Goal: Task Accomplishment & Management: Manage account settings

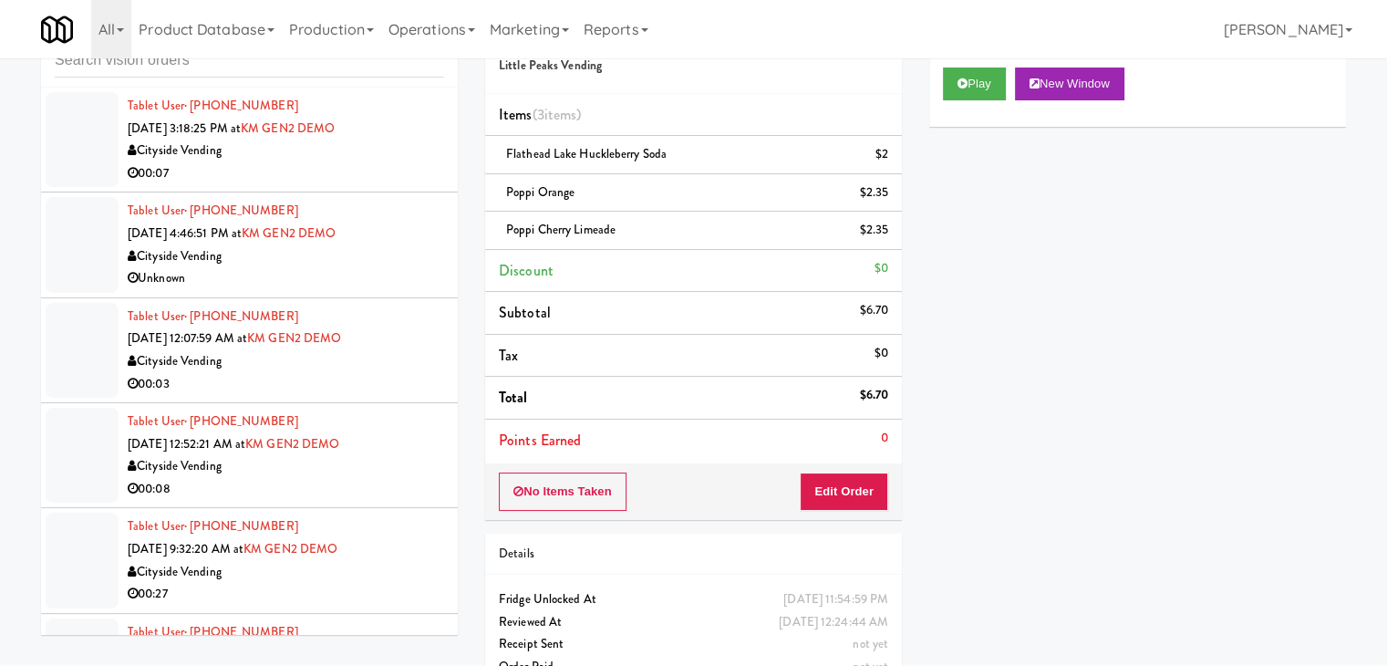
scroll to position [15929, 0]
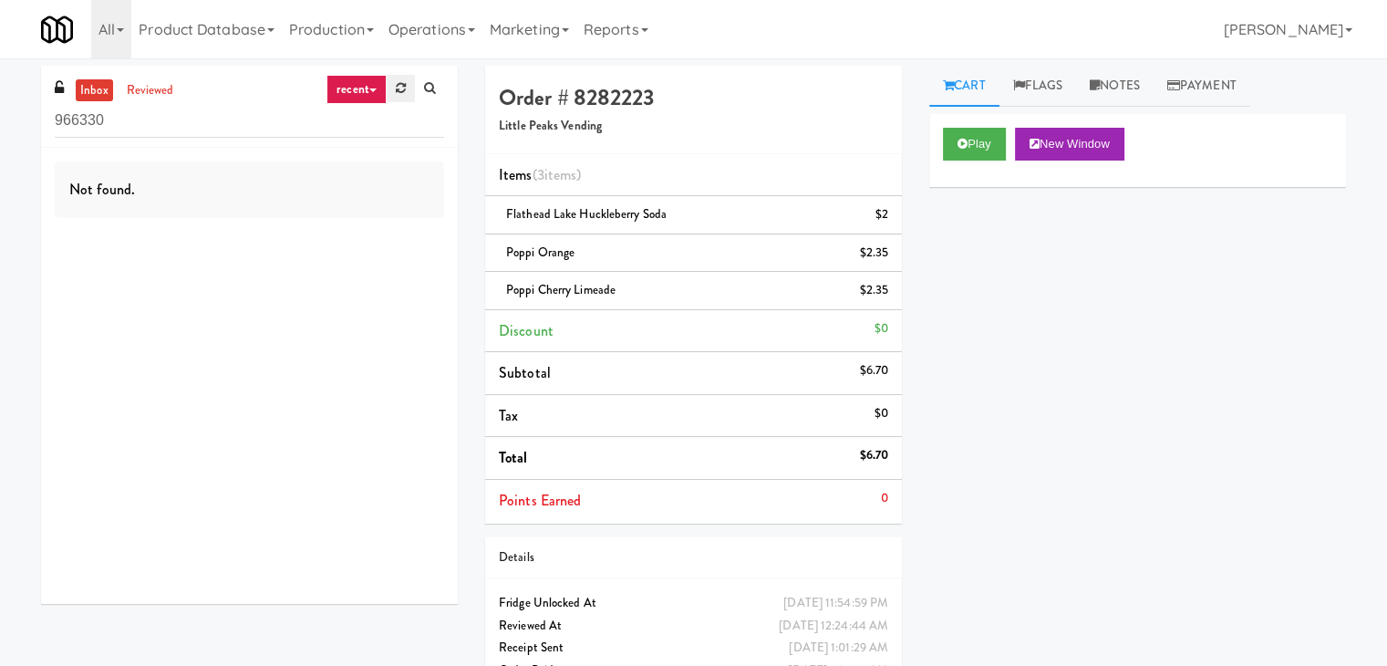
click at [391, 85] on link at bounding box center [401, 88] width 28 height 27
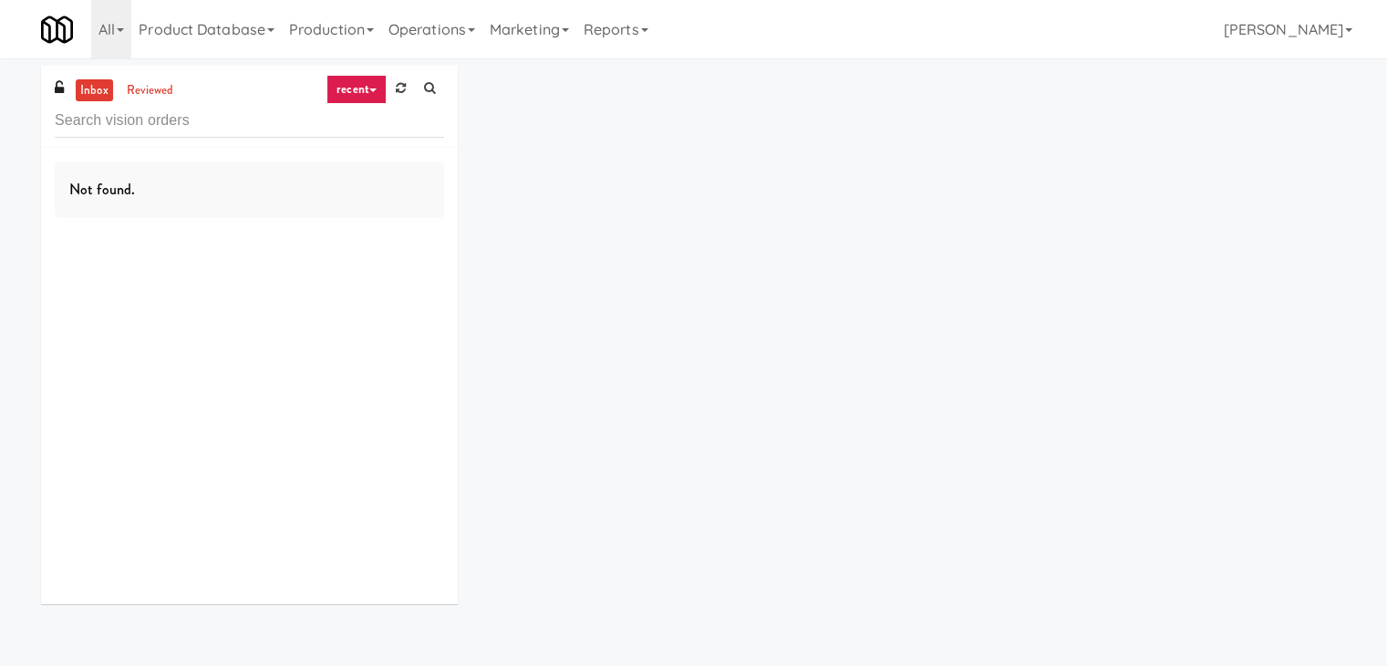
click at [361, 88] on link "recent" at bounding box center [357, 89] width 60 height 29
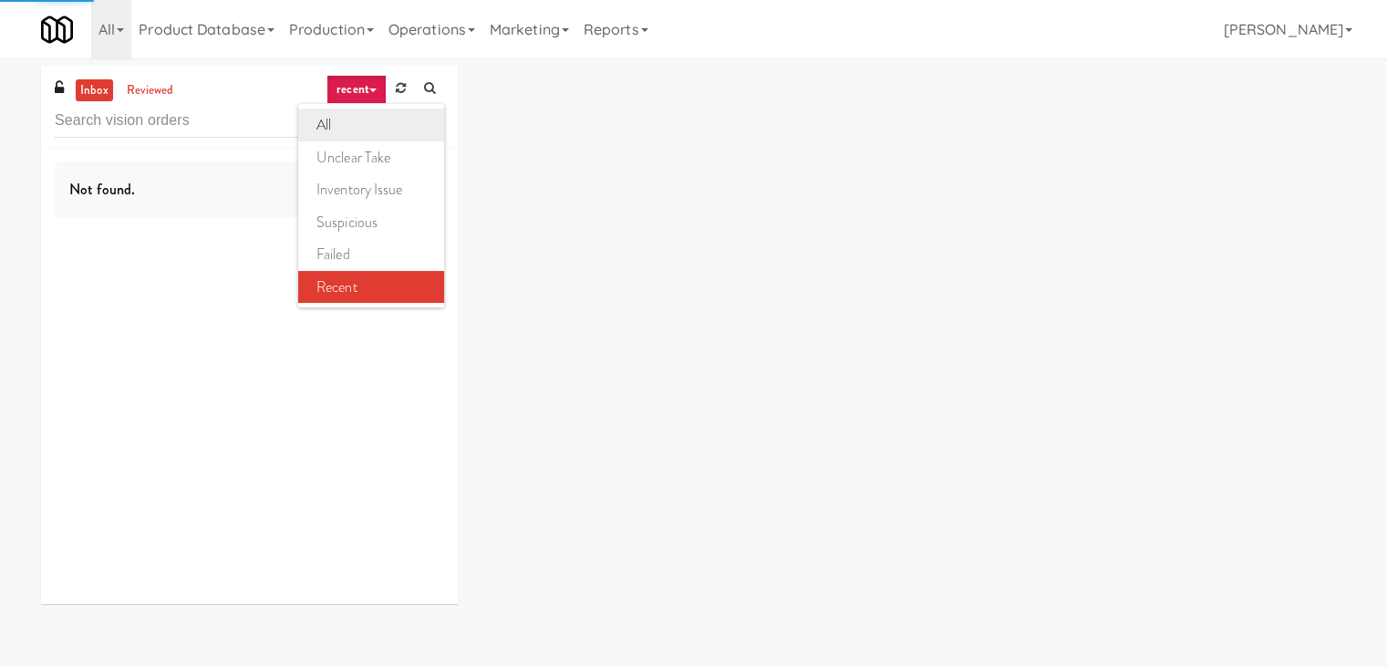
click at [355, 136] on link "all" at bounding box center [371, 125] width 146 height 33
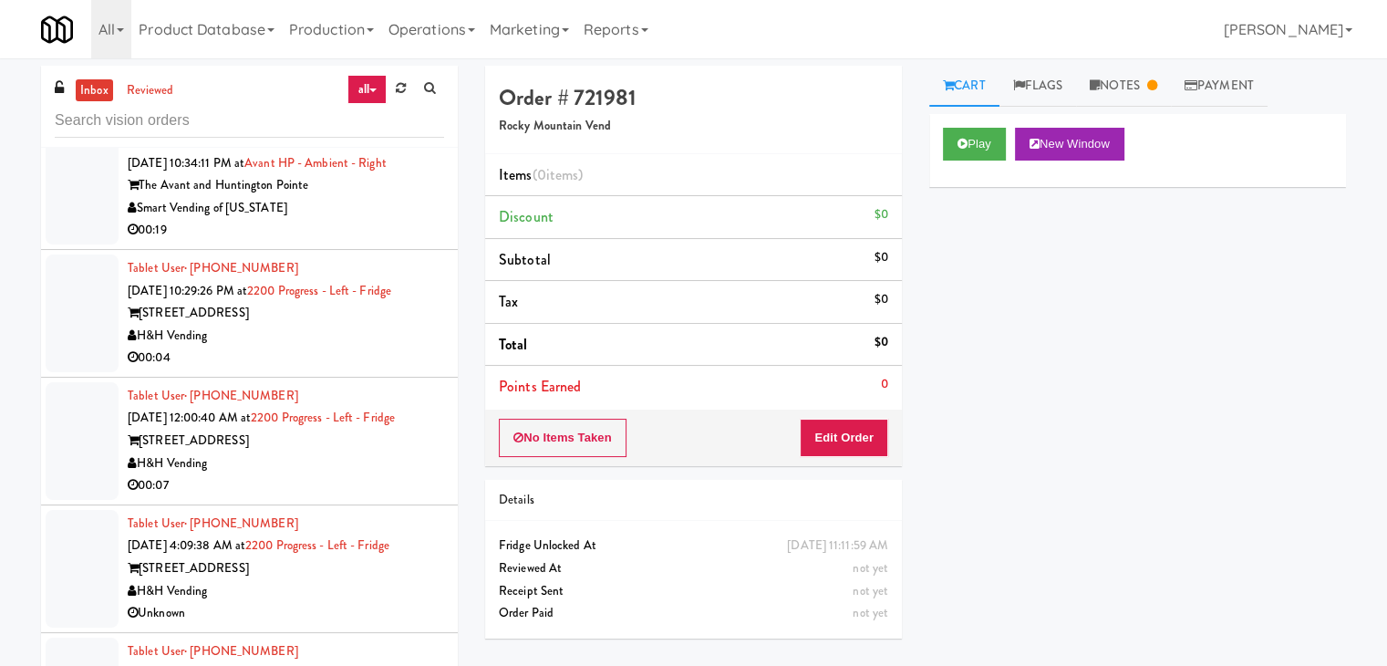
scroll to position [182, 0]
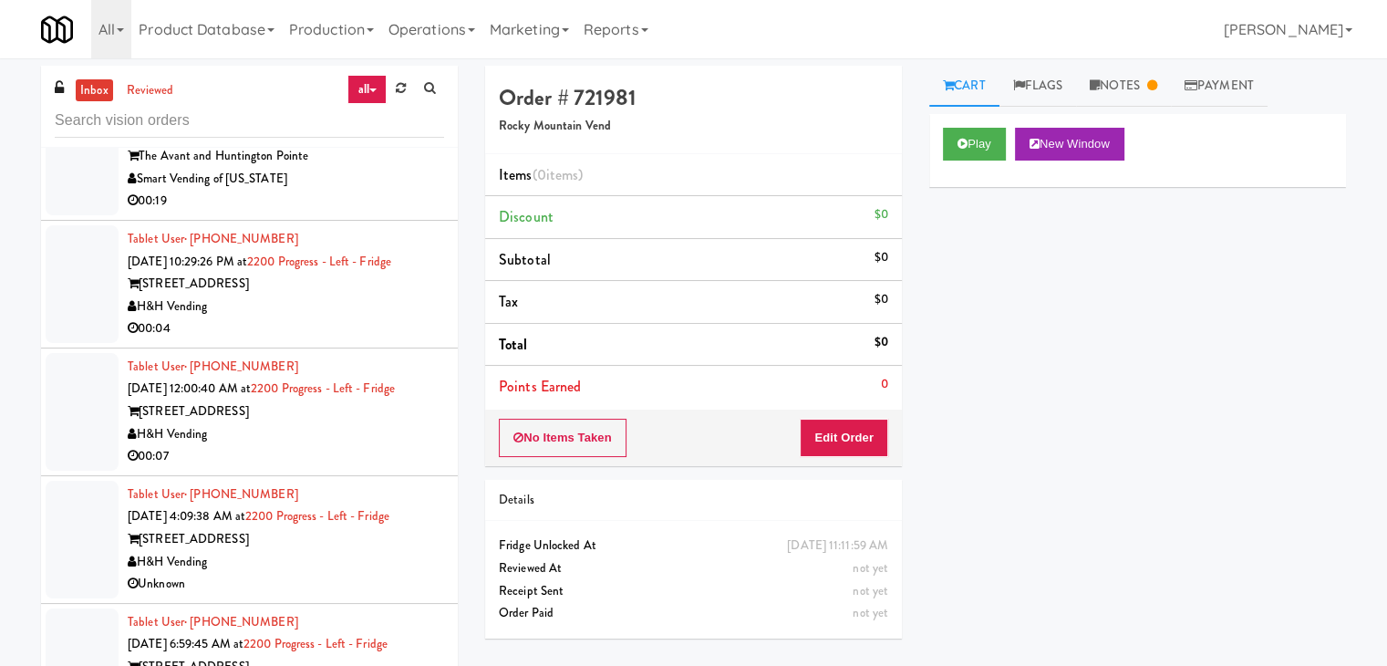
click at [338, 317] on div "00:04" at bounding box center [286, 328] width 317 height 23
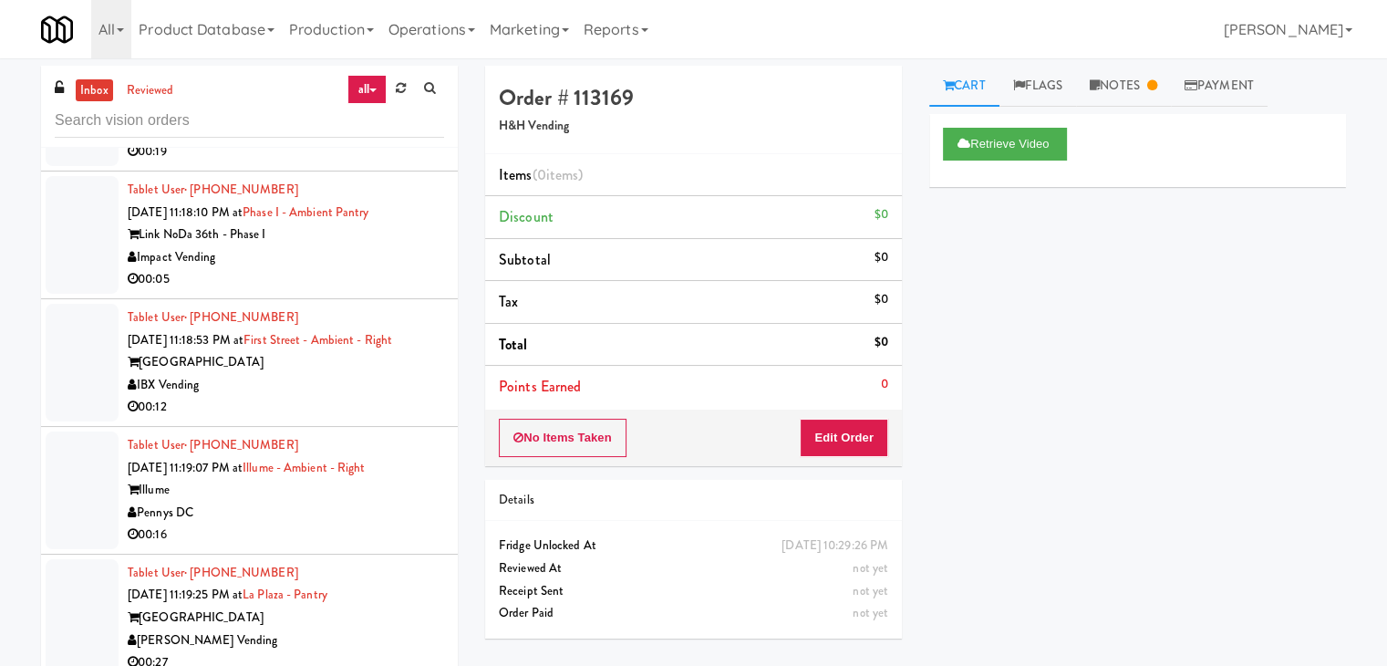
scroll to position [2554, 0]
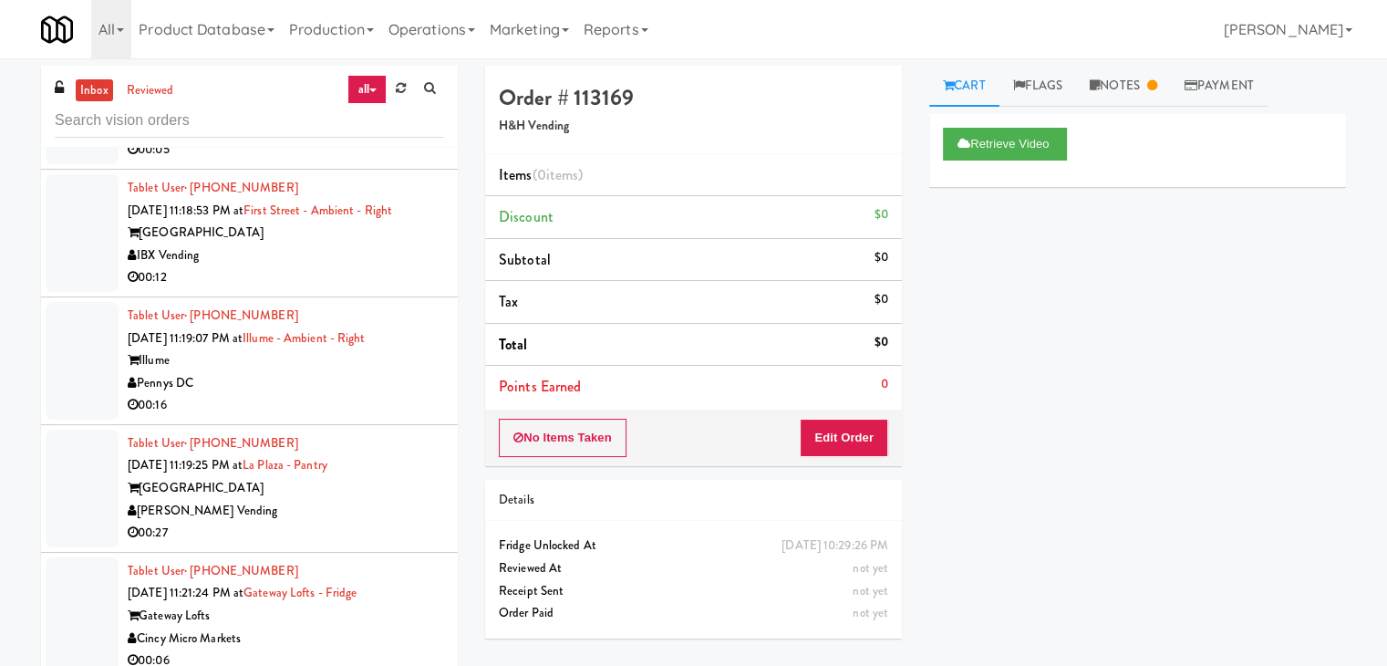
click at [390, 244] on div "IBX Vending" at bounding box center [286, 255] width 317 height 23
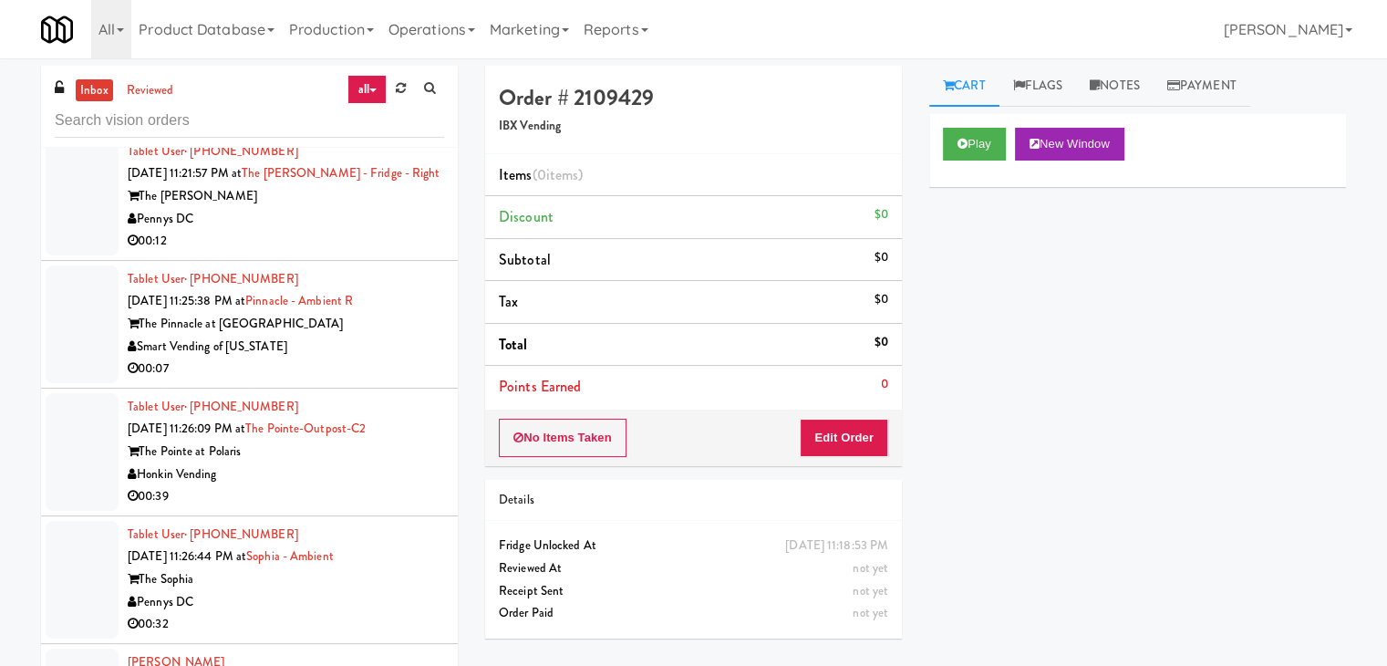
scroll to position [3466, 0]
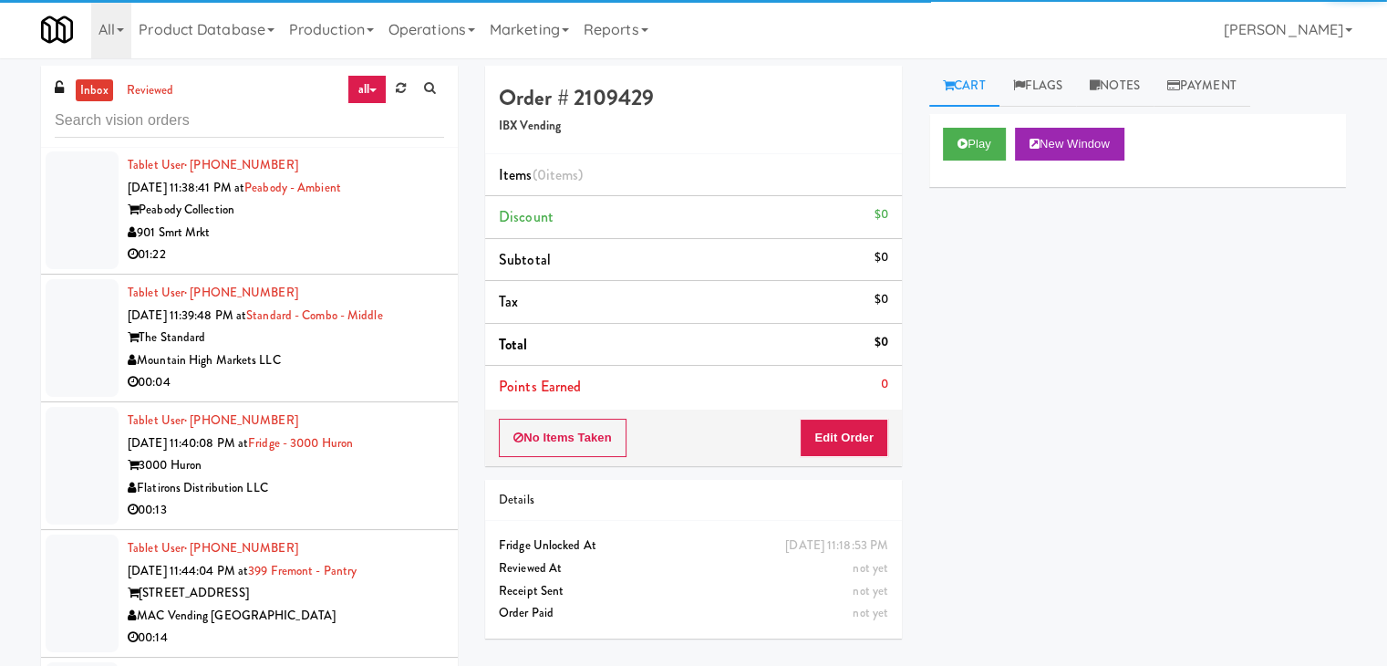
click at [367, 349] on div "Mountain High Markets LLC" at bounding box center [286, 360] width 317 height 23
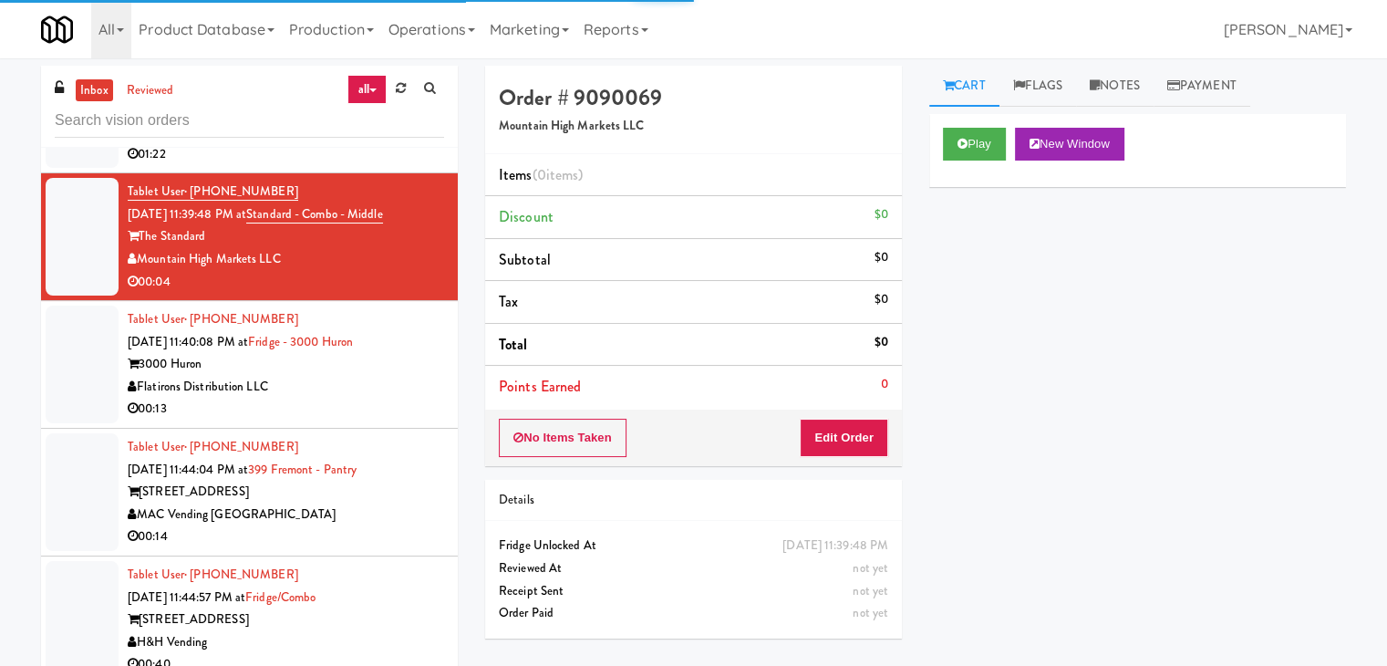
scroll to position [7508, 0]
click at [398, 90] on icon at bounding box center [401, 88] width 10 height 12
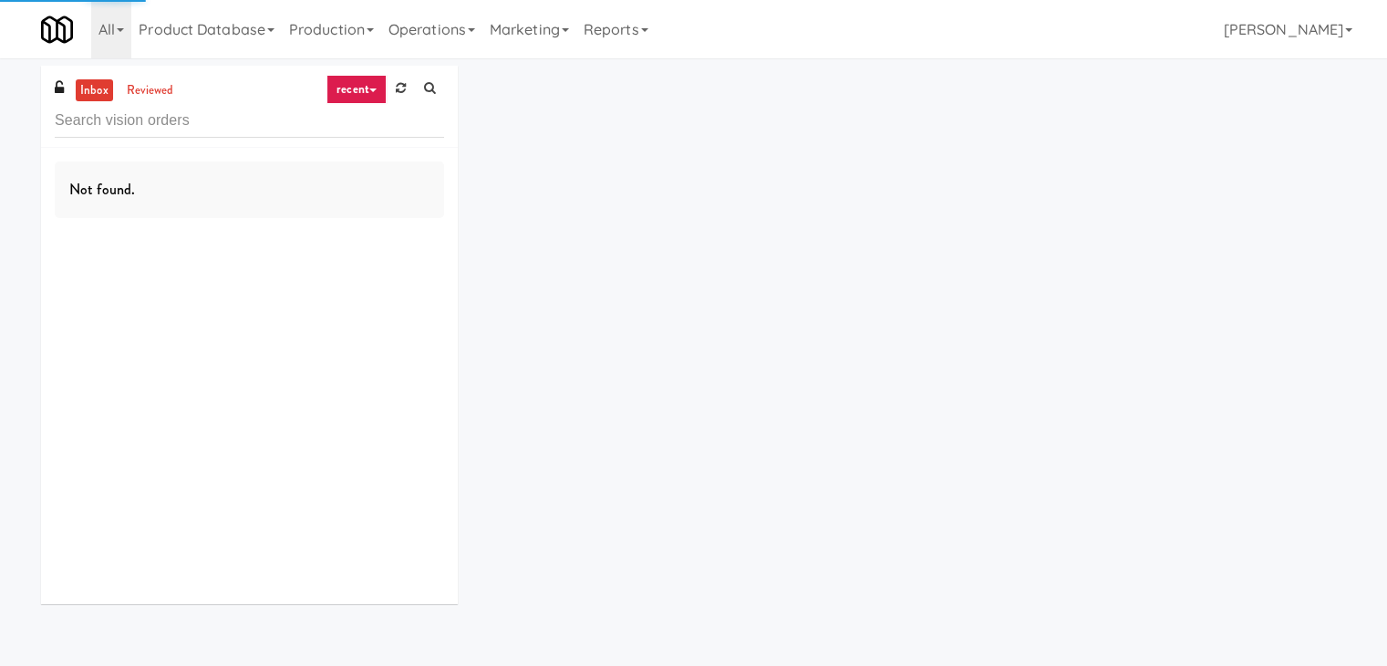
click at [365, 91] on link "recent" at bounding box center [357, 89] width 60 height 29
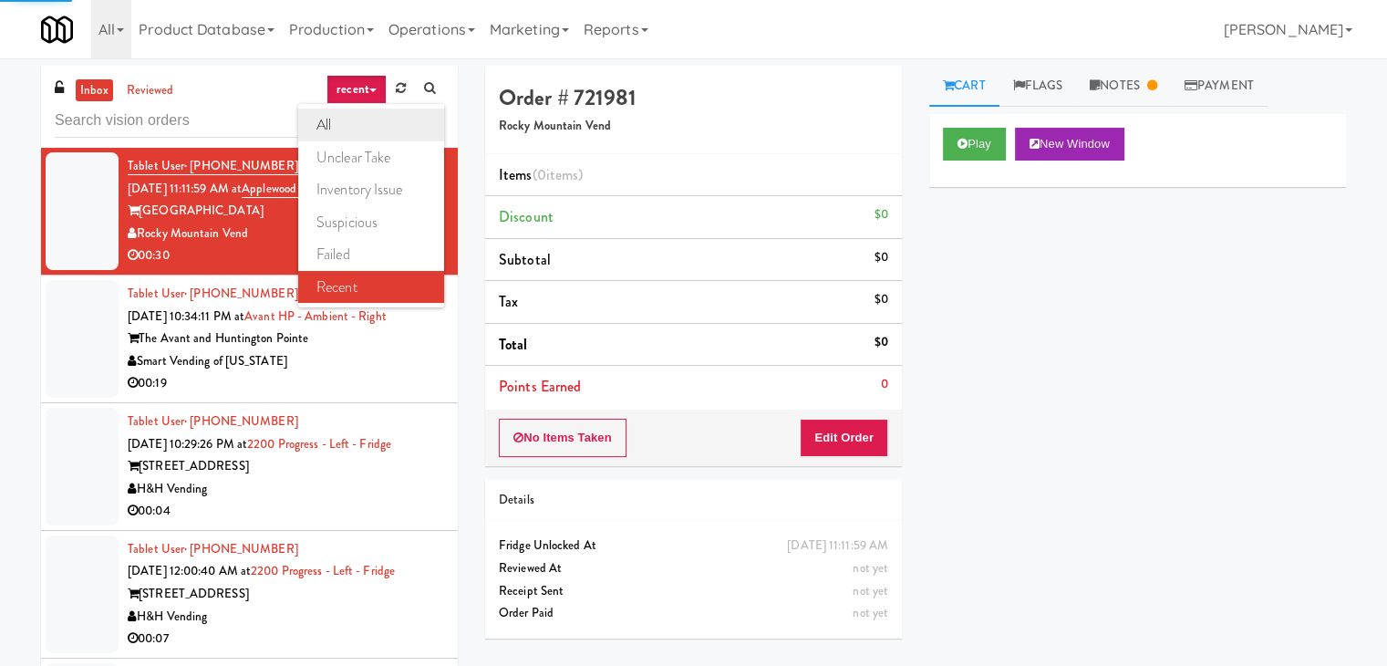
click at [358, 114] on link "all" at bounding box center [371, 125] width 146 height 33
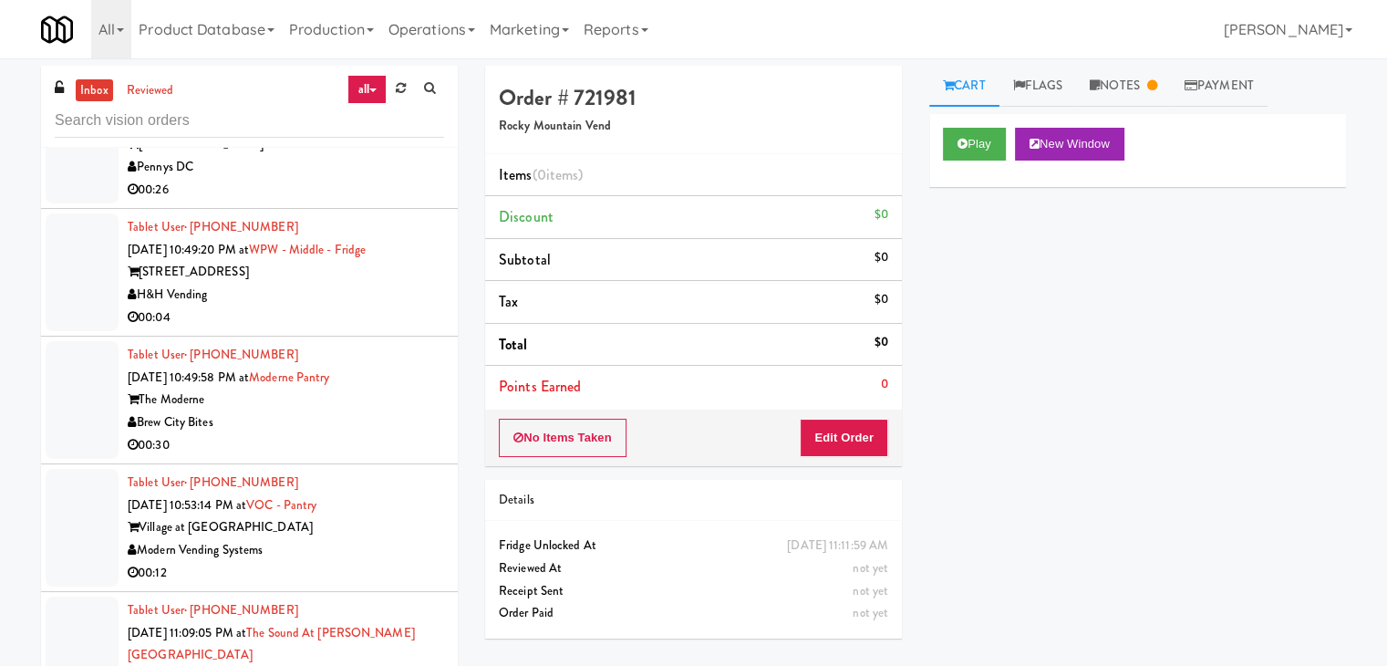
scroll to position [4586, 0]
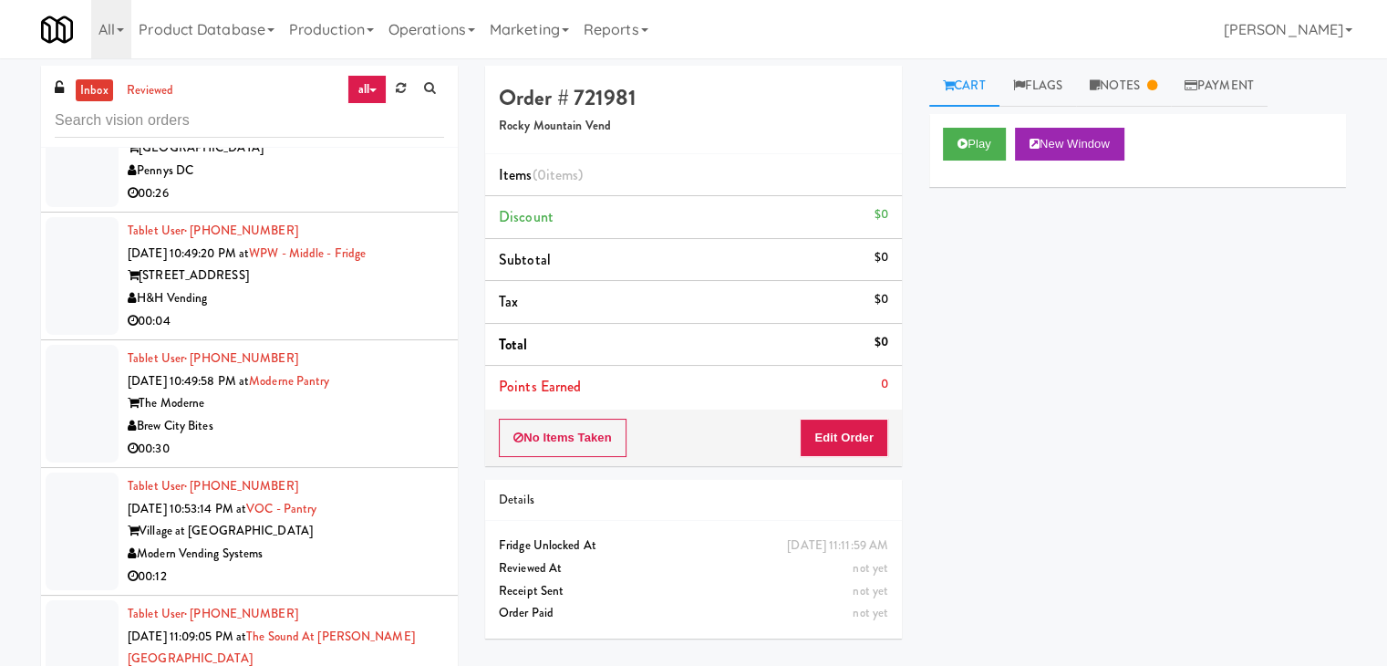
click at [363, 310] on div "00:04" at bounding box center [286, 321] width 317 height 23
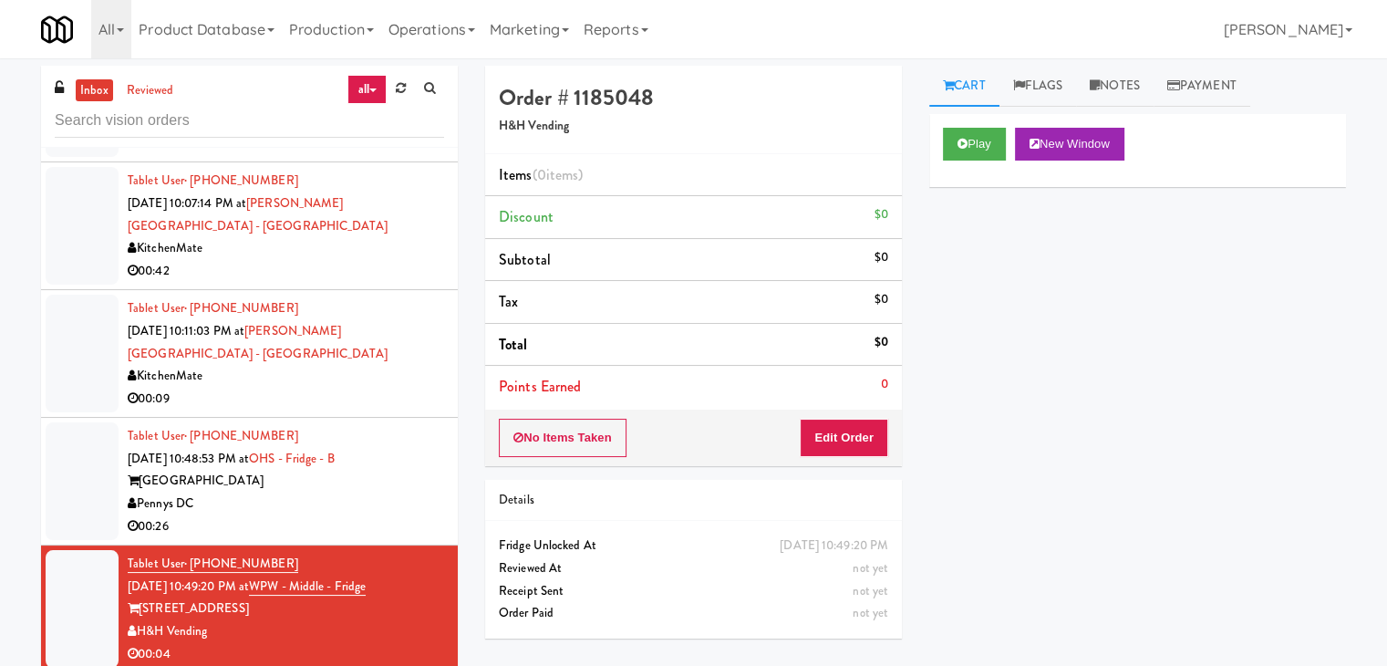
scroll to position [4495, 0]
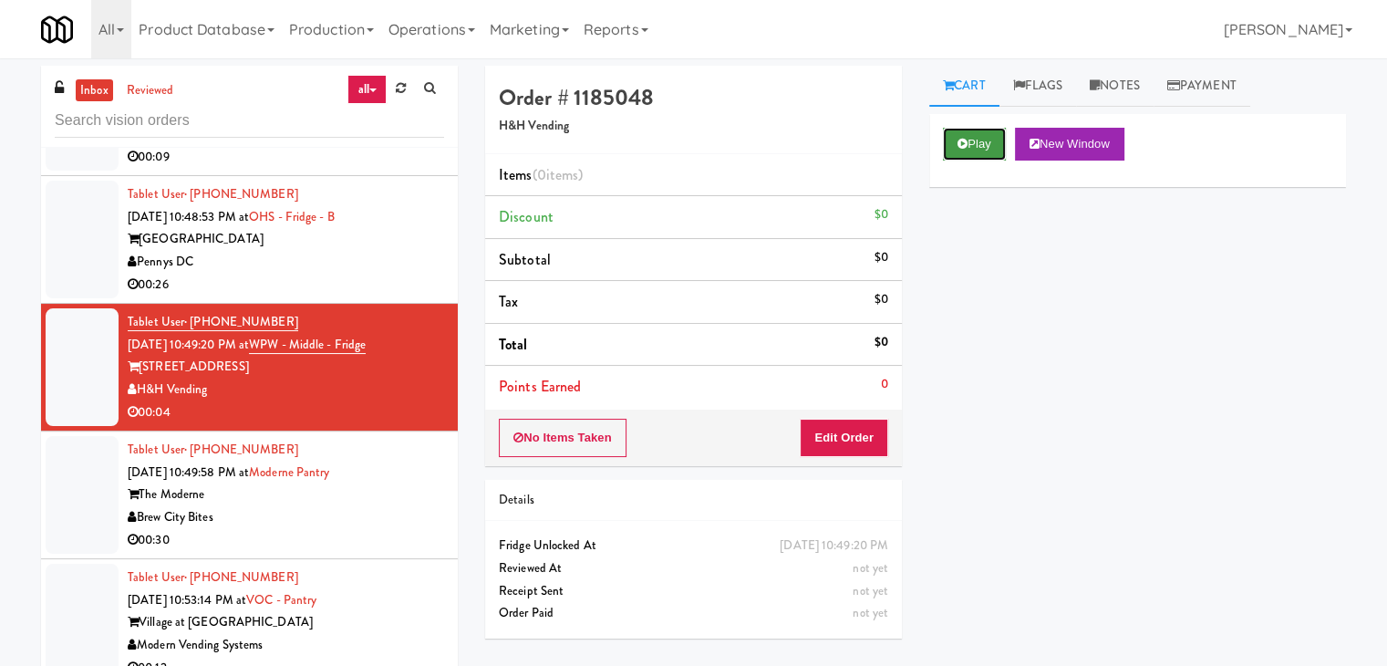
click at [972, 134] on button "Play" at bounding box center [974, 144] width 63 height 33
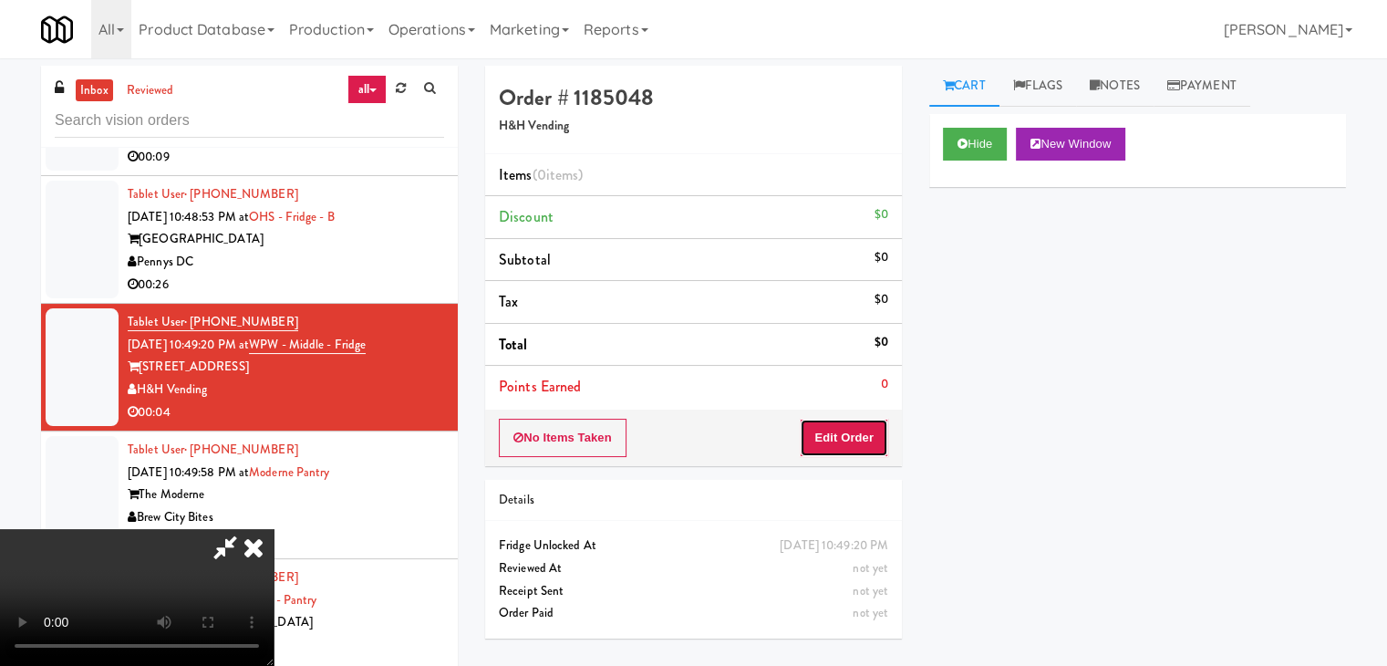
click at [820, 441] on button "Edit Order" at bounding box center [844, 438] width 88 height 38
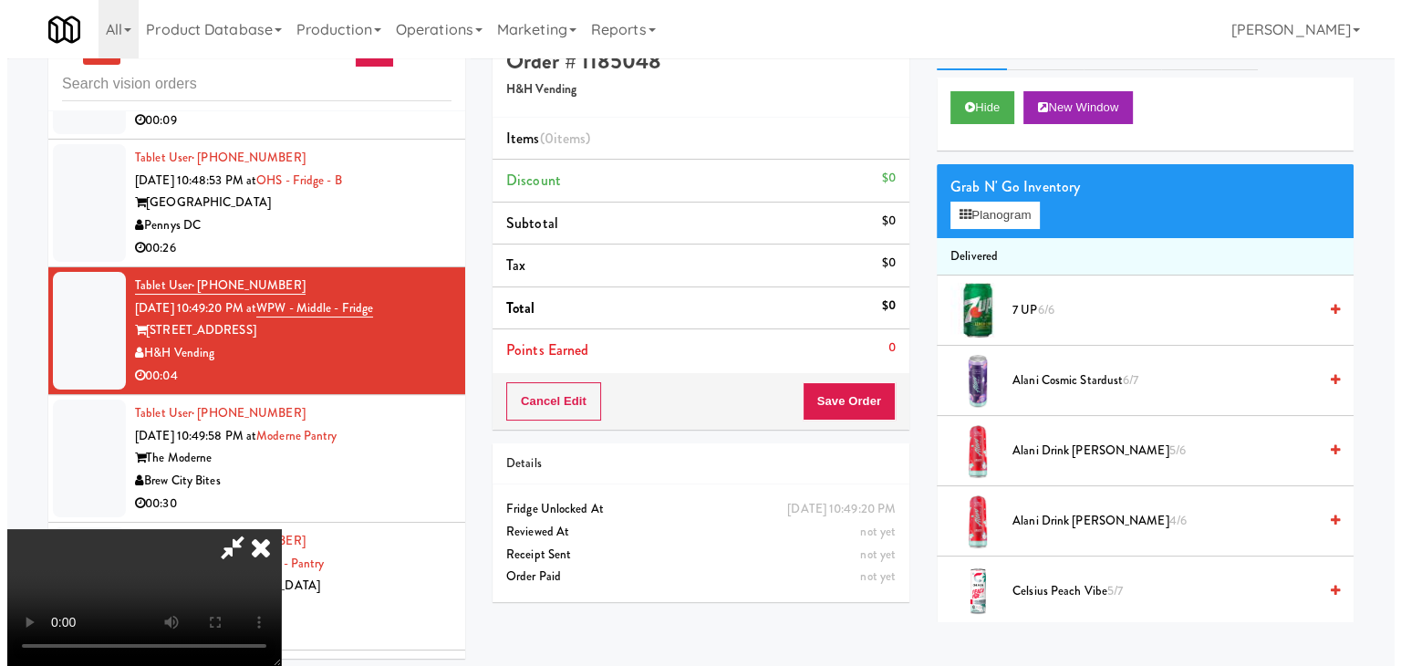
scroll to position [58, 0]
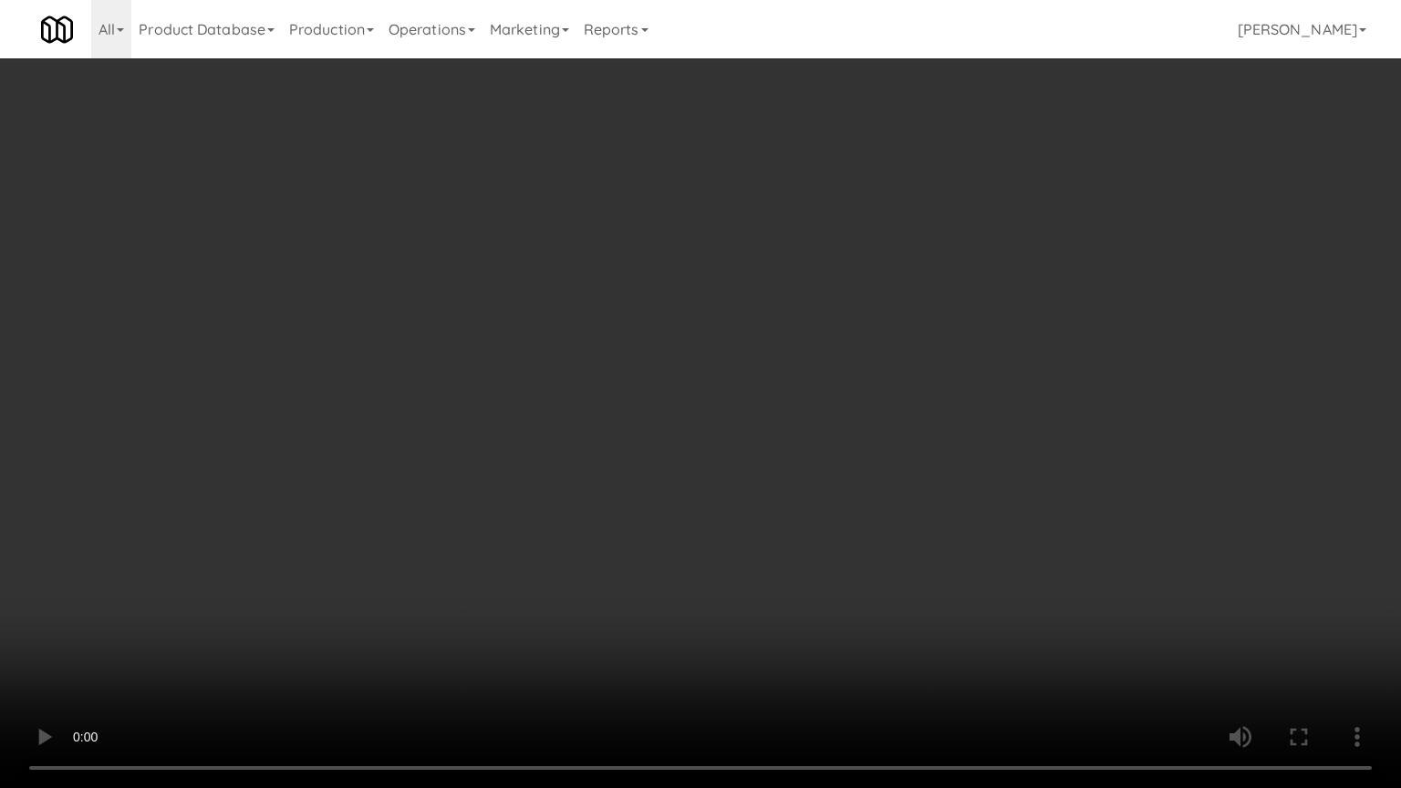
click at [875, 534] on video at bounding box center [700, 394] width 1401 height 788
click at [865, 541] on video at bounding box center [700, 394] width 1401 height 788
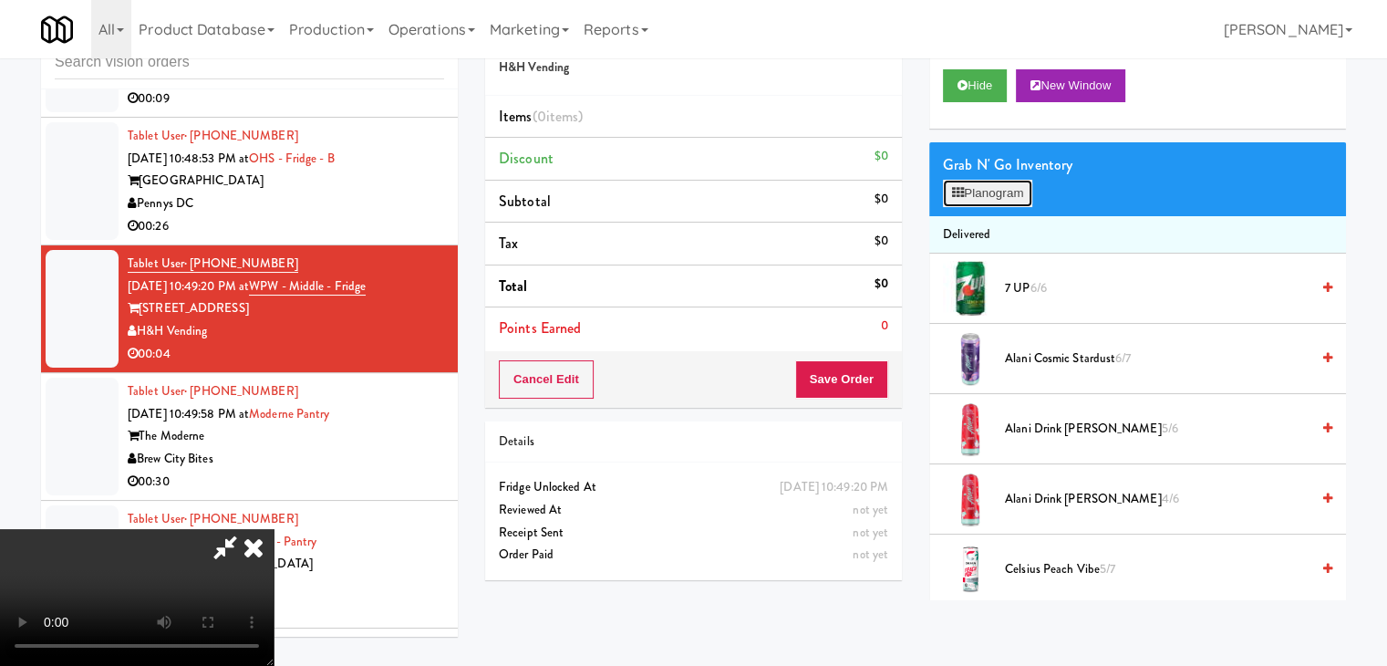
click at [1000, 192] on button "Planogram" at bounding box center [987, 193] width 89 height 27
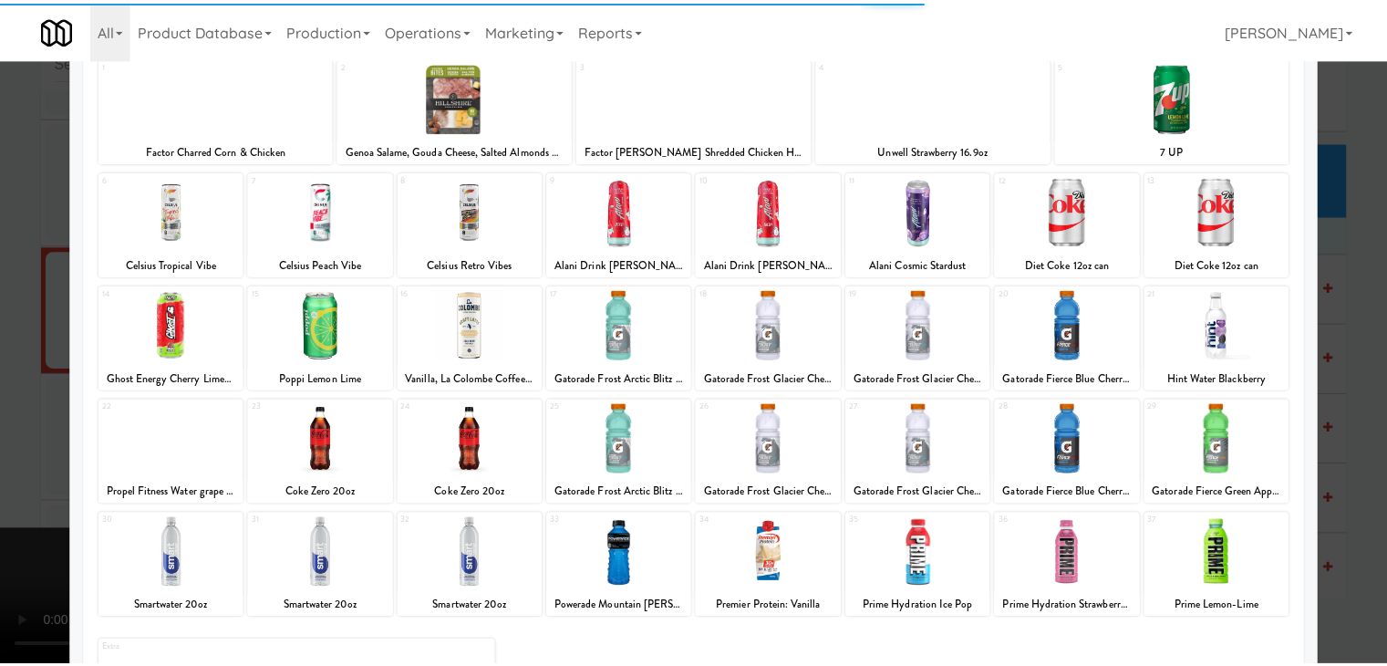
scroll to position [230, 0]
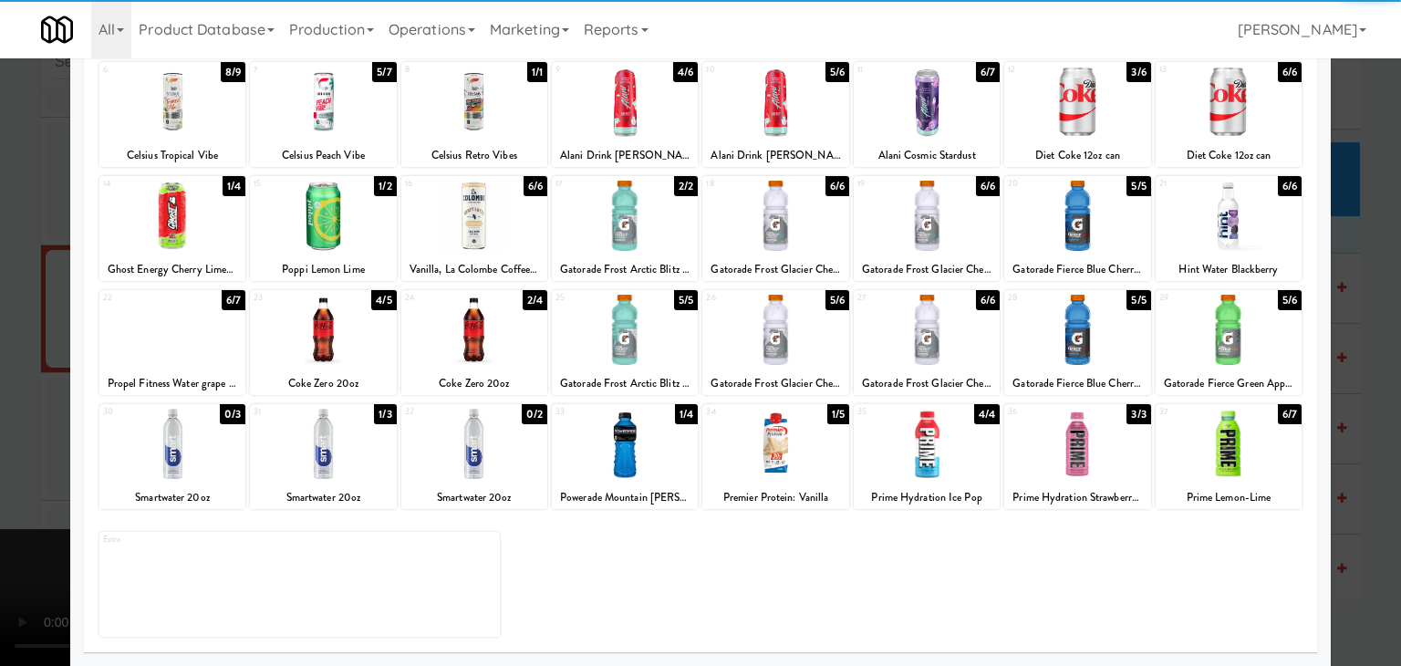
click at [450, 445] on div at bounding box center [474, 444] width 146 height 70
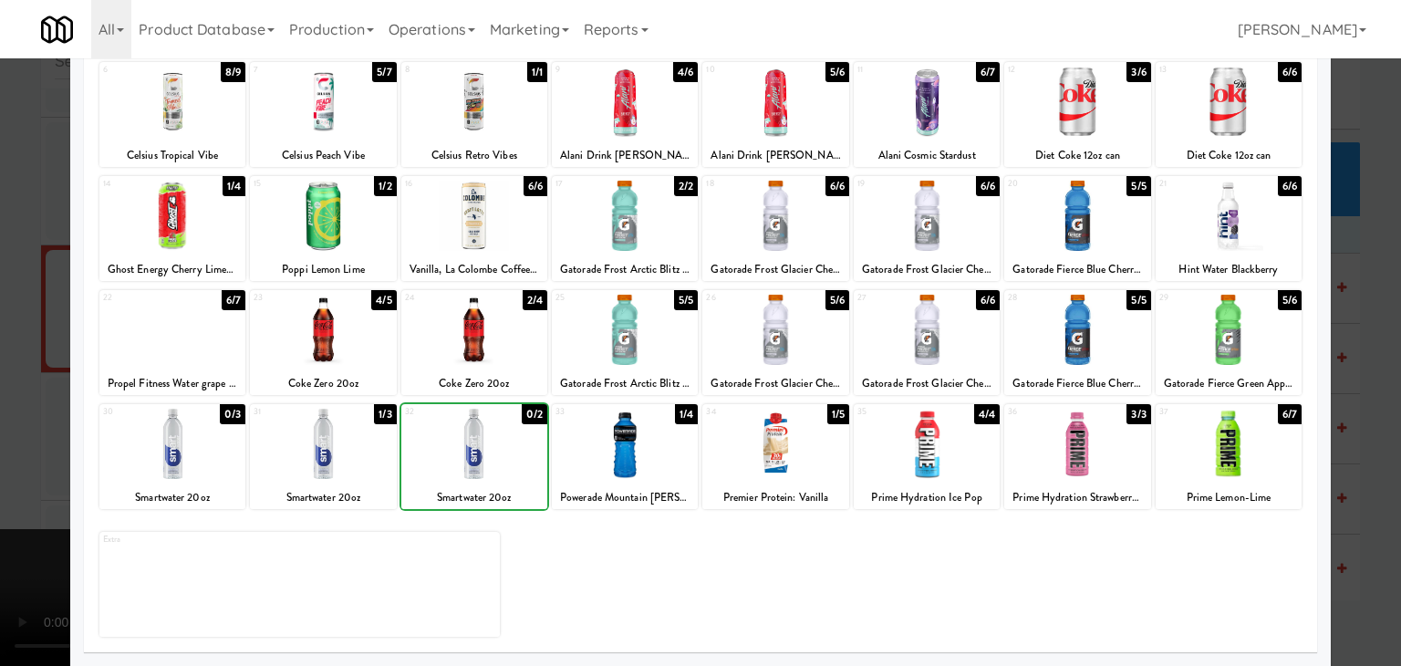
click at [0, 432] on div at bounding box center [700, 333] width 1401 height 666
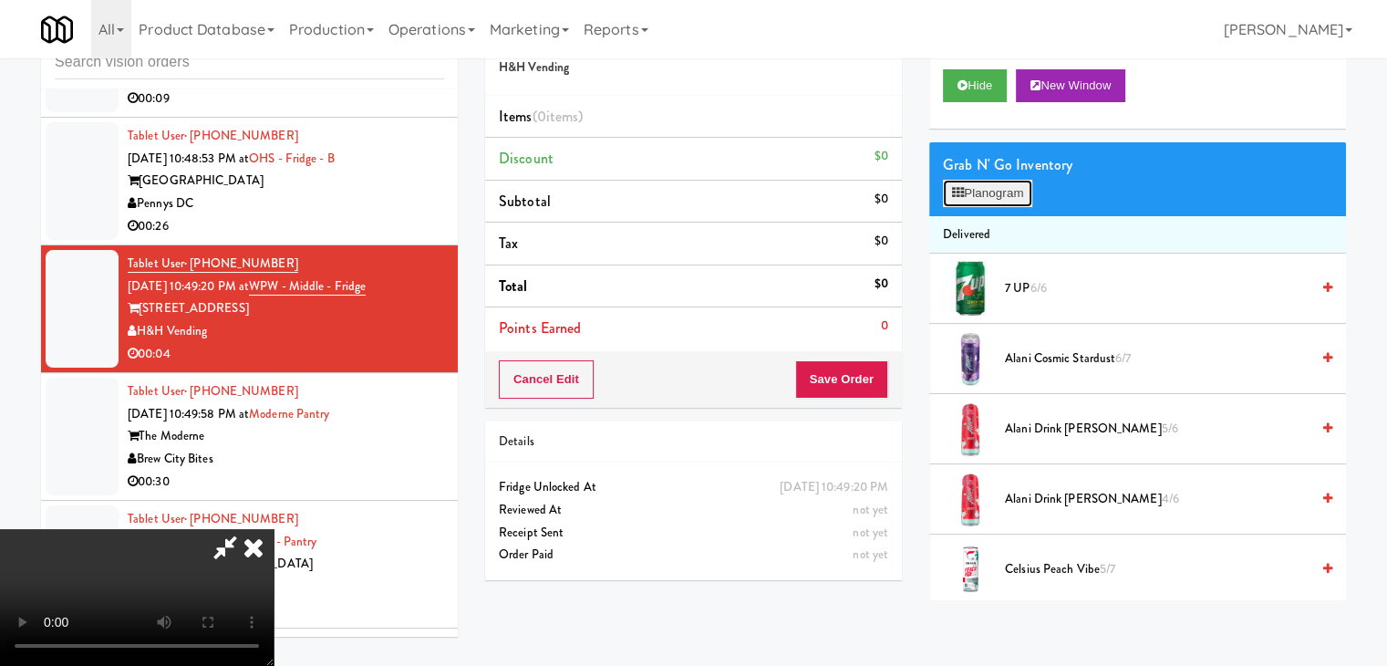
click at [960, 193] on icon at bounding box center [958, 193] width 12 height 12
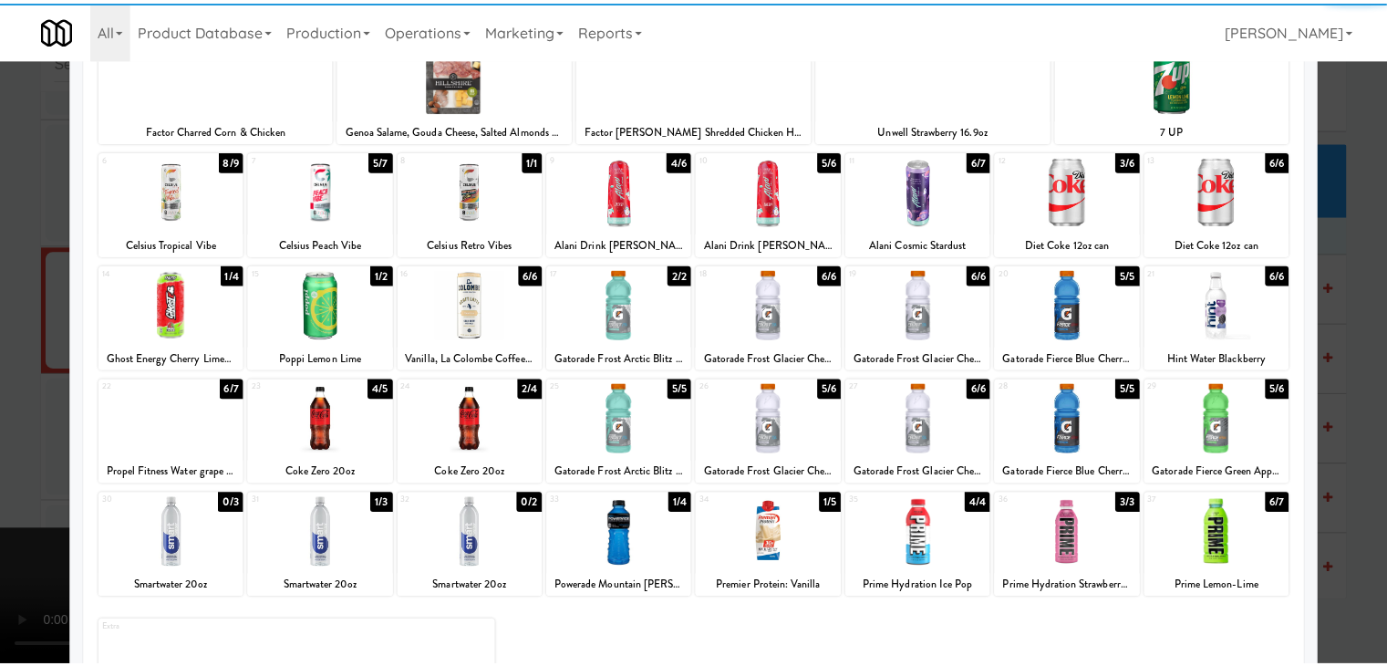
scroll to position [230, 0]
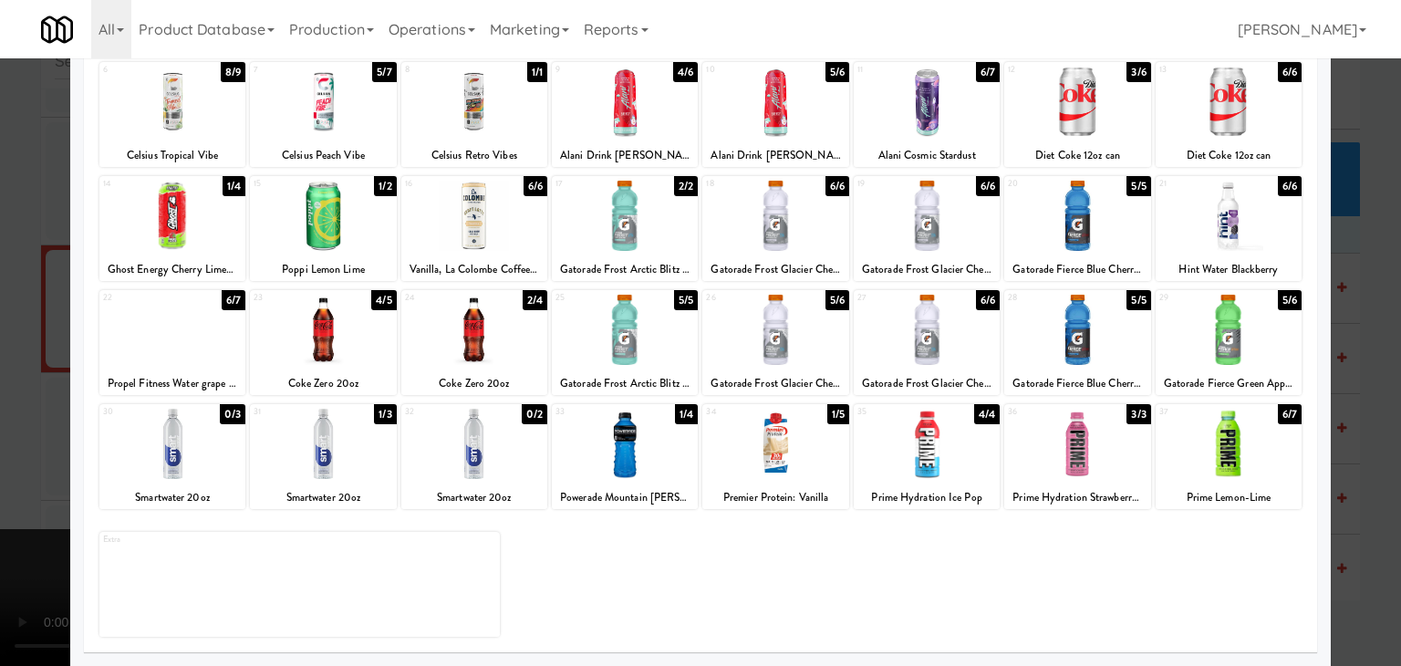
click at [324, 449] on div at bounding box center [323, 444] width 146 height 70
drag, startPoint x: 0, startPoint y: 454, endPoint x: 403, endPoint y: 428, distance: 404.0
click at [58, 435] on div at bounding box center [700, 333] width 1401 height 666
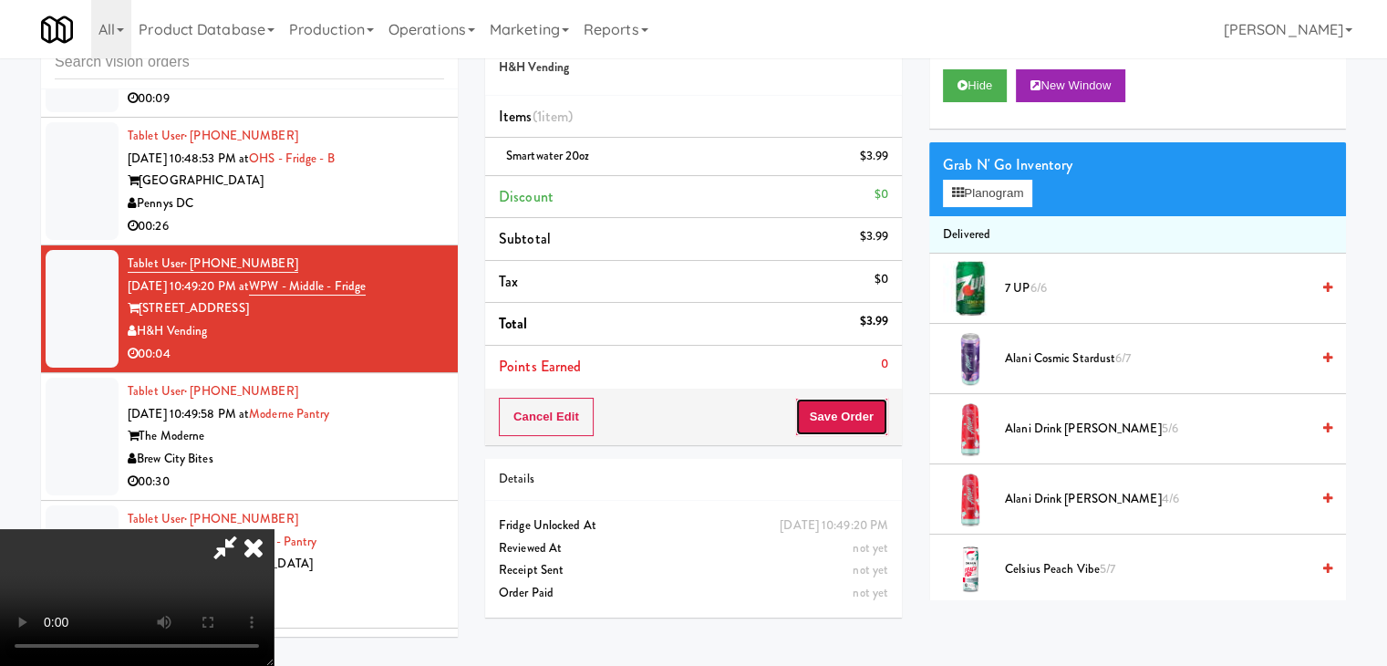
click at [872, 412] on button "Save Order" at bounding box center [841, 417] width 93 height 38
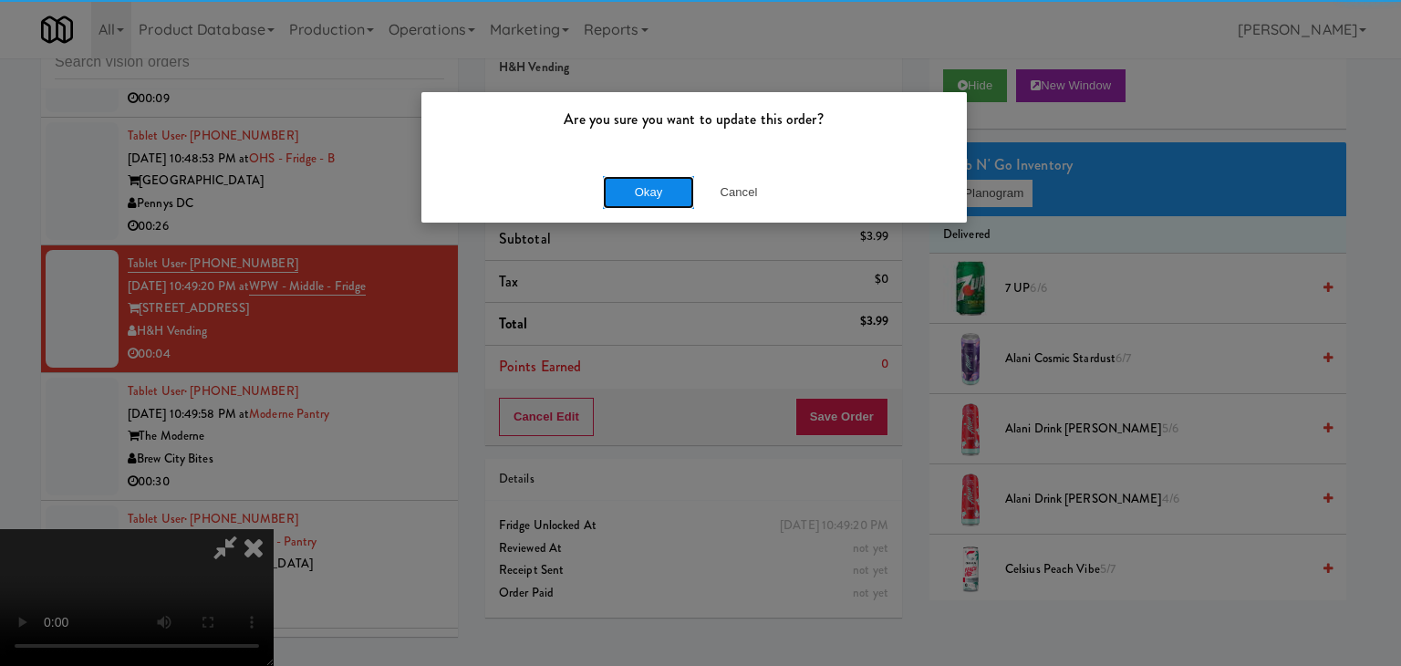
click at [679, 198] on button "Okay" at bounding box center [648, 192] width 91 height 33
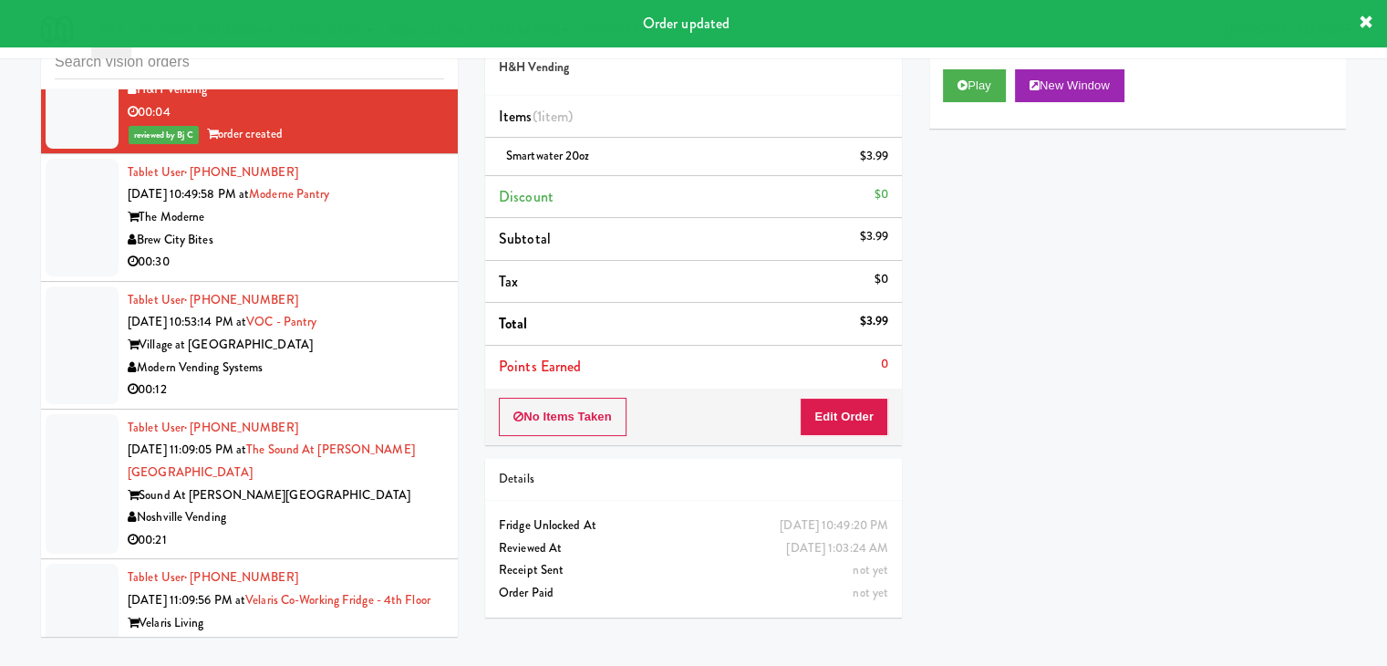
scroll to position [4769, 0]
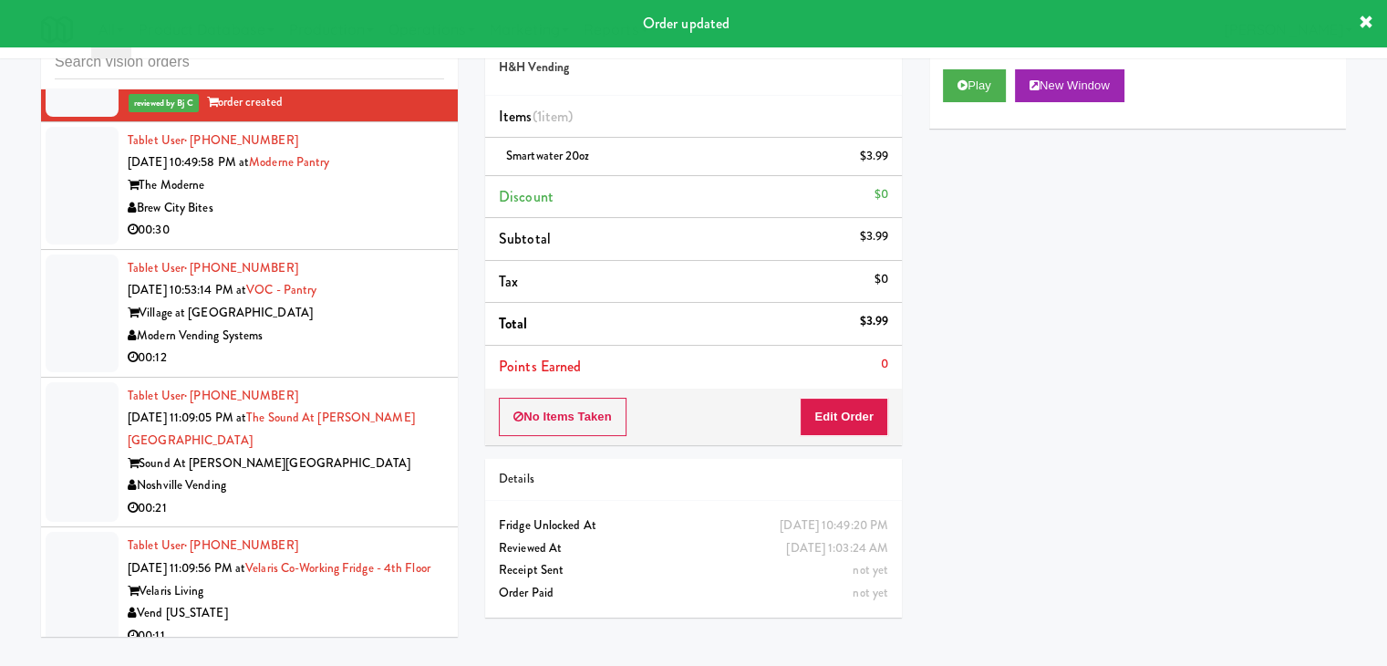
click at [401, 219] on div "00:30" at bounding box center [286, 230] width 317 height 23
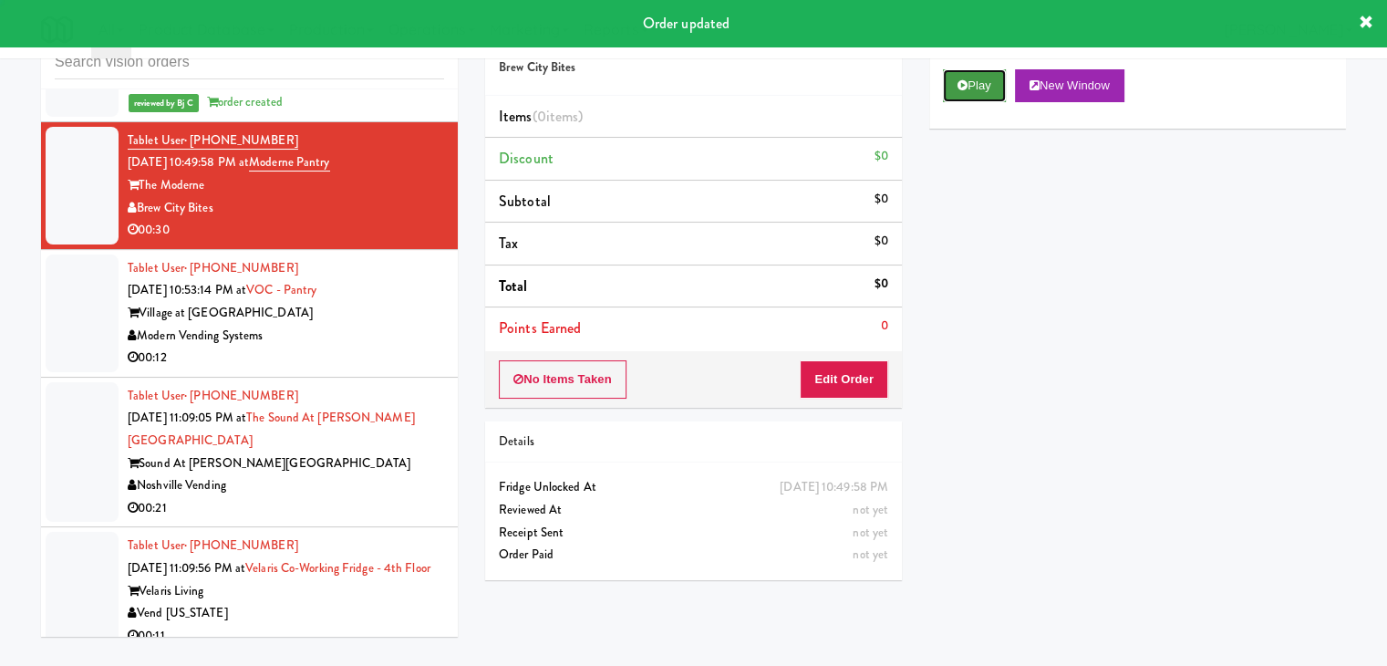
click at [985, 96] on button "Play" at bounding box center [974, 85] width 63 height 33
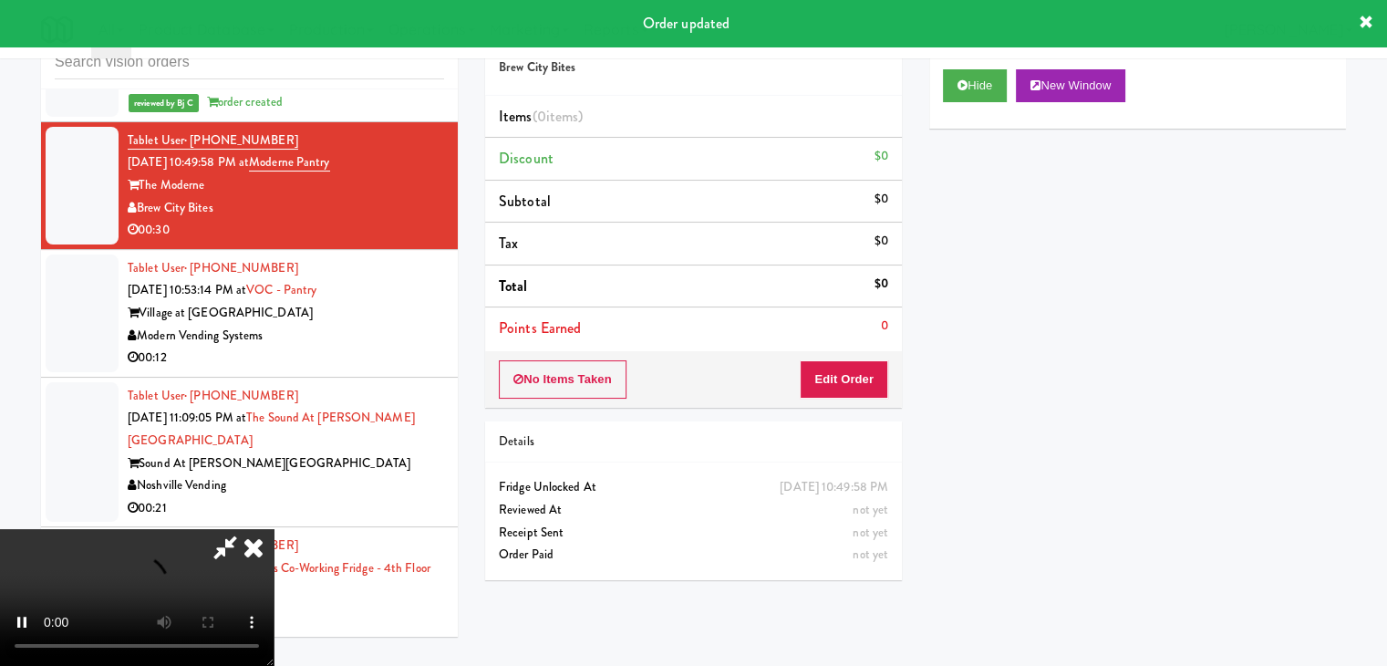
click at [854, 355] on div "No Items Taken Edit Order" at bounding box center [693, 379] width 417 height 57
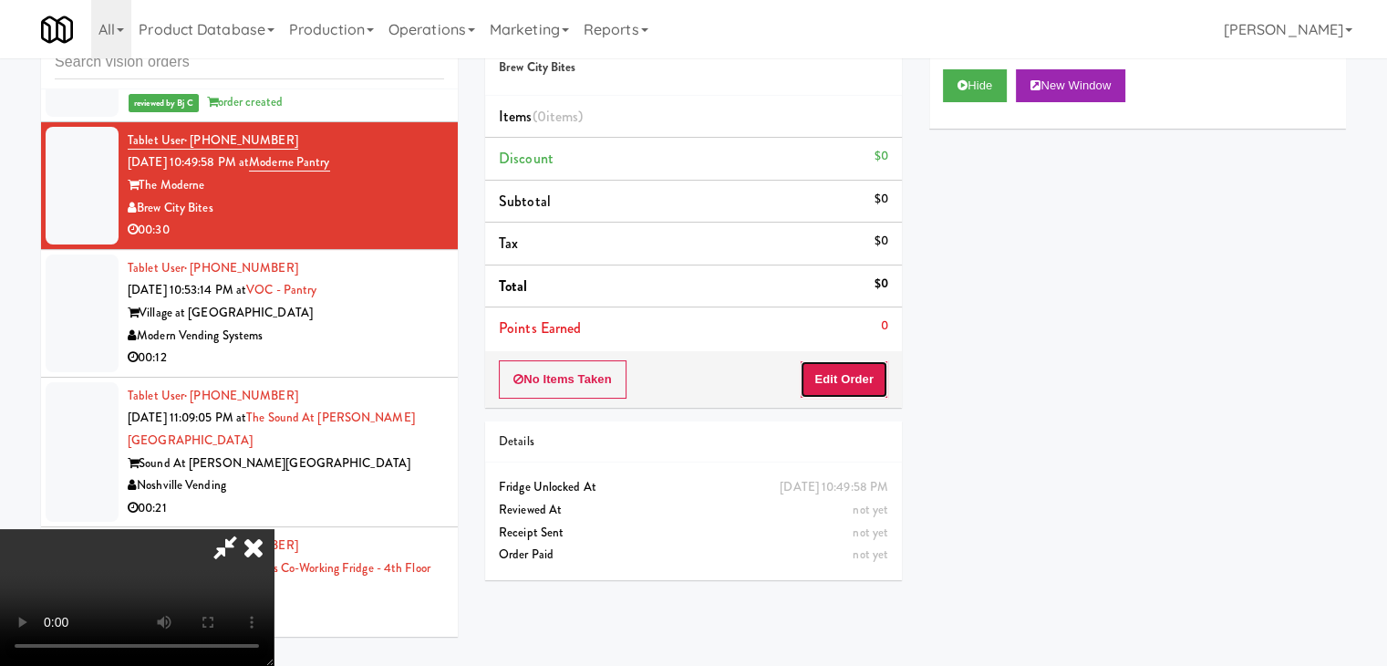
click at [850, 369] on button "Edit Order" at bounding box center [844, 379] width 88 height 38
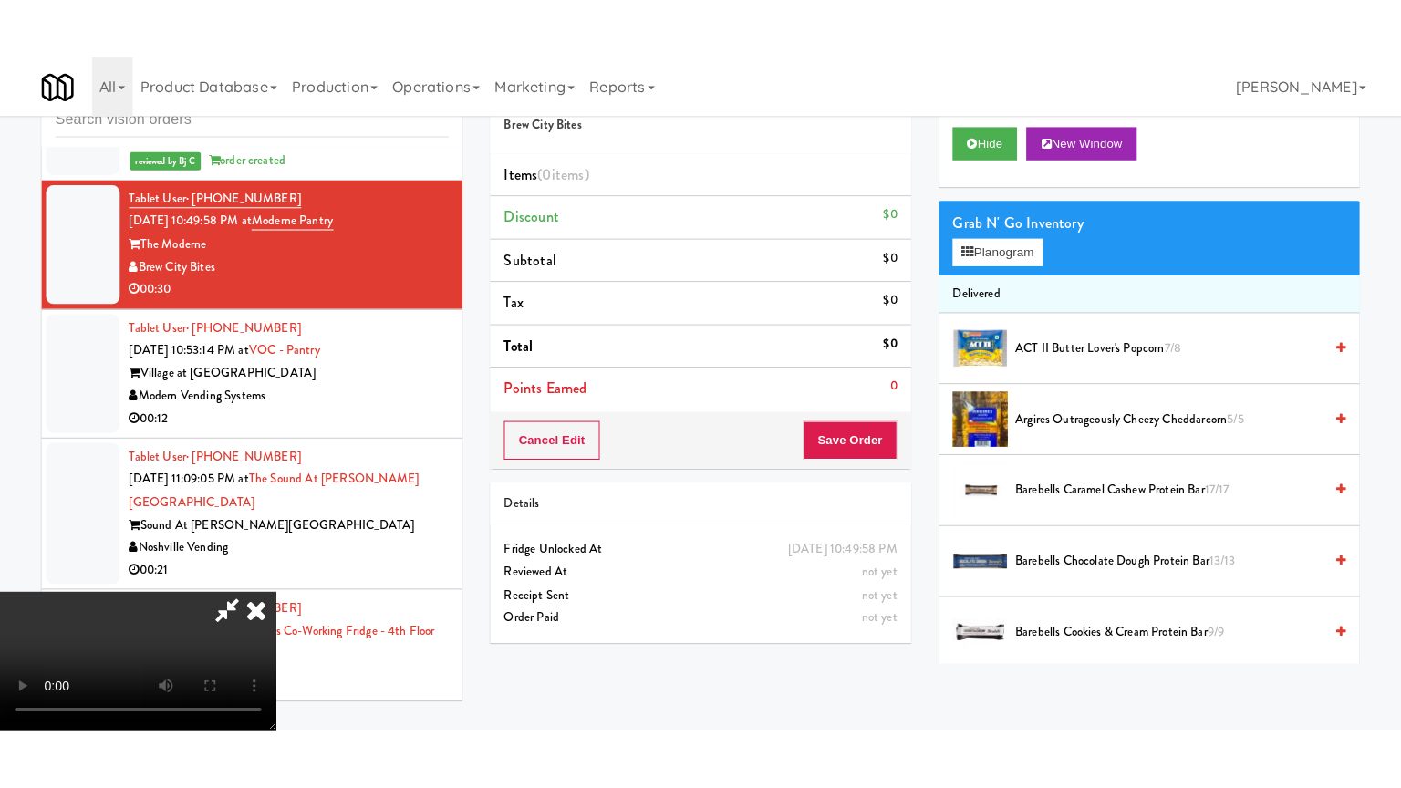
scroll to position [256, 0]
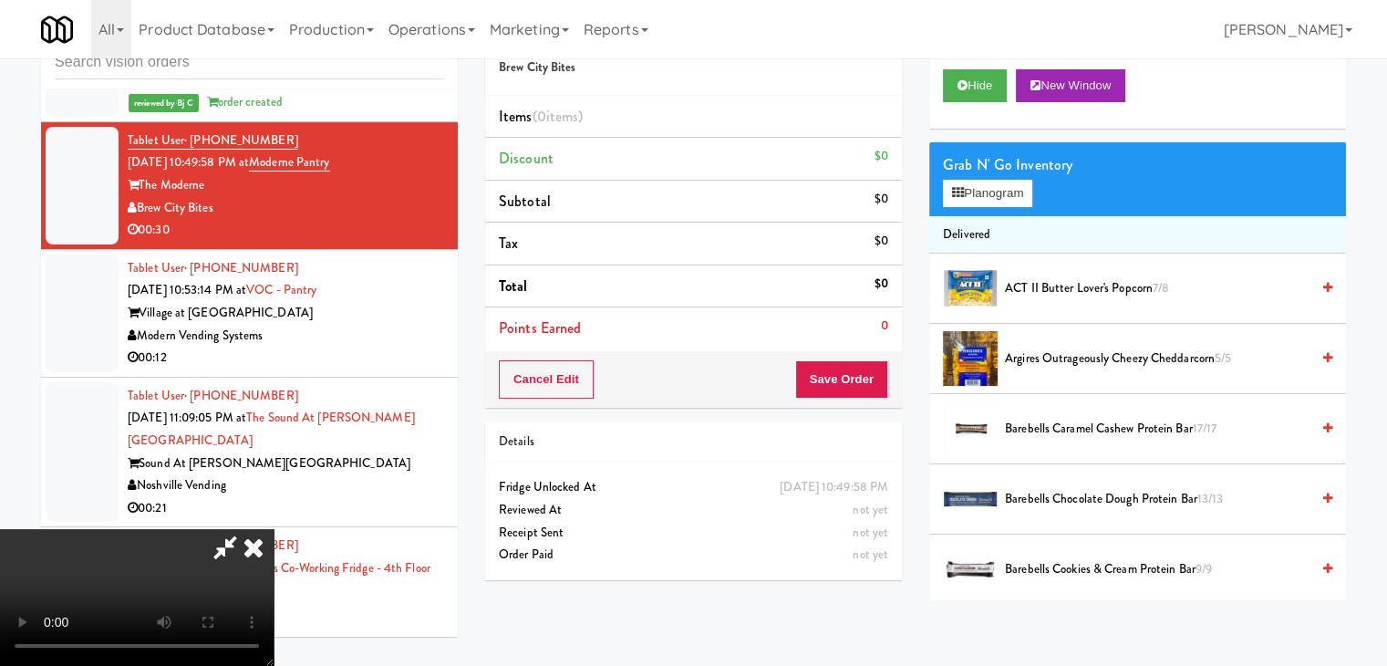
click at [274, 594] on video at bounding box center [137, 597] width 274 height 137
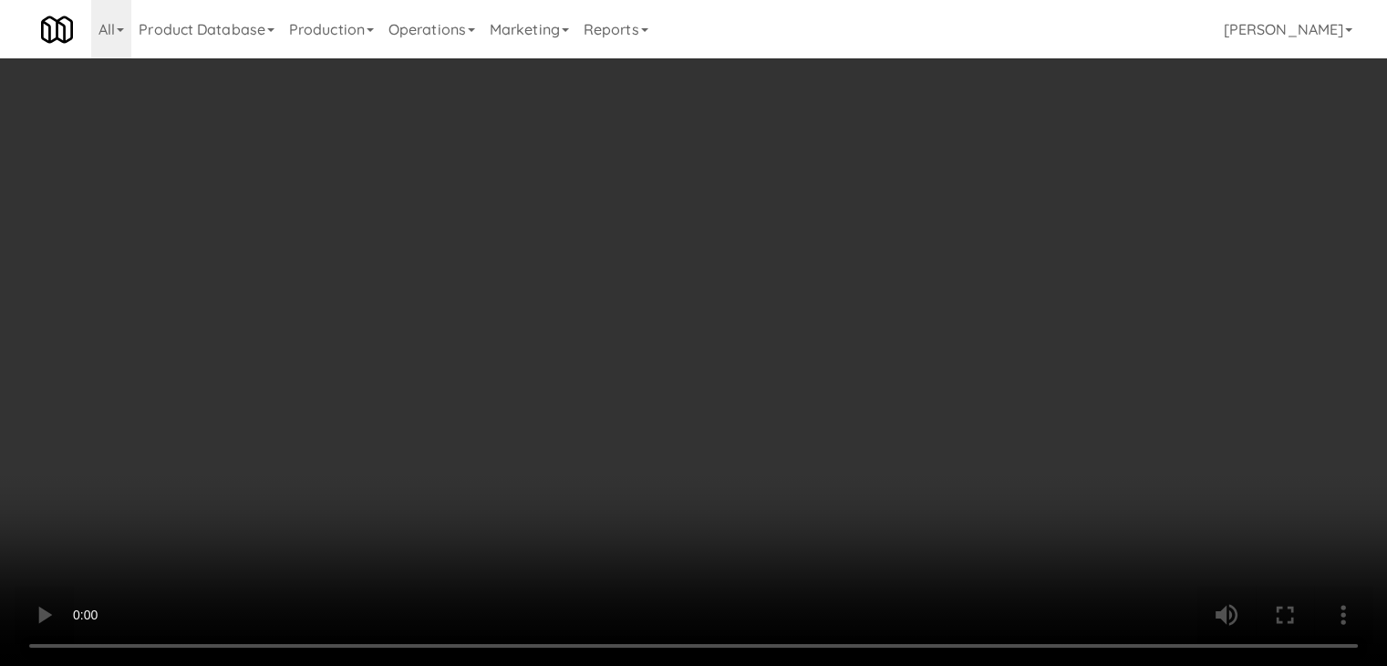
scroll to position [4747, 0]
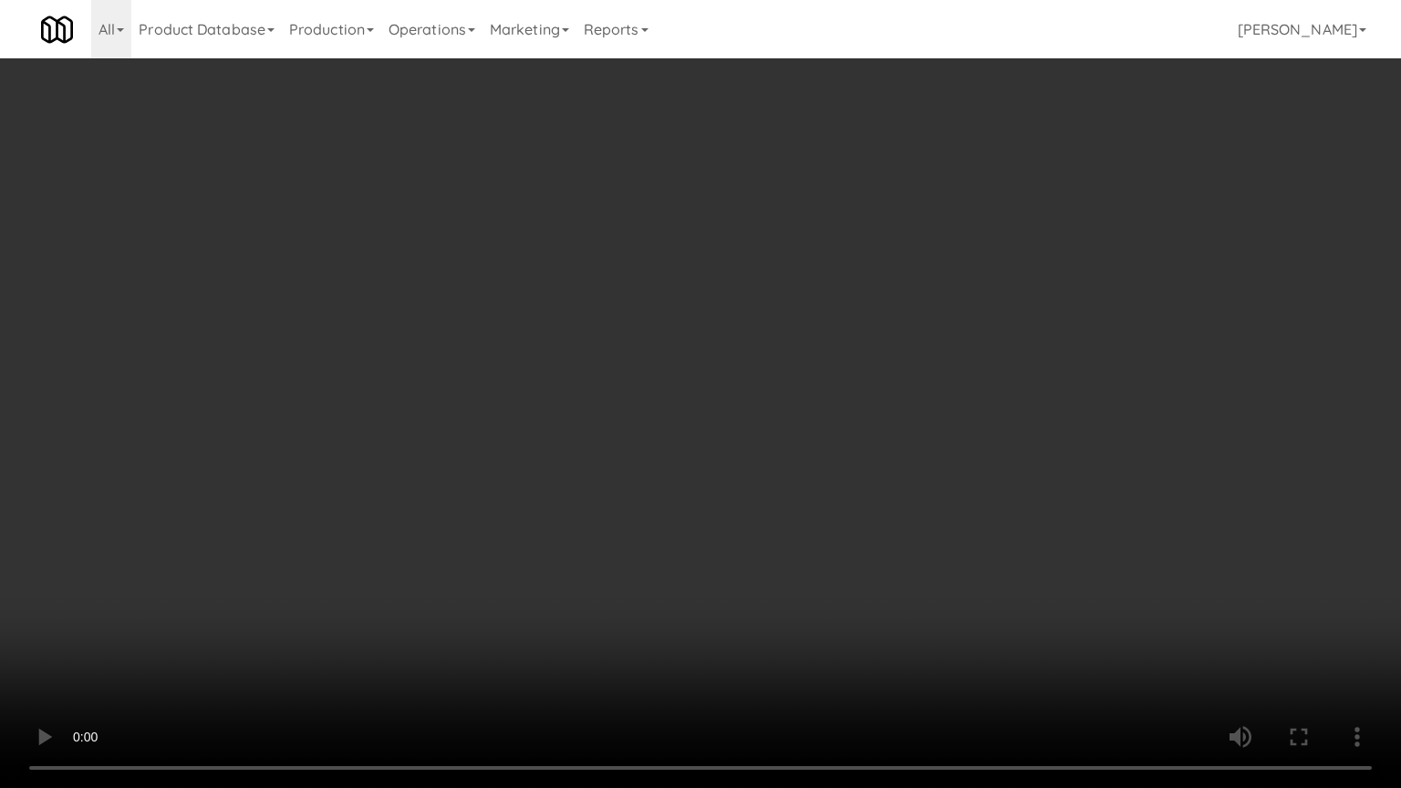
click at [847, 505] on video at bounding box center [700, 394] width 1401 height 788
click at [872, 430] on video at bounding box center [700, 394] width 1401 height 788
click at [494, 632] on video at bounding box center [700, 394] width 1401 height 788
click at [847, 503] on video at bounding box center [700, 394] width 1401 height 788
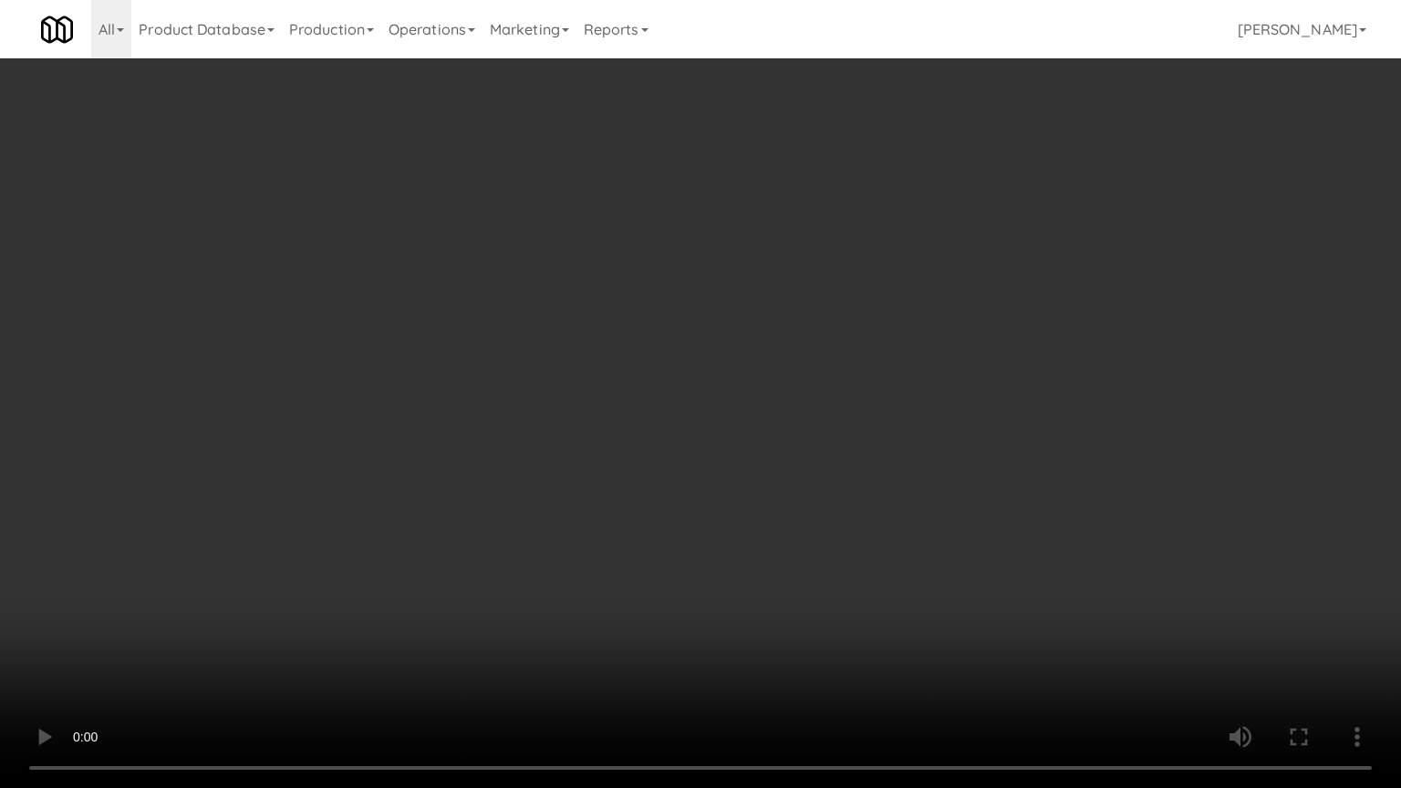
click at [842, 497] on video at bounding box center [700, 394] width 1401 height 788
click at [842, 493] on video at bounding box center [700, 394] width 1401 height 788
click at [919, 430] on video at bounding box center [700, 394] width 1401 height 788
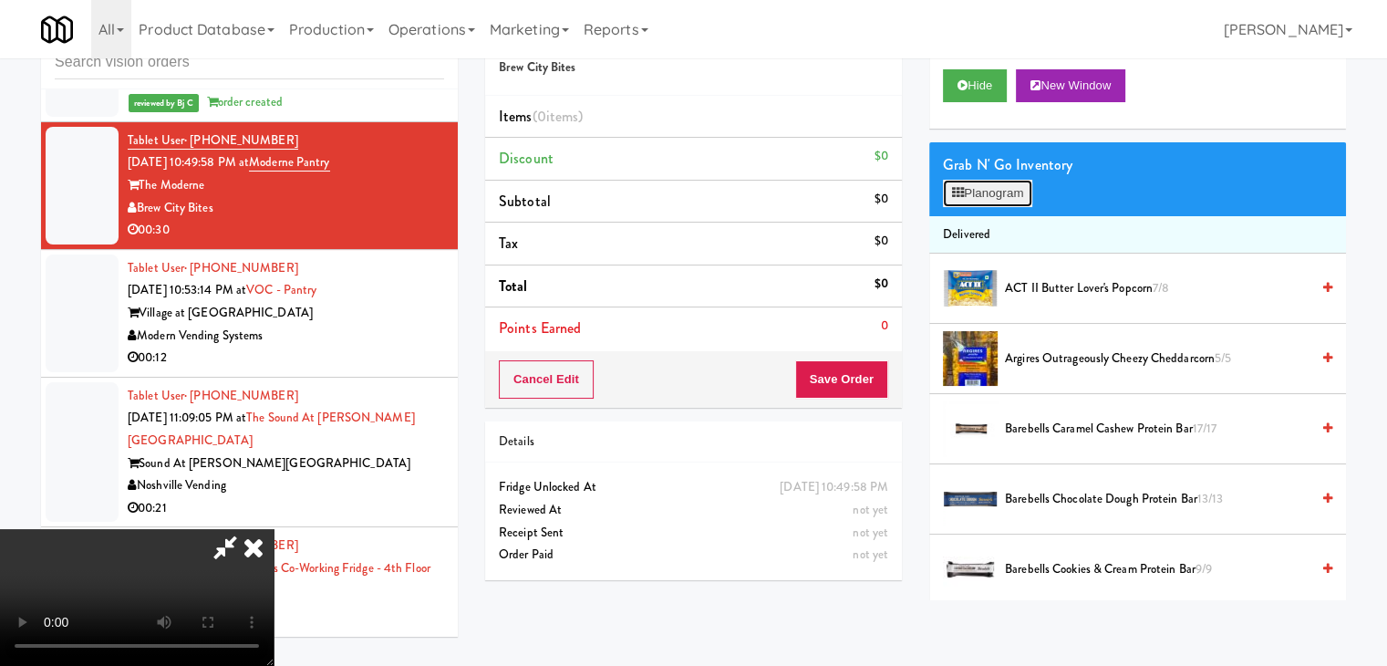
click at [981, 190] on button "Planogram" at bounding box center [987, 193] width 89 height 27
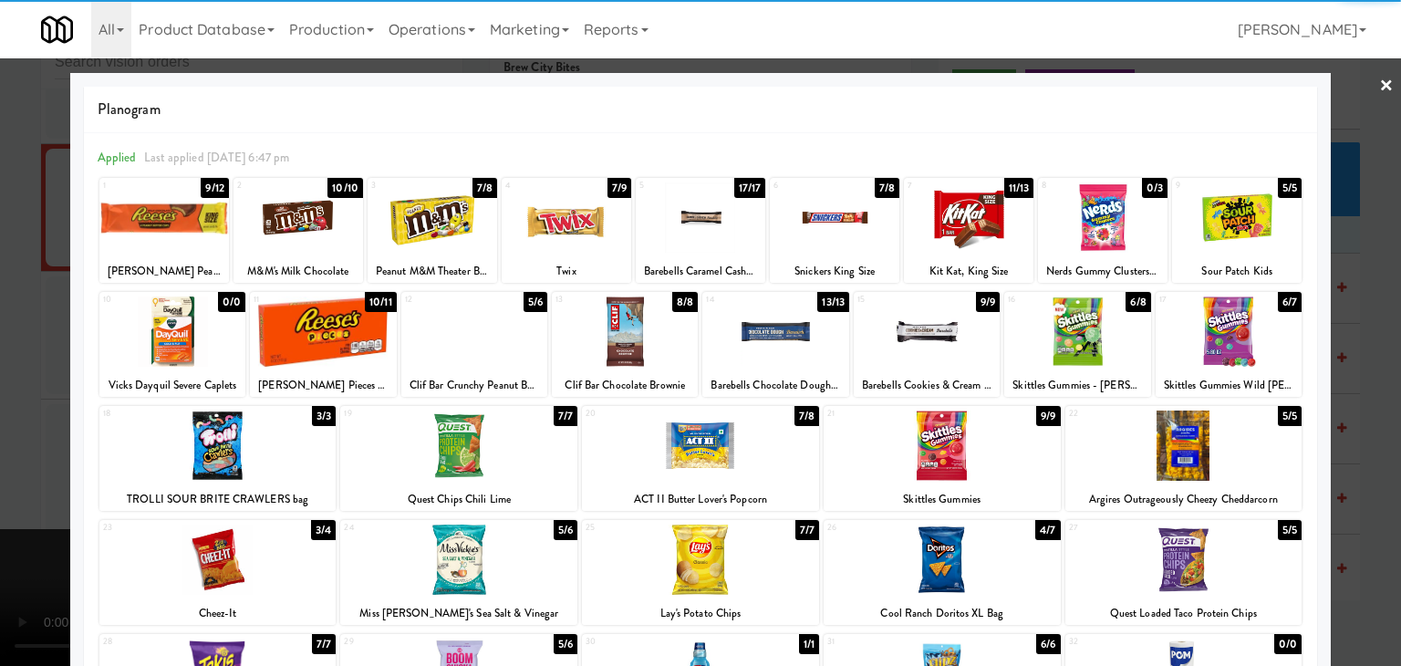
click at [1053, 329] on div at bounding box center [1077, 331] width 146 height 70
click at [834, 246] on div at bounding box center [835, 217] width 130 height 70
drag, startPoint x: 0, startPoint y: 423, endPoint x: 197, endPoint y: 410, distance: 197.5
click at [17, 418] on div at bounding box center [700, 333] width 1401 height 666
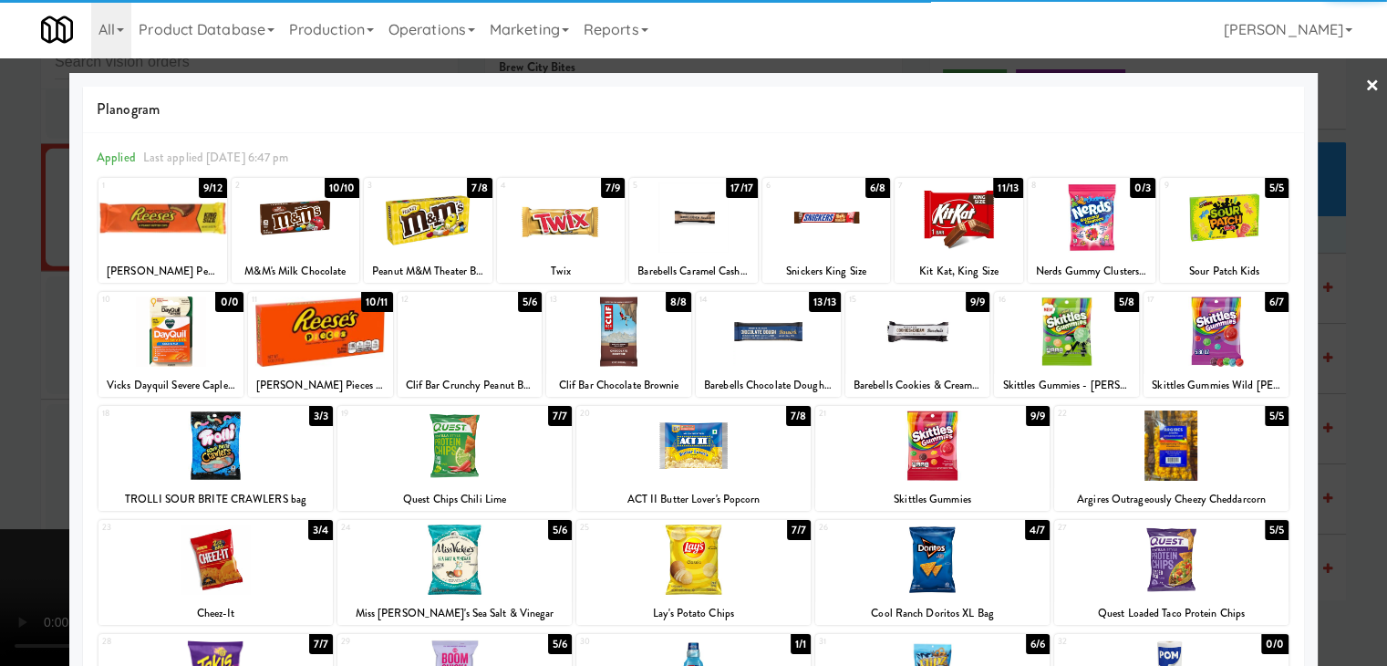
scroll to position [4769, 0]
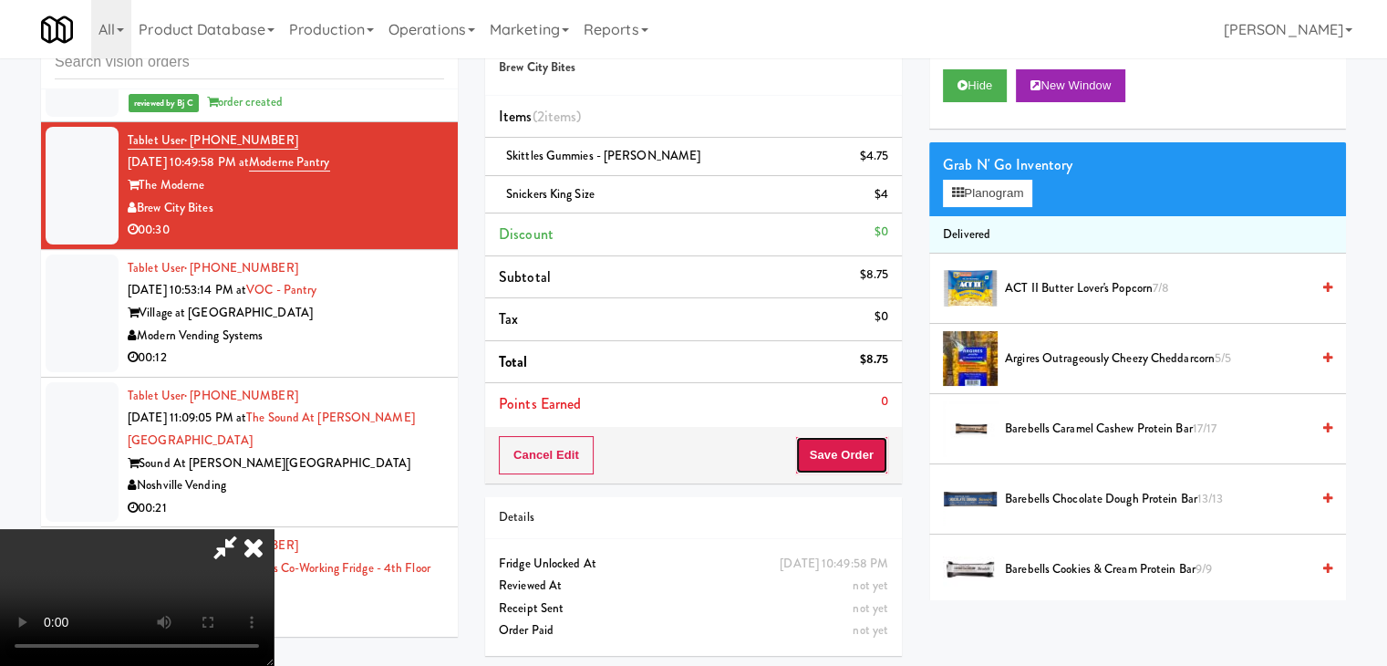
click at [867, 444] on button "Save Order" at bounding box center [841, 455] width 93 height 38
click at [865, 448] on button "Save Order" at bounding box center [841, 455] width 93 height 38
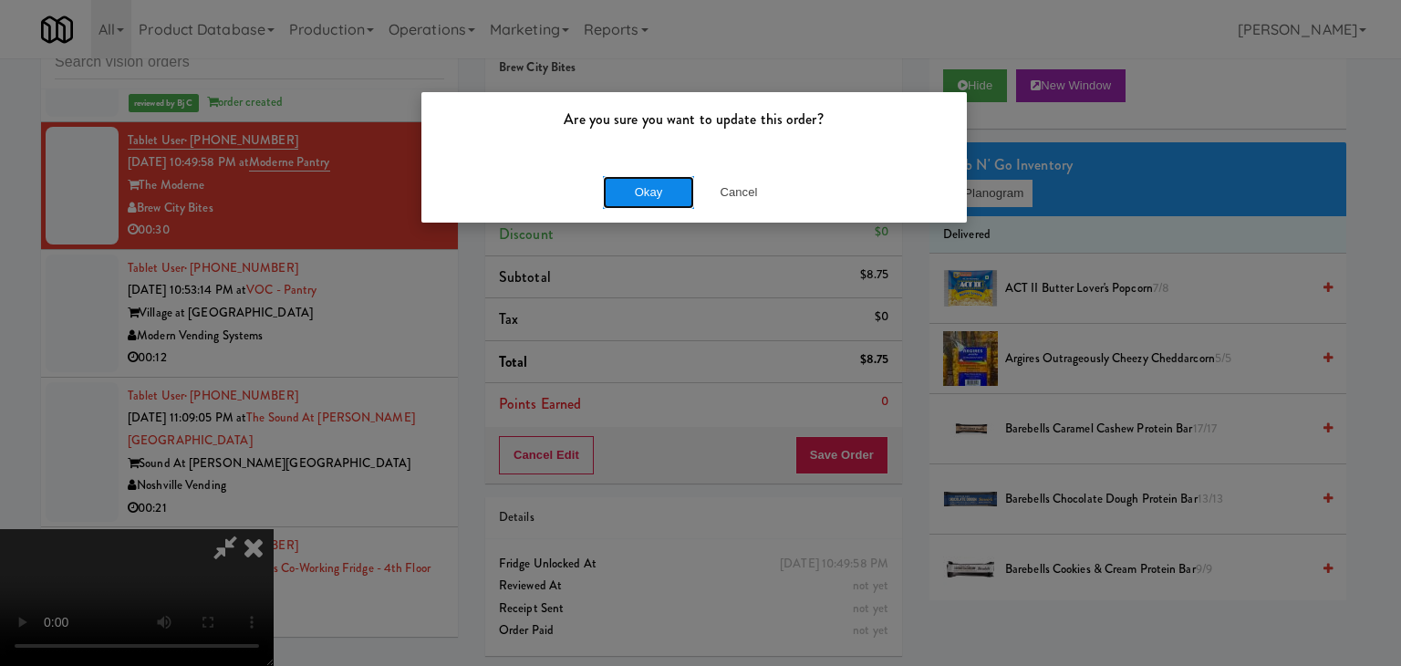
click at [625, 191] on button "Okay" at bounding box center [648, 192] width 91 height 33
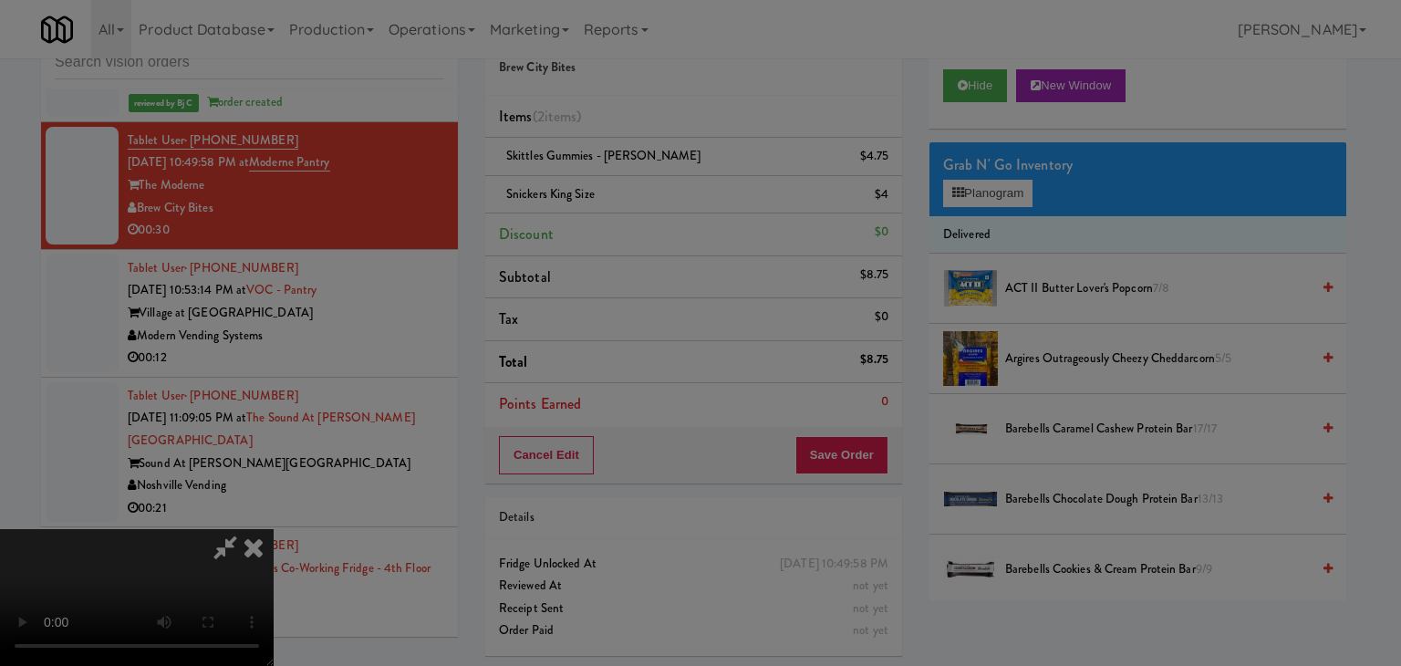
click at [625, 189] on div "Okay Cancel" at bounding box center [693, 158] width 545 height 61
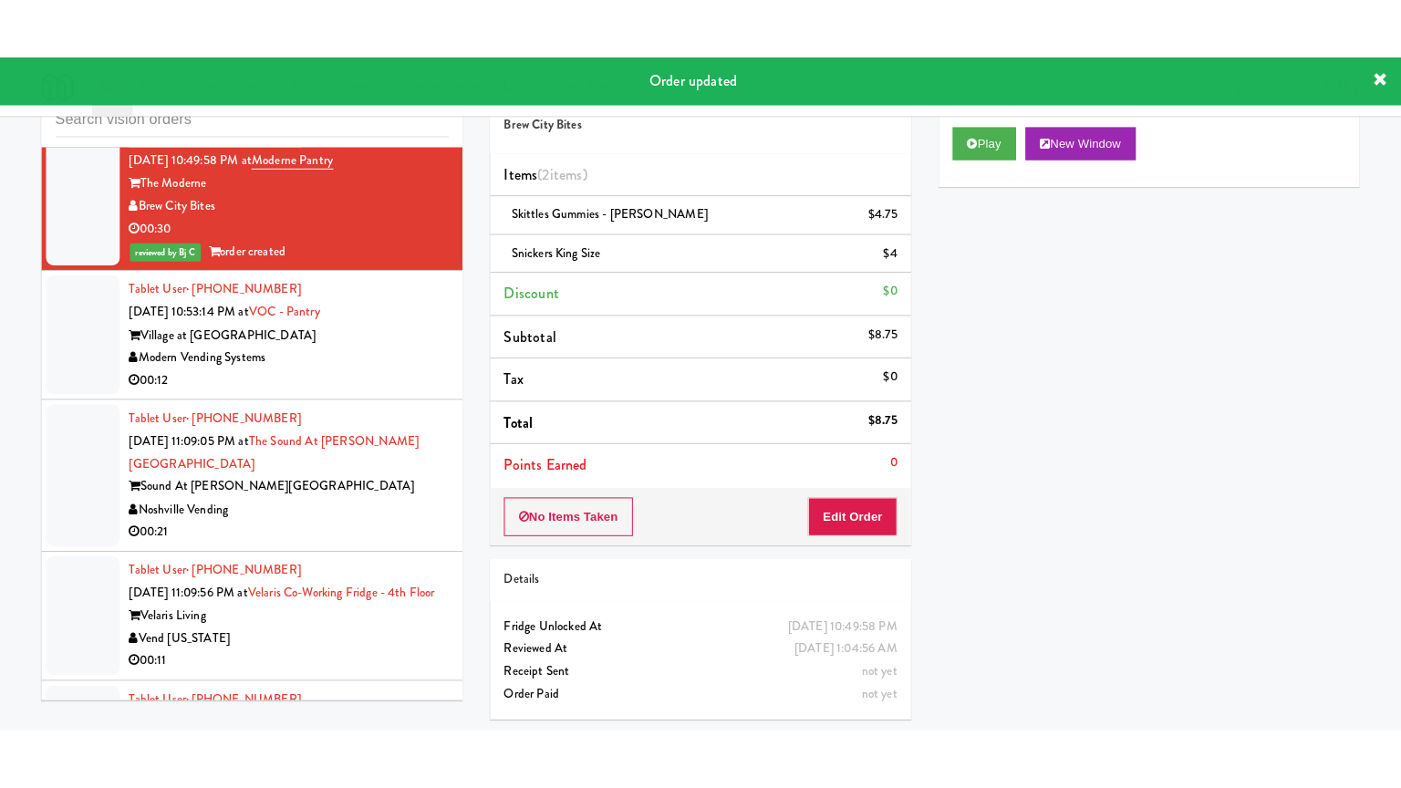
scroll to position [4860, 0]
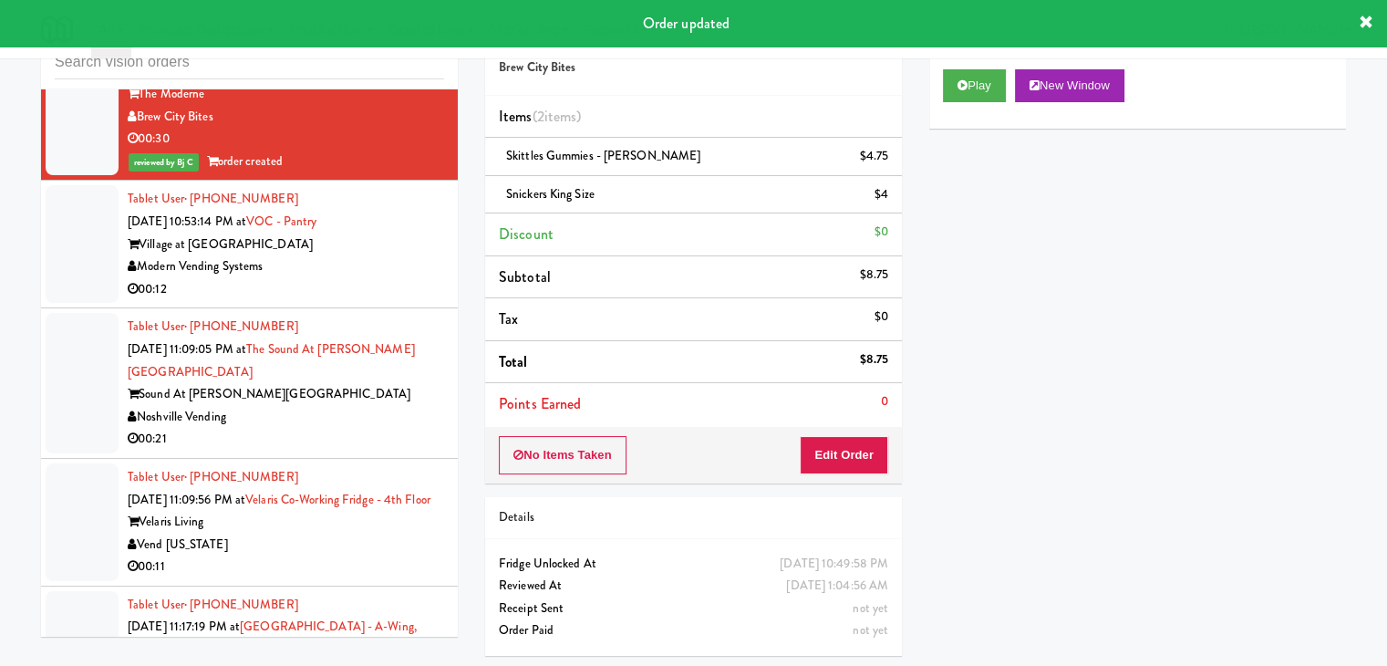
click at [383, 278] on div "00:12" at bounding box center [286, 289] width 317 height 23
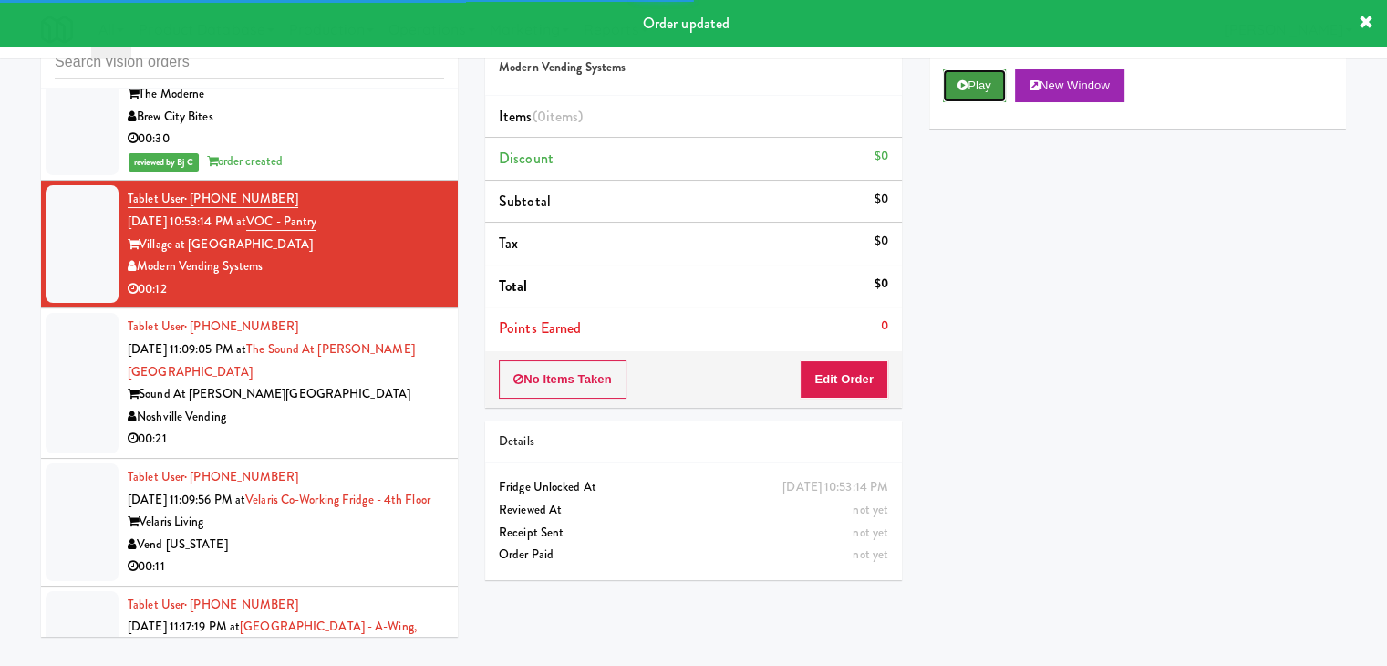
click at [963, 88] on icon at bounding box center [963, 85] width 10 height 12
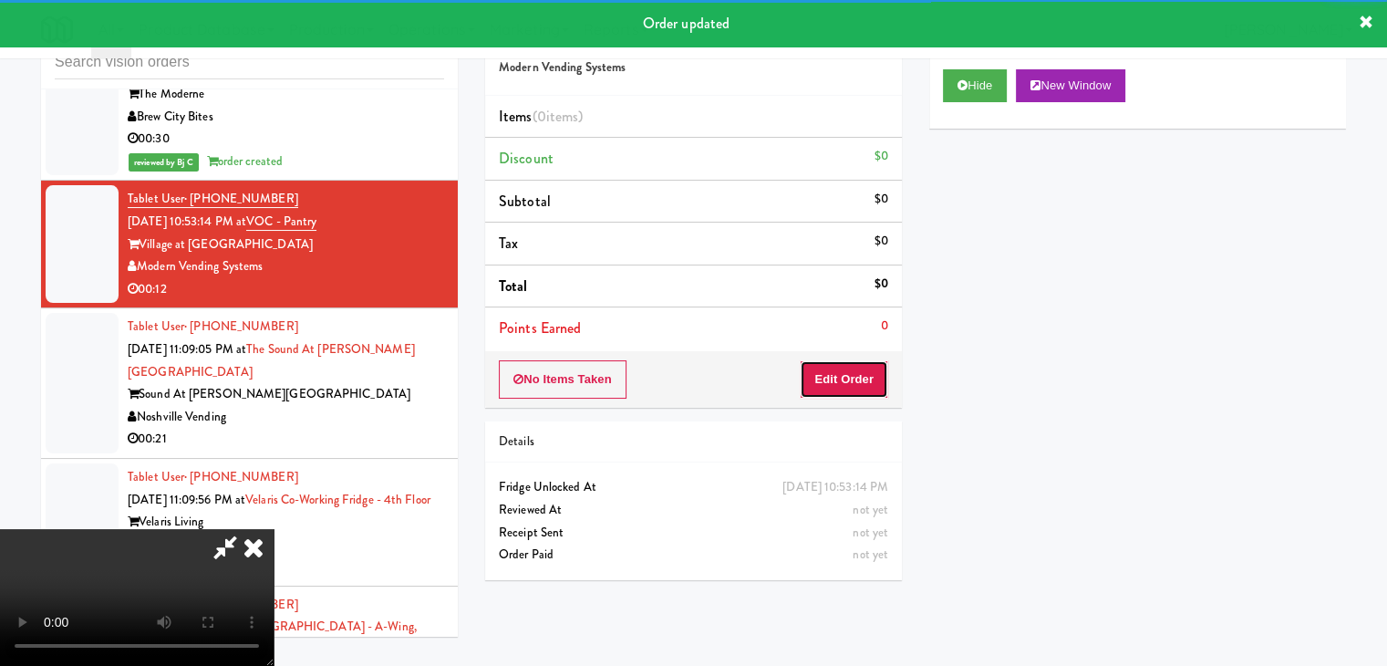
click at [856, 372] on button "Edit Order" at bounding box center [844, 379] width 88 height 38
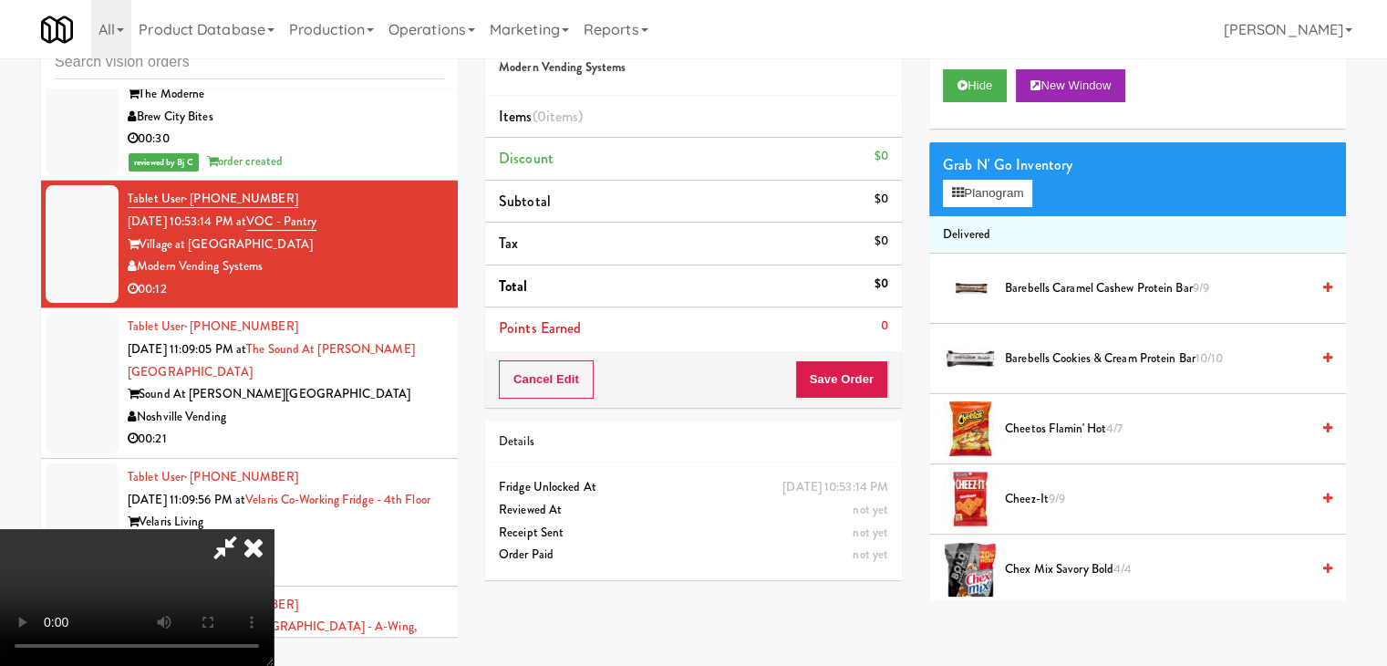
scroll to position [4838, 0]
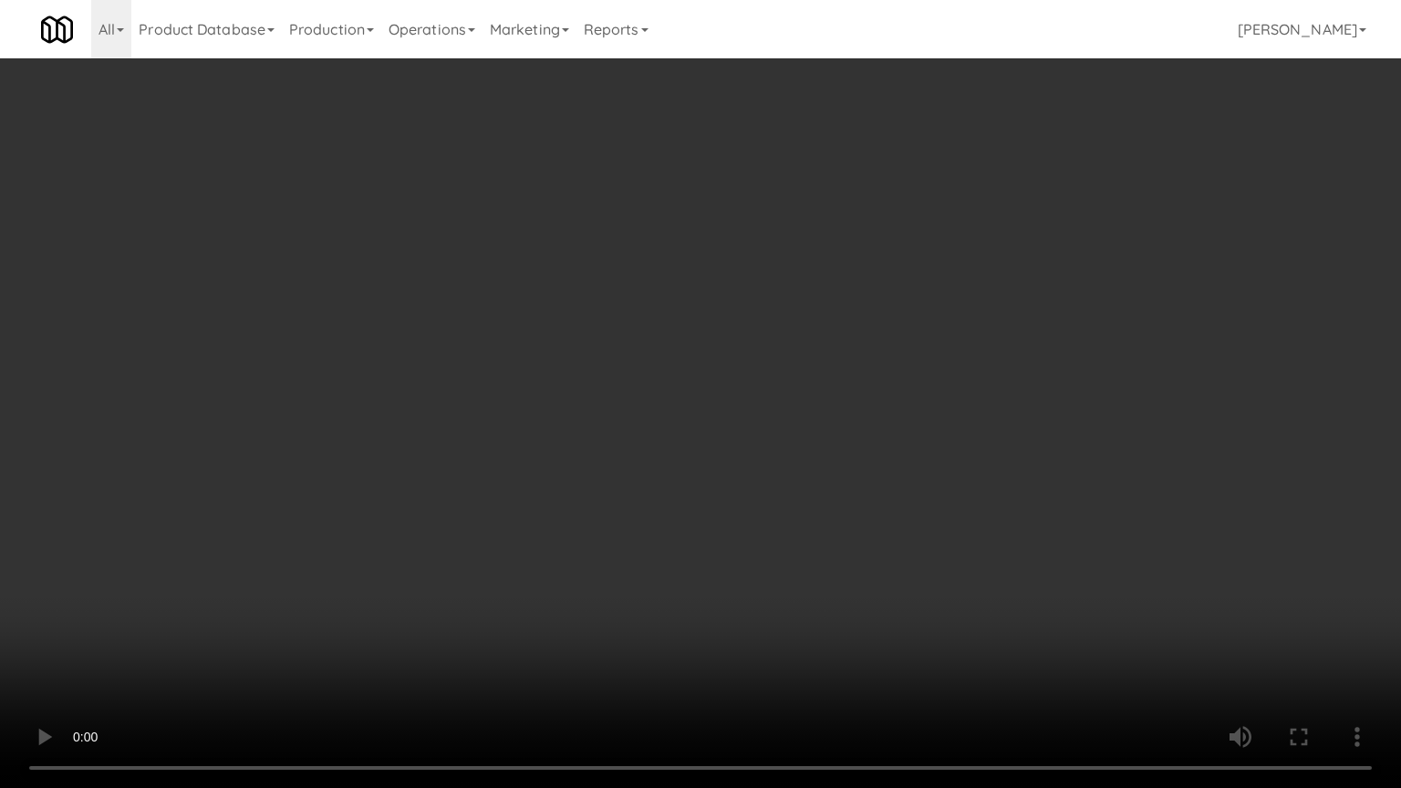
click at [868, 567] on video at bounding box center [700, 394] width 1401 height 788
click at [870, 566] on video at bounding box center [700, 394] width 1401 height 788
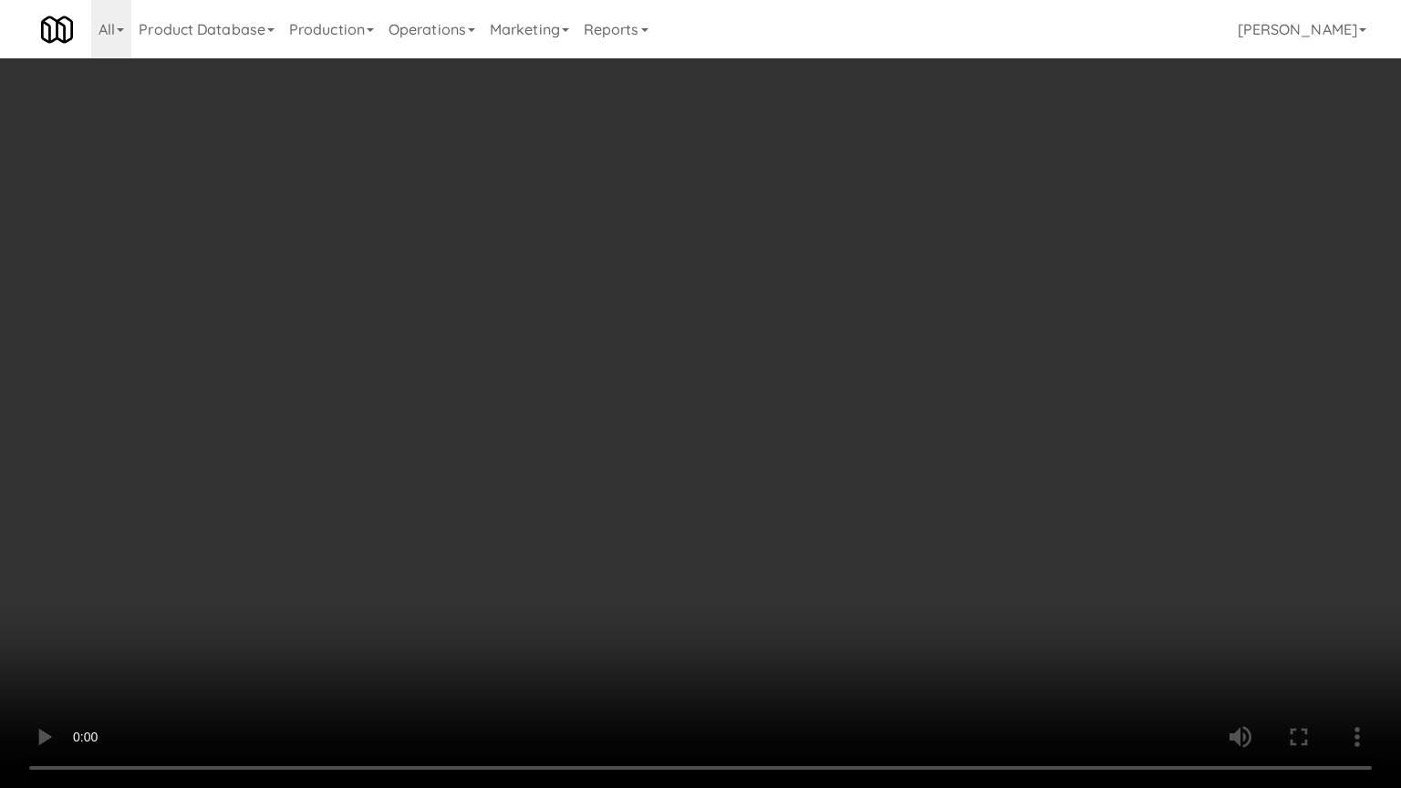
click at [870, 566] on video at bounding box center [700, 394] width 1401 height 788
click at [920, 545] on video at bounding box center [700, 394] width 1401 height 788
click at [920, 542] on video at bounding box center [700, 394] width 1401 height 788
drag, startPoint x: 949, startPoint y: 497, endPoint x: 967, endPoint y: 380, distance: 118.2
click at [950, 496] on video at bounding box center [700, 394] width 1401 height 788
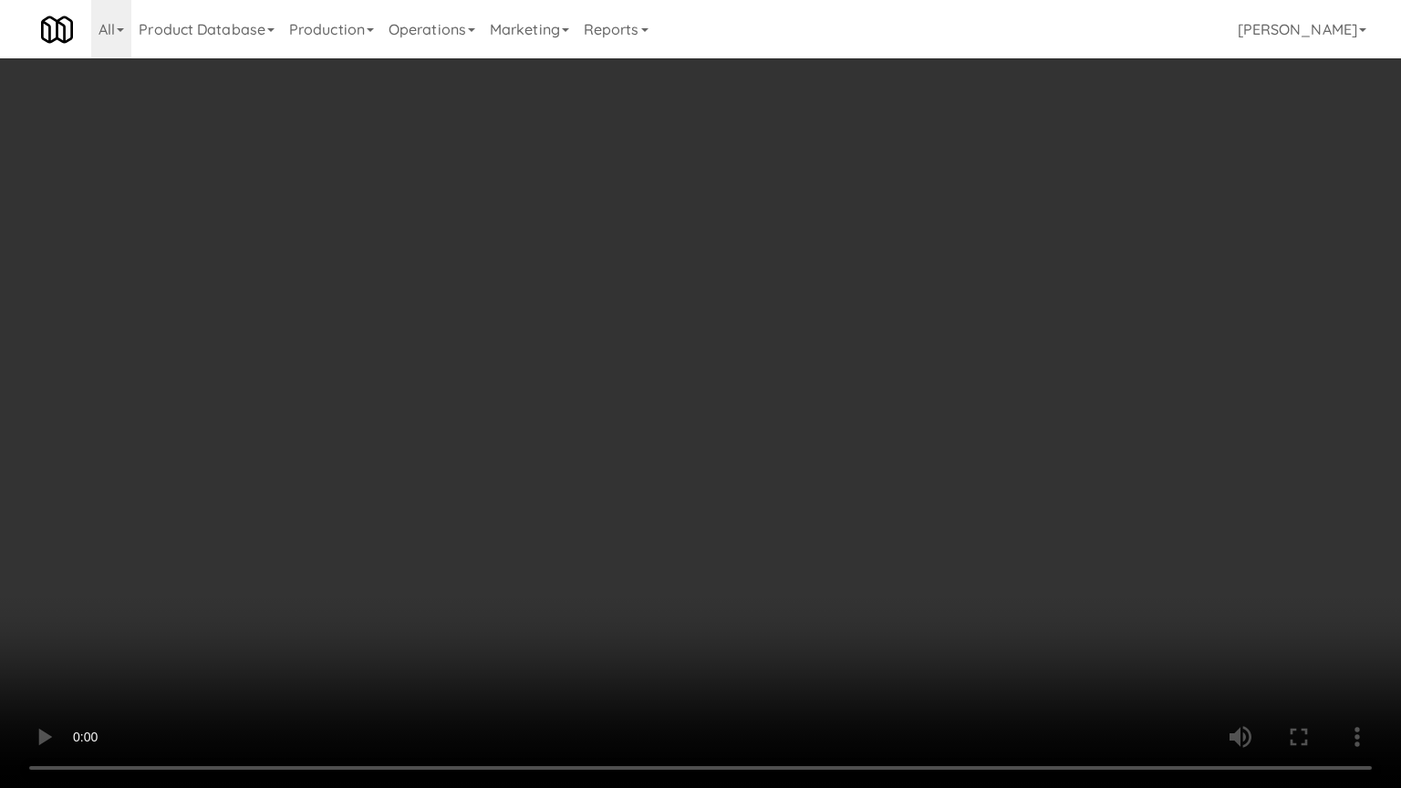
click at [952, 489] on video at bounding box center [700, 394] width 1401 height 788
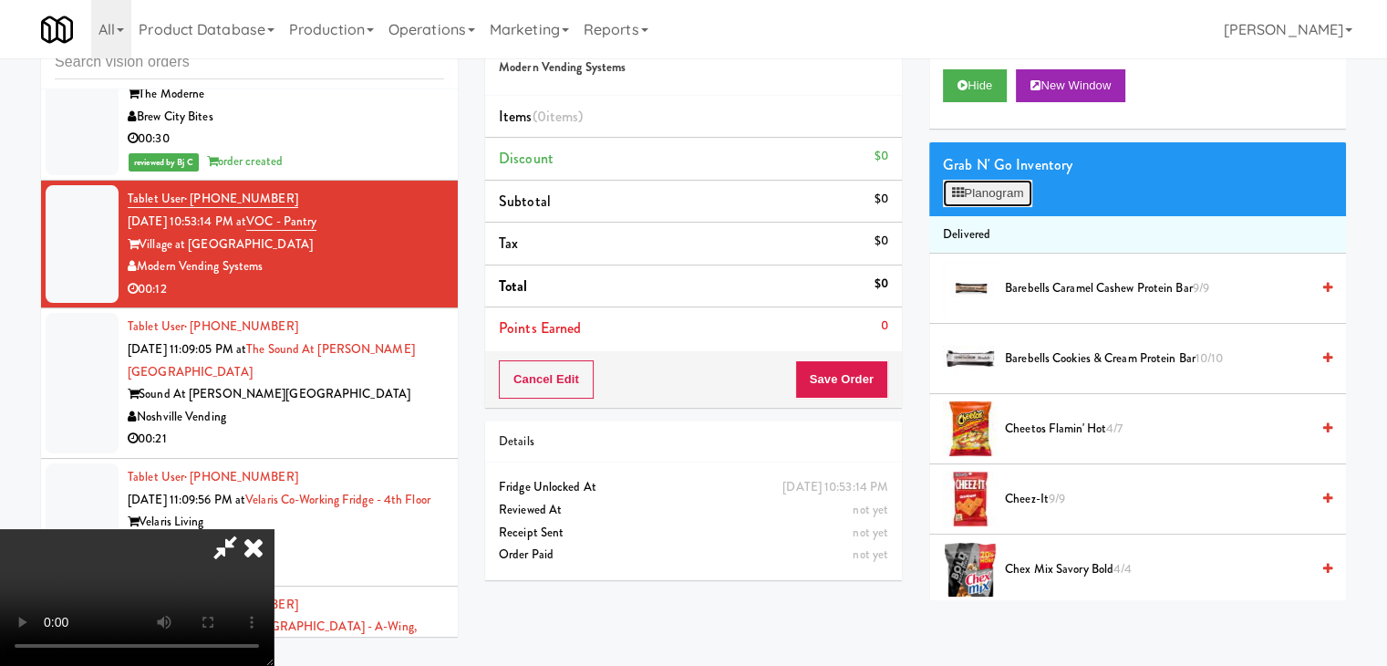
click at [1014, 191] on button "Planogram" at bounding box center [987, 193] width 89 height 27
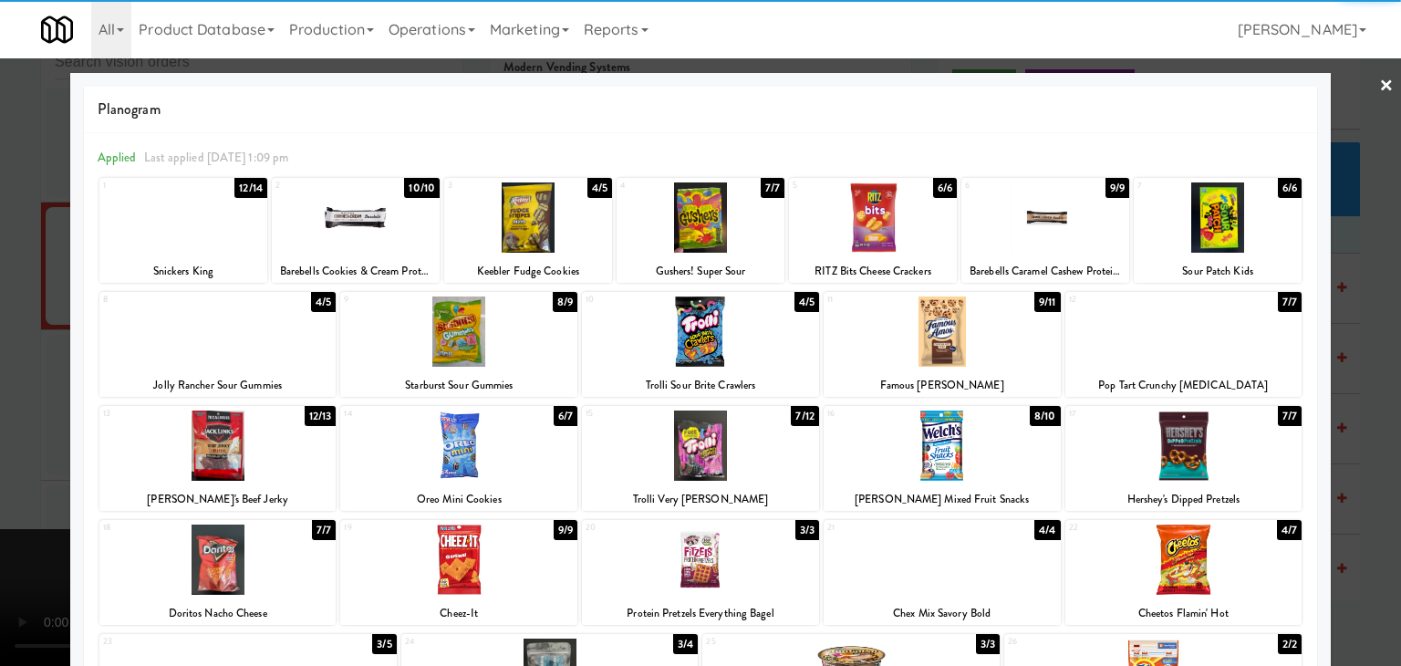
click at [508, 232] on div at bounding box center [528, 217] width 168 height 70
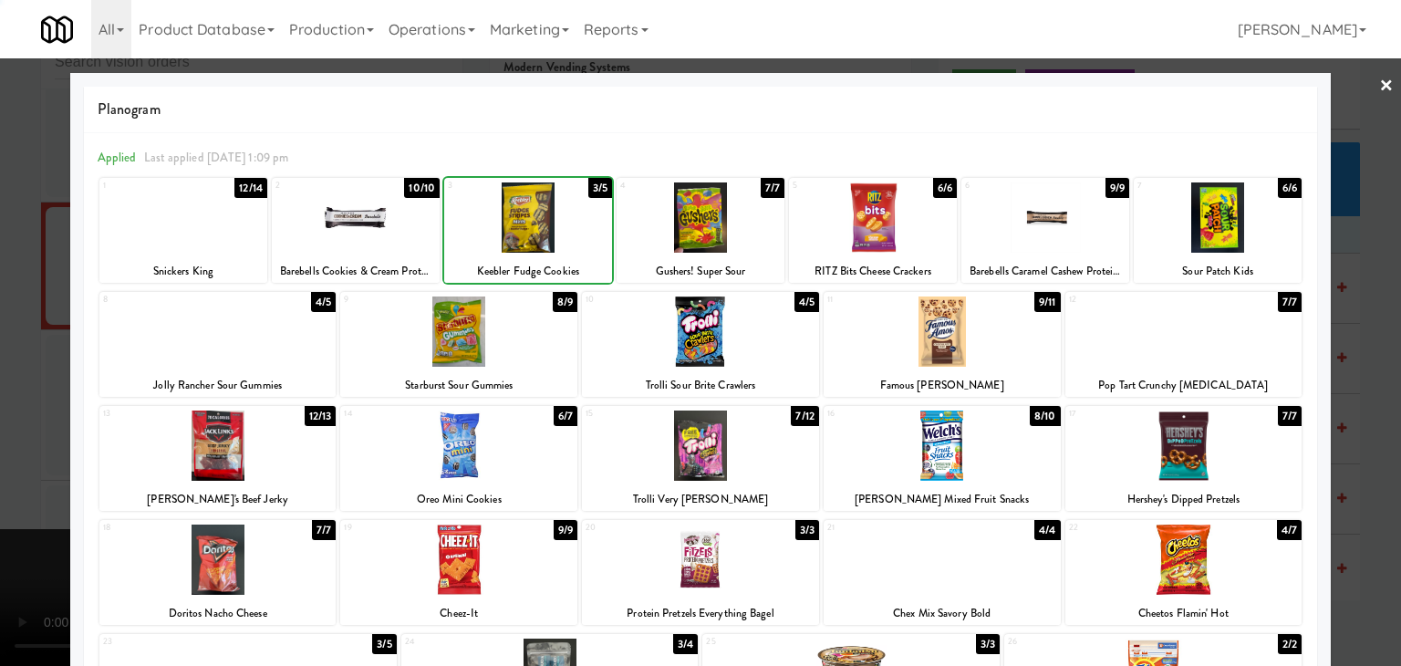
drag, startPoint x: 16, startPoint y: 306, endPoint x: 303, endPoint y: 307, distance: 287.3
click at [50, 302] on div at bounding box center [700, 333] width 1401 height 666
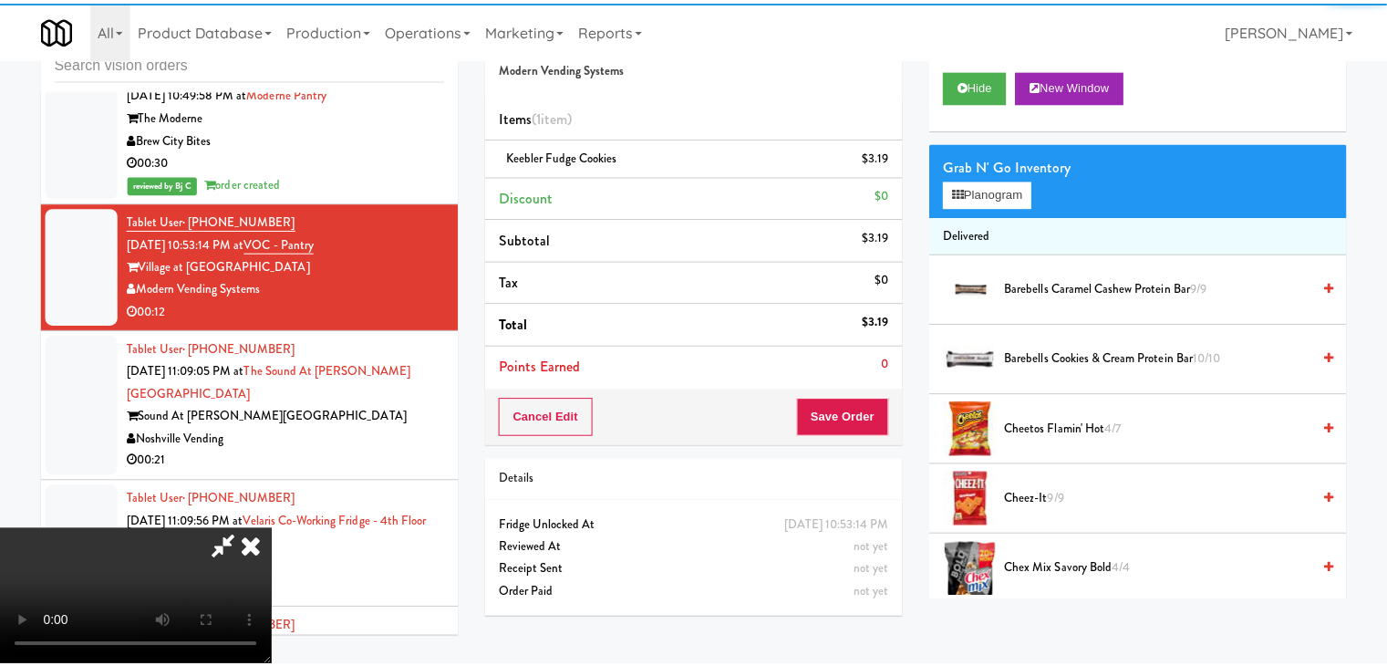
scroll to position [4860, 0]
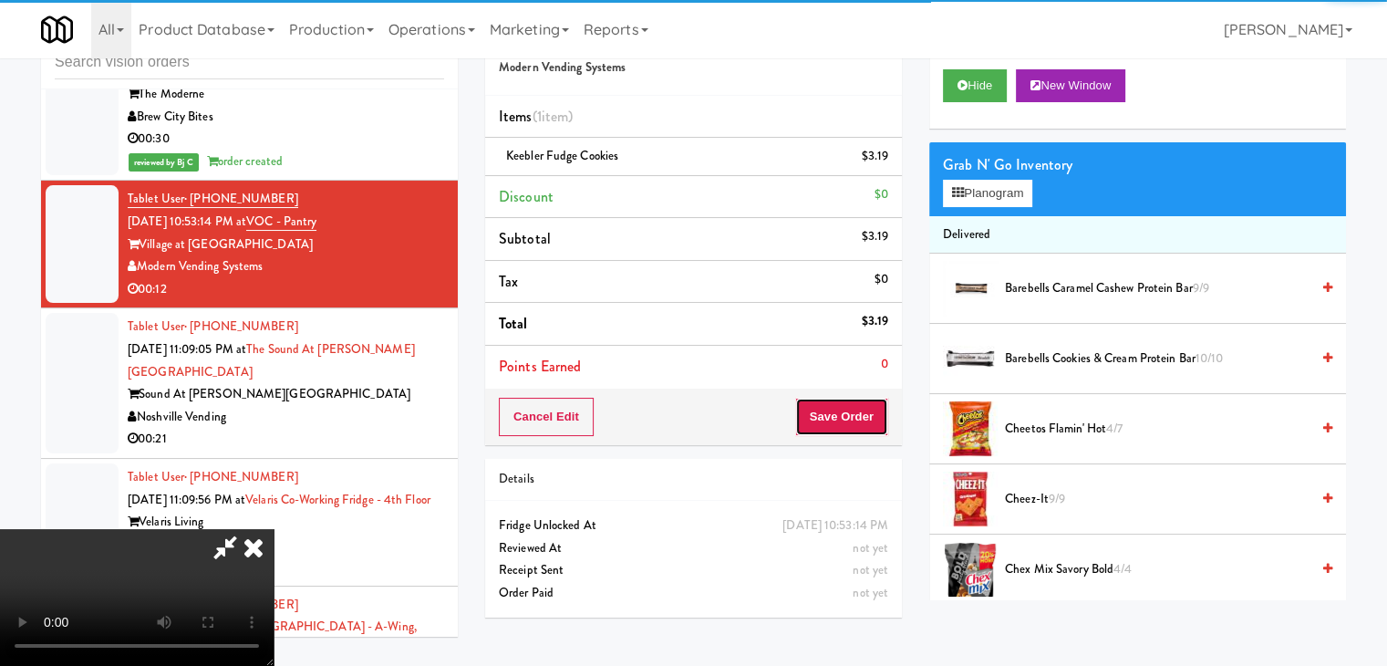
click at [878, 402] on button "Save Order" at bounding box center [841, 417] width 93 height 38
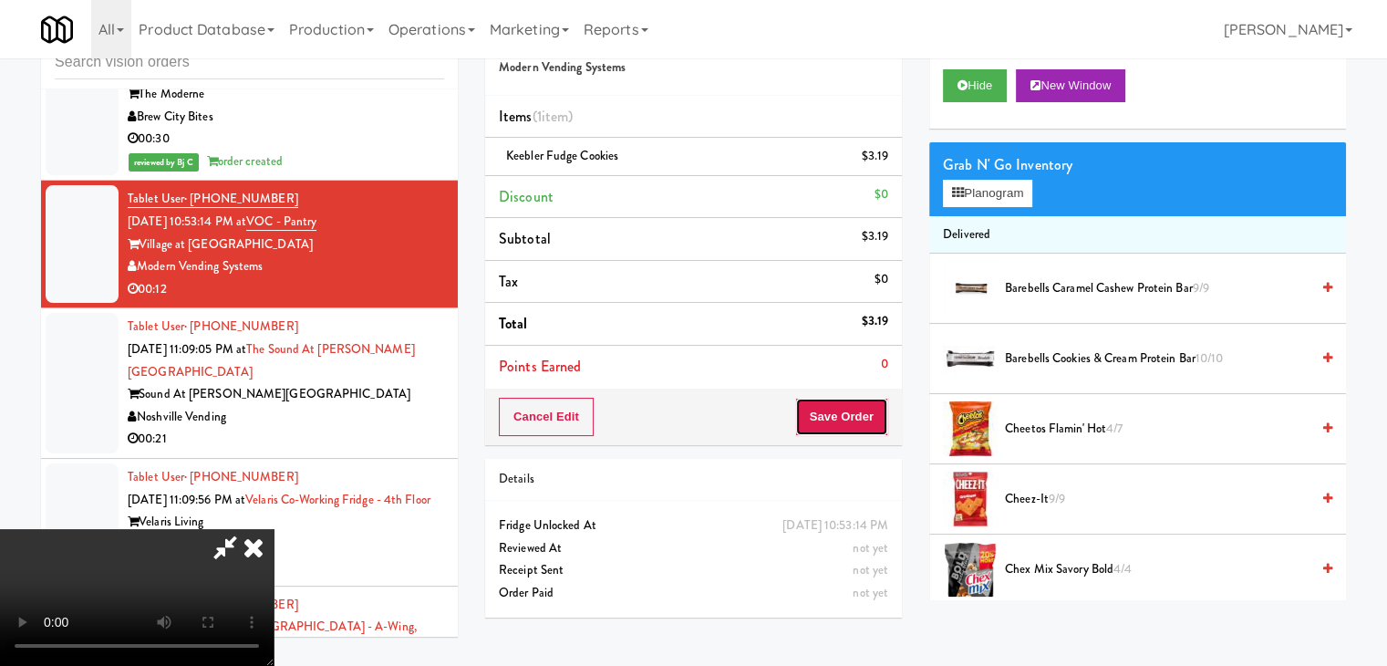
click at [878, 402] on button "Save Order" at bounding box center [841, 417] width 93 height 38
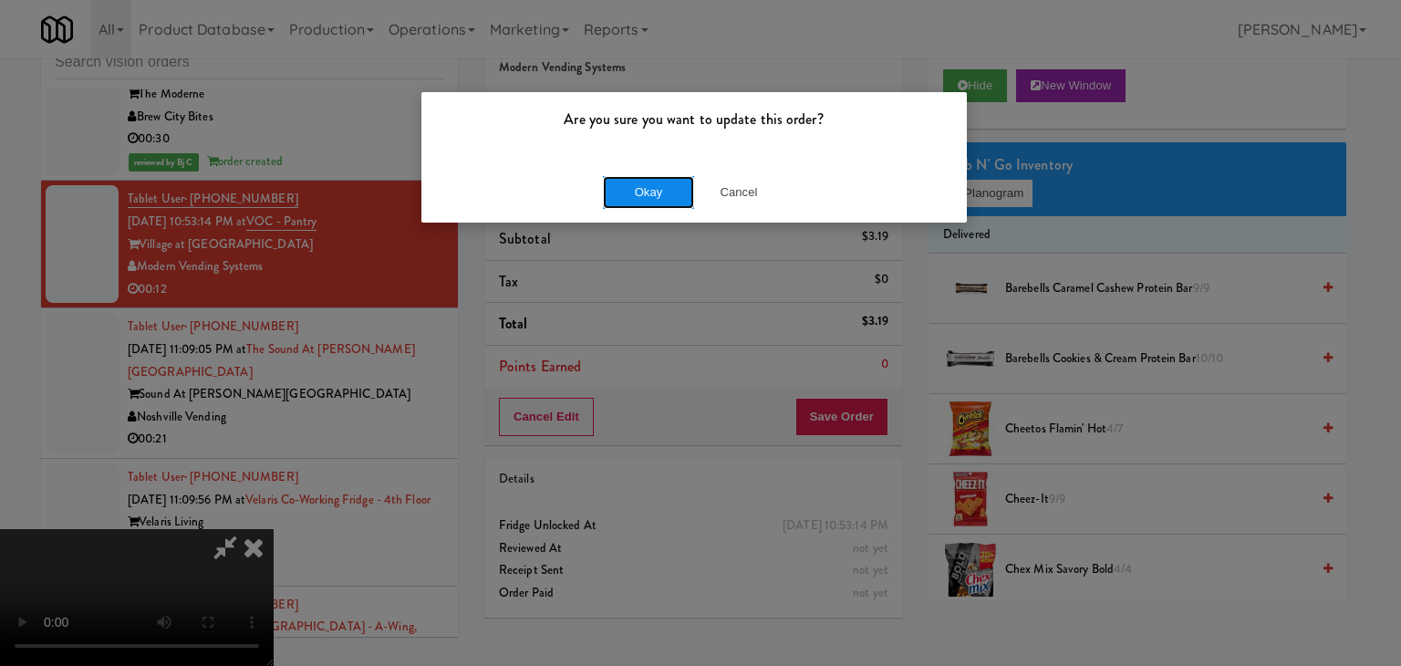
click at [637, 192] on button "Okay" at bounding box center [648, 192] width 91 height 33
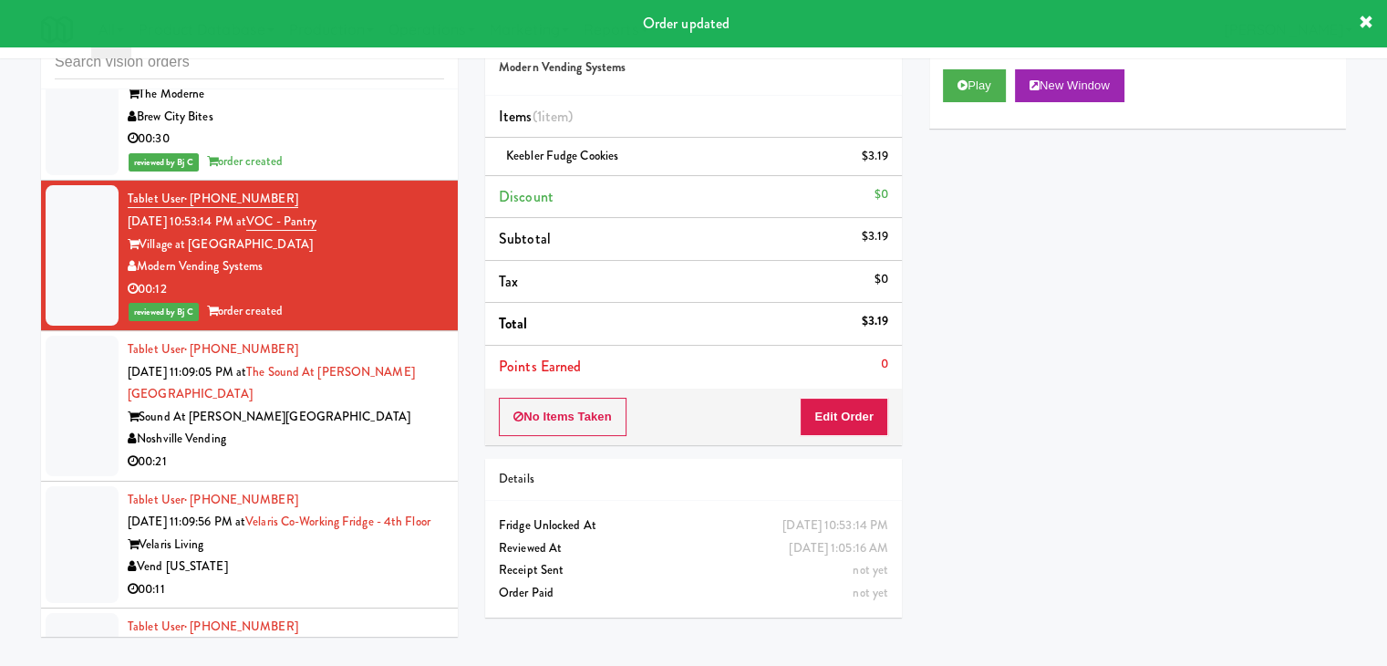
scroll to position [5042, 0]
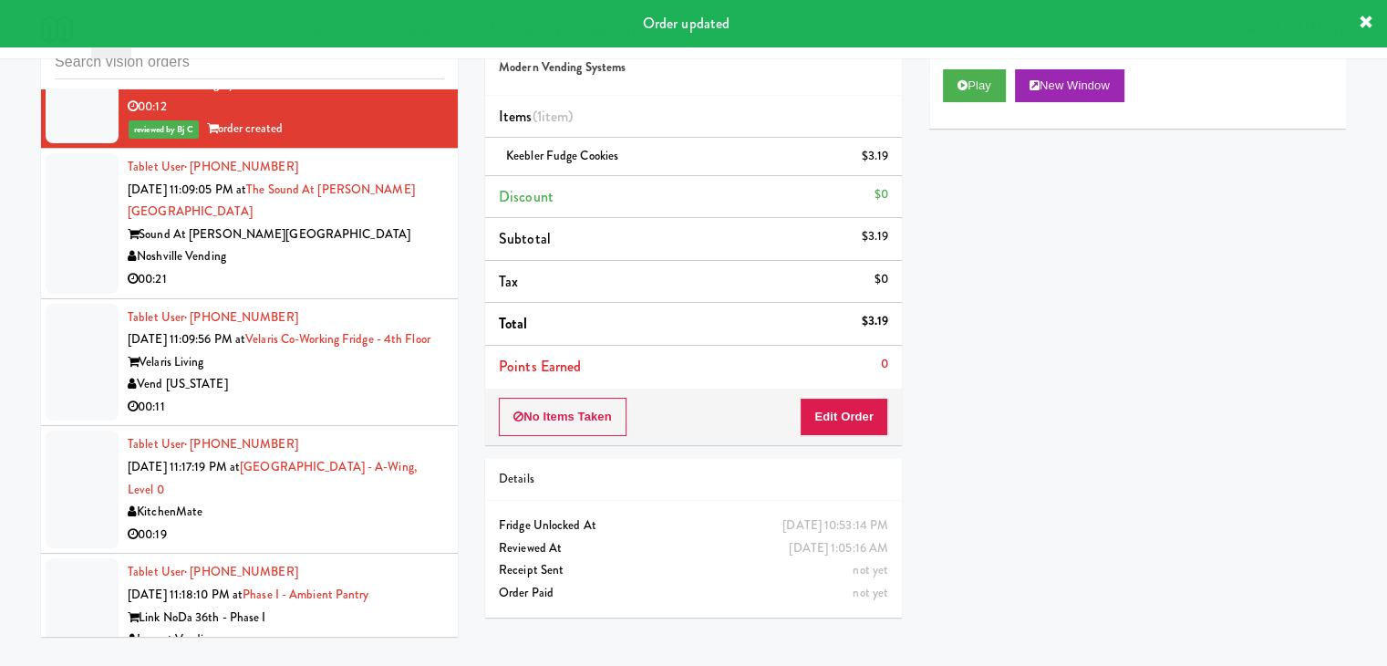
click at [366, 268] on div "00:21" at bounding box center [286, 279] width 317 height 23
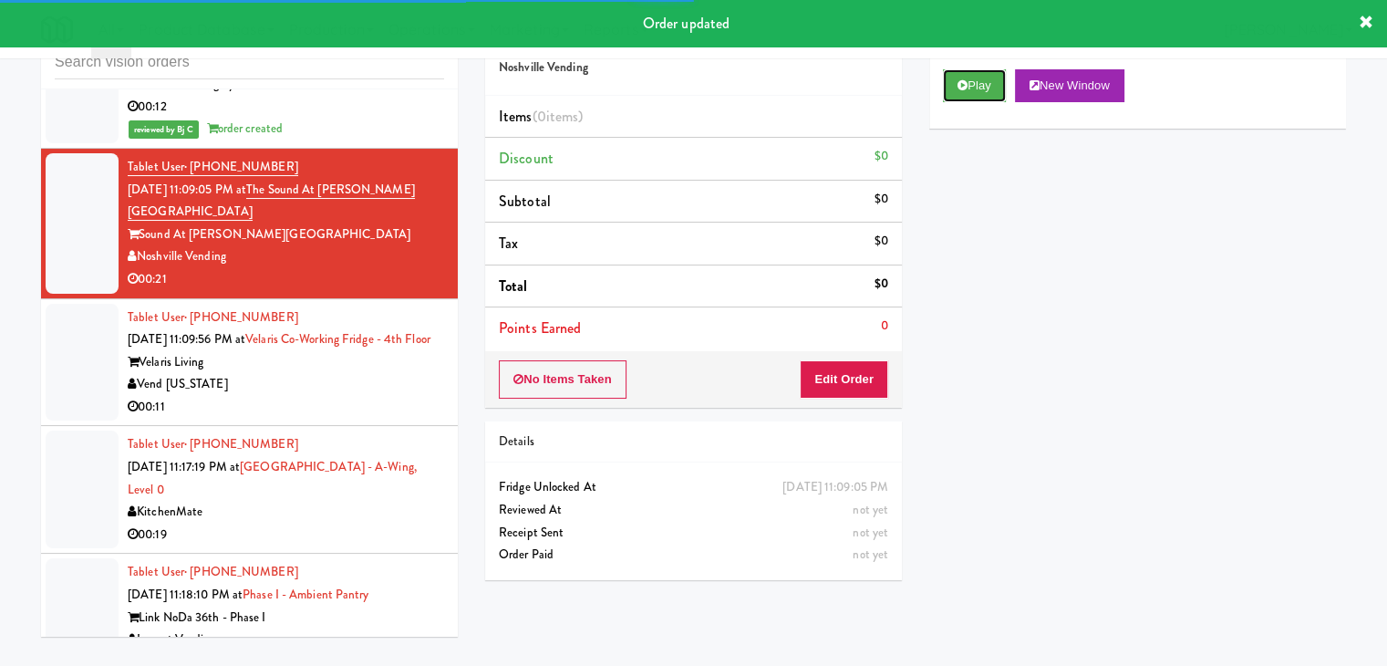
drag, startPoint x: 971, startPoint y: 77, endPoint x: 928, endPoint y: 180, distance: 111.6
click at [971, 78] on button "Play" at bounding box center [974, 85] width 63 height 33
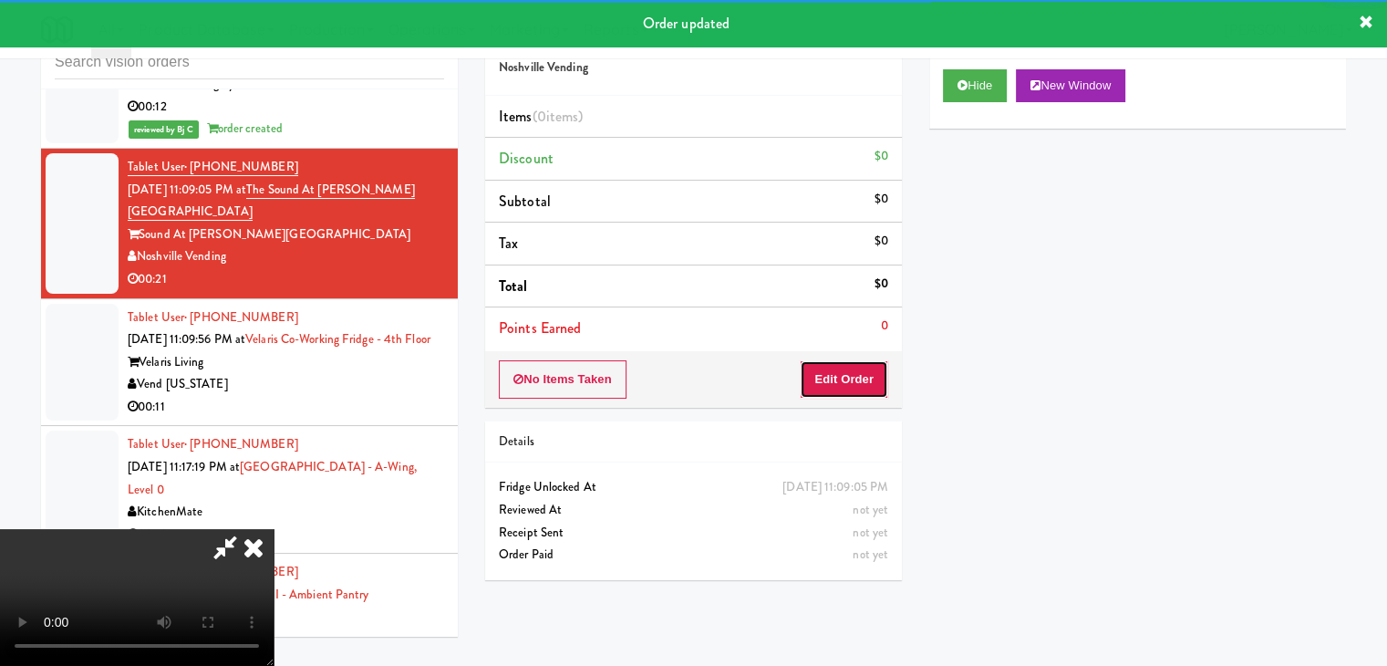
click at [846, 364] on button "Edit Order" at bounding box center [844, 379] width 88 height 38
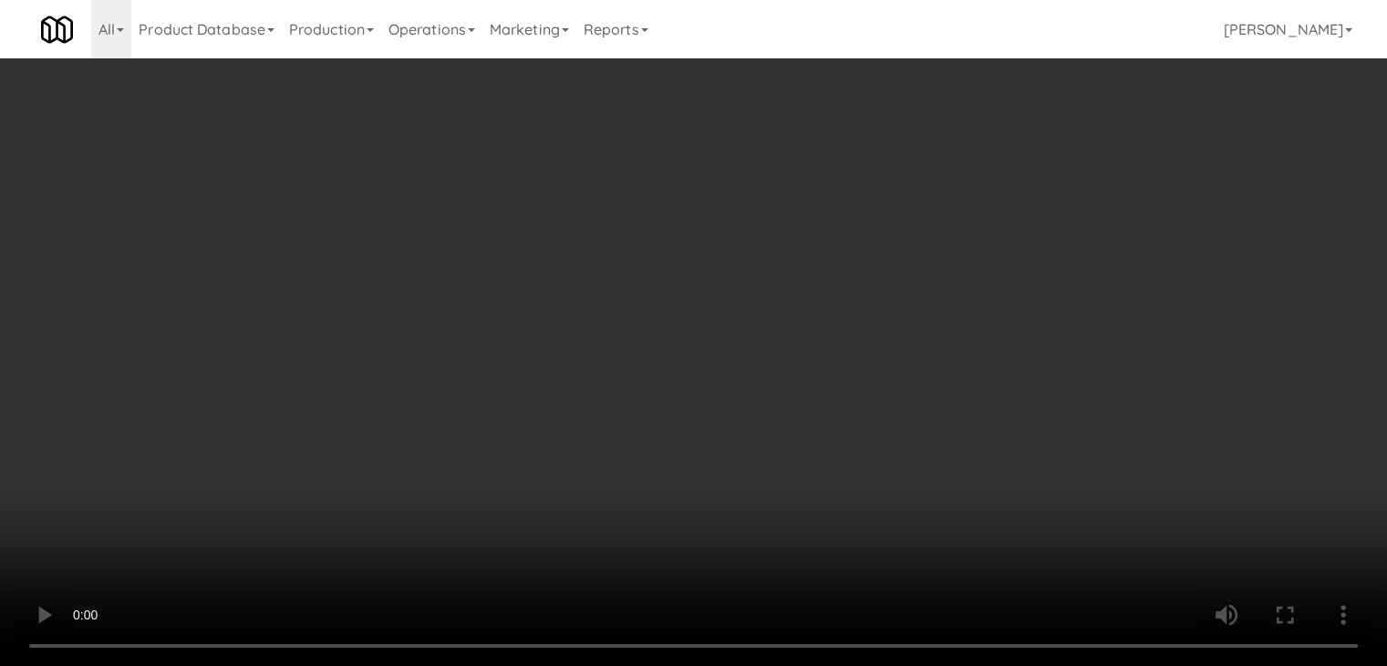
scroll to position [5020, 0]
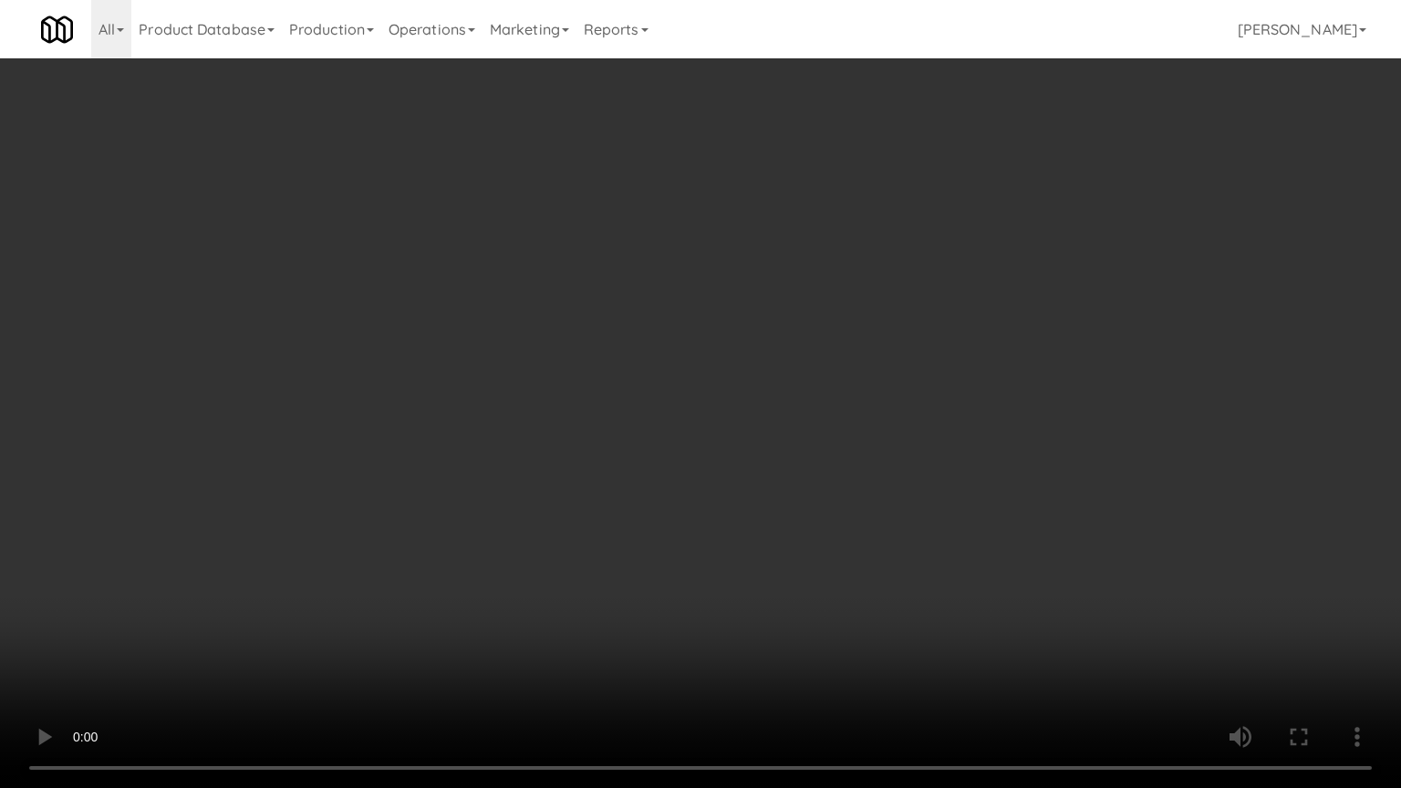
click at [941, 472] on video at bounding box center [700, 394] width 1401 height 788
click at [932, 476] on video at bounding box center [700, 394] width 1401 height 788
click at [927, 480] on video at bounding box center [700, 394] width 1401 height 788
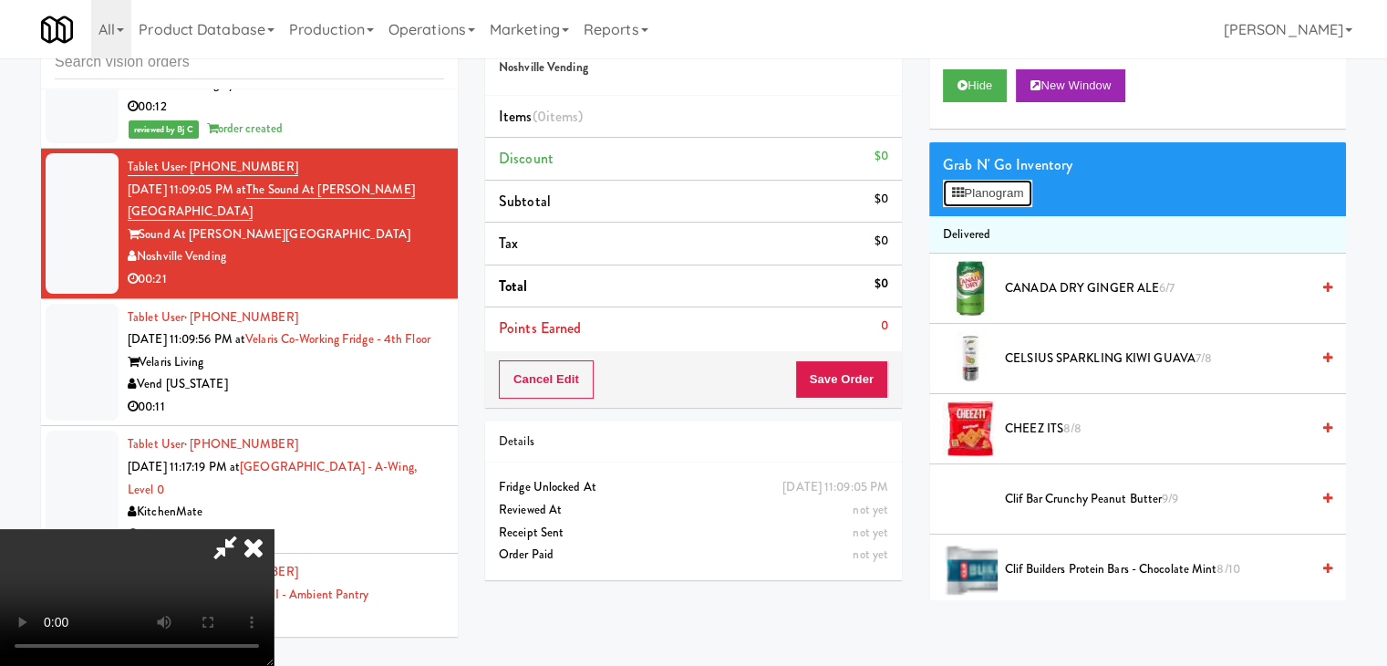
click at [1002, 180] on button "Planogram" at bounding box center [987, 193] width 89 height 27
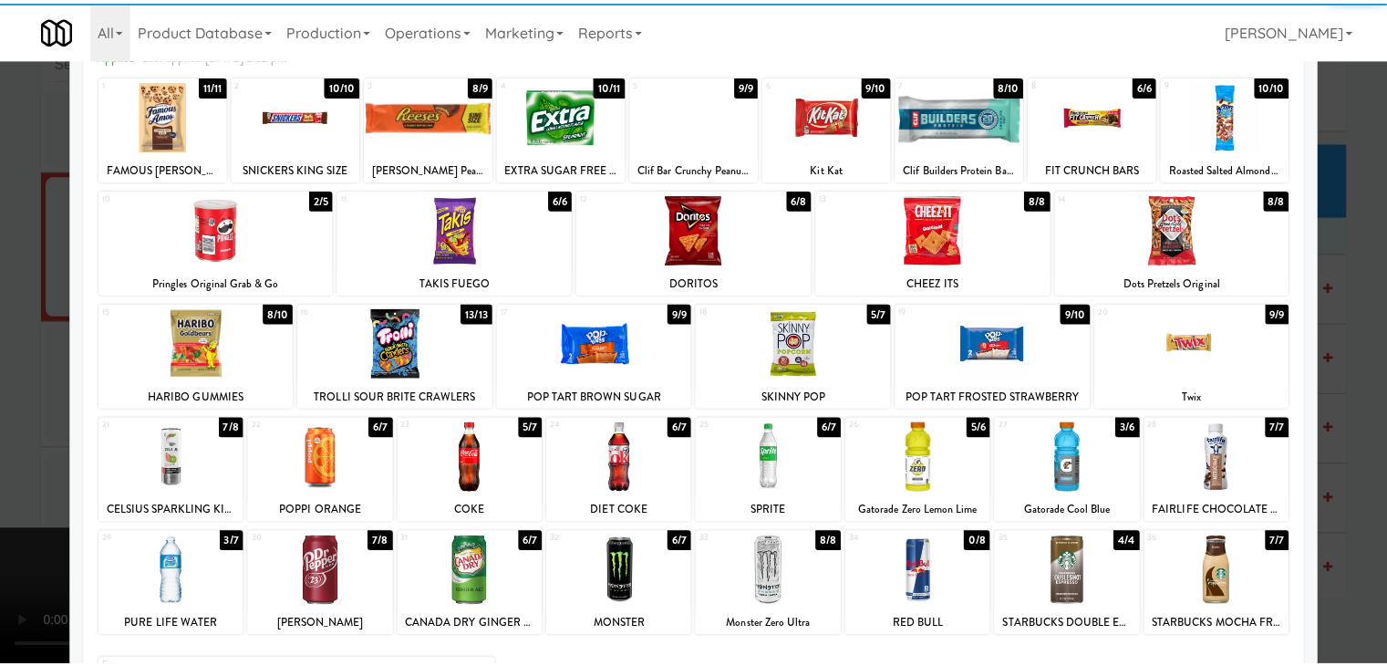
scroll to position [230, 0]
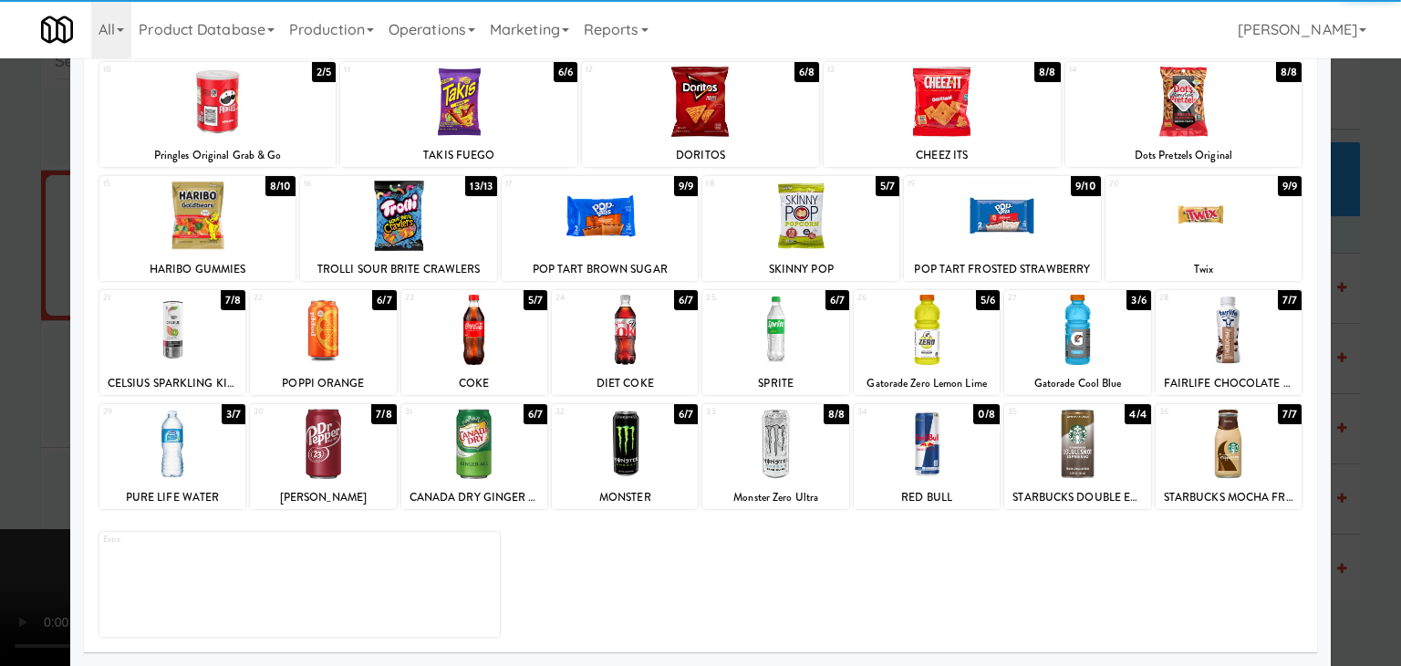
click at [175, 429] on div at bounding box center [172, 444] width 146 height 70
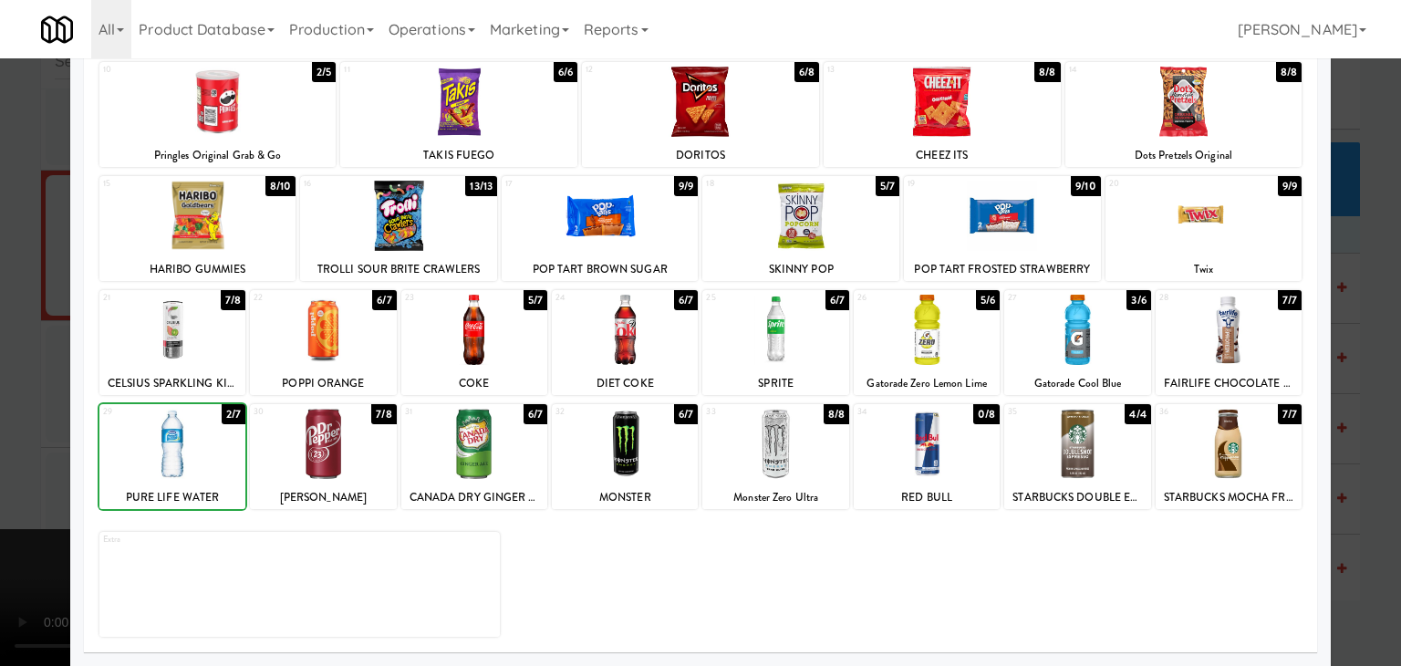
drag, startPoint x: 0, startPoint y: 420, endPoint x: 266, endPoint y: 410, distance: 266.5
click at [20, 418] on div at bounding box center [700, 333] width 1401 height 666
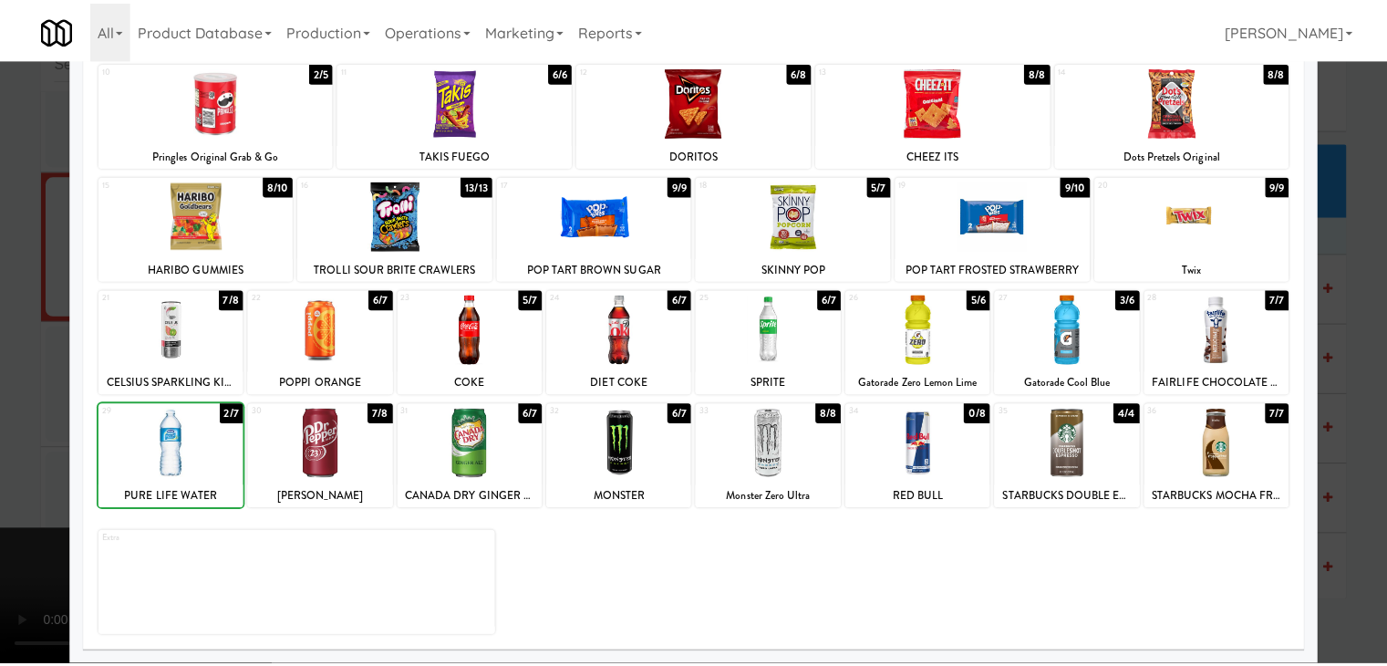
scroll to position [5042, 0]
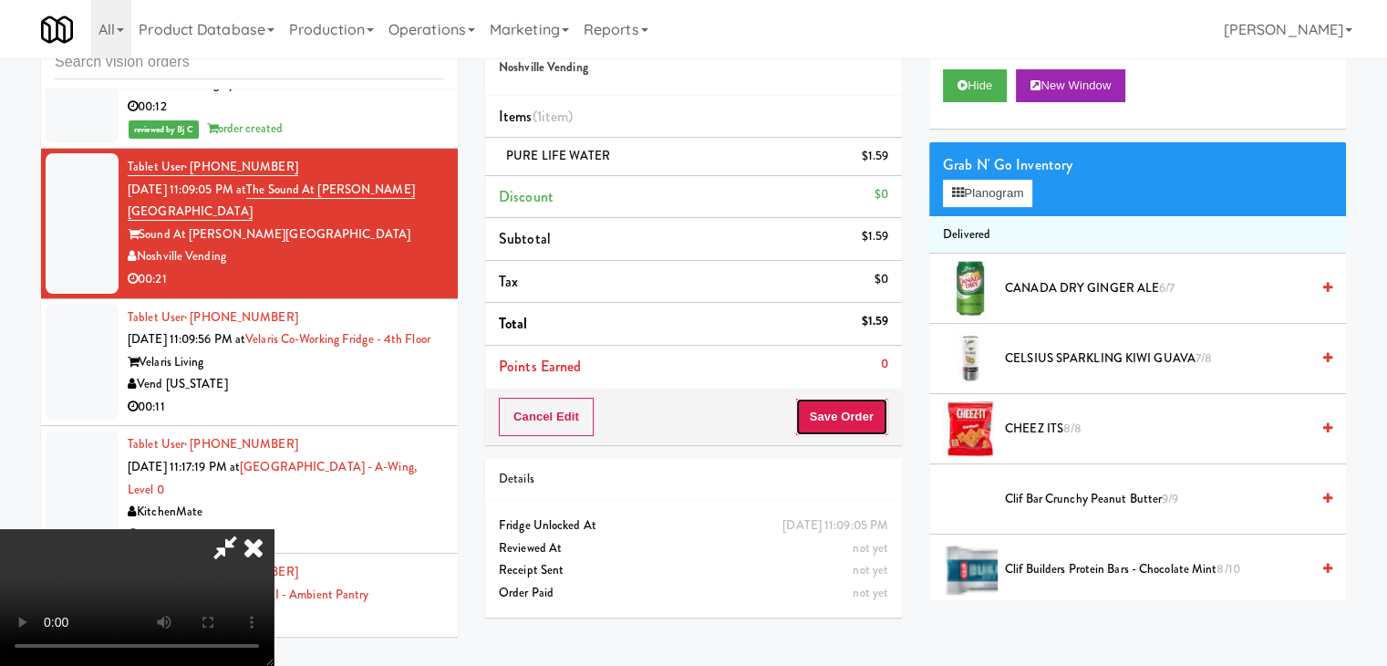
click at [857, 419] on button "Save Order" at bounding box center [841, 417] width 93 height 38
click at [856, 417] on button "Save Order" at bounding box center [841, 417] width 93 height 38
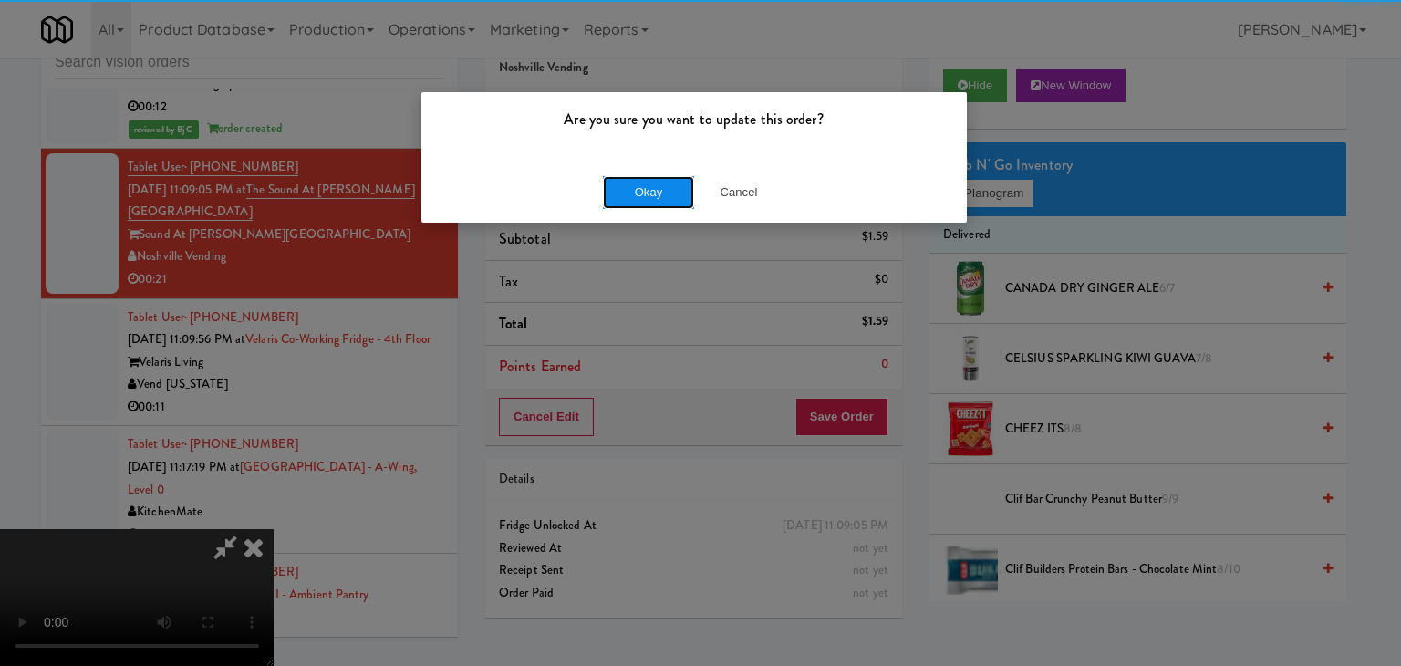
click at [663, 188] on button "Okay" at bounding box center [648, 192] width 91 height 33
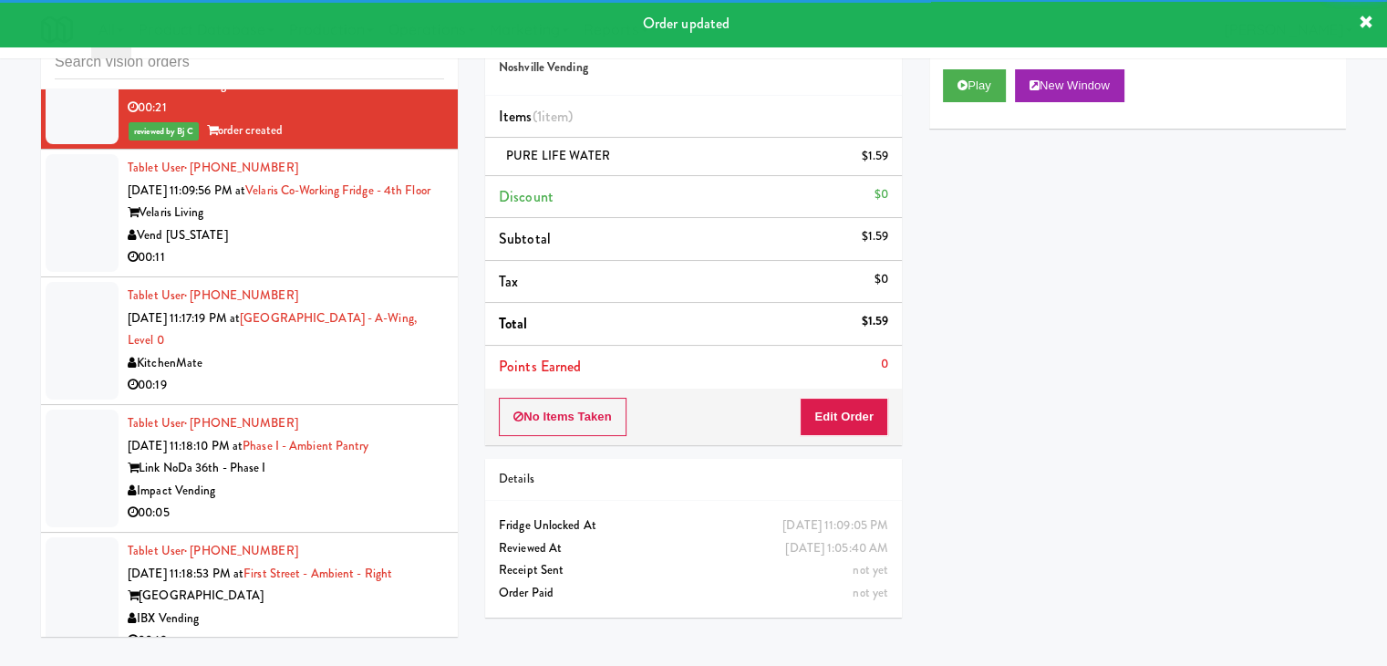
scroll to position [5225, 0]
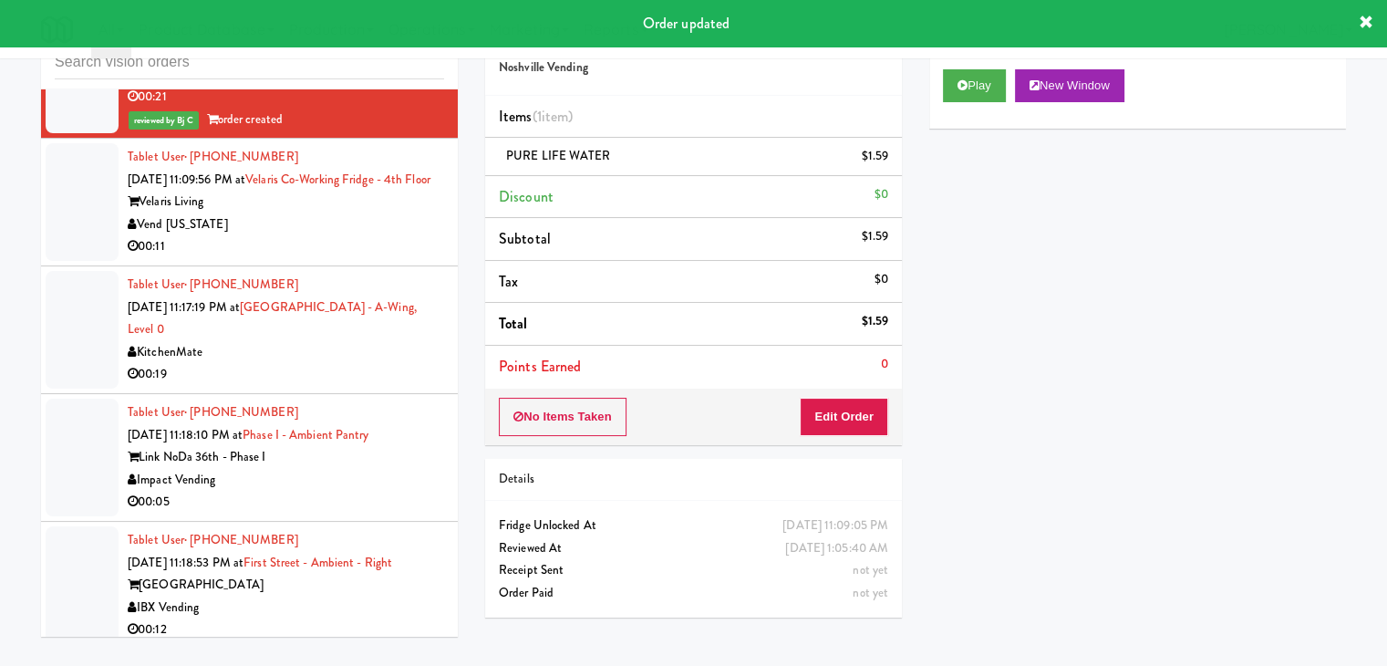
click at [354, 213] on div "Vend [US_STATE]" at bounding box center [286, 224] width 317 height 23
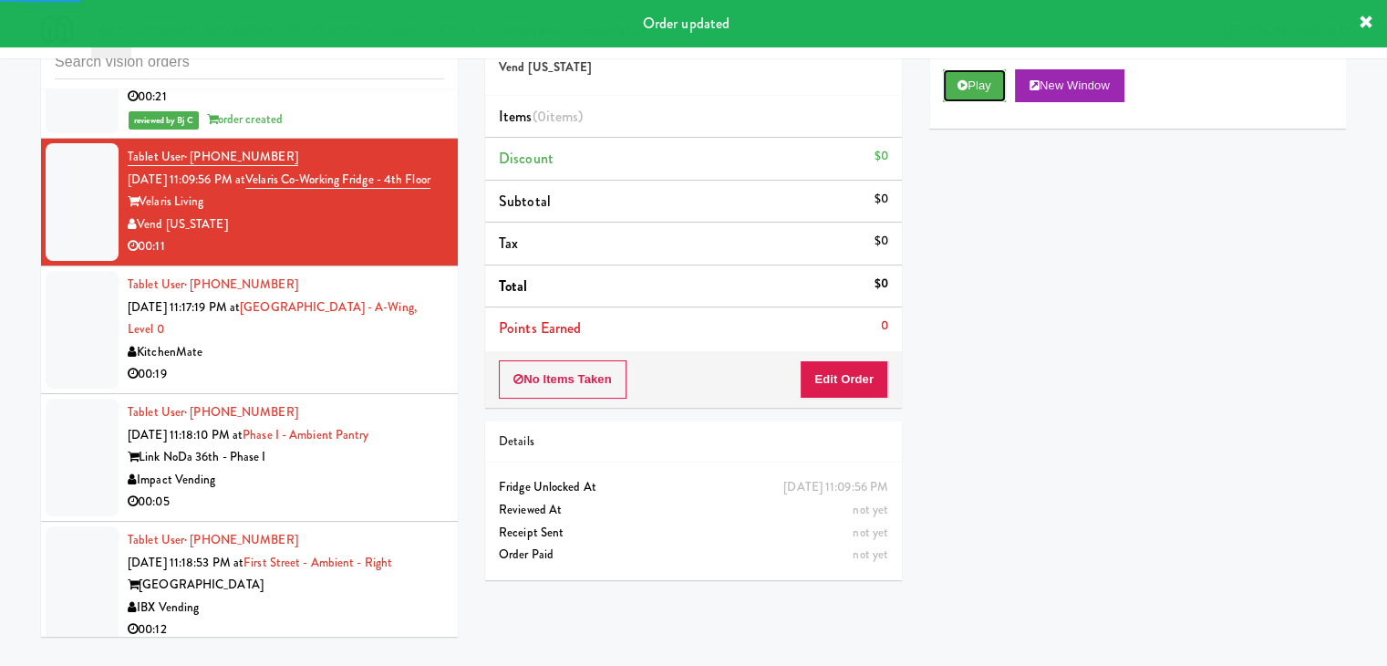
drag, startPoint x: 944, startPoint y: 89, endPoint x: 934, endPoint y: 213, distance: 124.5
click at [946, 88] on button "Play" at bounding box center [974, 85] width 63 height 33
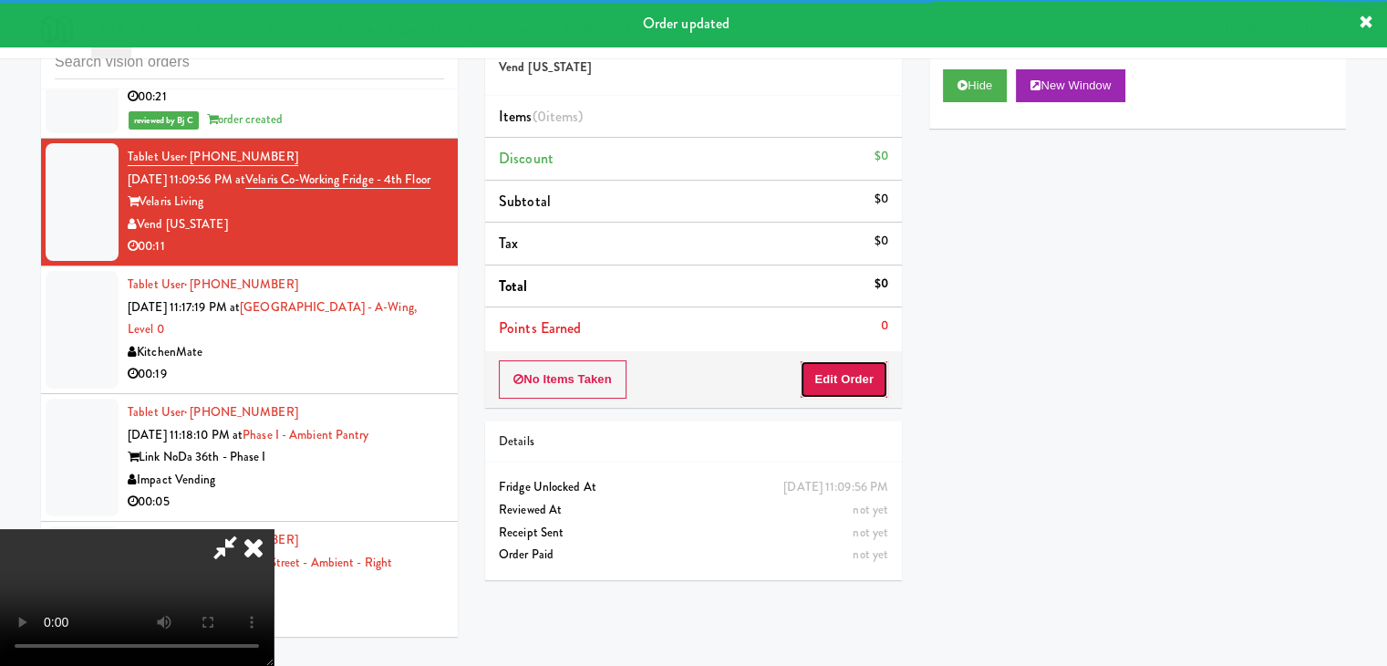
click at [839, 365] on button "Edit Order" at bounding box center [844, 379] width 88 height 38
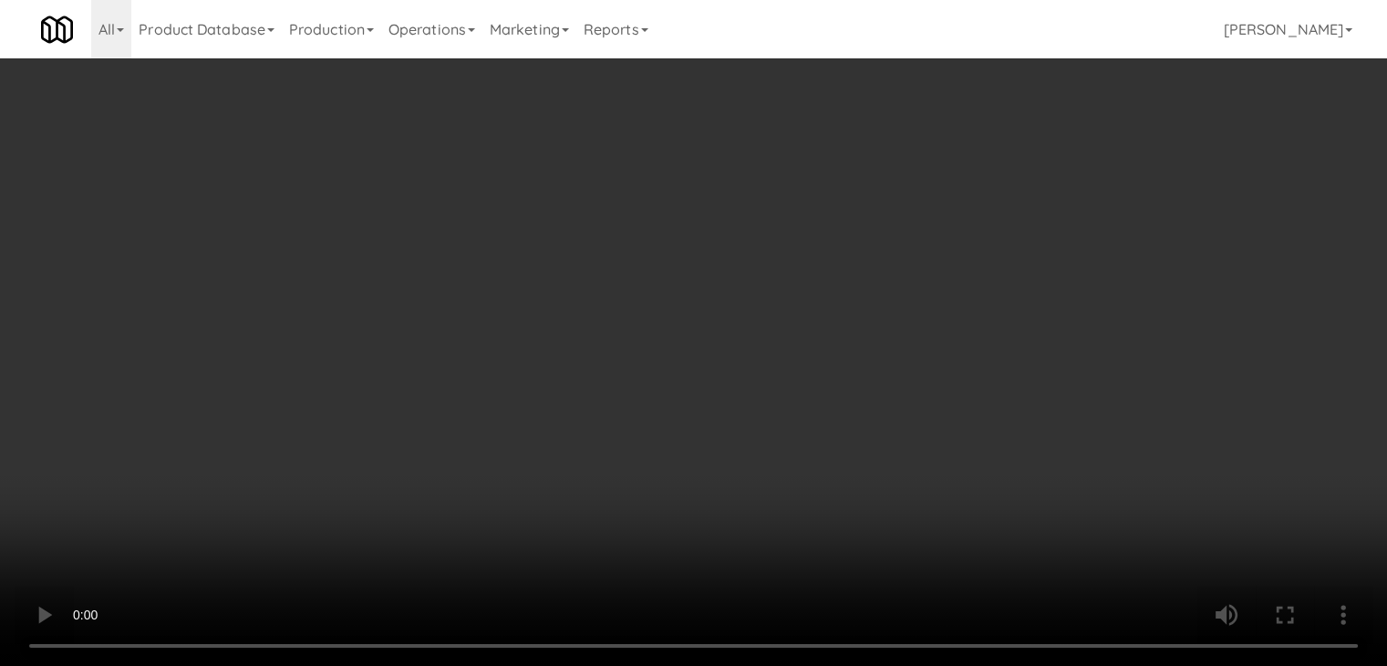
scroll to position [5203, 0]
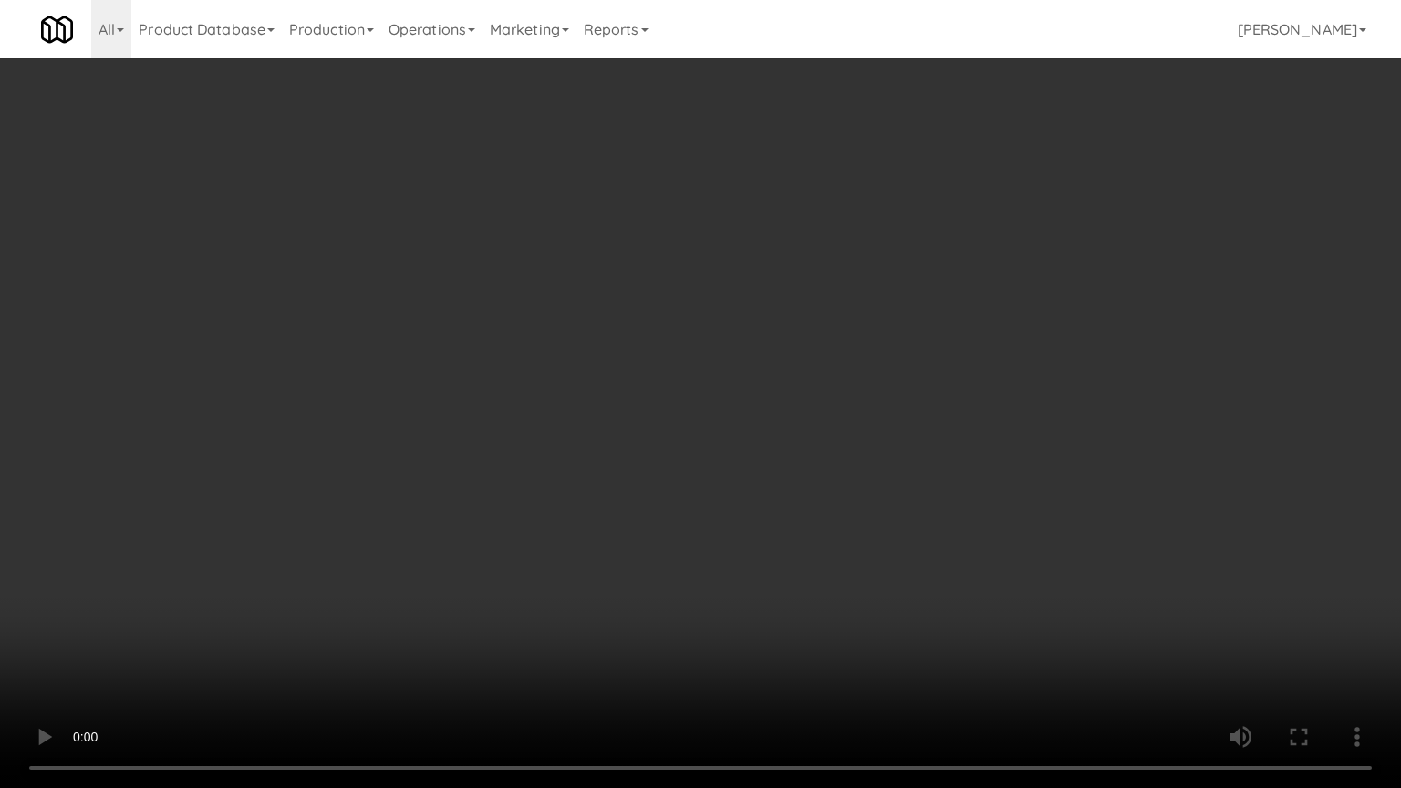
click at [856, 556] on video at bounding box center [700, 394] width 1401 height 788
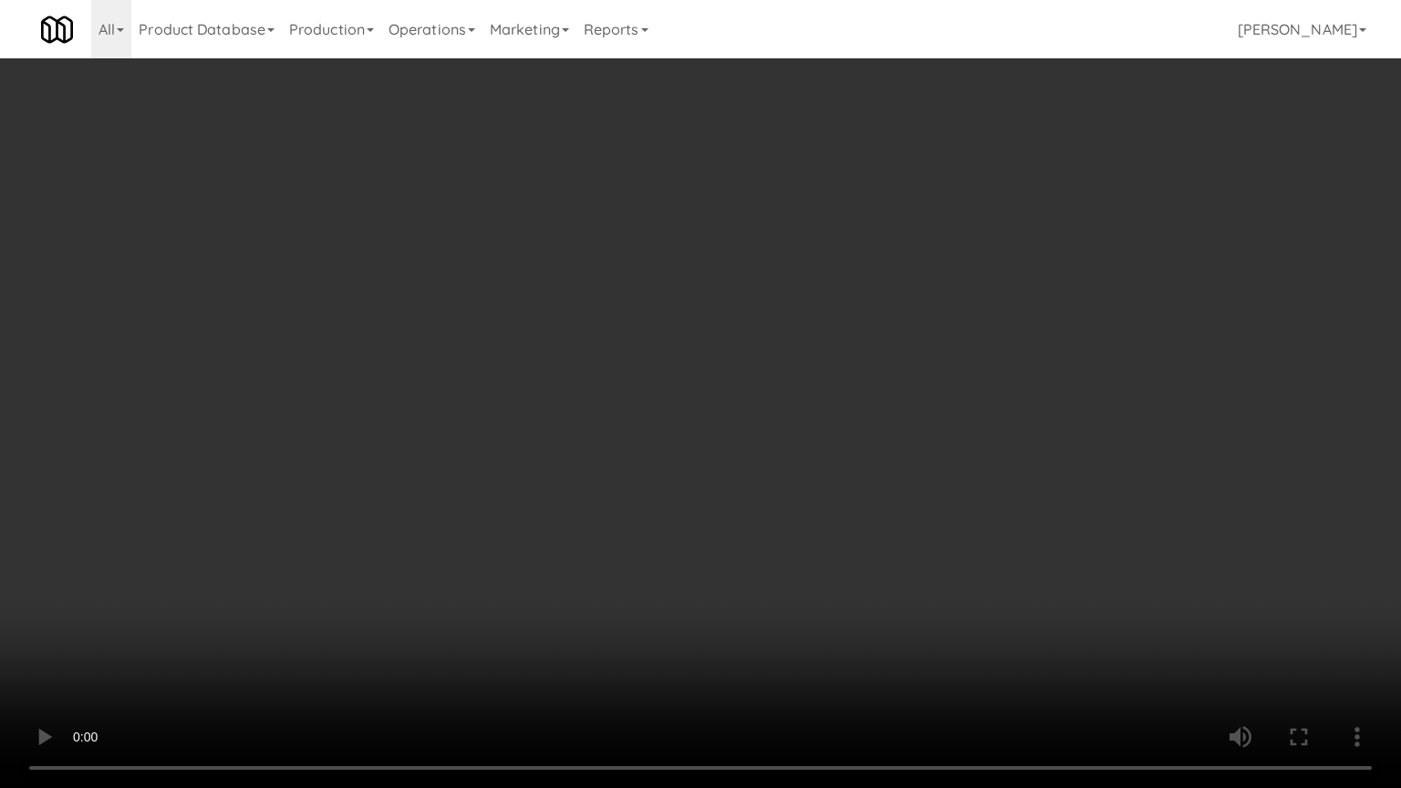
click at [856, 556] on video at bounding box center [700, 394] width 1401 height 788
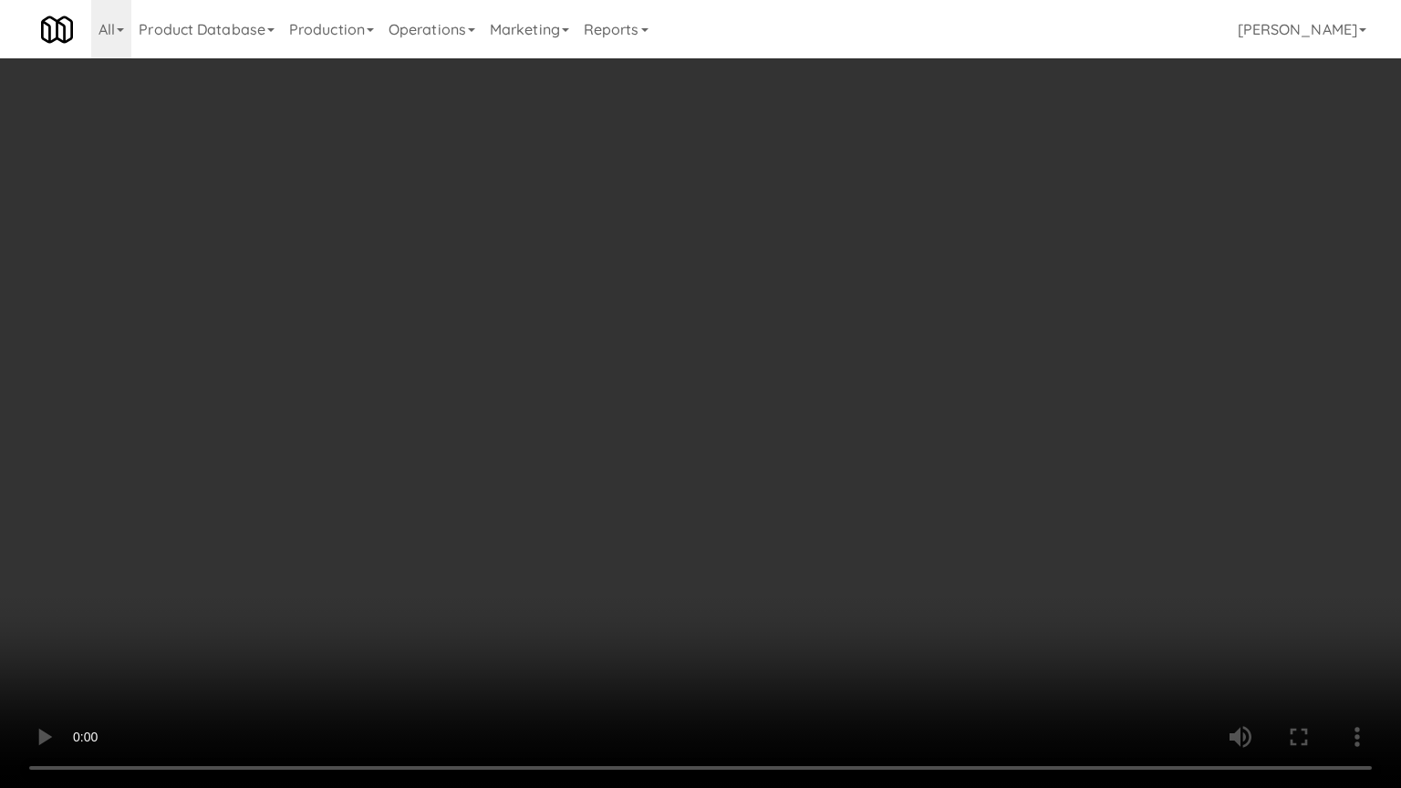
click at [856, 556] on video at bounding box center [700, 394] width 1401 height 788
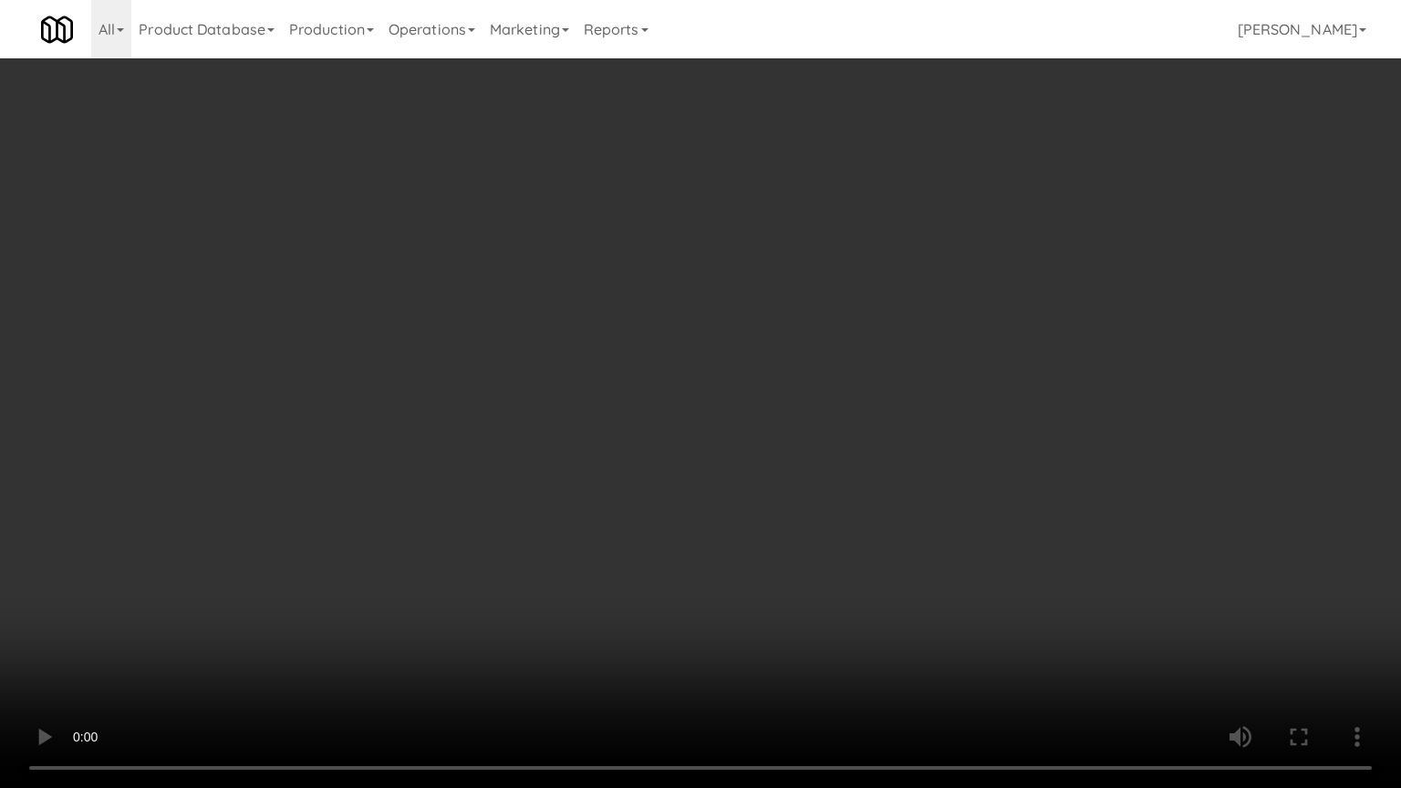
click at [856, 556] on video at bounding box center [700, 394] width 1401 height 788
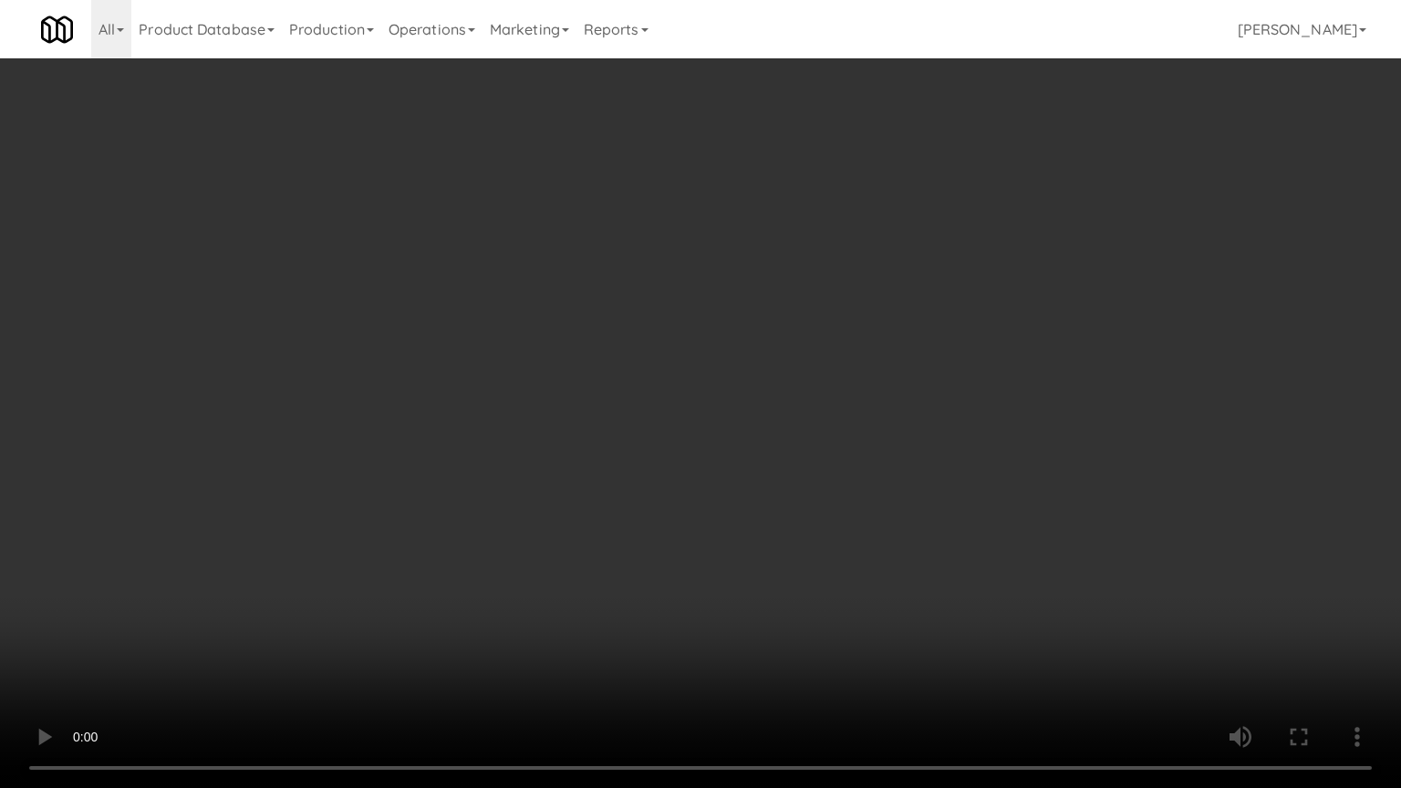
click at [855, 555] on video at bounding box center [700, 394] width 1401 height 788
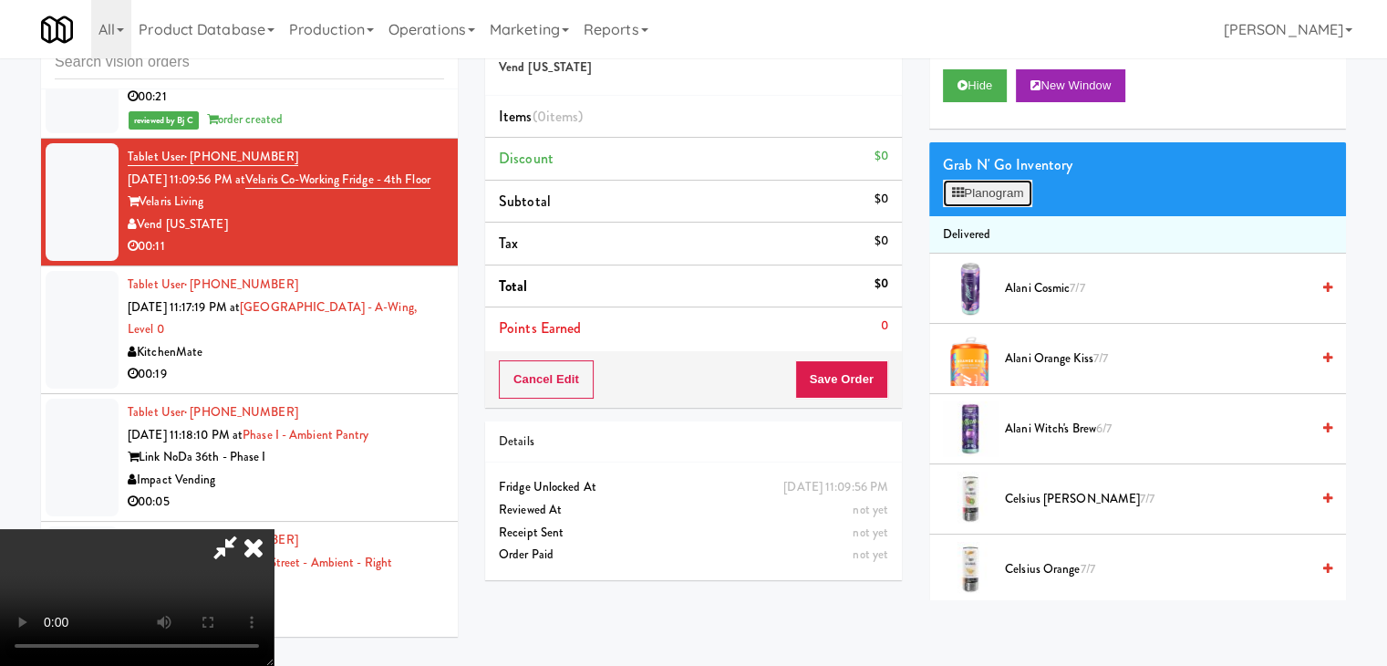
click at [992, 194] on button "Planogram" at bounding box center [987, 193] width 89 height 27
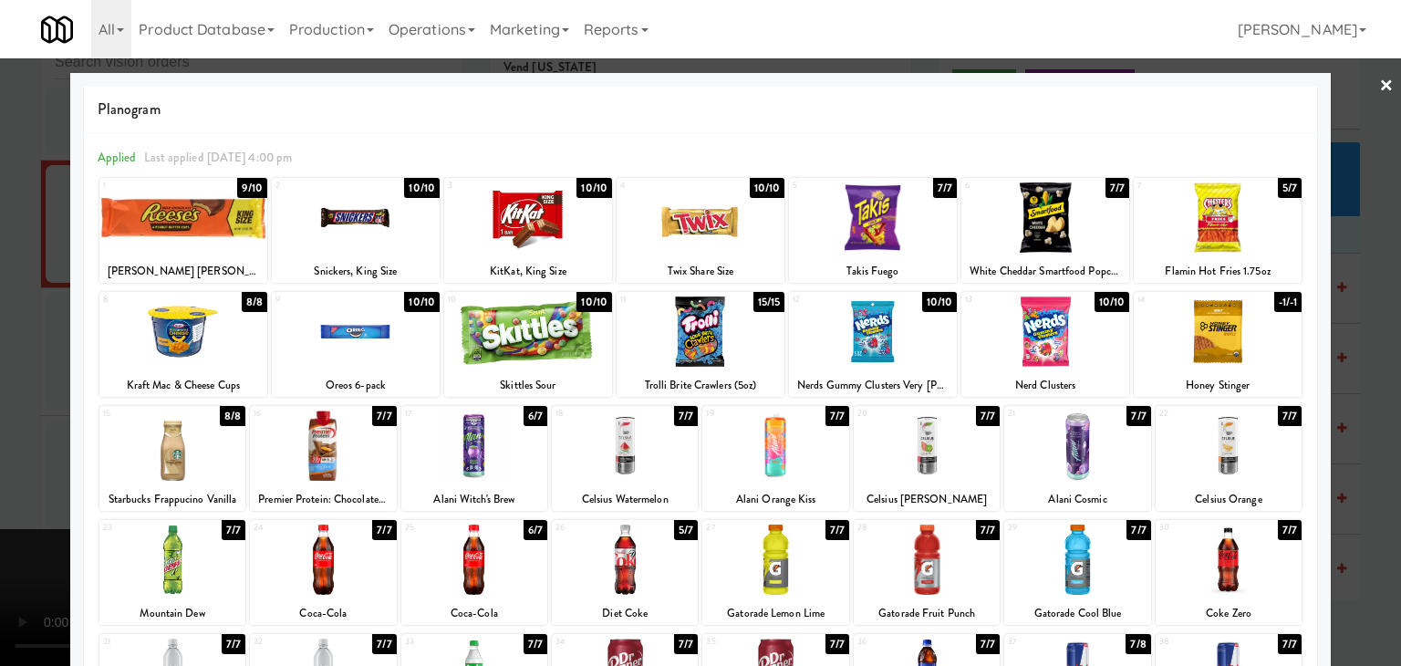
click at [870, 345] on div at bounding box center [873, 331] width 168 height 70
click at [204, 218] on div at bounding box center [183, 217] width 168 height 70
click at [21, 271] on div at bounding box center [700, 333] width 1401 height 666
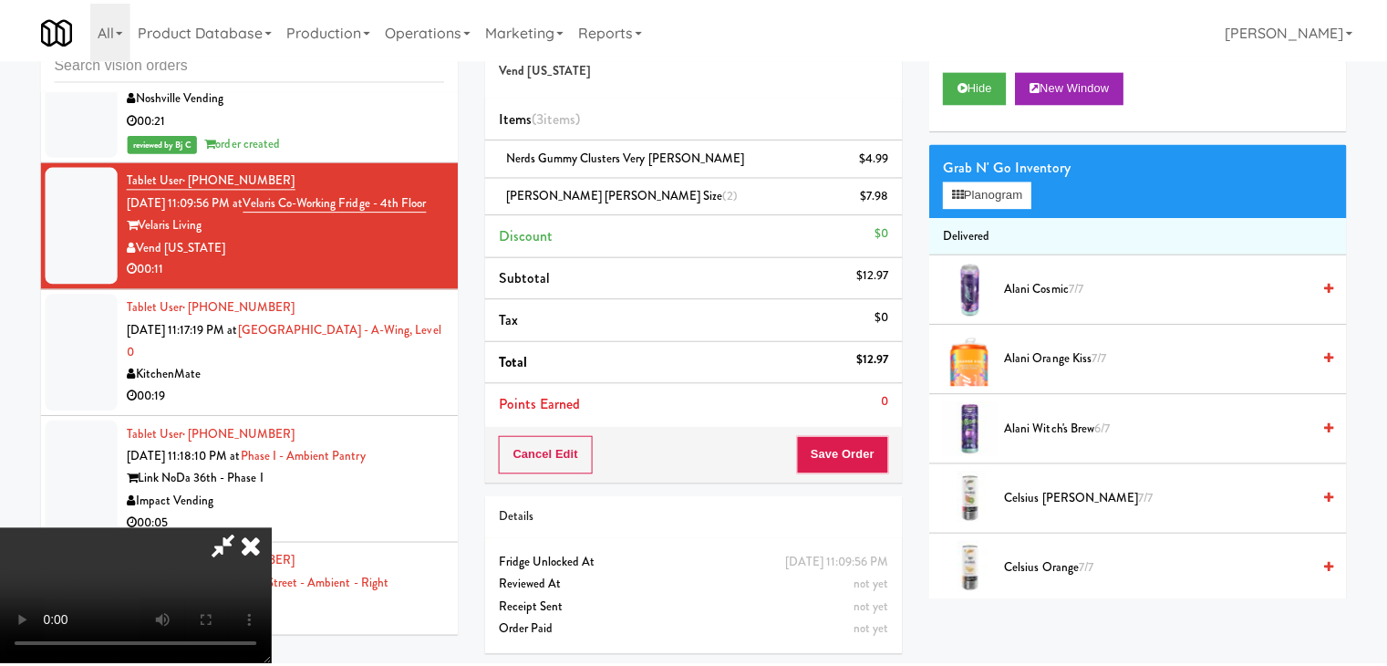
scroll to position [5225, 0]
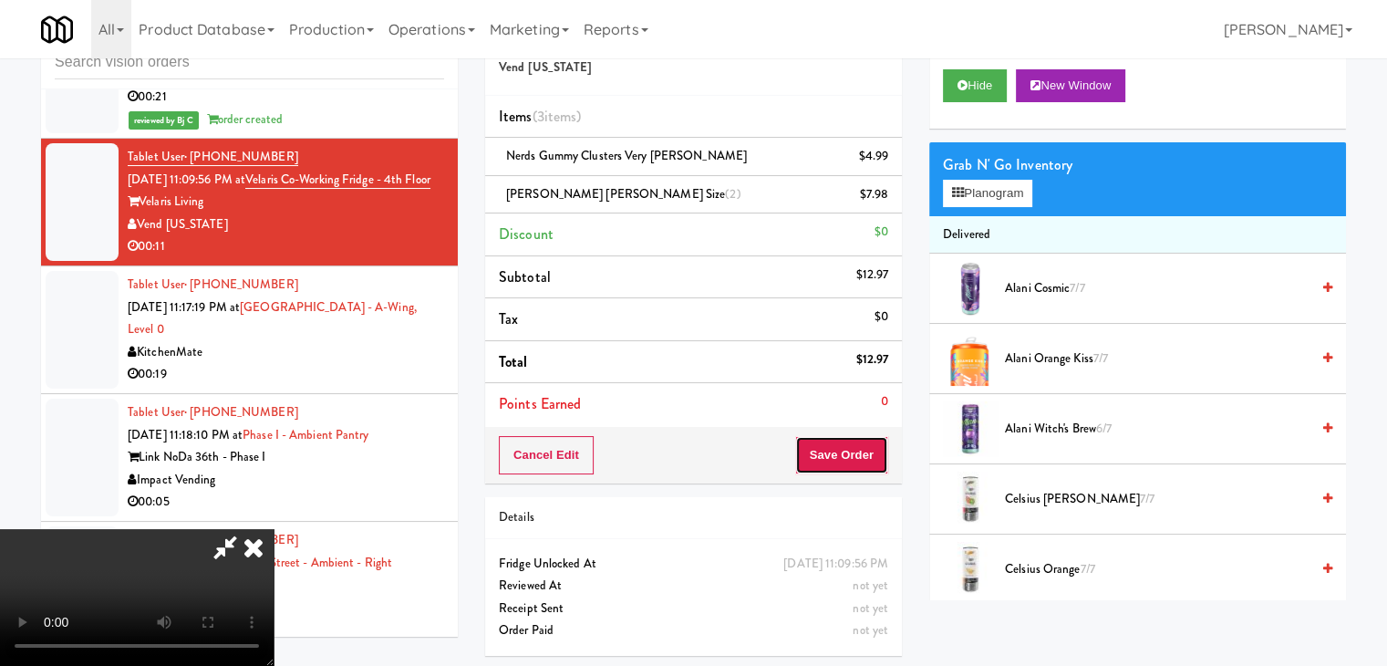
click at [861, 452] on button "Save Order" at bounding box center [841, 455] width 93 height 38
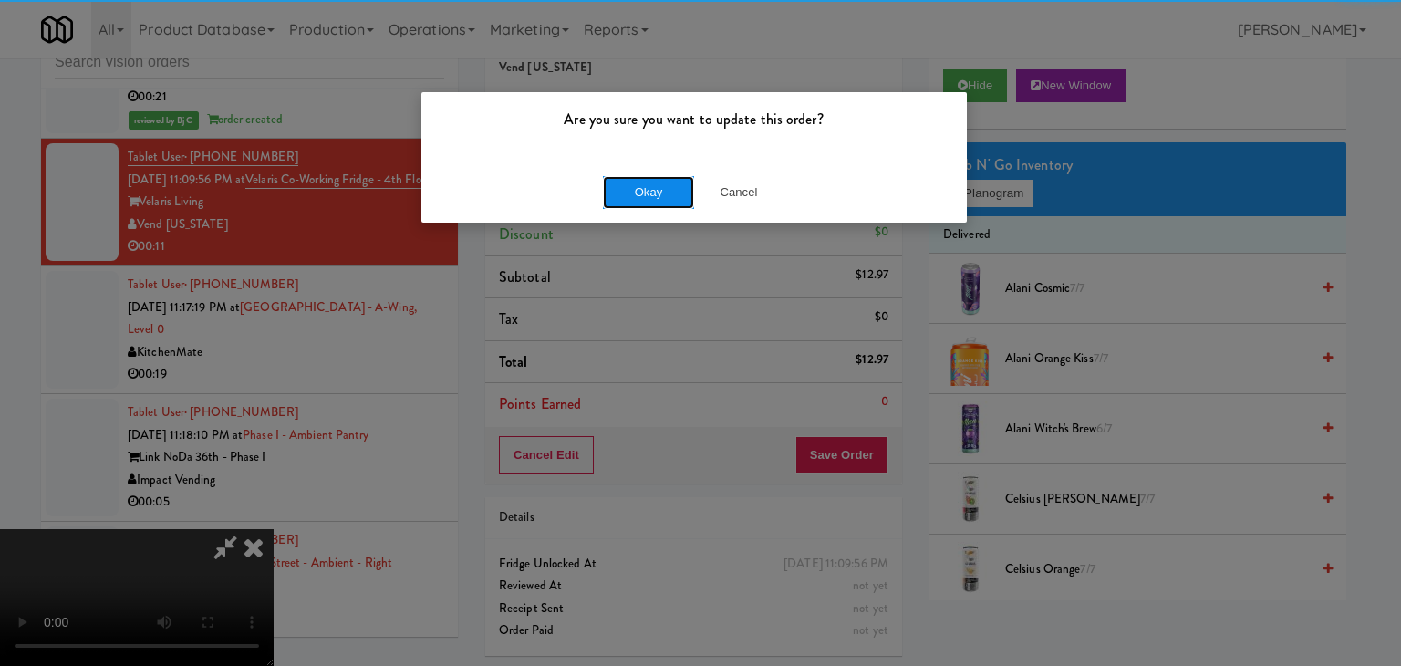
click at [635, 184] on button "Okay" at bounding box center [648, 192] width 91 height 33
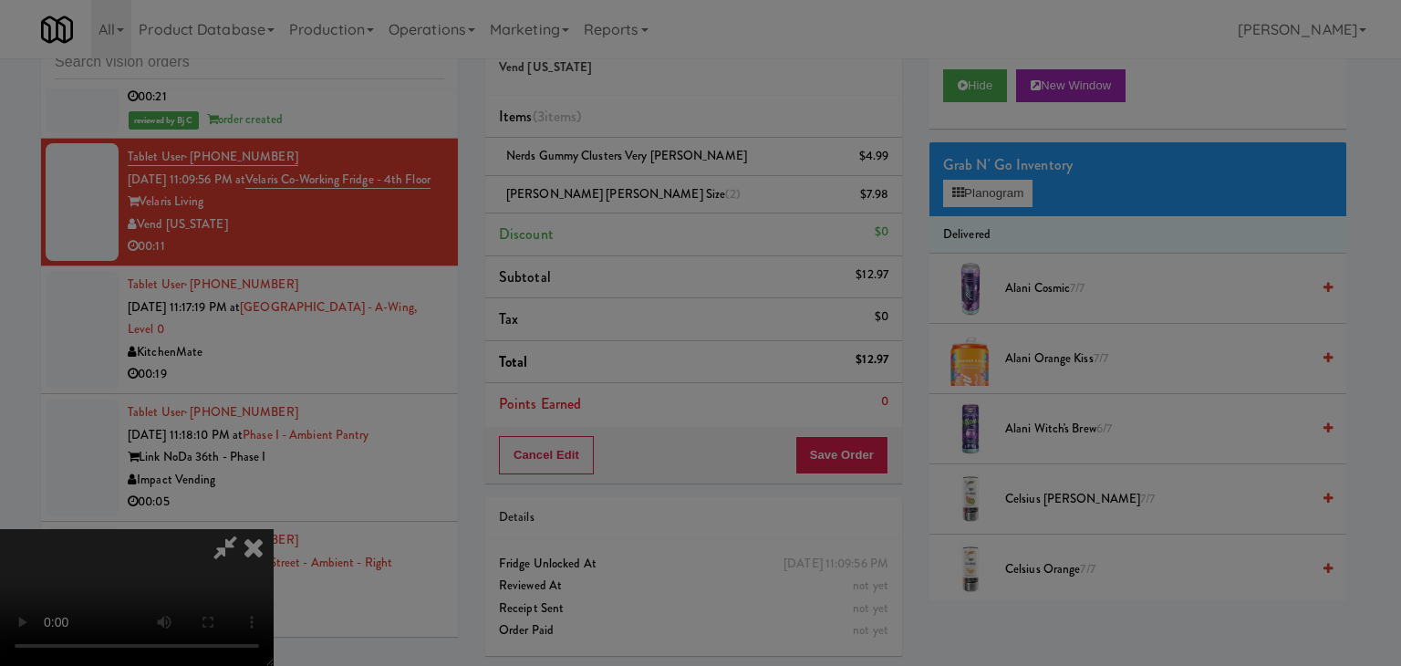
click at [635, 175] on button "Okay" at bounding box center [648, 158] width 91 height 33
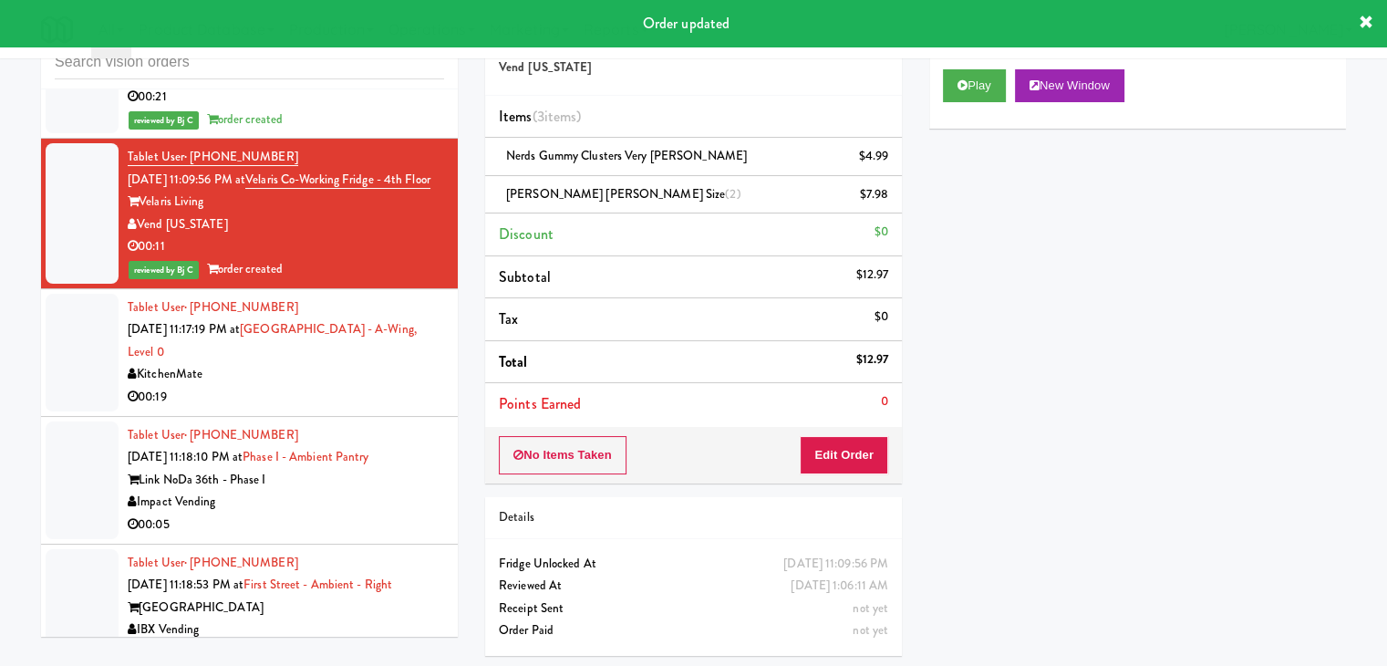
scroll to position [5316, 0]
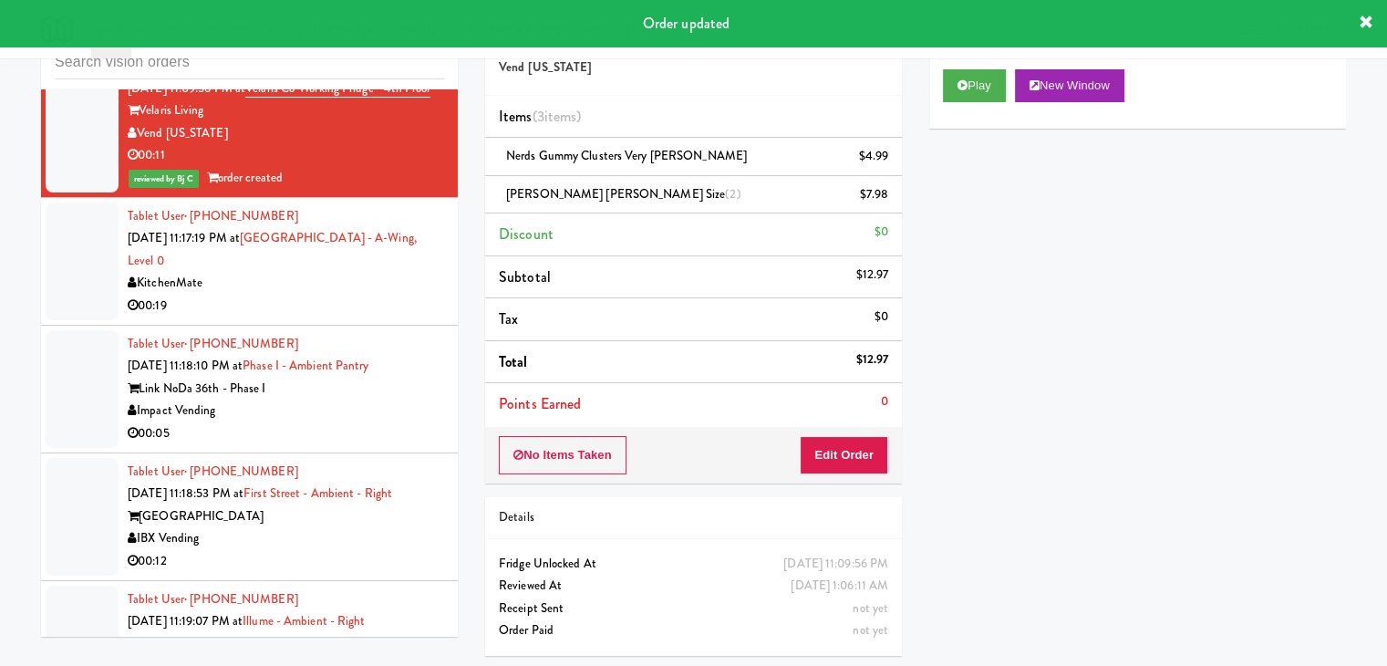
drag, startPoint x: 317, startPoint y: 255, endPoint x: 336, endPoint y: 277, distance: 28.5
click at [318, 272] on div "KitchenMate" at bounding box center [286, 283] width 317 height 23
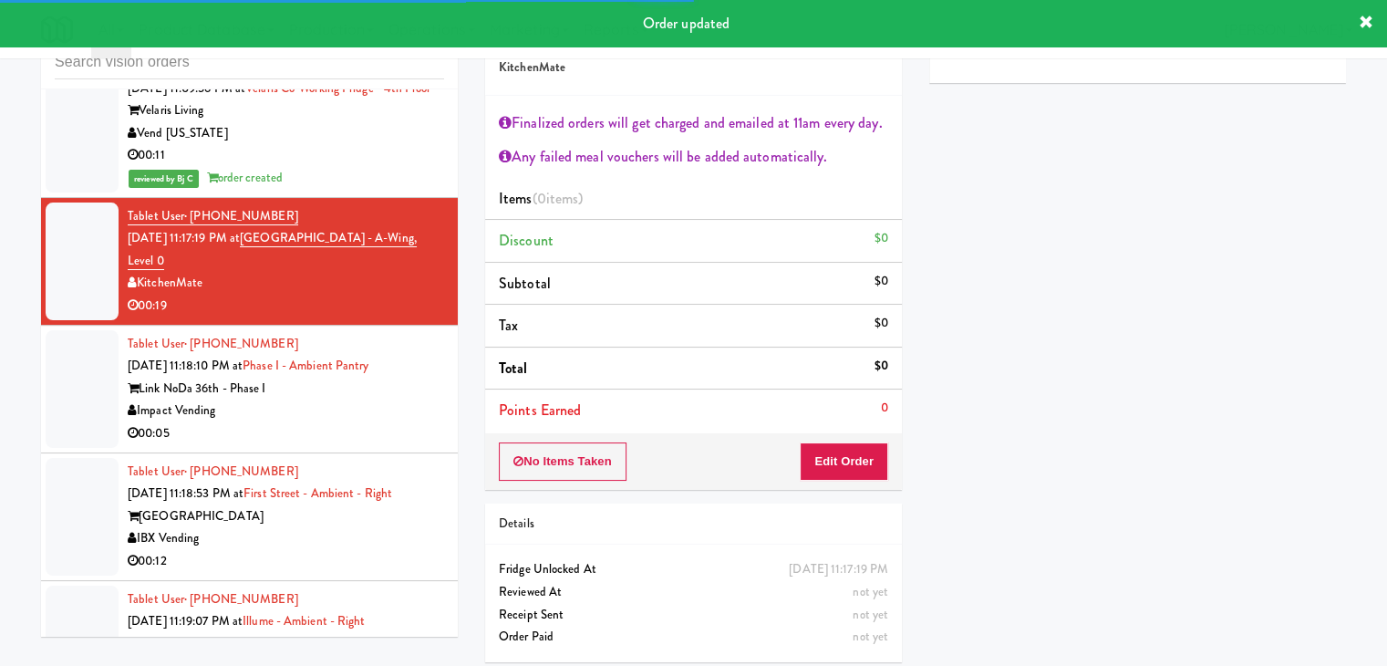
click at [369, 400] on div "Impact Vending" at bounding box center [286, 411] width 317 height 23
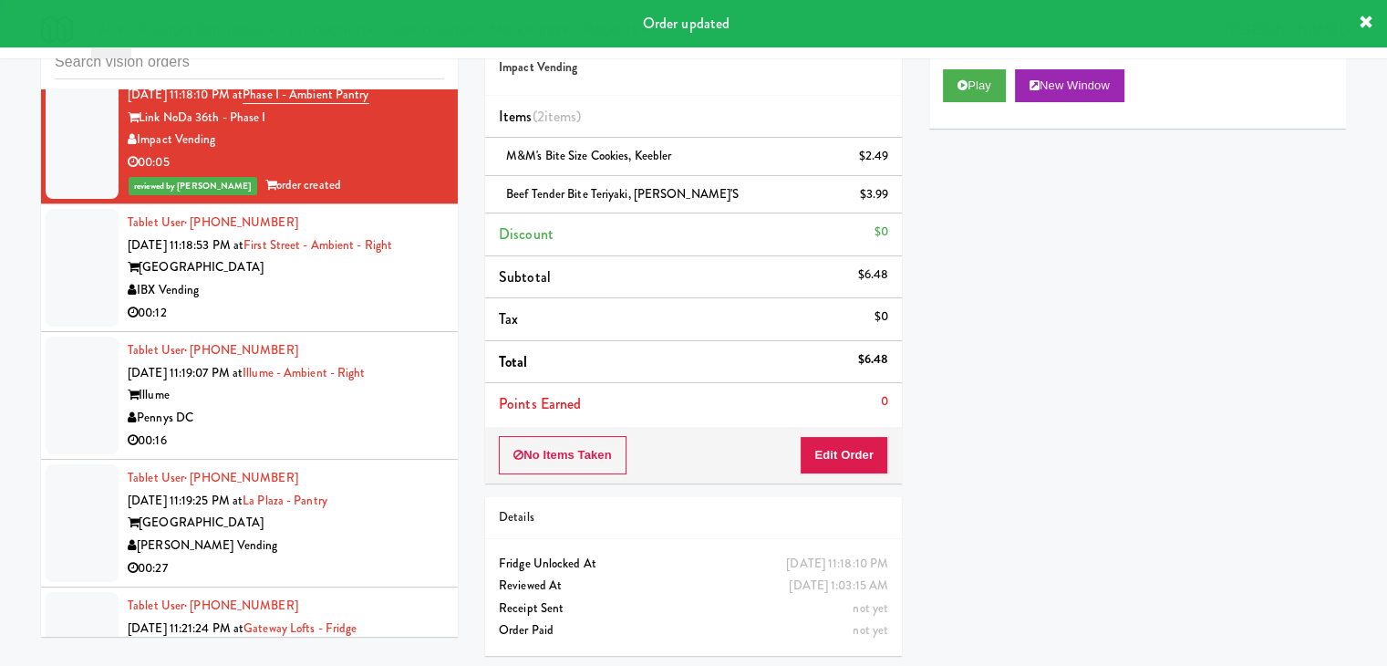
scroll to position [5590, 0]
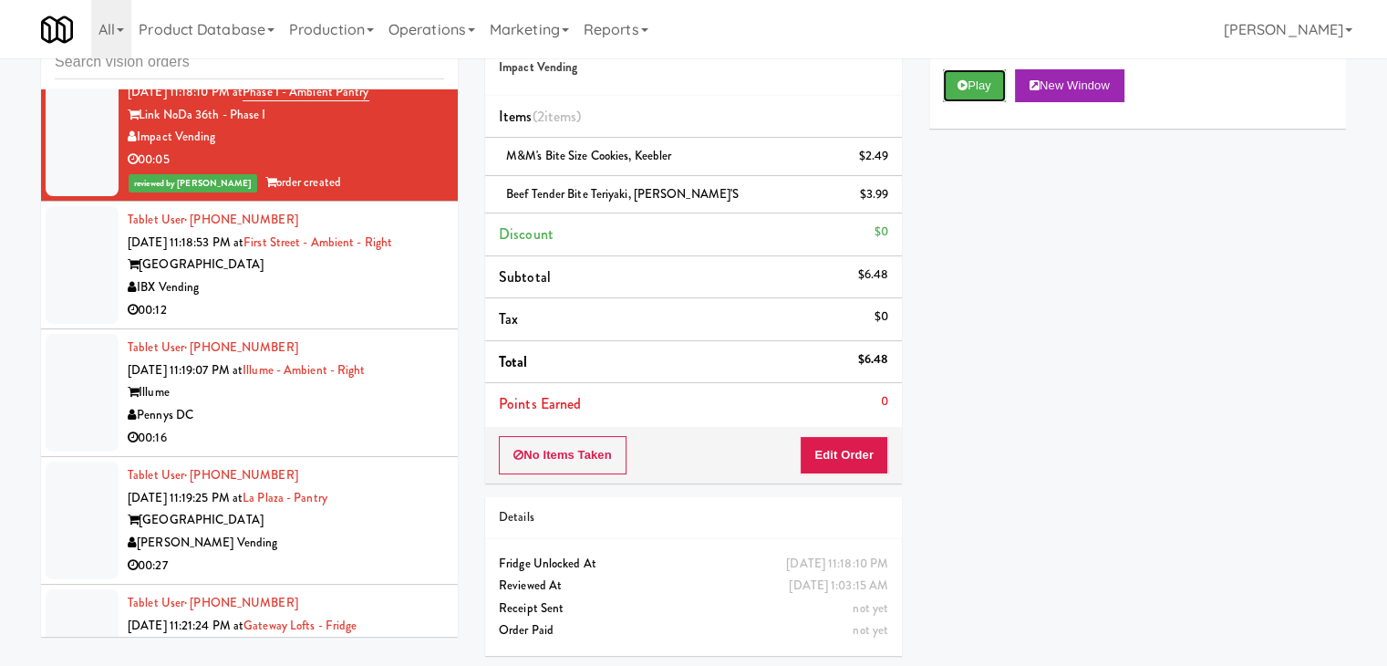
drag, startPoint x: 949, startPoint y: 96, endPoint x: 321, endPoint y: 249, distance: 646.0
click at [328, 244] on div "inbox reviewed all all unclear take inventory issue suspicious failed recent Ta…" at bounding box center [693, 338] width 1333 height 662
click at [319, 276] on div "IBX Vending" at bounding box center [286, 287] width 317 height 23
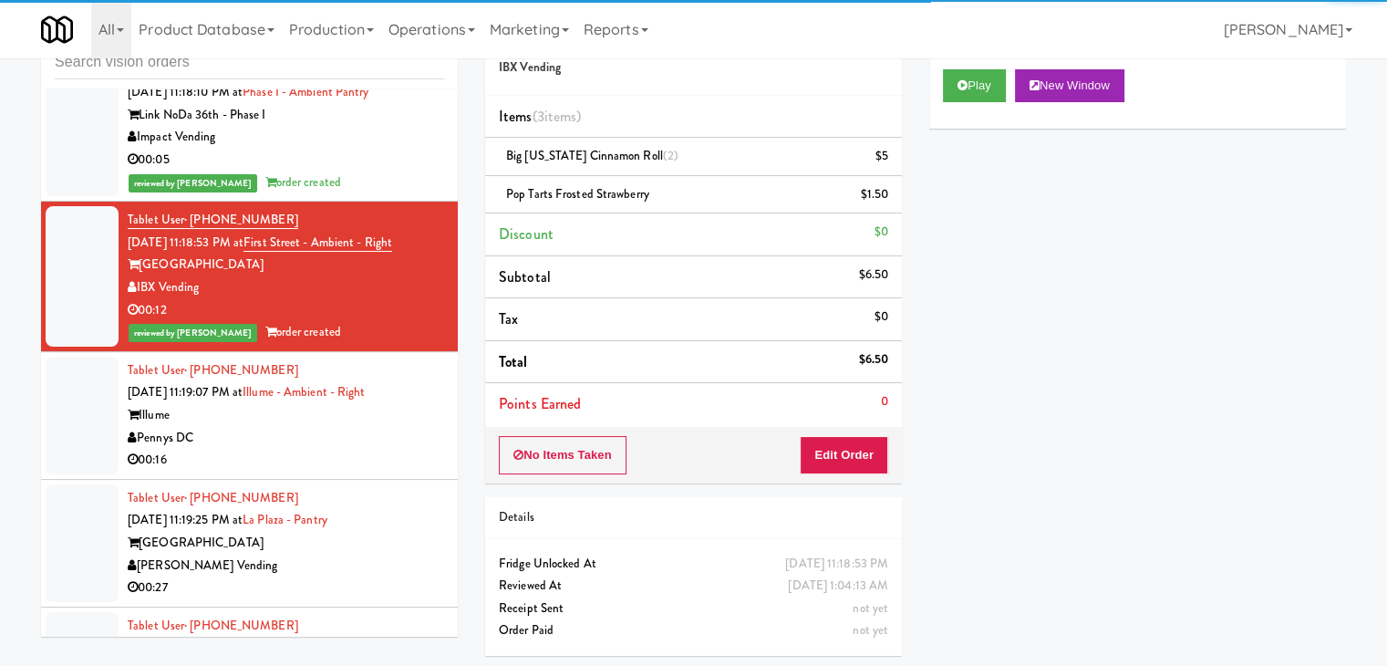
click at [357, 427] on div "Pennys DC" at bounding box center [286, 438] width 317 height 23
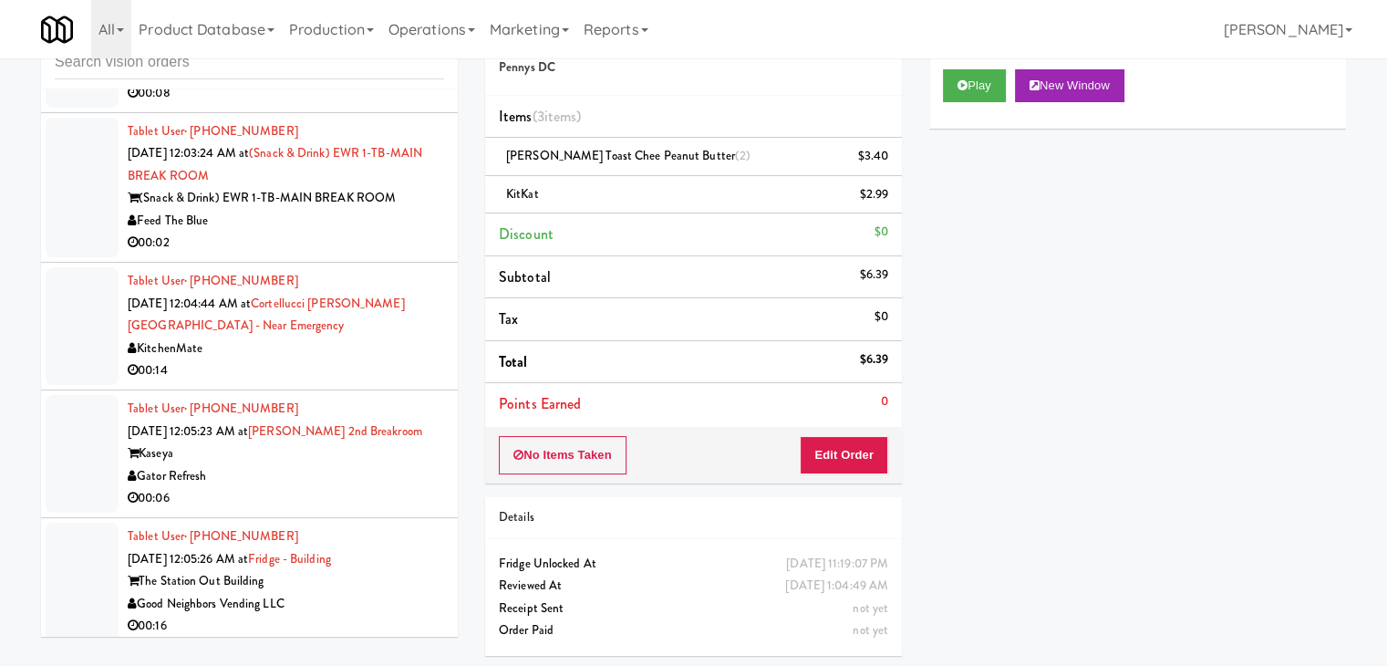
scroll to position [9481, 0]
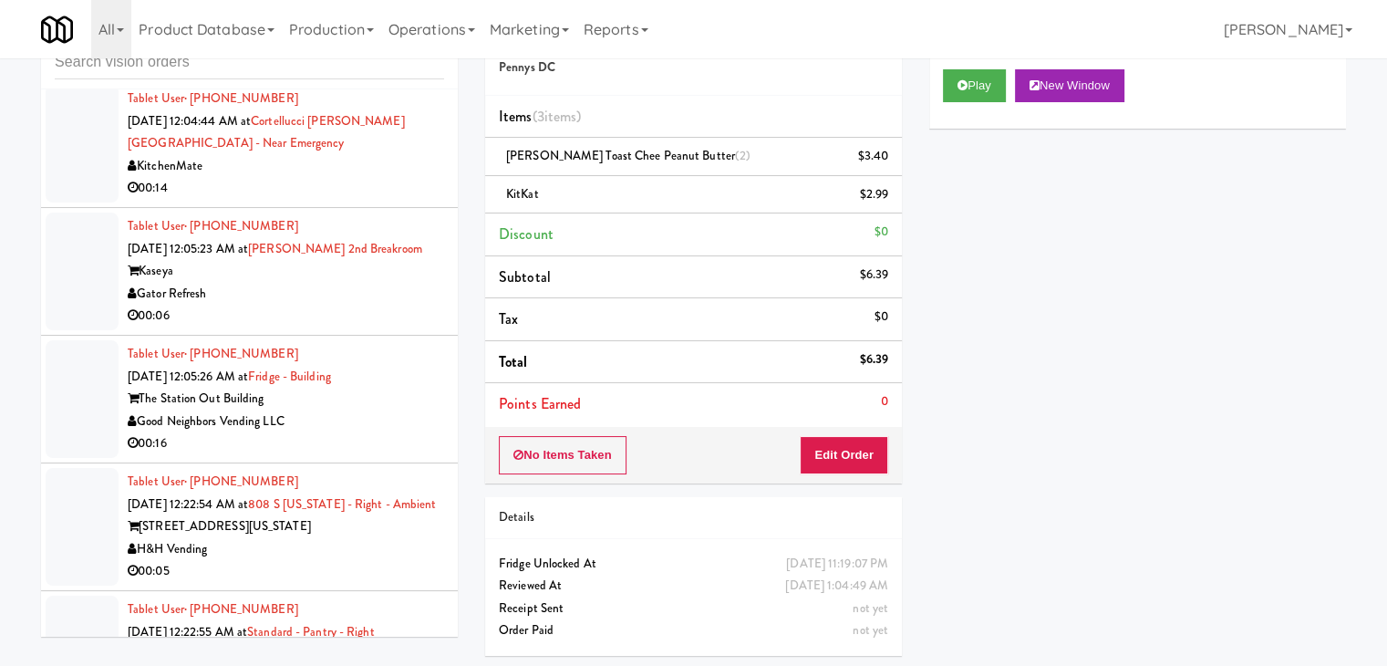
click at [365, 305] on div "00:06" at bounding box center [286, 316] width 317 height 23
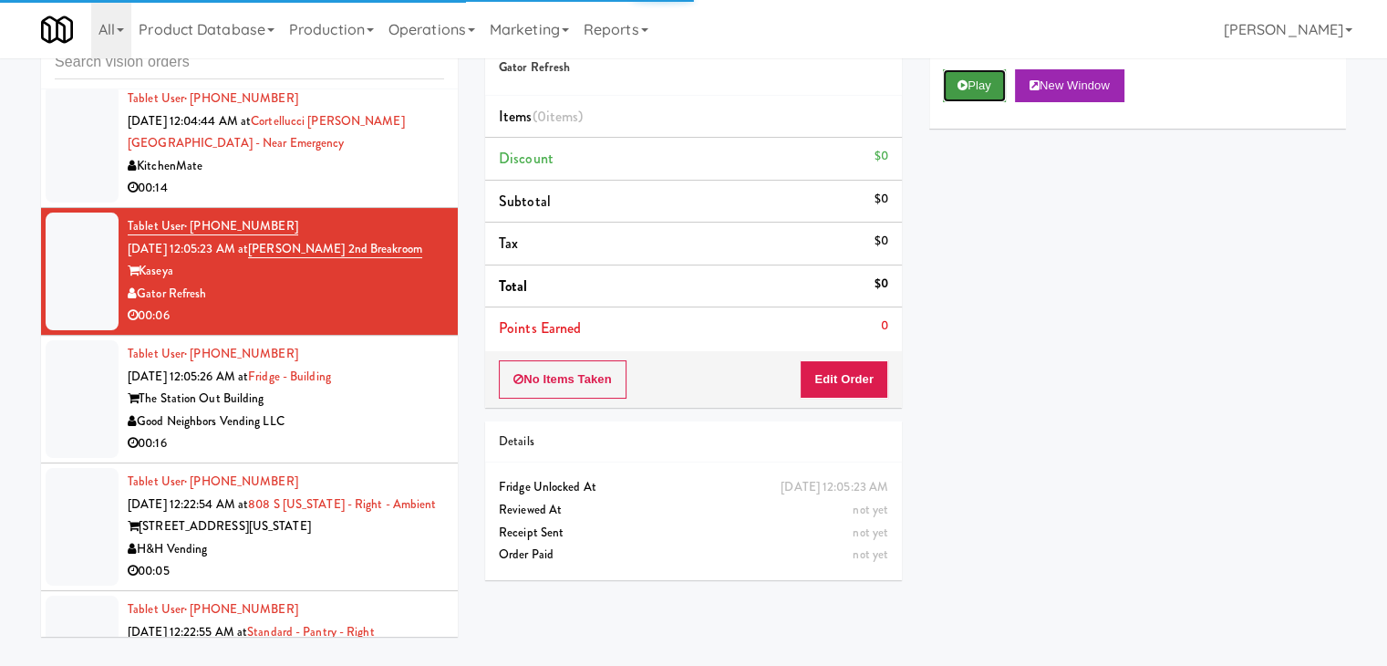
click at [945, 81] on button "Play" at bounding box center [974, 85] width 63 height 33
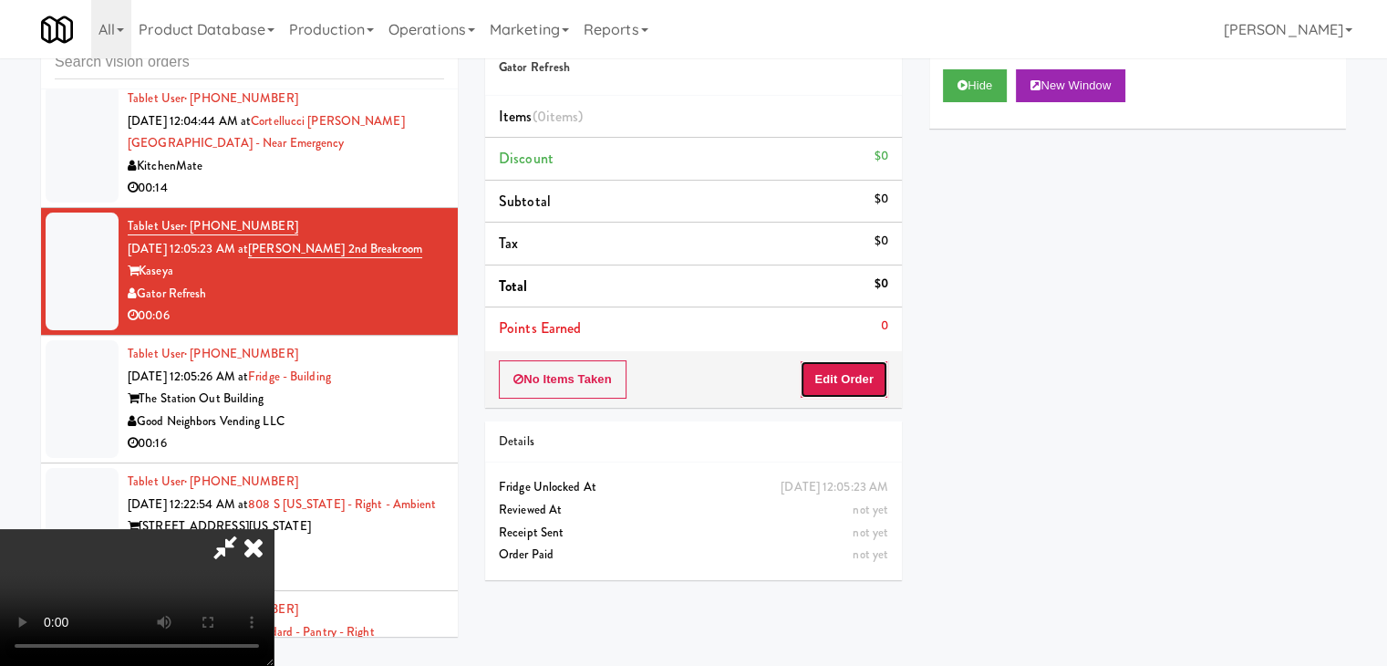
click at [858, 378] on button "Edit Order" at bounding box center [844, 379] width 88 height 38
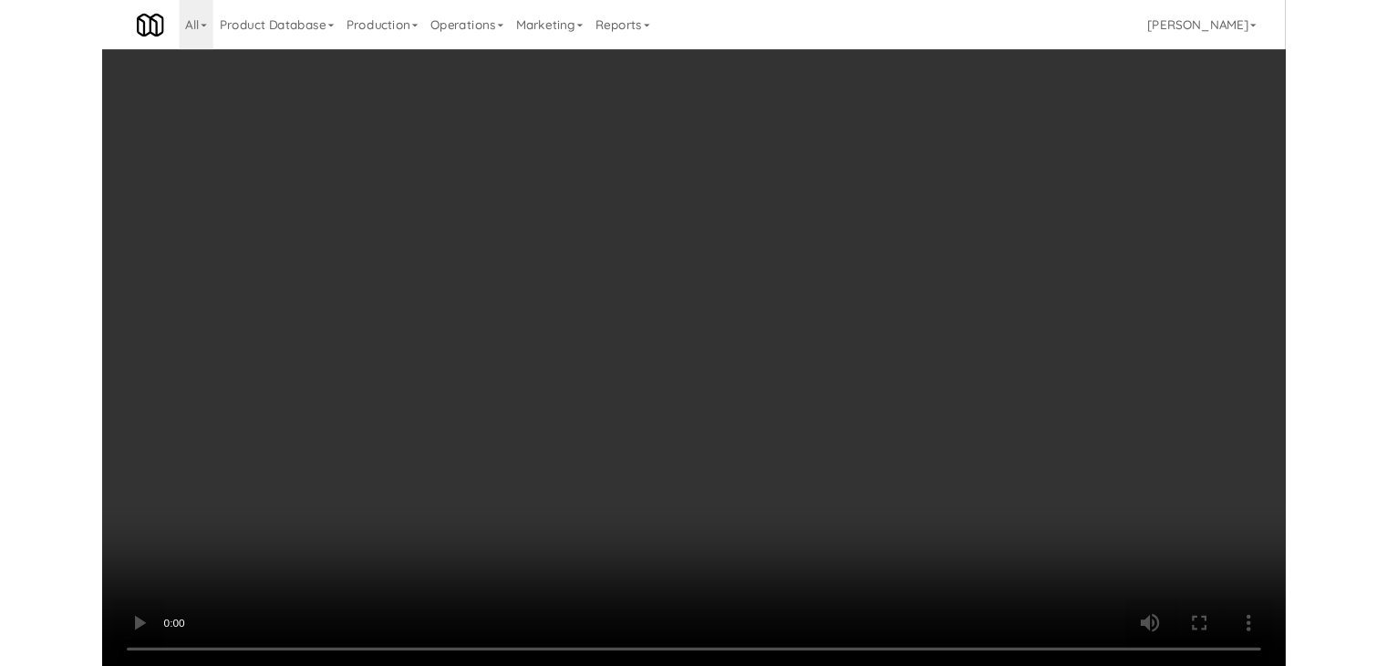
scroll to position [9458, 0]
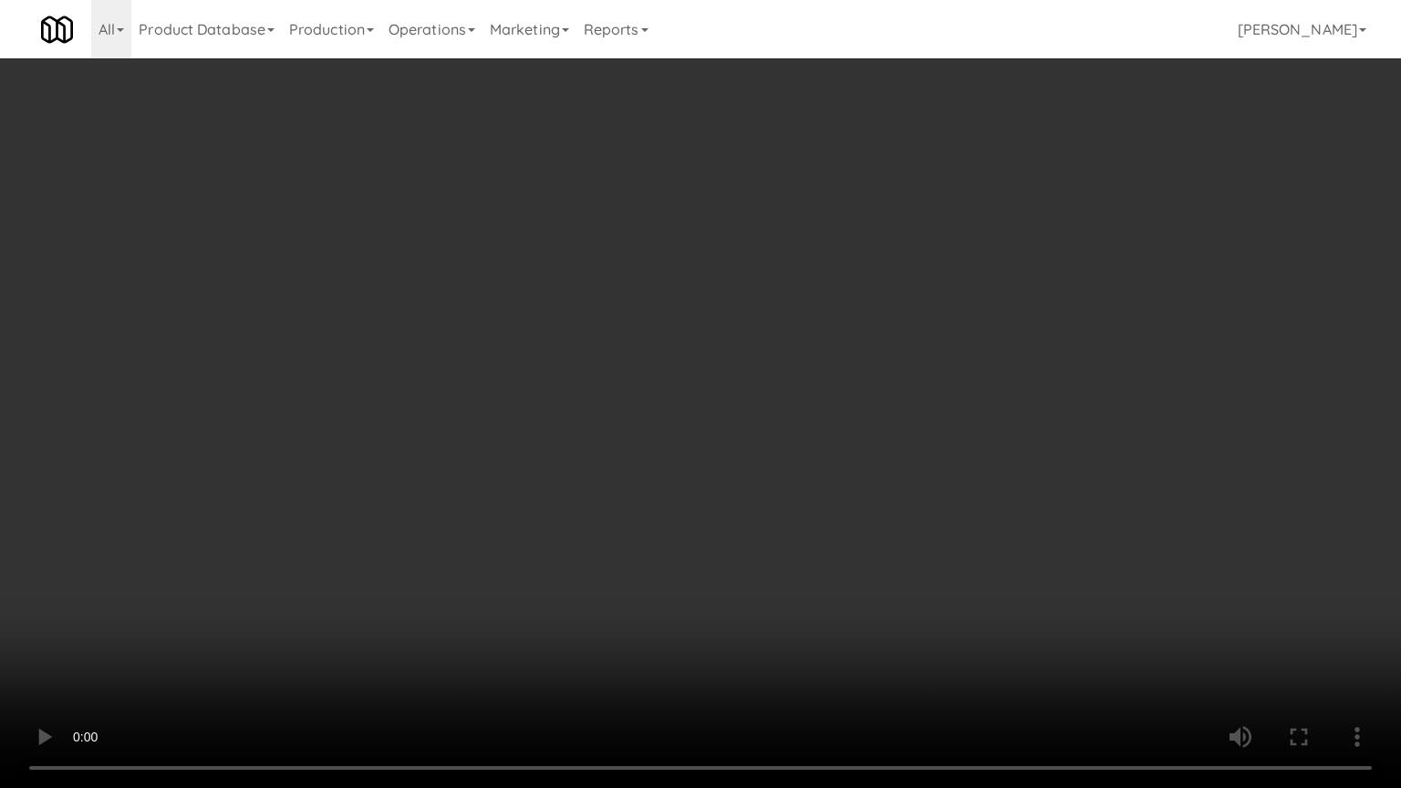
click at [812, 522] on video at bounding box center [700, 394] width 1401 height 788
click at [812, 521] on video at bounding box center [700, 394] width 1401 height 788
click at [813, 522] on video at bounding box center [700, 394] width 1401 height 788
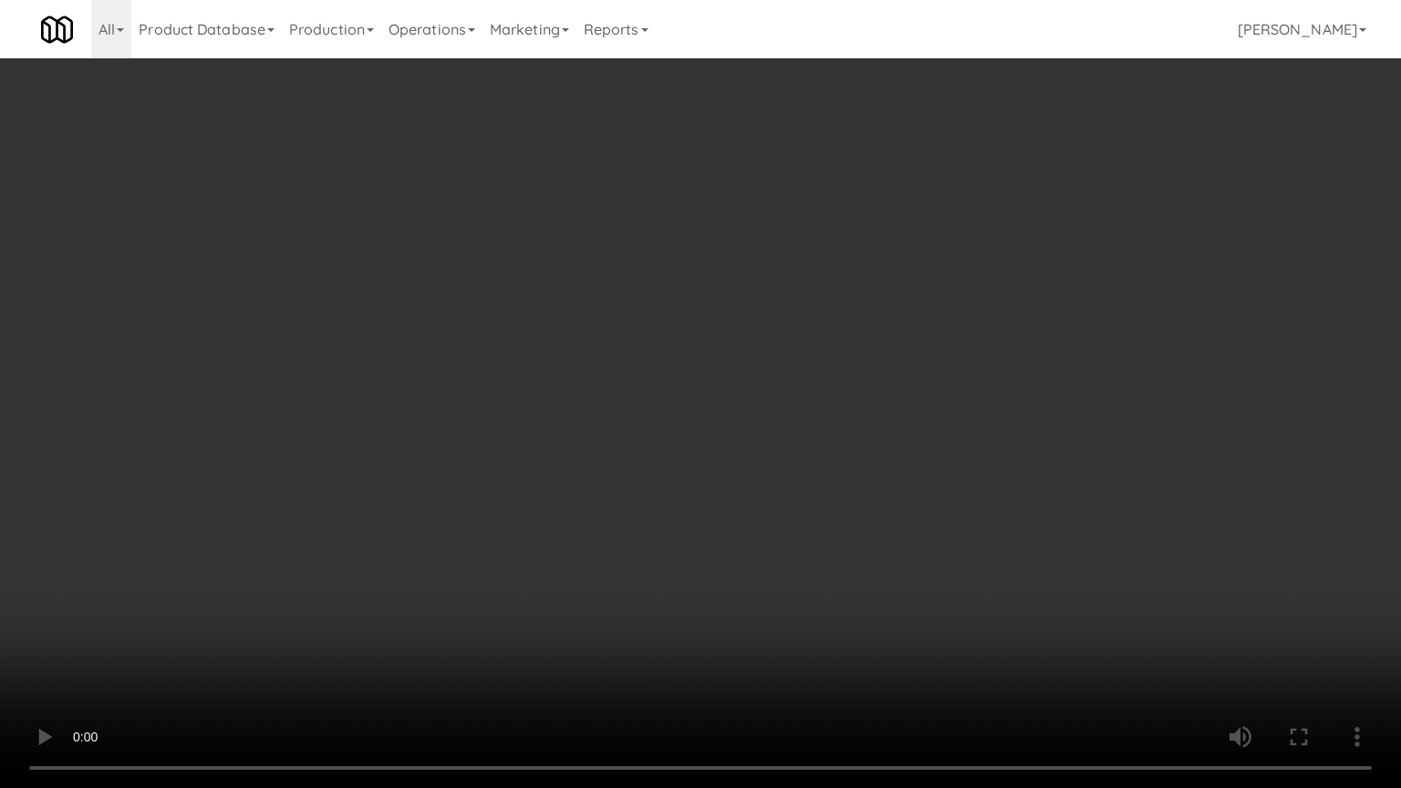
click at [813, 522] on video at bounding box center [700, 394] width 1401 height 788
click at [823, 518] on video at bounding box center [700, 394] width 1401 height 788
drag, startPoint x: 823, startPoint y: 518, endPoint x: 928, endPoint y: 292, distance: 249.3
click at [836, 495] on video at bounding box center [700, 394] width 1401 height 788
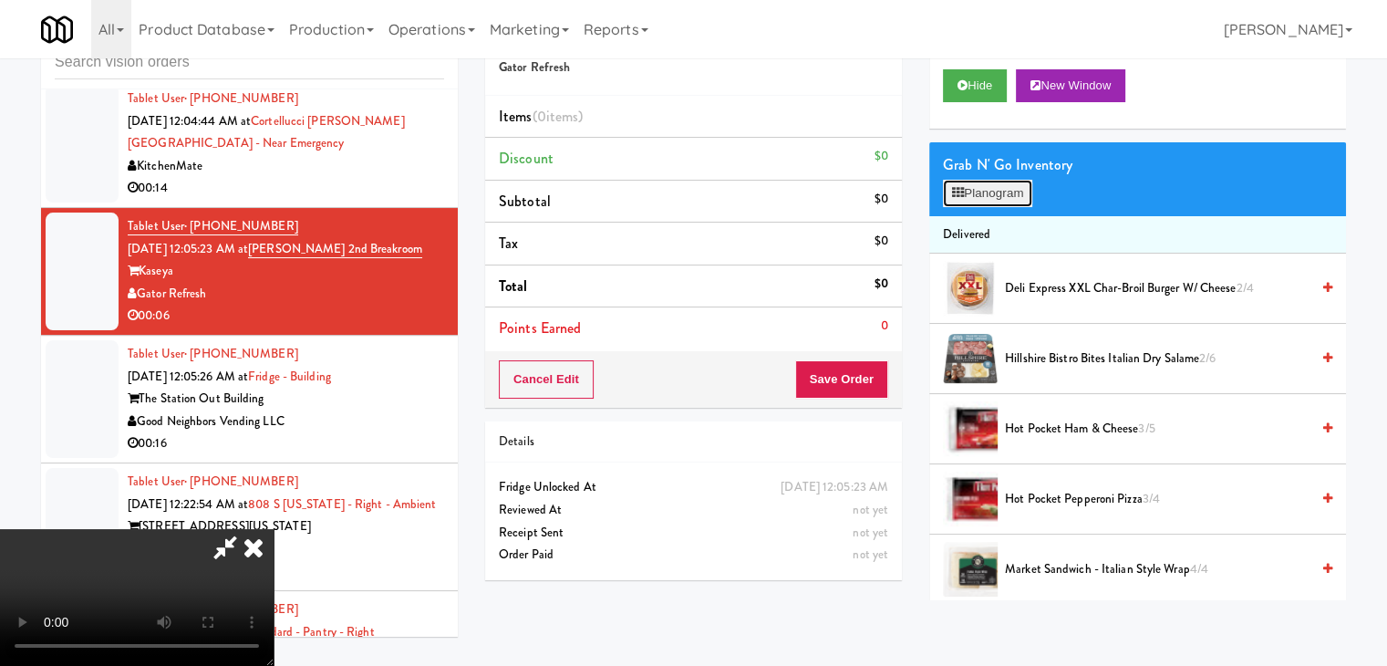
click at [1006, 202] on button "Planogram" at bounding box center [987, 193] width 89 height 27
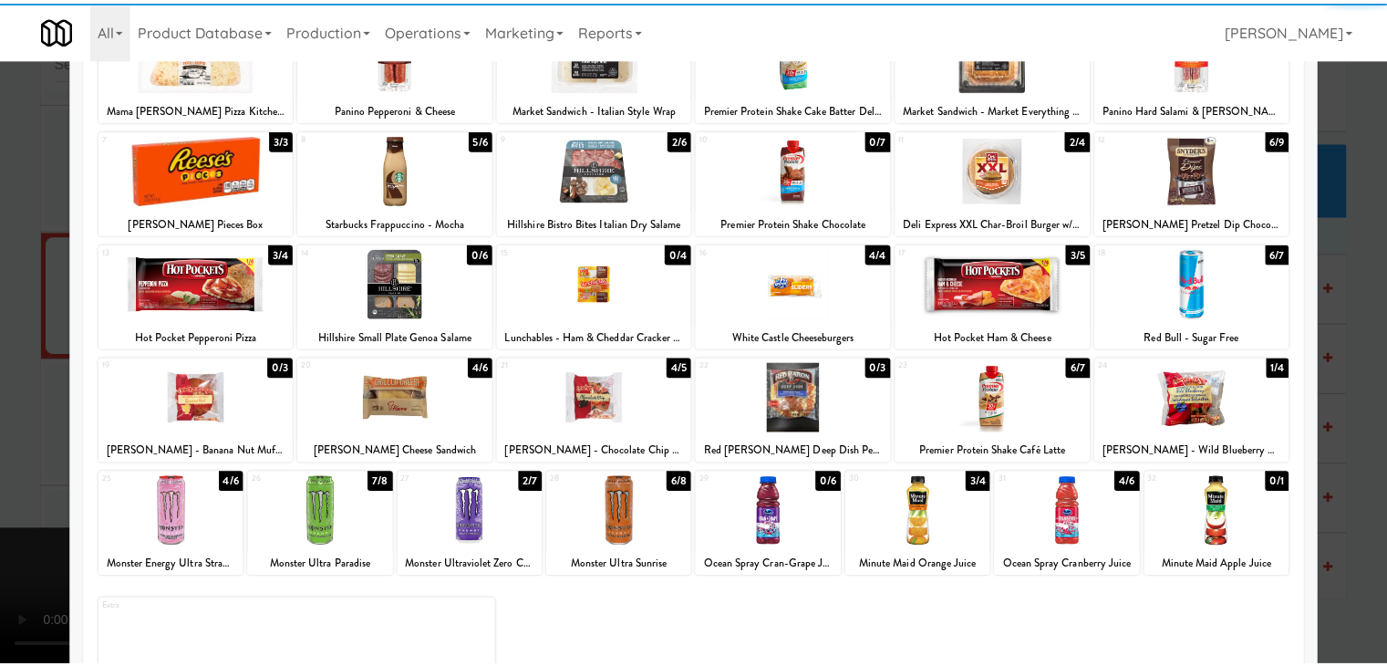
scroll to position [230, 0]
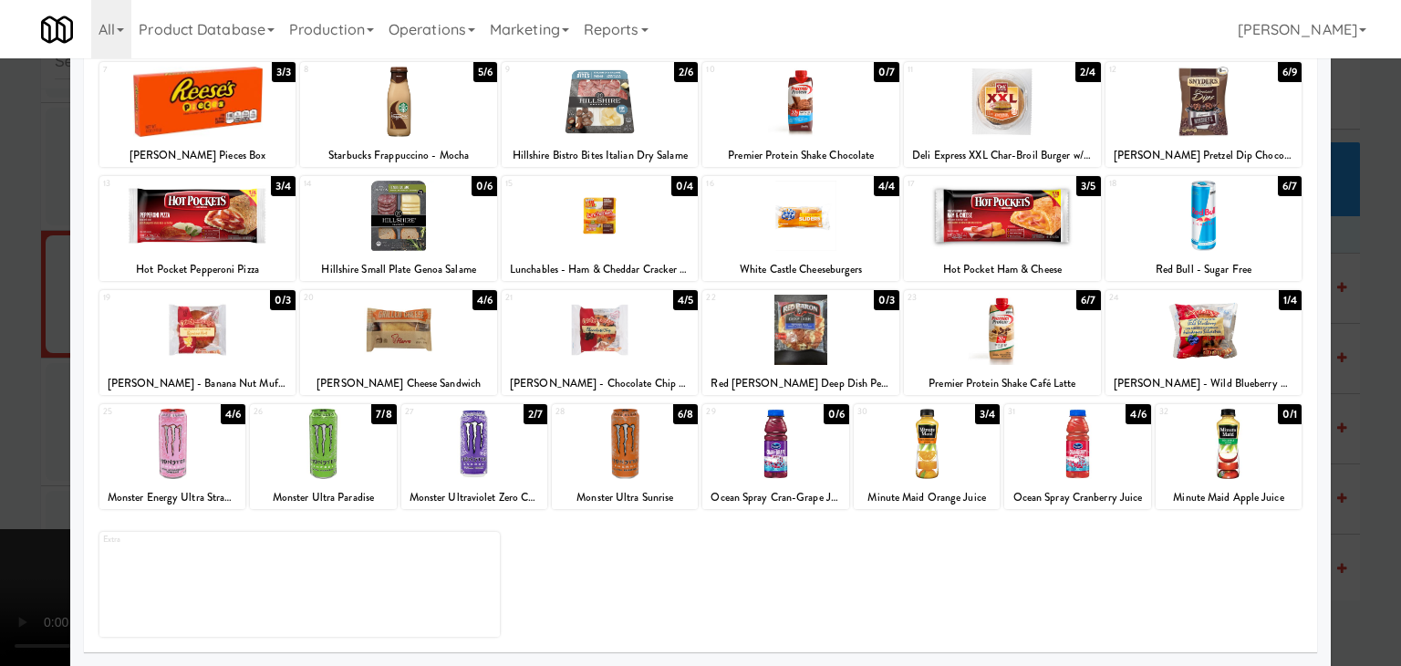
click at [1213, 346] on div at bounding box center [1204, 330] width 197 height 70
click at [1378, 381] on div at bounding box center [700, 333] width 1401 height 666
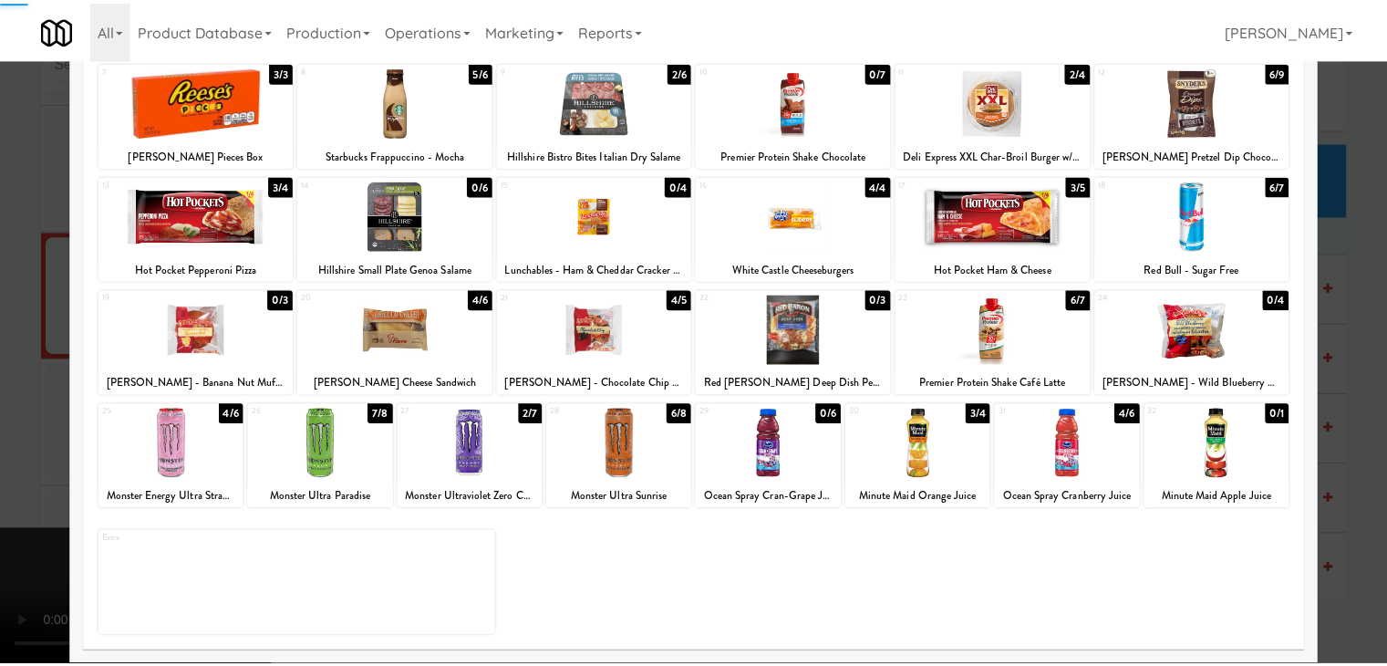
scroll to position [9481, 0]
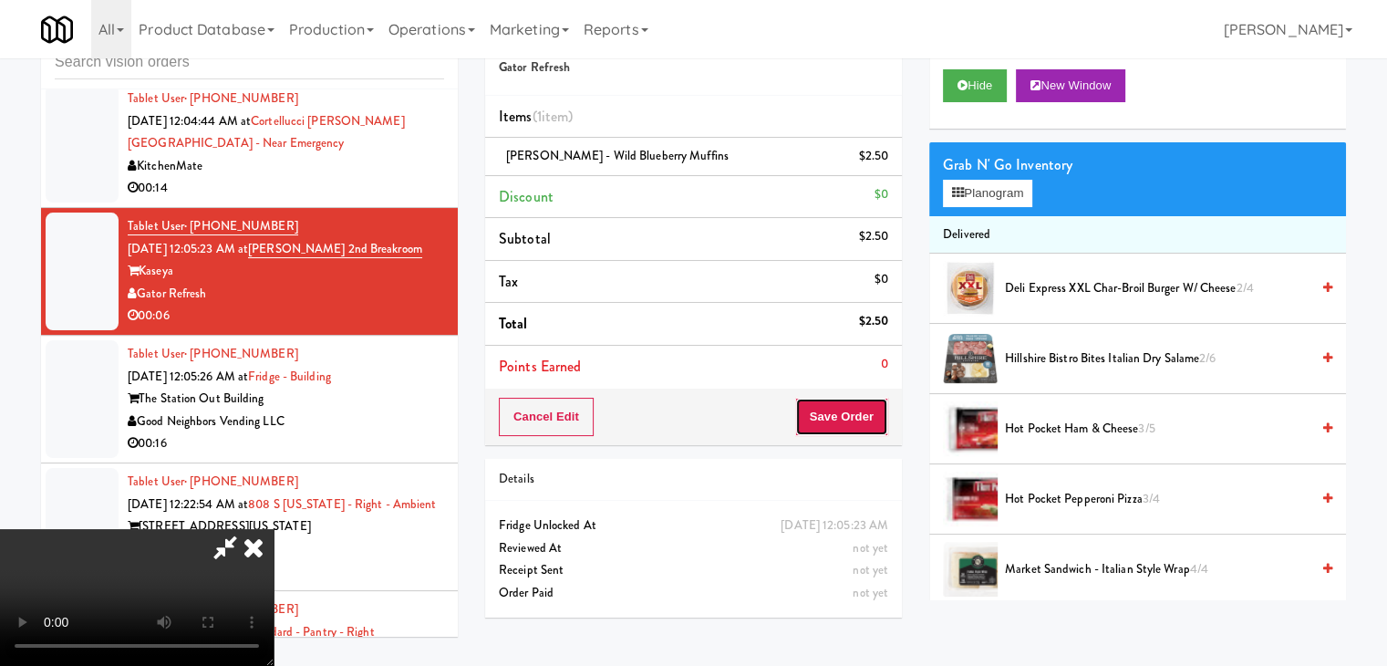
drag, startPoint x: 857, startPoint y: 429, endPoint x: 847, endPoint y: 431, distance: 10.4
click at [849, 431] on button "Save Order" at bounding box center [841, 417] width 93 height 38
click at [847, 431] on button "Save Order" at bounding box center [841, 417] width 93 height 38
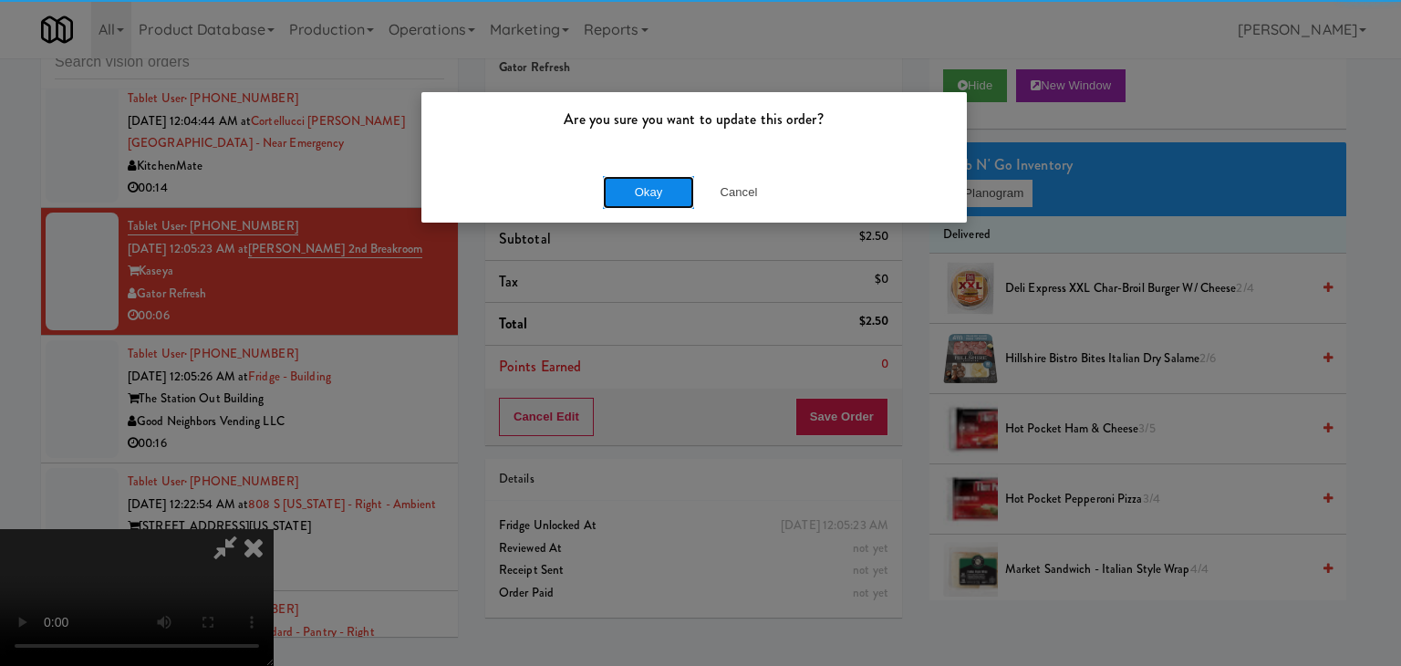
click at [668, 194] on button "Okay" at bounding box center [648, 192] width 91 height 33
click at [668, 194] on div "Okay Cancel" at bounding box center [693, 191] width 545 height 61
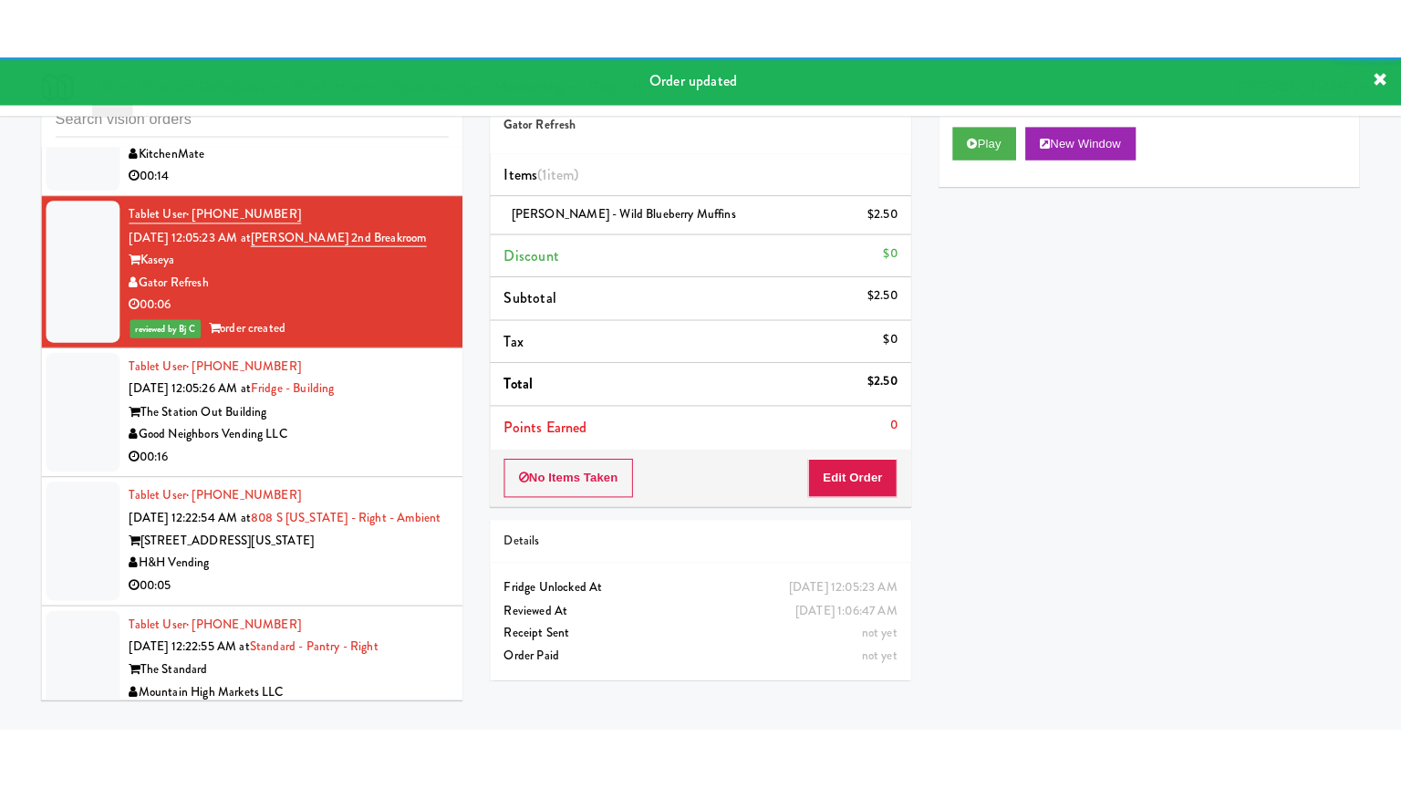
scroll to position [9663, 0]
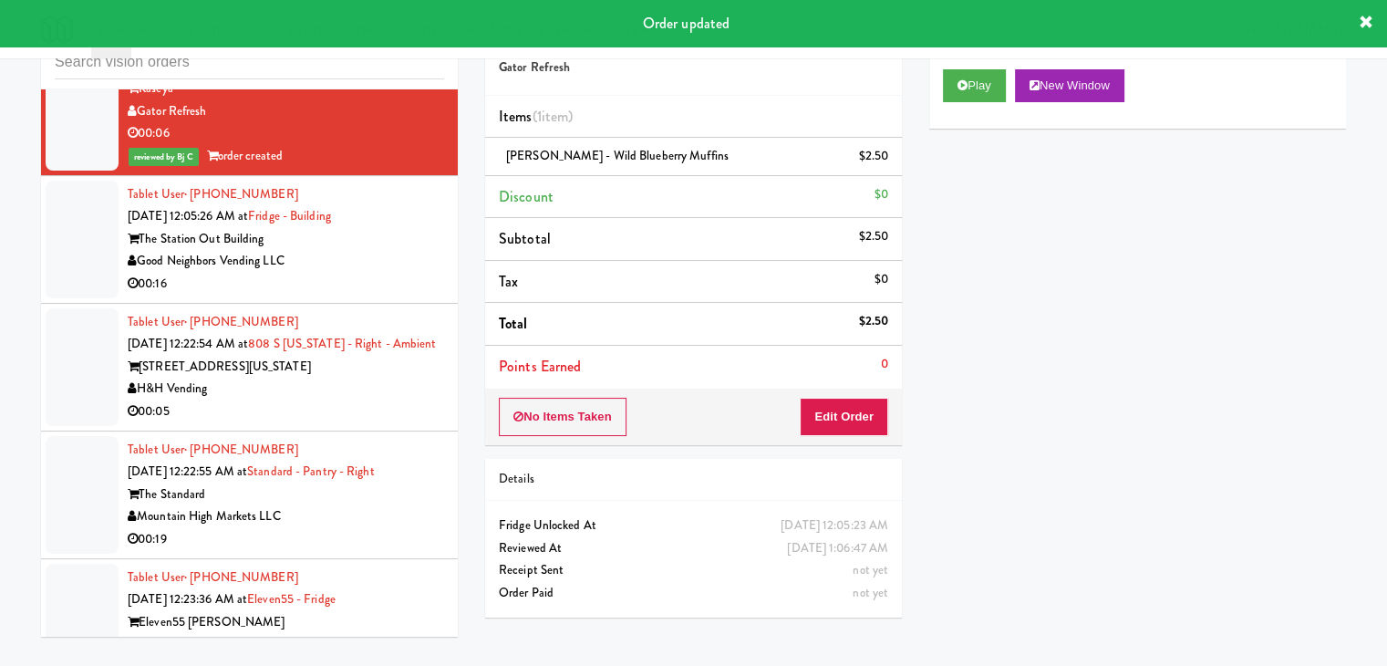
click at [375, 255] on div "Good Neighbors Vending LLC" at bounding box center [286, 261] width 317 height 23
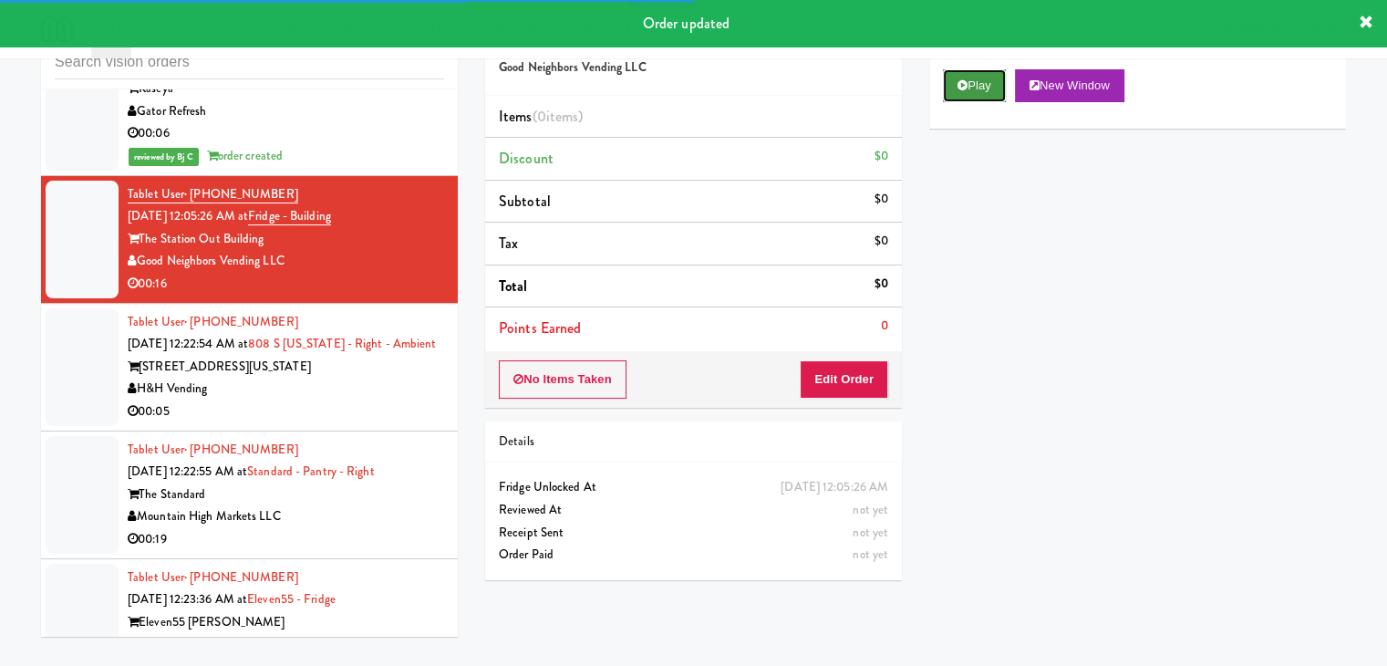
click at [974, 85] on button "Play" at bounding box center [974, 85] width 63 height 33
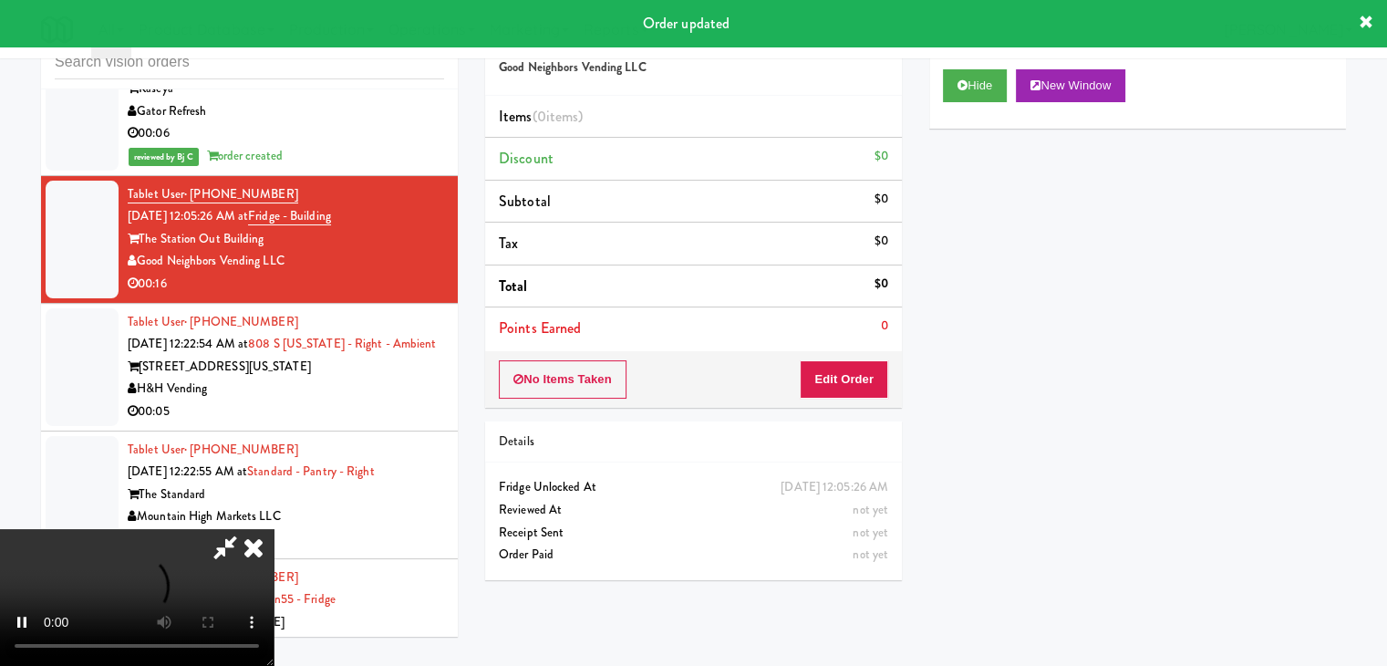
click at [837, 369] on div "No Items Taken Edit Order" at bounding box center [693, 379] width 417 height 57
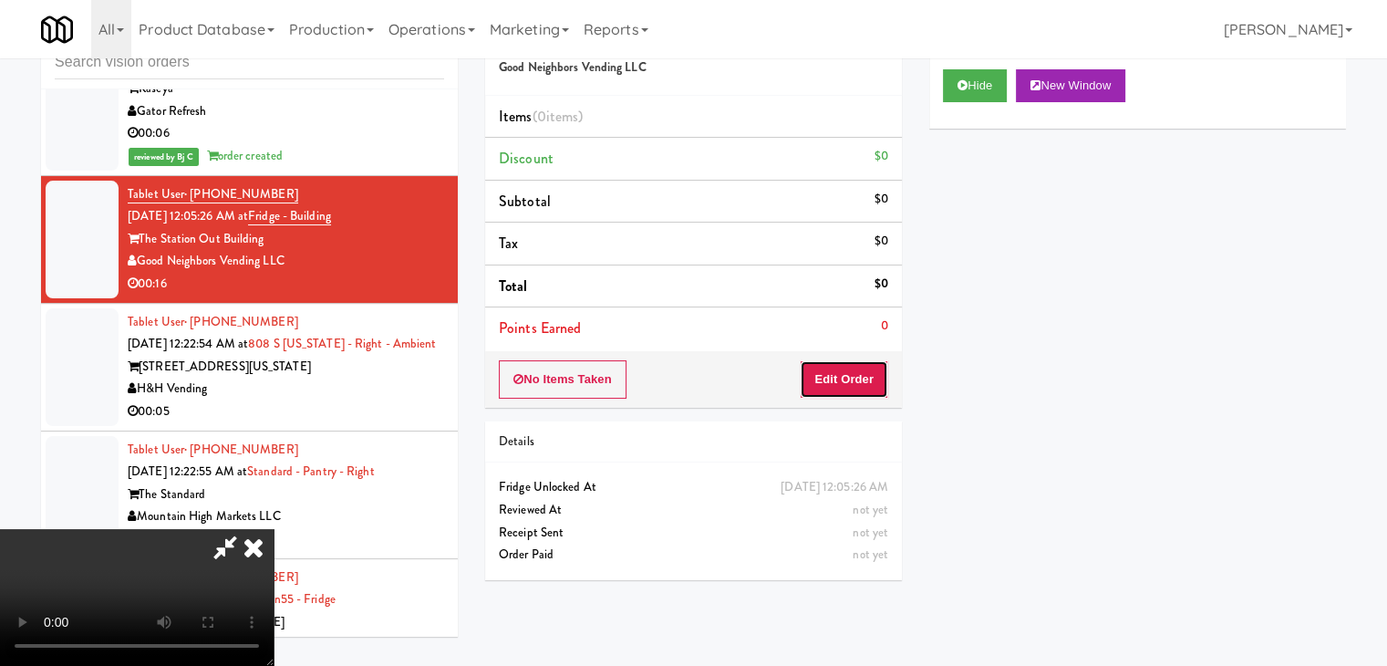
click at [837, 366] on button "Edit Order" at bounding box center [844, 379] width 88 height 38
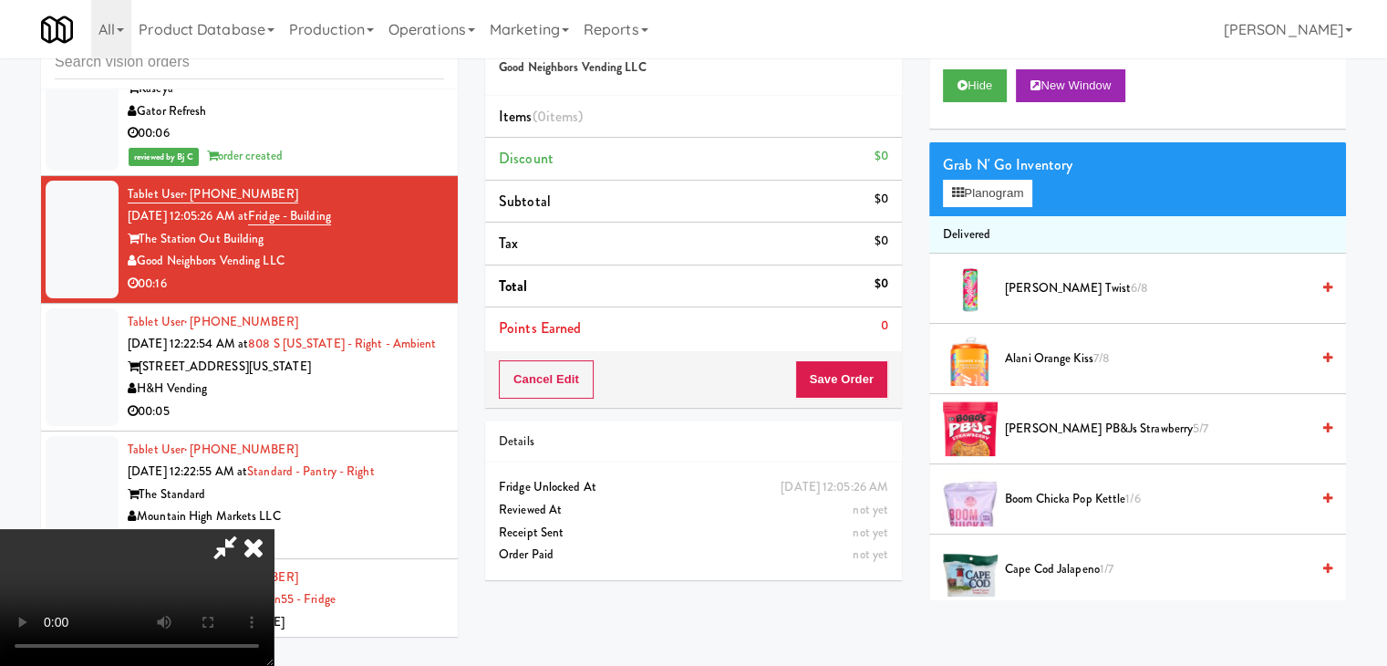
scroll to position [9640, 0]
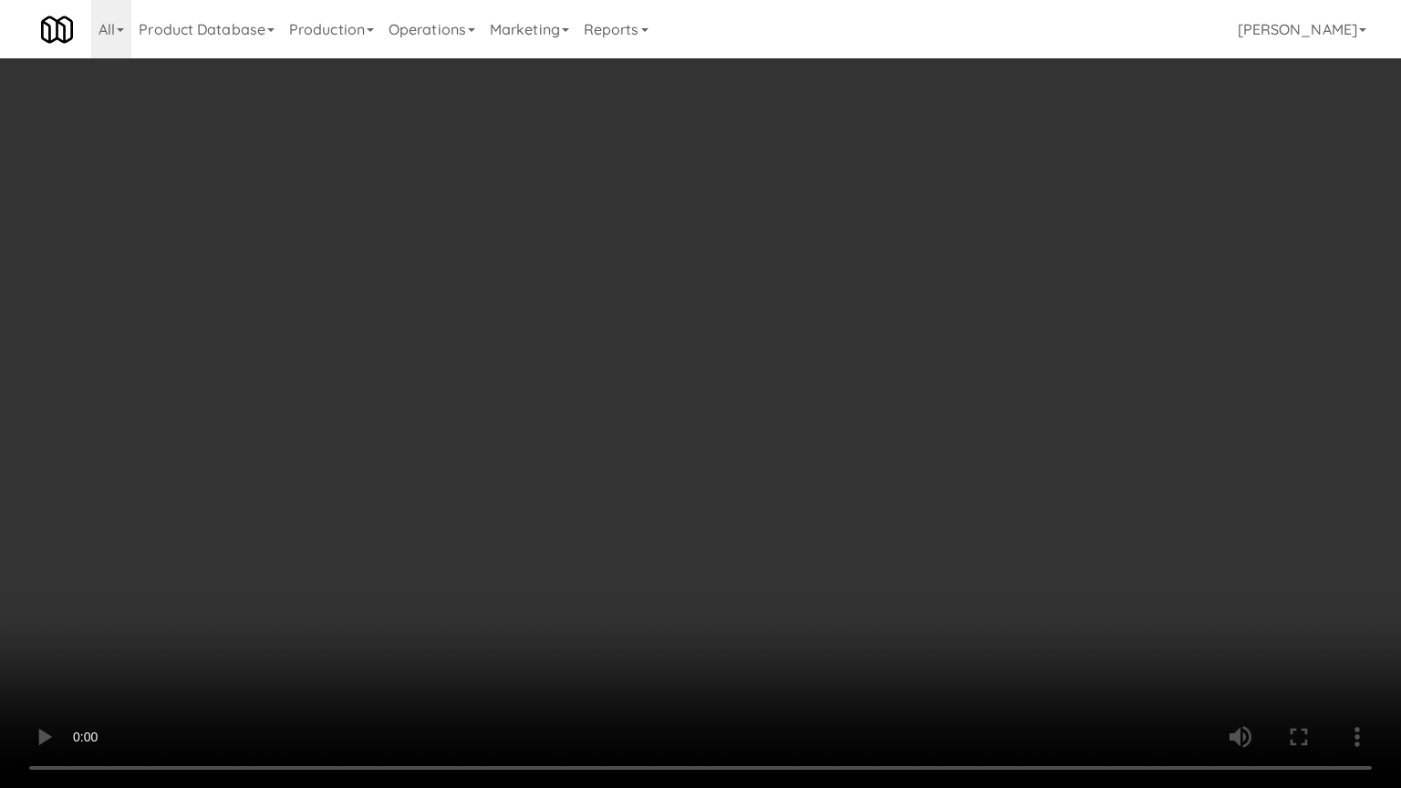
click at [855, 452] on video at bounding box center [700, 394] width 1401 height 788
click at [854, 452] on video at bounding box center [700, 394] width 1401 height 788
click at [854, 453] on video at bounding box center [700, 394] width 1401 height 788
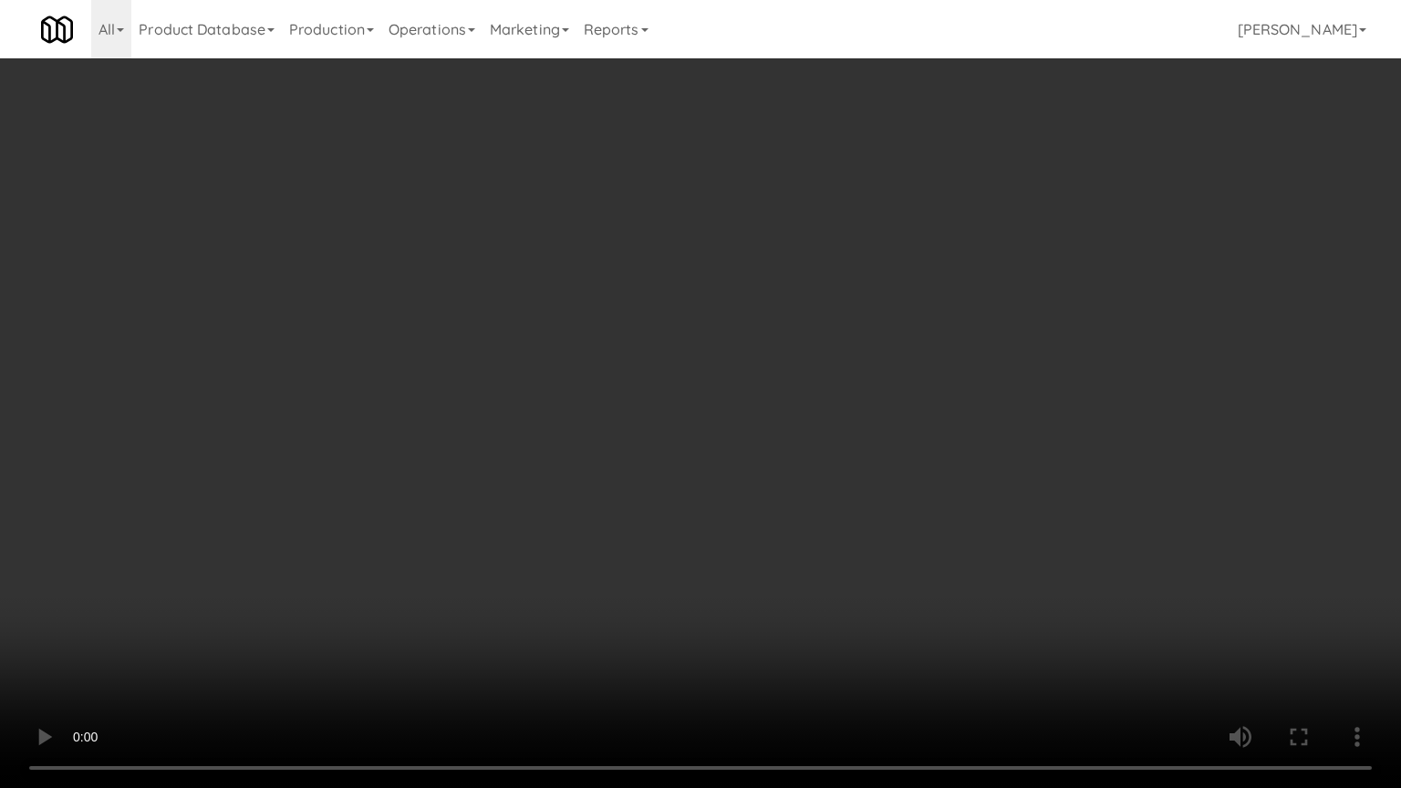
drag, startPoint x: 854, startPoint y: 453, endPoint x: 950, endPoint y: 281, distance: 197.7
click at [854, 452] on video at bounding box center [700, 394] width 1401 height 788
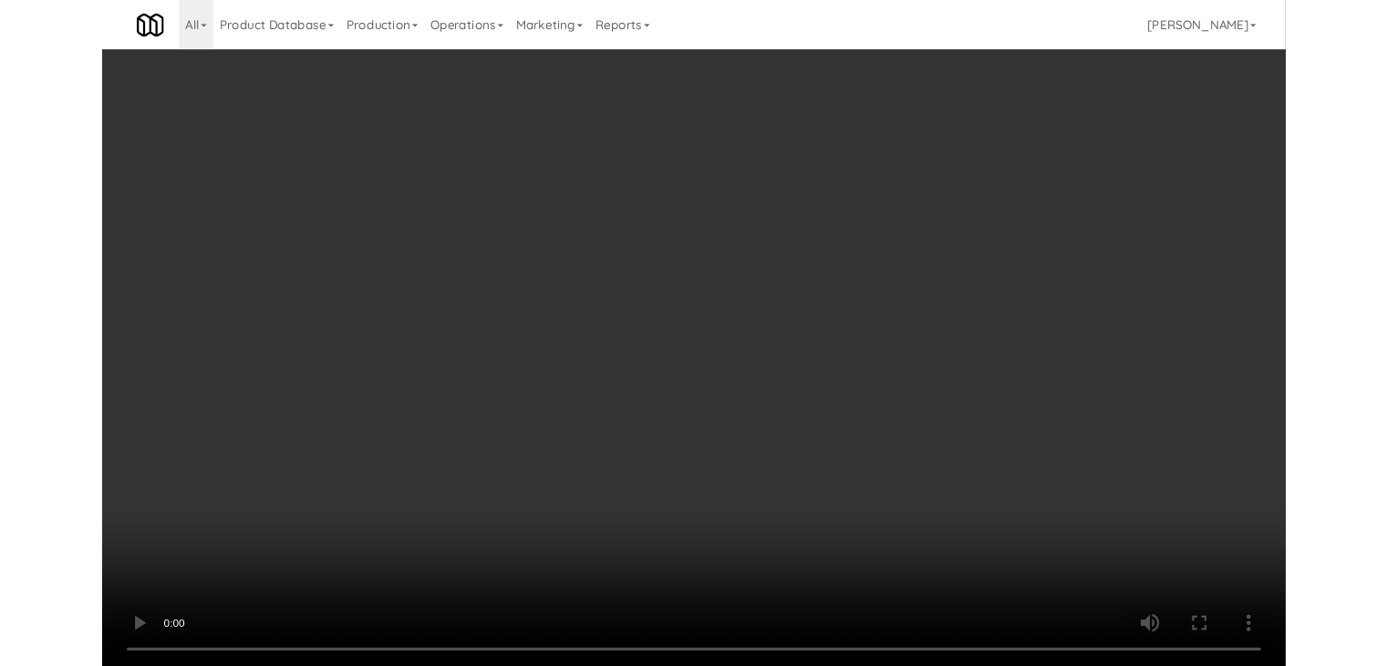
scroll to position [9663, 0]
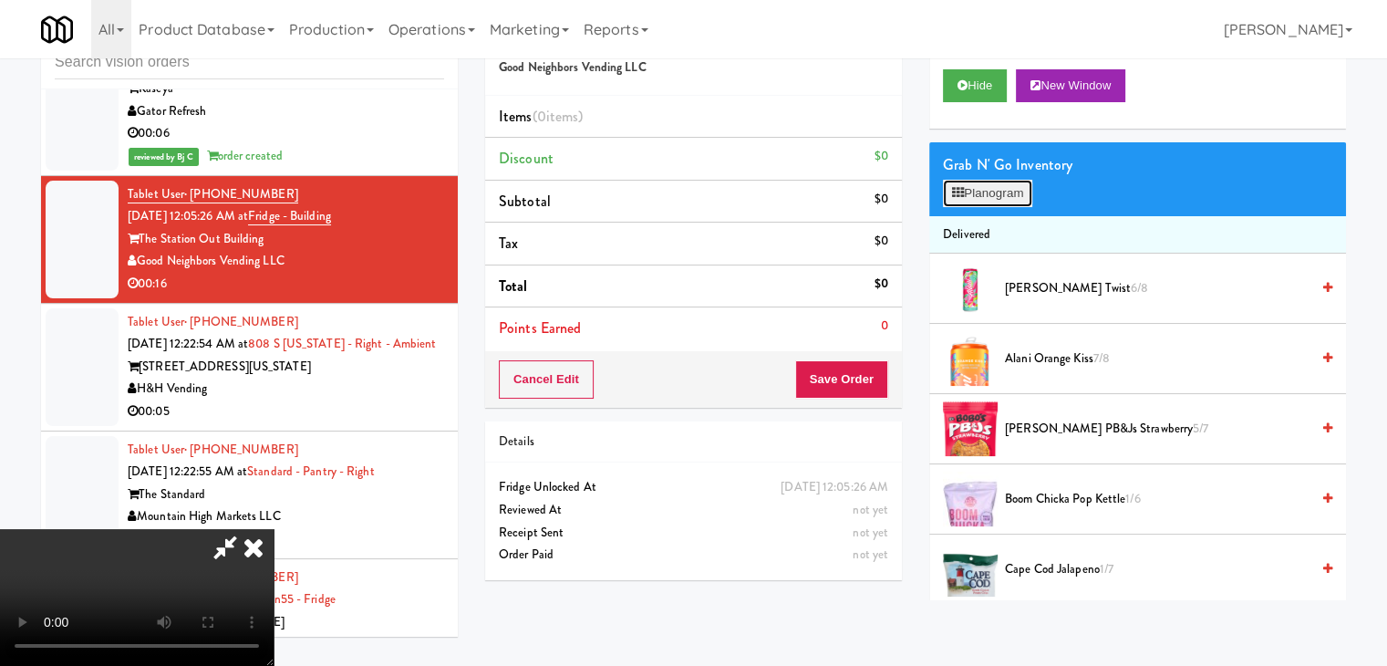
click at [1018, 185] on button "Planogram" at bounding box center [987, 193] width 89 height 27
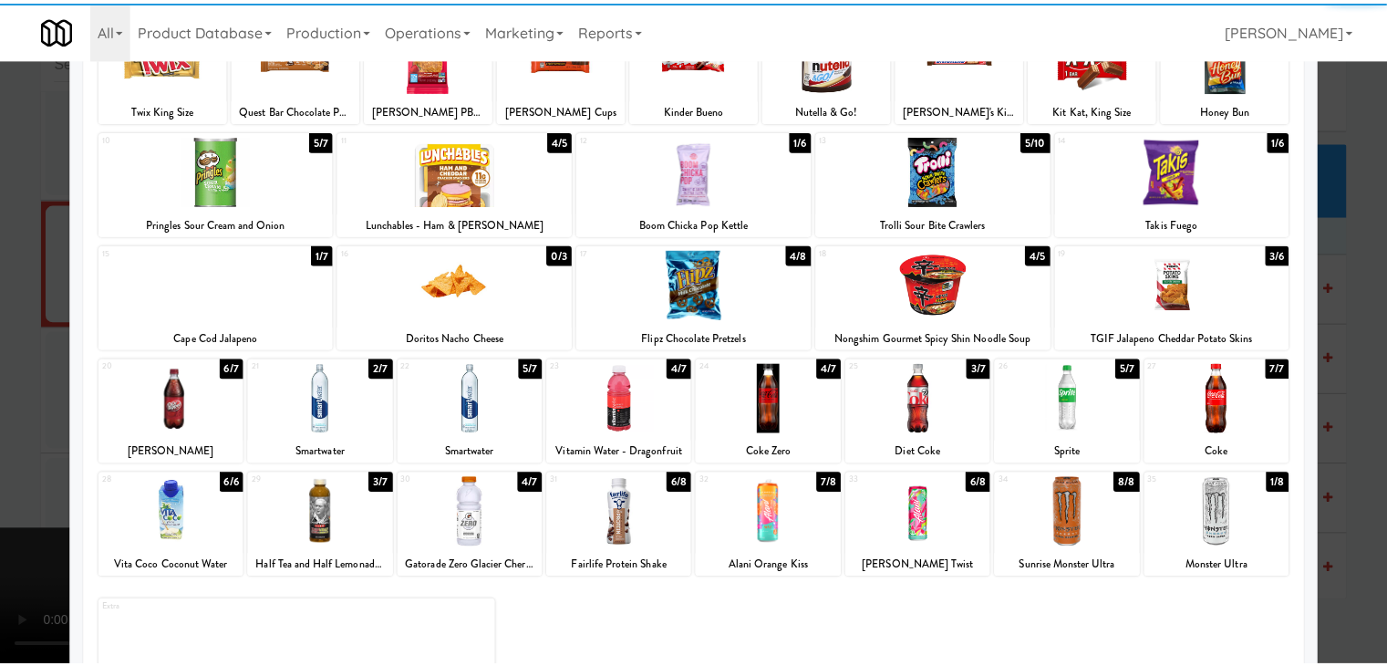
scroll to position [182, 0]
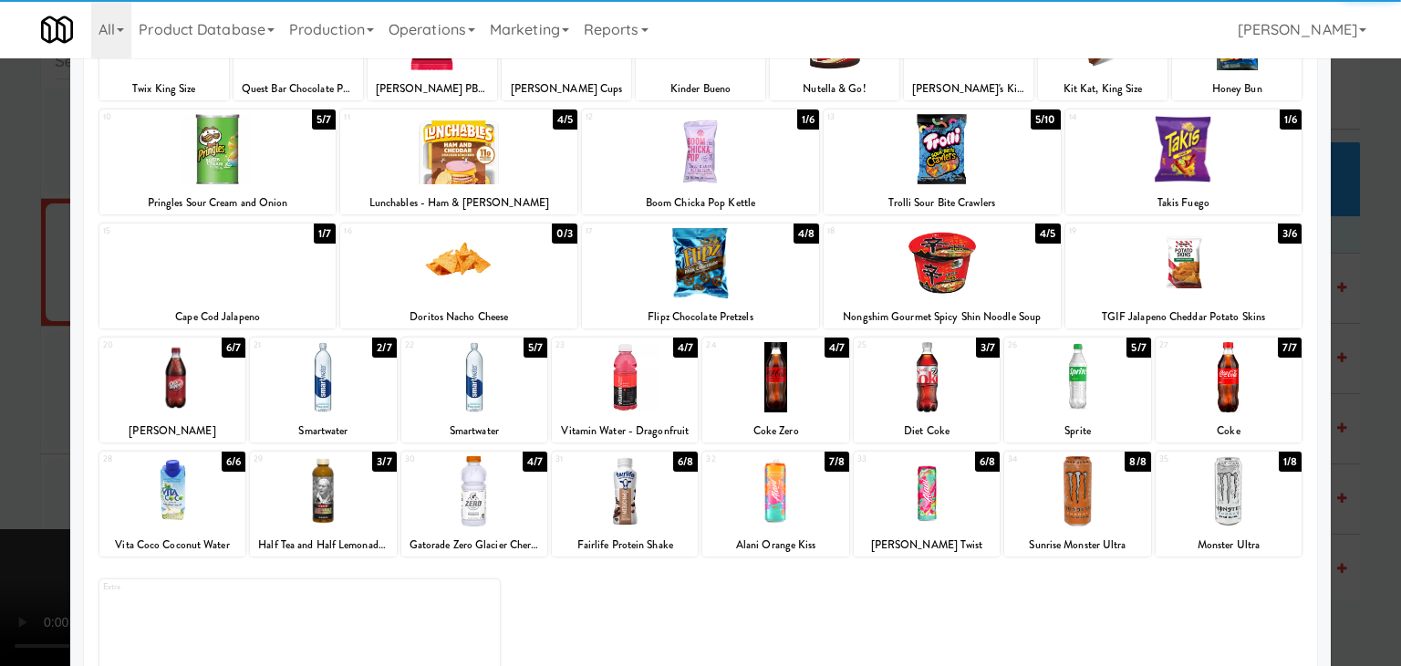
click at [948, 376] on div at bounding box center [927, 377] width 146 height 70
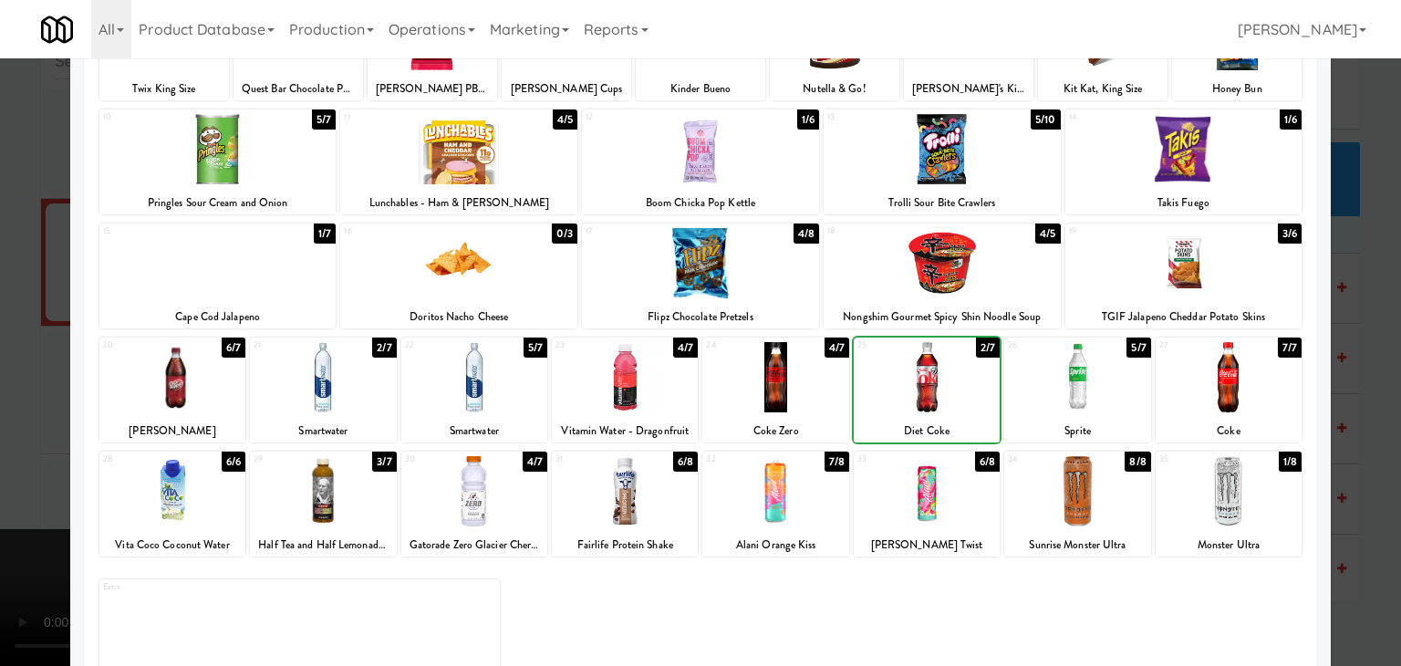
click at [14, 351] on div at bounding box center [700, 333] width 1401 height 666
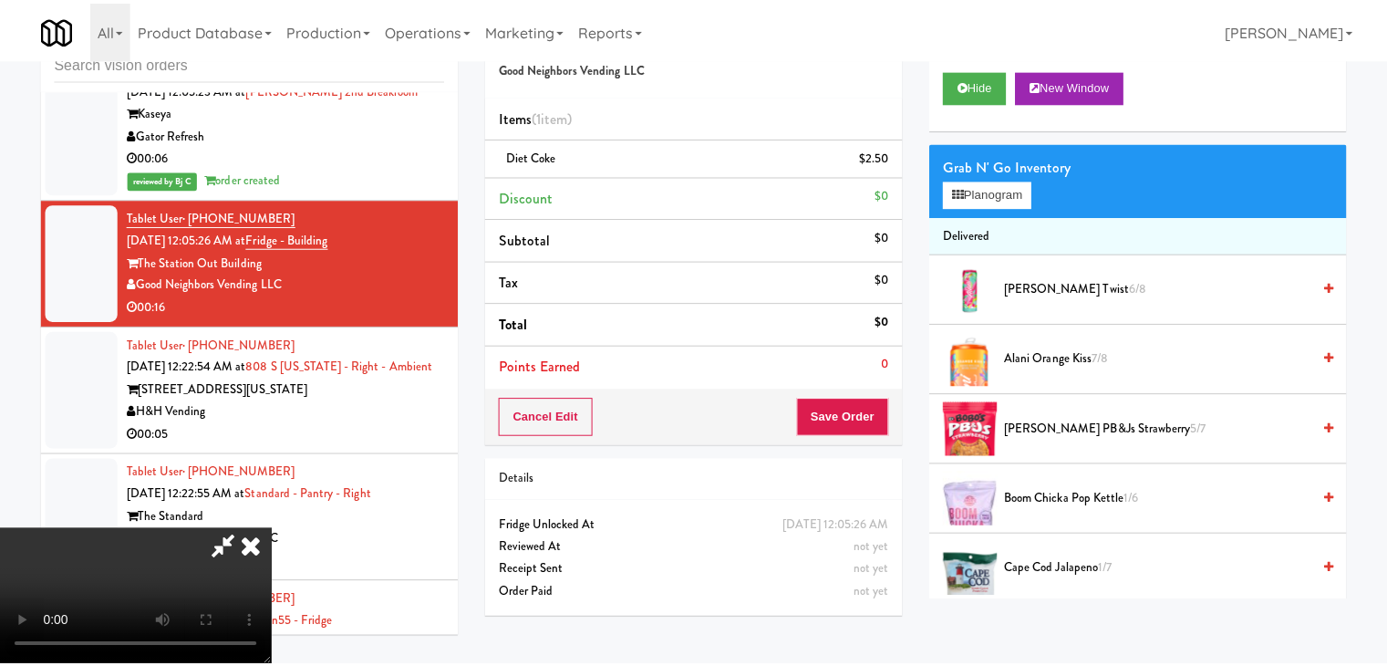
scroll to position [9663, 0]
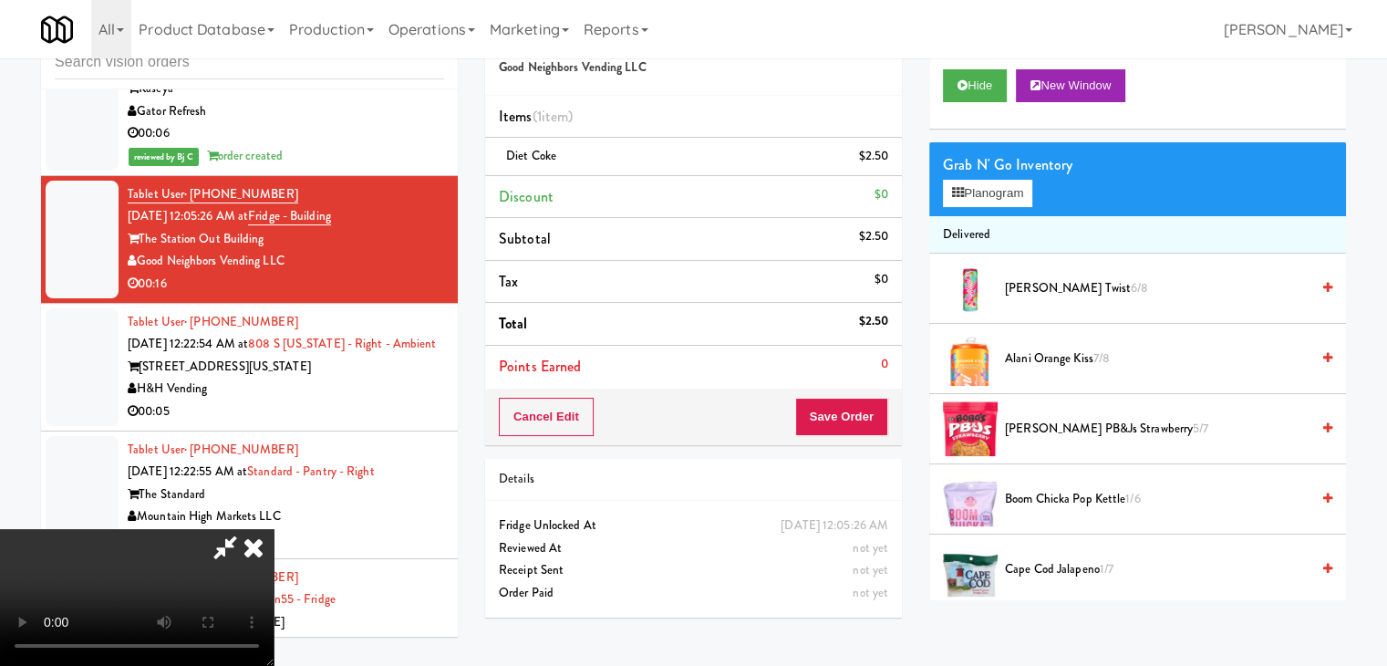
click at [836, 402] on div "Order # 3401352 Good Neighbors Vending LLC Items (1 item ) Diet Coke $2.50 Disc…" at bounding box center [915, 319] width 861 height 624
click at [836, 402] on button "Save Order" at bounding box center [841, 417] width 93 height 38
click at [836, 404] on button "Save Order" at bounding box center [841, 417] width 93 height 38
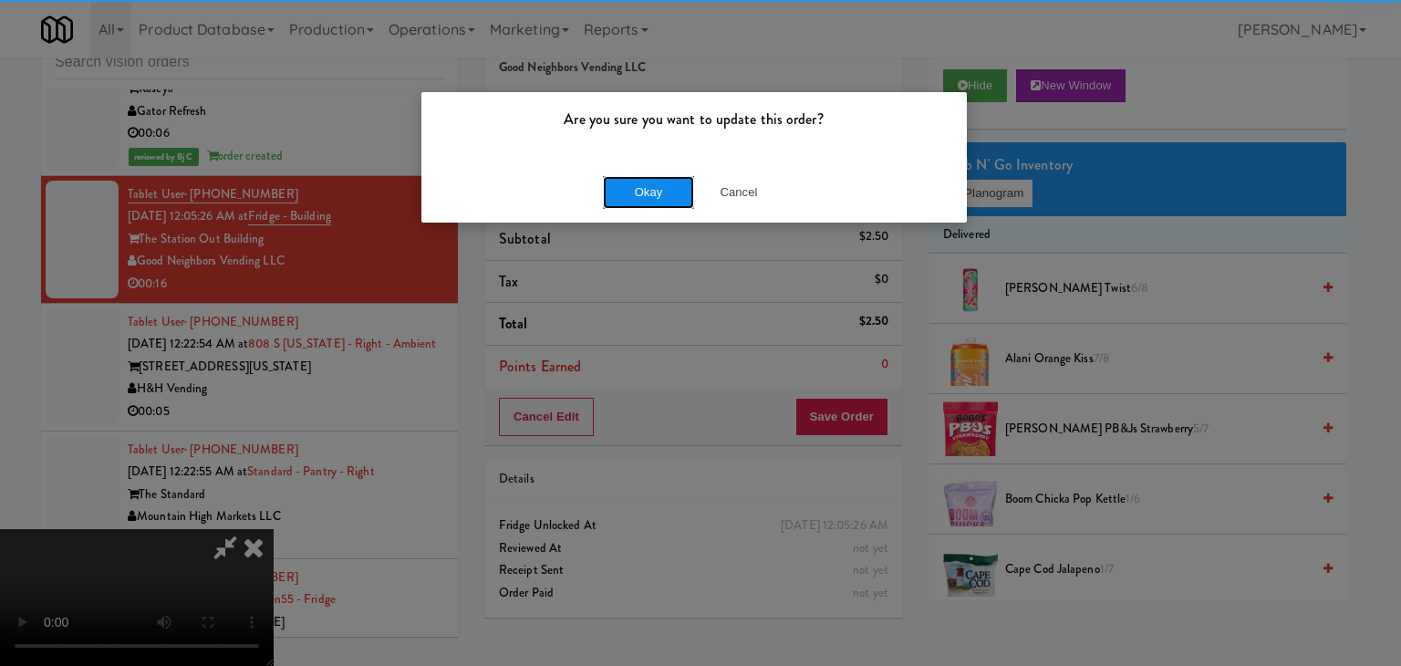
click at [654, 192] on button "Okay" at bounding box center [648, 192] width 91 height 33
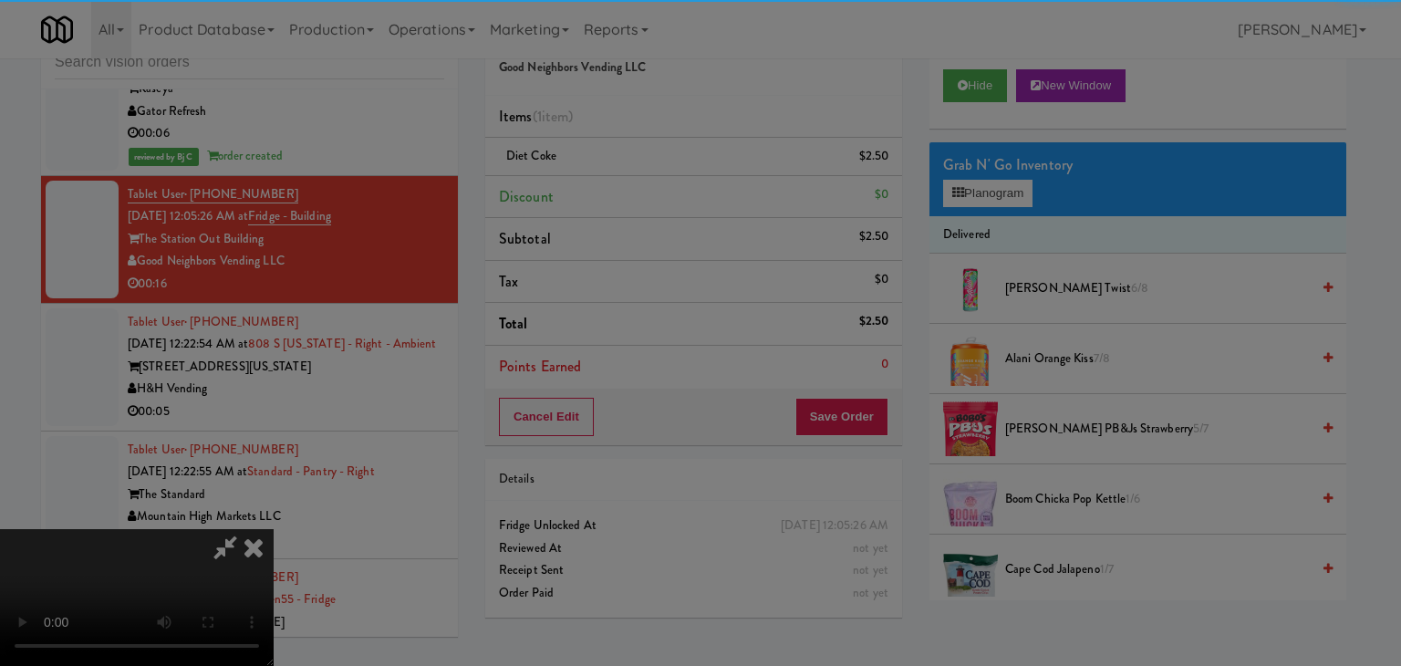
click at [654, 192] on body "Are you sure you want to update this order? Okay Cancel Okay Are you sure you w…" at bounding box center [700, 333] width 1401 height 666
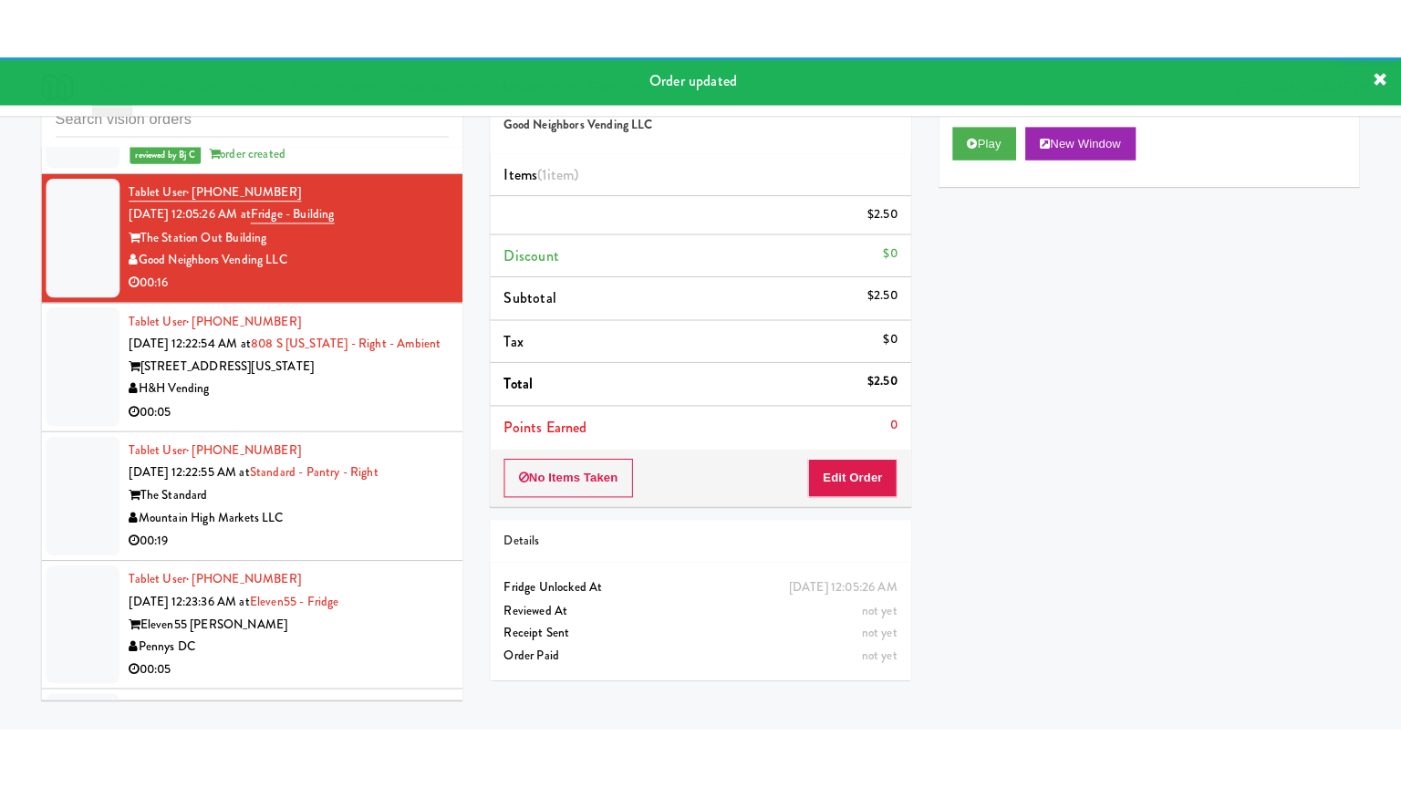
scroll to position [9754, 0]
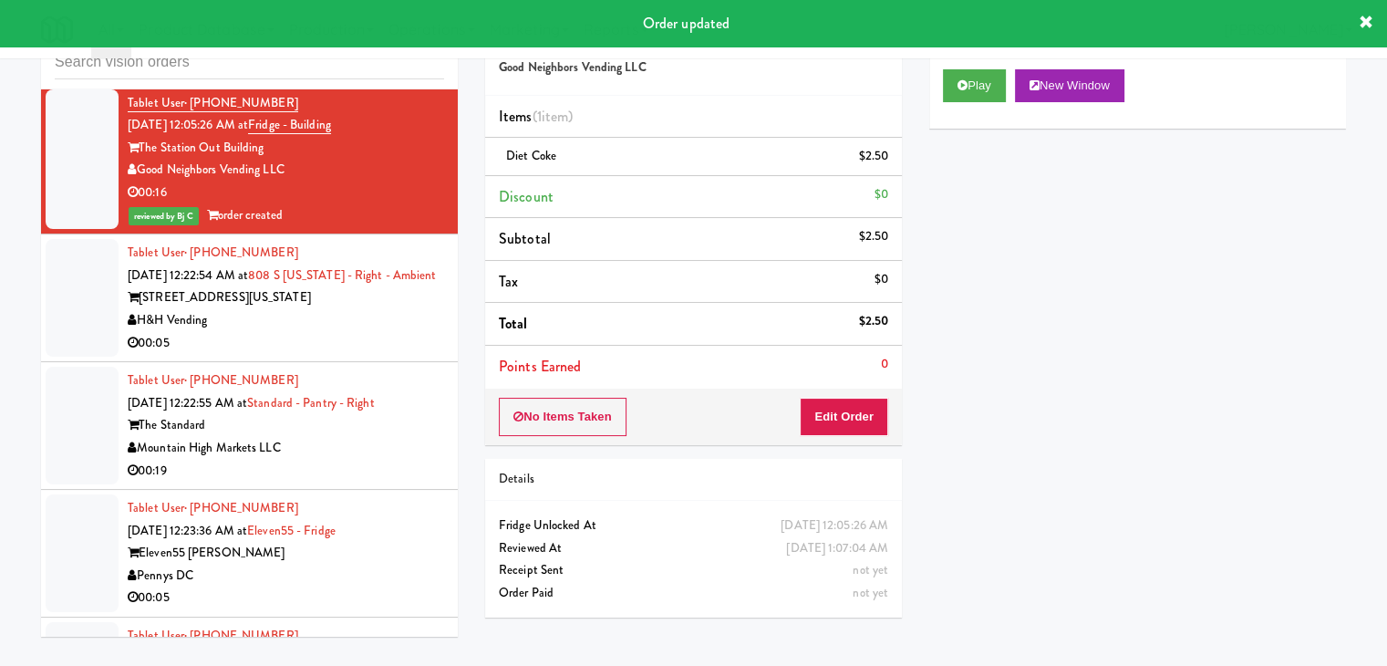
click at [361, 309] on div "808 S Michigan Ave" at bounding box center [286, 297] width 317 height 23
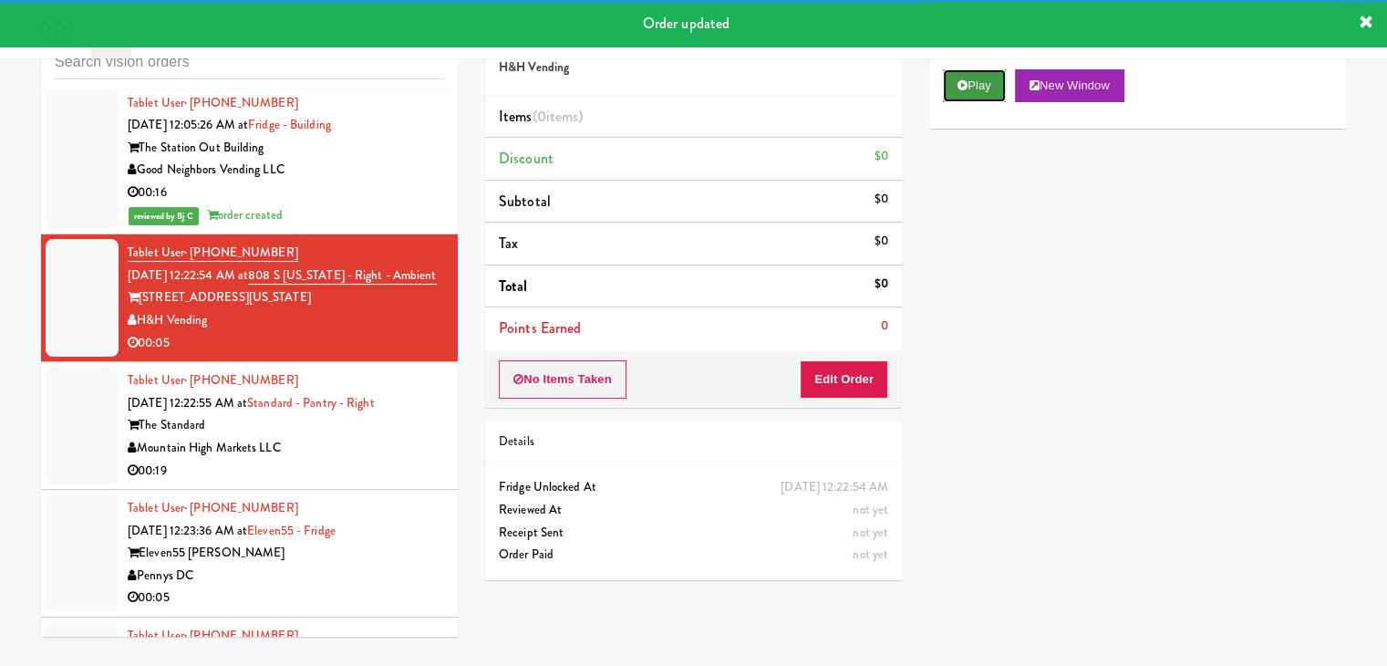
click at [991, 80] on button "Play" at bounding box center [974, 85] width 63 height 33
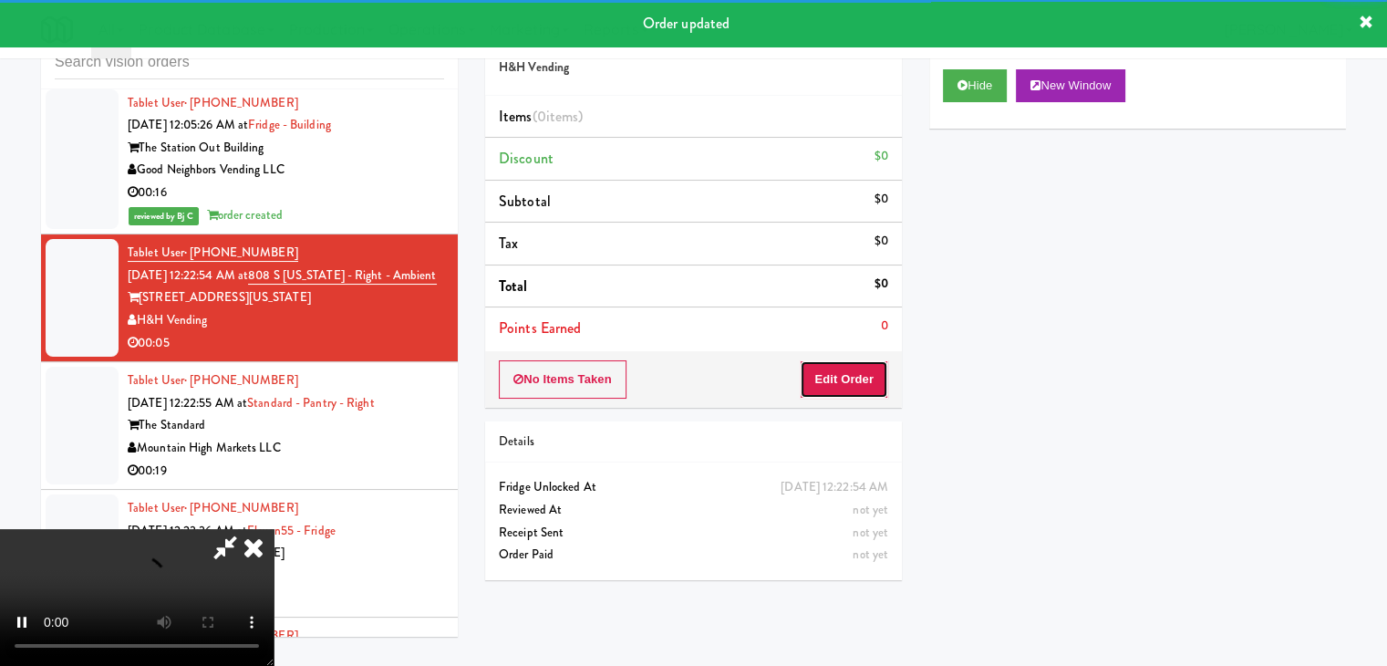
click at [855, 374] on button "Edit Order" at bounding box center [844, 379] width 88 height 38
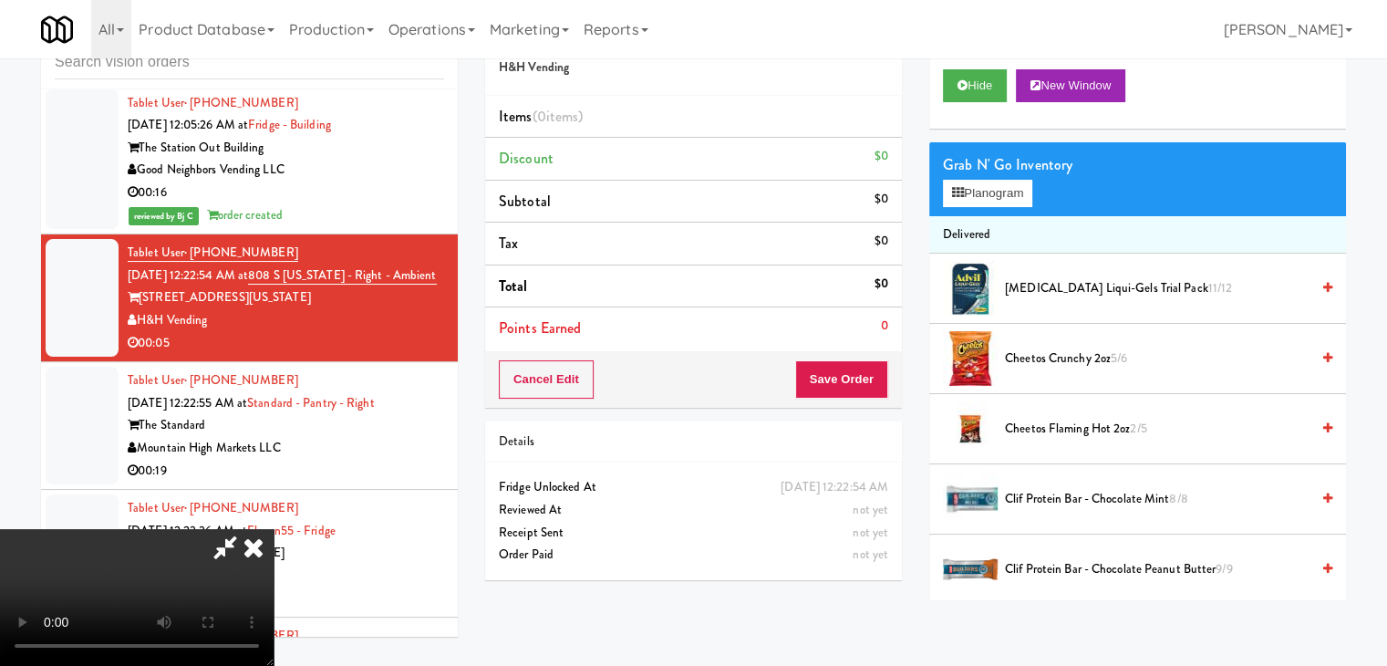
scroll to position [9732, 0]
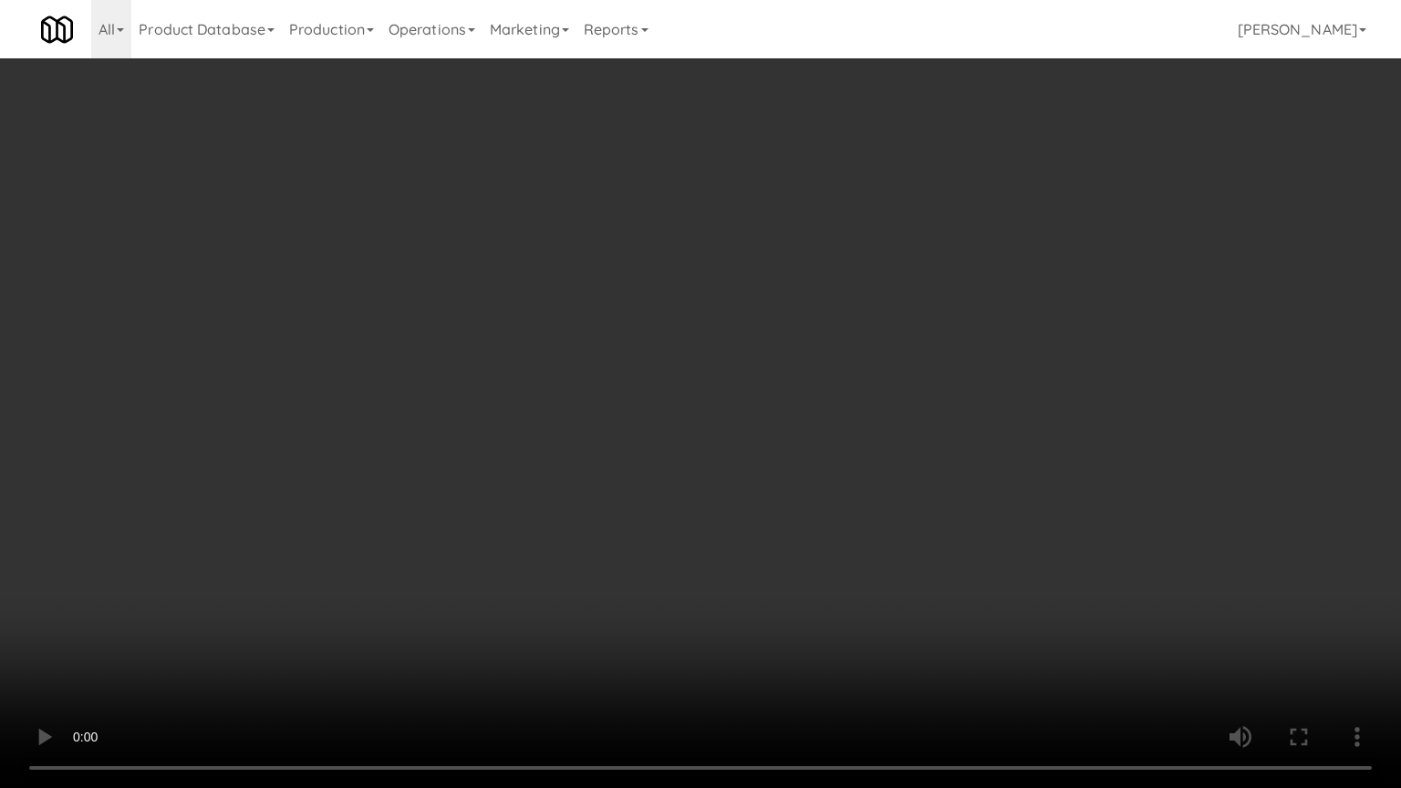
click at [851, 523] on video at bounding box center [700, 394] width 1401 height 788
click at [850, 523] on video at bounding box center [700, 394] width 1401 height 788
click at [850, 525] on video at bounding box center [700, 394] width 1401 height 788
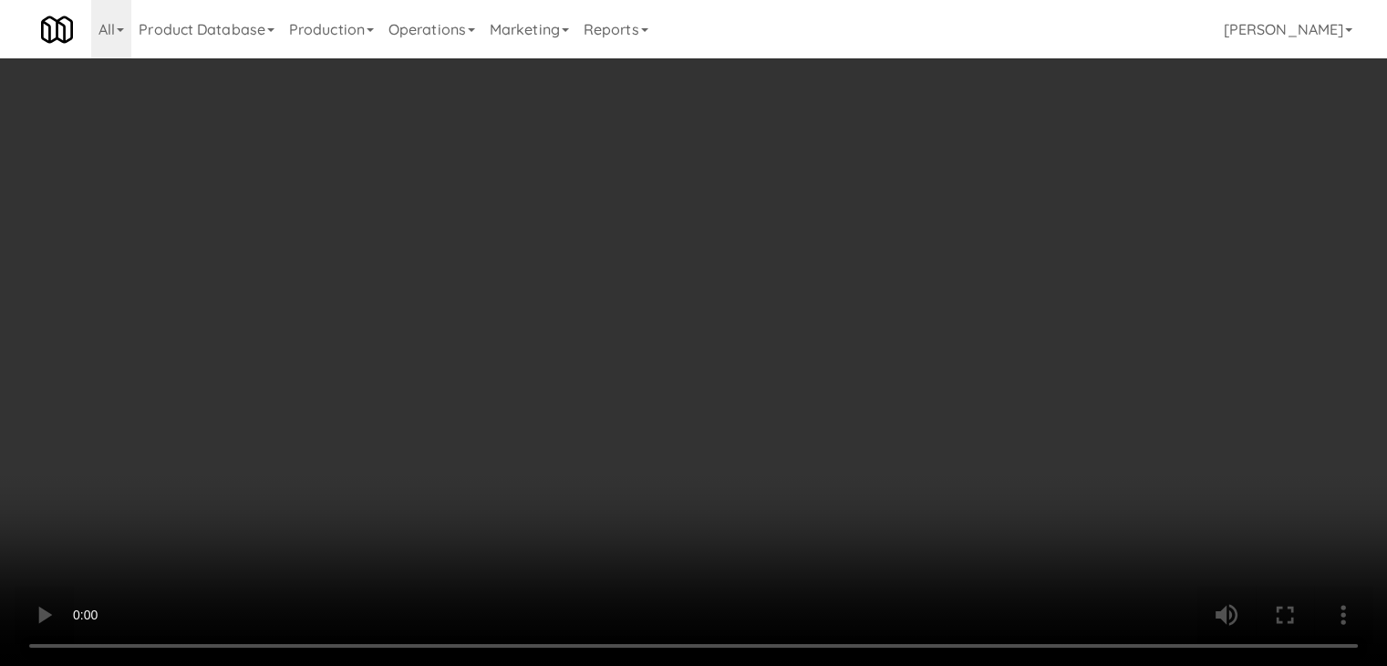
click at [1001, 192] on button "Planogram" at bounding box center [987, 193] width 89 height 27
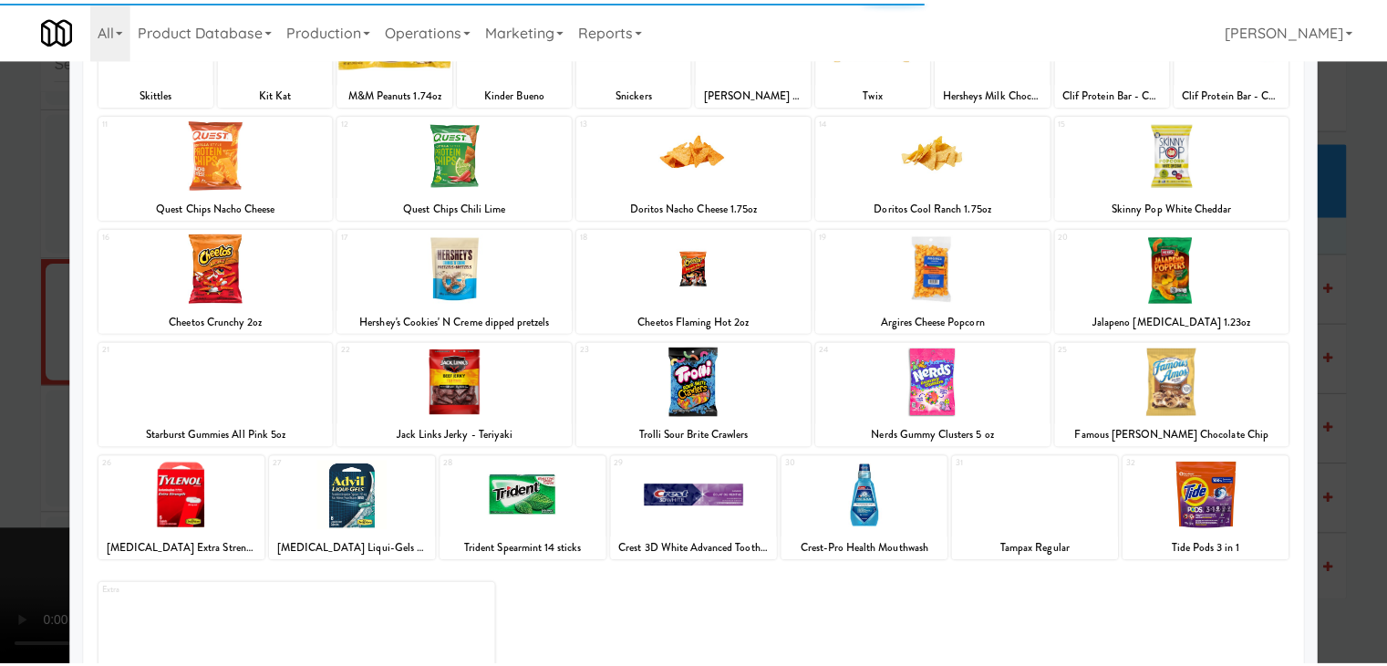
scroll to position [182, 0]
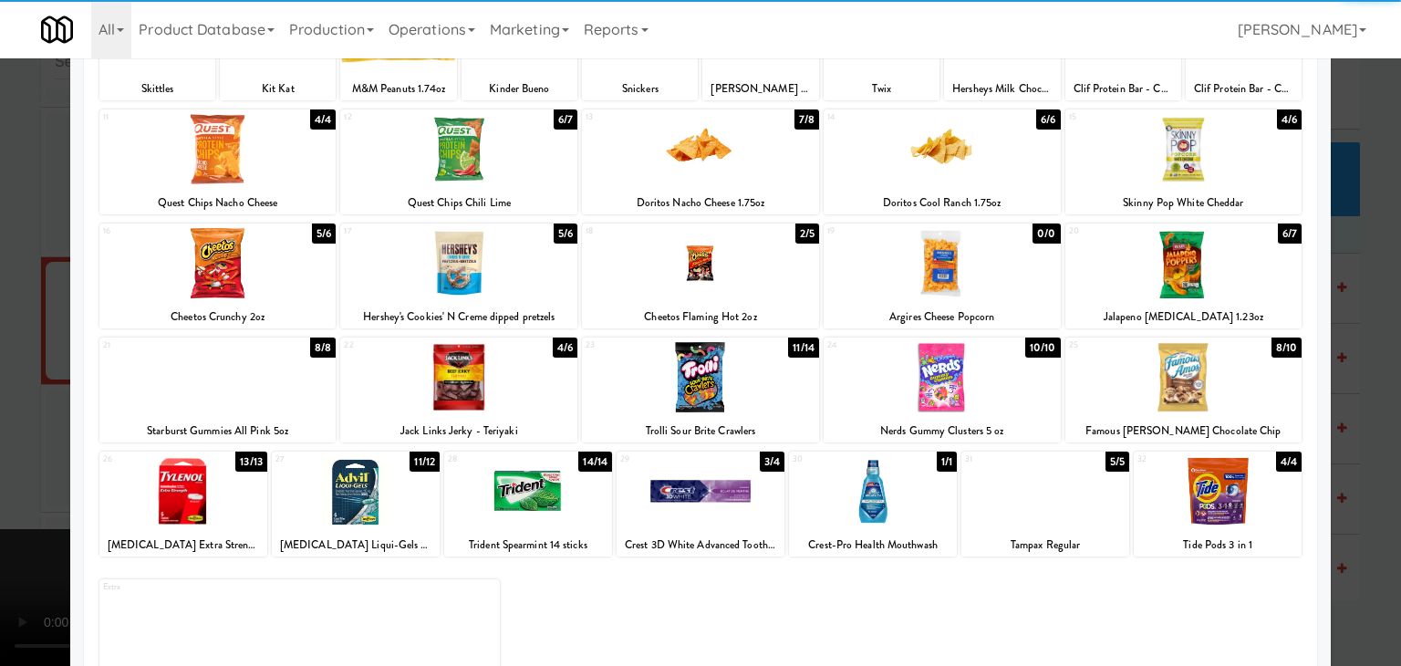
click at [701, 263] on div at bounding box center [700, 263] width 237 height 70
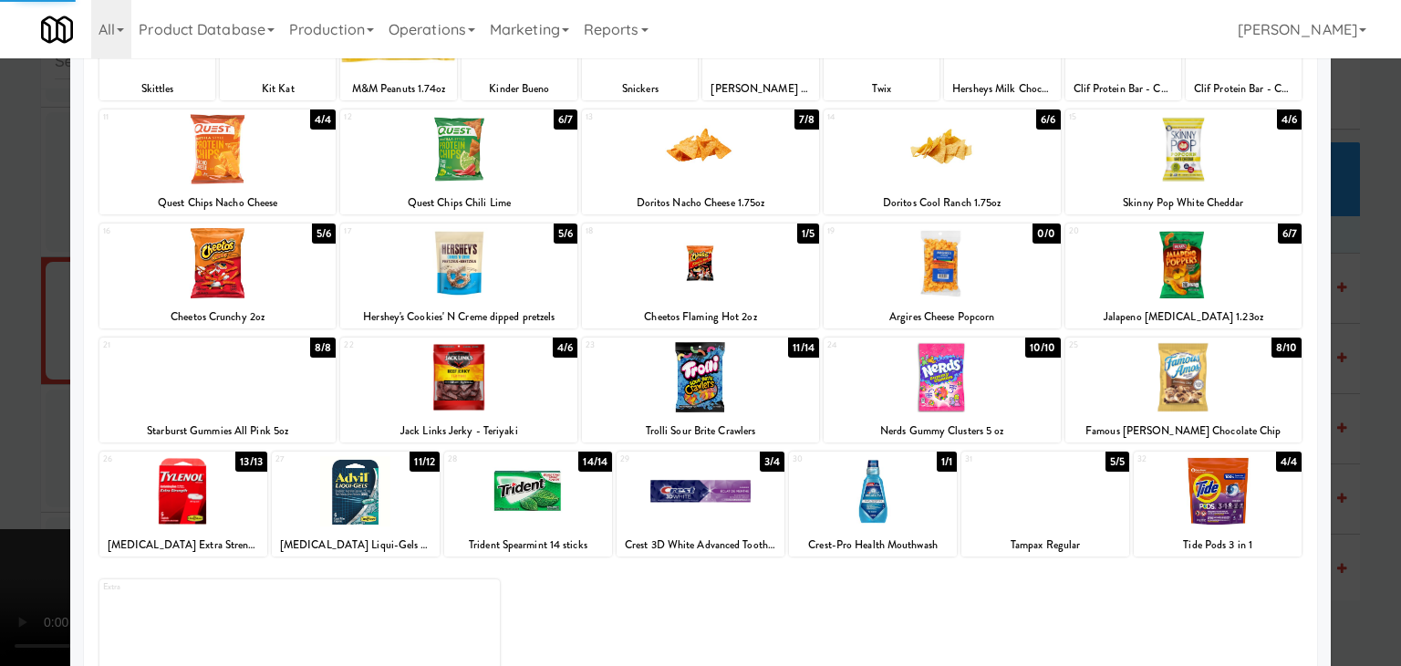
drag, startPoint x: 8, startPoint y: 311, endPoint x: 325, endPoint y: 318, distance: 316.6
click at [25, 311] on div at bounding box center [700, 333] width 1401 height 666
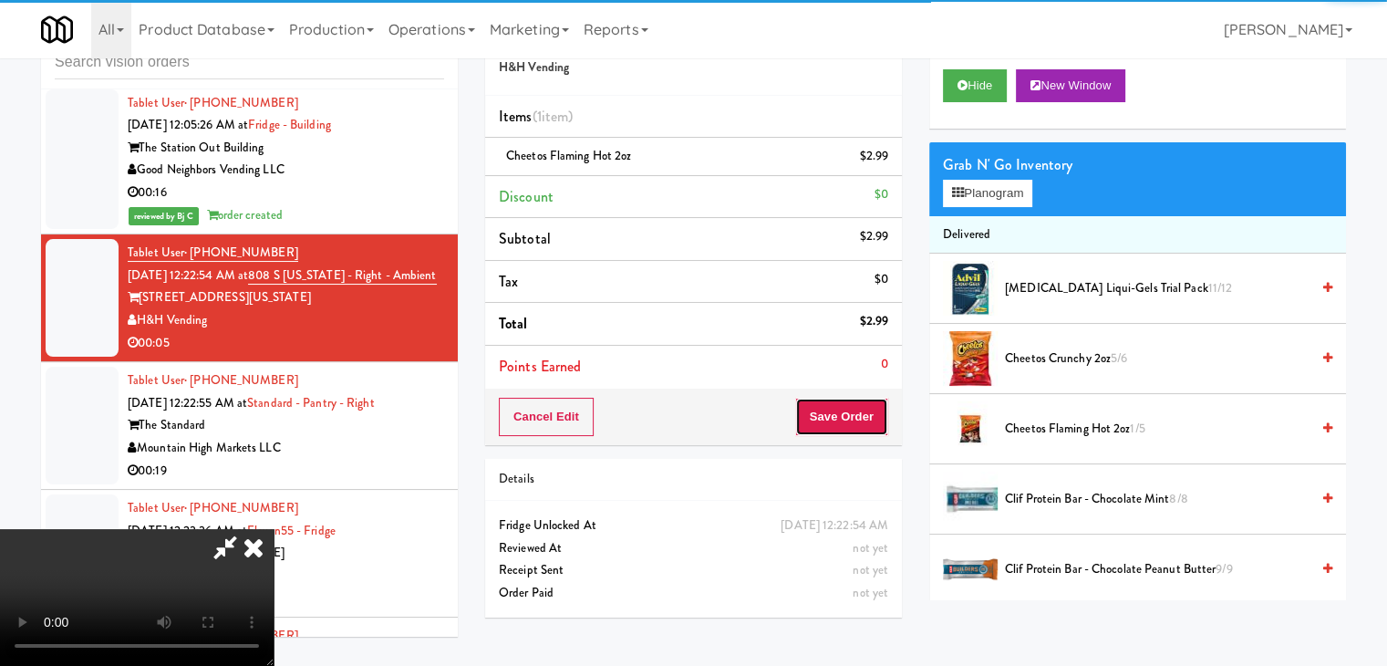
click at [856, 423] on button "Save Order" at bounding box center [841, 417] width 93 height 38
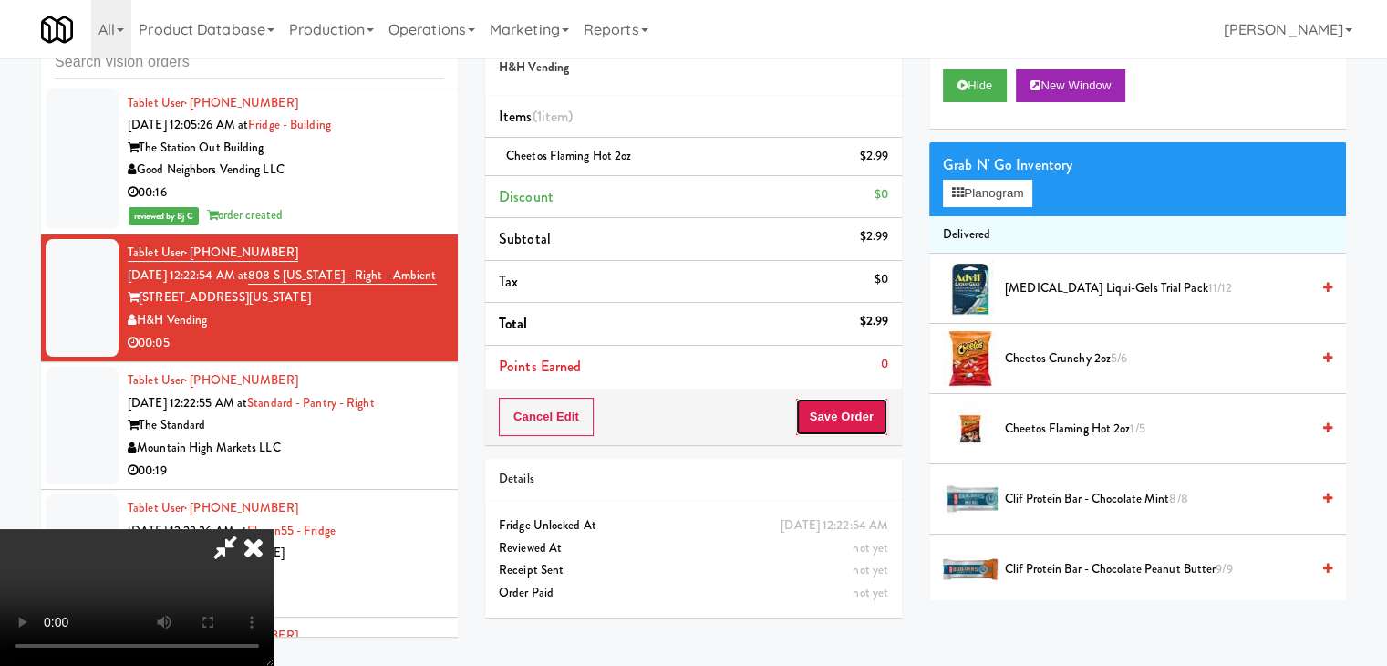
click at [856, 422] on button "Save Order" at bounding box center [841, 417] width 93 height 38
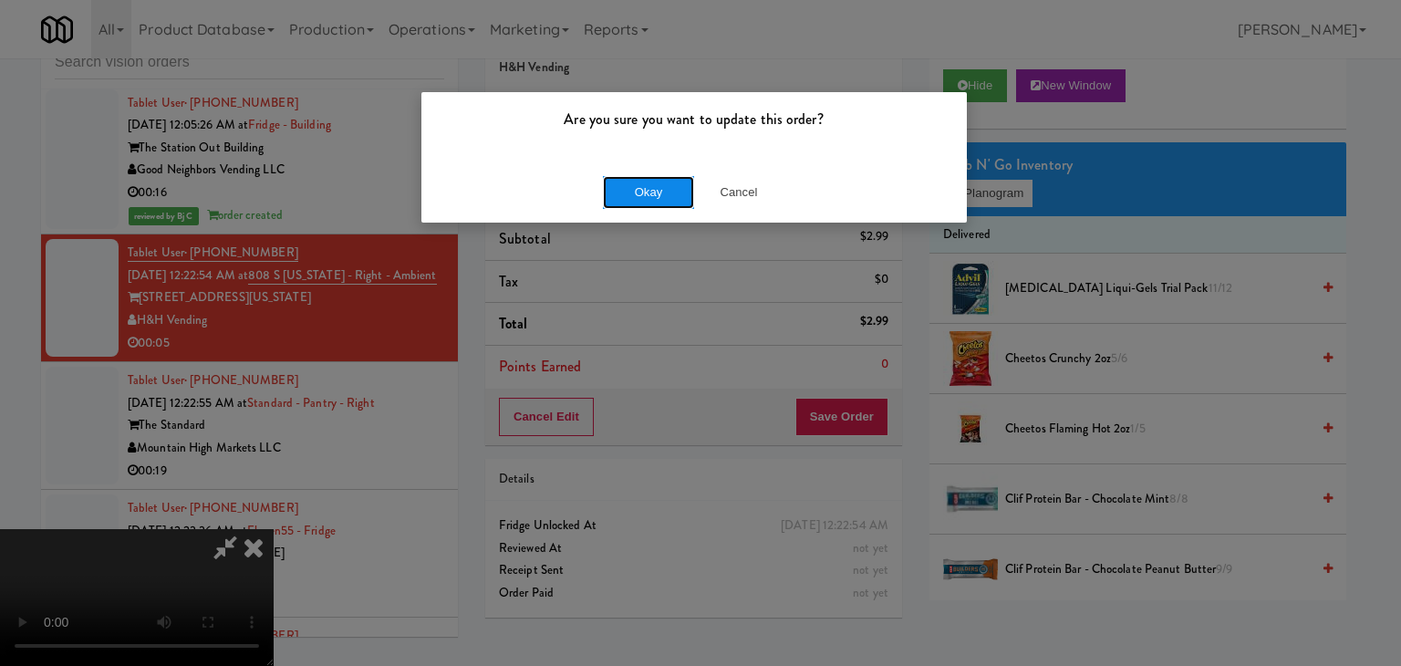
click at [659, 202] on button "Okay" at bounding box center [648, 192] width 91 height 33
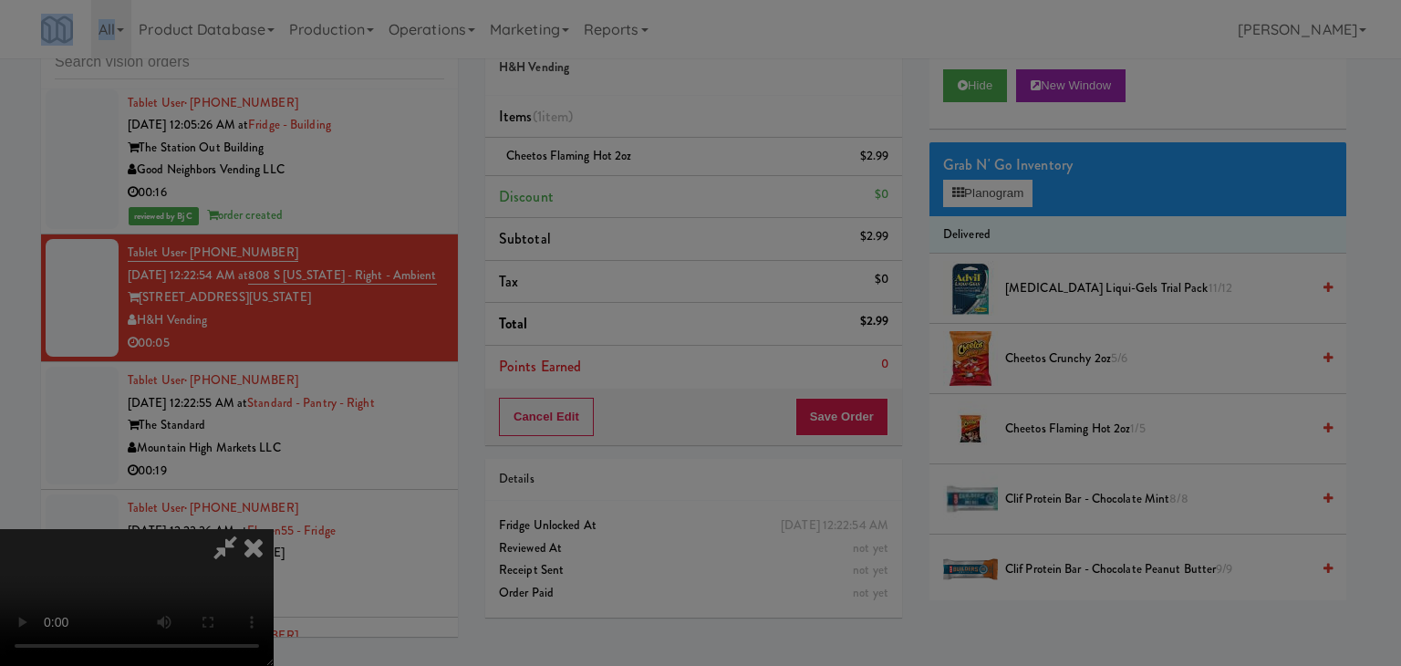
click at [659, 202] on div "Are you sure you want to update this order? Okay Cancel" at bounding box center [700, 333] width 1401 height 666
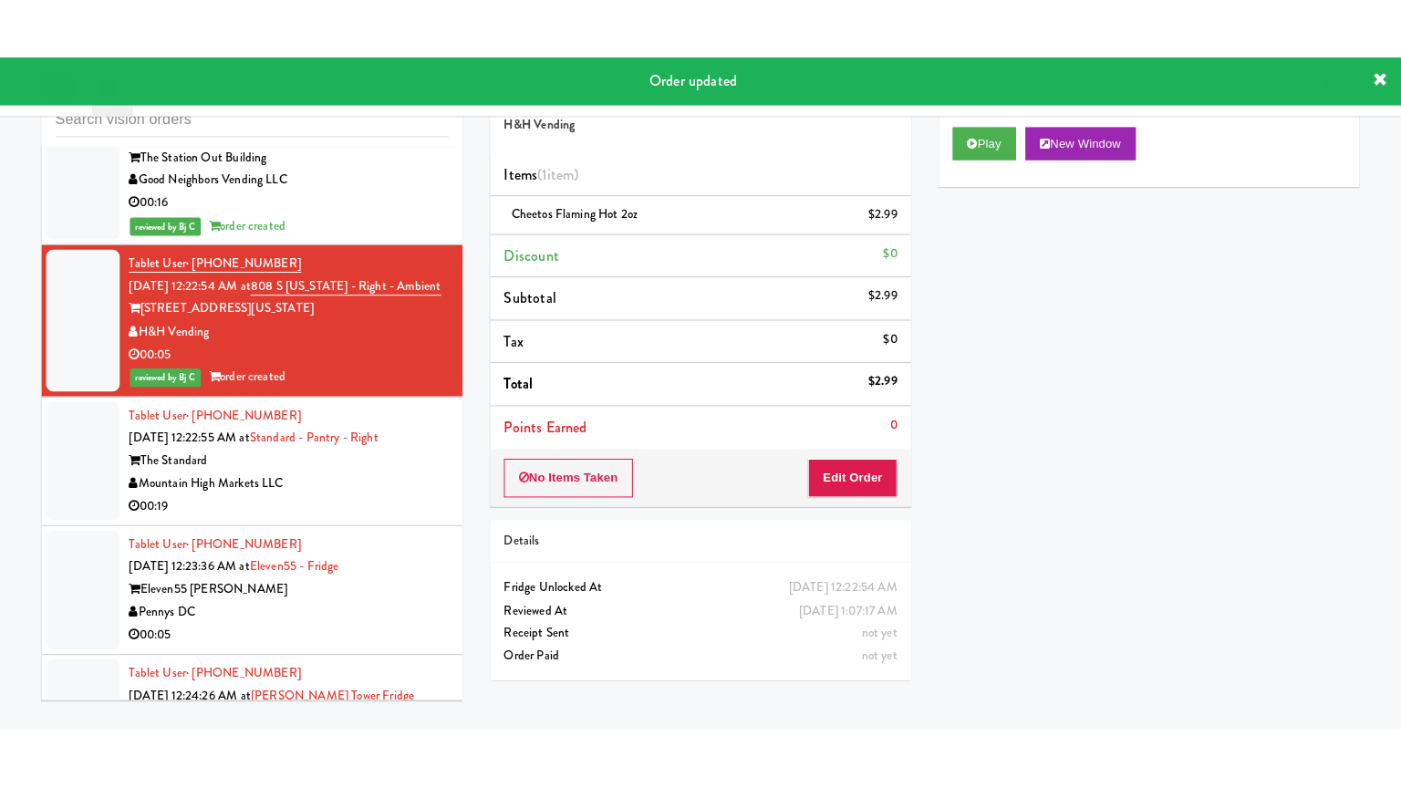
scroll to position [9846, 0]
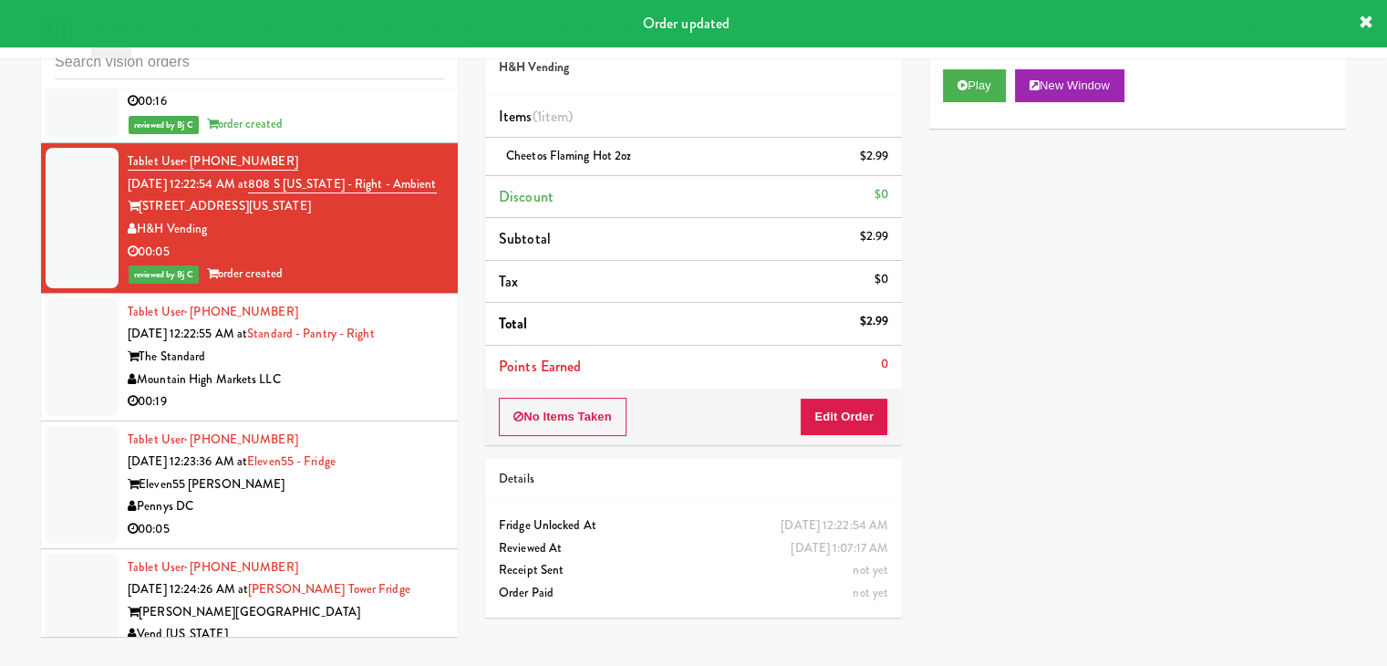
click at [360, 413] on div "00:19" at bounding box center [286, 401] width 317 height 23
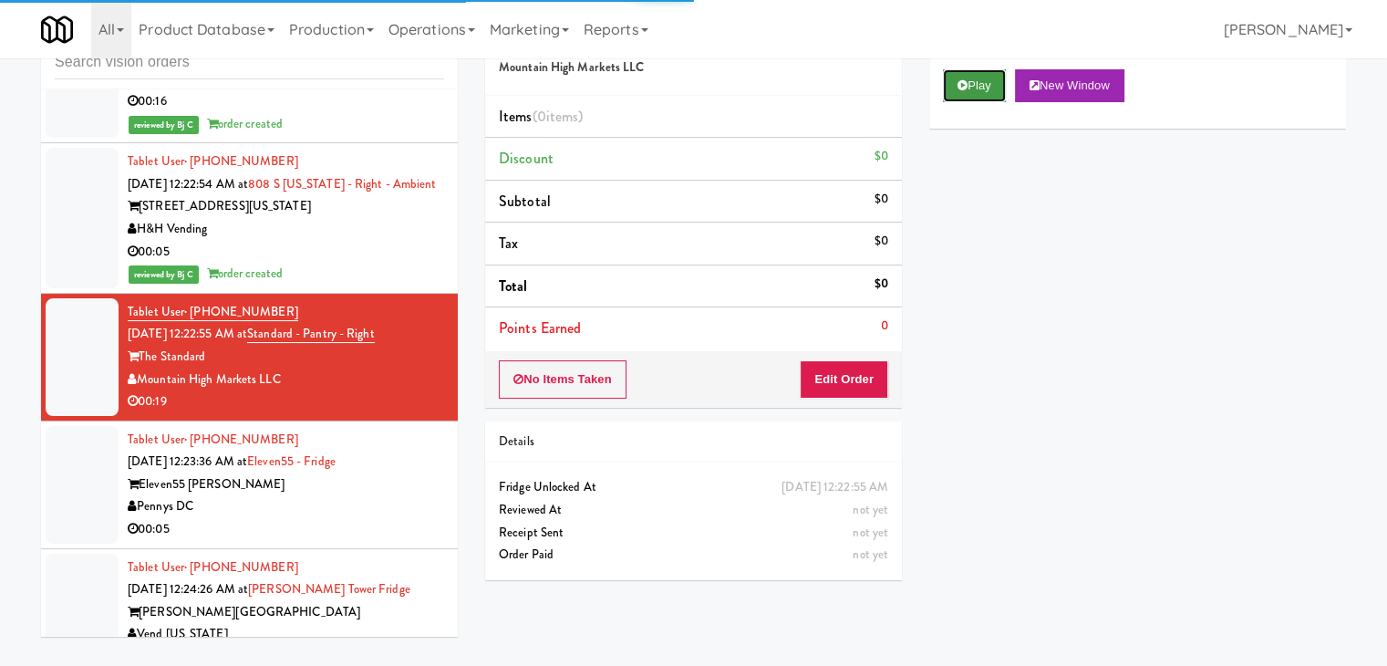
click at [960, 93] on button "Play" at bounding box center [974, 85] width 63 height 33
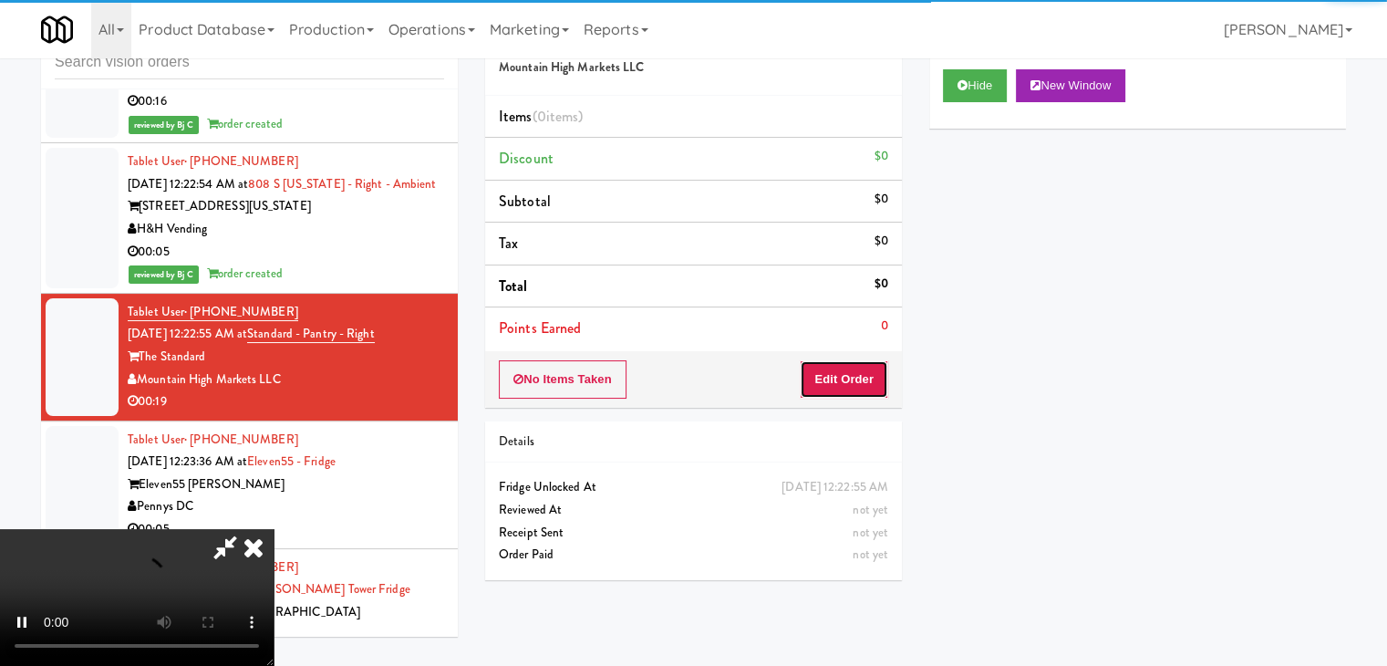
click at [846, 377] on button "Edit Order" at bounding box center [844, 379] width 88 height 38
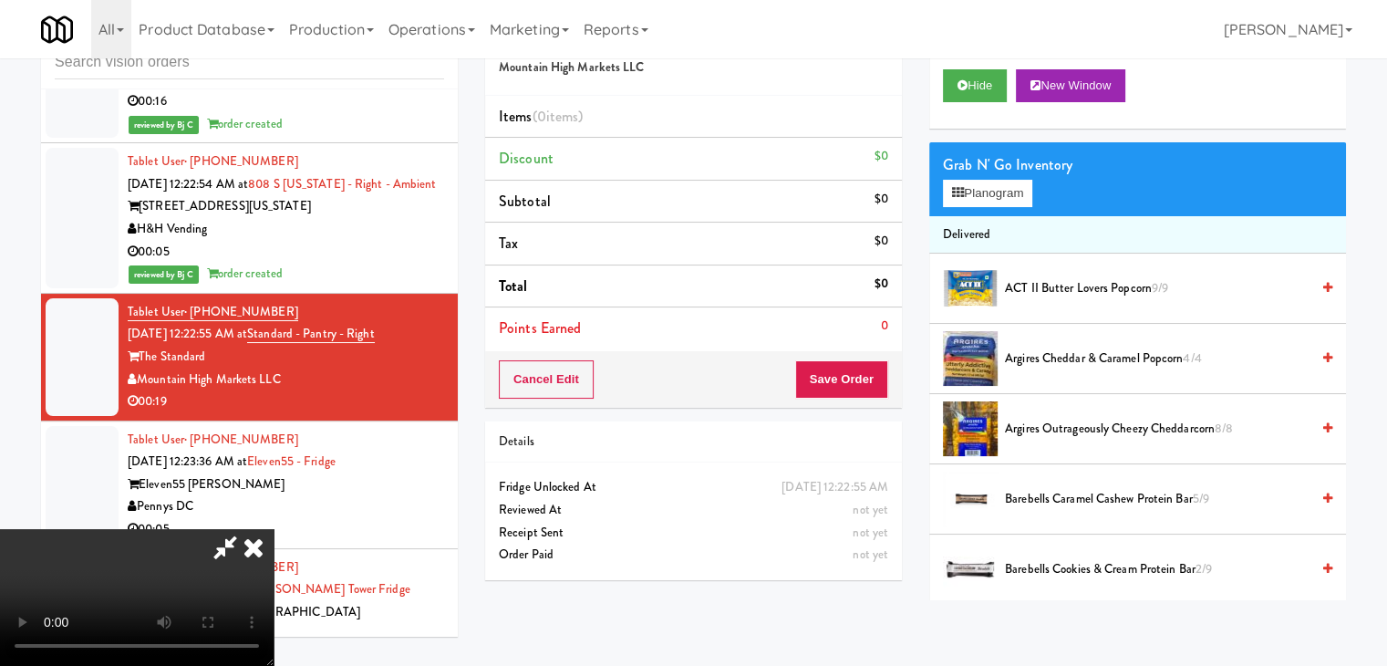
scroll to position [9823, 0]
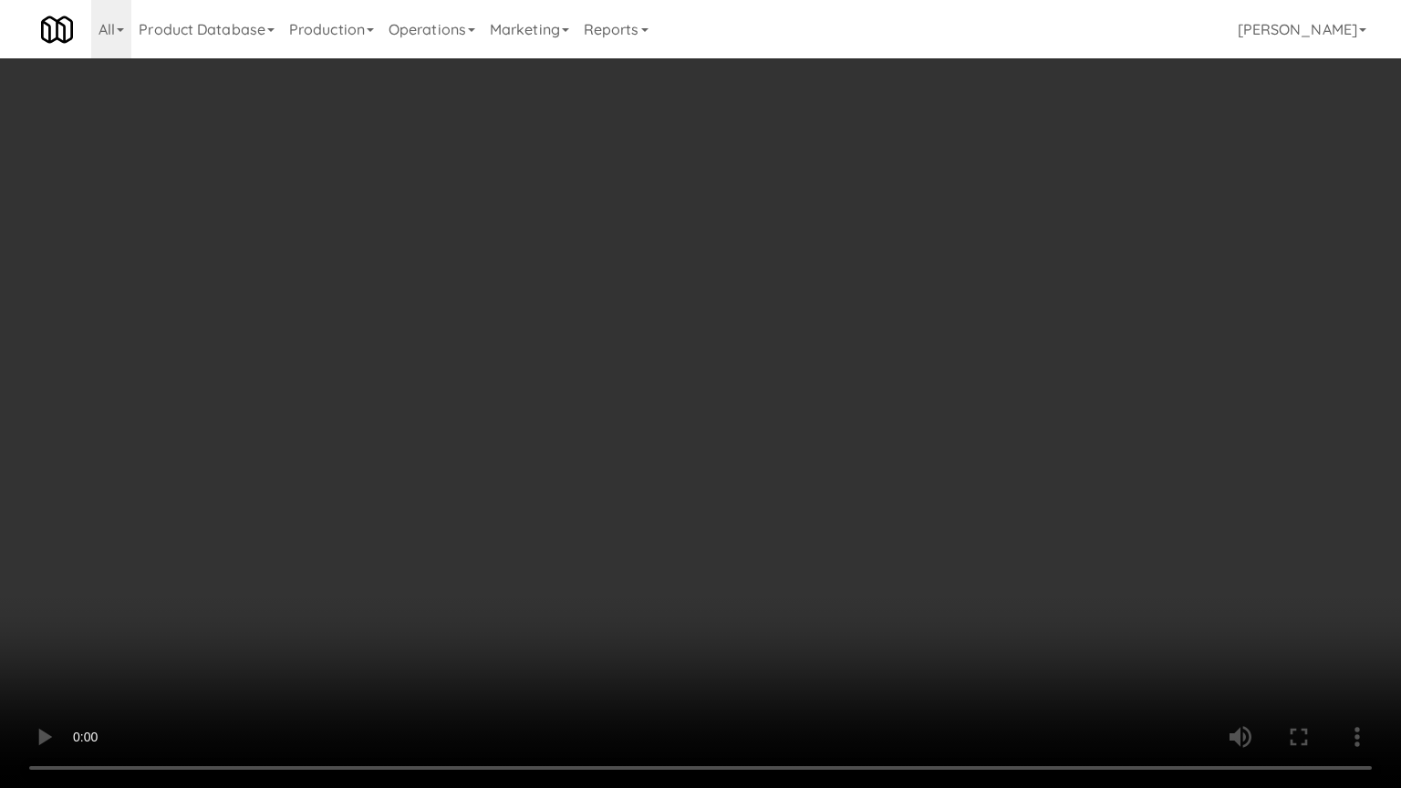
click at [916, 460] on video at bounding box center [700, 394] width 1401 height 788
click at [917, 460] on video at bounding box center [700, 394] width 1401 height 788
click at [915, 463] on video at bounding box center [700, 394] width 1401 height 788
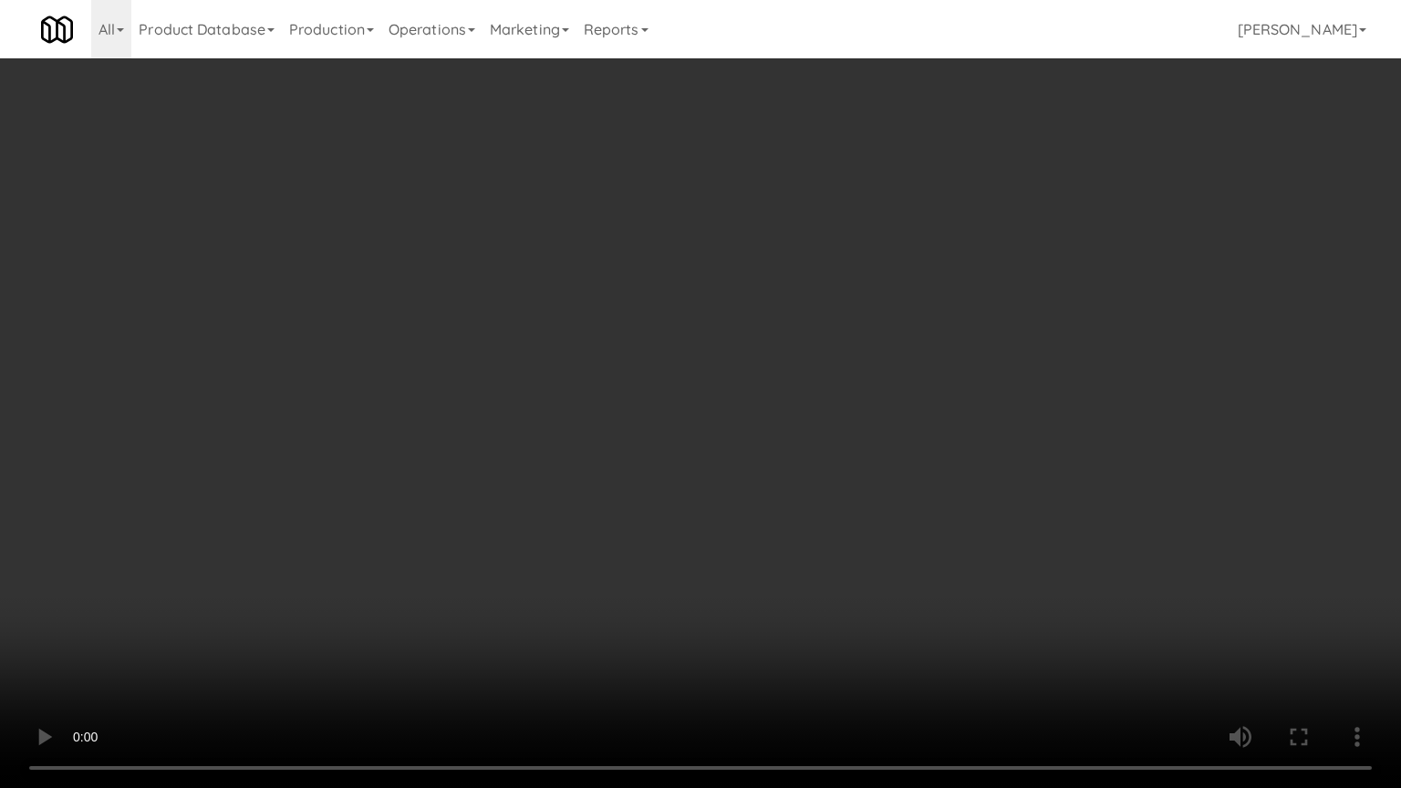
click at [915, 463] on video at bounding box center [700, 394] width 1401 height 788
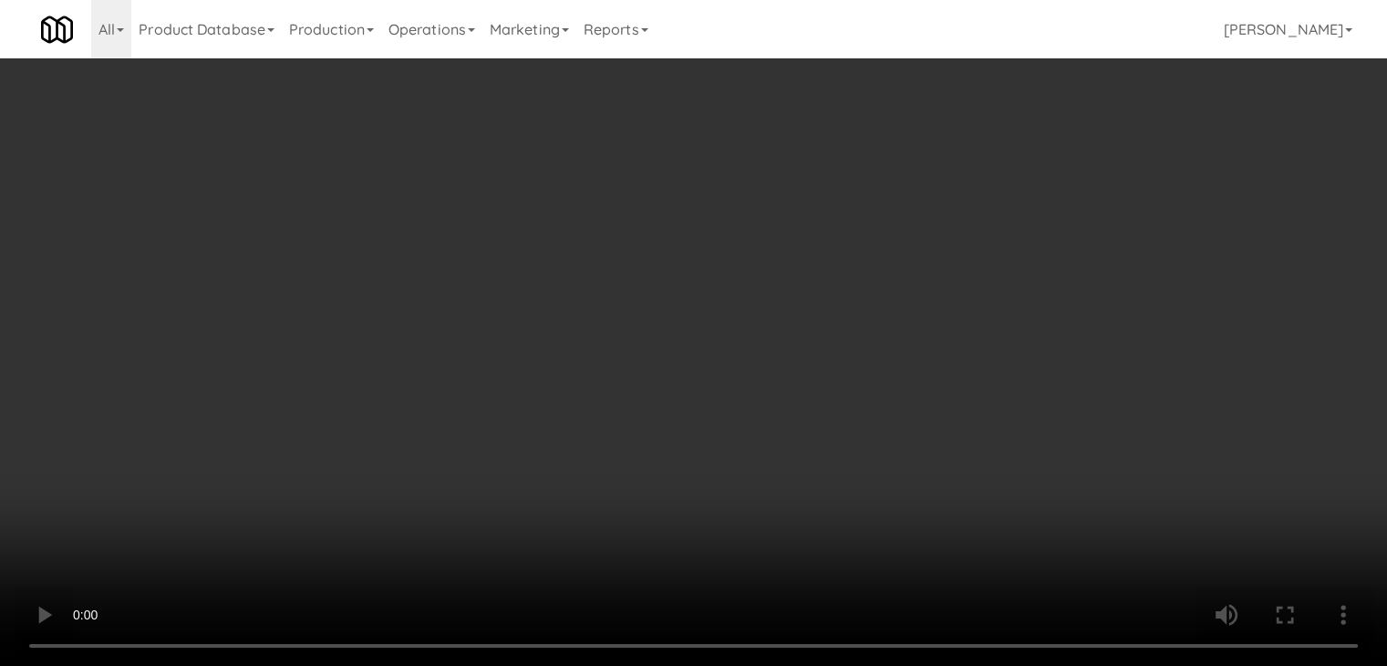
click at [1010, 186] on button "Planogram" at bounding box center [987, 193] width 89 height 27
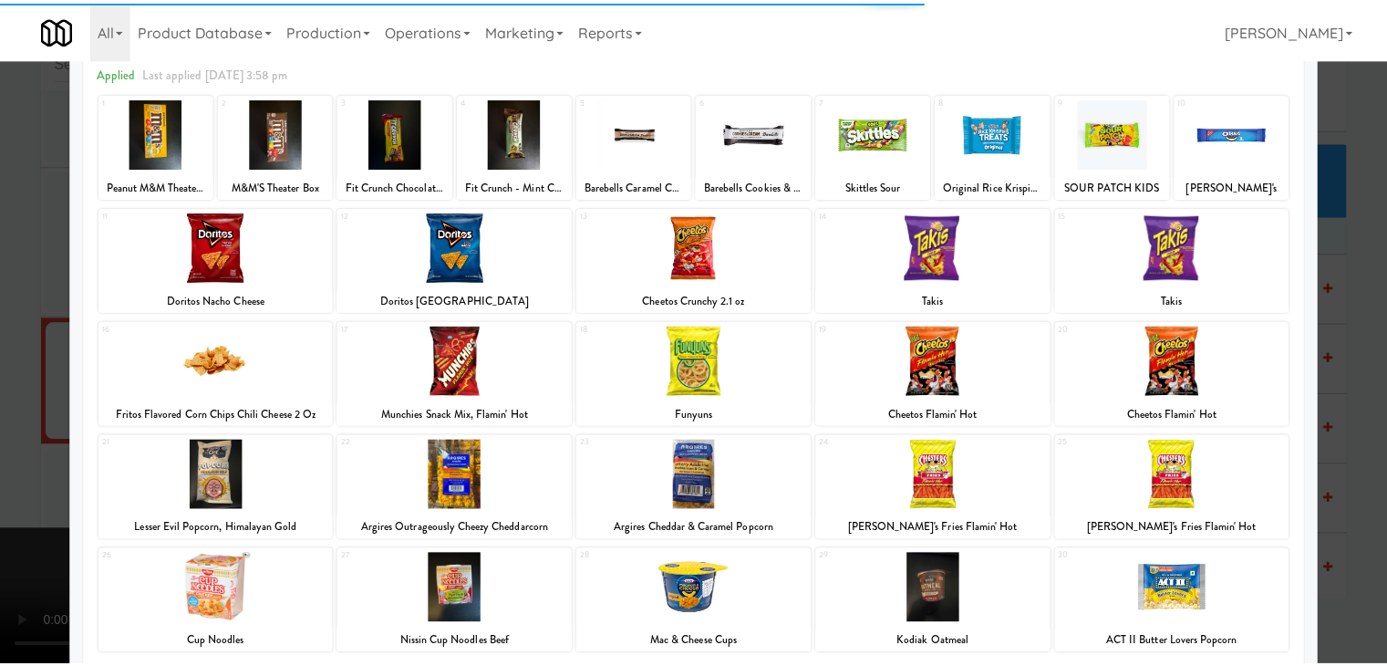
scroll to position [182, 0]
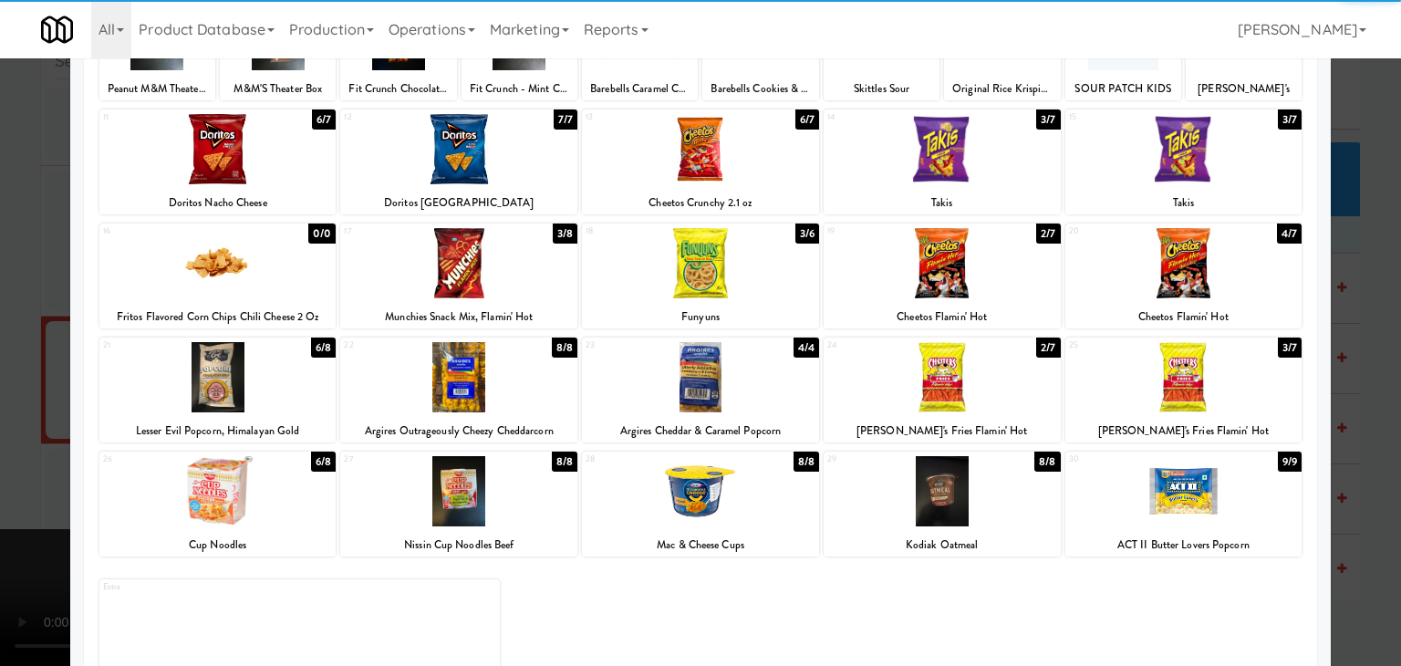
click at [1204, 275] on div at bounding box center [1183, 263] width 237 height 70
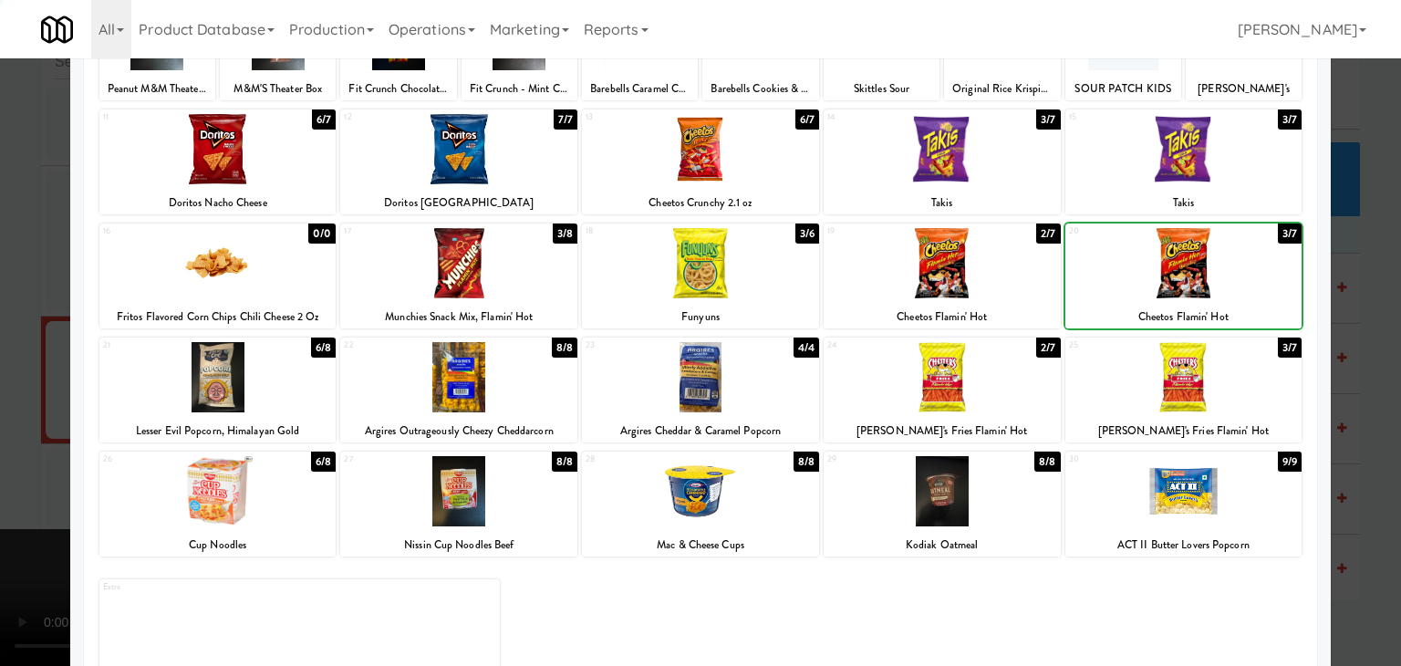
click at [1205, 373] on div at bounding box center [1183, 377] width 237 height 70
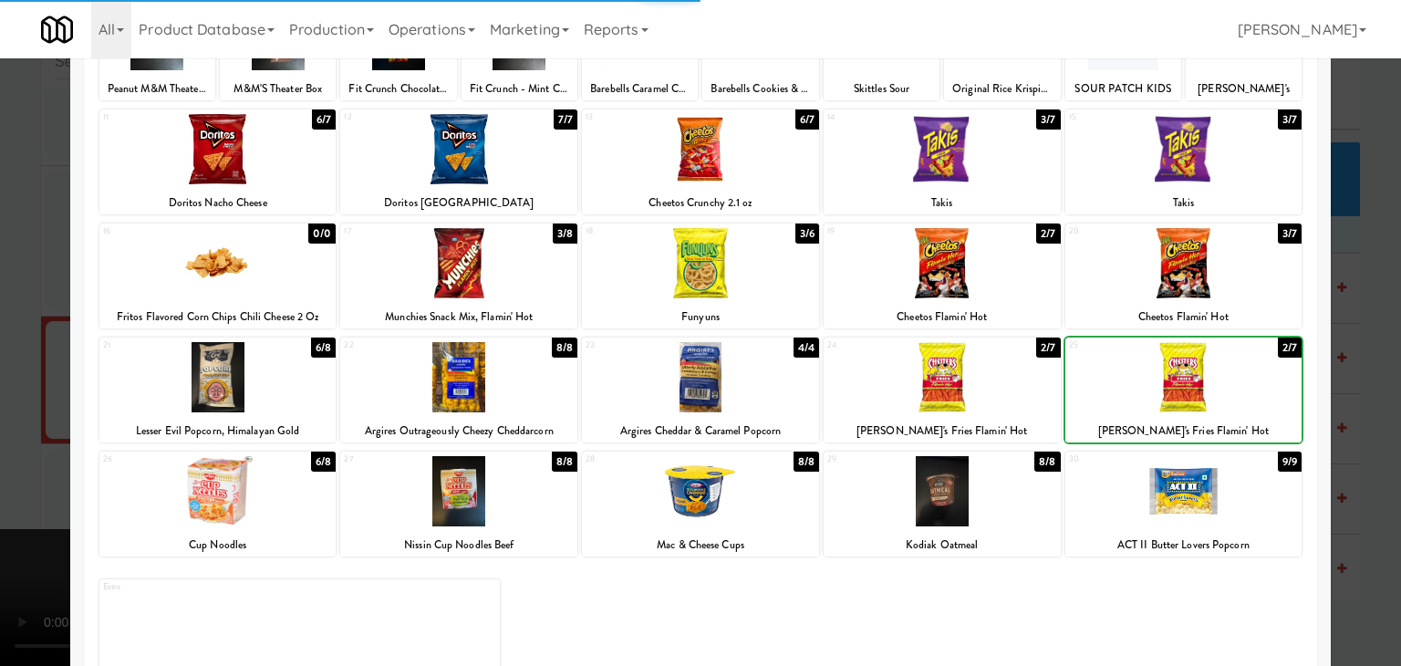
click at [1357, 371] on div at bounding box center [700, 333] width 1401 height 666
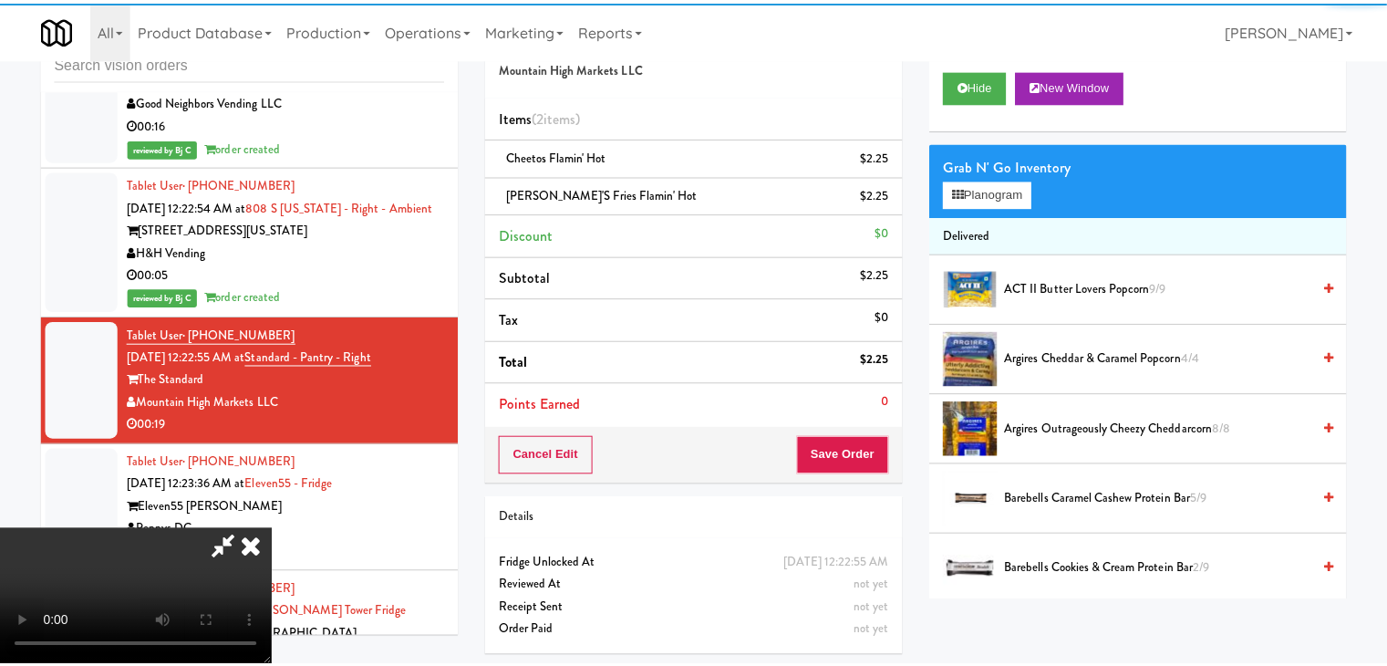
scroll to position [9846, 0]
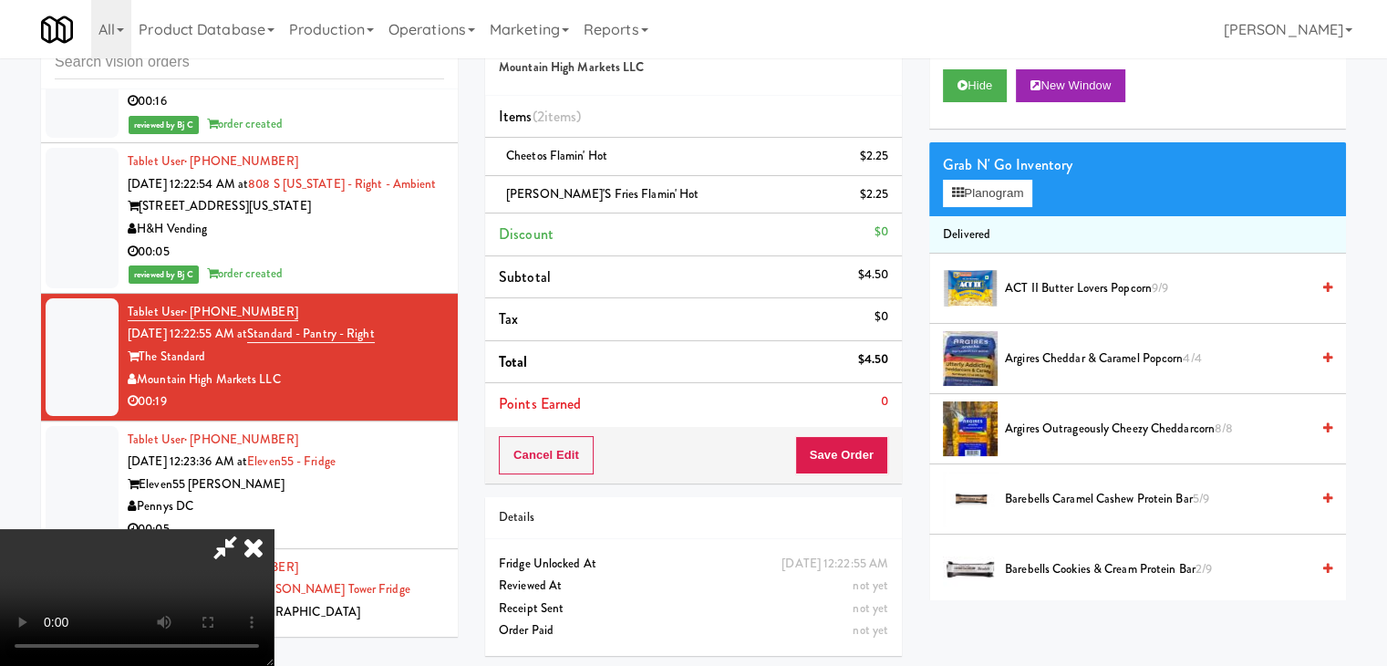
click at [274, 529] on video at bounding box center [137, 597] width 274 height 137
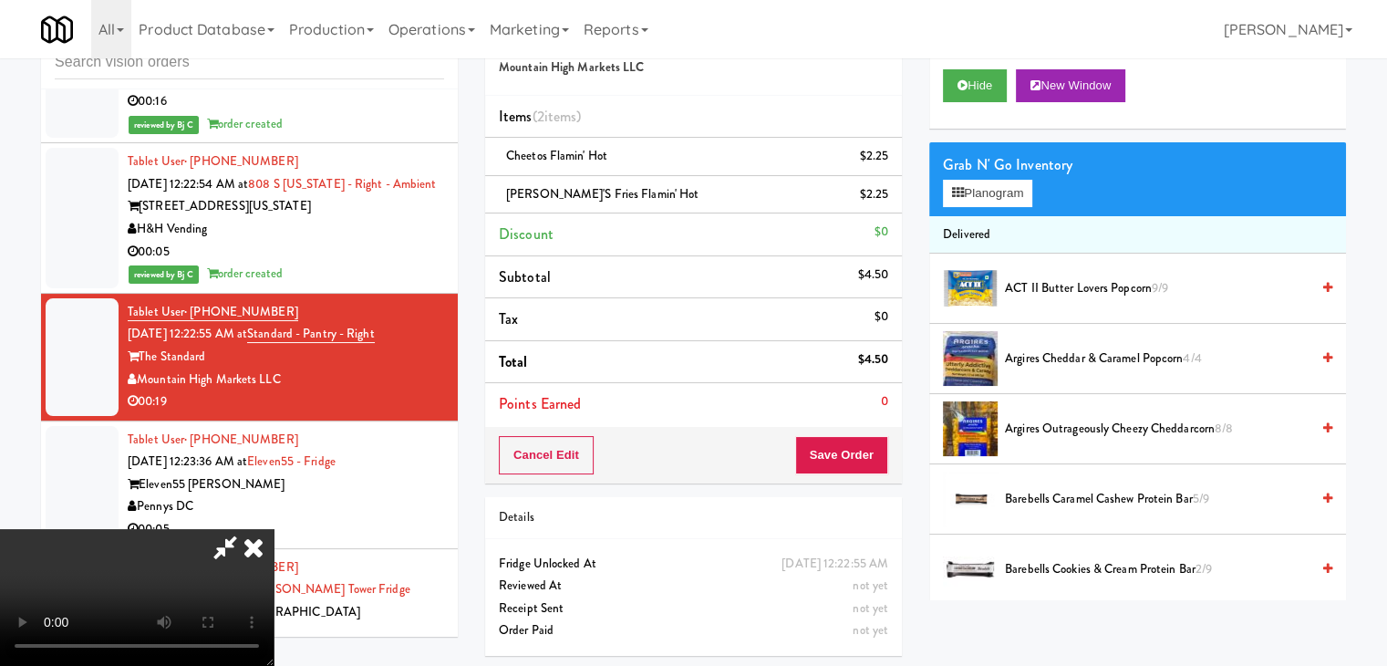
click at [274, 529] on video at bounding box center [137, 597] width 274 height 137
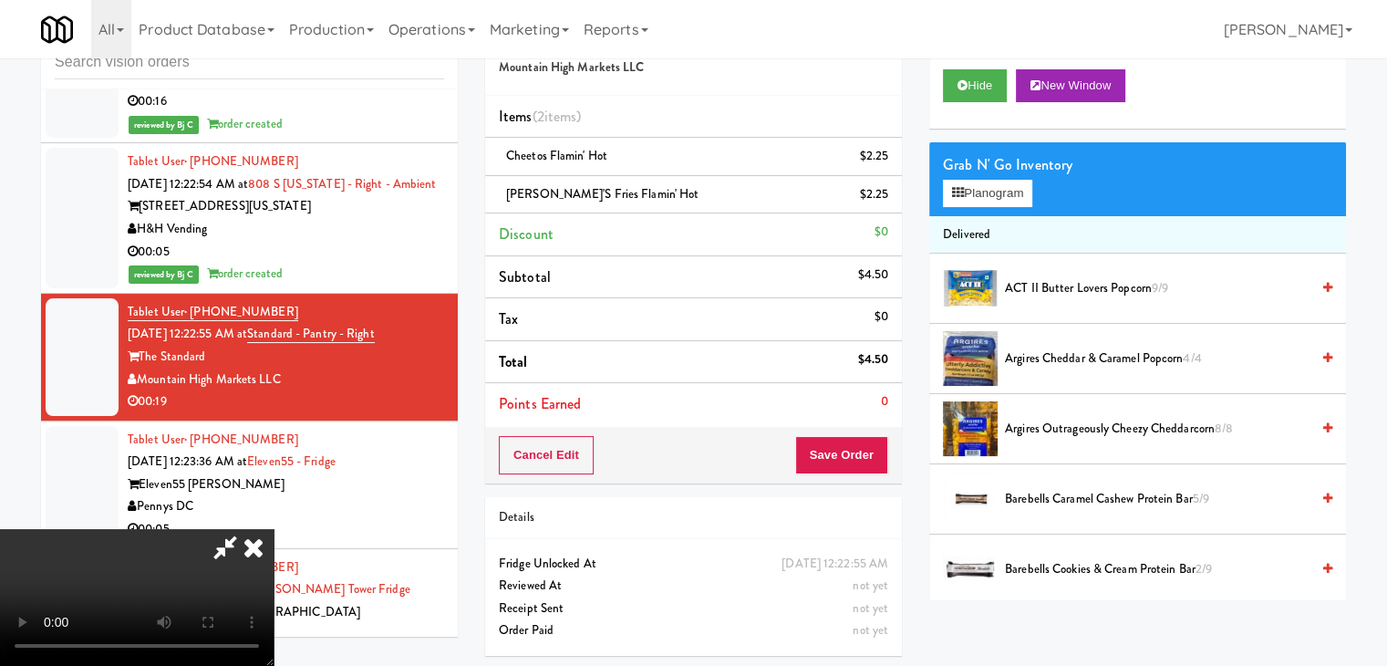
click at [274, 529] on video at bounding box center [137, 597] width 274 height 137
click at [993, 195] on button "Planogram" at bounding box center [987, 193] width 89 height 27
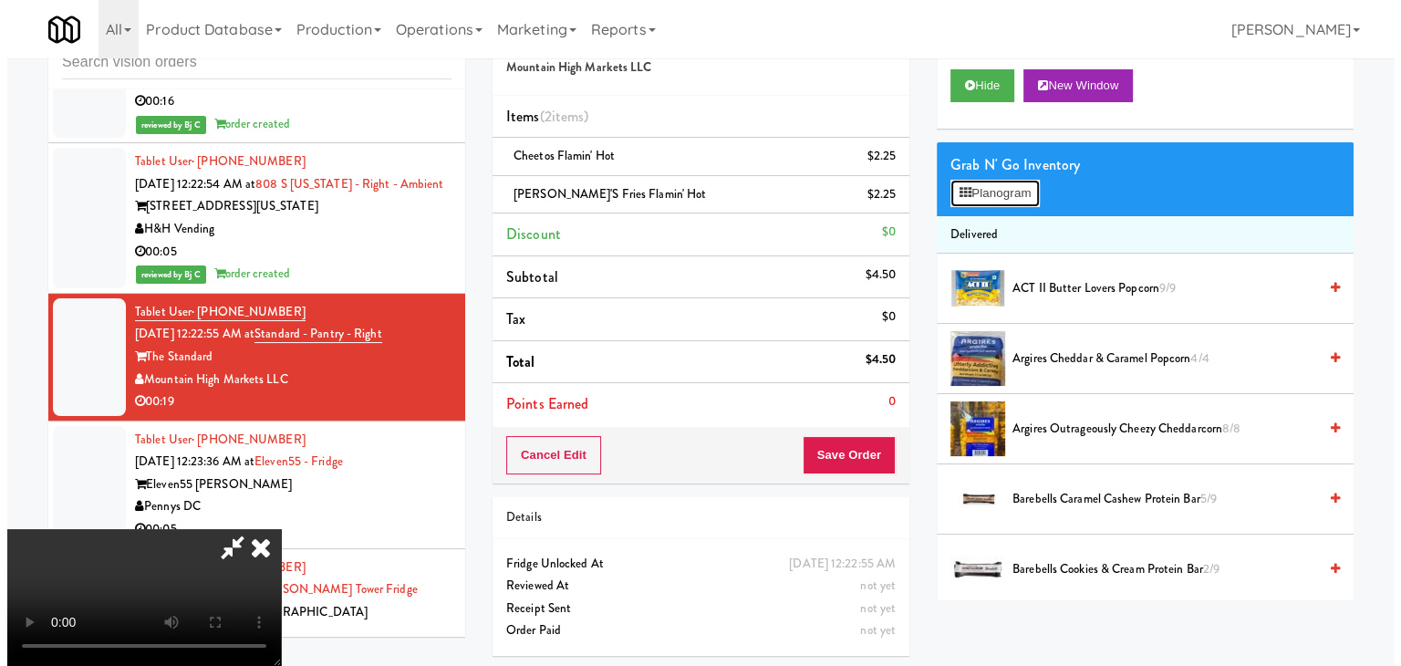
scroll to position [9823, 0]
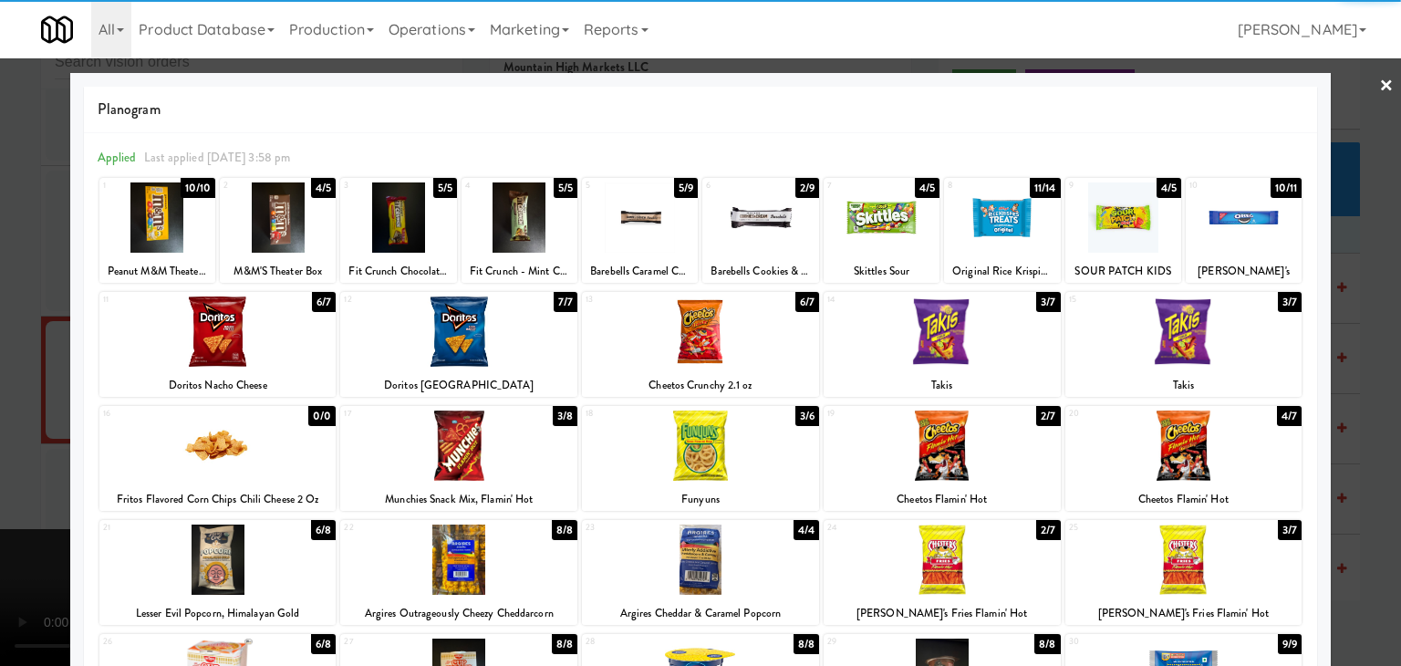
click at [1011, 235] on div at bounding box center [1002, 217] width 116 height 70
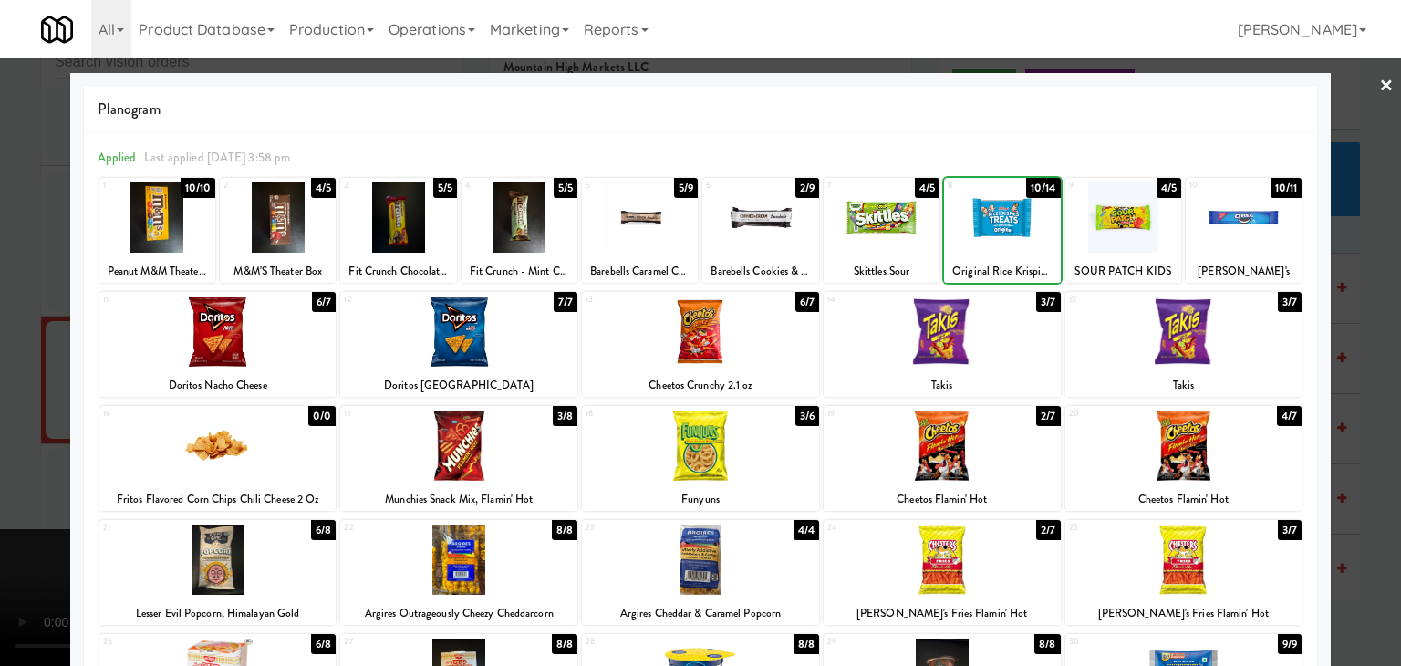
click at [937, 351] on div at bounding box center [942, 331] width 237 height 70
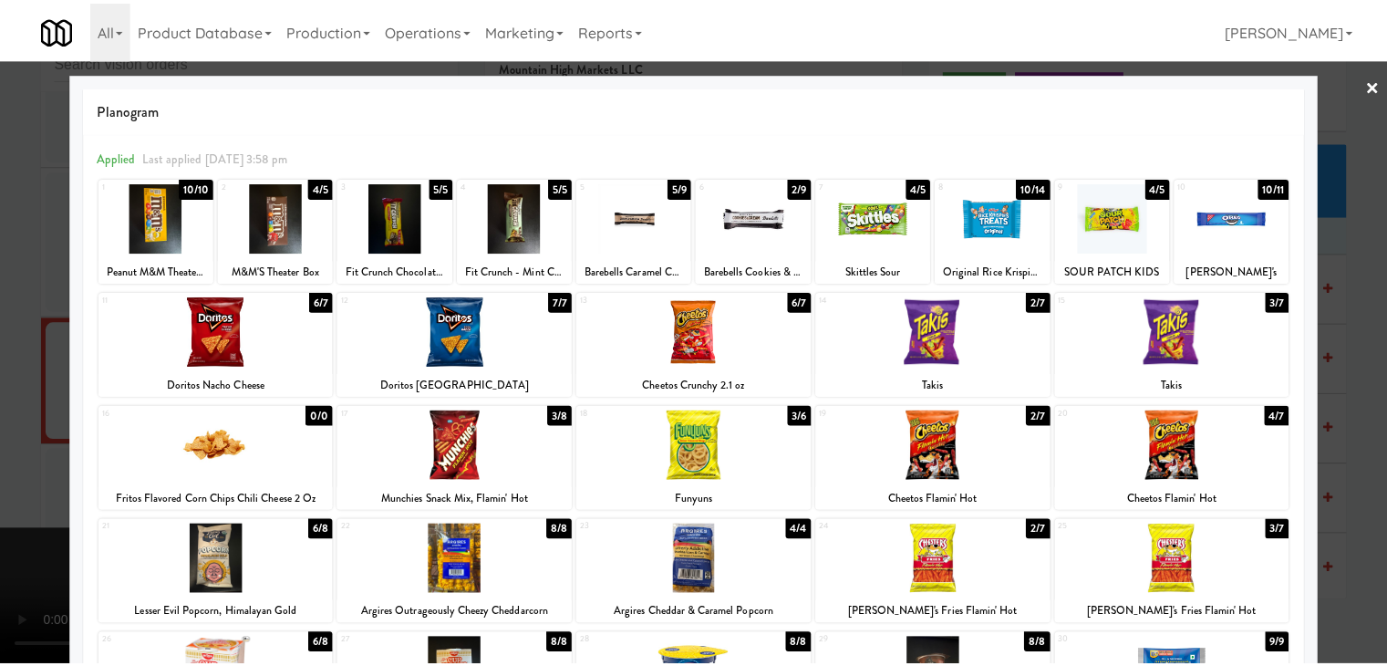
scroll to position [2, 0]
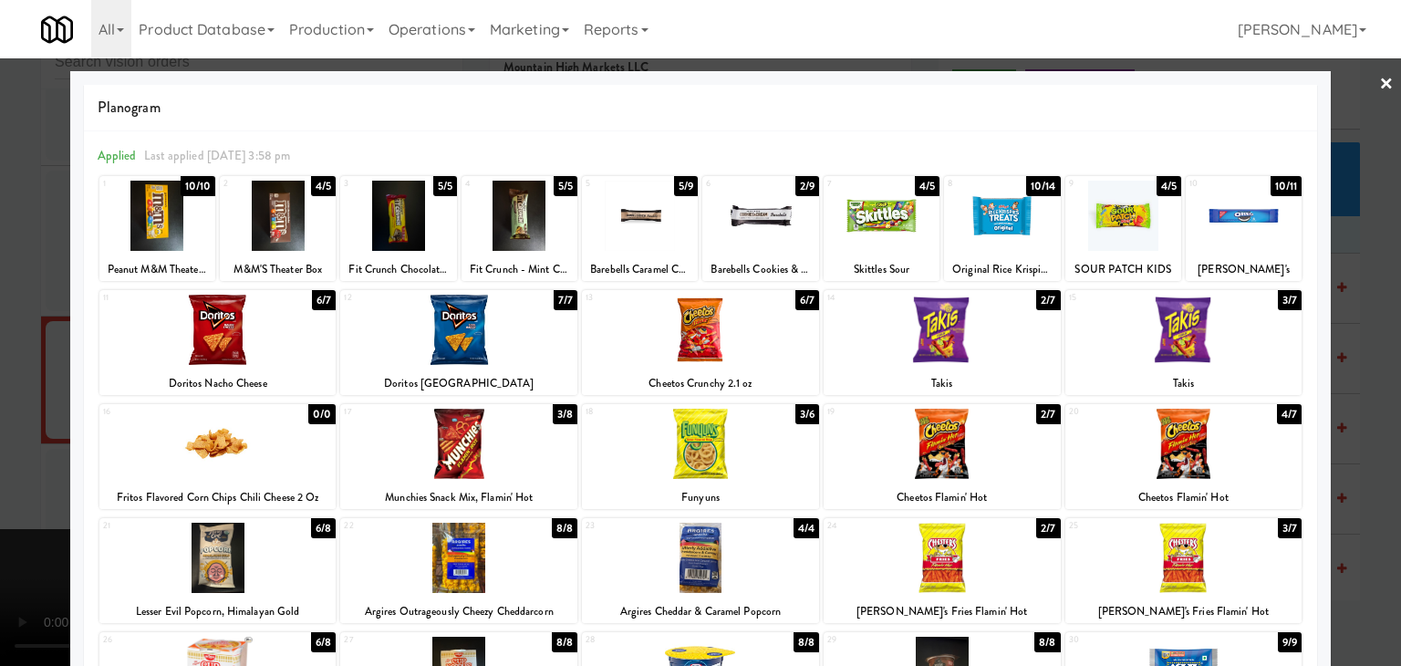
click at [1372, 372] on div at bounding box center [700, 333] width 1401 height 666
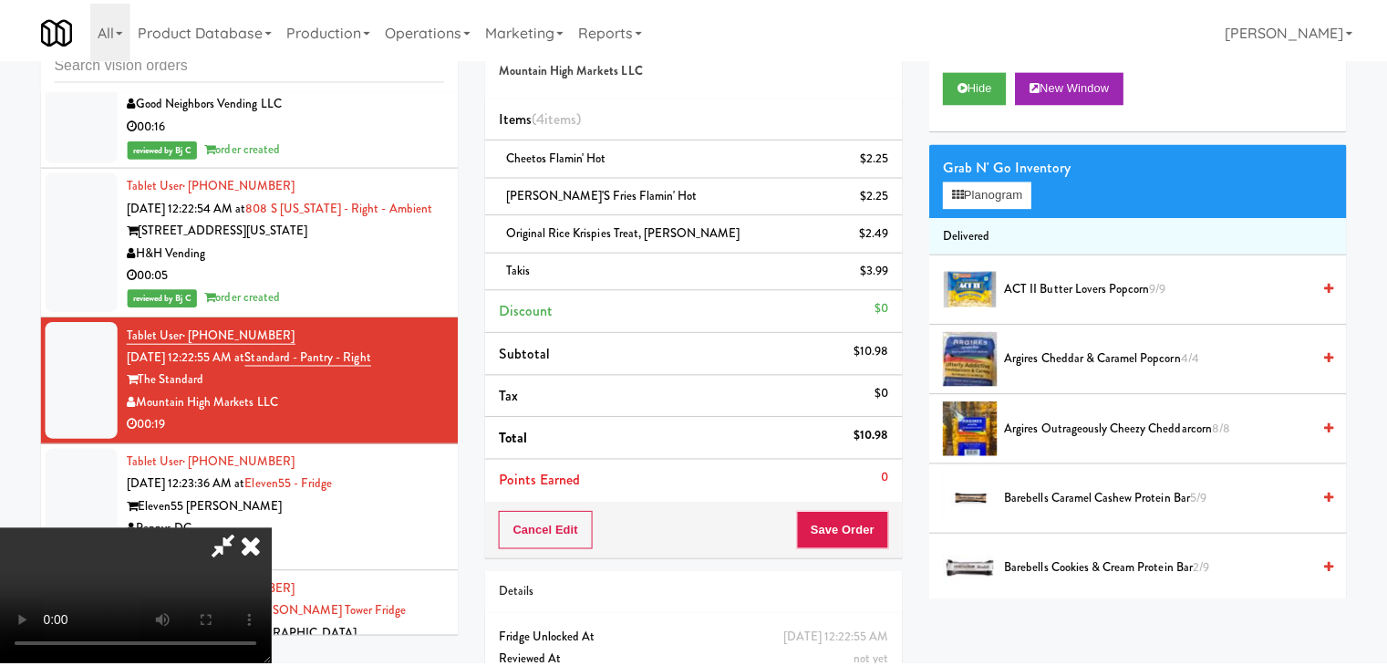
scroll to position [9846, 0]
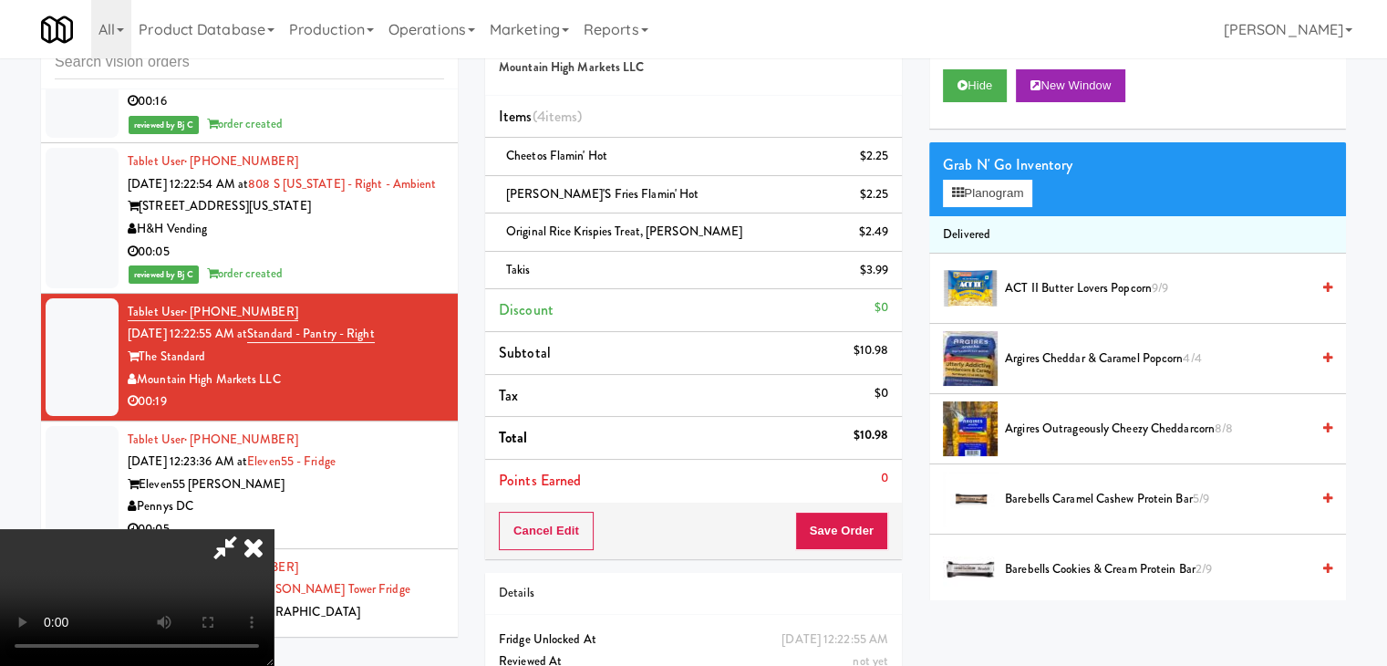
drag, startPoint x: 850, startPoint y: 477, endPoint x: 849, endPoint y: 515, distance: 38.3
click at [850, 486] on li "Points Earned 0" at bounding box center [693, 481] width 417 height 42
click at [848, 530] on button "Save Order" at bounding box center [841, 531] width 93 height 38
click at [848, 531] on button "Save Order" at bounding box center [841, 531] width 93 height 38
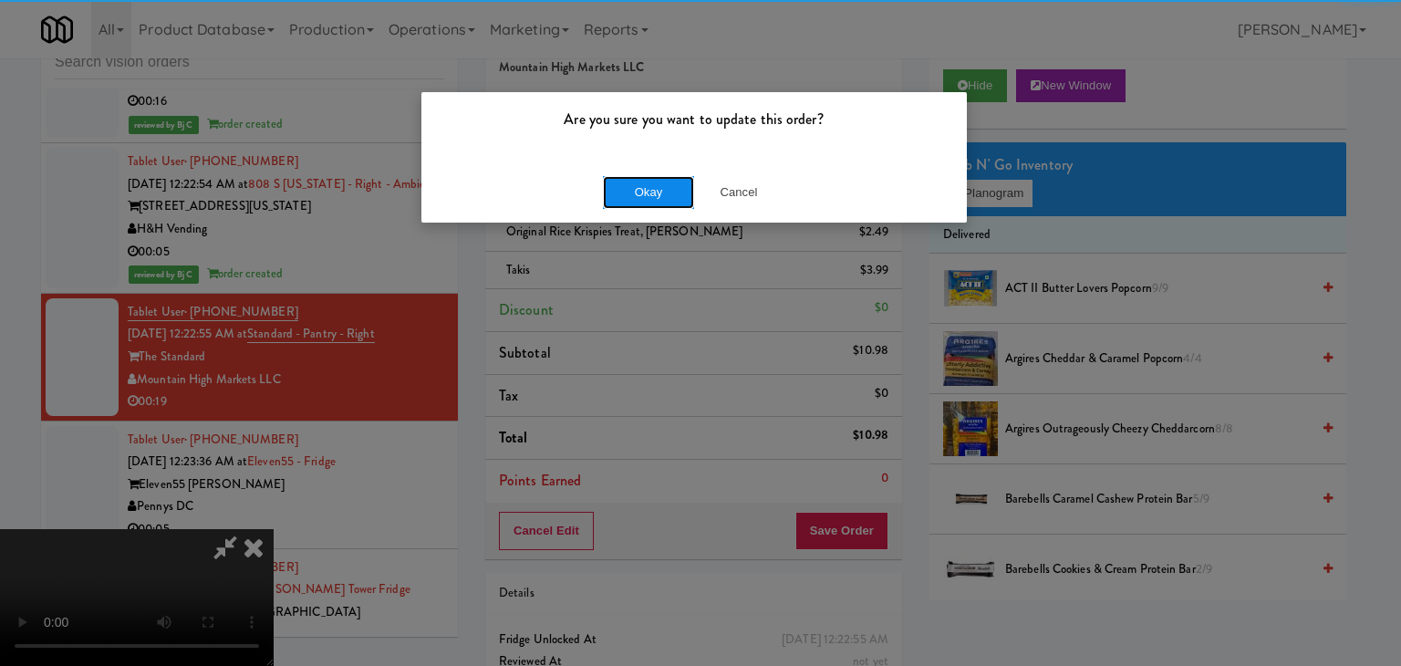
click at [667, 204] on button "Okay" at bounding box center [648, 192] width 91 height 33
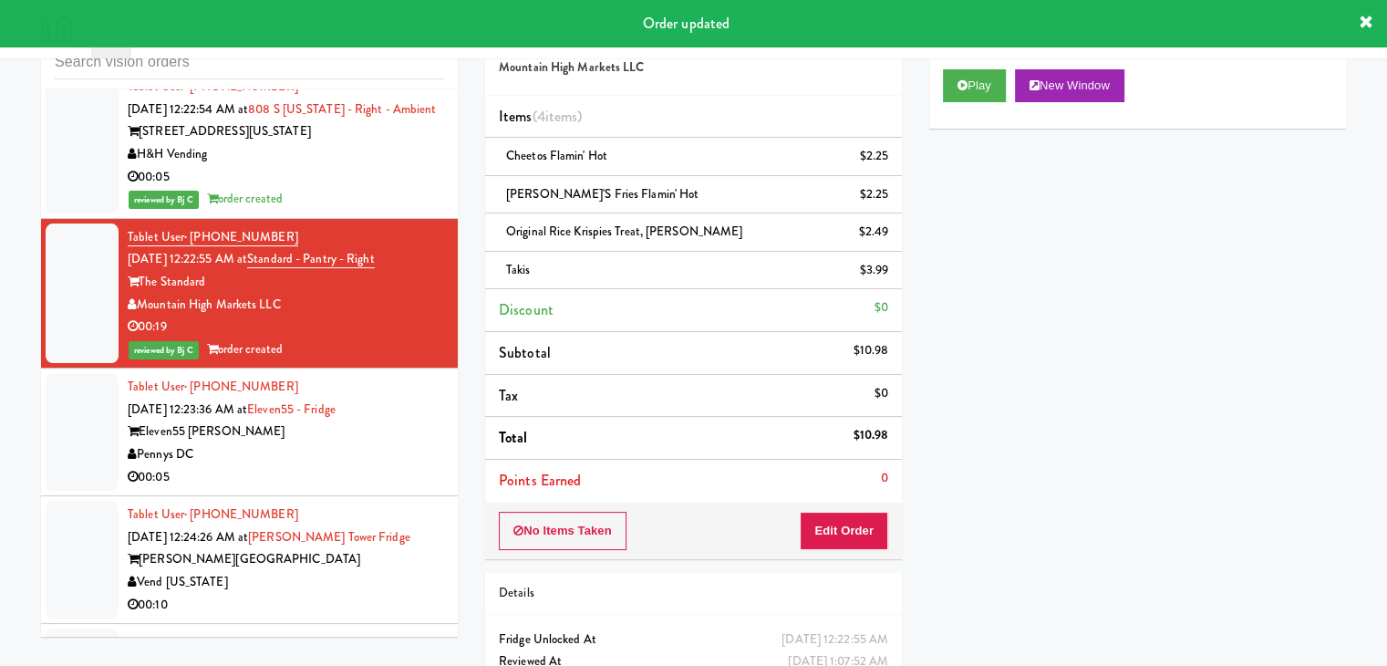
scroll to position [10119, 0]
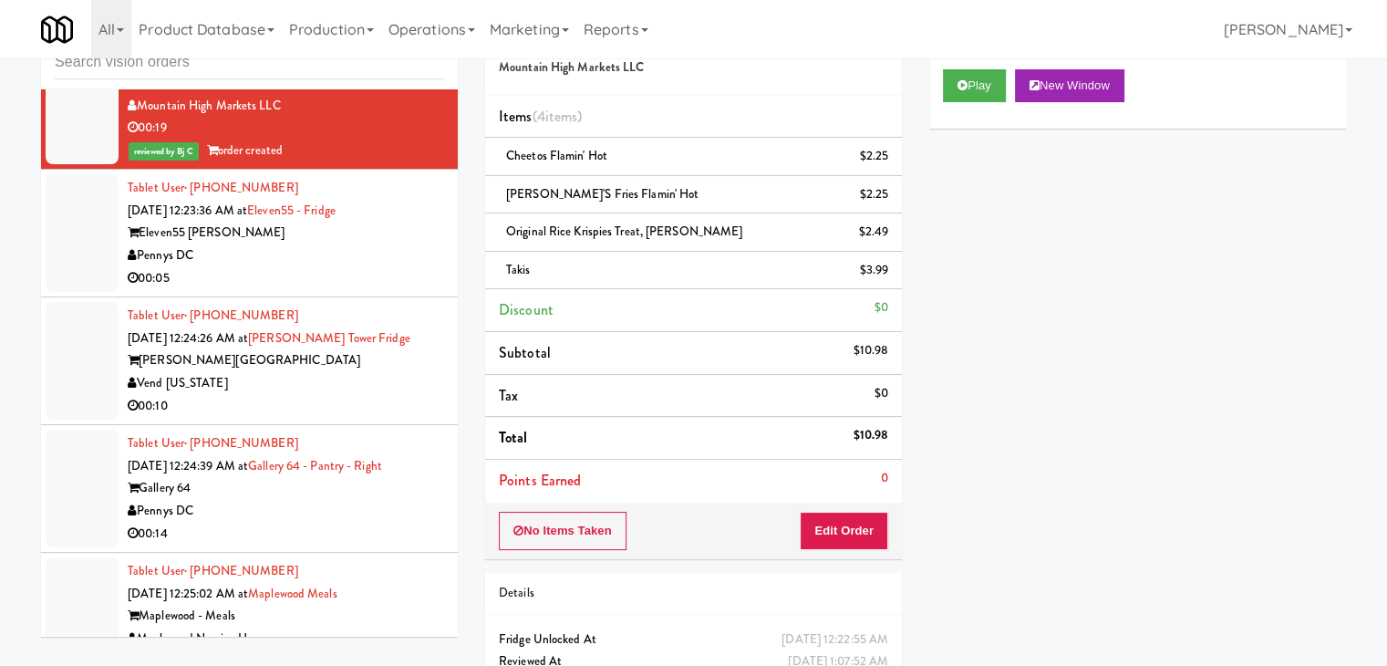
click at [384, 281] on div "00:05" at bounding box center [286, 278] width 317 height 23
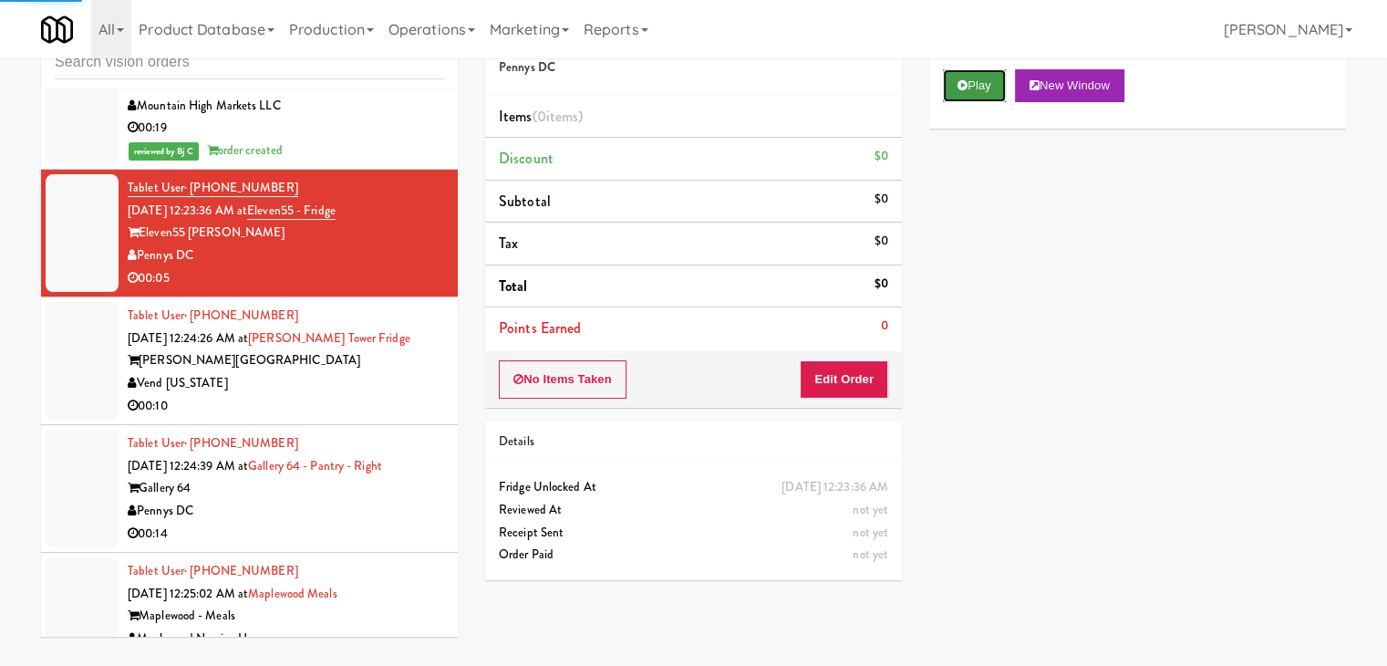
click at [990, 83] on button "Play" at bounding box center [974, 85] width 63 height 33
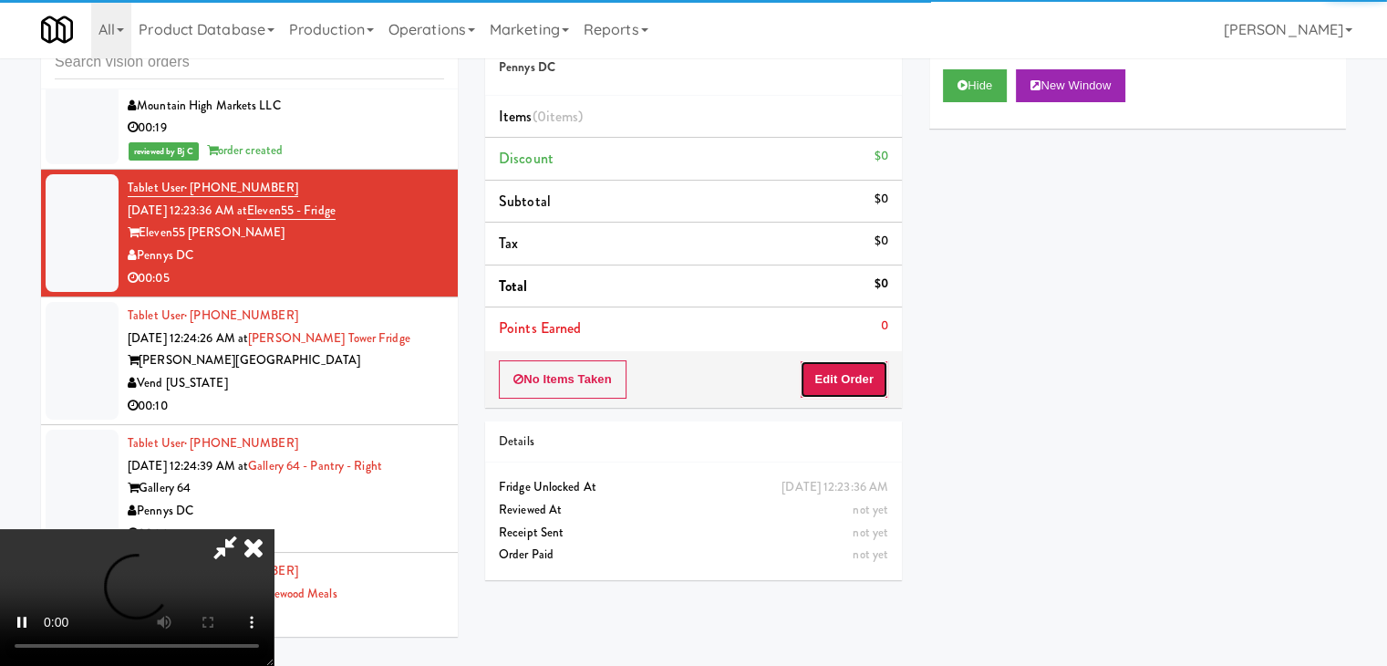
click at [854, 369] on button "Edit Order" at bounding box center [844, 379] width 88 height 38
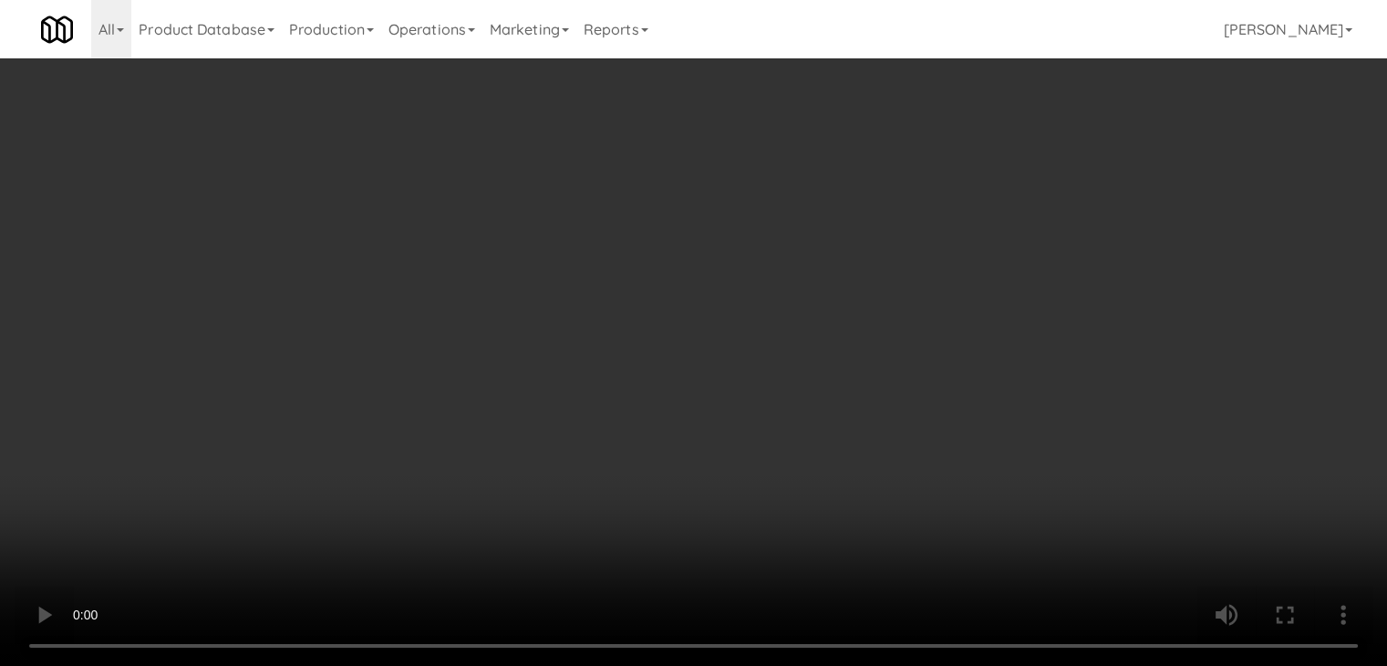
scroll to position [10097, 0]
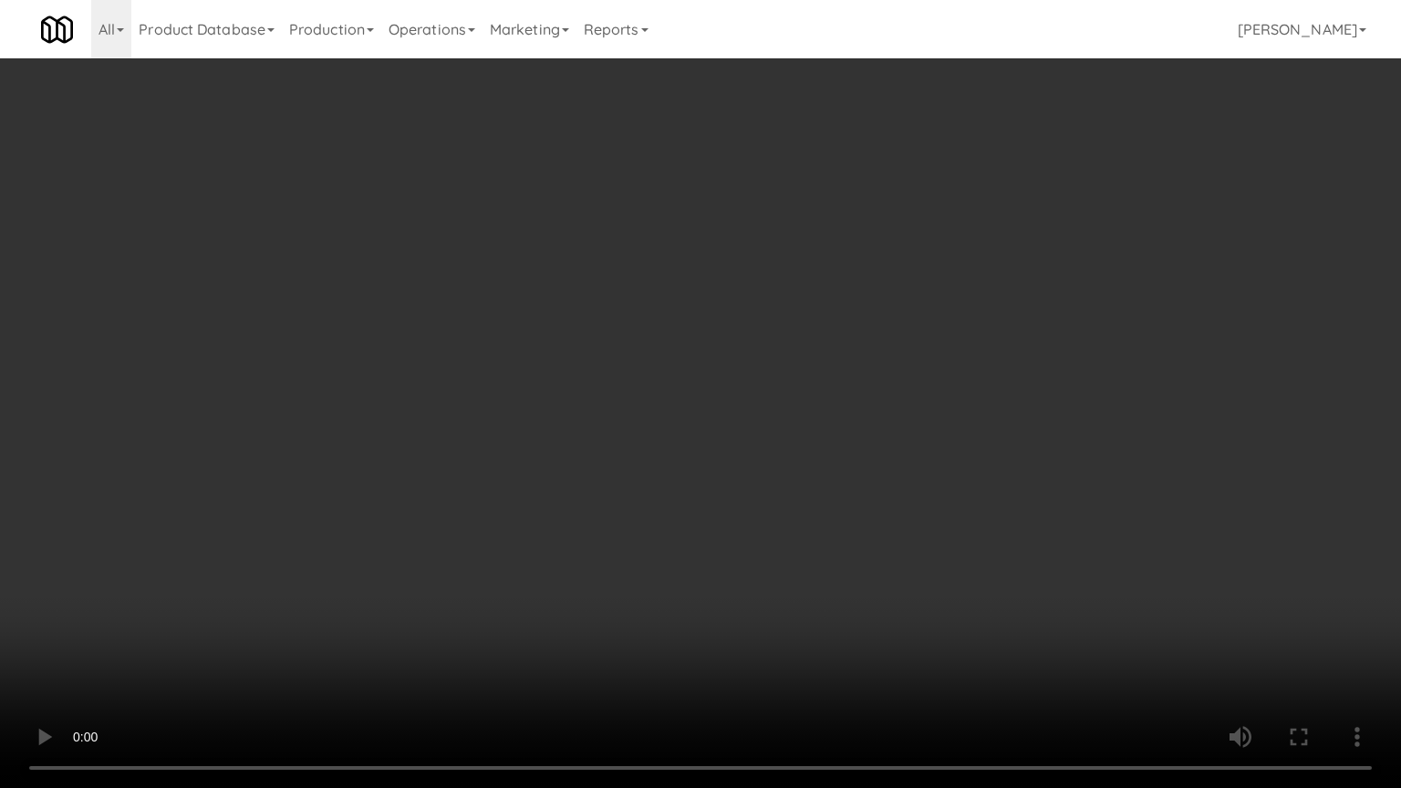
click at [906, 514] on video at bounding box center [700, 394] width 1401 height 788
click at [907, 511] on video at bounding box center [700, 394] width 1401 height 788
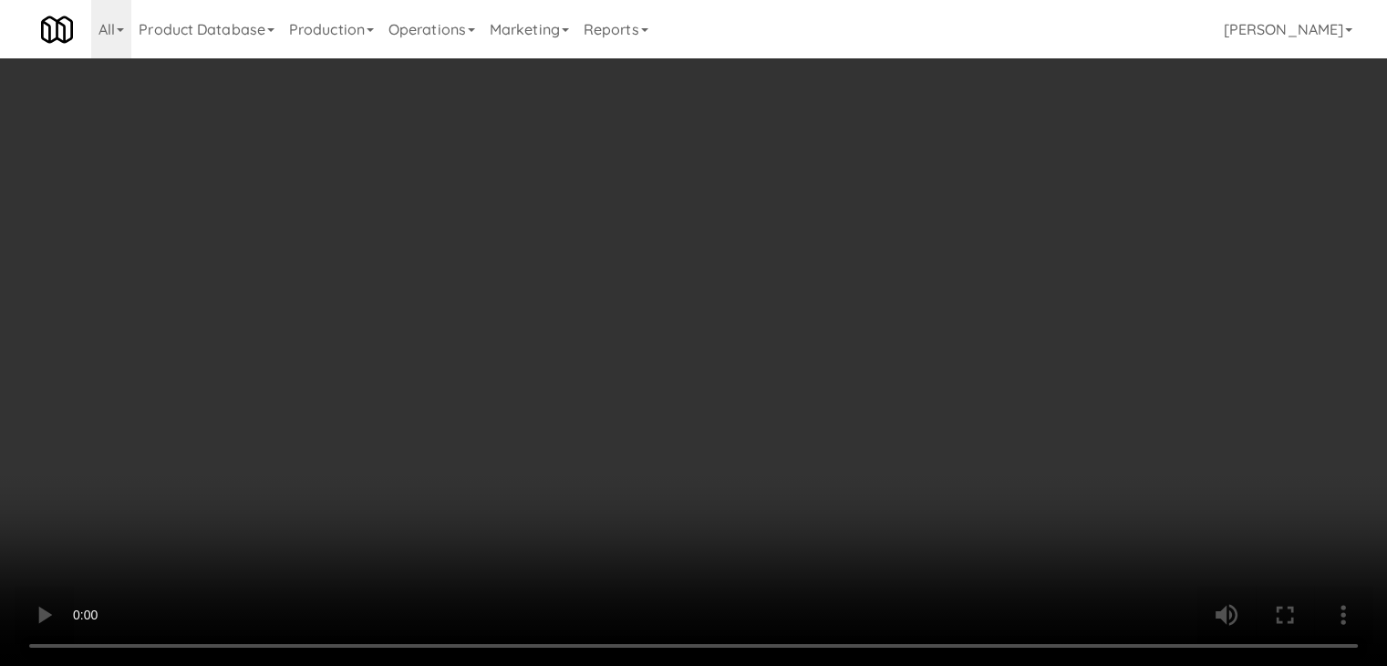
click at [993, 204] on button "Planogram" at bounding box center [987, 193] width 89 height 27
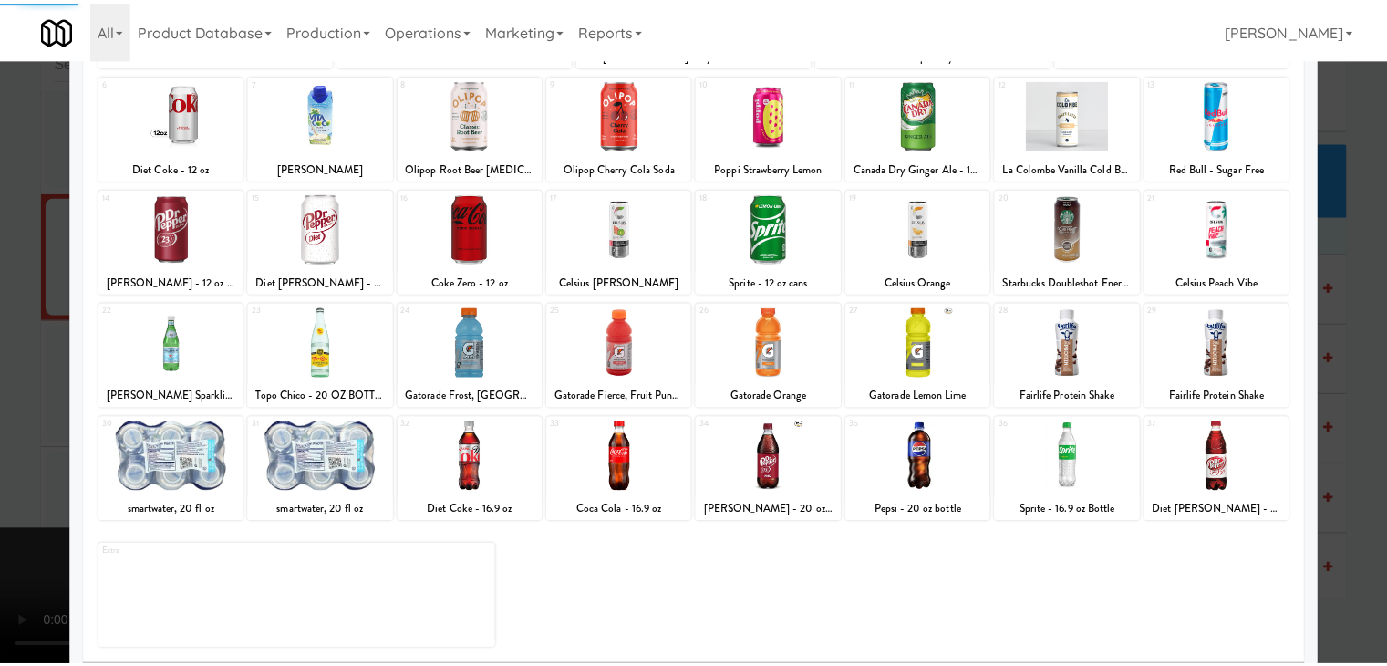
scroll to position [230, 0]
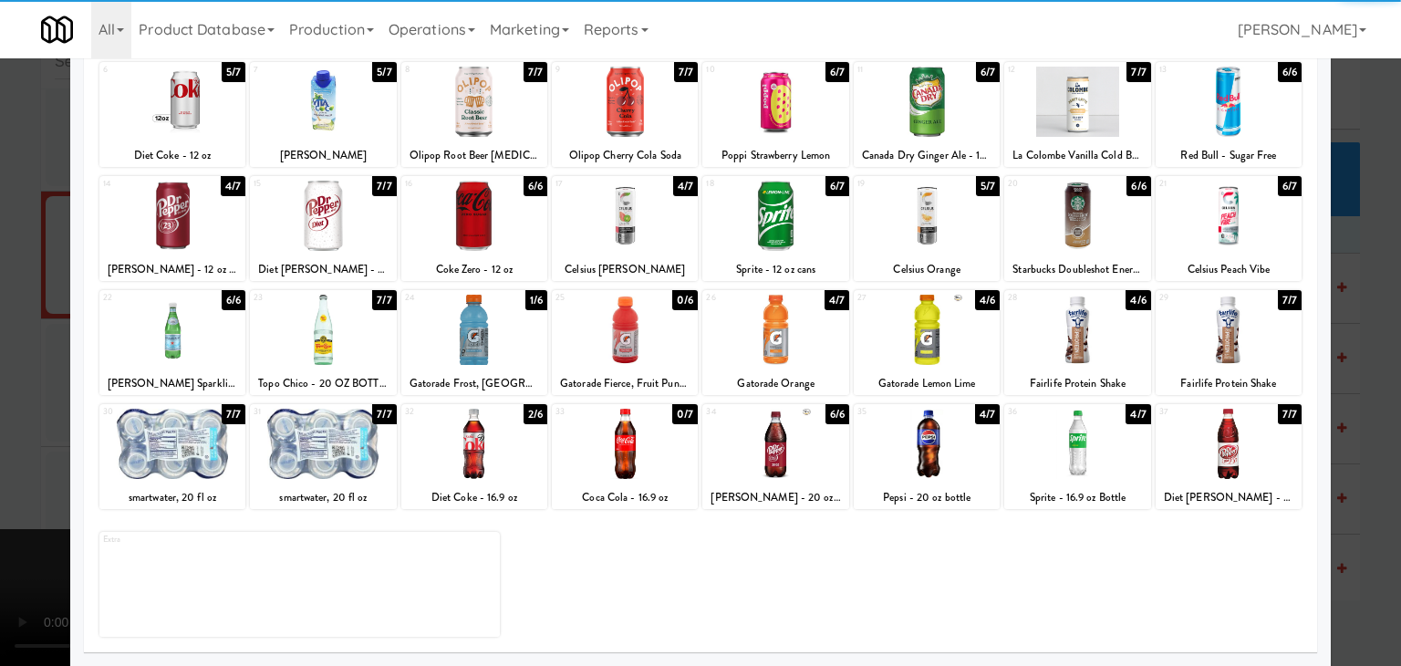
click at [453, 351] on div at bounding box center [474, 330] width 146 height 70
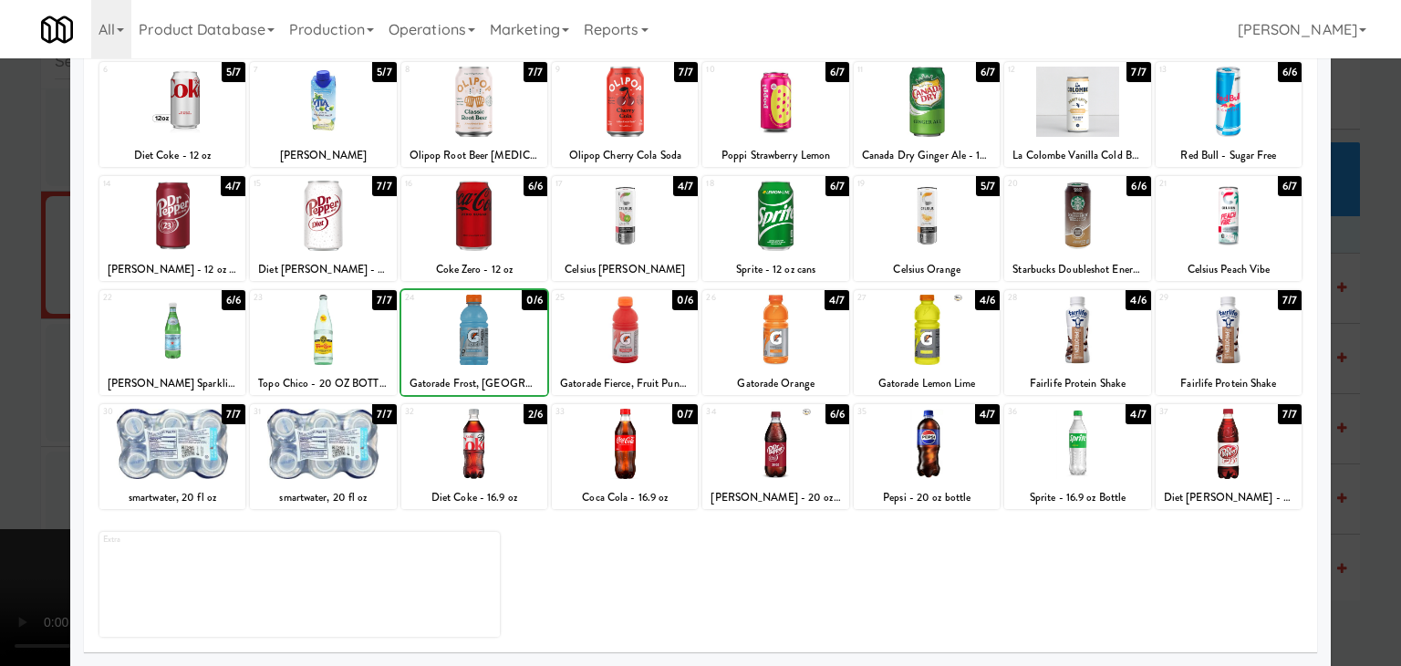
drag, startPoint x: 0, startPoint y: 379, endPoint x: 299, endPoint y: 386, distance: 299.2
click at [17, 377] on div at bounding box center [700, 333] width 1401 height 666
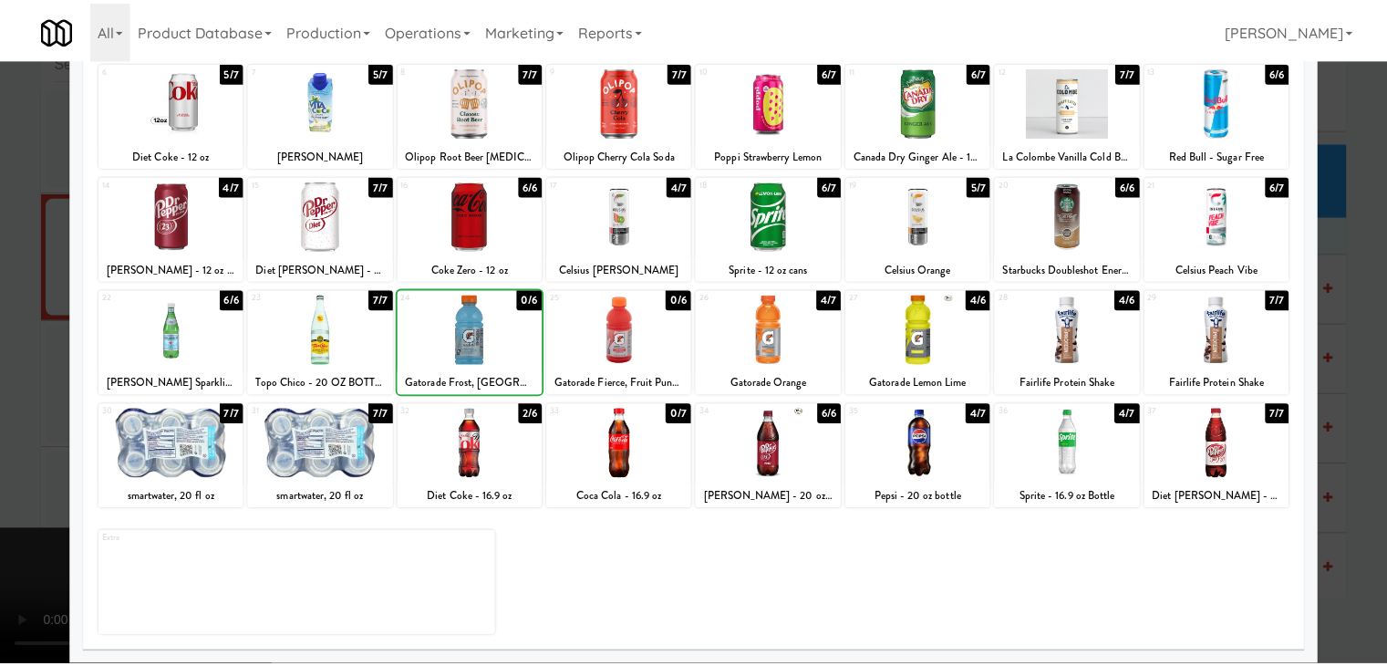
scroll to position [10119, 0]
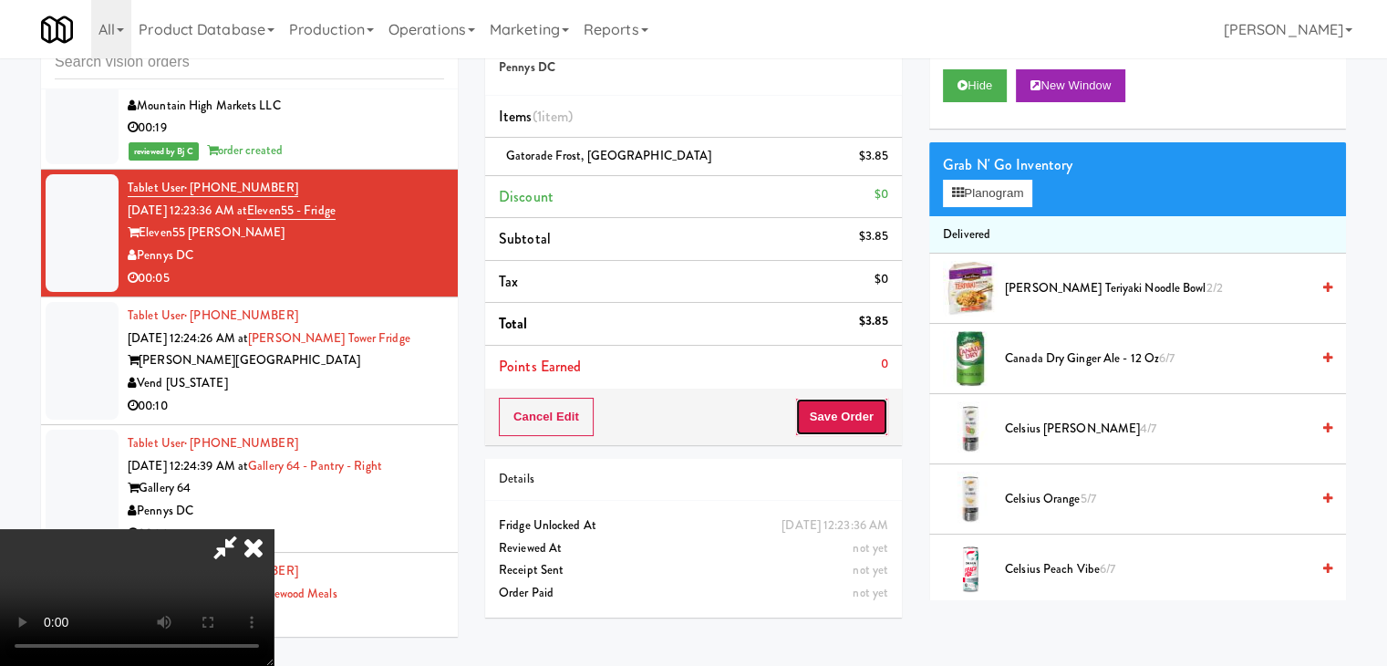
click at [854, 414] on button "Save Order" at bounding box center [841, 417] width 93 height 38
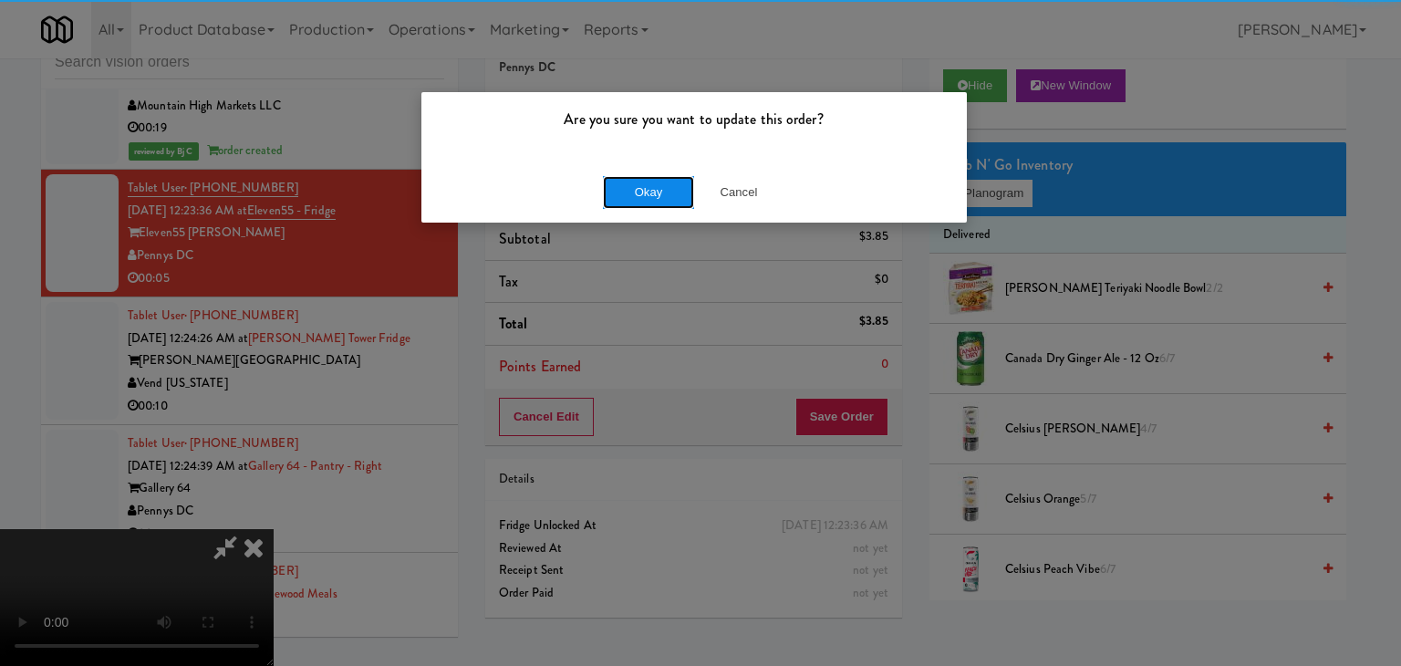
click at [620, 198] on button "Okay" at bounding box center [648, 192] width 91 height 33
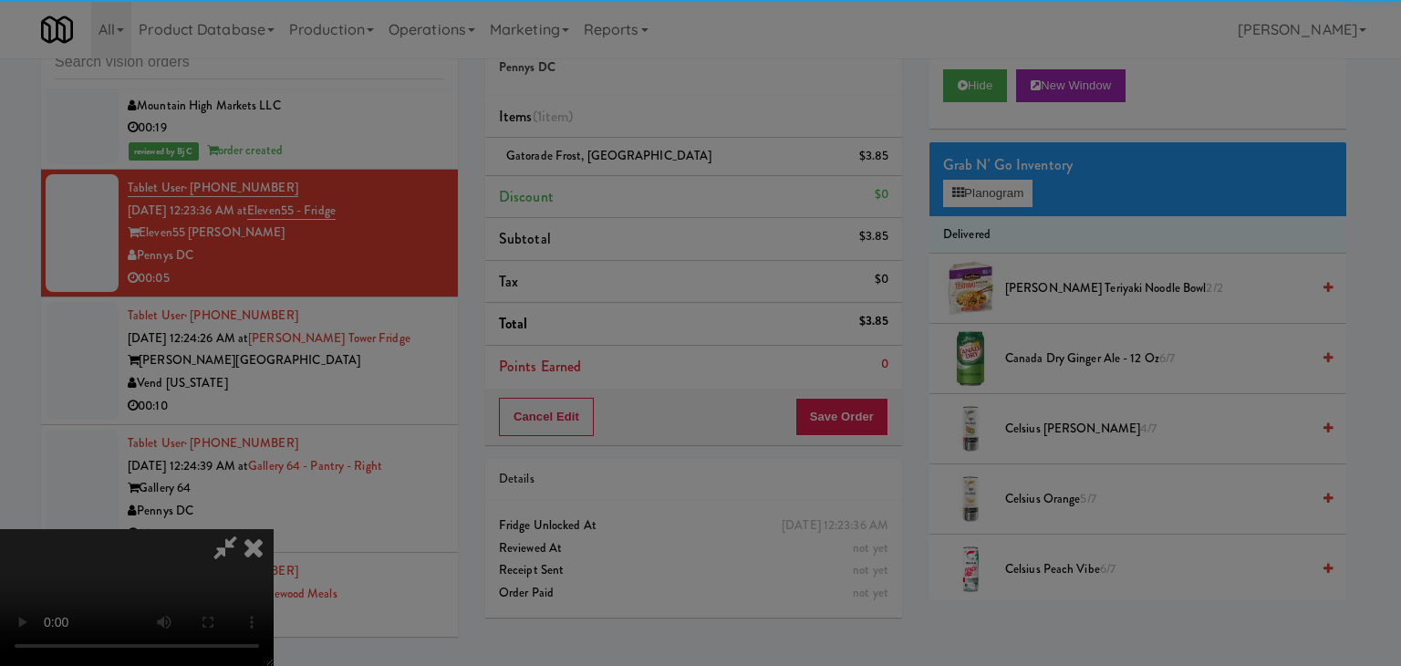
click at [620, 189] on div "Okay Cancel" at bounding box center [693, 158] width 545 height 61
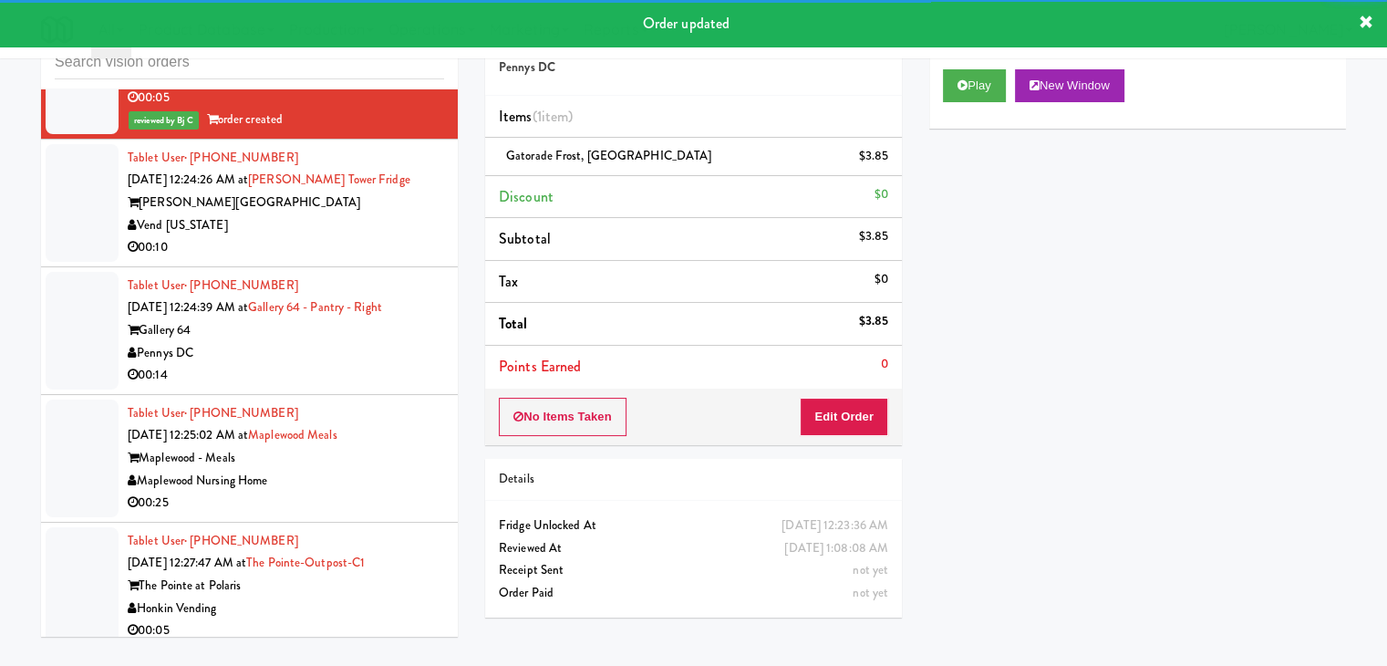
scroll to position [10302, 0]
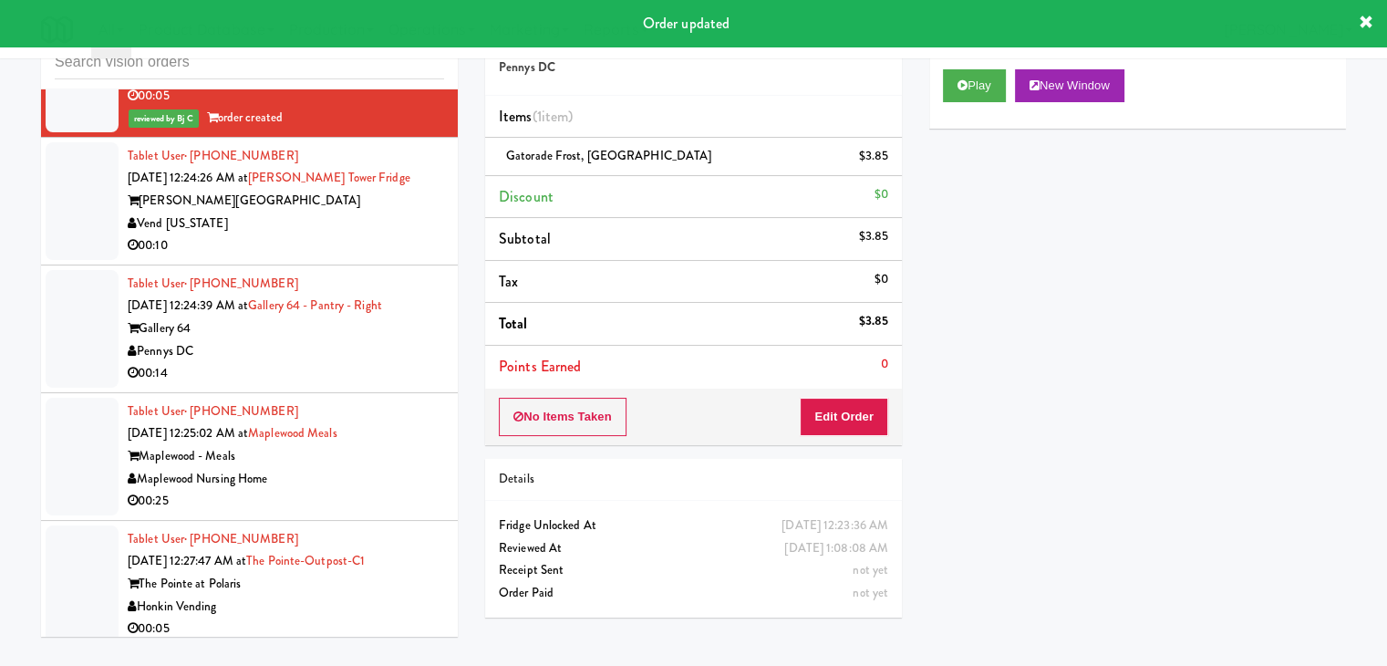
click at [400, 253] on div "00:10" at bounding box center [286, 245] width 317 height 23
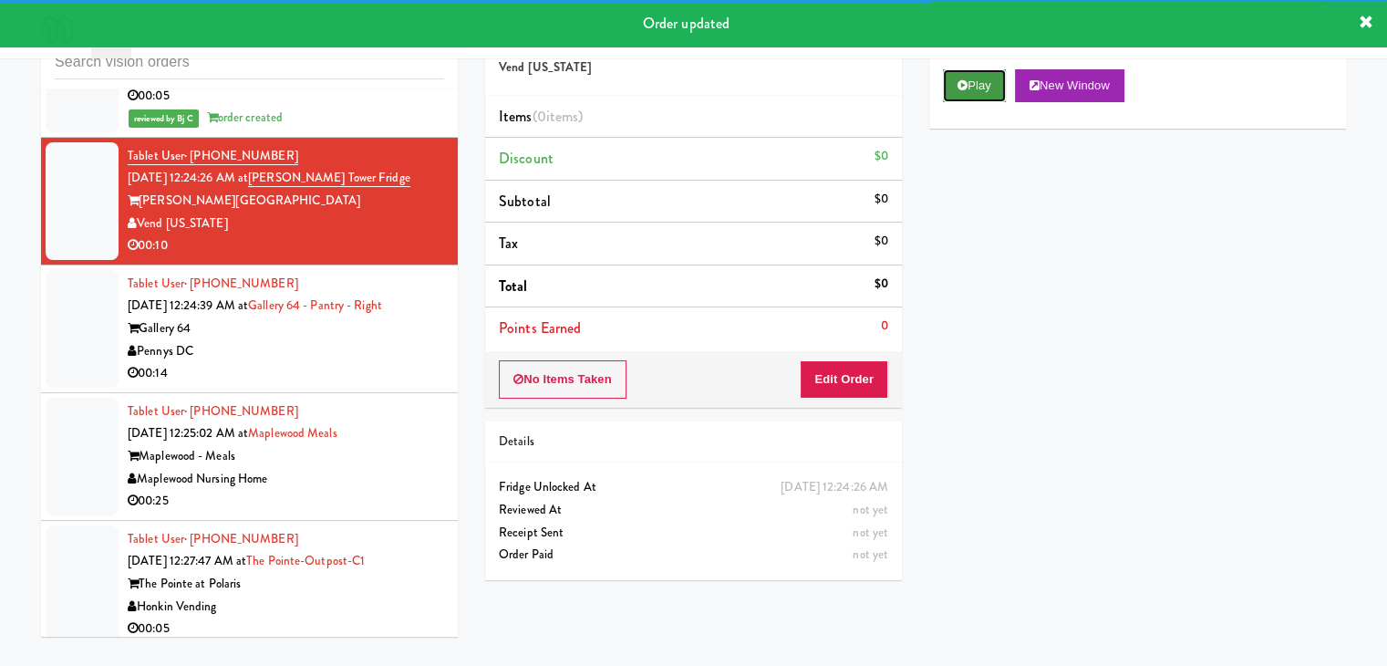
click at [981, 88] on button "Play" at bounding box center [974, 85] width 63 height 33
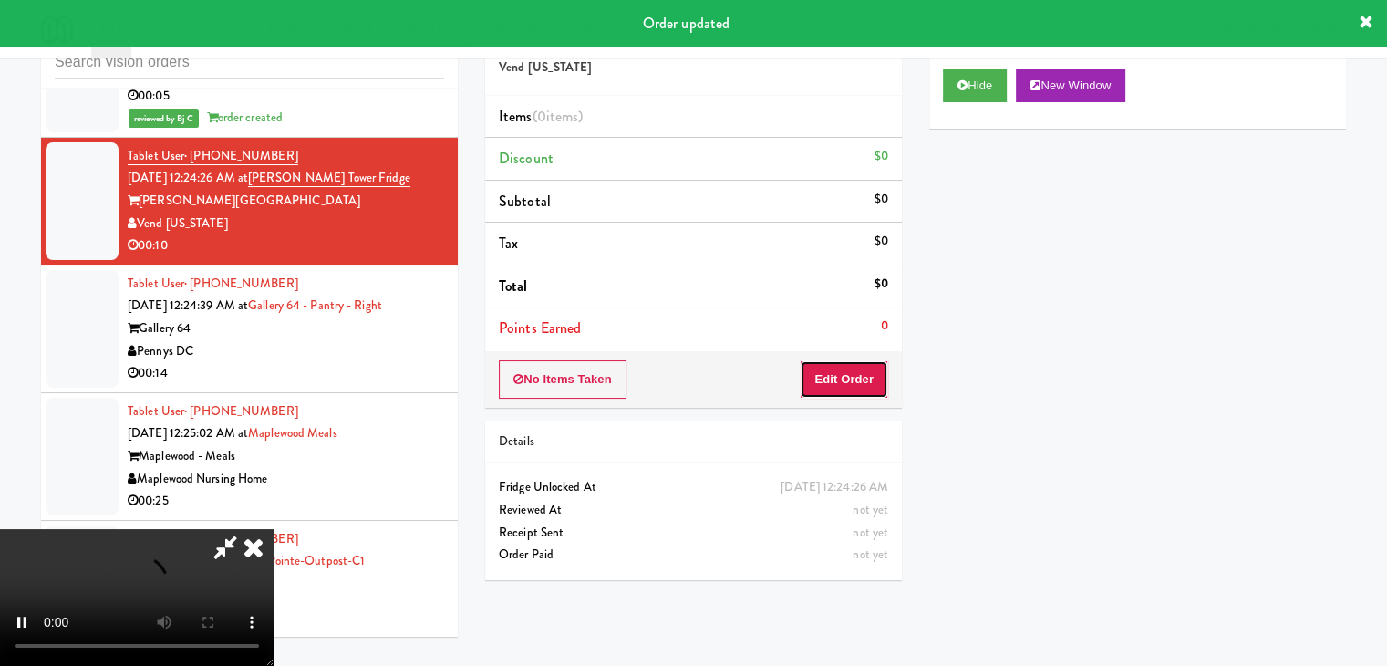
click at [859, 379] on button "Edit Order" at bounding box center [844, 379] width 88 height 38
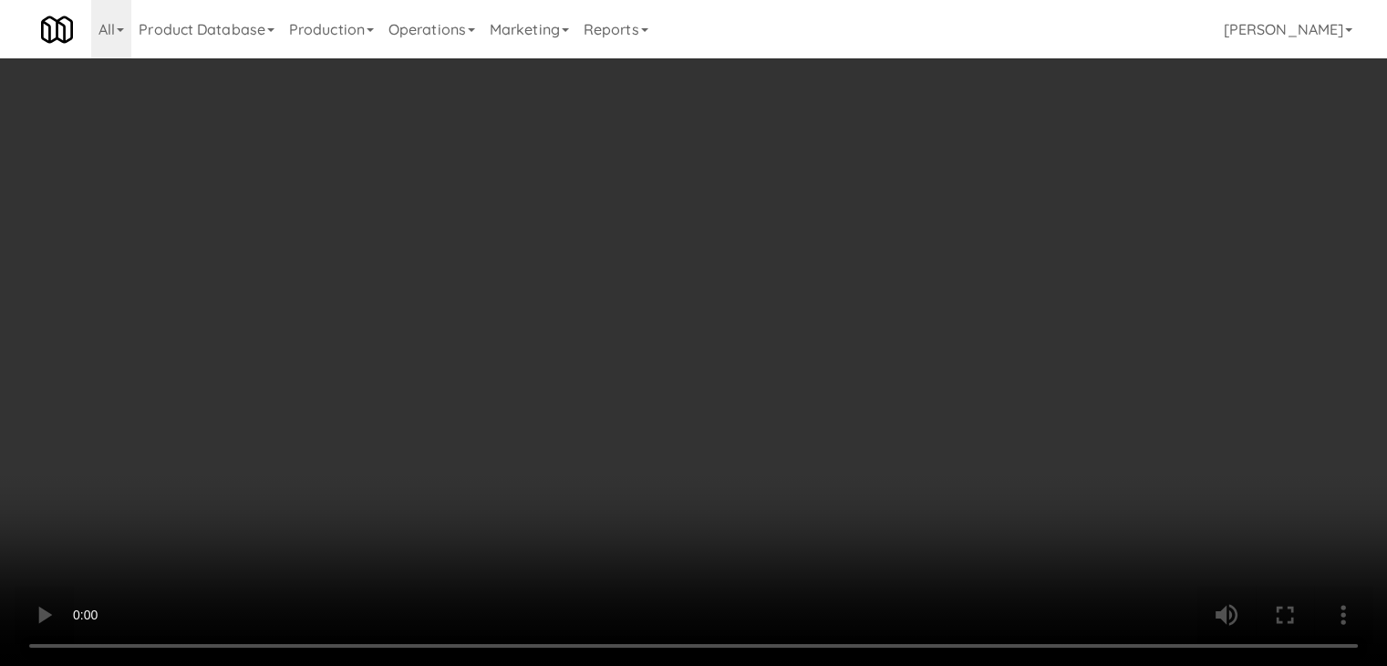
scroll to position [10279, 0]
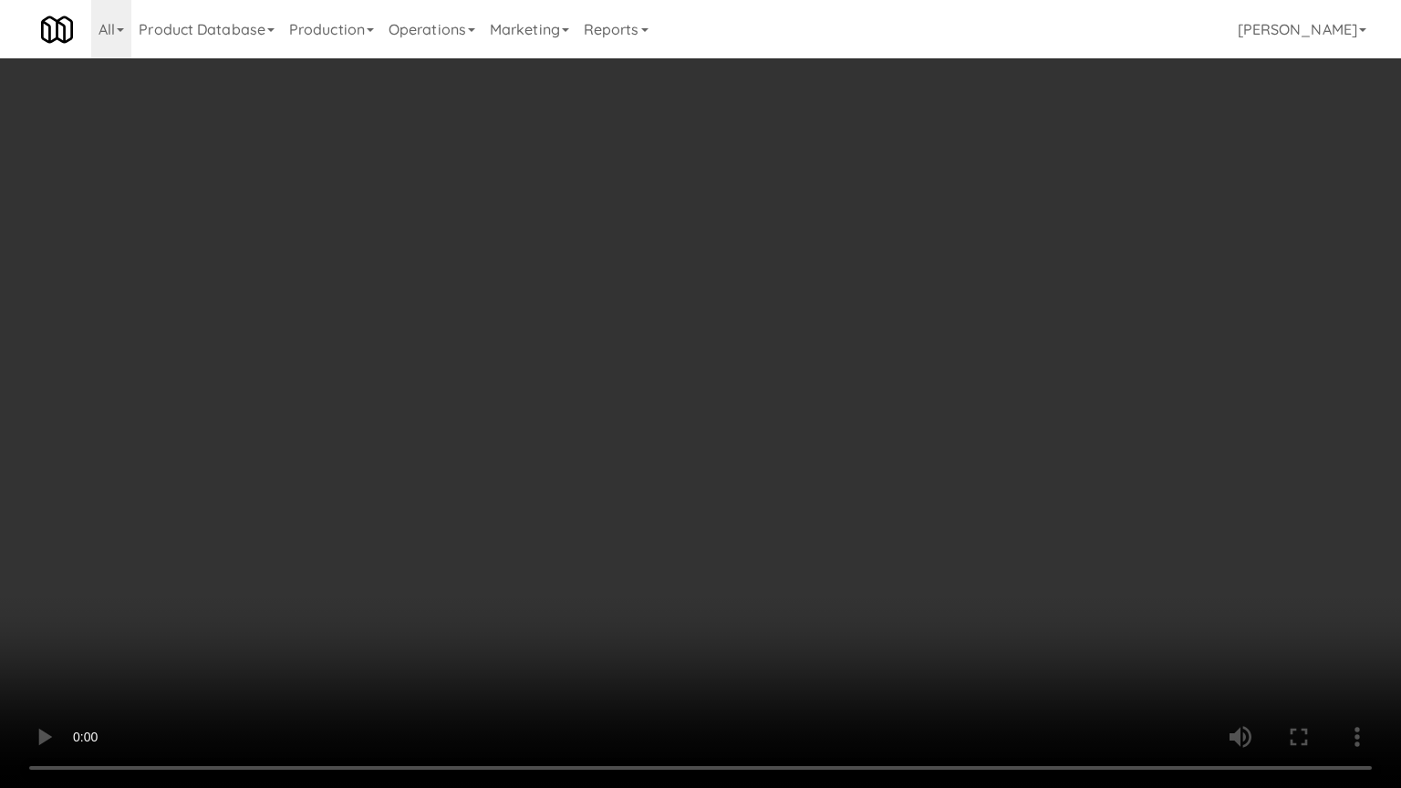
click at [804, 514] on video at bounding box center [700, 394] width 1401 height 788
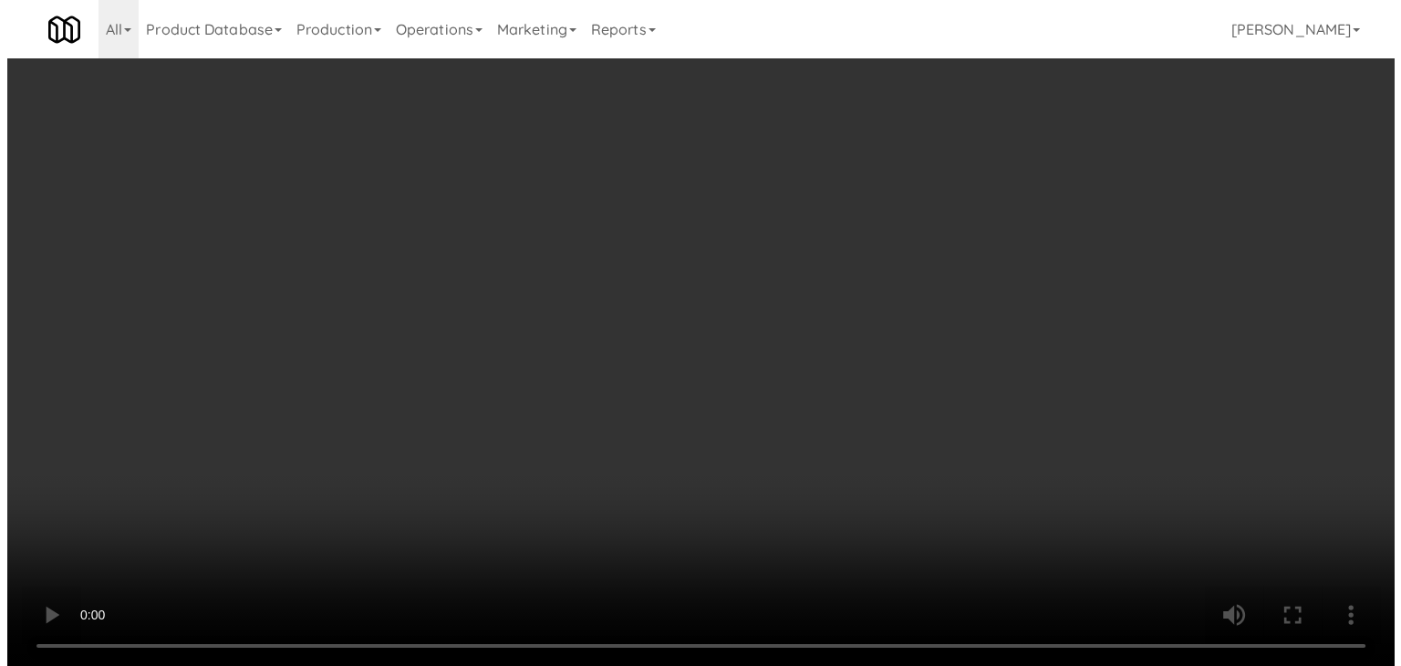
scroll to position [10302, 0]
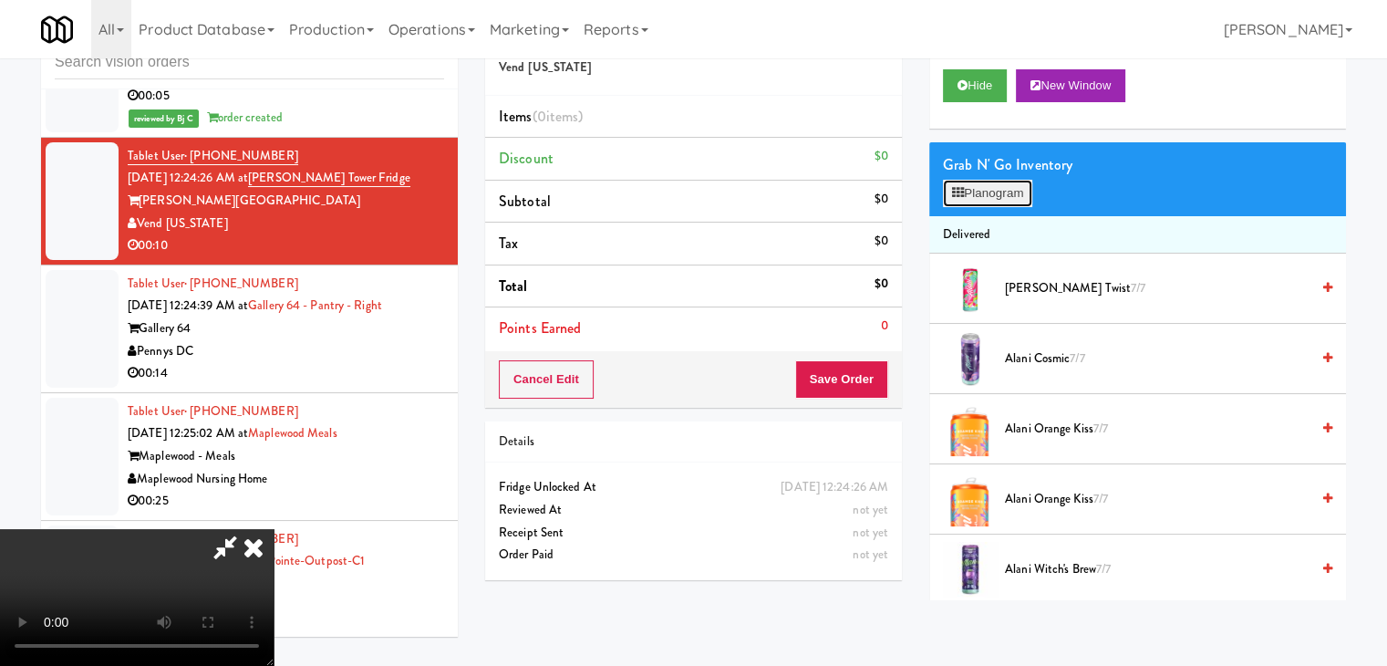
click at [1014, 191] on button "Planogram" at bounding box center [987, 193] width 89 height 27
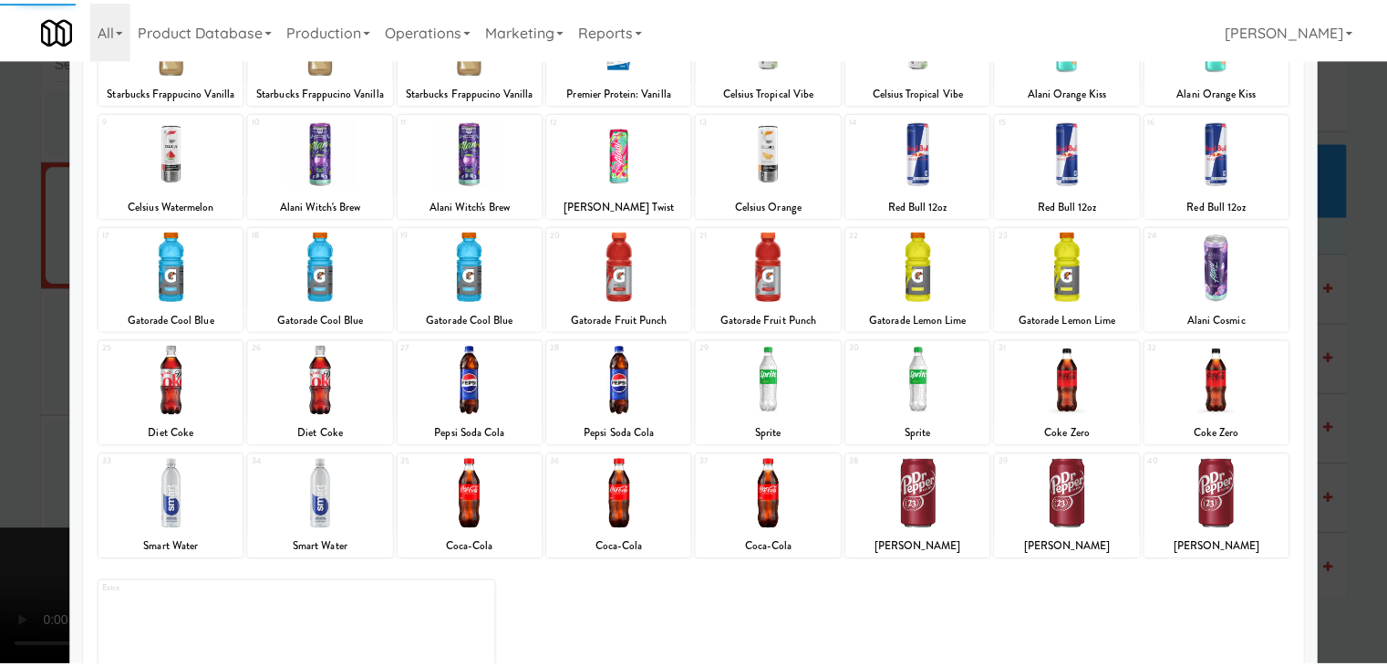
scroll to position [230, 0]
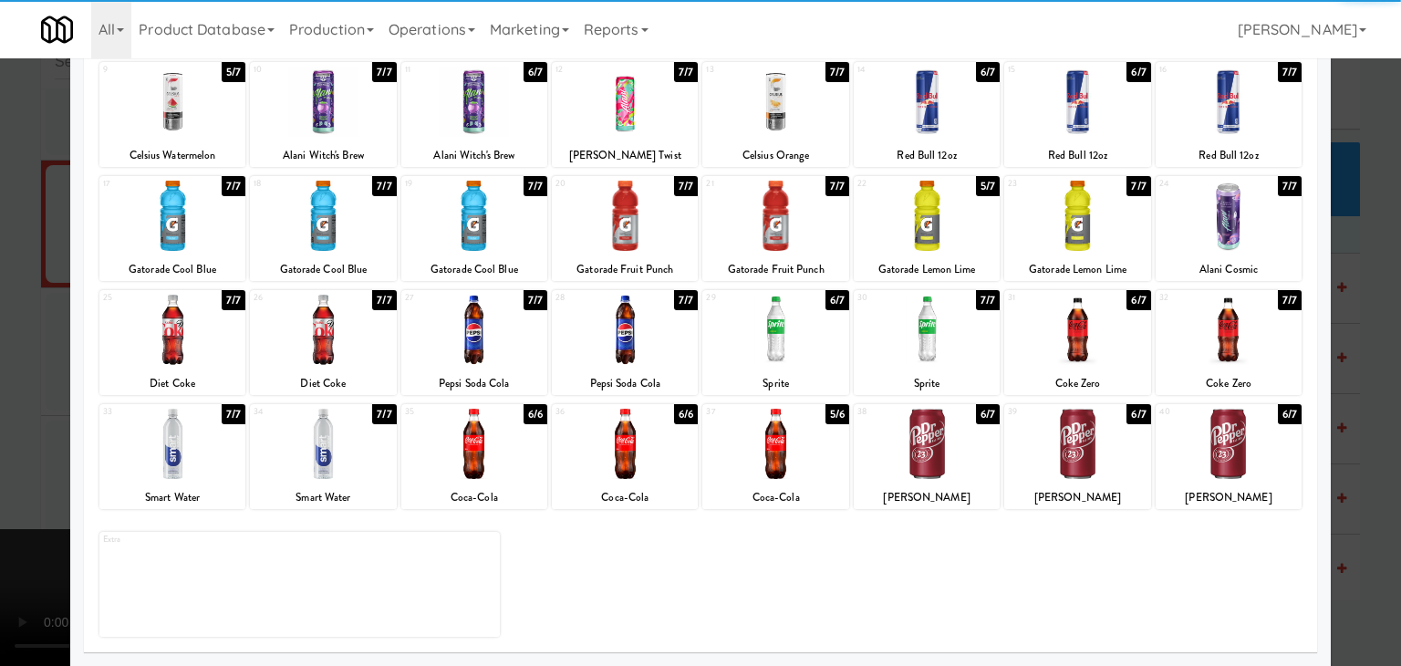
click at [1096, 256] on div "23 7/7 Gatorade Lemon Lime" at bounding box center [1077, 228] width 146 height 105
click at [1341, 347] on div at bounding box center [700, 333] width 1401 height 666
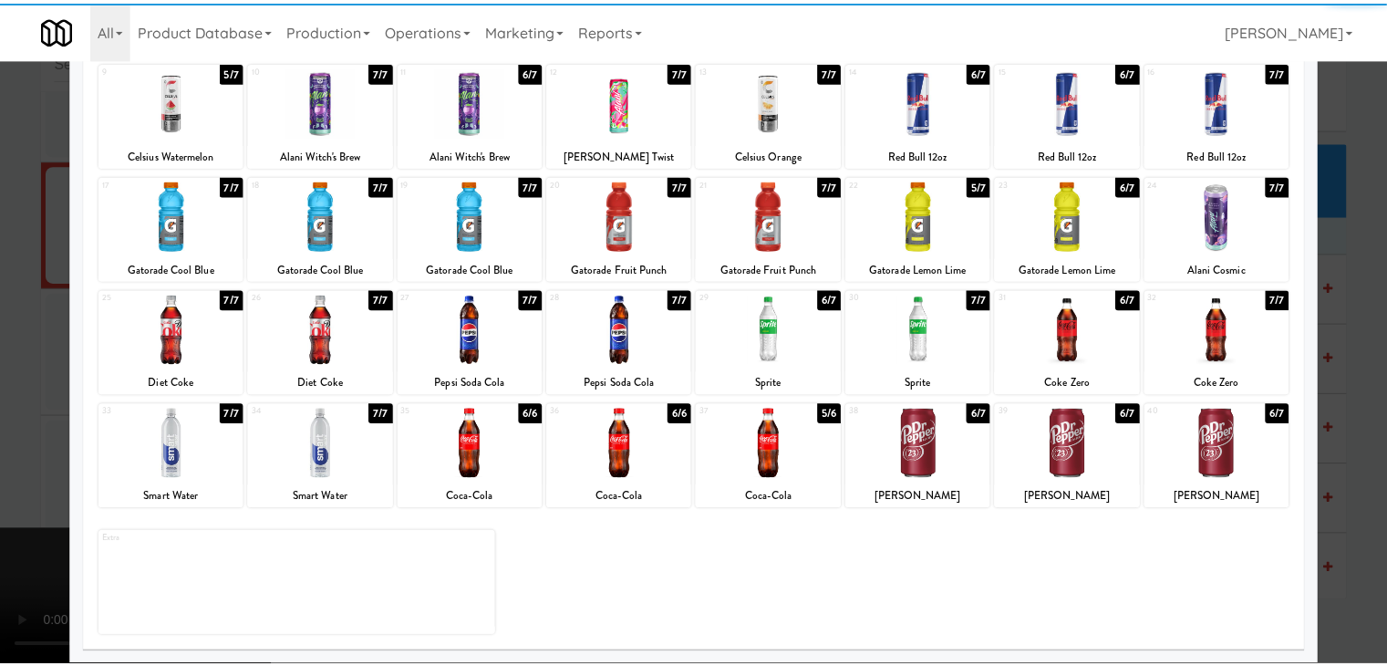
scroll to position [10302, 0]
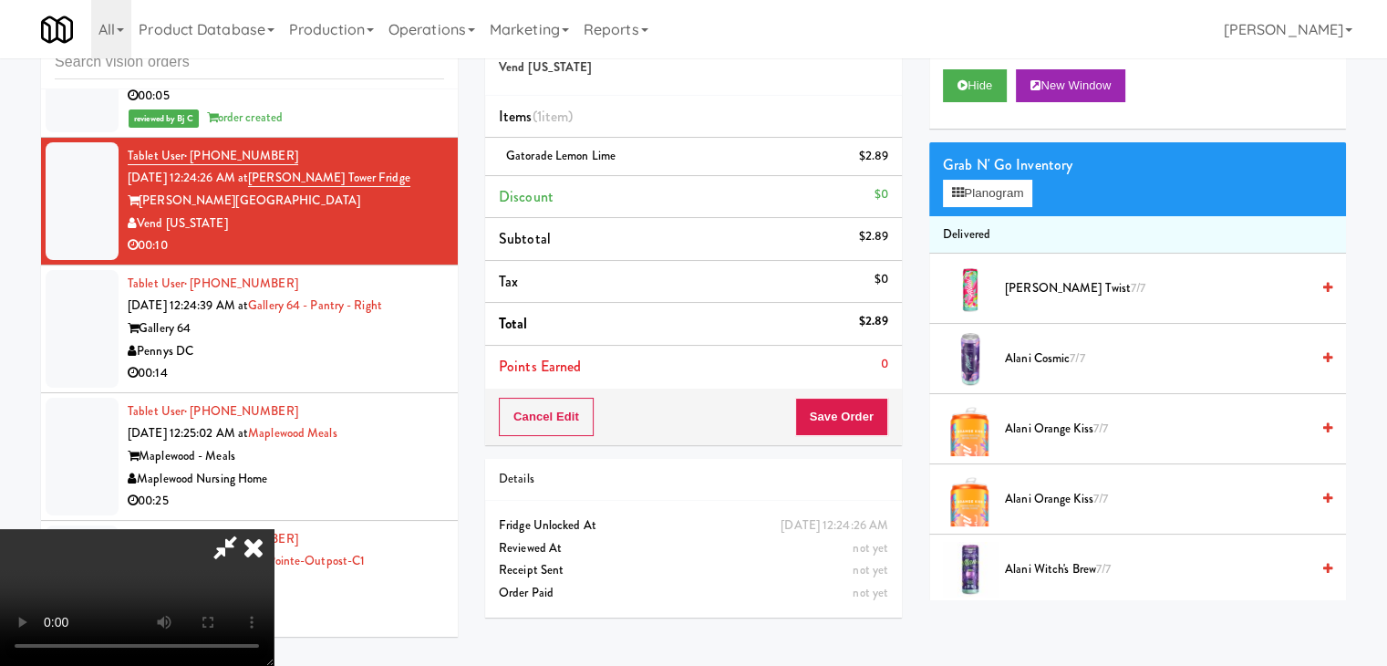
drag, startPoint x: 874, startPoint y: 399, endPoint x: 861, endPoint y: 416, distance: 21.5
click at [868, 405] on div "Order # 8886309 Vend Colorado Items (1 item ) Gatorade Lemon Lime $2.89 Discoun…" at bounding box center [693, 226] width 417 height 438
click at [855, 424] on button "Save Order" at bounding box center [841, 417] width 93 height 38
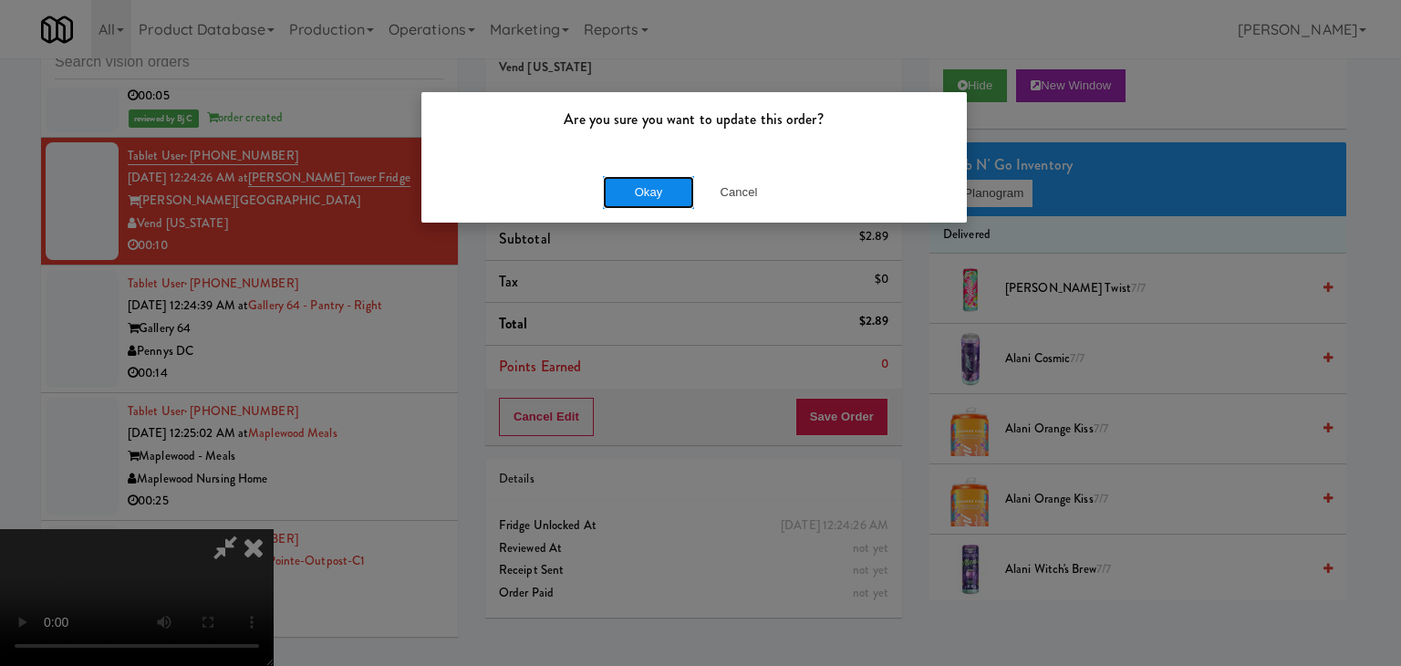
click at [659, 192] on button "Okay" at bounding box center [648, 192] width 91 height 33
click at [659, 192] on div "Okay Cancel" at bounding box center [693, 191] width 545 height 61
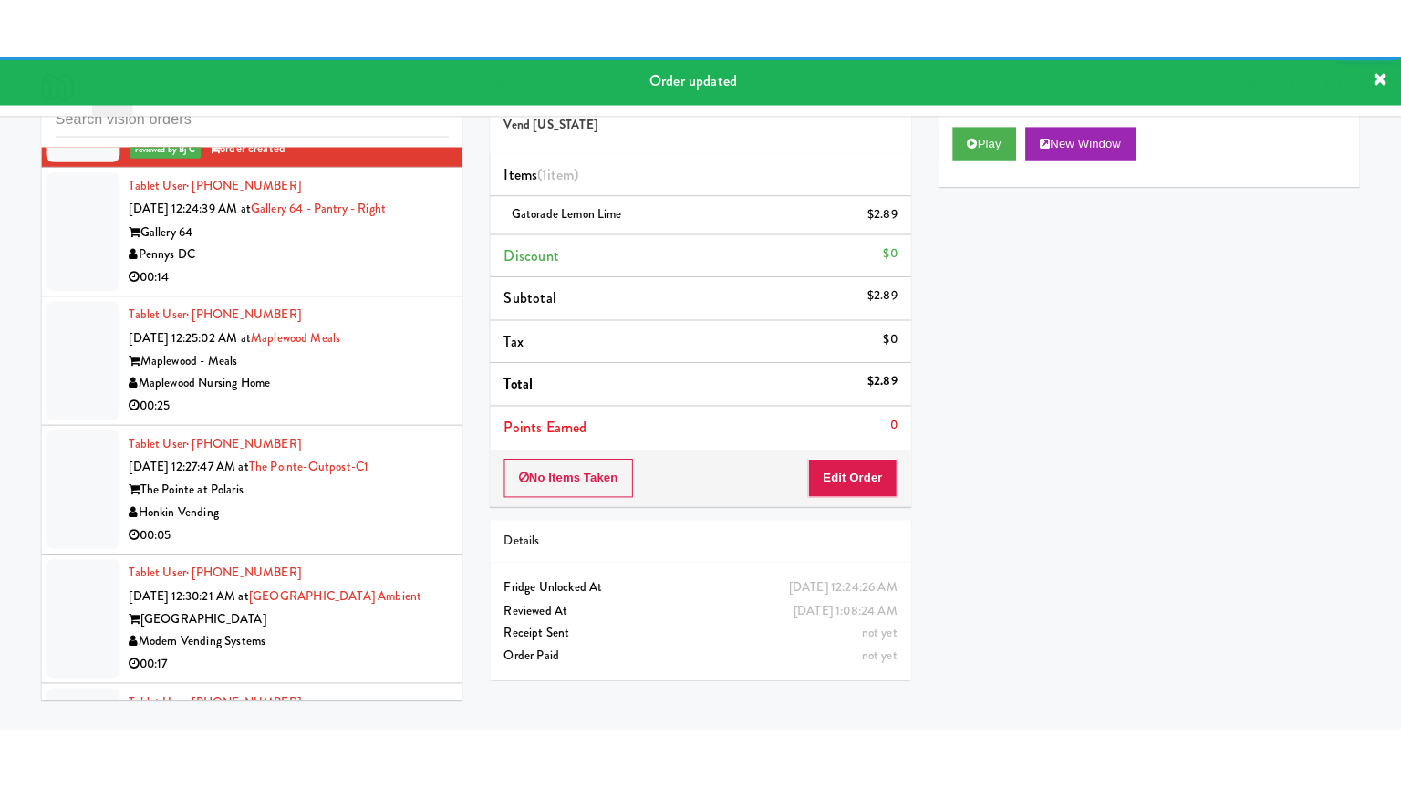
scroll to position [10484, 0]
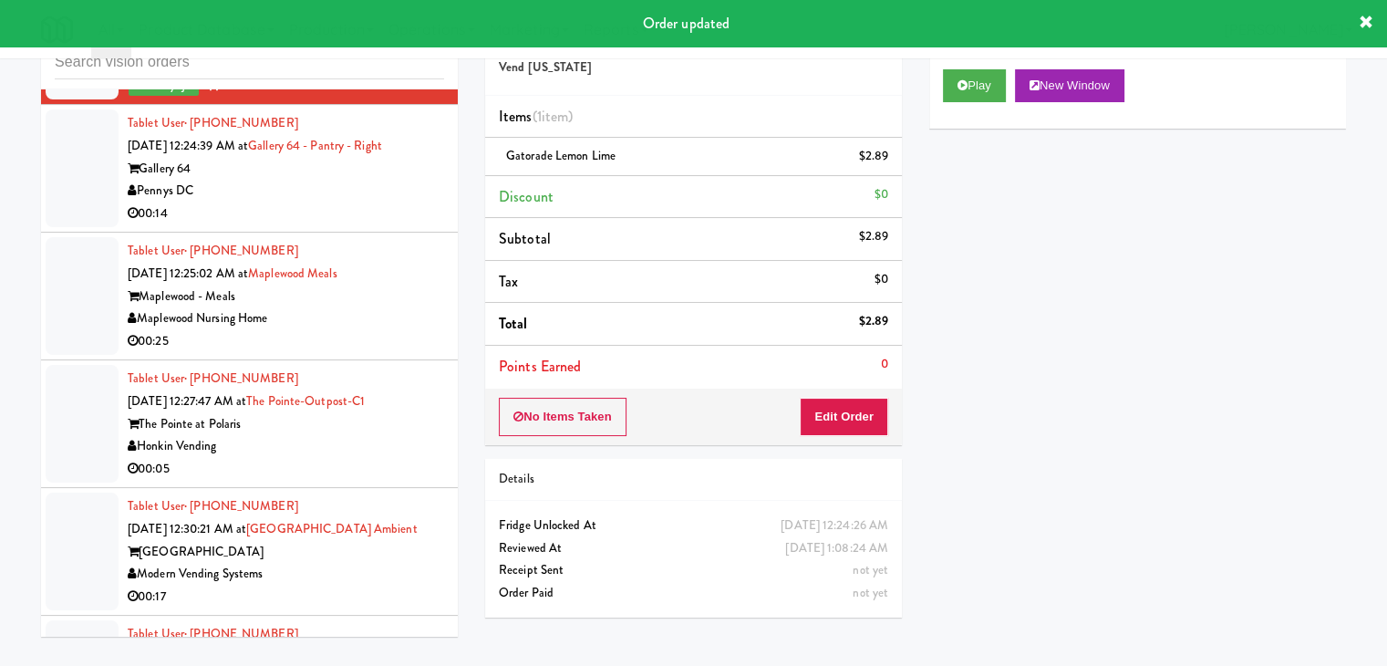
click at [376, 233] on li "Tablet User · (202) 322-6220 Sep 2, 2025 12:24:39 AM at Gallery 64 - Pantry - R…" at bounding box center [249, 169] width 417 height 128
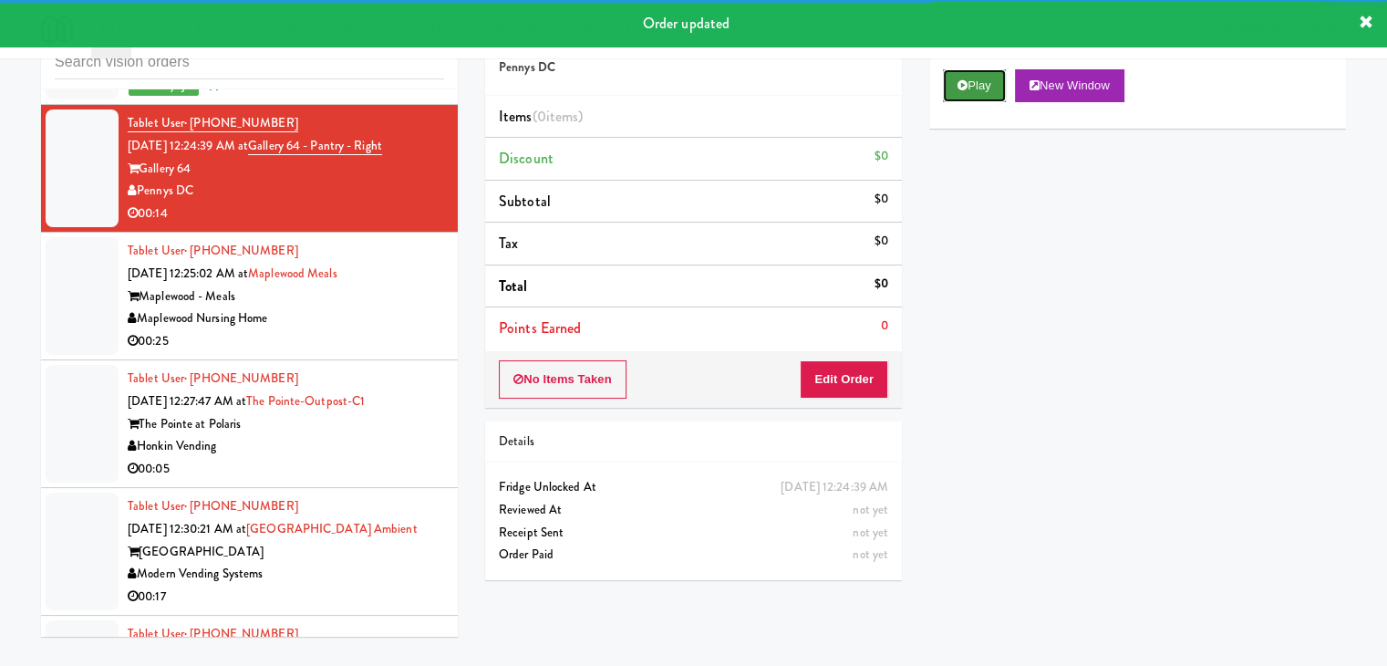
click at [985, 88] on button "Play" at bounding box center [974, 85] width 63 height 33
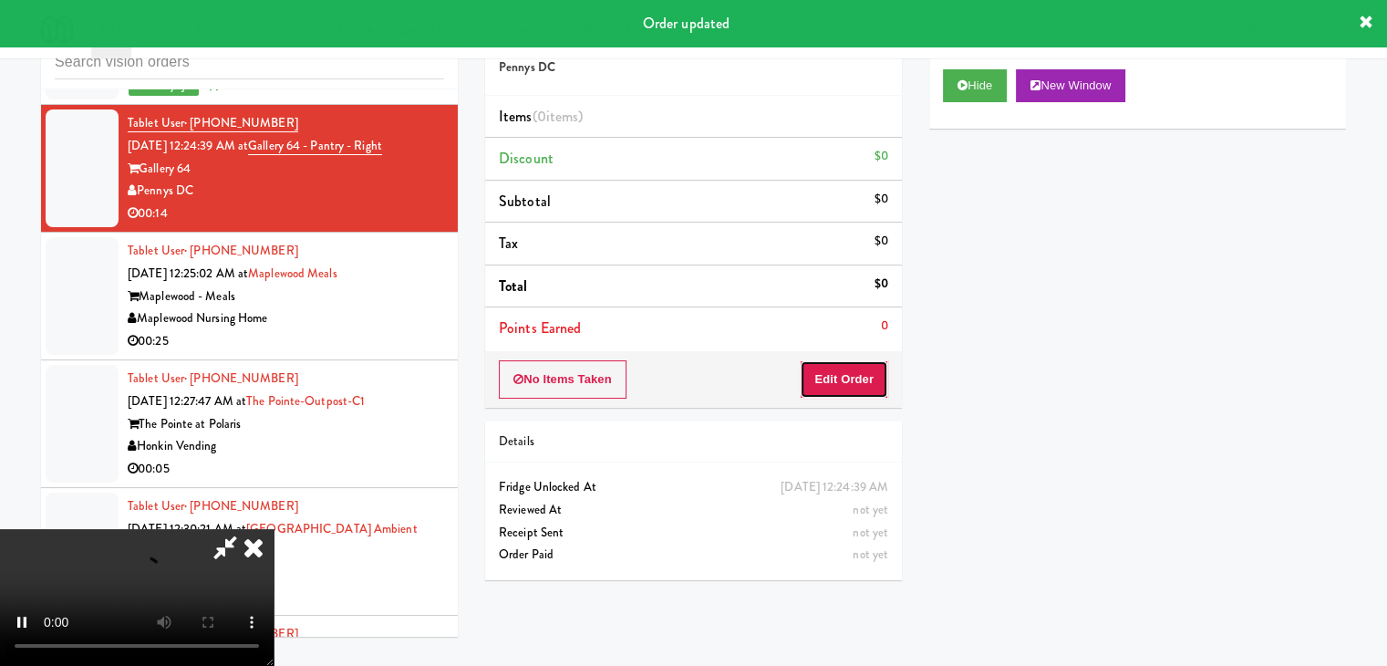
click at [843, 379] on button "Edit Order" at bounding box center [844, 379] width 88 height 38
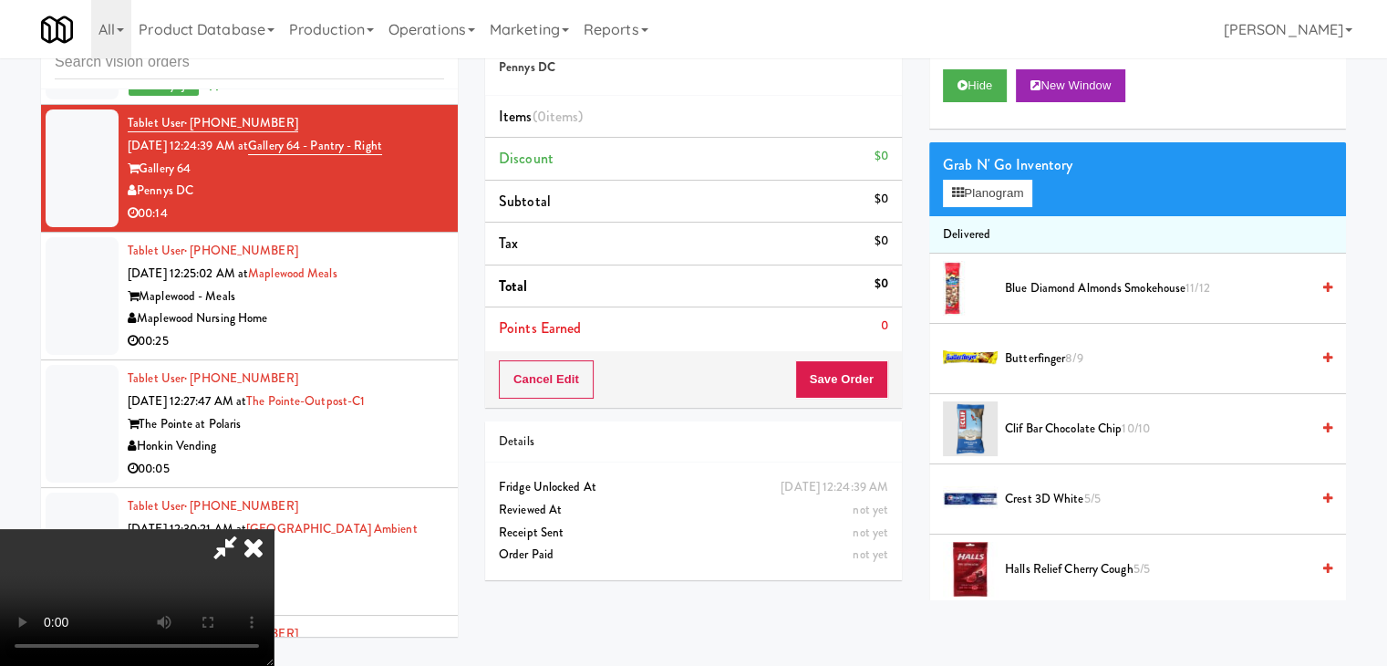
scroll to position [10461, 0]
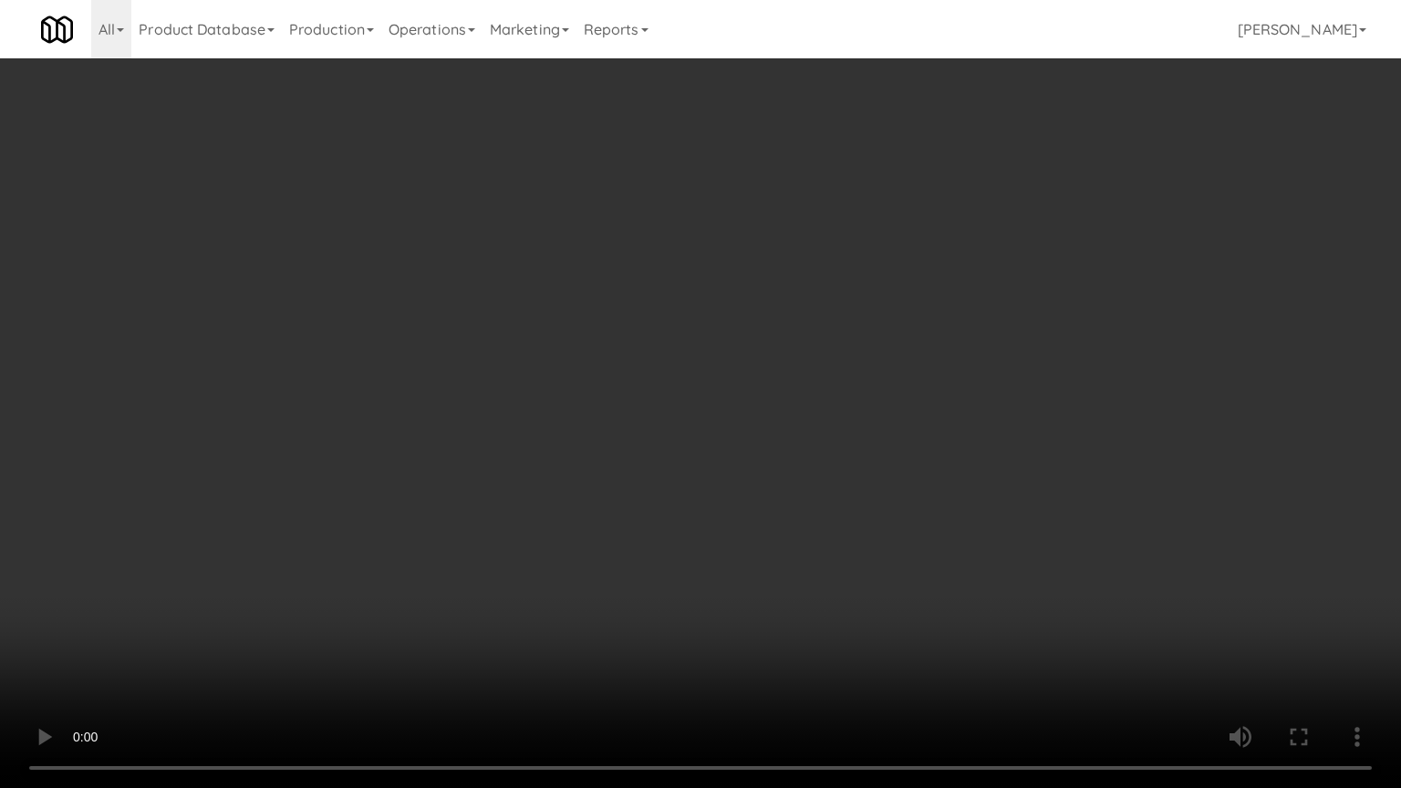
click at [821, 493] on video at bounding box center [700, 394] width 1401 height 788
click at [824, 493] on video at bounding box center [700, 394] width 1401 height 788
click at [828, 494] on video at bounding box center [700, 394] width 1401 height 788
click at [829, 494] on video at bounding box center [700, 394] width 1401 height 788
click at [856, 482] on video at bounding box center [700, 394] width 1401 height 788
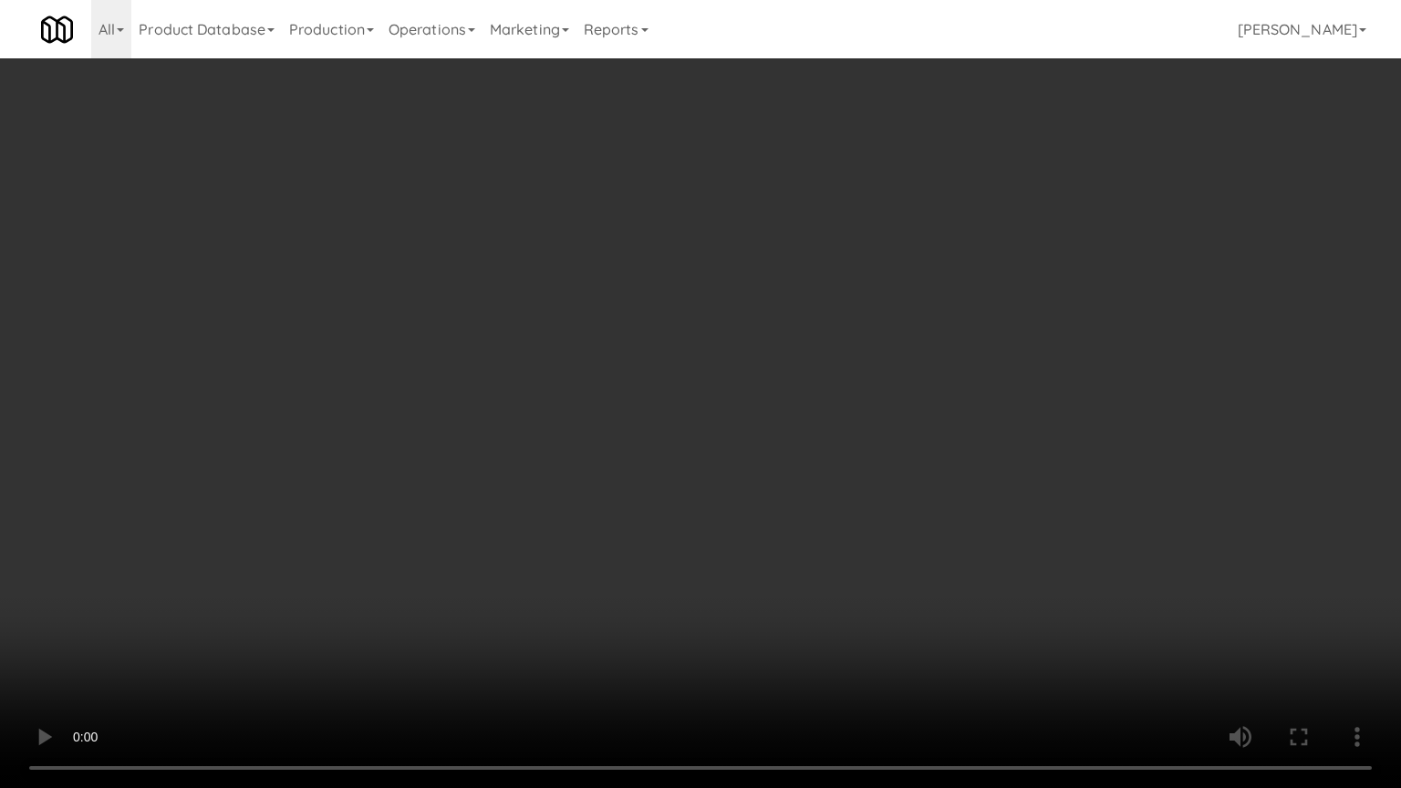
click at [856, 482] on video at bounding box center [700, 394] width 1401 height 788
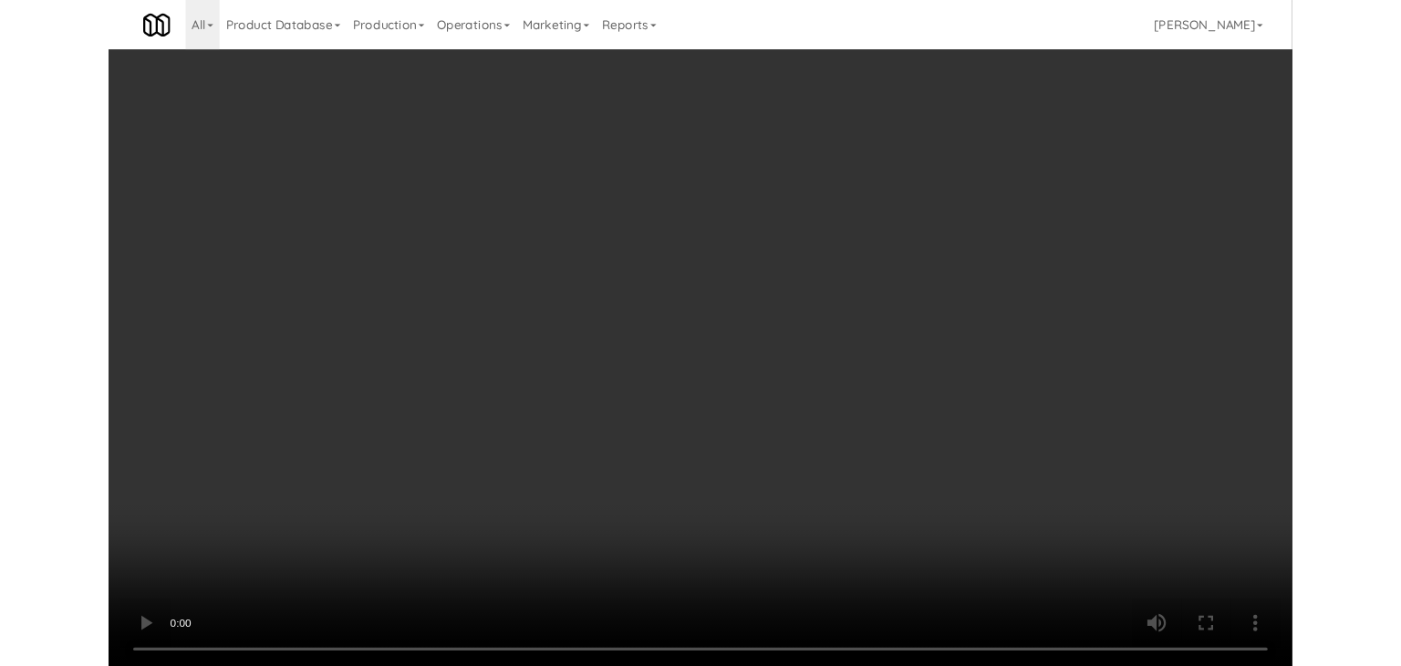
scroll to position [10484, 0]
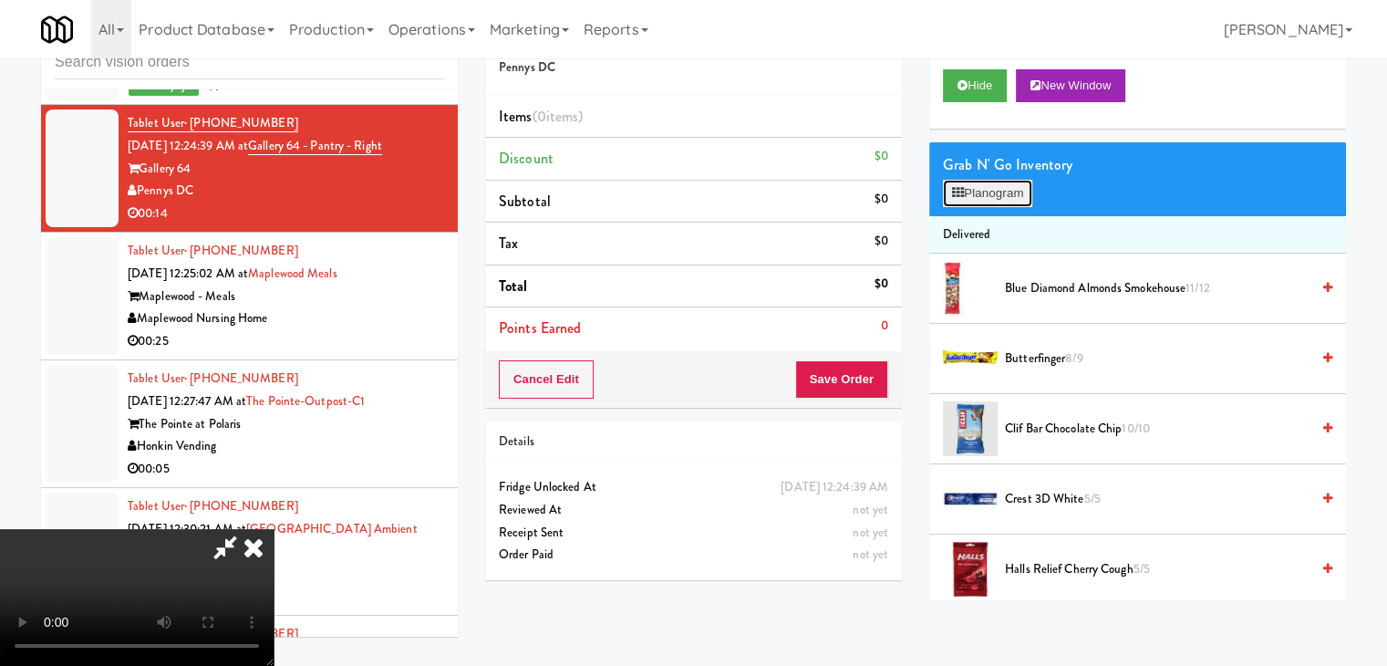
click at [994, 192] on button "Planogram" at bounding box center [987, 193] width 89 height 27
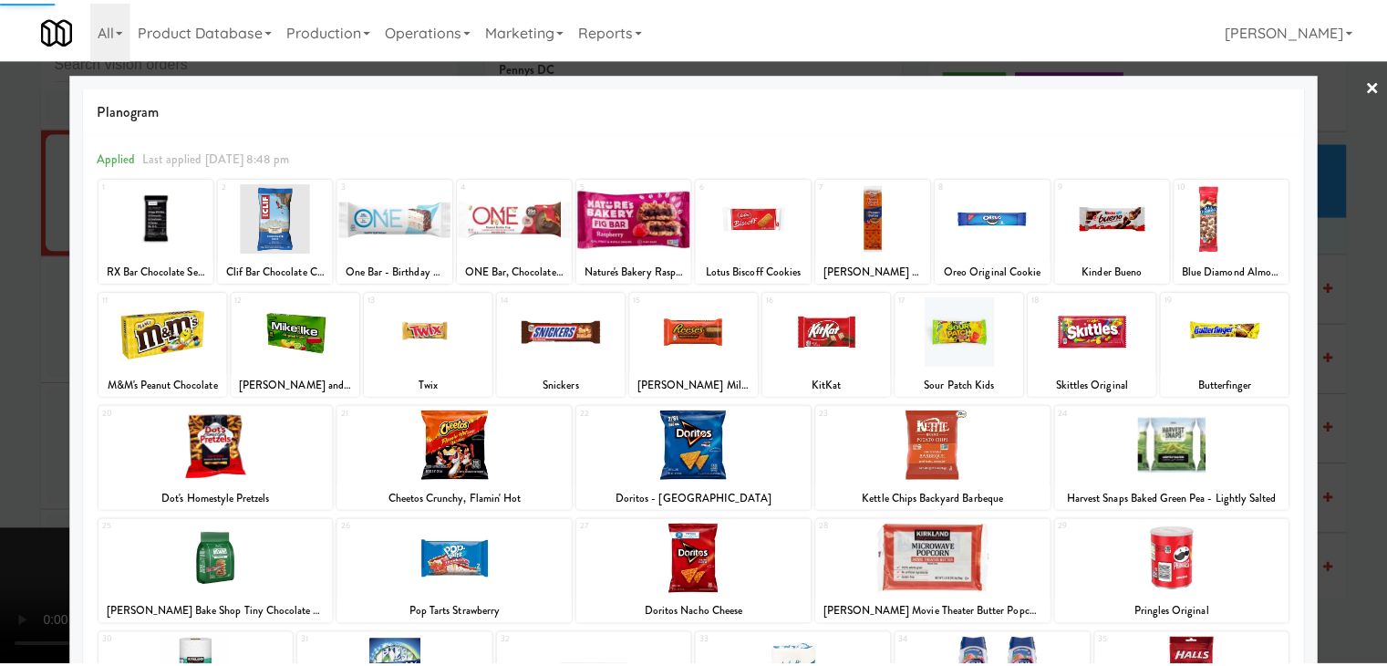
scroll to position [230, 0]
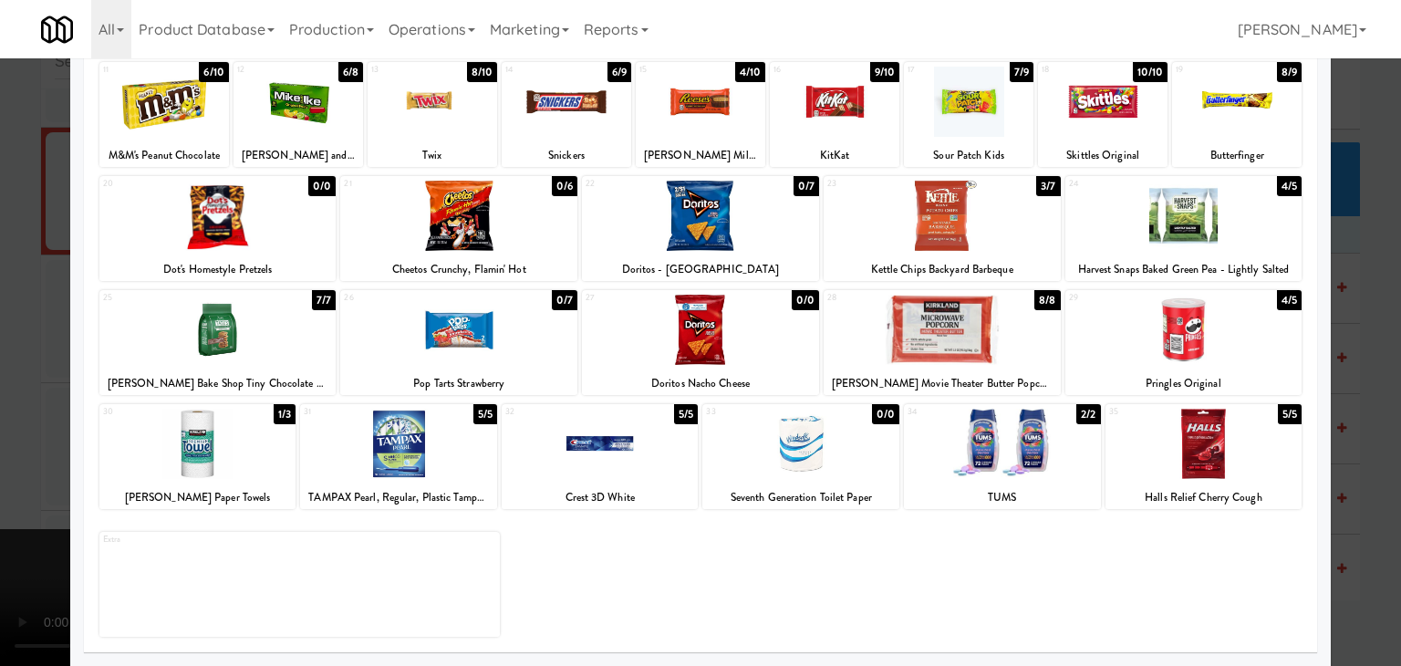
click at [594, 452] on div at bounding box center [600, 444] width 197 height 70
drag, startPoint x: 1, startPoint y: 436, endPoint x: 267, endPoint y: 420, distance: 266.8
click at [28, 431] on div at bounding box center [700, 333] width 1401 height 666
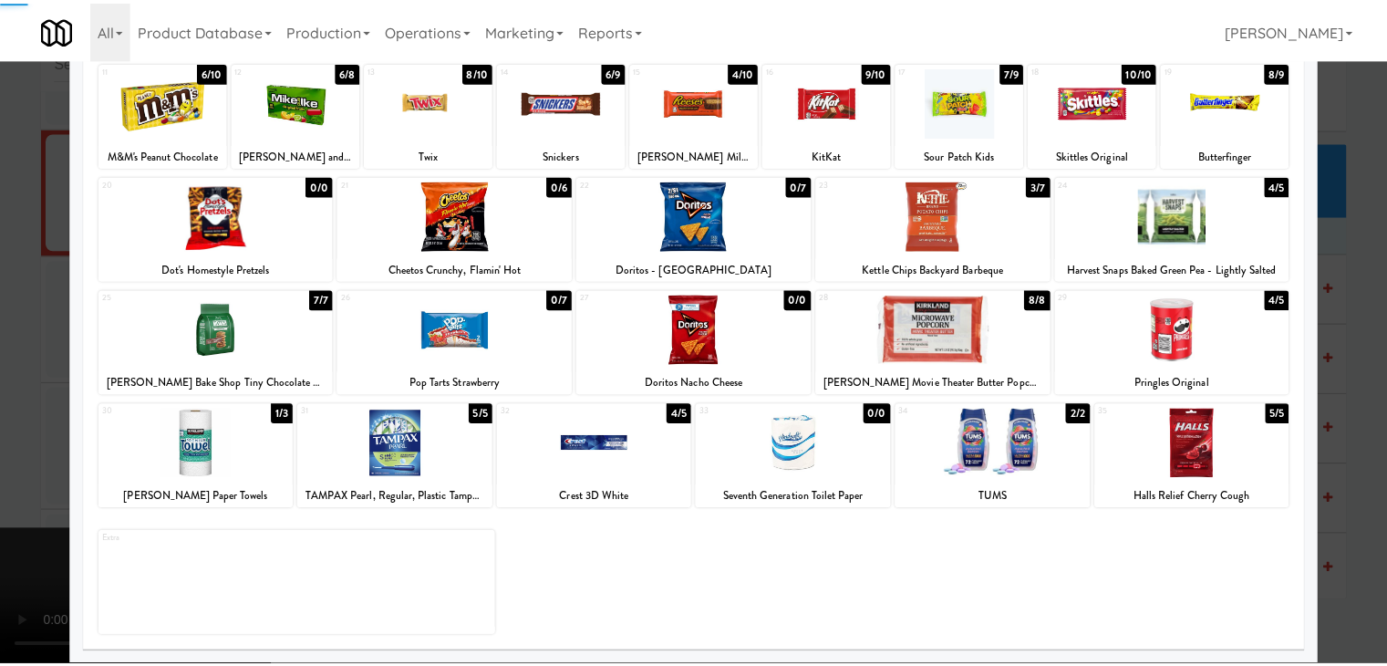
scroll to position [10484, 0]
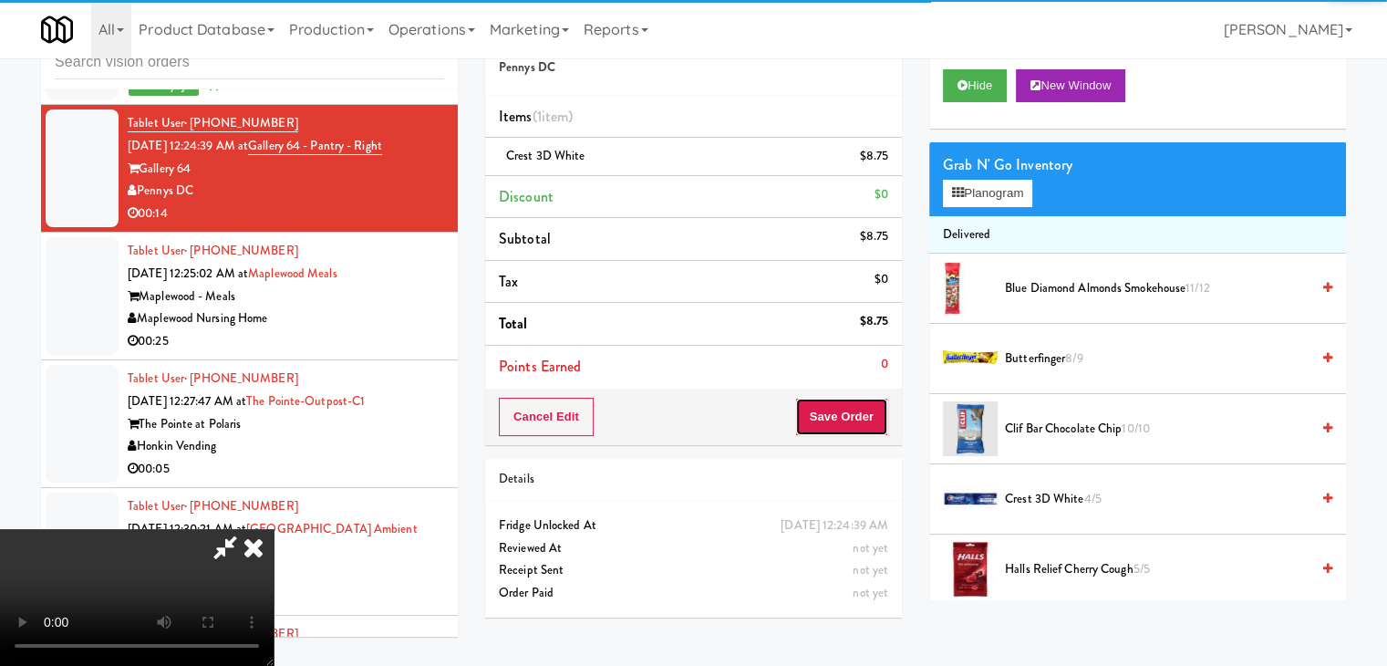
click at [854, 425] on button "Save Order" at bounding box center [841, 417] width 93 height 38
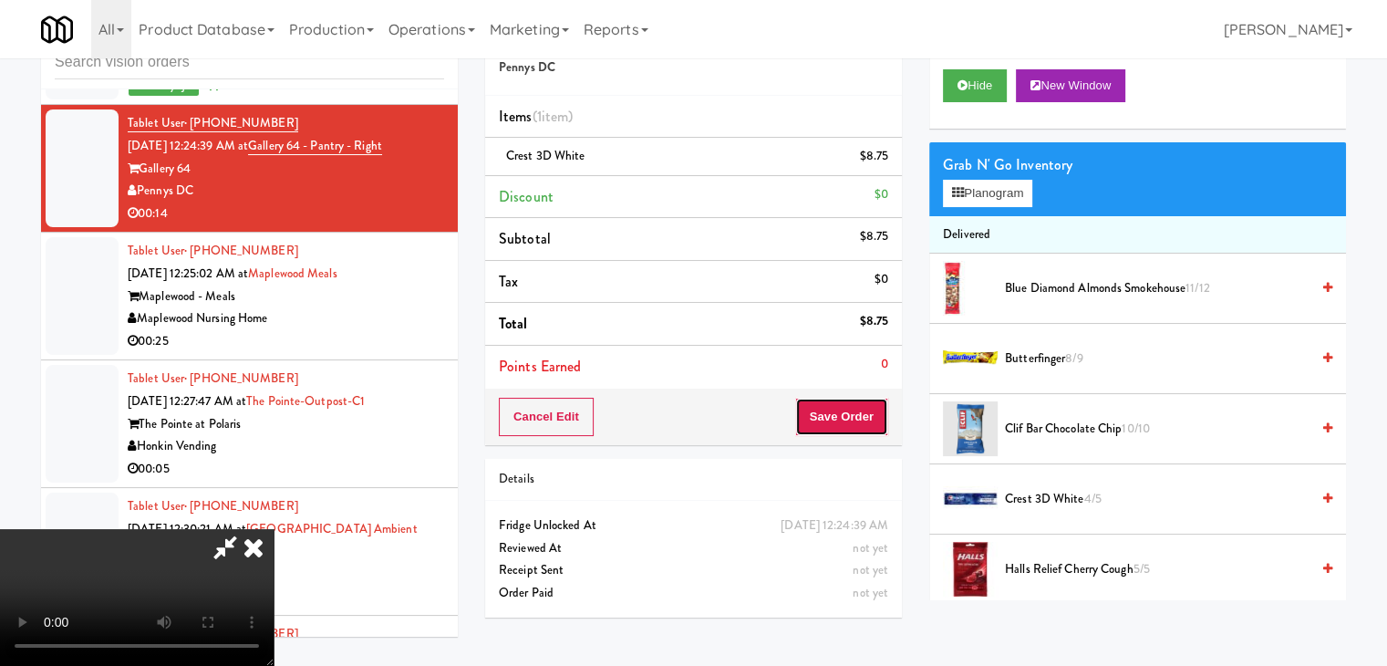
click at [854, 425] on button "Save Order" at bounding box center [841, 417] width 93 height 38
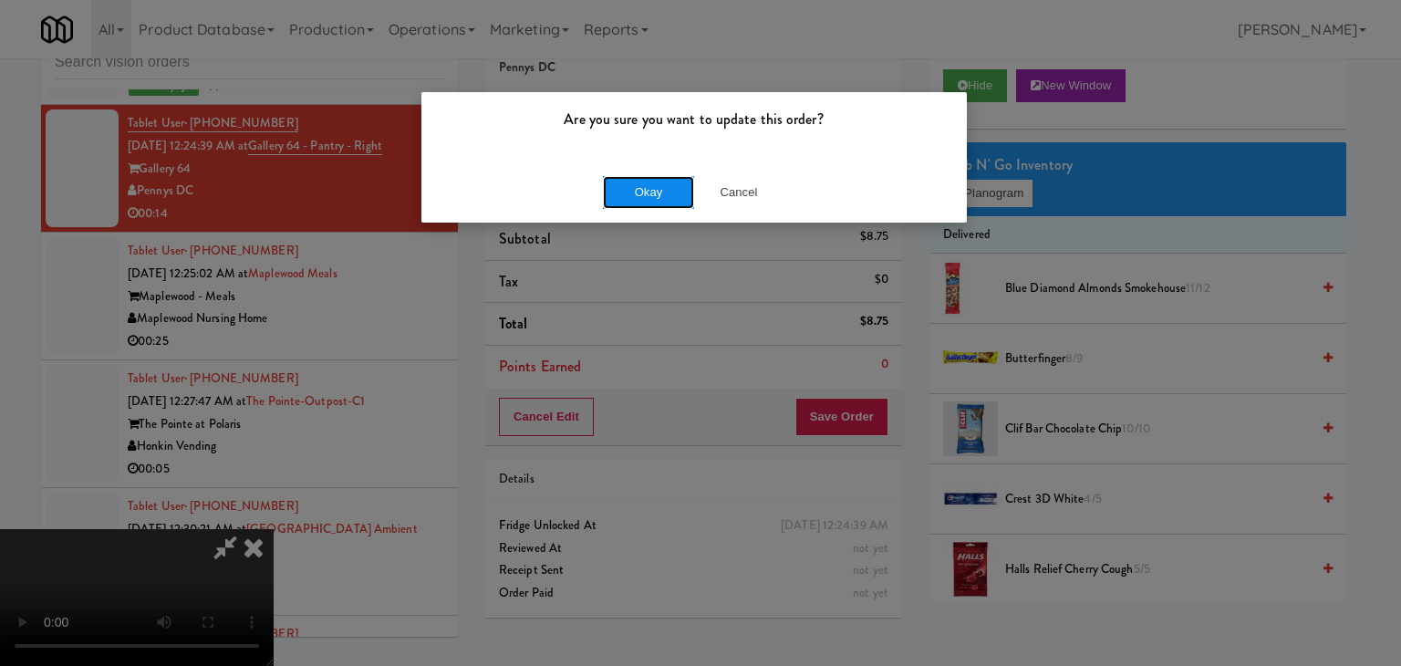
click at [665, 190] on button "Okay" at bounding box center [648, 192] width 91 height 33
click at [665, 189] on button "Okay" at bounding box center [648, 192] width 91 height 33
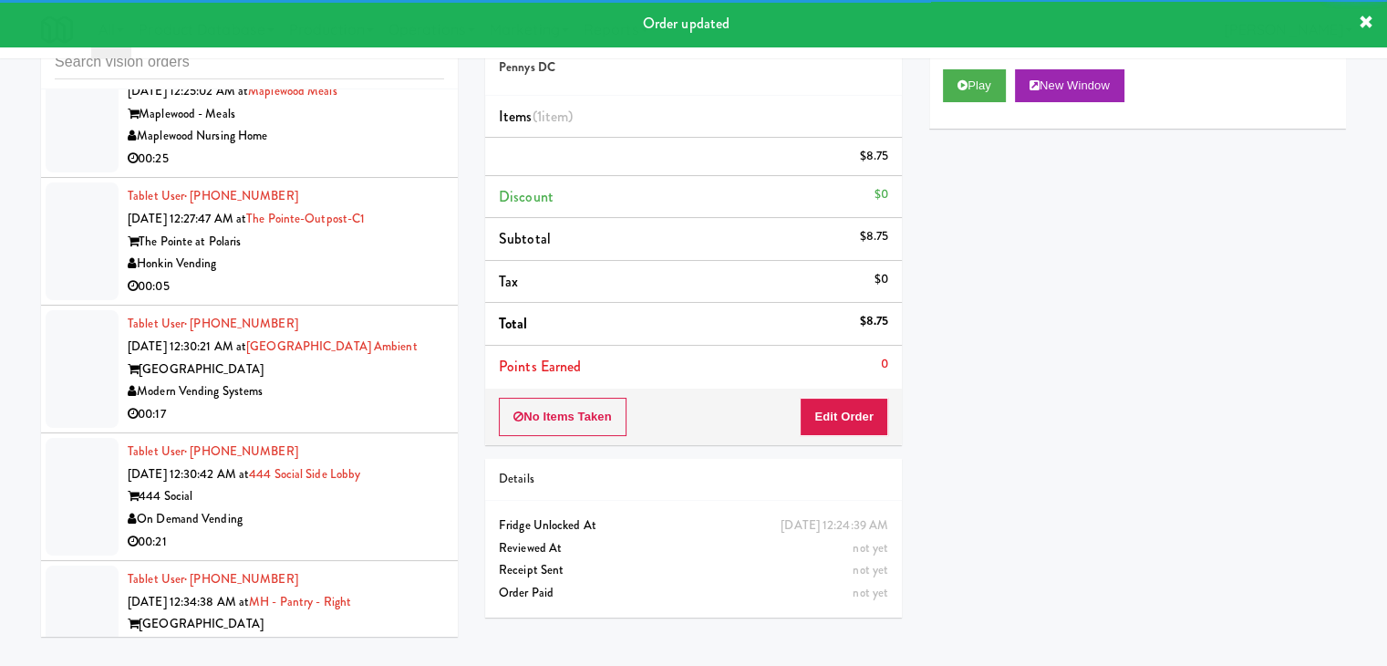
scroll to position [10688, 0]
click at [411, 168] on div "00:25" at bounding box center [286, 159] width 317 height 23
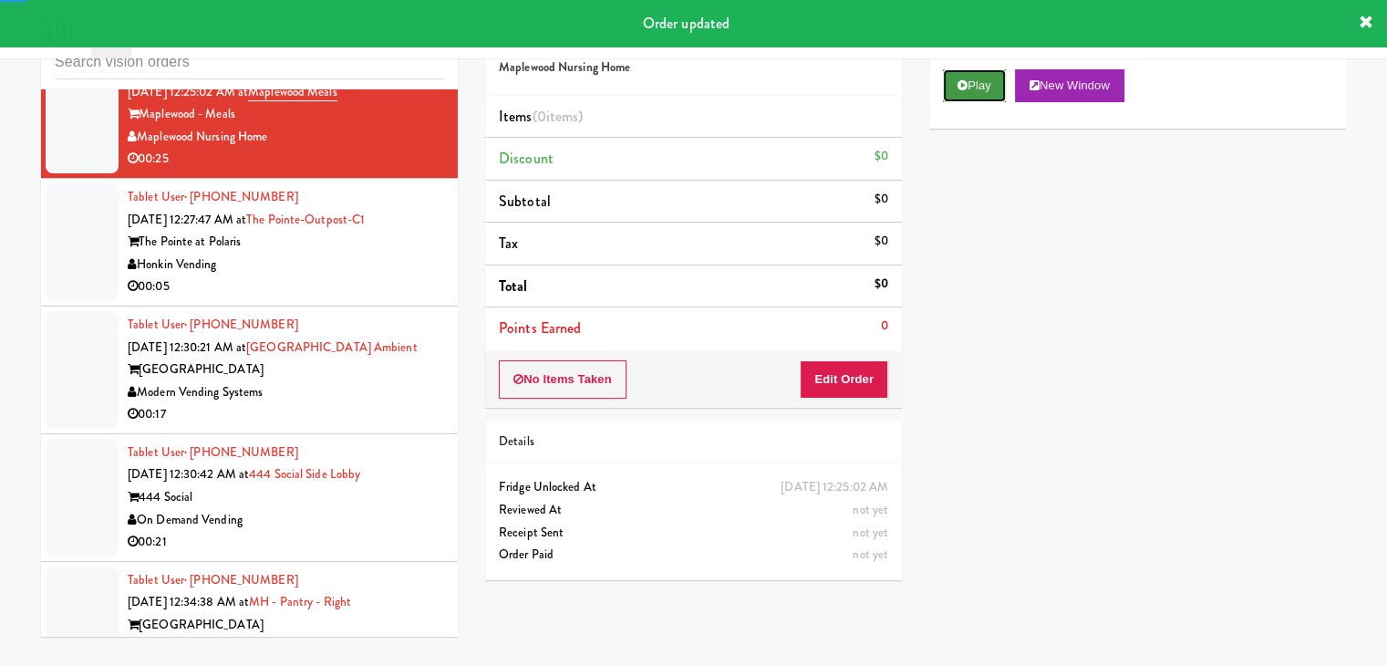
click at [965, 87] on icon at bounding box center [963, 85] width 10 height 12
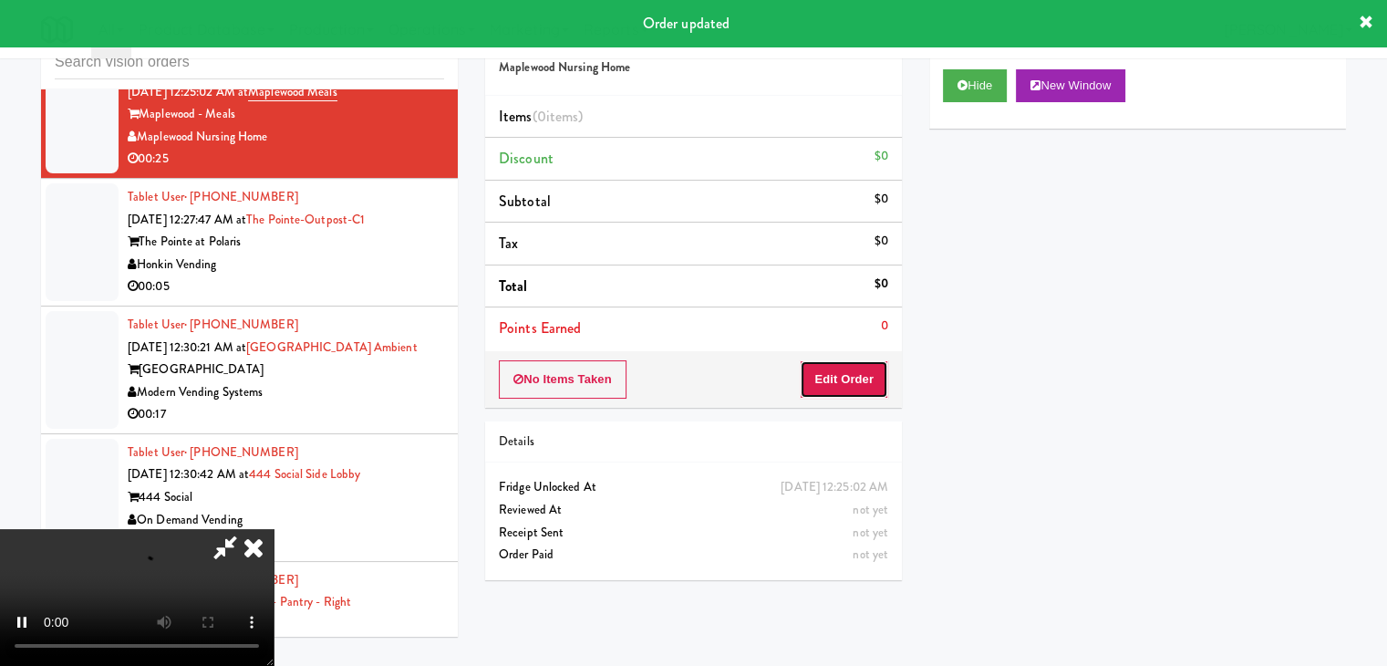
click at [840, 371] on button "Edit Order" at bounding box center [844, 379] width 88 height 38
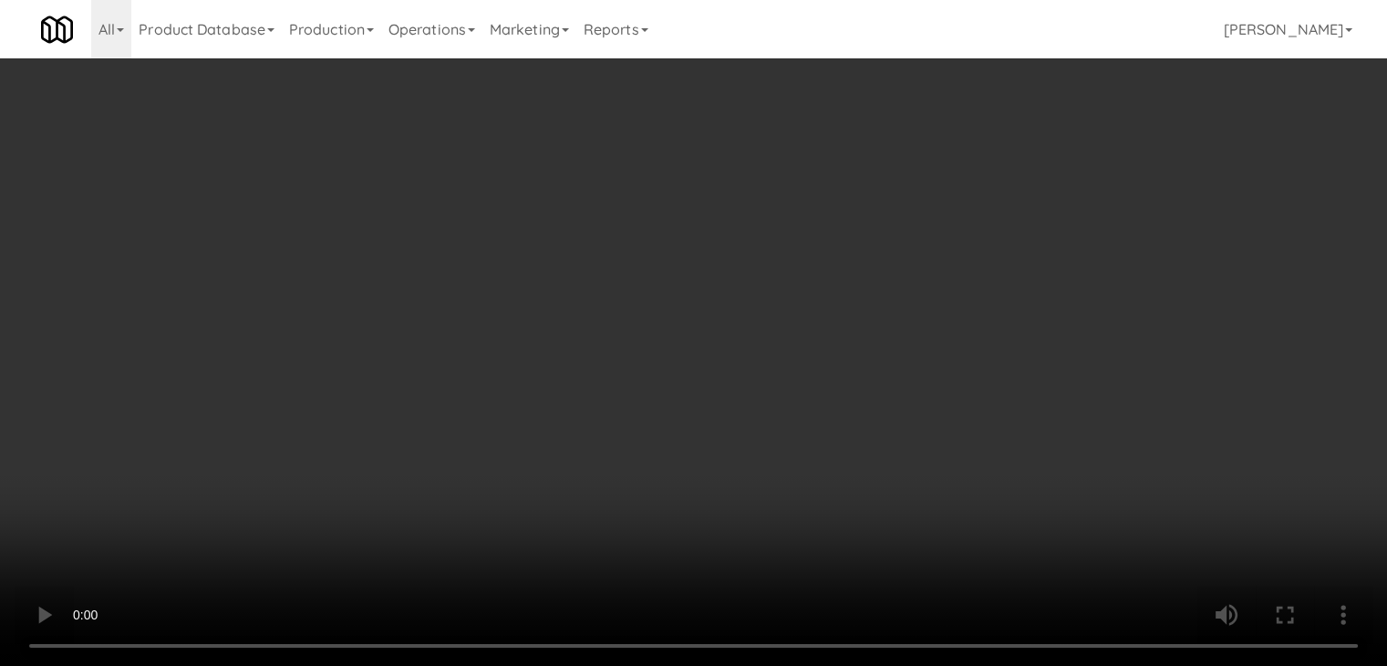
scroll to position [10666, 0]
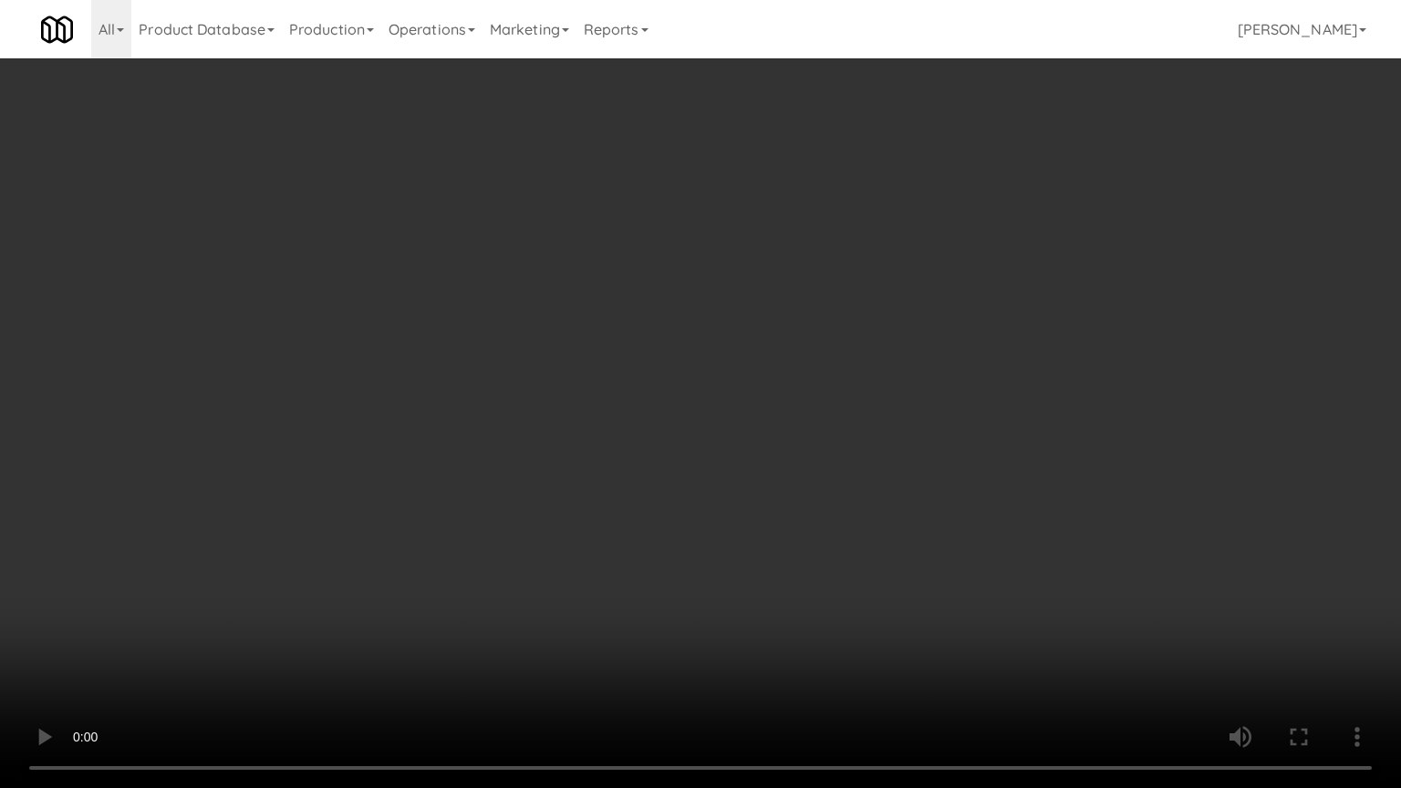
click at [790, 524] on video at bounding box center [700, 394] width 1401 height 788
click at [786, 524] on video at bounding box center [700, 394] width 1401 height 788
click at [786, 523] on video at bounding box center [700, 394] width 1401 height 788
click at [788, 516] on video at bounding box center [700, 394] width 1401 height 788
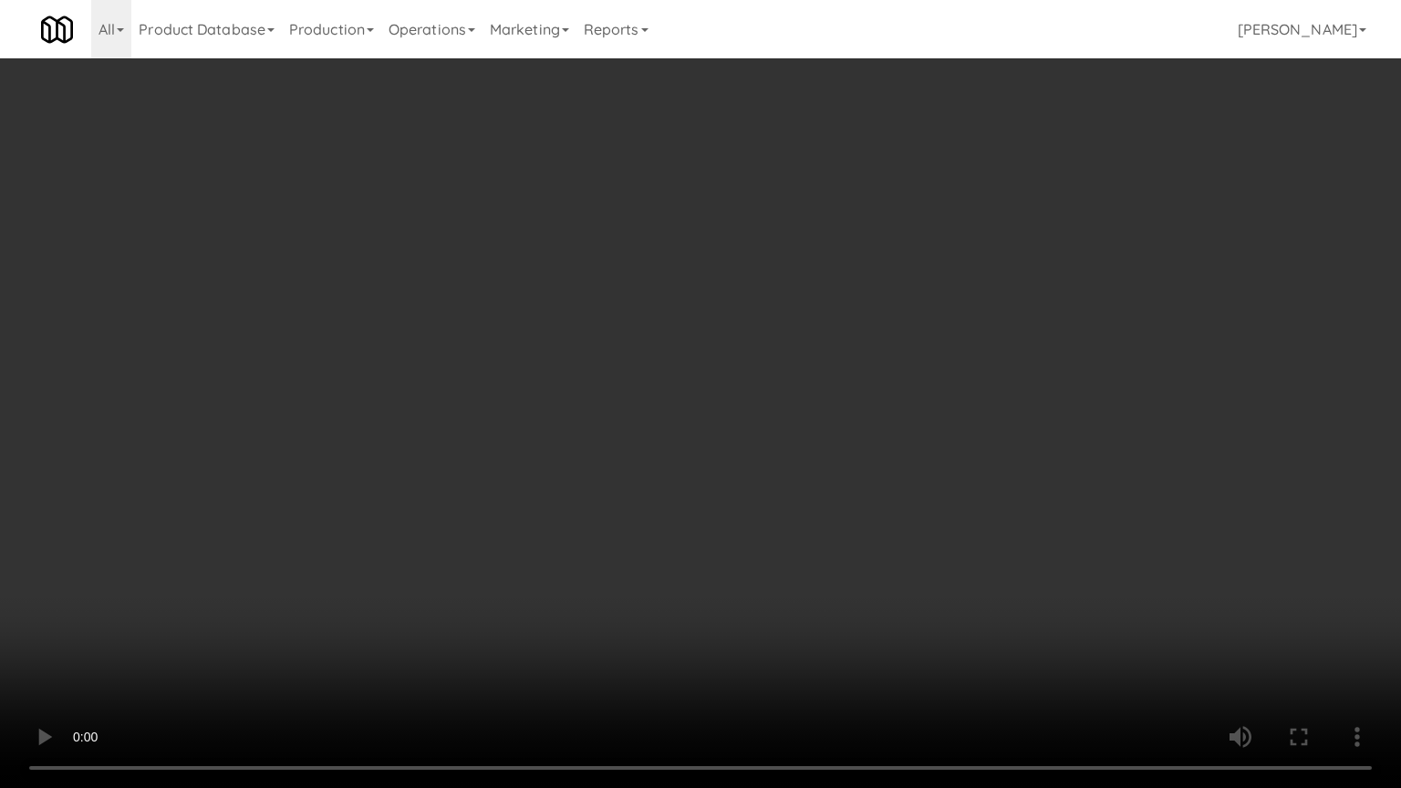
click at [788, 516] on video at bounding box center [700, 394] width 1401 height 788
click at [791, 515] on video at bounding box center [700, 394] width 1401 height 788
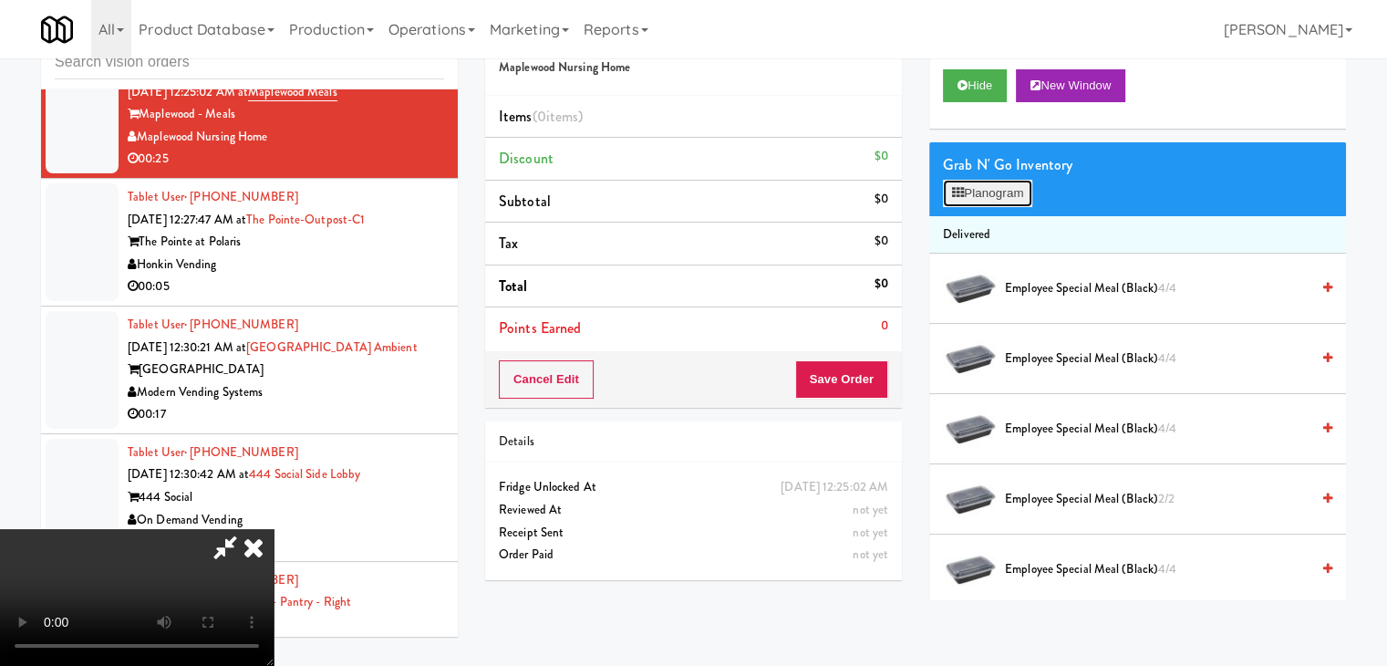
click at [974, 196] on button "Planogram" at bounding box center [987, 193] width 89 height 27
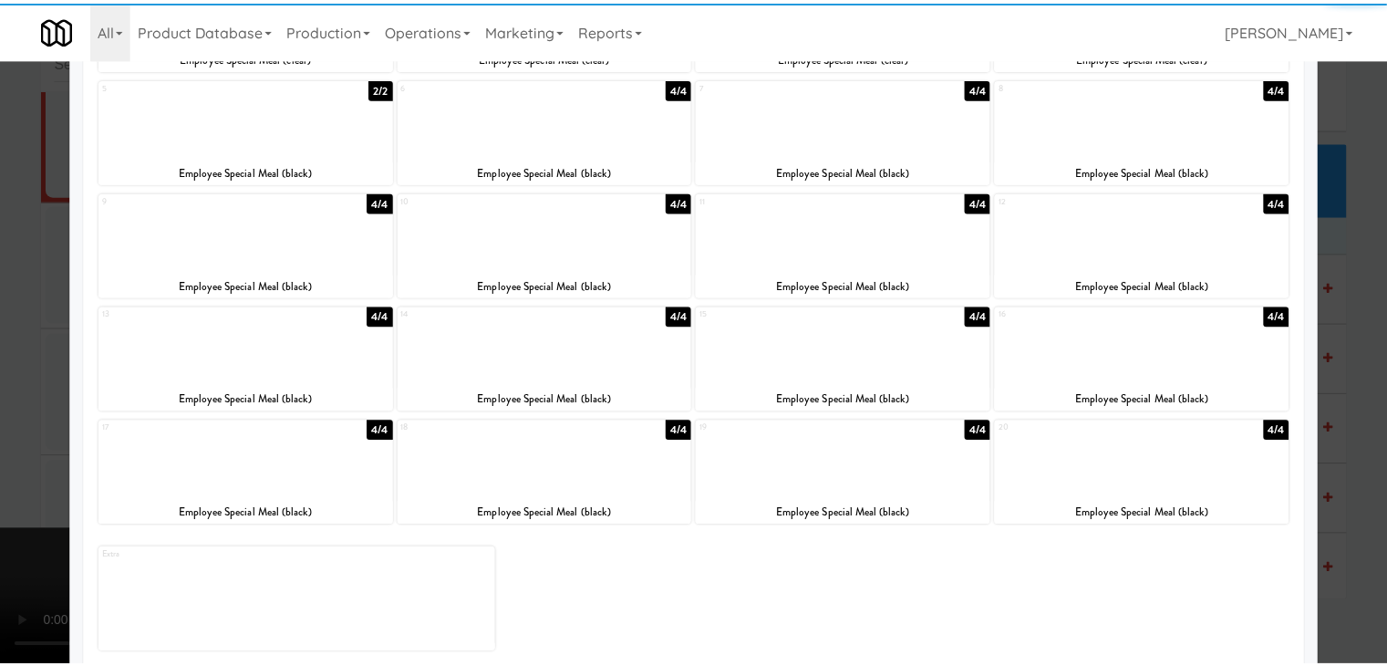
scroll to position [230, 0]
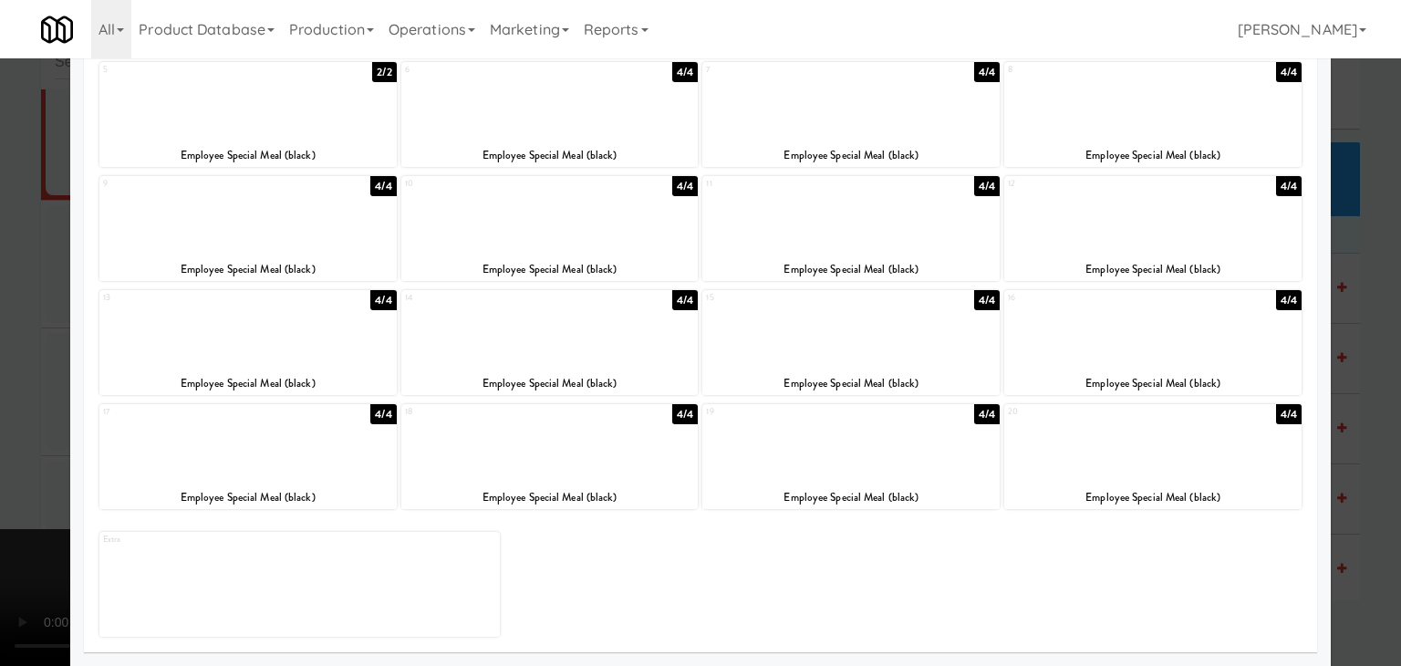
click at [223, 493] on div "Employee Special Meal (black)" at bounding box center [248, 497] width 292 height 23
click at [569, 241] on div at bounding box center [549, 216] width 297 height 70
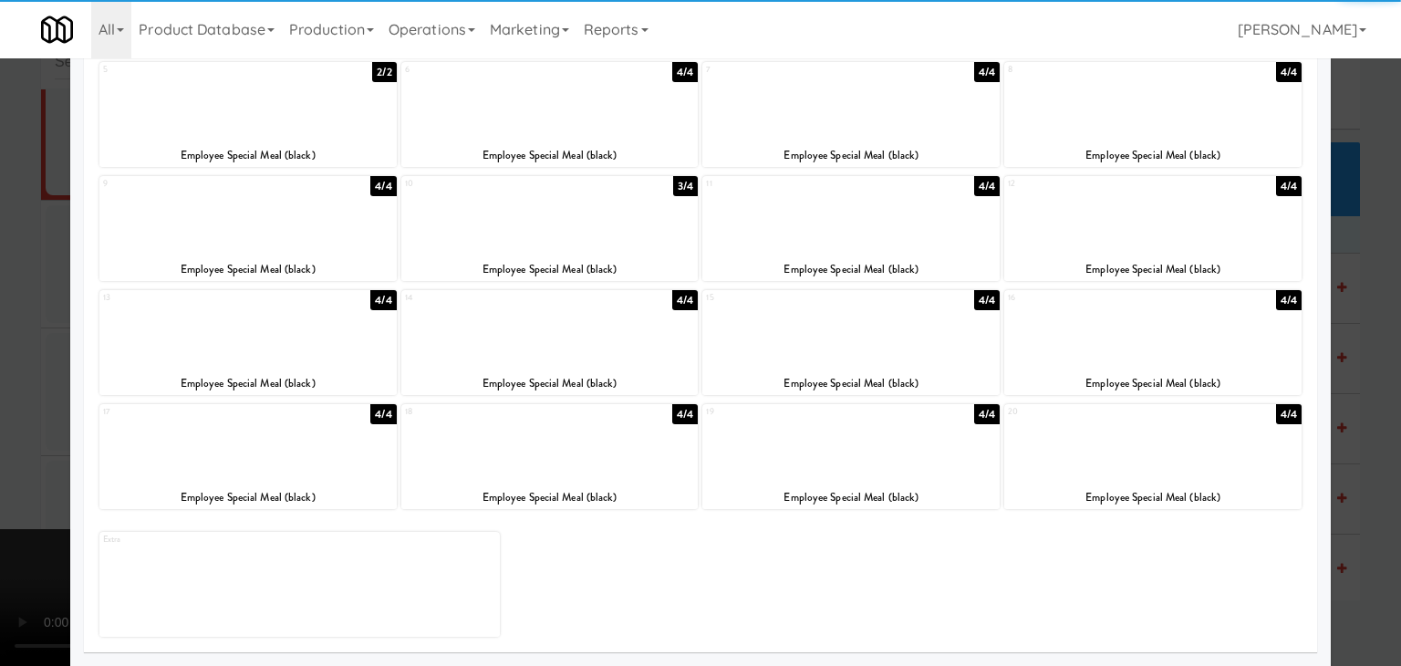
click at [260, 470] on div at bounding box center [247, 444] width 297 height 70
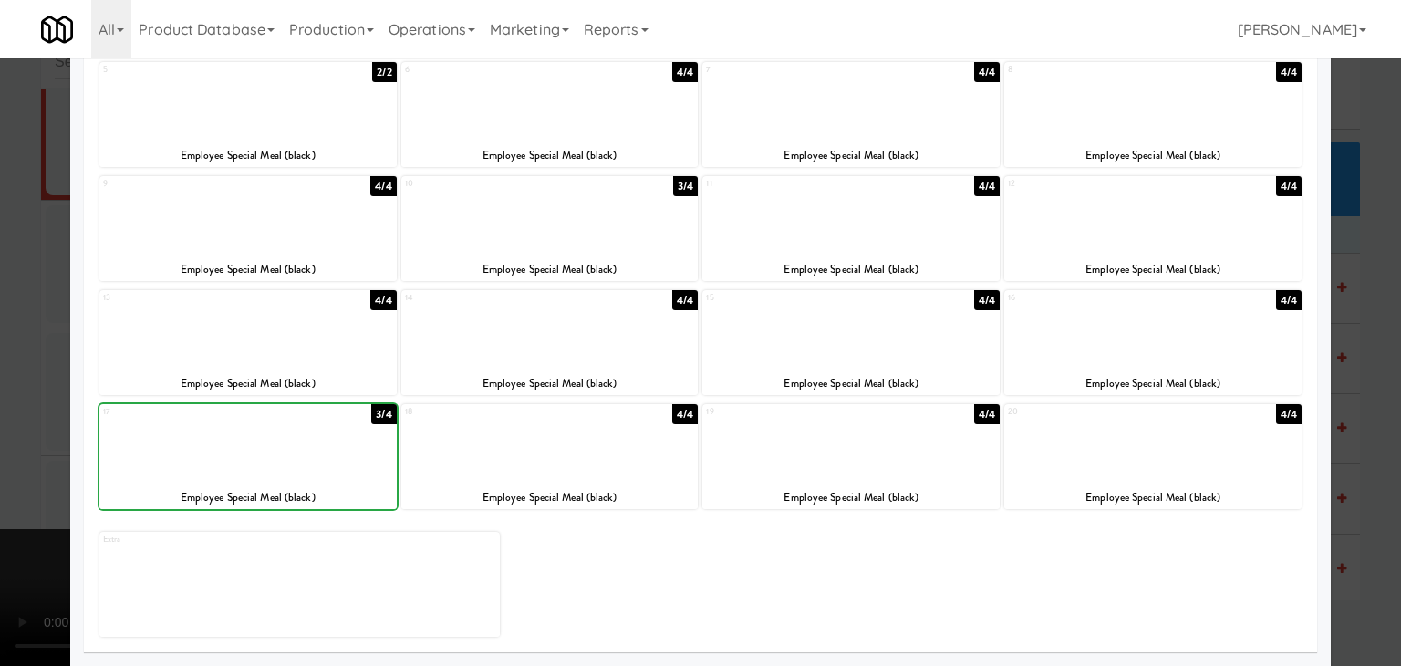
drag, startPoint x: 0, startPoint y: 444, endPoint x: 203, endPoint y: 414, distance: 205.6
click at [7, 441] on div at bounding box center [700, 333] width 1401 height 666
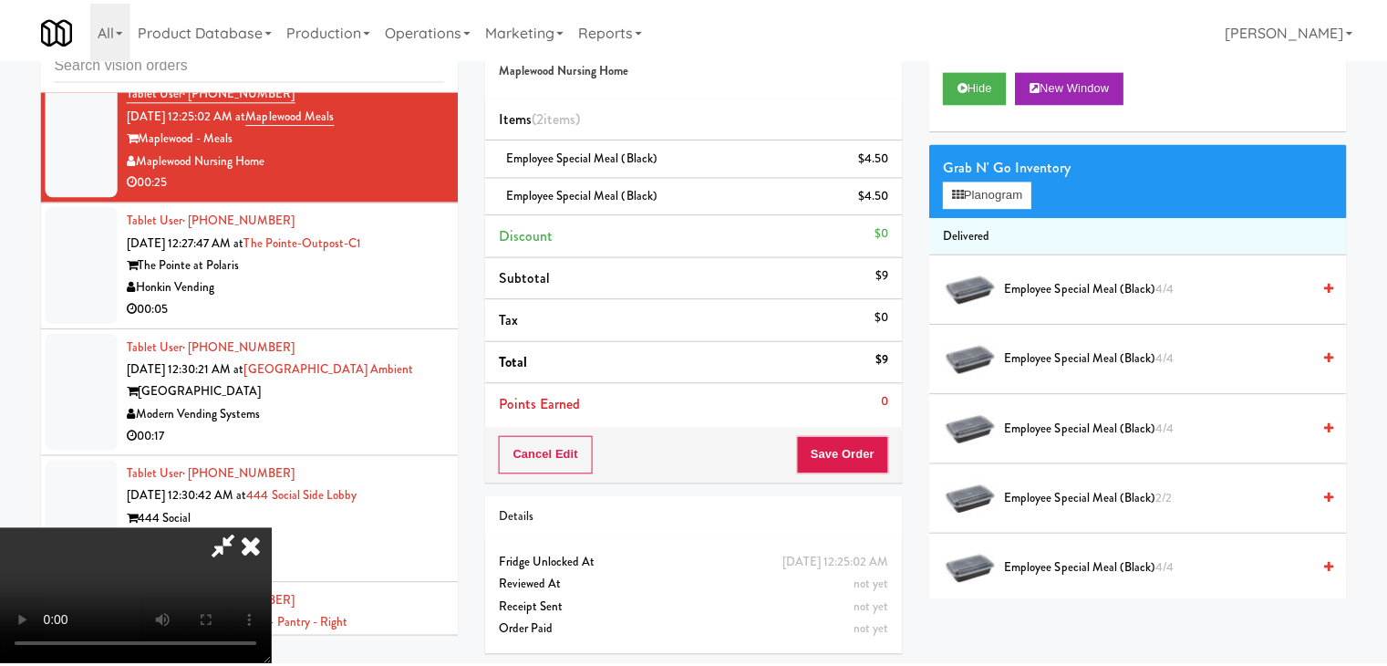
scroll to position [10688, 0]
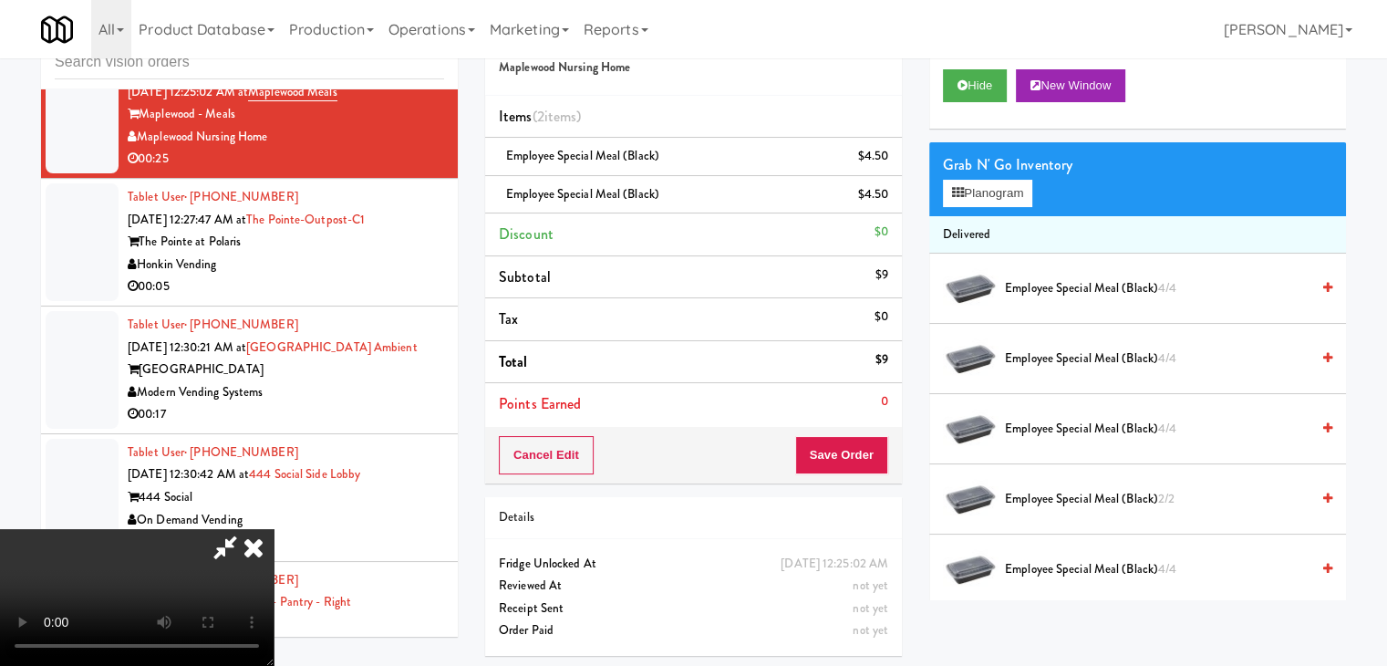
click at [274, 529] on icon at bounding box center [254, 547] width 40 height 36
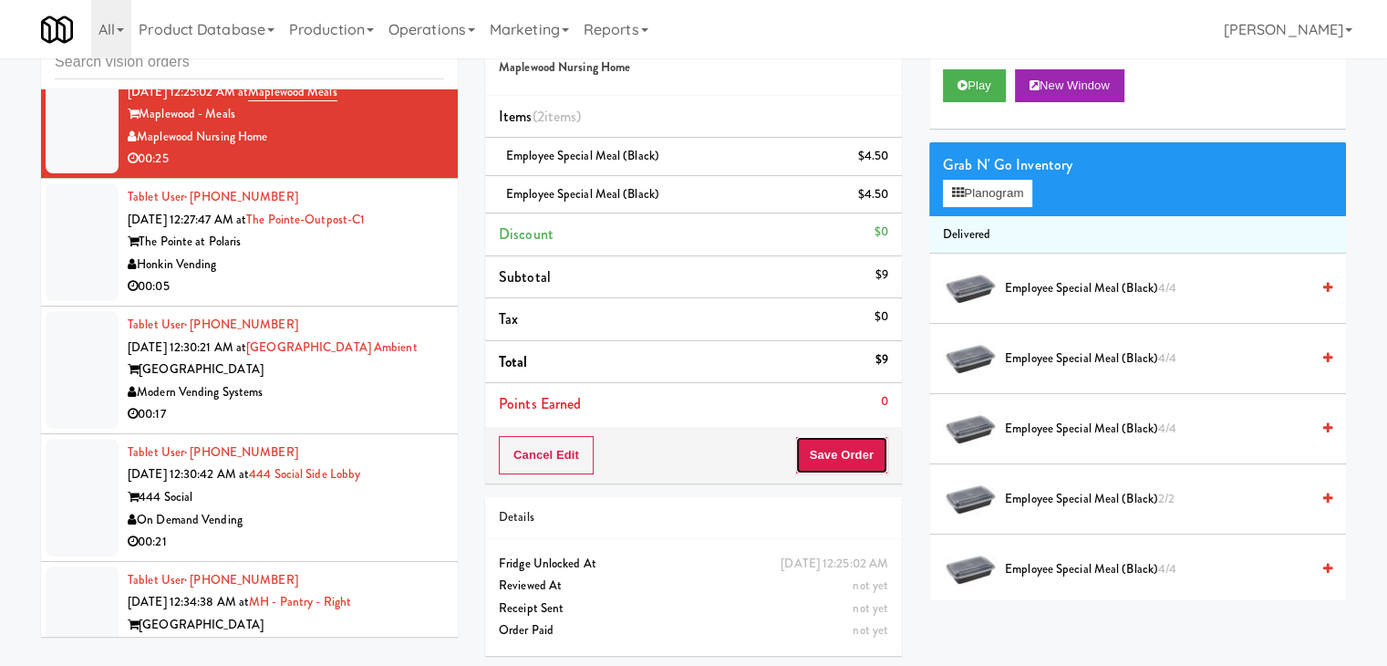
click at [836, 475] on div "Cancel Edit Save Order" at bounding box center [693, 455] width 417 height 57
click at [814, 452] on button "Save Order" at bounding box center [841, 455] width 93 height 38
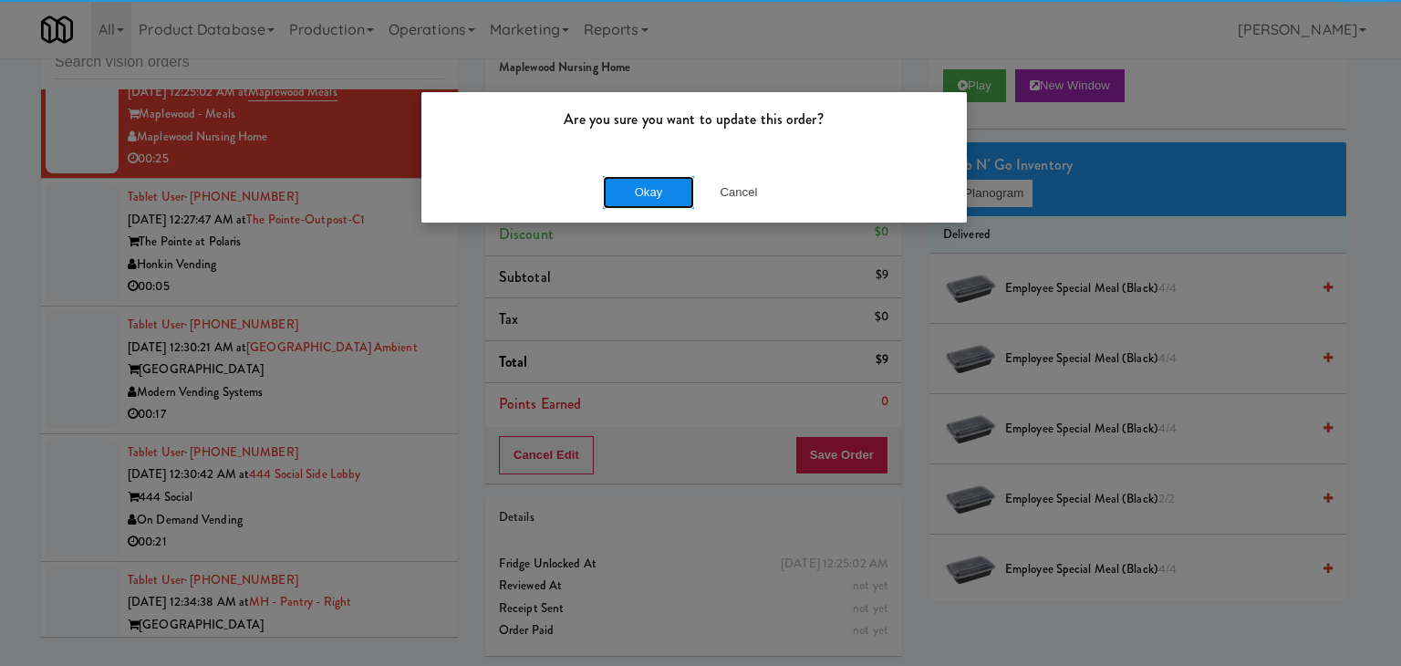
click at [674, 182] on button "Okay" at bounding box center [648, 192] width 91 height 33
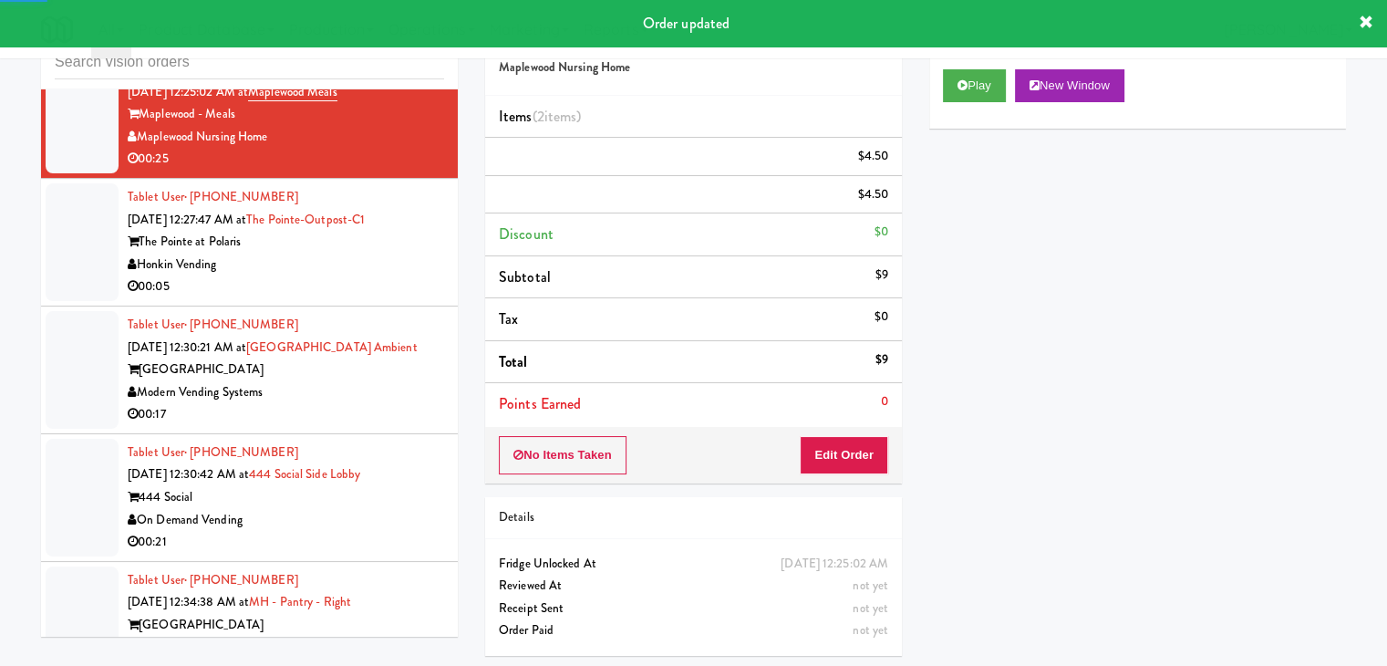
click at [373, 306] on li "Tablet User · (614) 312-2712 Sep 2, 2025 12:27:47 AM at The Pointe-Outpost-C1 T…" at bounding box center [249, 243] width 417 height 128
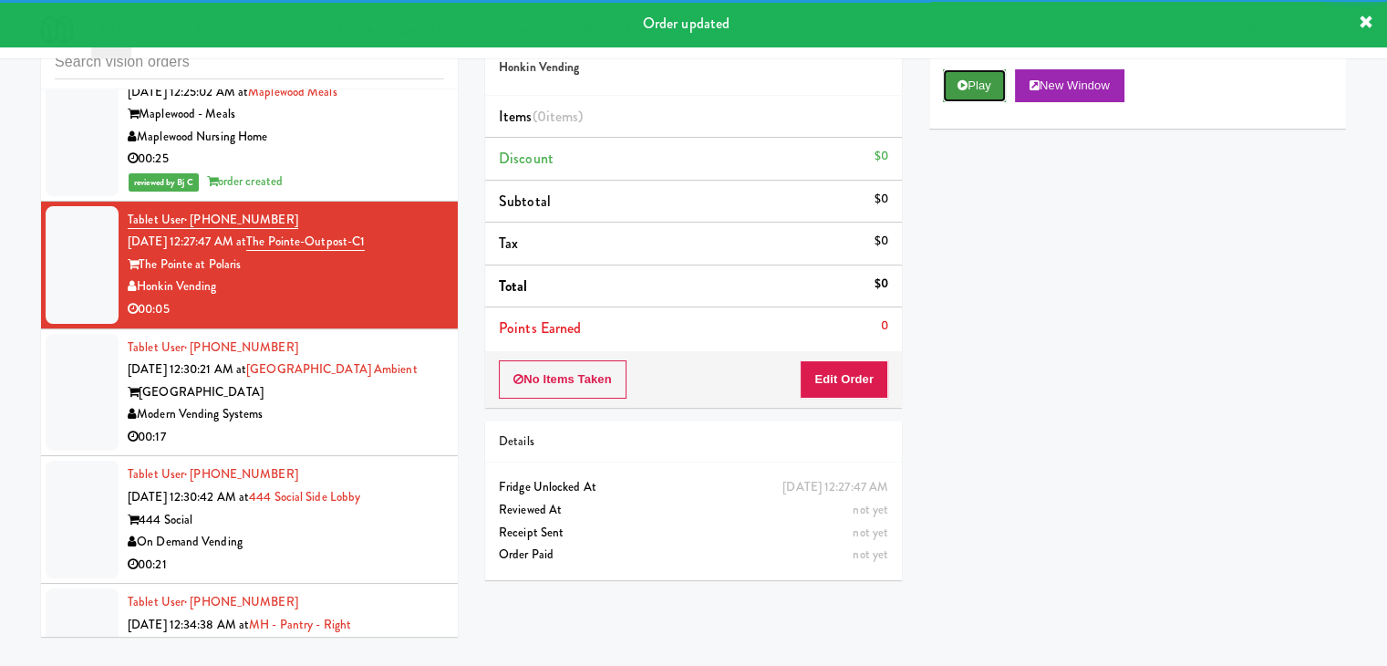
click at [974, 78] on button "Play" at bounding box center [974, 85] width 63 height 33
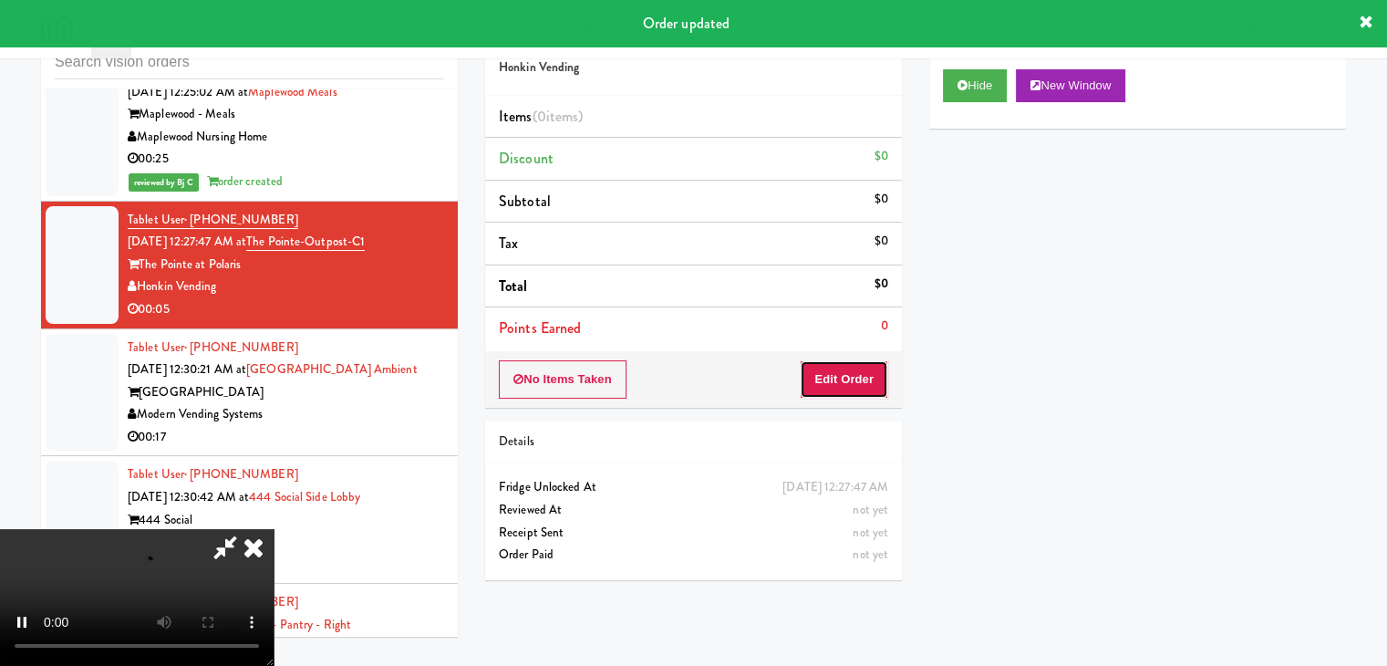
click at [829, 389] on button "Edit Order" at bounding box center [844, 379] width 88 height 38
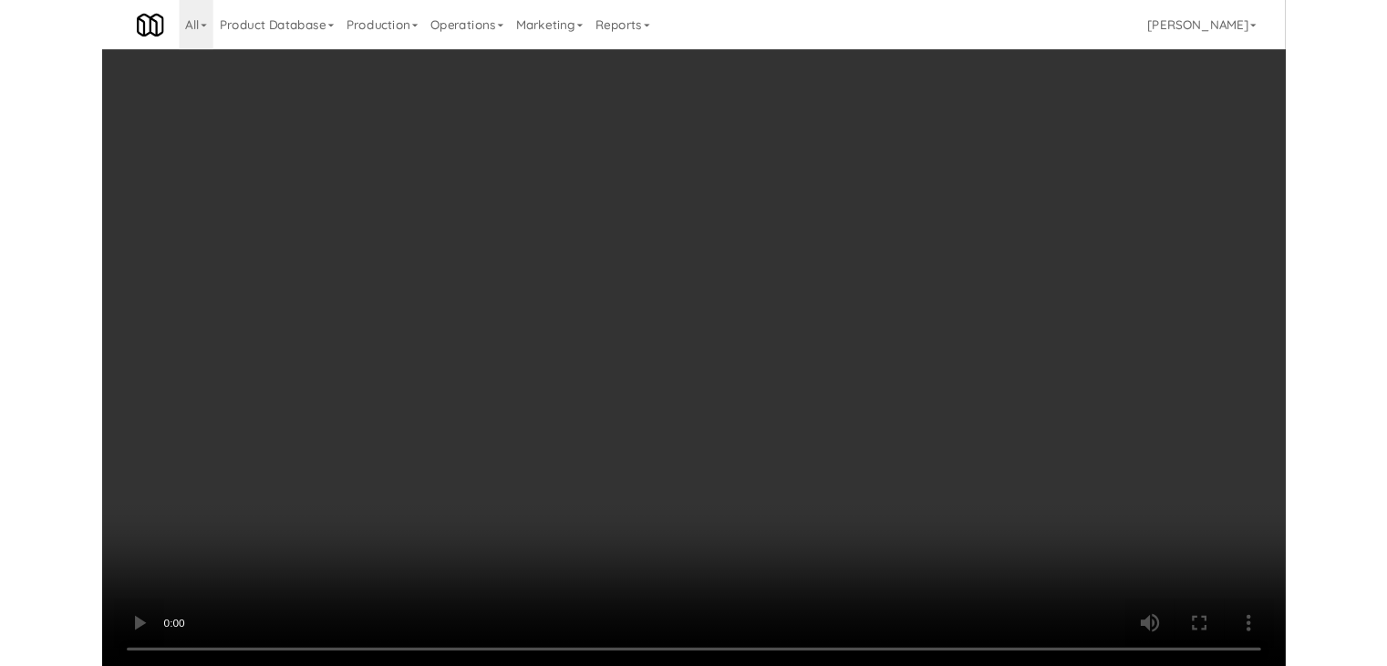
scroll to position [10666, 0]
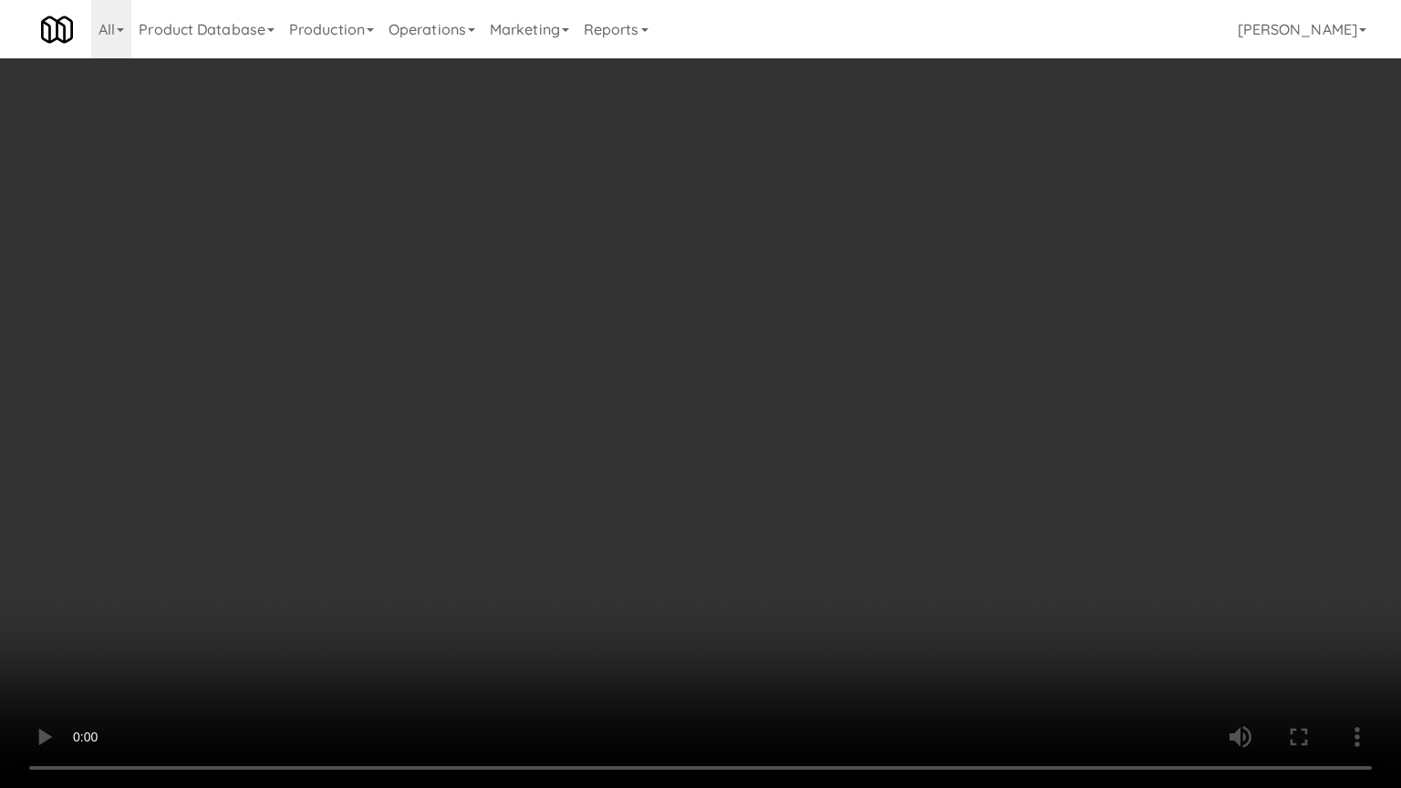
click at [748, 521] on video at bounding box center [700, 394] width 1401 height 788
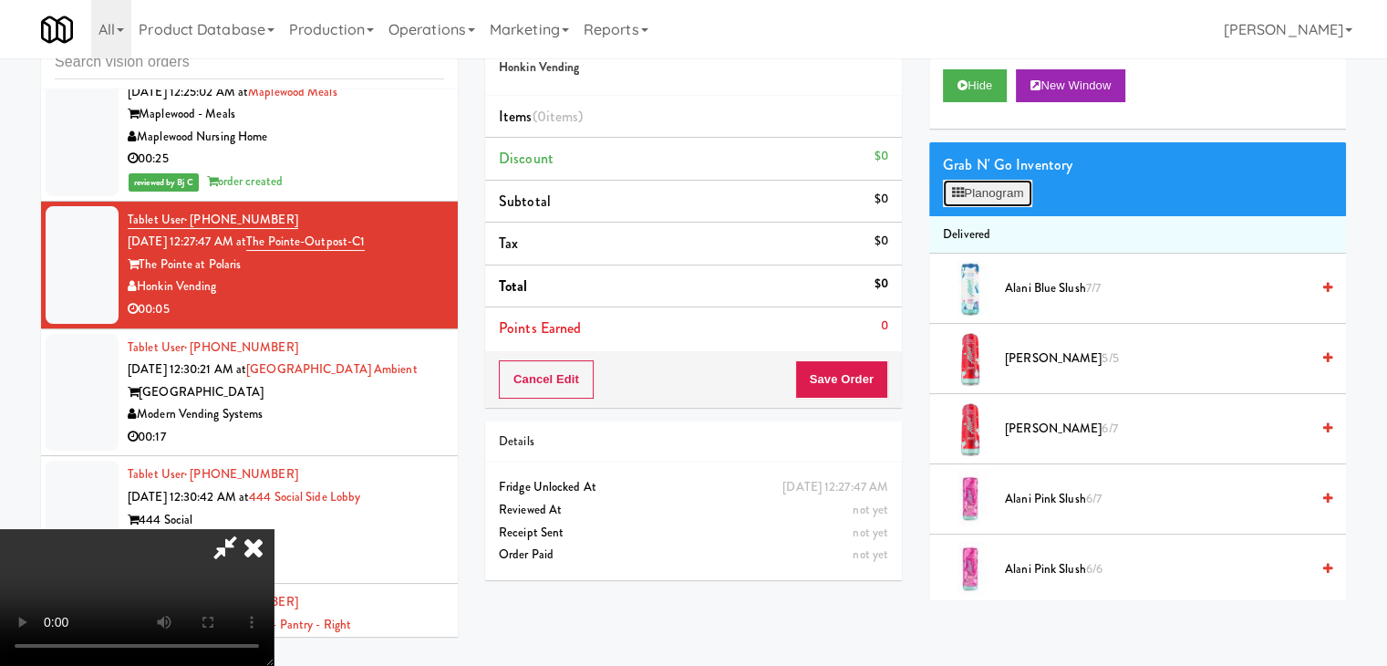
click at [960, 202] on button "Planogram" at bounding box center [987, 193] width 89 height 27
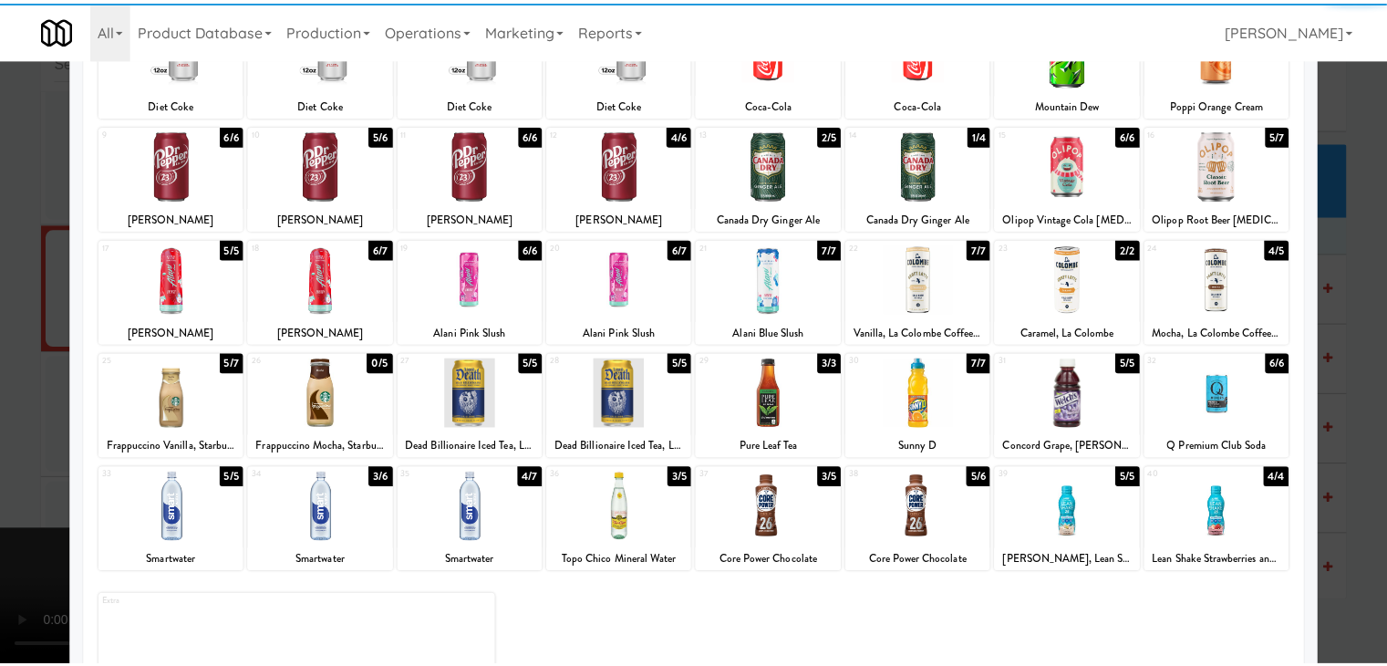
scroll to position [230, 0]
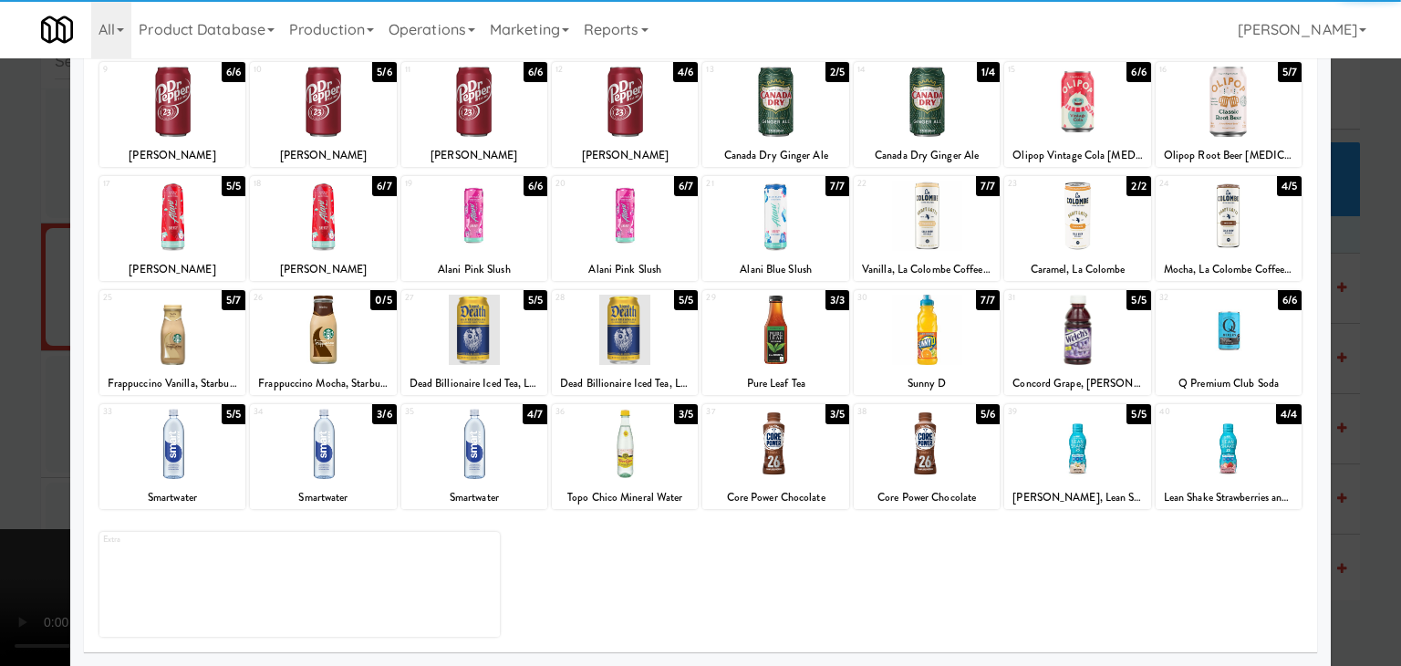
drag, startPoint x: 347, startPoint y: 450, endPoint x: 331, endPoint y: 452, distance: 15.7
click at [345, 451] on div at bounding box center [323, 444] width 146 height 70
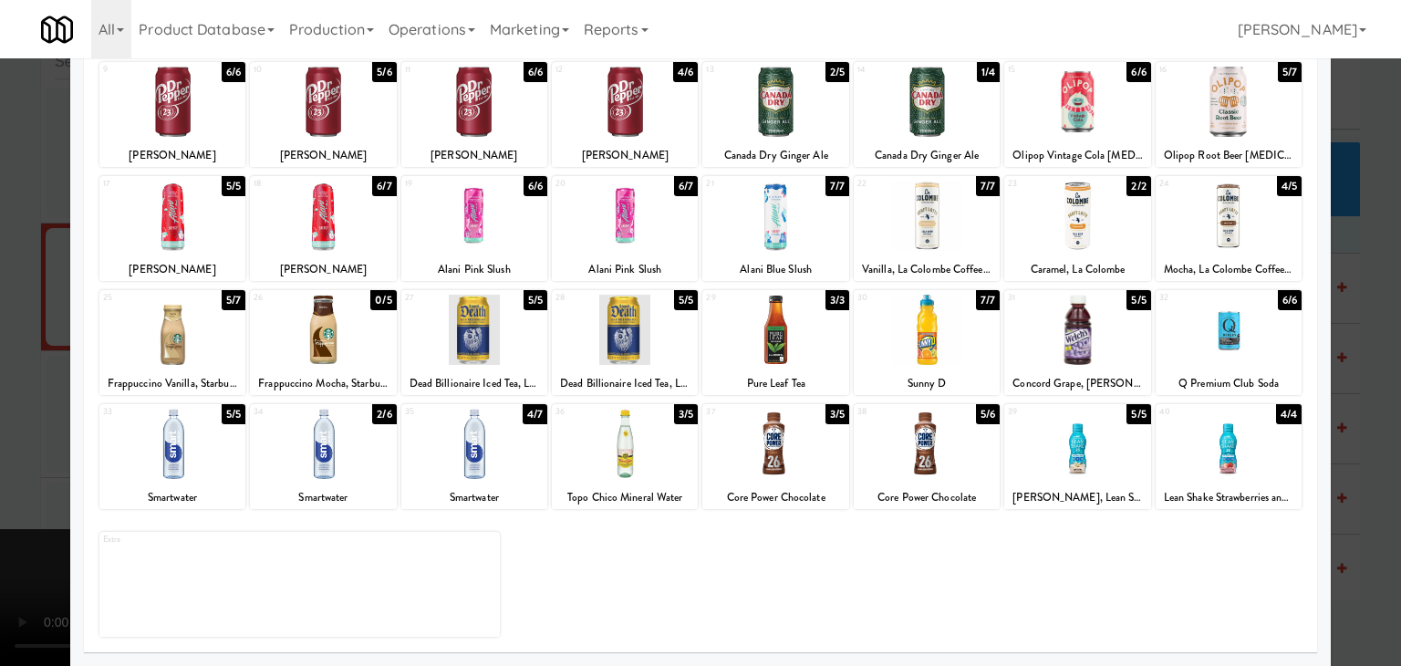
click at [138, 453] on div at bounding box center [172, 444] width 146 height 70
drag, startPoint x: 0, startPoint y: 457, endPoint x: 434, endPoint y: 451, distance: 434.2
click at [51, 453] on div at bounding box center [700, 333] width 1401 height 666
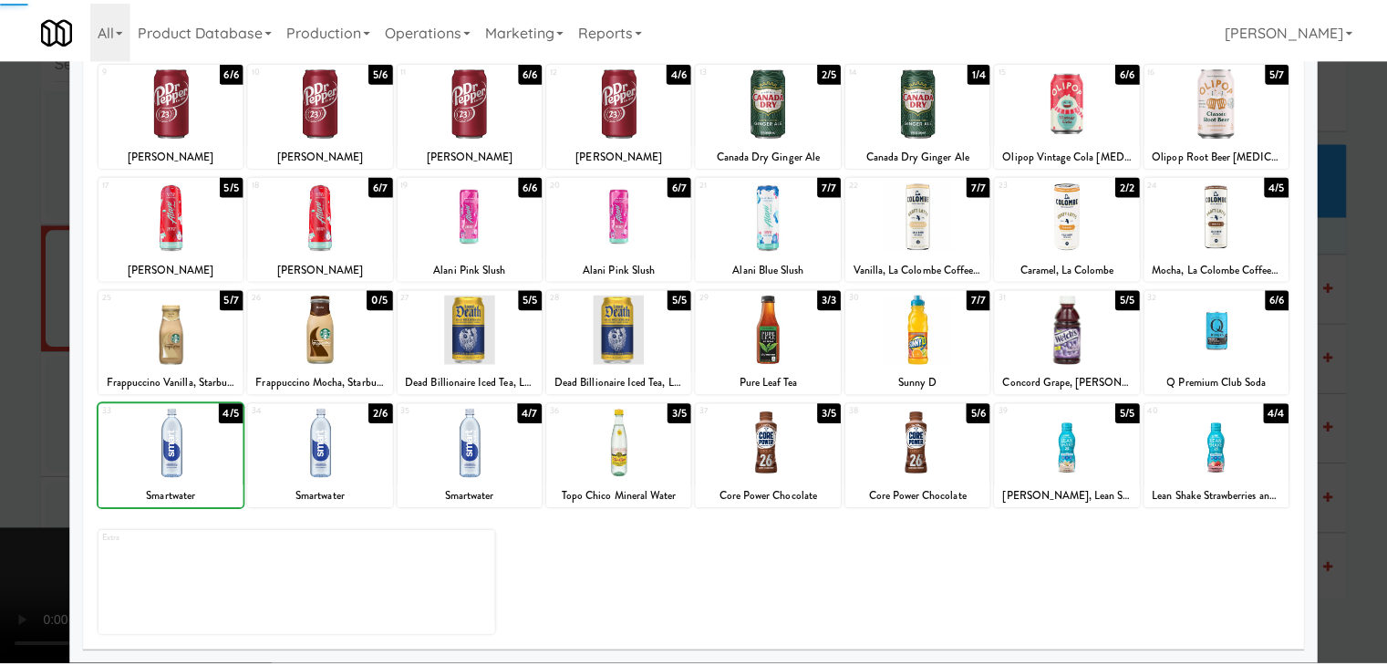
scroll to position [10688, 0]
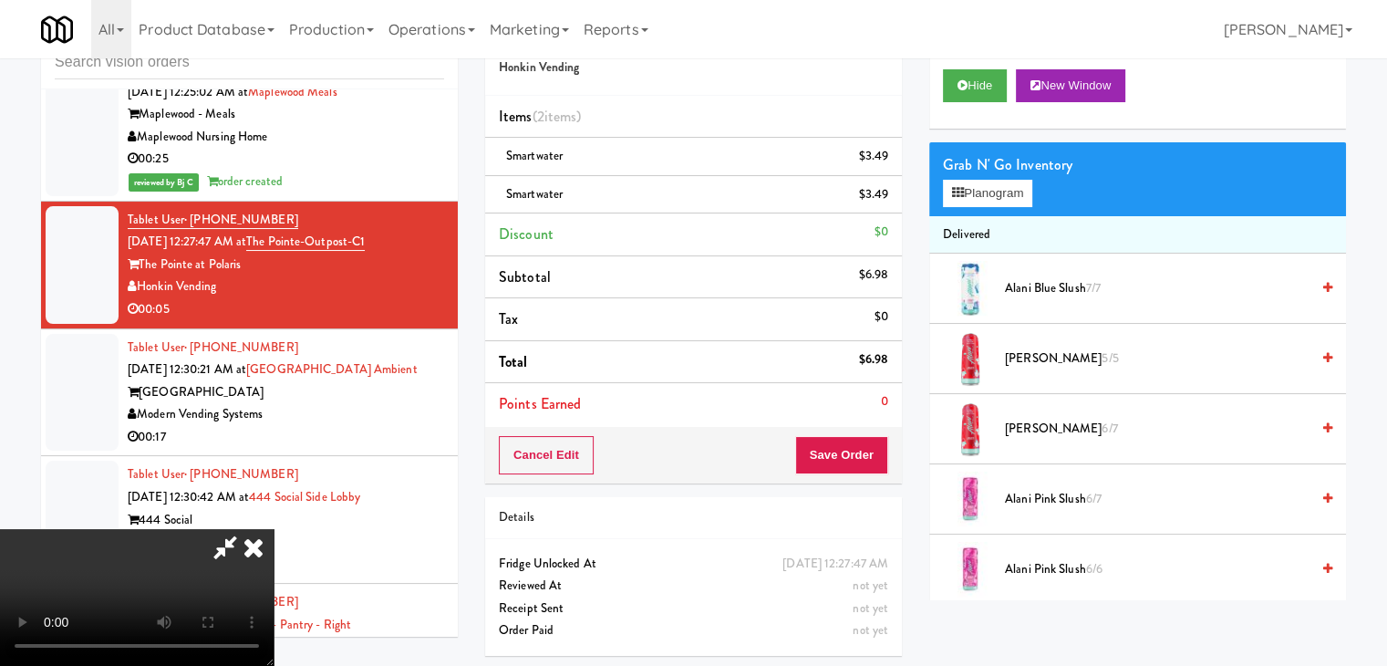
click at [888, 444] on div "Order # 9293451 Honkin Vending Items (2 items ) Smartwater $3.49 Smartwater $3.…" at bounding box center [694, 338] width 444 height 662
click at [872, 449] on button "Save Order" at bounding box center [841, 455] width 93 height 38
drag, startPoint x: 872, startPoint y: 449, endPoint x: 856, endPoint y: 448, distance: 15.5
click at [870, 449] on button "Save Order" at bounding box center [841, 455] width 93 height 38
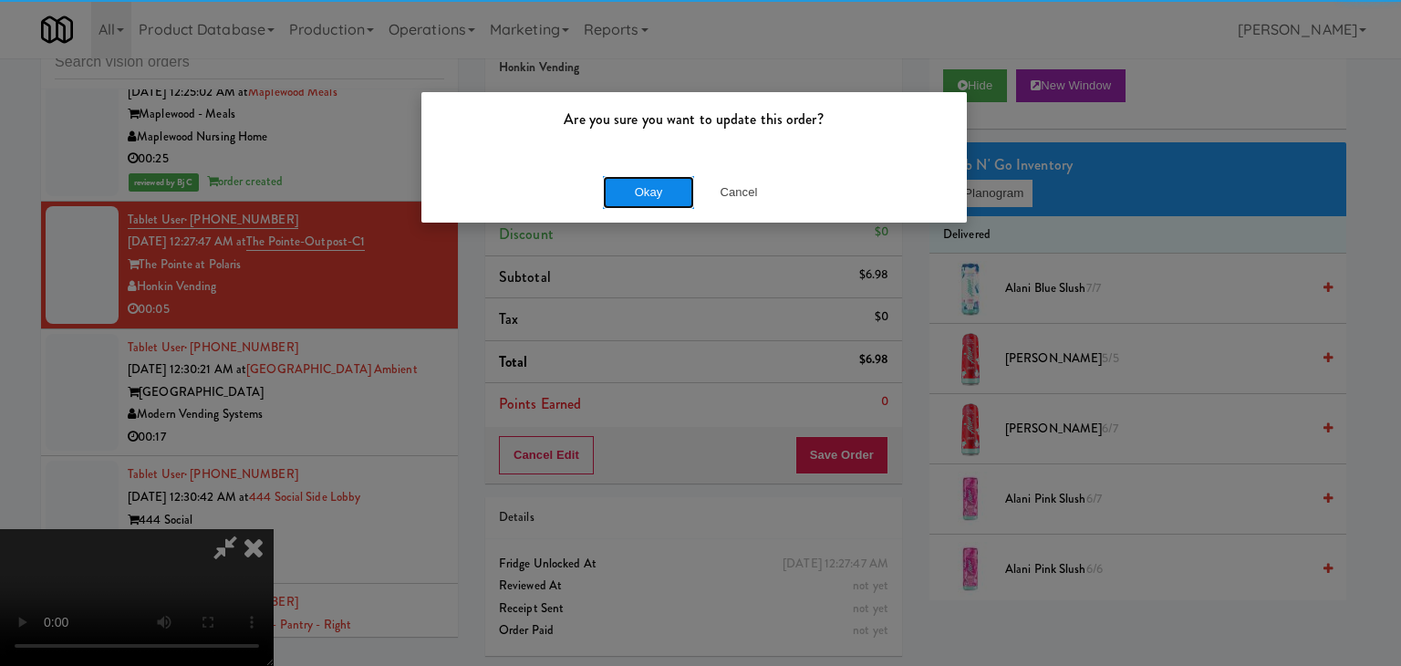
click at [683, 189] on button "Okay" at bounding box center [648, 192] width 91 height 33
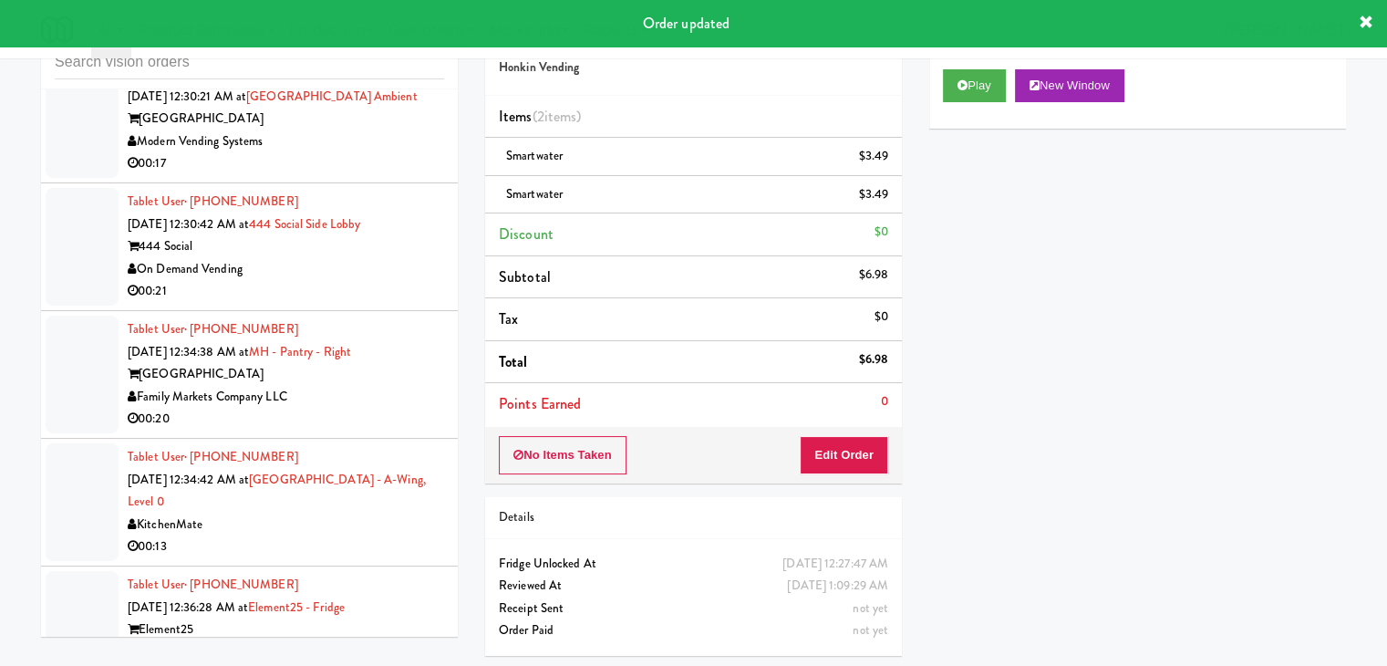
scroll to position [10894, 0]
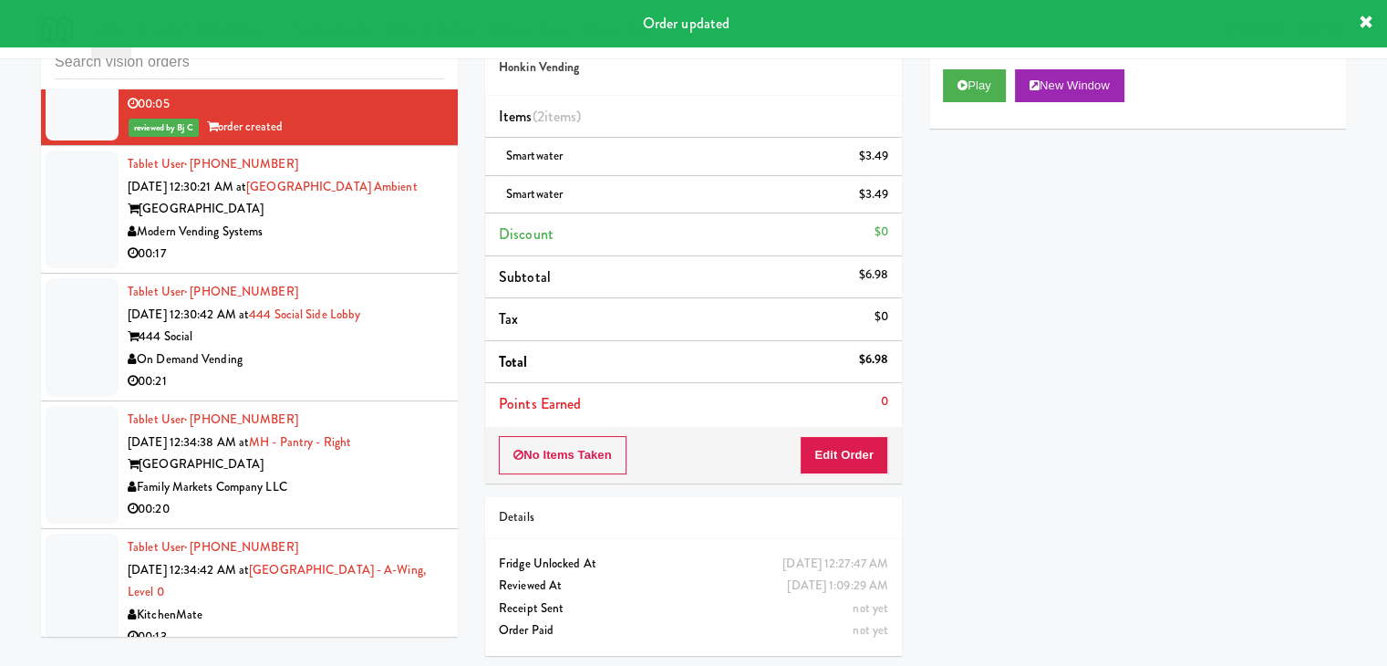
click at [390, 258] on div "00:17" at bounding box center [286, 254] width 317 height 23
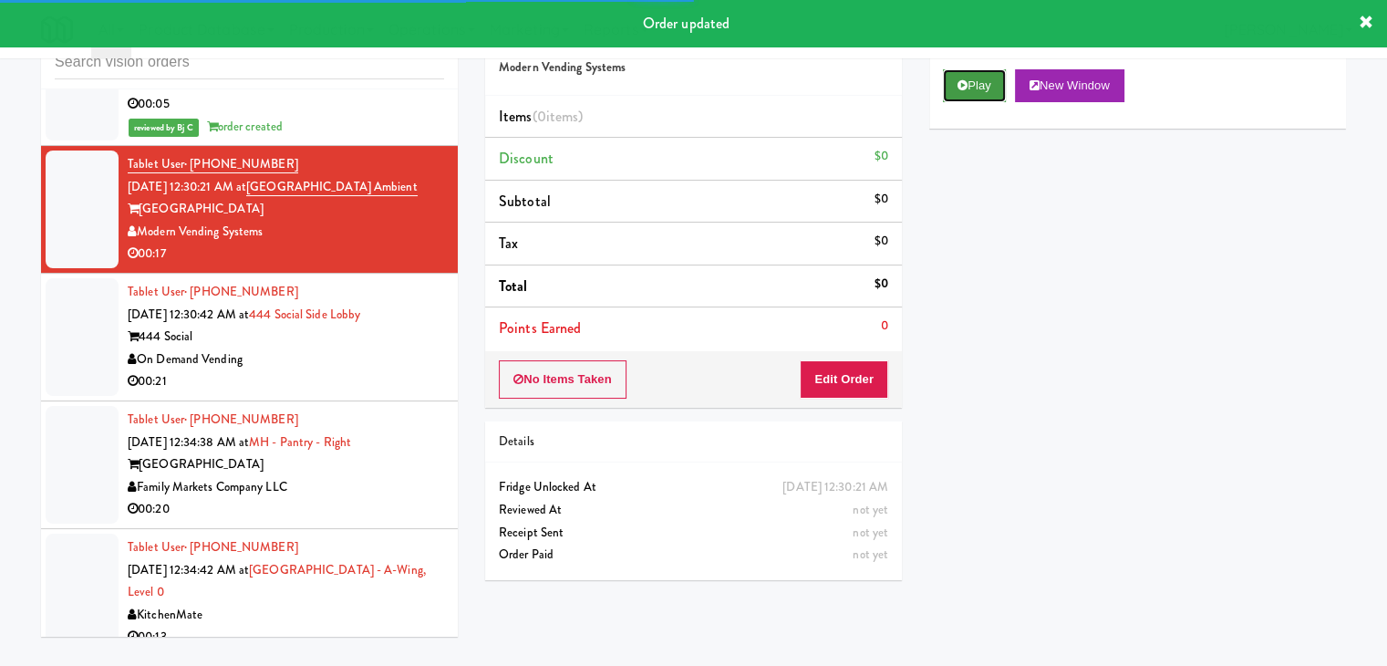
click at [977, 91] on button "Play" at bounding box center [974, 85] width 63 height 33
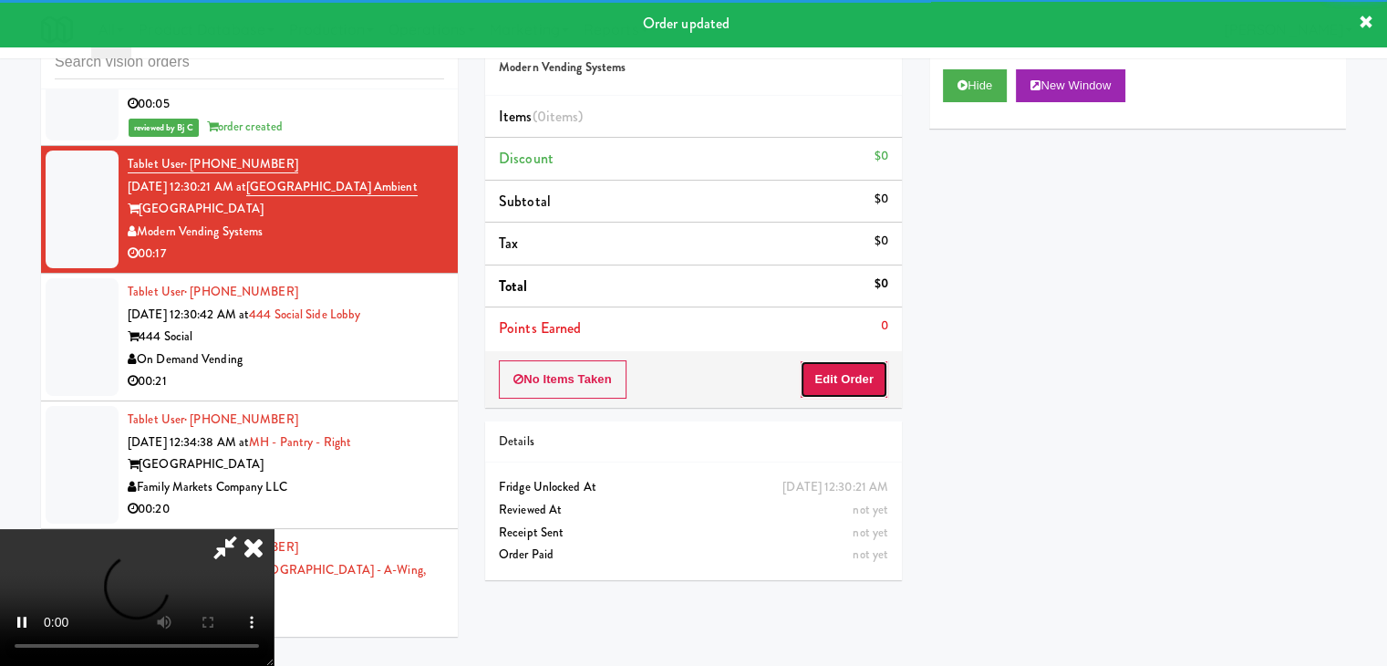
click at [862, 376] on button "Edit Order" at bounding box center [844, 379] width 88 height 38
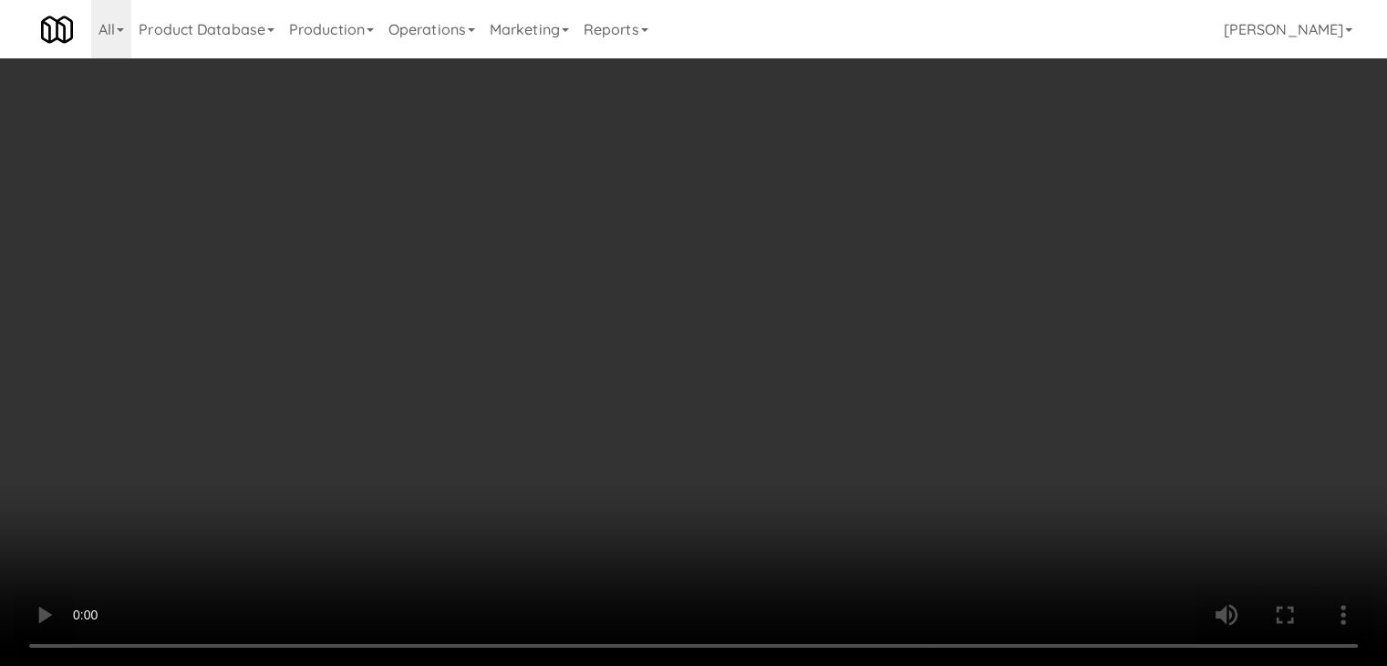
scroll to position [10871, 0]
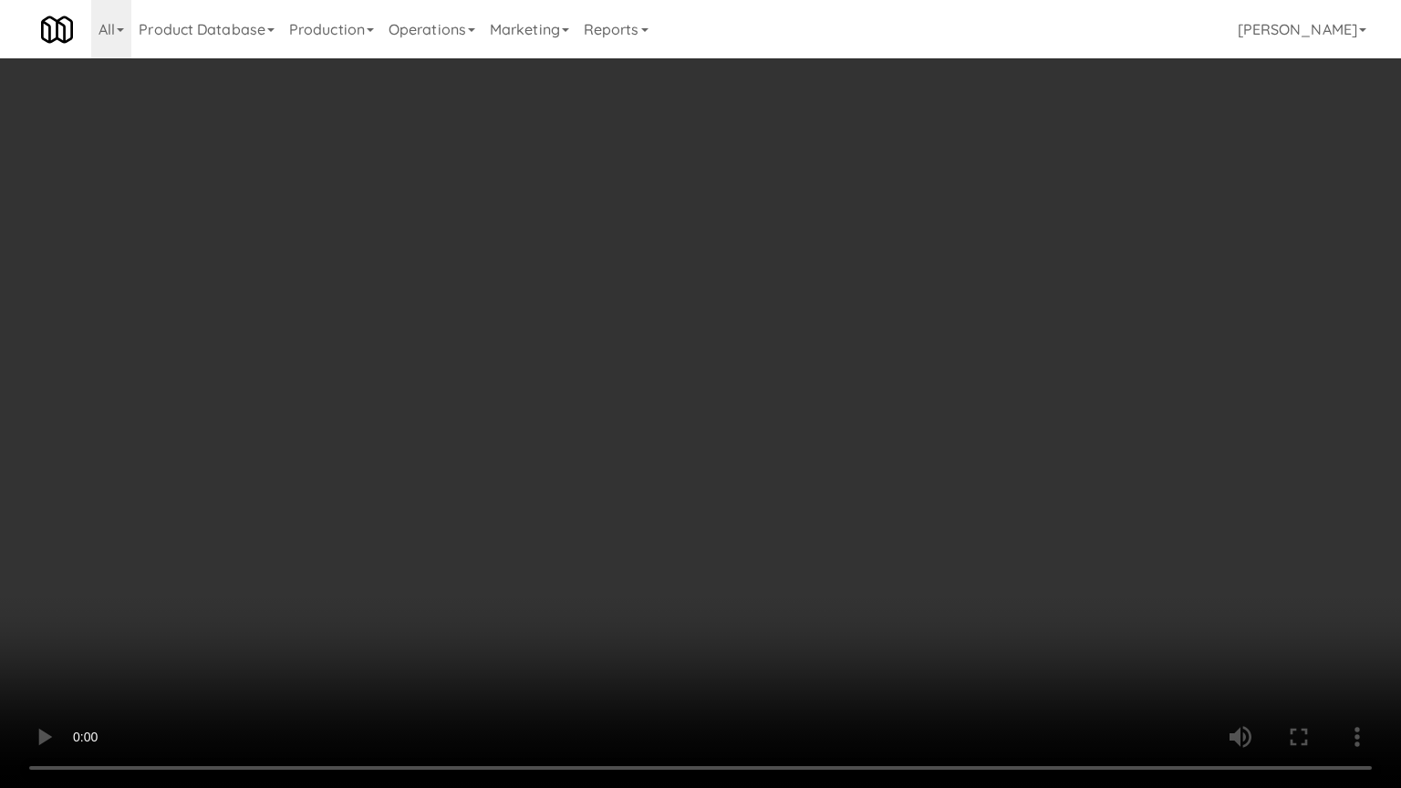
click at [822, 515] on video at bounding box center [700, 394] width 1401 height 788
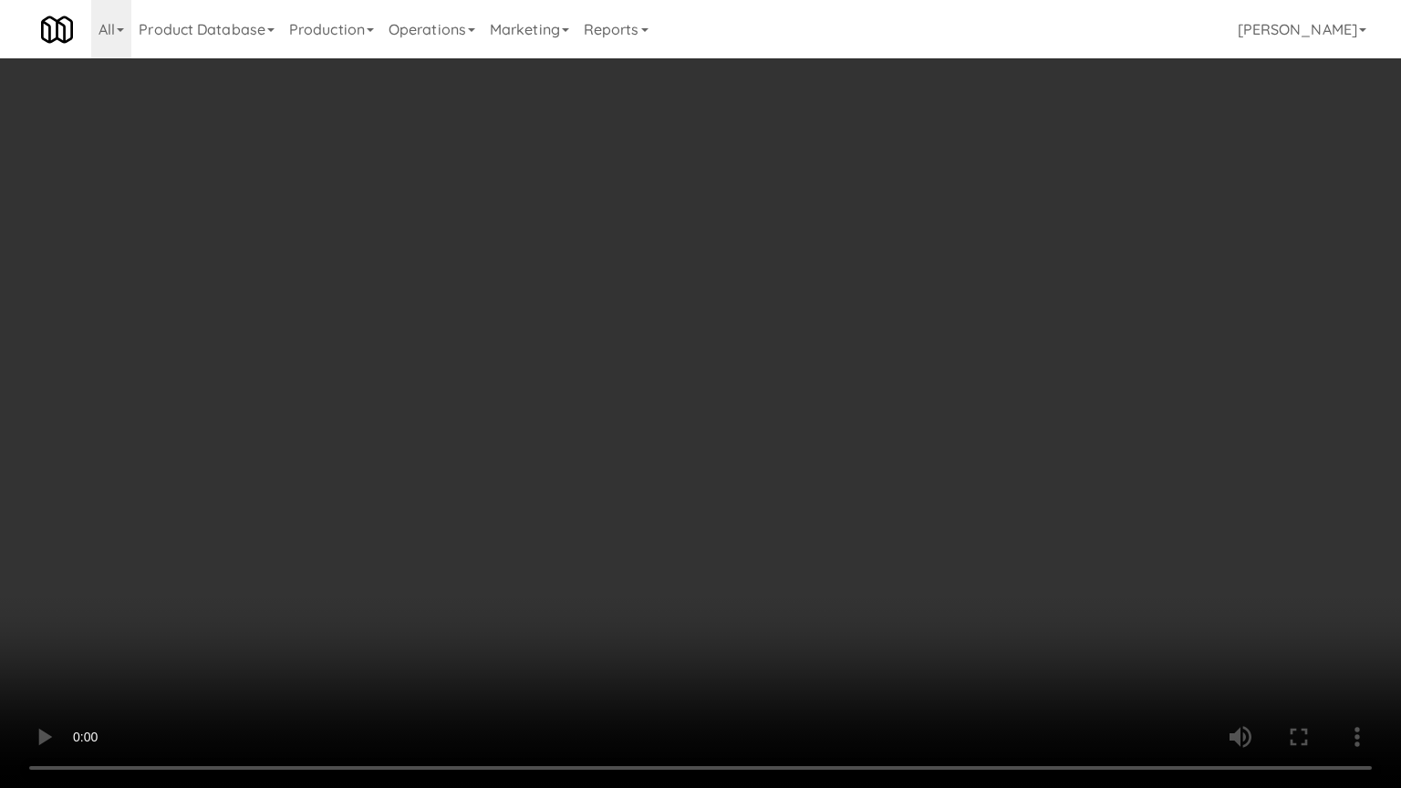
click at [822, 516] on video at bounding box center [700, 394] width 1401 height 788
click at [822, 514] on video at bounding box center [700, 394] width 1401 height 788
click at [825, 508] on video at bounding box center [700, 394] width 1401 height 788
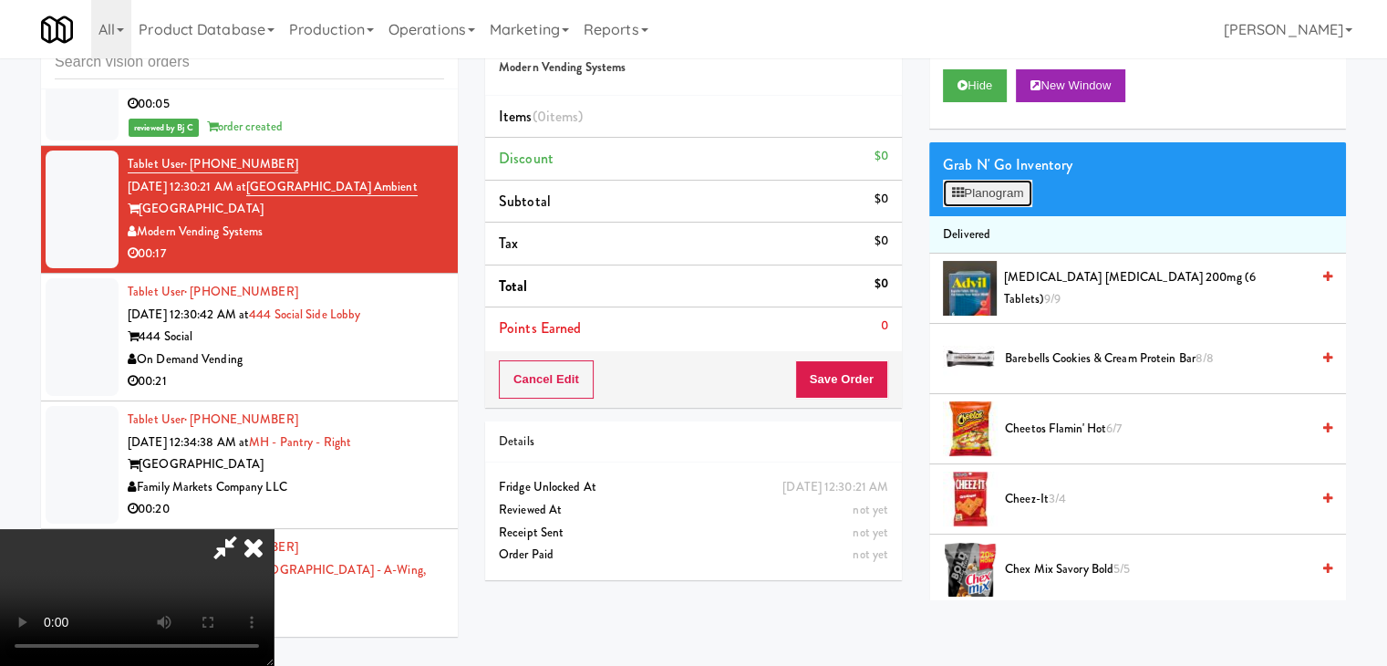
click at [1000, 187] on button "Planogram" at bounding box center [987, 193] width 89 height 27
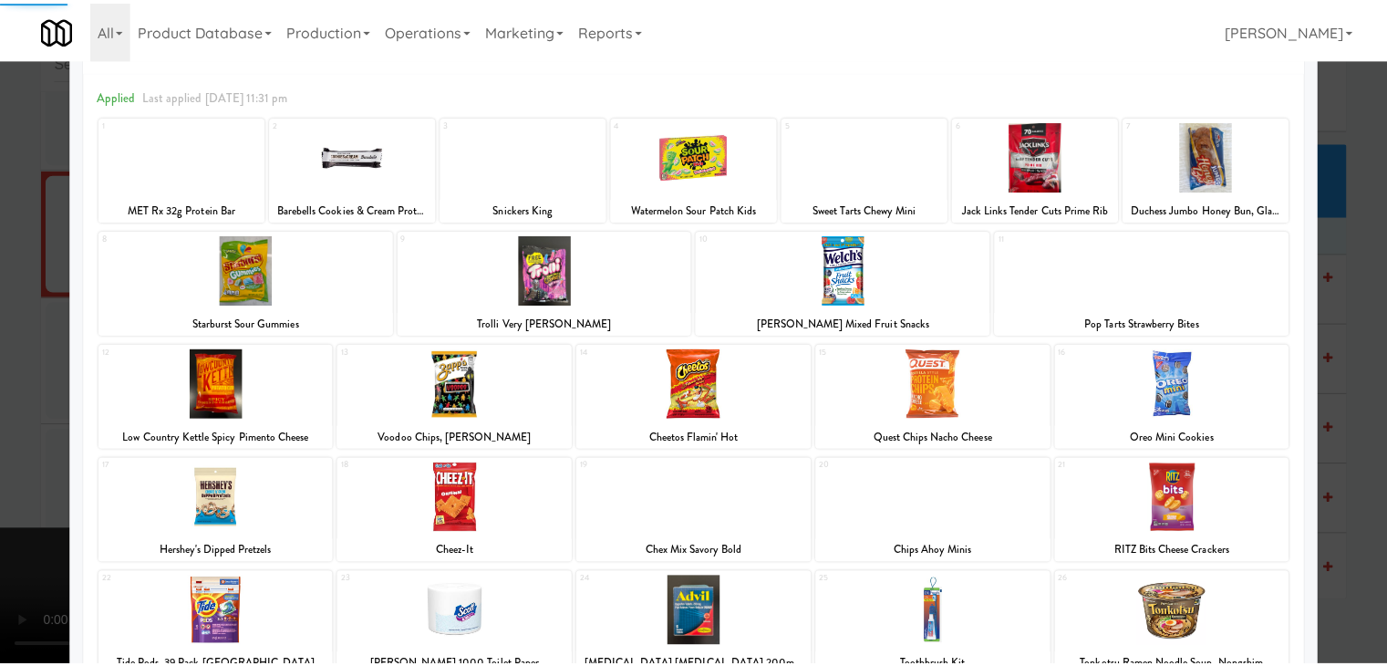
scroll to position [182, 0]
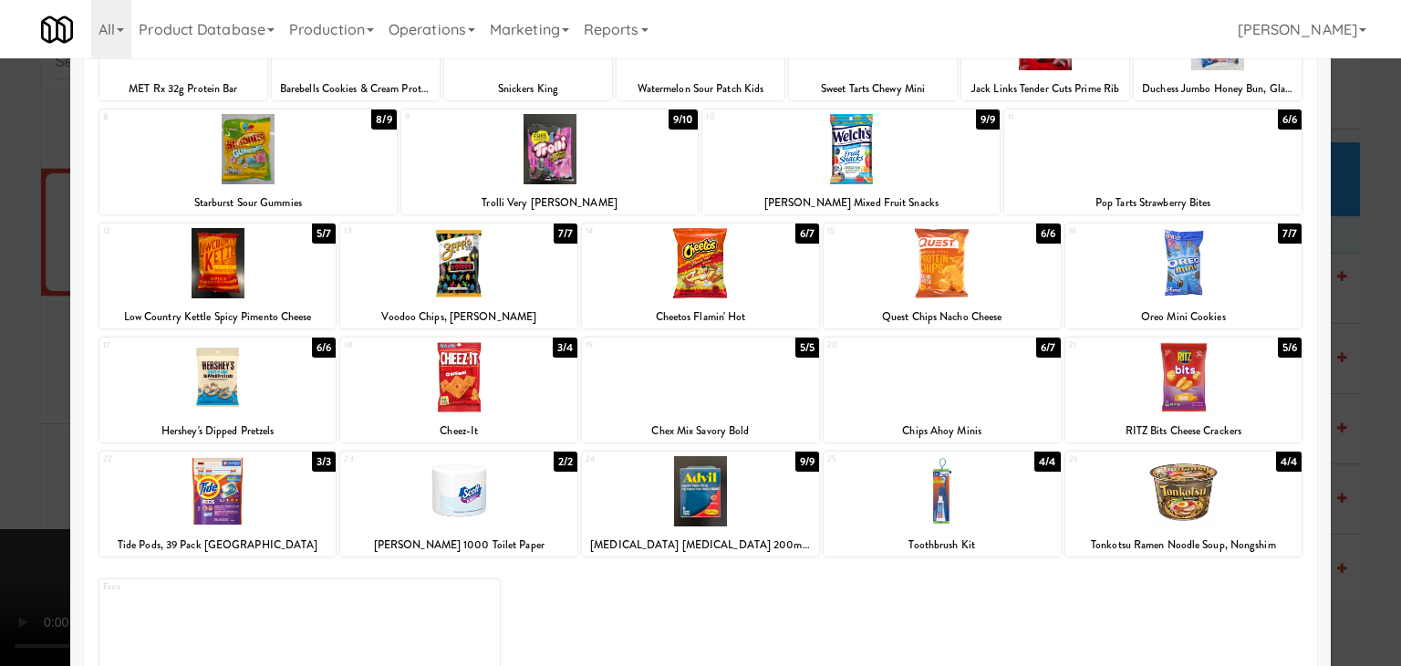
click at [698, 386] on div at bounding box center [700, 377] width 237 height 70
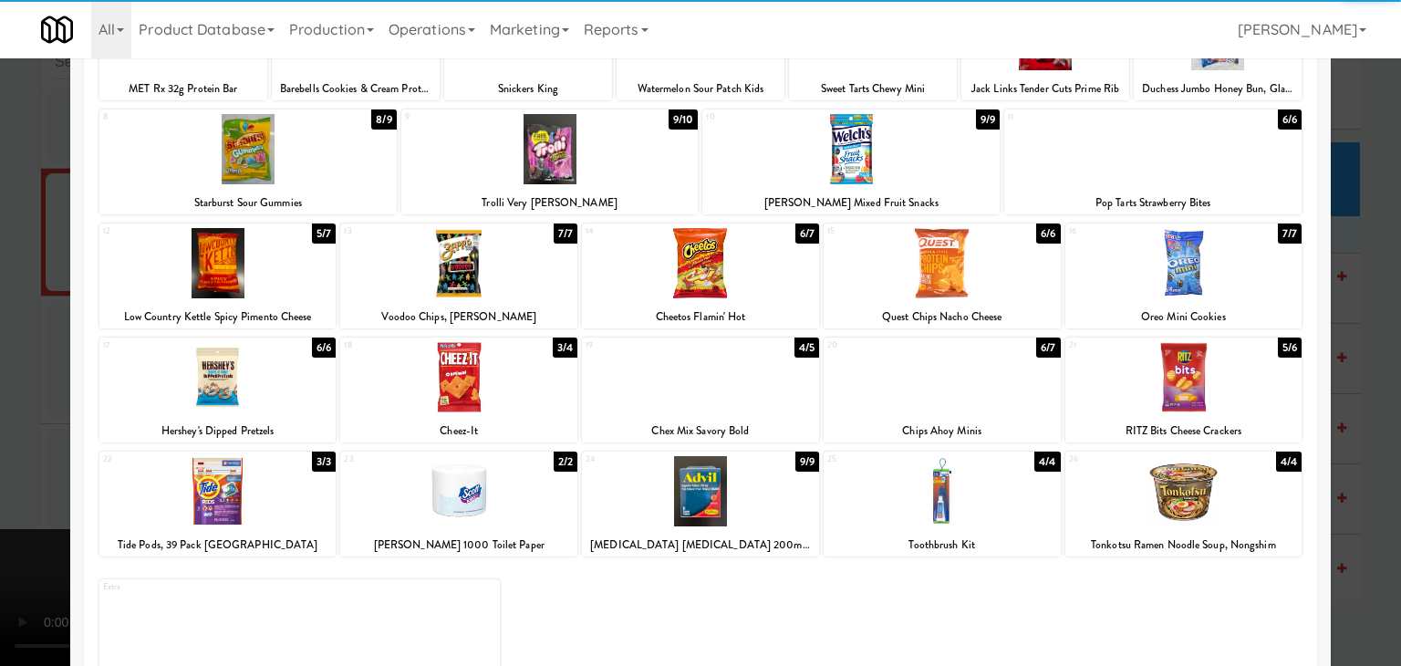
drag, startPoint x: 0, startPoint y: 395, endPoint x: 153, endPoint y: 388, distance: 153.4
click at [9, 392] on div at bounding box center [700, 333] width 1401 height 666
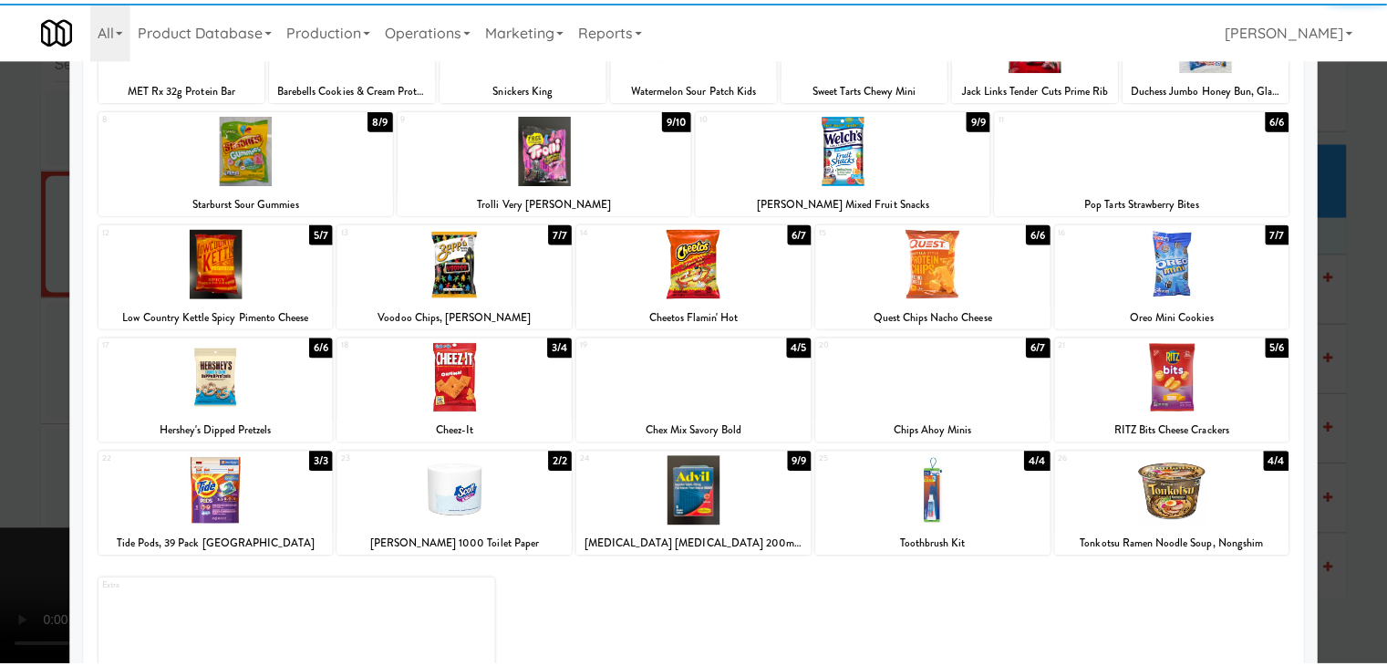
scroll to position [10894, 0]
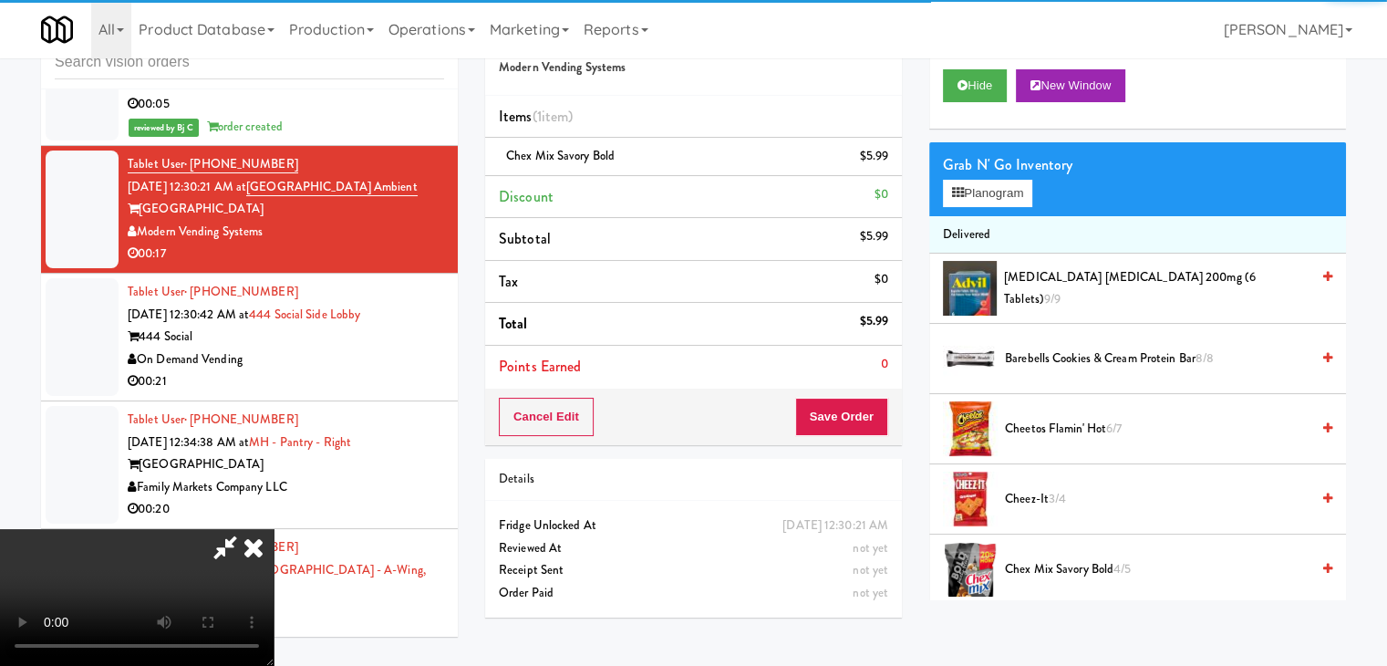
click at [274, 529] on video at bounding box center [137, 597] width 274 height 137
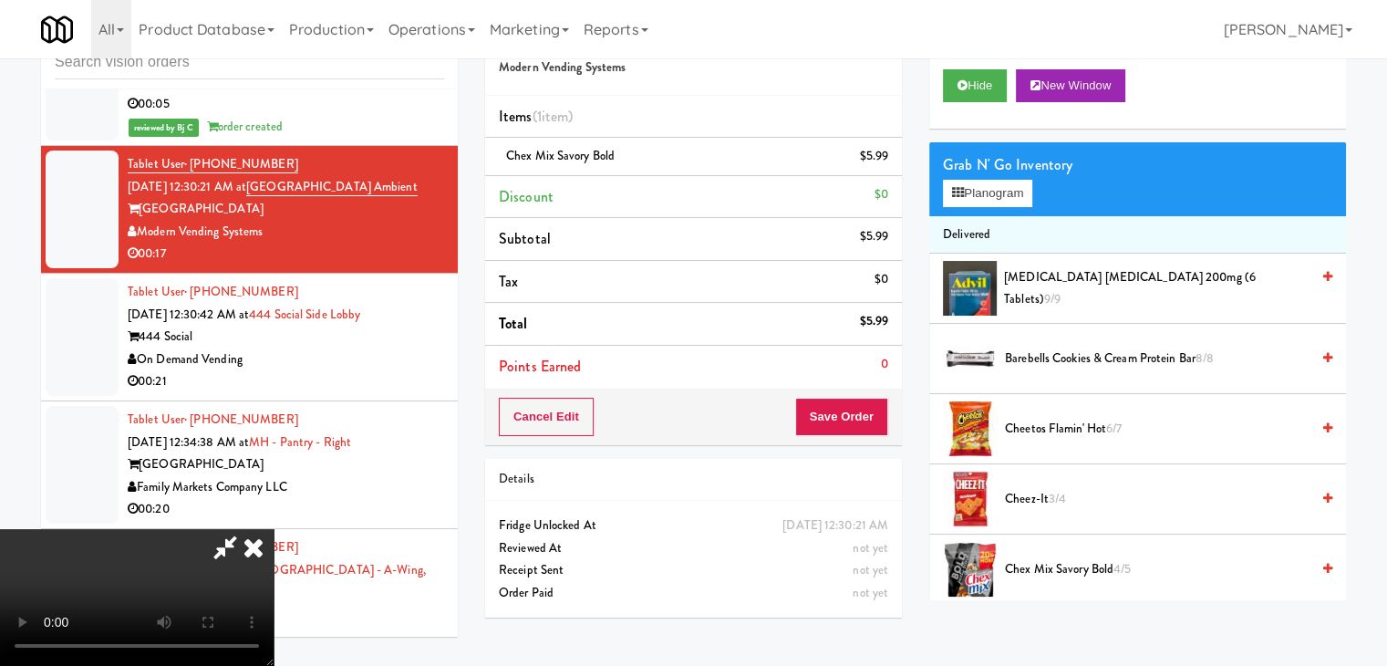
scroll to position [182, 0]
click at [880, 410] on button "Save Order" at bounding box center [841, 417] width 93 height 38
click at [879, 411] on button "Save Order" at bounding box center [841, 417] width 93 height 38
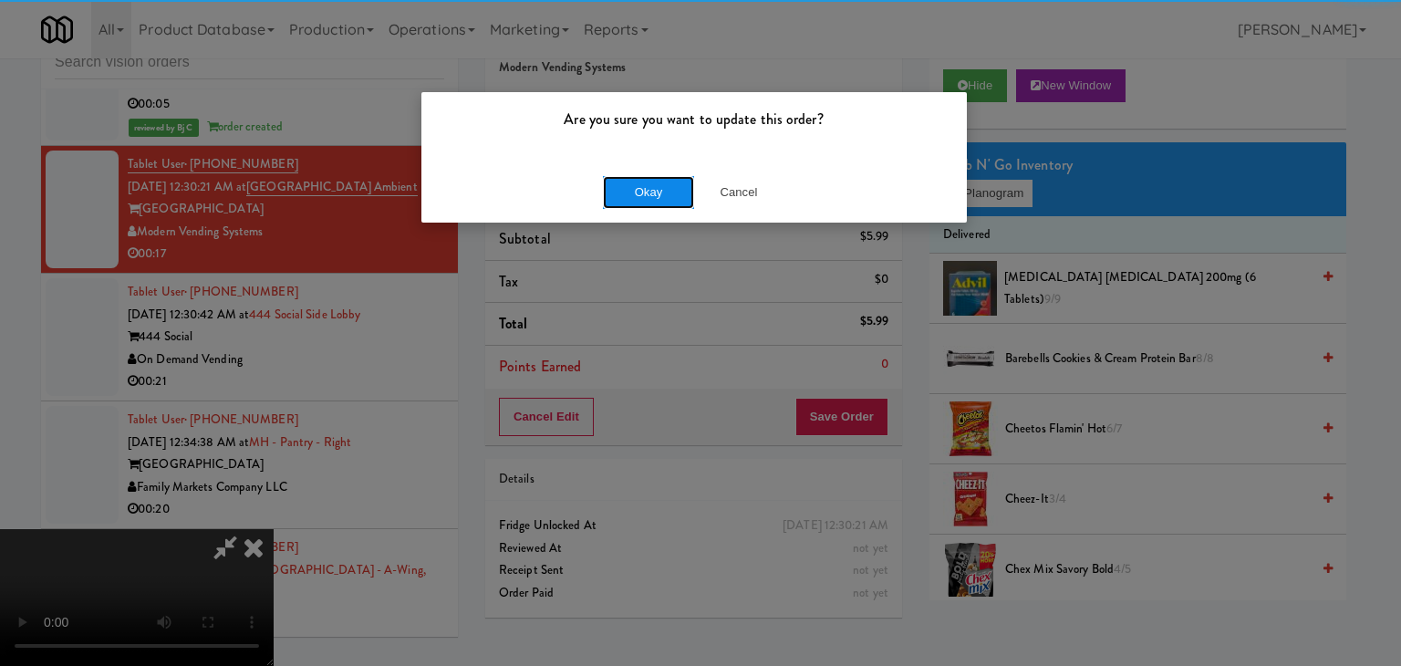
click at [677, 197] on button "Okay" at bounding box center [648, 192] width 91 height 33
click at [677, 197] on div "Okay Cancel" at bounding box center [693, 191] width 545 height 61
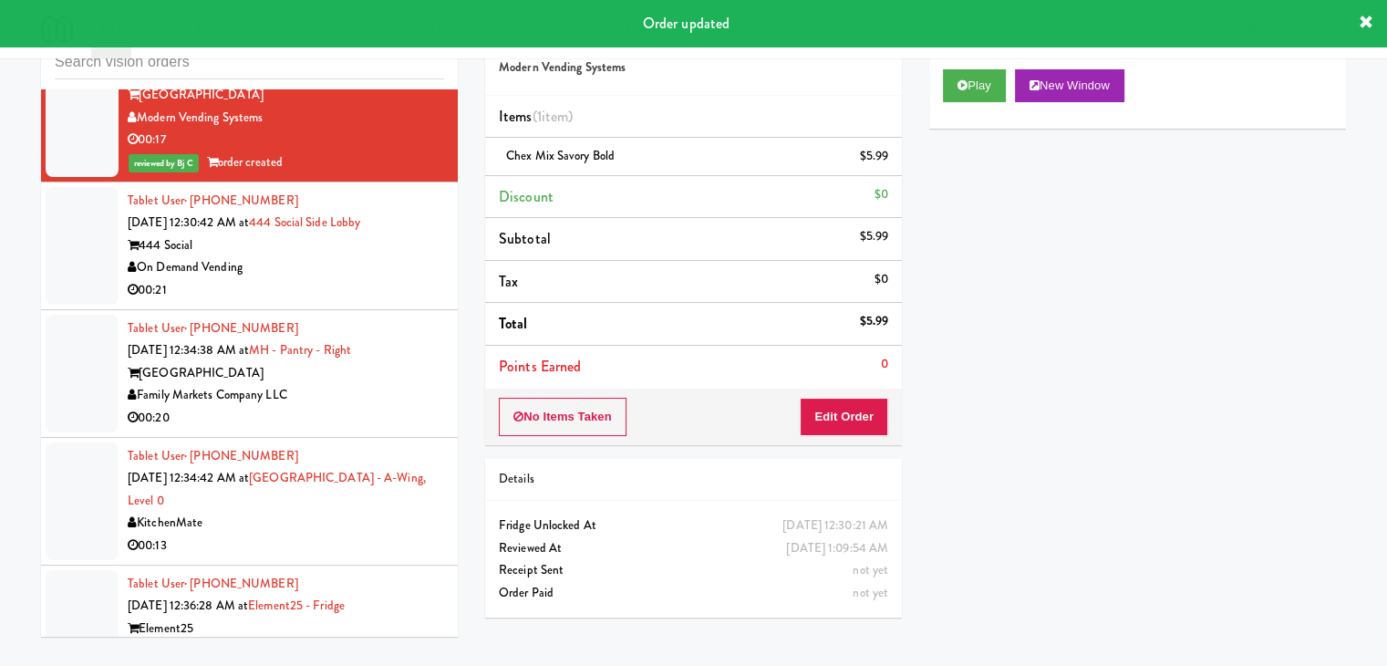
scroll to position [11008, 0]
click at [396, 300] on div "00:21" at bounding box center [286, 290] width 317 height 23
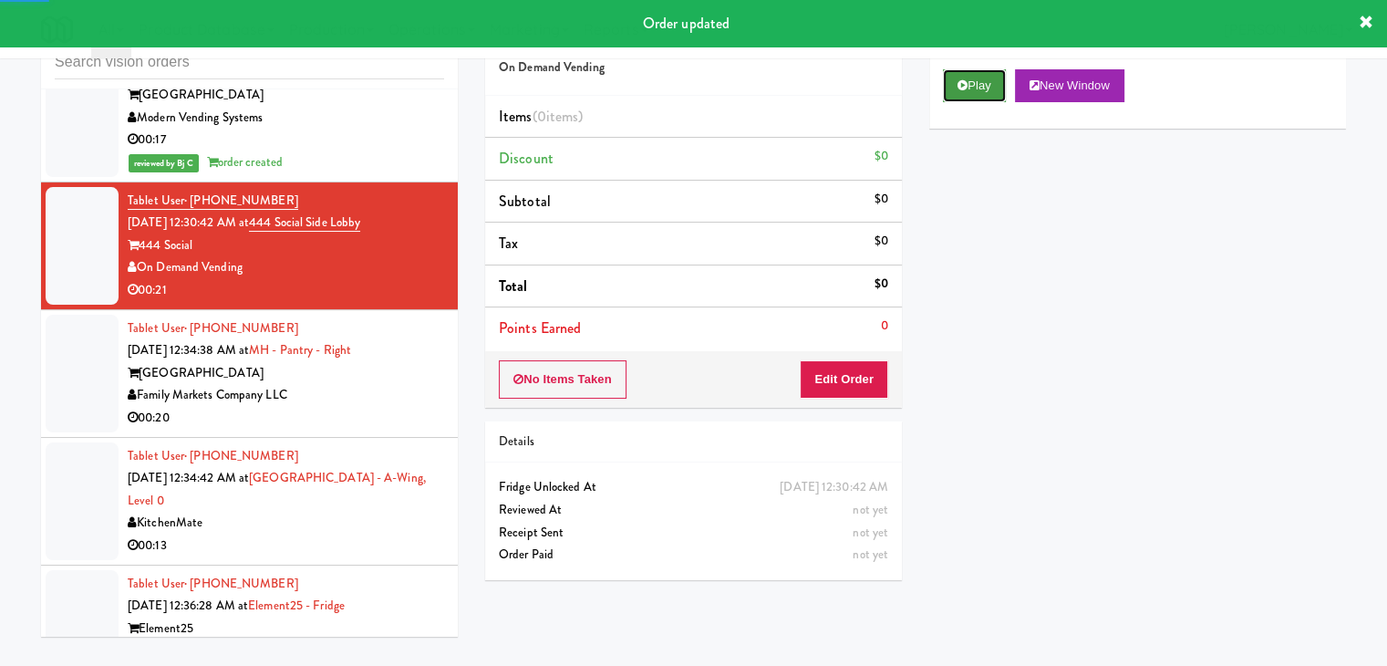
click at [967, 96] on button "Play" at bounding box center [974, 85] width 63 height 33
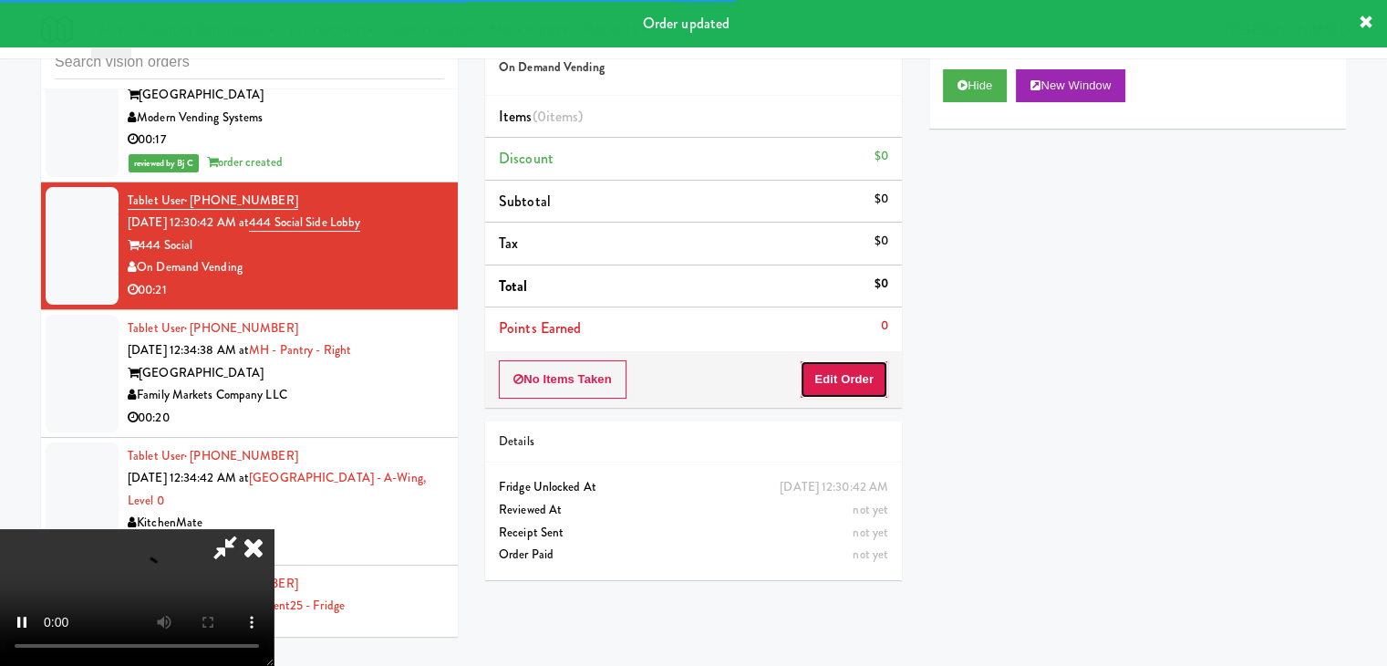
click at [850, 373] on button "Edit Order" at bounding box center [844, 379] width 88 height 38
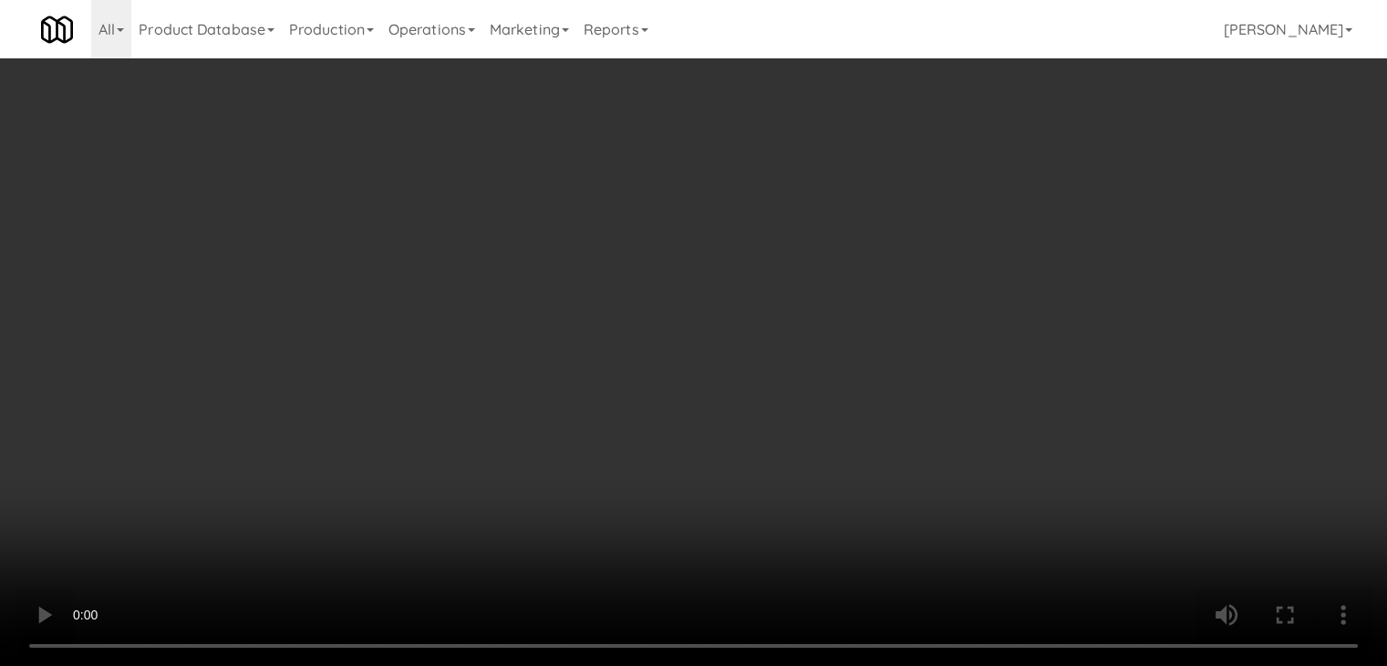
scroll to position [10985, 0]
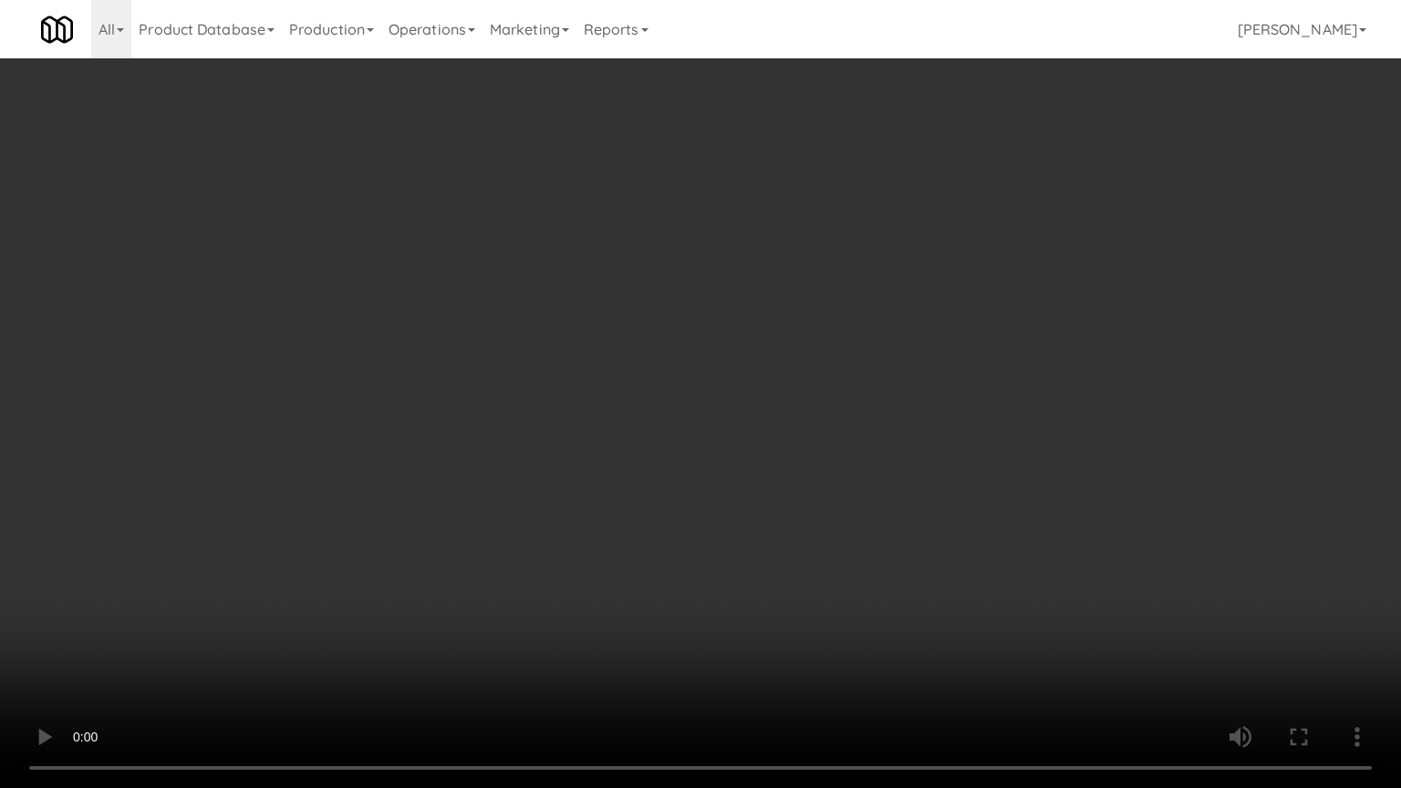
click at [804, 549] on video at bounding box center [700, 394] width 1401 height 788
click at [803, 554] on video at bounding box center [700, 394] width 1401 height 788
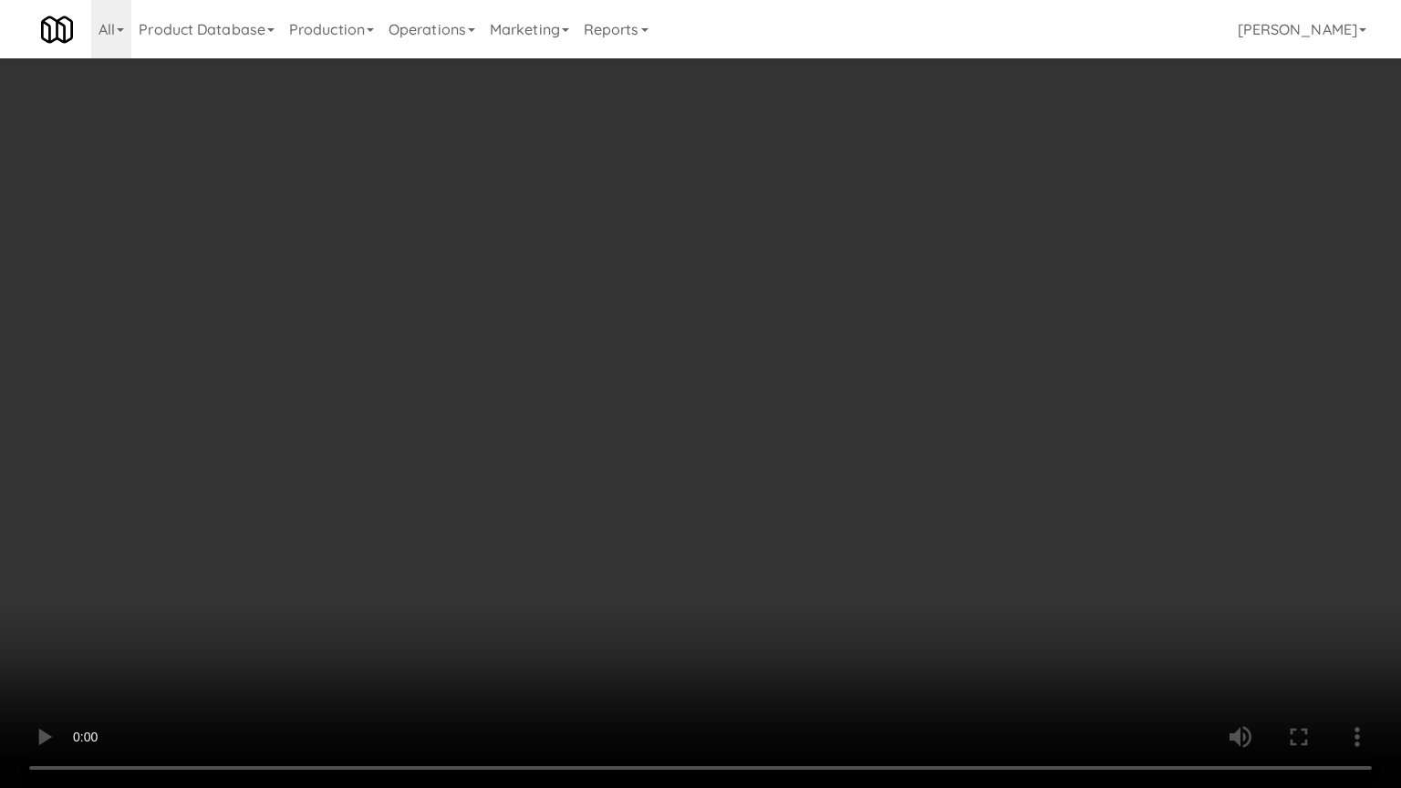
click at [801, 547] on video at bounding box center [700, 394] width 1401 height 788
click at [806, 542] on video at bounding box center [700, 394] width 1401 height 788
drag, startPoint x: 806, startPoint y: 542, endPoint x: 881, endPoint y: 351, distance: 204.8
click at [807, 539] on video at bounding box center [700, 394] width 1401 height 788
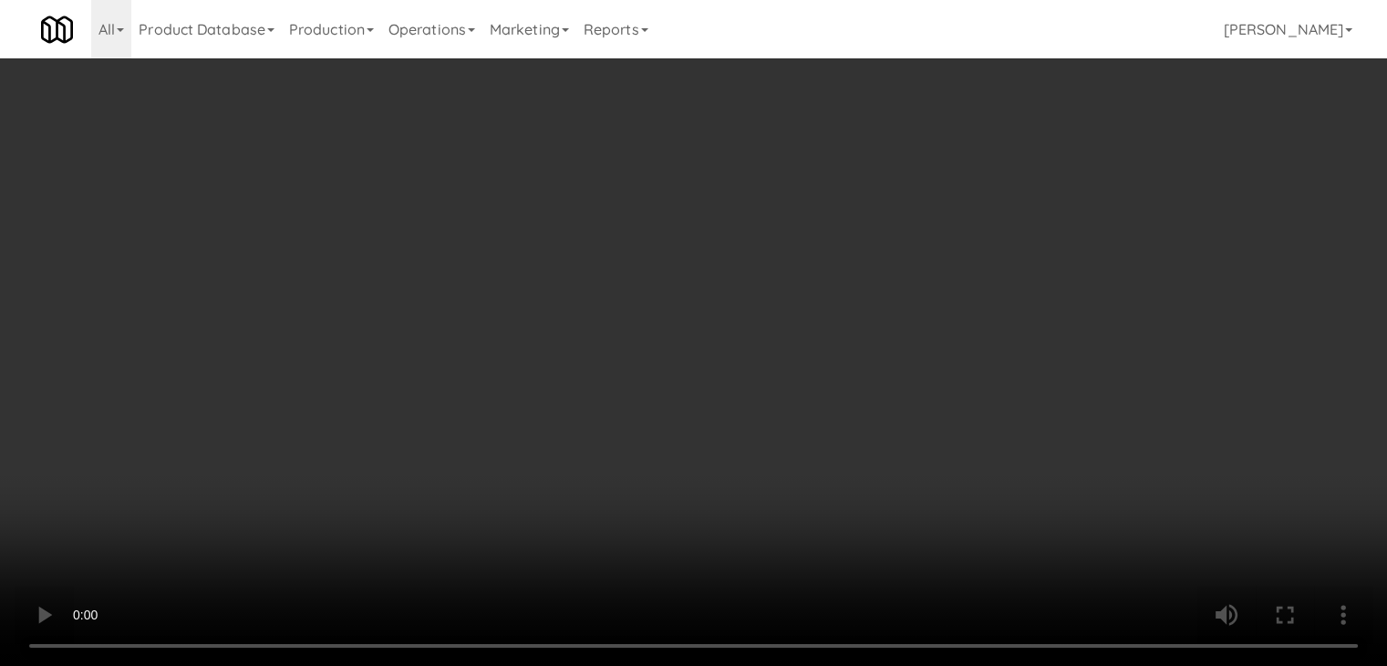
click at [1005, 198] on button "Planogram" at bounding box center [987, 193] width 89 height 27
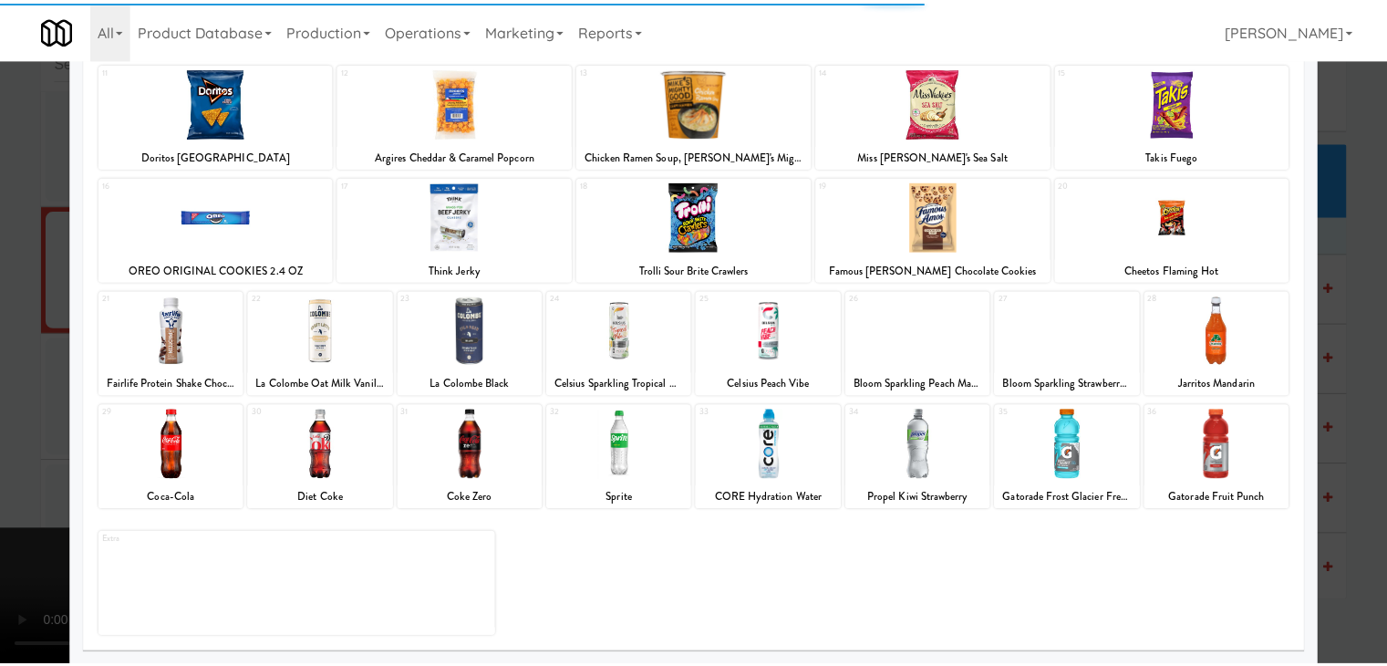
scroll to position [230, 0]
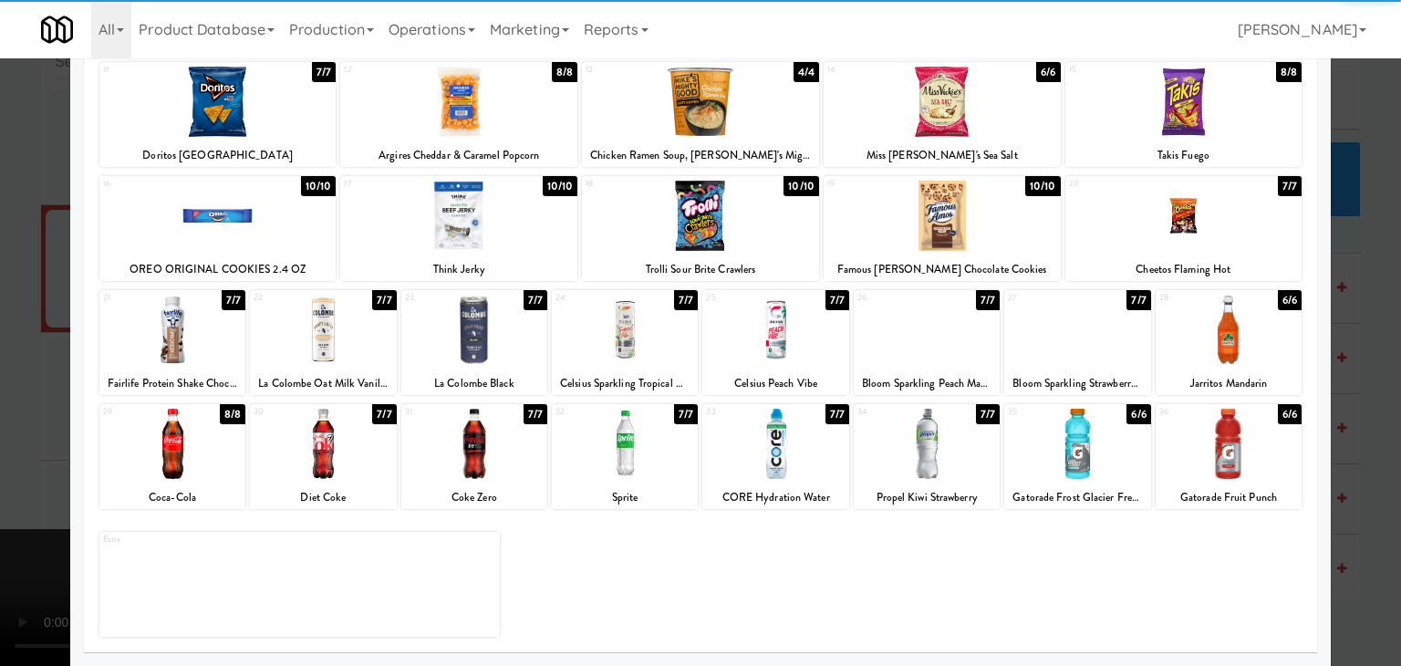
click at [1239, 224] on div at bounding box center [1183, 216] width 237 height 70
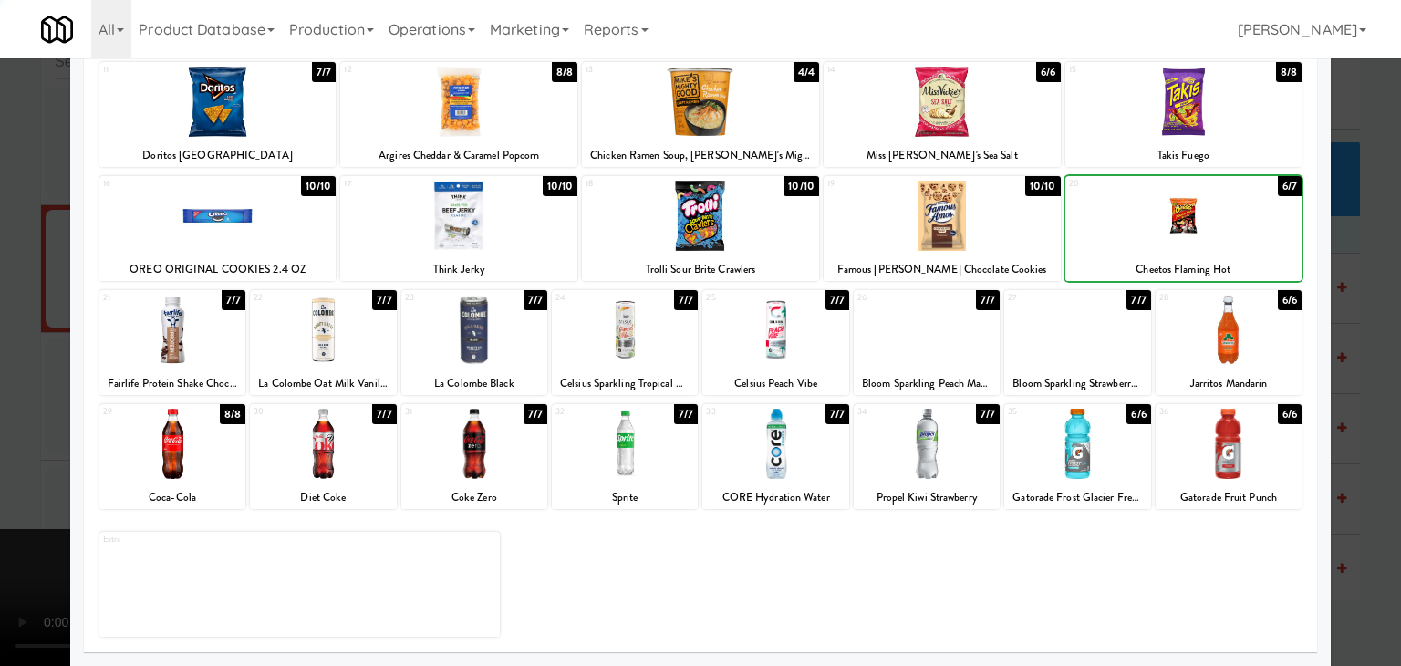
click at [1365, 253] on div at bounding box center [700, 333] width 1401 height 666
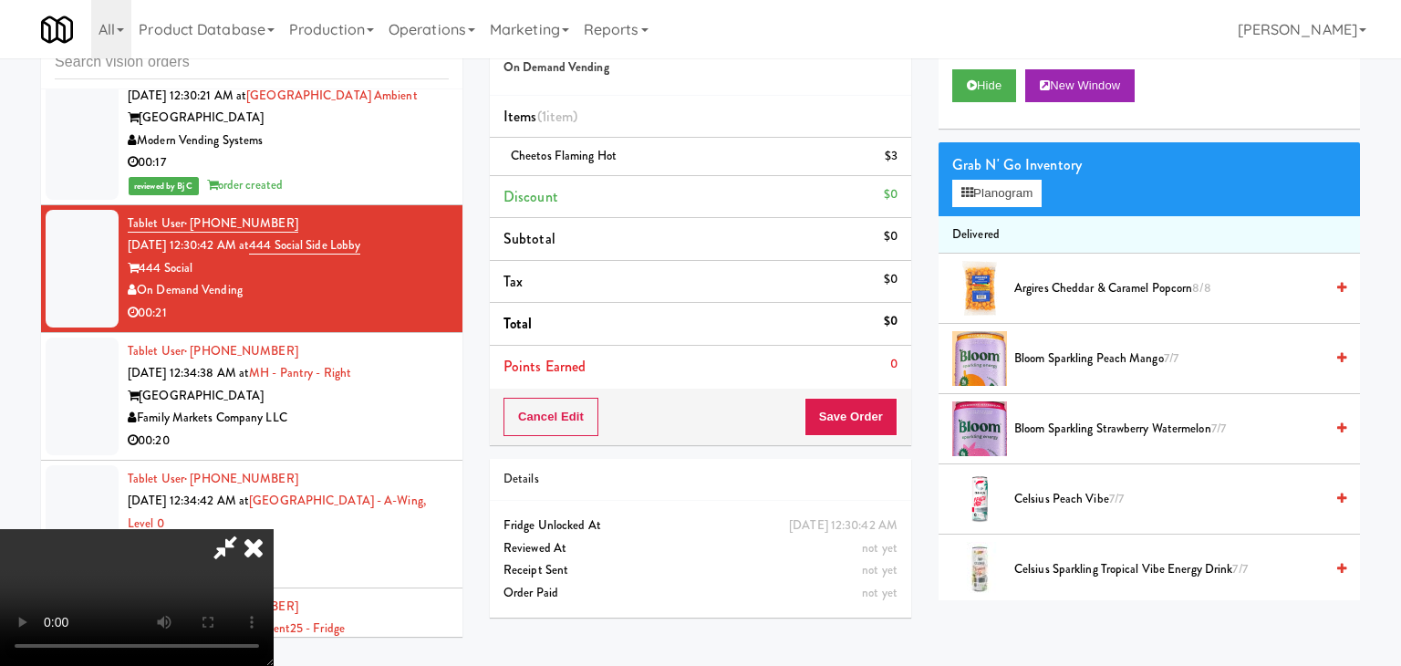
scroll to position [11008, 0]
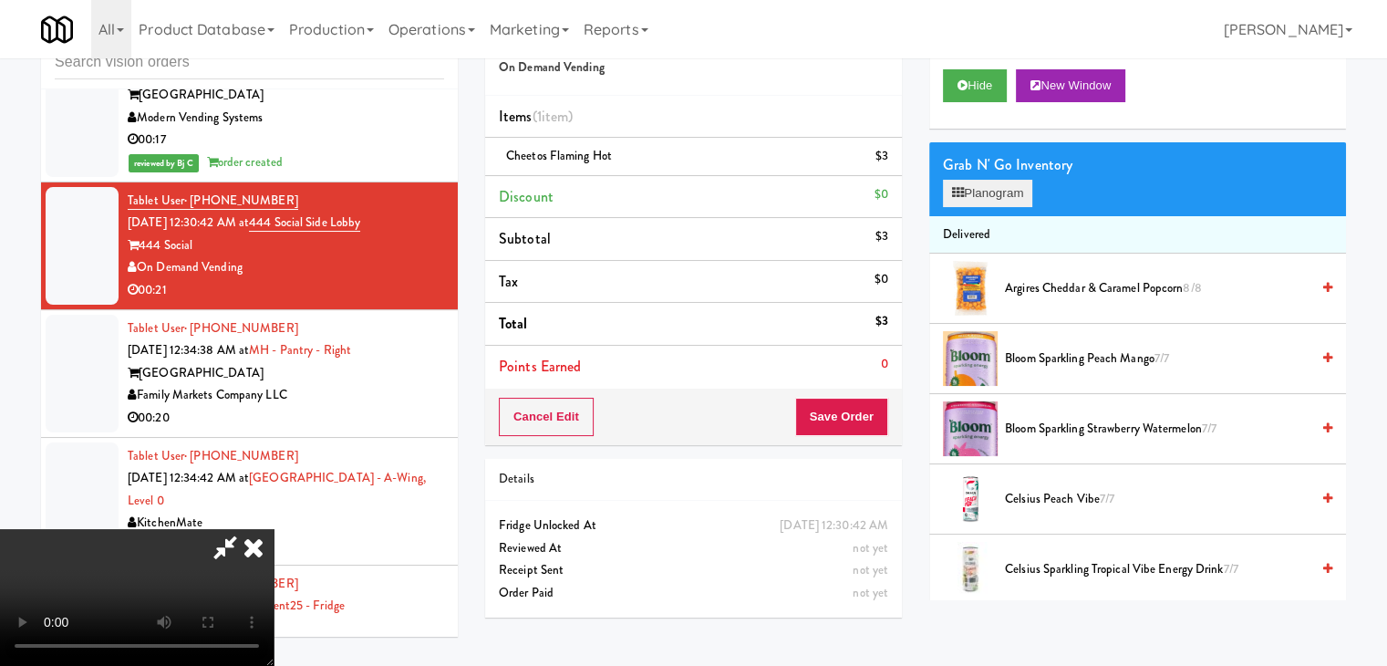
click at [992, 177] on div "Grab N' Go Inventory Planogram" at bounding box center [1137, 179] width 417 height 74
click at [992, 184] on button "Planogram" at bounding box center [987, 193] width 89 height 27
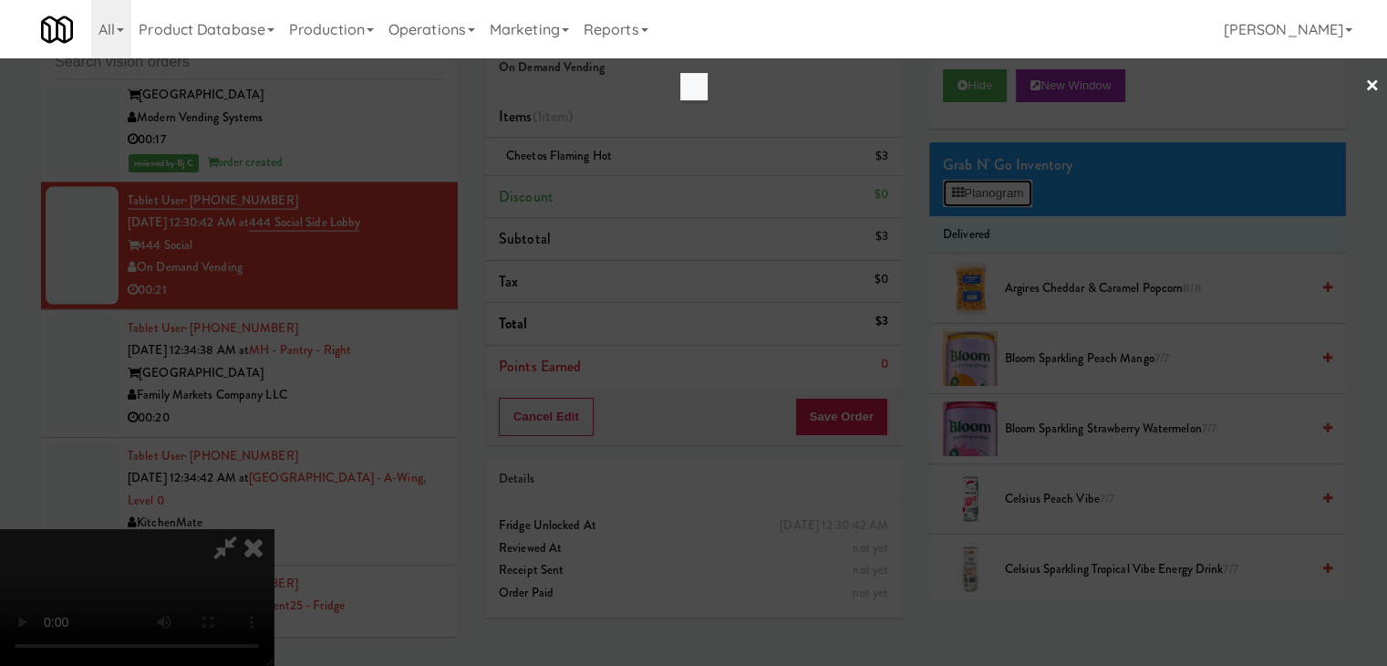
scroll to position [10985, 0]
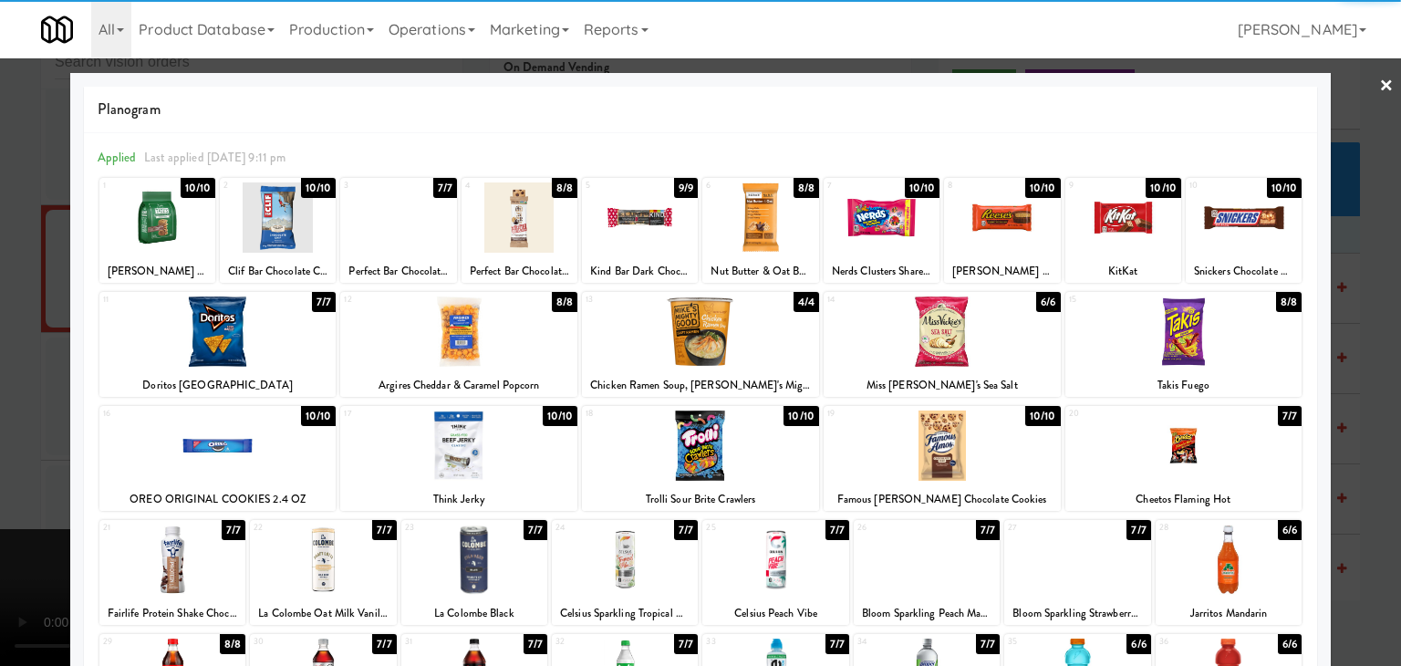
drag, startPoint x: 972, startPoint y: 219, endPoint x: 0, endPoint y: 327, distance: 978.4
click at [971, 219] on div at bounding box center [1002, 217] width 116 height 70
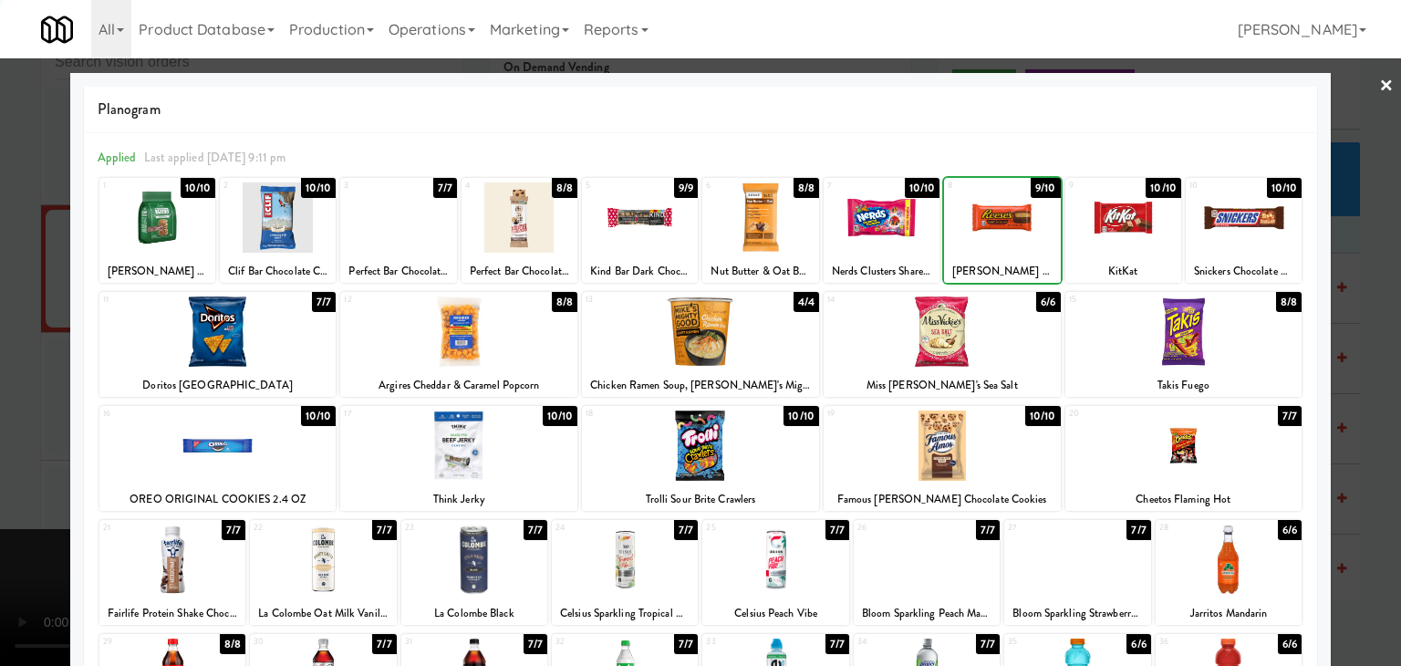
click at [8, 340] on div at bounding box center [700, 333] width 1401 height 666
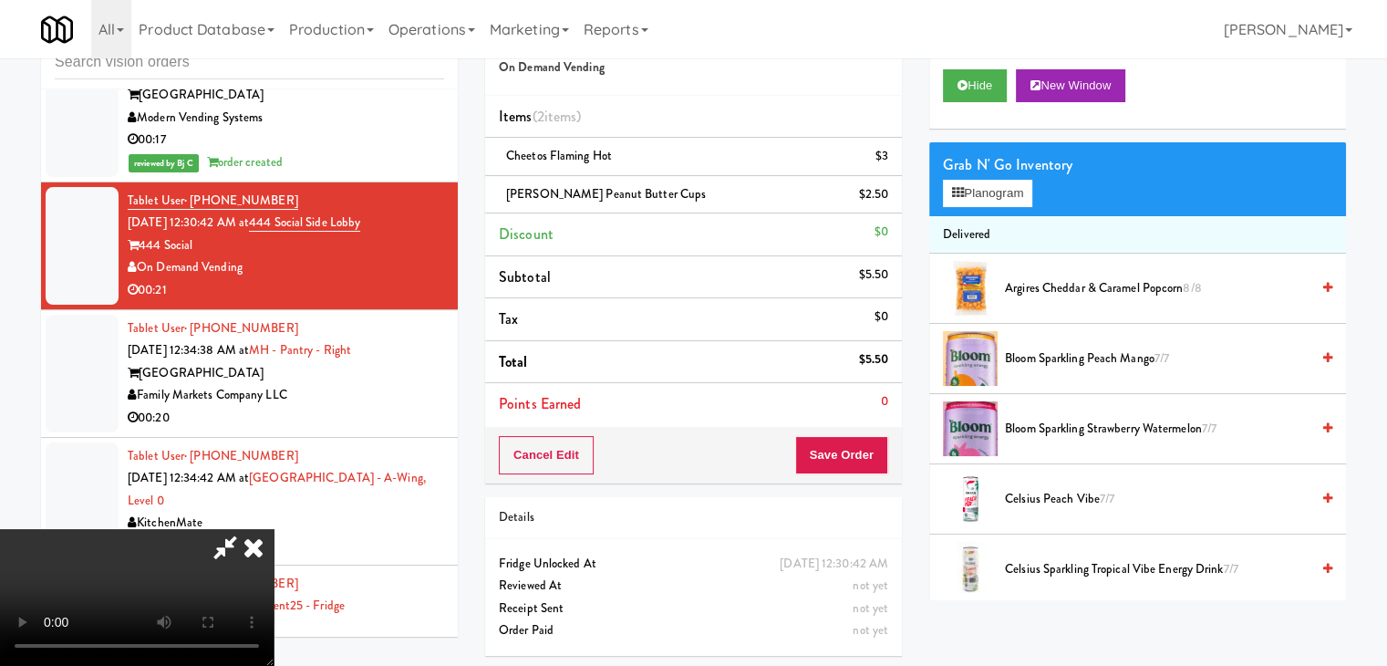
click at [274, 529] on video at bounding box center [137, 597] width 274 height 137
click at [845, 475] on div "Cancel Edit Save Order" at bounding box center [693, 455] width 417 height 57
click at [863, 463] on button "Save Order" at bounding box center [841, 455] width 93 height 38
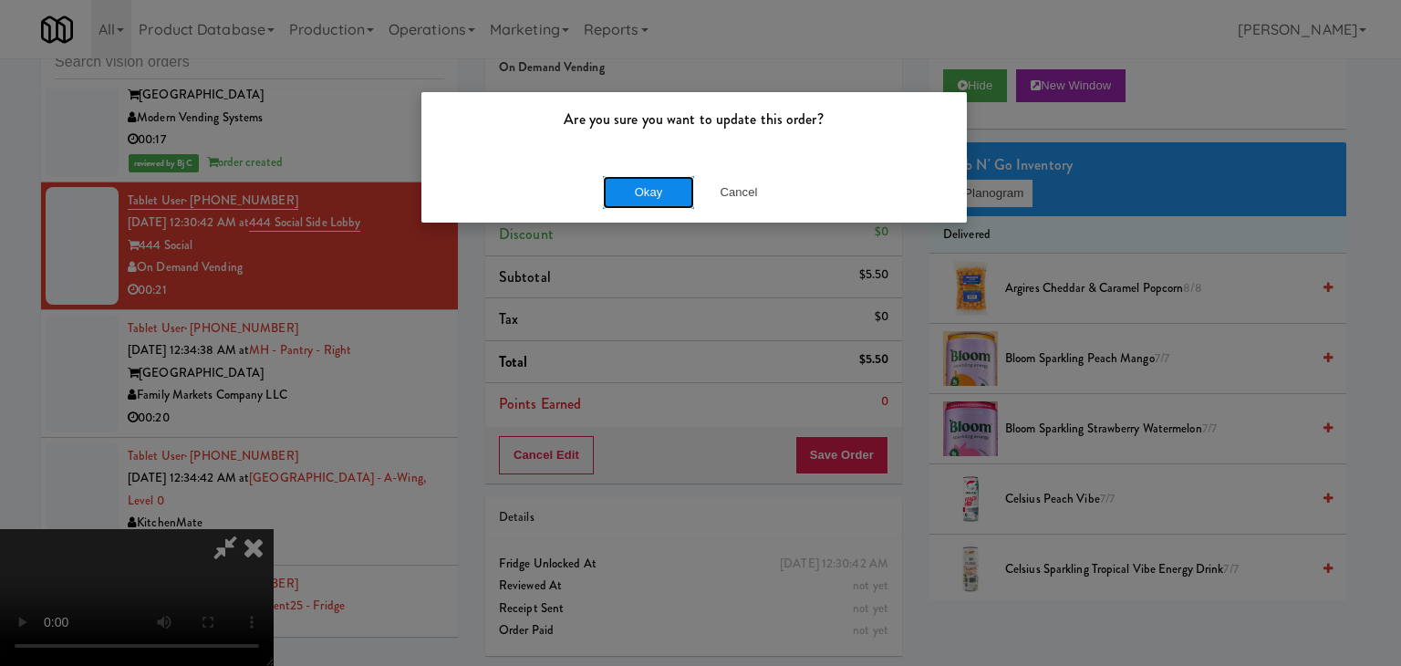
click at [642, 194] on button "Okay" at bounding box center [648, 192] width 91 height 33
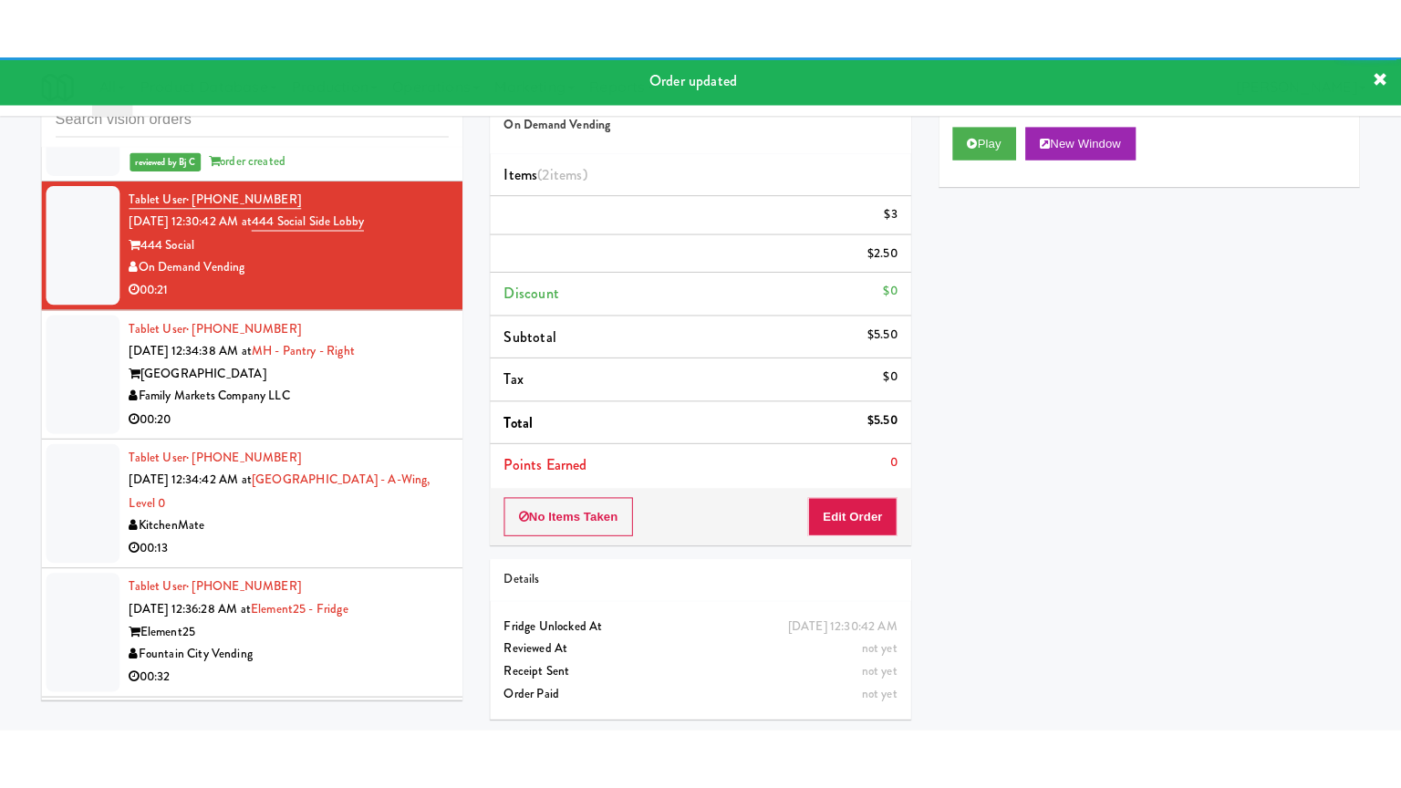
scroll to position [11099, 0]
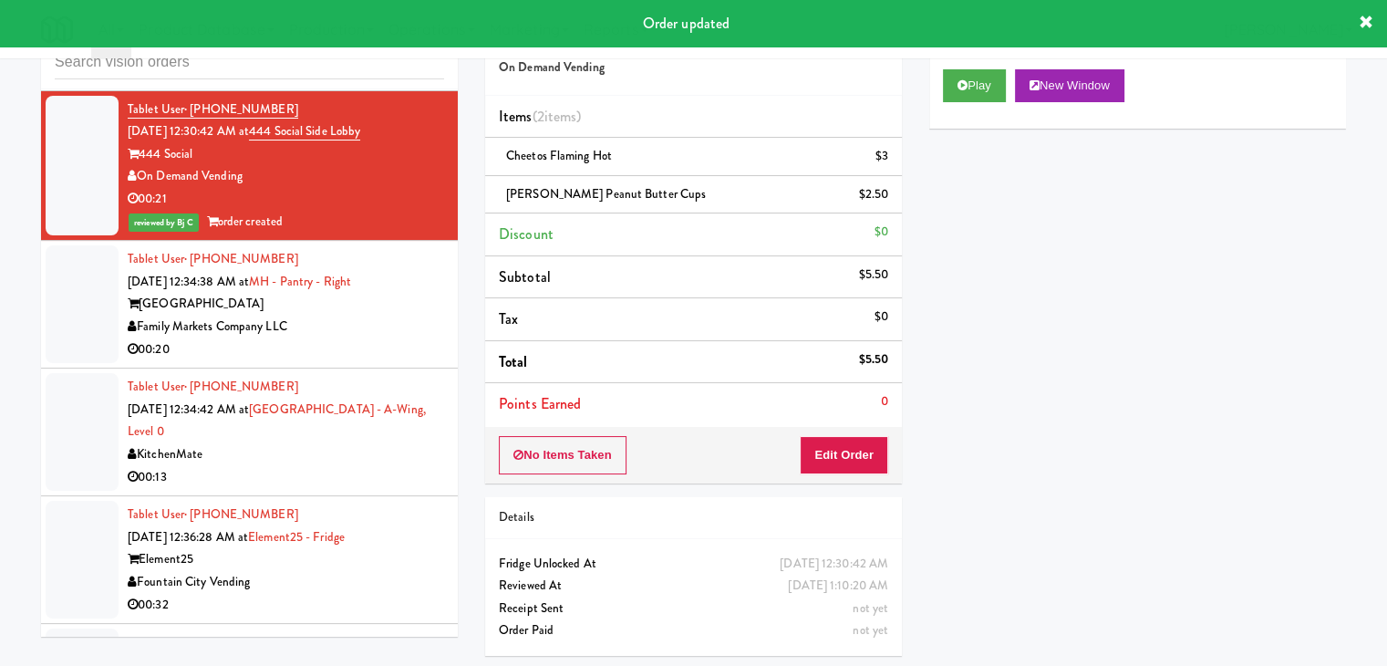
click at [389, 338] on div "Family Markets Company LLC" at bounding box center [286, 327] width 317 height 23
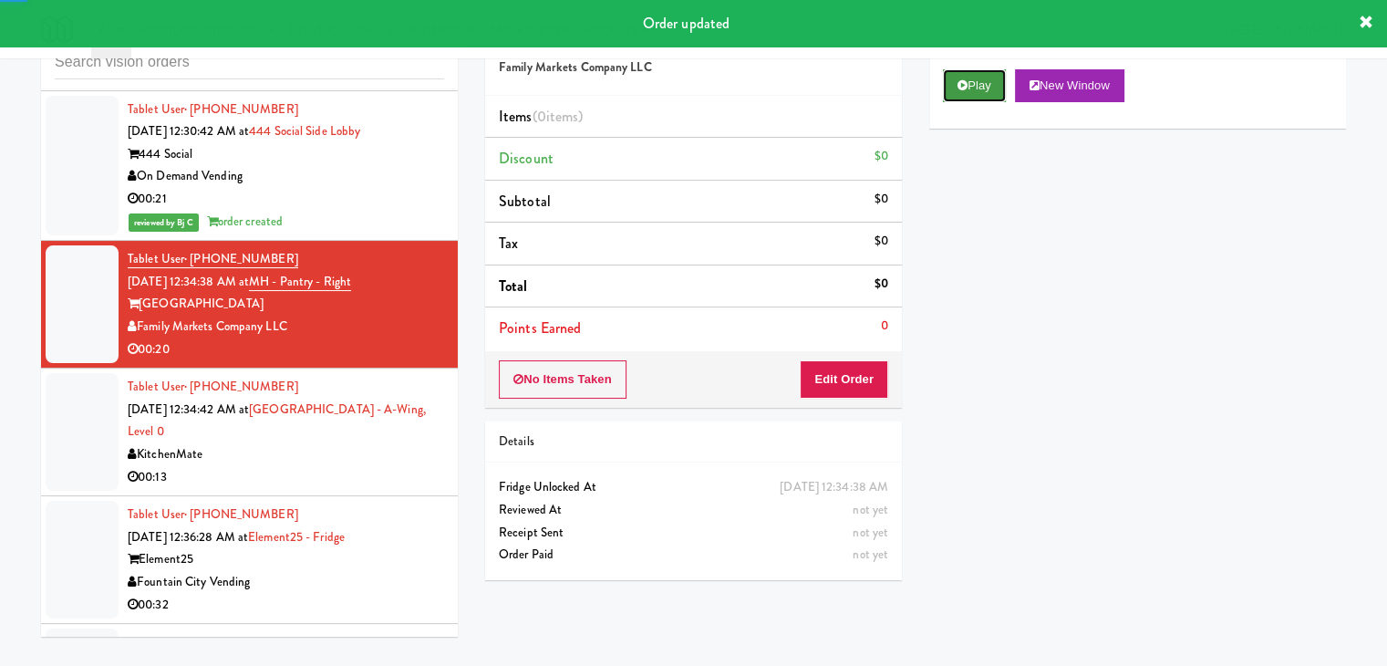
click at [967, 78] on button "Play" at bounding box center [974, 85] width 63 height 33
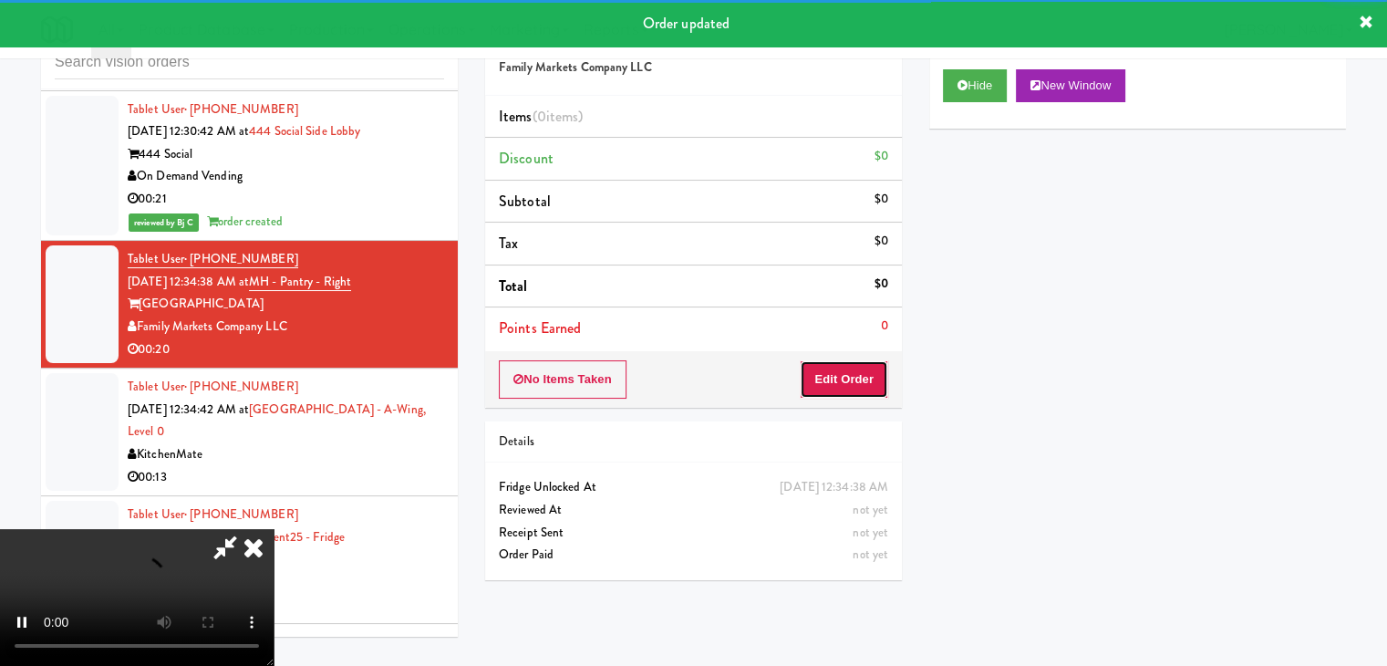
click at [854, 374] on button "Edit Order" at bounding box center [844, 379] width 88 height 38
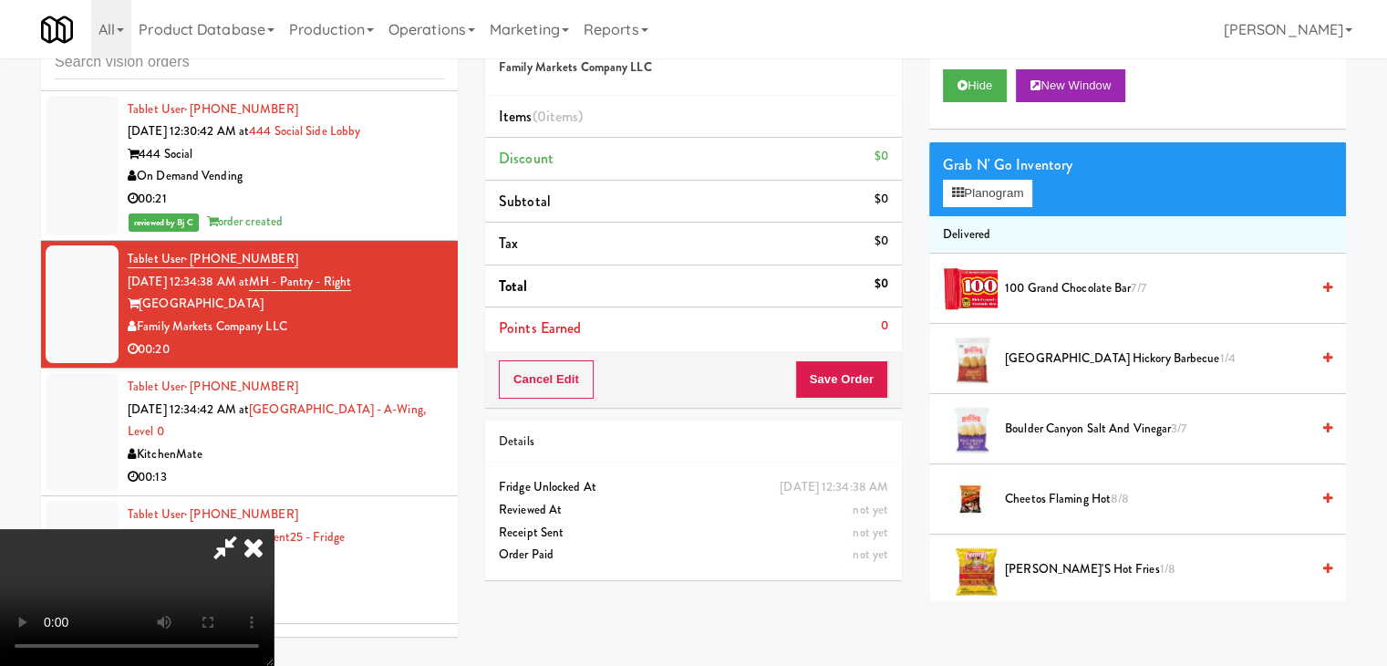
click at [274, 529] on video at bounding box center [137, 597] width 274 height 137
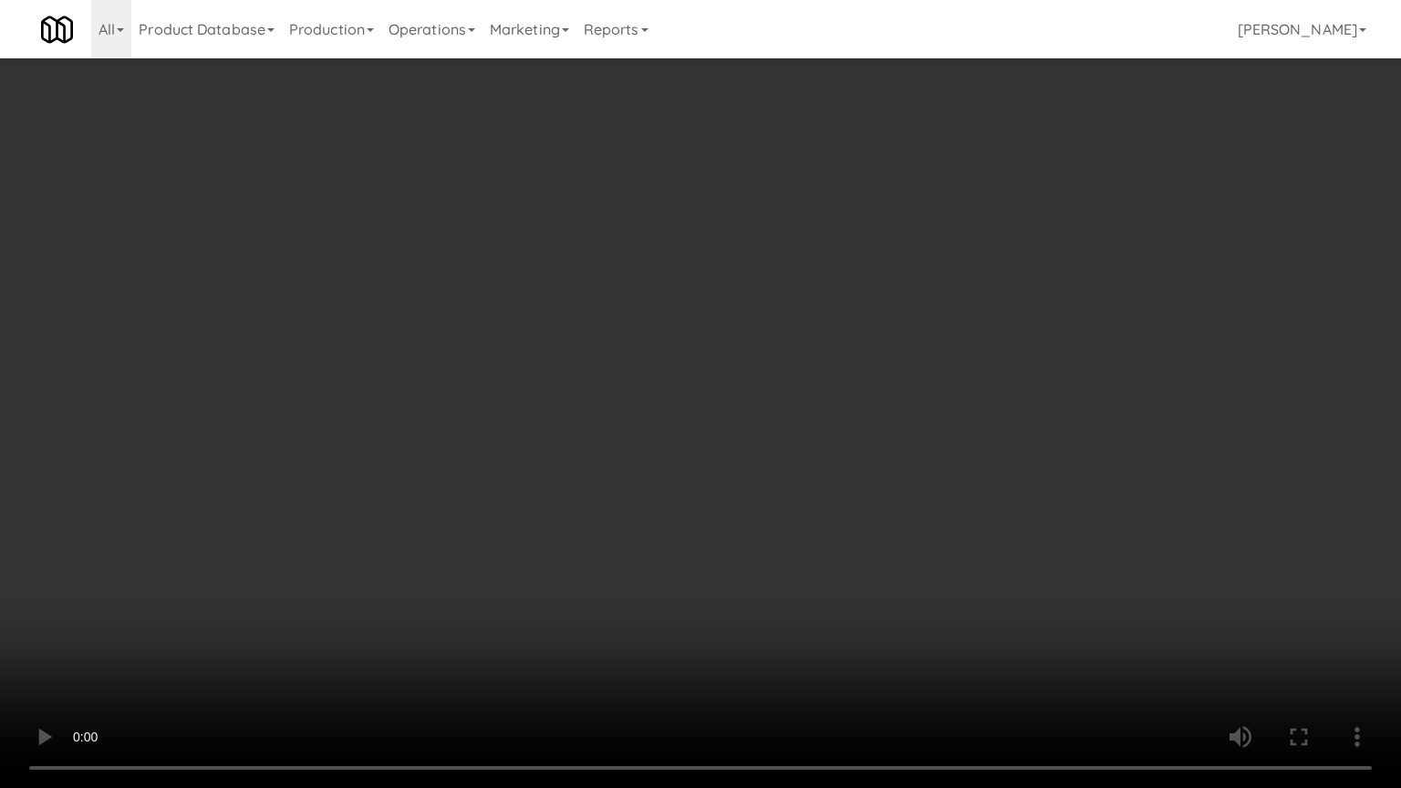
click at [613, 575] on video at bounding box center [700, 394] width 1401 height 788
click at [618, 533] on video at bounding box center [700, 394] width 1401 height 788
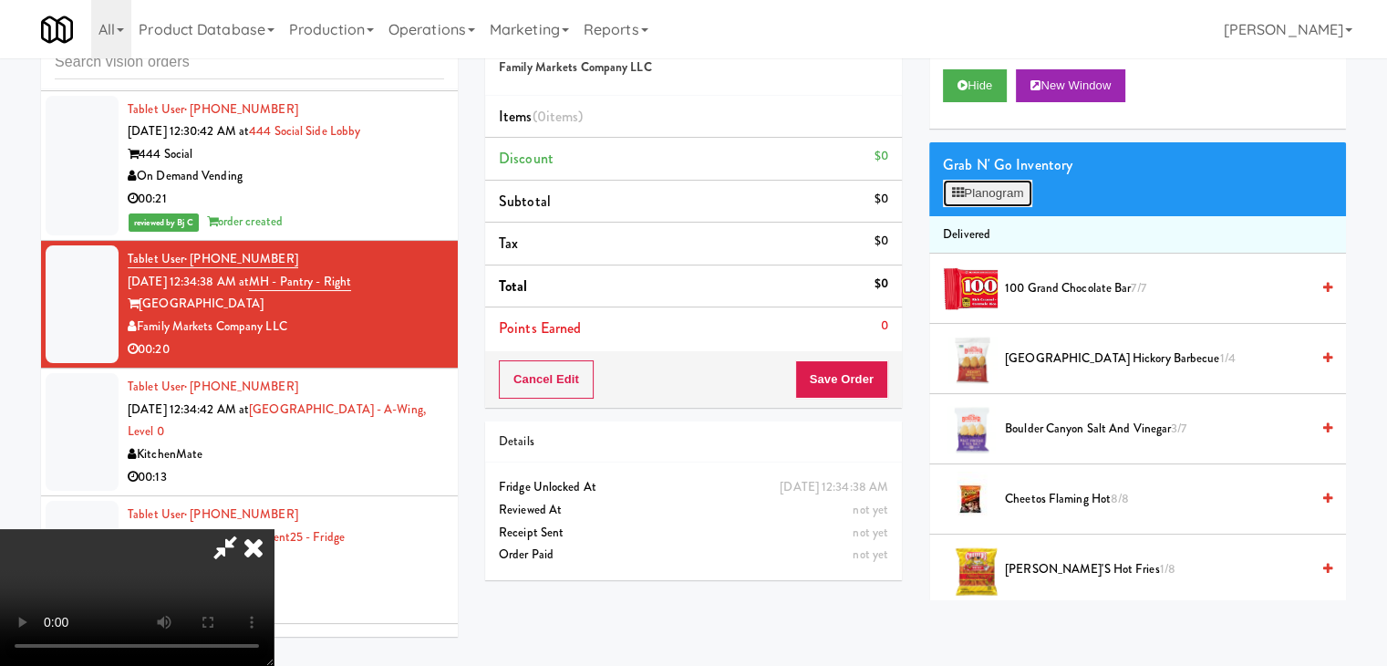
click at [983, 193] on button "Planogram" at bounding box center [987, 193] width 89 height 27
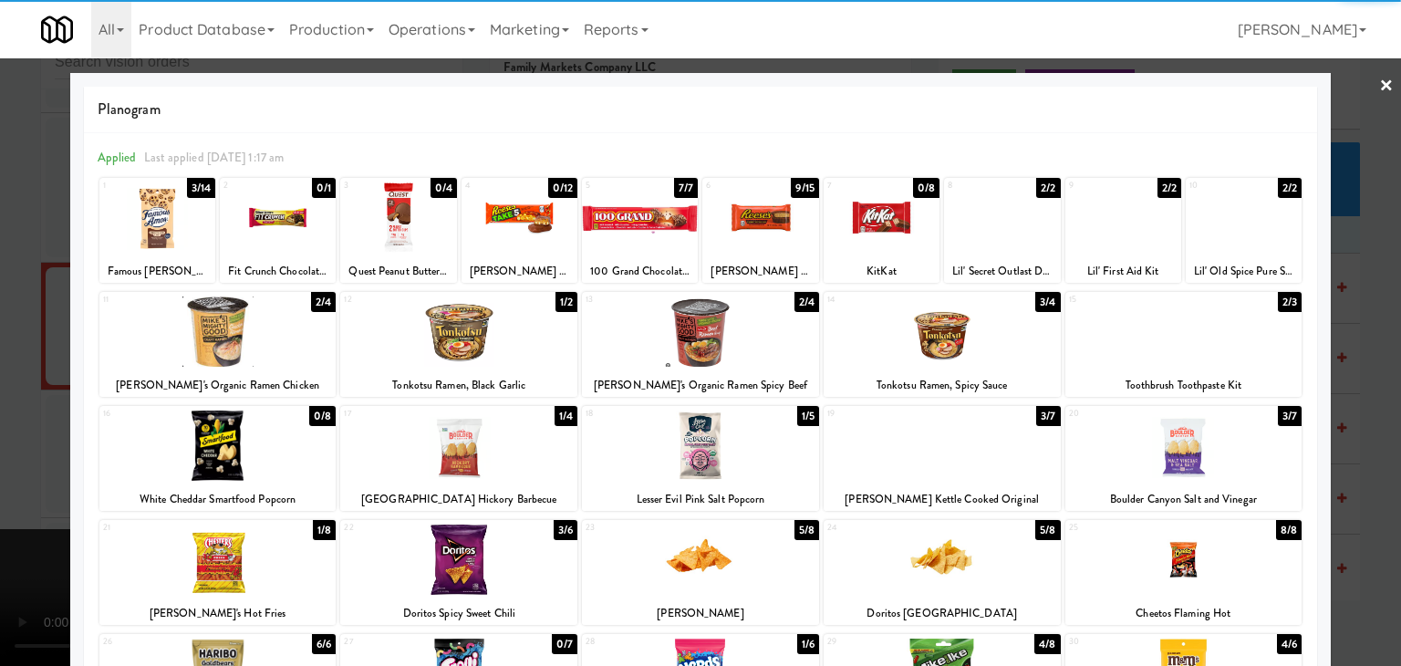
click at [441, 549] on div at bounding box center [458, 559] width 237 height 70
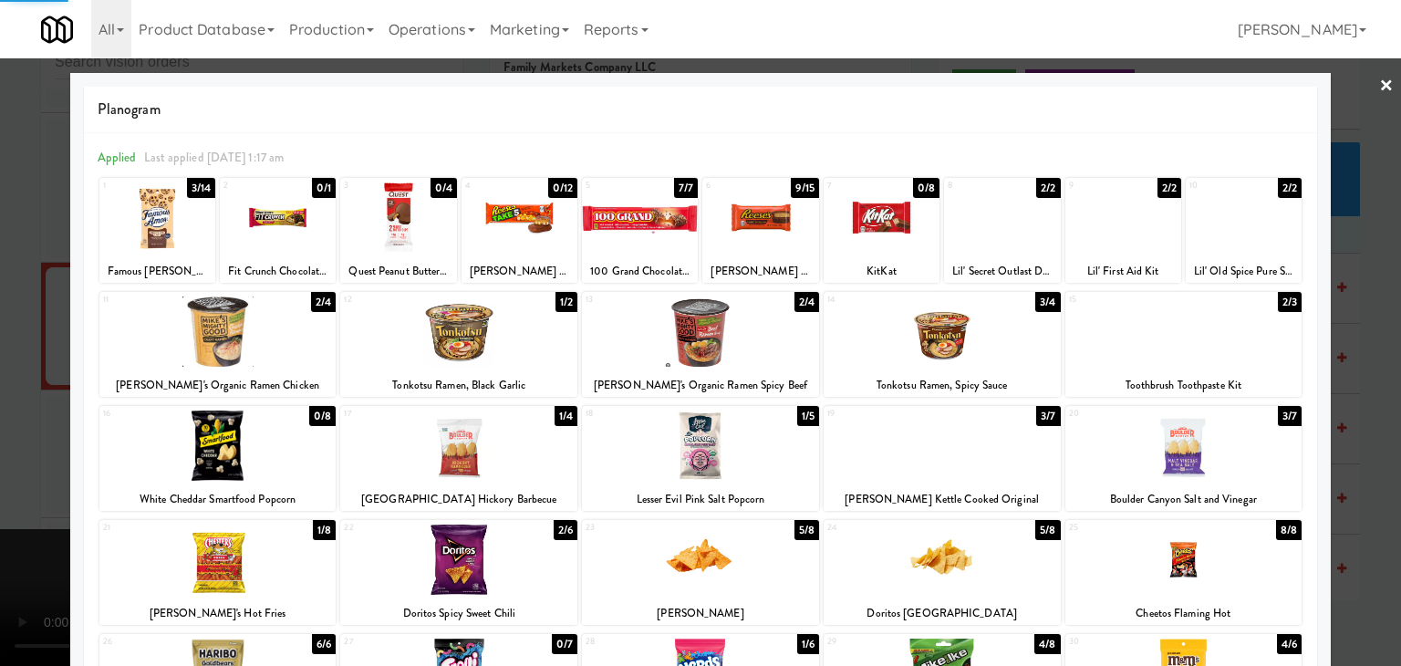
drag, startPoint x: 250, startPoint y: 549, endPoint x: 236, endPoint y: 549, distance: 13.7
click at [248, 549] on div at bounding box center [217, 559] width 237 height 70
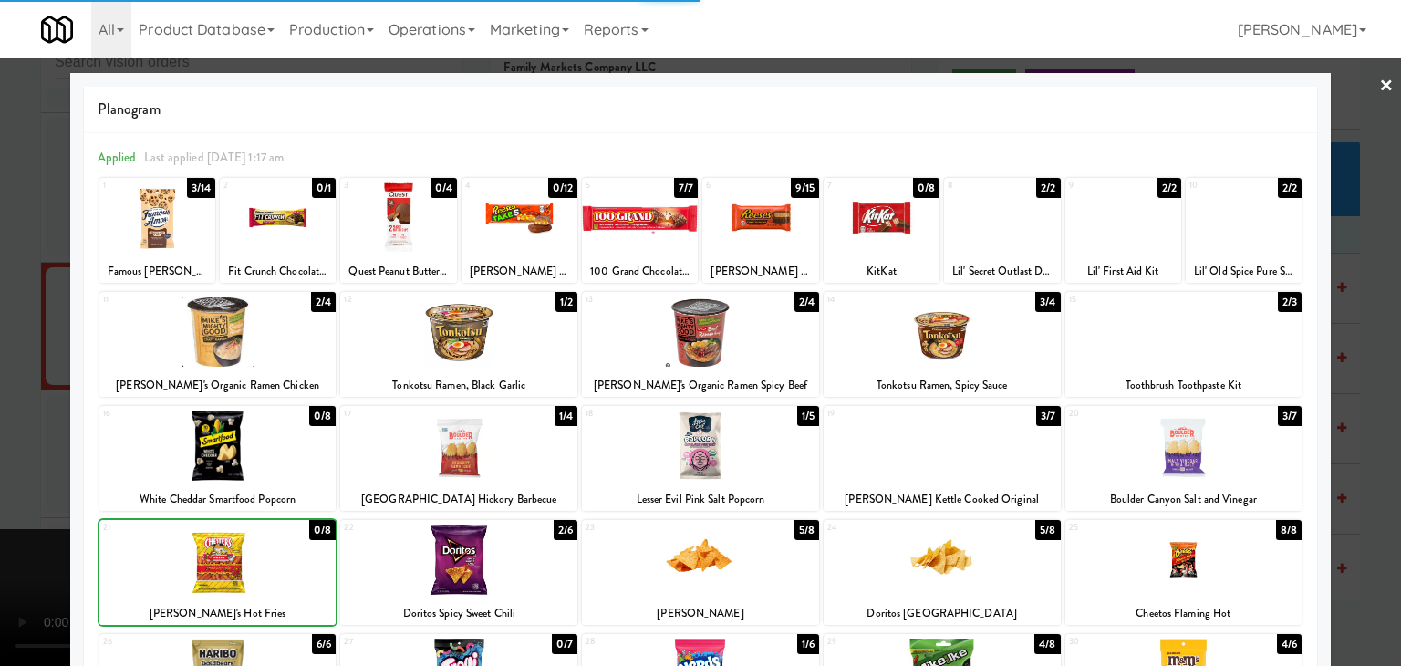
drag, startPoint x: 0, startPoint y: 540, endPoint x: 161, endPoint y: 520, distance: 161.8
click at [4, 537] on div at bounding box center [700, 333] width 1401 height 666
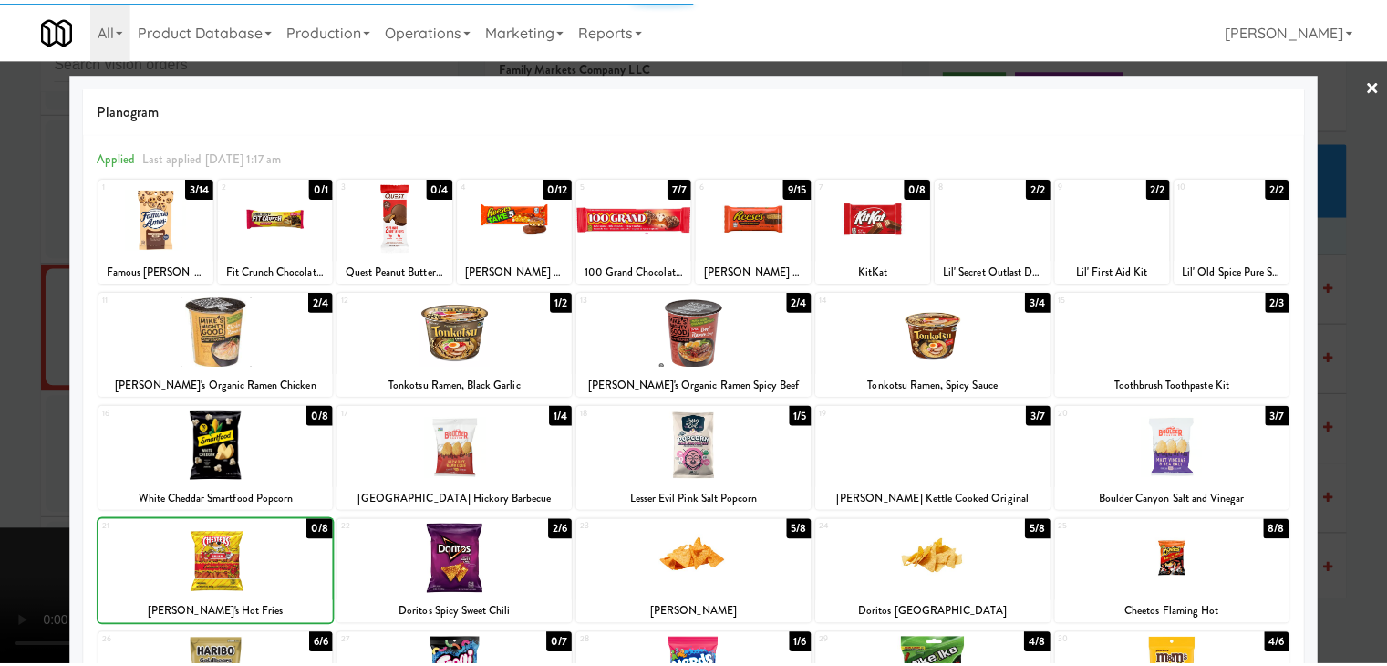
scroll to position [11099, 0]
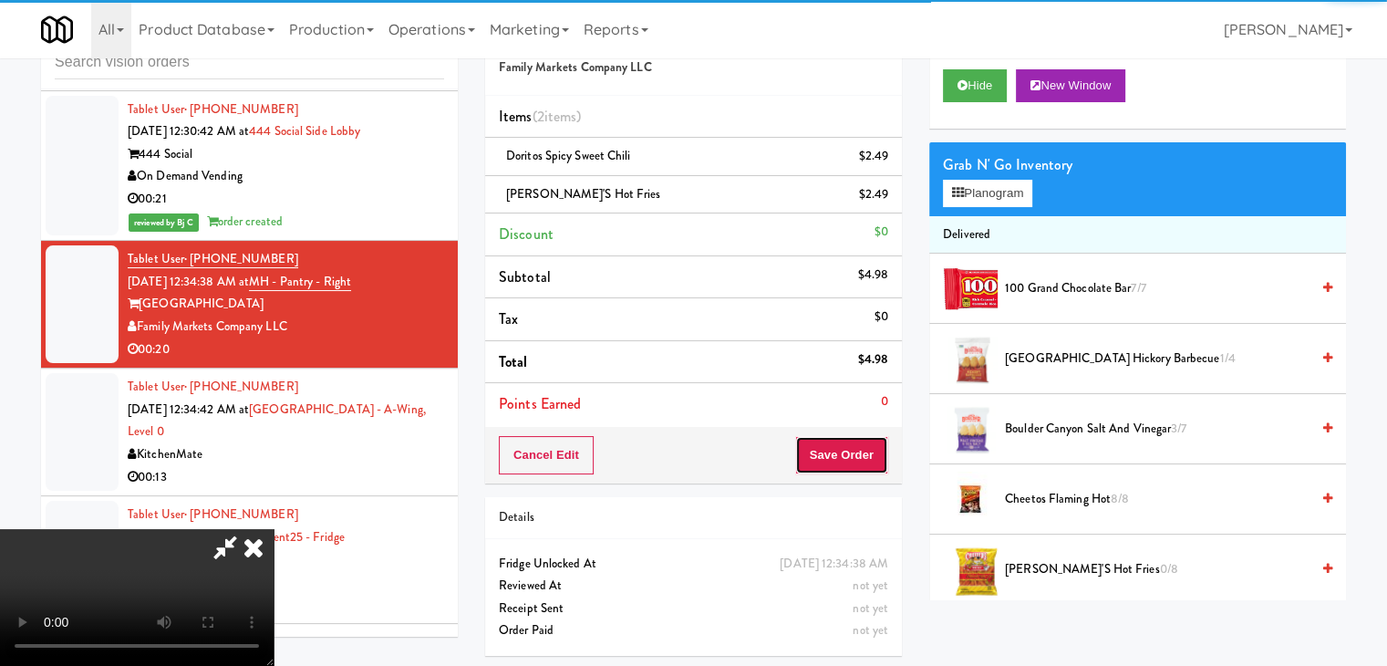
click at [868, 441] on button "Save Order" at bounding box center [841, 455] width 93 height 38
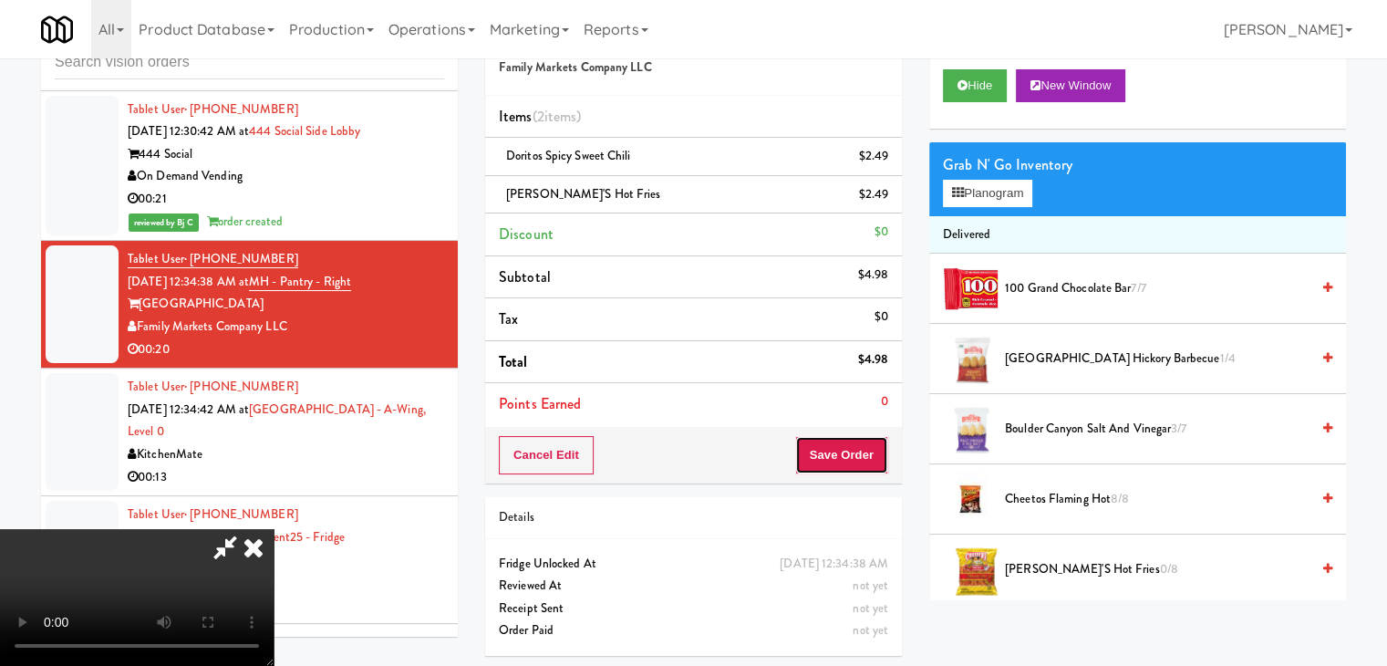
click at [868, 441] on button "Save Order" at bounding box center [841, 455] width 93 height 38
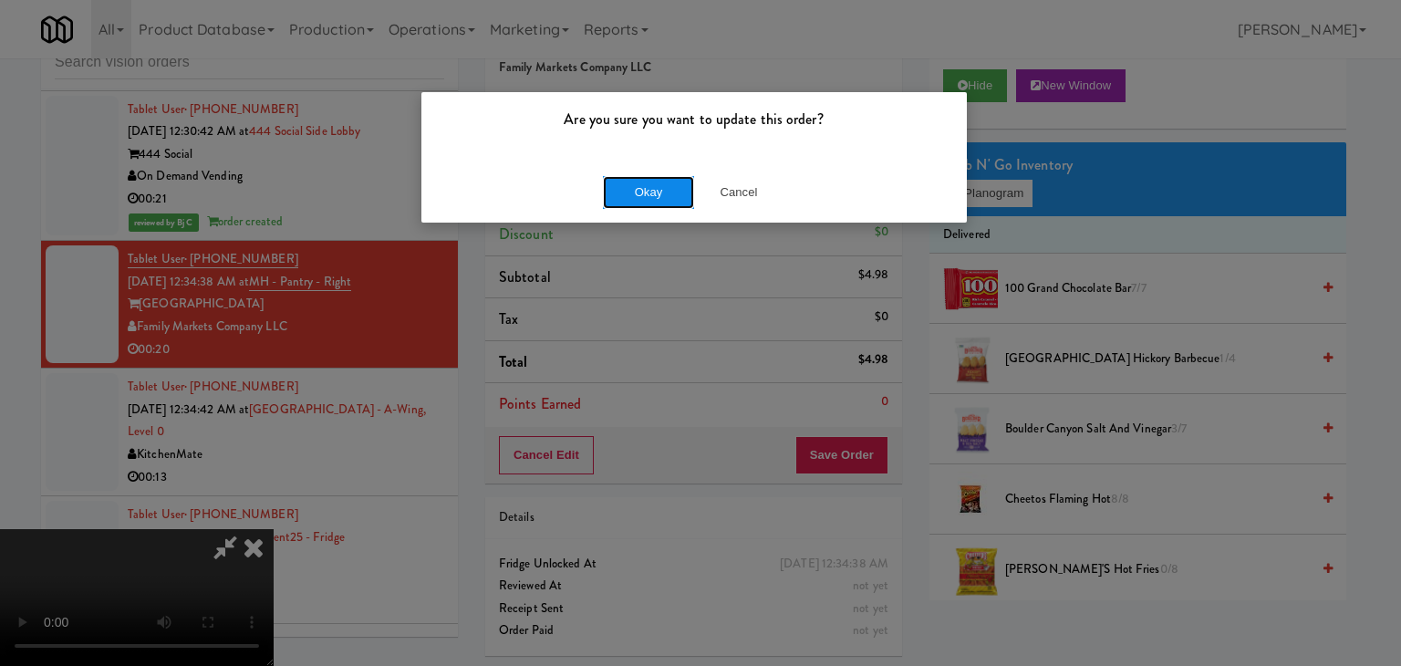
click at [649, 180] on button "Okay" at bounding box center [648, 192] width 91 height 33
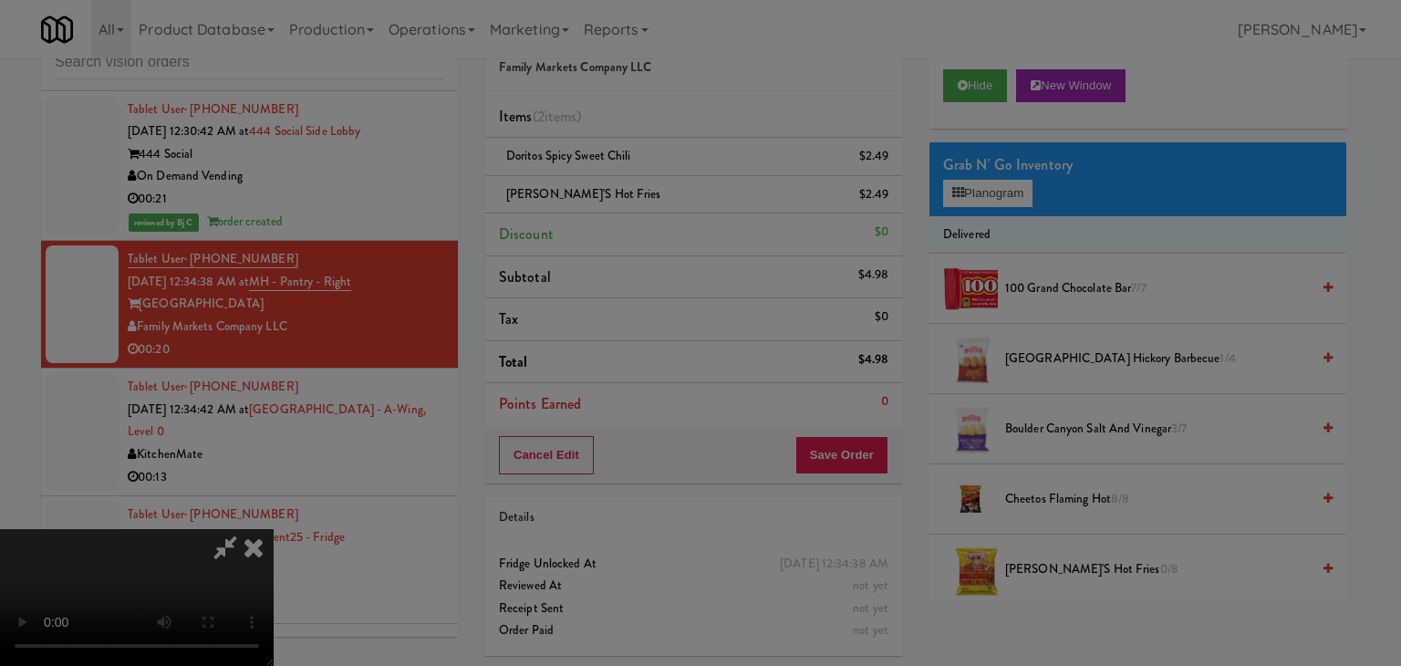
click at [649, 175] on button "Okay" at bounding box center [648, 158] width 91 height 33
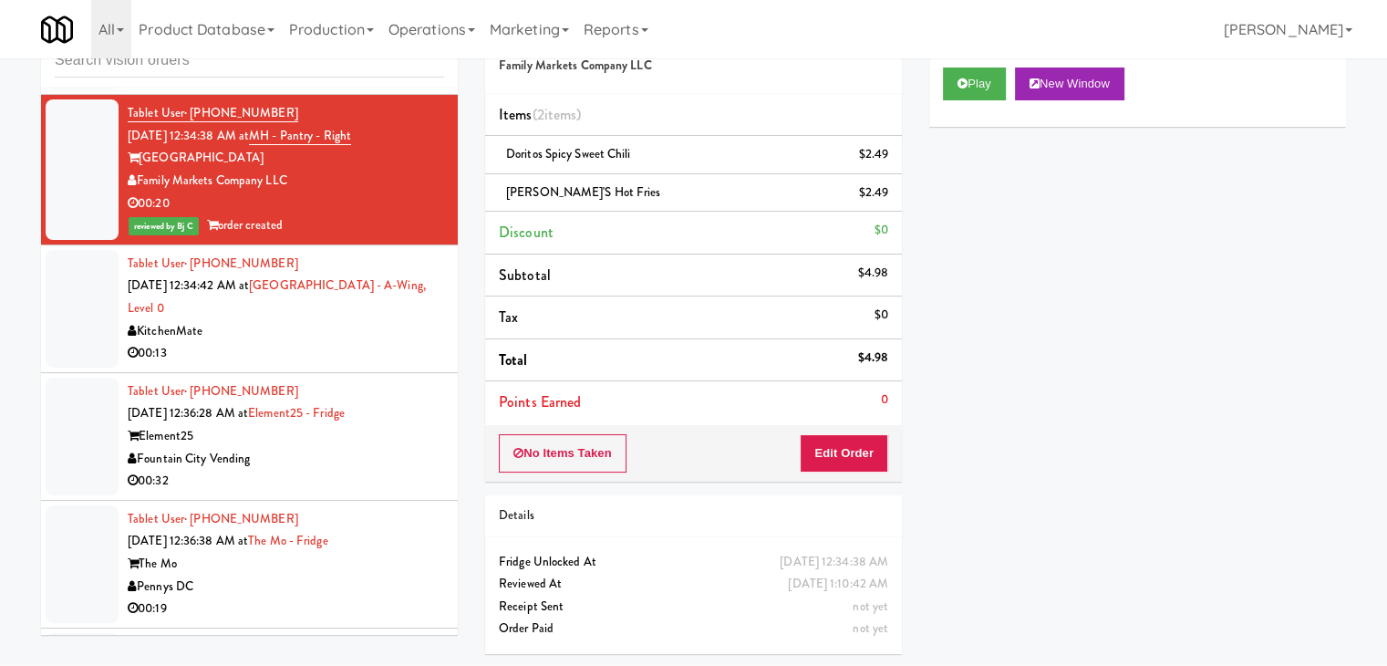
scroll to position [11372, 0]
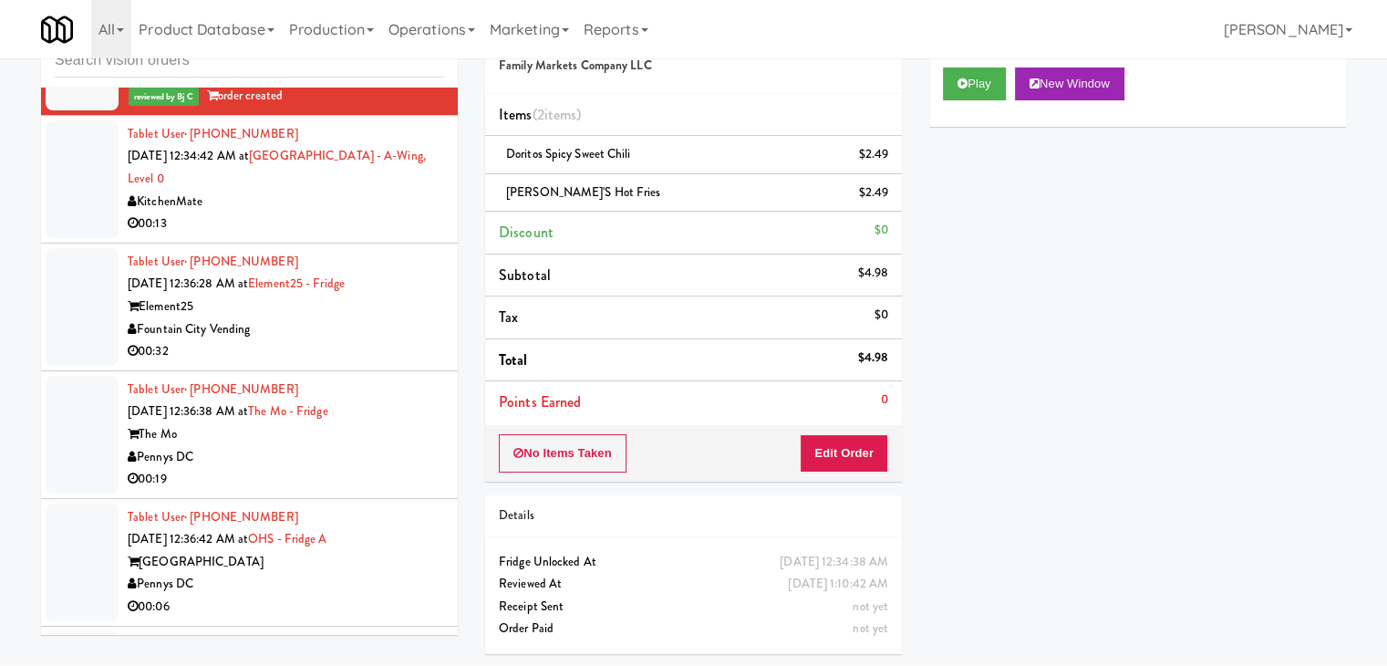
click at [353, 227] on div "00:13" at bounding box center [286, 224] width 317 height 23
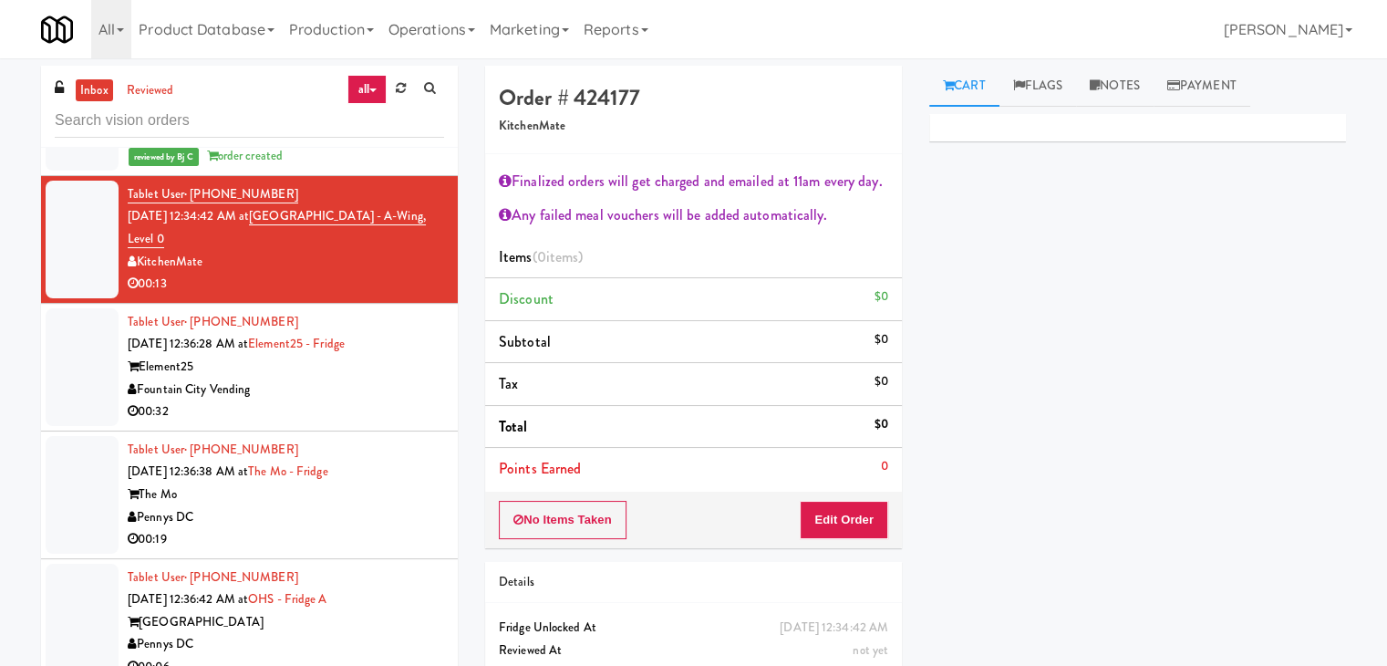
drag, startPoint x: 337, startPoint y: 412, endPoint x: 357, endPoint y: 395, distance: 25.8
click at [338, 401] on div "Fountain City Vending" at bounding box center [286, 390] width 317 height 23
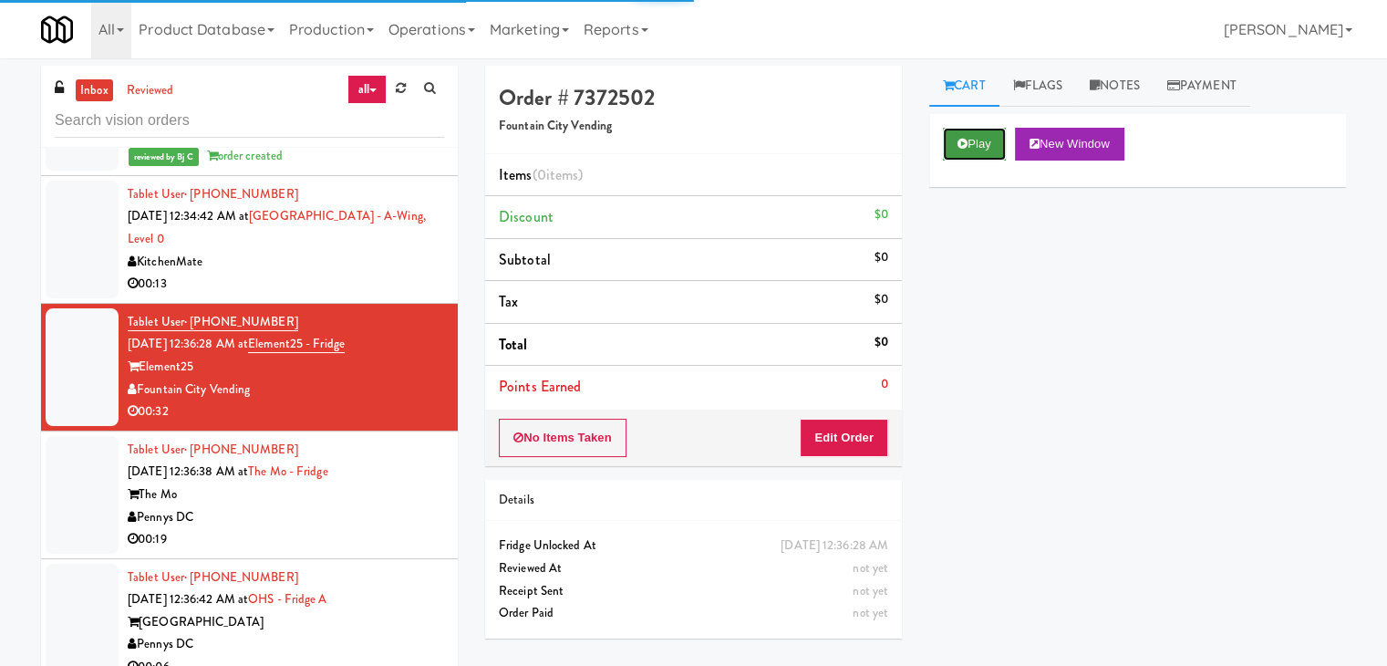
click at [982, 138] on button "Play" at bounding box center [974, 144] width 63 height 33
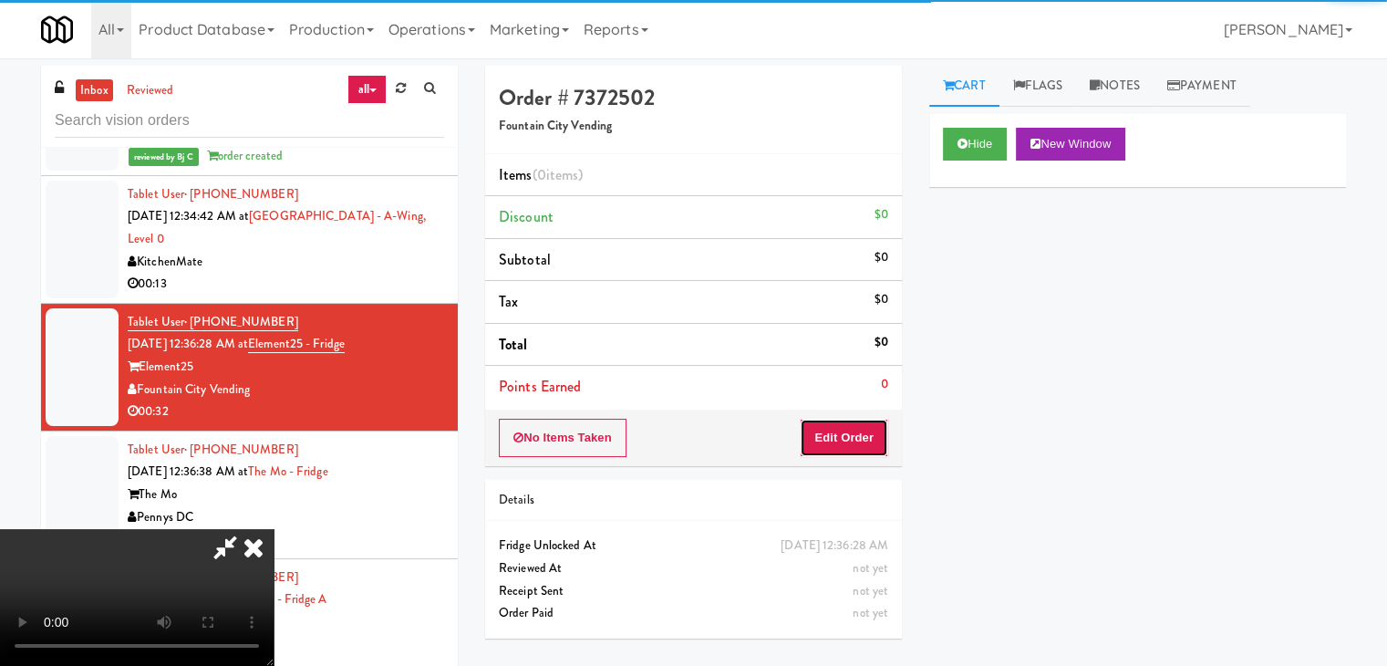
click at [813, 431] on button "Edit Order" at bounding box center [844, 438] width 88 height 38
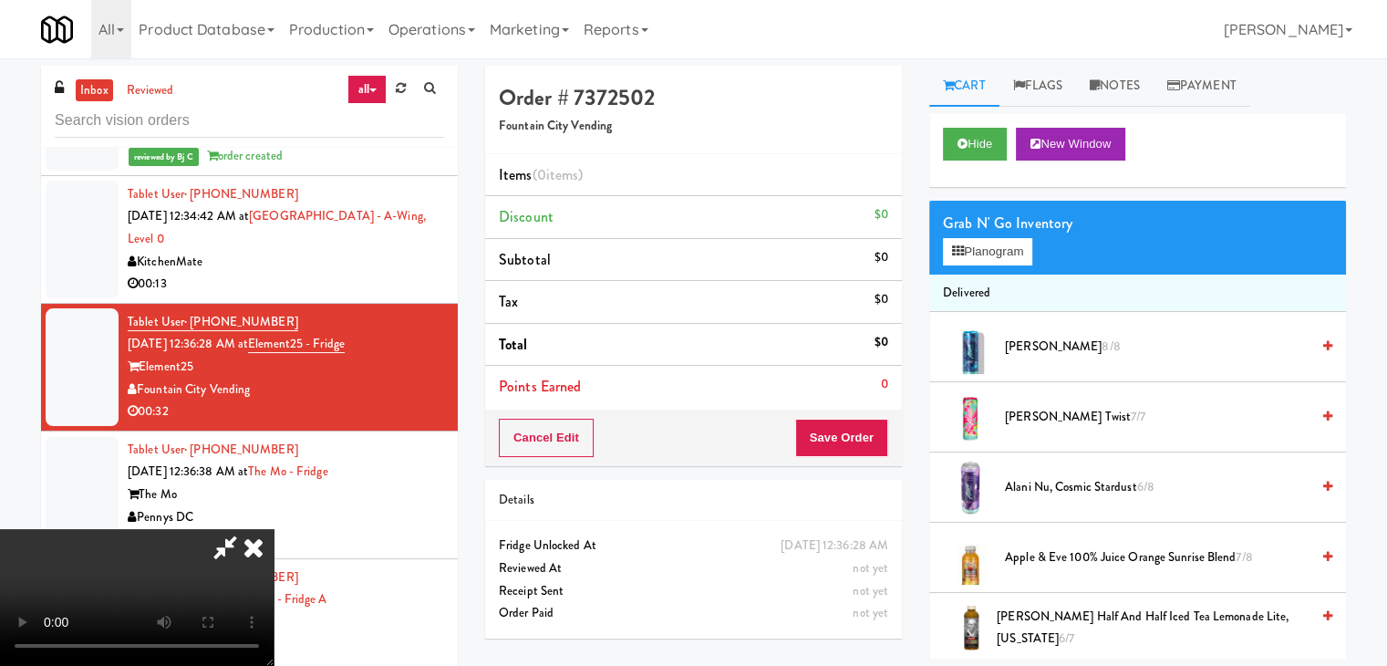
scroll to position [74, 0]
click at [274, 529] on video at bounding box center [137, 597] width 274 height 137
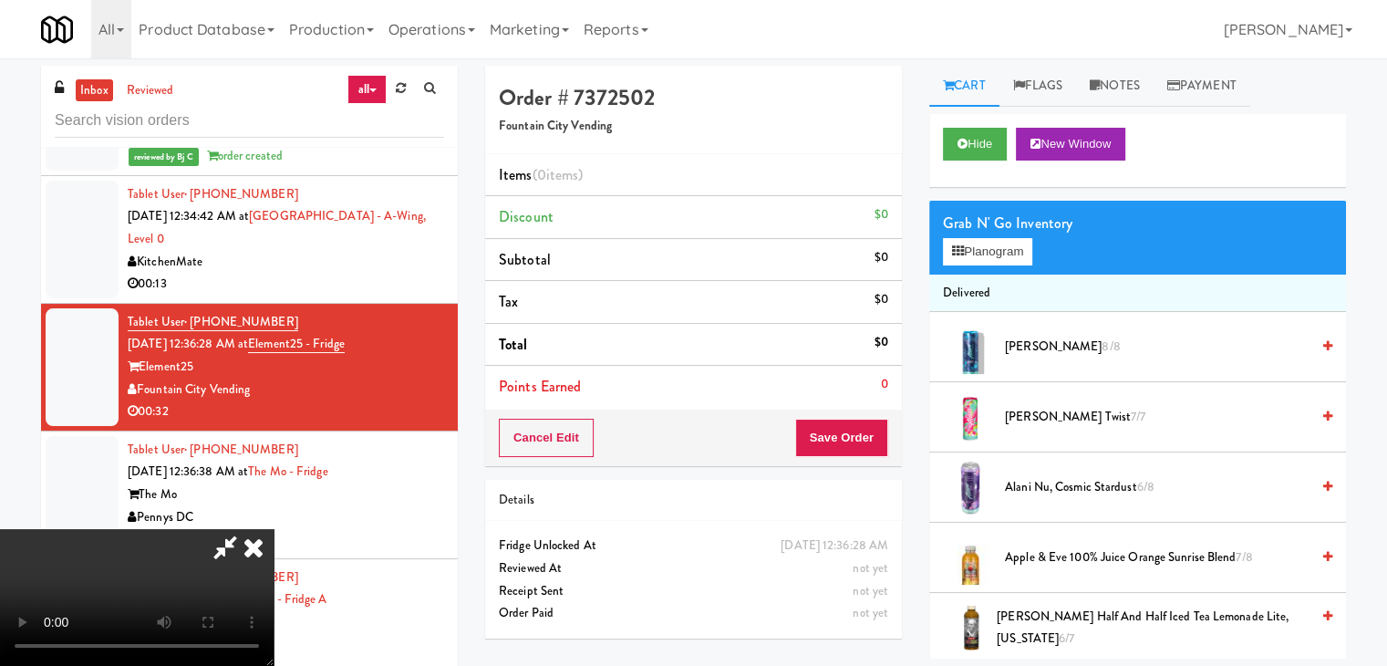
click at [274, 529] on video at bounding box center [137, 597] width 274 height 137
click at [1011, 251] on button "Planogram" at bounding box center [987, 251] width 89 height 27
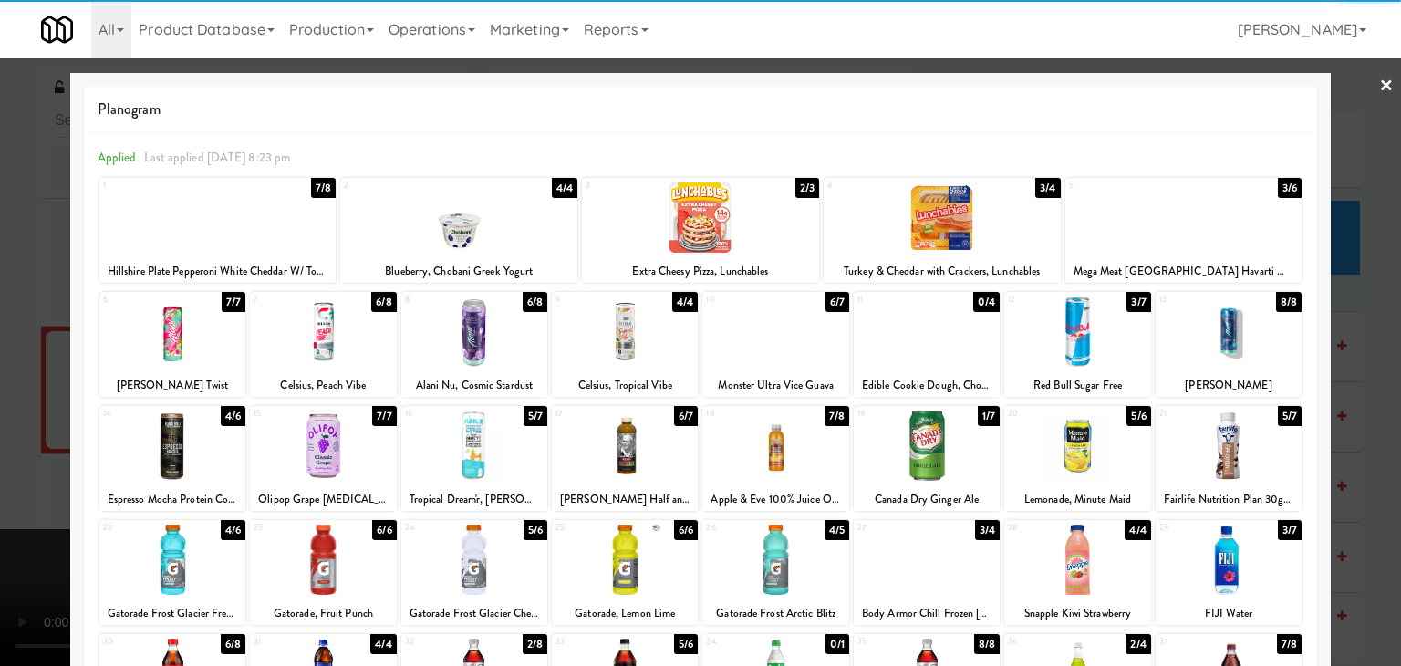
click at [179, 444] on div at bounding box center [172, 445] width 146 height 70
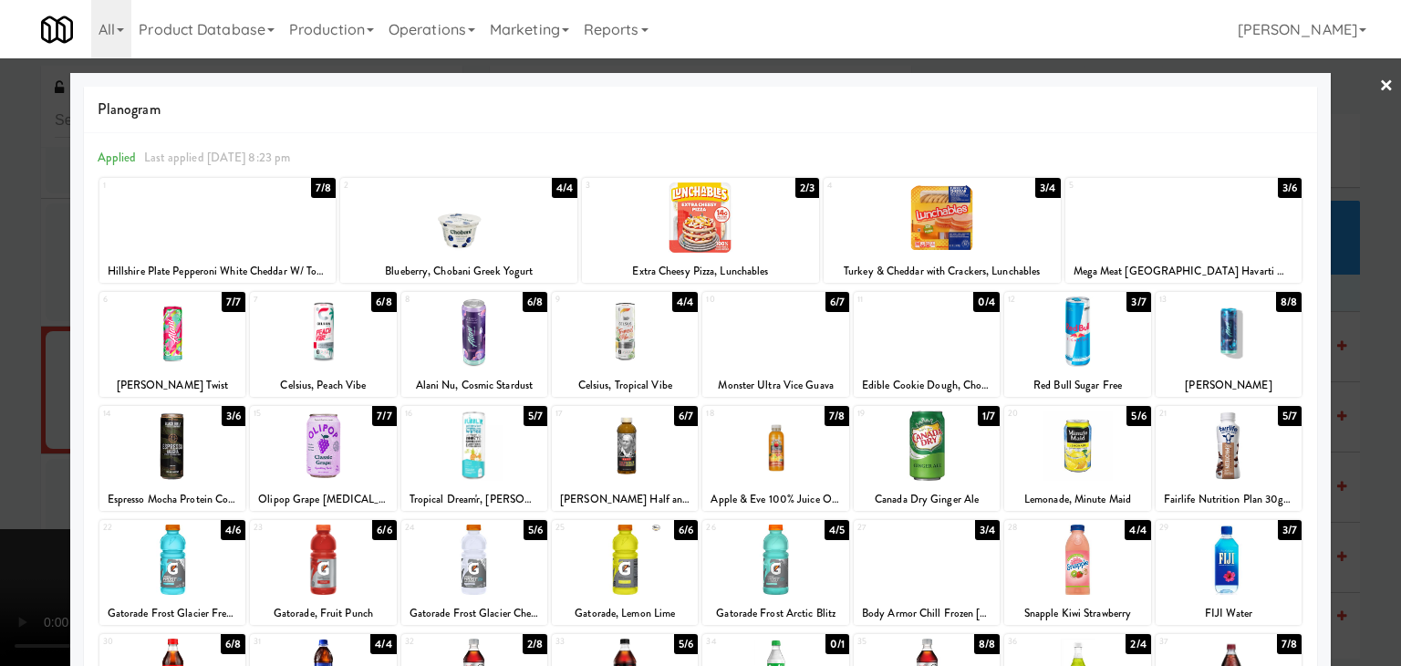
click at [1214, 223] on div at bounding box center [1183, 217] width 237 height 70
click at [1375, 334] on div at bounding box center [700, 333] width 1401 height 666
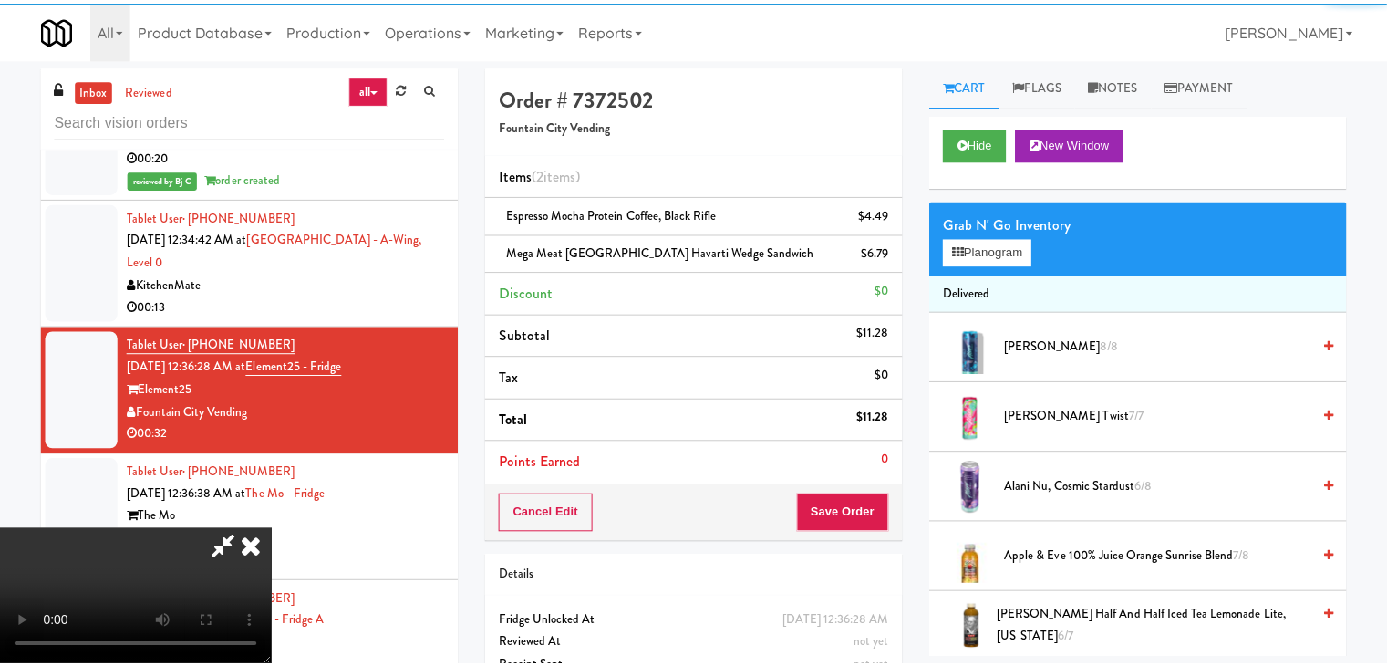
scroll to position [11372, 0]
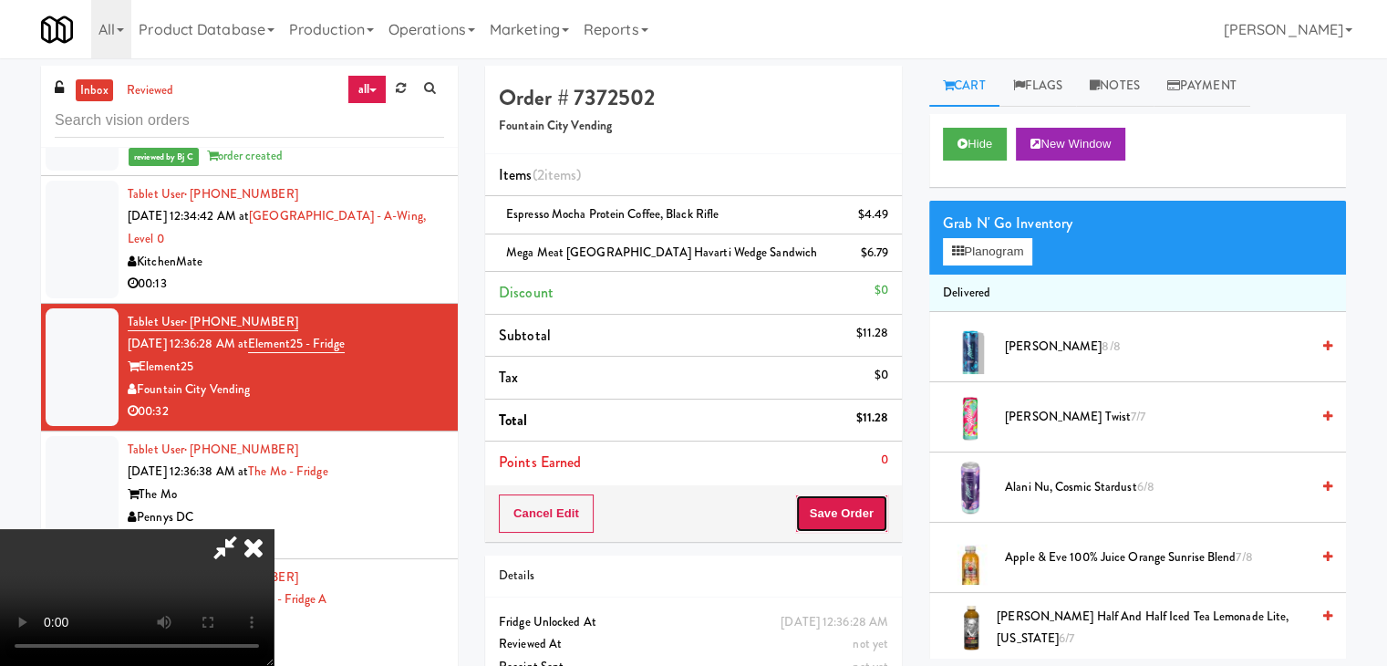
click at [872, 521] on button "Save Order" at bounding box center [841, 513] width 93 height 38
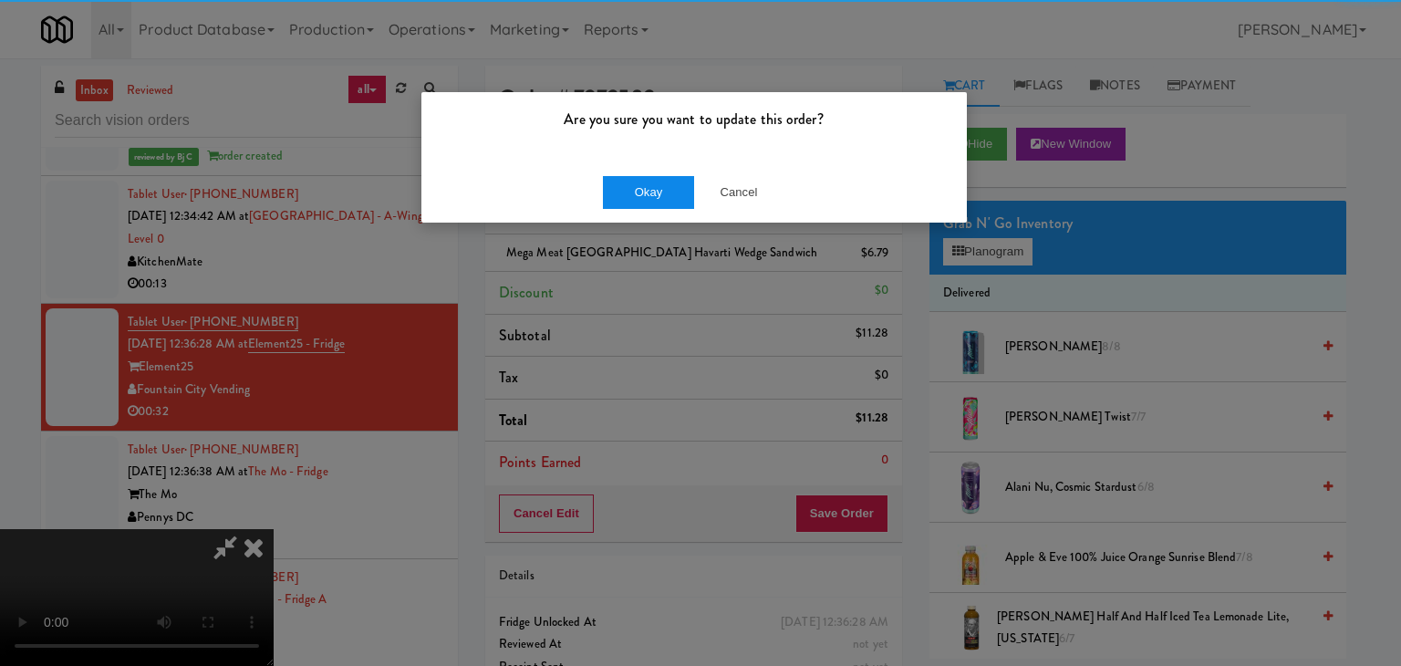
drag, startPoint x: 607, startPoint y: 165, endPoint x: 615, endPoint y: 194, distance: 30.3
click at [611, 192] on div "Okay Cancel" at bounding box center [693, 191] width 545 height 61
click at [615, 194] on button "Okay" at bounding box center [648, 192] width 91 height 33
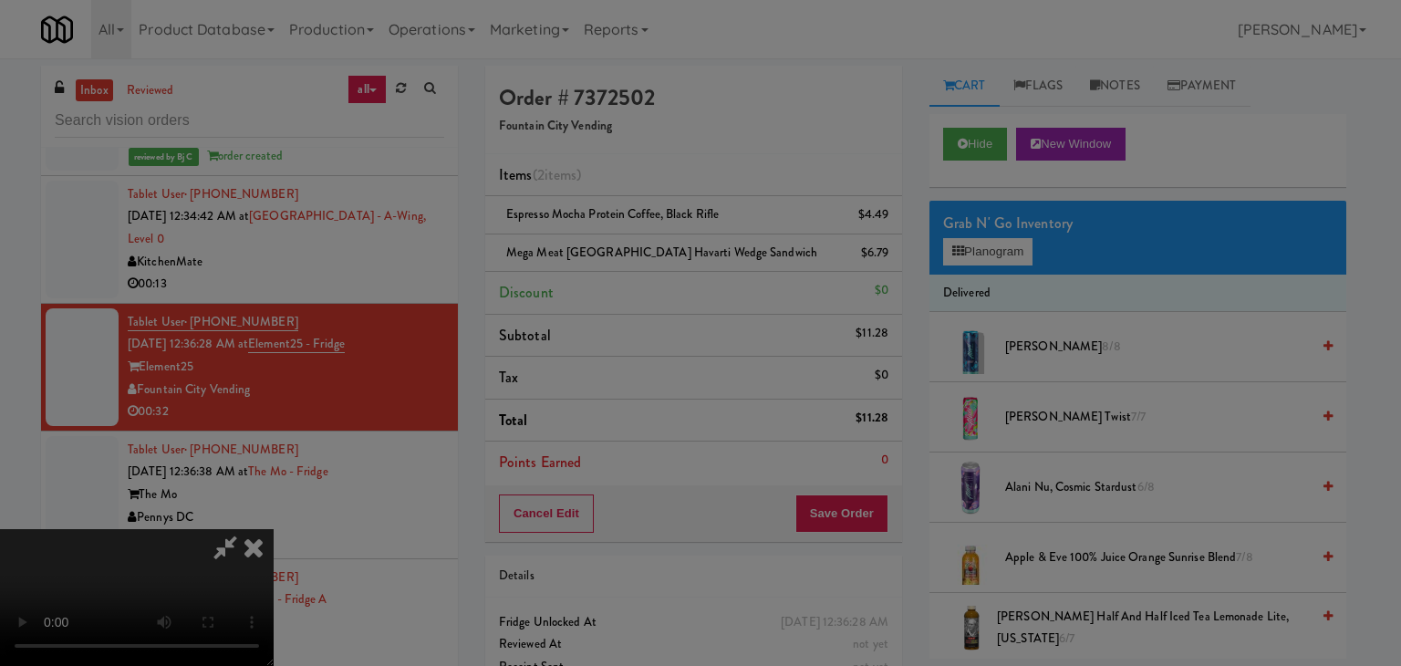
click at [615, 189] on div "Okay Cancel" at bounding box center [693, 158] width 545 height 61
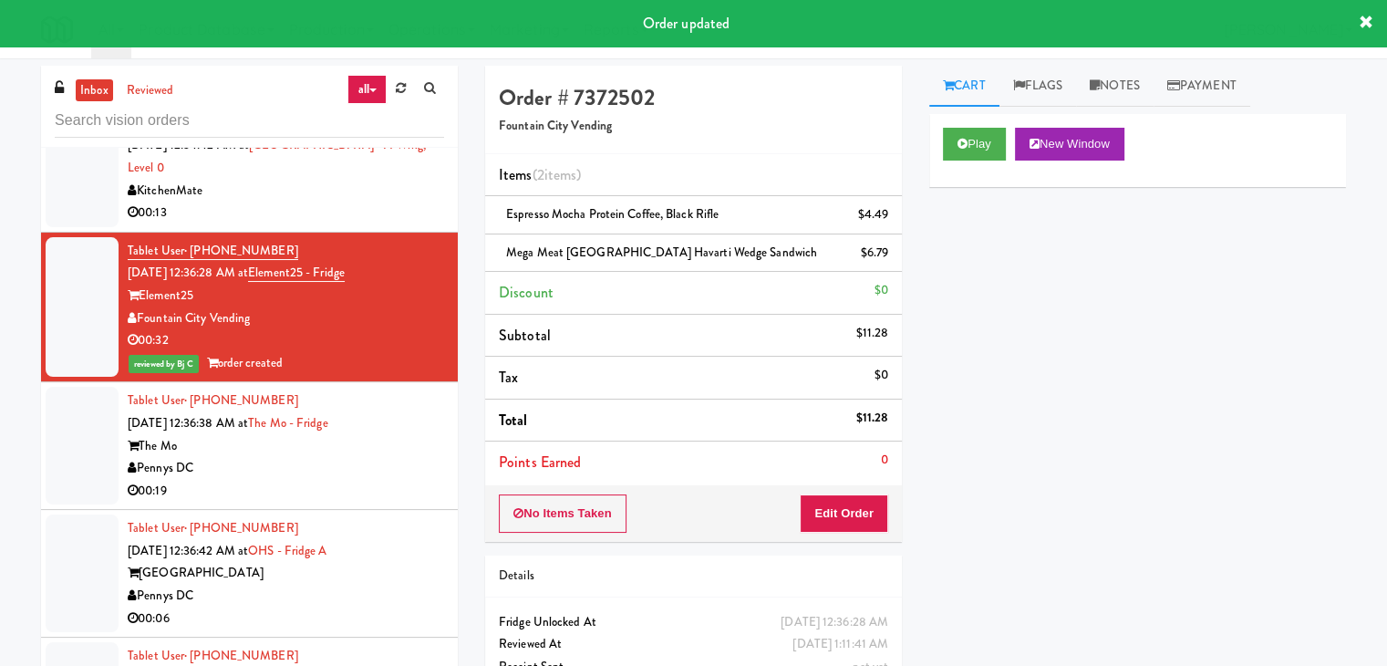
scroll to position [11555, 0]
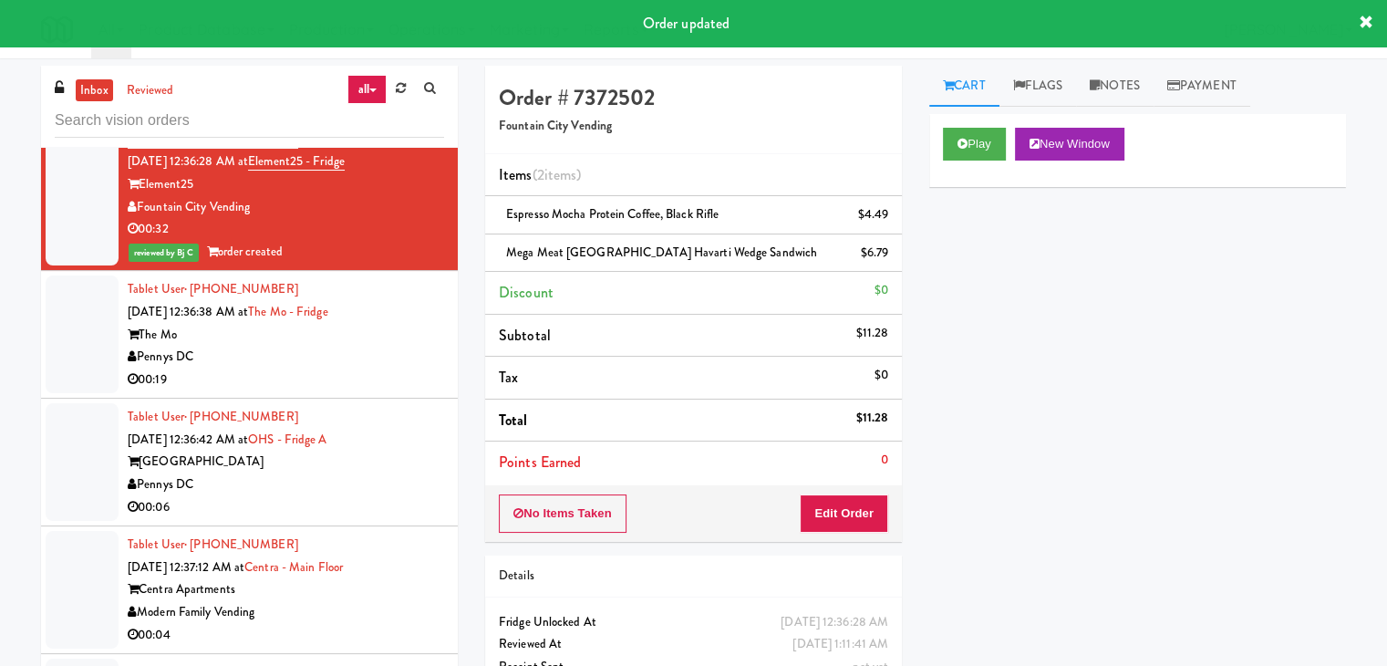
click at [350, 369] on div "Pennys DC" at bounding box center [286, 357] width 317 height 23
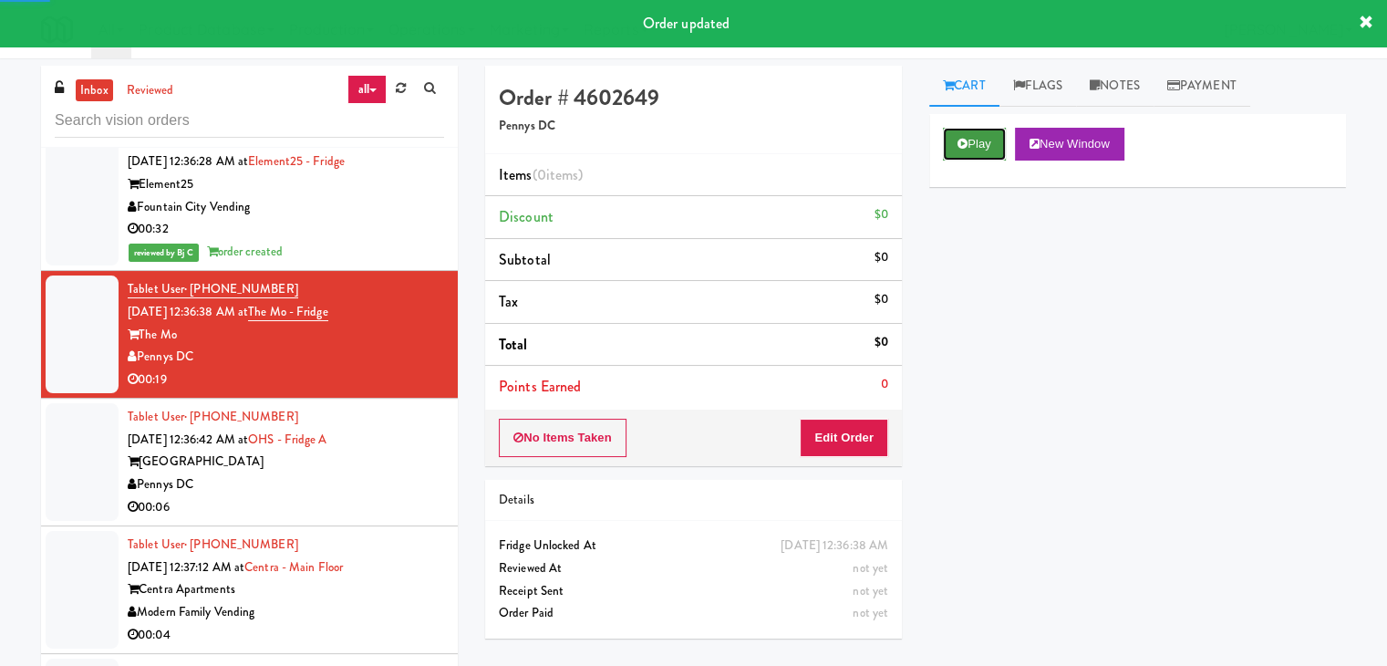
click at [960, 157] on button "Play" at bounding box center [974, 144] width 63 height 33
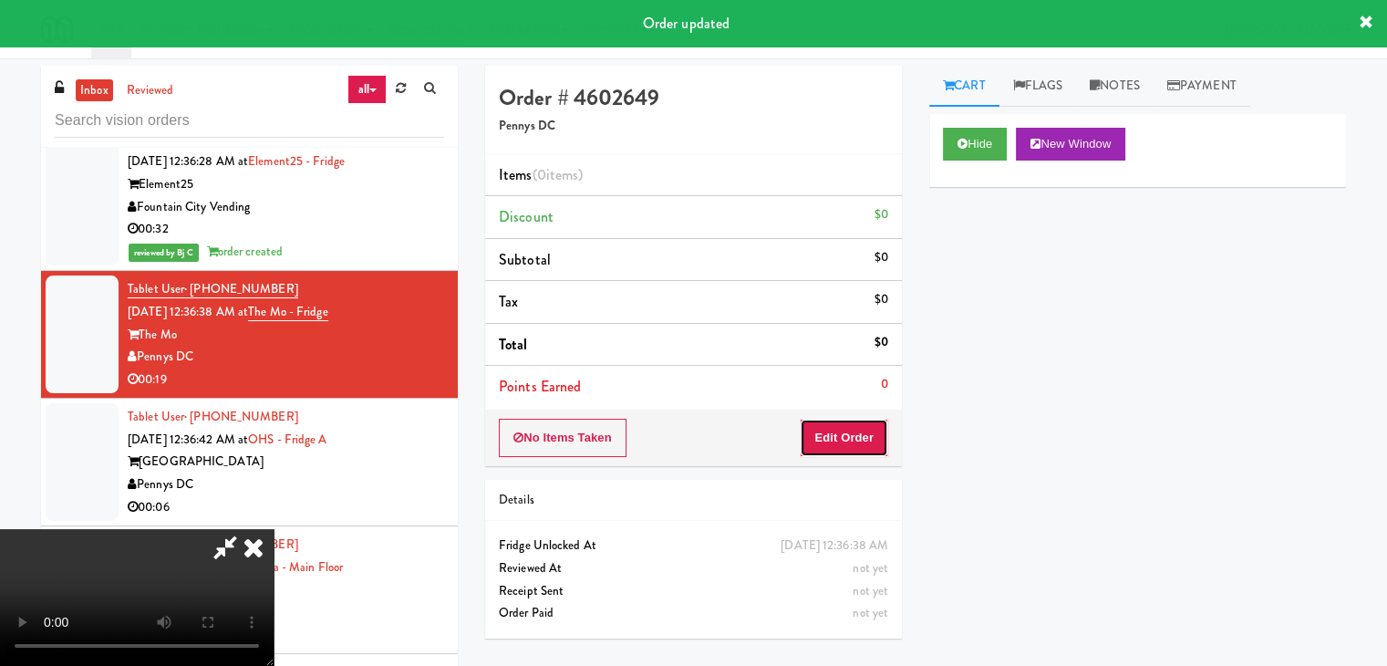
click at [867, 445] on button "Edit Order" at bounding box center [844, 438] width 88 height 38
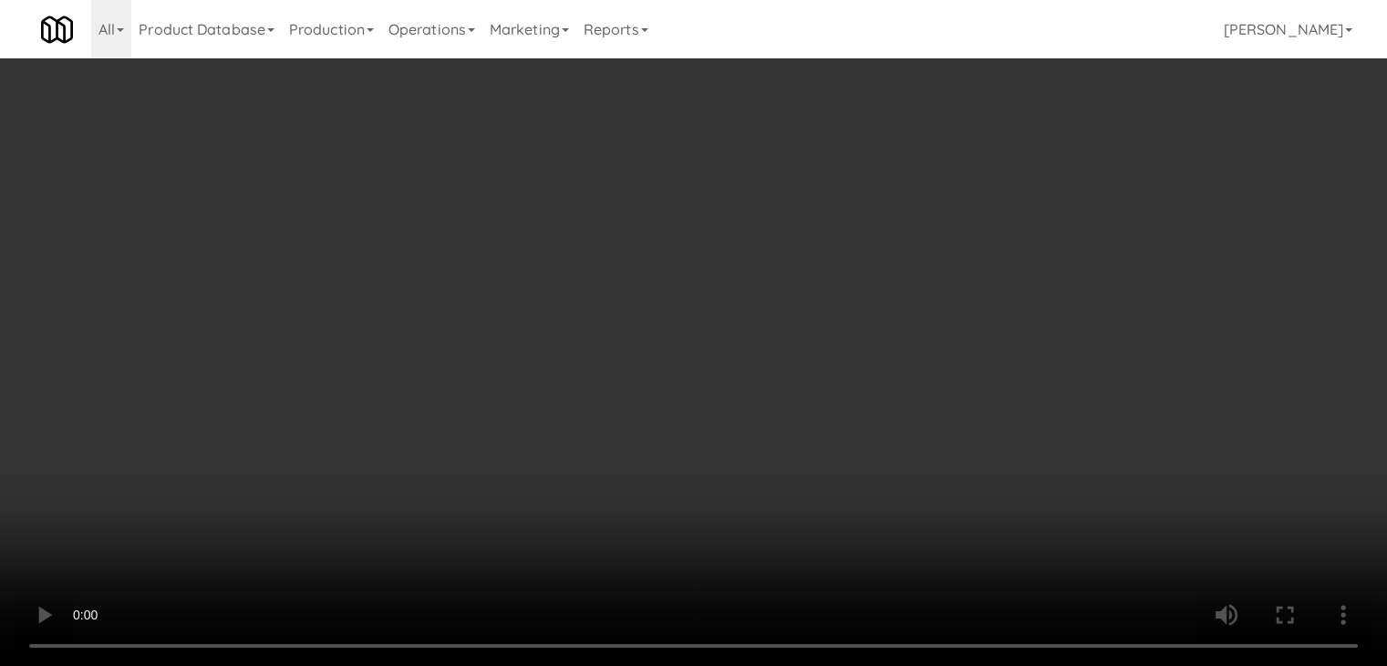
scroll to position [11532, 0]
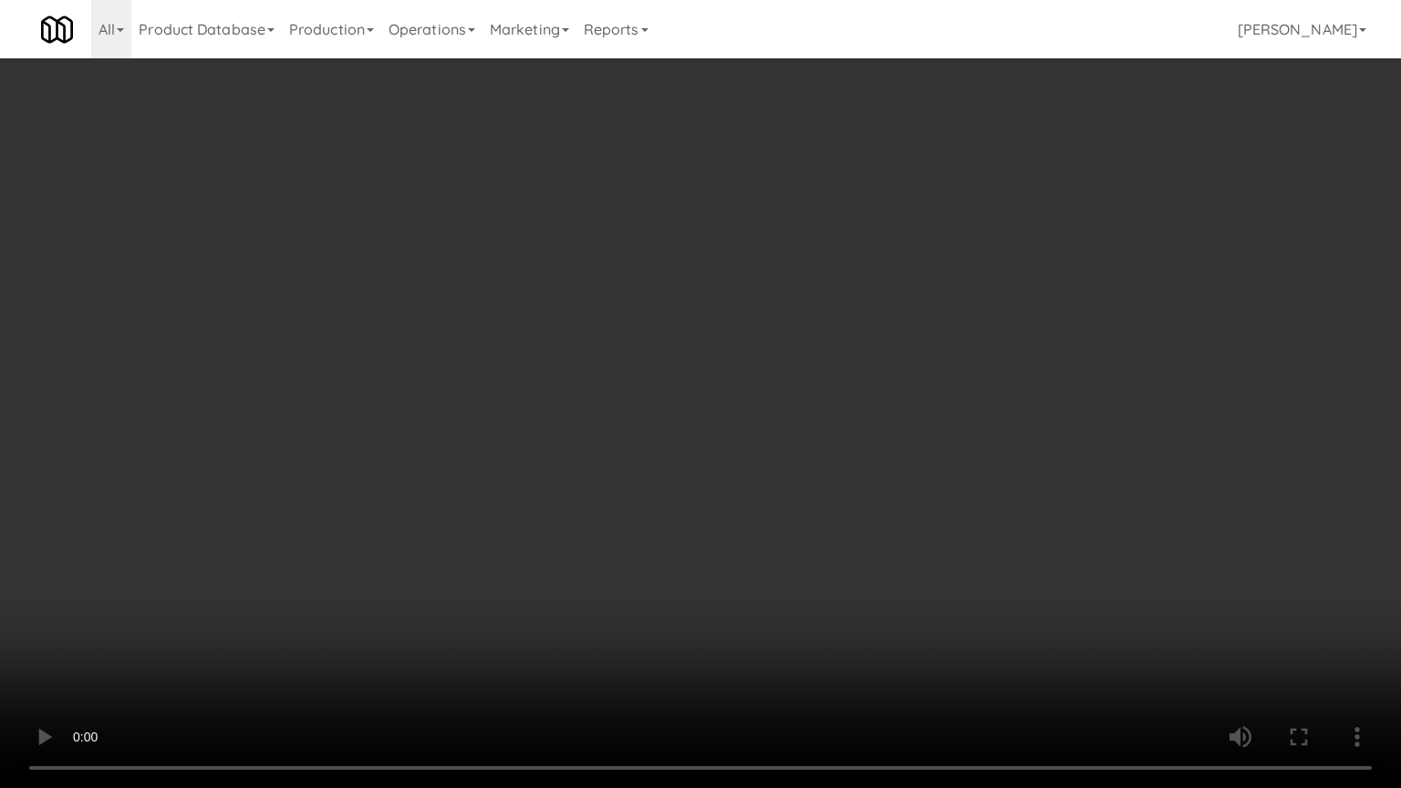
click at [815, 514] on video at bounding box center [700, 394] width 1401 height 788
click at [818, 522] on video at bounding box center [700, 394] width 1401 height 788
click at [860, 503] on video at bounding box center [700, 394] width 1401 height 788
click at [865, 503] on video at bounding box center [700, 394] width 1401 height 788
click at [864, 507] on video at bounding box center [700, 394] width 1401 height 788
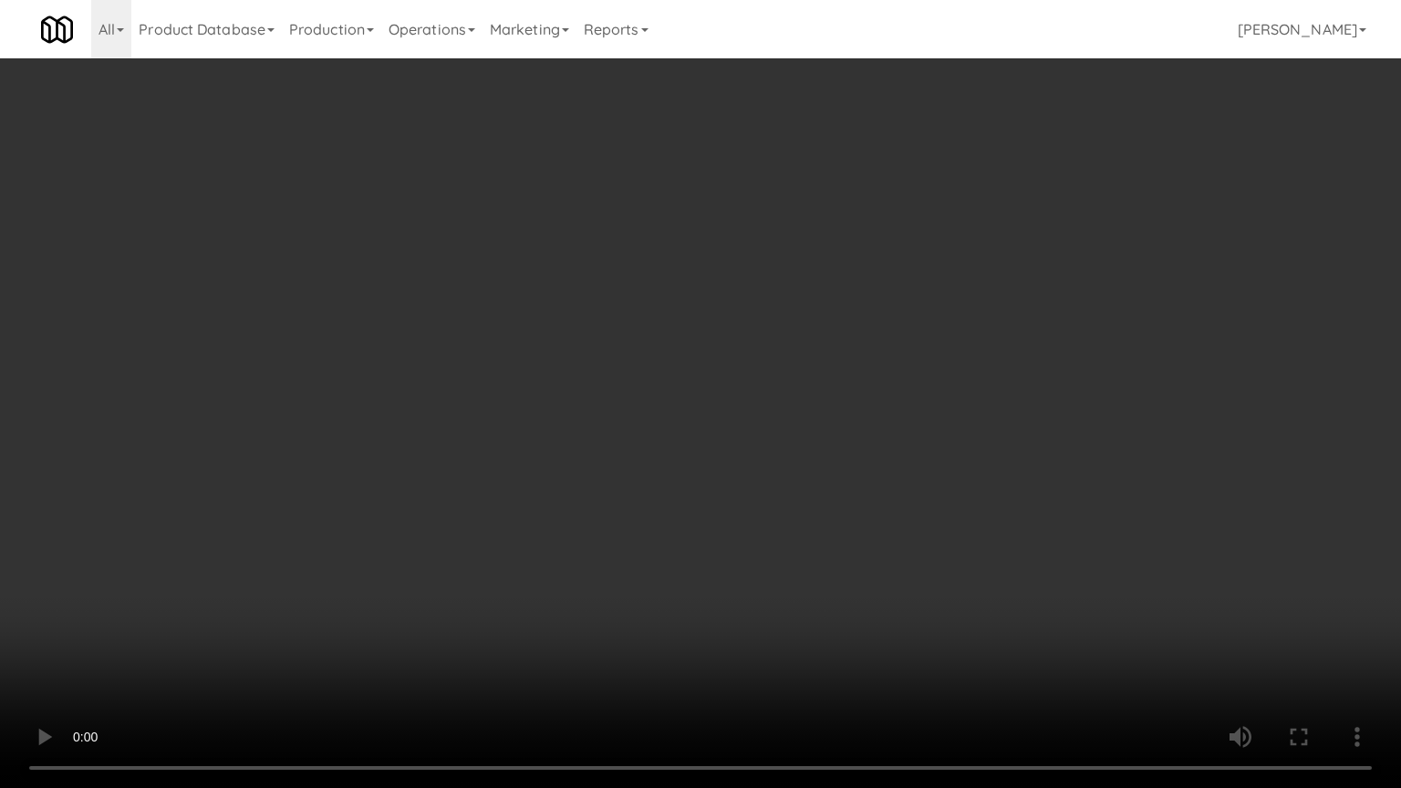
click at [864, 507] on video at bounding box center [700, 394] width 1401 height 788
click at [857, 511] on video at bounding box center [700, 394] width 1401 height 788
click at [856, 516] on video at bounding box center [700, 394] width 1401 height 788
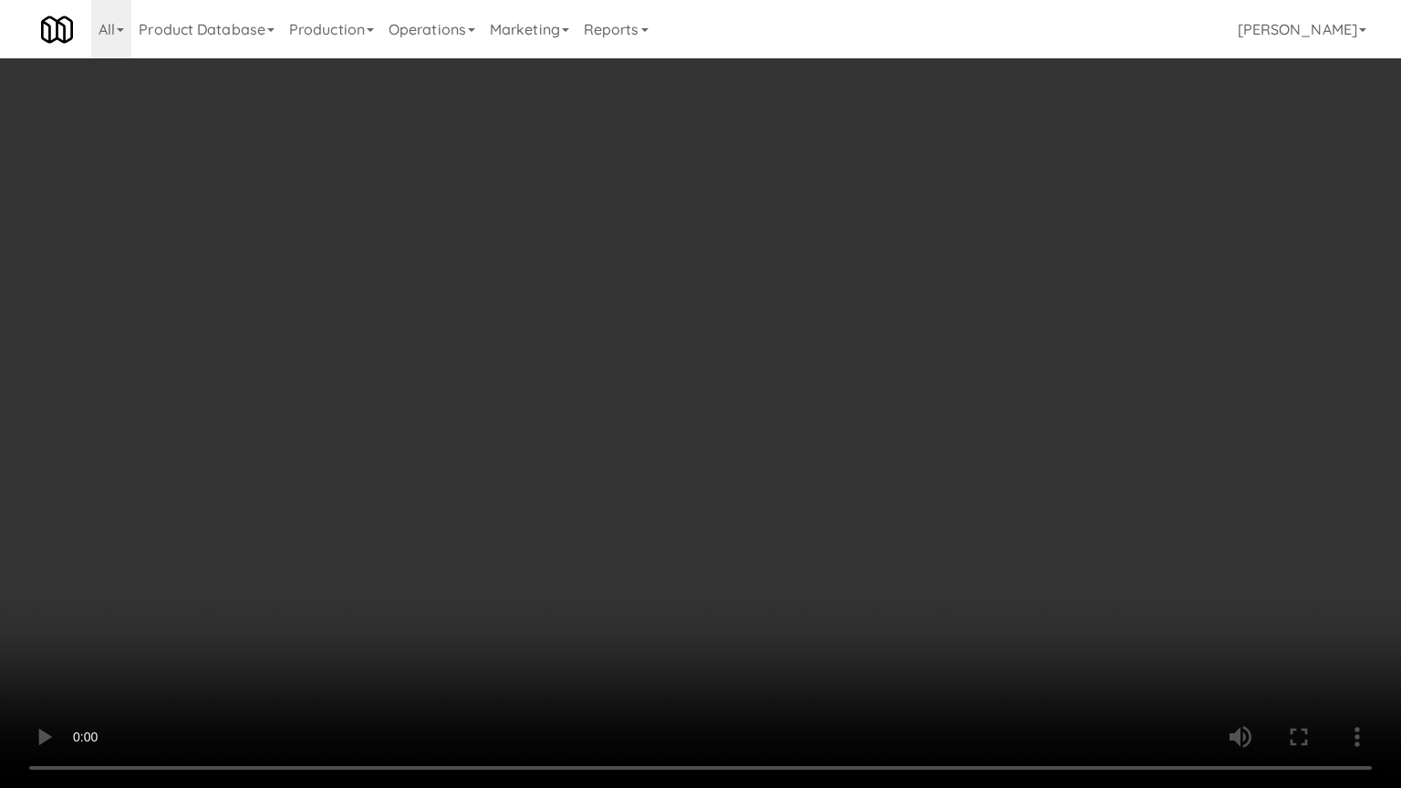
click at [855, 517] on video at bounding box center [700, 394] width 1401 height 788
click at [855, 518] on video at bounding box center [700, 394] width 1401 height 788
click at [691, 585] on video at bounding box center [700, 394] width 1401 height 788
click at [762, 598] on video at bounding box center [700, 394] width 1401 height 788
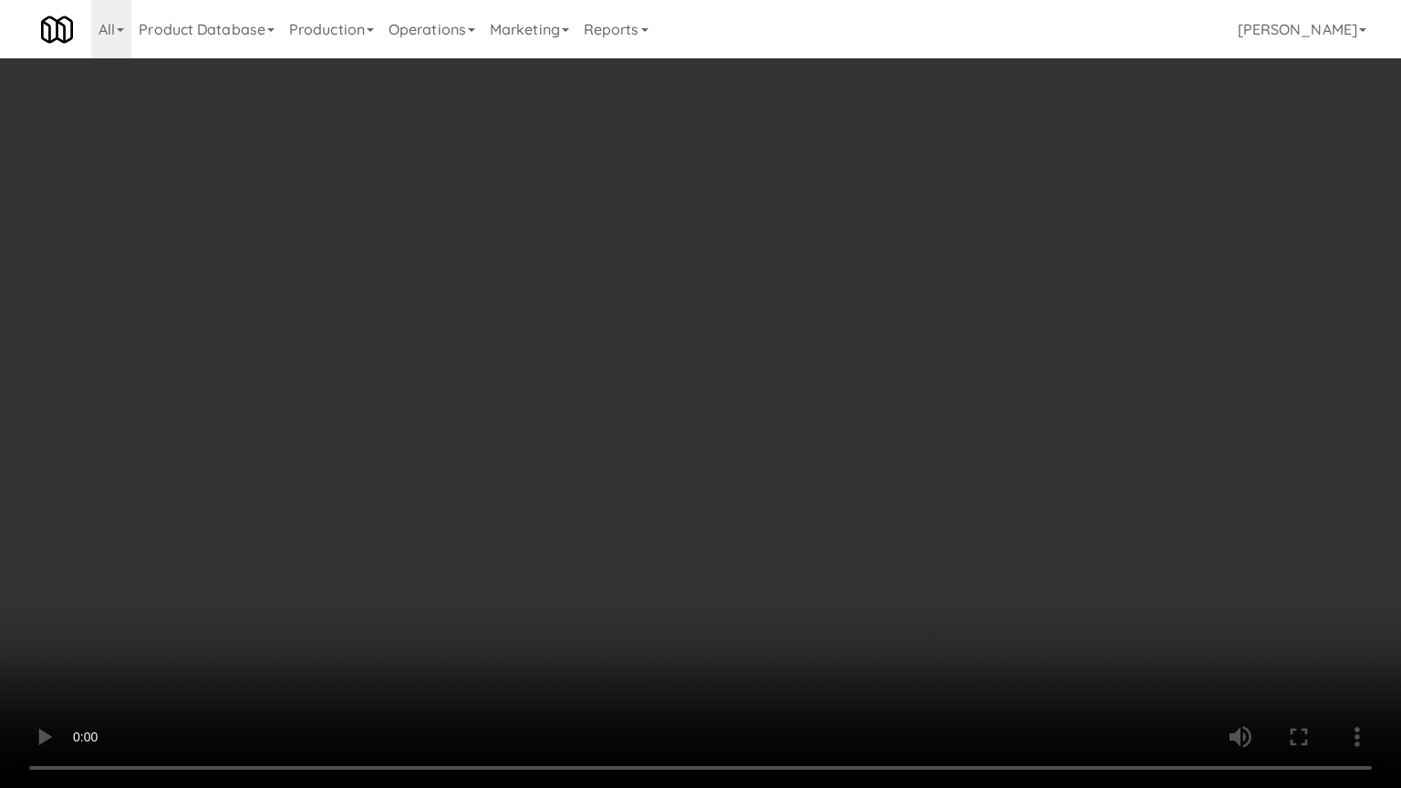
click at [708, 665] on video at bounding box center [700, 394] width 1401 height 788
click at [857, 472] on video at bounding box center [700, 394] width 1401 height 788
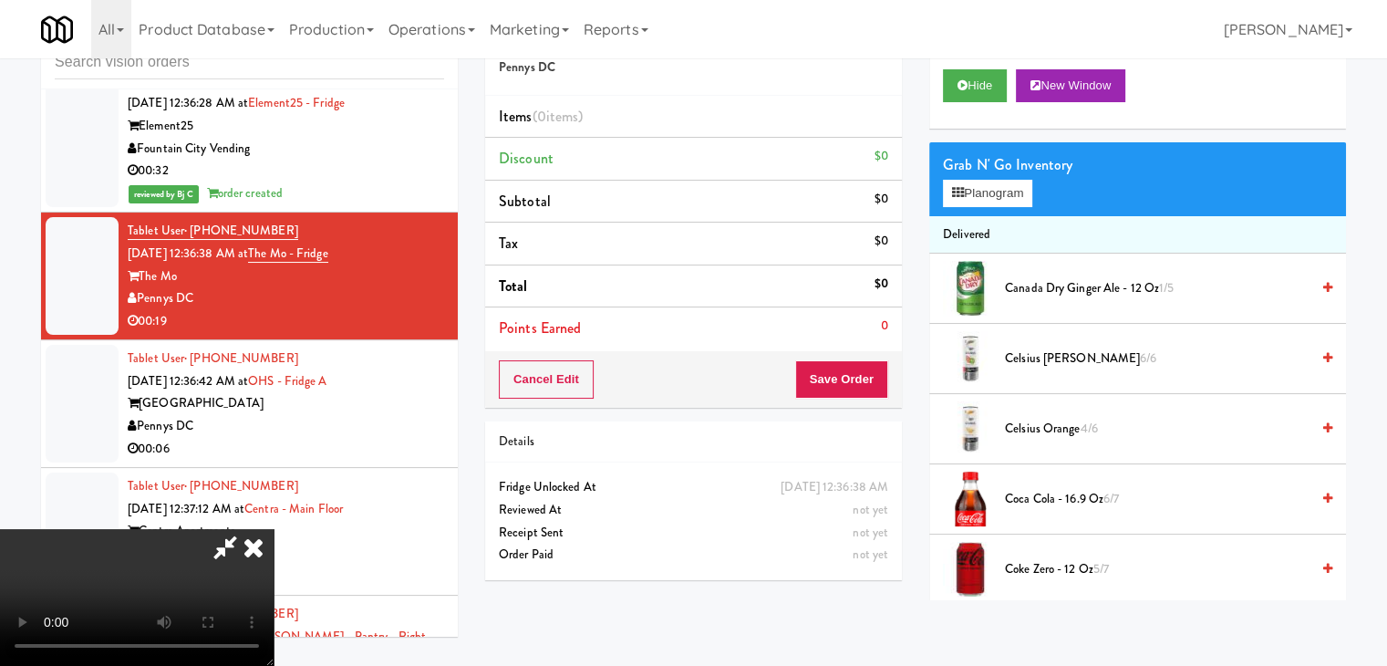
scroll to position [182, 0]
click at [274, 529] on video at bounding box center [137, 597] width 274 height 137
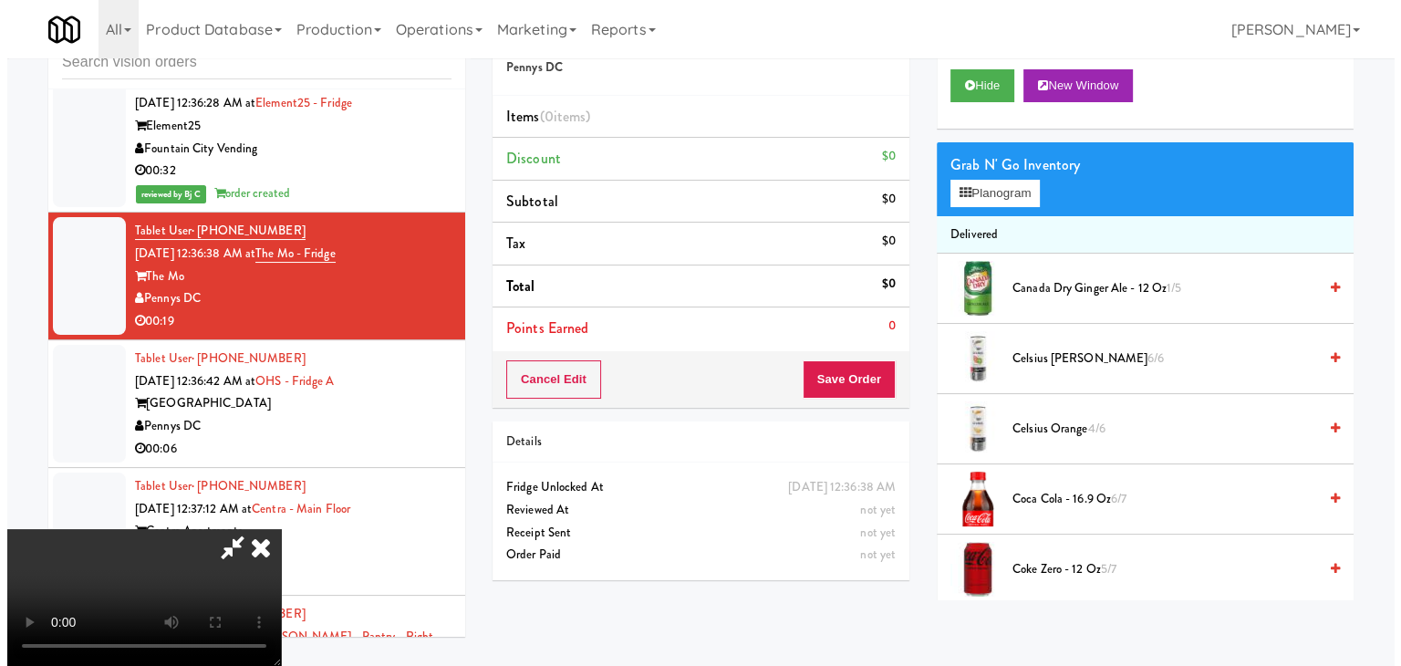
scroll to position [256, 0]
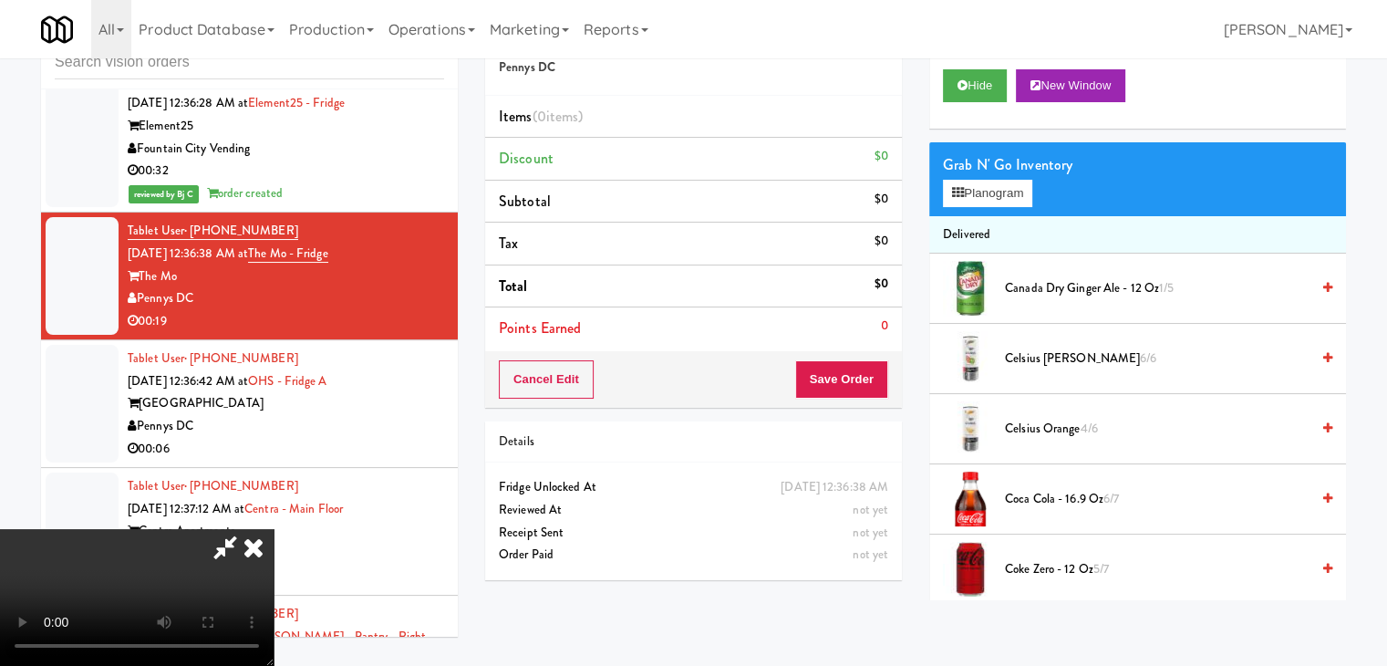
click at [274, 529] on video at bounding box center [137, 597] width 274 height 137
click at [1014, 185] on button "Planogram" at bounding box center [987, 193] width 89 height 27
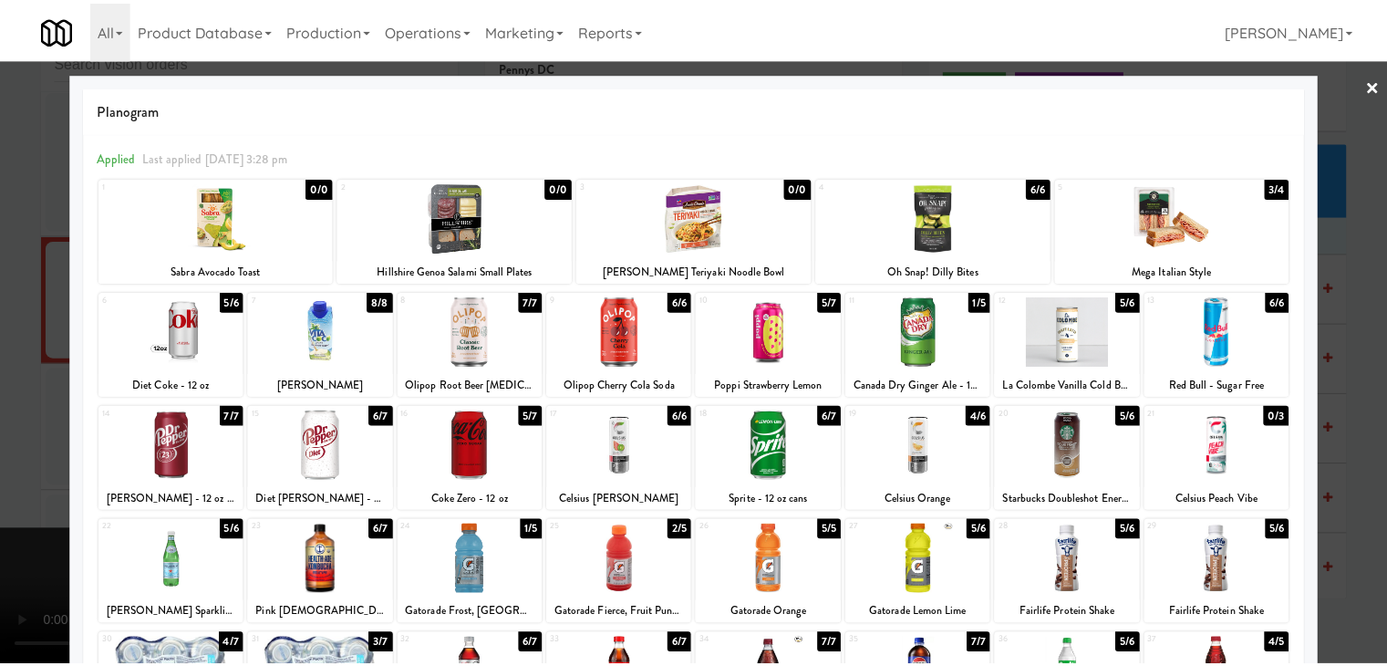
scroll to position [182, 0]
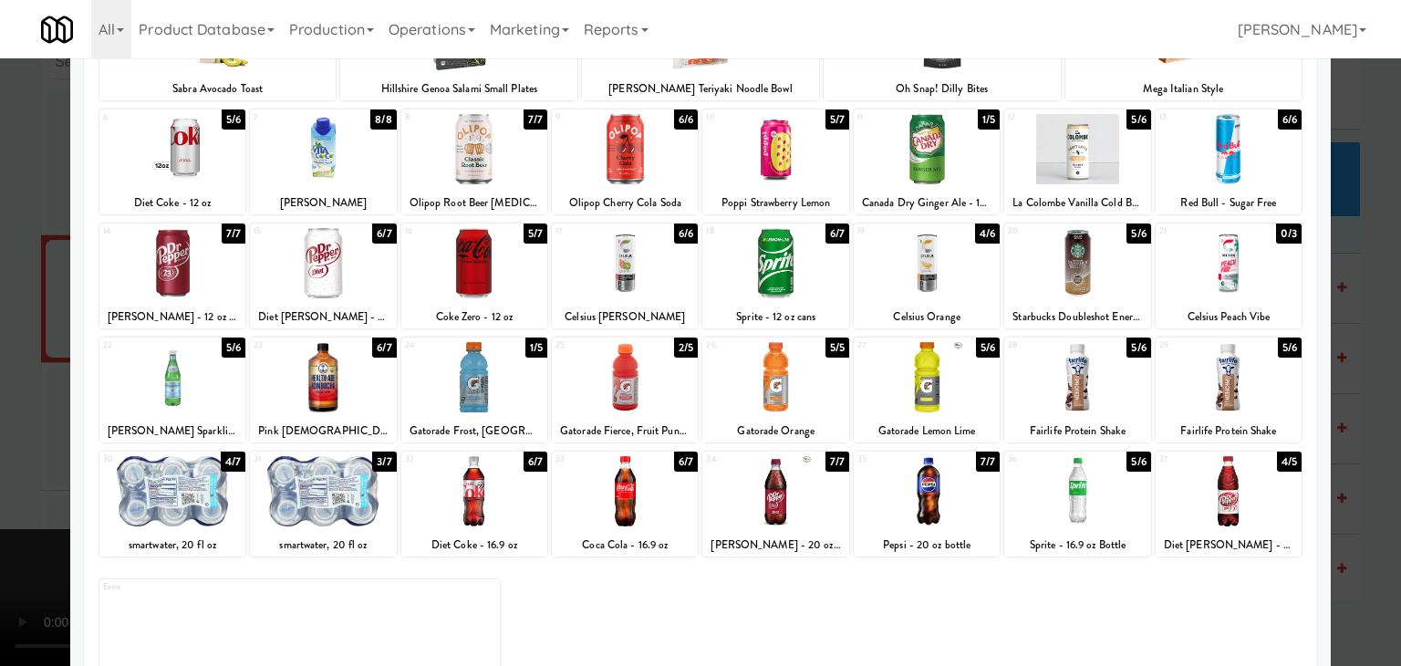
click at [633, 387] on div at bounding box center [625, 377] width 146 height 70
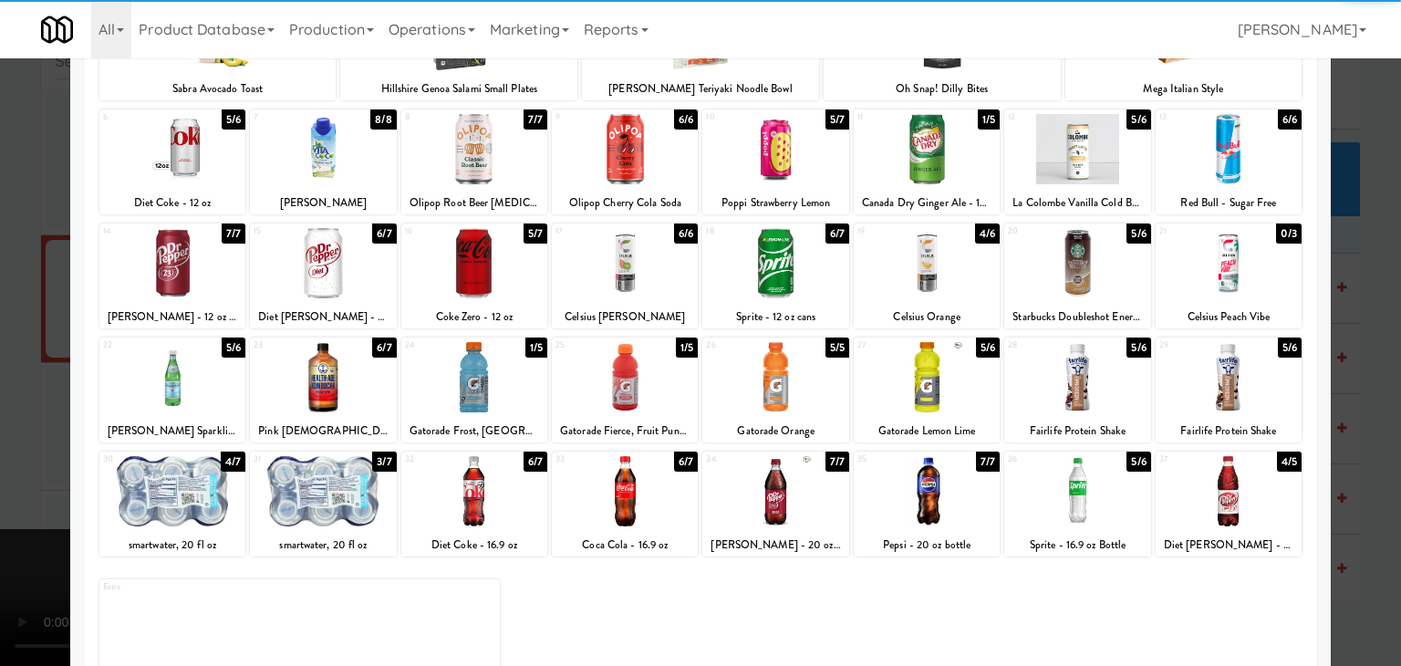
drag, startPoint x: 1026, startPoint y: 514, endPoint x: 1053, endPoint y: 511, distance: 26.6
click at [1042, 512] on div at bounding box center [1077, 491] width 146 height 70
click at [1375, 467] on div at bounding box center [700, 333] width 1401 height 666
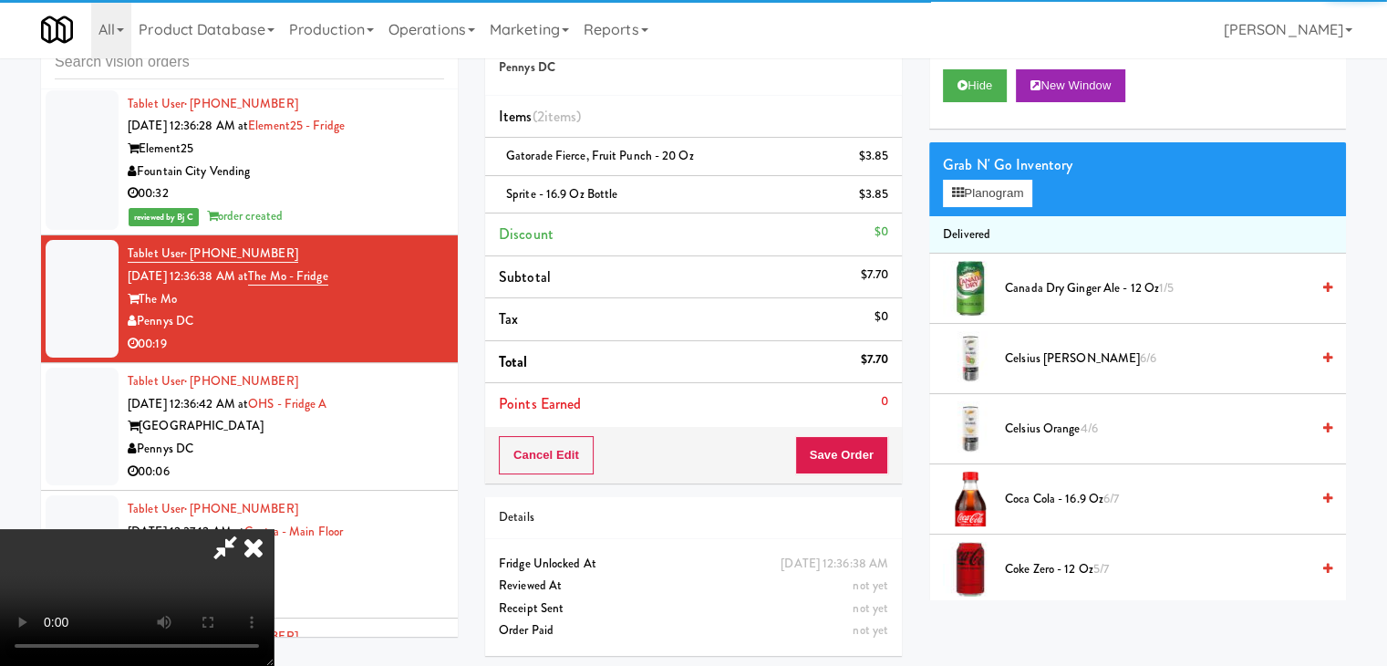
scroll to position [11555, 0]
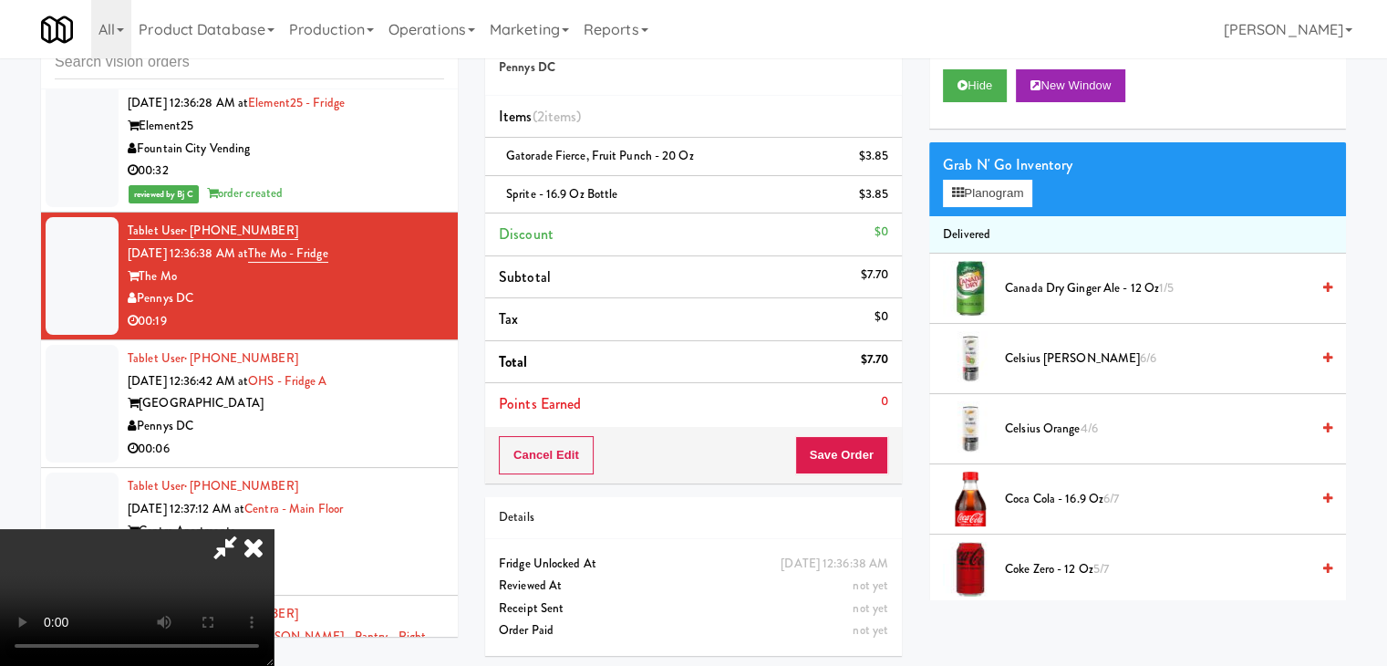
click at [843, 472] on div "Cancel Edit Save Order" at bounding box center [693, 455] width 417 height 57
click at [854, 447] on button "Save Order" at bounding box center [841, 455] width 93 height 38
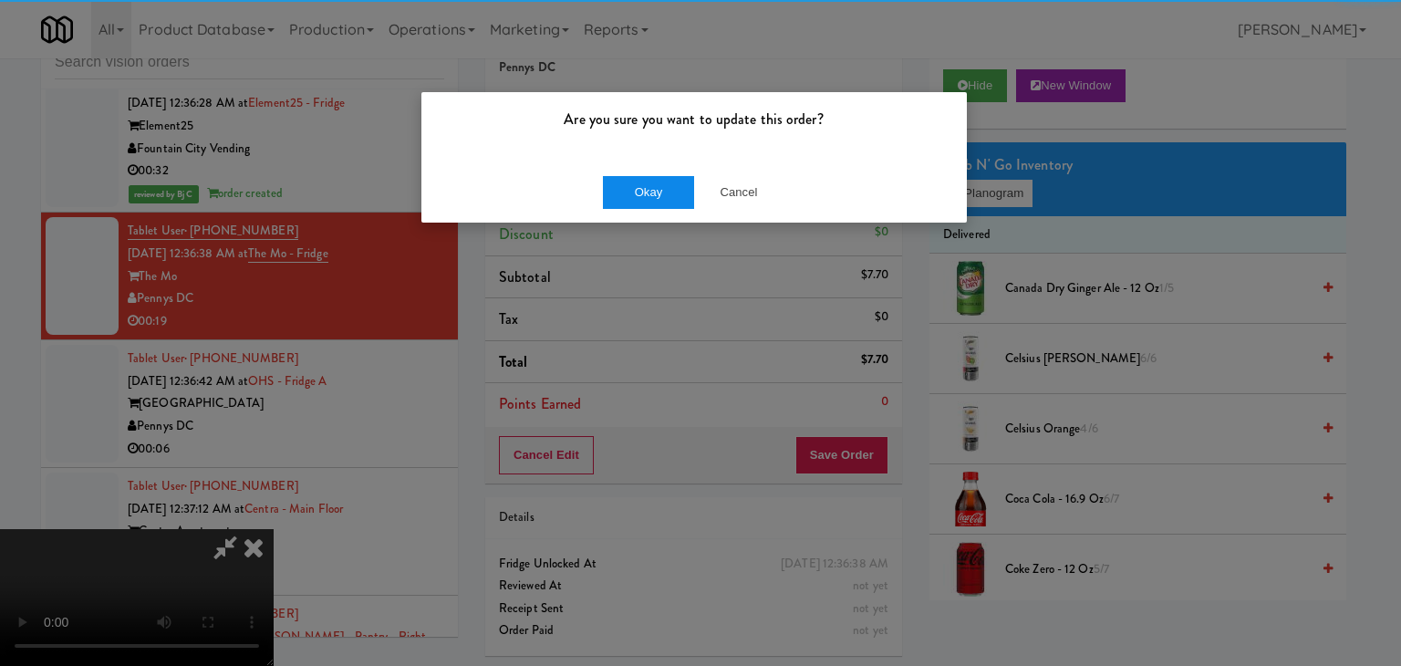
drag, startPoint x: 687, startPoint y: 159, endPoint x: 659, endPoint y: 180, distance: 35.2
click at [679, 158] on div "Are you sure you want to update this order? Okay Cancel" at bounding box center [693, 157] width 547 height 132
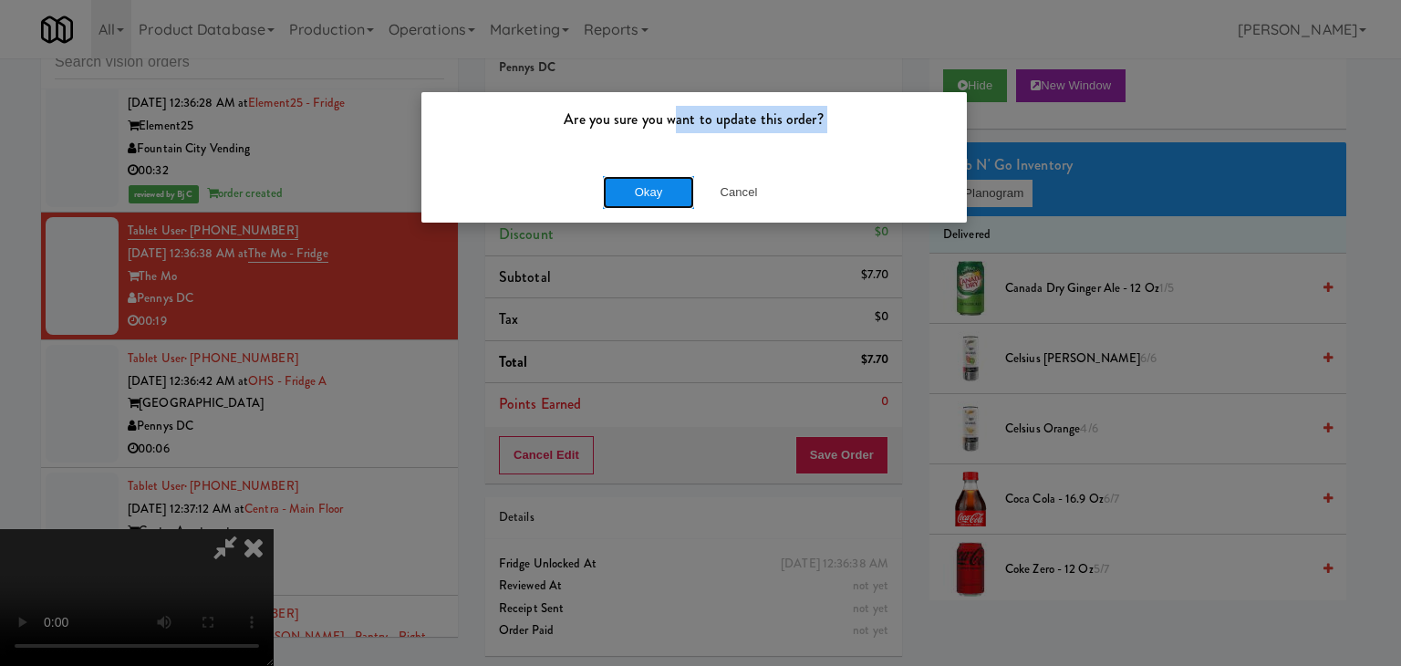
click at [653, 190] on button "Okay" at bounding box center [648, 192] width 91 height 33
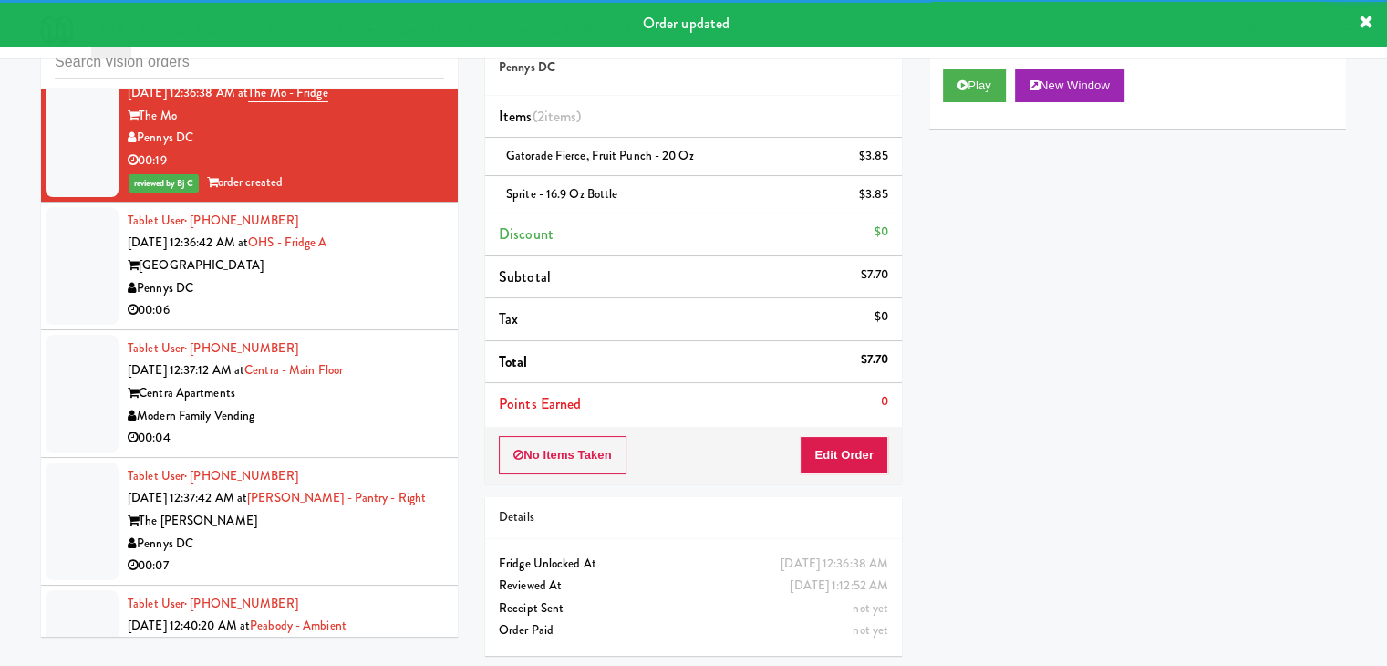
scroll to position [11737, 0]
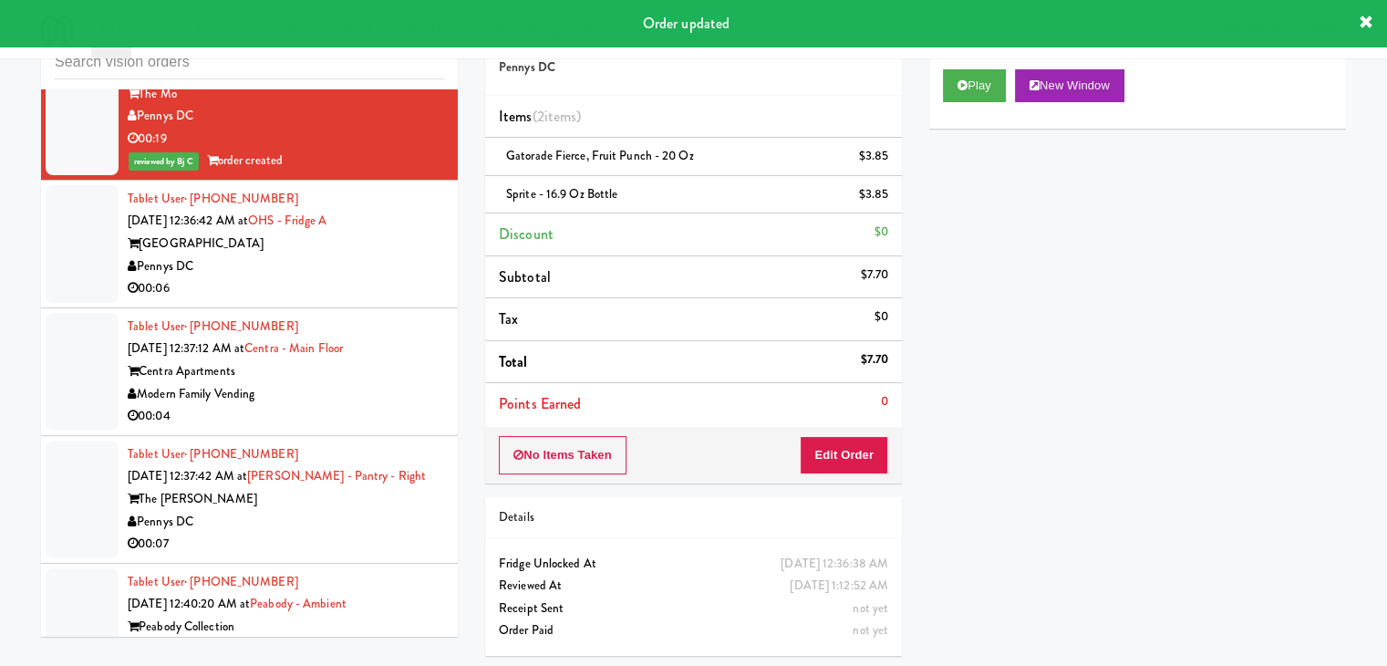
click at [357, 255] on div "One Hill South" at bounding box center [286, 244] width 317 height 23
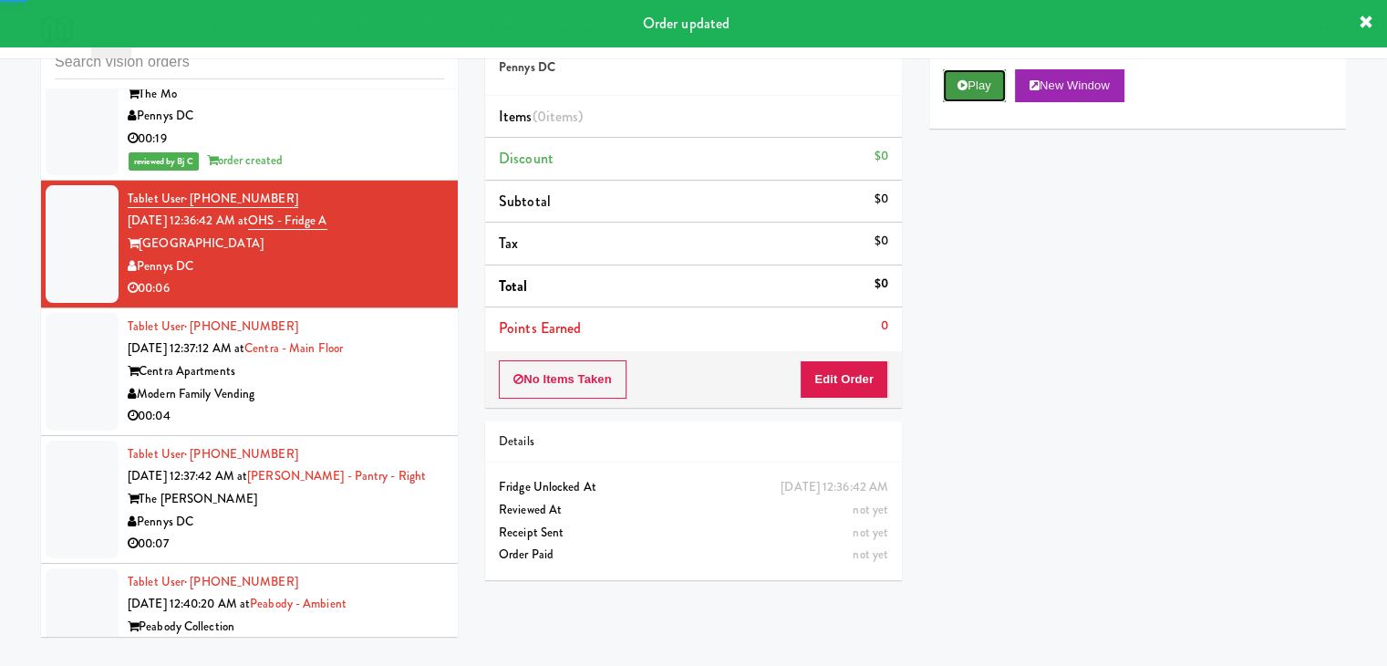
click at [996, 74] on button "Play" at bounding box center [974, 85] width 63 height 33
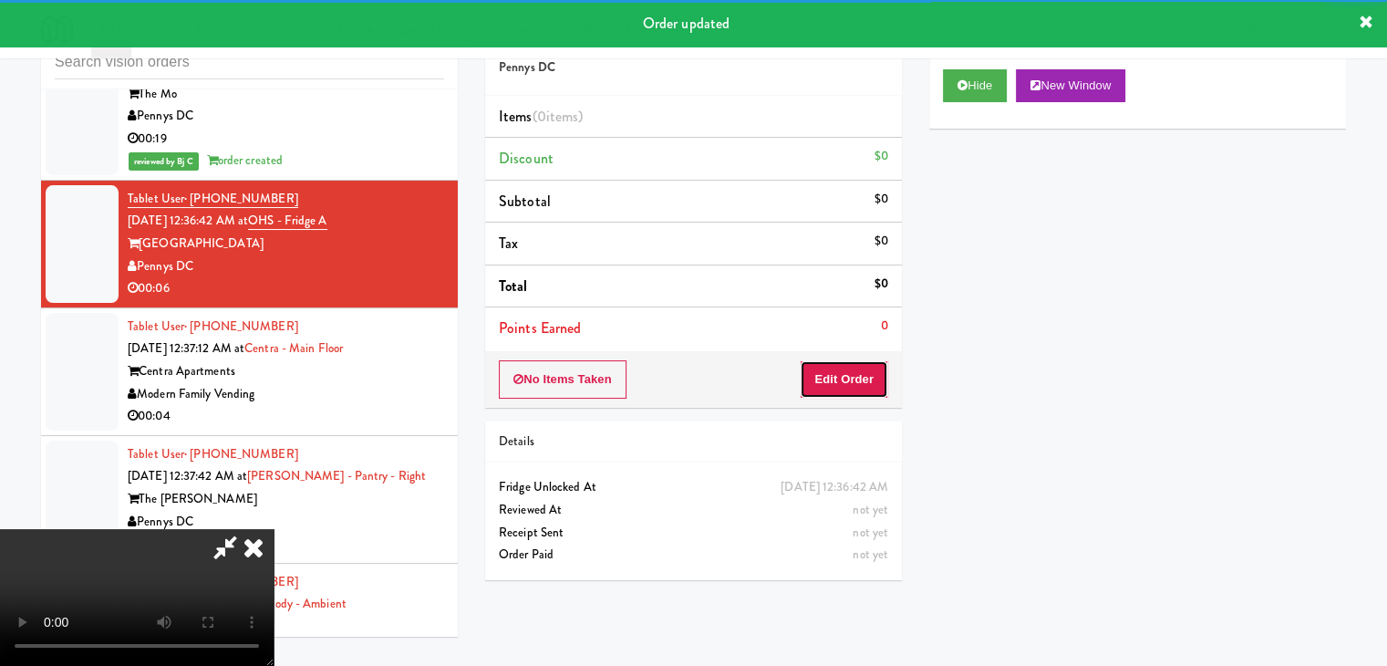
click at [856, 374] on button "Edit Order" at bounding box center [844, 379] width 88 height 38
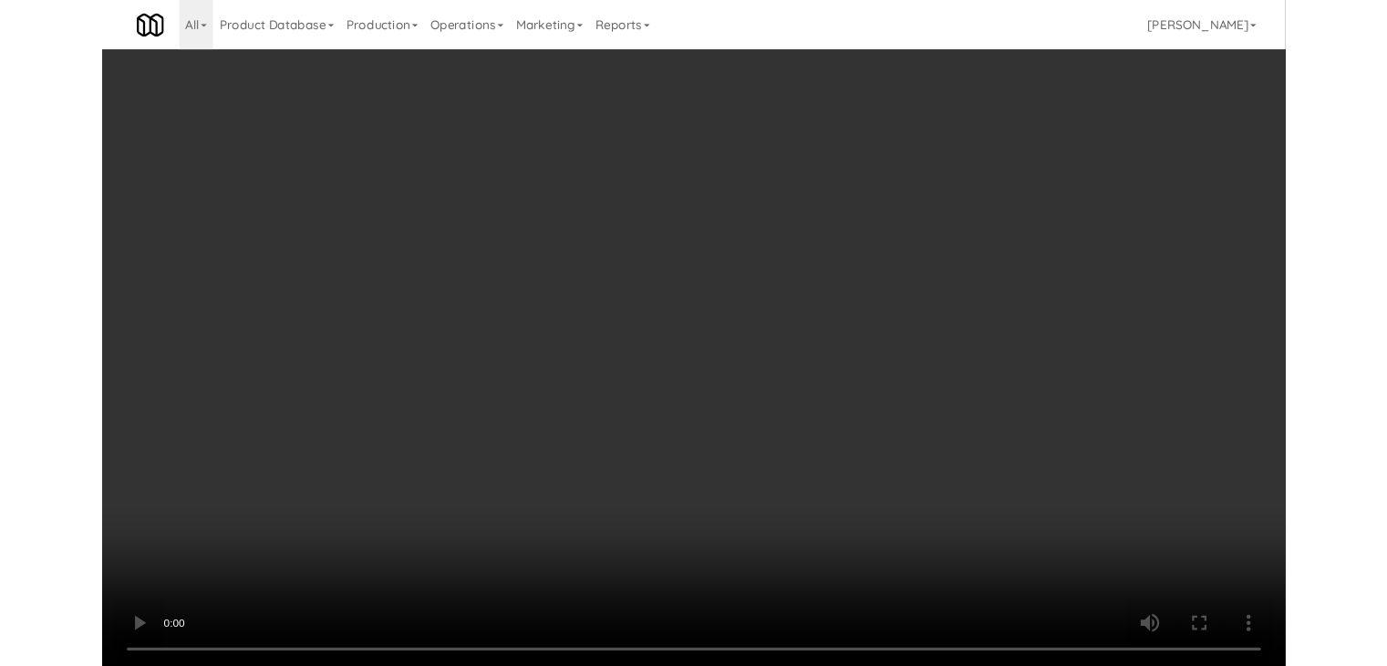
scroll to position [11715, 0]
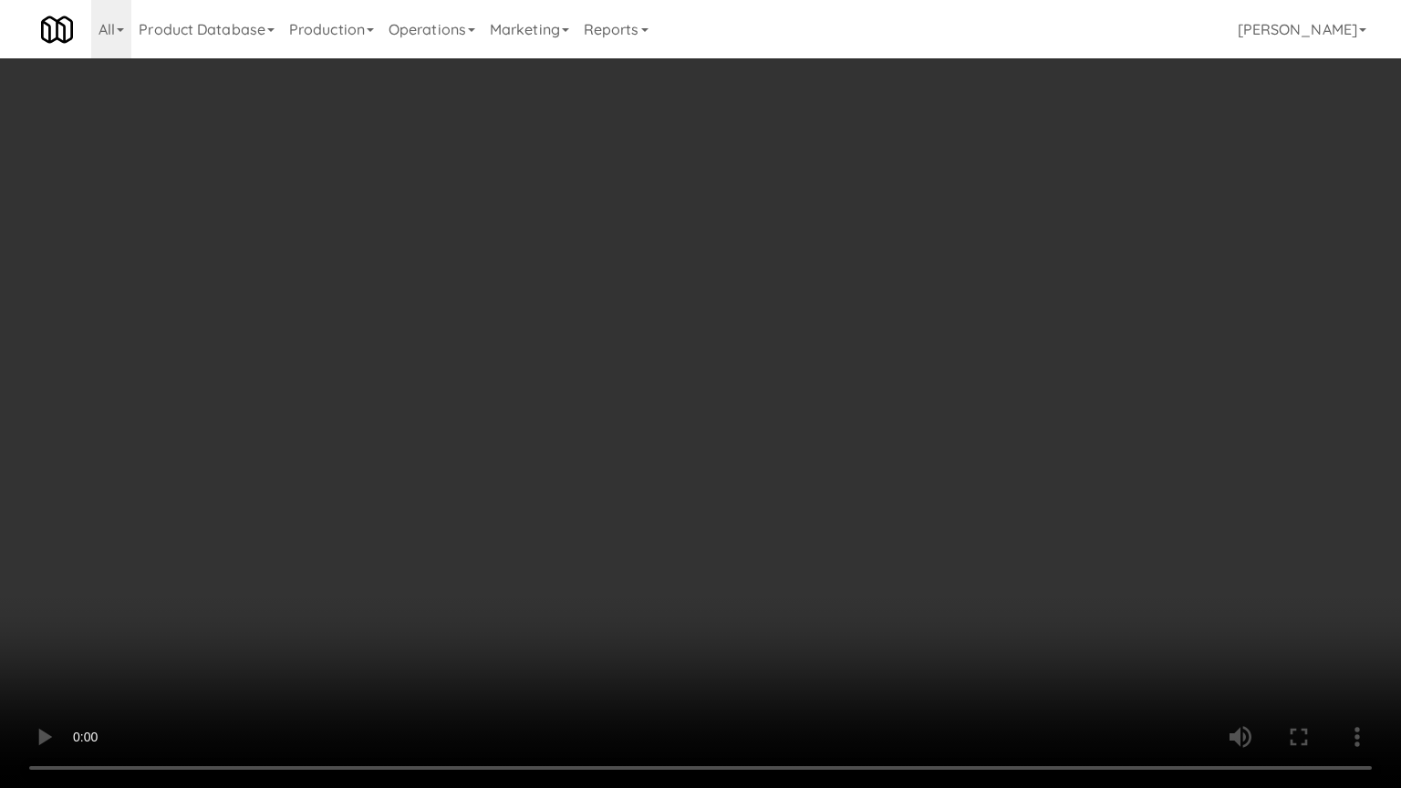
click at [860, 506] on video at bounding box center [700, 394] width 1401 height 788
click at [860, 505] on video at bounding box center [700, 394] width 1401 height 788
click at [883, 496] on video at bounding box center [700, 394] width 1401 height 788
click at [881, 489] on video at bounding box center [700, 394] width 1401 height 788
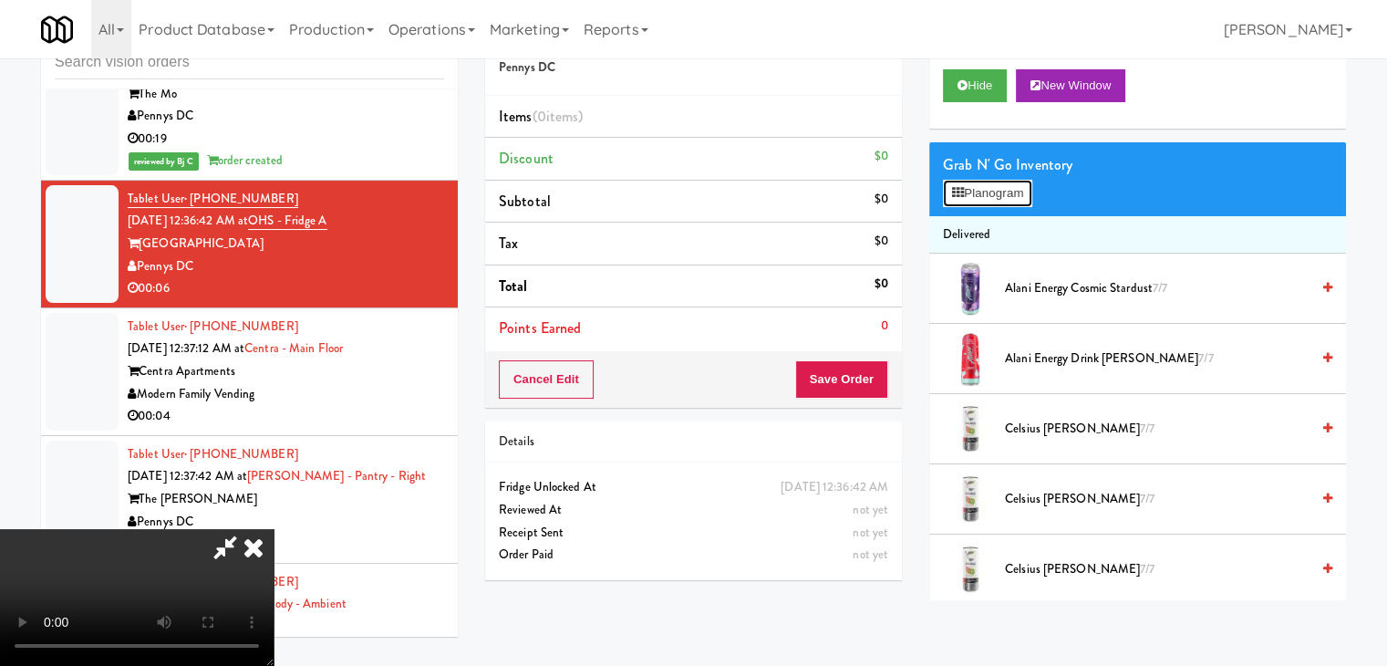
click at [1012, 187] on button "Planogram" at bounding box center [987, 193] width 89 height 27
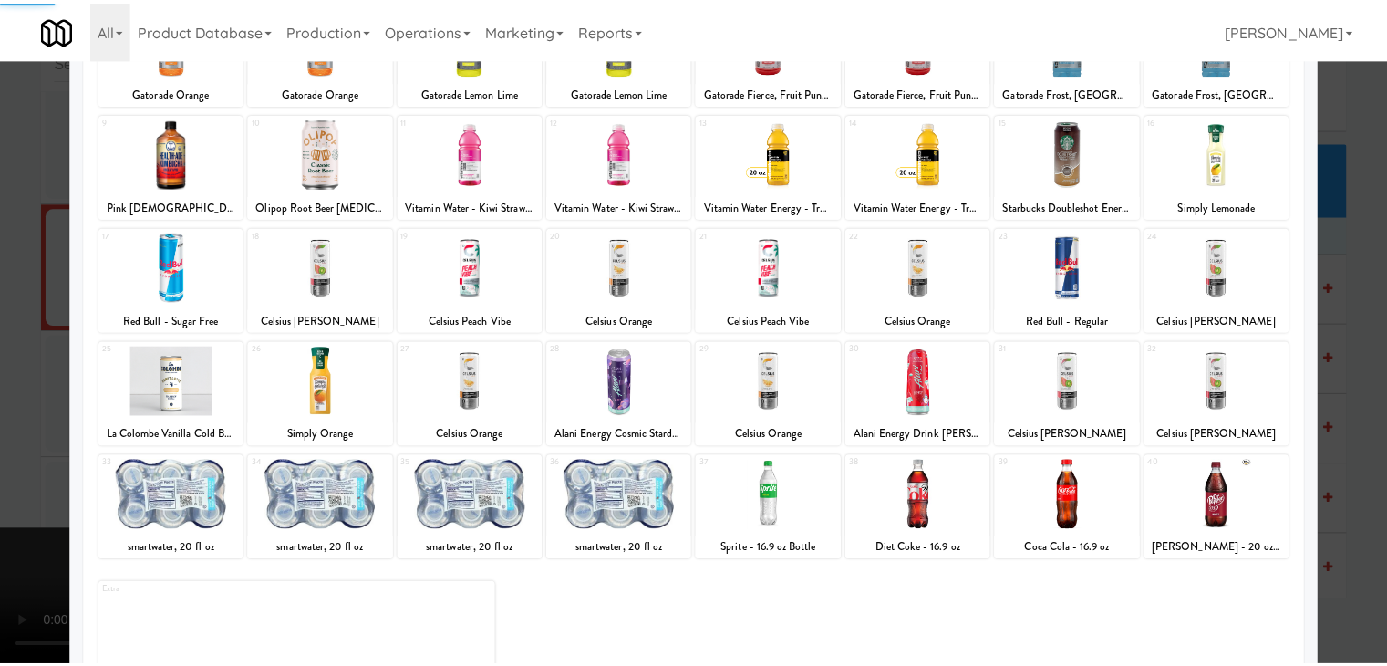
scroll to position [230, 0]
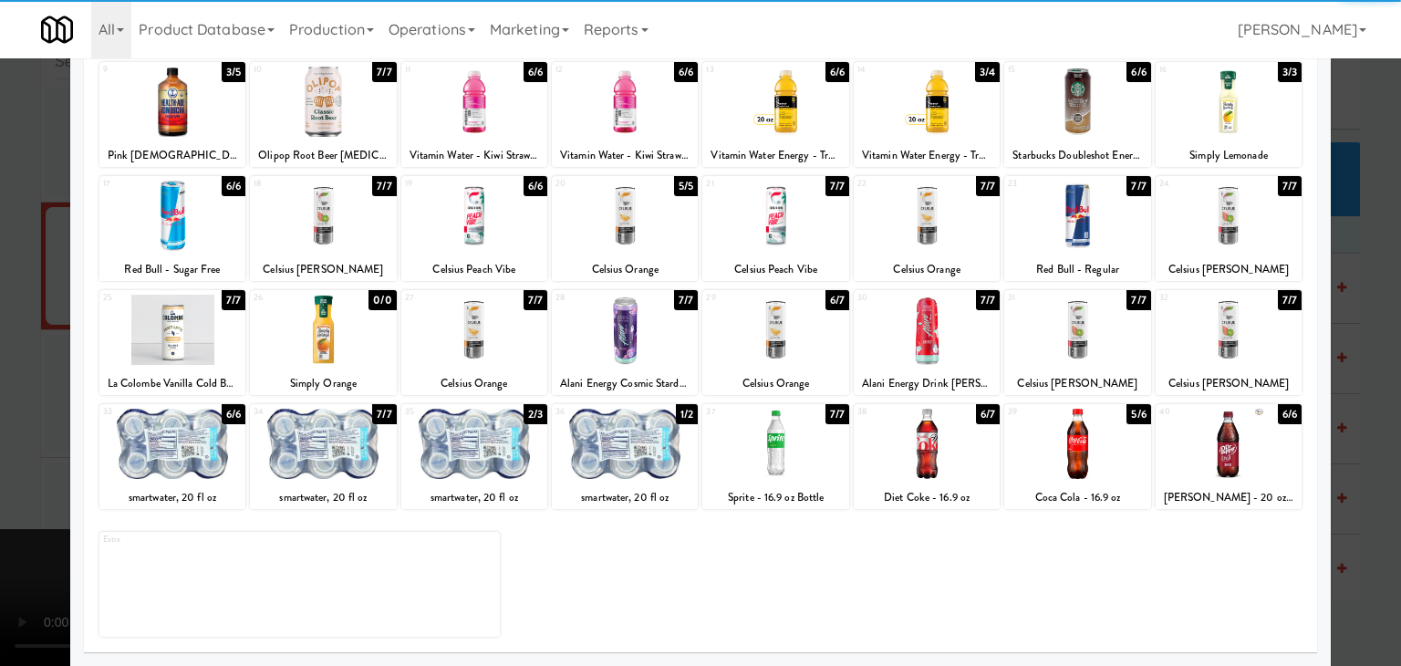
click at [332, 446] on div at bounding box center [323, 444] width 146 height 70
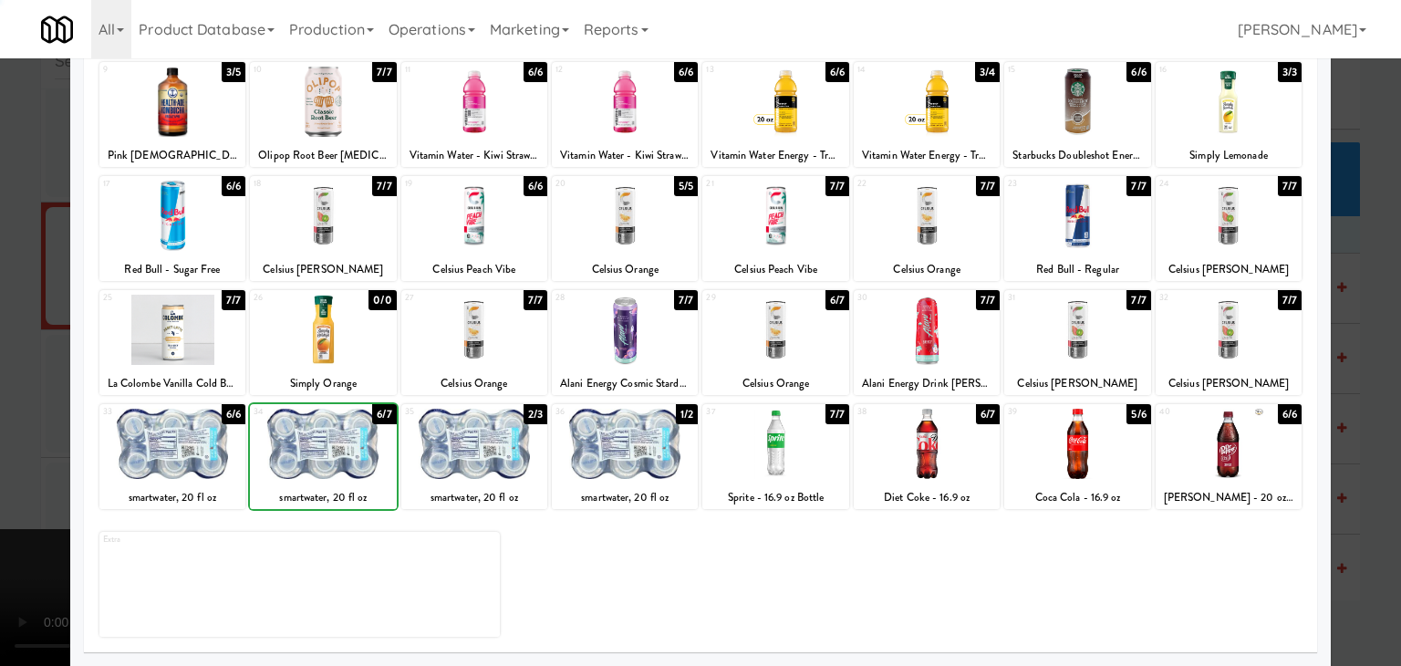
click at [33, 422] on div at bounding box center [700, 333] width 1401 height 666
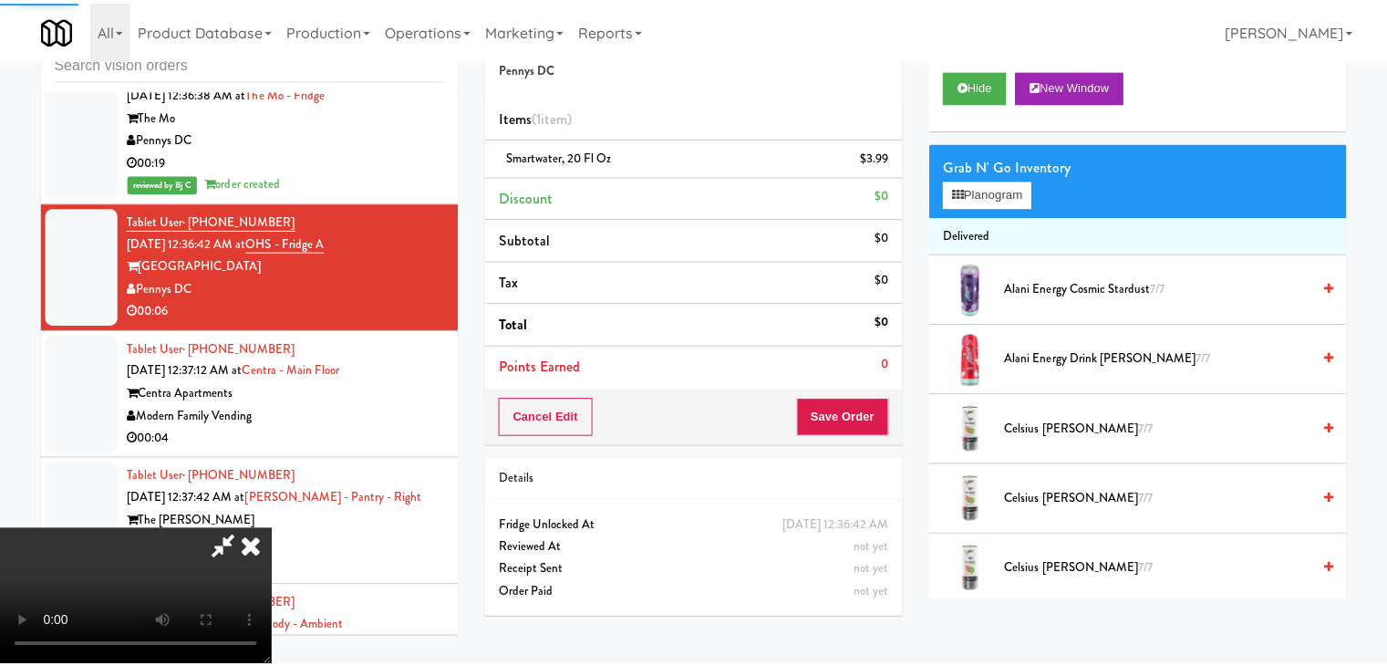
scroll to position [11737, 0]
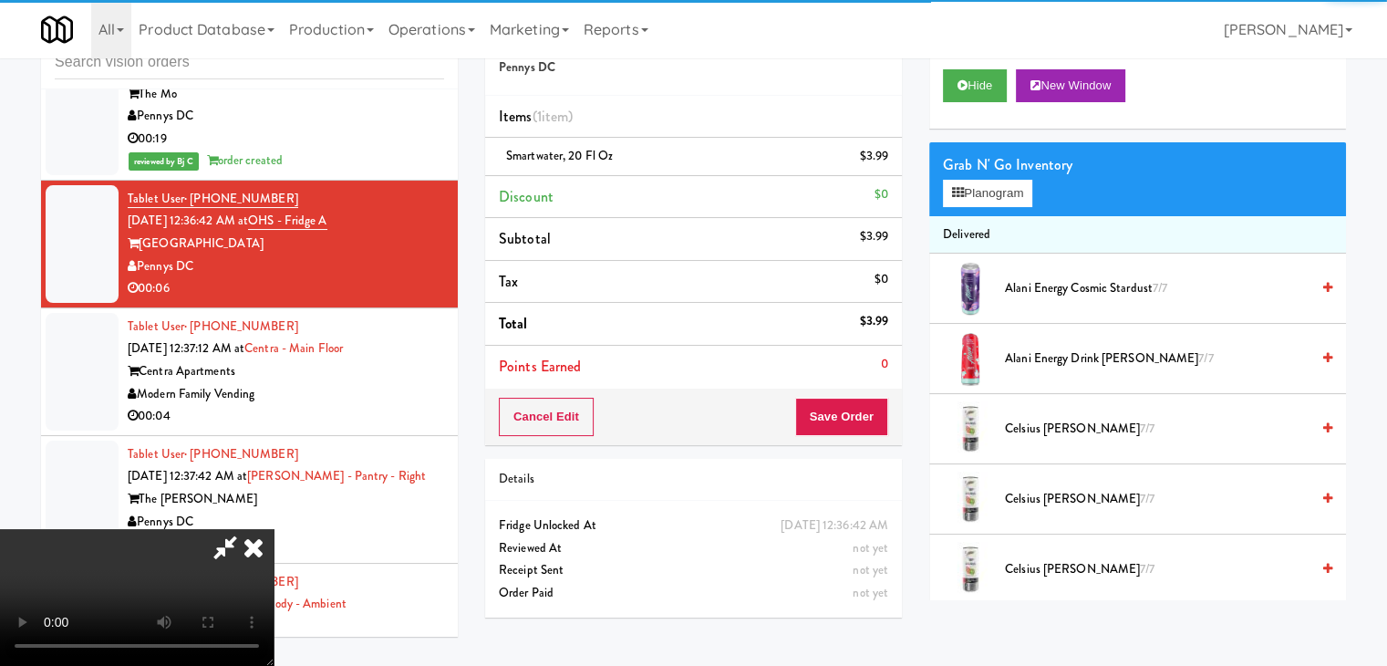
click at [872, 413] on div "Cancel Edit Save Order" at bounding box center [693, 417] width 417 height 57
click at [868, 415] on button "Save Order" at bounding box center [841, 417] width 93 height 38
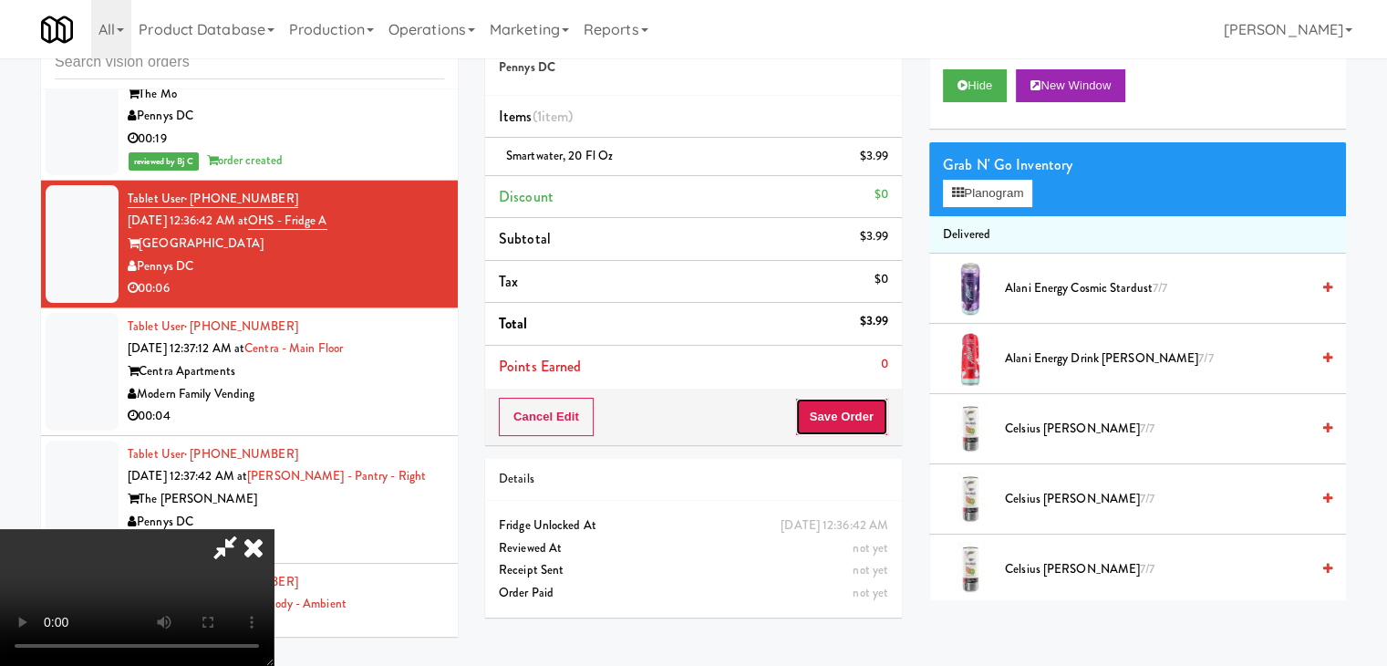
click at [868, 417] on button "Save Order" at bounding box center [841, 417] width 93 height 38
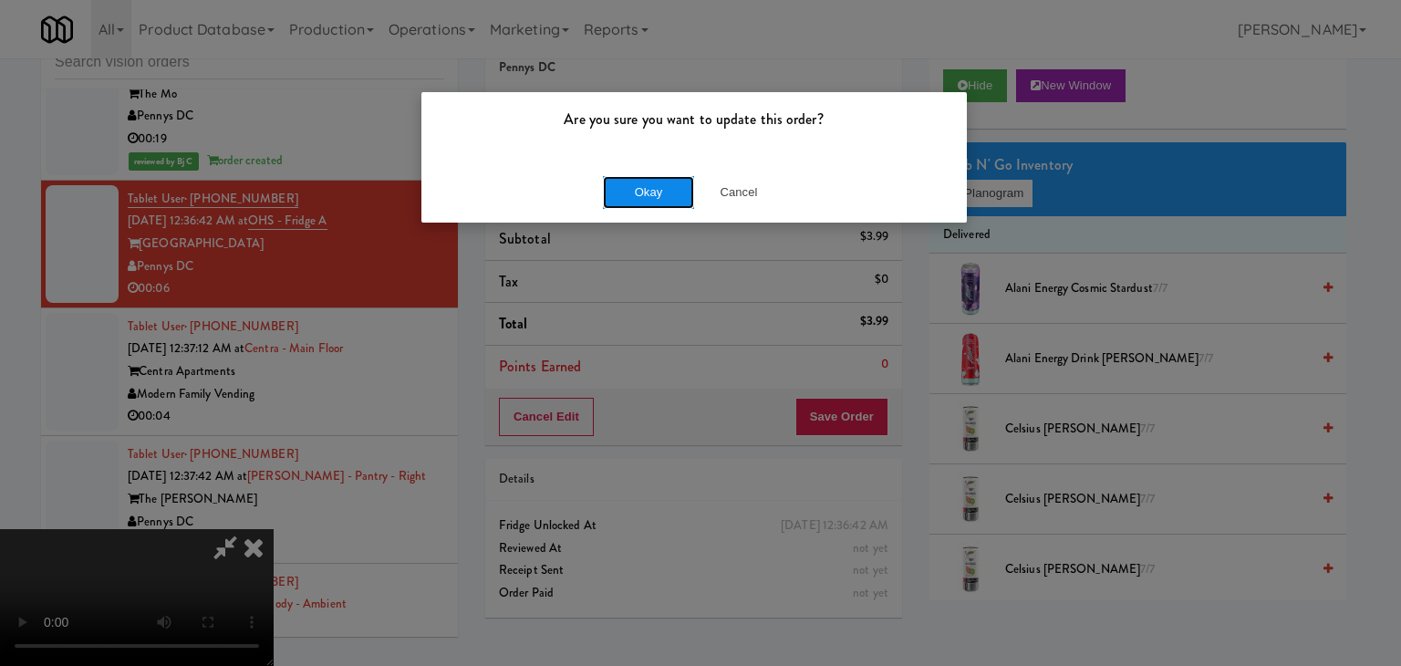
click at [666, 187] on button "Okay" at bounding box center [648, 192] width 91 height 33
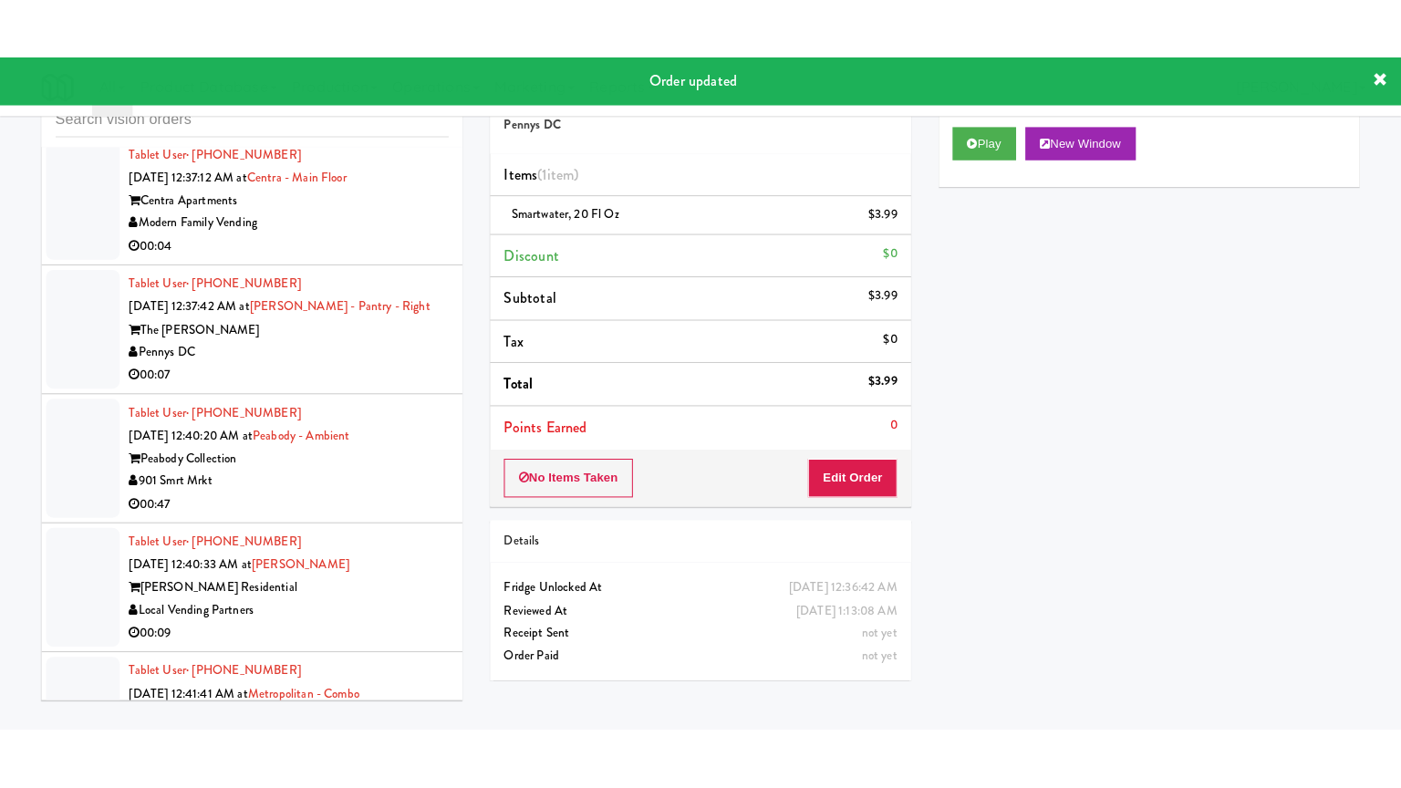
scroll to position [12011, 0]
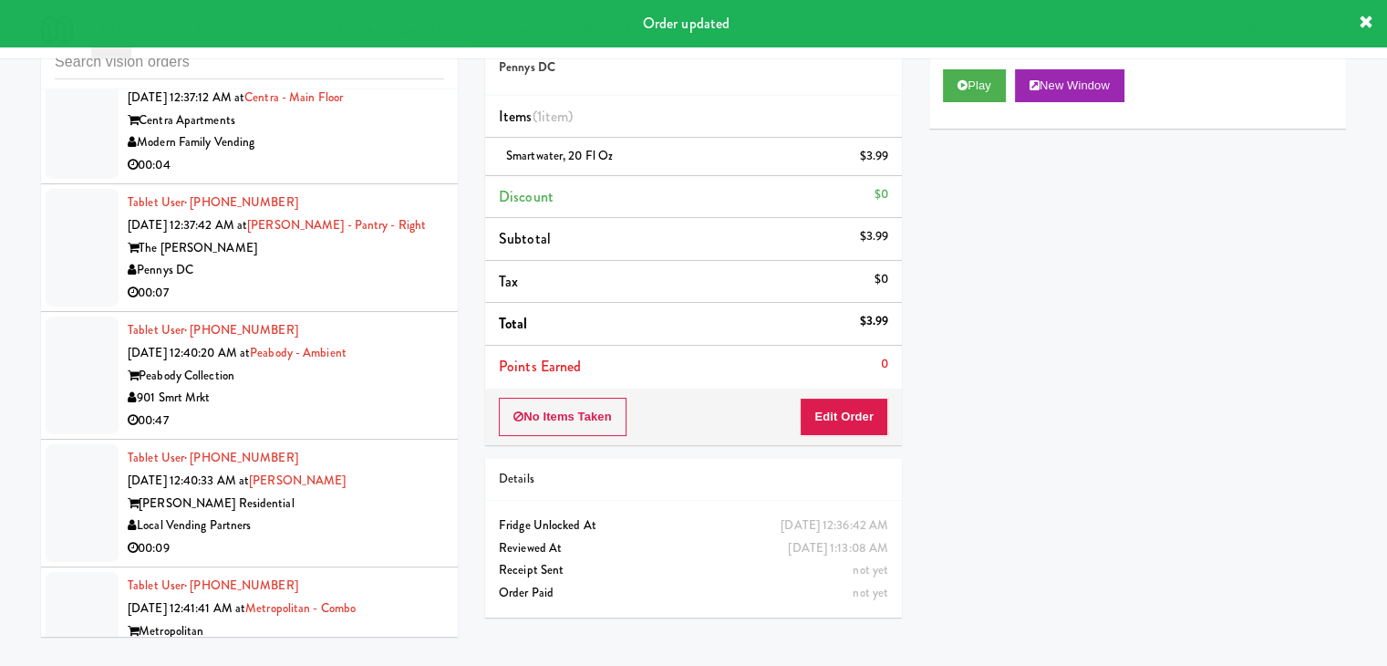
click at [381, 154] on div "Modern Family Vending" at bounding box center [286, 142] width 317 height 23
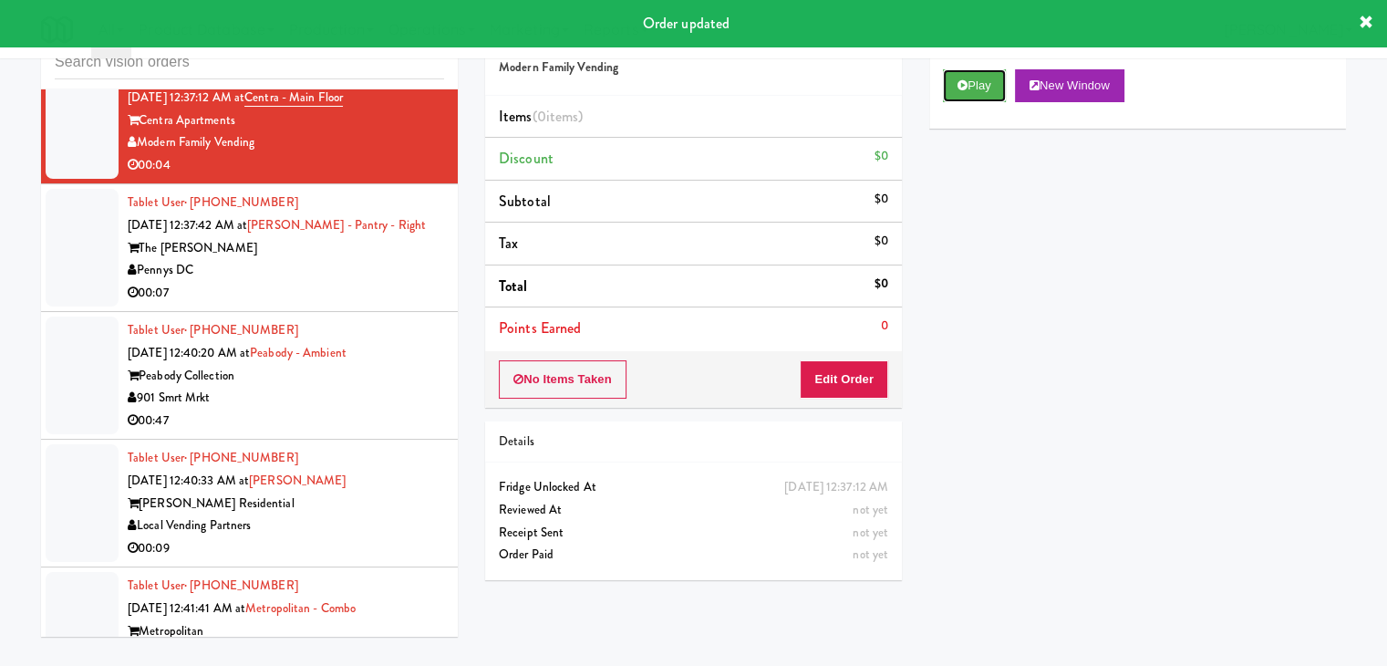
drag, startPoint x: 969, startPoint y: 87, endPoint x: 906, endPoint y: 216, distance: 144.0
click at [969, 88] on button "Play" at bounding box center [974, 85] width 63 height 33
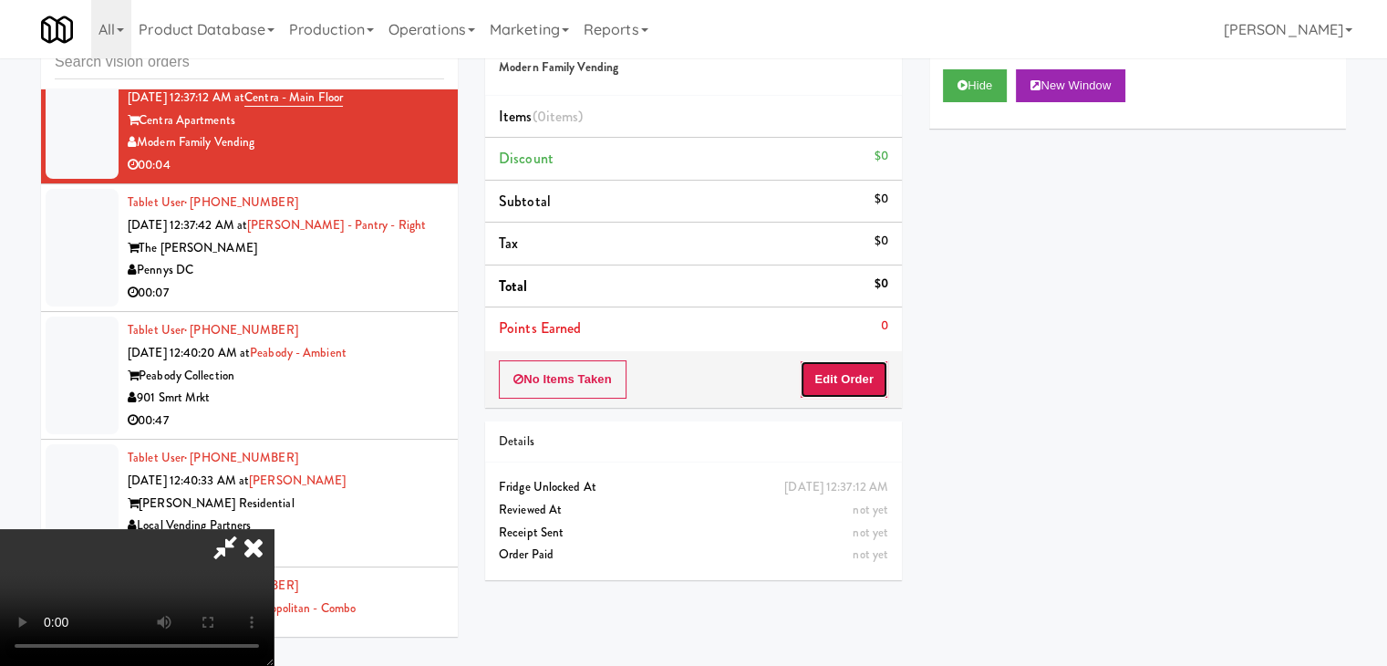
click at [845, 376] on button "Edit Order" at bounding box center [844, 379] width 88 height 38
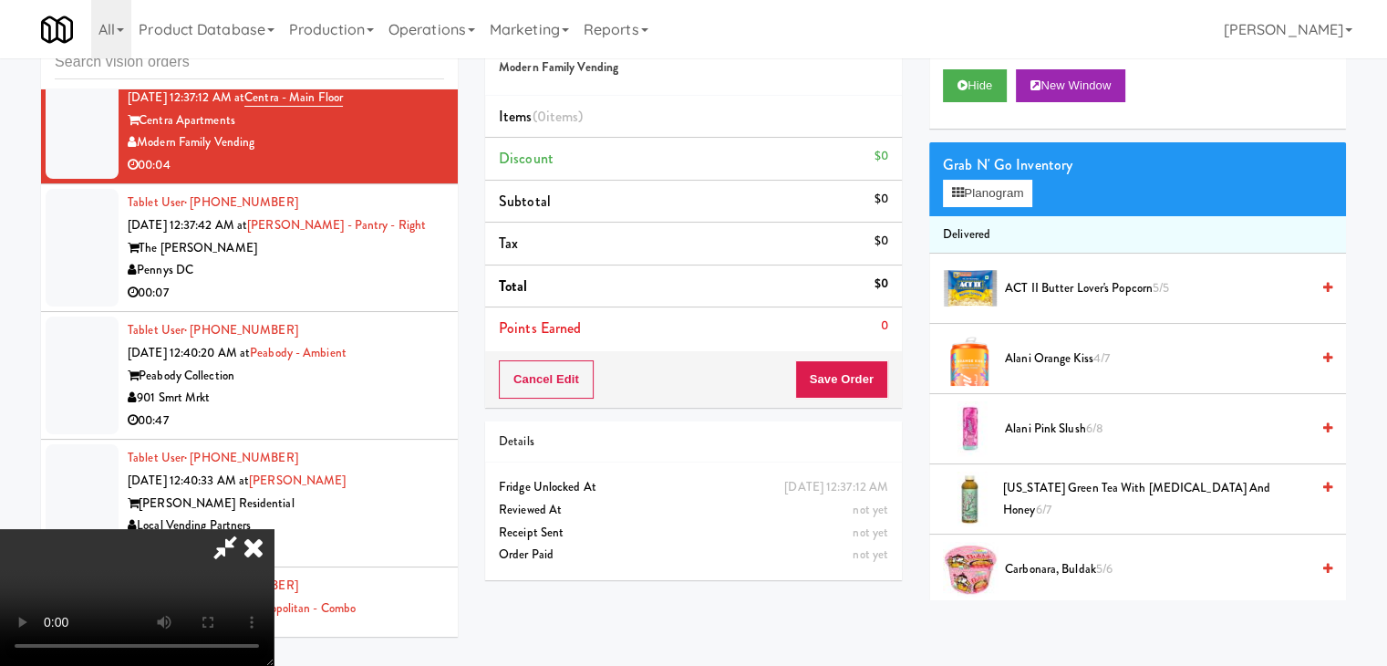
scroll to position [11988, 0]
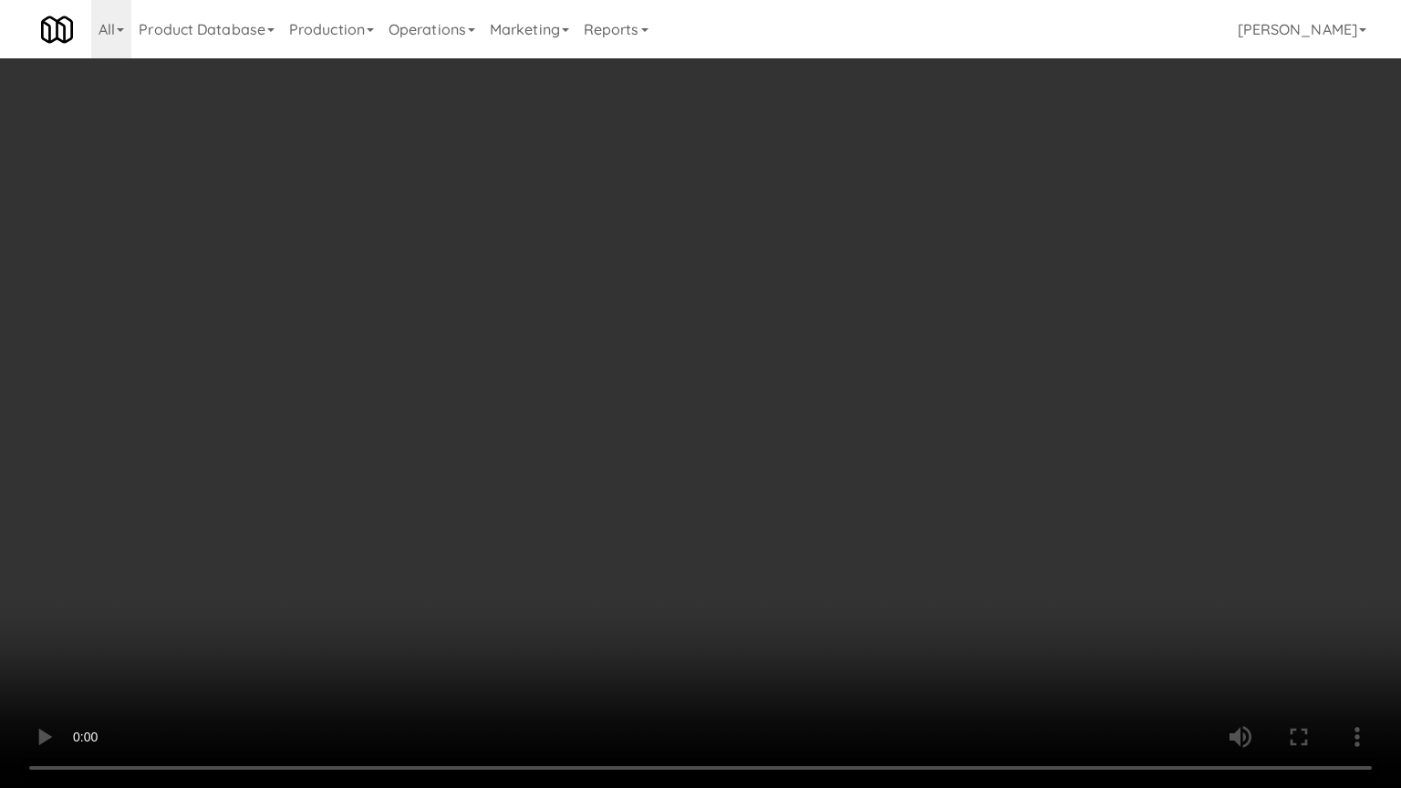
click at [784, 570] on video at bounding box center [700, 394] width 1401 height 788
drag, startPoint x: 784, startPoint y: 570, endPoint x: 788, endPoint y: 558, distance: 12.4
click at [788, 558] on video at bounding box center [700, 394] width 1401 height 788
click at [814, 562] on video at bounding box center [700, 394] width 1401 height 788
click at [848, 507] on video at bounding box center [700, 394] width 1401 height 788
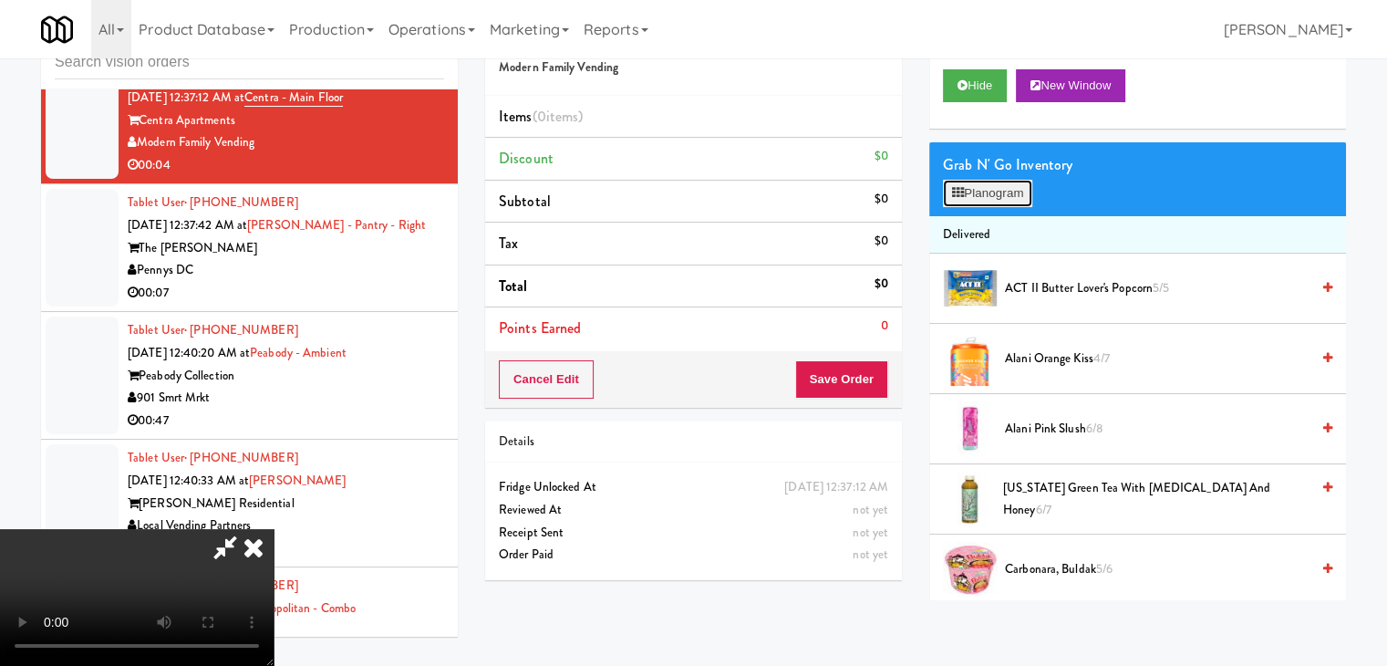
click at [1000, 191] on button "Planogram" at bounding box center [987, 193] width 89 height 27
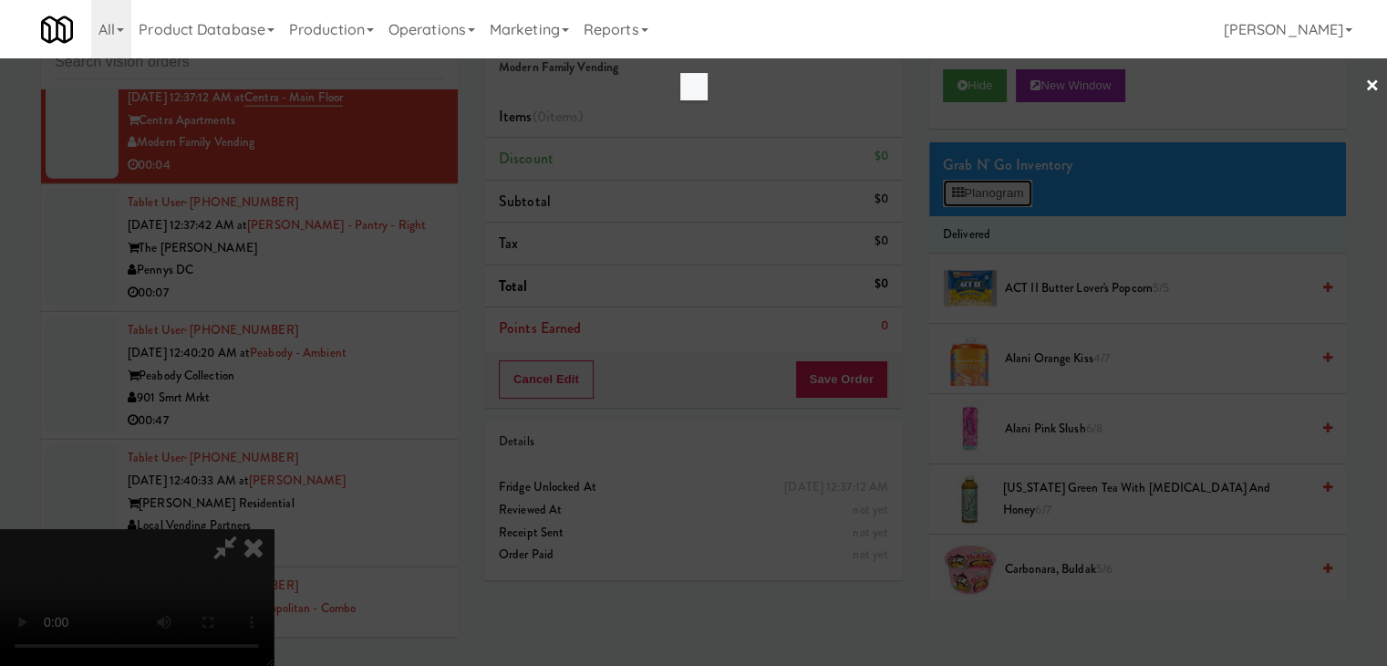
scroll to position [11988, 0]
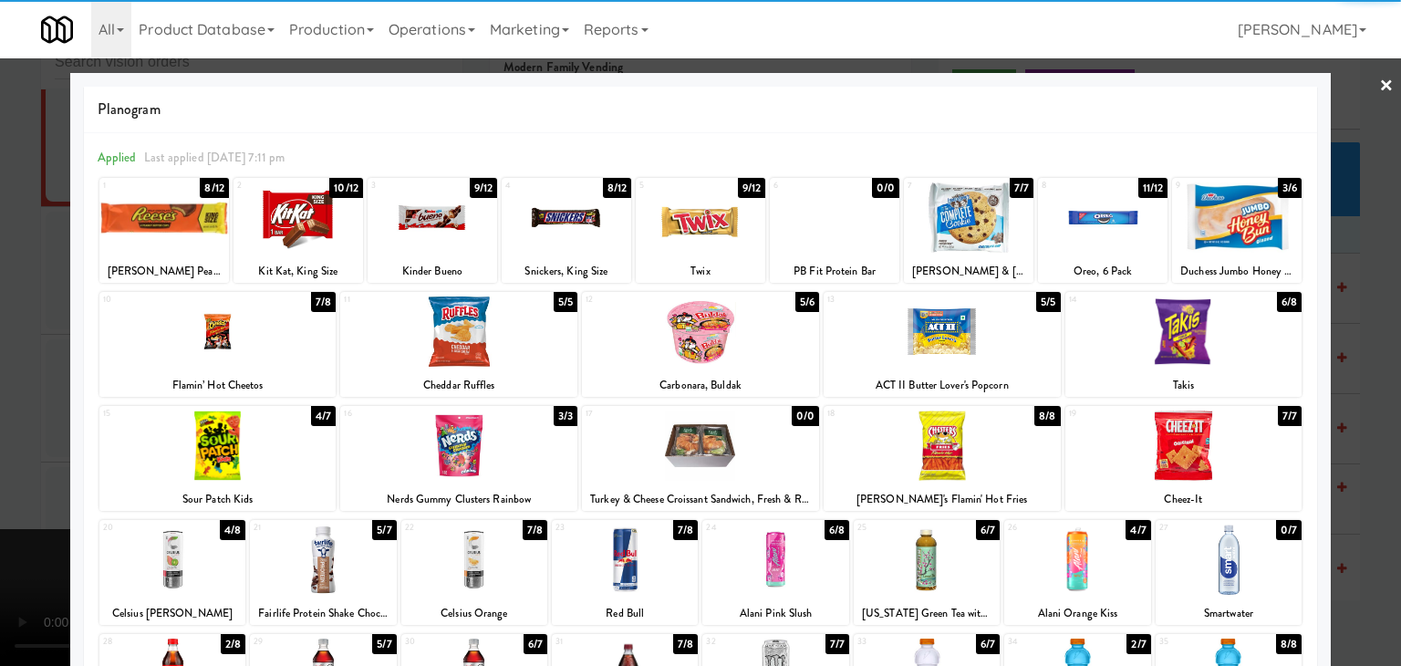
click at [422, 222] on div at bounding box center [433, 217] width 130 height 70
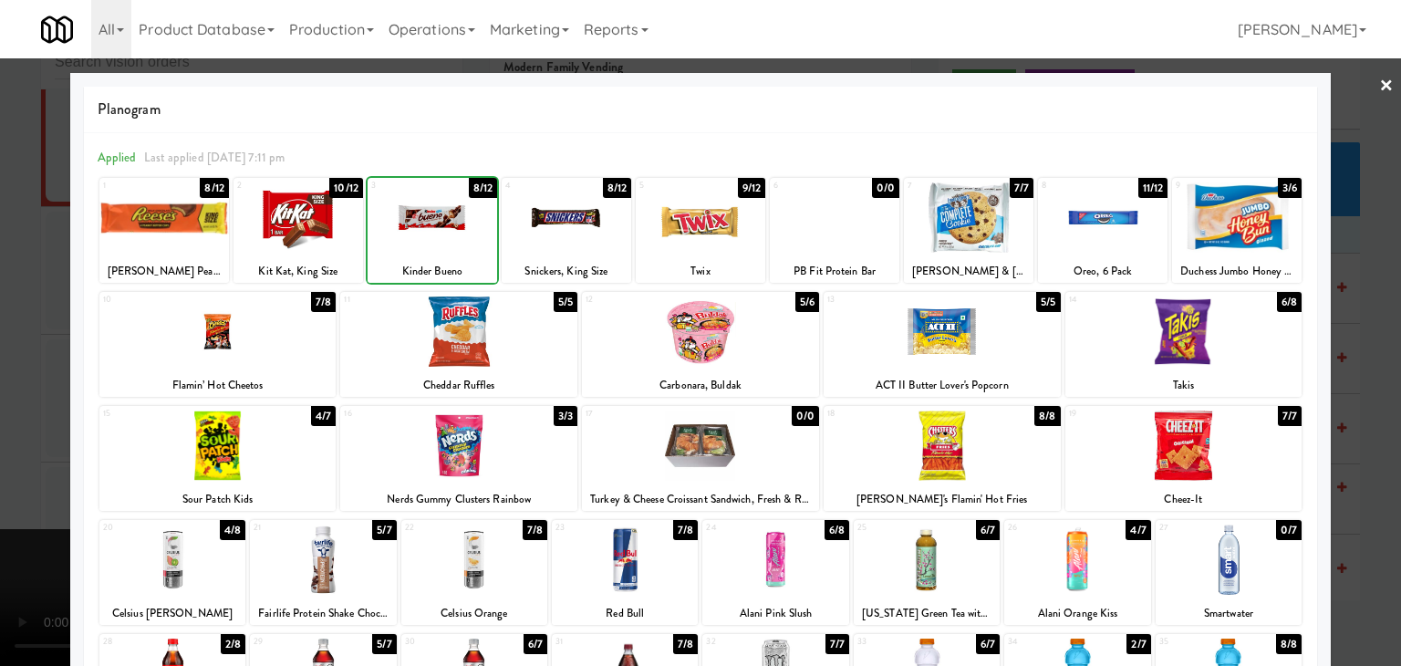
drag, startPoint x: 0, startPoint y: 315, endPoint x: 148, endPoint y: 348, distance: 151.4
click at [2, 316] on div at bounding box center [700, 333] width 1401 height 666
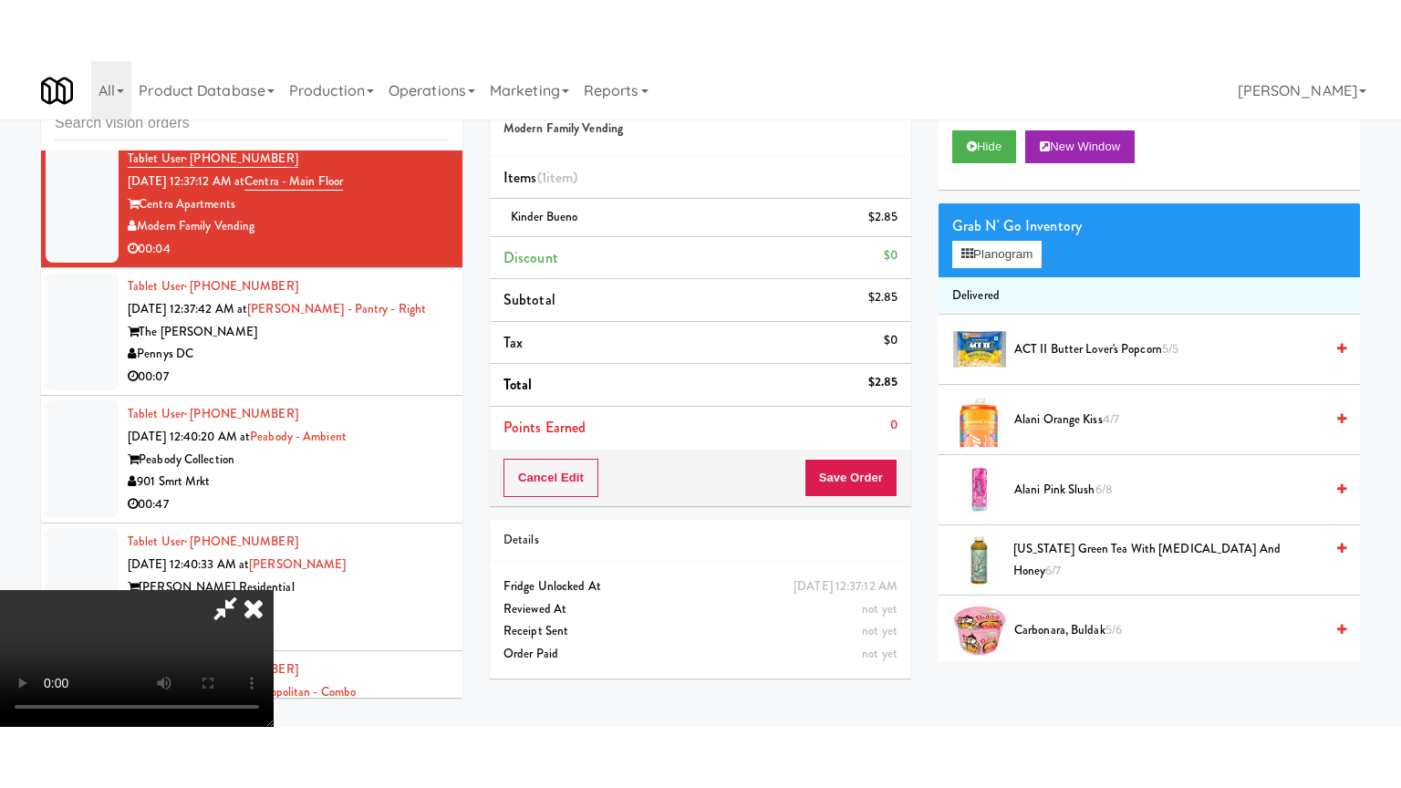
scroll to position [12011, 0]
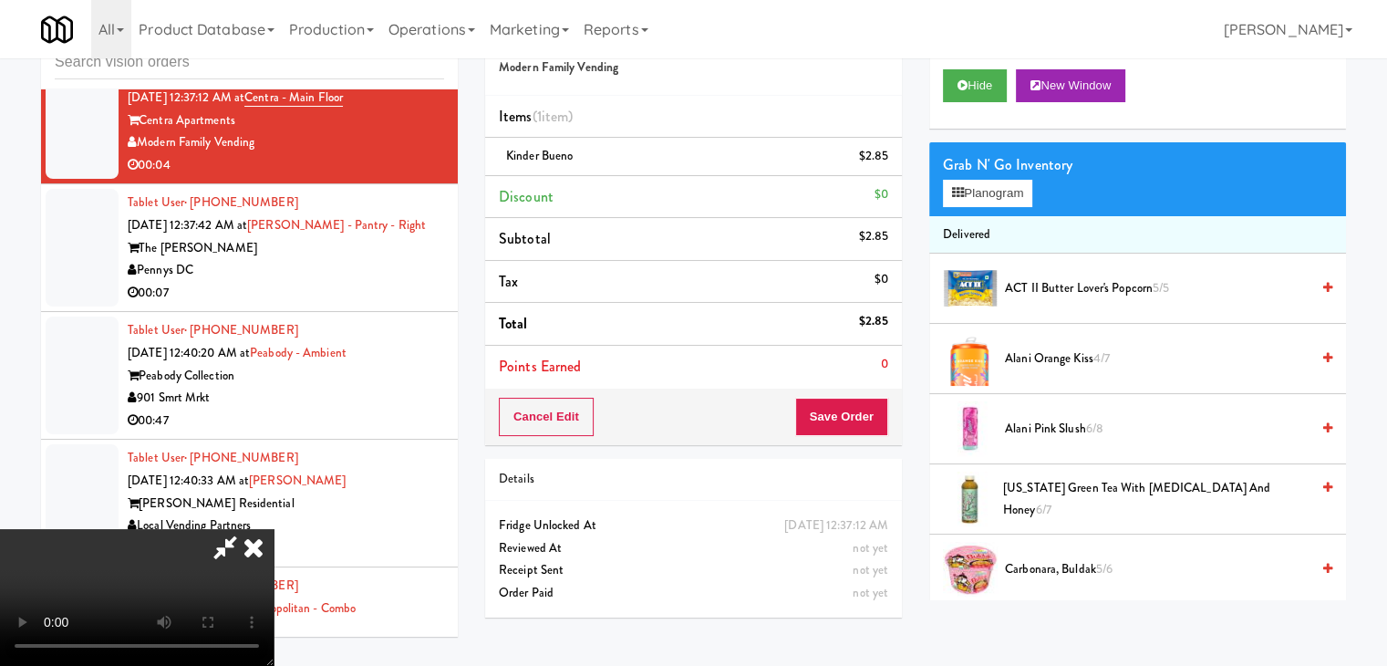
click at [274, 529] on video at bounding box center [137, 597] width 274 height 137
click at [856, 412] on button "Save Order" at bounding box center [841, 417] width 93 height 38
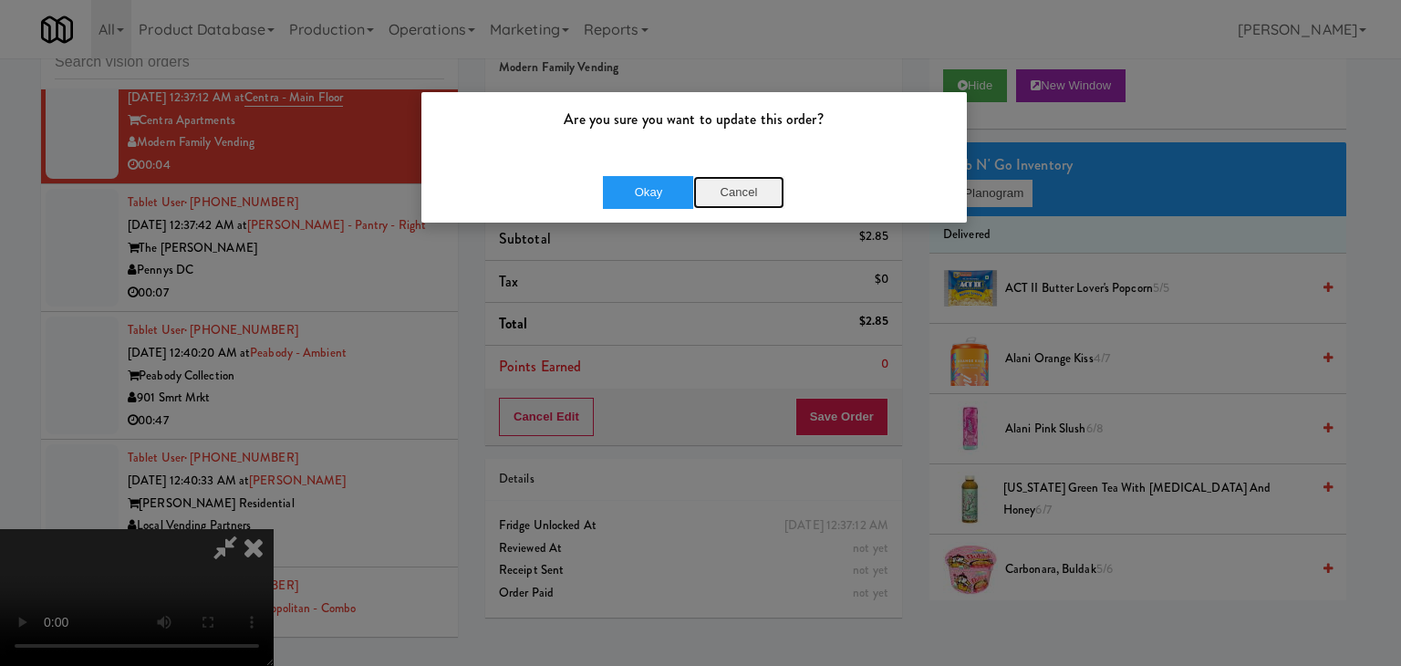
click at [730, 184] on button "Cancel" at bounding box center [738, 192] width 91 height 33
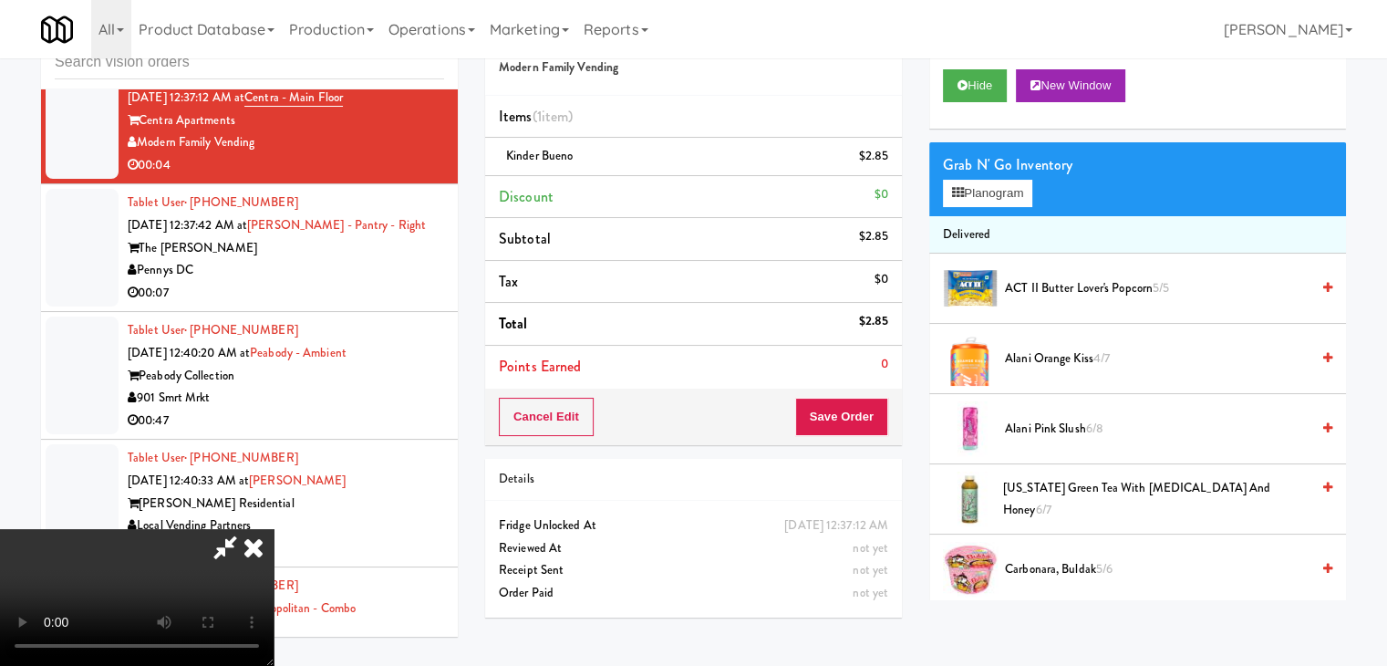
click at [274, 529] on video at bounding box center [137, 597] width 274 height 137
drag, startPoint x: 764, startPoint y: 388, endPoint x: 813, endPoint y: 402, distance: 50.5
click at [274, 529] on video at bounding box center [137, 597] width 274 height 137
click at [863, 420] on button "Save Order" at bounding box center [841, 417] width 93 height 38
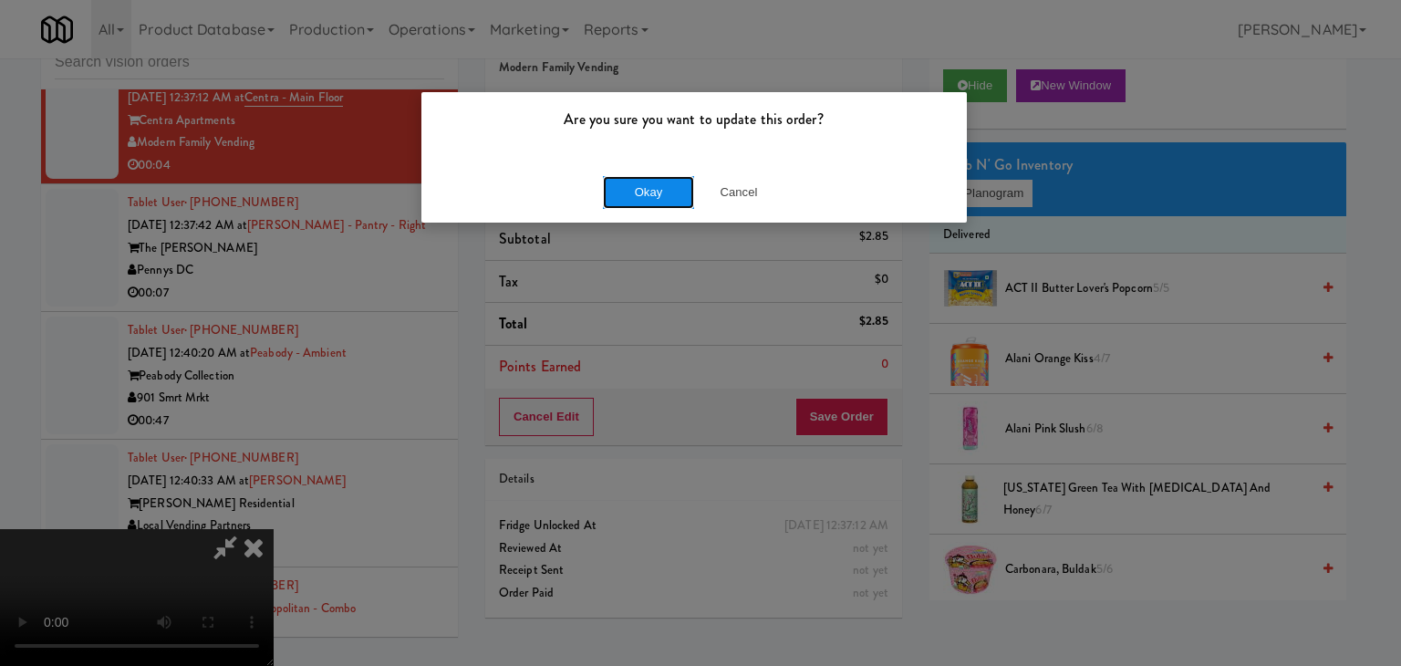
drag, startPoint x: 621, startPoint y: 189, endPoint x: 631, endPoint y: 189, distance: 10.0
click at [624, 189] on button "Okay" at bounding box center [648, 192] width 91 height 33
click at [631, 189] on button "Okay" at bounding box center [648, 192] width 91 height 33
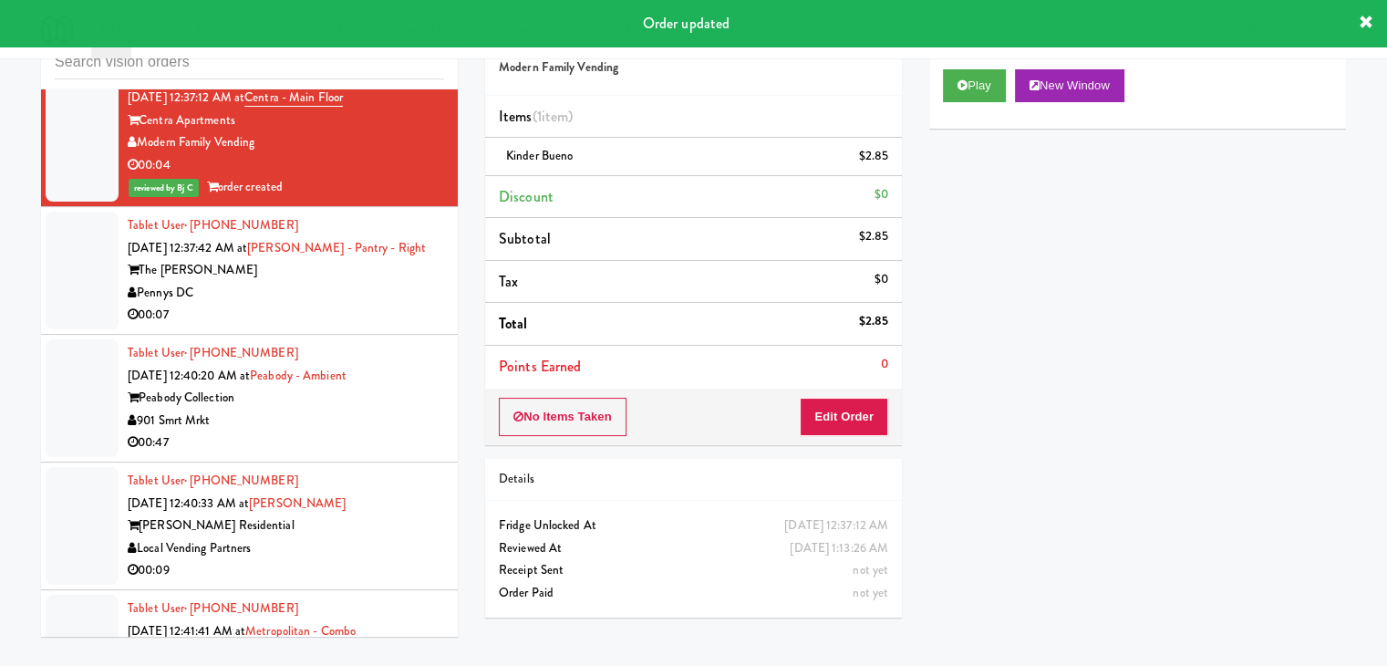
click at [412, 321] on div "00:07" at bounding box center [286, 315] width 317 height 23
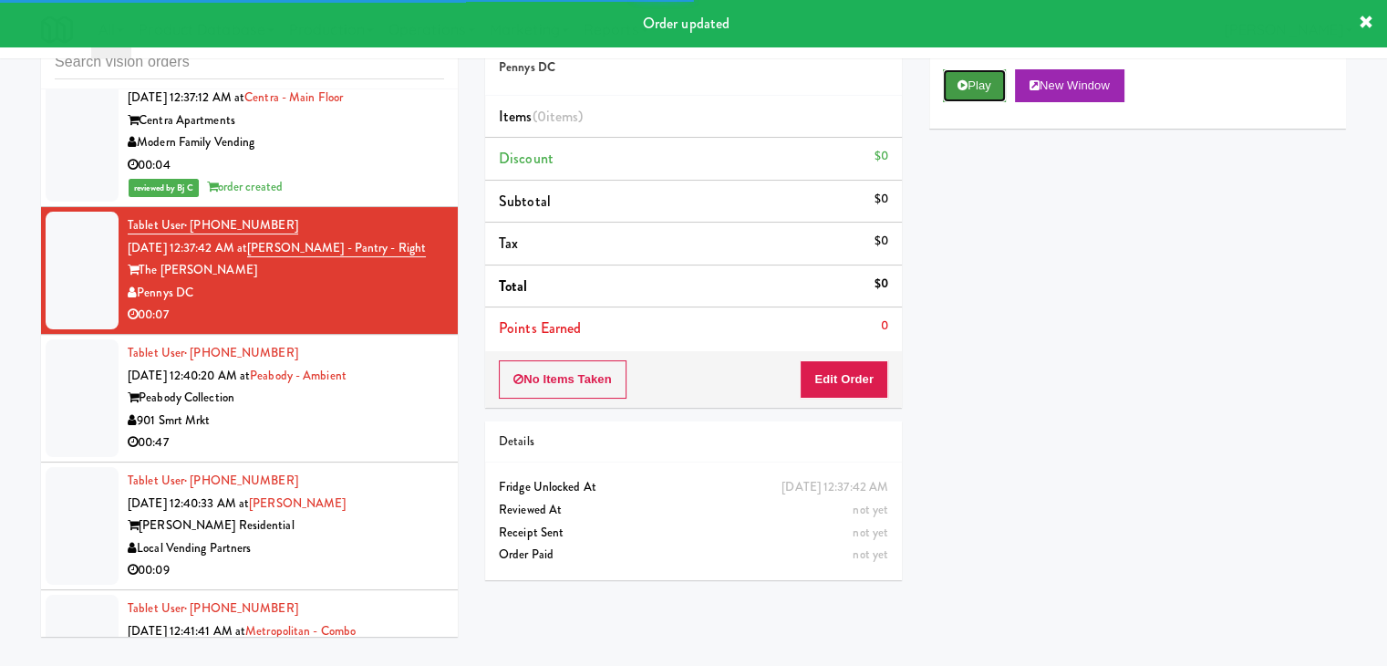
click at [977, 96] on button "Play" at bounding box center [974, 85] width 63 height 33
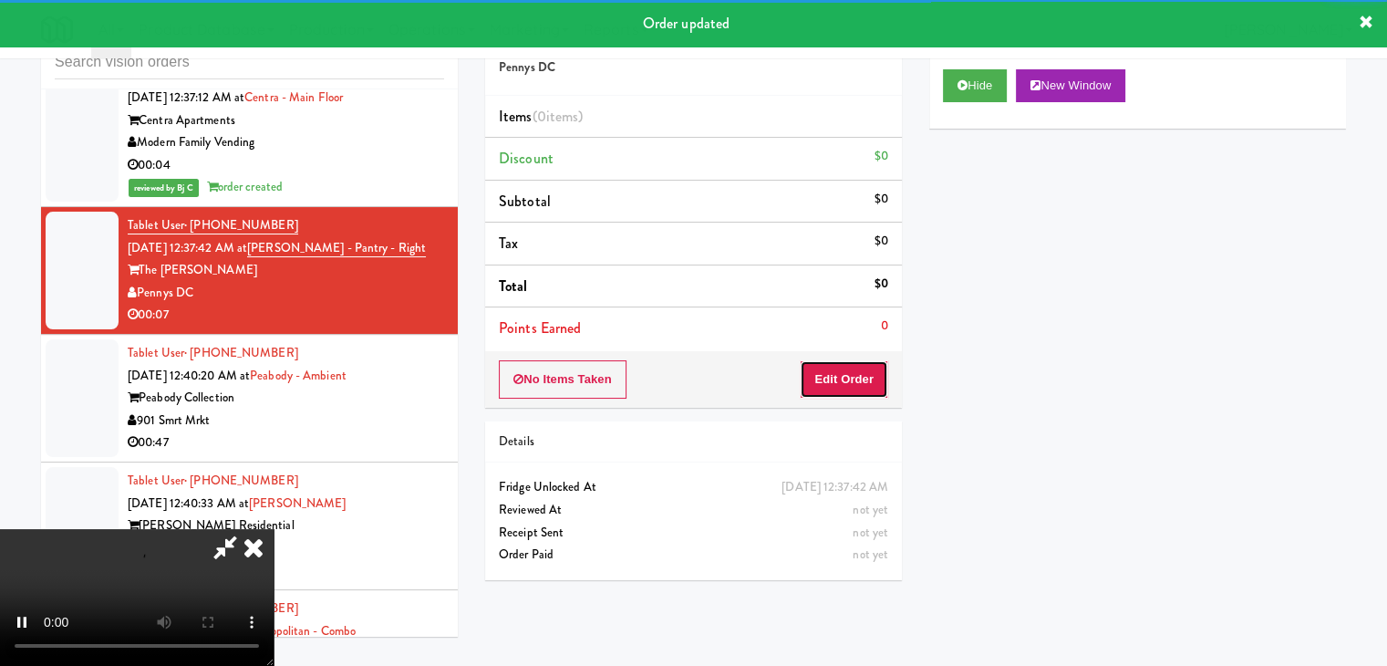
click at [851, 389] on button "Edit Order" at bounding box center [844, 379] width 88 height 38
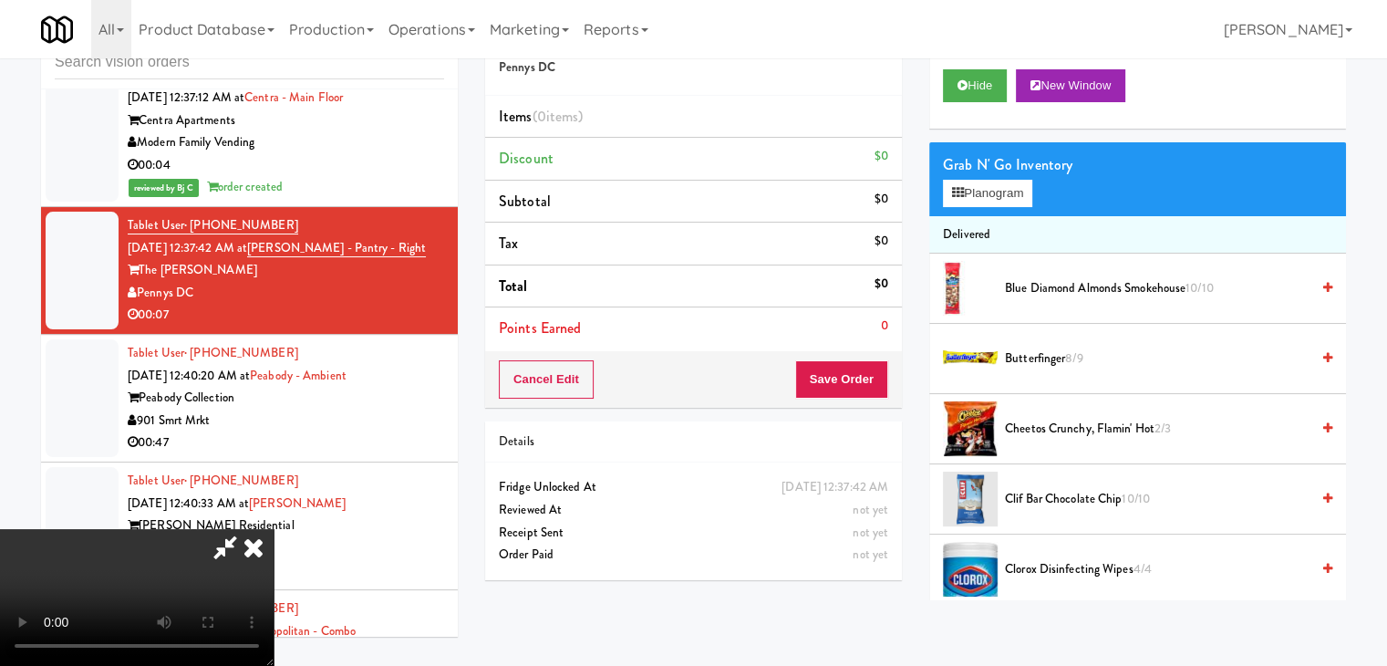
scroll to position [11988, 0]
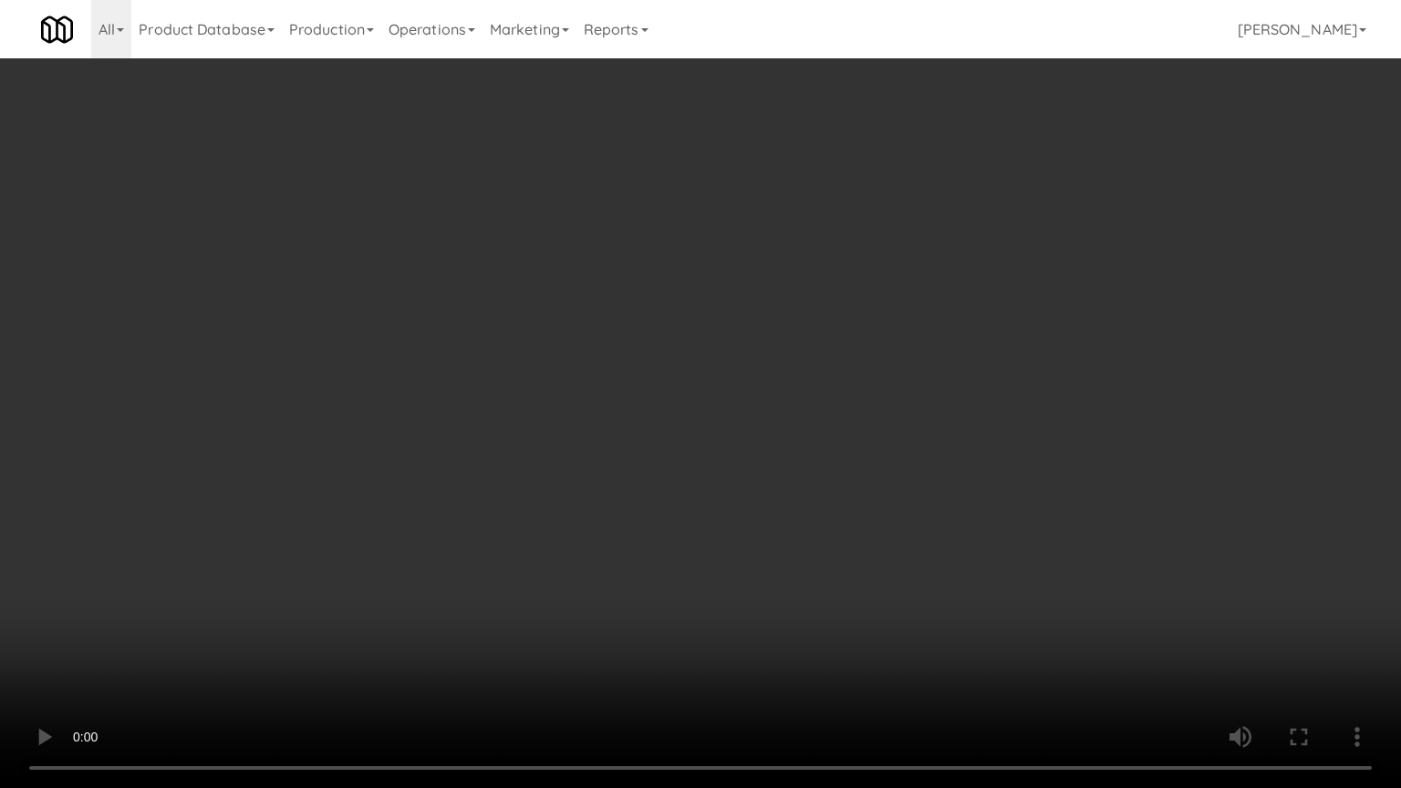
click at [840, 513] on video at bounding box center [700, 394] width 1401 height 788
click at [839, 511] on video at bounding box center [700, 394] width 1401 height 788
click at [864, 472] on video at bounding box center [700, 394] width 1401 height 788
drag, startPoint x: 864, startPoint y: 472, endPoint x: 968, endPoint y: 232, distance: 262.3
click at [868, 460] on video at bounding box center [700, 394] width 1401 height 788
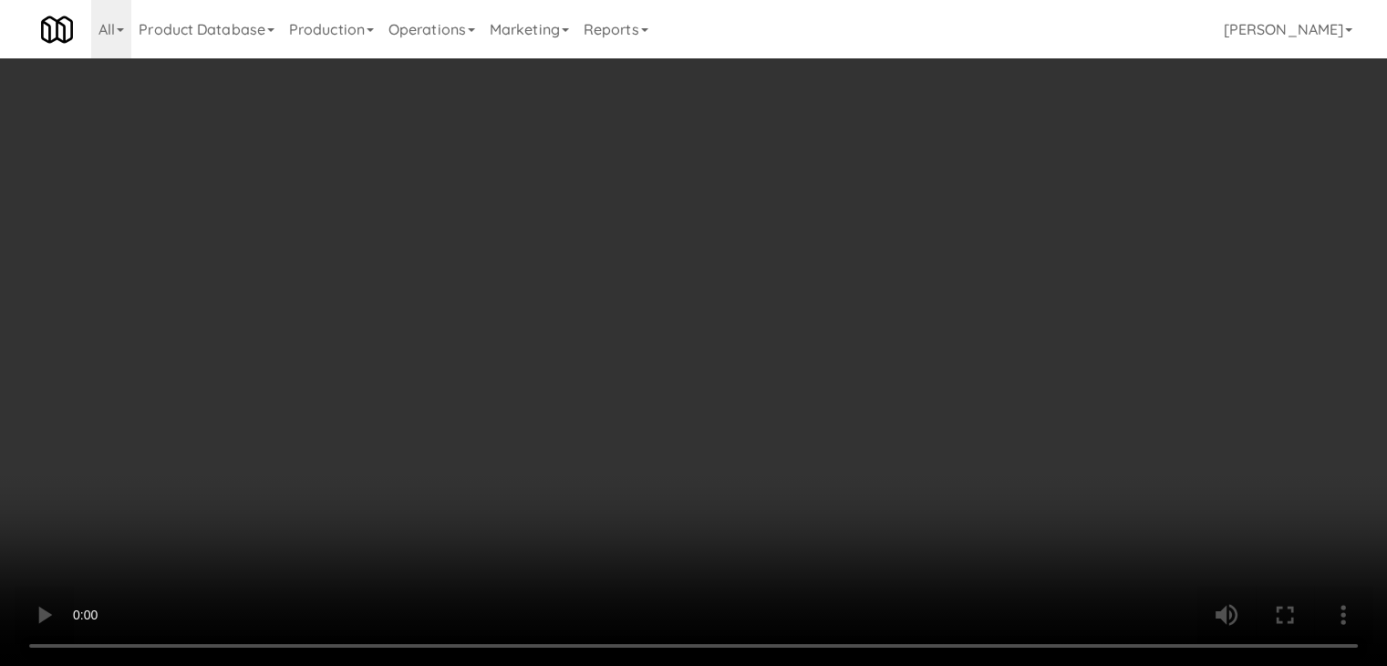
click at [1025, 180] on button "Planogram" at bounding box center [987, 193] width 89 height 27
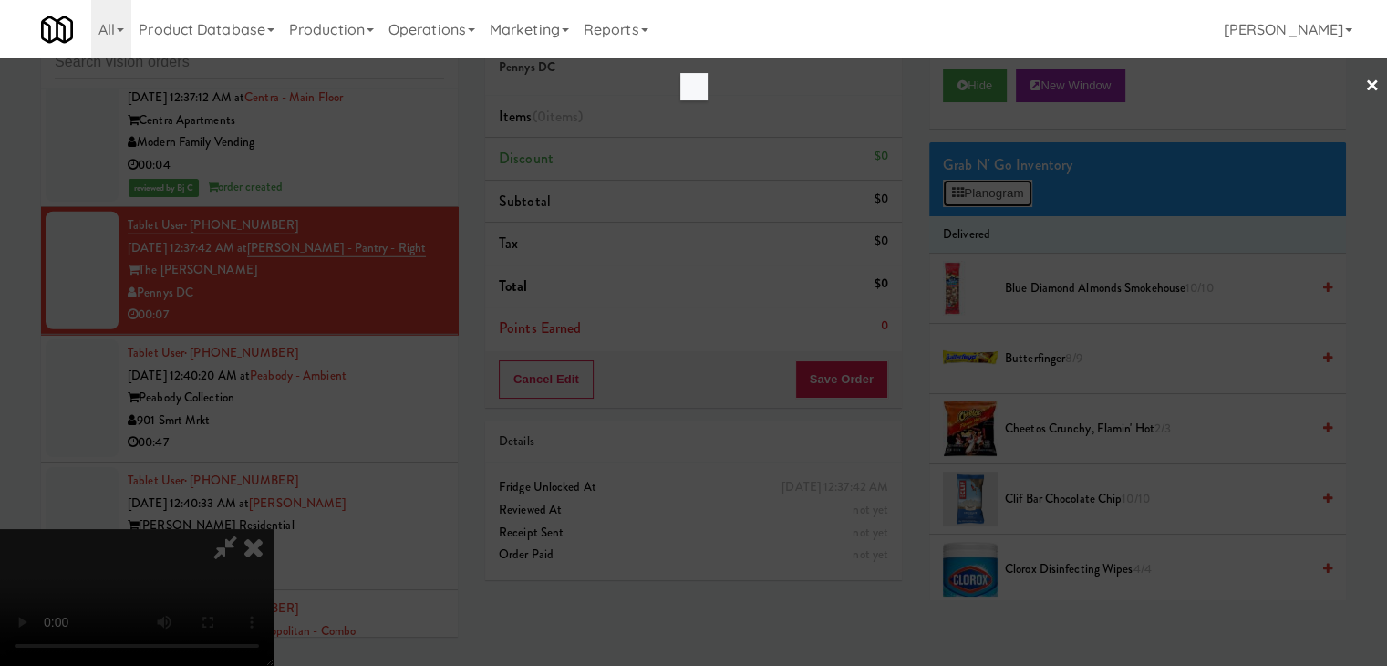
scroll to position [11988, 0]
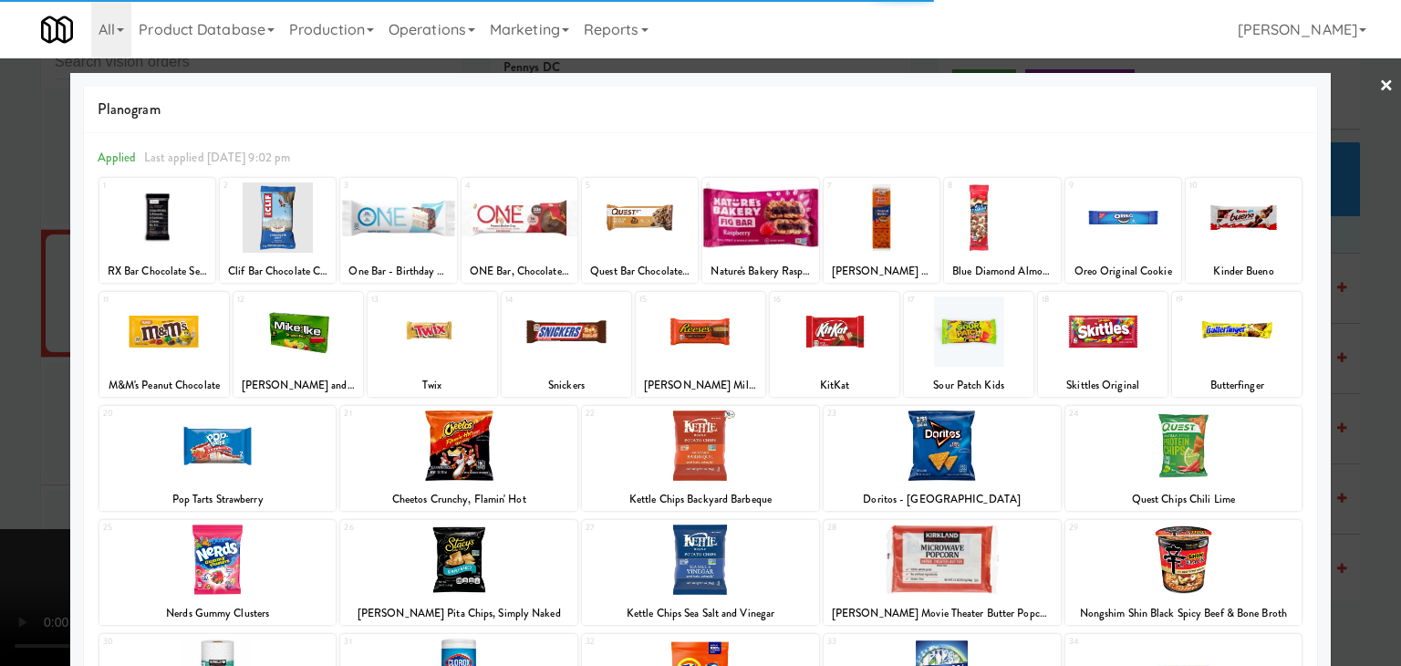
click at [294, 339] on div at bounding box center [299, 331] width 130 height 70
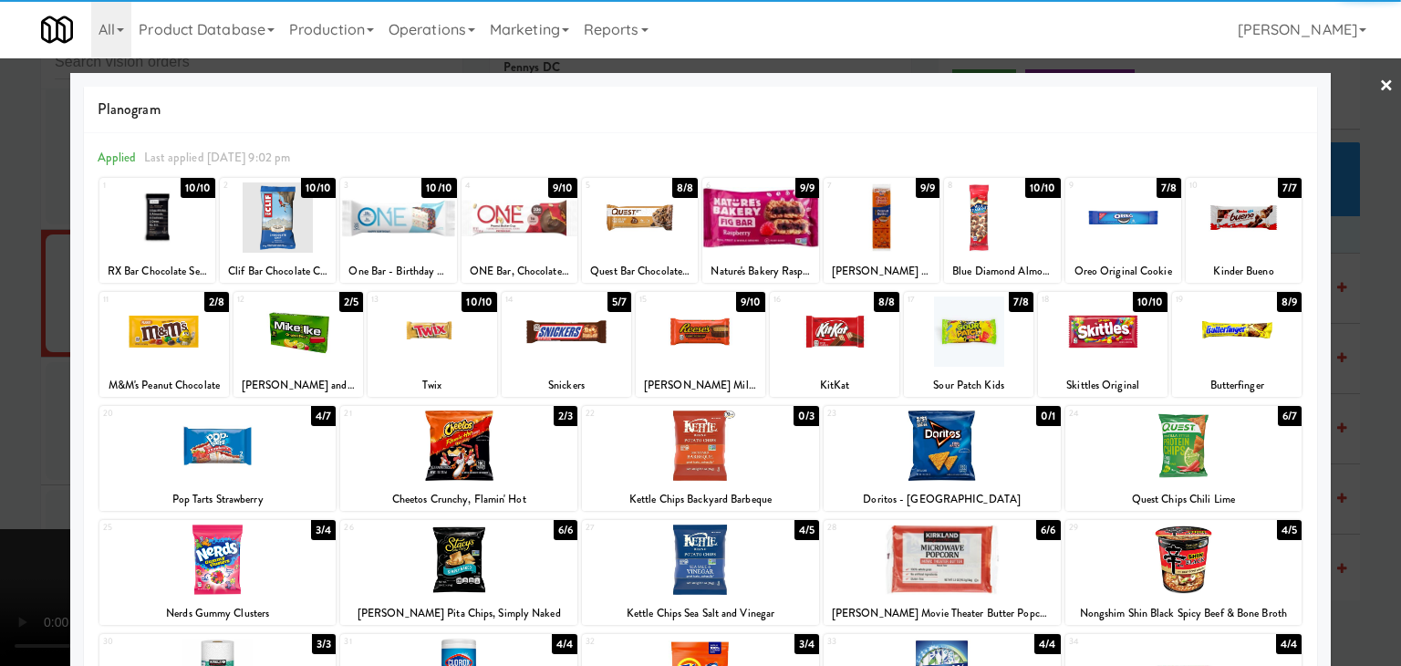
drag, startPoint x: 0, startPoint y: 398, endPoint x: 17, endPoint y: 396, distance: 17.4
click at [0, 399] on div at bounding box center [700, 333] width 1401 height 666
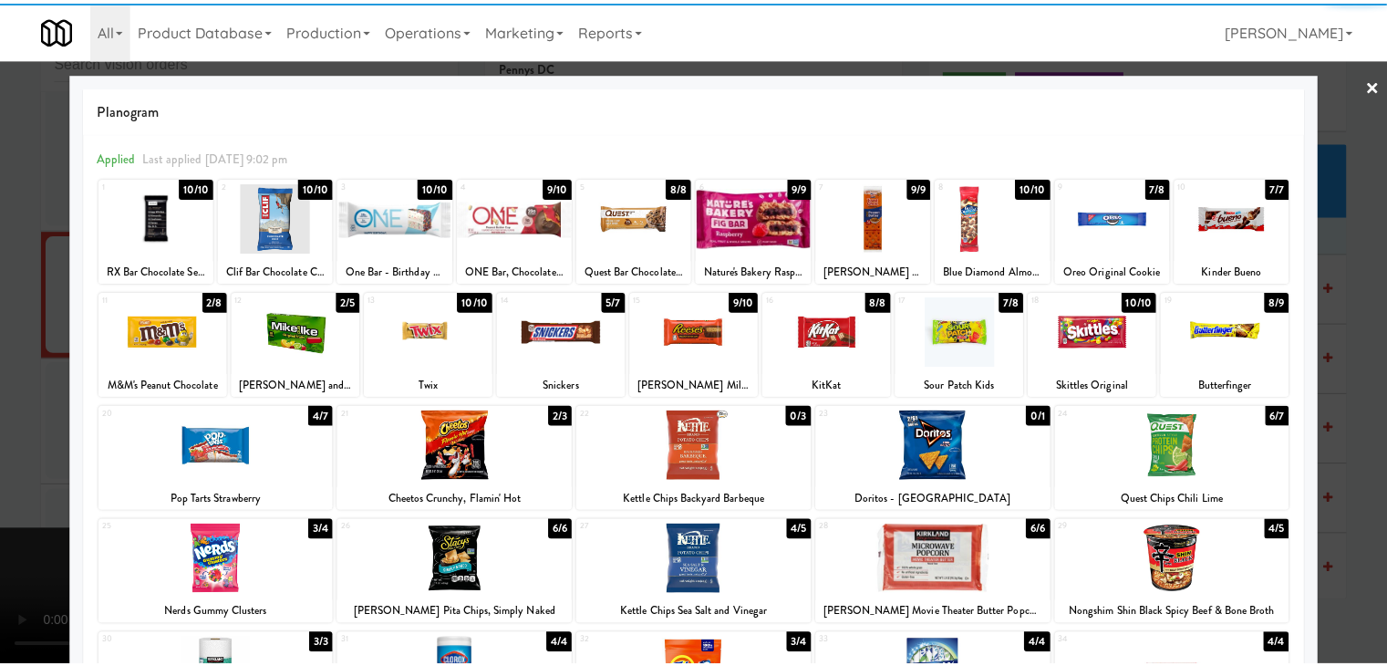
scroll to position [12011, 0]
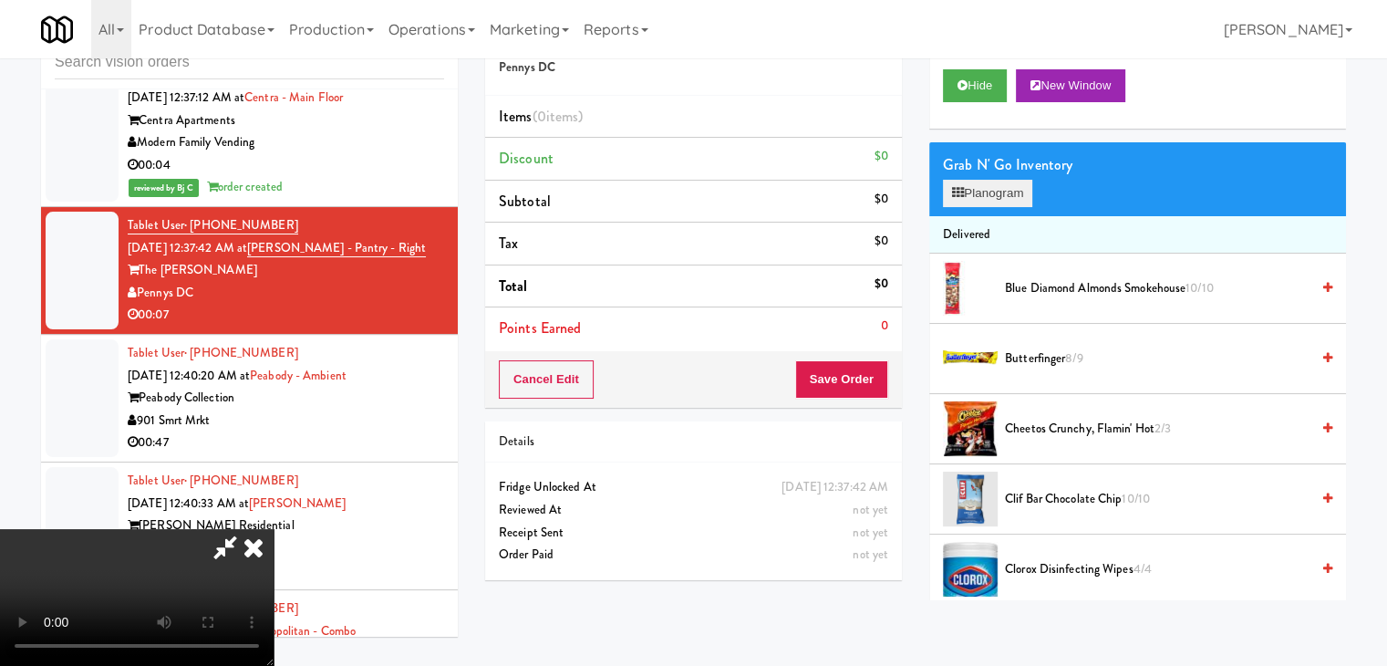
drag, startPoint x: 945, startPoint y: 206, endPoint x: 969, endPoint y: 191, distance: 28.3
click at [946, 206] on div "Grab N' Go Inventory Planogram" at bounding box center [1137, 179] width 417 height 74
click at [970, 191] on button "Planogram" at bounding box center [987, 193] width 89 height 27
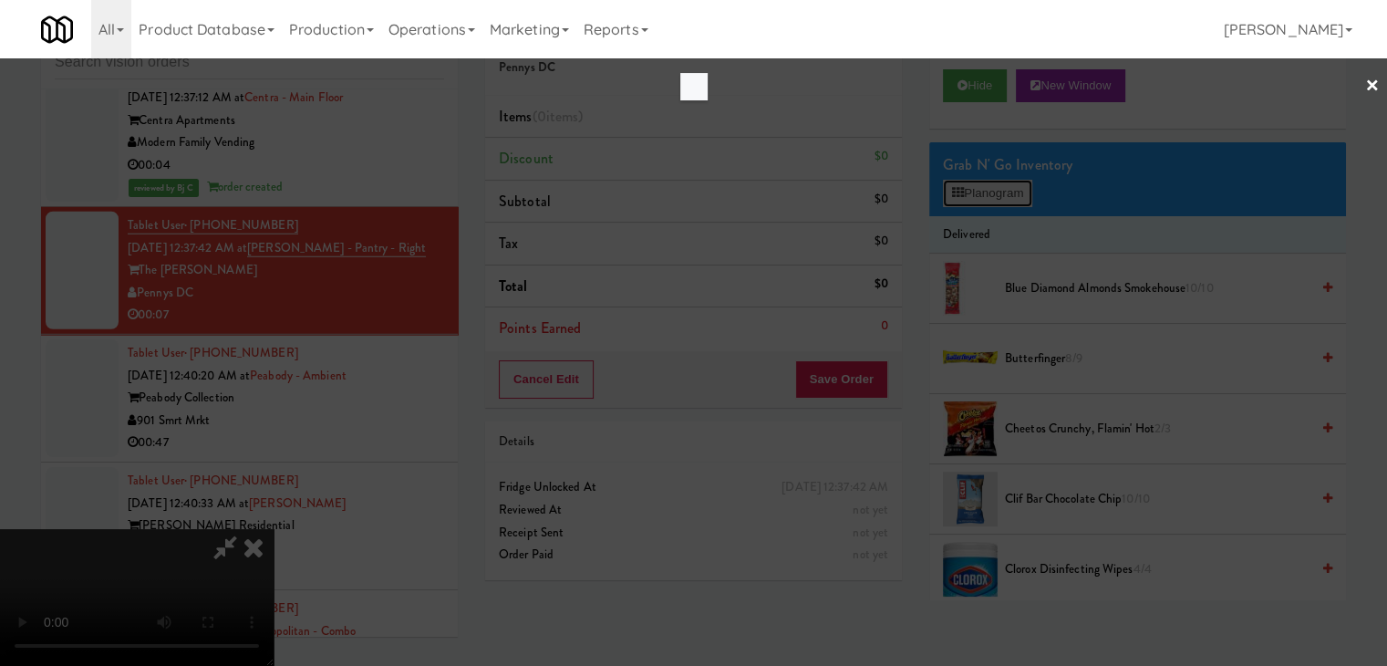
scroll to position [11988, 0]
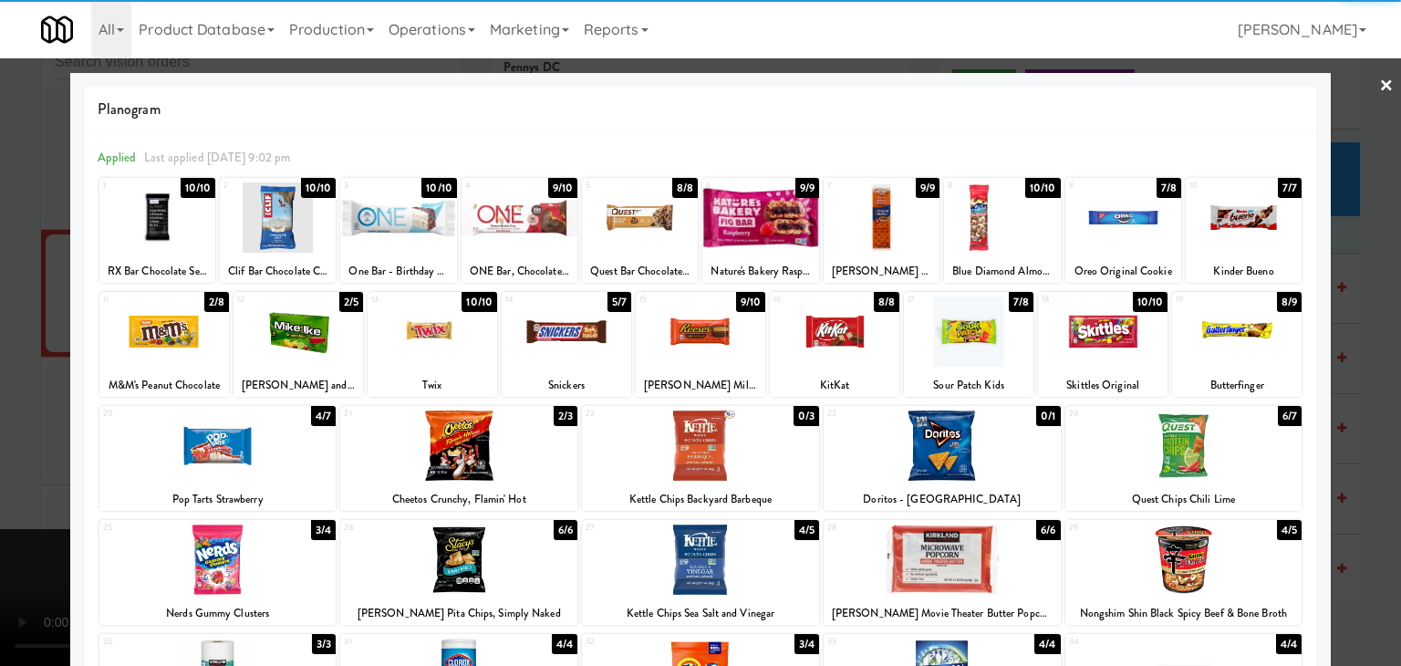
click at [303, 330] on div at bounding box center [299, 331] width 130 height 70
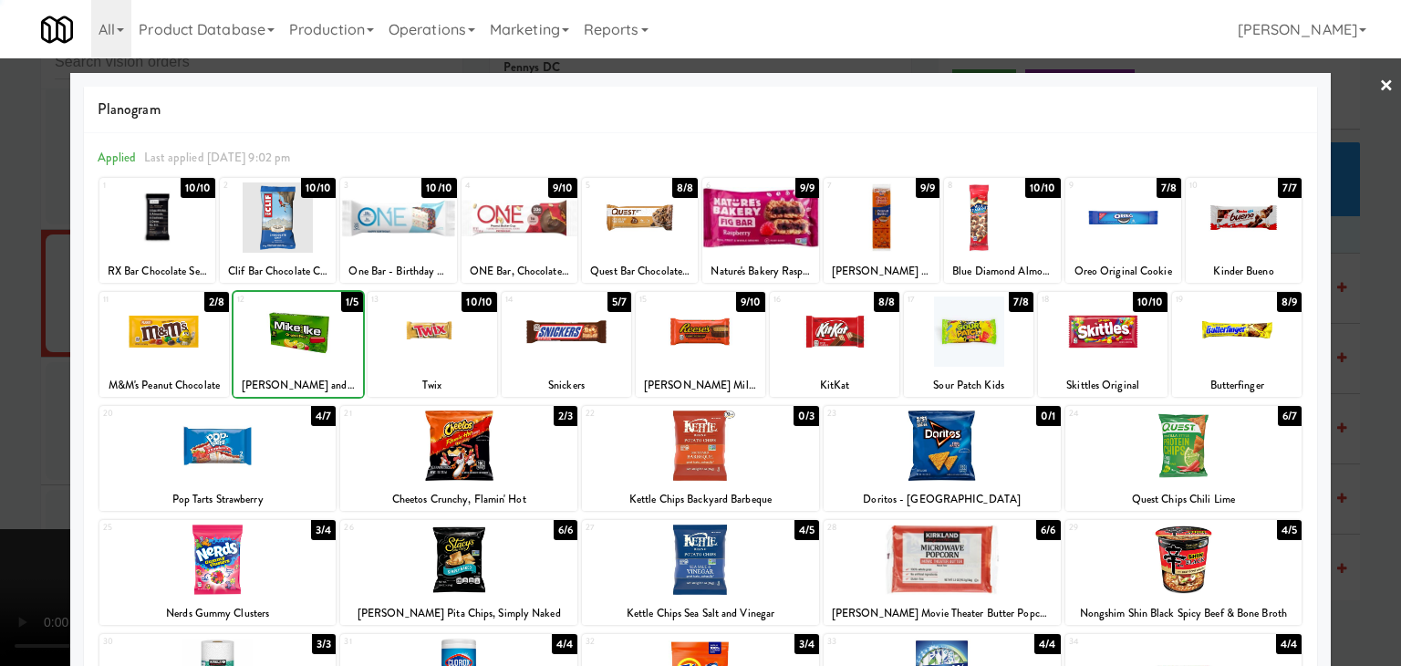
click at [35, 369] on div at bounding box center [700, 333] width 1401 height 666
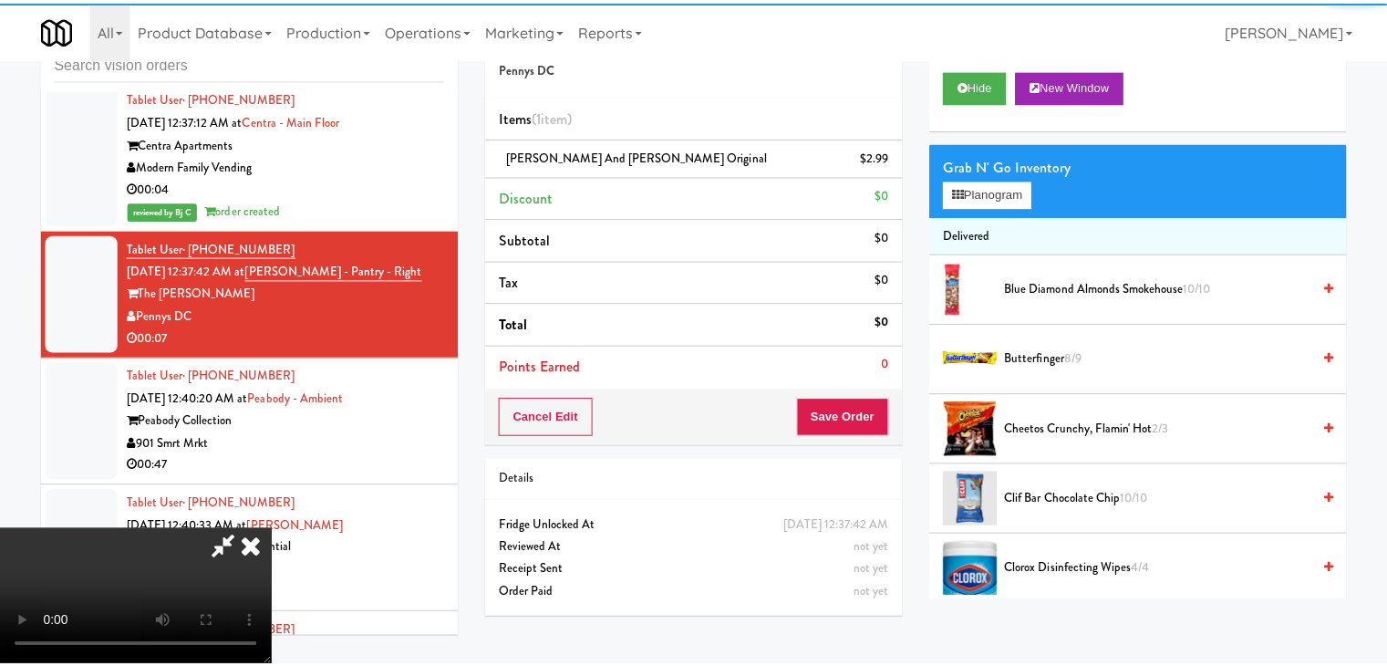
scroll to position [12011, 0]
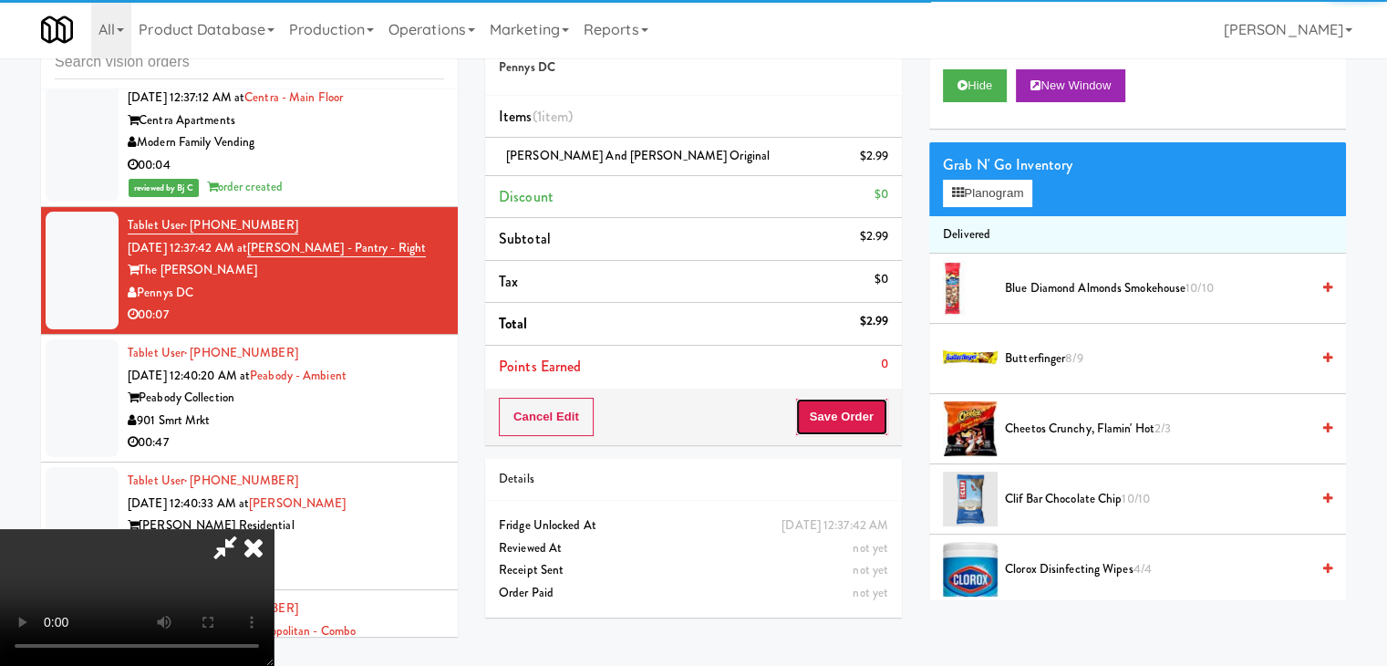
click at [856, 399] on button "Save Order" at bounding box center [841, 417] width 93 height 38
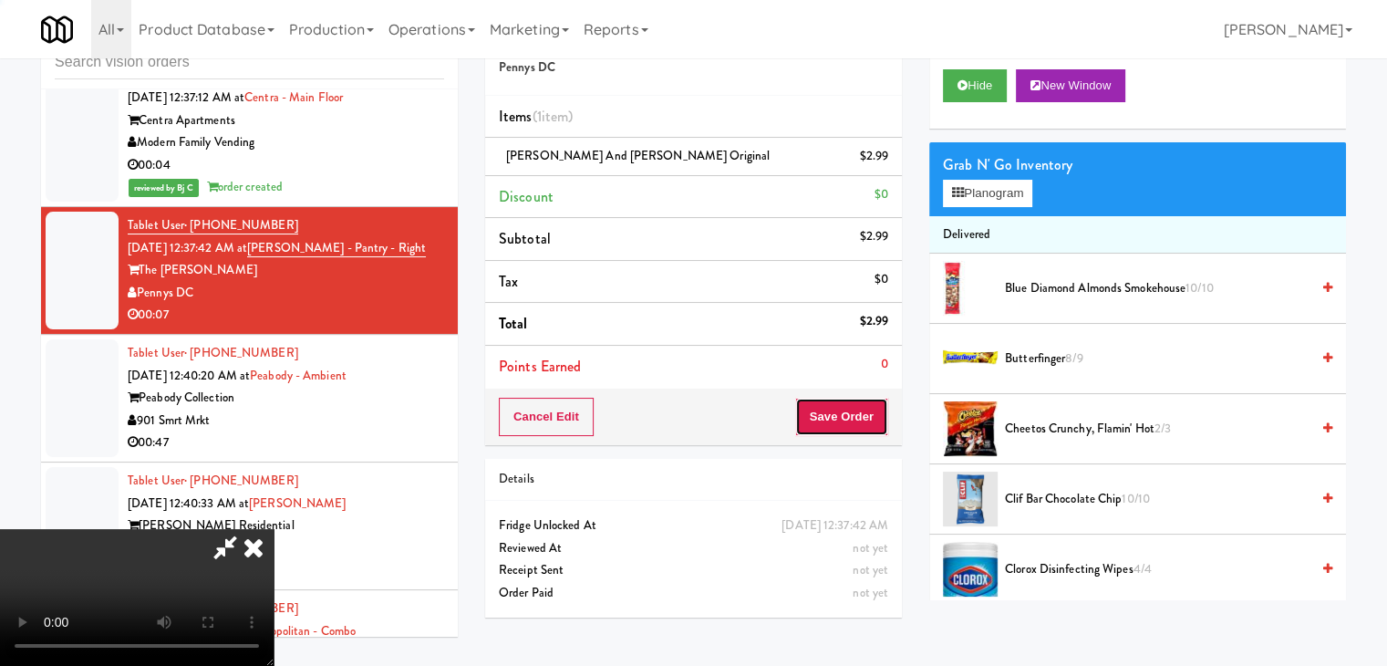
click at [856, 399] on button "Save Order" at bounding box center [841, 417] width 93 height 38
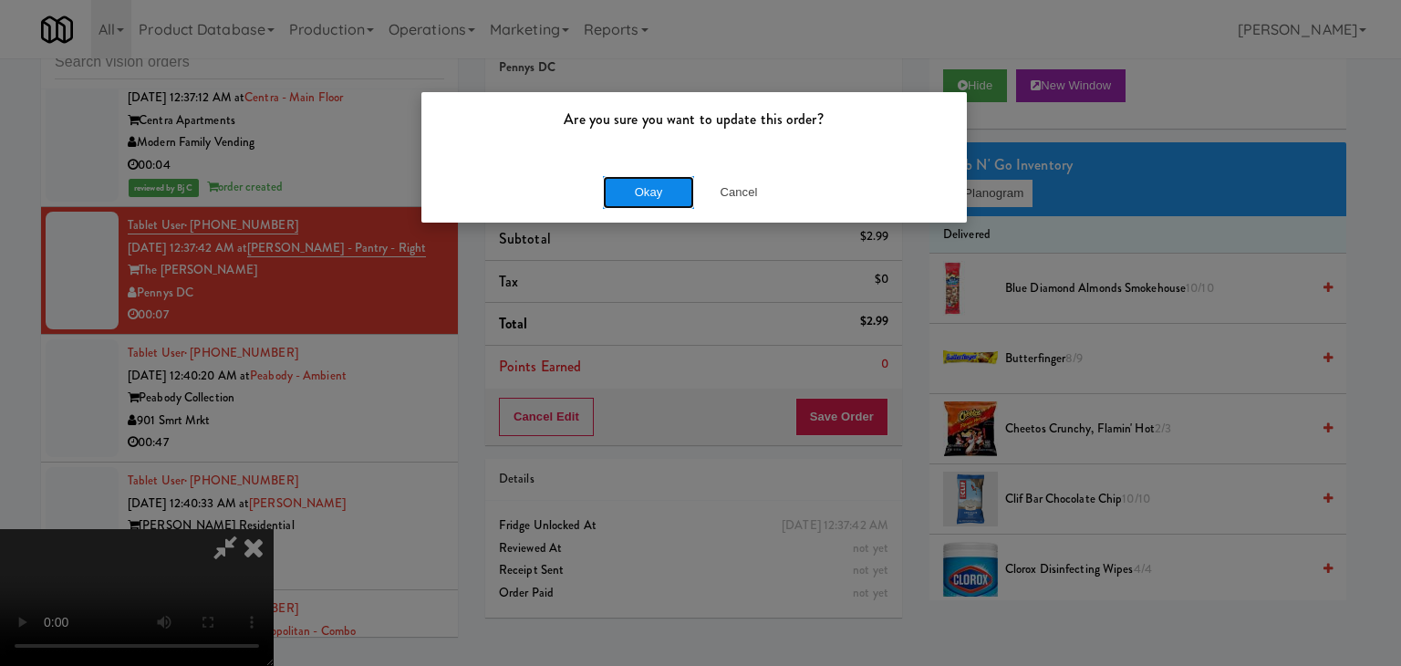
click at [626, 190] on button "Okay" at bounding box center [648, 192] width 91 height 33
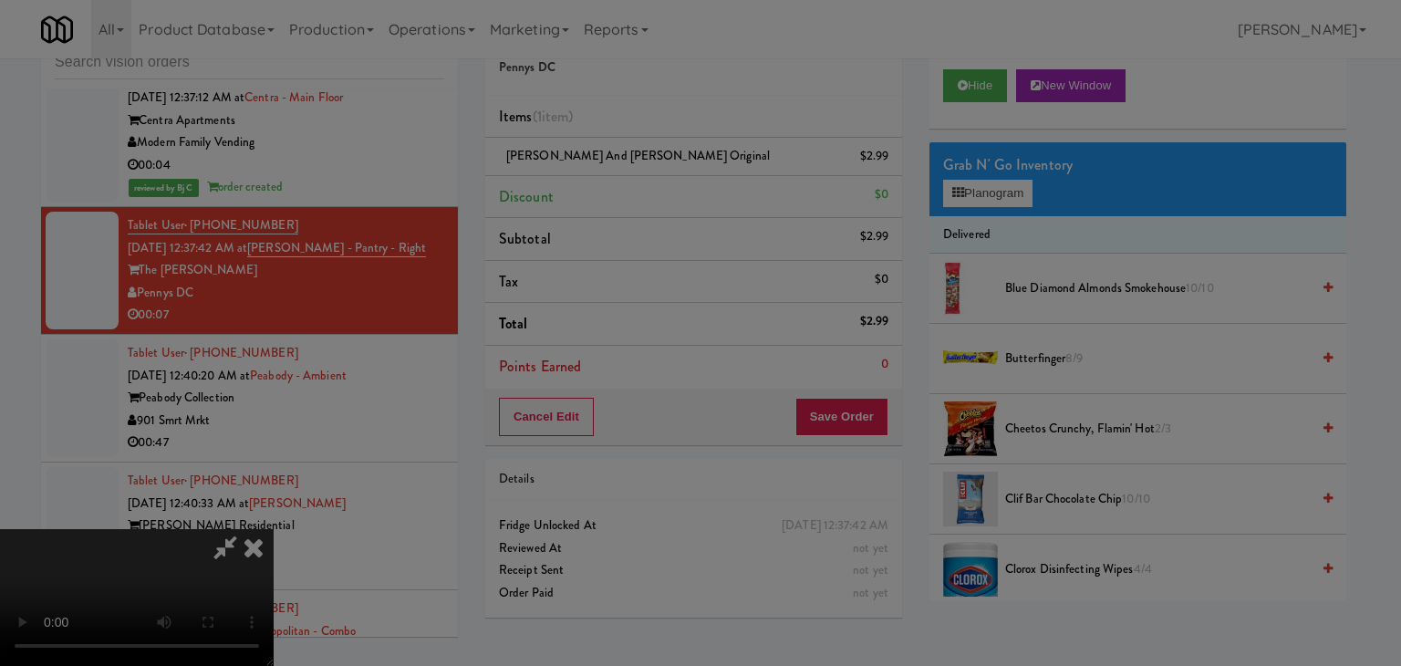
click at [626, 189] on div "Okay Cancel" at bounding box center [693, 158] width 545 height 61
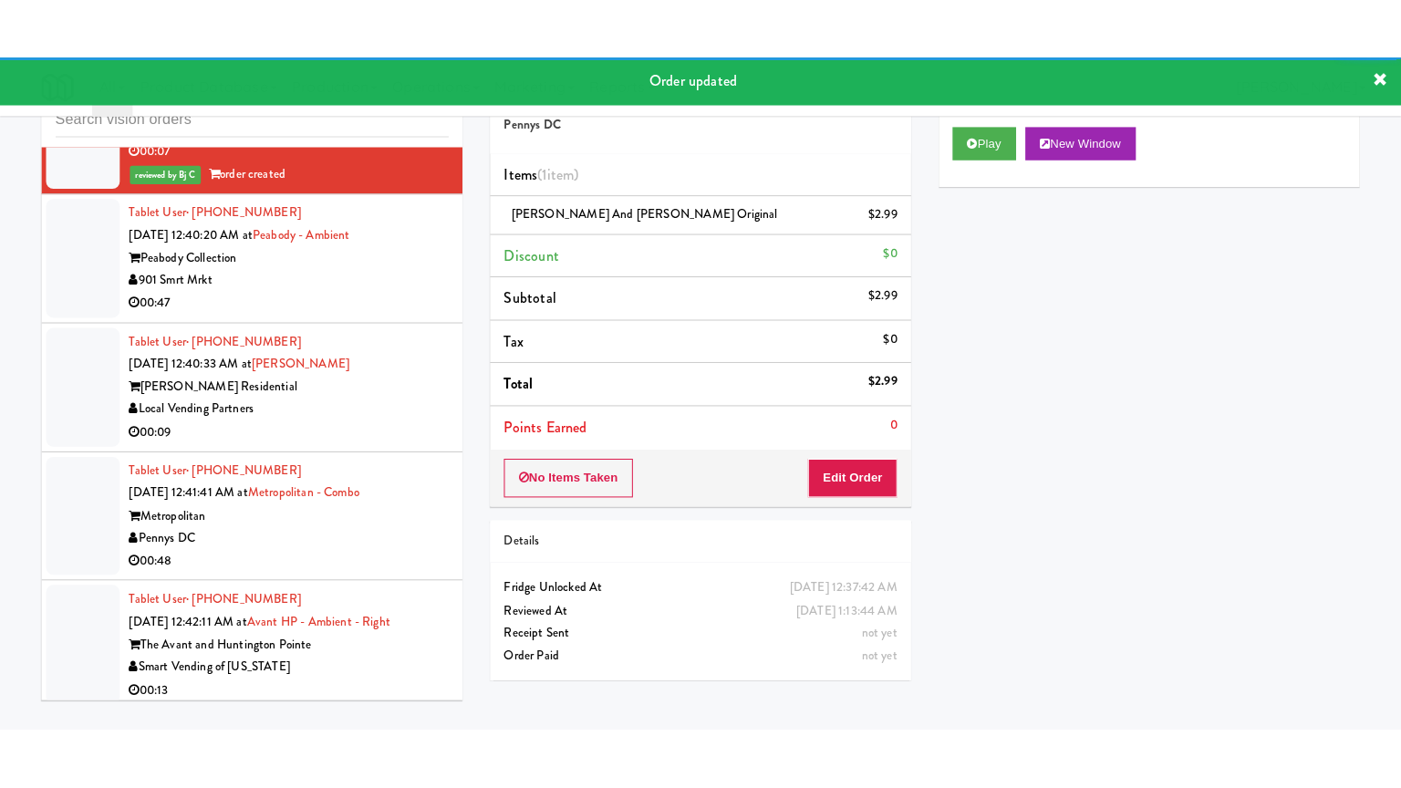
scroll to position [12285, 0]
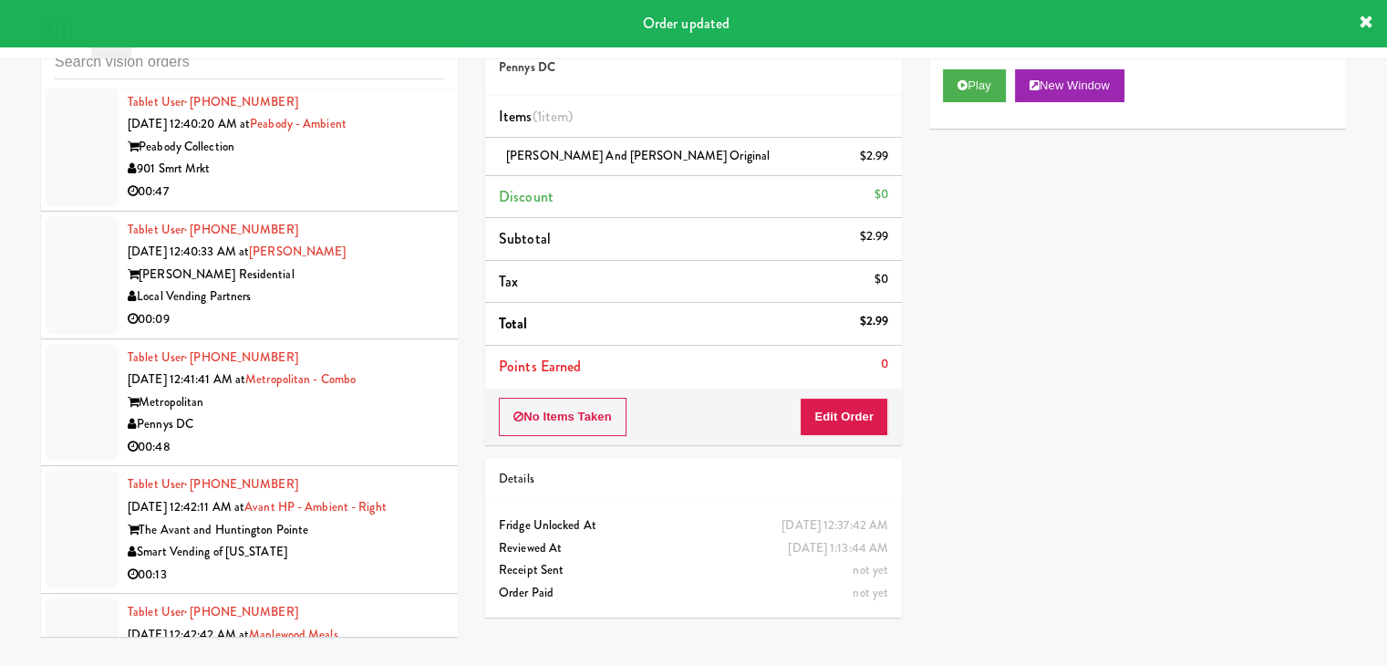
click at [388, 181] on div "901 Smrt Mrkt" at bounding box center [286, 169] width 317 height 23
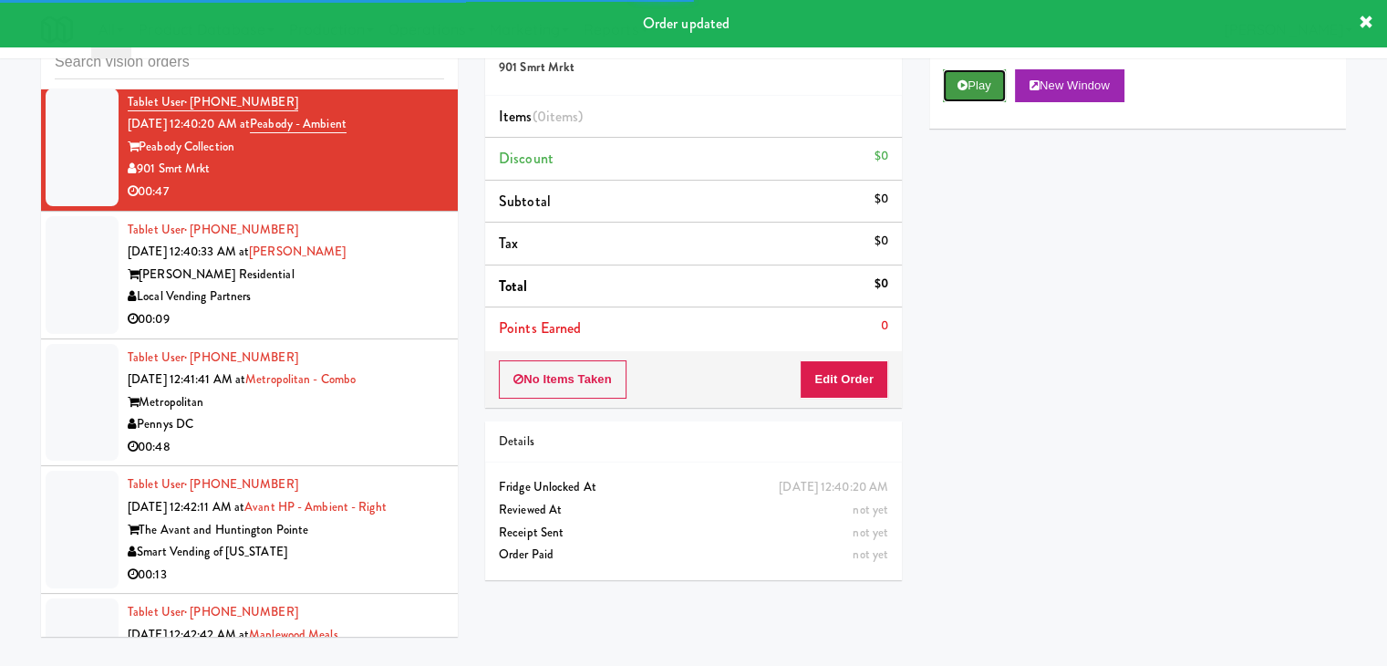
click at [996, 88] on button "Play" at bounding box center [974, 85] width 63 height 33
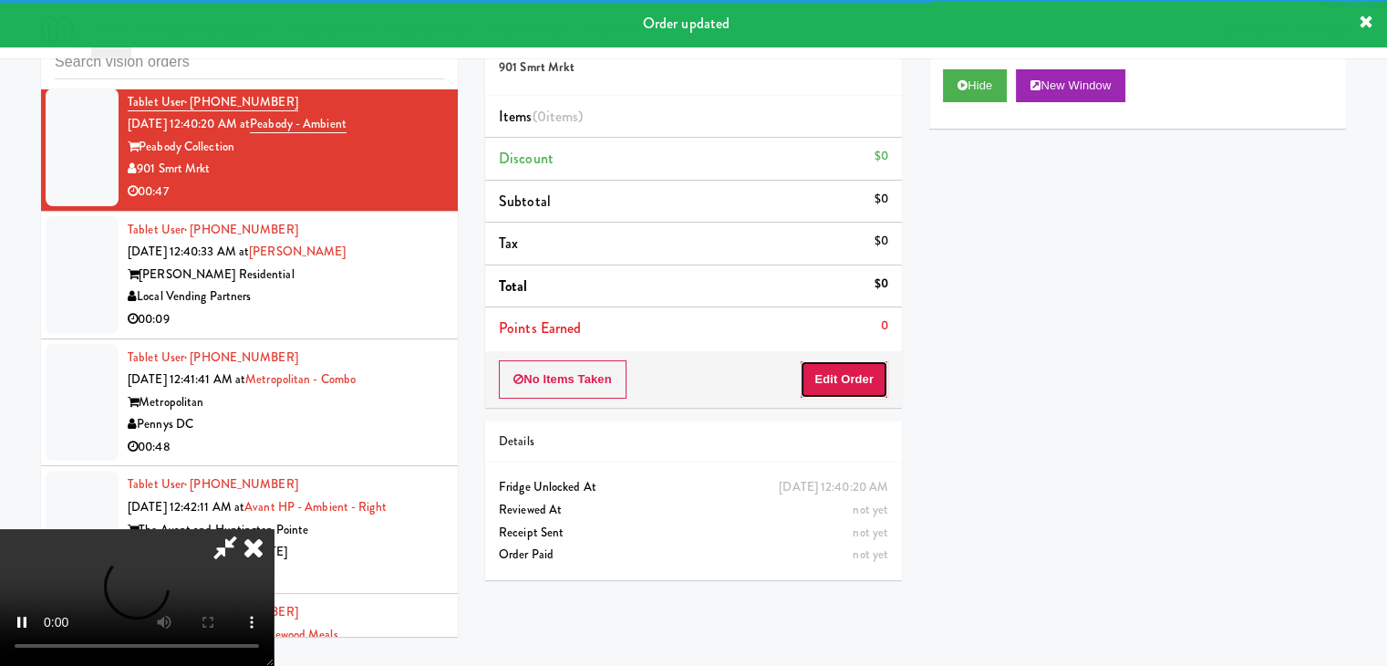
click at [871, 384] on button "Edit Order" at bounding box center [844, 379] width 88 height 38
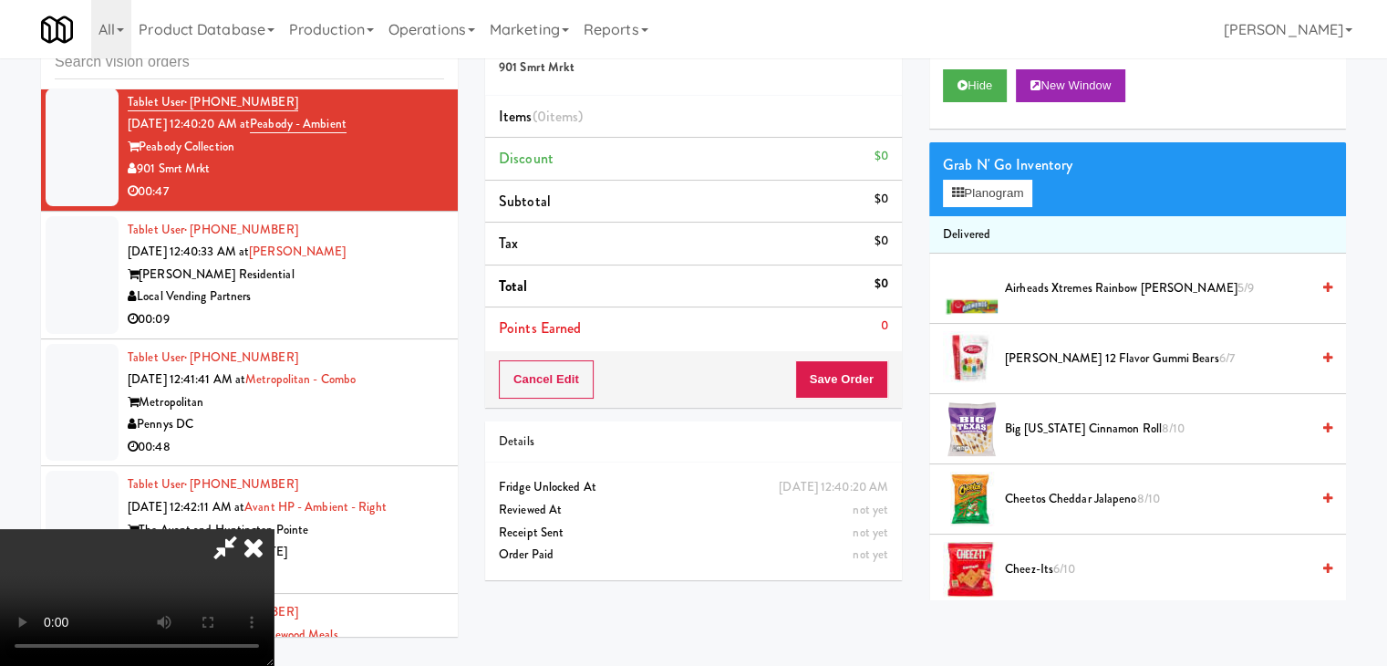
scroll to position [12262, 0]
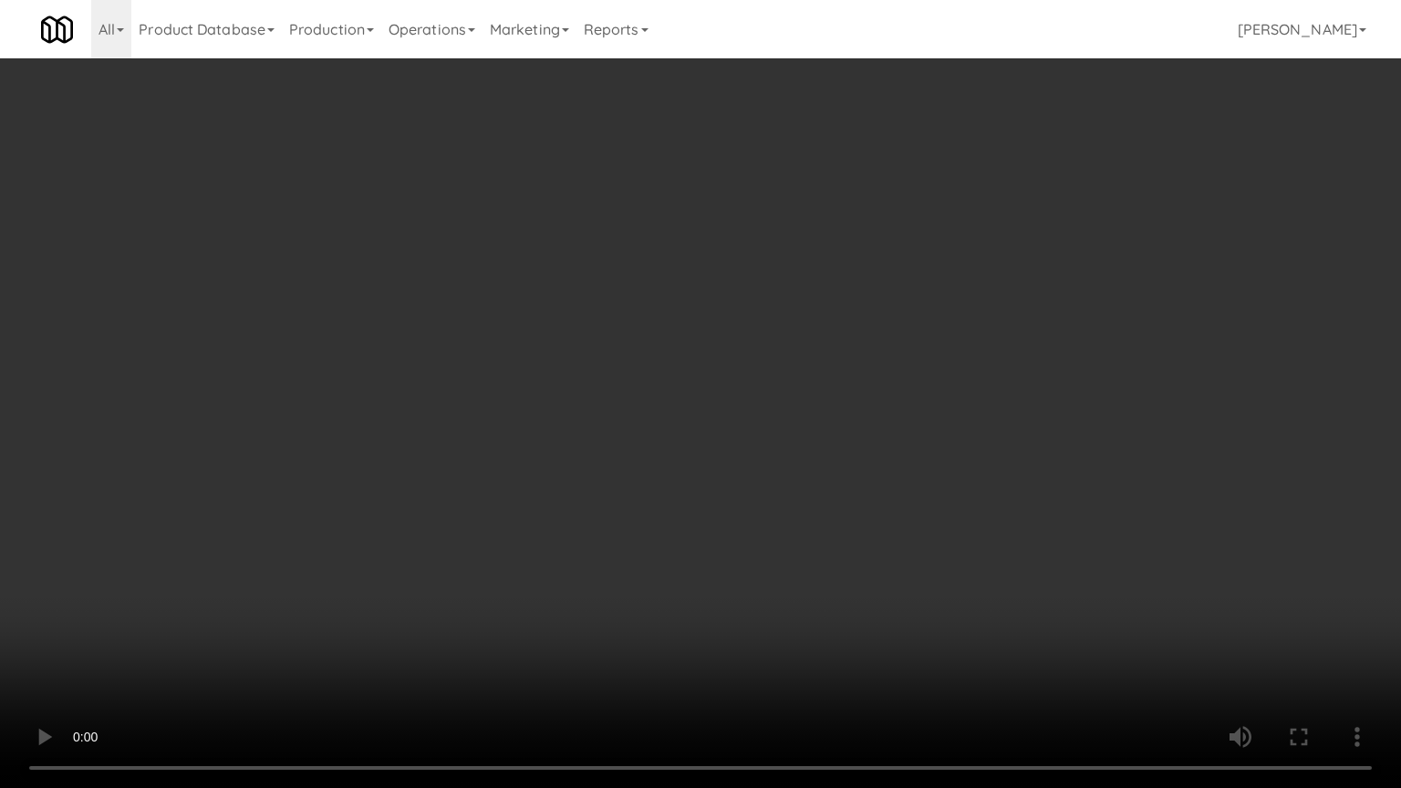
click at [813, 532] on video at bounding box center [700, 394] width 1401 height 788
click at [811, 530] on video at bounding box center [700, 394] width 1401 height 788
click at [817, 518] on video at bounding box center [700, 394] width 1401 height 788
drag, startPoint x: 816, startPoint y: 516, endPoint x: 805, endPoint y: 519, distance: 11.3
click at [815, 516] on video at bounding box center [700, 394] width 1401 height 788
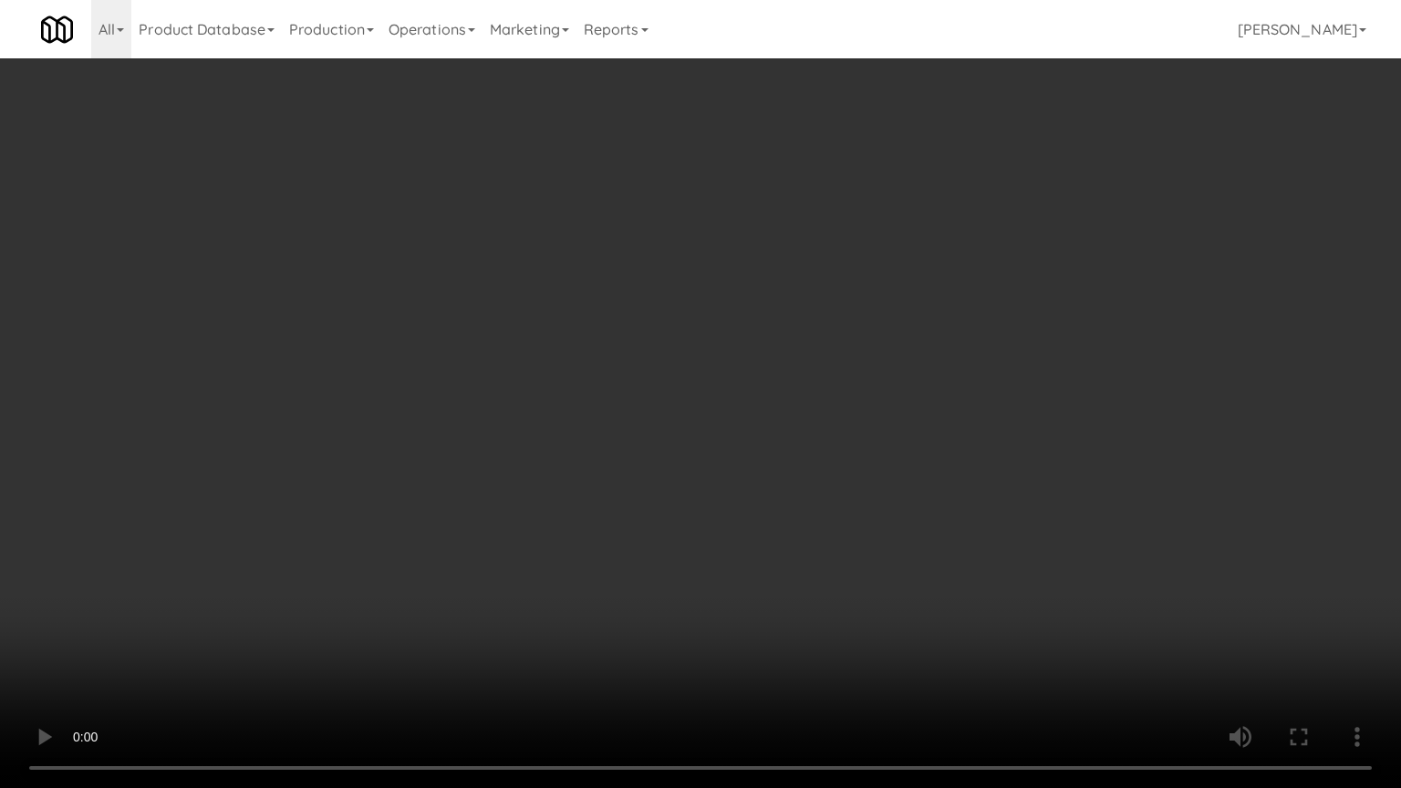
click at [834, 471] on video at bounding box center [700, 394] width 1401 height 788
click at [834, 476] on video at bounding box center [700, 394] width 1401 height 788
click at [834, 477] on video at bounding box center [700, 394] width 1401 height 788
click at [919, 444] on video at bounding box center [700, 394] width 1401 height 788
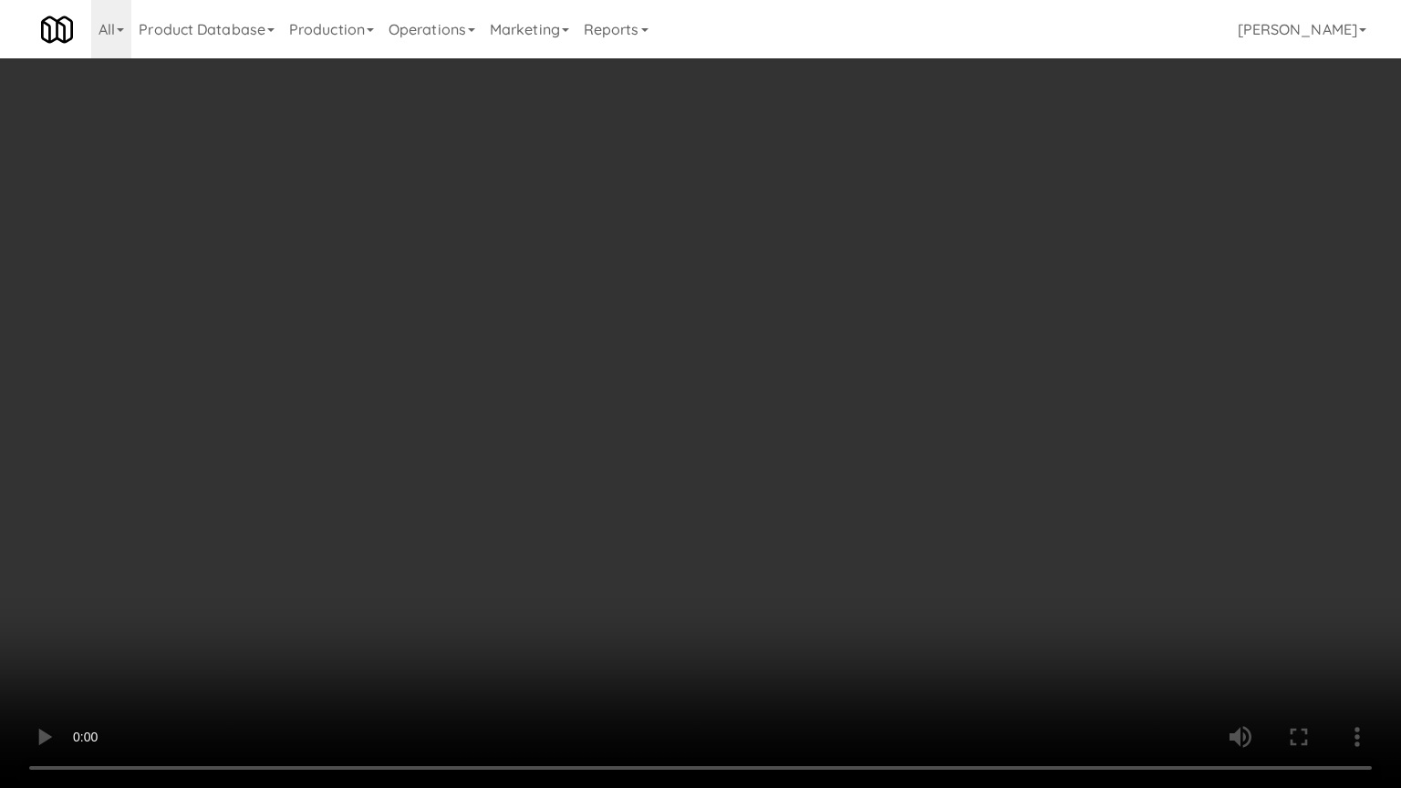
click at [919, 444] on video at bounding box center [700, 394] width 1401 height 788
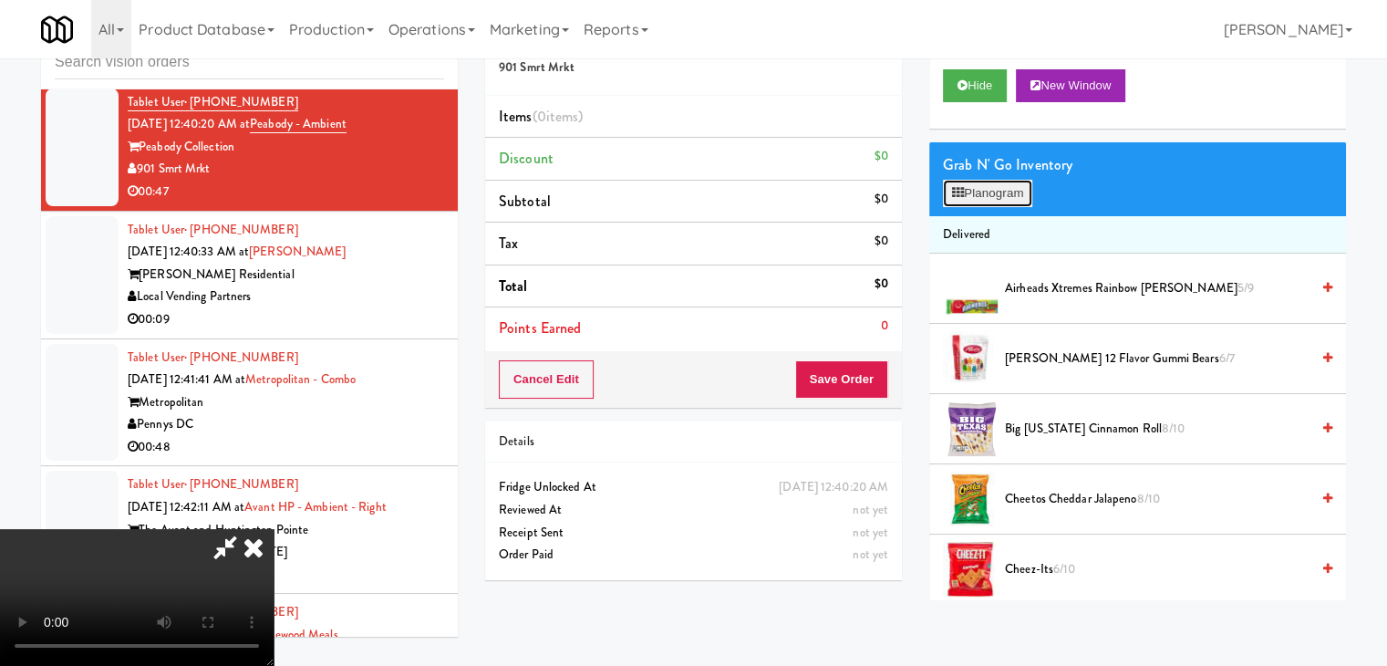
click at [1009, 189] on button "Planogram" at bounding box center [987, 193] width 89 height 27
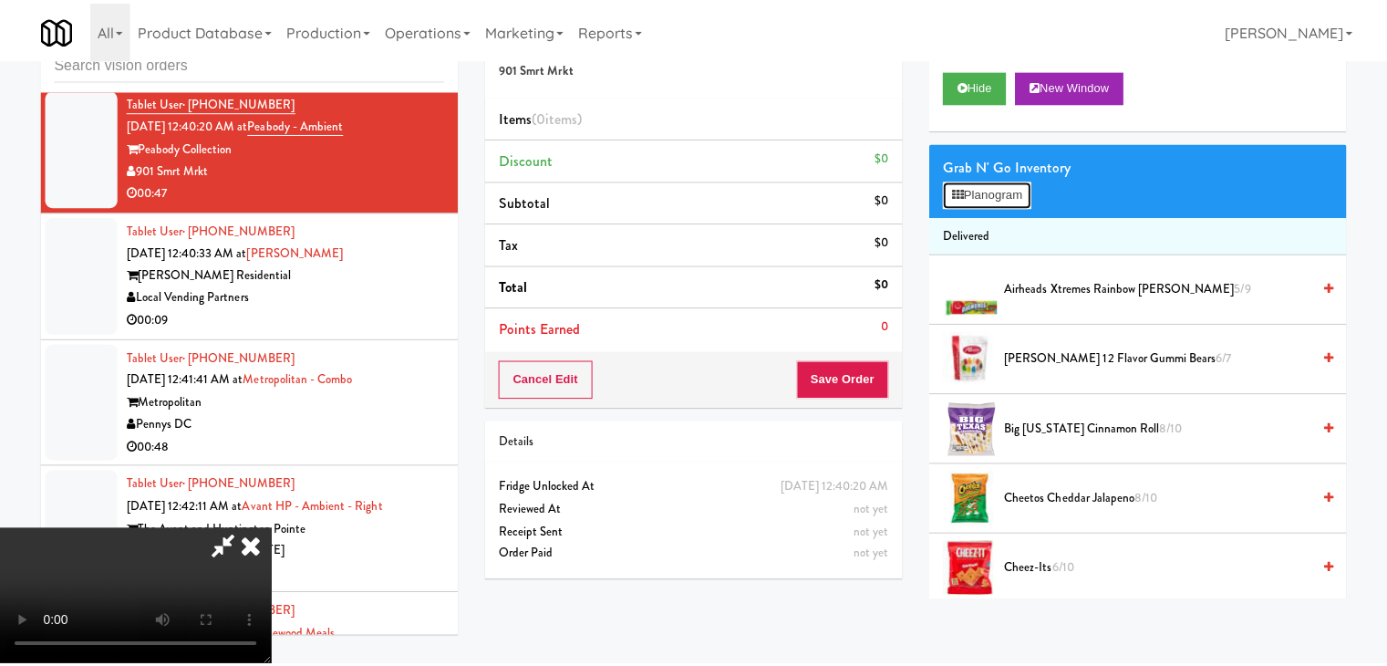
scroll to position [12262, 0]
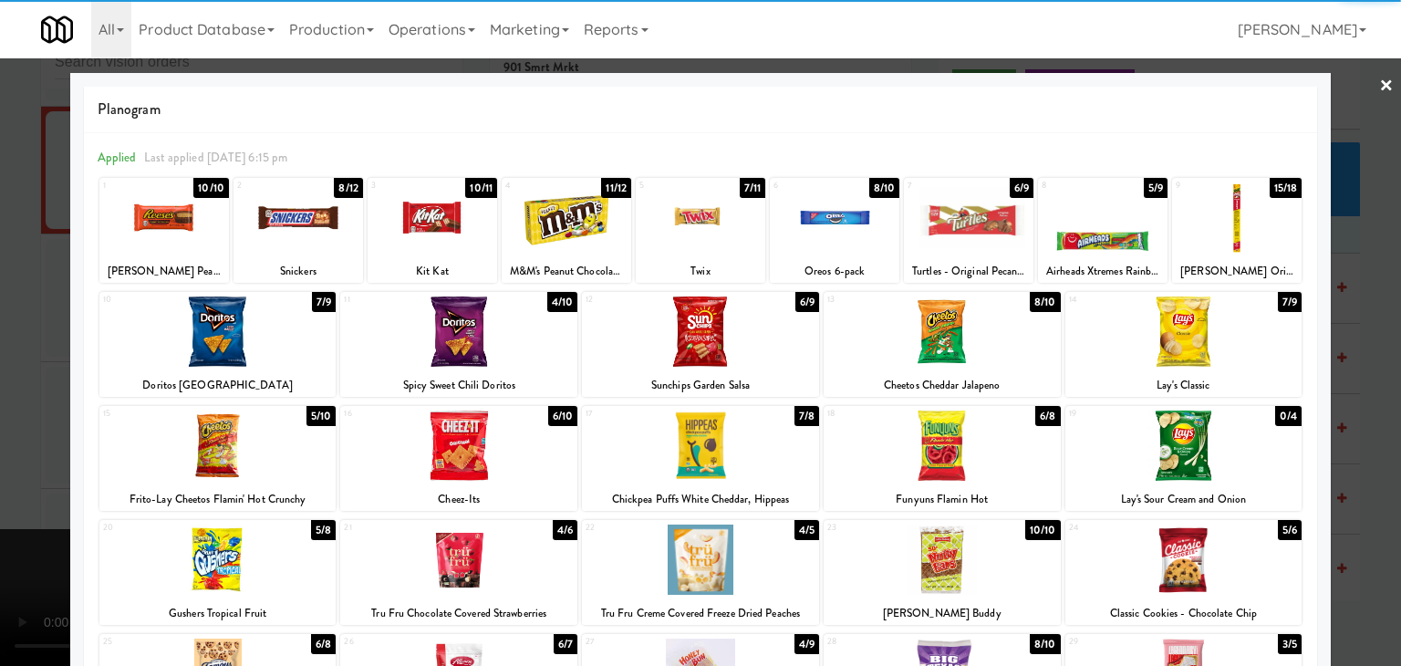
click at [214, 450] on div at bounding box center [217, 445] width 237 height 70
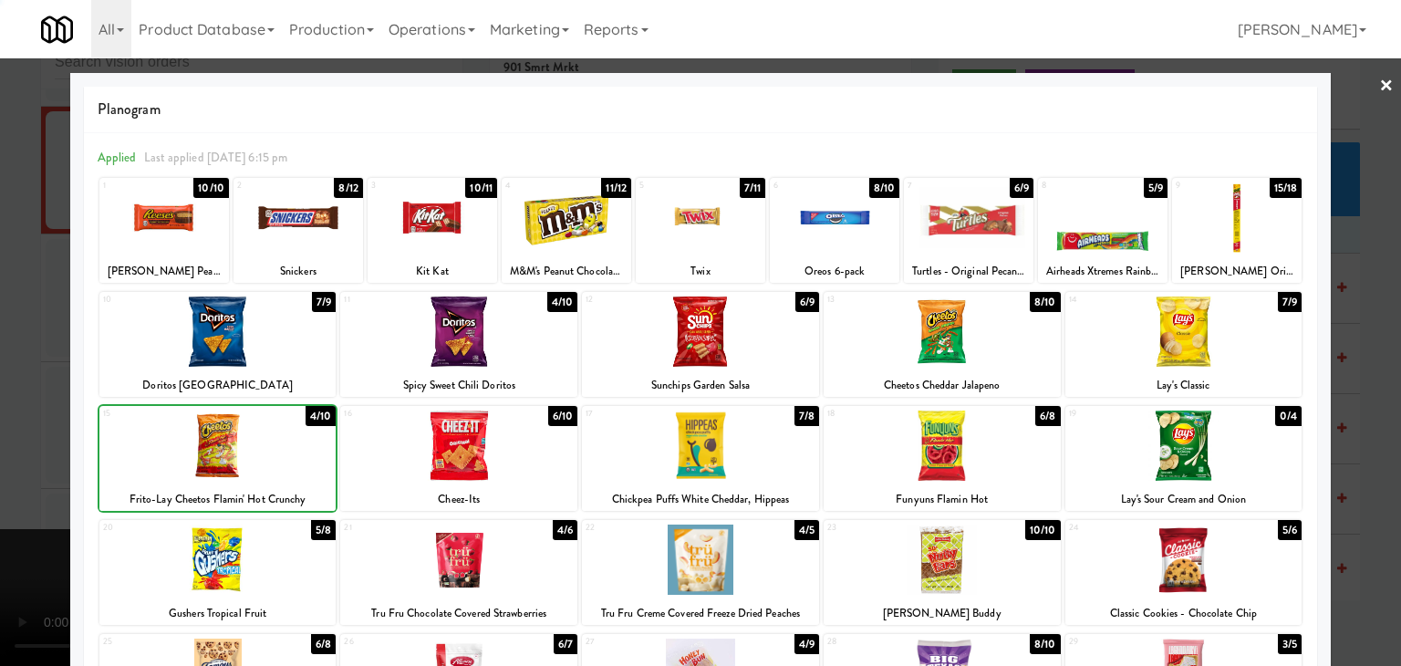
drag, startPoint x: 0, startPoint y: 468, endPoint x: 271, endPoint y: 461, distance: 271.0
click at [2, 468] on div at bounding box center [700, 333] width 1401 height 666
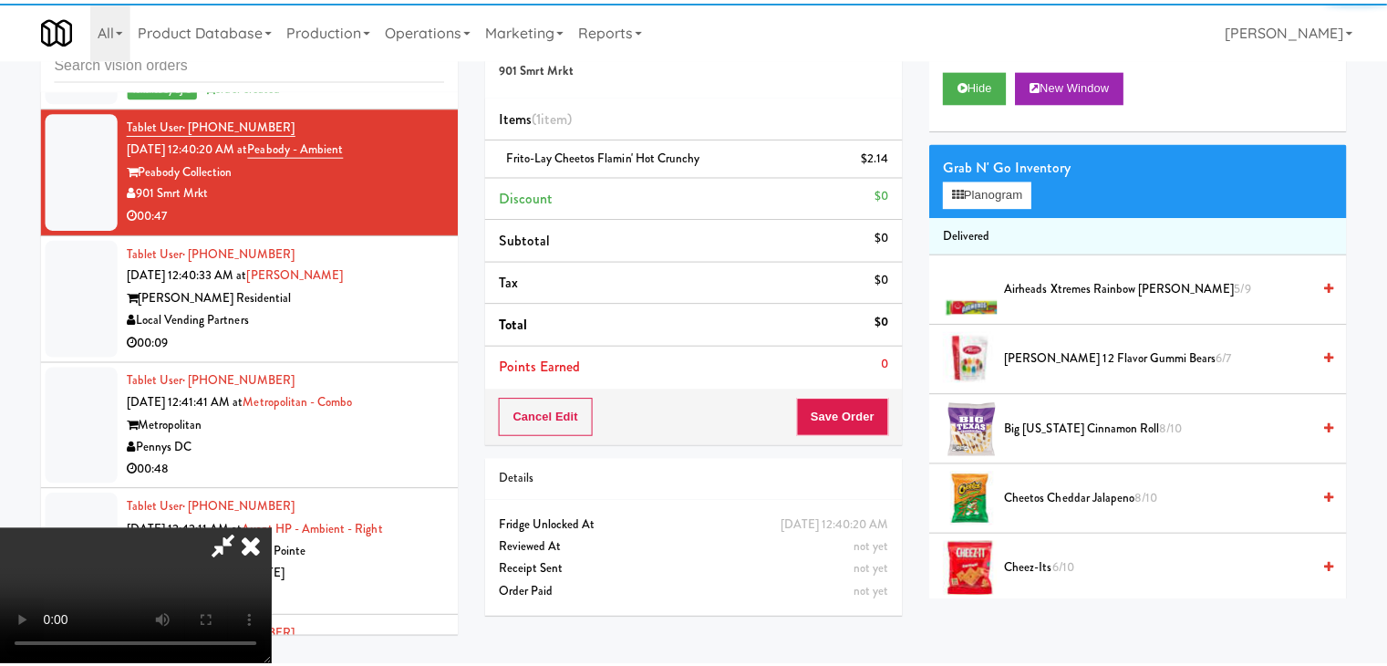
scroll to position [12285, 0]
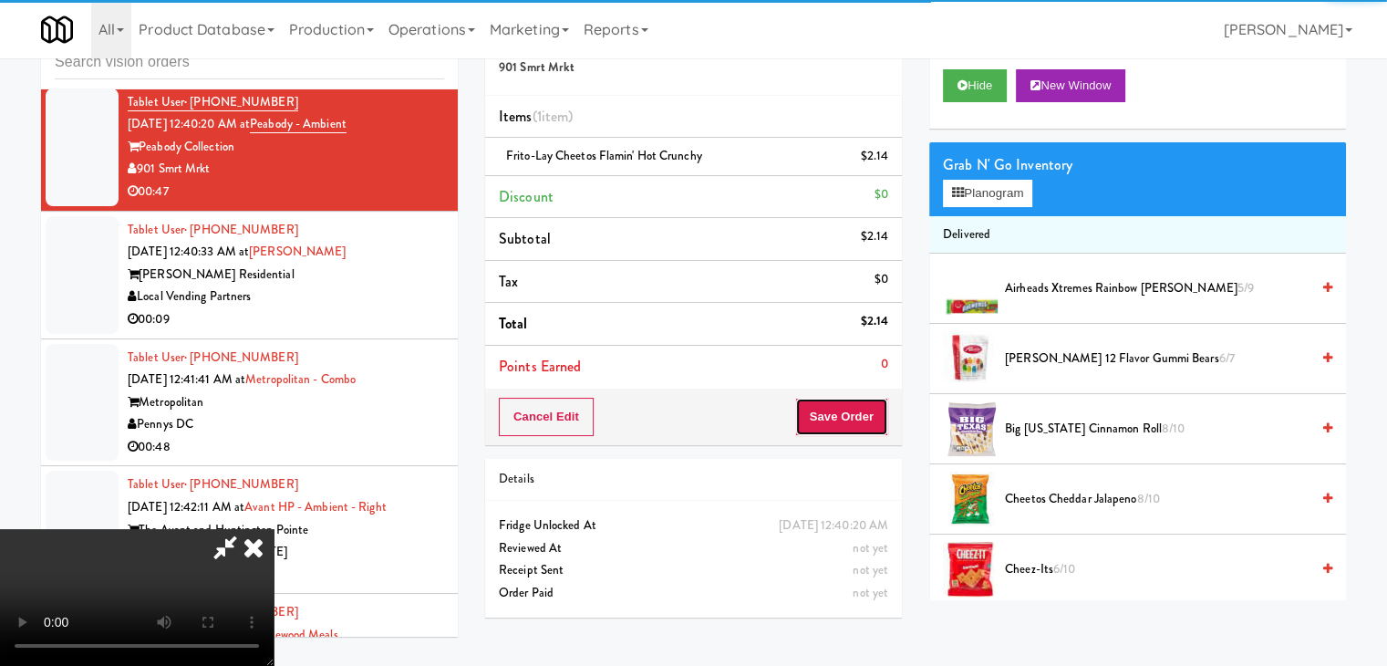
click at [850, 422] on button "Save Order" at bounding box center [841, 417] width 93 height 38
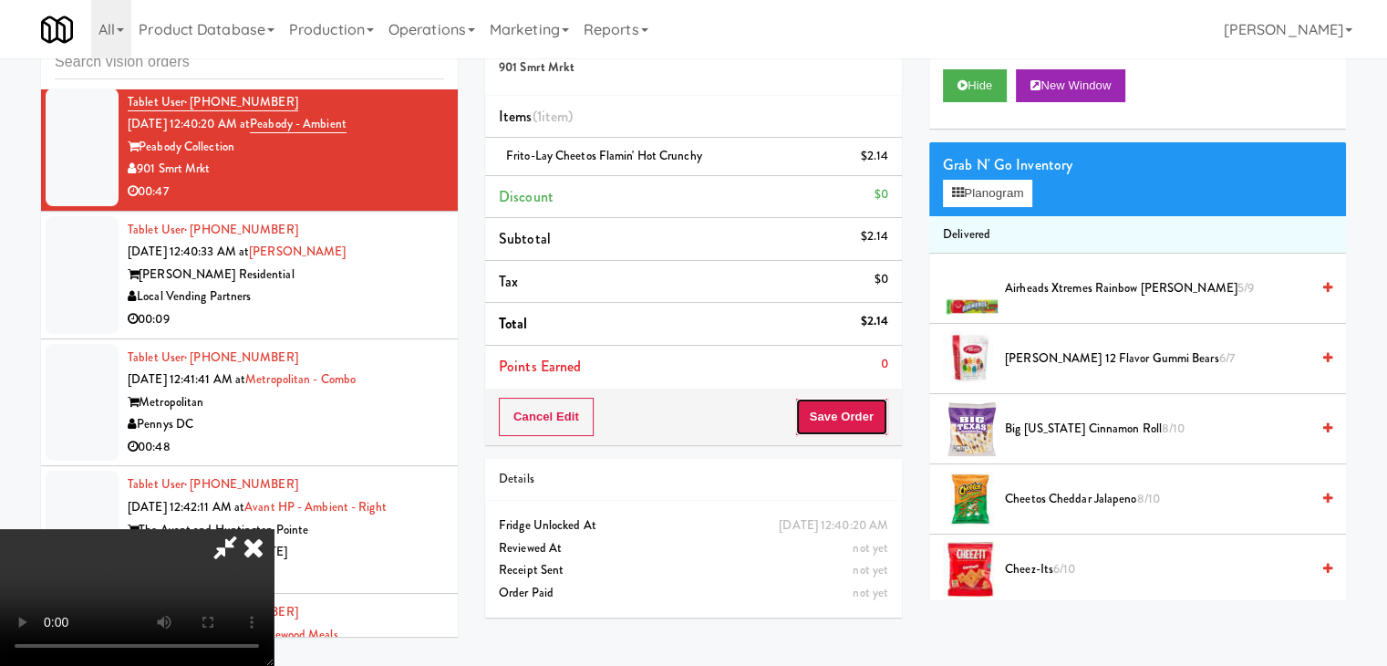
click at [854, 419] on button "Save Order" at bounding box center [841, 417] width 93 height 38
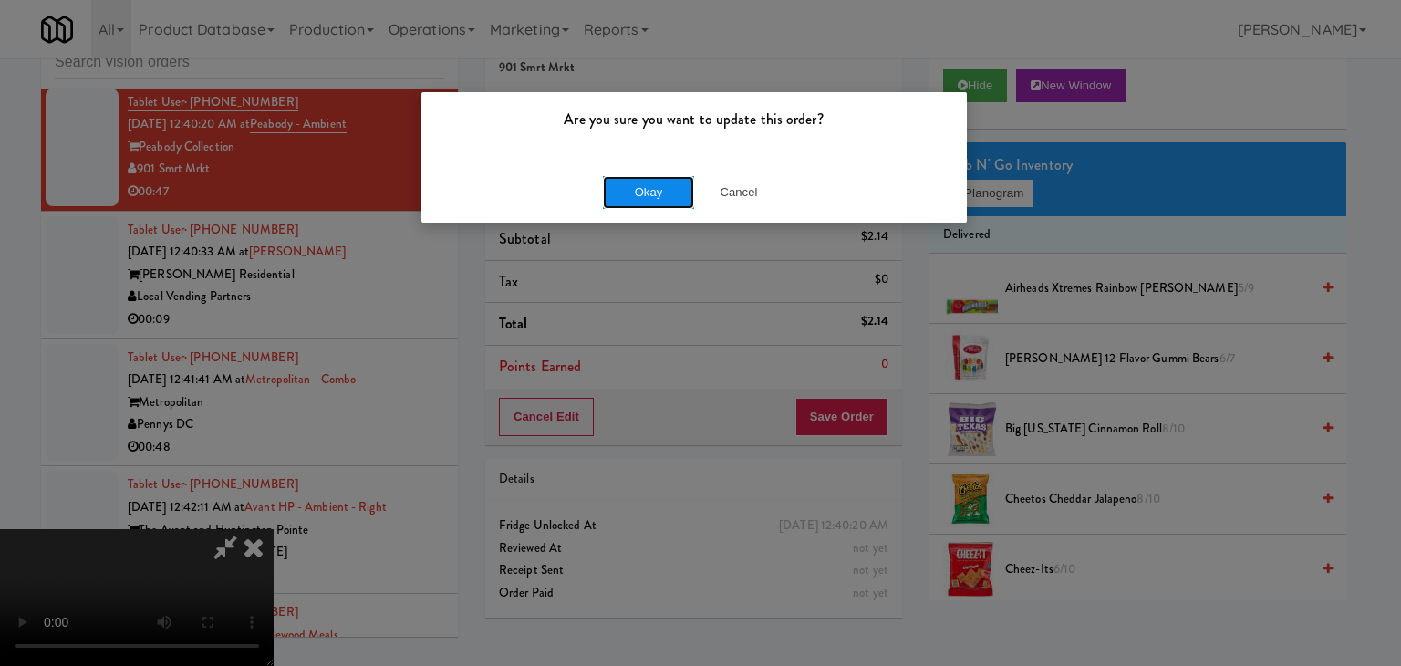
click at [645, 194] on button "Okay" at bounding box center [648, 192] width 91 height 33
click at [645, 194] on div "Okay Cancel" at bounding box center [693, 191] width 545 height 61
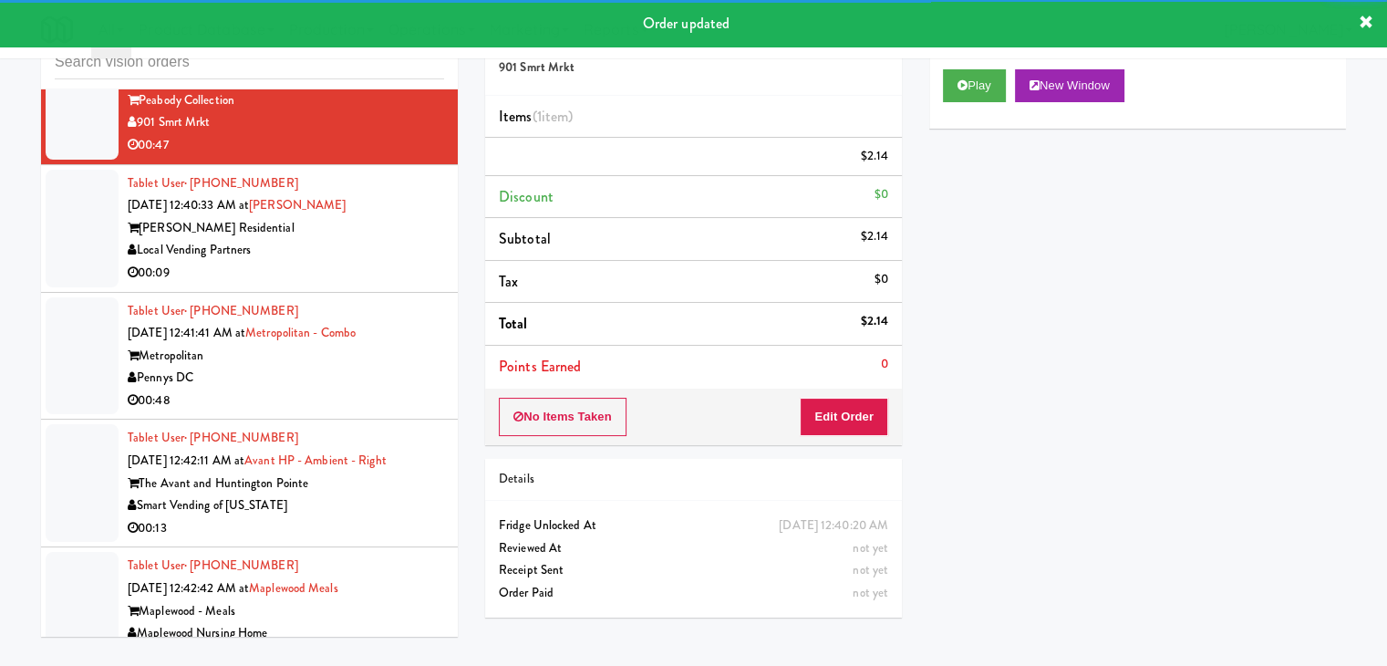
scroll to position [12376, 0]
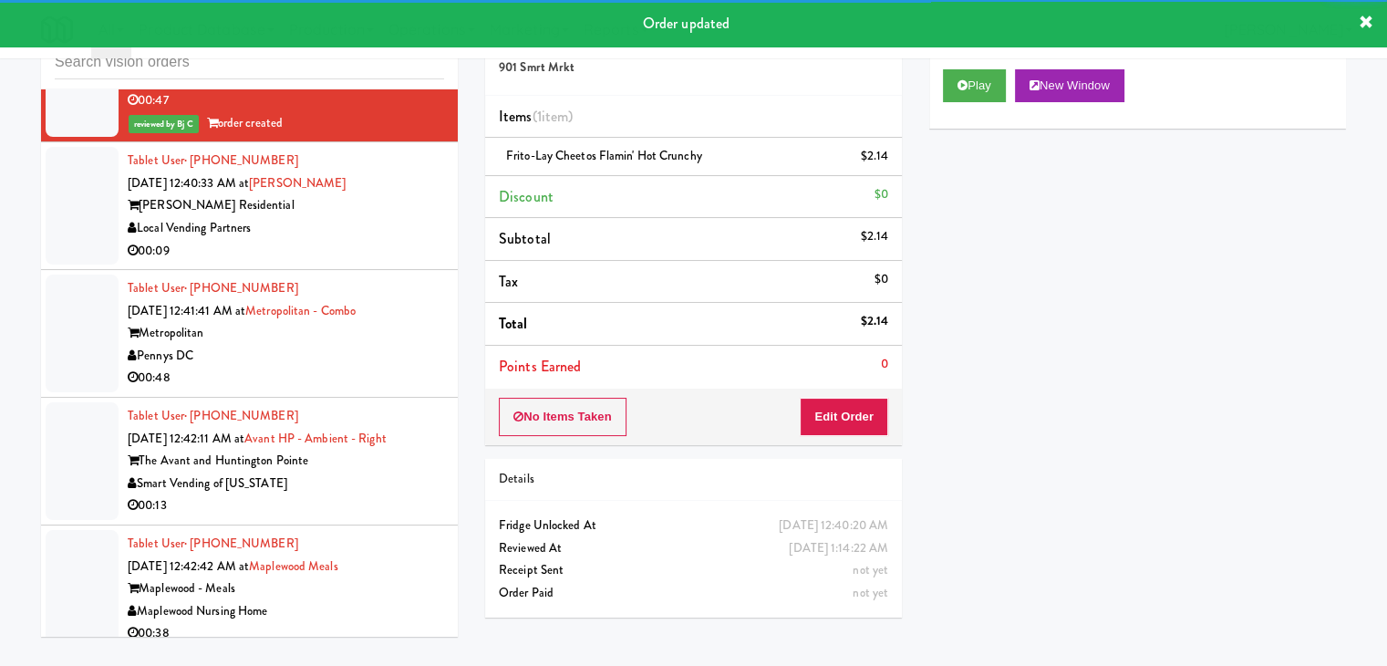
click at [343, 240] on div "Local Vending Partners" at bounding box center [286, 228] width 317 height 23
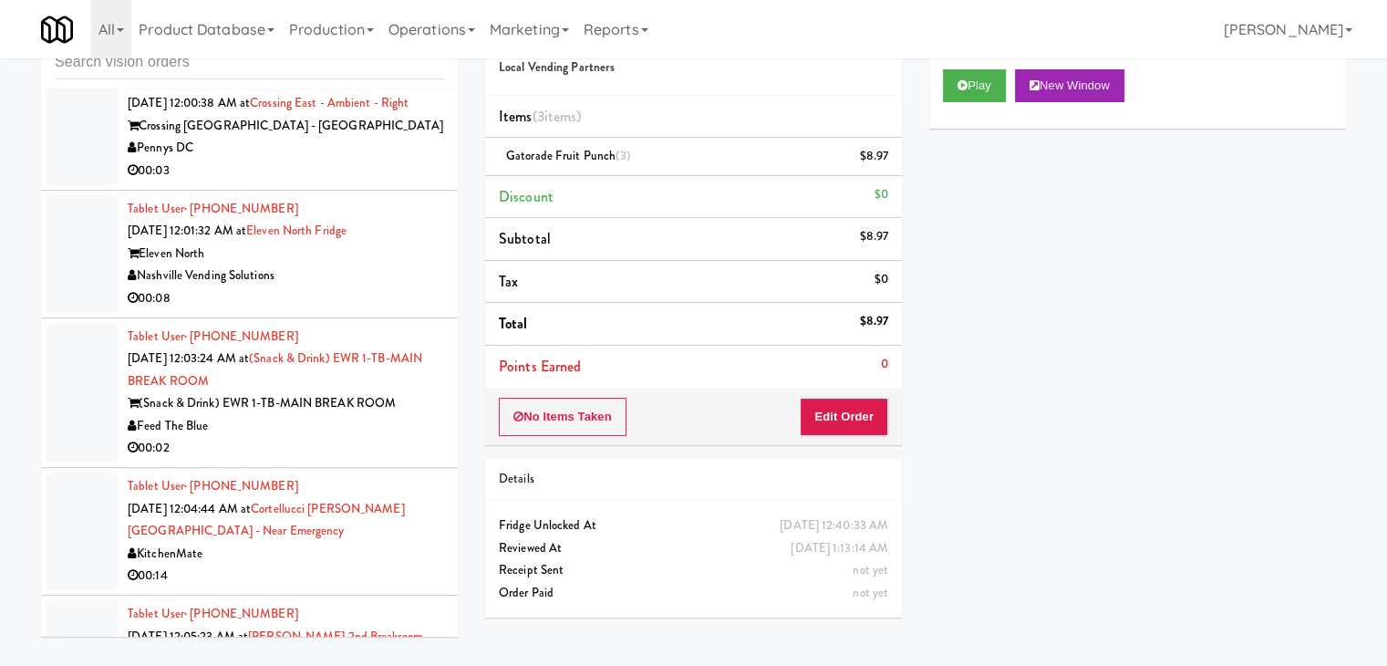
scroll to position [9092, 0]
click at [321, 427] on div "Feed The Blue" at bounding box center [286, 427] width 317 height 23
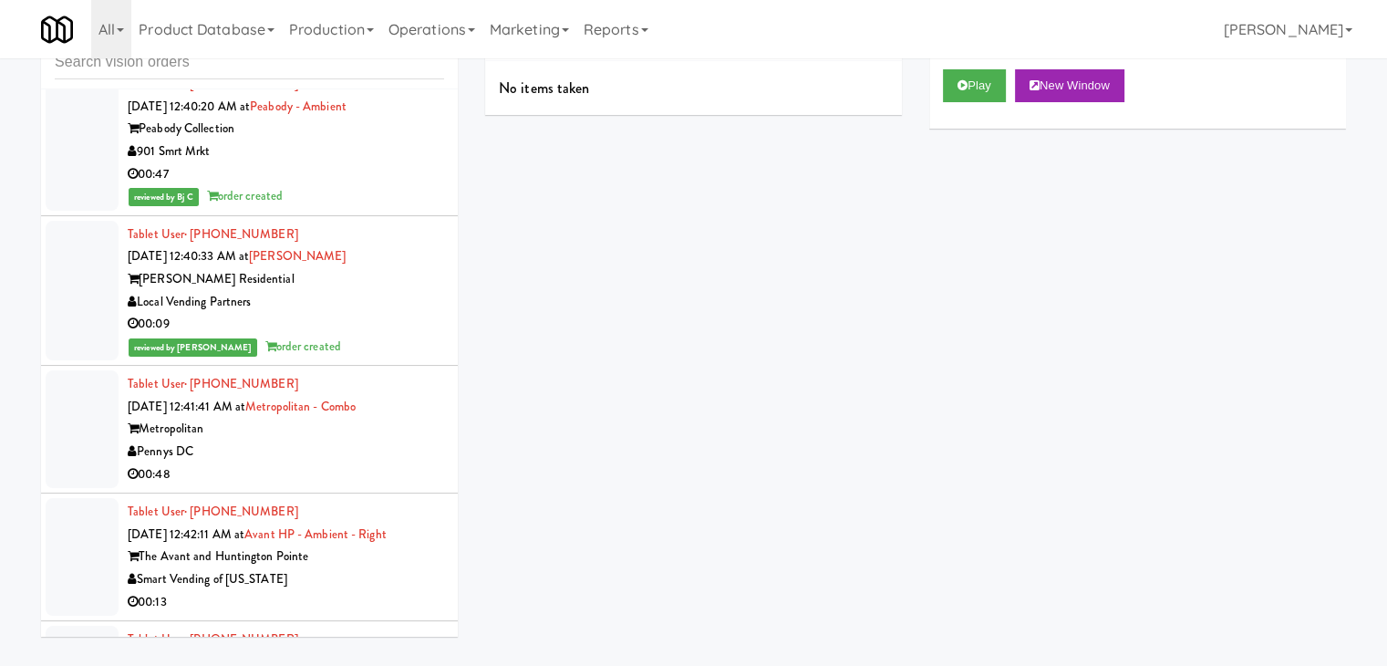
scroll to position [12285, 0]
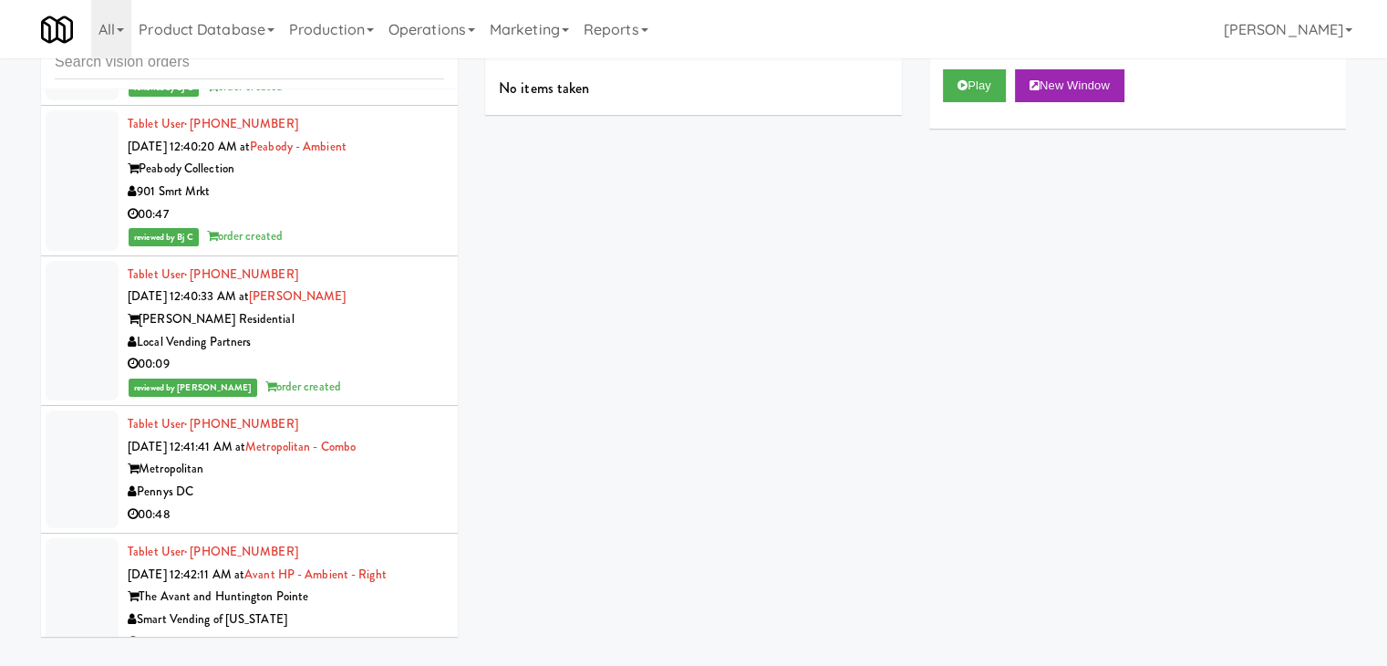
click at [313, 501] on div "Pennys DC" at bounding box center [286, 492] width 317 height 23
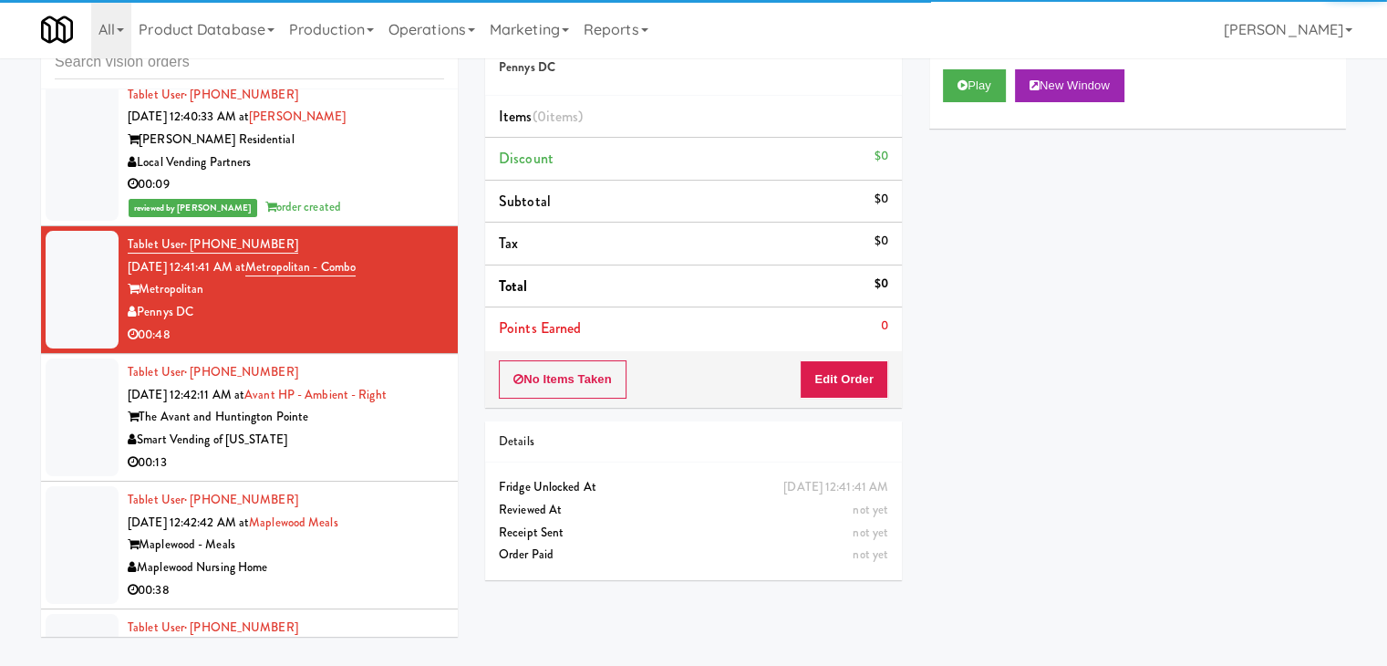
scroll to position [12467, 0]
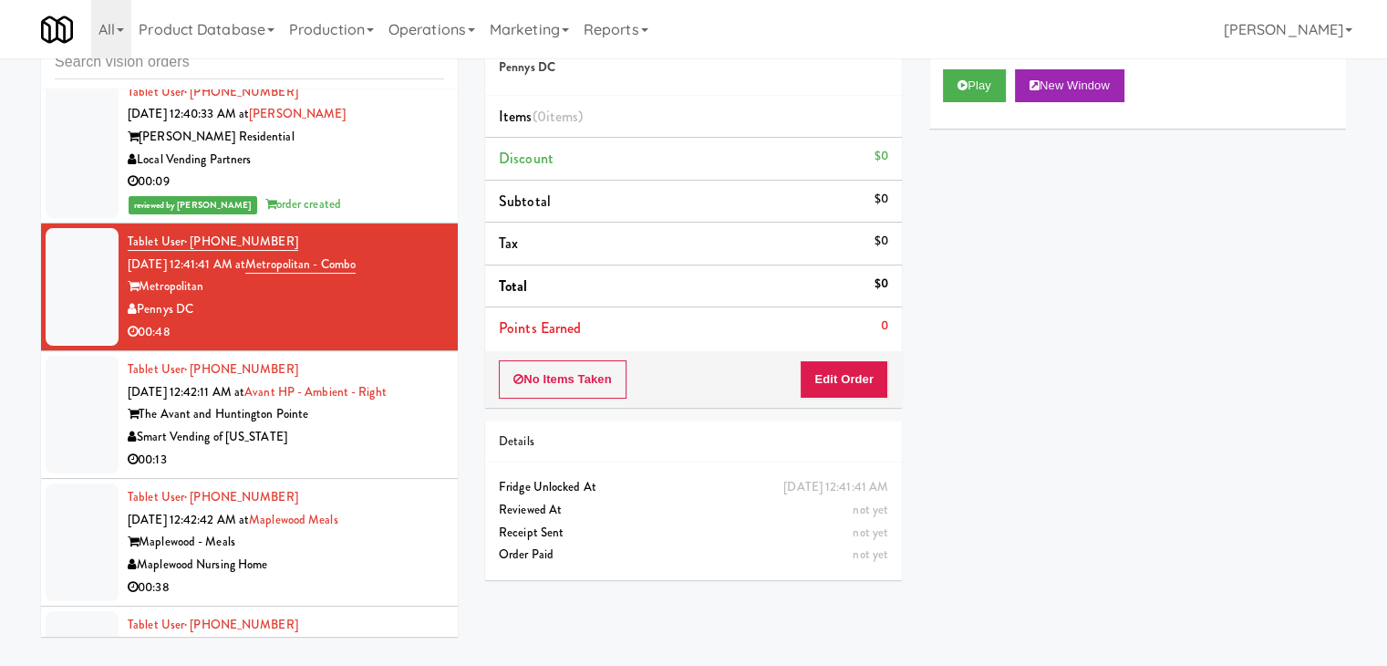
click at [337, 472] on div "00:13" at bounding box center [286, 460] width 317 height 23
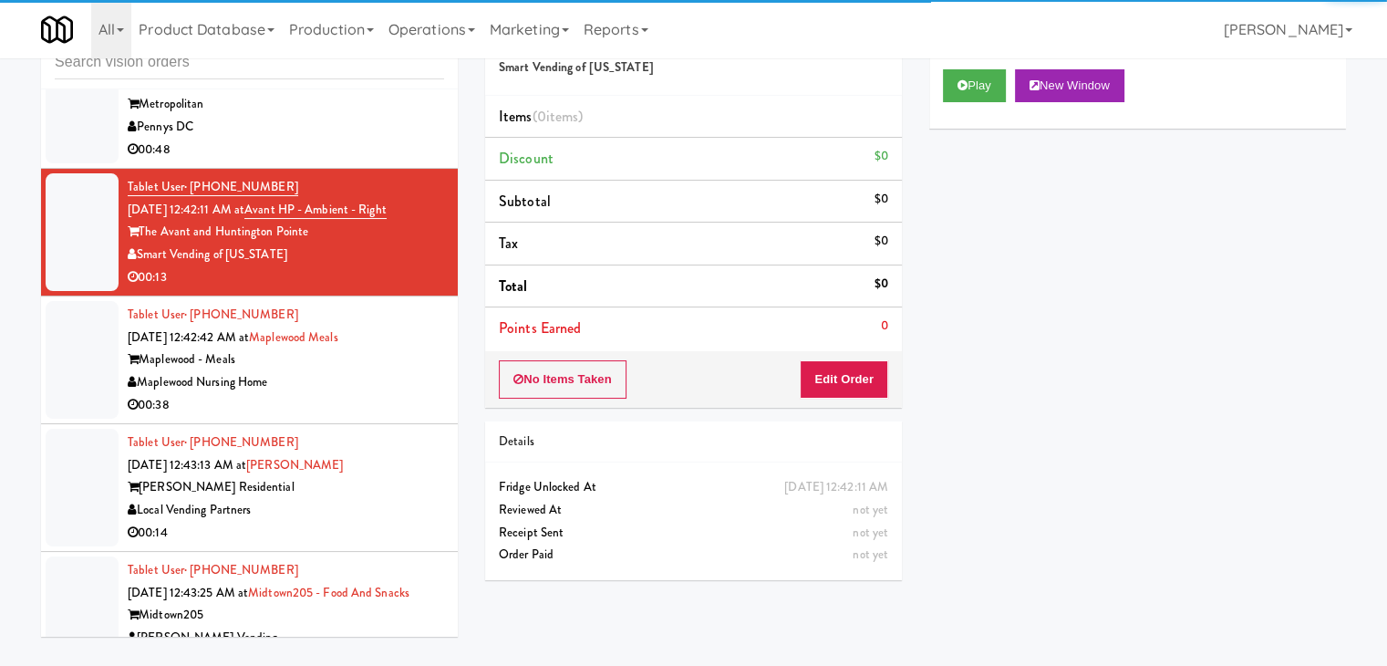
click at [349, 410] on div "00:38" at bounding box center [286, 405] width 317 height 23
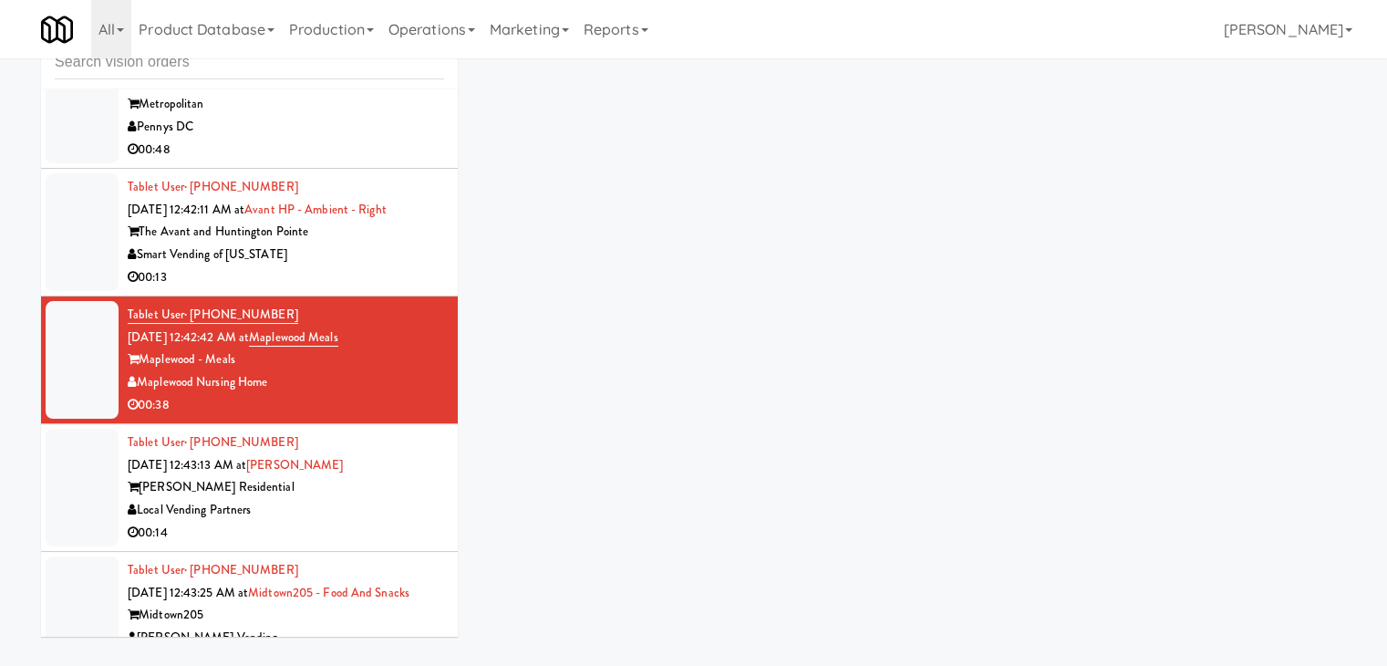
scroll to position [12741, 0]
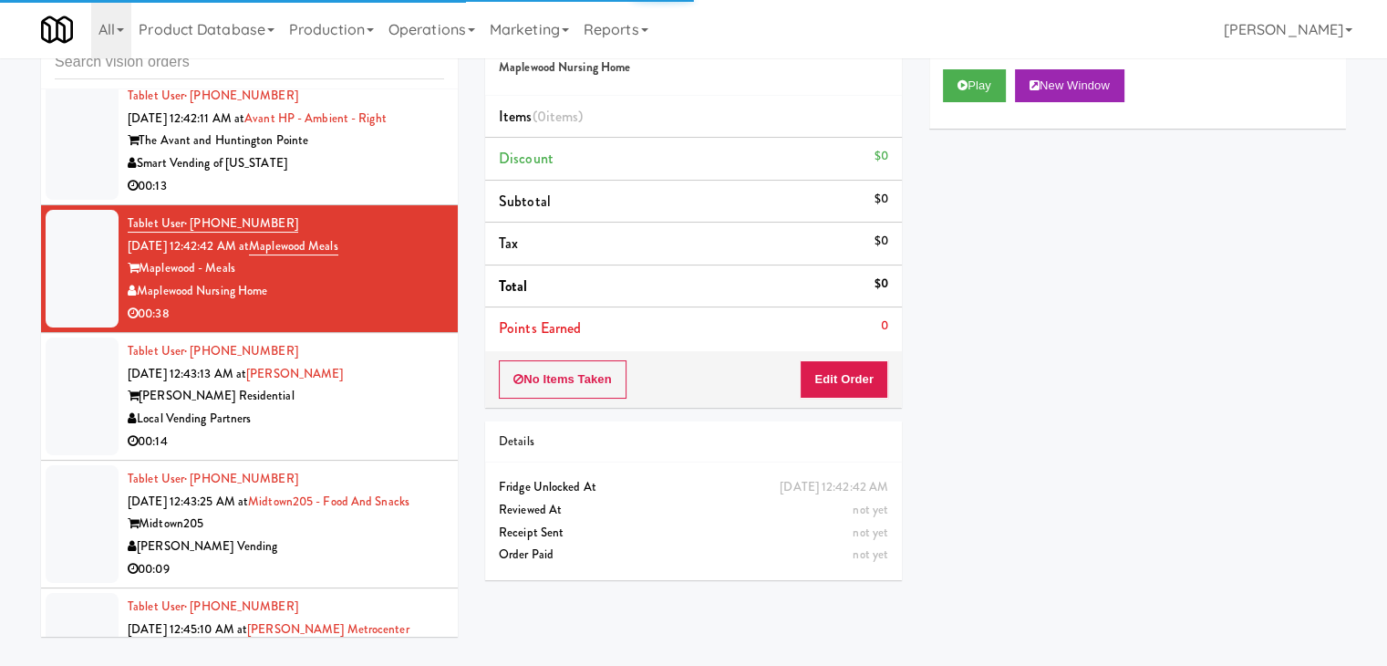
click at [349, 408] on div "Herbert Residential" at bounding box center [286, 396] width 317 height 23
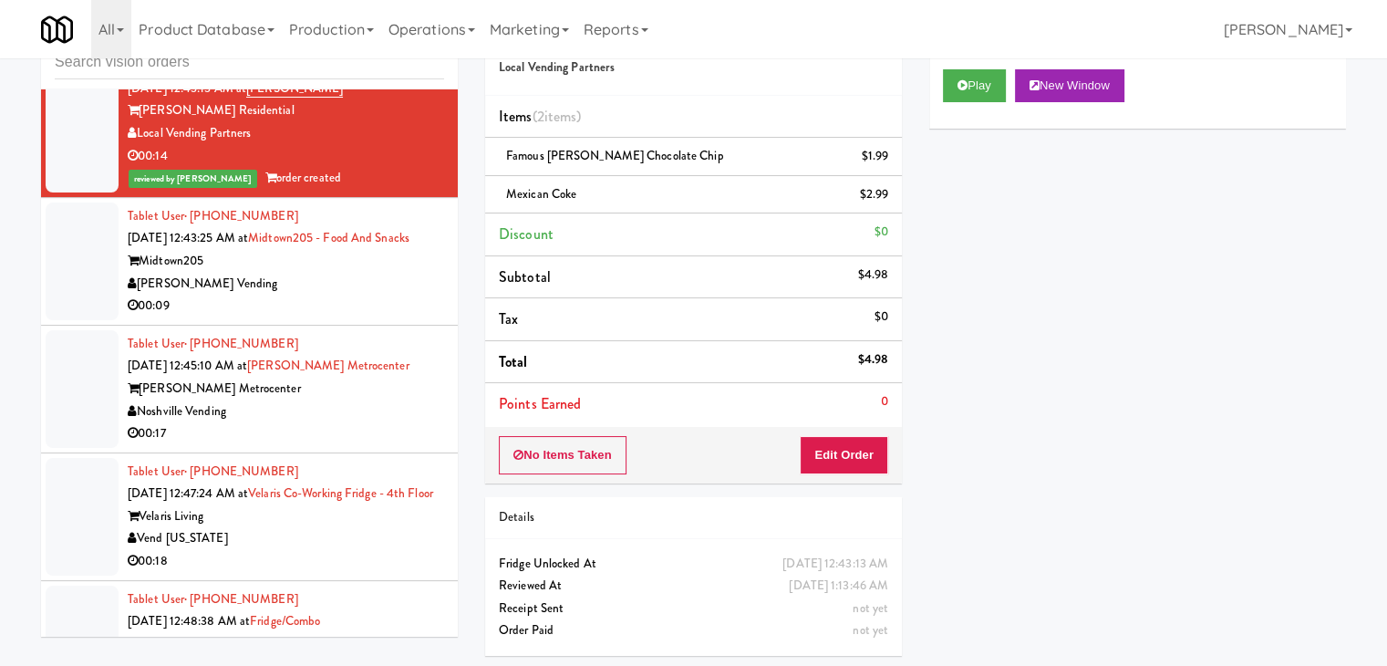
scroll to position [13105, 0]
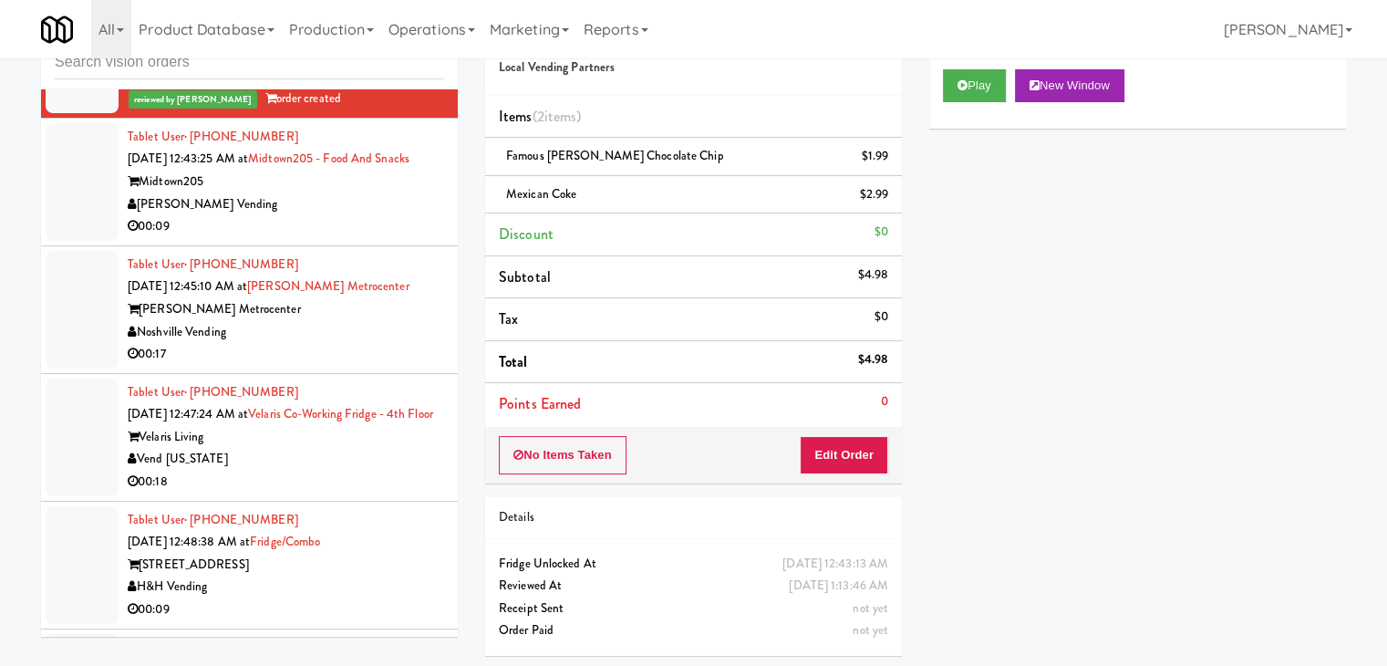
click at [358, 238] on div "00:09" at bounding box center [286, 226] width 317 height 23
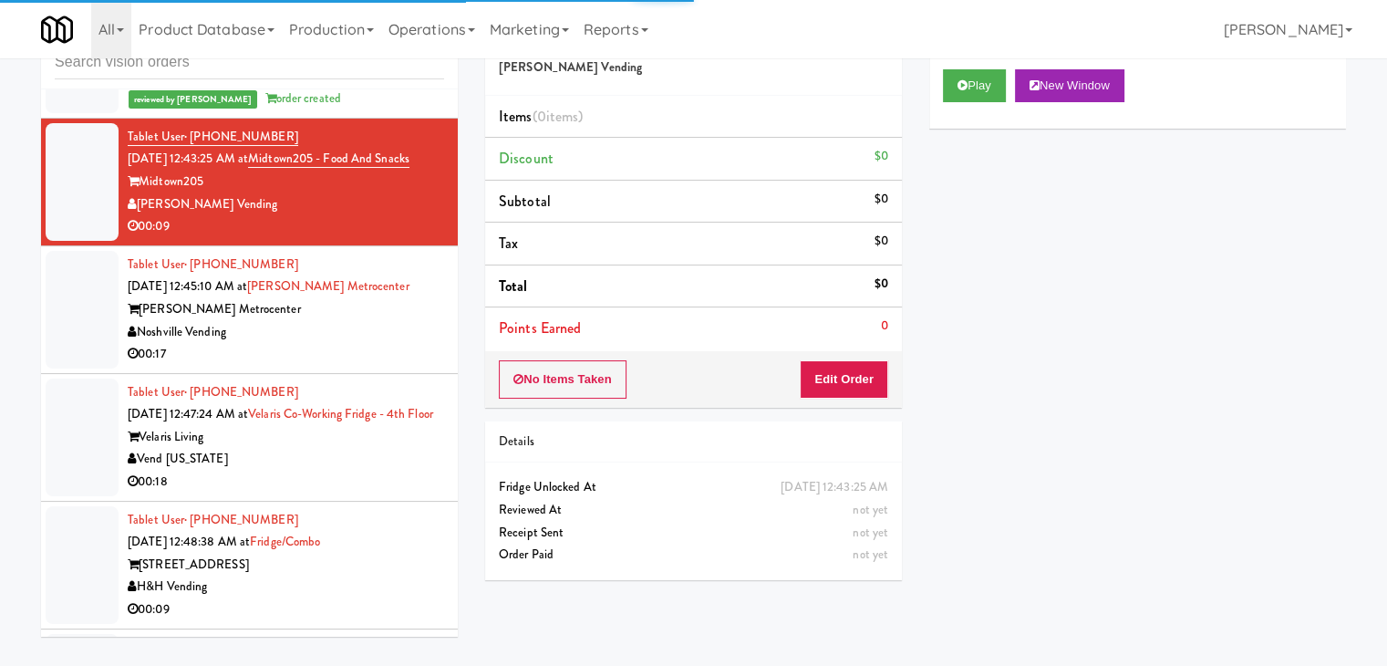
click at [396, 333] on div "Noshville Vending" at bounding box center [286, 332] width 317 height 23
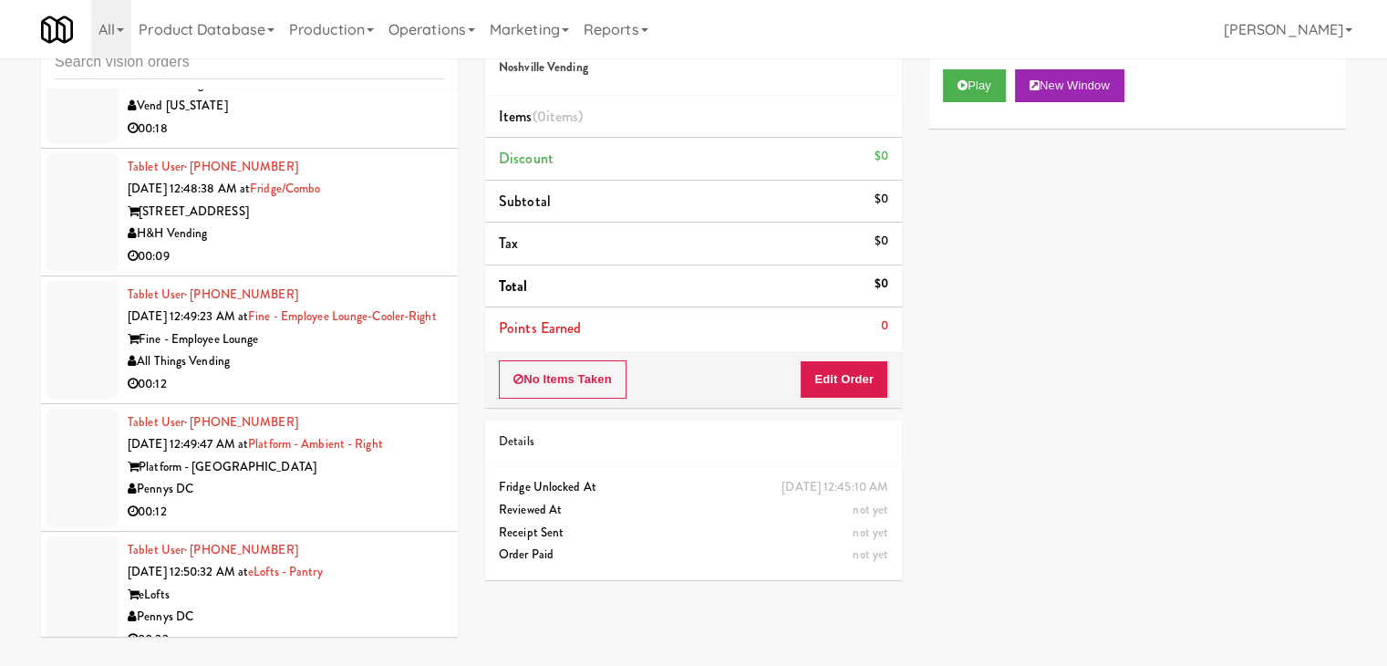
scroll to position [13470, 0]
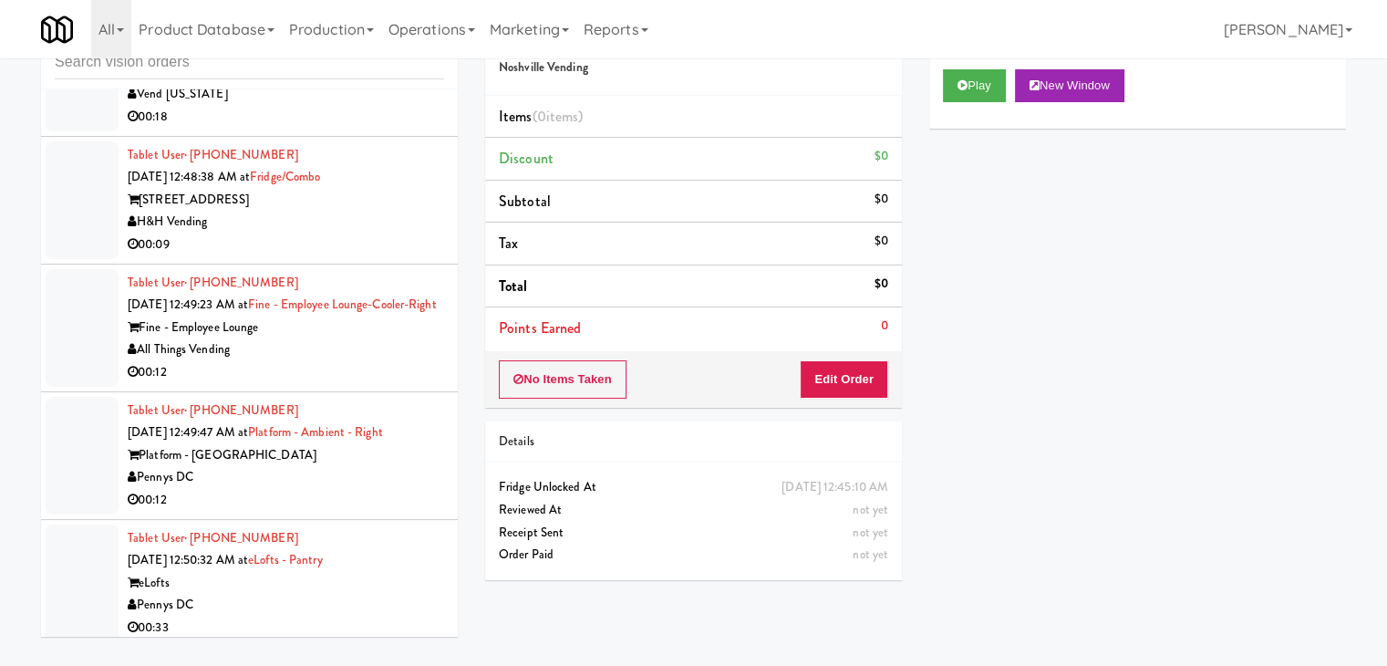
click at [367, 234] on div "H&H Vending" at bounding box center [286, 222] width 317 height 23
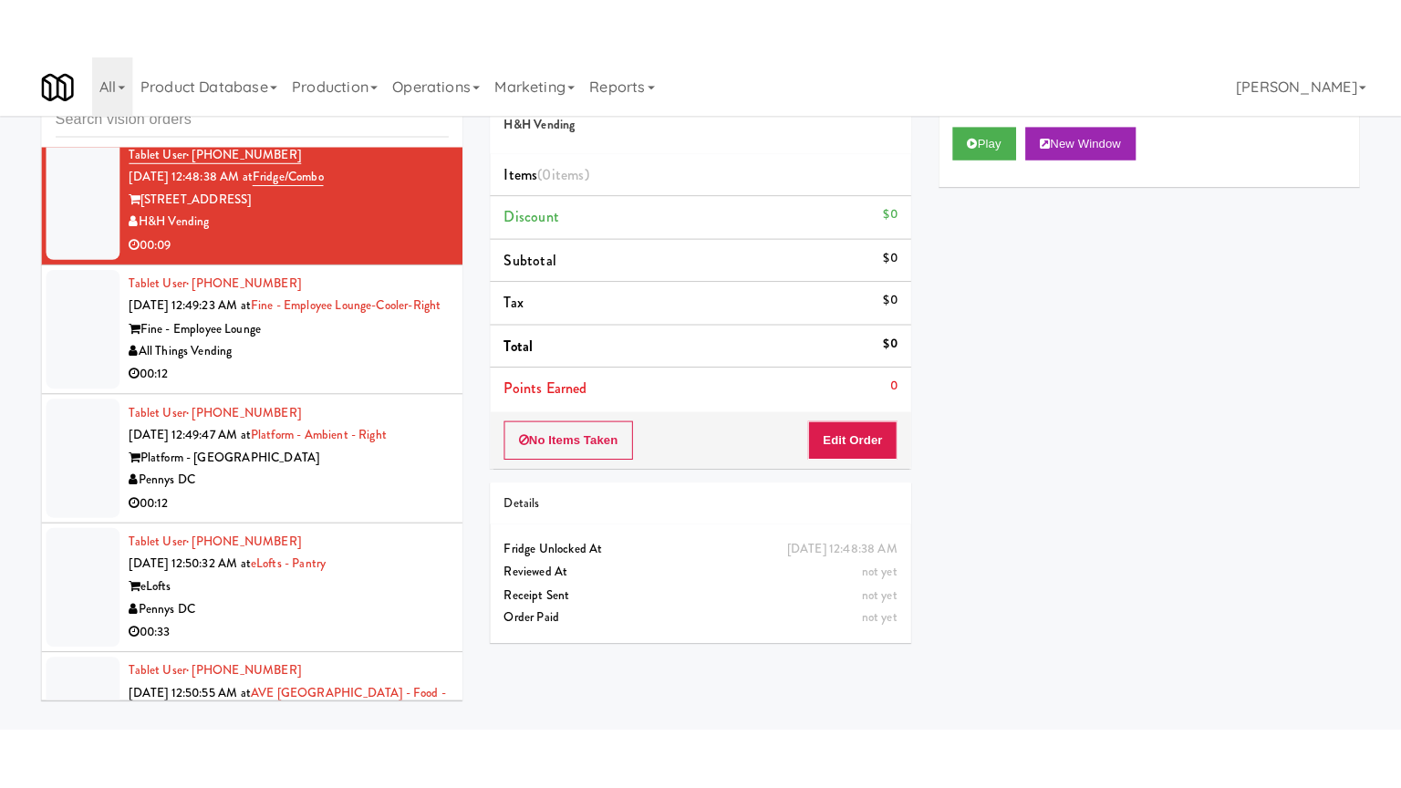
scroll to position [13562, 0]
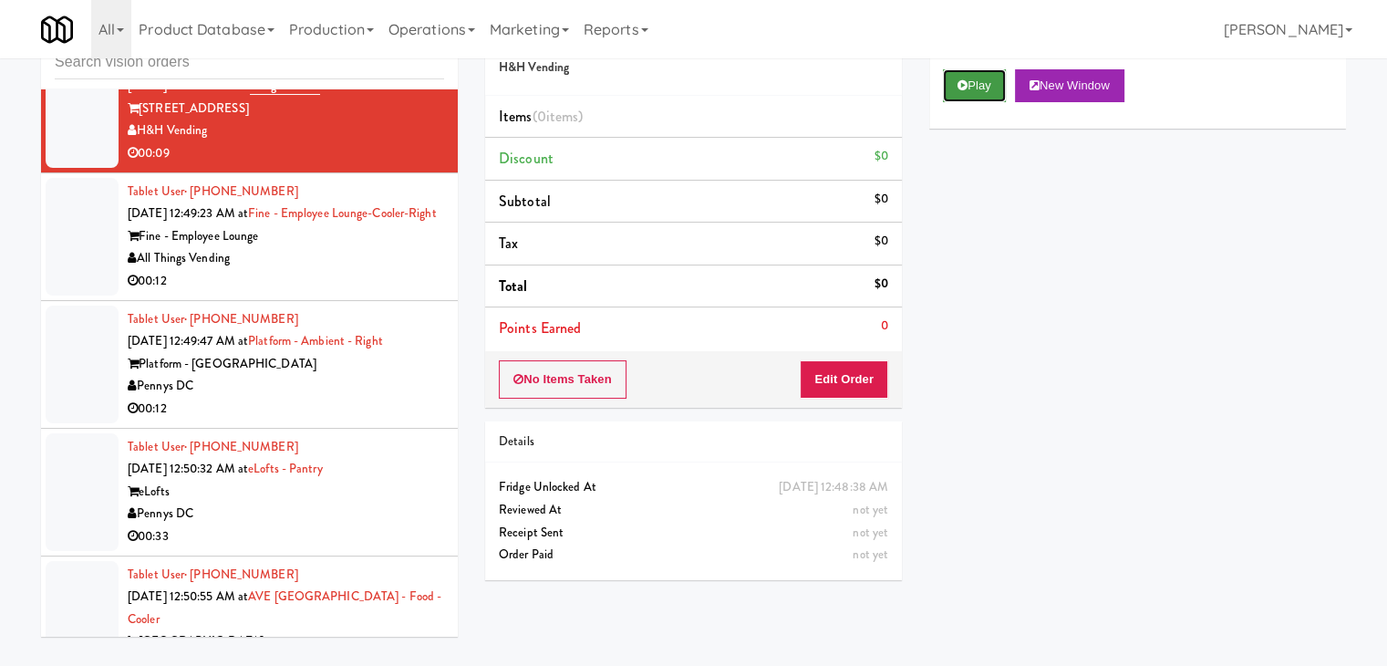
click at [975, 85] on button "Play" at bounding box center [974, 85] width 63 height 33
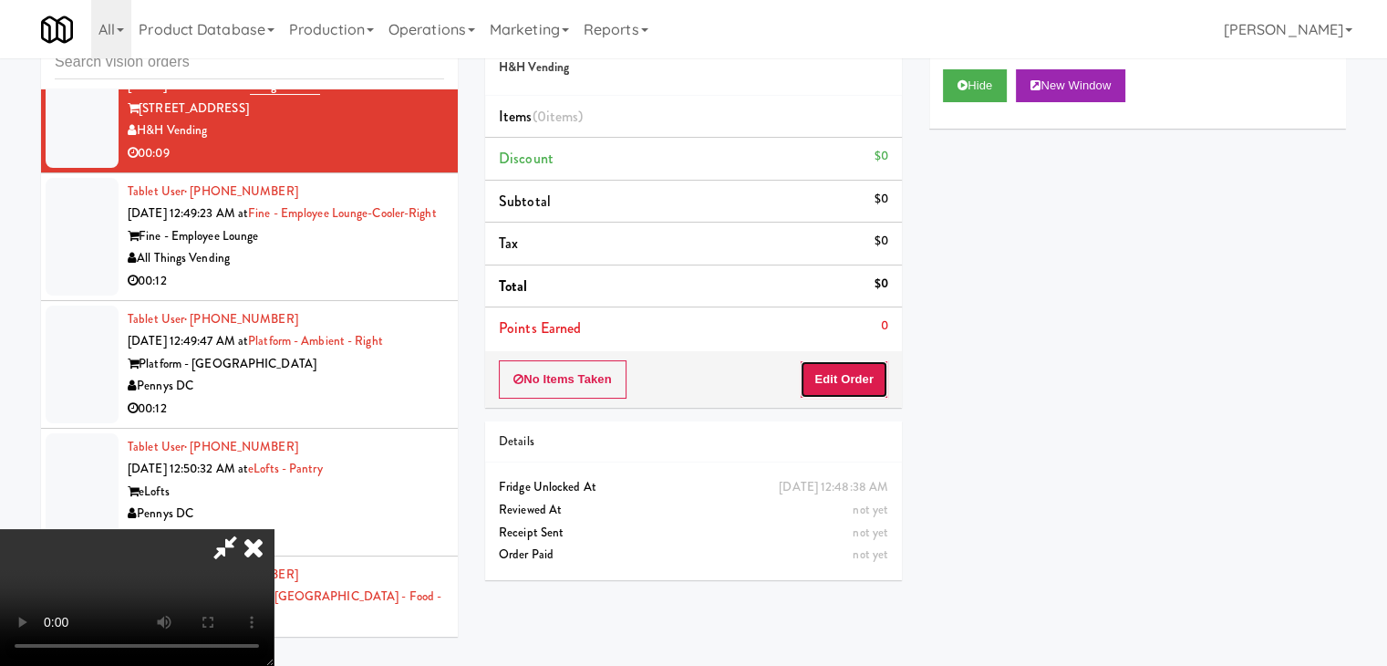
click at [846, 366] on button "Edit Order" at bounding box center [844, 379] width 88 height 38
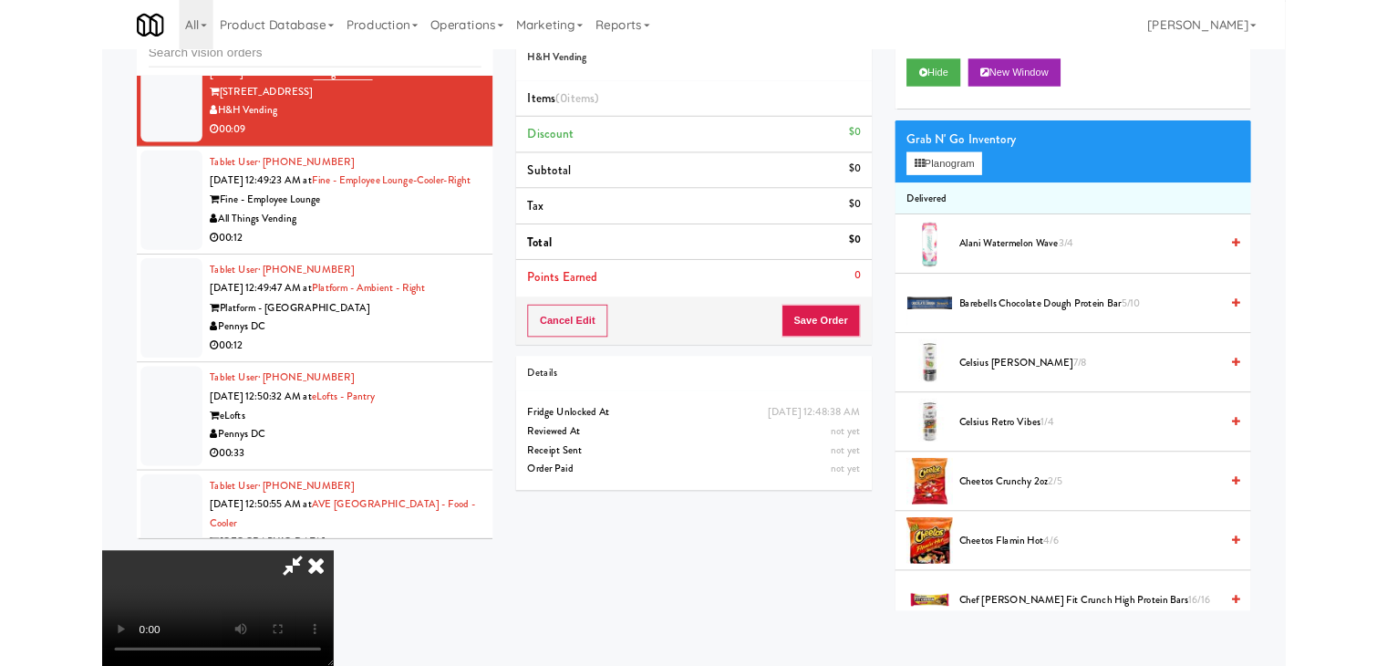
scroll to position [13540, 0]
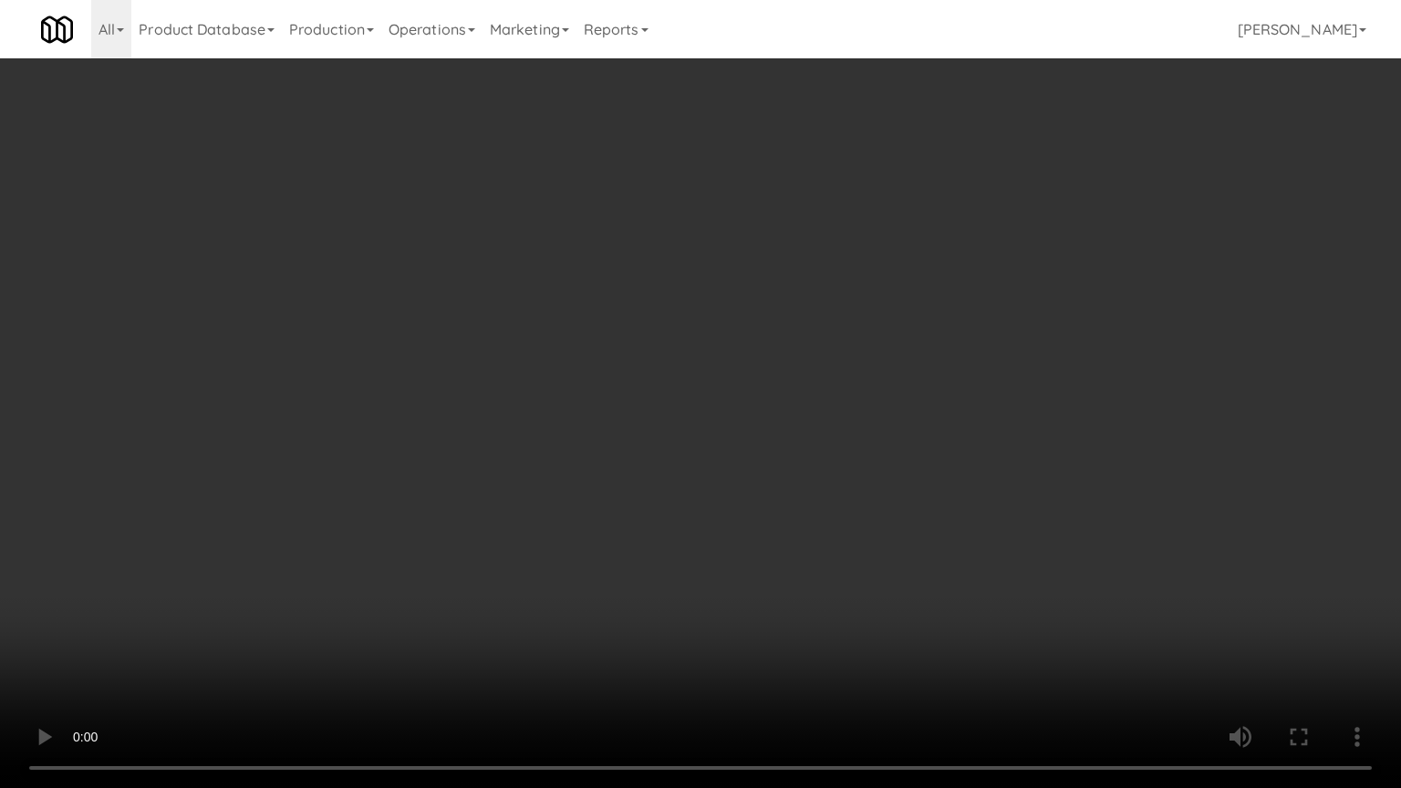
click at [872, 496] on video at bounding box center [700, 394] width 1401 height 788
click at [872, 491] on video at bounding box center [700, 394] width 1401 height 788
click at [908, 466] on video at bounding box center [700, 394] width 1401 height 788
drag, startPoint x: 909, startPoint y: 461, endPoint x: 1054, endPoint y: 216, distance: 284.2
click at [924, 434] on video at bounding box center [700, 394] width 1401 height 788
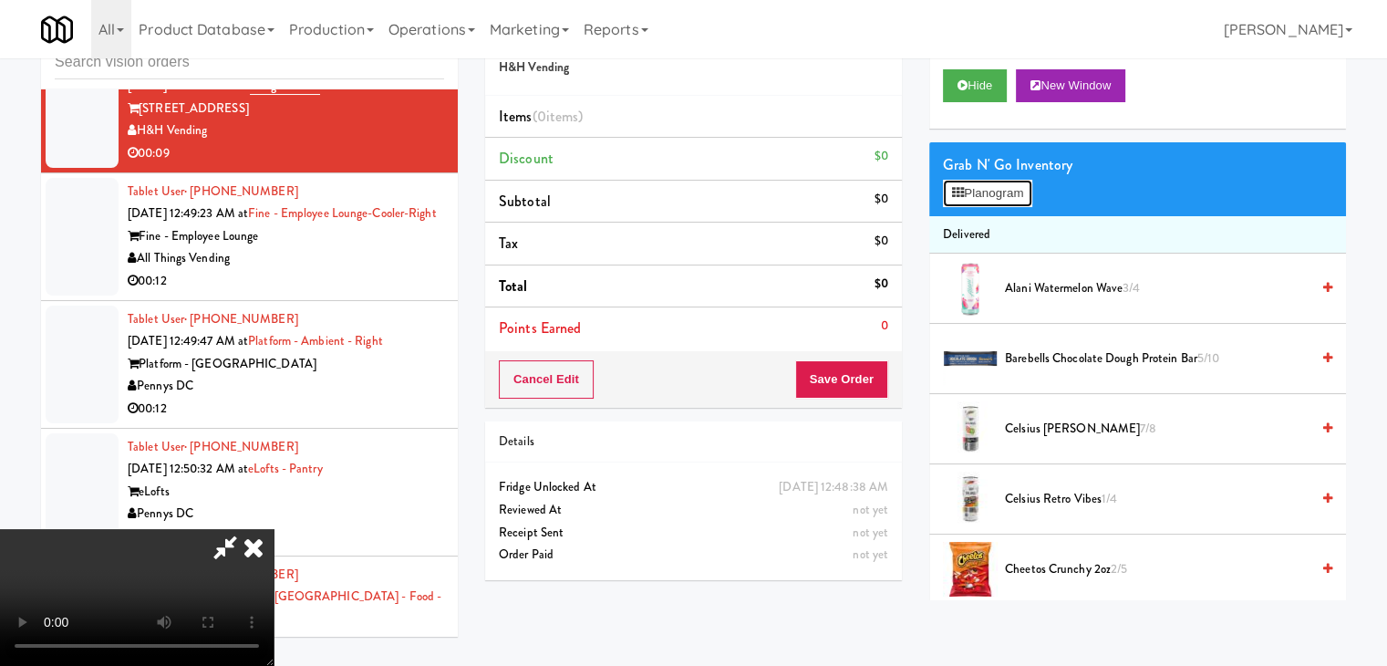
click at [1008, 193] on button "Planogram" at bounding box center [987, 193] width 89 height 27
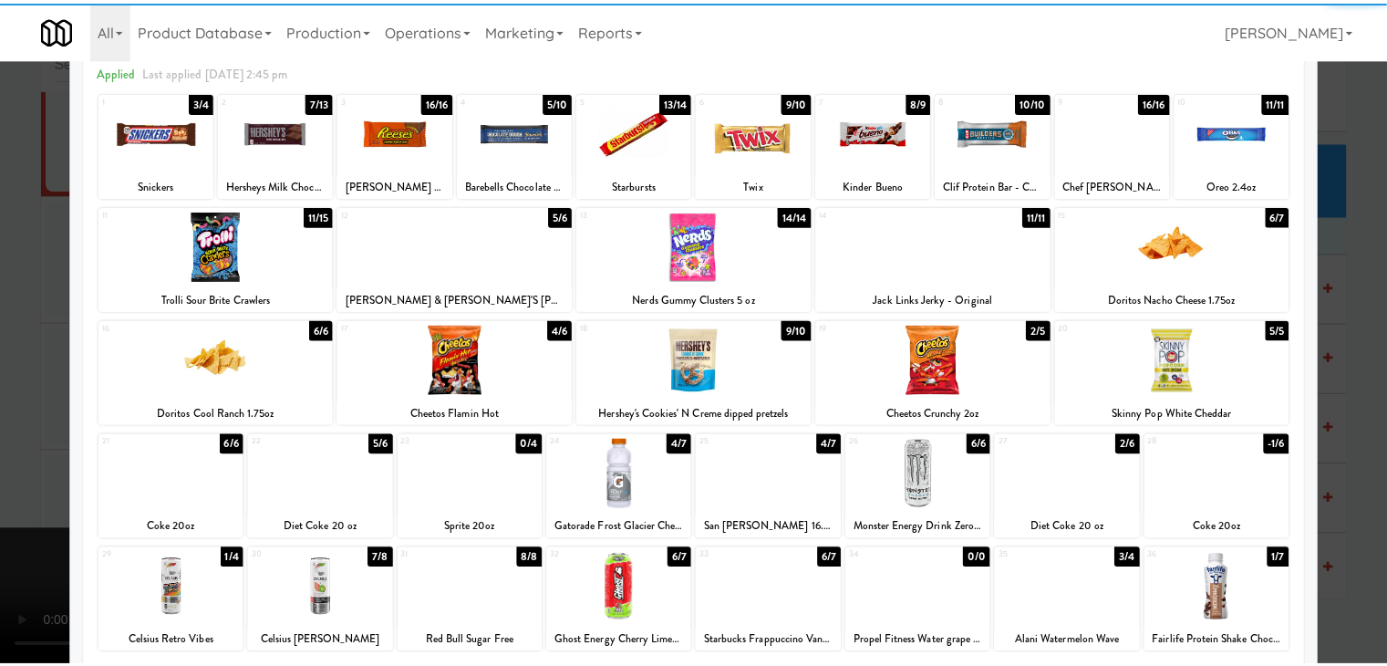
scroll to position [182, 0]
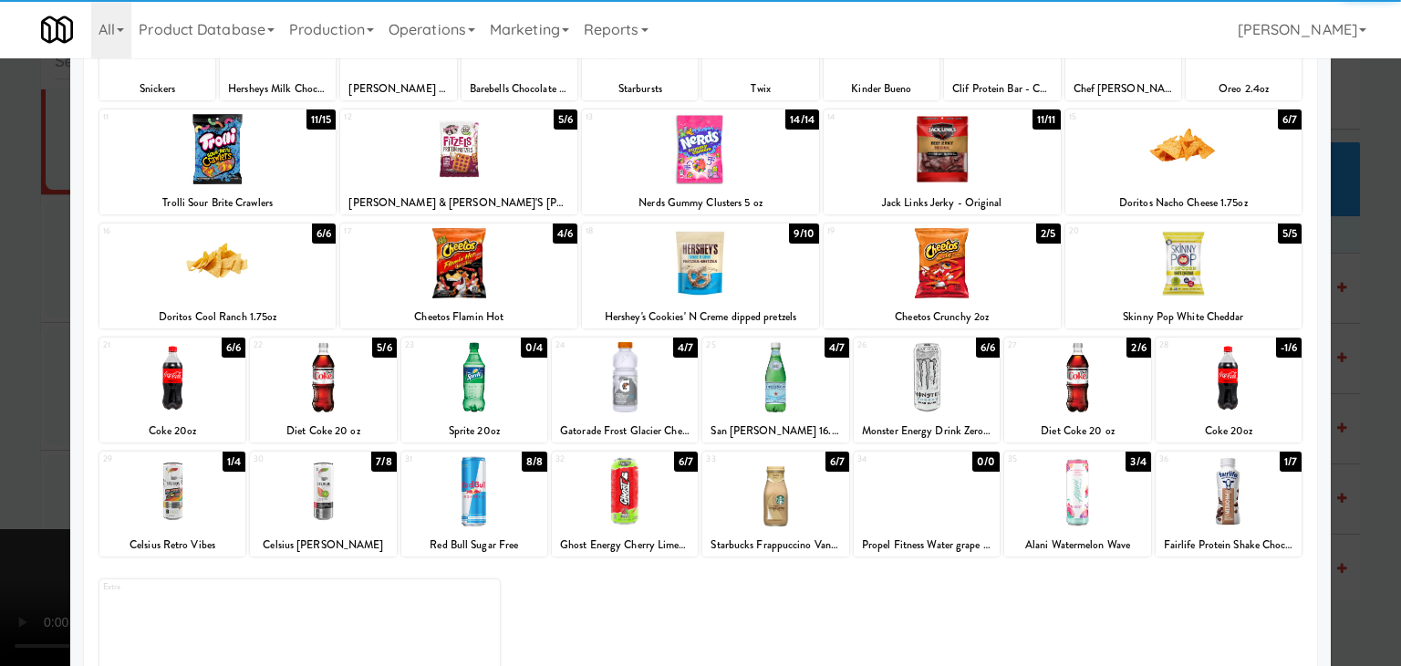
drag, startPoint x: 785, startPoint y: 370, endPoint x: 747, endPoint y: 372, distance: 38.4
click at [784, 370] on div at bounding box center [775, 377] width 146 height 70
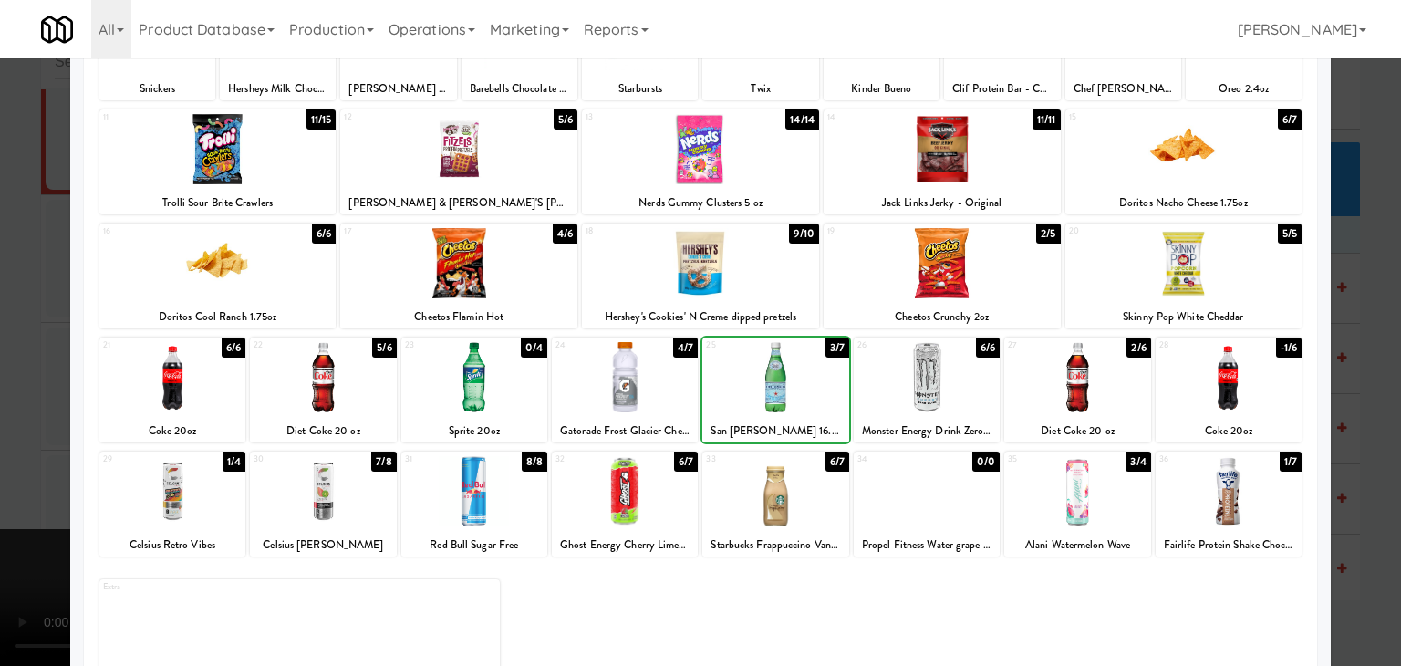
drag, startPoint x: 0, startPoint y: 417, endPoint x: 339, endPoint y: 388, distance: 340.6
click at [30, 406] on div at bounding box center [700, 333] width 1401 height 666
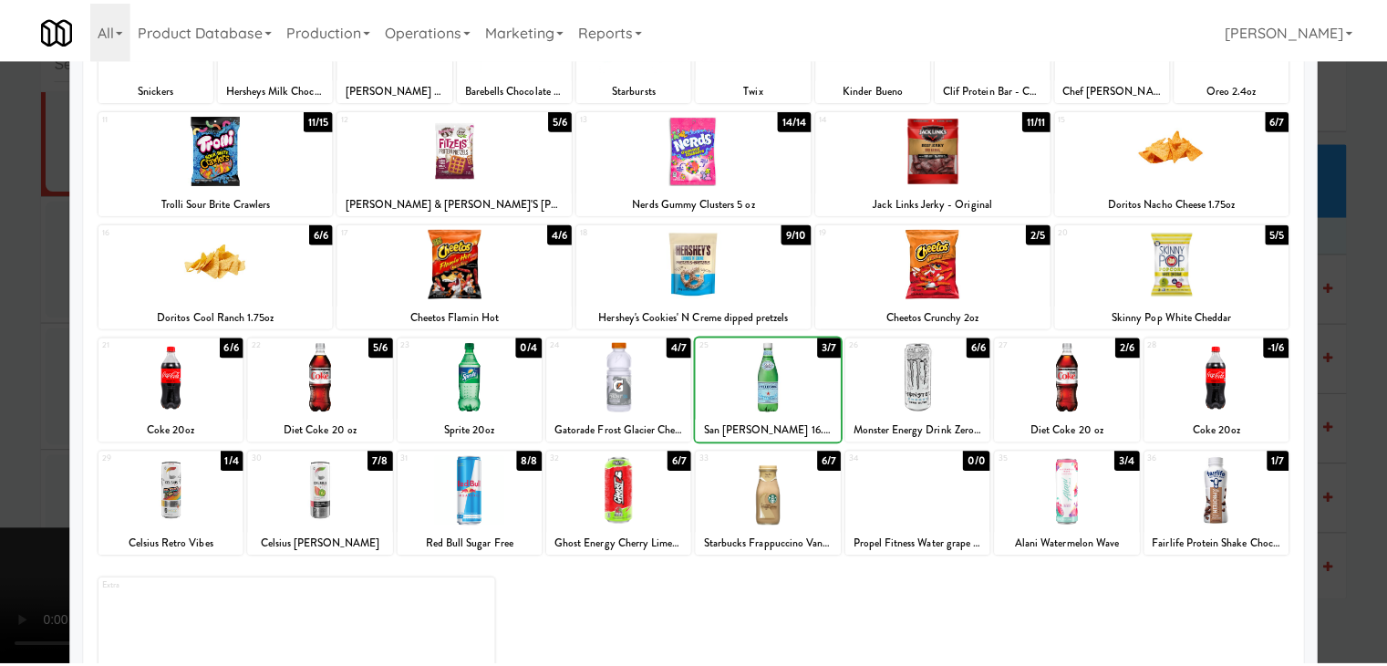
scroll to position [13562, 0]
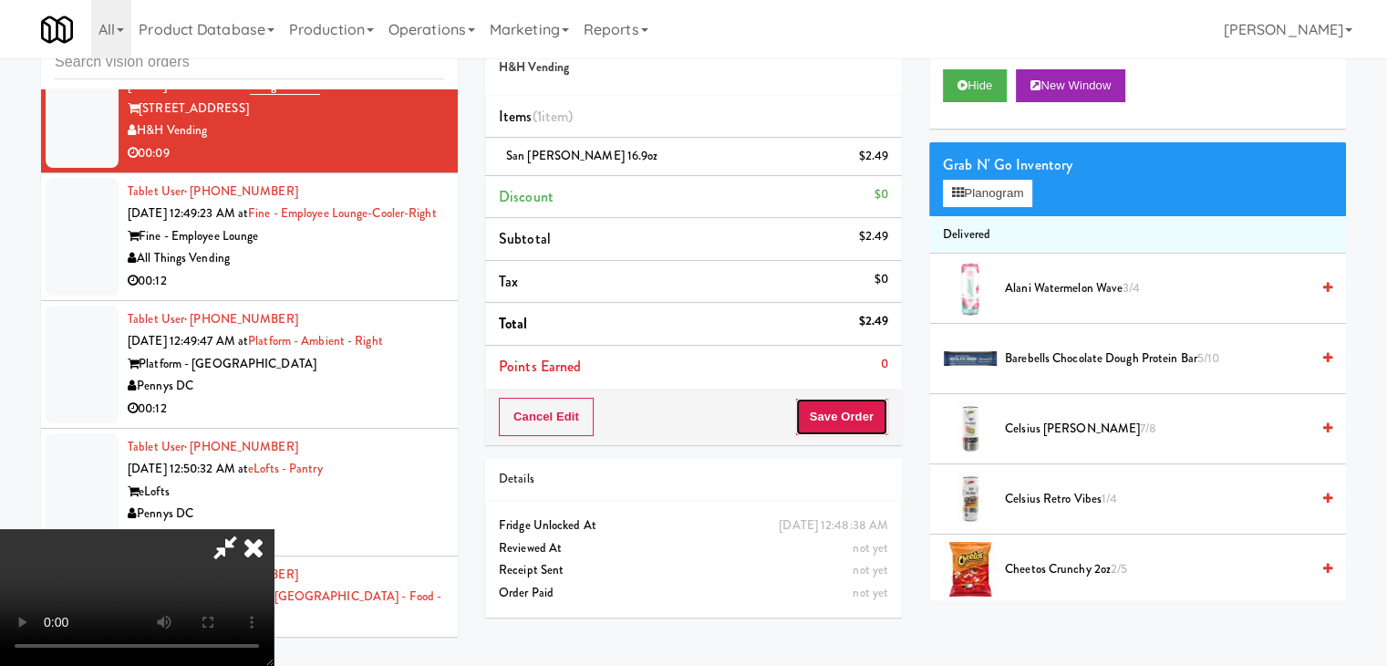
click at [860, 413] on button "Save Order" at bounding box center [841, 417] width 93 height 38
click at [861, 413] on button "Save Order" at bounding box center [841, 417] width 93 height 38
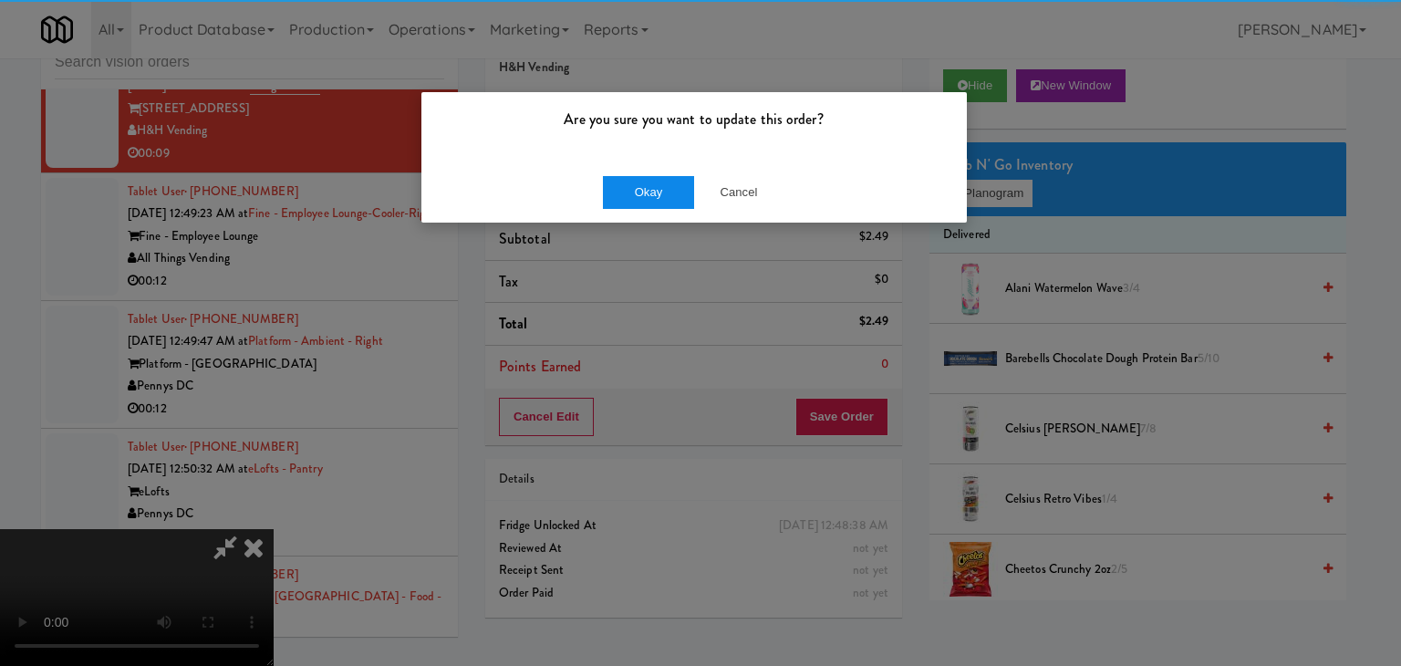
drag, startPoint x: 672, startPoint y: 220, endPoint x: 672, endPoint y: 205, distance: 14.6
click at [671, 220] on div "Are you sure you want to update this order? Okay Cancel" at bounding box center [700, 333] width 1401 height 666
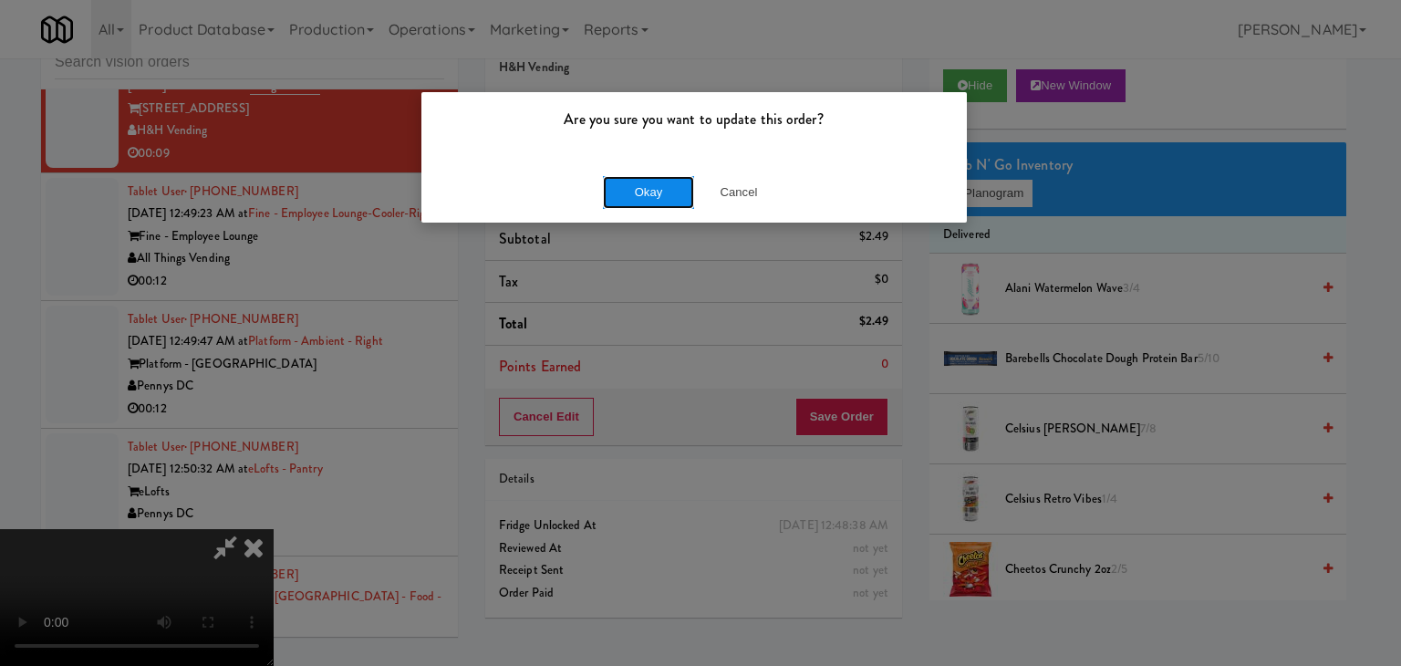
click at [671, 202] on button "Okay" at bounding box center [648, 192] width 91 height 33
click at [670, 202] on body "Are you sure you want to update this order? Okay Cancel Okay Are you sure you w…" at bounding box center [700, 333] width 1401 height 666
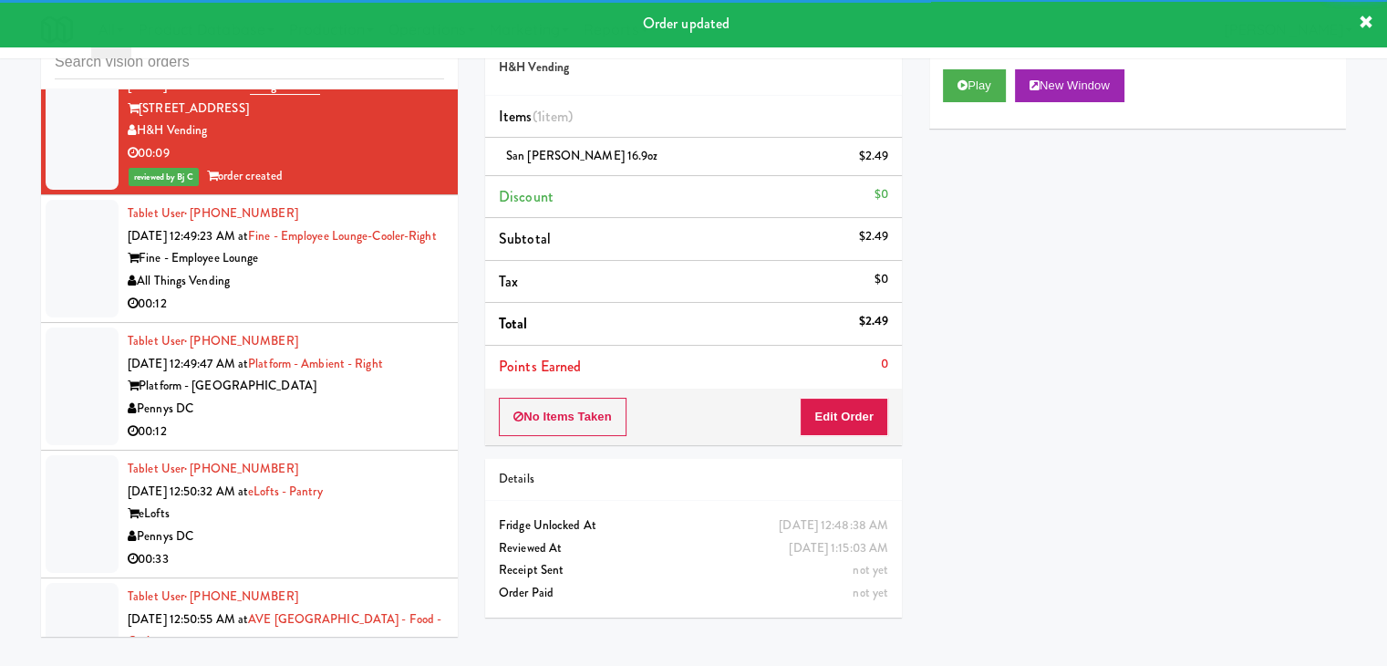
drag, startPoint x: 364, startPoint y: 320, endPoint x: 360, endPoint y: 334, distance: 14.2
click at [364, 270] on div "Fine - Employee Lounge" at bounding box center [286, 258] width 317 height 23
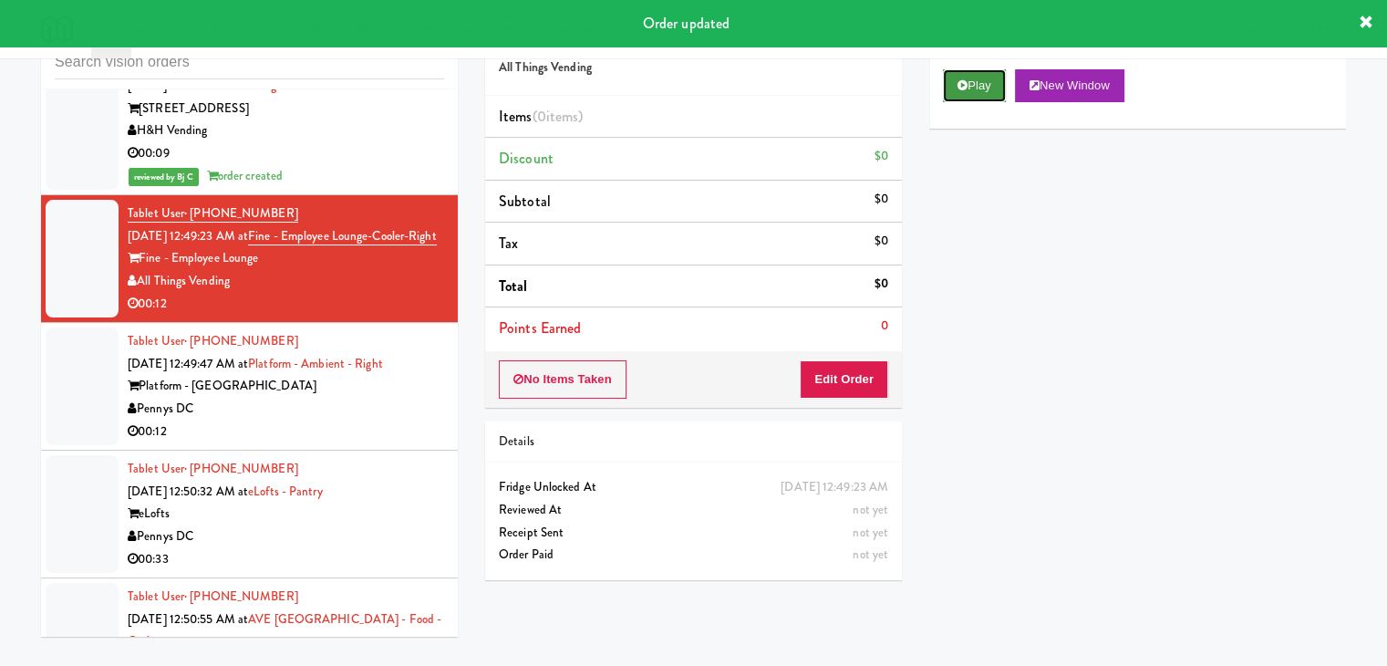
click at [982, 71] on button "Play" at bounding box center [974, 85] width 63 height 33
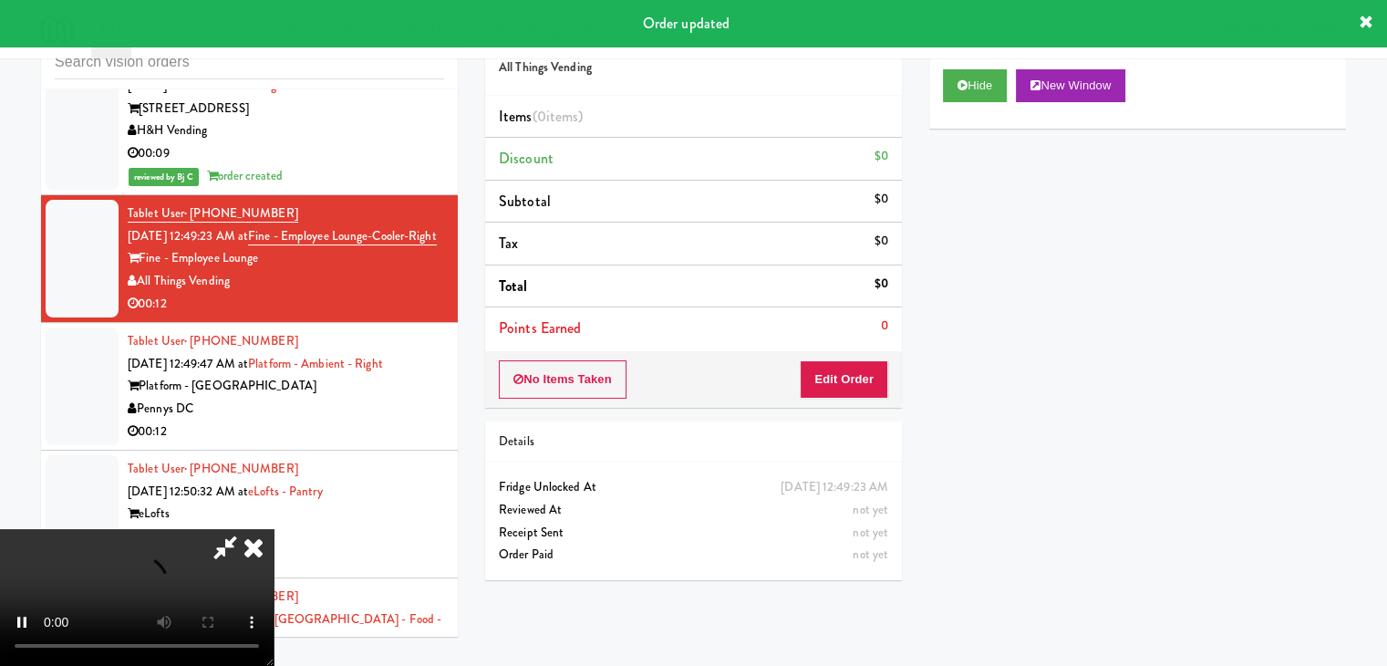
drag, startPoint x: 843, startPoint y: 360, endPoint x: 836, endPoint y: 369, distance: 11.0
click at [839, 367] on div "No Items Taken Edit Order" at bounding box center [693, 379] width 417 height 57
click at [836, 367] on button "Edit Order" at bounding box center [844, 379] width 88 height 38
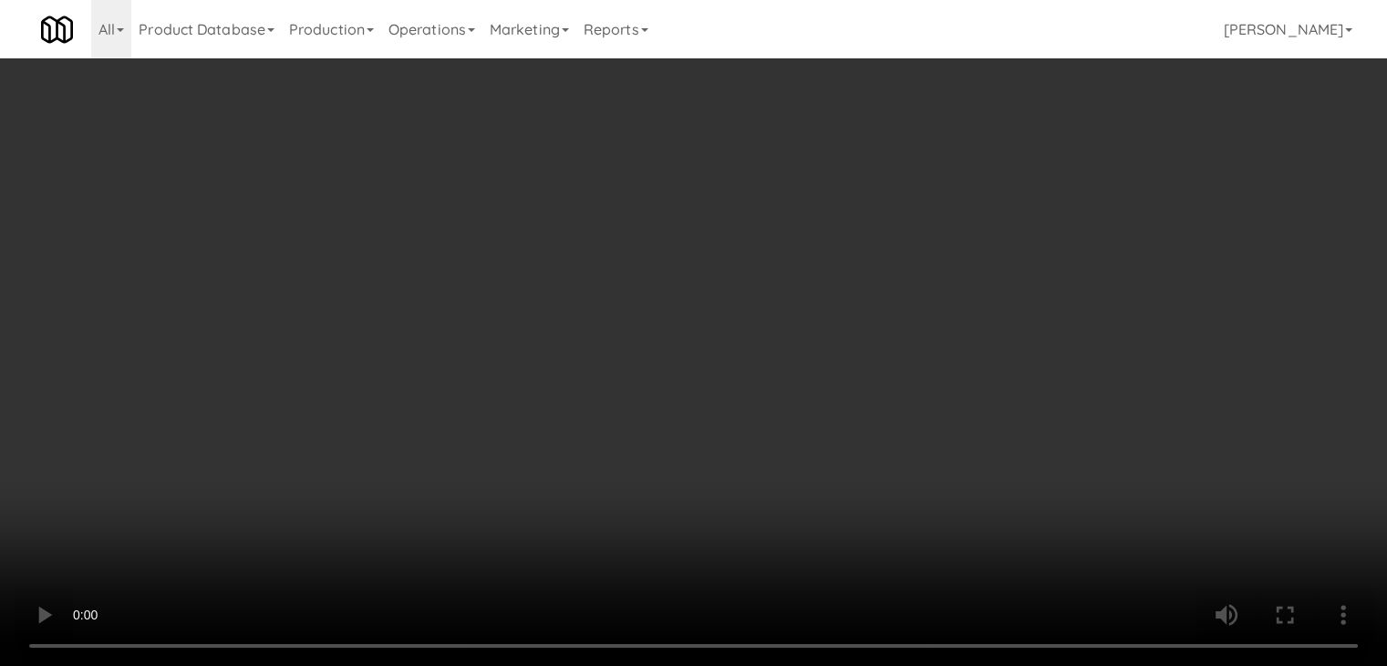
scroll to position [13540, 0]
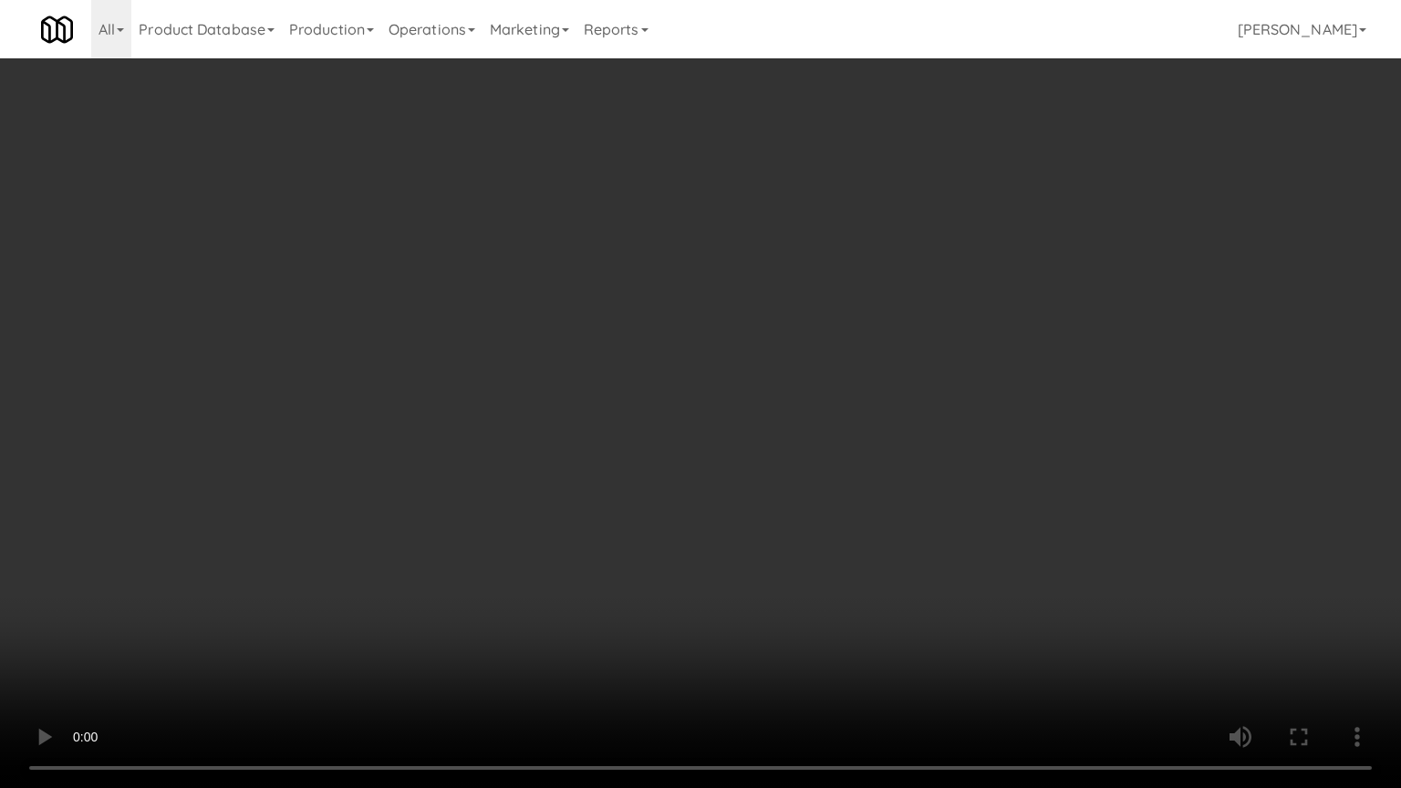
click at [803, 472] on video at bounding box center [700, 394] width 1401 height 788
click at [803, 471] on video at bounding box center [700, 394] width 1401 height 788
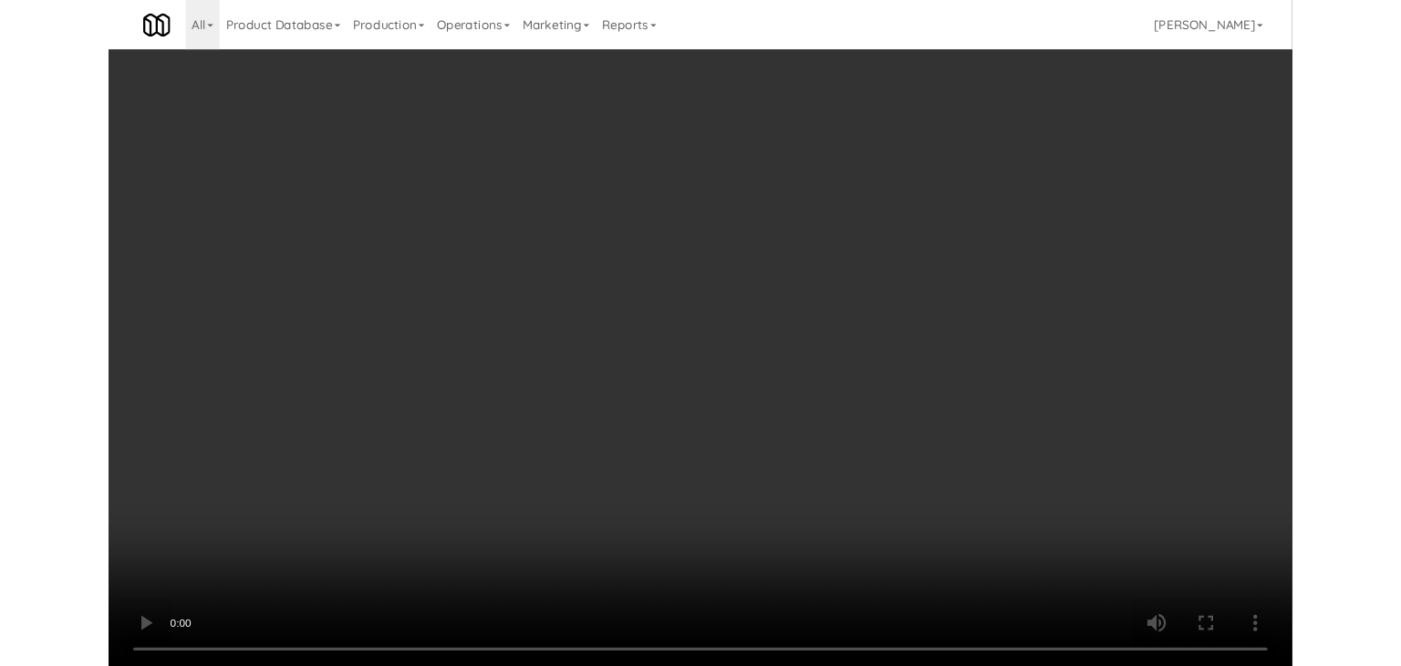
scroll to position [13562, 0]
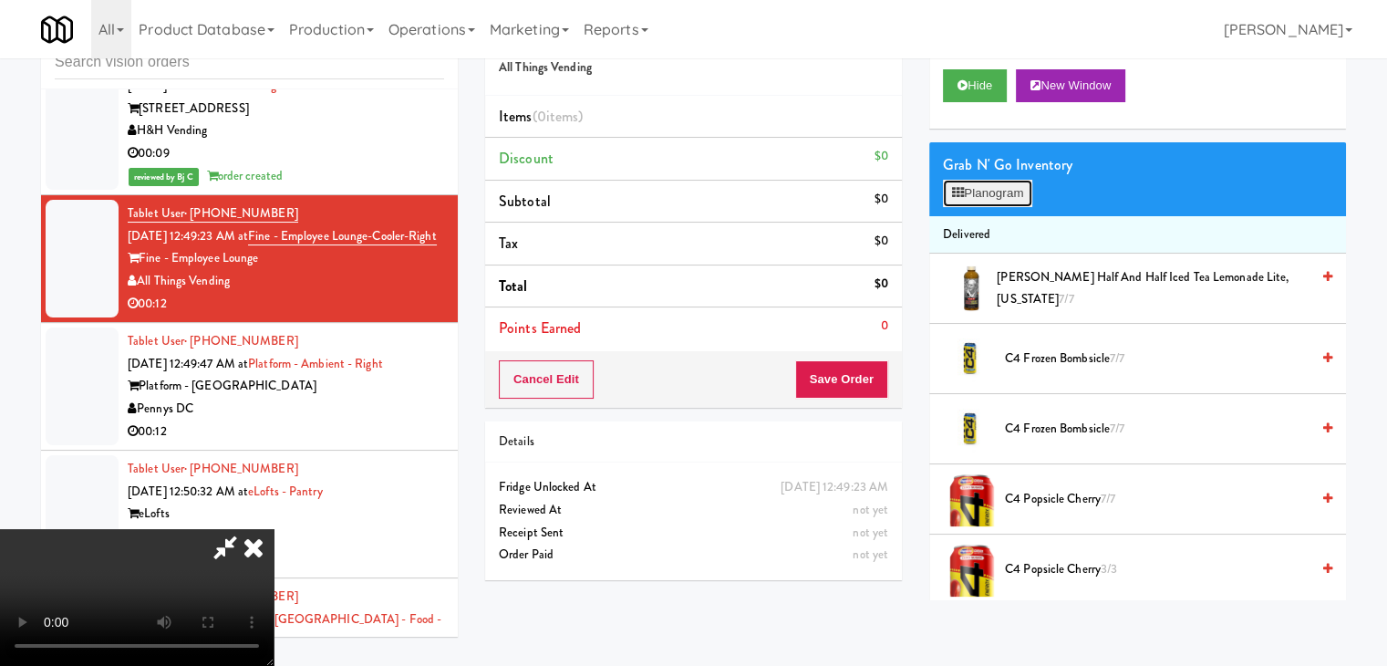
click at [996, 193] on button "Planogram" at bounding box center [987, 193] width 89 height 27
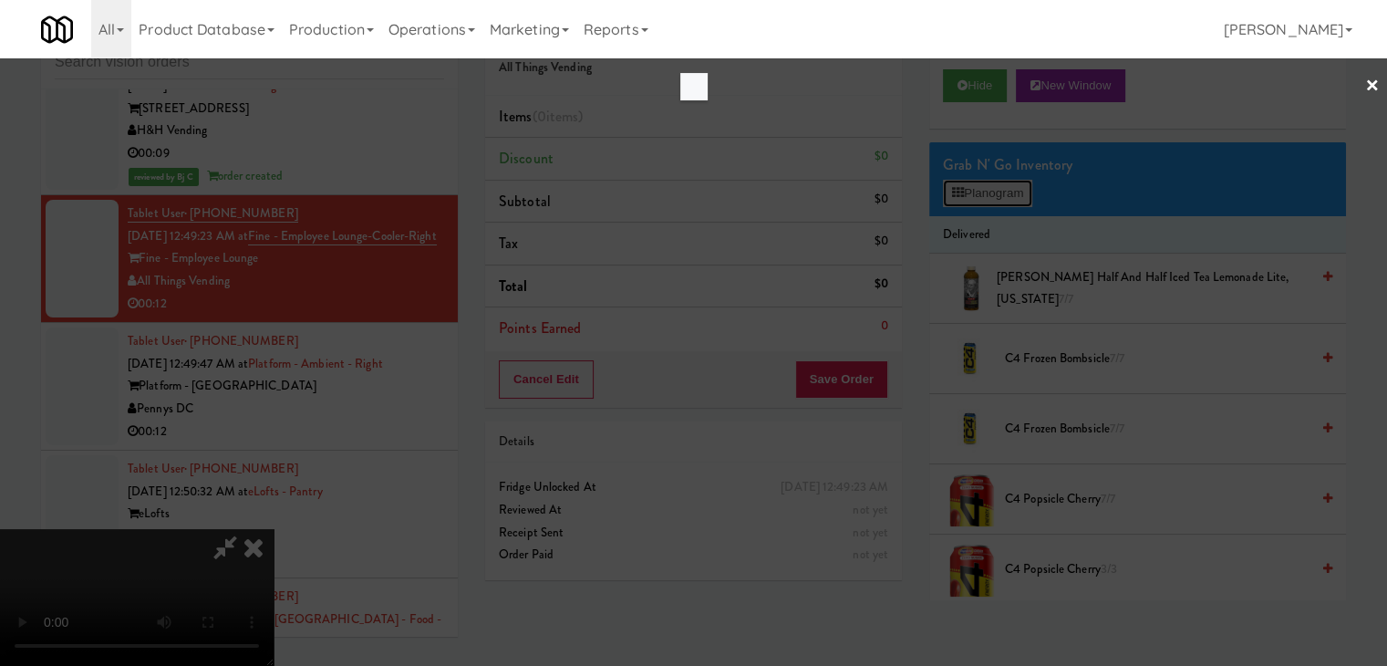
scroll to position [13540, 0]
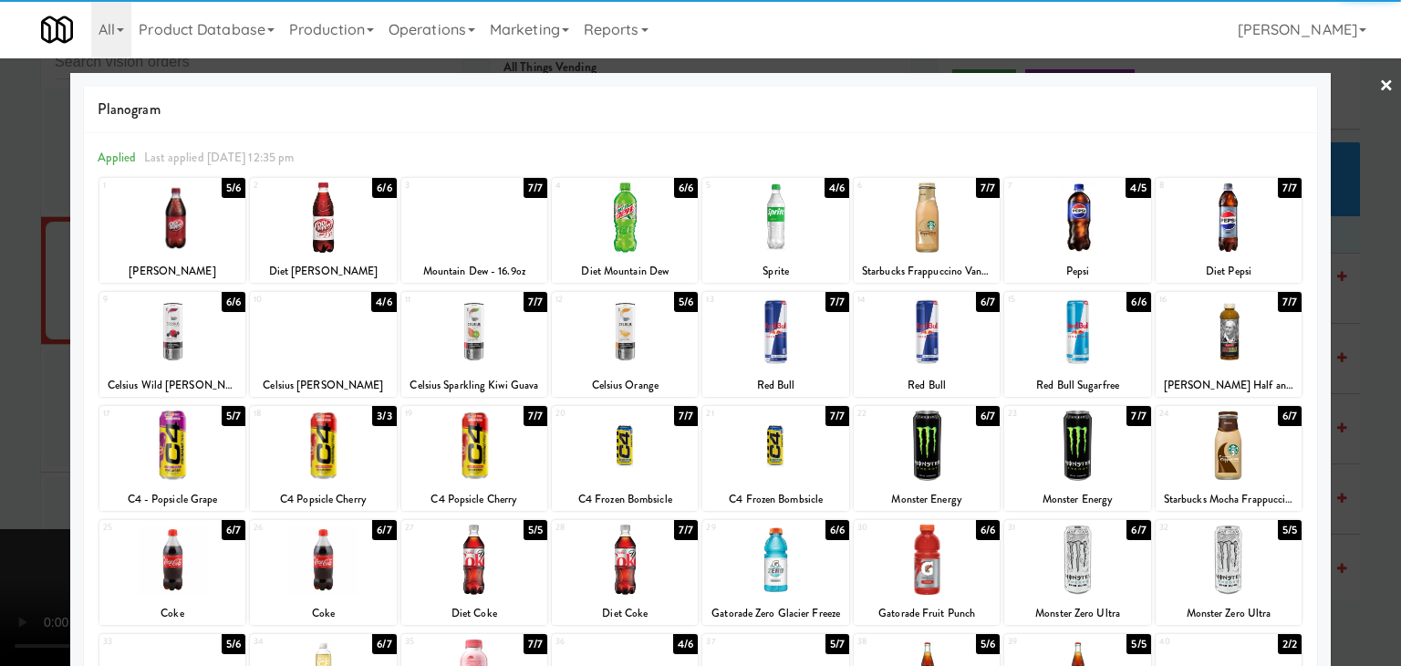
click at [456, 335] on div at bounding box center [474, 331] width 146 height 70
click at [786, 557] on div at bounding box center [775, 559] width 146 height 70
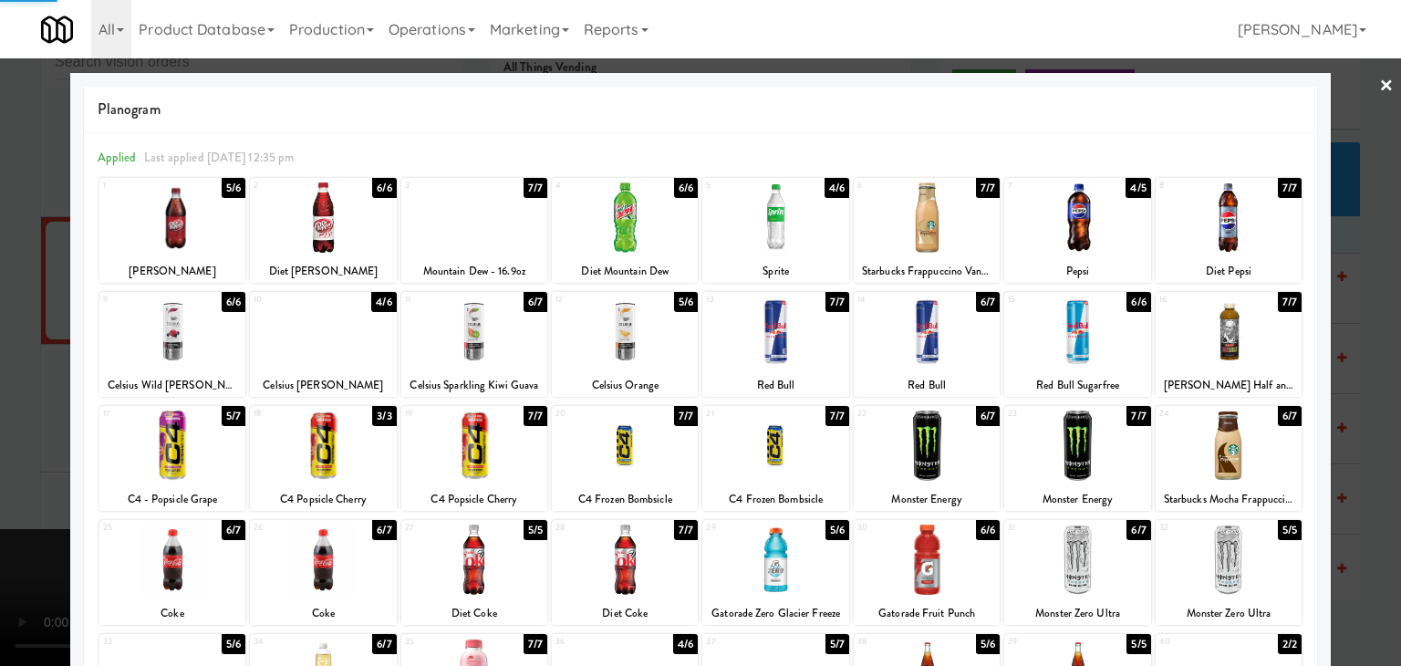
drag, startPoint x: 0, startPoint y: 431, endPoint x: 208, endPoint y: 416, distance: 208.5
click at [7, 426] on div at bounding box center [700, 333] width 1401 height 666
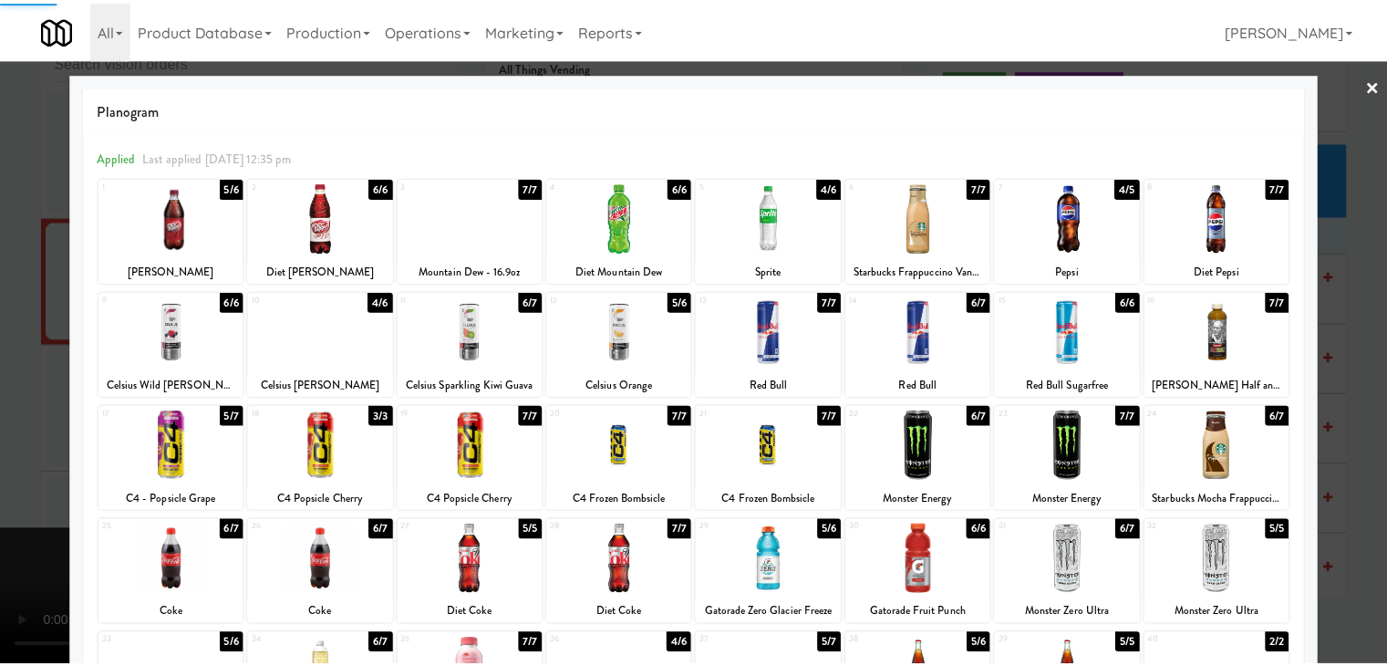
scroll to position [13562, 0]
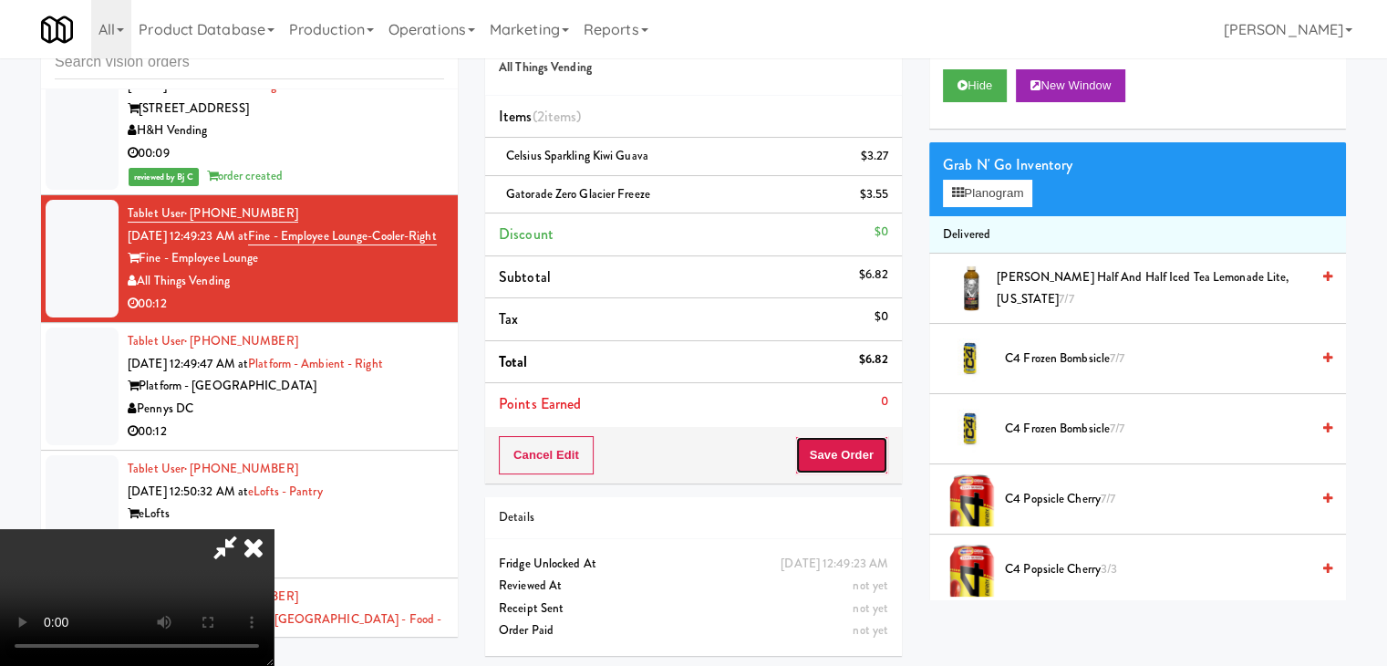
click at [843, 451] on button "Save Order" at bounding box center [841, 455] width 93 height 38
drag, startPoint x: 843, startPoint y: 451, endPoint x: 821, endPoint y: 389, distance: 64.9
click at [843, 450] on button "Save Order" at bounding box center [841, 455] width 93 height 38
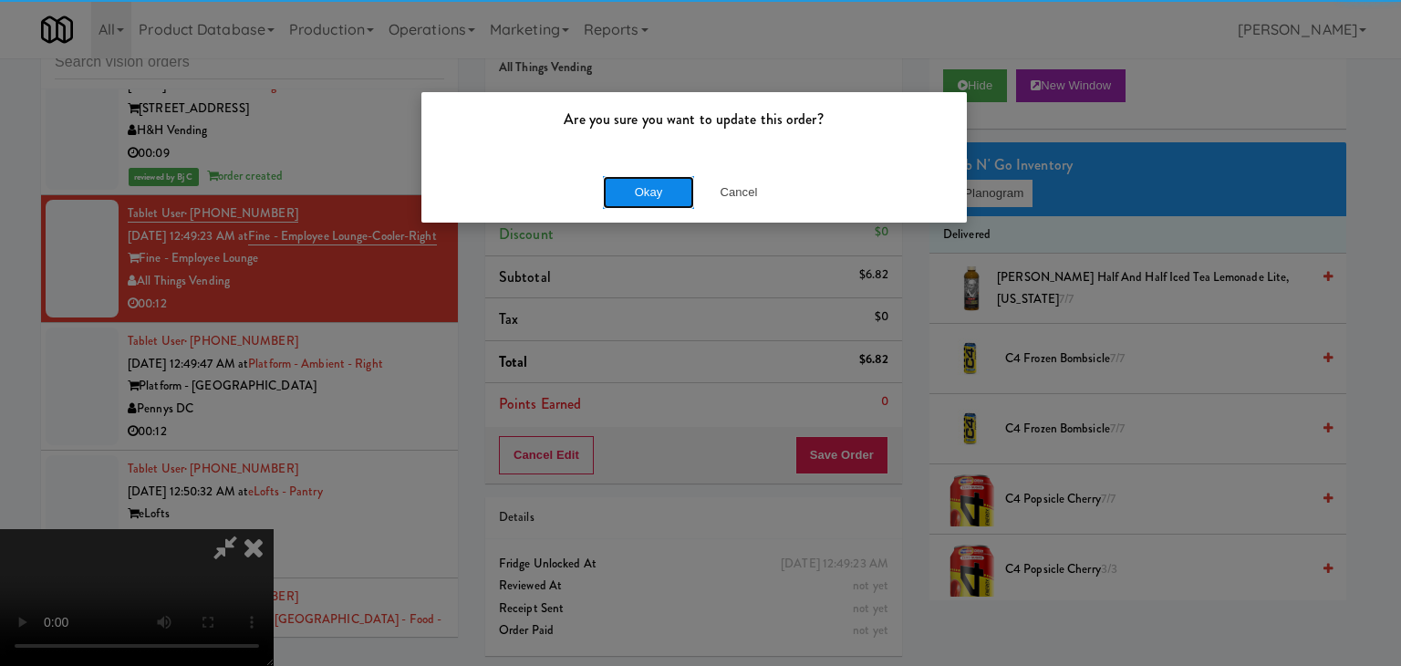
click at [625, 181] on button "Okay" at bounding box center [648, 192] width 91 height 33
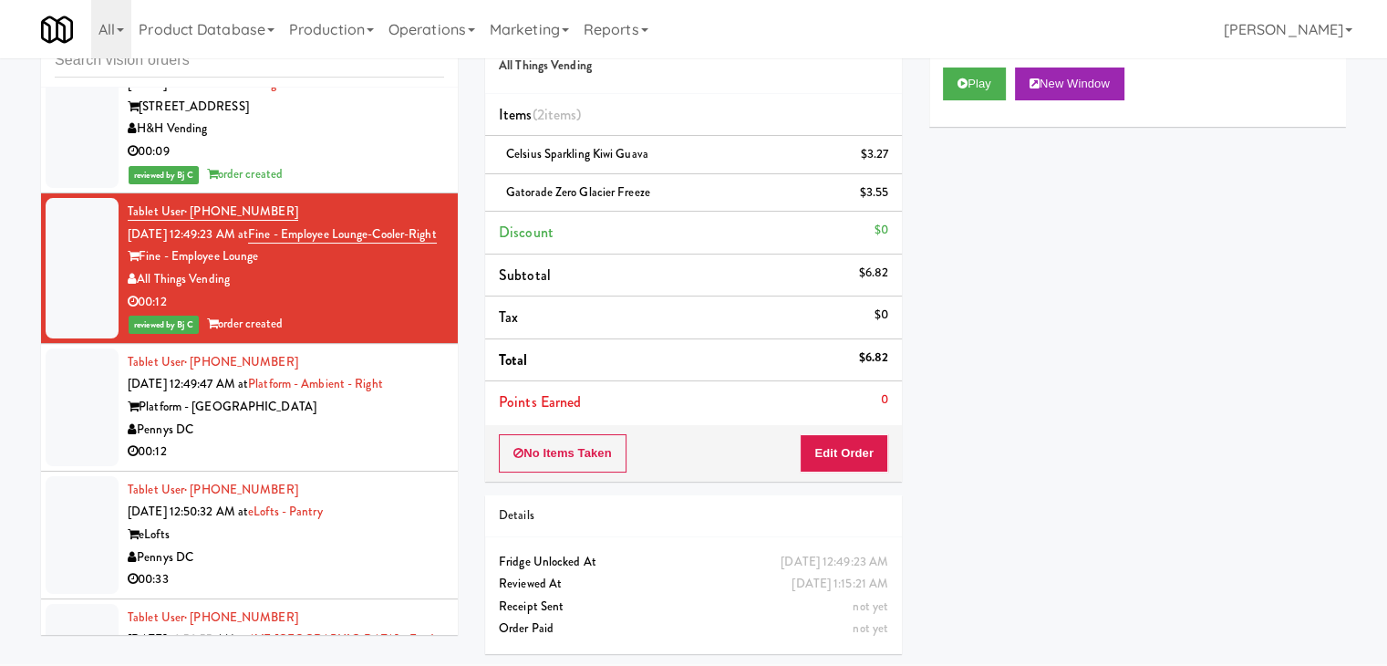
scroll to position [13744, 0]
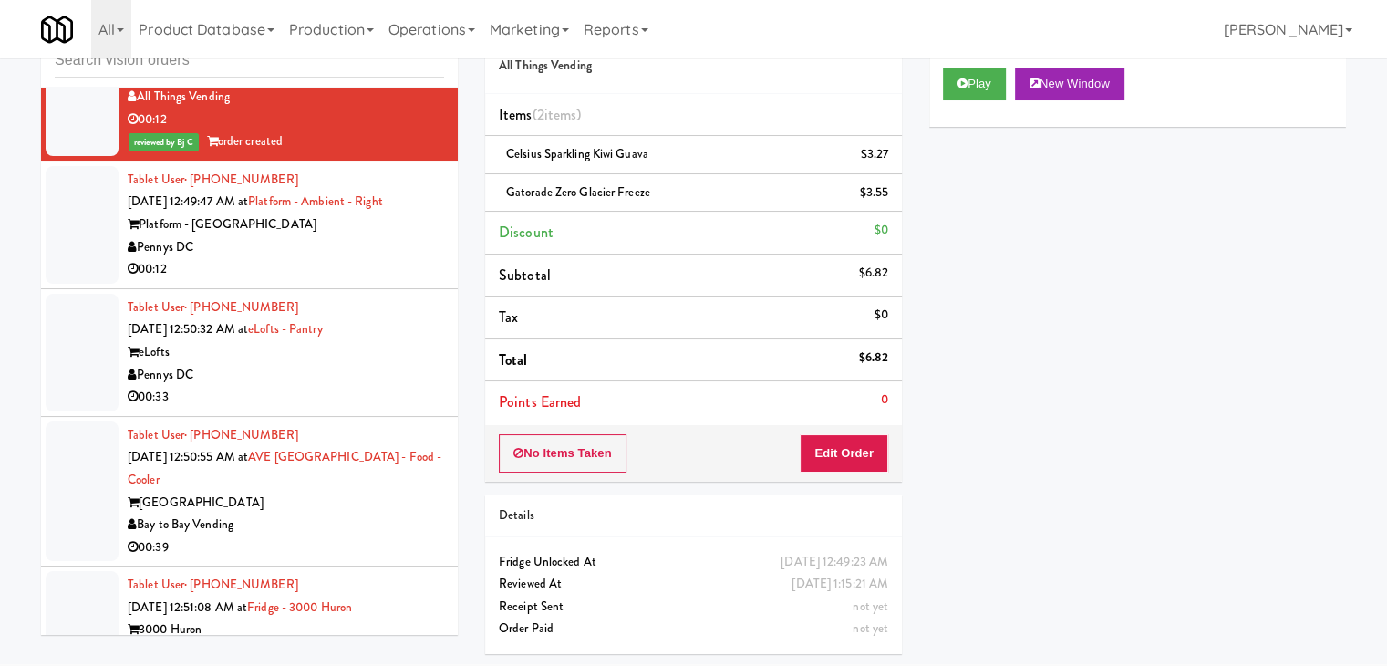
click at [359, 281] on div "00:12" at bounding box center [286, 269] width 317 height 23
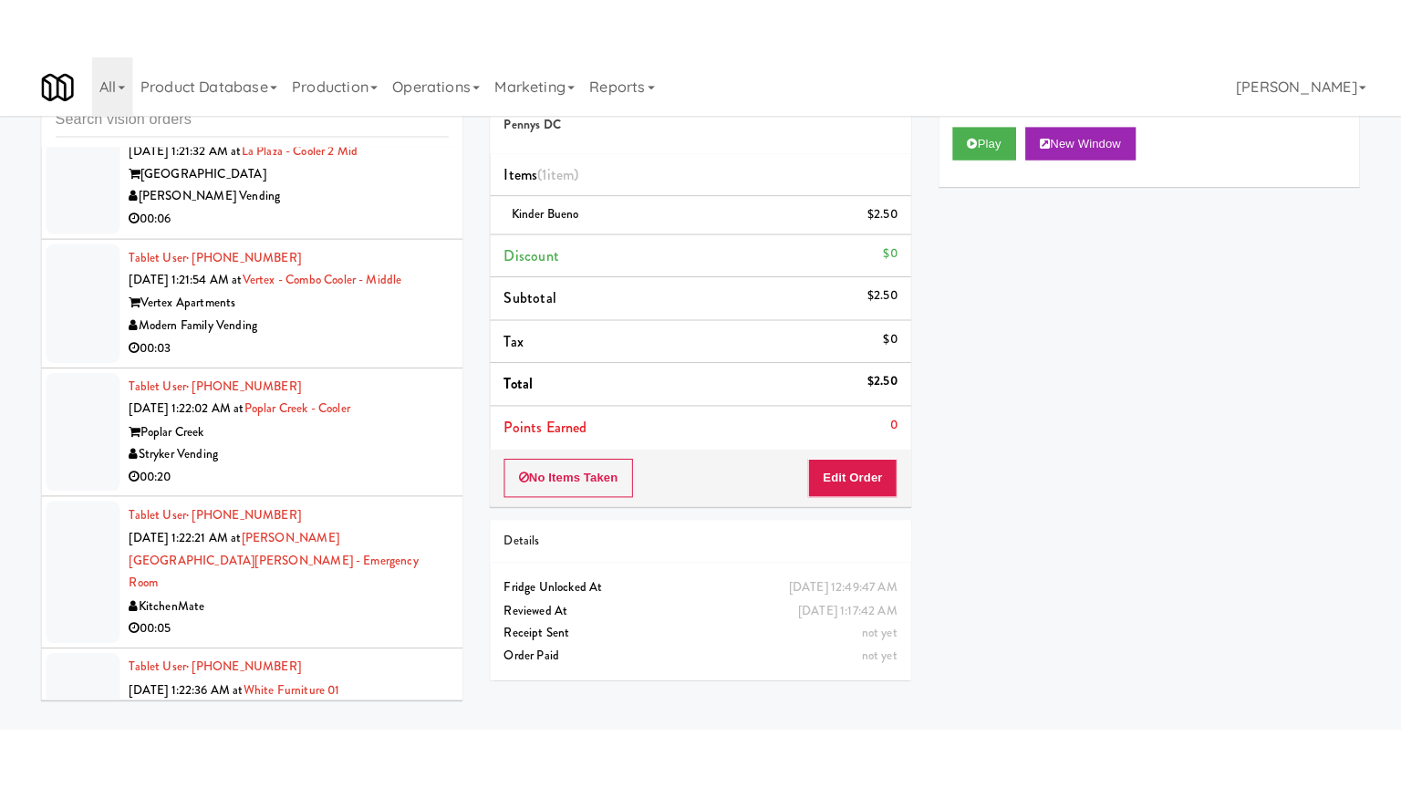
scroll to position [15576, 0]
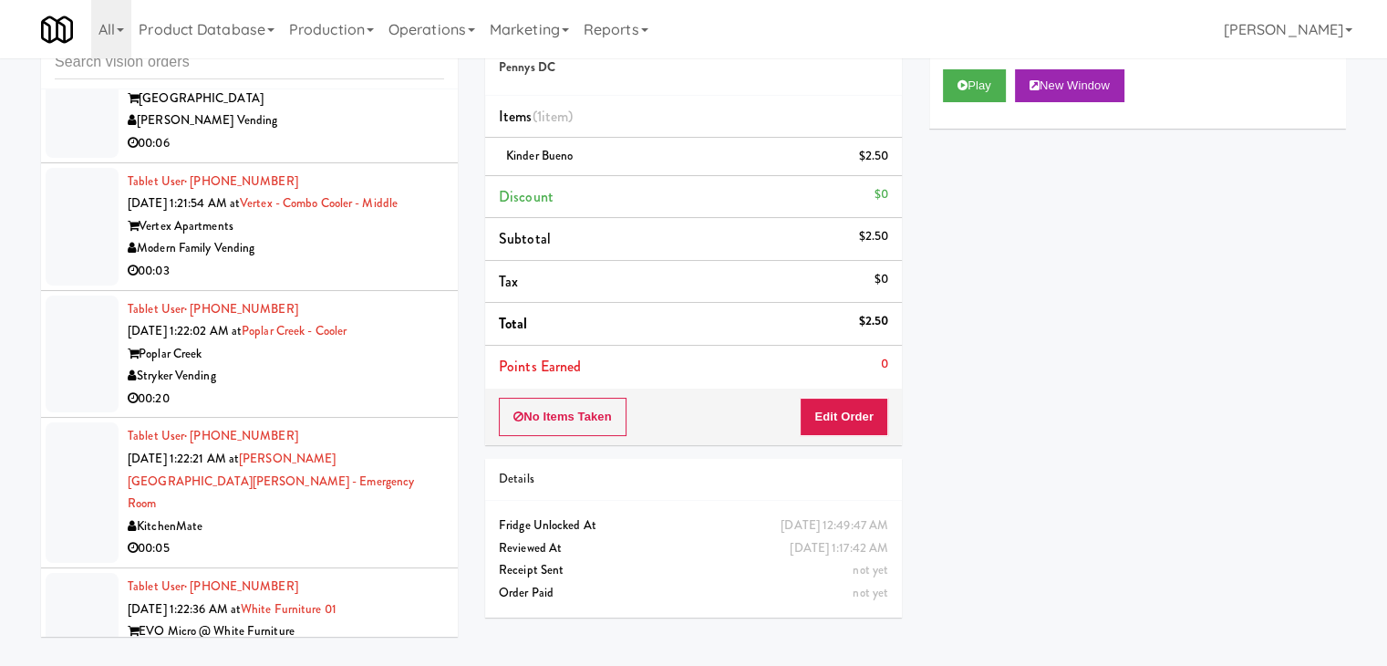
click at [350, 283] on div "00:03" at bounding box center [286, 271] width 317 height 23
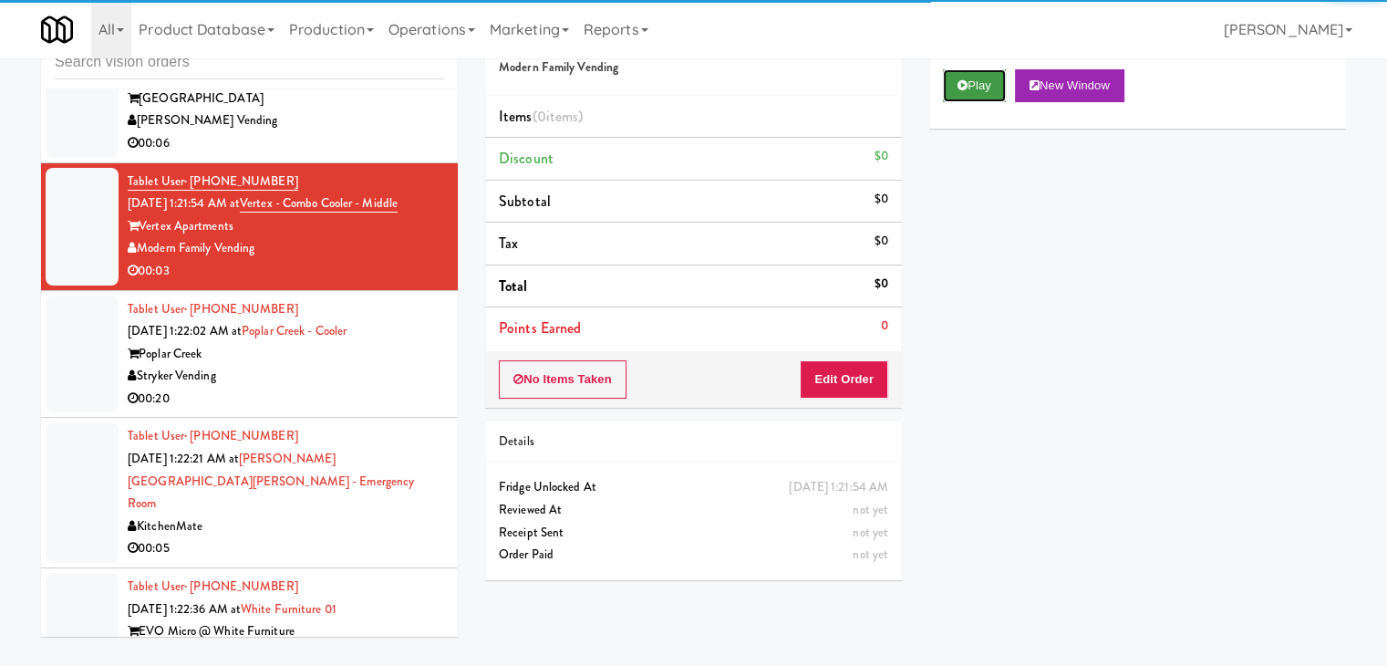
click at [977, 93] on button "Play" at bounding box center [974, 85] width 63 height 33
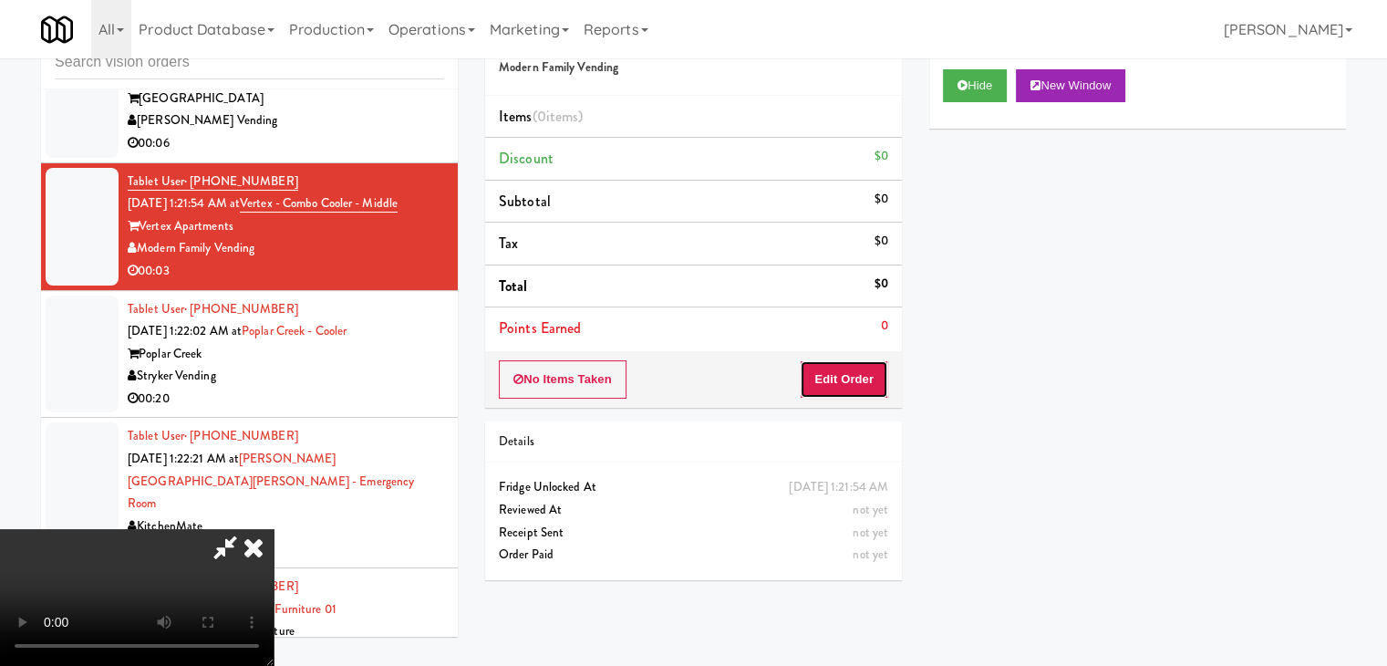
click at [843, 380] on button "Edit Order" at bounding box center [844, 379] width 88 height 38
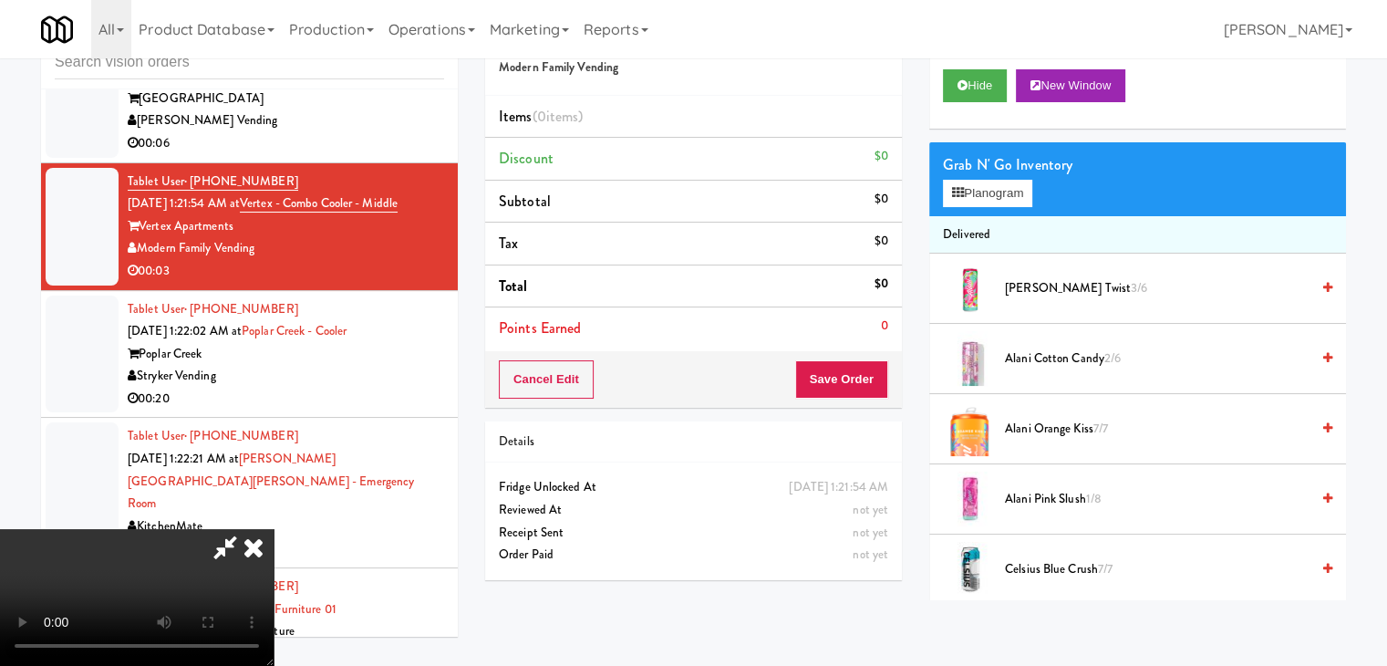
scroll to position [15554, 0]
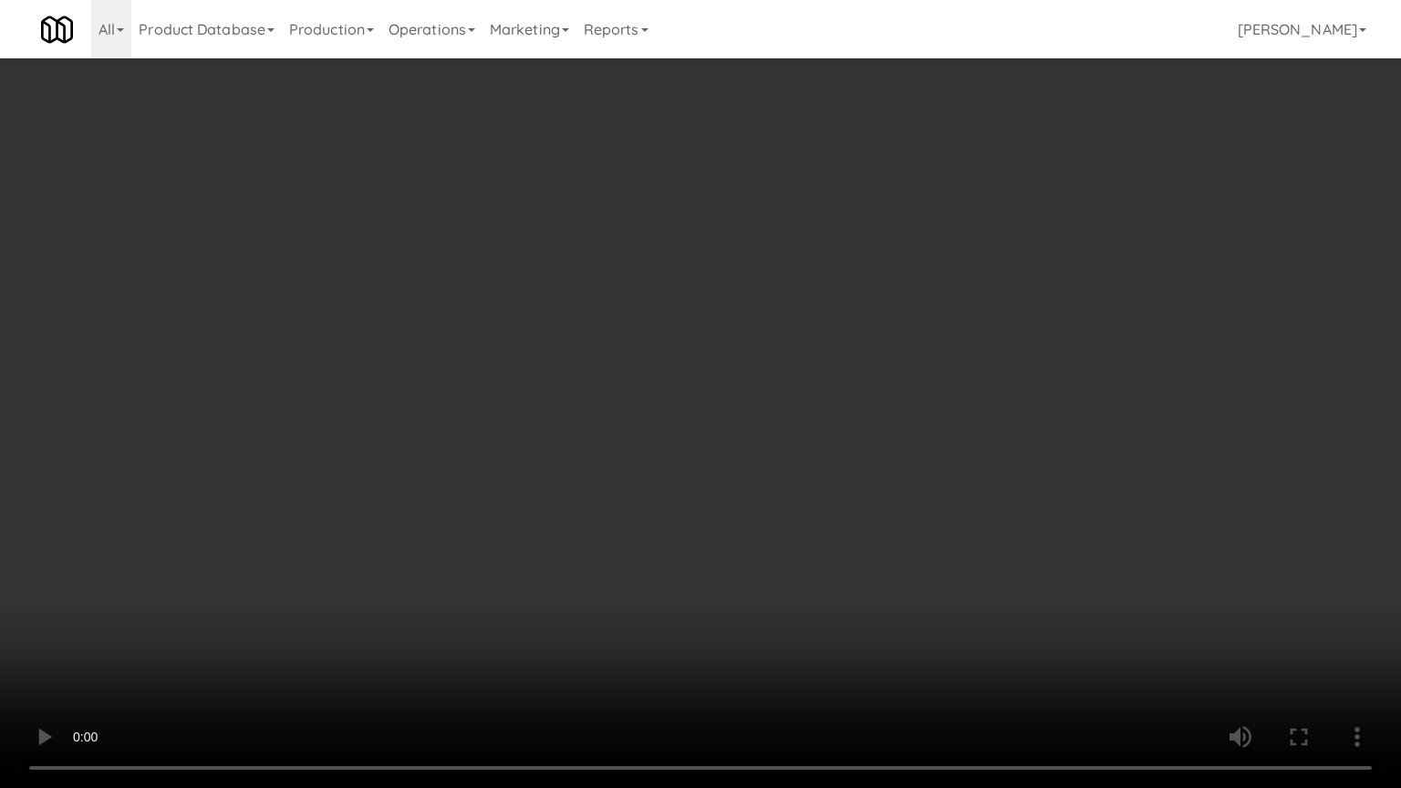
click at [852, 481] on video at bounding box center [700, 394] width 1401 height 788
click at [819, 483] on video at bounding box center [700, 394] width 1401 height 788
click at [854, 476] on video at bounding box center [700, 394] width 1401 height 788
drag, startPoint x: 854, startPoint y: 476, endPoint x: 956, endPoint y: 262, distance: 237.5
click at [854, 475] on video at bounding box center [700, 394] width 1401 height 788
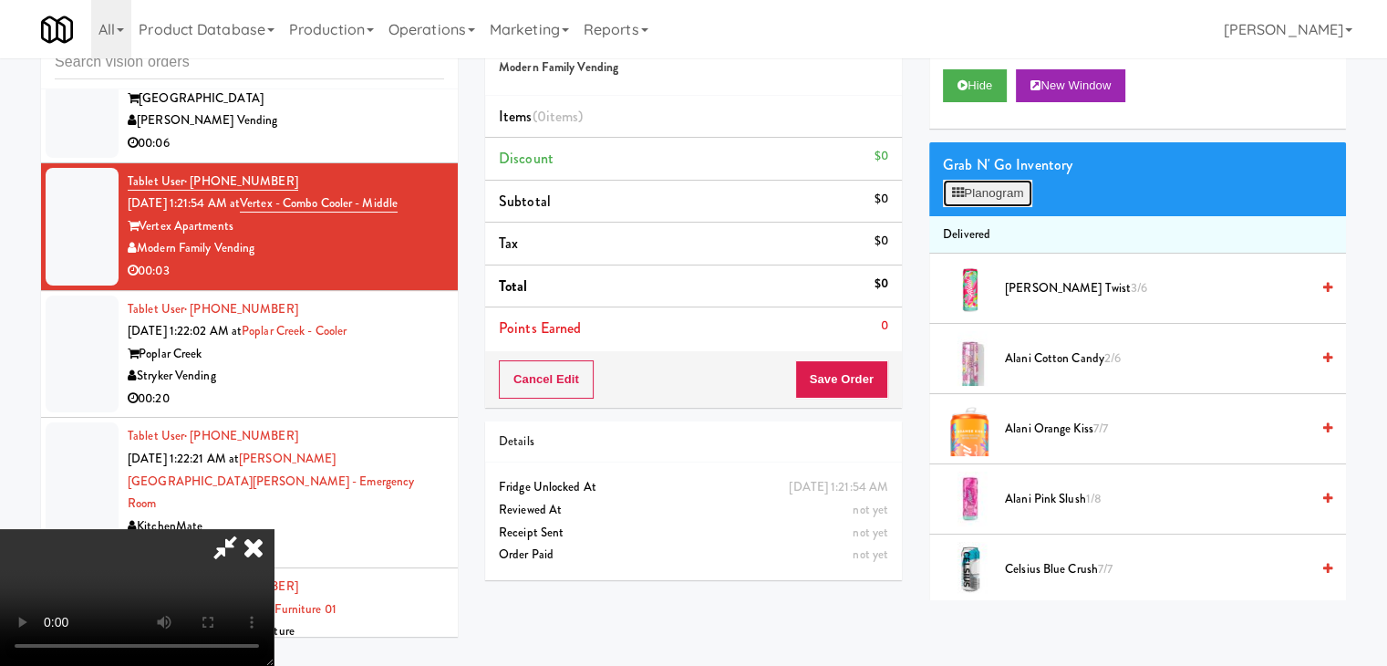
click at [1000, 193] on button "Planogram" at bounding box center [987, 193] width 89 height 27
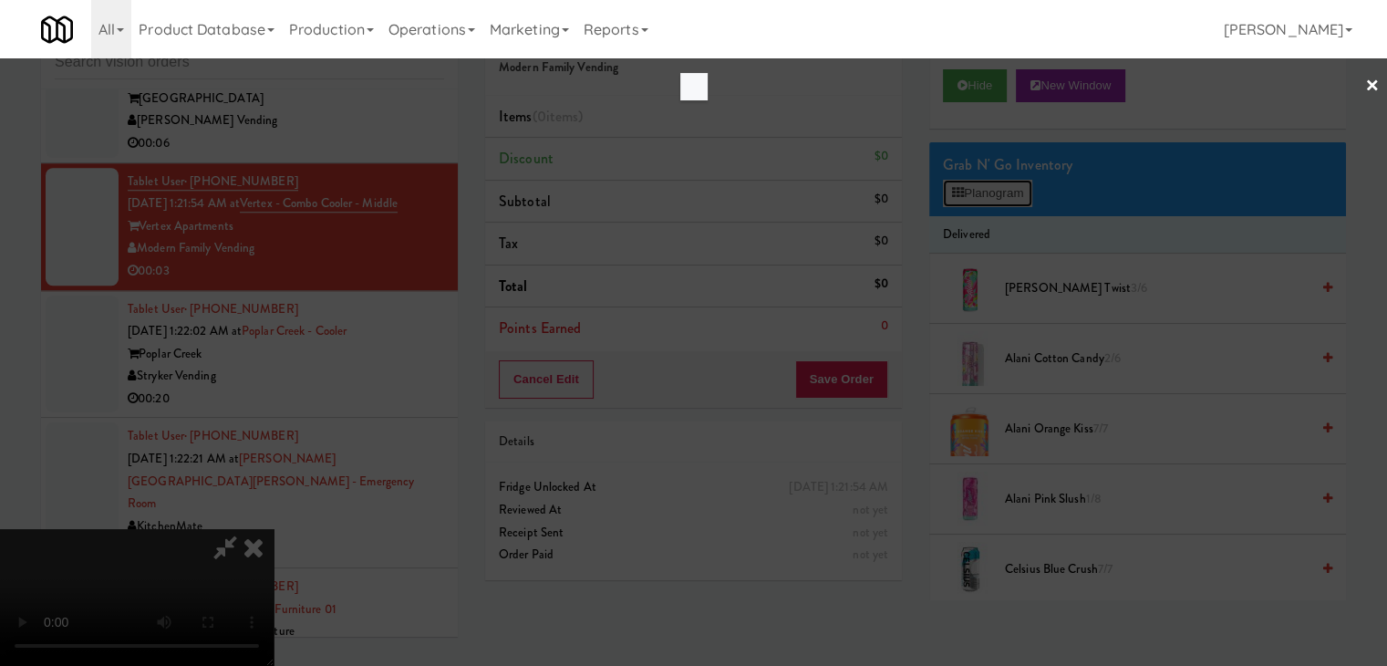
scroll to position [15554, 0]
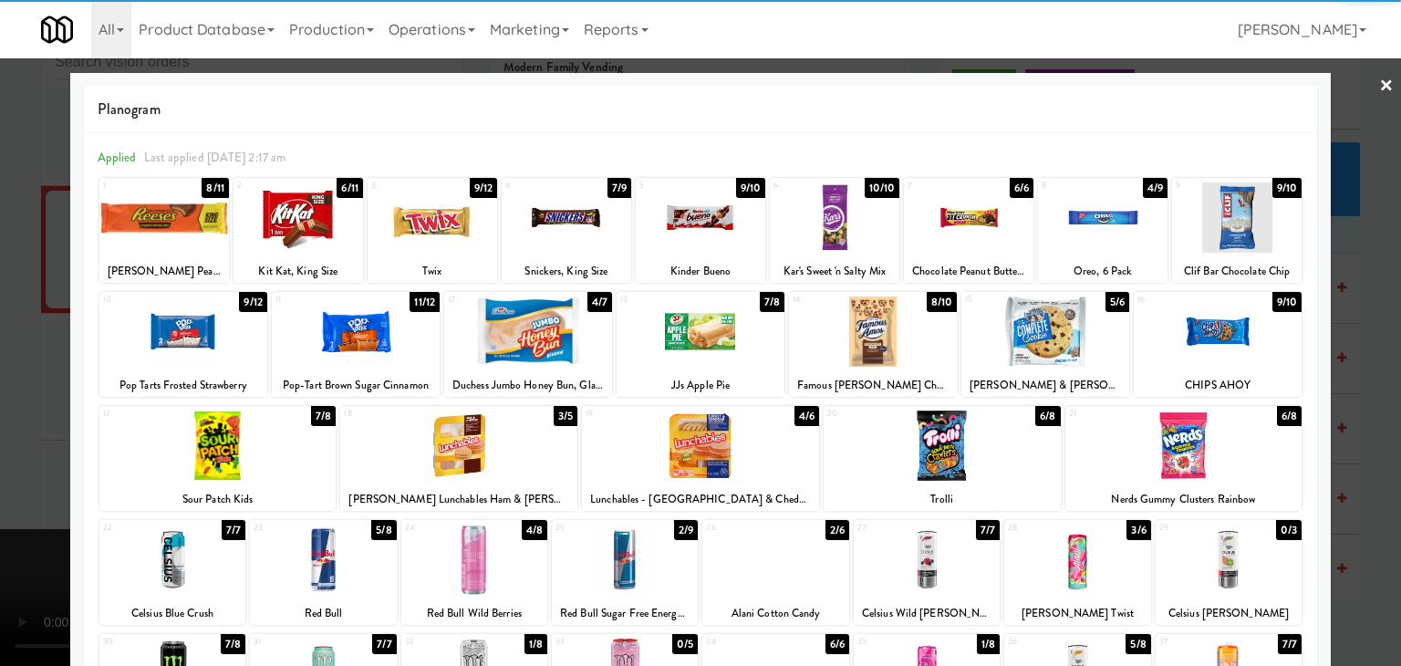
click at [182, 340] on div at bounding box center [183, 331] width 168 height 70
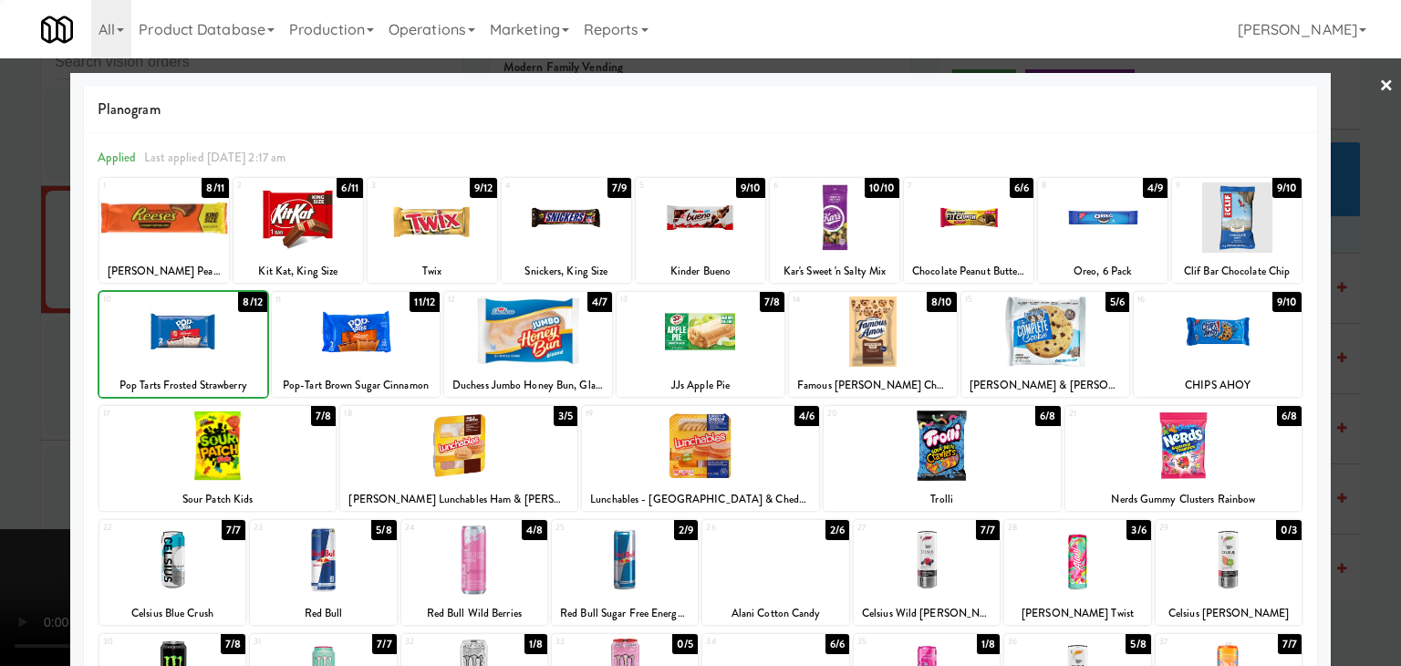
drag, startPoint x: 0, startPoint y: 356, endPoint x: 205, endPoint y: 377, distance: 206.3
click at [4, 356] on div at bounding box center [700, 333] width 1401 height 666
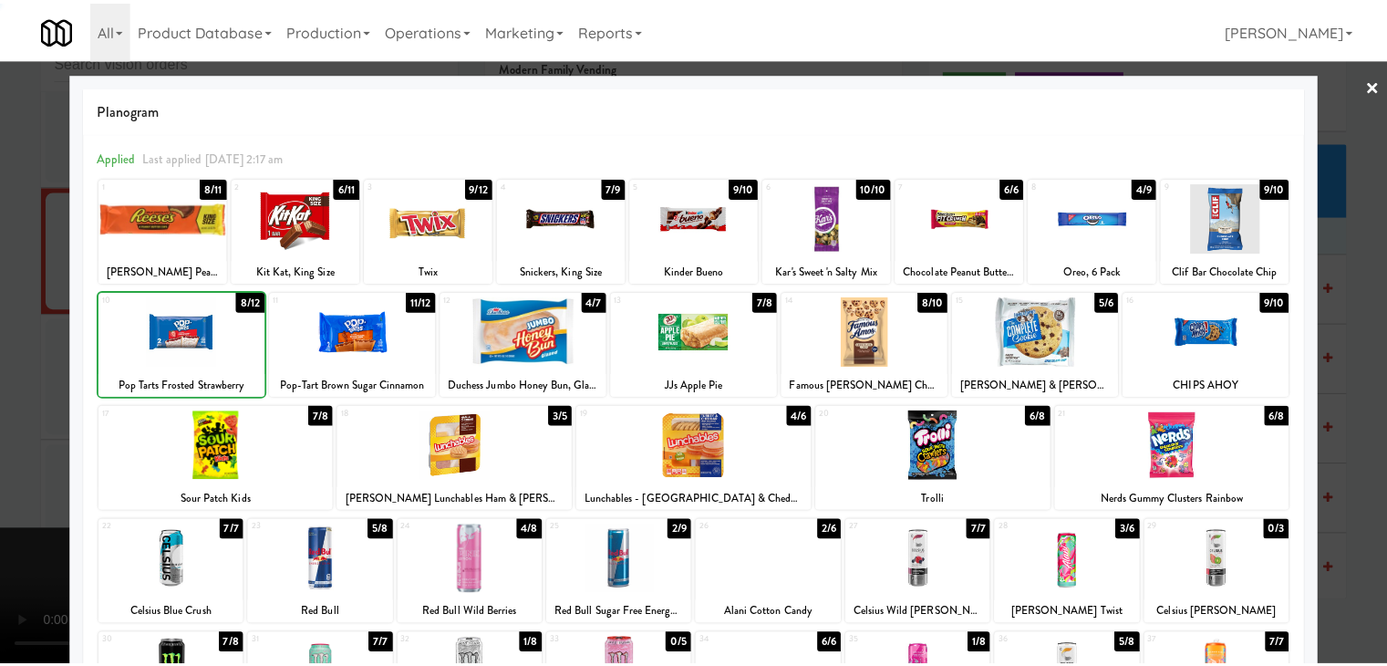
scroll to position [15576, 0]
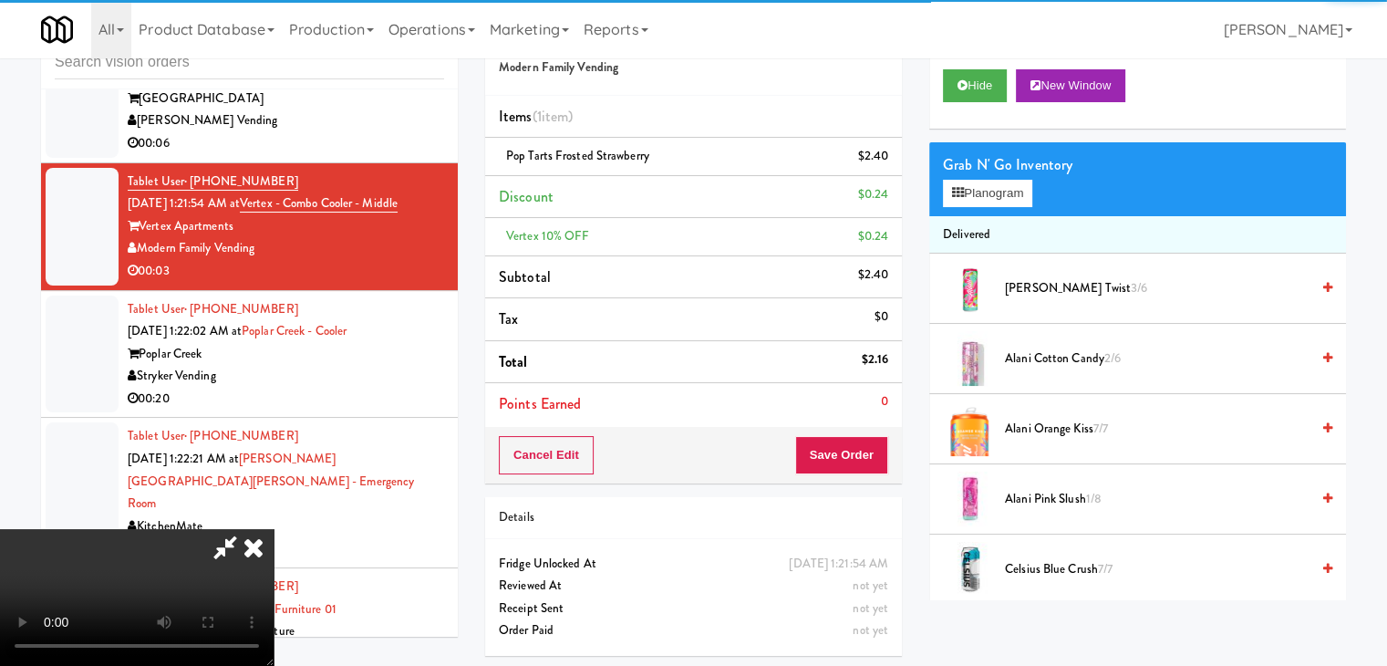
click at [865, 441] on div "Order # 9066850 Modern Family Vending Items (1 item ) Pop Tarts Frosted Strawbe…" at bounding box center [915, 338] width 861 height 662
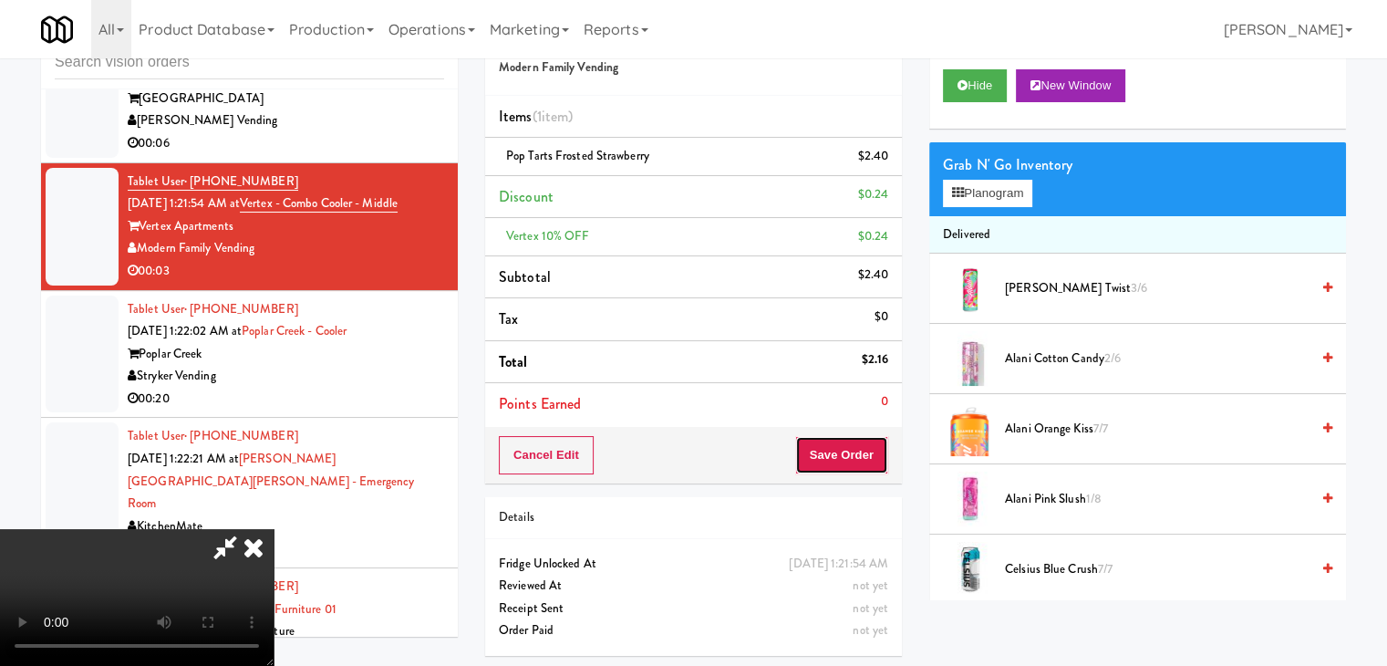
click at [865, 441] on button "Save Order" at bounding box center [841, 455] width 93 height 38
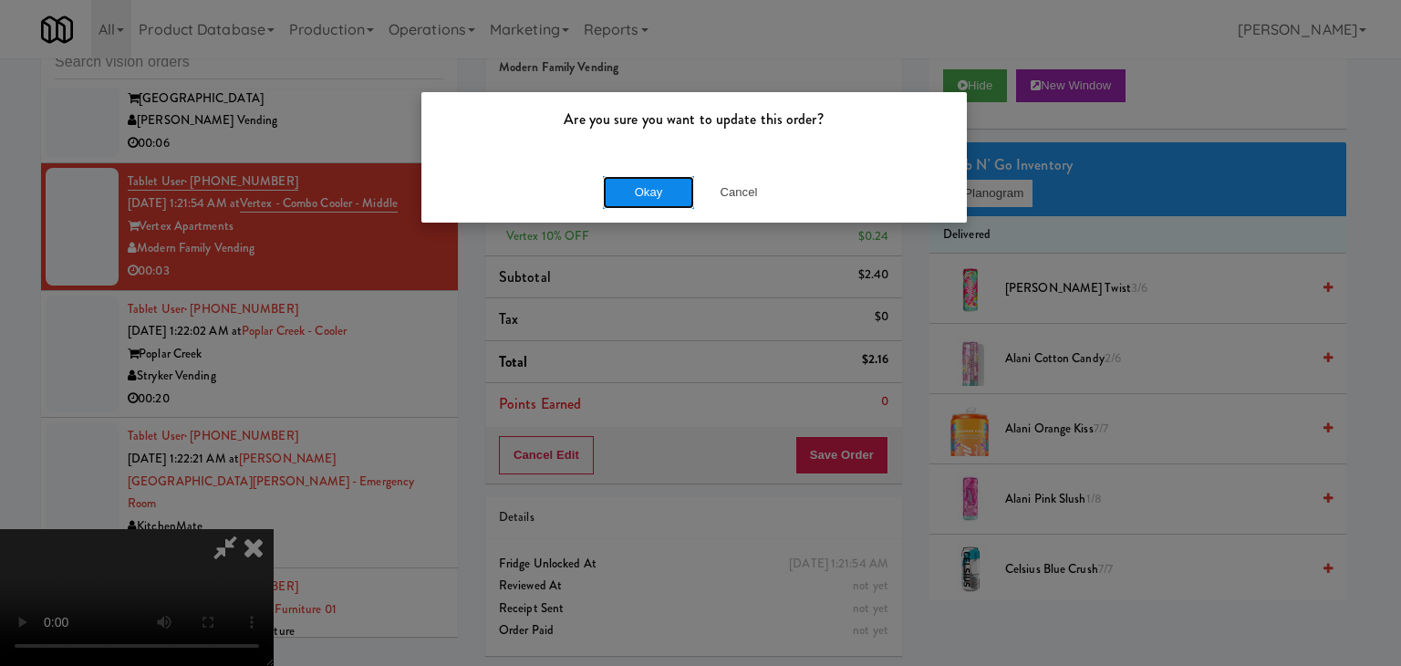
click at [653, 197] on button "Okay" at bounding box center [648, 192] width 91 height 33
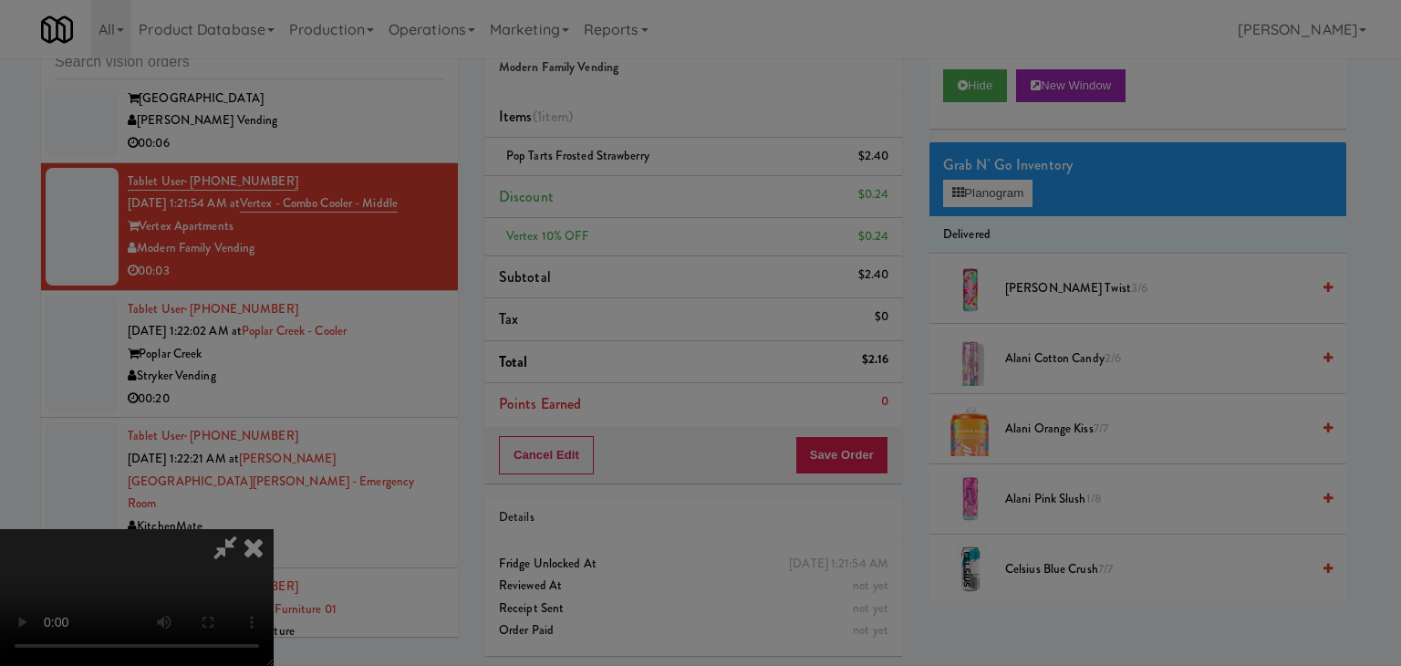
click at [653, 189] on div "Okay Cancel" at bounding box center [693, 158] width 545 height 61
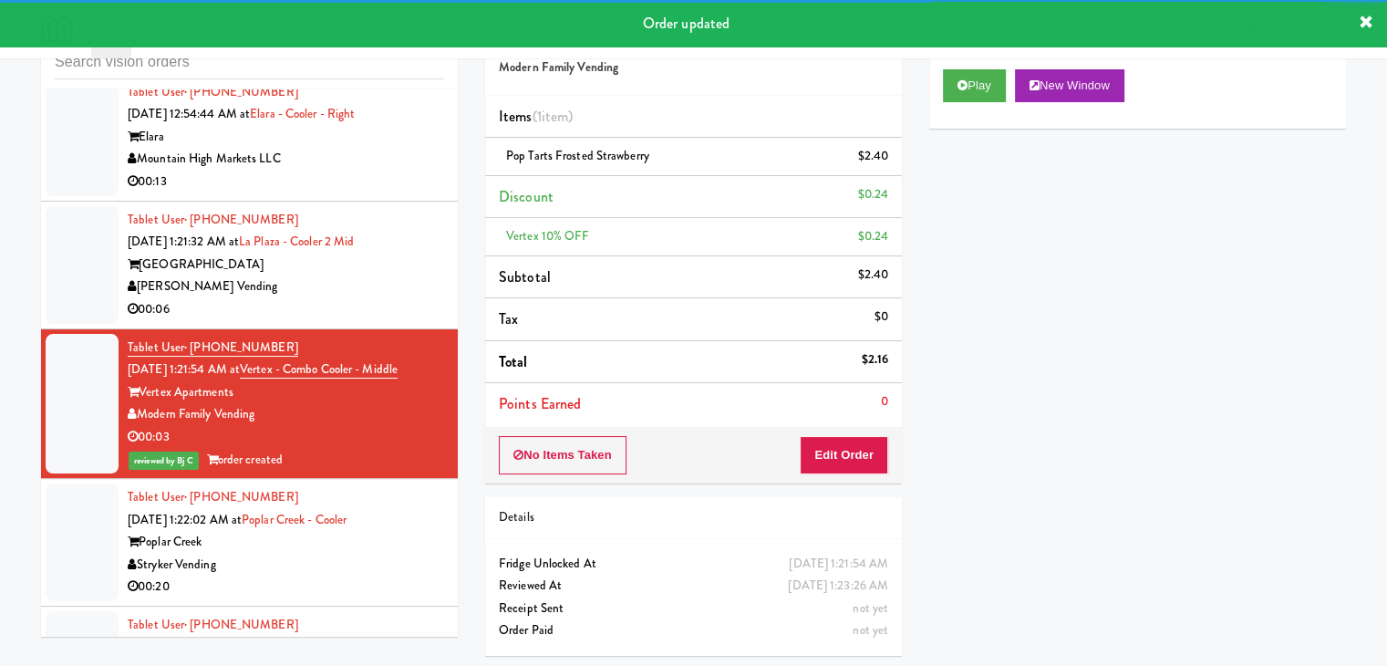
scroll to position [15394, 0]
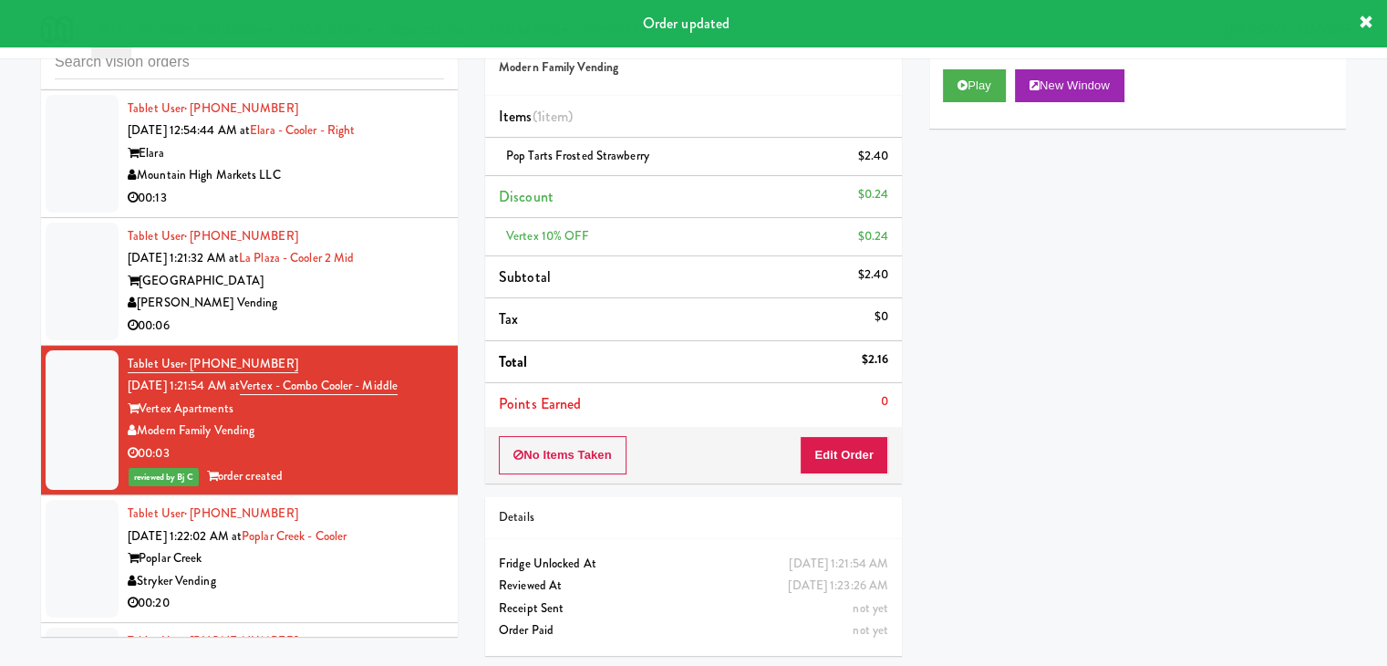
drag, startPoint x: 380, startPoint y: 369, endPoint x: 379, endPoint y: 379, distance: 10.1
click at [382, 337] on div "Tablet User · (707) 782-3606 Sep 2, 2025 1:21:32 AM at La Plaza - Cooler 2 Mid …" at bounding box center [286, 281] width 317 height 112
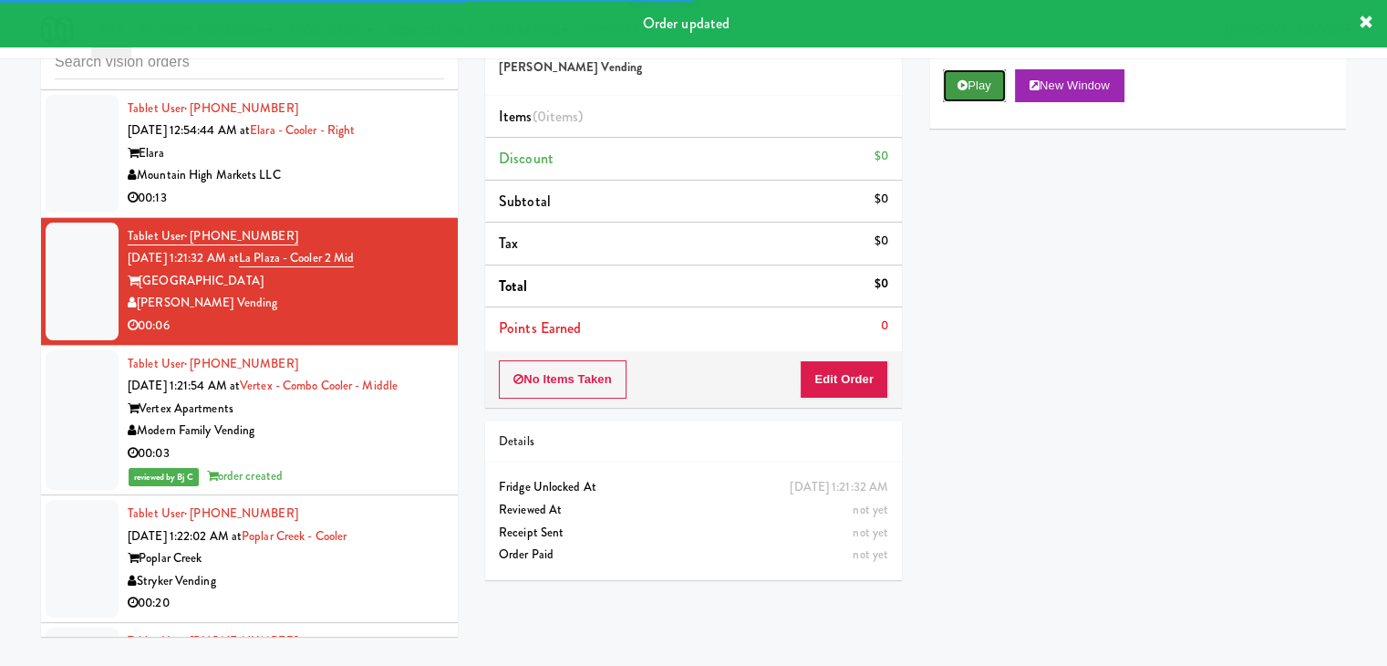
click at [992, 70] on button "Play" at bounding box center [974, 85] width 63 height 33
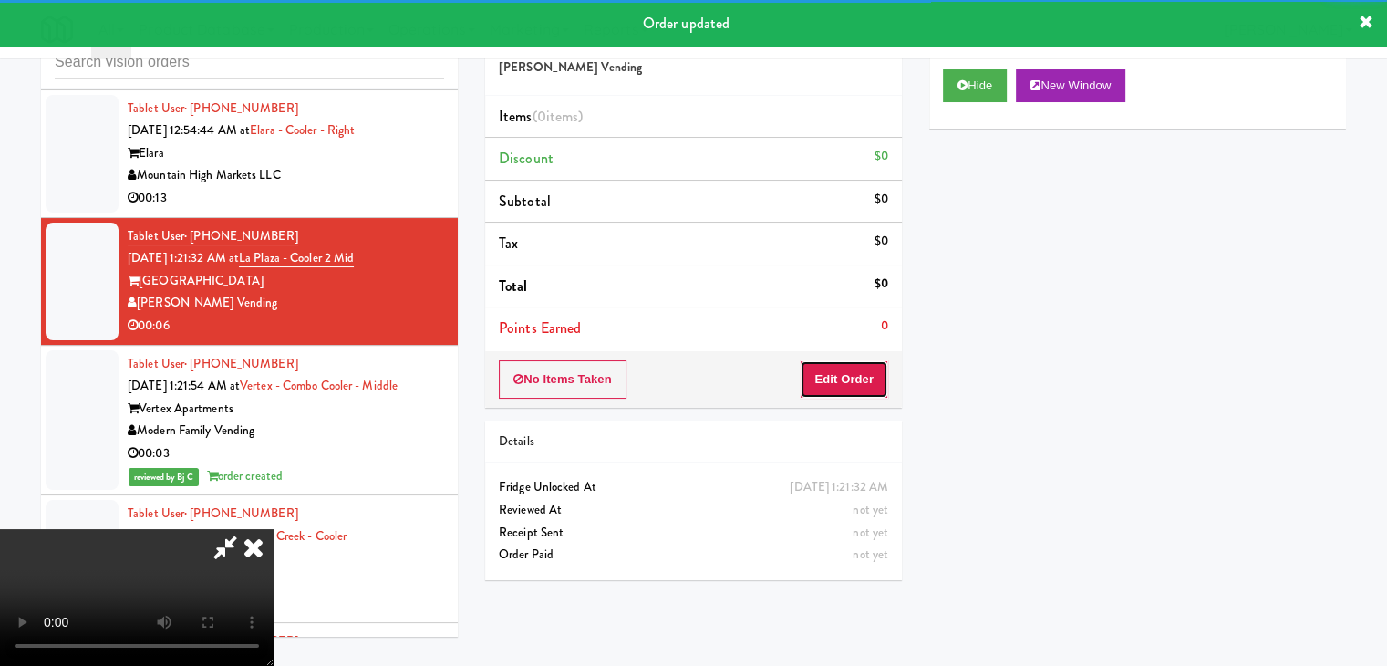
click at [846, 369] on button "Edit Order" at bounding box center [844, 379] width 88 height 38
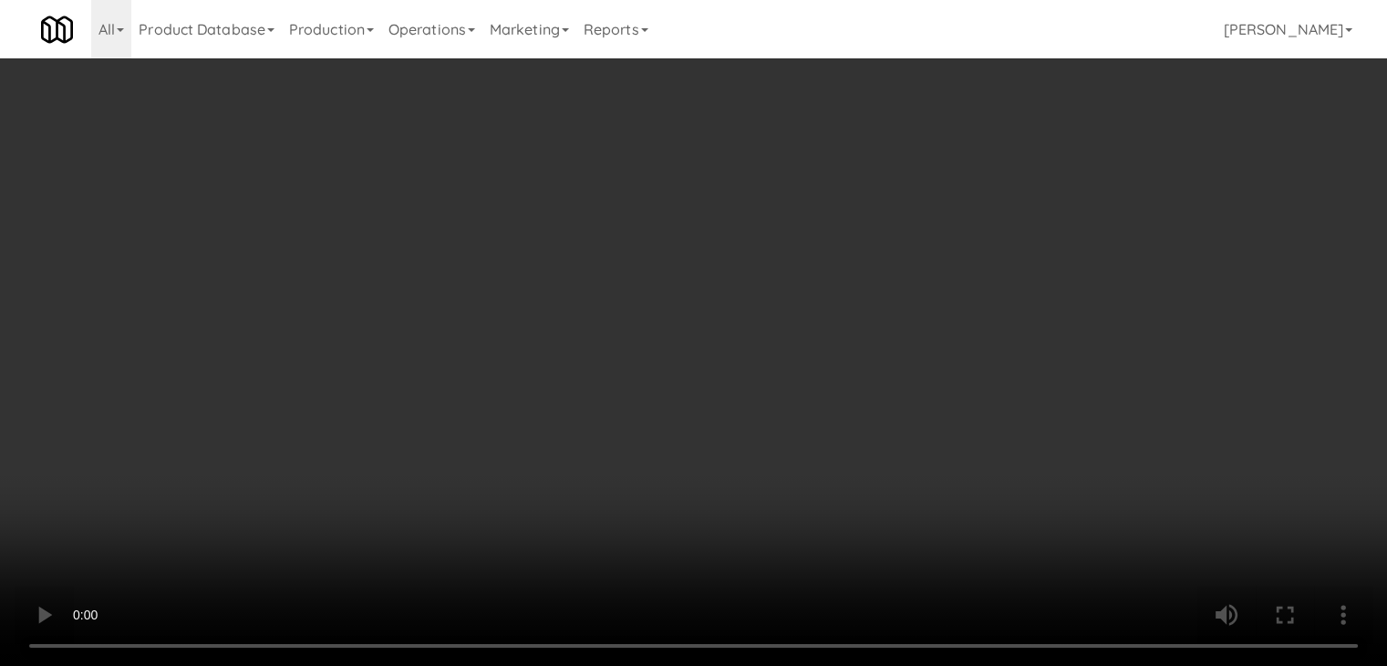
scroll to position [15372, 0]
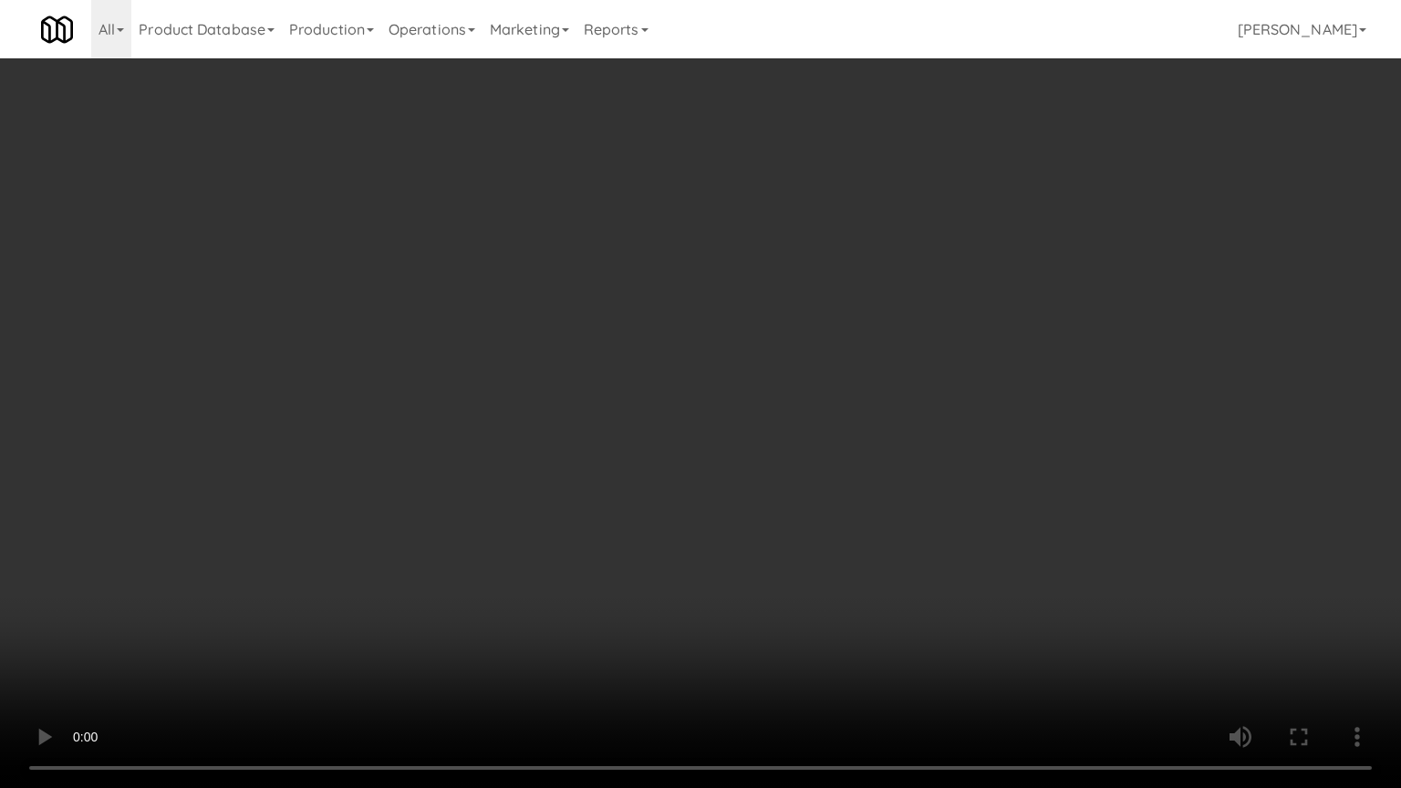
click at [822, 513] on video at bounding box center [700, 394] width 1401 height 788
click at [812, 508] on video at bounding box center [700, 394] width 1401 height 788
click at [814, 510] on video at bounding box center [700, 394] width 1401 height 788
click at [816, 511] on video at bounding box center [700, 394] width 1401 height 788
click at [861, 490] on video at bounding box center [700, 394] width 1401 height 788
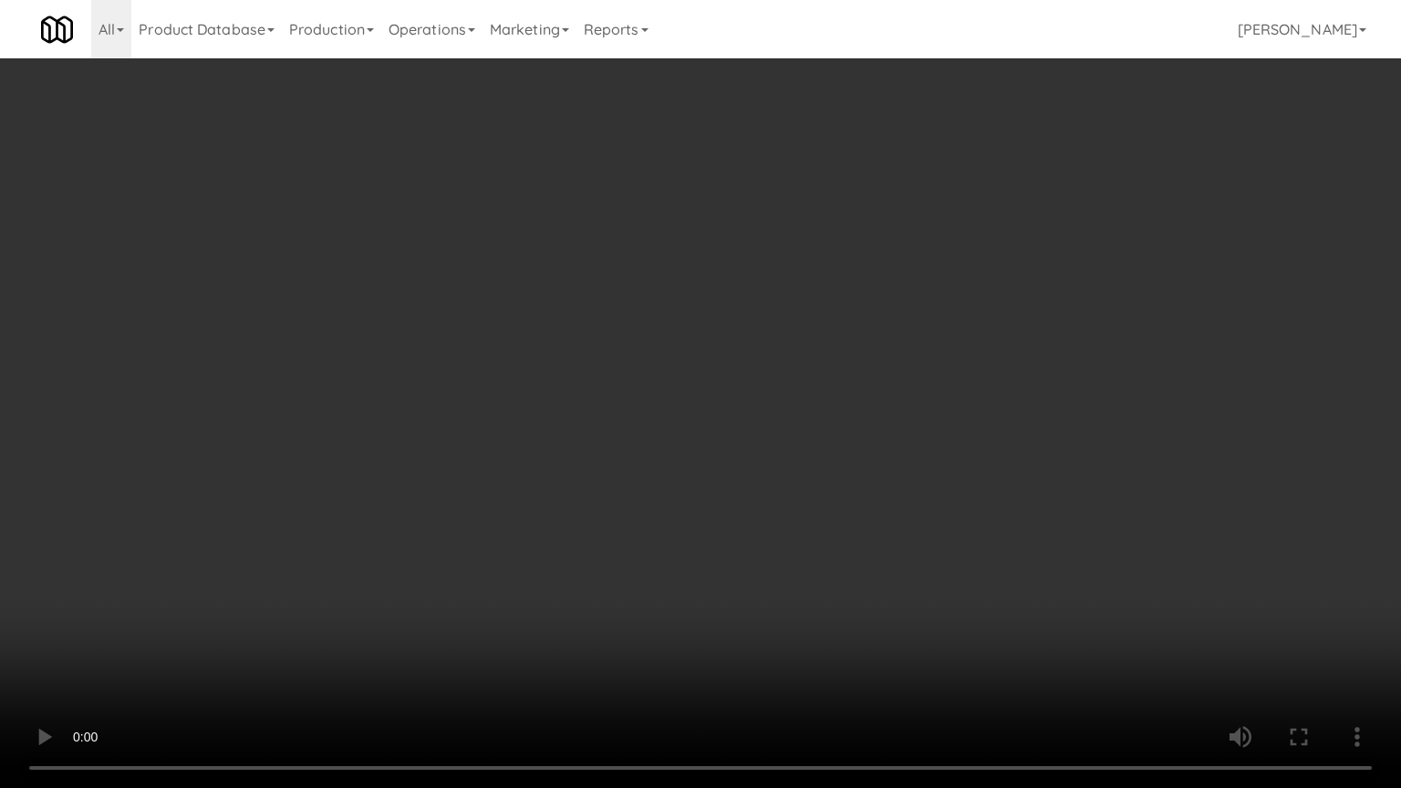
drag, startPoint x: 861, startPoint y: 489, endPoint x: 930, endPoint y: 307, distance: 194.3
click at [861, 488] on video at bounding box center [700, 394] width 1401 height 788
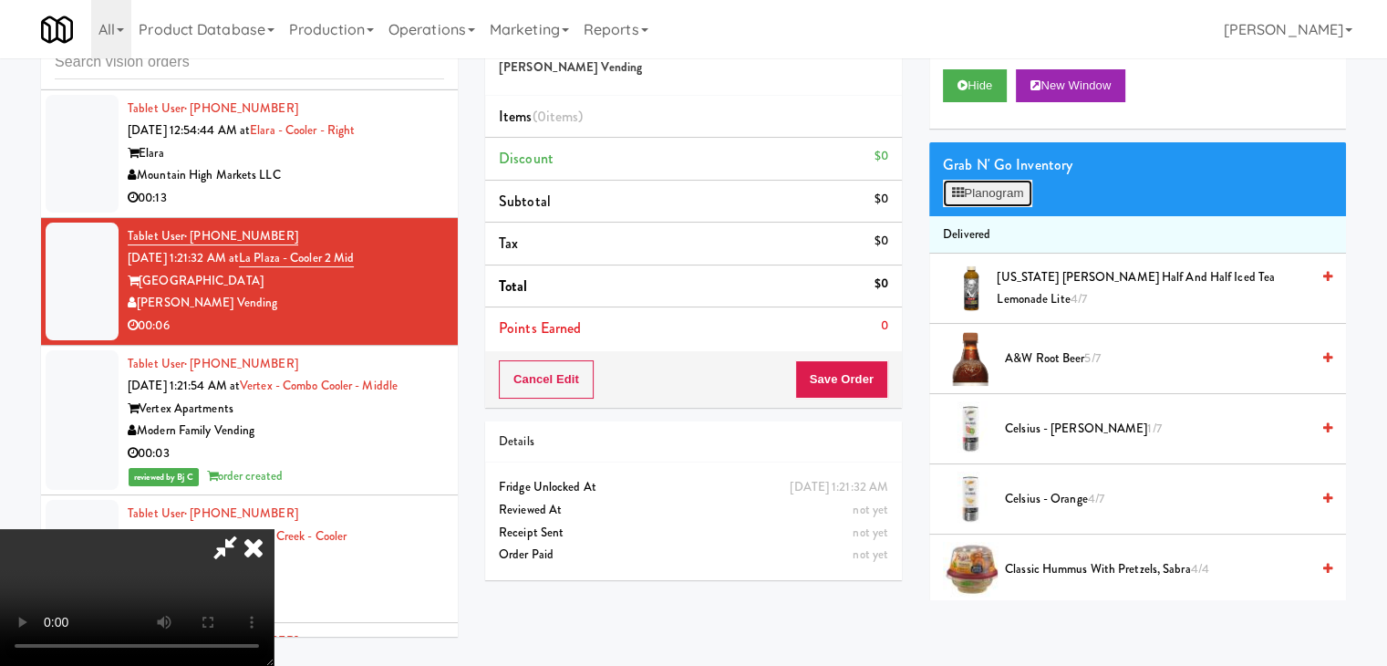
click at [1008, 199] on button "Planogram" at bounding box center [987, 193] width 89 height 27
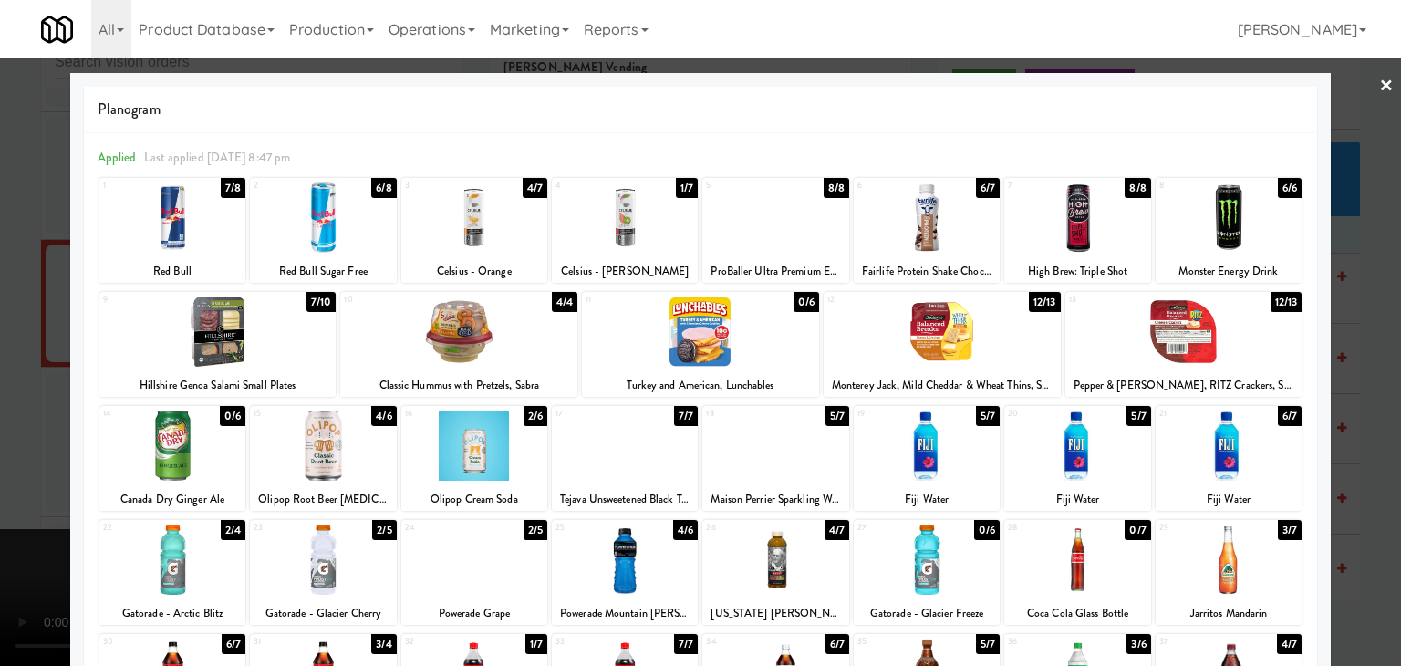
click at [463, 238] on div at bounding box center [474, 217] width 146 height 70
drag, startPoint x: 0, startPoint y: 275, endPoint x: 56, endPoint y: 281, distance: 55.9
click at [0, 277] on div at bounding box center [700, 333] width 1401 height 666
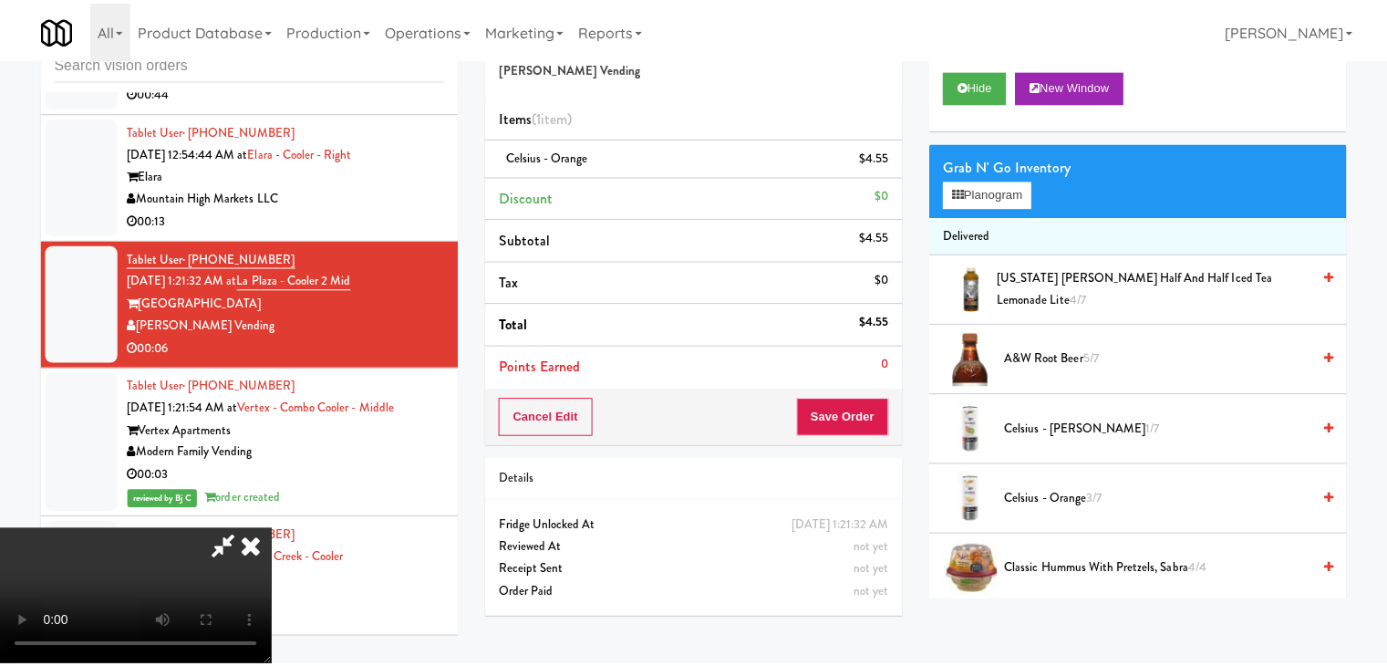
scroll to position [15394, 0]
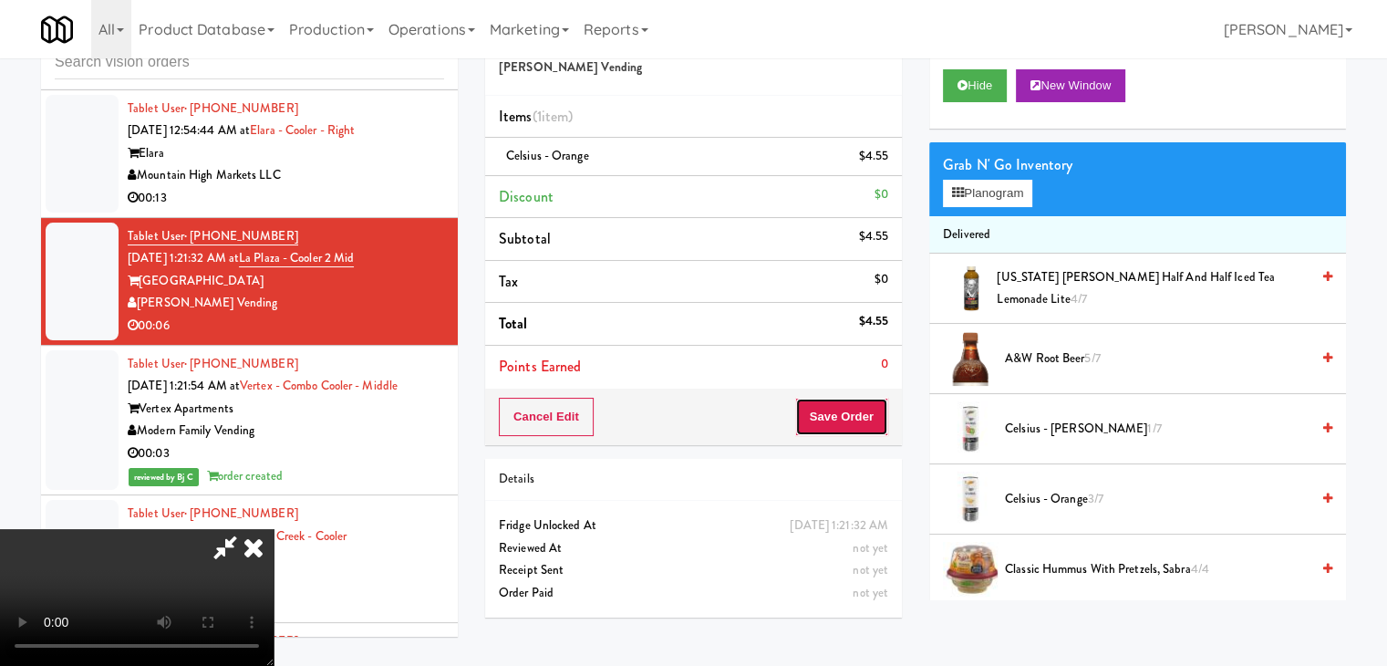
click at [859, 417] on button "Save Order" at bounding box center [841, 417] width 93 height 38
click at [860, 420] on button "Save Order" at bounding box center [841, 417] width 93 height 38
drag, startPoint x: 860, startPoint y: 420, endPoint x: 845, endPoint y: 404, distance: 21.9
click at [857, 413] on button "Save Order" at bounding box center [841, 417] width 93 height 38
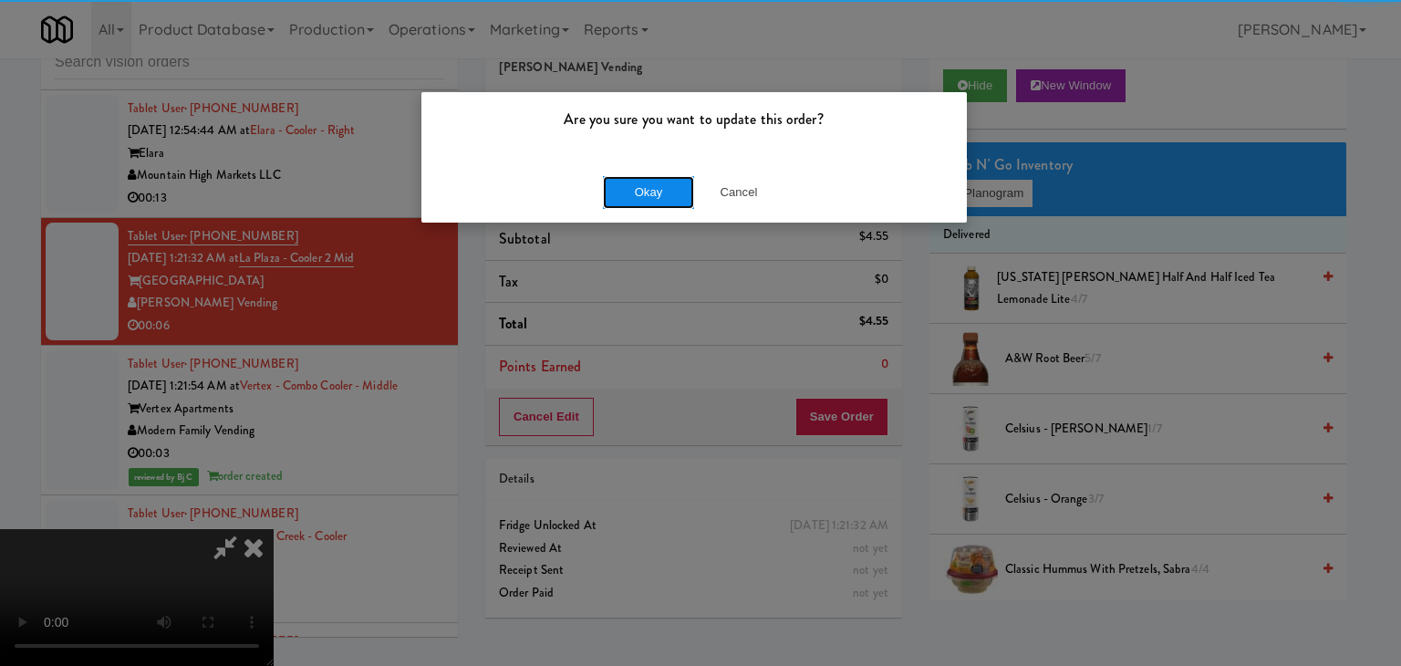
click at [629, 197] on button "Okay" at bounding box center [648, 192] width 91 height 33
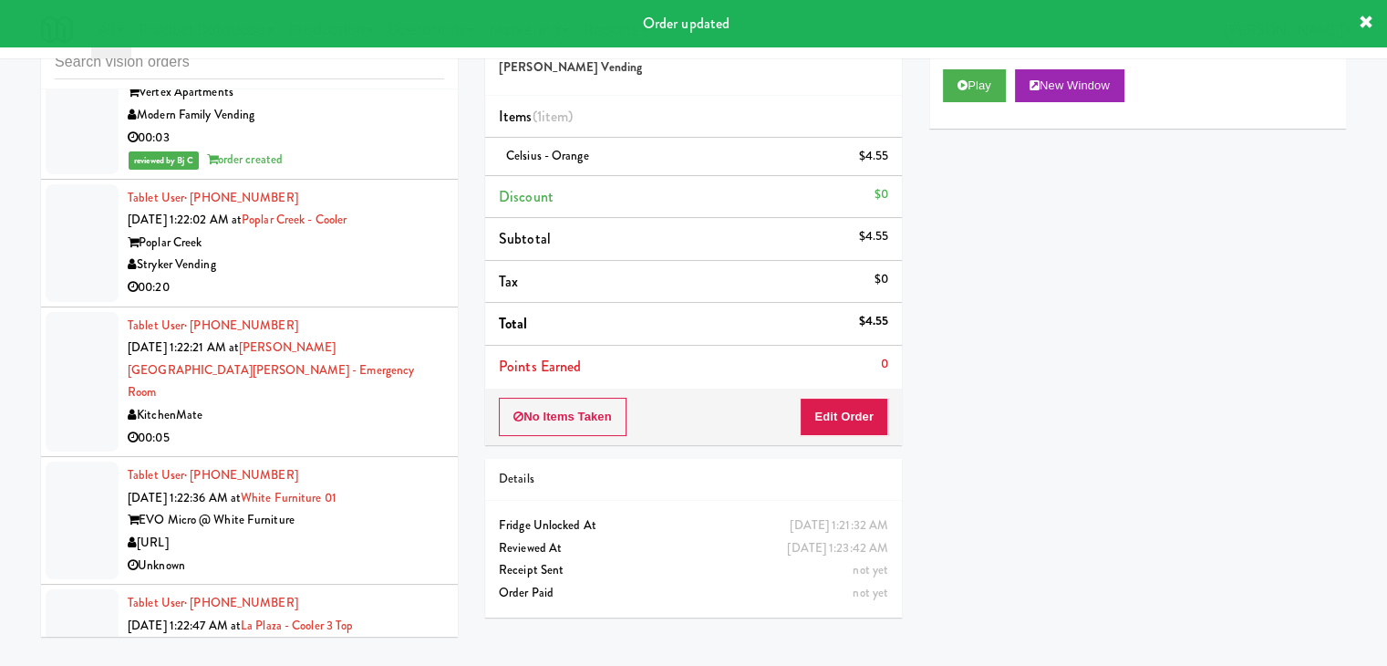
scroll to position [15759, 0]
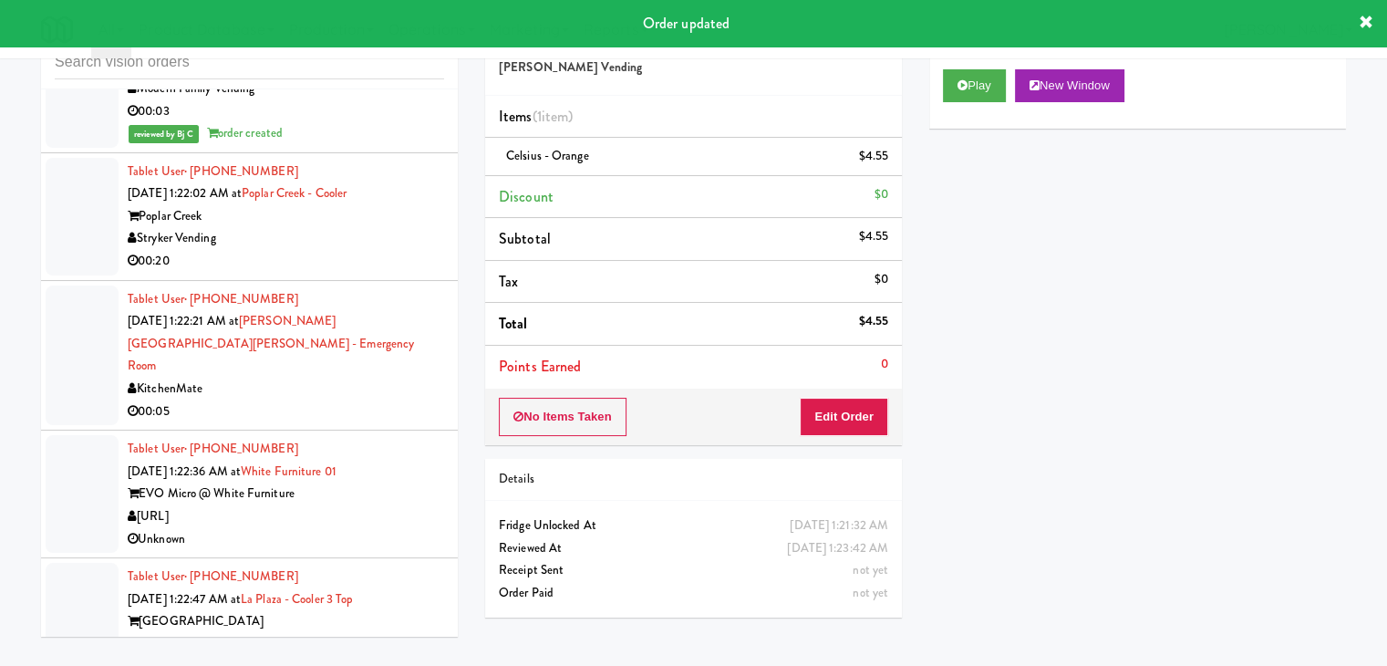
click at [403, 250] on div "Stryker Vending" at bounding box center [286, 238] width 317 height 23
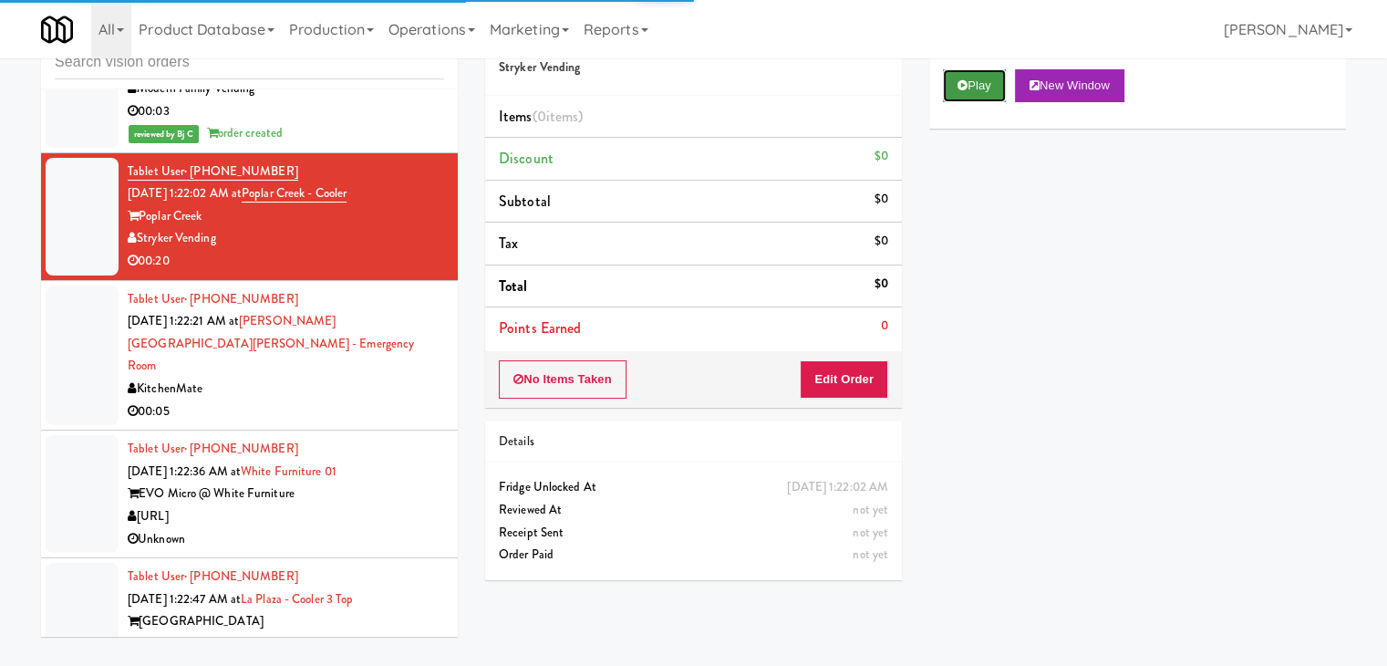
click at [960, 88] on icon at bounding box center [963, 85] width 10 height 12
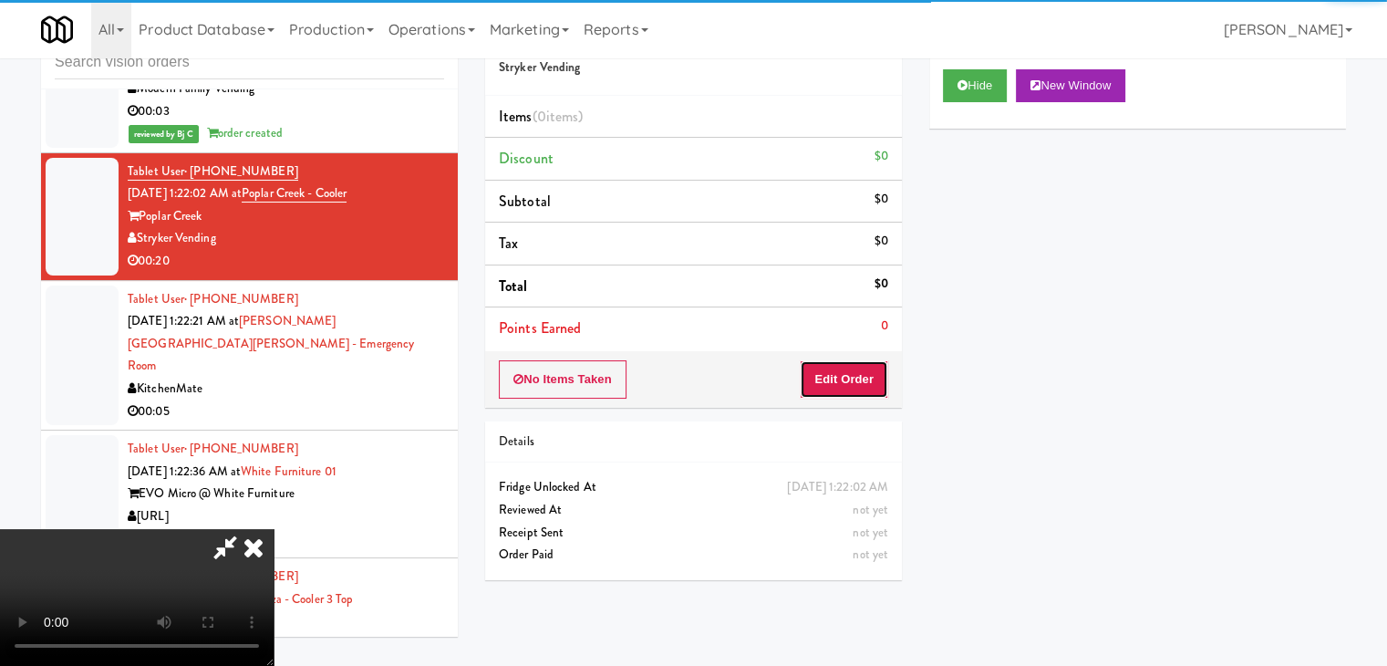
click at [846, 376] on button "Edit Order" at bounding box center [844, 379] width 88 height 38
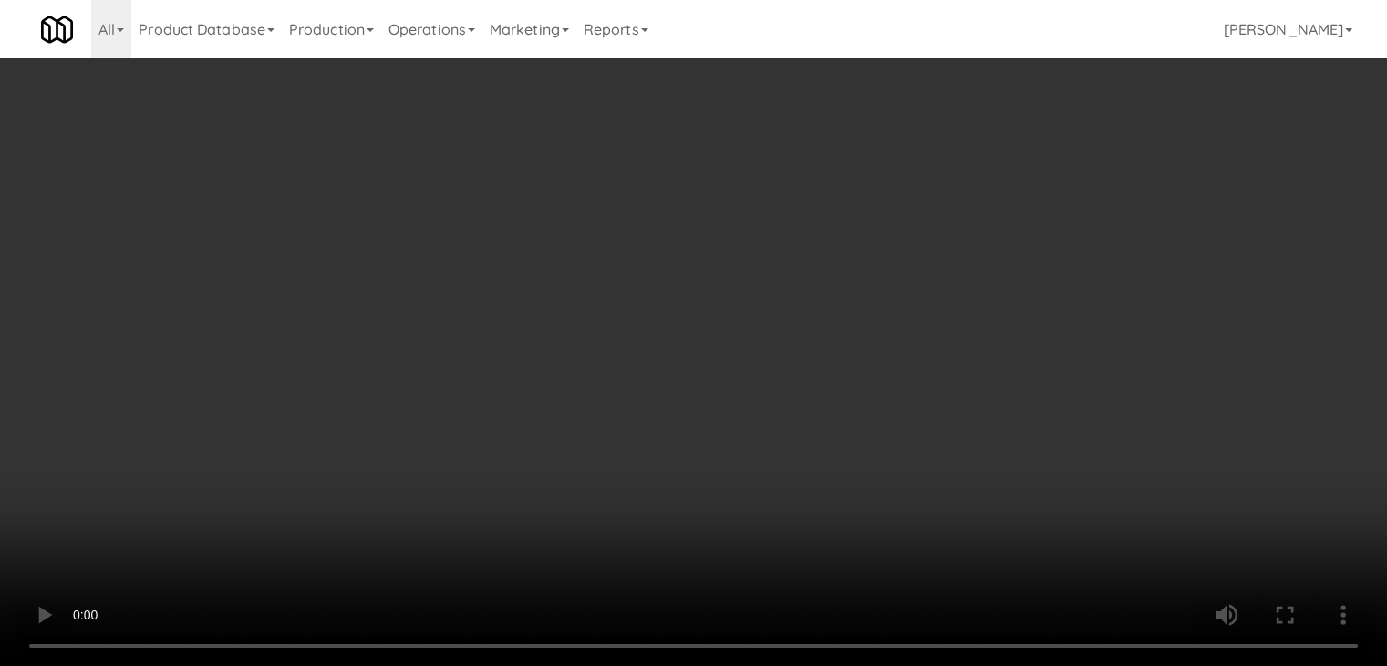
scroll to position [15736, 0]
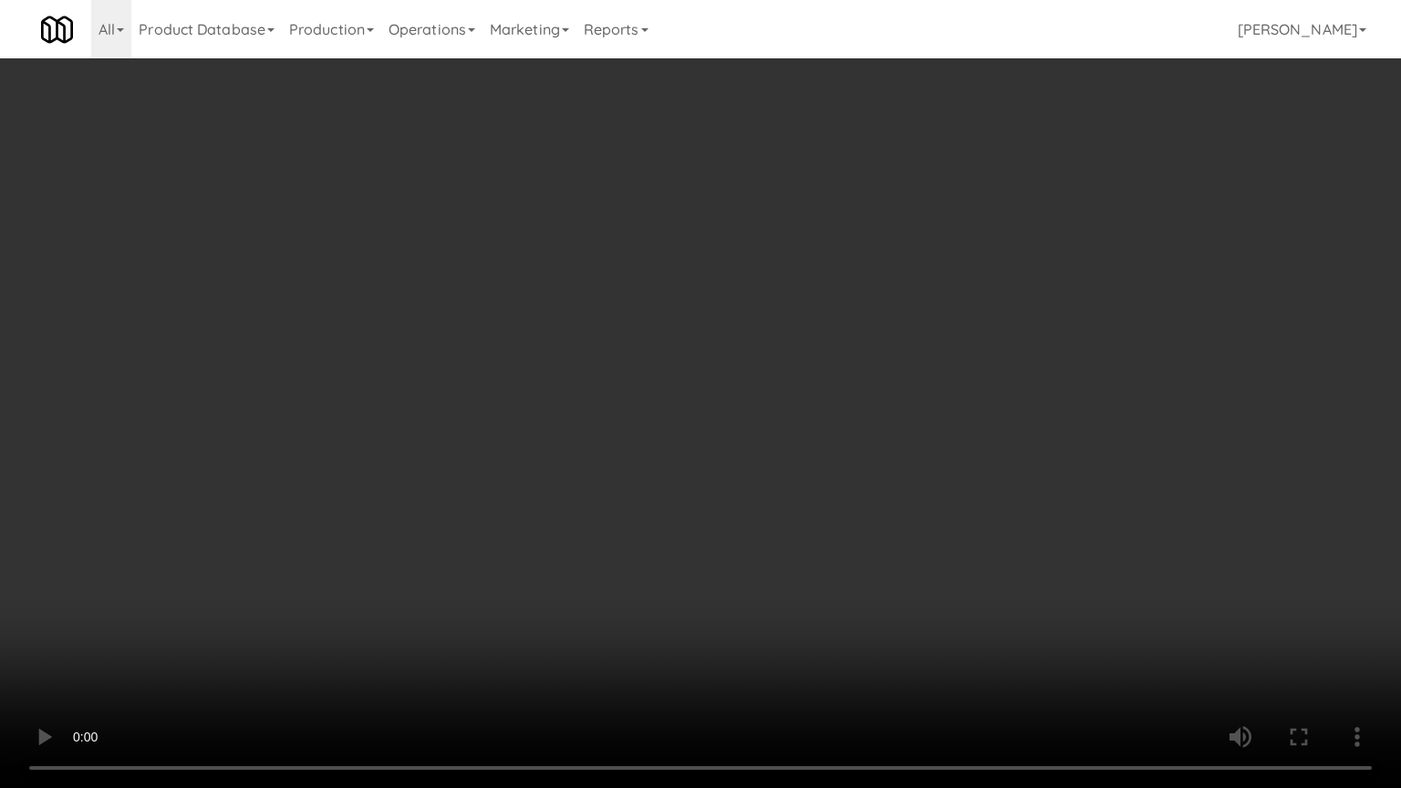
click at [803, 507] on video at bounding box center [700, 394] width 1401 height 788
drag, startPoint x: 803, startPoint y: 507, endPoint x: 788, endPoint y: 515, distance: 16.7
click at [802, 509] on video at bounding box center [700, 394] width 1401 height 788
click at [792, 511] on video at bounding box center [700, 394] width 1401 height 788
click at [793, 508] on video at bounding box center [700, 394] width 1401 height 788
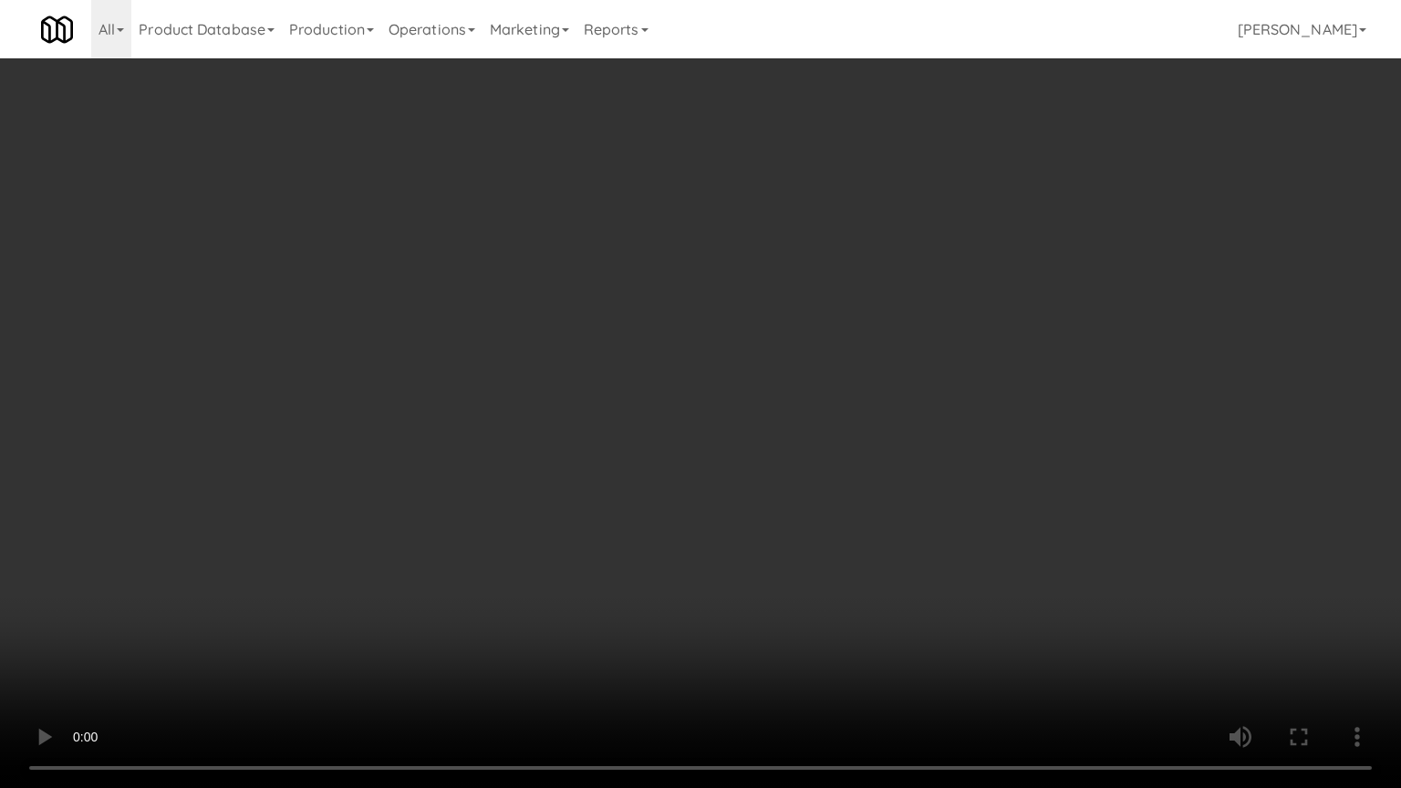
click at [794, 498] on video at bounding box center [700, 394] width 1401 height 788
click at [794, 496] on video at bounding box center [700, 394] width 1401 height 788
click at [837, 459] on video at bounding box center [700, 394] width 1401 height 788
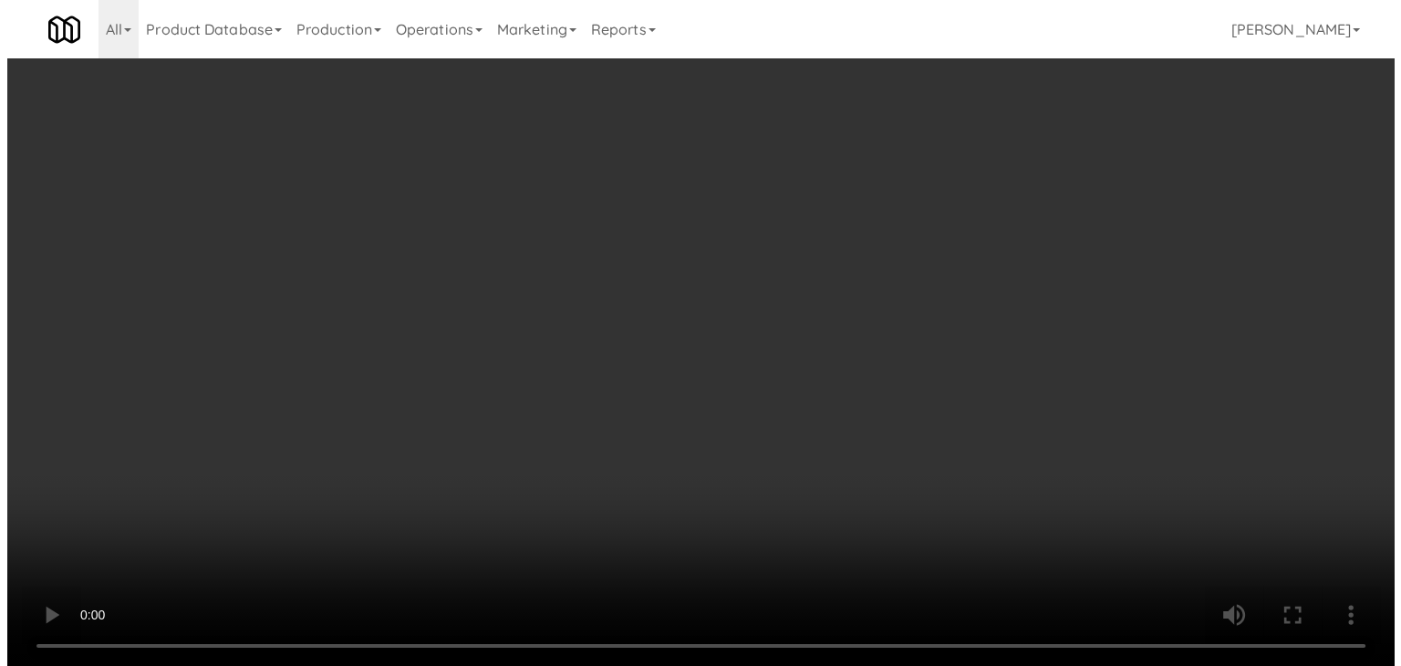
scroll to position [15759, 0]
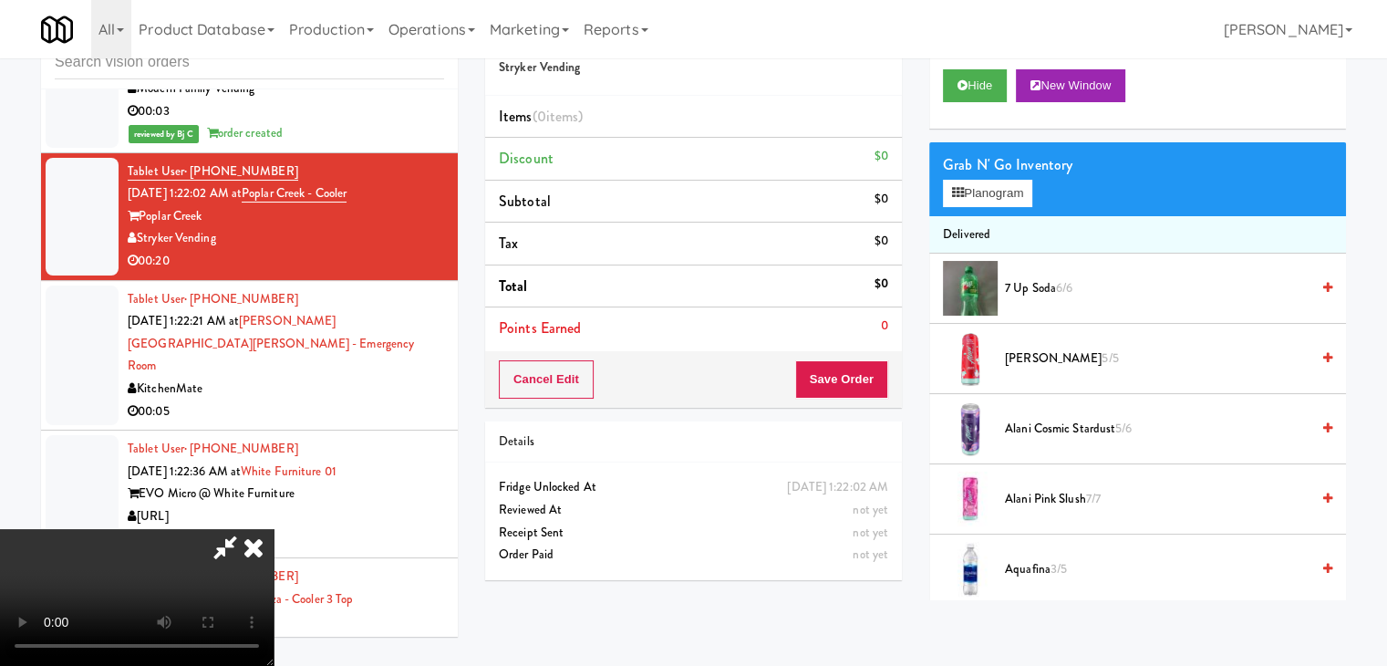
click at [274, 529] on video at bounding box center [137, 597] width 274 height 137
click at [988, 201] on button "Planogram" at bounding box center [987, 193] width 89 height 27
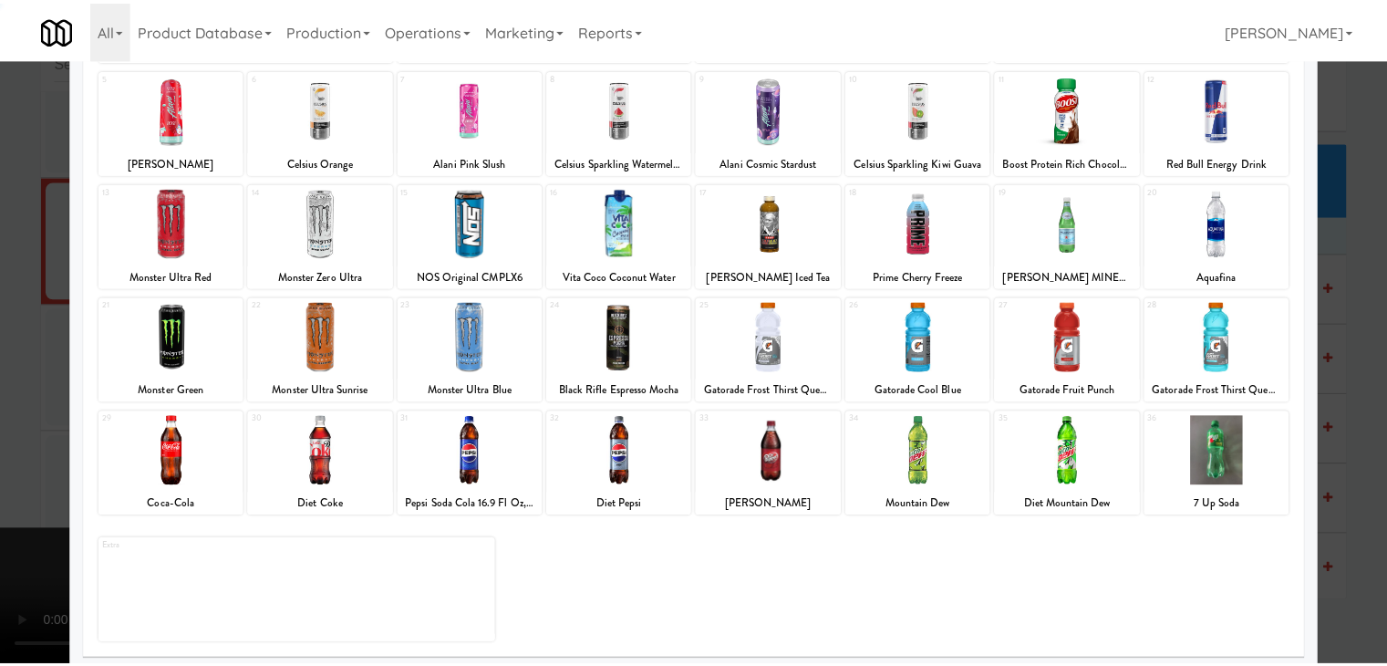
scroll to position [230, 0]
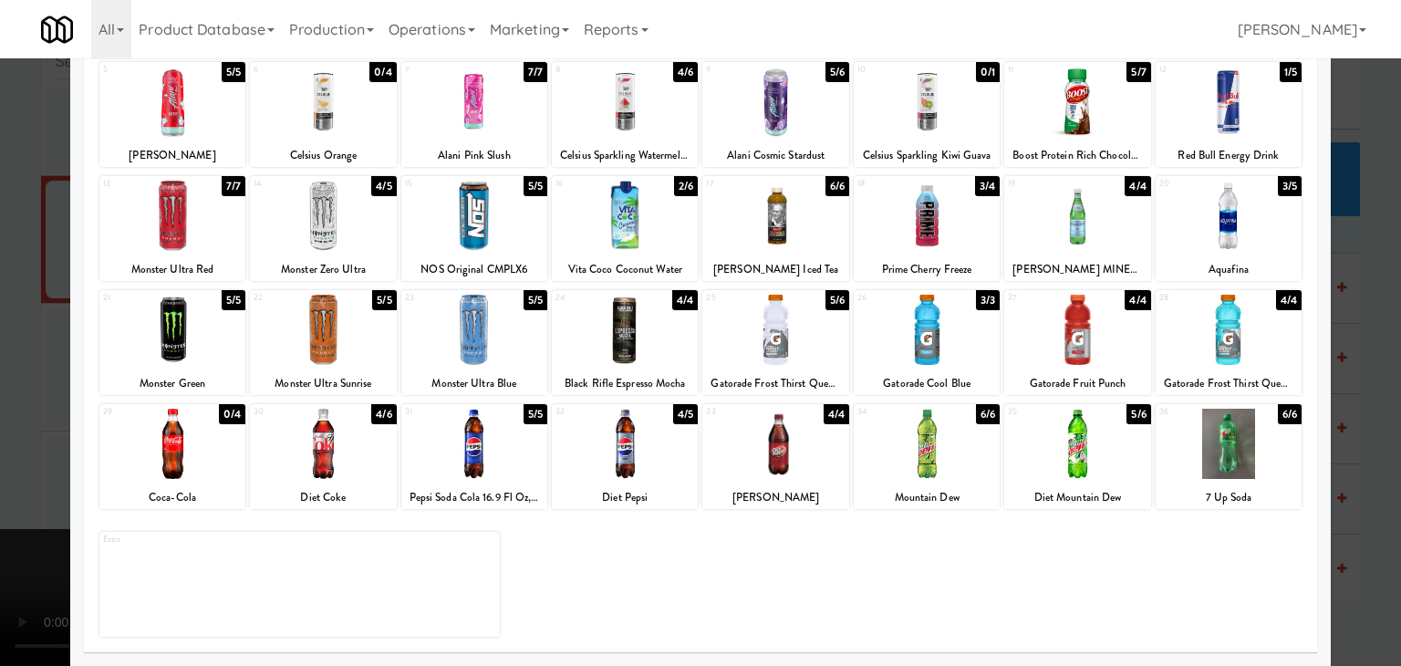
click at [1233, 438] on div at bounding box center [1229, 444] width 146 height 70
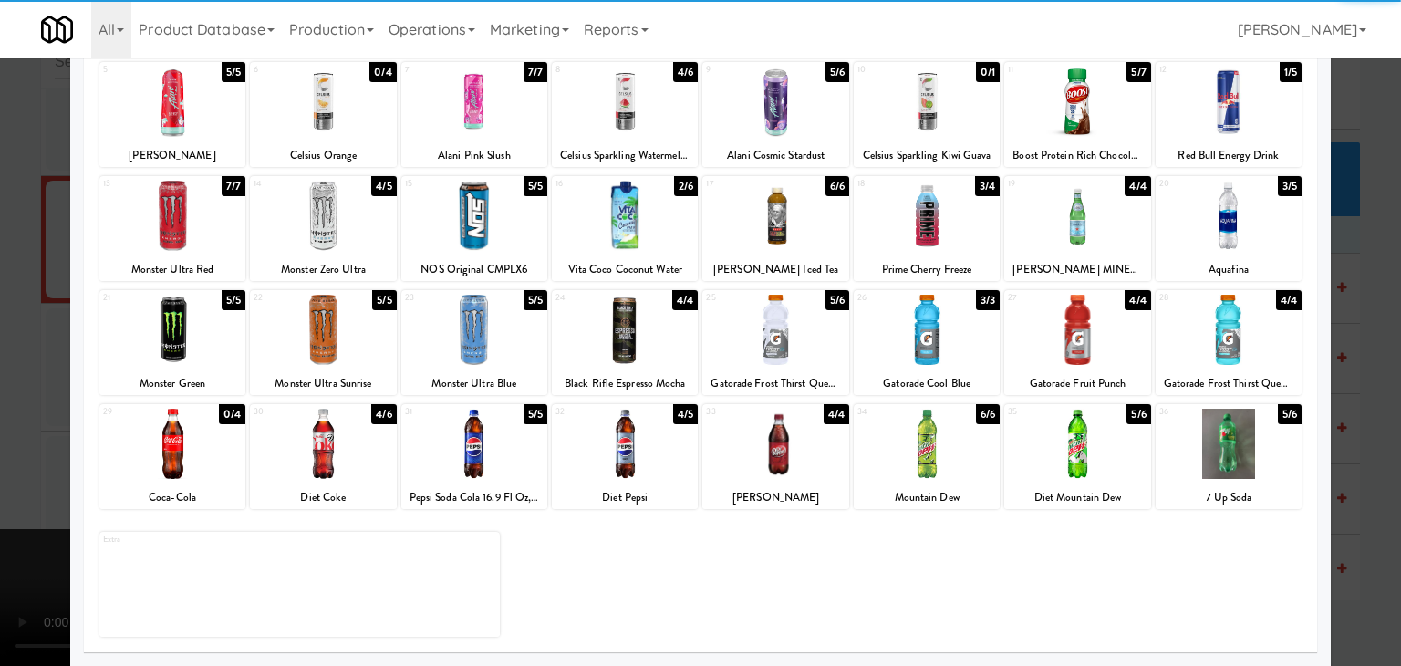
click at [435, 468] on div at bounding box center [474, 444] width 146 height 70
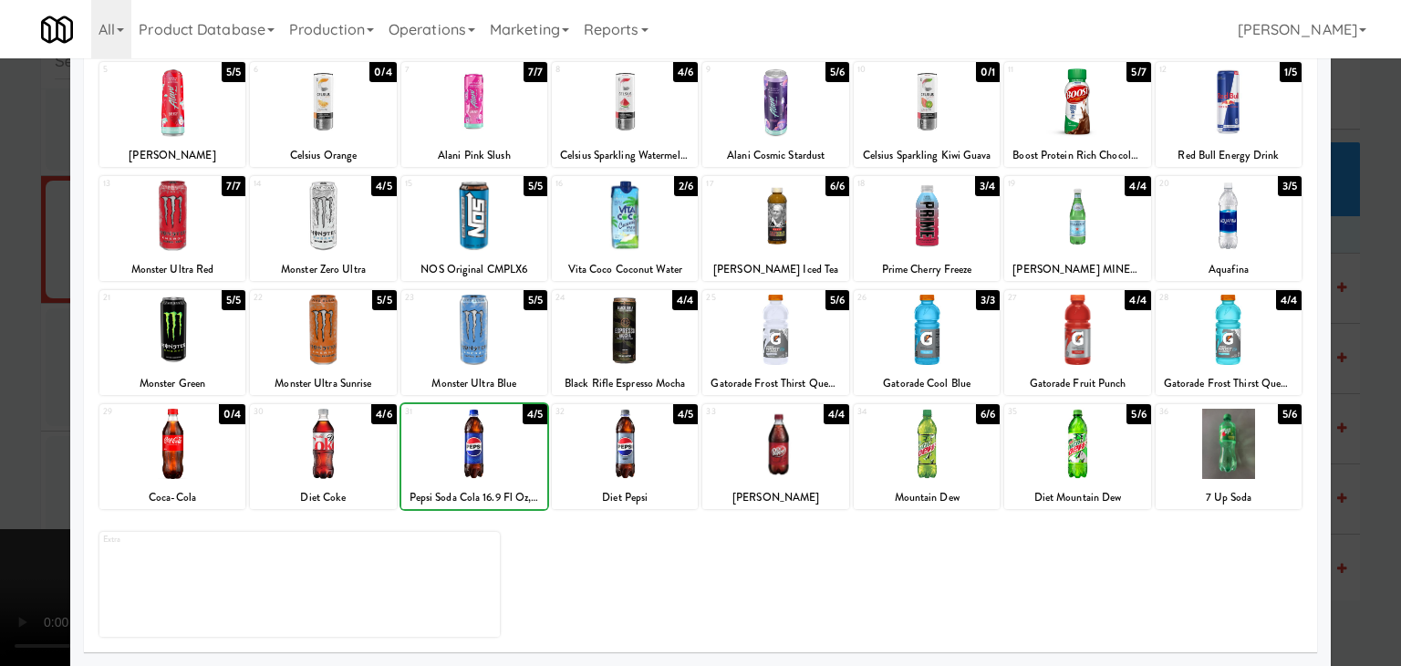
click at [4, 454] on div at bounding box center [700, 333] width 1401 height 666
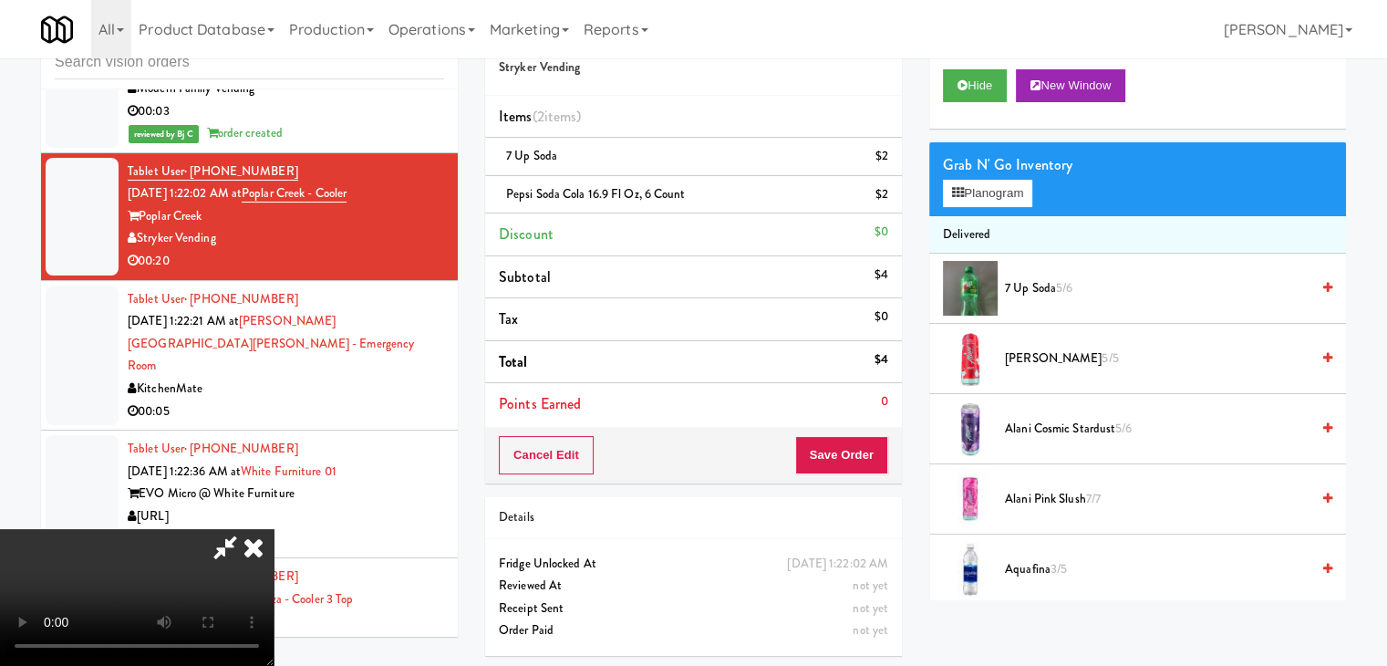
click at [274, 529] on video at bounding box center [137, 597] width 274 height 137
click at [876, 431] on div "Cancel Edit Save Order" at bounding box center [693, 455] width 417 height 57
click at [869, 444] on button "Save Order" at bounding box center [841, 455] width 93 height 38
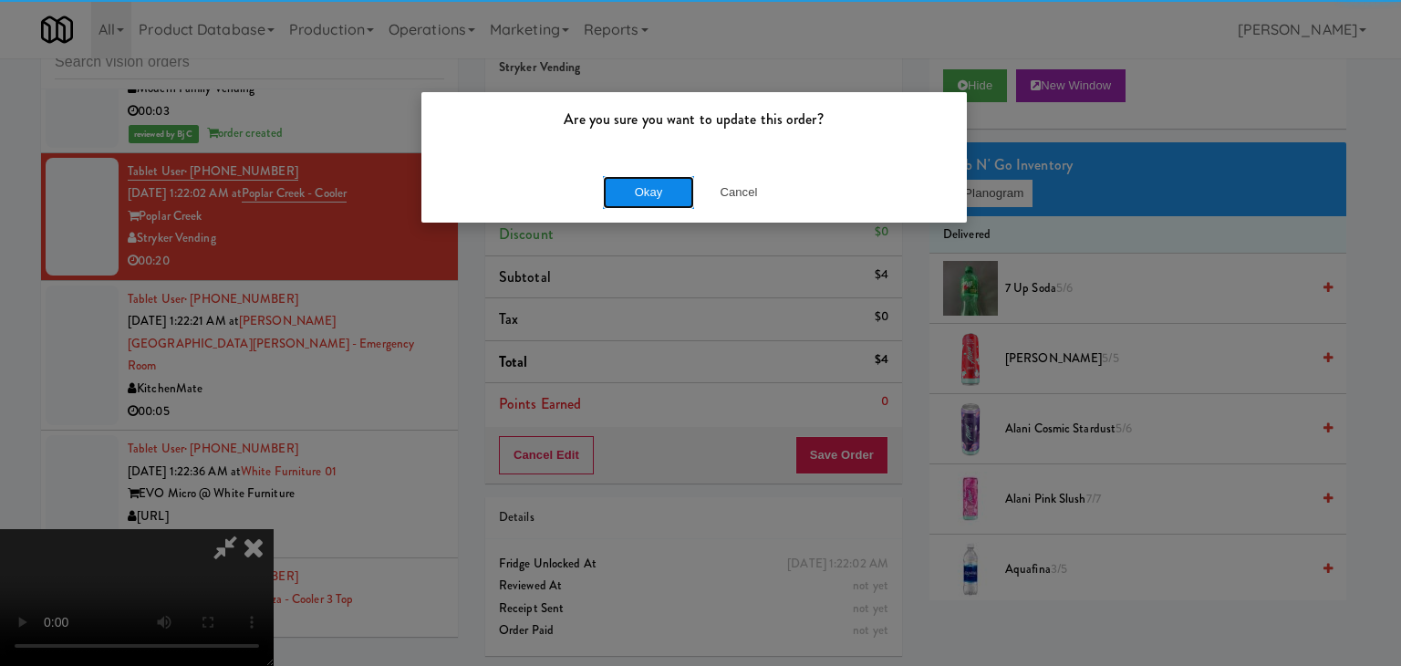
click at [679, 199] on button "Okay" at bounding box center [648, 192] width 91 height 33
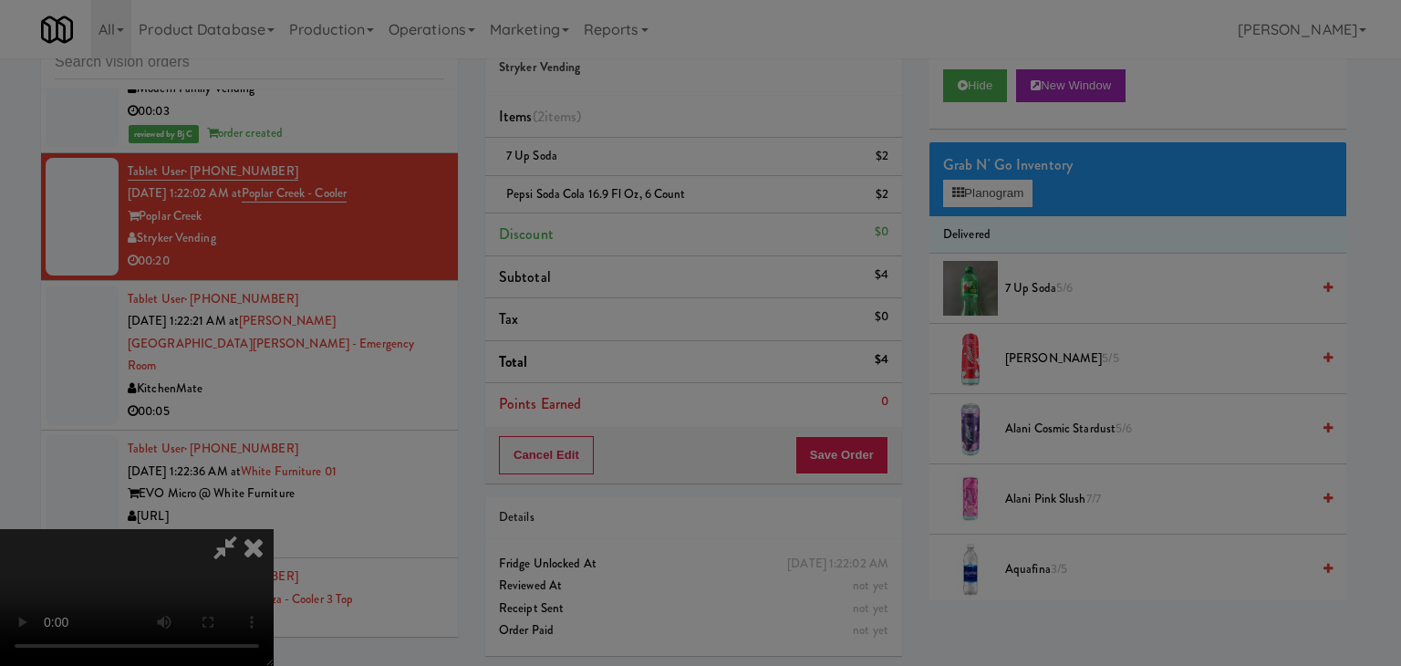
click at [679, 198] on body "Are you sure you want to update this order? Okay Cancel Okay Are you sure you w…" at bounding box center [700, 333] width 1401 height 666
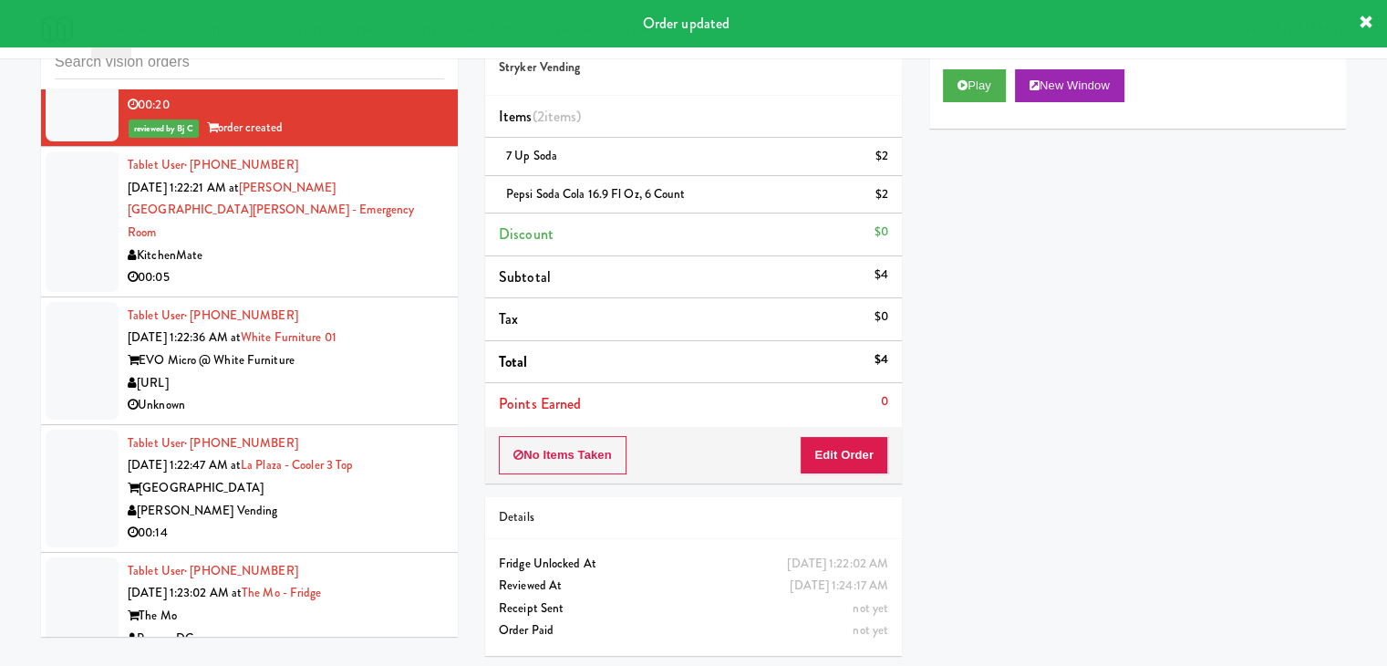
scroll to position [15941, 0]
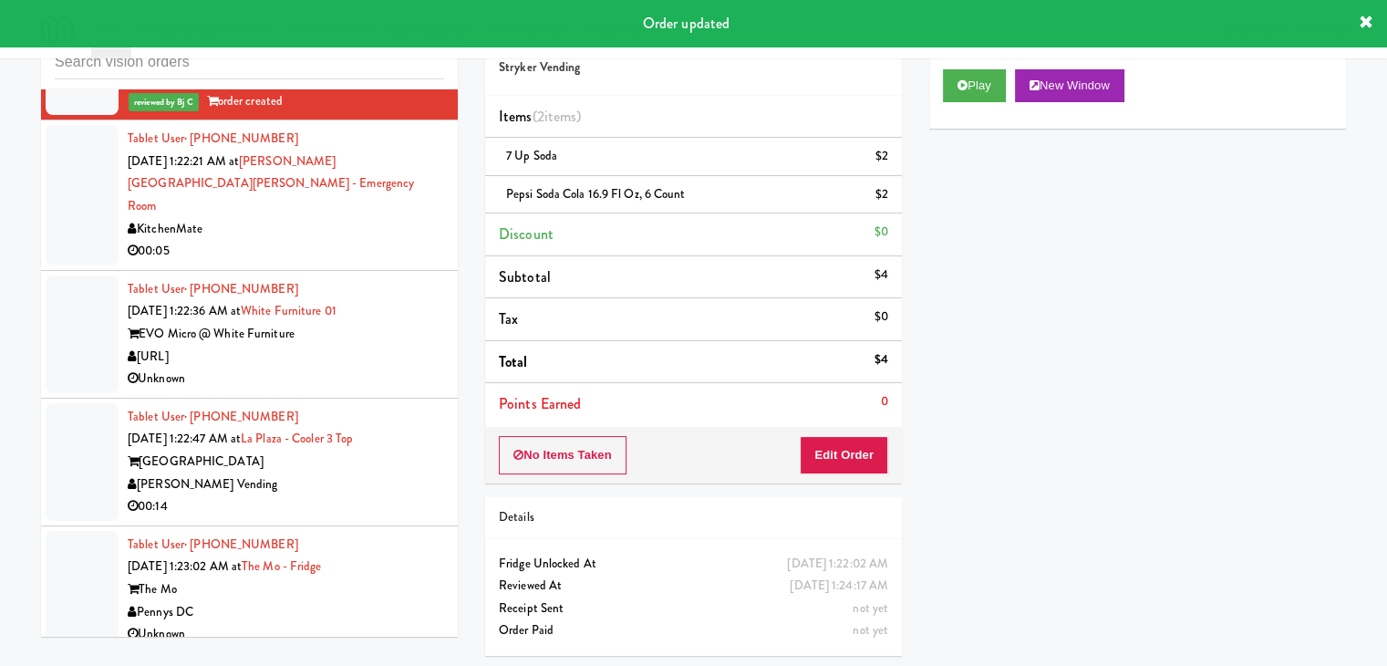
click at [394, 263] on div "00:05" at bounding box center [286, 251] width 317 height 23
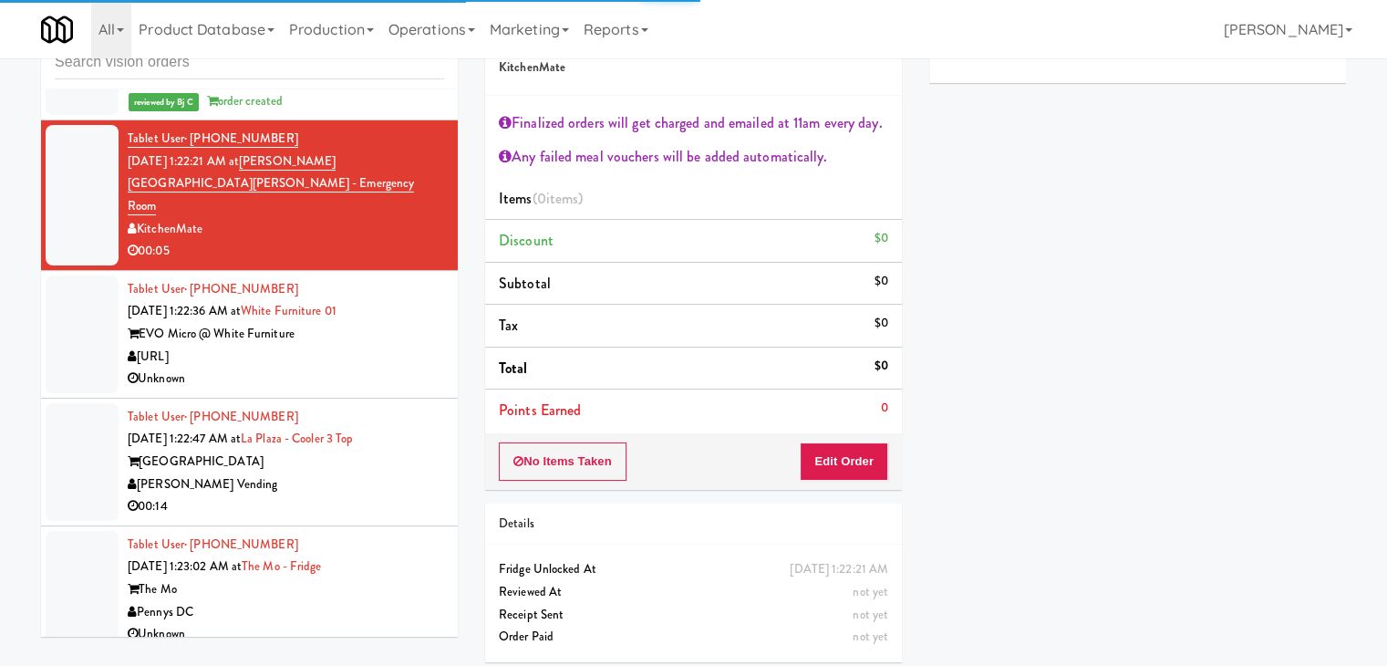
drag, startPoint x: 365, startPoint y: 400, endPoint x: 376, endPoint y: 403, distance: 11.3
click at [375, 390] on div "Unknown" at bounding box center [286, 379] width 317 height 23
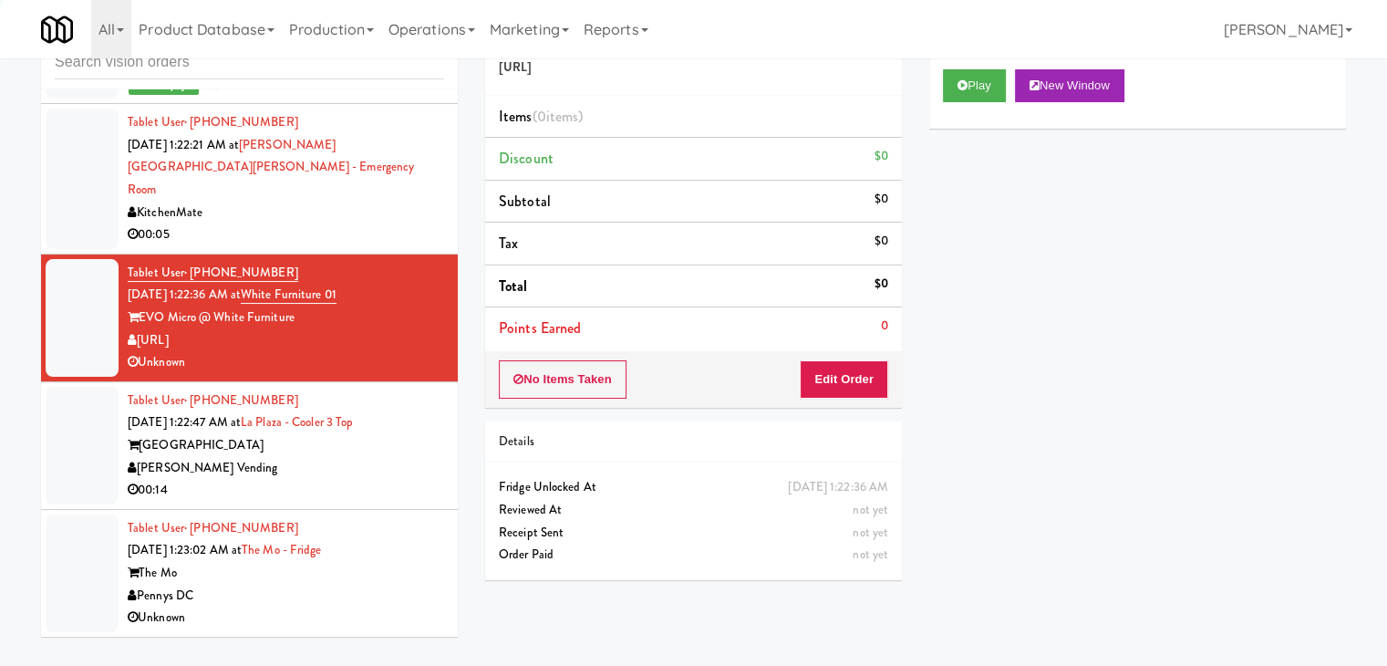
scroll to position [15990, 0]
click at [964, 92] on button "Play" at bounding box center [974, 85] width 63 height 33
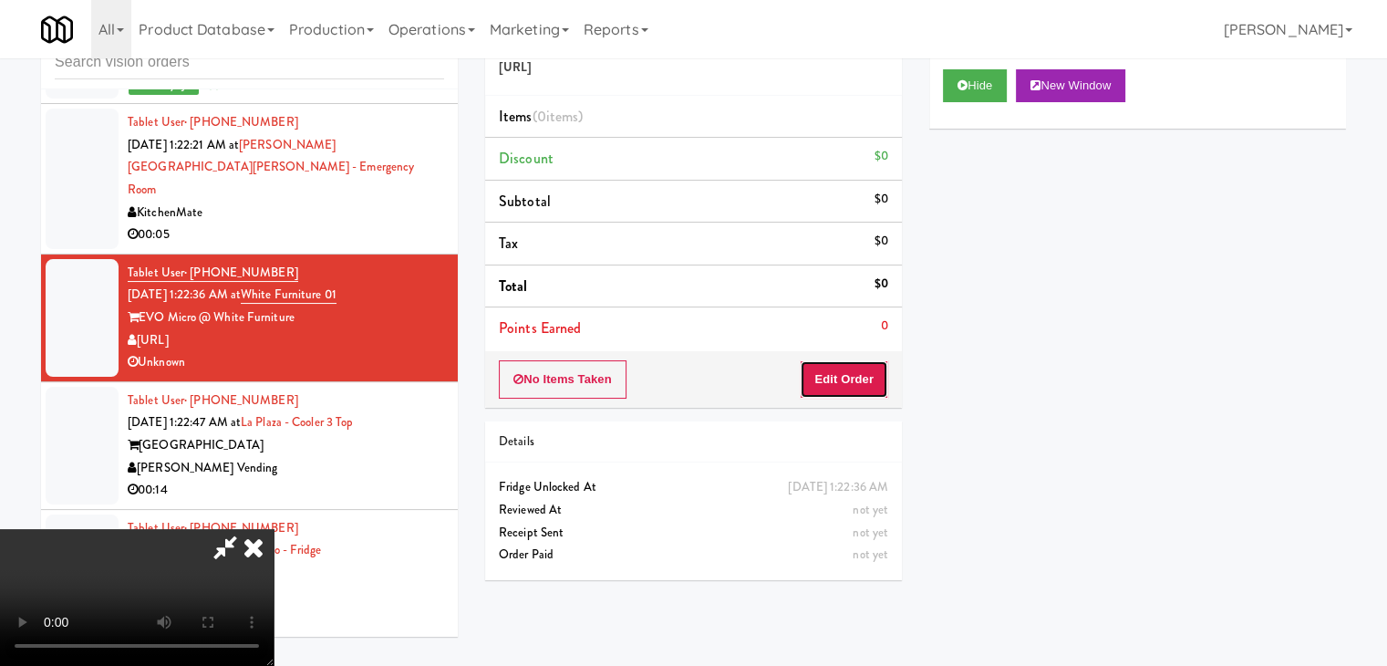
click at [857, 375] on button "Edit Order" at bounding box center [844, 379] width 88 height 38
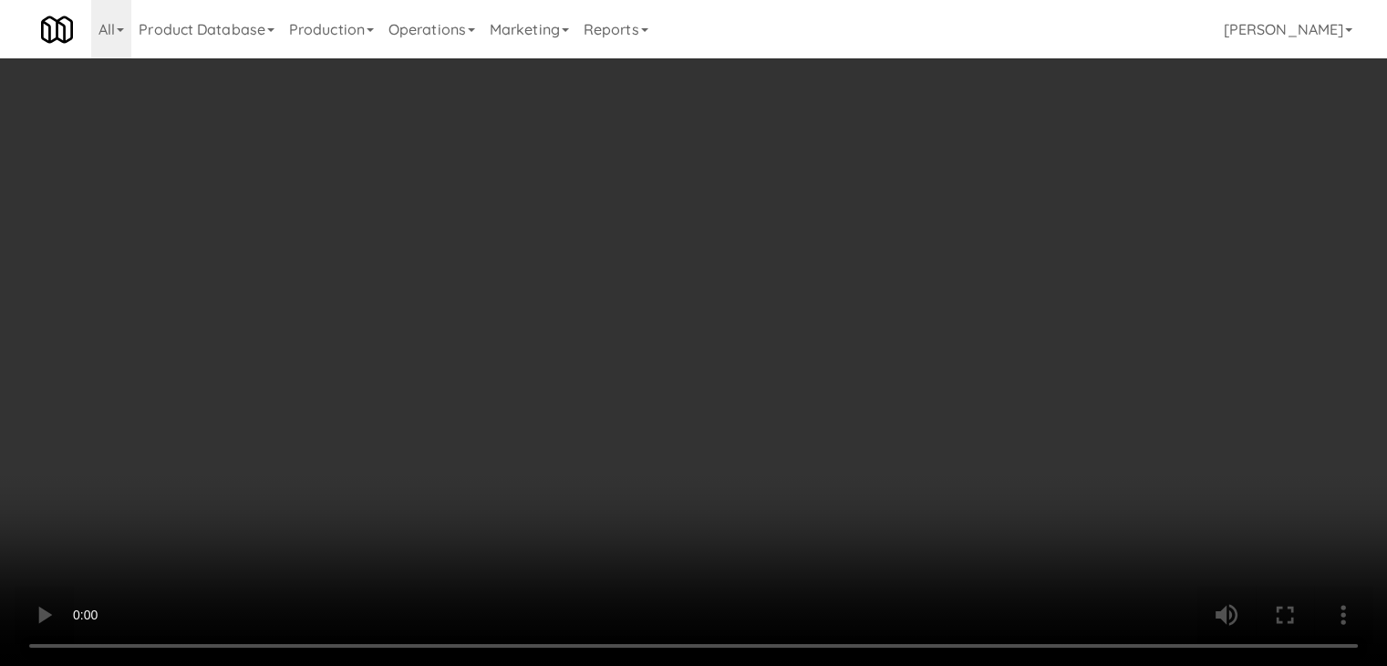
scroll to position [15147, 0]
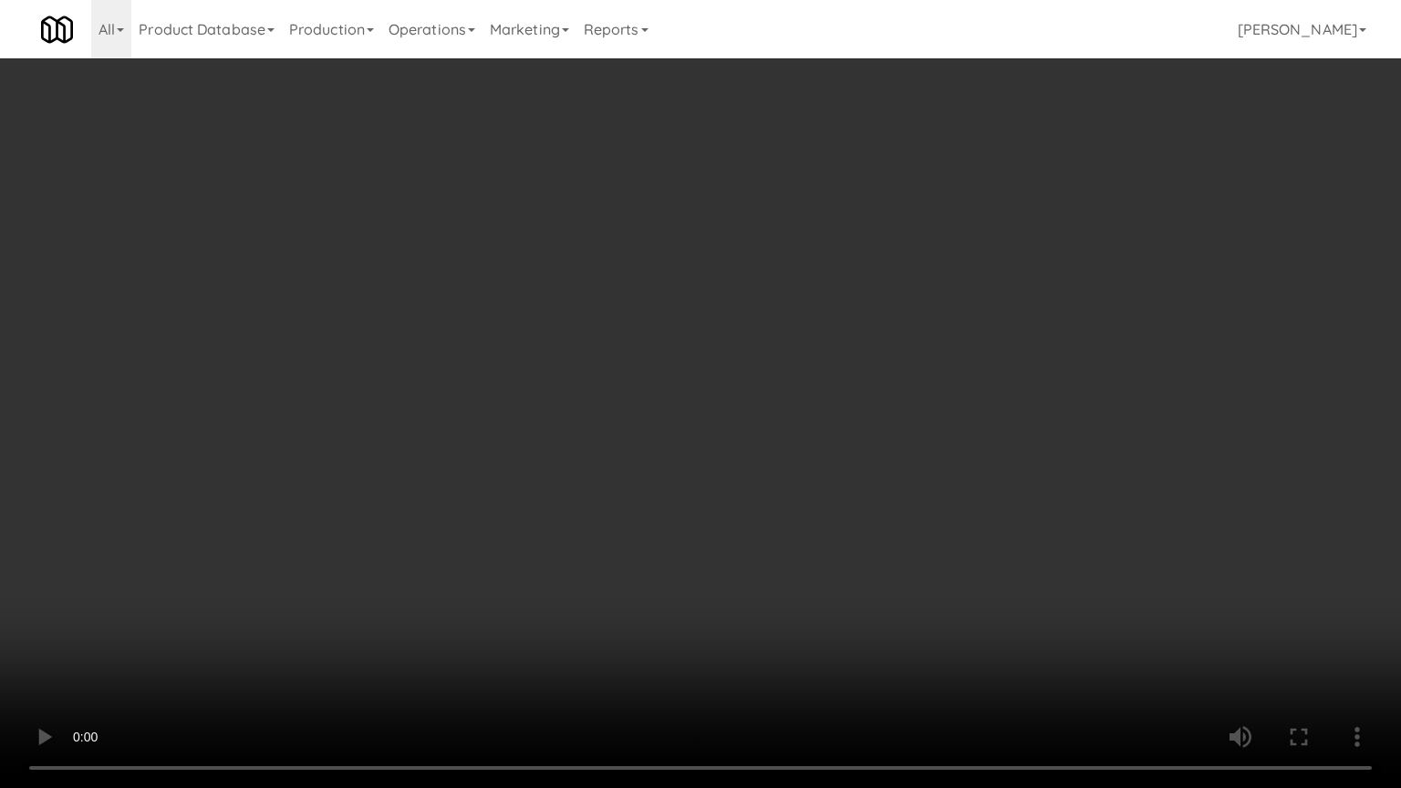
click at [841, 560] on video at bounding box center [700, 394] width 1401 height 788
click at [843, 560] on video at bounding box center [700, 394] width 1401 height 788
click at [846, 560] on video at bounding box center [700, 394] width 1401 height 788
click at [861, 538] on video at bounding box center [700, 394] width 1401 height 788
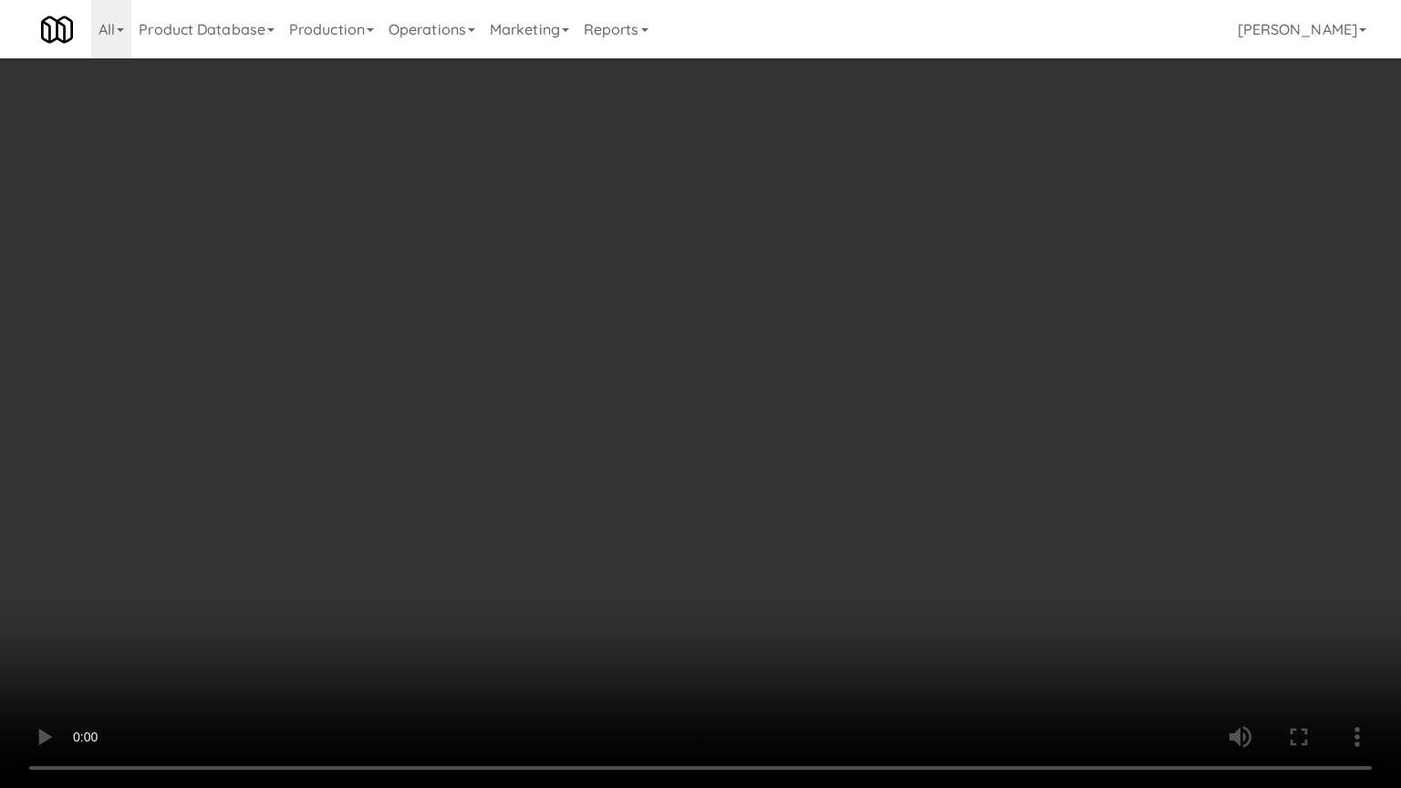
click at [869, 474] on video at bounding box center [700, 394] width 1401 height 788
click at [868, 479] on video at bounding box center [700, 394] width 1401 height 788
click at [856, 490] on video at bounding box center [700, 394] width 1401 height 788
click at [857, 487] on video at bounding box center [700, 394] width 1401 height 788
click at [852, 487] on video at bounding box center [700, 394] width 1401 height 788
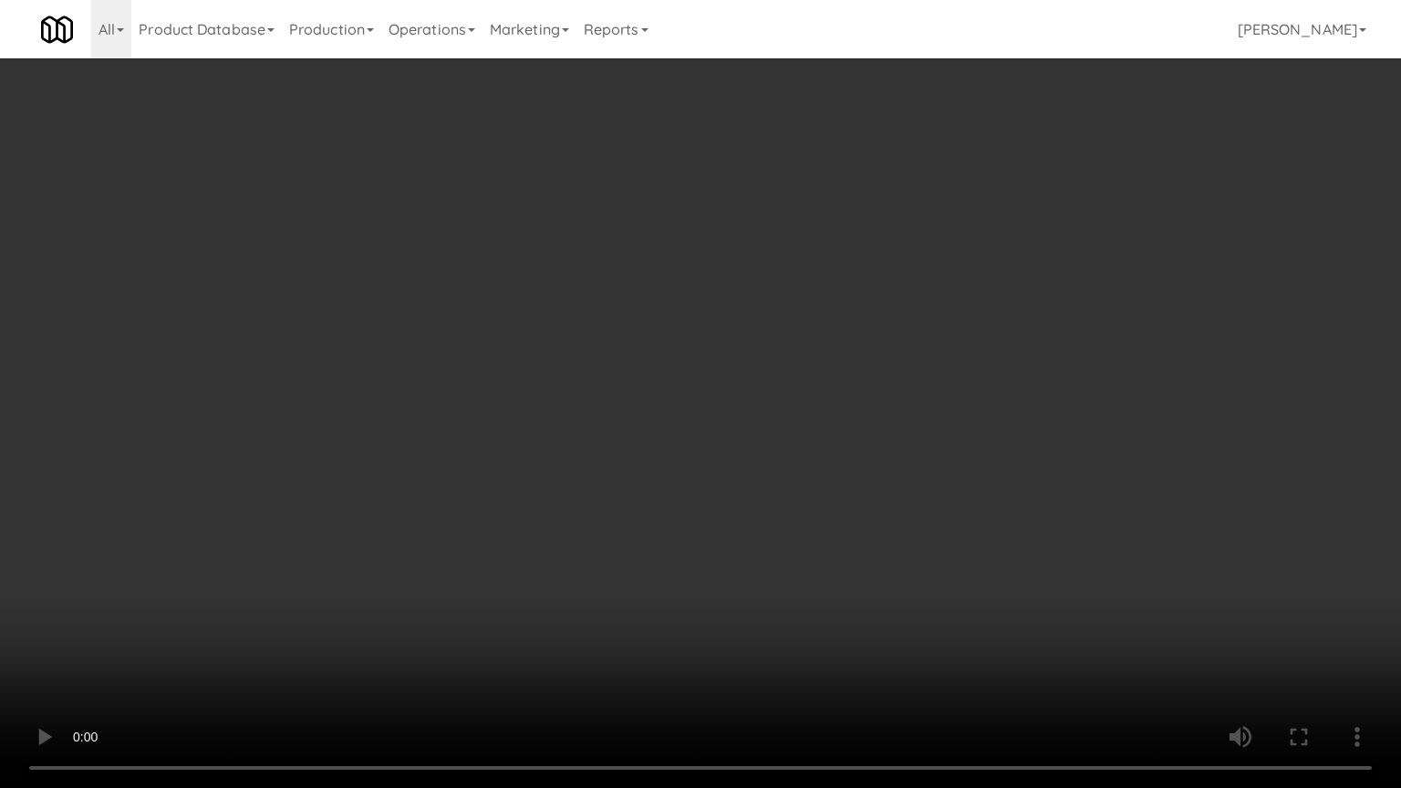
click at [747, 462] on video at bounding box center [700, 394] width 1401 height 788
click at [745, 462] on video at bounding box center [700, 394] width 1401 height 788
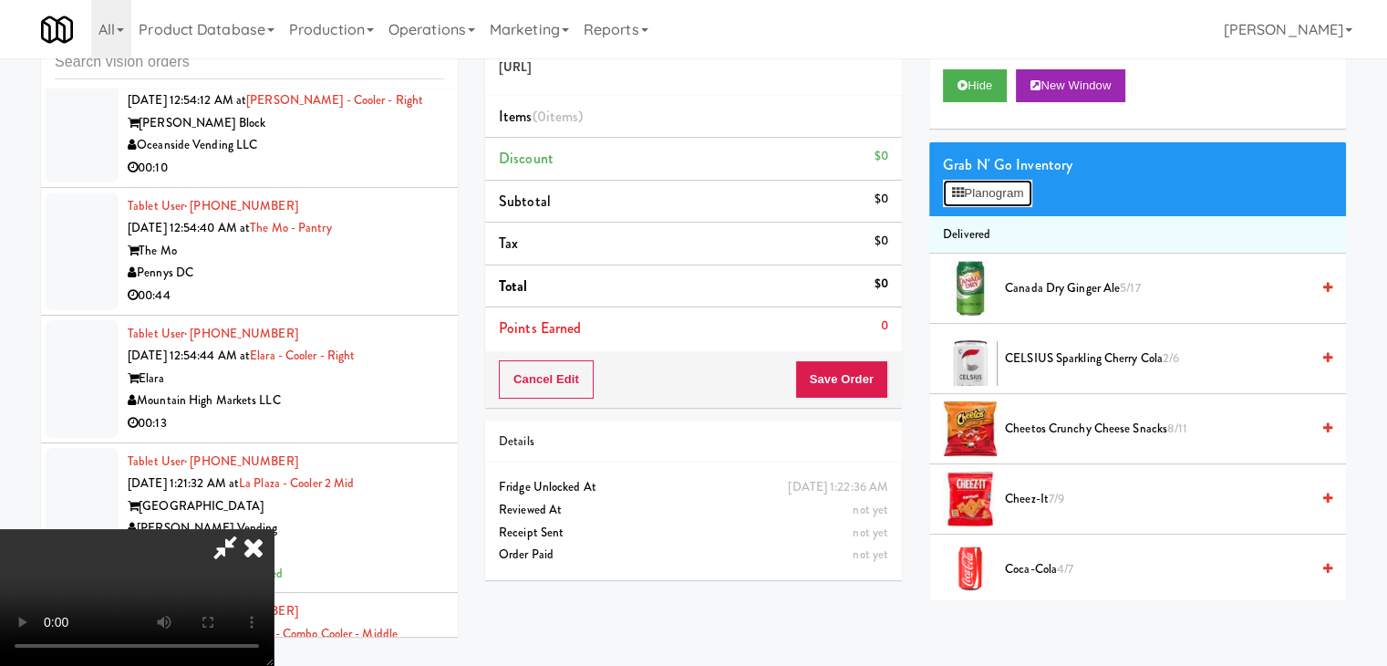
click at [981, 202] on button "Planogram" at bounding box center [987, 193] width 89 height 27
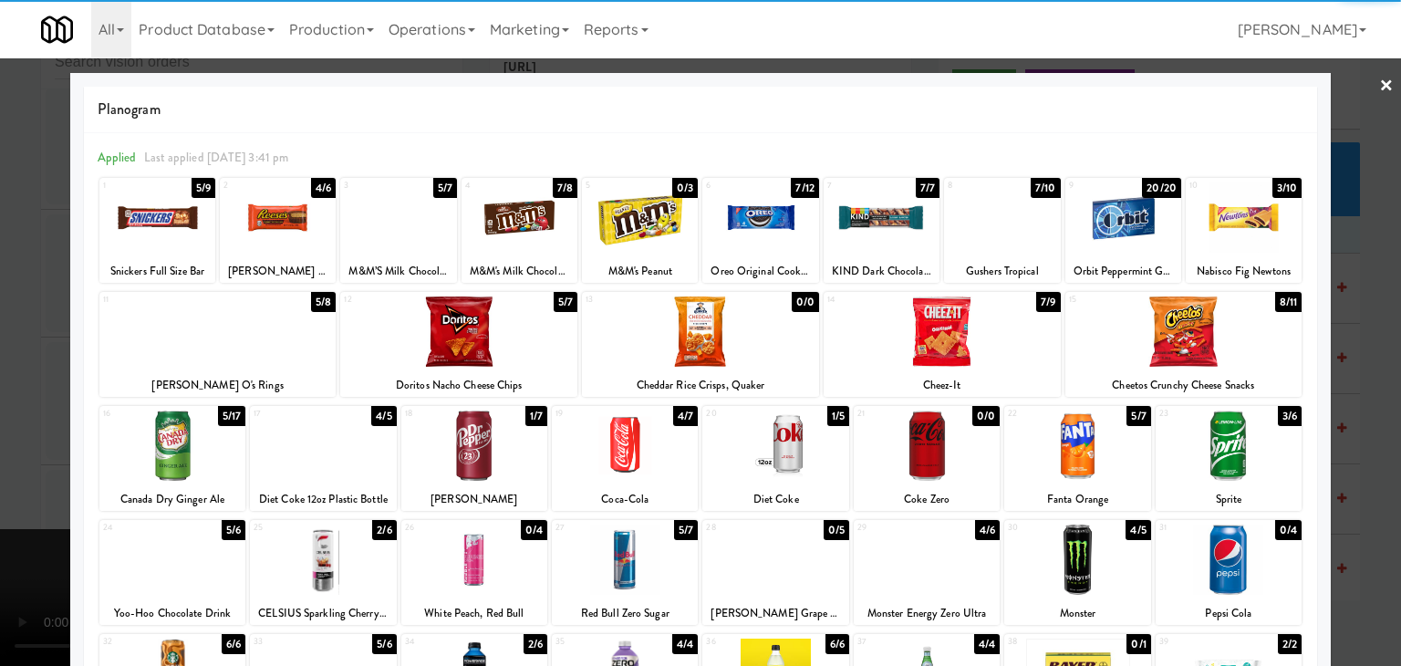
click at [737, 231] on div at bounding box center [760, 217] width 116 height 70
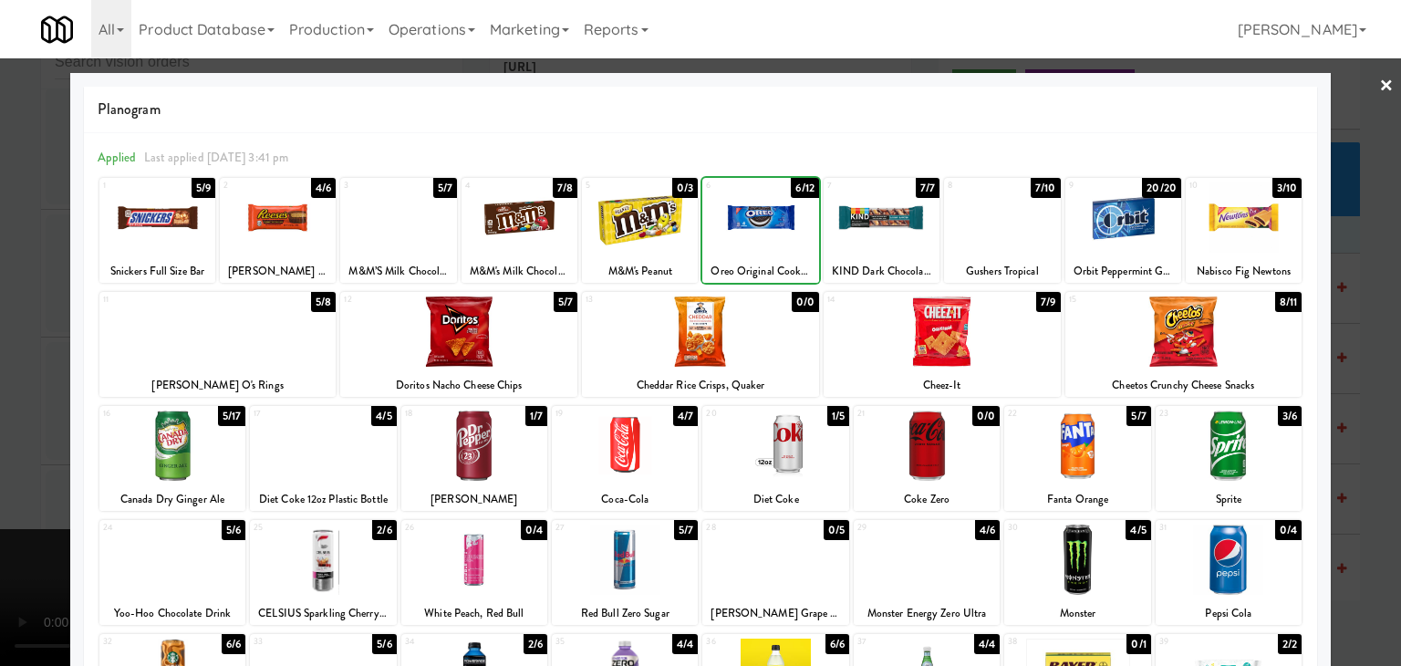
click at [737, 231] on div at bounding box center [760, 217] width 116 height 70
click at [735, 209] on div at bounding box center [760, 217] width 116 height 70
click at [453, 336] on div at bounding box center [458, 331] width 237 height 70
drag, startPoint x: 0, startPoint y: 340, endPoint x: 125, endPoint y: 331, distance: 125.3
click at [4, 339] on div at bounding box center [700, 333] width 1401 height 666
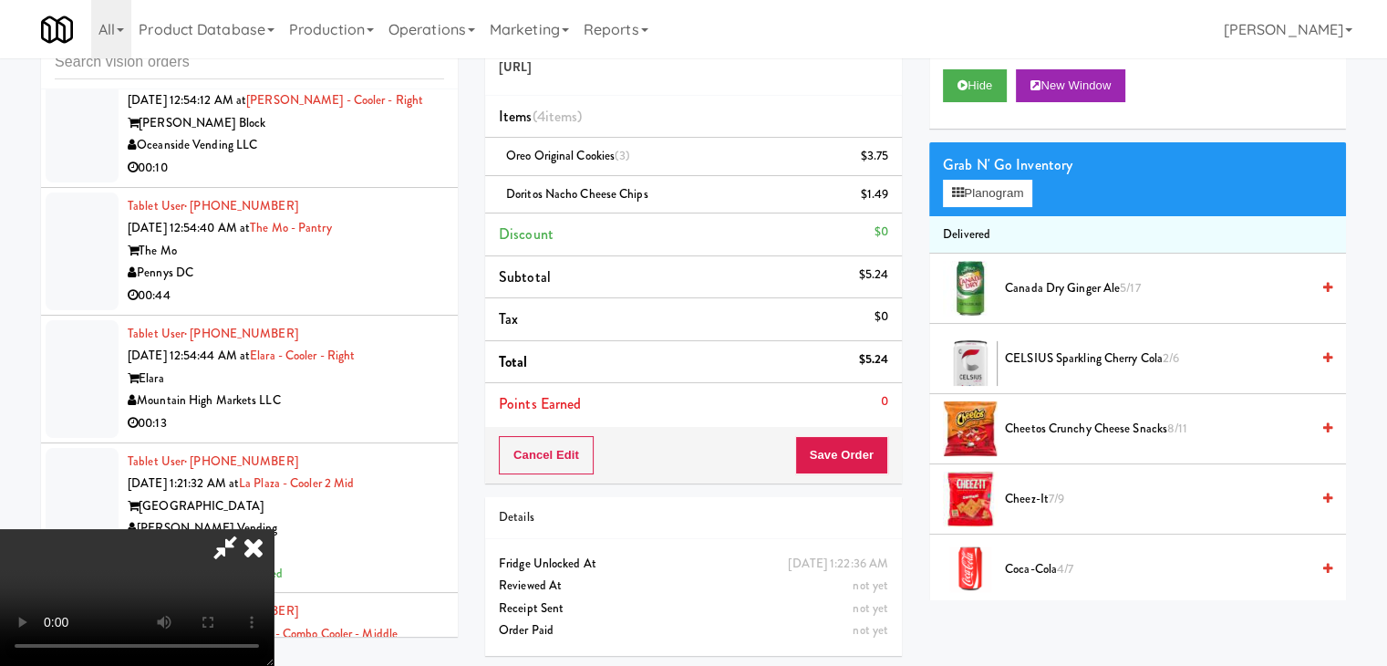
click at [274, 529] on video at bounding box center [137, 597] width 274 height 137
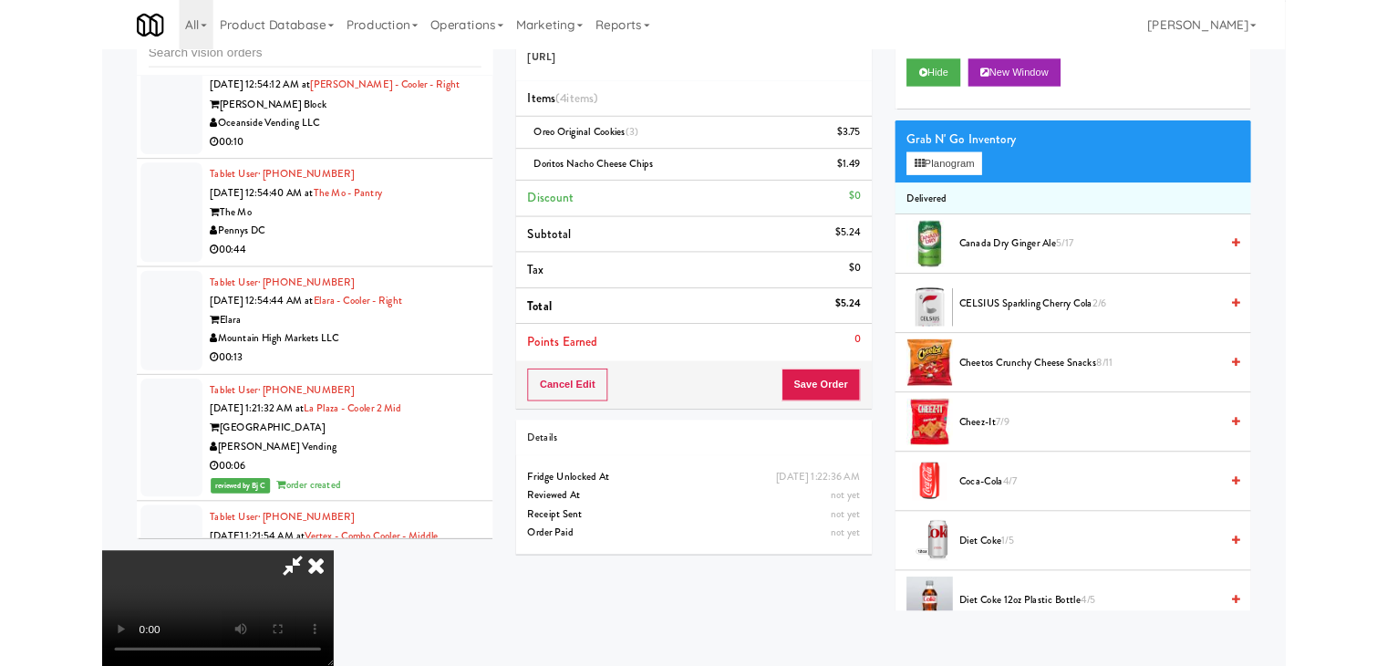
scroll to position [15147, 0]
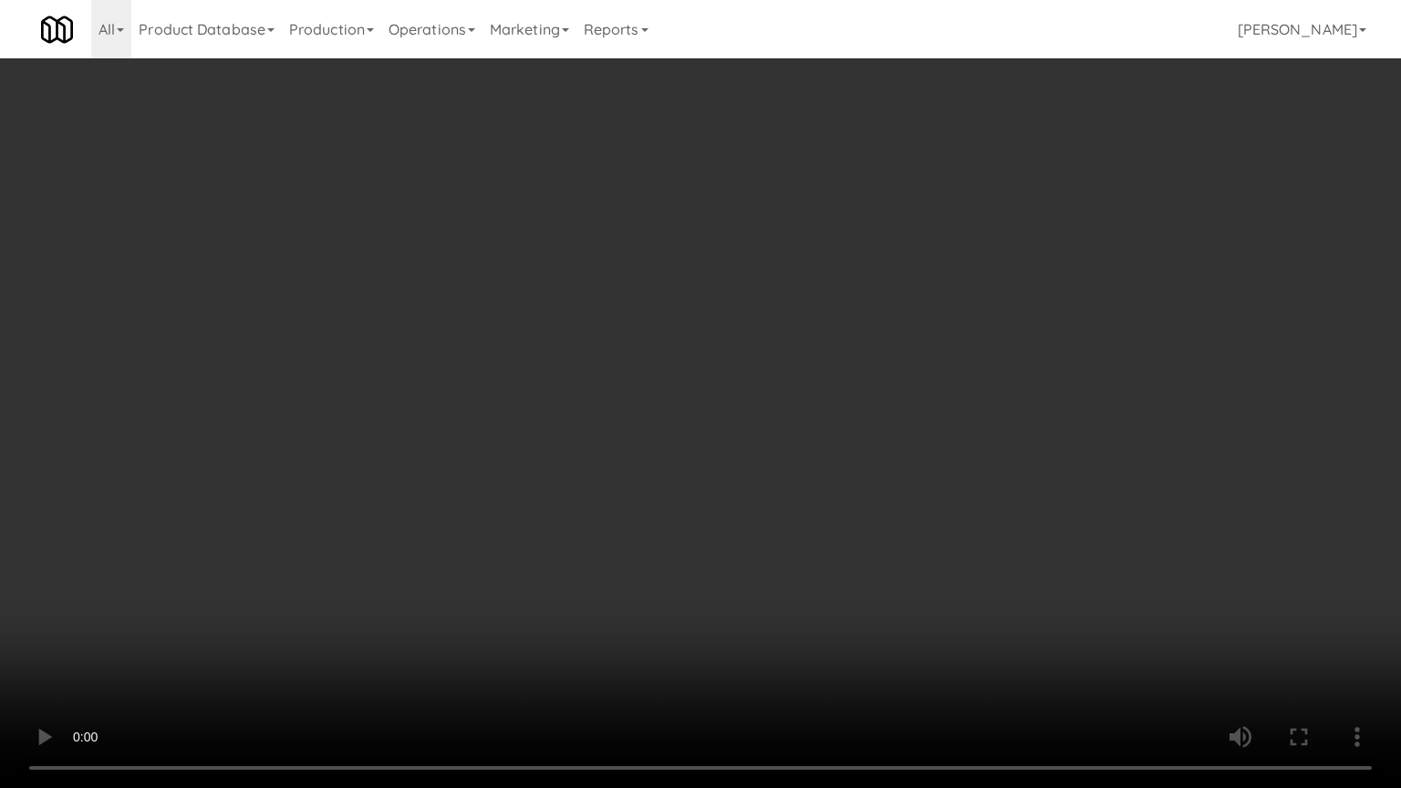
click at [653, 425] on video at bounding box center [700, 394] width 1401 height 788
click at [664, 415] on video at bounding box center [700, 394] width 1401 height 788
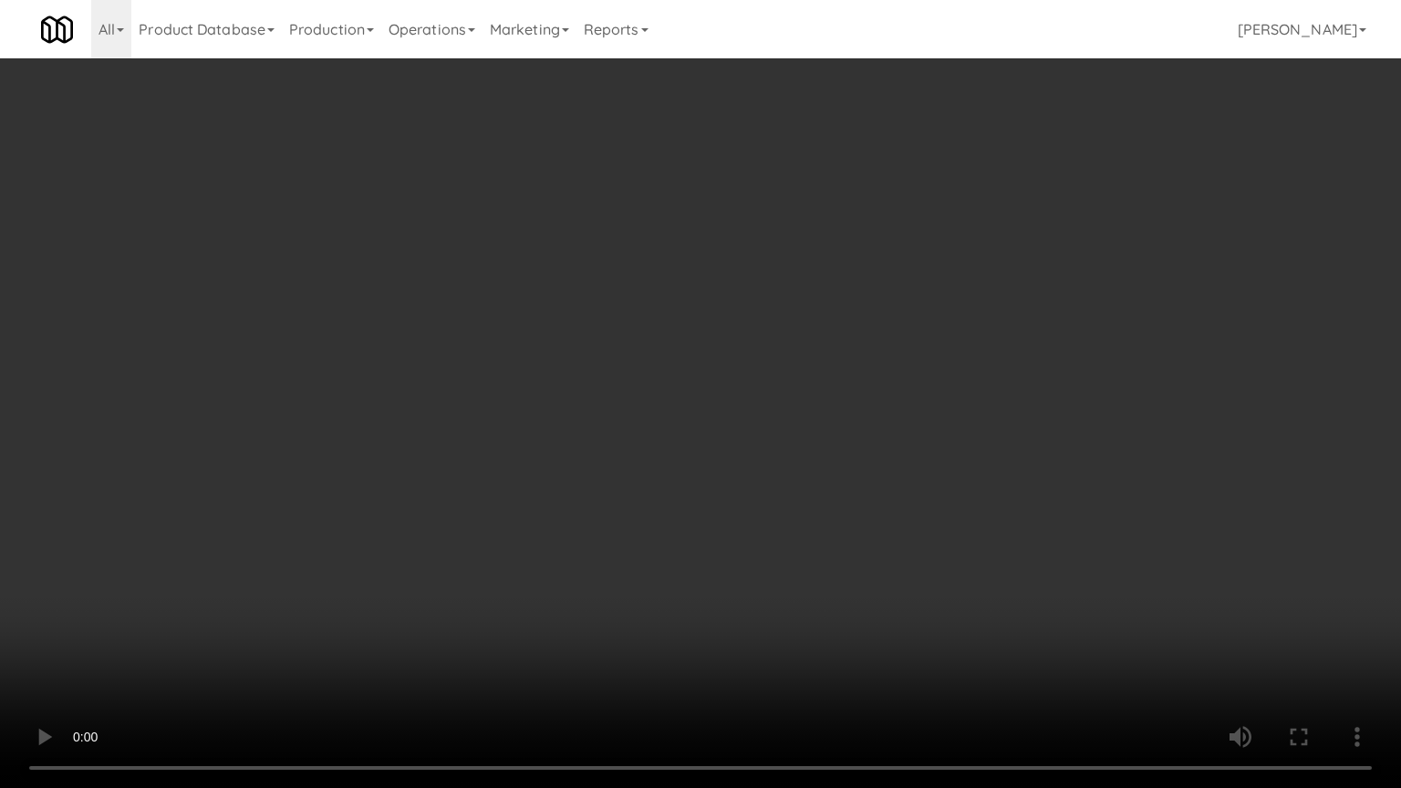
click at [664, 336] on video at bounding box center [700, 394] width 1401 height 788
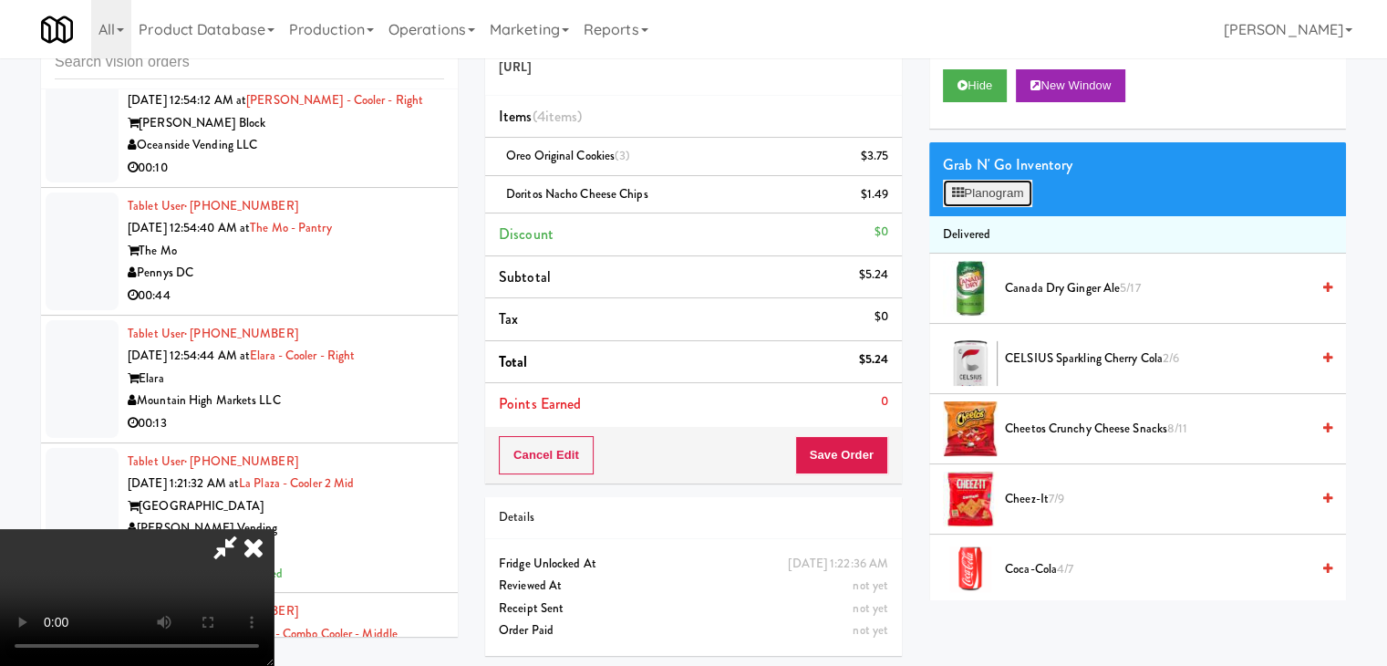
click at [1012, 187] on button "Planogram" at bounding box center [987, 193] width 89 height 27
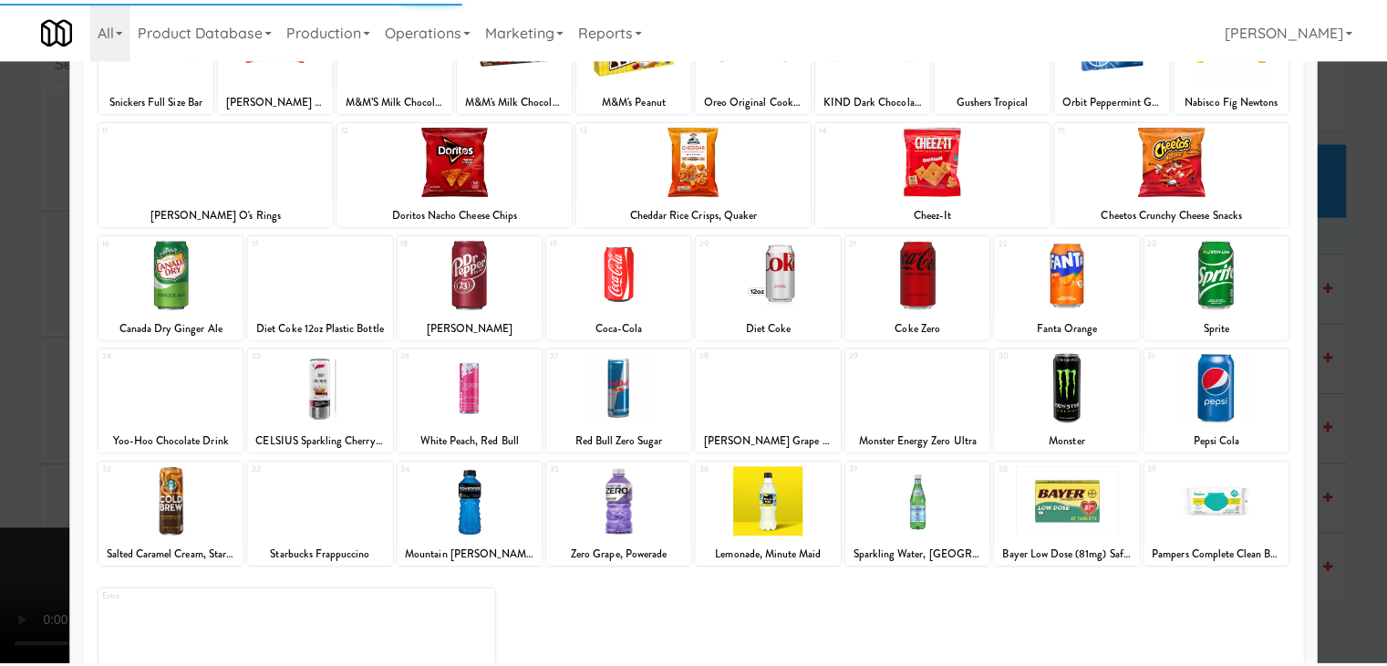
scroll to position [182, 0]
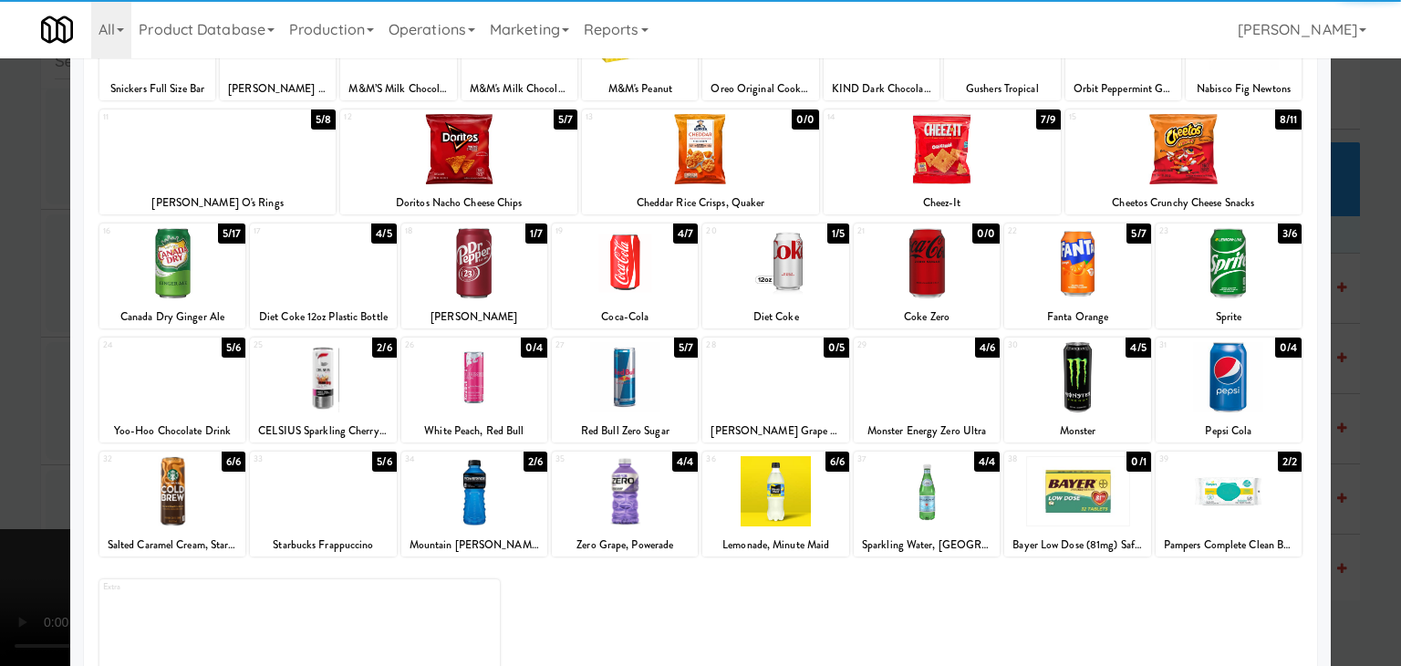
click at [207, 282] on div at bounding box center [172, 263] width 146 height 70
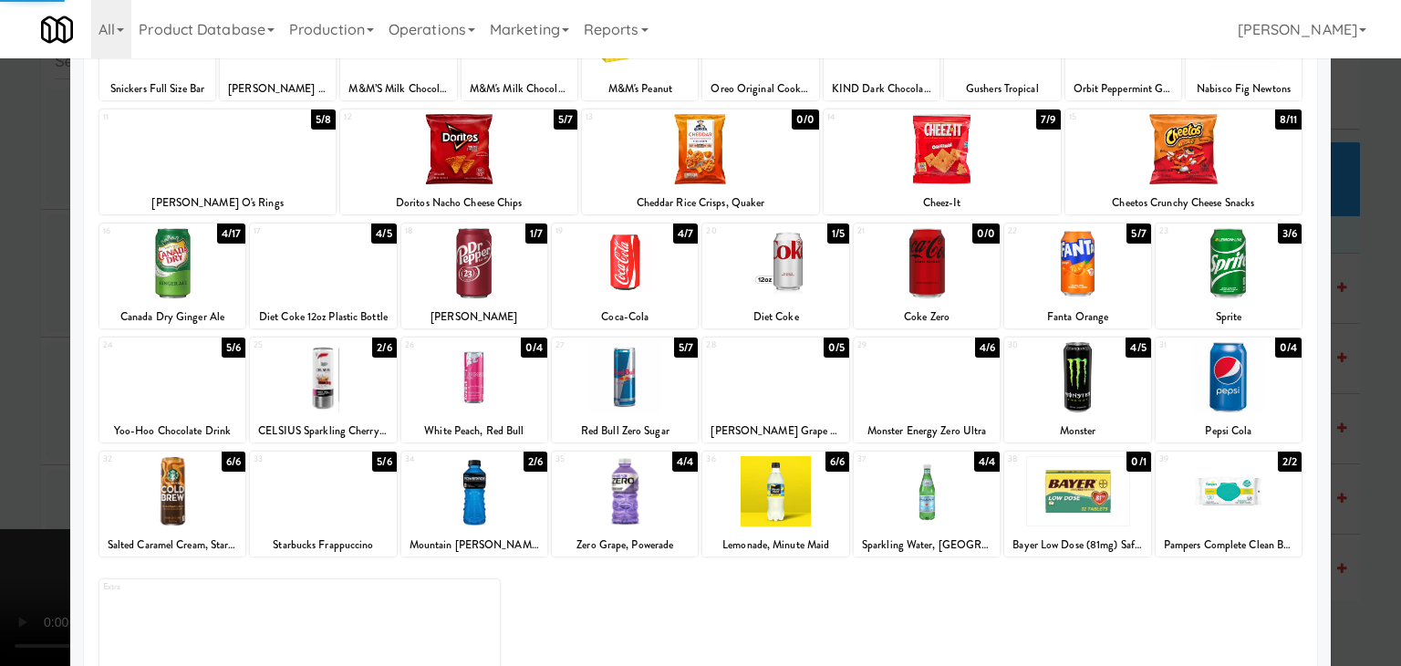
drag, startPoint x: 0, startPoint y: 306, endPoint x: 201, endPoint y: 306, distance: 200.7
click at [7, 306] on div at bounding box center [700, 333] width 1401 height 666
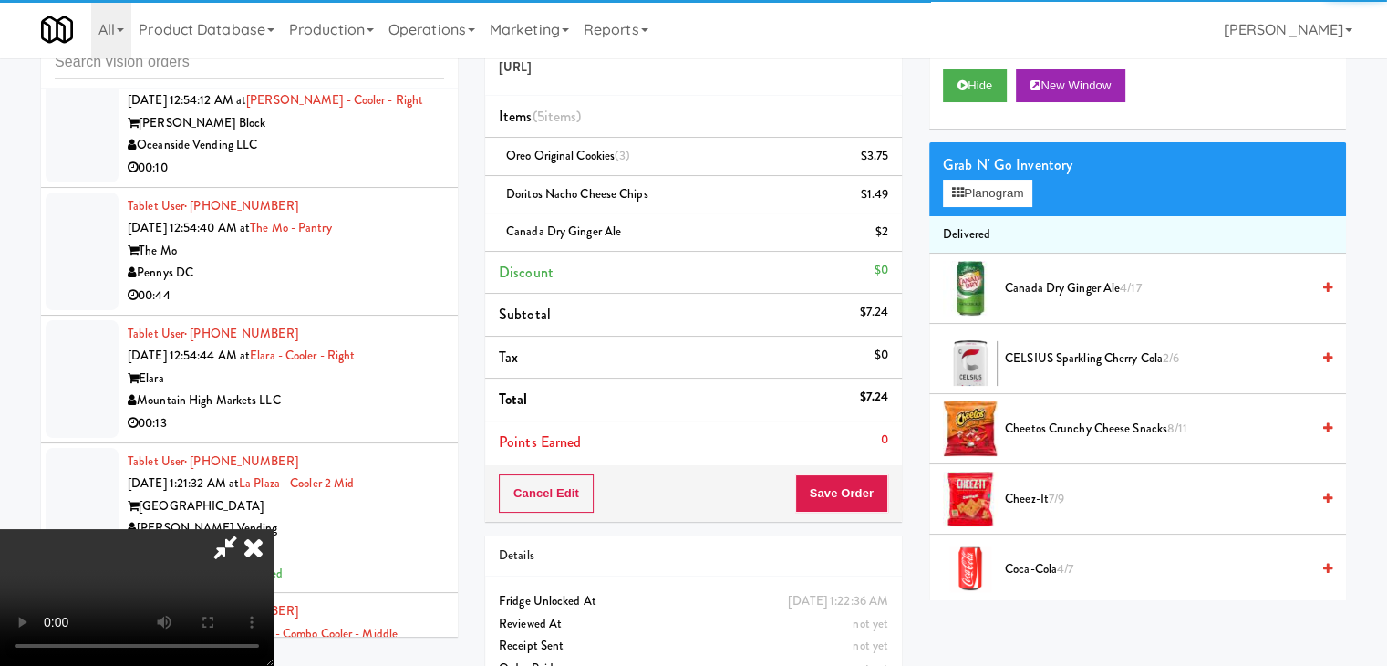
click at [274, 529] on video at bounding box center [137, 597] width 274 height 137
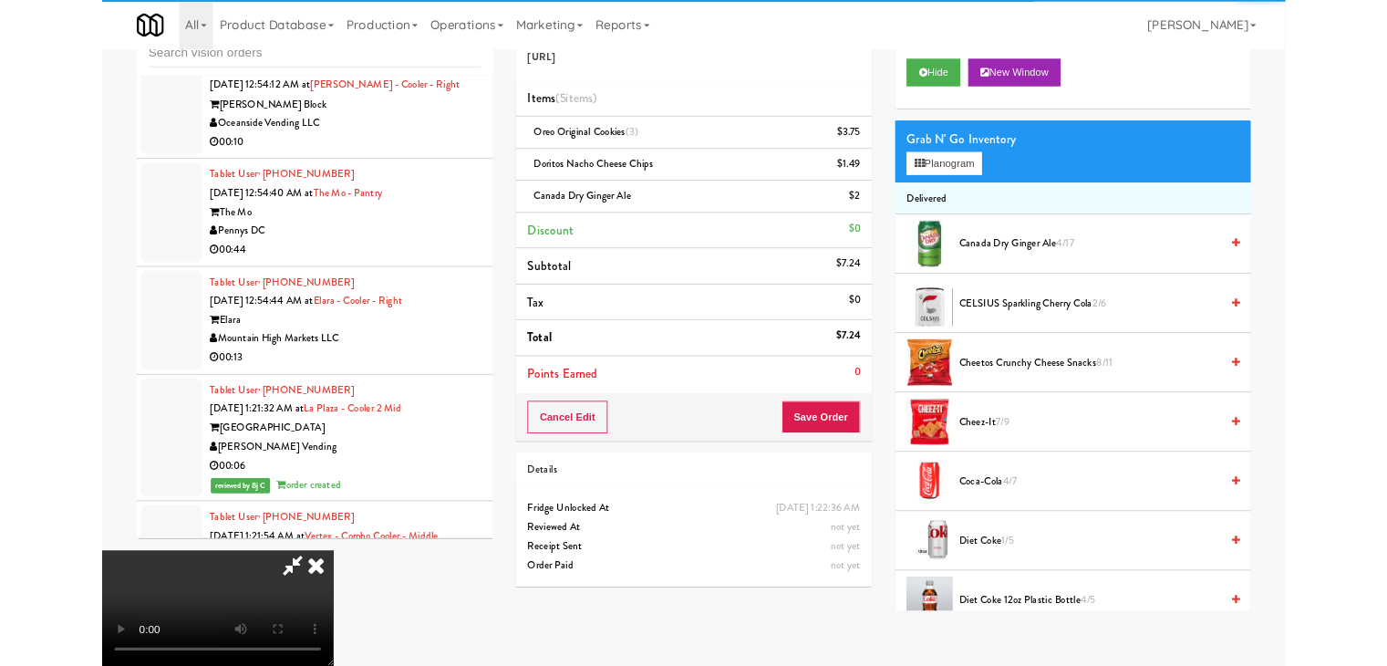
scroll to position [15147, 0]
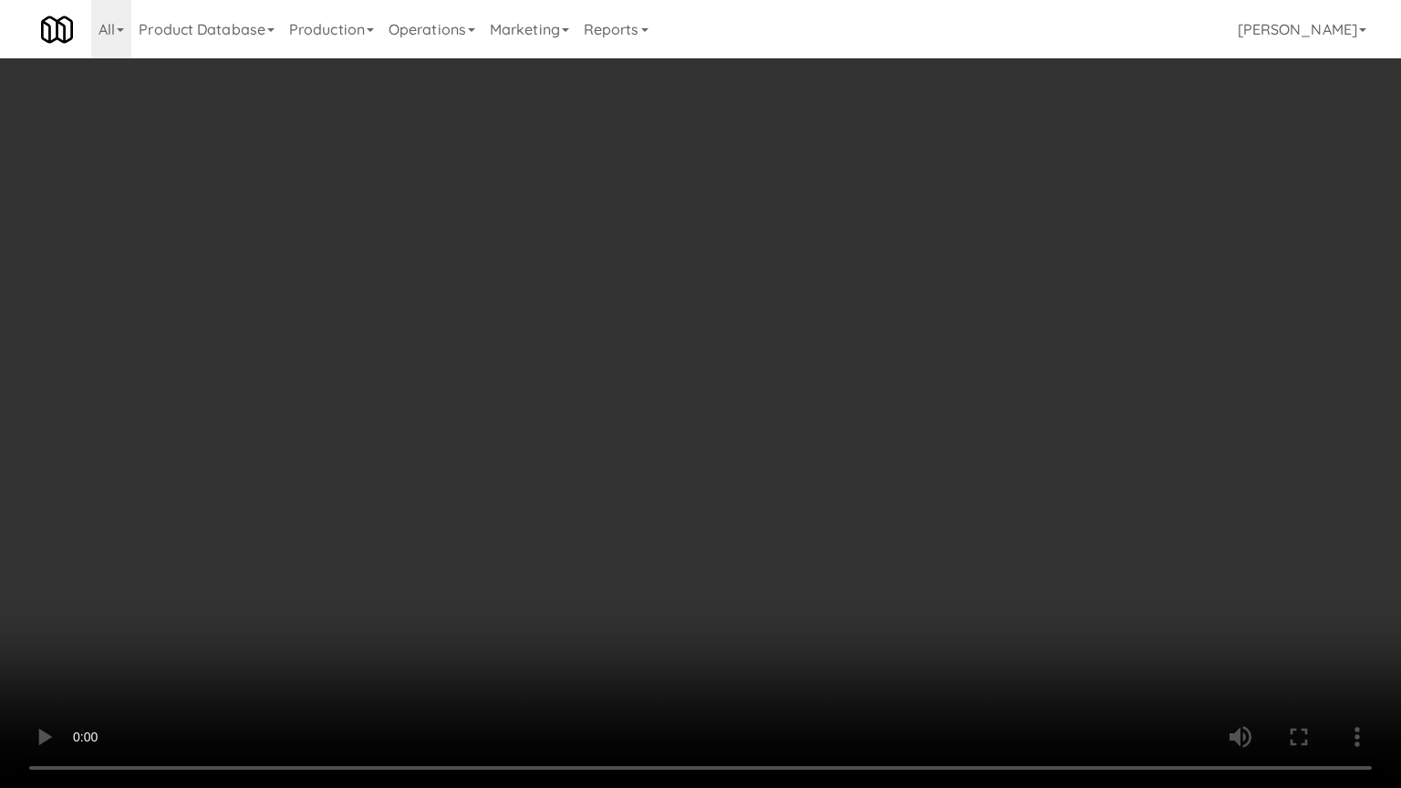
click at [706, 434] on video at bounding box center [700, 394] width 1401 height 788
click at [819, 446] on video at bounding box center [700, 394] width 1401 height 788
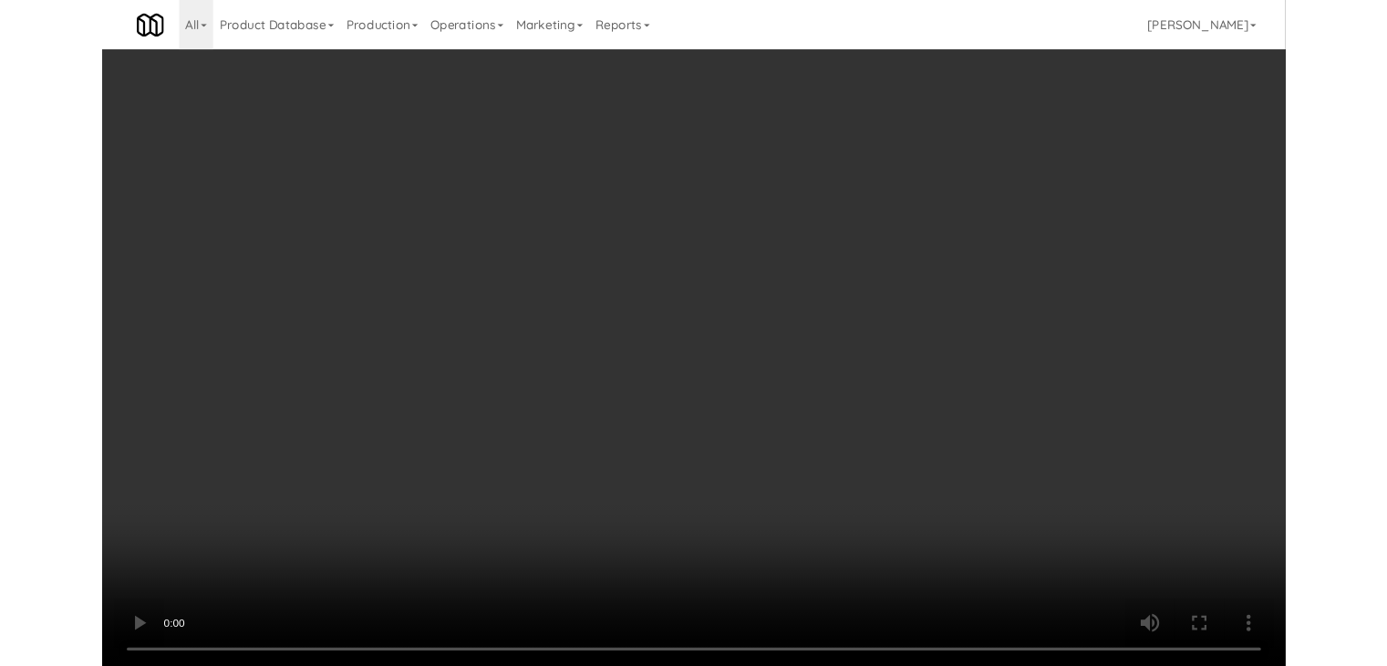
scroll to position [15169, 0]
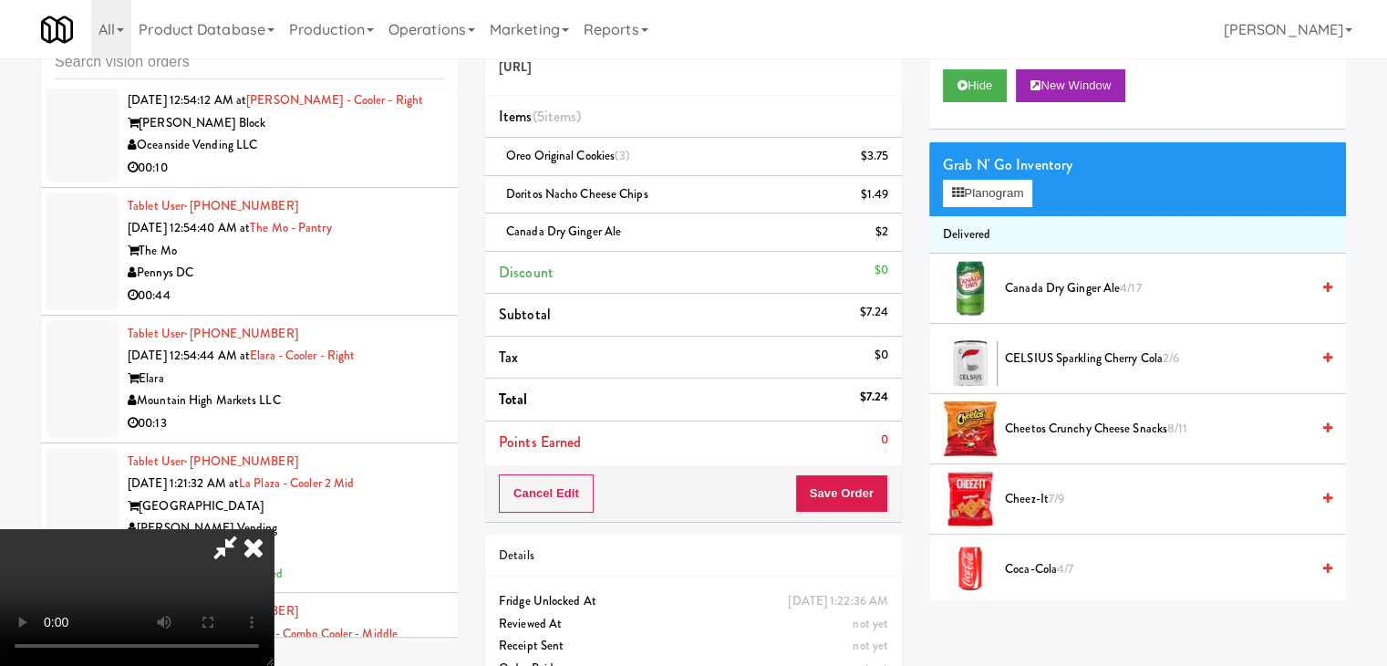
click at [857, 475] on div "Cancel Edit Save Order" at bounding box center [693, 493] width 417 height 57
click at [857, 479] on button "Save Order" at bounding box center [841, 493] width 93 height 38
click at [854, 483] on button "Save Order" at bounding box center [841, 493] width 93 height 38
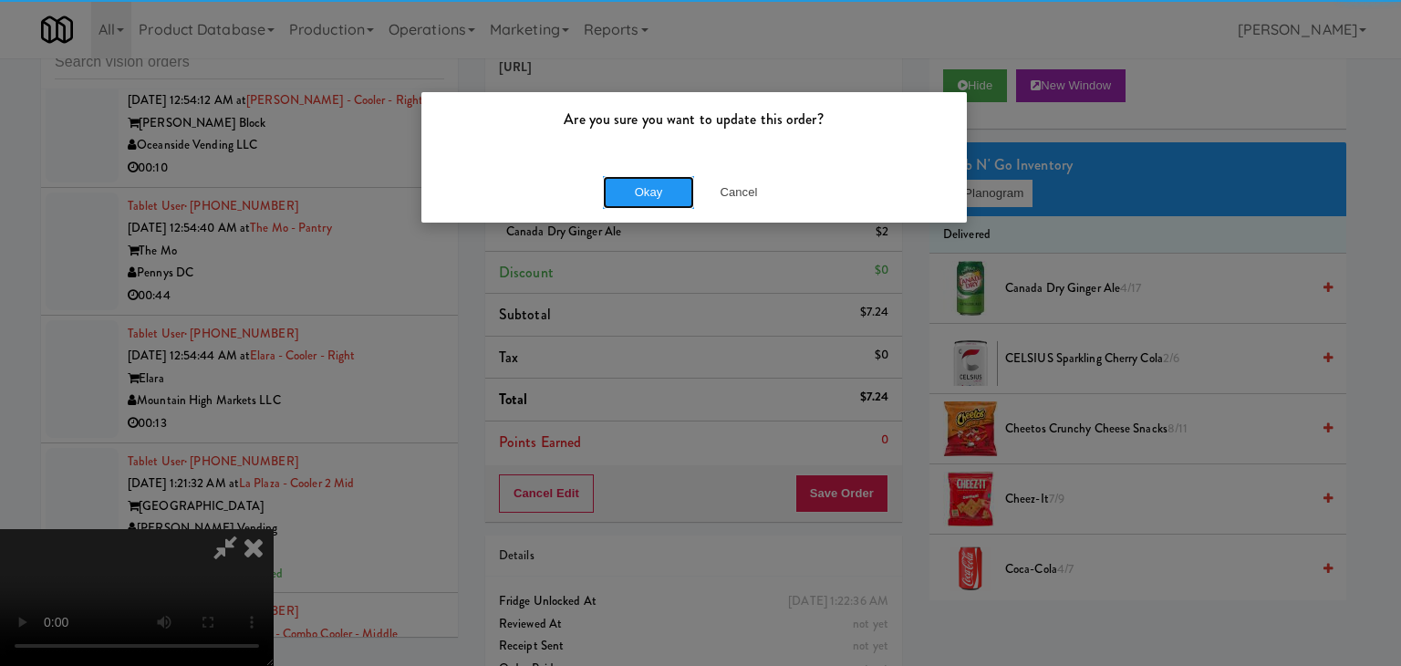
click at [664, 206] on button "Okay" at bounding box center [648, 192] width 91 height 33
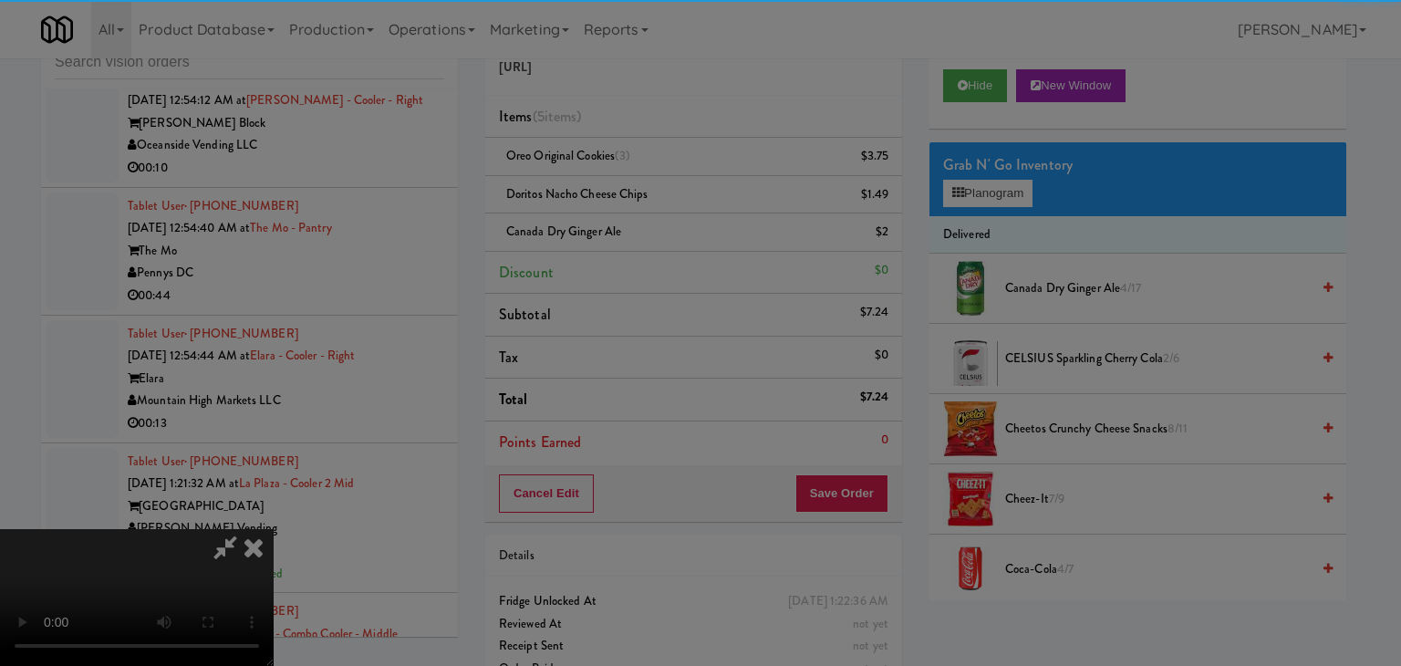
click at [666, 203] on body "Are you sure you want to update this order? Okay Cancel Okay Are you sure you w…" at bounding box center [700, 333] width 1401 height 666
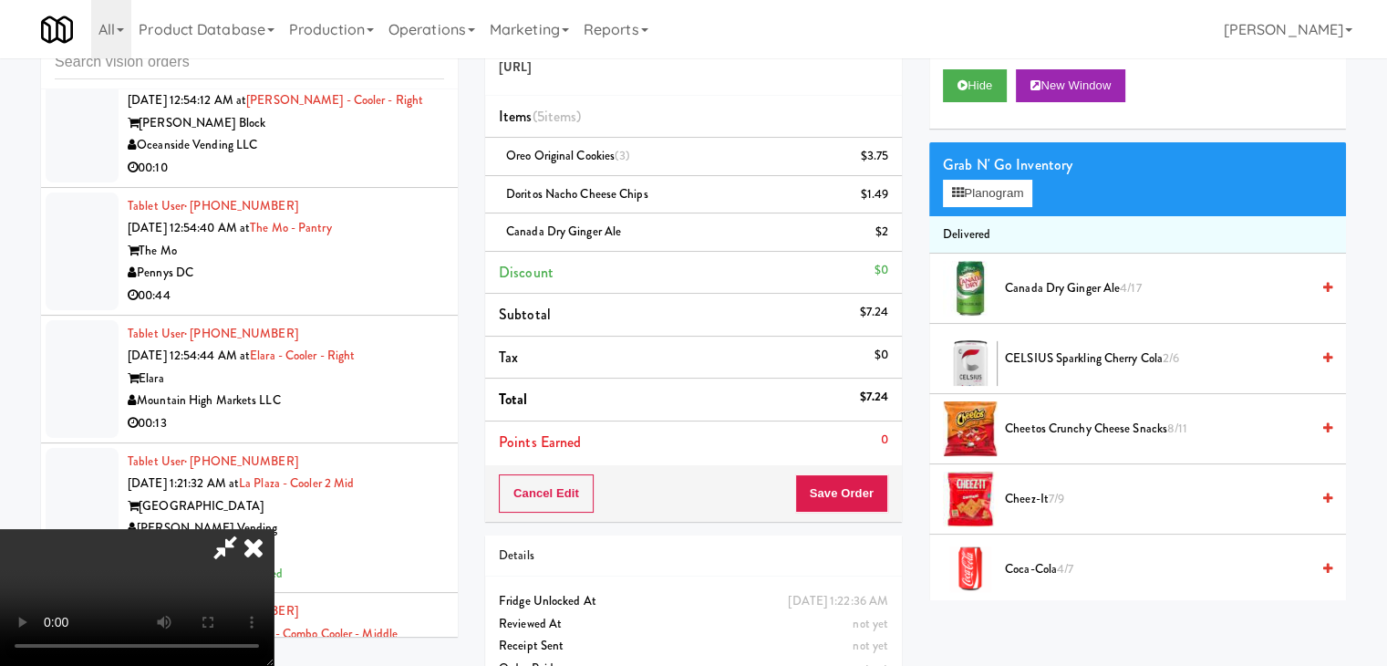
click at [274, 529] on video at bounding box center [137, 597] width 274 height 137
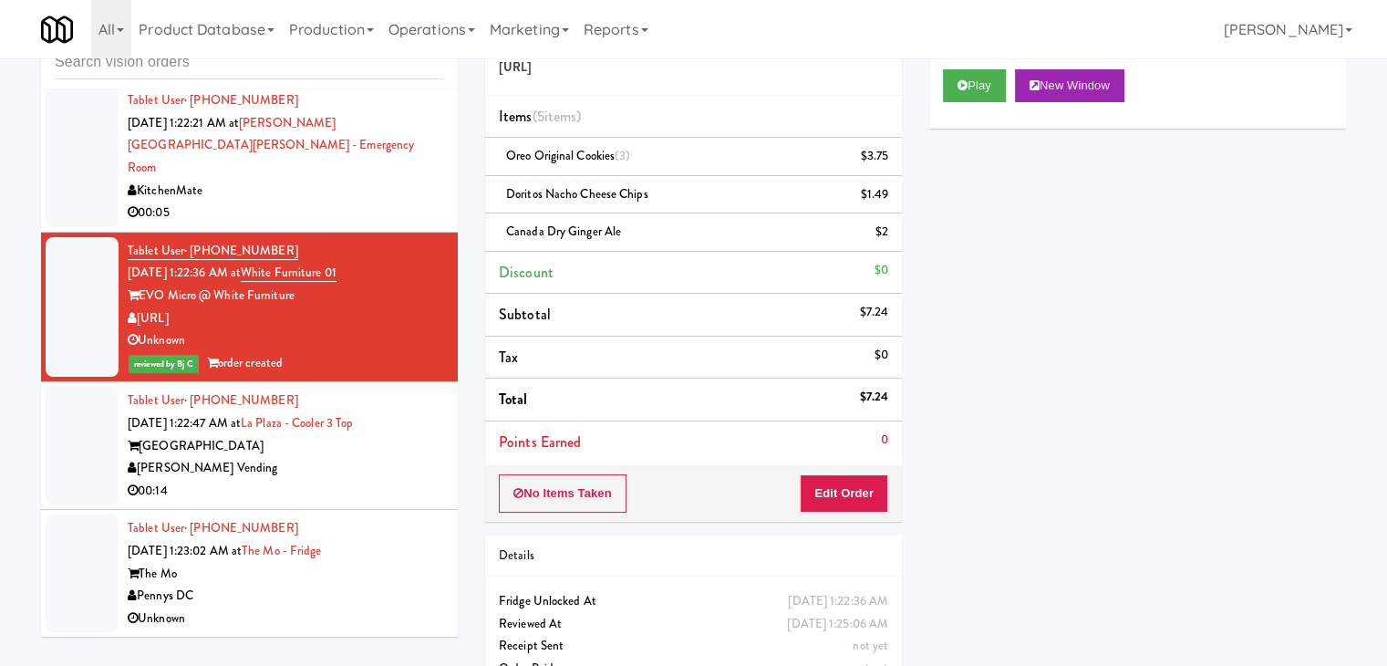
scroll to position [16012, 0]
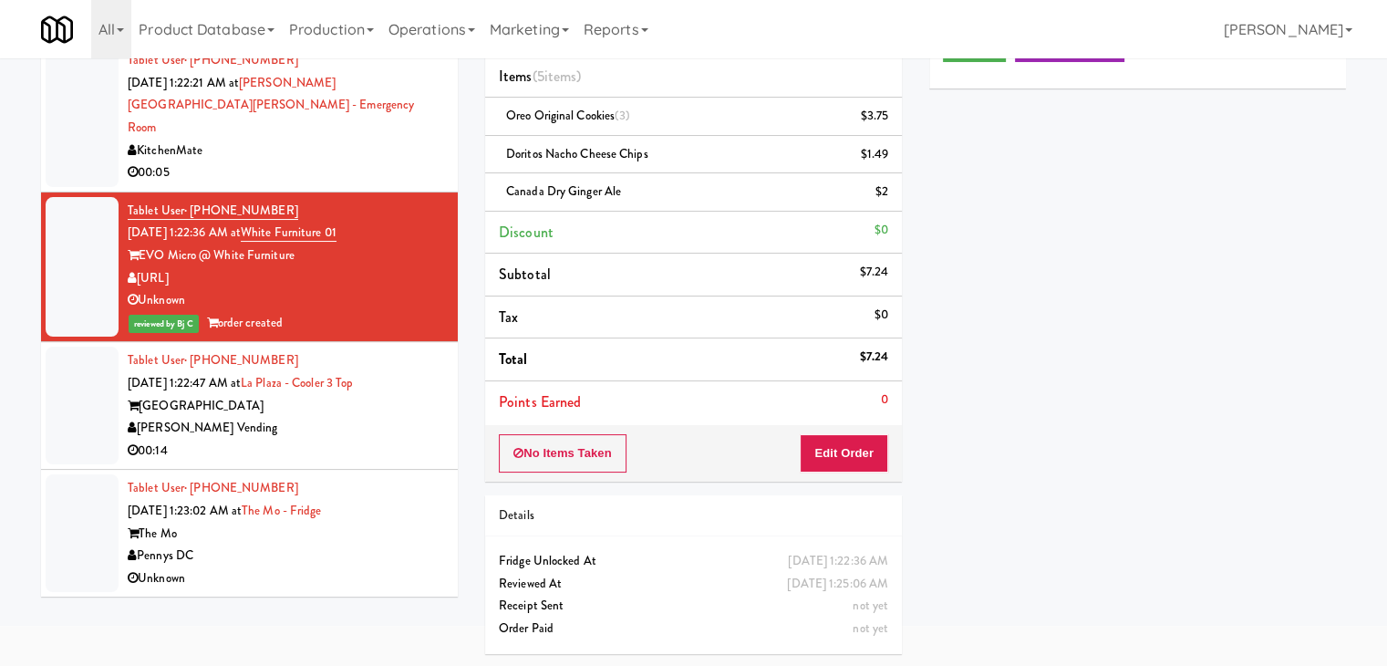
click at [417, 420] on div "[PERSON_NAME] Vending" at bounding box center [286, 428] width 317 height 23
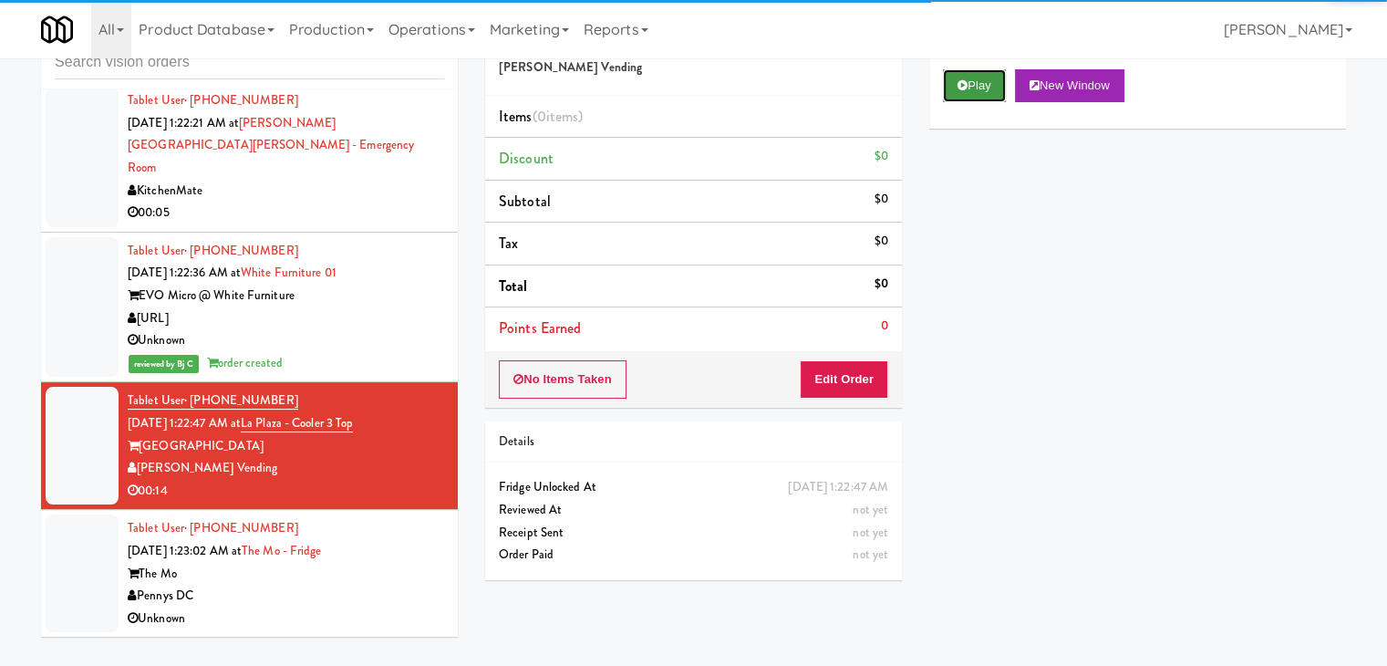
click at [978, 88] on button "Play" at bounding box center [974, 85] width 63 height 33
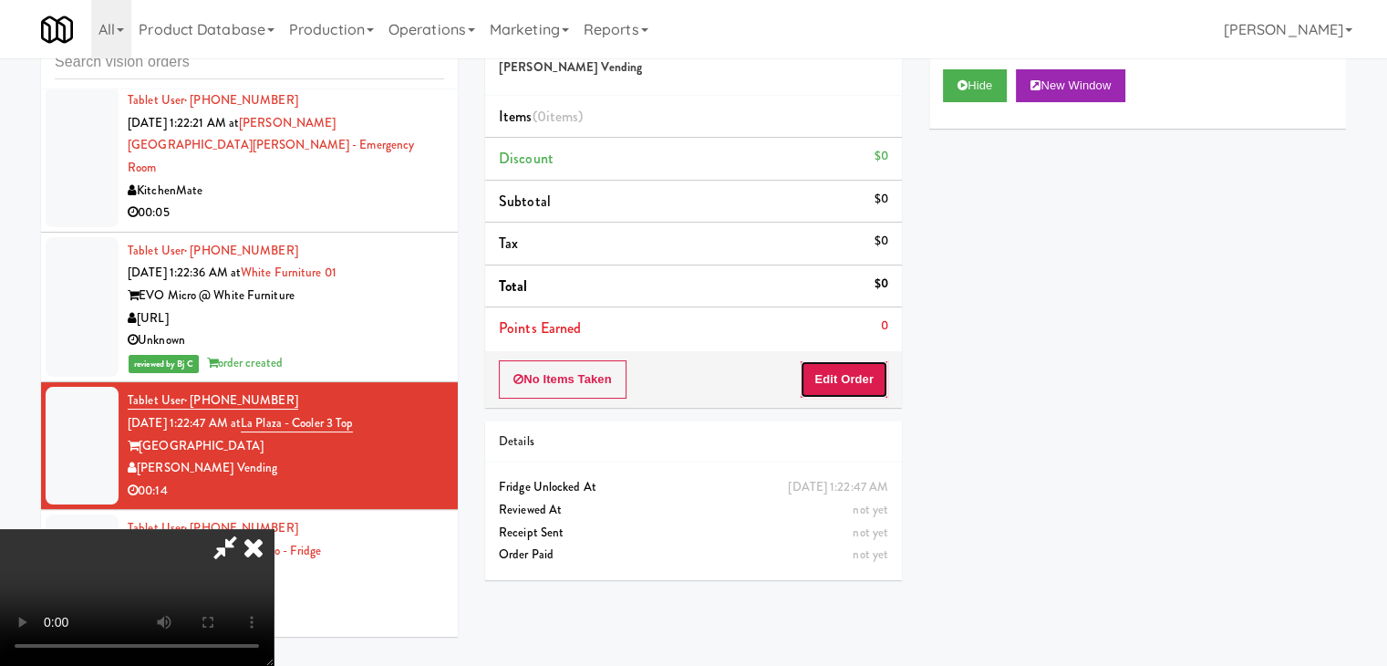
click at [832, 370] on button "Edit Order" at bounding box center [844, 379] width 88 height 38
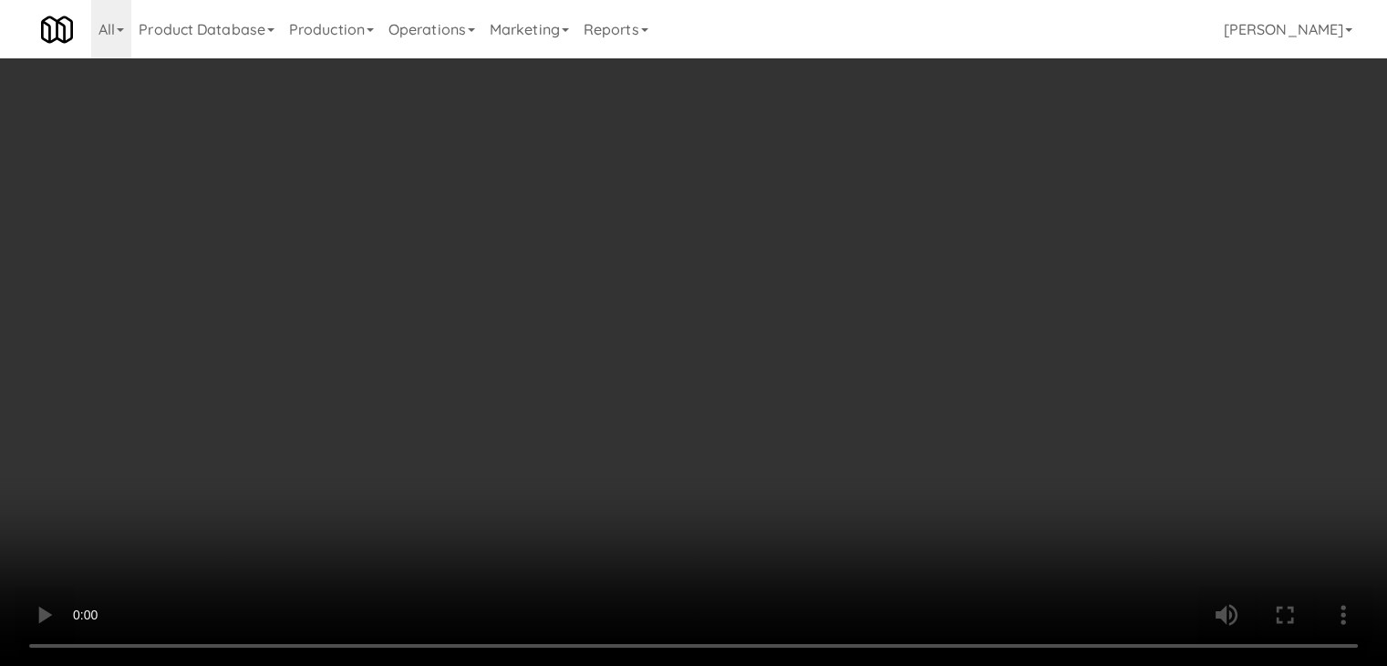
scroll to position [0, 0]
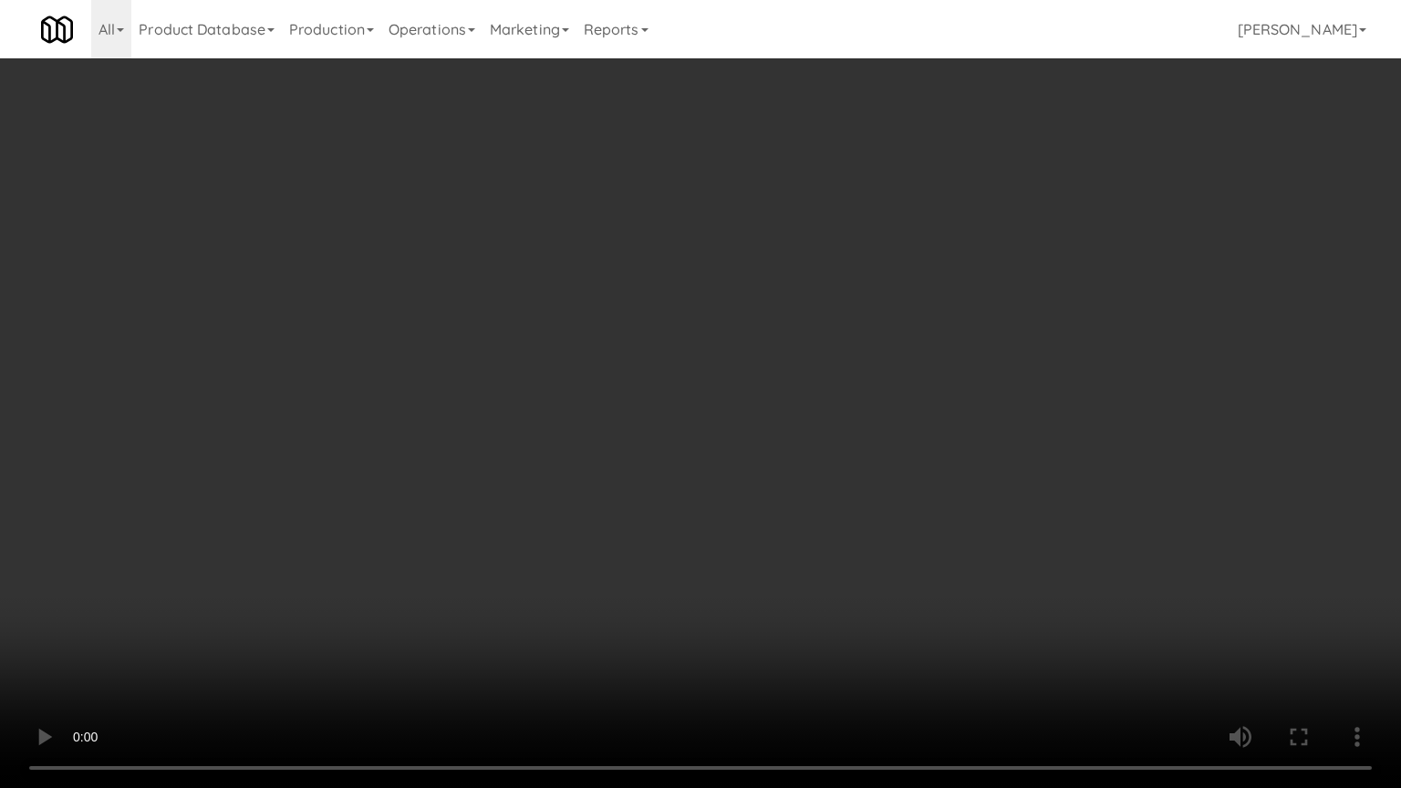
click at [963, 529] on video at bounding box center [700, 394] width 1401 height 788
click at [952, 519] on video at bounding box center [700, 394] width 1401 height 788
click at [954, 517] on video at bounding box center [700, 394] width 1401 height 788
click at [953, 514] on video at bounding box center [700, 394] width 1401 height 788
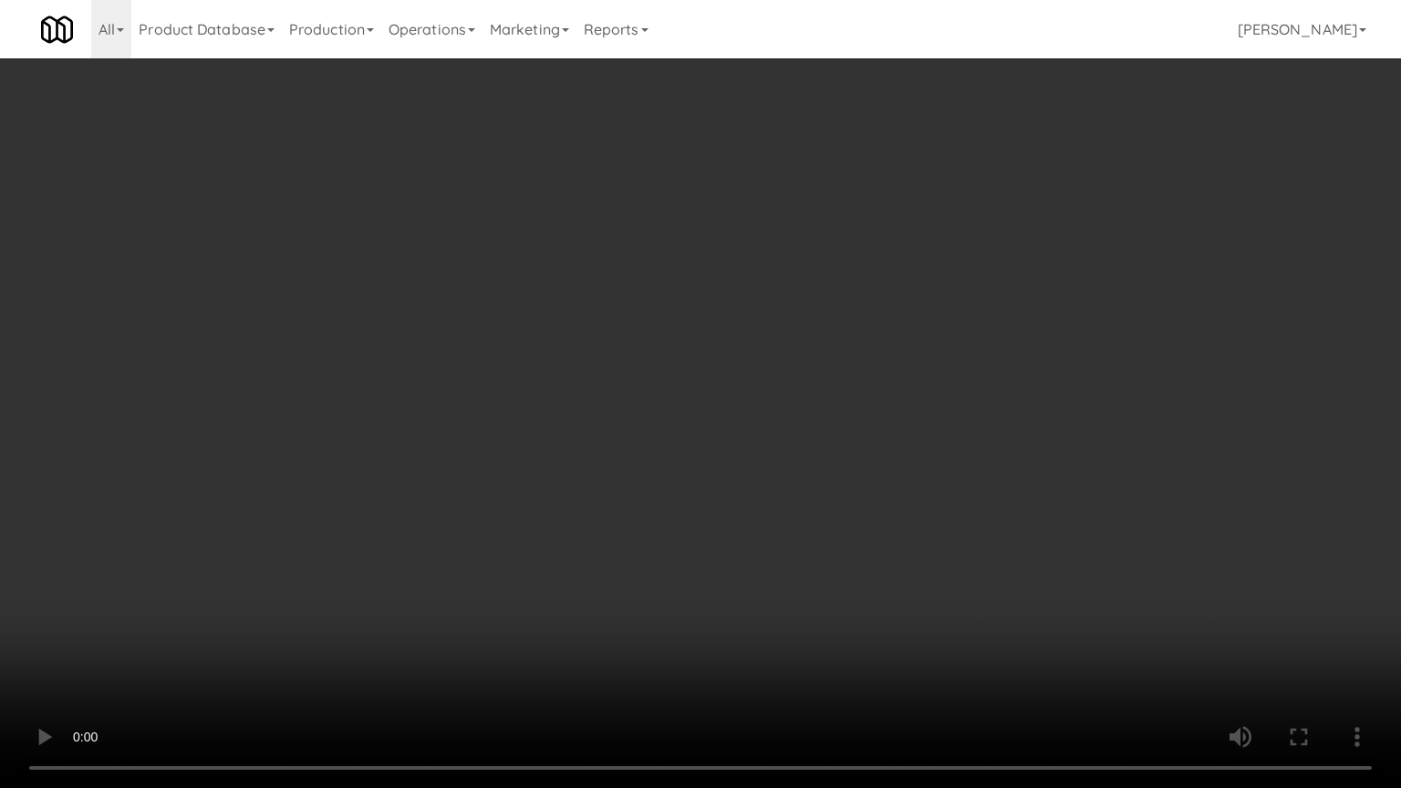
click at [953, 513] on video at bounding box center [700, 394] width 1401 height 788
click at [949, 509] on video at bounding box center [700, 394] width 1401 height 788
click at [950, 507] on video at bounding box center [700, 394] width 1401 height 788
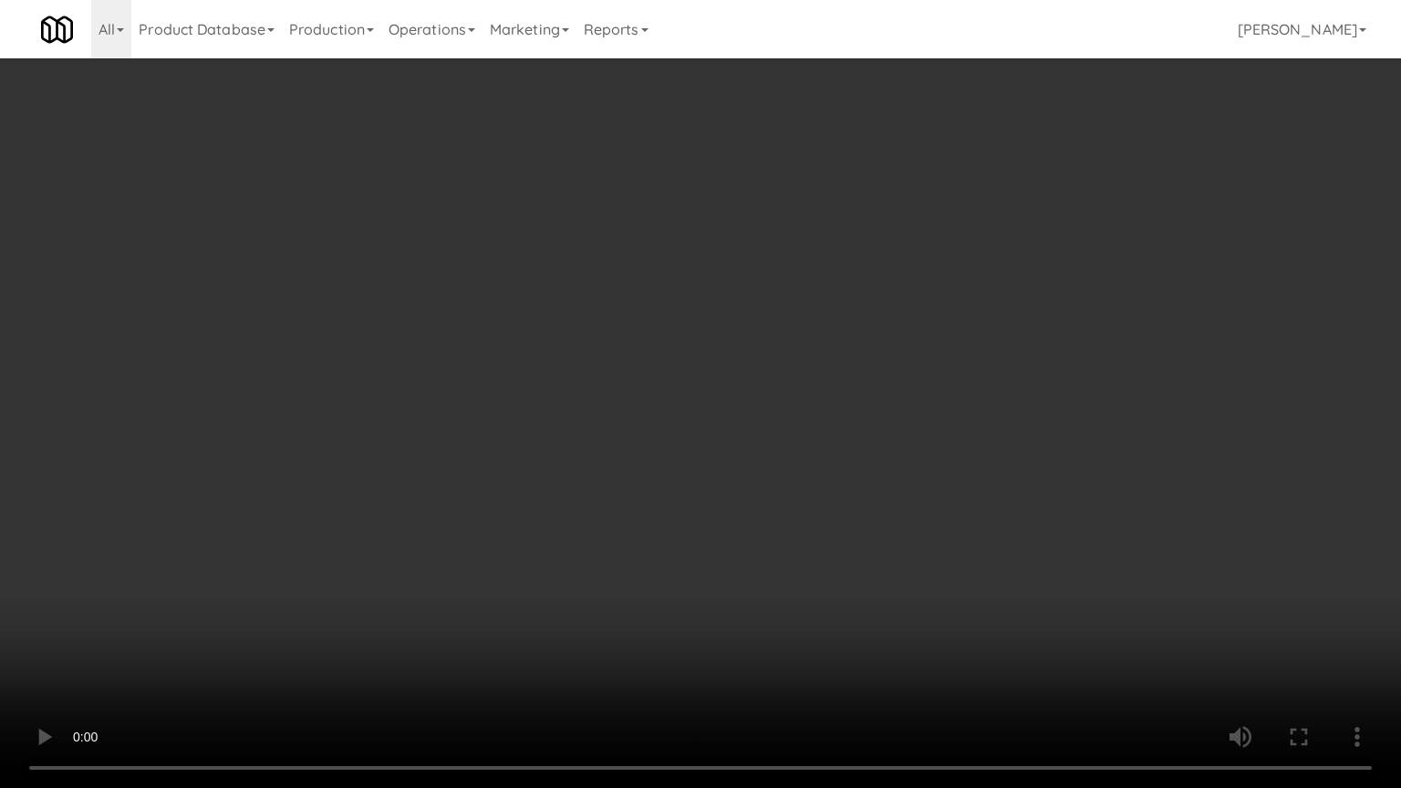
click at [959, 502] on video at bounding box center [700, 394] width 1401 height 788
click at [959, 500] on video at bounding box center [700, 394] width 1401 height 788
click at [960, 499] on video at bounding box center [700, 394] width 1401 height 788
click at [962, 496] on video at bounding box center [700, 394] width 1401 height 788
click at [975, 491] on video at bounding box center [700, 394] width 1401 height 788
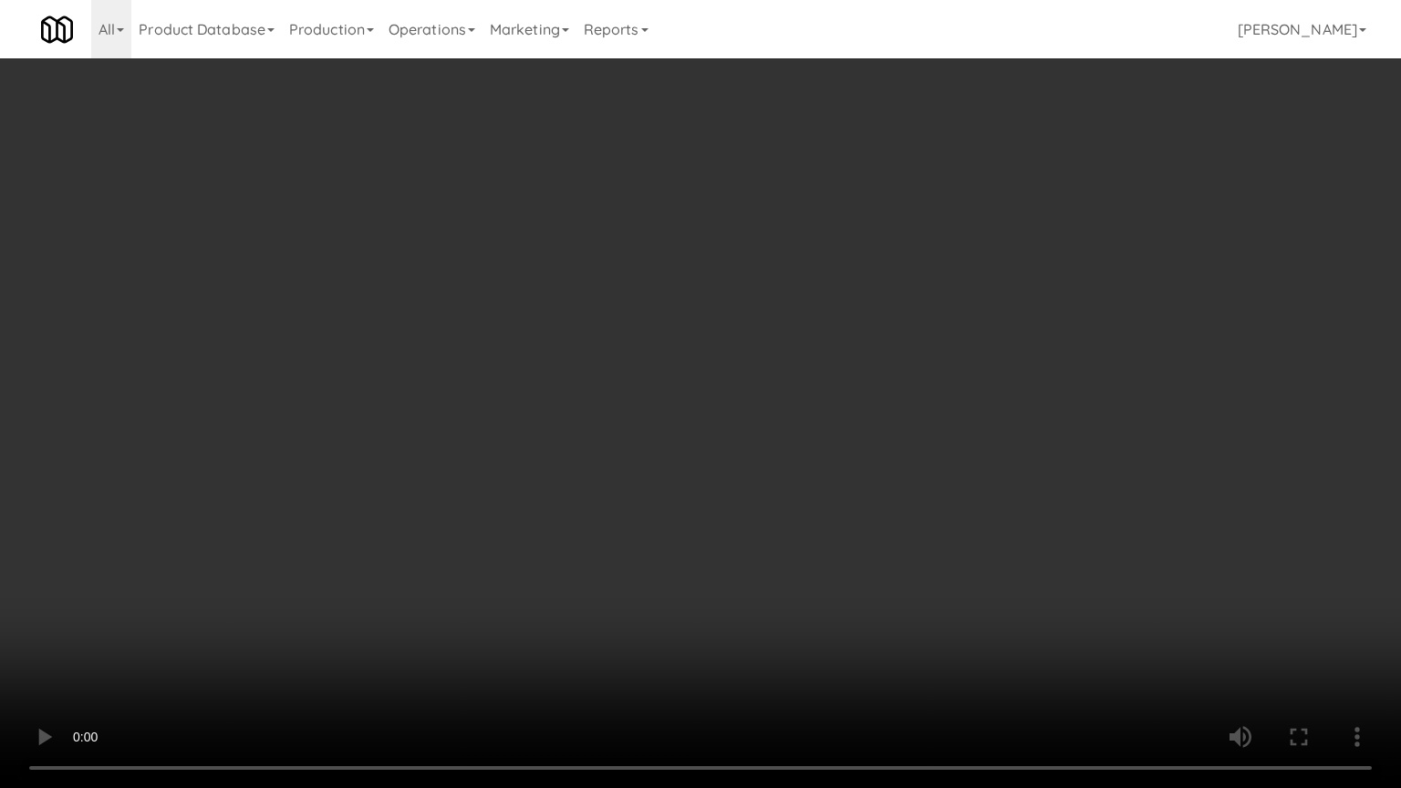
click at [976, 495] on video at bounding box center [700, 394] width 1401 height 788
click at [987, 474] on video at bounding box center [700, 394] width 1401 height 788
click at [961, 580] on video at bounding box center [700, 394] width 1401 height 788
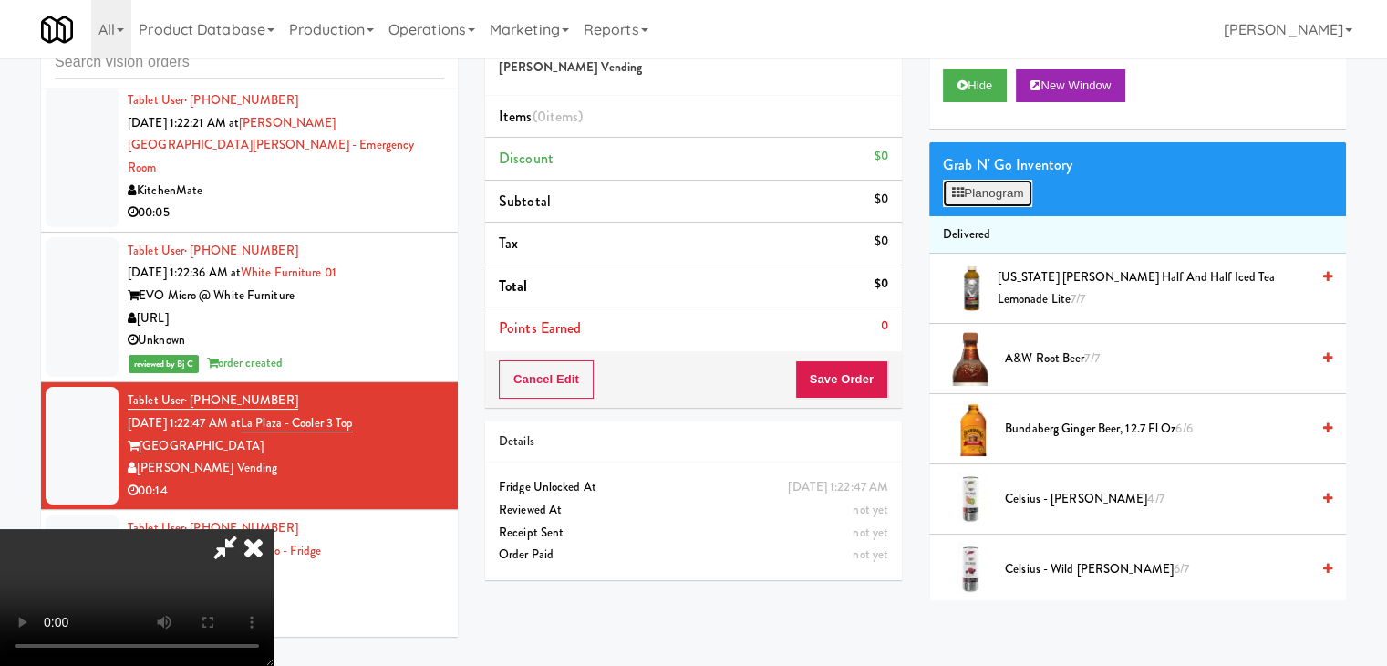
click at [1019, 194] on button "Planogram" at bounding box center [987, 193] width 89 height 27
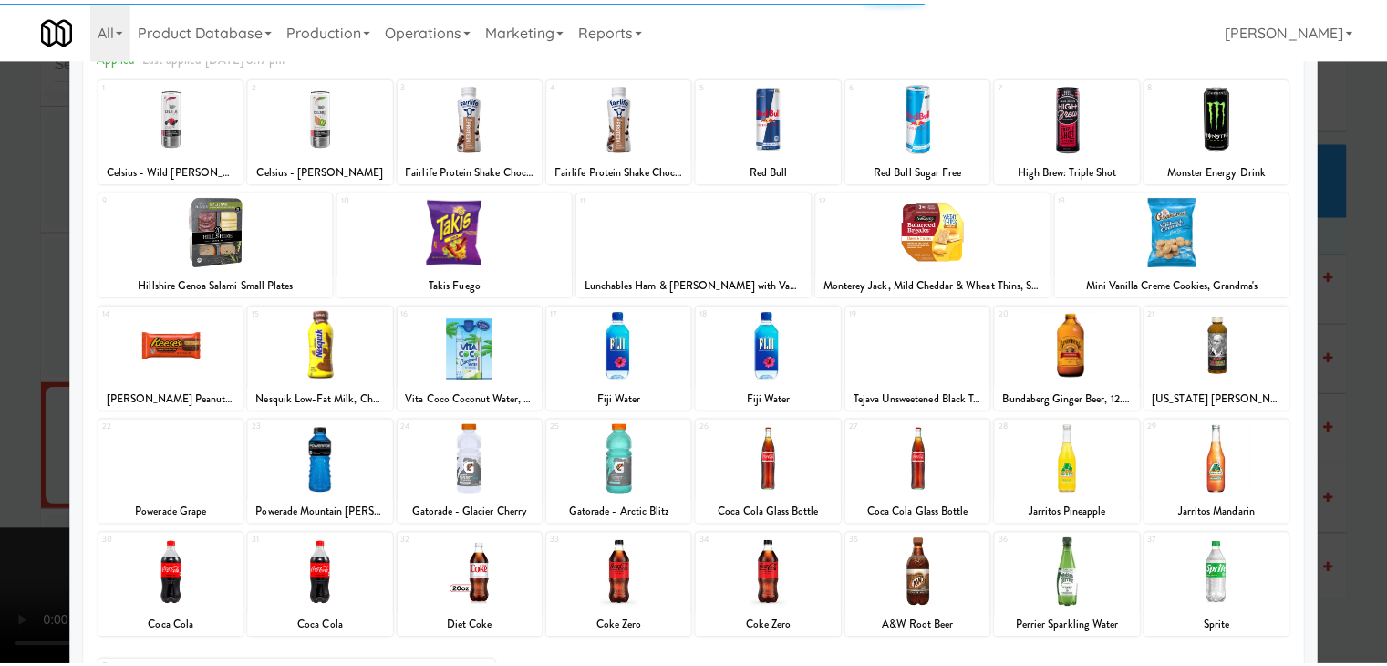
scroll to position [230, 0]
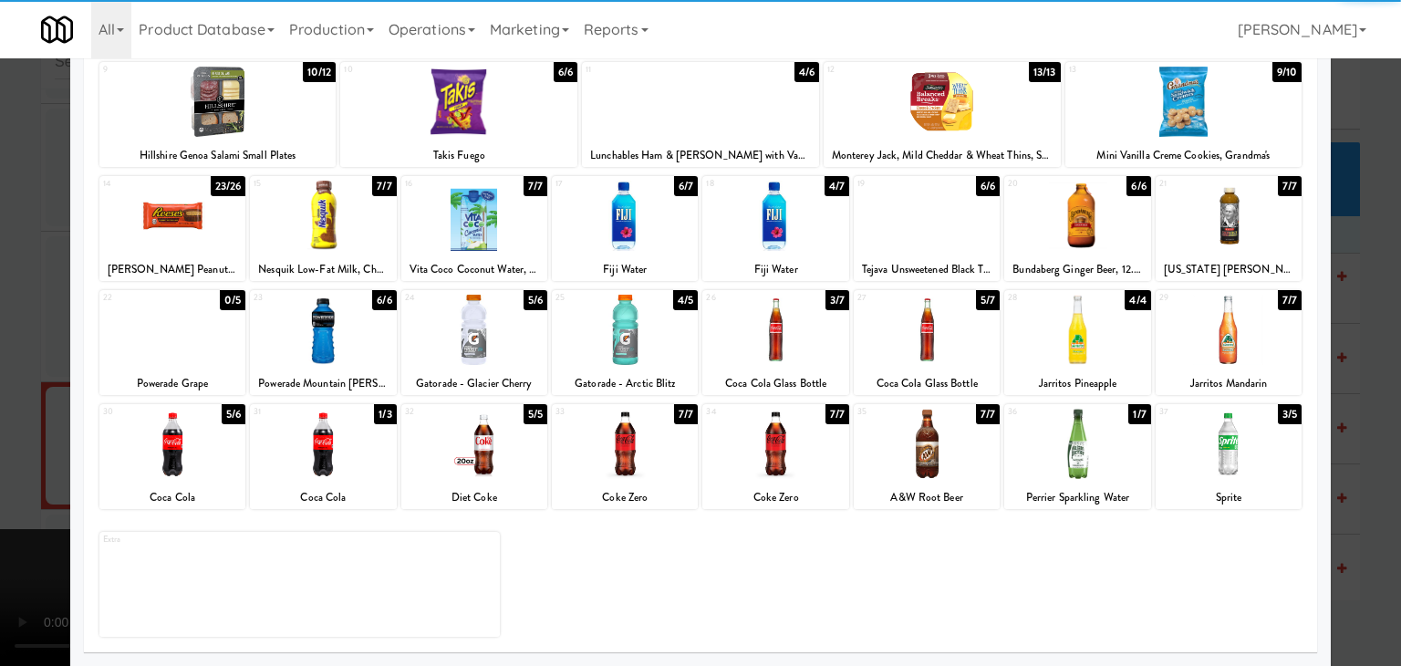
drag, startPoint x: 605, startPoint y: 450, endPoint x: 748, endPoint y: 453, distance: 143.3
click at [612, 451] on div at bounding box center [625, 444] width 146 height 70
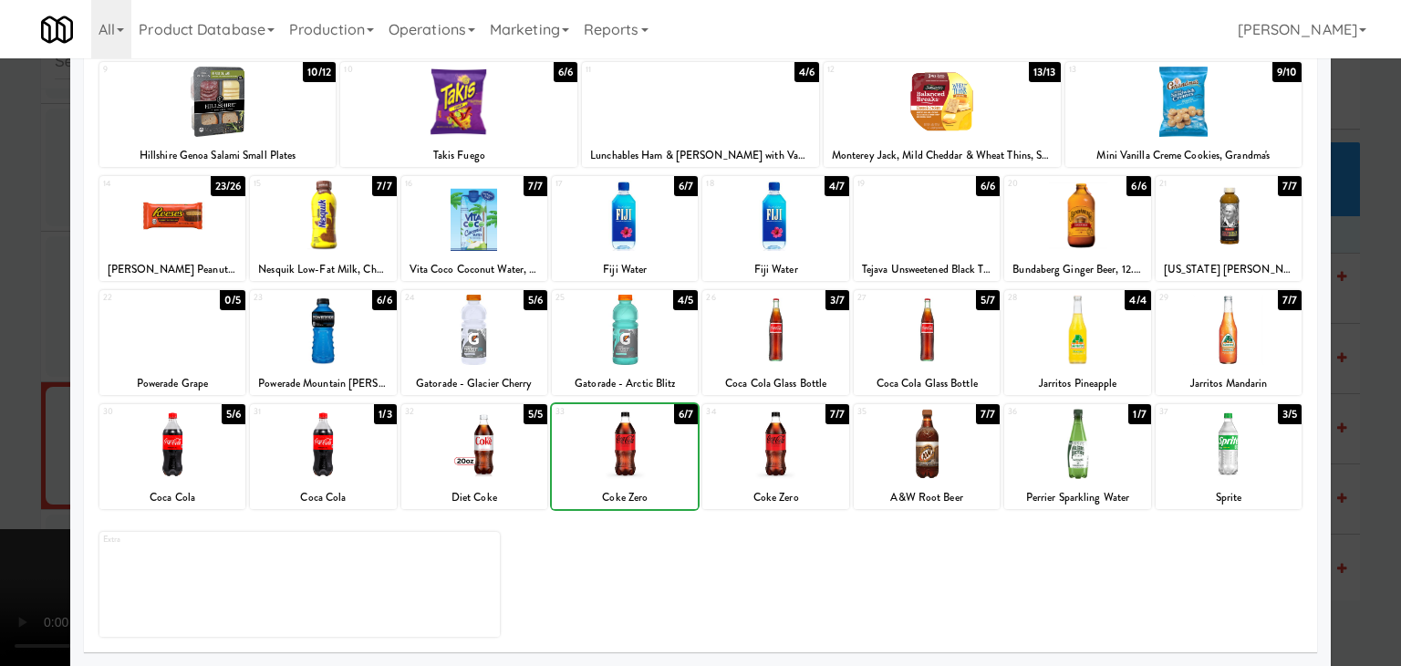
click at [777, 453] on div at bounding box center [775, 444] width 146 height 70
click at [919, 344] on div at bounding box center [927, 330] width 146 height 70
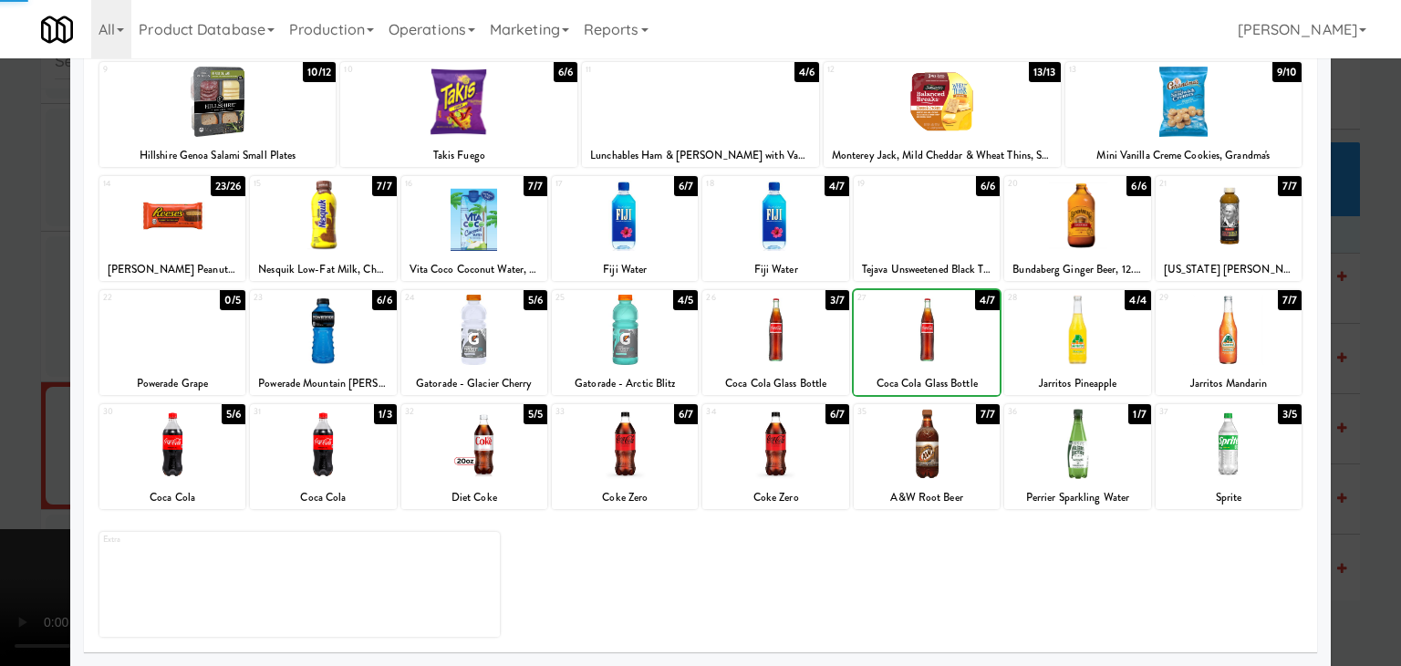
click at [919, 344] on div at bounding box center [927, 330] width 146 height 70
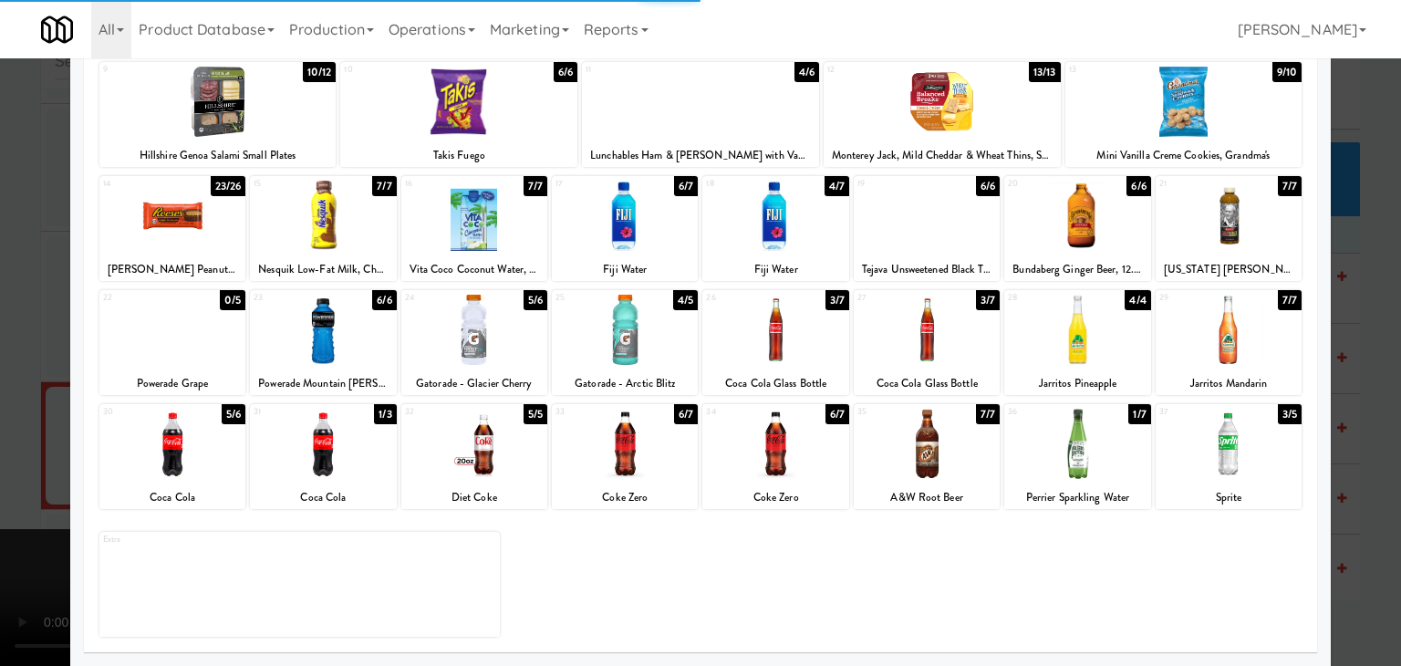
drag, startPoint x: 0, startPoint y: 387, endPoint x: 357, endPoint y: 366, distance: 357.3
click at [14, 385] on div at bounding box center [700, 333] width 1401 height 666
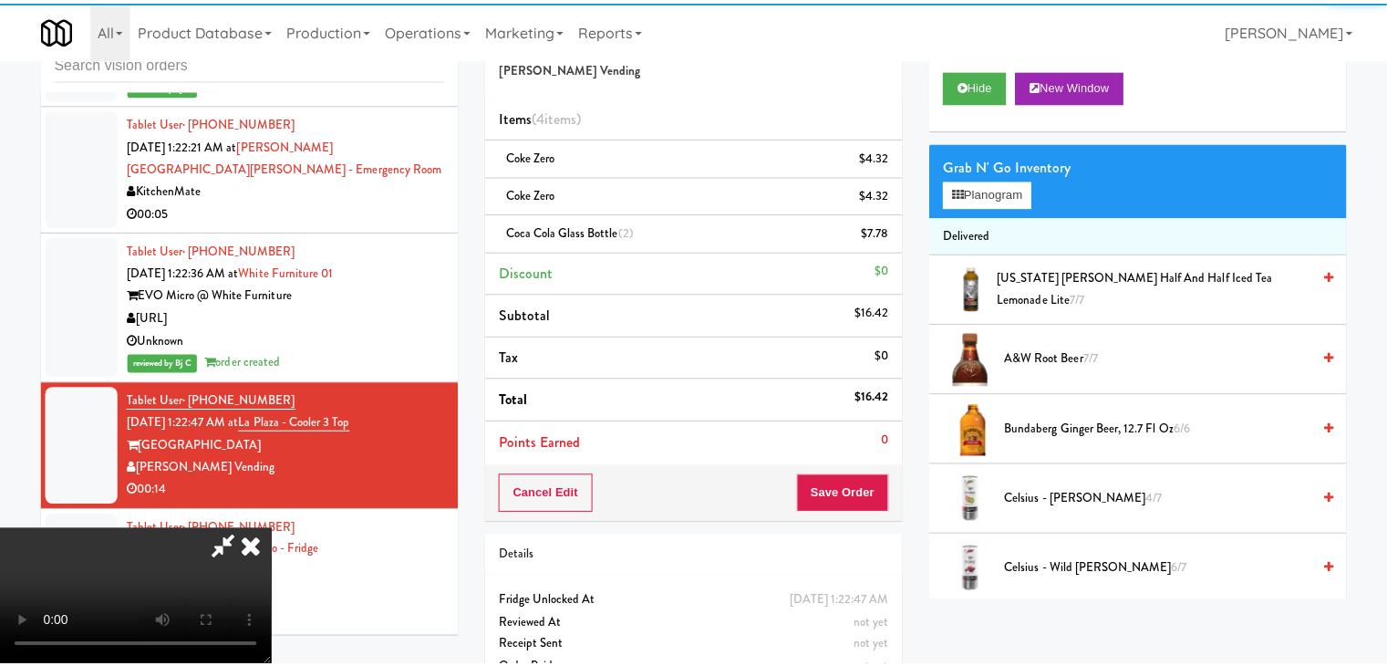
scroll to position [16012, 0]
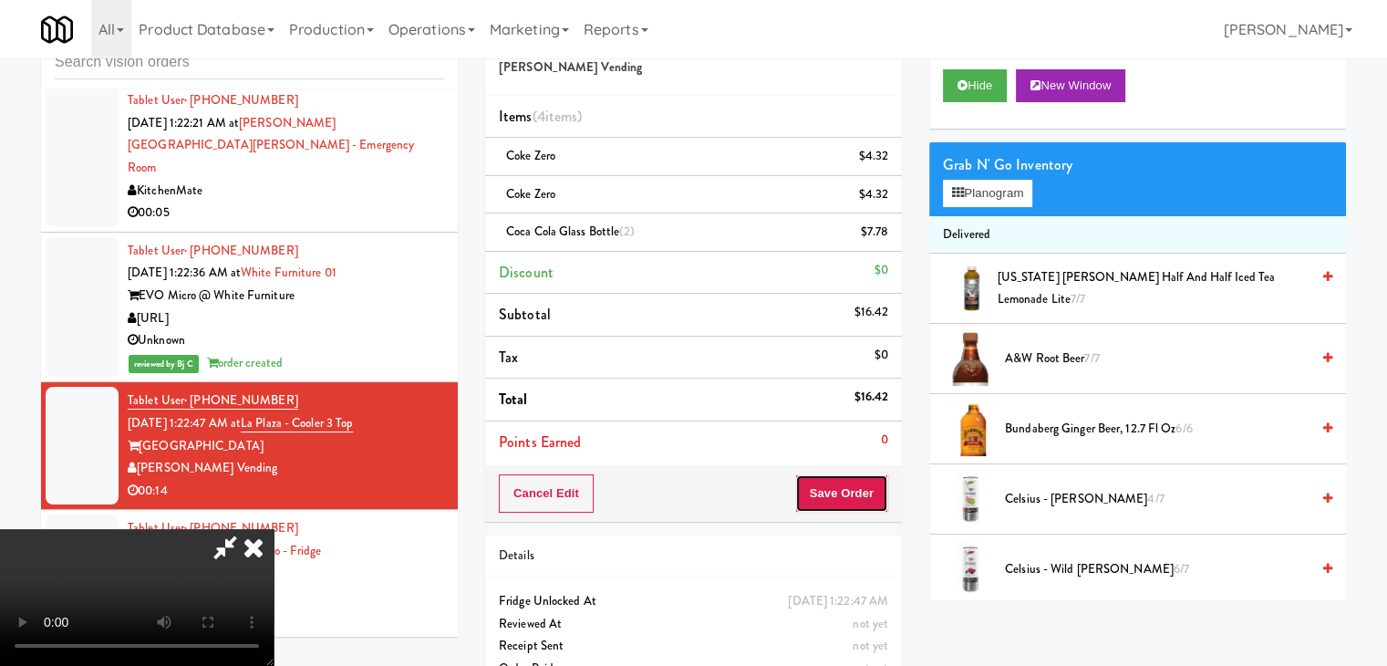
click at [868, 481] on button "Save Order" at bounding box center [841, 493] width 93 height 38
click at [854, 483] on button "Save Order" at bounding box center [841, 493] width 93 height 38
click at [851, 483] on button "Save Order" at bounding box center [841, 493] width 93 height 38
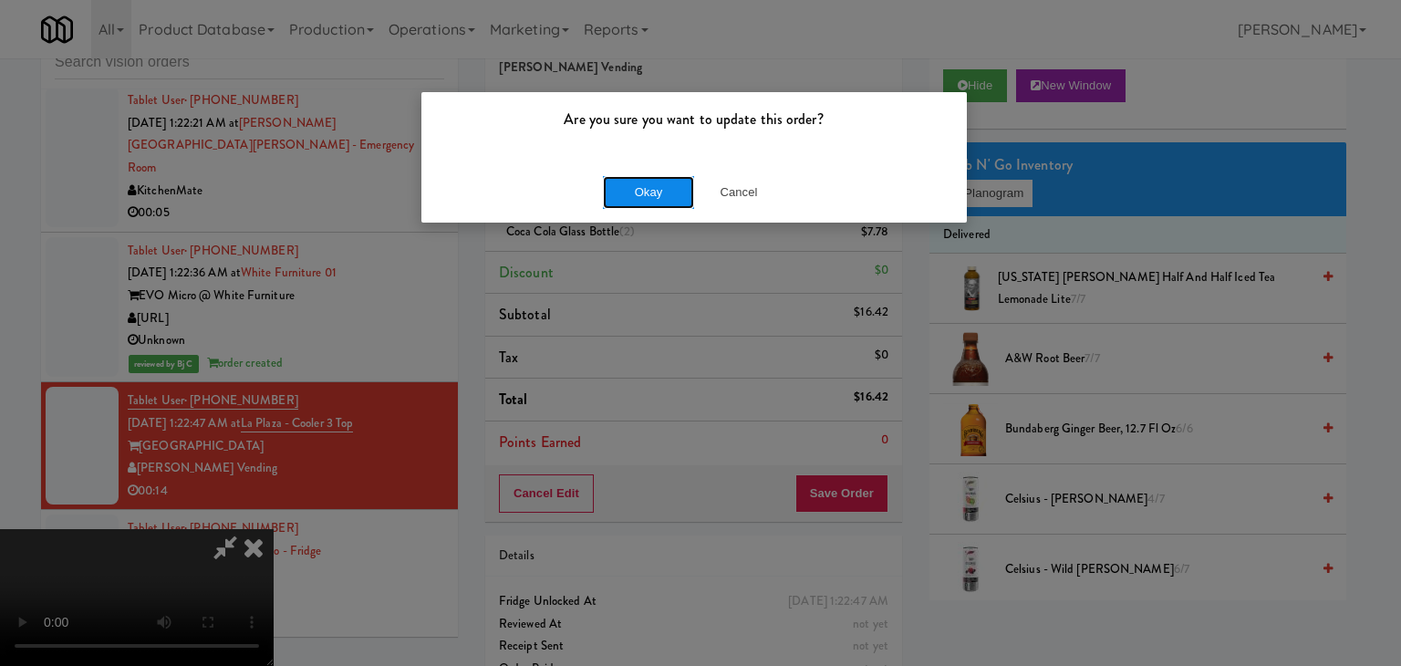
click at [669, 193] on button "Okay" at bounding box center [648, 192] width 91 height 33
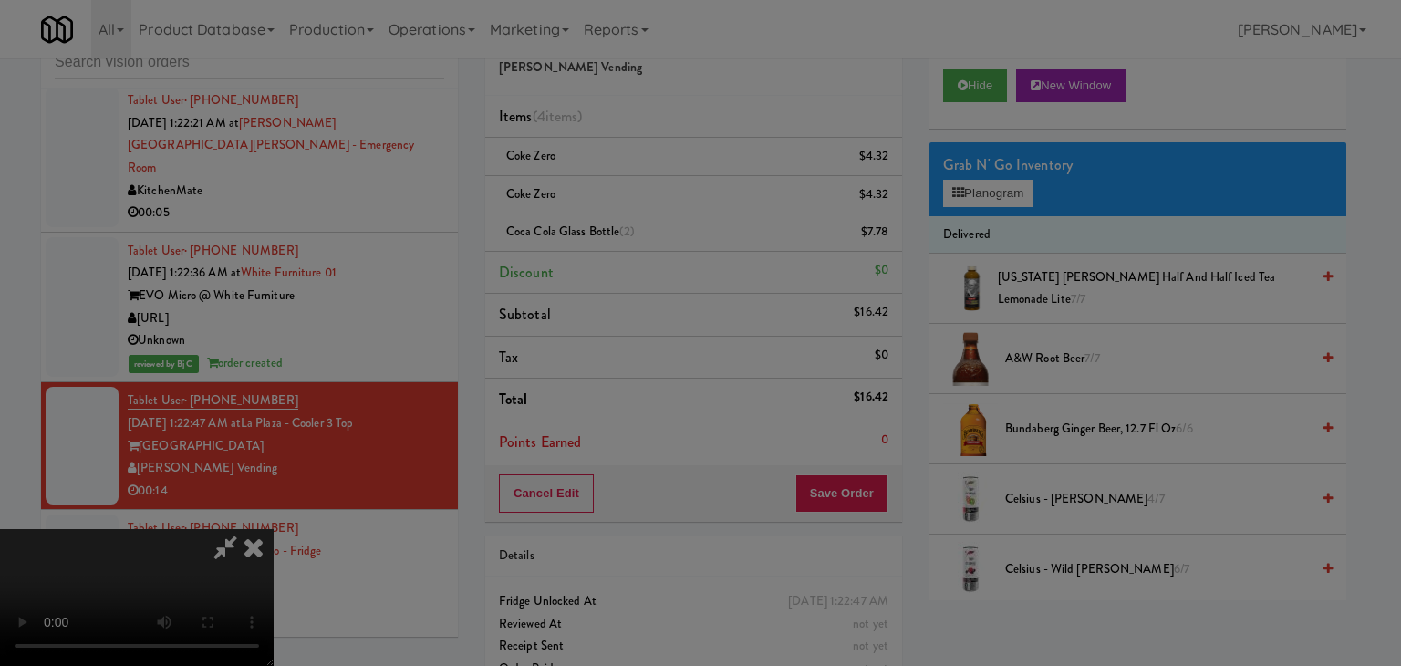
click at [669, 193] on body "Are you sure you want to update this order? Okay Cancel Okay Are you sure you w…" at bounding box center [700, 333] width 1401 height 666
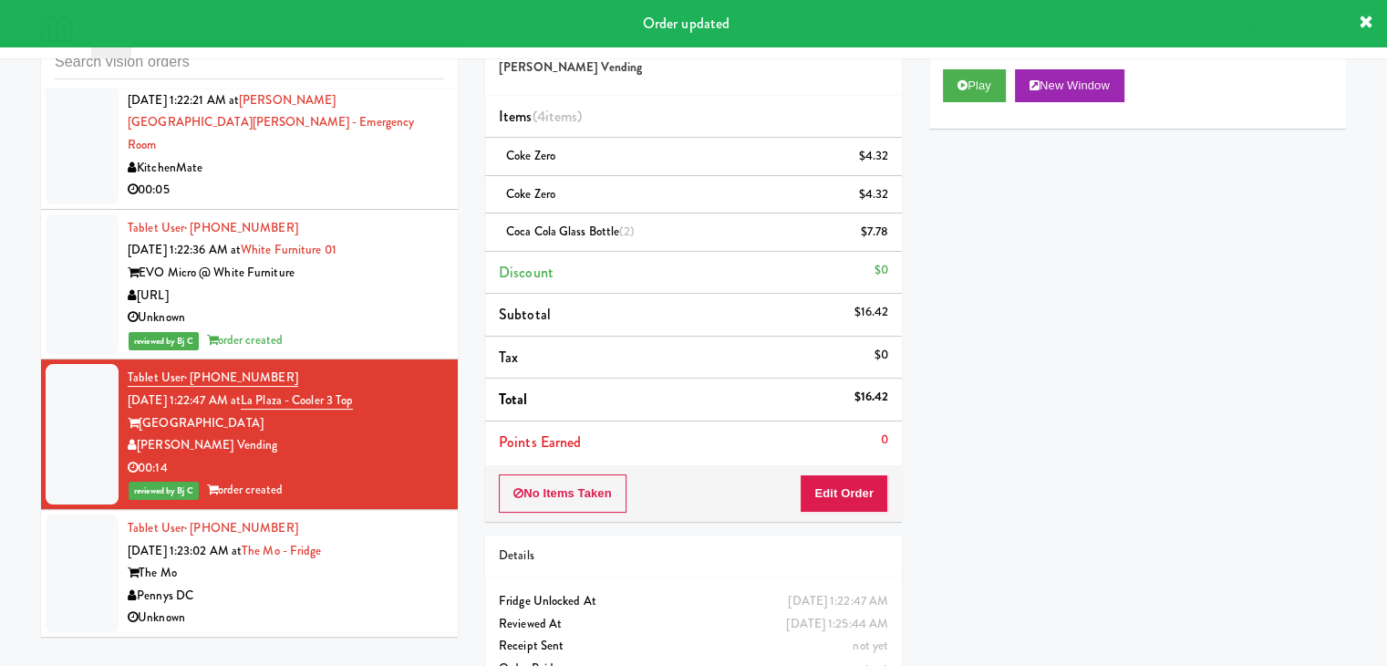
scroll to position [16035, 0]
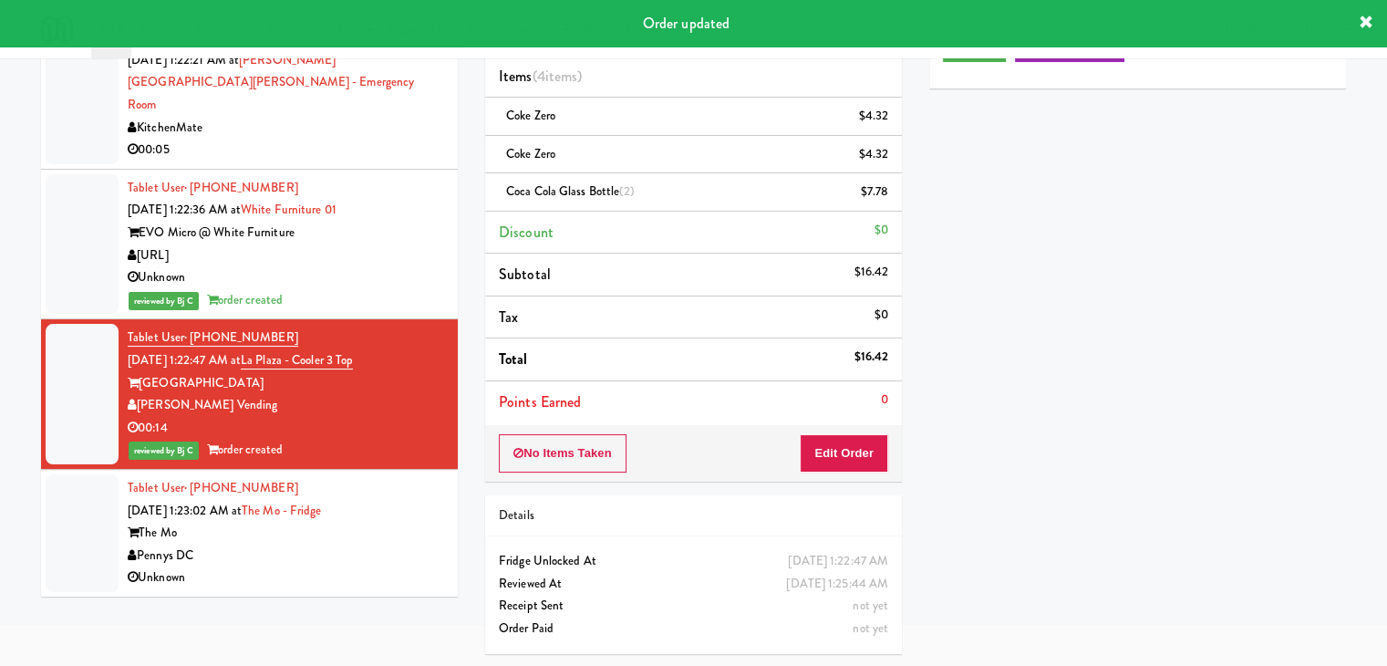
click at [352, 563] on div "Pennys DC" at bounding box center [286, 556] width 317 height 23
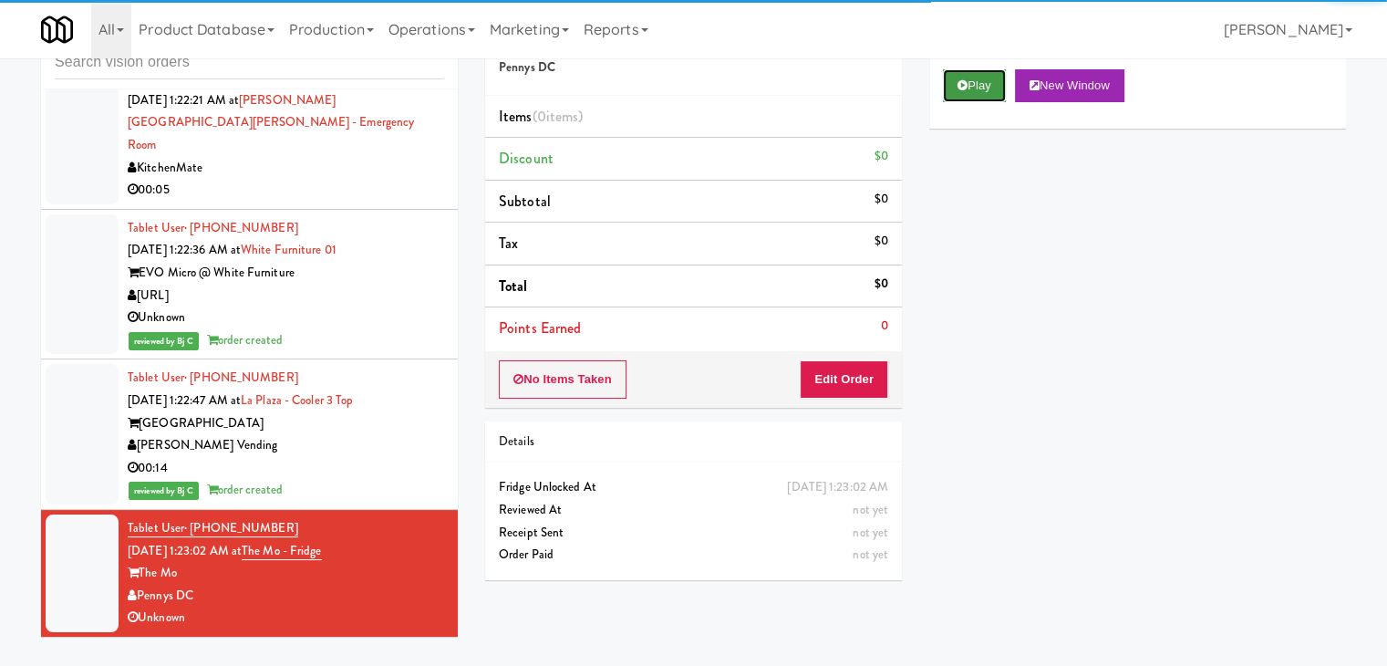
click at [955, 84] on button "Play" at bounding box center [974, 85] width 63 height 33
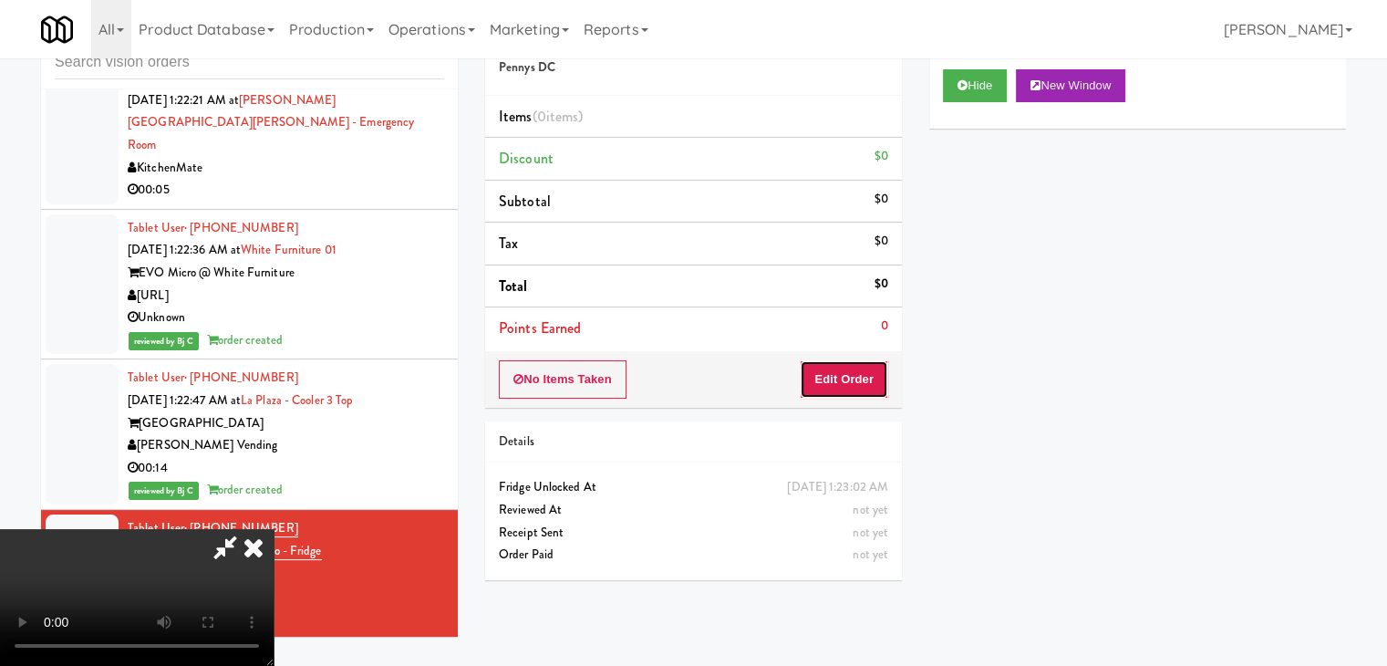
click at [825, 391] on button "Edit Order" at bounding box center [844, 379] width 88 height 38
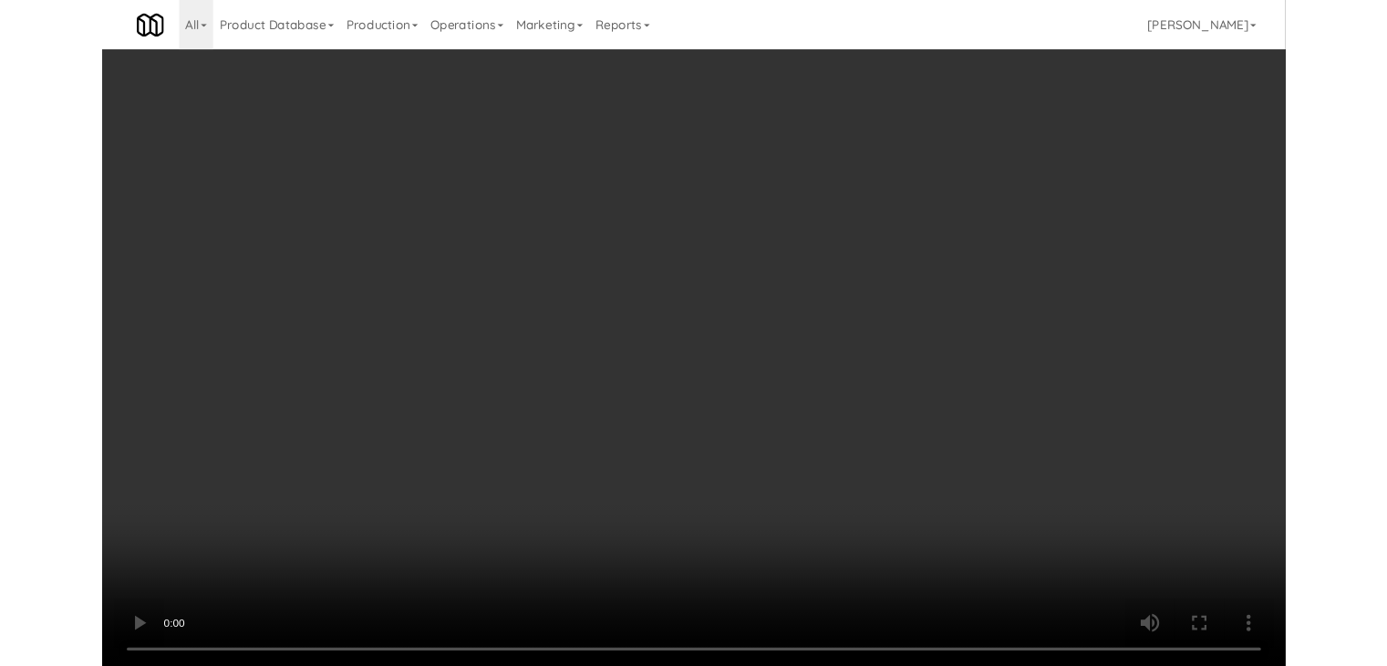
scroll to position [0, 0]
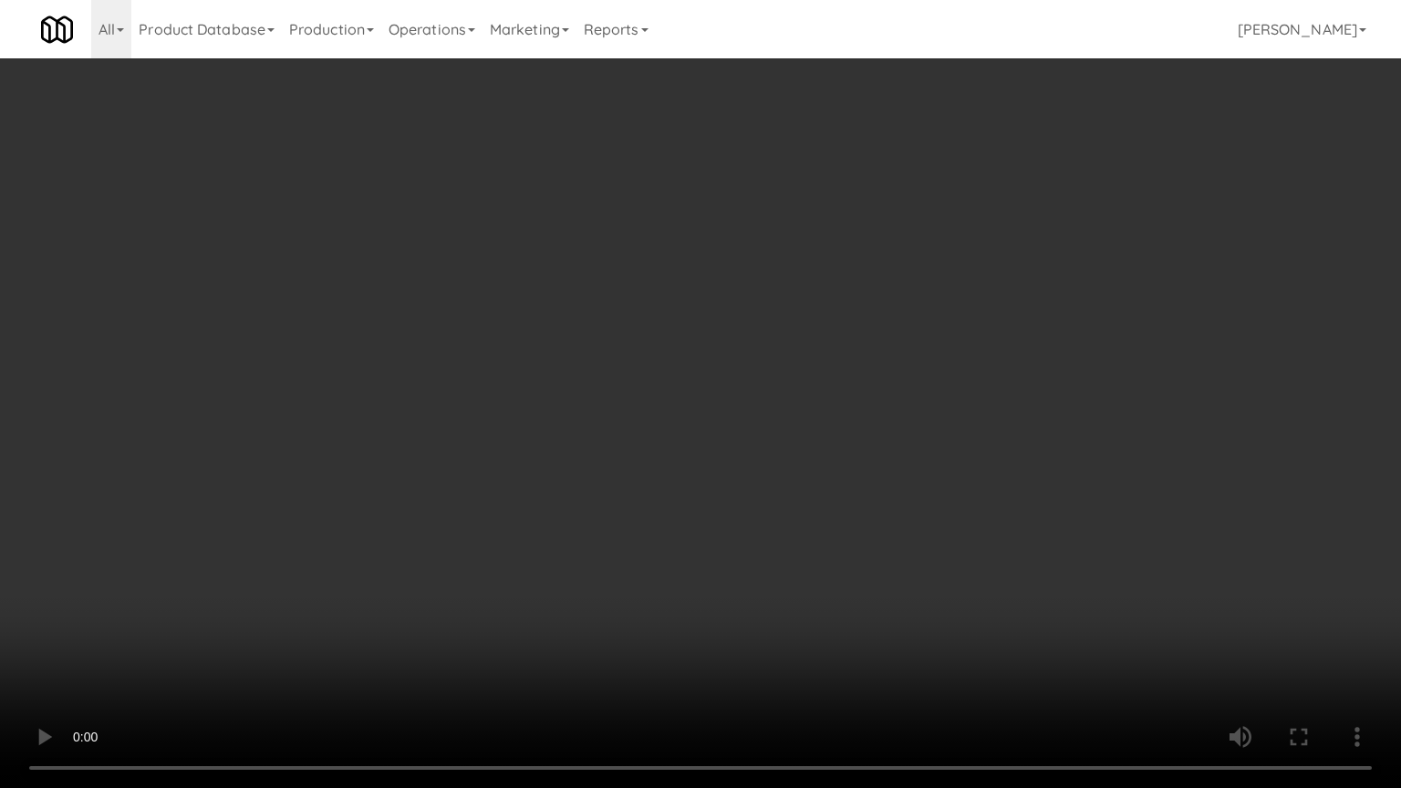
click at [952, 460] on video at bounding box center [700, 394] width 1401 height 788
click at [951, 459] on video at bounding box center [700, 394] width 1401 height 788
click at [956, 446] on video at bounding box center [700, 394] width 1401 height 788
click at [959, 441] on video at bounding box center [700, 394] width 1401 height 788
drag, startPoint x: 1005, startPoint y: 348, endPoint x: 1007, endPoint y: 267, distance: 80.3
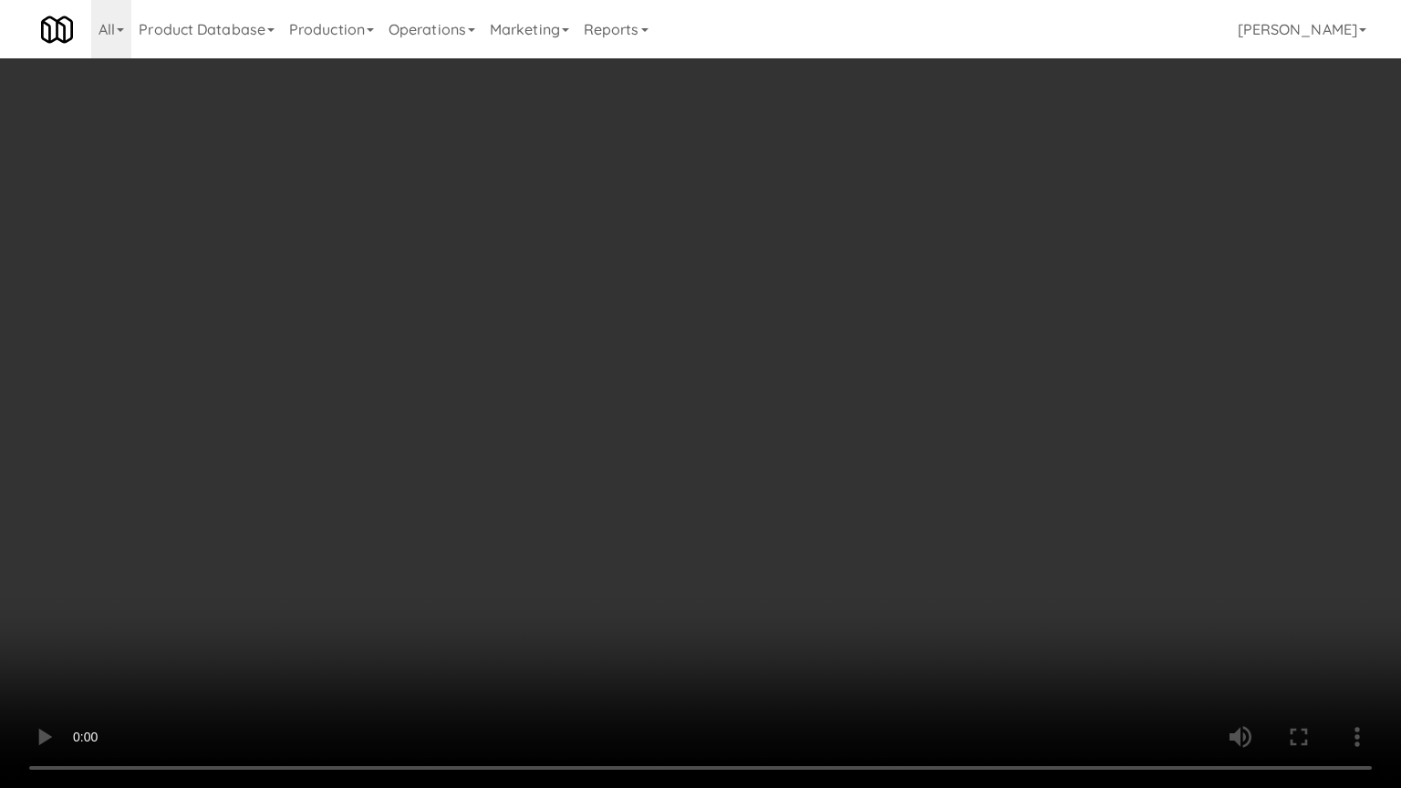
click at [1005, 348] on video at bounding box center [700, 394] width 1401 height 788
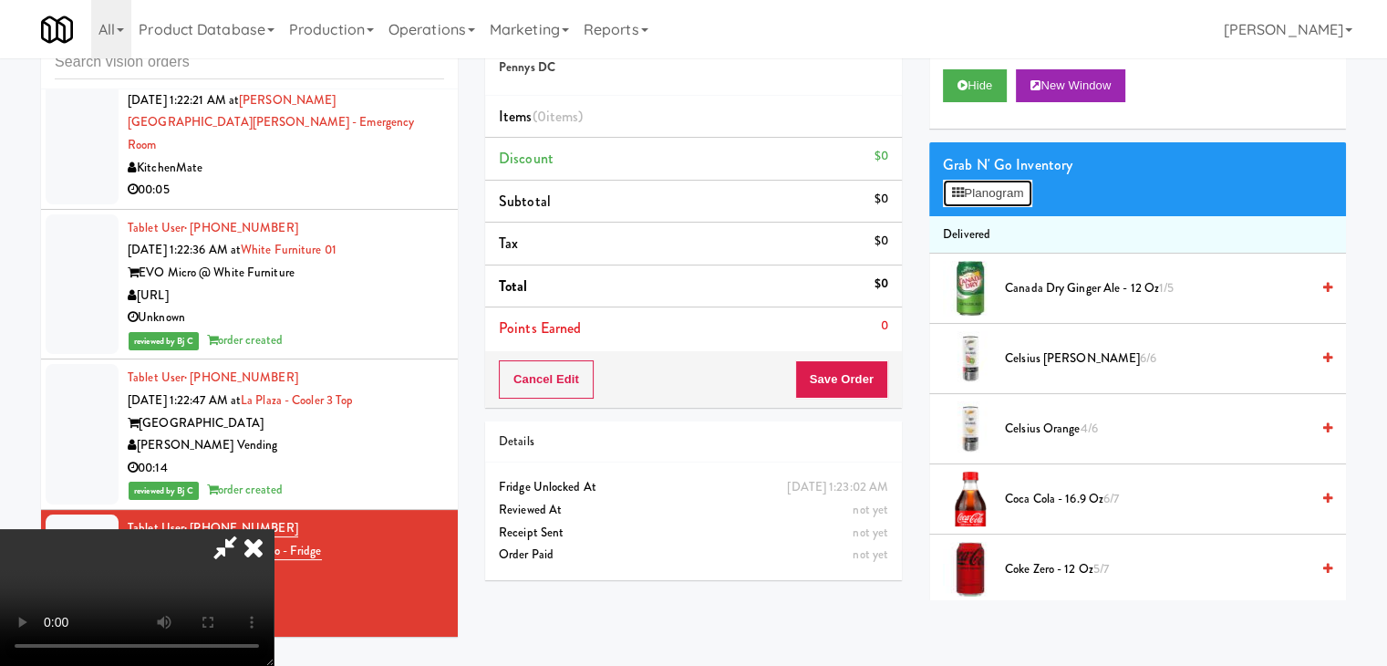
click at [1022, 186] on button "Planogram" at bounding box center [987, 193] width 89 height 27
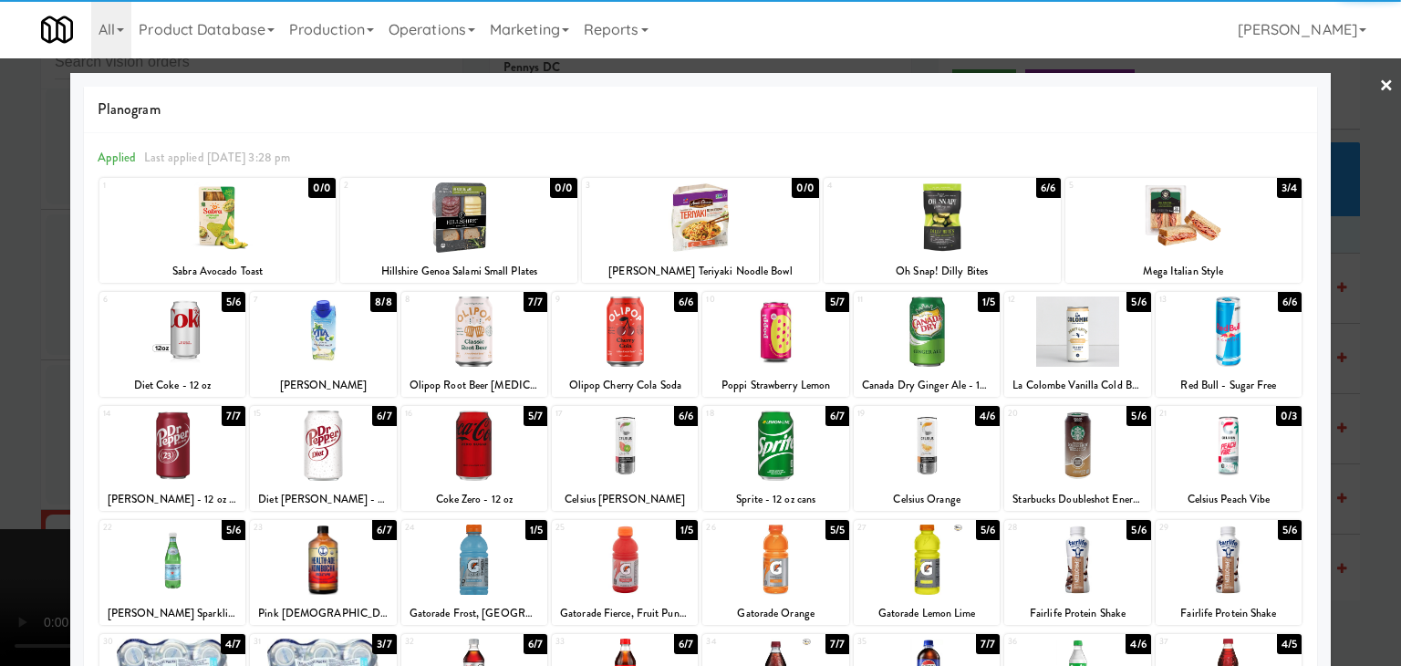
click at [772, 336] on div at bounding box center [775, 331] width 146 height 70
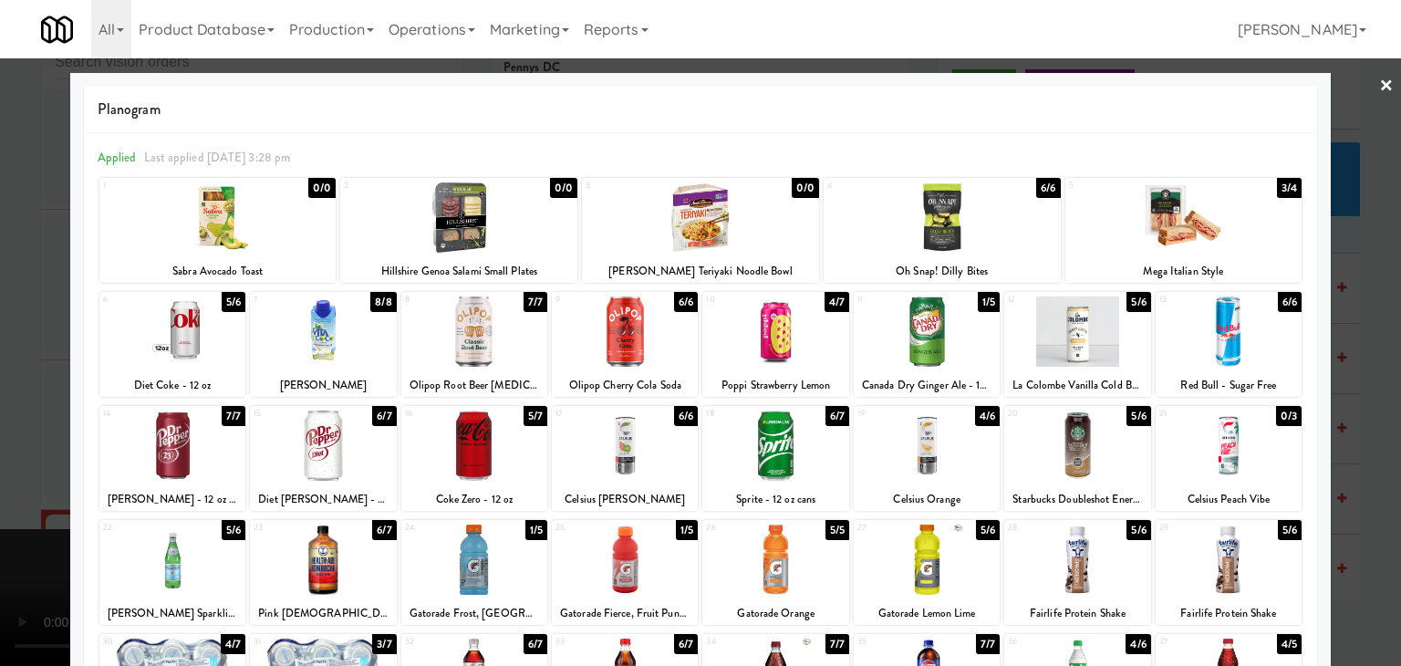
drag, startPoint x: 615, startPoint y: 334, endPoint x: 586, endPoint y: 337, distance: 28.4
click at [612, 335] on div at bounding box center [625, 331] width 146 height 70
drag, startPoint x: 0, startPoint y: 337, endPoint x: 193, endPoint y: 337, distance: 193.4
click at [5, 337] on div at bounding box center [700, 333] width 1401 height 666
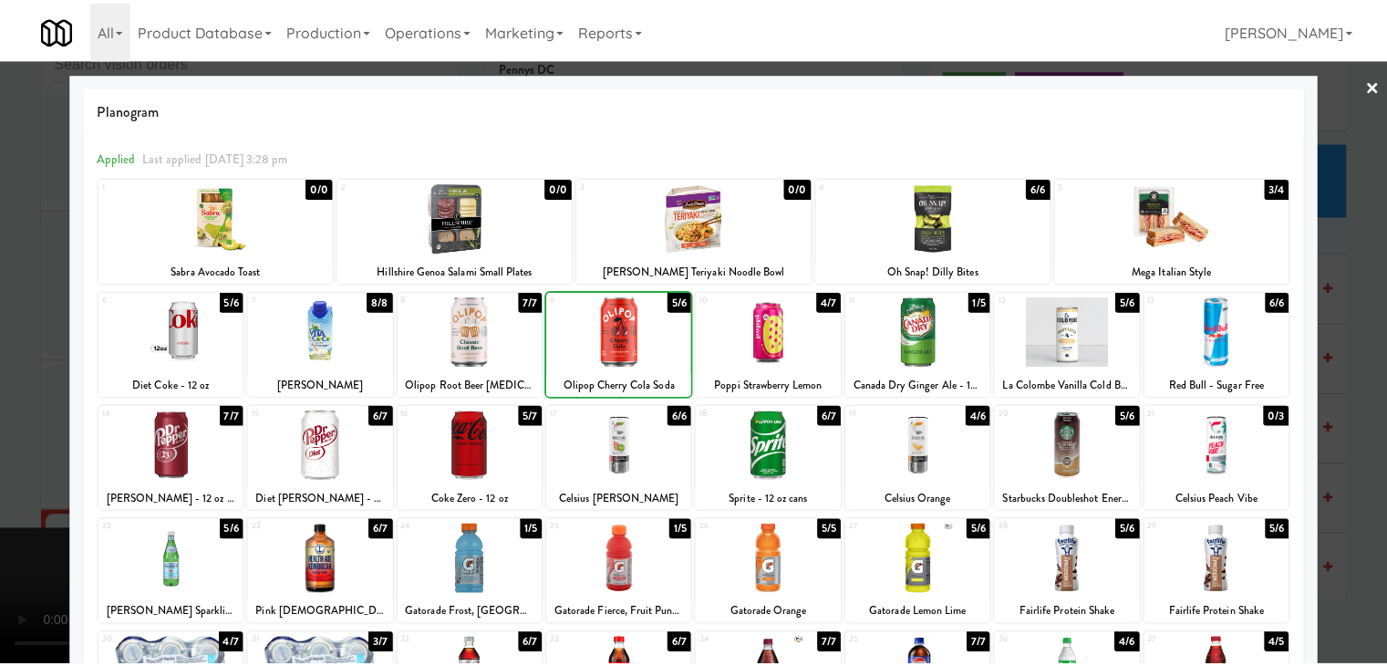
scroll to position [16035, 0]
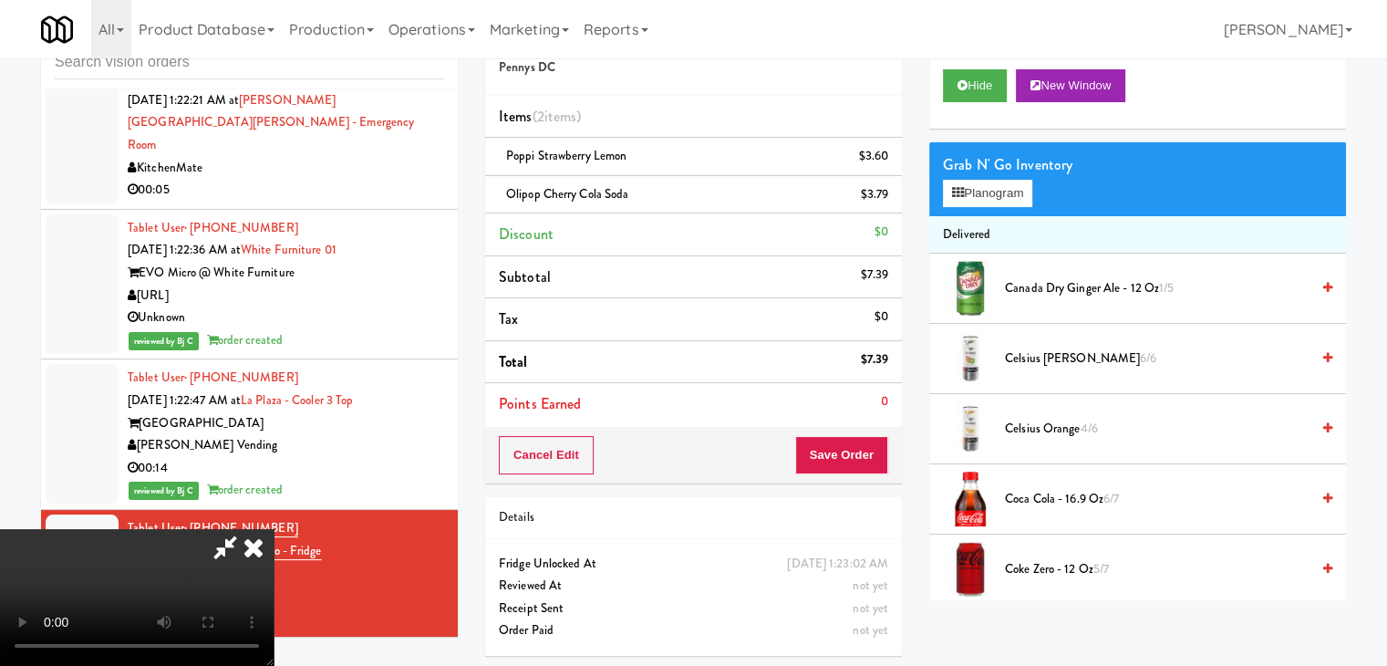
drag, startPoint x: 878, startPoint y: 483, endPoint x: 862, endPoint y: 461, distance: 27.4
click at [878, 481] on div "Order # 3661923 Pennys DC Items (2 items ) Poppi Strawberry Lemon $3.60 Olipop …" at bounding box center [694, 338] width 444 height 662
click at [862, 457] on button "Save Order" at bounding box center [841, 455] width 93 height 38
click at [862, 456] on button "Save Order" at bounding box center [841, 455] width 93 height 38
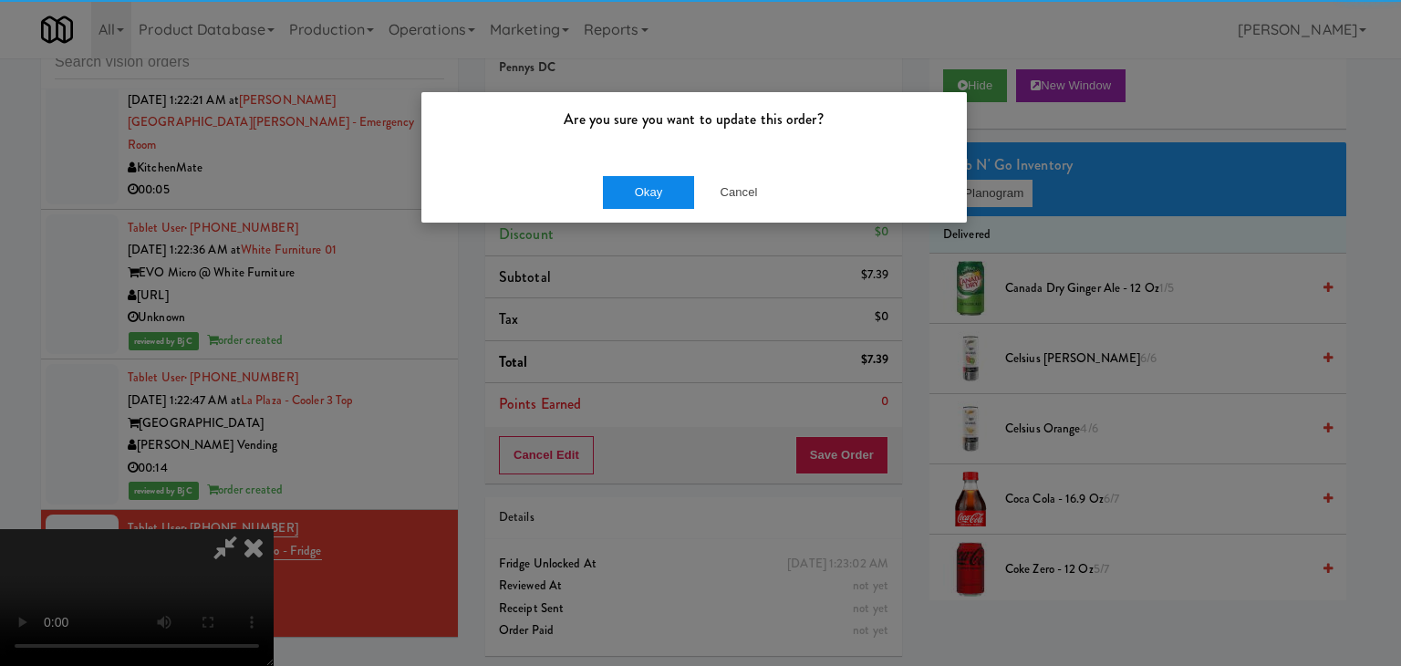
drag, startPoint x: 658, startPoint y: 170, endPoint x: 656, endPoint y: 191, distance: 21.1
click at [658, 176] on div "Okay Cancel" at bounding box center [693, 191] width 545 height 61
click at [656, 191] on button "Okay" at bounding box center [648, 192] width 91 height 33
click at [656, 191] on div "Okay Cancel" at bounding box center [693, 191] width 545 height 61
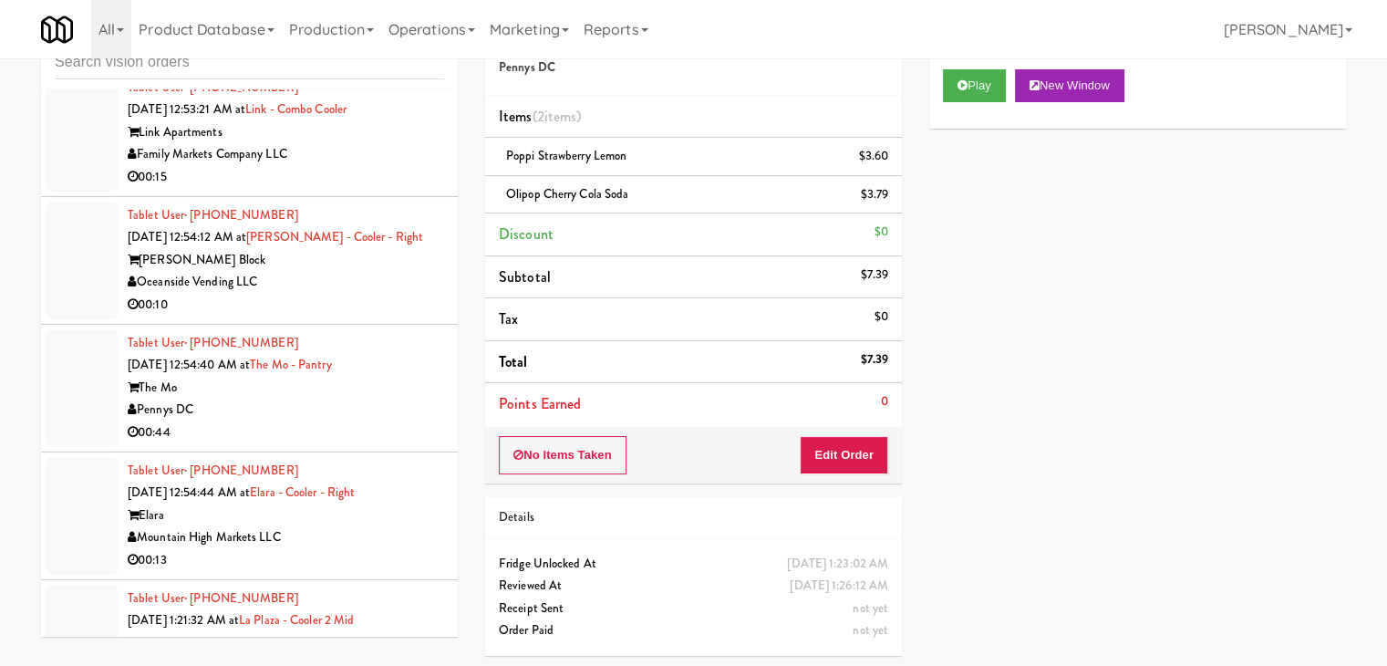
scroll to position [15123, 0]
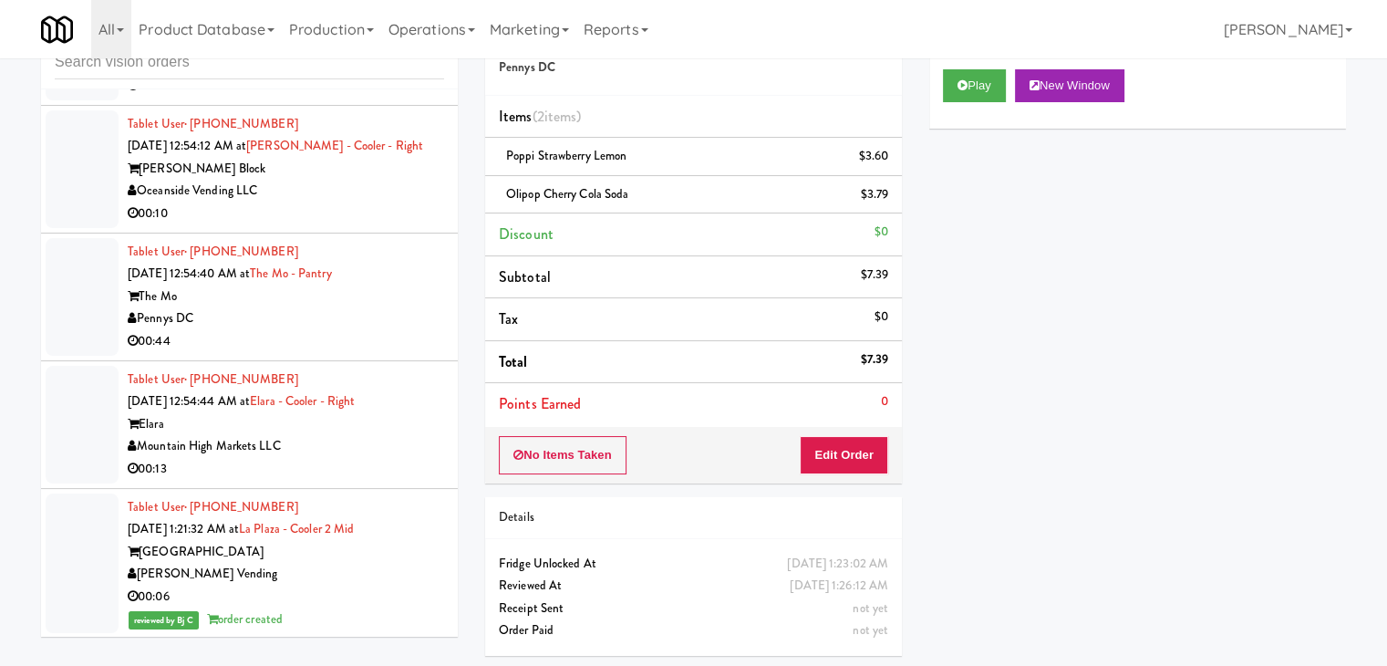
click at [361, 436] on div "Elara" at bounding box center [286, 424] width 317 height 23
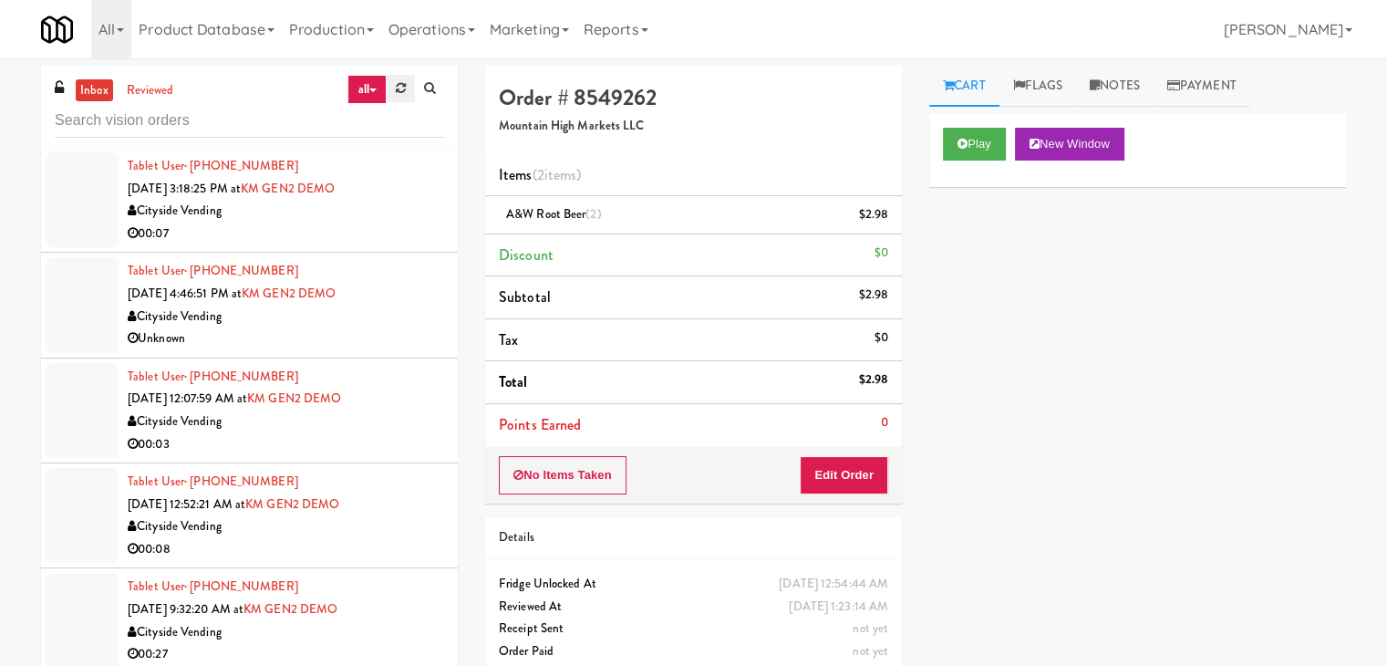
click at [404, 92] on icon at bounding box center [401, 88] width 10 height 12
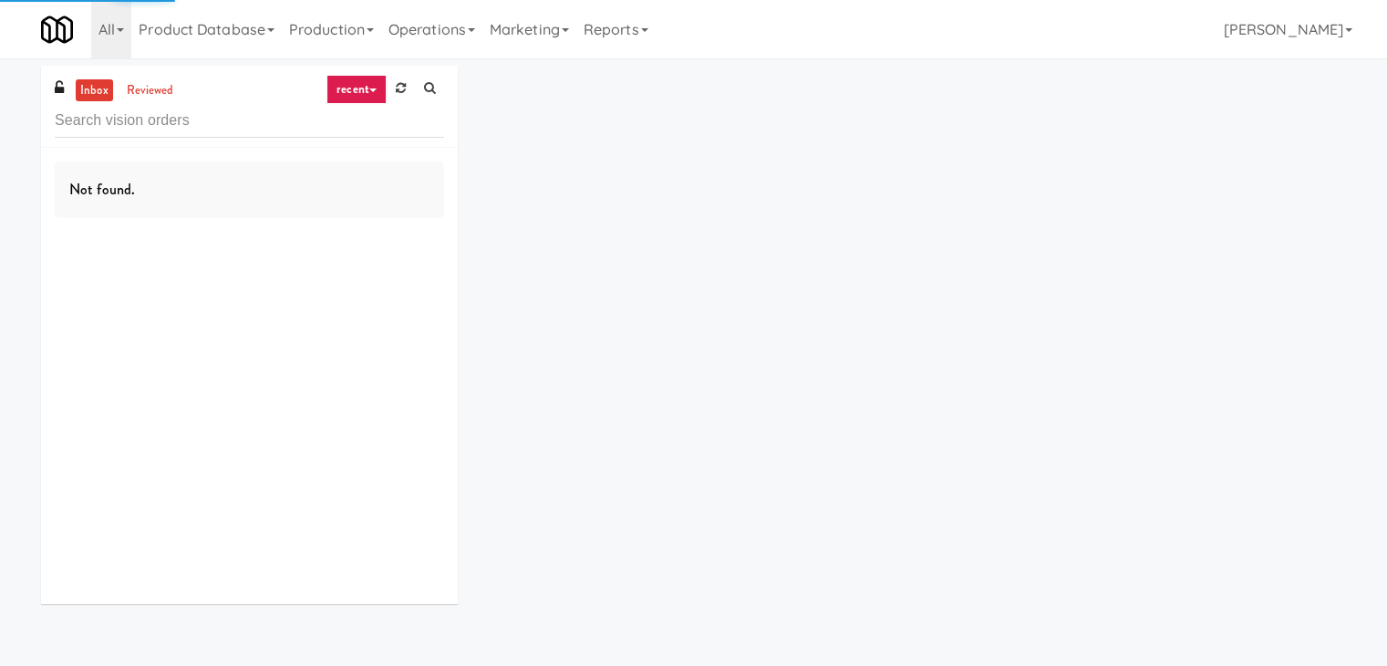
click at [374, 85] on link "recent" at bounding box center [357, 89] width 60 height 29
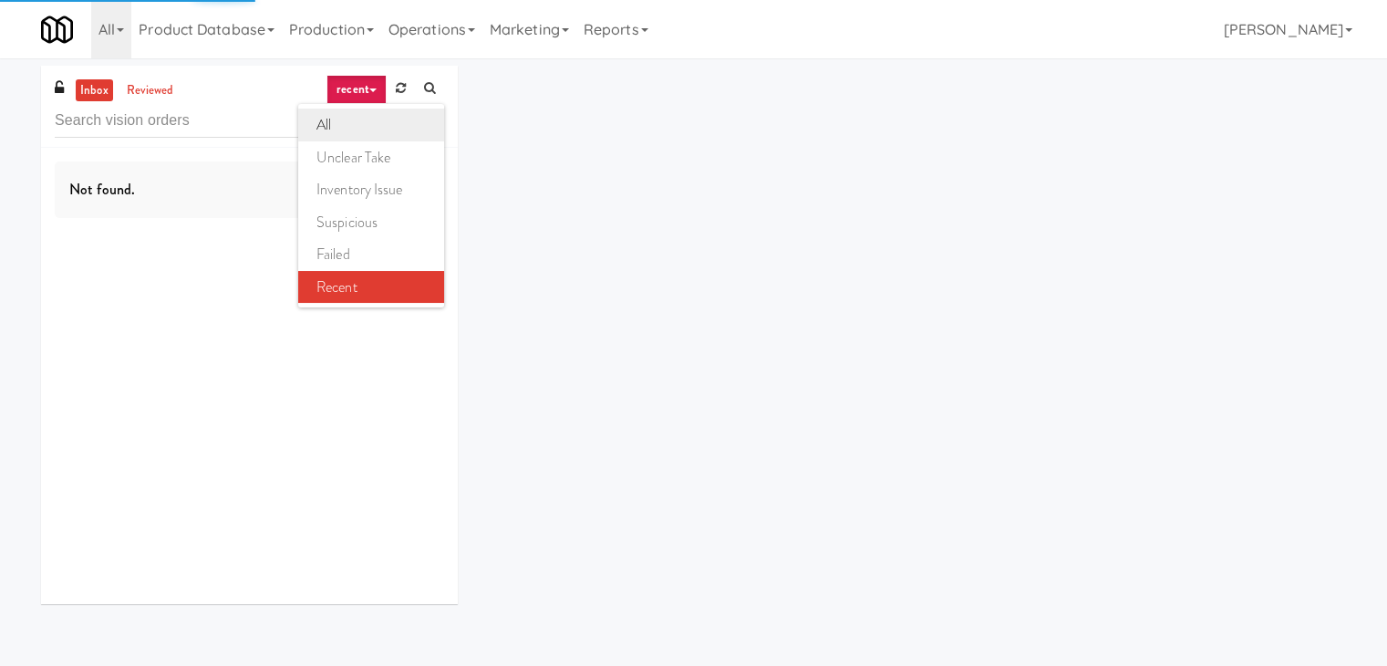
click at [361, 117] on link "all" at bounding box center [371, 125] width 146 height 33
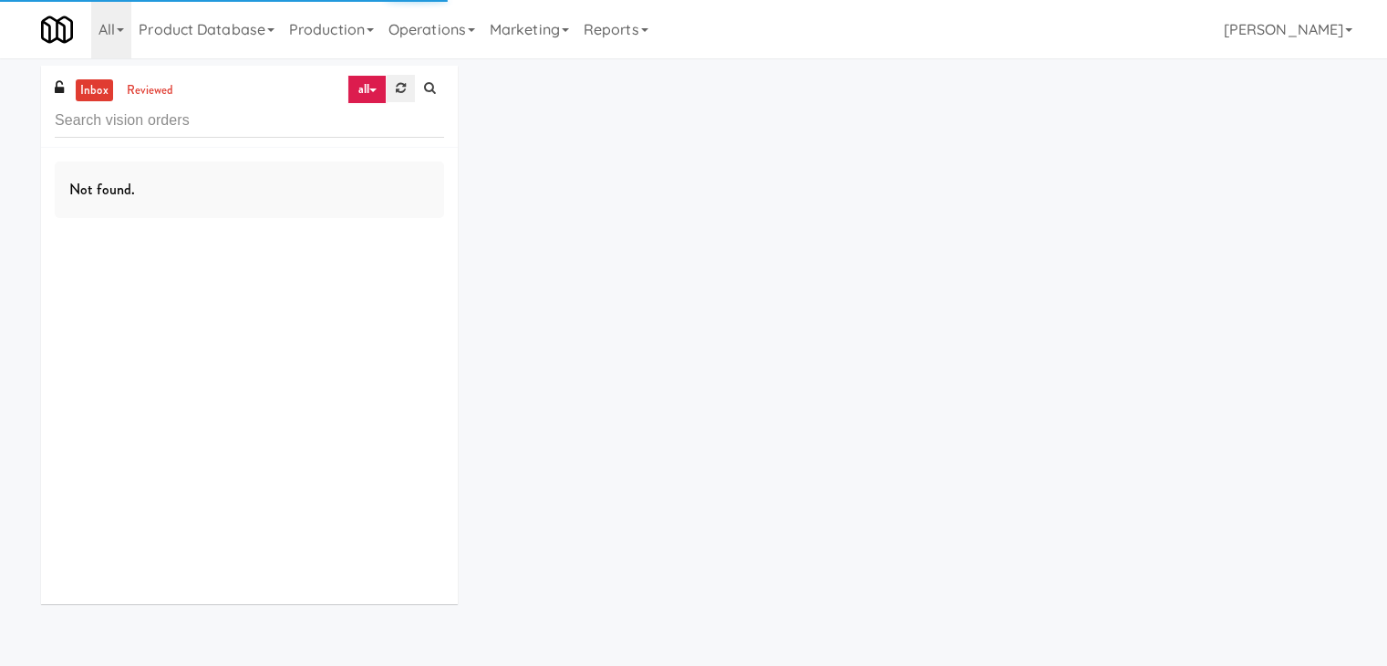
click at [395, 96] on link at bounding box center [401, 88] width 28 height 27
click at [372, 88] on link "recent" at bounding box center [357, 89] width 60 height 29
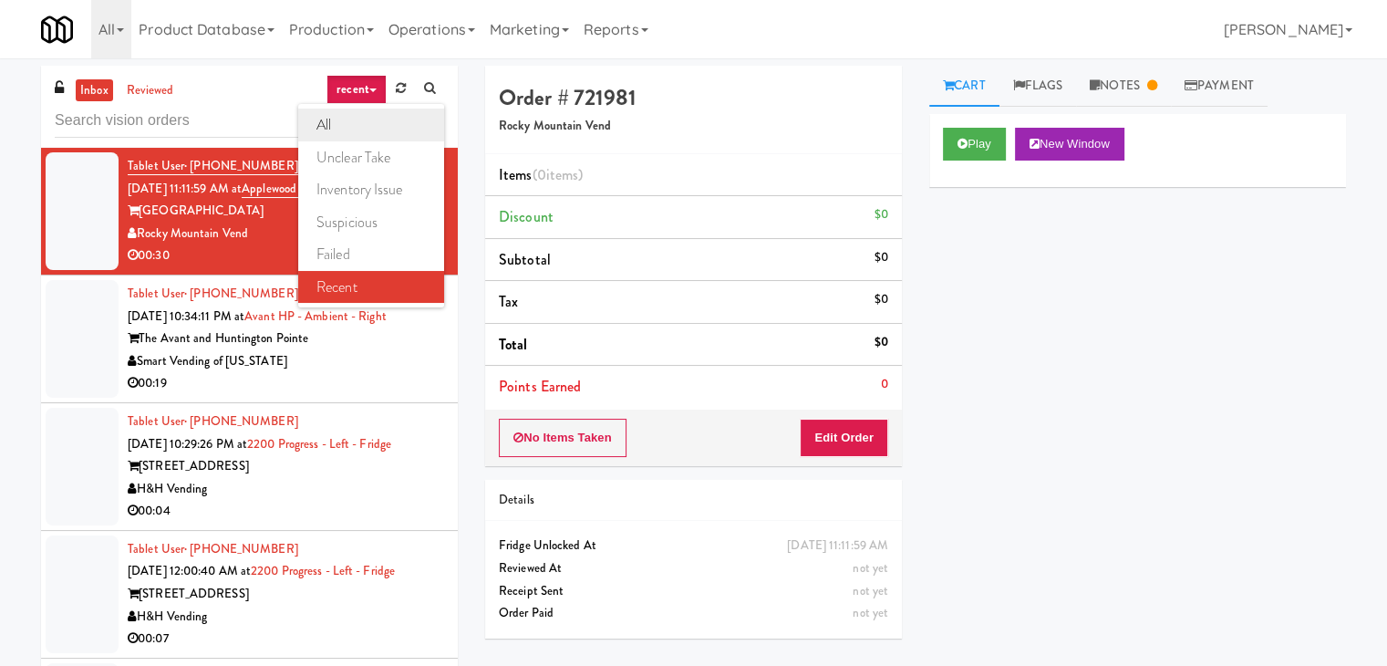
click at [378, 125] on link "all" at bounding box center [371, 125] width 146 height 33
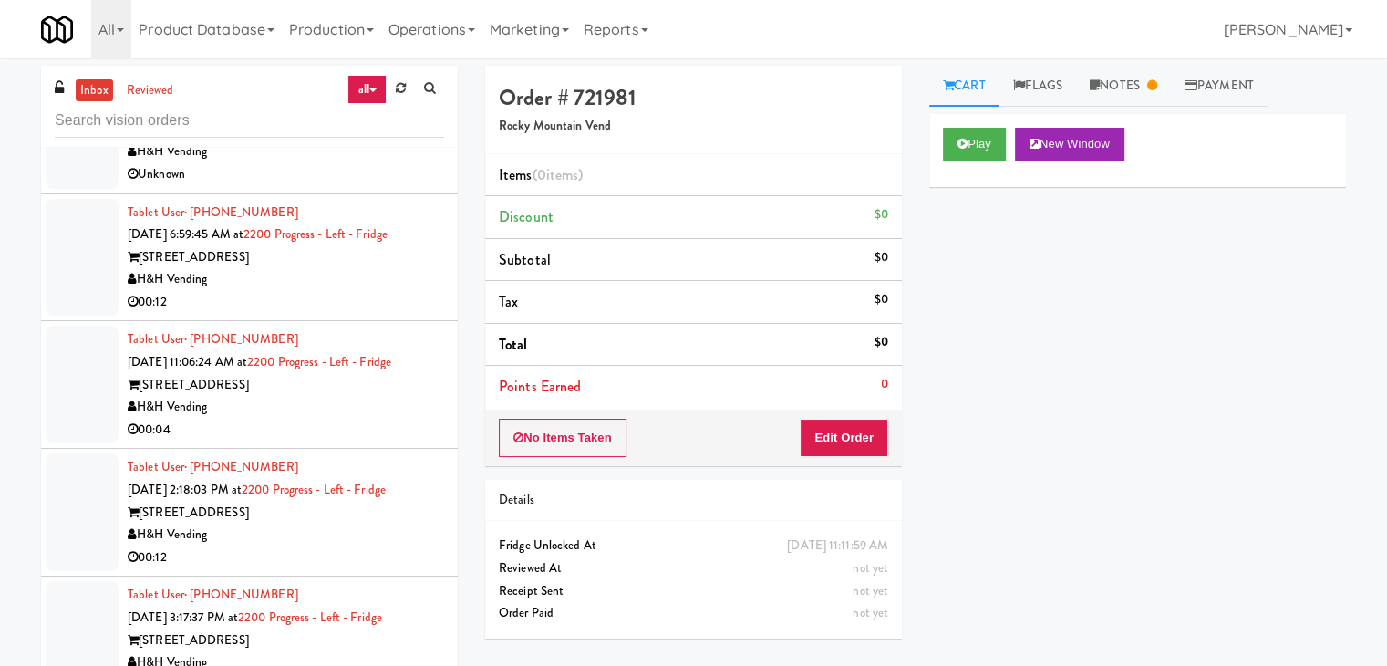
scroll to position [3404, 0]
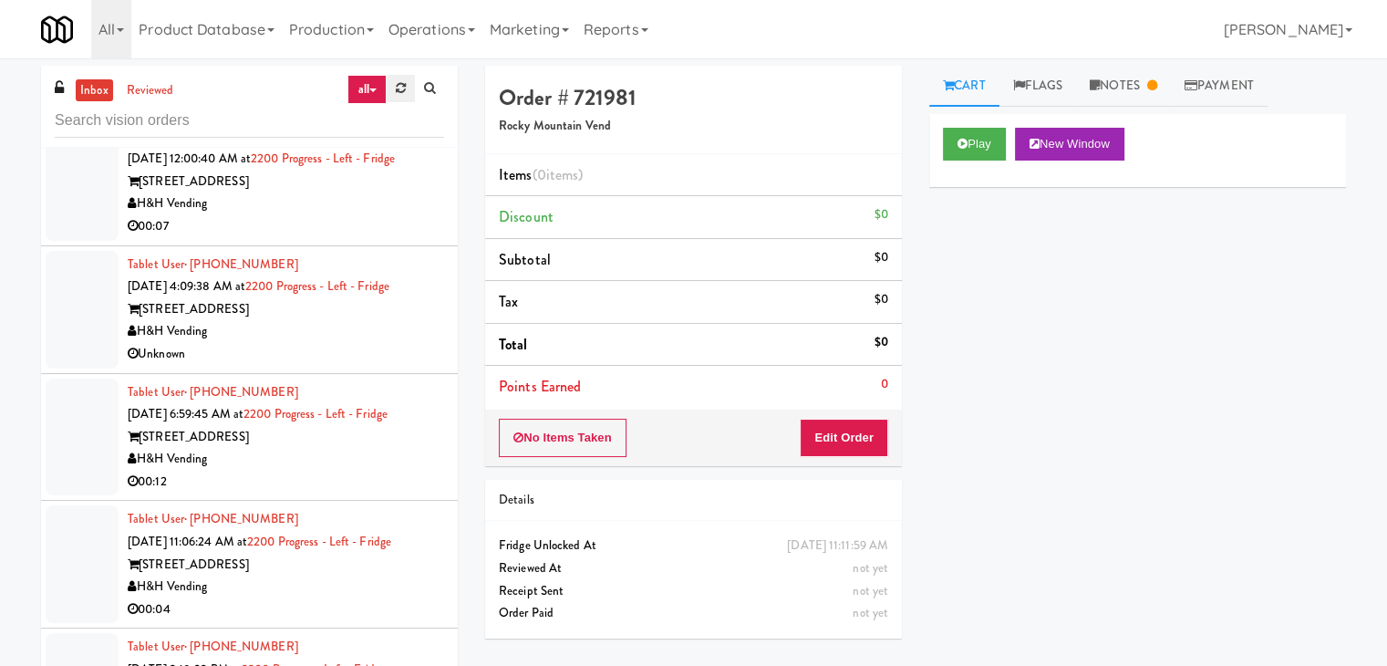
click at [392, 91] on link at bounding box center [401, 88] width 28 height 27
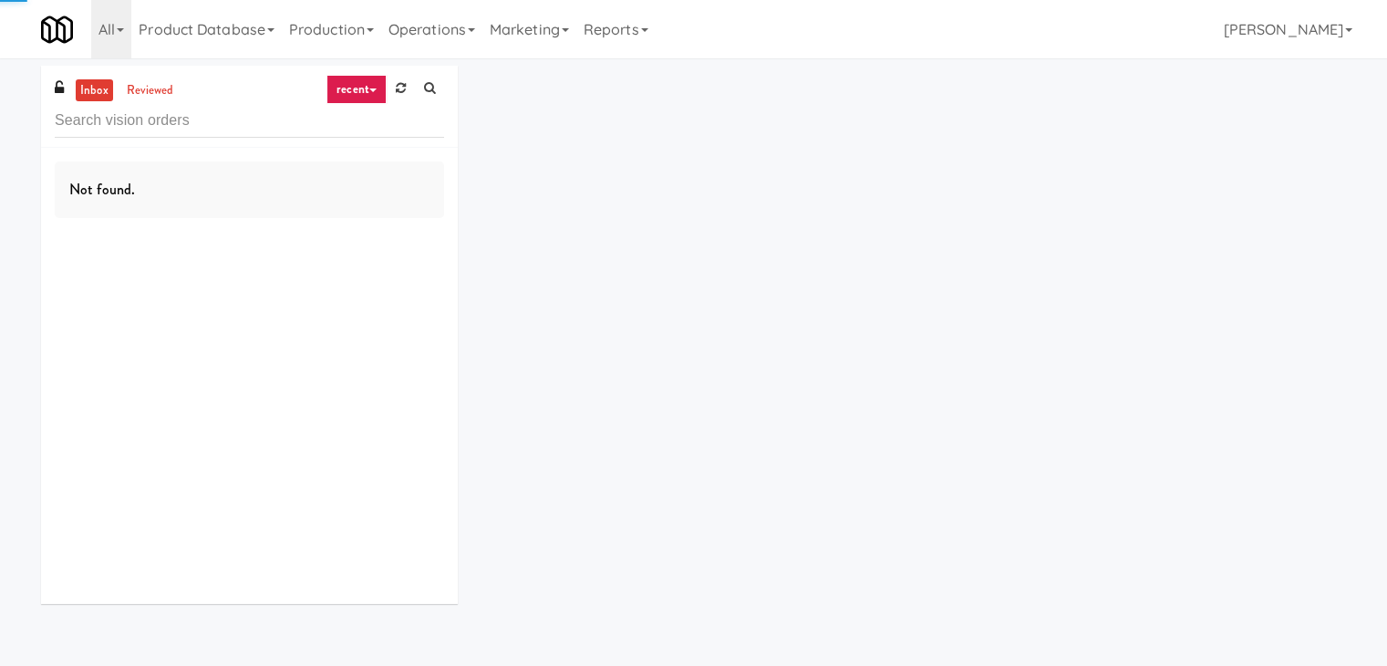
click at [362, 94] on link "recent" at bounding box center [357, 89] width 60 height 29
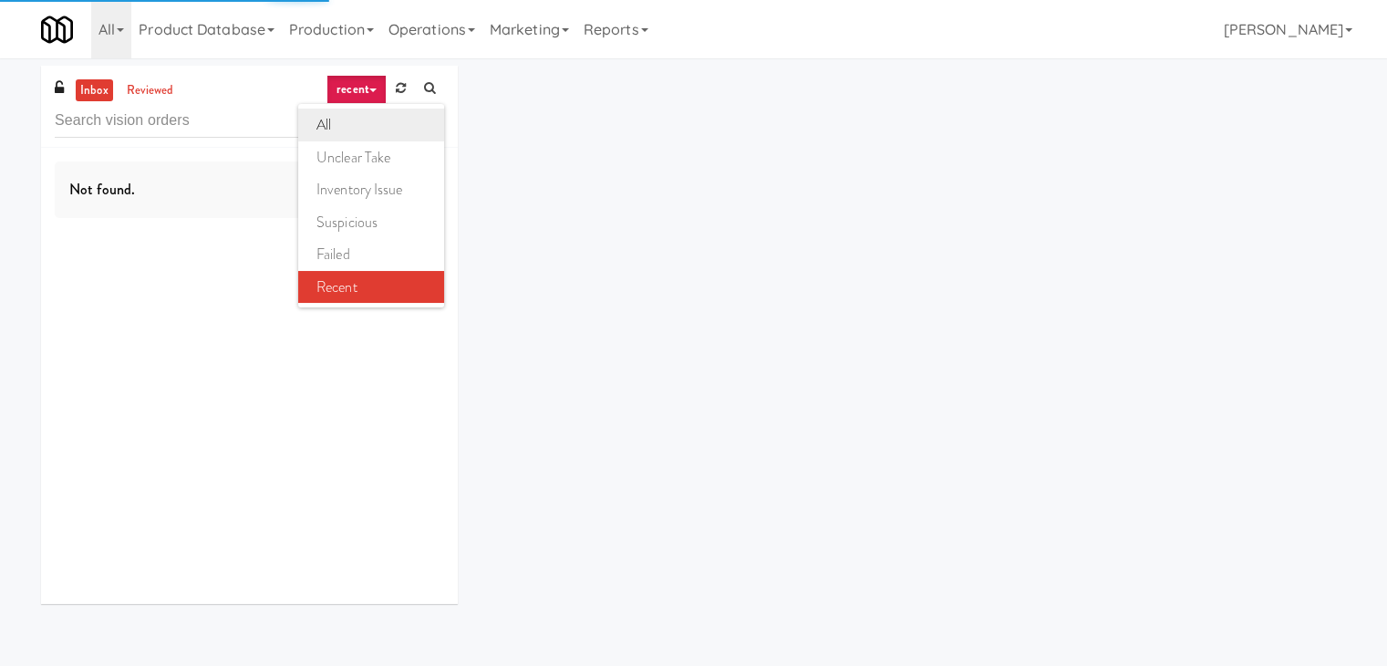
click at [367, 122] on link "all" at bounding box center [371, 125] width 146 height 33
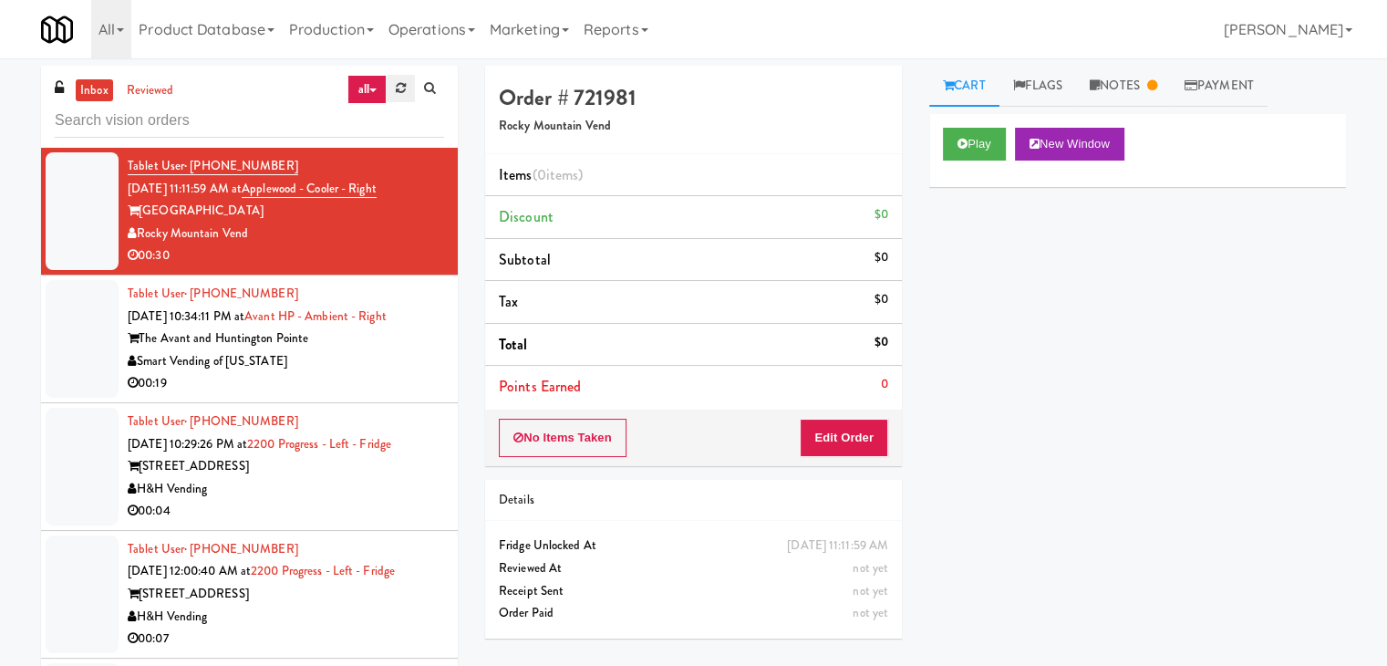
click at [396, 93] on icon at bounding box center [401, 88] width 10 height 12
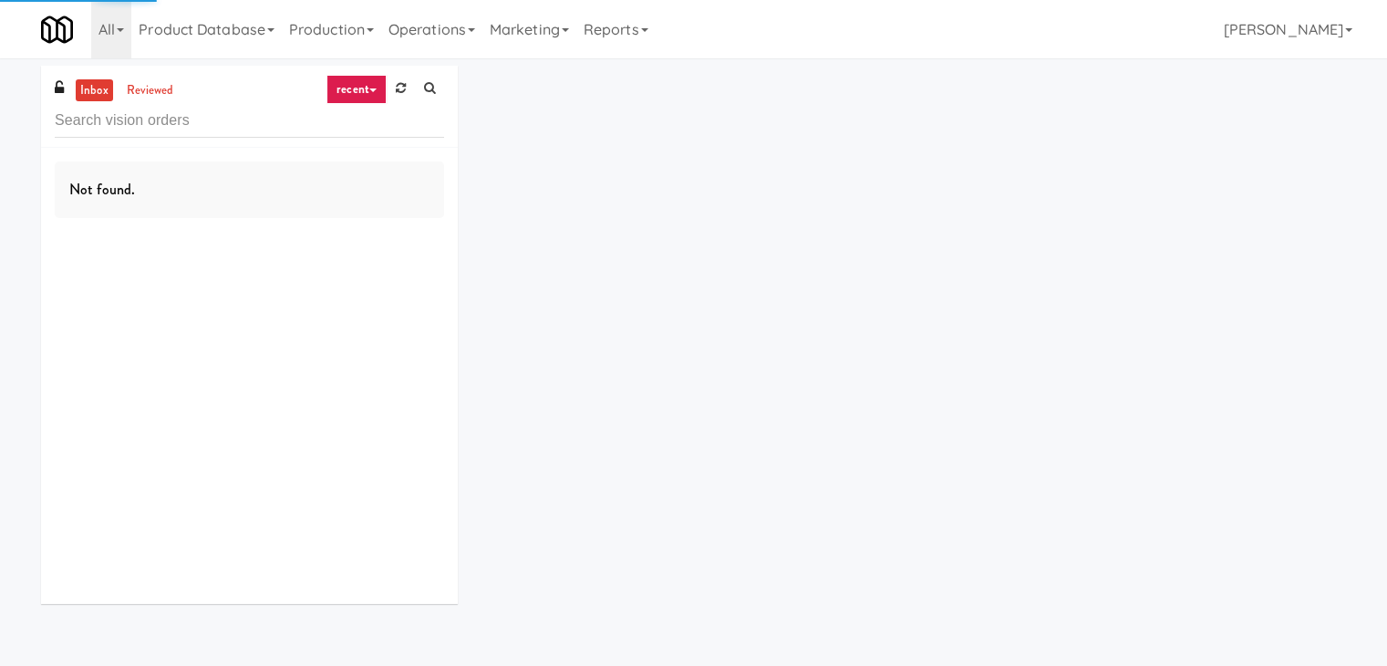
click at [366, 92] on link "recent" at bounding box center [357, 89] width 60 height 29
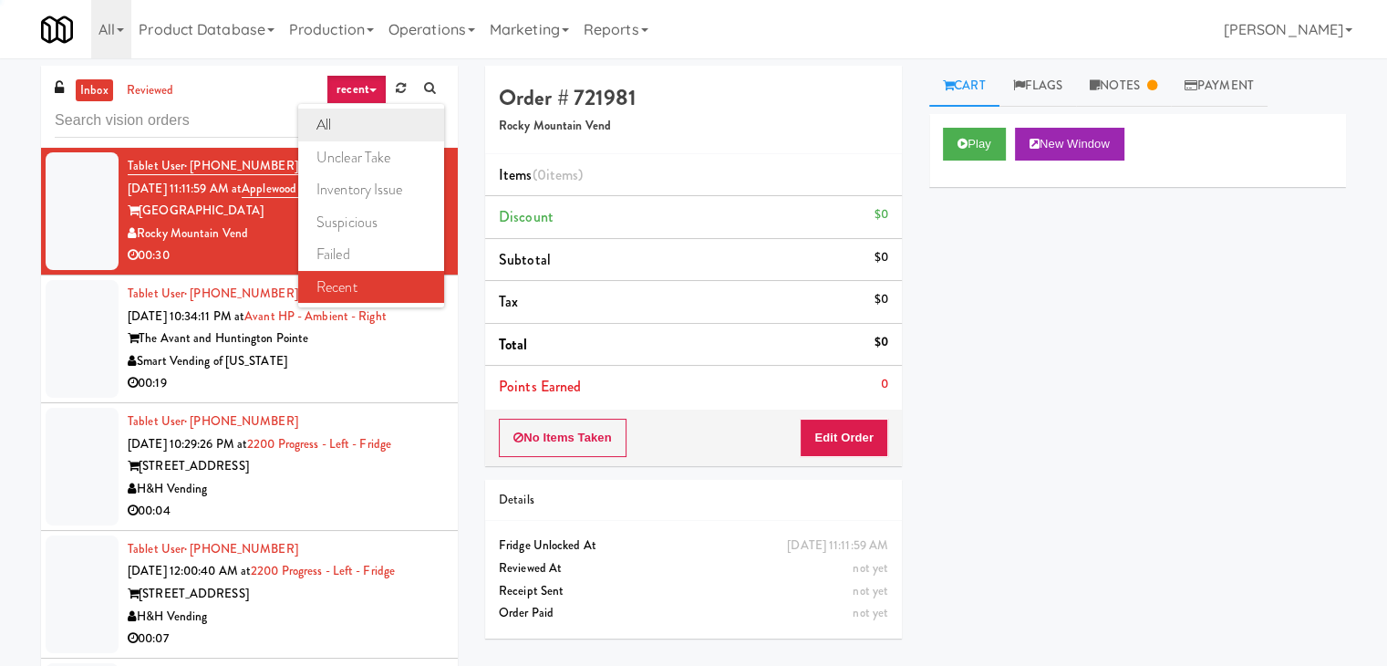
click at [372, 121] on link "all" at bounding box center [371, 125] width 146 height 33
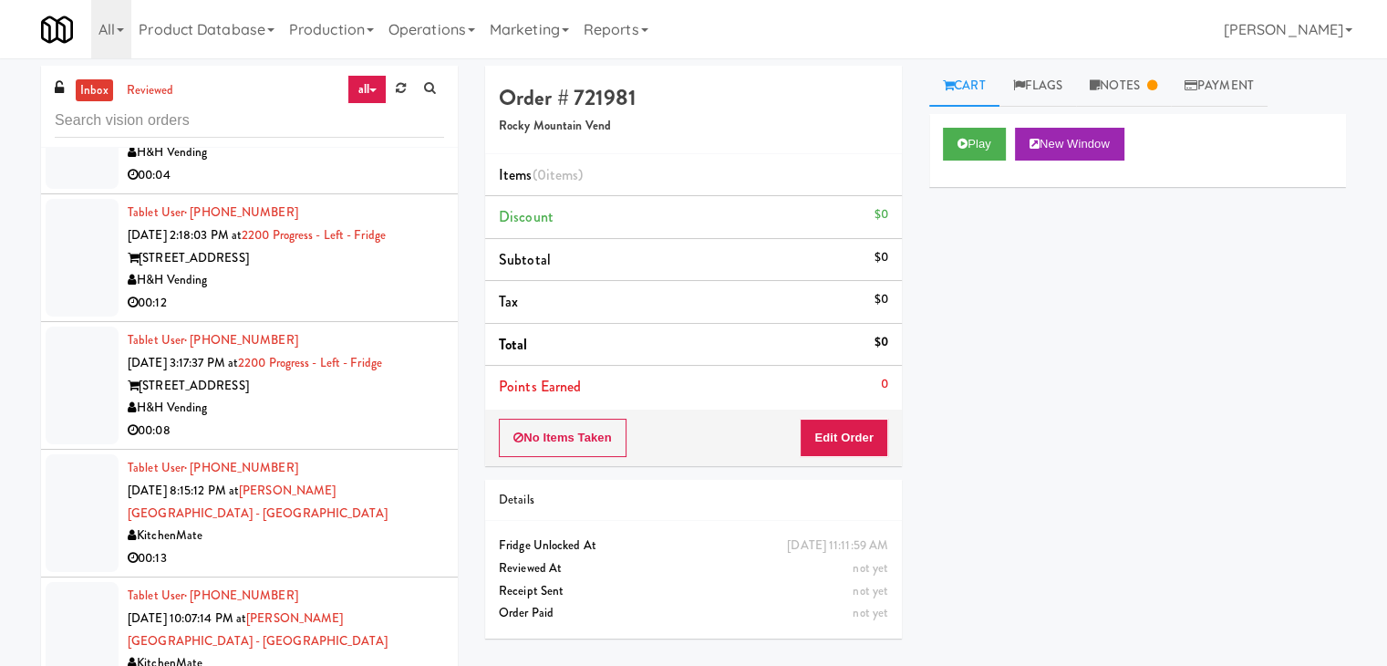
scroll to position [3948, 0]
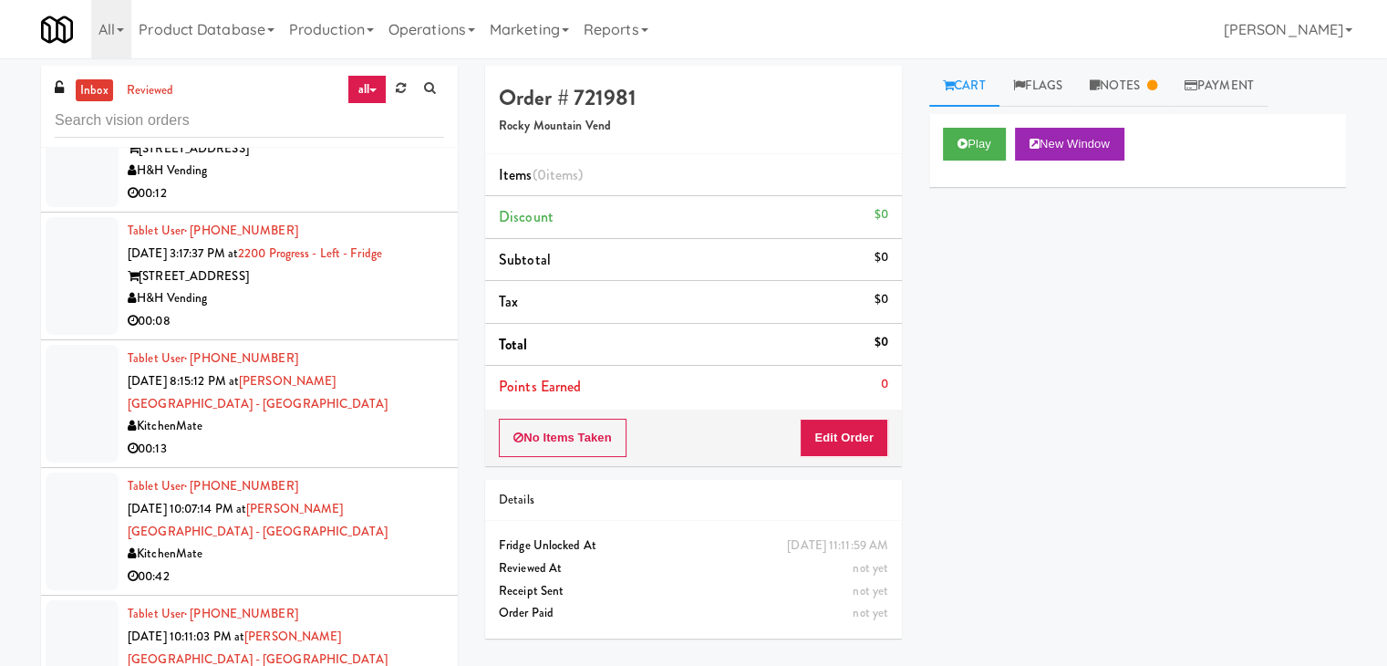
click at [355, 291] on div "H&H Vending" at bounding box center [286, 298] width 317 height 23
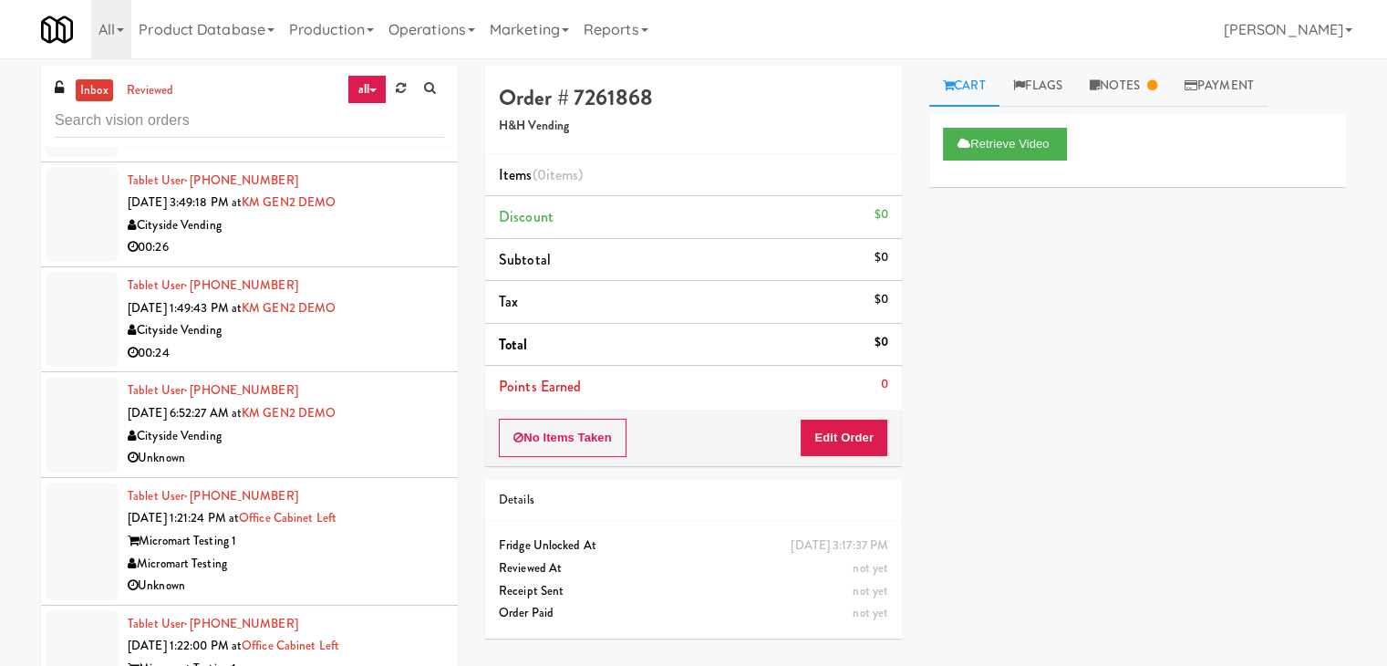
scroll to position [2123, 0]
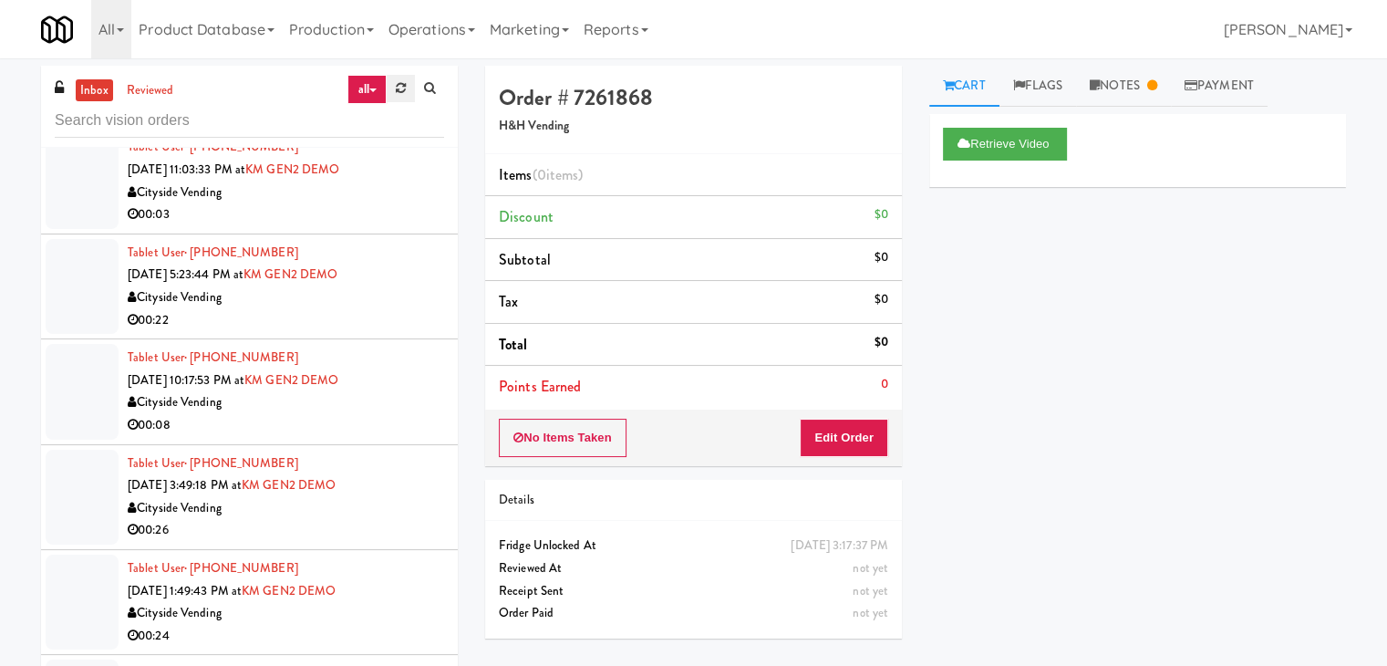
click at [397, 93] on icon at bounding box center [401, 88] width 10 height 12
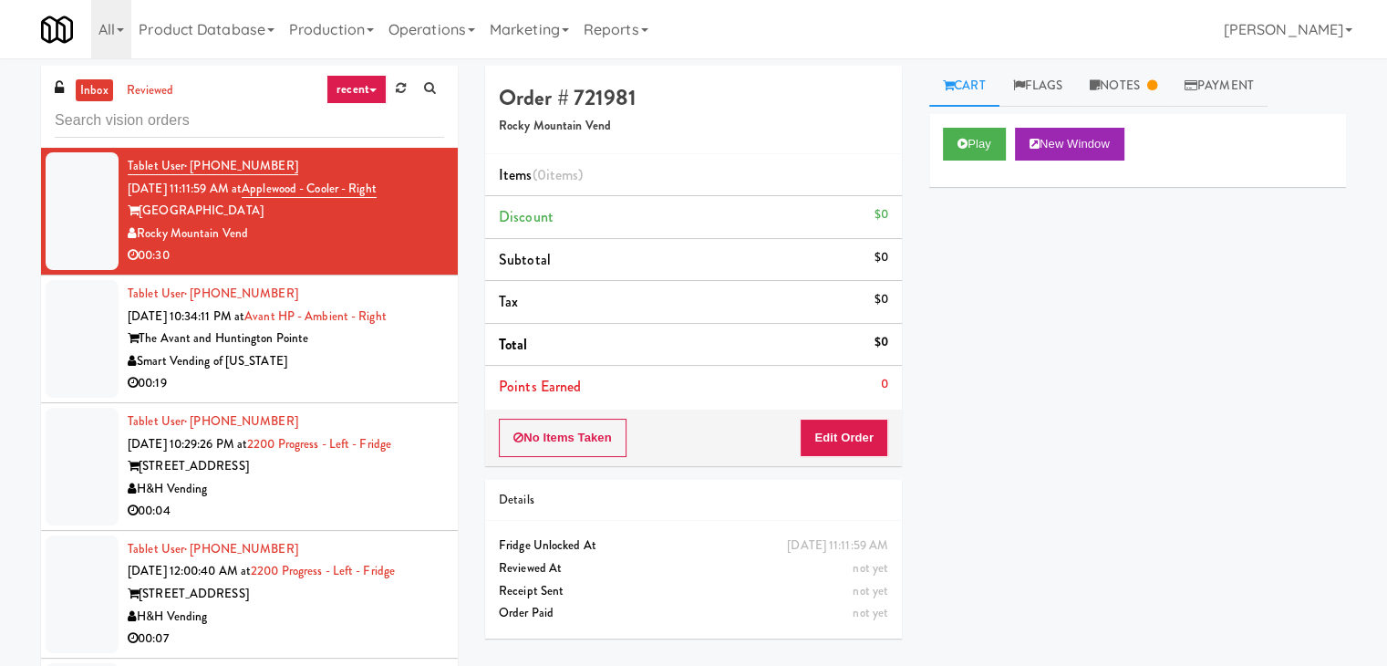
click at [369, 90] on icon at bounding box center [372, 90] width 7 height 4
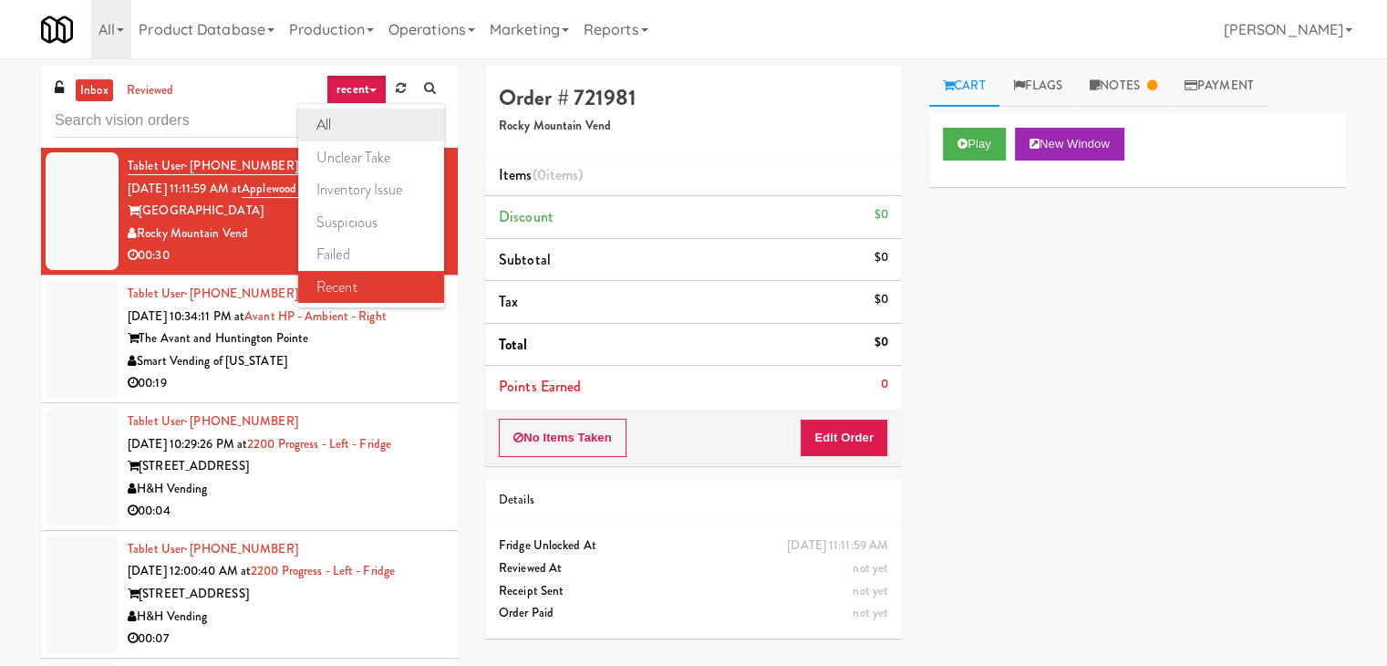
click at [367, 128] on link "all" at bounding box center [371, 125] width 146 height 33
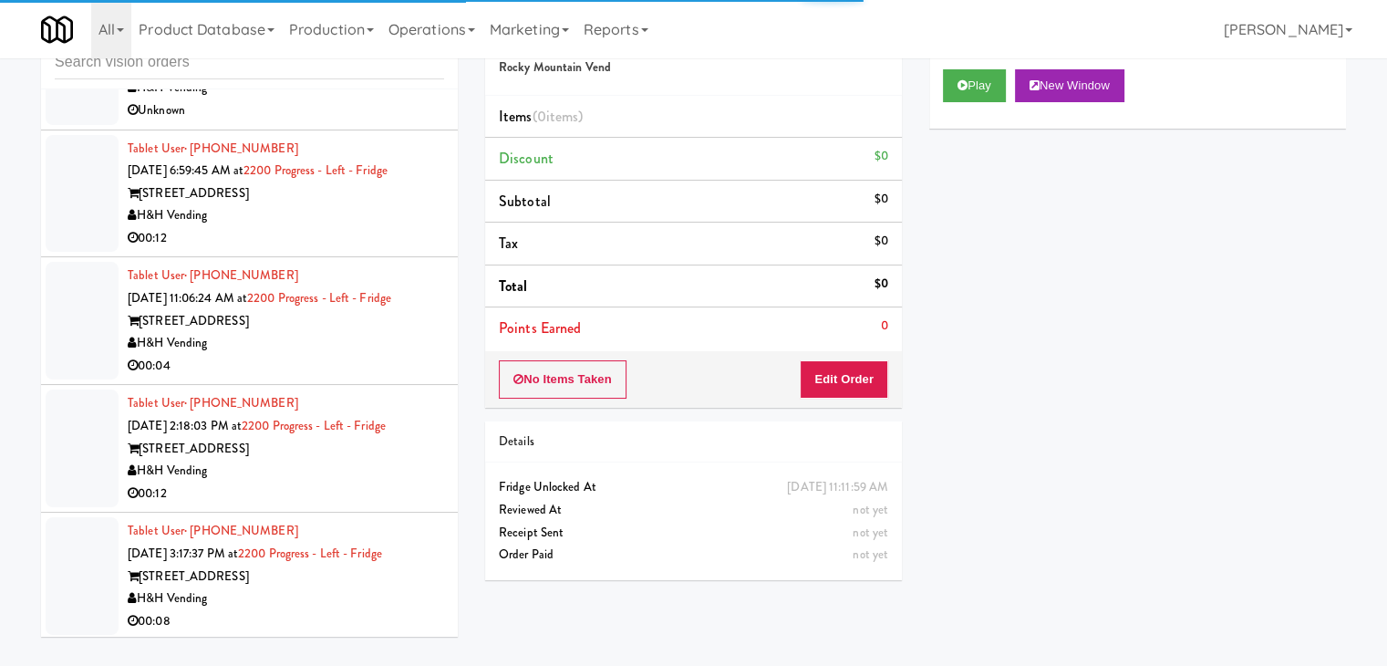
scroll to position [3583, 0]
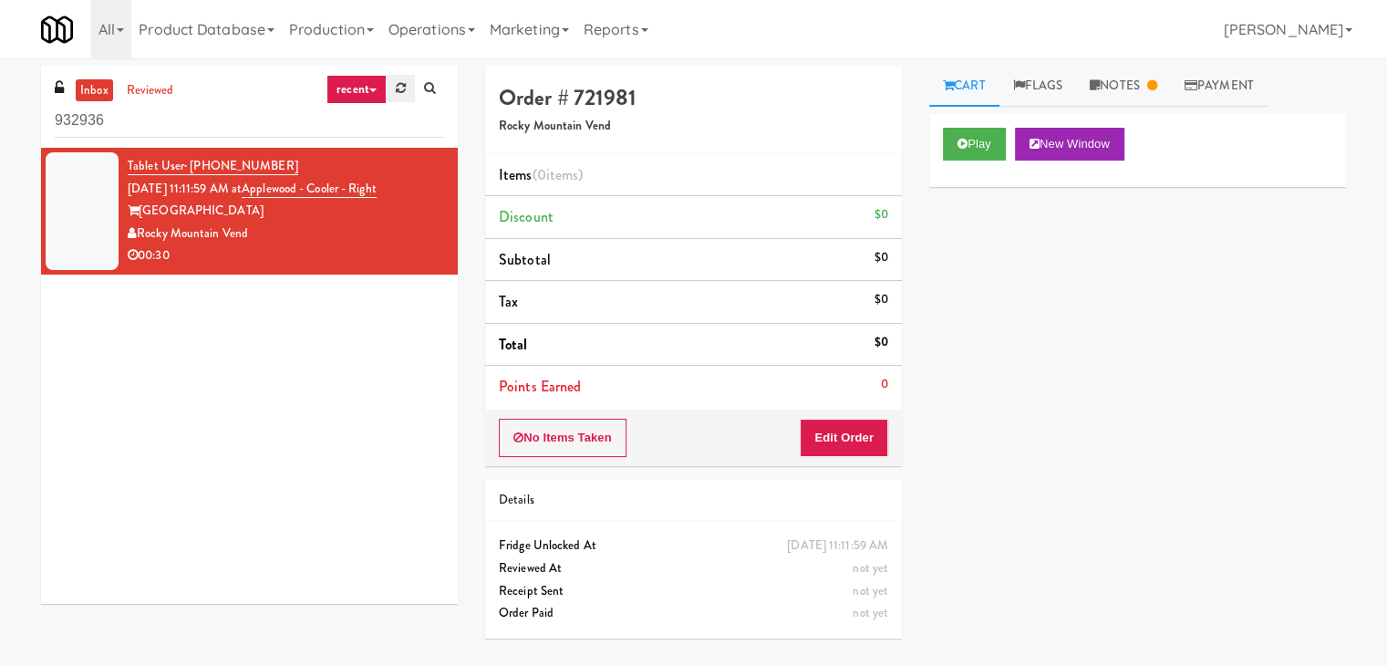
click at [394, 87] on link at bounding box center [401, 88] width 28 height 27
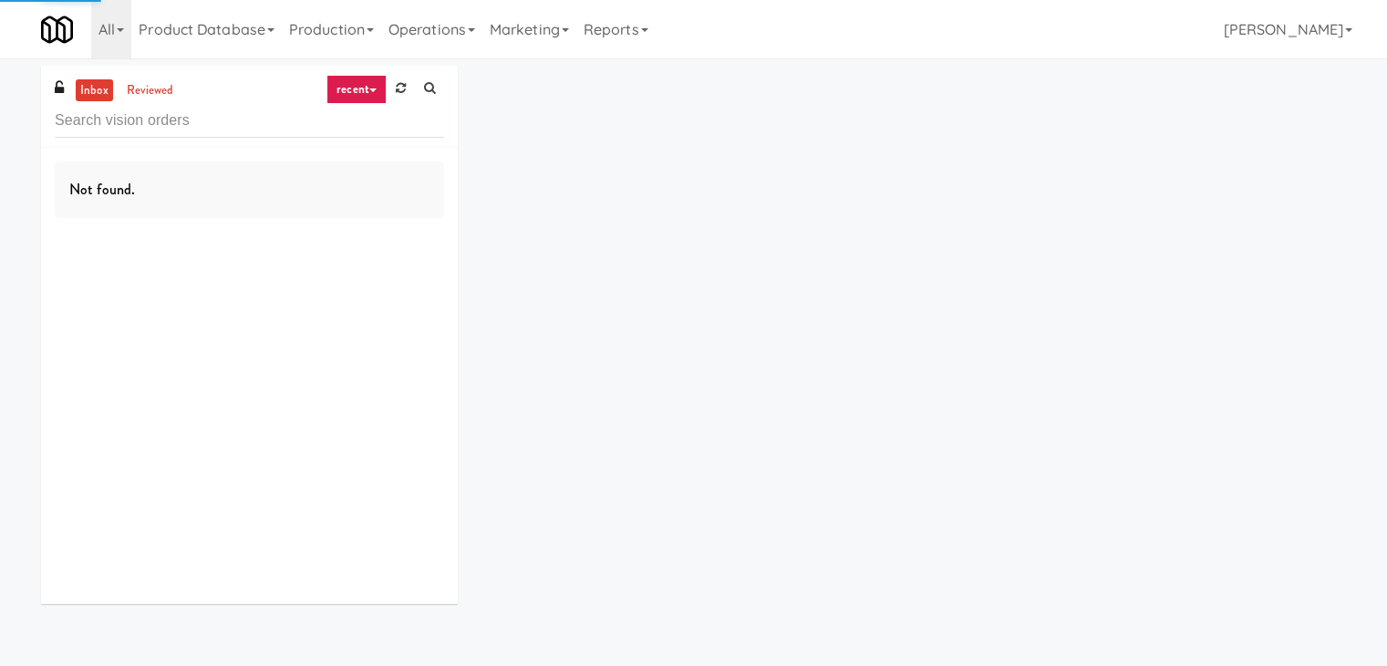
click at [358, 87] on link "recent" at bounding box center [357, 89] width 60 height 29
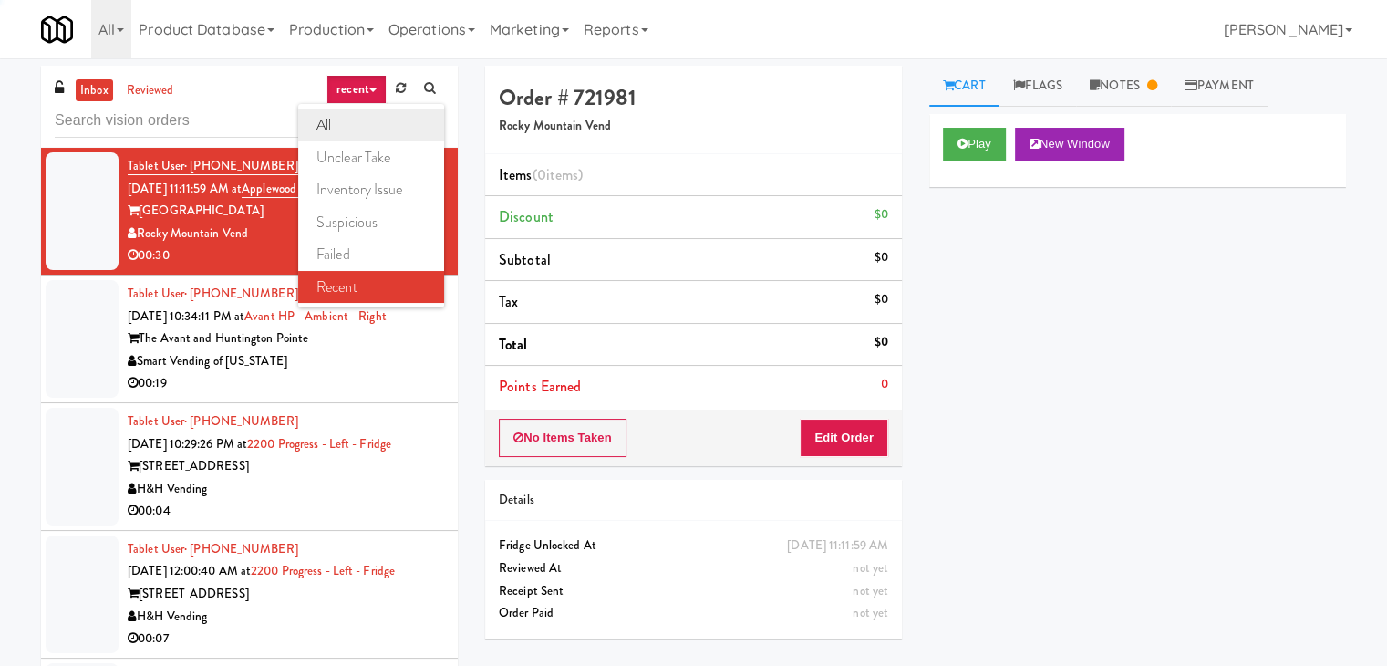
click at [362, 128] on link "all" at bounding box center [371, 125] width 146 height 33
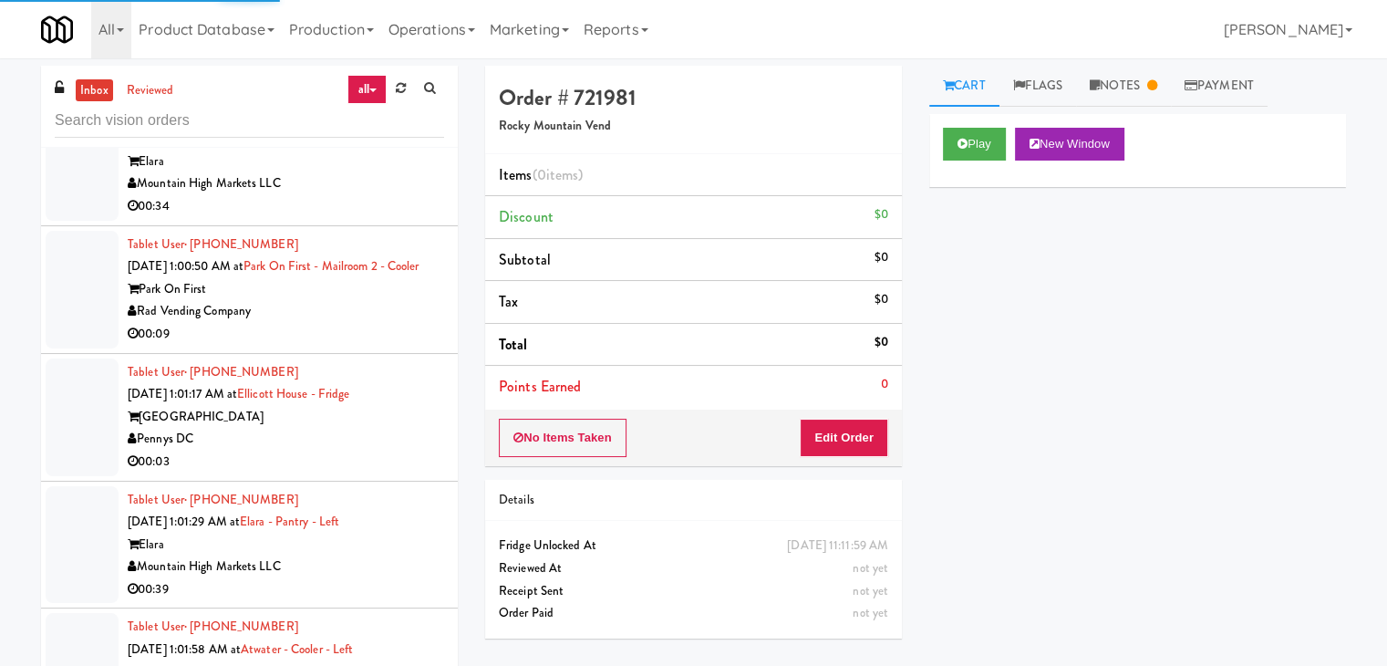
scroll to position [9096, 0]
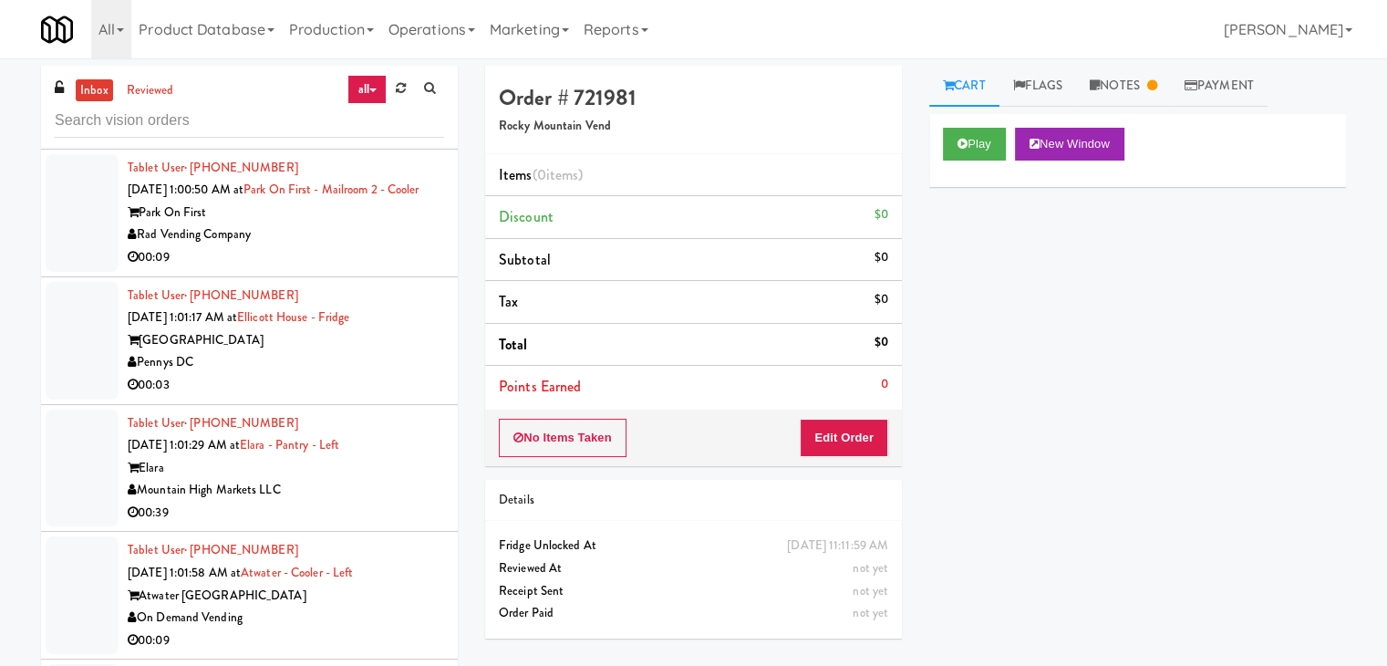
click at [355, 246] on div "Rad Vending Company" at bounding box center [286, 234] width 317 height 23
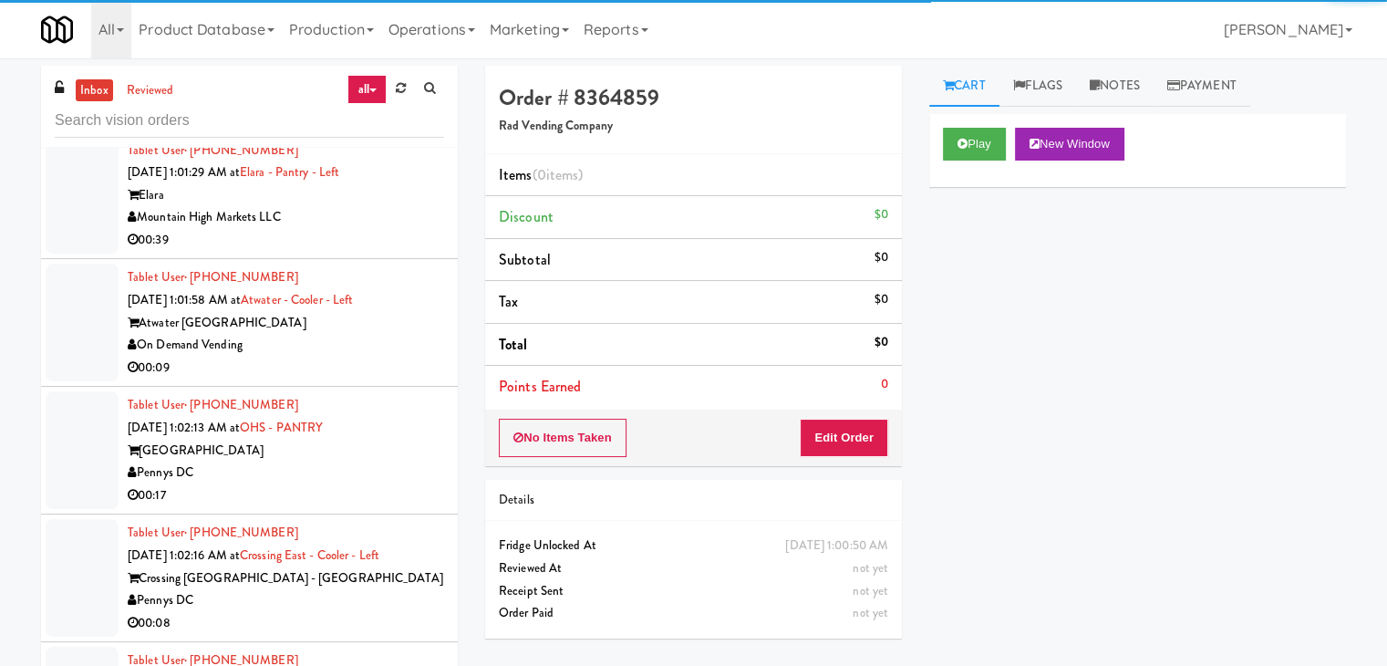
scroll to position [9369, 0]
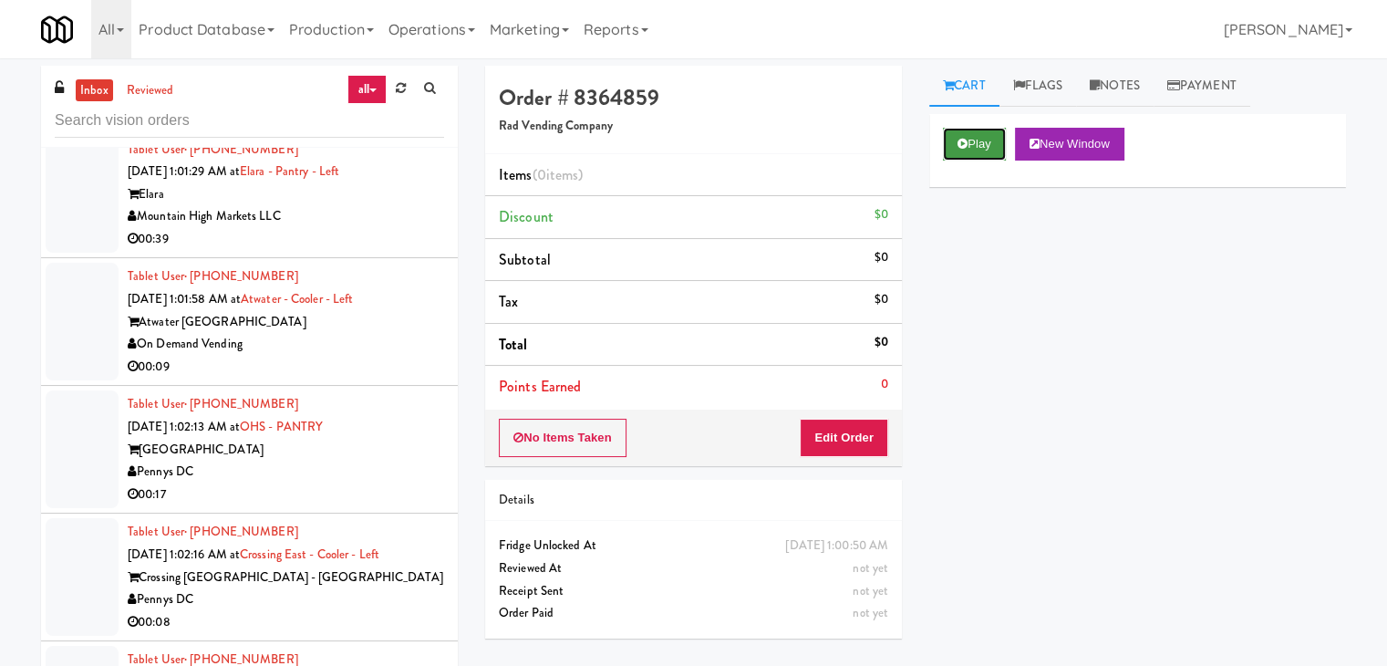
click at [966, 142] on icon at bounding box center [963, 144] width 10 height 12
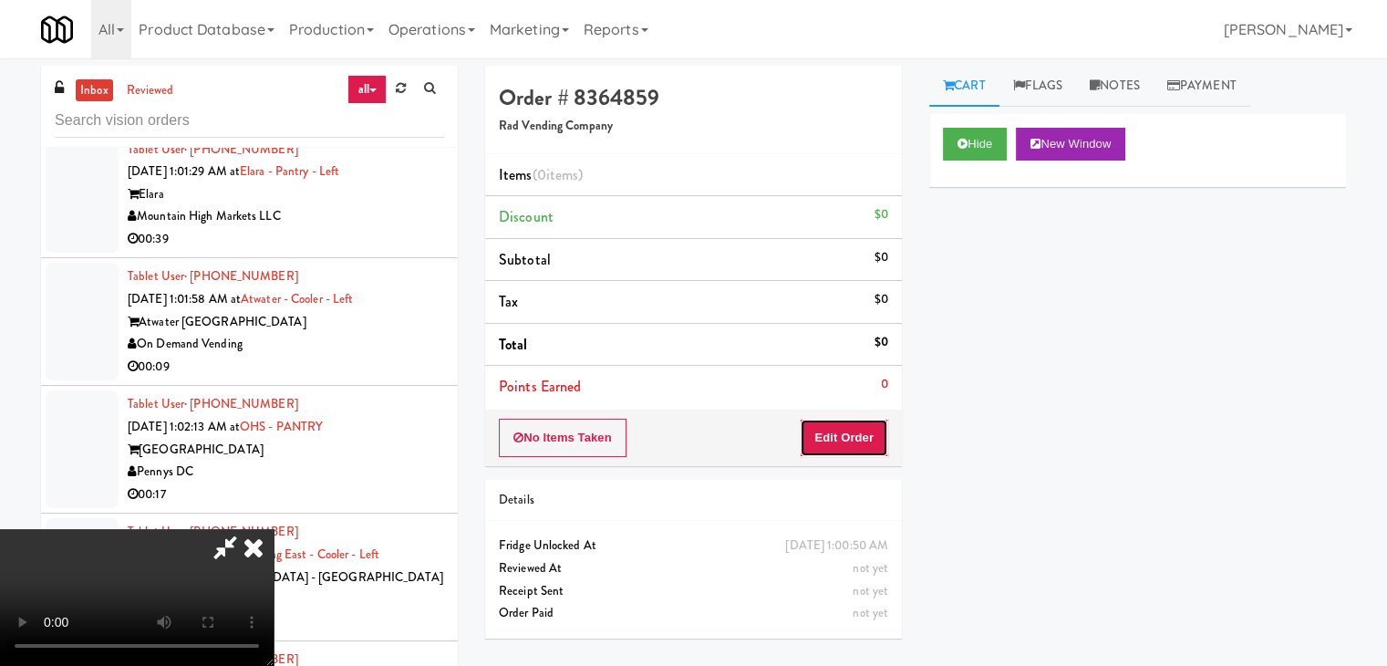
click at [865, 431] on button "Edit Order" at bounding box center [844, 438] width 88 height 38
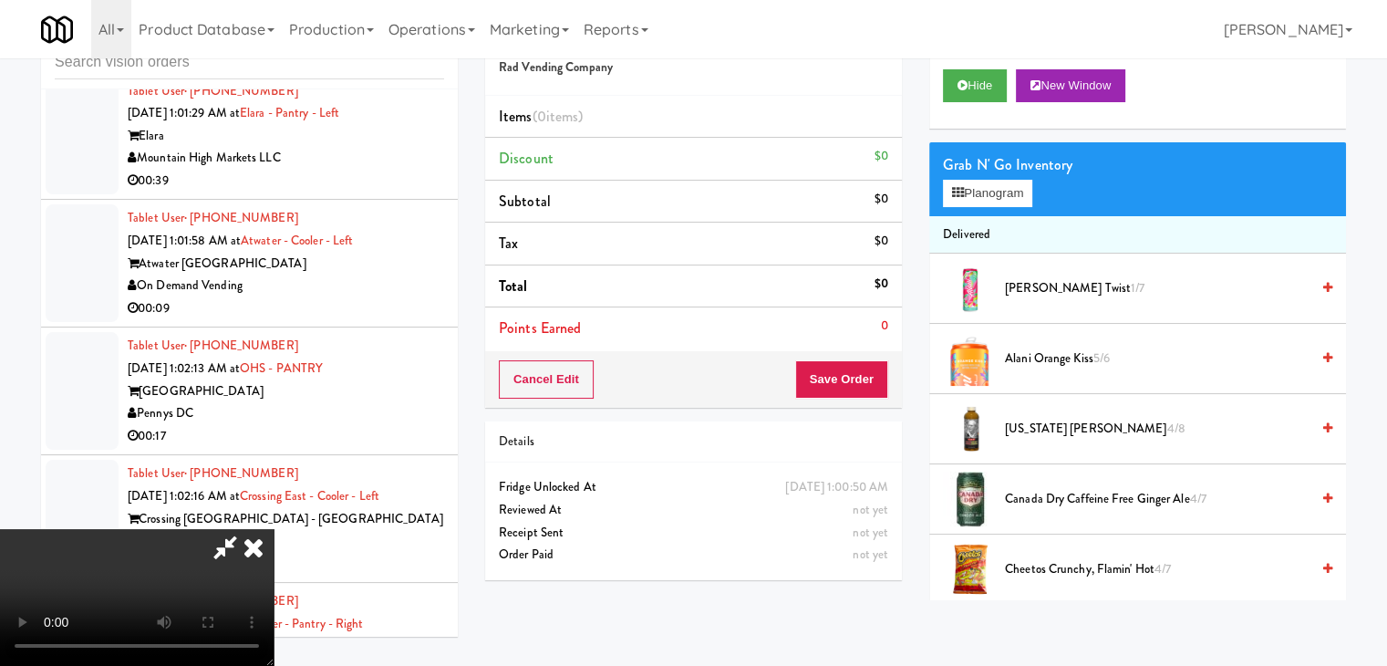
scroll to position [9348, 0]
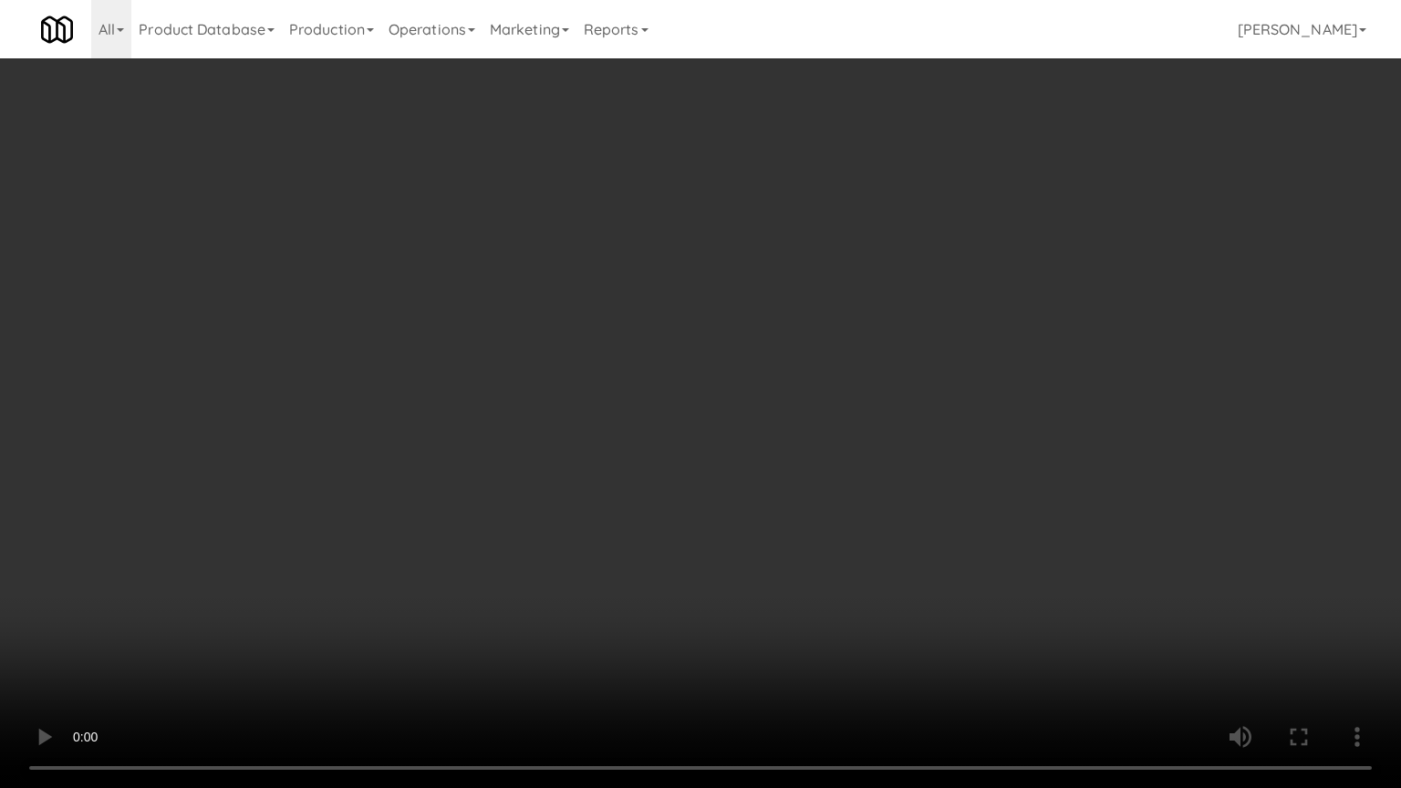
click at [740, 518] on video at bounding box center [700, 394] width 1401 height 788
drag, startPoint x: 740, startPoint y: 518, endPoint x: 737, endPoint y: 443, distance: 74.8
click at [740, 518] on video at bounding box center [700, 394] width 1401 height 788
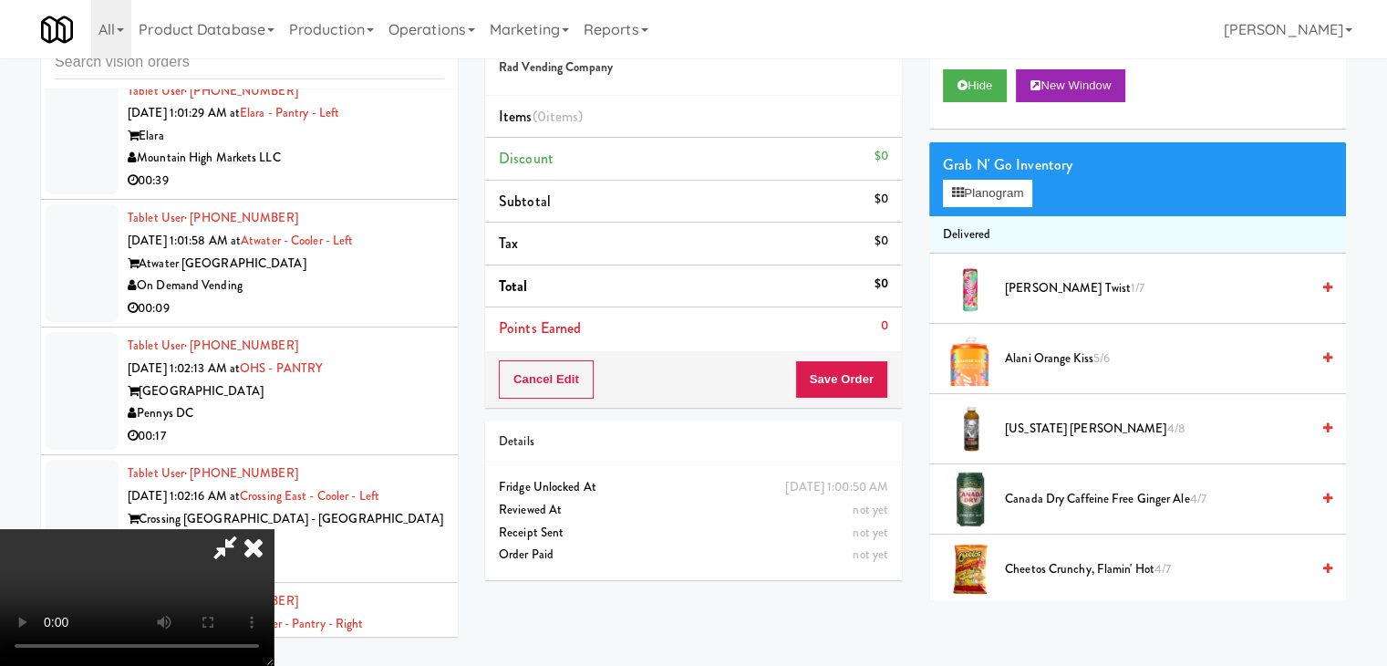
click at [274, 555] on video at bounding box center [137, 597] width 274 height 137
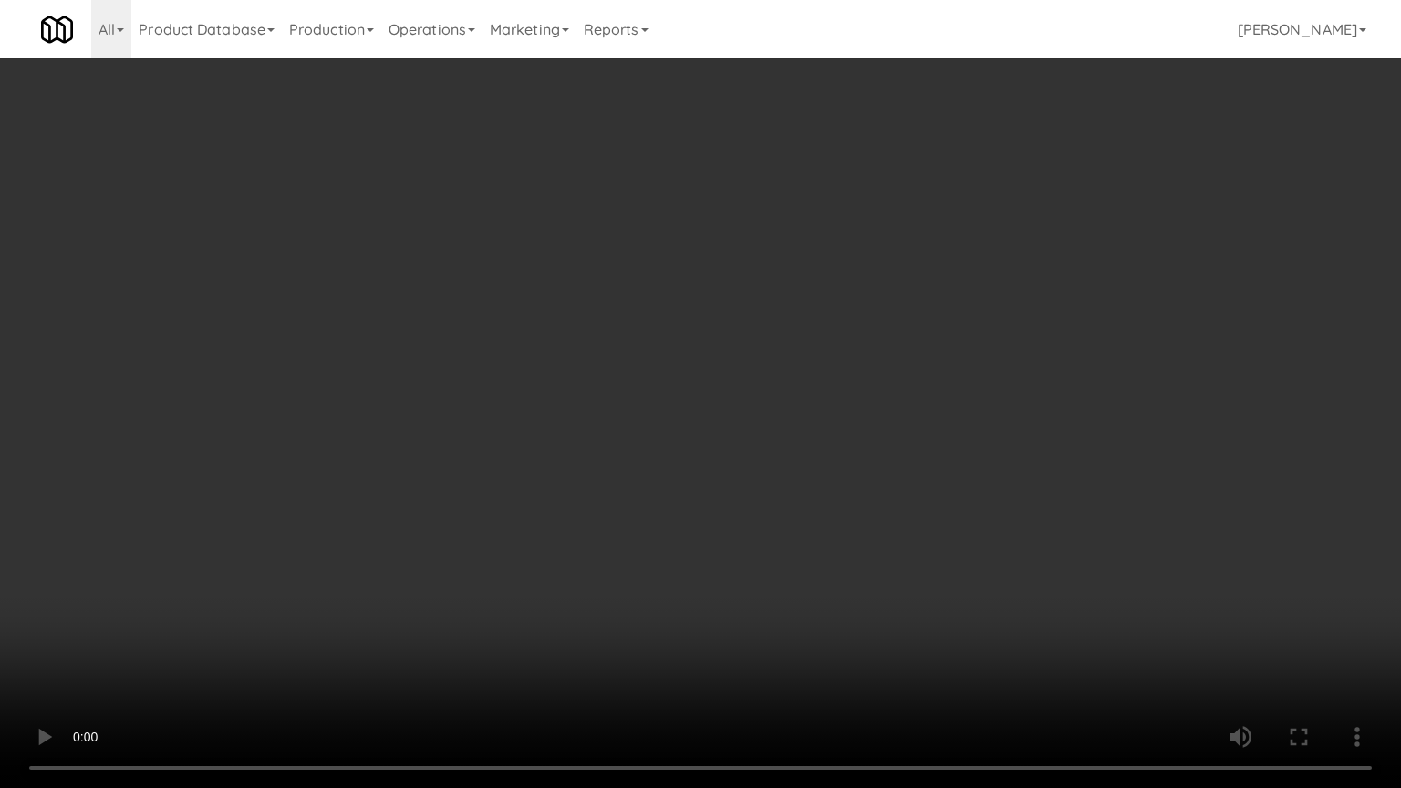
click at [729, 608] on video at bounding box center [700, 394] width 1401 height 788
drag, startPoint x: 729, startPoint y: 608, endPoint x: 732, endPoint y: 409, distance: 199.8
click at [729, 606] on video at bounding box center [700, 394] width 1401 height 788
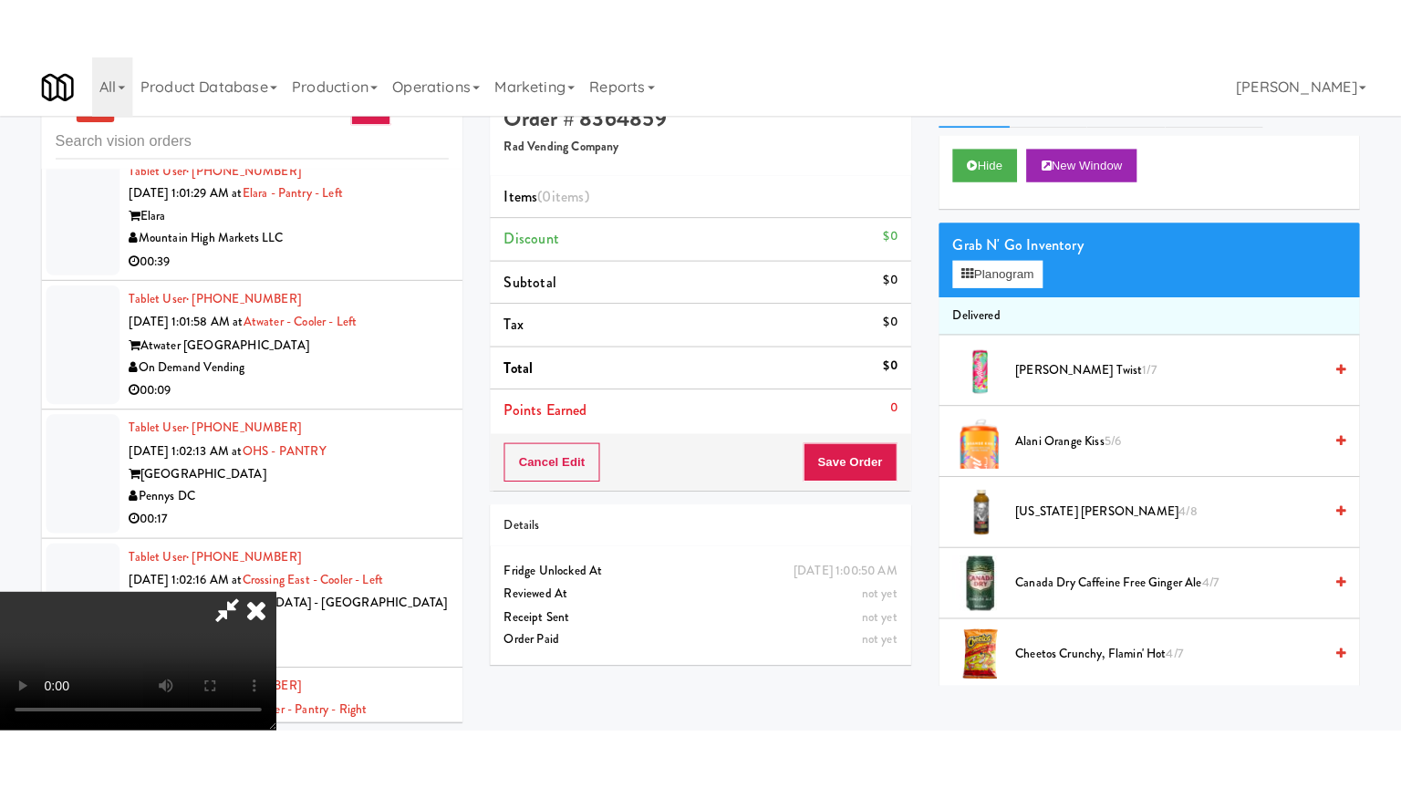
scroll to position [58, 0]
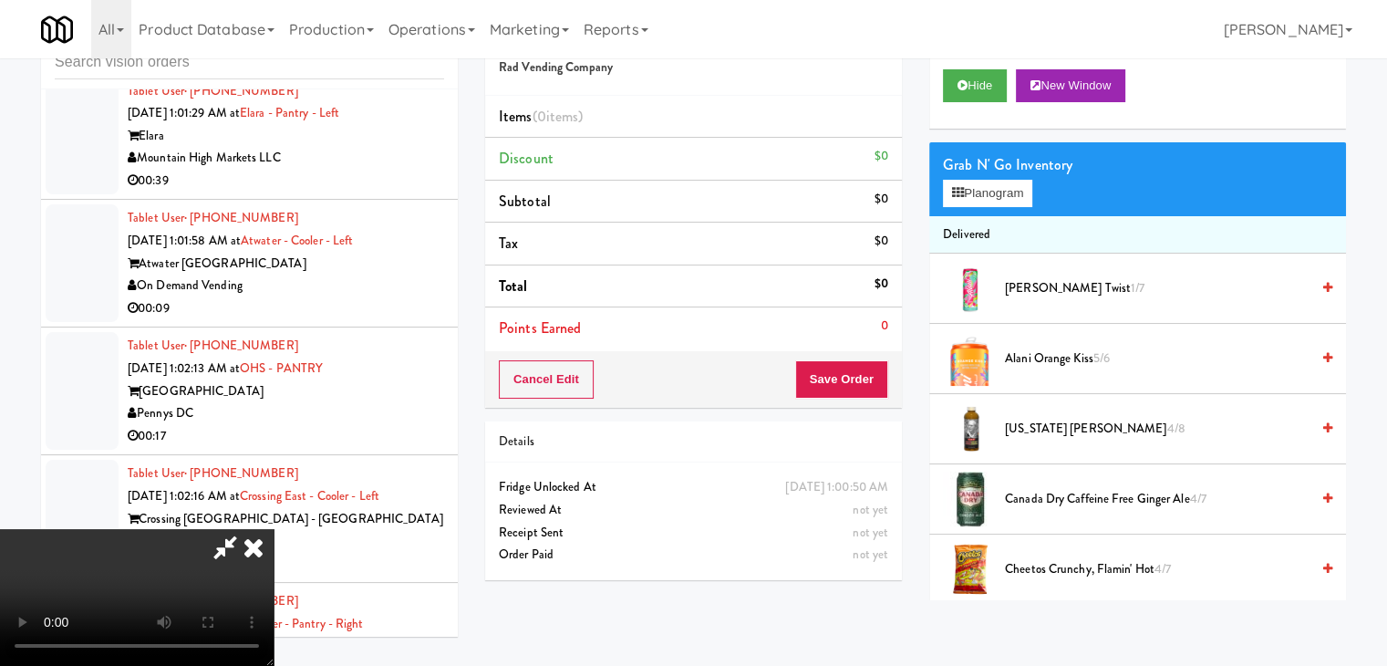
click at [274, 529] on icon at bounding box center [254, 547] width 40 height 36
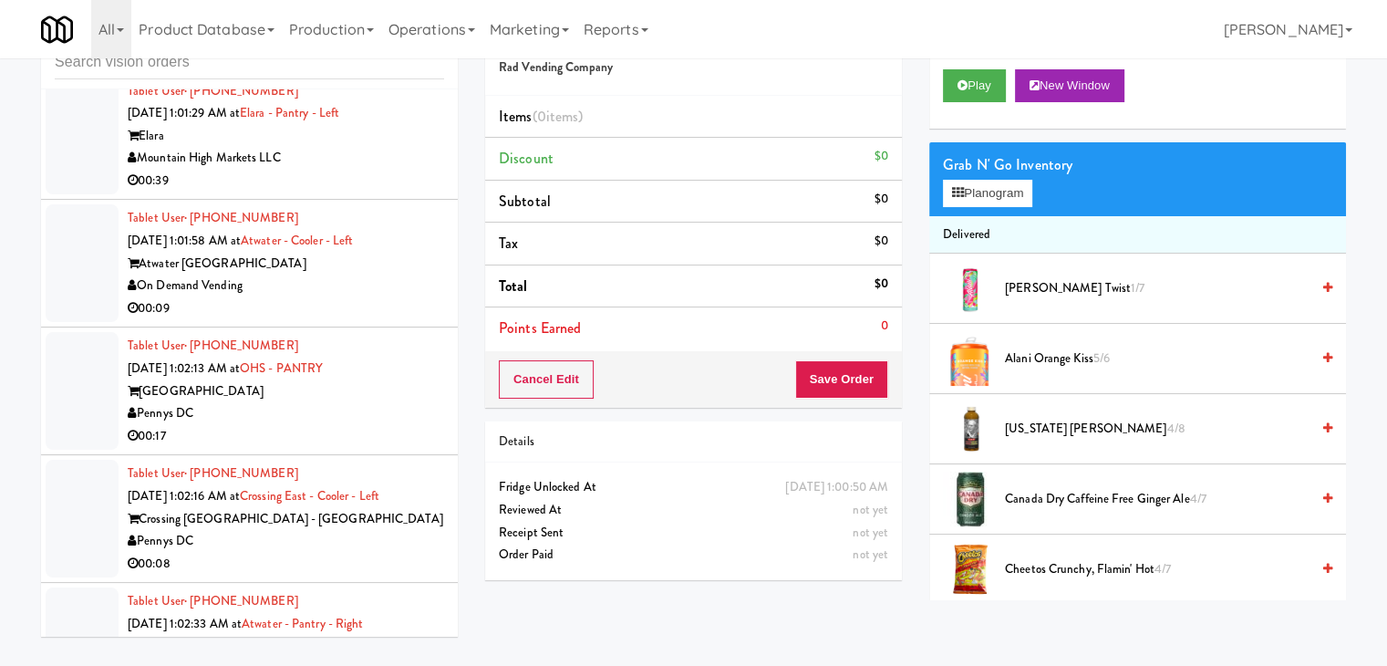
click at [367, 320] on div "00:09" at bounding box center [286, 308] width 317 height 23
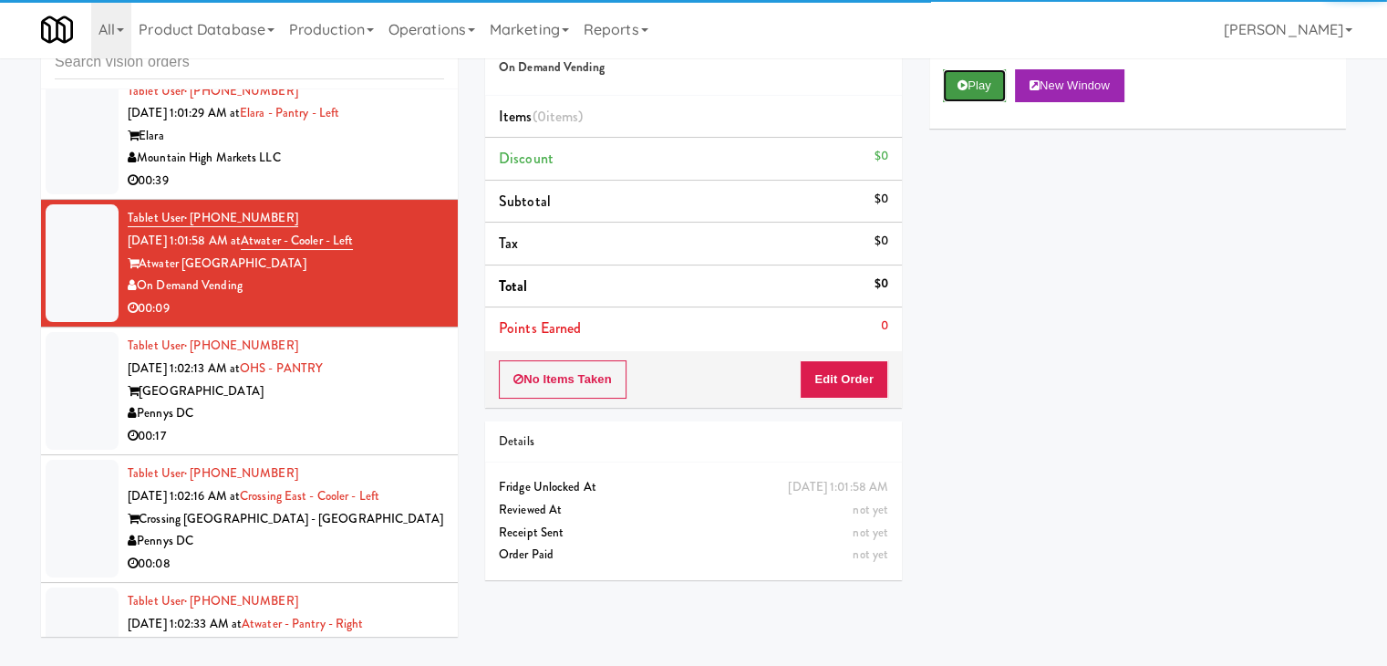
click at [974, 85] on button "Play" at bounding box center [974, 85] width 63 height 33
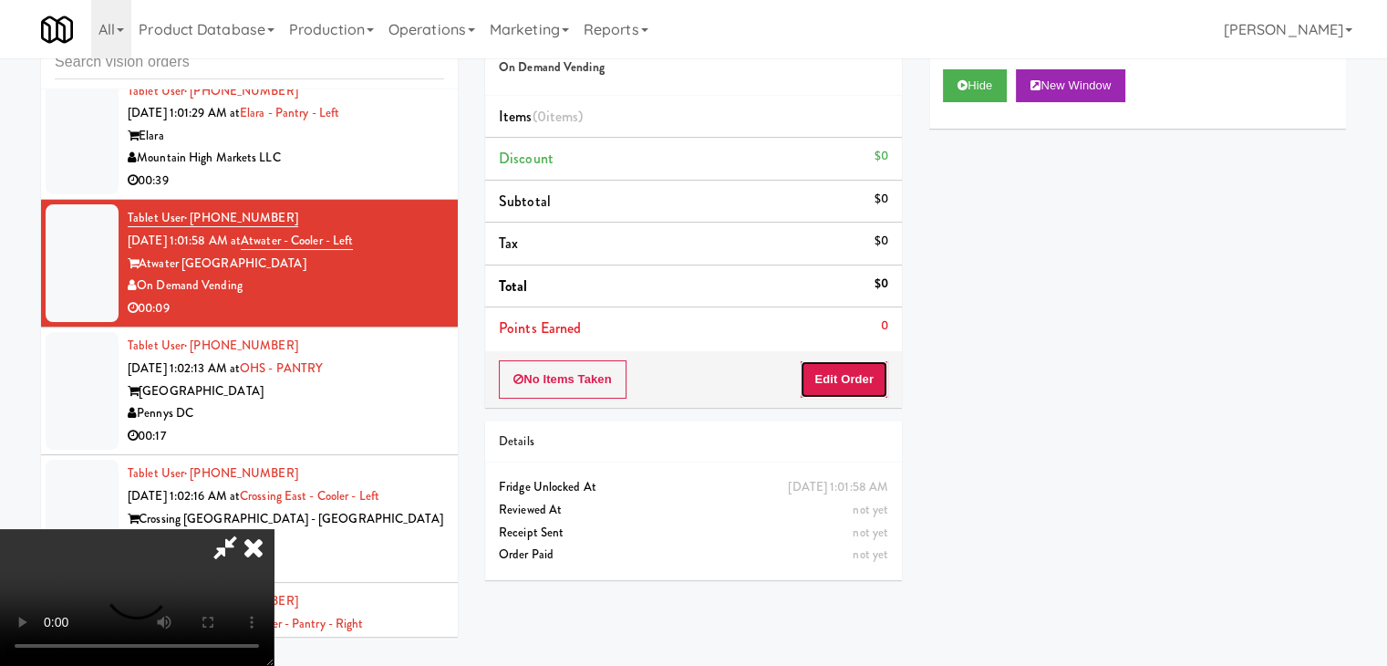
click at [844, 374] on button "Edit Order" at bounding box center [844, 379] width 88 height 38
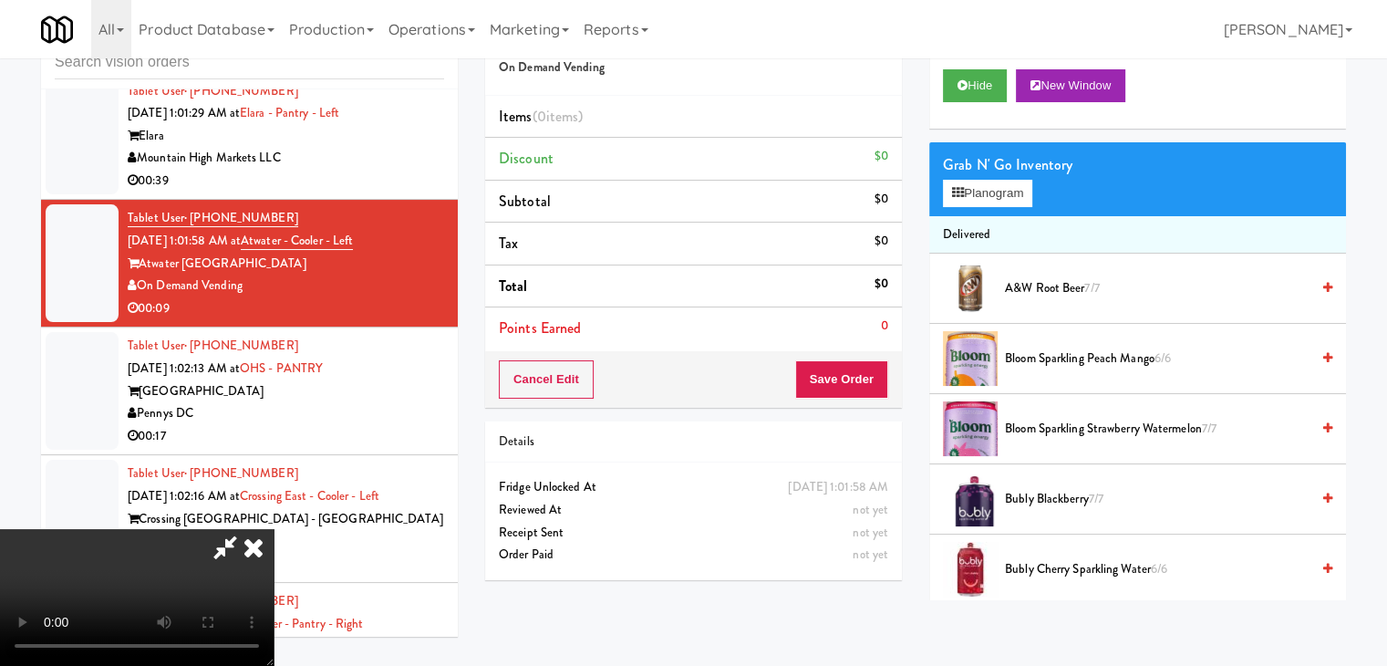
click at [274, 529] on video at bounding box center [137, 597] width 274 height 137
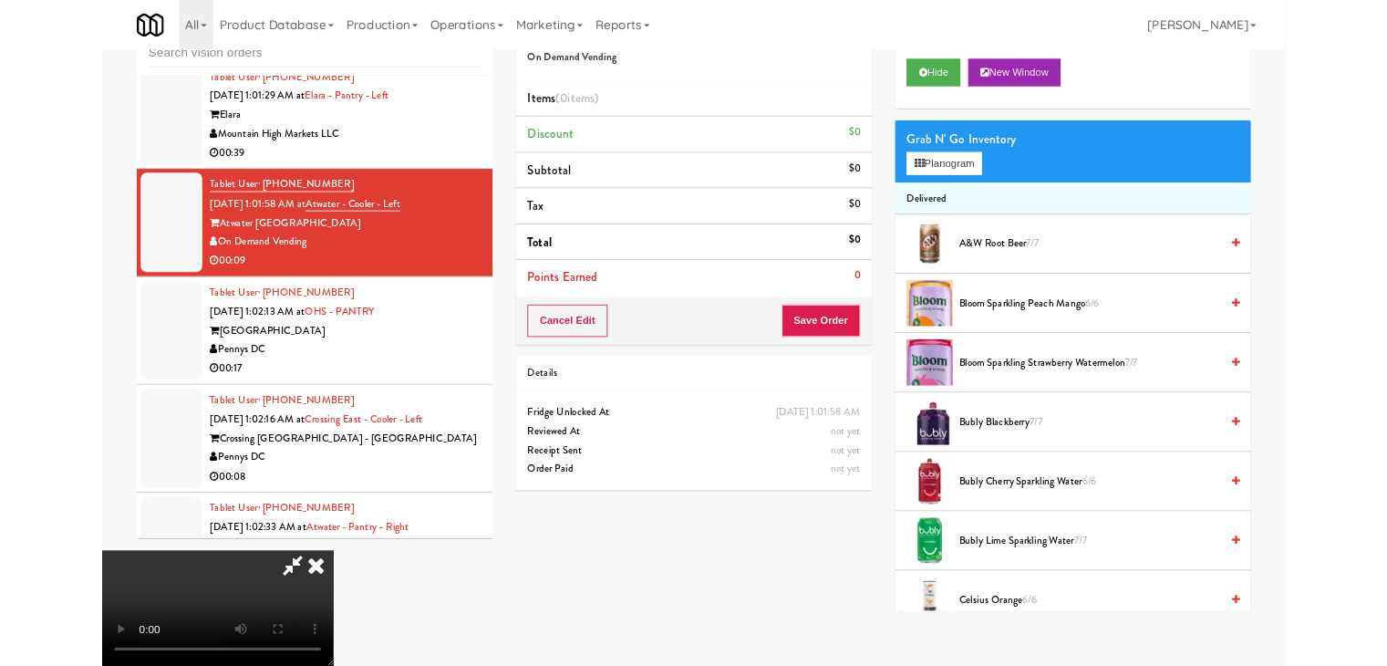
scroll to position [9348, 0]
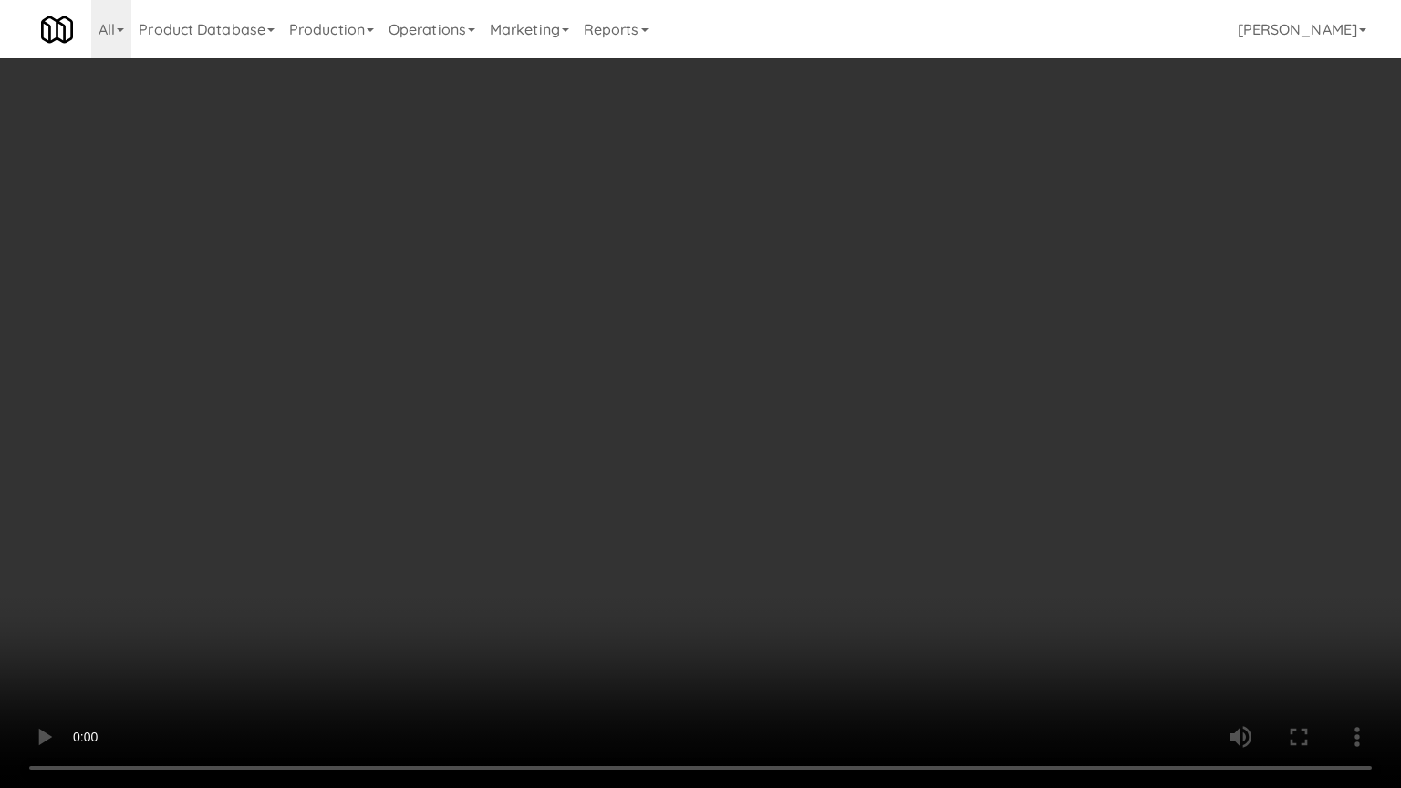
click at [903, 399] on video at bounding box center [700, 394] width 1401 height 788
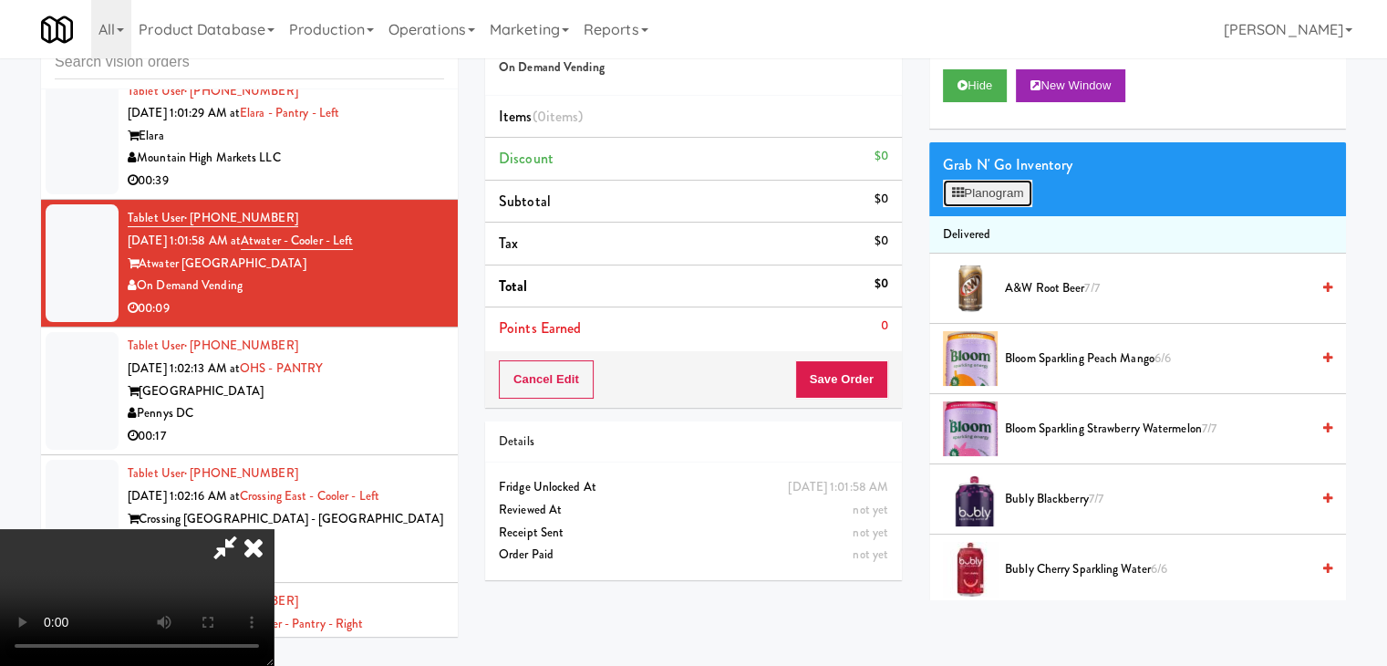
click at [995, 191] on button "Planogram" at bounding box center [987, 193] width 89 height 27
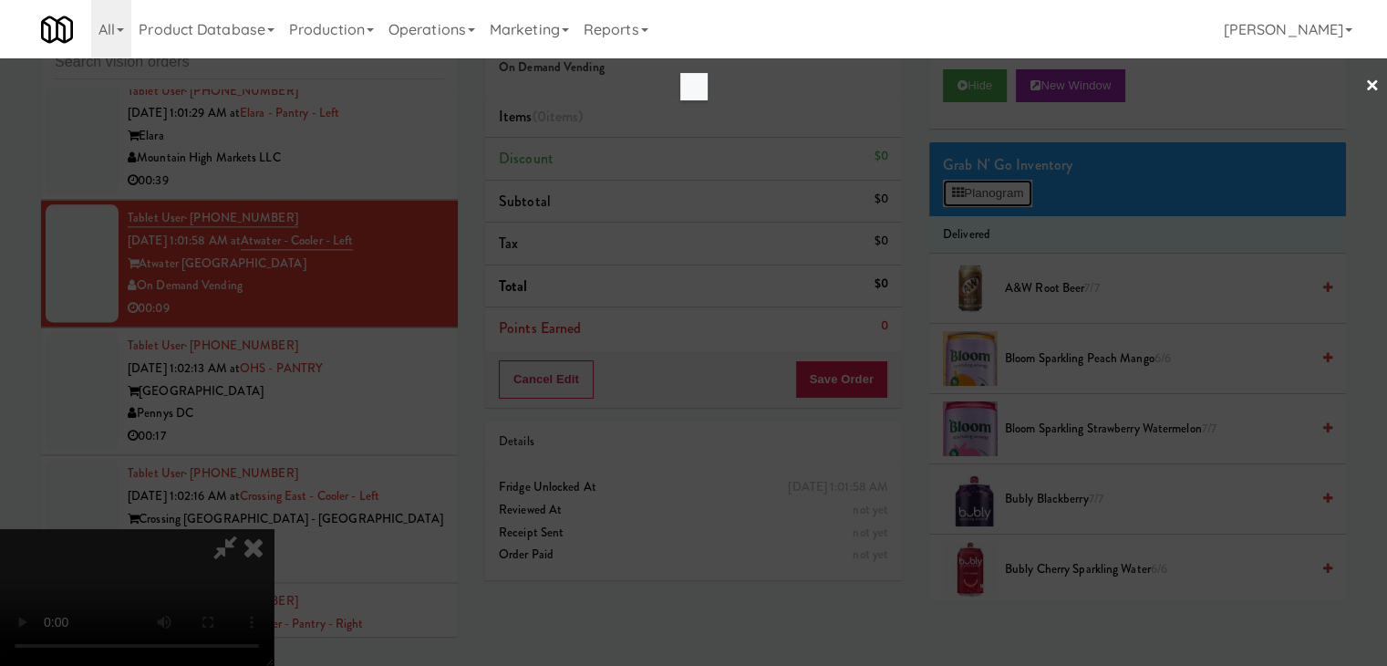
scroll to position [9348, 0]
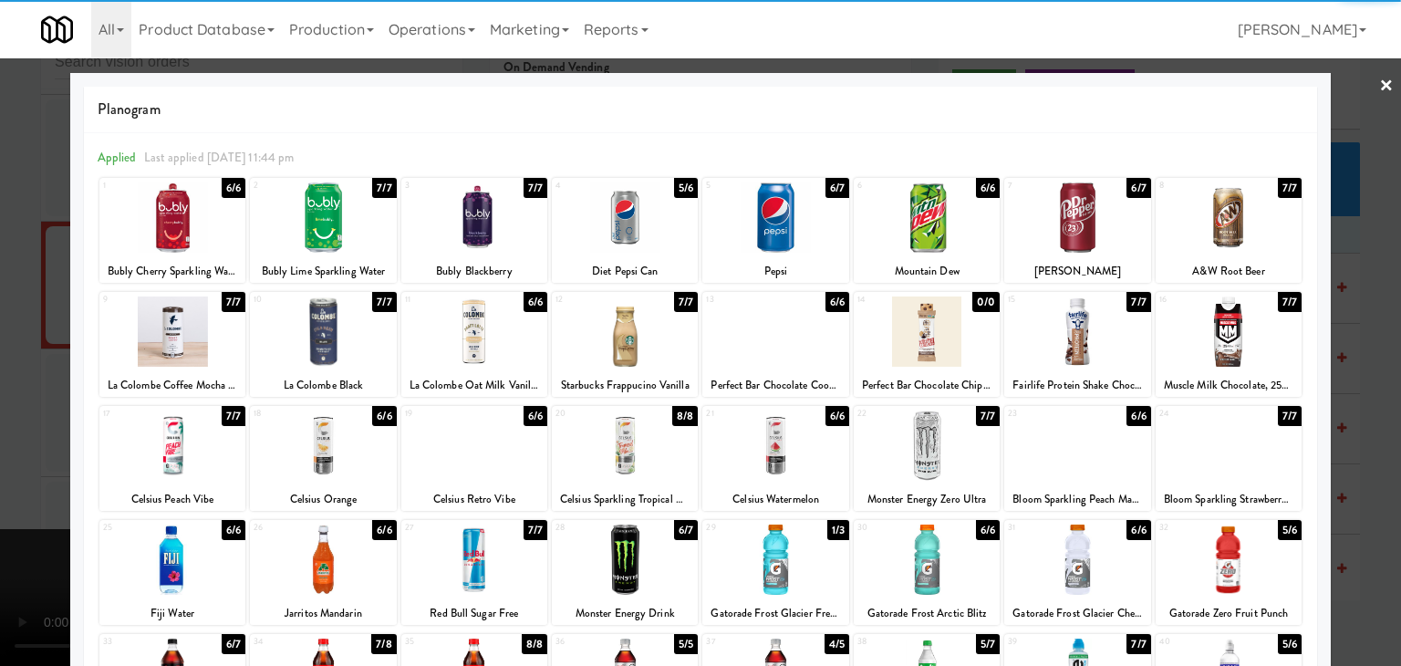
click at [763, 235] on div at bounding box center [775, 217] width 146 height 70
drag, startPoint x: 0, startPoint y: 322, endPoint x: 182, endPoint y: 315, distance: 182.6
click at [5, 320] on div at bounding box center [700, 333] width 1401 height 666
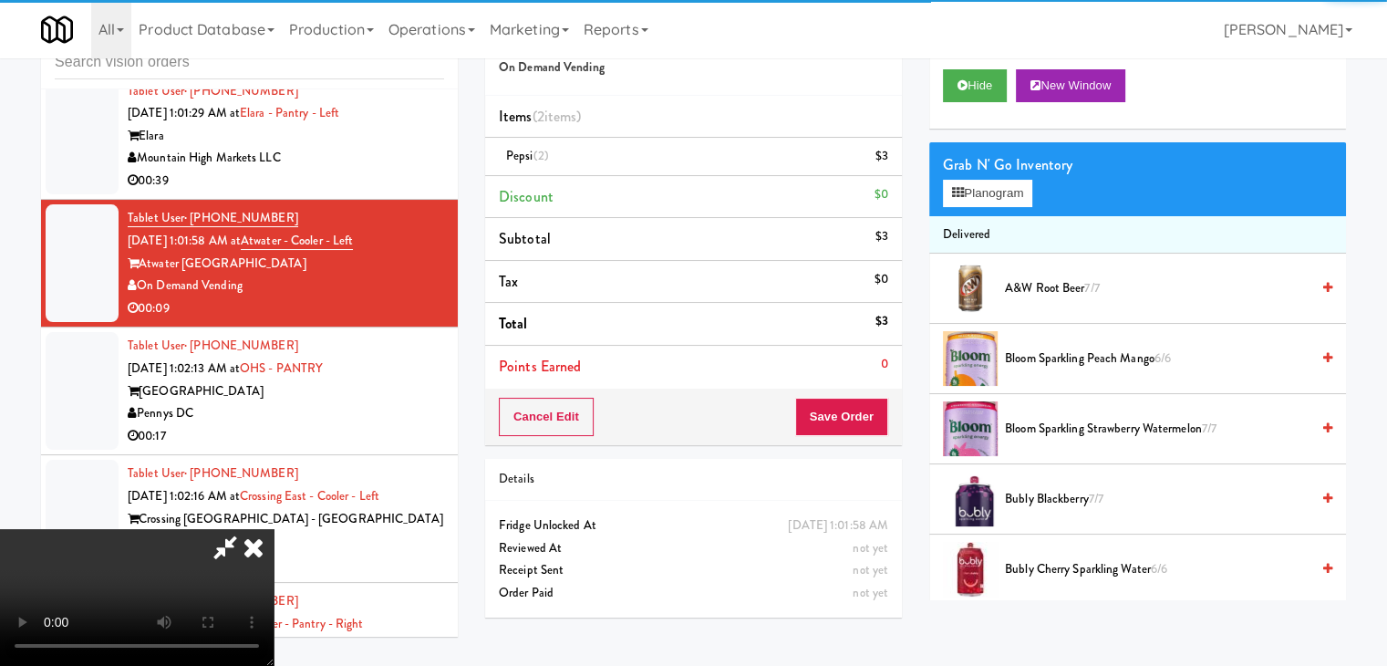
click at [274, 529] on video at bounding box center [137, 597] width 274 height 137
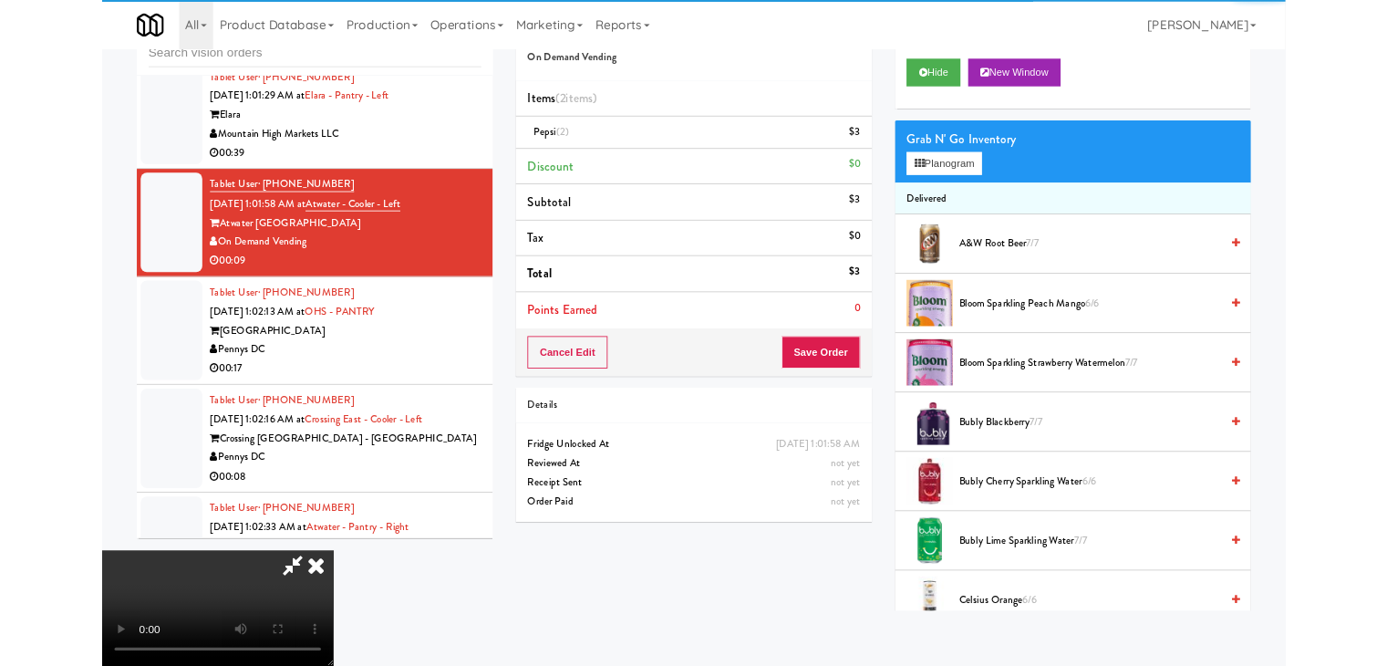
scroll to position [9348, 0]
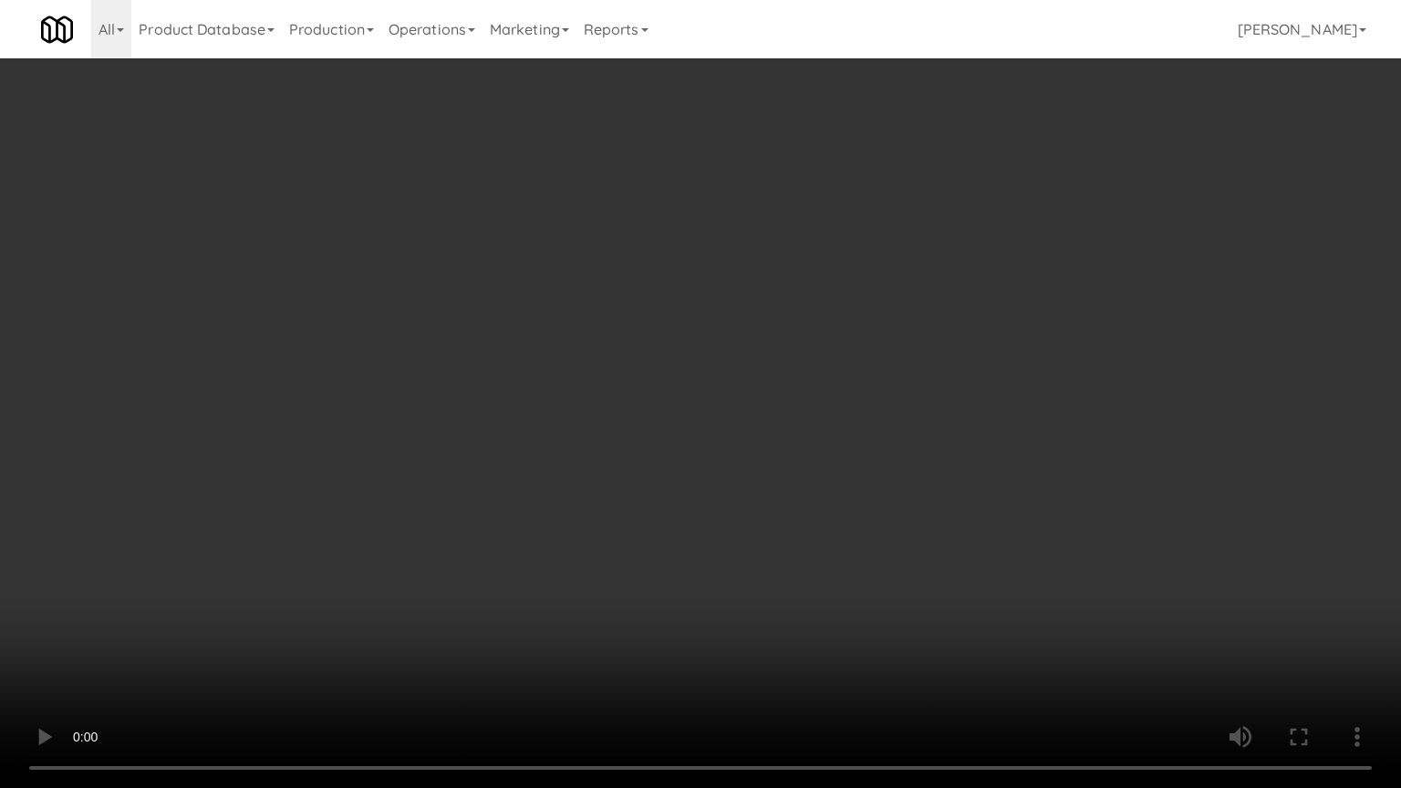
click at [825, 380] on video at bounding box center [700, 394] width 1401 height 788
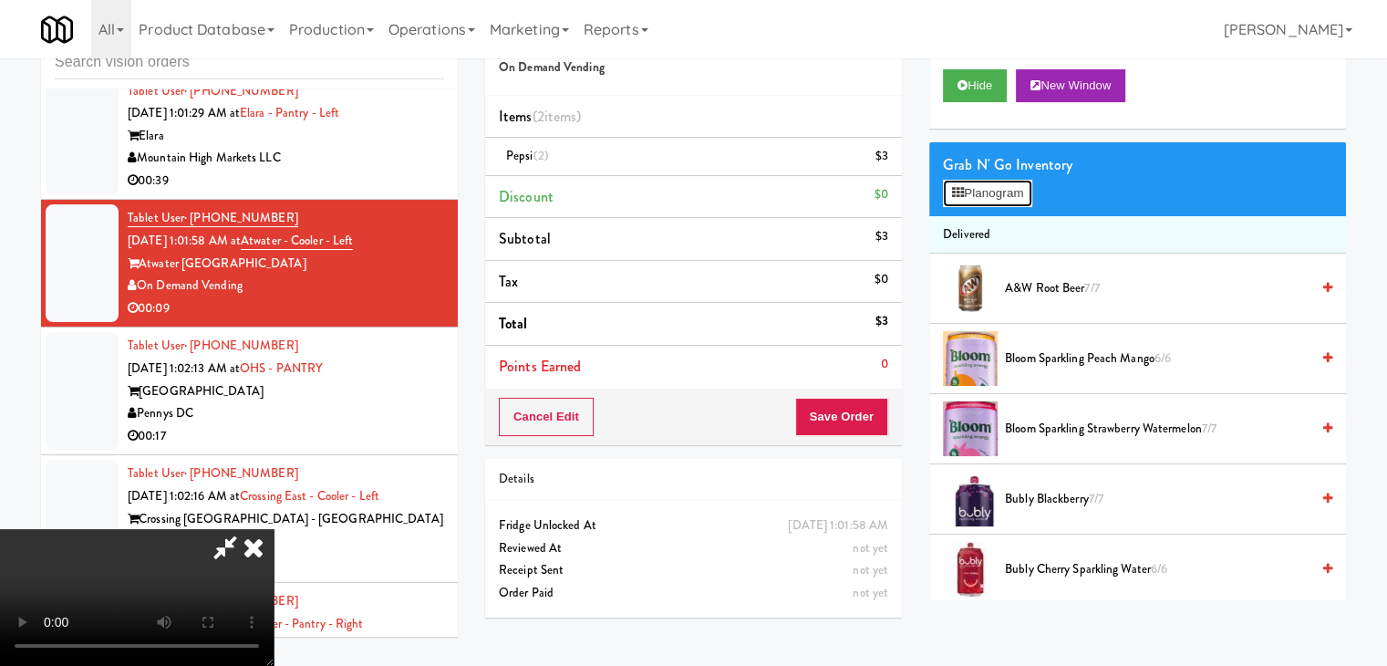
click at [1019, 183] on button "Planogram" at bounding box center [987, 193] width 89 height 27
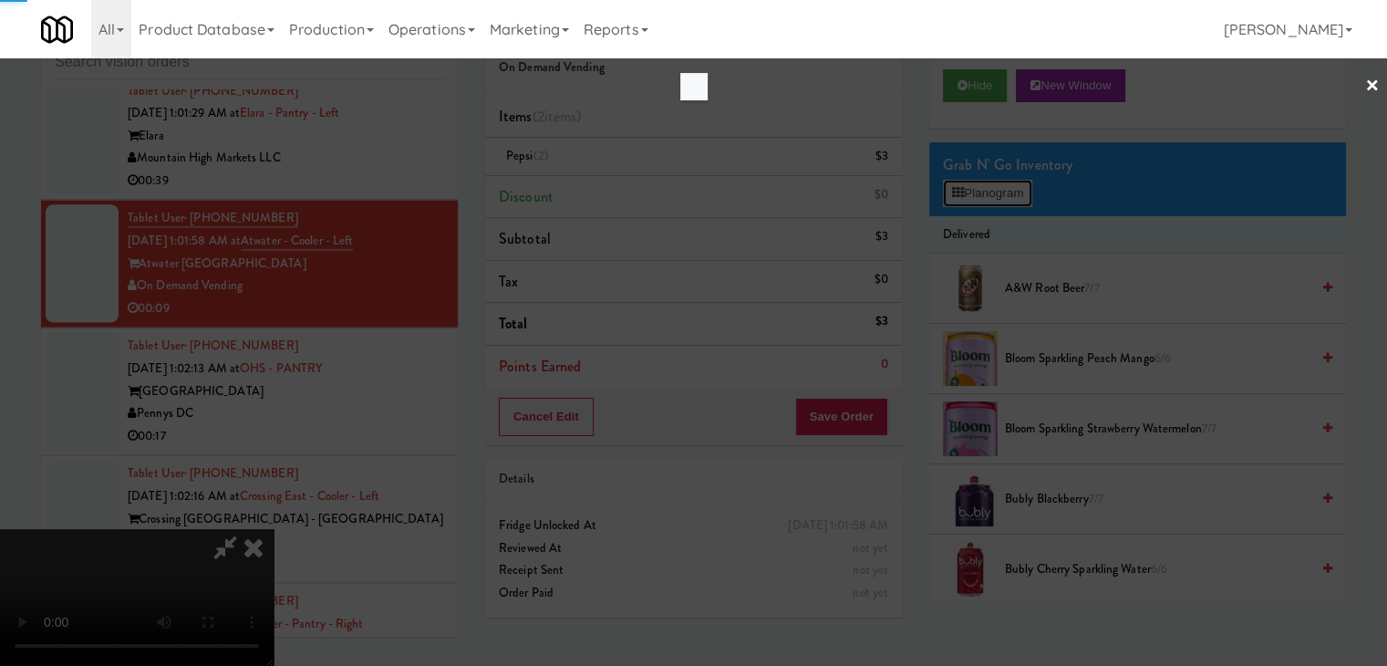
scroll to position [9348, 0]
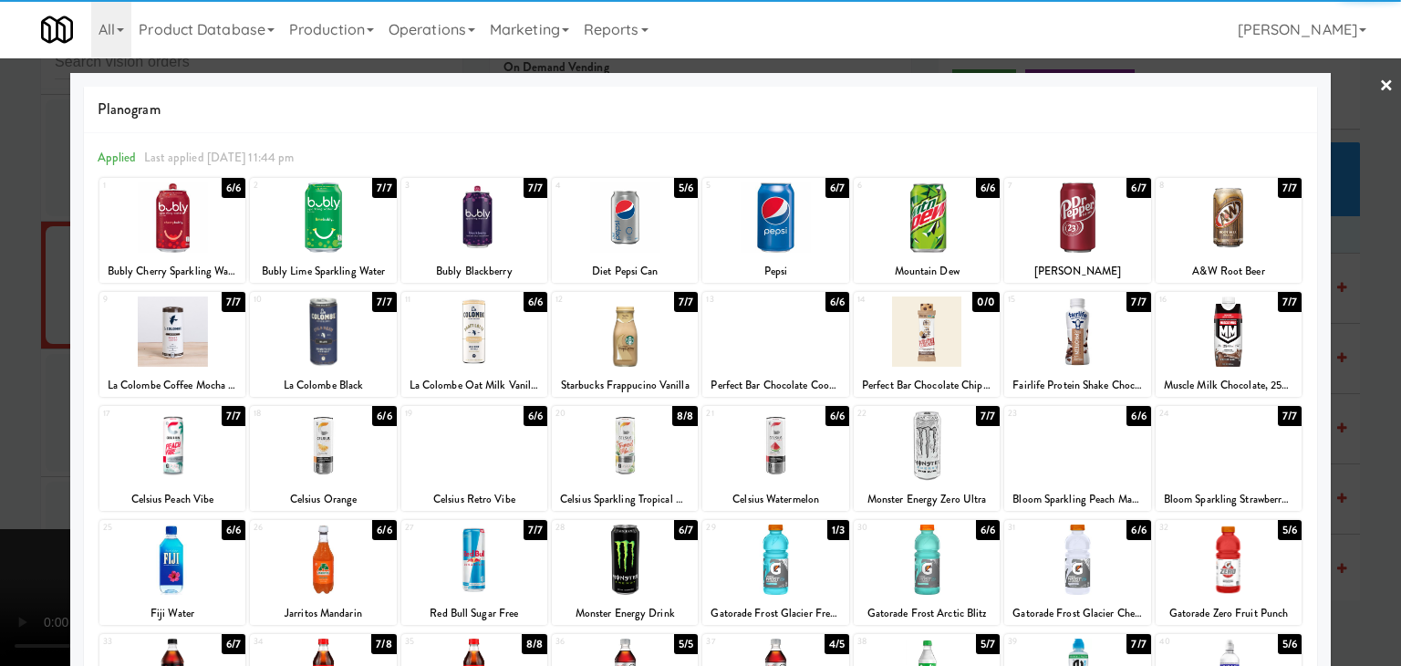
click at [748, 234] on div at bounding box center [775, 217] width 146 height 70
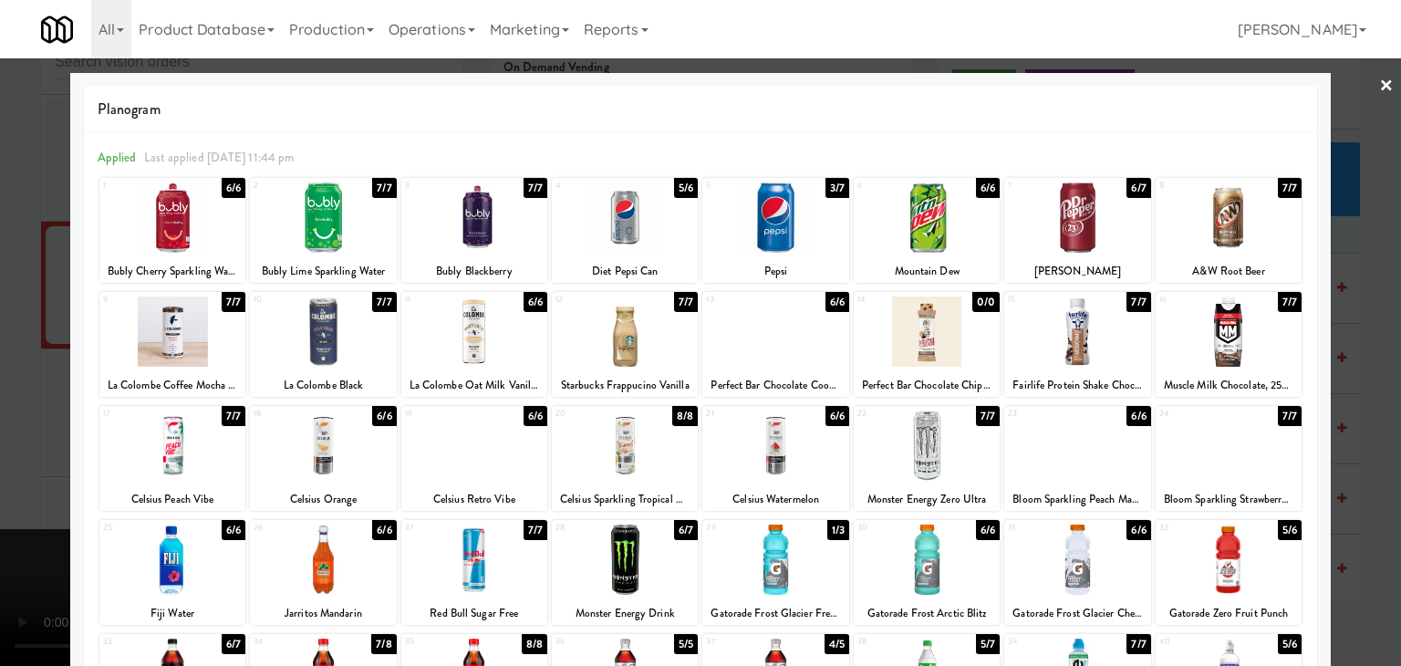
drag, startPoint x: 2, startPoint y: 387, endPoint x: 675, endPoint y: 441, distance: 675.3
click at [60, 387] on div at bounding box center [700, 333] width 1401 height 666
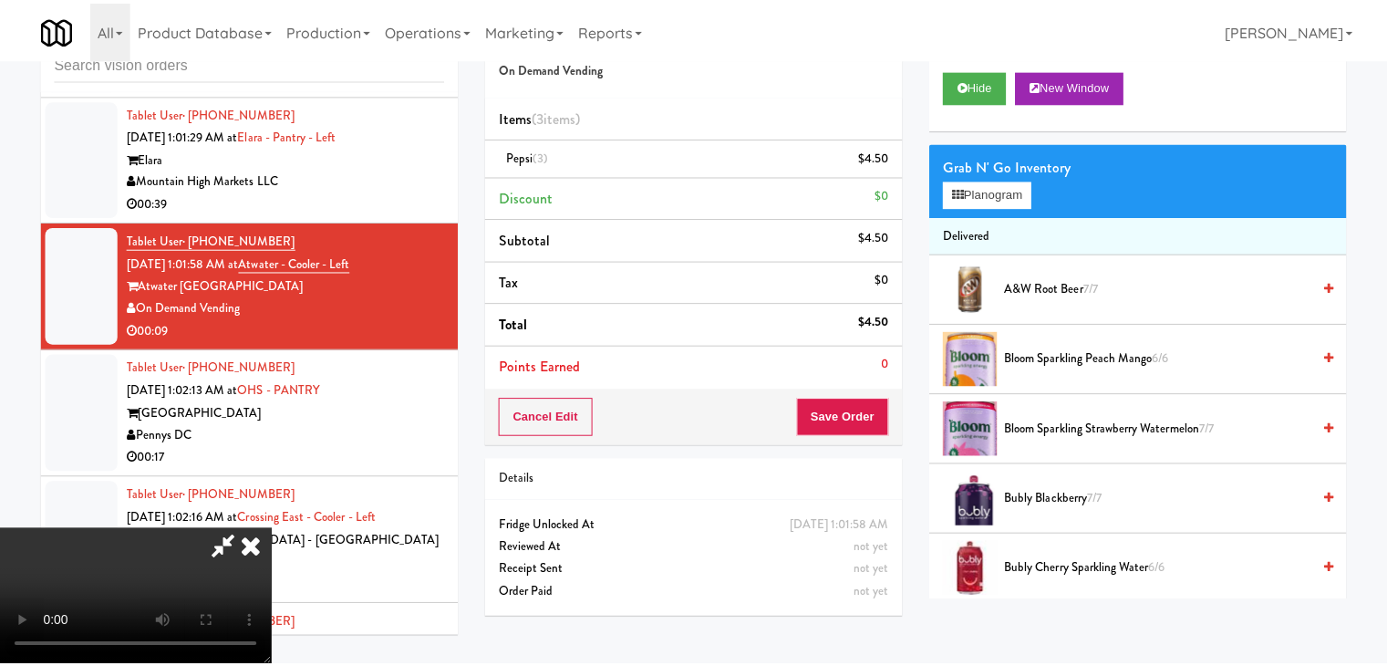
scroll to position [9369, 0]
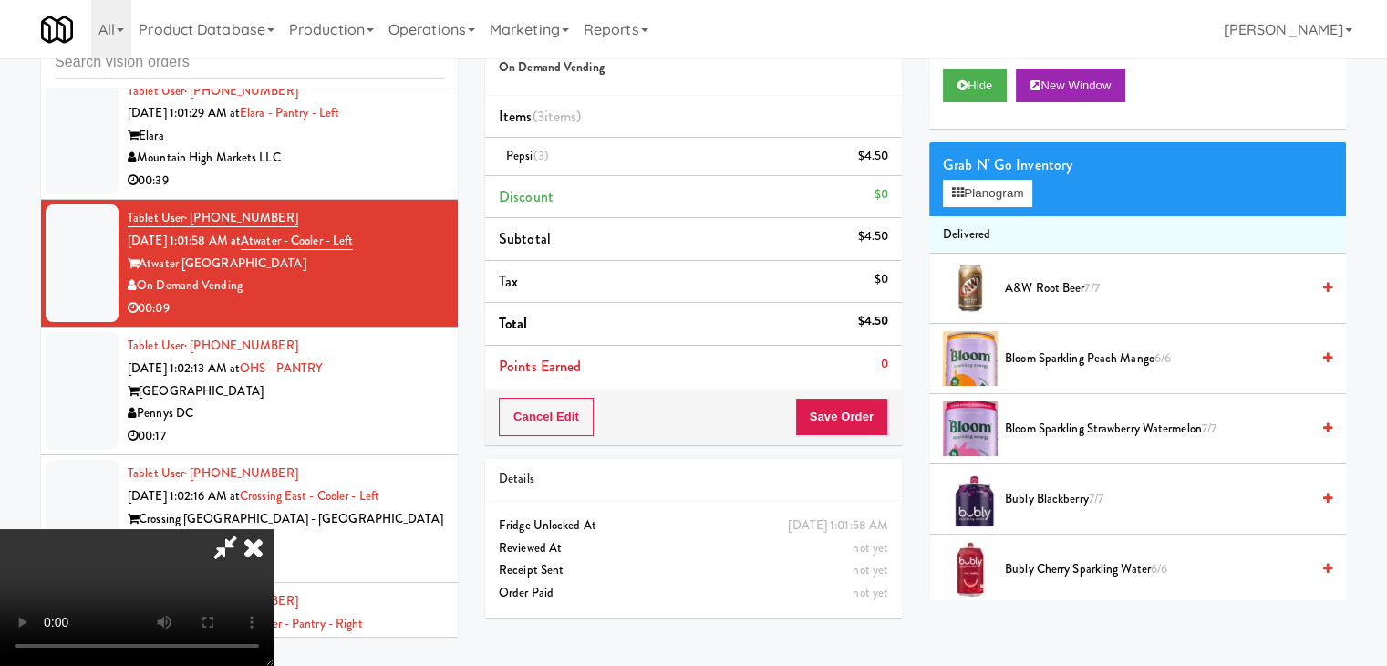
click at [876, 428] on div "Cancel Edit Save Order" at bounding box center [693, 417] width 417 height 57
click at [874, 424] on button "Save Order" at bounding box center [841, 417] width 93 height 38
click at [872, 422] on button "Save Order" at bounding box center [841, 417] width 93 height 38
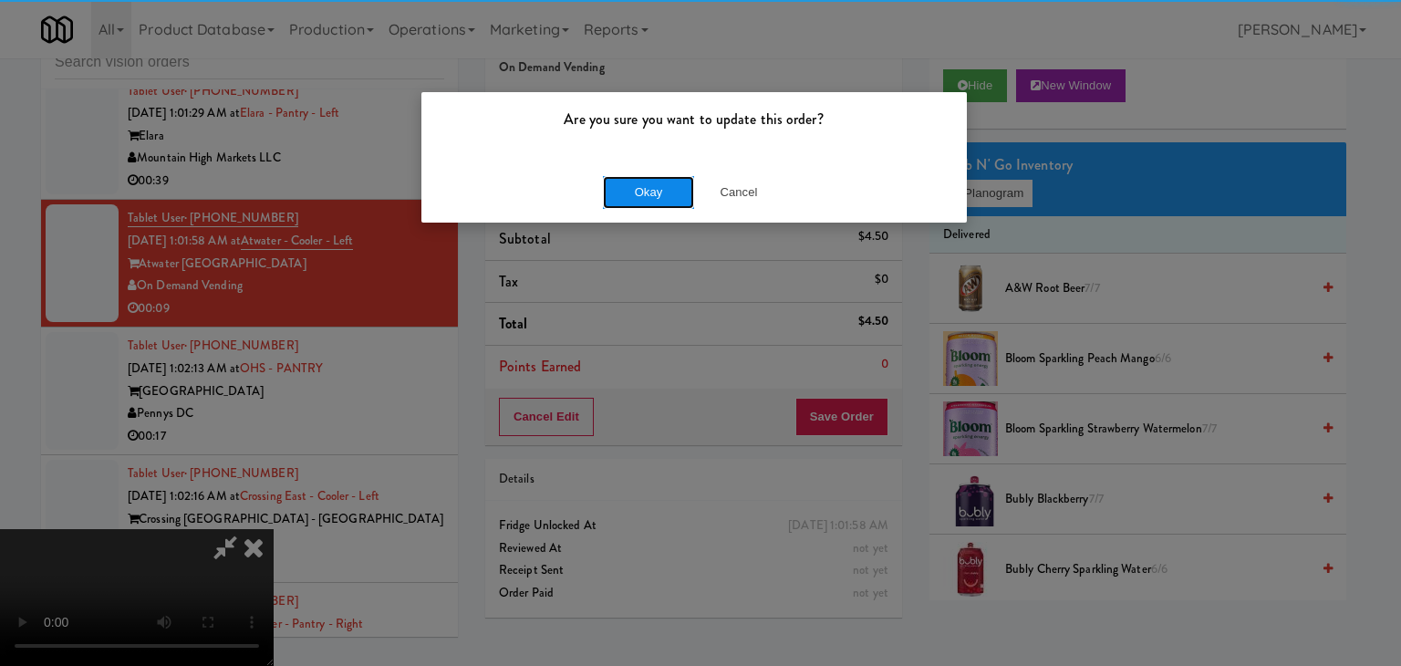
click at [654, 181] on button "Okay" at bounding box center [648, 192] width 91 height 33
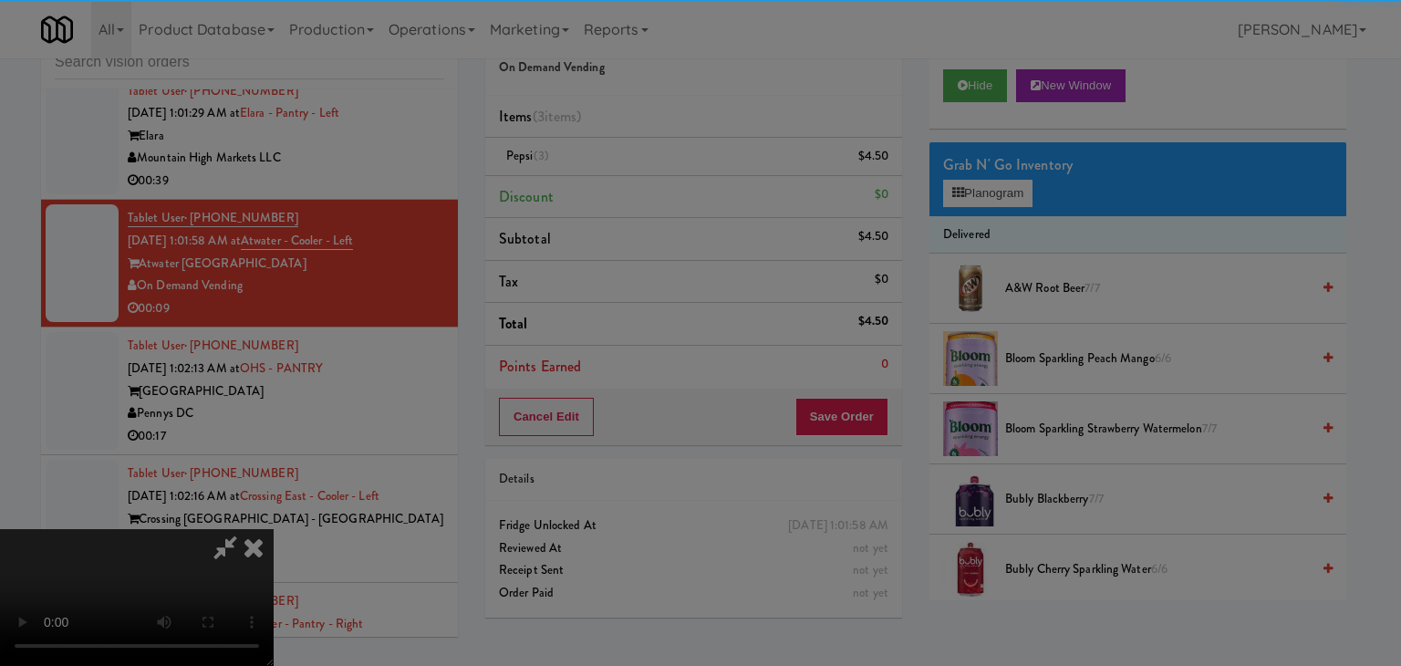
click at [654, 175] on button "Okay" at bounding box center [648, 158] width 91 height 33
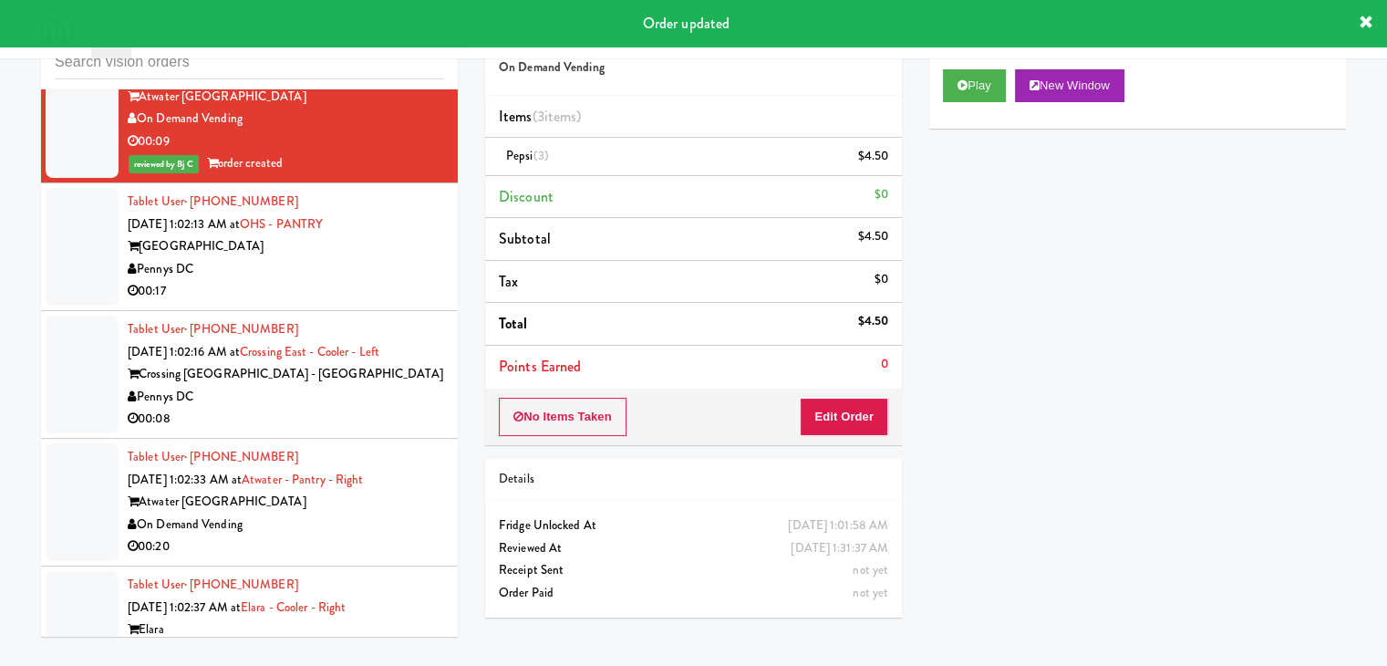
scroll to position [9552, 0]
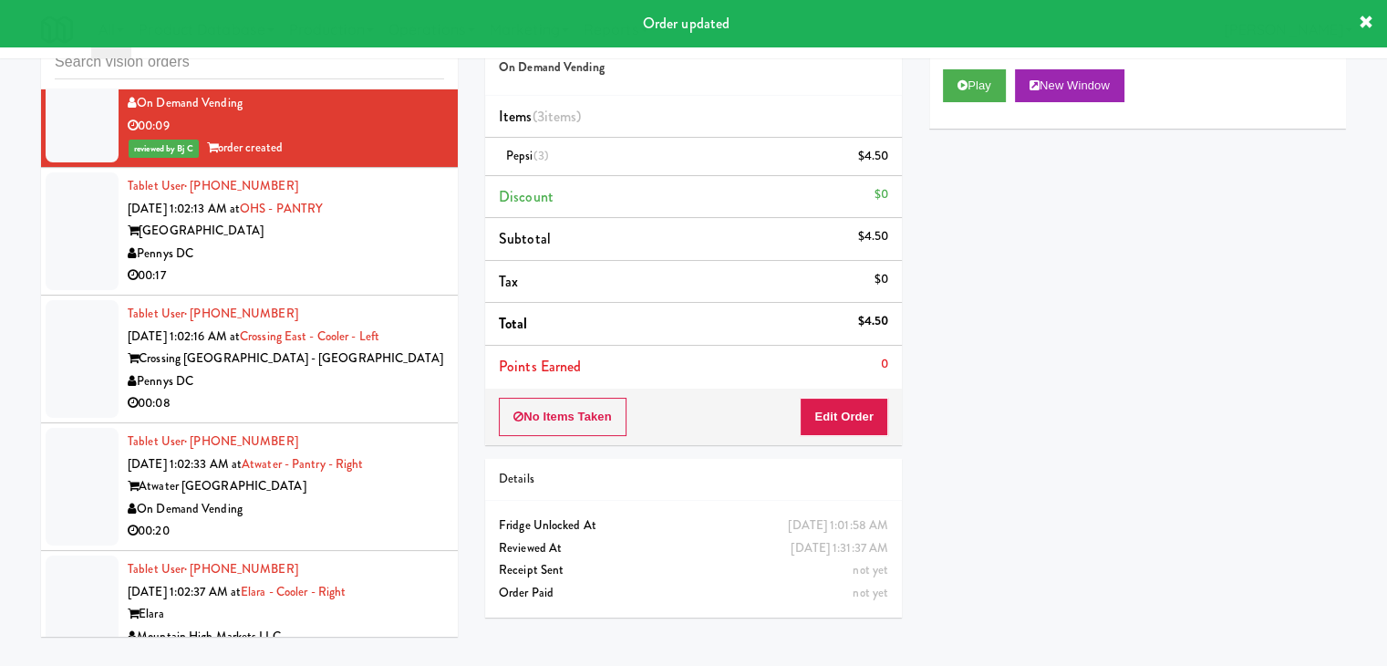
click at [394, 265] on div "Pennys DC" at bounding box center [286, 254] width 317 height 23
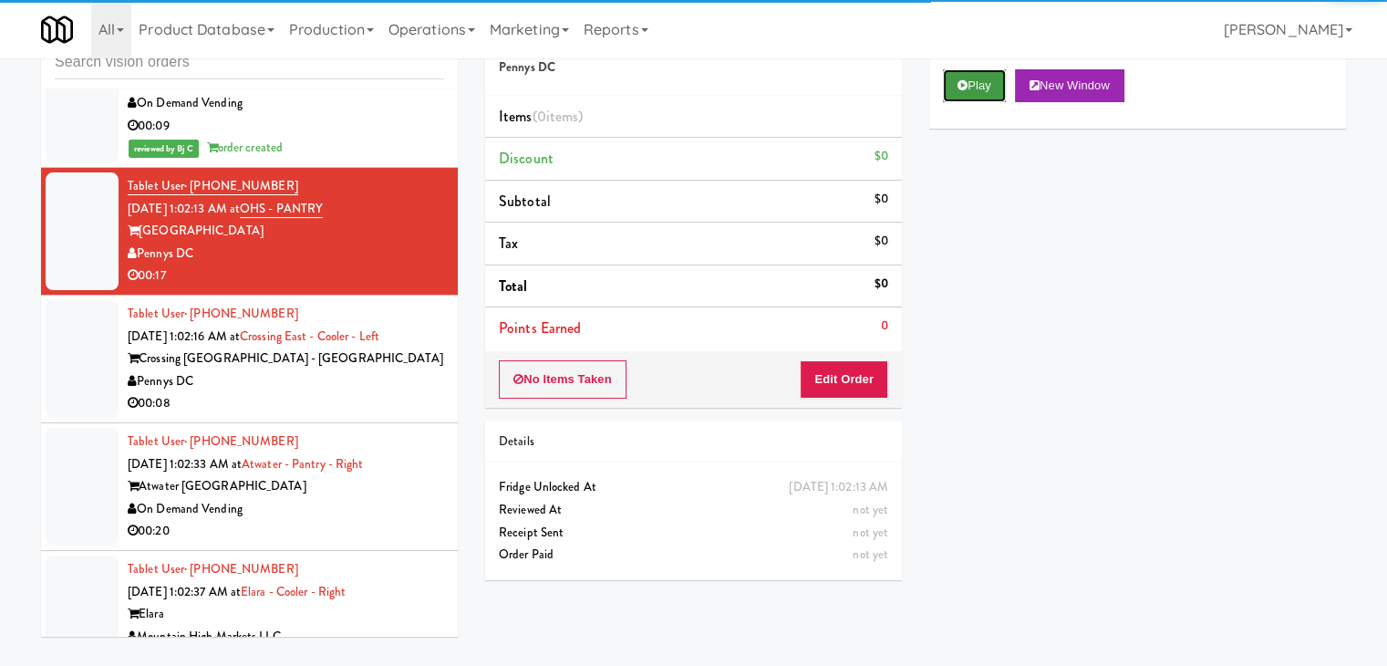
click at [973, 91] on button "Play" at bounding box center [974, 85] width 63 height 33
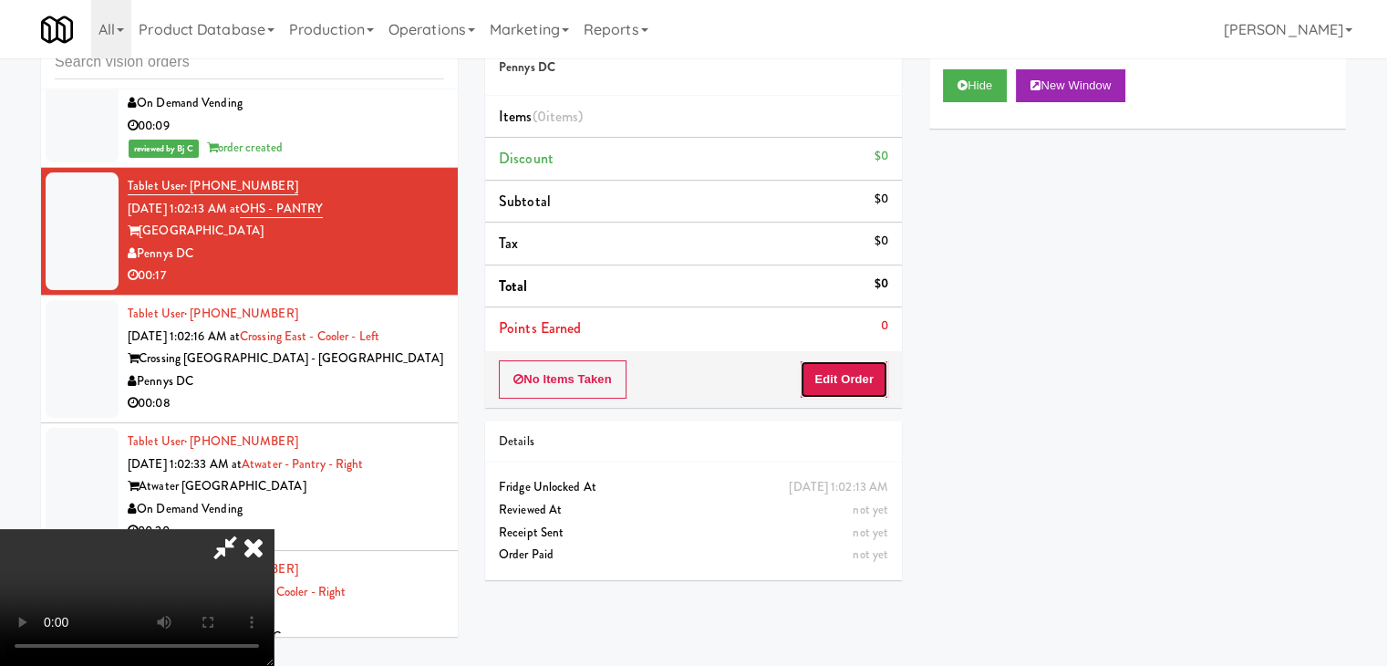
click at [847, 369] on button "Edit Order" at bounding box center [844, 379] width 88 height 38
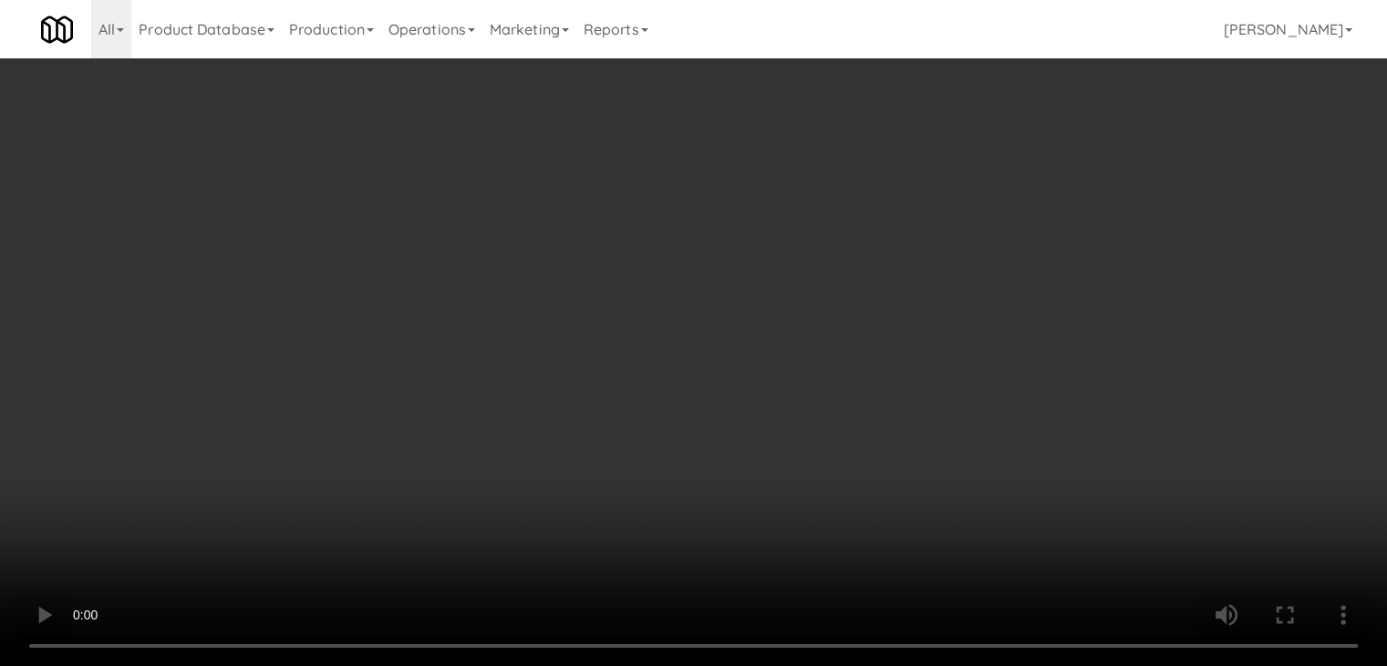
scroll to position [9530, 0]
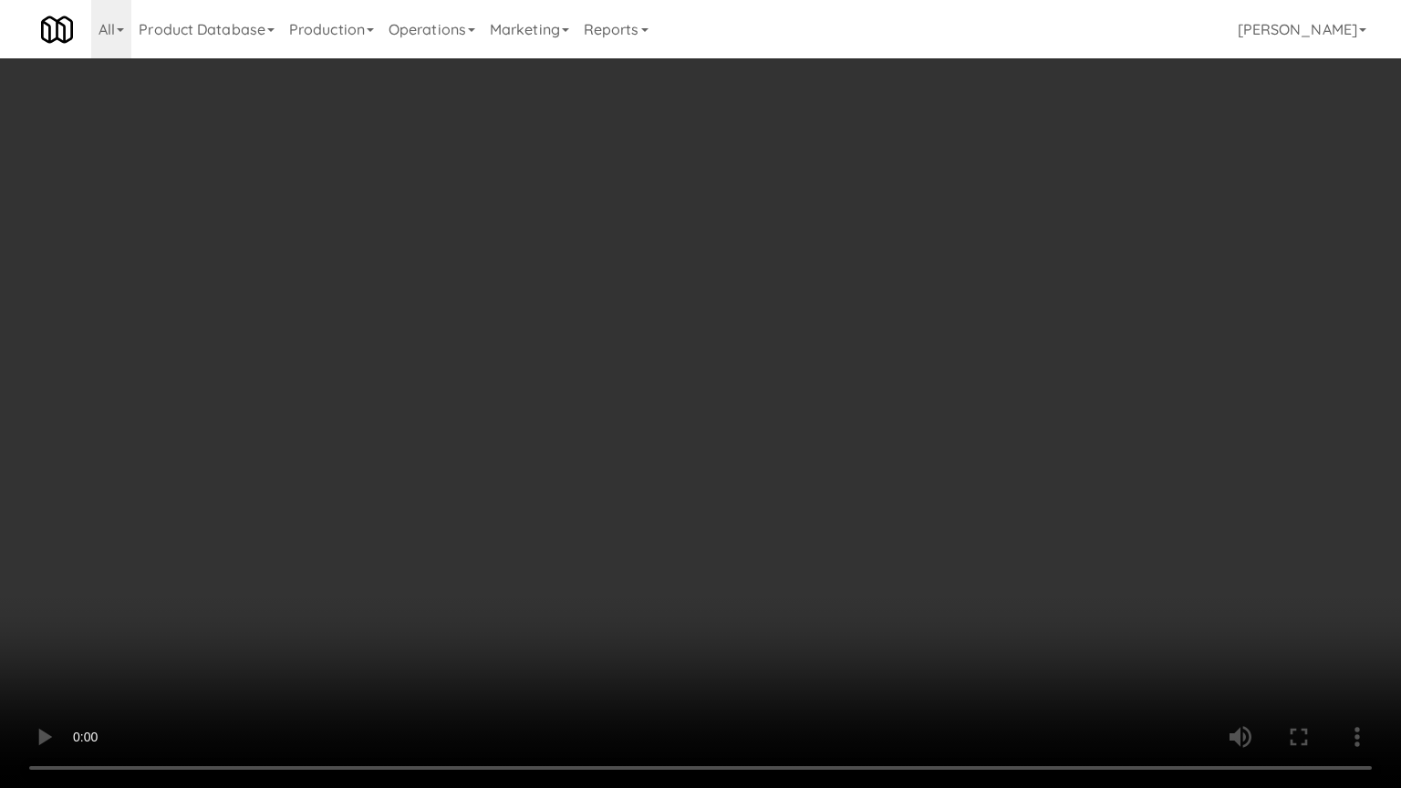
click at [810, 505] on video at bounding box center [700, 394] width 1401 height 788
click at [806, 515] on video at bounding box center [700, 394] width 1401 height 788
click at [810, 507] on video at bounding box center [700, 394] width 1401 height 788
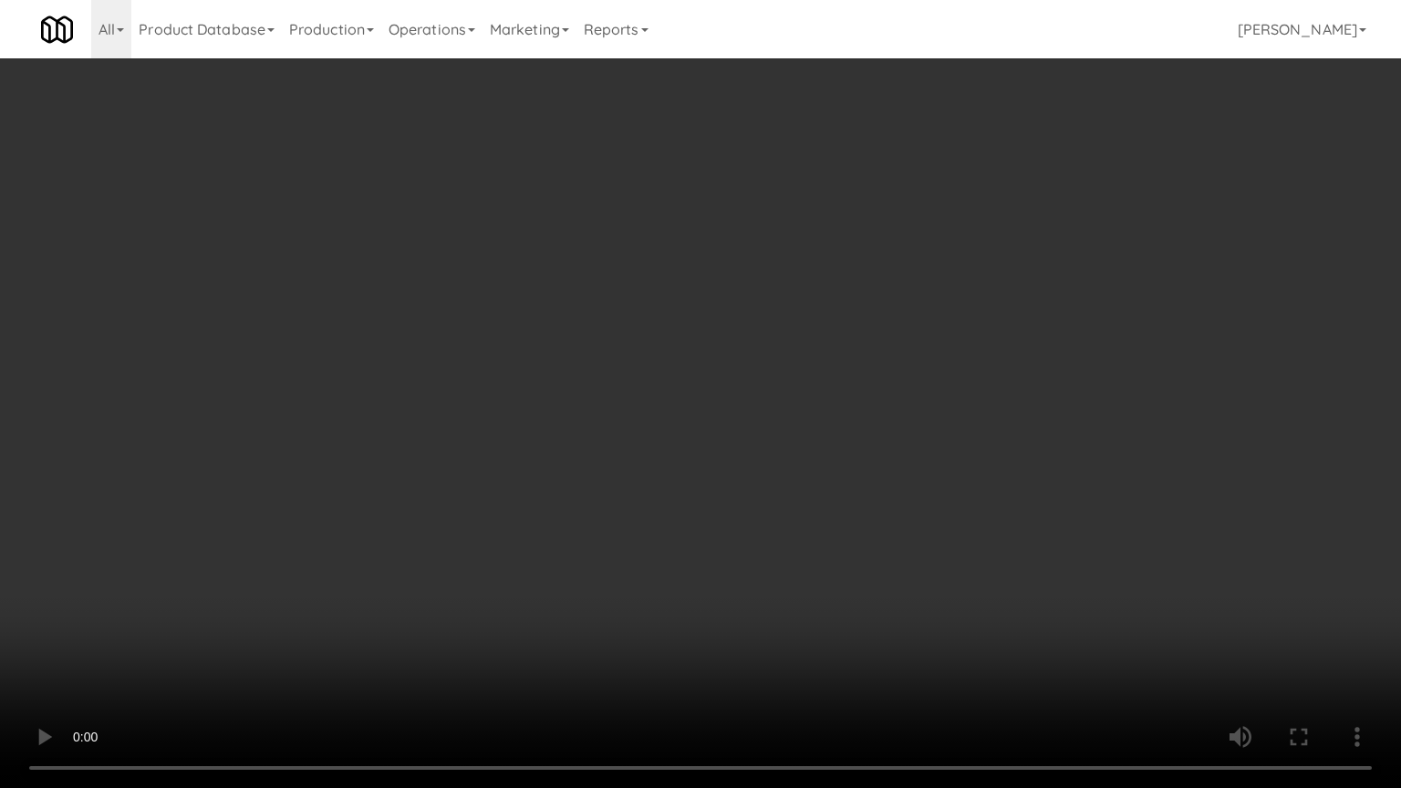
click at [867, 467] on video at bounding box center [700, 394] width 1401 height 788
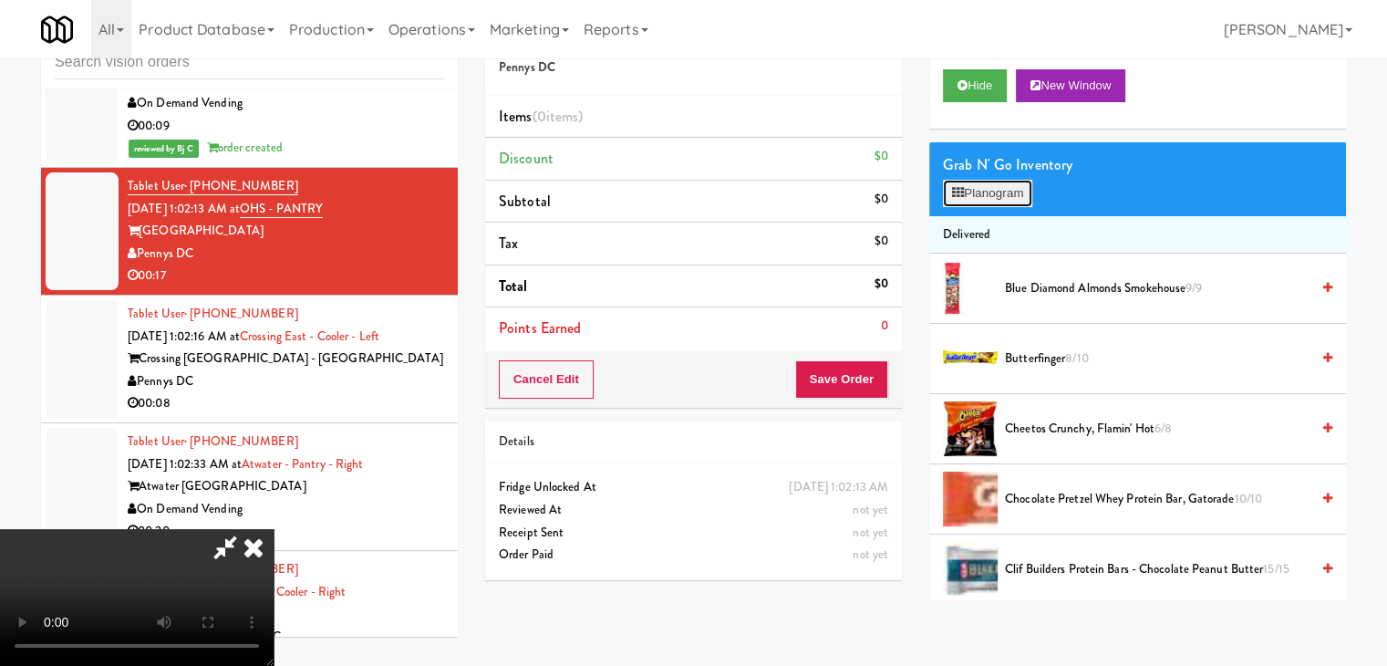
click at [1005, 198] on button "Planogram" at bounding box center [987, 193] width 89 height 27
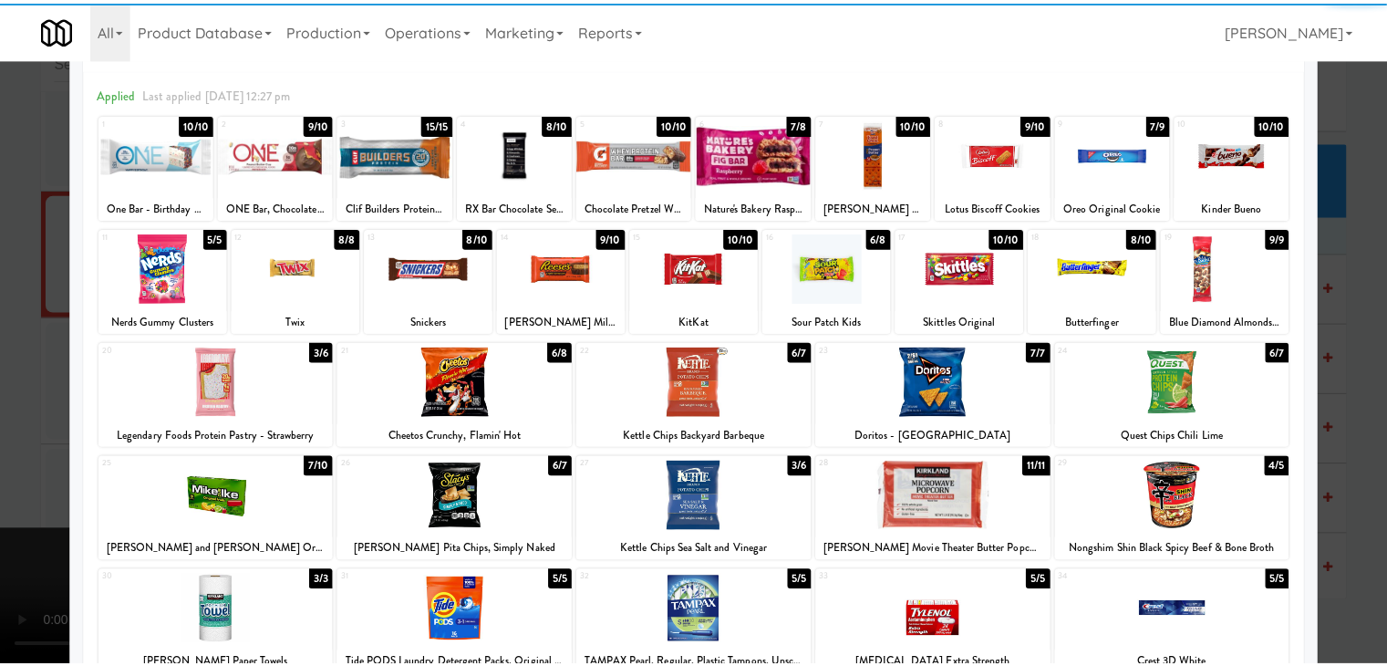
scroll to position [91, 0]
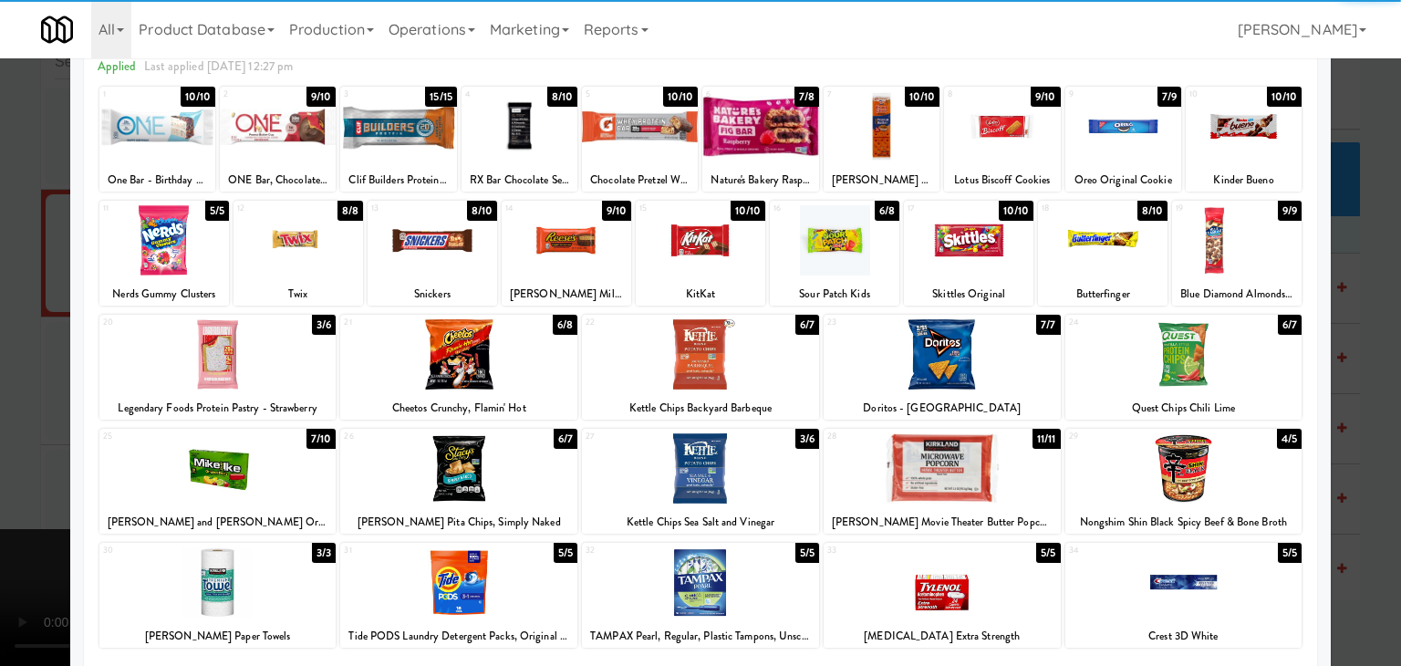
drag, startPoint x: 472, startPoint y: 453, endPoint x: 405, endPoint y: 456, distance: 66.6
click at [466, 453] on div at bounding box center [458, 468] width 237 height 70
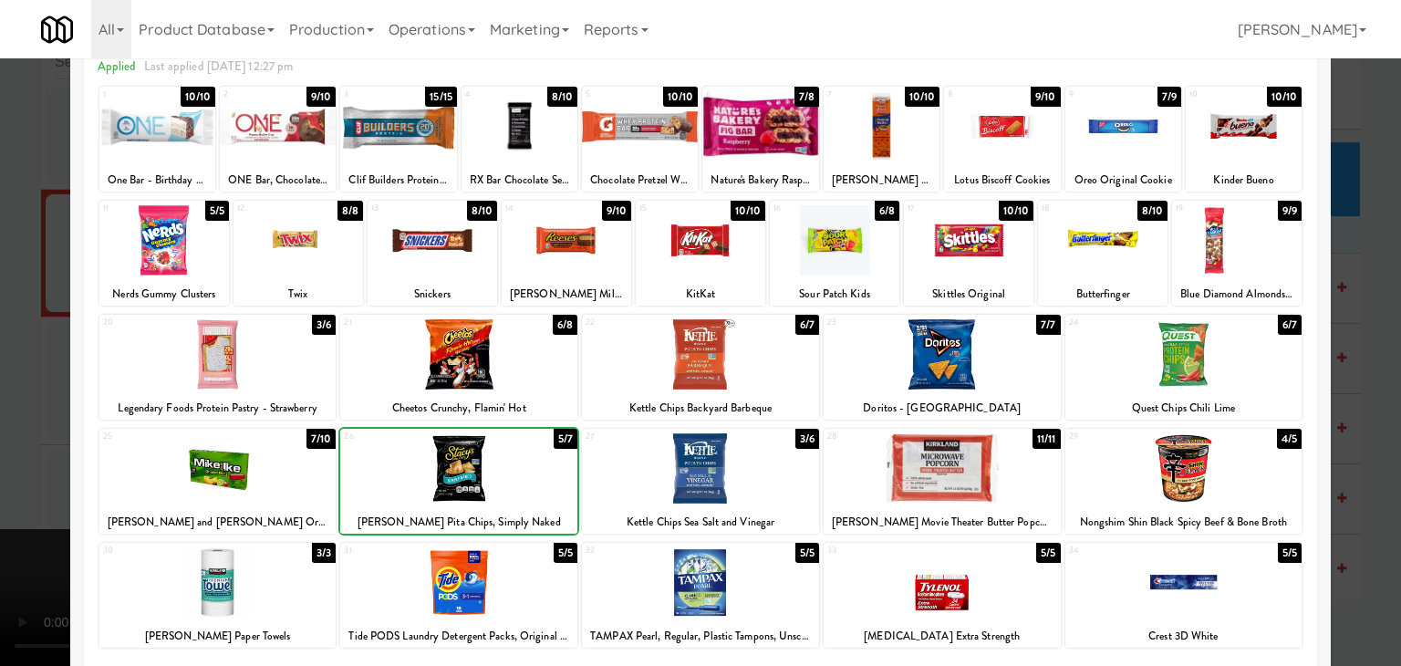
drag, startPoint x: 0, startPoint y: 457, endPoint x: 162, endPoint y: 439, distance: 163.4
click at [11, 452] on div at bounding box center [700, 333] width 1401 height 666
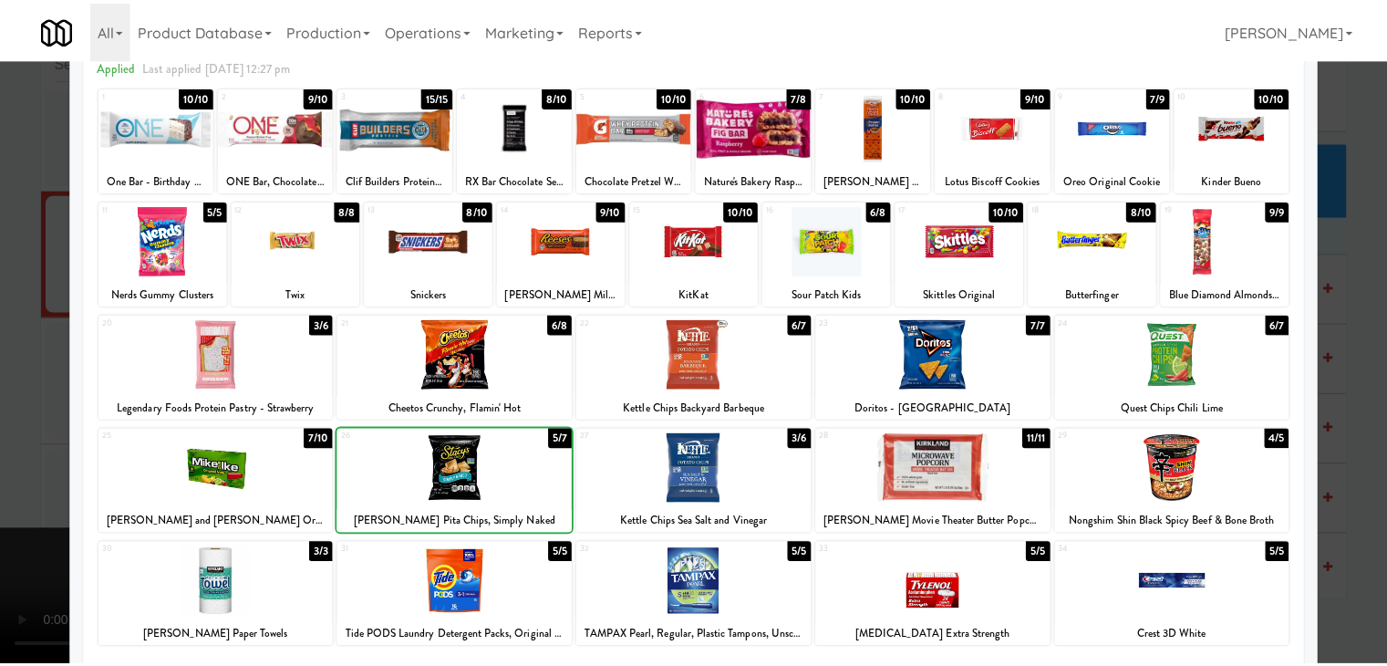
scroll to position [9552, 0]
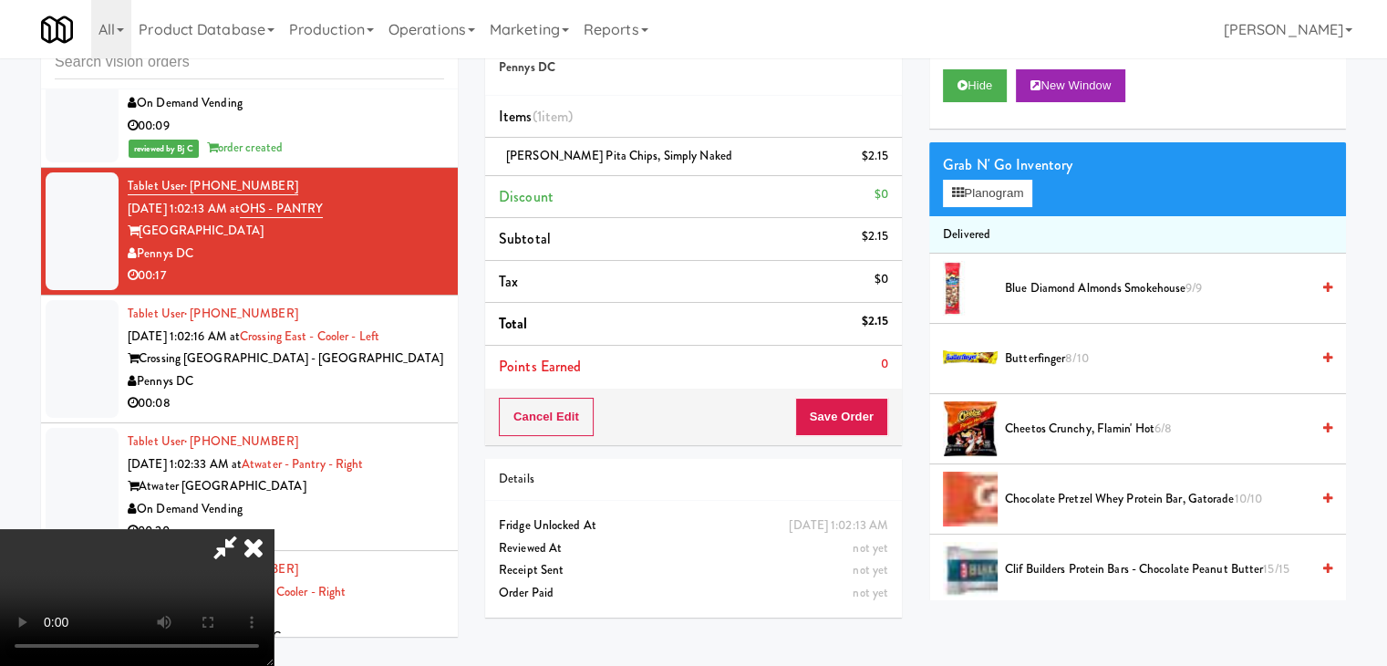
click at [274, 529] on video at bounding box center [137, 597] width 274 height 137
click at [986, 191] on button "Planogram" at bounding box center [987, 193] width 89 height 27
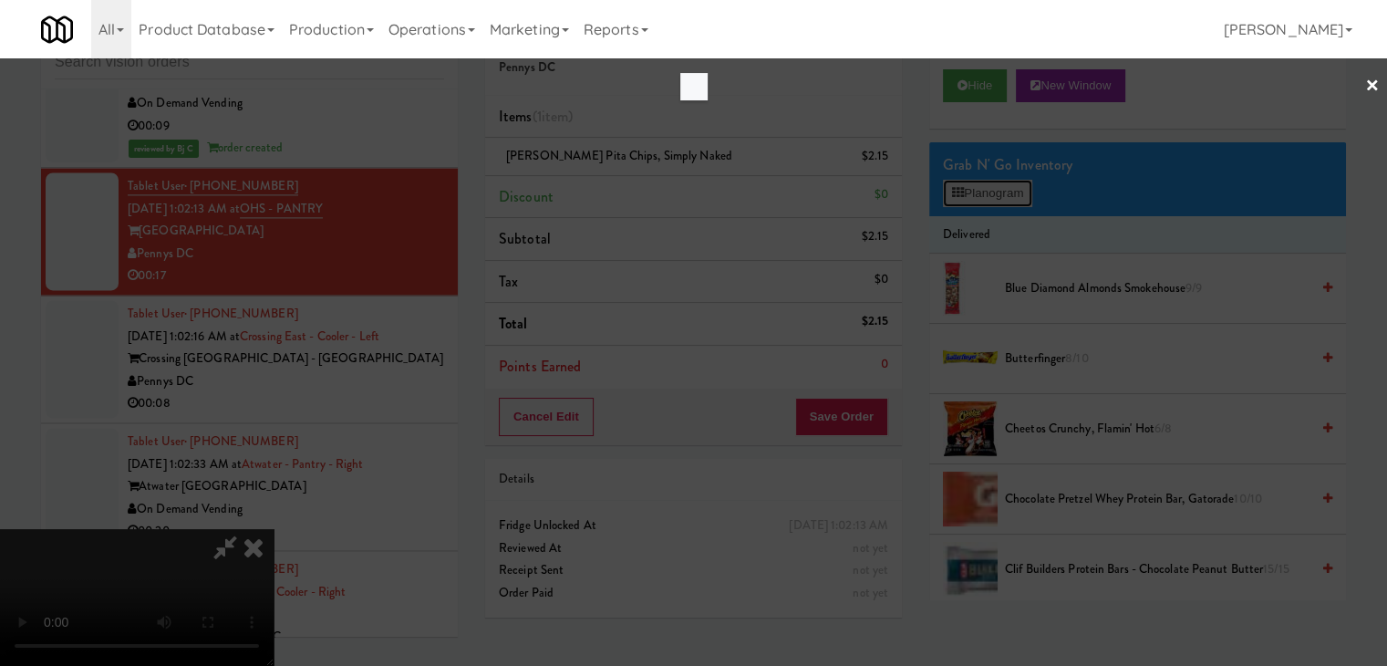
scroll to position [9530, 0]
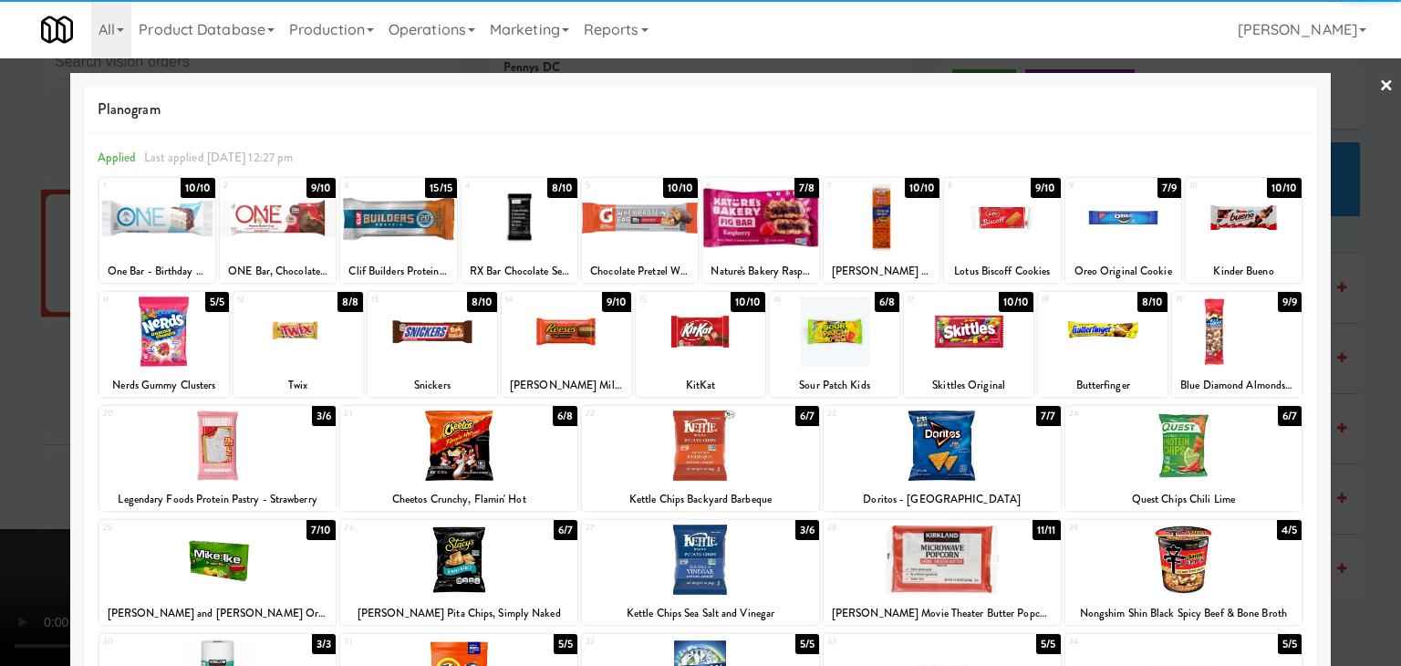
click at [944, 430] on div at bounding box center [942, 445] width 237 height 70
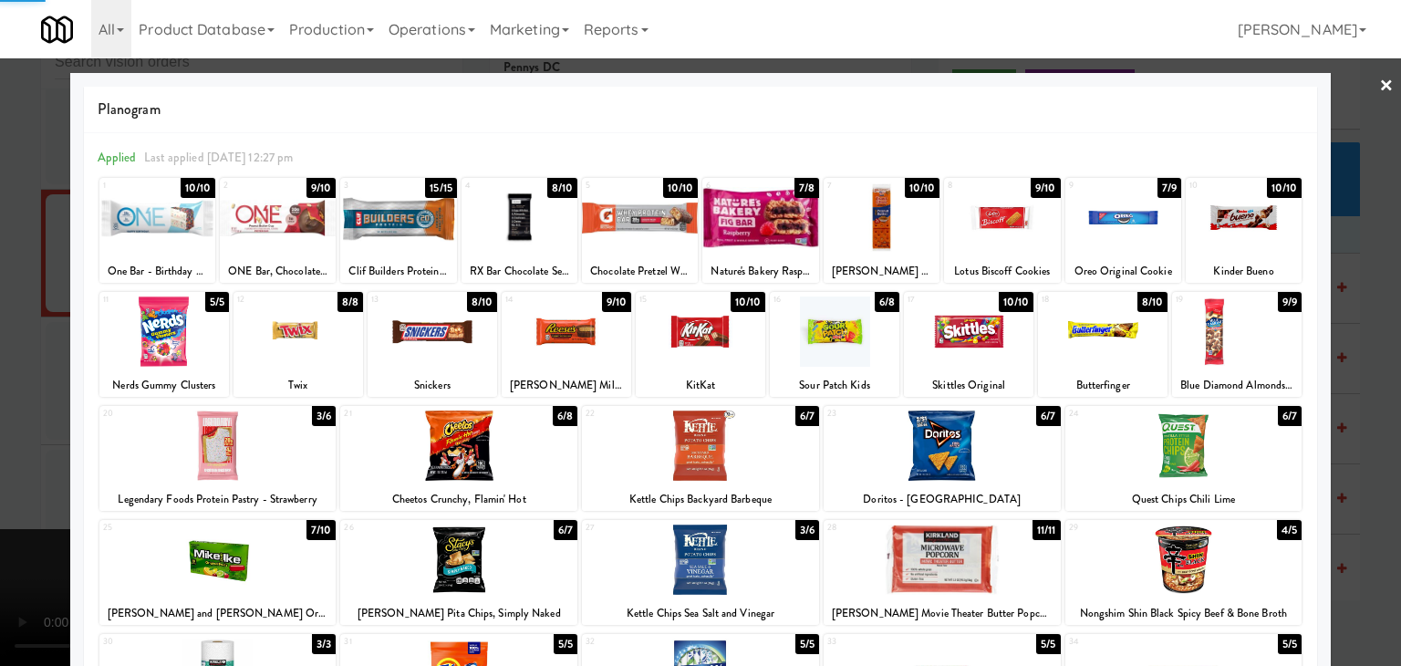
drag, startPoint x: 0, startPoint y: 392, endPoint x: 237, endPoint y: 399, distance: 237.2
click at [20, 392] on div at bounding box center [700, 333] width 1401 height 666
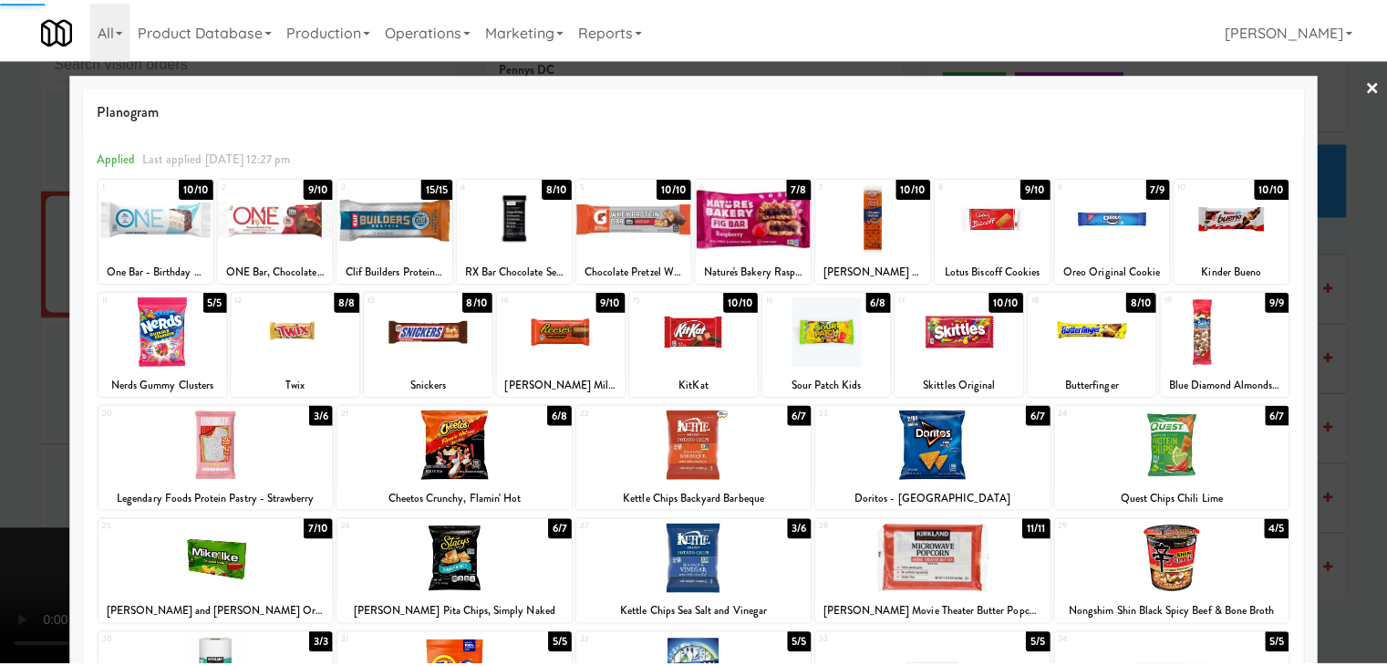
scroll to position [9552, 0]
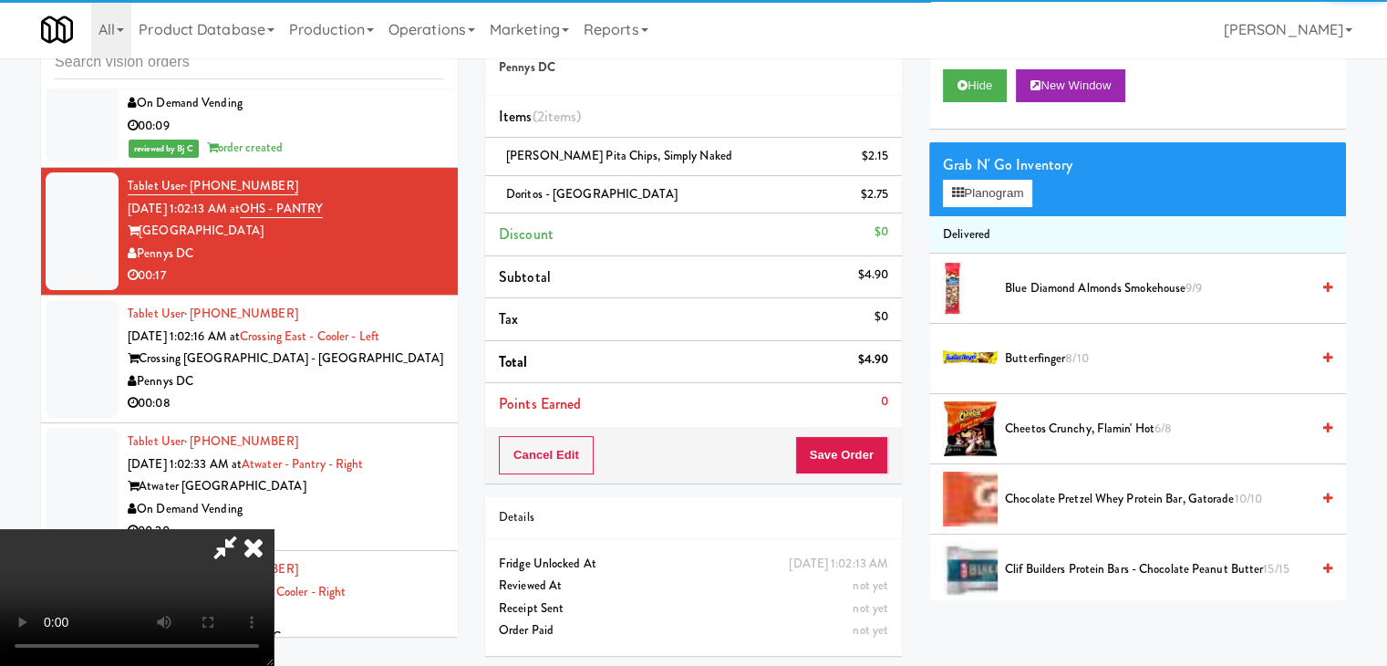
click at [274, 529] on video at bounding box center [137, 597] width 274 height 137
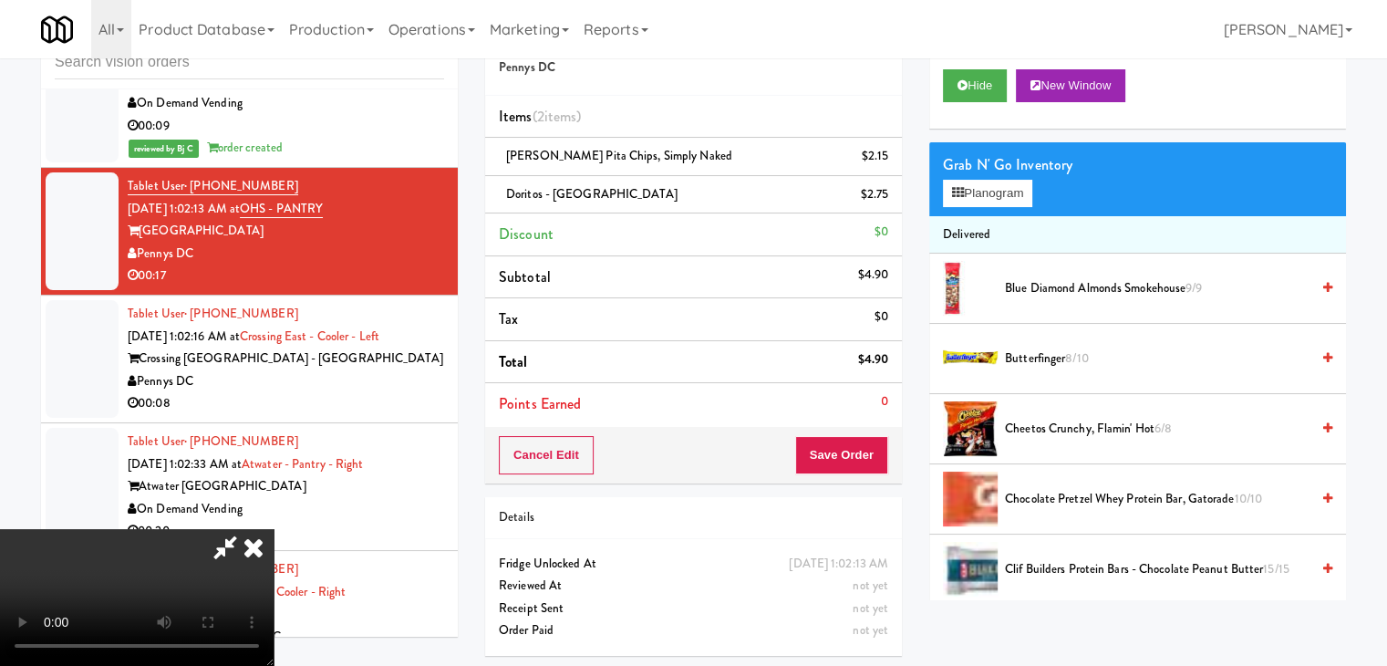
click at [274, 529] on video at bounding box center [137, 597] width 274 height 137
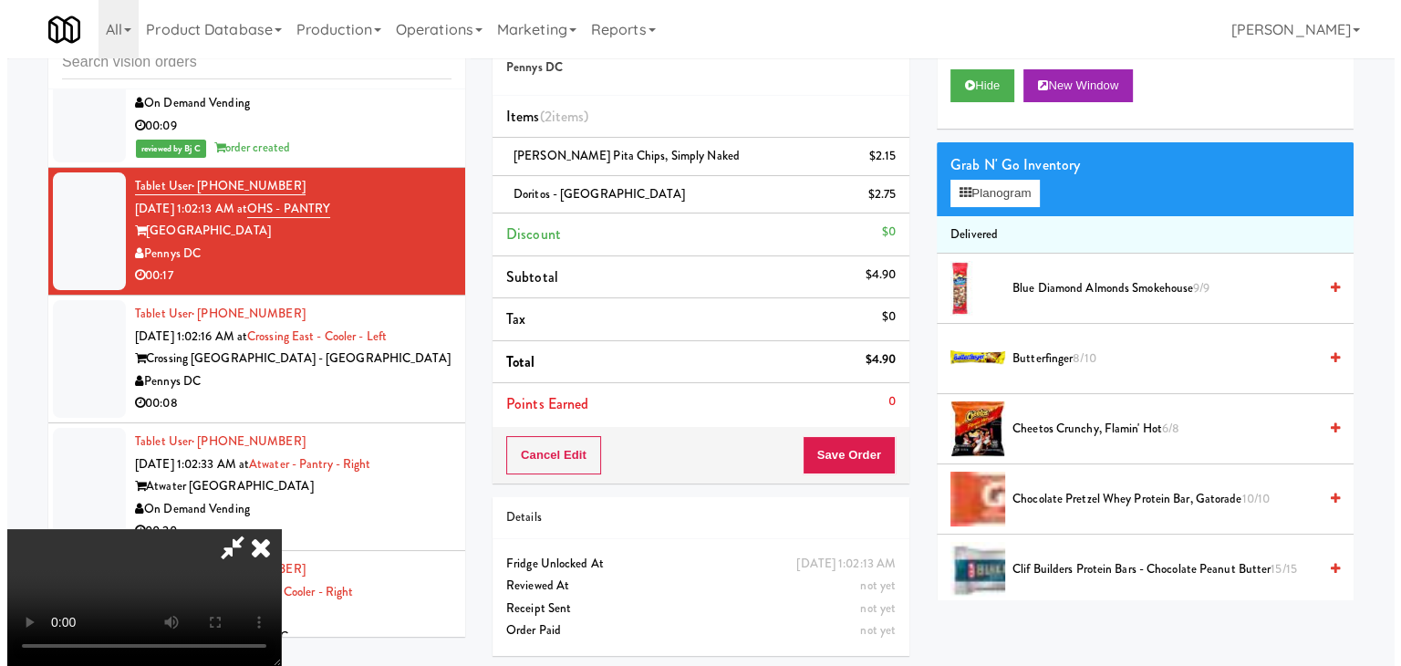
scroll to position [74, 0]
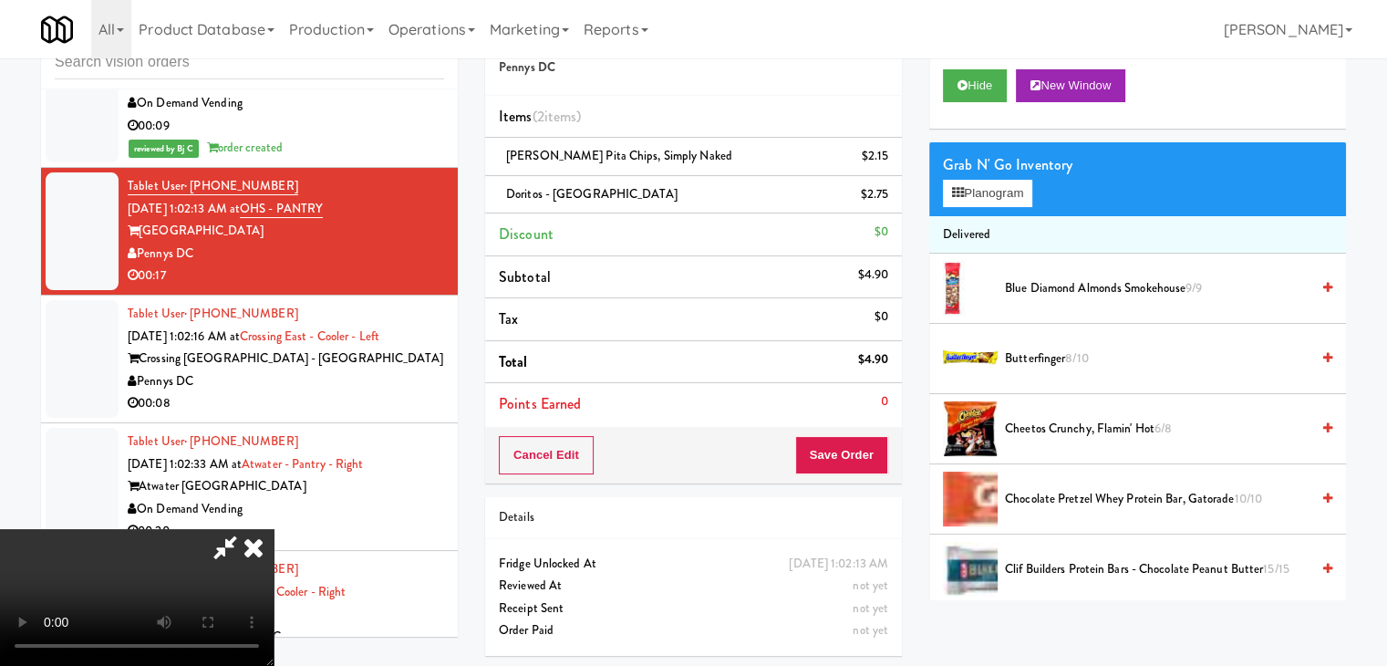
click at [274, 529] on video at bounding box center [137, 597] width 274 height 137
drag, startPoint x: 686, startPoint y: 442, endPoint x: 795, endPoint y: 365, distance: 134.1
click at [274, 529] on video at bounding box center [137, 597] width 274 height 137
click at [1021, 194] on button "Planogram" at bounding box center [987, 193] width 89 height 27
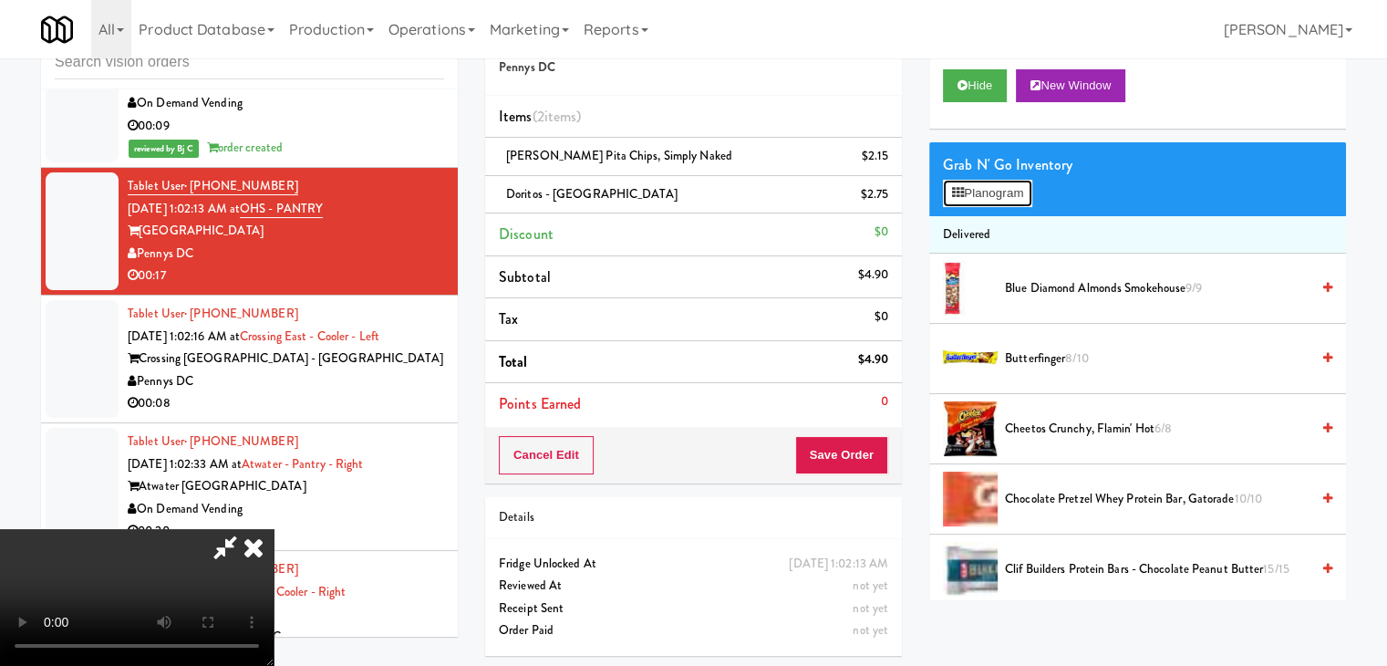
scroll to position [9530, 0]
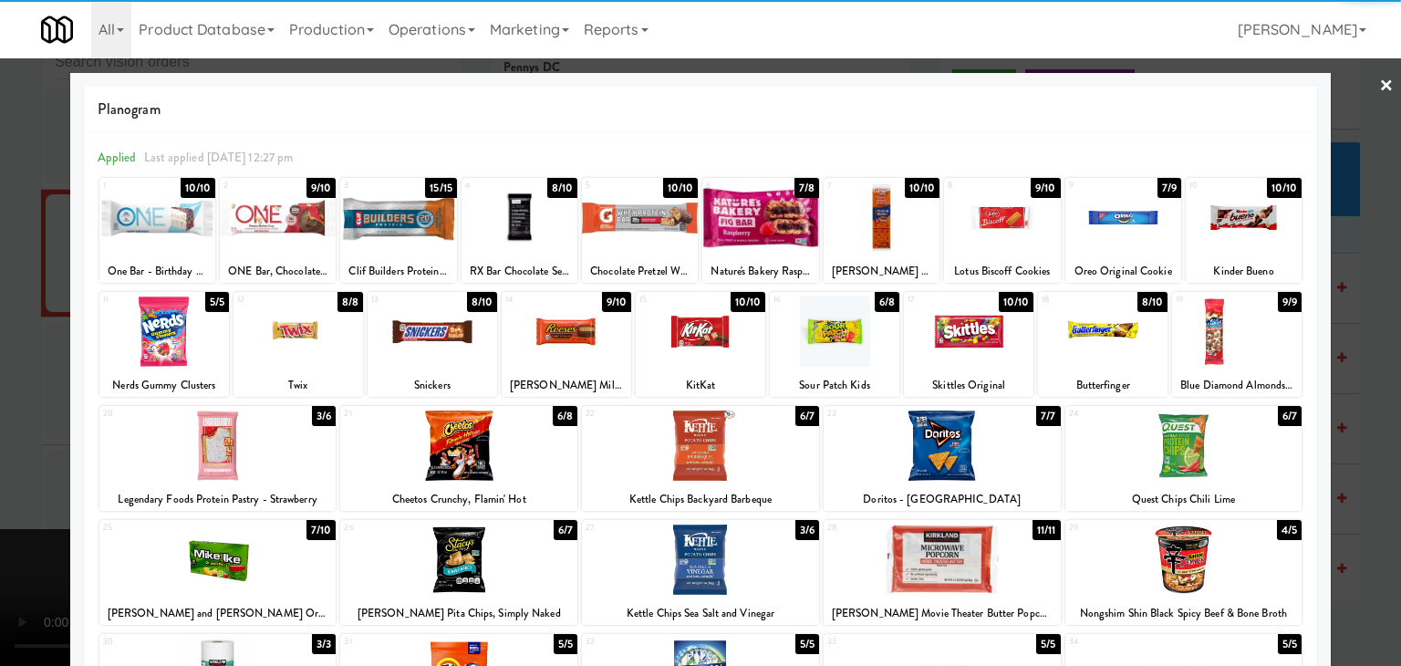
click at [675, 442] on div at bounding box center [700, 445] width 237 height 70
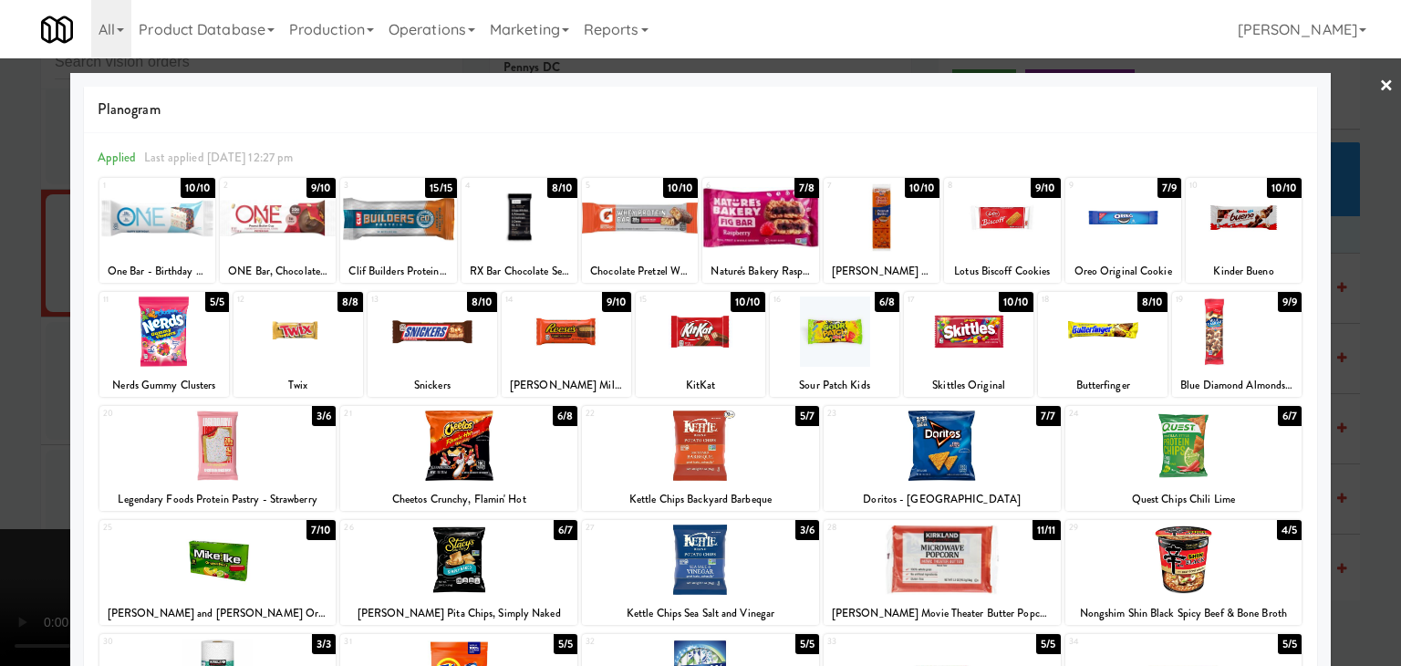
drag, startPoint x: 0, startPoint y: 430, endPoint x: 91, endPoint y: 424, distance: 91.4
click at [15, 425] on div at bounding box center [700, 333] width 1401 height 666
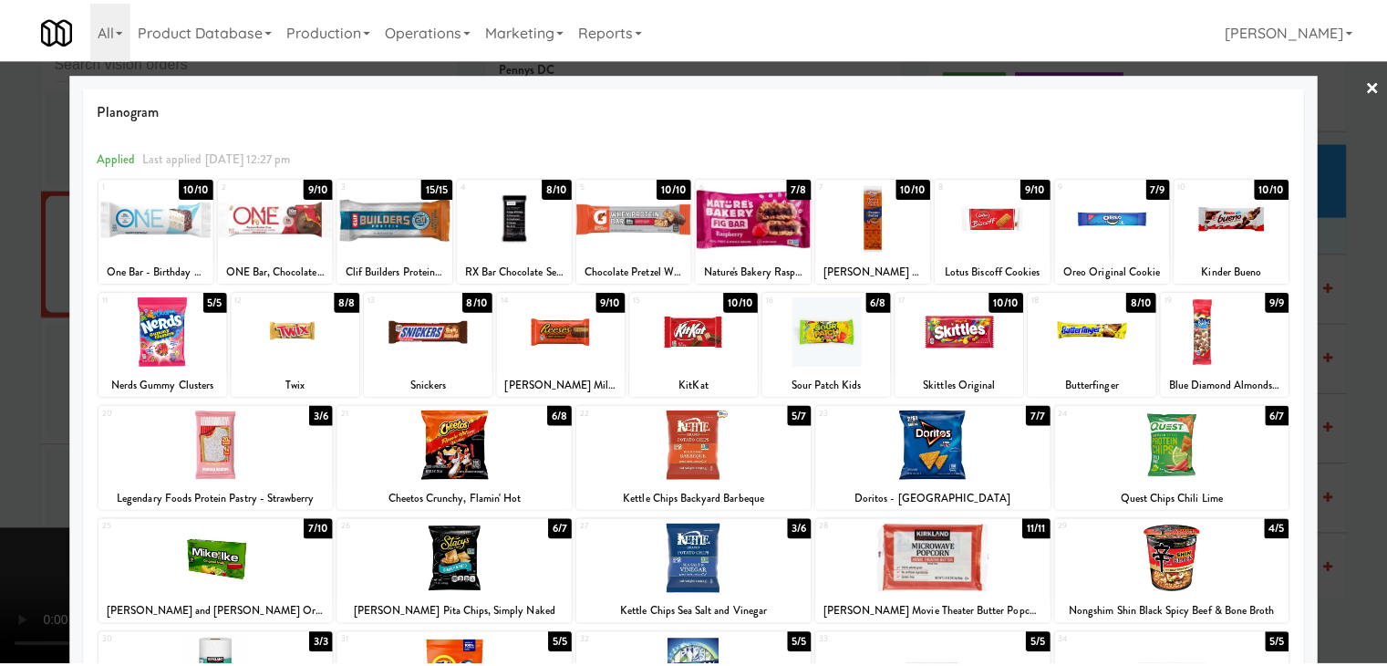
scroll to position [9552, 0]
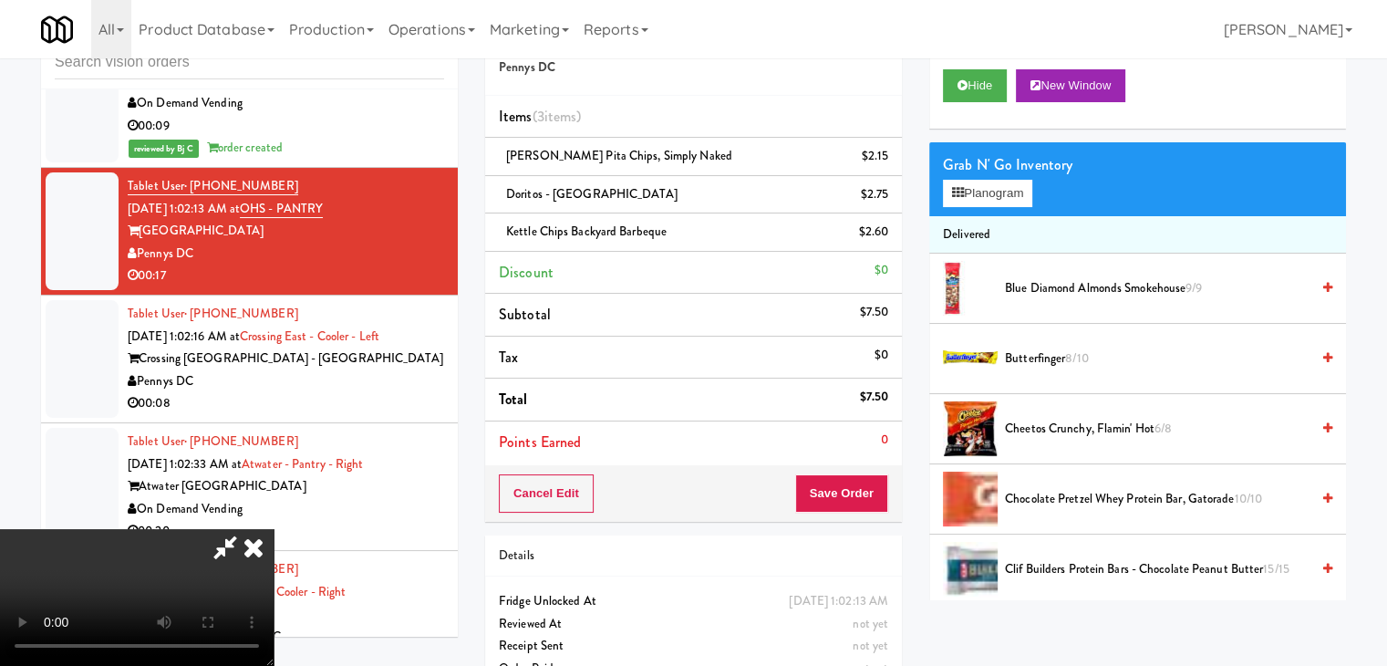
click at [274, 529] on video at bounding box center [137, 597] width 274 height 137
click at [891, 157] on icon at bounding box center [890, 163] width 9 height 12
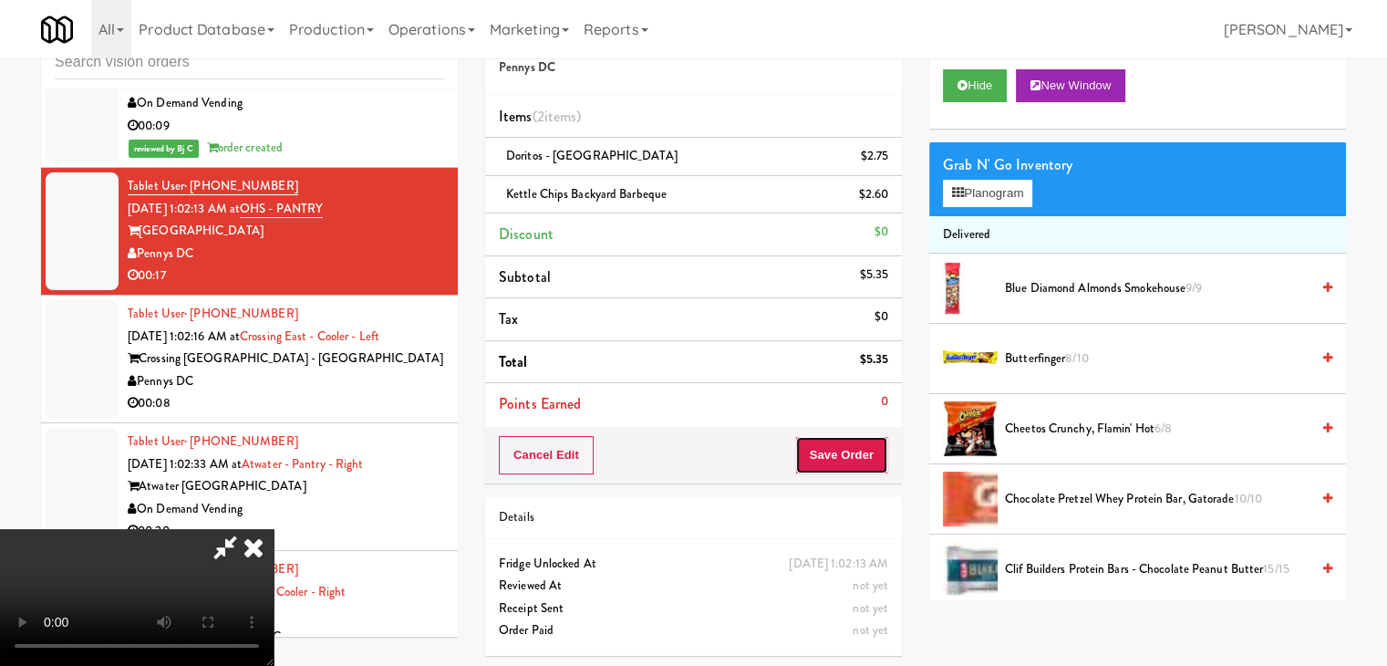
click at [862, 456] on button "Save Order" at bounding box center [841, 455] width 93 height 38
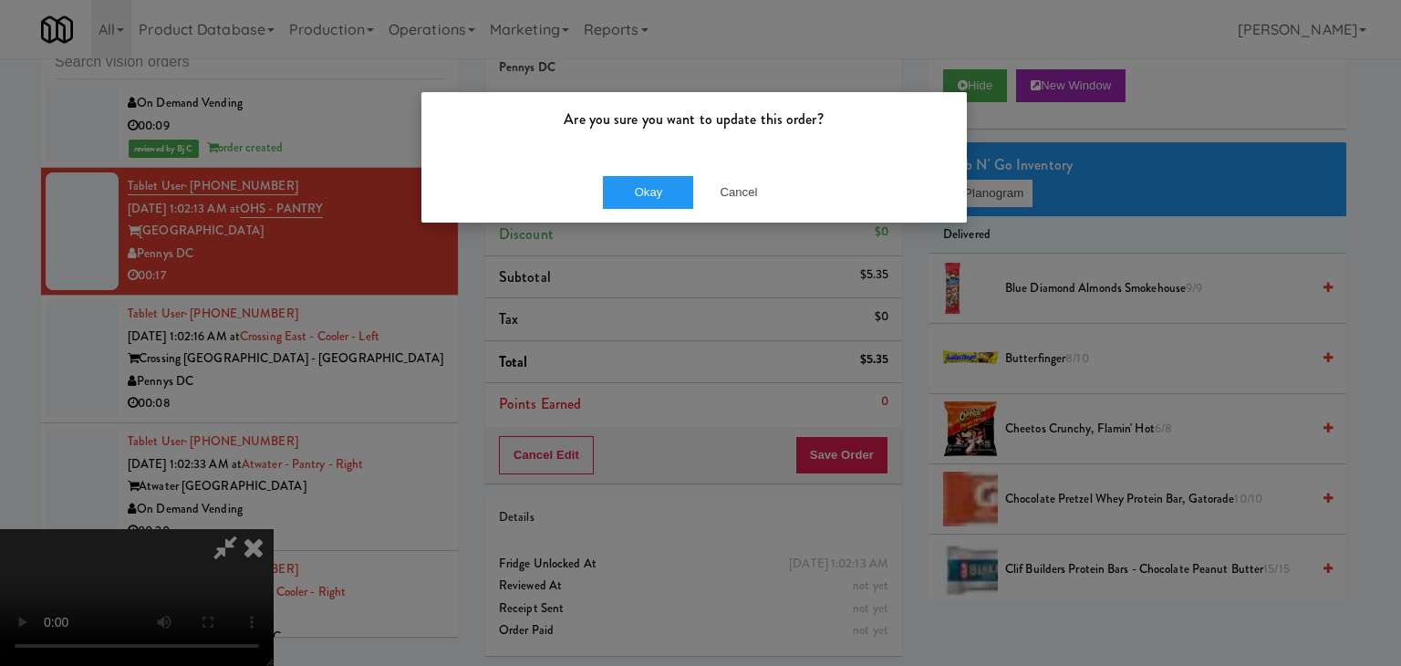
click at [629, 173] on div "Okay Cancel" at bounding box center [693, 191] width 545 height 61
click at [635, 182] on button "Okay" at bounding box center [648, 192] width 91 height 33
click at [635, 184] on button "Okay" at bounding box center [648, 192] width 91 height 33
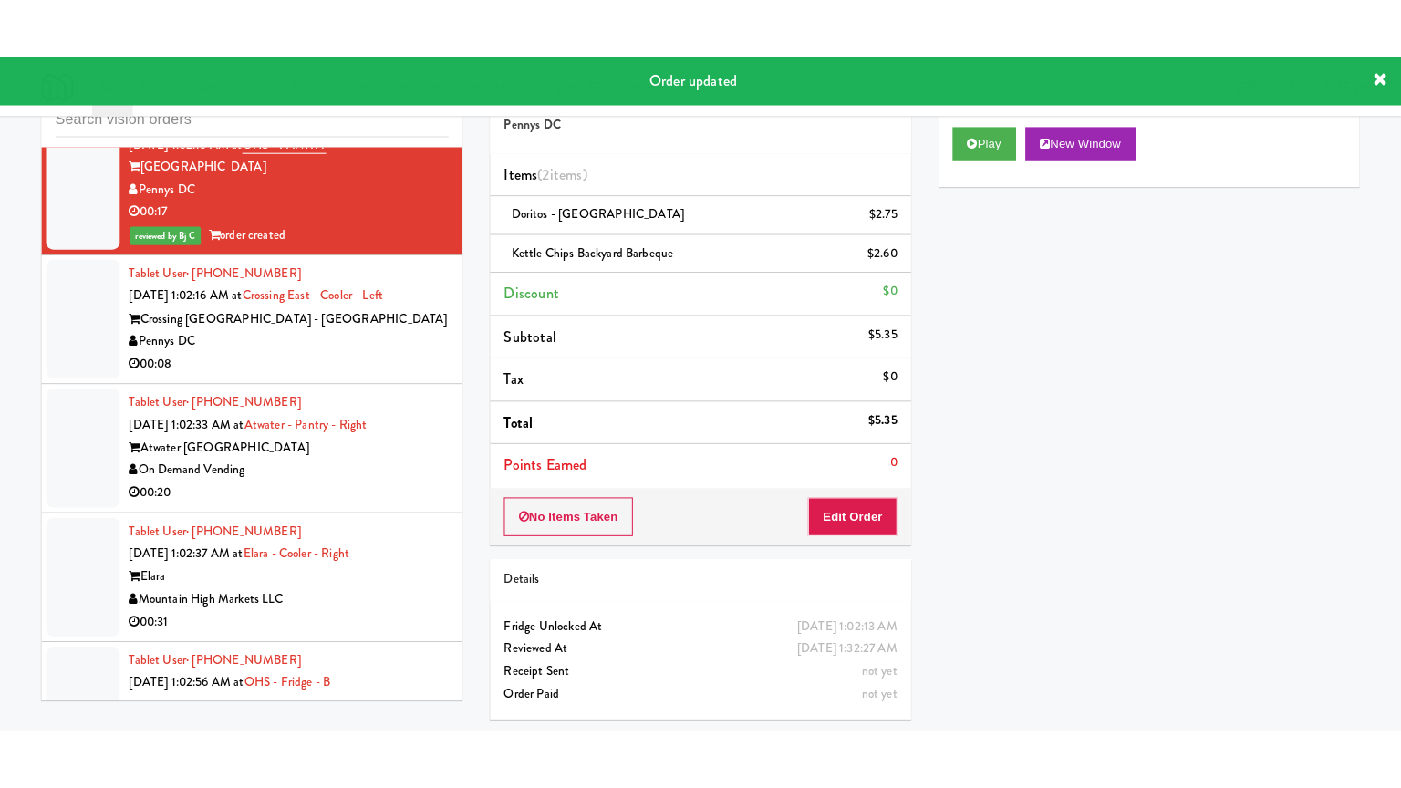
scroll to position [9734, 0]
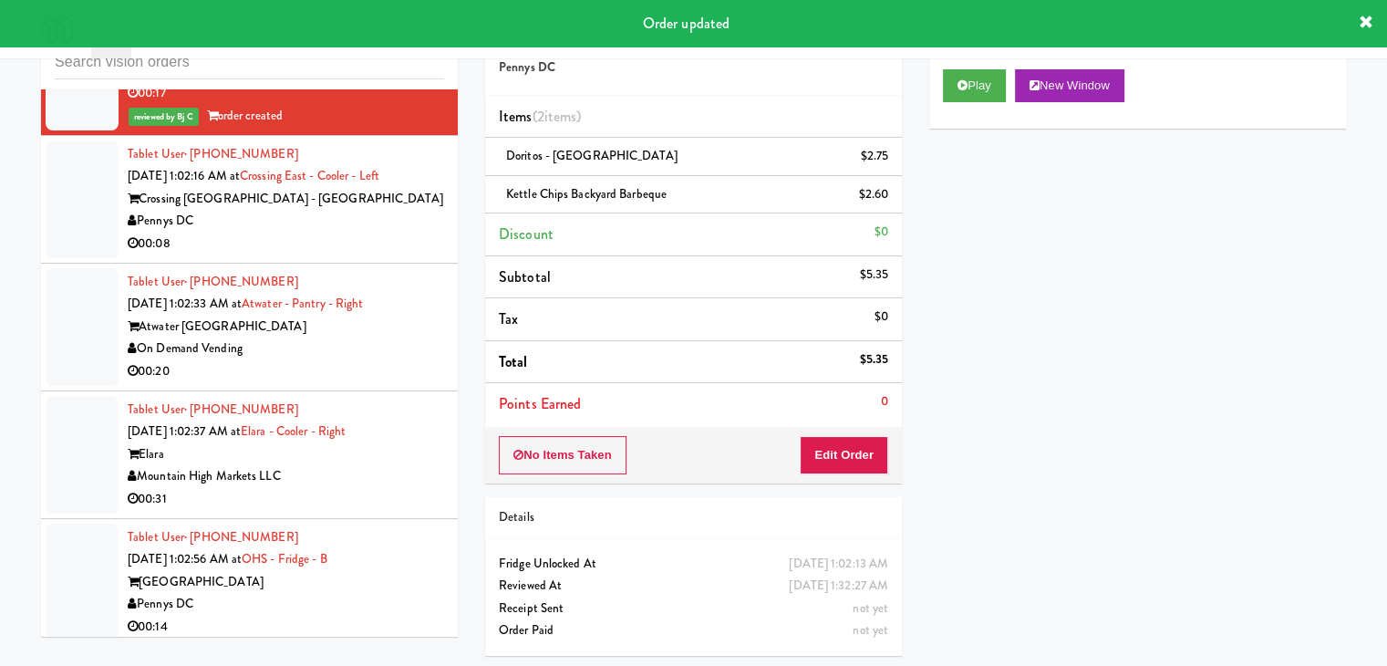
drag, startPoint x: 355, startPoint y: 279, endPoint x: 359, endPoint y: 288, distance: 10.2
click at [356, 255] on div "00:08" at bounding box center [286, 244] width 317 height 23
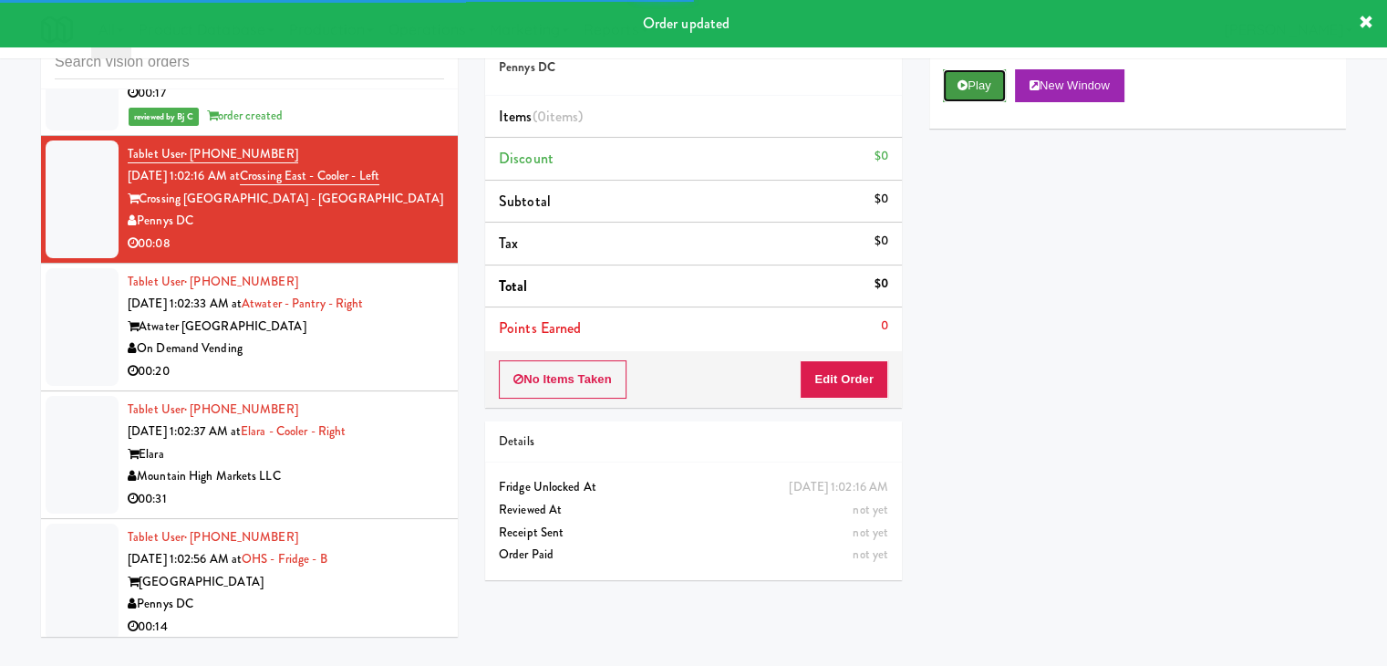
click at [959, 77] on button "Play" at bounding box center [974, 85] width 63 height 33
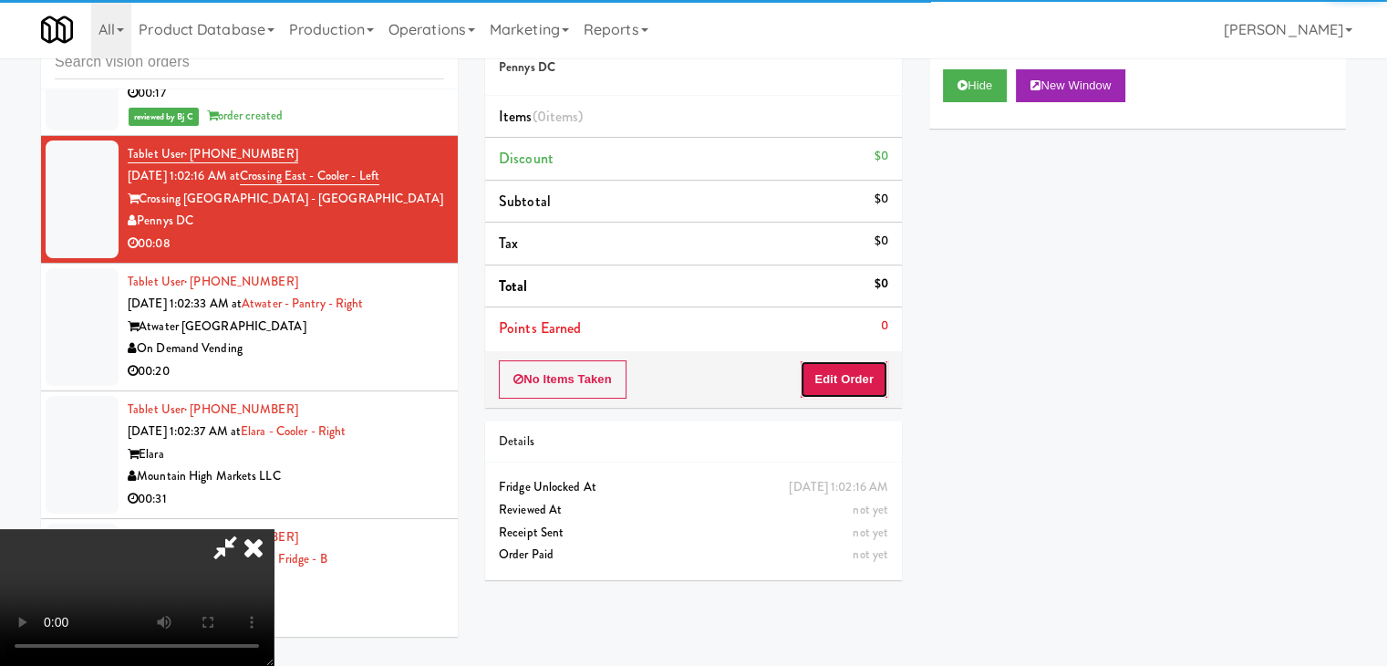
click at [838, 360] on button "Edit Order" at bounding box center [844, 379] width 88 height 38
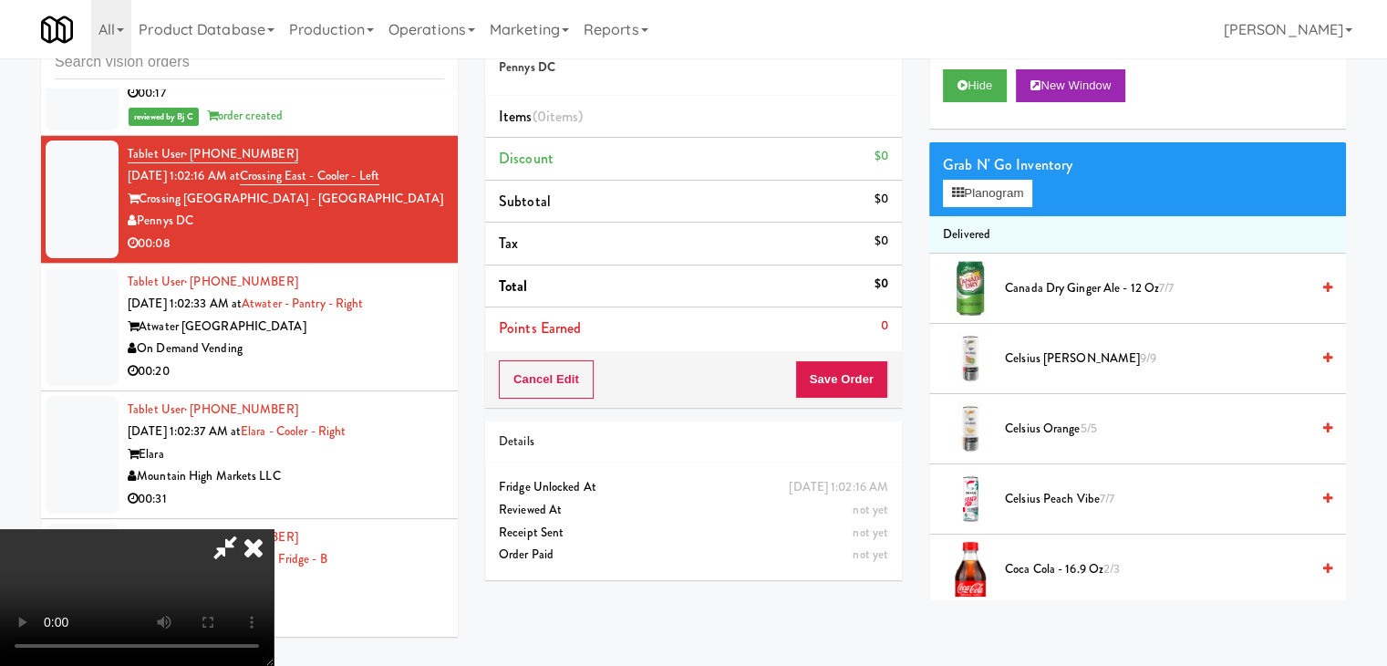
click at [838, 623] on div "inbox reviewed all all unclear take inventory issue suspicious failed recent Ta…" at bounding box center [693, 328] width 1333 height 643
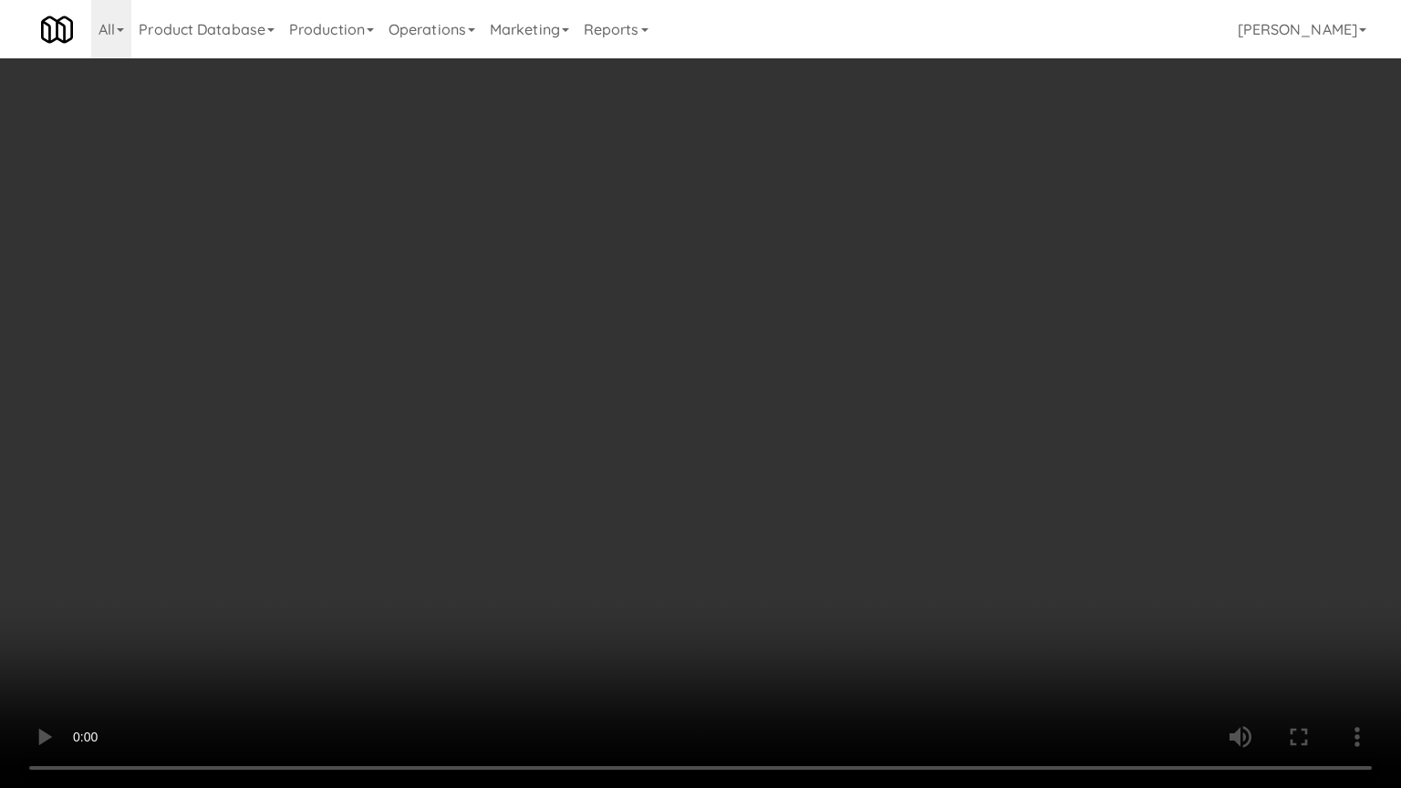
click at [832, 493] on video at bounding box center [700, 394] width 1401 height 788
click at [781, 523] on video at bounding box center [700, 394] width 1401 height 788
click at [773, 512] on video at bounding box center [700, 394] width 1401 height 788
click at [786, 502] on video at bounding box center [700, 394] width 1401 height 788
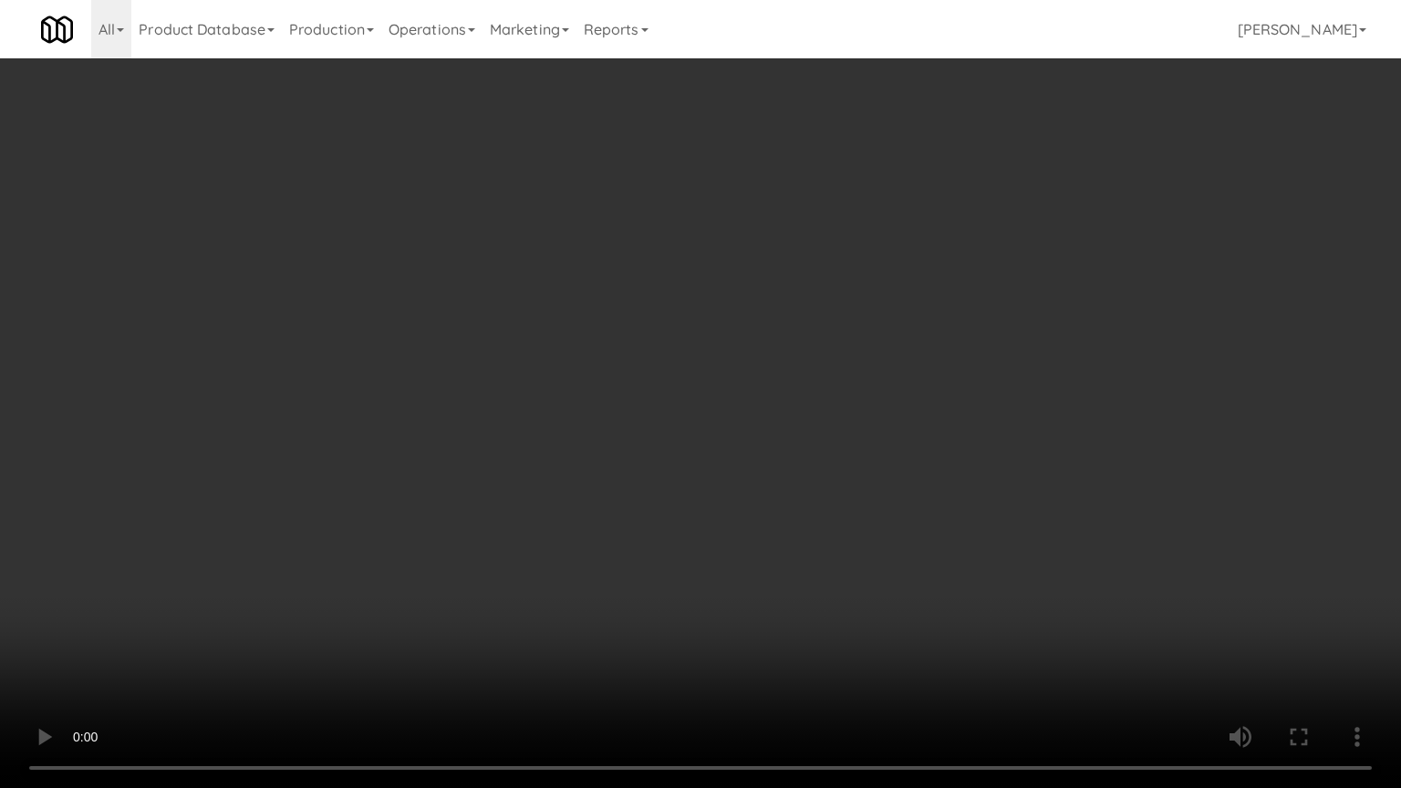
click at [786, 502] on video at bounding box center [700, 394] width 1401 height 788
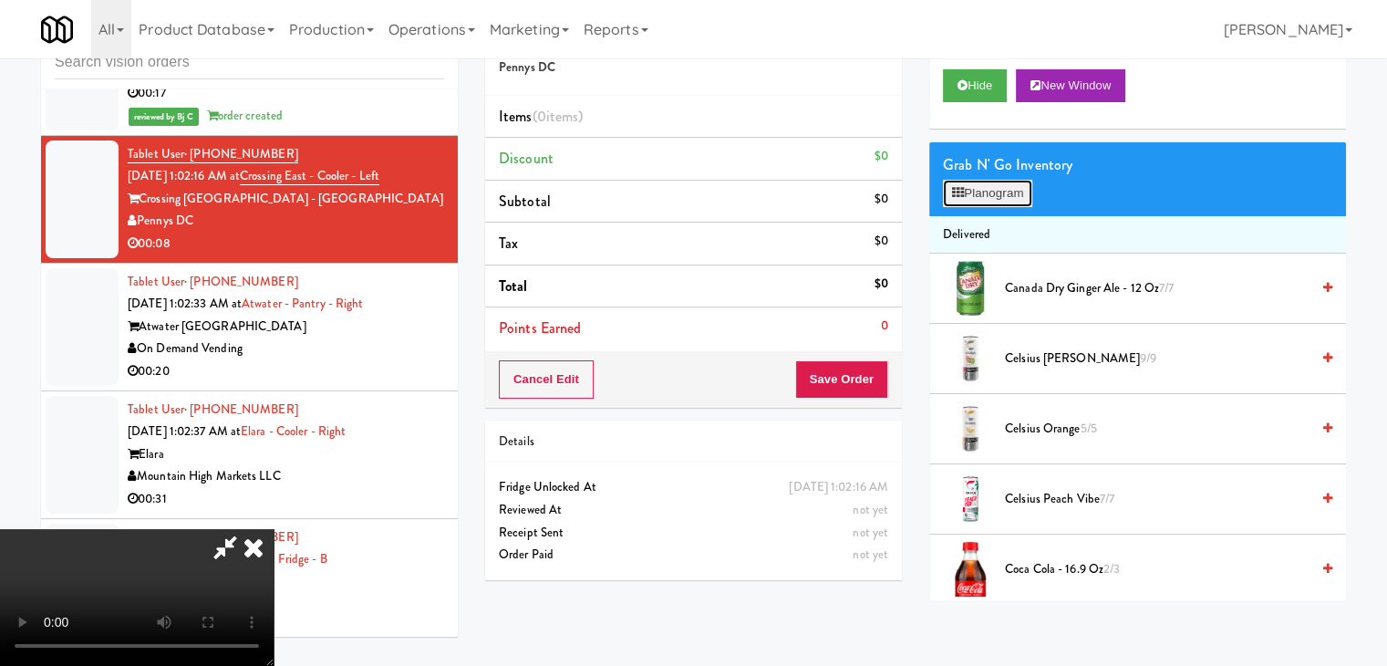
click at [992, 192] on button "Planogram" at bounding box center [987, 193] width 89 height 27
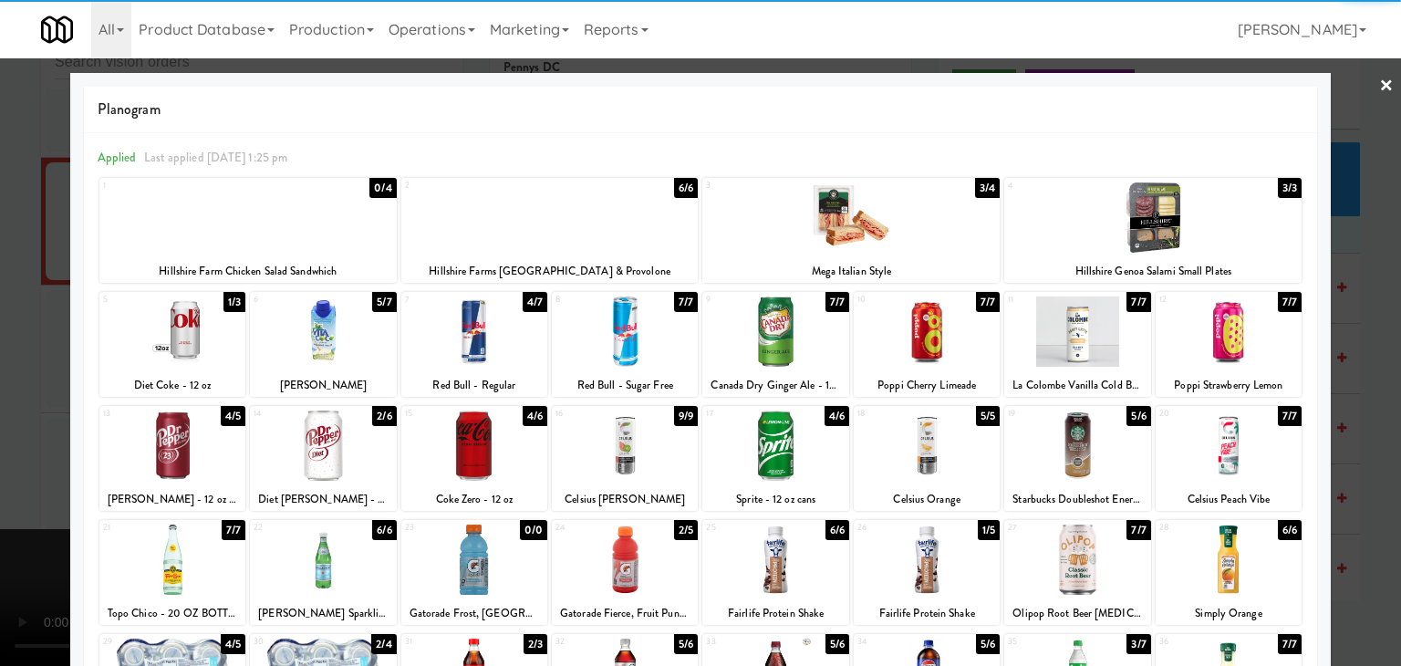
click at [453, 348] on div at bounding box center [474, 331] width 146 height 70
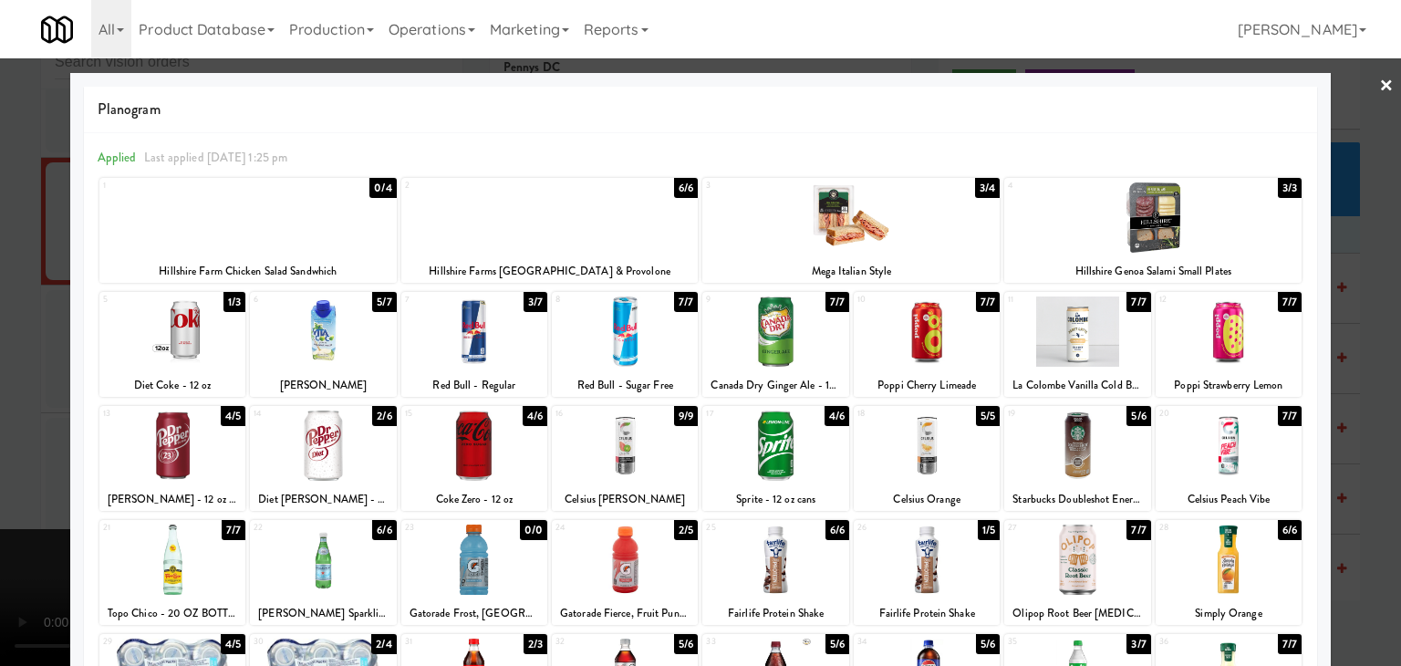
drag, startPoint x: 0, startPoint y: 354, endPoint x: 161, endPoint y: 352, distance: 160.5
click at [5, 353] on div at bounding box center [700, 333] width 1401 height 666
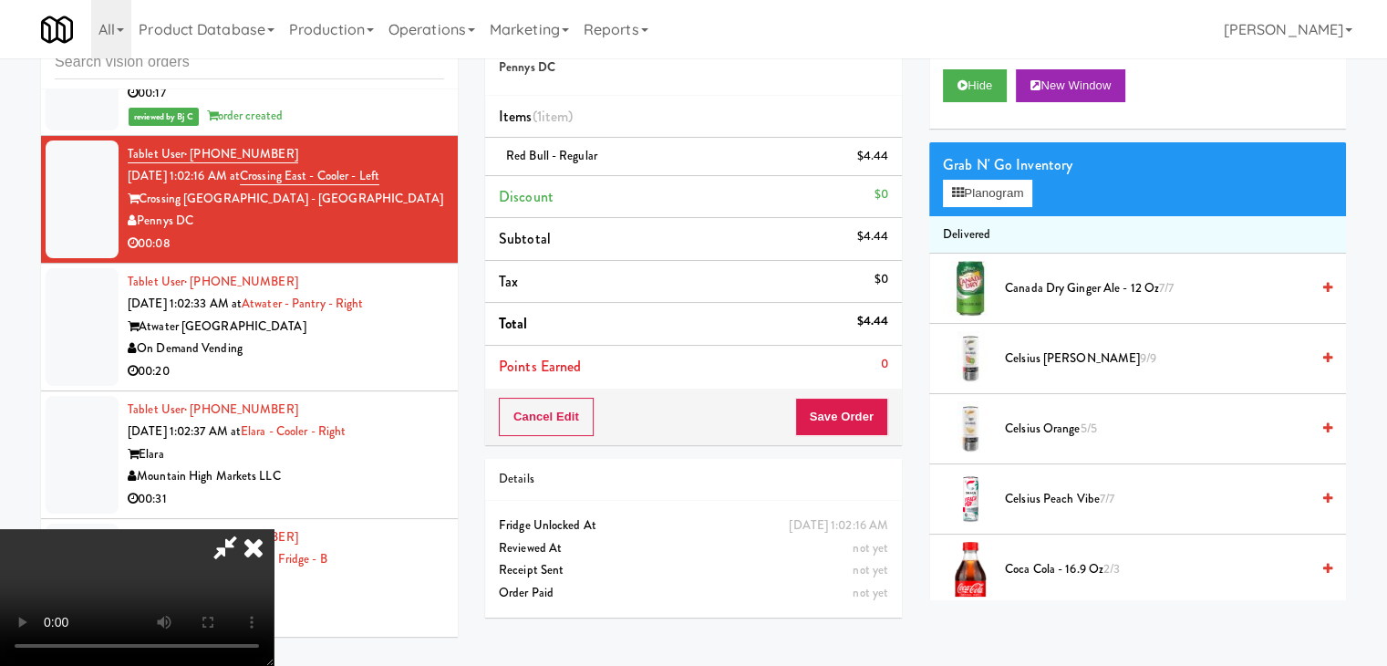
click at [274, 529] on video at bounding box center [137, 597] width 274 height 137
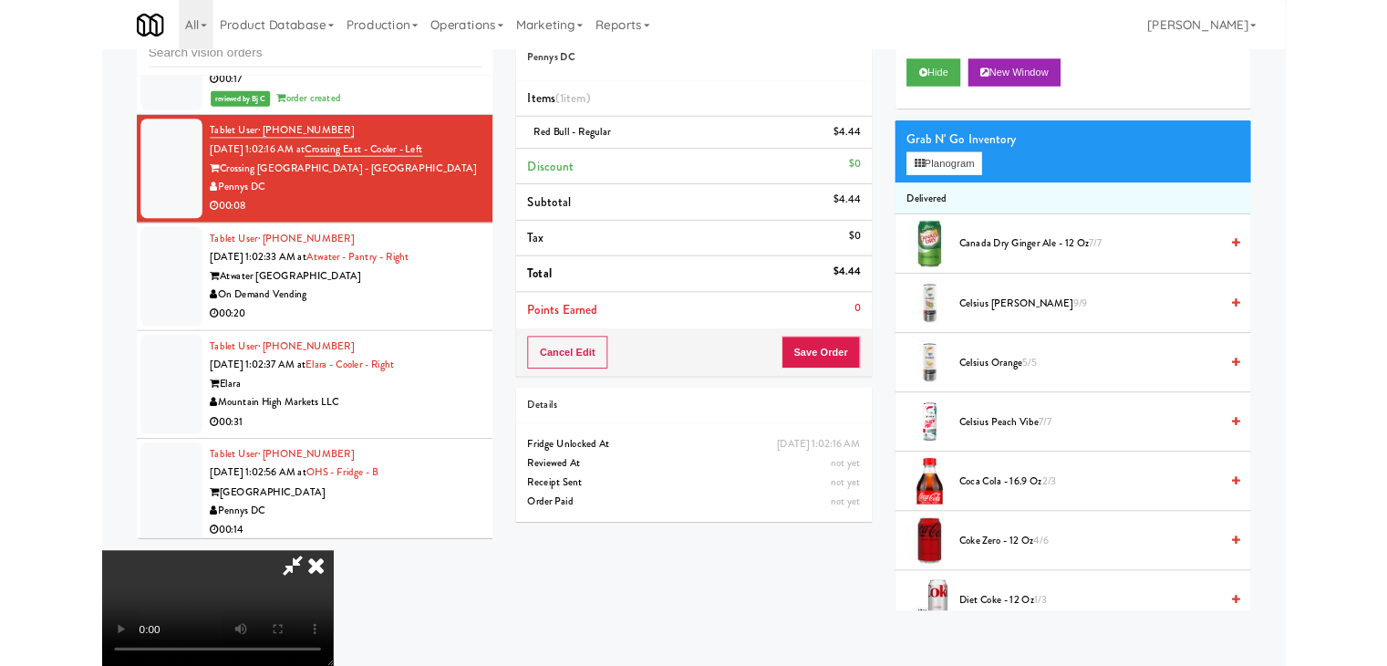
scroll to position [9712, 0]
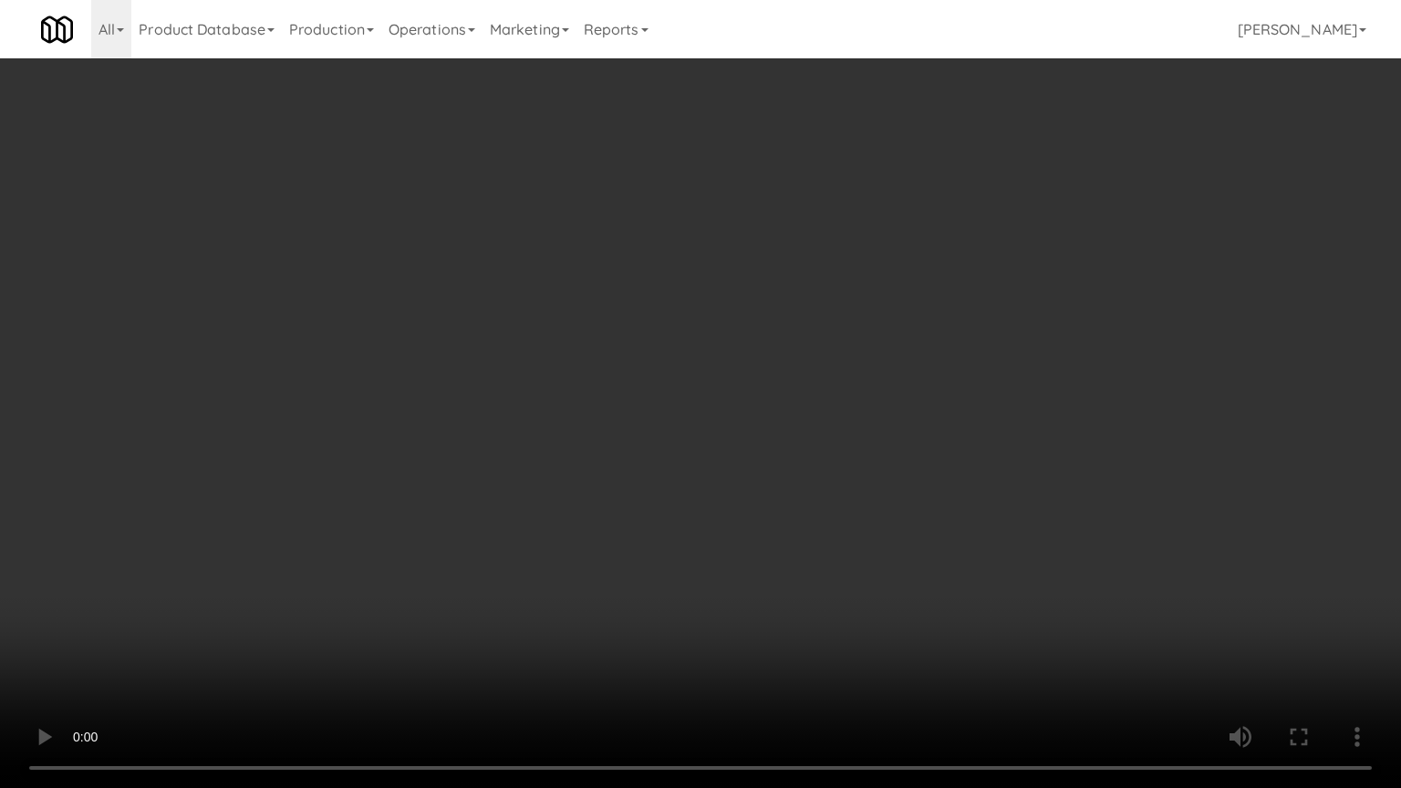
click at [591, 473] on video at bounding box center [700, 394] width 1401 height 788
click at [597, 473] on video at bounding box center [700, 394] width 1401 height 788
click at [598, 473] on video at bounding box center [700, 394] width 1401 height 788
click at [701, 484] on video at bounding box center [700, 394] width 1401 height 788
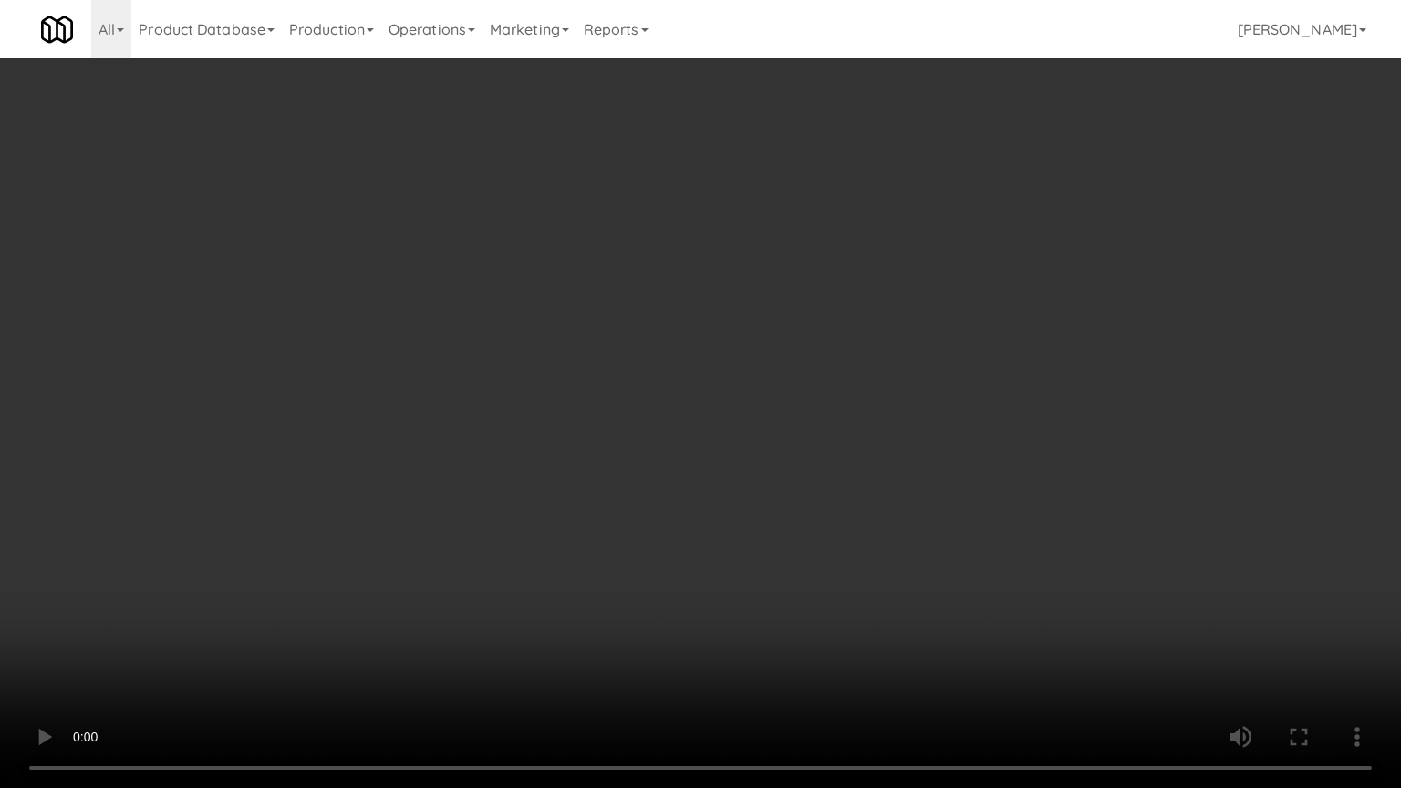
drag, startPoint x: 701, startPoint y: 484, endPoint x: 711, endPoint y: 381, distance: 103.7
click at [701, 484] on video at bounding box center [700, 394] width 1401 height 788
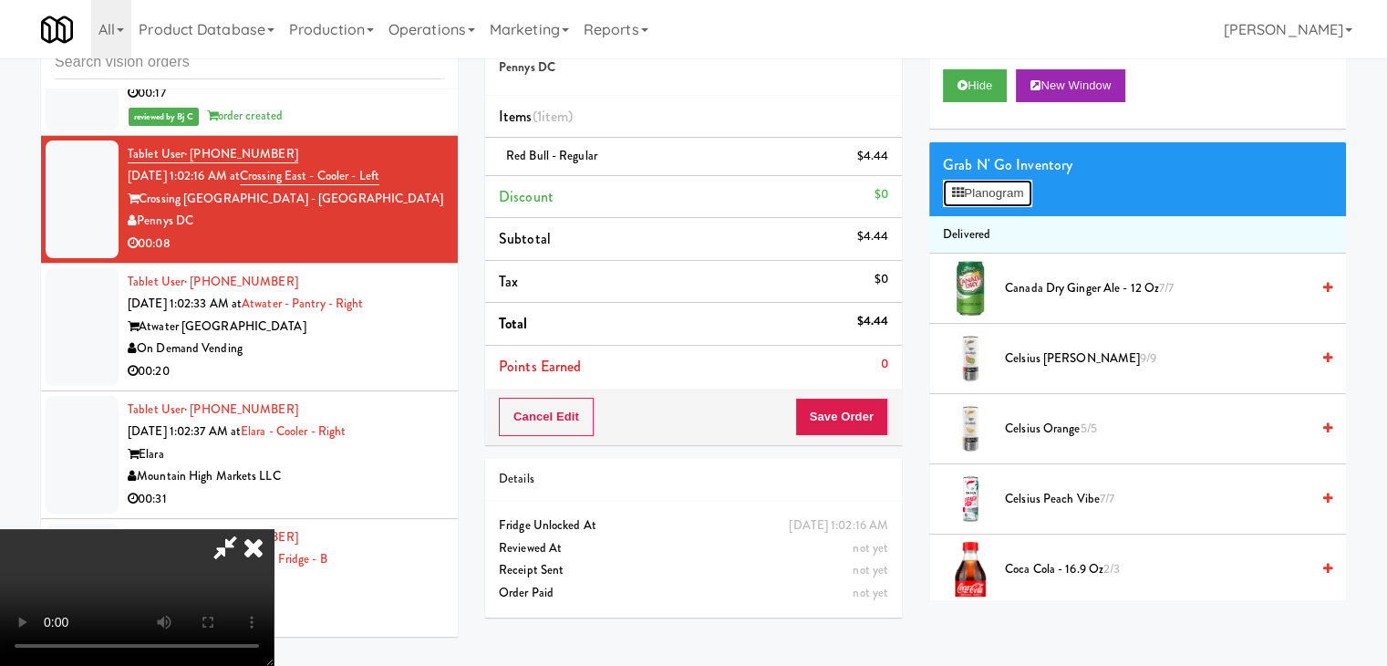
click at [965, 196] on button "Planogram" at bounding box center [987, 193] width 89 height 27
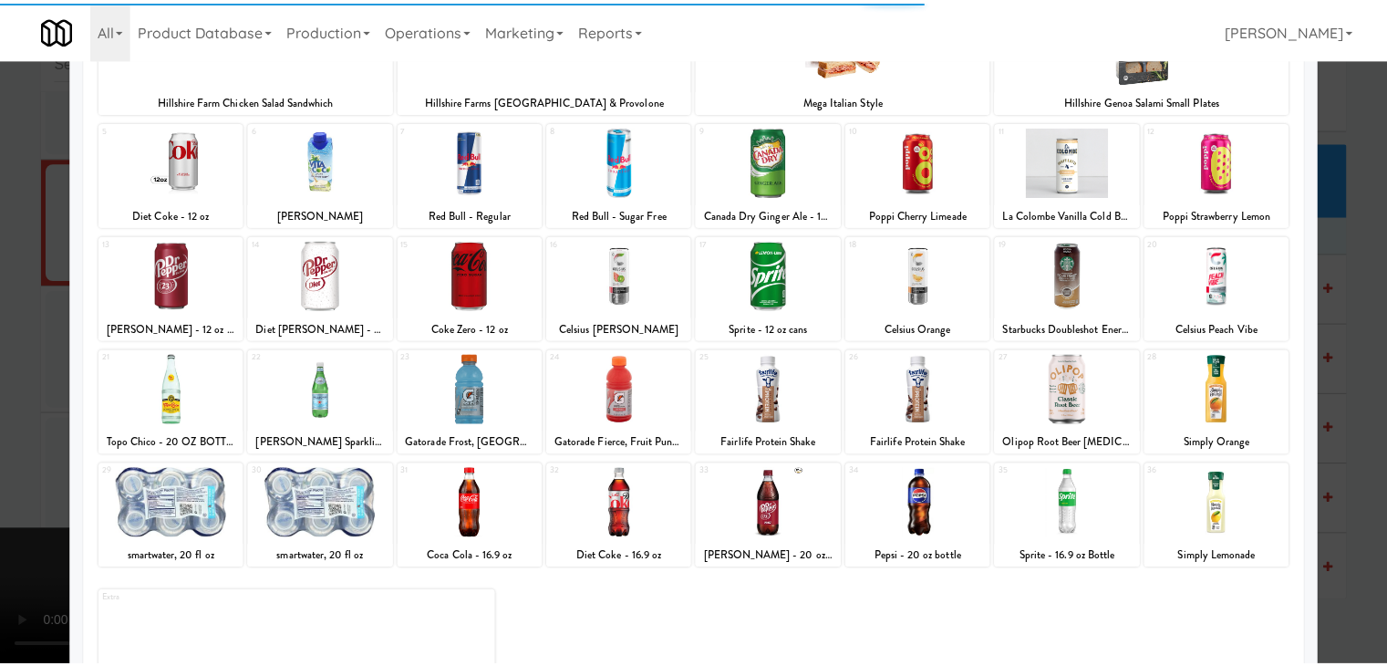
scroll to position [182, 0]
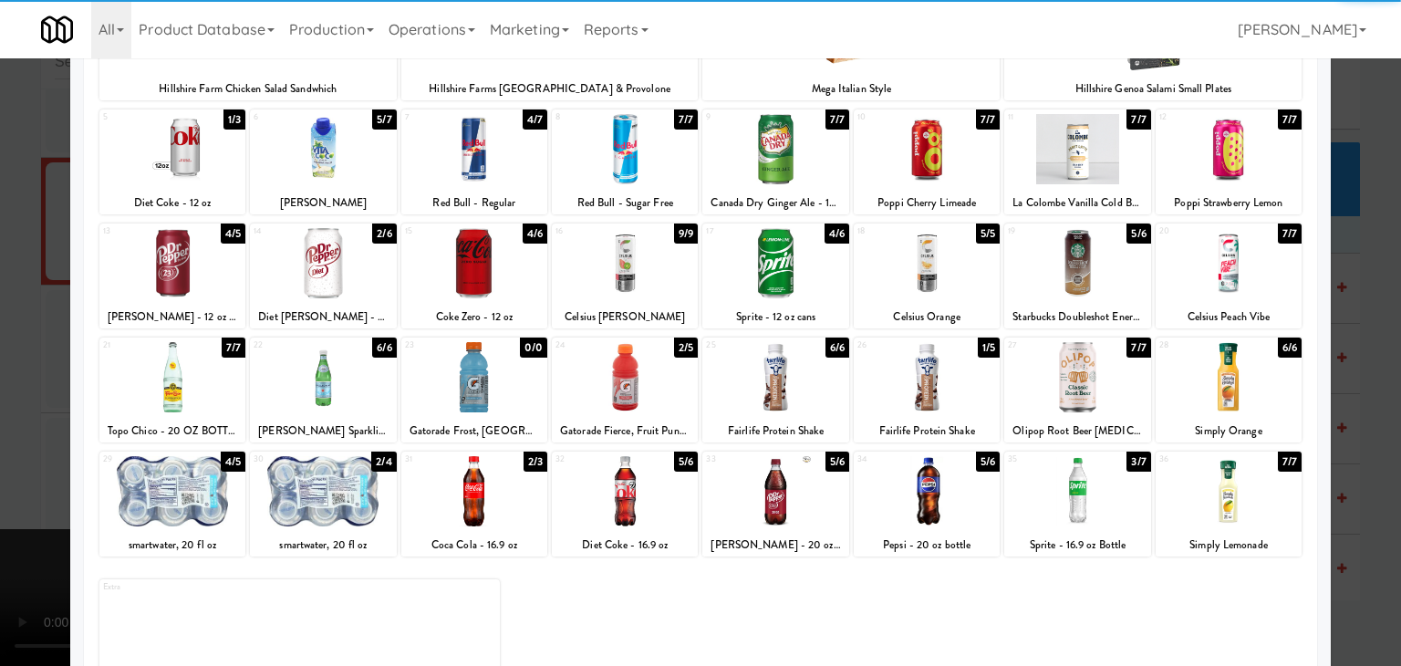
click at [776, 377] on div at bounding box center [775, 377] width 146 height 70
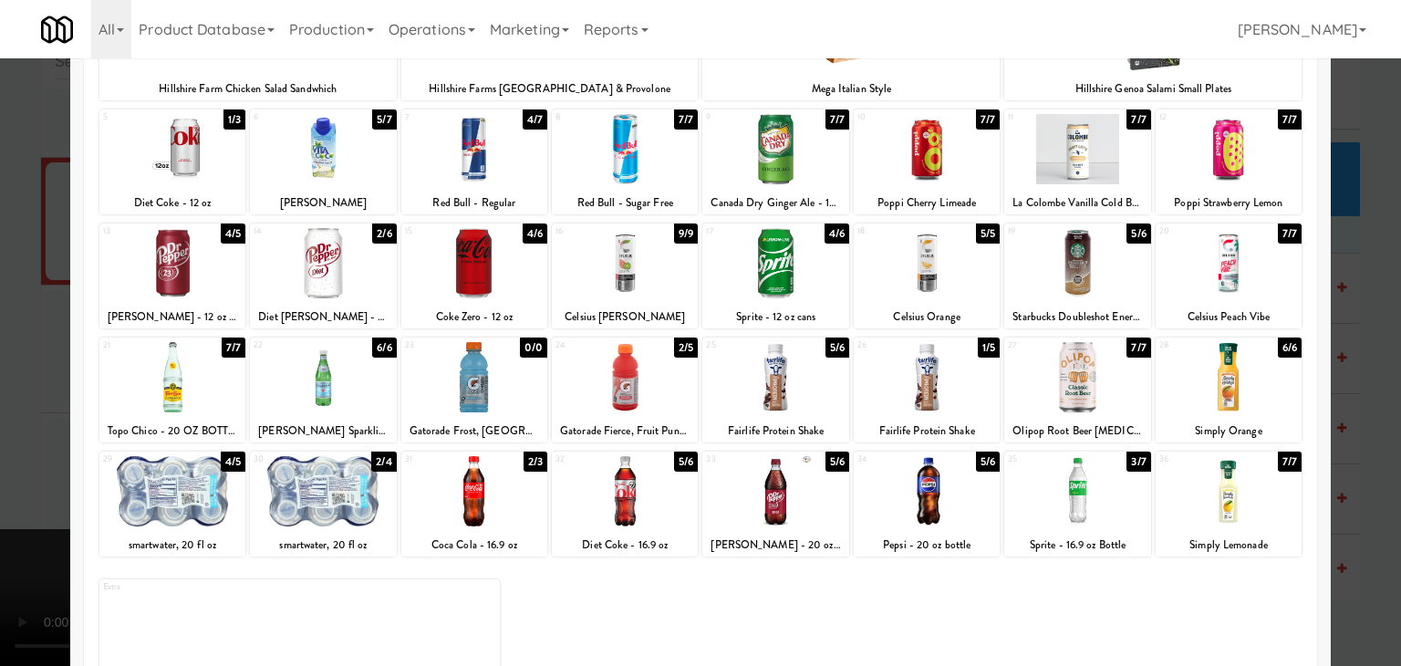
click at [0, 434] on div at bounding box center [700, 333] width 1401 height 666
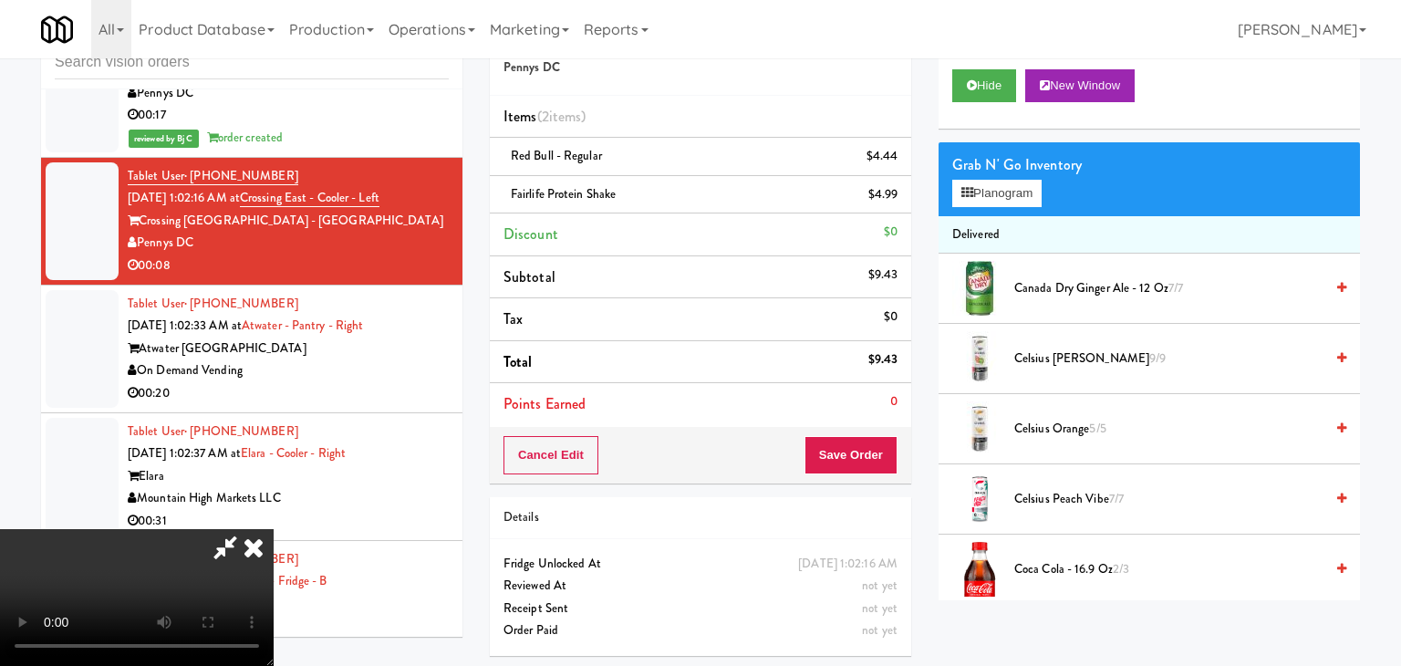
scroll to position [9734, 0]
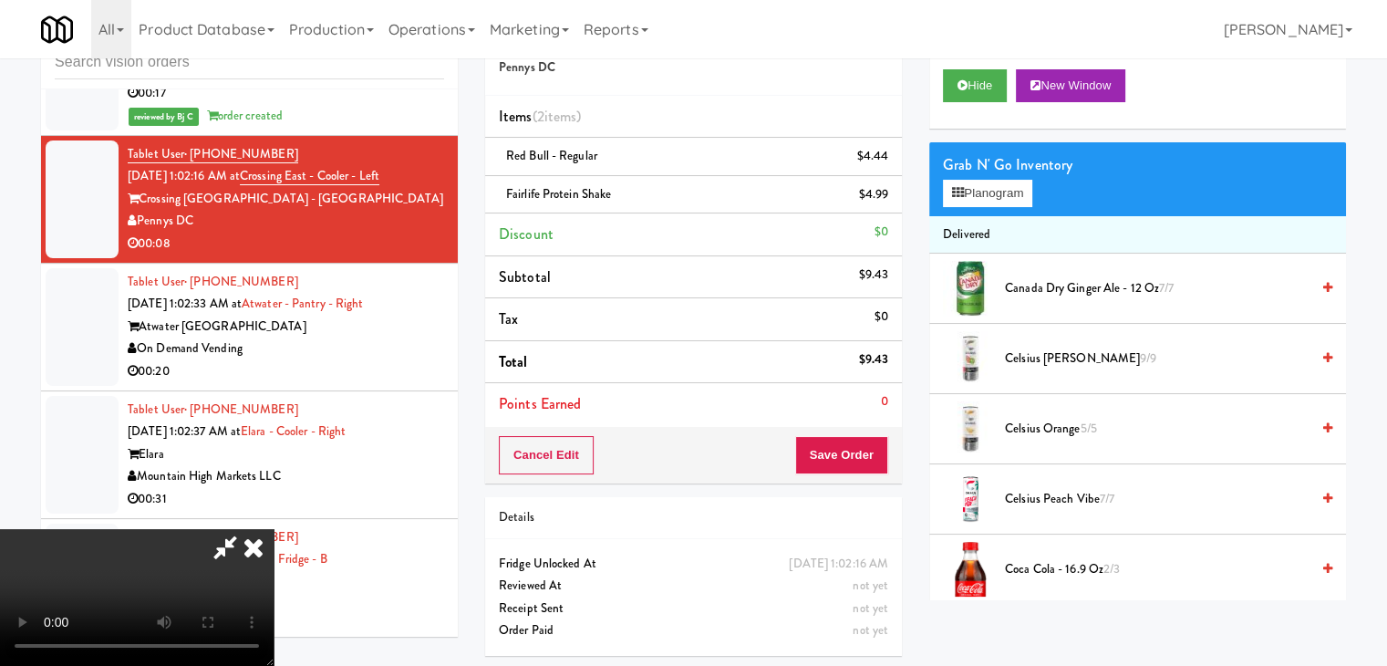
click at [274, 529] on video at bounding box center [137, 597] width 274 height 137
click at [978, 180] on button "Planogram" at bounding box center [987, 193] width 89 height 27
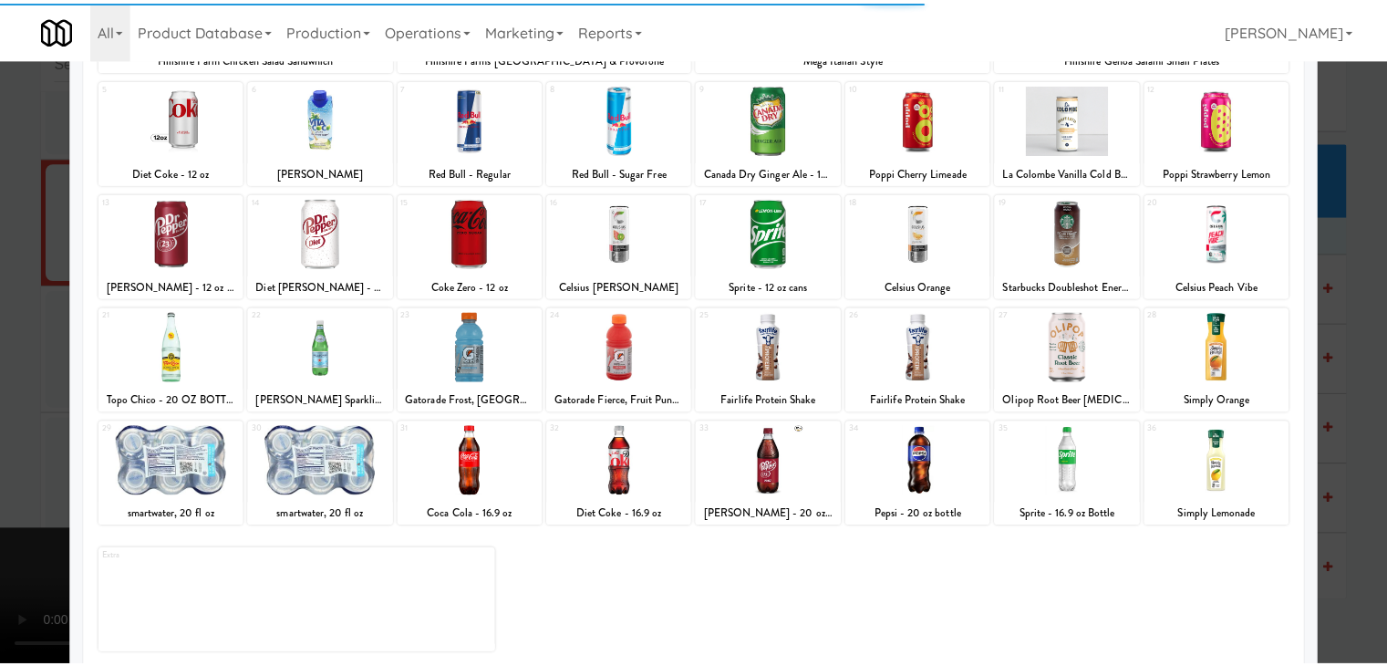
scroll to position [230, 0]
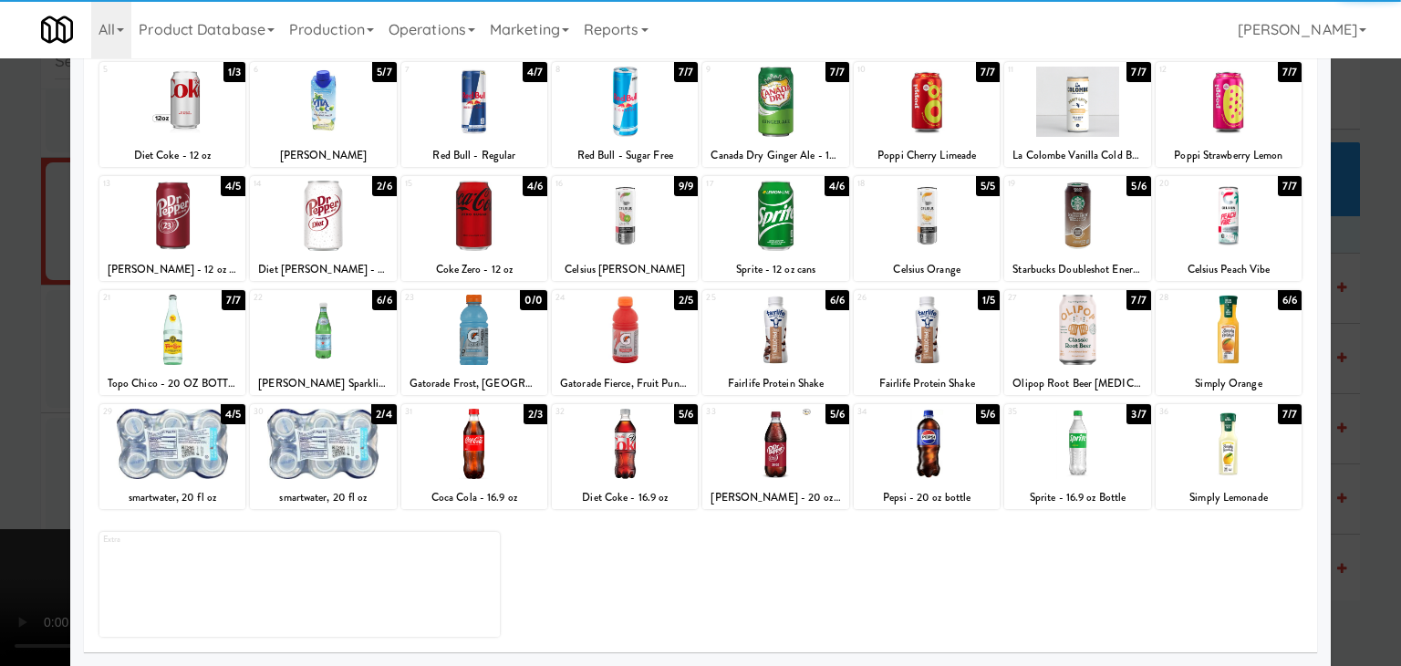
drag, startPoint x: 335, startPoint y: 453, endPoint x: 323, endPoint y: 453, distance: 11.9
click at [334, 453] on div at bounding box center [323, 444] width 146 height 70
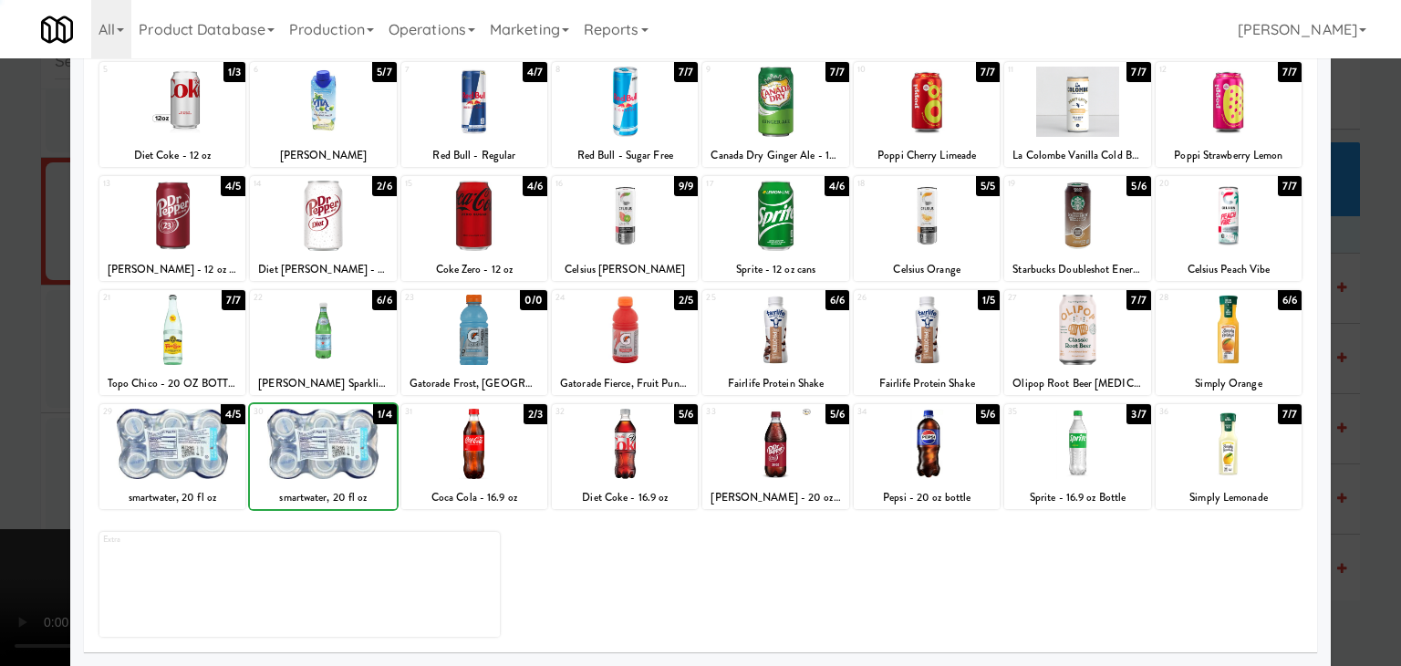
drag, startPoint x: 0, startPoint y: 448, endPoint x: 613, endPoint y: 442, distance: 613.0
click at [70, 442] on div "× Planogram Applied Last applied Friday 1:25 pm 1 0/4 Hillshire Farm Chicken Sa…" at bounding box center [700, 333] width 1401 height 666
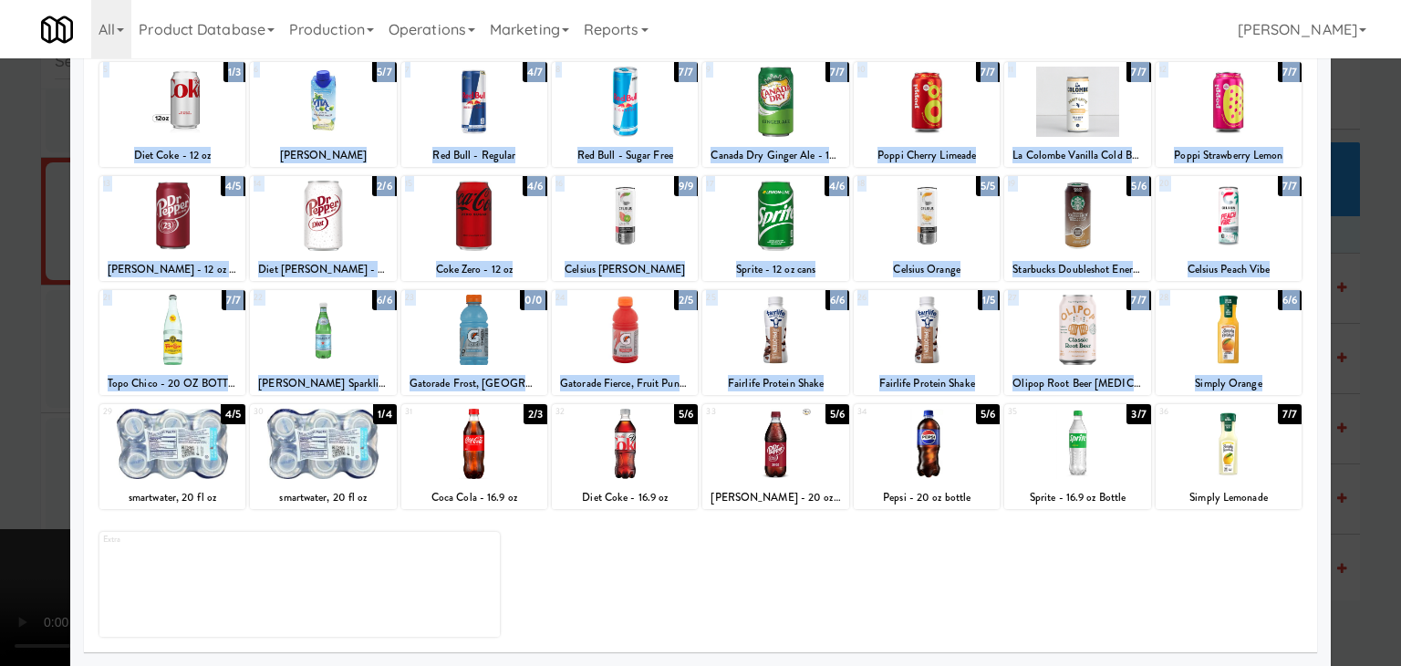
click at [32, 473] on div at bounding box center [700, 333] width 1401 height 666
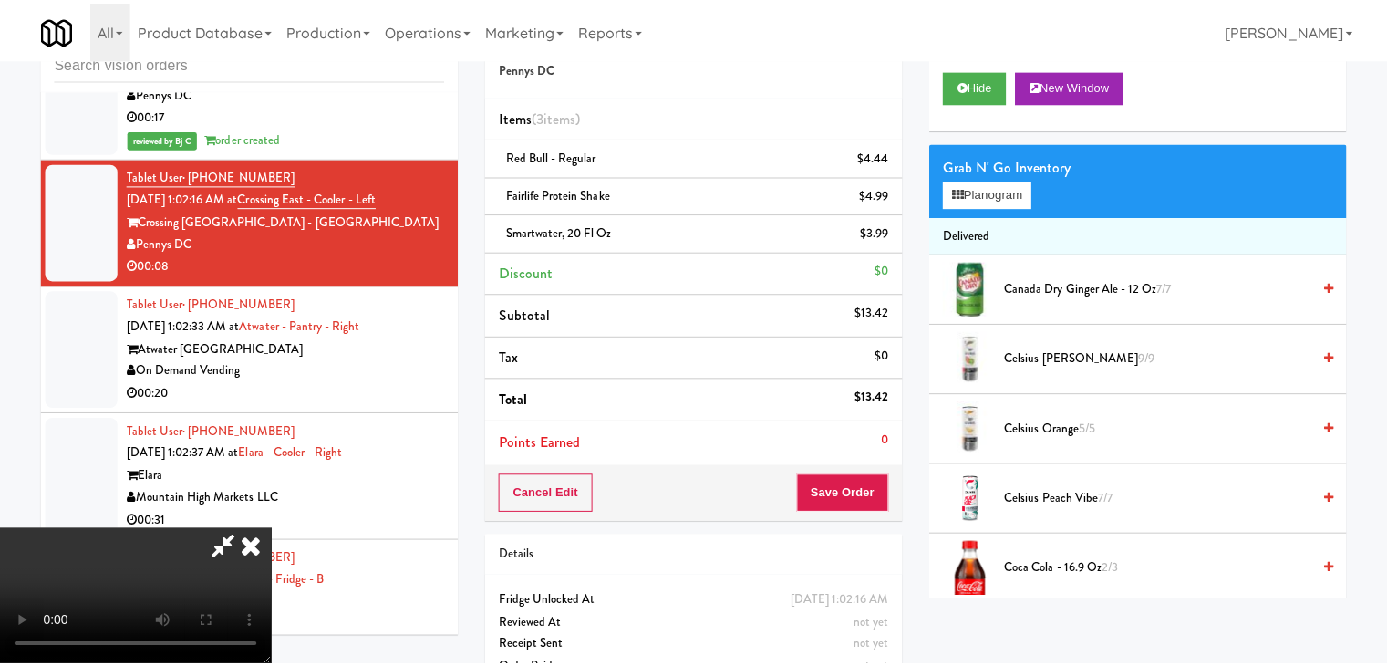
scroll to position [9734, 0]
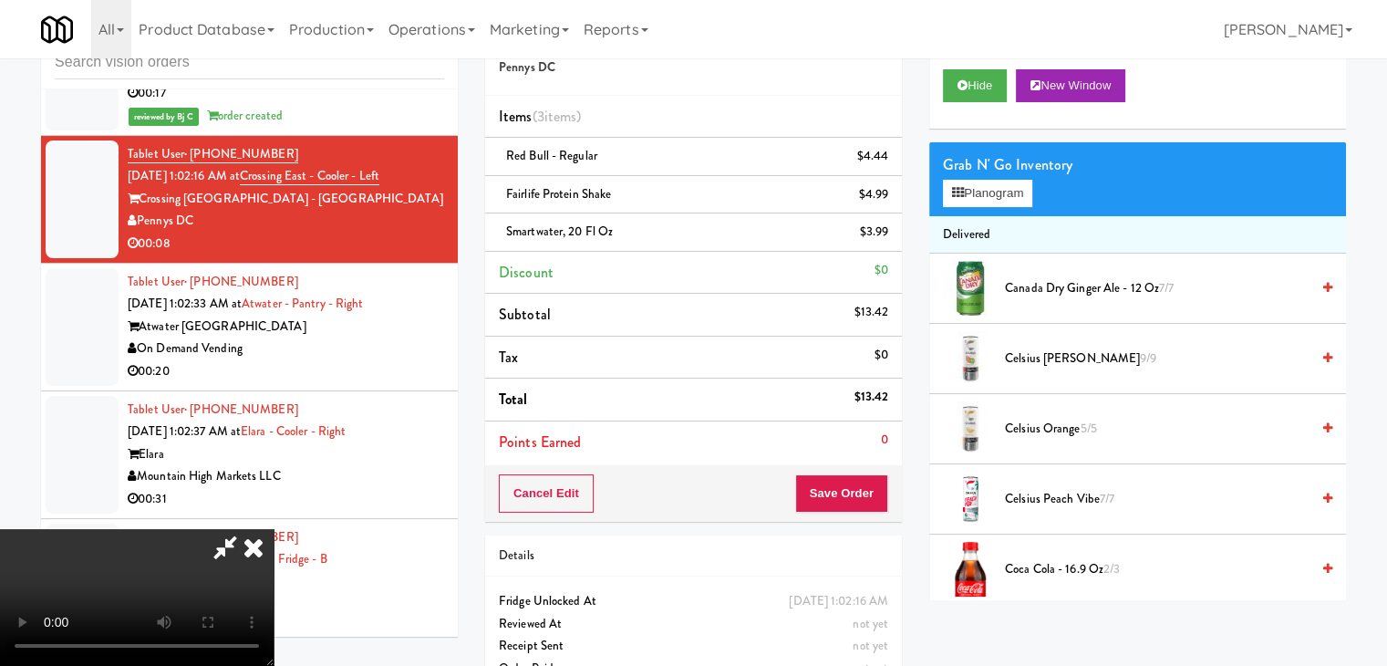
click at [274, 529] on video at bounding box center [137, 597] width 274 height 137
click at [849, 479] on button "Save Order" at bounding box center [841, 493] width 93 height 38
click at [857, 483] on button "Save Order" at bounding box center [841, 493] width 93 height 38
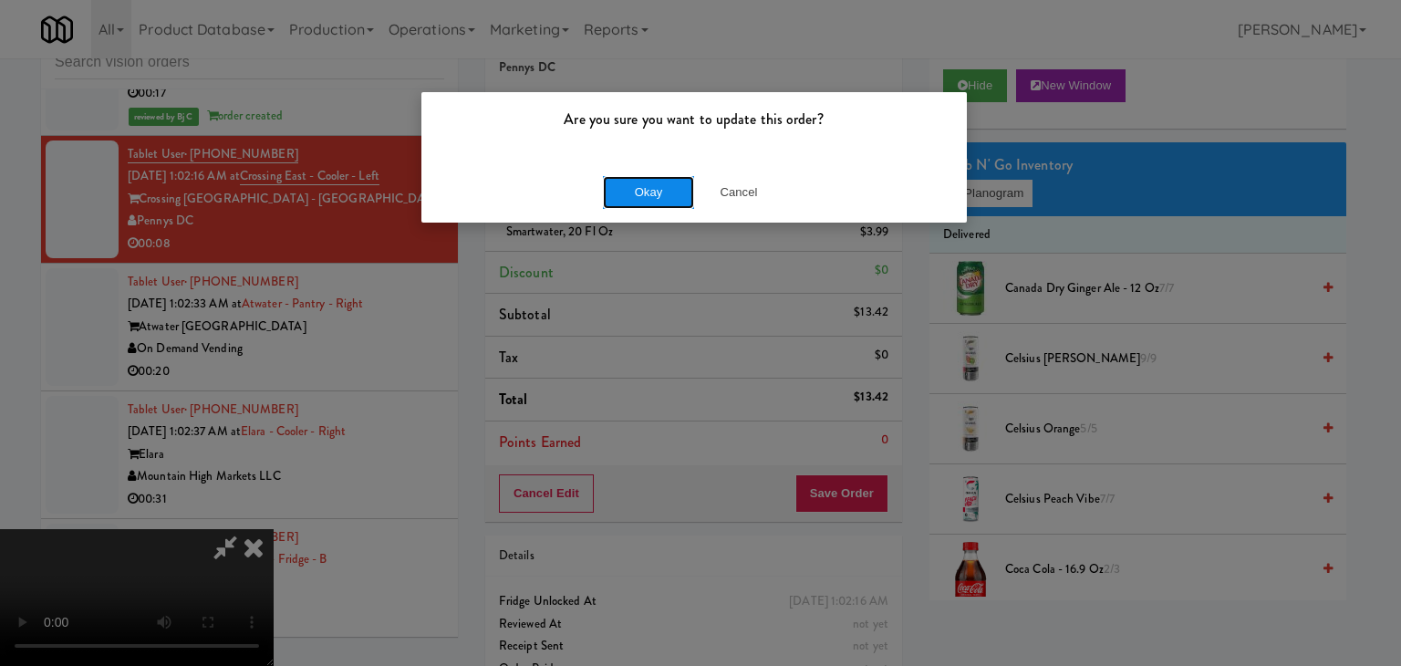
click at [679, 195] on button "Okay" at bounding box center [648, 192] width 91 height 33
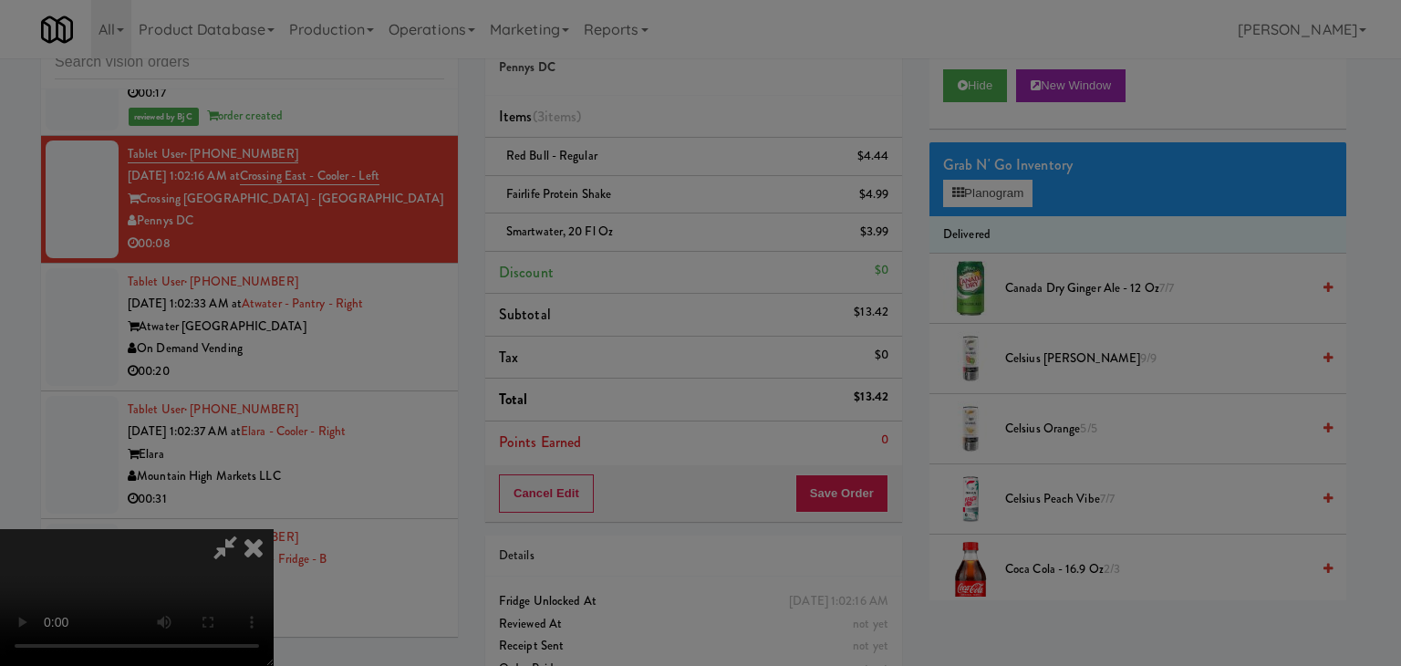
click at [679, 189] on div "Okay Cancel" at bounding box center [693, 158] width 545 height 61
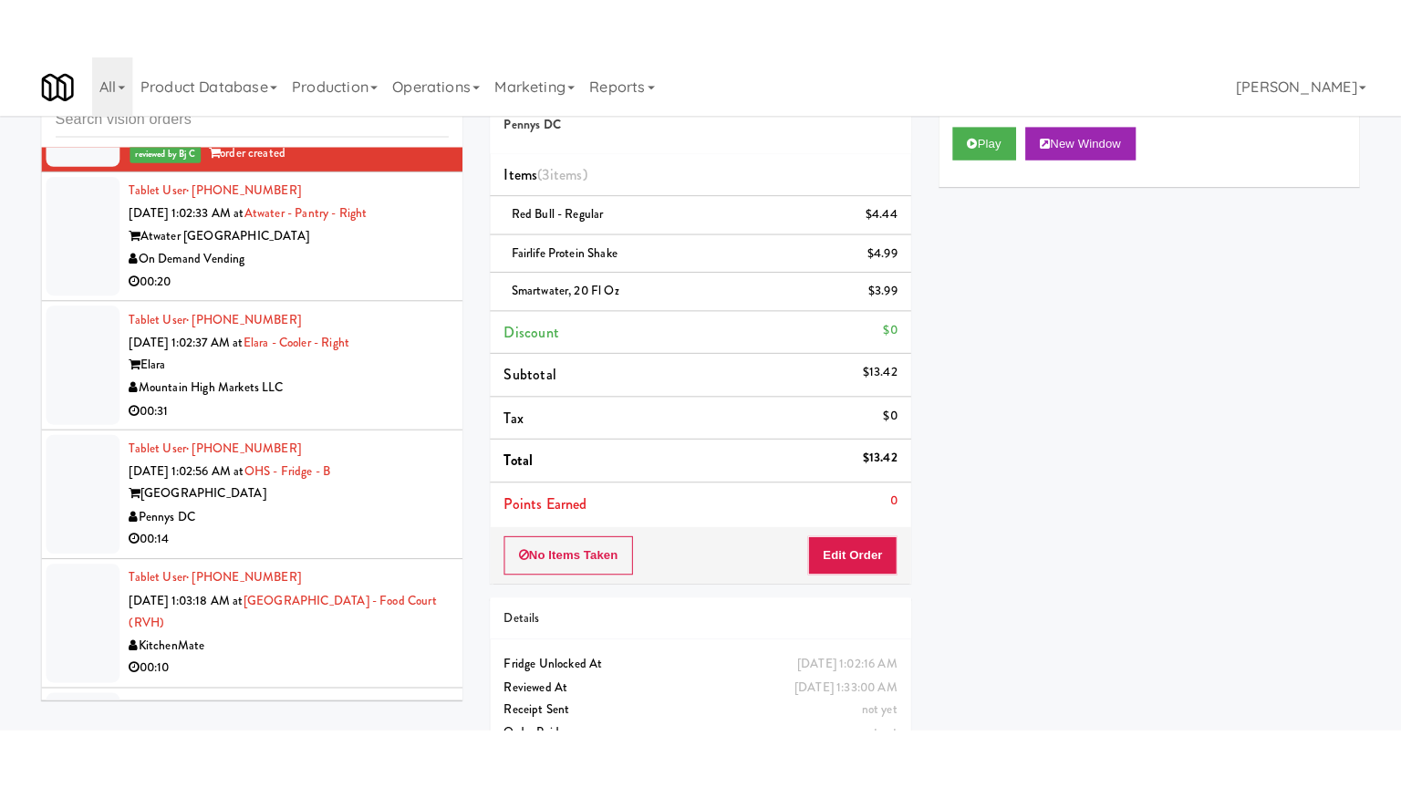
scroll to position [9917, 0]
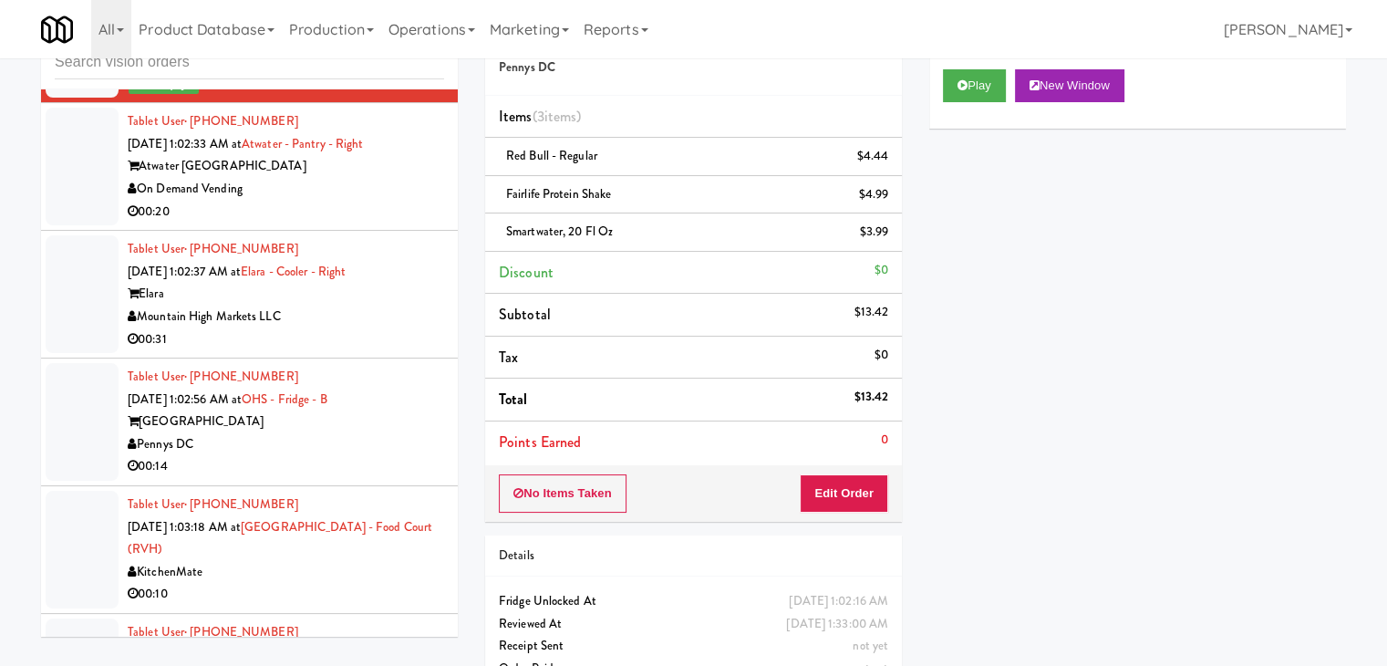
click at [427, 223] on div "Tablet User · (312) 351-9716 Sep 2, 2025 1:02:33 AM at Atwater - Pantry - Right…" at bounding box center [286, 166] width 317 height 112
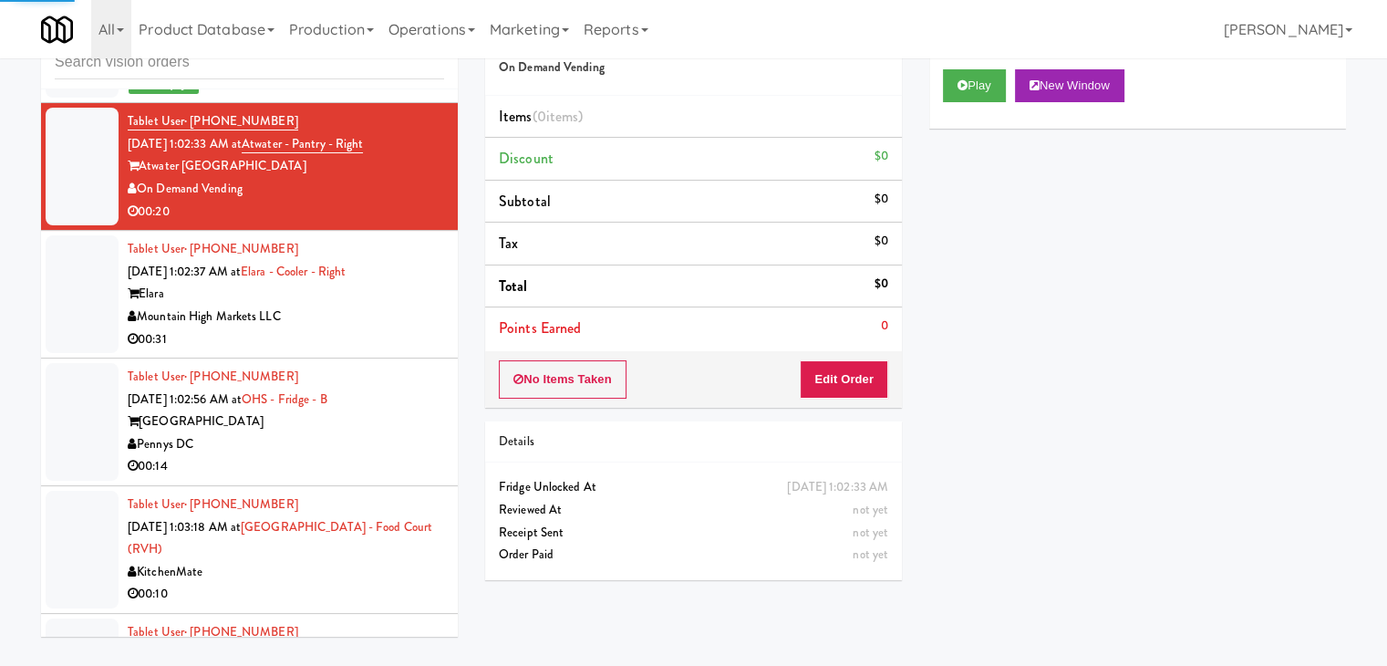
click at [971, 67] on div "Play New Window" at bounding box center [1137, 92] width 417 height 73
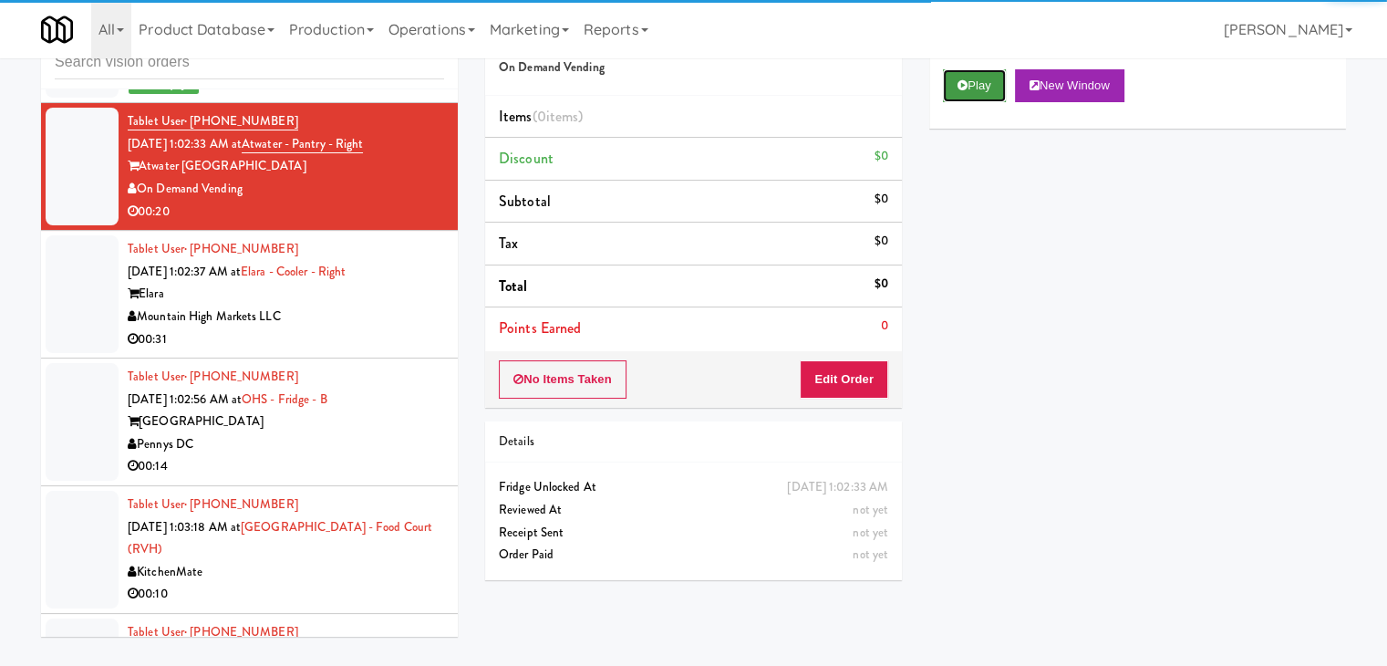
click at [985, 83] on button "Play" at bounding box center [974, 85] width 63 height 33
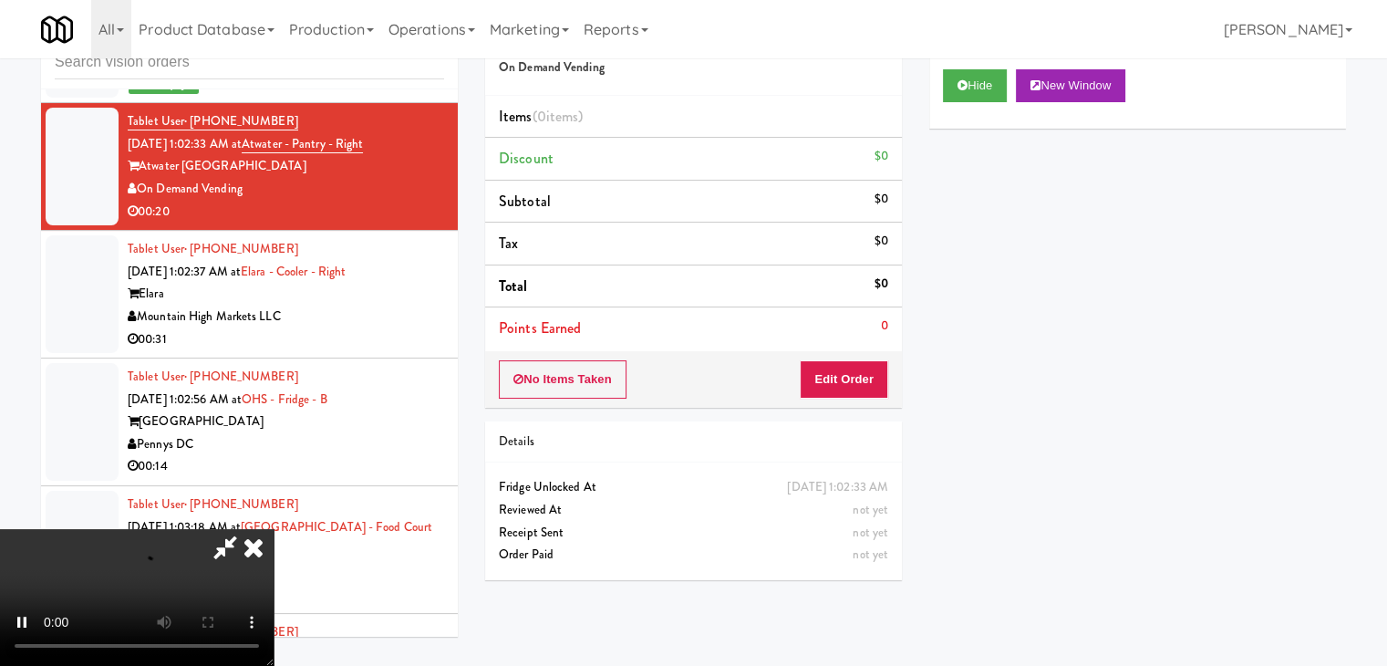
click at [852, 399] on div "No Items Taken Edit Order" at bounding box center [693, 379] width 417 height 57
click at [856, 390] on button "Edit Order" at bounding box center [844, 379] width 88 height 38
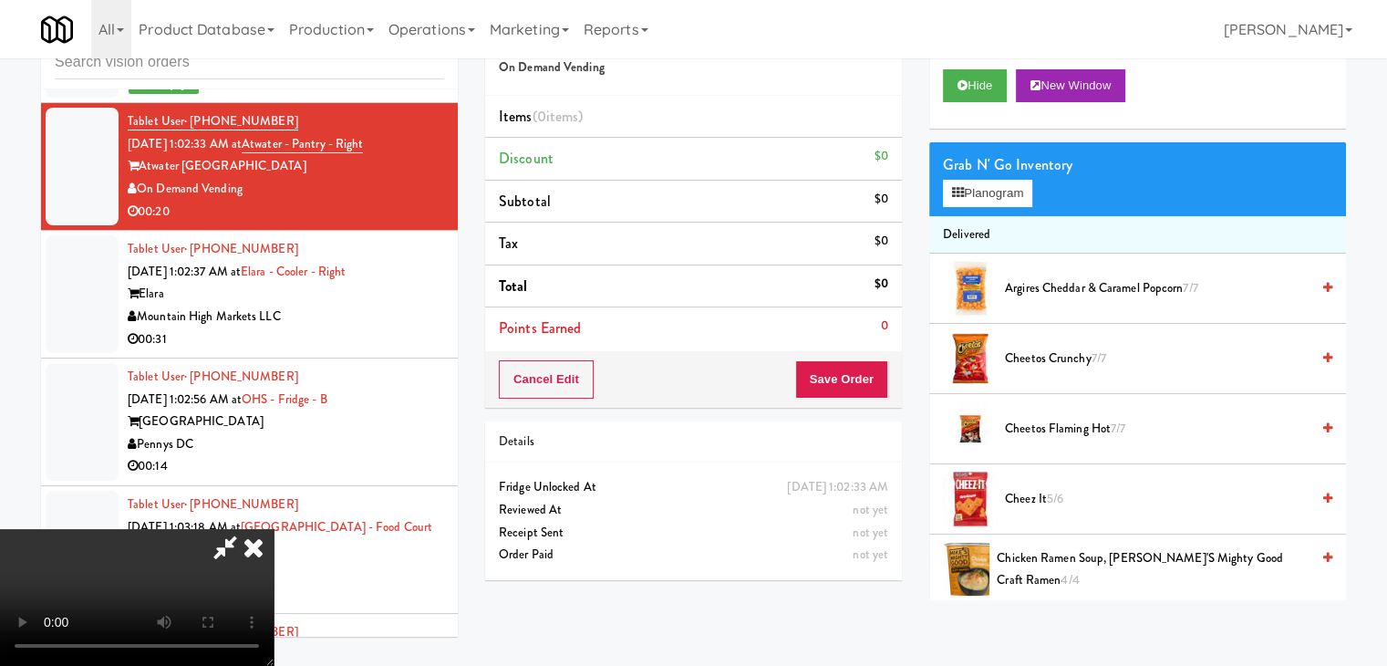
scroll to position [9895, 0]
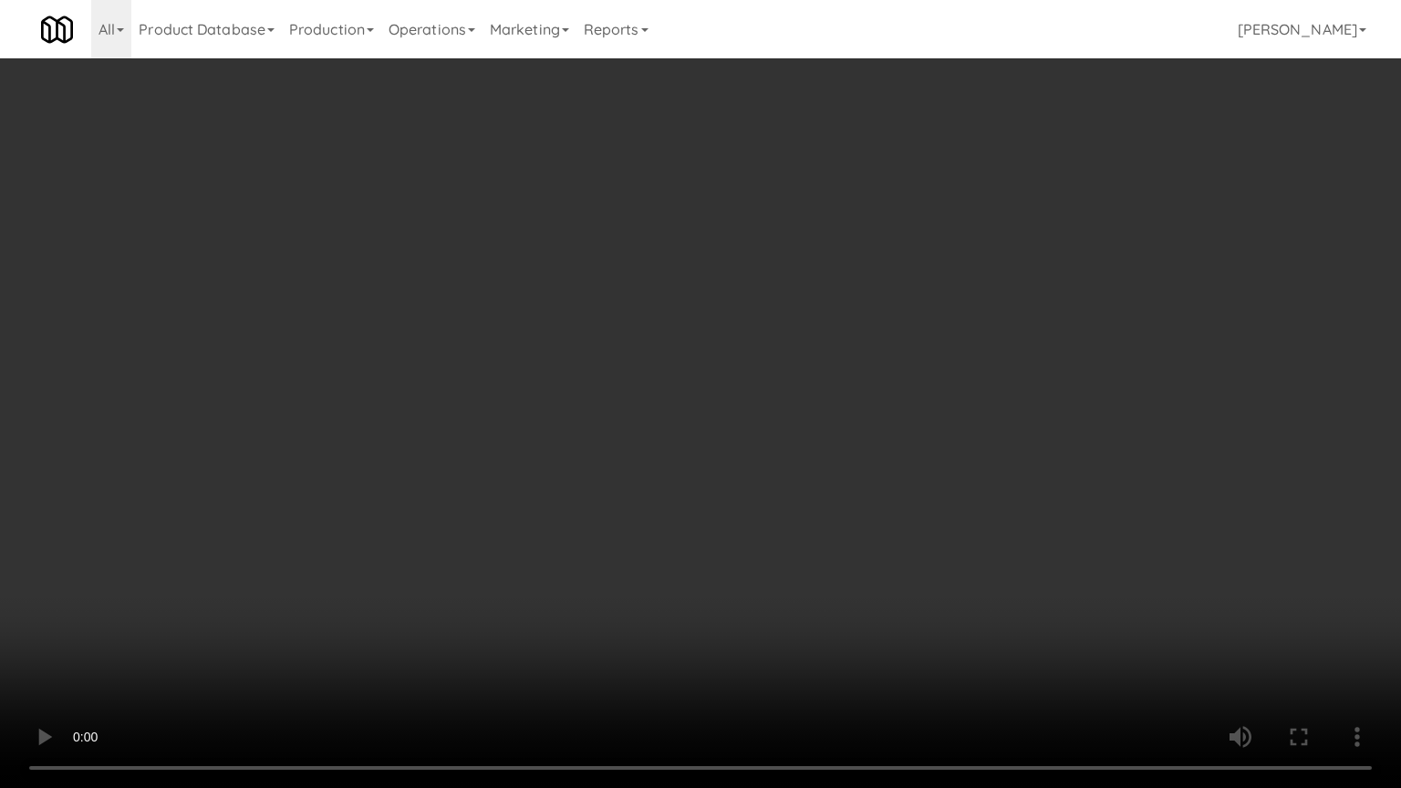
click at [722, 595] on video at bounding box center [700, 394] width 1401 height 788
click at [722, 587] on video at bounding box center [700, 394] width 1401 height 788
click at [773, 489] on video at bounding box center [700, 394] width 1401 height 788
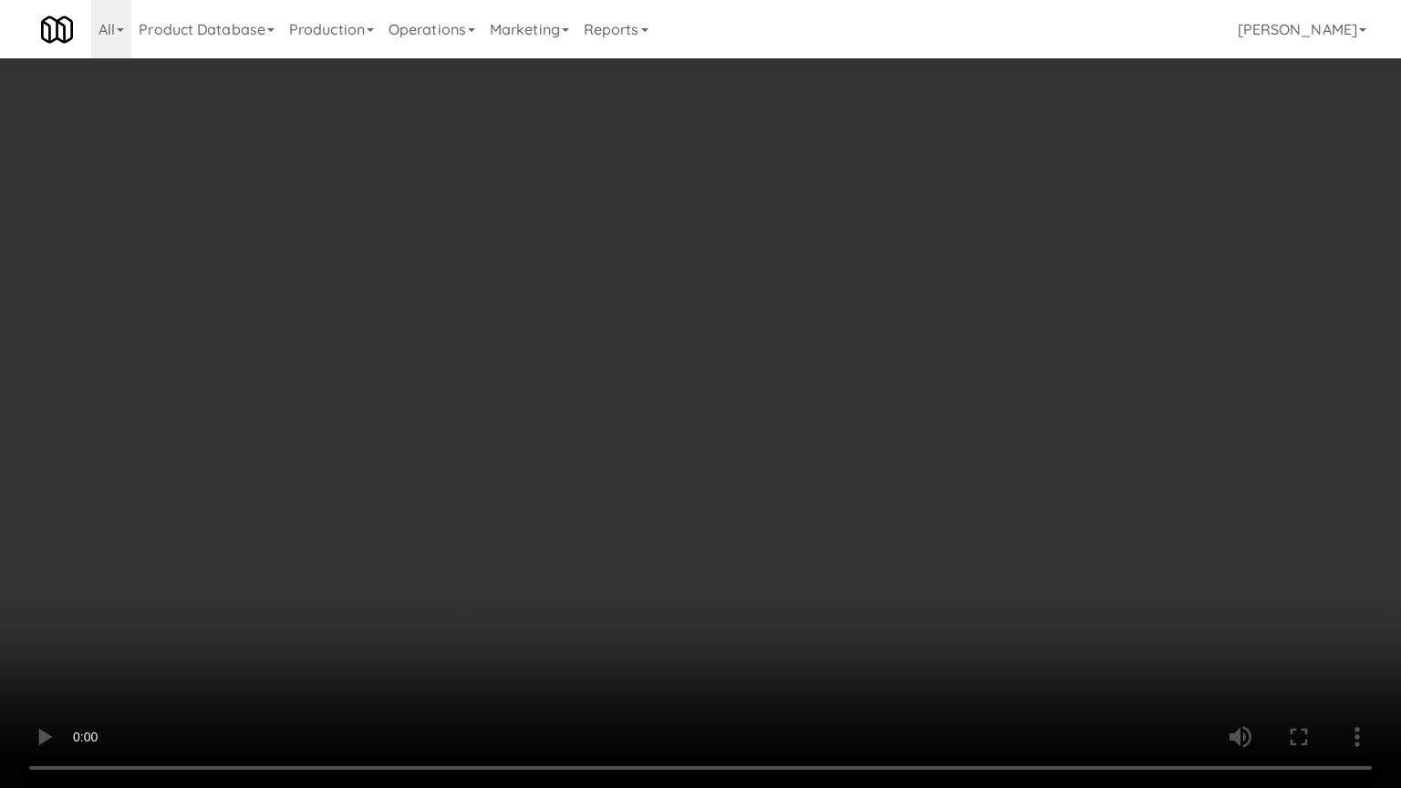
click at [773, 489] on video at bounding box center [700, 394] width 1401 height 788
drag, startPoint x: 773, startPoint y: 490, endPoint x: 770, endPoint y: 499, distance: 9.5
click at [773, 491] on video at bounding box center [700, 394] width 1401 height 788
click at [770, 497] on video at bounding box center [700, 394] width 1401 height 788
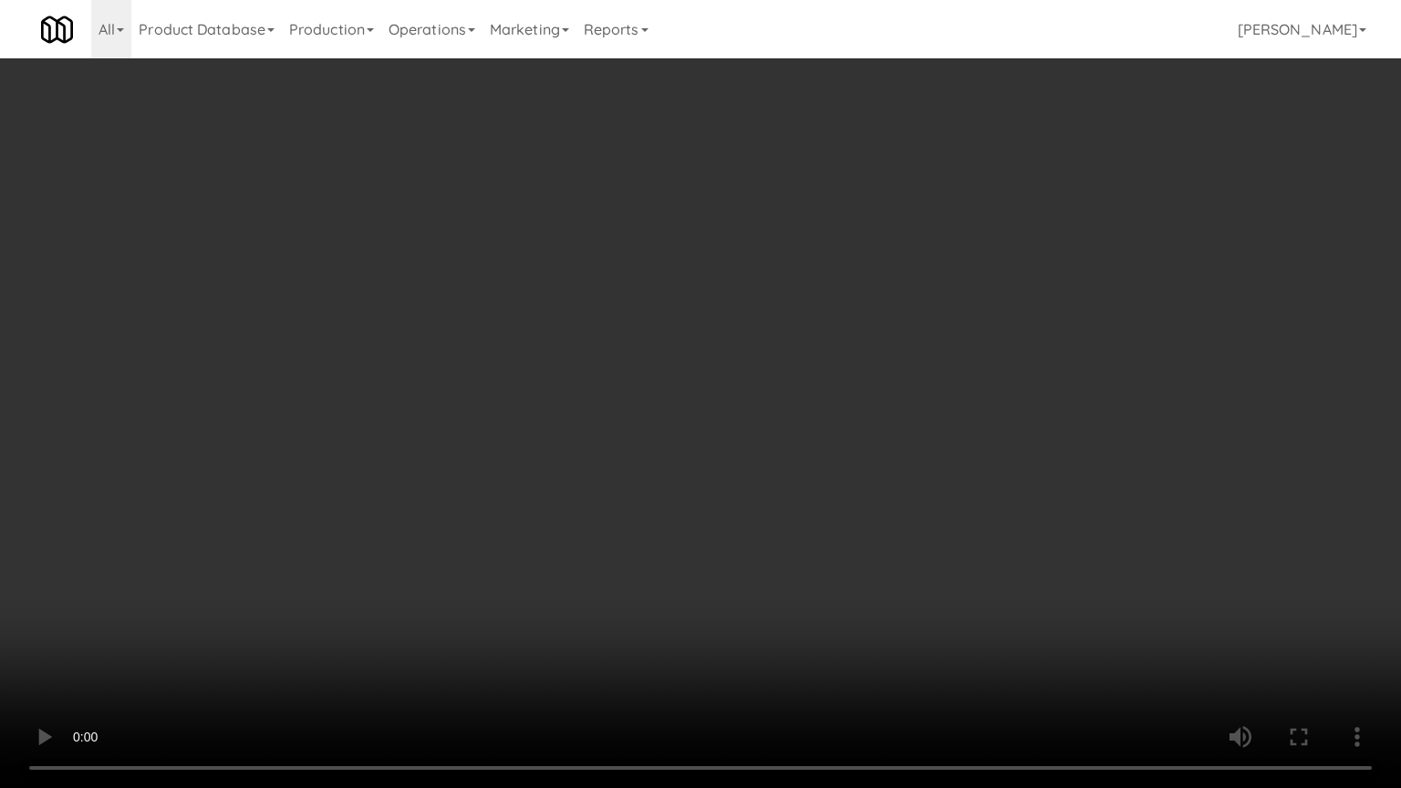
click at [770, 497] on video at bounding box center [700, 394] width 1401 height 788
click at [770, 498] on video at bounding box center [700, 394] width 1401 height 788
click at [773, 497] on video at bounding box center [700, 394] width 1401 height 788
click at [770, 500] on video at bounding box center [700, 394] width 1401 height 788
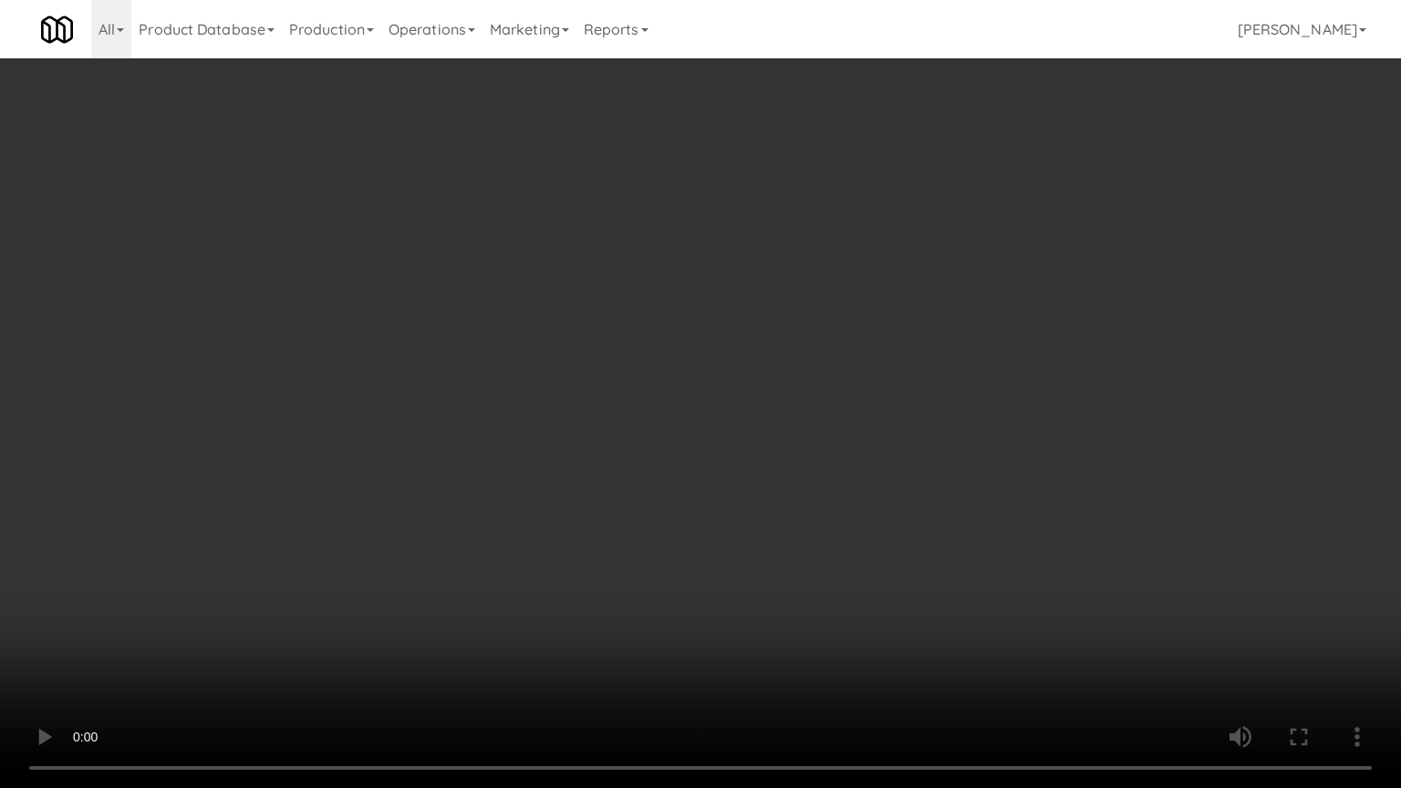
click at [770, 500] on video at bounding box center [700, 394] width 1401 height 788
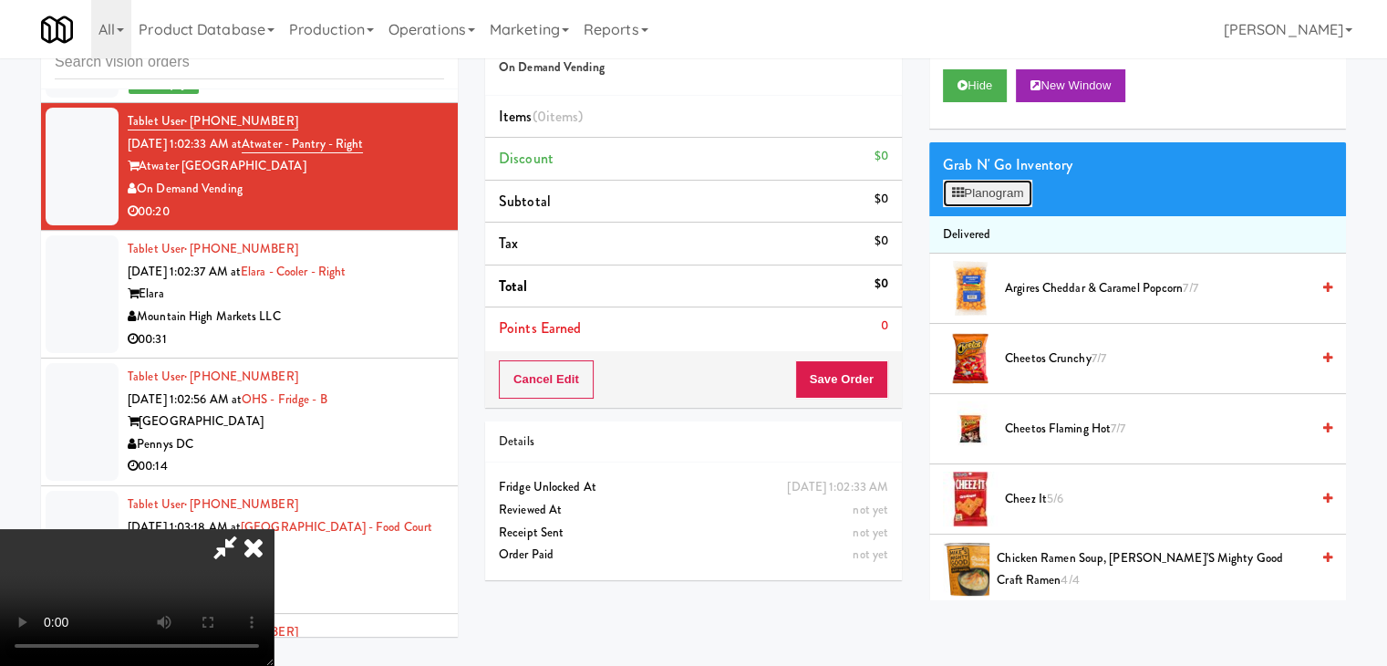
click at [976, 187] on button "Planogram" at bounding box center [987, 193] width 89 height 27
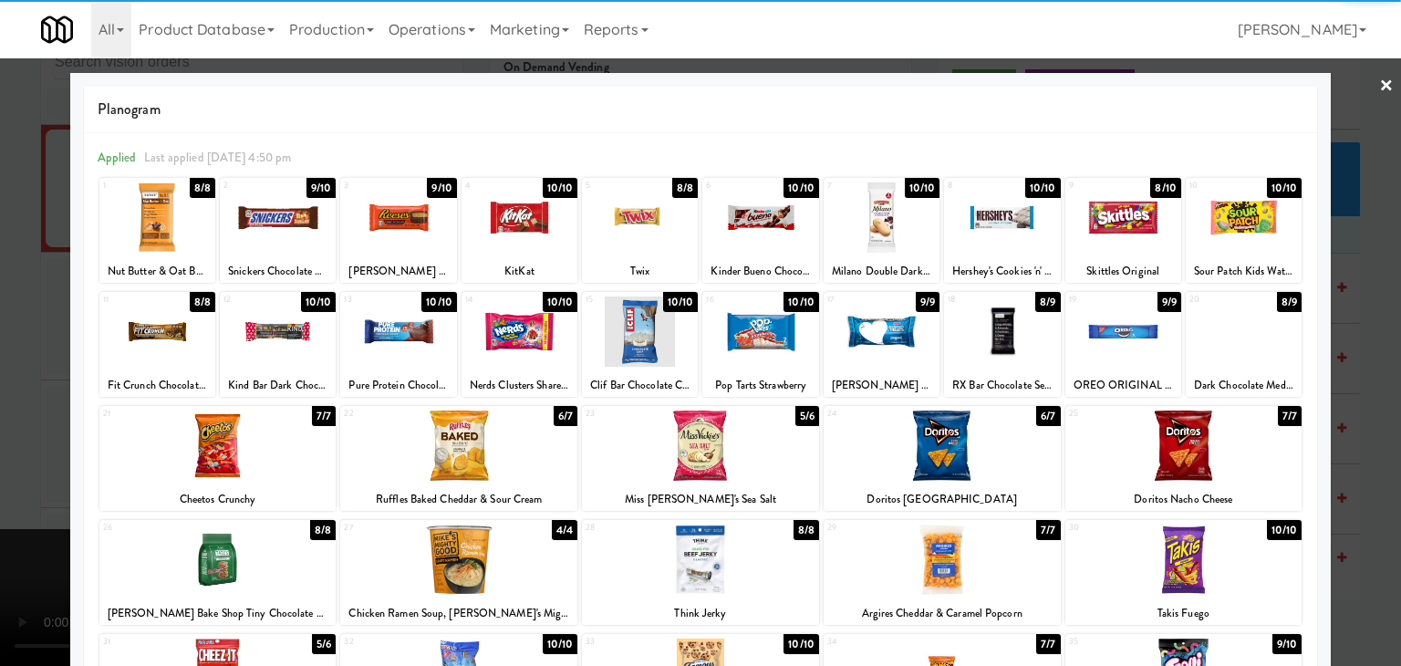
click at [1253, 224] on div at bounding box center [1244, 217] width 116 height 70
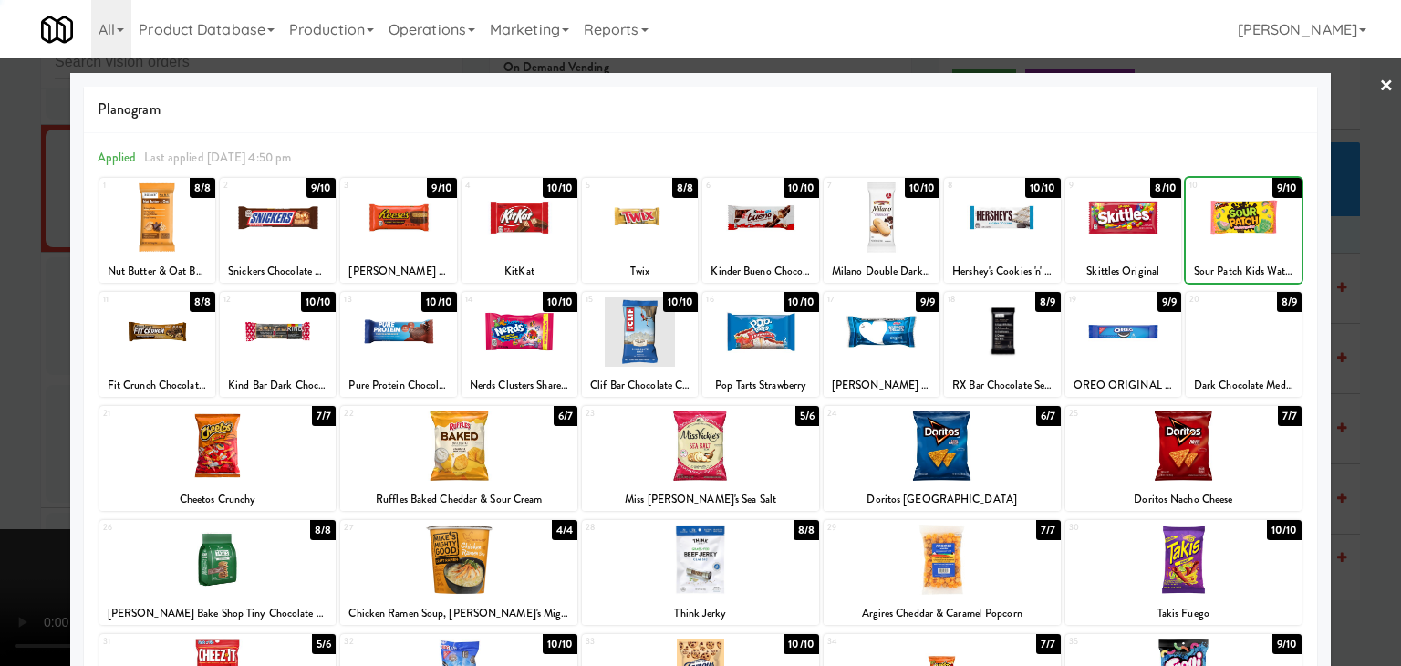
drag, startPoint x: 1367, startPoint y: 263, endPoint x: 1109, endPoint y: 270, distance: 258.2
click at [1365, 263] on div at bounding box center [700, 333] width 1401 height 666
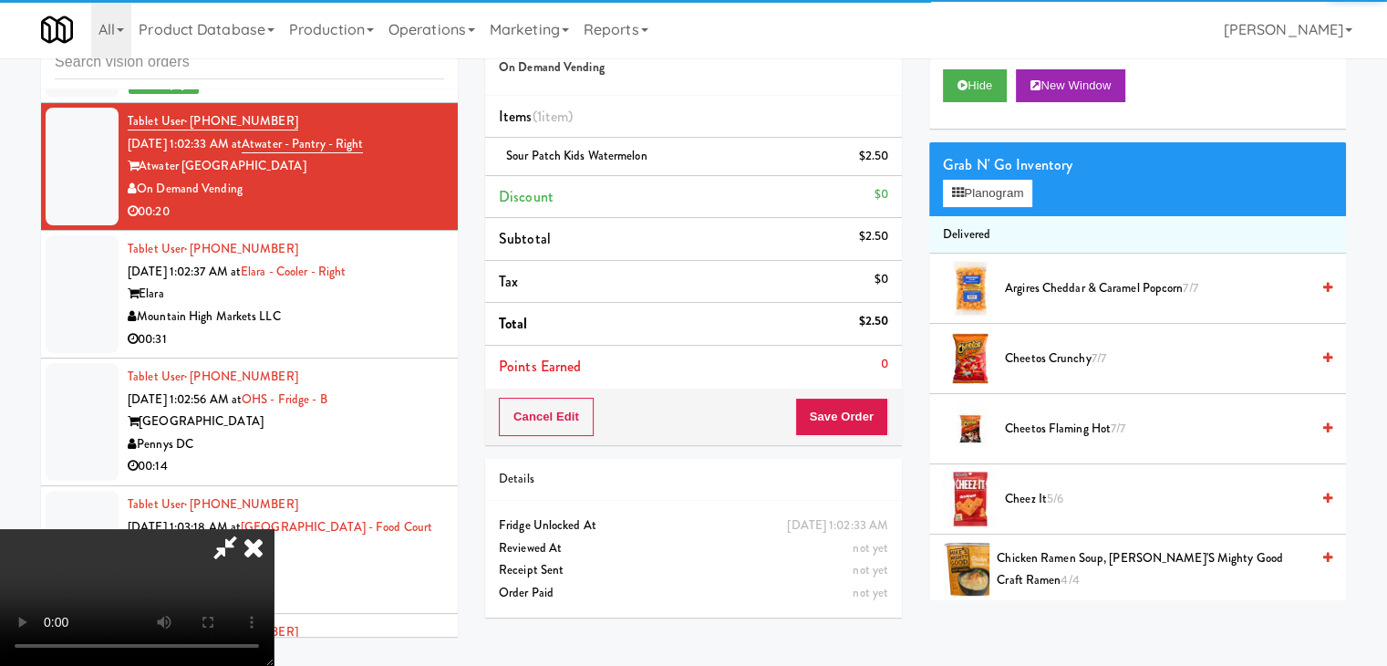
click at [274, 529] on video at bounding box center [137, 597] width 274 height 137
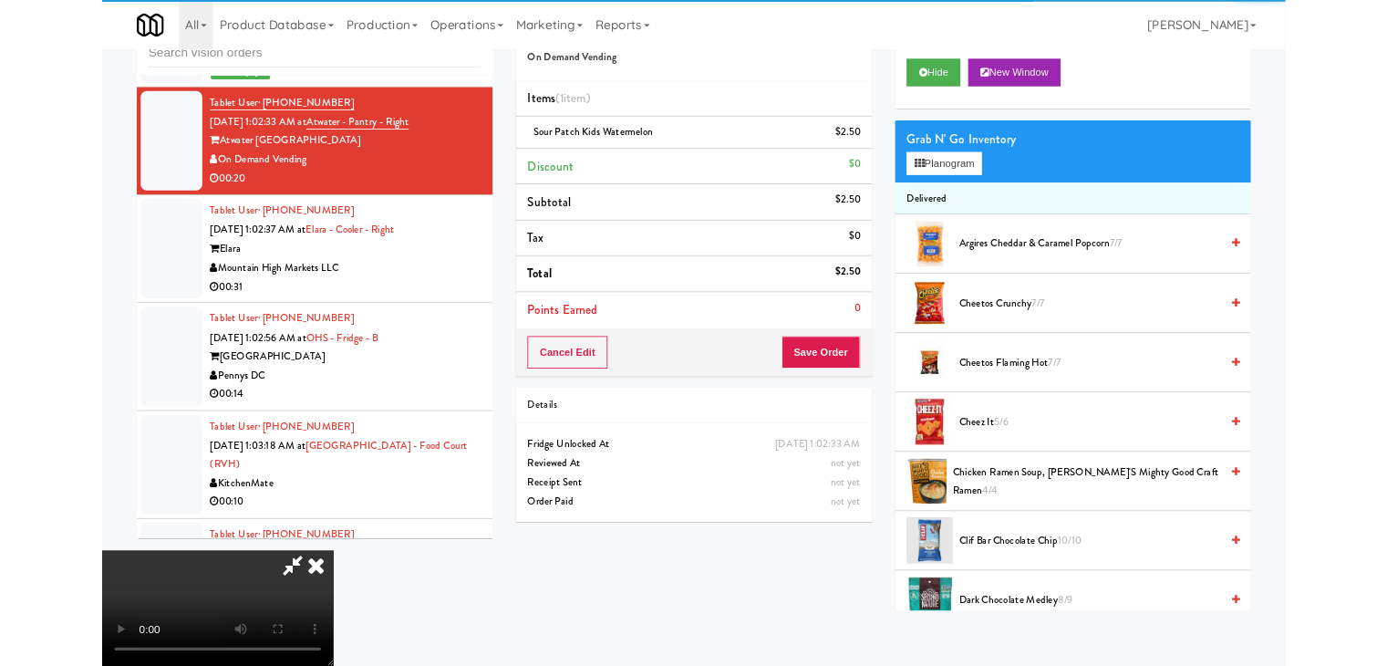
scroll to position [9895, 0]
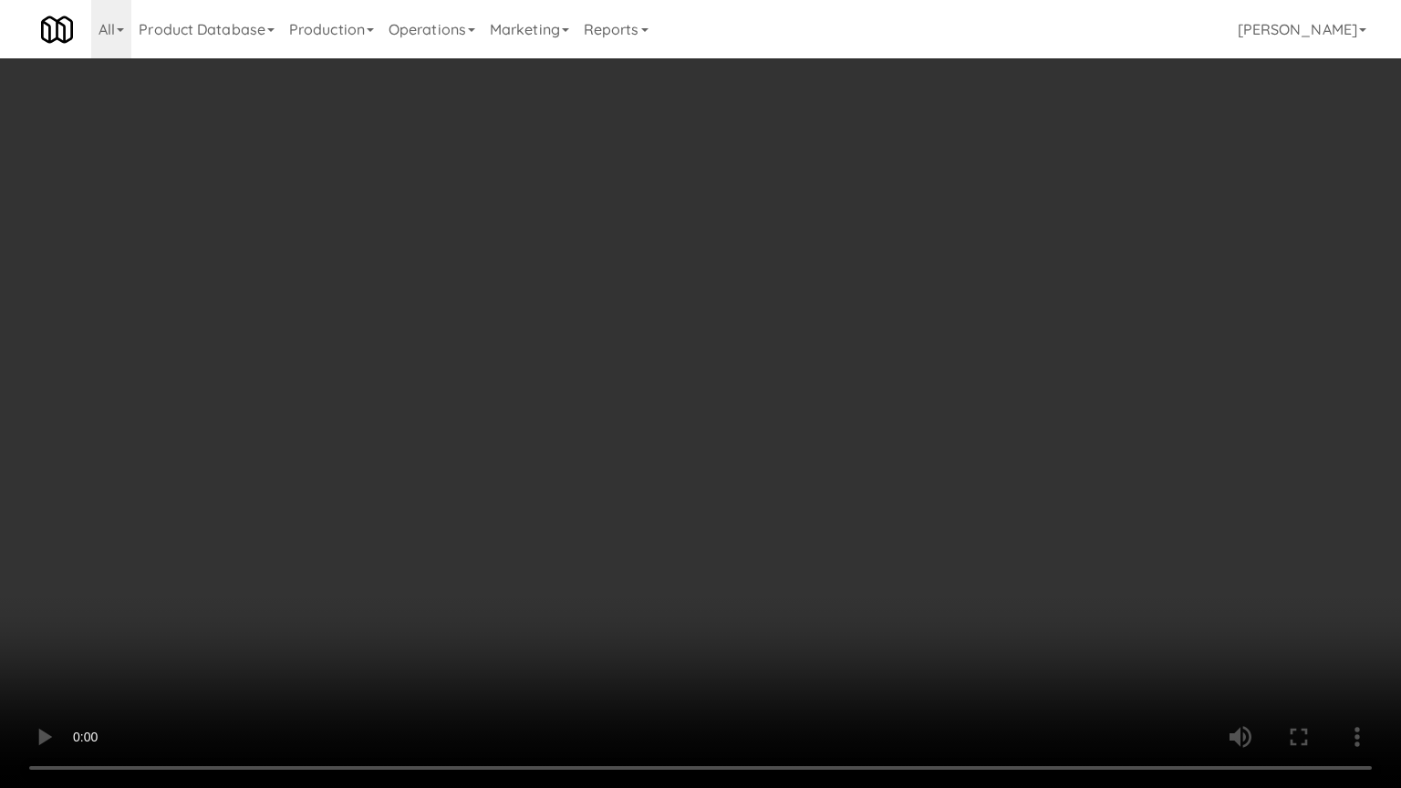
click at [730, 401] on video at bounding box center [700, 394] width 1401 height 788
click at [859, 403] on video at bounding box center [700, 394] width 1401 height 788
drag, startPoint x: 855, startPoint y: 406, endPoint x: 837, endPoint y: 410, distance: 17.9
click at [853, 409] on video at bounding box center [700, 394] width 1401 height 788
click at [839, 409] on video at bounding box center [700, 394] width 1401 height 788
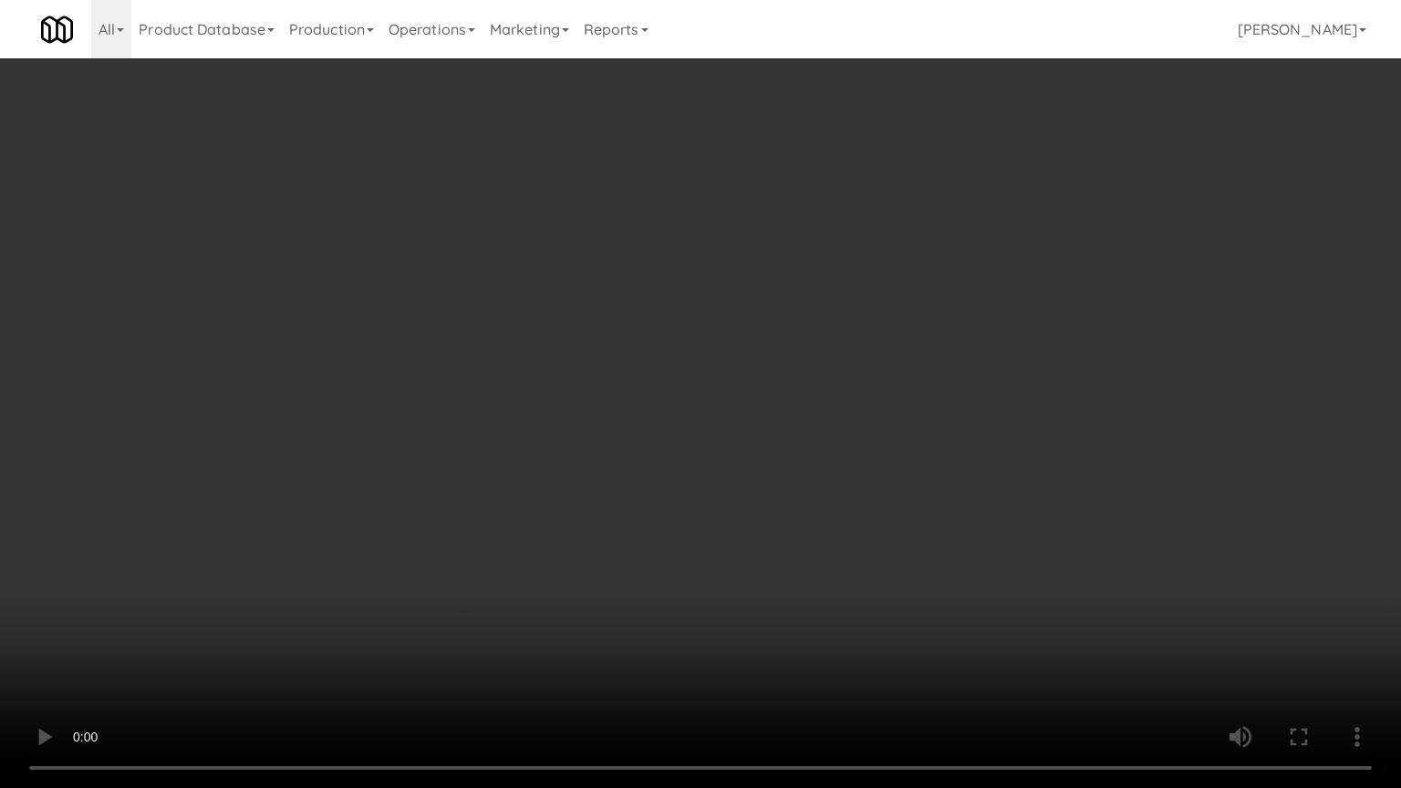
click at [865, 443] on video at bounding box center [700, 394] width 1401 height 788
click at [867, 433] on video at bounding box center [700, 394] width 1401 height 788
drag, startPoint x: 867, startPoint y: 433, endPoint x: 861, endPoint y: 441, distance: 10.4
click at [867, 434] on video at bounding box center [700, 394] width 1401 height 788
click at [868, 427] on video at bounding box center [700, 394] width 1401 height 788
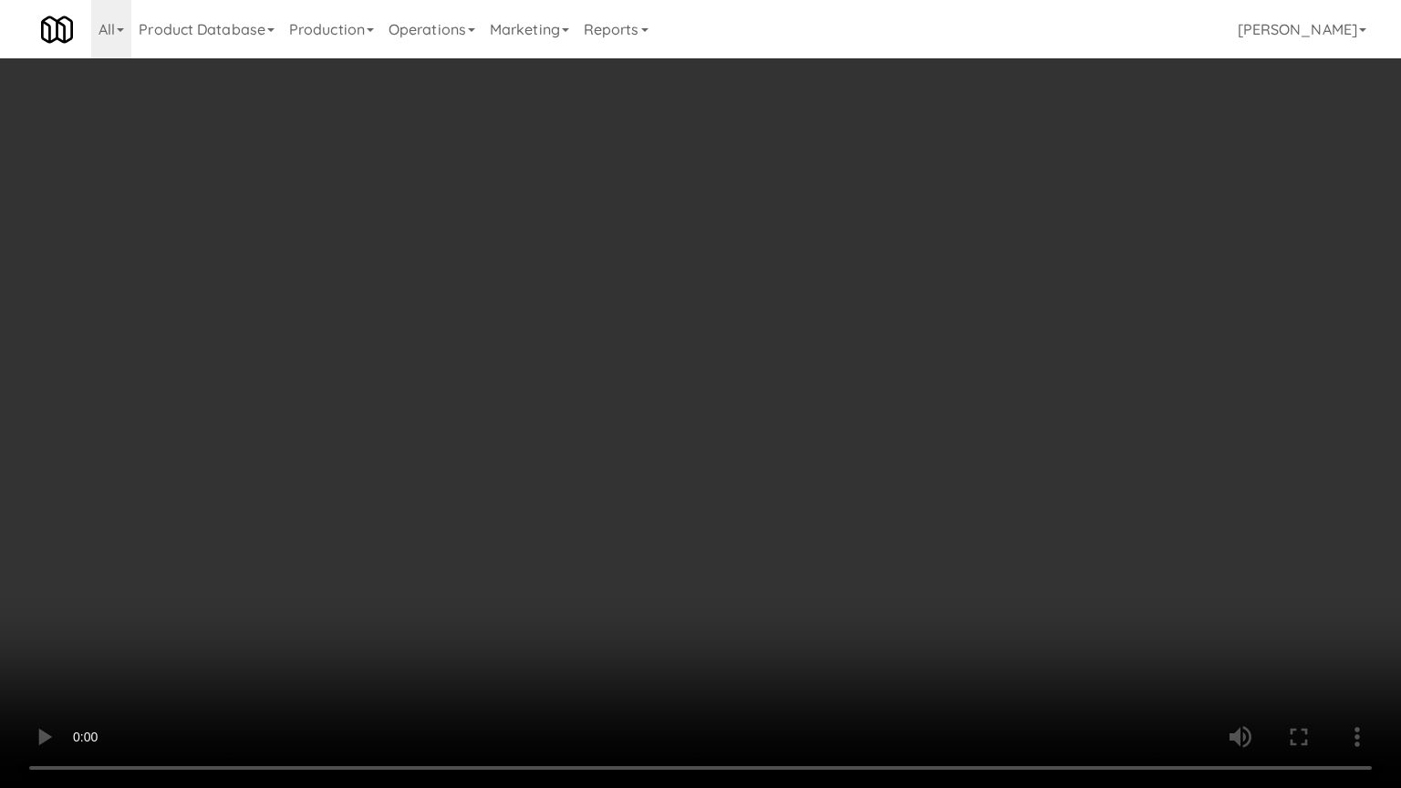
drag, startPoint x: 870, startPoint y: 425, endPoint x: 1006, endPoint y: 249, distance: 222.4
click at [878, 416] on video at bounding box center [700, 394] width 1401 height 788
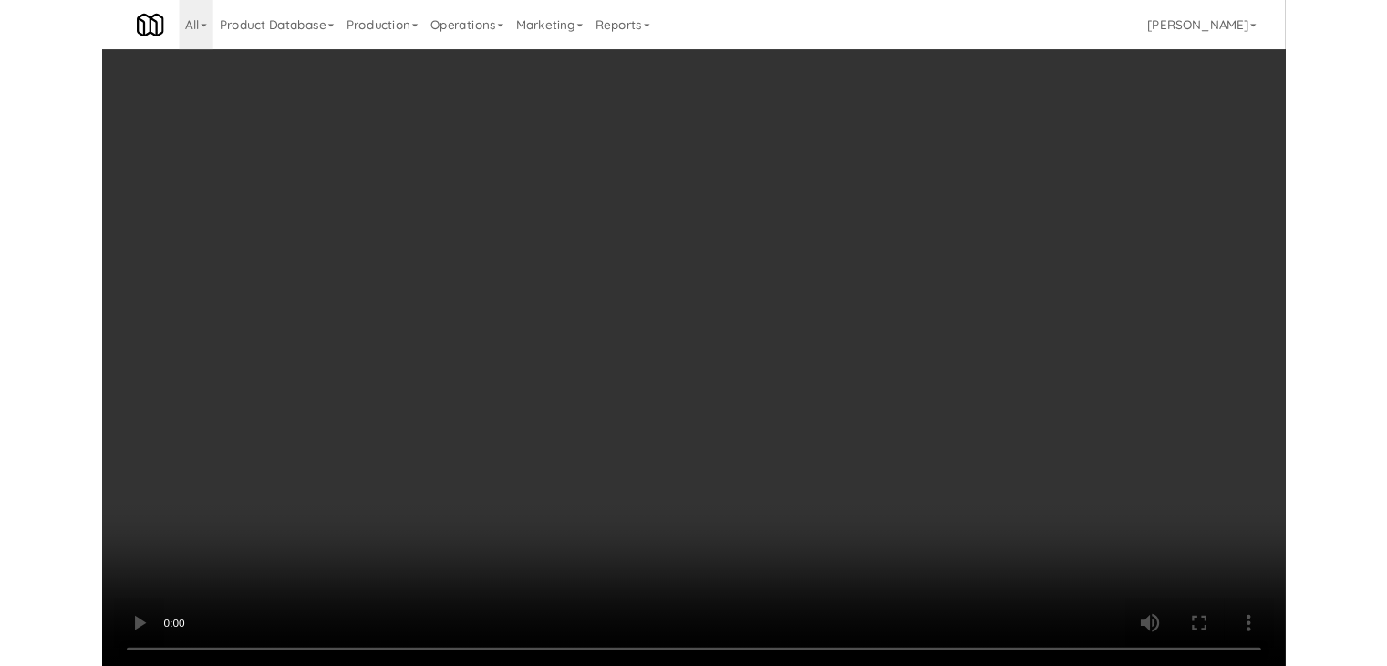
scroll to position [9917, 0]
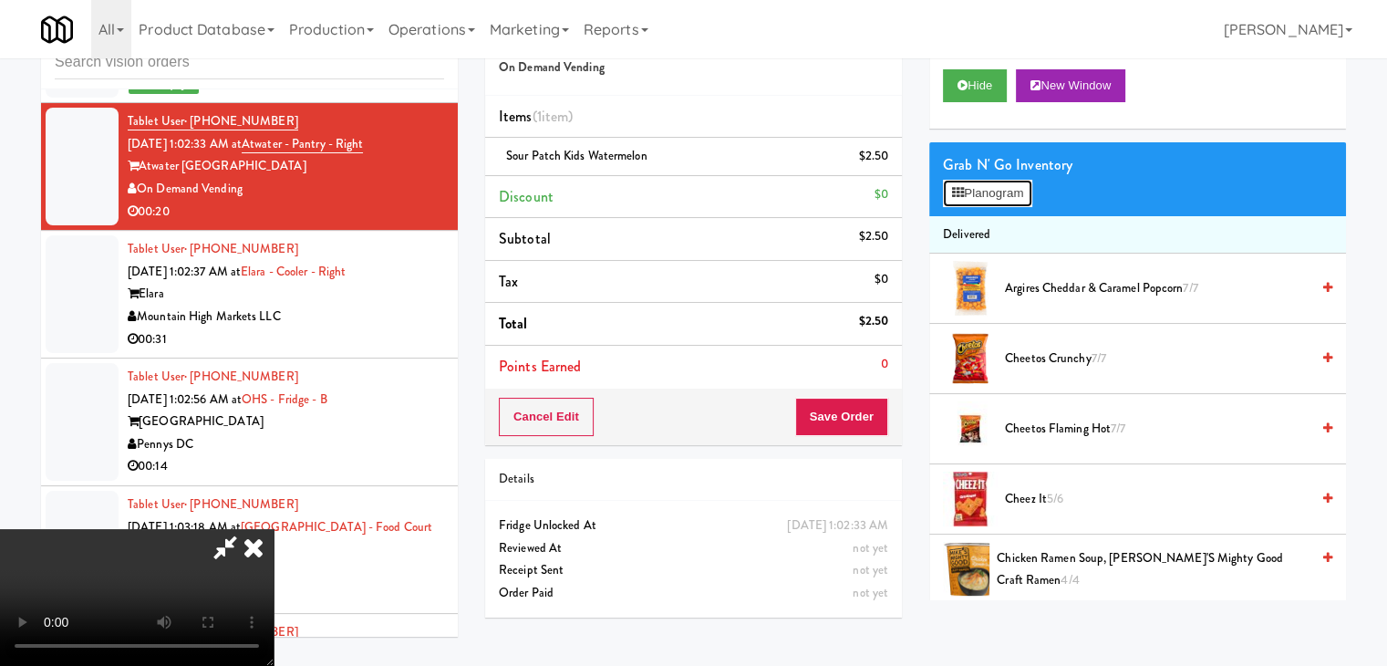
drag, startPoint x: 1013, startPoint y: 198, endPoint x: 1076, endPoint y: 461, distance: 270.1
click at [1062, 508] on span "Cheez It 5/6" at bounding box center [1157, 499] width 305 height 23
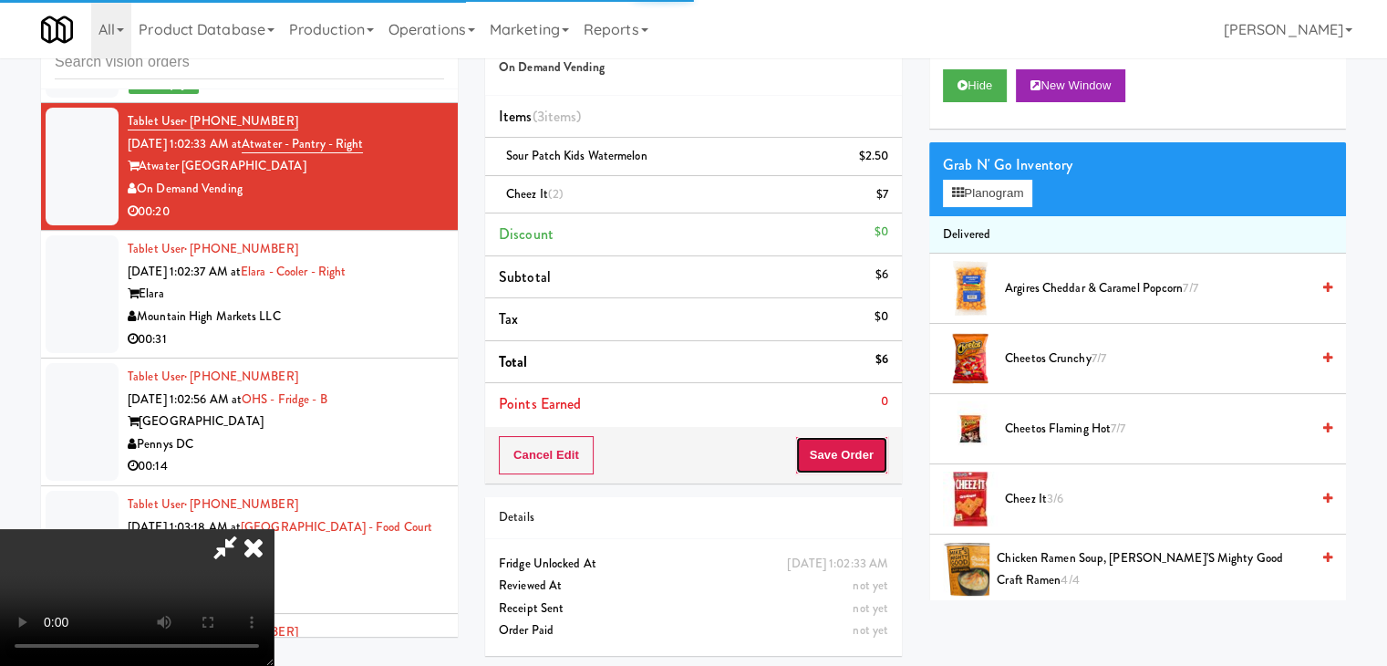
click at [861, 462] on button "Save Order" at bounding box center [841, 455] width 93 height 38
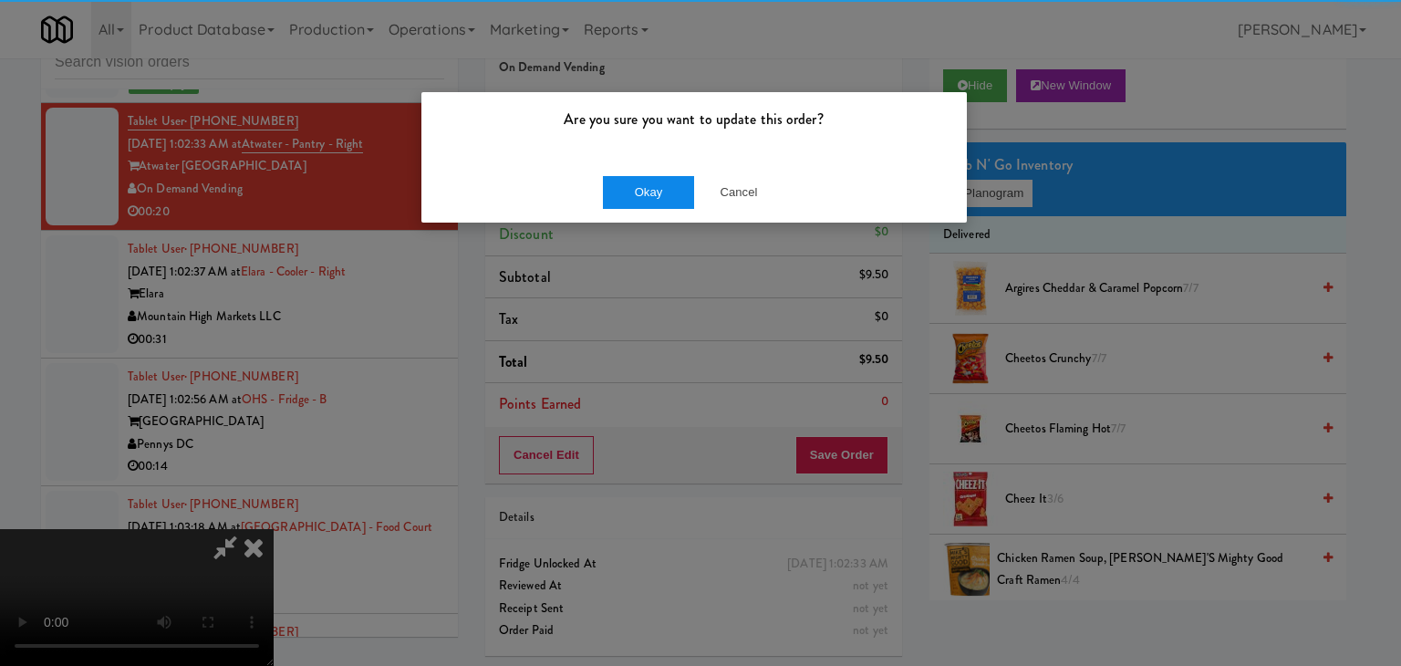
drag, startPoint x: 638, startPoint y: 152, endPoint x: 631, endPoint y: 195, distance: 43.5
click at [638, 169] on div "Are you sure you want to update this order? Okay Cancel" at bounding box center [693, 157] width 547 height 132
click at [631, 195] on button "Okay" at bounding box center [648, 192] width 91 height 33
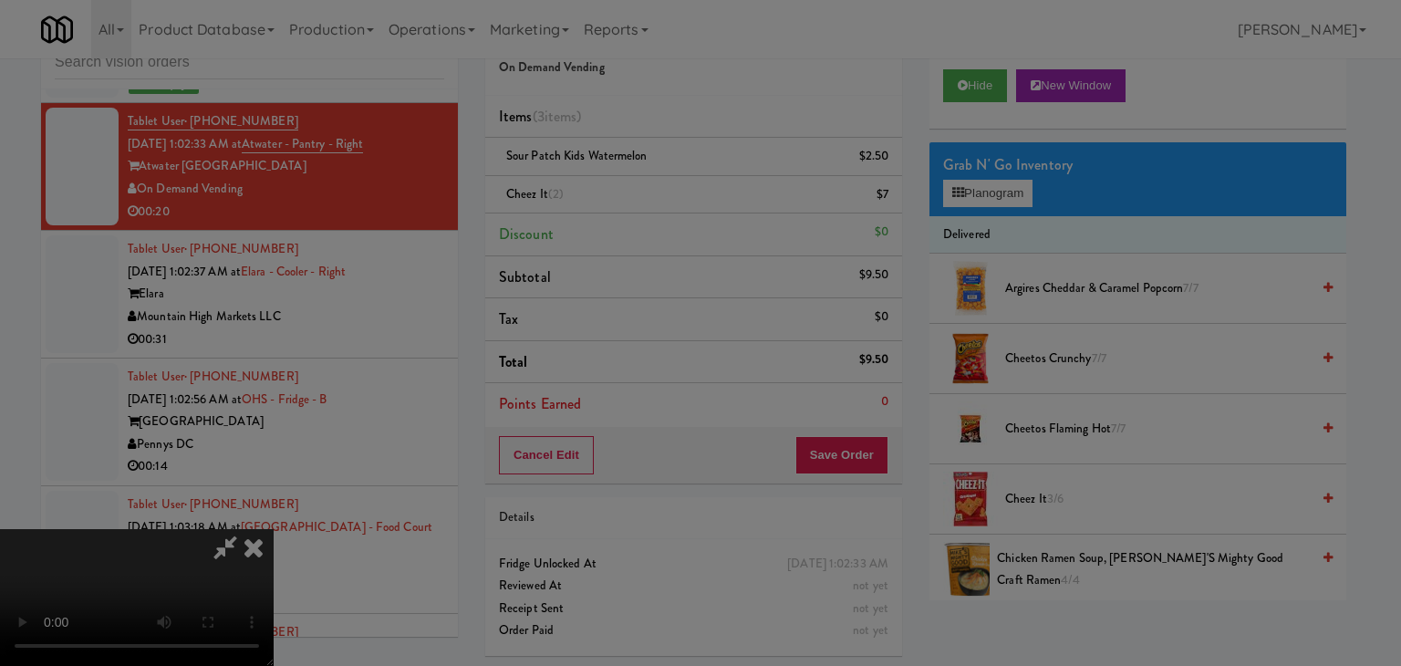
click at [632, 196] on body "Are you sure you want to update this order? Okay Cancel Okay Are you sure you w…" at bounding box center [700, 333] width 1401 height 666
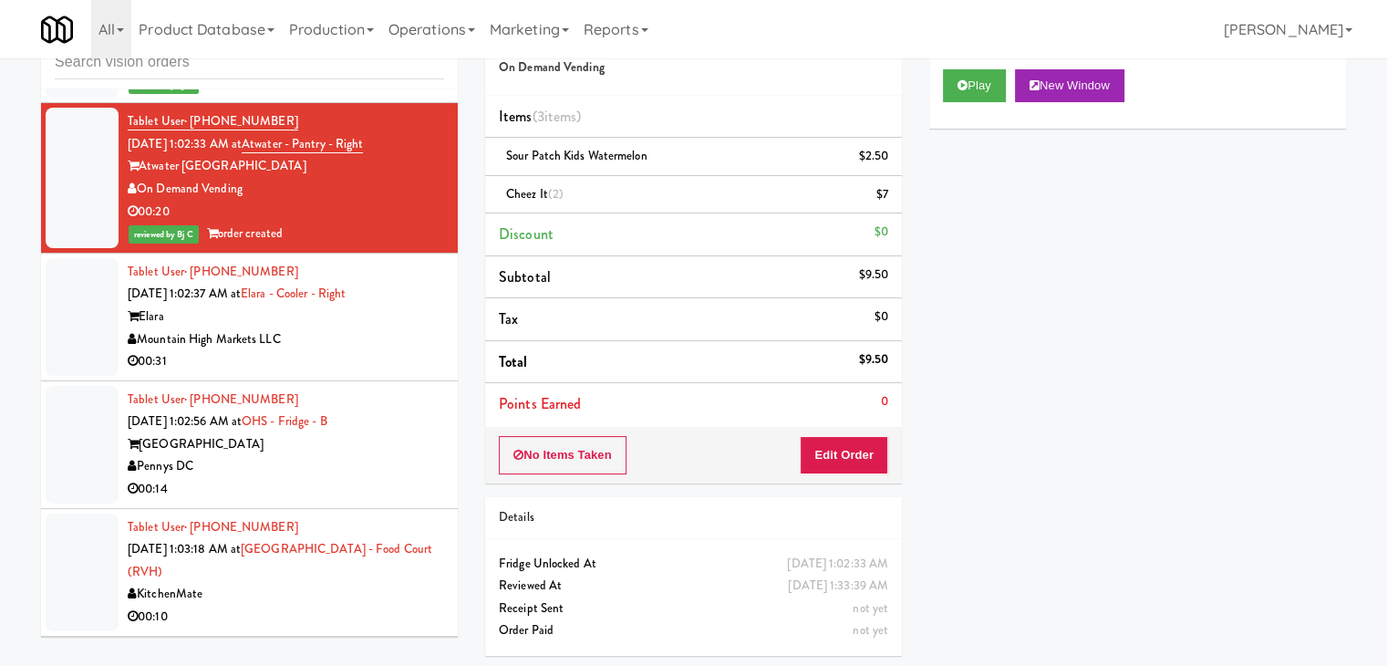
click at [351, 351] on div "Mountain High Markets LLC" at bounding box center [286, 339] width 317 height 23
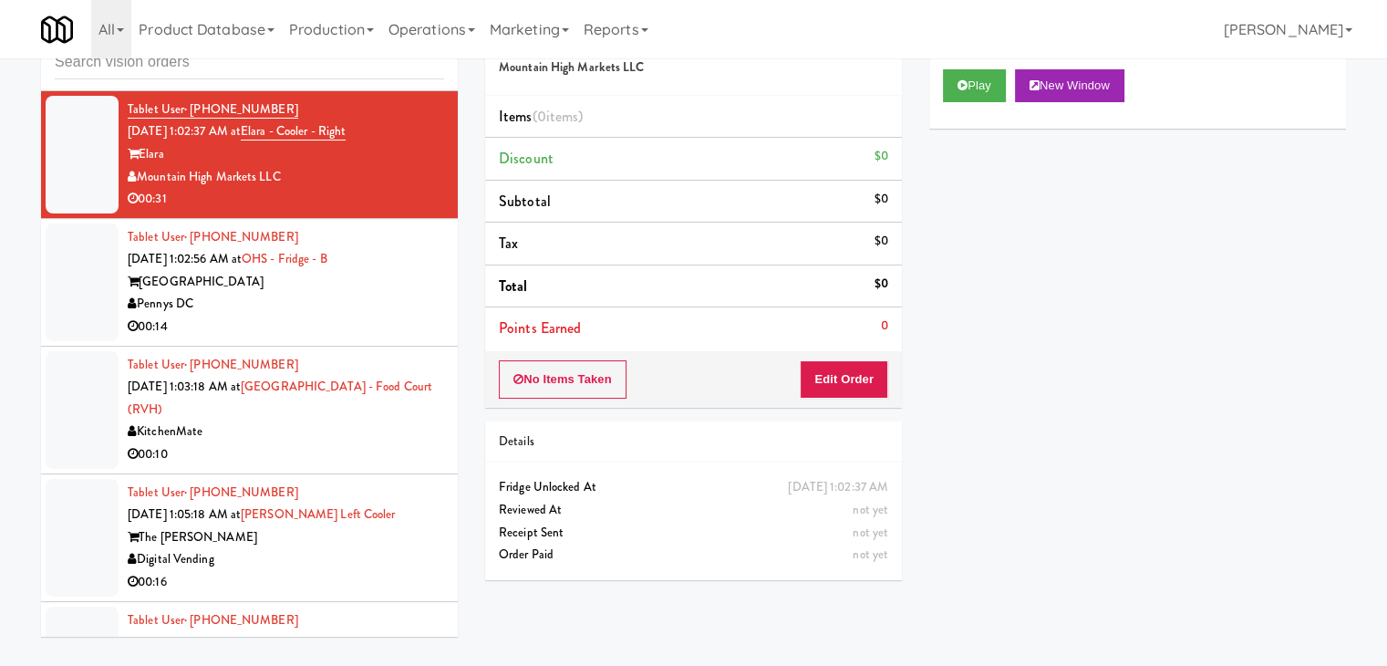
scroll to position [10190, 0]
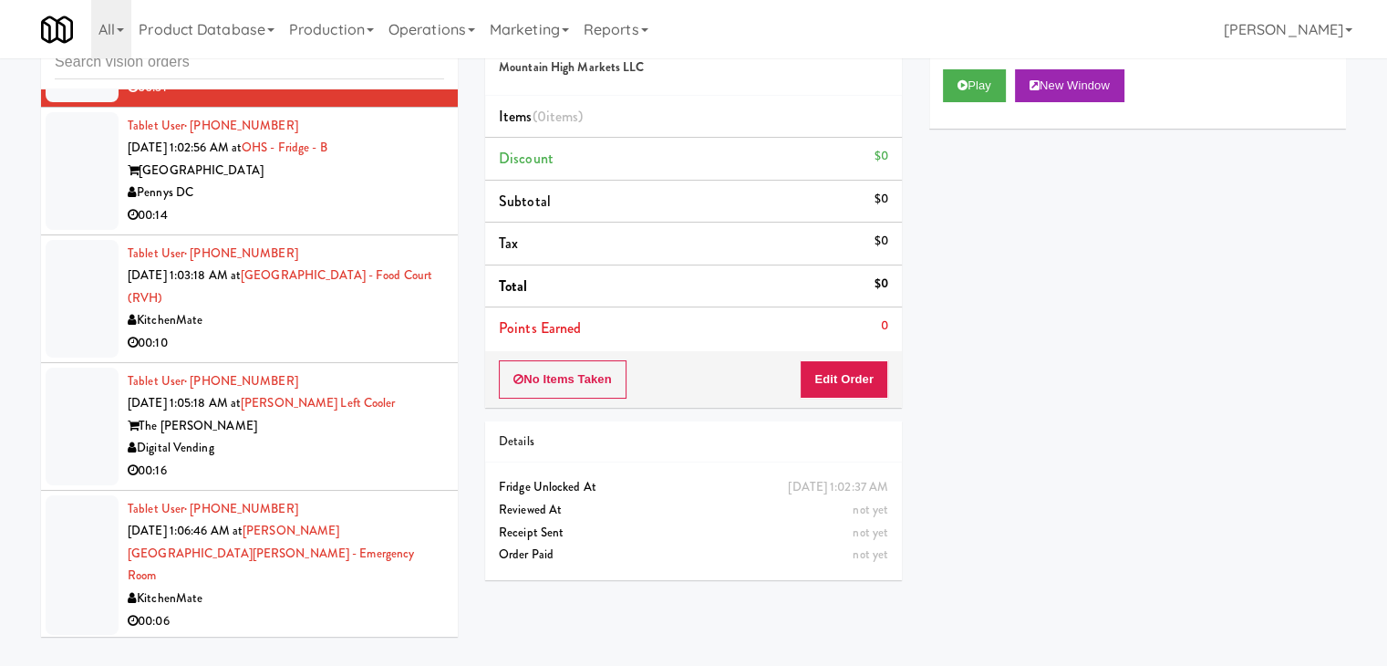
click at [422, 227] on div "00:14" at bounding box center [286, 215] width 317 height 23
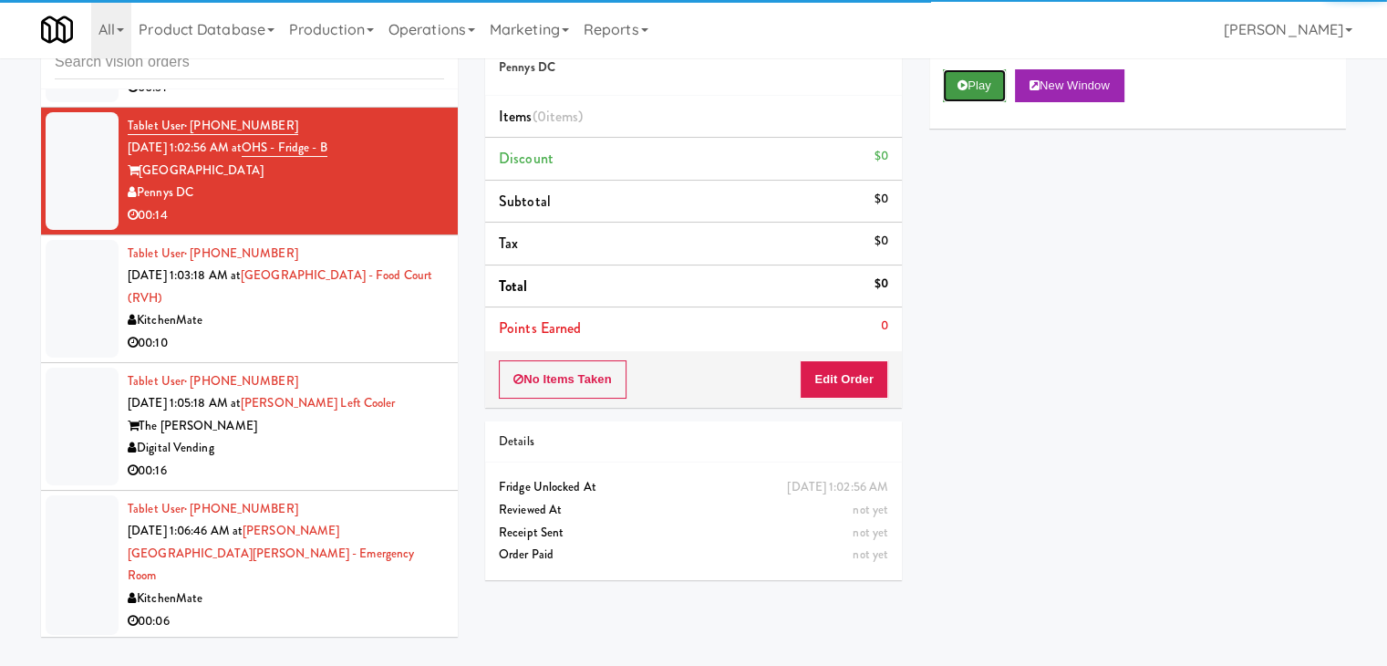
drag, startPoint x: 963, startPoint y: 79, endPoint x: 964, endPoint y: 88, distance: 9.2
click at [963, 80] on icon at bounding box center [963, 85] width 10 height 12
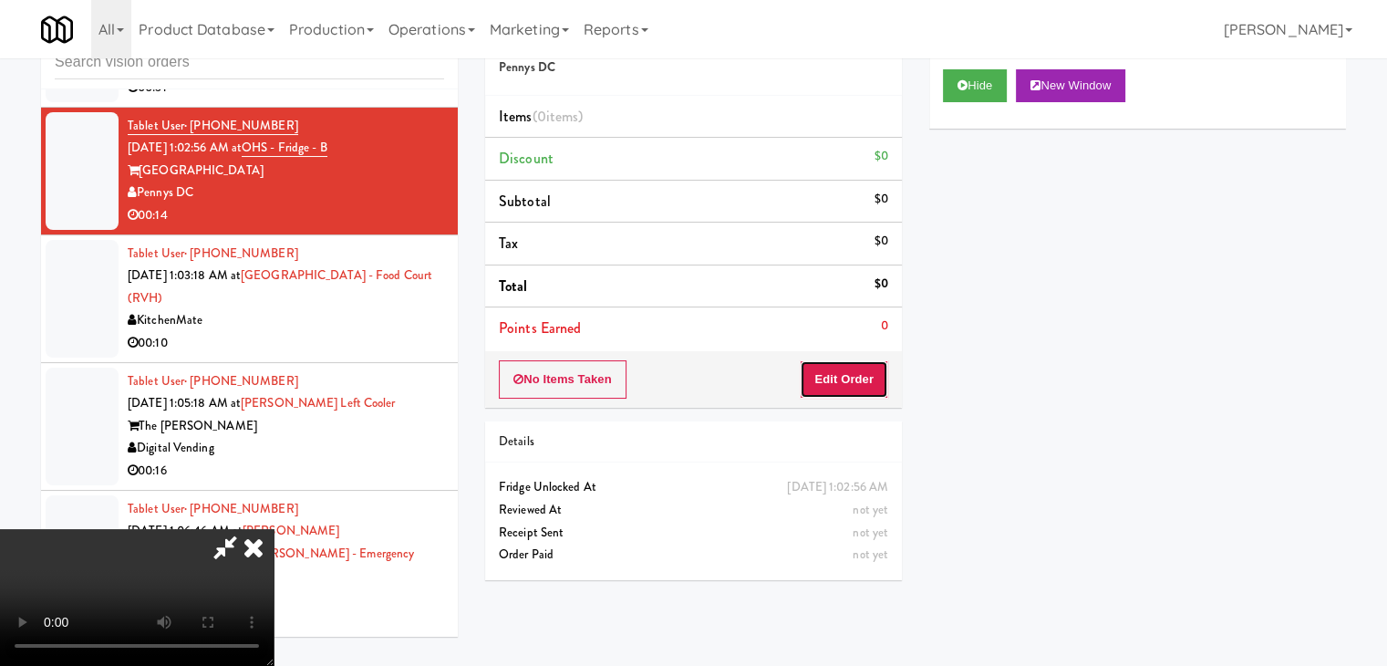
click at [862, 391] on button "Edit Order" at bounding box center [844, 379] width 88 height 38
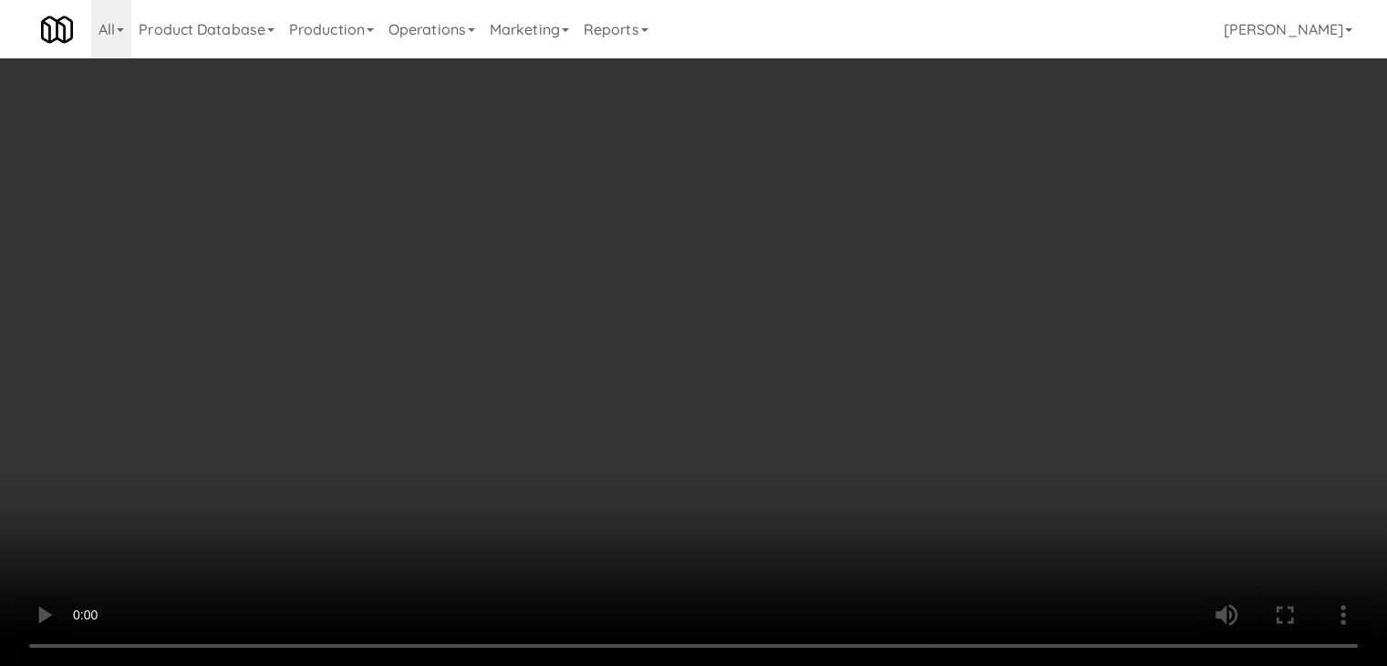
scroll to position [10168, 0]
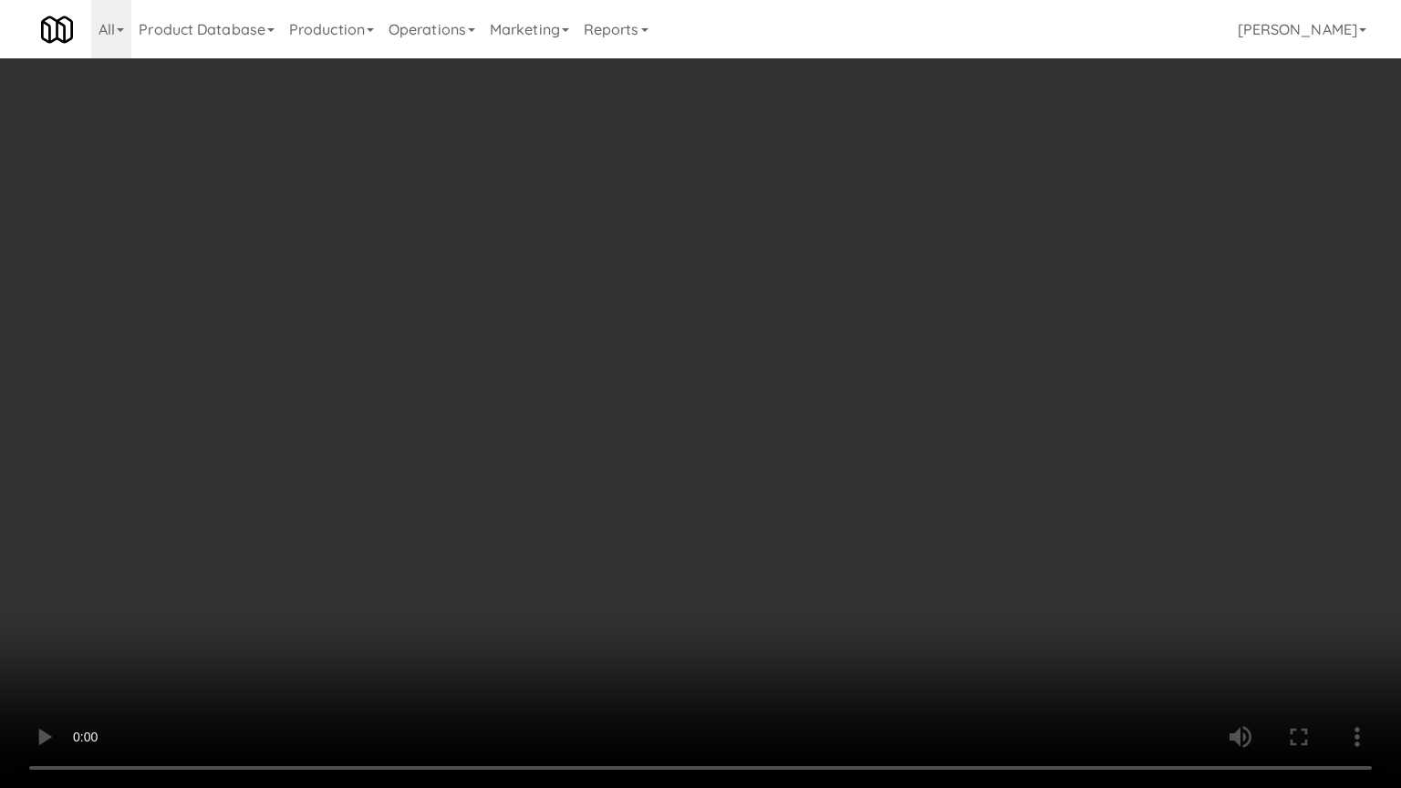
click at [755, 597] on video at bounding box center [700, 394] width 1401 height 788
click at [751, 600] on video at bounding box center [700, 394] width 1401 height 788
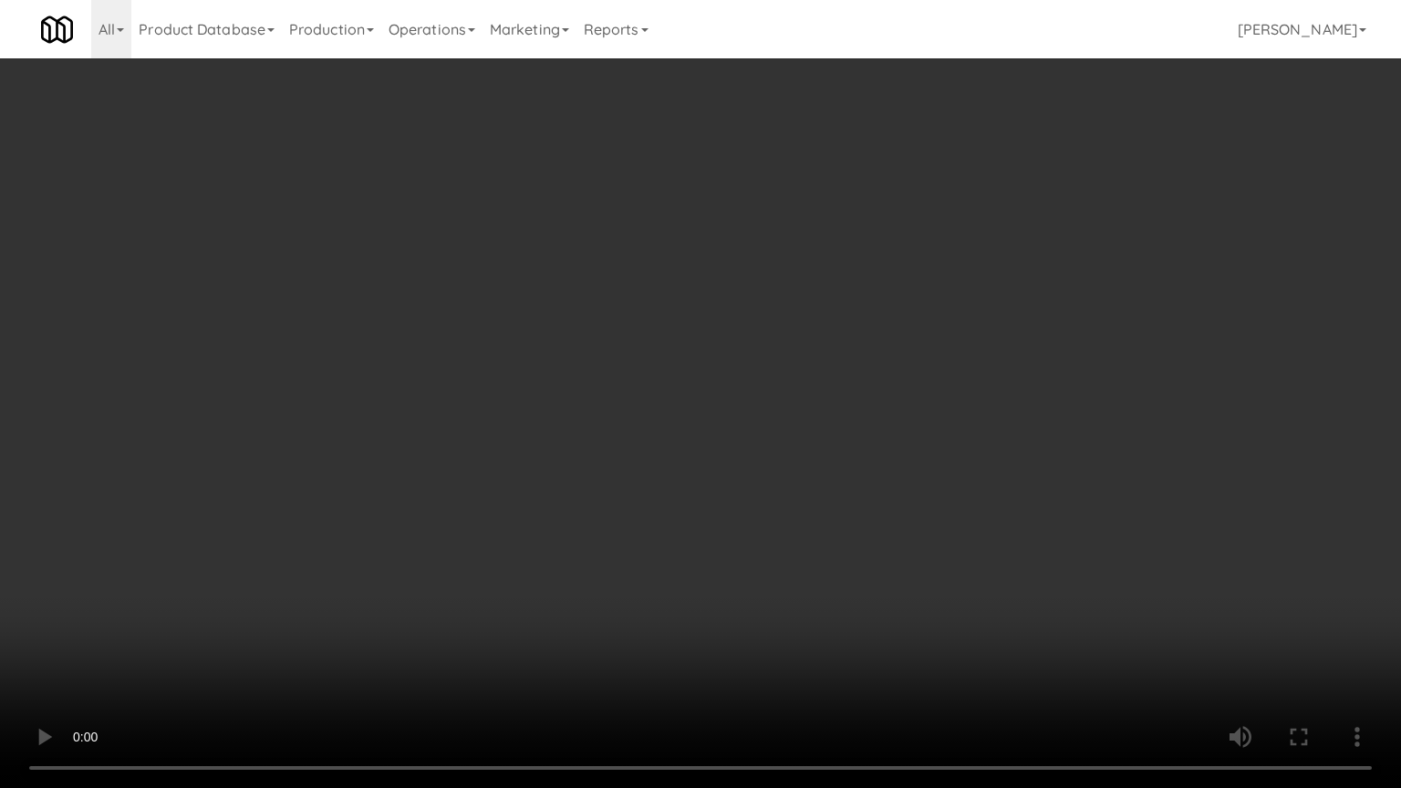
click at [751, 600] on video at bounding box center [700, 394] width 1401 height 788
click at [762, 586] on video at bounding box center [700, 394] width 1401 height 788
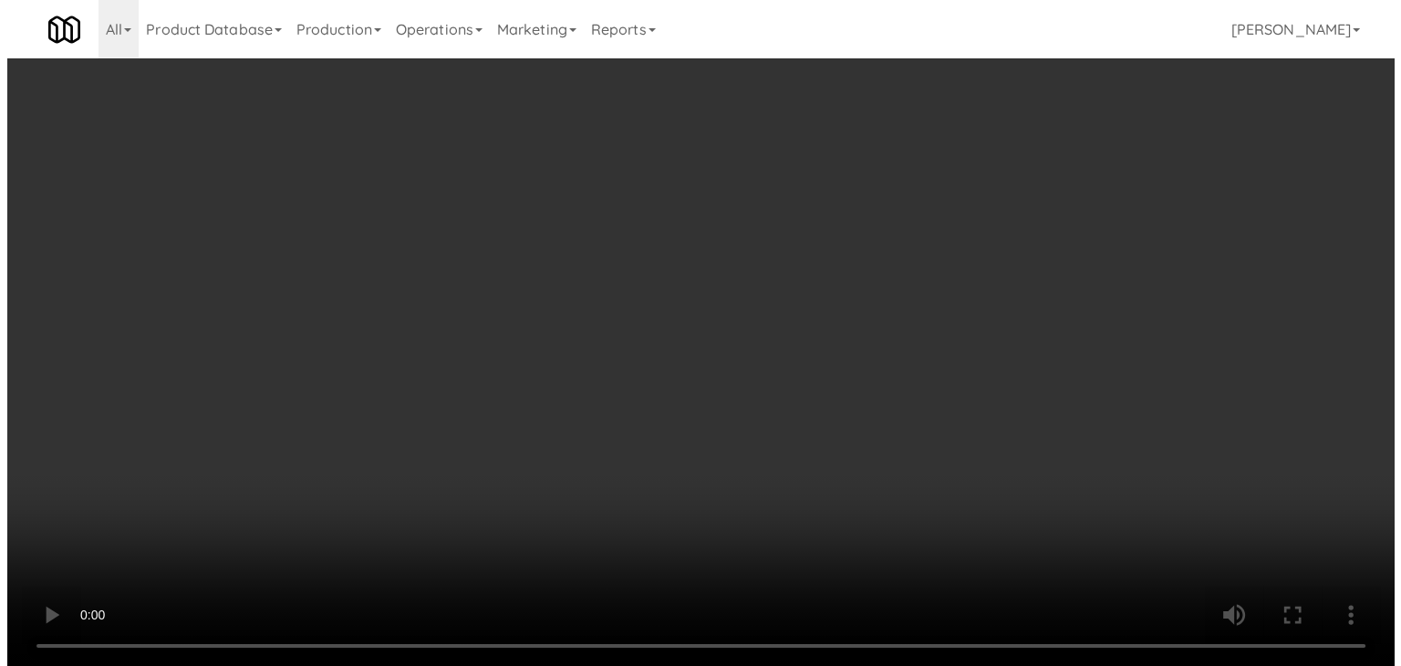
scroll to position [10190, 0]
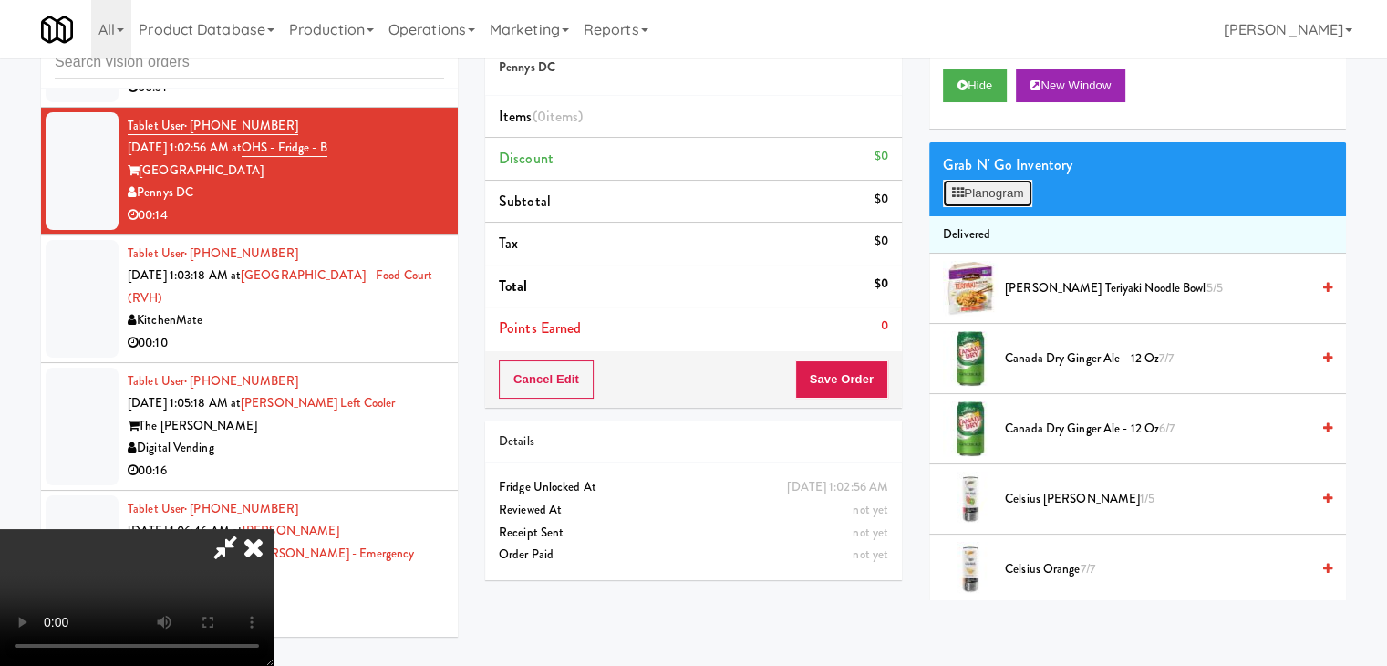
click at [979, 199] on button "Planogram" at bounding box center [987, 193] width 89 height 27
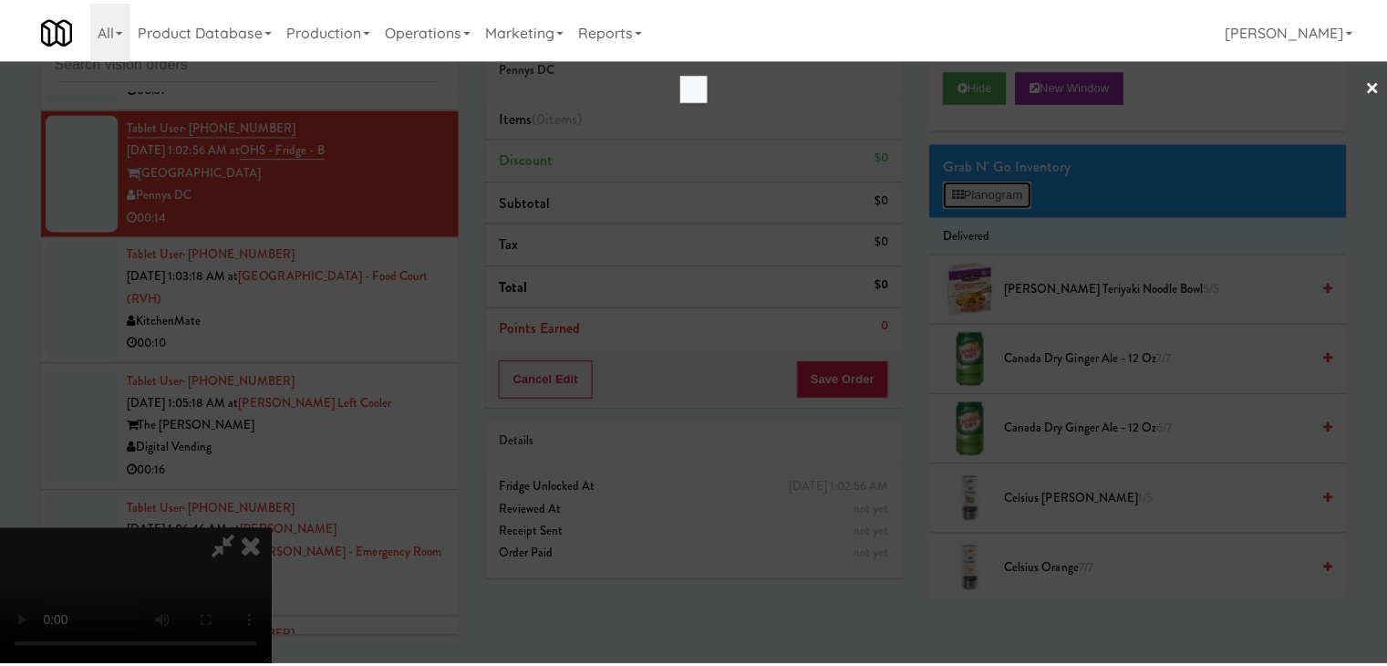
scroll to position [10168, 0]
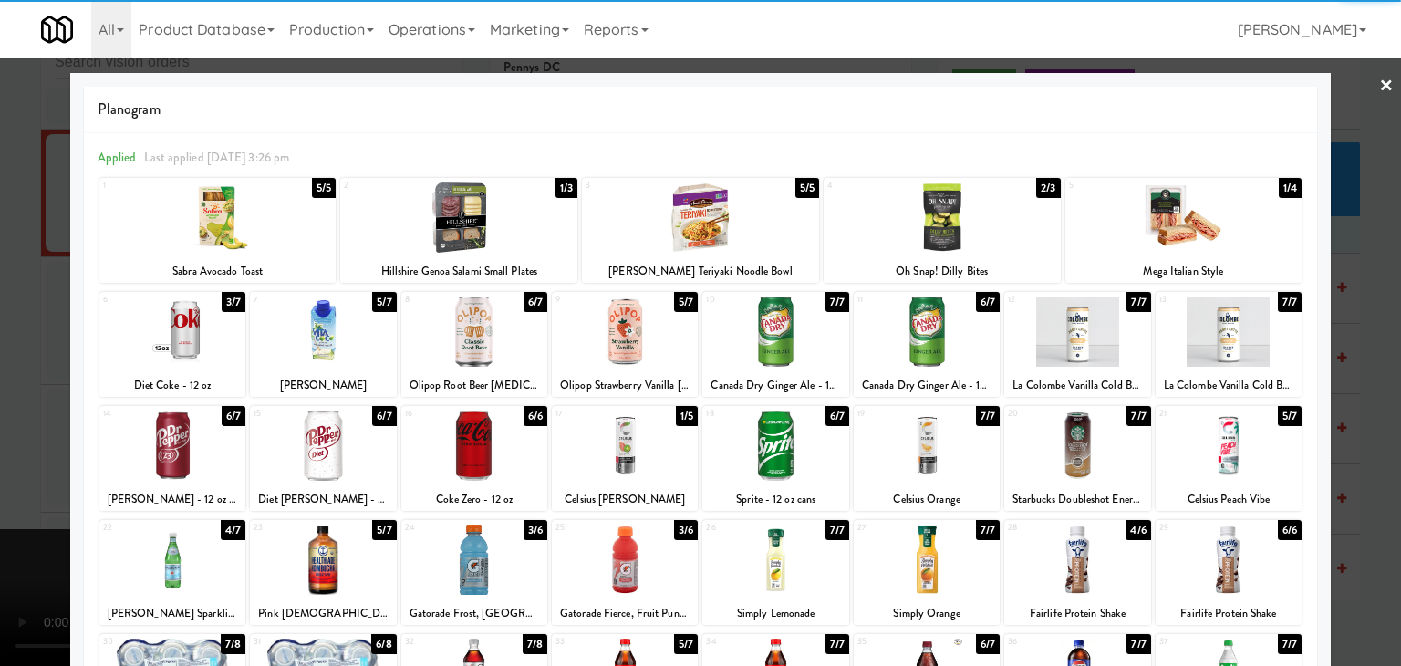
click at [416, 228] on div at bounding box center [458, 217] width 237 height 70
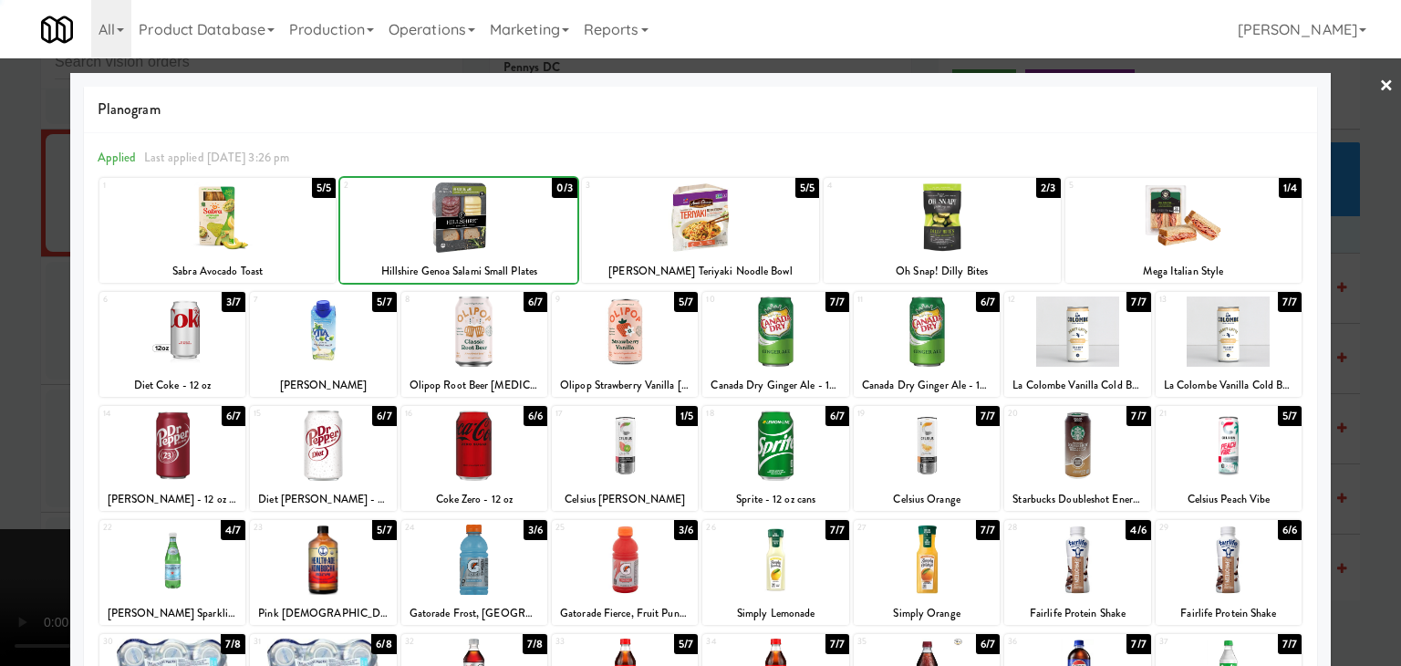
click at [4, 304] on div at bounding box center [700, 333] width 1401 height 666
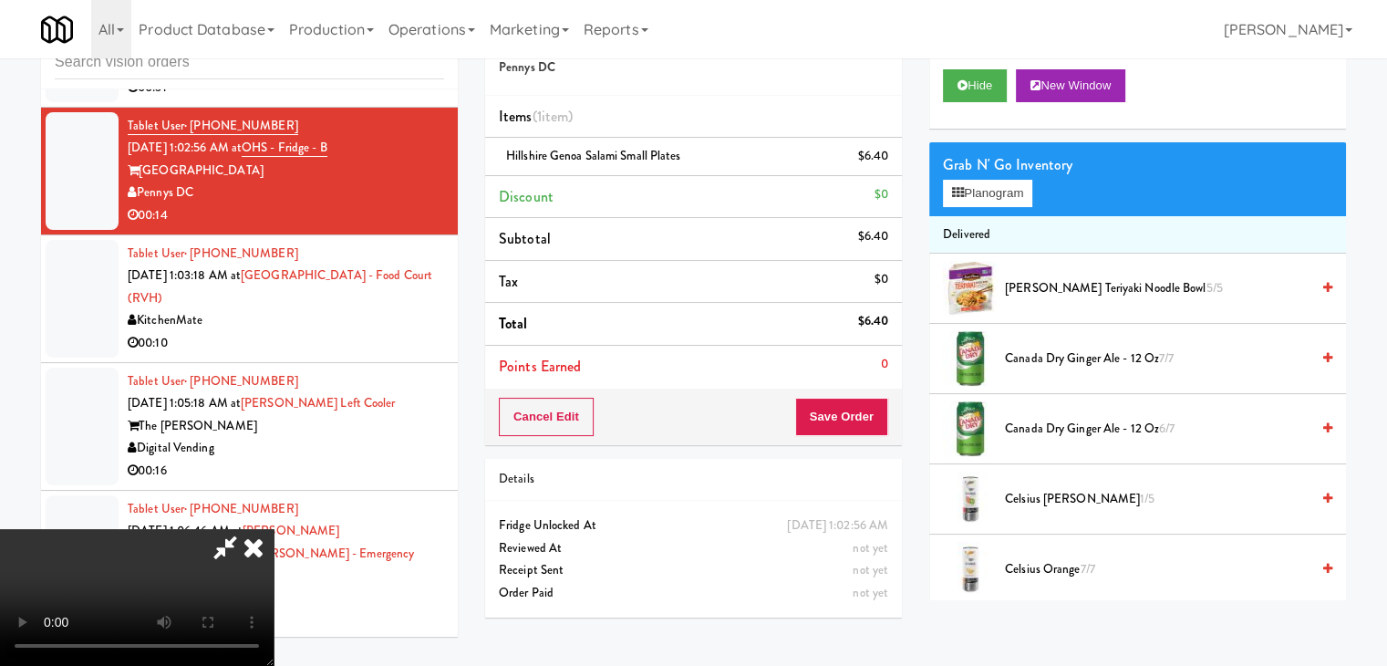
scroll to position [256, 0]
click at [274, 529] on video at bounding box center [137, 597] width 274 height 137
click at [988, 198] on button "Planogram" at bounding box center [987, 193] width 89 height 27
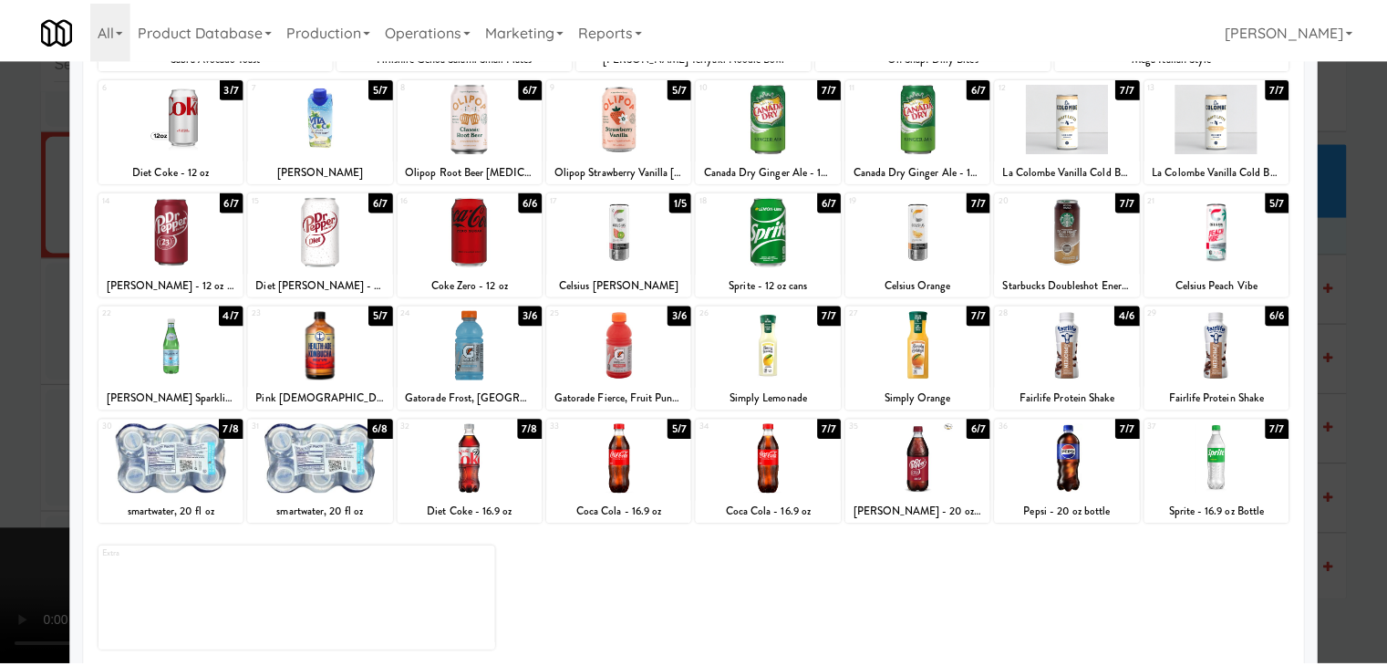
scroll to position [230, 0]
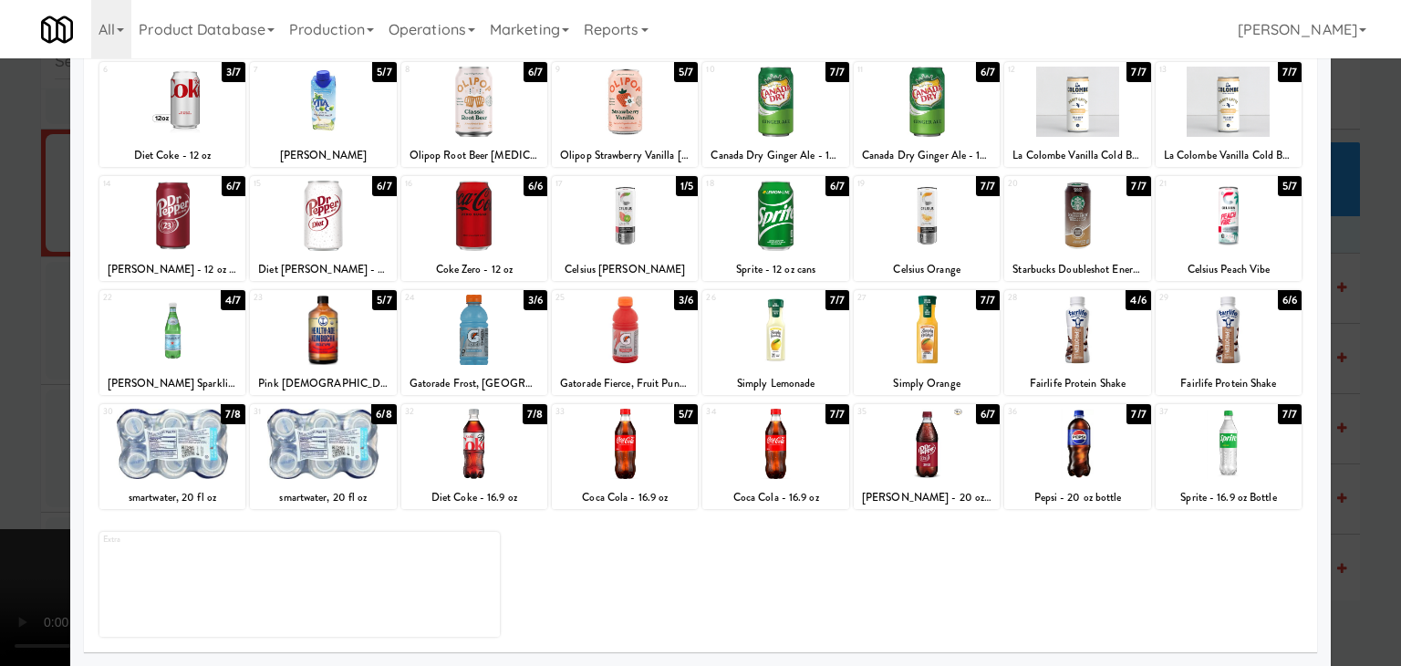
drag, startPoint x: 606, startPoint y: 457, endPoint x: 593, endPoint y: 457, distance: 12.8
click at [606, 457] on div at bounding box center [625, 444] width 146 height 70
drag, startPoint x: 0, startPoint y: 457, endPoint x: 568, endPoint y: 420, distance: 569.4
click at [29, 454] on div at bounding box center [700, 333] width 1401 height 666
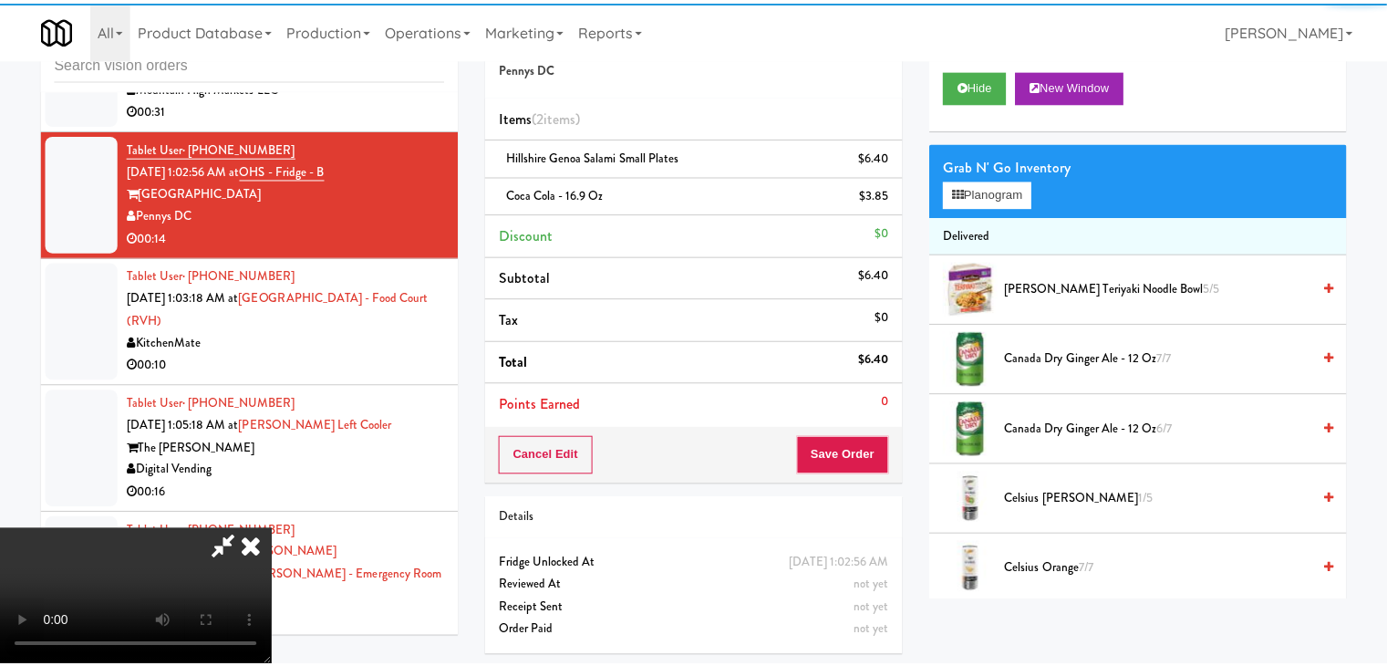
scroll to position [10190, 0]
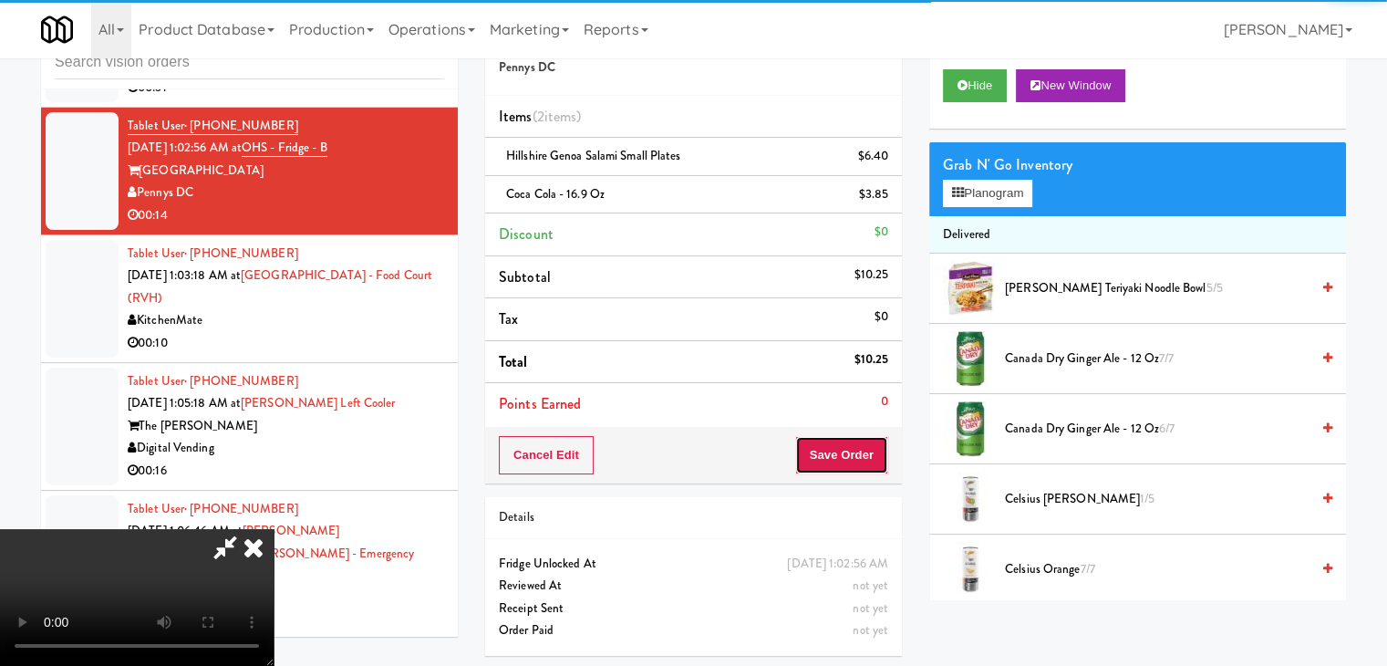
drag, startPoint x: 880, startPoint y: 450, endPoint x: 873, endPoint y: 460, distance: 12.4
click at [875, 459] on button "Save Order" at bounding box center [841, 455] width 93 height 38
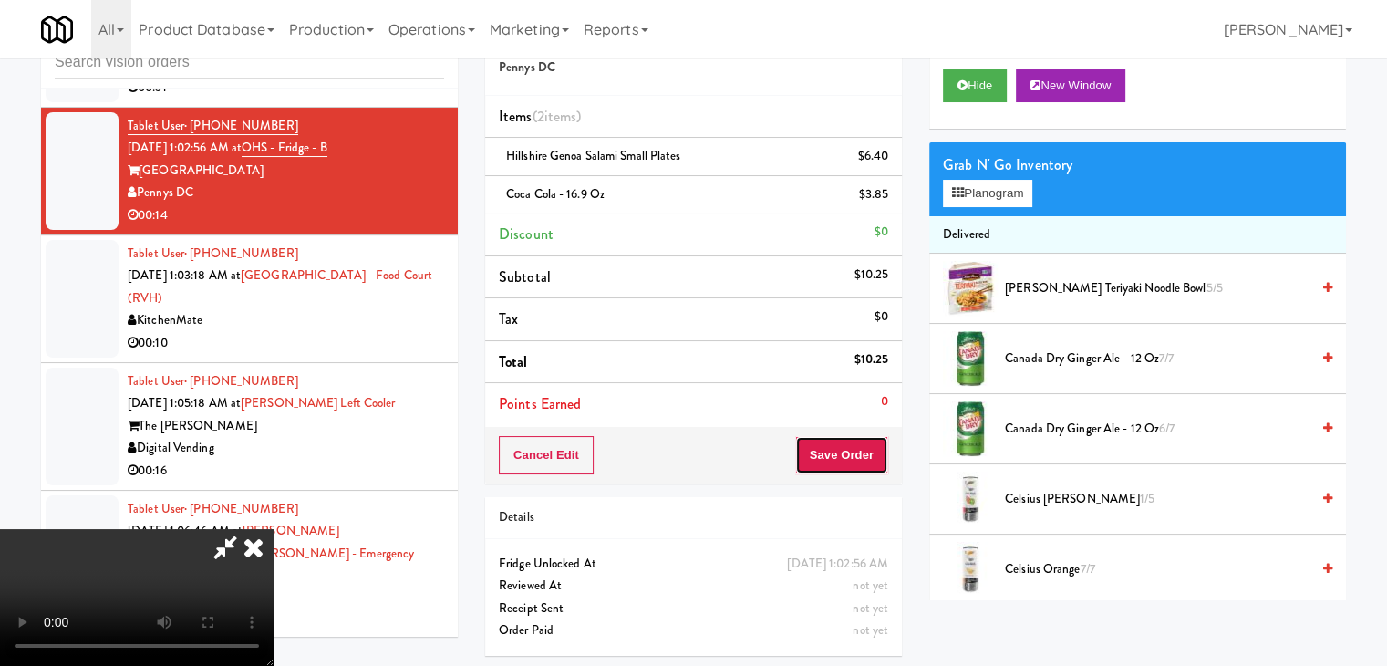
click at [873, 459] on button "Save Order" at bounding box center [841, 455] width 93 height 38
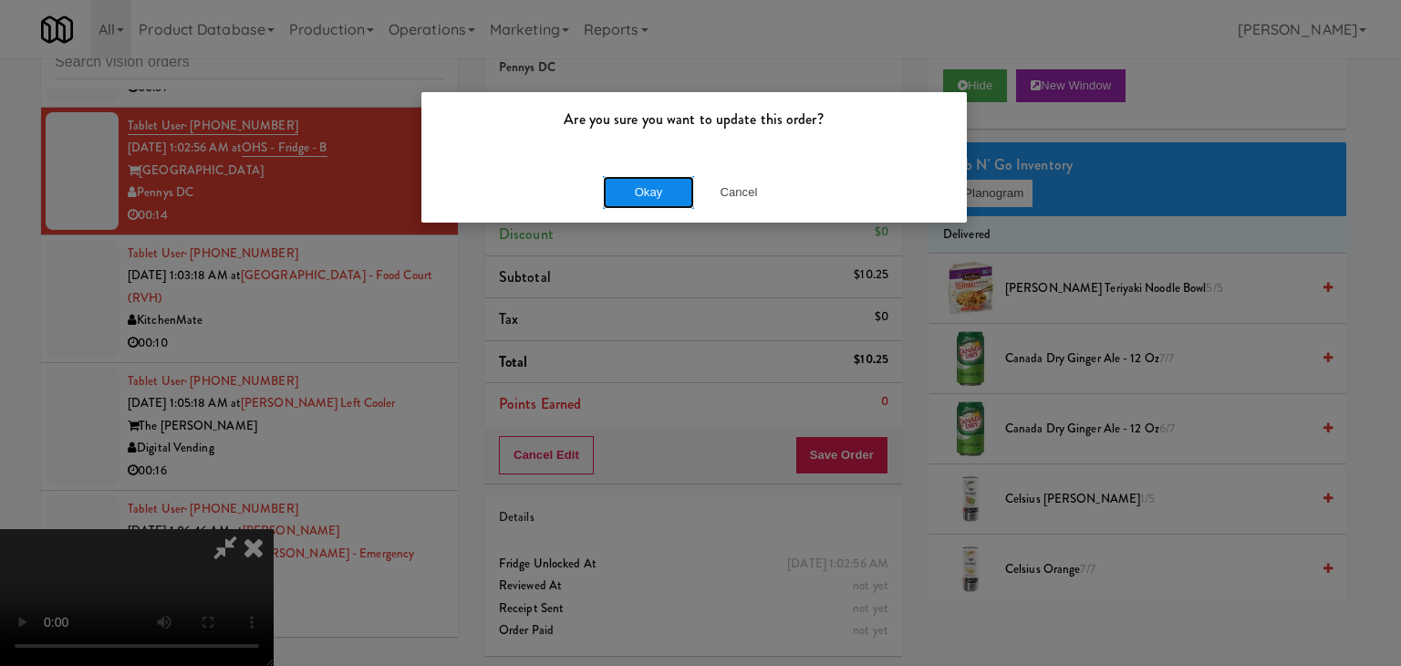
click at [658, 192] on button "Okay" at bounding box center [648, 192] width 91 height 33
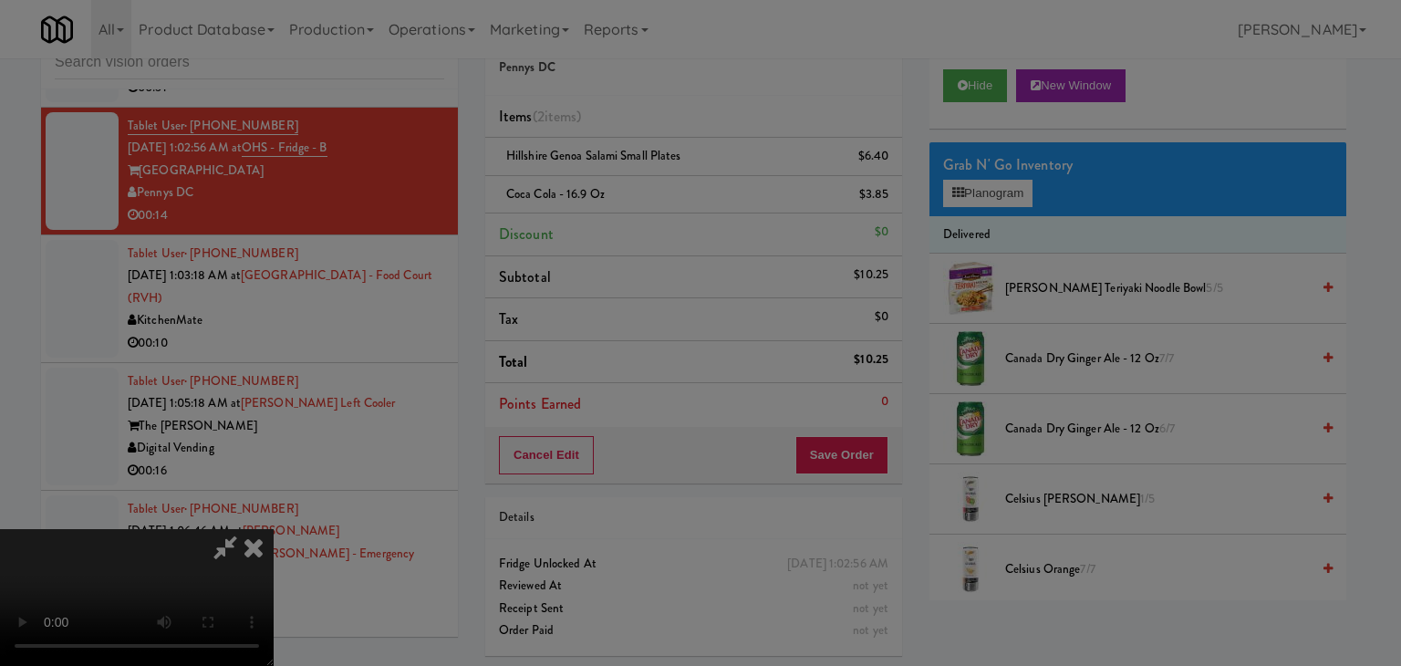
click at [653, 193] on body "Are you sure you want to update this order? Okay Cancel Okay Are you sure you w…" at bounding box center [700, 333] width 1401 height 666
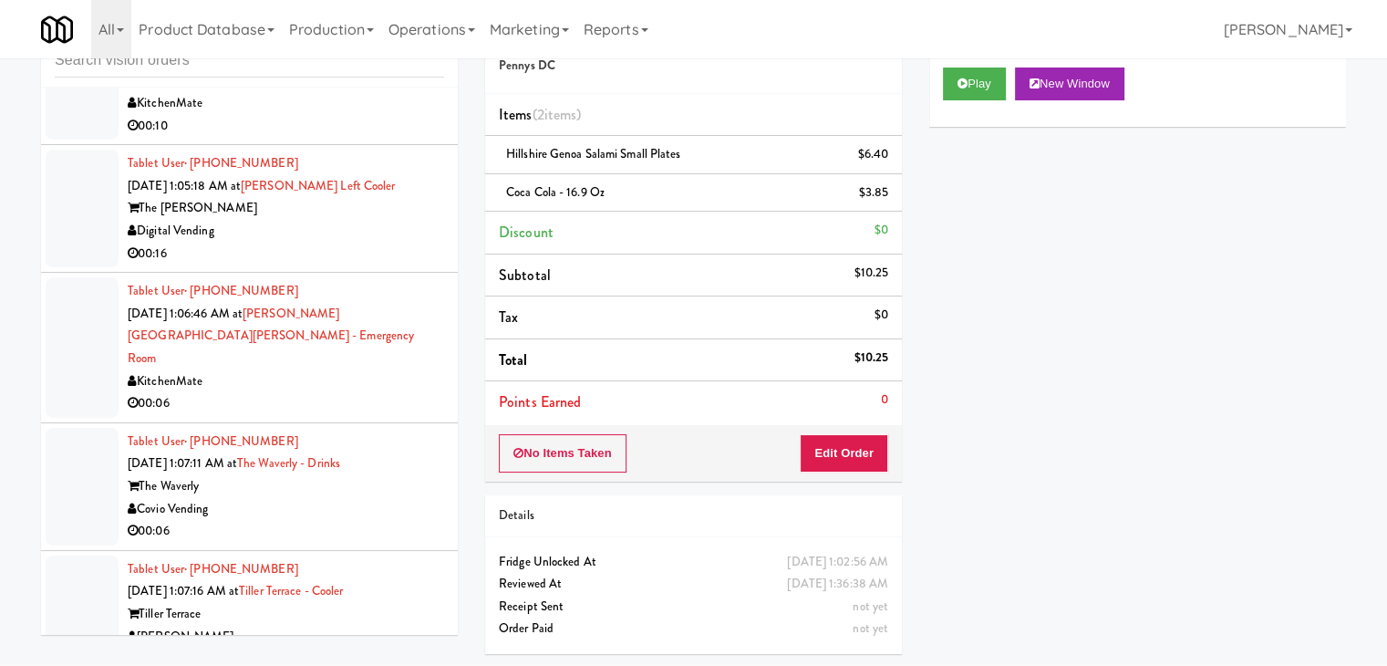
scroll to position [10464, 0]
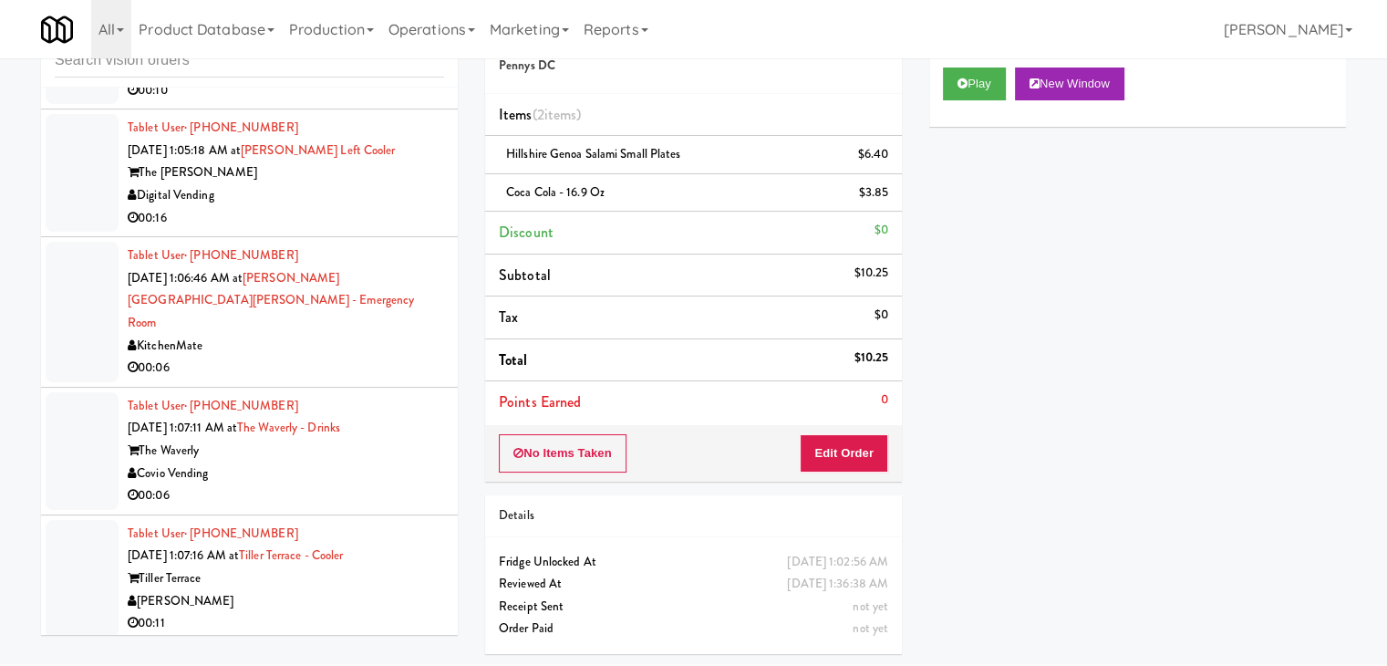
click at [398, 207] on div "Digital Vending" at bounding box center [286, 195] width 317 height 23
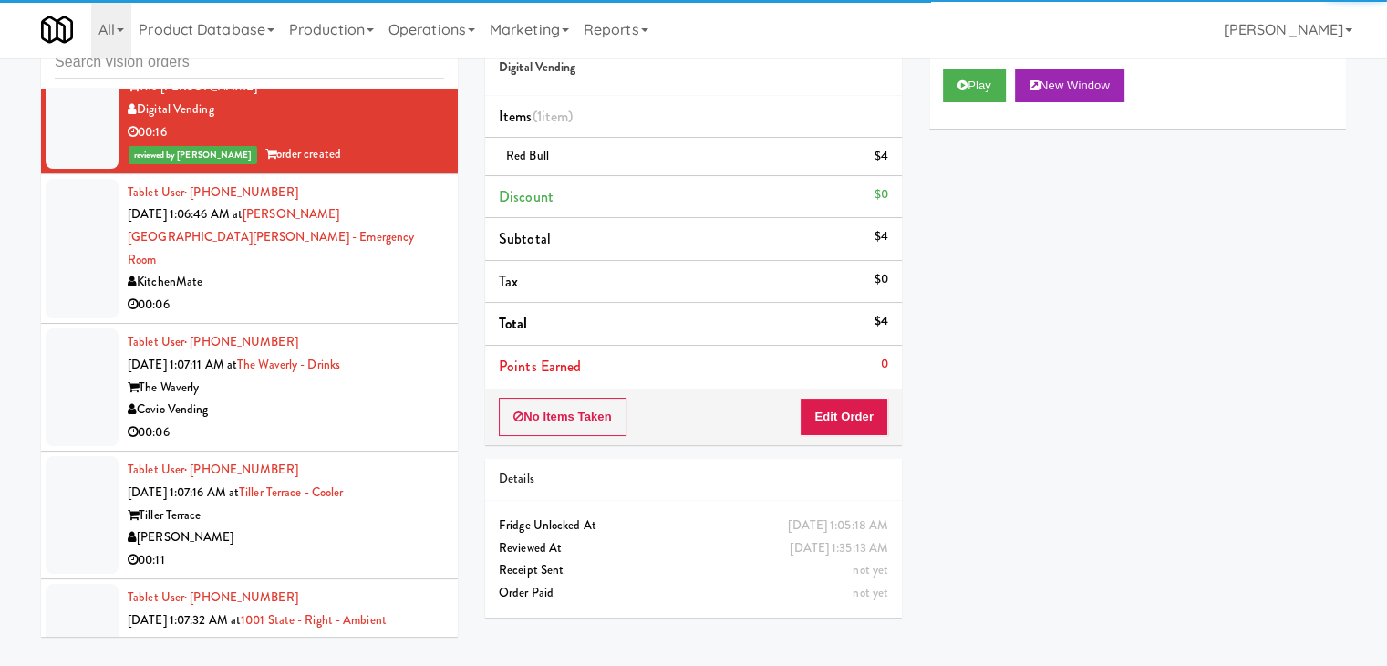
scroll to position [10646, 0]
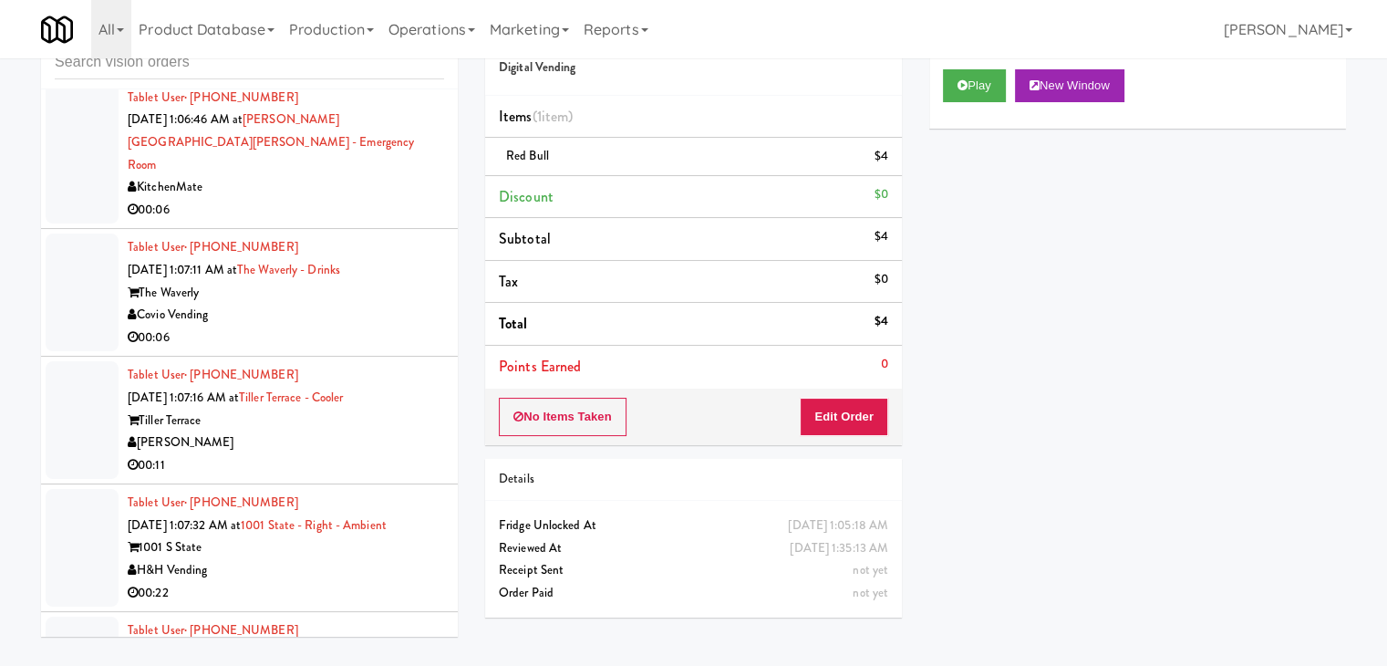
click at [365, 327] on div "Covio Vending" at bounding box center [286, 315] width 317 height 23
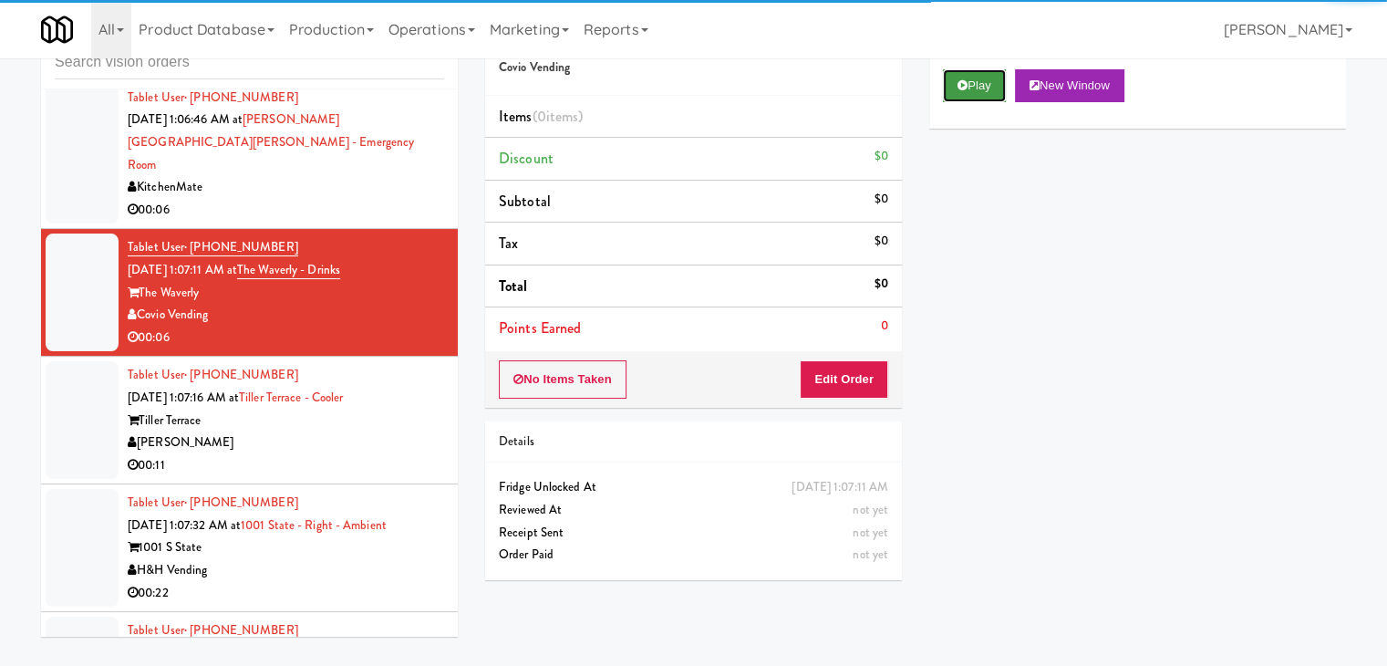
click at [982, 77] on button "Play" at bounding box center [974, 85] width 63 height 33
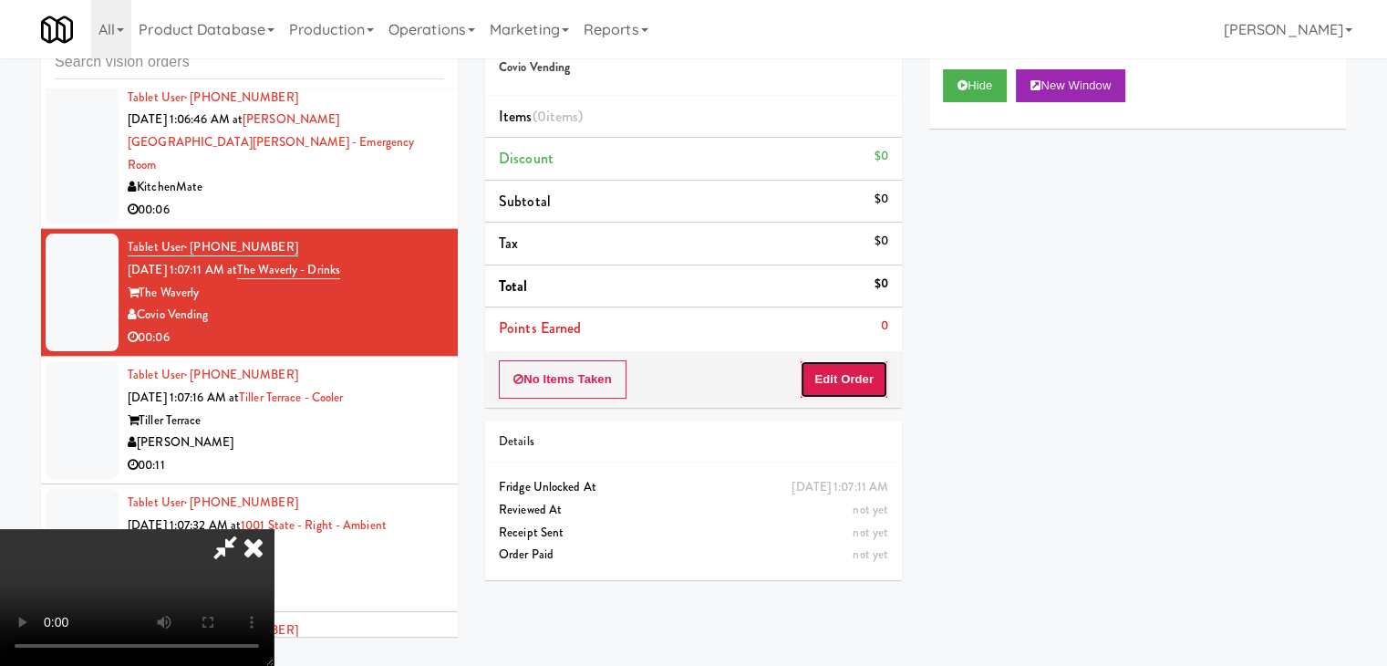
click at [867, 373] on button "Edit Order" at bounding box center [844, 379] width 88 height 38
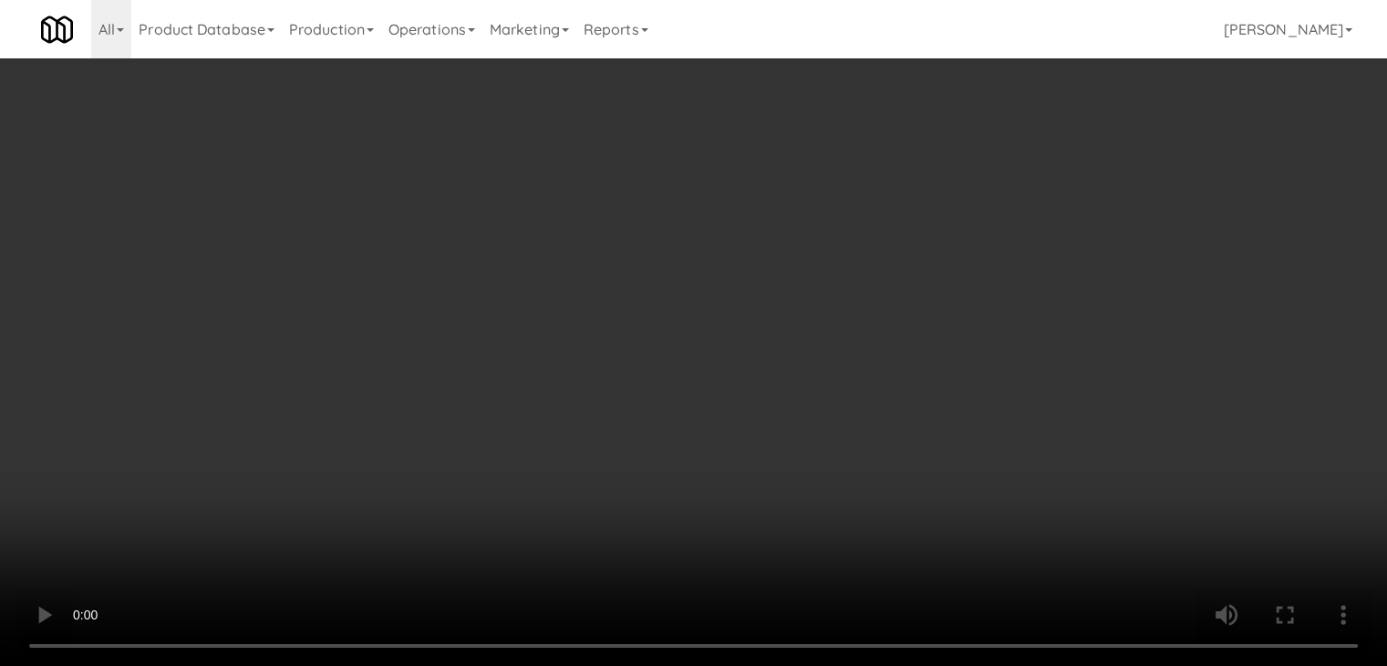
scroll to position [10624, 0]
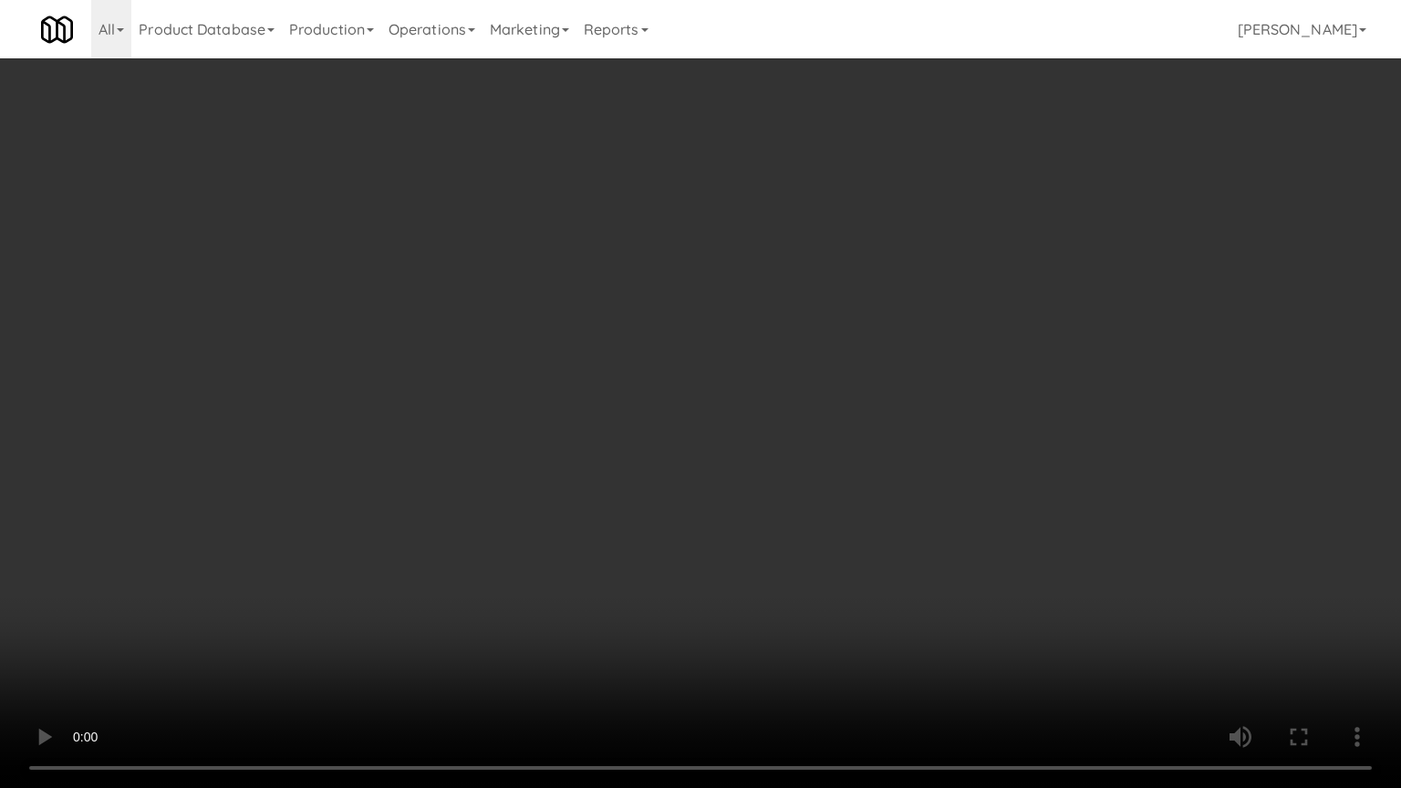
click at [829, 581] on video at bounding box center [700, 394] width 1401 height 788
click at [829, 580] on video at bounding box center [700, 394] width 1401 height 788
click at [908, 554] on video at bounding box center [700, 394] width 1401 height 788
click at [898, 554] on video at bounding box center [700, 394] width 1401 height 788
click at [942, 523] on video at bounding box center [700, 394] width 1401 height 788
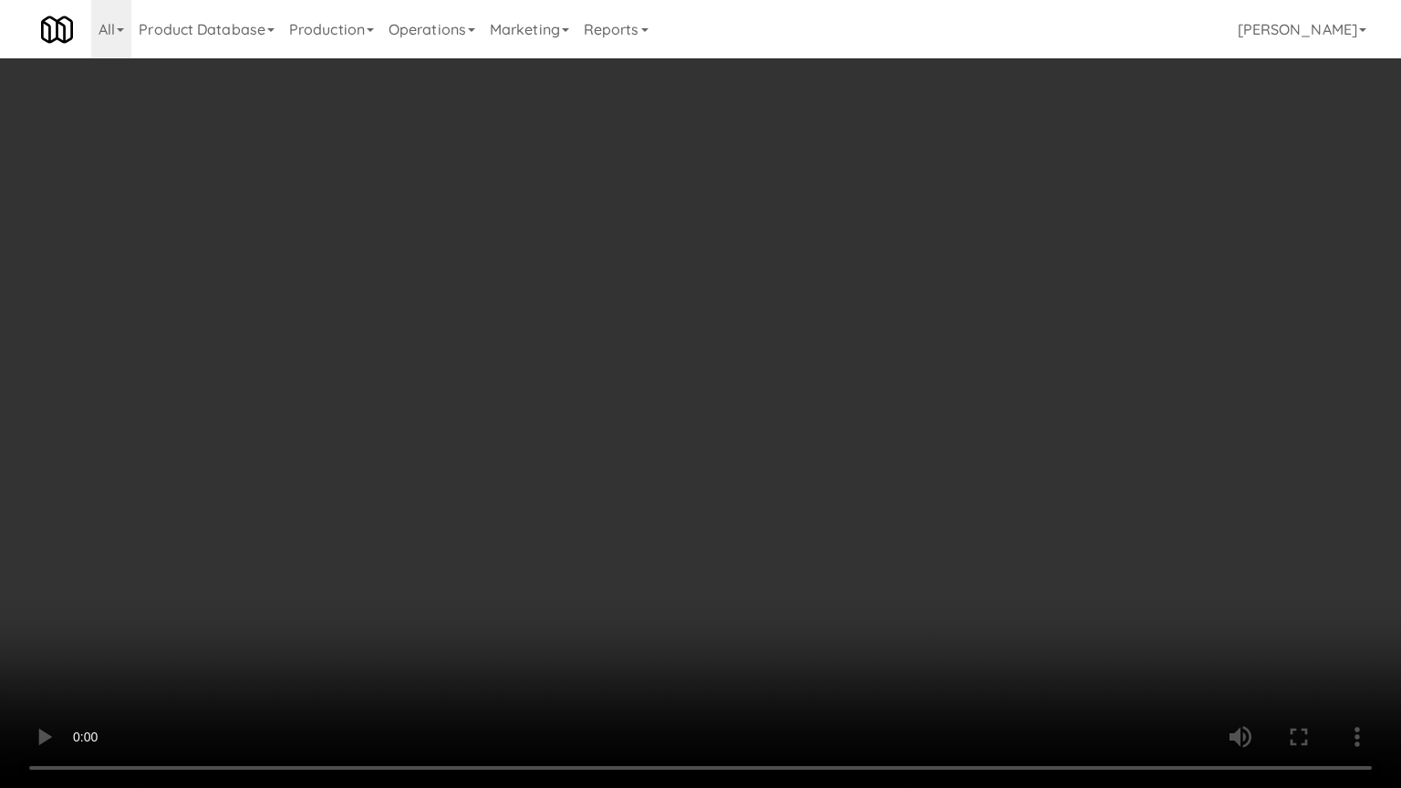
click at [942, 523] on video at bounding box center [700, 394] width 1401 height 788
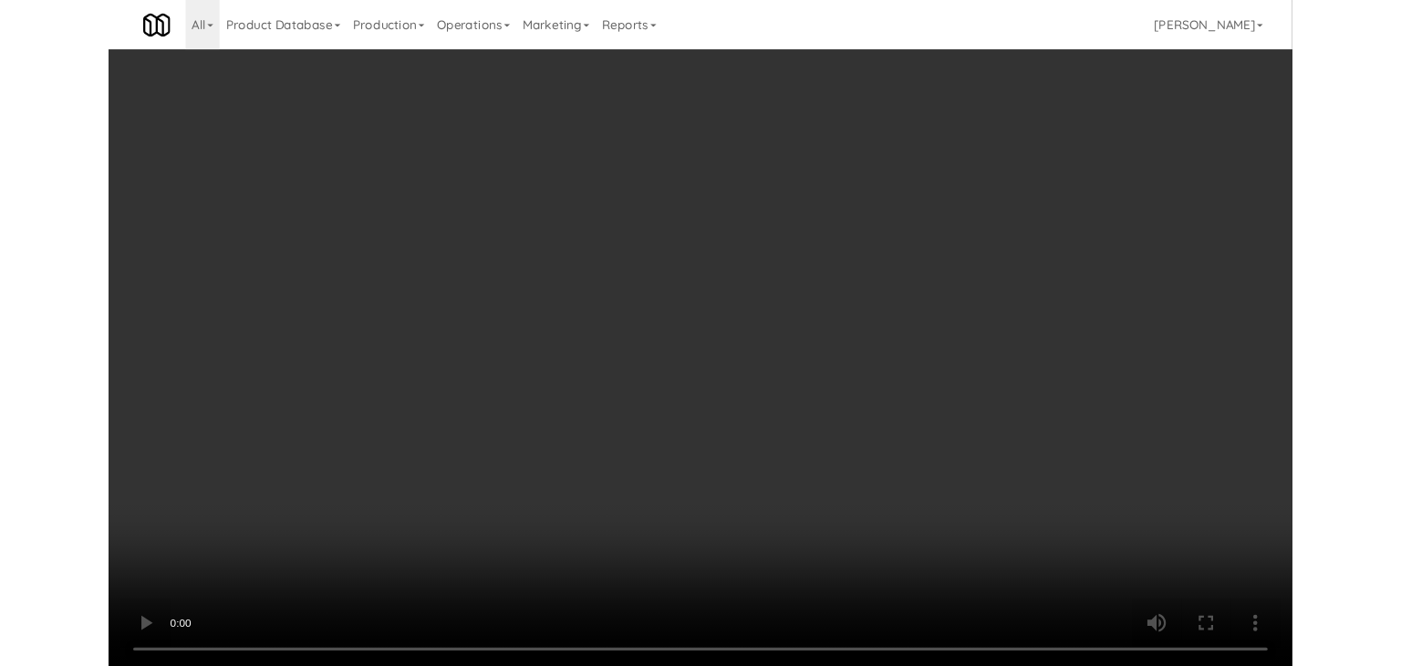
scroll to position [10646, 0]
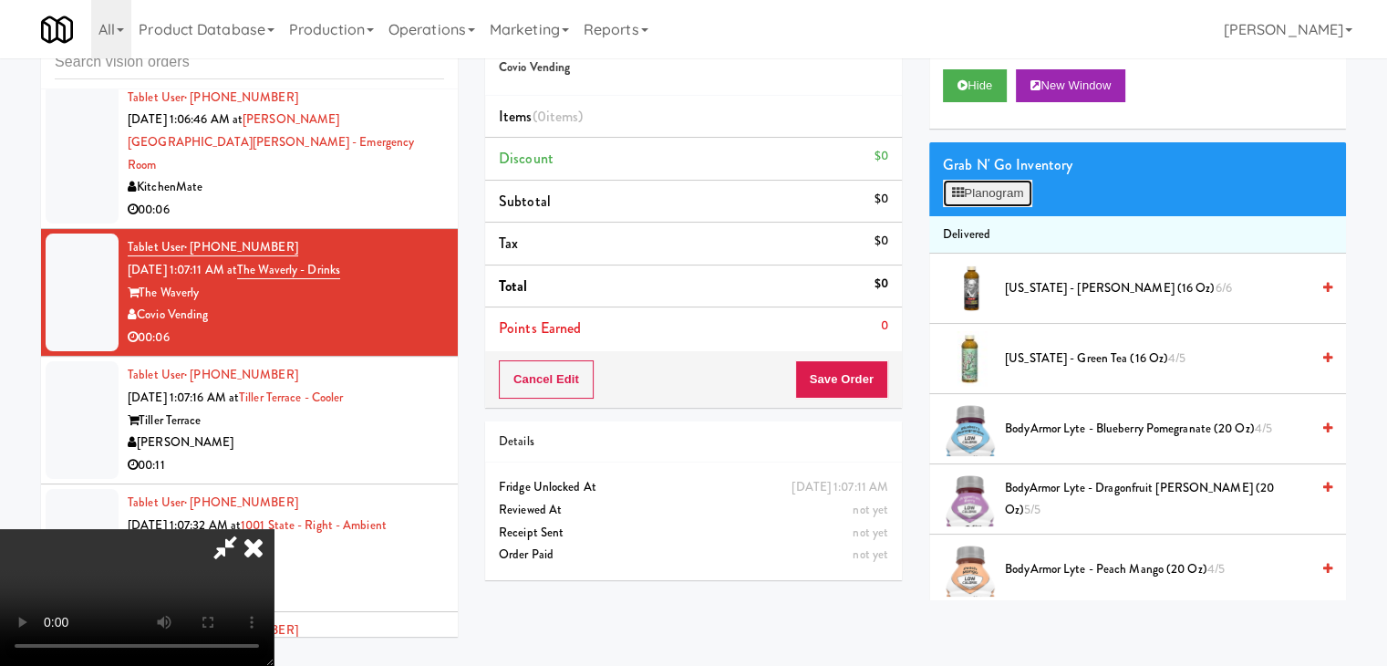
click at [1011, 196] on button "Planogram" at bounding box center [987, 193] width 89 height 27
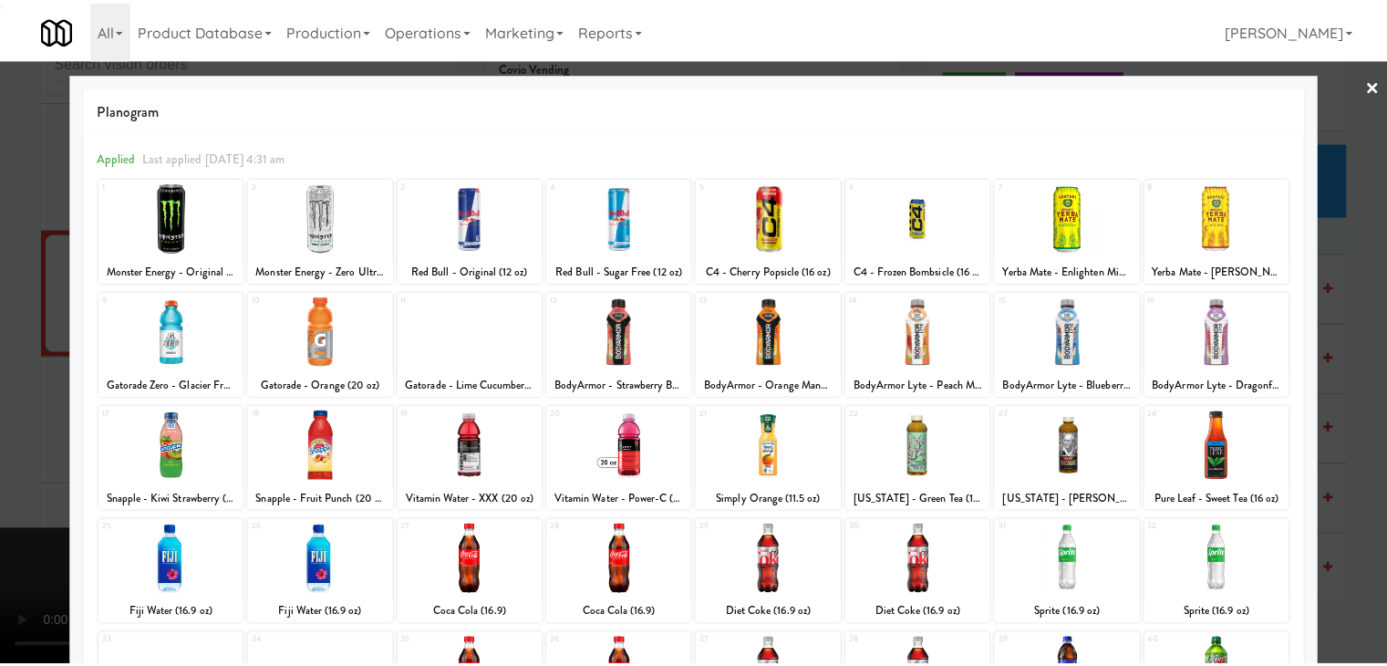
scroll to position [230, 0]
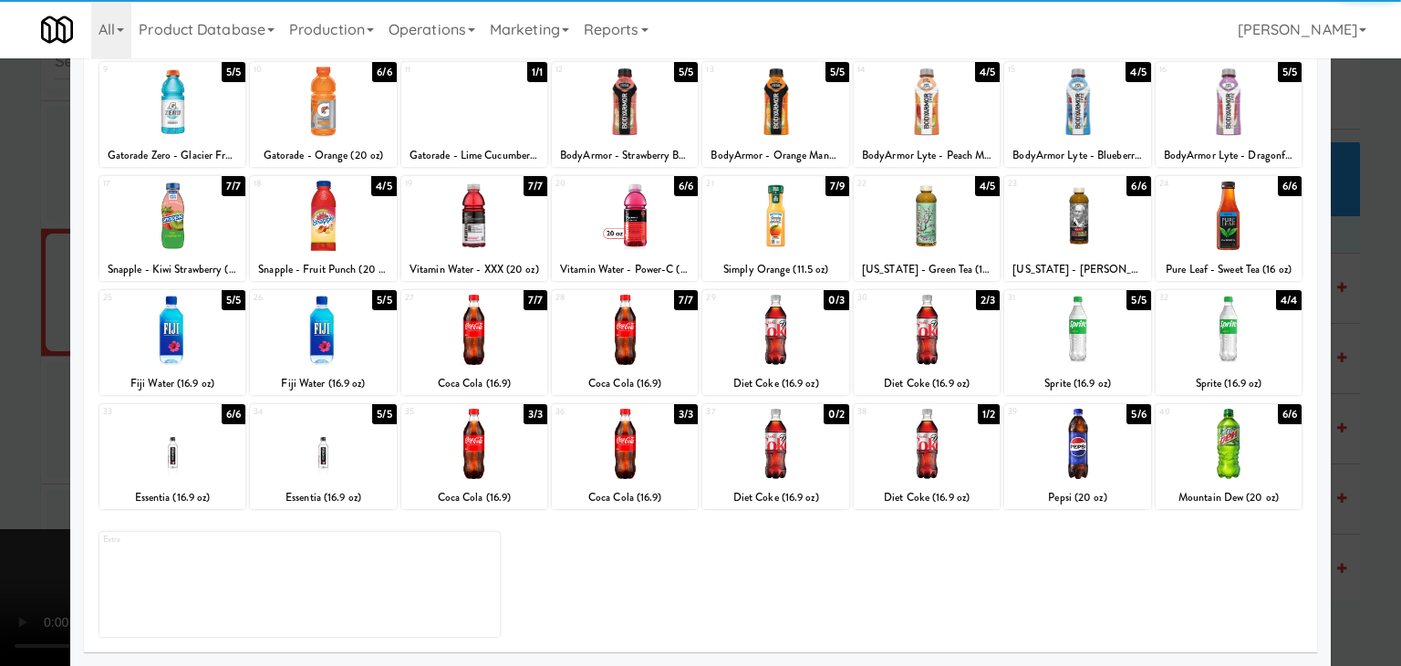
click at [749, 442] on div at bounding box center [775, 444] width 146 height 70
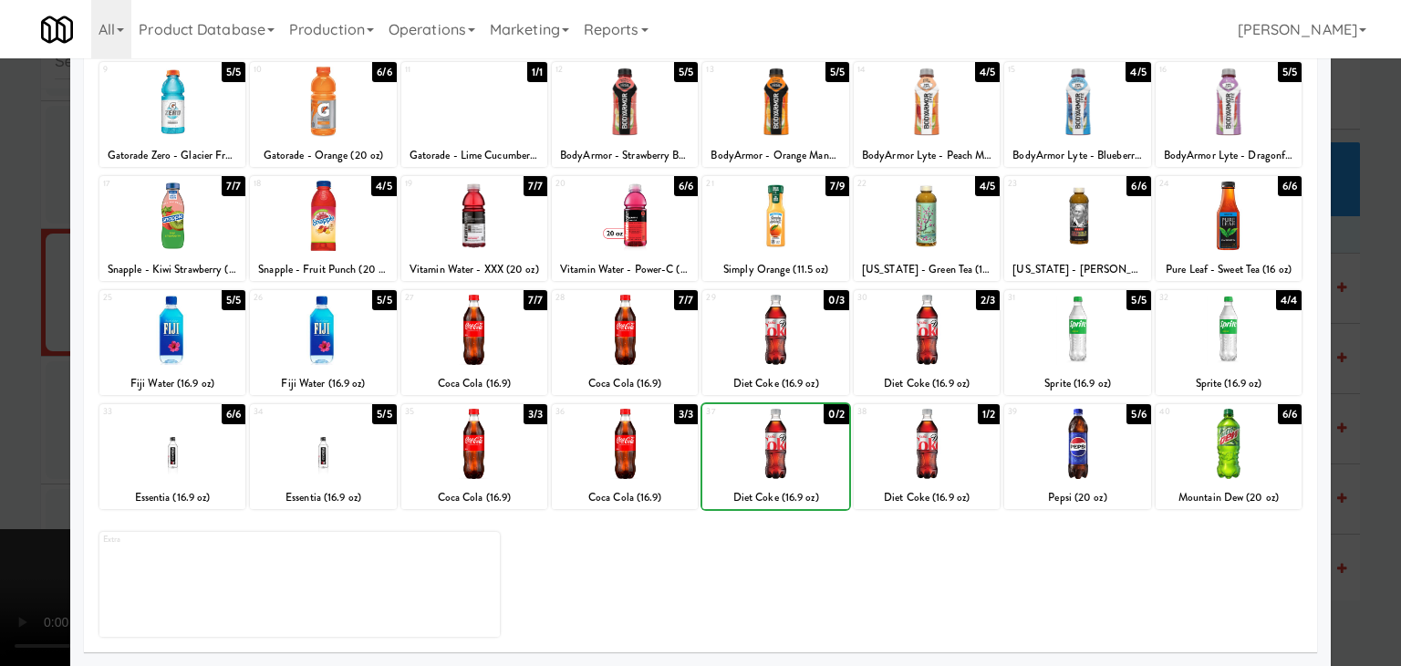
click at [1, 444] on div at bounding box center [700, 333] width 1401 height 666
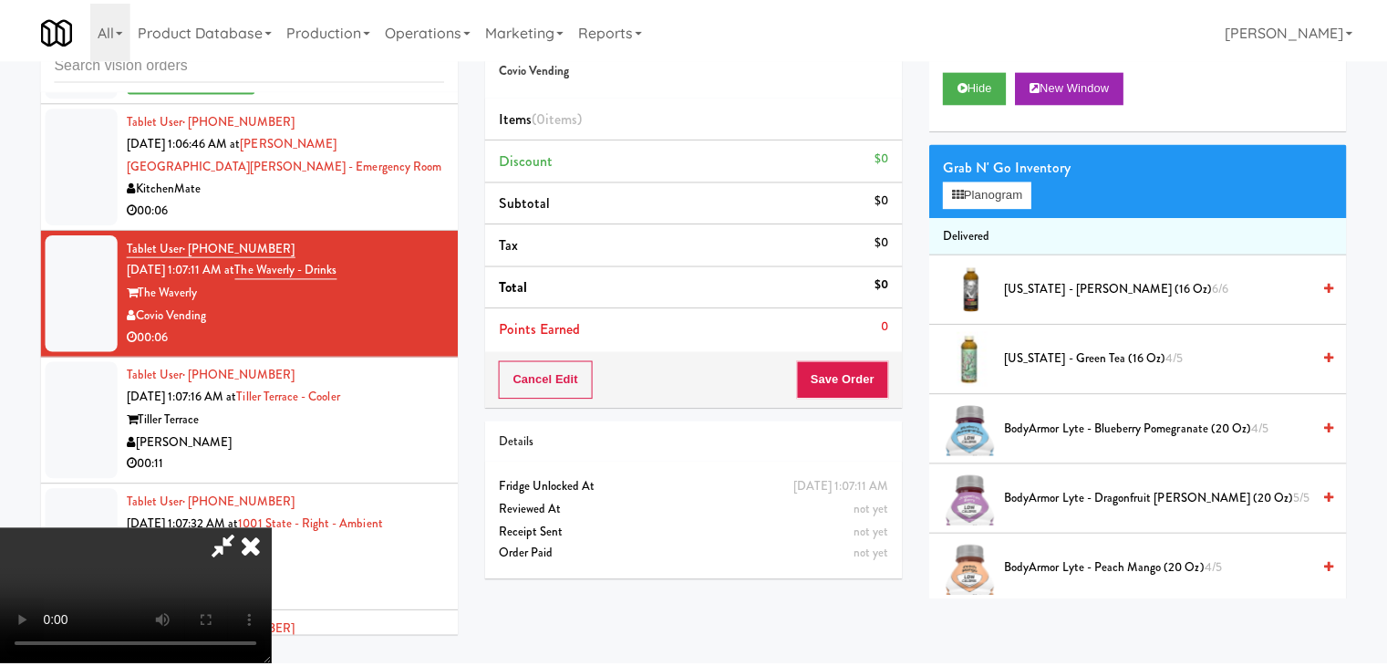
scroll to position [10646, 0]
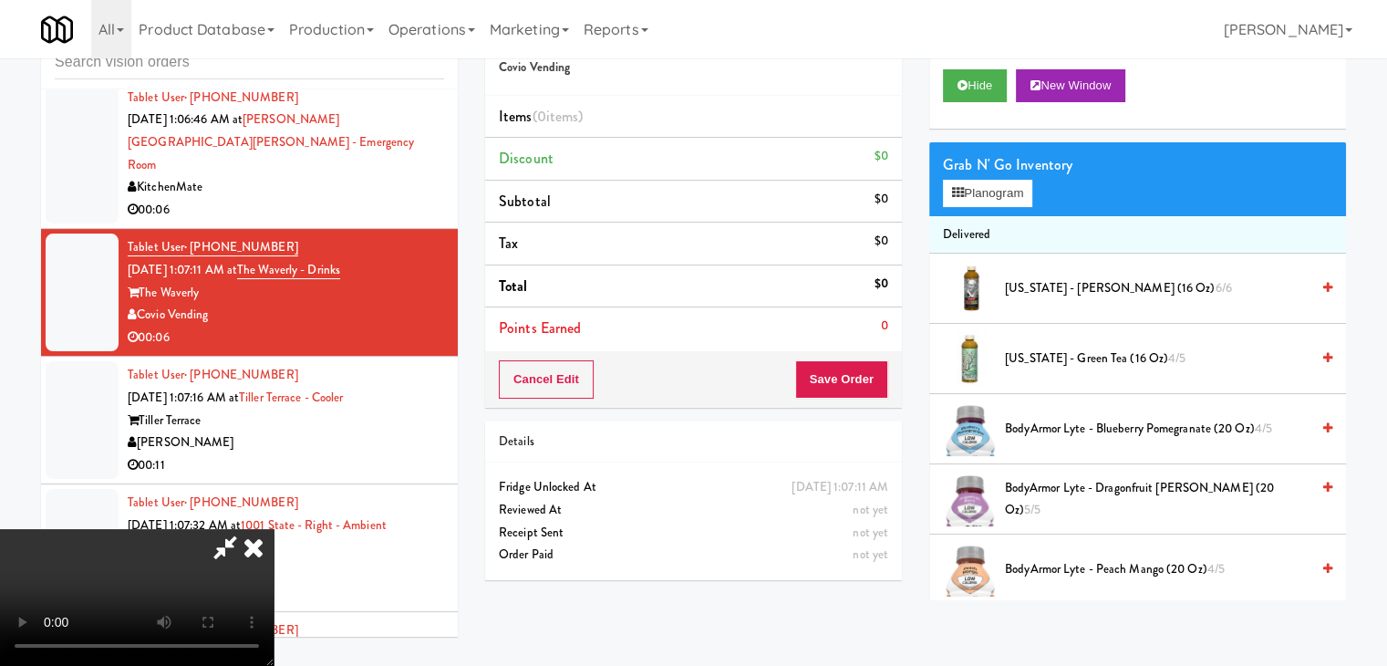
click at [1, 529] on video at bounding box center [137, 597] width 274 height 137
click at [1005, 187] on button "Planogram" at bounding box center [987, 193] width 89 height 27
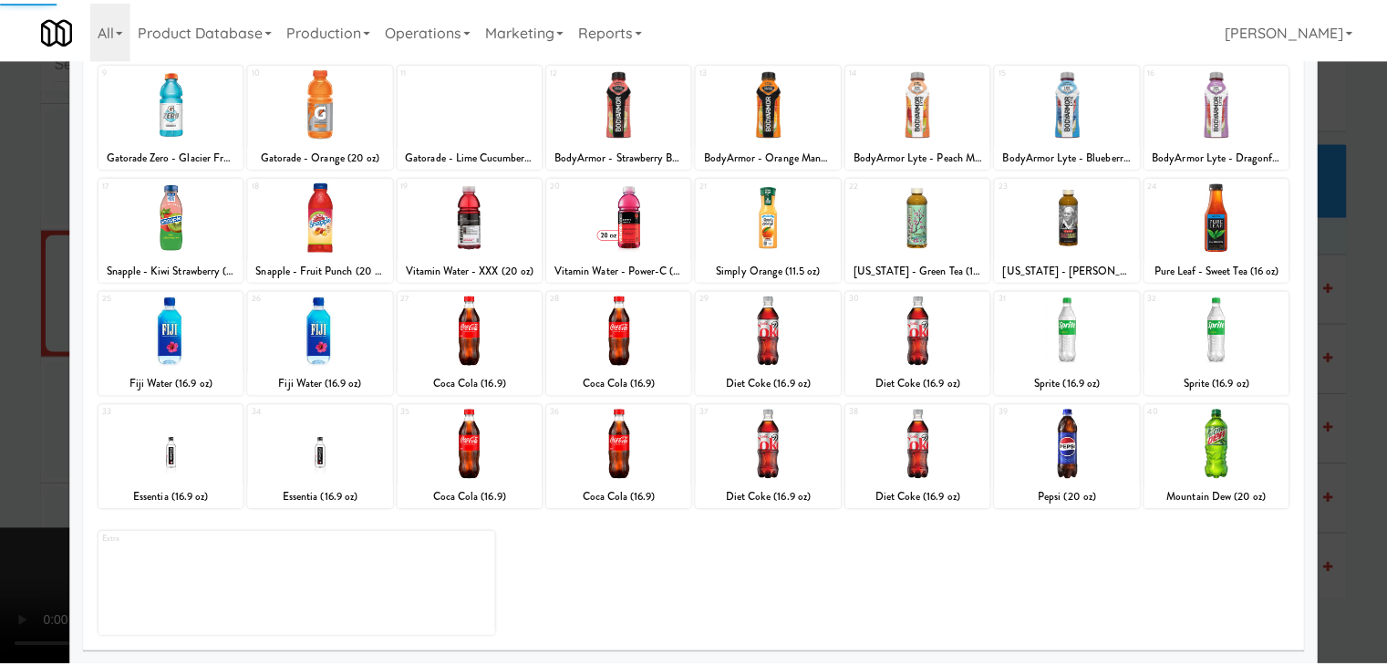
scroll to position [230, 0]
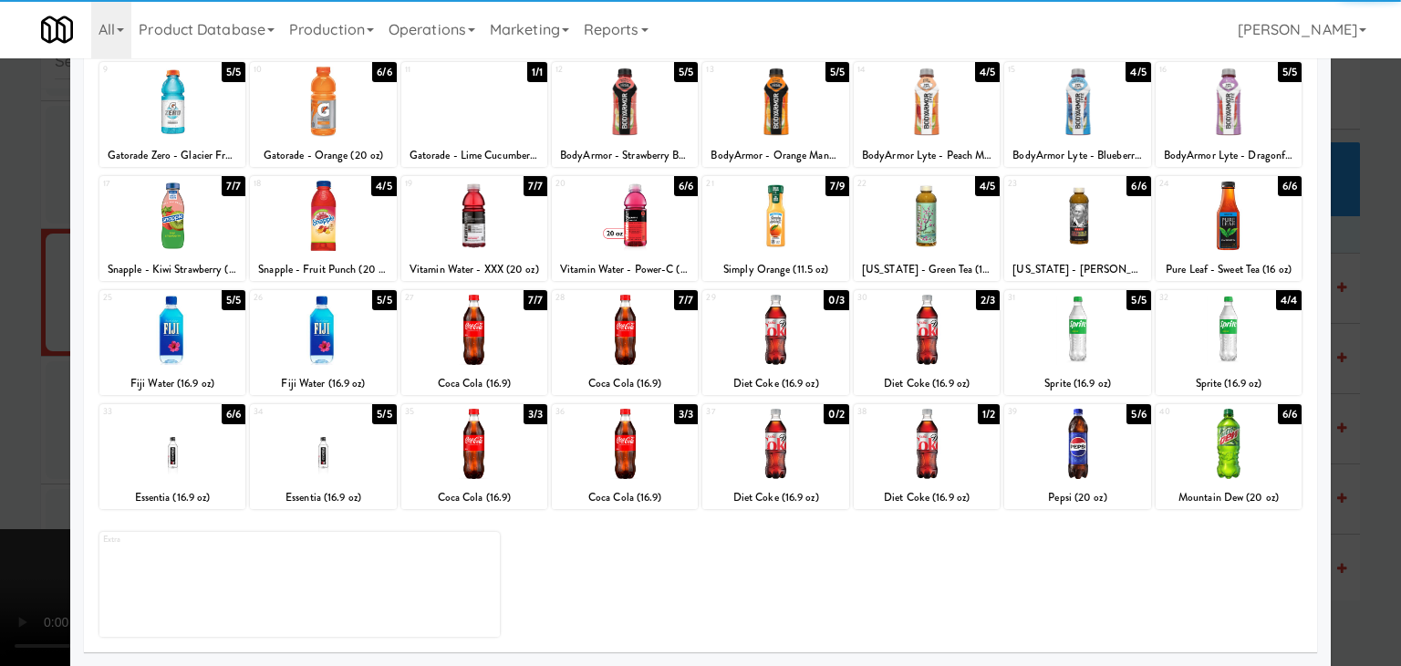
drag, startPoint x: 930, startPoint y: 441, endPoint x: 180, endPoint y: 430, distance: 750.8
click at [929, 441] on div at bounding box center [927, 444] width 146 height 70
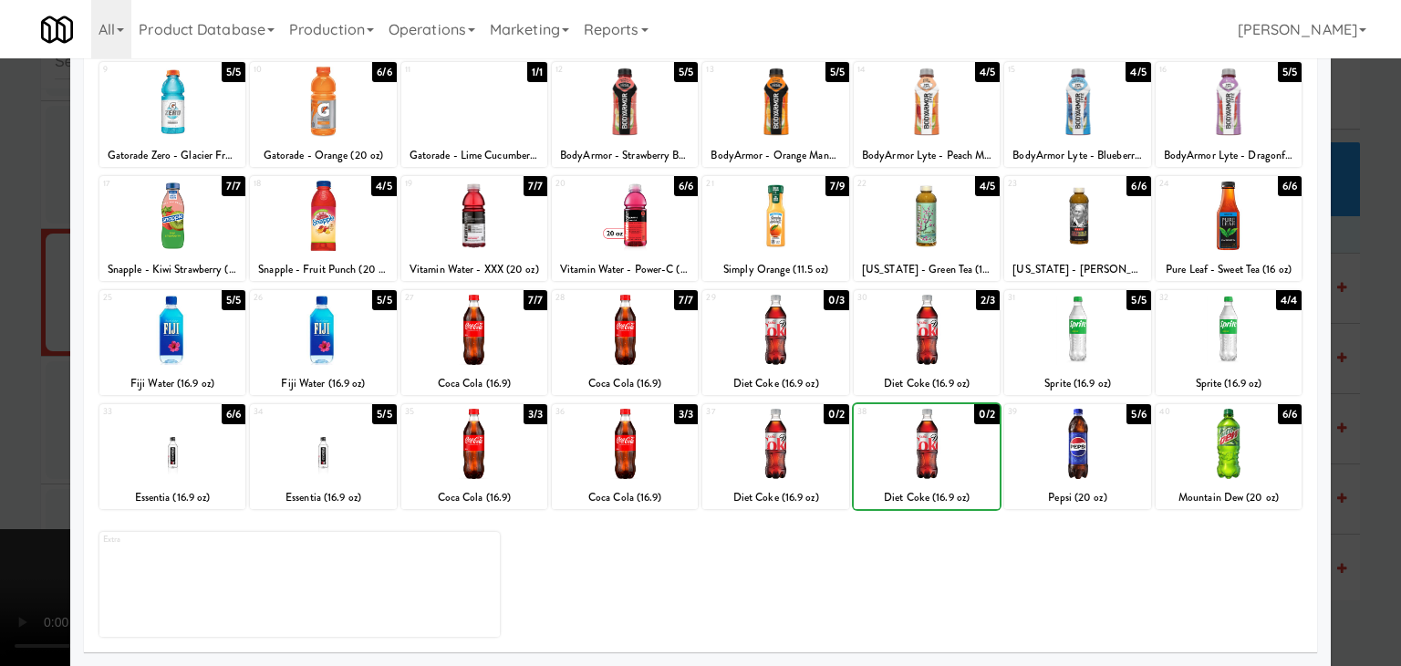
drag, startPoint x: 0, startPoint y: 404, endPoint x: 253, endPoint y: 389, distance: 253.1
click at [13, 400] on div at bounding box center [700, 333] width 1401 height 666
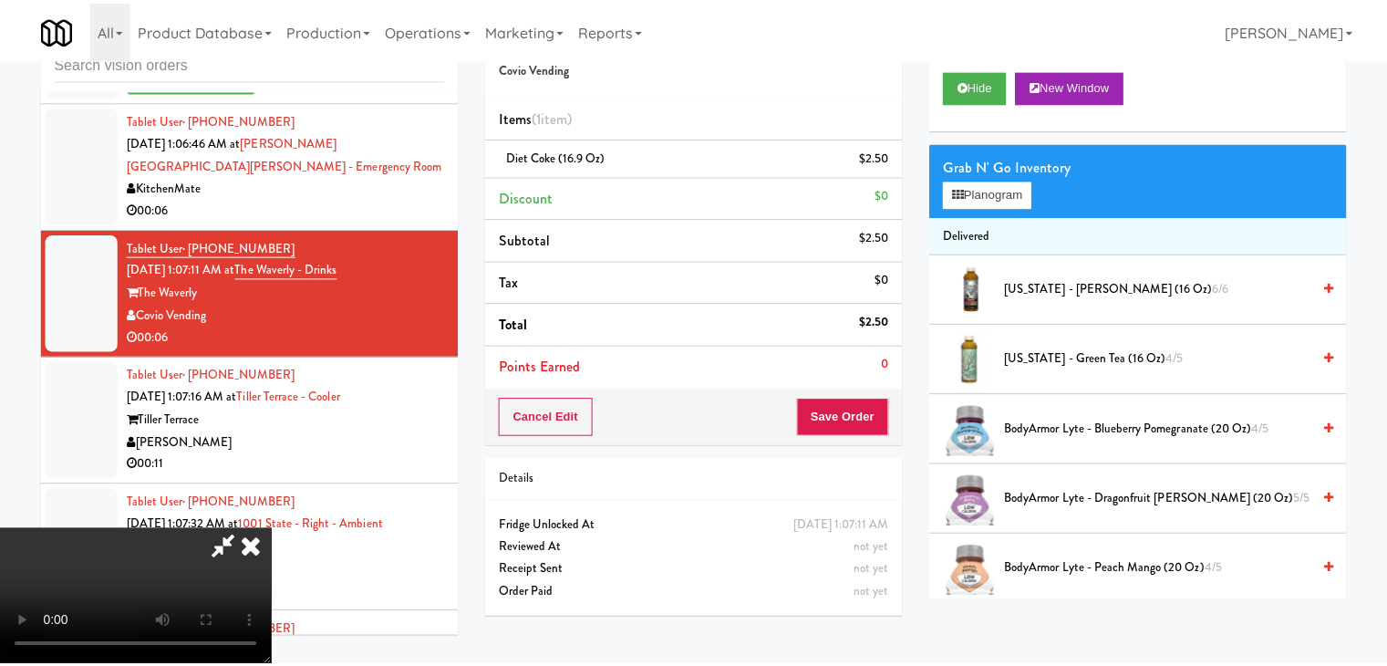
scroll to position [10646, 0]
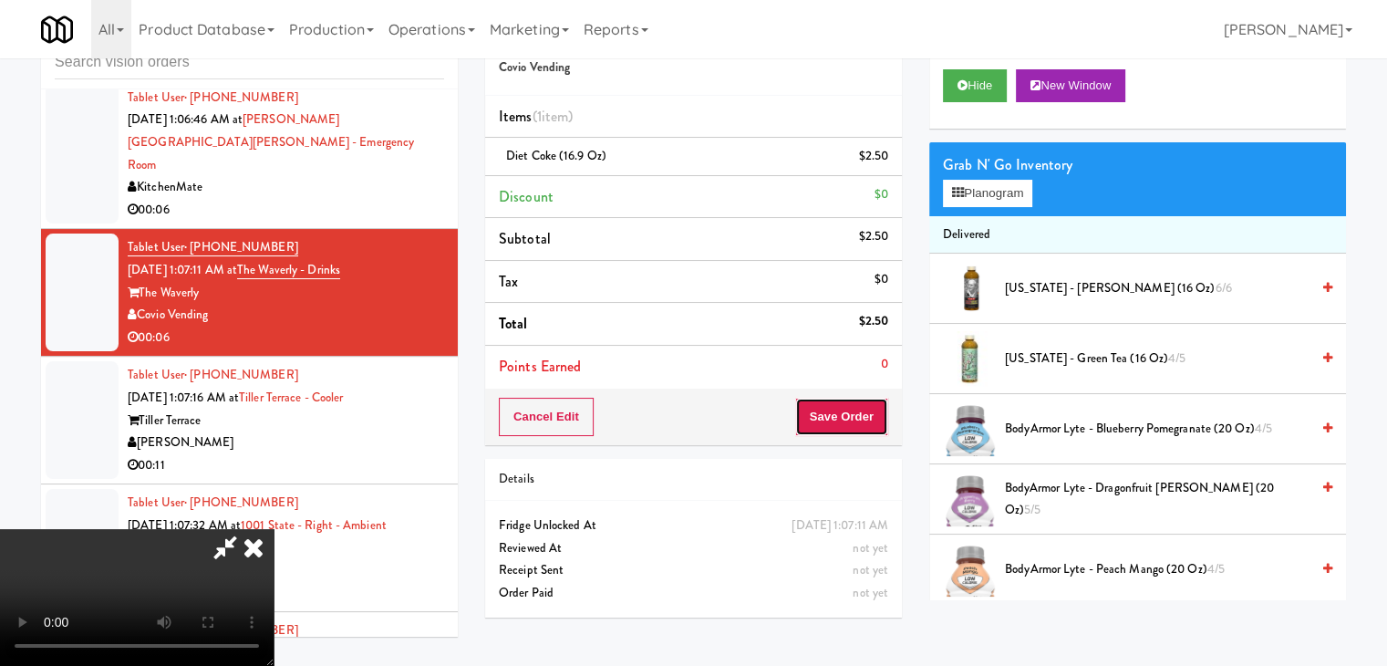
click at [887, 421] on button "Save Order" at bounding box center [841, 417] width 93 height 38
click at [883, 420] on button "Save Order" at bounding box center [841, 417] width 93 height 38
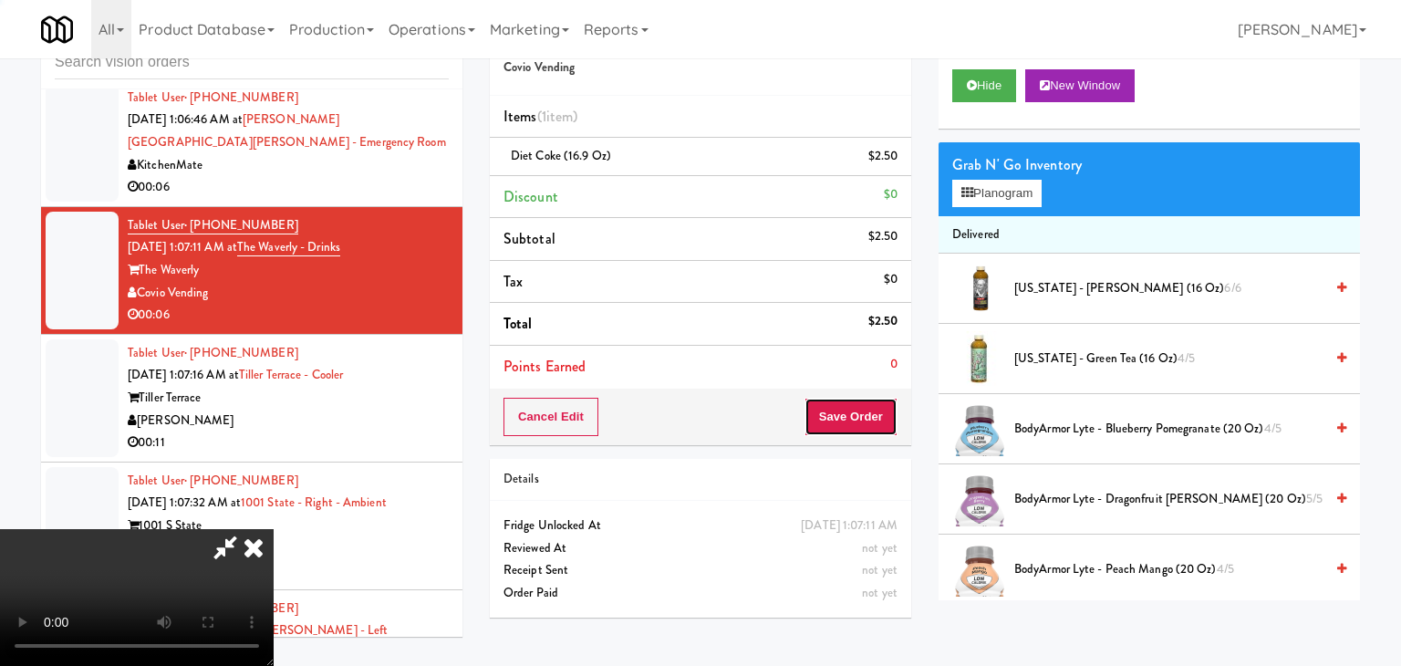
click at [872, 417] on body "Are you sure you want to update this order? Okay Cancel Okay Are you sure you w…" at bounding box center [700, 333] width 1401 height 666
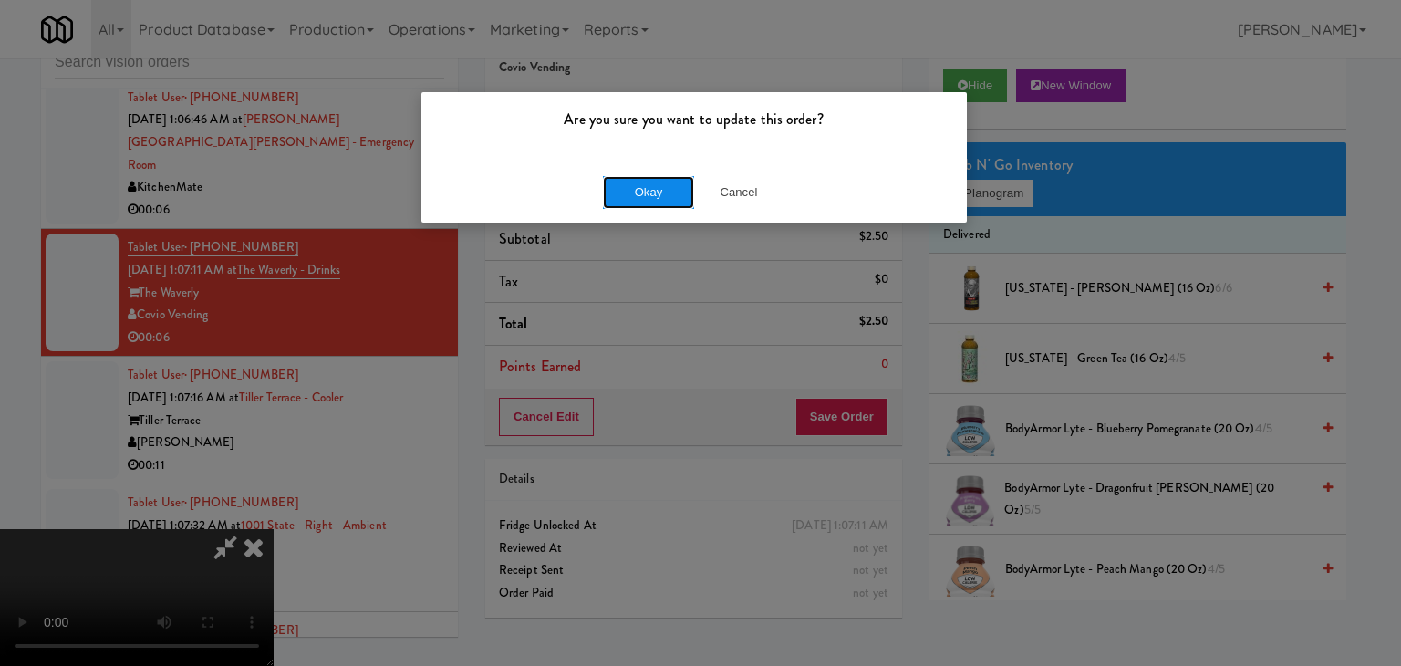
click at [626, 185] on button "Okay" at bounding box center [648, 192] width 91 height 33
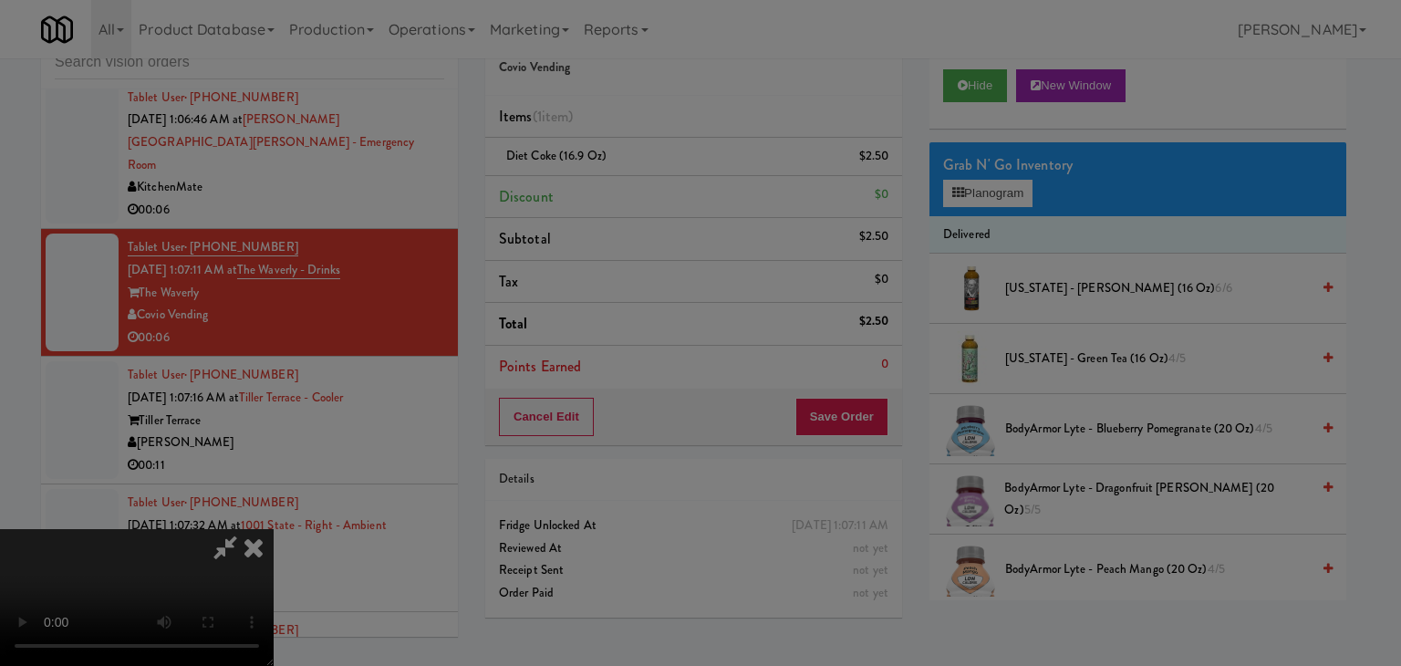
click at [627, 184] on body "Are you sure you want to update this order? Okay Cancel Okay Are you sure you w…" at bounding box center [700, 333] width 1401 height 666
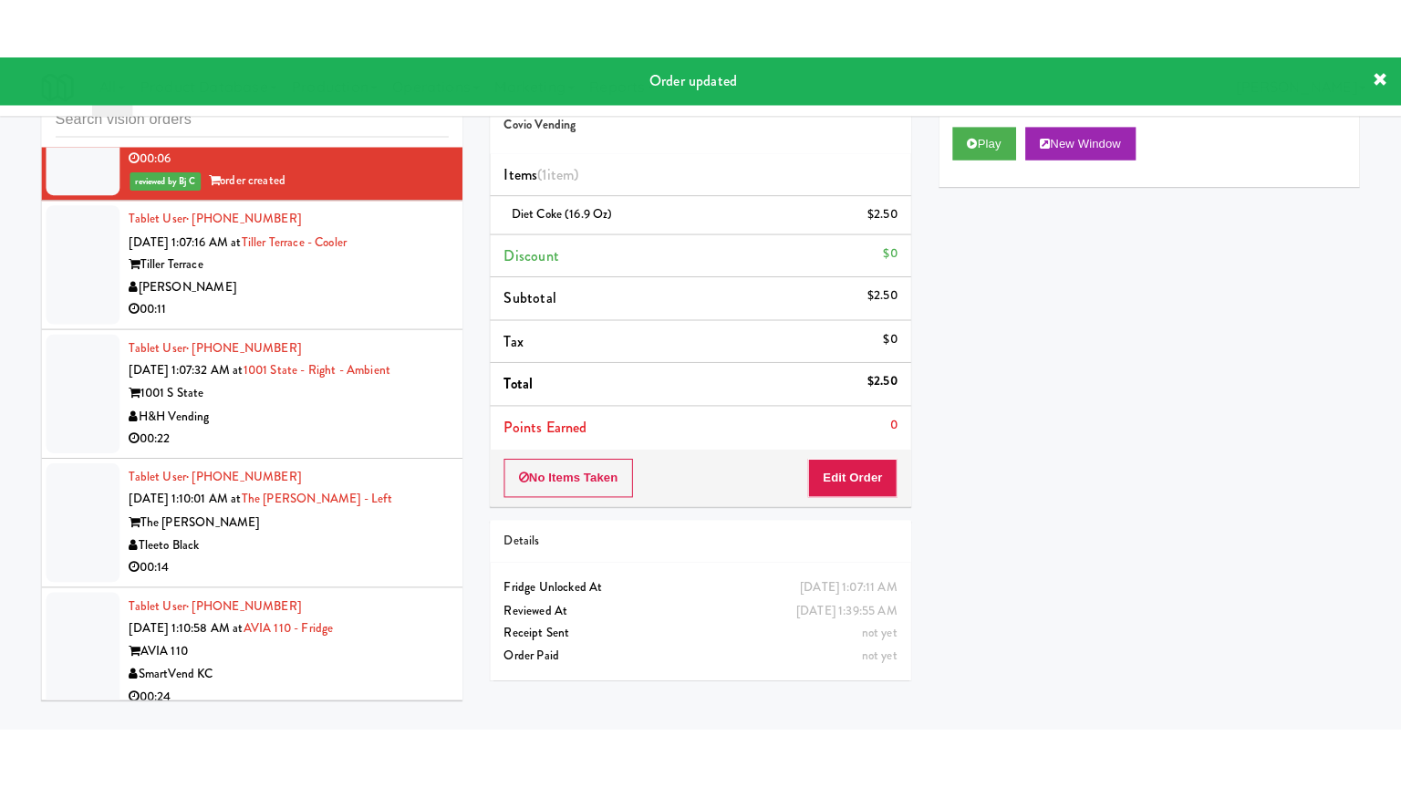
scroll to position [10920, 0]
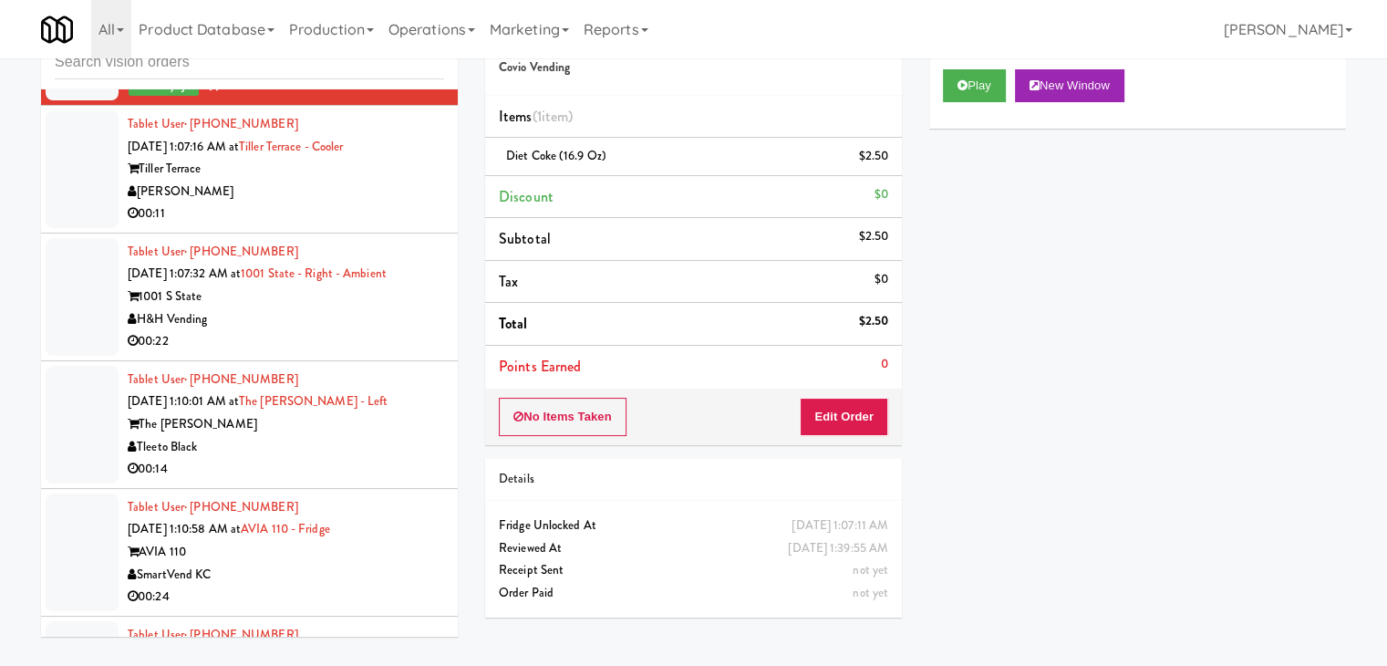
click at [364, 203] on div "[PERSON_NAME]" at bounding box center [286, 192] width 317 height 23
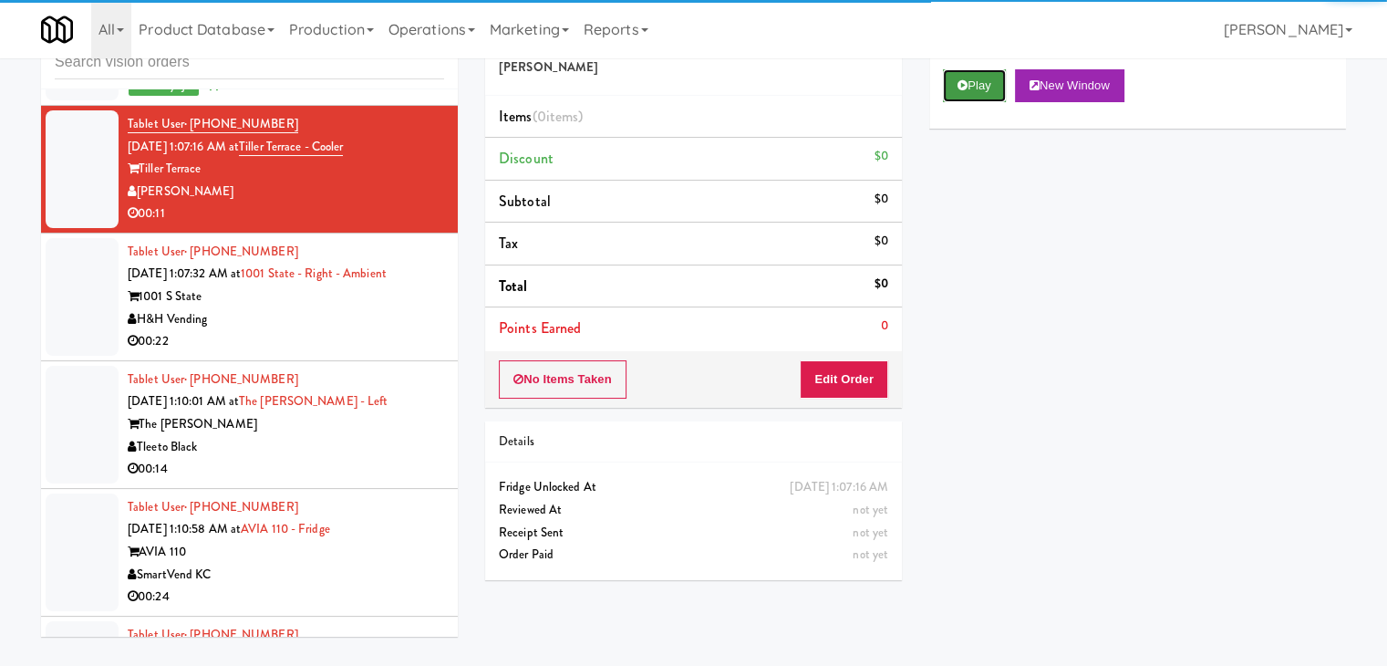
click at [976, 85] on button "Play" at bounding box center [974, 85] width 63 height 33
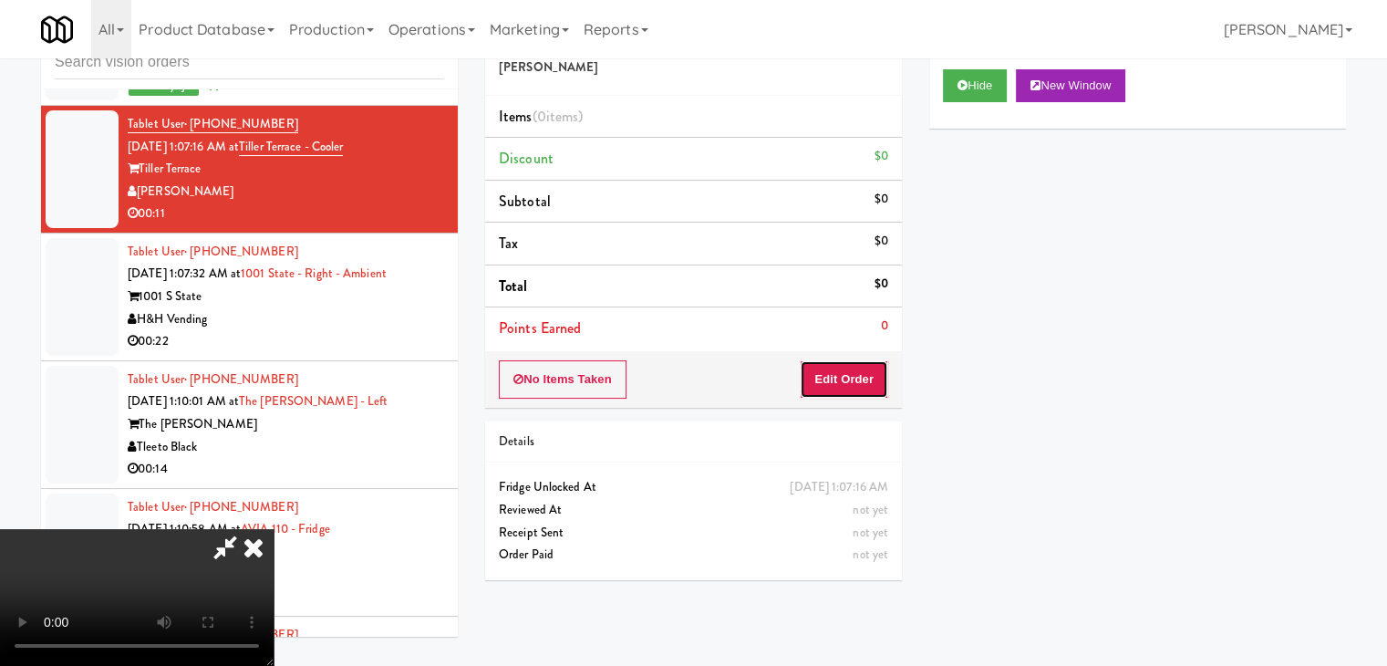
click at [854, 389] on button "Edit Order" at bounding box center [844, 379] width 88 height 38
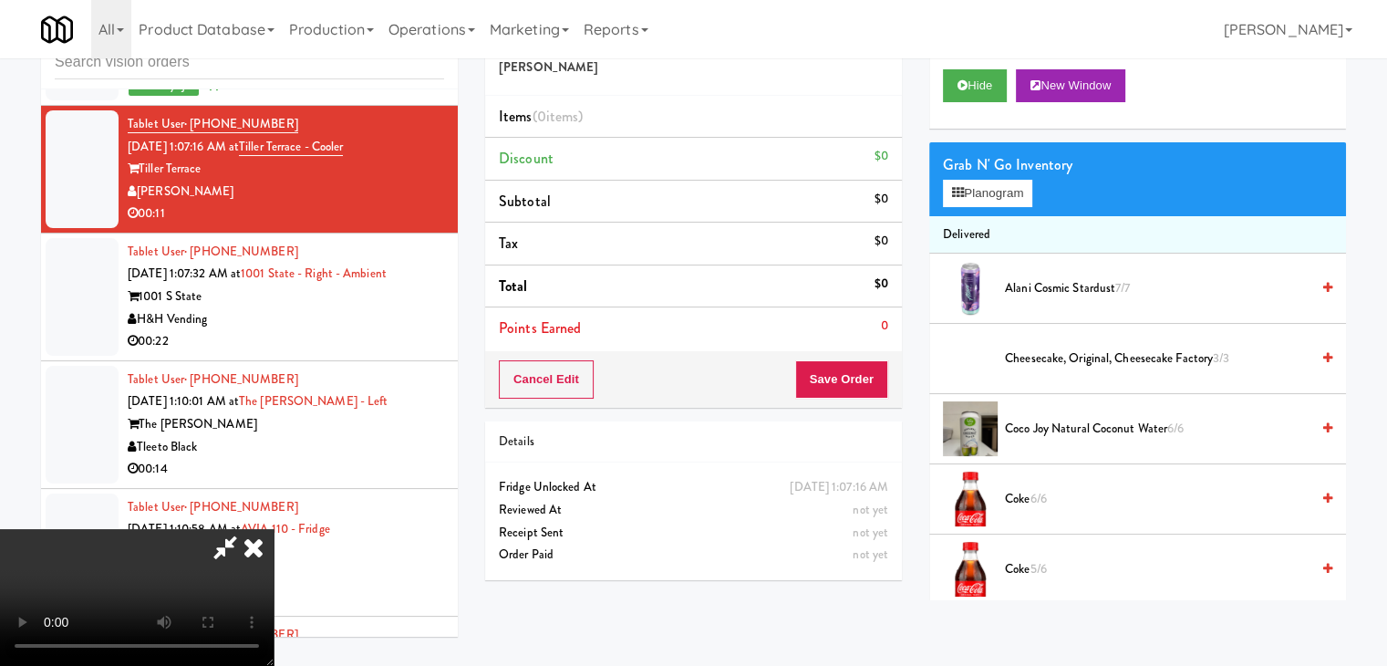
scroll to position [10898, 0]
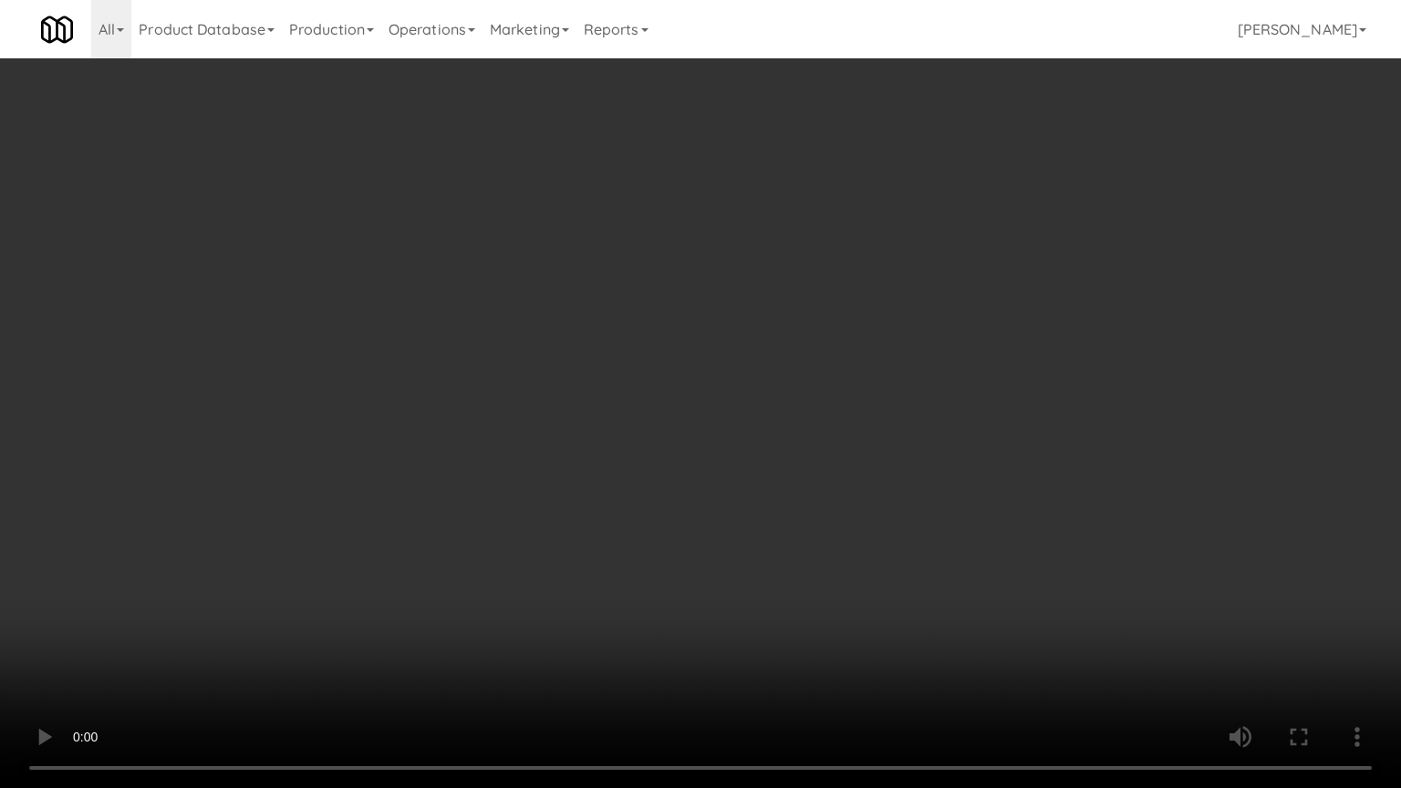
click at [712, 588] on video at bounding box center [700, 394] width 1401 height 788
click at [713, 665] on video at bounding box center [700, 394] width 1401 height 788
click at [711, 655] on video at bounding box center [700, 394] width 1401 height 788
click at [817, 587] on video at bounding box center [700, 394] width 1401 height 788
click at [818, 586] on video at bounding box center [700, 394] width 1401 height 788
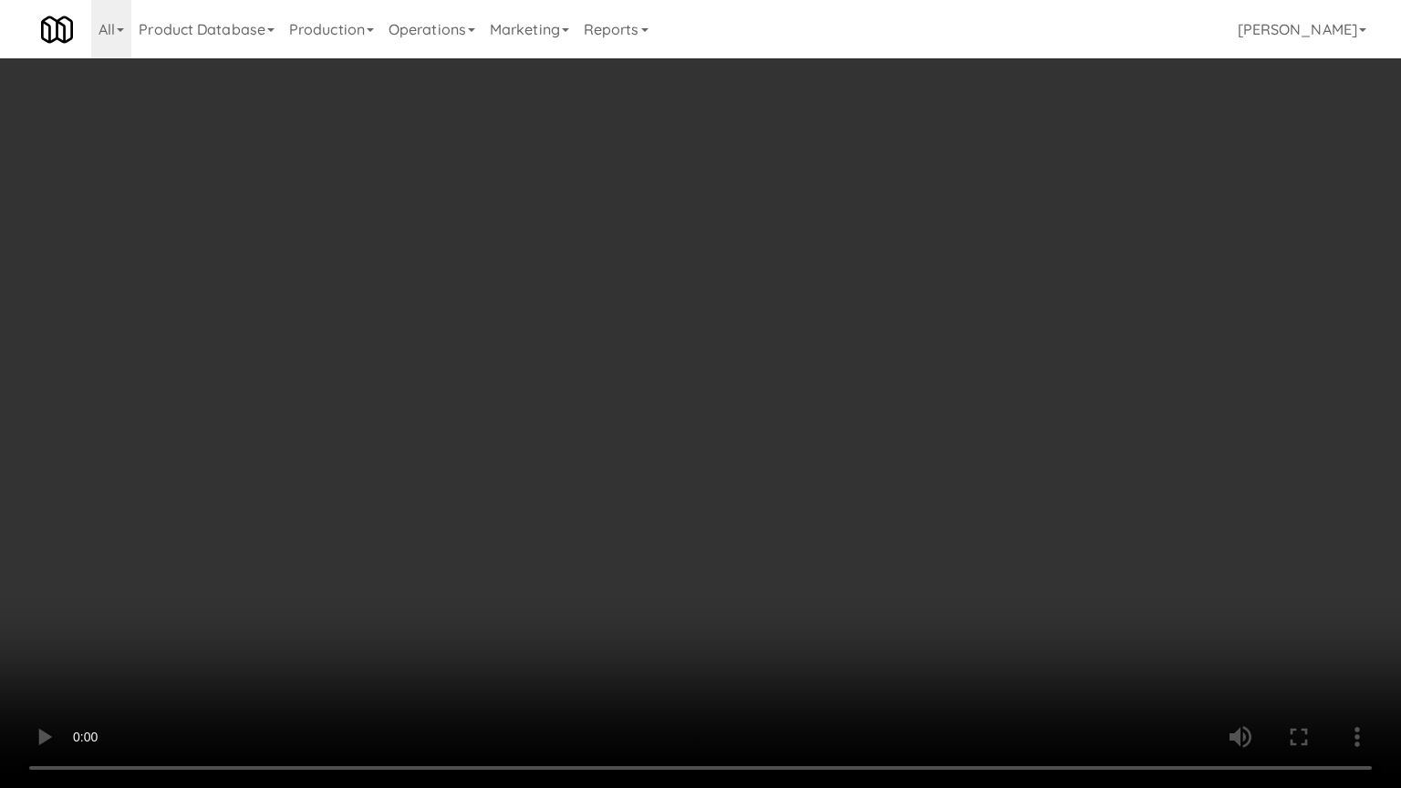
click at [818, 586] on video at bounding box center [700, 394] width 1401 height 788
click at [818, 584] on video at bounding box center [700, 394] width 1401 height 788
click at [827, 568] on video at bounding box center [700, 394] width 1401 height 788
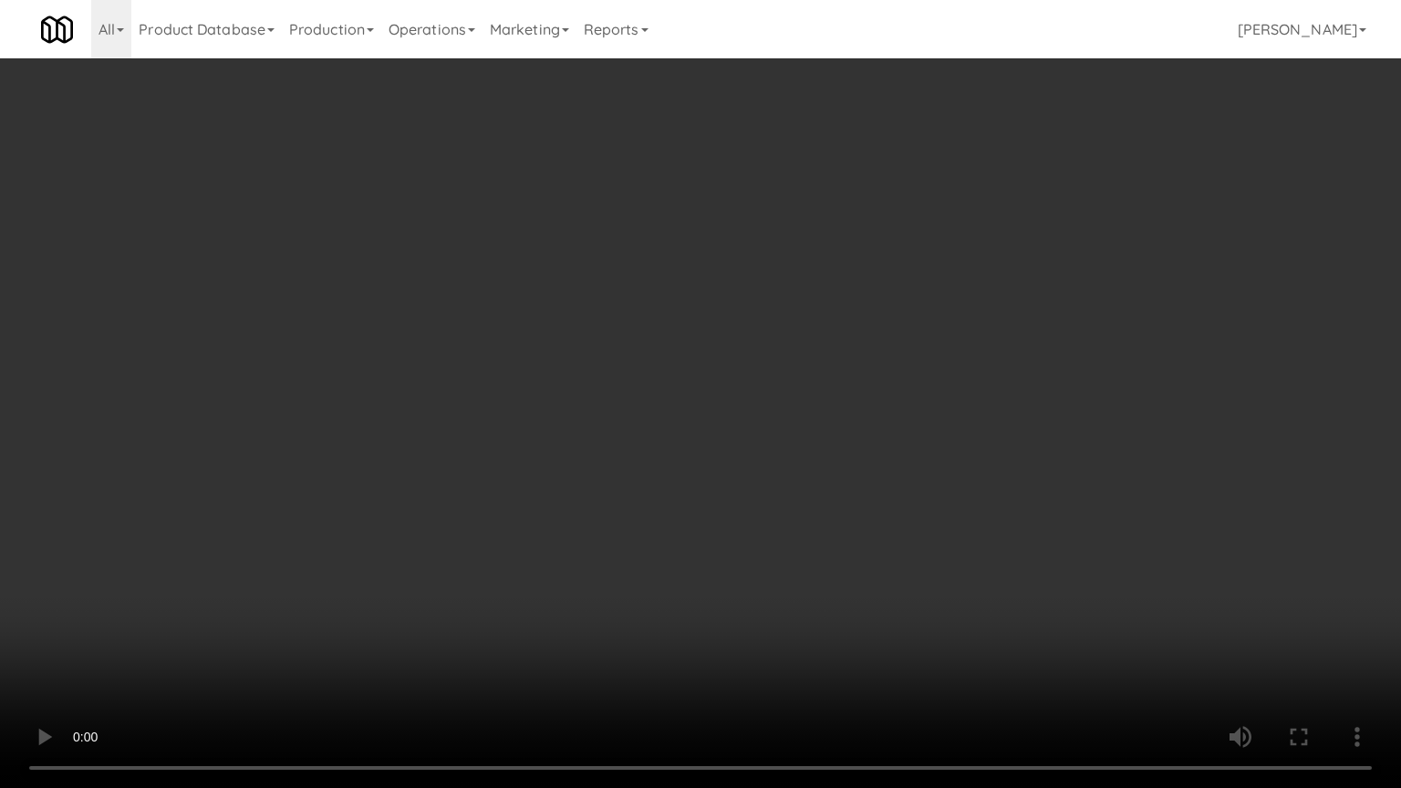
click at [819, 569] on video at bounding box center [700, 394] width 1401 height 788
click at [803, 574] on video at bounding box center [700, 394] width 1401 height 788
click at [803, 573] on video at bounding box center [700, 394] width 1401 height 788
click at [803, 571] on video at bounding box center [700, 394] width 1401 height 788
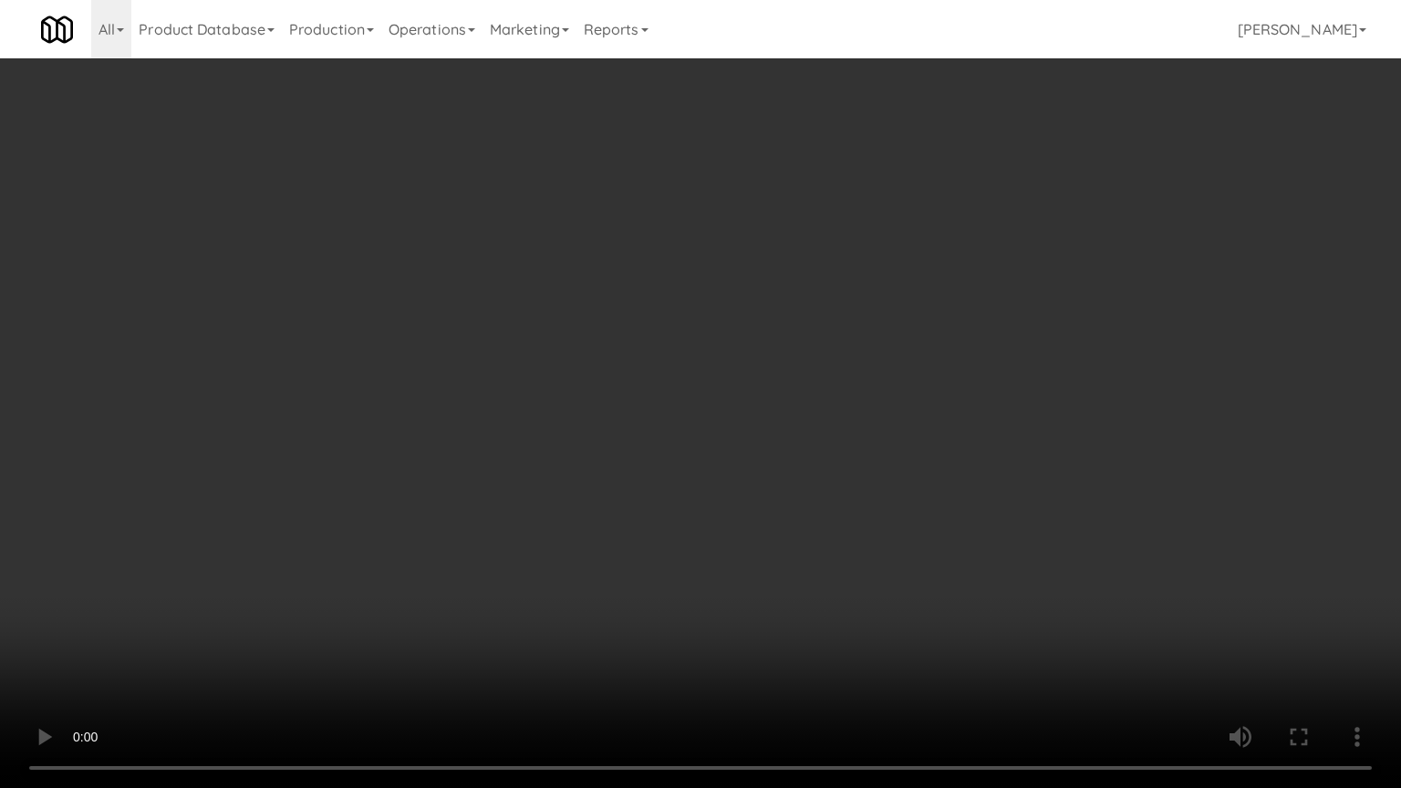
click at [803, 571] on video at bounding box center [700, 394] width 1401 height 788
click at [792, 558] on video at bounding box center [700, 394] width 1401 height 788
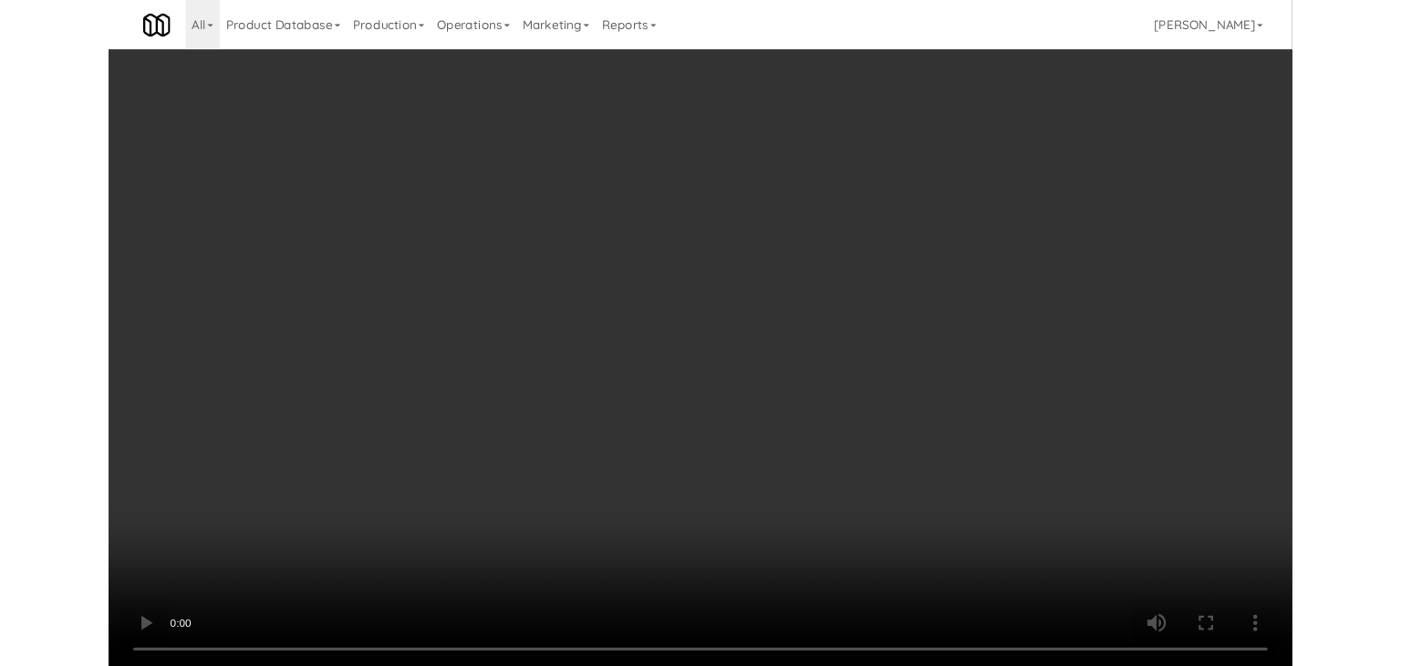
scroll to position [10920, 0]
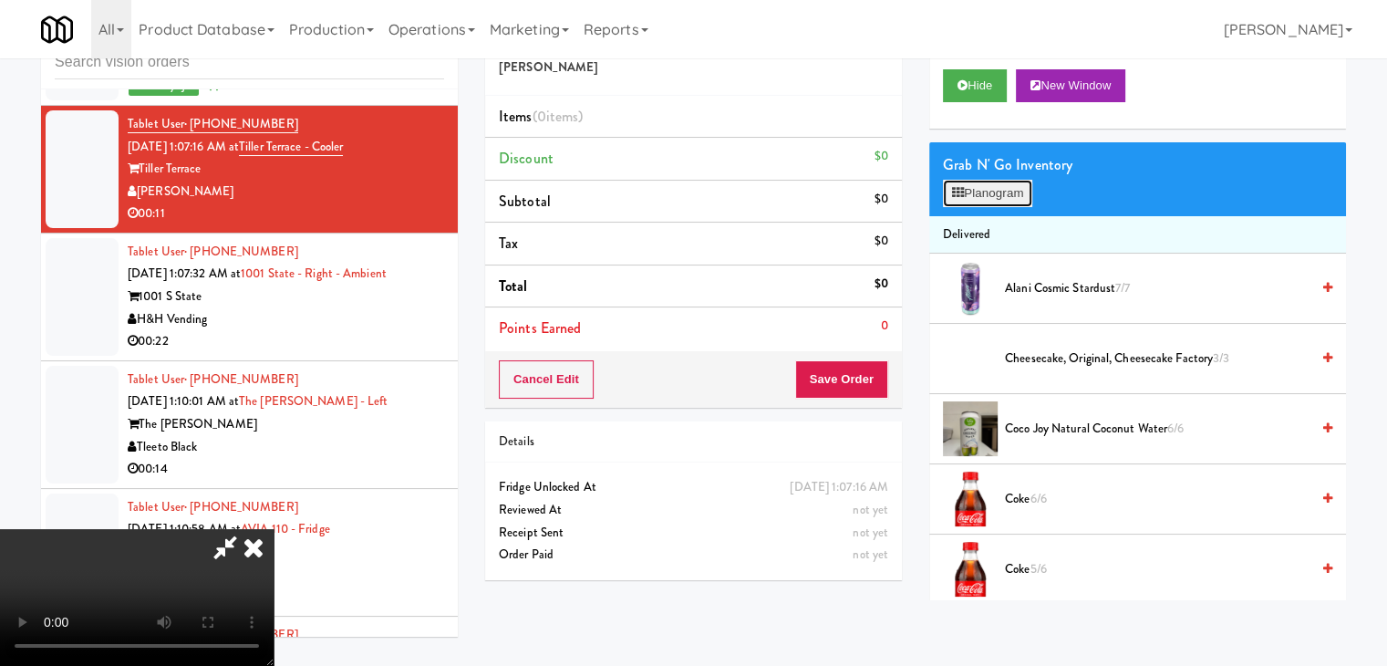
click at [986, 196] on button "Planogram" at bounding box center [987, 193] width 89 height 27
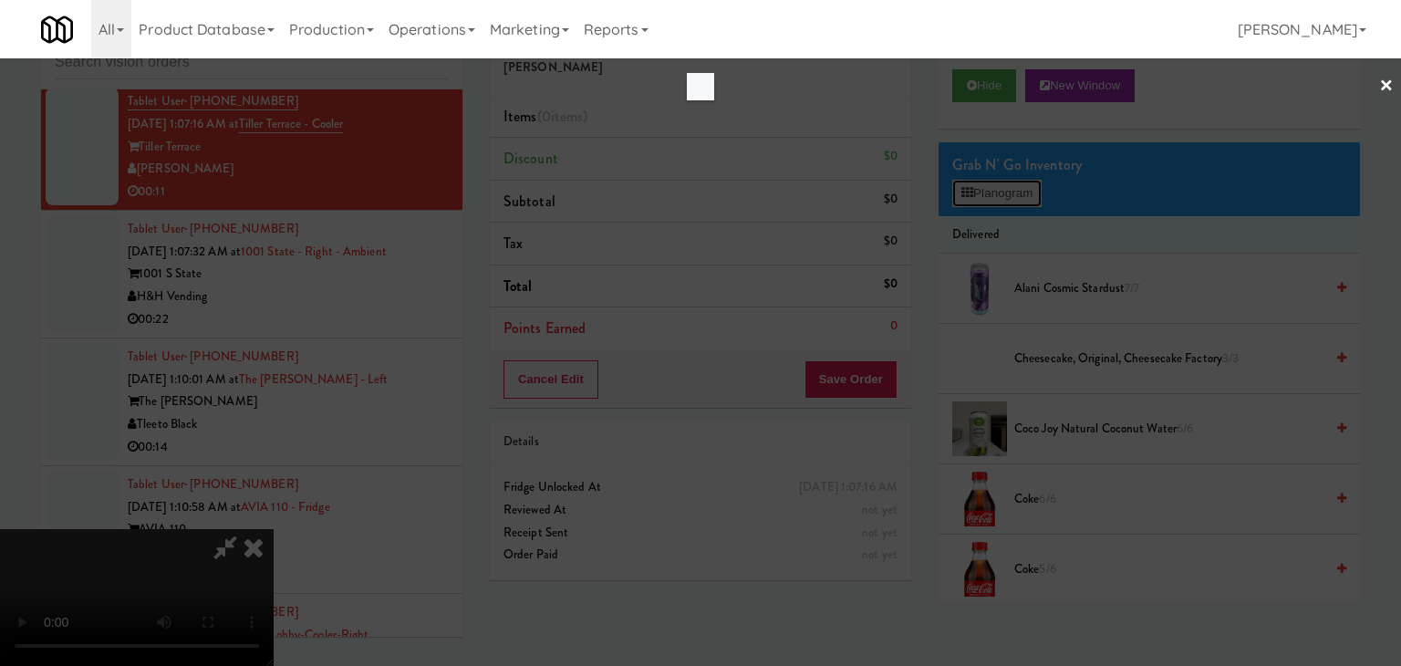
scroll to position [10898, 0]
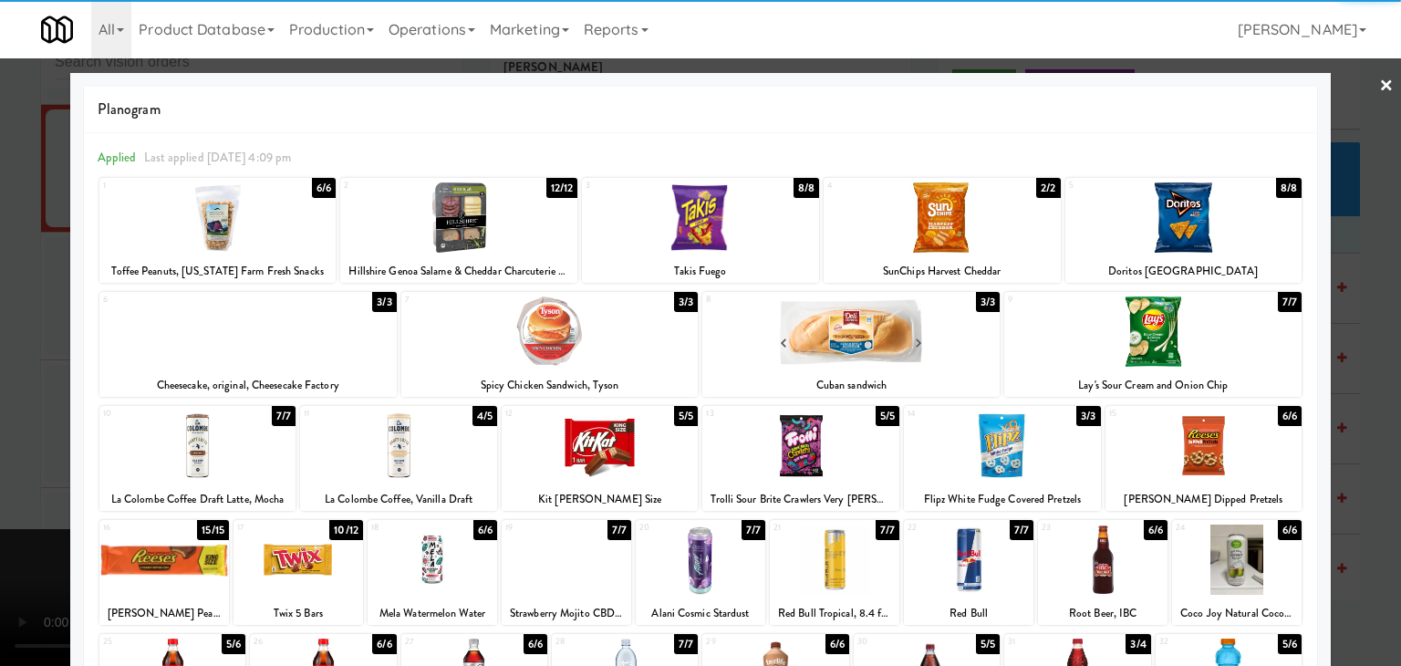
click at [823, 331] on div at bounding box center [850, 331] width 297 height 70
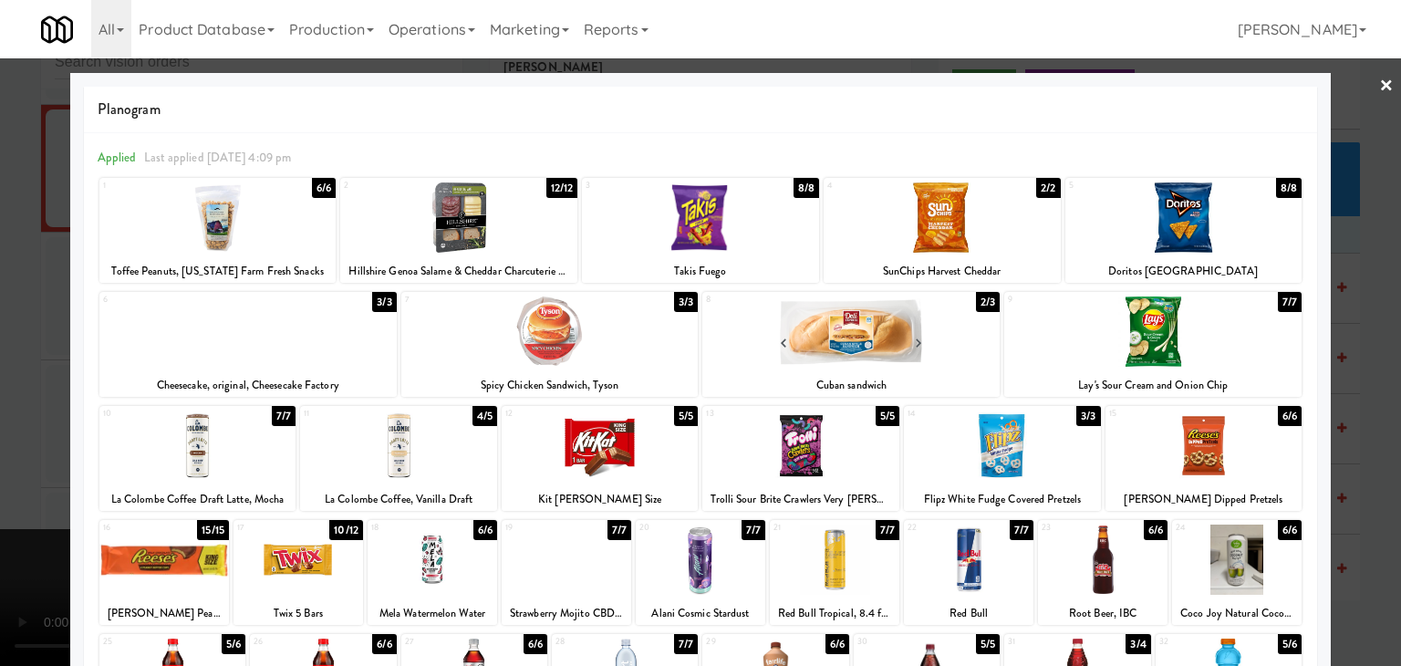
click at [1202, 331] on div at bounding box center [1152, 331] width 297 height 70
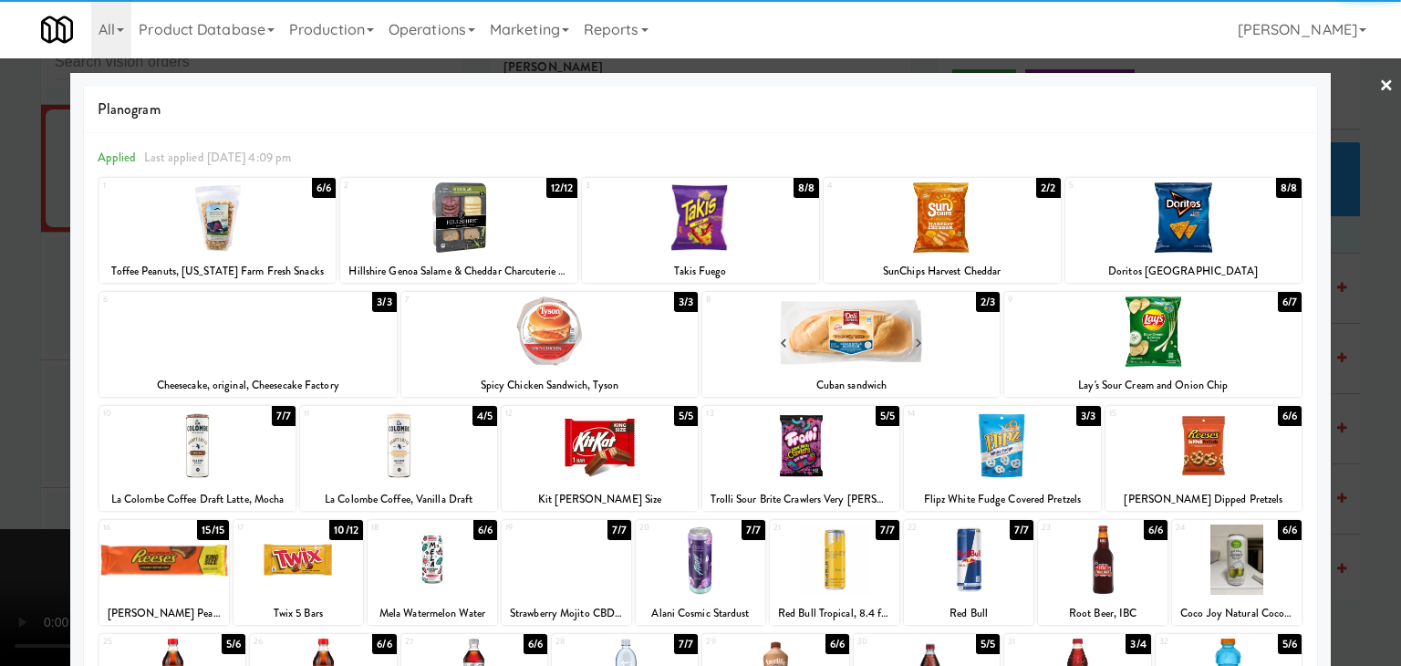
scroll to position [91, 0]
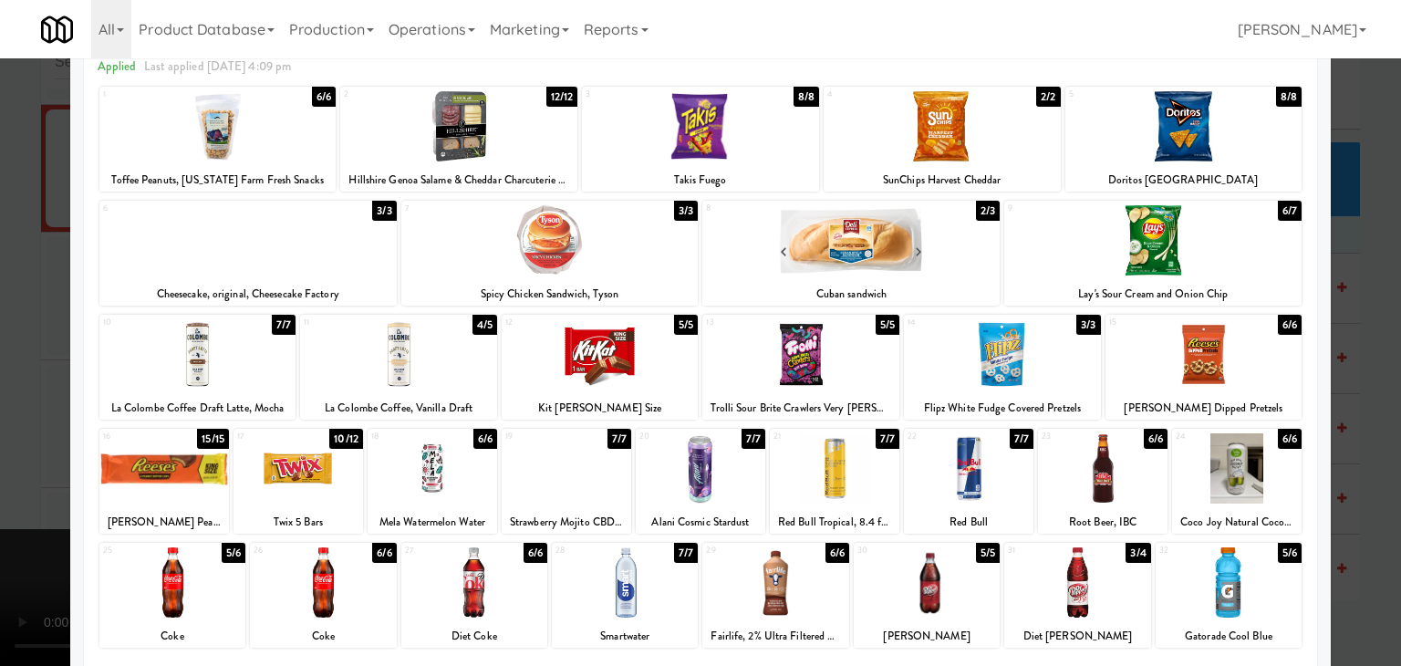
click at [131, 465] on div at bounding box center [164, 468] width 130 height 70
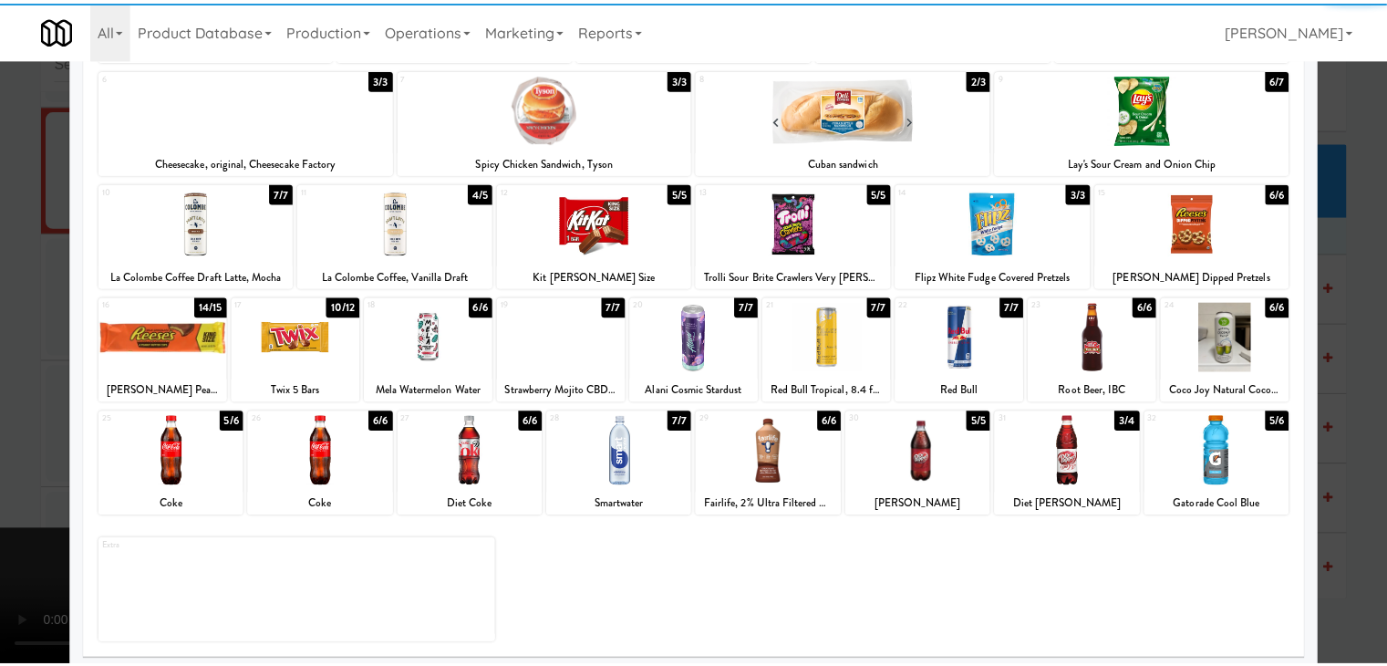
scroll to position [230, 0]
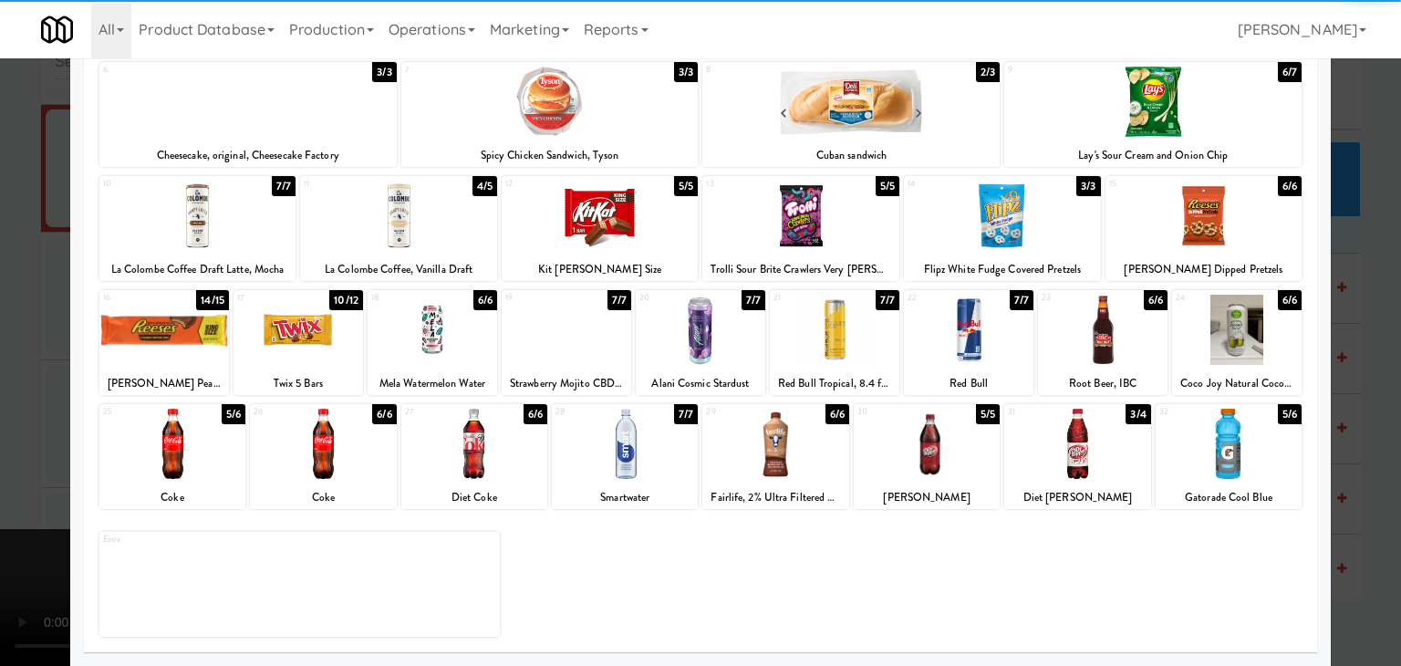
drag, startPoint x: 0, startPoint y: 435, endPoint x: 57, endPoint y: 428, distance: 57.9
click at [2, 433] on div at bounding box center [700, 333] width 1401 height 666
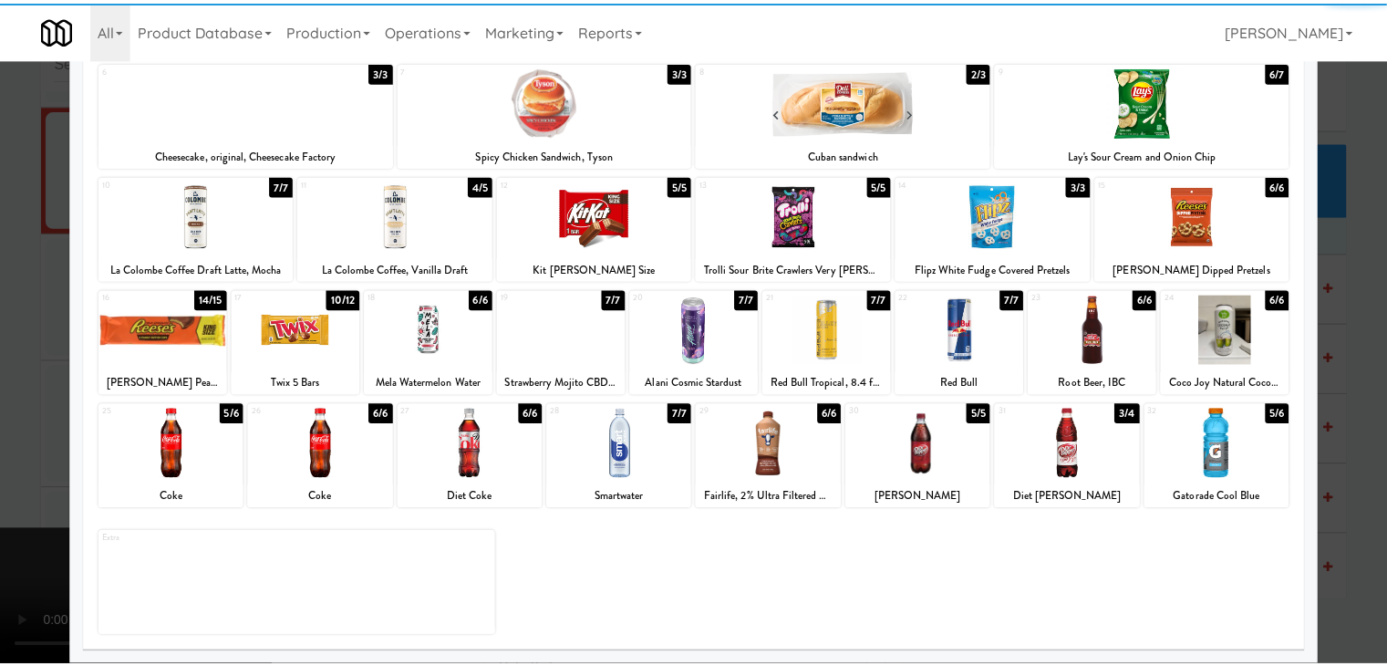
scroll to position [10920, 0]
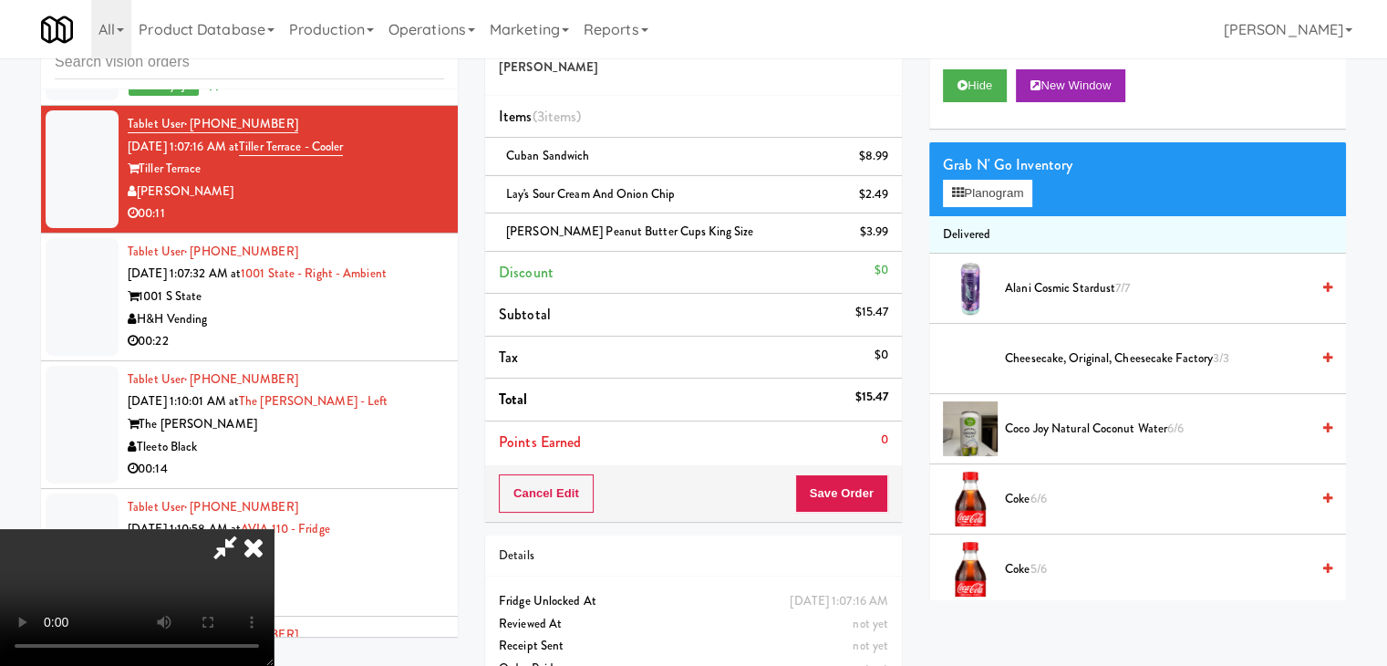
click at [274, 529] on video at bounding box center [137, 597] width 274 height 137
drag, startPoint x: 637, startPoint y: 427, endPoint x: 742, endPoint y: 352, distance: 128.8
click at [274, 529] on video at bounding box center [137, 597] width 274 height 137
click at [993, 187] on button "Planogram" at bounding box center [987, 193] width 89 height 27
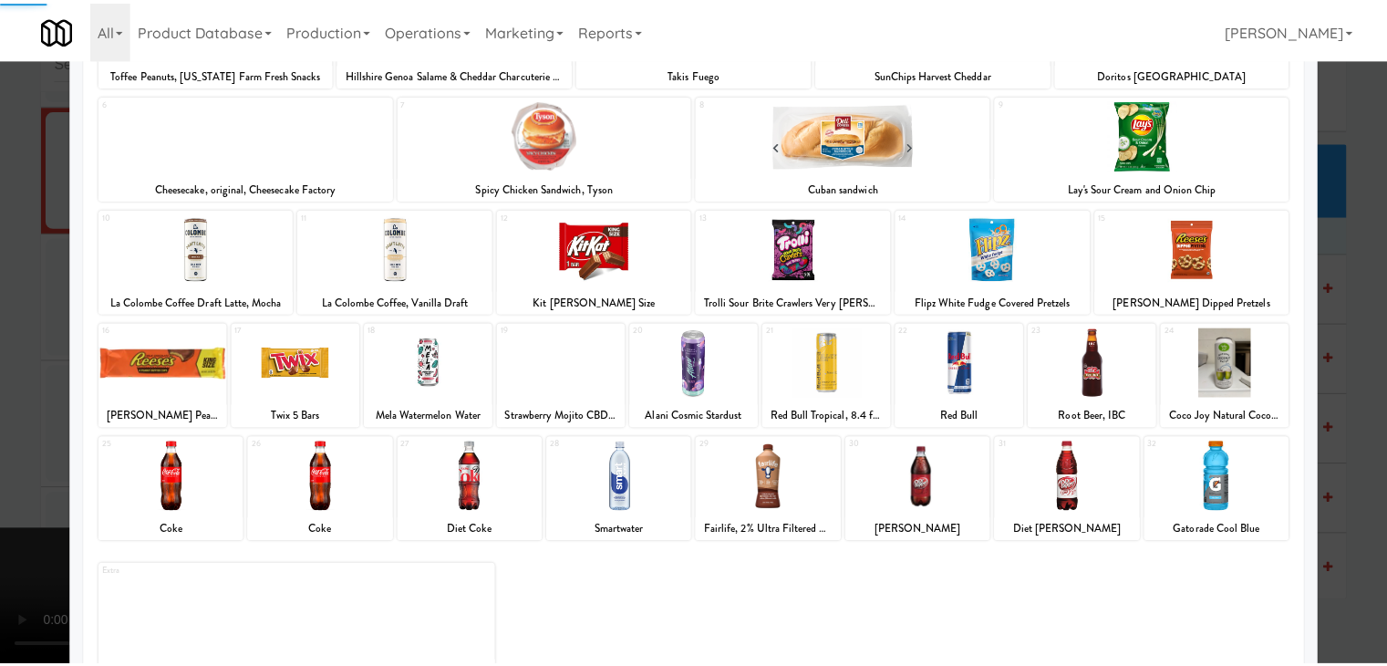
scroll to position [230, 0]
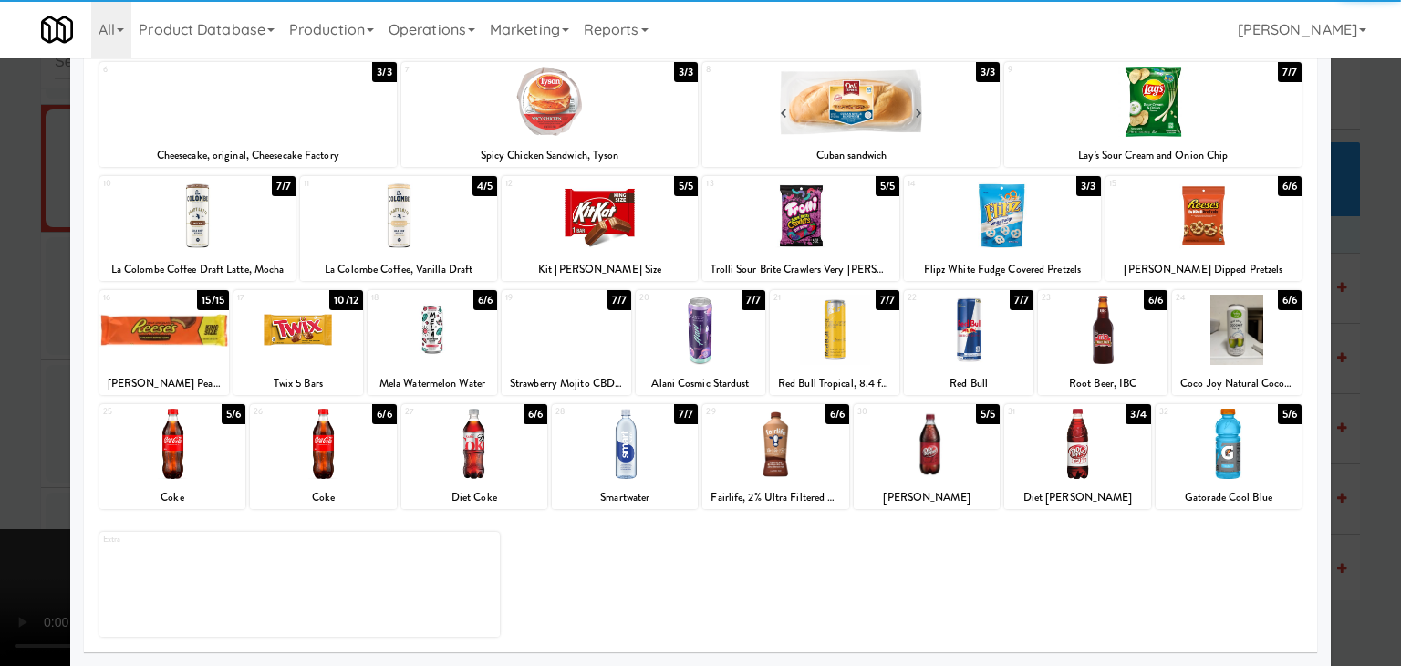
drag, startPoint x: 474, startPoint y: 453, endPoint x: 465, endPoint y: 457, distance: 9.8
click at [474, 453] on div at bounding box center [474, 444] width 146 height 70
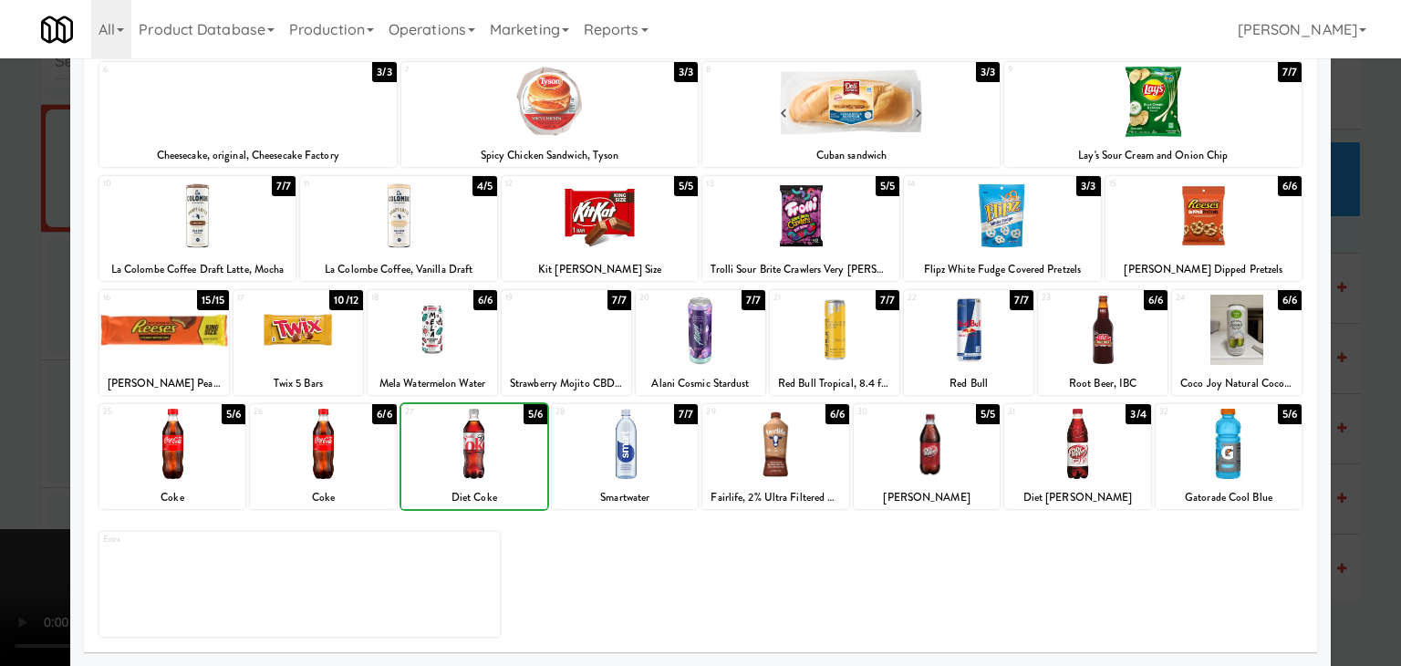
click at [47, 431] on div at bounding box center [700, 333] width 1401 height 666
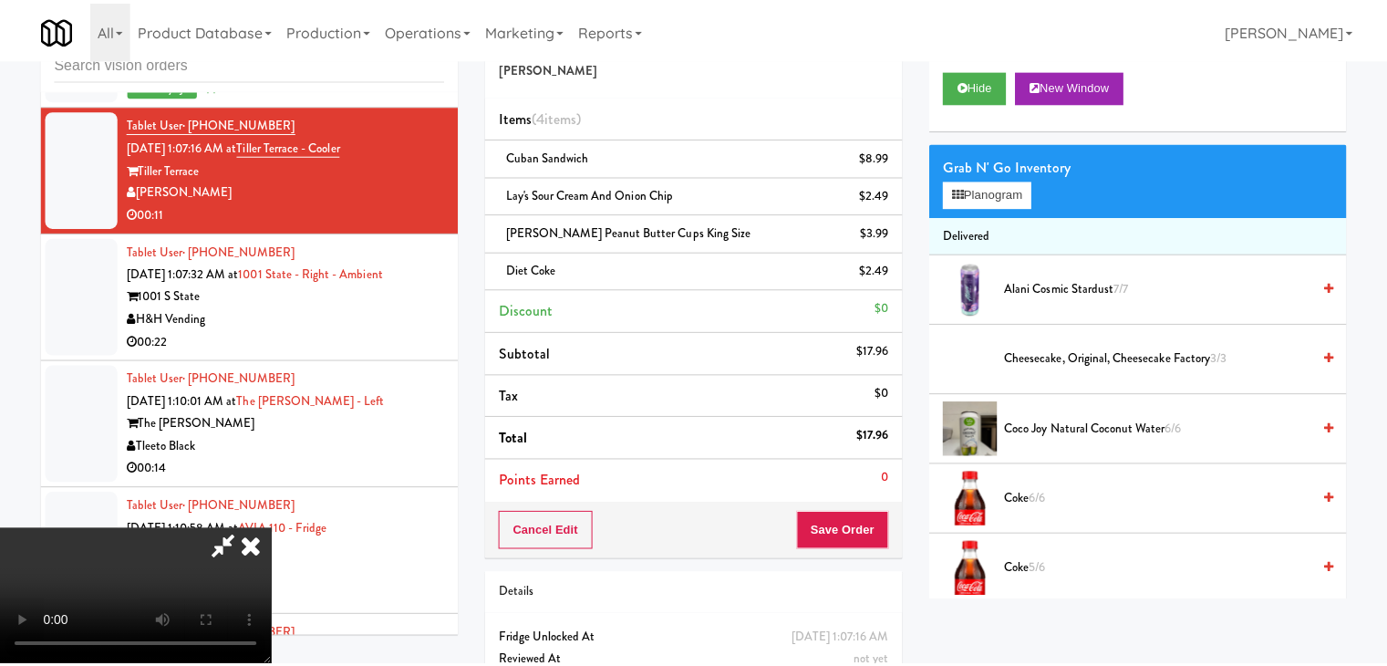
scroll to position [10920, 0]
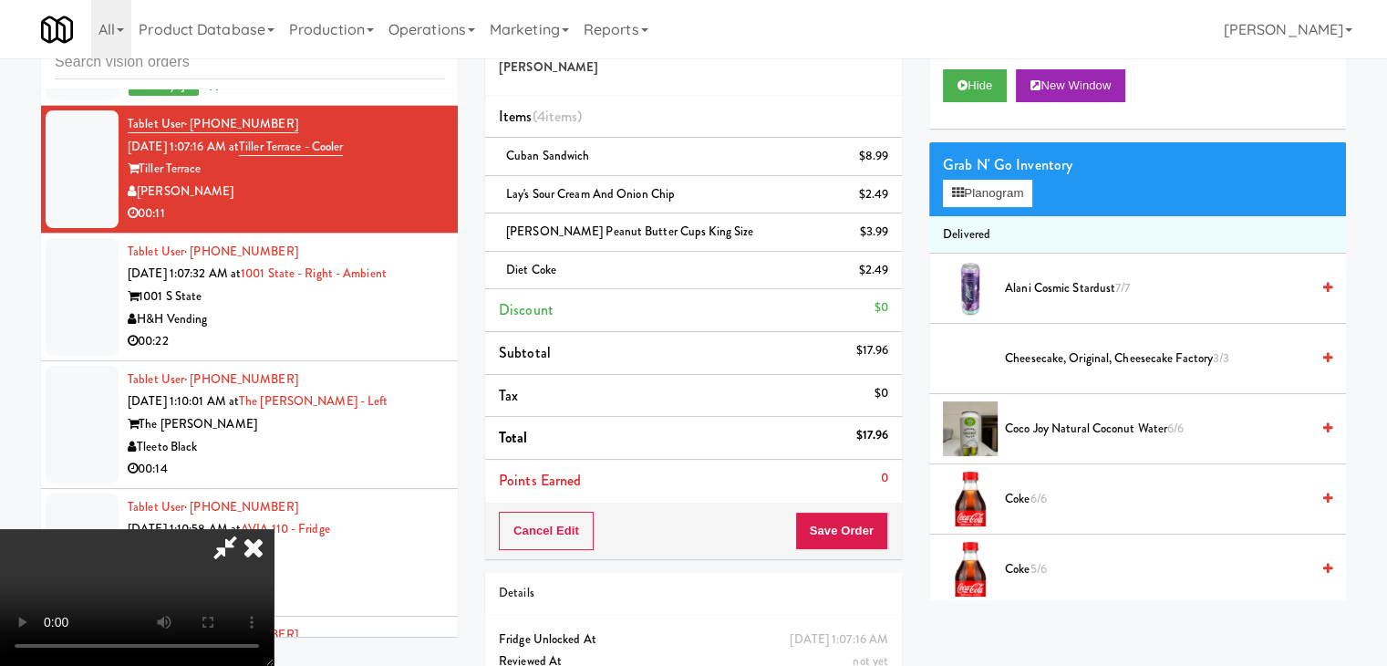
drag, startPoint x: 846, startPoint y: 516, endPoint x: 841, endPoint y: 534, distance: 18.2
click at [843, 526] on div "Cancel Edit Save Order" at bounding box center [693, 531] width 417 height 57
click at [841, 534] on button "Save Order" at bounding box center [841, 531] width 93 height 38
drag, startPoint x: 841, startPoint y: 534, endPoint x: 784, endPoint y: 426, distance: 121.6
click at [839, 521] on button "Save Order" at bounding box center [841, 531] width 93 height 38
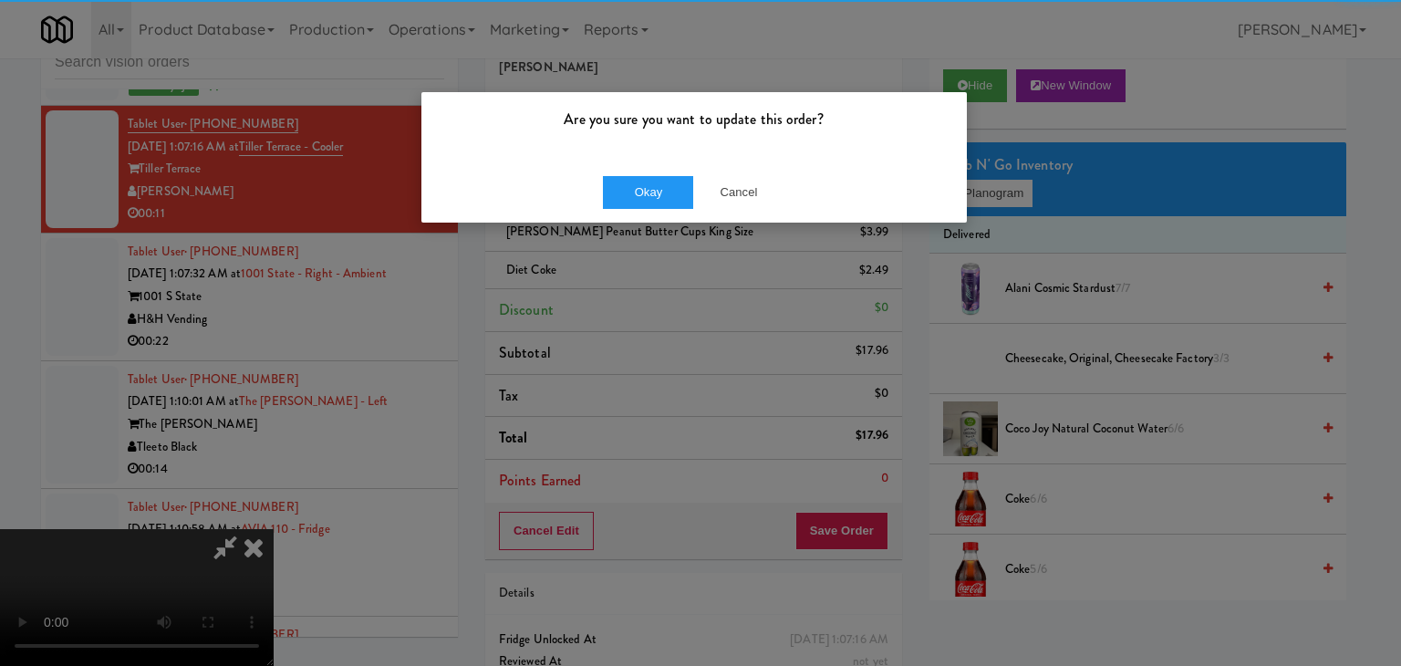
click at [657, 210] on div "Okay Cancel" at bounding box center [693, 191] width 545 height 61
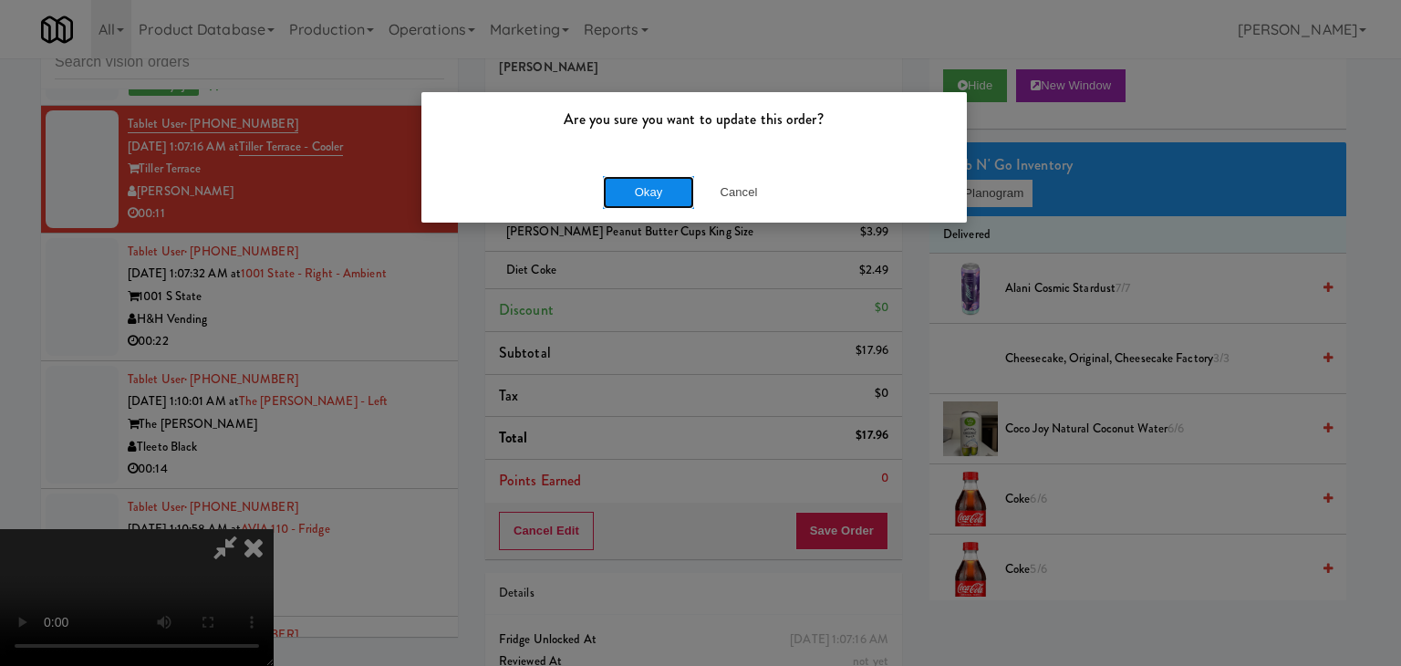
drag, startPoint x: 660, startPoint y: 205, endPoint x: 671, endPoint y: 192, distance: 16.8
click at [671, 192] on button "Okay" at bounding box center [648, 192] width 91 height 33
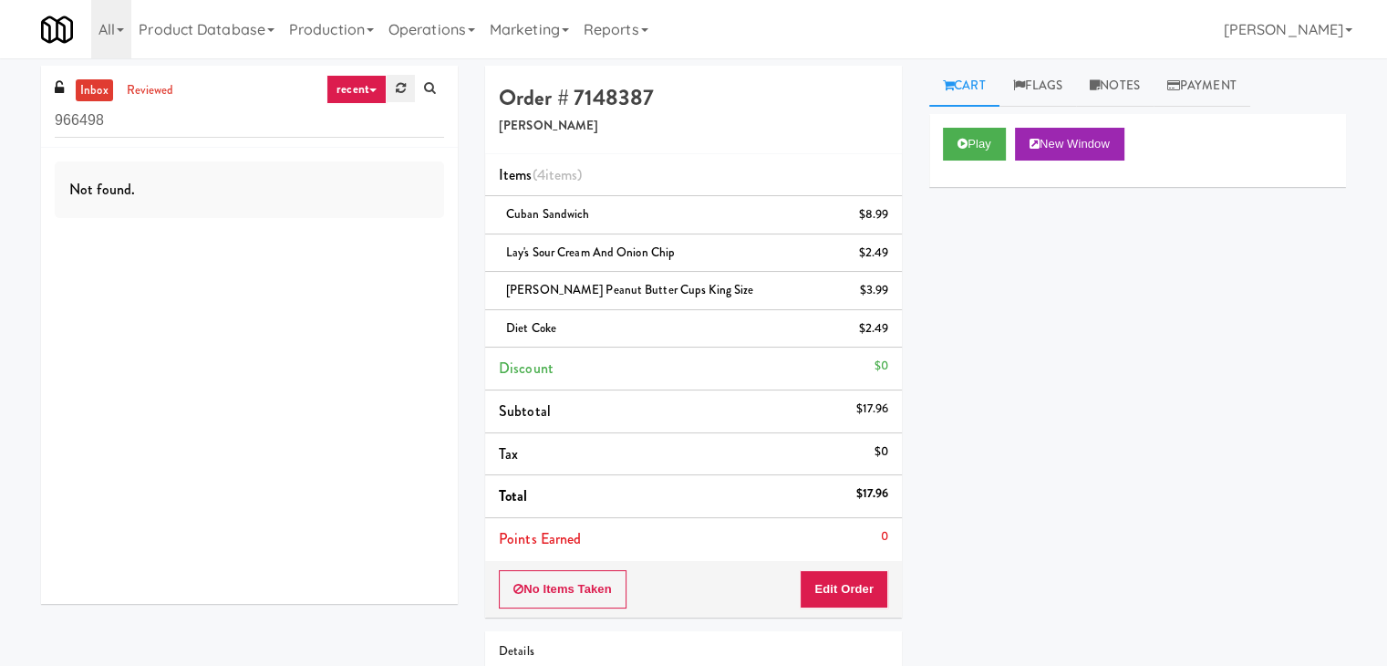
click at [410, 86] on link at bounding box center [401, 88] width 28 height 27
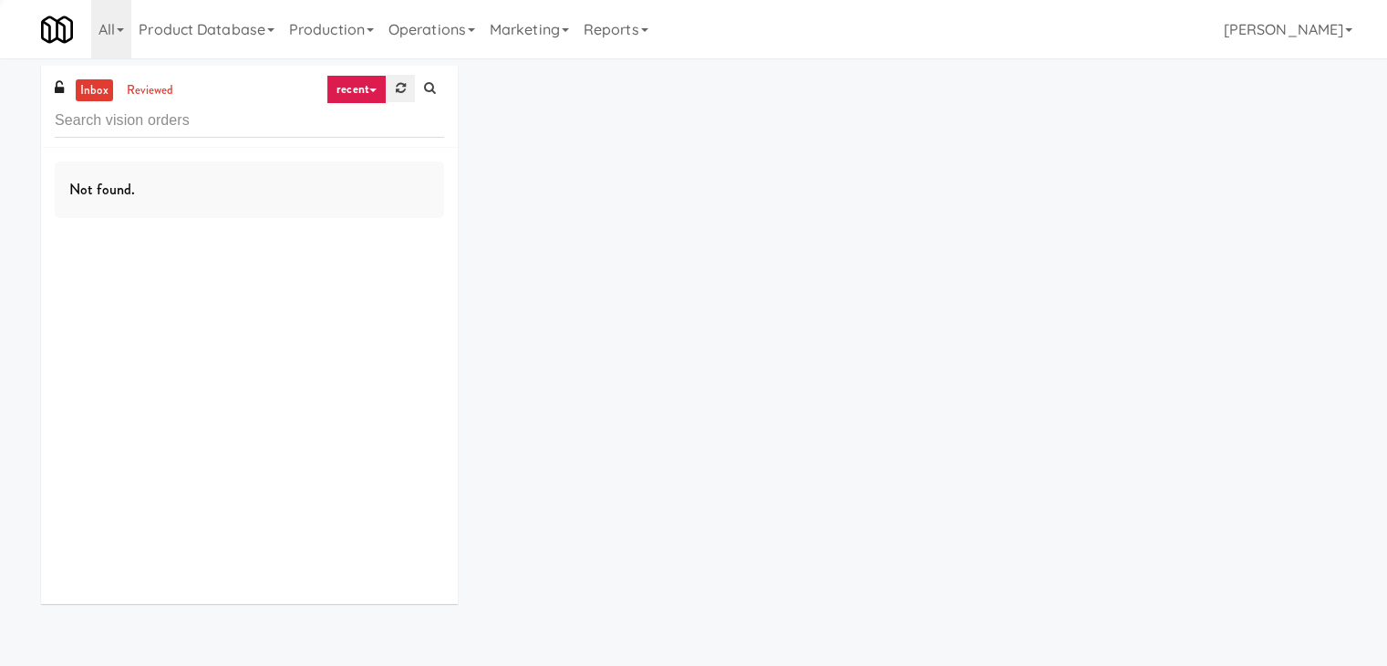
click at [404, 88] on link at bounding box center [401, 88] width 28 height 27
click at [355, 88] on link "recent" at bounding box center [357, 89] width 60 height 29
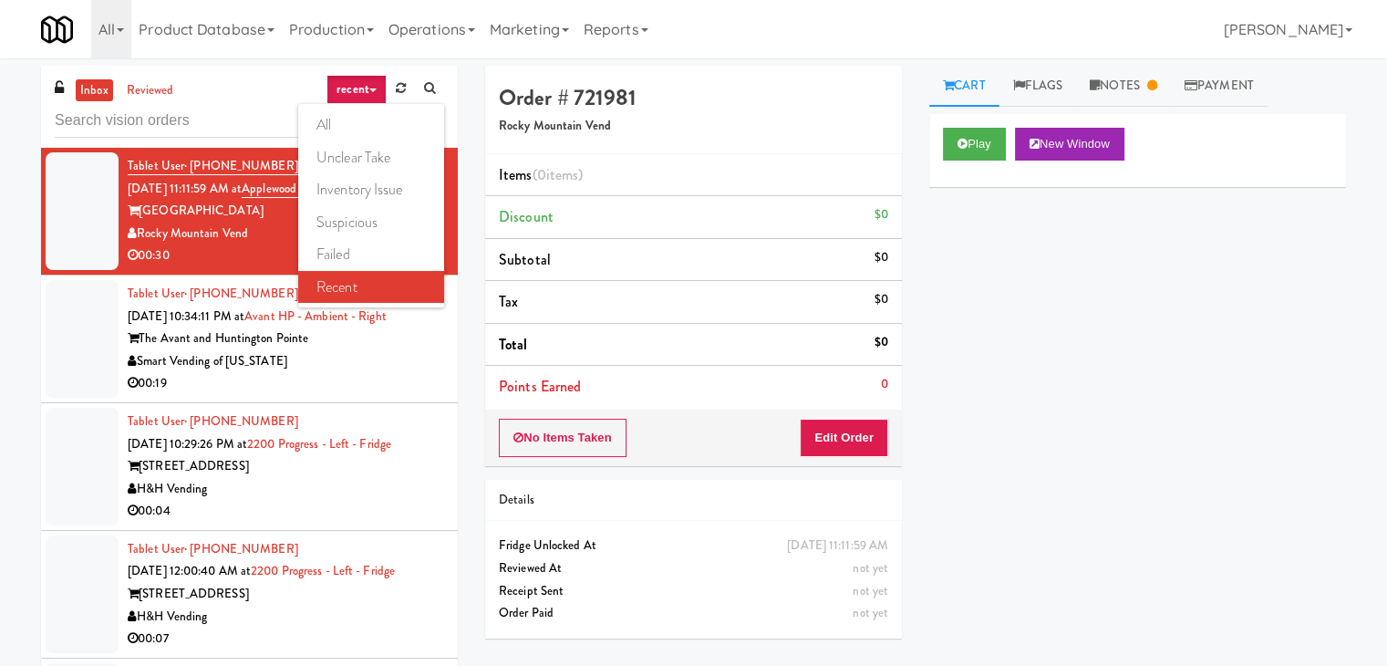
click at [0, 256] on div "inbox reviewed recent all unclear take inventory issue suspicious failed recent…" at bounding box center [693, 387] width 1387 height 643
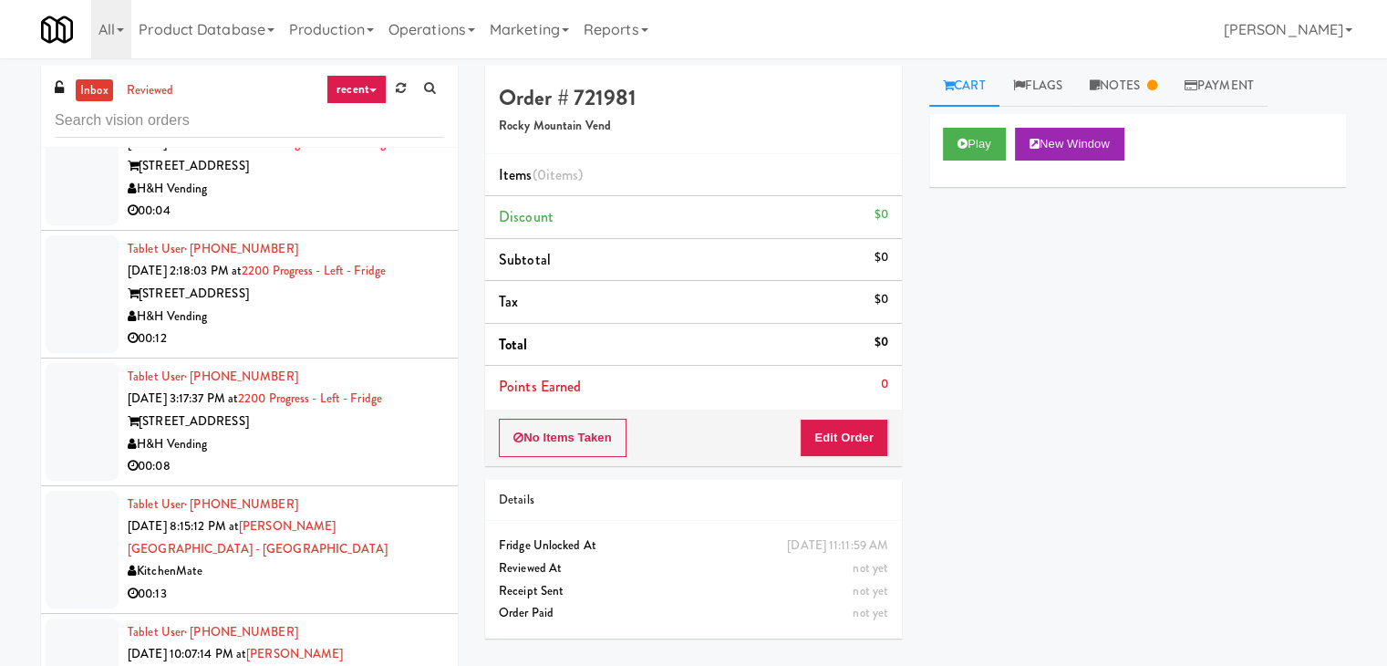
scroll to position [912, 0]
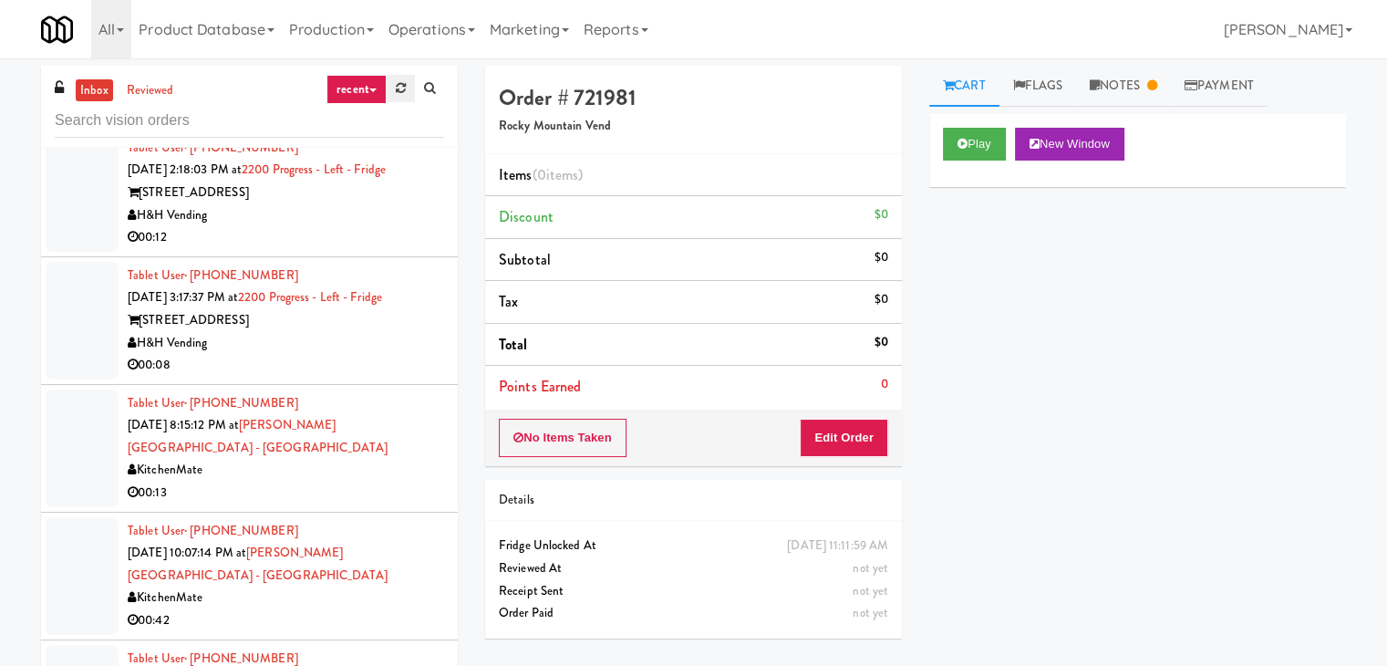
click at [390, 88] on link at bounding box center [401, 88] width 28 height 27
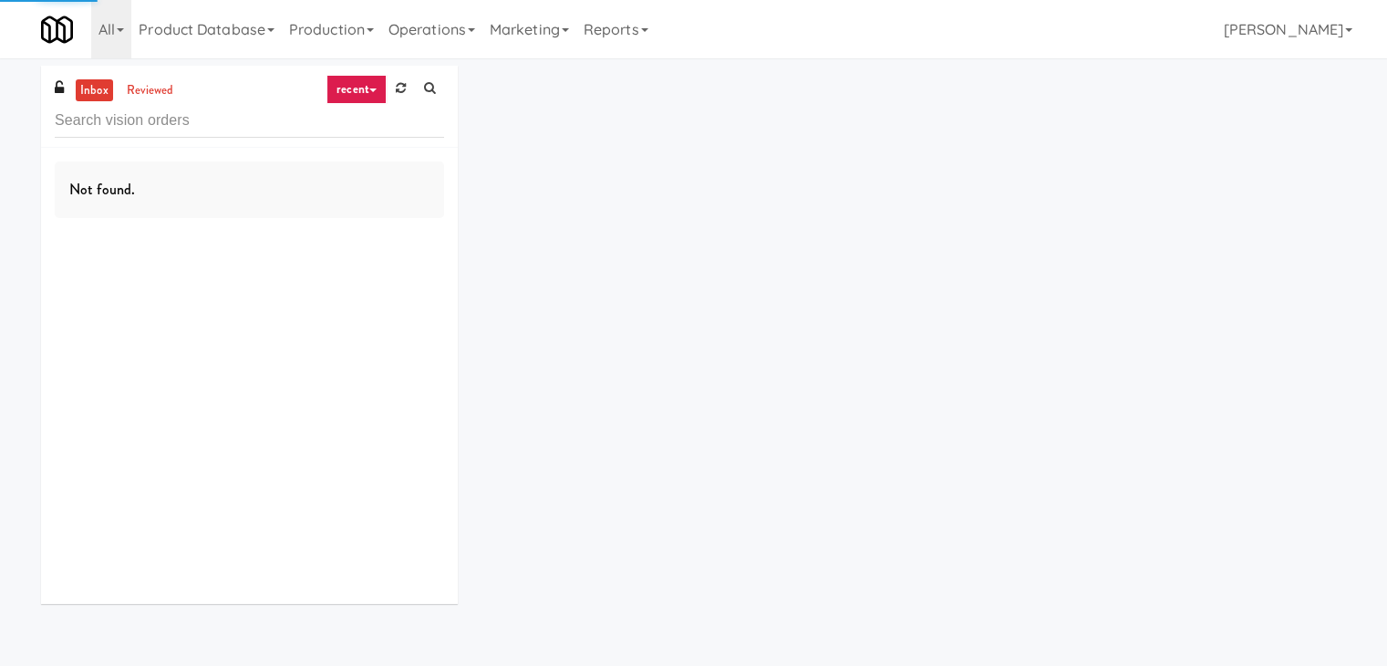
click at [358, 94] on link "recent" at bounding box center [357, 89] width 60 height 29
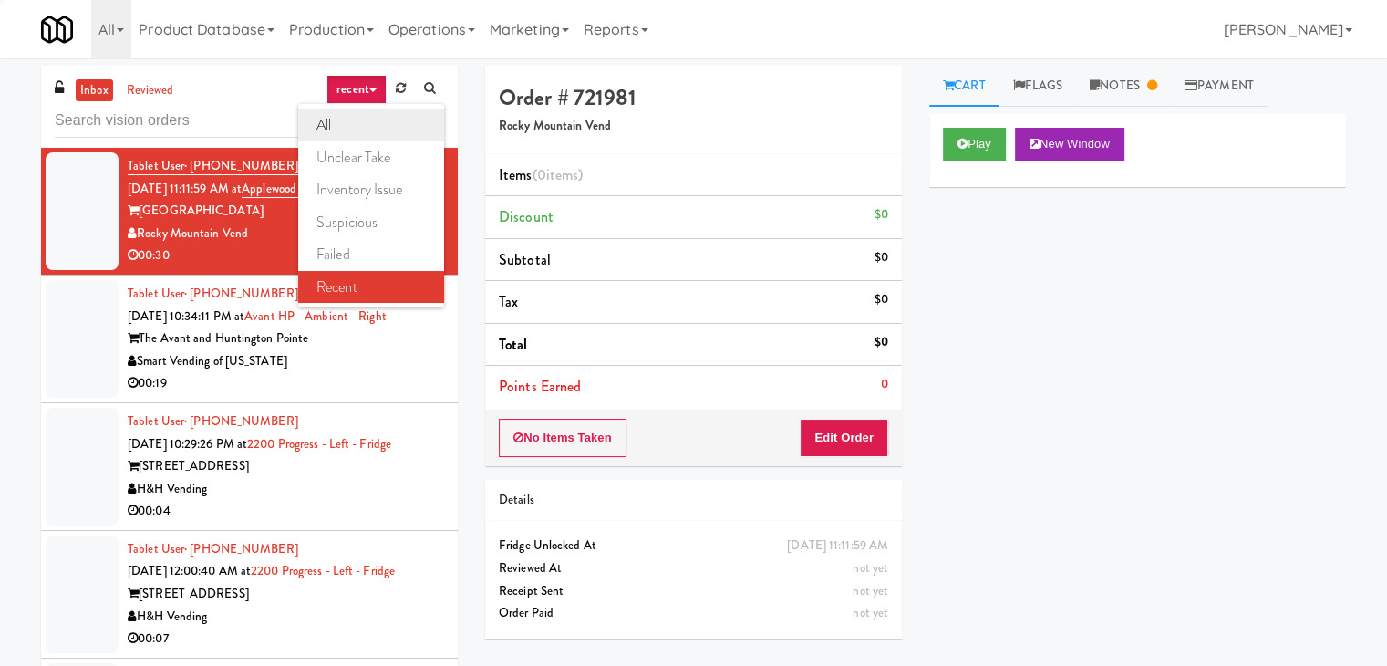
click at [357, 126] on link "all" at bounding box center [371, 125] width 146 height 33
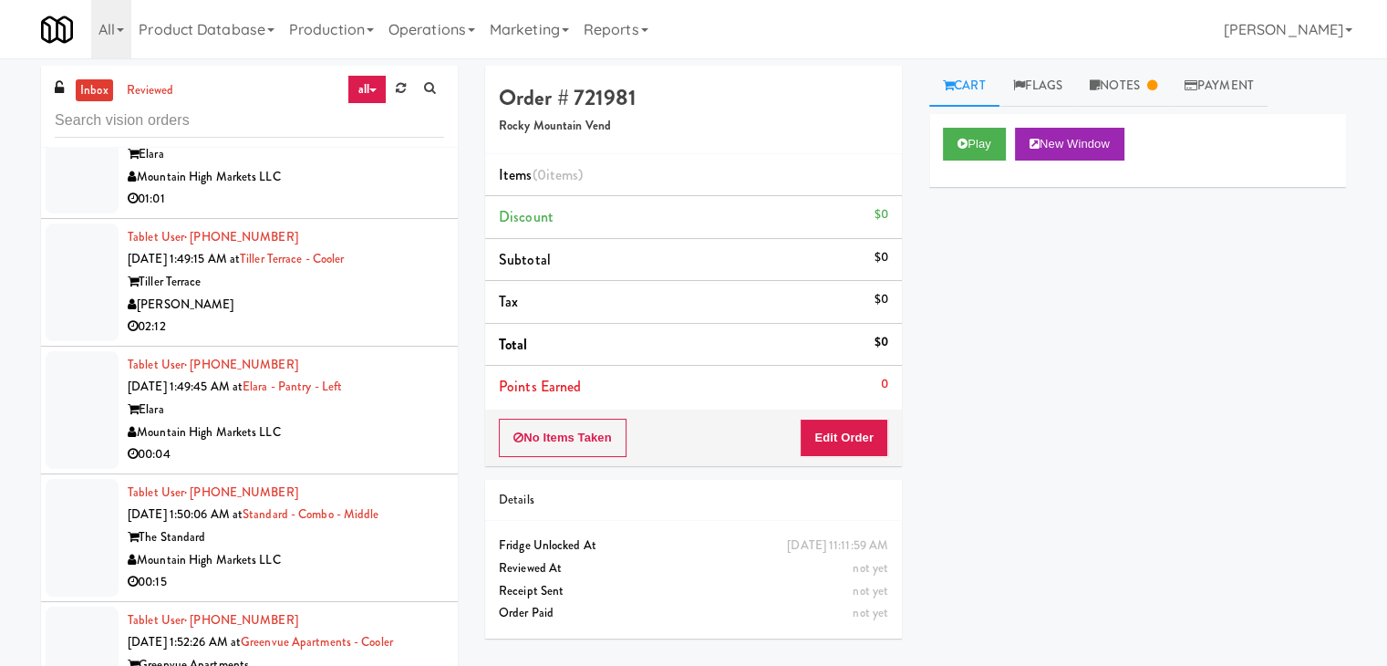
scroll to position [6319, 0]
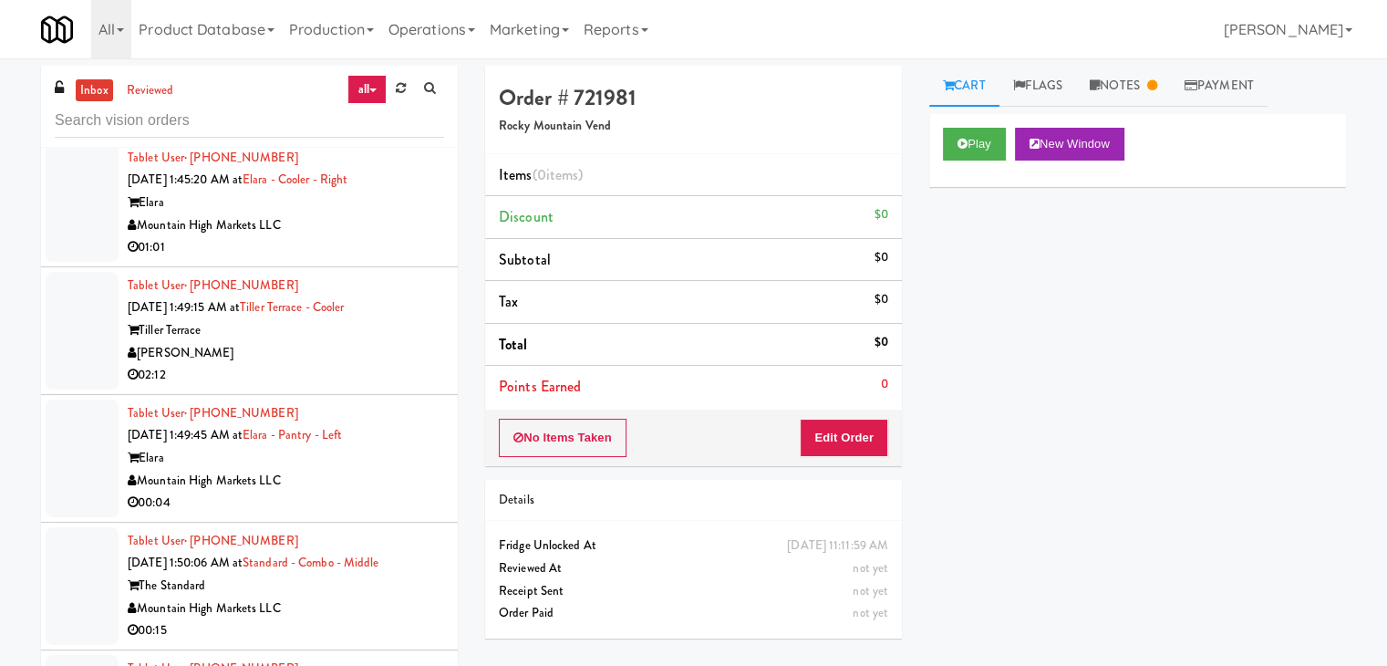
click at [371, 470] on div "Mountain High Markets LLC" at bounding box center [286, 481] width 317 height 23
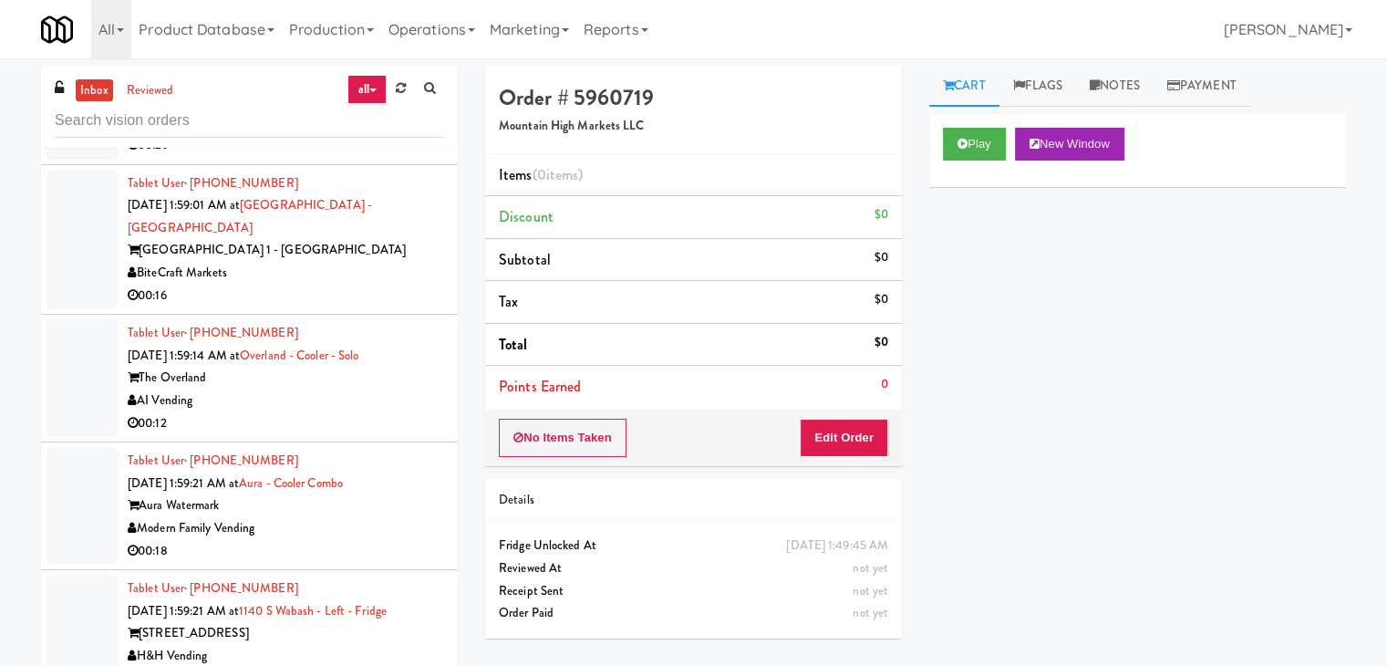
scroll to position [7414, 0]
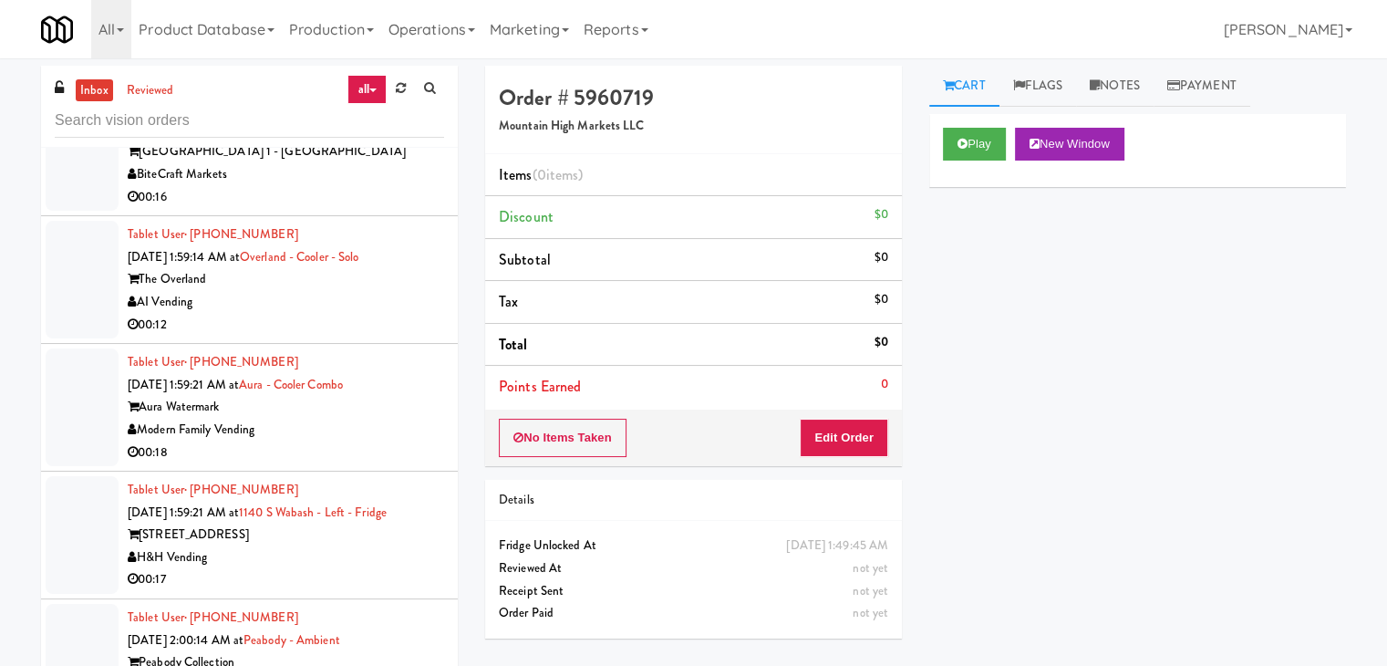
click at [335, 314] on div "00:12" at bounding box center [286, 325] width 317 height 23
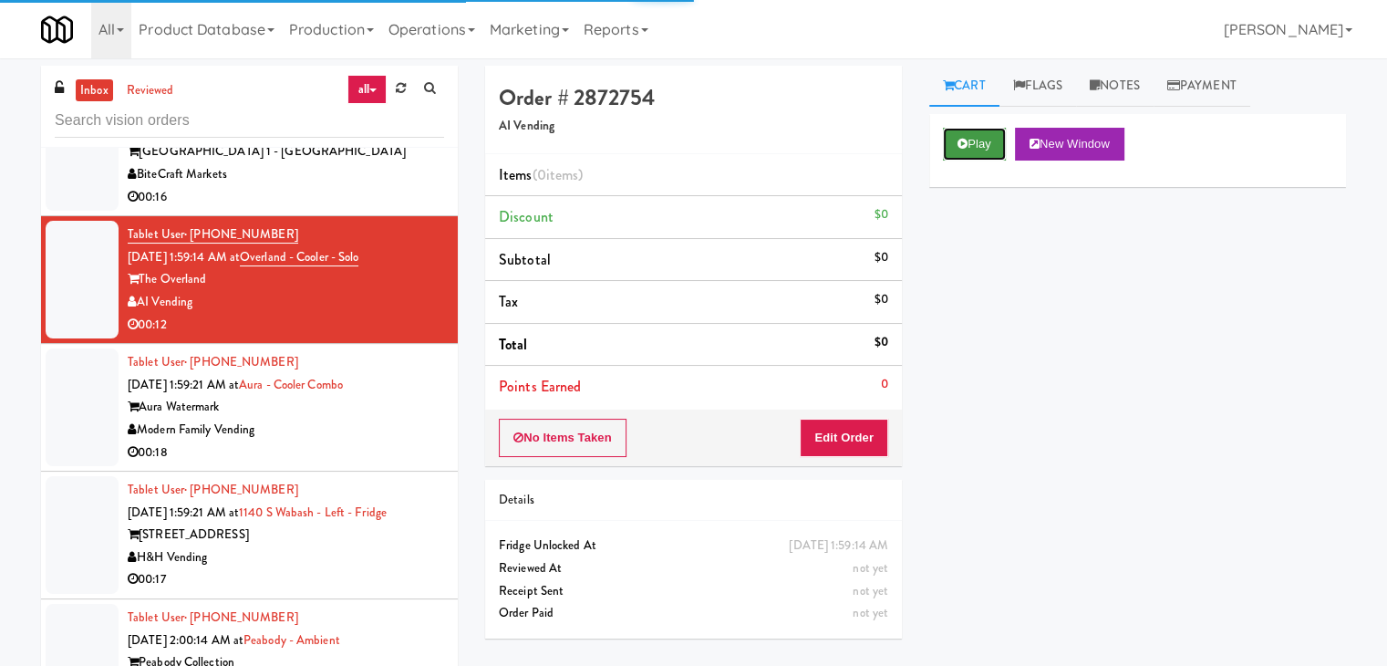
click at [973, 159] on button "Play" at bounding box center [974, 144] width 63 height 33
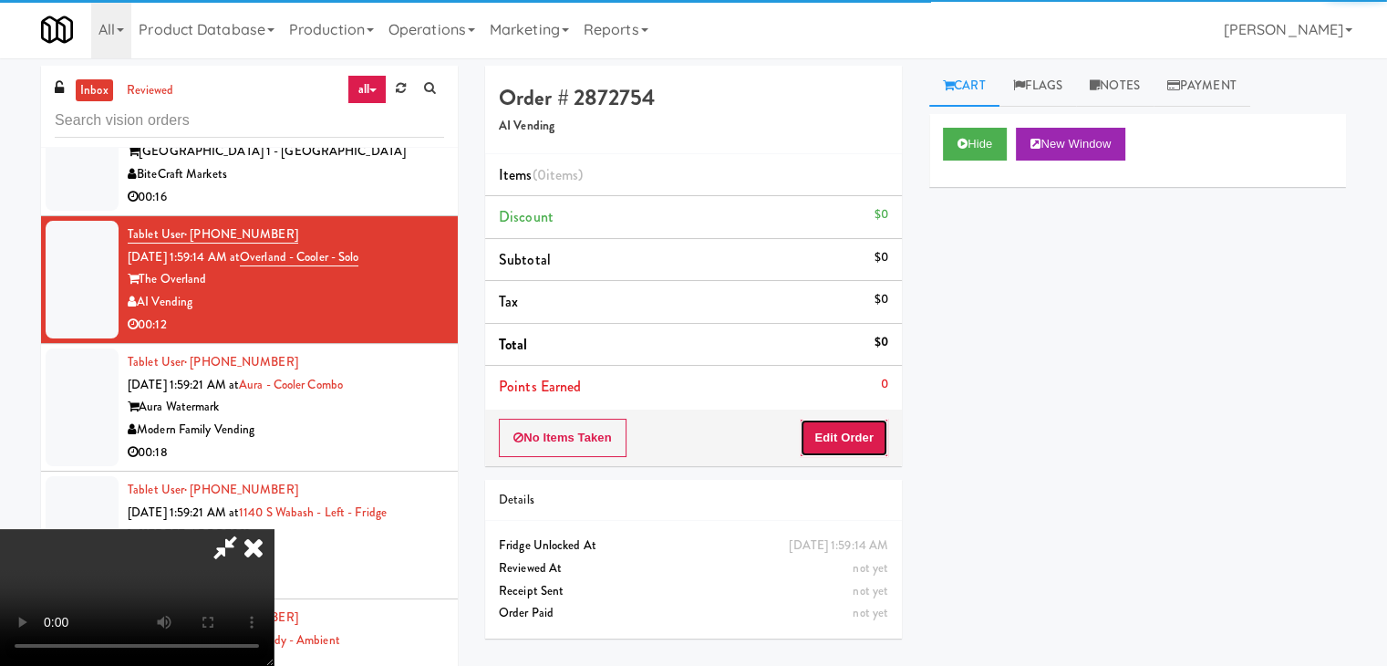
click at [865, 431] on button "Edit Order" at bounding box center [844, 438] width 88 height 38
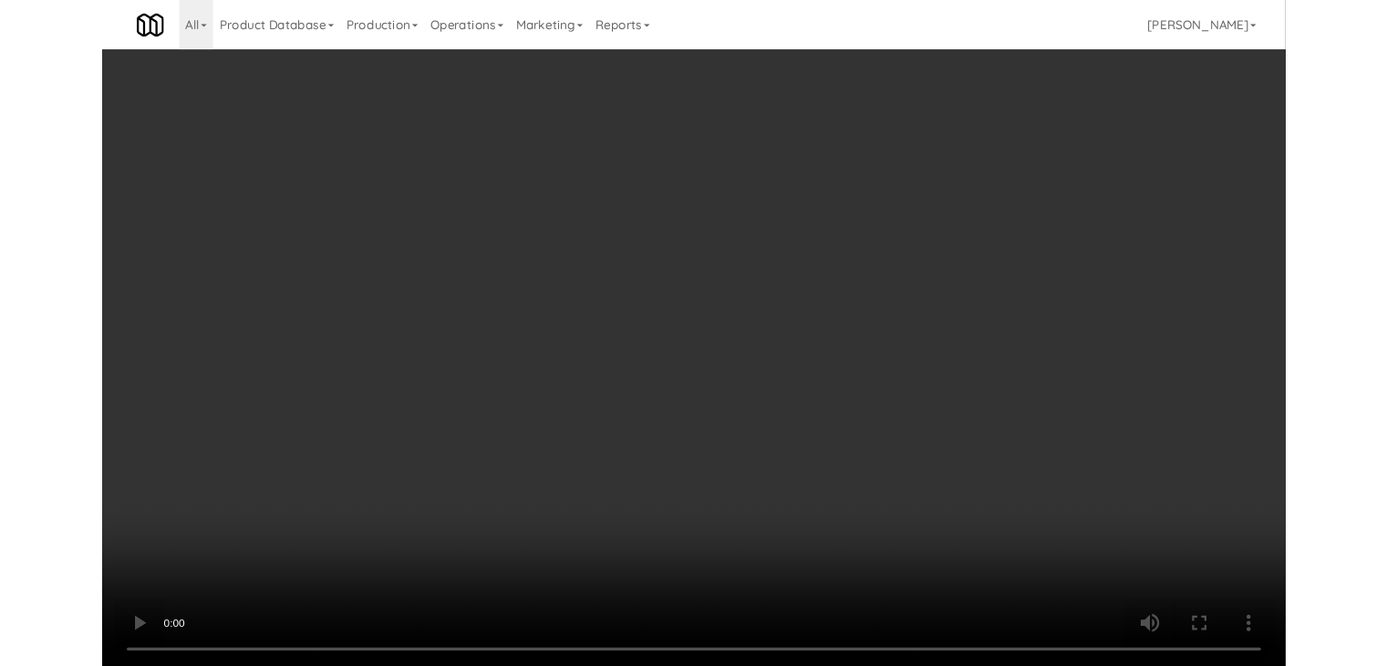
scroll to position [7392, 0]
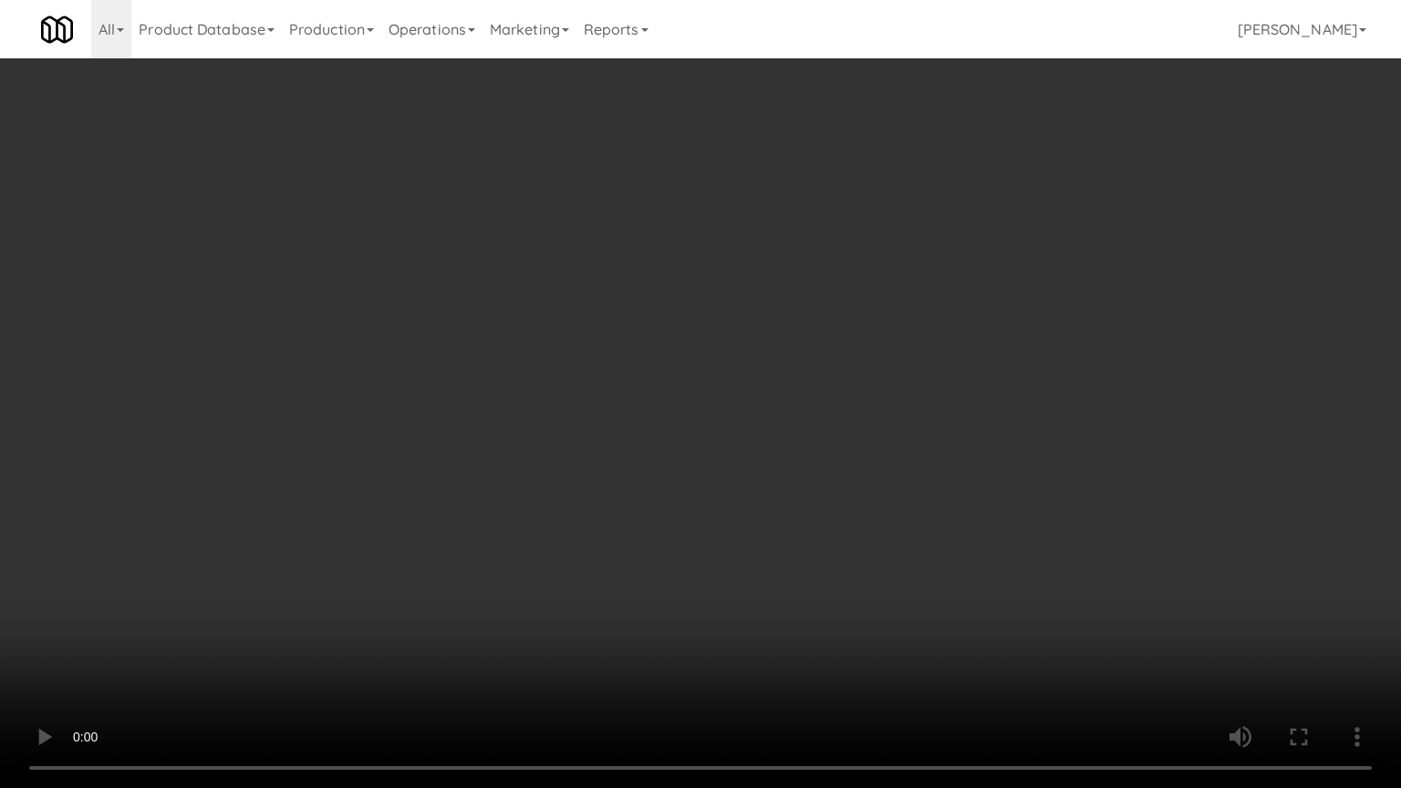
click at [850, 395] on video at bounding box center [700, 394] width 1401 height 788
click at [786, 499] on video at bounding box center [700, 394] width 1401 height 788
click at [785, 503] on video at bounding box center [700, 394] width 1401 height 788
click at [791, 501] on video at bounding box center [700, 394] width 1401 height 788
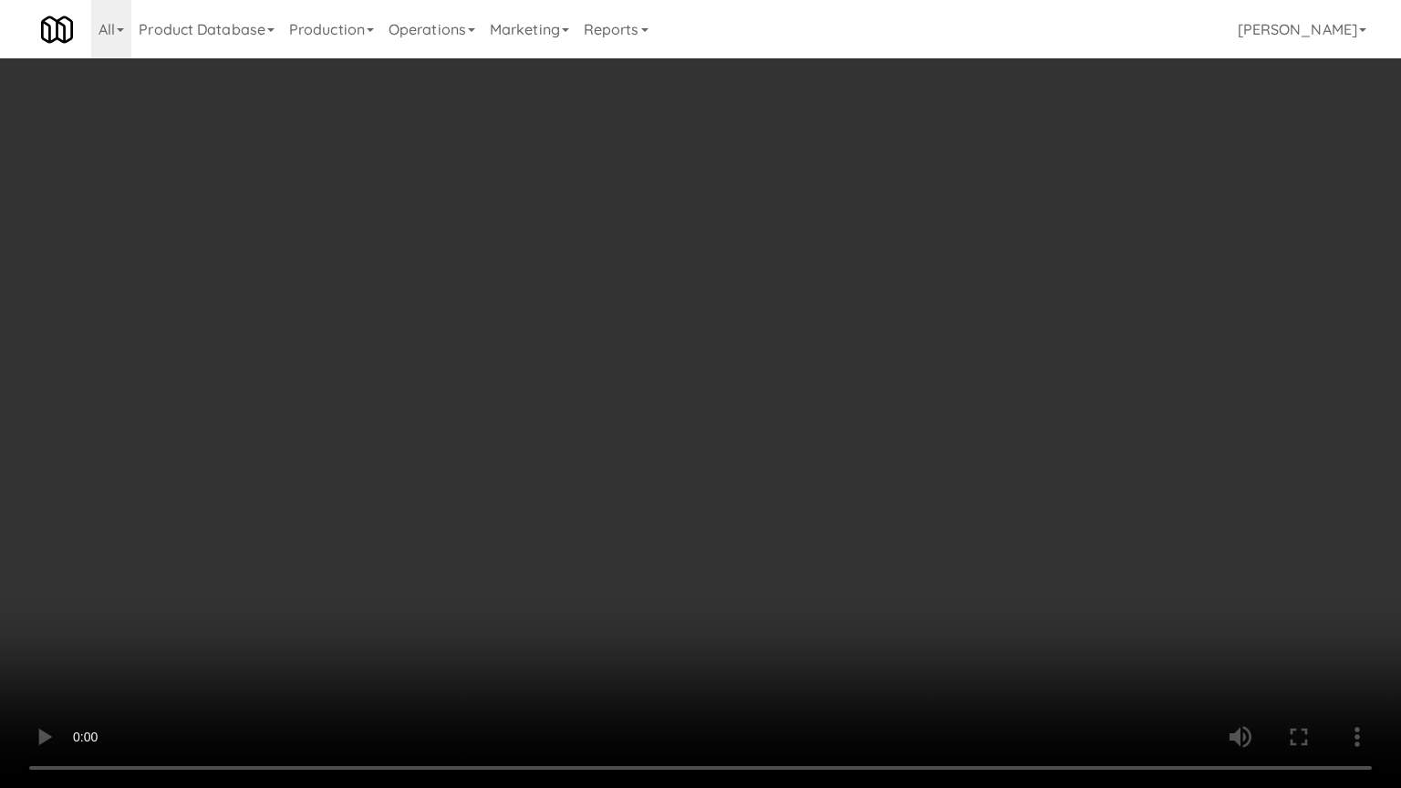
click at [791, 501] on video at bounding box center [700, 394] width 1401 height 788
click at [802, 493] on video at bounding box center [700, 394] width 1401 height 788
click at [804, 492] on video at bounding box center [700, 394] width 1401 height 788
click at [806, 492] on video at bounding box center [700, 394] width 1401 height 788
click at [806, 493] on video at bounding box center [700, 394] width 1401 height 788
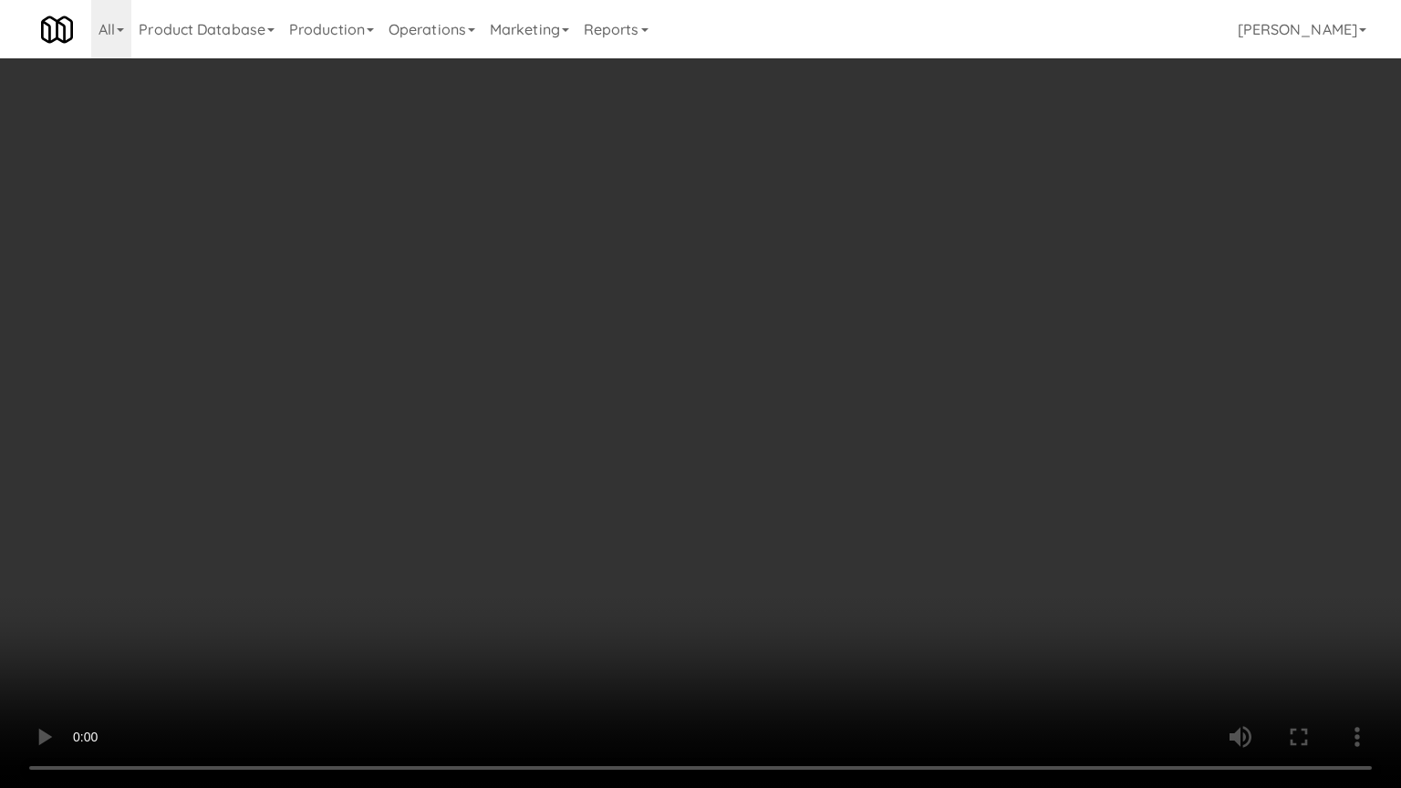
drag, startPoint x: 817, startPoint y: 484, endPoint x: 824, endPoint y: 477, distance: 9.7
click at [817, 484] on video at bounding box center [700, 394] width 1401 height 788
click at [824, 477] on video at bounding box center [700, 394] width 1401 height 788
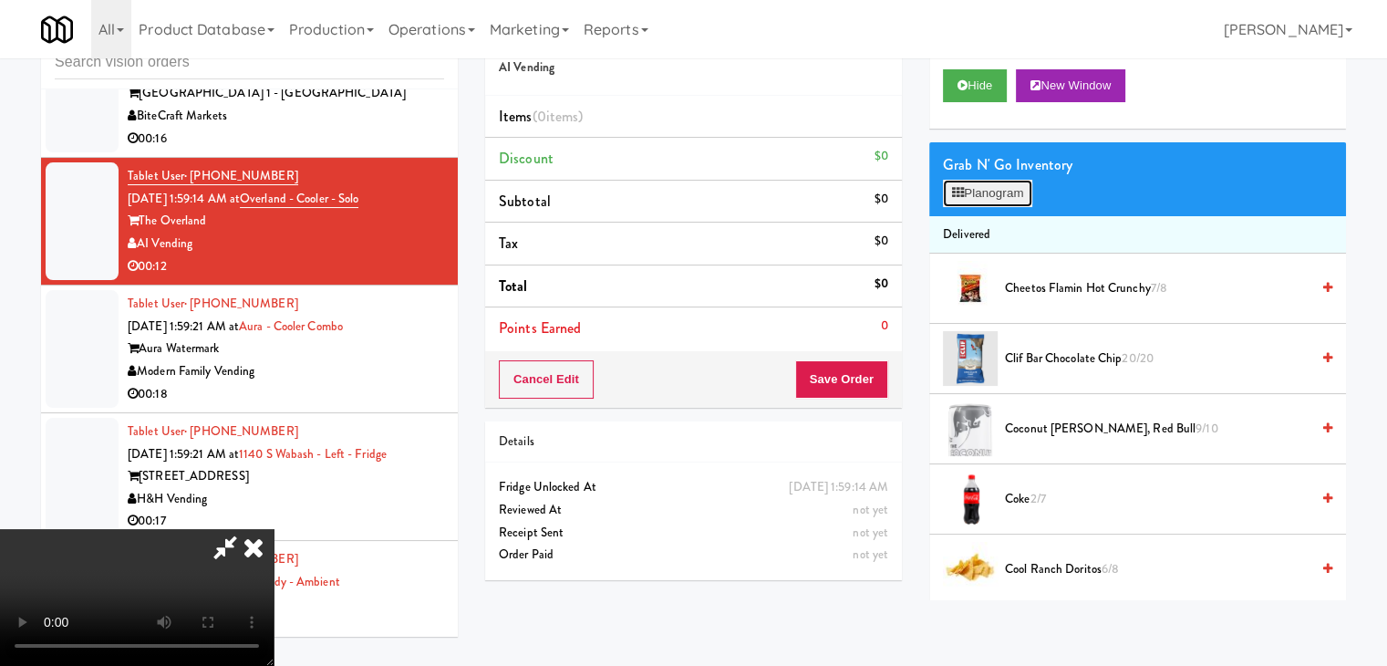
click at [1002, 184] on button "Planogram" at bounding box center [987, 193] width 89 height 27
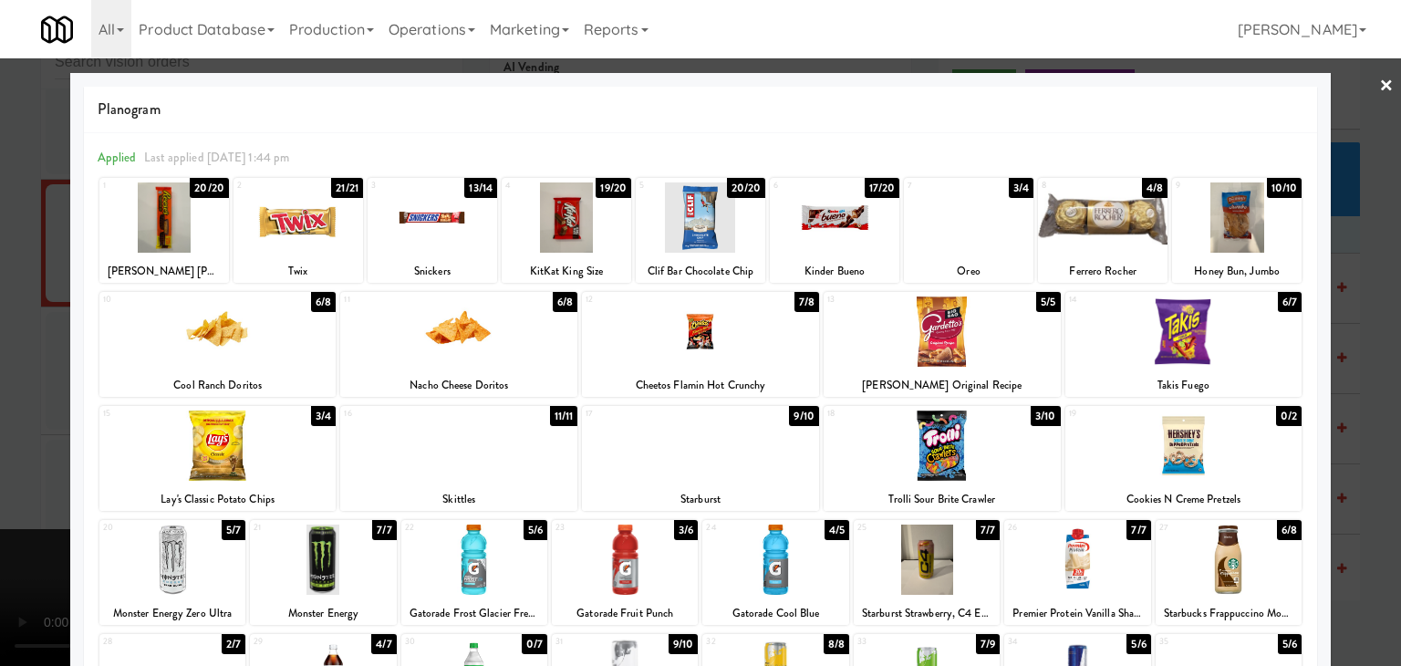
drag, startPoint x: 184, startPoint y: 552, endPoint x: 223, endPoint y: 534, distance: 43.3
click at [185, 551] on div at bounding box center [172, 559] width 146 height 70
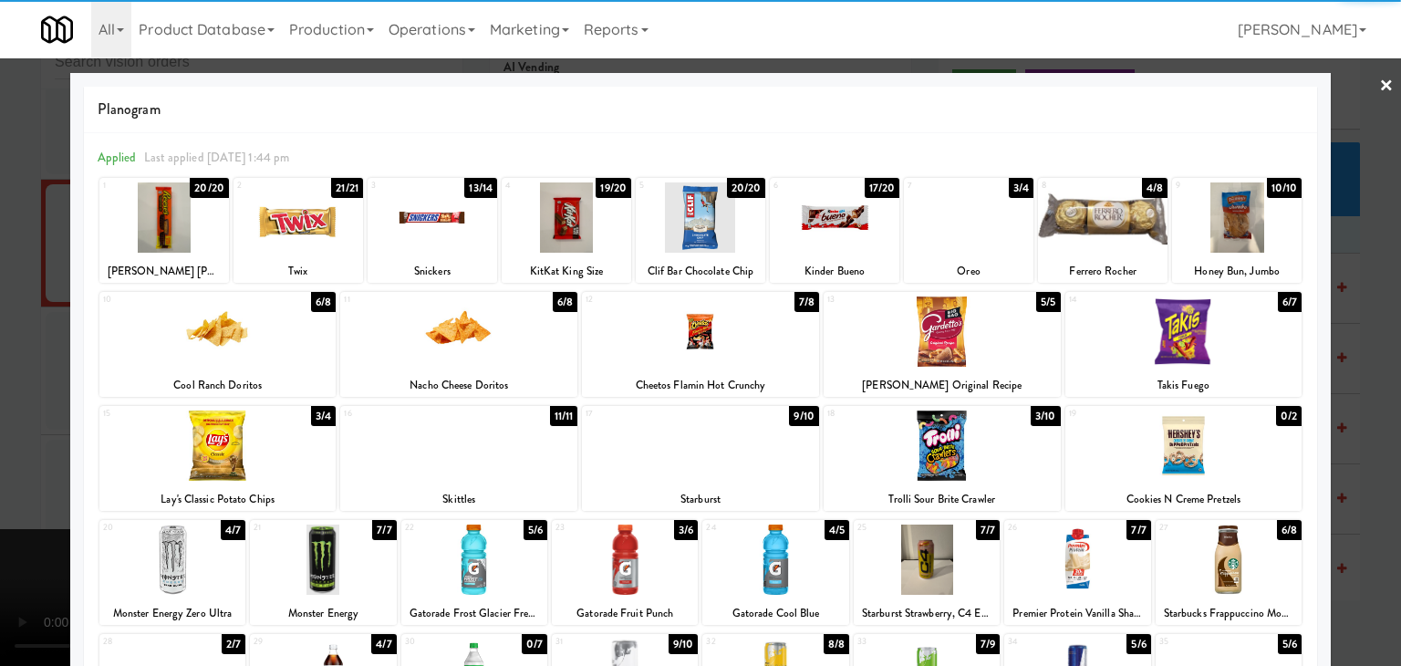
drag, startPoint x: 467, startPoint y: 336, endPoint x: 479, endPoint y: 322, distance: 18.1
click at [469, 330] on div at bounding box center [458, 331] width 237 height 70
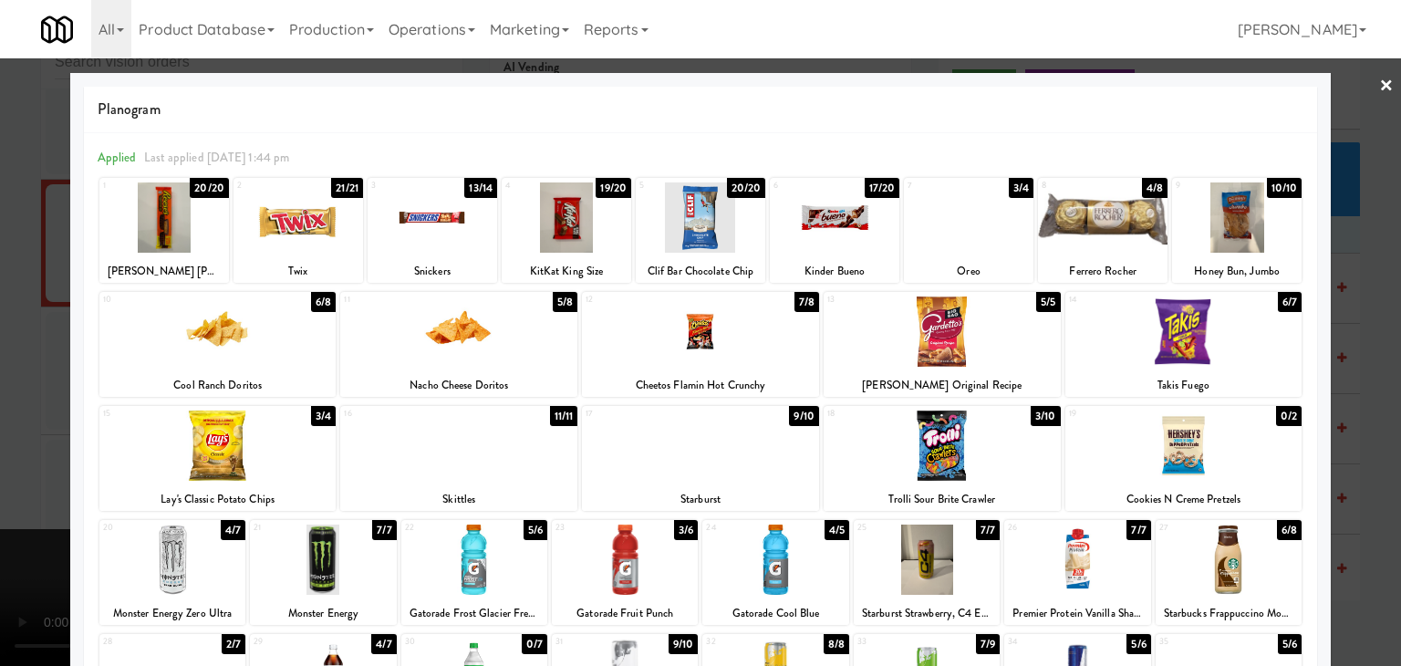
click at [547, 213] on div at bounding box center [567, 217] width 130 height 70
drag, startPoint x: 0, startPoint y: 384, endPoint x: 285, endPoint y: 409, distance: 285.6
click at [12, 384] on div at bounding box center [700, 333] width 1401 height 666
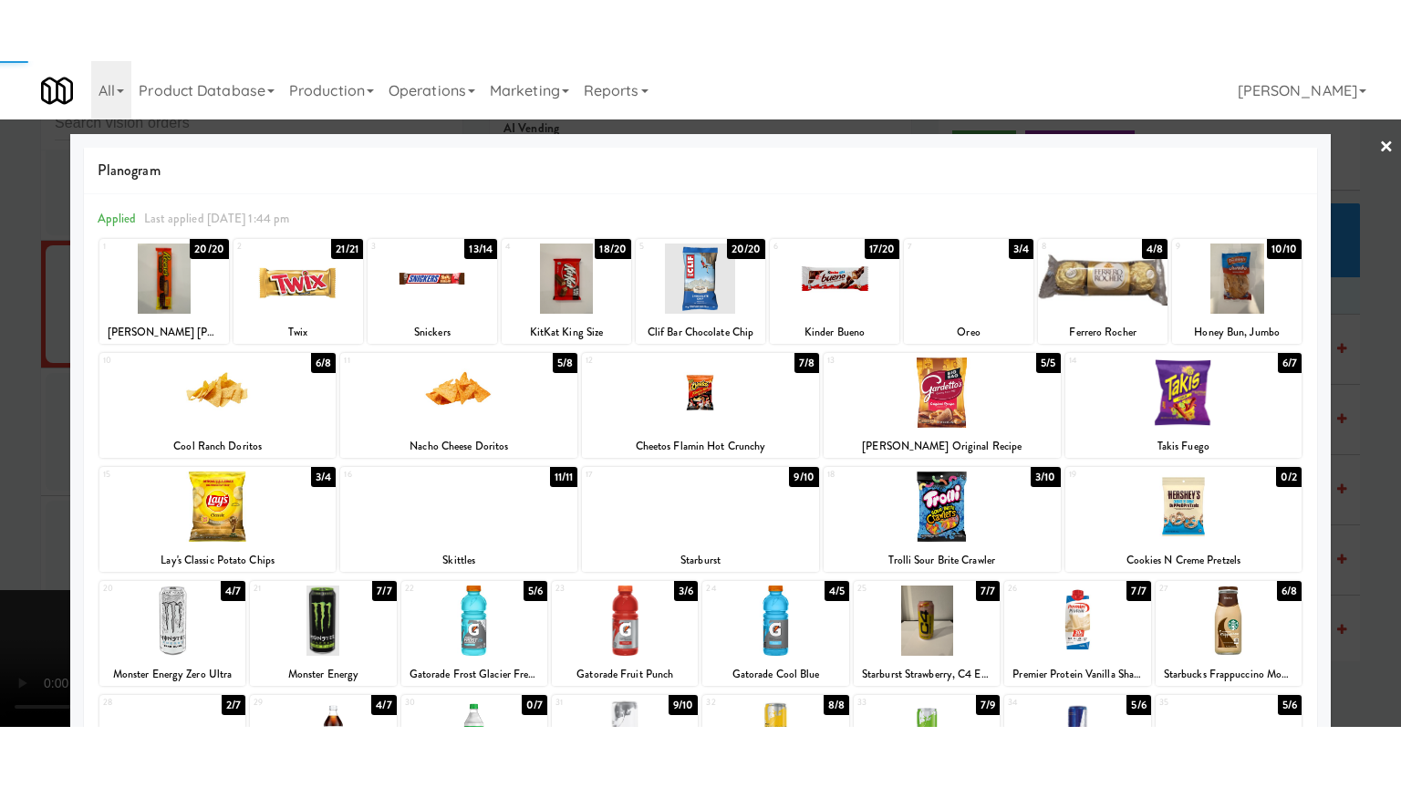
scroll to position [7414, 0]
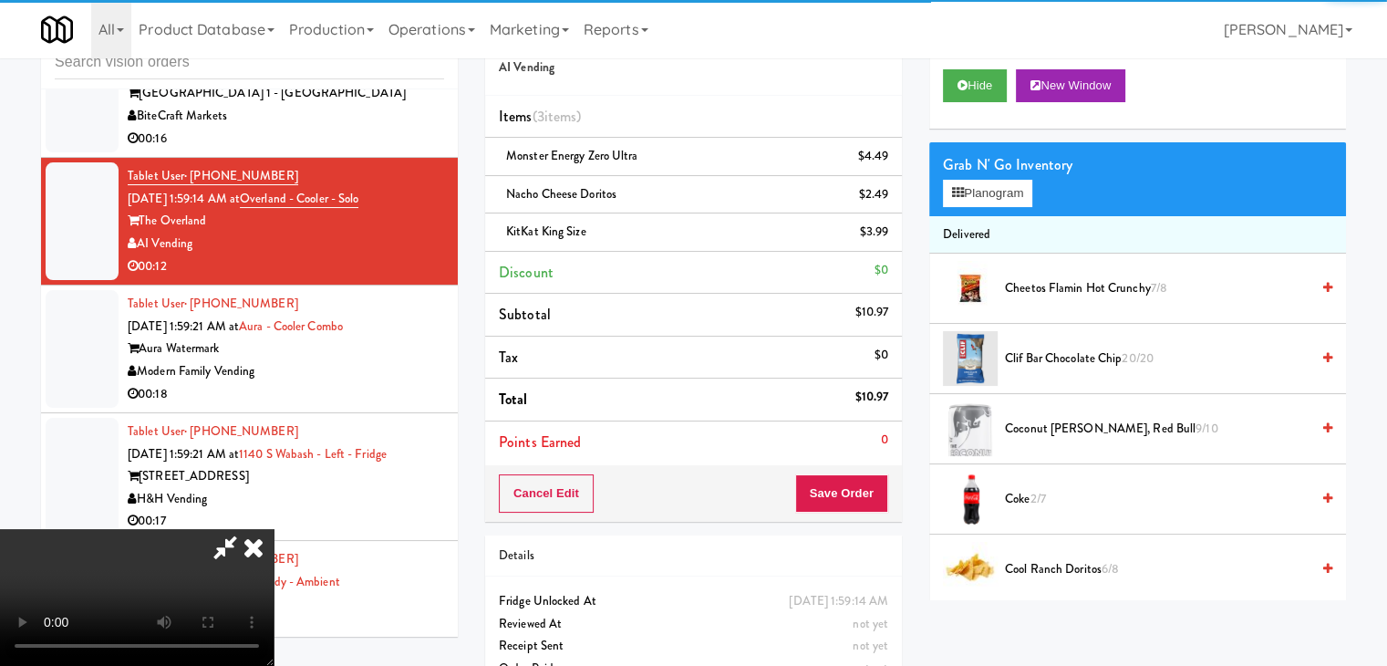
click at [274, 529] on video at bounding box center [137, 597] width 274 height 137
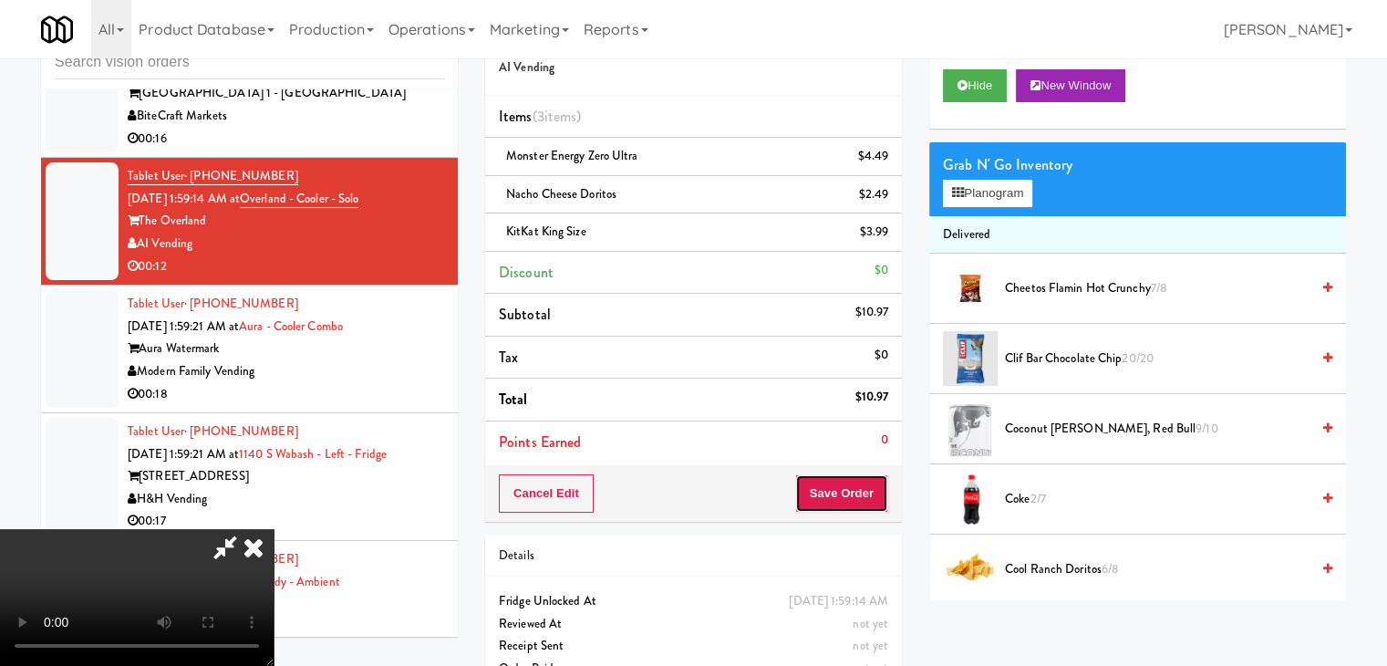
click at [856, 488] on button "Save Order" at bounding box center [841, 493] width 93 height 38
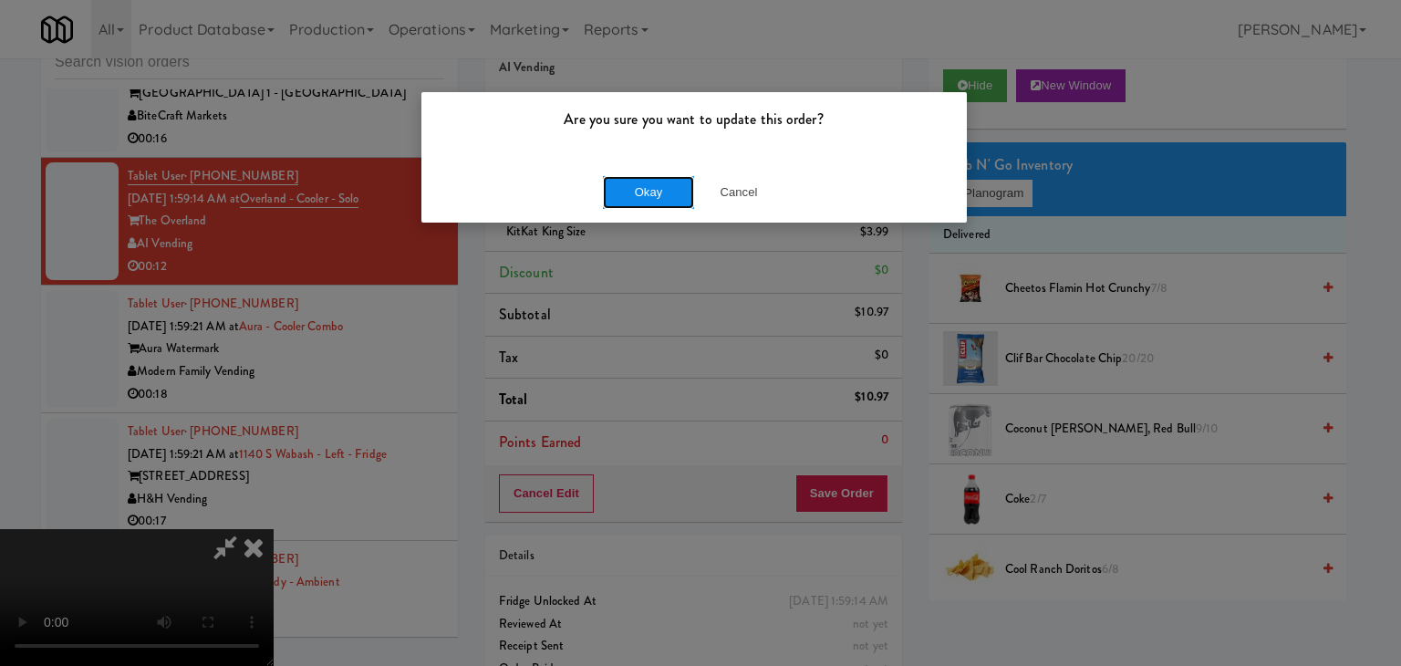
click at [662, 189] on button "Okay" at bounding box center [648, 192] width 91 height 33
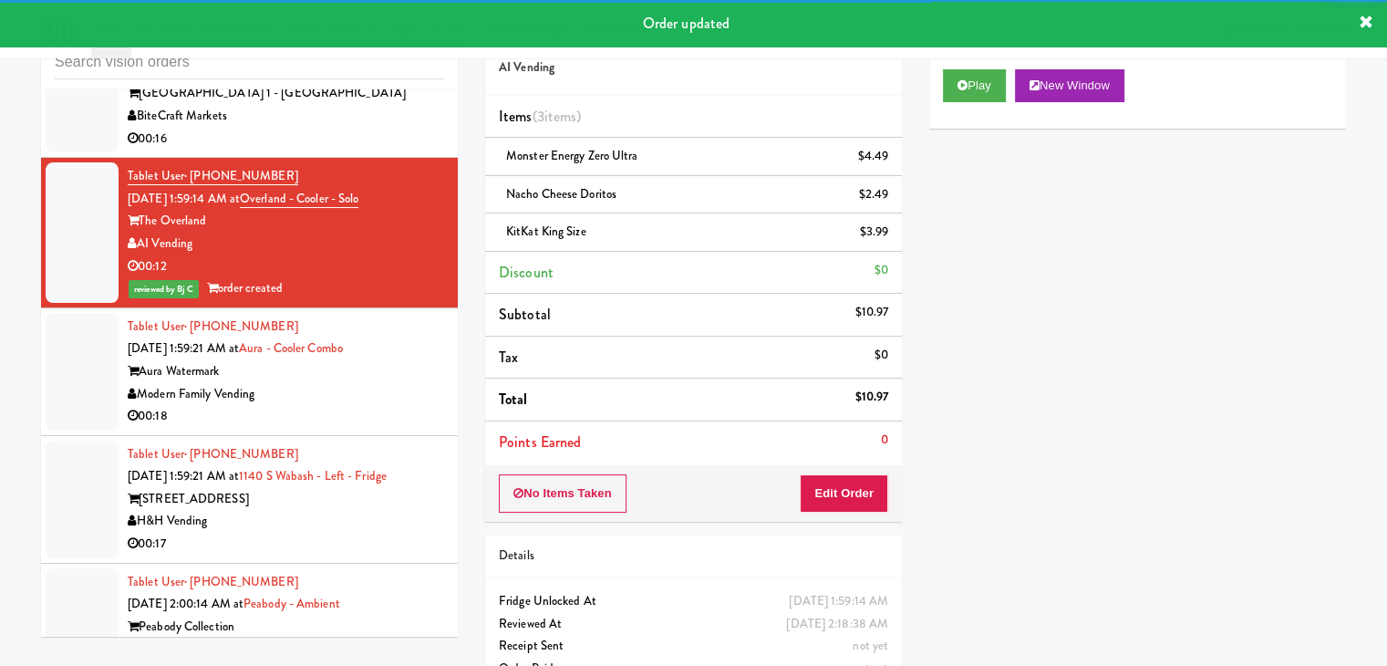
drag, startPoint x: 366, startPoint y: 345, endPoint x: 377, endPoint y: 351, distance: 12.7
click at [376, 383] on div "Modern Family Vending" at bounding box center [286, 394] width 317 height 23
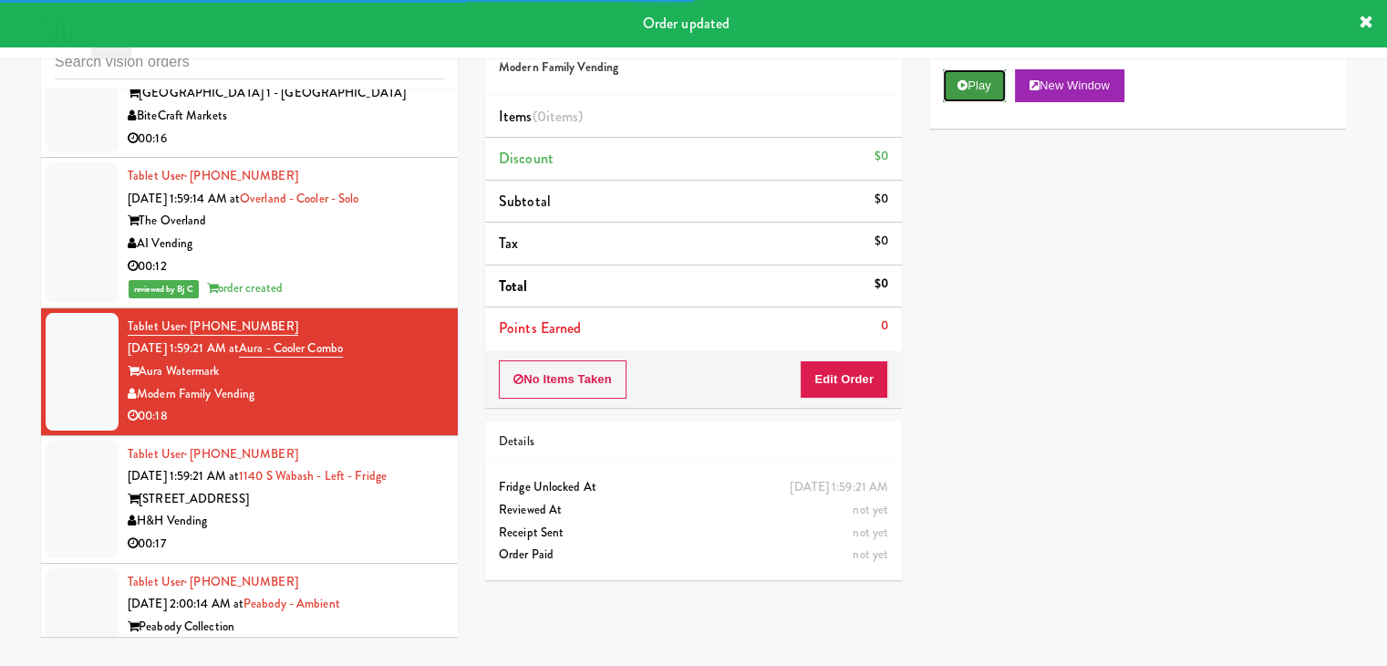
click at [975, 87] on button "Play" at bounding box center [974, 85] width 63 height 33
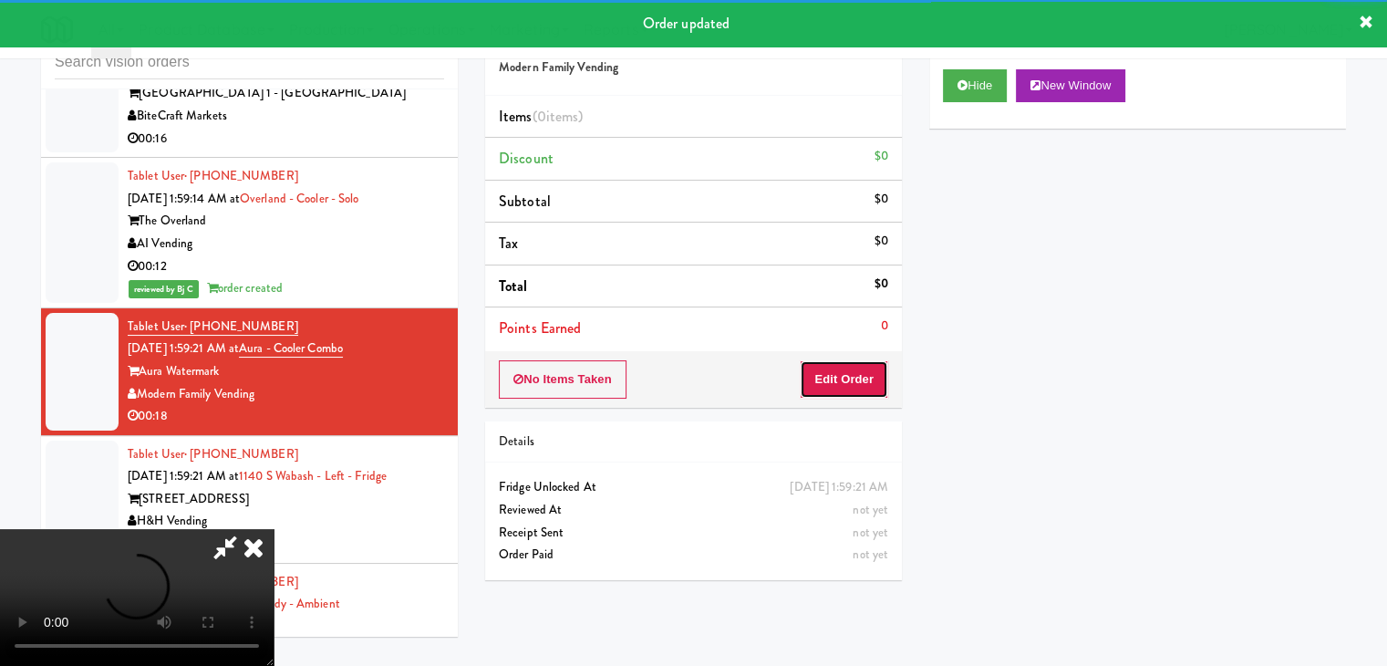
click at [872, 387] on button "Edit Order" at bounding box center [844, 379] width 88 height 38
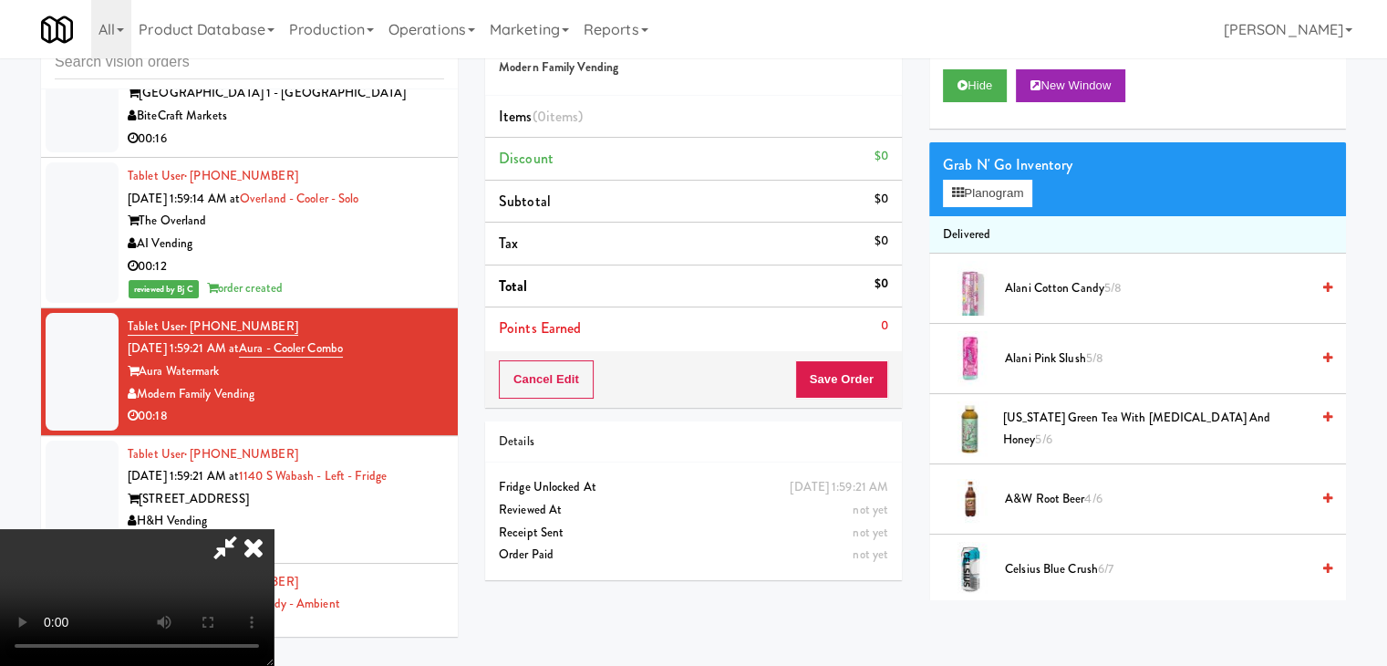
scroll to position [7392, 0]
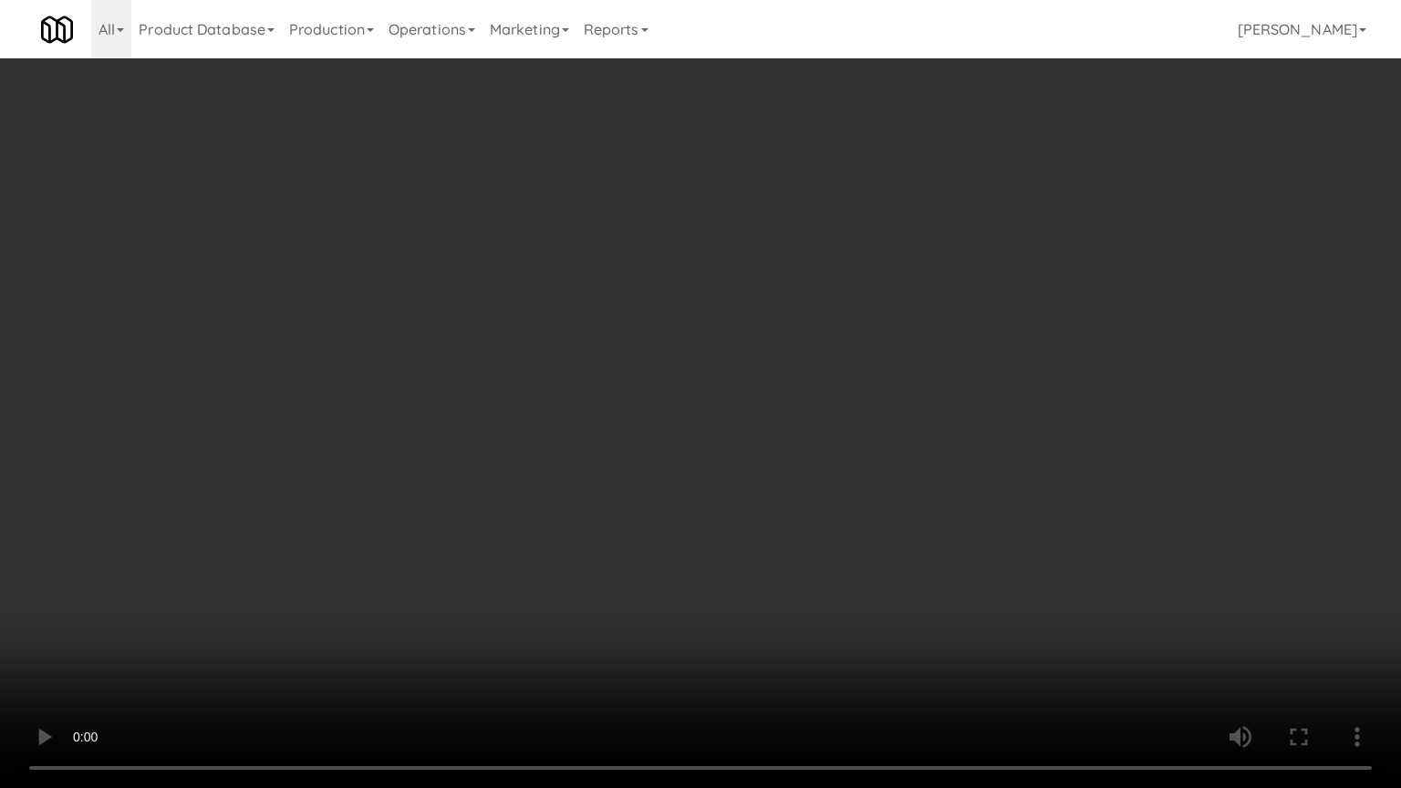
click at [767, 533] on video at bounding box center [700, 394] width 1401 height 788
click at [772, 530] on video at bounding box center [700, 394] width 1401 height 788
click at [771, 524] on video at bounding box center [700, 394] width 1401 height 788
click at [772, 520] on video at bounding box center [700, 394] width 1401 height 788
click at [777, 518] on video at bounding box center [700, 394] width 1401 height 788
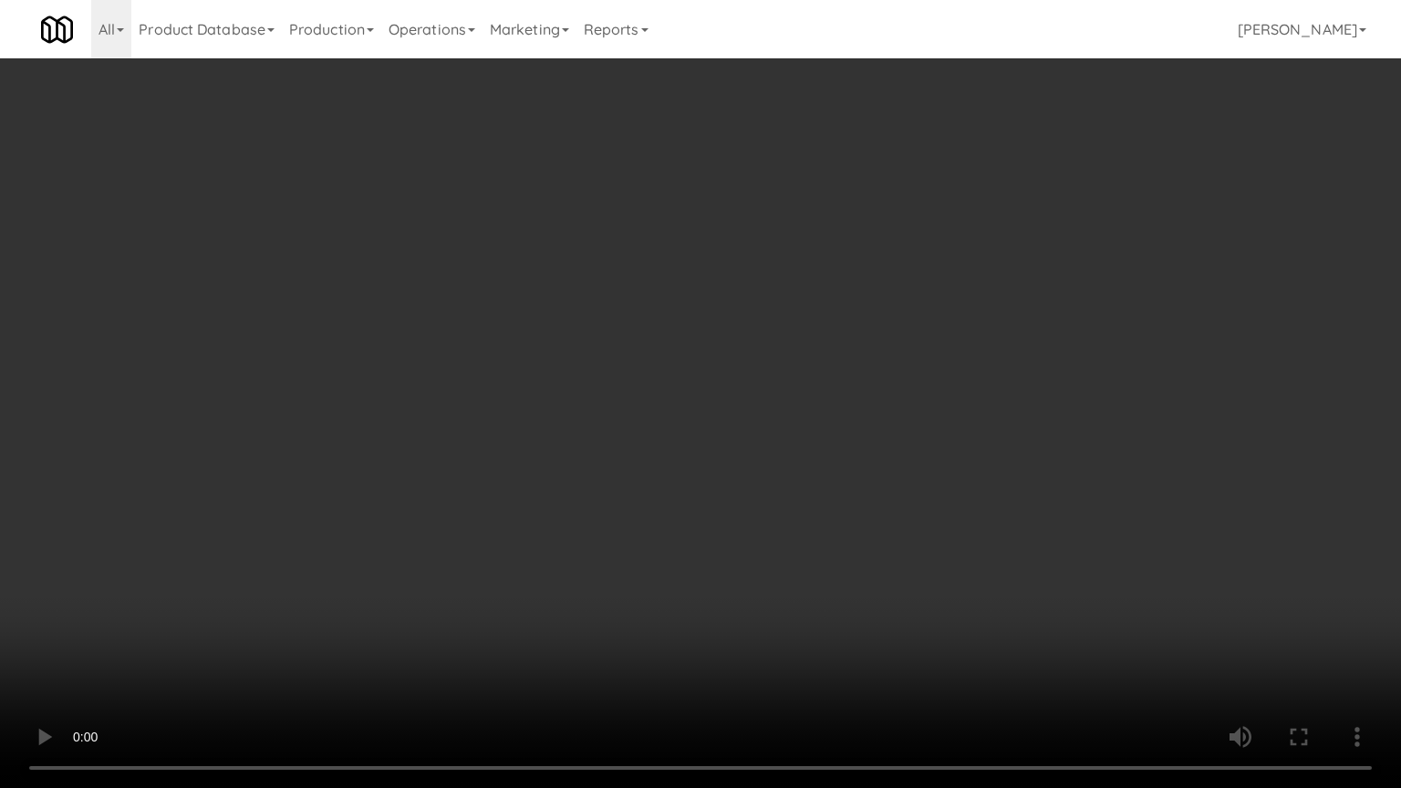
click at [782, 513] on video at bounding box center [700, 394] width 1401 height 788
click at [784, 507] on video at bounding box center [700, 394] width 1401 height 788
click at [784, 502] on video at bounding box center [700, 394] width 1401 height 788
click at [819, 493] on video at bounding box center [700, 394] width 1401 height 788
click at [817, 493] on video at bounding box center [700, 394] width 1401 height 788
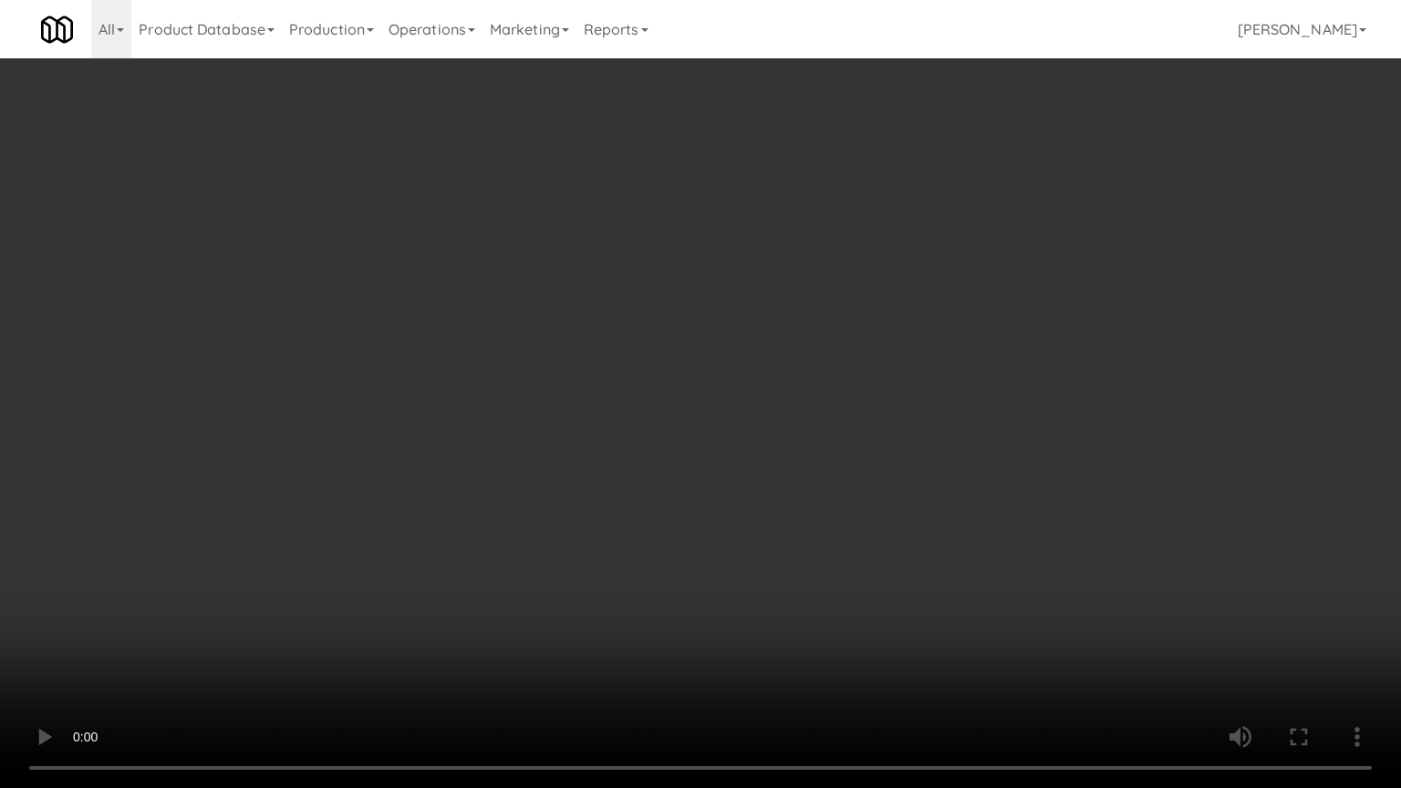
click at [850, 493] on video at bounding box center [700, 394] width 1401 height 788
click at [853, 491] on video at bounding box center [700, 394] width 1401 height 788
click at [856, 490] on video at bounding box center [700, 394] width 1401 height 788
click at [856, 489] on video at bounding box center [700, 394] width 1401 height 788
click at [872, 476] on video at bounding box center [700, 394] width 1401 height 788
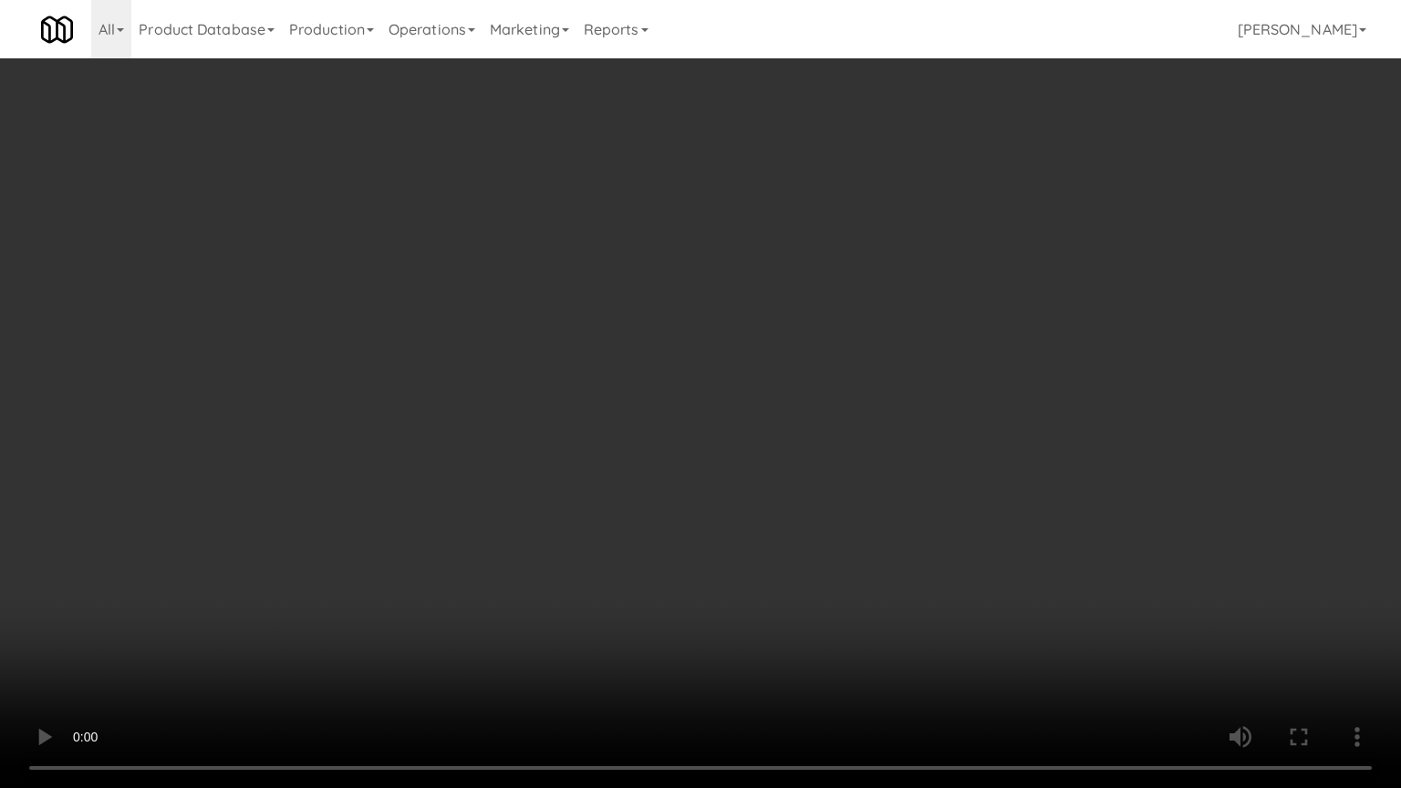
click at [877, 467] on video at bounding box center [700, 394] width 1401 height 788
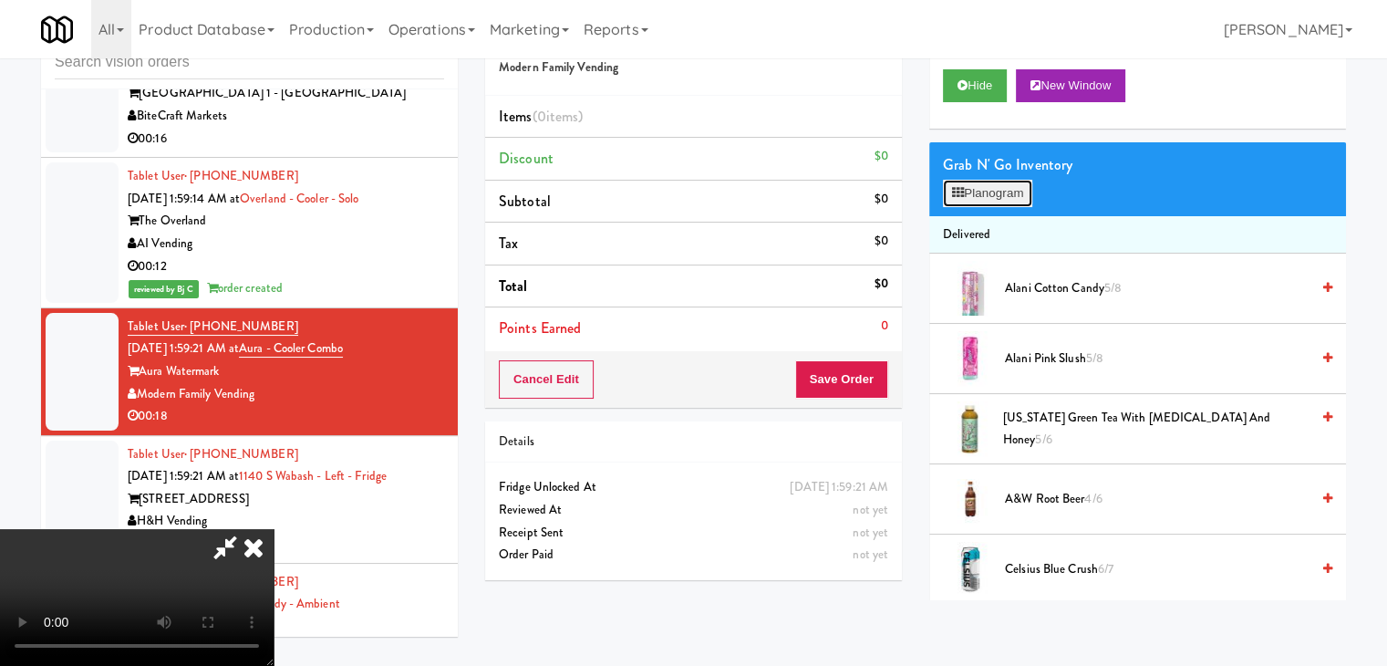
click at [1009, 198] on button "Planogram" at bounding box center [987, 193] width 89 height 27
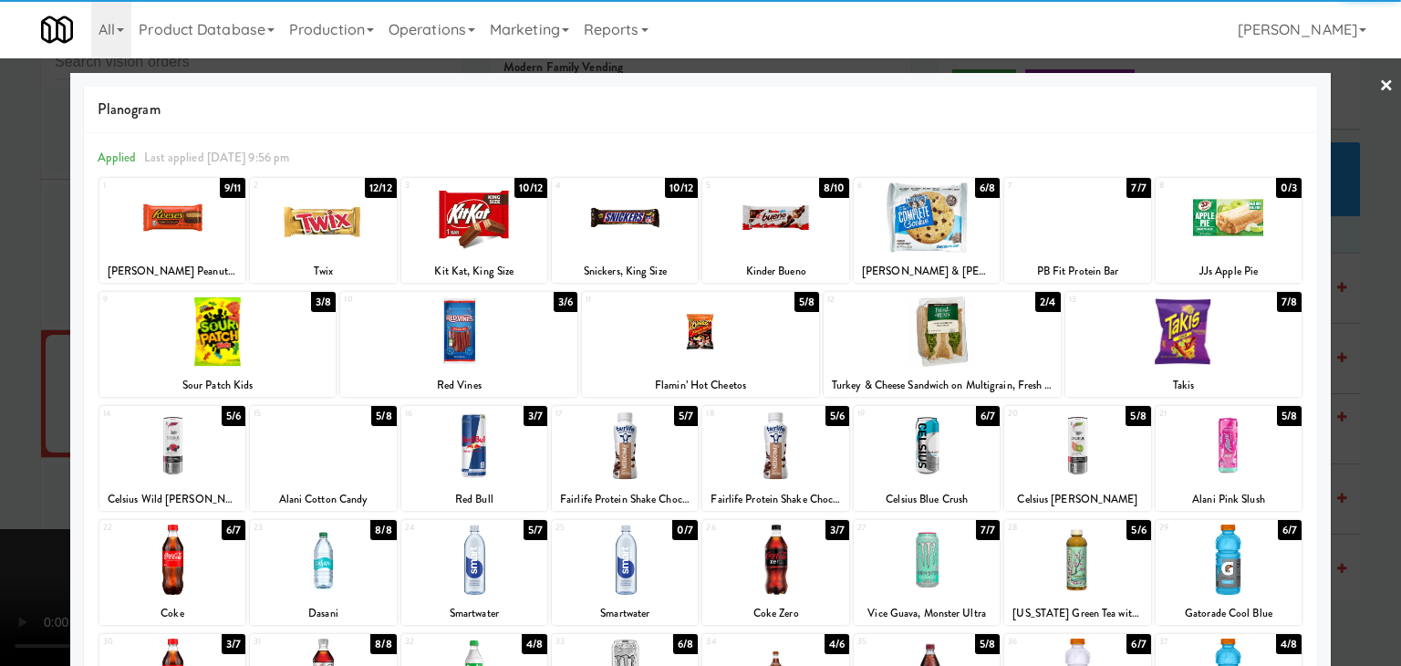
drag, startPoint x: 716, startPoint y: 340, endPoint x: 839, endPoint y: 343, distance: 123.2
click at [719, 341] on div at bounding box center [700, 331] width 237 height 70
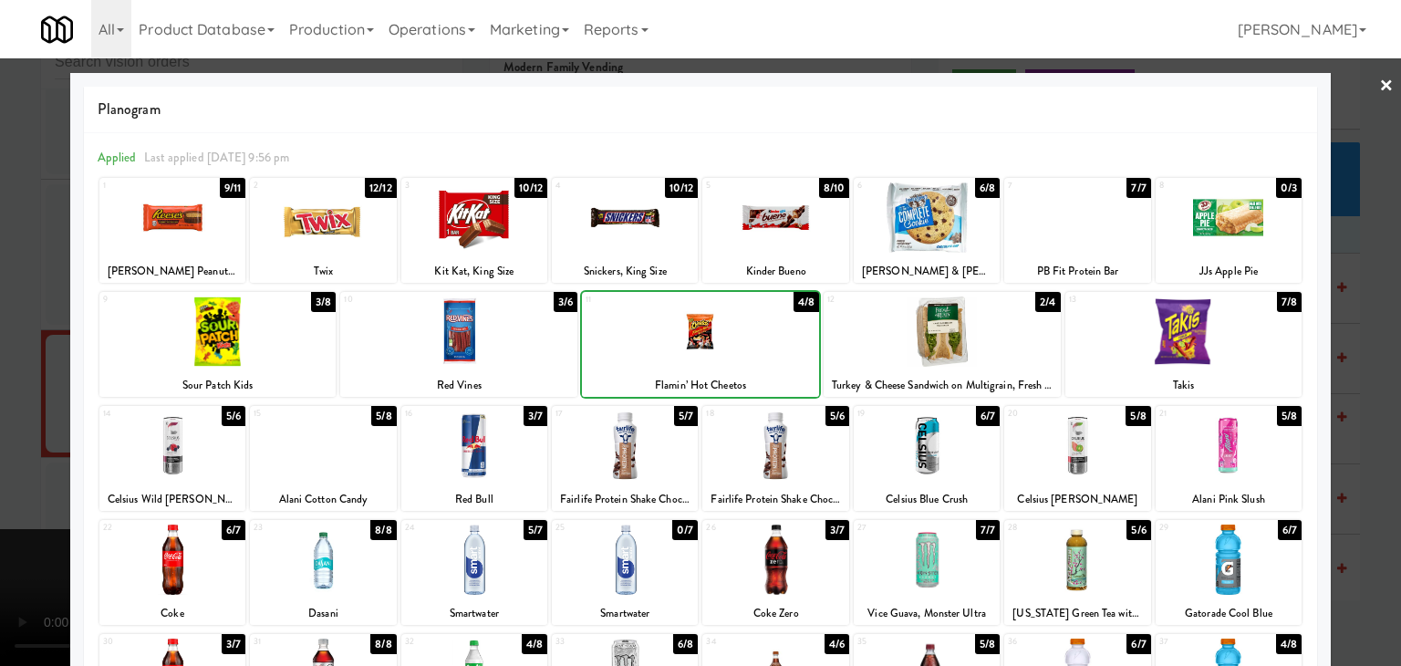
click at [927, 329] on div at bounding box center [942, 331] width 237 height 70
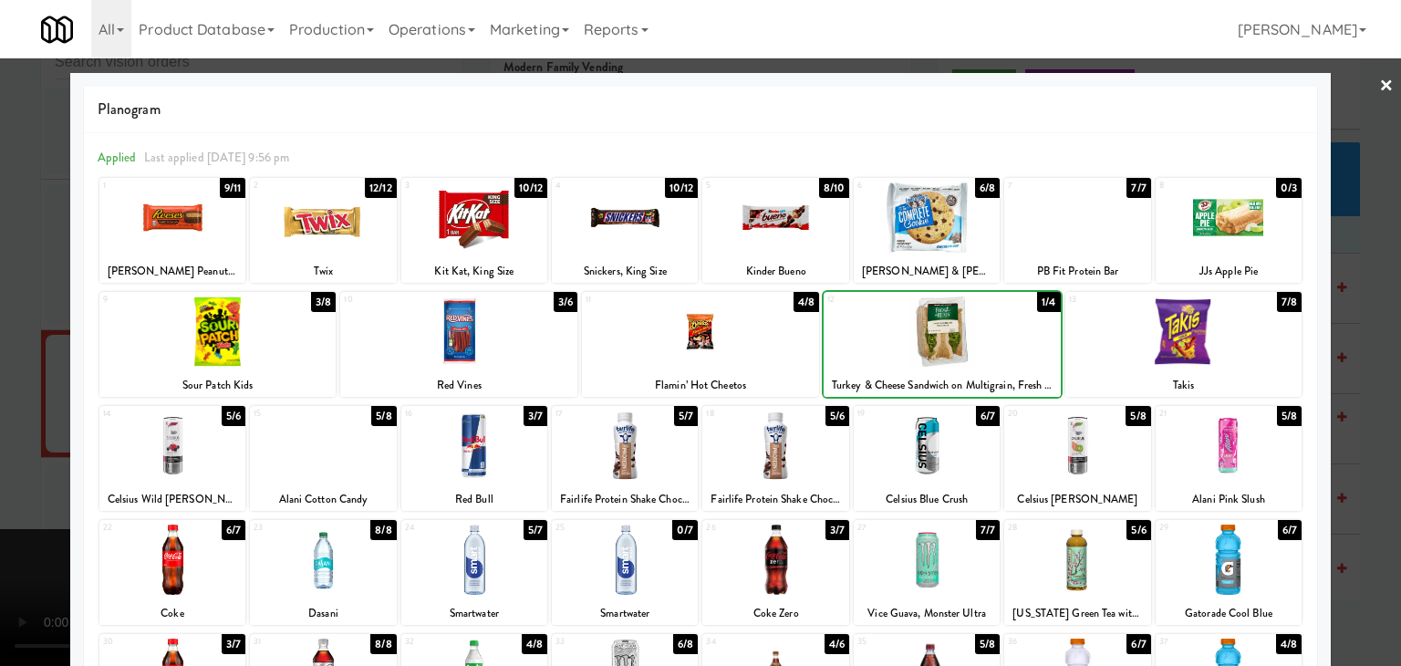
drag, startPoint x: 0, startPoint y: 369, endPoint x: 178, endPoint y: 363, distance: 177.9
click at [24, 367] on div at bounding box center [700, 333] width 1401 height 666
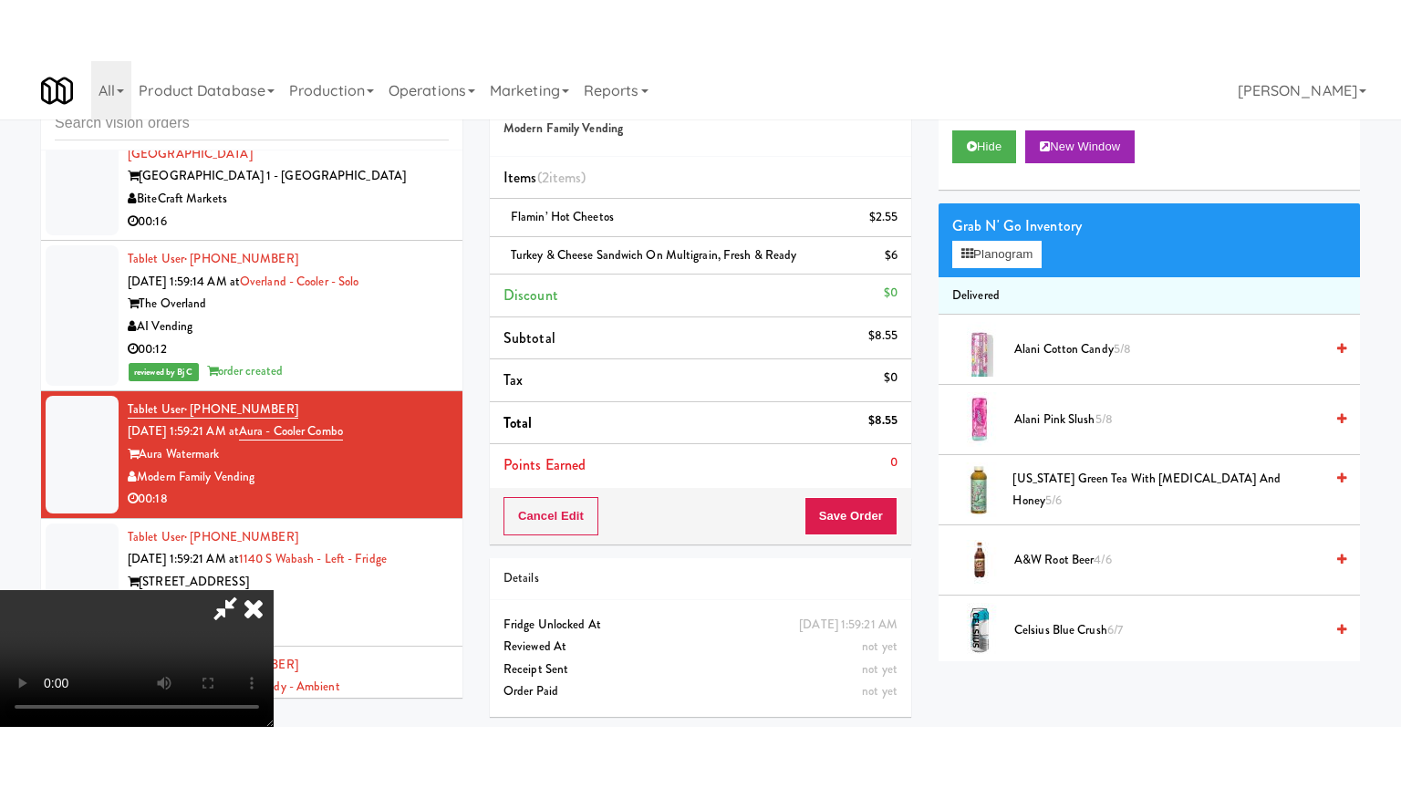
scroll to position [7414, 0]
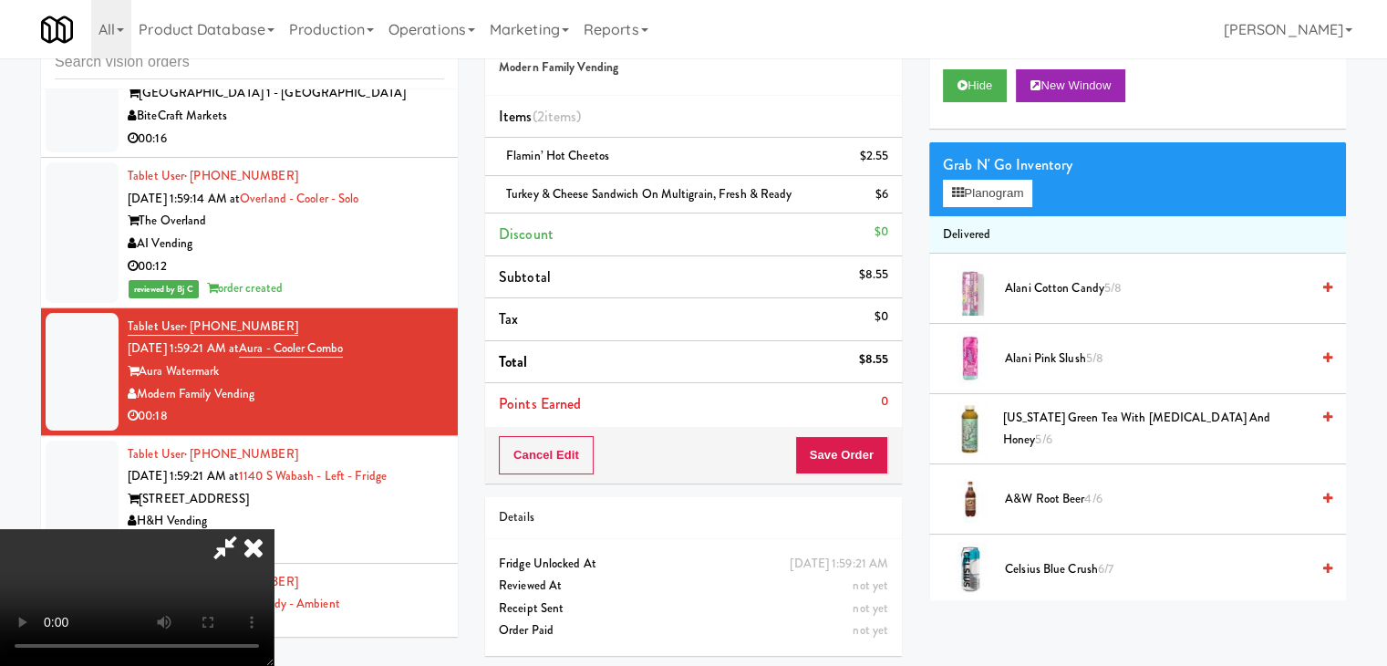
click at [274, 529] on video at bounding box center [137, 597] width 274 height 137
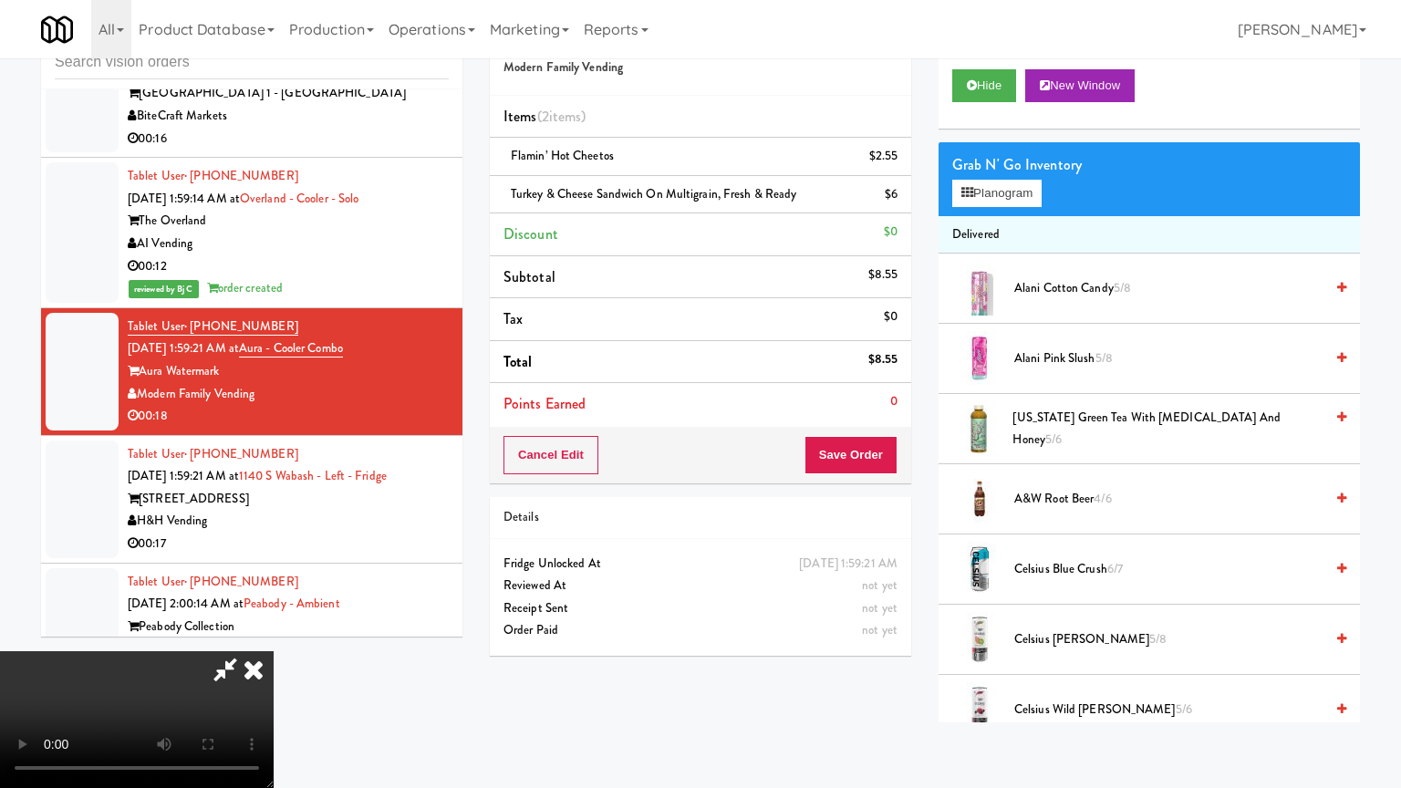
click at [274, 651] on video at bounding box center [137, 719] width 274 height 137
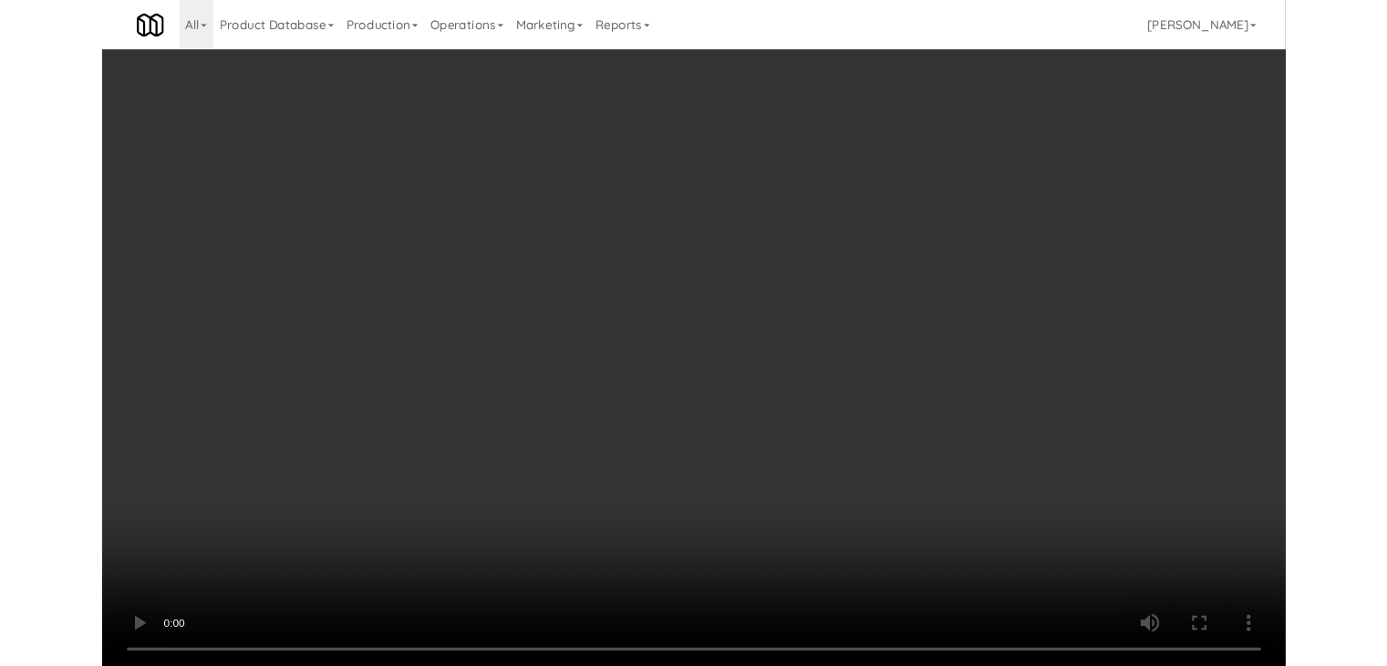
scroll to position [7392, 0]
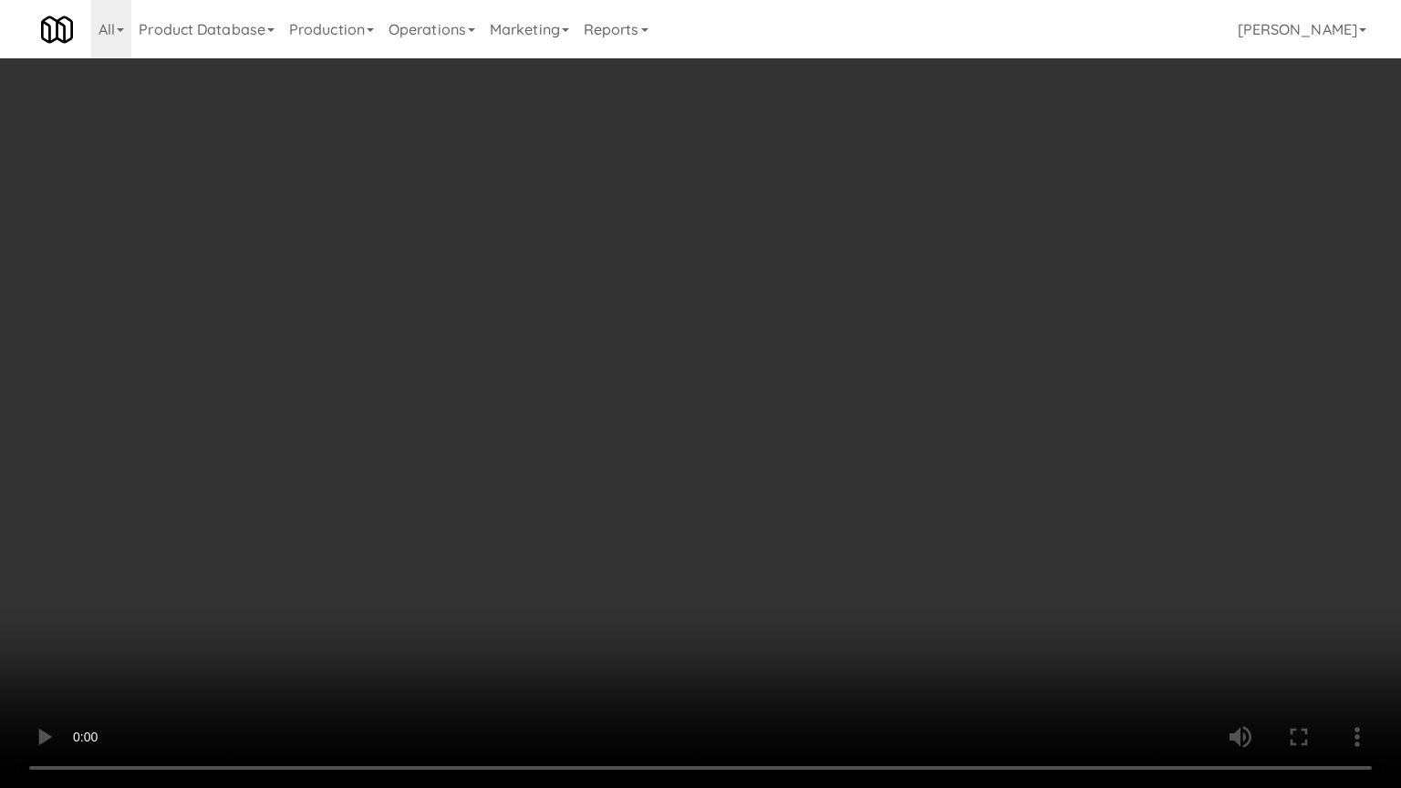
click at [811, 459] on video at bounding box center [700, 394] width 1401 height 788
click at [817, 463] on video at bounding box center [700, 394] width 1401 height 788
click at [788, 500] on video at bounding box center [700, 394] width 1401 height 788
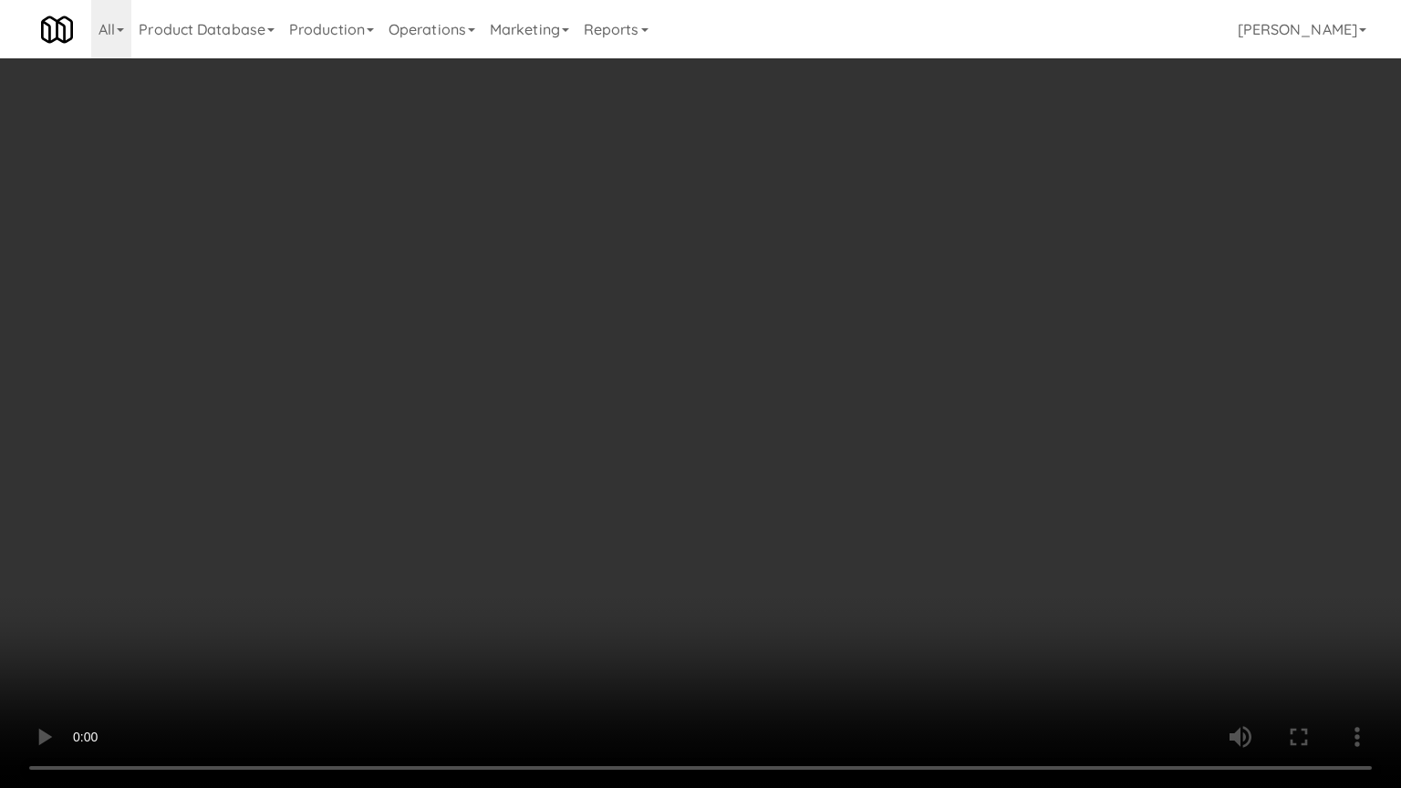
click at [793, 503] on video at bounding box center [700, 394] width 1401 height 788
click at [803, 495] on video at bounding box center [700, 394] width 1401 height 788
click at [800, 495] on video at bounding box center [700, 394] width 1401 height 788
click at [846, 493] on video at bounding box center [700, 394] width 1401 height 788
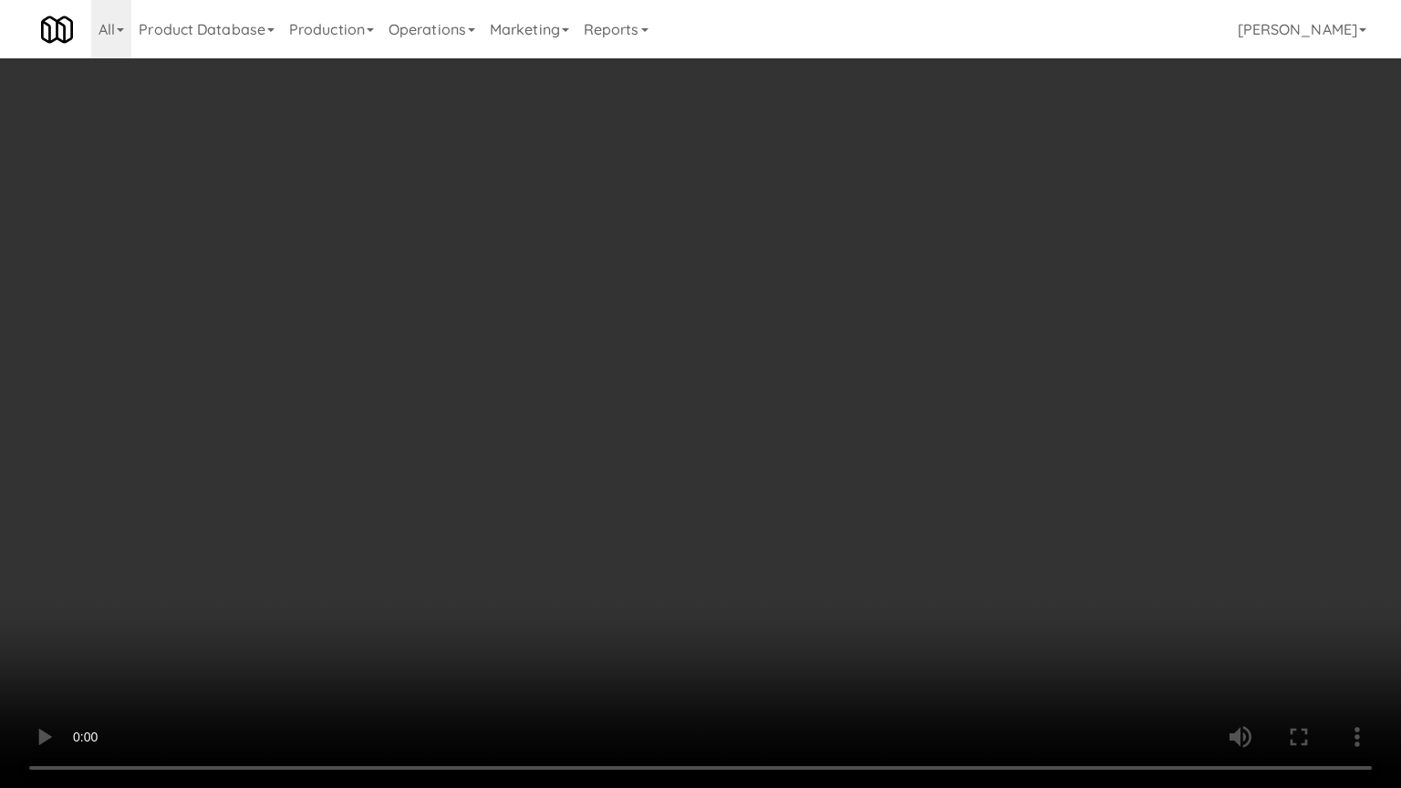
click at [846, 492] on video at bounding box center [700, 394] width 1401 height 788
click at [852, 491] on video at bounding box center [700, 394] width 1401 height 788
click at [843, 493] on video at bounding box center [700, 394] width 1401 height 788
click at [846, 493] on video at bounding box center [700, 394] width 1401 height 788
click at [844, 493] on video at bounding box center [700, 394] width 1401 height 788
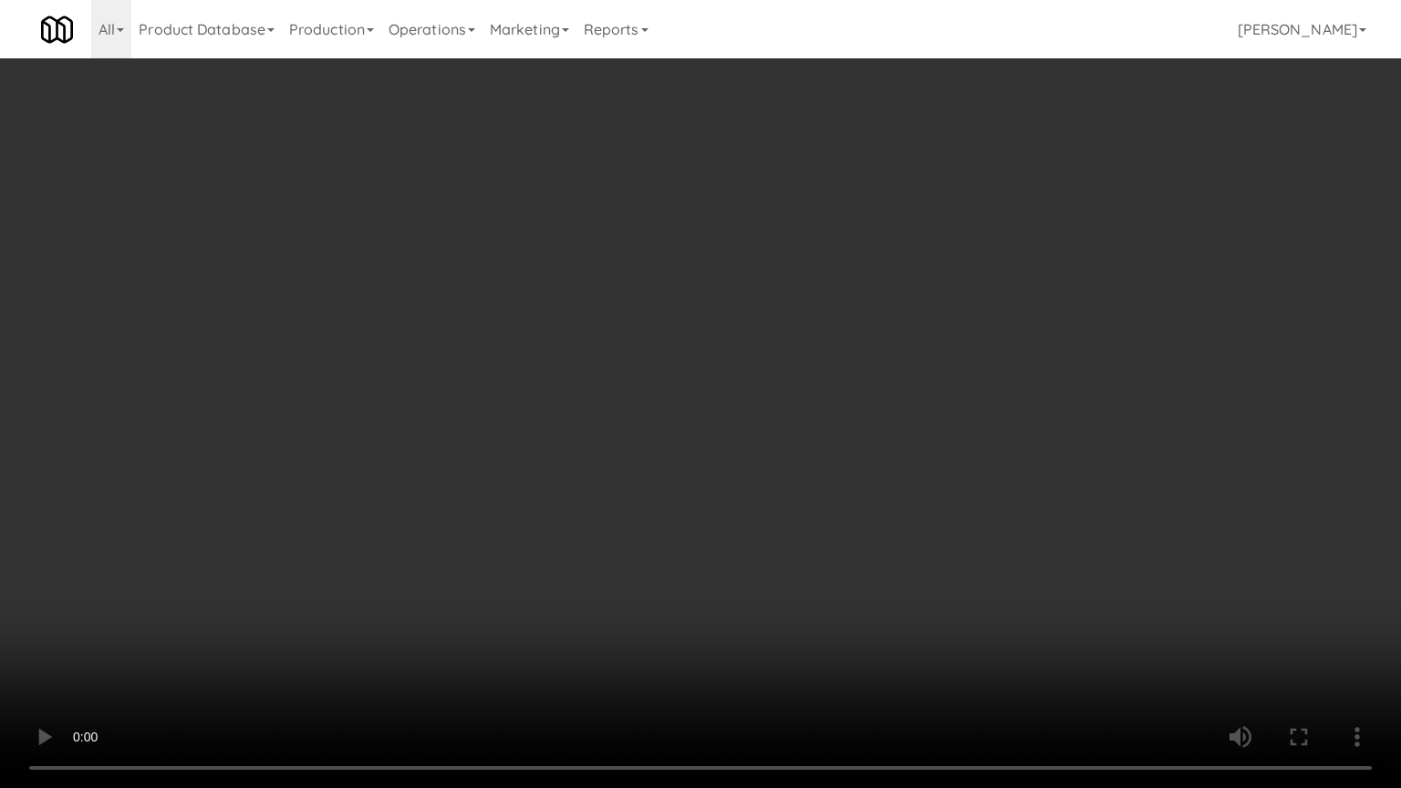
click at [857, 461] on video at bounding box center [700, 394] width 1401 height 788
click at [857, 462] on video at bounding box center [700, 394] width 1401 height 788
click at [866, 462] on video at bounding box center [700, 394] width 1401 height 788
click at [868, 462] on video at bounding box center [700, 394] width 1401 height 788
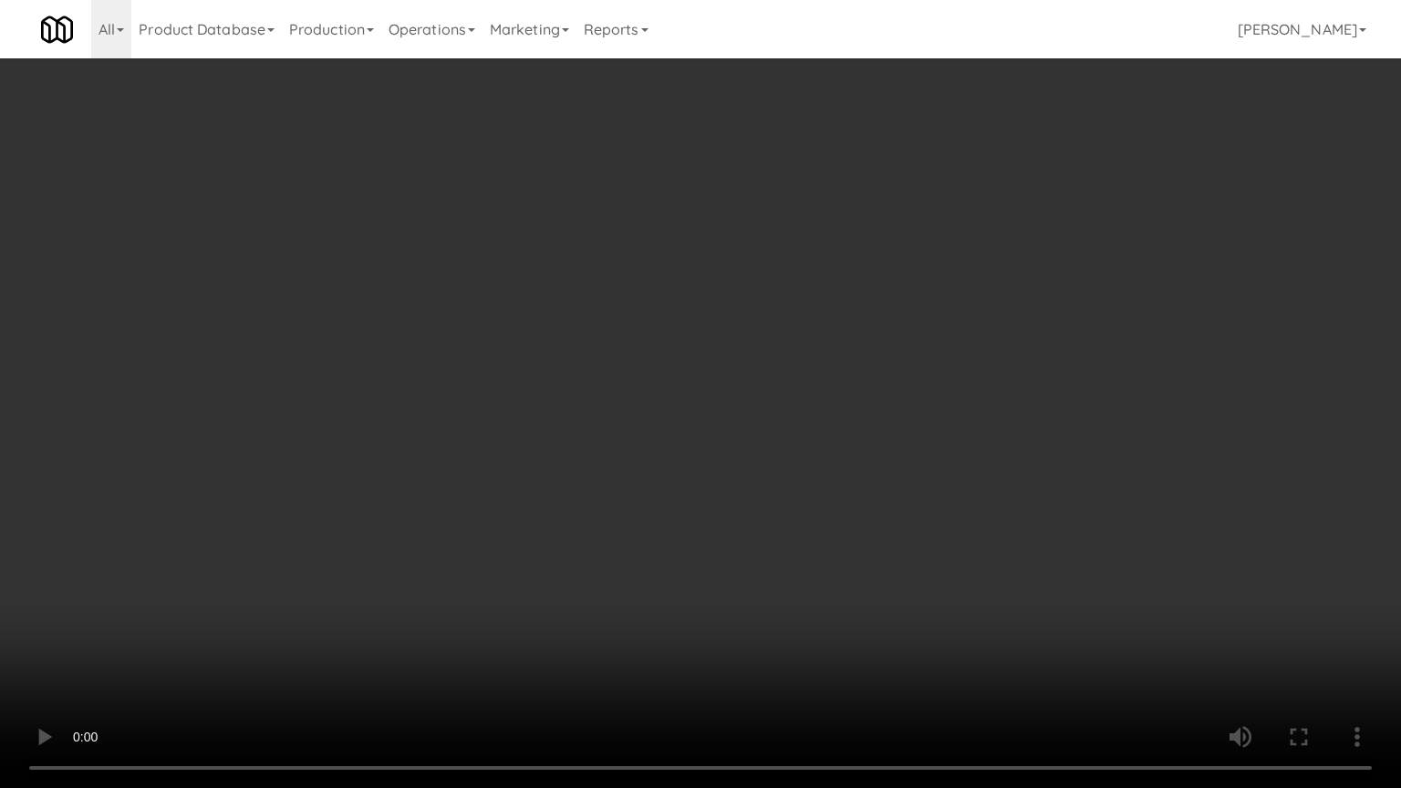
click at [872, 462] on video at bounding box center [700, 394] width 1401 height 788
click at [873, 458] on video at bounding box center [700, 394] width 1401 height 788
click at [873, 456] on video at bounding box center [700, 394] width 1401 height 788
click at [864, 458] on video at bounding box center [700, 394] width 1401 height 788
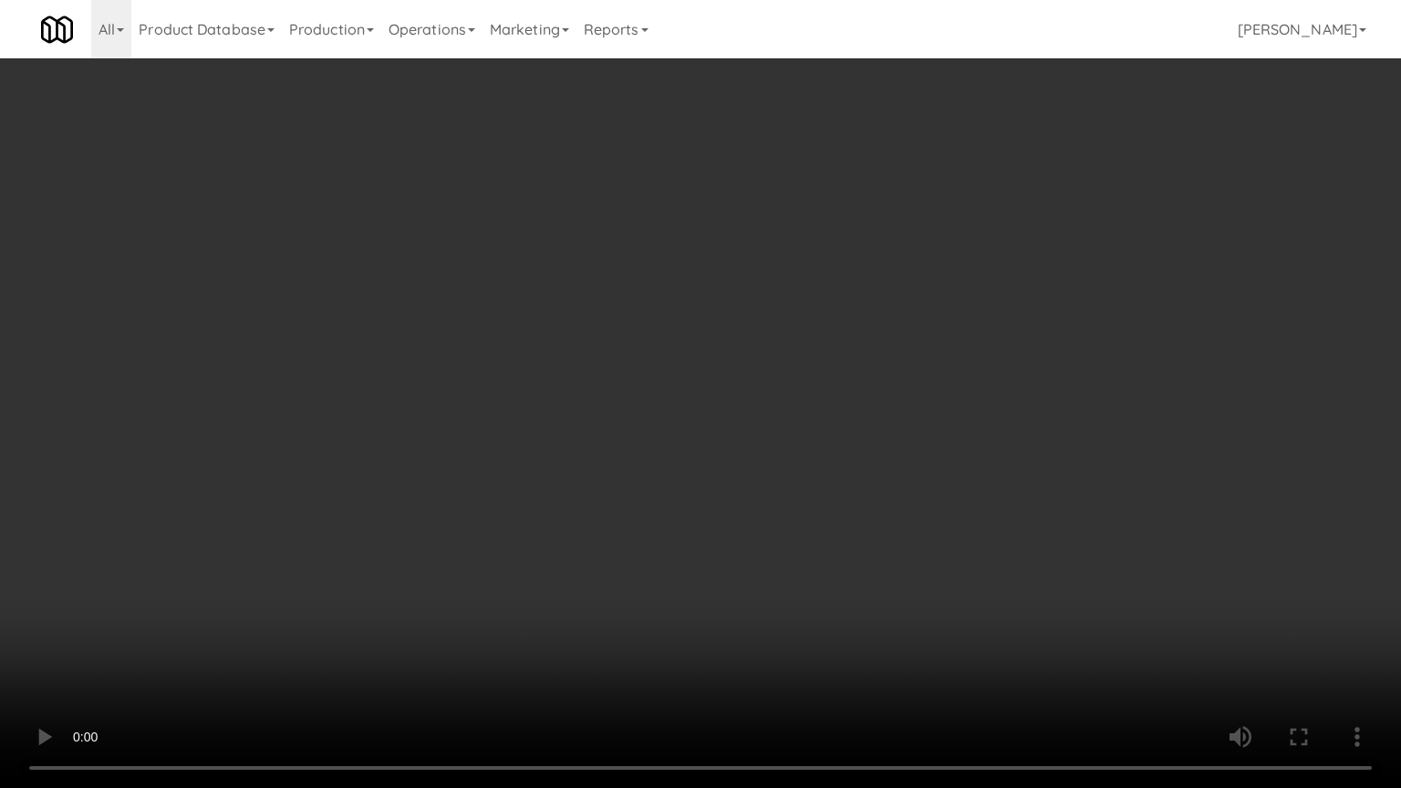
click at [878, 449] on video at bounding box center [700, 394] width 1401 height 788
drag, startPoint x: 878, startPoint y: 449, endPoint x: 959, endPoint y: 286, distance: 181.1
click at [885, 442] on video at bounding box center [700, 394] width 1401 height 788
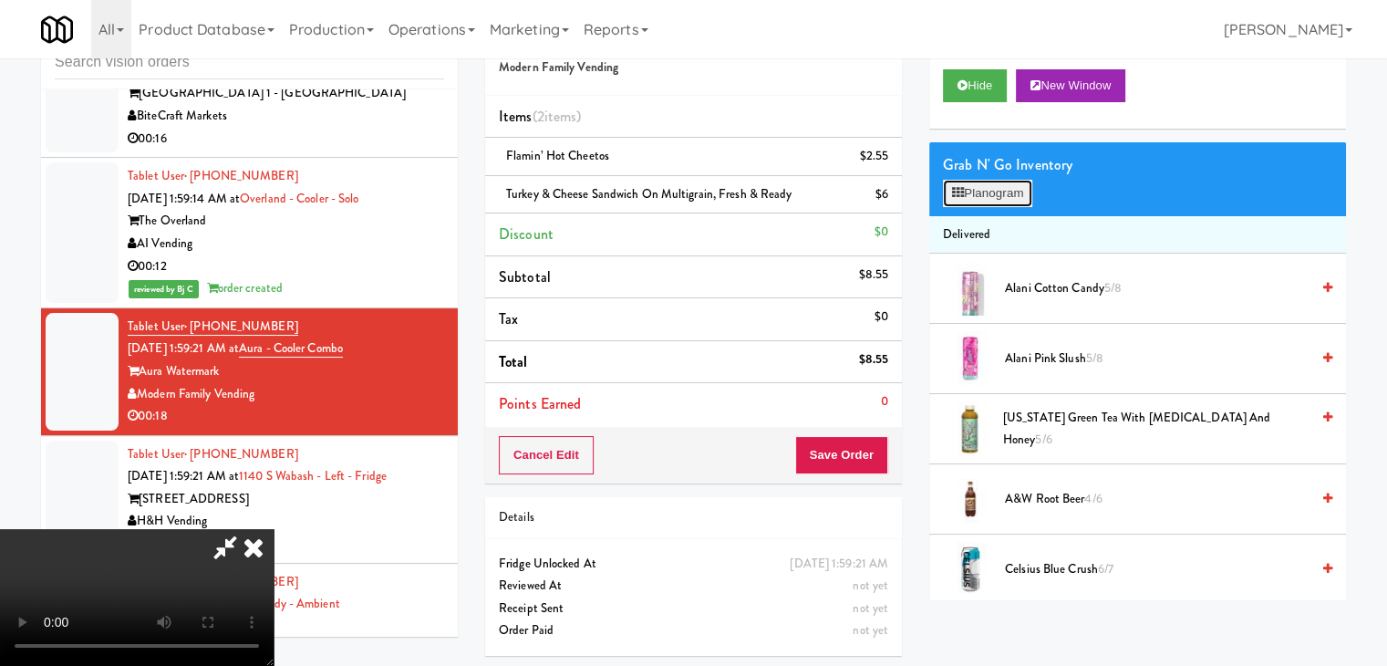
click at [998, 200] on button "Planogram" at bounding box center [987, 193] width 89 height 27
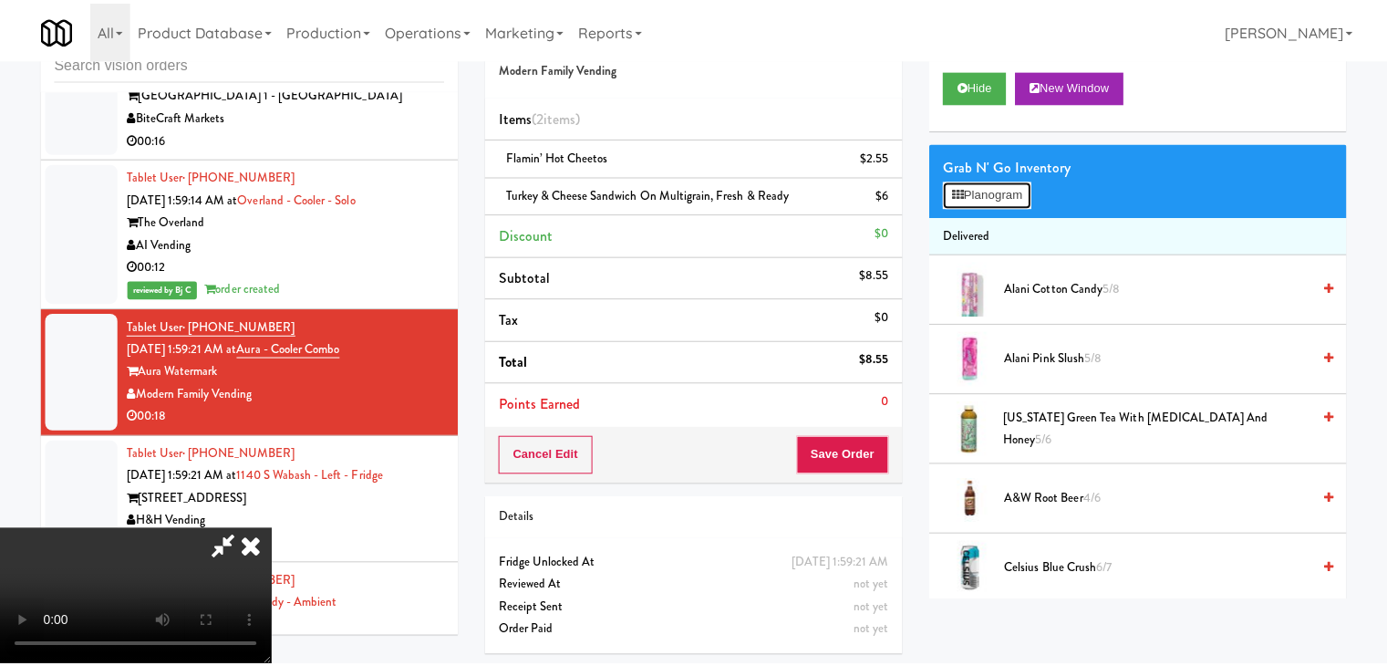
scroll to position [7392, 0]
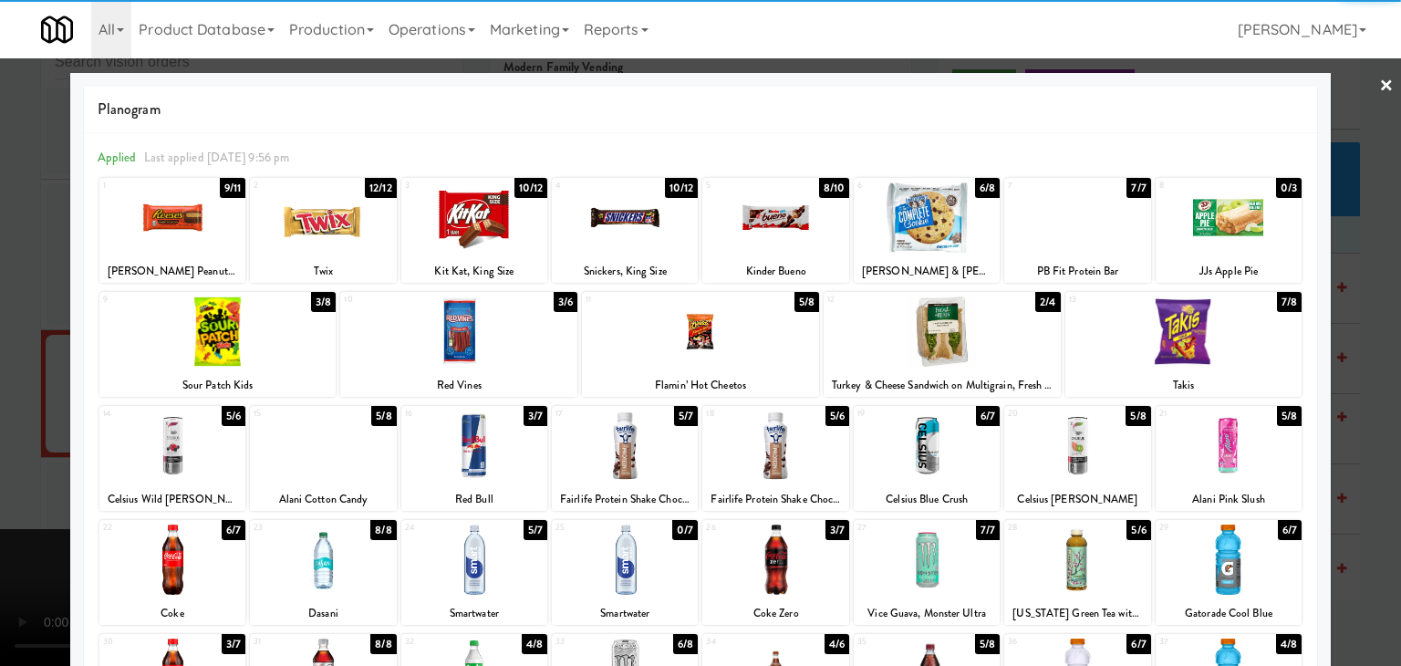
drag, startPoint x: 691, startPoint y: 341, endPoint x: 705, endPoint y: 342, distance: 13.7
click at [696, 341] on div at bounding box center [700, 331] width 237 height 70
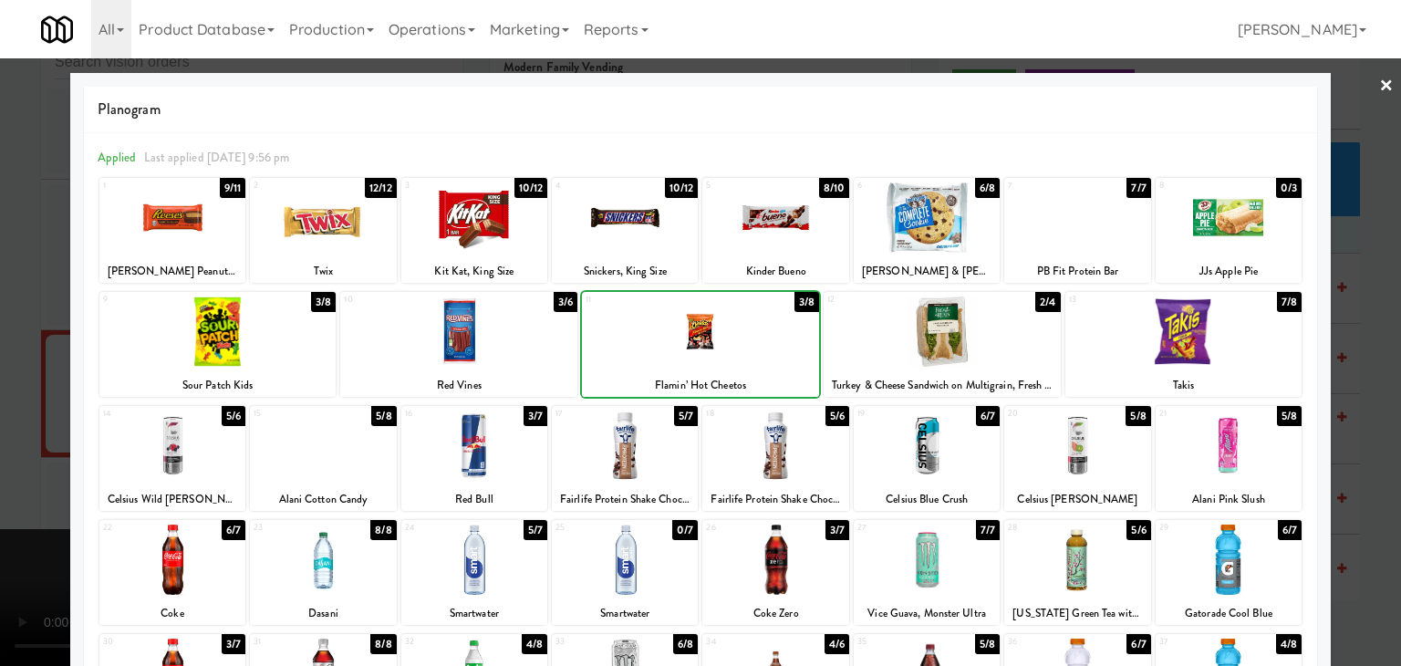
click at [931, 338] on div at bounding box center [942, 331] width 237 height 70
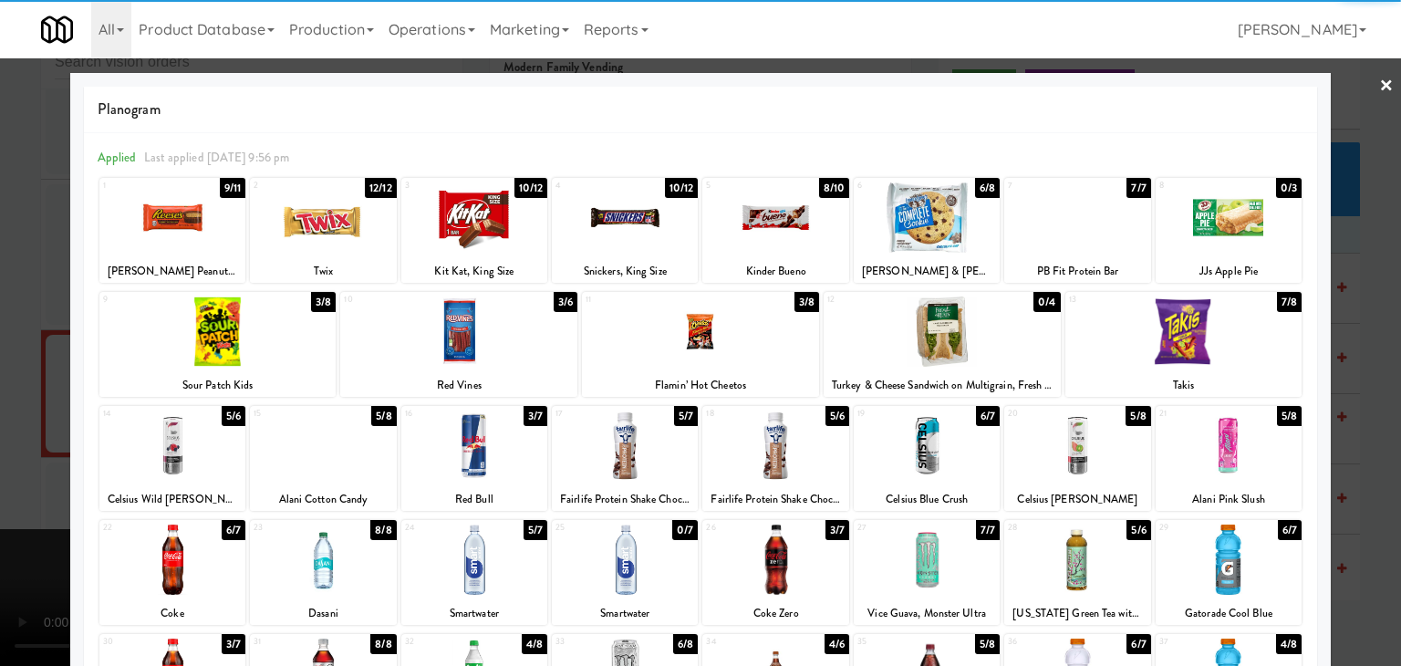
click at [752, 224] on div at bounding box center [775, 217] width 146 height 70
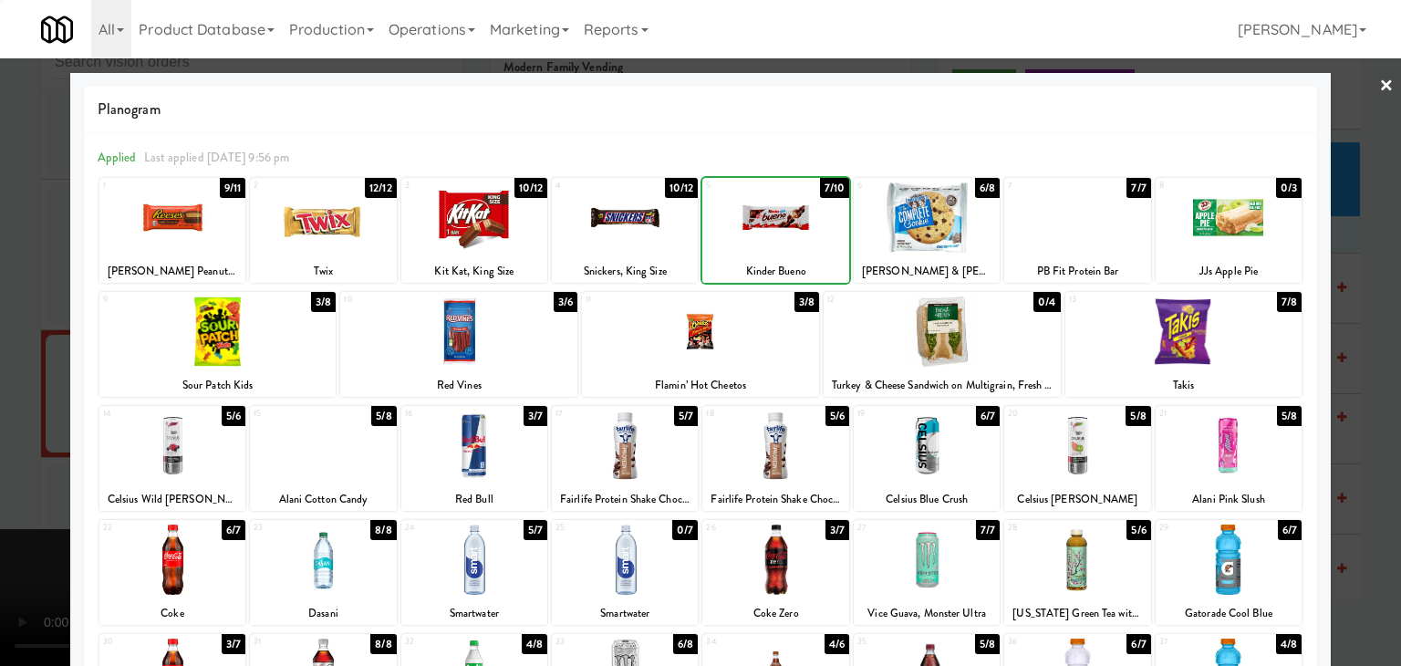
click at [5, 384] on div at bounding box center [700, 333] width 1401 height 666
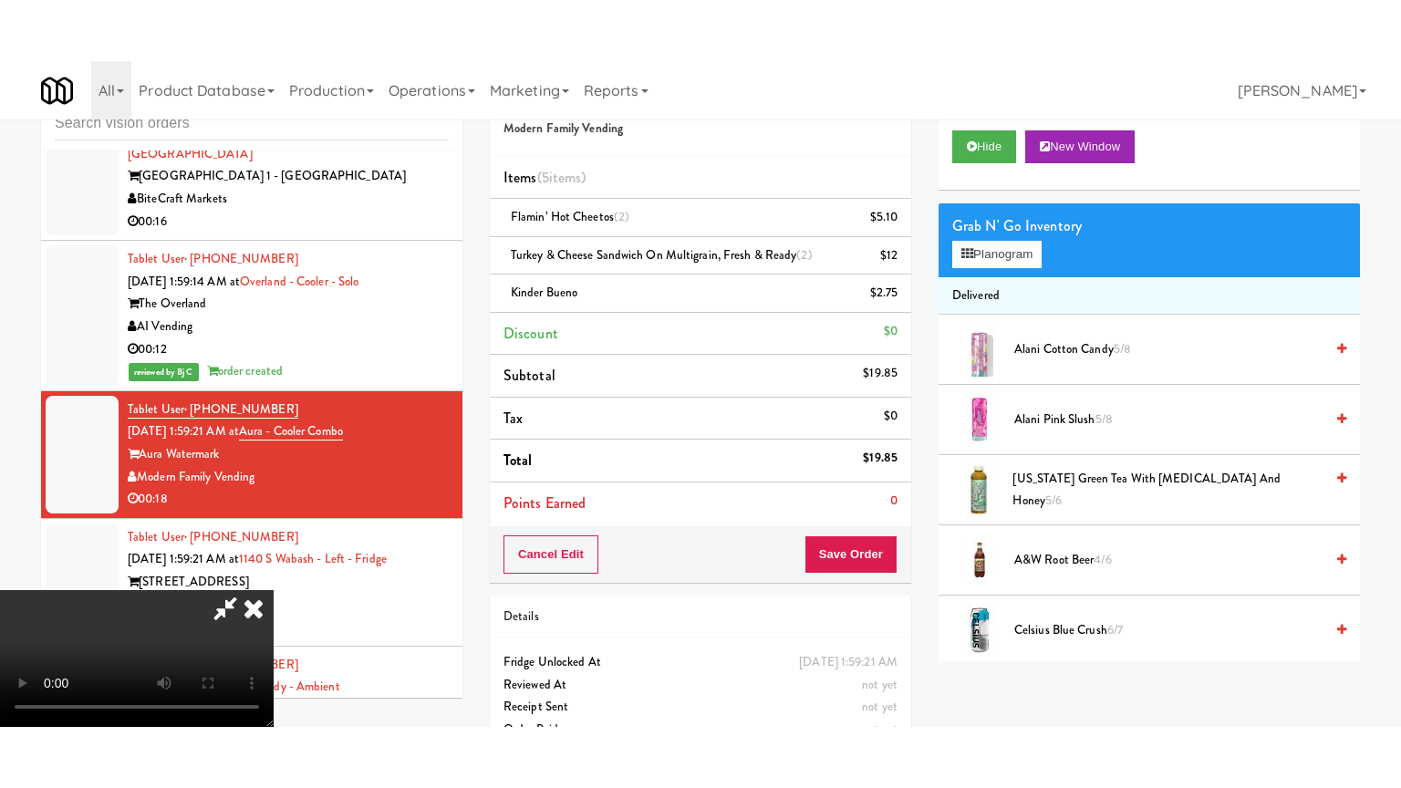
scroll to position [7414, 0]
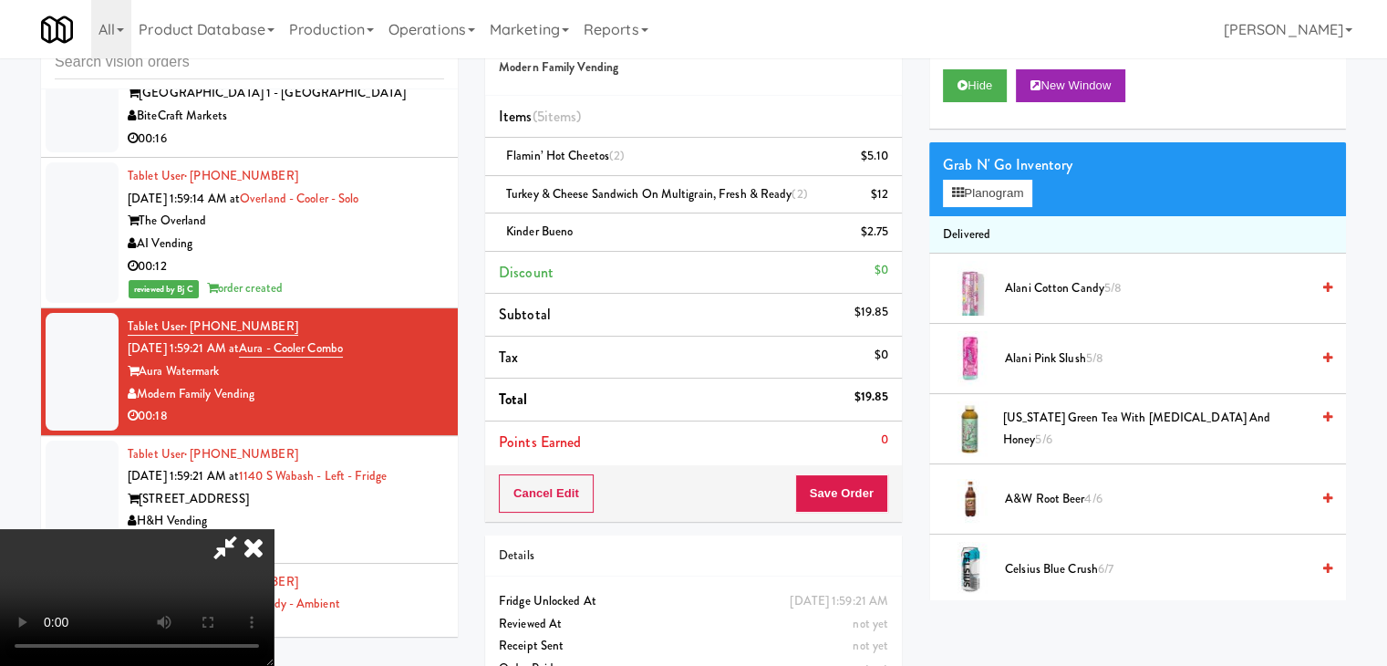
click at [274, 529] on video at bounding box center [137, 597] width 274 height 137
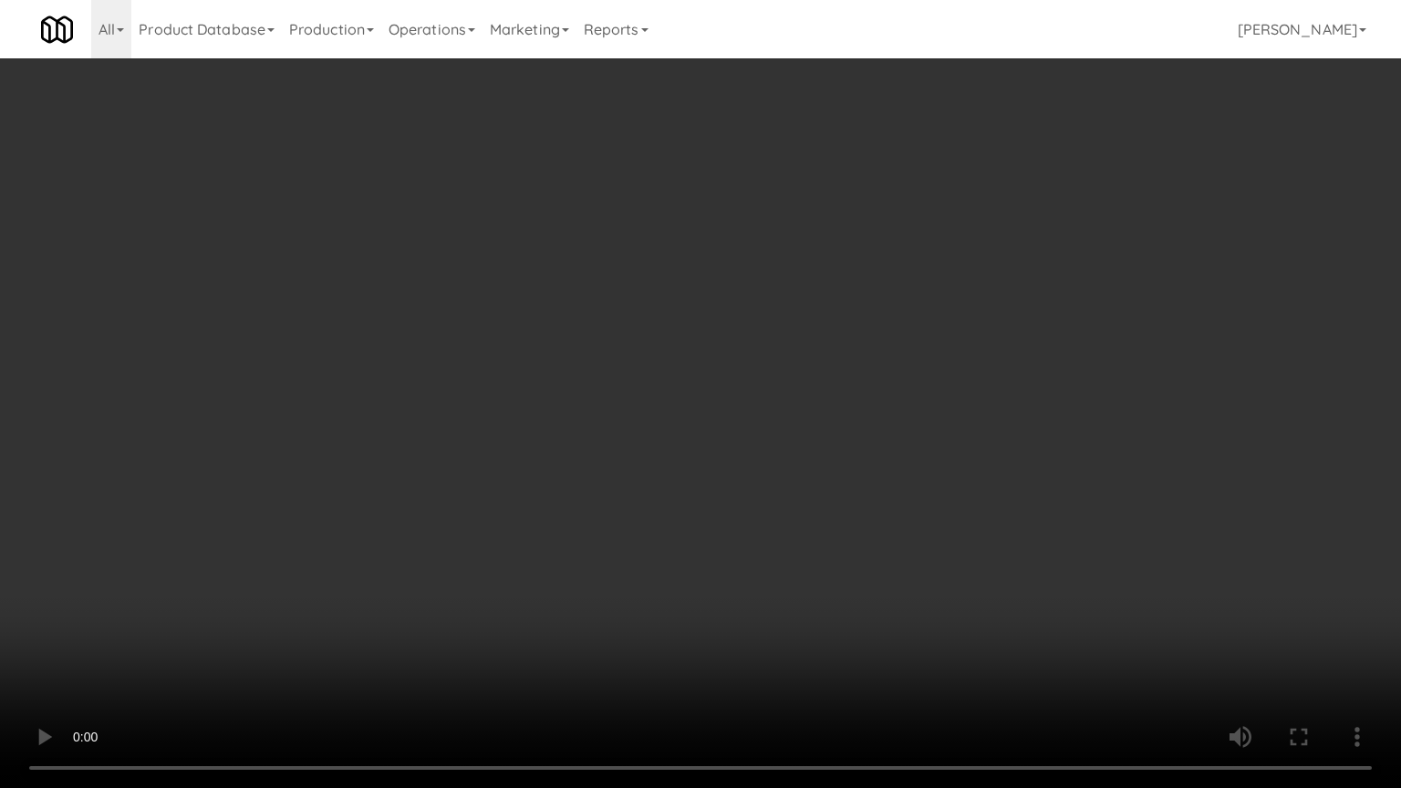
drag, startPoint x: 630, startPoint y: 503, endPoint x: 647, endPoint y: 475, distance: 32.7
click at [642, 486] on video at bounding box center [700, 394] width 1401 height 788
click at [850, 400] on video at bounding box center [700, 394] width 1401 height 788
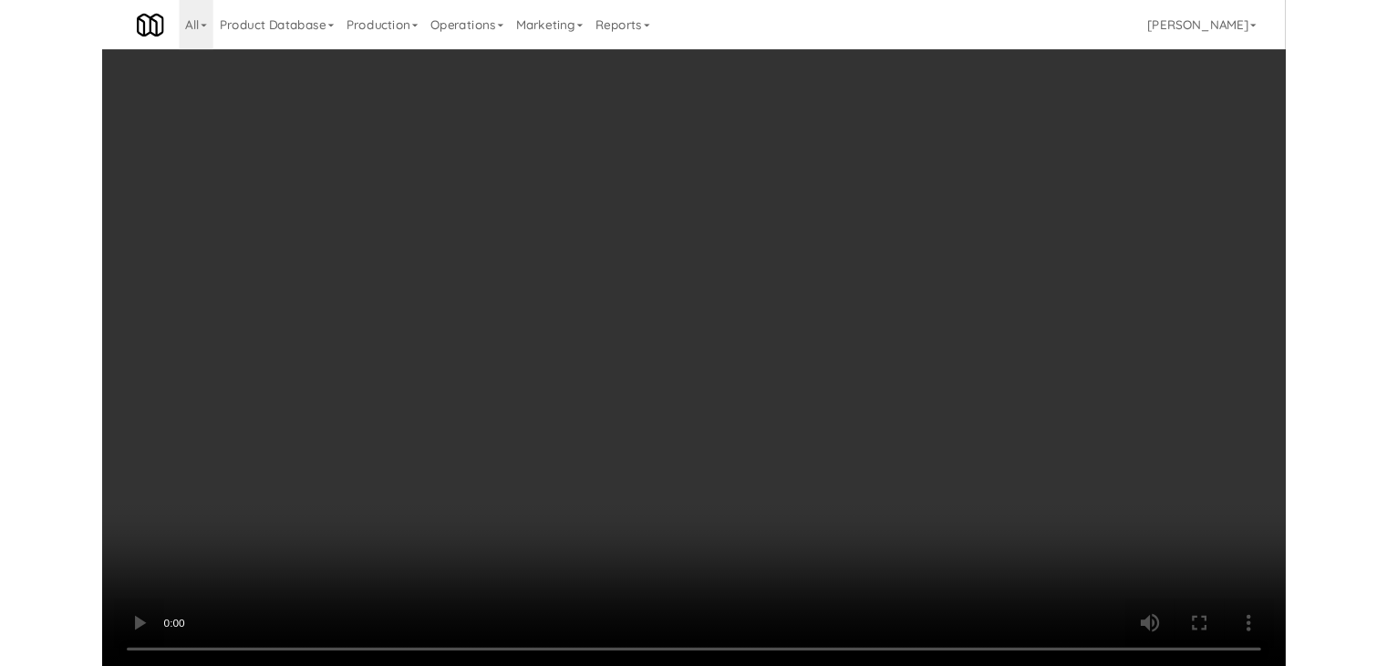
scroll to position [7414, 0]
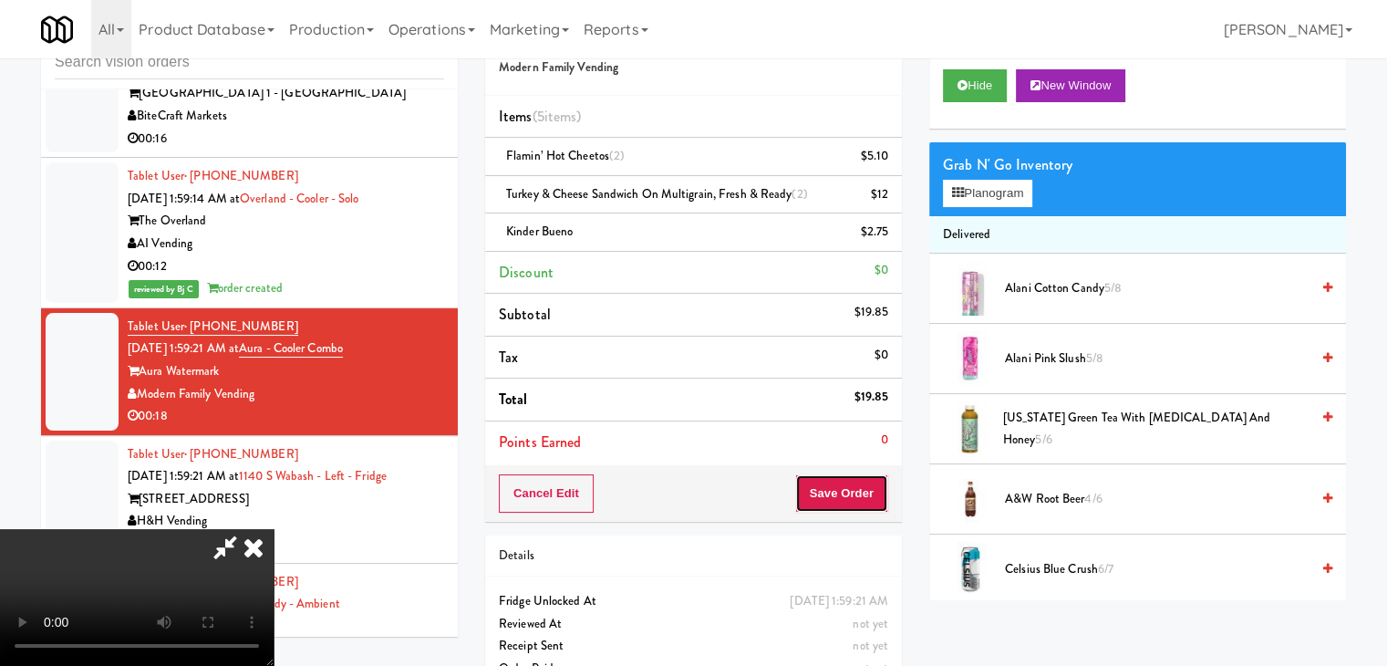
click at [865, 490] on button "Save Order" at bounding box center [841, 493] width 93 height 38
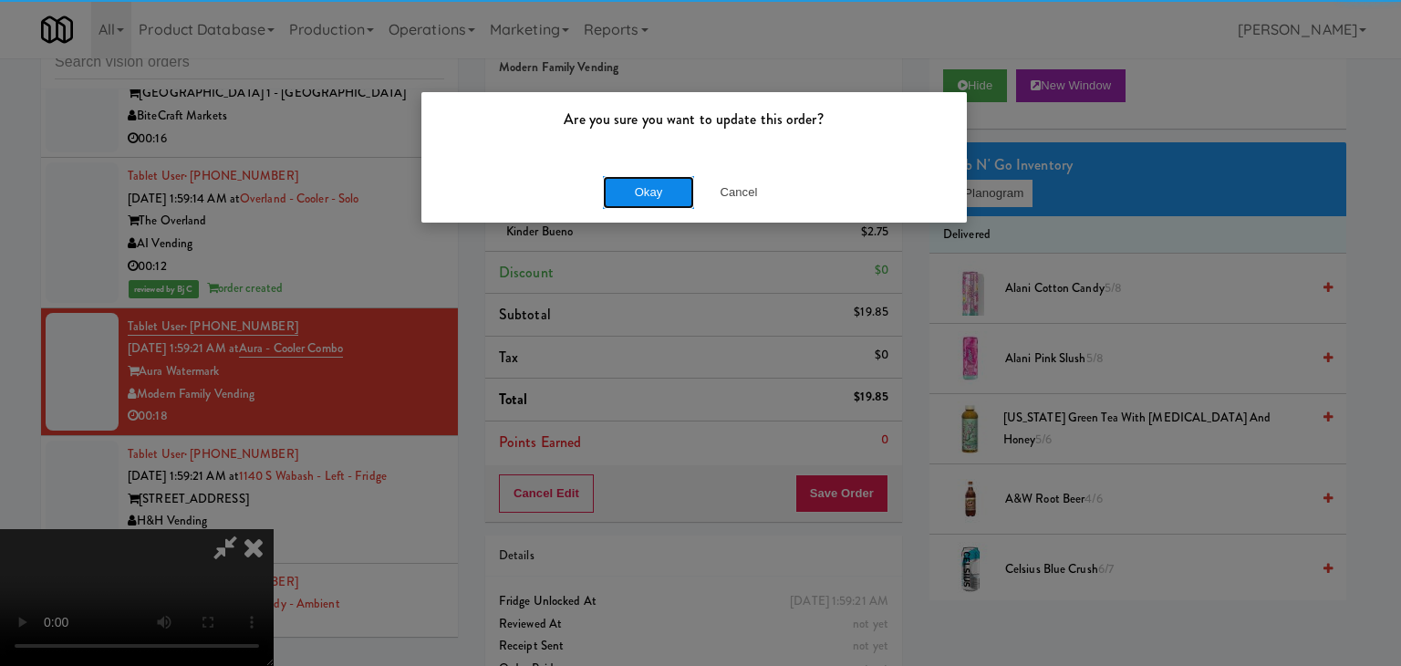
click at [642, 184] on button "Okay" at bounding box center [648, 192] width 91 height 33
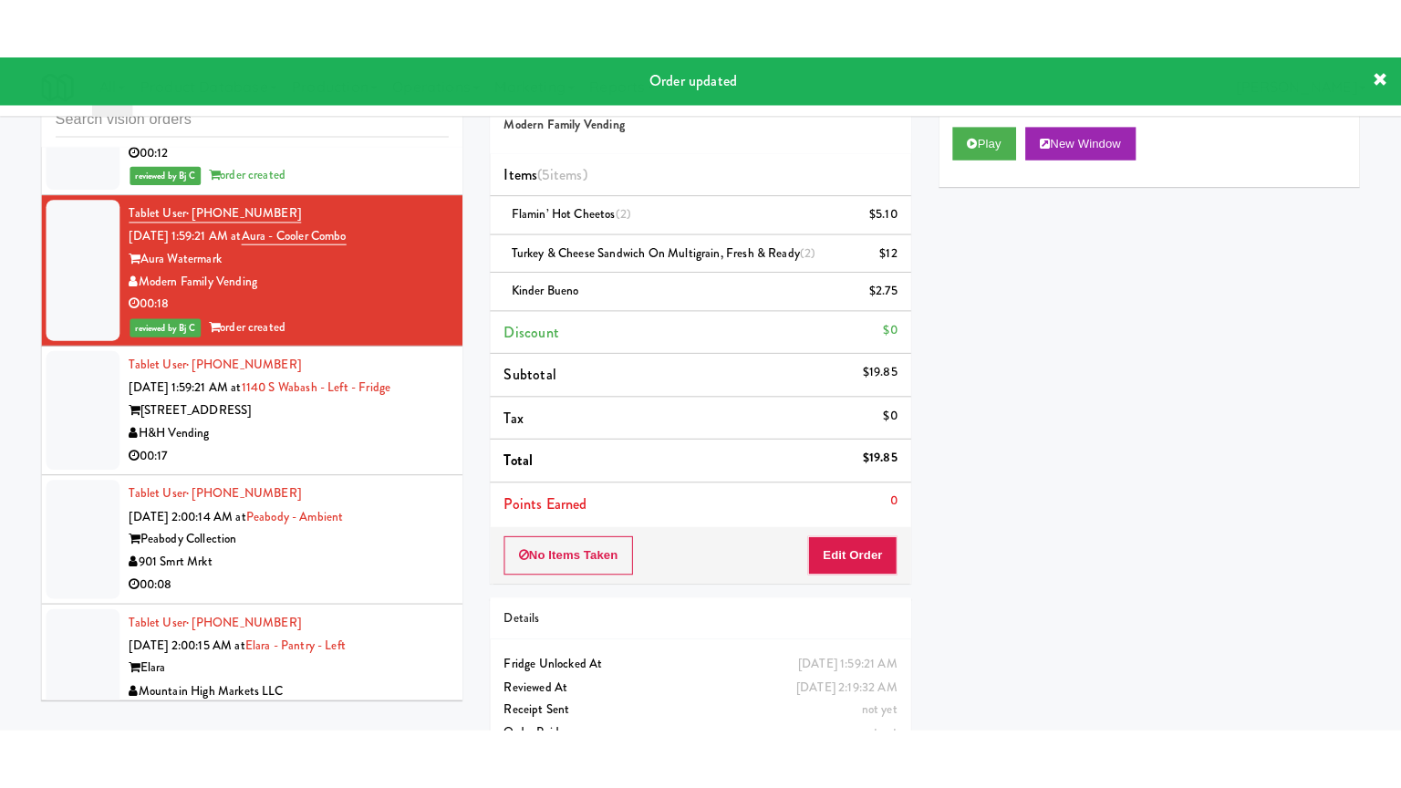
scroll to position [7596, 0]
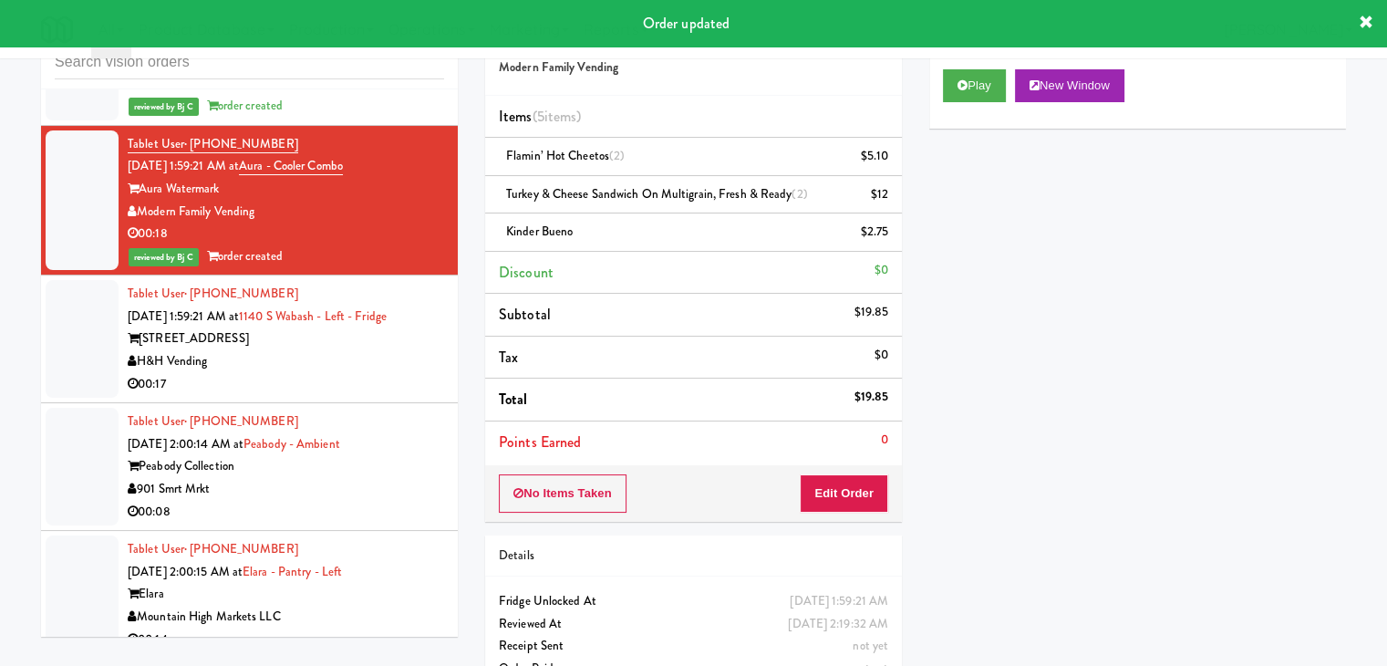
drag, startPoint x: 373, startPoint y: 320, endPoint x: 359, endPoint y: 332, distance: 18.1
click at [369, 373] on div "00:17" at bounding box center [286, 384] width 317 height 23
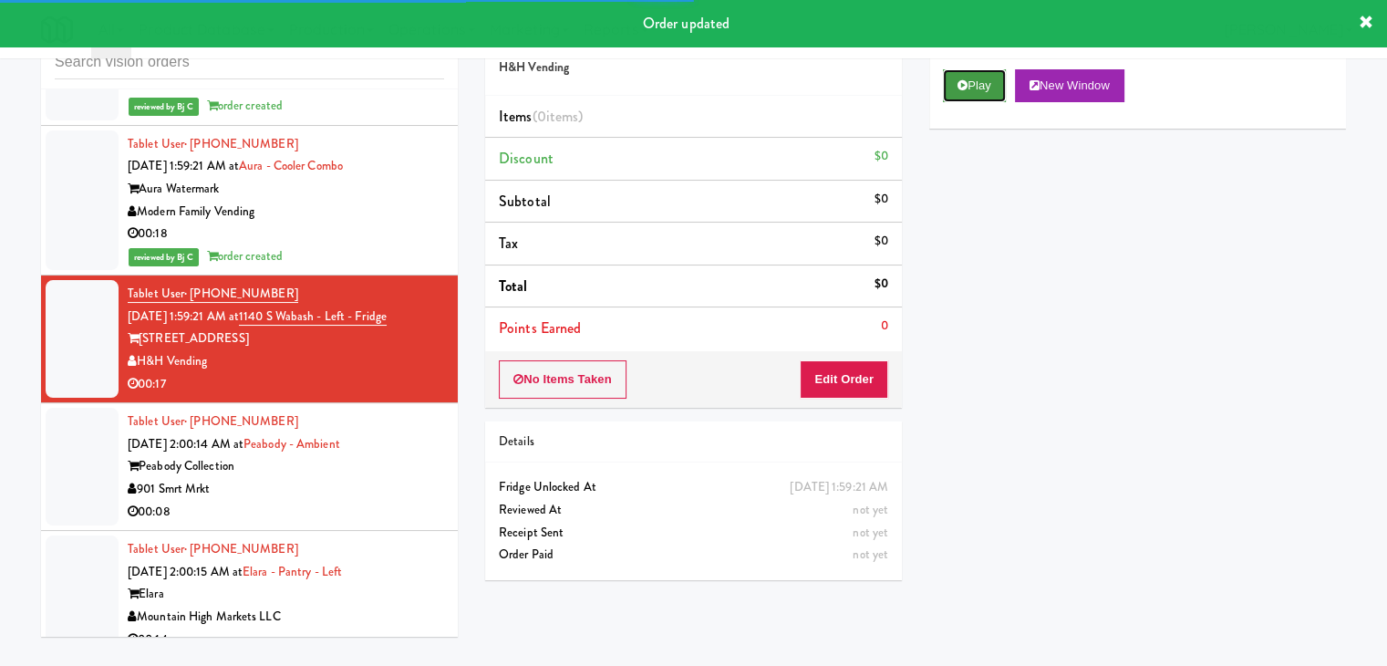
click at [973, 90] on button "Play" at bounding box center [974, 85] width 63 height 33
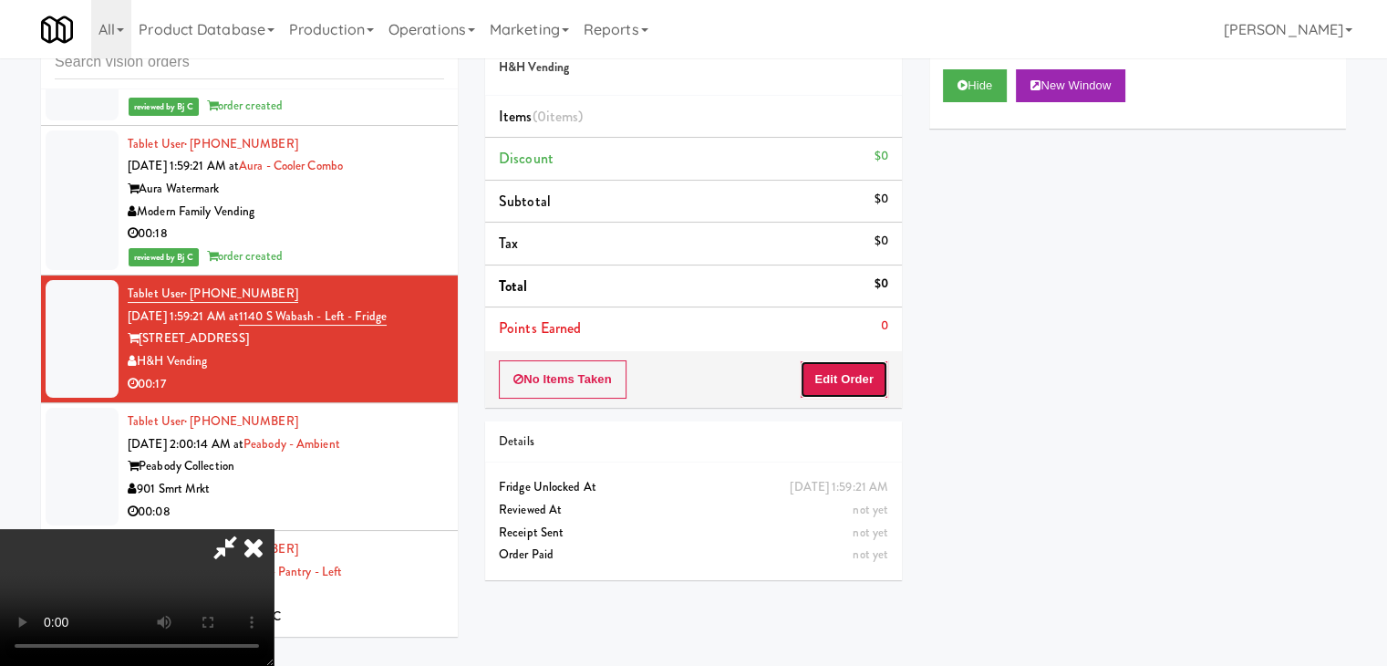
click at [847, 378] on button "Edit Order" at bounding box center [844, 379] width 88 height 38
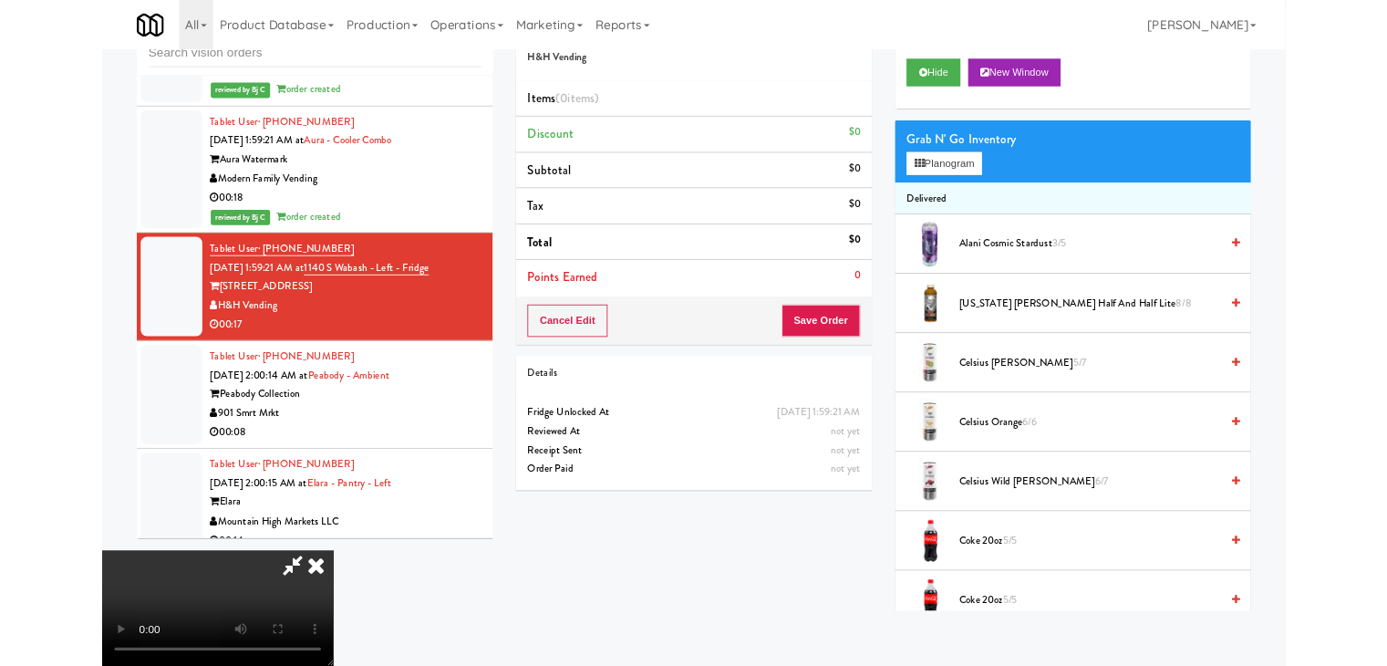
scroll to position [7574, 0]
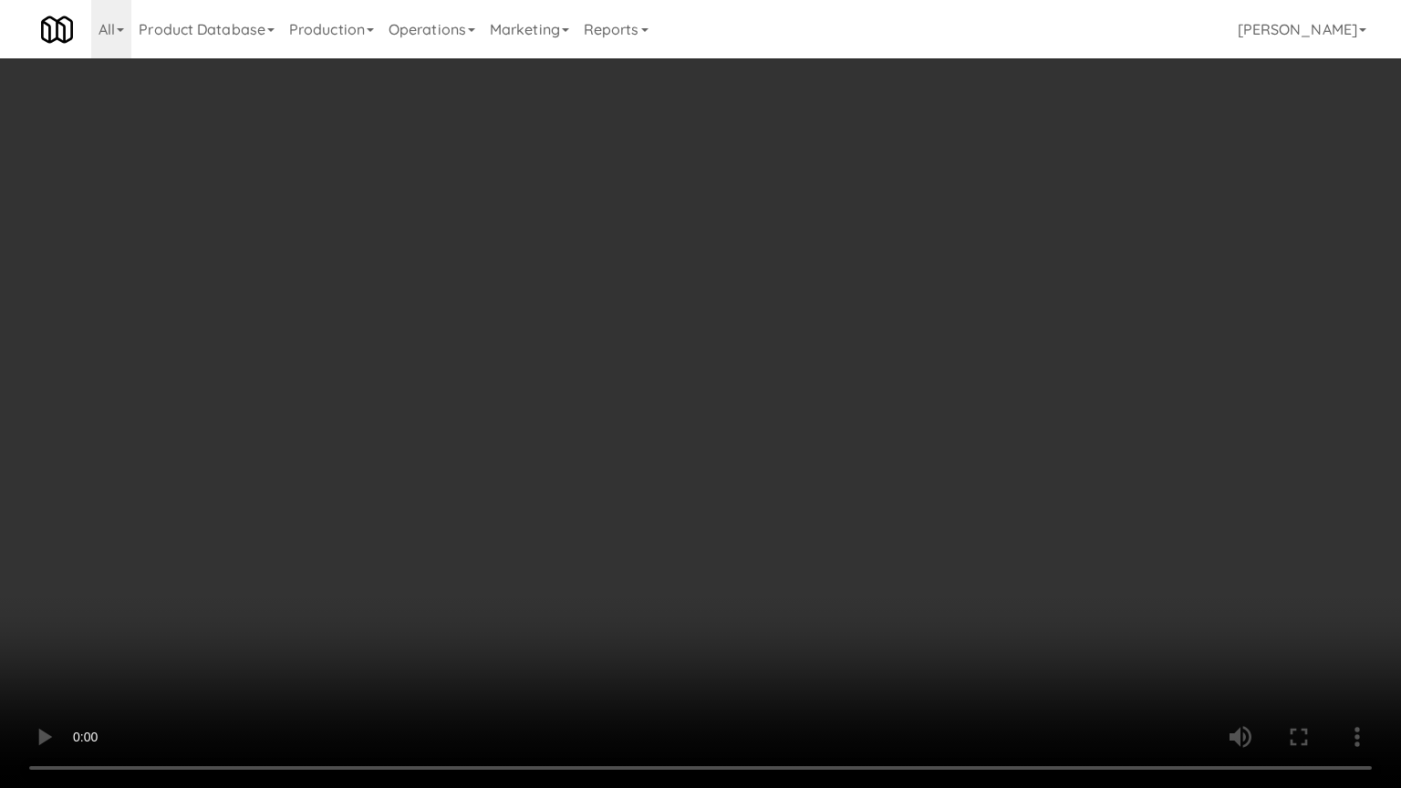
click at [958, 372] on video at bounding box center [700, 394] width 1401 height 788
click at [958, 375] on video at bounding box center [700, 394] width 1401 height 788
click at [932, 364] on video at bounding box center [700, 394] width 1401 height 788
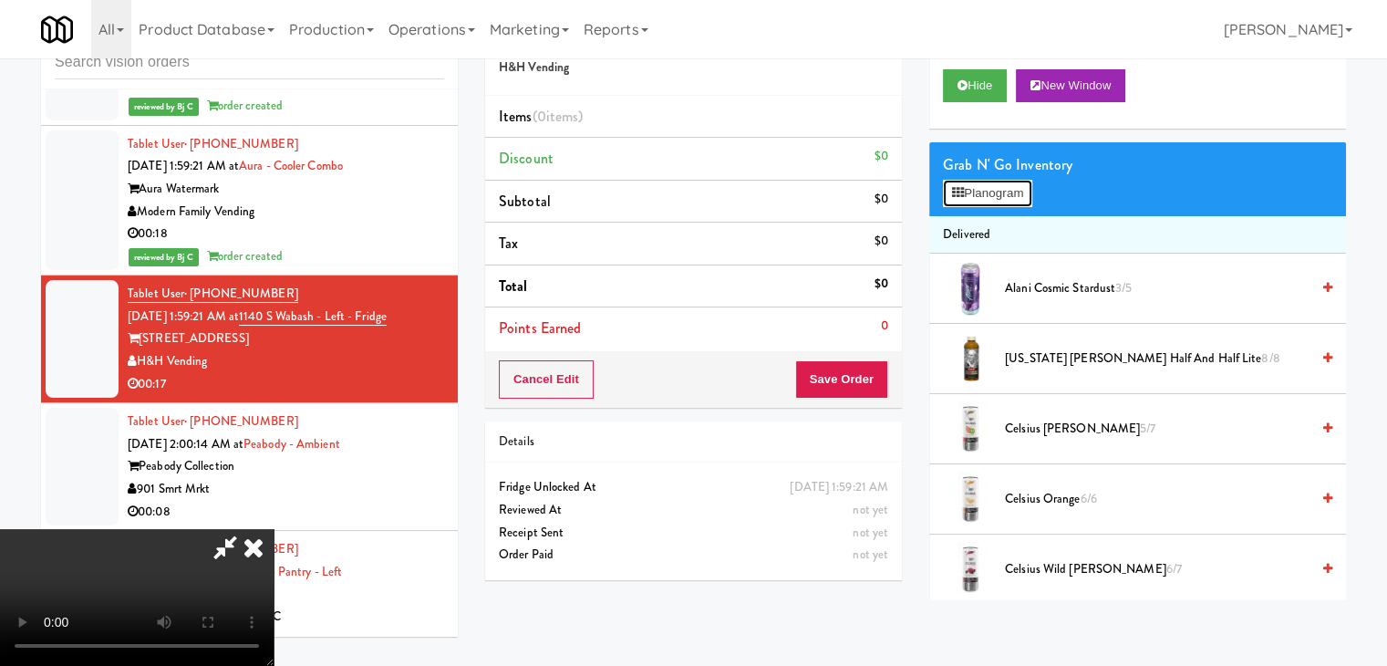
click at [999, 198] on button "Planogram" at bounding box center [987, 193] width 89 height 27
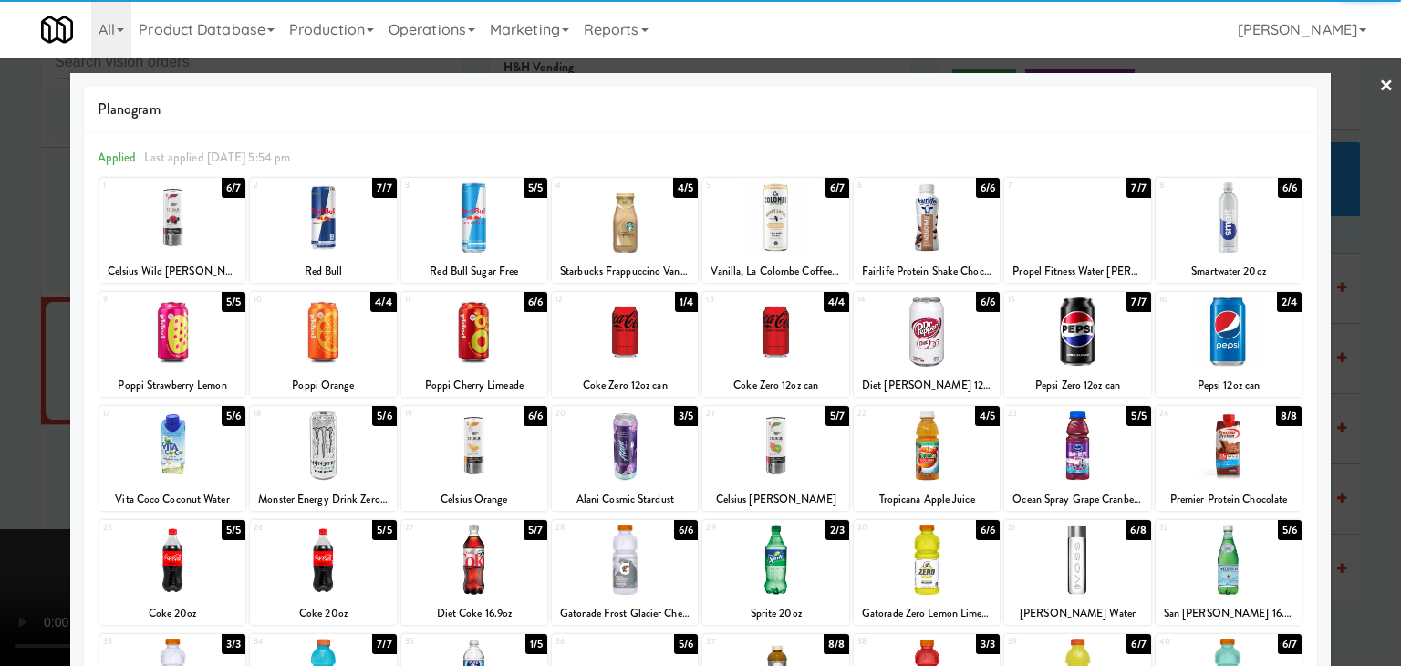
click at [1074, 227] on div at bounding box center [1077, 217] width 146 height 70
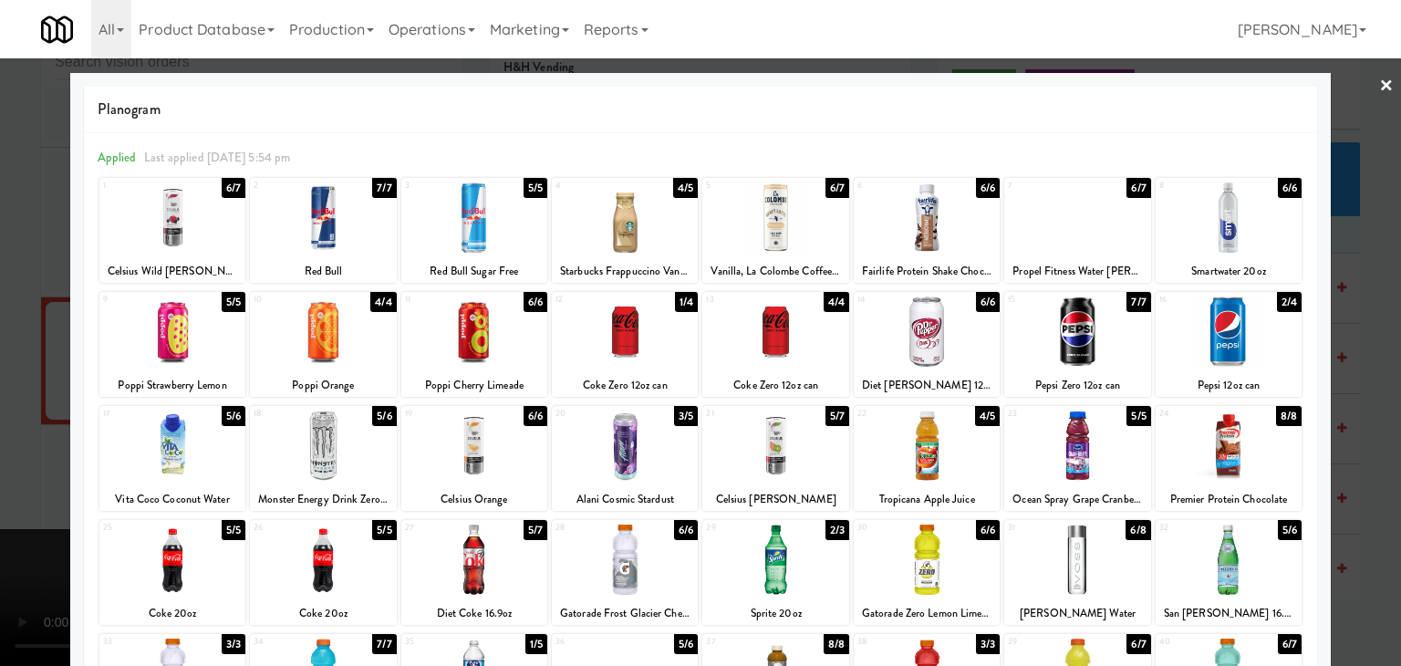
drag, startPoint x: 1334, startPoint y: 320, endPoint x: 1352, endPoint y: 329, distance: 19.6
click at [1350, 329] on div at bounding box center [700, 333] width 1401 height 666
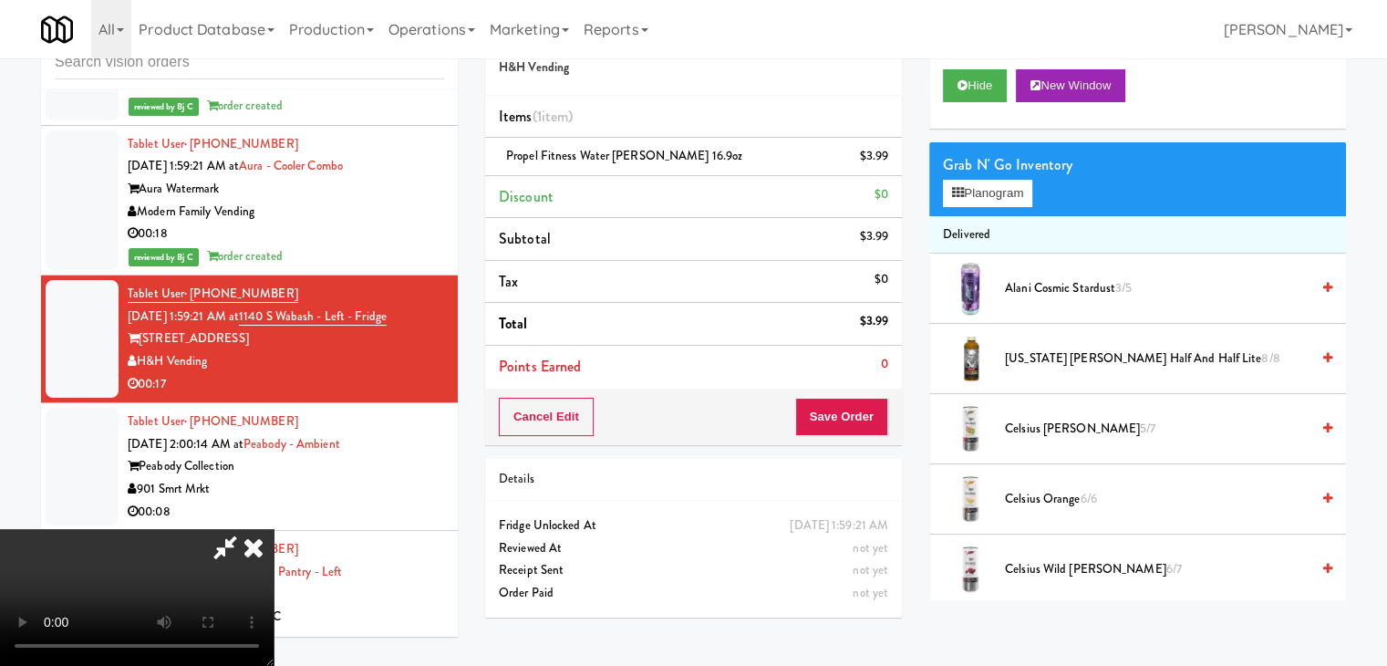
scroll to position [518, 0]
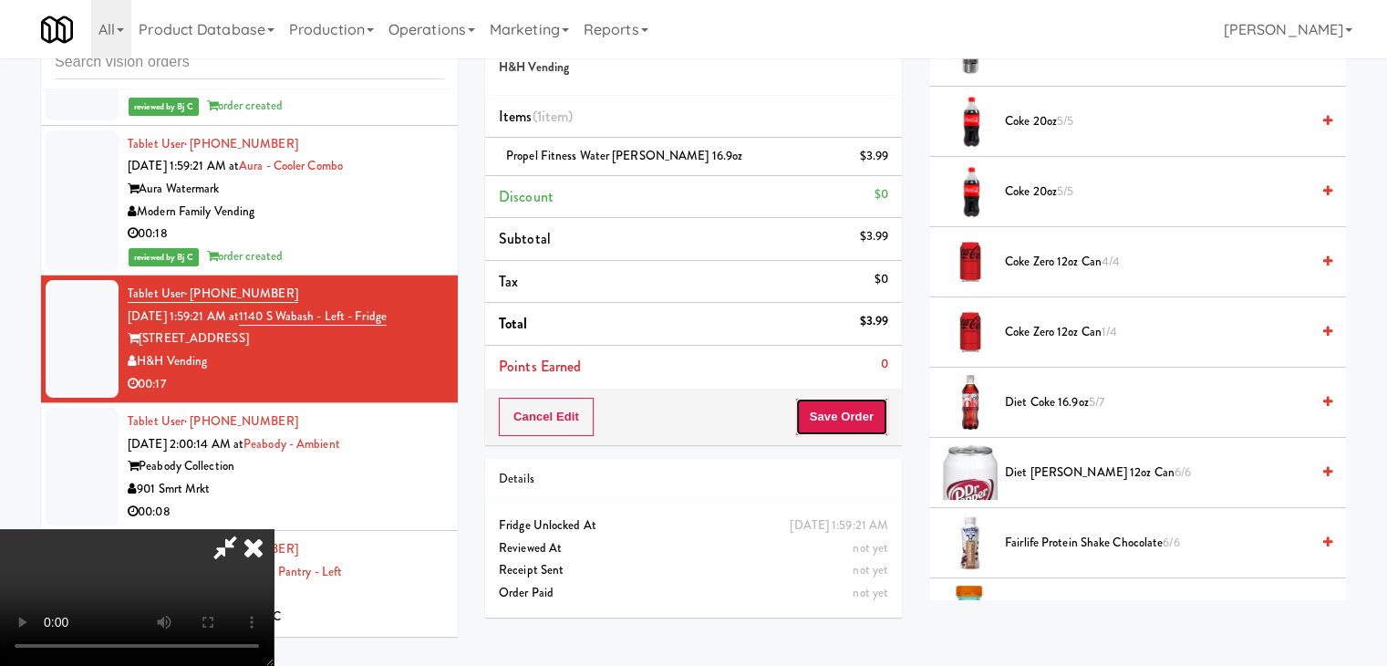
drag, startPoint x: 872, startPoint y: 413, endPoint x: 862, endPoint y: 415, distance: 10.2
click at [866, 415] on button "Save Order" at bounding box center [841, 417] width 93 height 38
click at [861, 415] on button "Save Order" at bounding box center [841, 417] width 93 height 38
drag, startPoint x: 861, startPoint y: 415, endPoint x: 858, endPoint y: 406, distance: 9.5
click at [860, 409] on button "Save Order" at bounding box center [841, 417] width 93 height 38
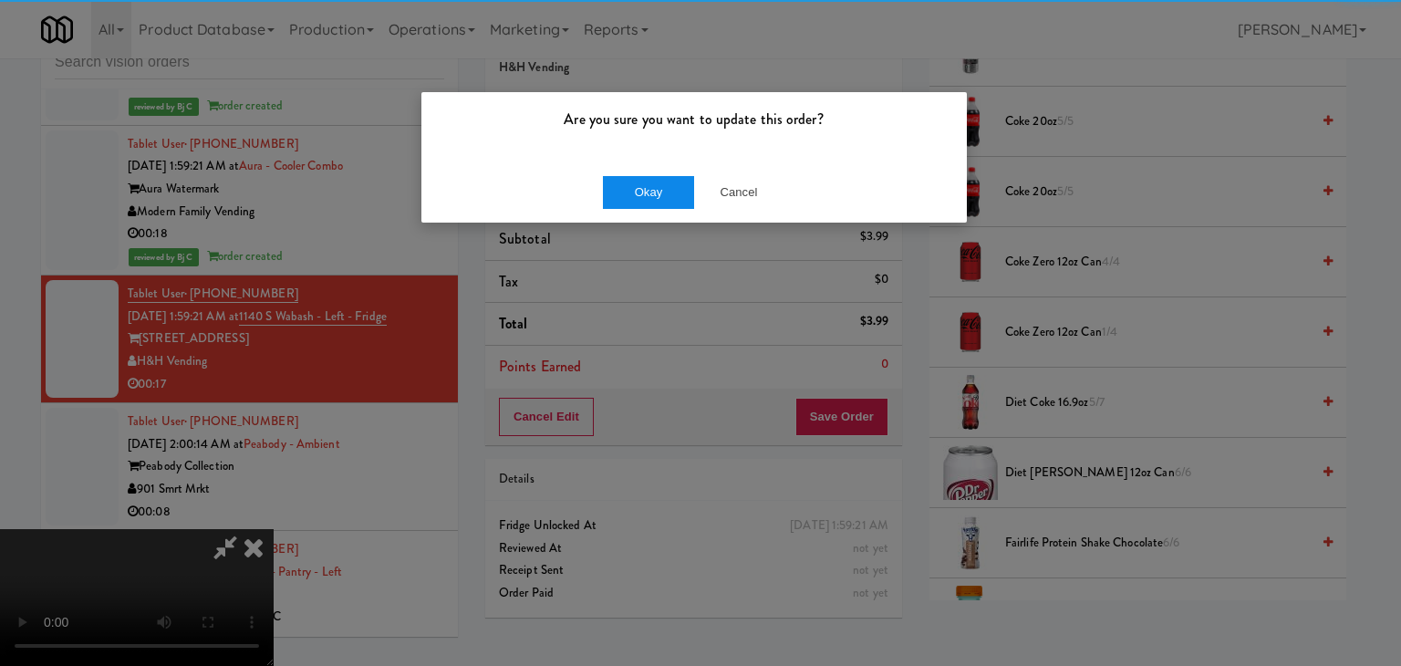
click at [621, 168] on div "Okay Cancel" at bounding box center [693, 191] width 545 height 61
click at [620, 190] on button "Okay" at bounding box center [648, 192] width 91 height 33
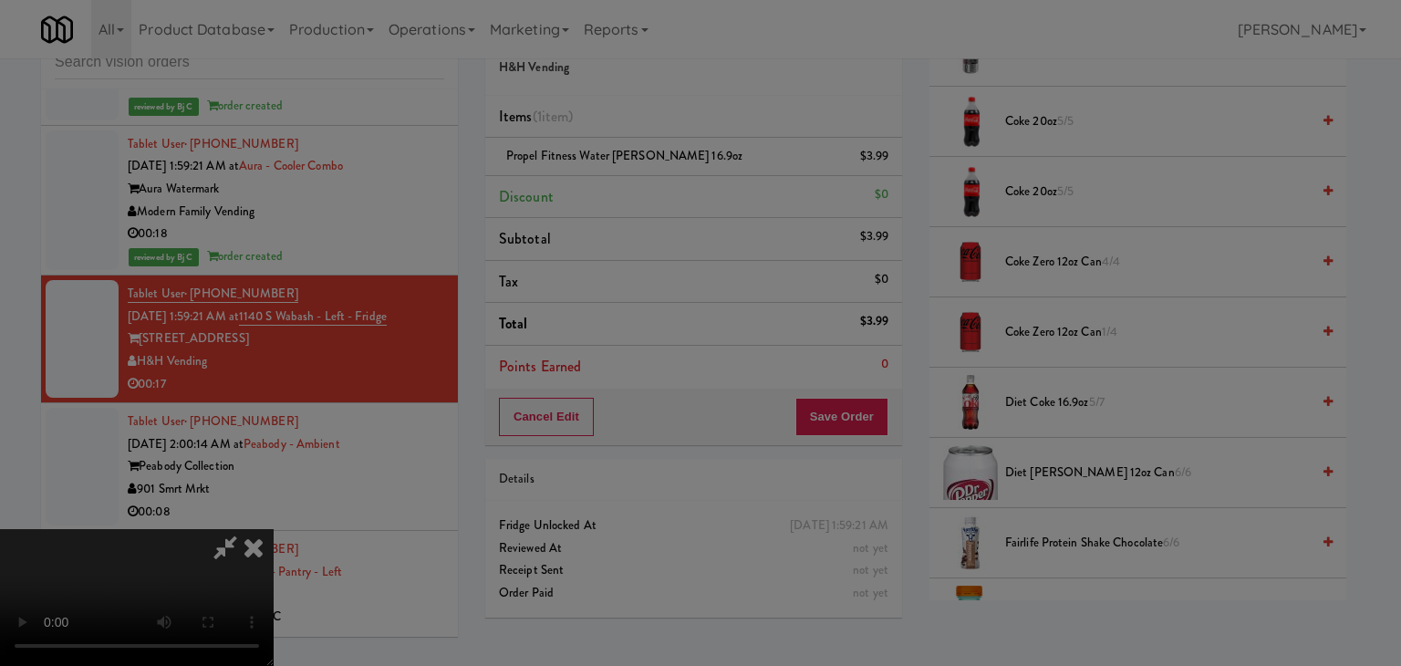
click at [620, 191] on div at bounding box center [700, 333] width 1401 height 666
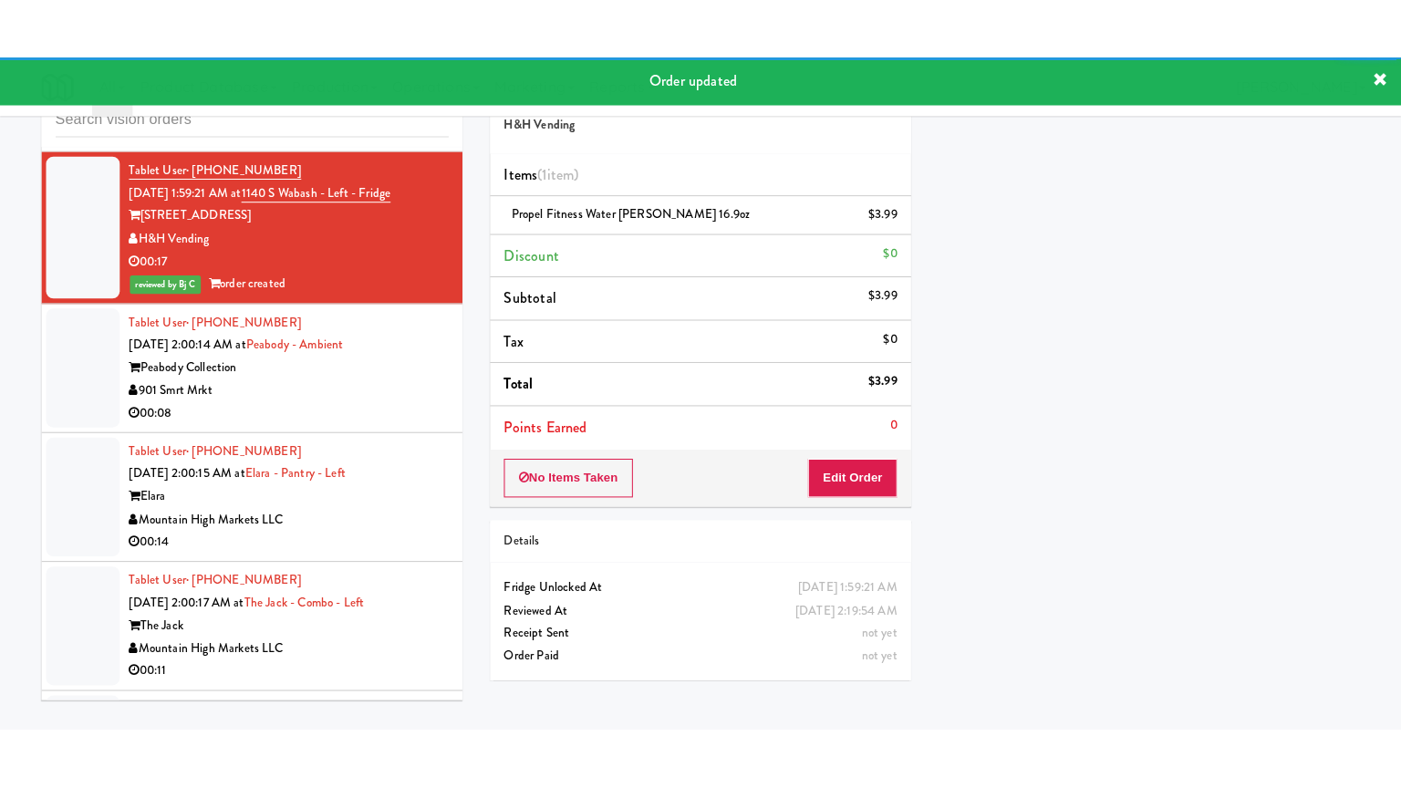
scroll to position [7779, 0]
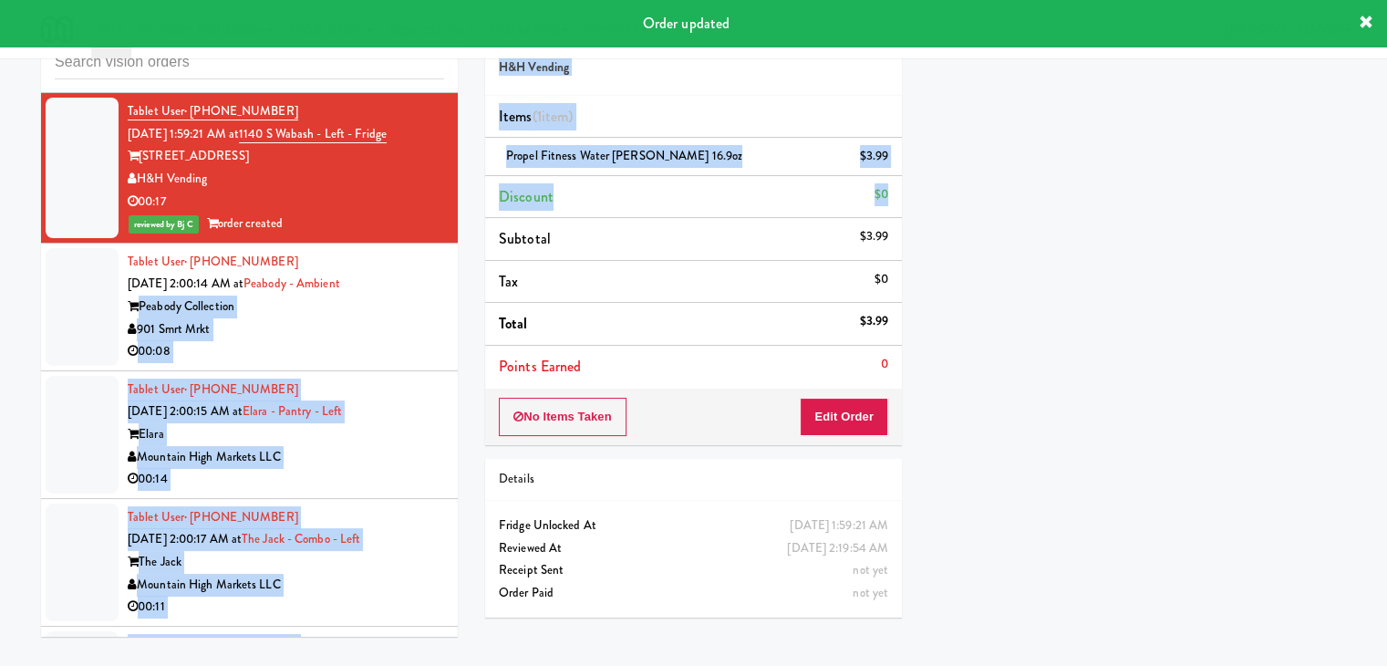
drag, startPoint x: 478, startPoint y: 228, endPoint x: 418, endPoint y: 248, distance: 63.5
click at [438, 242] on div "inbox reviewed all all unclear take inventory issue suspicious failed recent Ta…" at bounding box center [693, 328] width 1333 height 643
click at [401, 296] on div "Peabody Collection" at bounding box center [286, 307] width 317 height 23
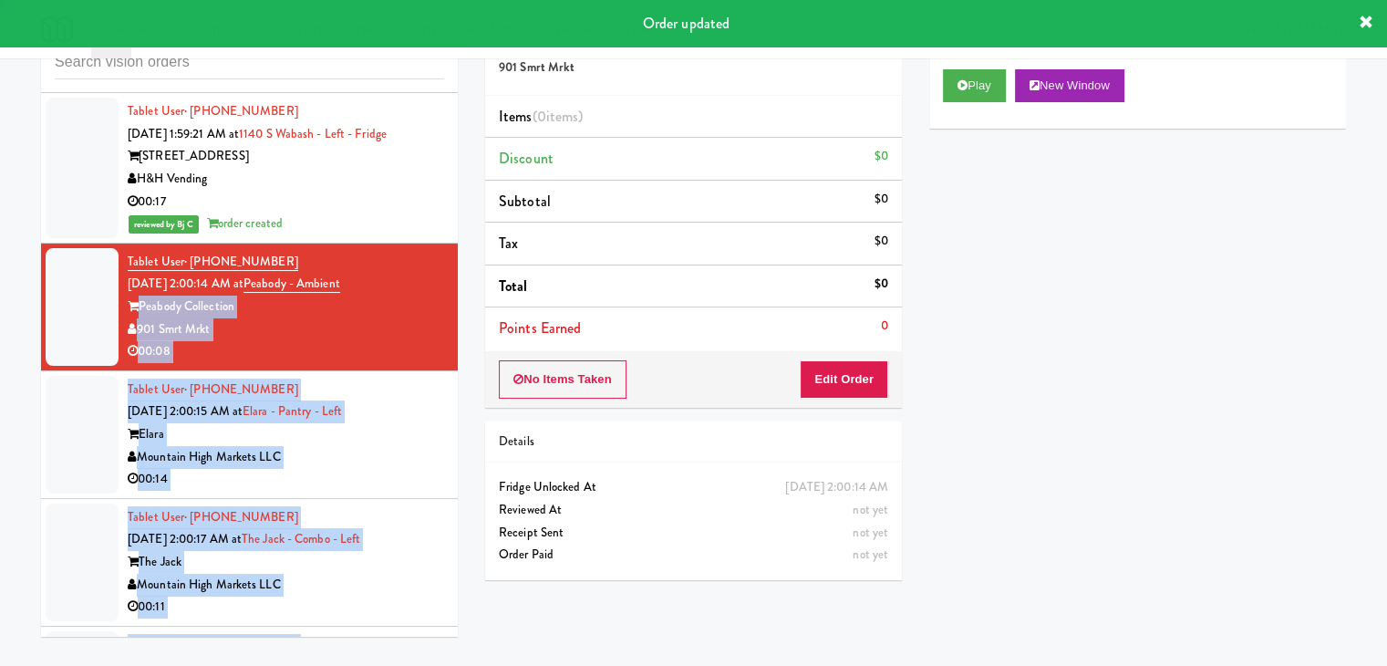
click at [0, 291] on div "inbox reviewed all all unclear take inventory issue suspicious failed recent Ta…" at bounding box center [693, 328] width 1387 height 643
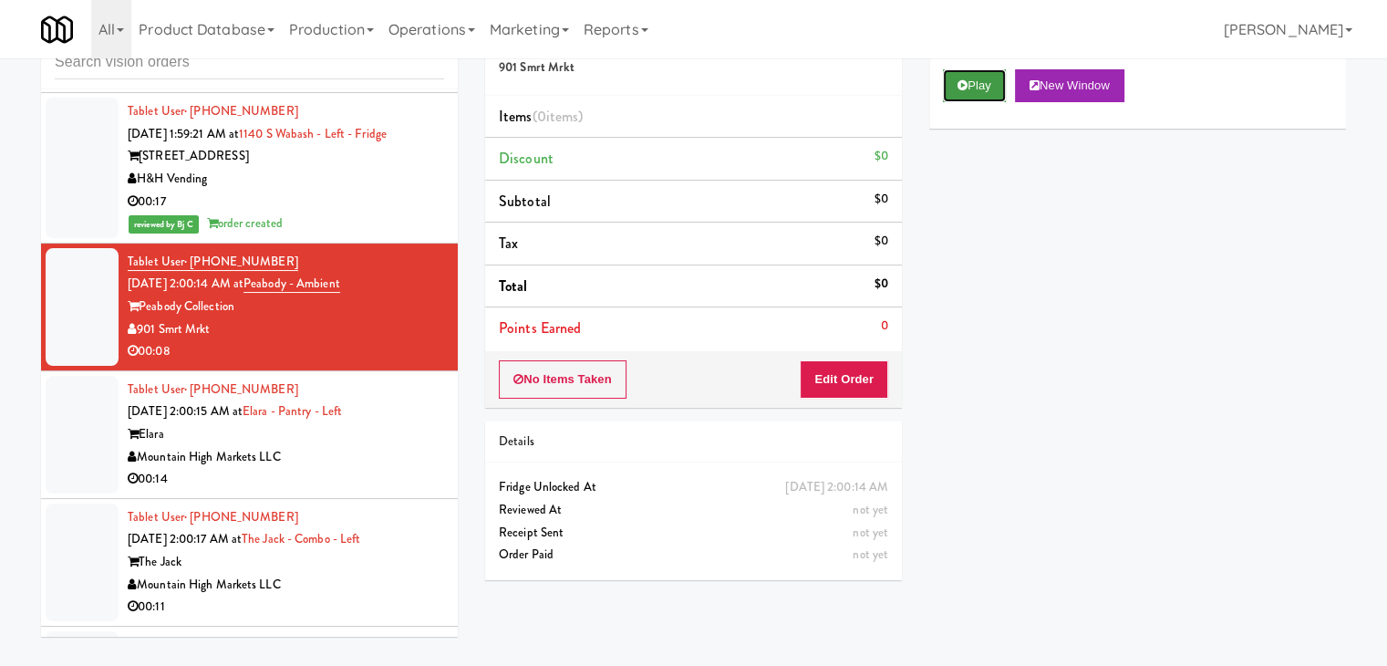
click at [981, 84] on button "Play" at bounding box center [974, 85] width 63 height 33
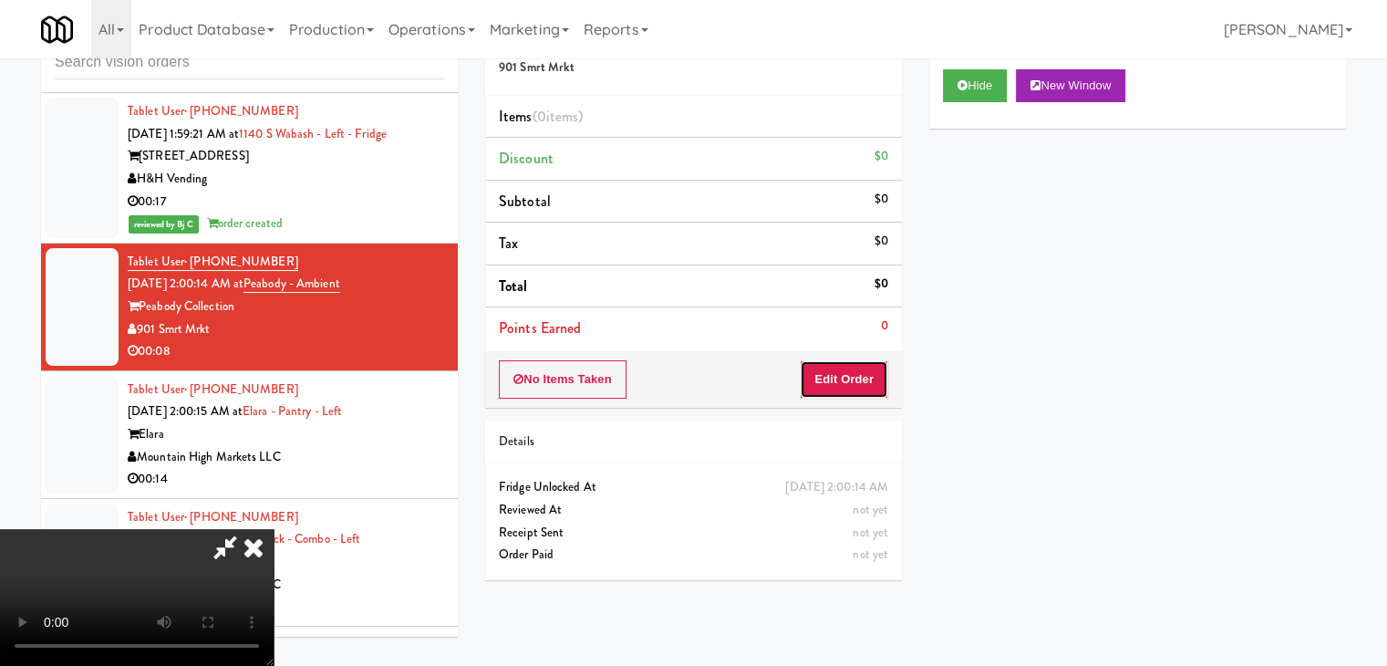
click at [830, 373] on button "Edit Order" at bounding box center [844, 379] width 88 height 38
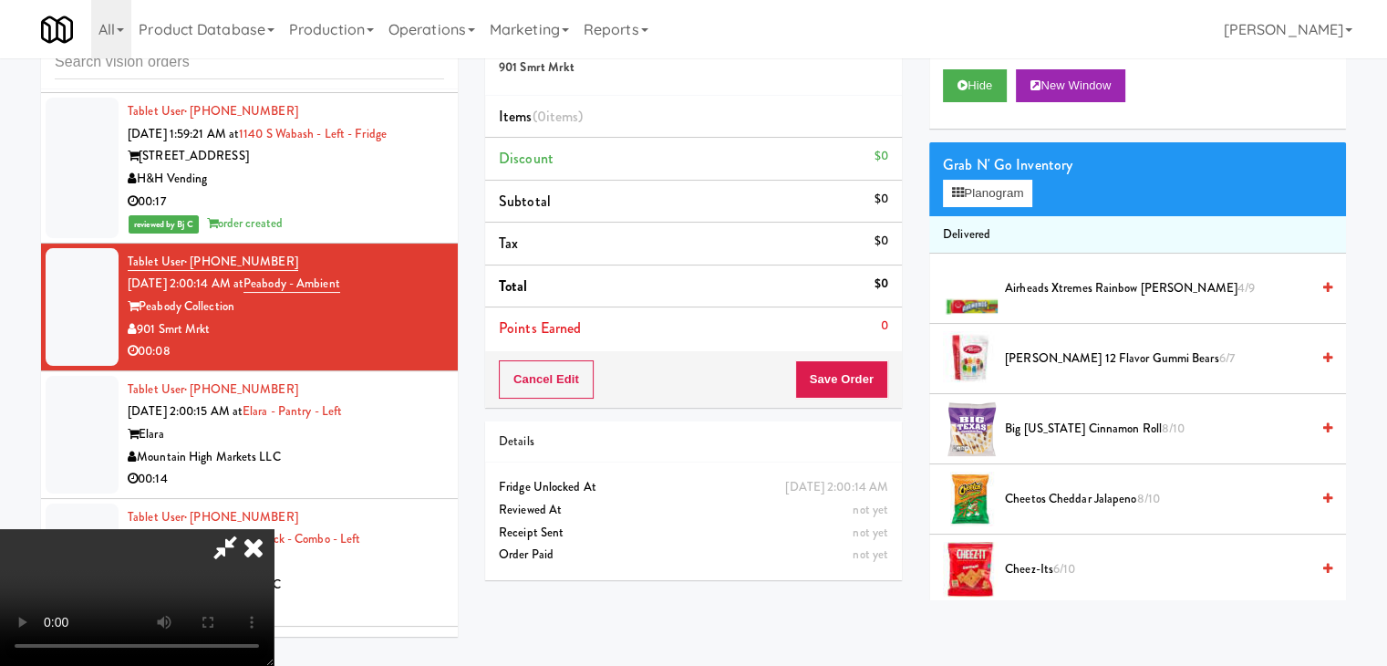
scroll to position [7757, 0]
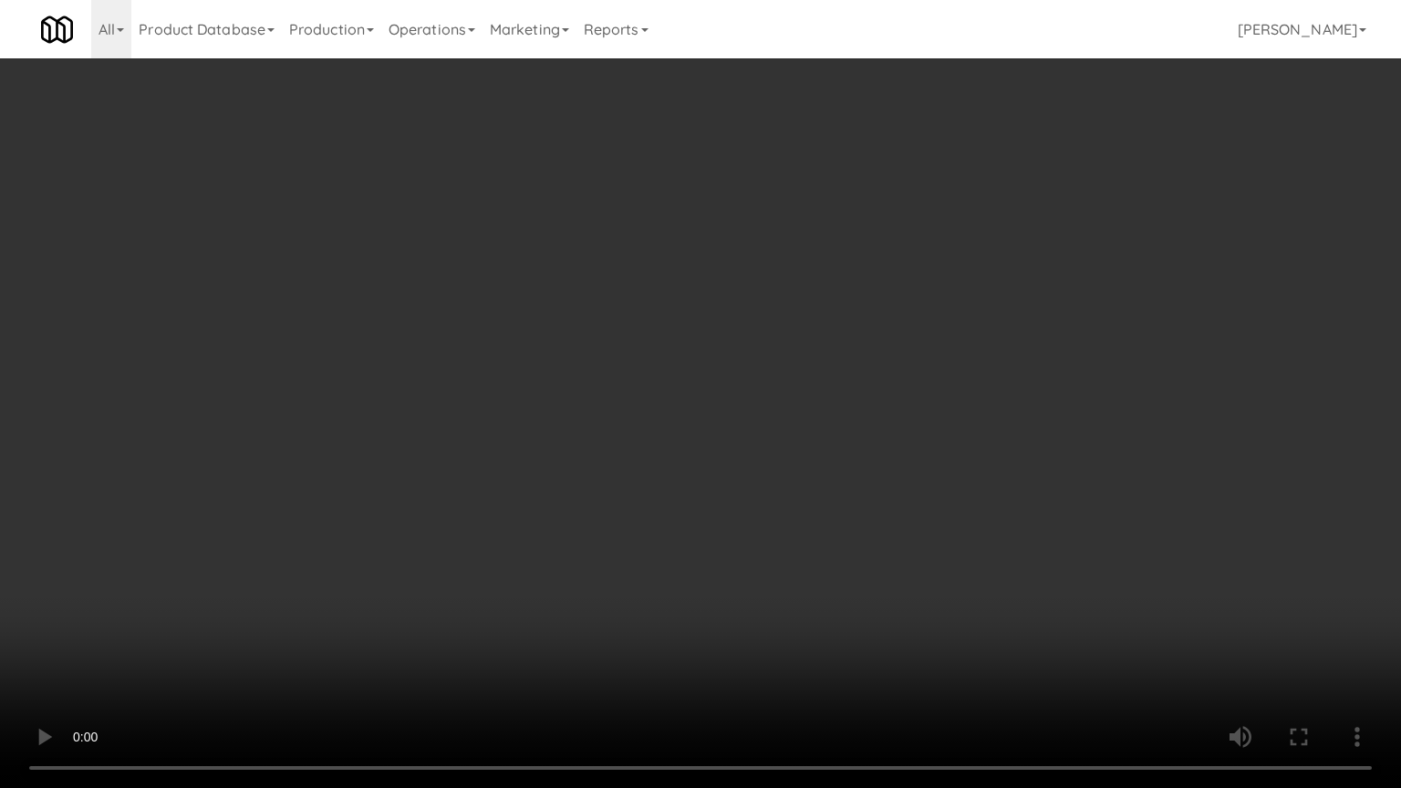
click at [1021, 446] on video at bounding box center [700, 394] width 1401 height 788
click at [1097, 443] on video at bounding box center [700, 394] width 1401 height 788
click at [1094, 441] on video at bounding box center [700, 394] width 1401 height 788
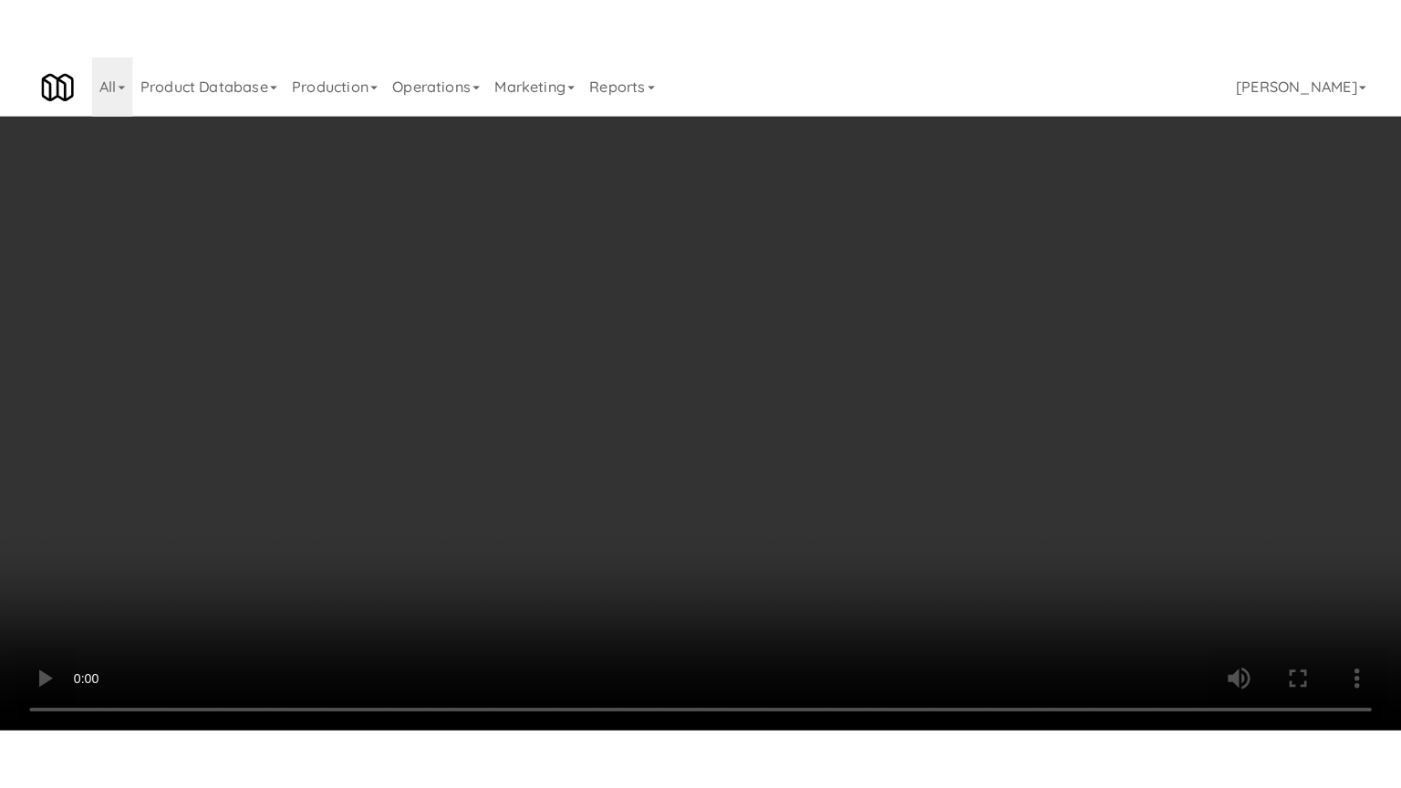
scroll to position [7779, 0]
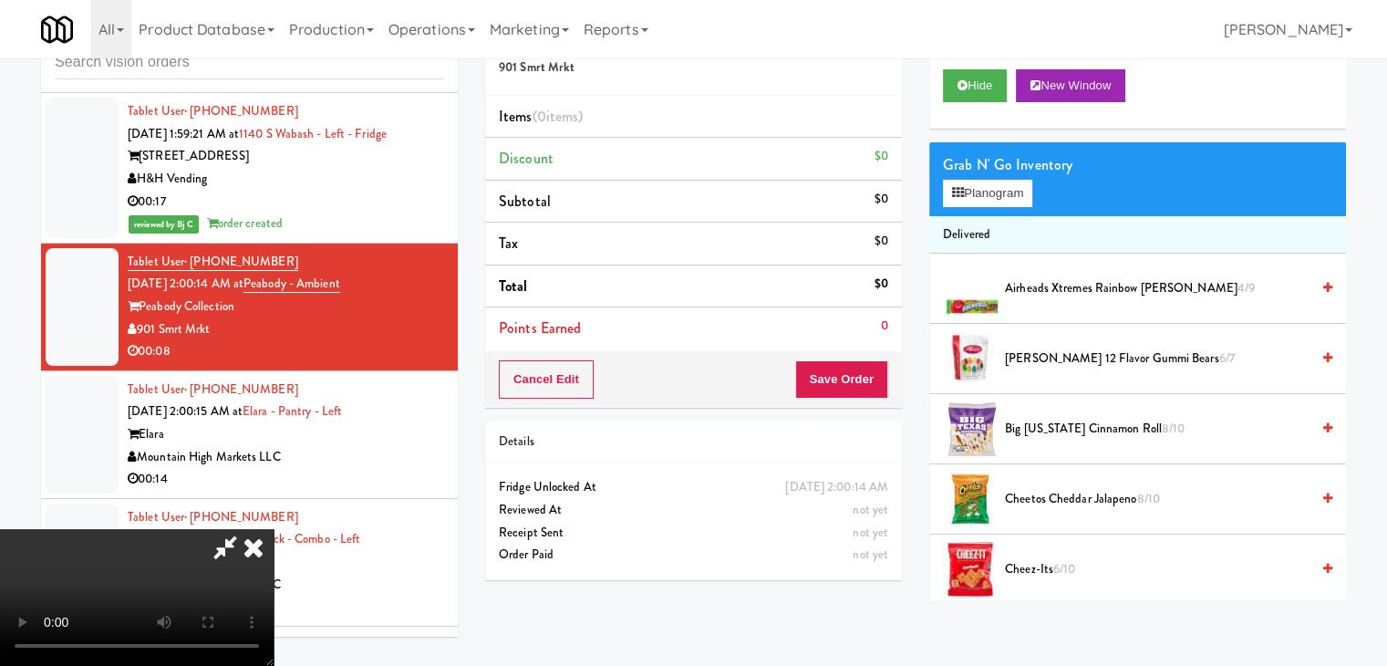
click at [274, 529] on video at bounding box center [137, 597] width 274 height 137
drag, startPoint x: 634, startPoint y: 344, endPoint x: 635, endPoint y: 426, distance: 82.1
click at [274, 529] on video at bounding box center [137, 597] width 274 height 137
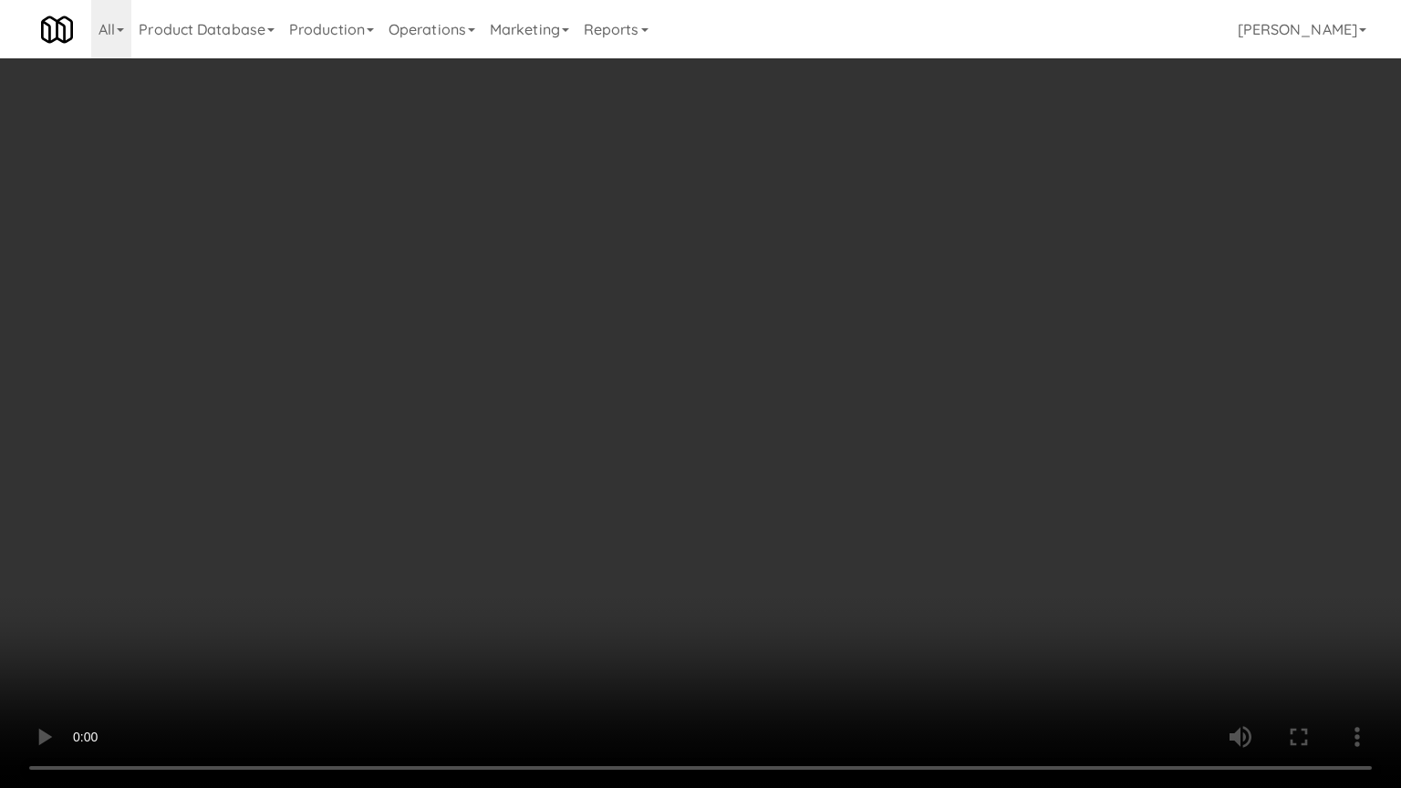
click at [798, 511] on video at bounding box center [700, 394] width 1401 height 788
click at [842, 499] on video at bounding box center [700, 394] width 1401 height 788
click at [857, 490] on video at bounding box center [700, 394] width 1401 height 788
drag, startPoint x: 857, startPoint y: 490, endPoint x: 973, endPoint y: 294, distance: 227.8
click at [873, 466] on video at bounding box center [700, 394] width 1401 height 788
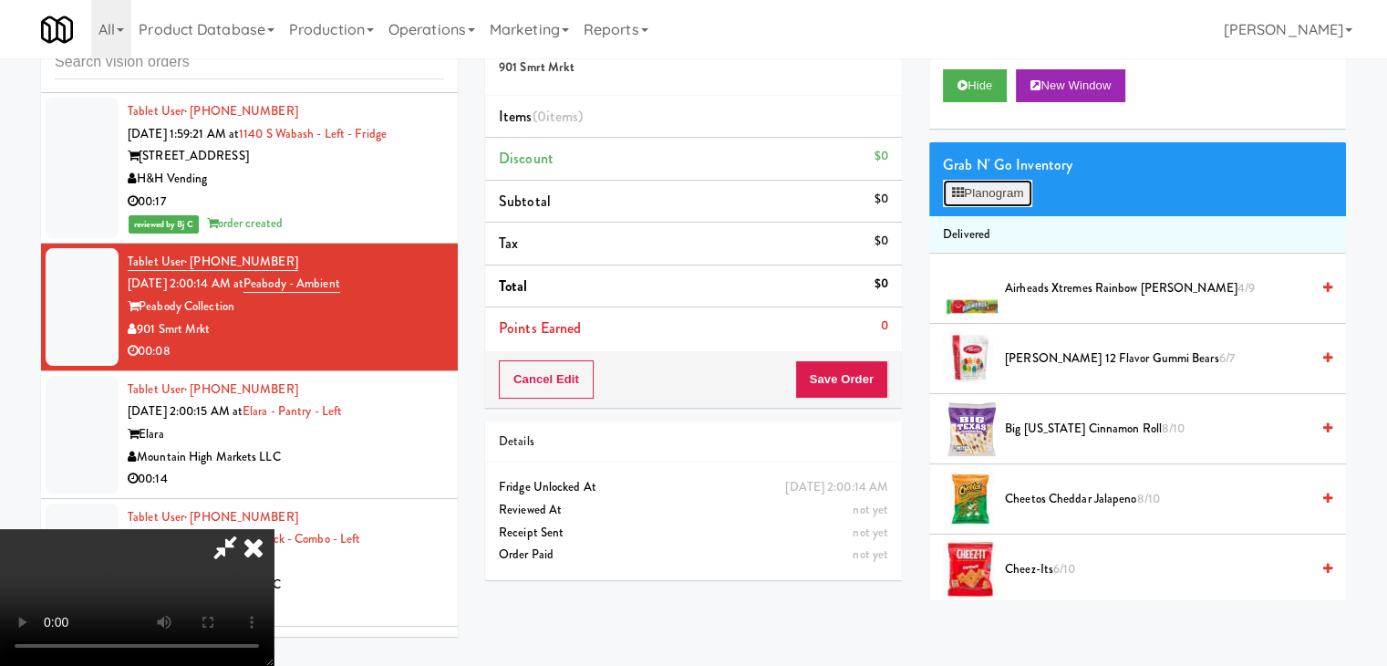
click at [1014, 194] on button "Planogram" at bounding box center [987, 193] width 89 height 27
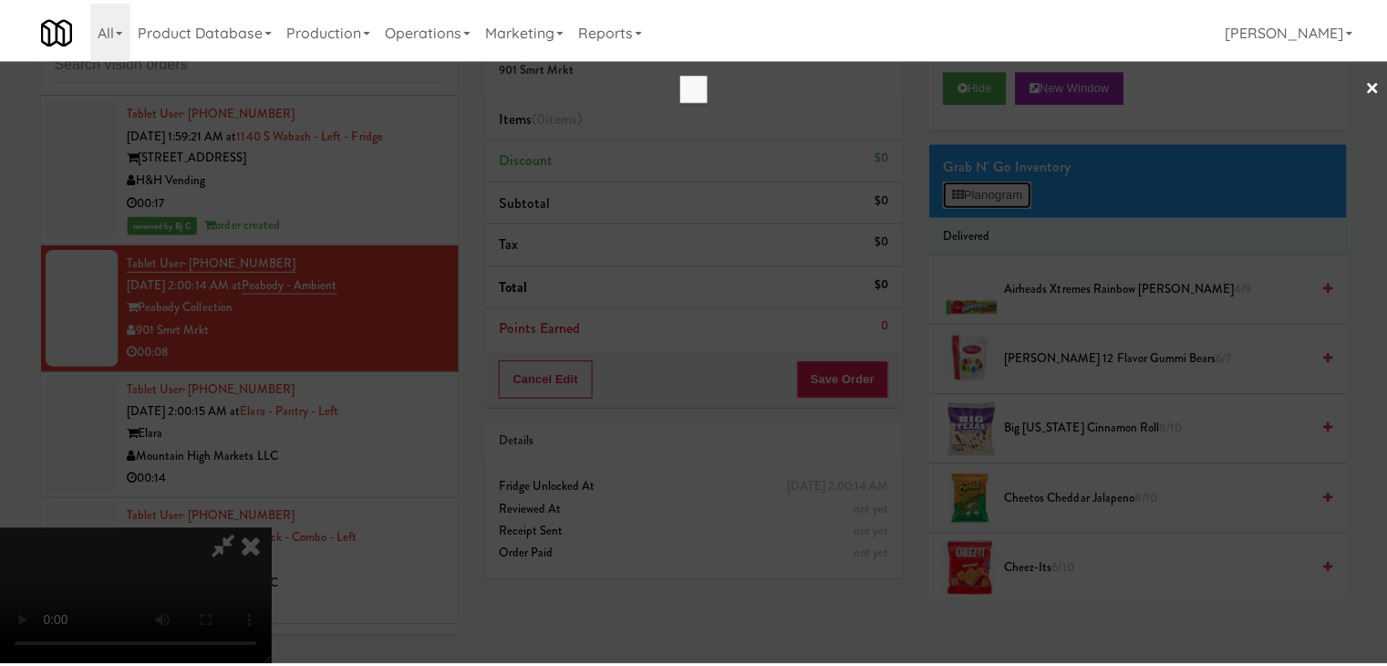
scroll to position [7757, 0]
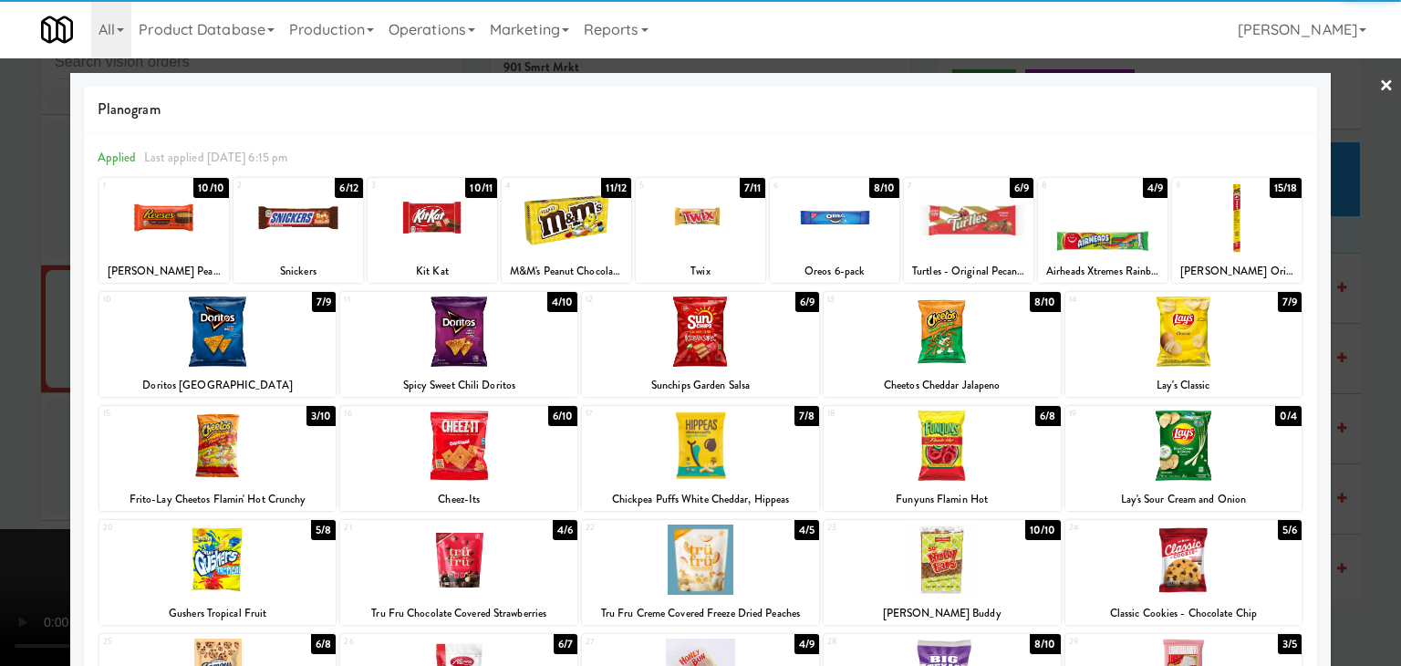
click at [286, 454] on div at bounding box center [217, 445] width 237 height 70
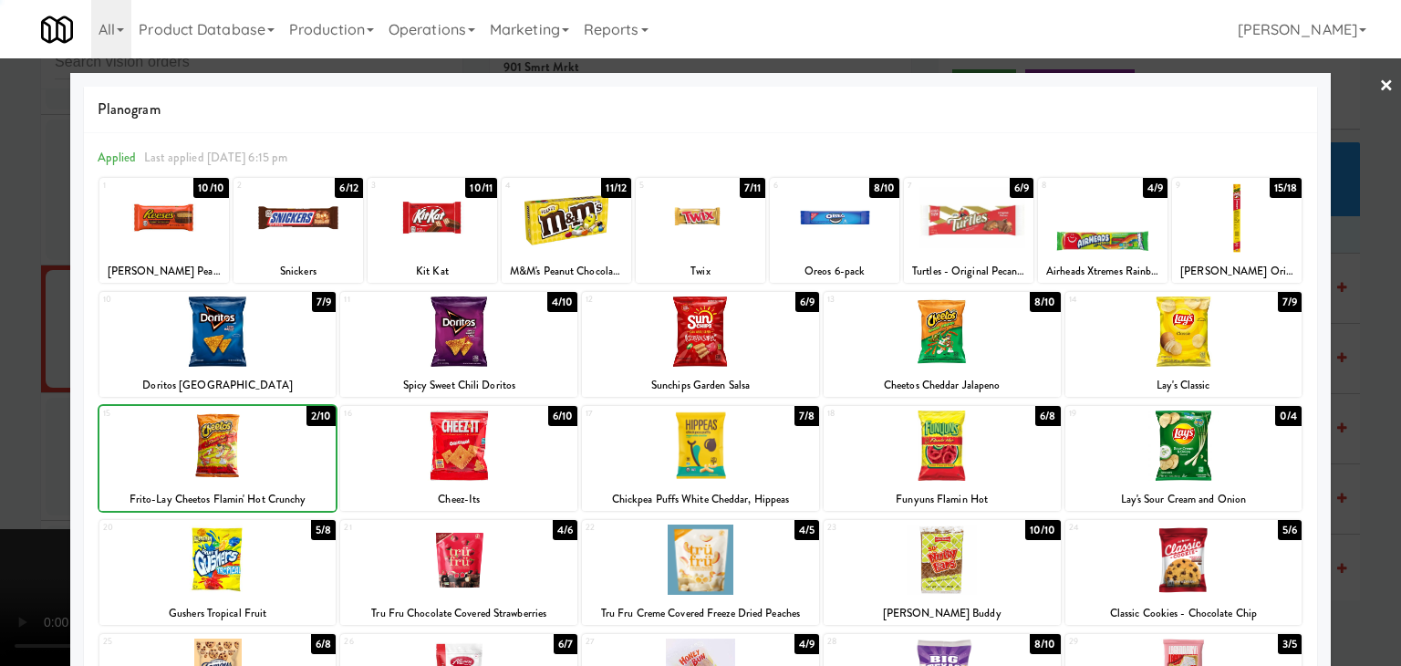
drag, startPoint x: 489, startPoint y: 455, endPoint x: 420, endPoint y: 458, distance: 69.4
click at [488, 456] on div at bounding box center [458, 445] width 237 height 70
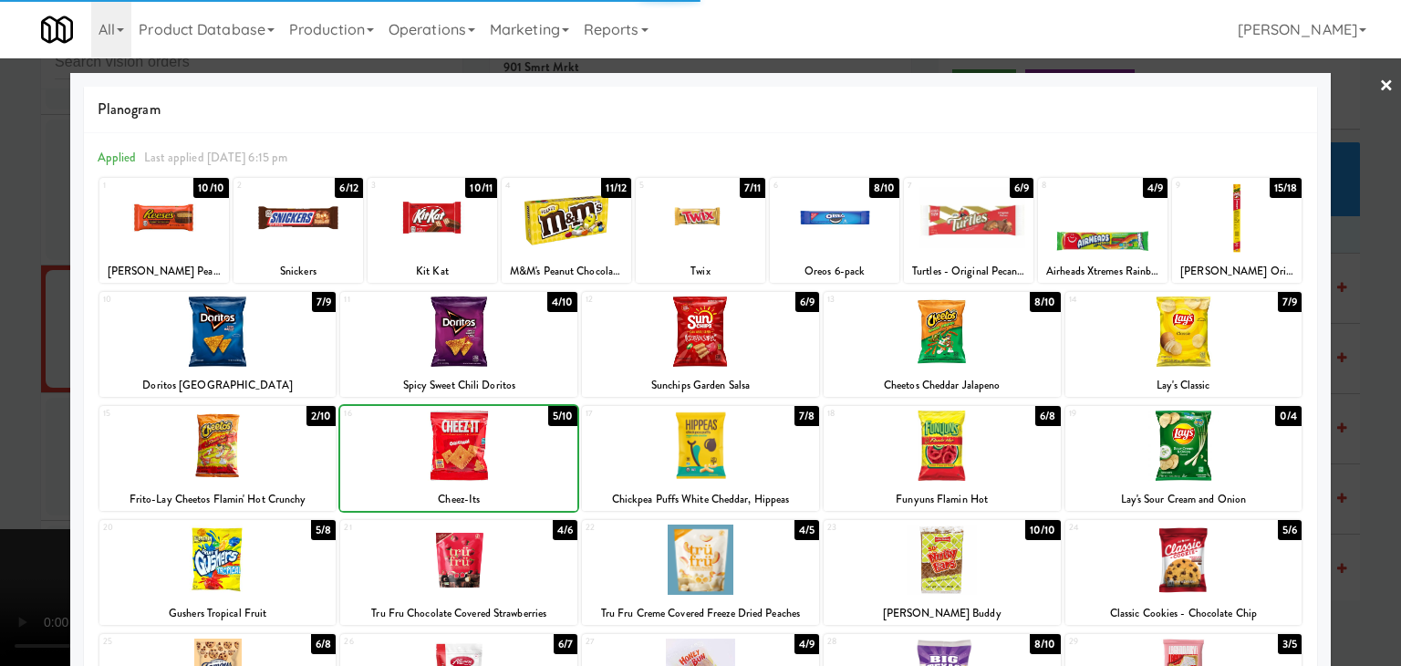
drag, startPoint x: 0, startPoint y: 467, endPoint x: 680, endPoint y: 452, distance: 679.7
click at [48, 462] on div at bounding box center [700, 333] width 1401 height 666
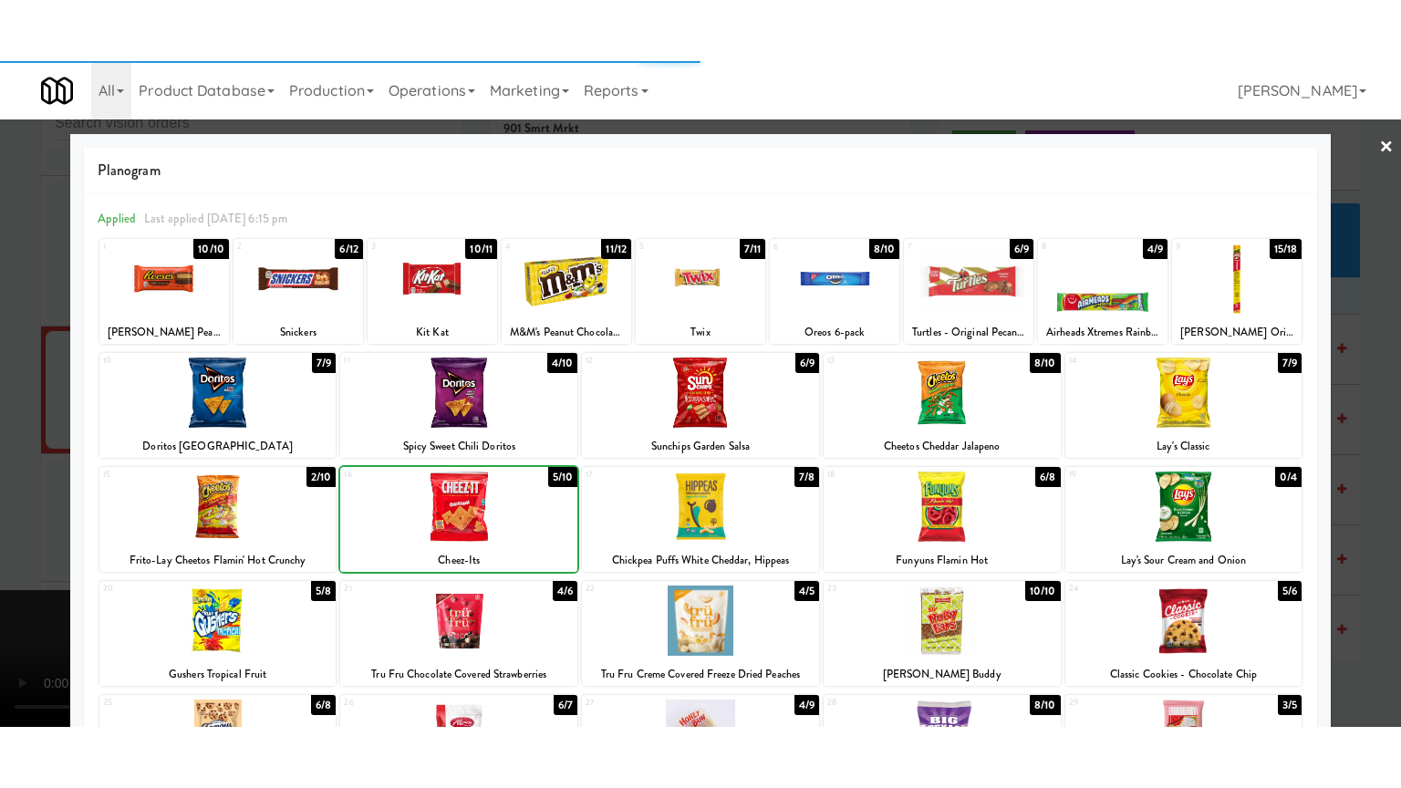
scroll to position [7779, 0]
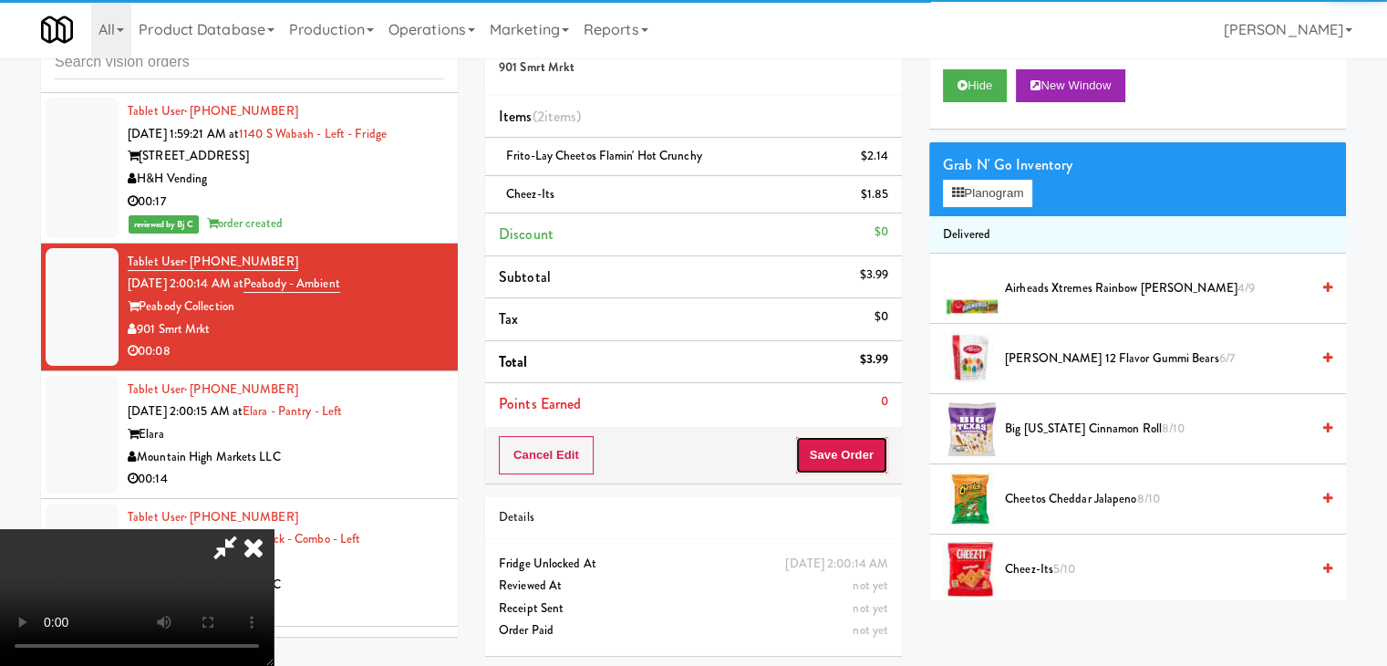
click at [887, 464] on button "Save Order" at bounding box center [841, 455] width 93 height 38
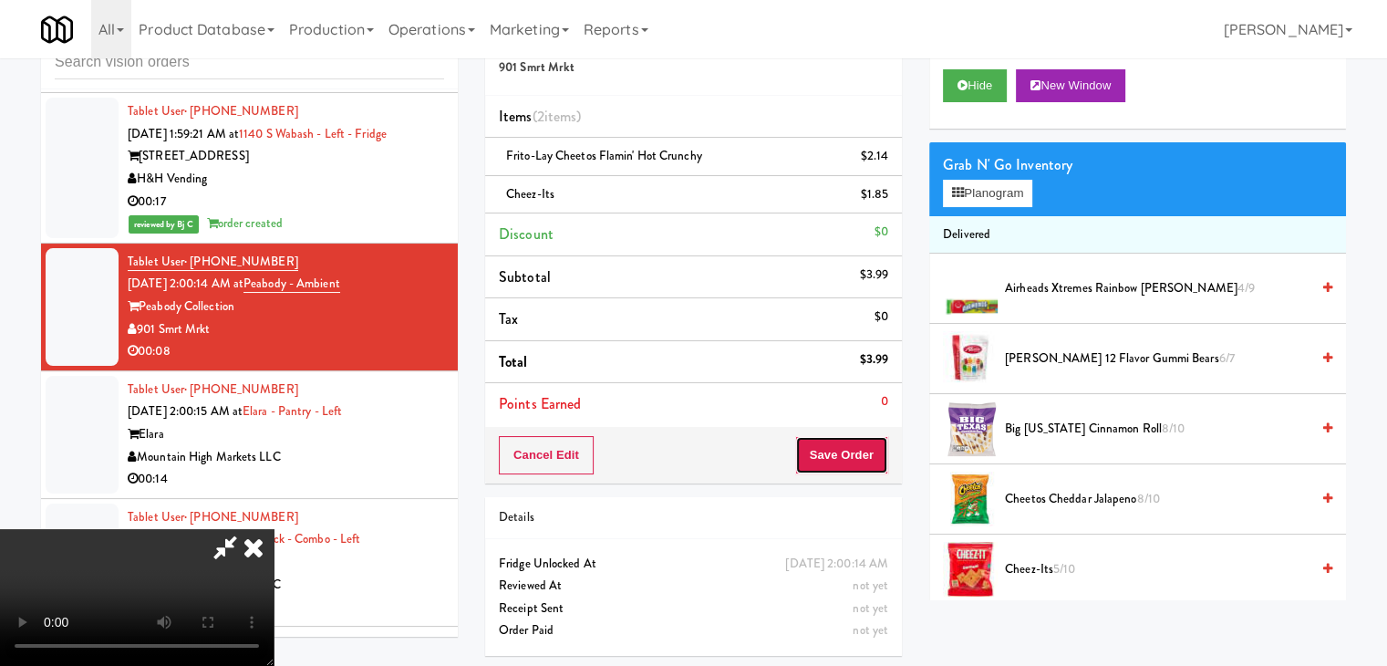
click at [887, 464] on button "Save Order" at bounding box center [841, 455] width 93 height 38
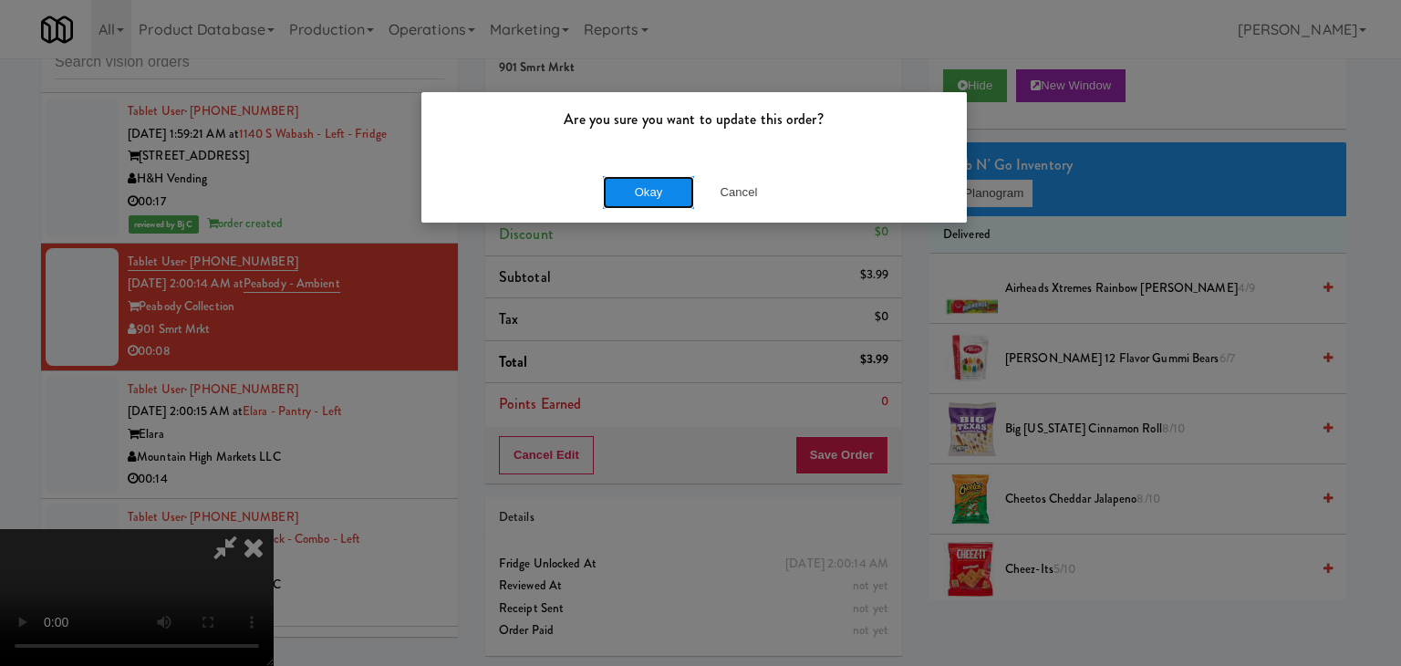
click at [664, 184] on button "Okay" at bounding box center [648, 192] width 91 height 33
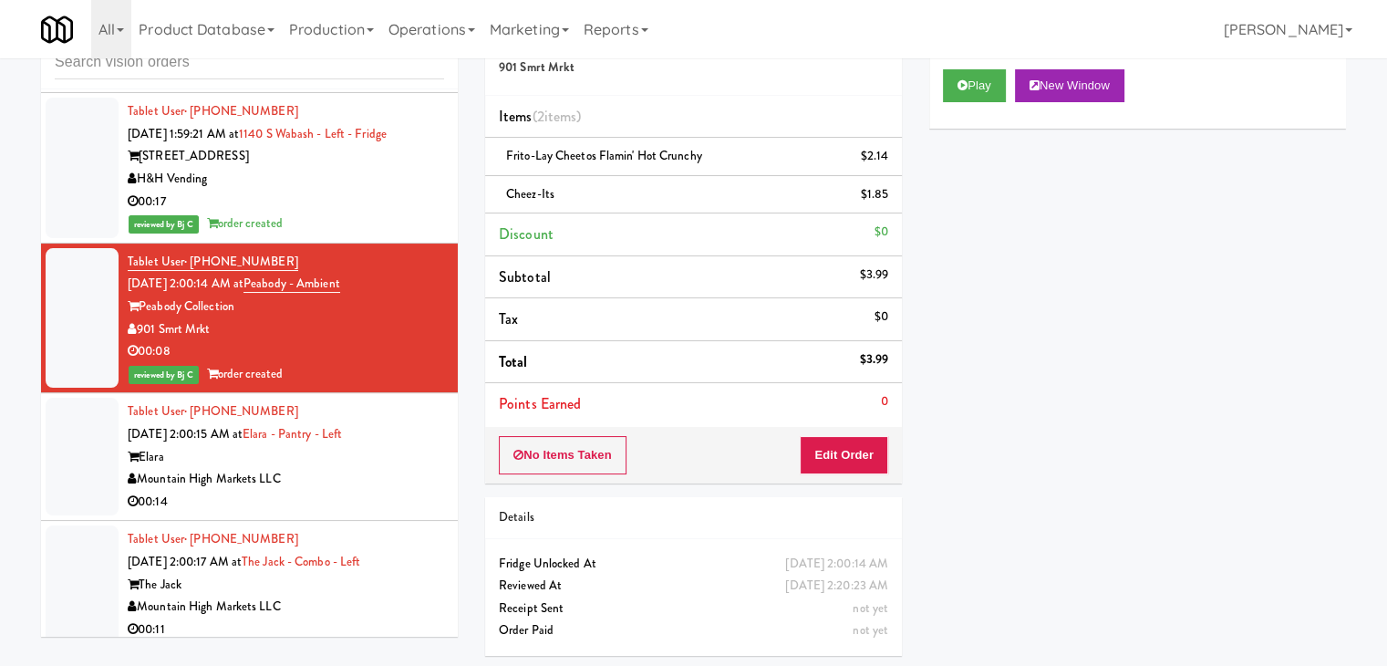
click at [379, 446] on div "Elara" at bounding box center [286, 457] width 317 height 23
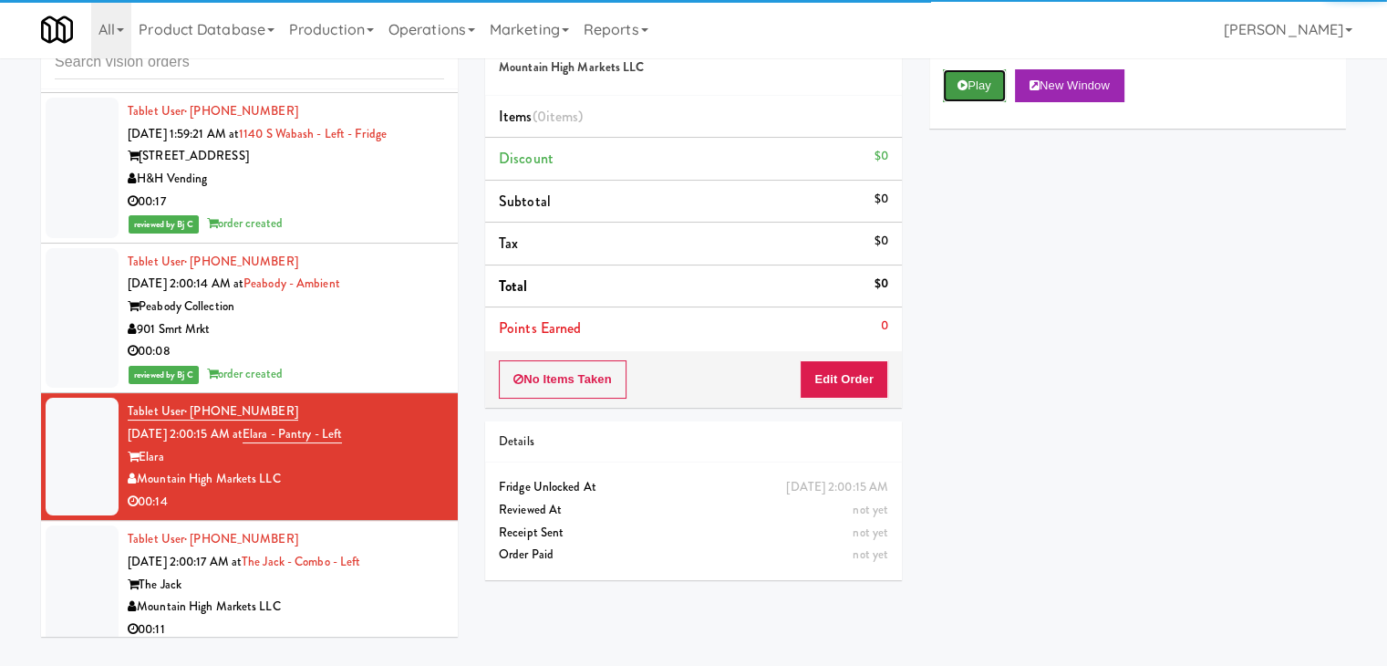
click at [962, 92] on button "Play" at bounding box center [974, 85] width 63 height 33
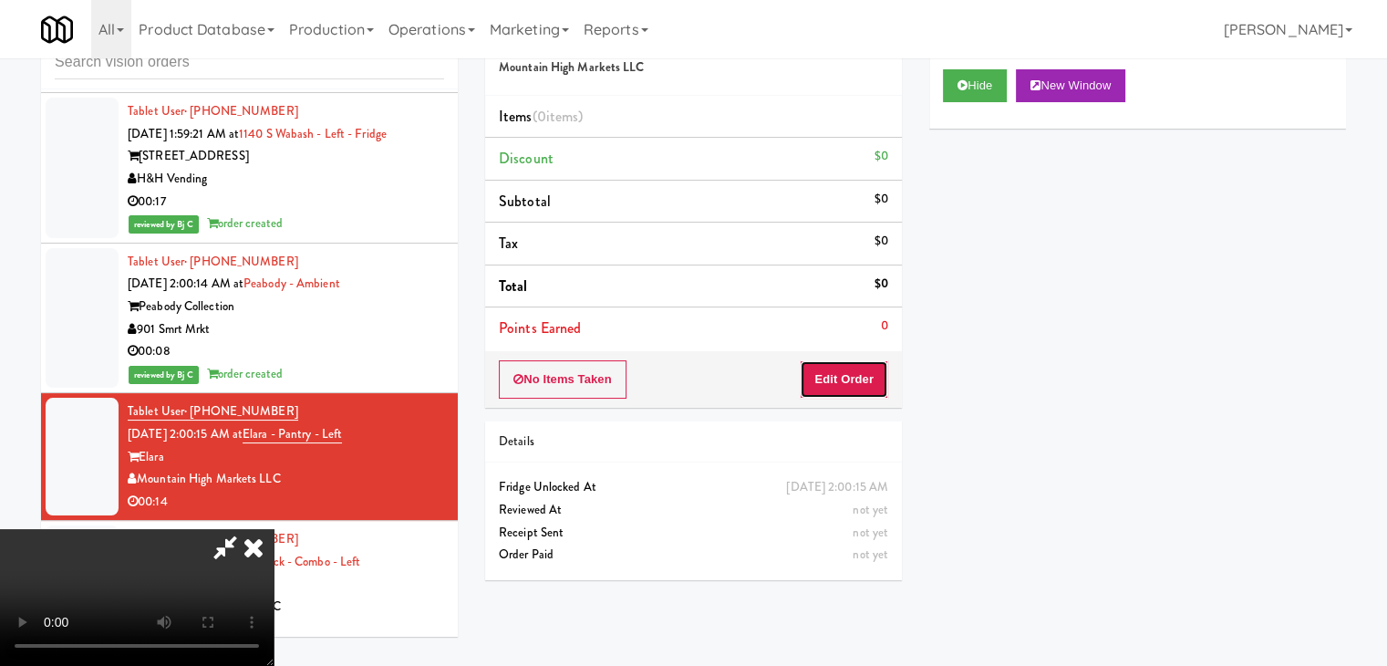
click at [868, 372] on button "Edit Order" at bounding box center [844, 379] width 88 height 38
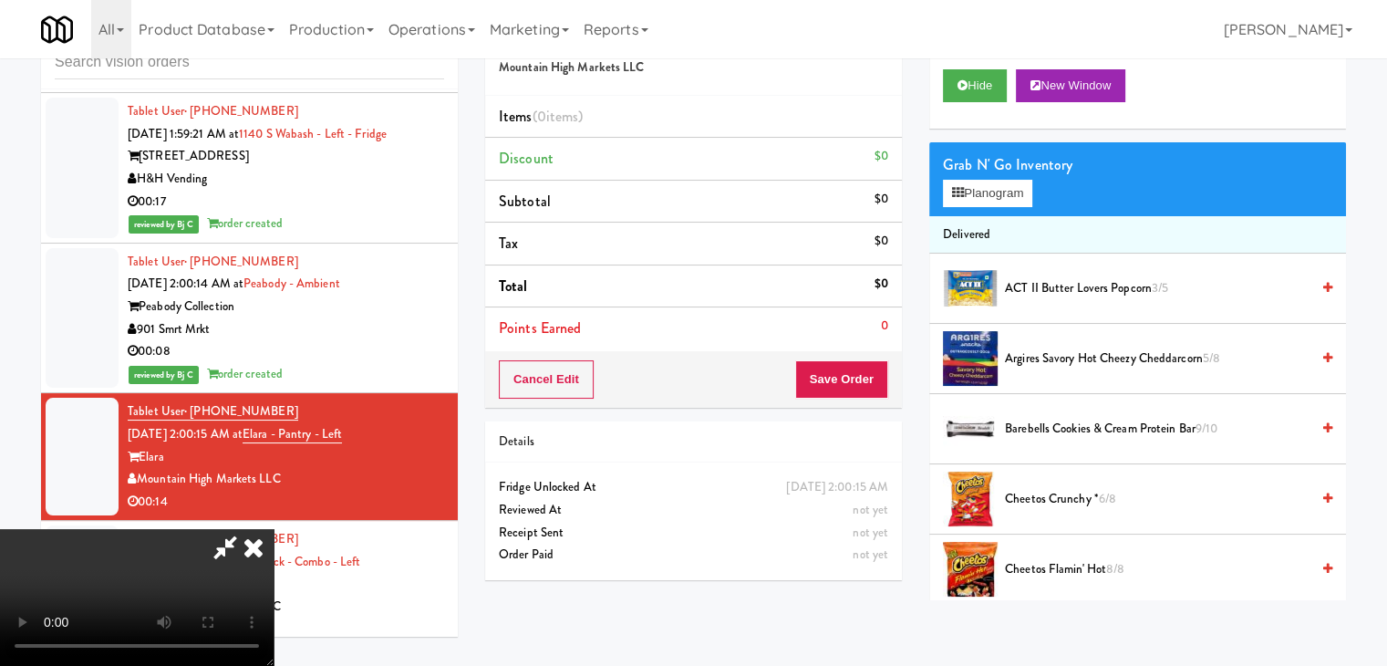
click at [274, 529] on video at bounding box center [137, 597] width 274 height 137
drag, startPoint x: 687, startPoint y: 421, endPoint x: 694, endPoint y: 499, distance: 77.9
click at [274, 529] on video at bounding box center [137, 597] width 274 height 137
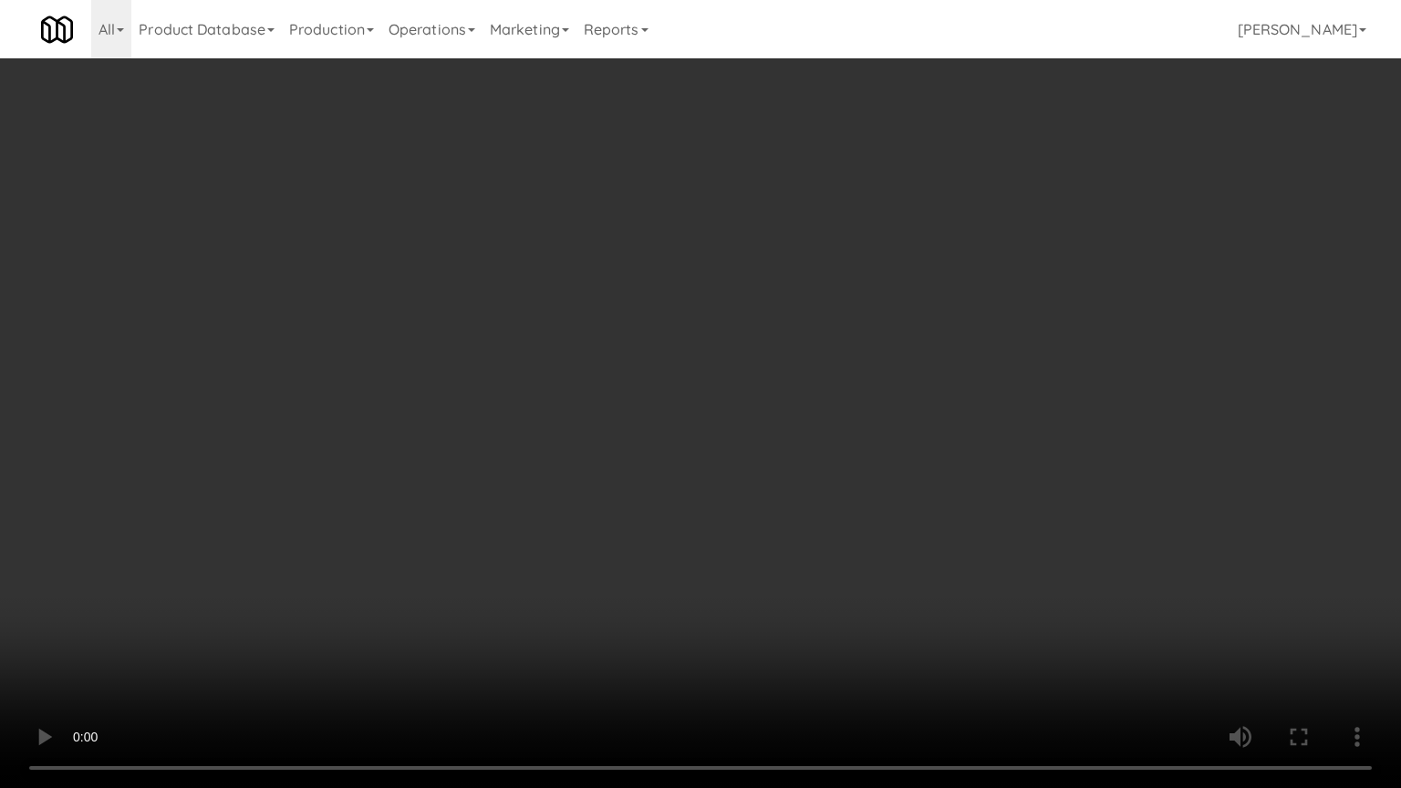
click at [766, 474] on video at bounding box center [700, 394] width 1401 height 788
click at [740, 535] on video at bounding box center [700, 394] width 1401 height 788
click at [1016, 474] on video at bounding box center [700, 394] width 1401 height 788
click at [1019, 472] on video at bounding box center [700, 394] width 1401 height 788
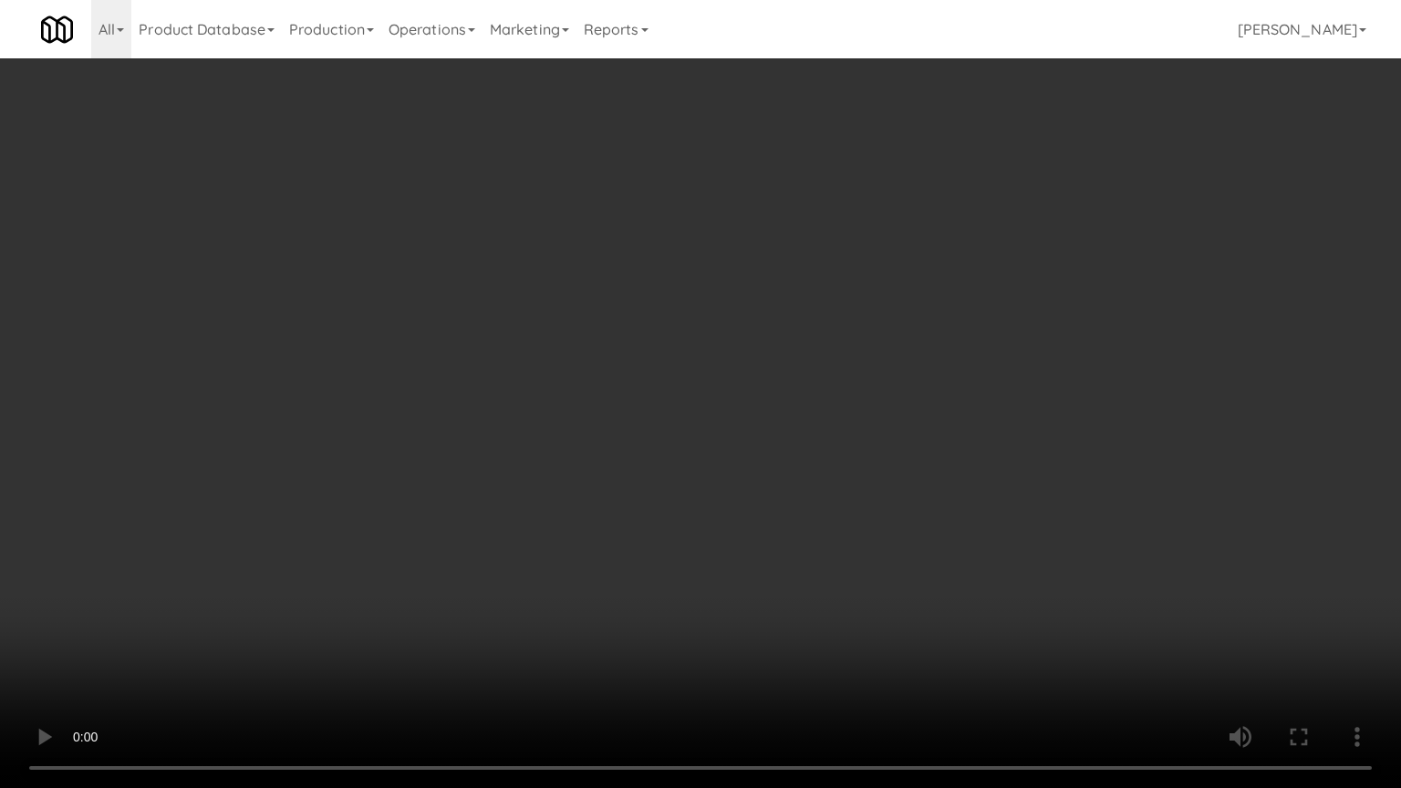
click at [1019, 472] on video at bounding box center [700, 394] width 1401 height 788
click at [1019, 471] on video at bounding box center [700, 394] width 1401 height 788
click at [991, 413] on video at bounding box center [700, 394] width 1401 height 788
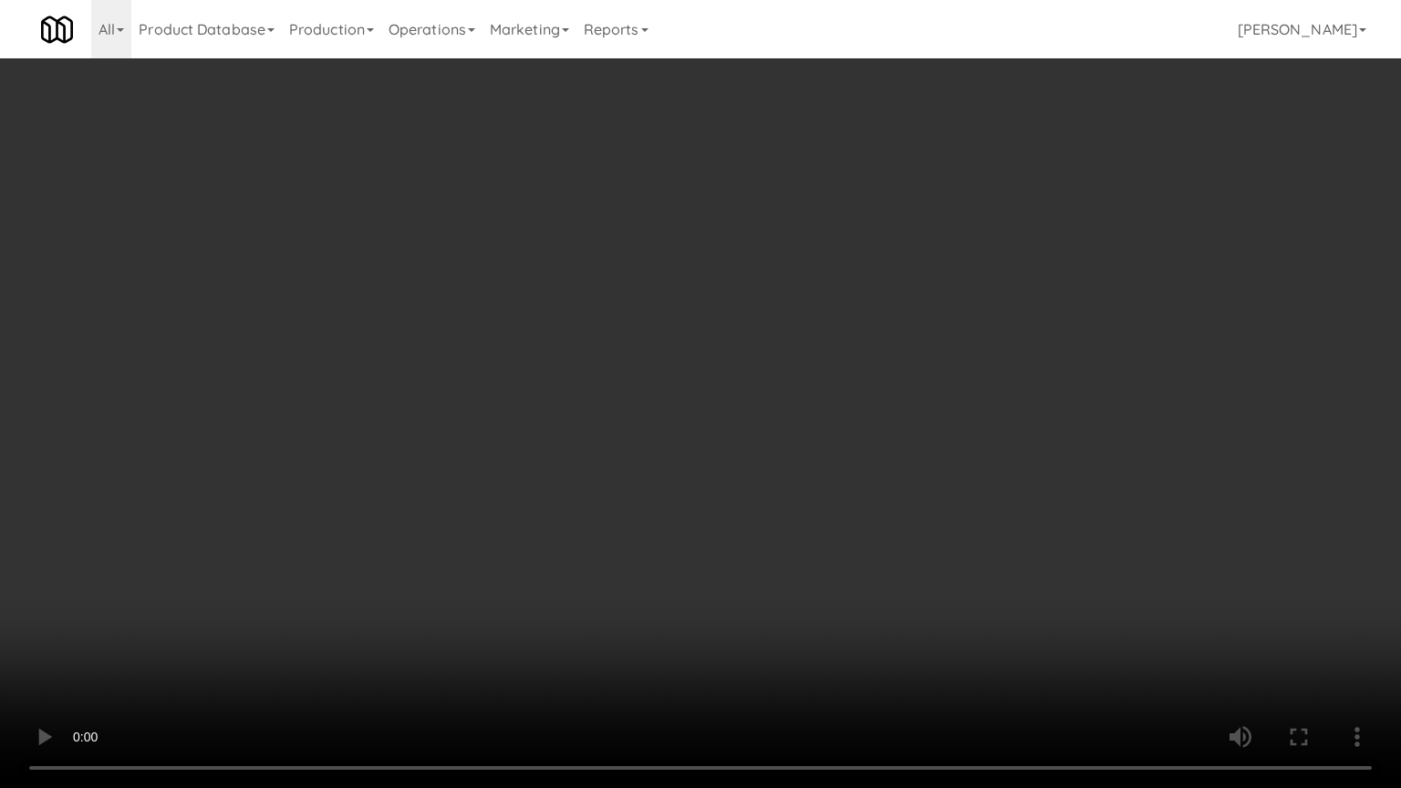
click at [981, 419] on video at bounding box center [700, 394] width 1401 height 788
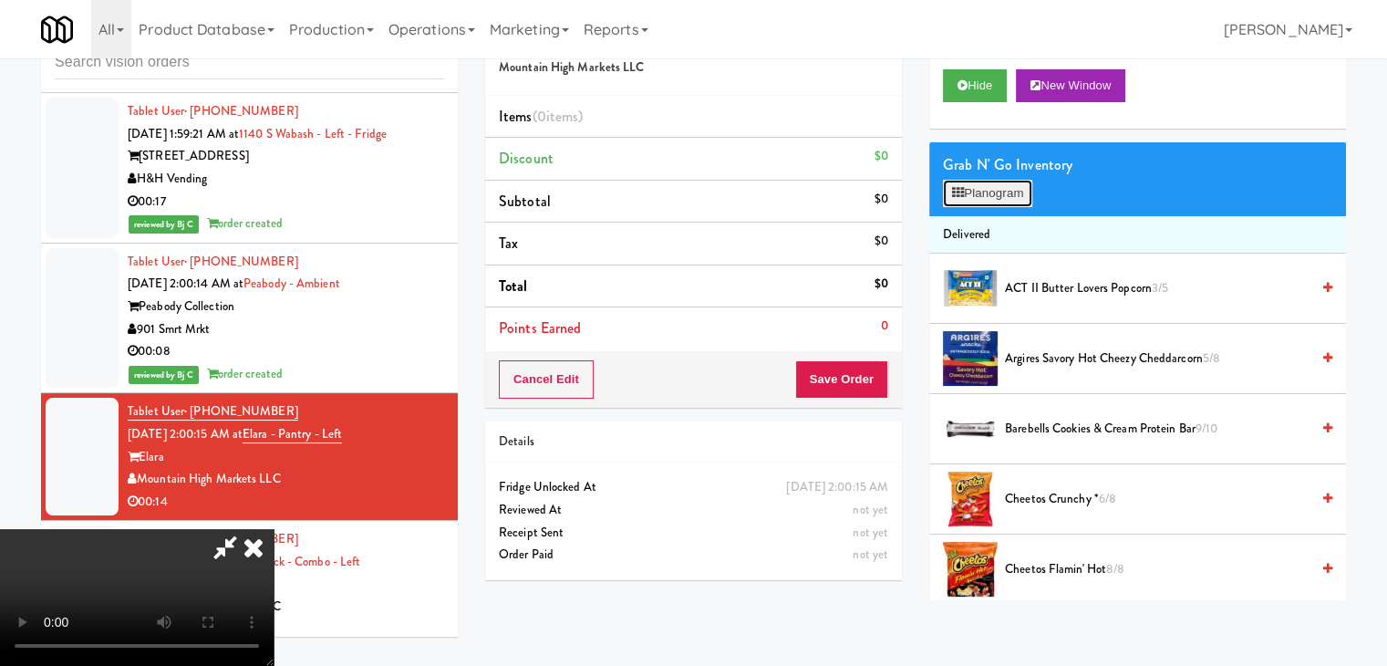
click at [1010, 183] on button "Planogram" at bounding box center [987, 193] width 89 height 27
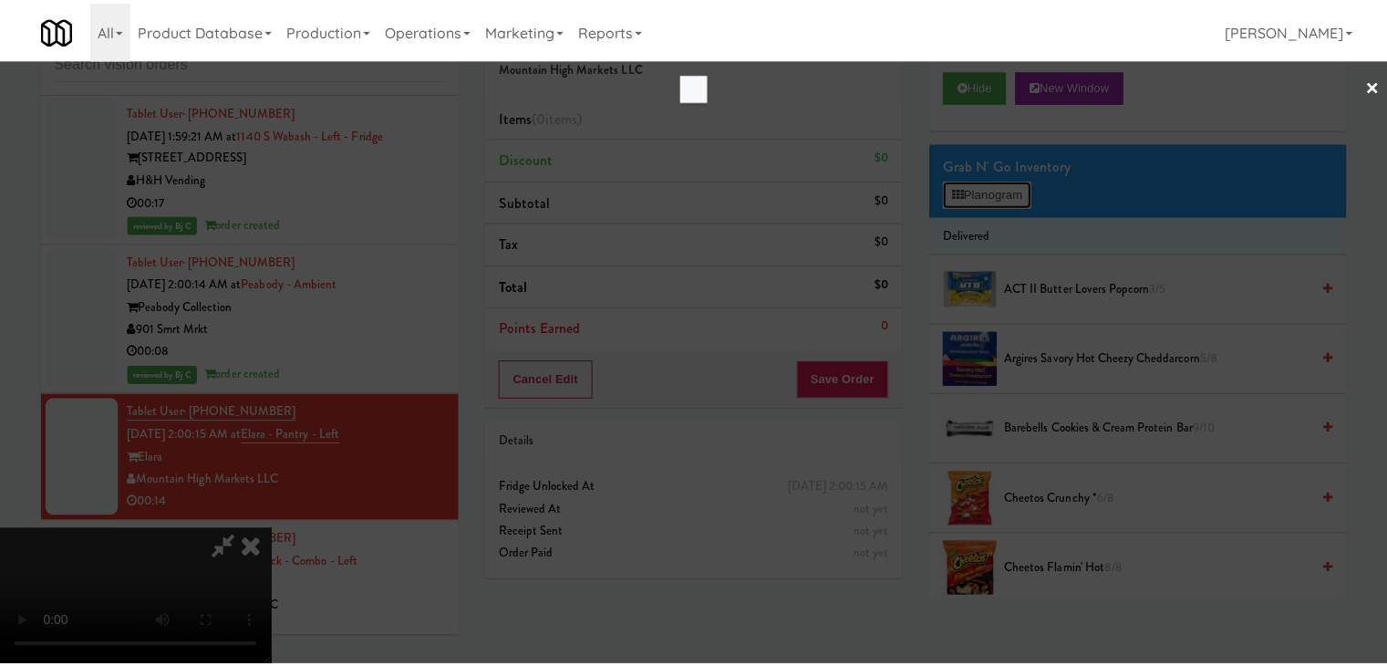
scroll to position [7757, 0]
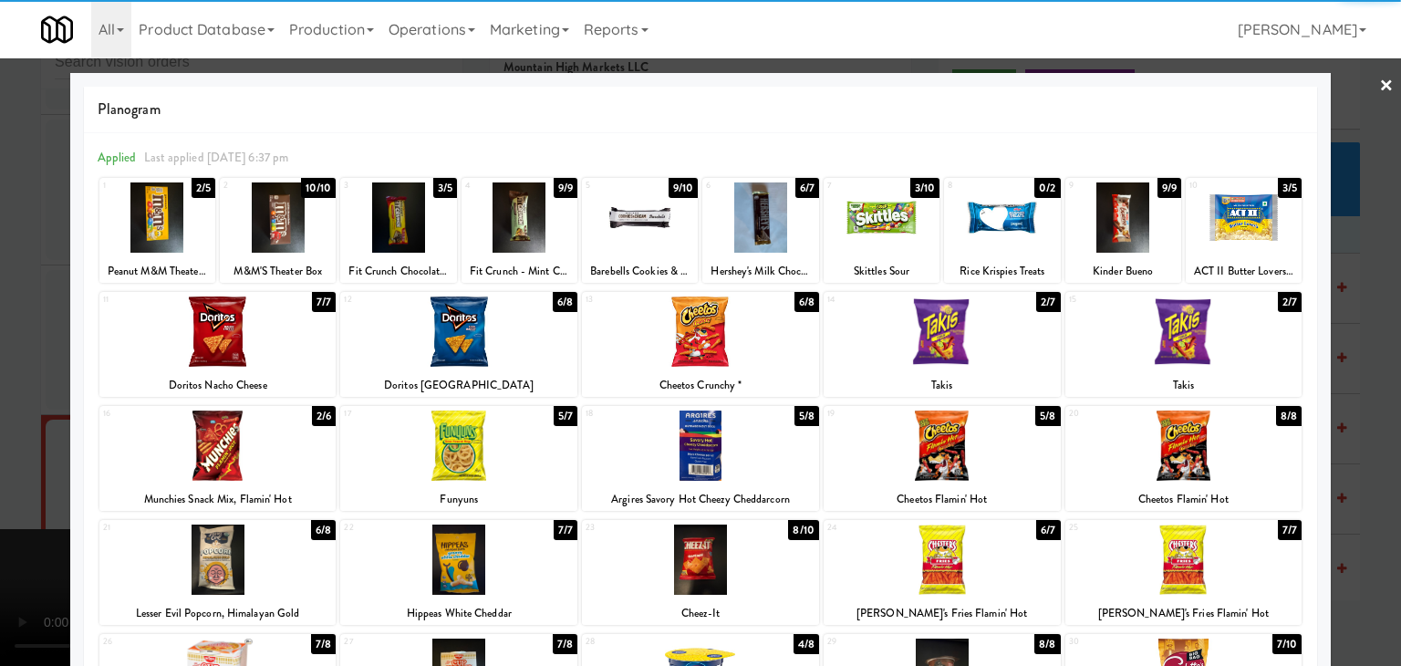
drag, startPoint x: 922, startPoint y: 333, endPoint x: 794, endPoint y: 333, distance: 127.7
click at [923, 333] on div at bounding box center [942, 331] width 237 height 70
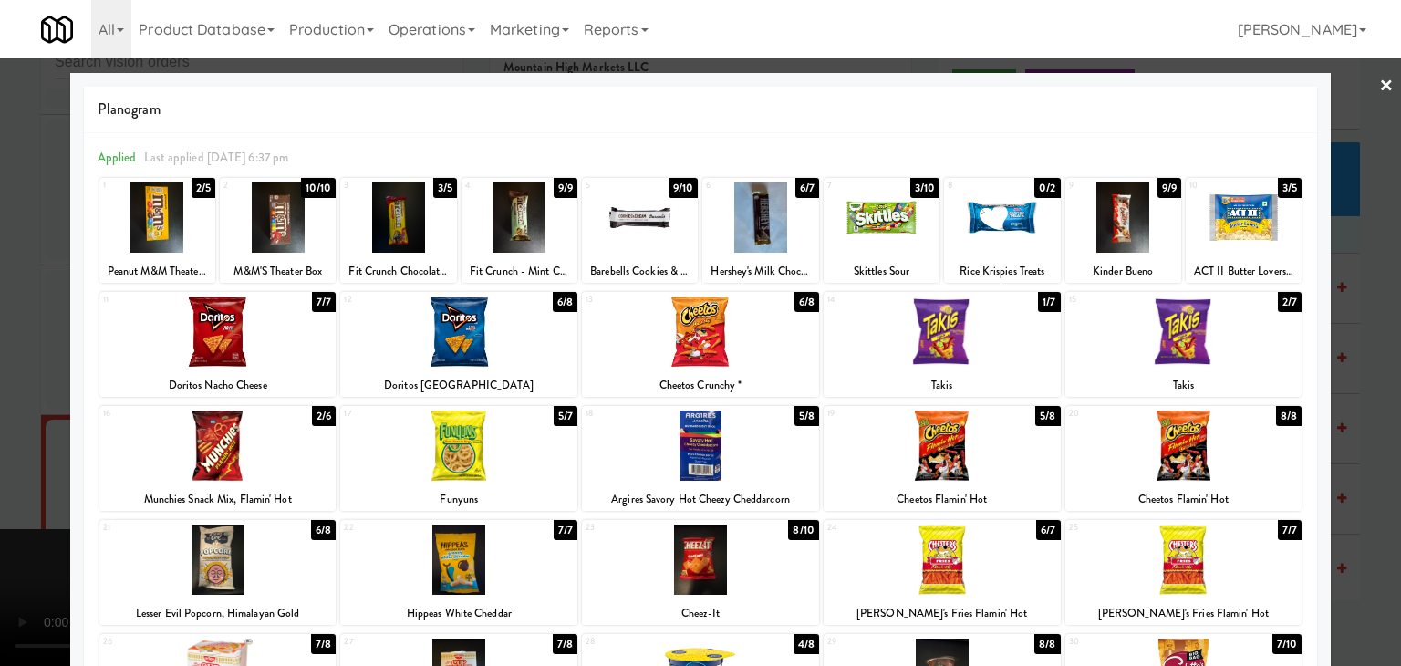
click at [440, 337] on div at bounding box center [458, 331] width 237 height 70
drag, startPoint x: 0, startPoint y: 384, endPoint x: 117, endPoint y: 369, distance: 117.7
click at [4, 384] on div at bounding box center [700, 333] width 1401 height 666
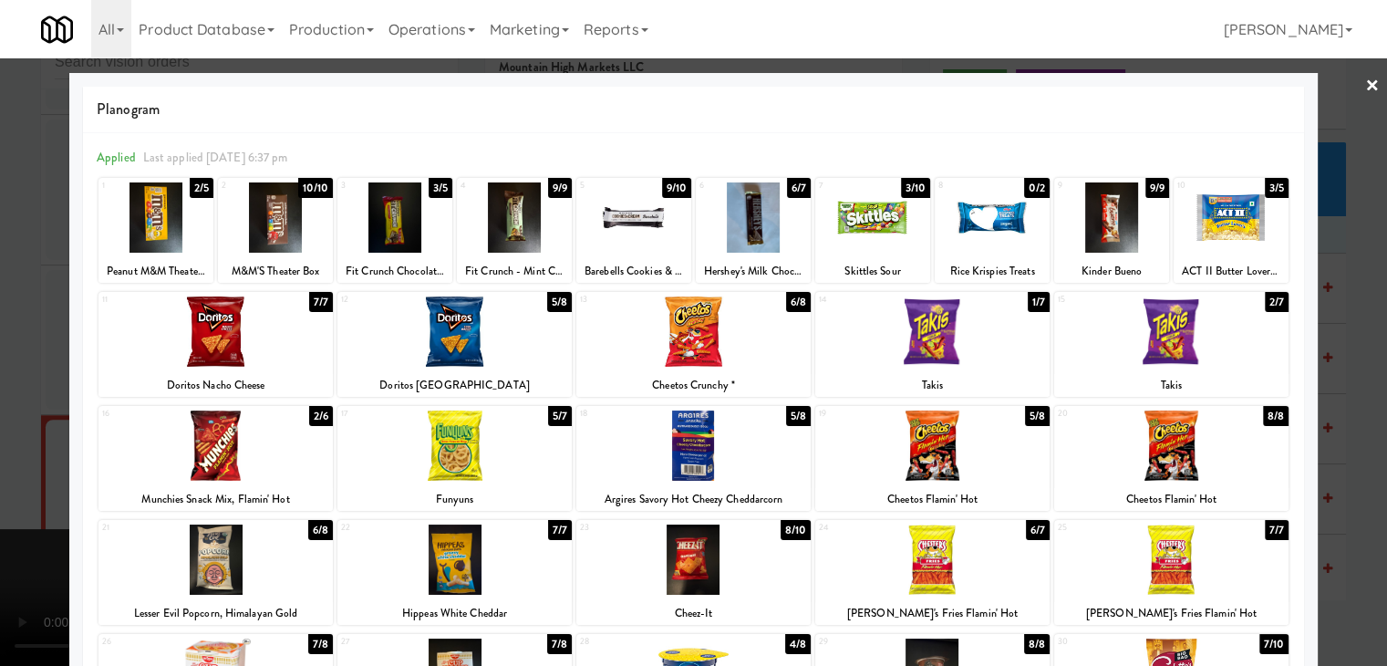
scroll to position [7779, 0]
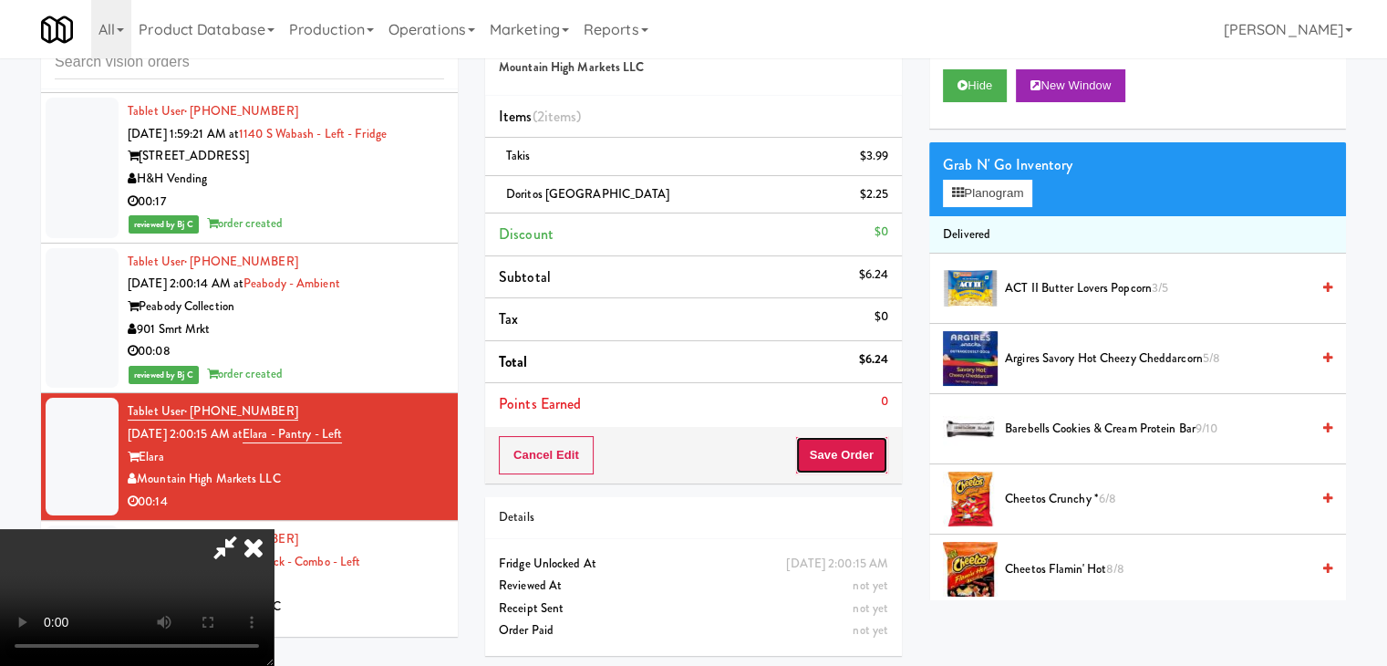
click at [875, 463] on button "Save Order" at bounding box center [841, 455] width 93 height 38
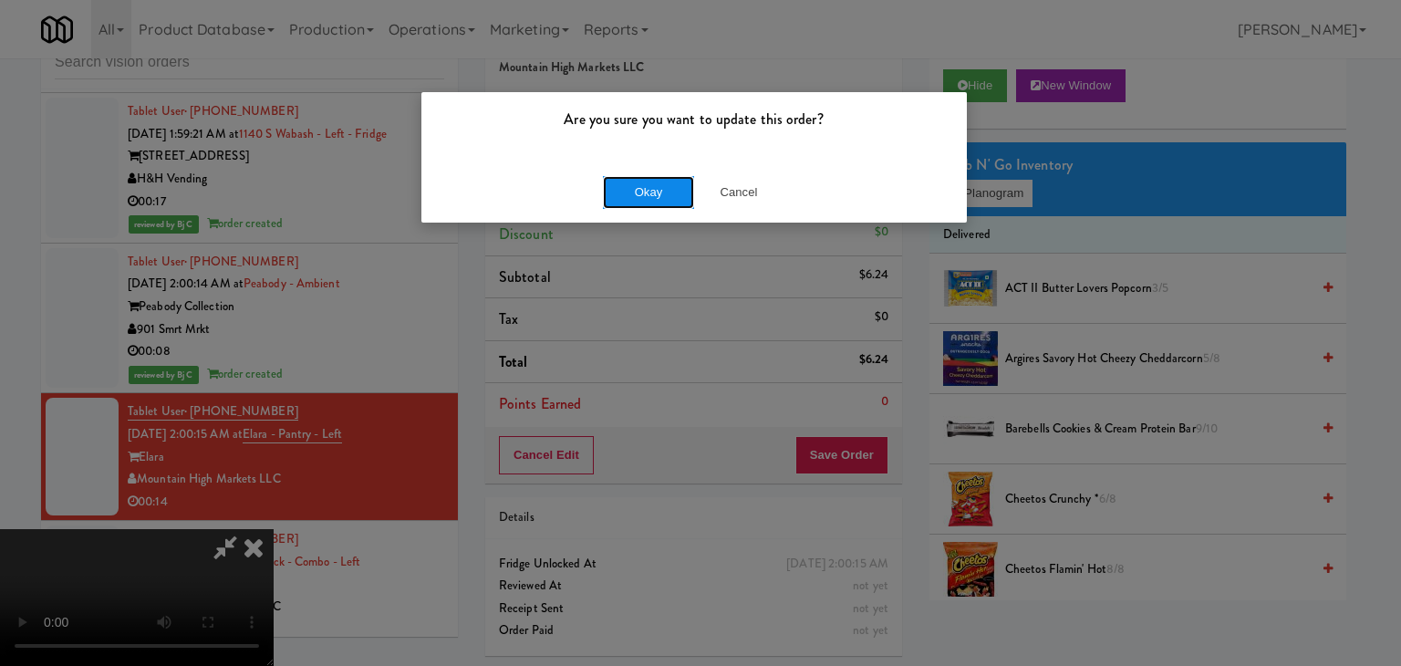
click at [658, 183] on button "Okay" at bounding box center [648, 192] width 91 height 33
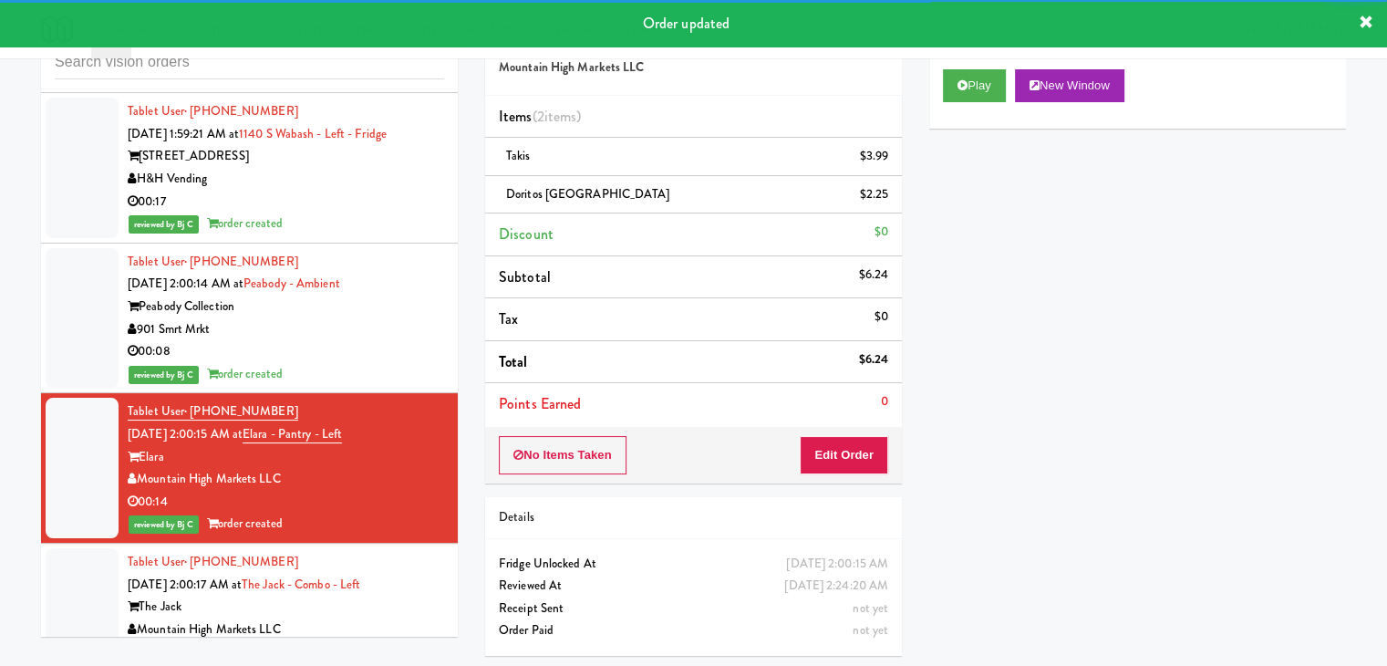
scroll to position [7961, 0]
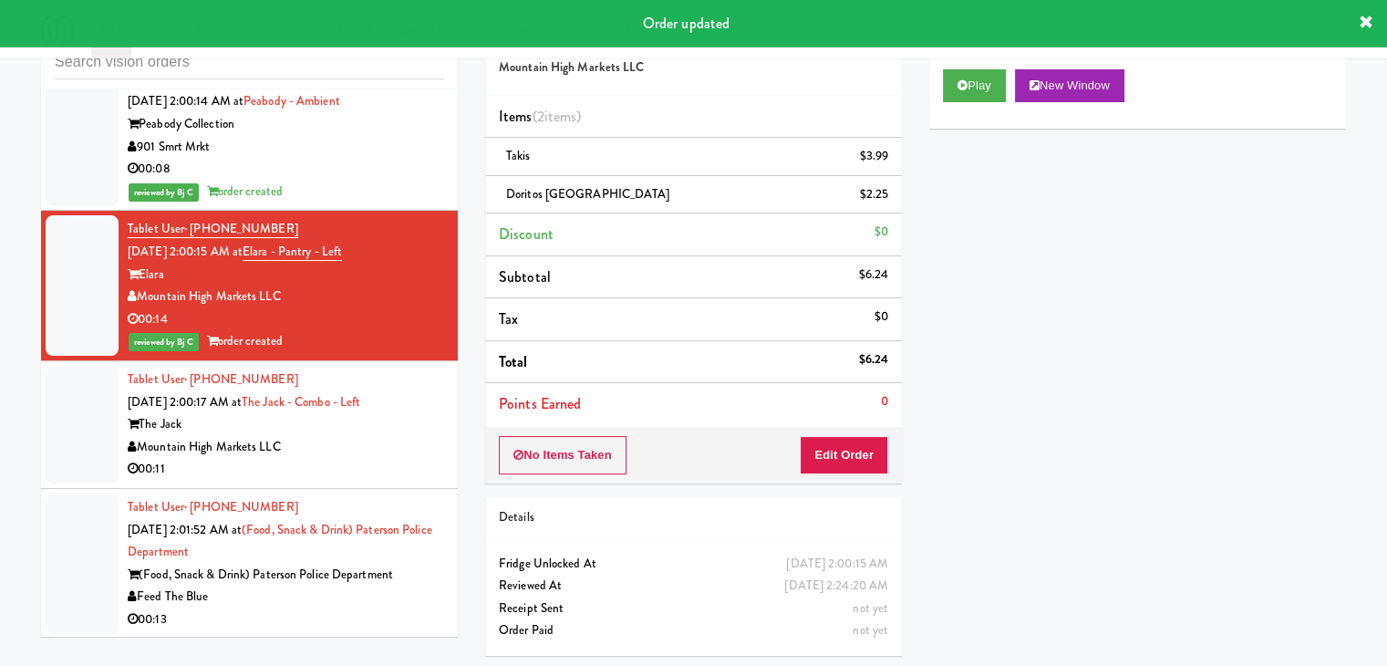
click at [421, 436] on div "Mountain High Markets LLC" at bounding box center [286, 447] width 317 height 23
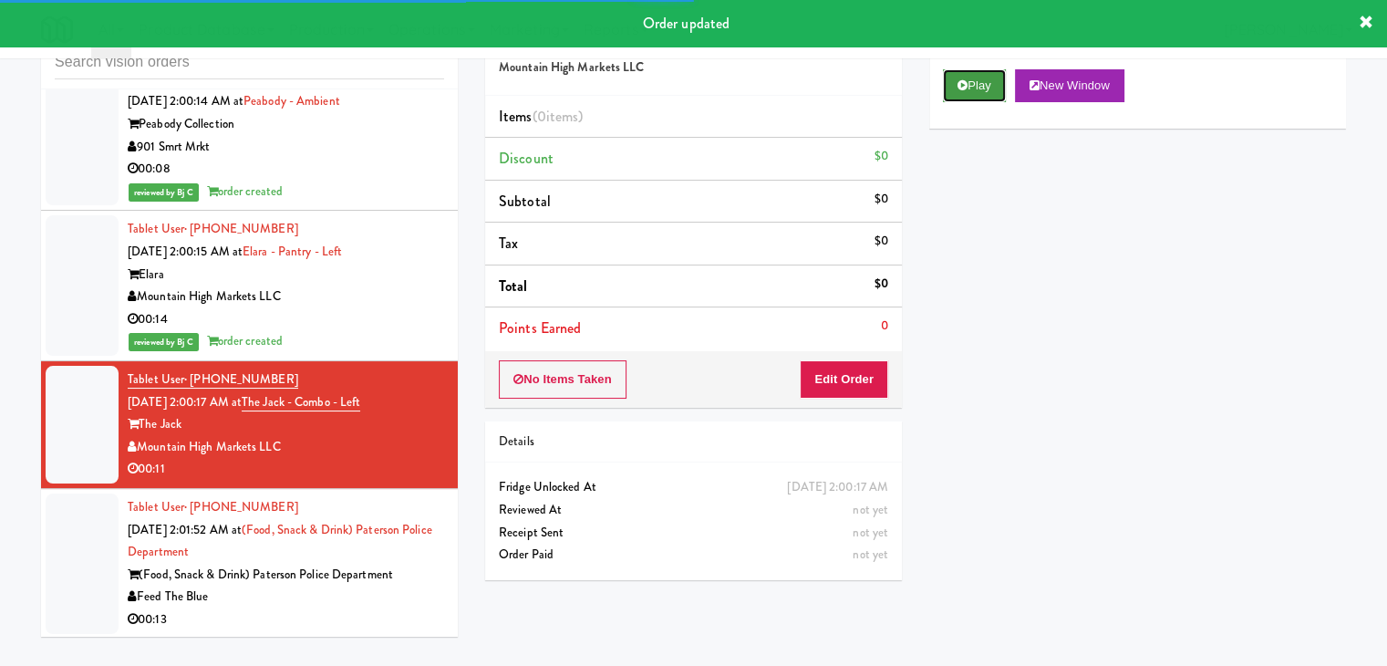
click at [973, 78] on button "Play" at bounding box center [974, 85] width 63 height 33
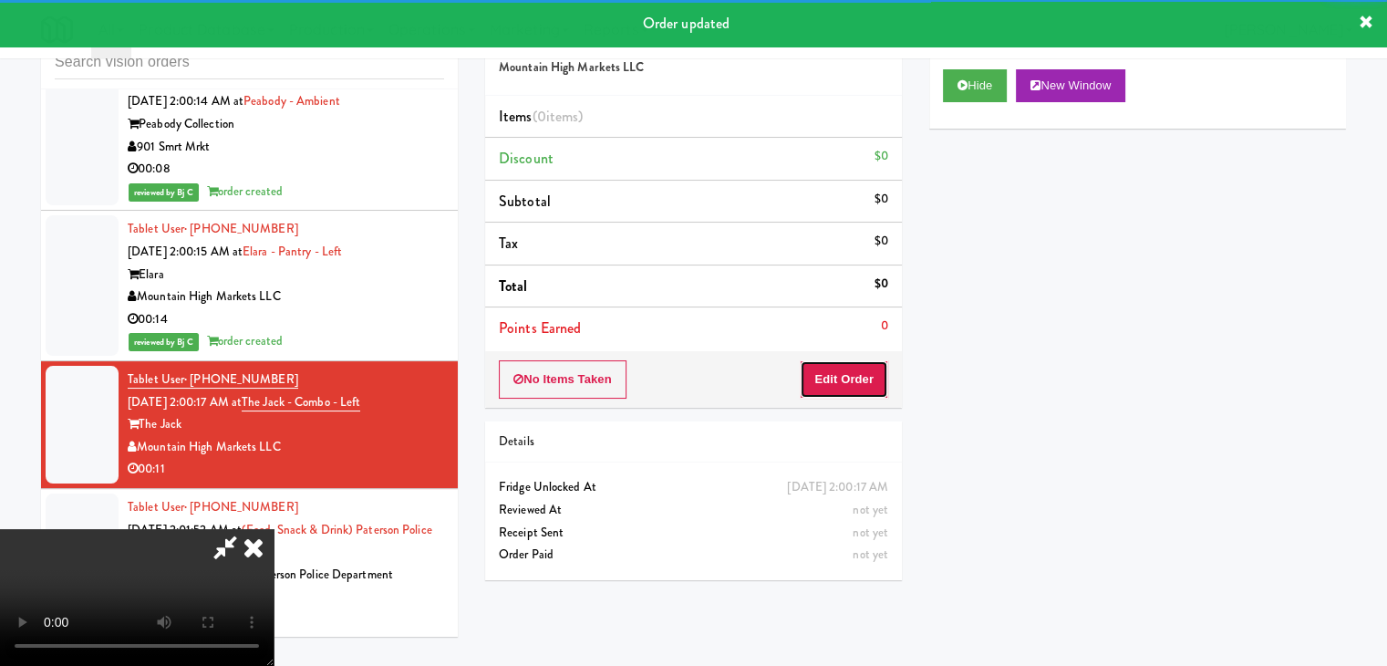
click at [845, 377] on button "Edit Order" at bounding box center [844, 379] width 88 height 38
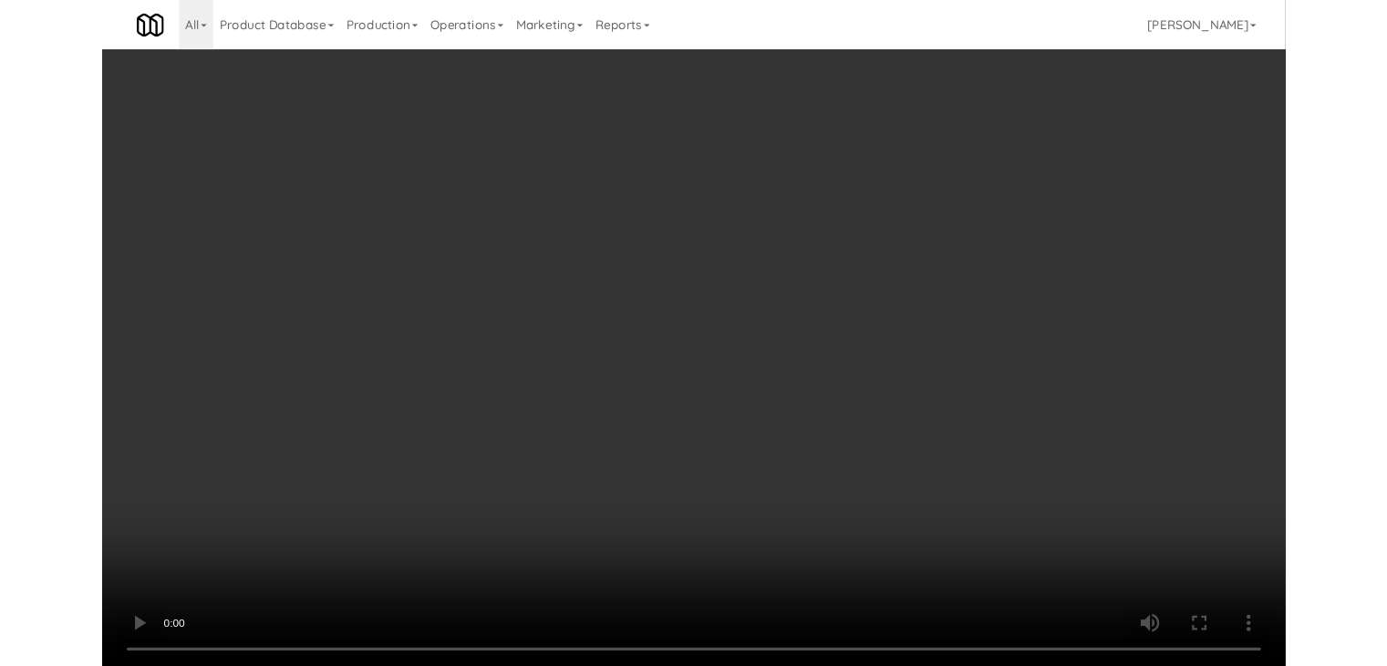
scroll to position [7939, 0]
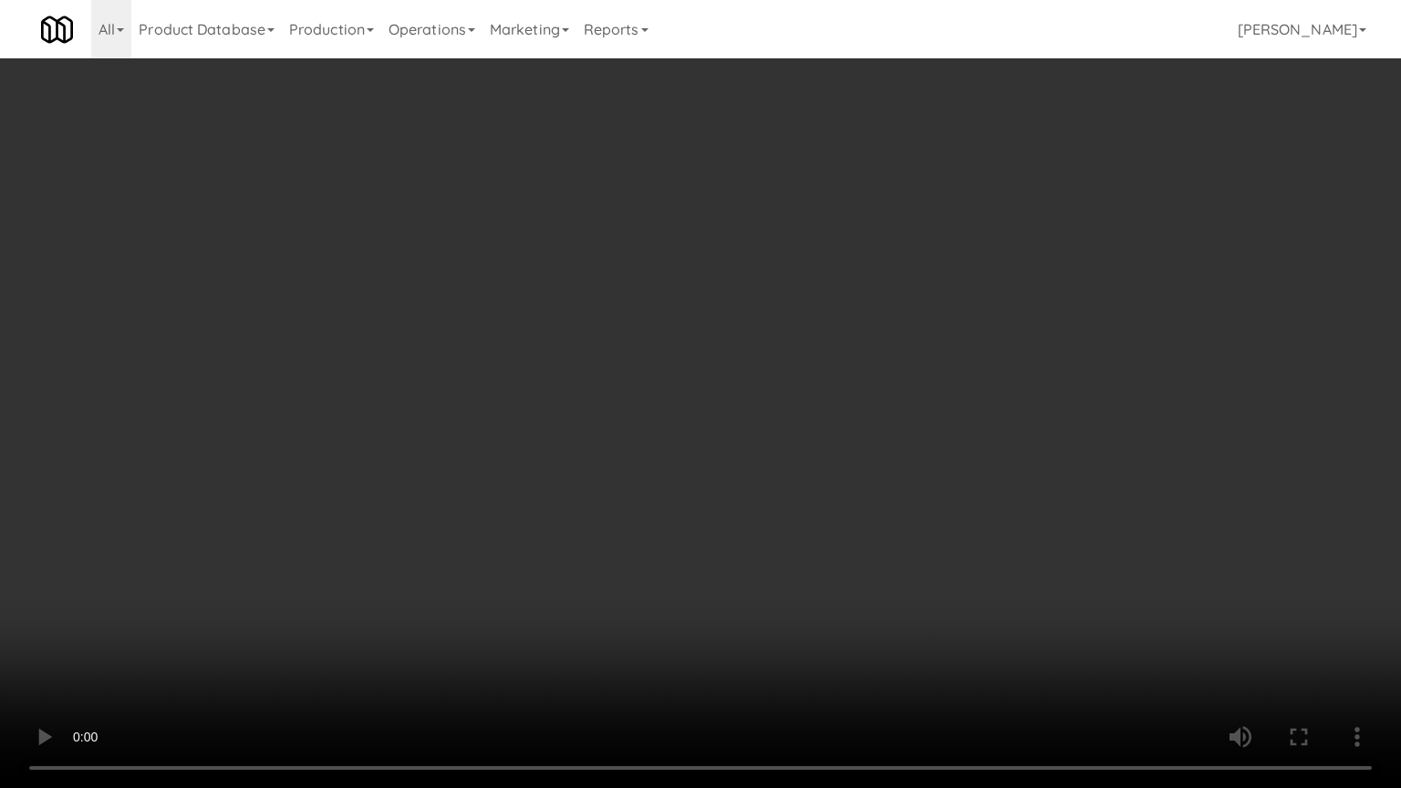
click at [815, 462] on video at bounding box center [700, 394] width 1401 height 788
click at [805, 464] on video at bounding box center [700, 394] width 1401 height 788
click at [801, 460] on video at bounding box center [700, 394] width 1401 height 788
click at [799, 462] on video at bounding box center [700, 394] width 1401 height 788
click at [817, 452] on video at bounding box center [700, 394] width 1401 height 788
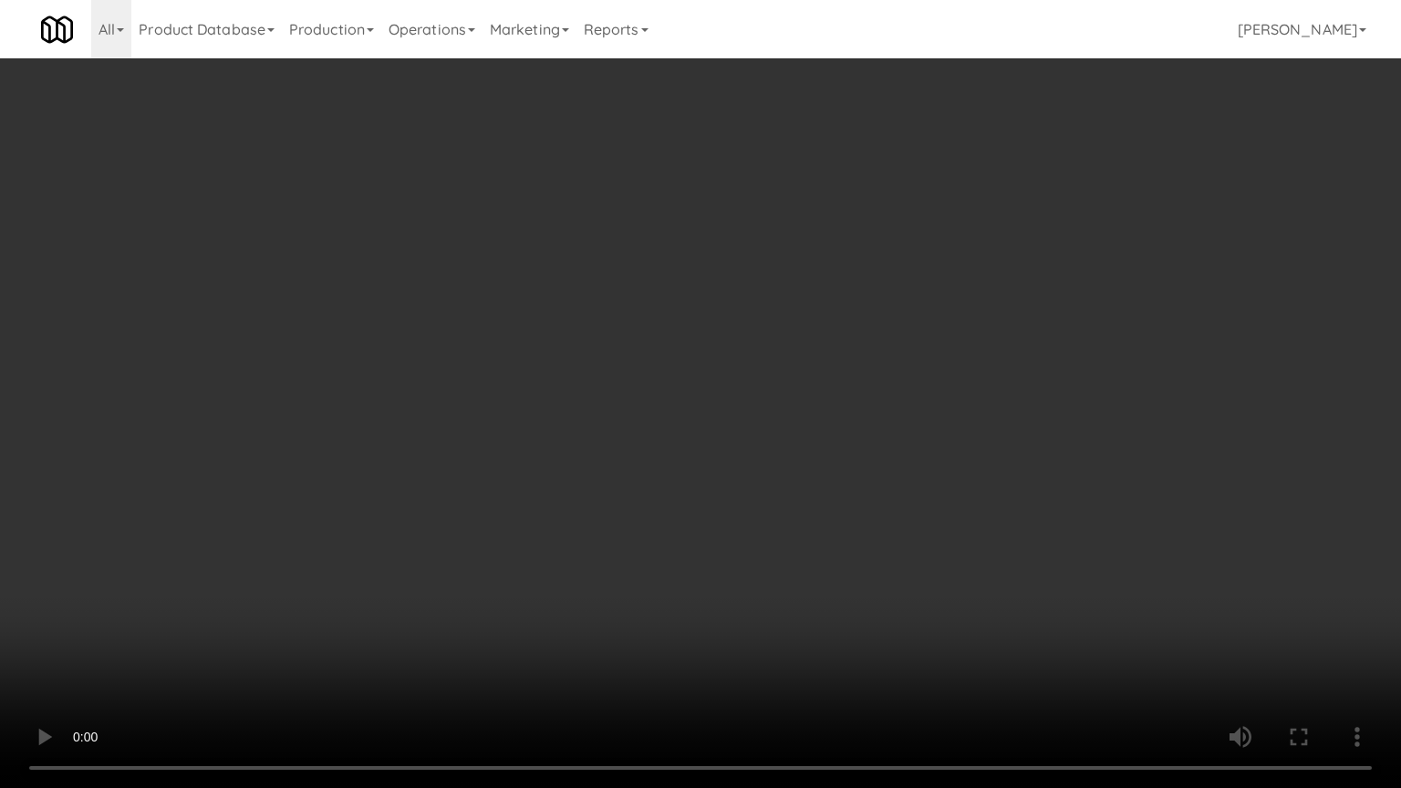
drag, startPoint x: 817, startPoint y: 452, endPoint x: 902, endPoint y: 278, distance: 193.8
click at [818, 451] on video at bounding box center [700, 394] width 1401 height 788
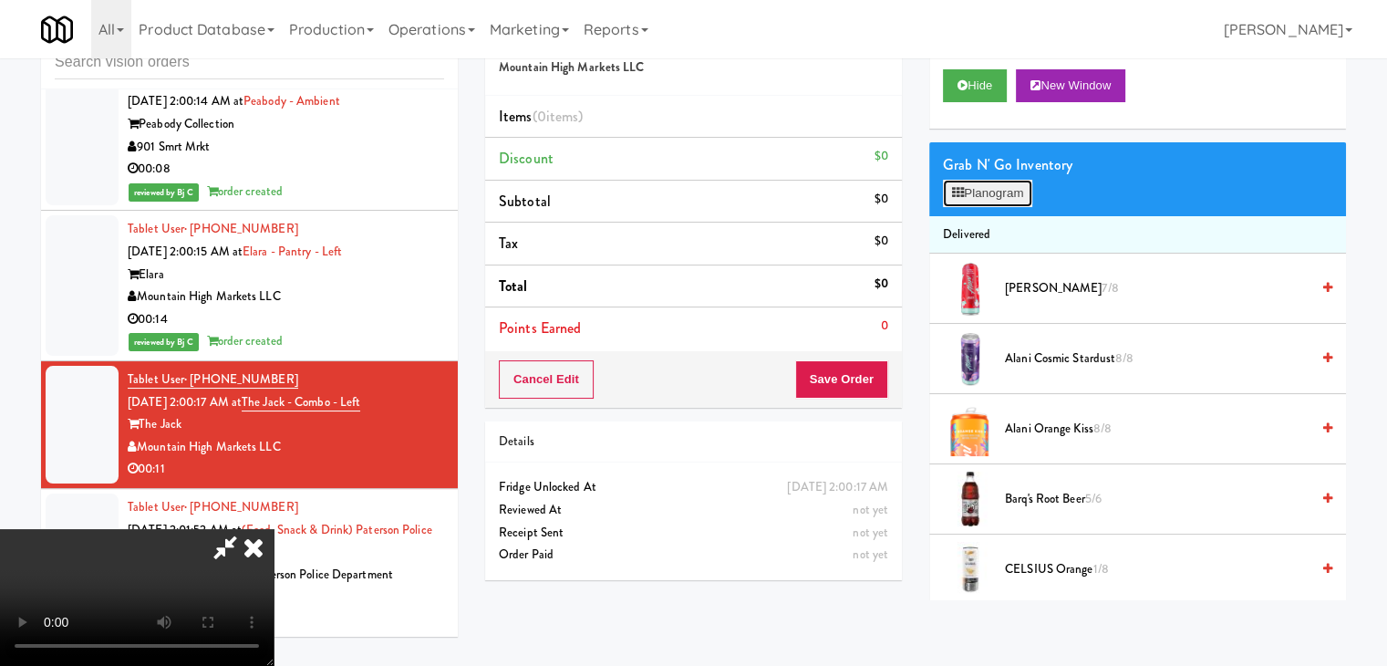
click at [989, 192] on button "Planogram" at bounding box center [987, 193] width 89 height 27
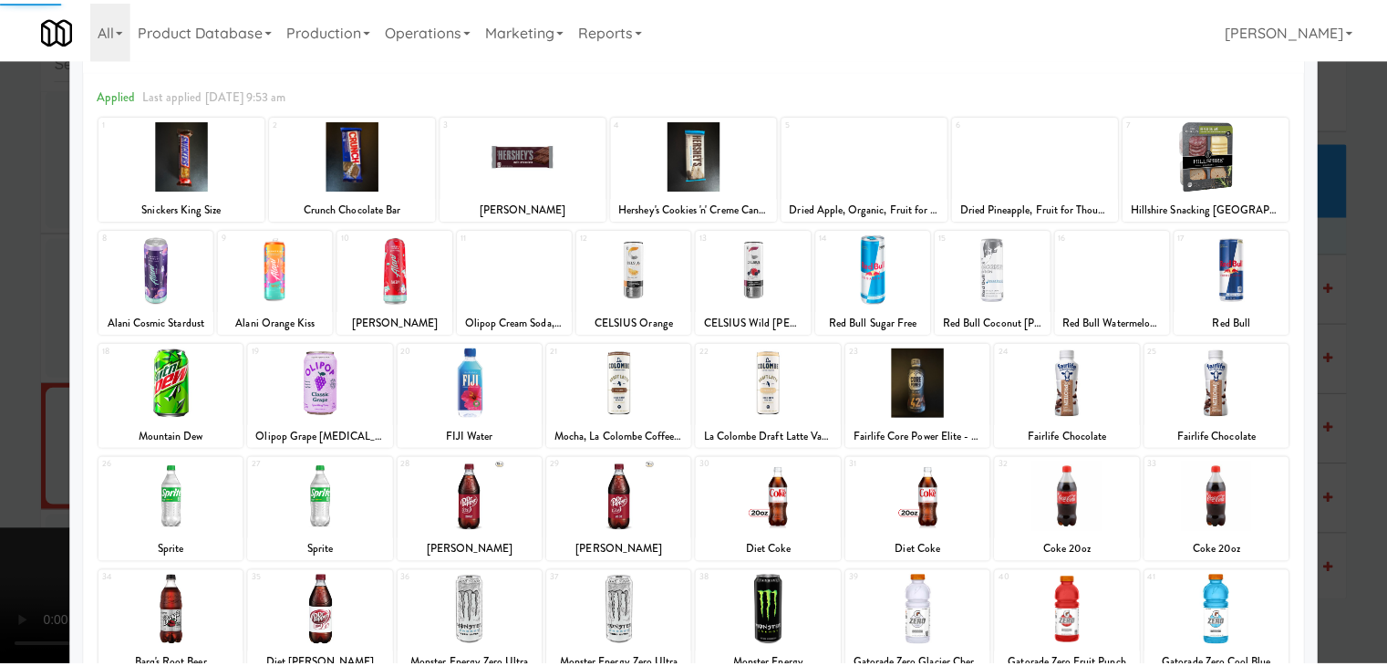
scroll to position [230, 0]
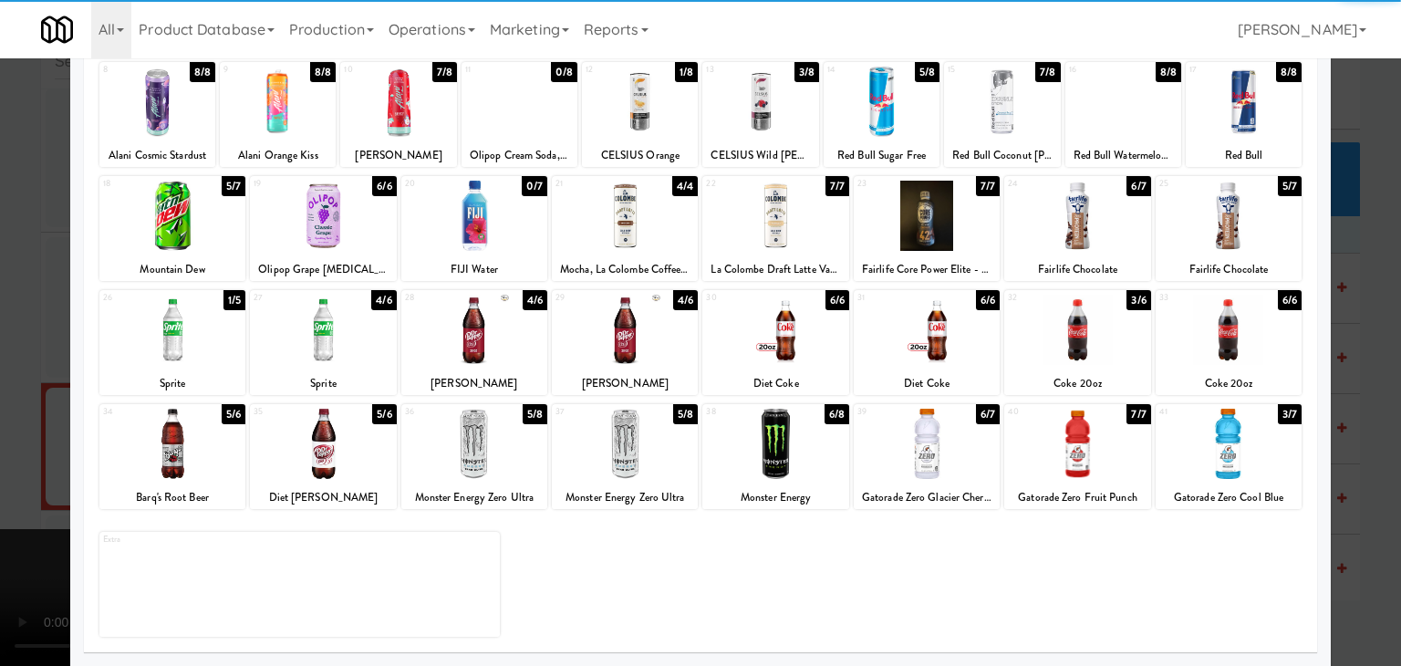
click at [306, 324] on div at bounding box center [323, 330] width 146 height 70
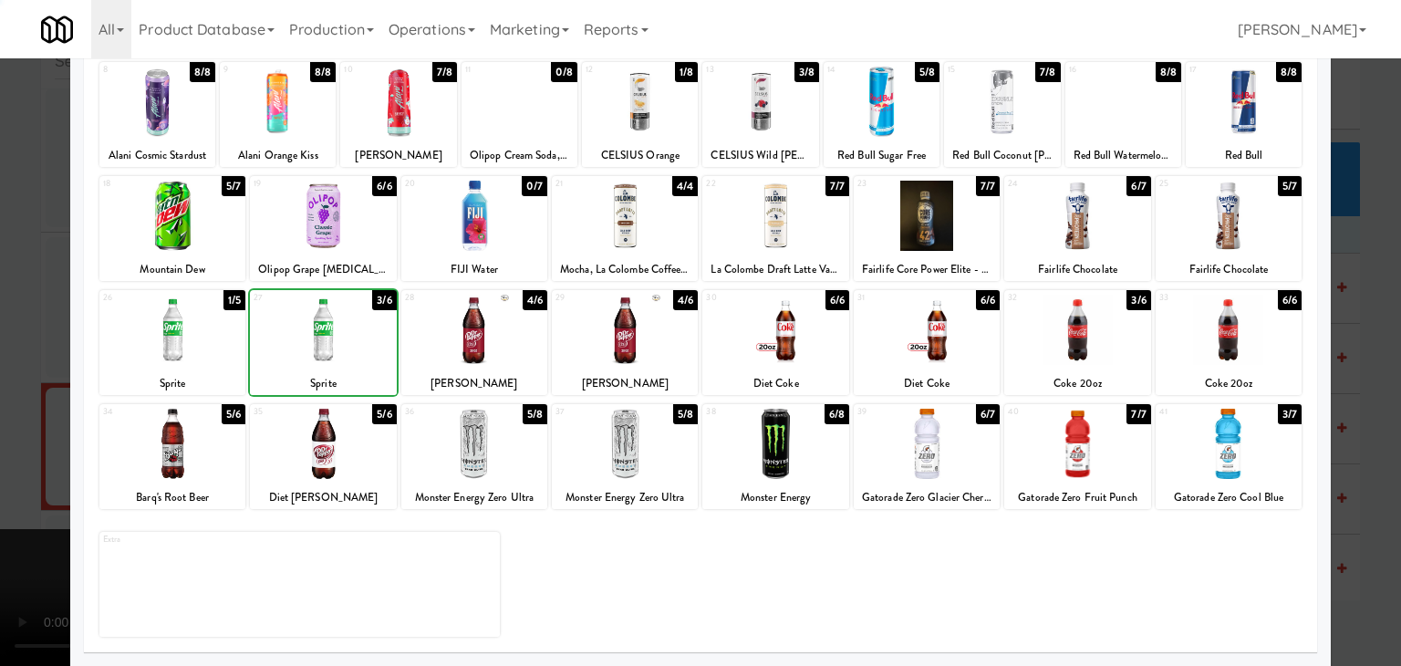
drag, startPoint x: 0, startPoint y: 361, endPoint x: 345, endPoint y: 353, distance: 344.9
click at [16, 358] on div at bounding box center [700, 333] width 1401 height 666
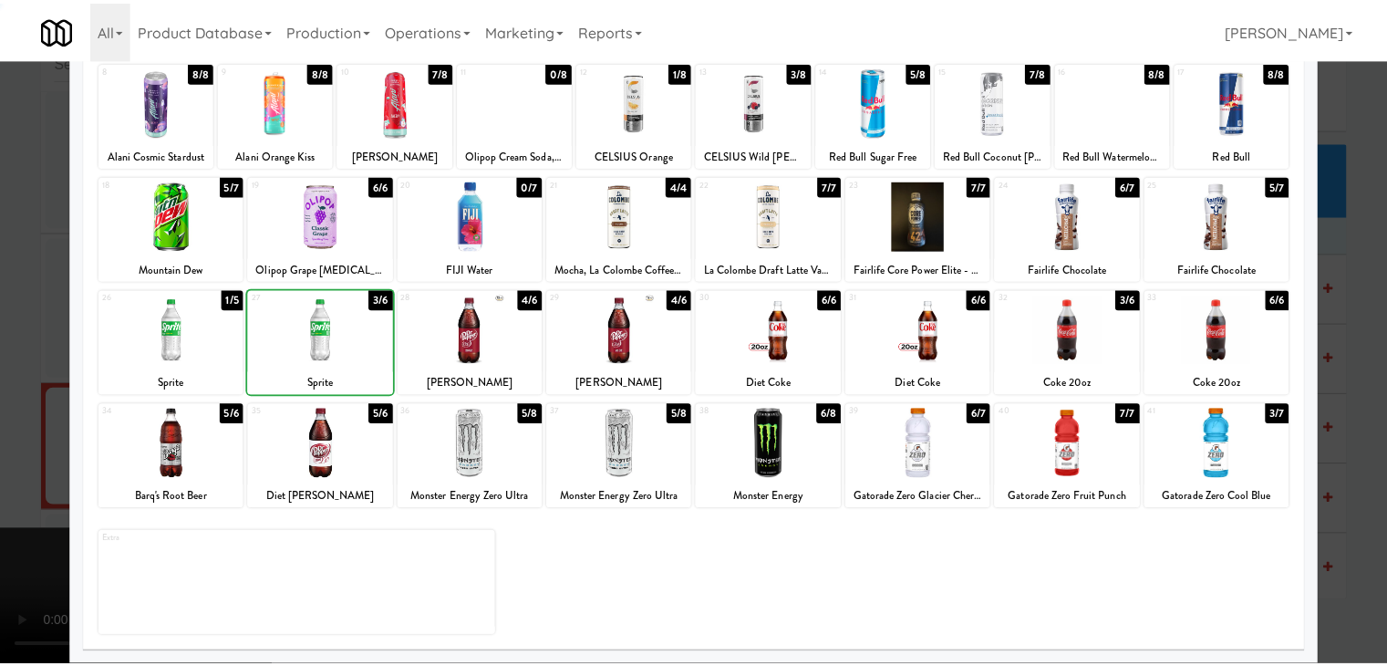
scroll to position [7961, 0]
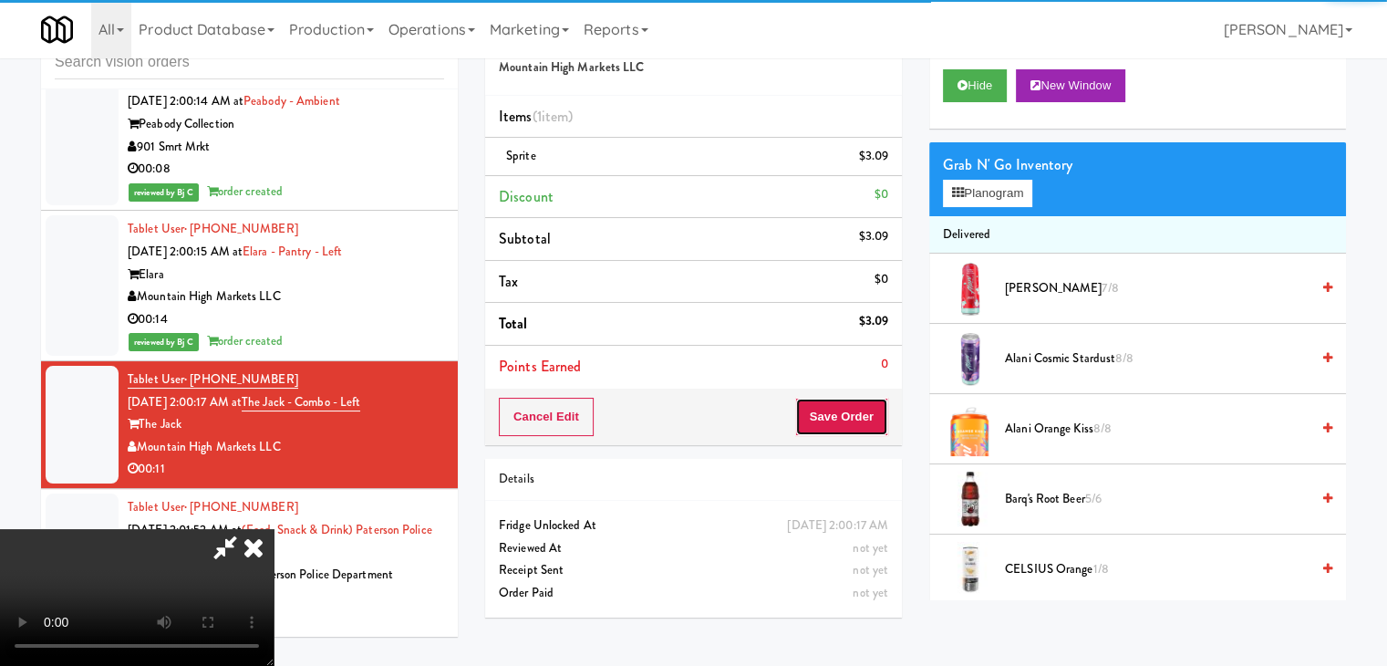
click at [863, 415] on button "Save Order" at bounding box center [841, 417] width 93 height 38
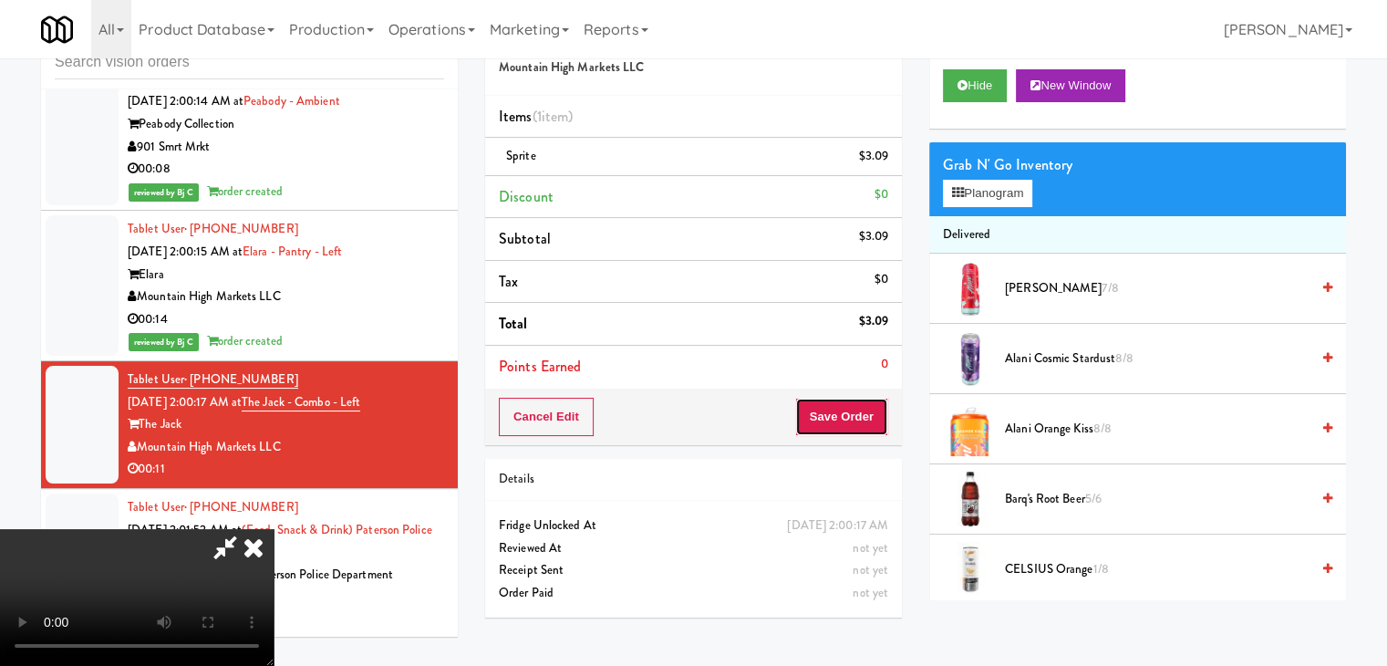
click at [862, 414] on button "Save Order" at bounding box center [841, 417] width 93 height 38
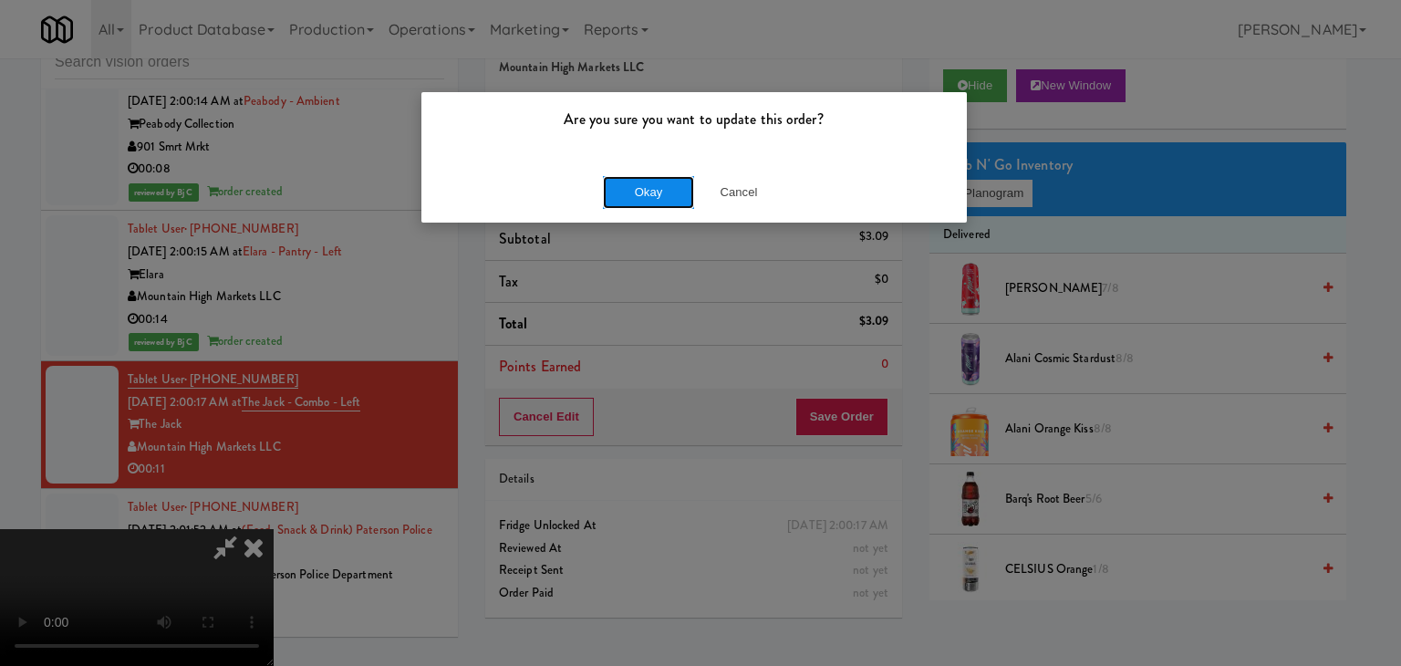
click at [652, 185] on button "Okay" at bounding box center [648, 192] width 91 height 33
click at [652, 185] on body "Are you sure you want to update this order? Okay Cancel Okay Are you sure you w…" at bounding box center [700, 333] width 1401 height 666
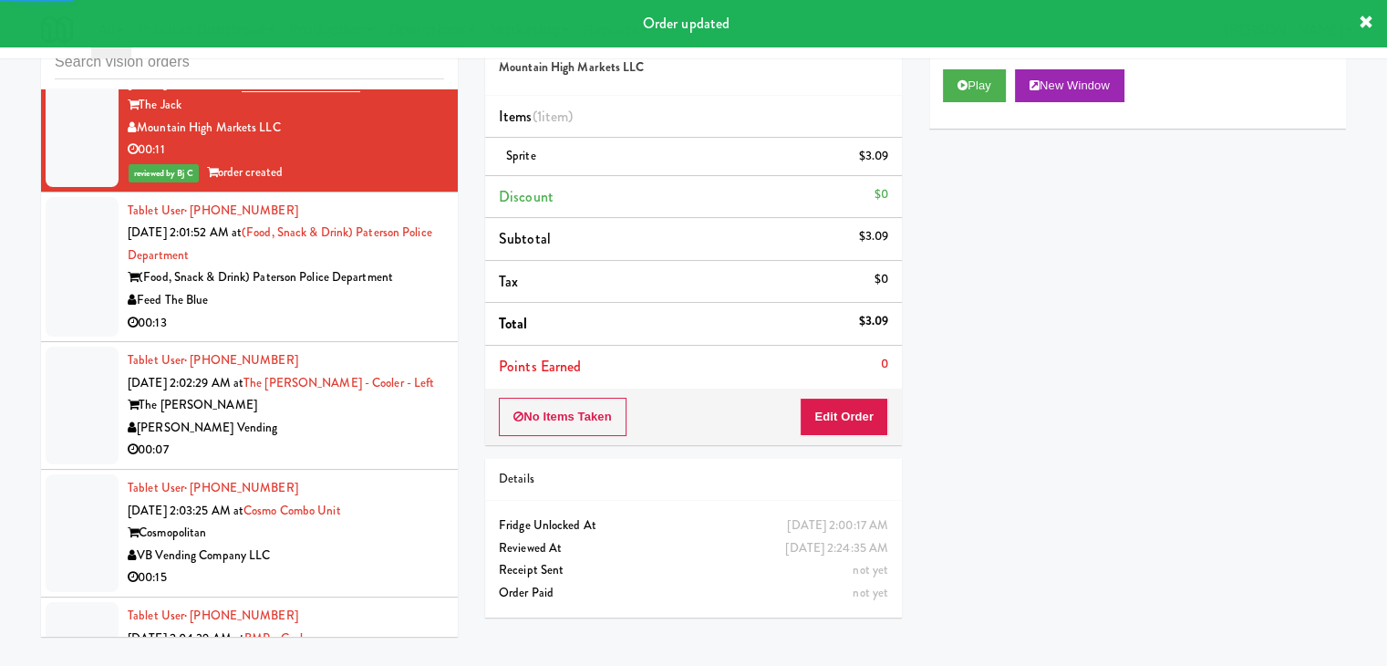
scroll to position [8326, 0]
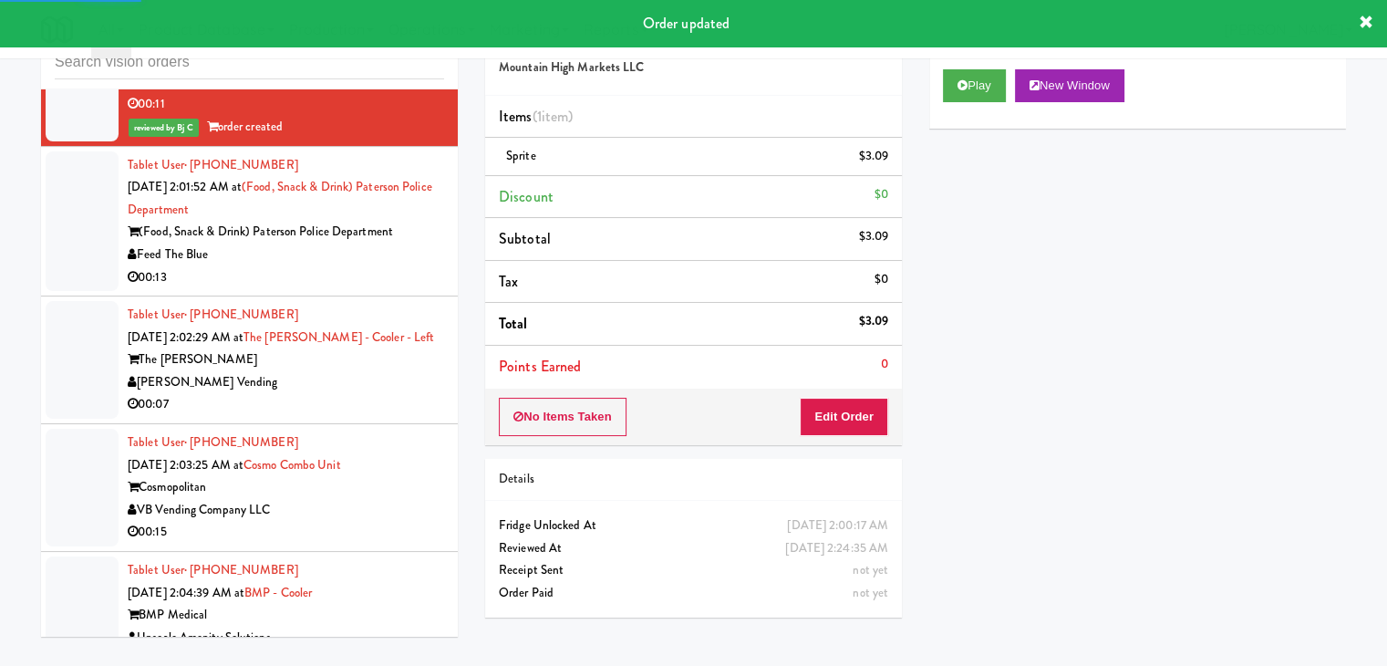
click at [428, 266] on div "00:13" at bounding box center [286, 277] width 317 height 23
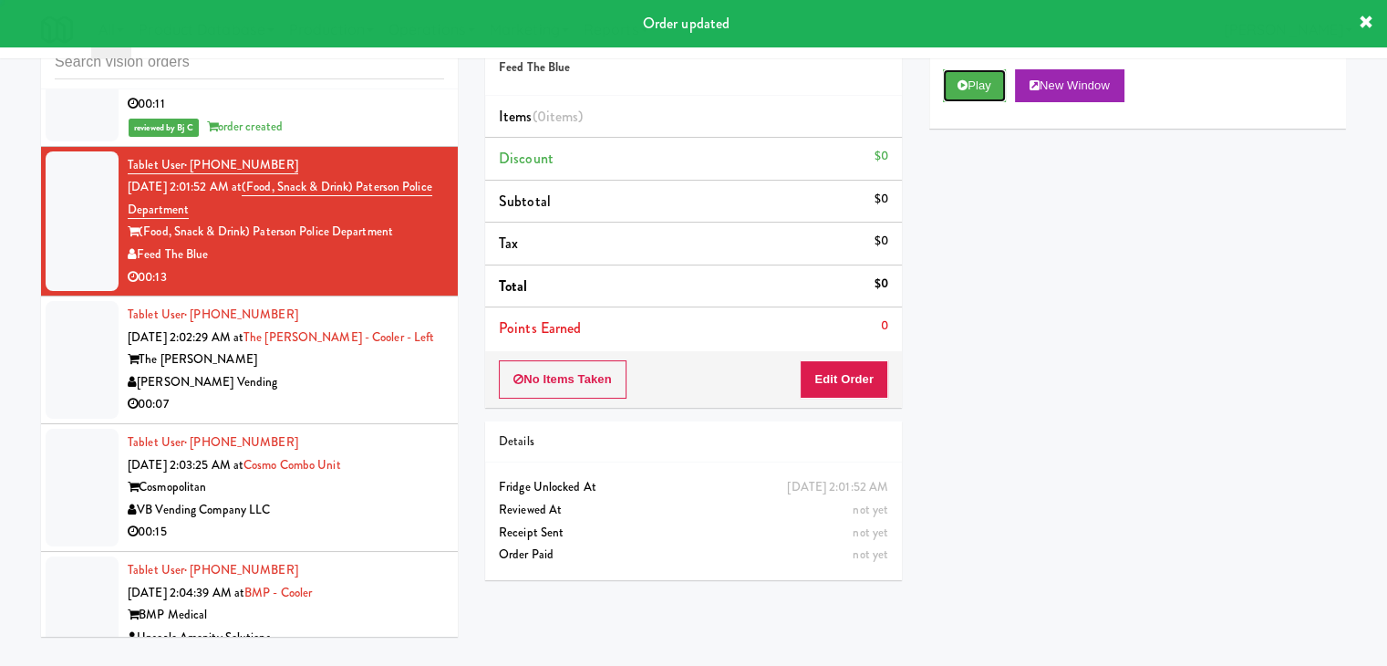
click at [948, 92] on button "Play" at bounding box center [974, 85] width 63 height 33
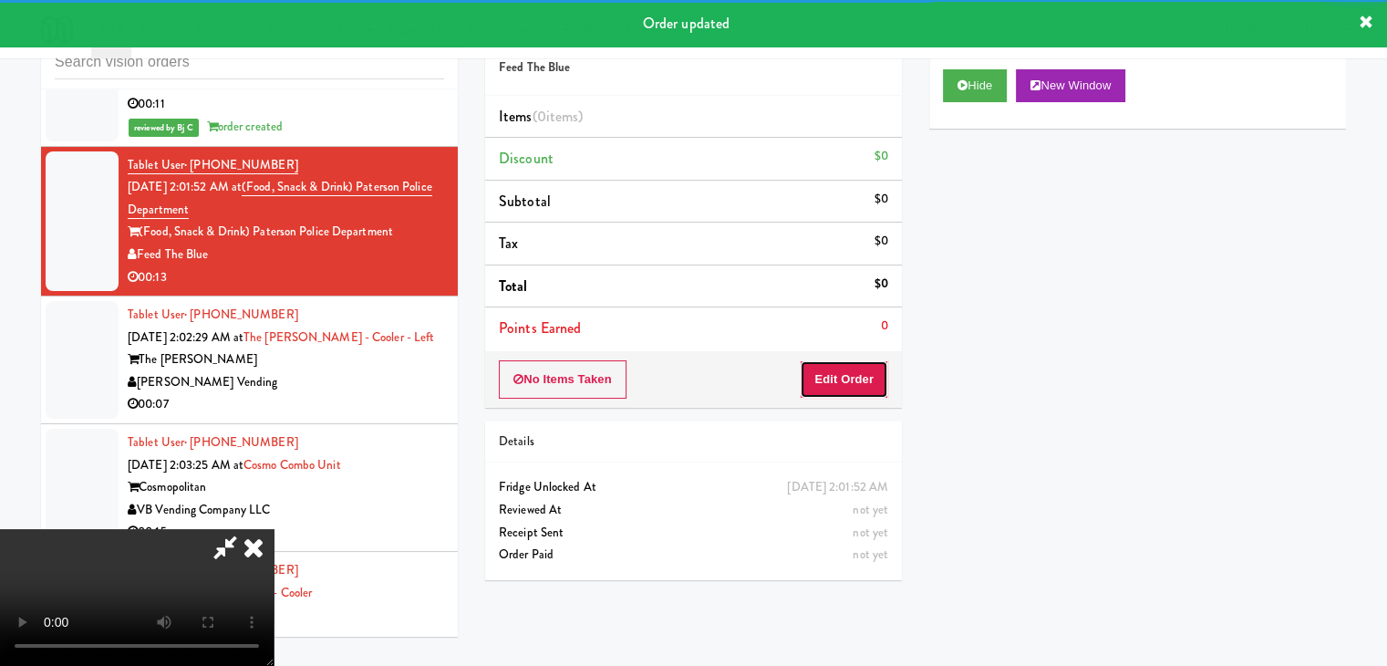
click at [843, 377] on button "Edit Order" at bounding box center [844, 379] width 88 height 38
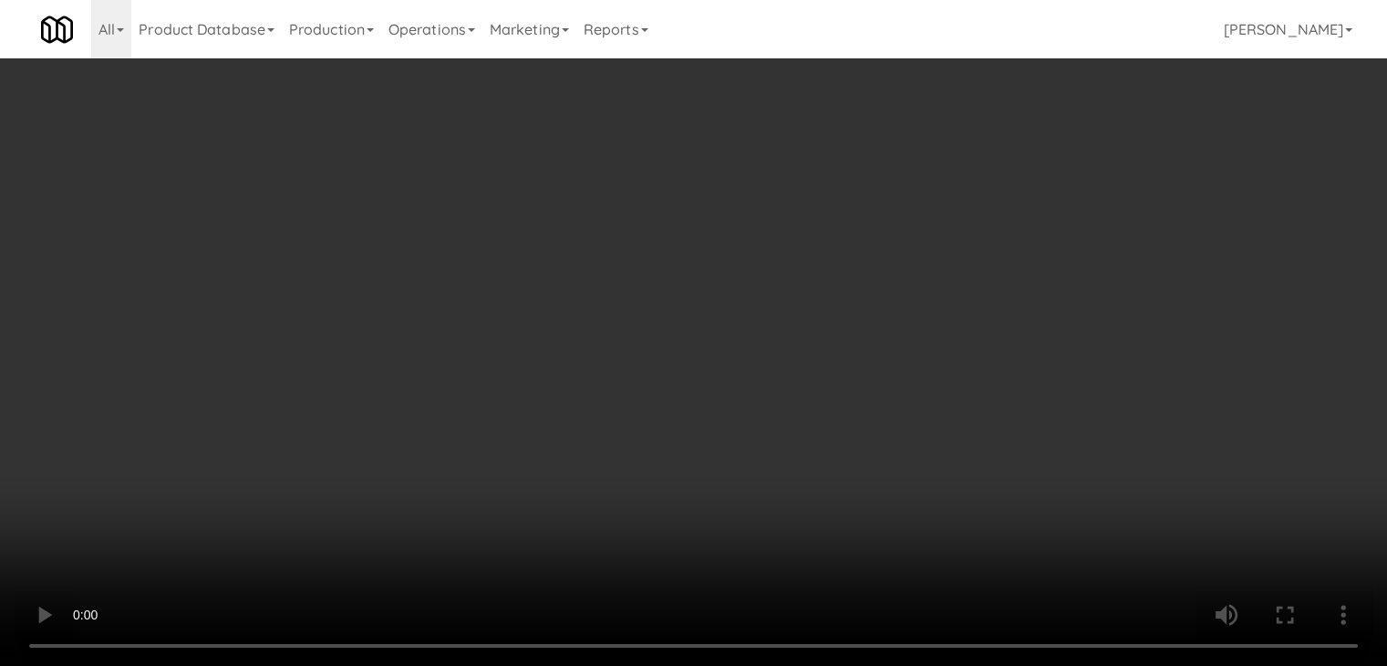
scroll to position [8304, 0]
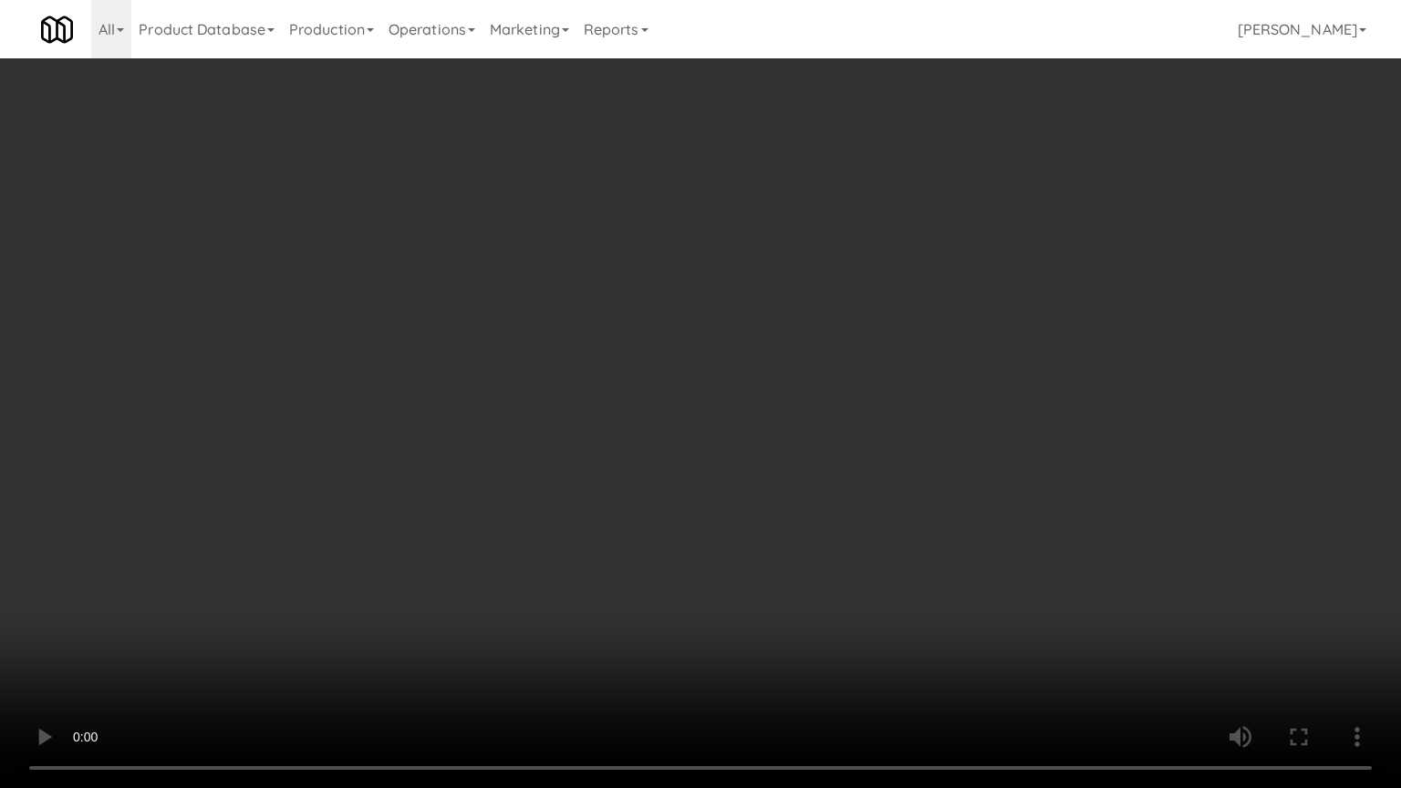
click at [854, 384] on video at bounding box center [700, 394] width 1401 height 788
drag, startPoint x: 836, startPoint y: 392, endPoint x: 825, endPoint y: 396, distance: 11.5
click at [825, 396] on video at bounding box center [700, 394] width 1401 height 788
click at [919, 373] on video at bounding box center [700, 394] width 1401 height 788
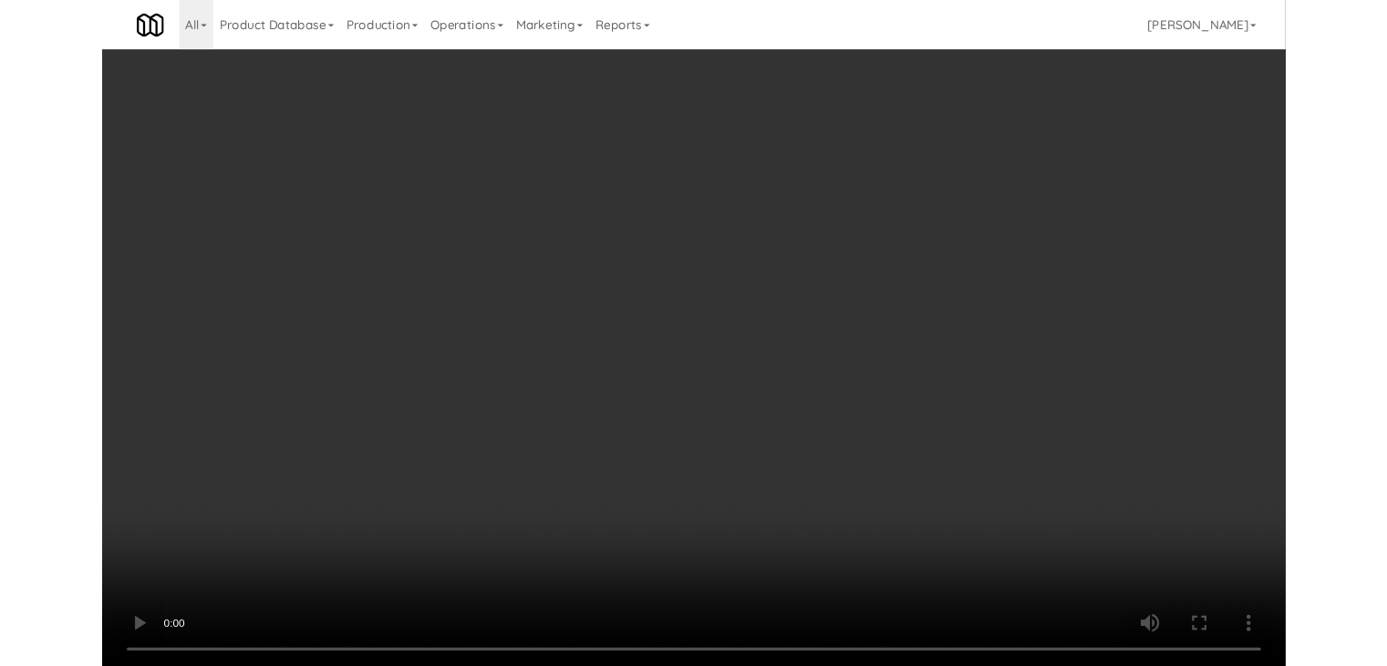
scroll to position [8326, 0]
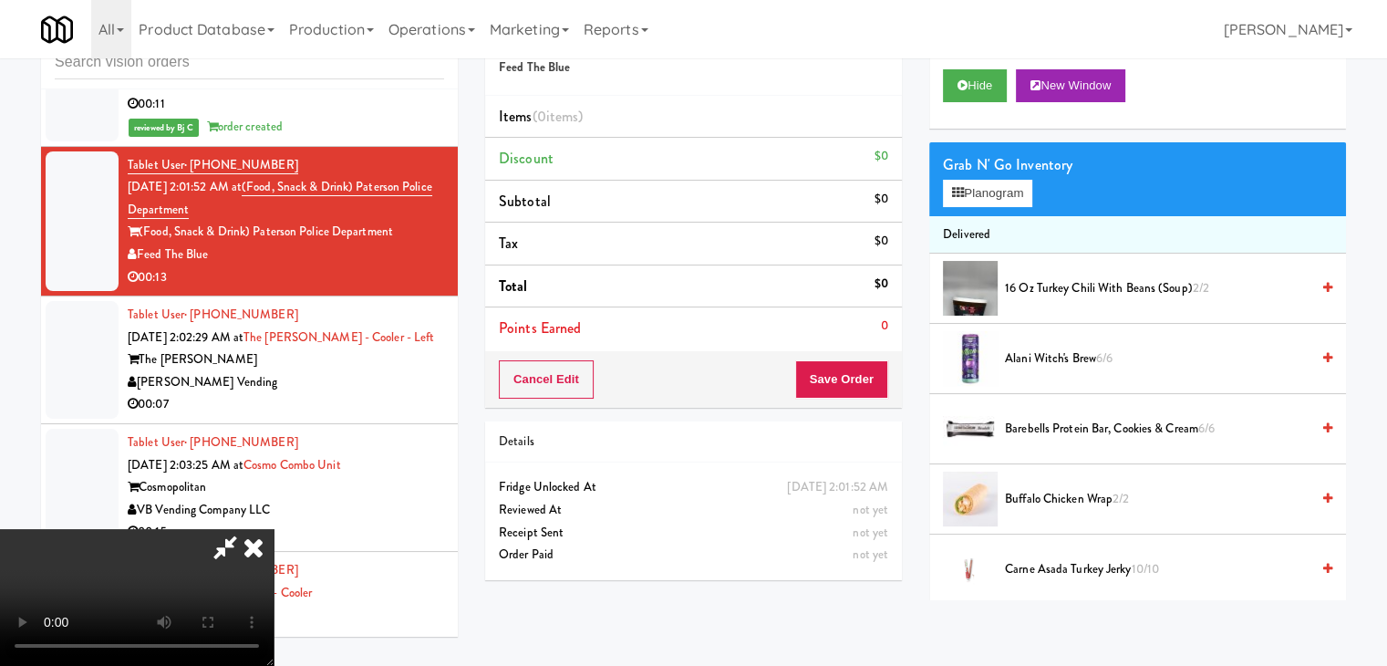
click at [274, 529] on video at bounding box center [137, 597] width 274 height 137
click at [274, 644] on video at bounding box center [137, 597] width 274 height 137
click at [274, 529] on video at bounding box center [137, 597] width 274 height 137
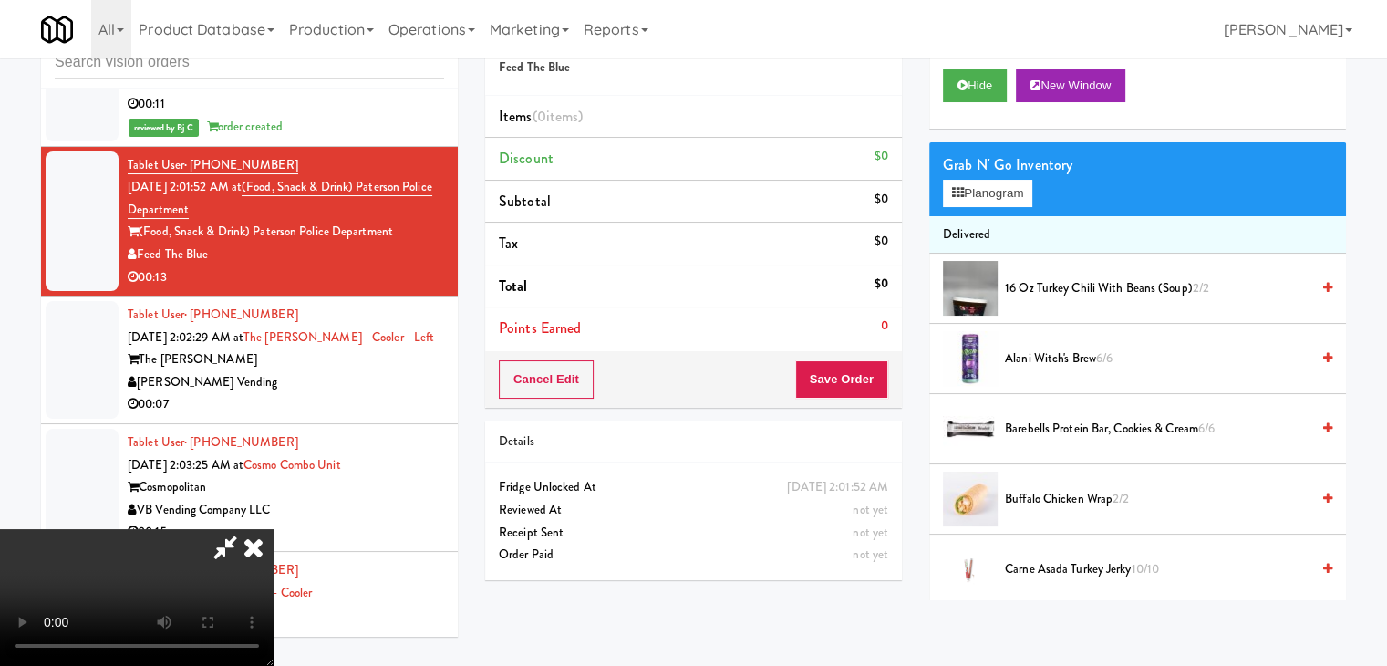
click at [274, 529] on video at bounding box center [137, 597] width 274 height 137
click at [987, 191] on button "Planogram" at bounding box center [987, 193] width 89 height 27
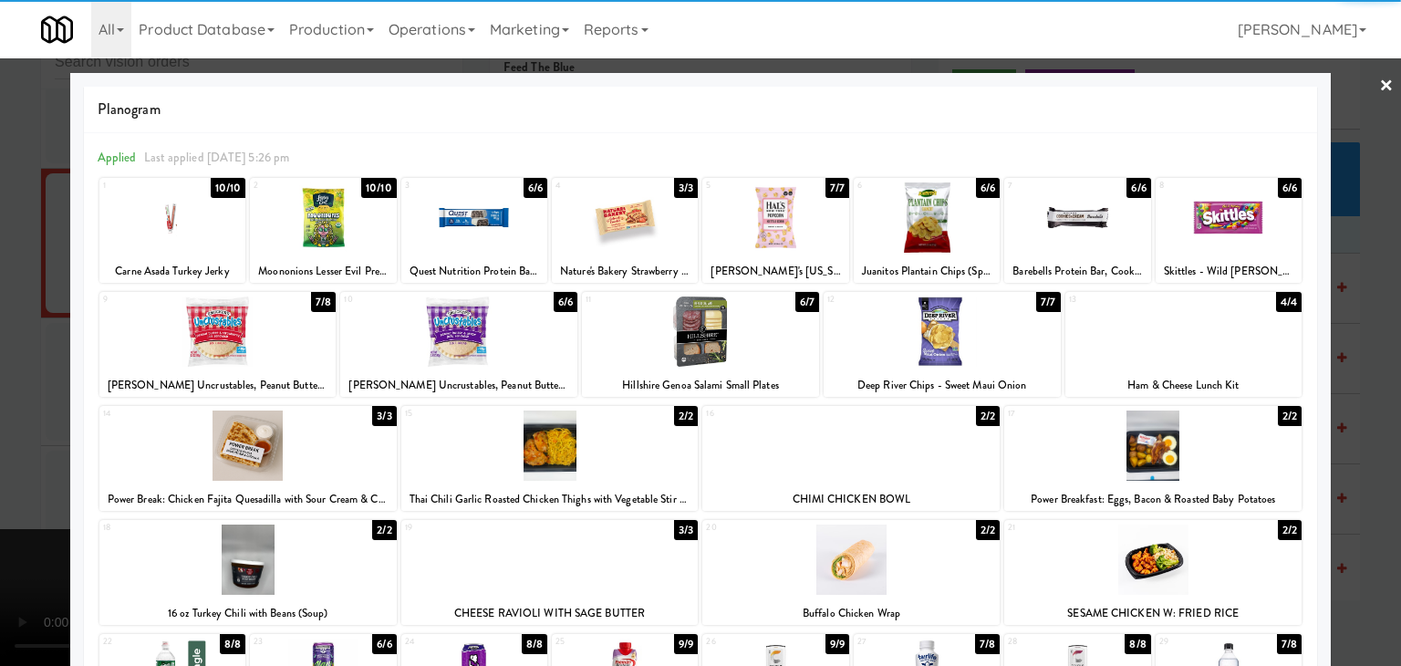
click at [771, 231] on div at bounding box center [775, 217] width 146 height 70
drag, startPoint x: 18, startPoint y: 377, endPoint x: 882, endPoint y: 464, distance: 868.2
click at [52, 368] on div at bounding box center [700, 333] width 1401 height 666
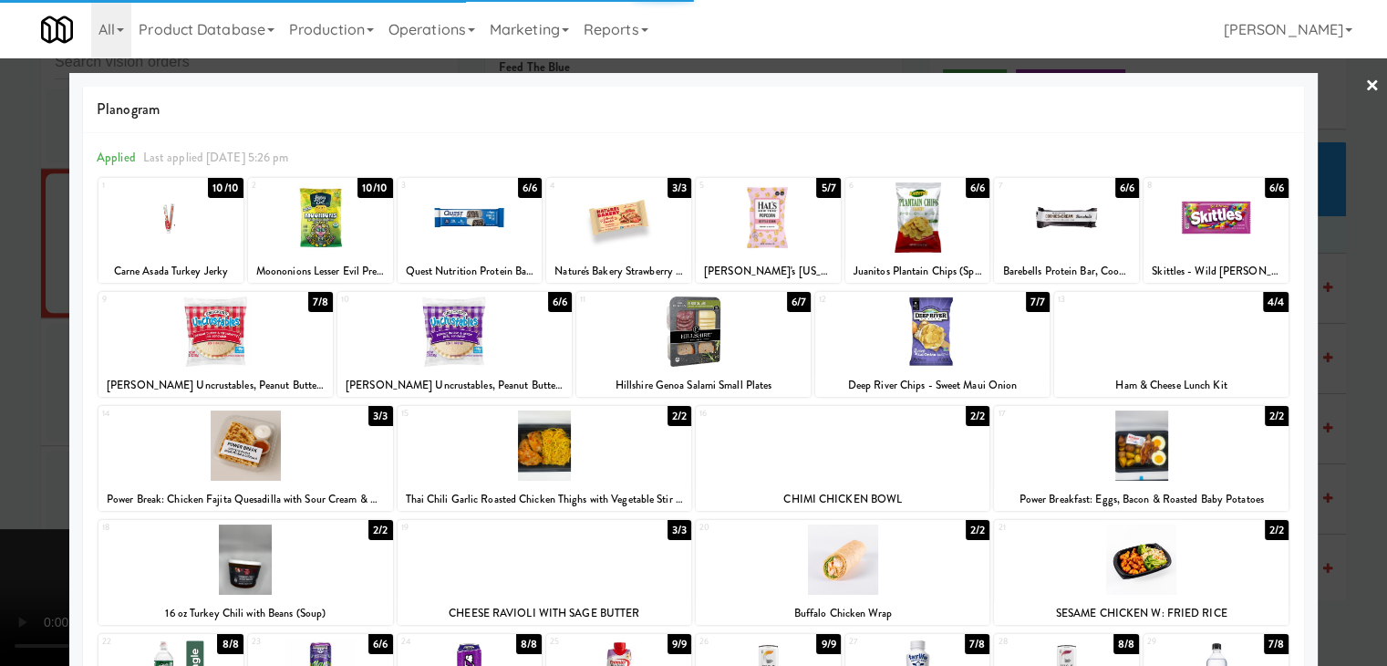
scroll to position [8326, 0]
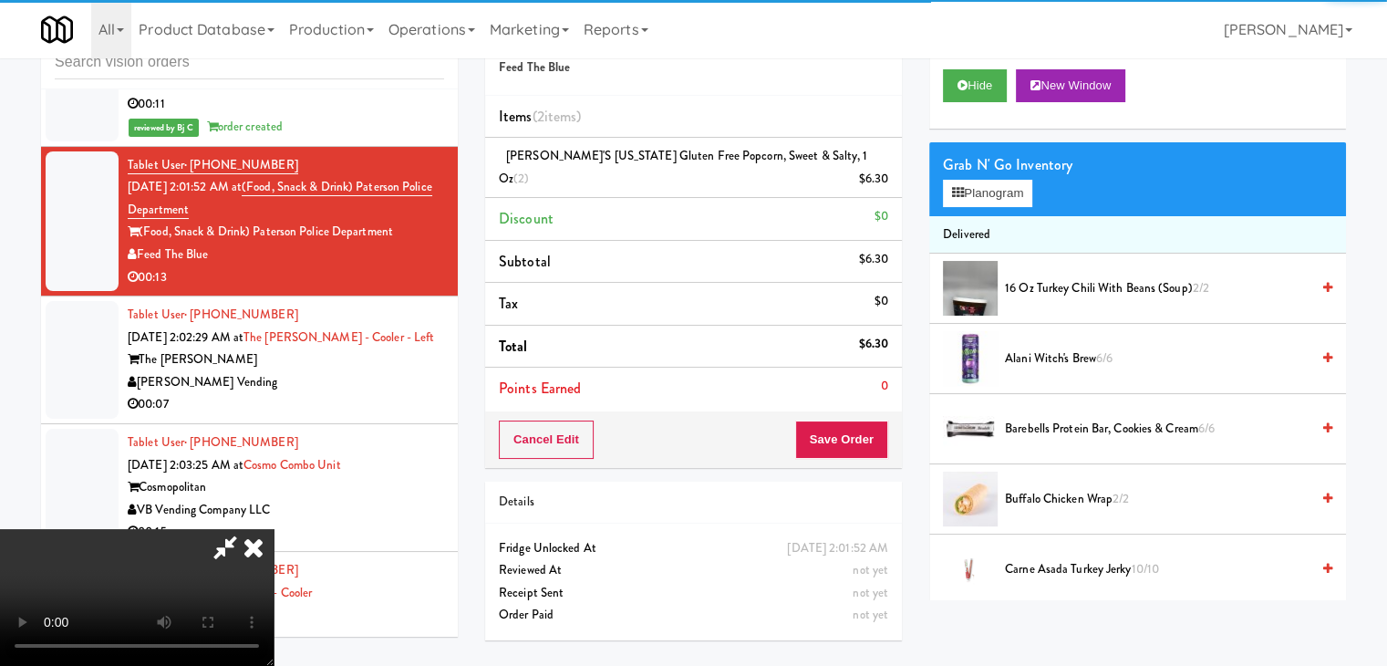
click at [888, 417] on div "Cancel Edit Save Order" at bounding box center [693, 439] width 417 height 57
click at [887, 420] on button "Save Order" at bounding box center [841, 439] width 93 height 38
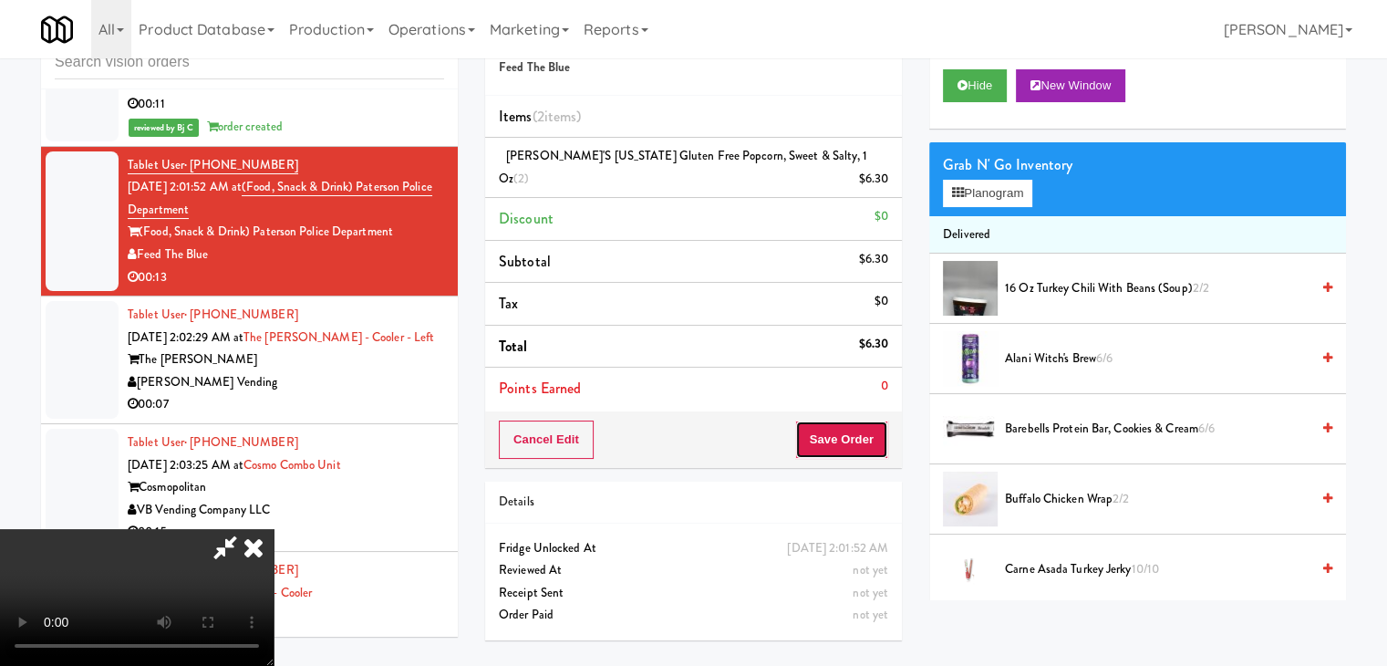
click at [870, 420] on button "Save Order" at bounding box center [841, 439] width 93 height 38
click at [865, 420] on button "Save Order" at bounding box center [841, 439] width 93 height 38
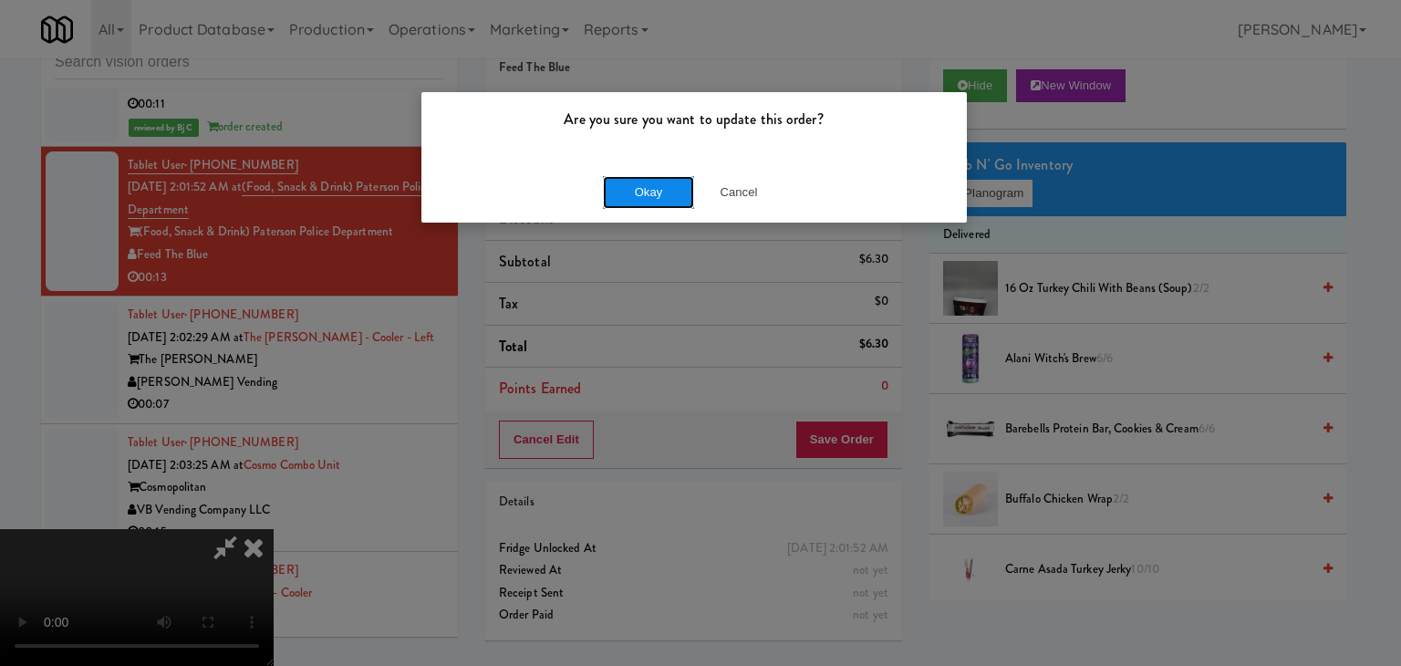
click at [657, 194] on button "Okay" at bounding box center [648, 192] width 91 height 33
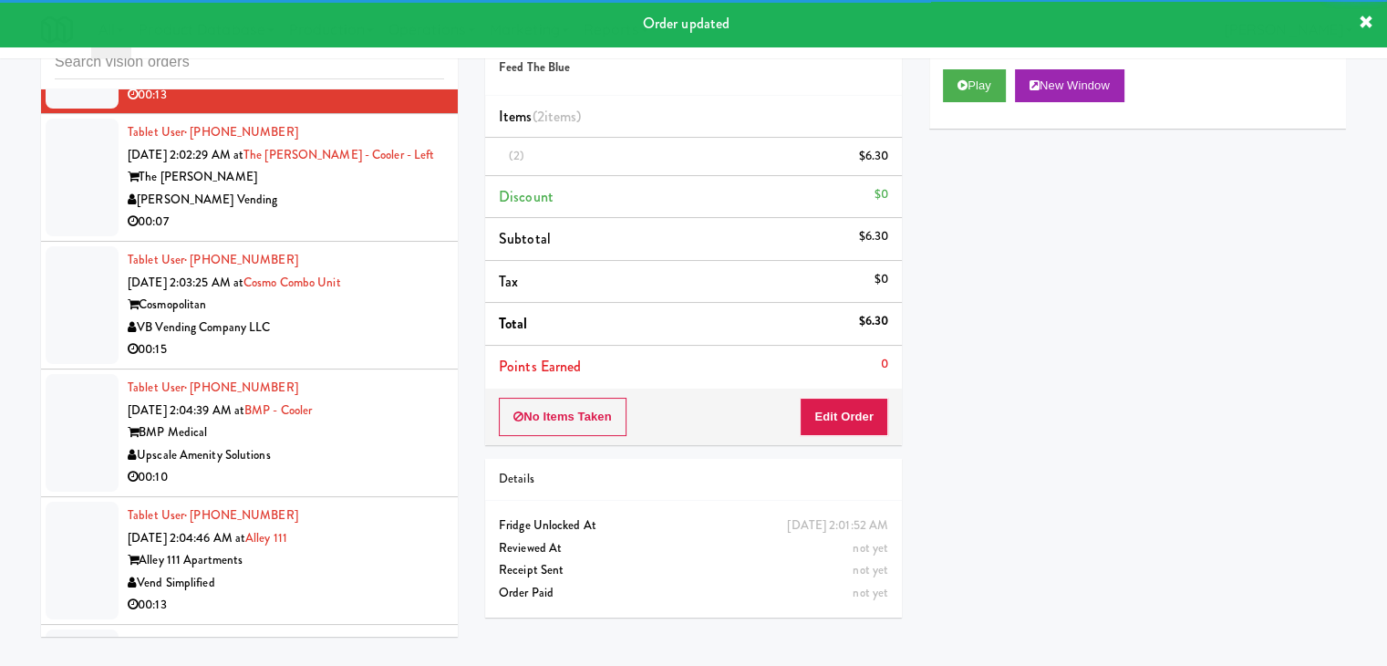
scroll to position [8531, 0]
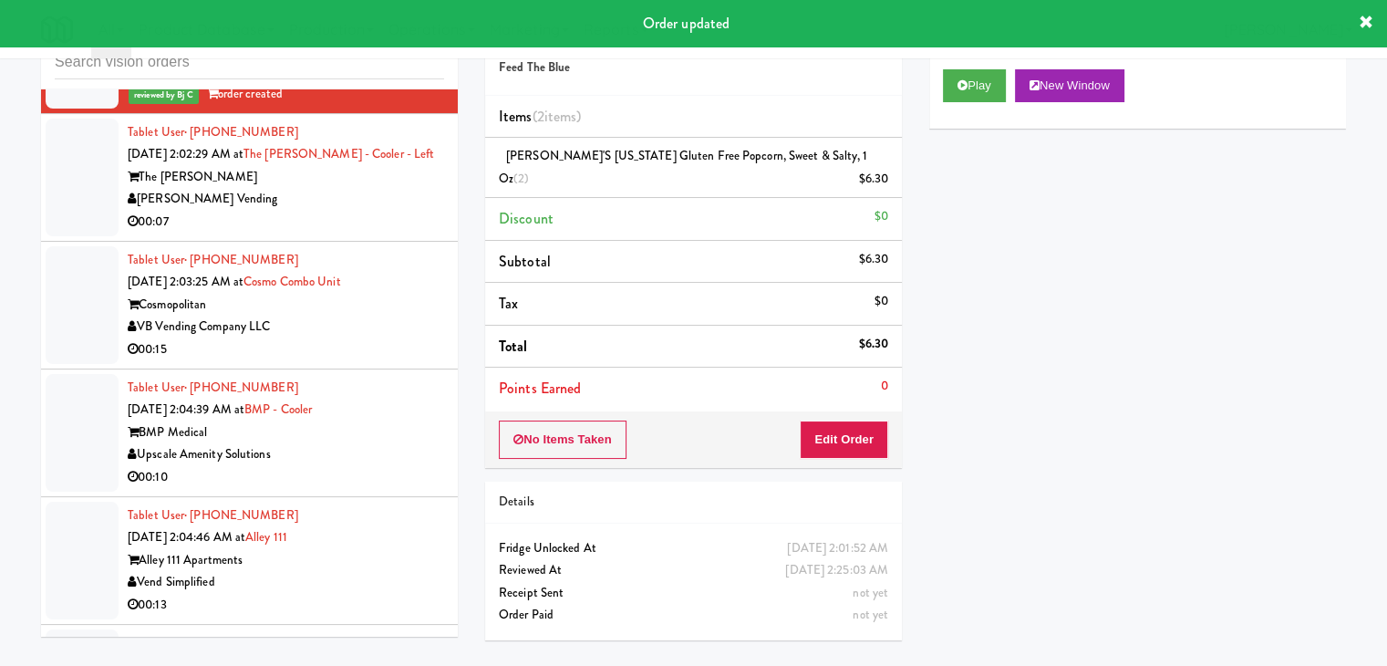
drag, startPoint x: 363, startPoint y: 163, endPoint x: 522, endPoint y: 183, distance: 160.0
click at [365, 211] on div "00:07" at bounding box center [286, 222] width 317 height 23
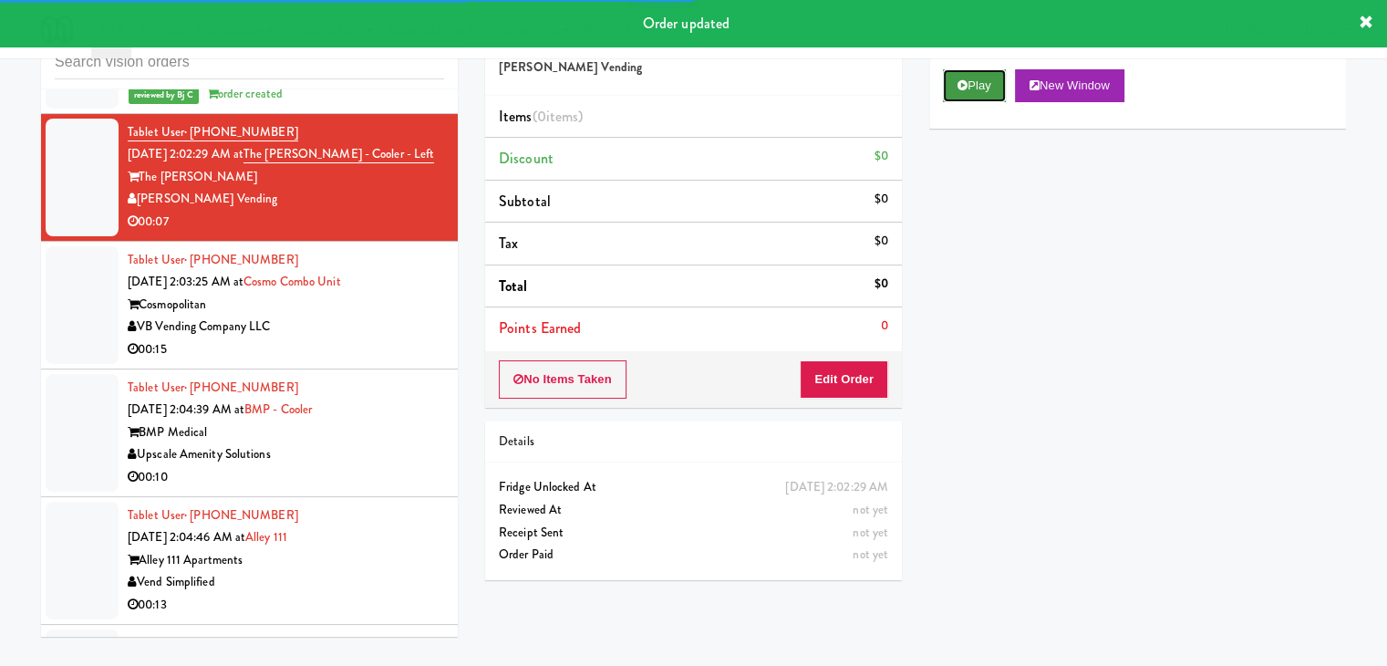
click at [991, 88] on button "Play" at bounding box center [974, 85] width 63 height 33
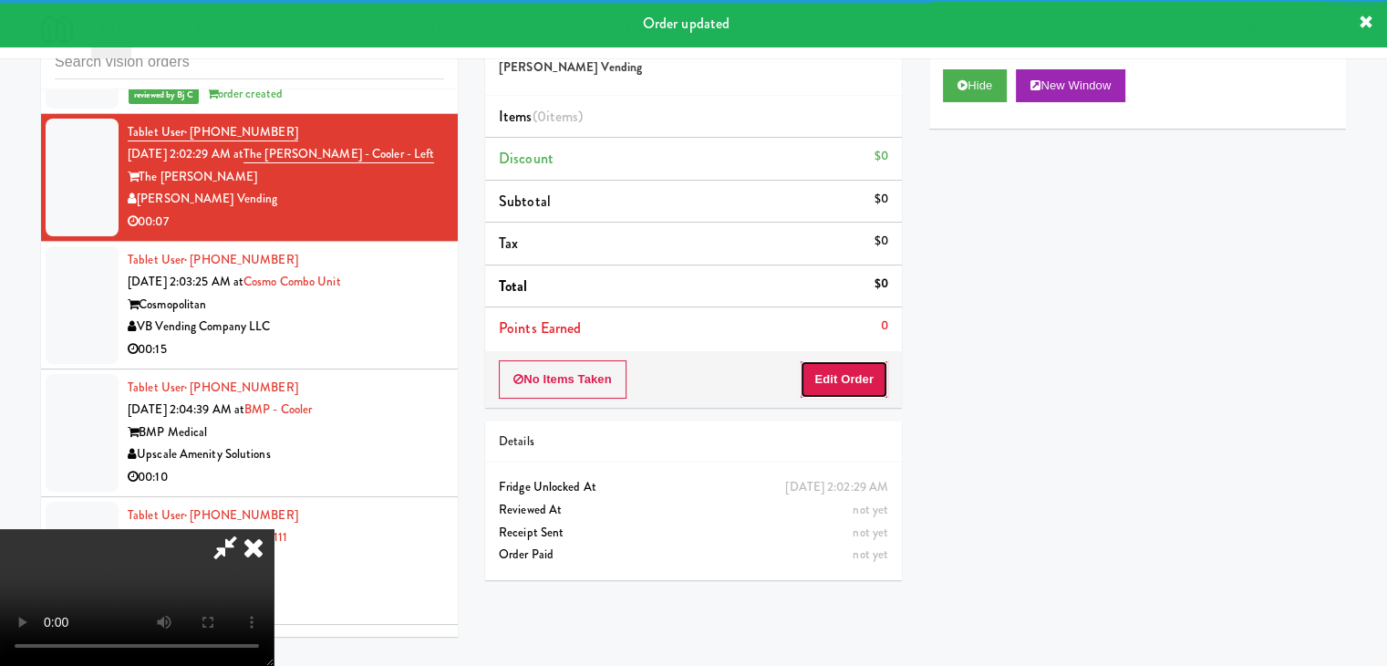
click at [865, 369] on button "Edit Order" at bounding box center [844, 379] width 88 height 38
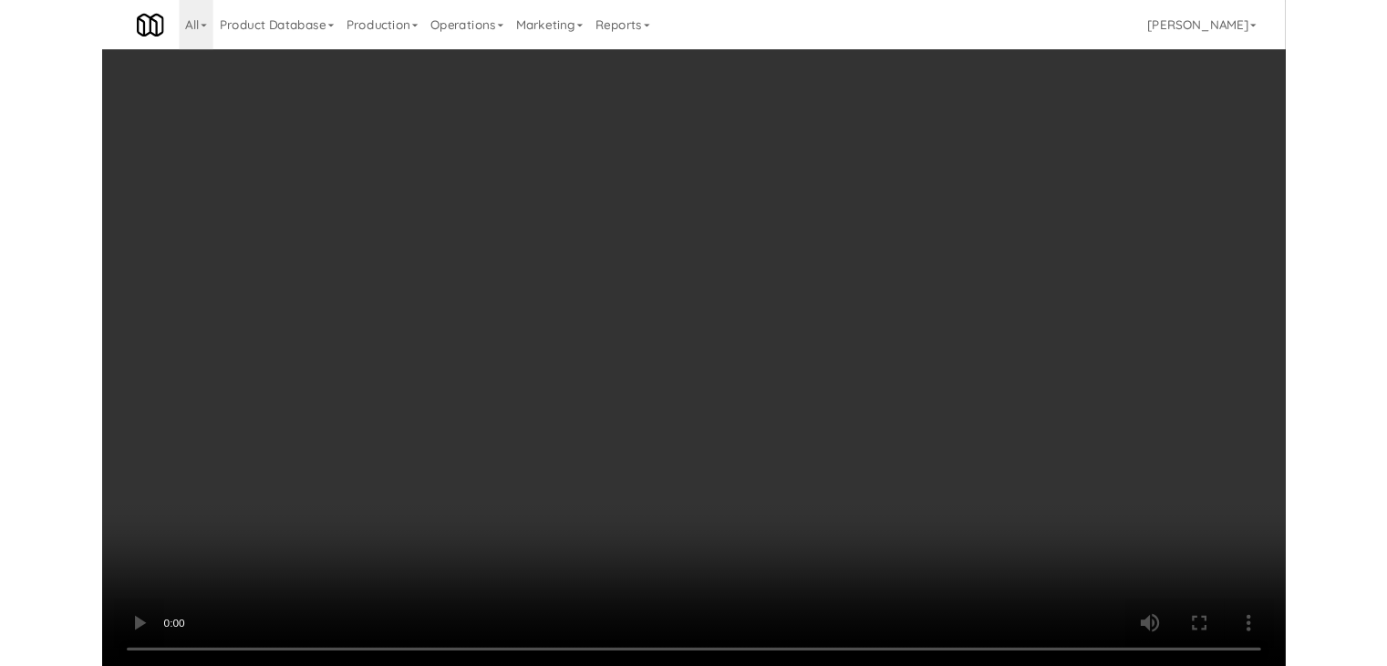
scroll to position [8508, 0]
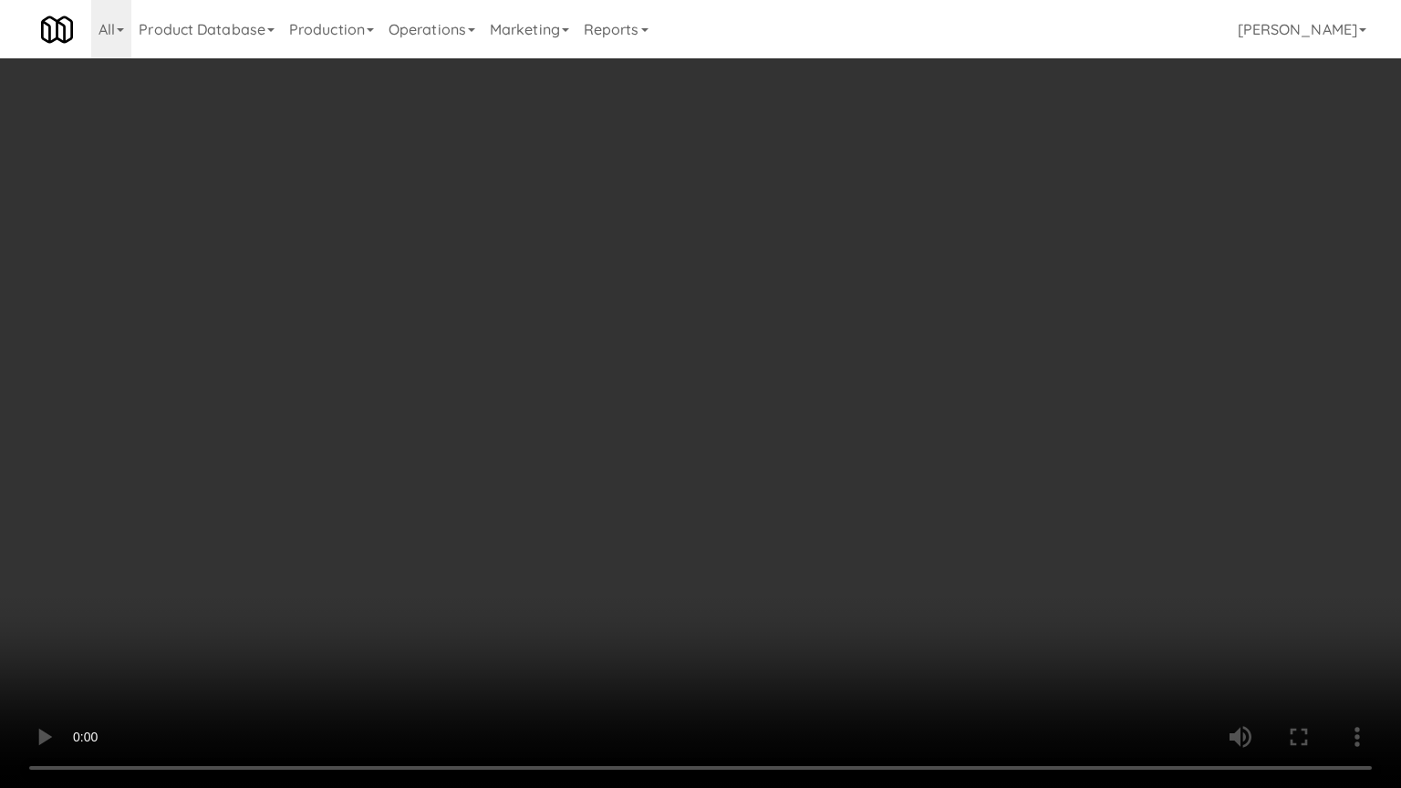
click at [773, 497] on video at bounding box center [700, 394] width 1401 height 788
click at [744, 499] on video at bounding box center [700, 394] width 1401 height 788
click at [748, 500] on video at bounding box center [700, 394] width 1401 height 788
click at [750, 500] on video at bounding box center [700, 394] width 1401 height 788
click at [773, 500] on video at bounding box center [700, 394] width 1401 height 788
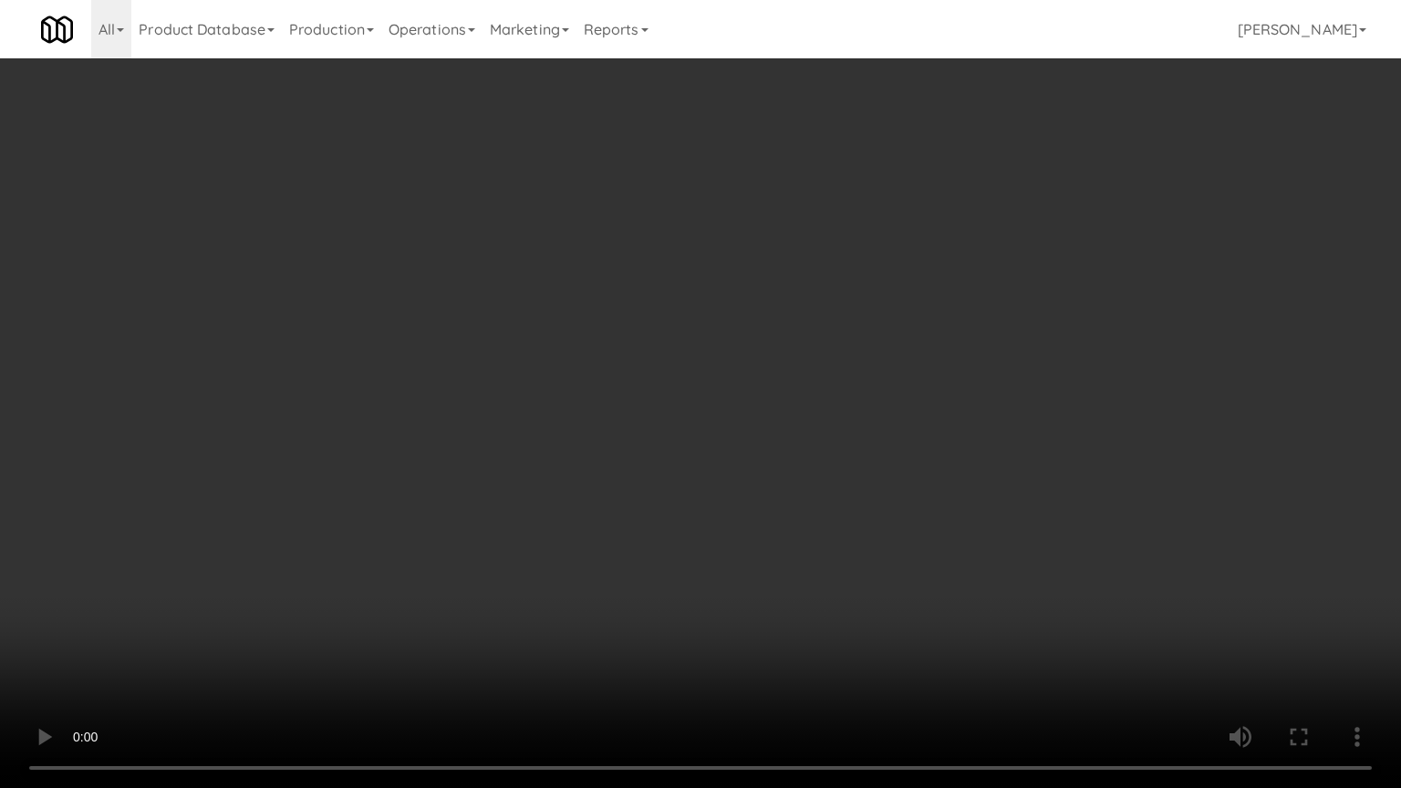
click at [773, 494] on video at bounding box center [700, 394] width 1401 height 788
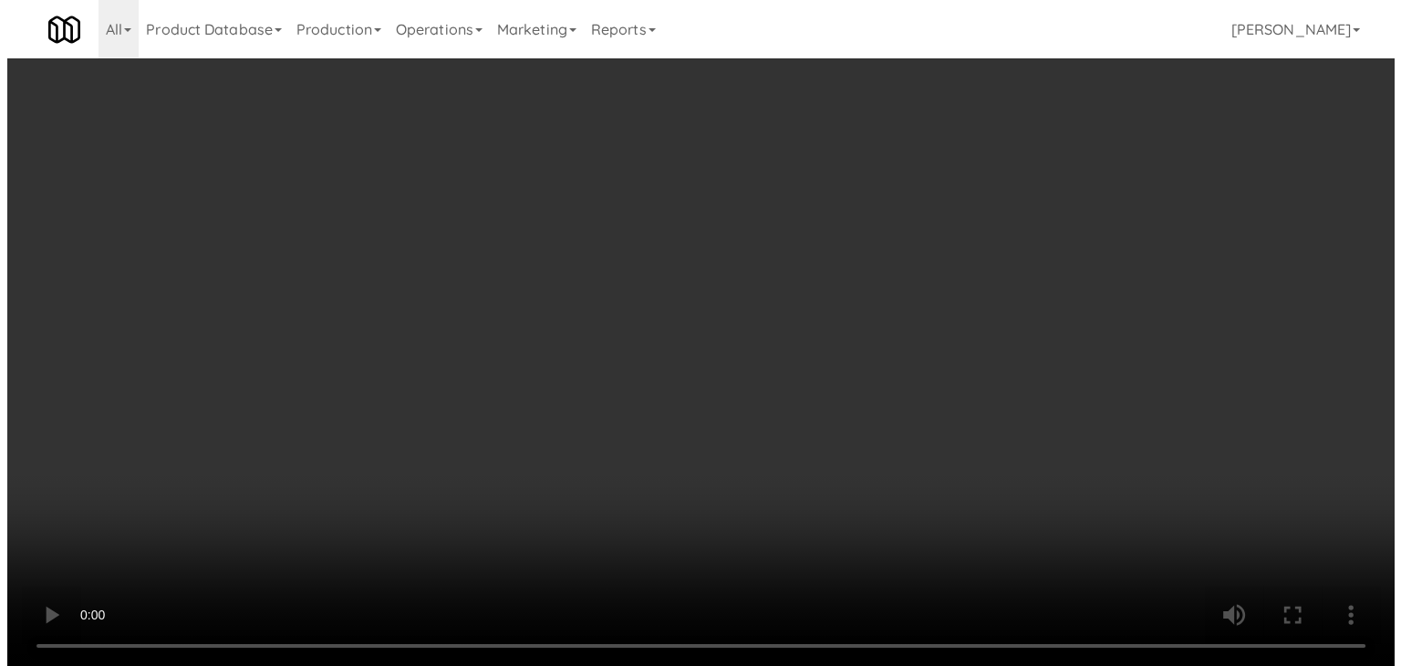
scroll to position [8531, 0]
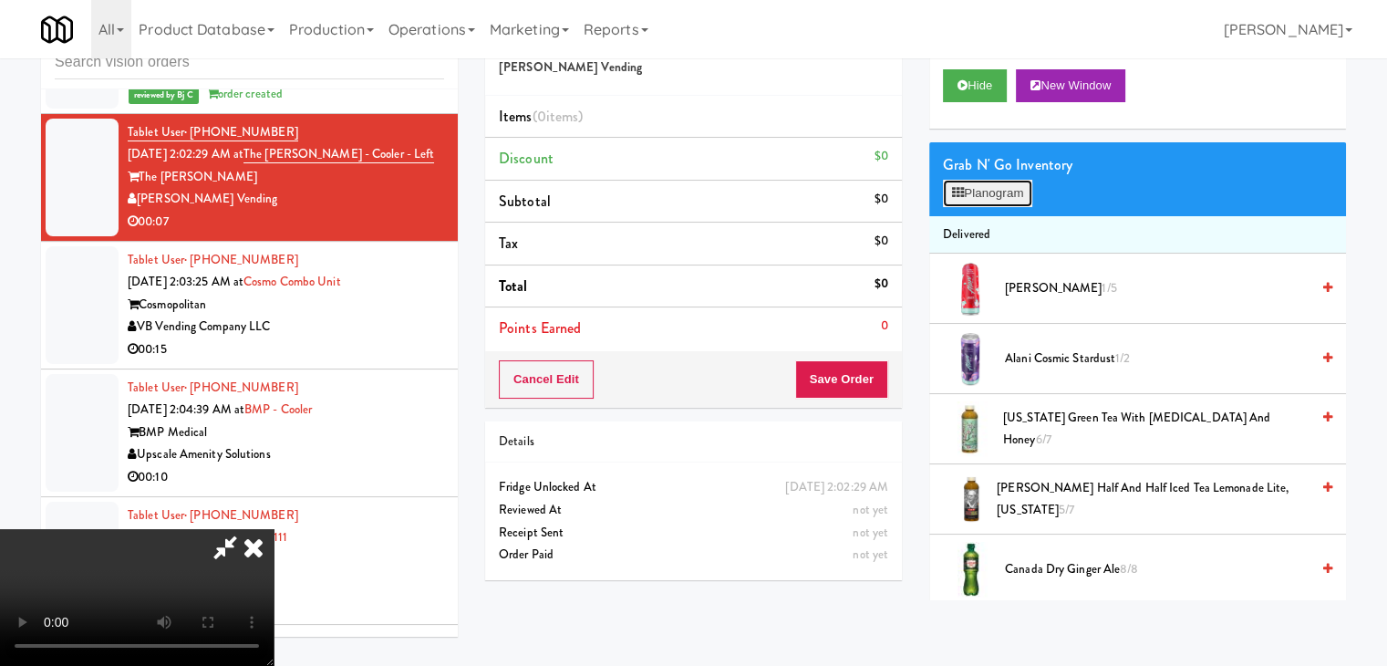
click at [992, 193] on button "Planogram" at bounding box center [987, 193] width 89 height 27
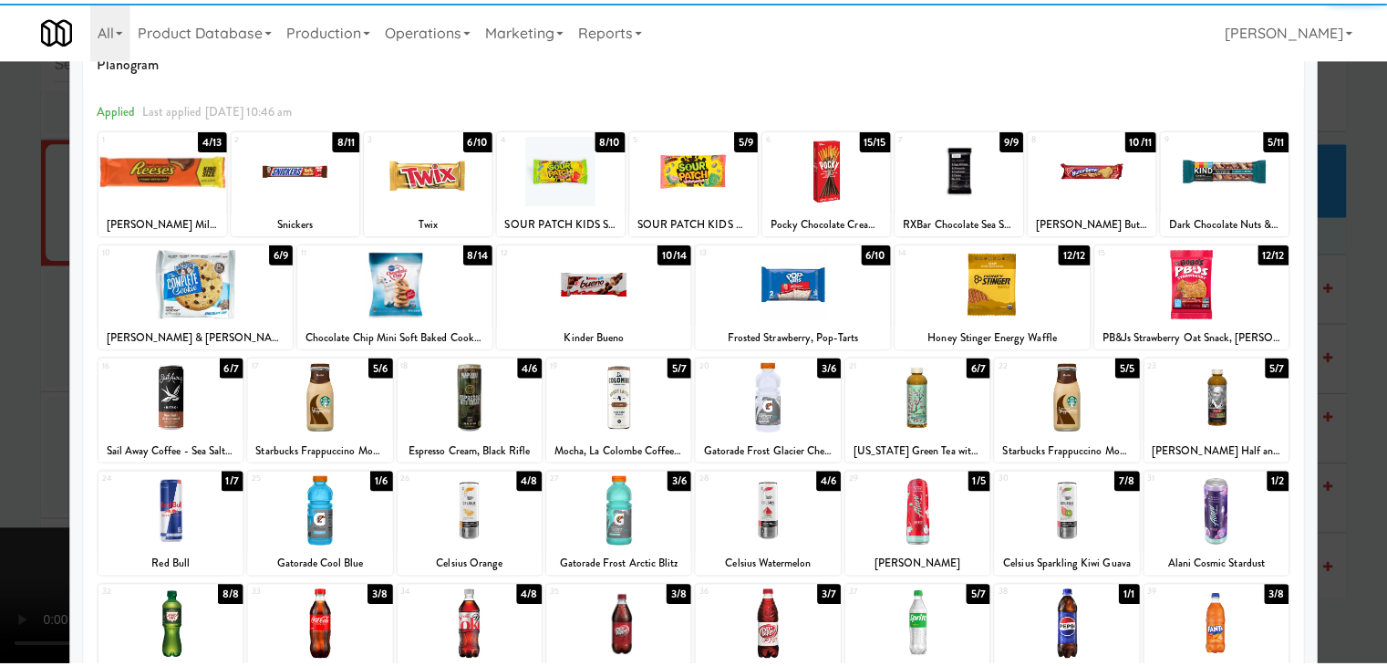
scroll to position [91, 0]
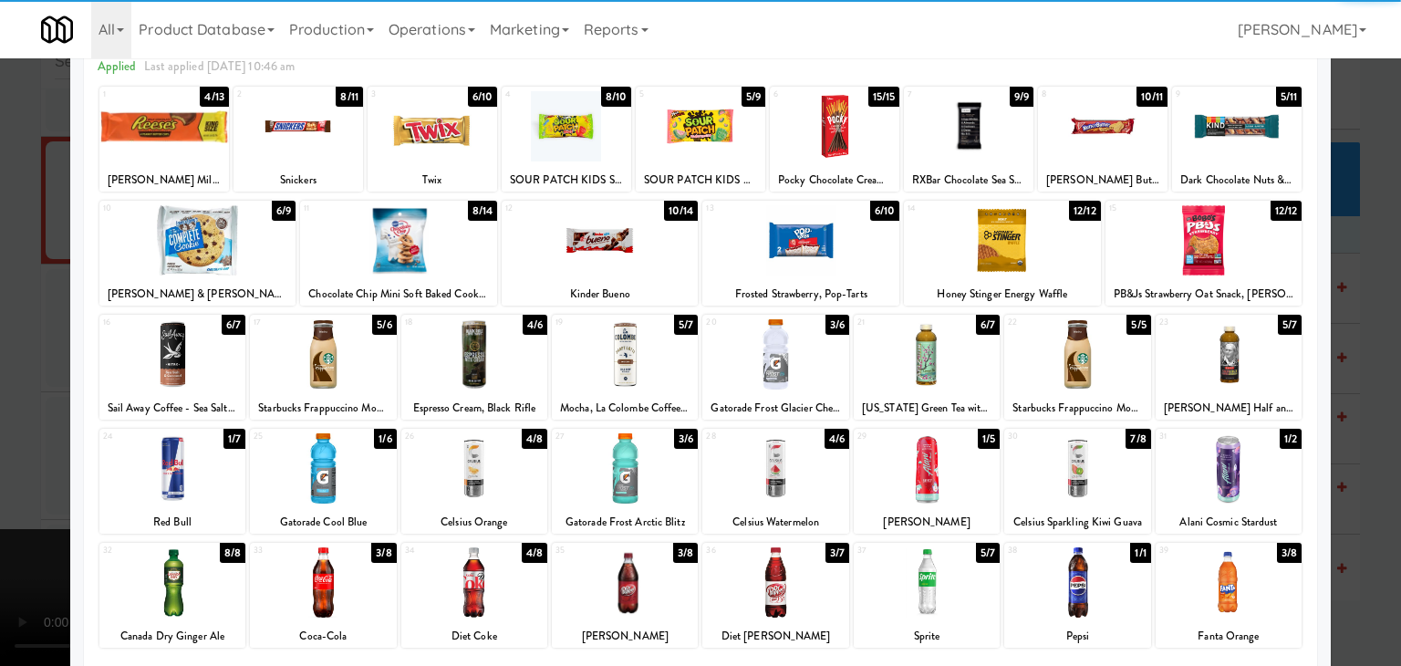
click at [750, 454] on div at bounding box center [775, 468] width 146 height 70
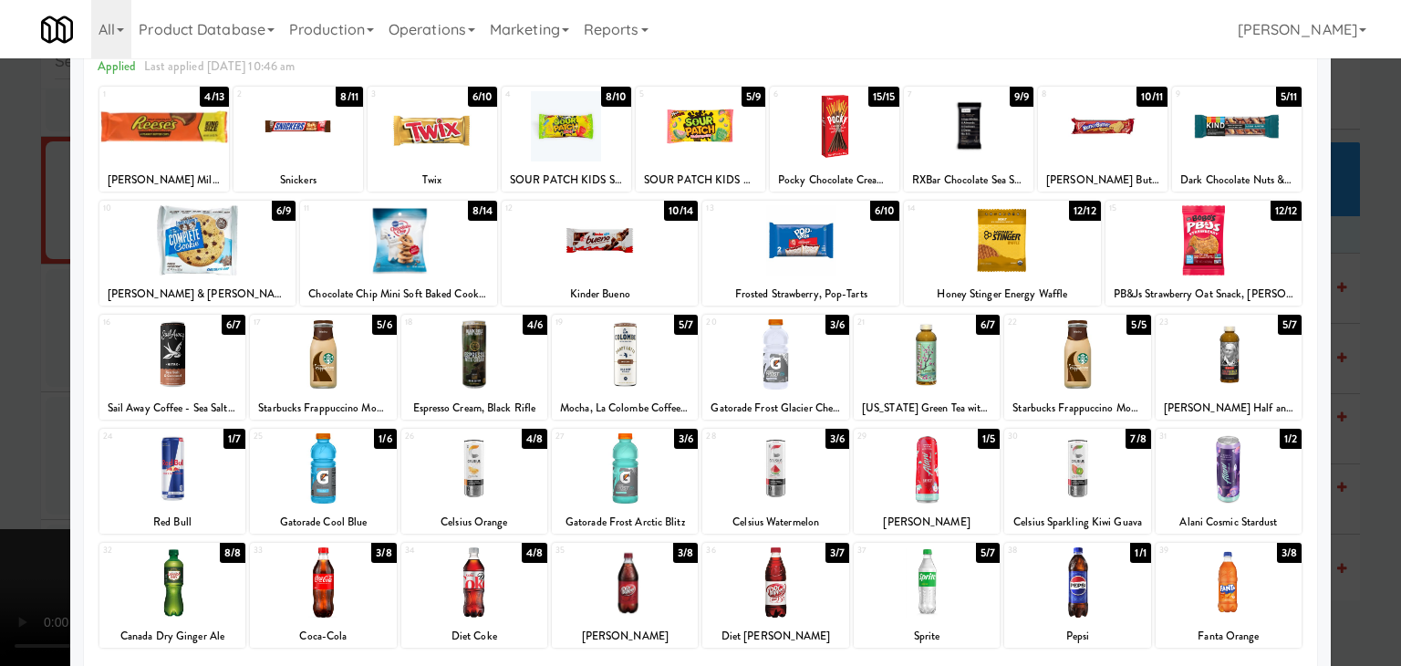
drag, startPoint x: 0, startPoint y: 452, endPoint x: 204, endPoint y: 439, distance: 204.7
click at [25, 448] on div at bounding box center [700, 333] width 1401 height 666
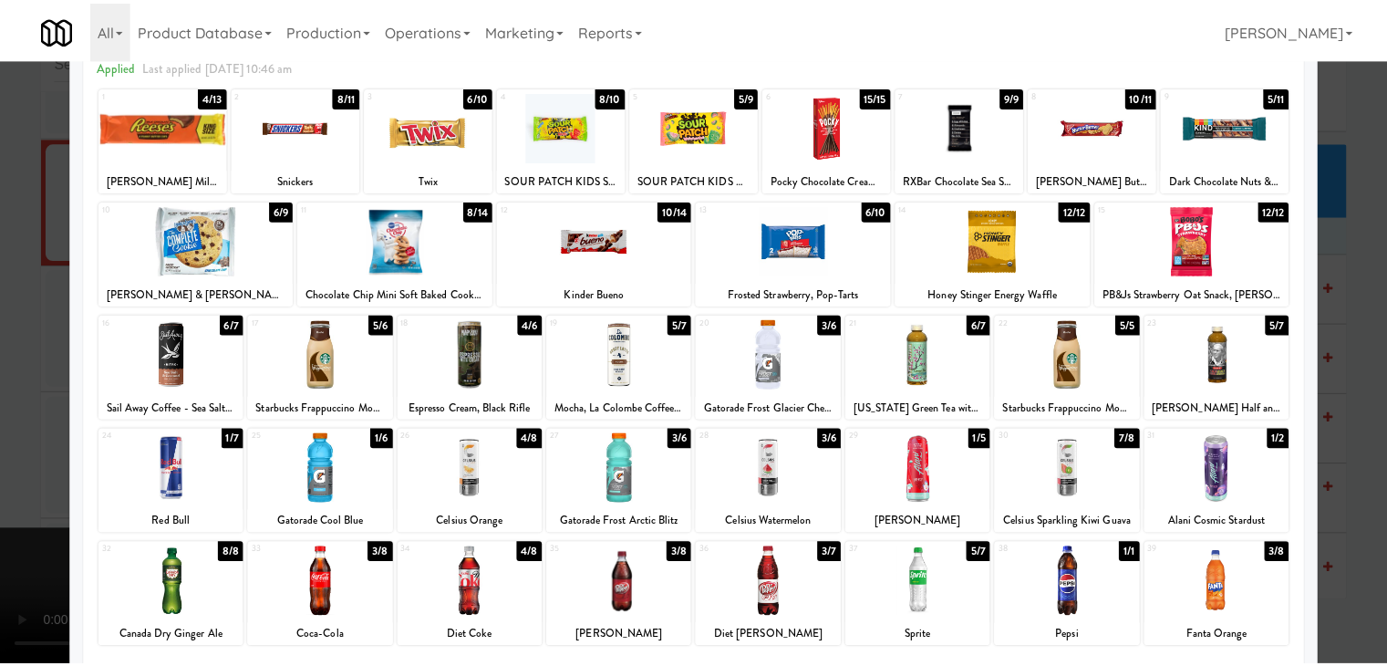
scroll to position [8531, 0]
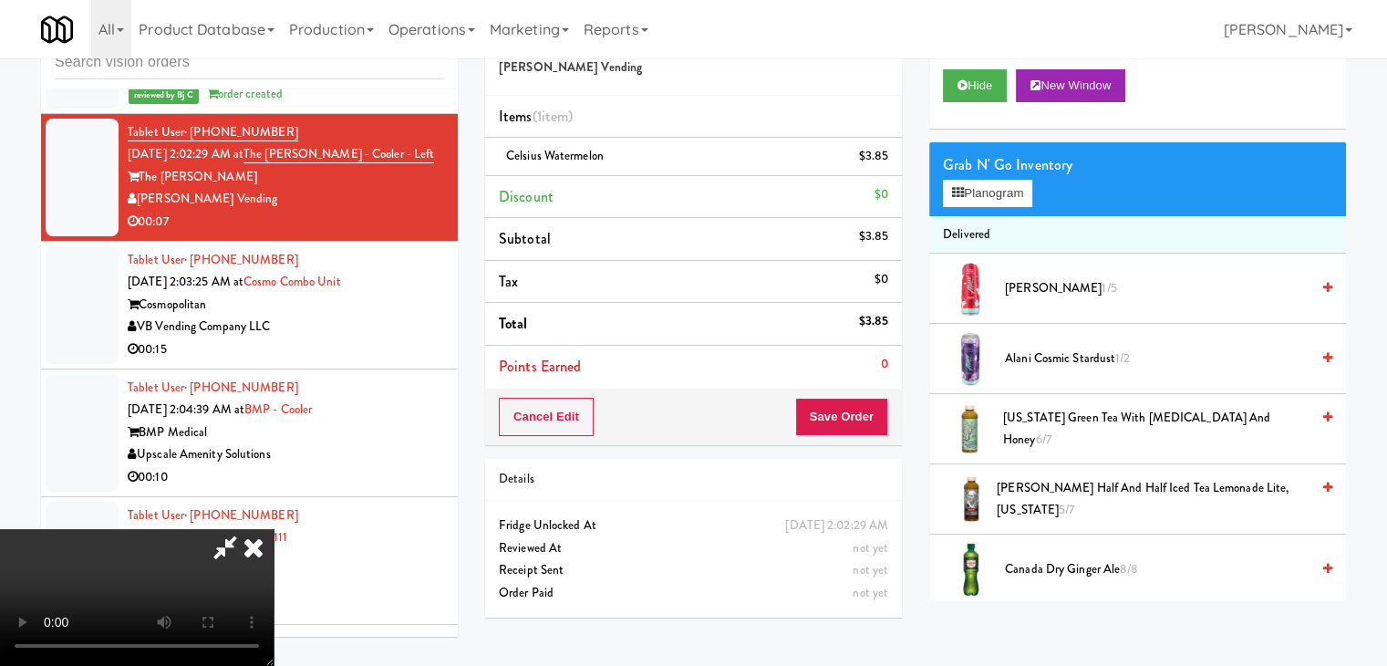
click at [274, 529] on video at bounding box center [137, 597] width 274 height 137
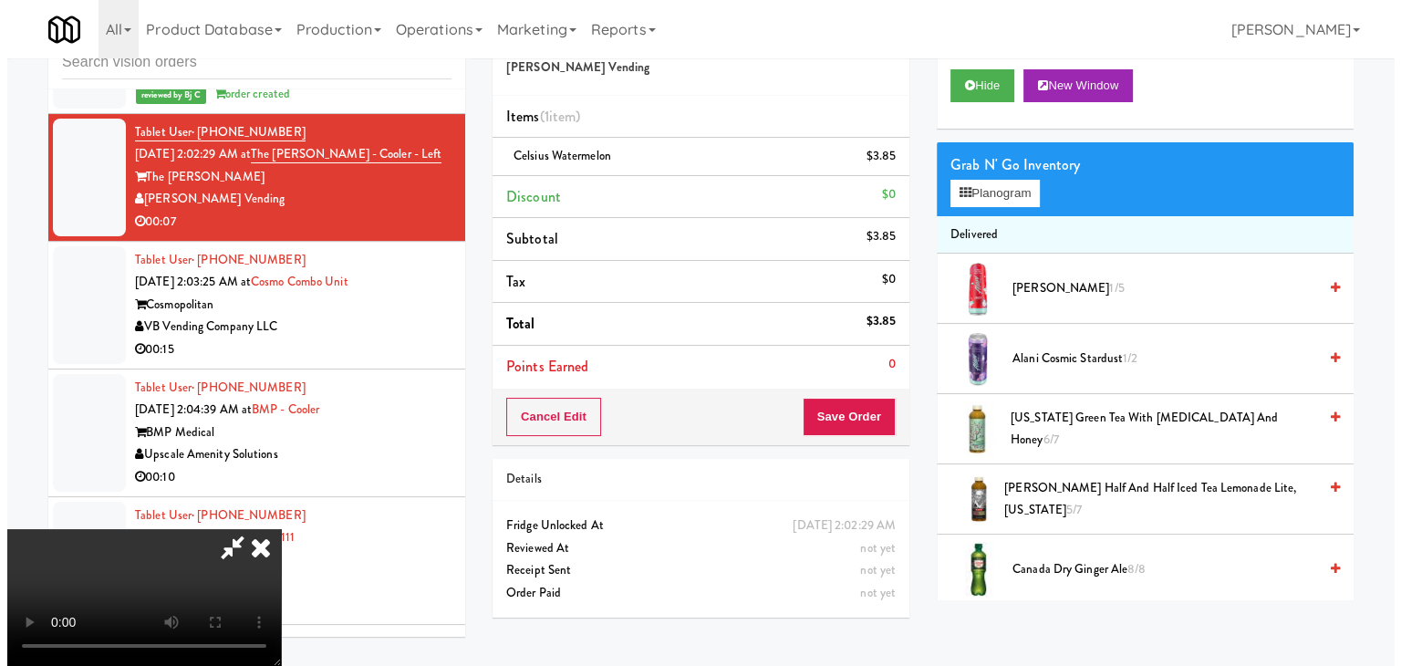
scroll to position [0, 0]
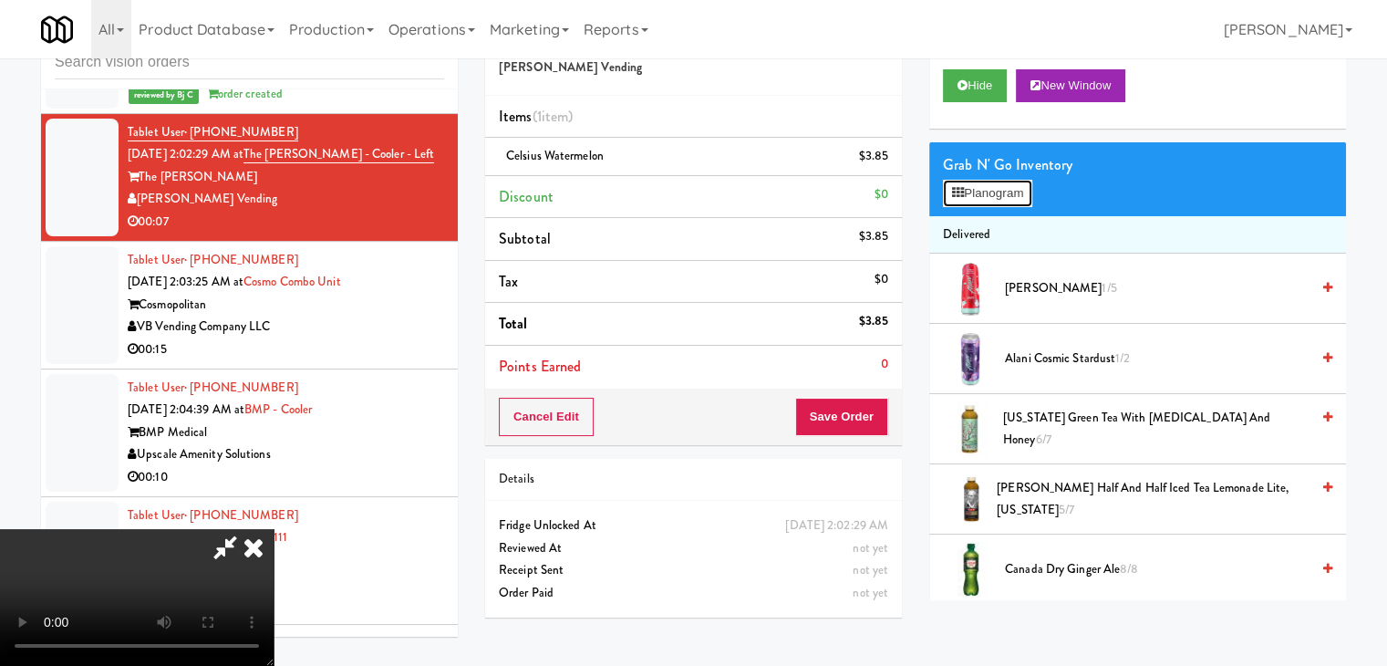
click at [981, 190] on button "Planogram" at bounding box center [987, 193] width 89 height 27
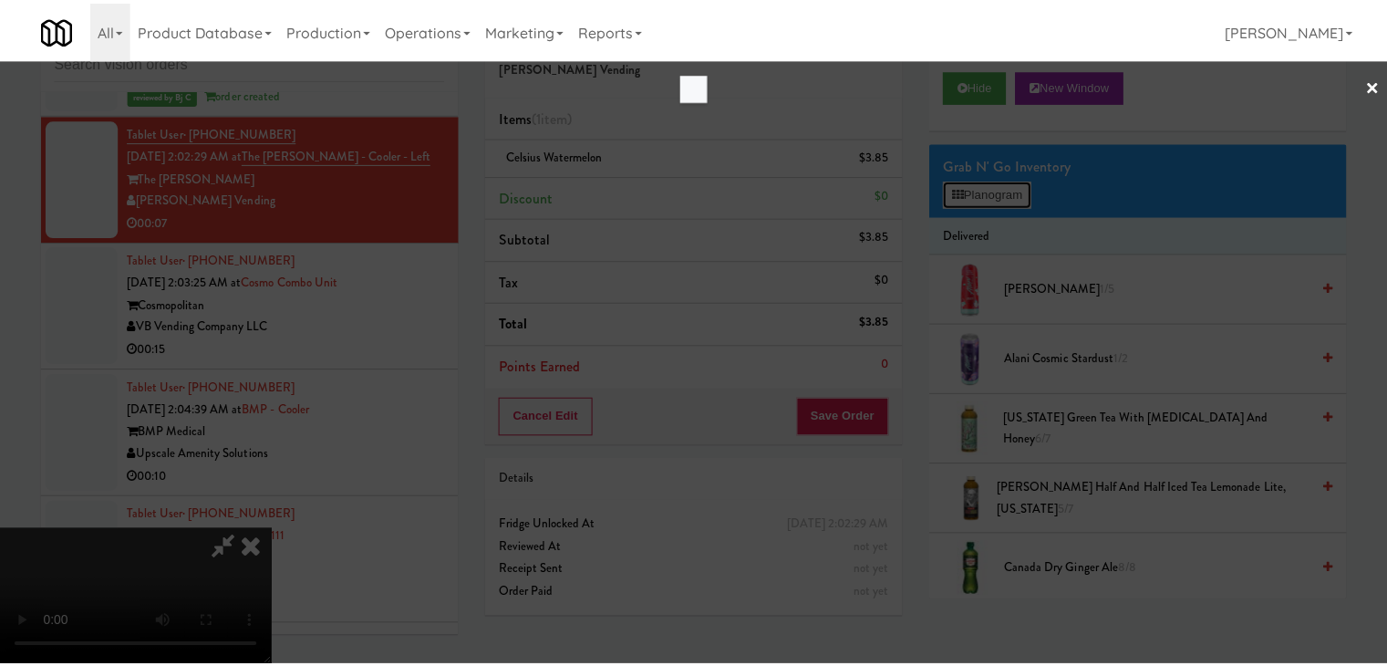
scroll to position [8508, 0]
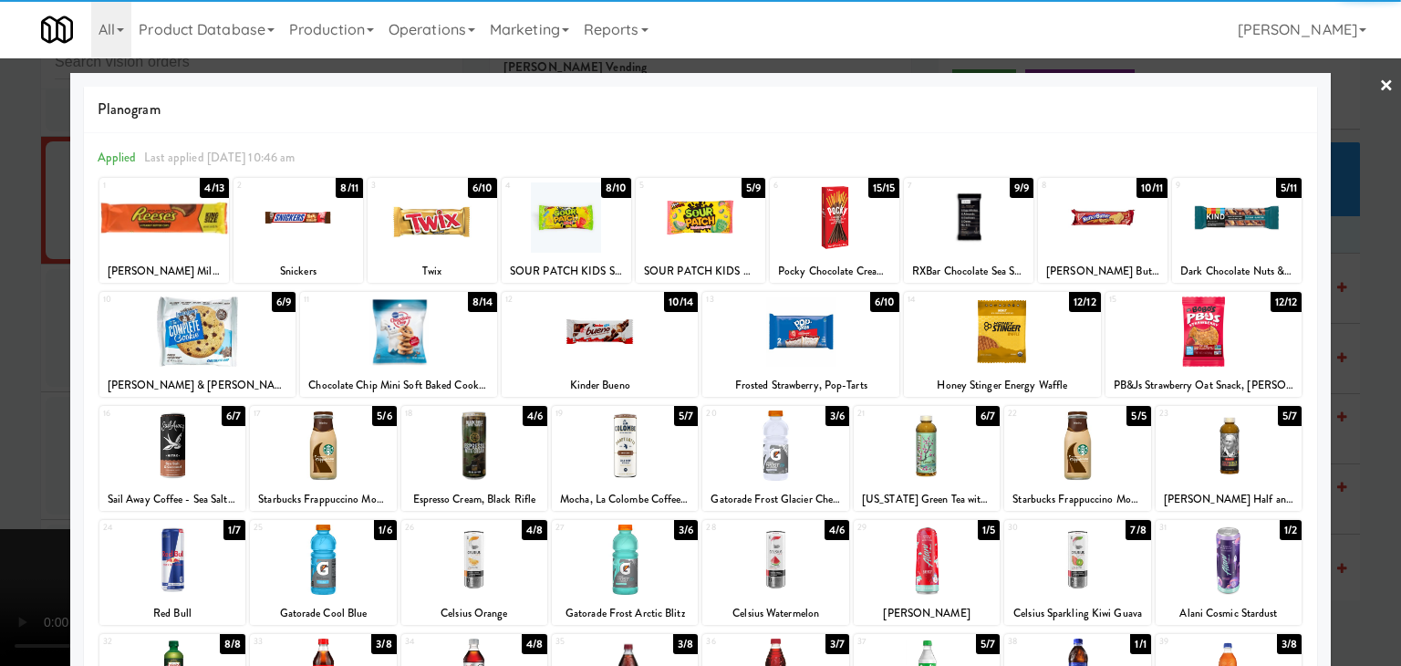
click at [201, 348] on div at bounding box center [197, 331] width 197 height 70
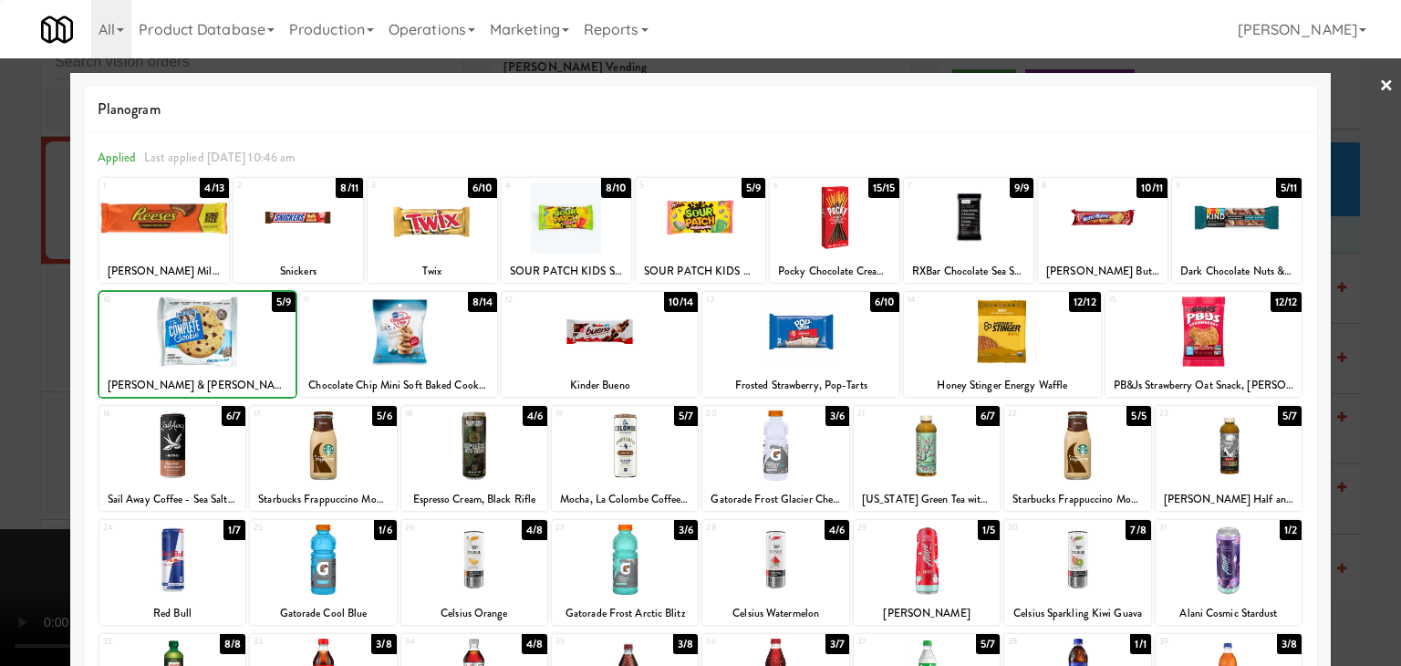
drag, startPoint x: 4, startPoint y: 344, endPoint x: 359, endPoint y: 342, distance: 355.7
click at [13, 343] on div at bounding box center [700, 333] width 1401 height 666
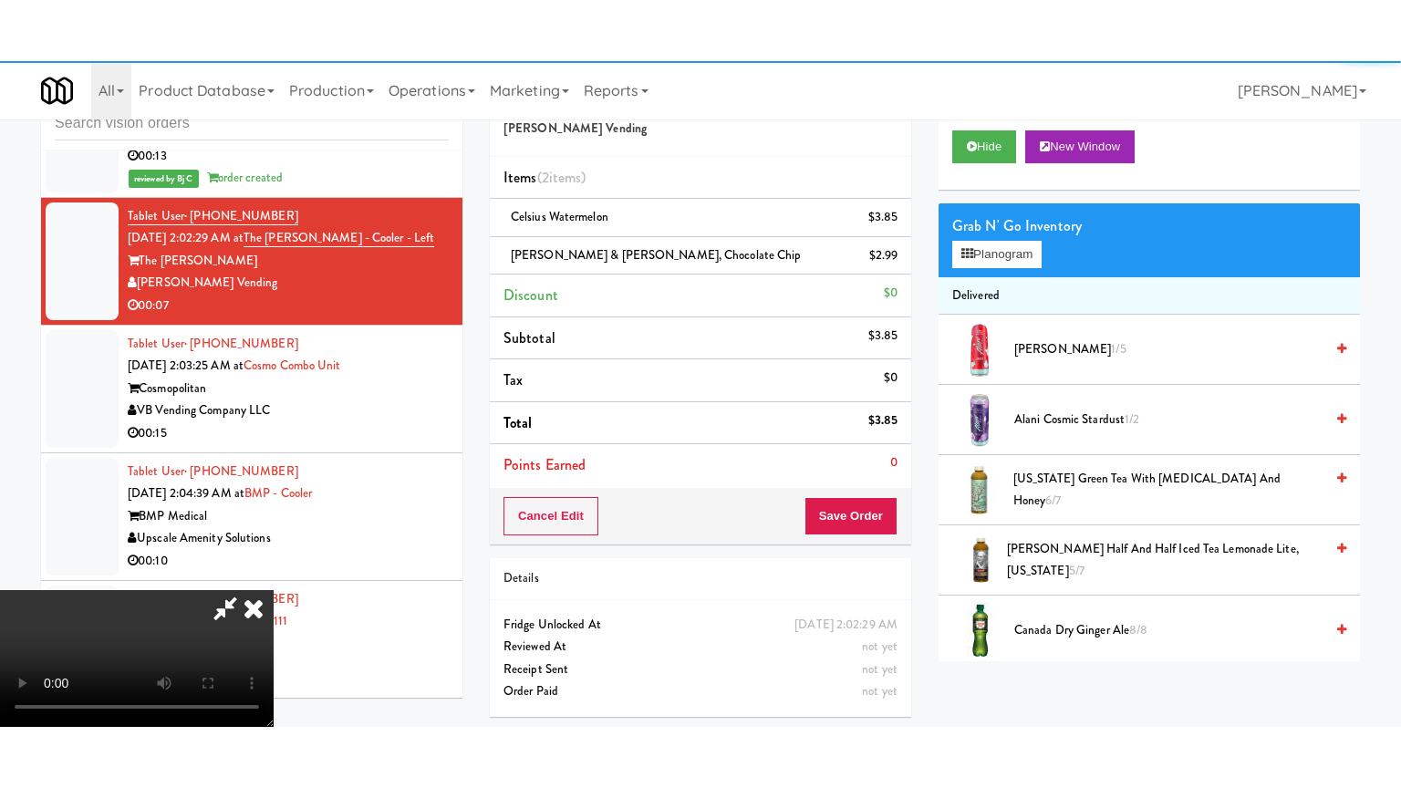
scroll to position [8531, 0]
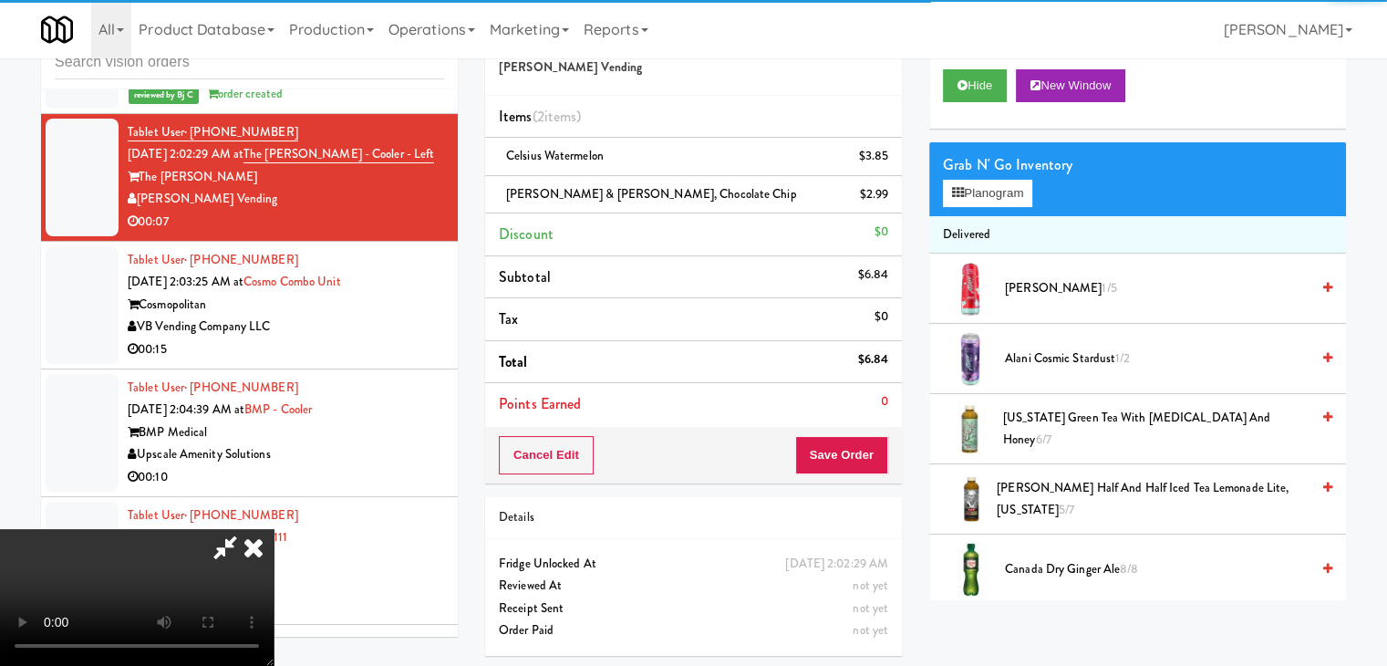
click at [846, 422] on li "Points Earned 0" at bounding box center [693, 404] width 417 height 42
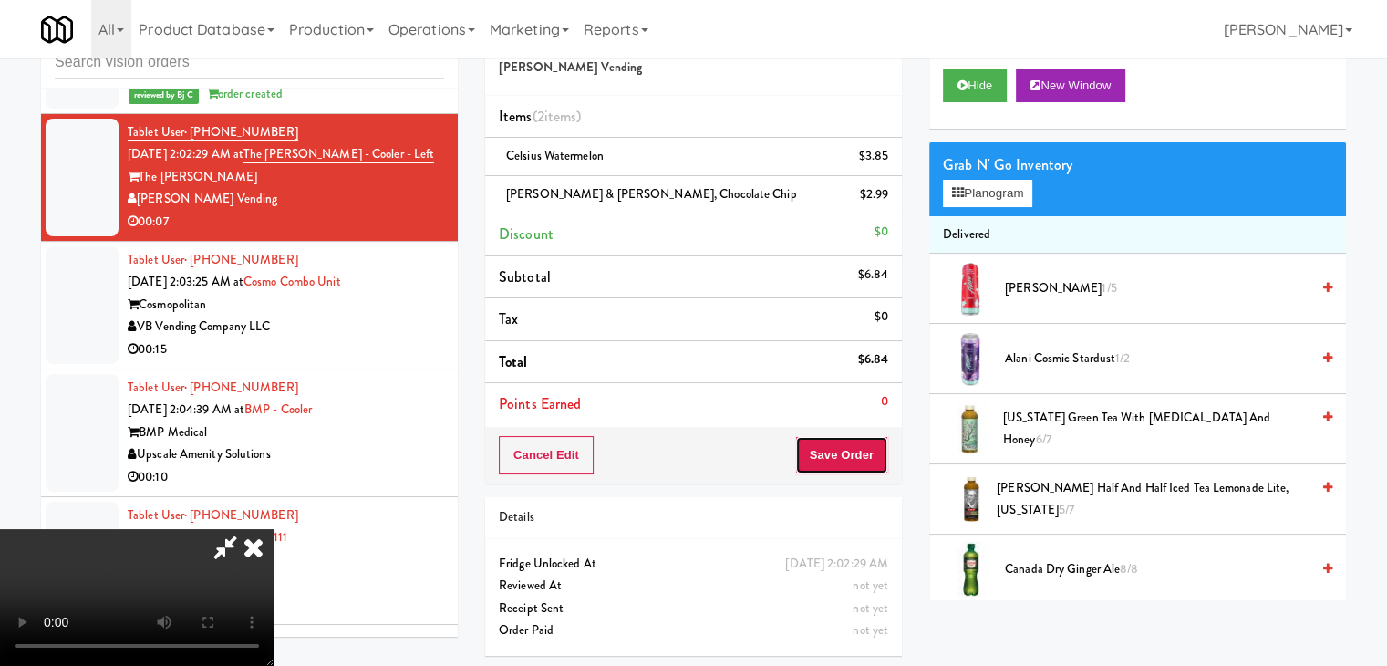
click at [868, 448] on button "Save Order" at bounding box center [841, 455] width 93 height 38
click at [868, 447] on button "Save Order" at bounding box center [841, 455] width 93 height 38
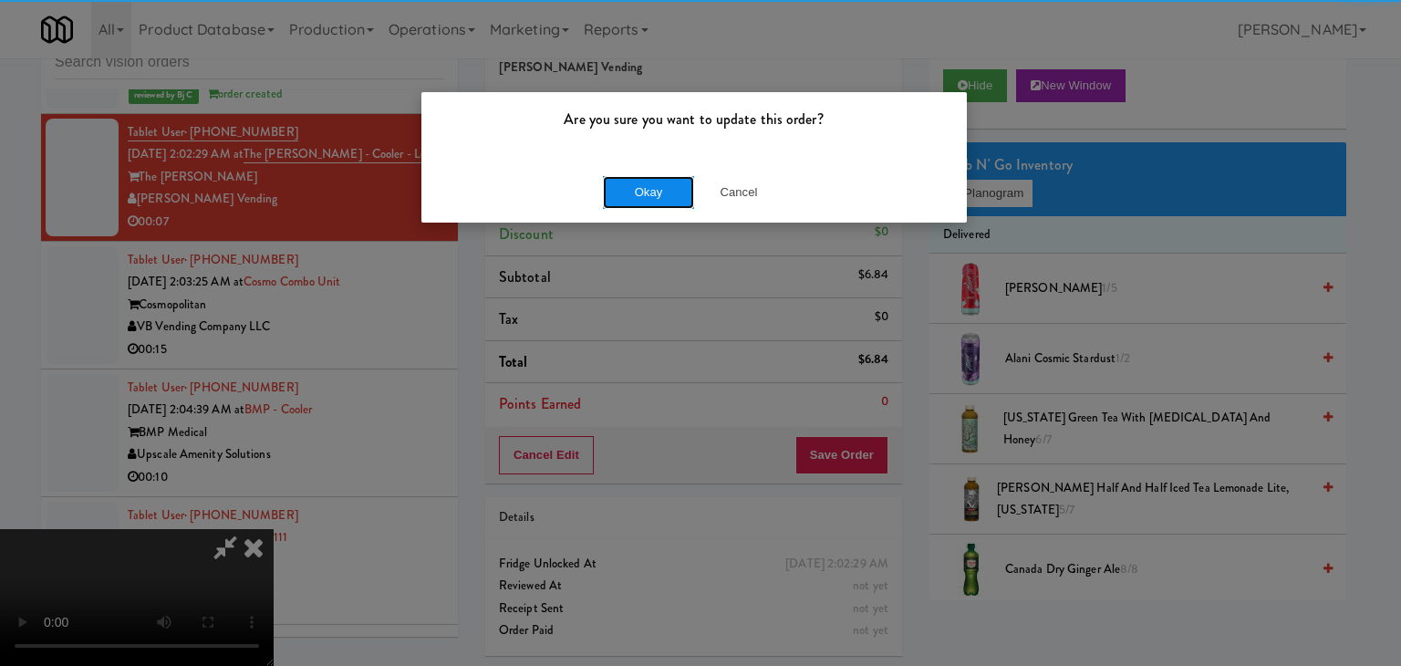
click at [646, 194] on button "Okay" at bounding box center [648, 192] width 91 height 33
click at [646, 194] on div "Okay Cancel" at bounding box center [693, 191] width 545 height 61
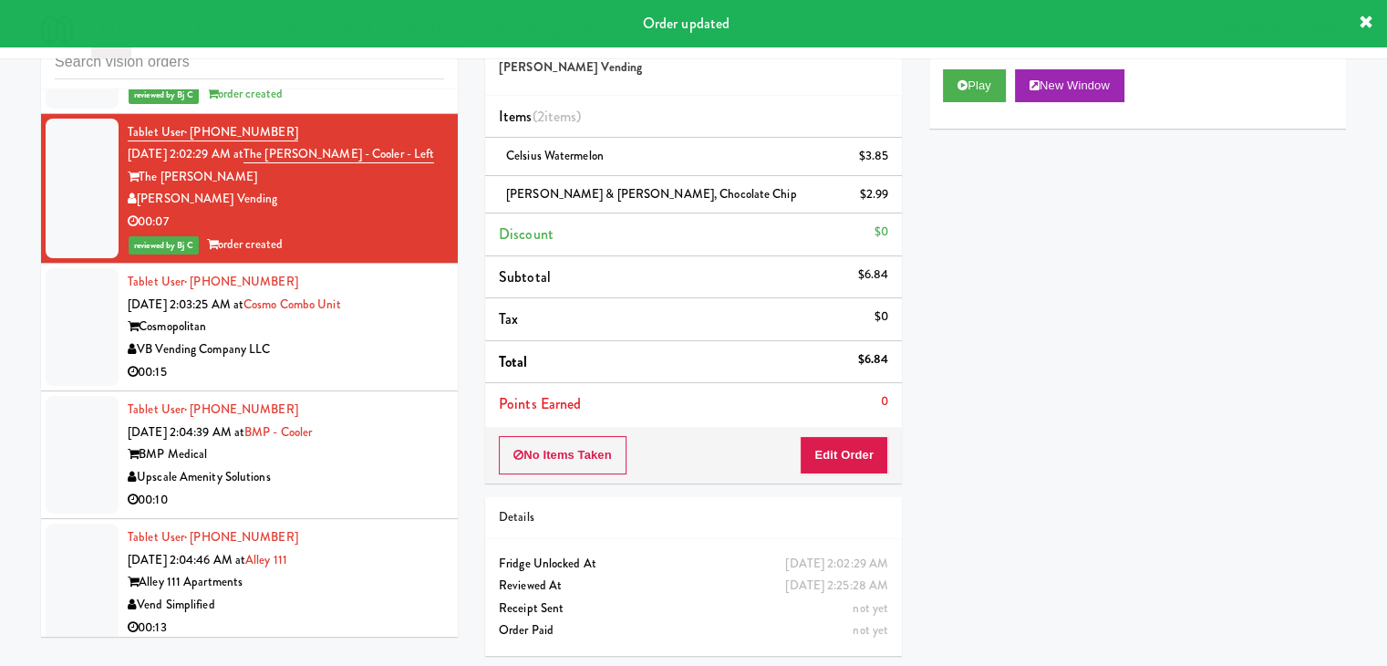
drag, startPoint x: 359, startPoint y: 285, endPoint x: 365, endPoint y: 296, distance: 11.4
click at [364, 338] on div "VB Vending Company LLC" at bounding box center [286, 349] width 317 height 23
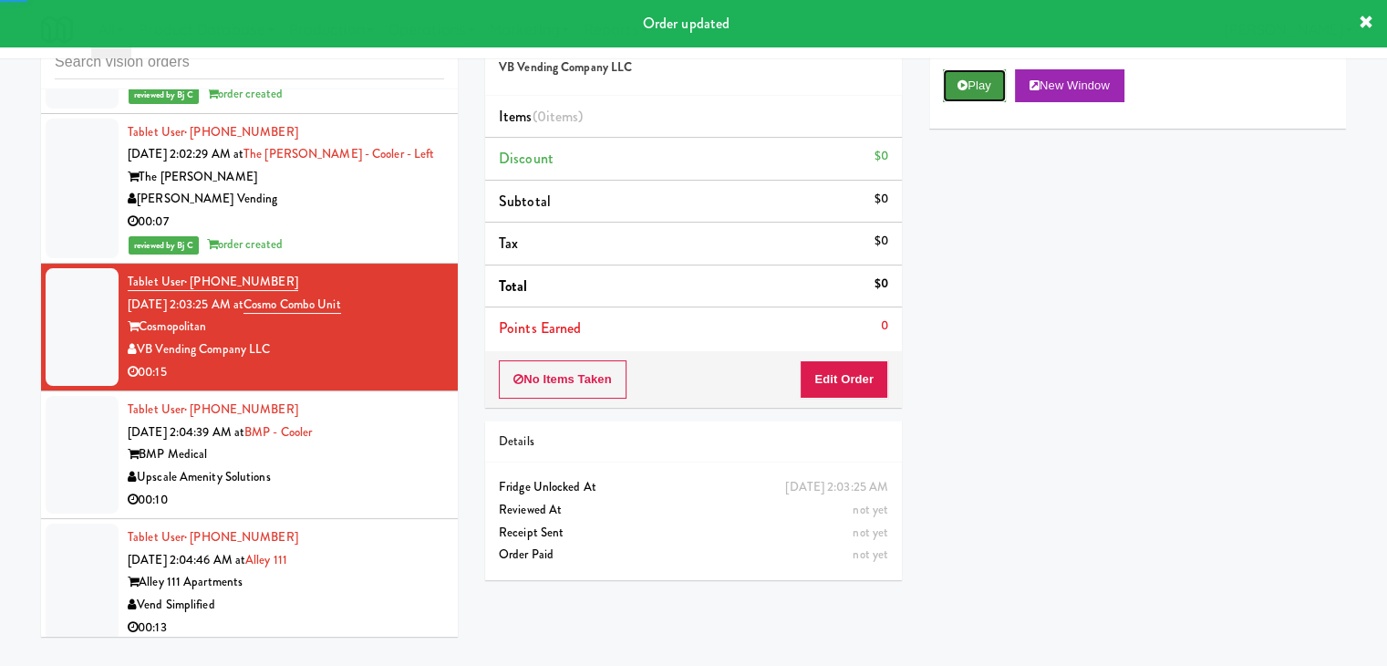
click at [954, 88] on button "Play" at bounding box center [974, 85] width 63 height 33
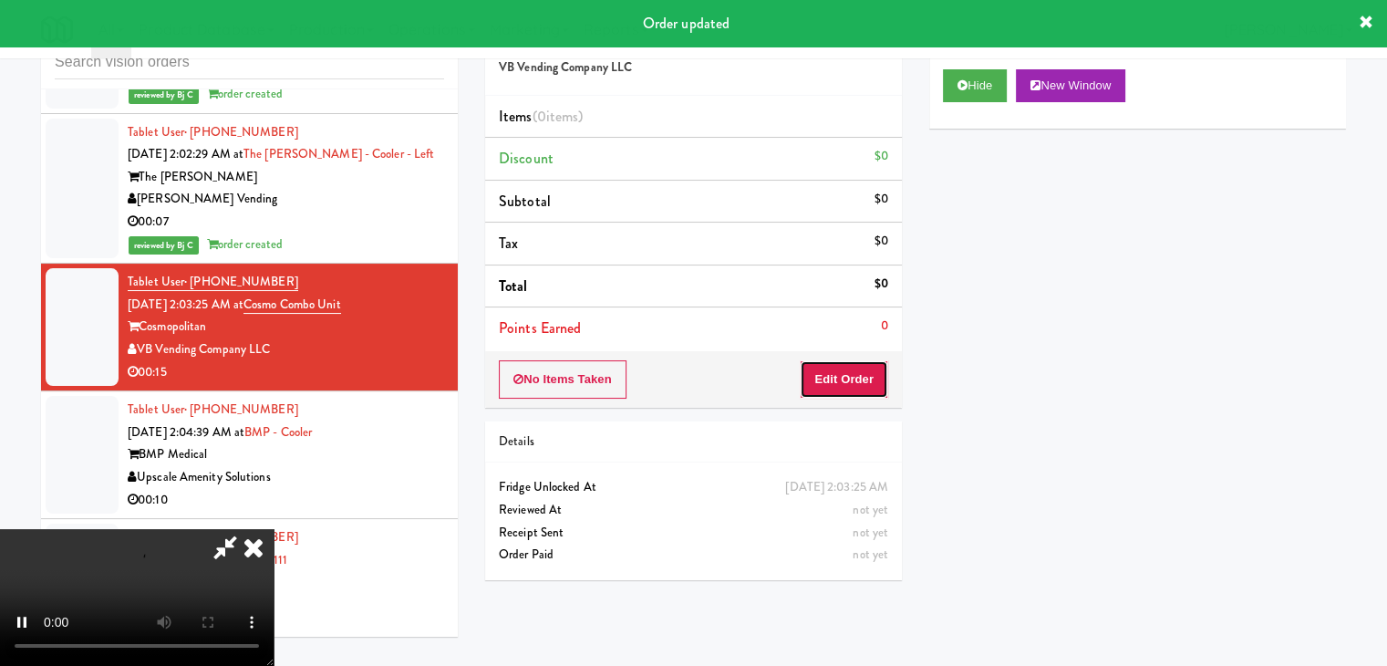
click at [840, 386] on button "Edit Order" at bounding box center [844, 379] width 88 height 38
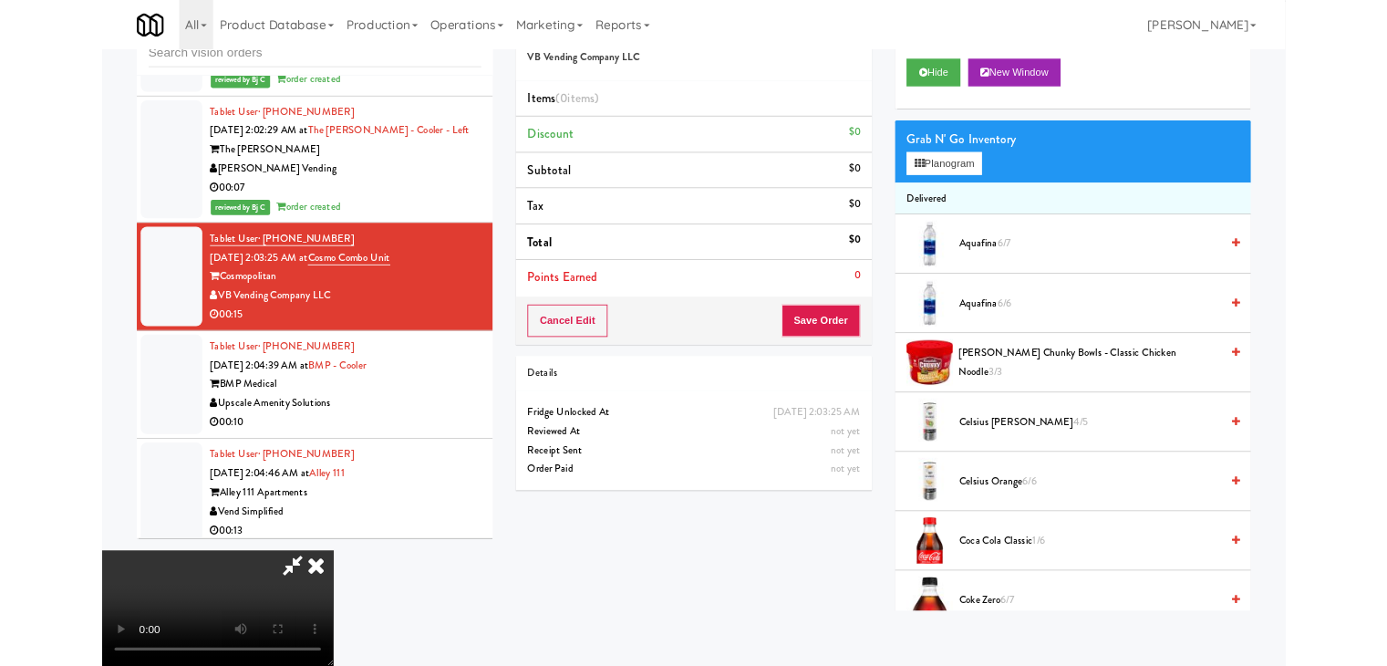
scroll to position [8508, 0]
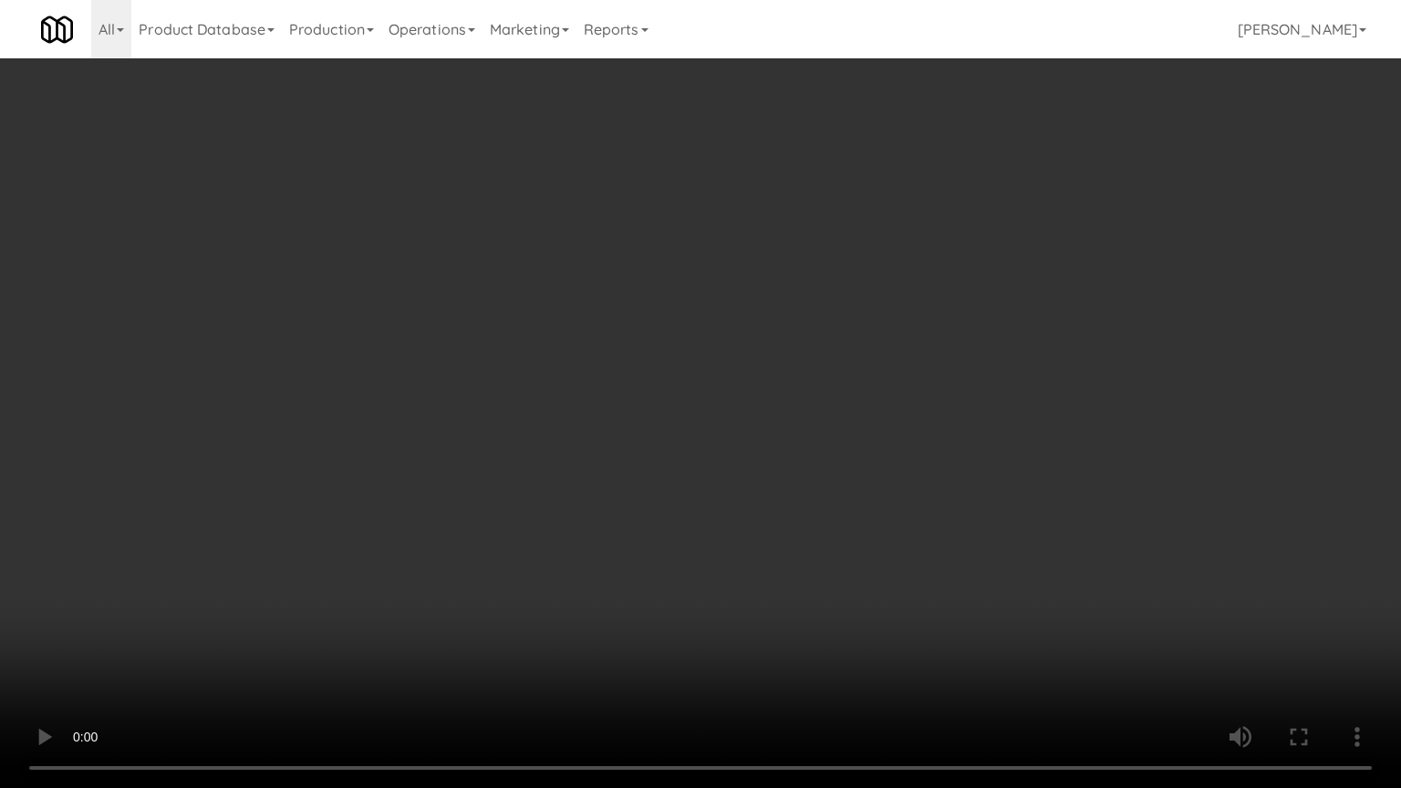
click at [956, 421] on video at bounding box center [700, 394] width 1401 height 788
drag, startPoint x: 941, startPoint y: 423, endPoint x: 930, endPoint y: 426, distance: 11.3
click at [940, 425] on video at bounding box center [700, 394] width 1401 height 788
click at [960, 426] on video at bounding box center [700, 394] width 1401 height 788
drag, startPoint x: 960, startPoint y: 426, endPoint x: 1053, endPoint y: 278, distance: 174.1
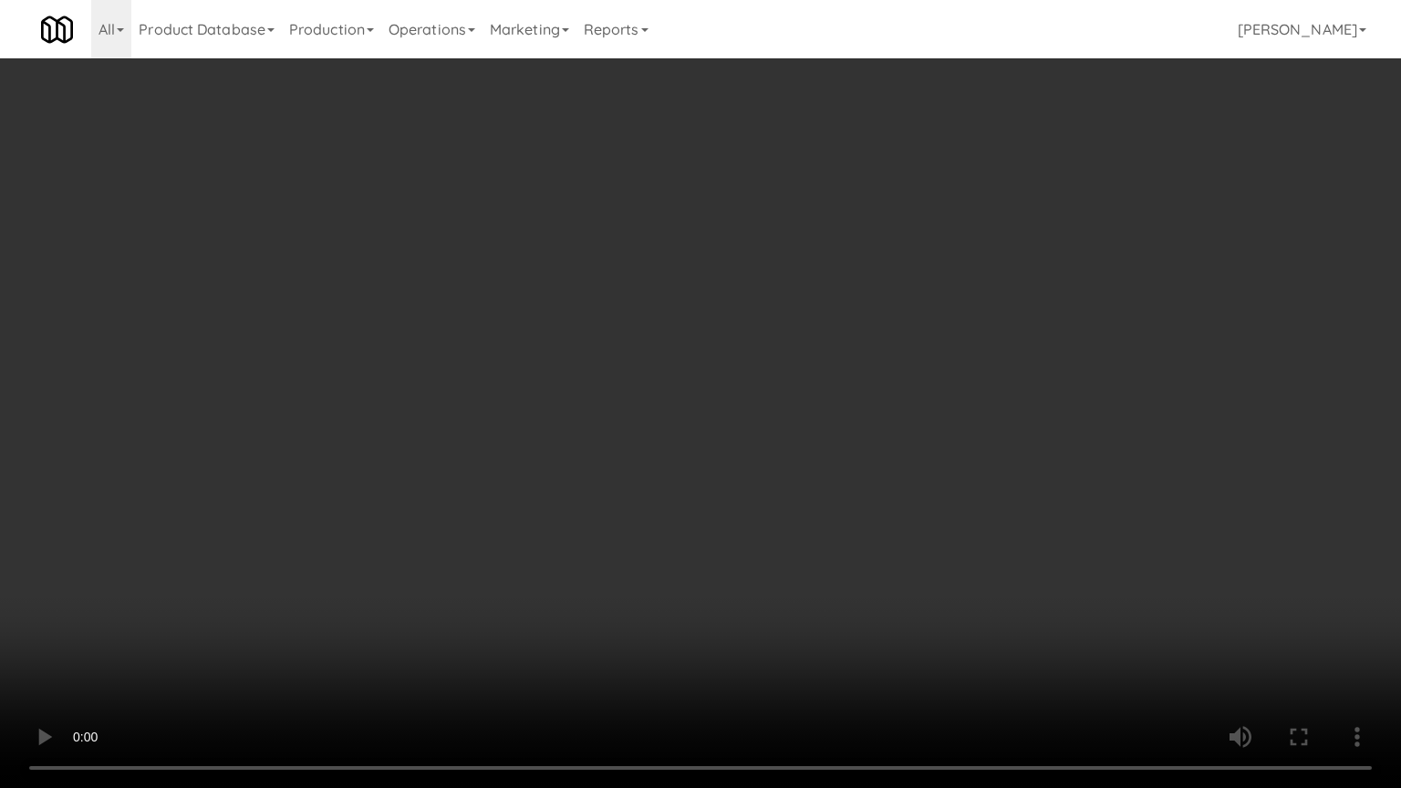
click at [964, 423] on video at bounding box center [700, 394] width 1401 height 788
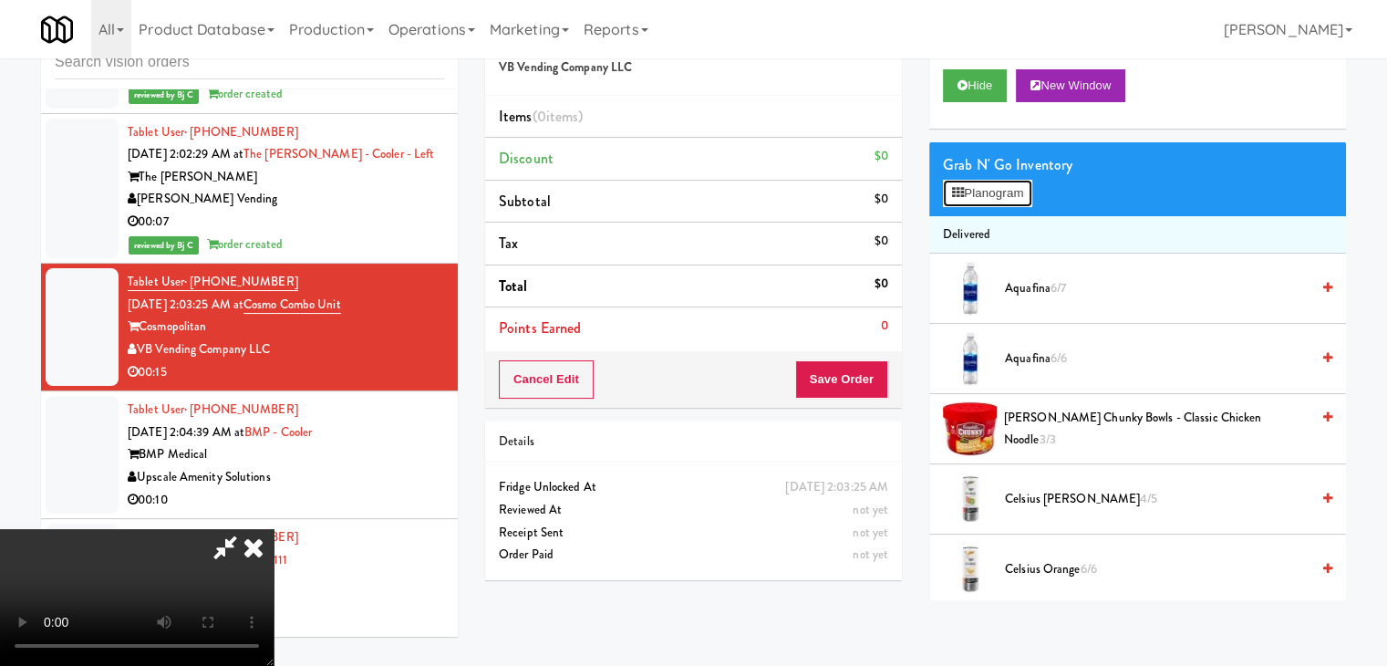
click at [985, 193] on button "Planogram" at bounding box center [987, 193] width 89 height 27
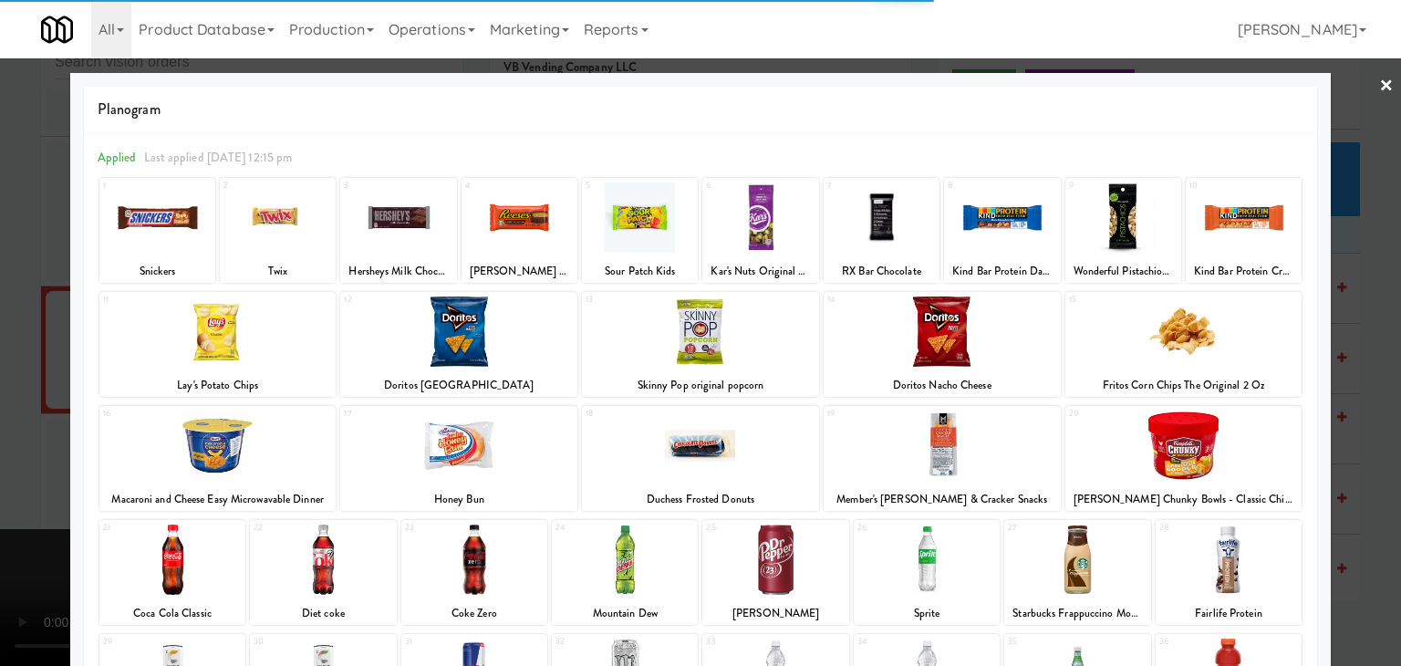
click at [0, 393] on div at bounding box center [700, 333] width 1401 height 666
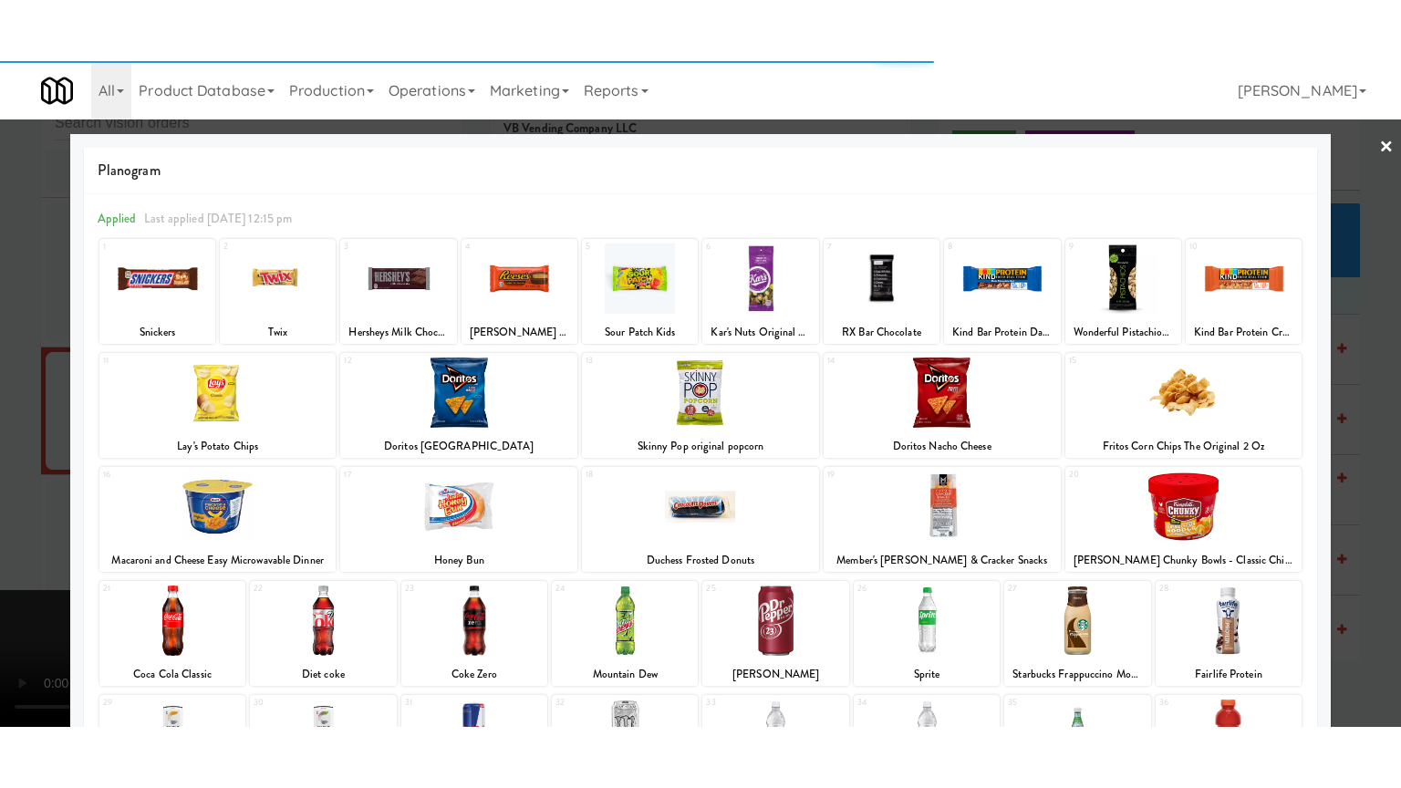
scroll to position [8531, 0]
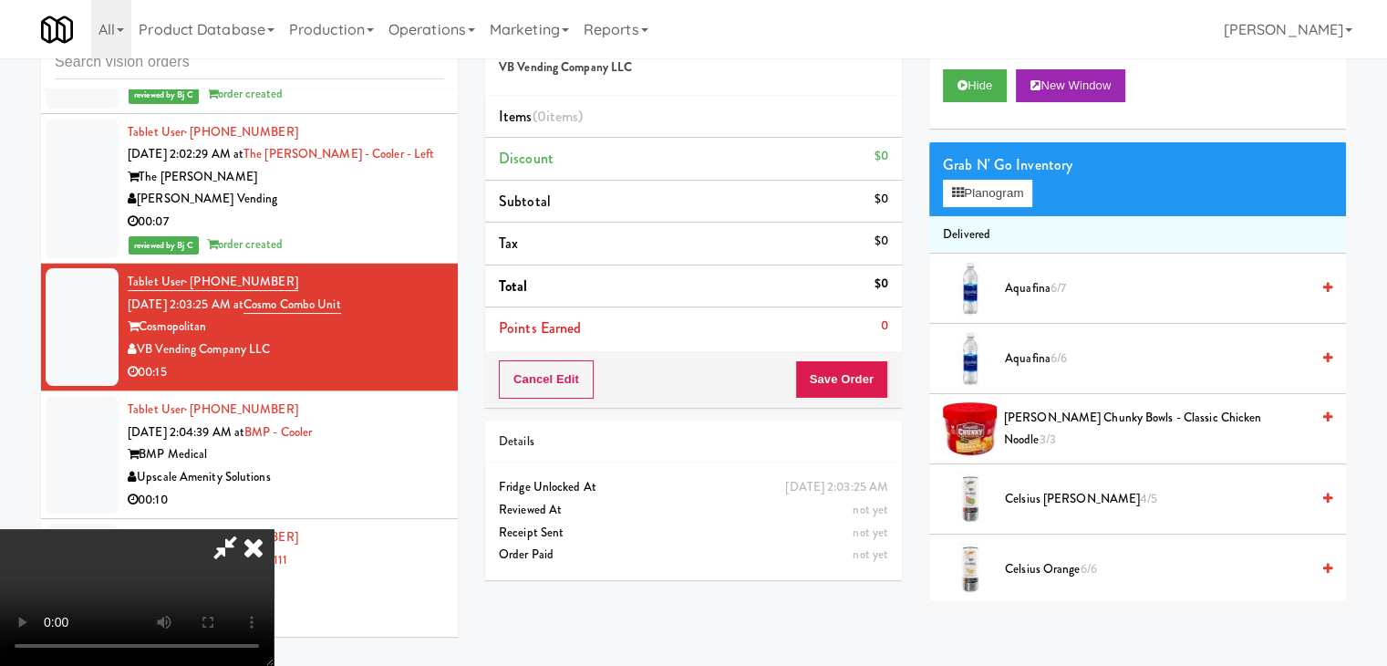
click at [274, 529] on video at bounding box center [137, 597] width 274 height 137
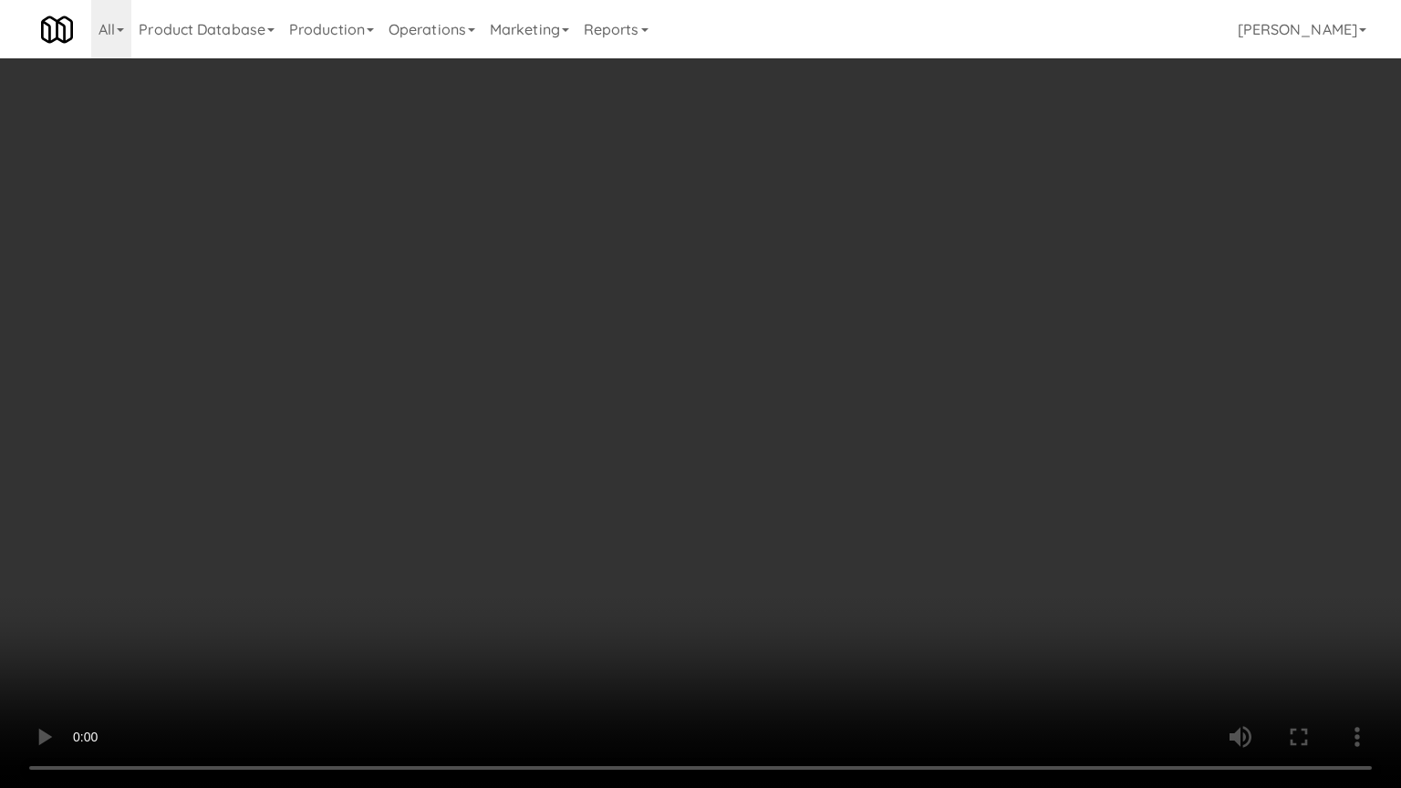
click at [637, 574] on video at bounding box center [700, 394] width 1401 height 788
click at [932, 536] on video at bounding box center [700, 394] width 1401 height 788
click at [949, 525] on video at bounding box center [700, 394] width 1401 height 788
click at [935, 517] on video at bounding box center [700, 394] width 1401 height 788
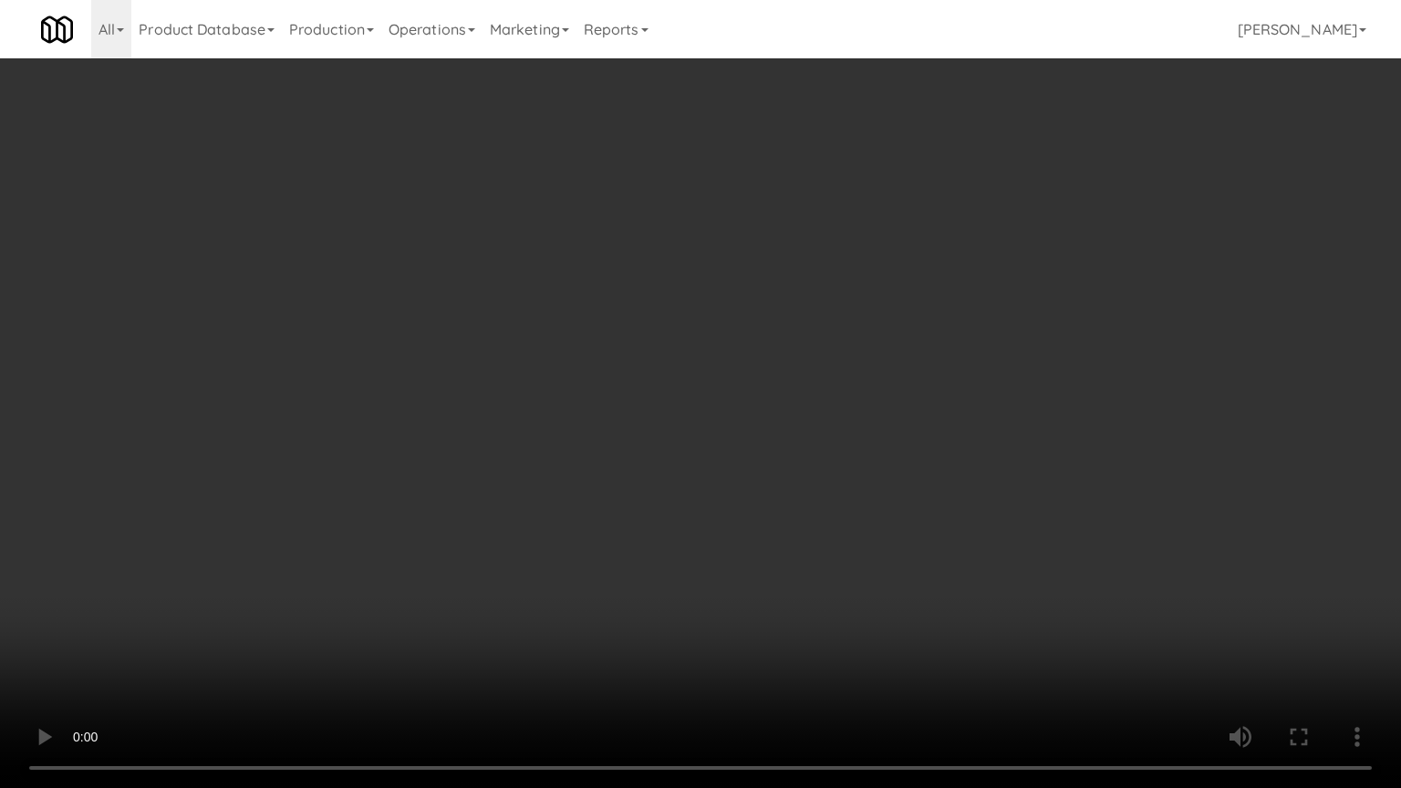
click at [937, 508] on video at bounding box center [700, 394] width 1401 height 788
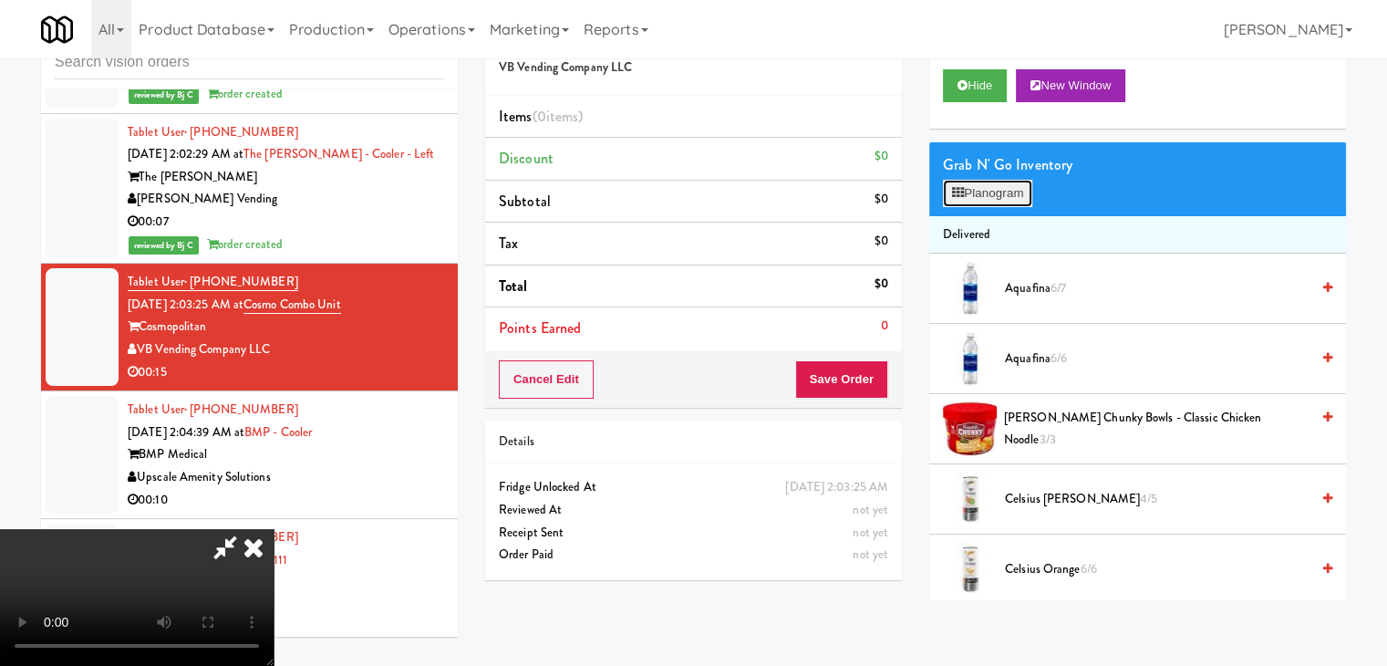
click at [1017, 197] on button "Planogram" at bounding box center [987, 193] width 89 height 27
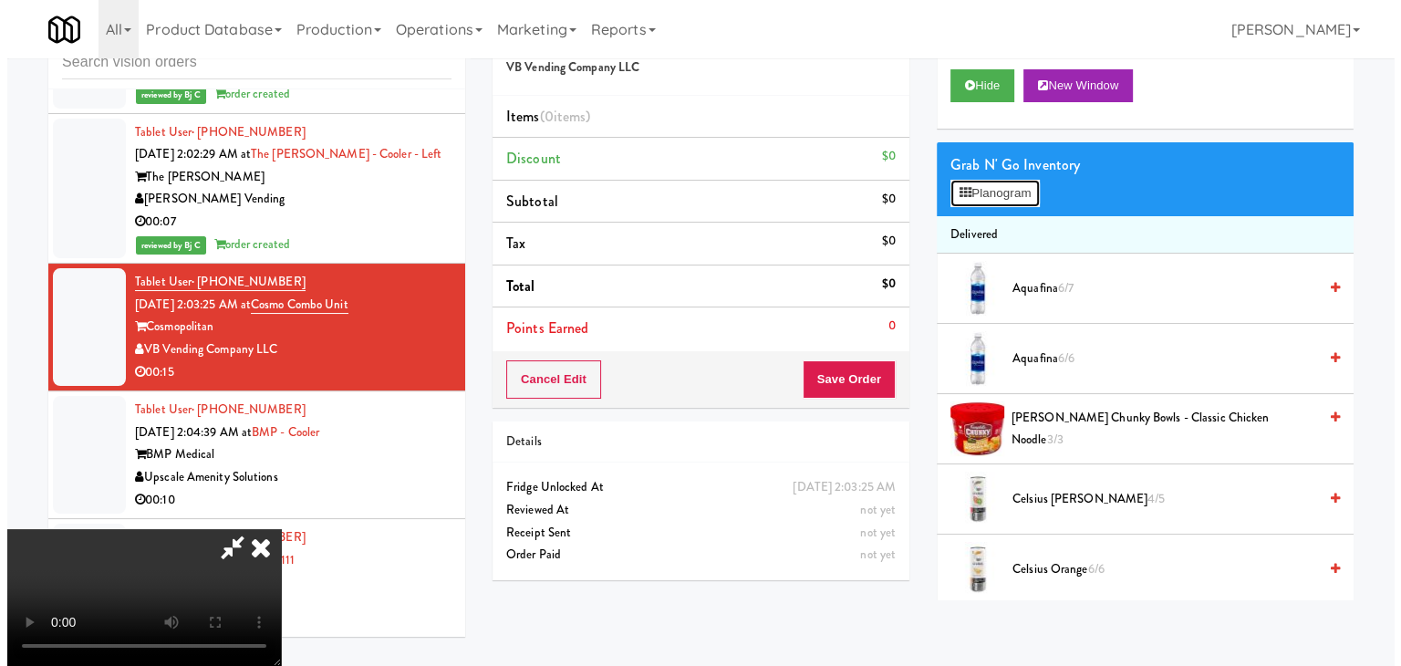
scroll to position [8508, 0]
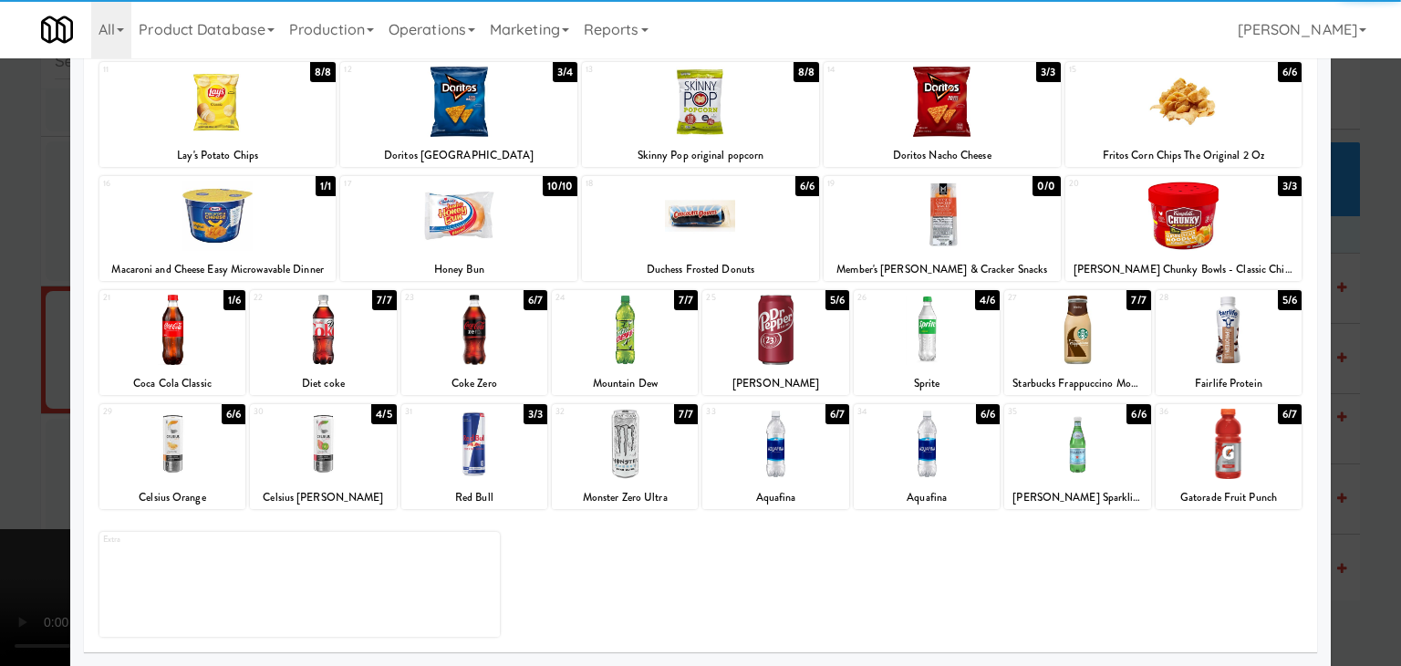
click at [502, 474] on div at bounding box center [474, 444] width 146 height 70
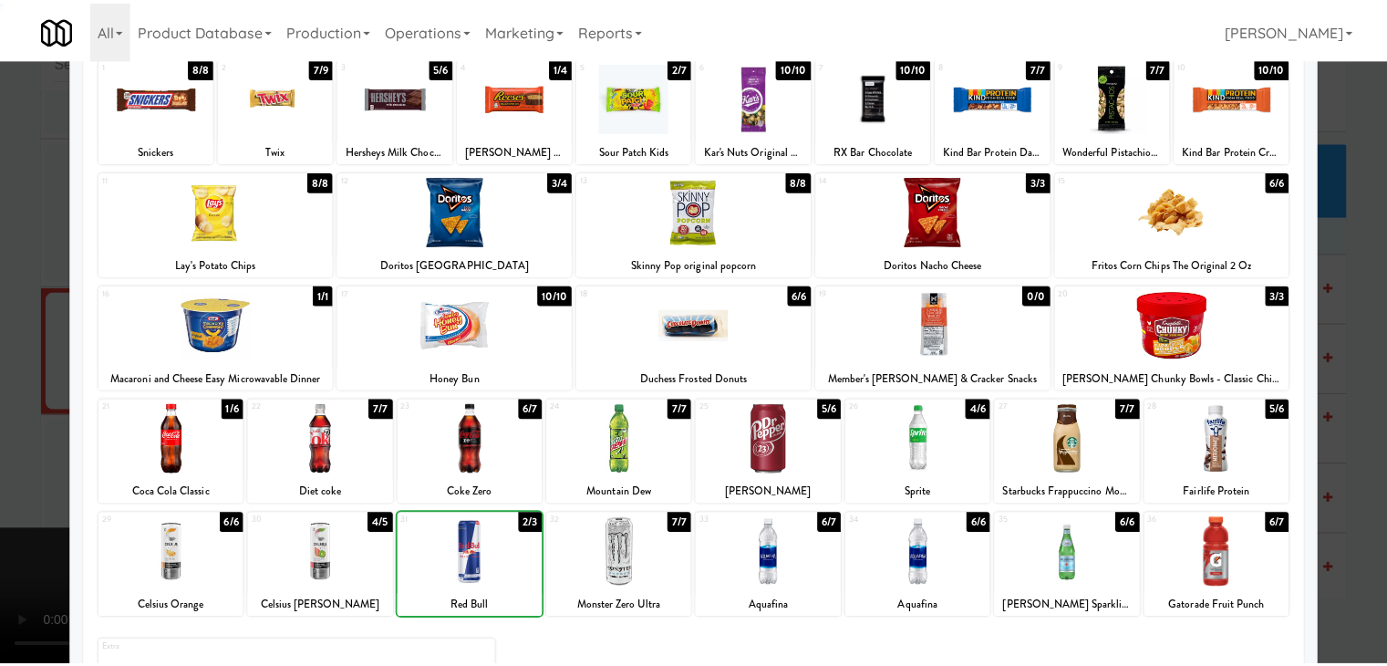
scroll to position [0, 0]
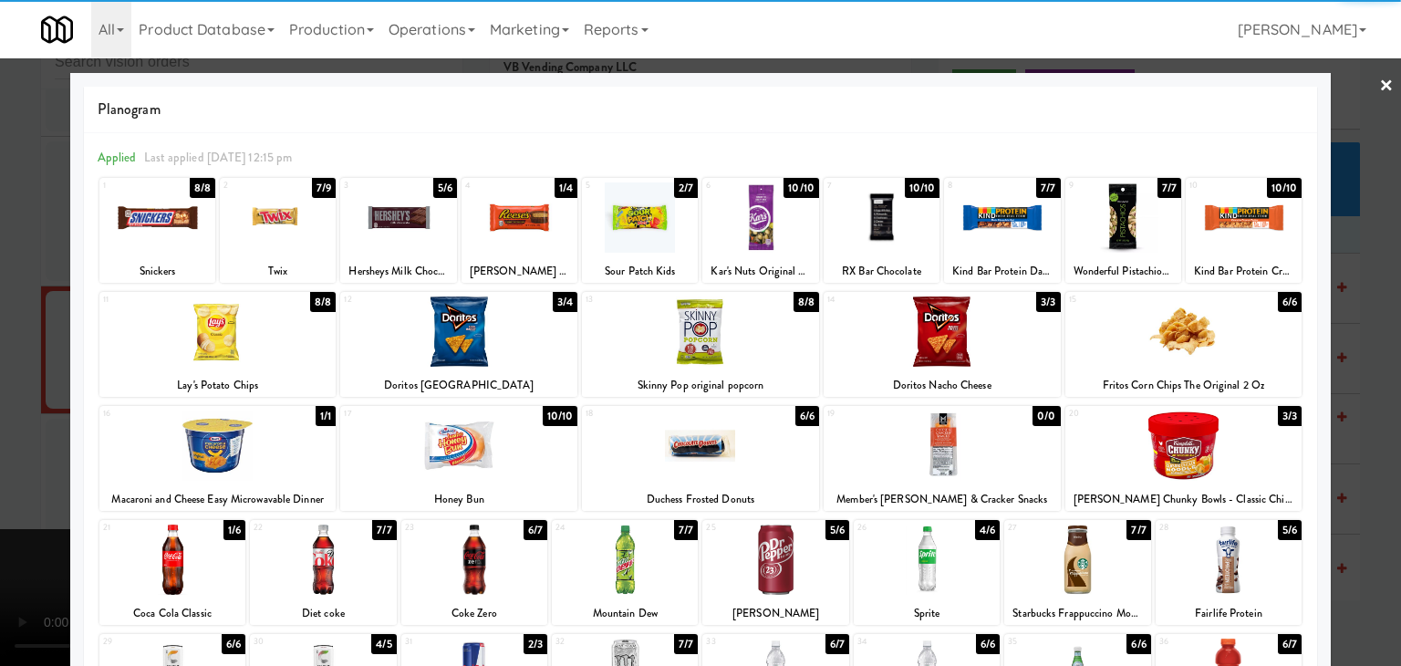
click at [643, 201] on div at bounding box center [640, 217] width 116 height 70
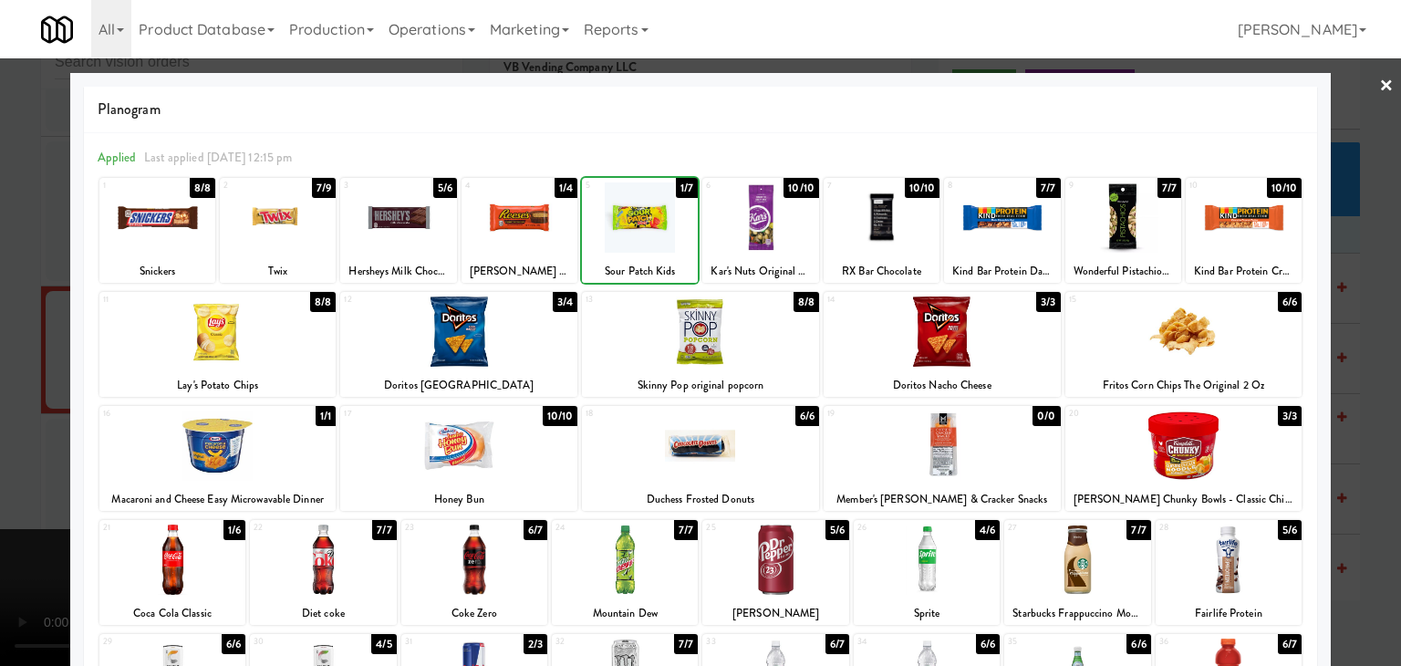
click at [7, 377] on div at bounding box center [700, 333] width 1401 height 666
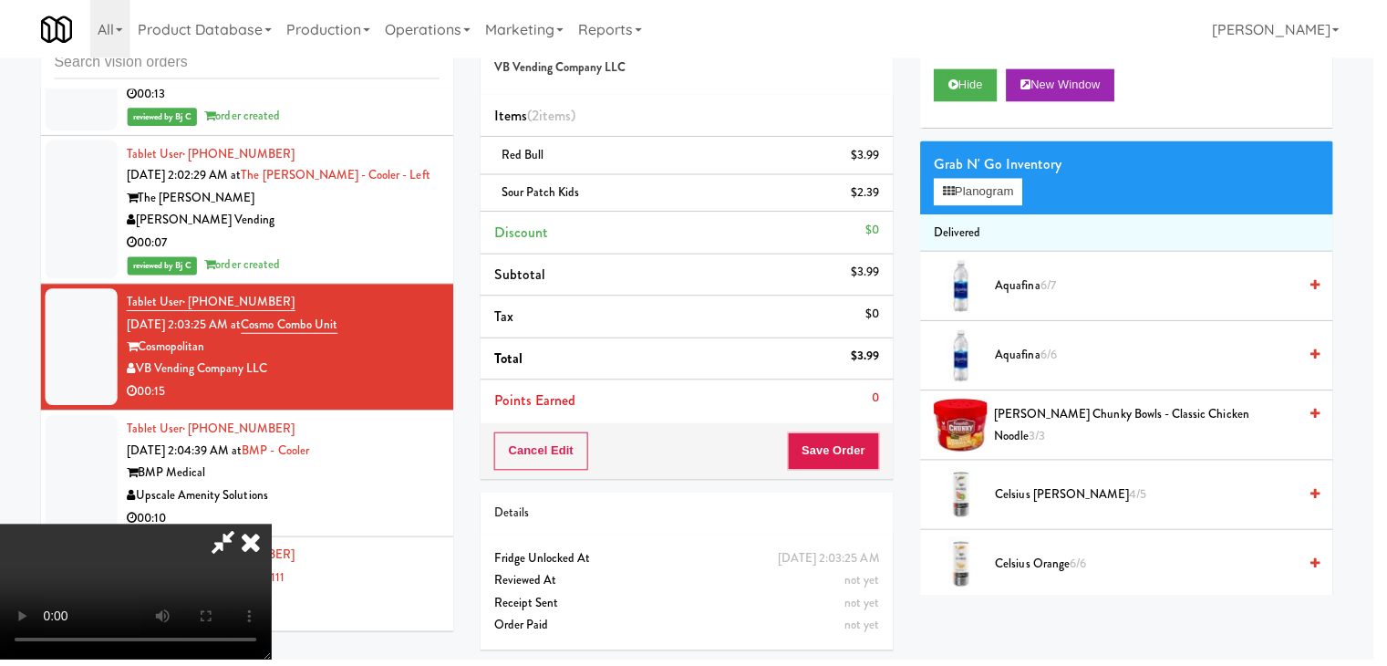
scroll to position [8531, 0]
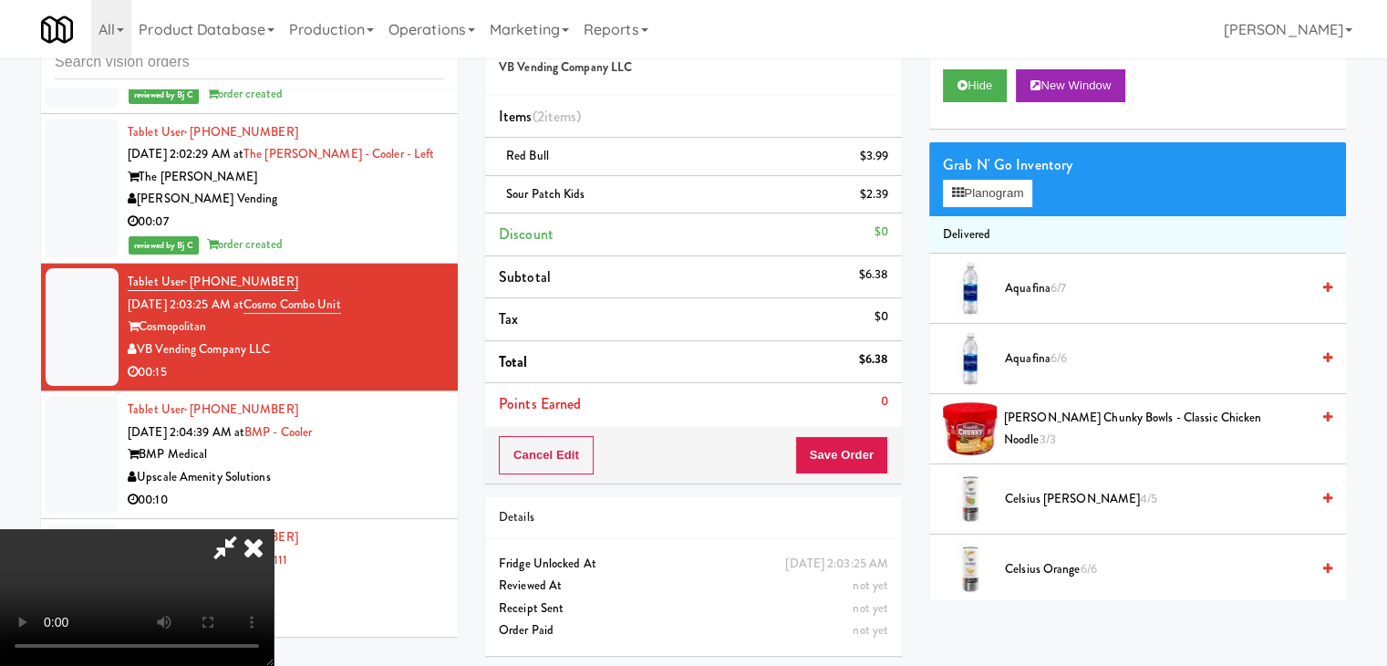
drag, startPoint x: 882, startPoint y: 477, endPoint x: 867, endPoint y: 466, distance: 18.2
click at [876, 474] on div "Cancel Edit Save Order" at bounding box center [693, 455] width 417 height 57
drag, startPoint x: 867, startPoint y: 466, endPoint x: 866, endPoint y: 457, distance: 9.3
click at [867, 463] on button "Save Order" at bounding box center [841, 455] width 93 height 38
click at [865, 453] on button "Save Order" at bounding box center [841, 455] width 93 height 38
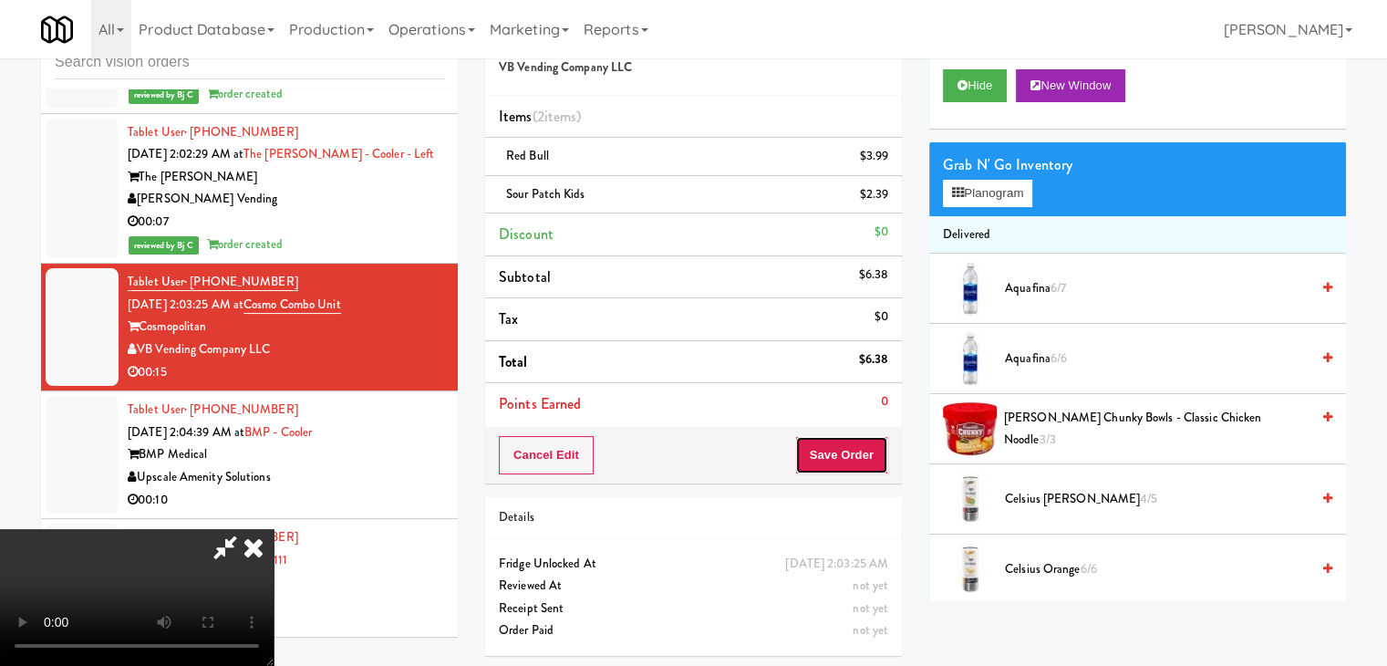
click at [860, 452] on button "Save Order" at bounding box center [841, 455] width 93 height 38
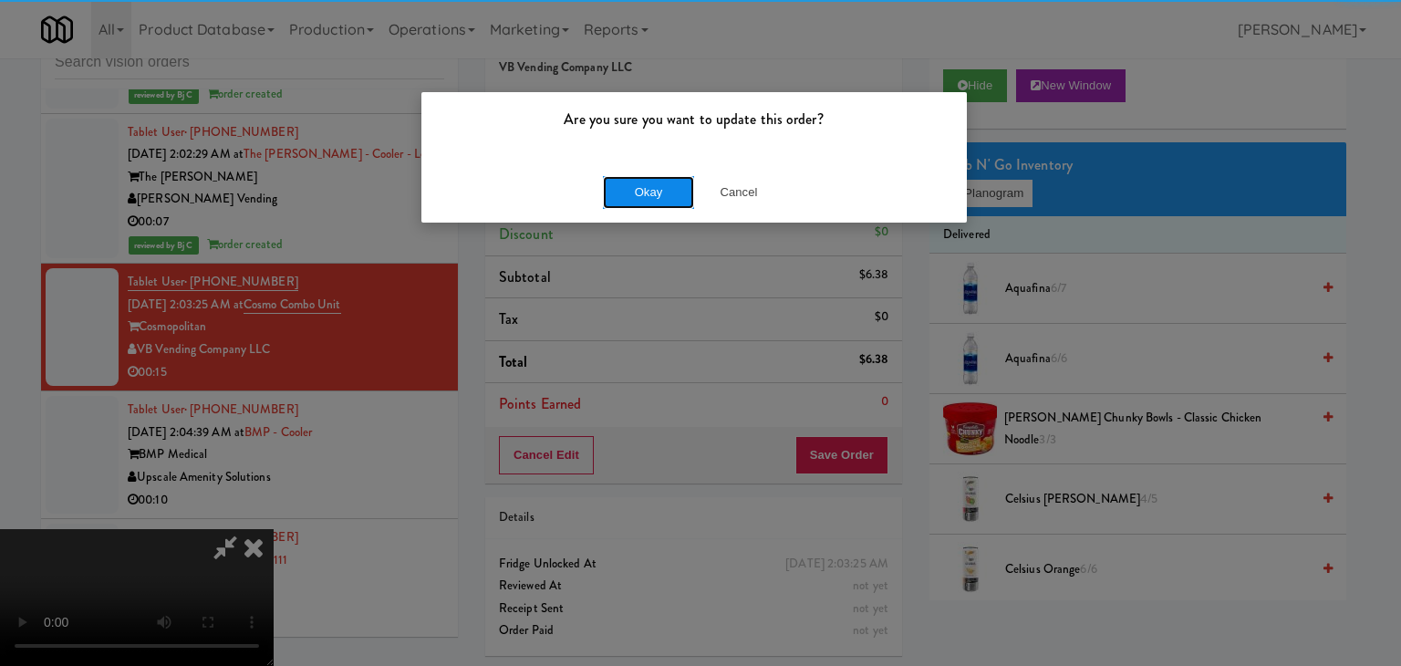
click at [649, 199] on button "Okay" at bounding box center [648, 192] width 91 height 33
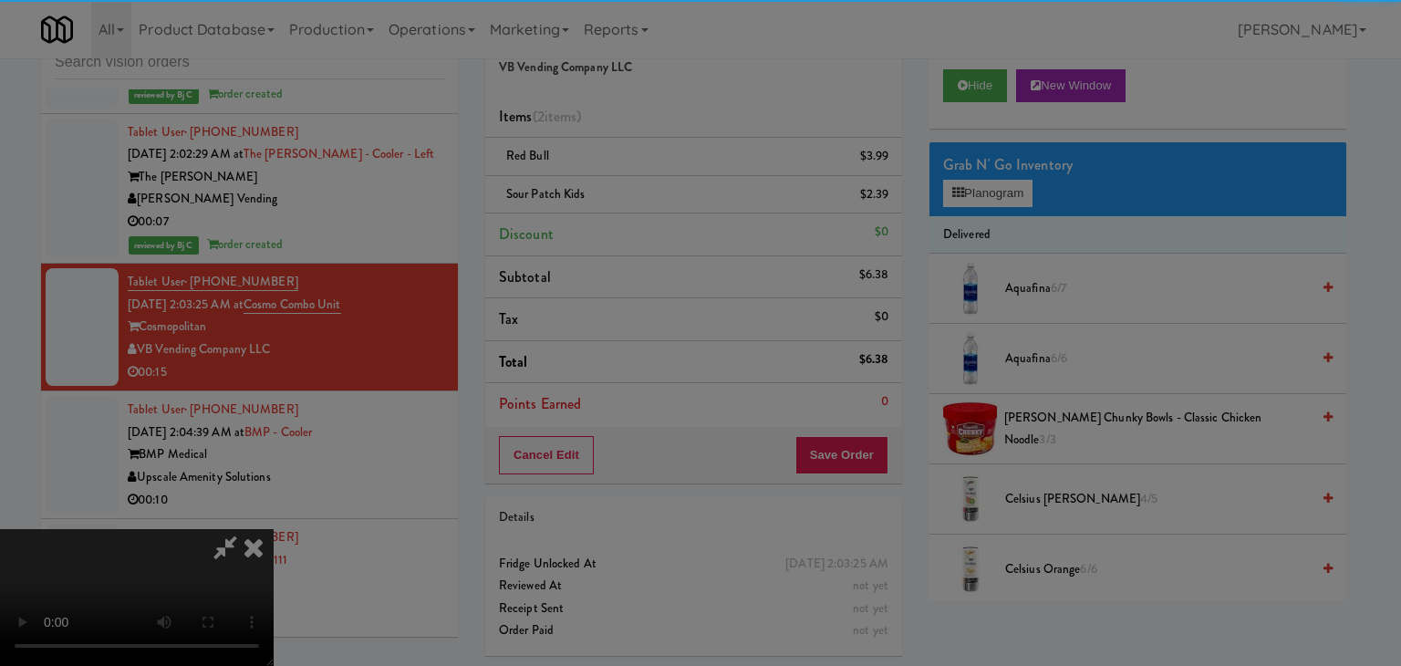
click at [650, 189] on div "Okay Cancel" at bounding box center [693, 158] width 545 height 61
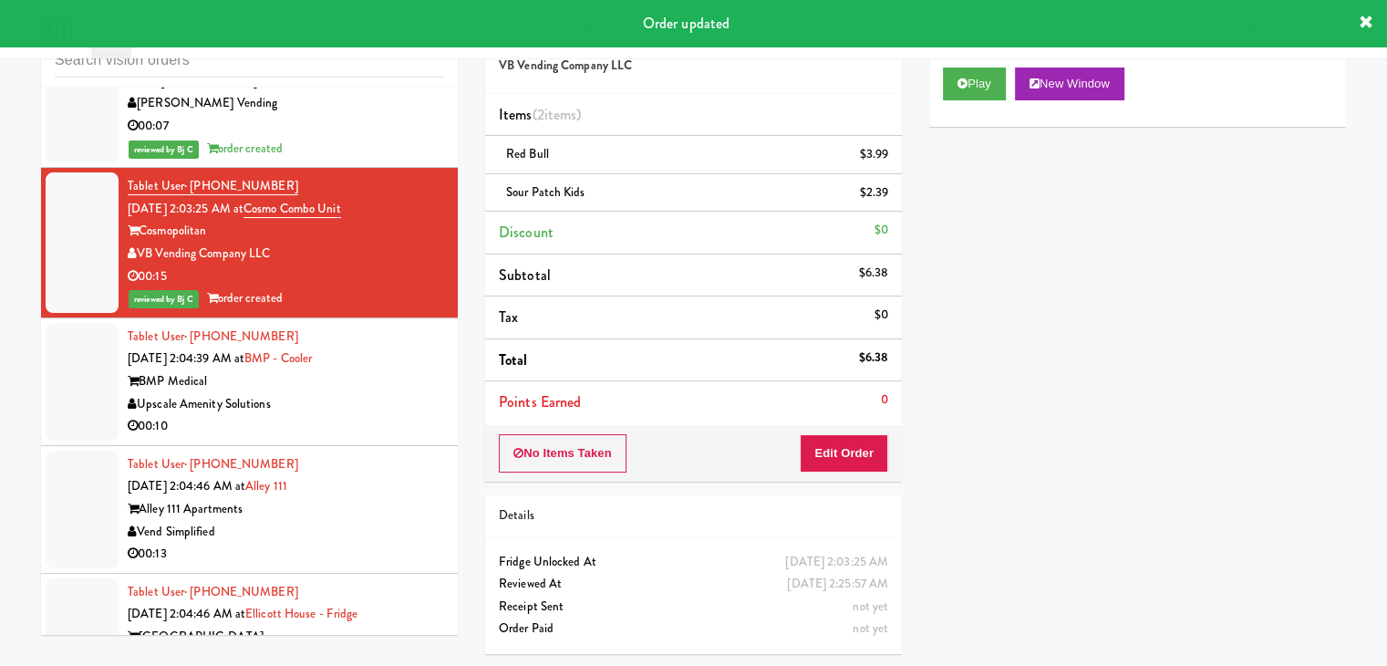
scroll to position [8714, 0]
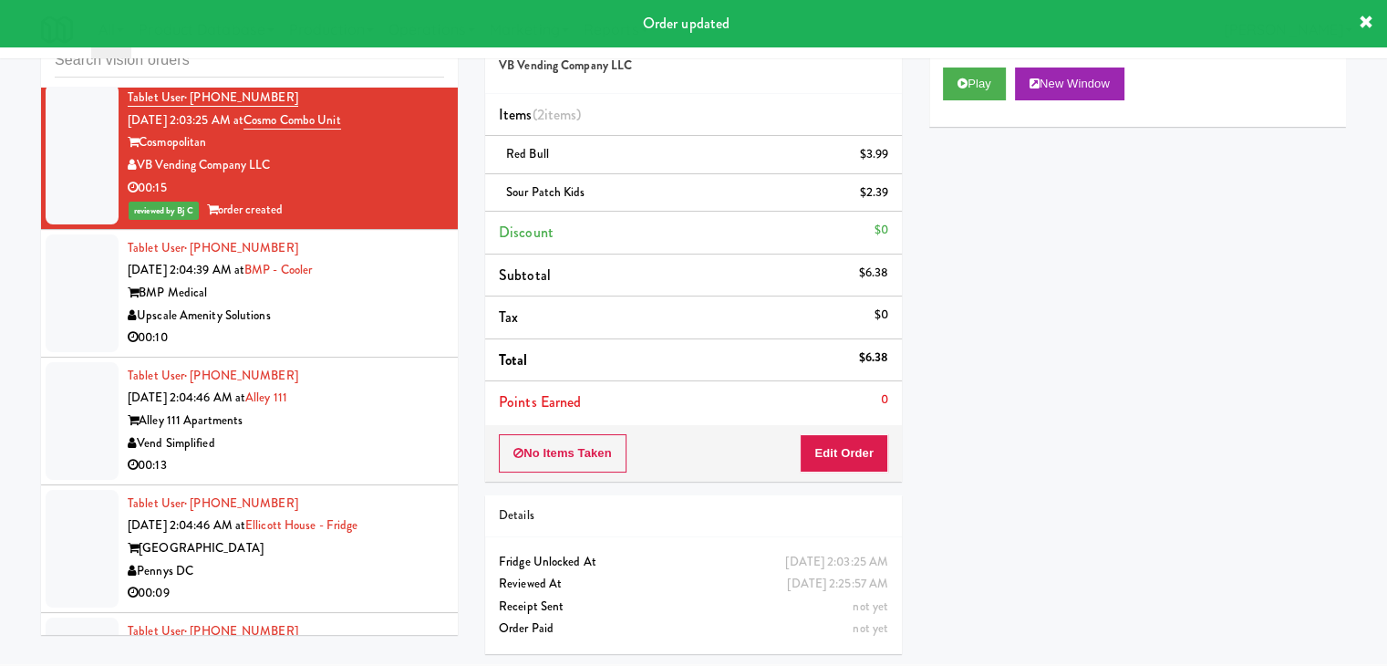
drag, startPoint x: 392, startPoint y: 258, endPoint x: 394, endPoint y: 267, distance: 9.3
click at [394, 305] on div "Upscale Amenity Solutions" at bounding box center [286, 316] width 317 height 23
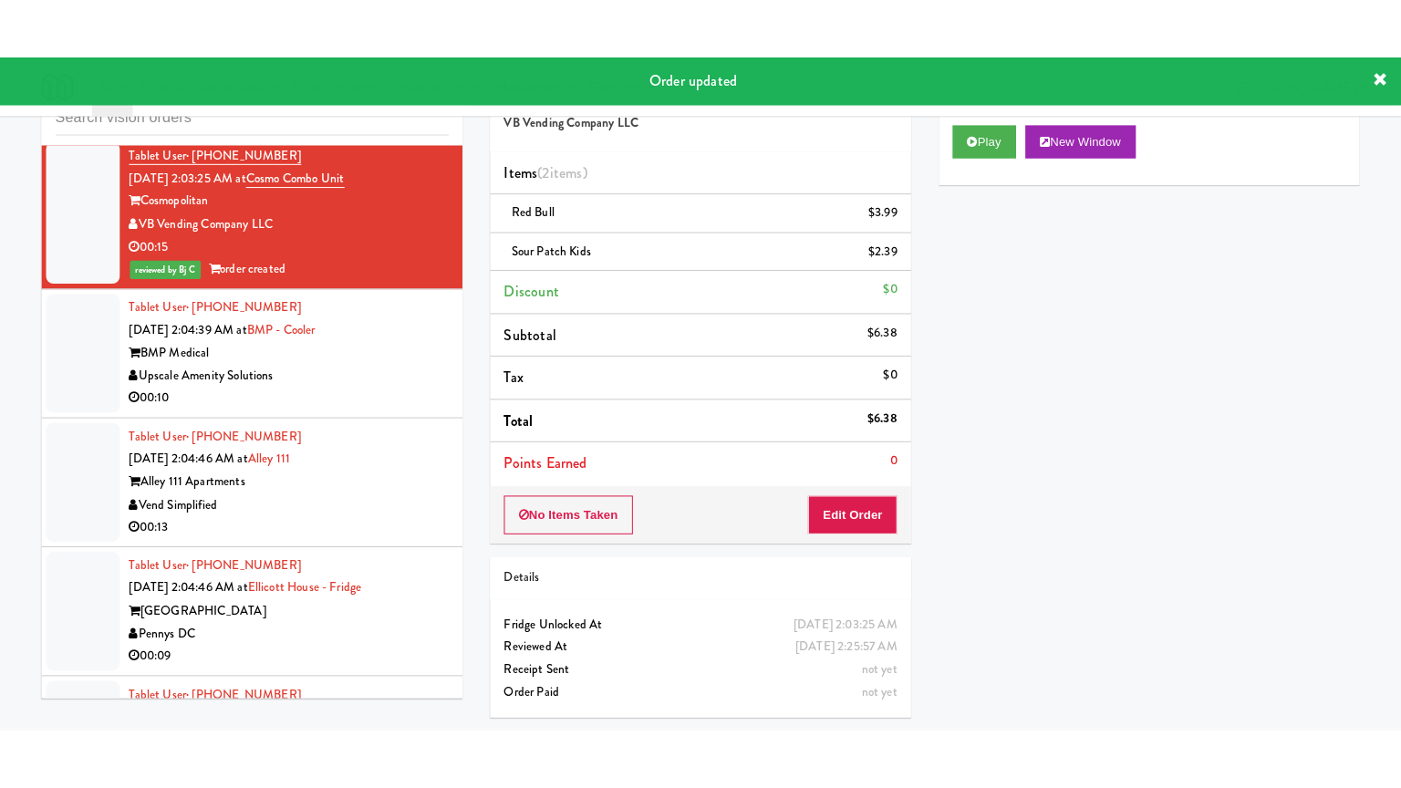
scroll to position [58, 0]
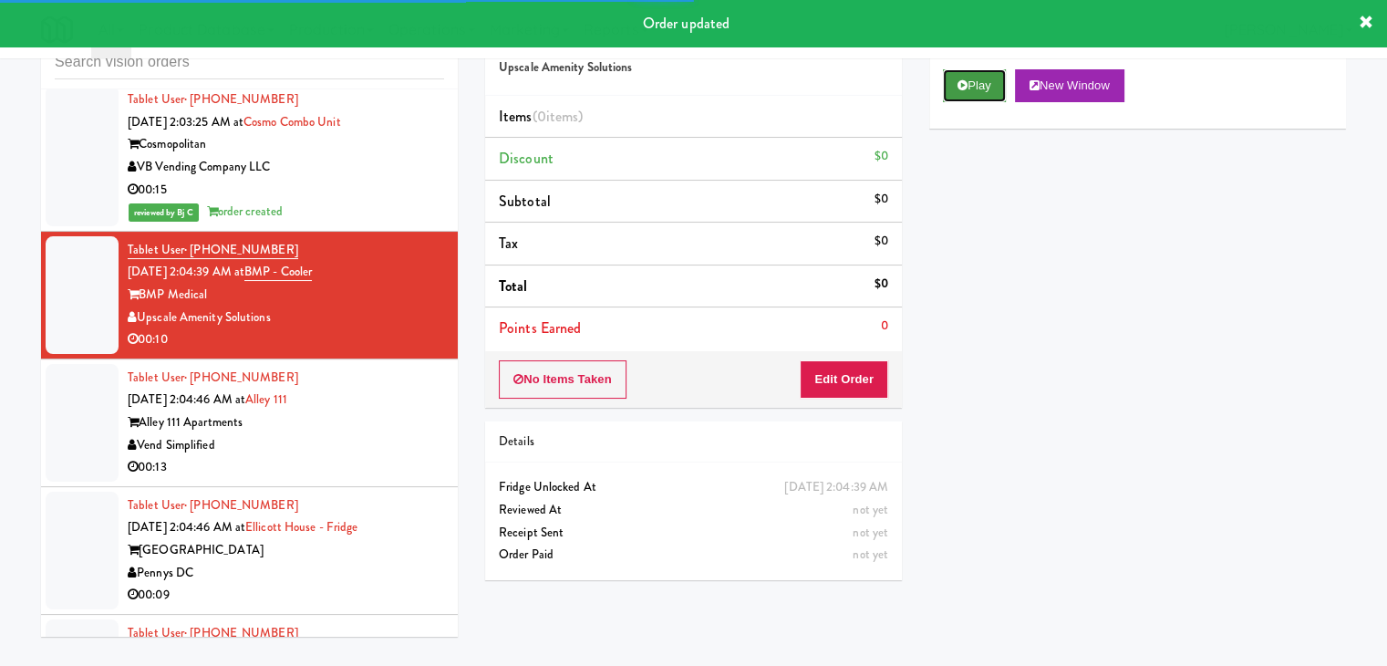
click at [983, 88] on button "Play" at bounding box center [974, 85] width 63 height 33
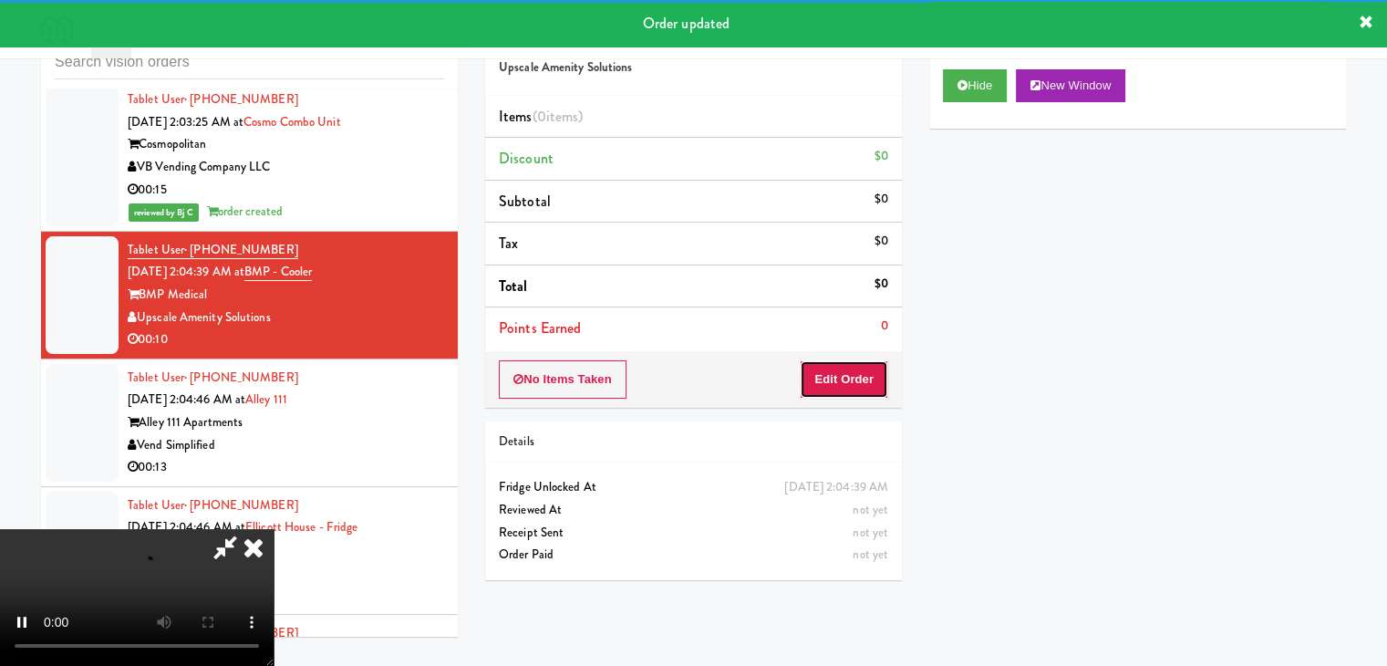
click at [839, 371] on button "Edit Order" at bounding box center [844, 379] width 88 height 38
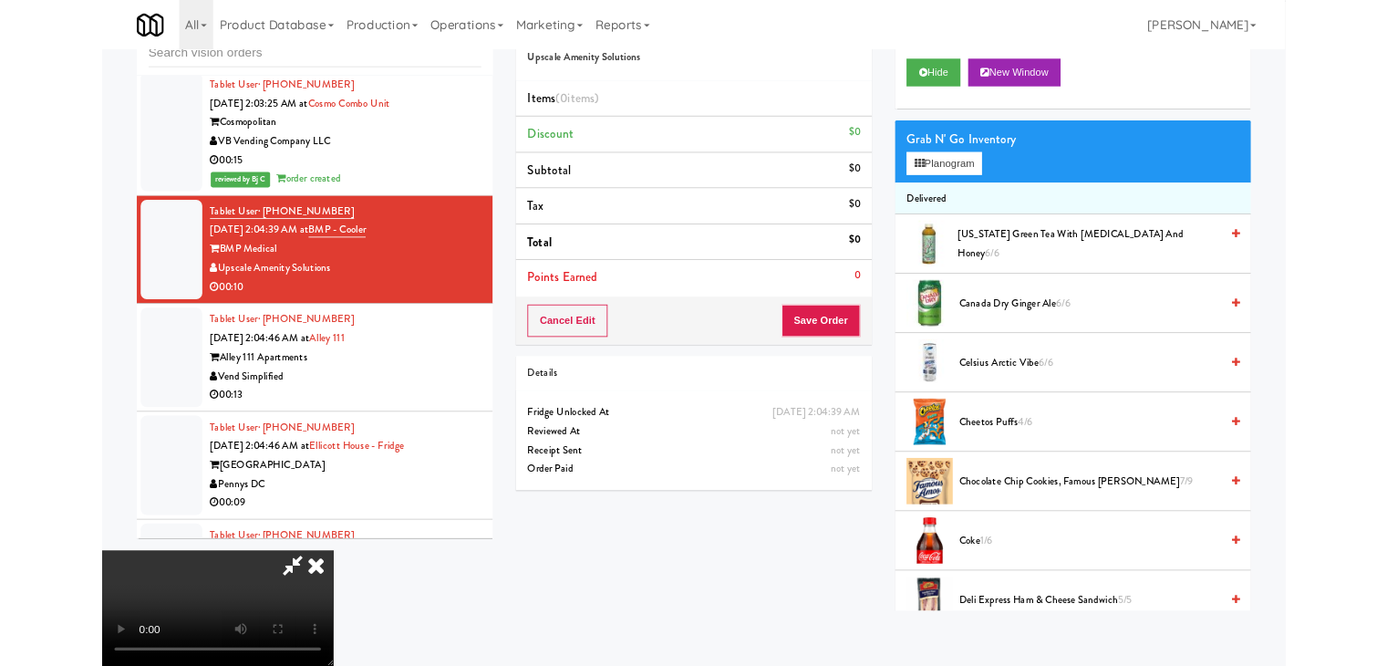
scroll to position [8691, 0]
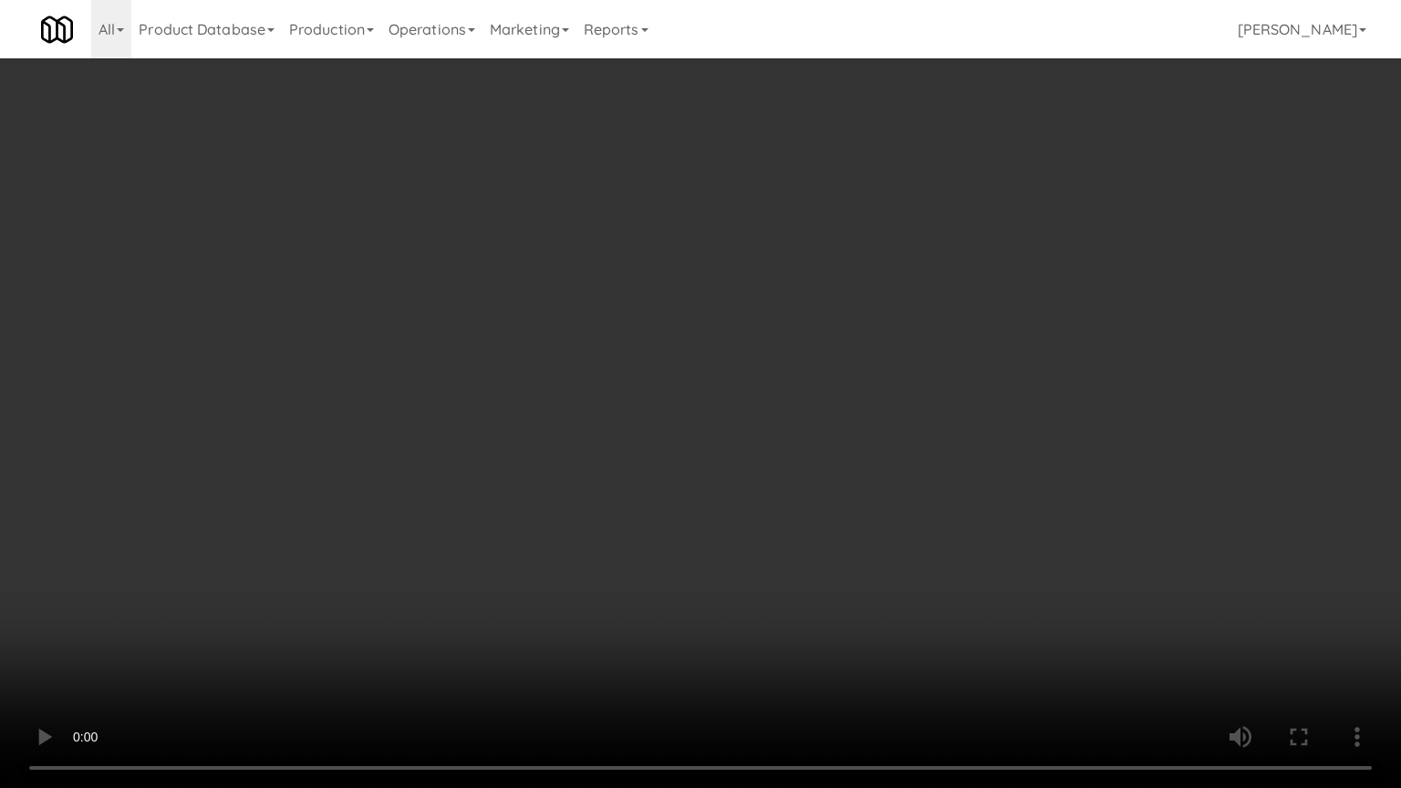
click at [870, 503] on video at bounding box center [700, 394] width 1401 height 788
click at [861, 505] on video at bounding box center [700, 394] width 1401 height 788
click at [872, 495] on video at bounding box center [700, 394] width 1401 height 788
click at [875, 486] on video at bounding box center [700, 394] width 1401 height 788
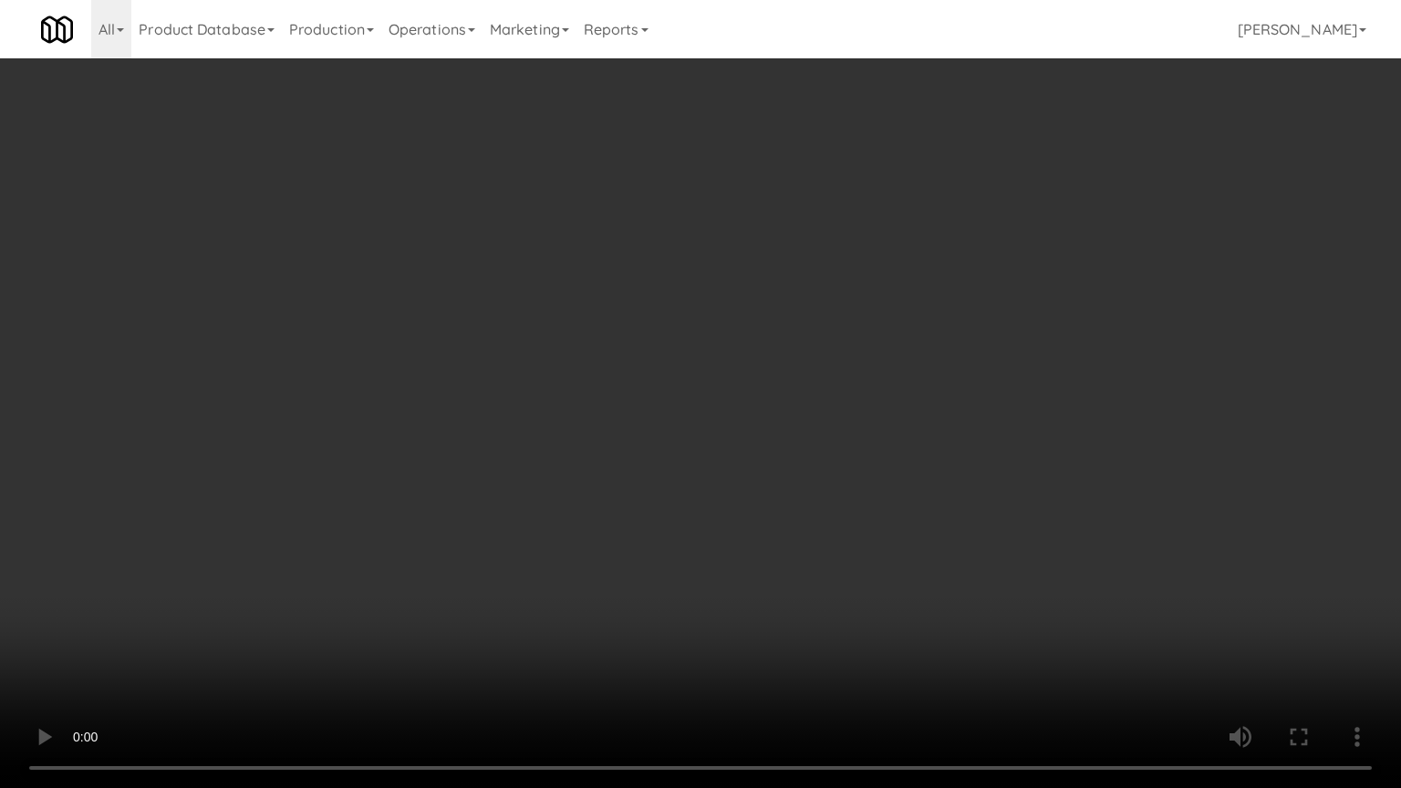
click at [875, 487] on video at bounding box center [700, 394] width 1401 height 788
click at [894, 437] on video at bounding box center [700, 394] width 1401 height 788
drag, startPoint x: 899, startPoint y: 424, endPoint x: 919, endPoint y: 293, distance: 132.9
click at [899, 421] on video at bounding box center [700, 394] width 1401 height 788
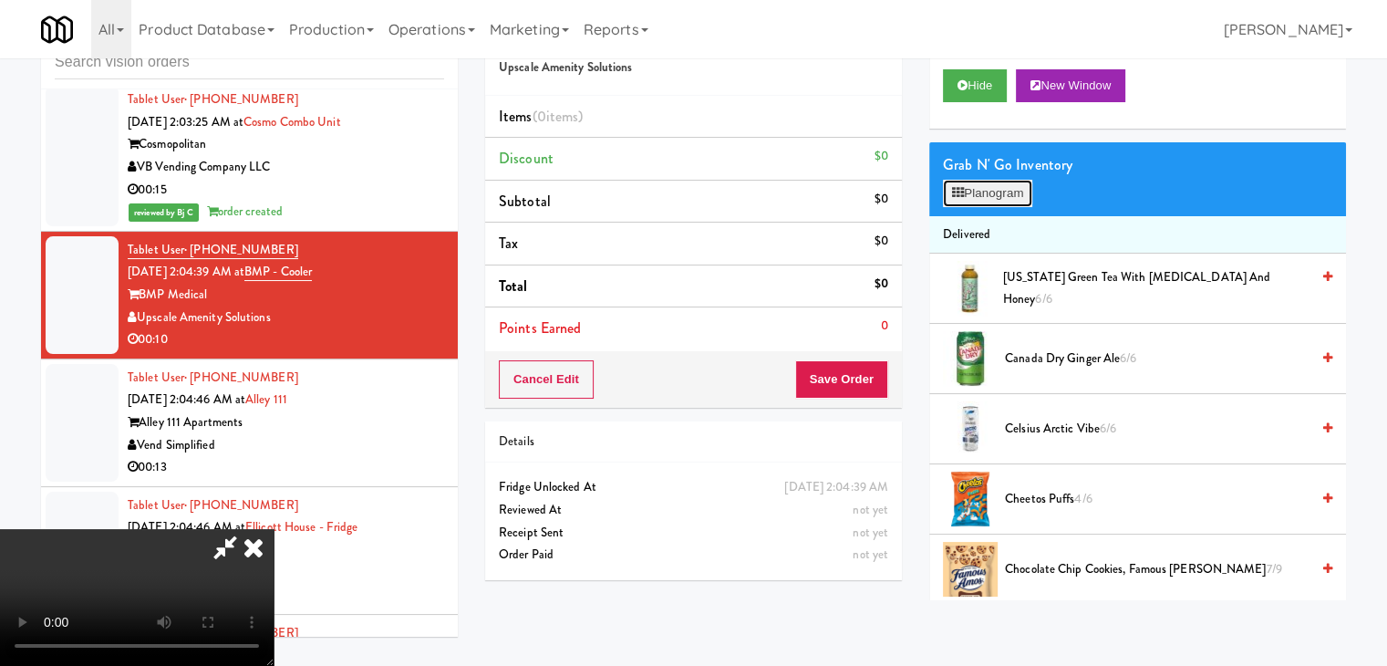
click at [977, 195] on button "Planogram" at bounding box center [987, 193] width 89 height 27
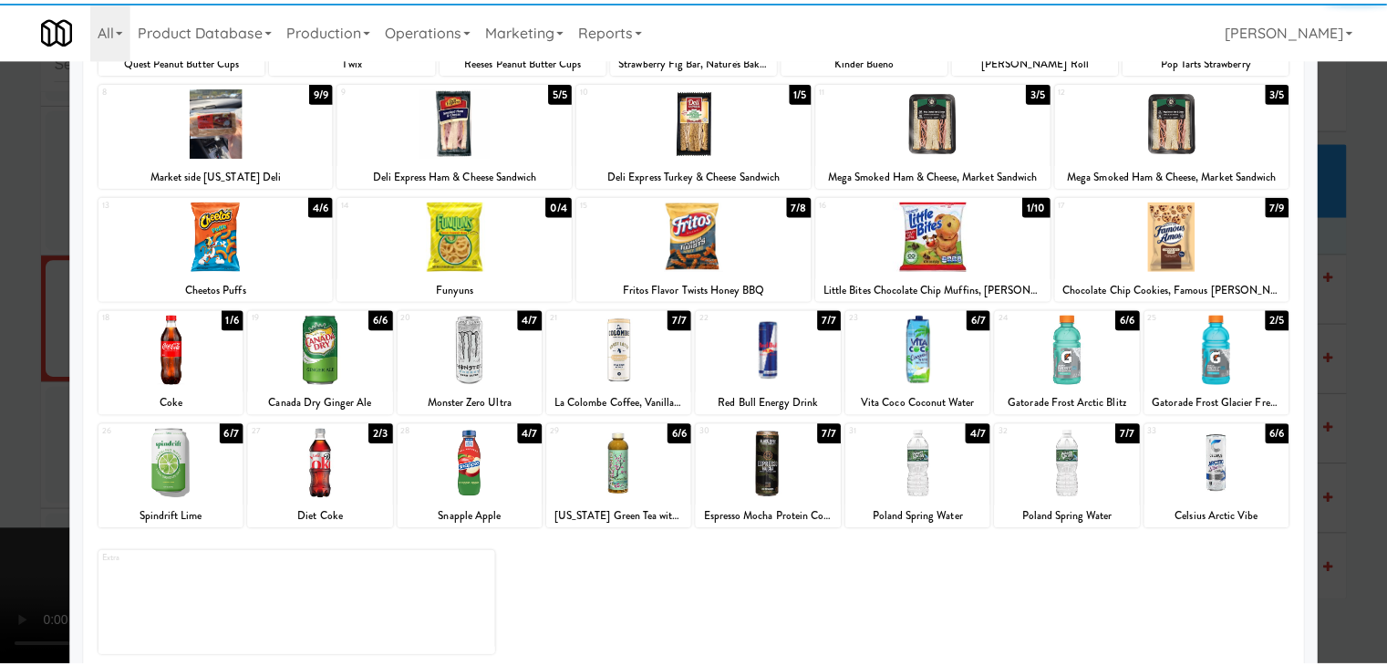
scroll to position [230, 0]
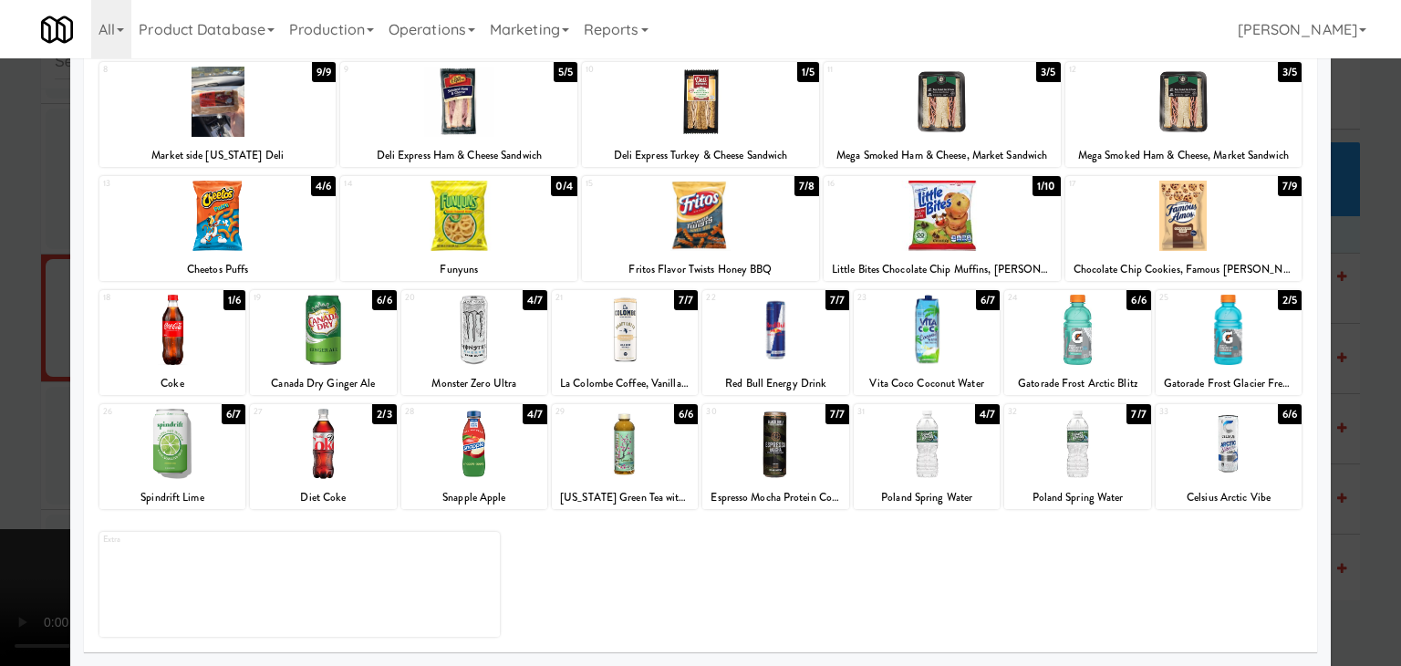
drag, startPoint x: 995, startPoint y: 220, endPoint x: 1055, endPoint y: 308, distance: 107.0
click at [999, 220] on div at bounding box center [942, 216] width 237 height 70
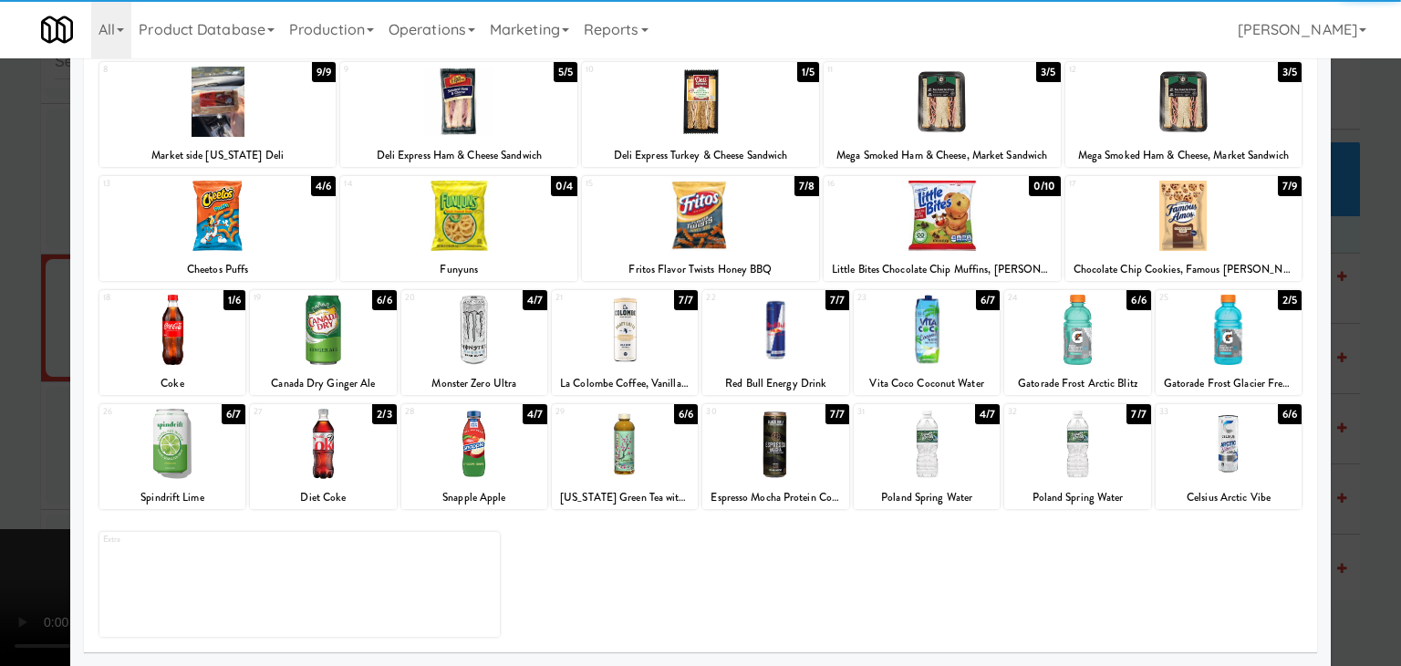
drag, startPoint x: 1052, startPoint y: 472, endPoint x: 1254, endPoint y: 456, distance: 203.1
click at [1051, 472] on div at bounding box center [1077, 444] width 146 height 70
drag, startPoint x: 1366, startPoint y: 452, endPoint x: 1317, endPoint y: 452, distance: 49.3
click at [1364, 452] on div at bounding box center [700, 333] width 1401 height 666
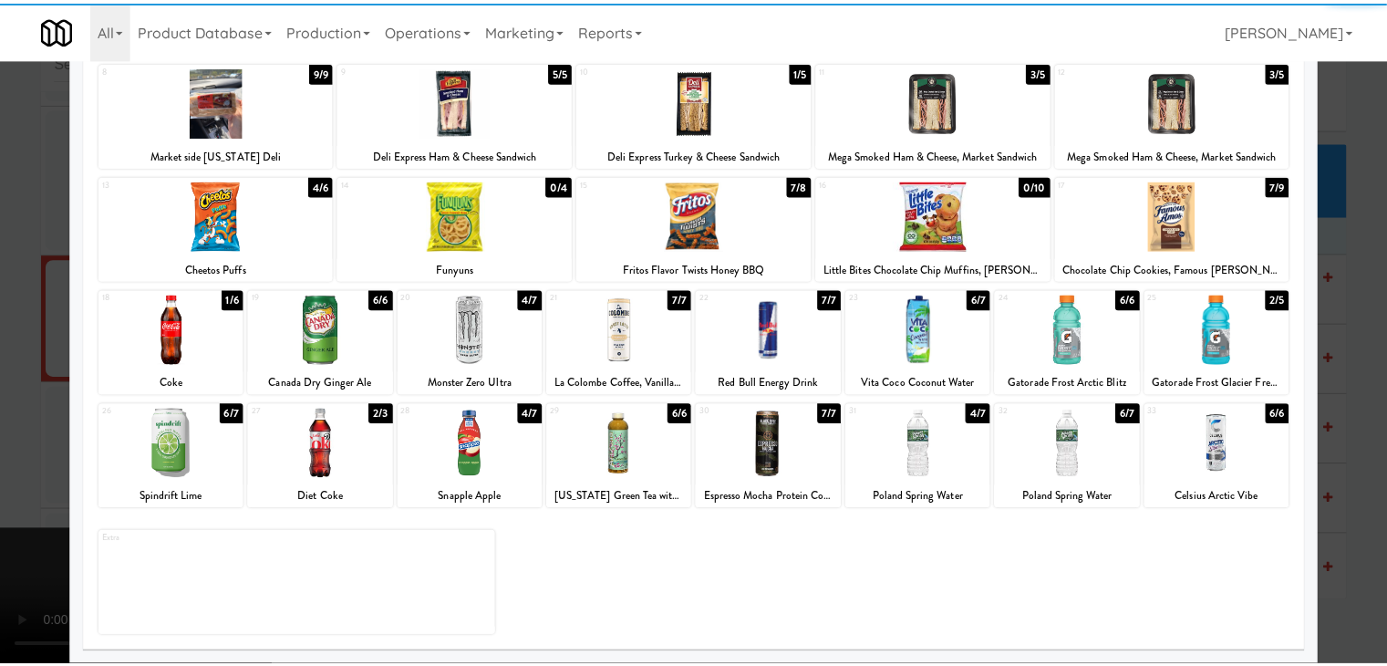
scroll to position [8714, 0]
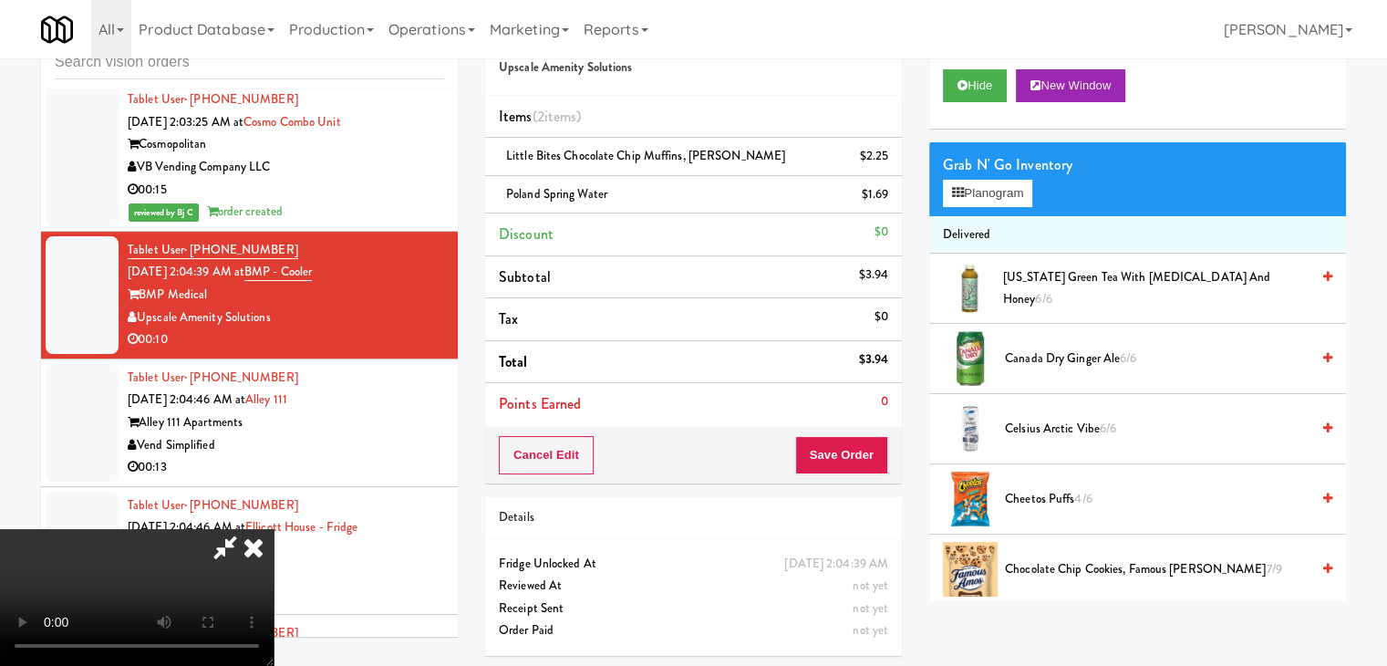
click at [854, 434] on div "Cancel Edit Save Order" at bounding box center [693, 455] width 417 height 57
click at [854, 436] on button "Save Order" at bounding box center [841, 455] width 93 height 38
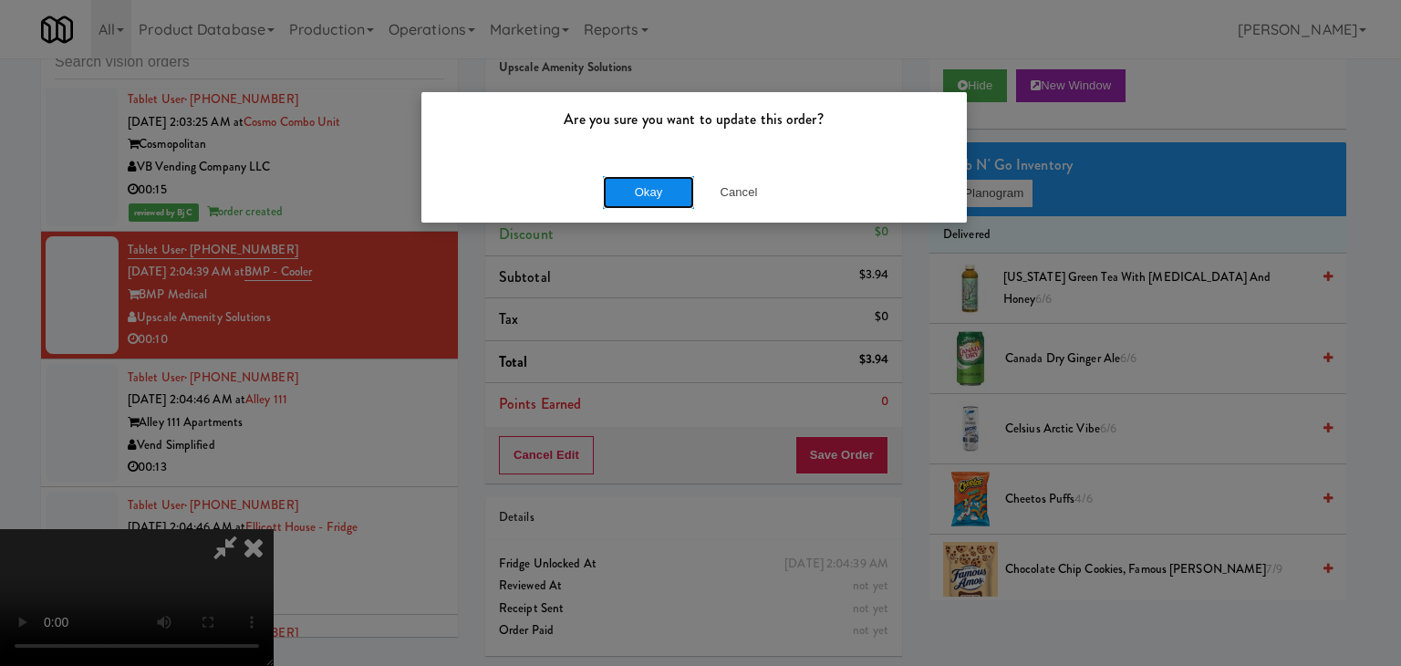
click at [671, 177] on button "Okay" at bounding box center [648, 192] width 91 height 33
click at [667, 182] on body "Are you sure you want to update this order? Okay Cancel Okay Are you sure you w…" at bounding box center [700, 333] width 1401 height 666
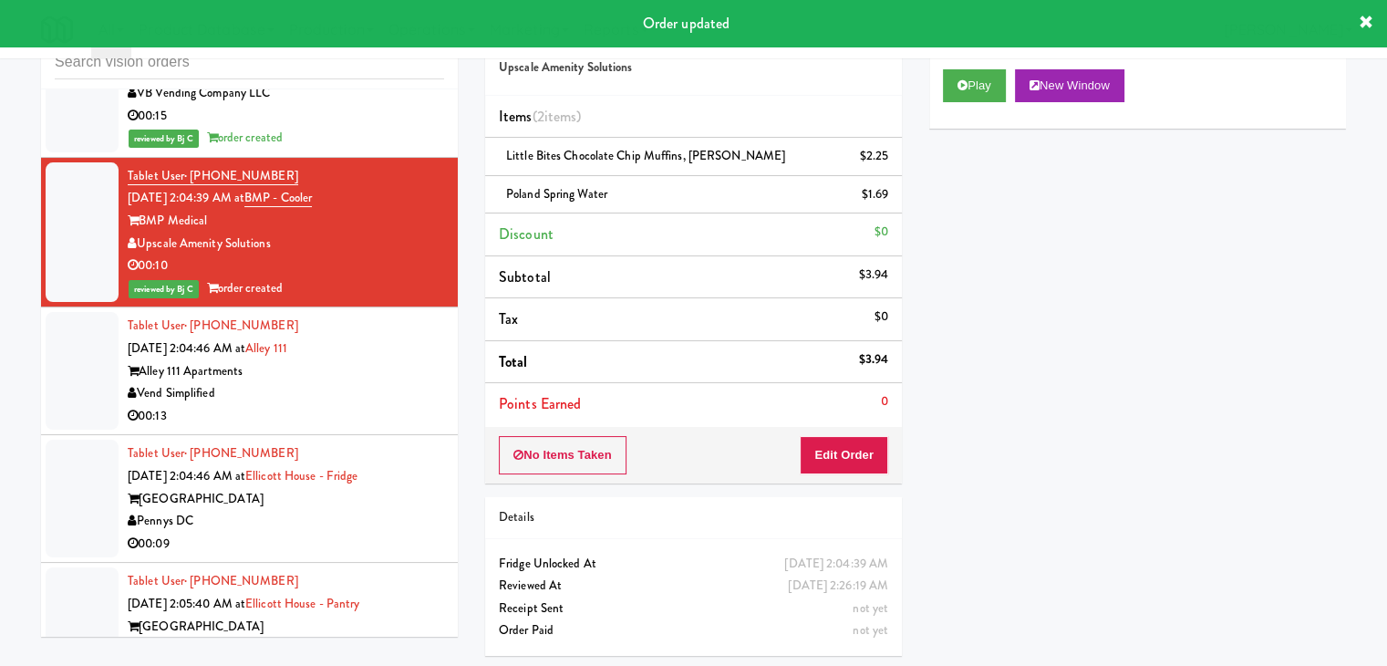
scroll to position [8896, 0]
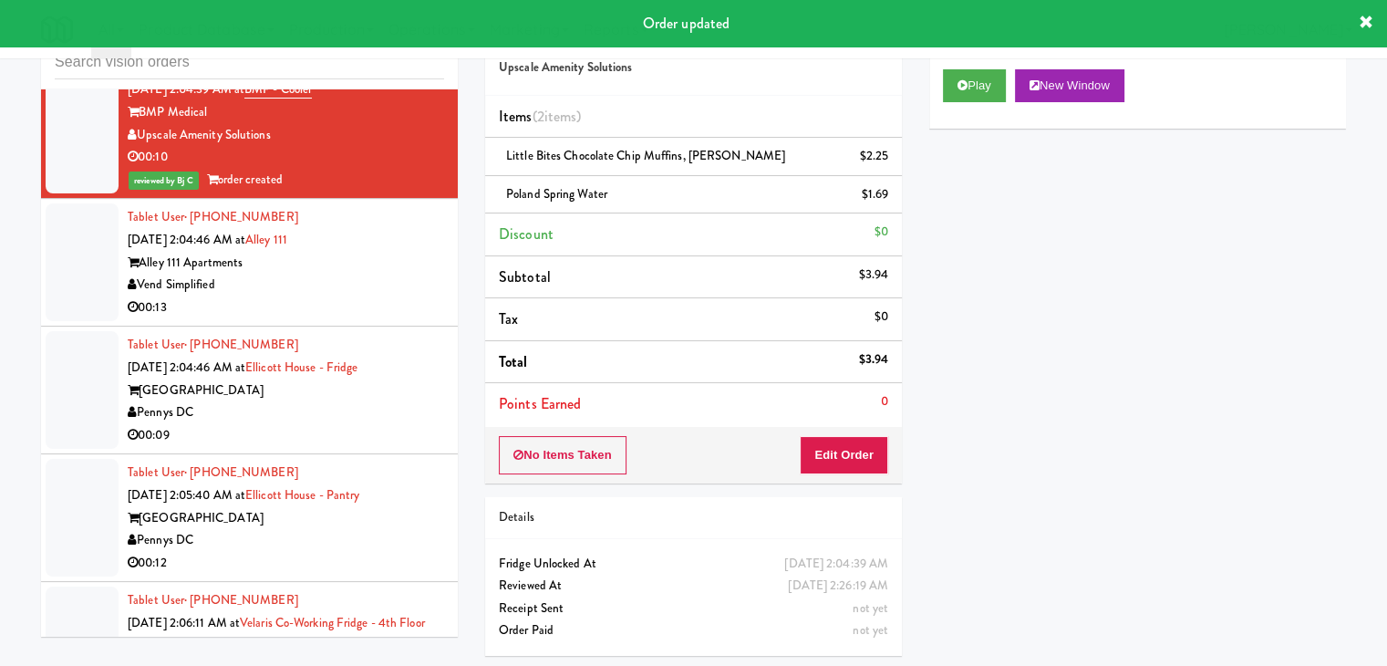
click at [375, 274] on div "Vend Simplified" at bounding box center [286, 285] width 317 height 23
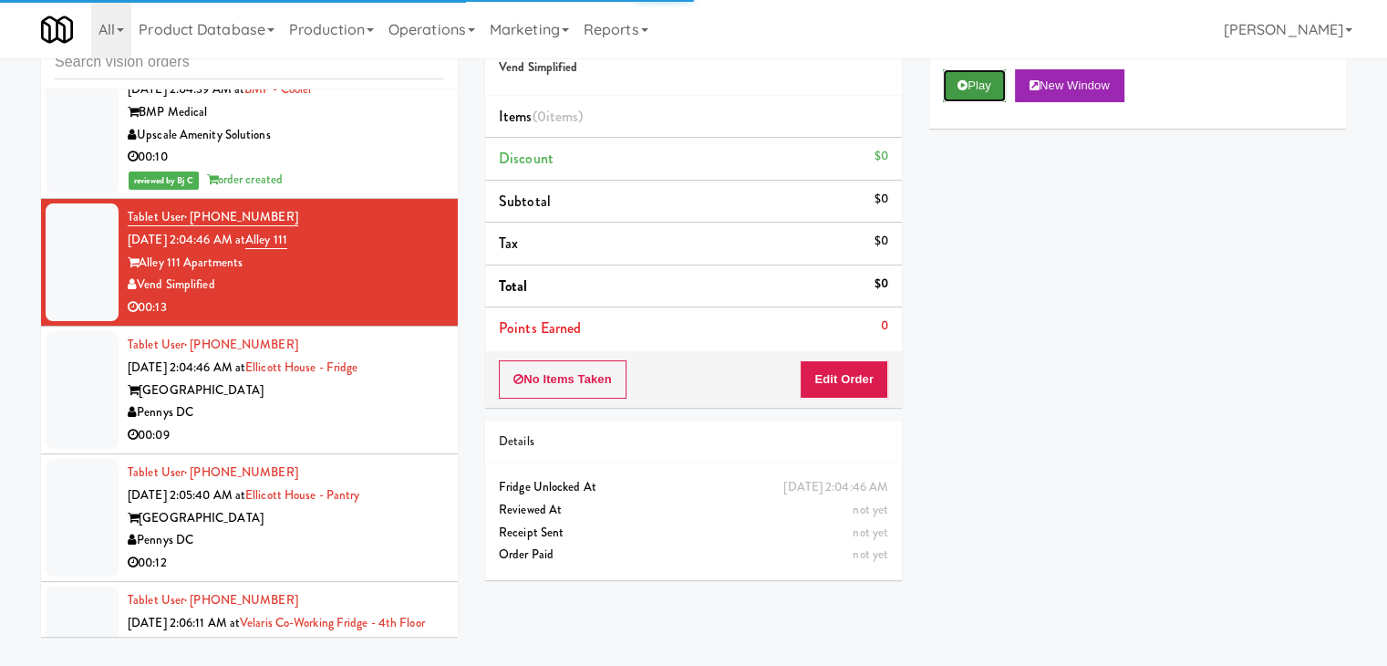
click at [982, 85] on button "Play" at bounding box center [974, 85] width 63 height 33
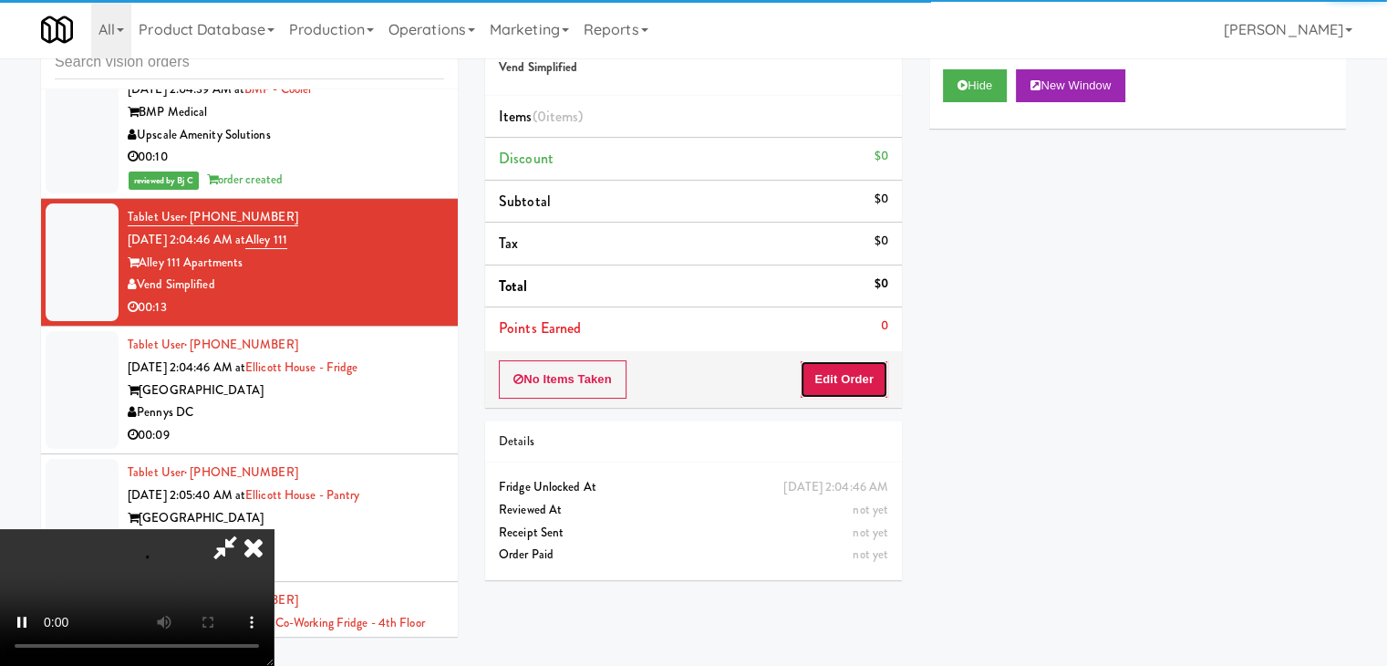
click at [826, 385] on button "Edit Order" at bounding box center [844, 379] width 88 height 38
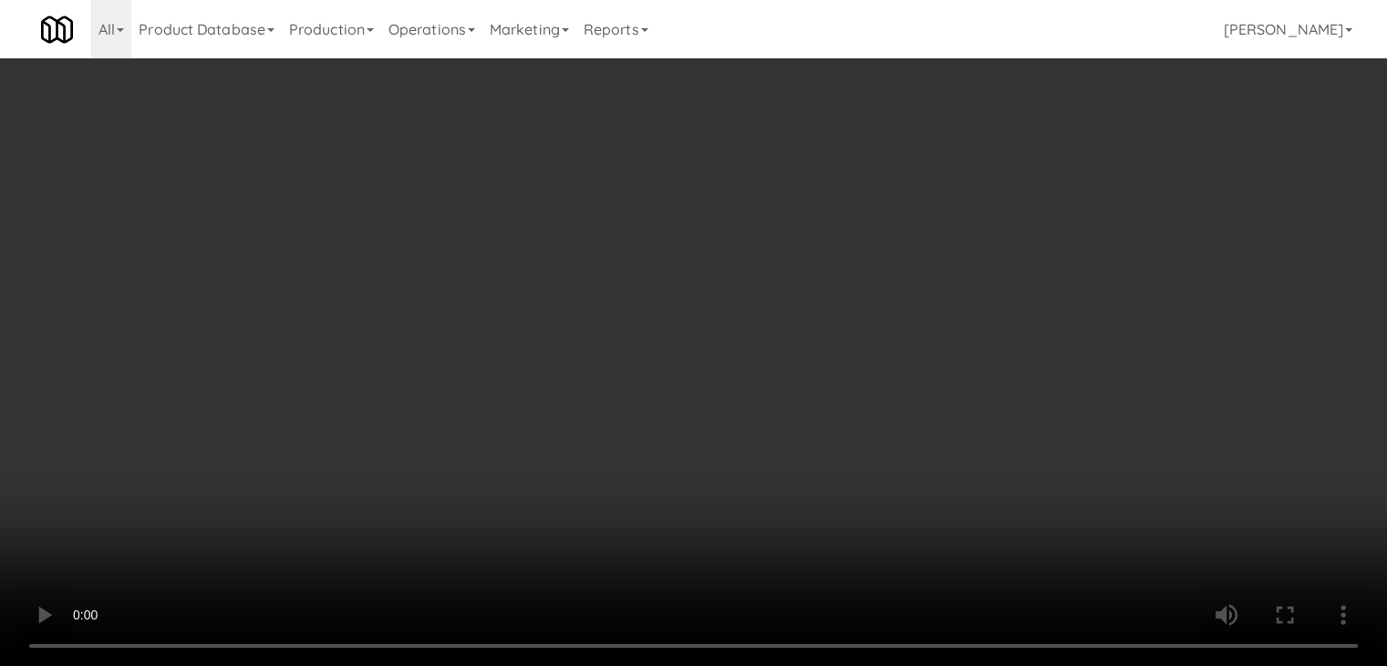
scroll to position [8873, 0]
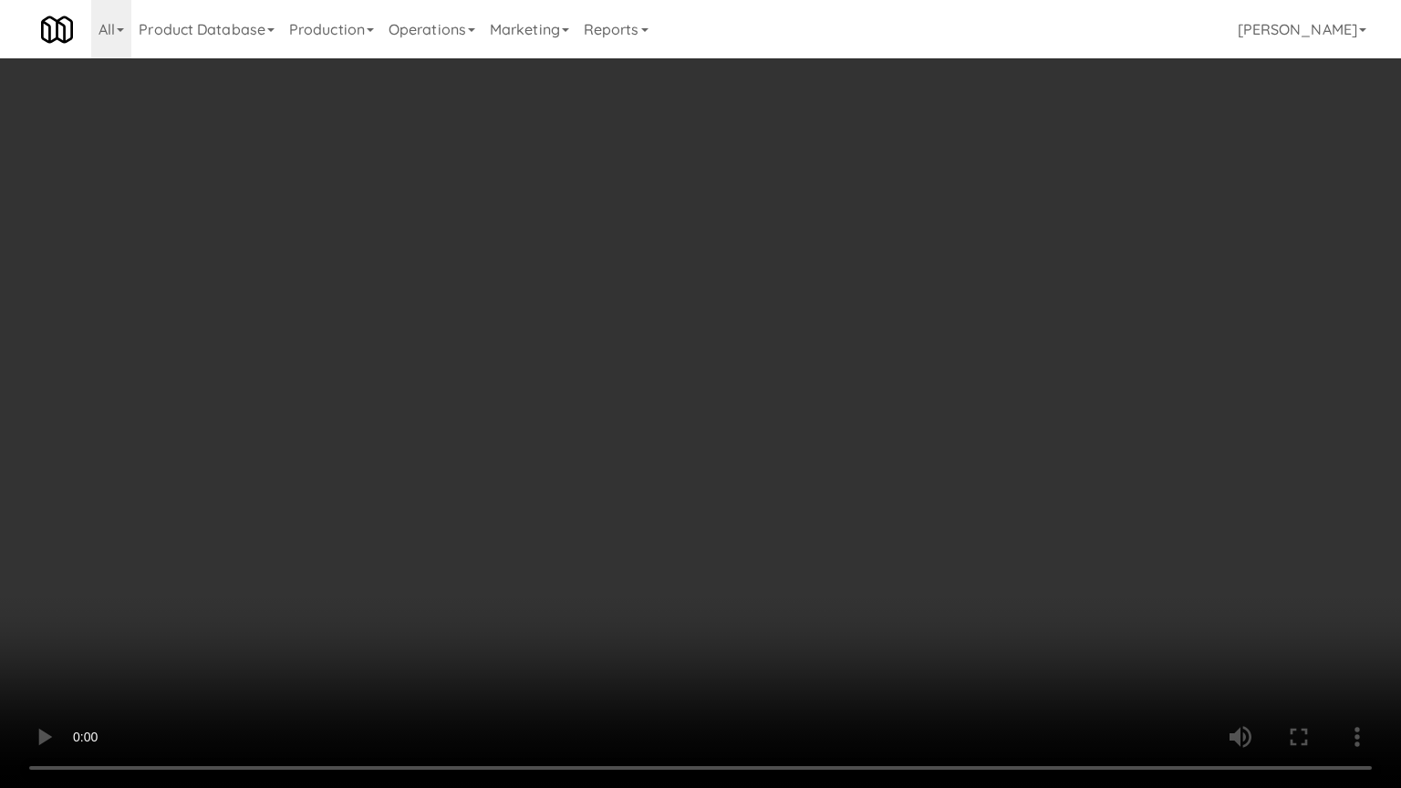
click at [884, 474] on video at bounding box center [700, 394] width 1401 height 788
click at [885, 472] on video at bounding box center [700, 394] width 1401 height 788
click at [888, 471] on video at bounding box center [700, 394] width 1401 height 788
click at [903, 467] on video at bounding box center [700, 394] width 1401 height 788
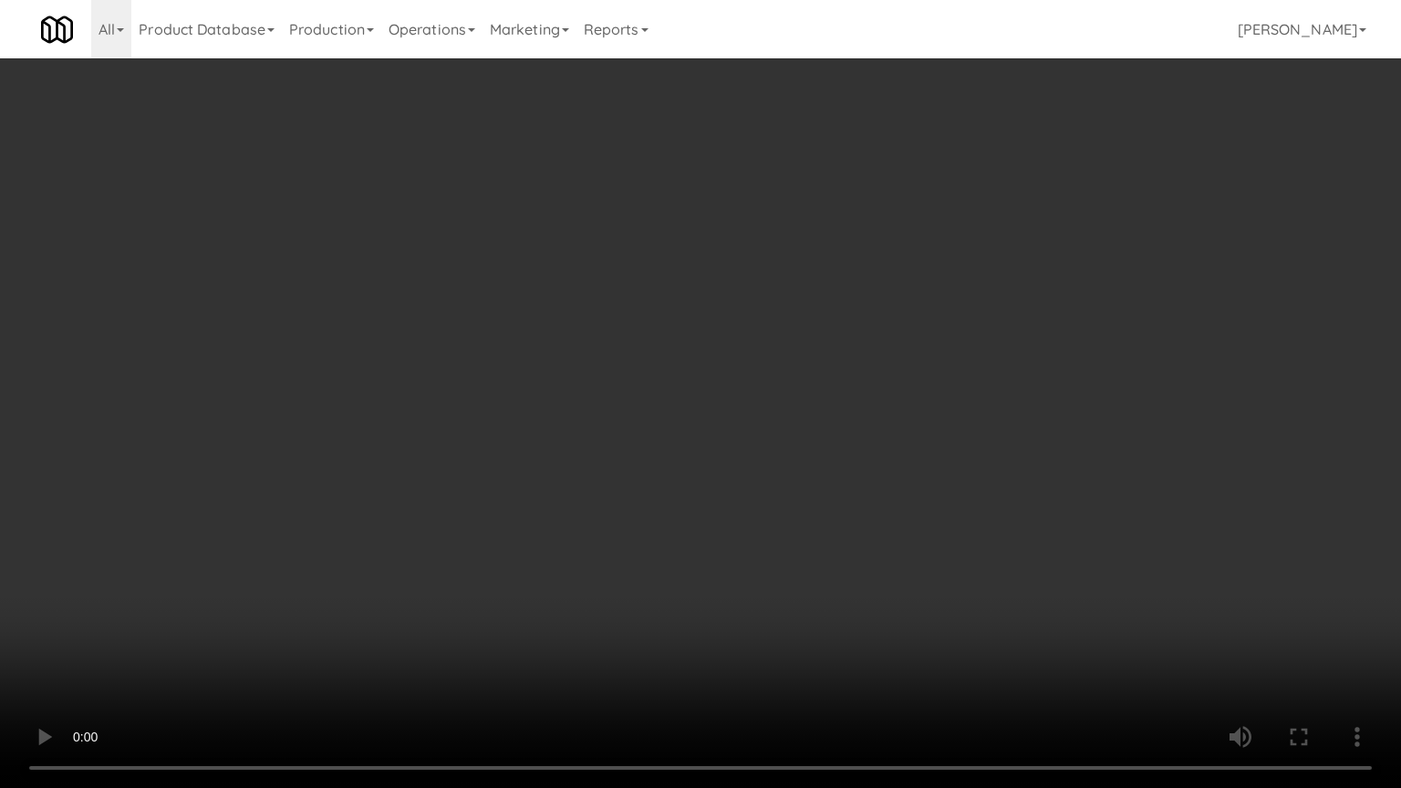
click at [905, 464] on video at bounding box center [700, 394] width 1401 height 788
click at [906, 462] on video at bounding box center [700, 394] width 1401 height 788
click at [907, 462] on video at bounding box center [700, 394] width 1401 height 788
click at [927, 445] on video at bounding box center [700, 394] width 1401 height 788
click at [928, 445] on video at bounding box center [700, 394] width 1401 height 788
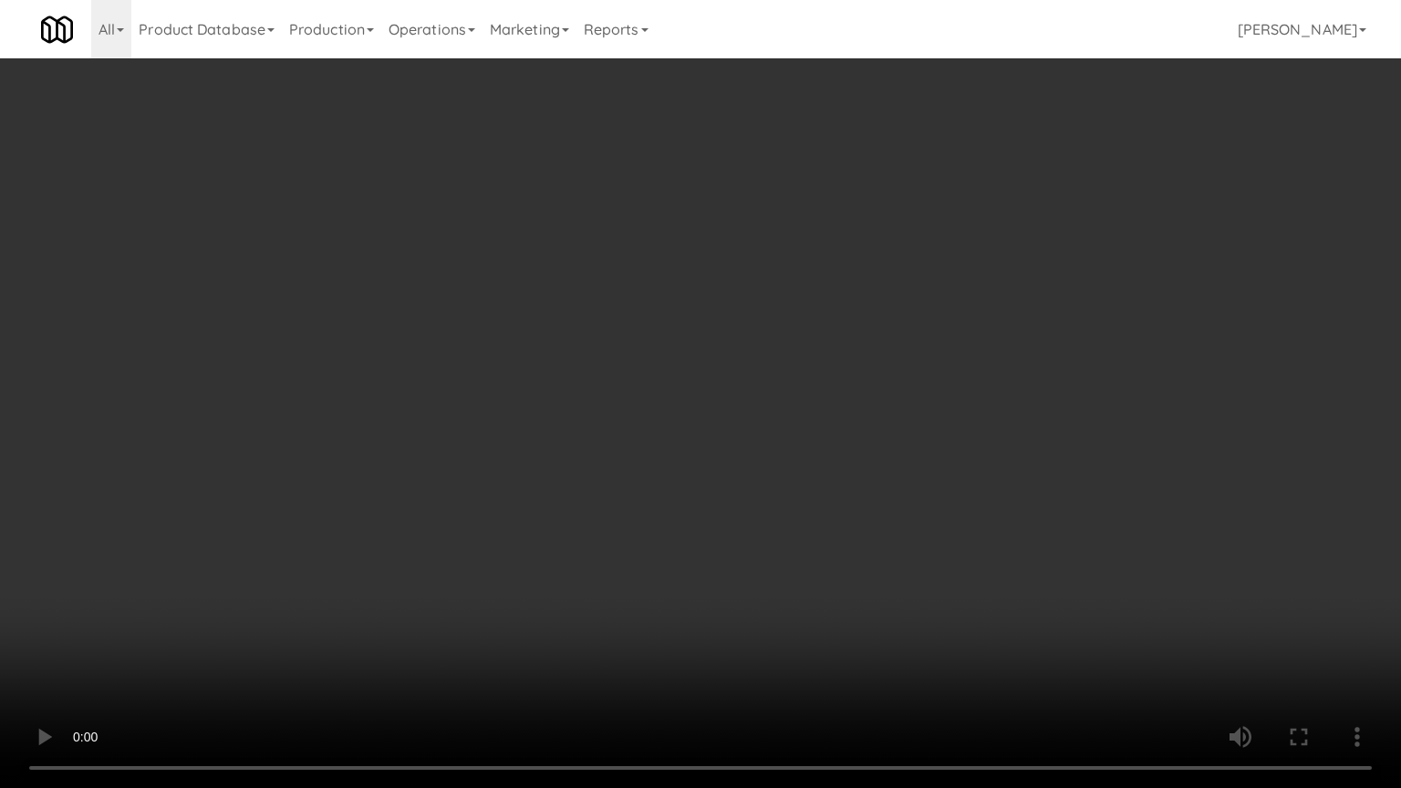
click at [948, 438] on video at bounding box center [700, 394] width 1401 height 788
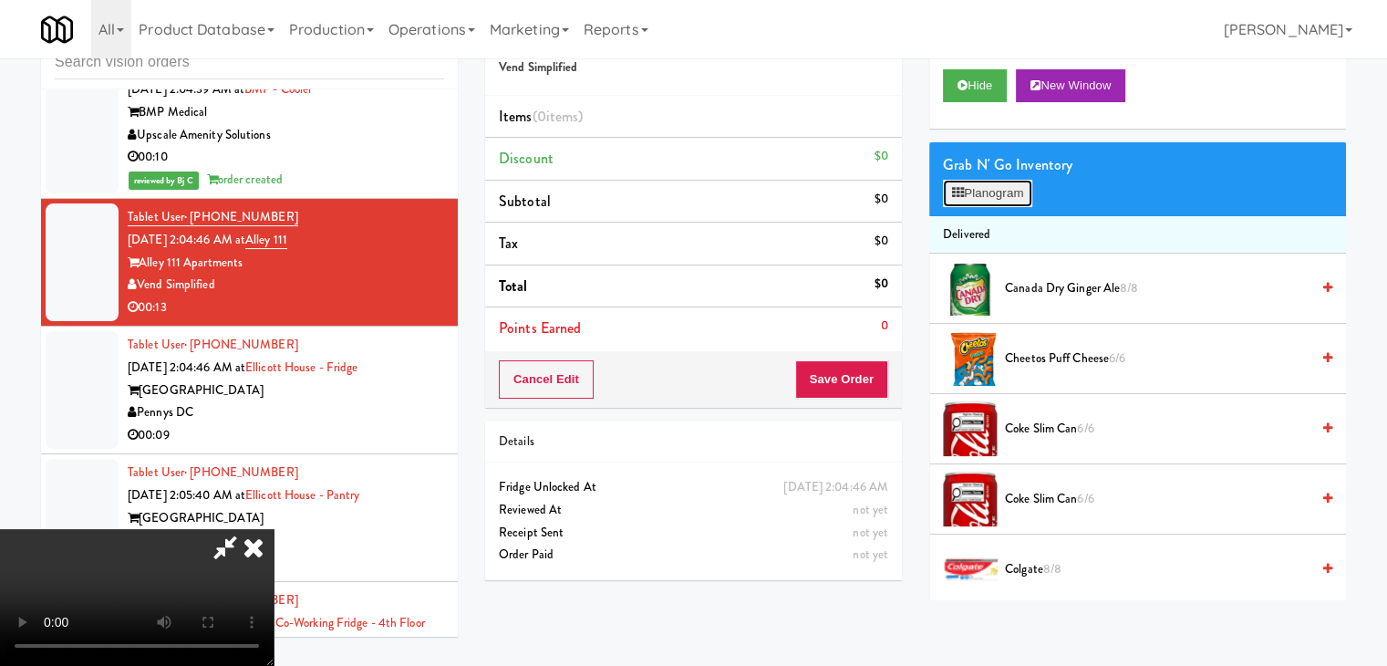
click at [1000, 196] on button "Planogram" at bounding box center [987, 193] width 89 height 27
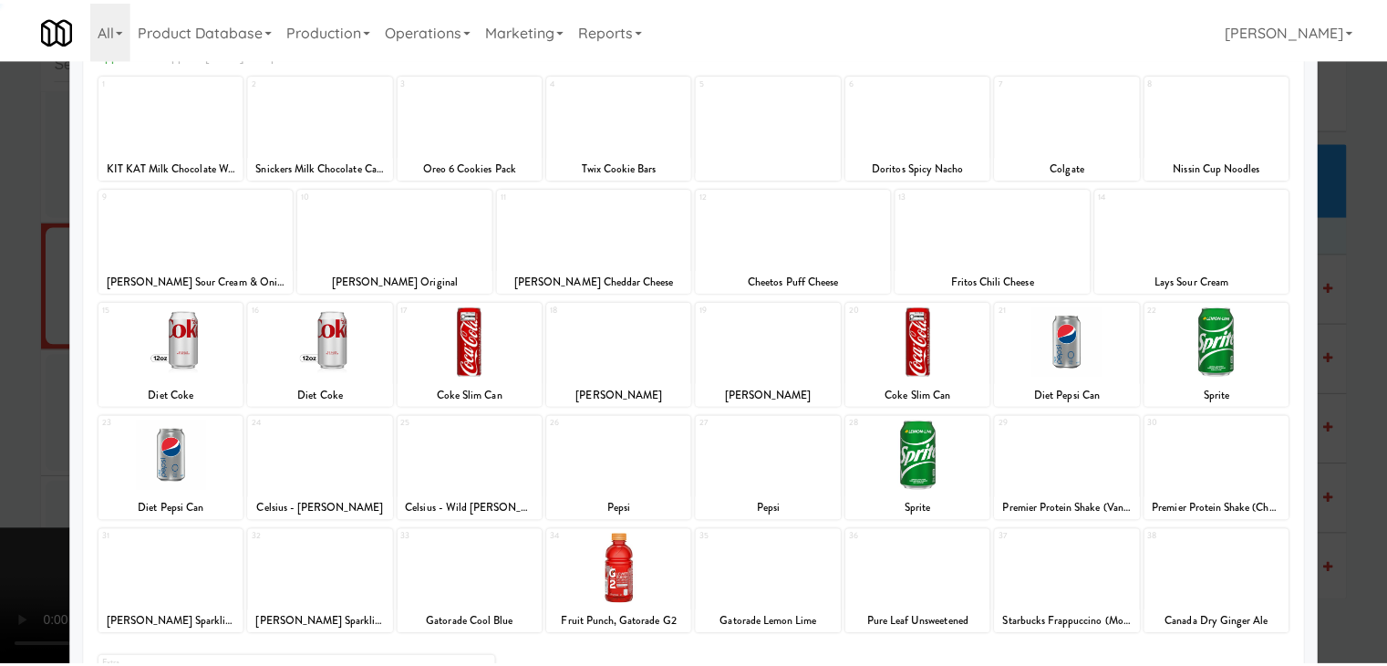
scroll to position [230, 0]
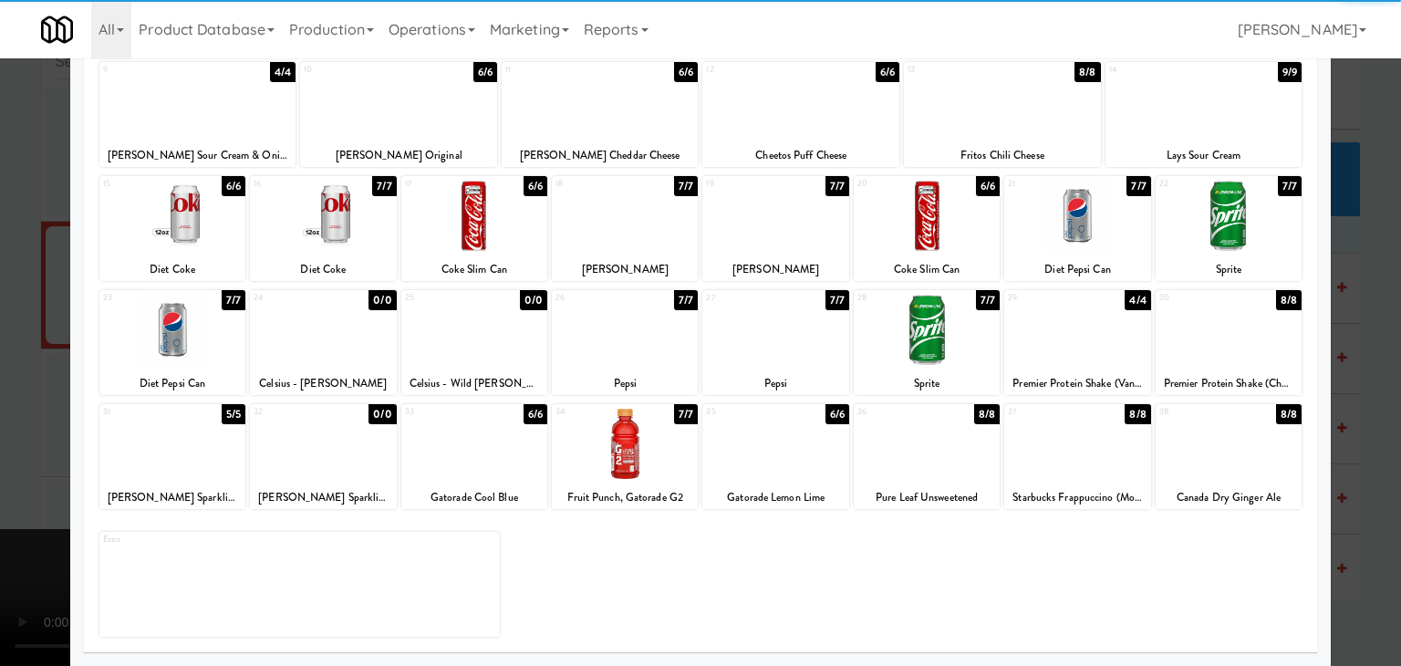
click at [1066, 451] on div at bounding box center [1077, 444] width 146 height 70
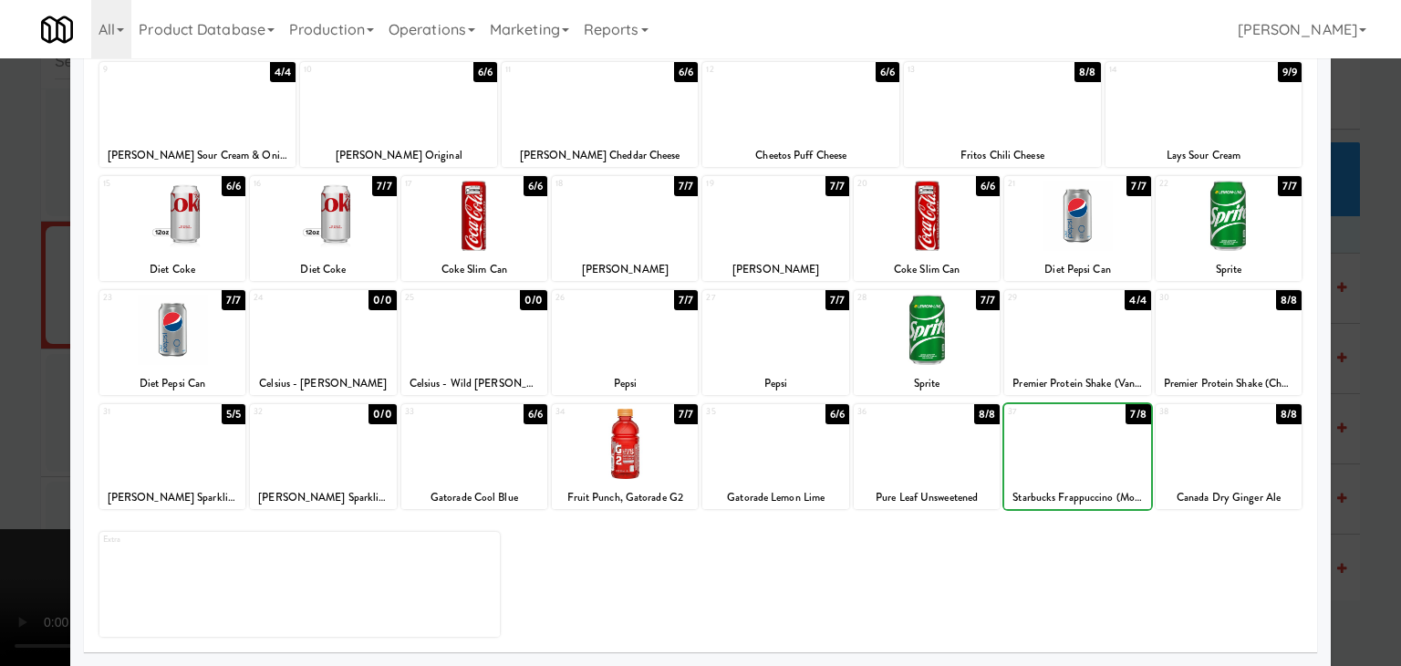
click at [711, 448] on div at bounding box center [775, 444] width 146 height 70
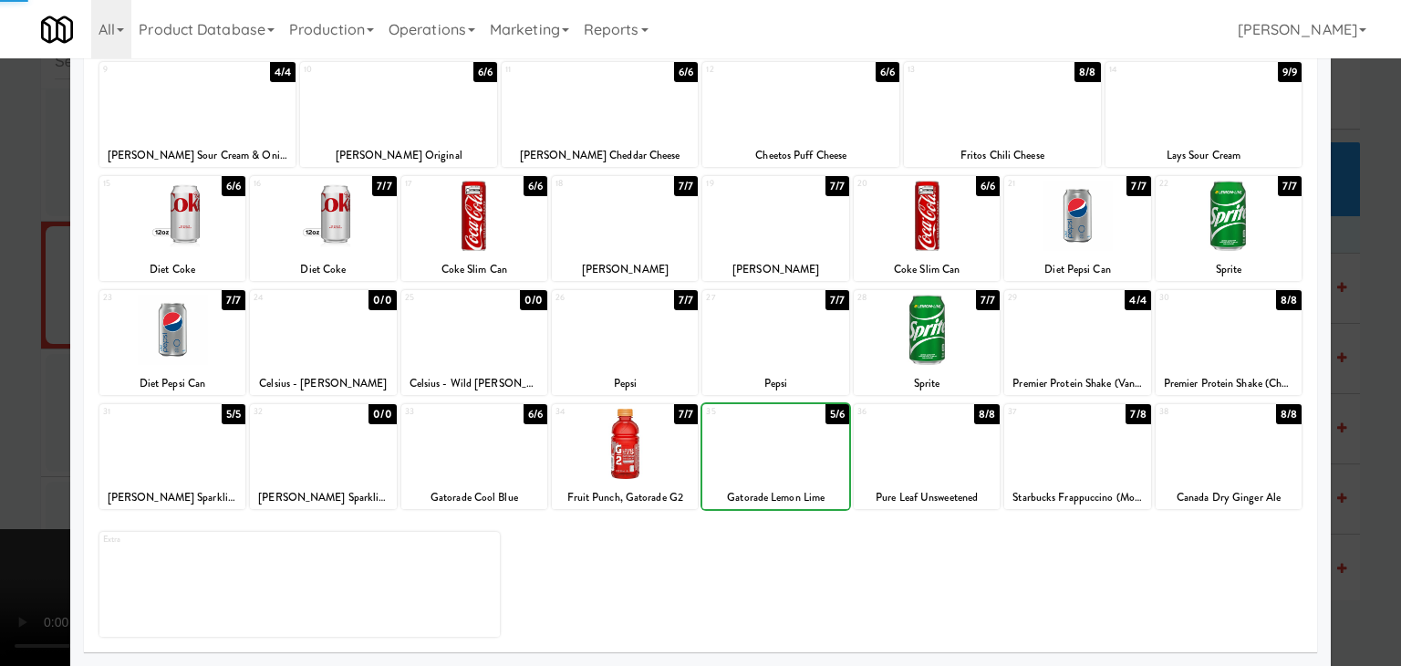
drag, startPoint x: 0, startPoint y: 441, endPoint x: 41, endPoint y: 434, distance: 41.7
click at [4, 439] on div at bounding box center [700, 333] width 1401 height 666
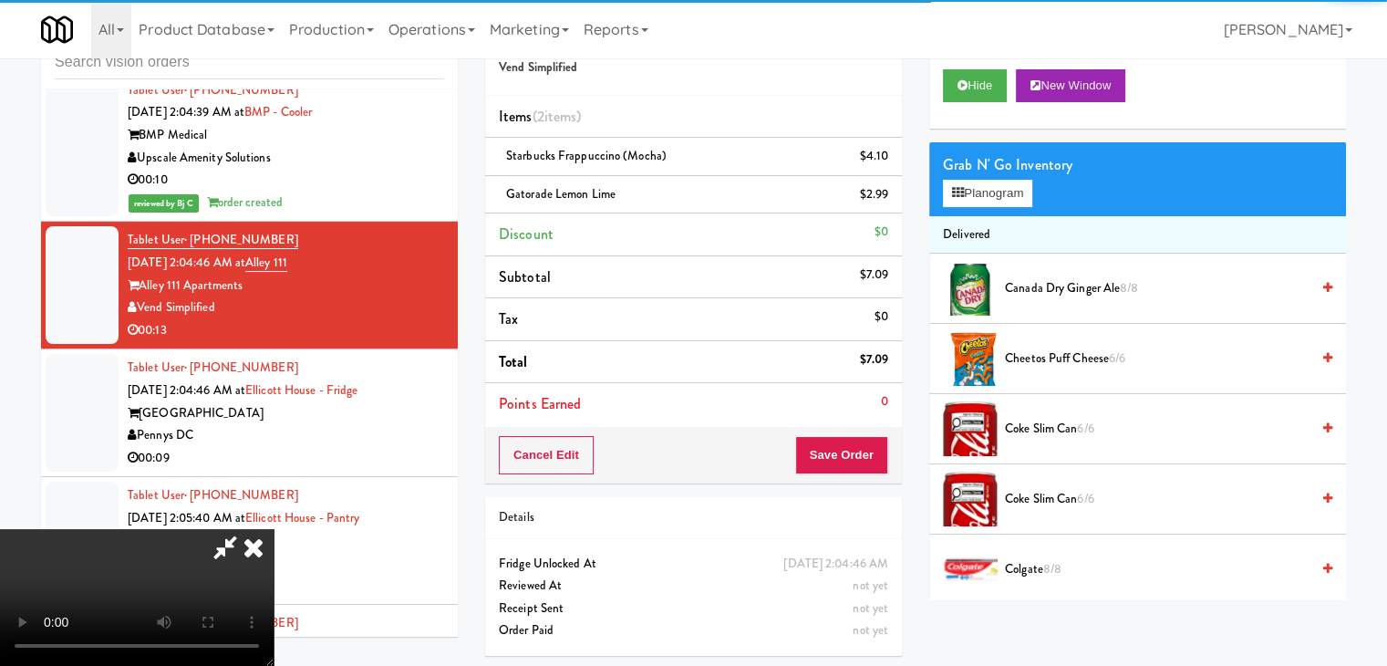
scroll to position [8896, 0]
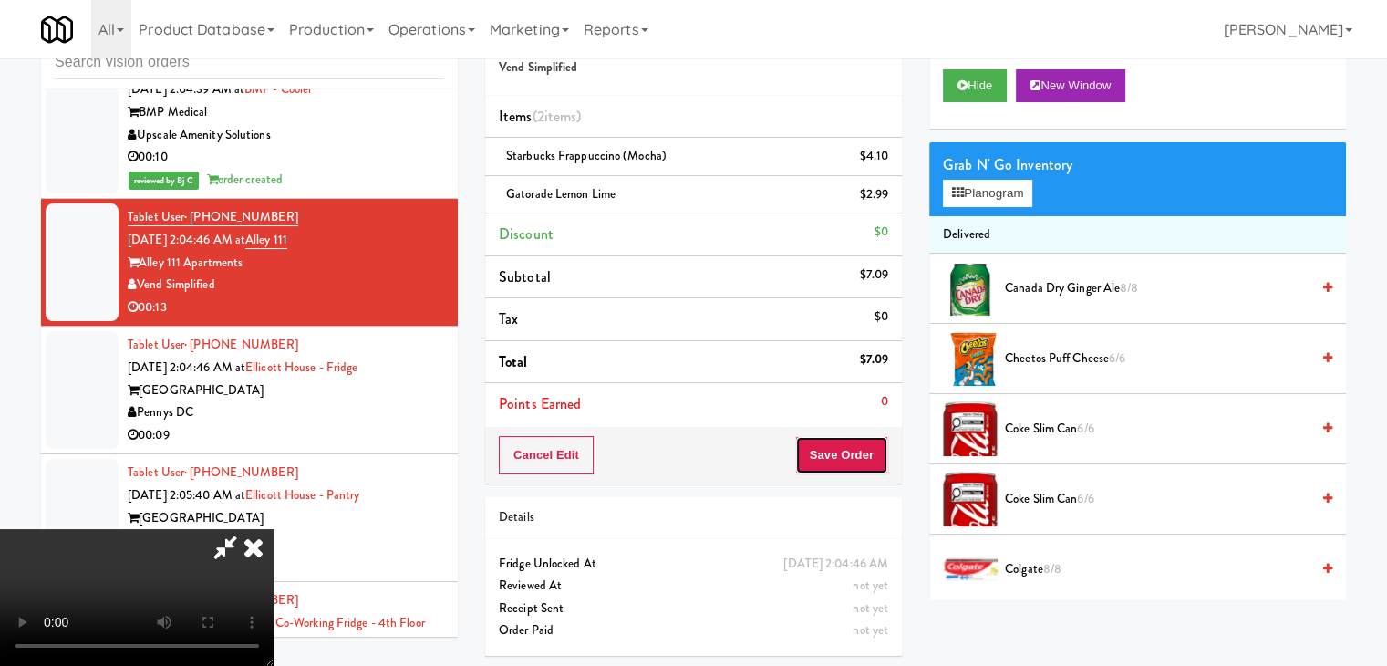
click at [859, 457] on button "Save Order" at bounding box center [841, 455] width 93 height 38
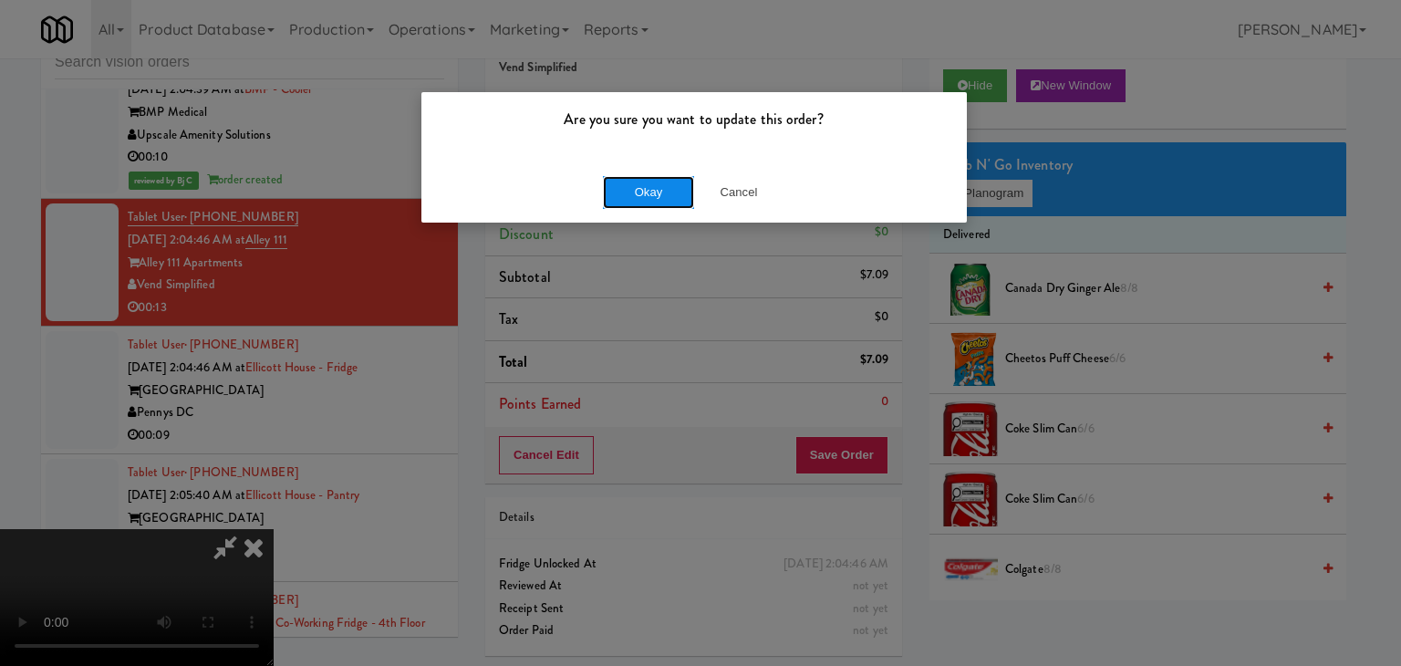
click at [662, 189] on button "Okay" at bounding box center [648, 192] width 91 height 33
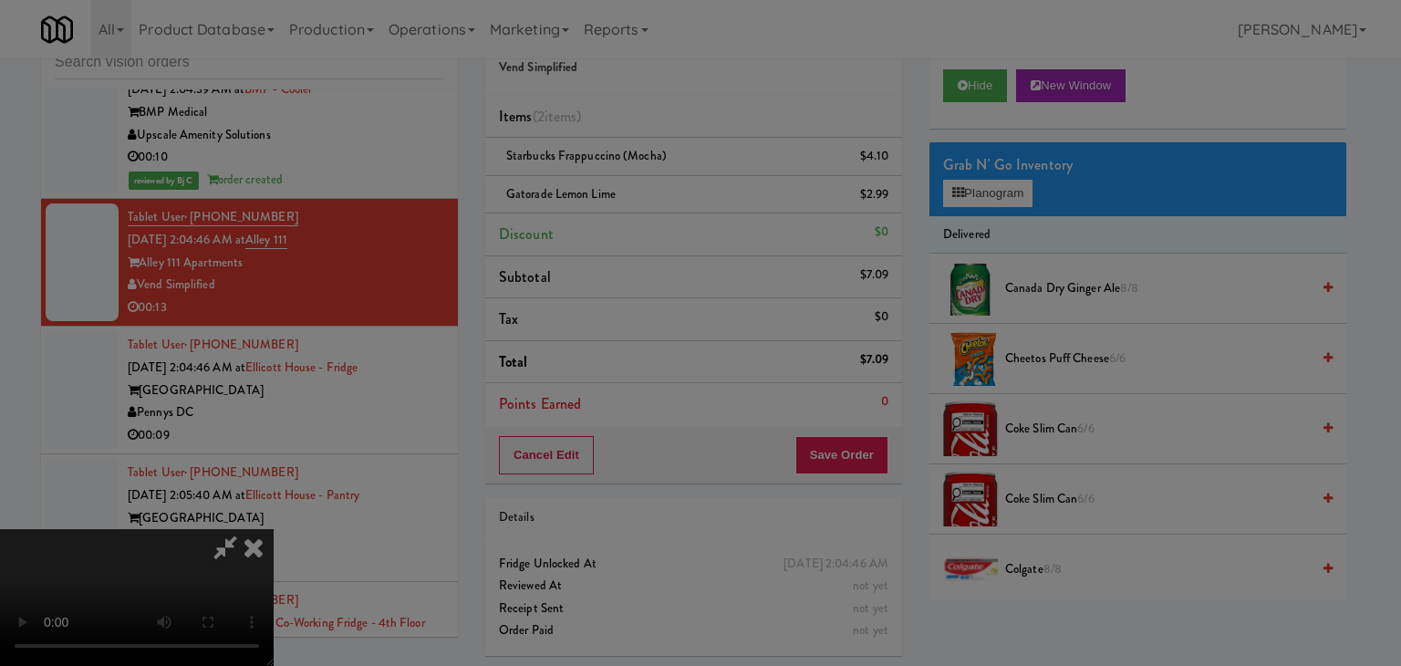
click at [662, 189] on div "Okay Cancel" at bounding box center [693, 158] width 545 height 61
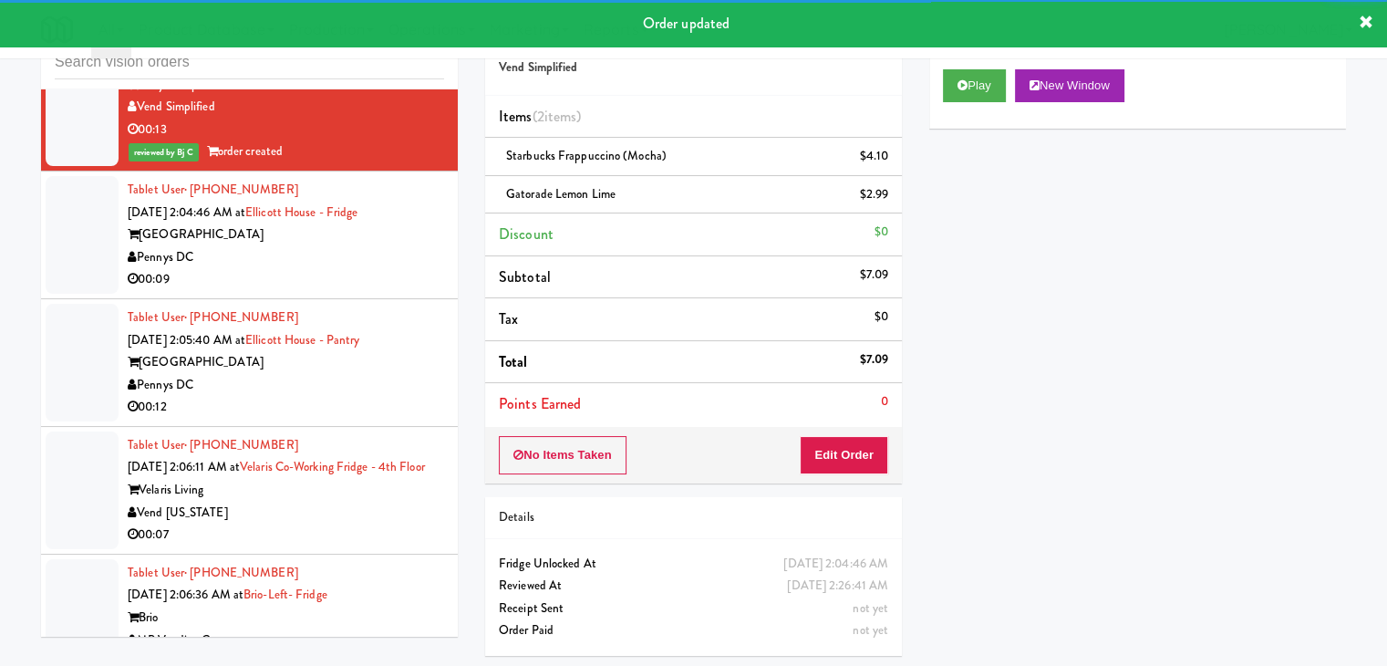
scroll to position [9078, 0]
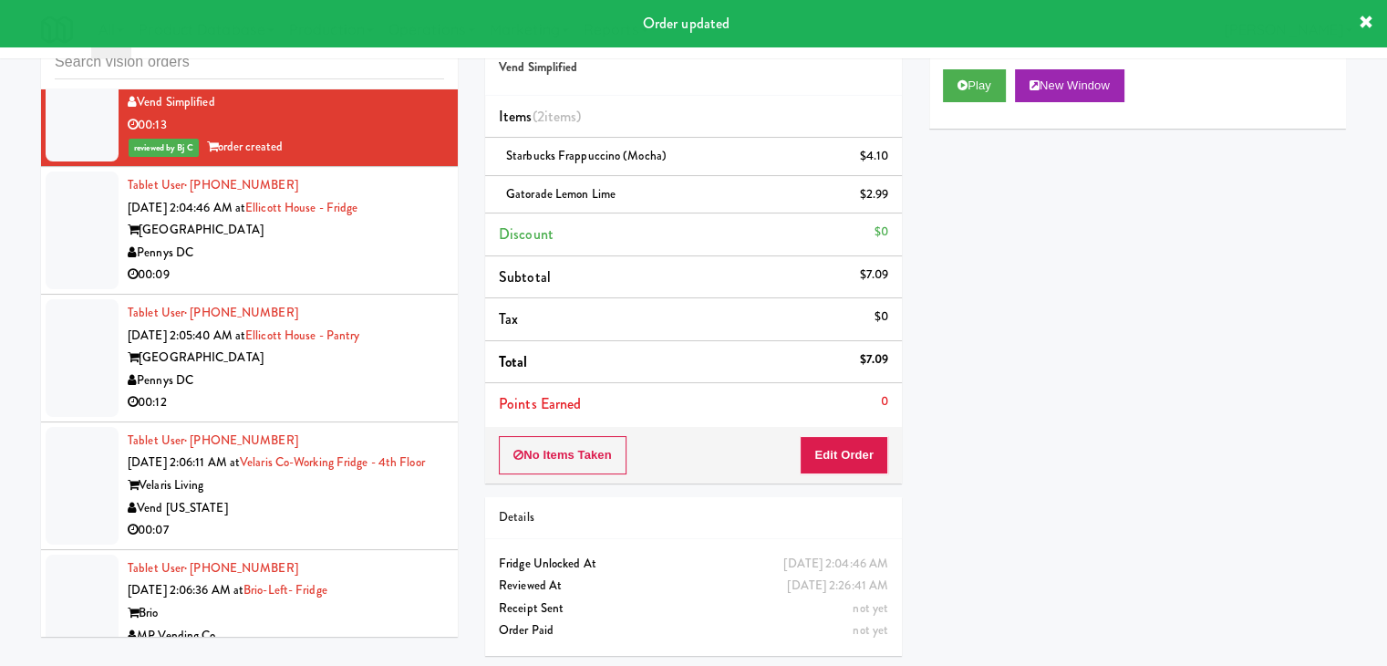
click at [377, 242] on div "Pennys DC" at bounding box center [286, 253] width 317 height 23
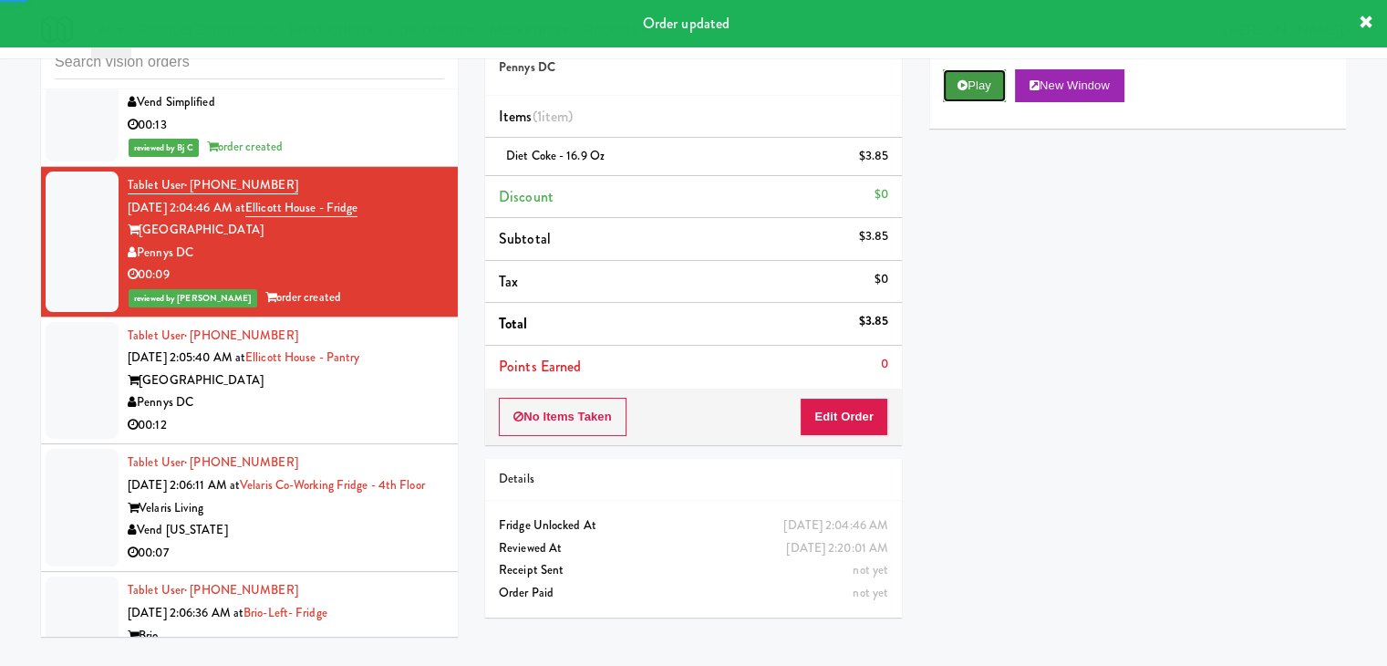
click at [981, 87] on button "Play" at bounding box center [974, 85] width 63 height 33
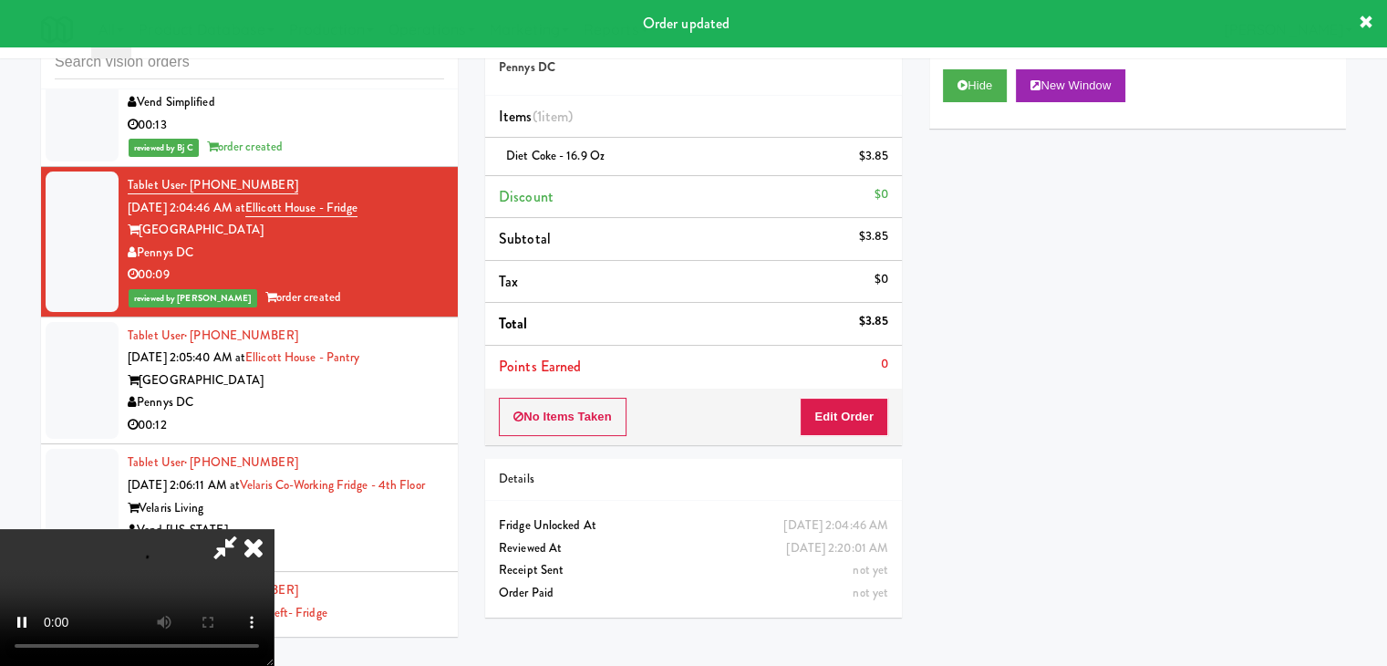
click at [330, 387] on li "Tablet User · (734) 673-5760 Sep 2, 2025 2:05:40 AM at Ellicott House - Pantry …" at bounding box center [249, 381] width 417 height 128
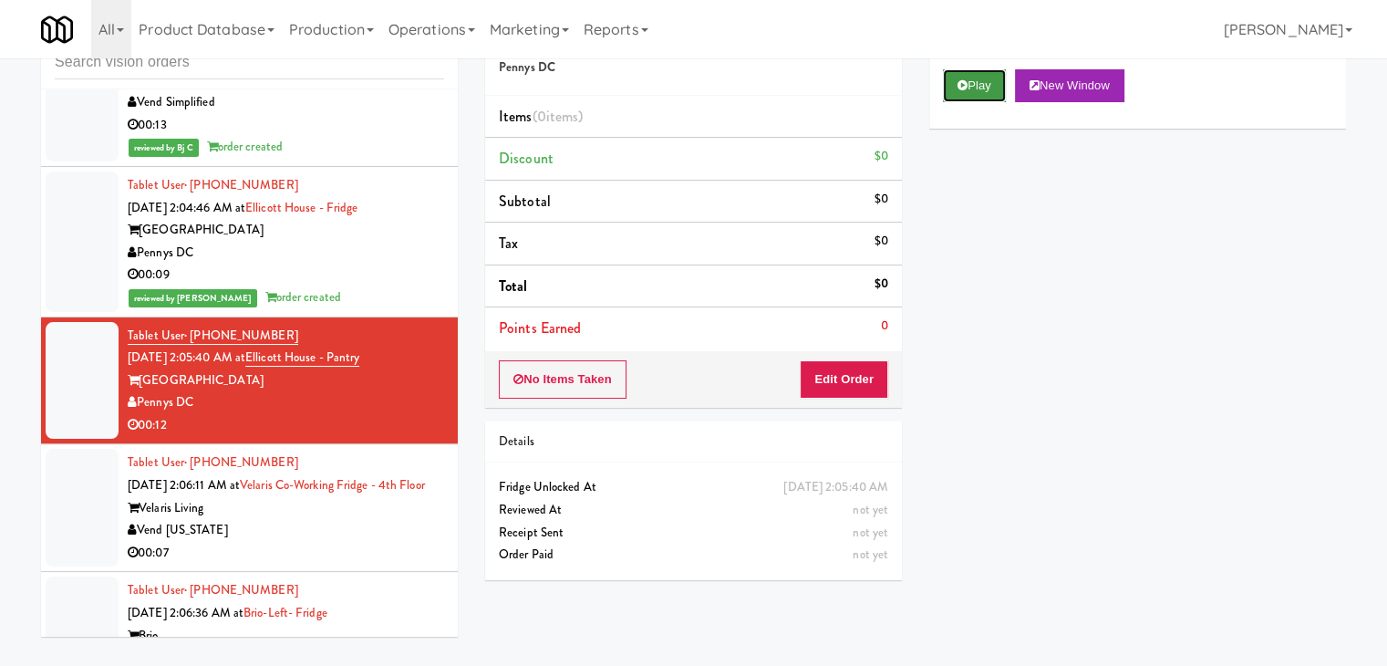
click at [960, 92] on button "Play" at bounding box center [974, 85] width 63 height 33
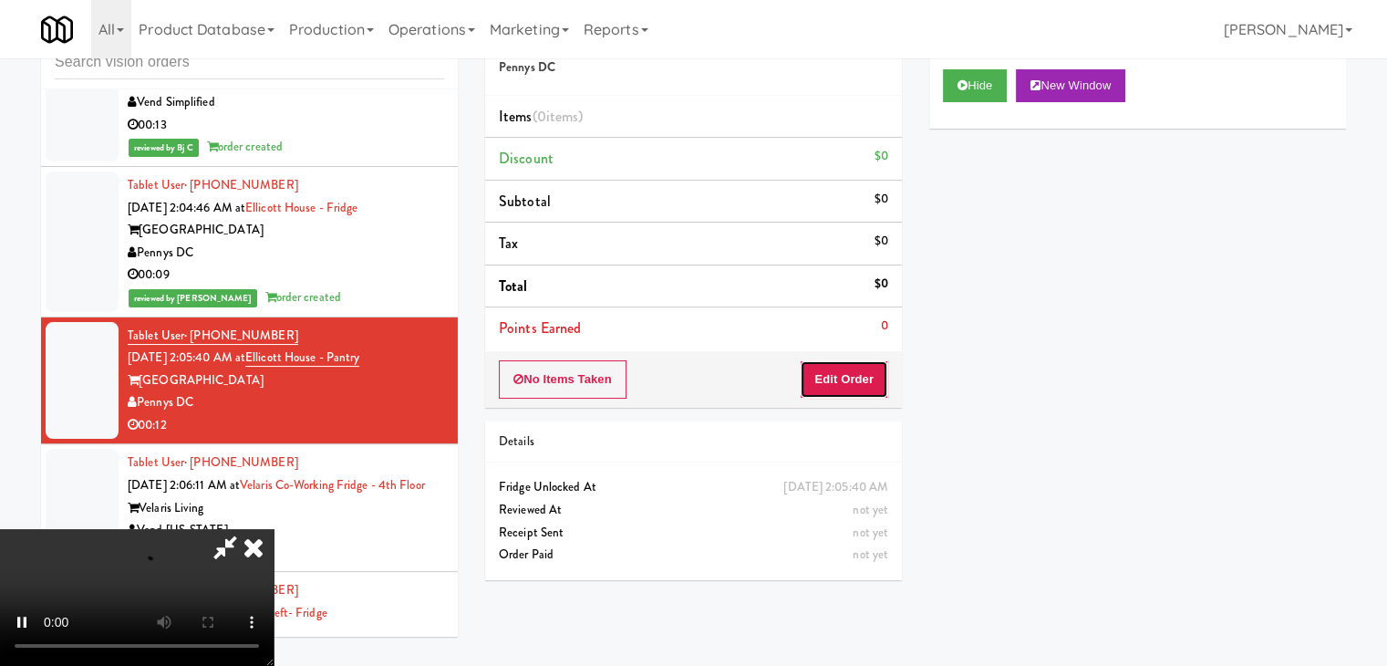
click at [859, 379] on button "Edit Order" at bounding box center [844, 379] width 88 height 38
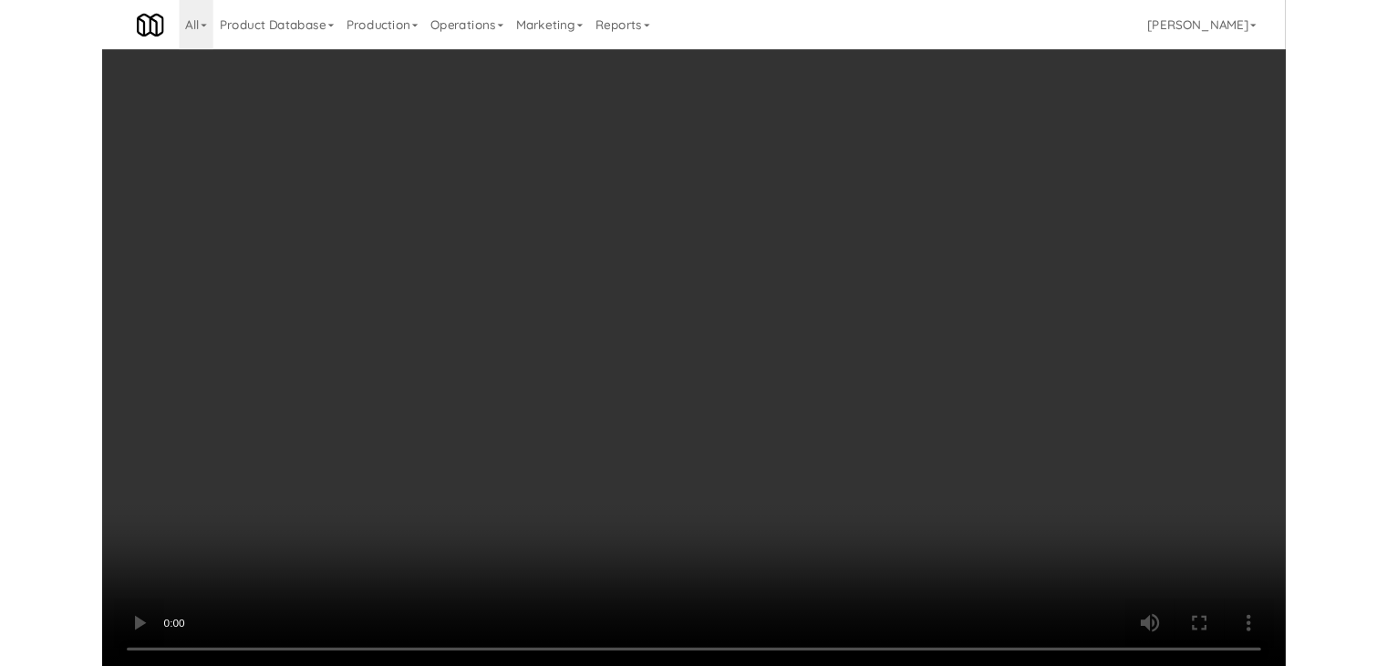
scroll to position [9056, 0]
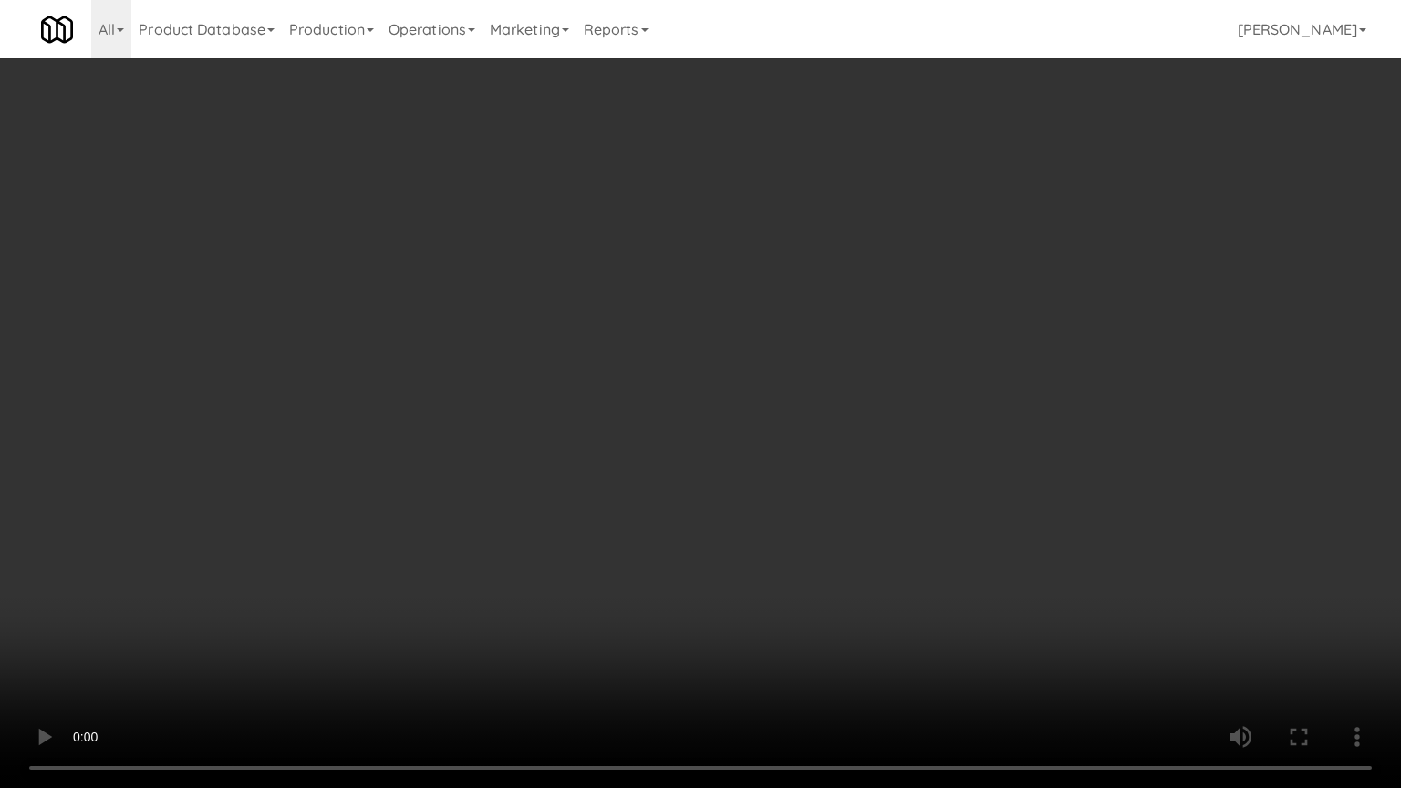
click at [850, 416] on video at bounding box center [700, 394] width 1401 height 788
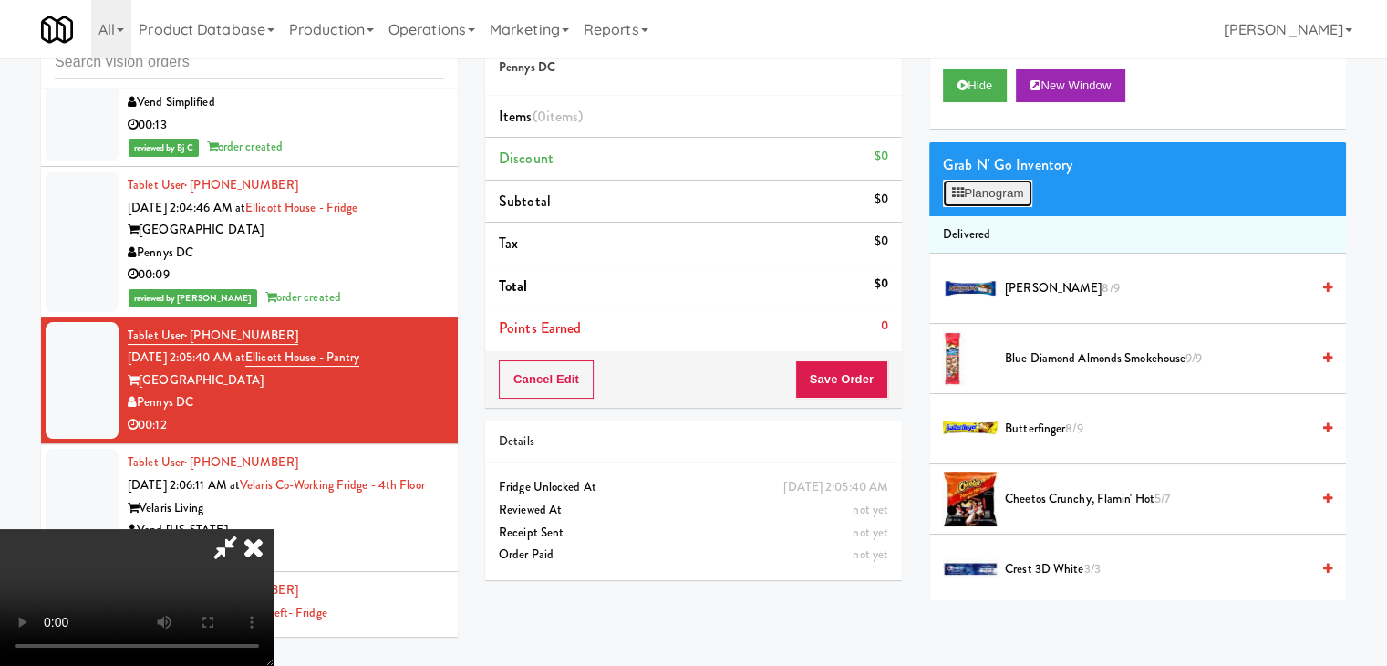
click at [986, 191] on button "Planogram" at bounding box center [987, 193] width 89 height 27
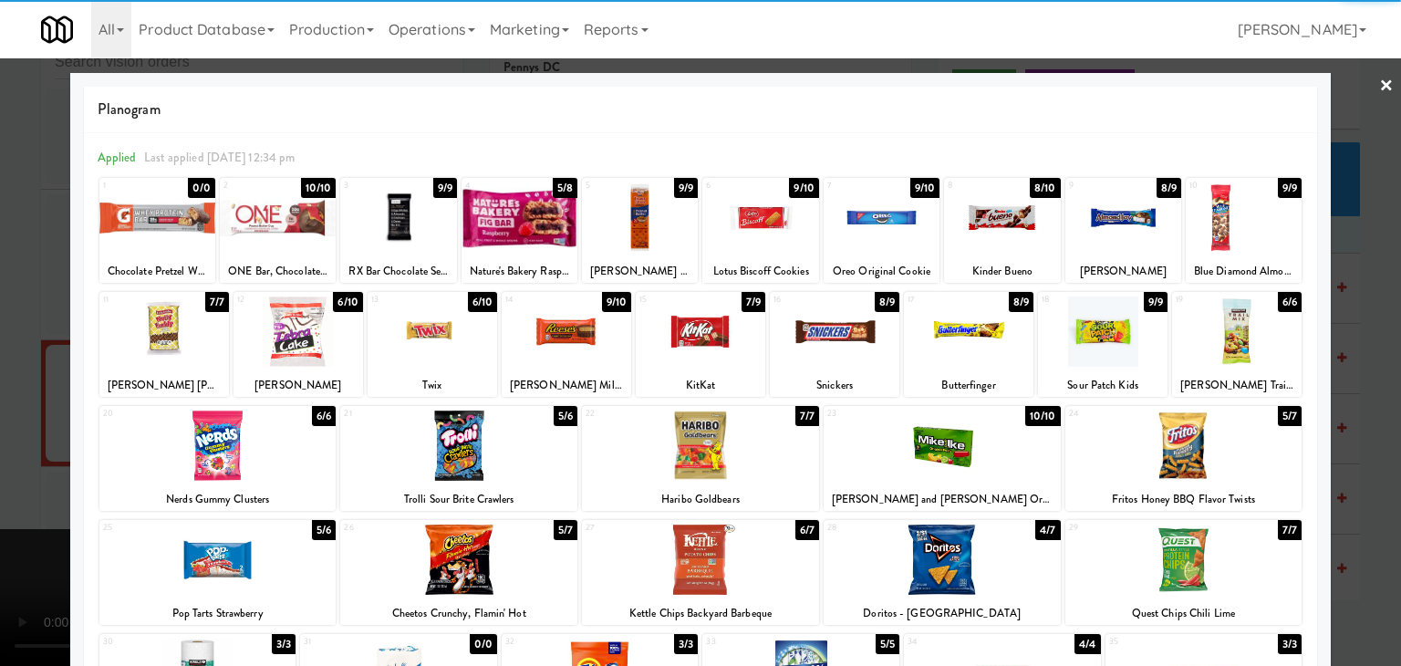
click at [699, 333] on div at bounding box center [701, 331] width 130 height 70
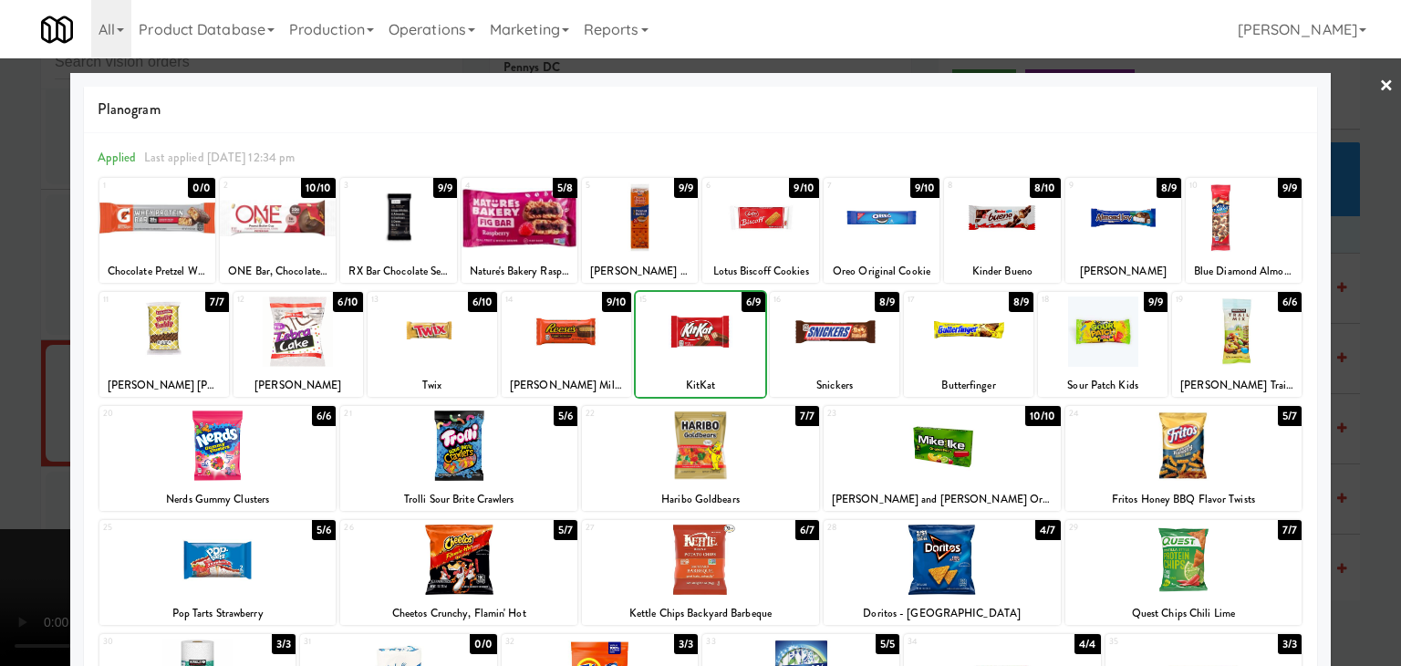
click at [699, 333] on div at bounding box center [701, 331] width 130 height 70
click at [562, 337] on div at bounding box center [567, 331] width 130 height 70
click at [26, 337] on div at bounding box center [700, 333] width 1401 height 666
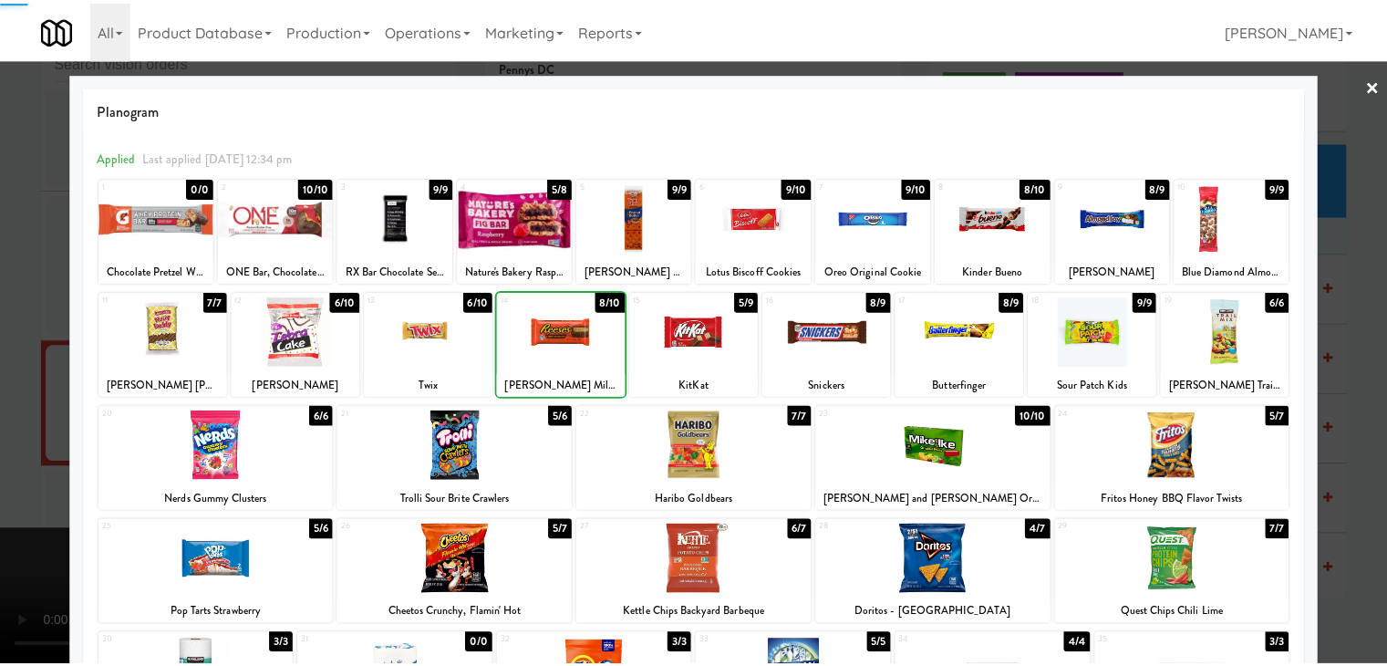
scroll to position [9078, 0]
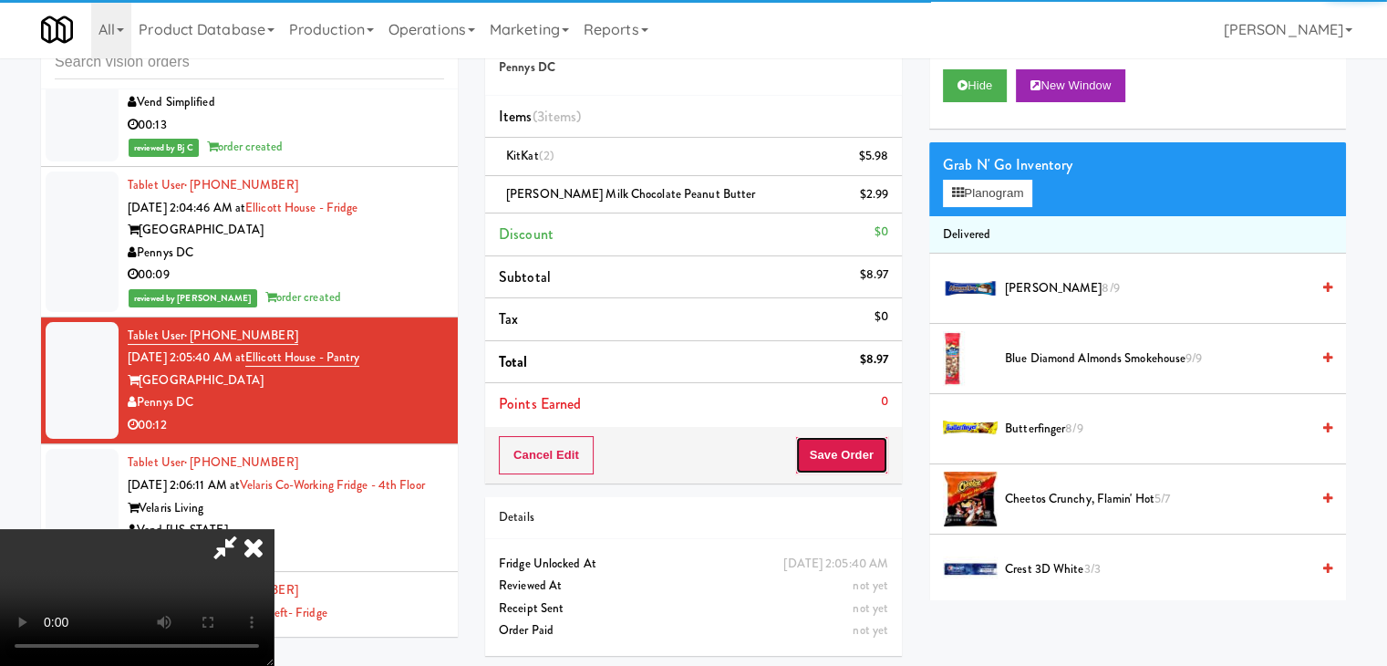
click at [878, 450] on button "Save Order" at bounding box center [841, 455] width 93 height 38
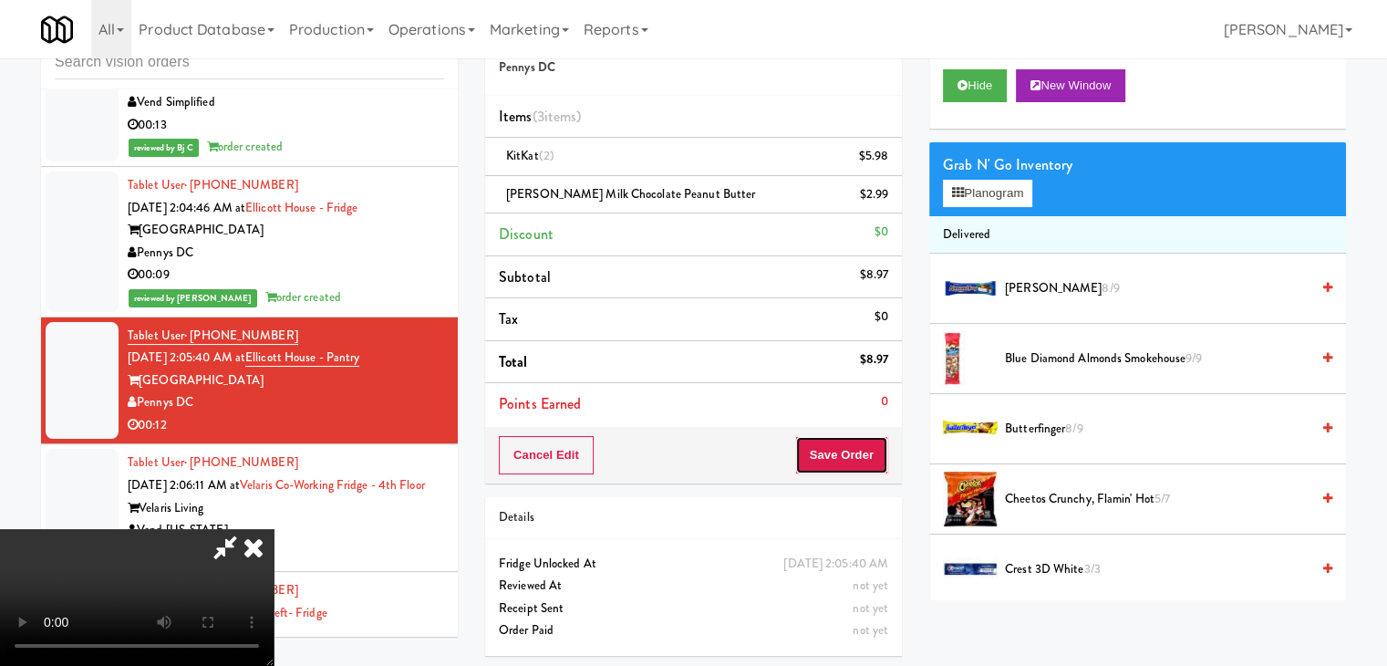
click at [879, 450] on button "Save Order" at bounding box center [841, 455] width 93 height 38
click at [864, 442] on button "Save Order" at bounding box center [841, 455] width 93 height 38
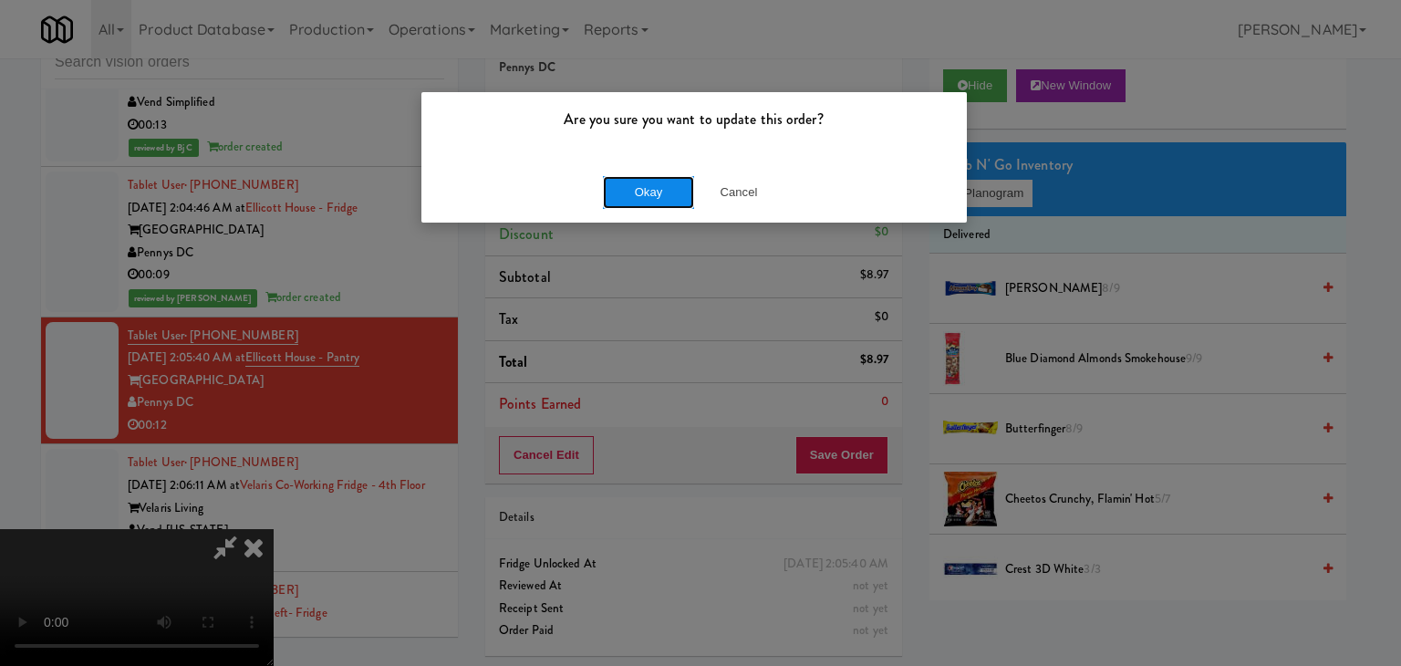
click at [638, 191] on button "Okay" at bounding box center [648, 192] width 91 height 33
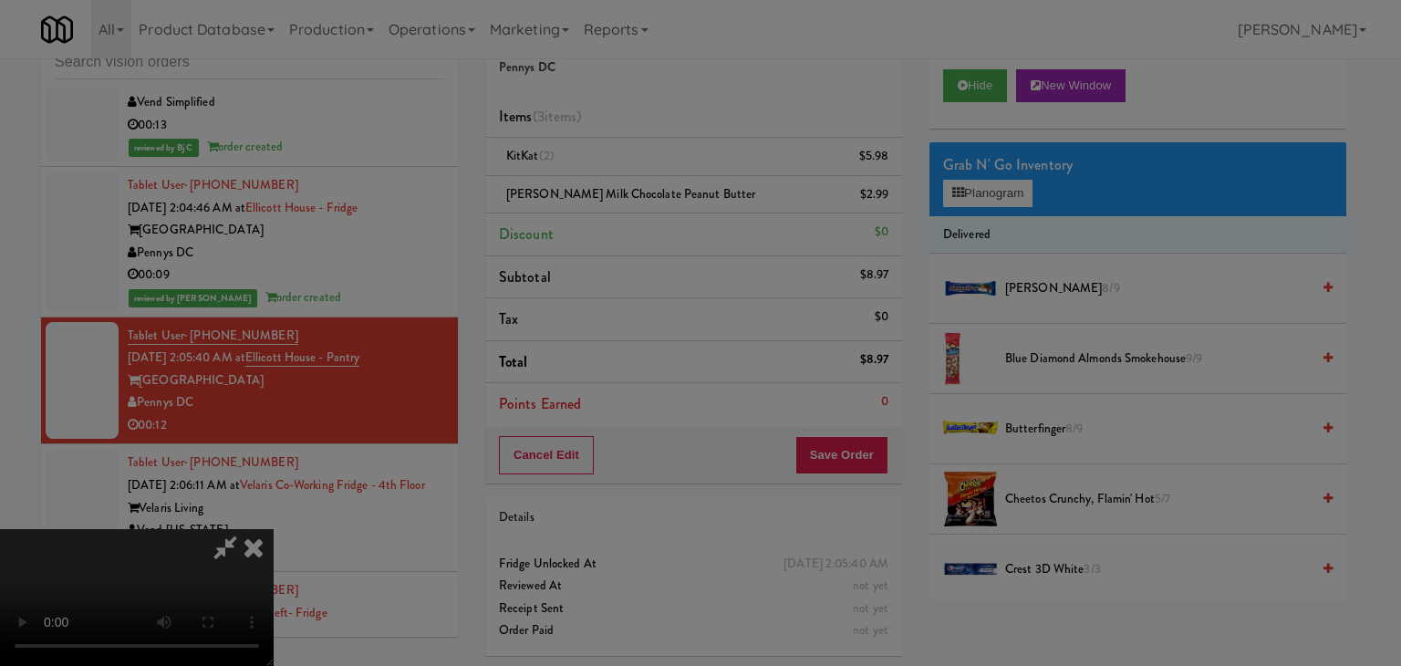
click at [638, 189] on div "Okay Cancel" at bounding box center [693, 158] width 545 height 61
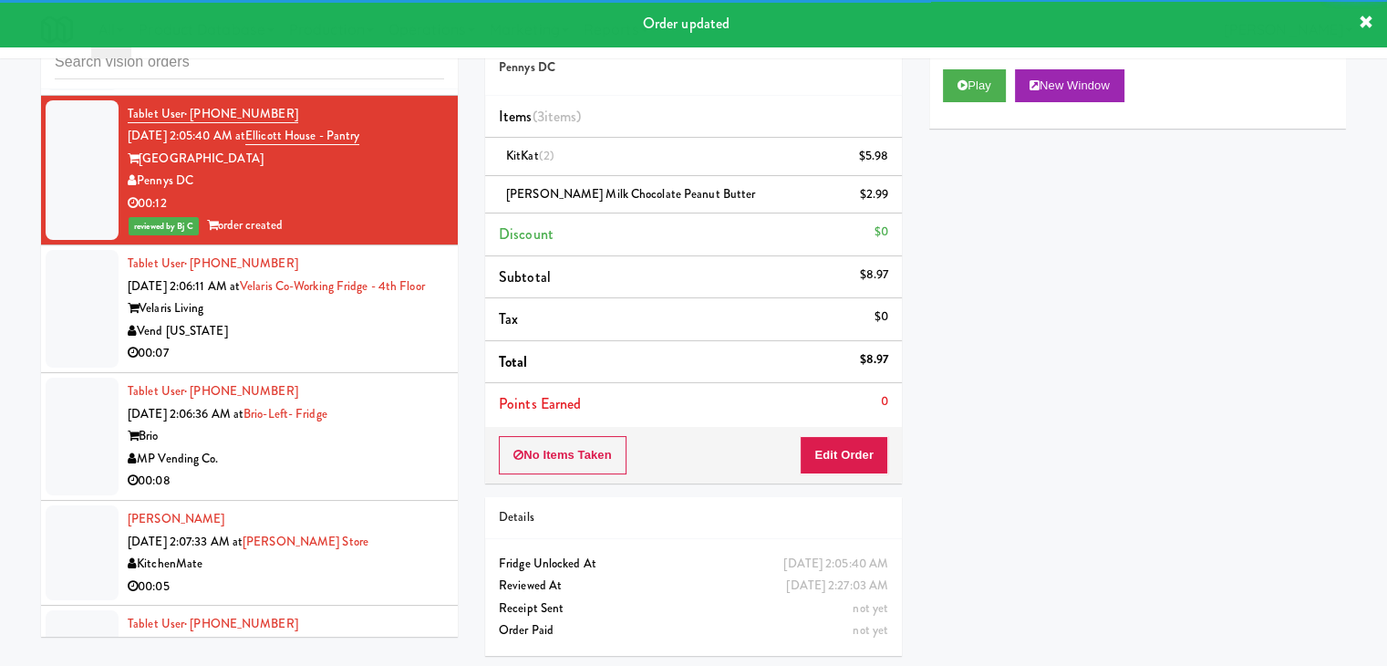
scroll to position [9352, 0]
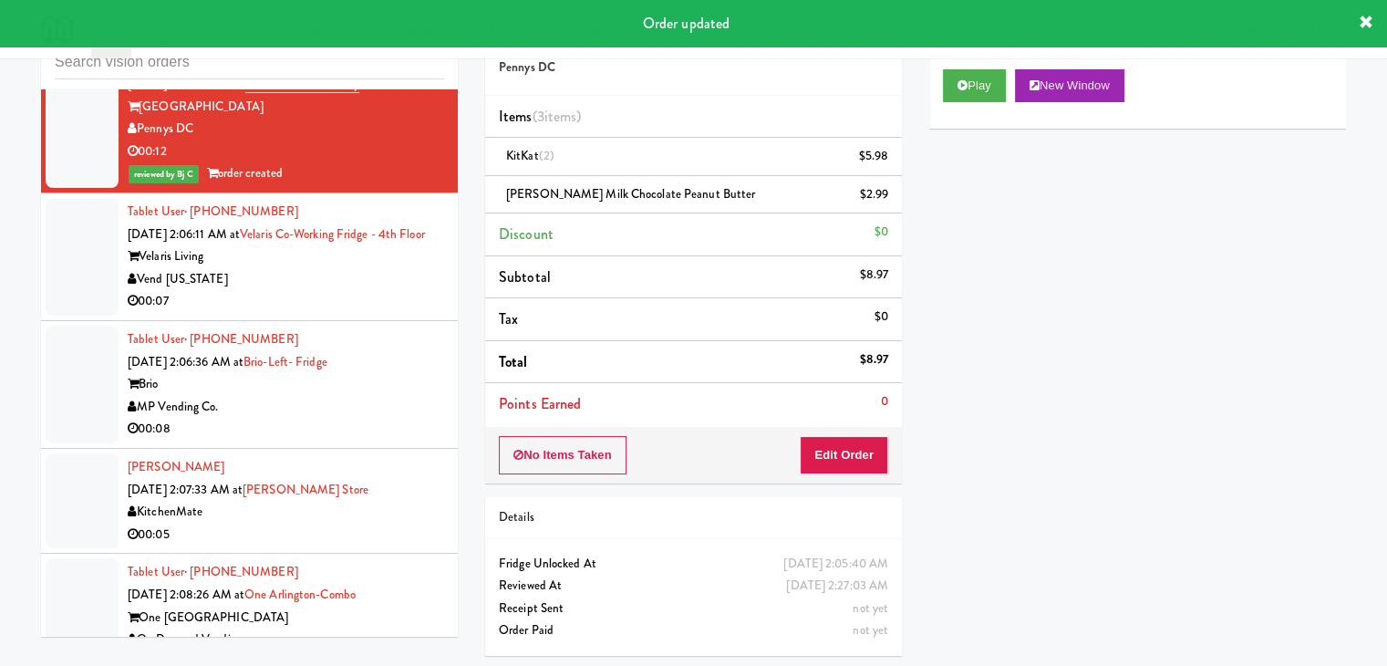
click at [312, 290] on div "00:07" at bounding box center [286, 301] width 317 height 23
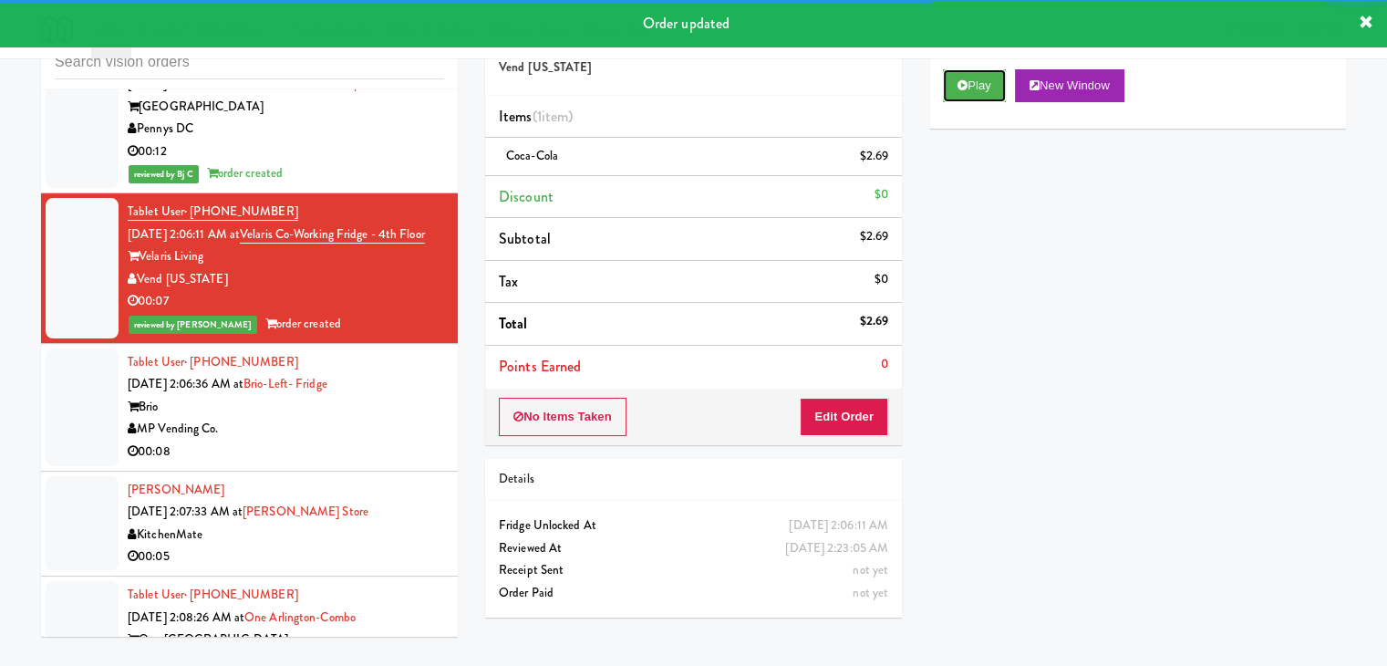
drag, startPoint x: 988, startPoint y: 89, endPoint x: 349, endPoint y: 412, distance: 715.5
click at [297, 388] on div "inbox reviewed all all unclear take inventory issue suspicious failed recent Ta…" at bounding box center [693, 328] width 1333 height 643
click at [387, 418] on div "MP Vending Co." at bounding box center [286, 429] width 317 height 23
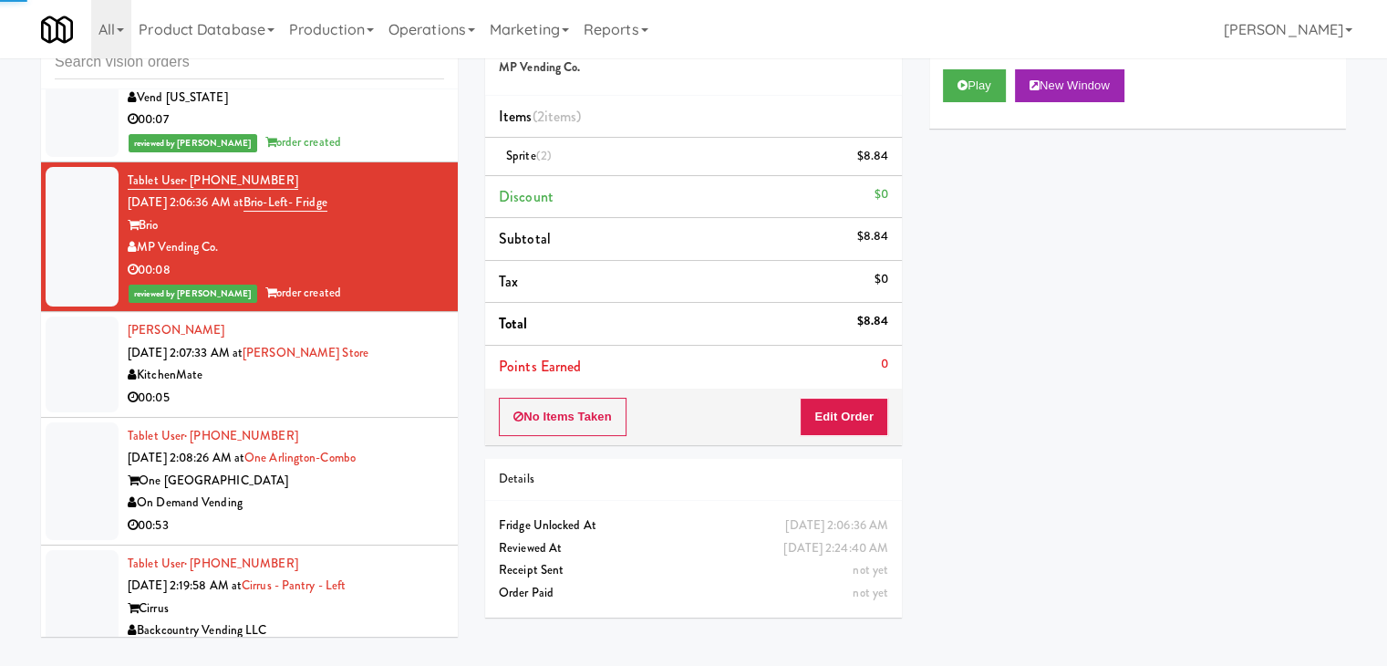
scroll to position [9534, 0]
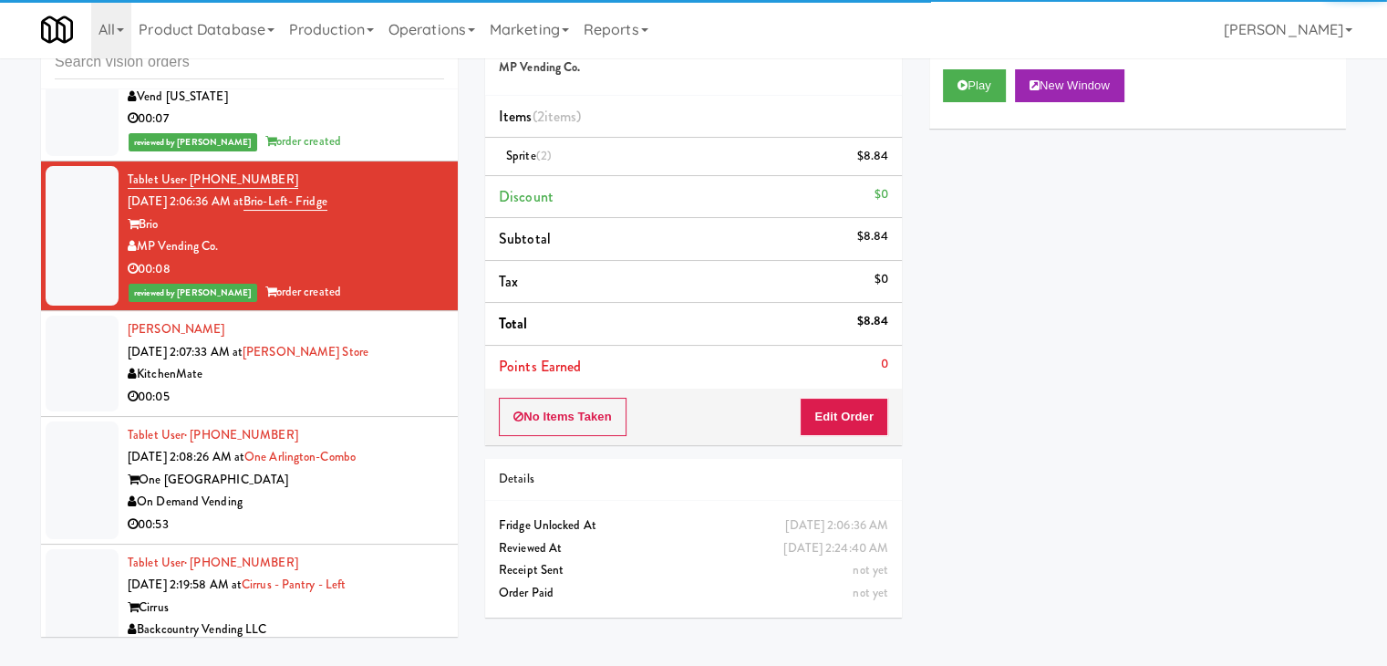
click at [390, 363] on div "KitchenMate" at bounding box center [286, 374] width 317 height 23
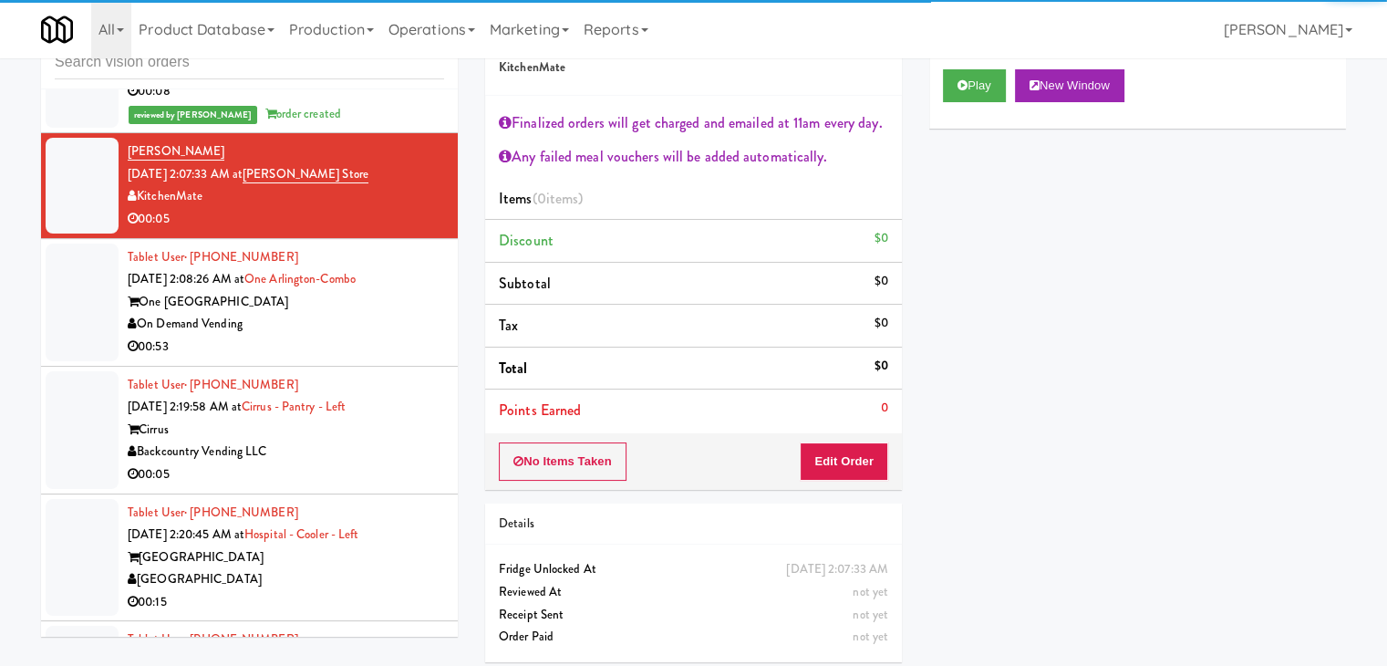
scroll to position [9717, 0]
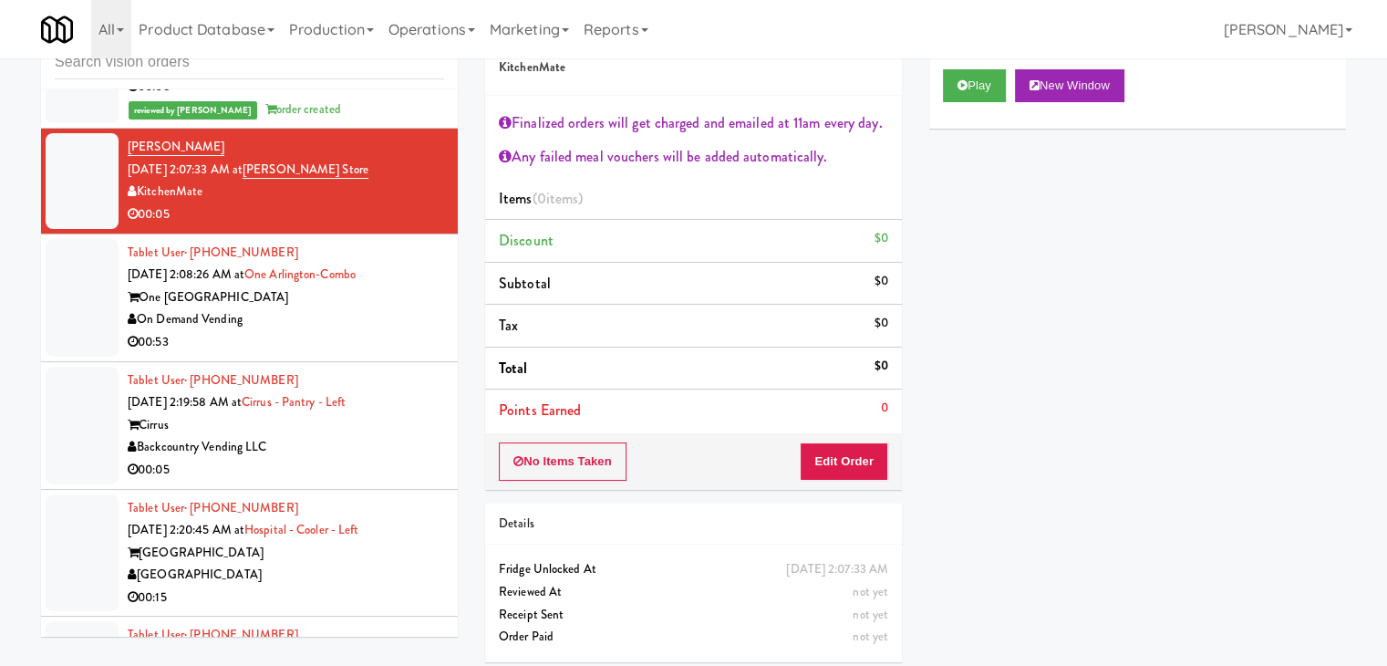
click at [960, 103] on div "Play New Window" at bounding box center [1137, 92] width 417 height 73
drag, startPoint x: 972, startPoint y: 80, endPoint x: 928, endPoint y: 275, distance: 200.2
click at [972, 81] on button "Play" at bounding box center [974, 85] width 63 height 33
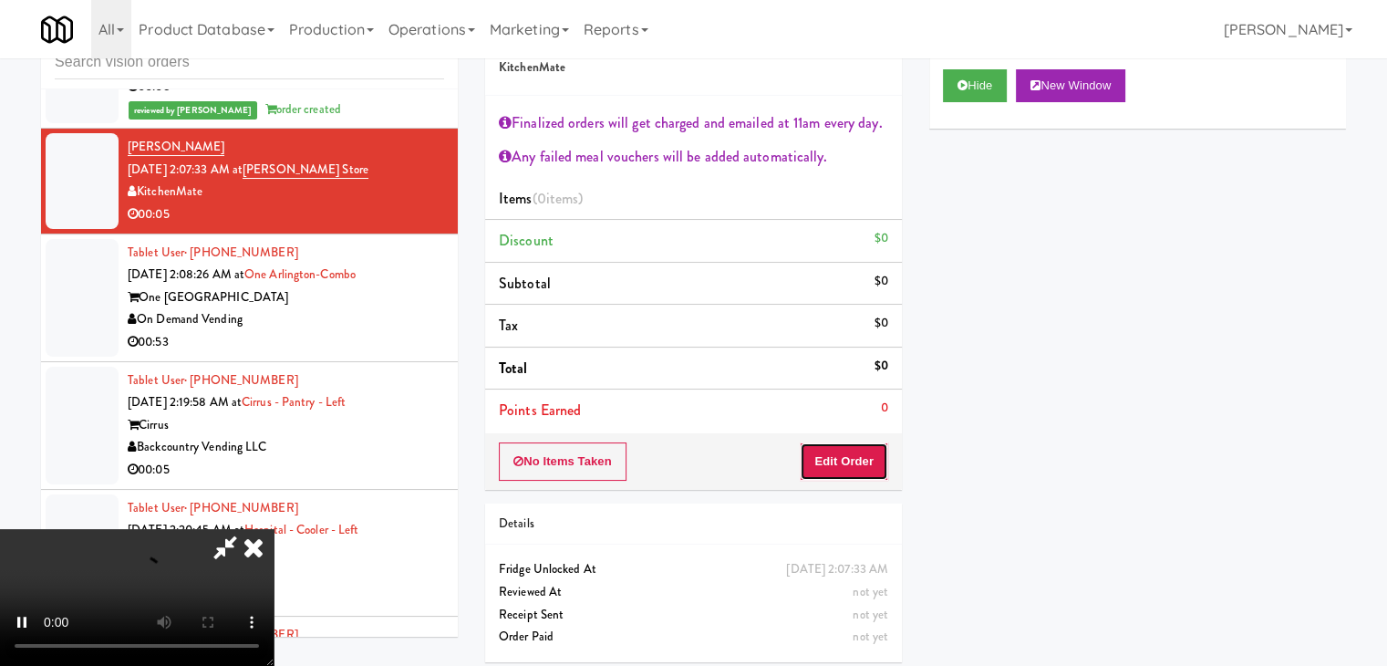
click at [857, 455] on button "Edit Order" at bounding box center [844, 461] width 88 height 38
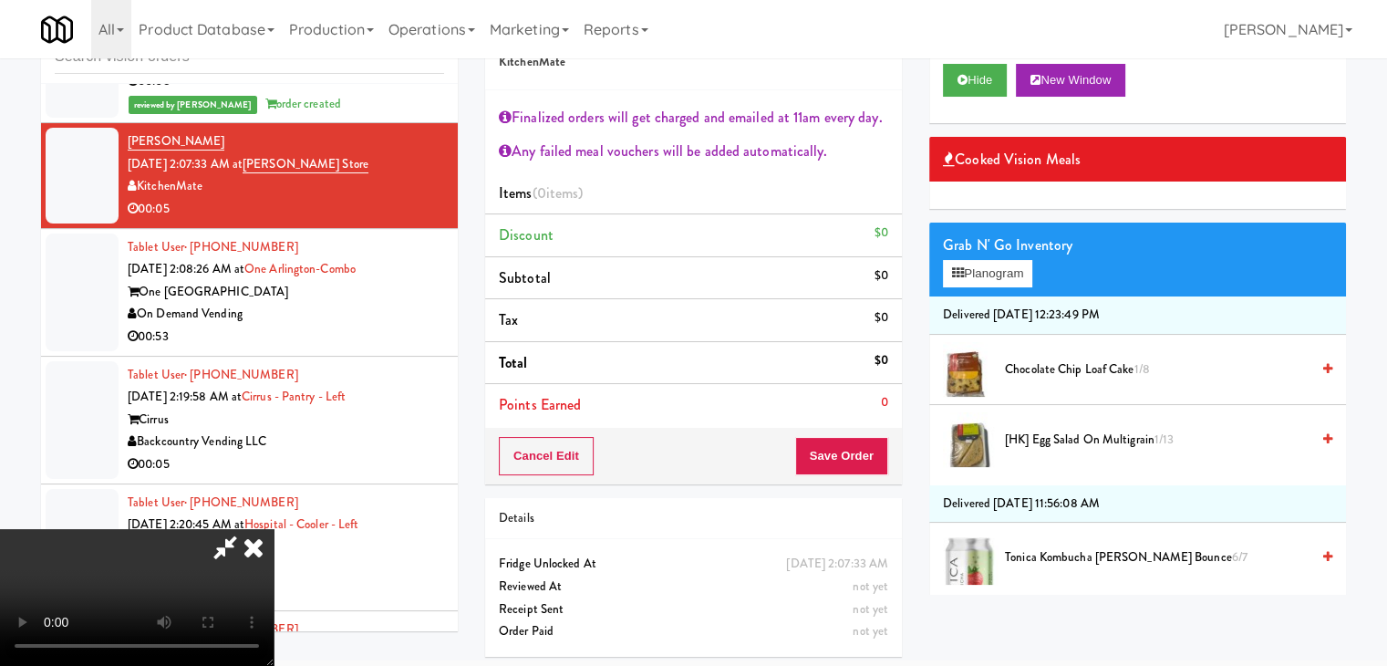
scroll to position [67, 0]
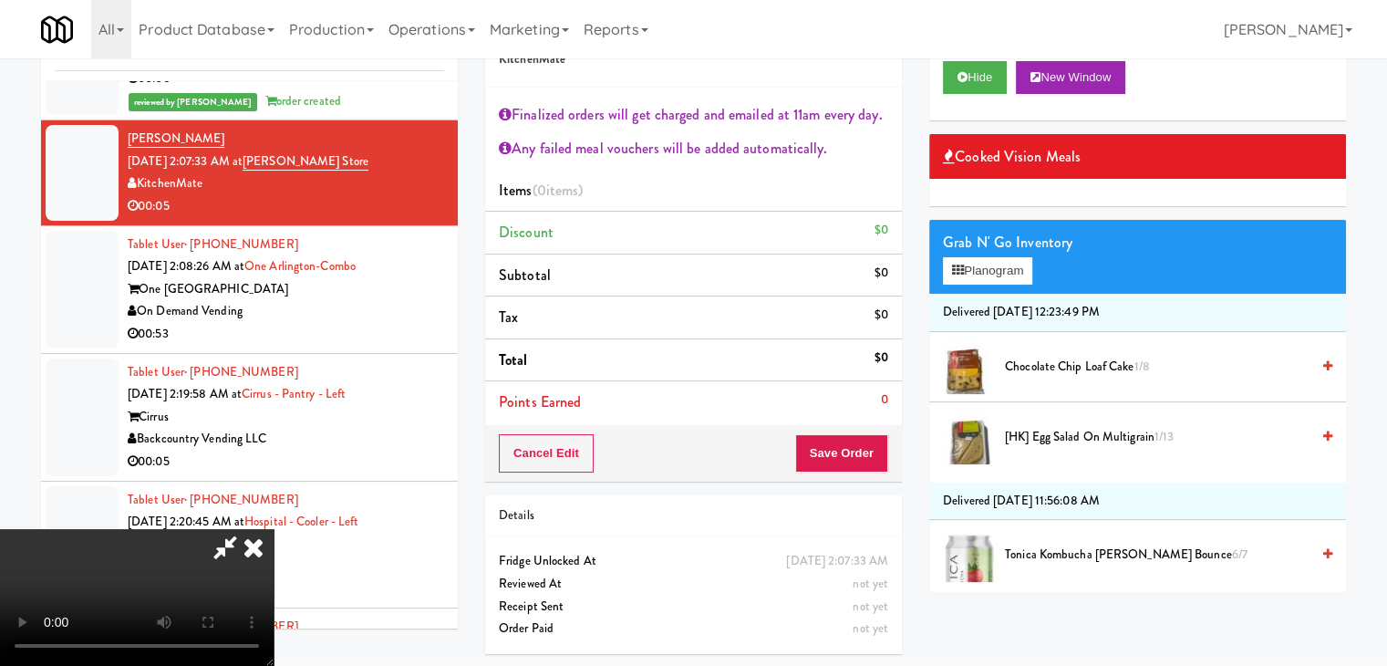
drag, startPoint x: 779, startPoint y: 595, endPoint x: 790, endPoint y: 607, distance: 16.1
click at [274, 598] on video at bounding box center [137, 597] width 274 height 137
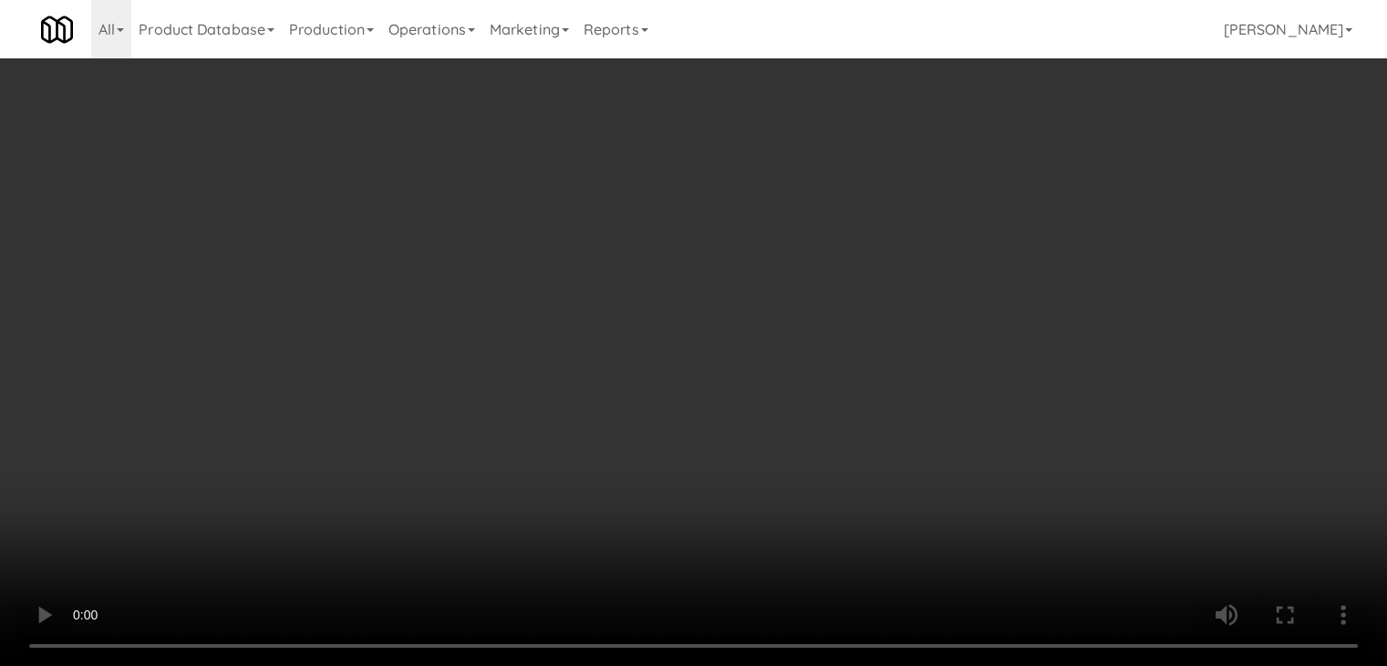
scroll to position [9694, 0]
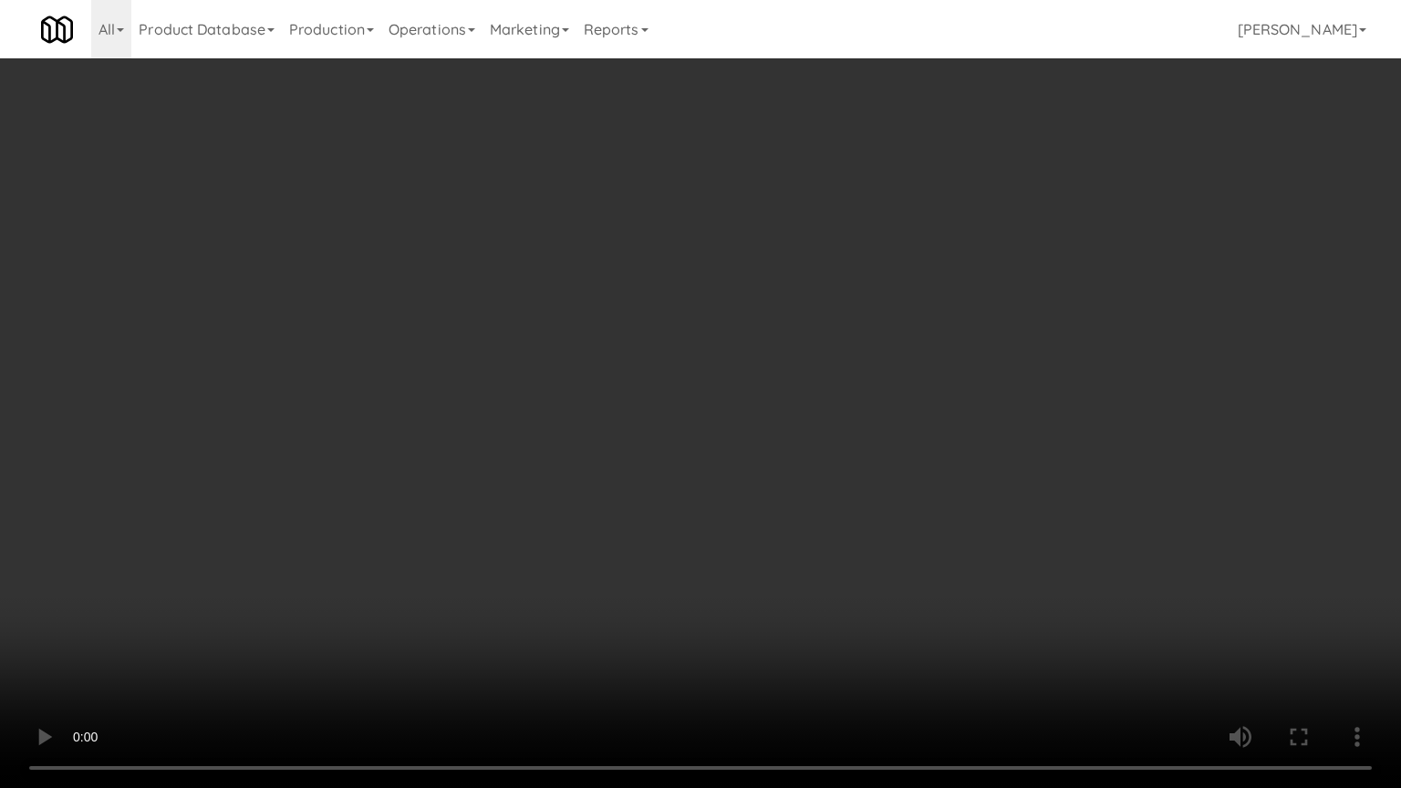
click at [780, 576] on video at bounding box center [700, 394] width 1401 height 788
click at [919, 519] on video at bounding box center [700, 394] width 1401 height 788
click at [927, 517] on video at bounding box center [700, 394] width 1401 height 788
click at [939, 507] on video at bounding box center [700, 394] width 1401 height 788
click at [939, 506] on video at bounding box center [700, 394] width 1401 height 788
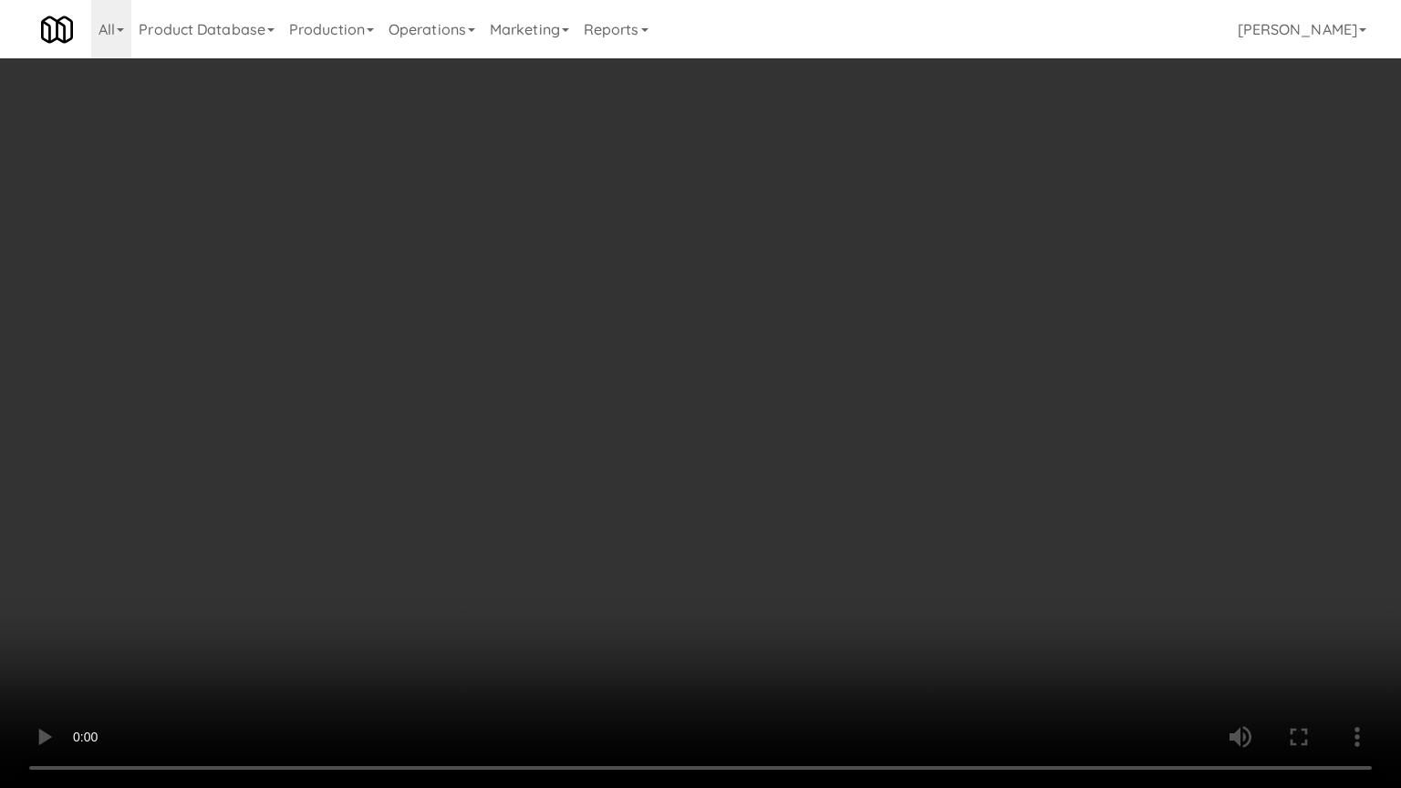
click at [937, 508] on video at bounding box center [700, 394] width 1401 height 788
click at [961, 452] on video at bounding box center [700, 394] width 1401 height 788
click at [961, 450] on video at bounding box center [700, 394] width 1401 height 788
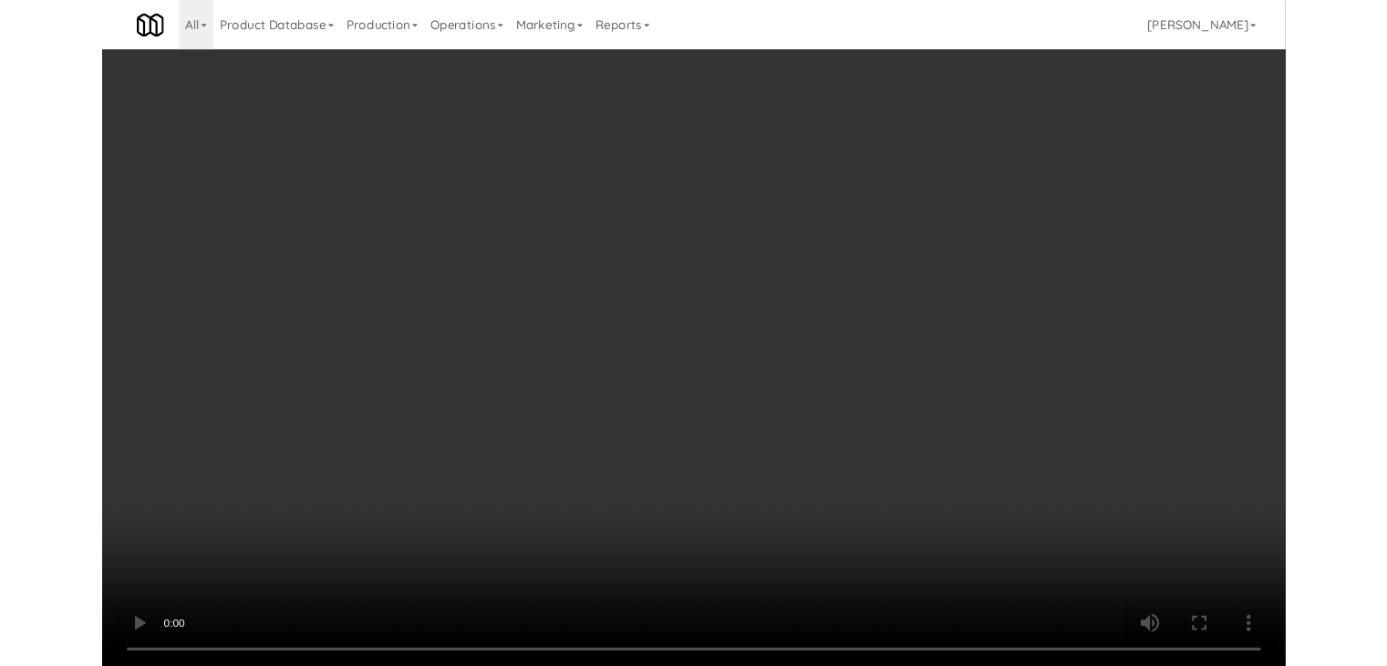
scroll to position [9717, 0]
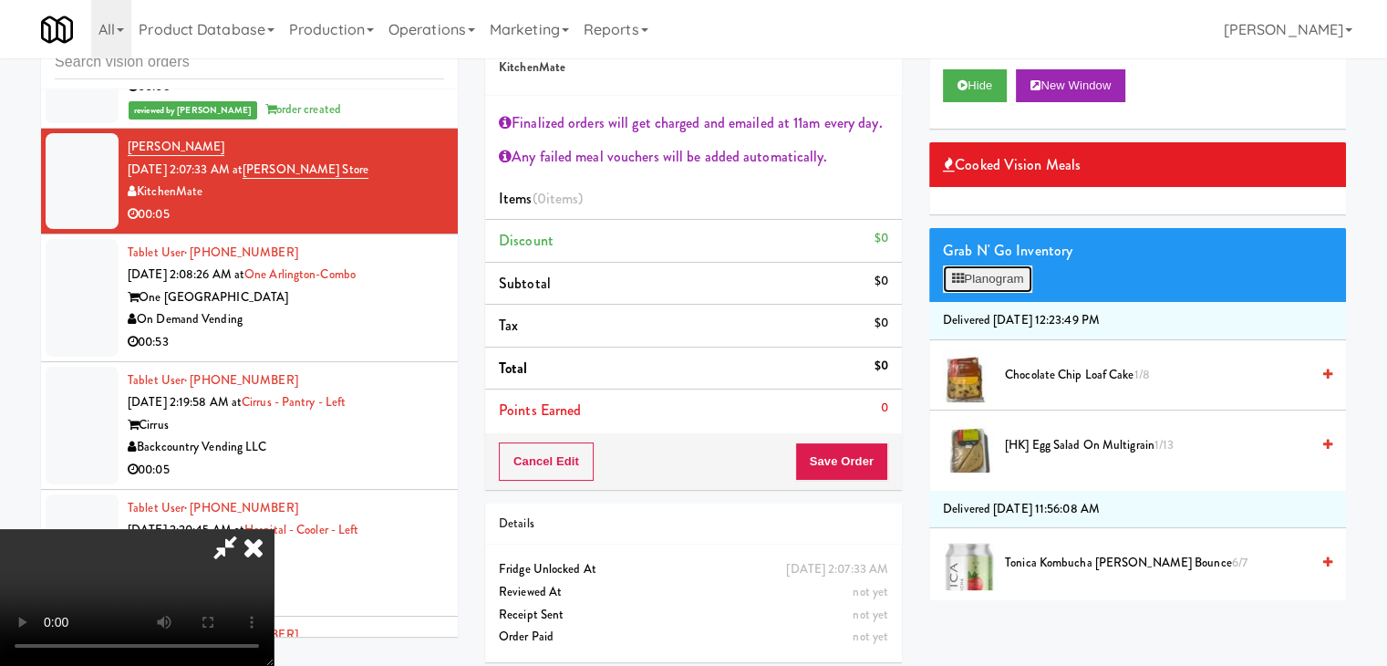
click at [1007, 282] on button "Planogram" at bounding box center [987, 278] width 89 height 27
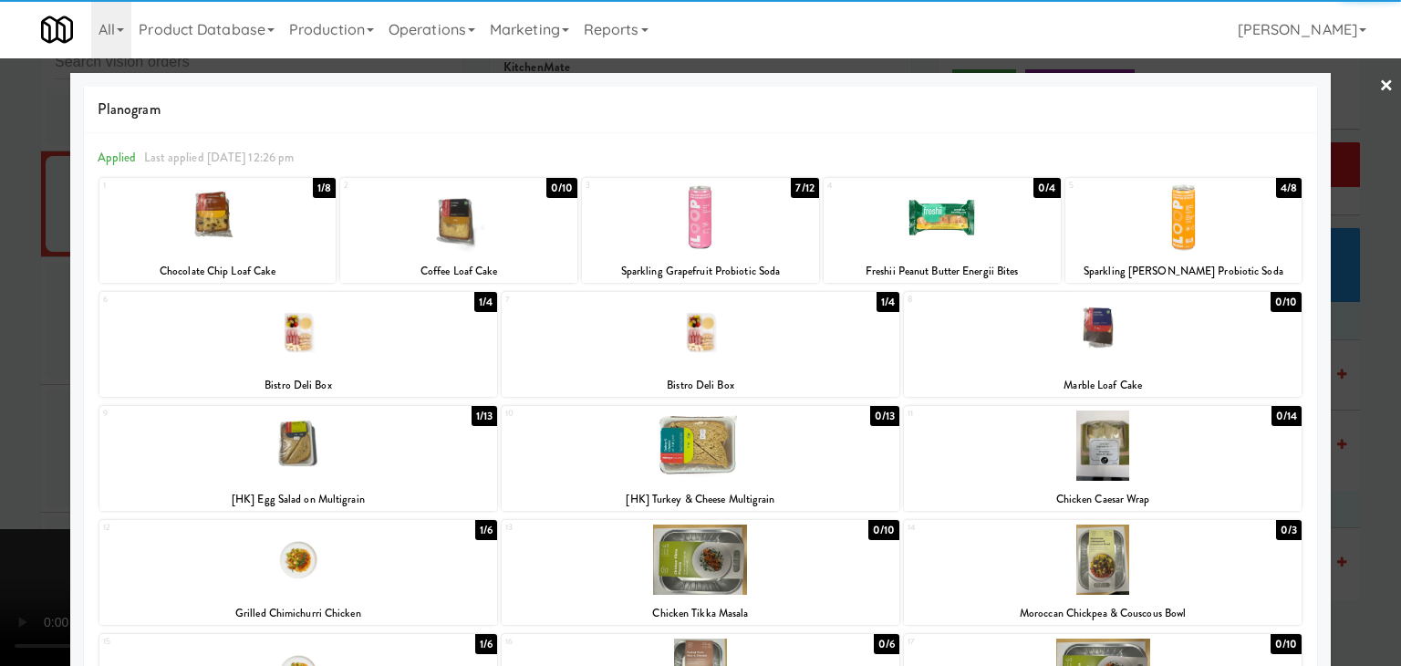
click at [358, 367] on div "6 1/4 Bistro Deli Box" at bounding box center [298, 344] width 398 height 105
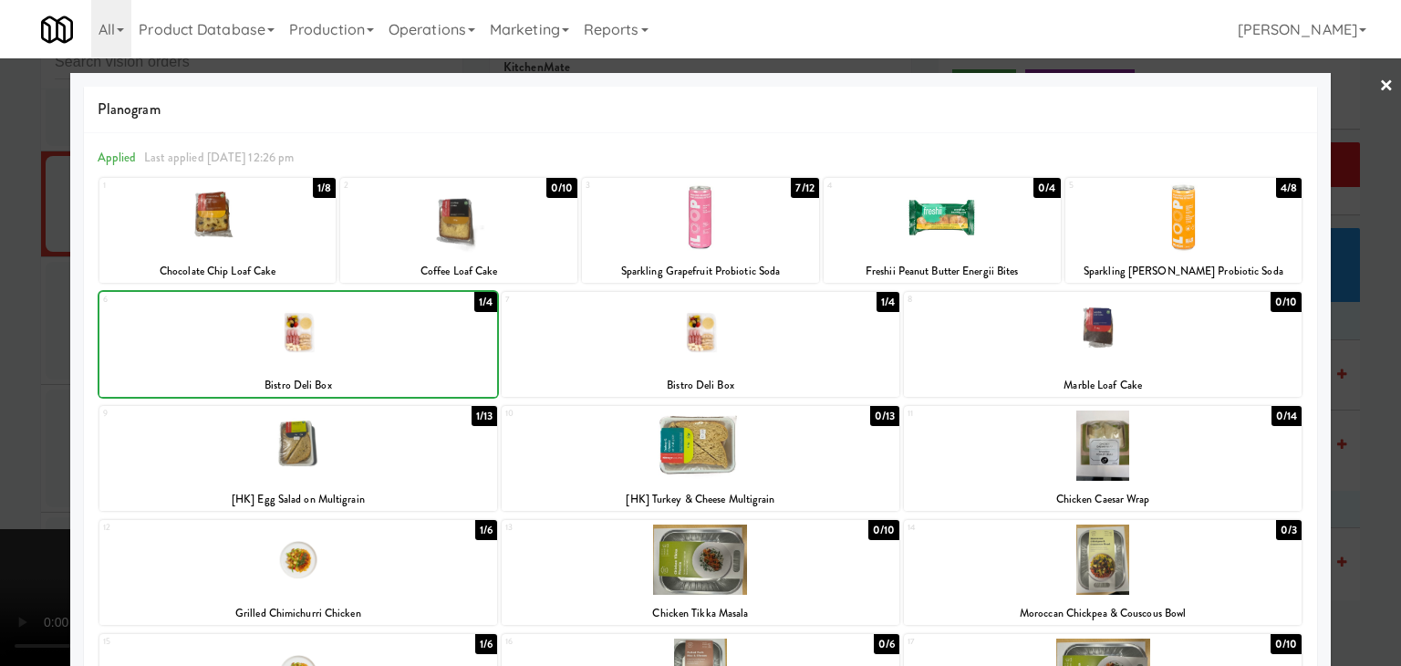
drag, startPoint x: 0, startPoint y: 365, endPoint x: 137, endPoint y: 351, distance: 137.5
click at [20, 356] on div at bounding box center [700, 333] width 1401 height 666
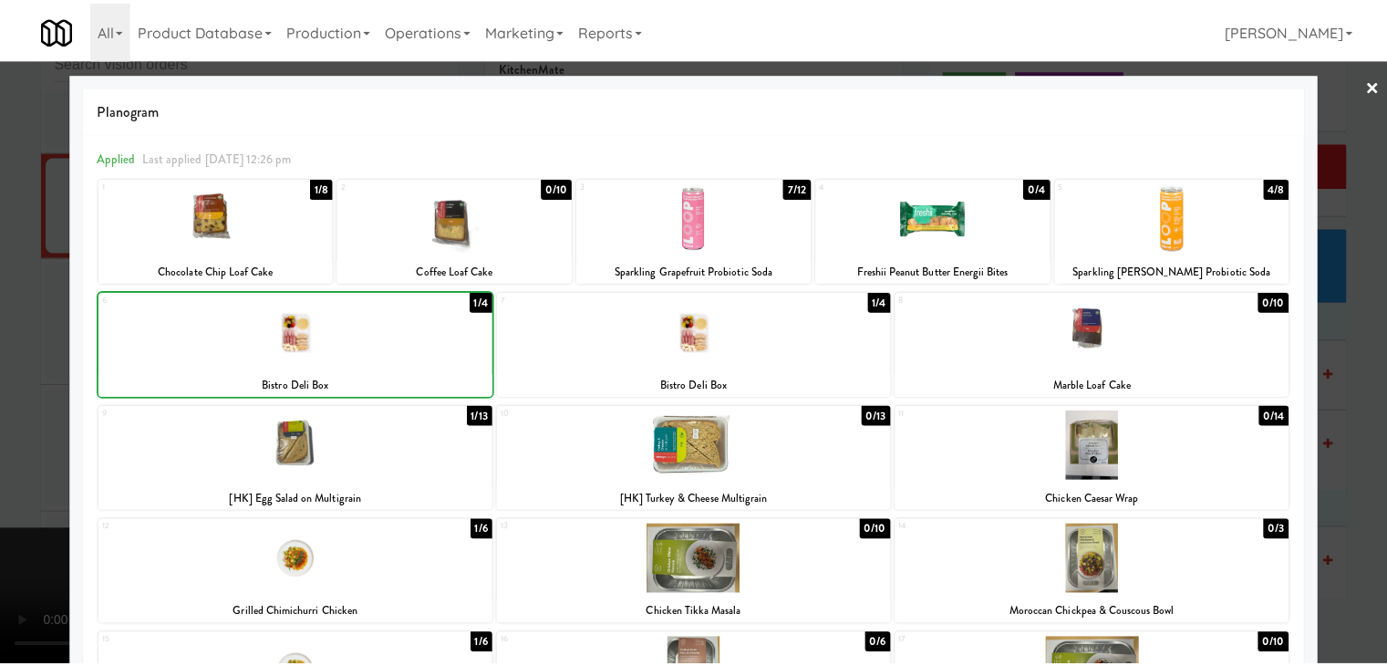
scroll to position [9717, 0]
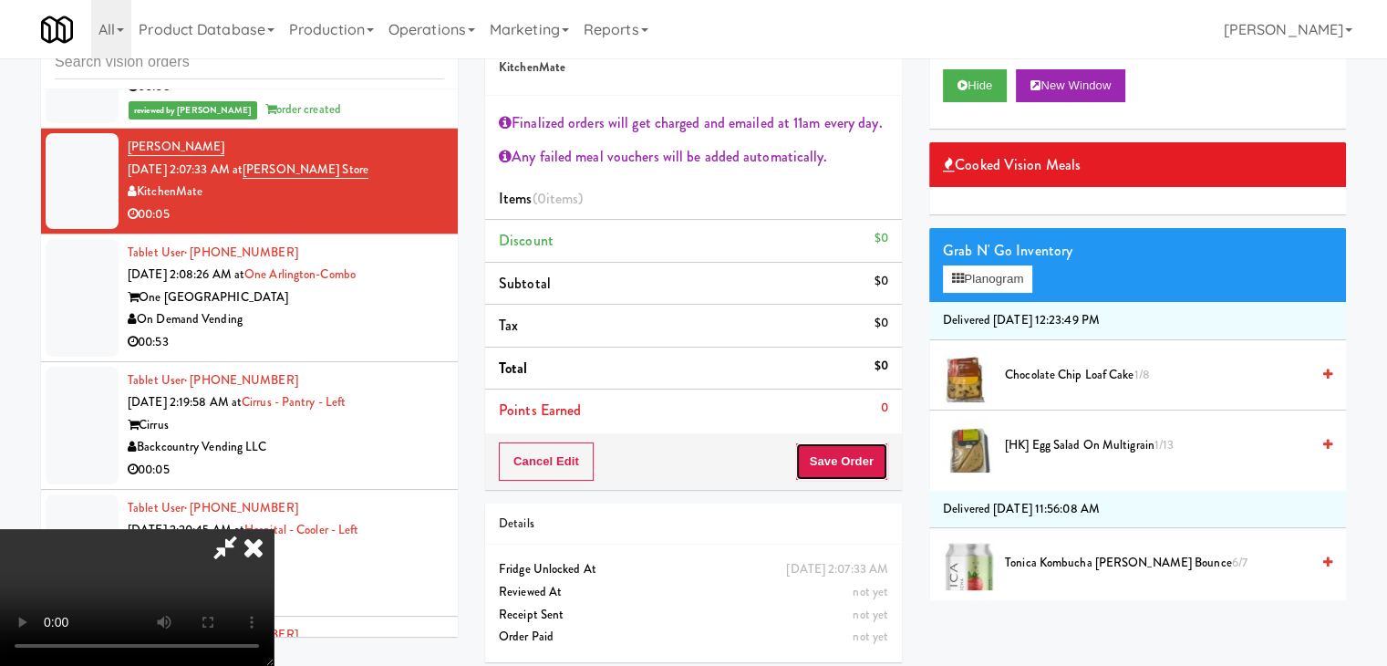
click at [840, 482] on div "Cancel Edit Save Order" at bounding box center [693, 461] width 417 height 57
click at [841, 480] on div "Cancel Edit Save Order" at bounding box center [693, 461] width 417 height 57
click at [843, 476] on button "Save Order" at bounding box center [841, 461] width 93 height 38
click at [843, 475] on button "Save Order" at bounding box center [841, 461] width 93 height 38
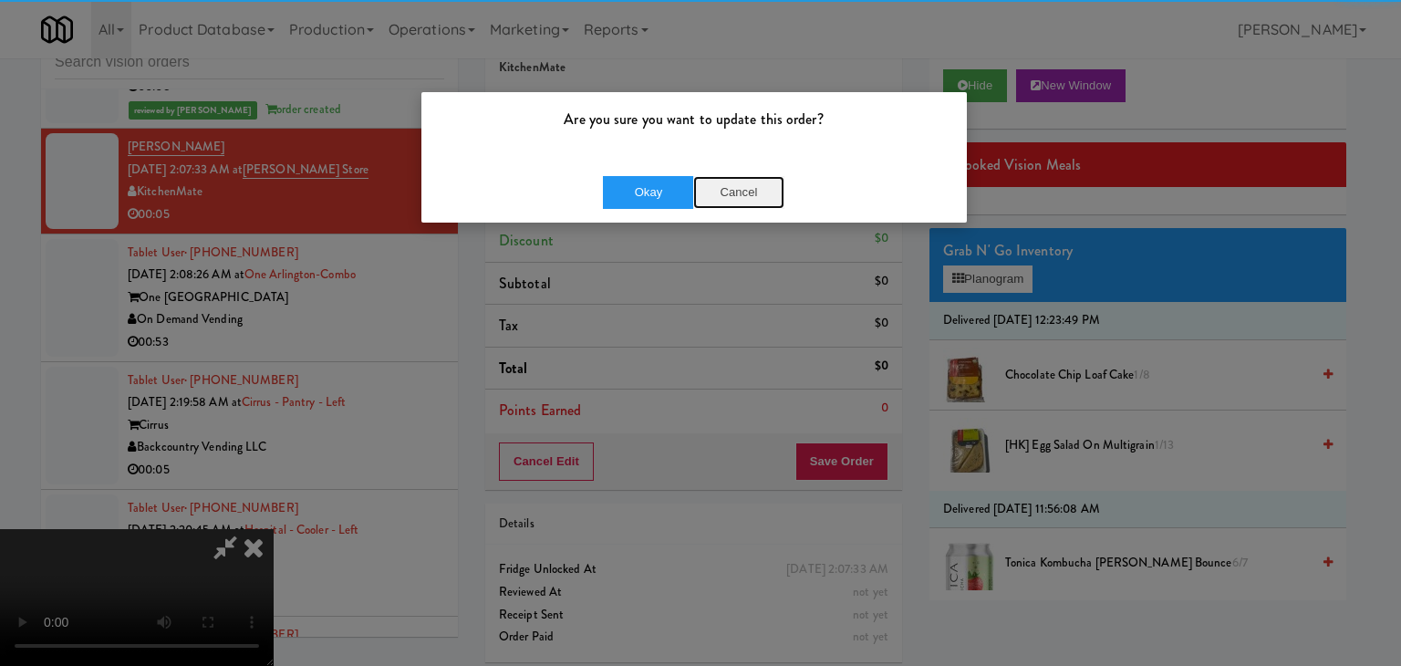
click at [720, 188] on button "Cancel" at bounding box center [738, 192] width 91 height 33
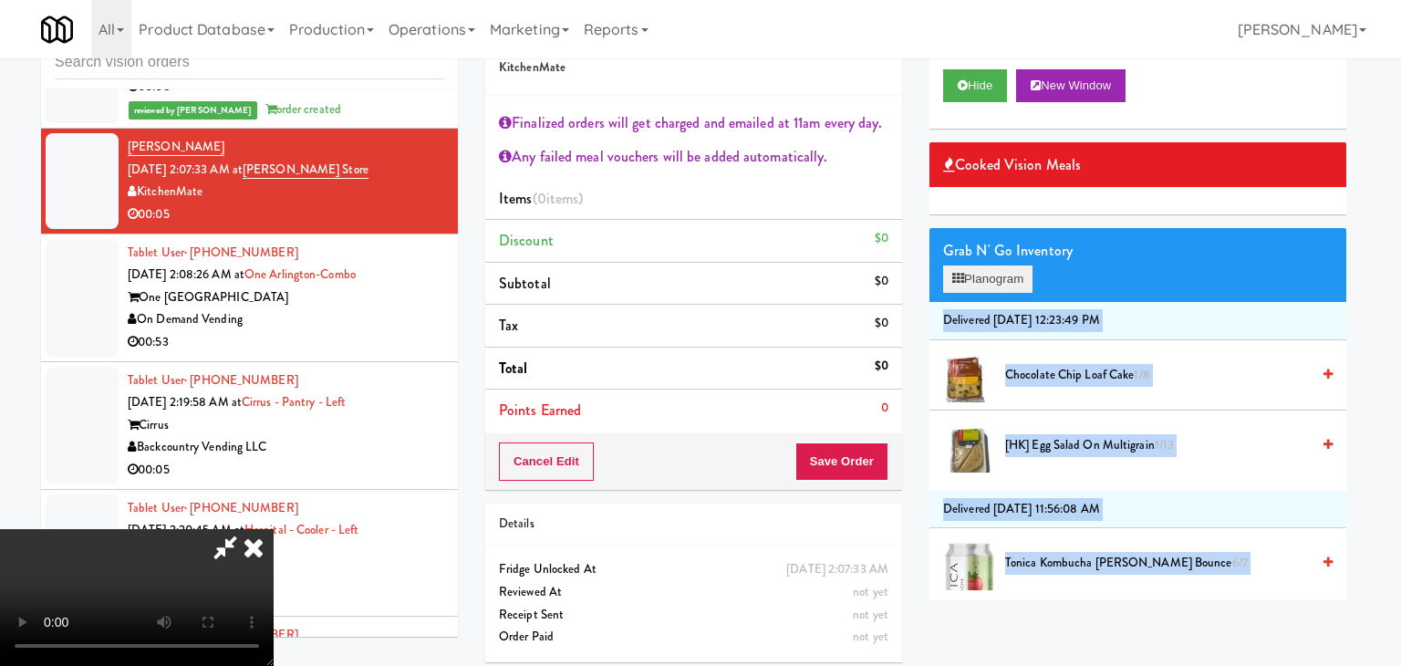
drag, startPoint x: 962, startPoint y: 260, endPoint x: 981, endPoint y: 269, distance: 21.2
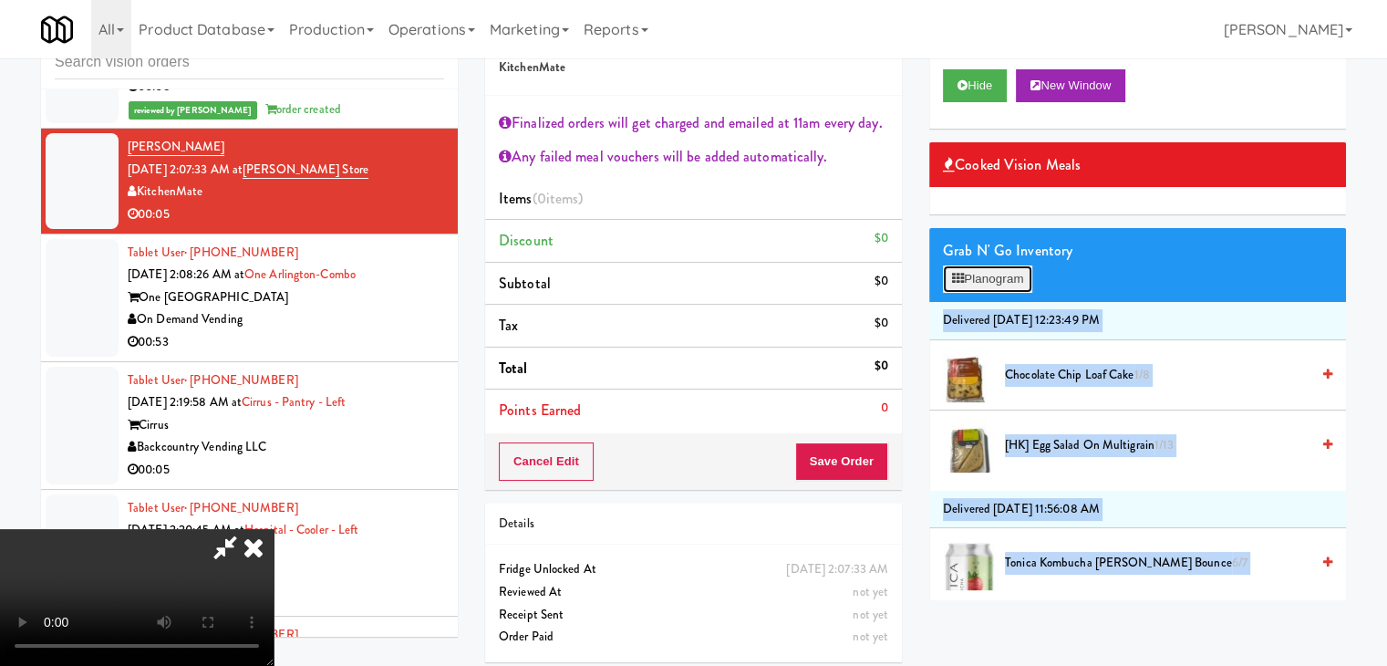
click at [981, 279] on button "Planogram" at bounding box center [987, 278] width 89 height 27
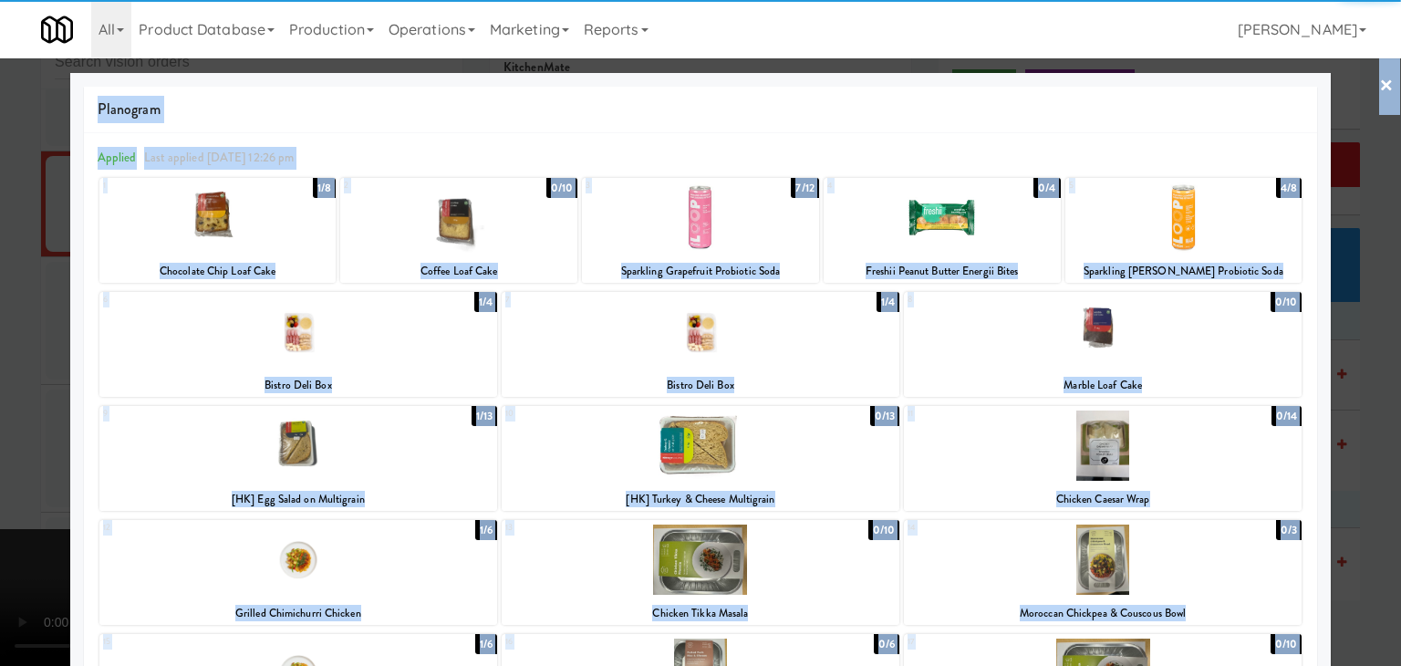
click at [369, 354] on div at bounding box center [298, 331] width 398 height 70
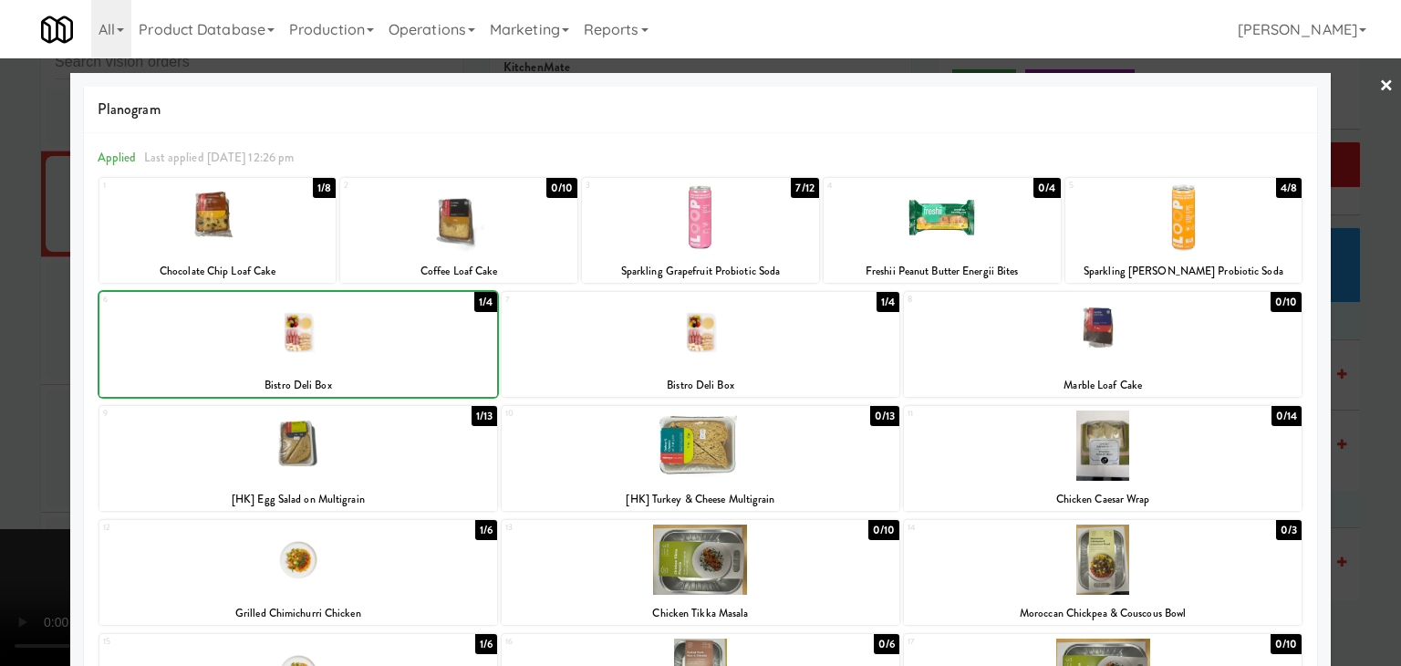
drag, startPoint x: 0, startPoint y: 355, endPoint x: 73, endPoint y: 355, distance: 73.0
click at [16, 355] on div at bounding box center [700, 333] width 1401 height 666
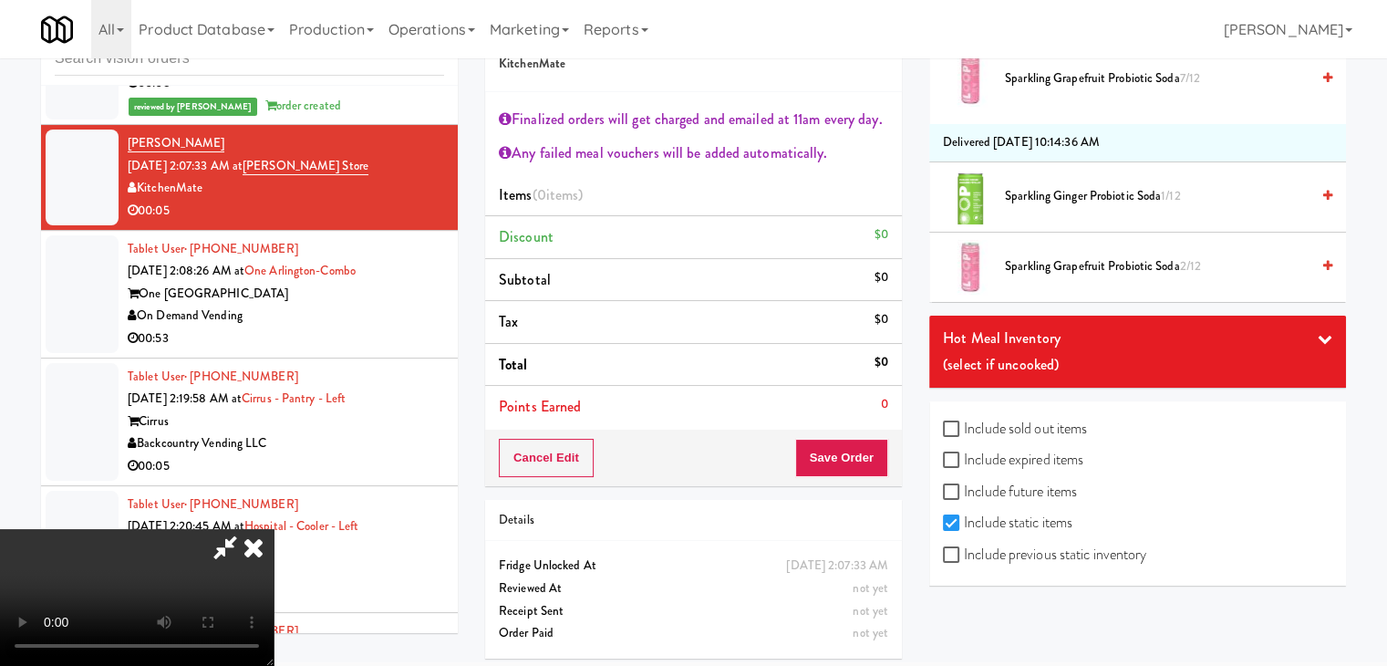
scroll to position [67, 0]
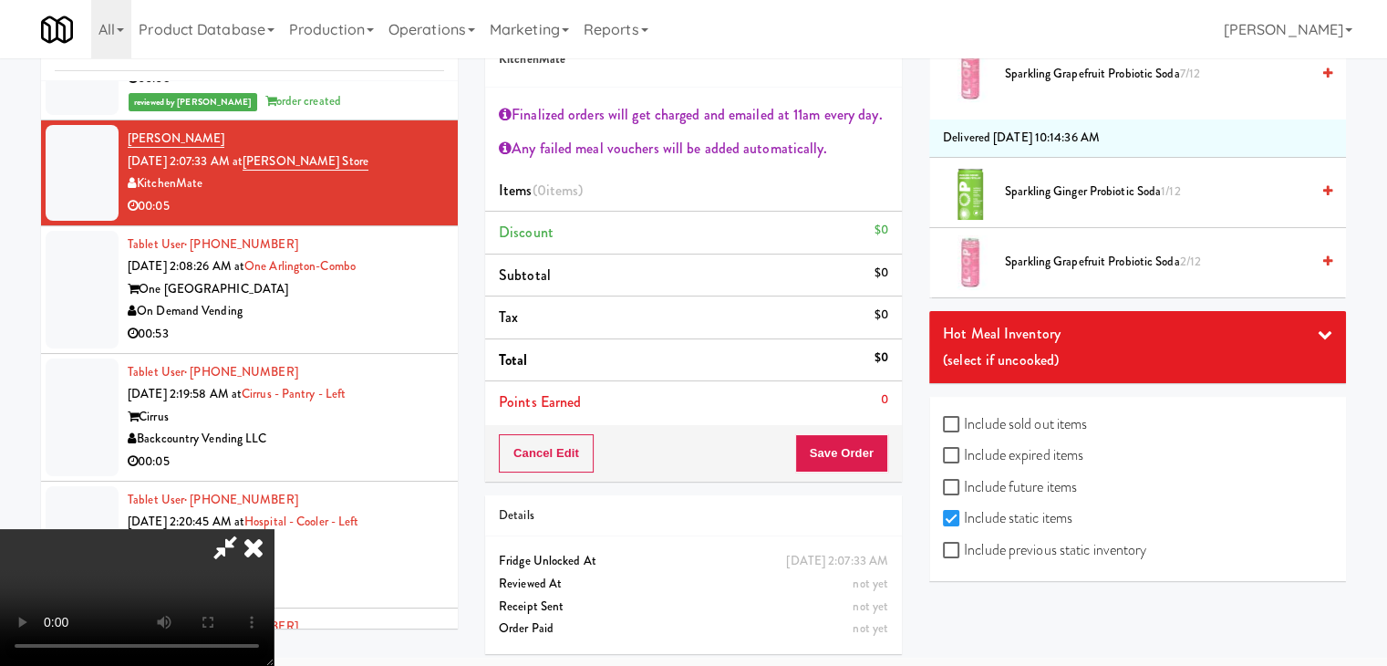
click at [1040, 548] on label "Include previous static inventory" at bounding box center [1044, 549] width 203 height 27
click at [964, 548] on input "Include previous static inventory" at bounding box center [953, 551] width 21 height 15
checkbox input "true"
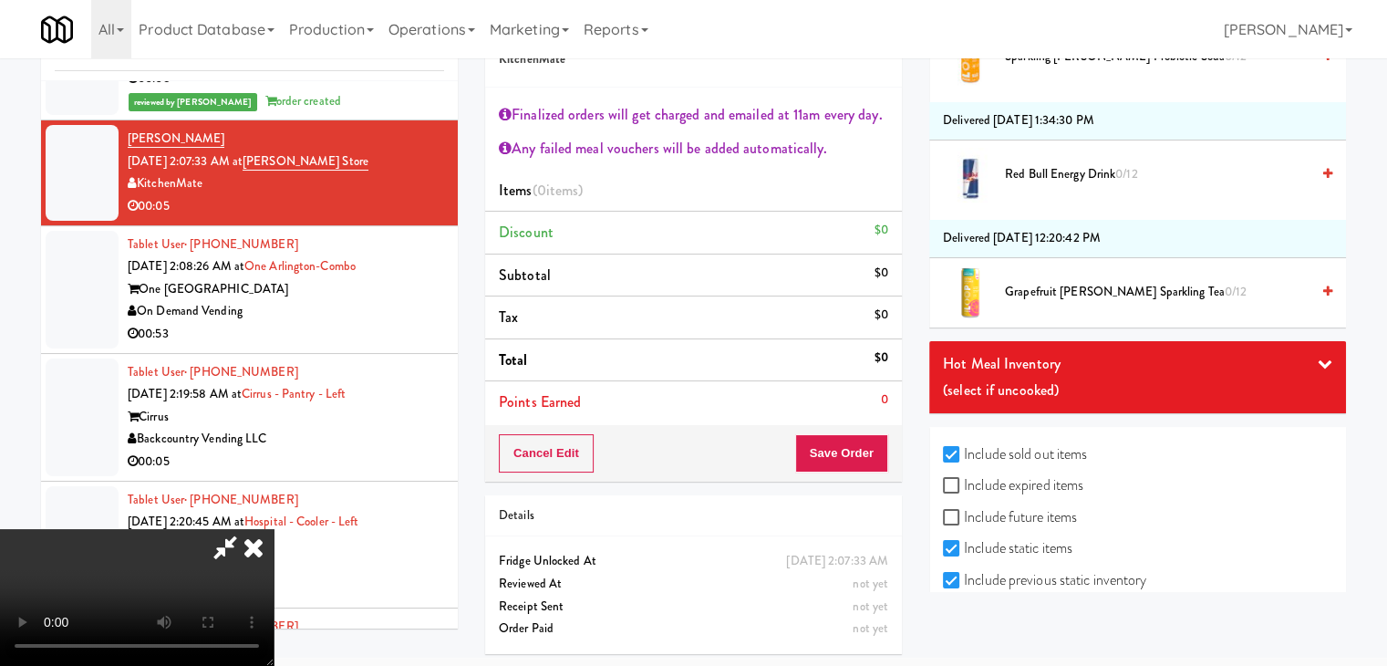
scroll to position [3974, 0]
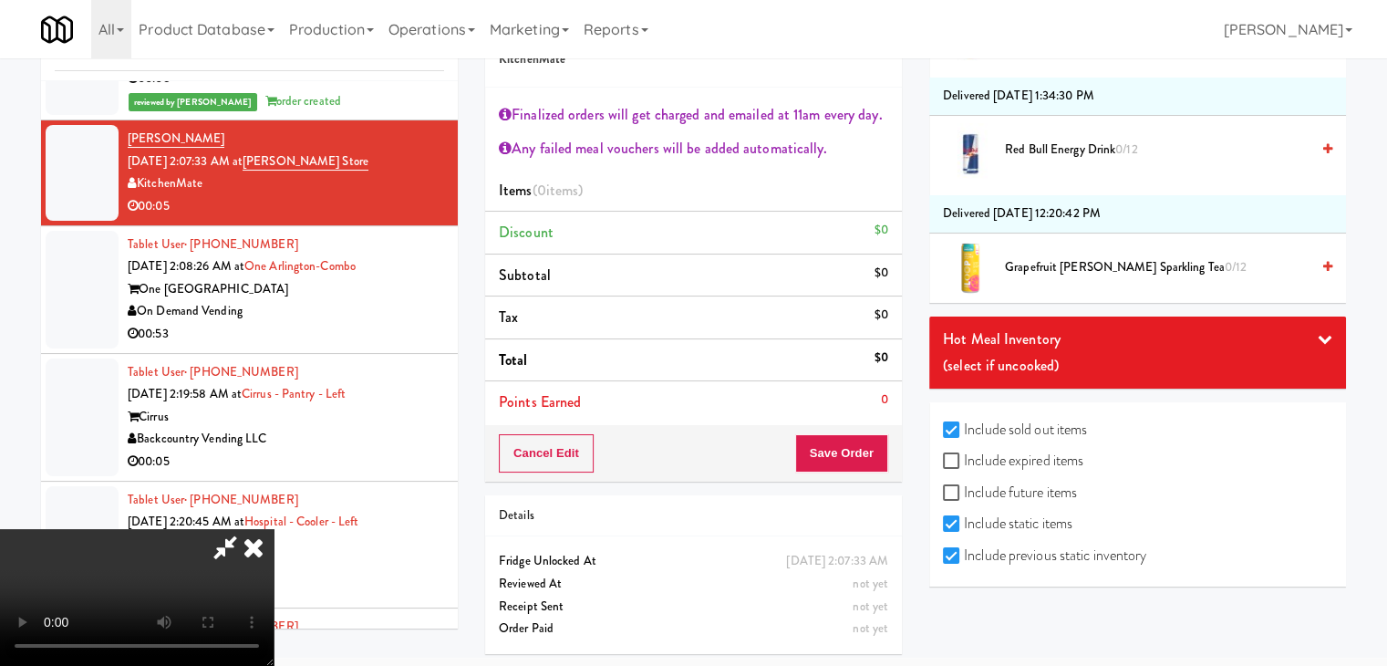
click at [1044, 447] on label "Include expired items" at bounding box center [1013, 460] width 140 height 27
click at [964, 454] on input "Include expired items" at bounding box center [953, 461] width 21 height 15
checkbox input "true"
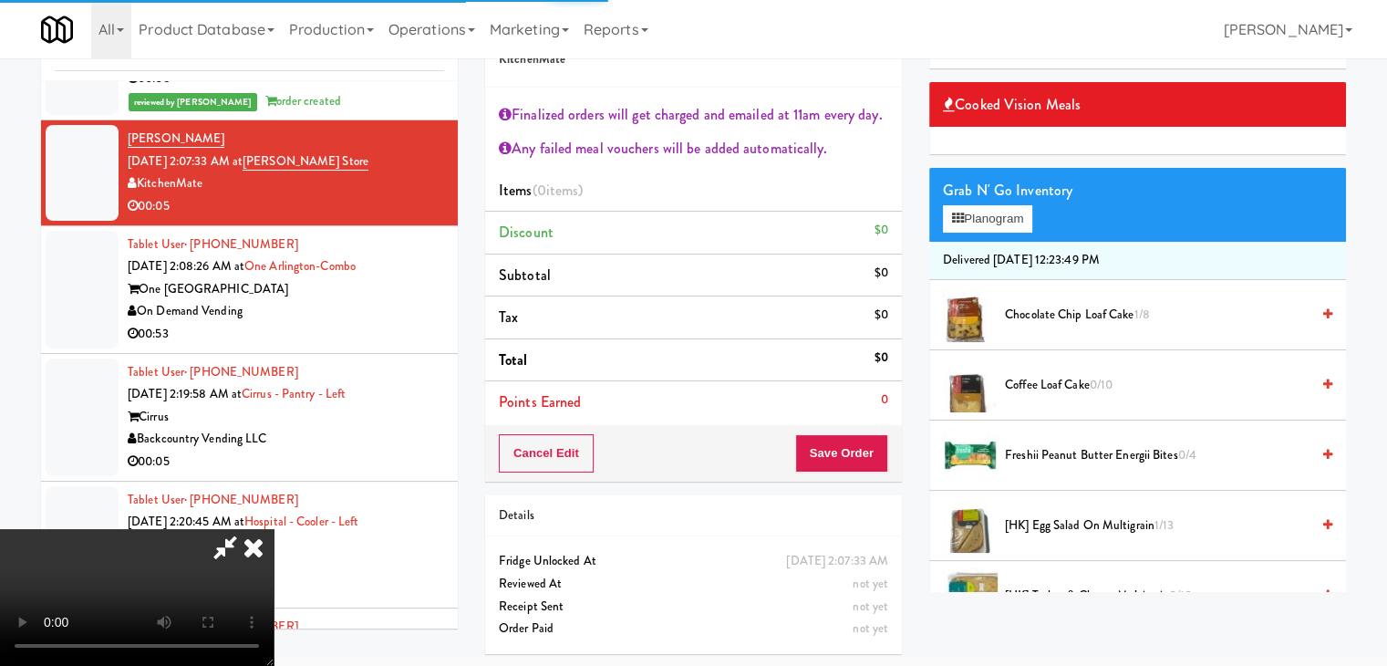
scroll to position [0, 0]
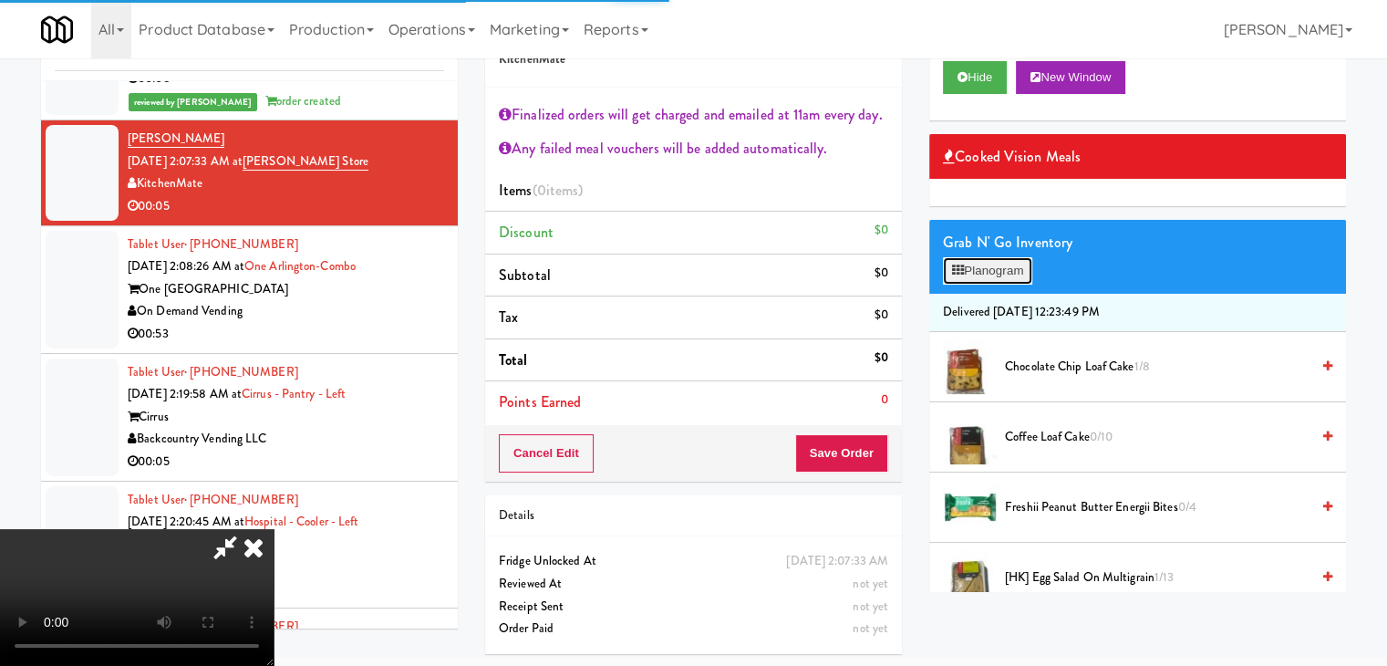
click at [1005, 267] on button "Planogram" at bounding box center [987, 270] width 89 height 27
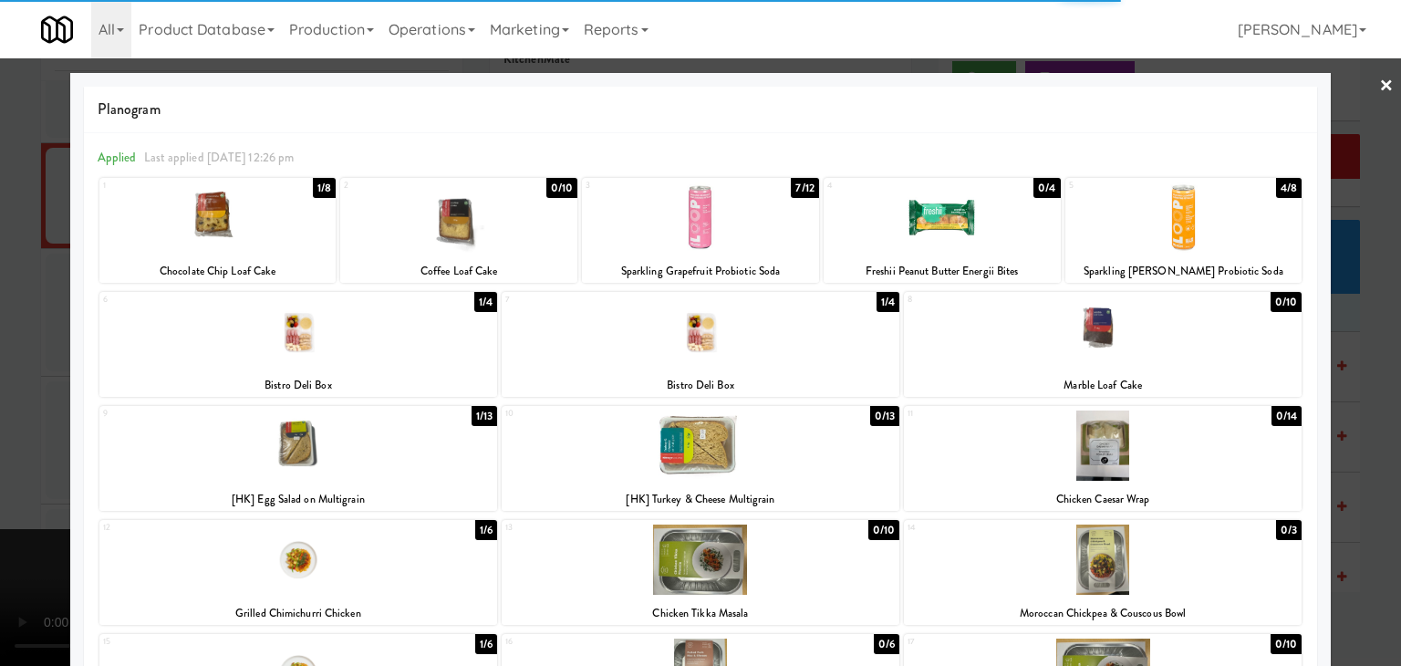
click at [314, 354] on div at bounding box center [298, 331] width 398 height 70
click at [88, 346] on div "Applied Last applied Thursday 12:26 pm 1 1/8 Chocolate Chip Loaf Cake 2 0/10 Co…" at bounding box center [700, 565] width 1233 height 864
click at [370, 332] on div at bounding box center [298, 331] width 398 height 70
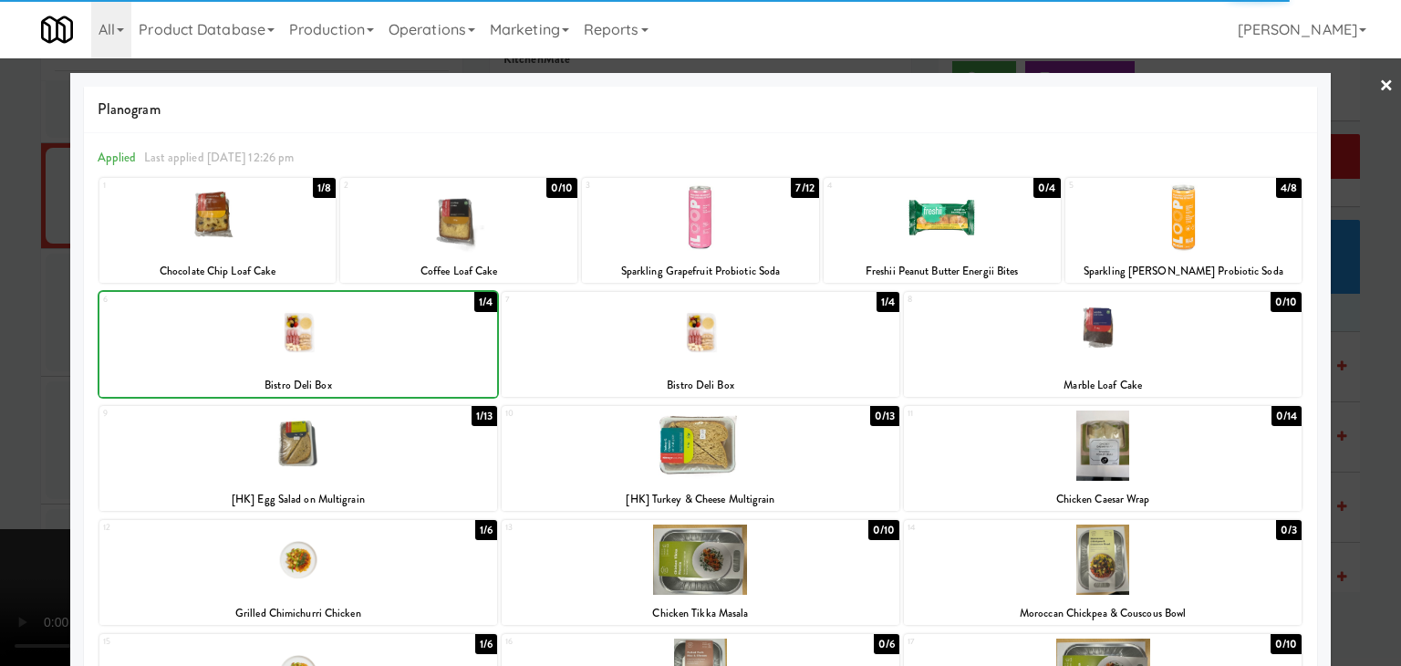
drag, startPoint x: 0, startPoint y: 333, endPoint x: 491, endPoint y: 322, distance: 490.8
click at [87, 325] on div "× Planogram Applied Last applied Thursday 12:26 pm 1 1/8 Chocolate Chip Loaf Ca…" at bounding box center [700, 333] width 1401 height 666
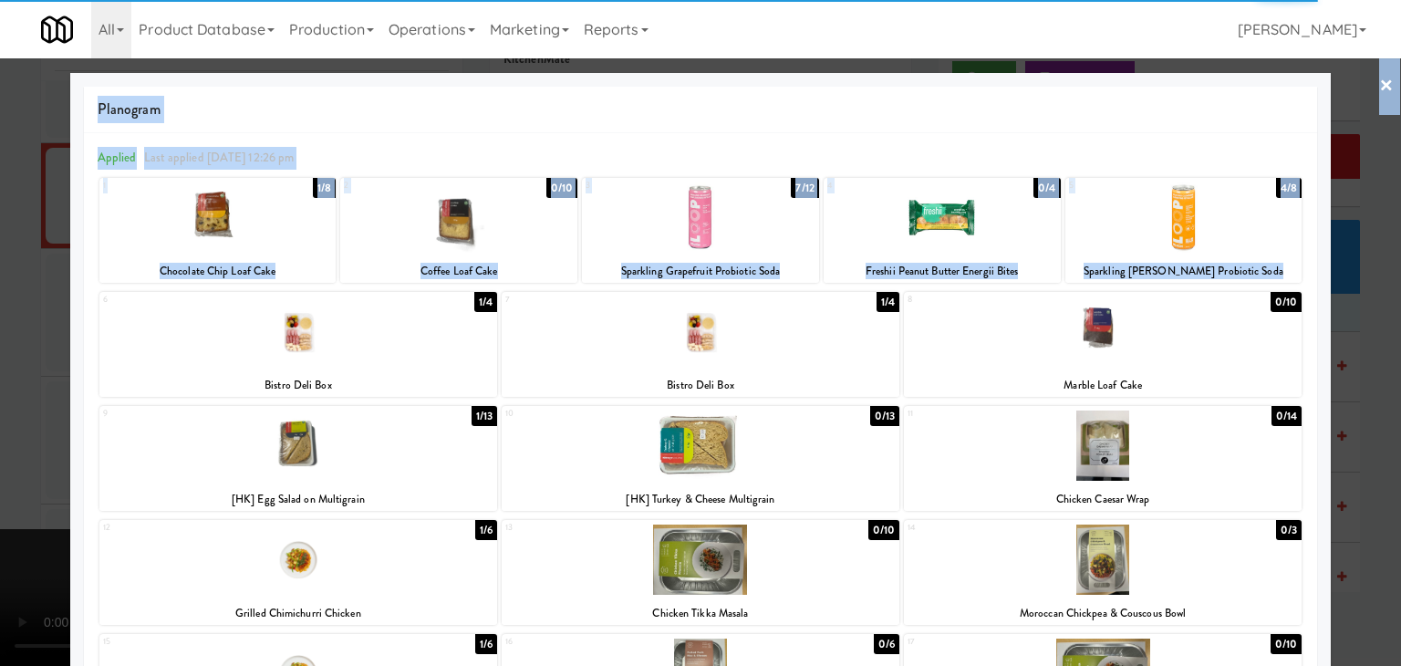
click at [1365, 193] on div at bounding box center [700, 333] width 1401 height 666
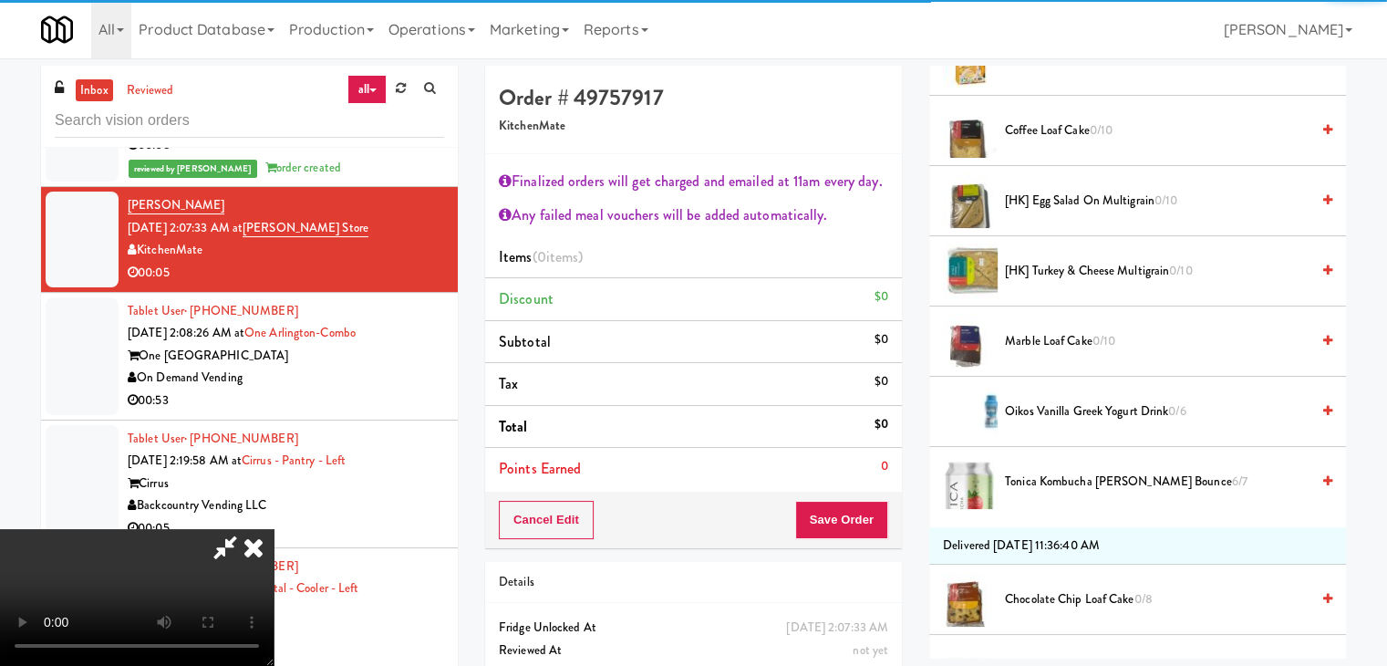
scroll to position [1222, 0]
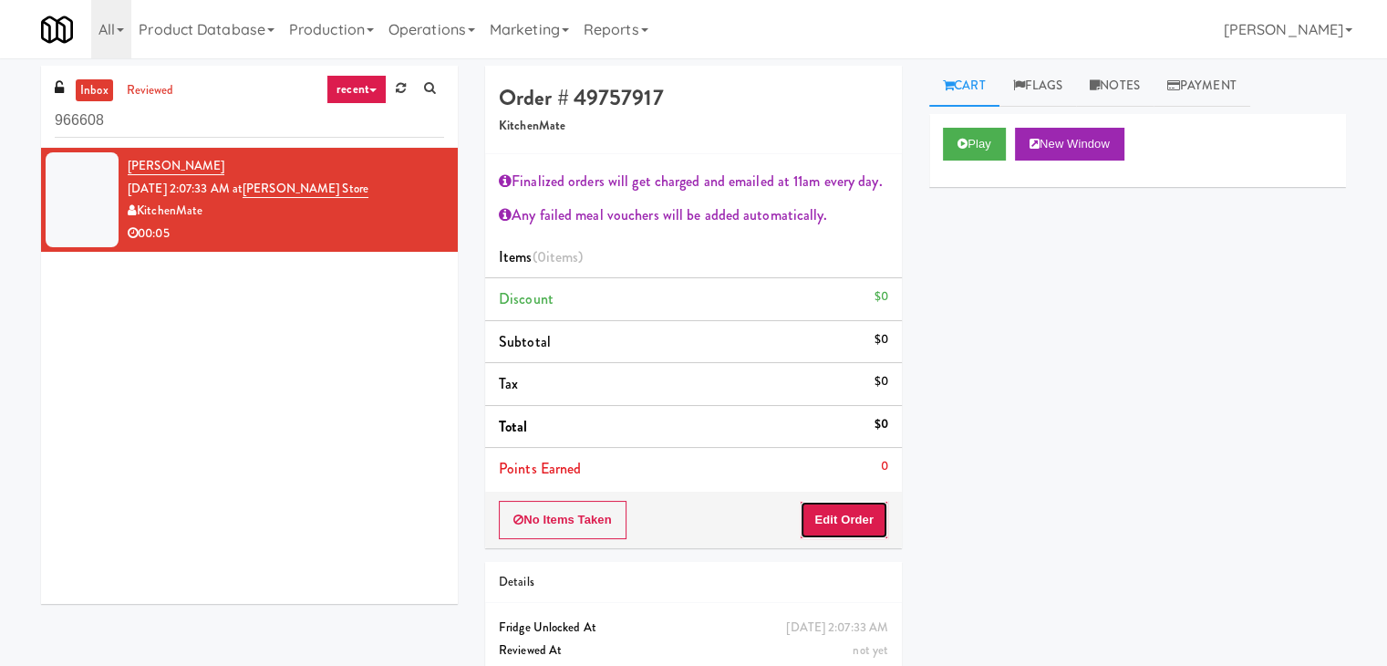
click at [851, 521] on button "Edit Order" at bounding box center [844, 520] width 88 height 38
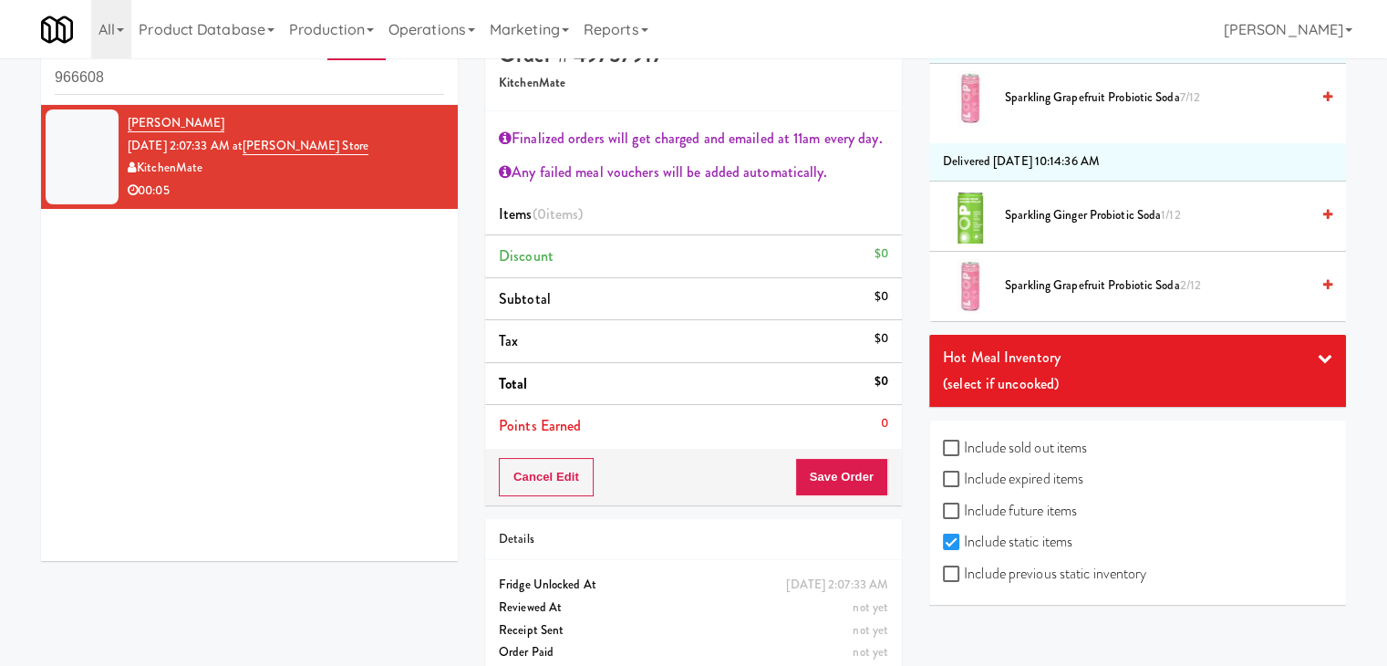
scroll to position [67, 0]
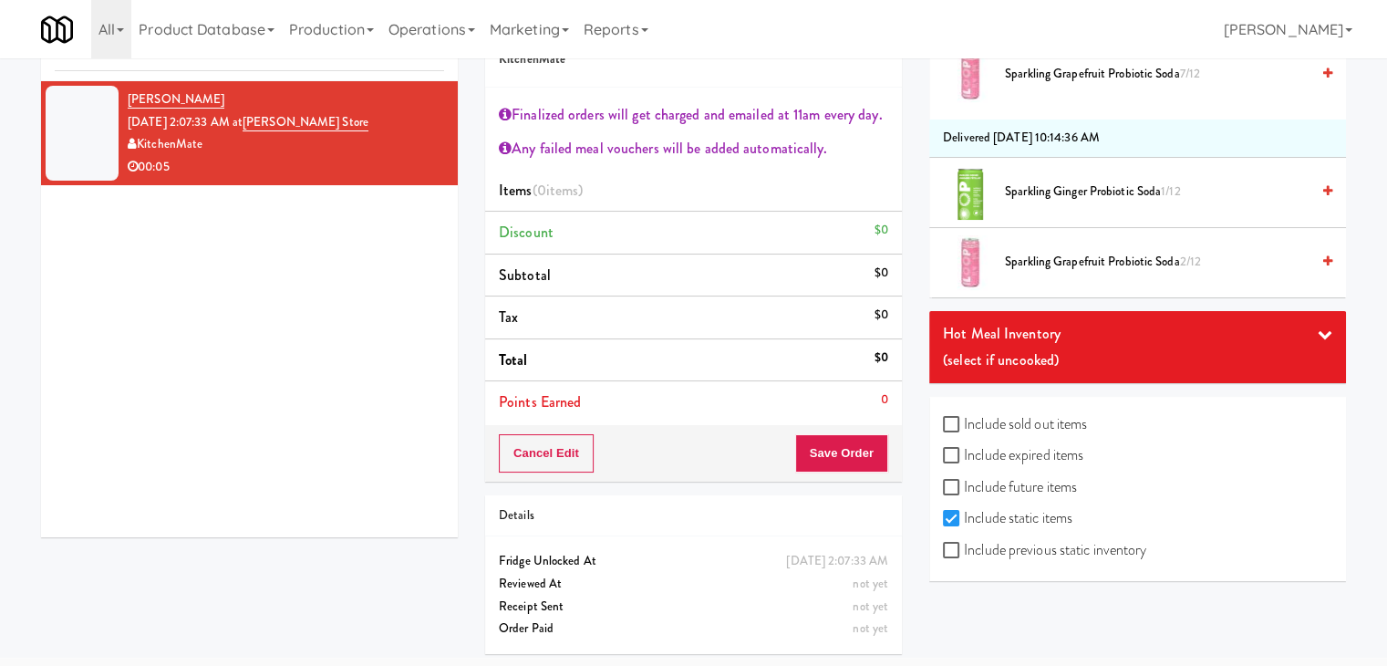
click at [1018, 548] on label "Include previous static inventory" at bounding box center [1044, 549] width 203 height 27
click at [964, 548] on input "Include previous static inventory" at bounding box center [953, 551] width 21 height 15
checkbox input "true"
click at [1018, 451] on label "Include expired items" at bounding box center [1013, 454] width 140 height 27
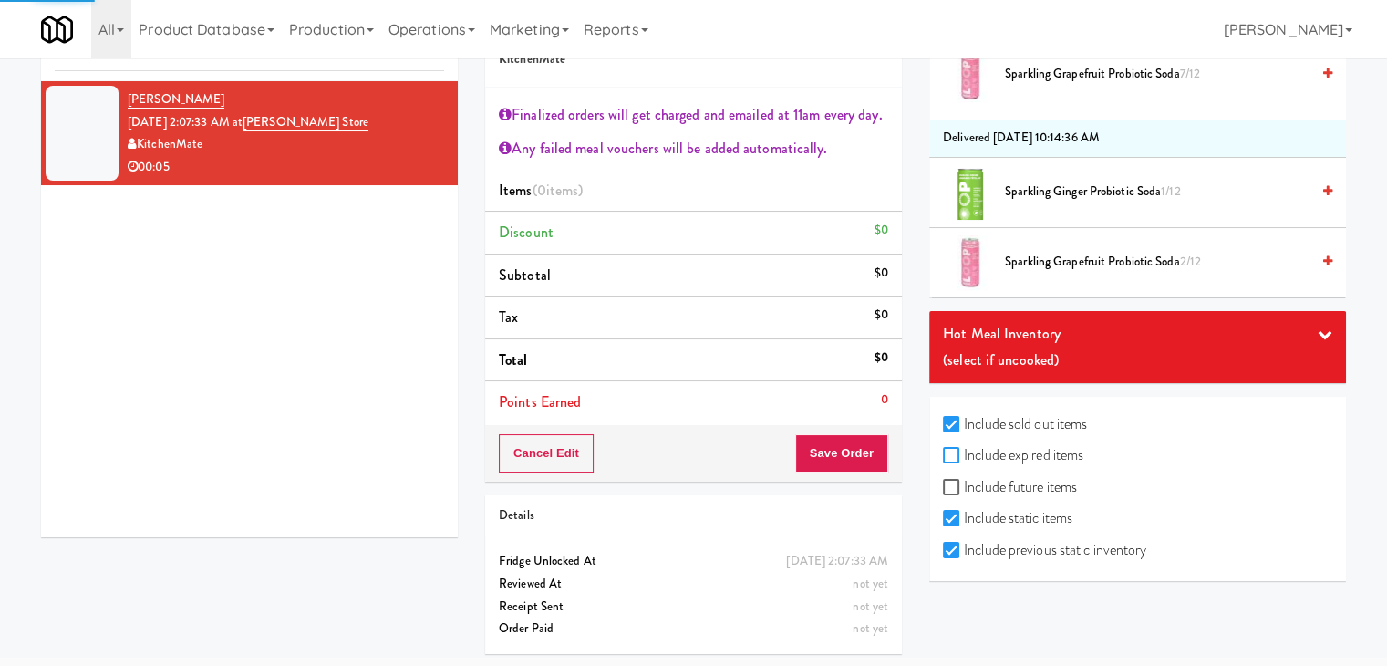
click at [964, 451] on input "Include expired items" at bounding box center [953, 456] width 21 height 15
checkbox input "true"
click at [1012, 480] on label "Include future items" at bounding box center [1010, 486] width 134 height 27
click at [964, 481] on input "Include future items" at bounding box center [953, 488] width 21 height 15
checkbox input "true"
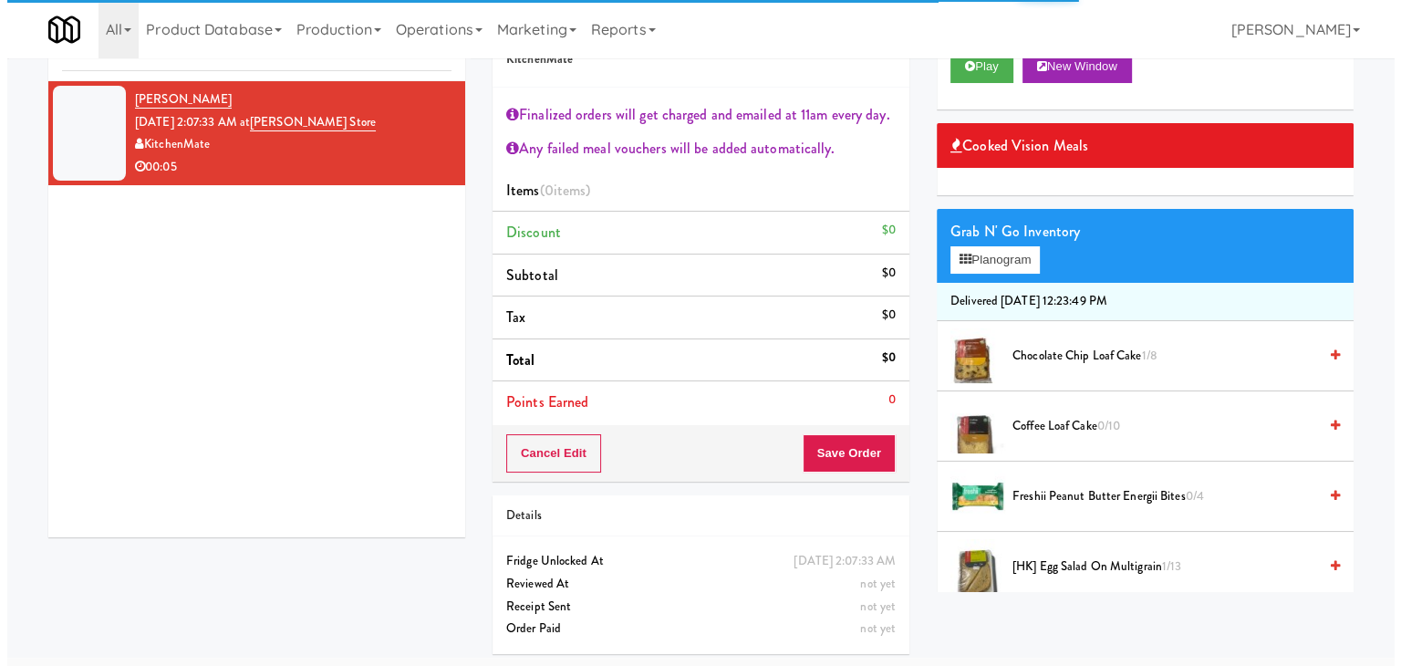
scroll to position [0, 0]
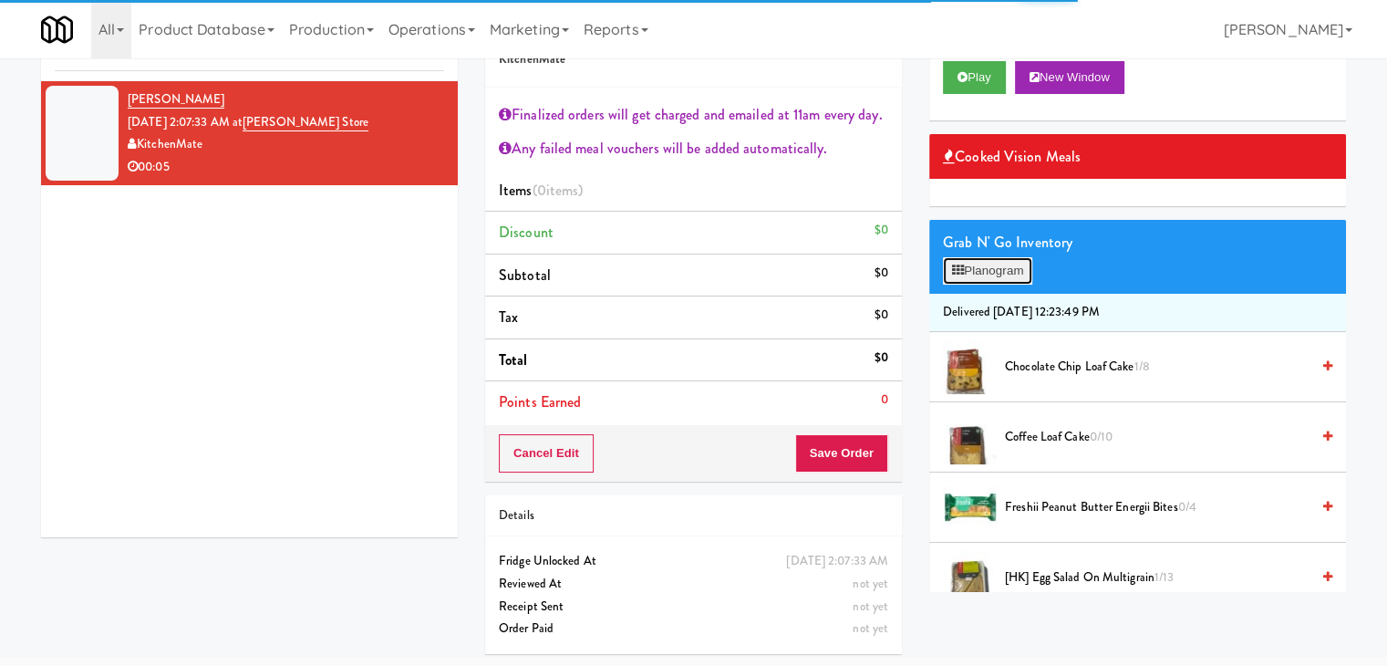
click at [997, 282] on button "Planogram" at bounding box center [987, 270] width 89 height 27
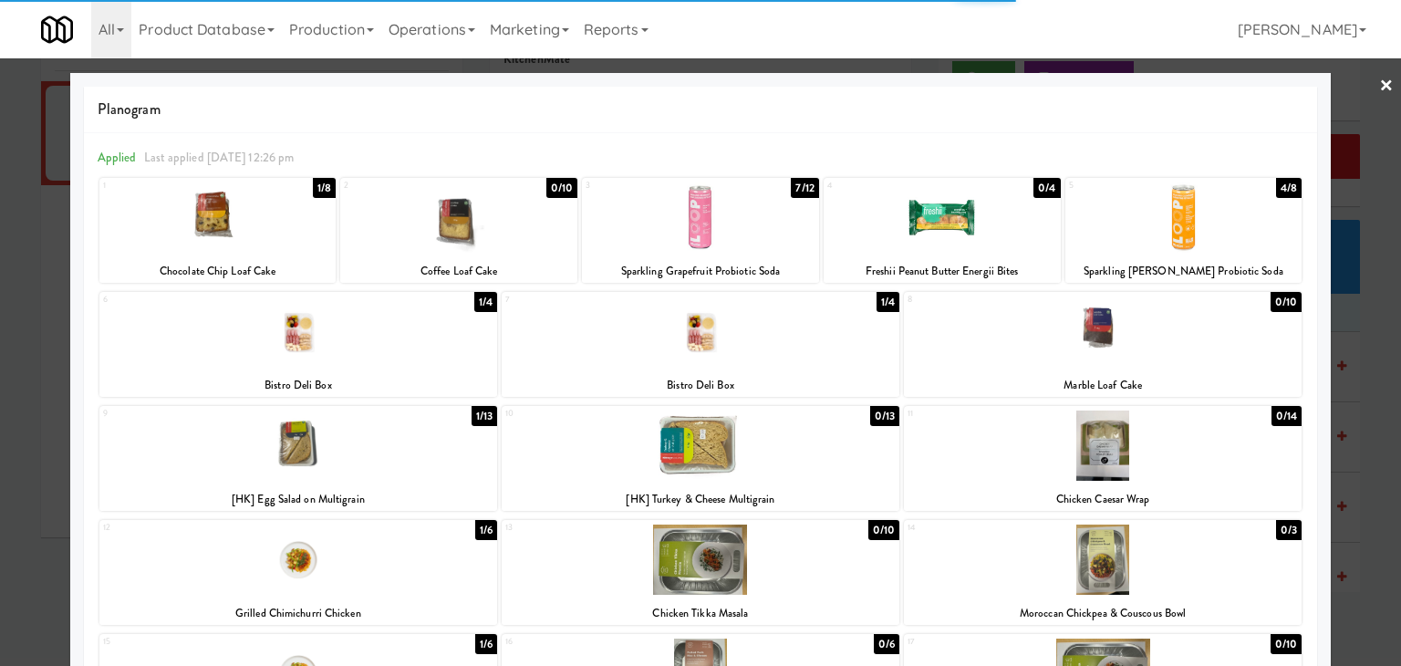
click at [363, 348] on div at bounding box center [298, 331] width 398 height 70
click at [717, 364] on div at bounding box center [701, 331] width 398 height 70
click at [799, 483] on div "10 0/13 [HK] Turkey & Cheese Multigrain" at bounding box center [701, 458] width 398 height 105
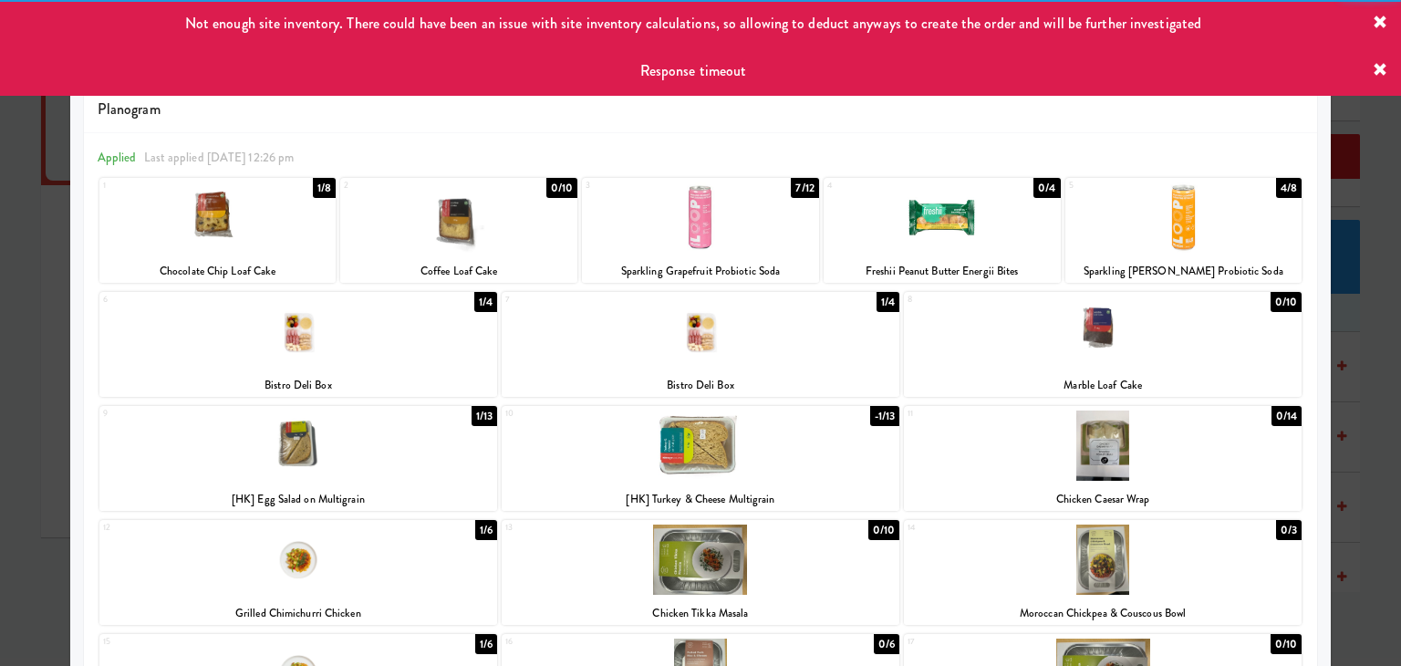
click at [820, 362] on div at bounding box center [701, 331] width 398 height 70
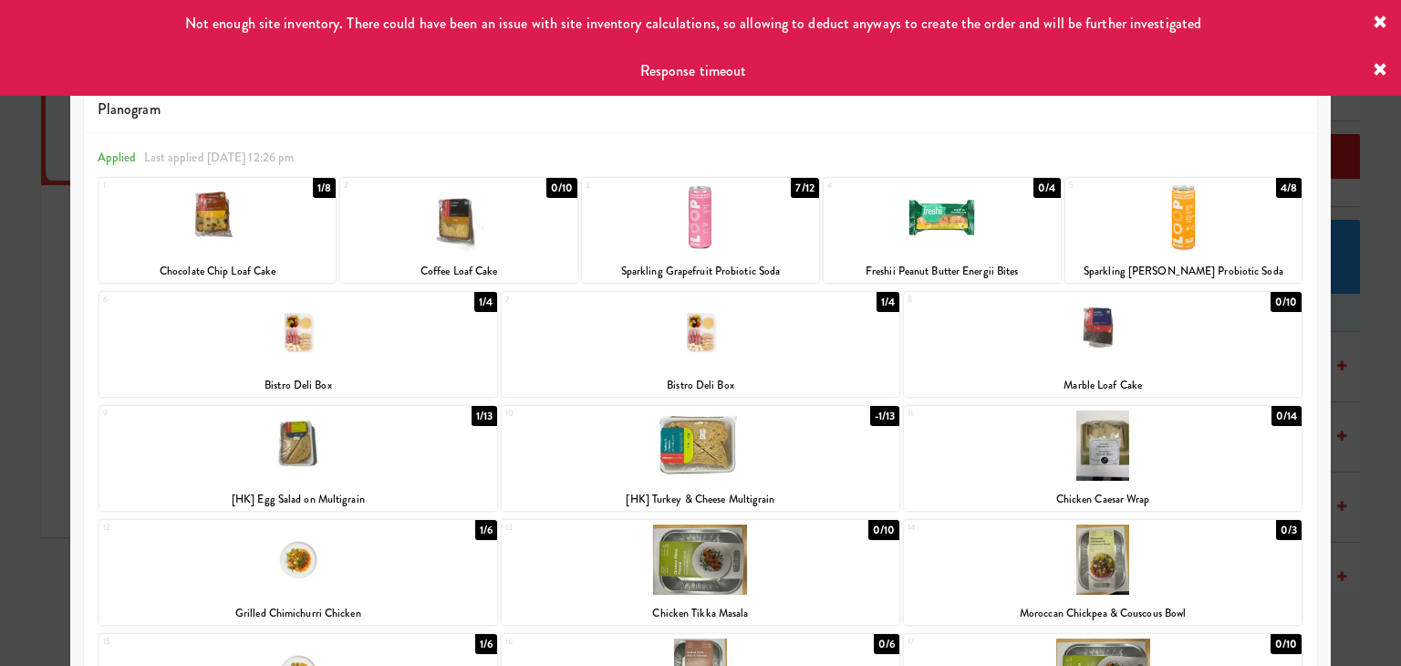
drag, startPoint x: 0, startPoint y: 357, endPoint x: 113, endPoint y: 335, distance: 115.2
click at [33, 348] on div at bounding box center [700, 333] width 1401 height 666
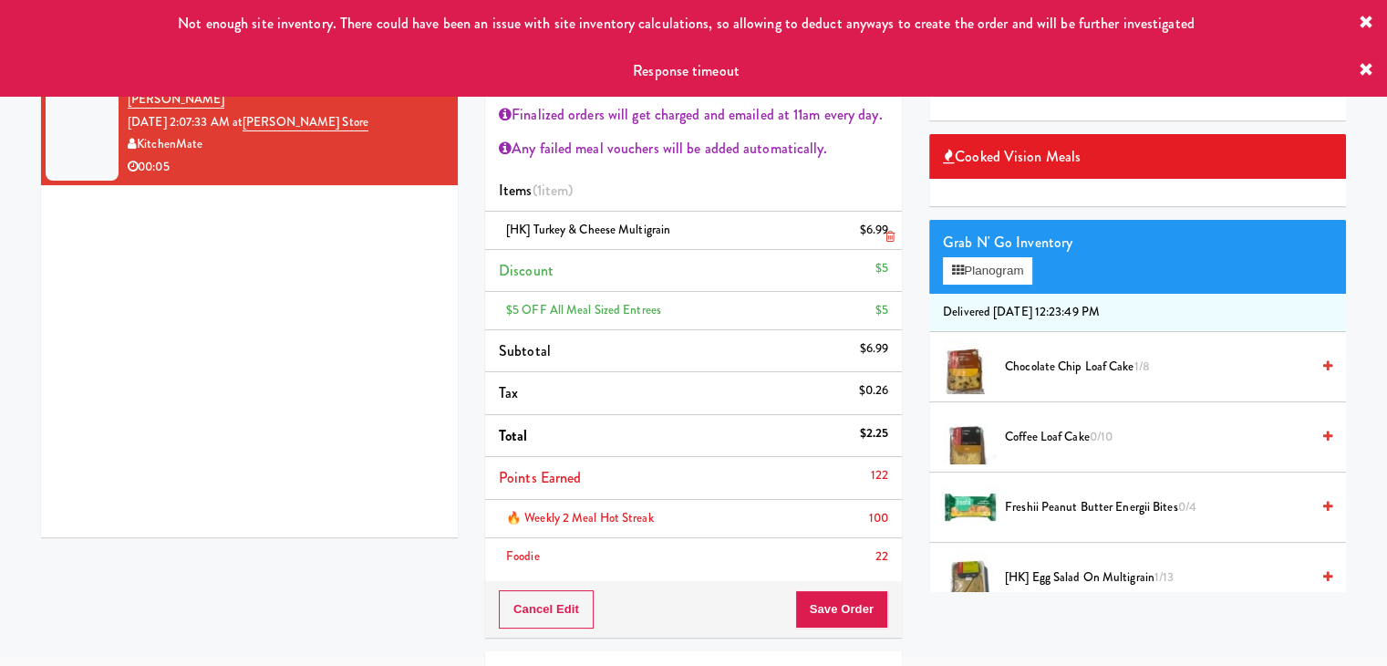
click at [894, 234] on icon at bounding box center [890, 237] width 9 height 12
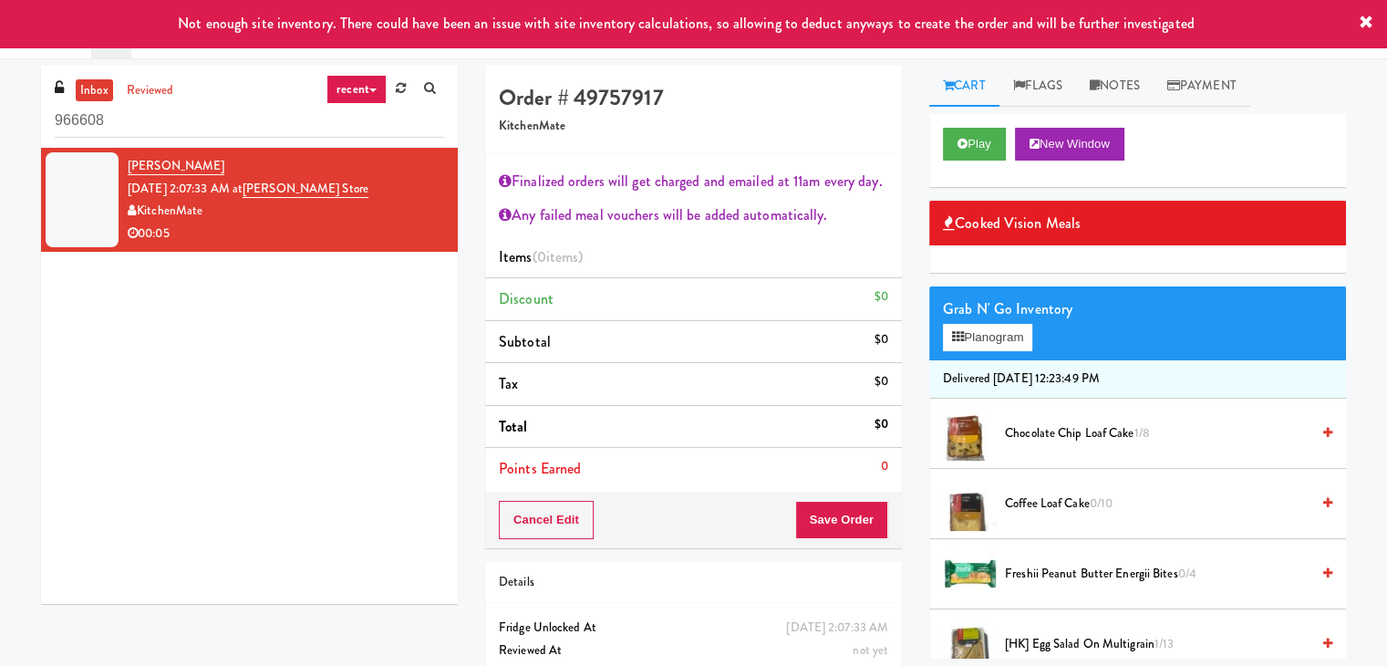
click at [379, 88] on link "recent" at bounding box center [357, 89] width 60 height 29
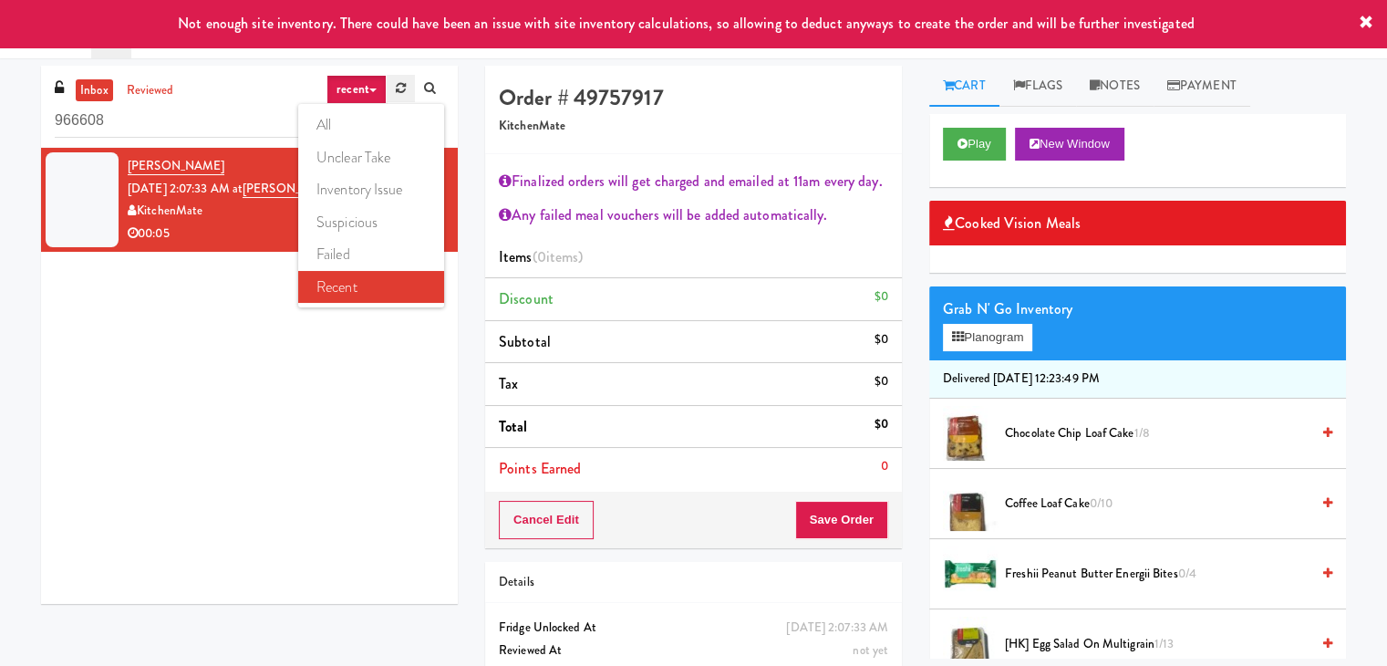
click at [403, 92] on icon at bounding box center [401, 88] width 10 height 12
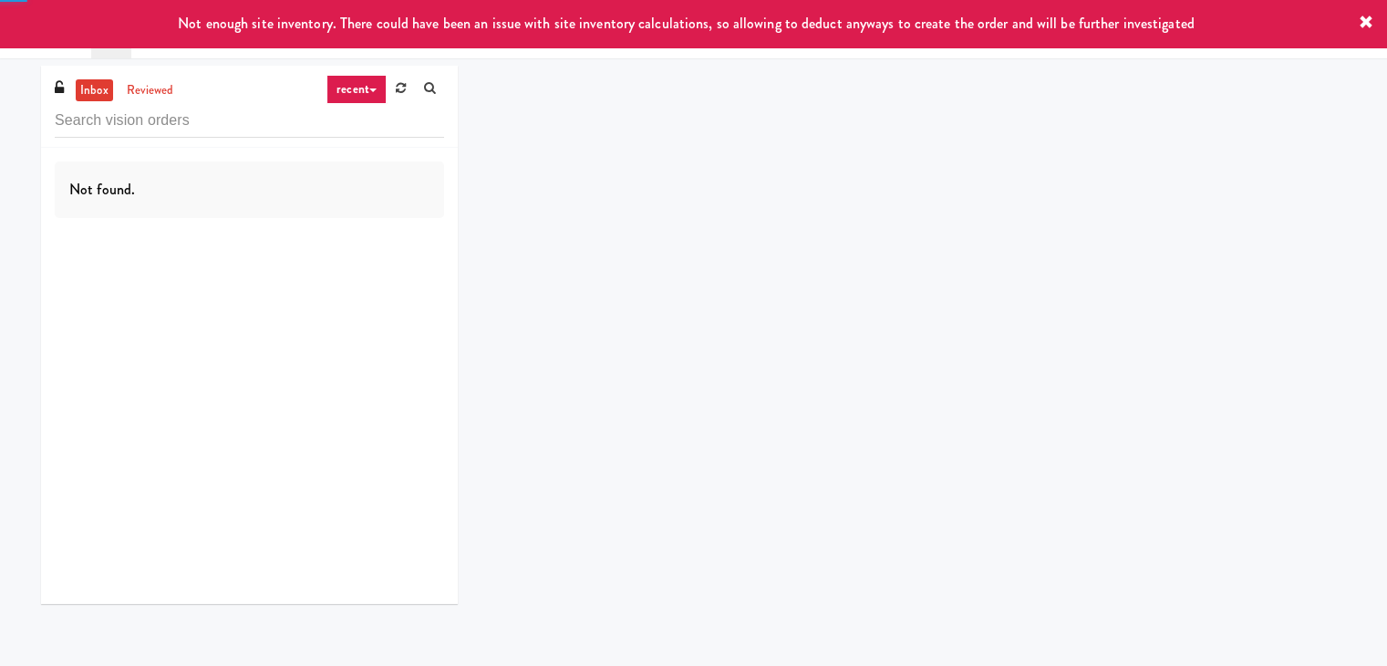
click at [403, 92] on icon at bounding box center [401, 88] width 10 height 12
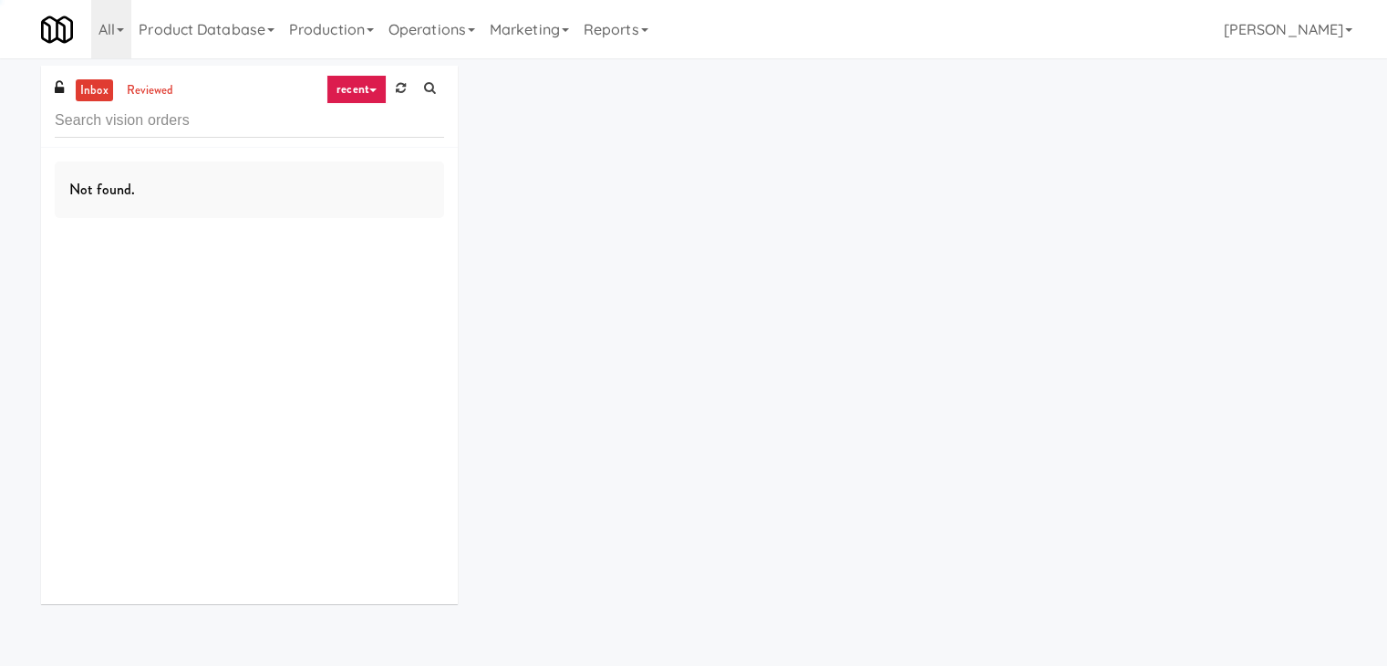
click at [403, 92] on icon at bounding box center [401, 88] width 10 height 12
click at [358, 92] on link "recent" at bounding box center [357, 89] width 60 height 29
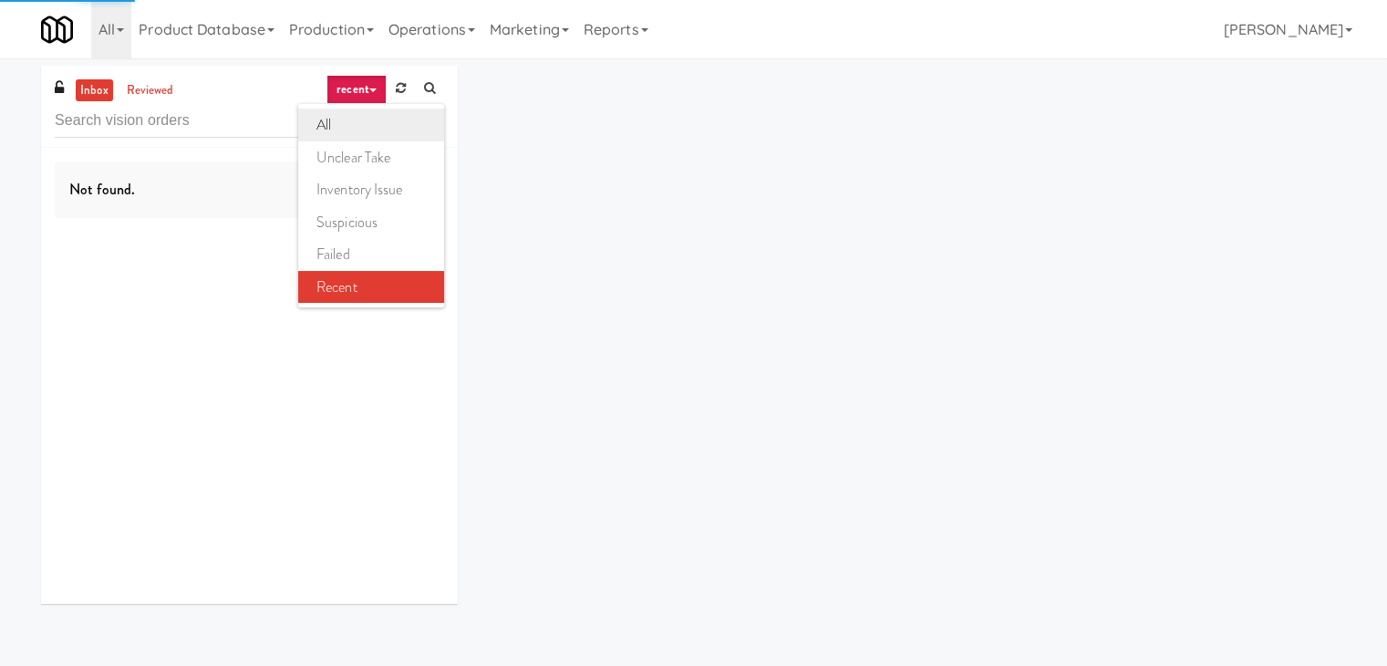
click at [366, 121] on link "all" at bounding box center [371, 125] width 146 height 33
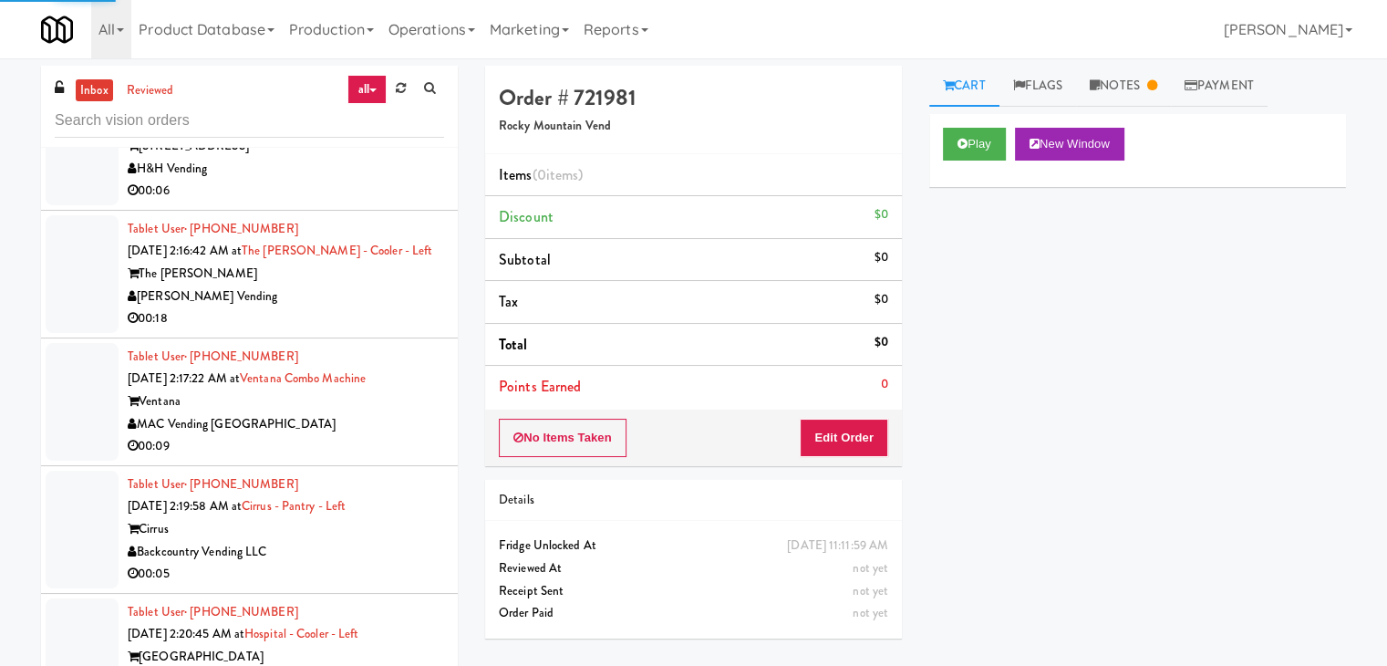
scroll to position [4554, 0]
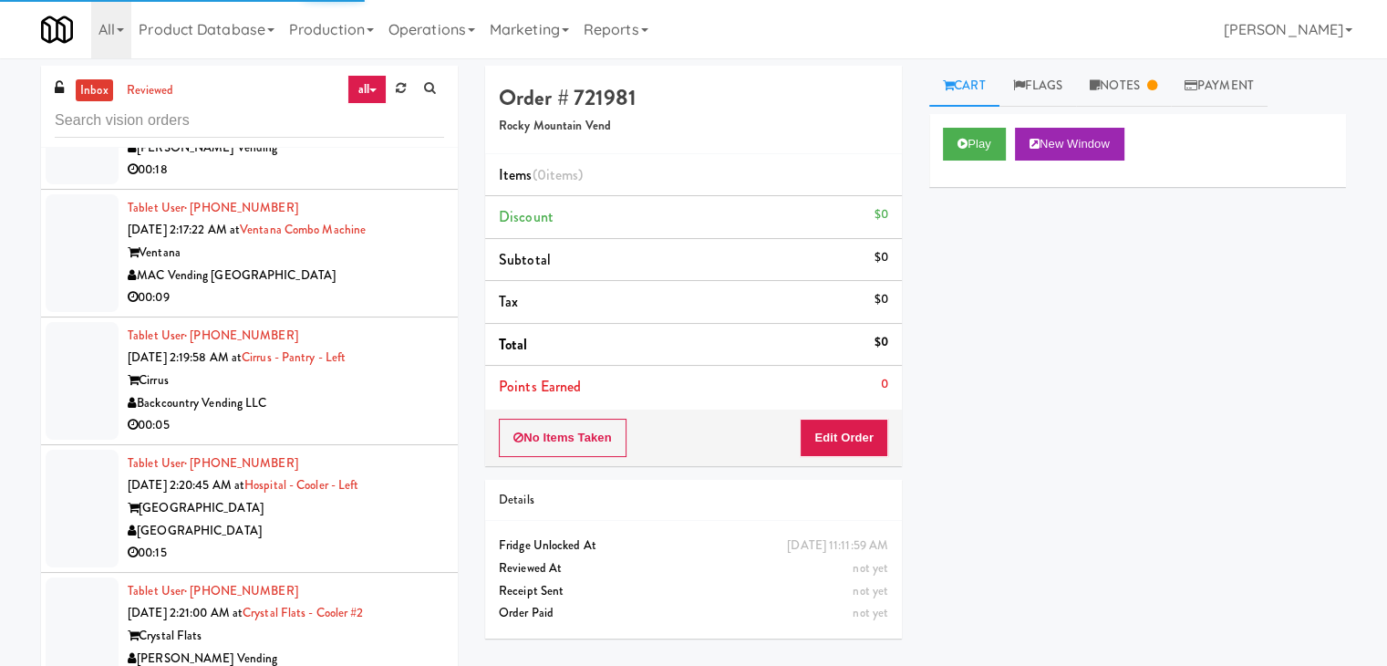
click at [348, 407] on div "Backcountry Vending LLC" at bounding box center [286, 403] width 317 height 23
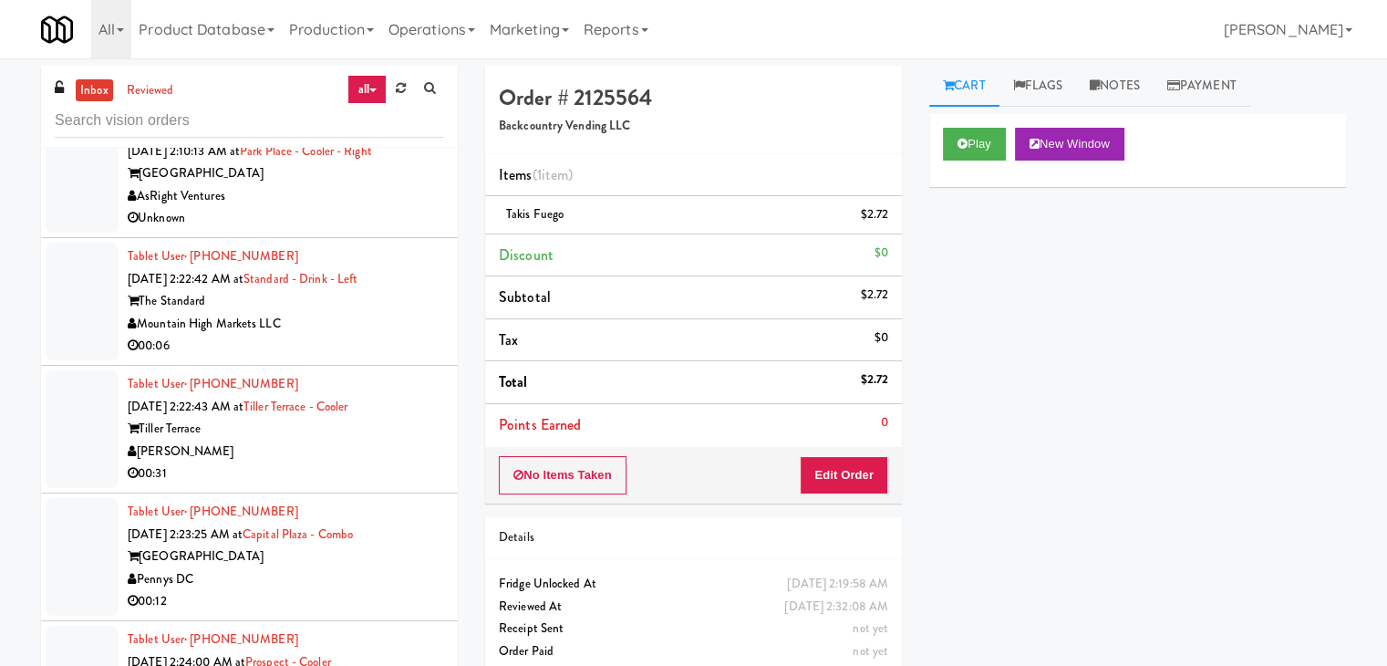
scroll to position [6196, 0]
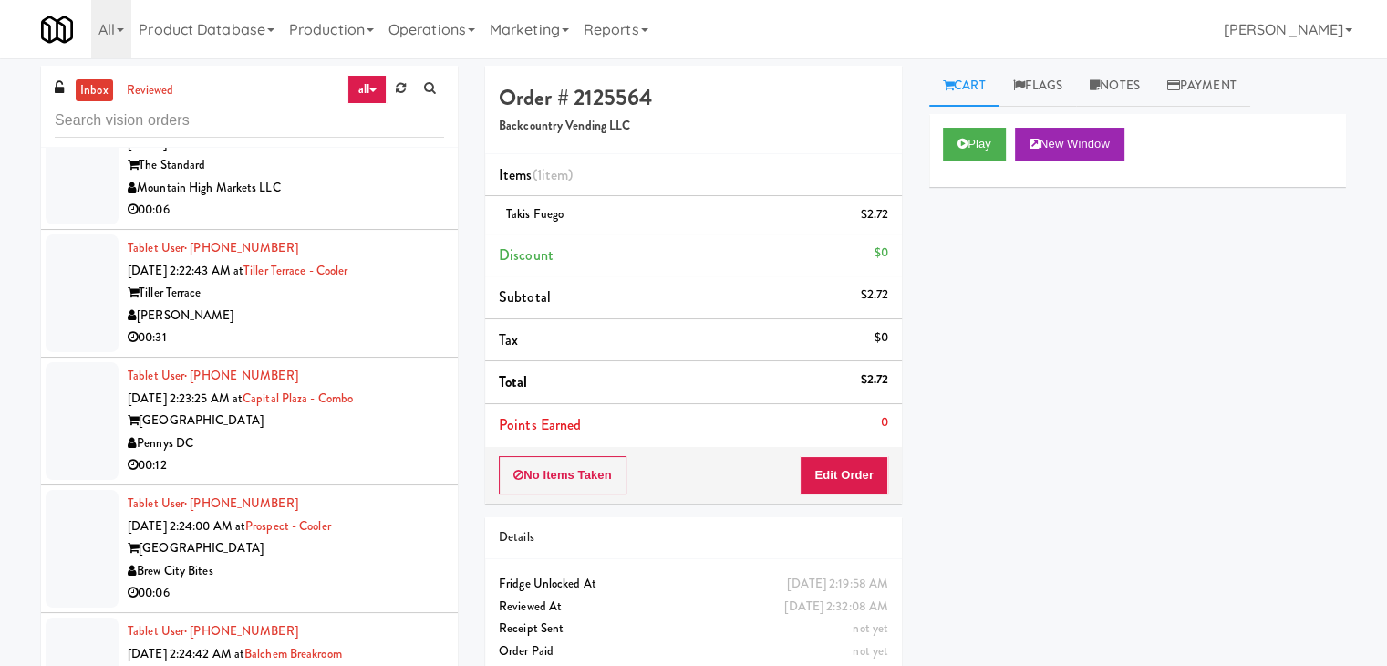
click at [344, 432] on div "Pennys DC" at bounding box center [286, 443] width 317 height 23
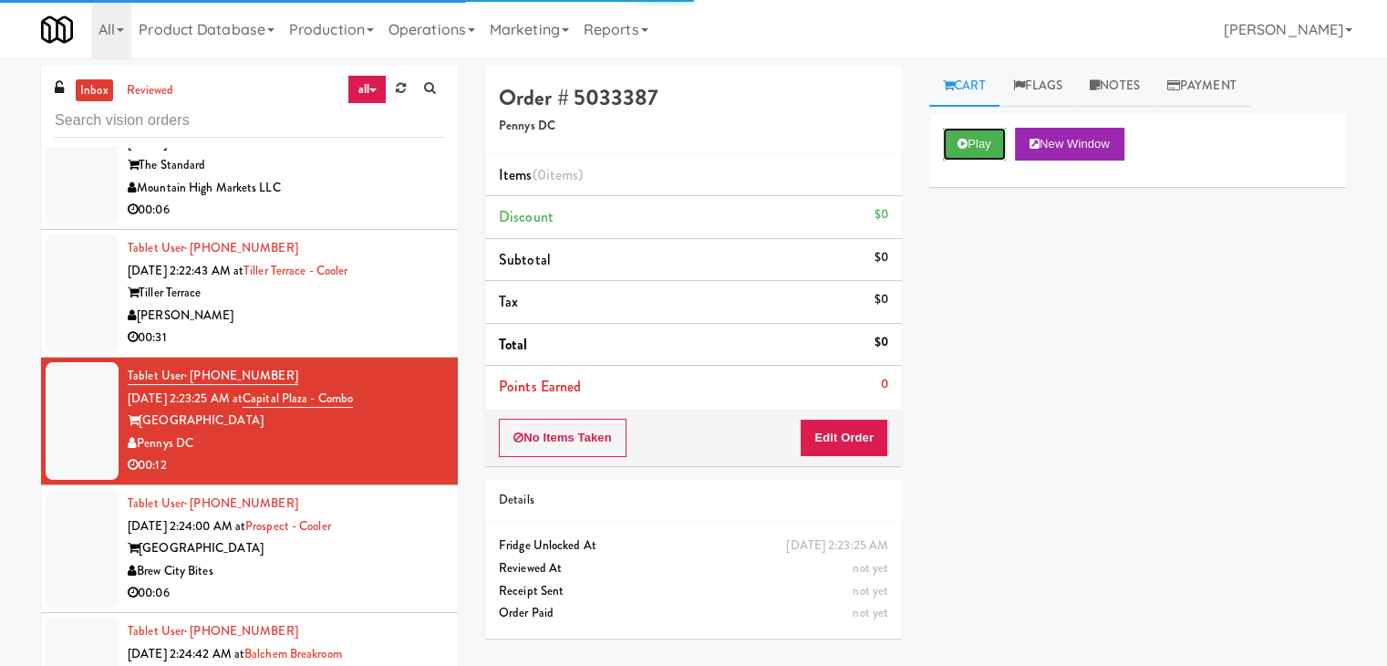
click at [978, 143] on button "Play" at bounding box center [974, 144] width 63 height 33
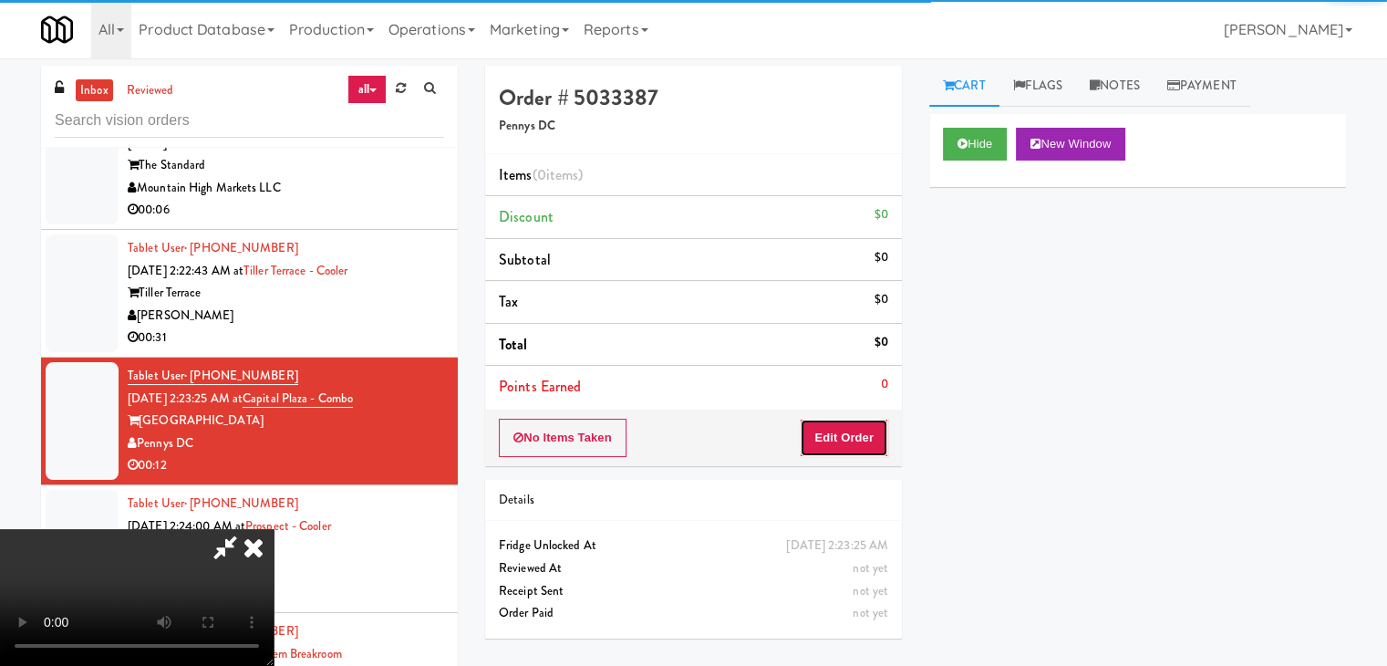
click at [850, 427] on button "Edit Order" at bounding box center [844, 438] width 88 height 38
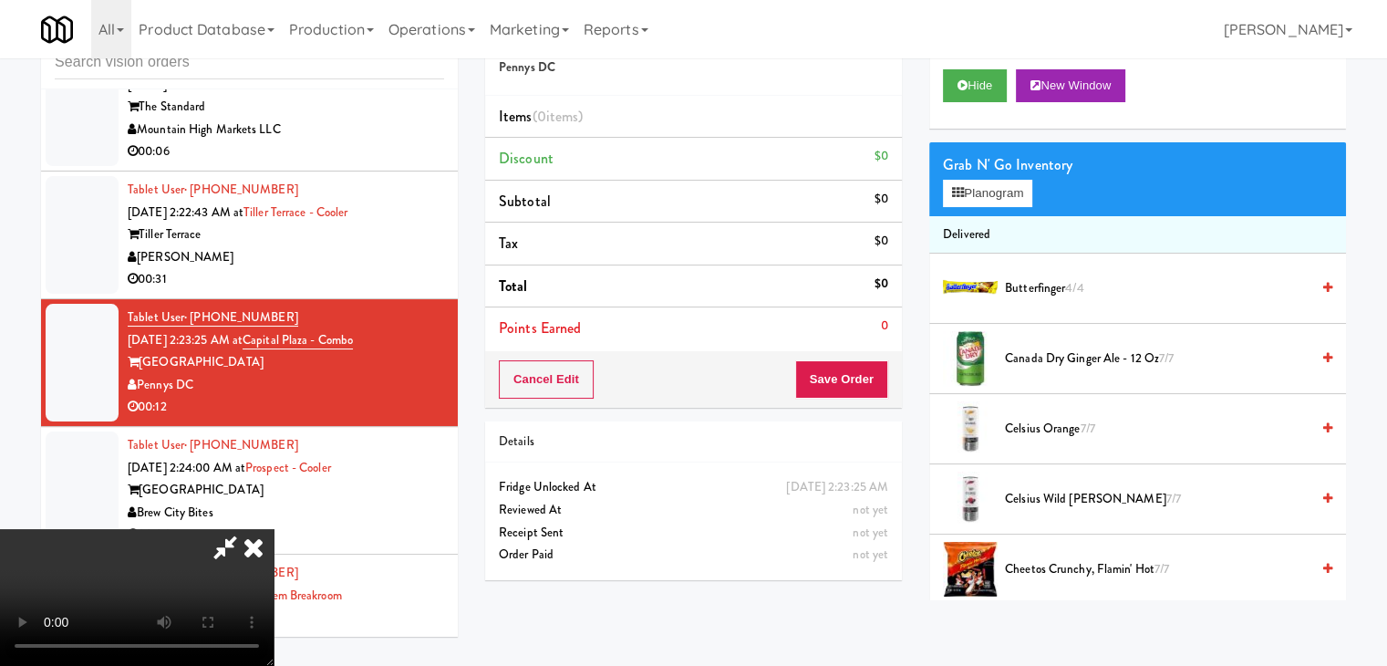
scroll to position [6151, 0]
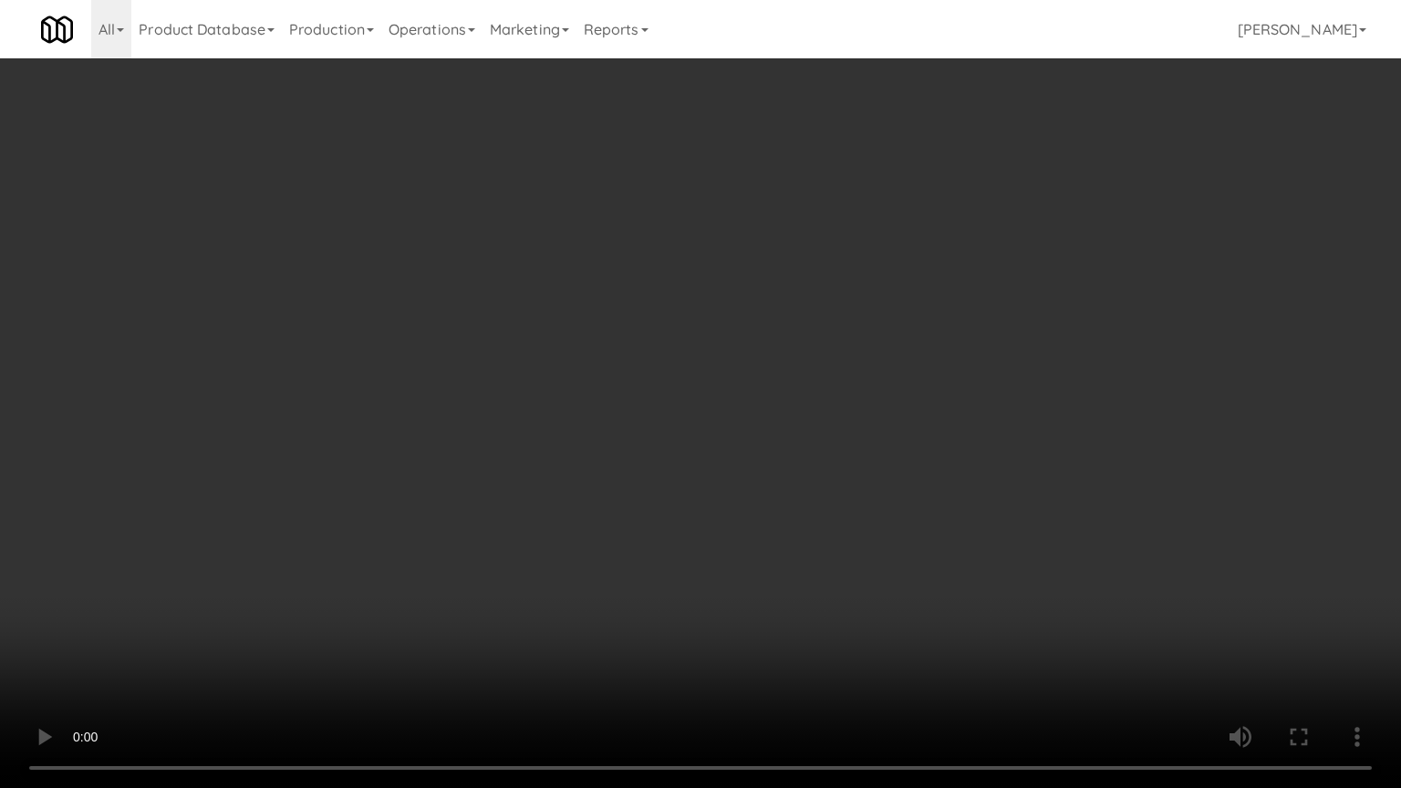
click at [823, 498] on video at bounding box center [700, 394] width 1401 height 788
click at [822, 500] on video at bounding box center [700, 394] width 1401 height 788
click at [821, 500] on video at bounding box center [700, 394] width 1401 height 788
click at [822, 500] on video at bounding box center [700, 394] width 1401 height 788
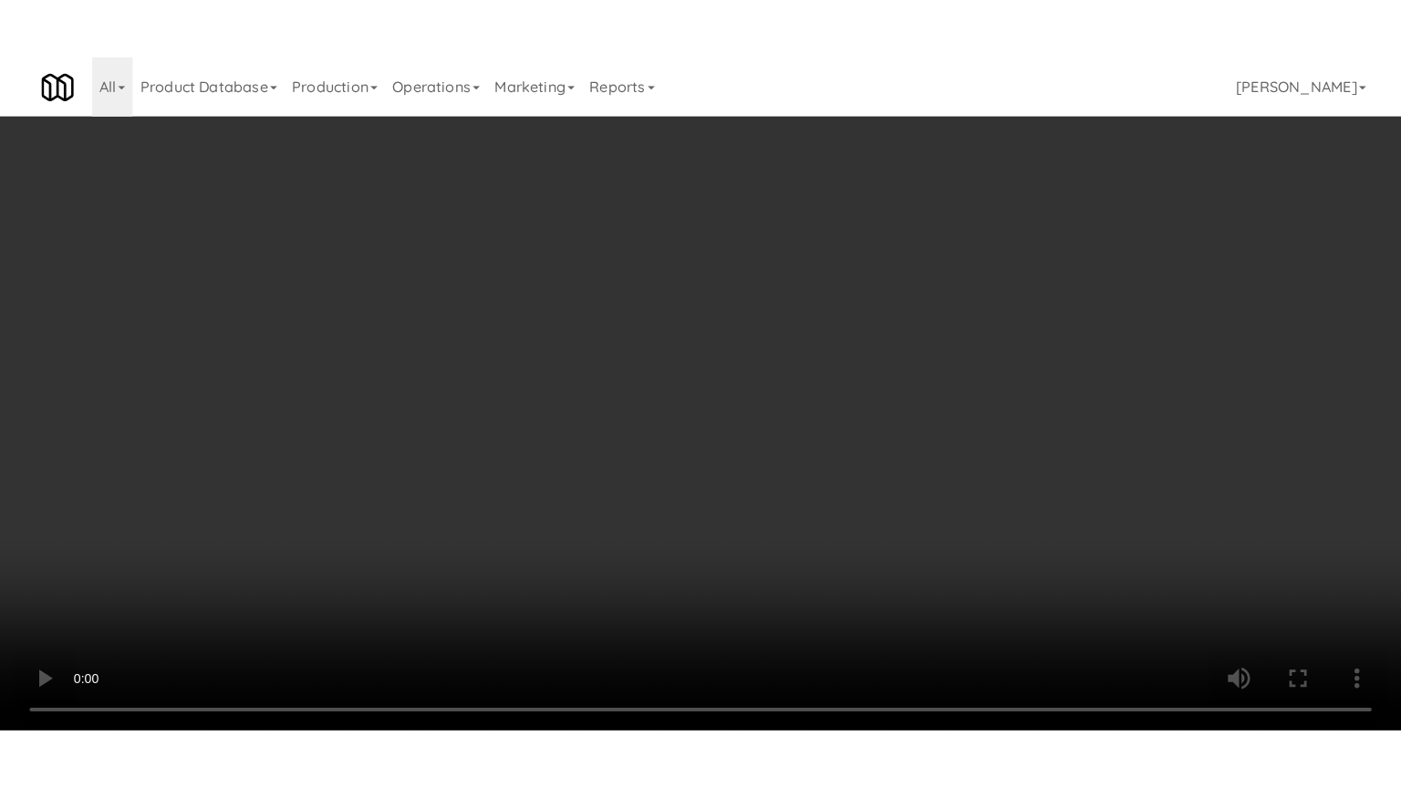
scroll to position [6196, 0]
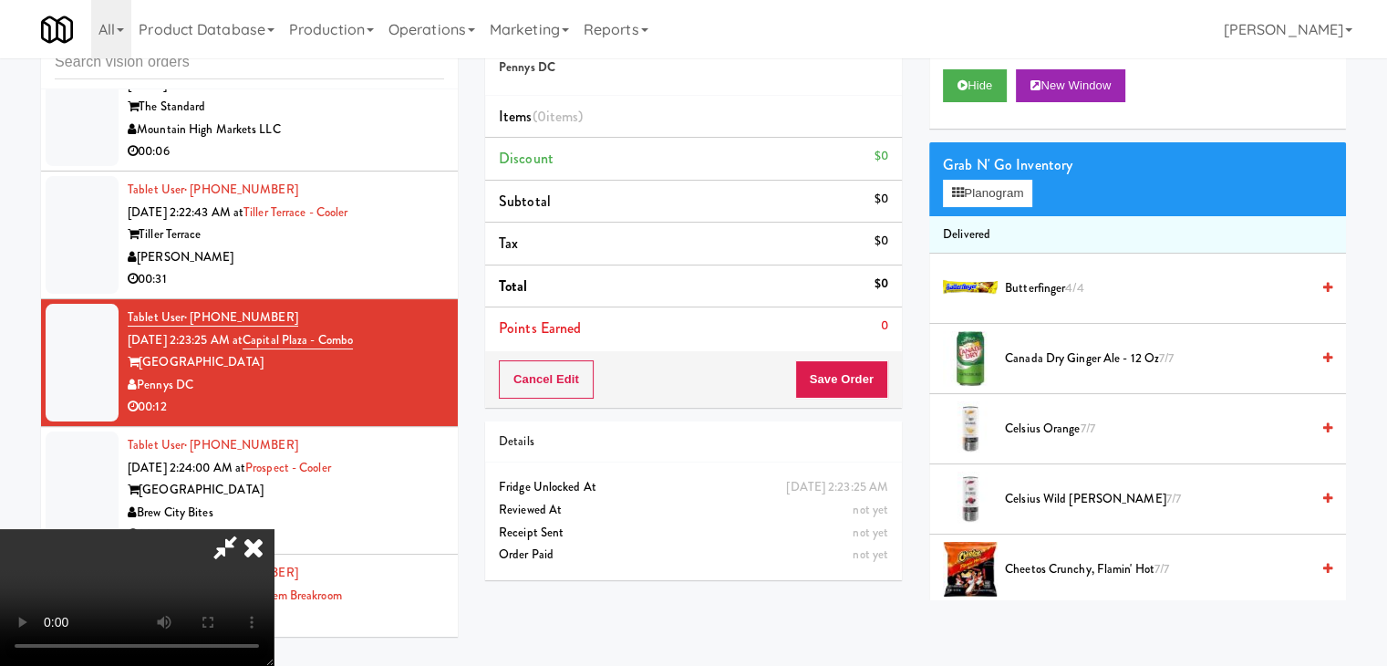
click at [274, 529] on video at bounding box center [137, 597] width 274 height 137
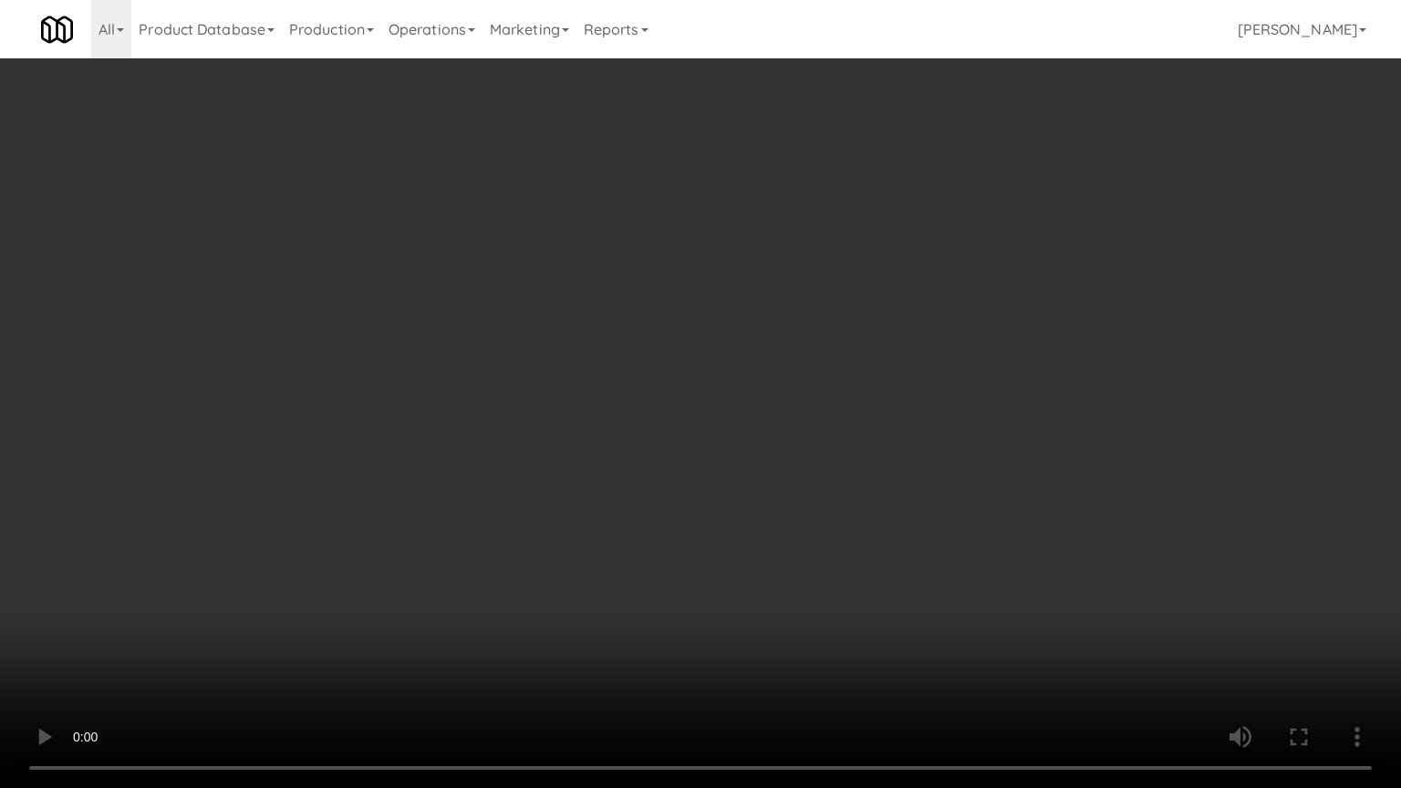
click at [773, 495] on video at bounding box center [700, 394] width 1401 height 788
click at [773, 496] on video at bounding box center [700, 394] width 1401 height 788
click at [773, 492] on video at bounding box center [700, 394] width 1401 height 788
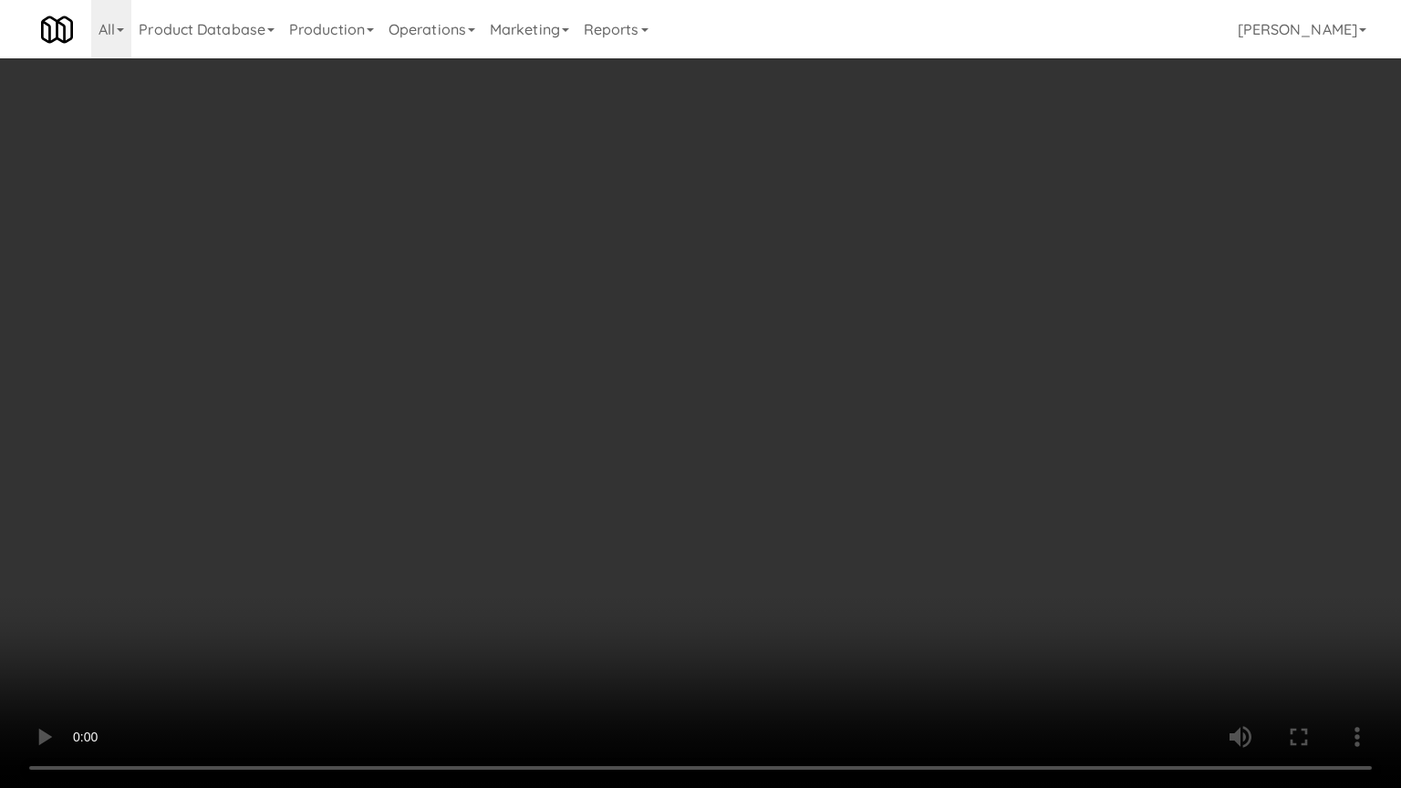
click at [777, 487] on video at bounding box center [700, 394] width 1401 height 788
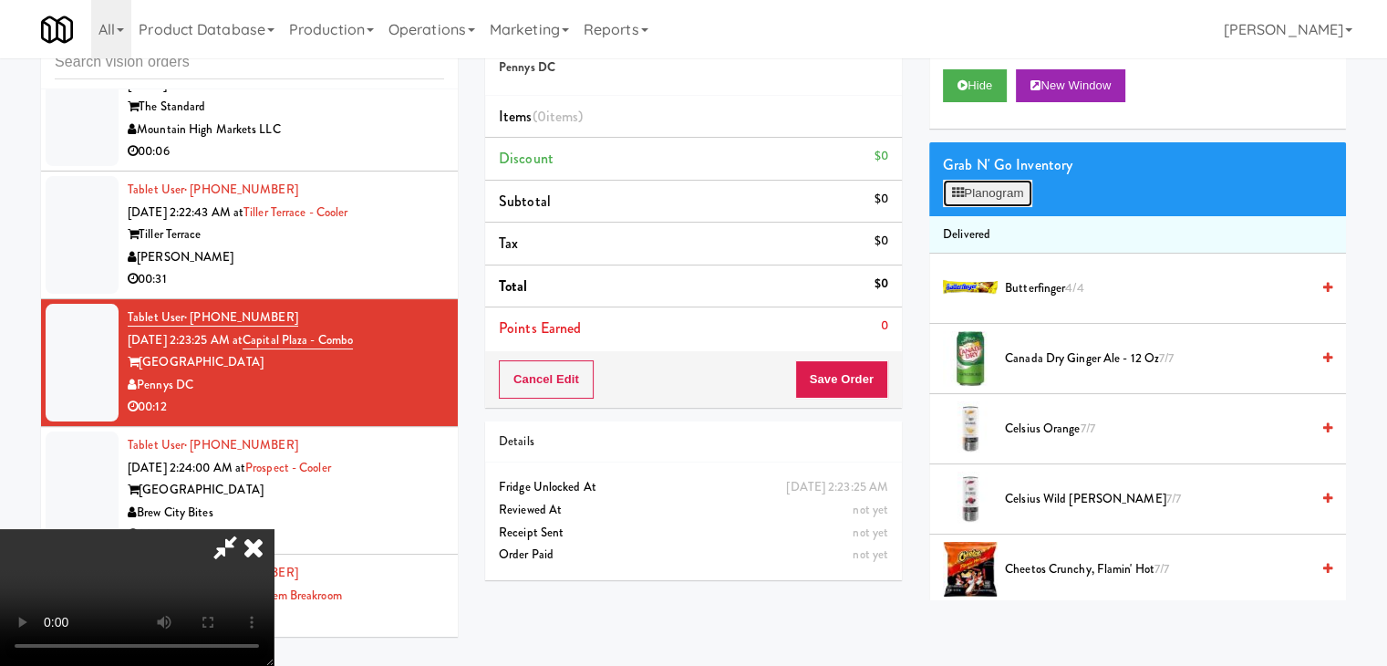
click at [989, 190] on button "Planogram" at bounding box center [987, 193] width 89 height 27
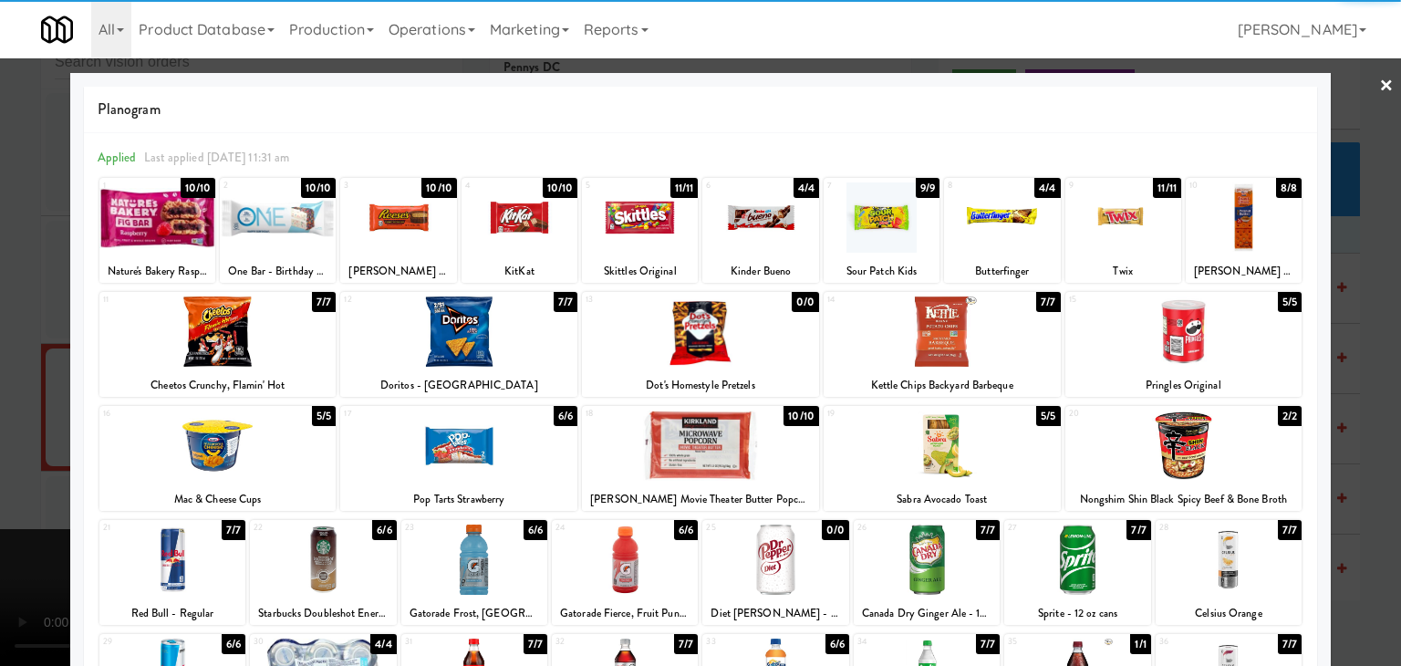
click at [981, 344] on div at bounding box center [942, 331] width 237 height 70
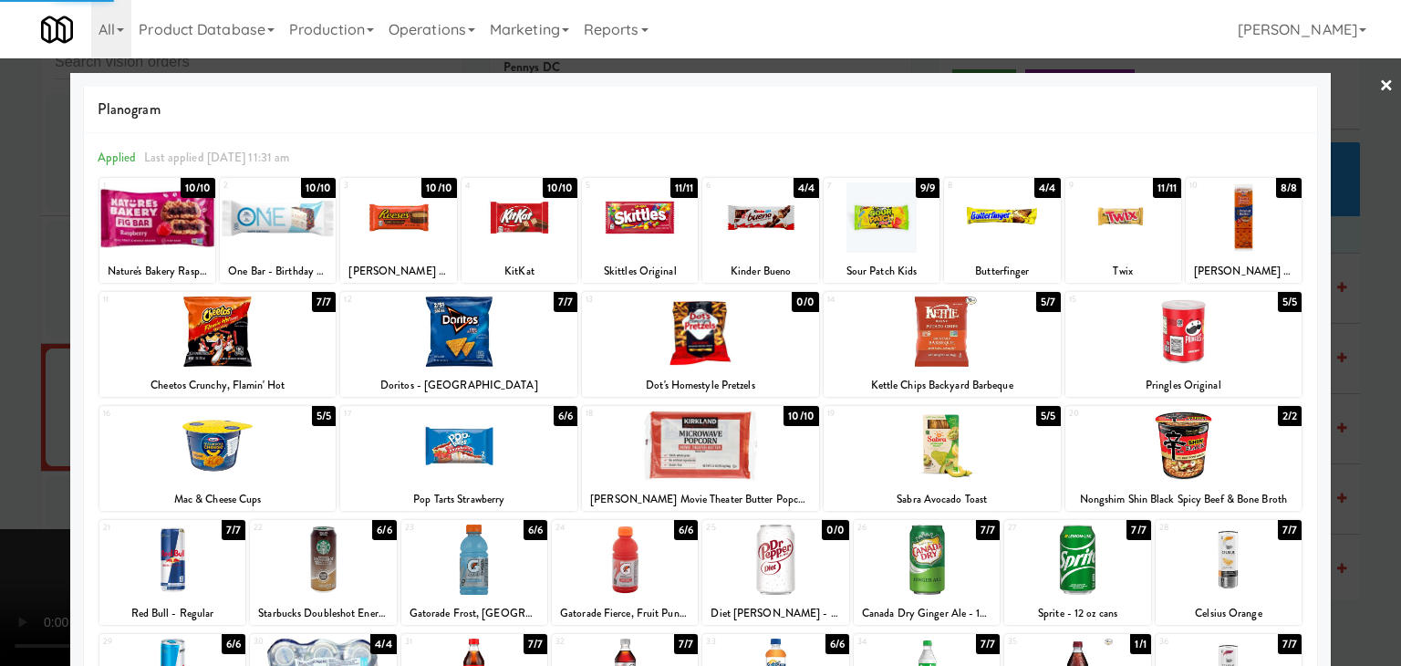
click at [1355, 400] on div at bounding box center [700, 333] width 1401 height 666
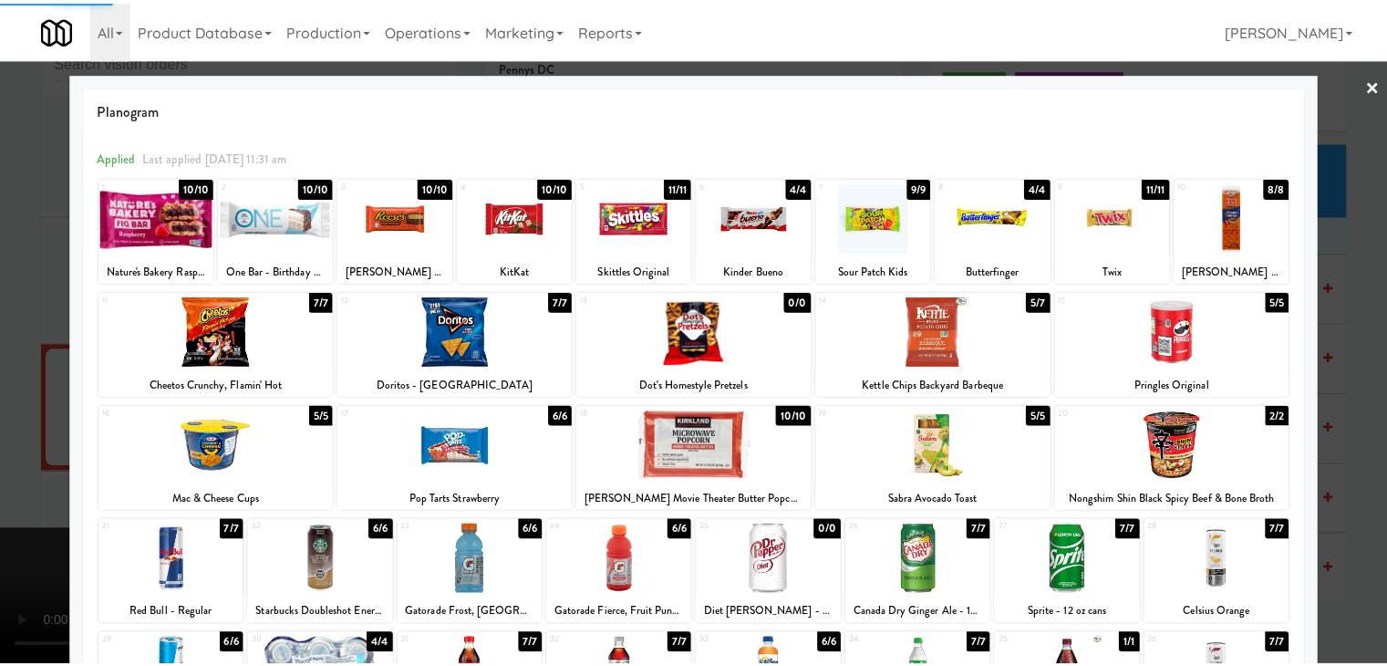
scroll to position [6196, 0]
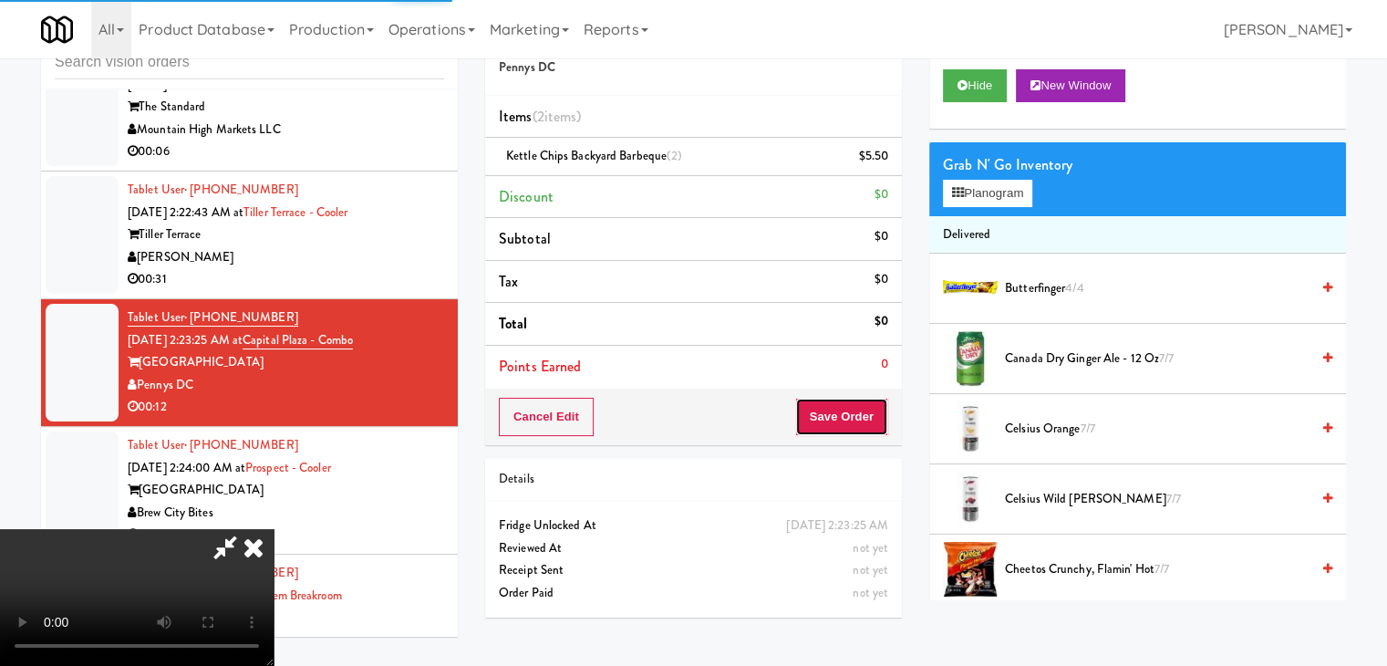
click at [857, 409] on button "Save Order" at bounding box center [841, 417] width 93 height 38
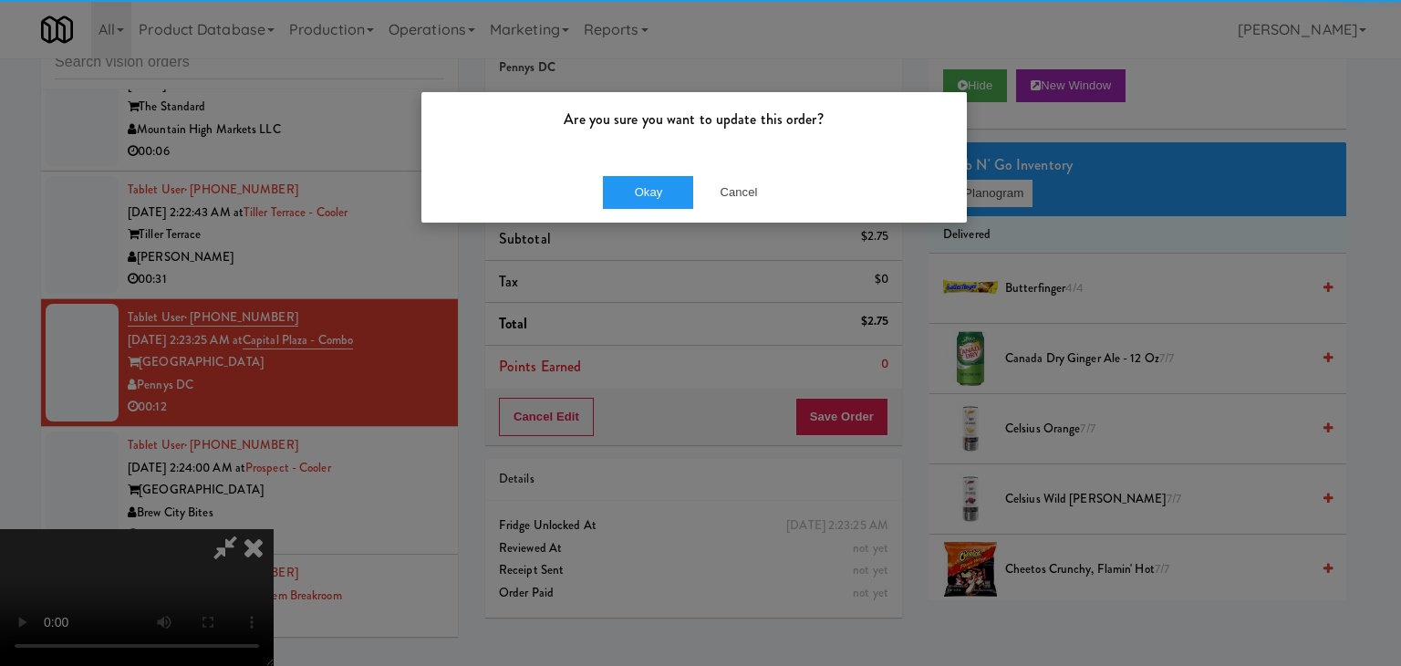
click at [681, 159] on div "Are you sure you want to update this order? Okay Cancel" at bounding box center [693, 157] width 547 height 132
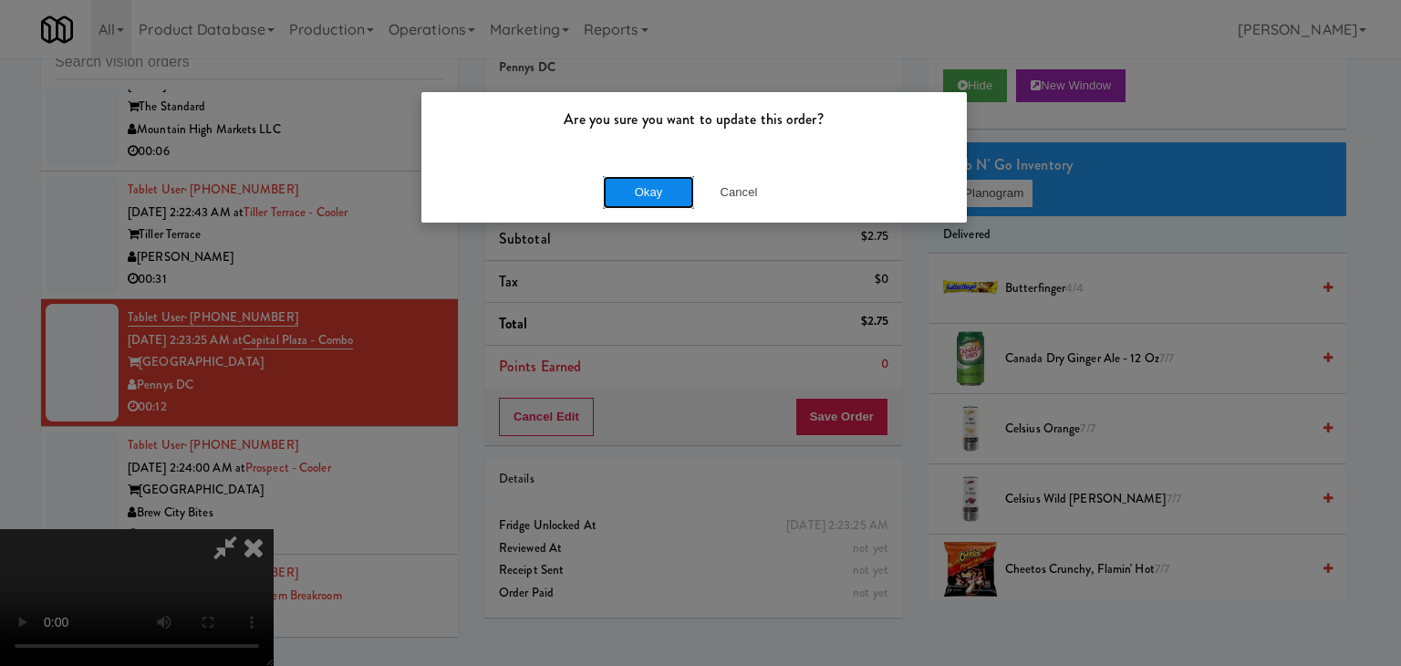
click at [668, 183] on button "Okay" at bounding box center [648, 192] width 91 height 33
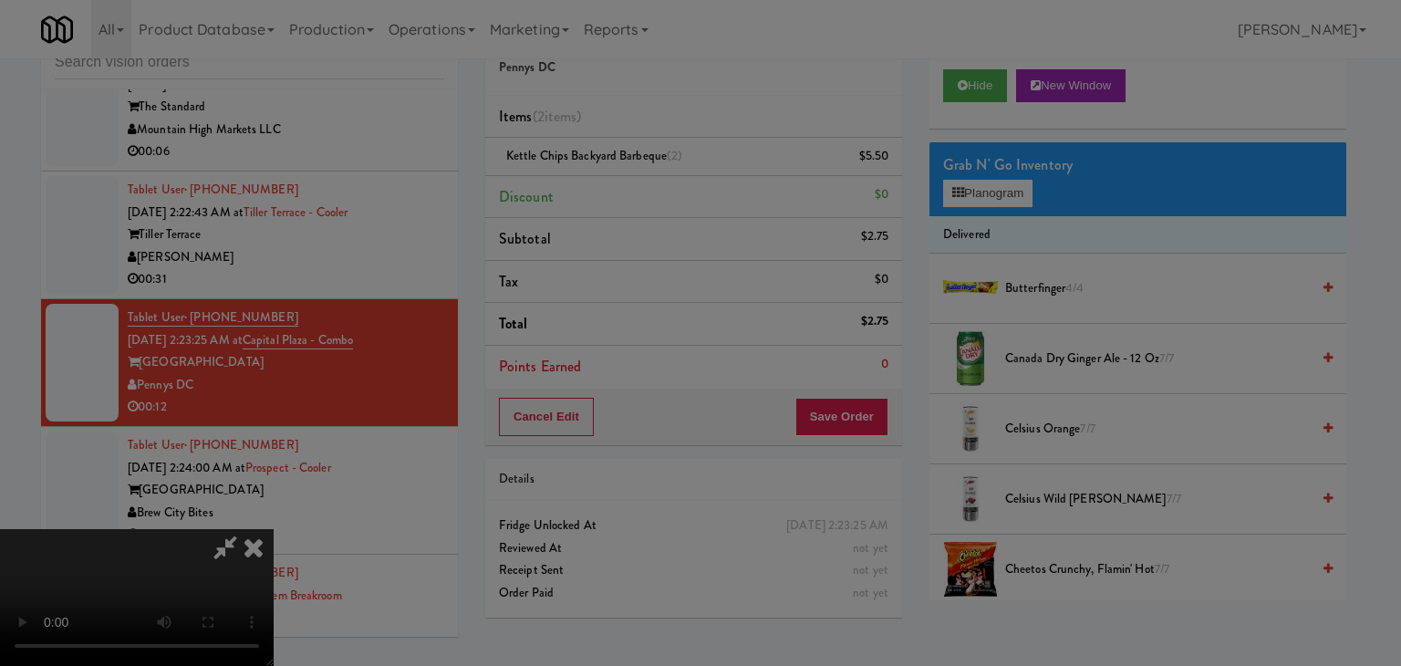
click at [668, 175] on button "Okay" at bounding box center [648, 158] width 91 height 33
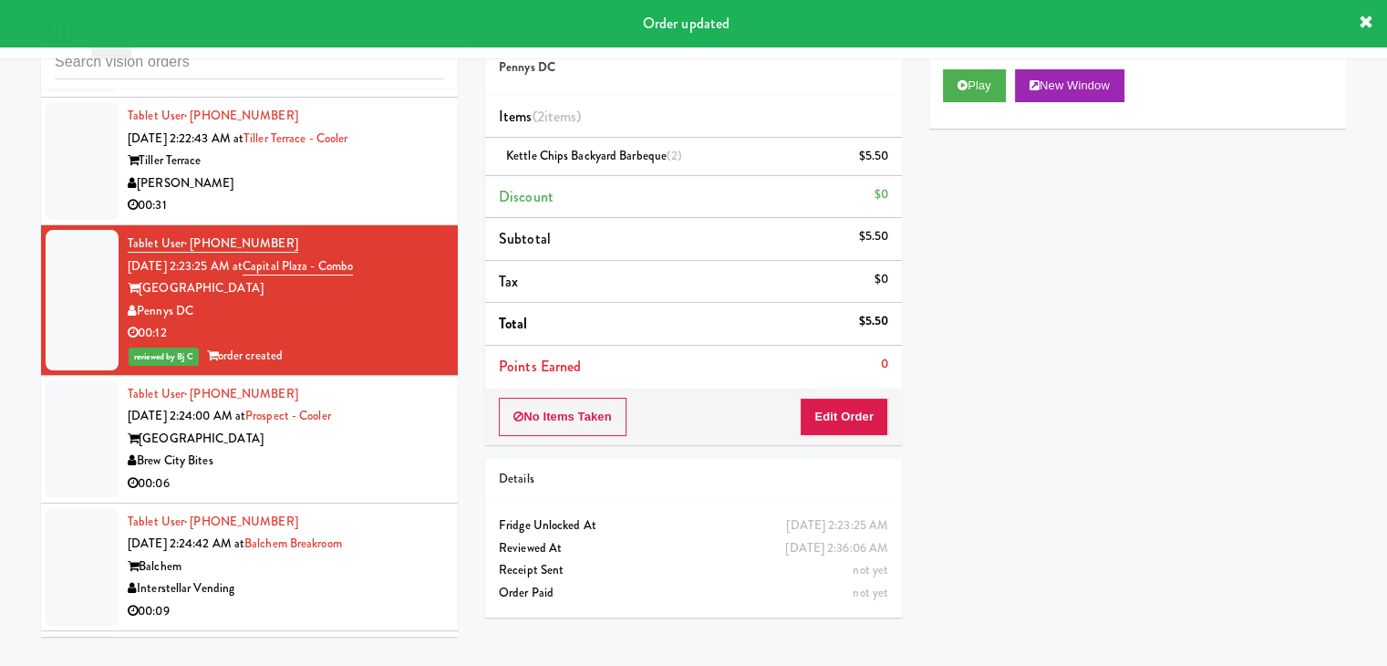
scroll to position [6379, 0]
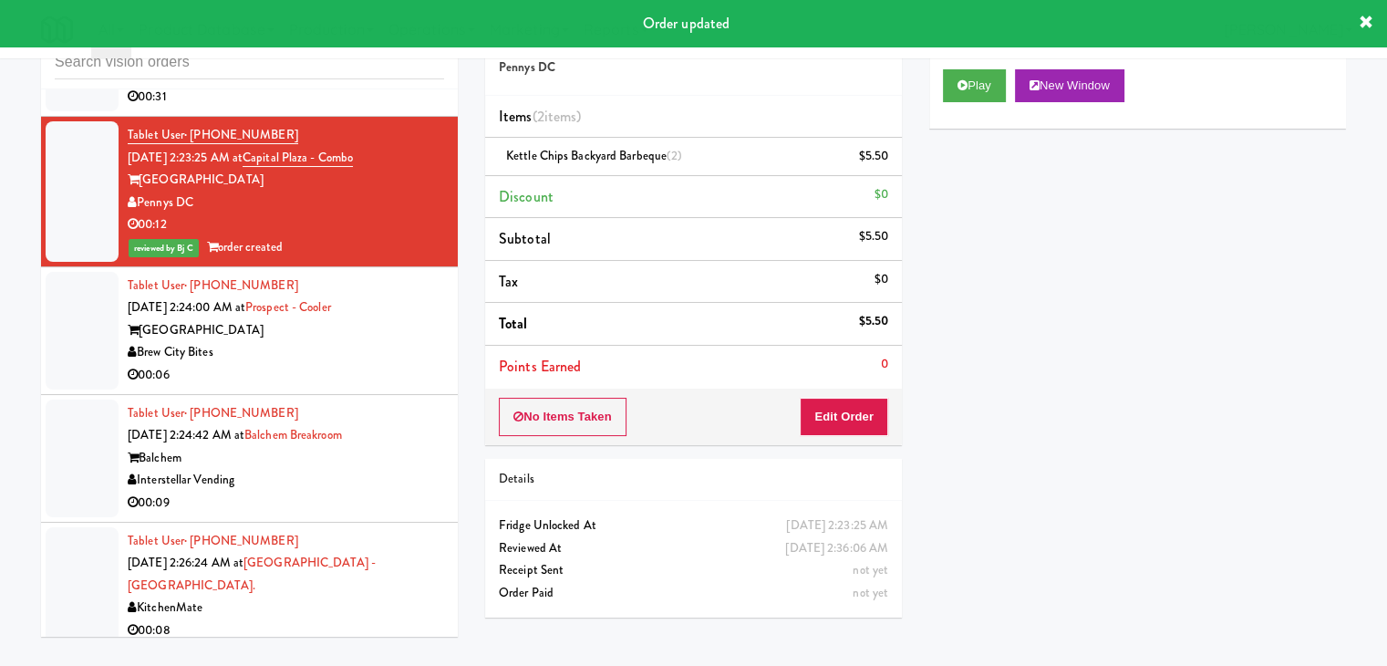
drag, startPoint x: 368, startPoint y: 344, endPoint x: 376, endPoint y: 350, distance: 10.4
click at [371, 364] on div "00:06" at bounding box center [286, 375] width 317 height 23
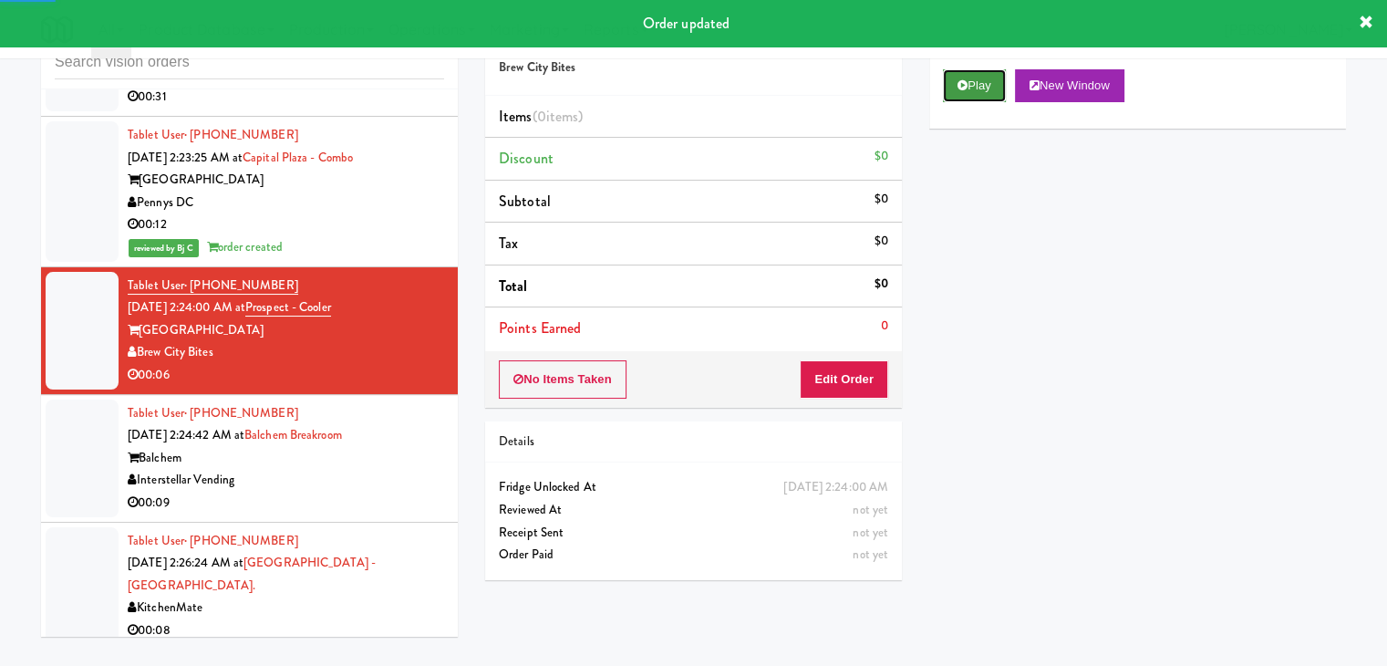
click at [973, 83] on button "Play" at bounding box center [974, 85] width 63 height 33
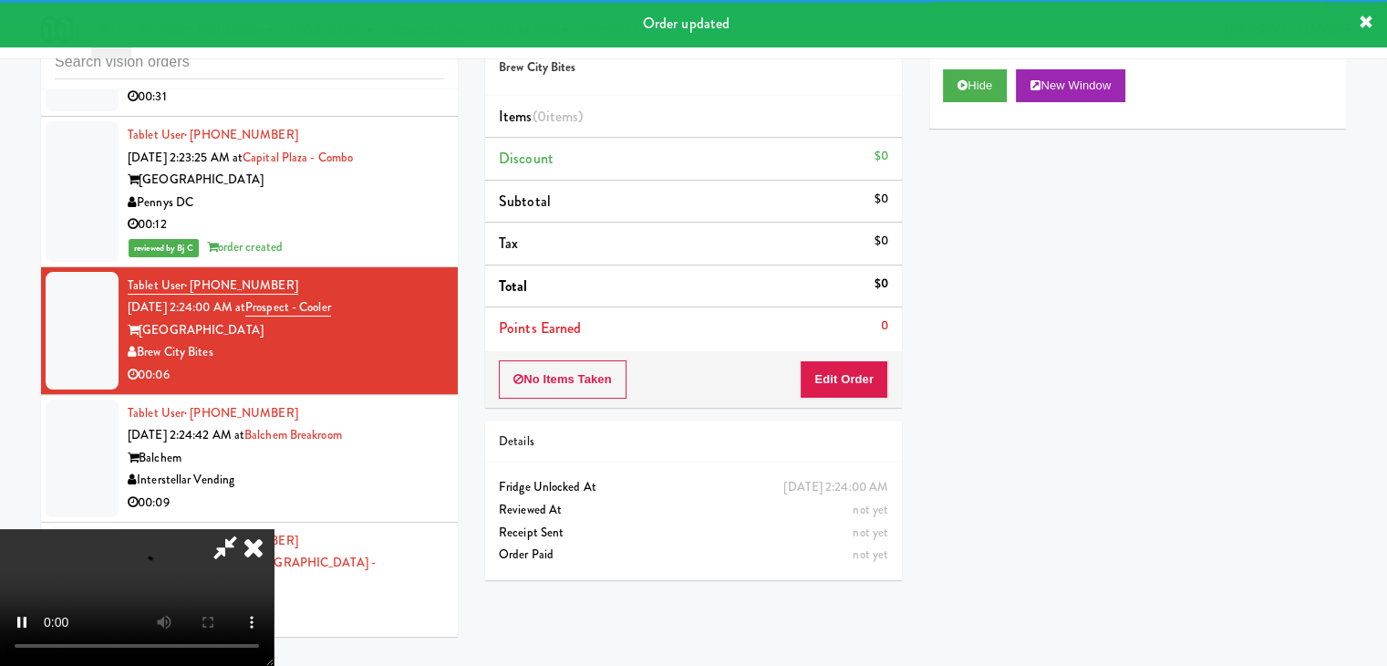
click at [853, 396] on div "No Items Taken Edit Order" at bounding box center [693, 379] width 417 height 57
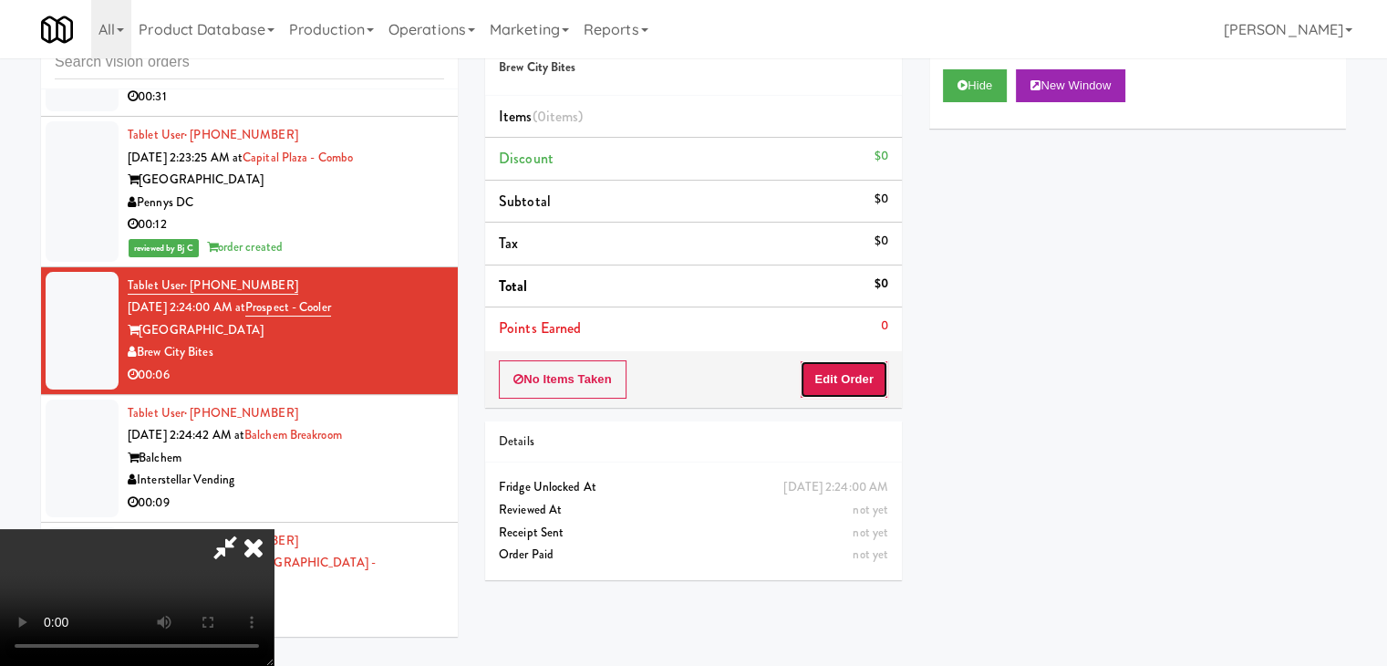
click at [857, 388] on button "Edit Order" at bounding box center [844, 379] width 88 height 38
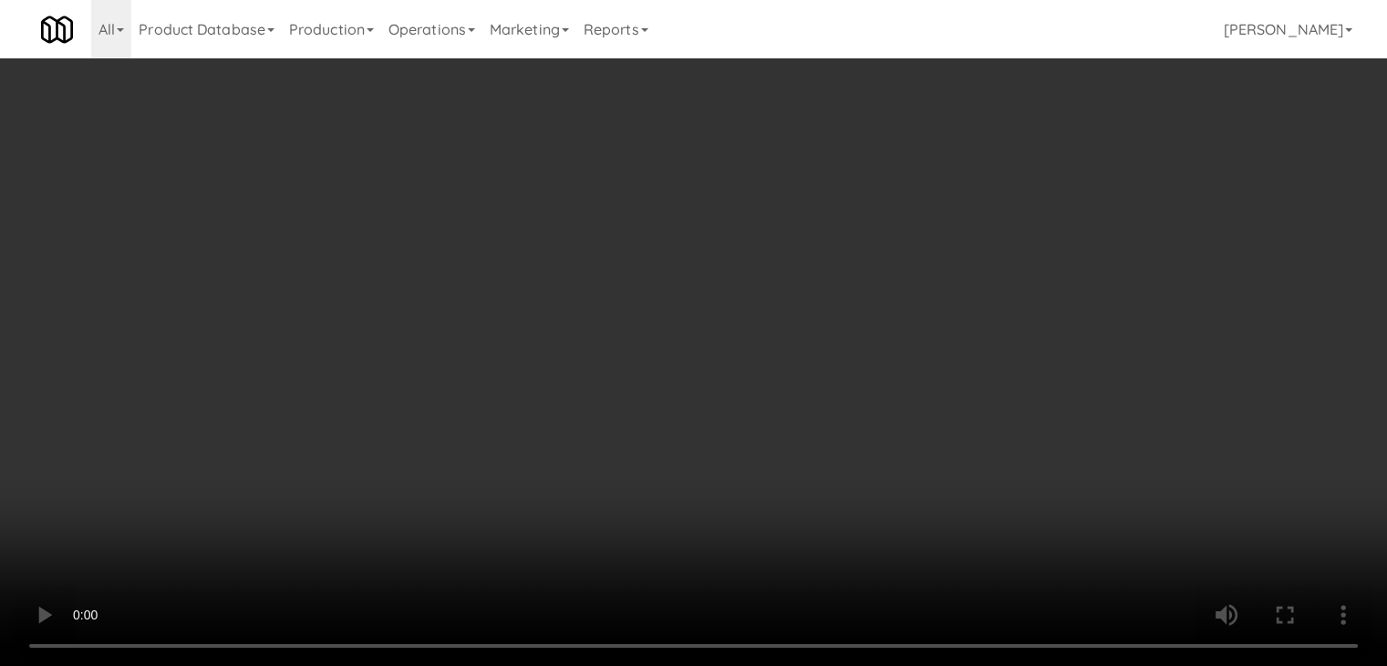
scroll to position [6334, 0]
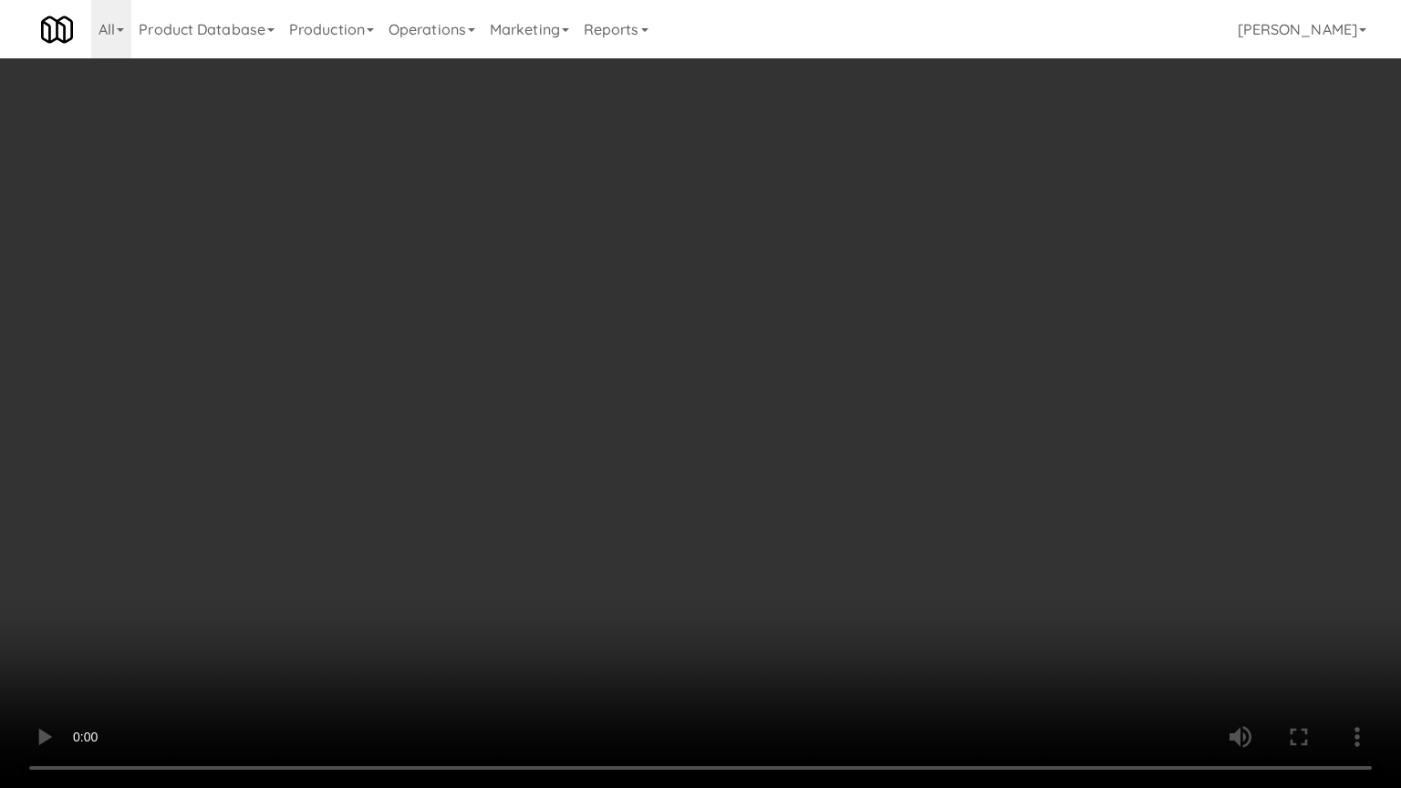
click at [826, 481] on video at bounding box center [700, 394] width 1401 height 788
drag, startPoint x: 826, startPoint y: 481, endPoint x: 820, endPoint y: 488, distance: 9.7
click at [825, 483] on video at bounding box center [700, 394] width 1401 height 788
click at [853, 469] on video at bounding box center [700, 394] width 1401 height 788
drag, startPoint x: 853, startPoint y: 469, endPoint x: 908, endPoint y: 321, distance: 157.6
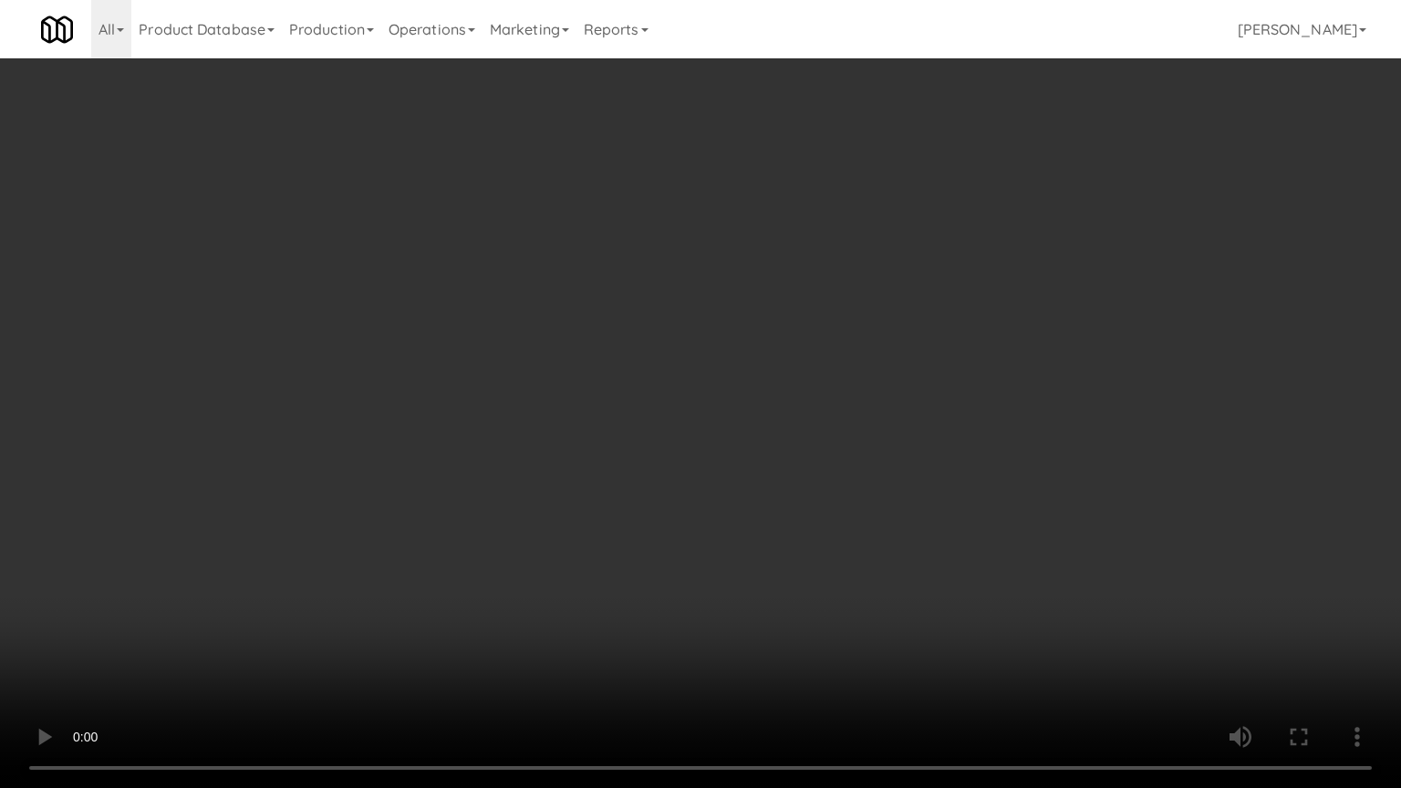
click at [854, 468] on video at bounding box center [700, 394] width 1401 height 788
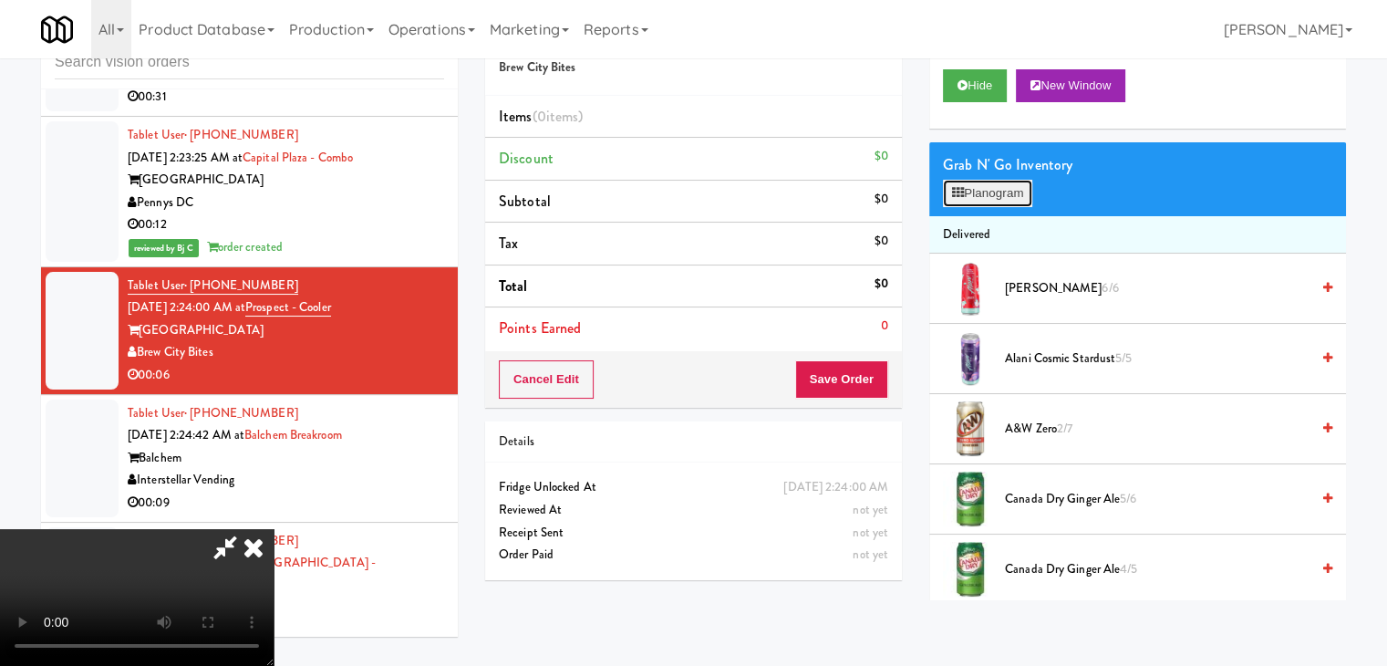
click at [984, 189] on button "Planogram" at bounding box center [987, 193] width 89 height 27
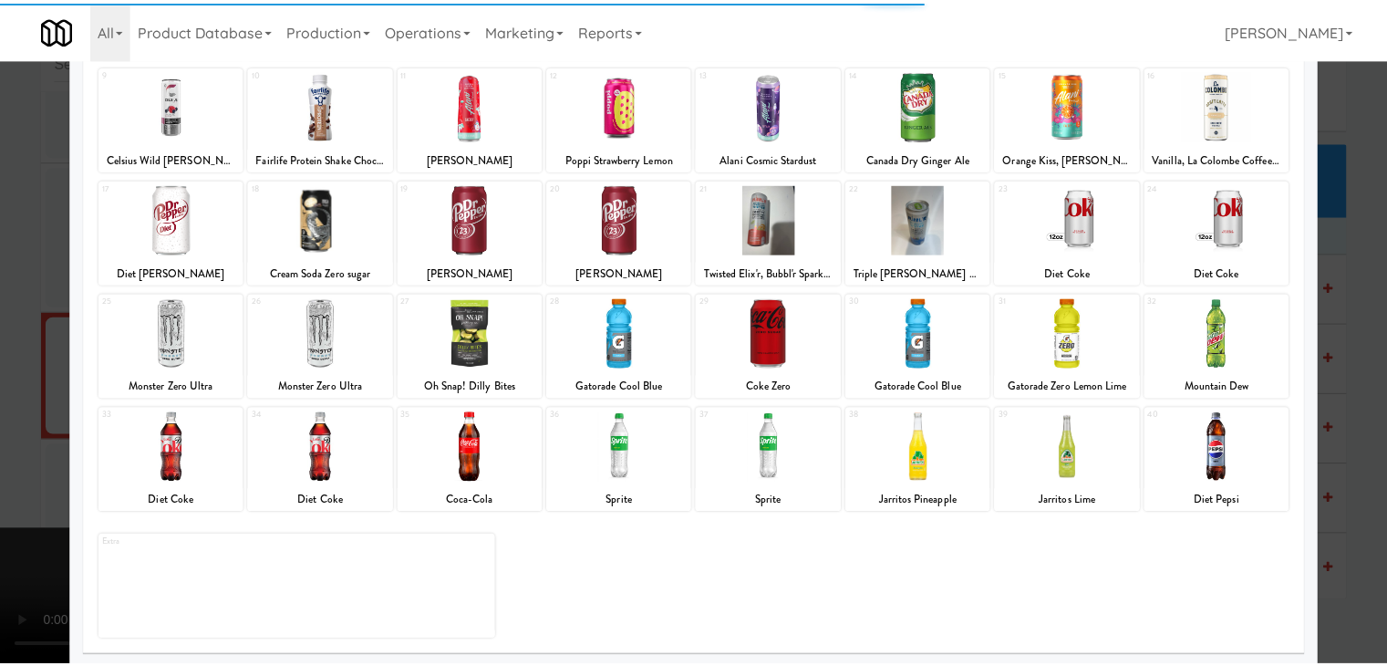
scroll to position [230, 0]
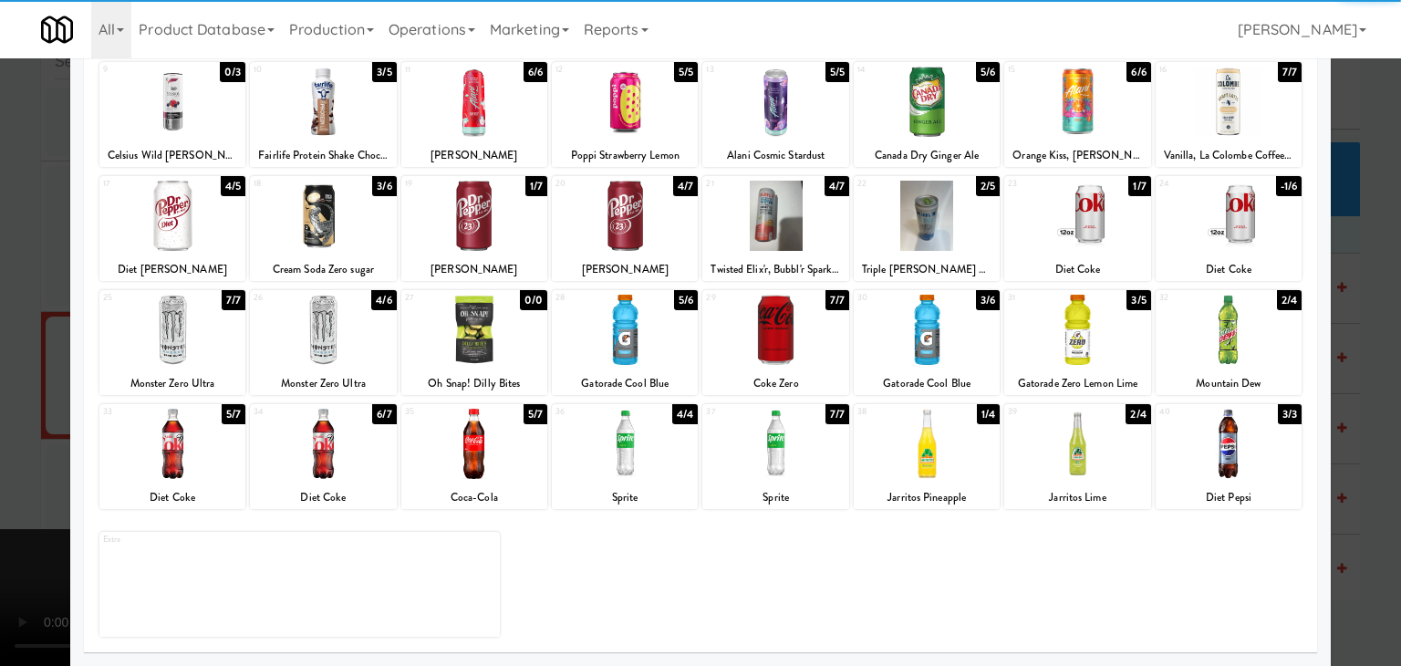
click at [630, 443] on div at bounding box center [625, 444] width 146 height 70
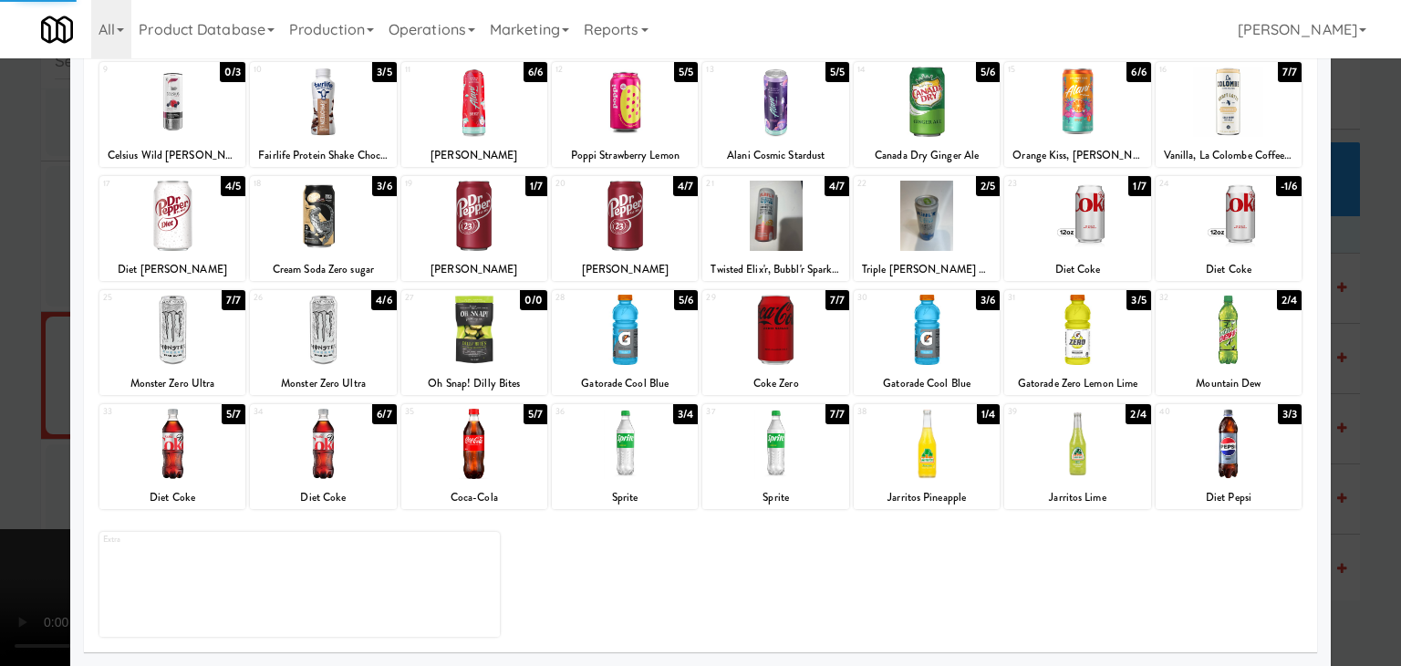
click at [0, 442] on div at bounding box center [700, 333] width 1401 height 666
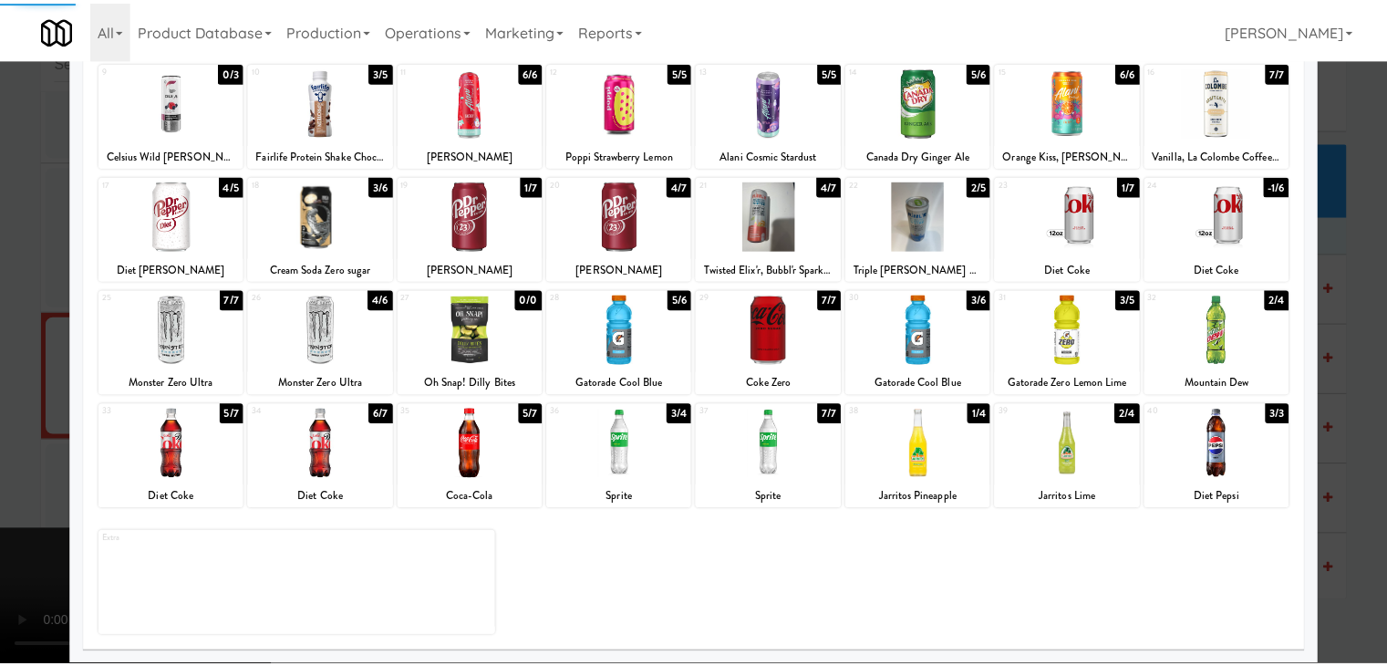
scroll to position [6379, 0]
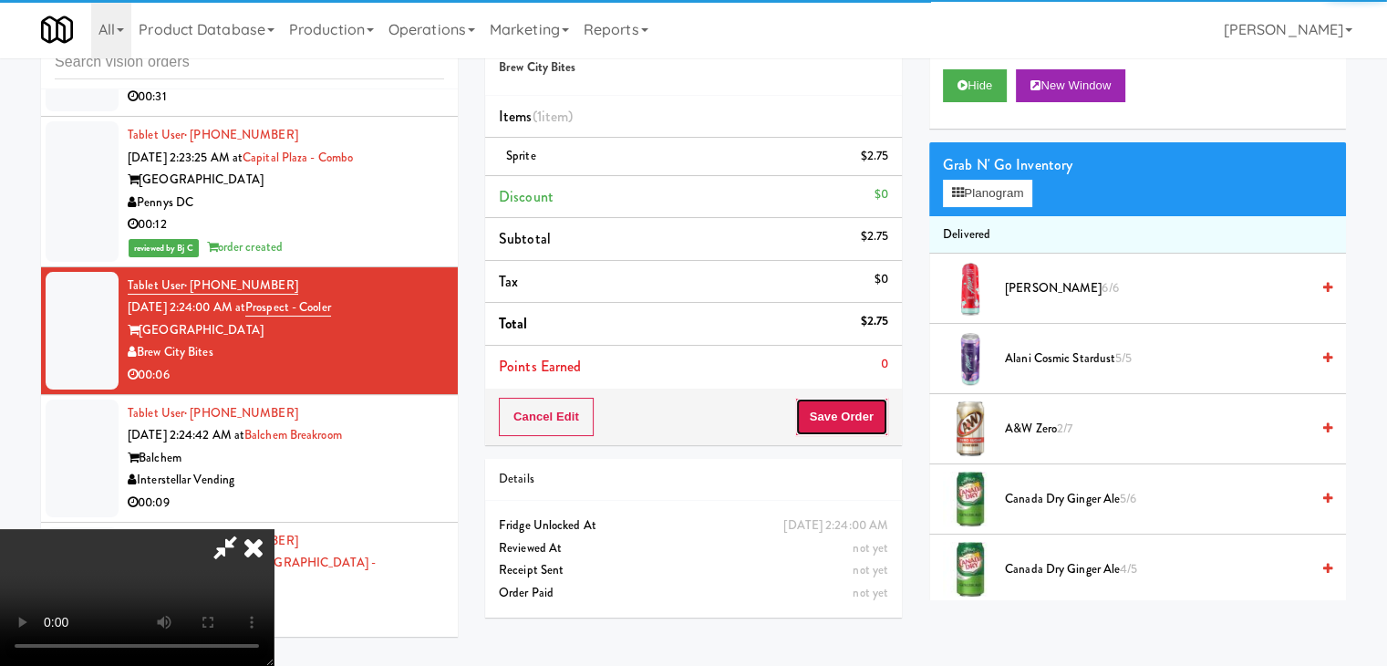
click at [874, 424] on button "Save Order" at bounding box center [841, 417] width 93 height 38
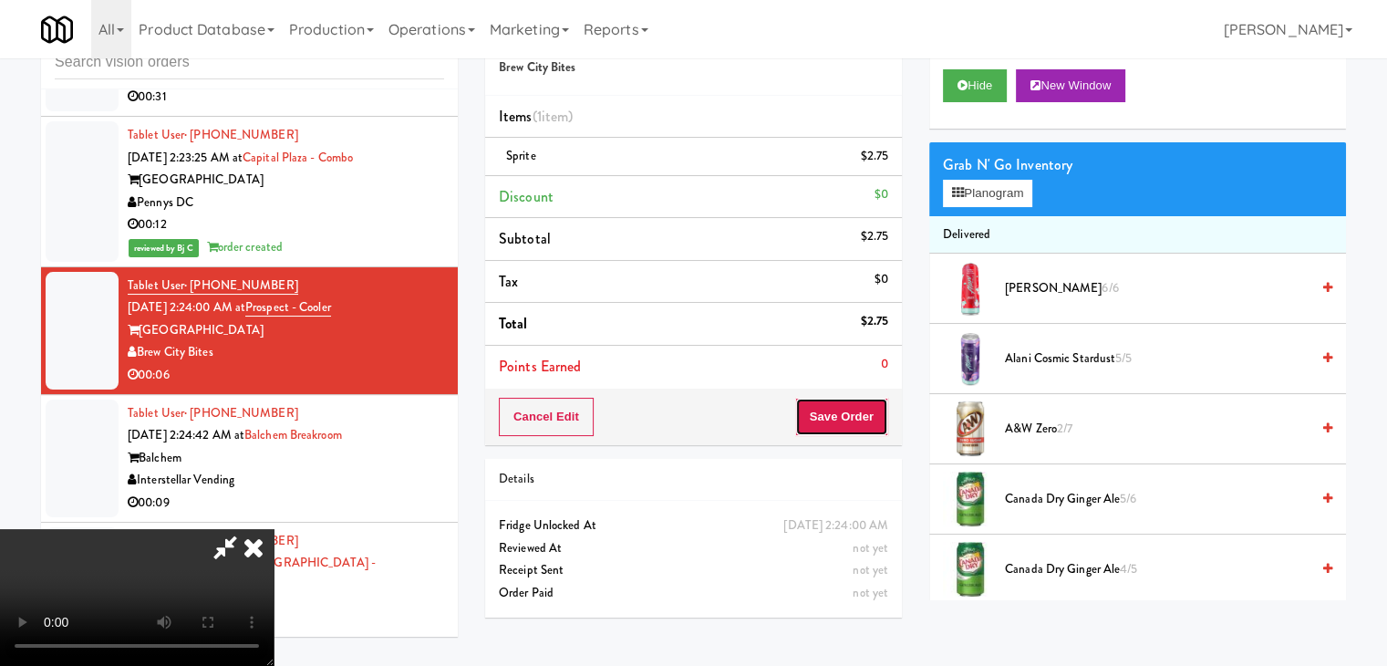
click at [867, 418] on button "Save Order" at bounding box center [841, 417] width 93 height 38
click at [861, 419] on button "Save Order" at bounding box center [841, 417] width 93 height 38
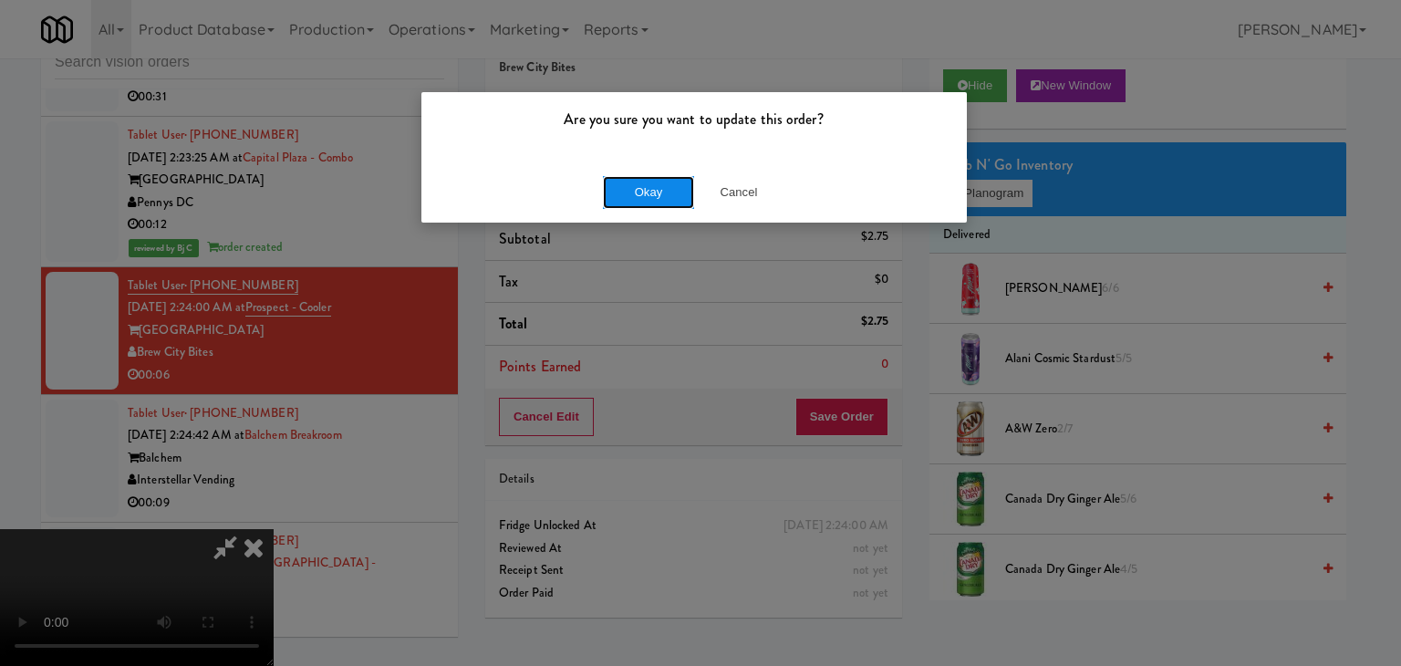
click at [659, 196] on button "Okay" at bounding box center [648, 192] width 91 height 33
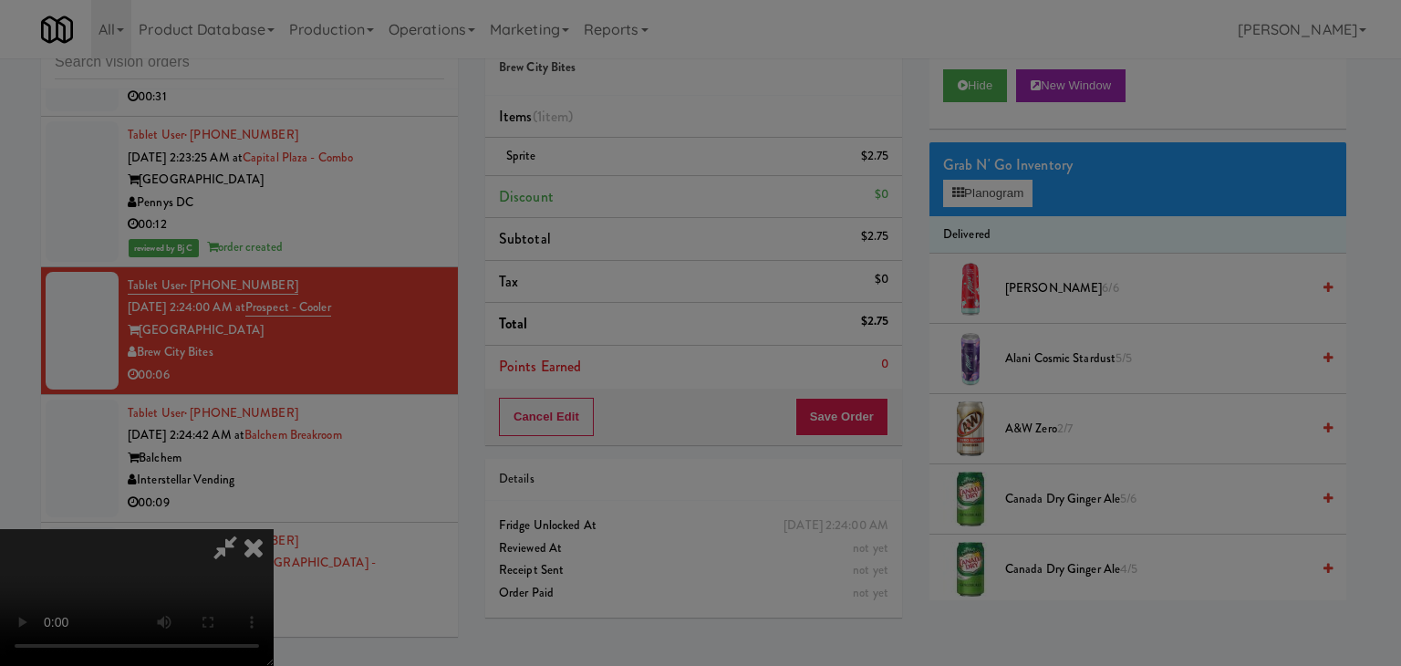
click at [660, 194] on body "Are you sure you want to update this order? Okay Cancel Okay Are you sure you w…" at bounding box center [700, 333] width 1401 height 666
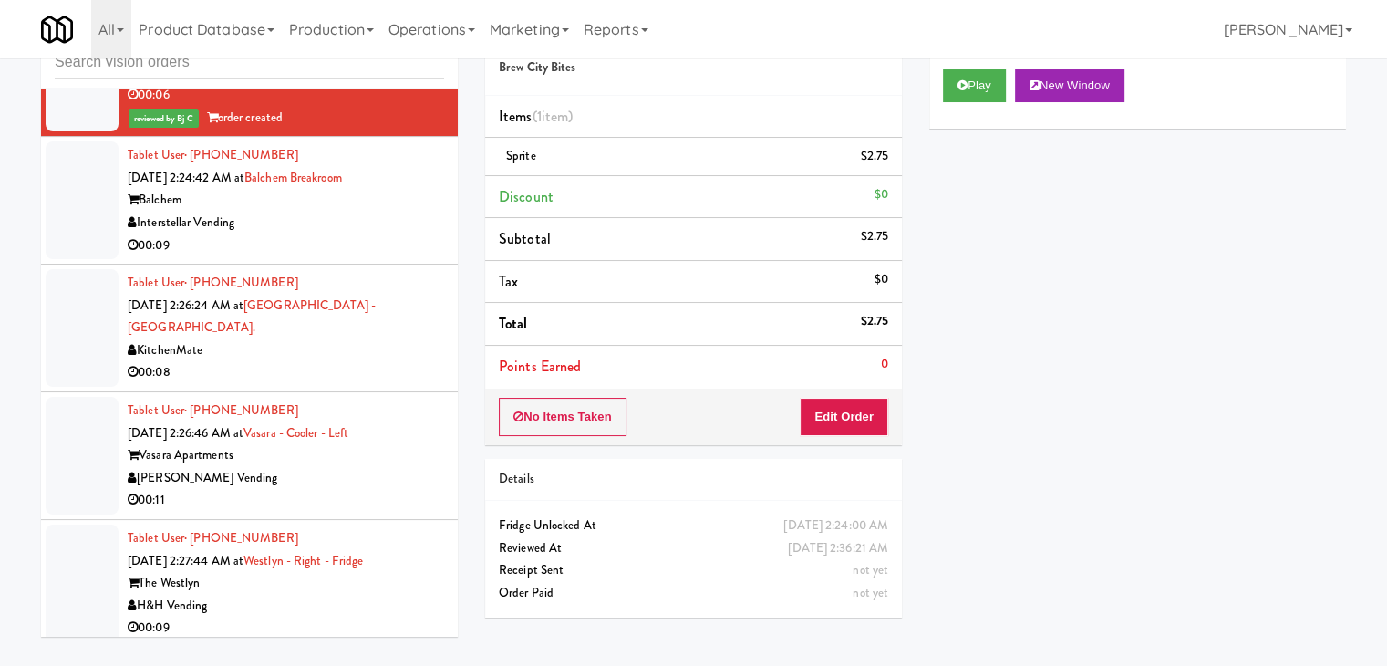
scroll to position [6561, 0]
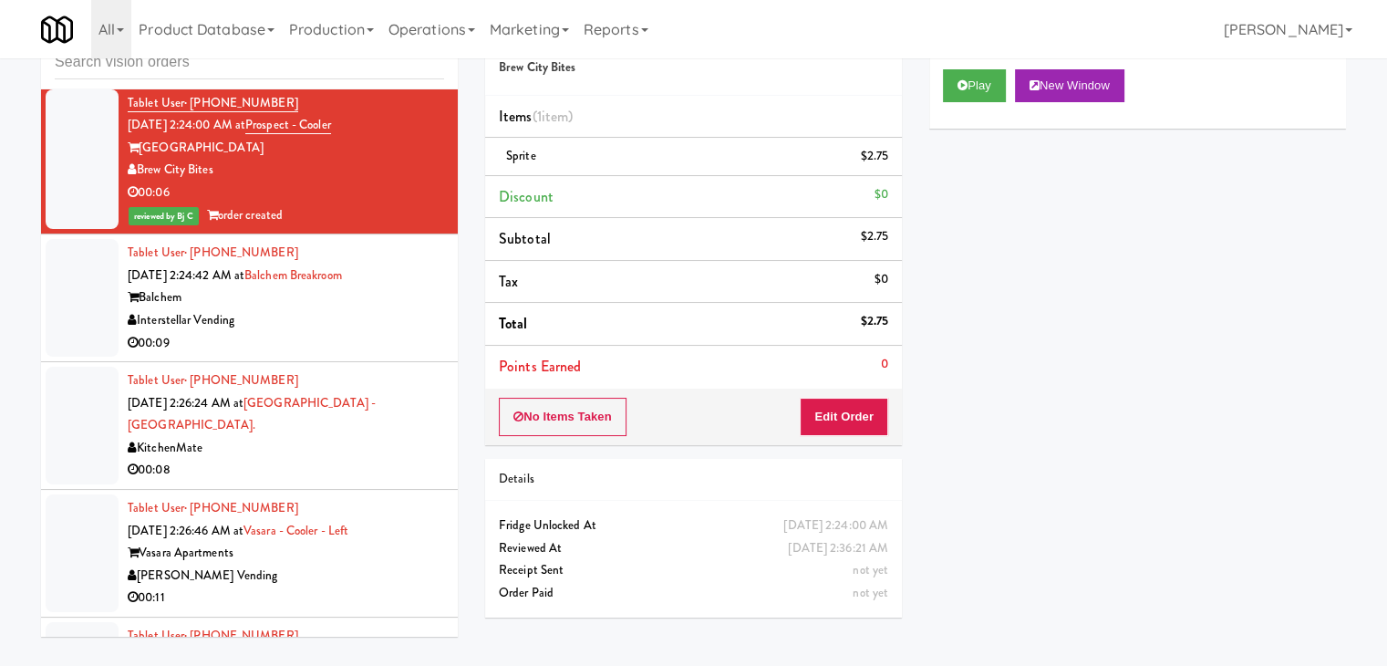
click at [392, 286] on div "Balchem" at bounding box center [286, 297] width 317 height 23
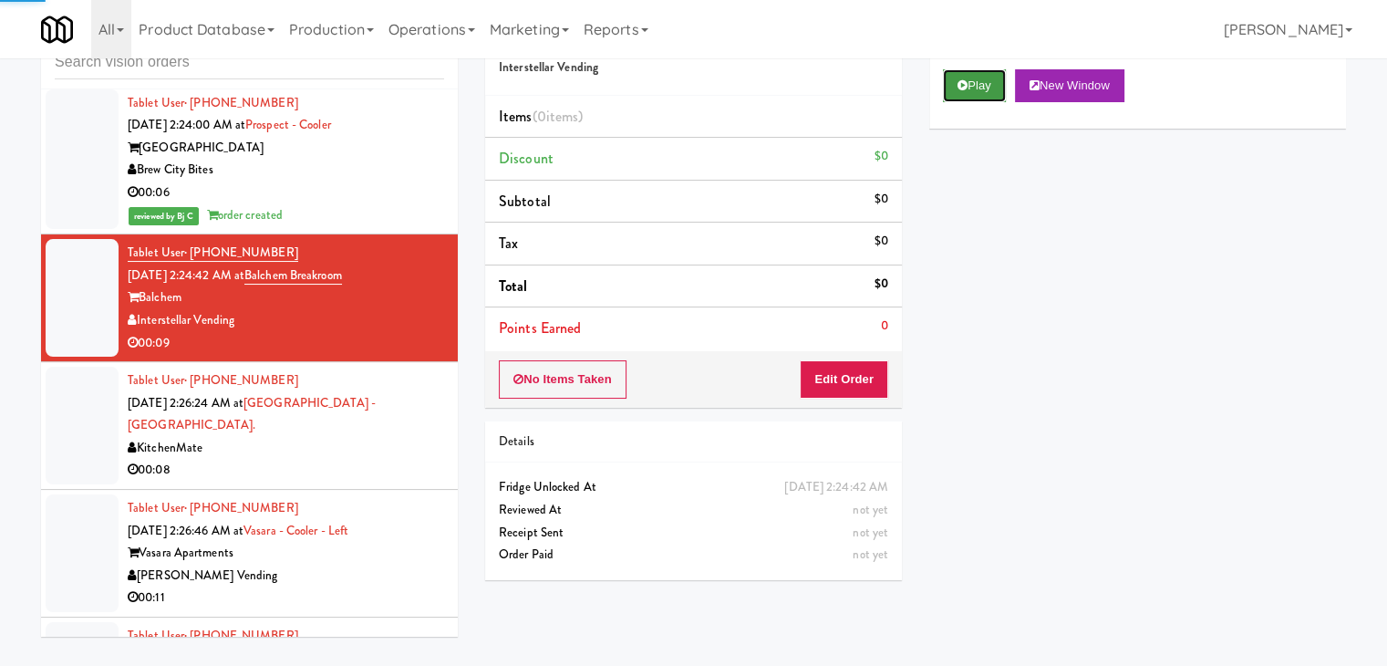
click at [974, 86] on button "Play" at bounding box center [974, 85] width 63 height 33
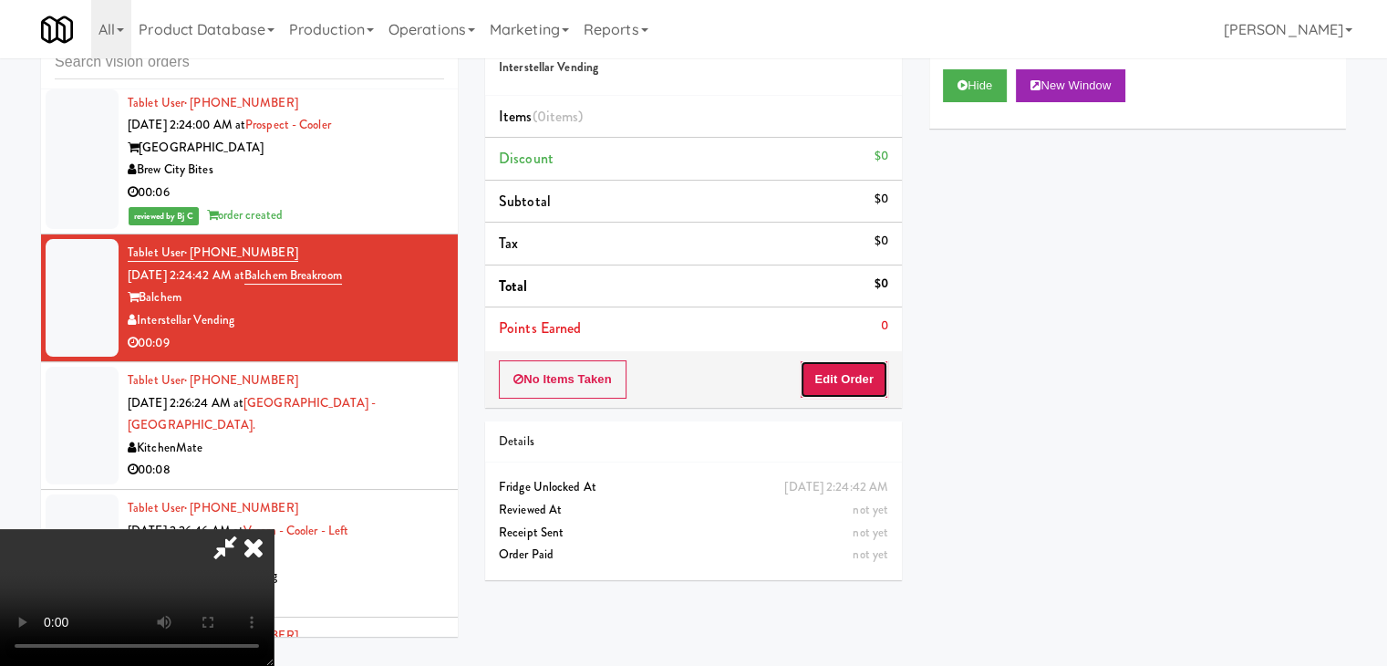
click at [857, 388] on button "Edit Order" at bounding box center [844, 379] width 88 height 38
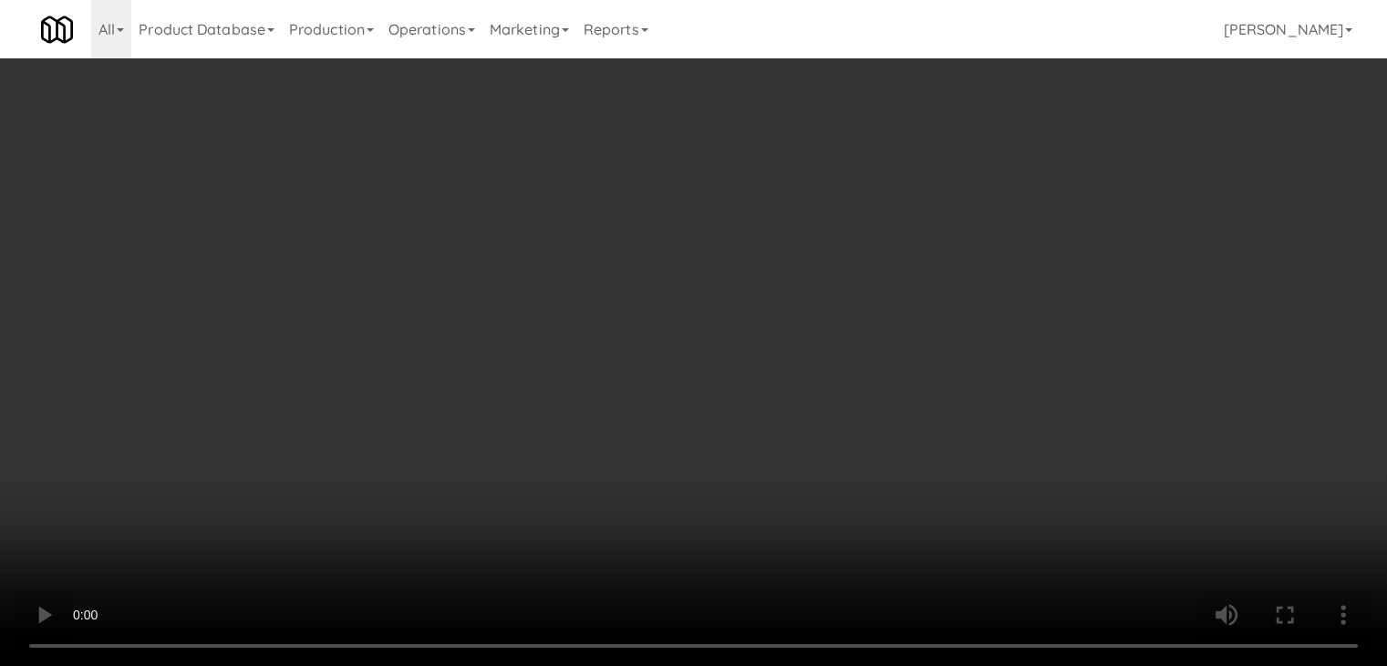
scroll to position [6516, 0]
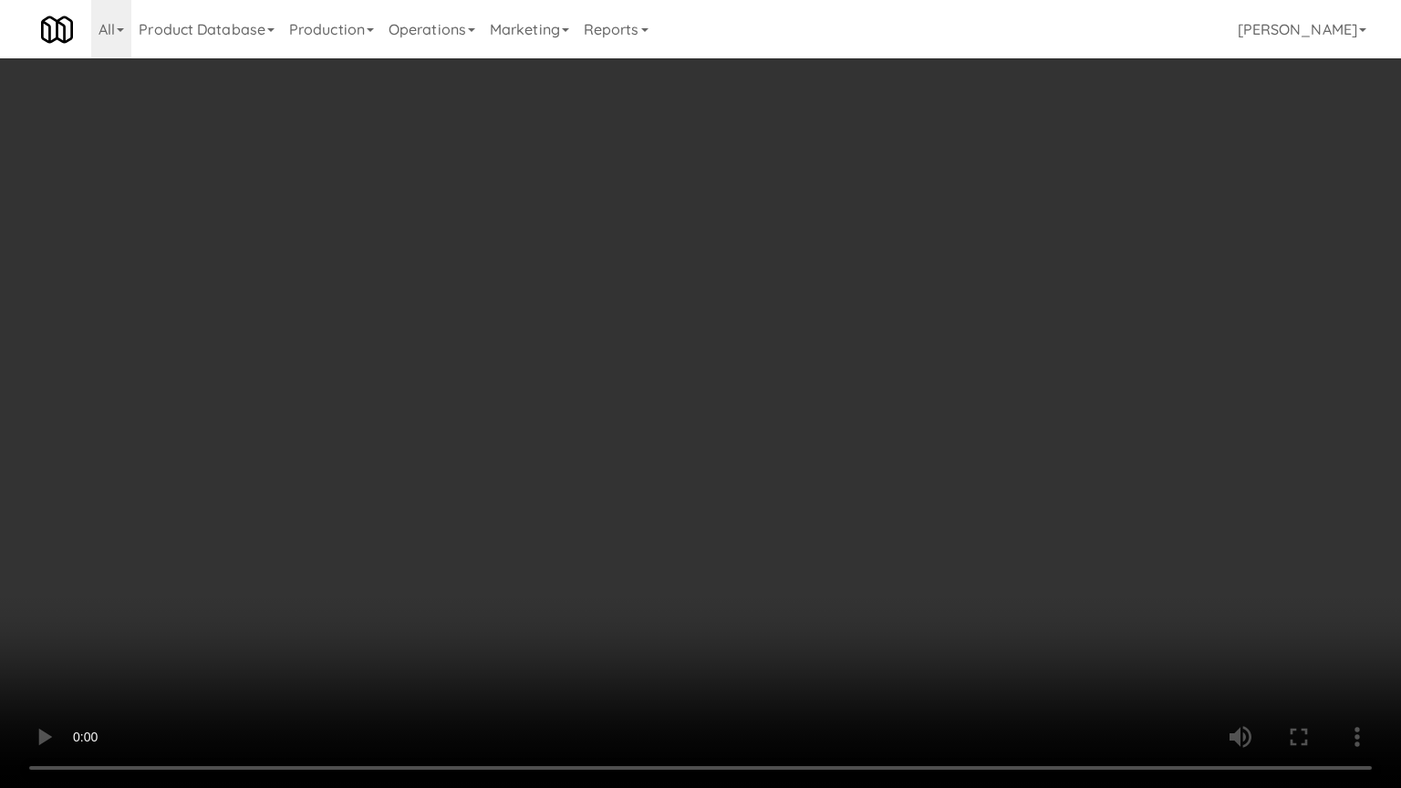
click at [825, 544] on video at bounding box center [700, 394] width 1401 height 788
click at [823, 546] on video at bounding box center [700, 394] width 1401 height 788
click at [825, 541] on video at bounding box center [700, 394] width 1401 height 788
click at [828, 536] on video at bounding box center [700, 394] width 1401 height 788
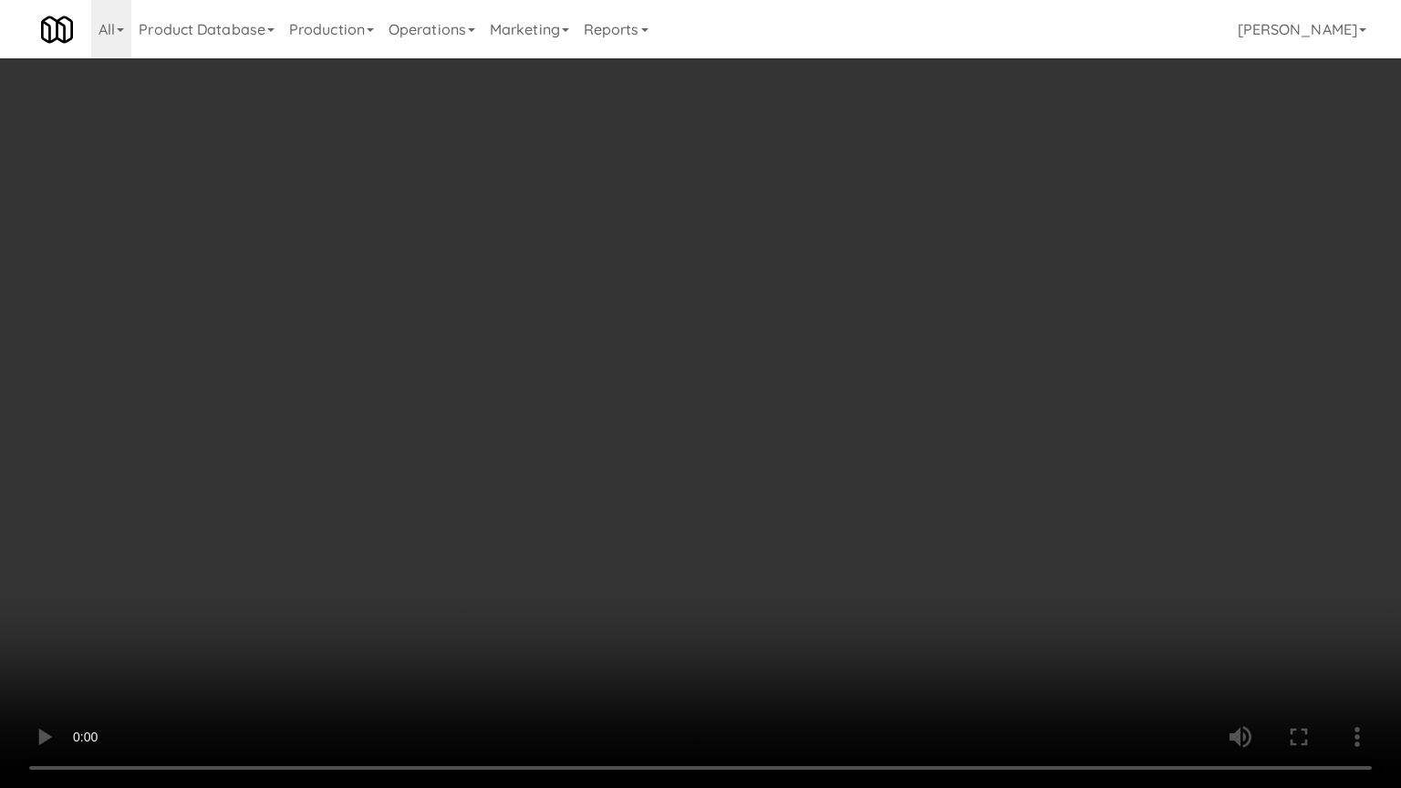
click at [828, 536] on video at bounding box center [700, 394] width 1401 height 788
click at [847, 524] on video at bounding box center [700, 394] width 1401 height 788
drag, startPoint x: 847, startPoint y: 524, endPoint x: 933, endPoint y: 312, distance: 229.2
click at [847, 516] on video at bounding box center [700, 394] width 1401 height 788
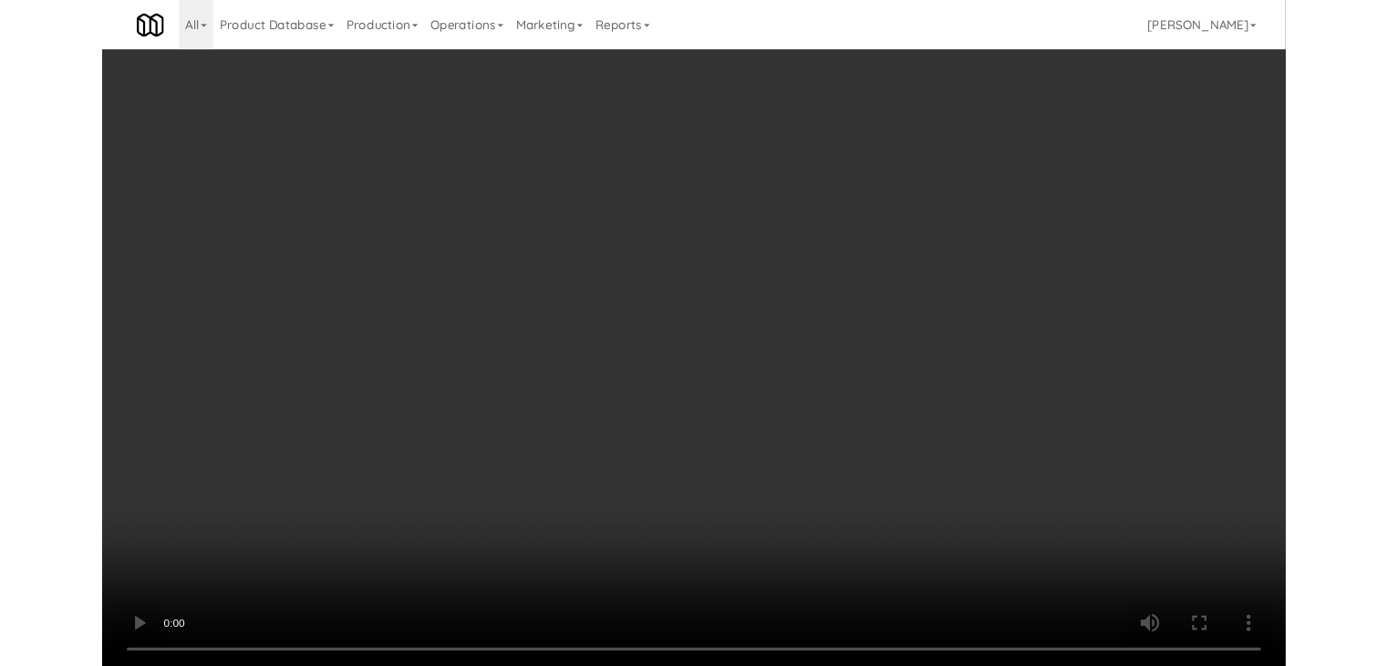
scroll to position [6561, 0]
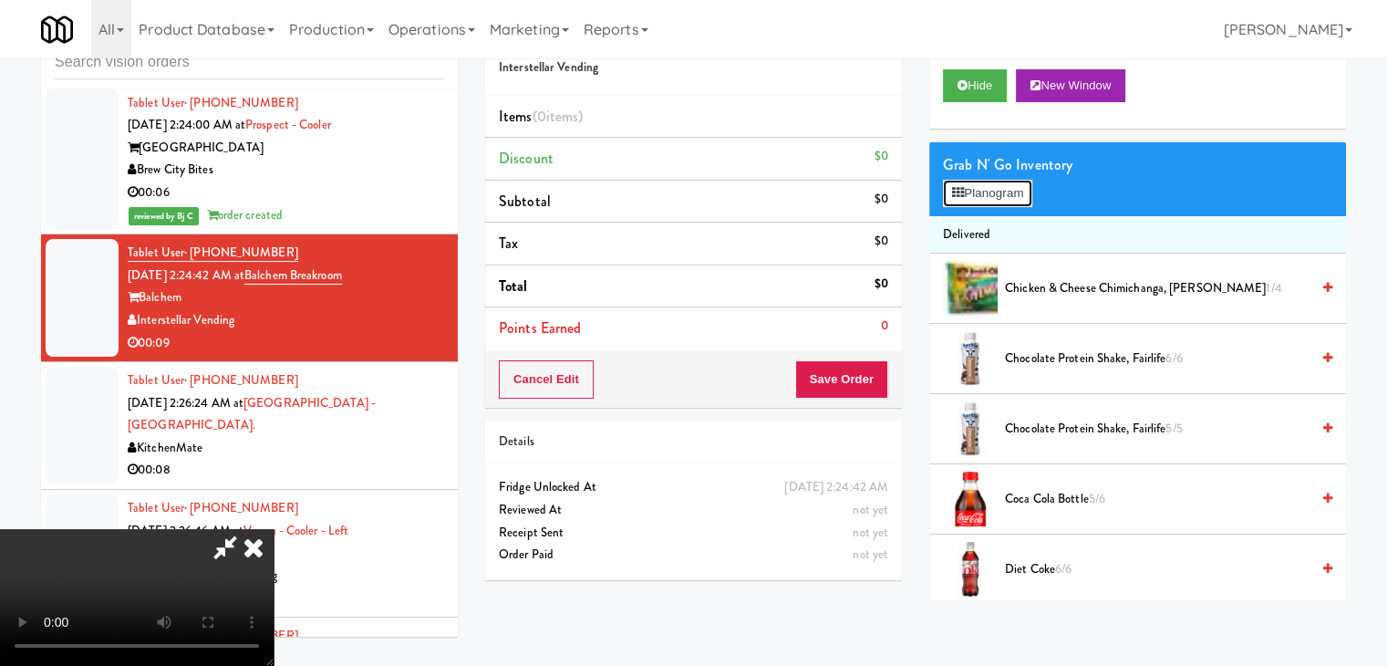
drag, startPoint x: 1000, startPoint y: 180, endPoint x: 690, endPoint y: 494, distance: 441.8
click at [687, 483] on div "Order # 6697965 Interstellar Vending Items (0 items ) Discount $0 Subtotal $0 T…" at bounding box center [915, 303] width 861 height 593
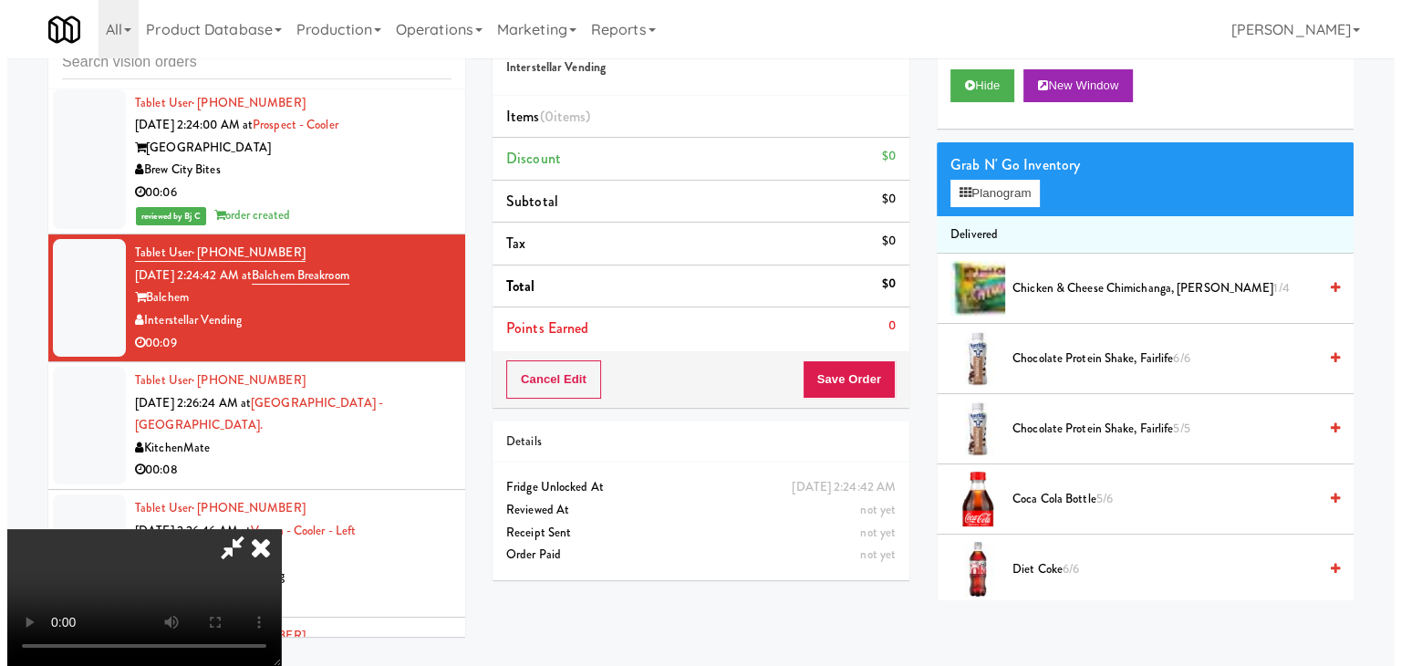
scroll to position [0, 0]
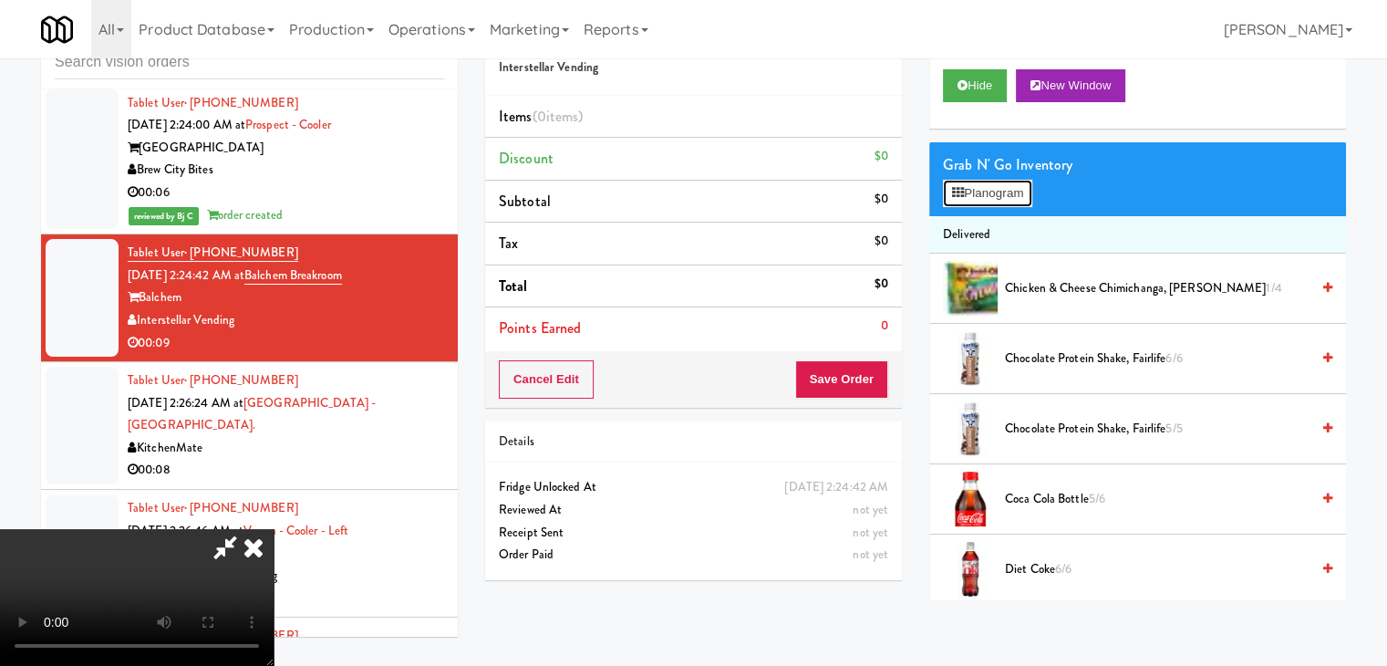
click at [993, 188] on button "Planogram" at bounding box center [987, 193] width 89 height 27
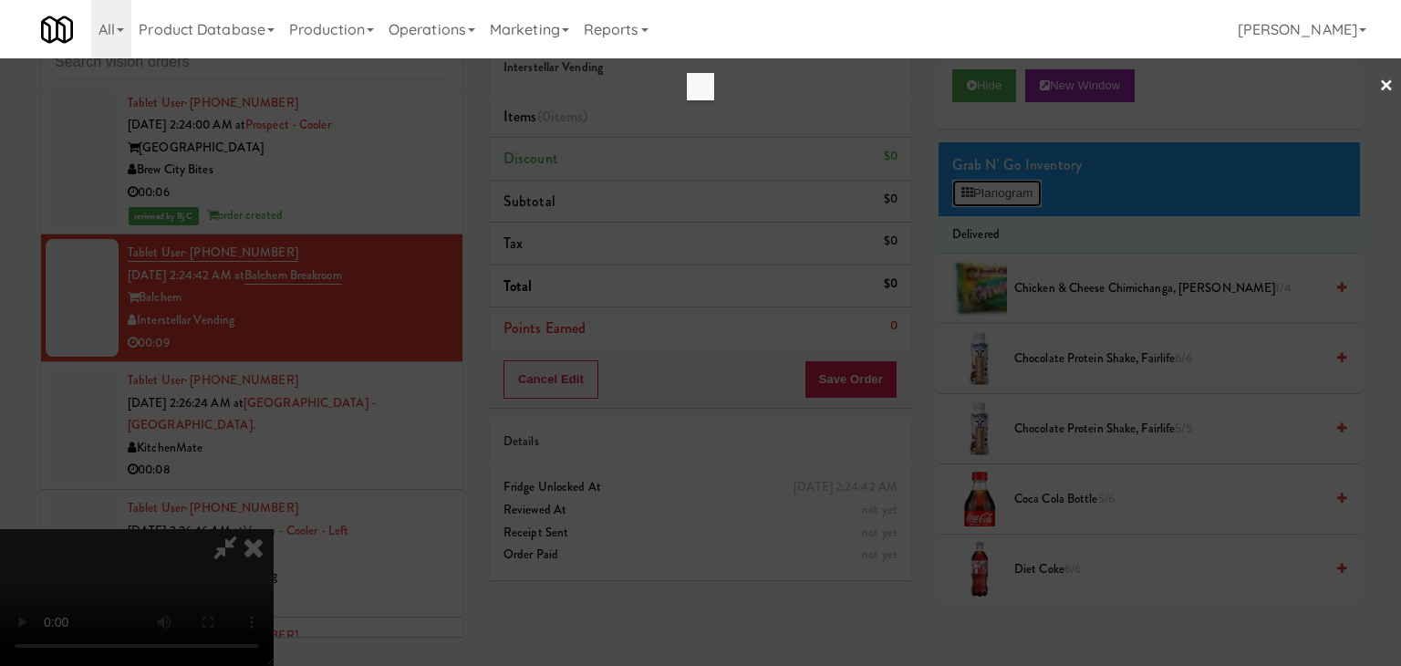
scroll to position [6516, 0]
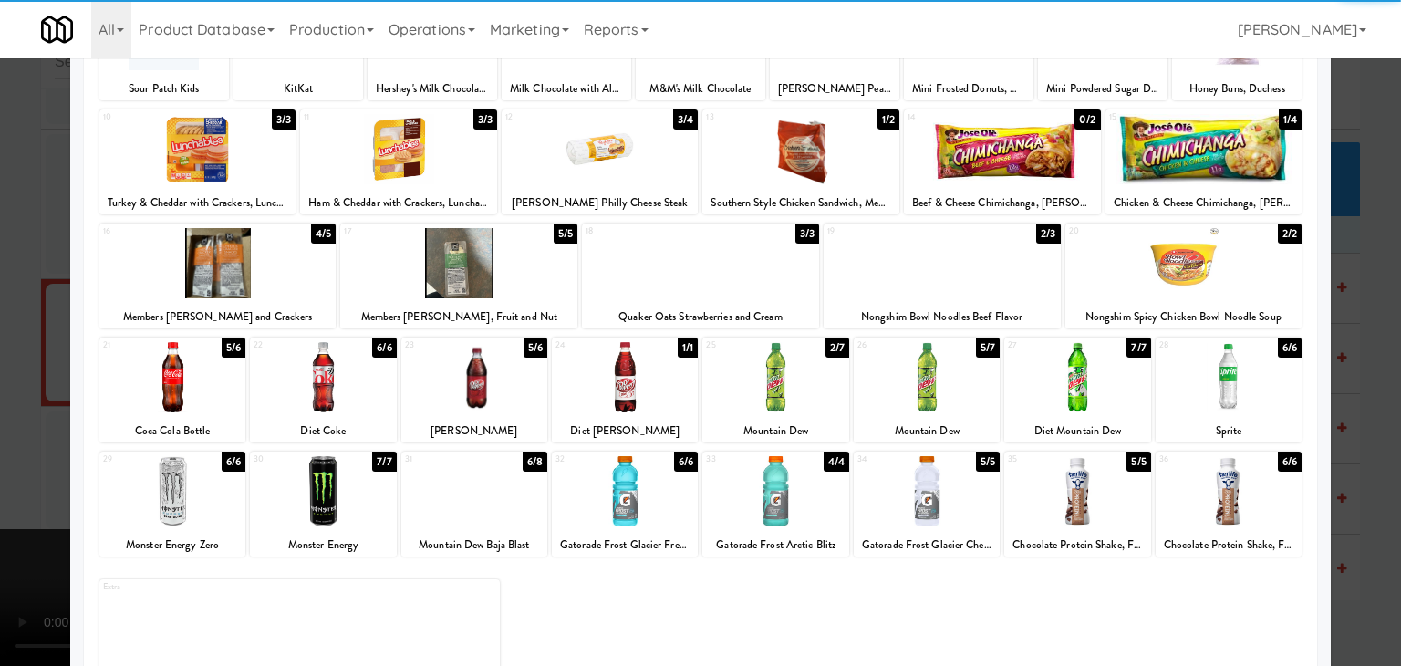
drag, startPoint x: 1221, startPoint y: 384, endPoint x: 1194, endPoint y: 380, distance: 27.6
click at [1221, 381] on div at bounding box center [1229, 377] width 146 height 70
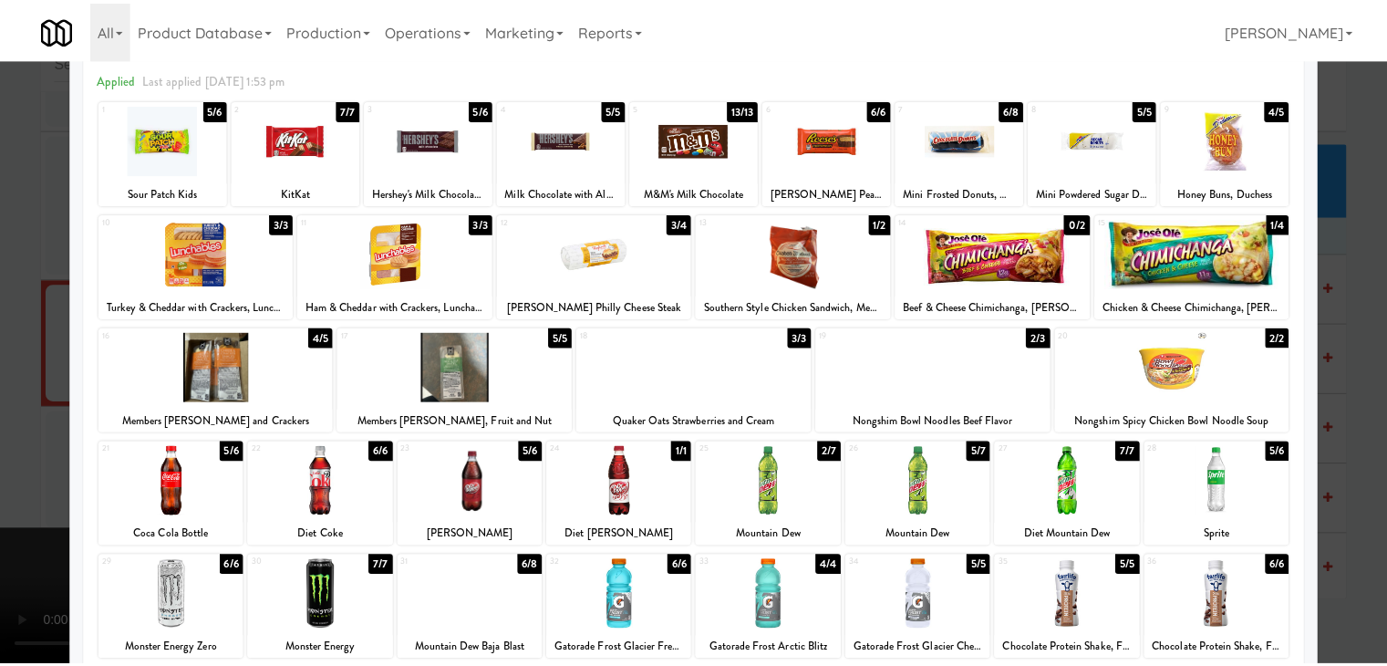
scroll to position [0, 0]
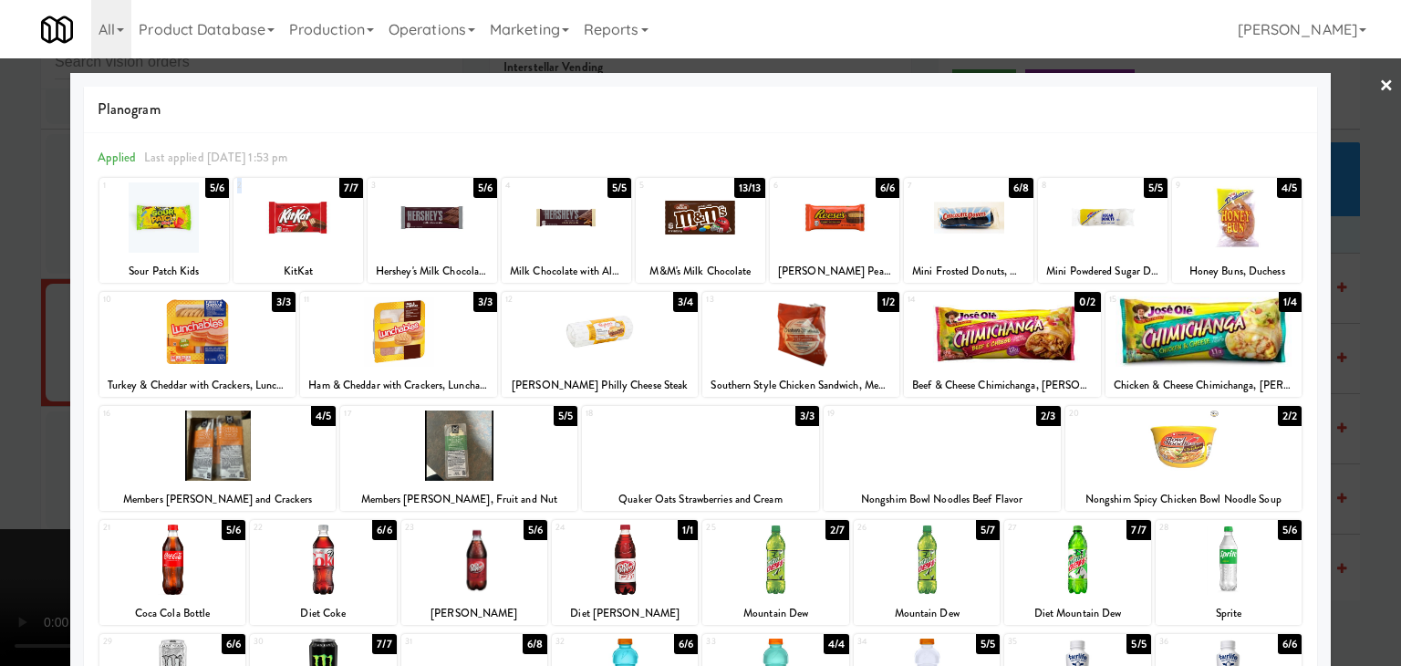
click at [306, 249] on div "2 7/7 KitKat" at bounding box center [299, 230] width 130 height 105
drag, startPoint x: 4, startPoint y: 327, endPoint x: 159, endPoint y: 335, distance: 155.3
click at [17, 326] on div at bounding box center [700, 333] width 1401 height 666
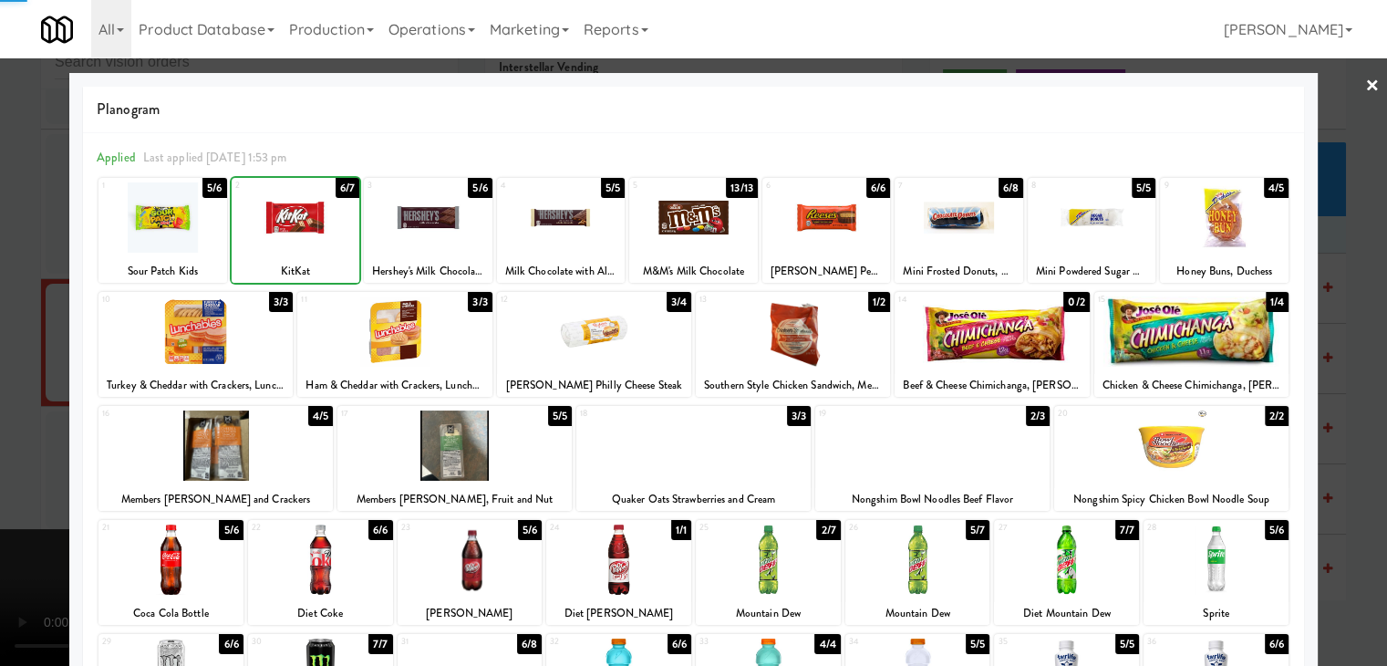
scroll to position [6561, 0]
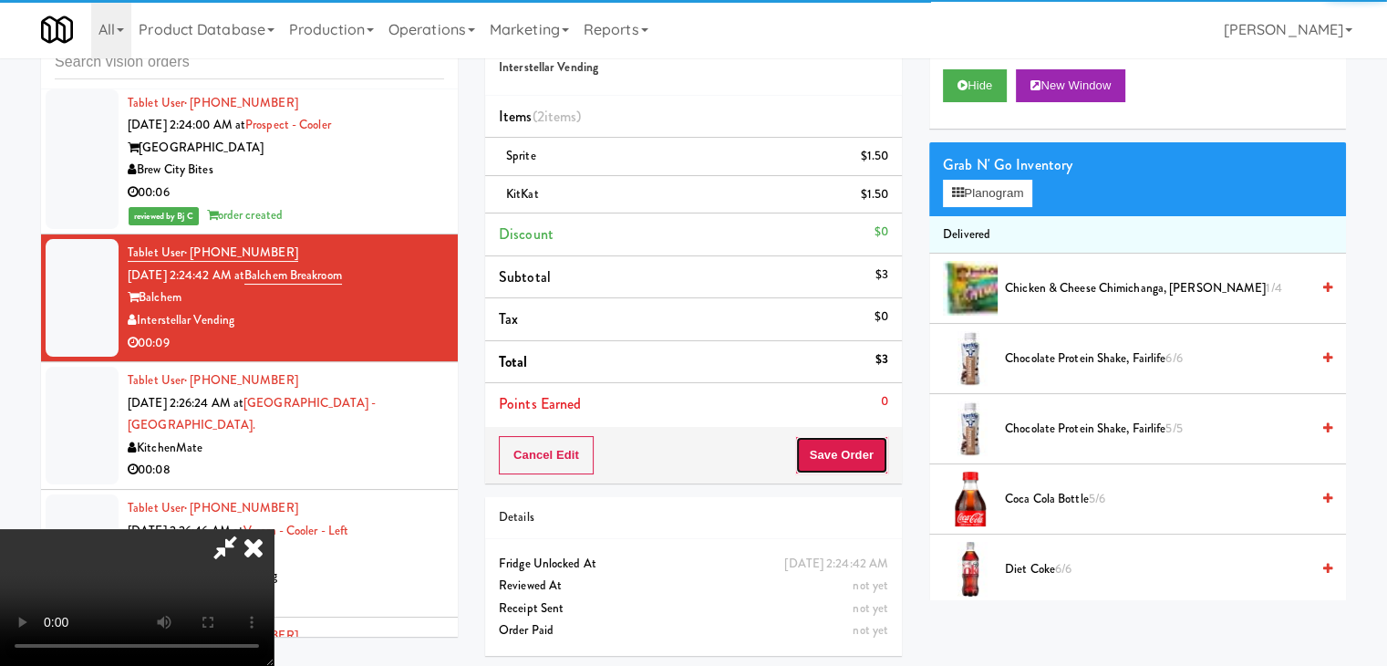
drag, startPoint x: 873, startPoint y: 450, endPoint x: 845, endPoint y: 430, distance: 34.7
click at [869, 450] on button "Save Order" at bounding box center [841, 455] width 93 height 38
click at [862, 441] on button "Save Order" at bounding box center [841, 455] width 93 height 38
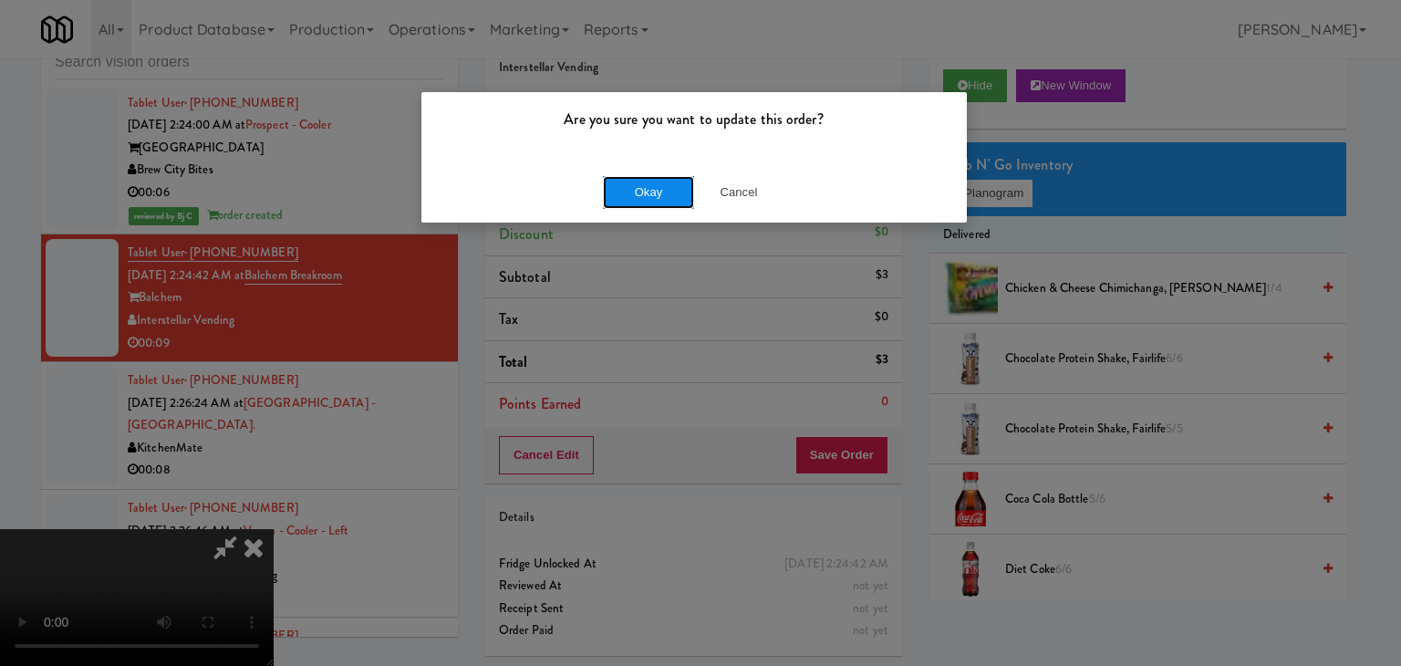
click at [642, 198] on button "Okay" at bounding box center [648, 192] width 91 height 33
click at [643, 197] on div "Okay Cancel" at bounding box center [693, 191] width 545 height 61
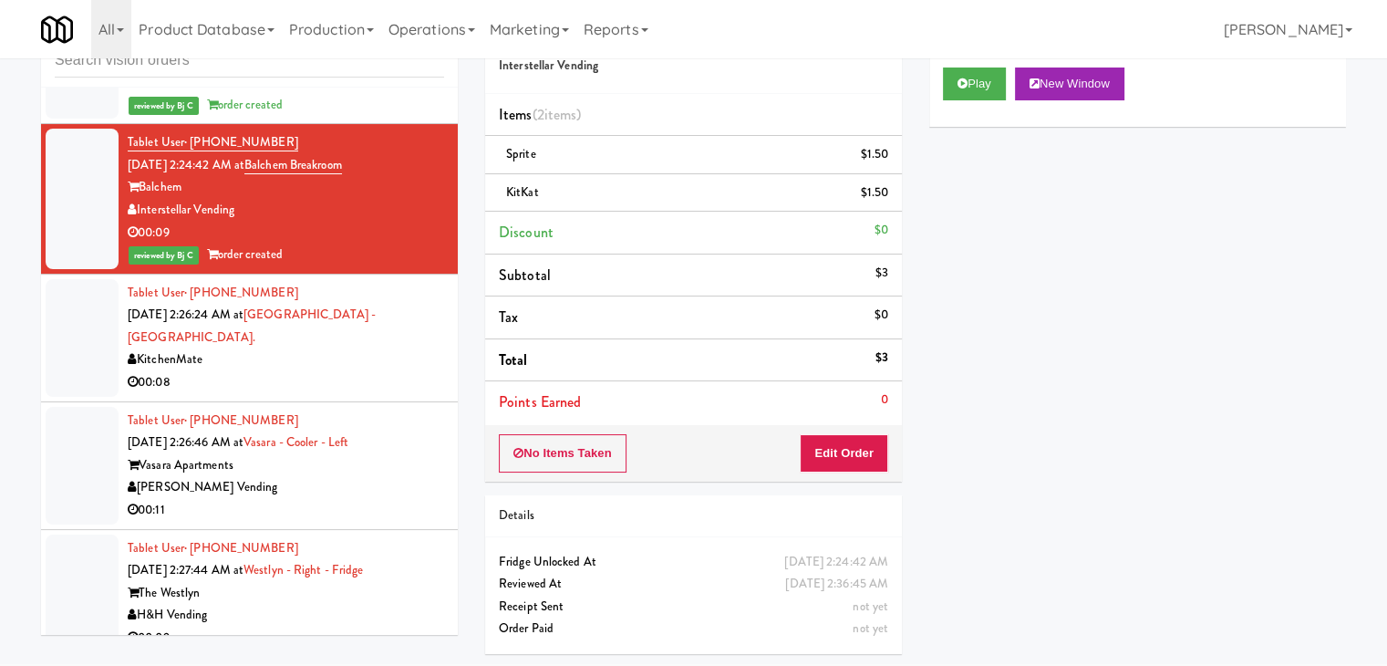
scroll to position [6835, 0]
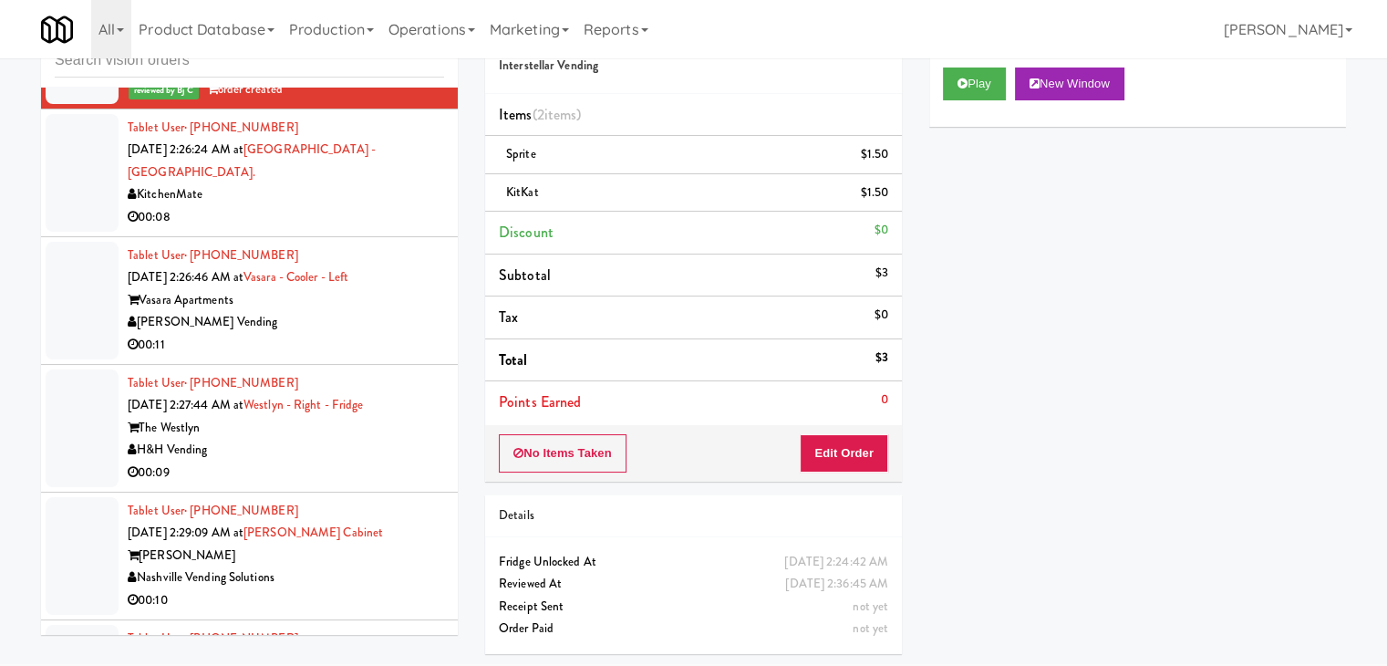
click at [328, 183] on div "KitchenMate" at bounding box center [286, 194] width 317 height 23
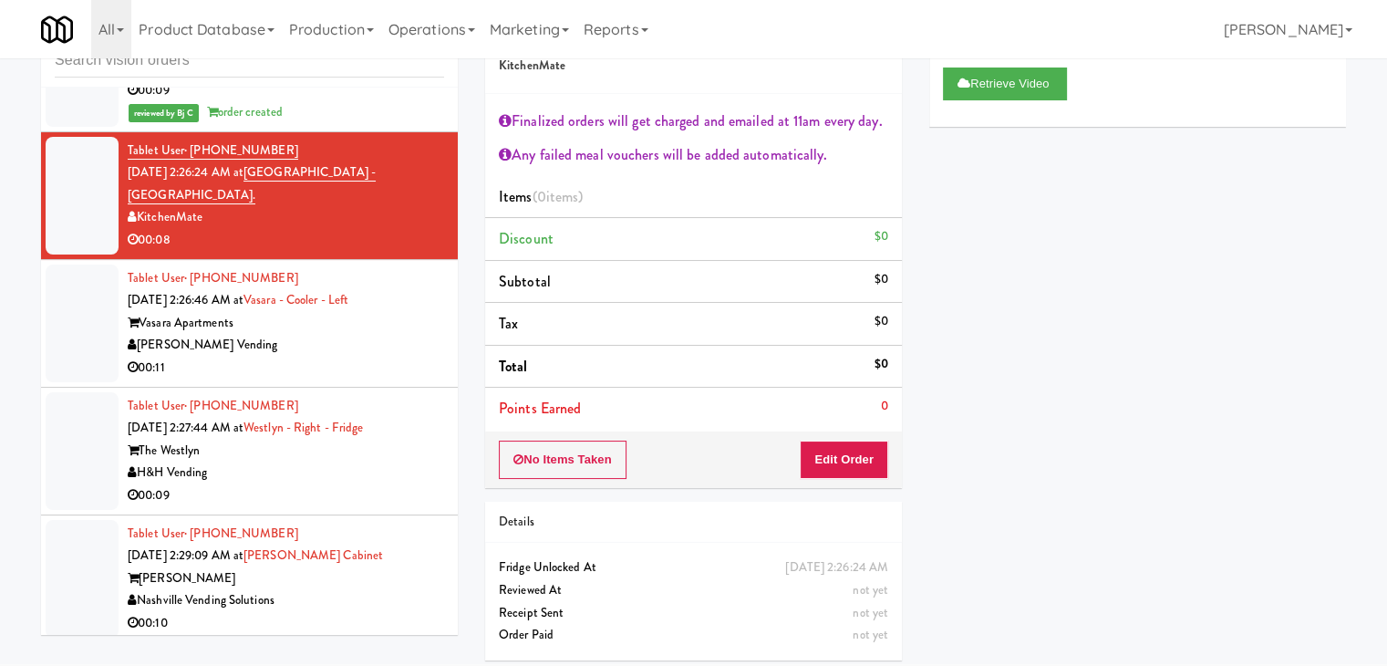
scroll to position [6903, 0]
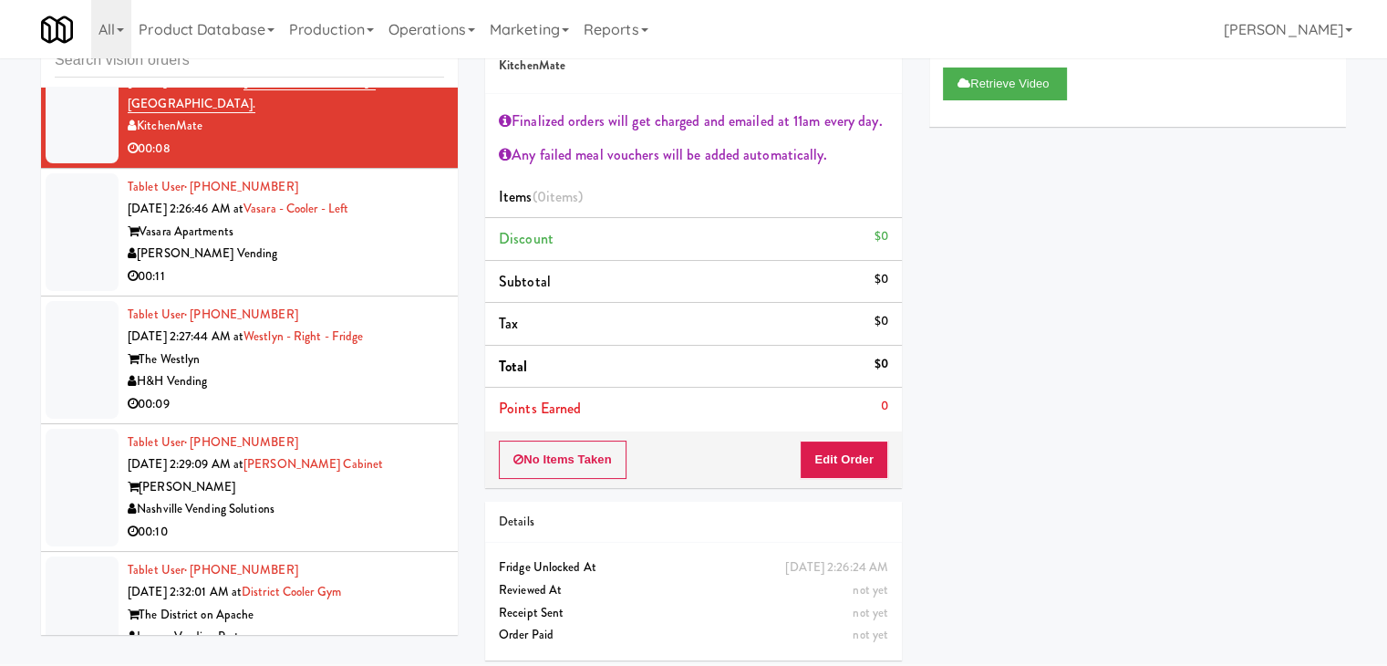
click at [415, 265] on div "00:11" at bounding box center [286, 276] width 317 height 23
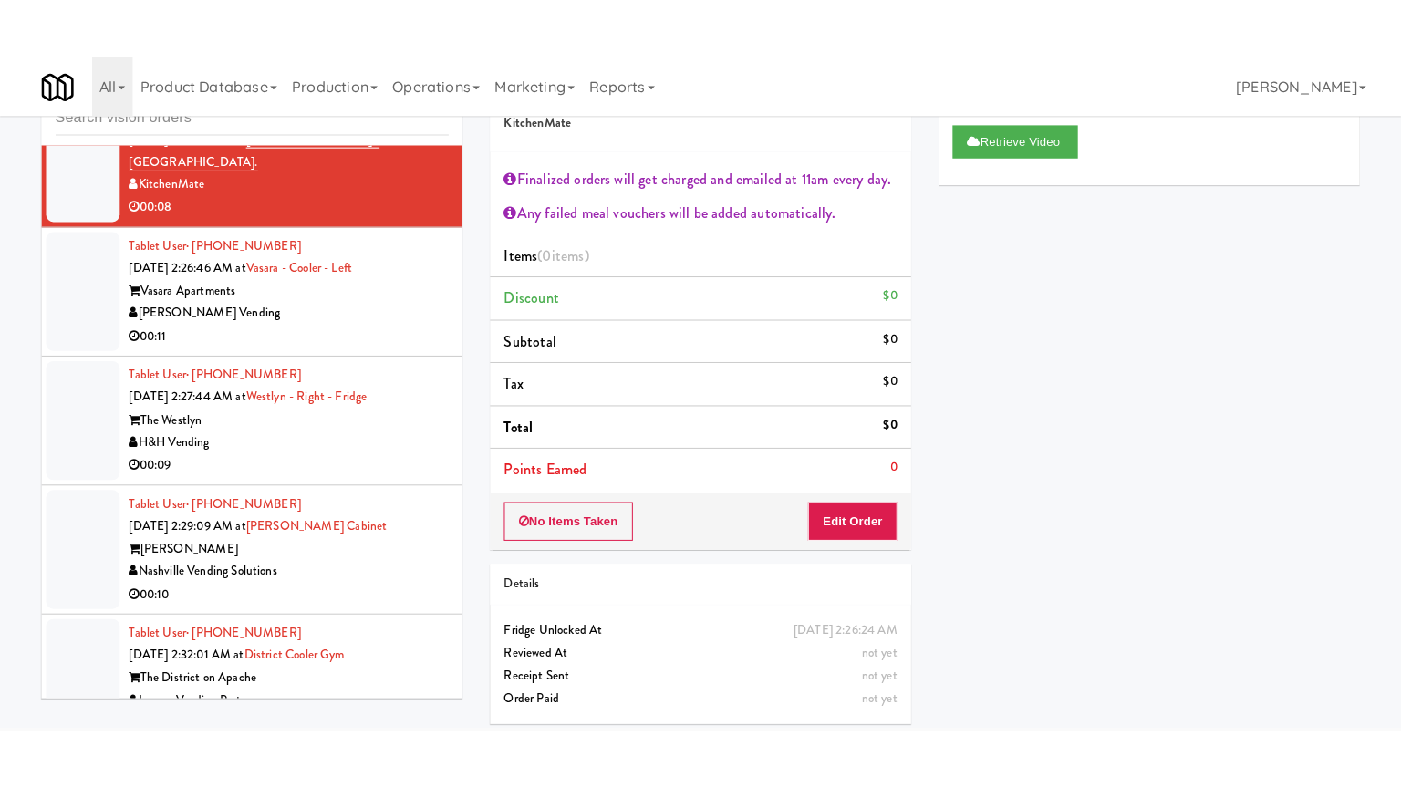
scroll to position [58, 0]
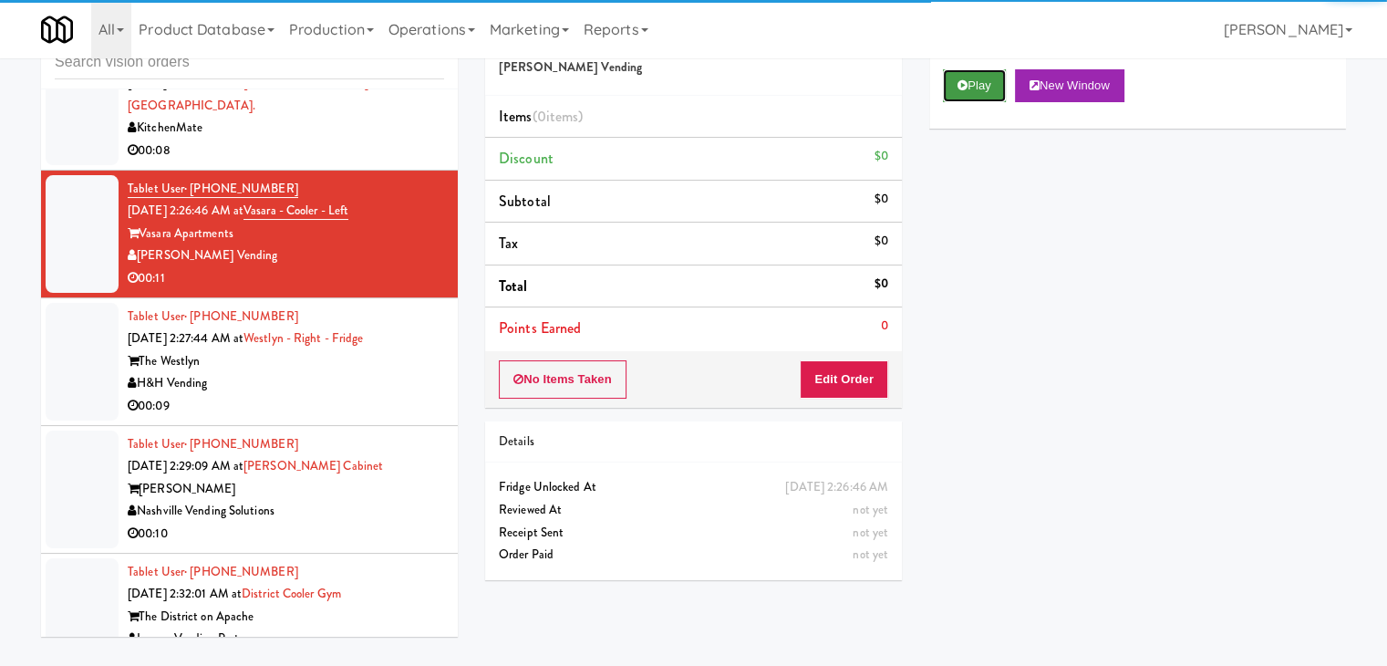
click at [968, 79] on button "Play" at bounding box center [974, 85] width 63 height 33
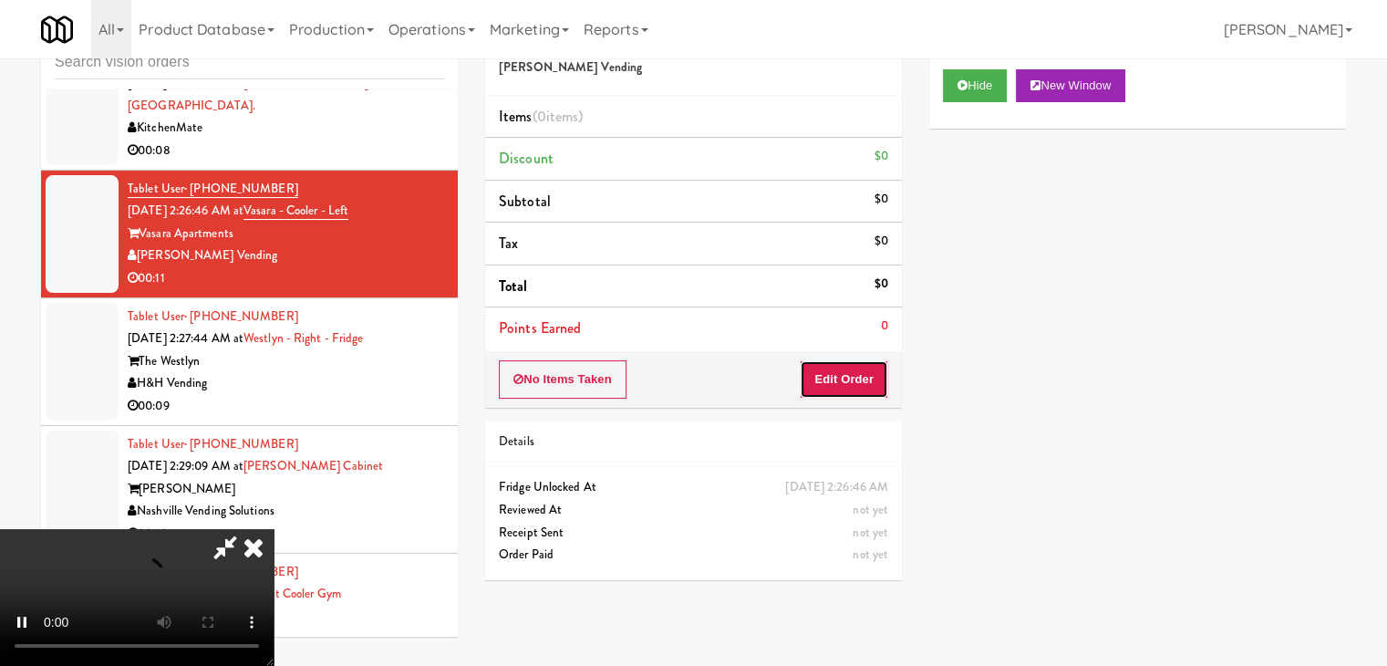
click at [865, 368] on button "Edit Order" at bounding box center [844, 379] width 88 height 38
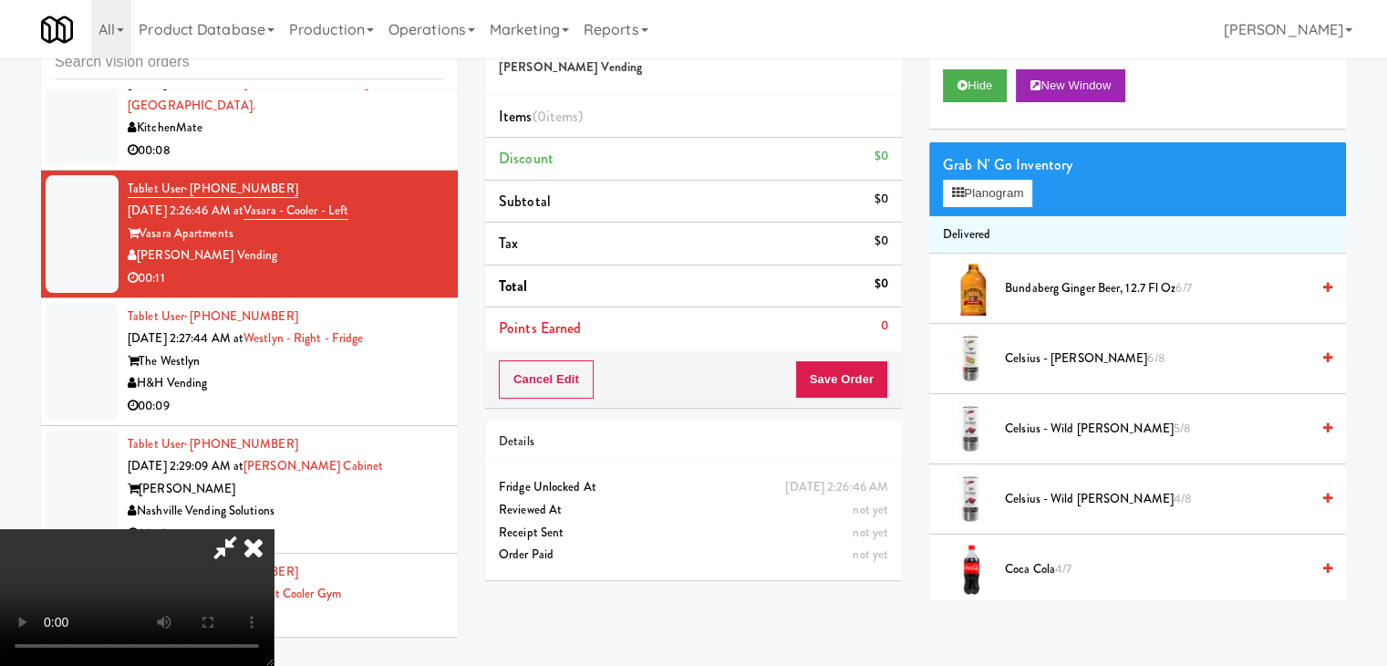
scroll to position [6859, 0]
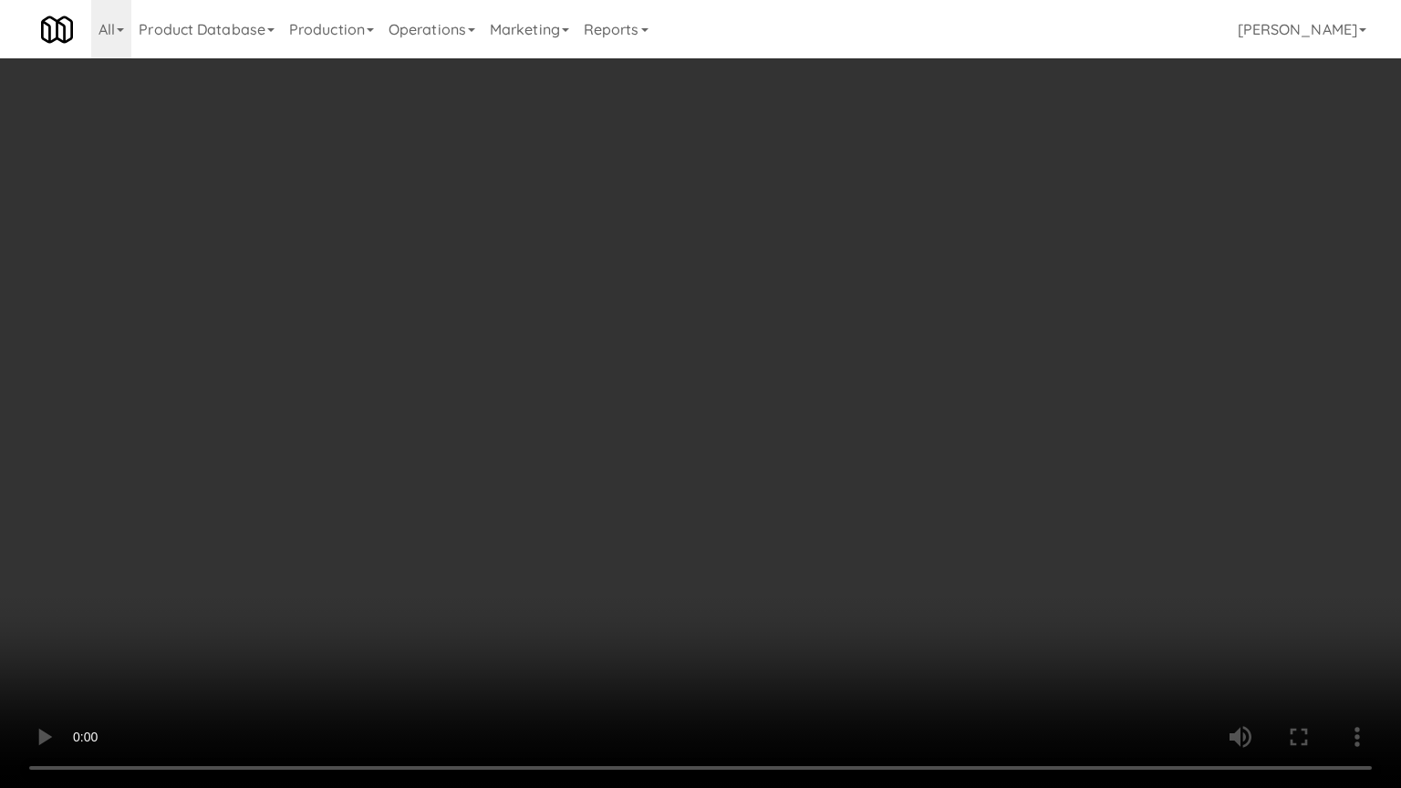
click at [777, 452] on video at bounding box center [700, 394] width 1401 height 788
click at [778, 454] on video at bounding box center [700, 394] width 1401 height 788
click at [793, 444] on video at bounding box center [700, 394] width 1401 height 788
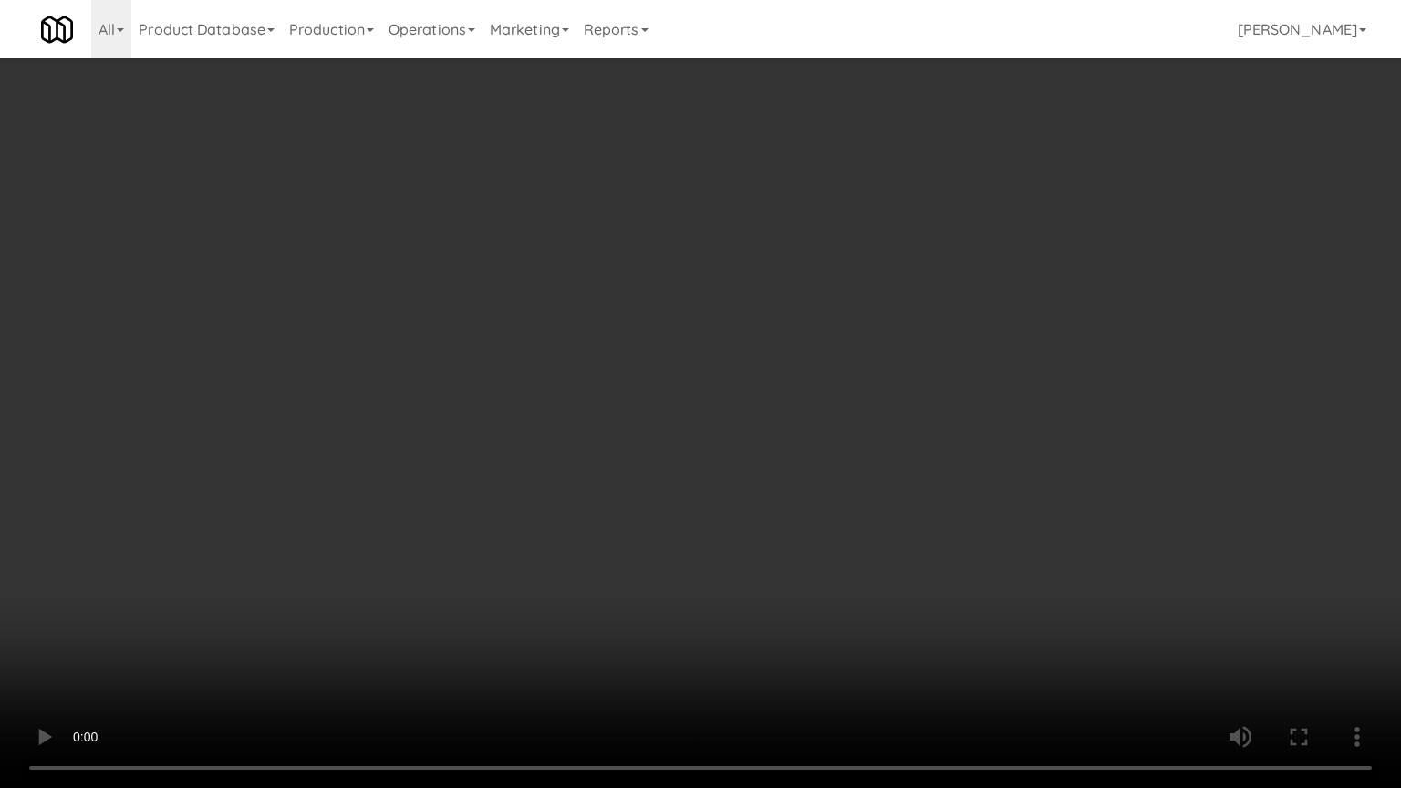
click at [793, 444] on video at bounding box center [700, 394] width 1401 height 788
click at [793, 439] on video at bounding box center [700, 394] width 1401 height 788
click at [793, 438] on video at bounding box center [700, 394] width 1401 height 788
click at [789, 435] on video at bounding box center [700, 394] width 1401 height 788
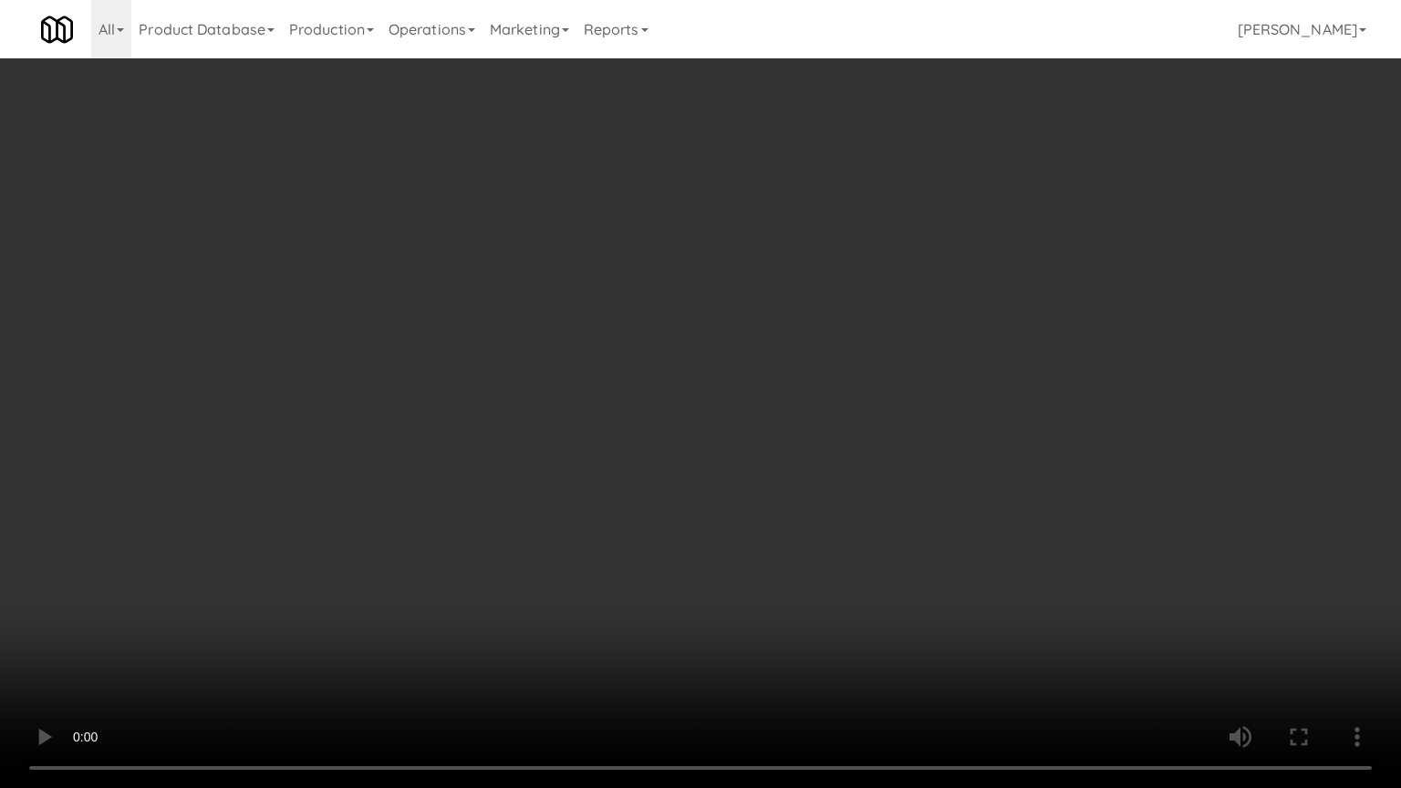
click at [788, 434] on video at bounding box center [700, 394] width 1401 height 788
click at [789, 434] on video at bounding box center [700, 394] width 1401 height 788
click at [795, 433] on video at bounding box center [700, 394] width 1401 height 788
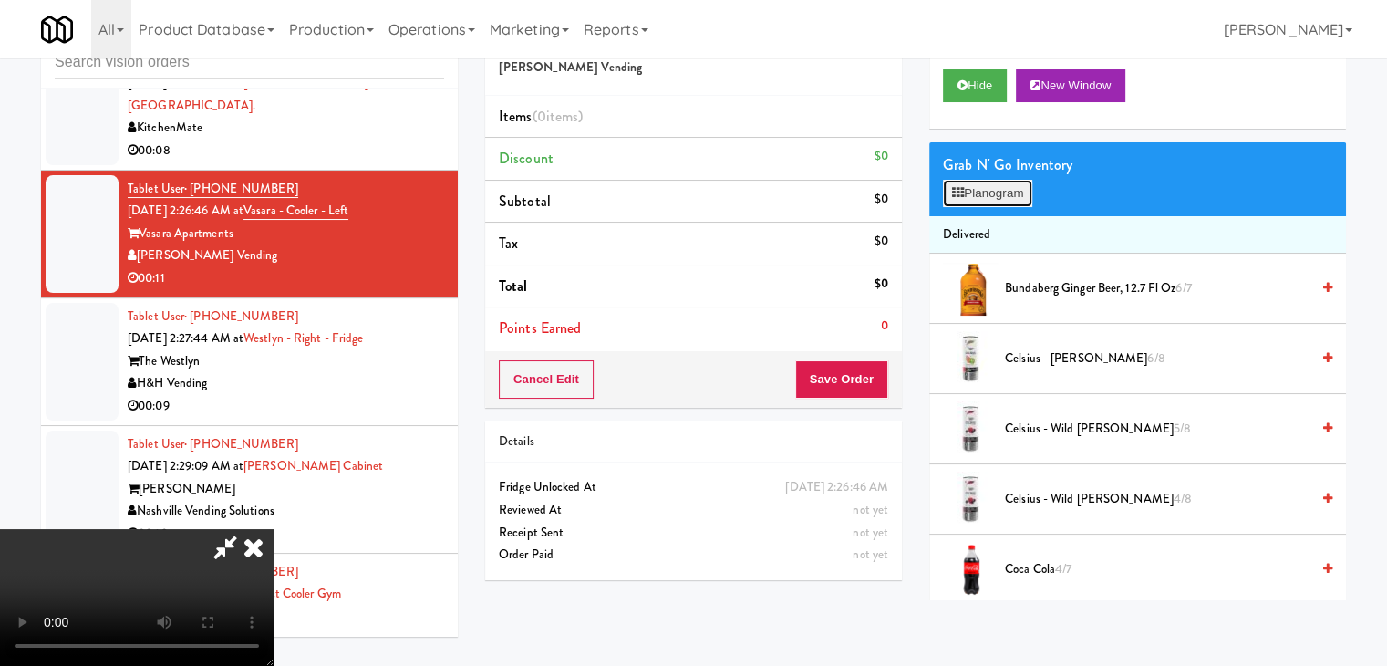
click at [992, 189] on button "Planogram" at bounding box center [987, 193] width 89 height 27
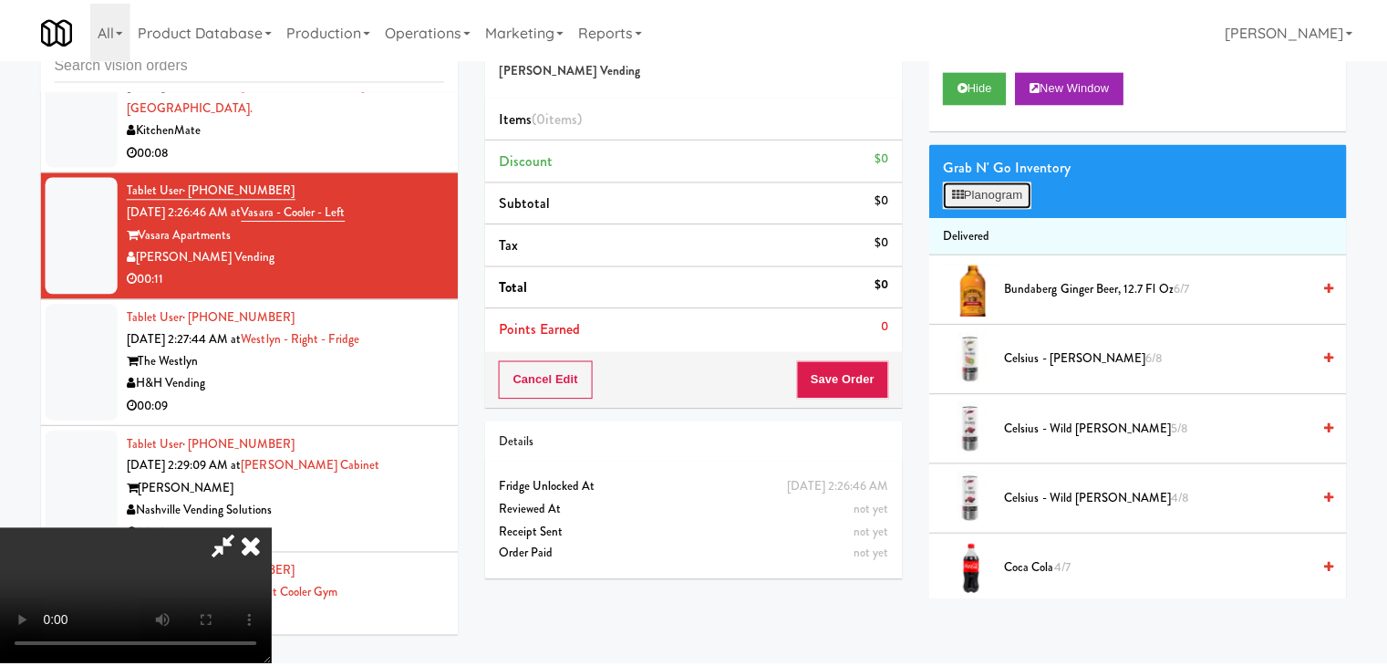
scroll to position [6859, 0]
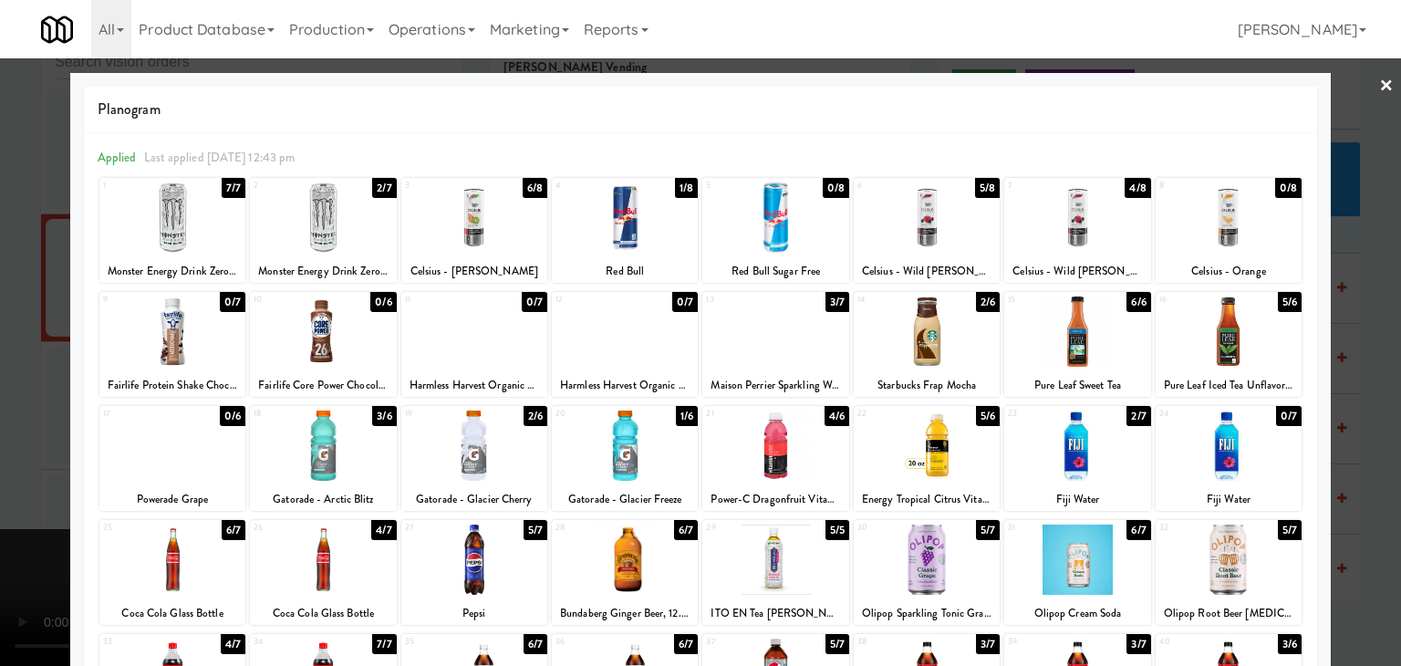
drag, startPoint x: 947, startPoint y: 231, endPoint x: 981, endPoint y: 242, distance: 36.3
click at [948, 231] on div at bounding box center [927, 217] width 146 height 70
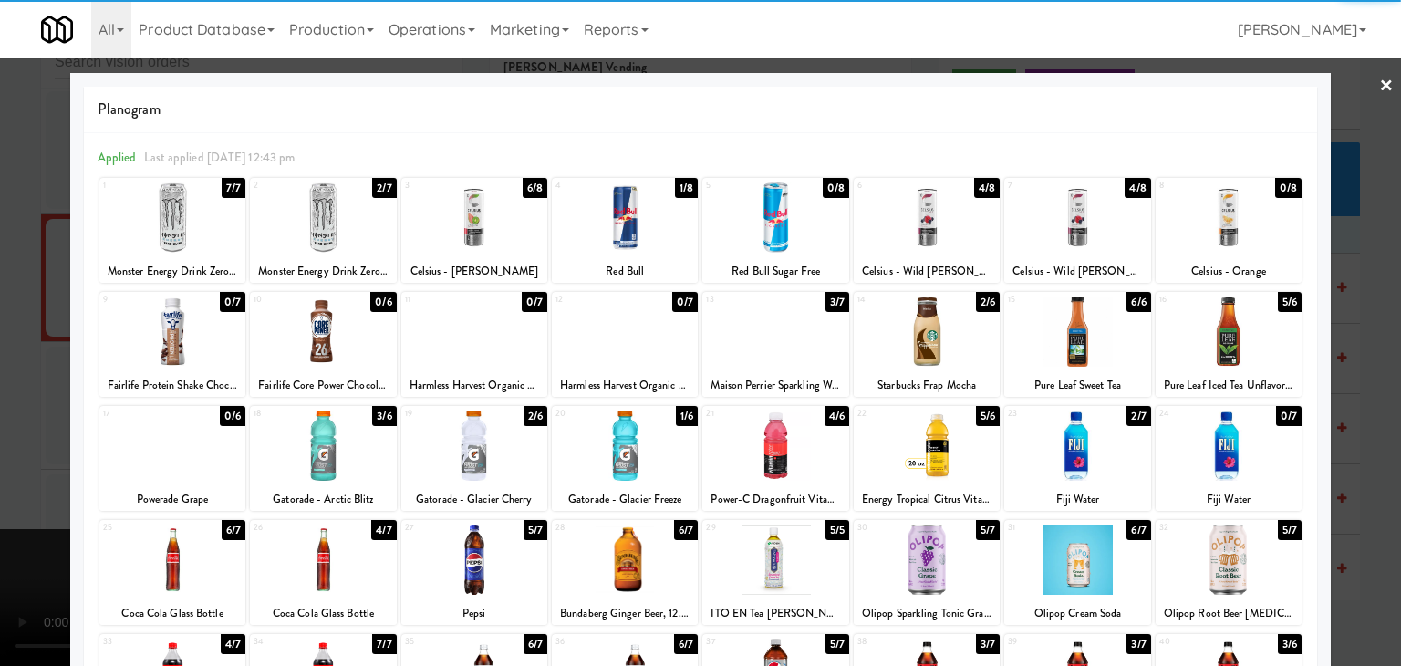
click at [1240, 458] on div at bounding box center [1229, 445] width 146 height 70
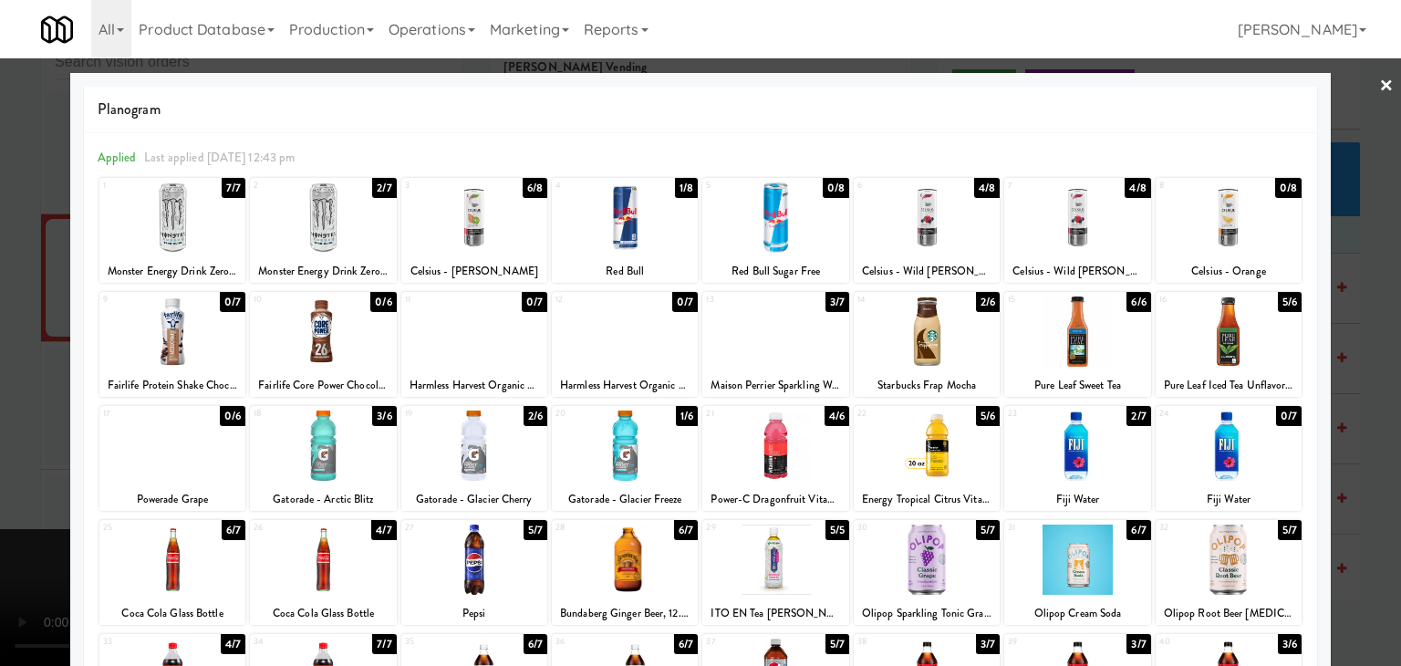
click at [1368, 439] on div at bounding box center [700, 333] width 1401 height 666
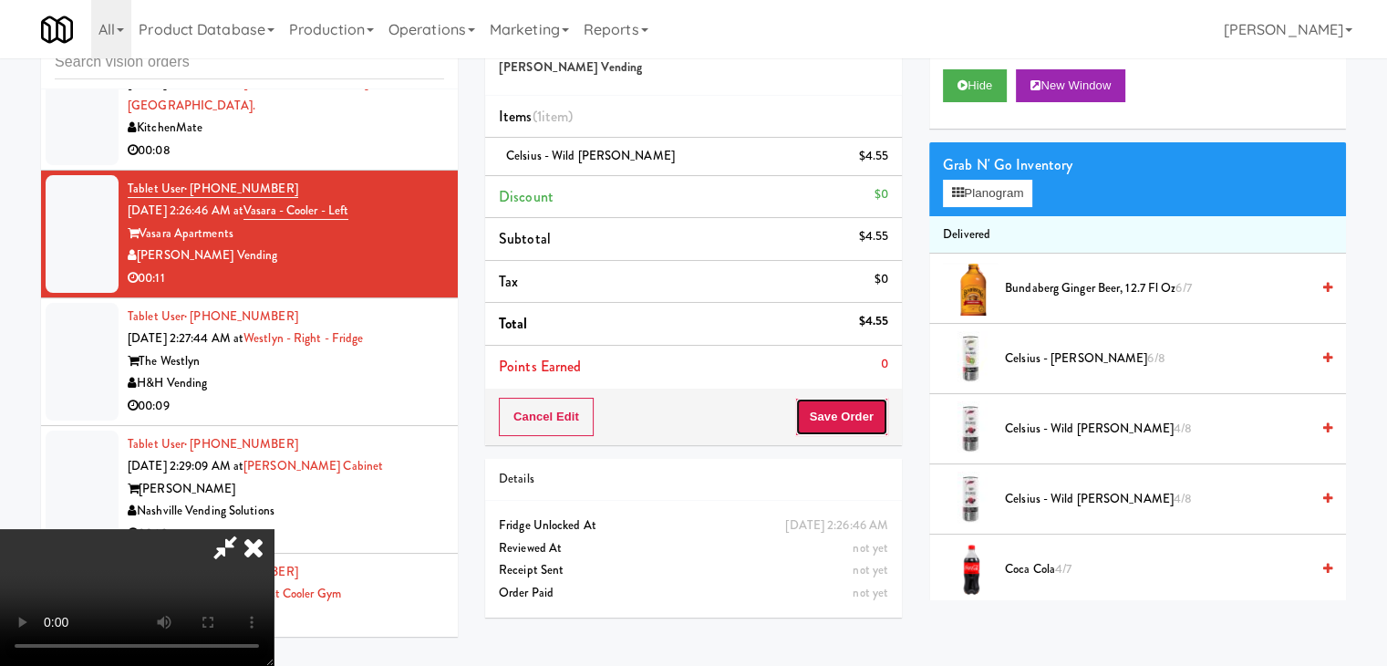
drag, startPoint x: 867, startPoint y: 418, endPoint x: 1040, endPoint y: 168, distance: 303.6
click at [1038, 168] on div "Order # 5487148 Cordray Vending Items (1 item ) Celsius - Wild Berry $4.55 Disc…" at bounding box center [916, 319] width 888 height 624
click at [1025, 191] on button "Planogram" at bounding box center [987, 193] width 89 height 27
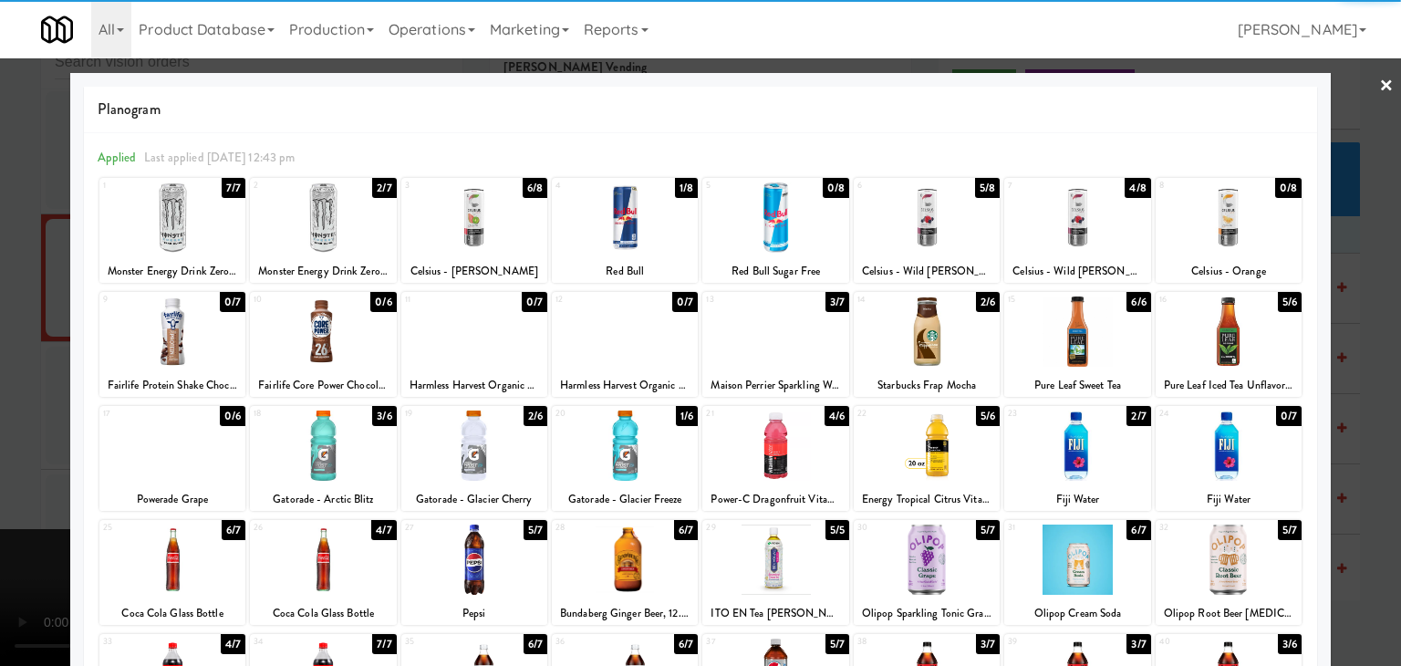
click at [1089, 448] on div at bounding box center [1077, 445] width 146 height 70
drag, startPoint x: 1351, startPoint y: 453, endPoint x: 1135, endPoint y: 418, distance: 219.1
click at [1350, 453] on div at bounding box center [700, 333] width 1401 height 666
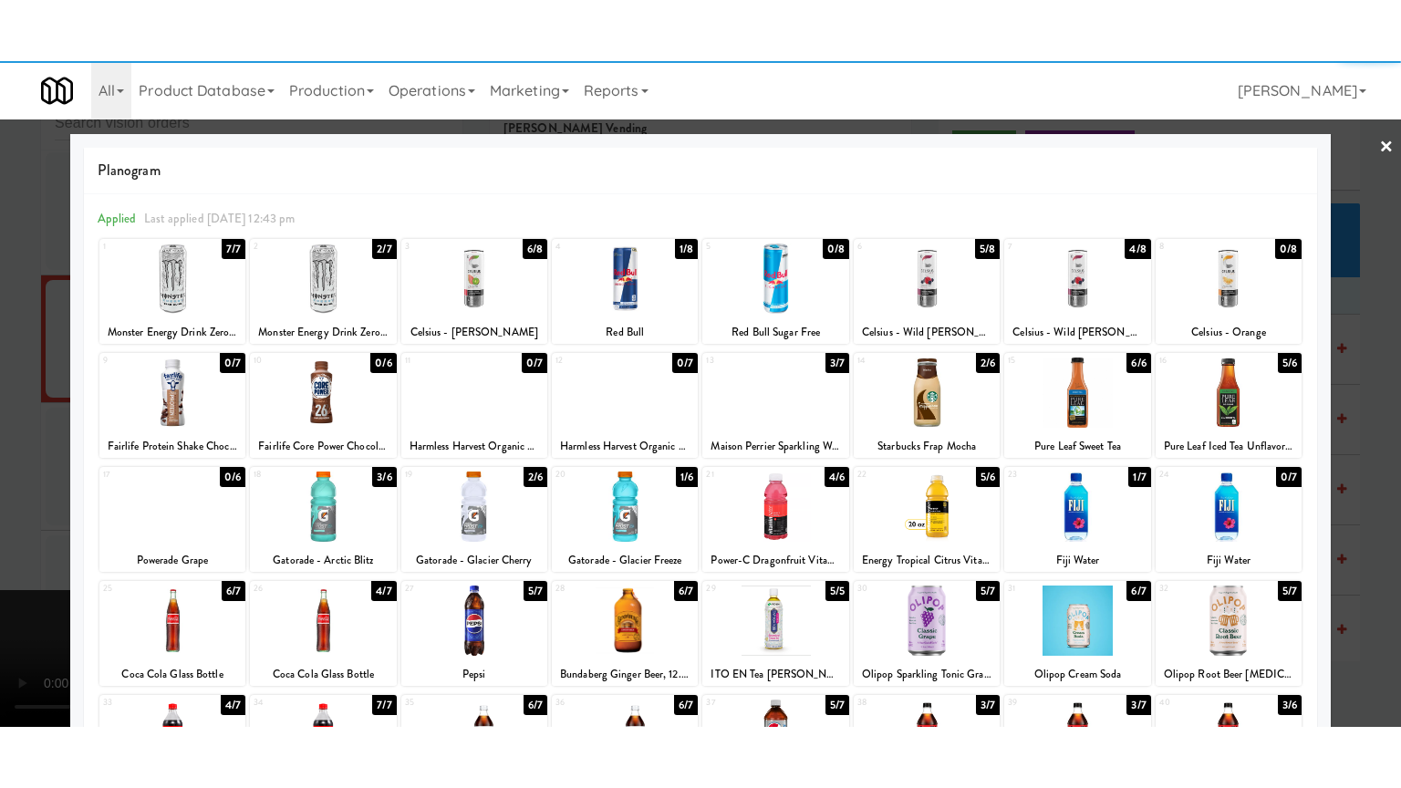
scroll to position [6903, 0]
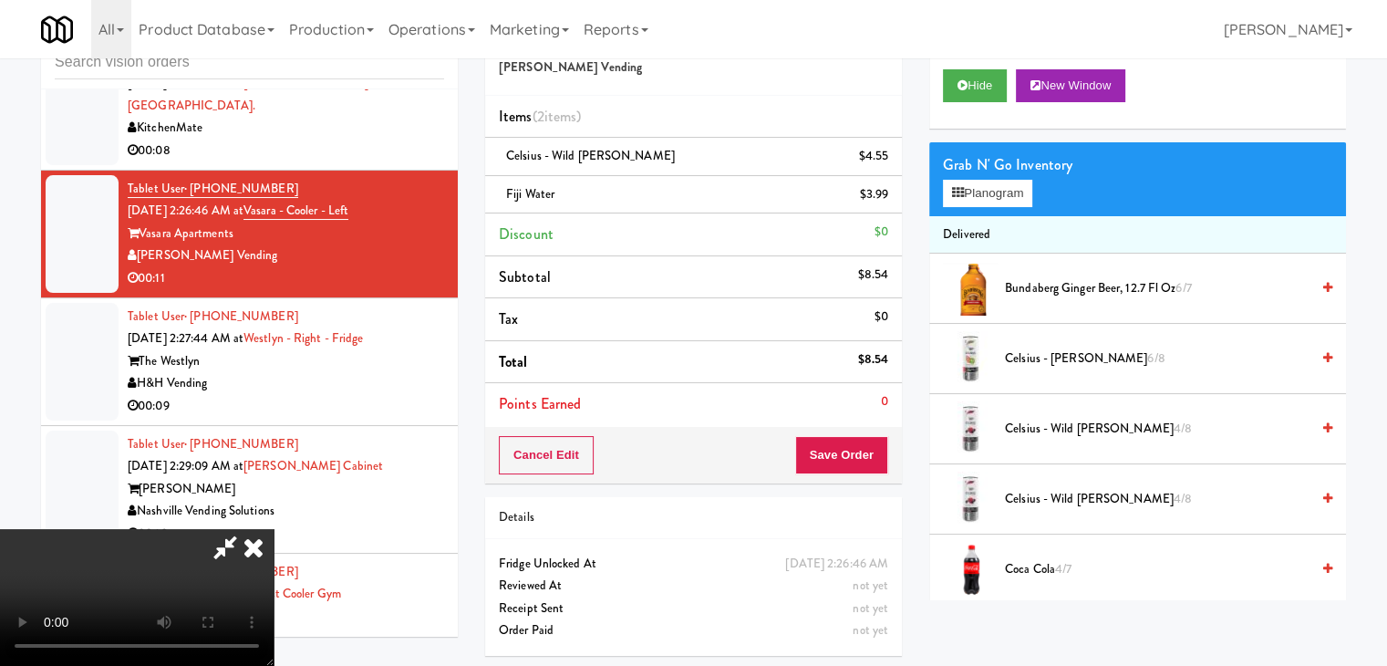
click at [853, 455] on div "Order # 5487148 Cordray Vending Items (2 items ) Celsius - Wild Berry $4.55 Fij…" at bounding box center [693, 245] width 417 height 476
click at [853, 456] on button "Save Order" at bounding box center [841, 455] width 93 height 38
click at [854, 450] on button "Save Order" at bounding box center [841, 455] width 93 height 38
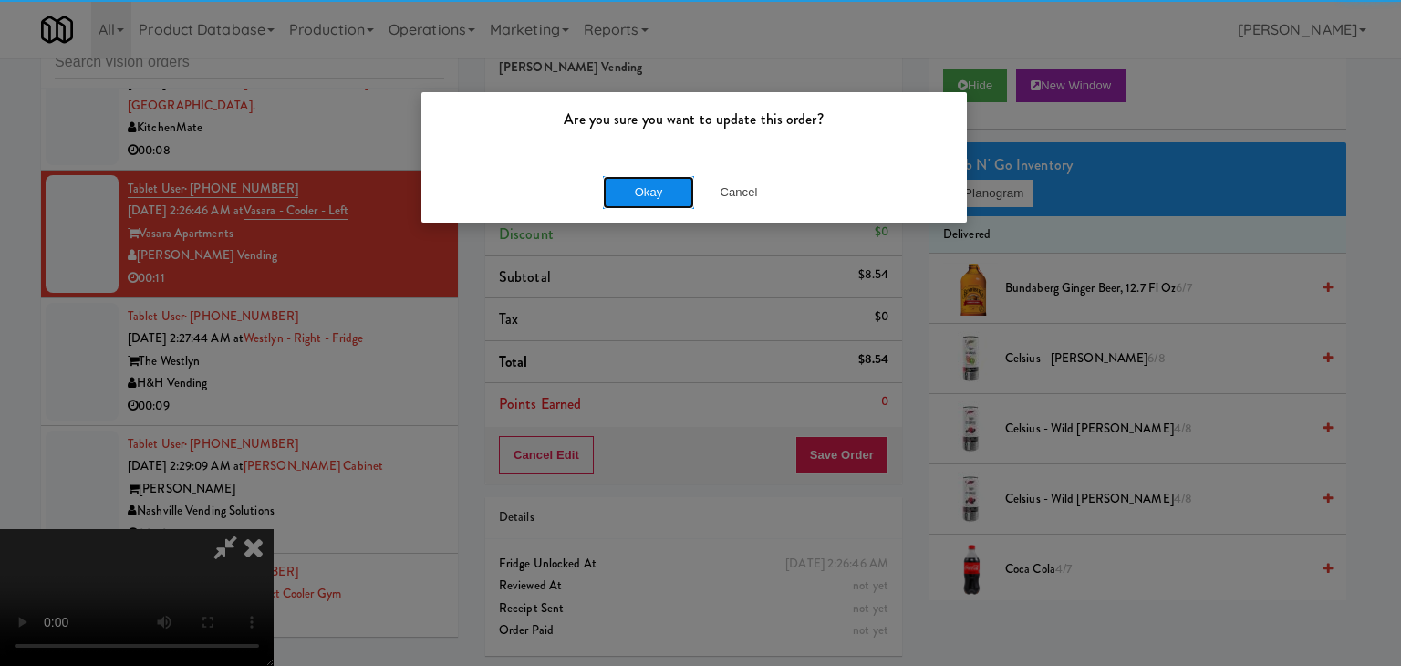
click at [652, 188] on button "Okay" at bounding box center [648, 192] width 91 height 33
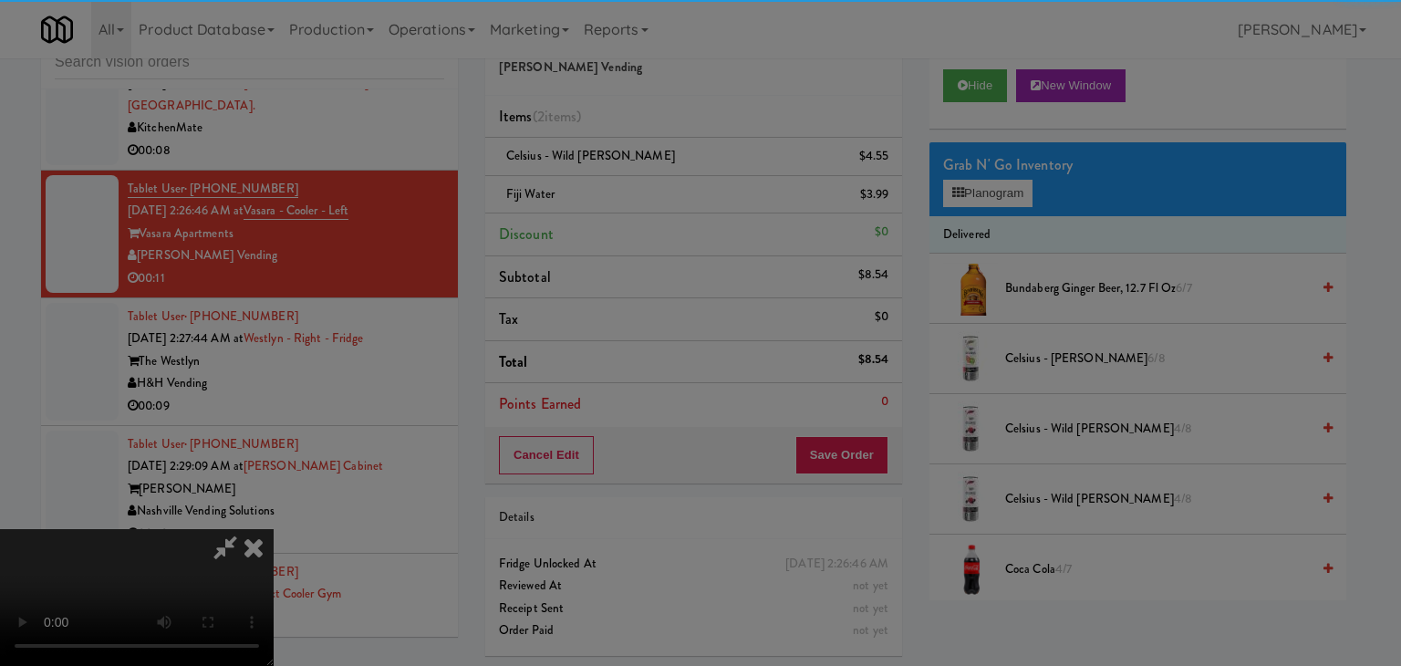
click at [652, 175] on button "Okay" at bounding box center [648, 158] width 91 height 33
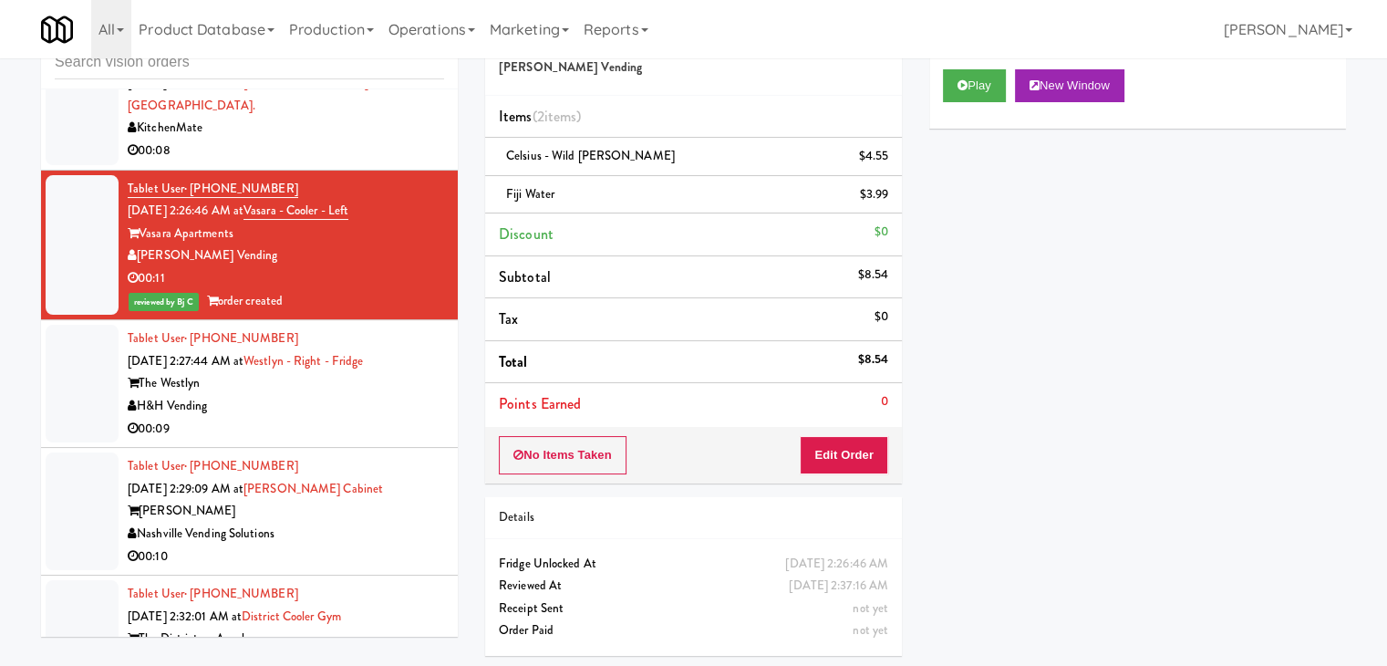
click at [317, 418] on div "00:09" at bounding box center [286, 429] width 317 height 23
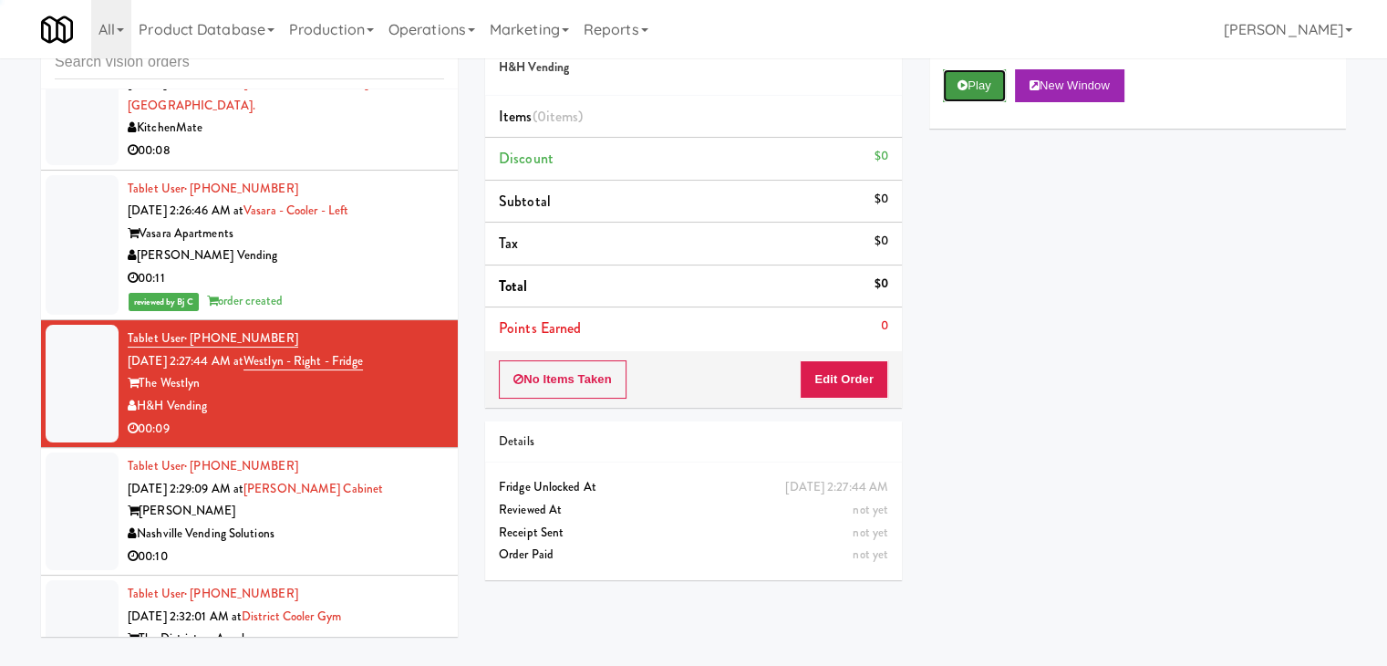
click at [990, 84] on button "Play" at bounding box center [974, 85] width 63 height 33
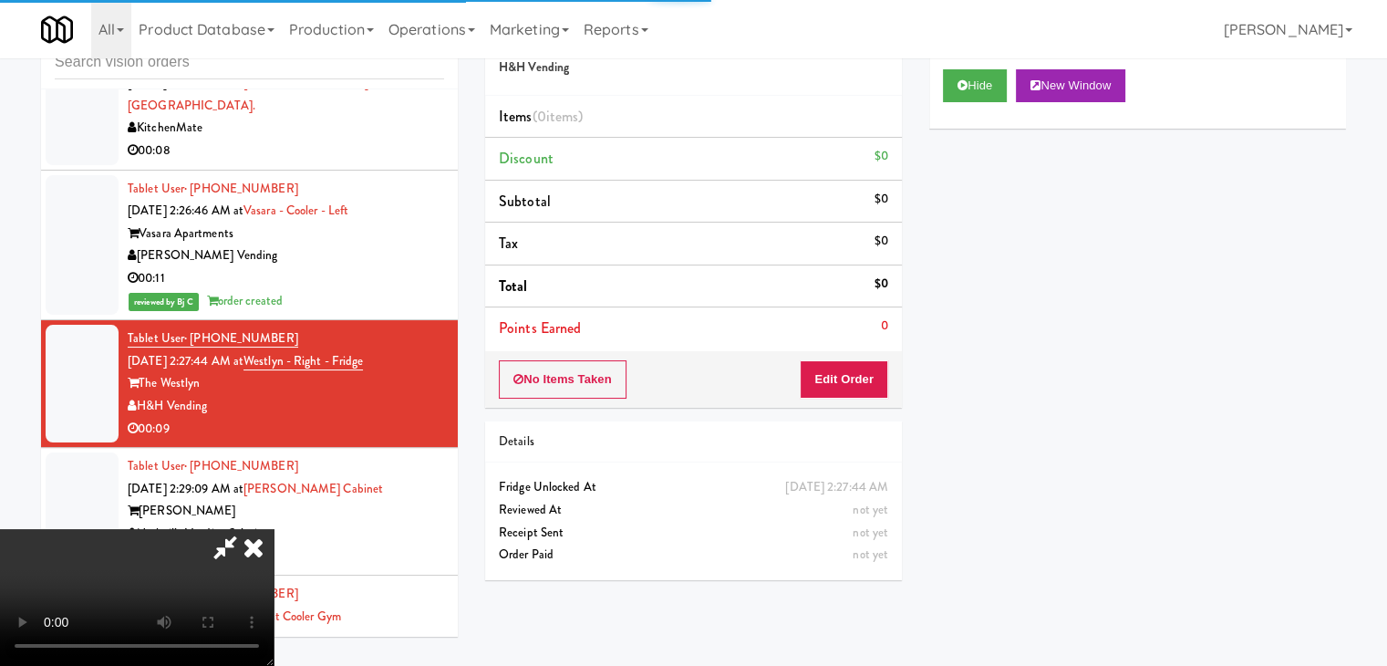
click at [830, 359] on div "No Items Taken Edit Order" at bounding box center [693, 379] width 417 height 57
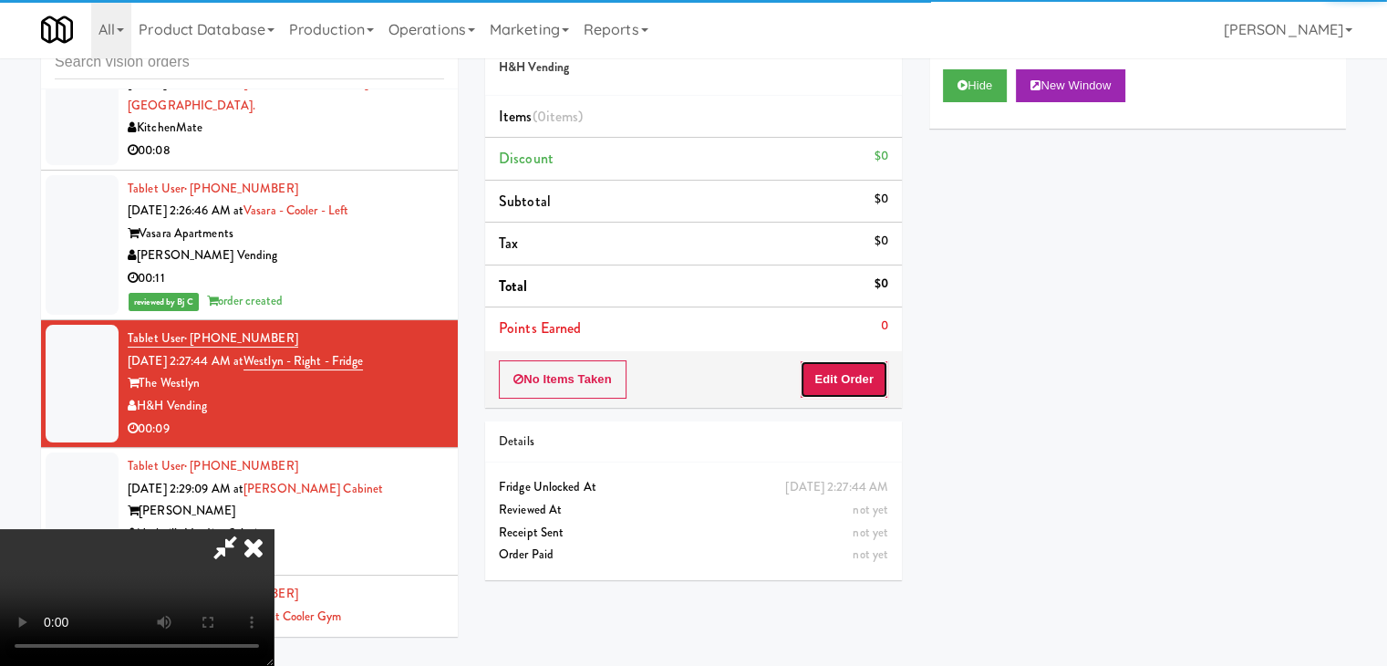
click at [830, 362] on button "Edit Order" at bounding box center [844, 379] width 88 height 38
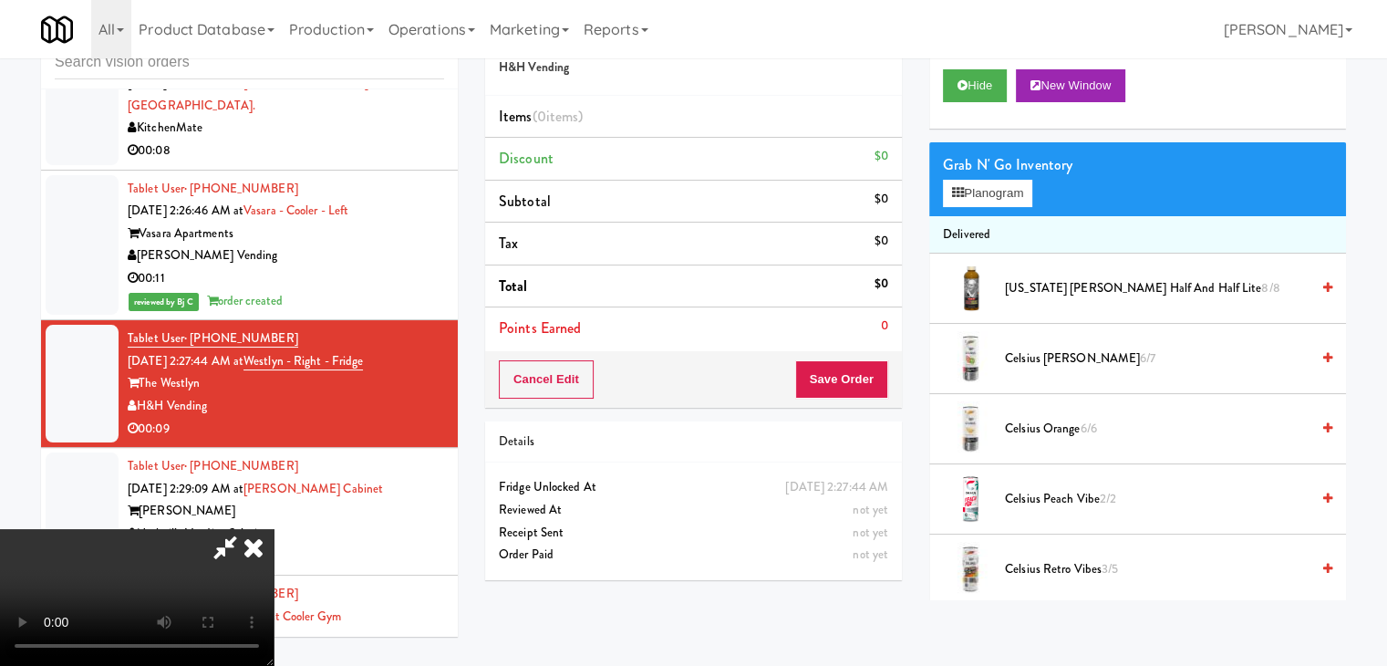
scroll to position [6859, 0]
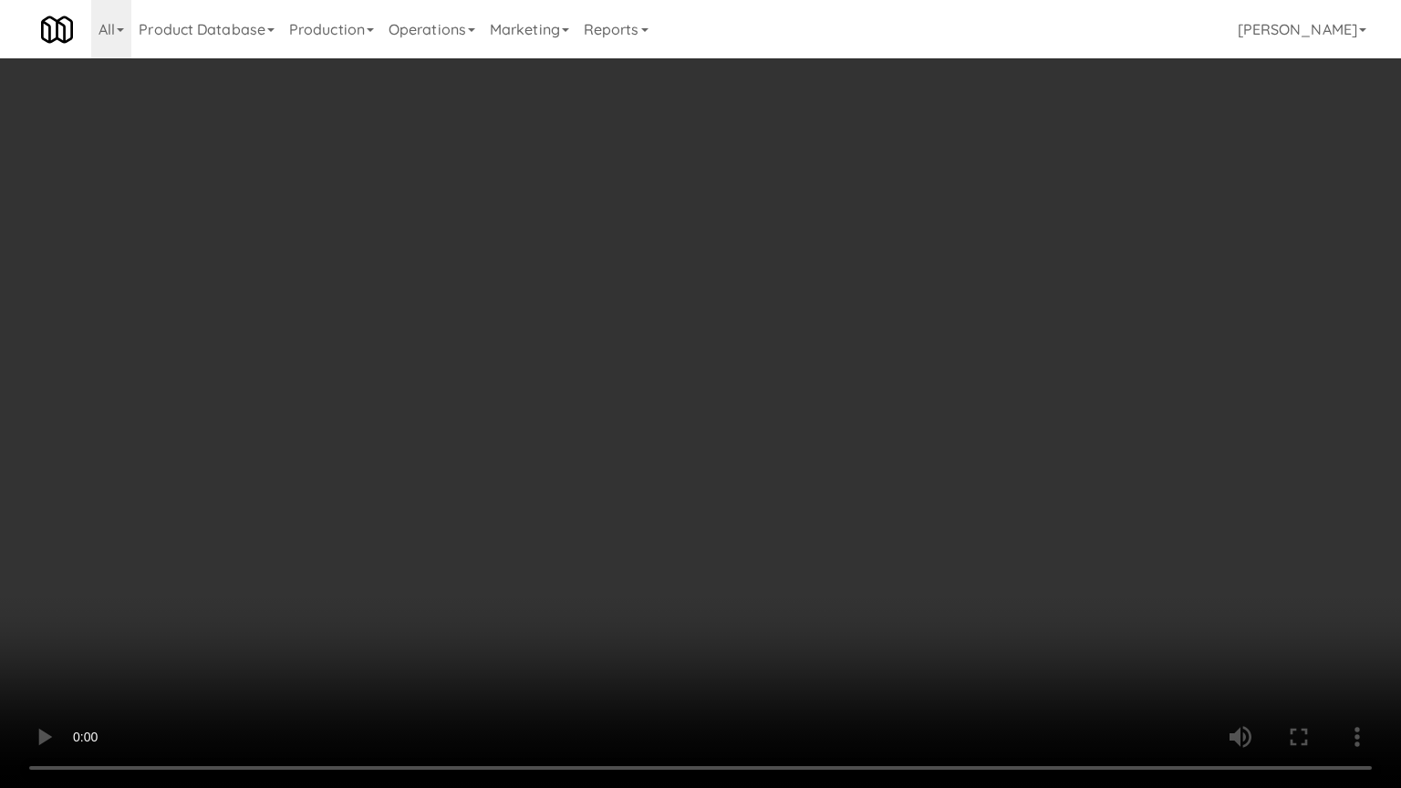
click at [748, 470] on video at bounding box center [700, 394] width 1401 height 788
click at [731, 470] on video at bounding box center [700, 394] width 1401 height 788
click at [743, 451] on video at bounding box center [700, 394] width 1401 height 788
click at [745, 450] on video at bounding box center [700, 394] width 1401 height 788
click at [766, 439] on video at bounding box center [700, 394] width 1401 height 788
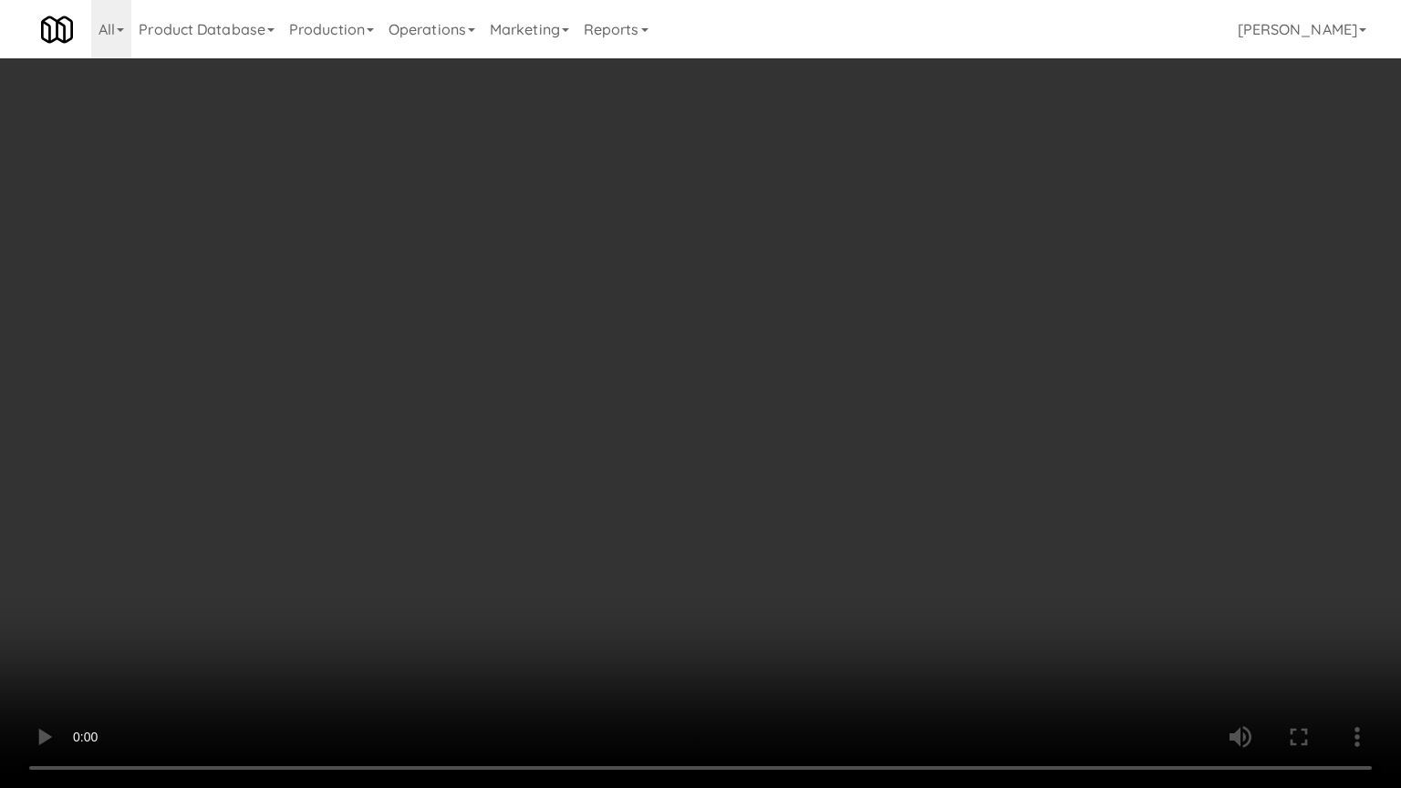
drag, startPoint x: 763, startPoint y: 440, endPoint x: 849, endPoint y: 316, distance: 150.8
click at [784, 427] on video at bounding box center [700, 394] width 1401 height 788
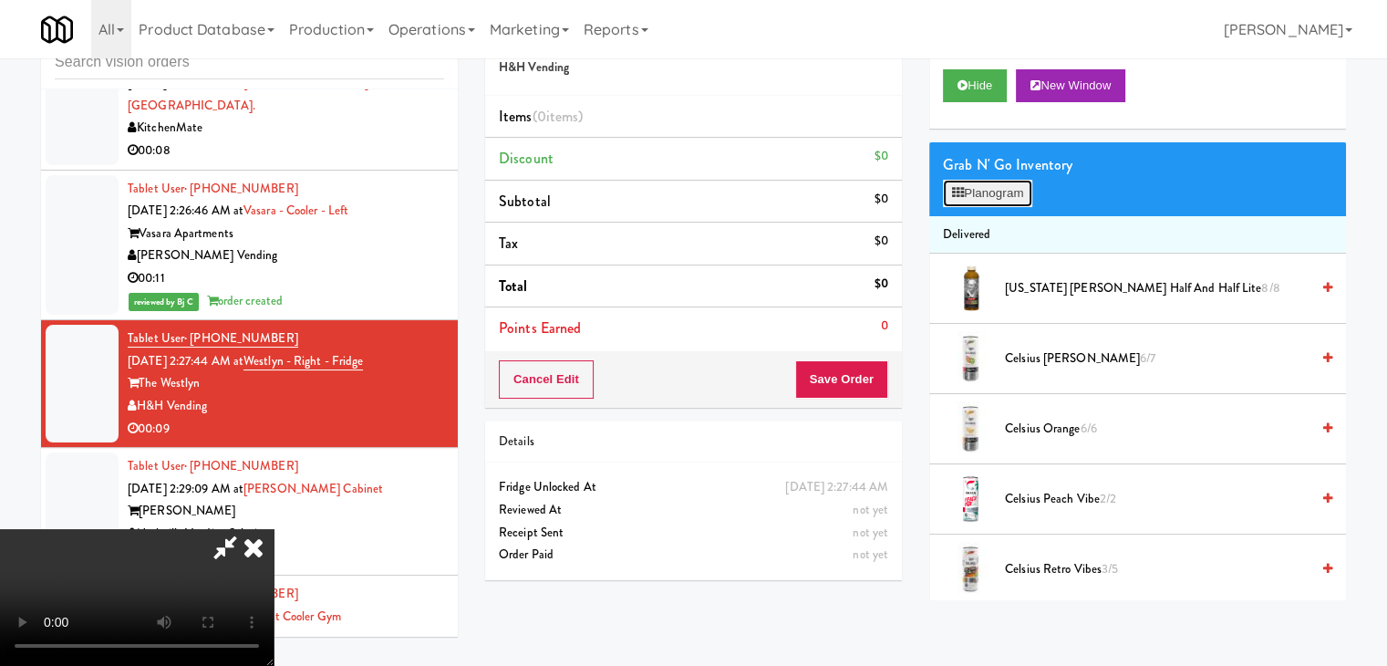
click at [1005, 202] on button "Planogram" at bounding box center [987, 193] width 89 height 27
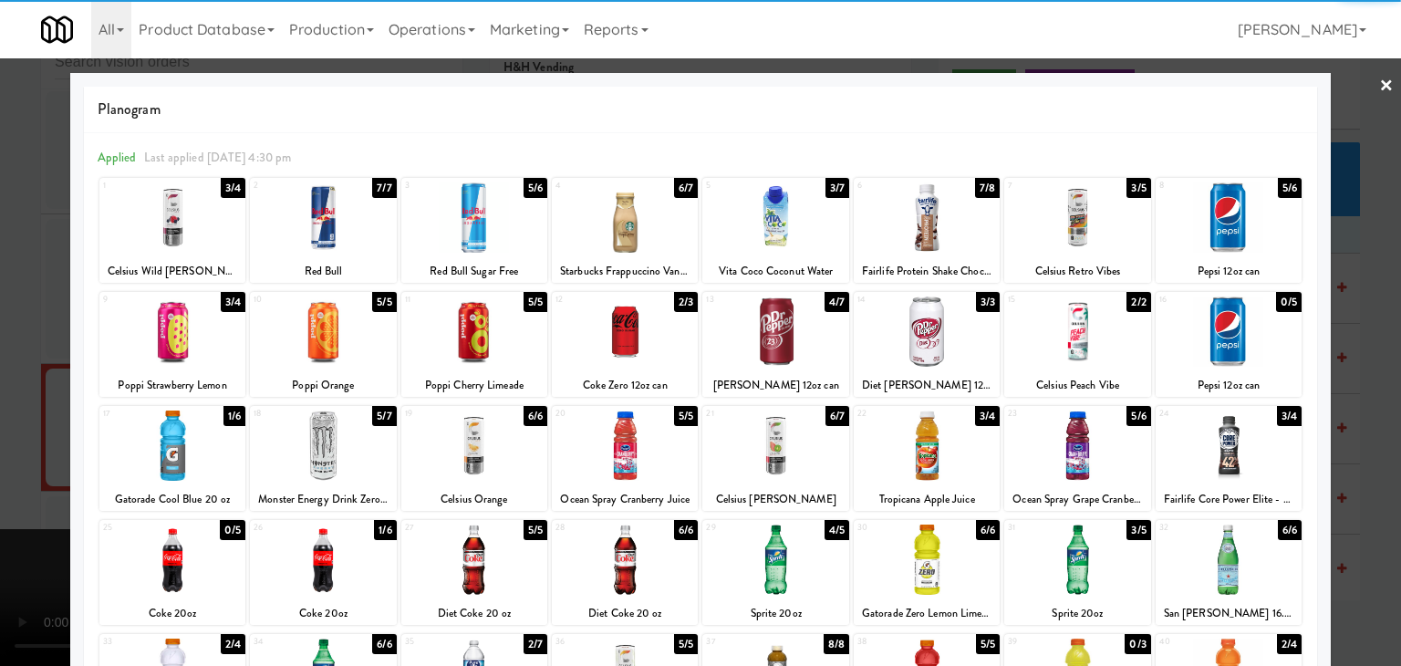
click at [1227, 232] on div at bounding box center [1229, 217] width 146 height 70
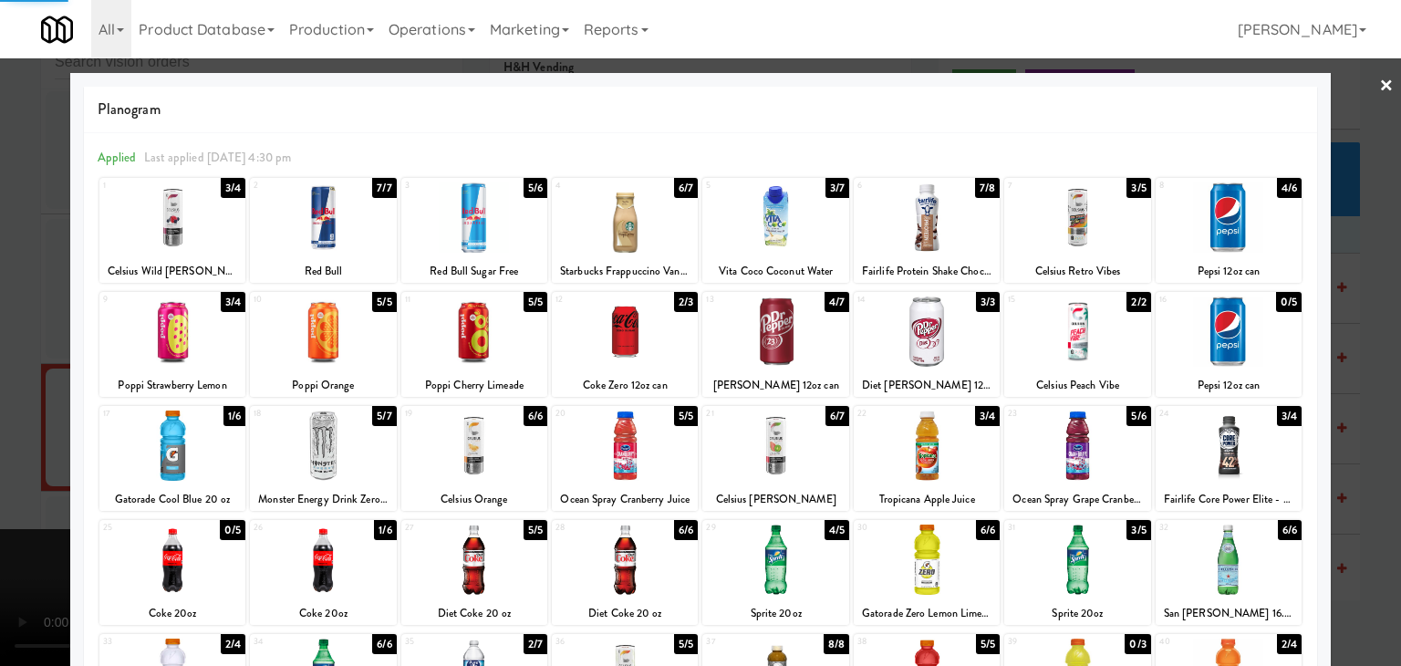
click at [1379, 287] on div at bounding box center [700, 333] width 1401 height 666
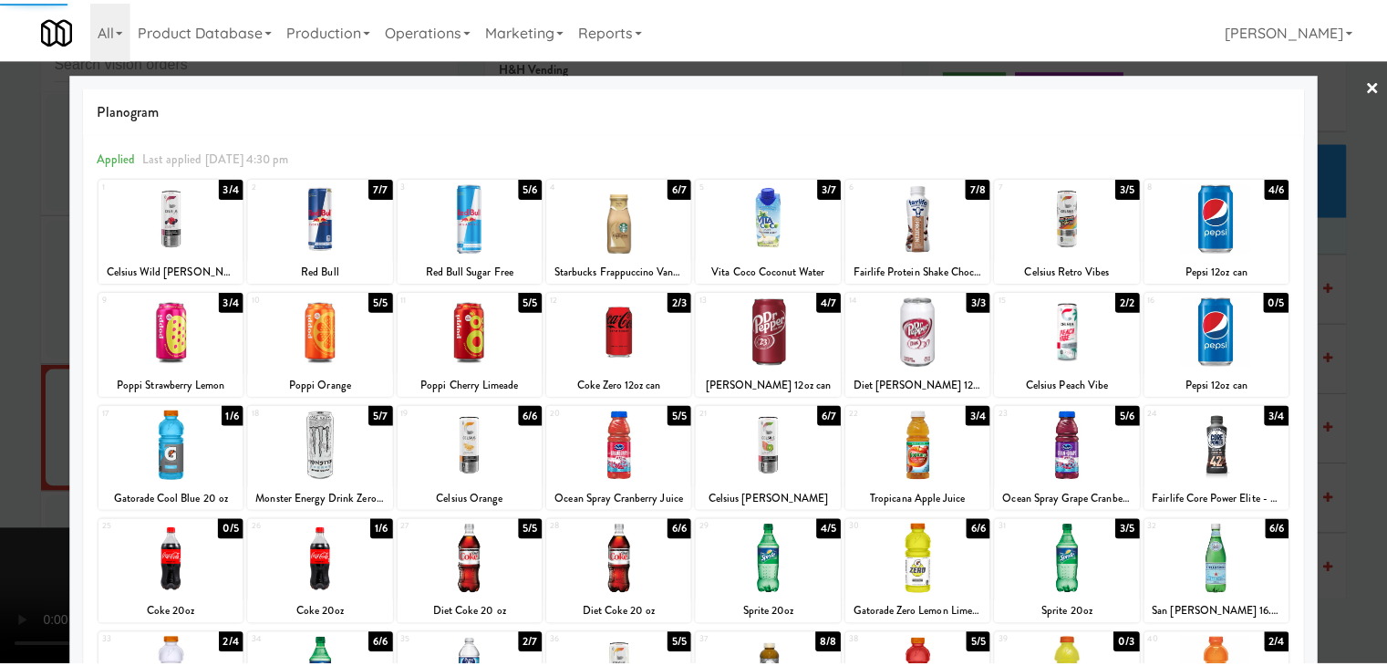
scroll to position [6903, 0]
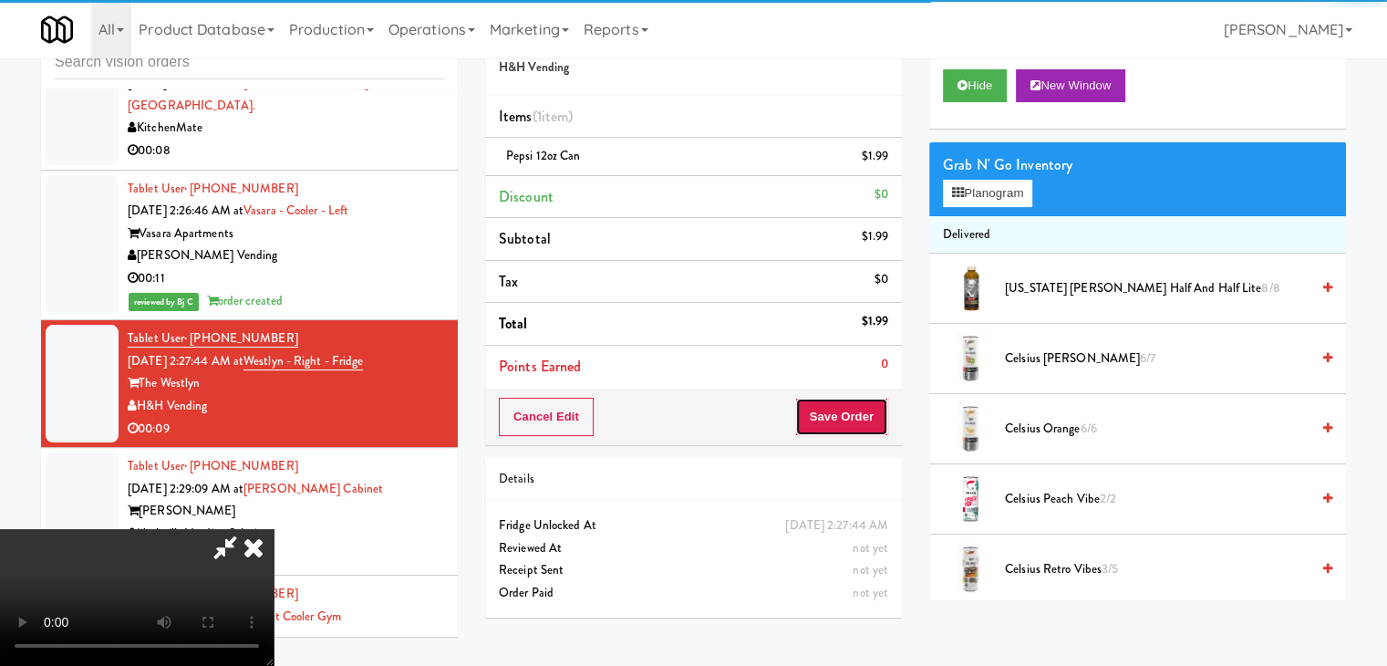
click at [867, 429] on button "Save Order" at bounding box center [841, 417] width 93 height 38
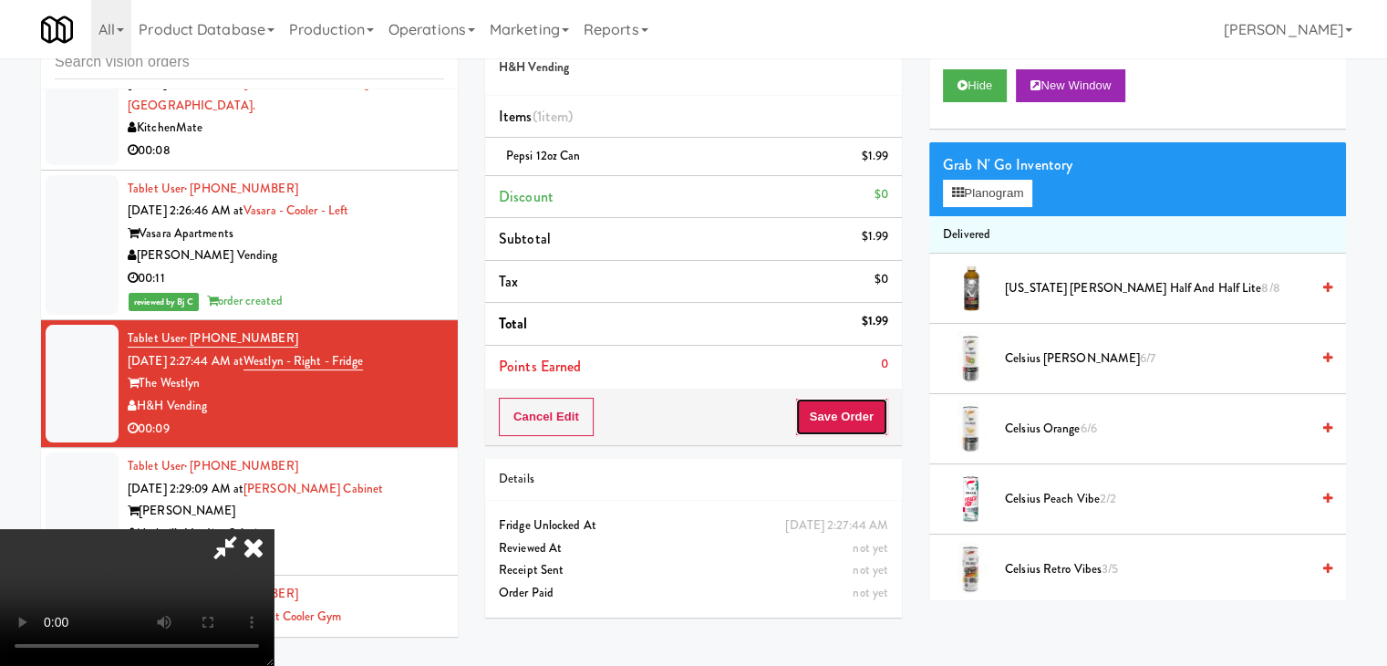
click at [863, 426] on button "Save Order" at bounding box center [841, 417] width 93 height 38
click at [863, 425] on button "Save Order" at bounding box center [841, 417] width 93 height 38
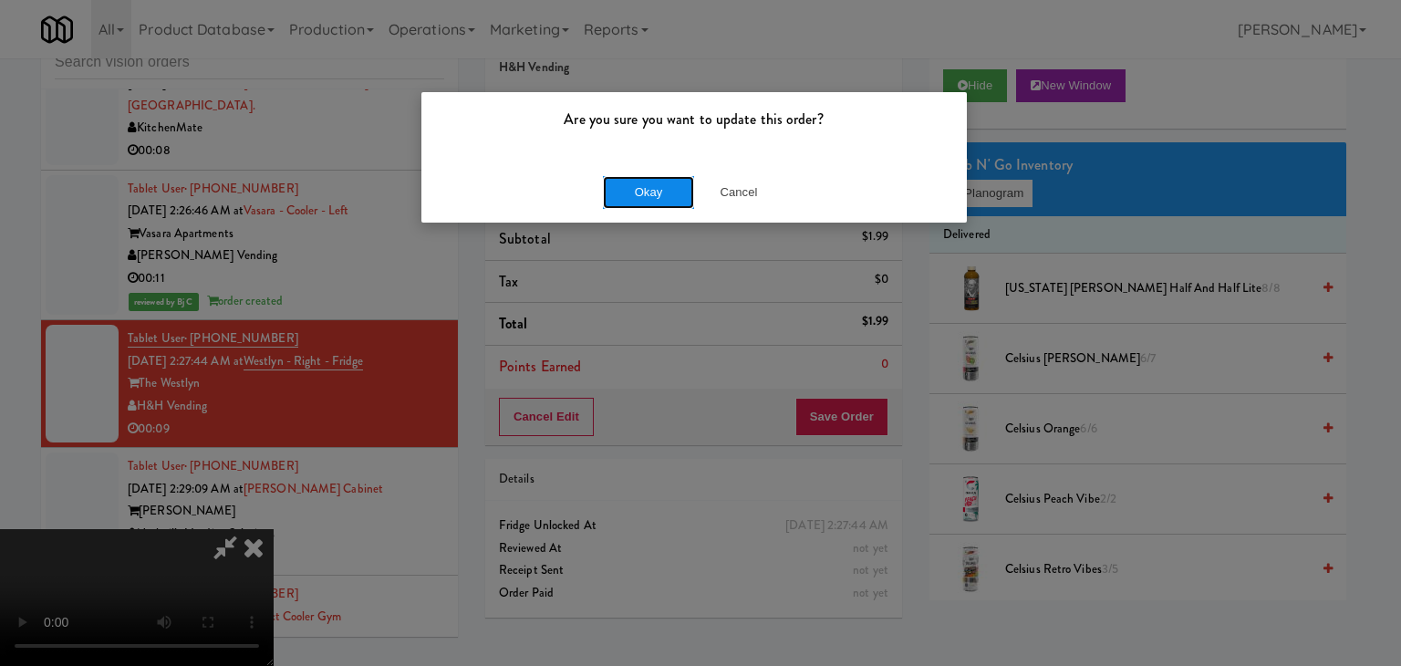
click at [673, 192] on button "Okay" at bounding box center [648, 192] width 91 height 33
click at [673, 192] on div "Okay Cancel" at bounding box center [693, 191] width 545 height 61
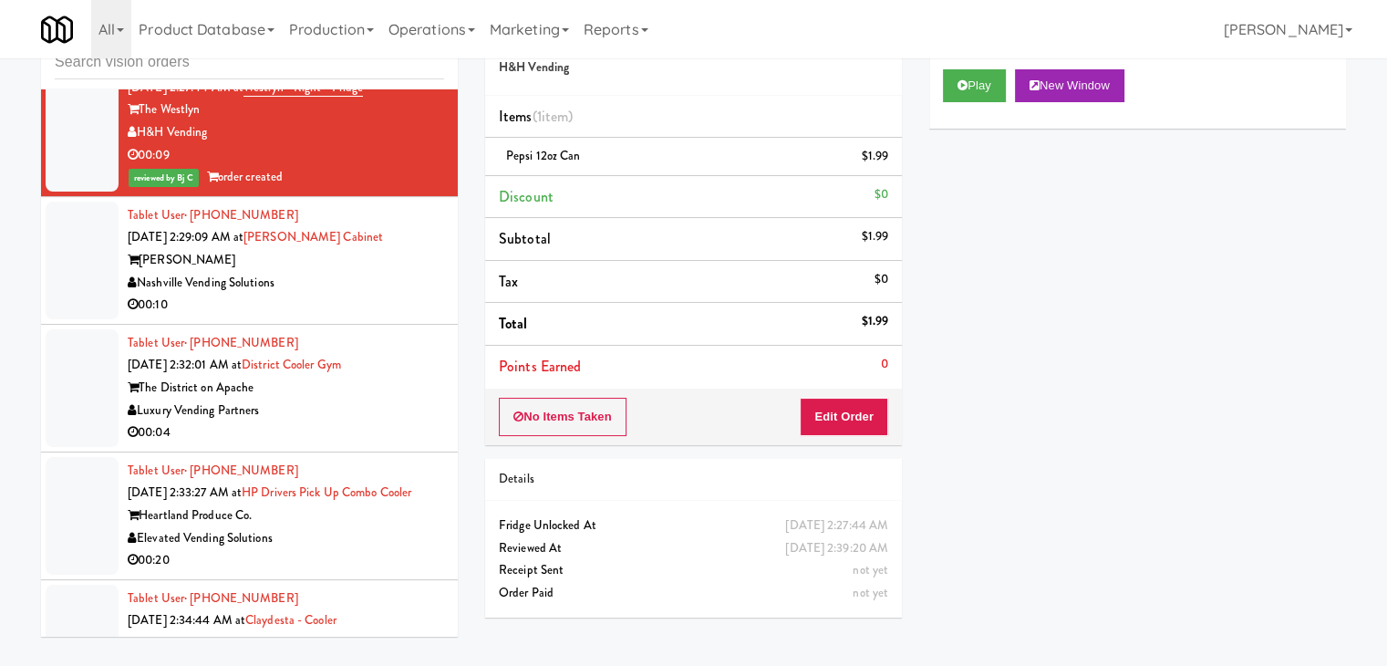
scroll to position [7177, 0]
click at [394, 272] on div "Nashville Vending Solutions" at bounding box center [286, 283] width 317 height 23
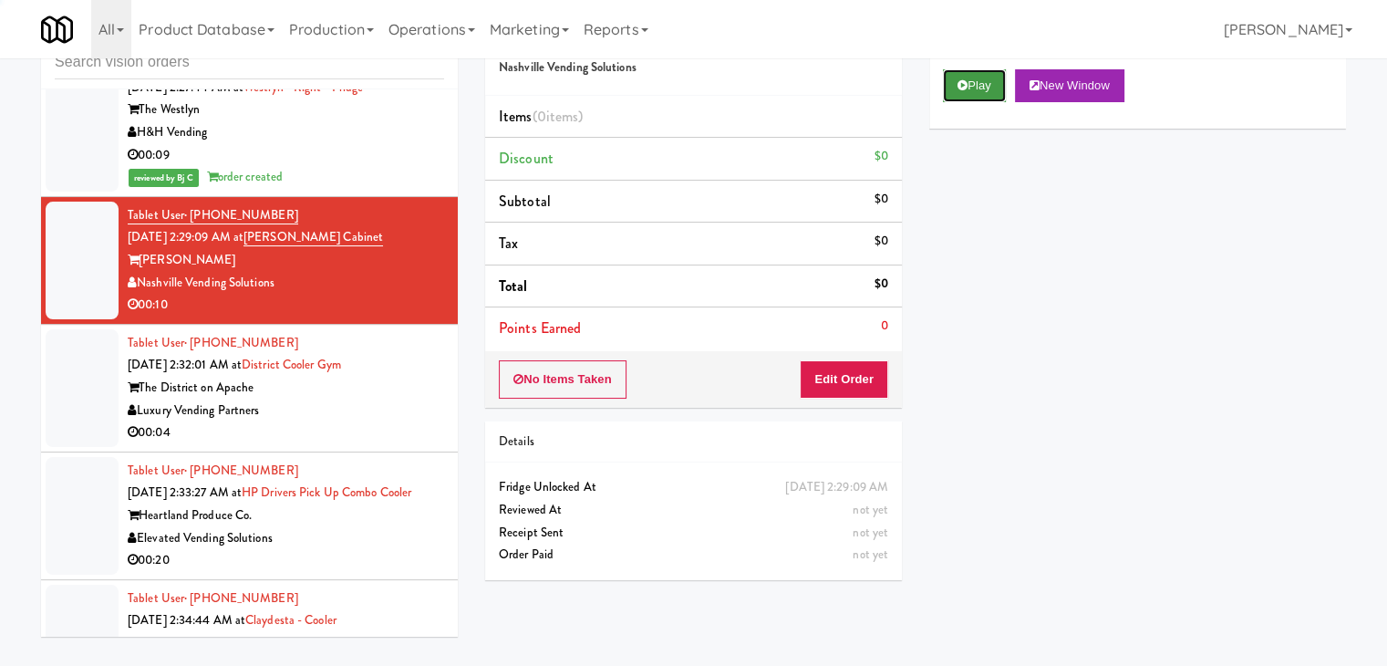
click at [972, 91] on button "Play" at bounding box center [974, 85] width 63 height 33
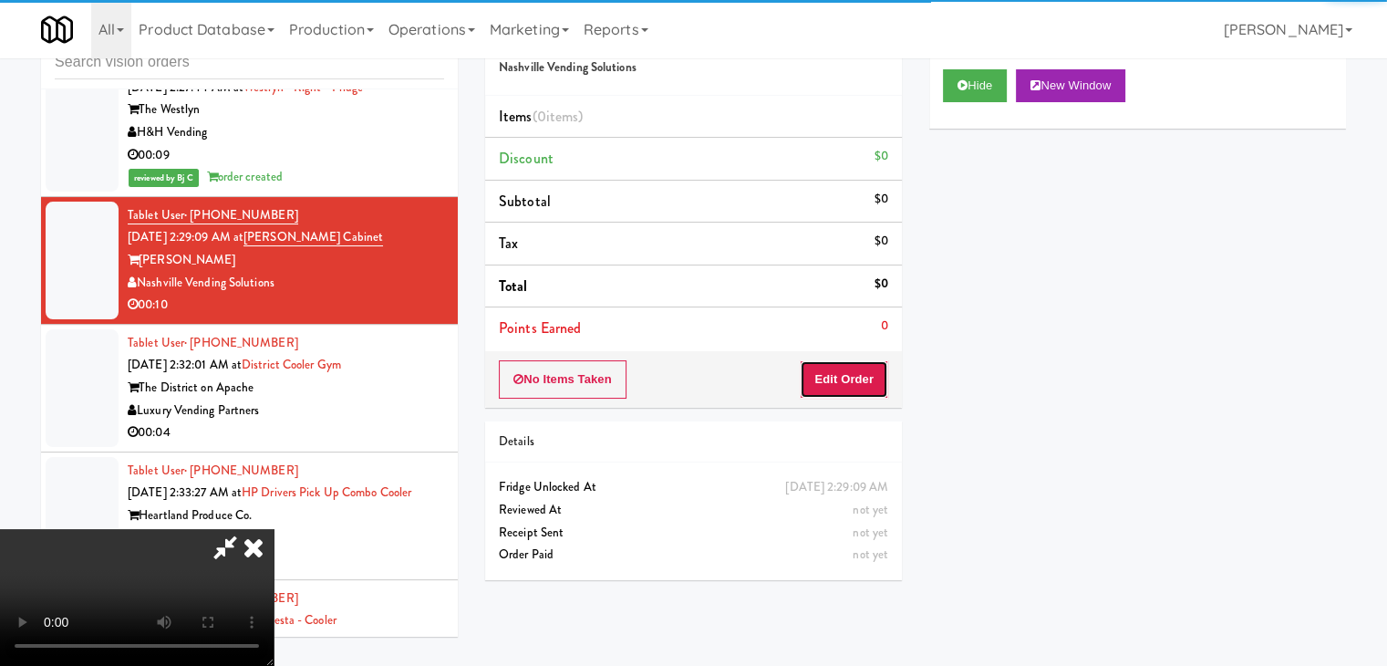
click at [817, 374] on button "Edit Order" at bounding box center [844, 379] width 88 height 38
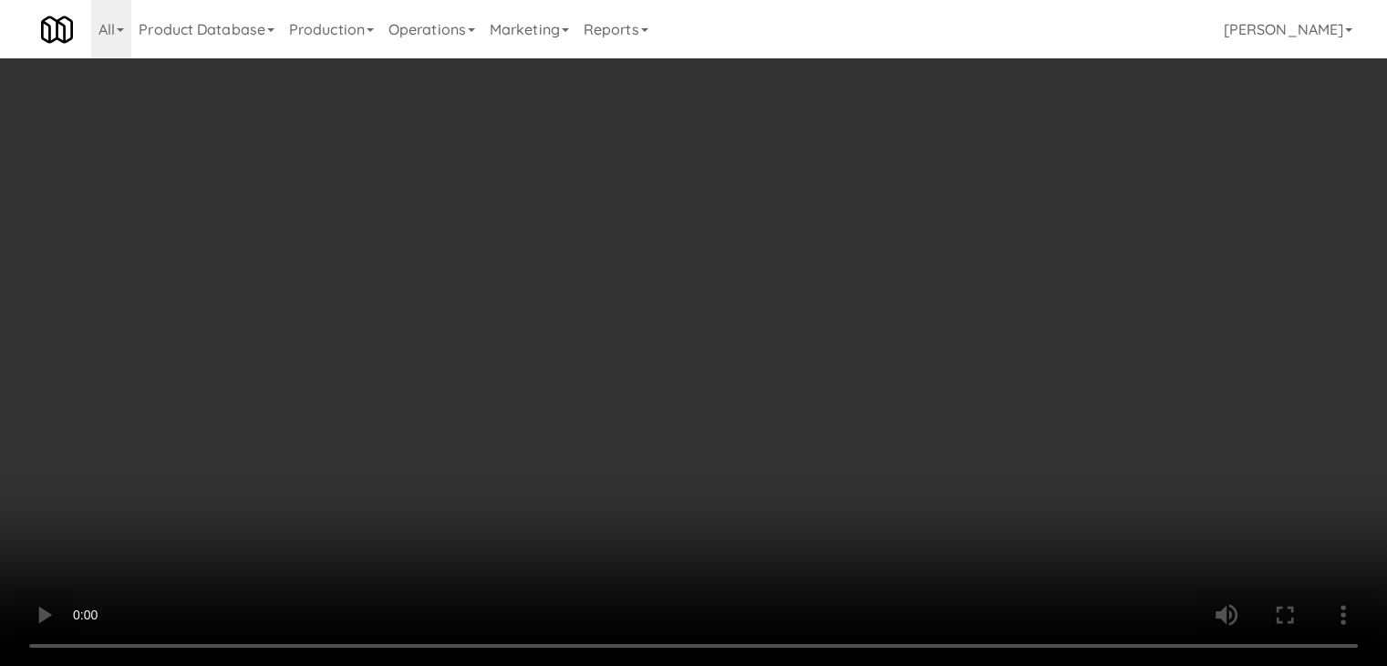
scroll to position [7133, 0]
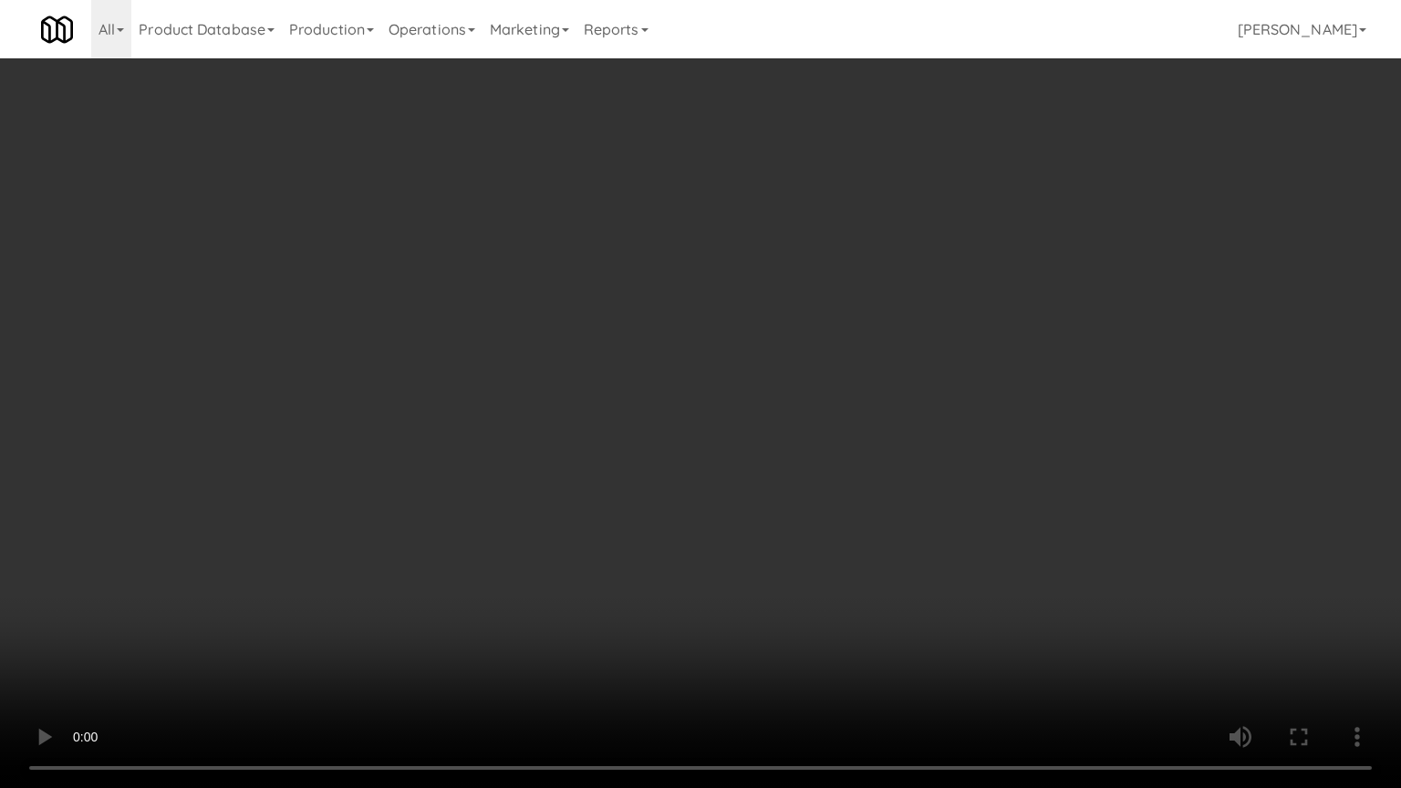
click at [770, 472] on video at bounding box center [700, 394] width 1401 height 788
click at [766, 472] on video at bounding box center [700, 394] width 1401 height 788
click at [779, 441] on video at bounding box center [700, 394] width 1401 height 788
click at [780, 441] on video at bounding box center [700, 394] width 1401 height 788
click at [789, 434] on video at bounding box center [700, 394] width 1401 height 788
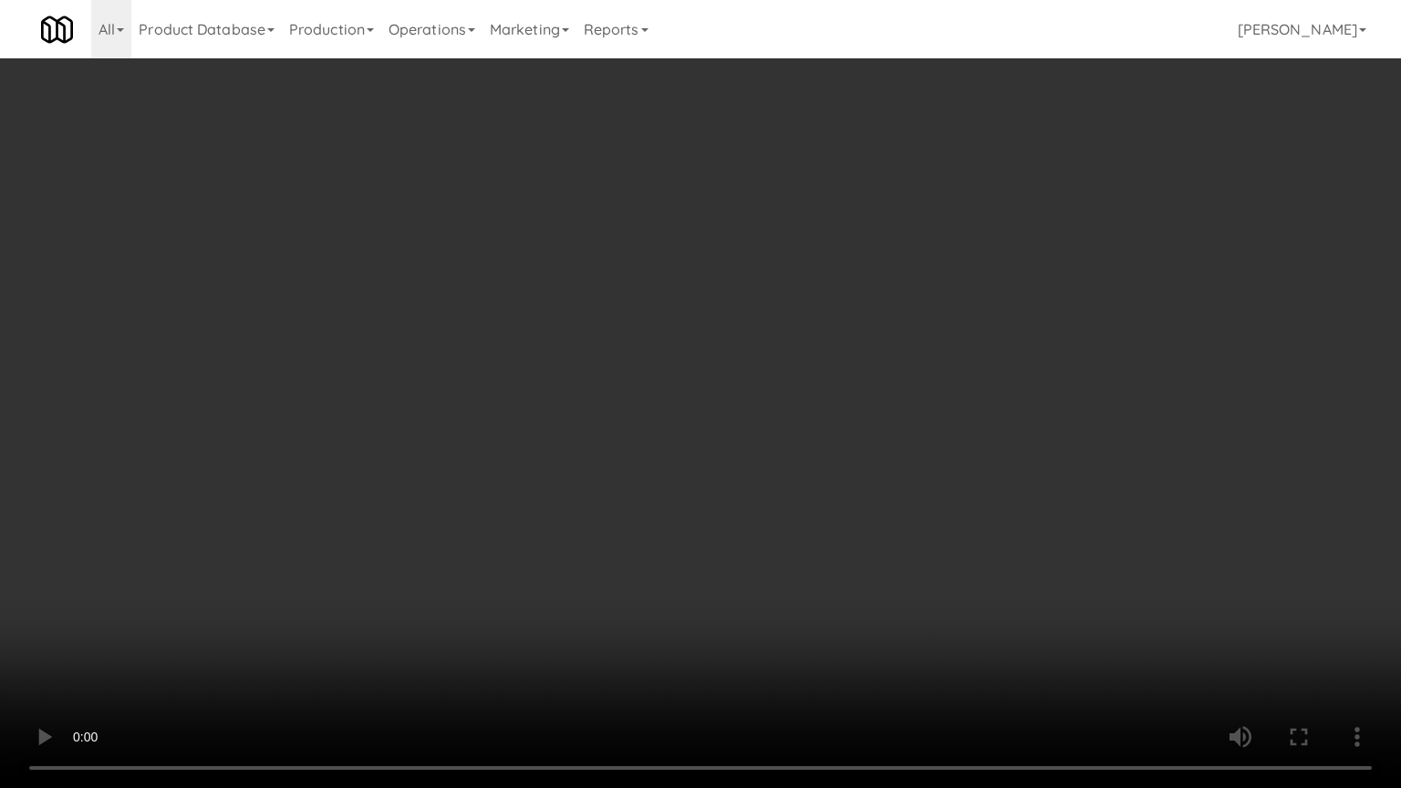
drag, startPoint x: 825, startPoint y: 402, endPoint x: 845, endPoint y: 399, distance: 20.4
click at [825, 402] on video at bounding box center [700, 394] width 1401 height 788
click at [908, 396] on video at bounding box center [700, 394] width 1401 height 788
click at [883, 470] on video at bounding box center [700, 394] width 1401 height 788
click at [883, 464] on video at bounding box center [700, 394] width 1401 height 788
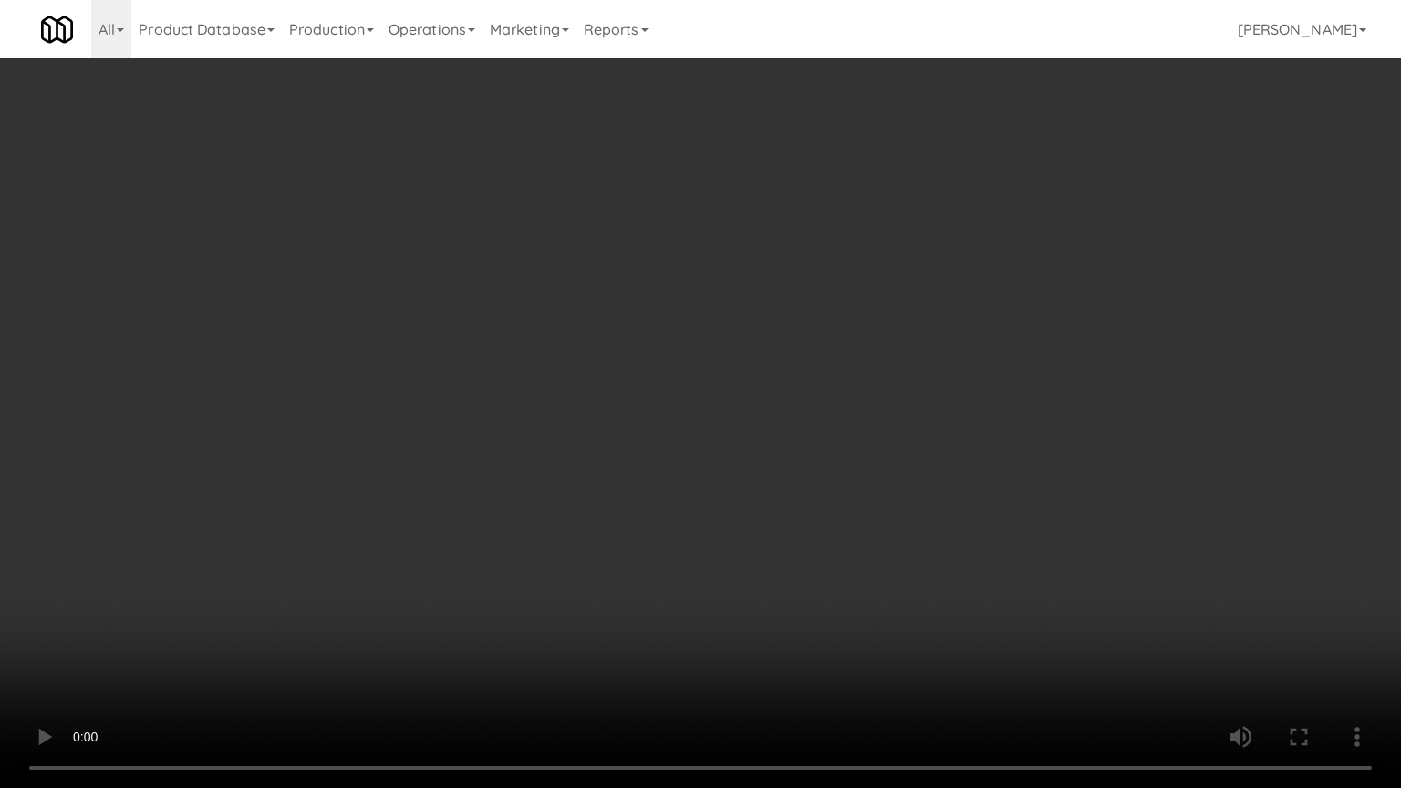
click at [752, 490] on video at bounding box center [700, 394] width 1401 height 788
click at [759, 490] on video at bounding box center [700, 394] width 1401 height 788
click at [718, 487] on video at bounding box center [700, 394] width 1401 height 788
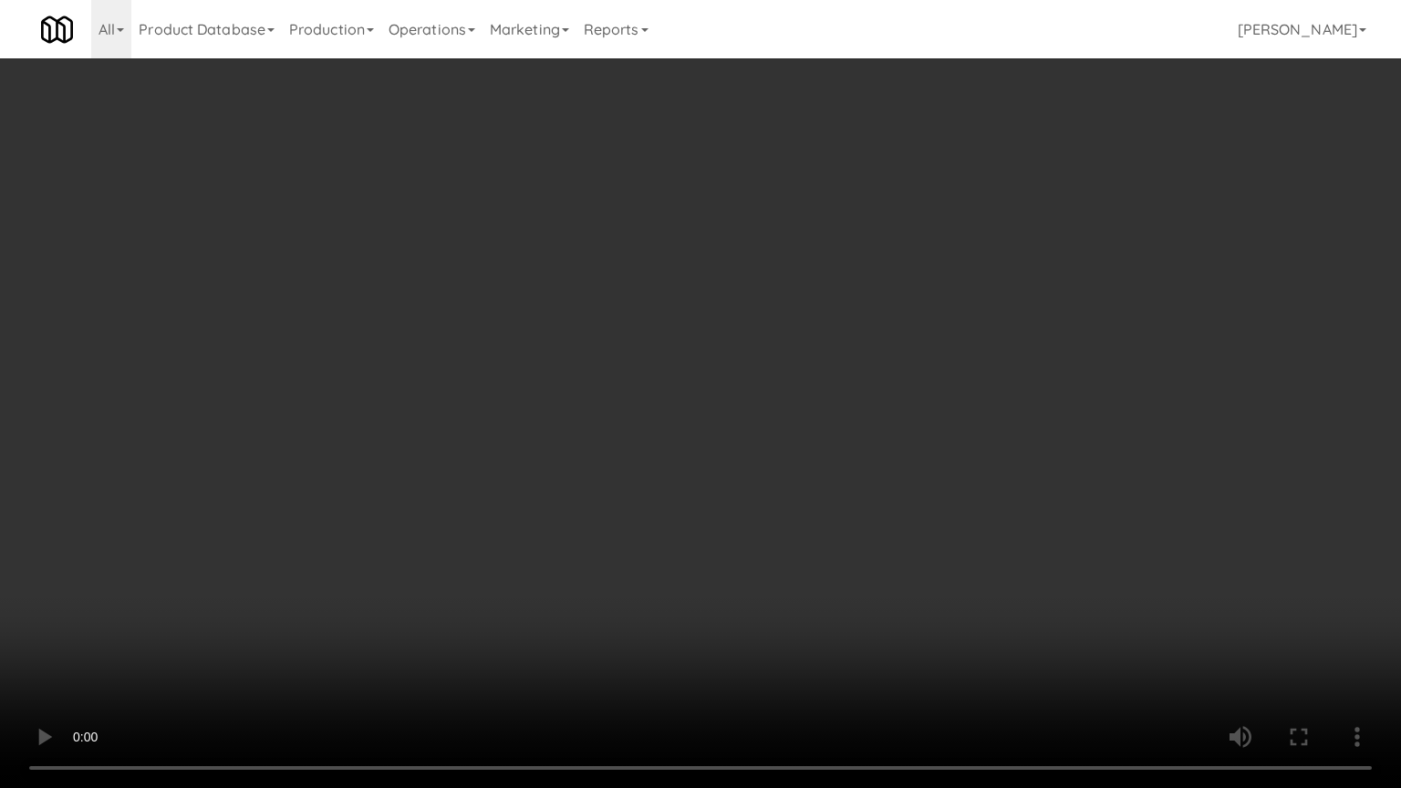
click at [718, 487] on video at bounding box center [700, 394] width 1401 height 788
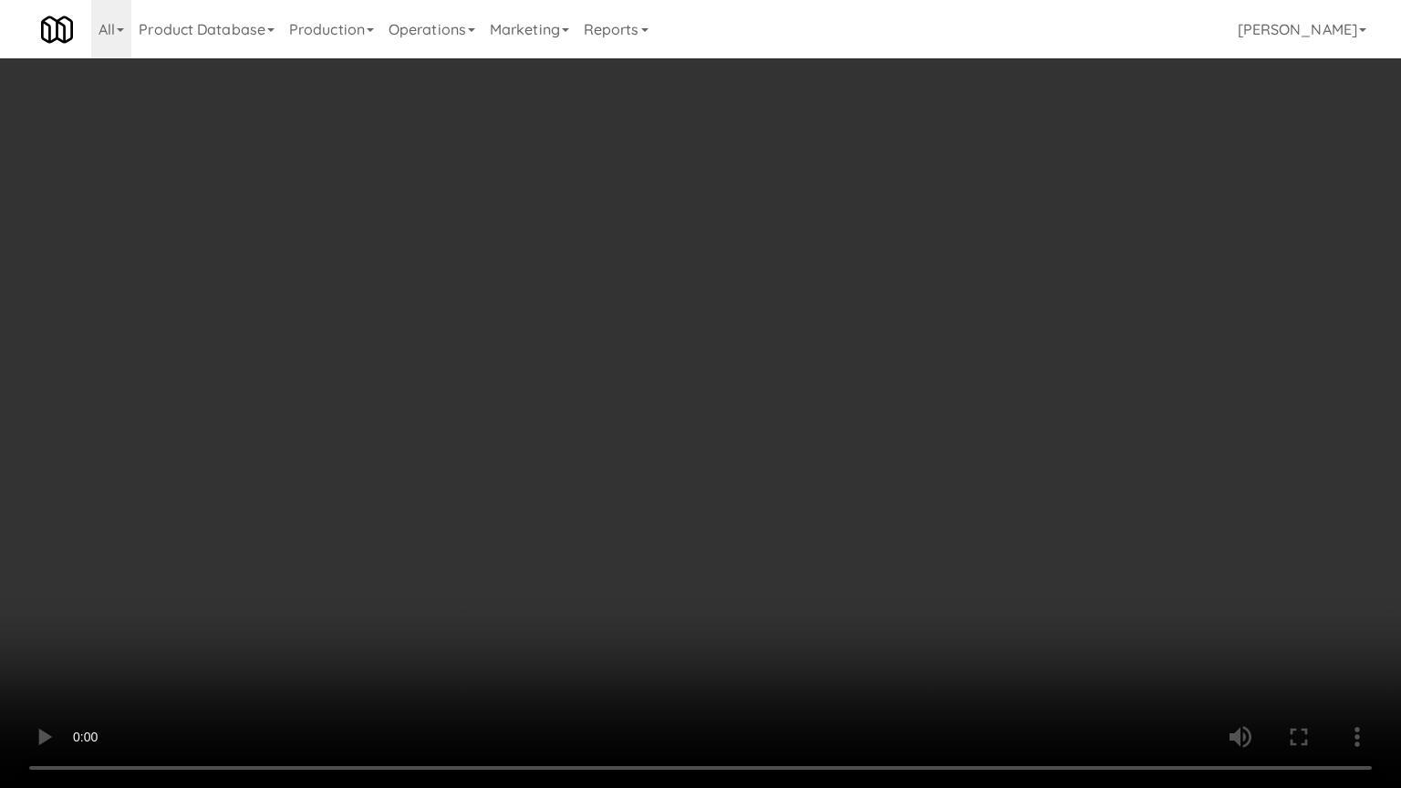
click at [718, 487] on video at bounding box center [700, 394] width 1401 height 788
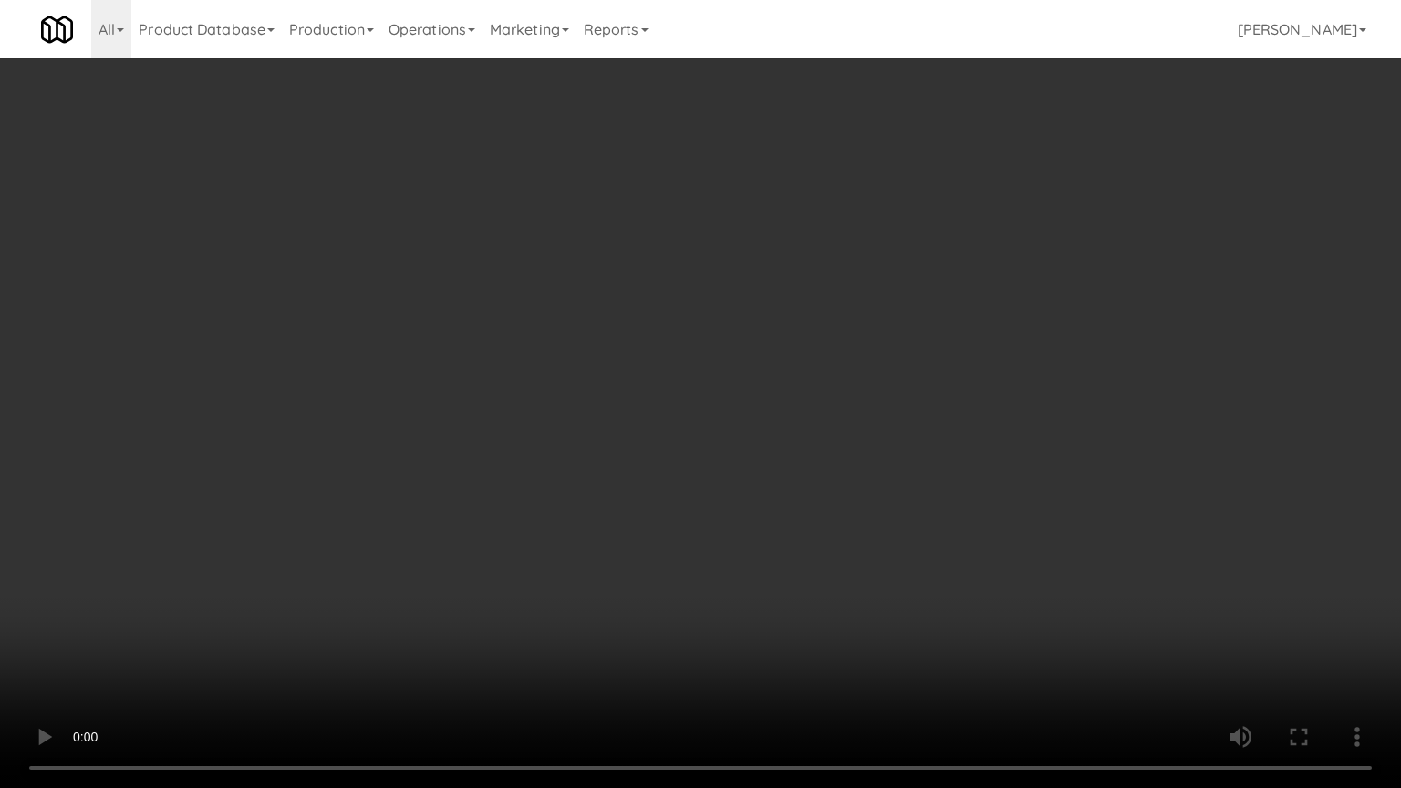
click at [718, 487] on video at bounding box center [700, 394] width 1401 height 788
click at [708, 462] on video at bounding box center [700, 394] width 1401 height 788
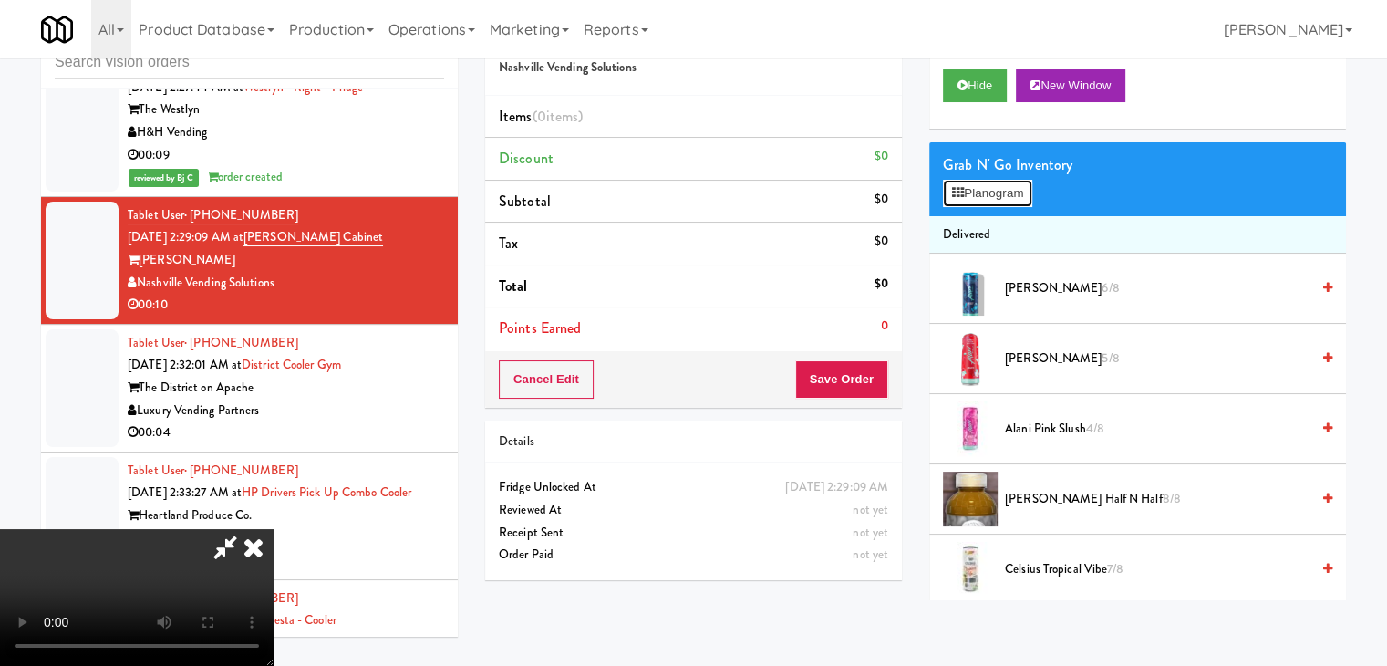
click at [973, 194] on button "Planogram" at bounding box center [987, 193] width 89 height 27
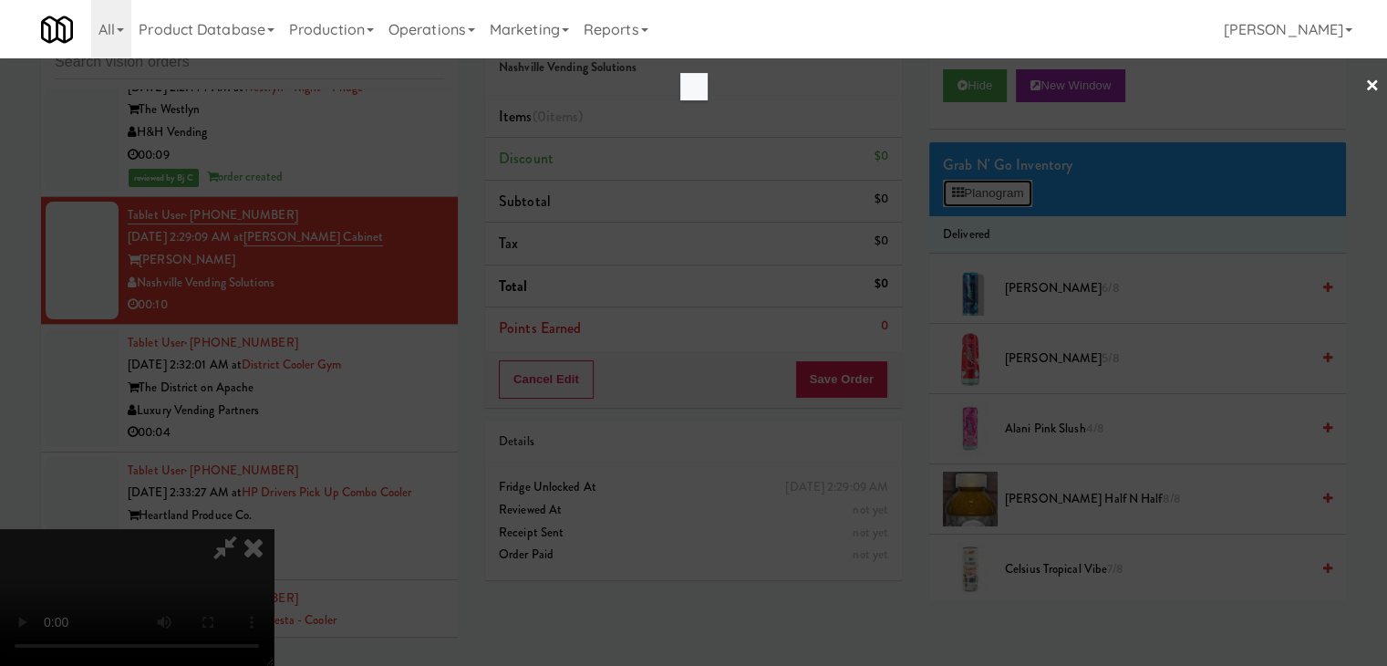
scroll to position [7133, 0]
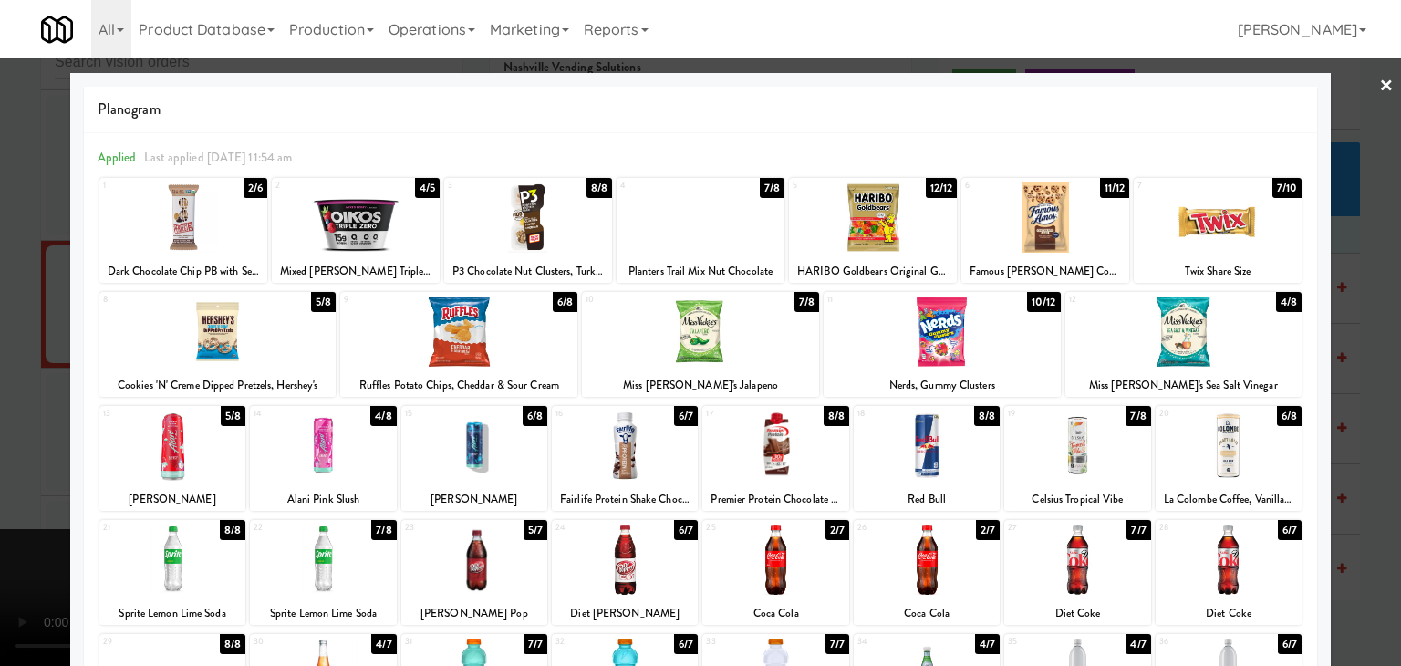
click at [875, 235] on div at bounding box center [873, 217] width 168 height 70
click at [491, 337] on div at bounding box center [458, 331] width 237 height 70
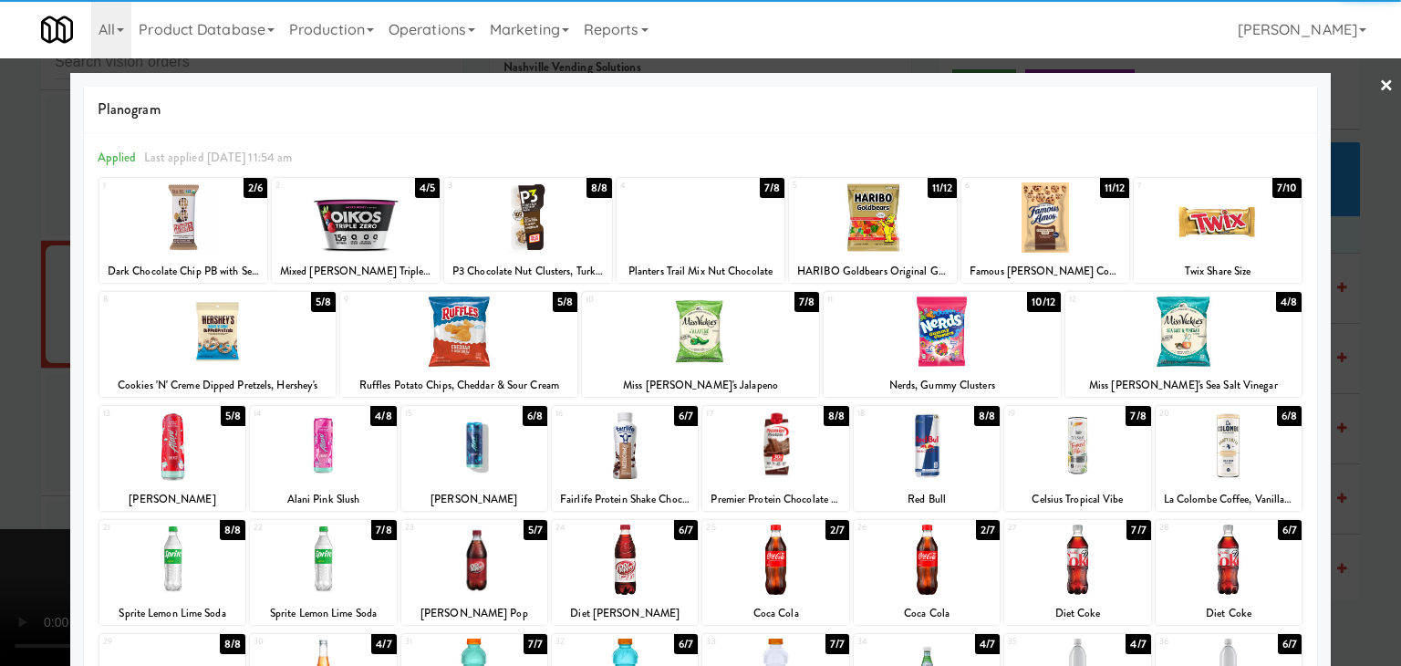
click at [681, 216] on div at bounding box center [701, 217] width 168 height 70
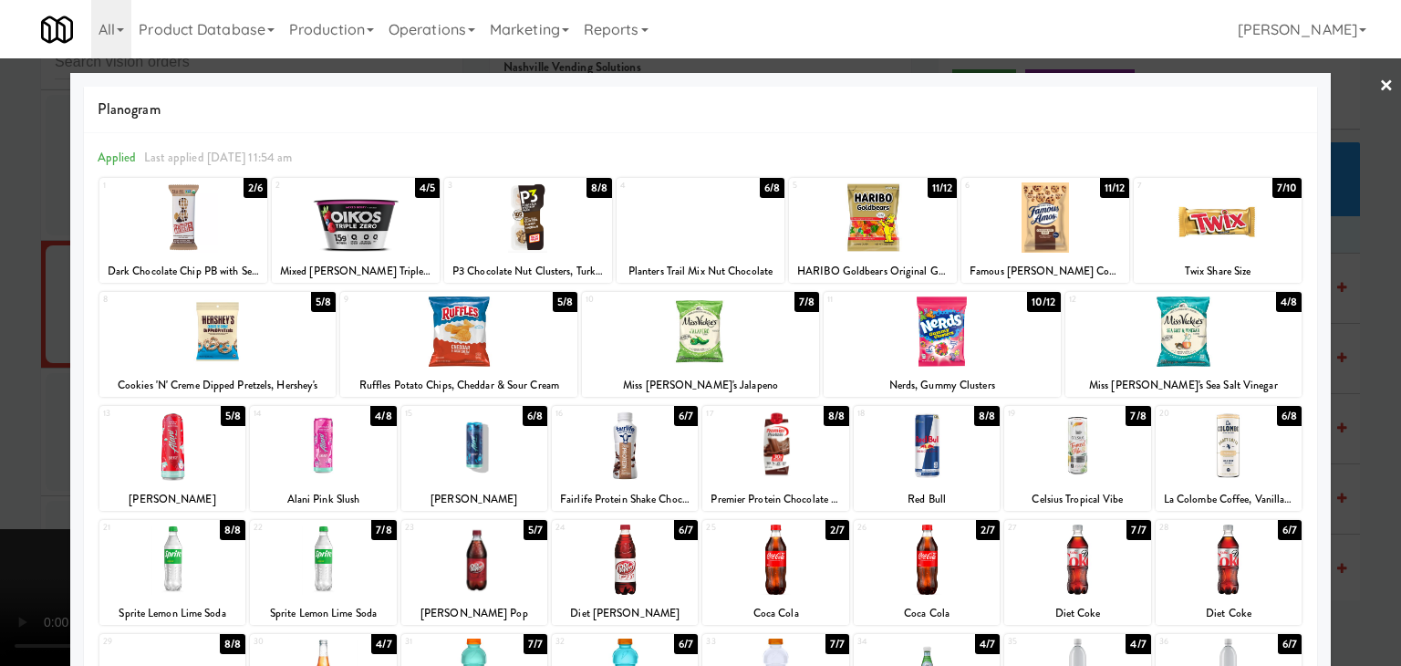
drag, startPoint x: 0, startPoint y: 355, endPoint x: 364, endPoint y: 318, distance: 365.8
click at [8, 353] on div at bounding box center [700, 333] width 1401 height 666
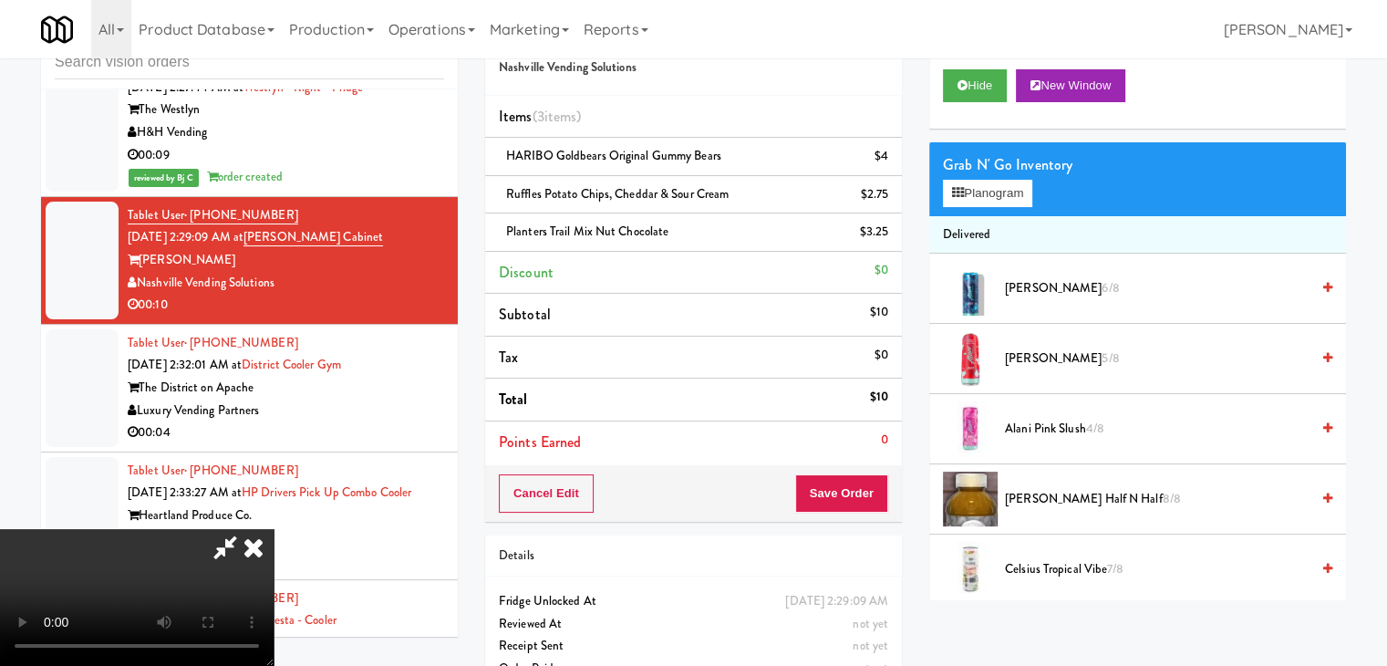
click at [274, 529] on video at bounding box center [137, 597] width 274 height 137
click at [860, 472] on div "Cancel Edit Save Order" at bounding box center [693, 493] width 417 height 57
click at [857, 479] on button "Save Order" at bounding box center [841, 493] width 93 height 38
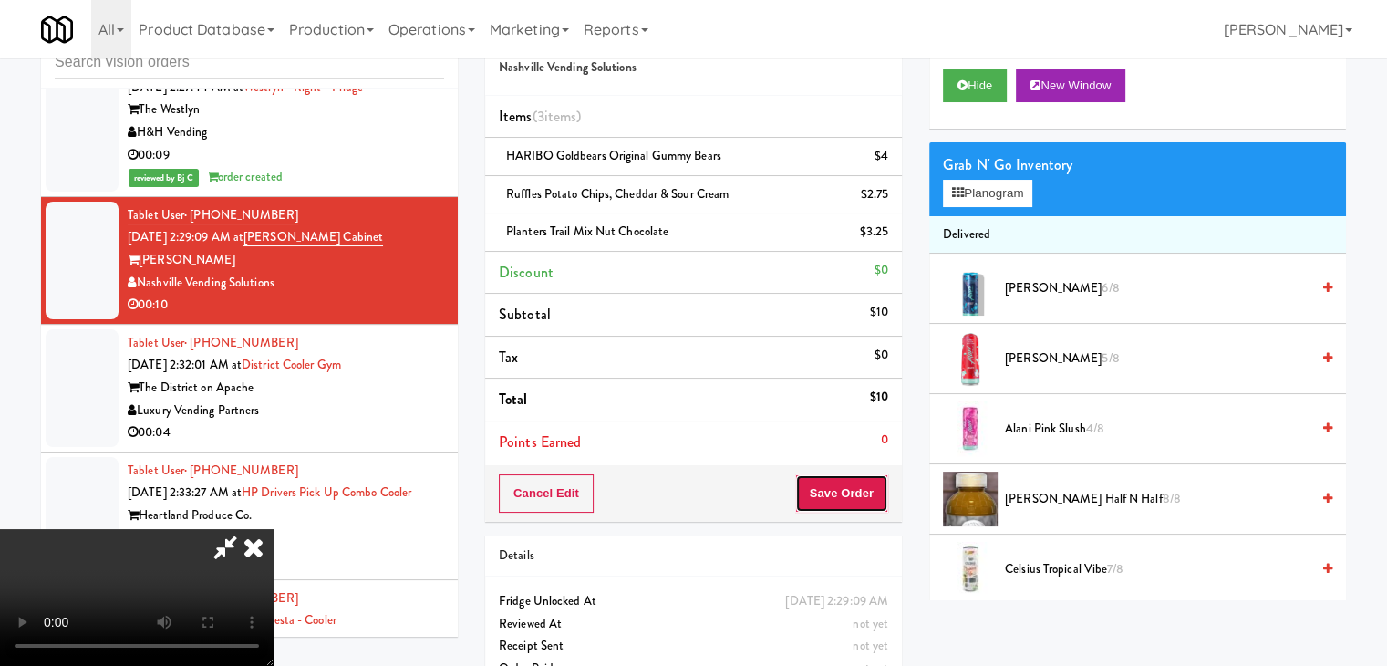
click at [856, 483] on button "Save Order" at bounding box center [841, 493] width 93 height 38
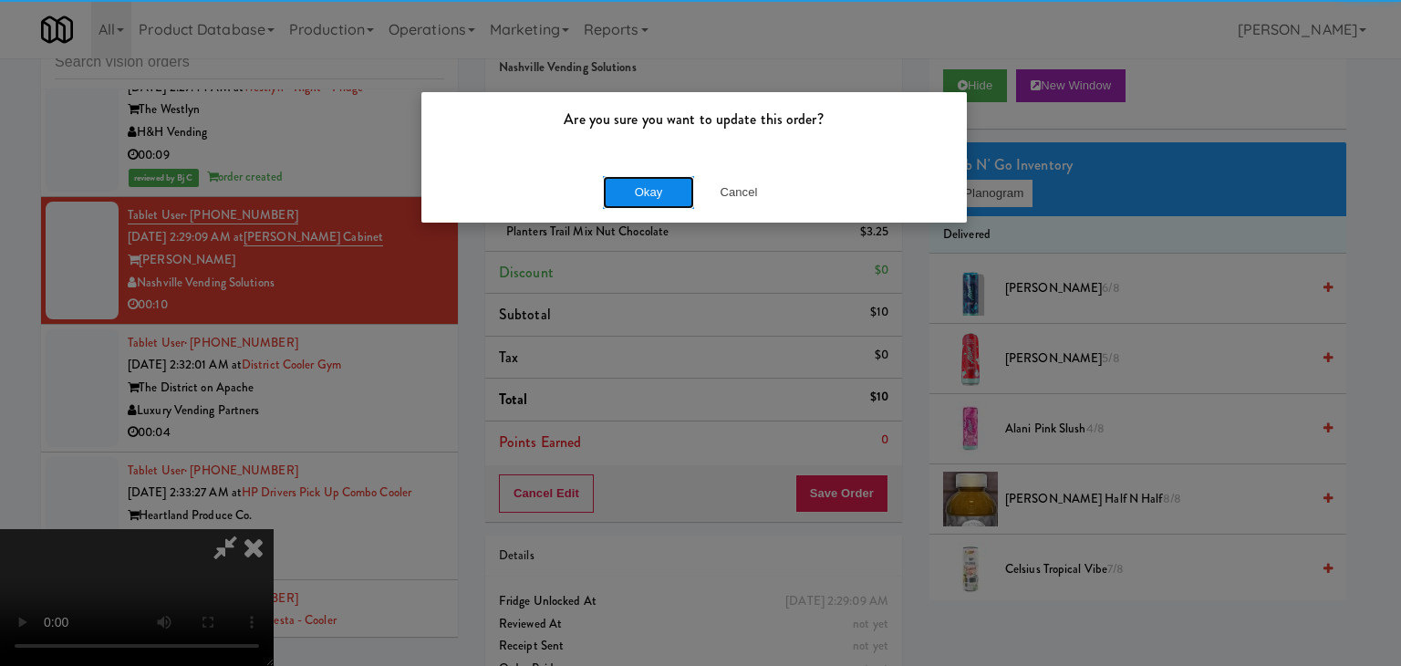
click at [629, 187] on button "Okay" at bounding box center [648, 192] width 91 height 33
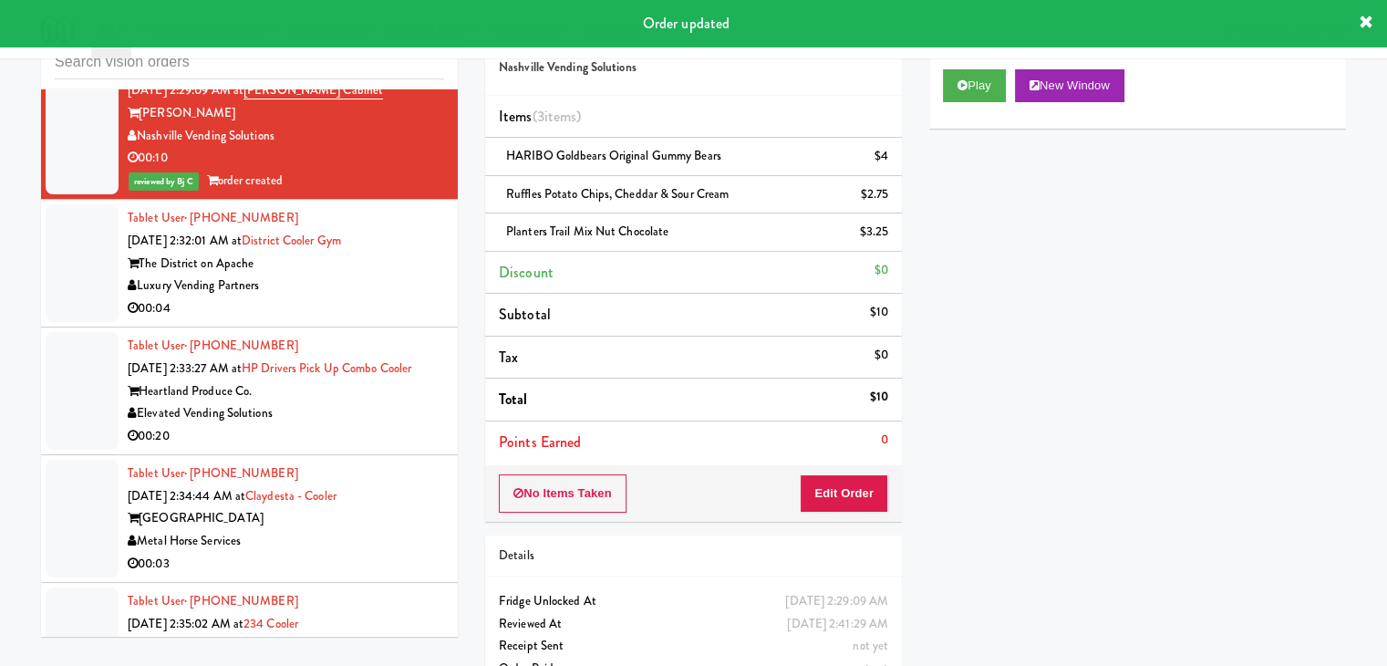
scroll to position [7359, 0]
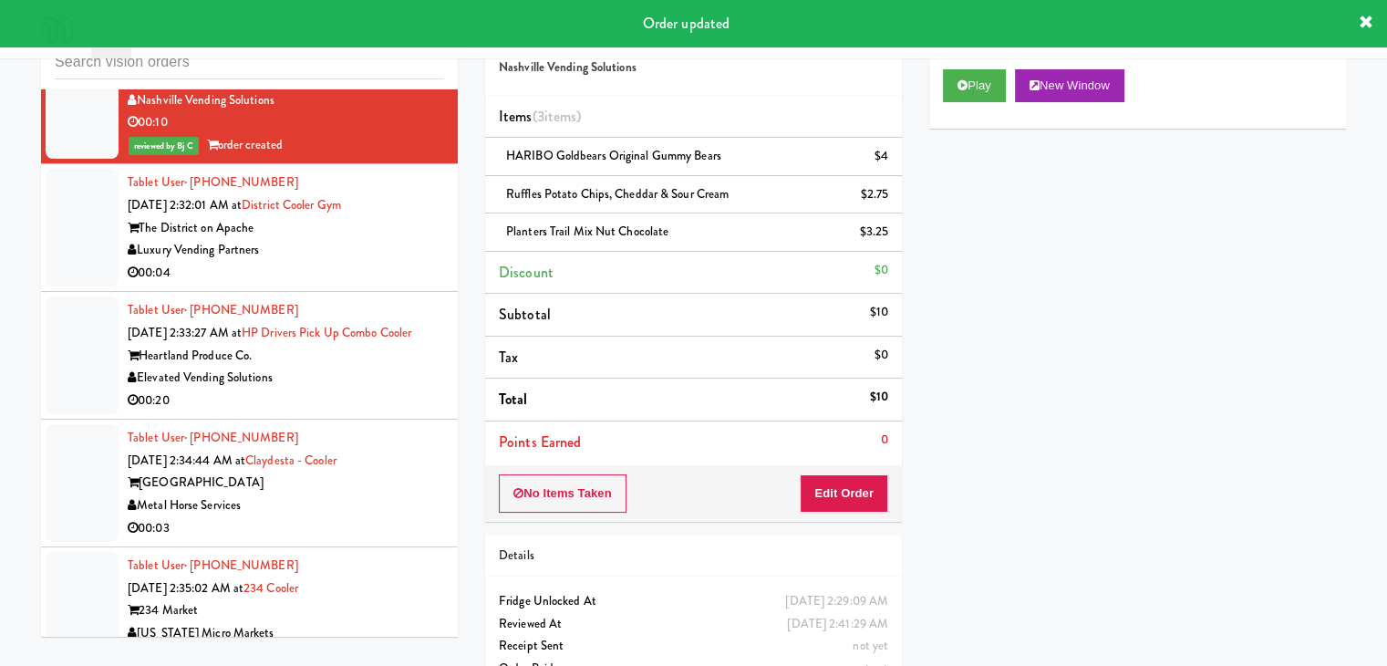
click at [398, 262] on div "00:04" at bounding box center [286, 273] width 317 height 23
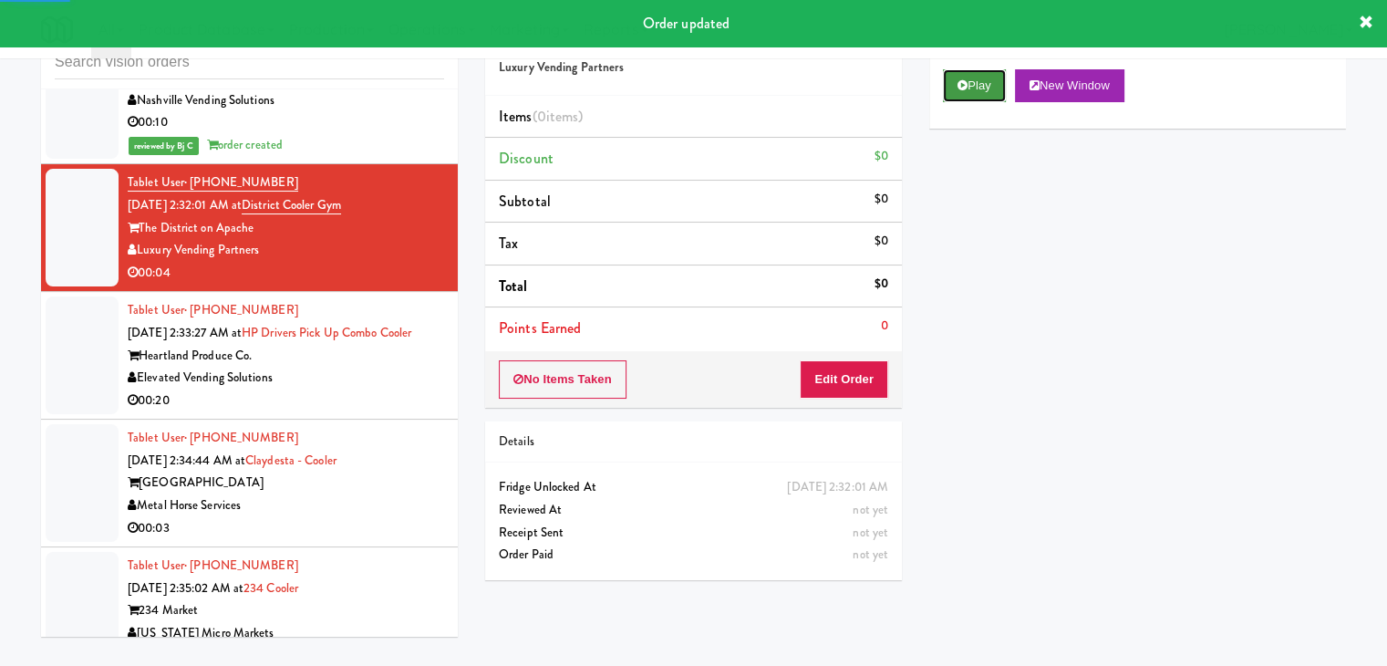
drag, startPoint x: 965, startPoint y: 76, endPoint x: 961, endPoint y: 100, distance: 24.9
click at [966, 76] on button "Play" at bounding box center [974, 85] width 63 height 33
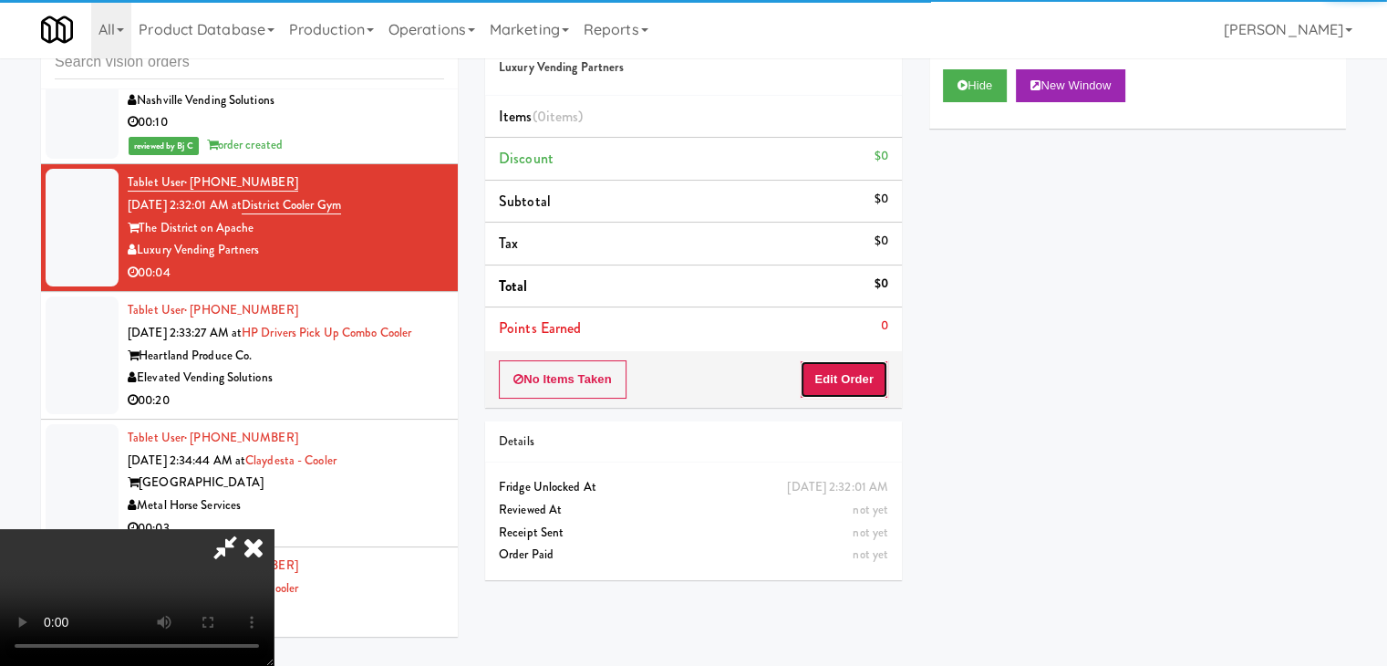
click at [856, 371] on button "Edit Order" at bounding box center [844, 379] width 88 height 38
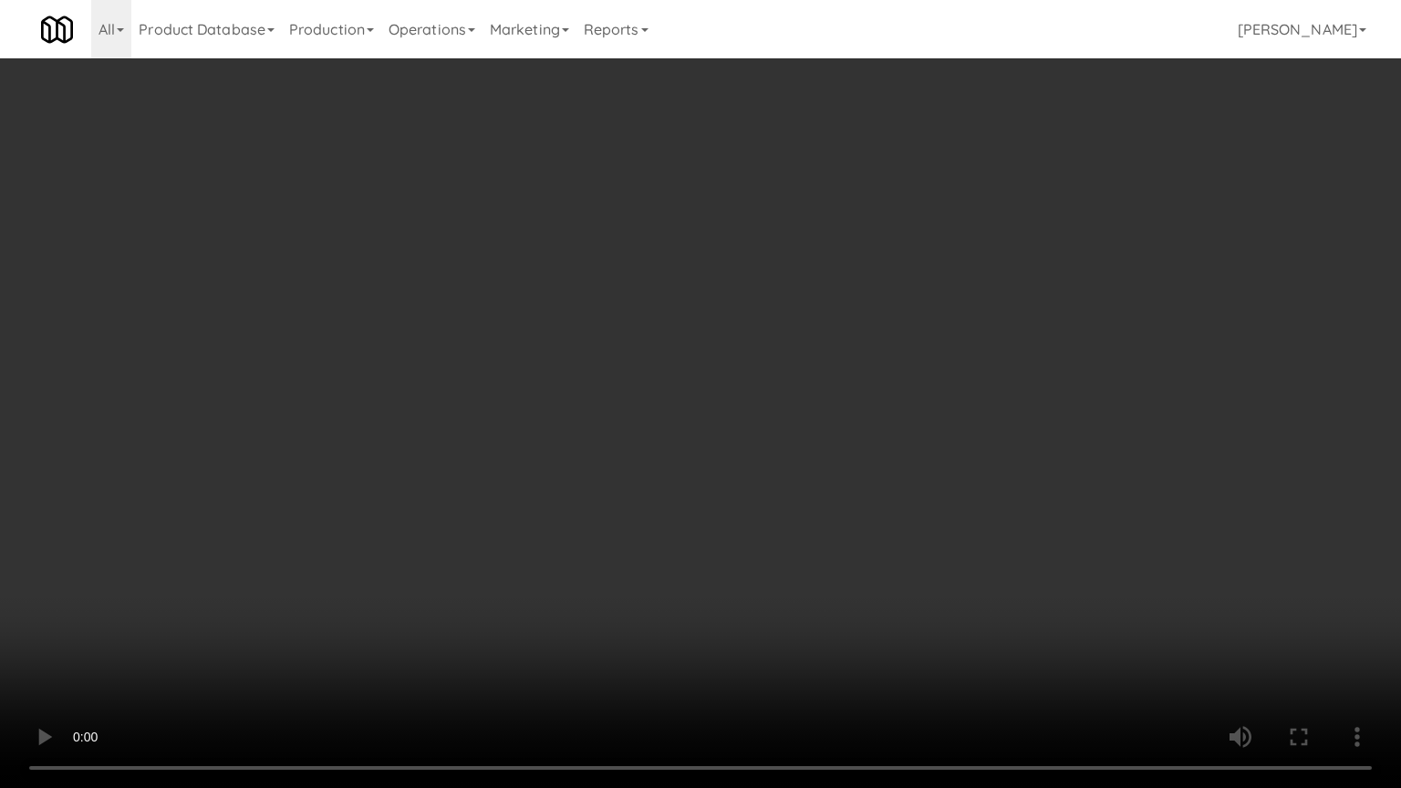
click at [667, 582] on video at bounding box center [700, 394] width 1401 height 788
drag, startPoint x: 641, startPoint y: 580, endPoint x: 650, endPoint y: 582, distance: 9.3
click at [643, 580] on video at bounding box center [700, 394] width 1401 height 788
click at [842, 580] on video at bounding box center [700, 394] width 1401 height 788
click at [850, 579] on video at bounding box center [700, 394] width 1401 height 788
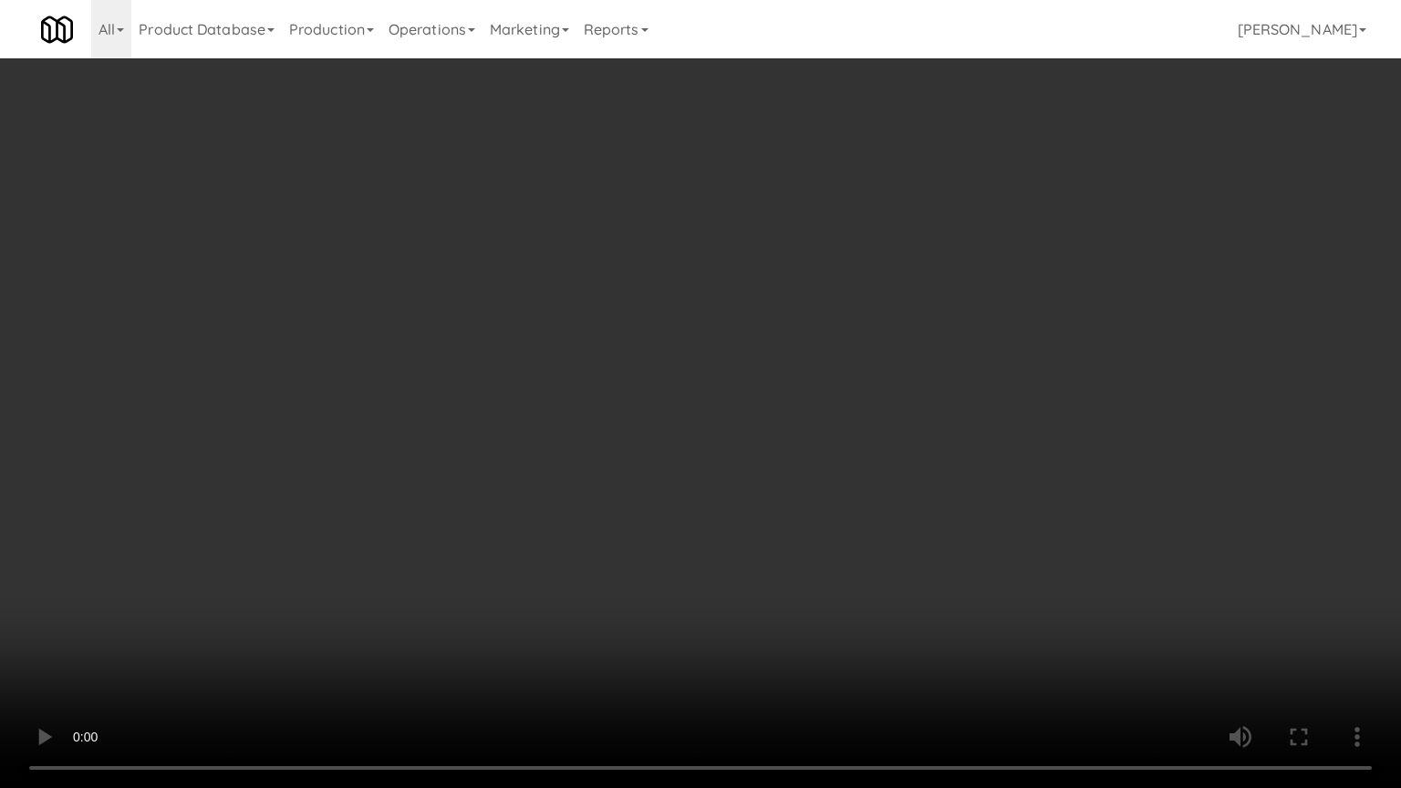
drag, startPoint x: 905, startPoint y: 554, endPoint x: 904, endPoint y: 541, distance: 12.8
click at [905, 553] on video at bounding box center [700, 394] width 1401 height 788
drag, startPoint x: 904, startPoint y: 541, endPoint x: 908, endPoint y: 522, distance: 19.7
click at [907, 525] on video at bounding box center [700, 394] width 1401 height 788
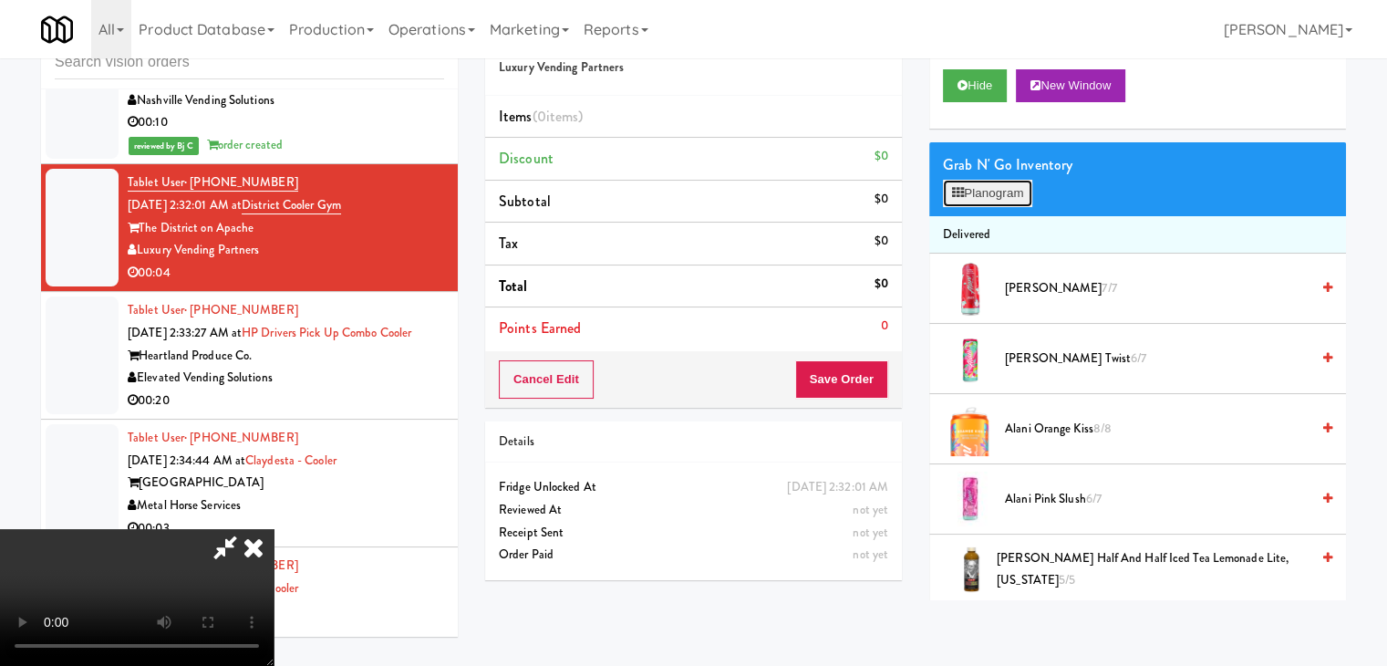
click at [978, 196] on button "Planogram" at bounding box center [987, 193] width 89 height 27
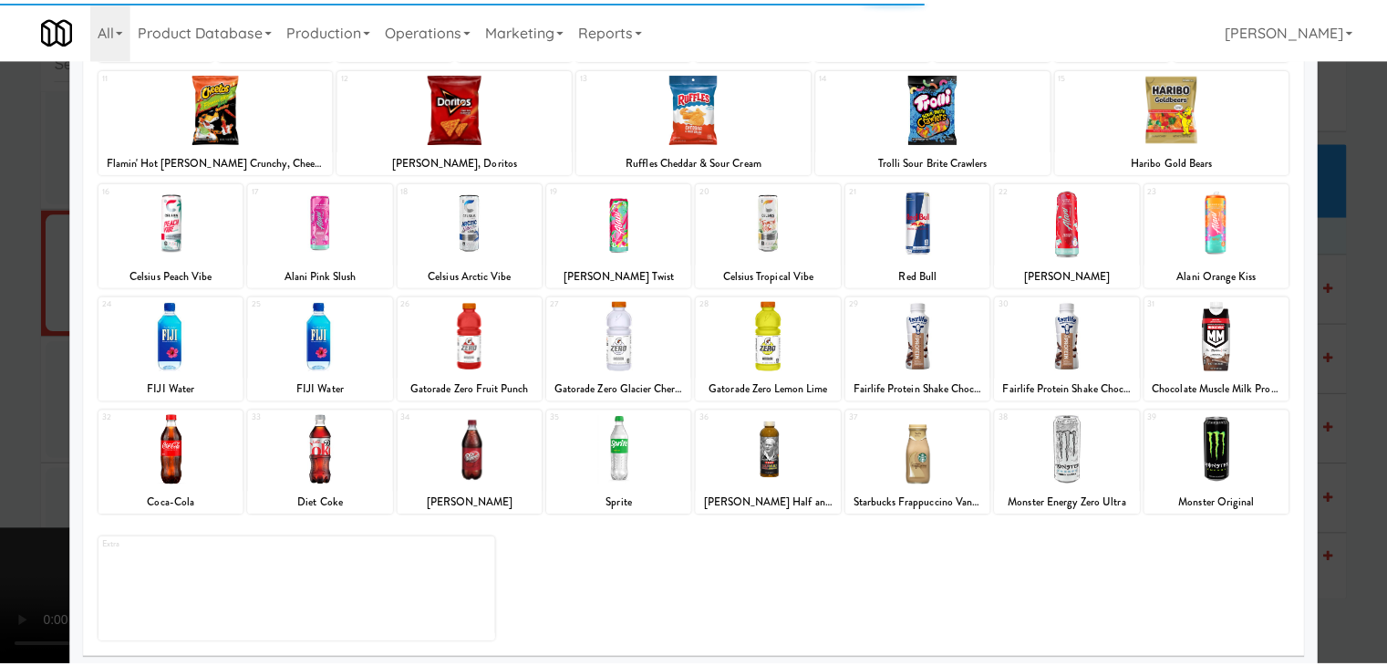
scroll to position [230, 0]
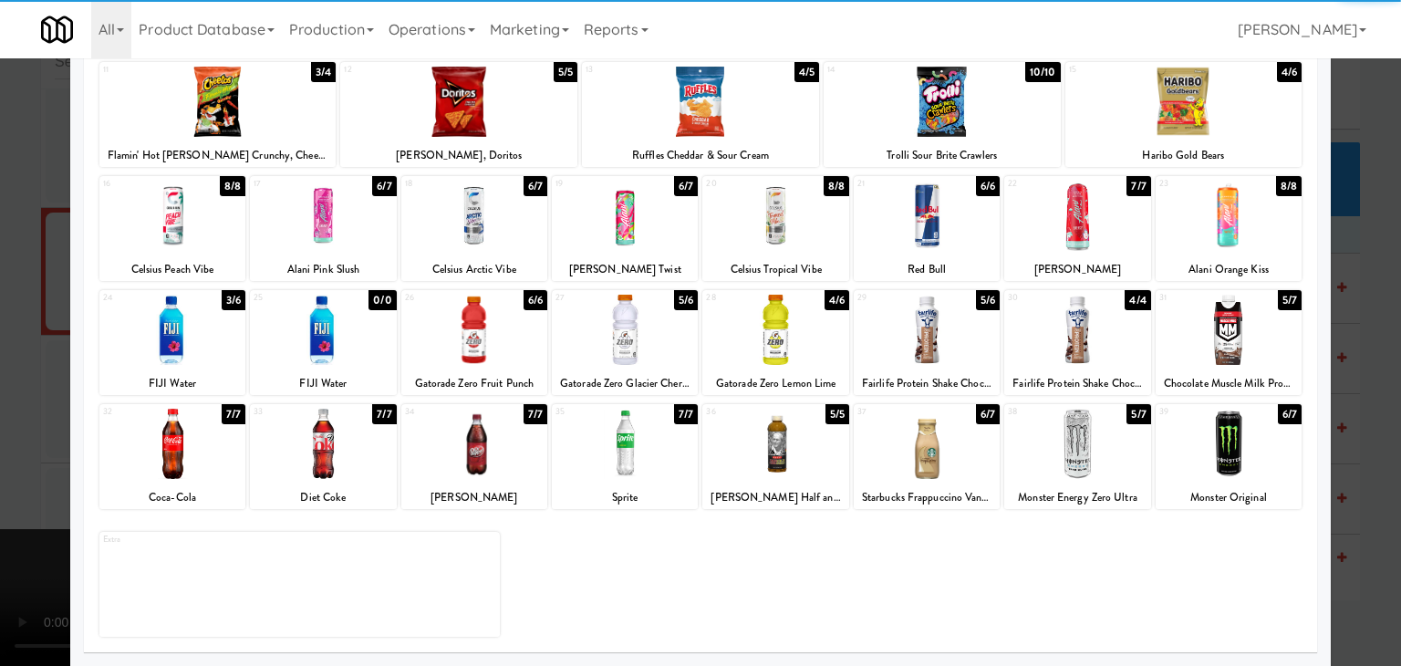
drag, startPoint x: 945, startPoint y: 450, endPoint x: 958, endPoint y: 448, distance: 12.9
click at [949, 449] on div at bounding box center [927, 444] width 146 height 70
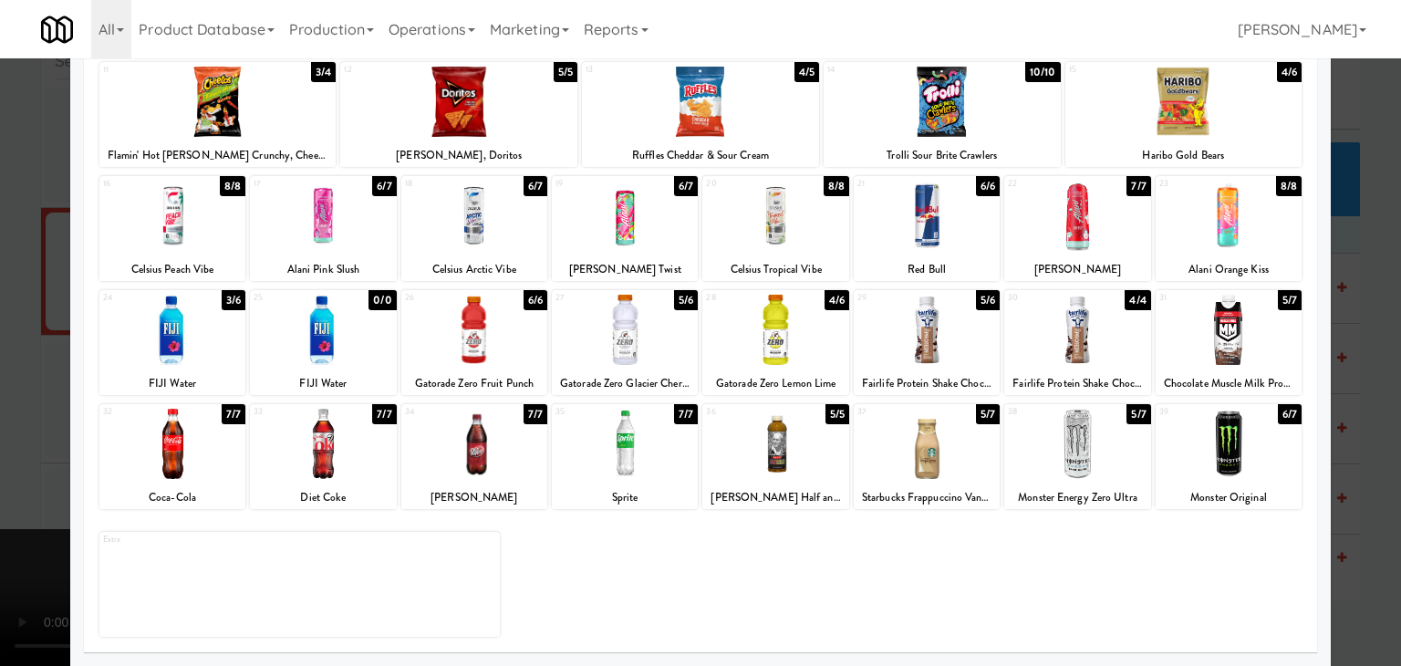
drag, startPoint x: 1376, startPoint y: 445, endPoint x: 1085, endPoint y: 450, distance: 291.9
click at [1376, 446] on div at bounding box center [700, 333] width 1401 height 666
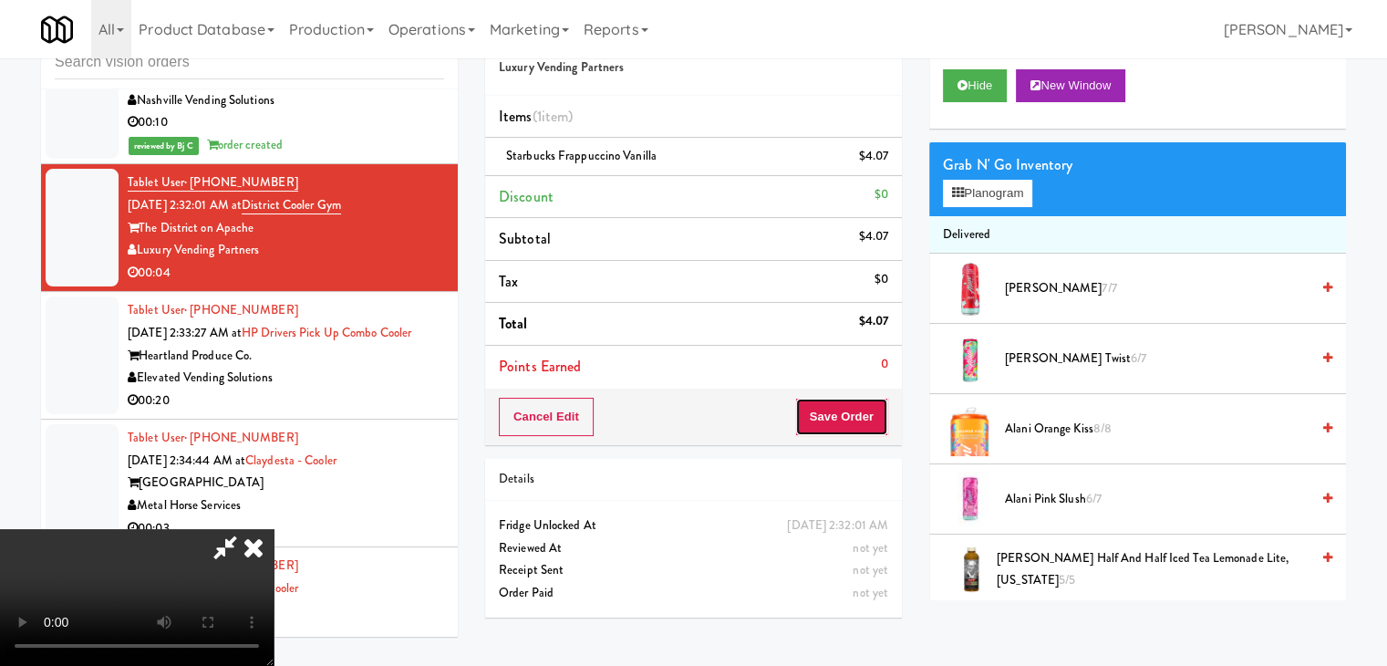
click at [864, 426] on button "Save Order" at bounding box center [841, 417] width 93 height 38
click at [864, 425] on button "Save Order" at bounding box center [841, 417] width 93 height 38
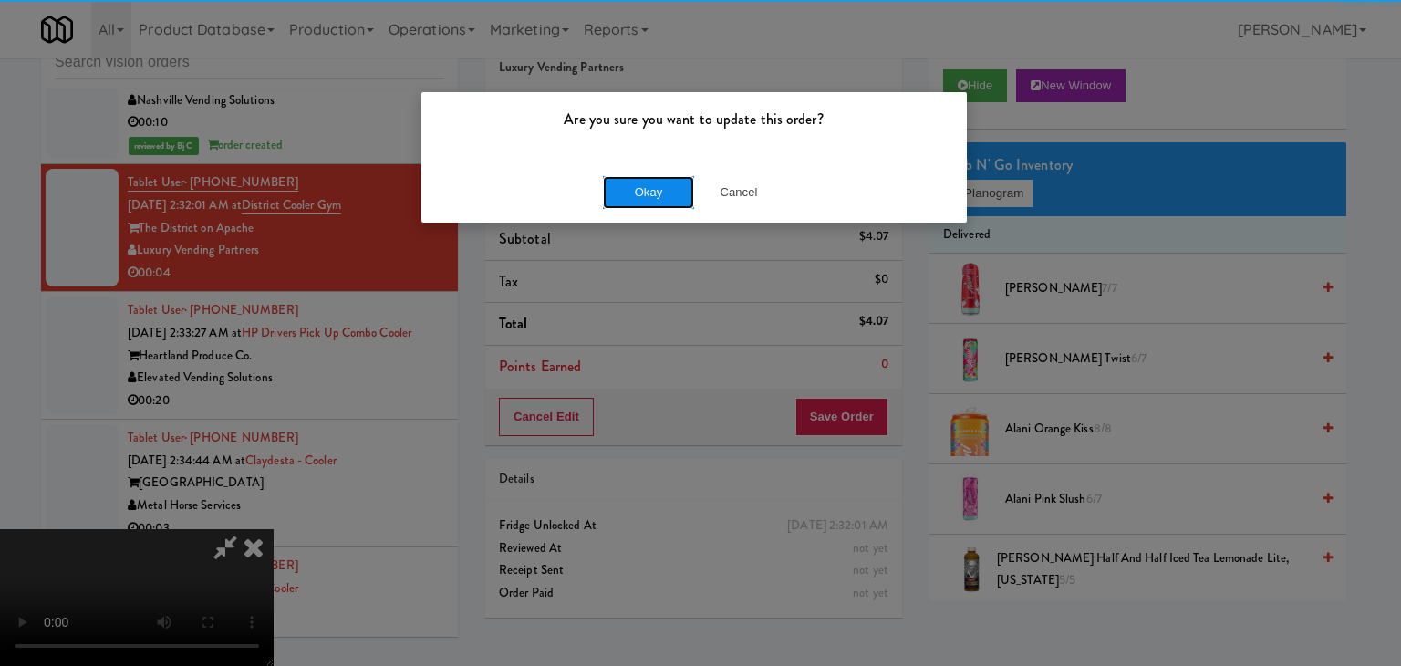
click at [646, 194] on button "Okay" at bounding box center [648, 192] width 91 height 33
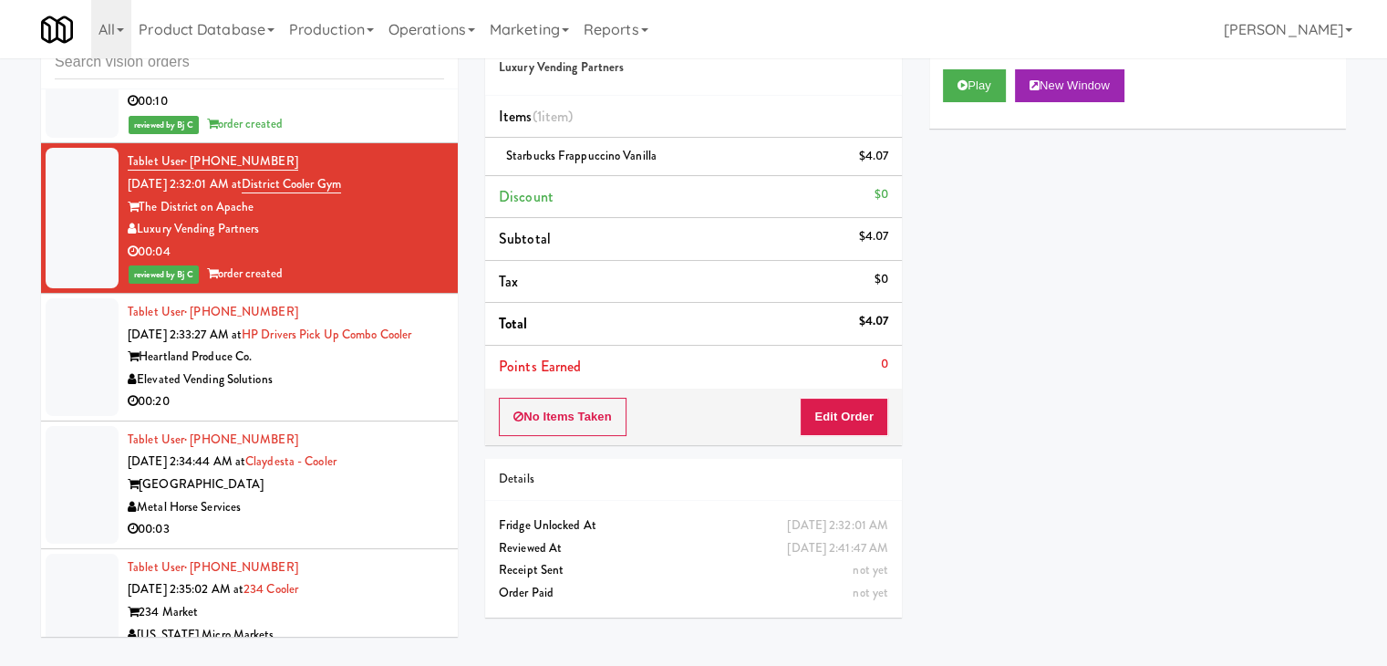
scroll to position [7391, 0]
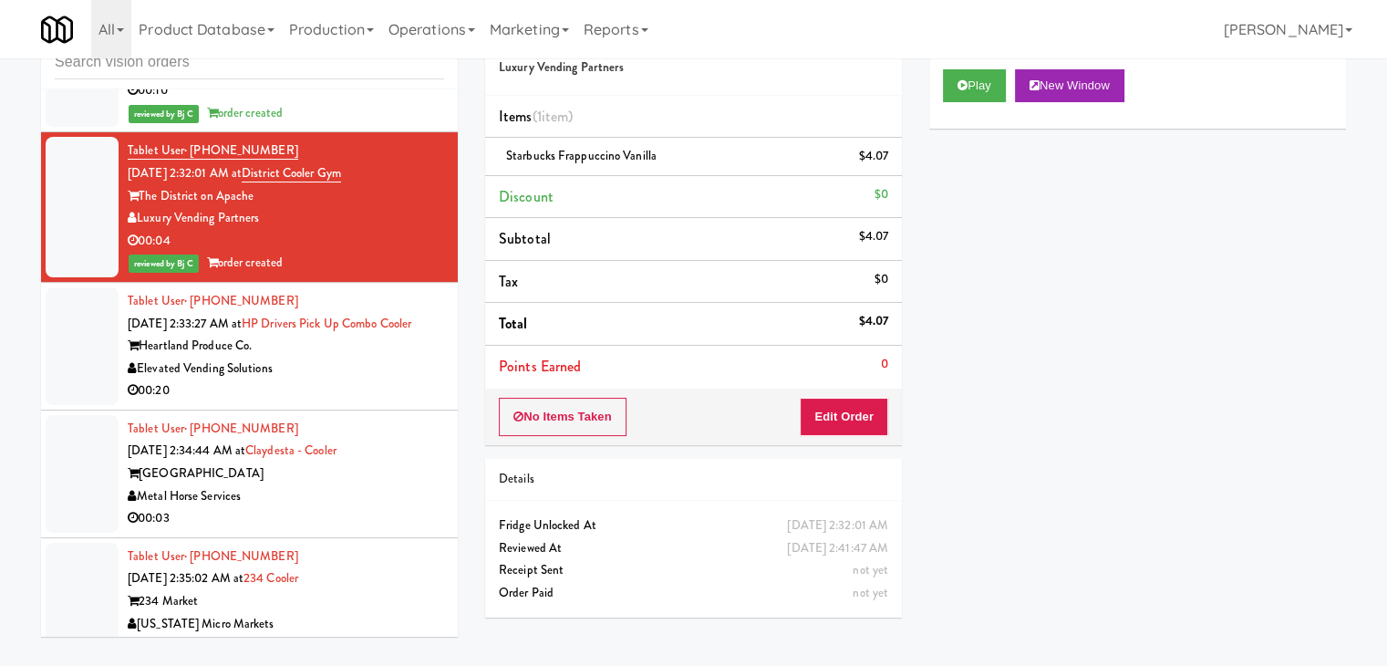
click at [347, 358] on div "Elevated Vending Solutions" at bounding box center [286, 369] width 317 height 23
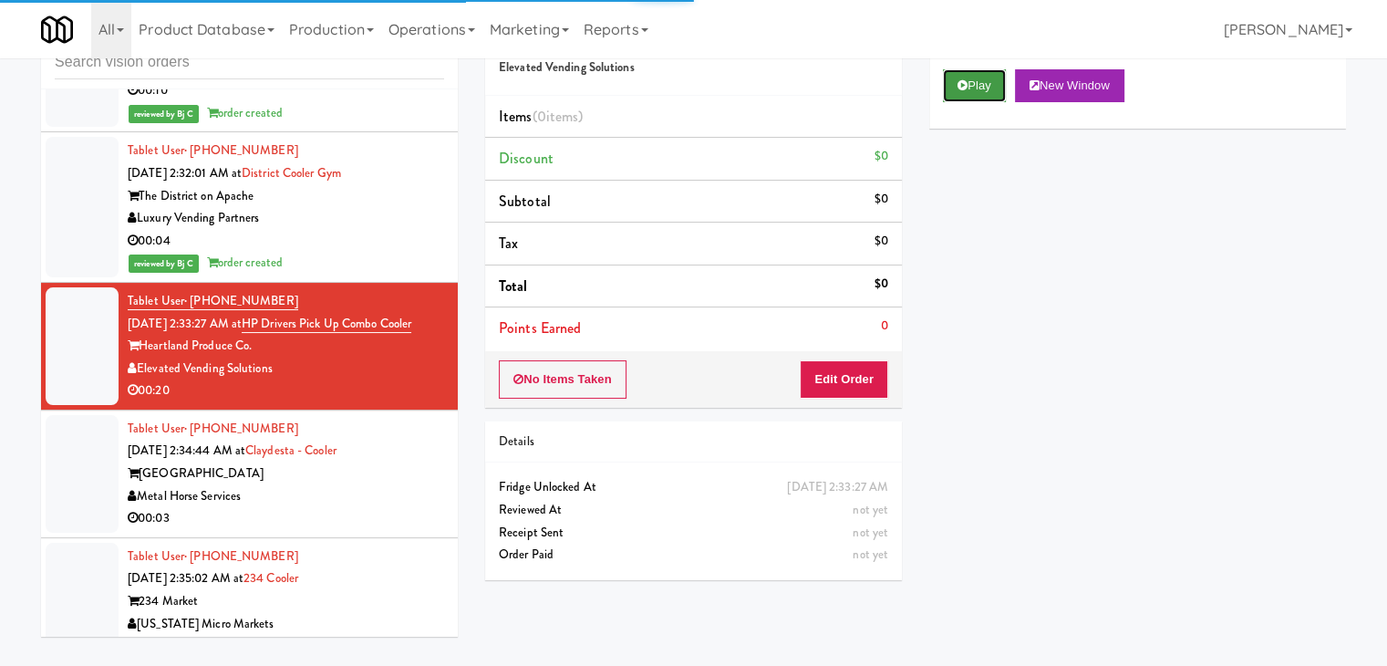
click at [981, 93] on button "Play" at bounding box center [974, 85] width 63 height 33
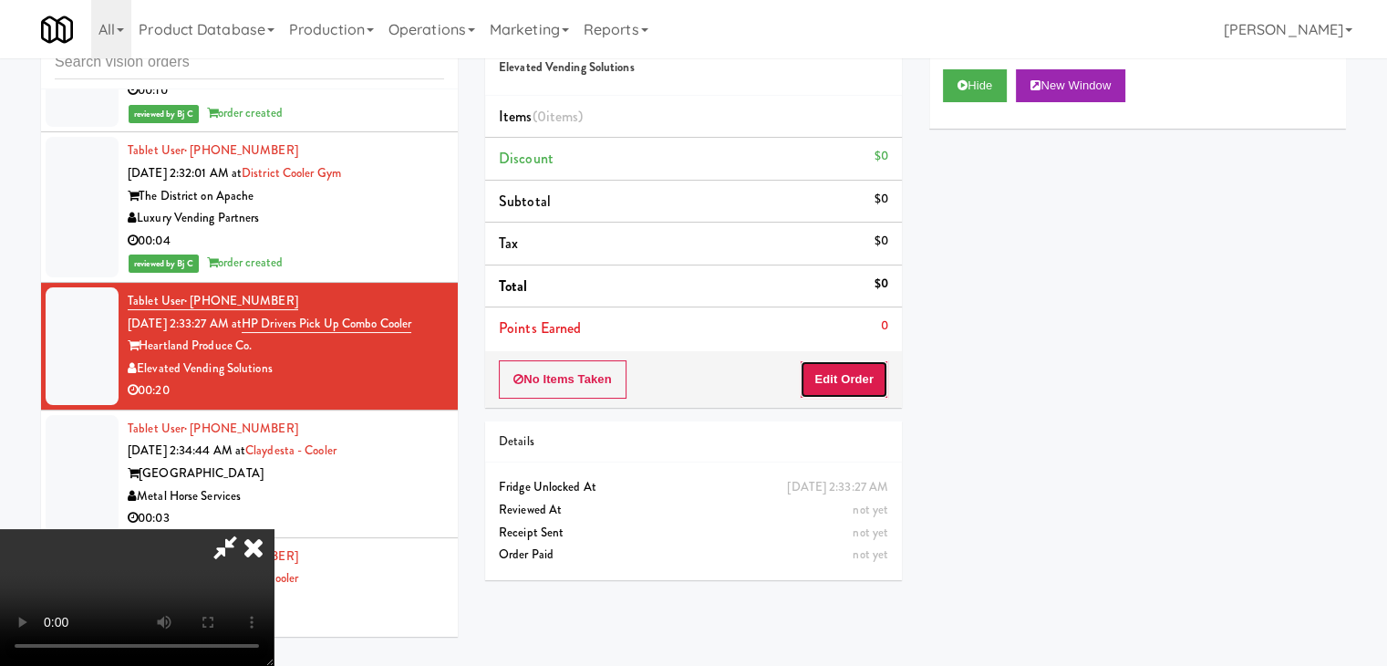
click at [849, 371] on button "Edit Order" at bounding box center [844, 379] width 88 height 38
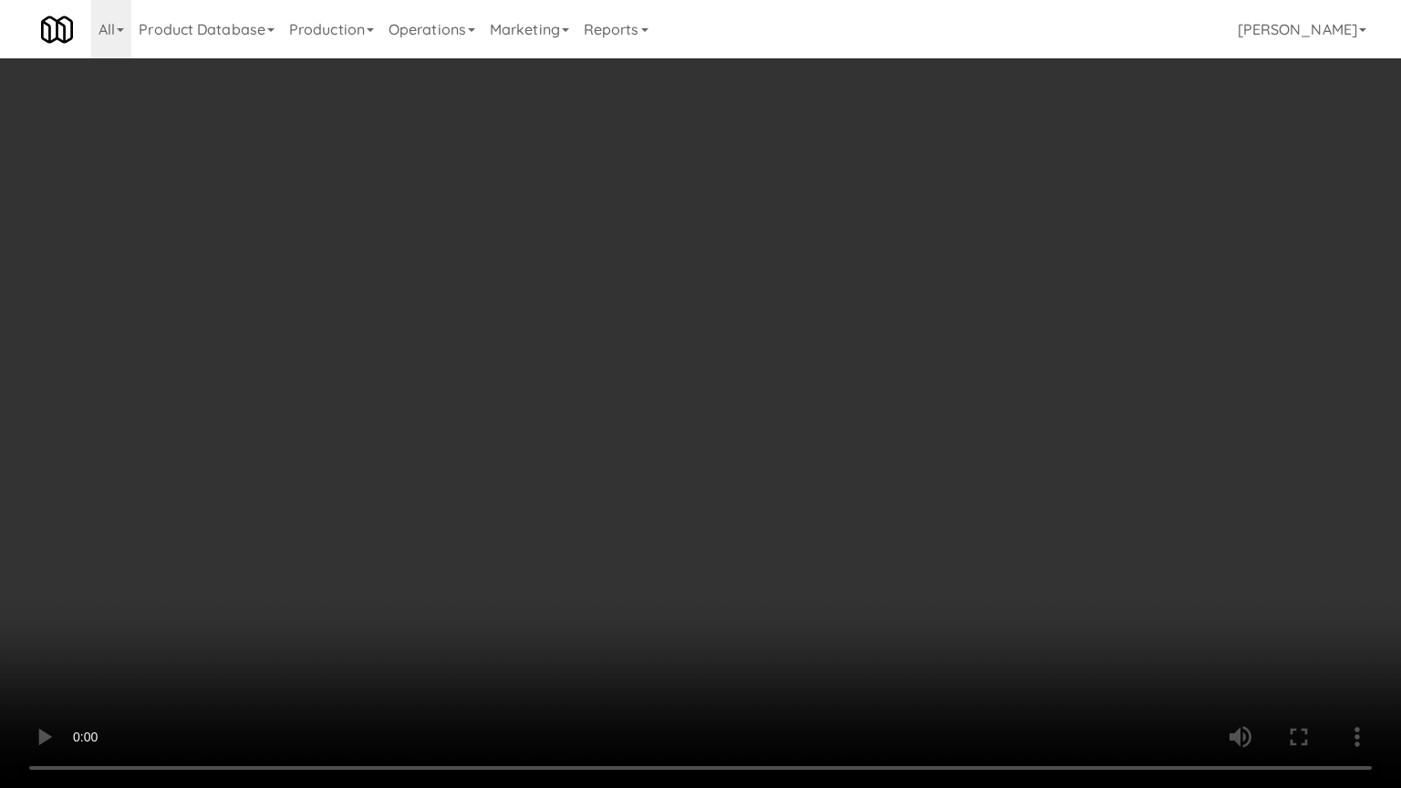
click at [850, 478] on video at bounding box center [700, 394] width 1401 height 788
click at [848, 476] on video at bounding box center [700, 394] width 1401 height 788
click at [908, 434] on video at bounding box center [700, 394] width 1401 height 788
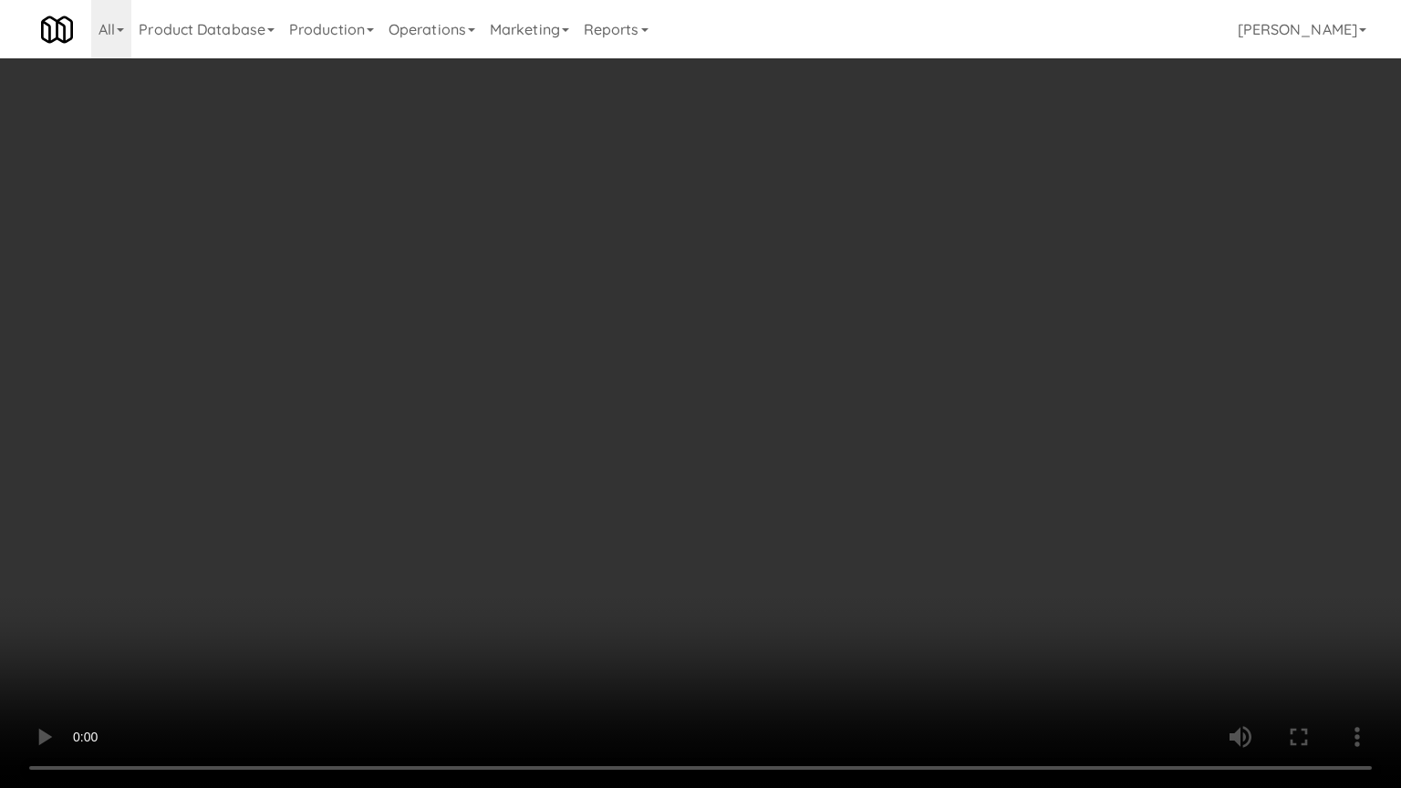
click at [908, 434] on video at bounding box center [700, 394] width 1401 height 788
click at [908, 433] on video at bounding box center [700, 394] width 1401 height 788
click at [912, 431] on video at bounding box center [700, 394] width 1401 height 788
click at [913, 426] on video at bounding box center [700, 394] width 1401 height 788
click at [914, 424] on video at bounding box center [700, 394] width 1401 height 788
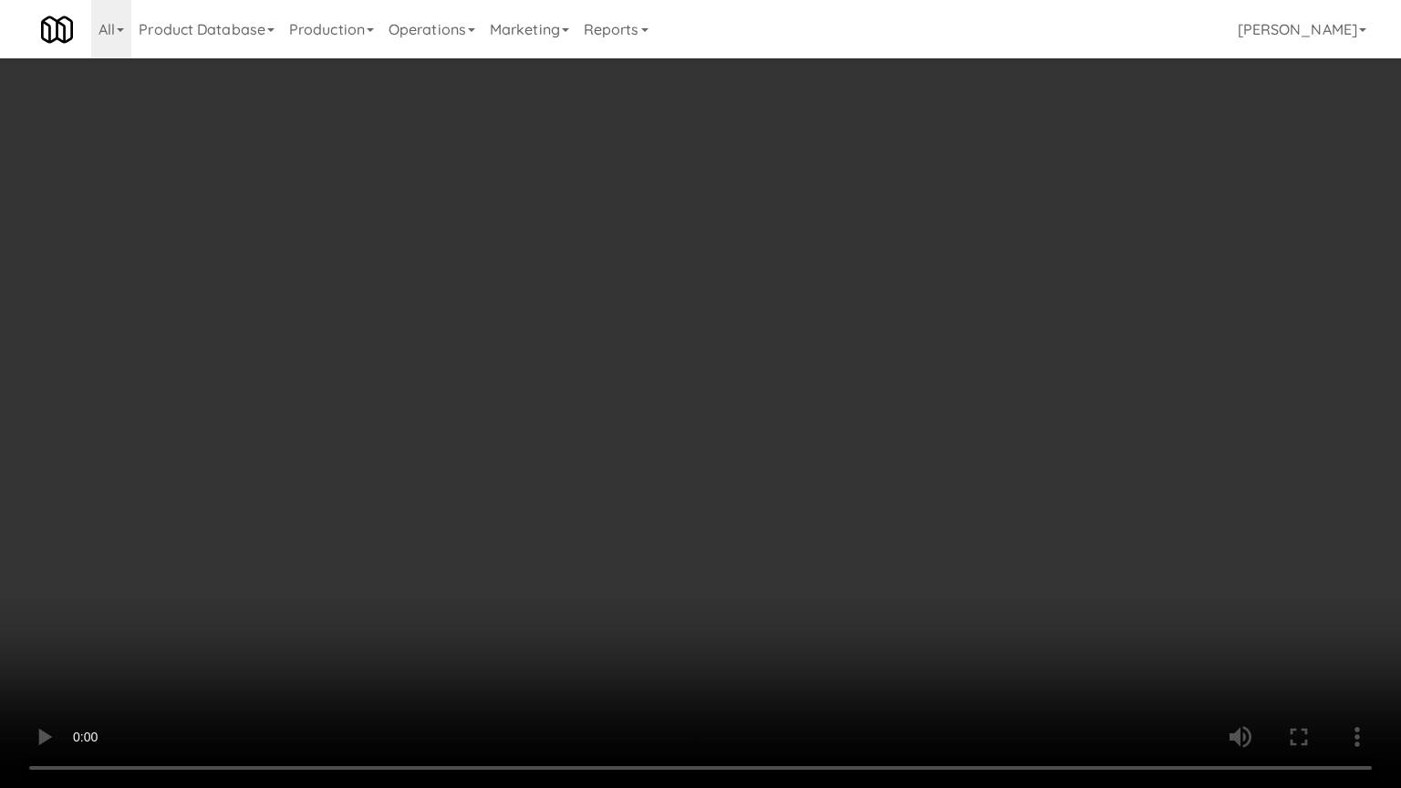
click at [916, 423] on video at bounding box center [700, 394] width 1401 height 788
click at [917, 423] on video at bounding box center [700, 394] width 1401 height 788
click at [919, 427] on video at bounding box center [700, 394] width 1401 height 788
click at [919, 425] on video at bounding box center [700, 394] width 1401 height 788
drag, startPoint x: 828, startPoint y: 639, endPoint x: 823, endPoint y: 656, distance: 17.3
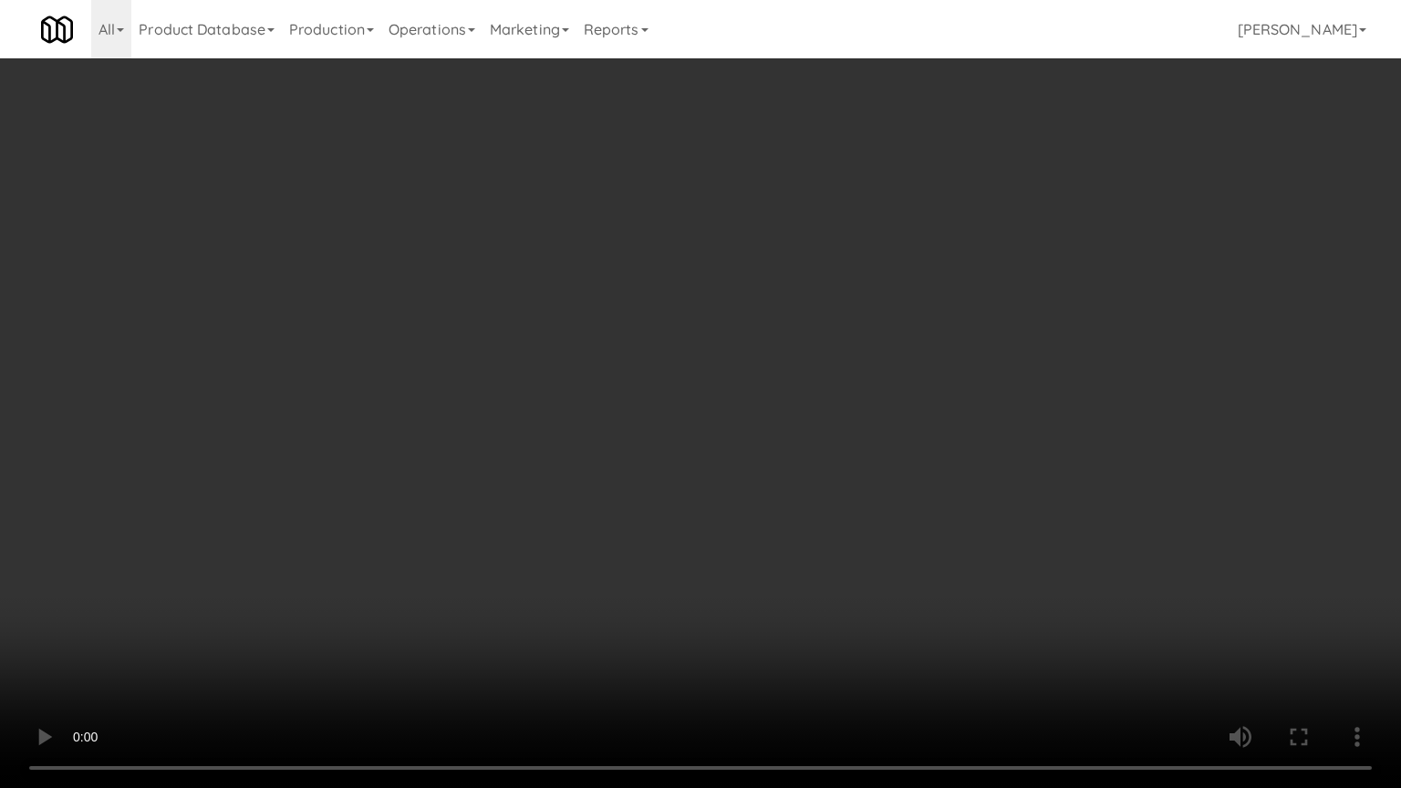
click at [825, 651] on video at bounding box center [700, 394] width 1401 height 788
click at [891, 516] on video at bounding box center [700, 394] width 1401 height 788
click at [901, 512] on video at bounding box center [700, 394] width 1401 height 788
click at [905, 511] on video at bounding box center [700, 394] width 1401 height 788
click at [906, 509] on video at bounding box center [700, 394] width 1401 height 788
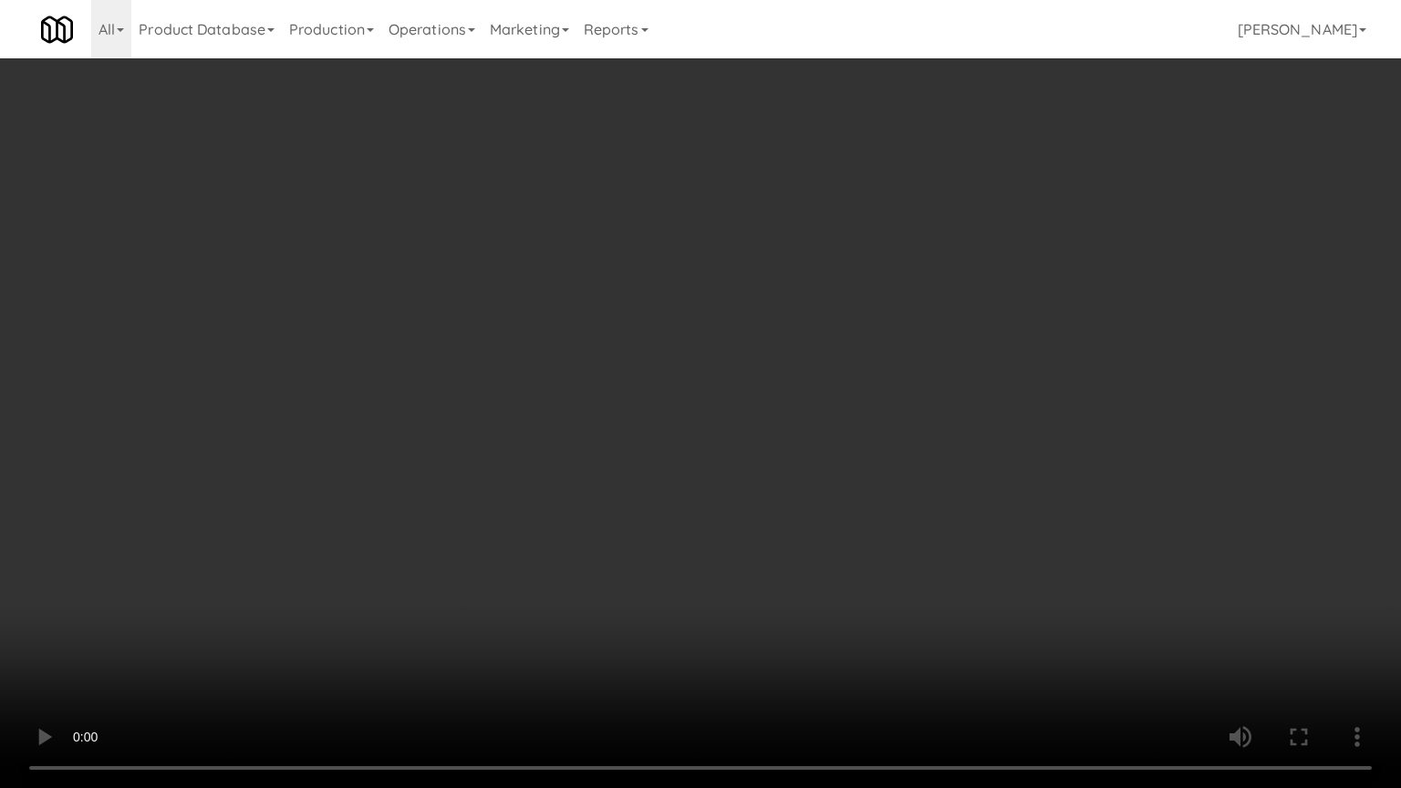
click at [906, 509] on video at bounding box center [700, 394] width 1401 height 788
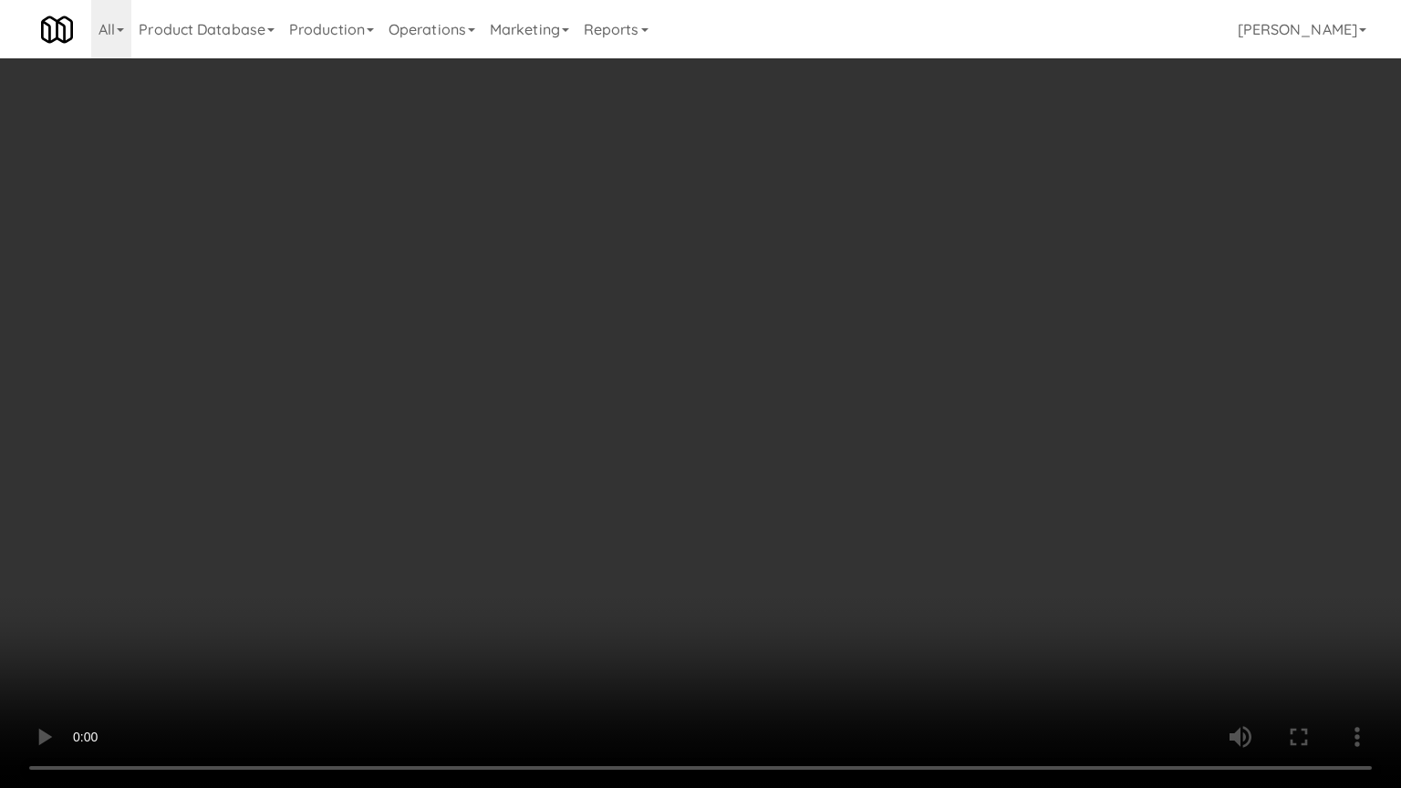
click at [906, 509] on video at bounding box center [700, 394] width 1401 height 788
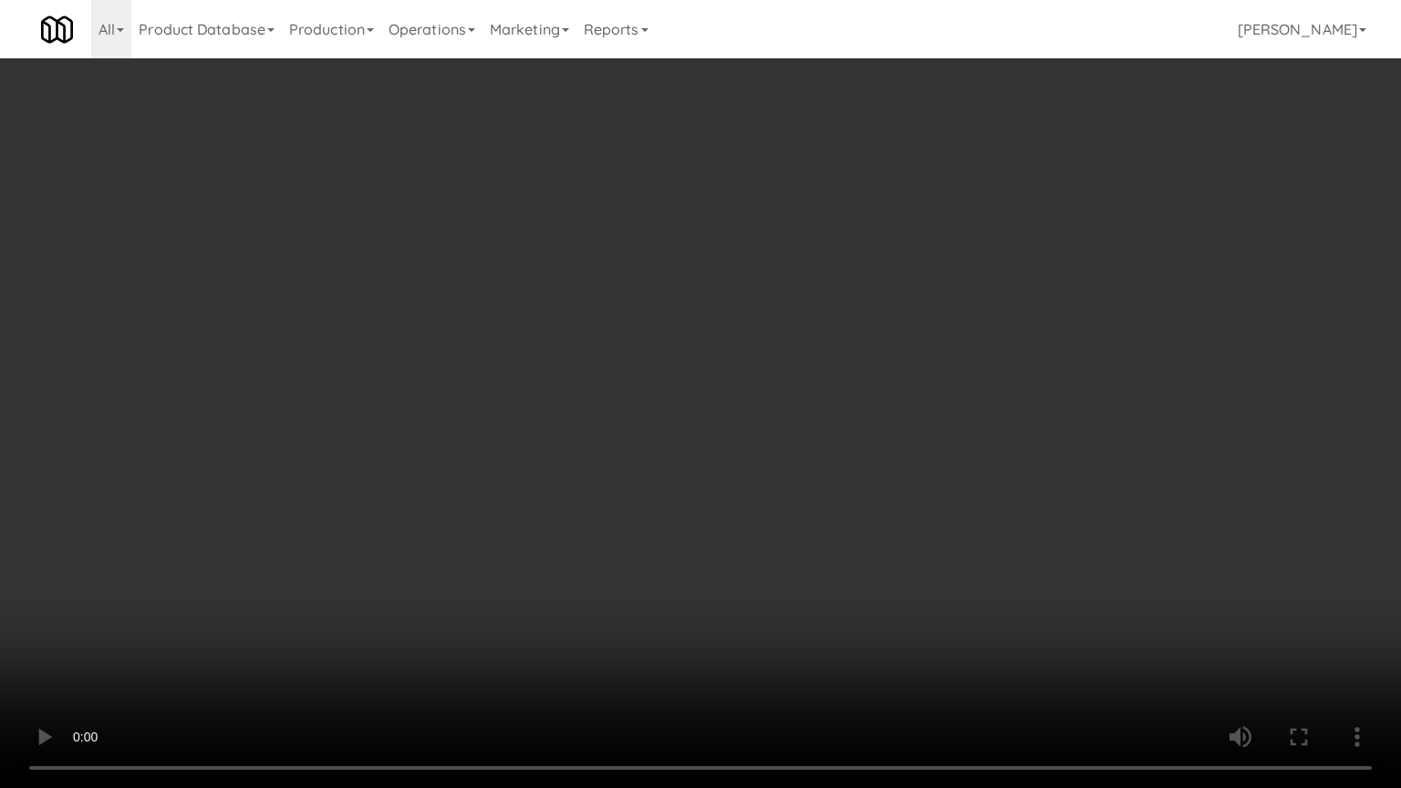
click at [906, 508] on video at bounding box center [700, 394] width 1401 height 788
click at [927, 490] on video at bounding box center [700, 394] width 1401 height 788
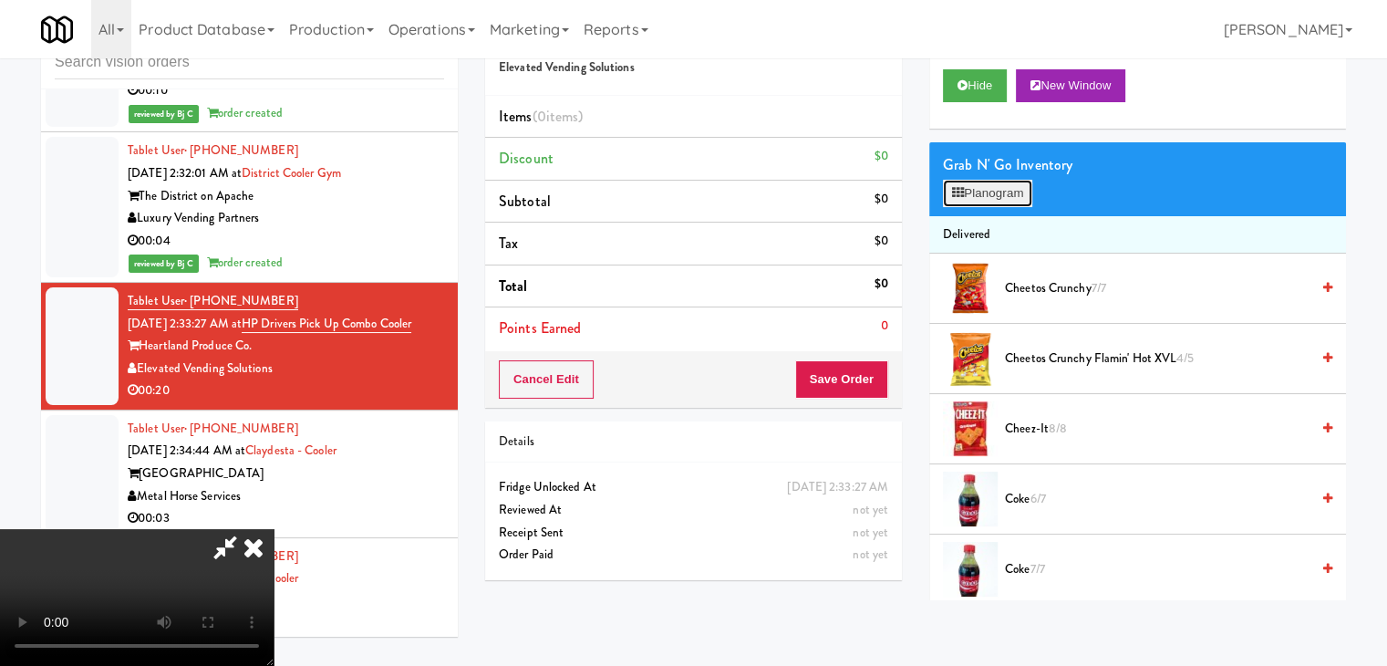
click at [1011, 186] on button "Planogram" at bounding box center [987, 193] width 89 height 27
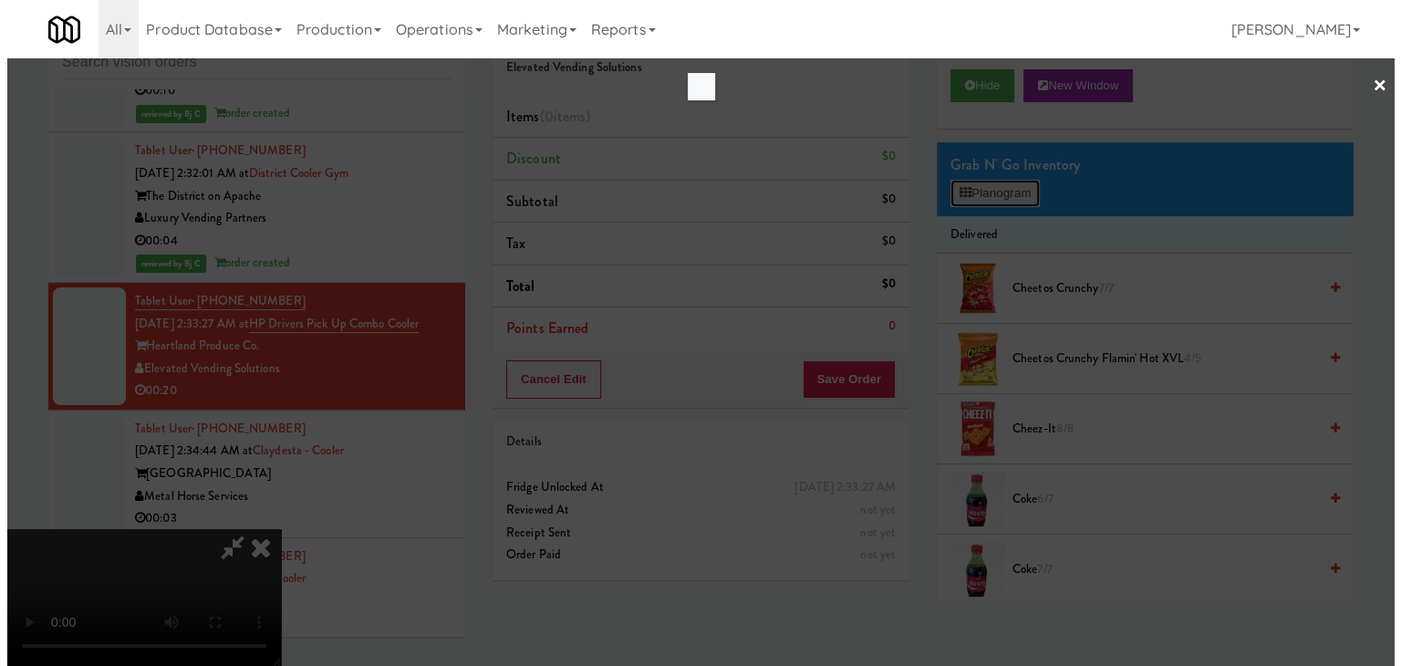
scroll to position [7345, 0]
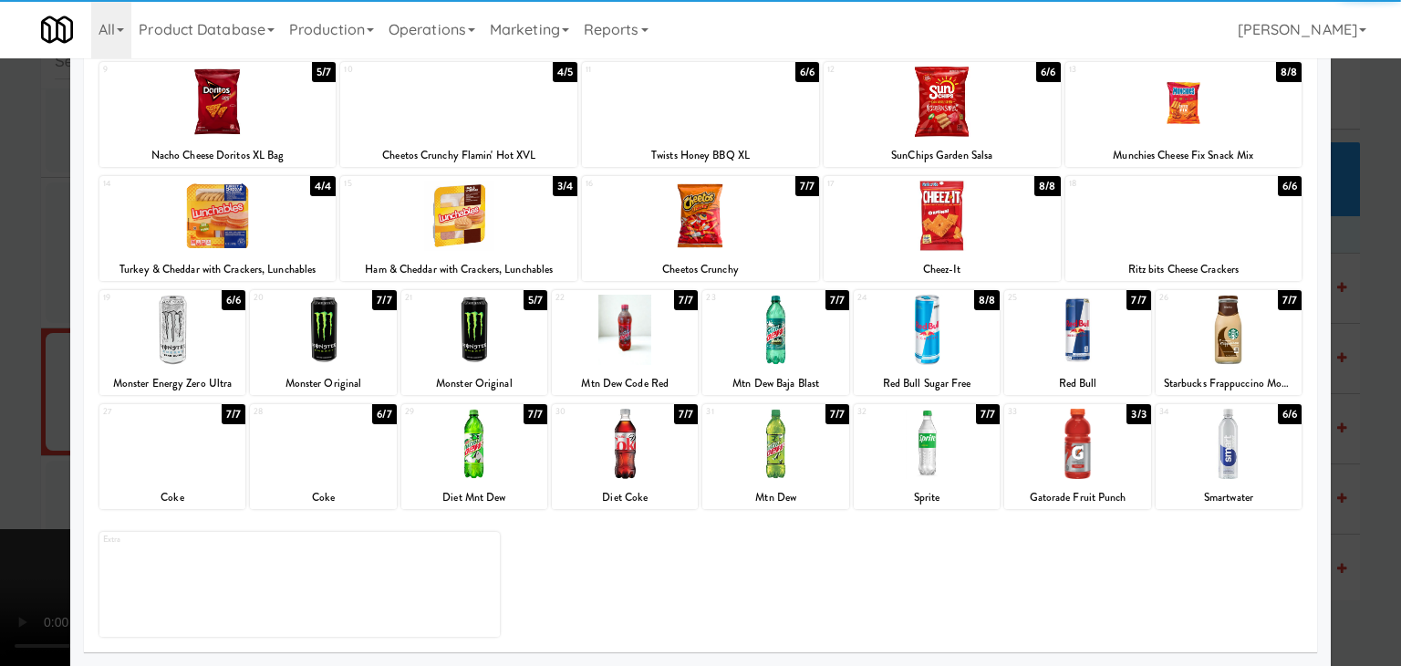
click at [189, 328] on div at bounding box center [172, 330] width 146 height 70
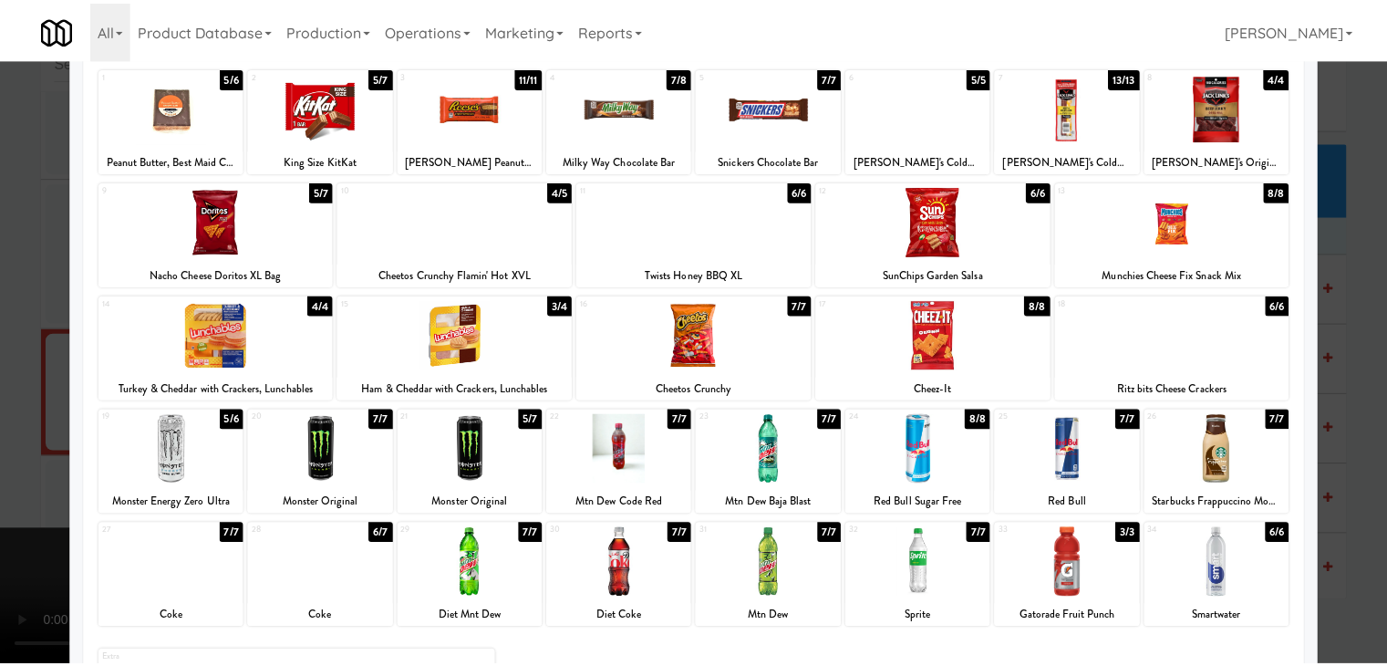
scroll to position [0, 0]
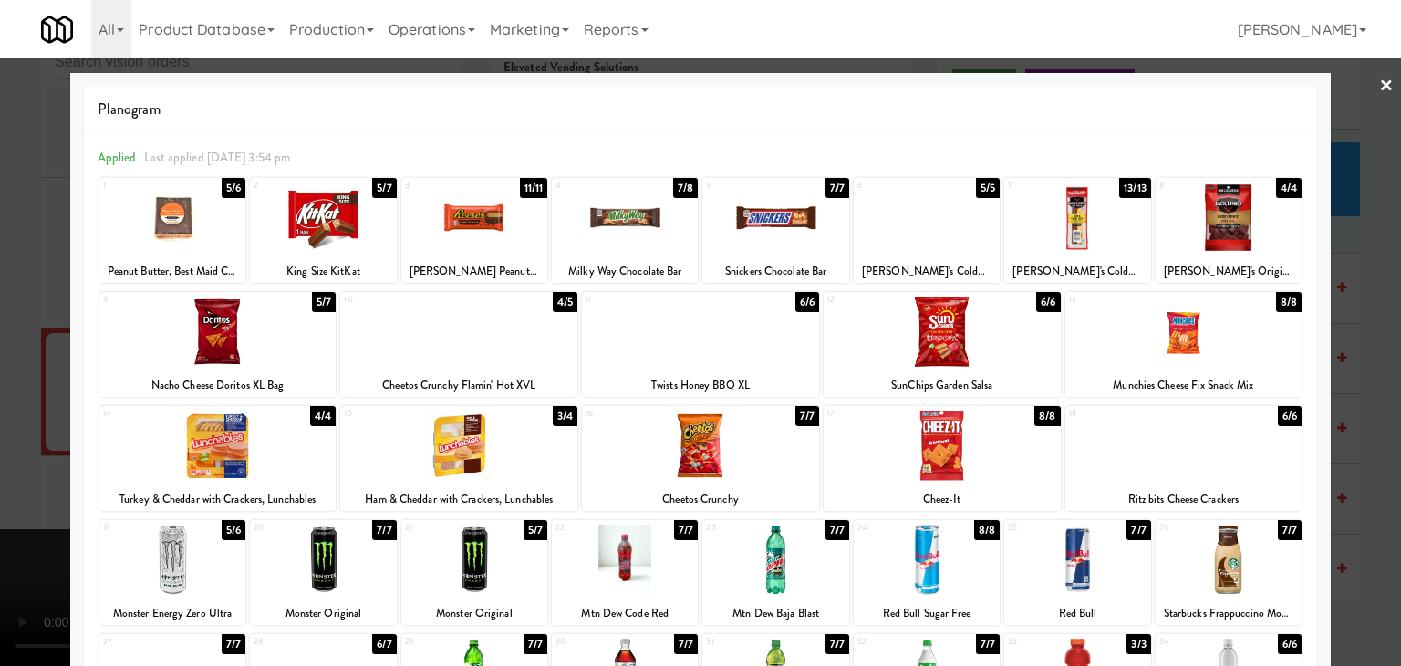
drag, startPoint x: 916, startPoint y: 217, endPoint x: 898, endPoint y: 223, distance: 18.2
click at [916, 216] on div at bounding box center [927, 217] width 146 height 70
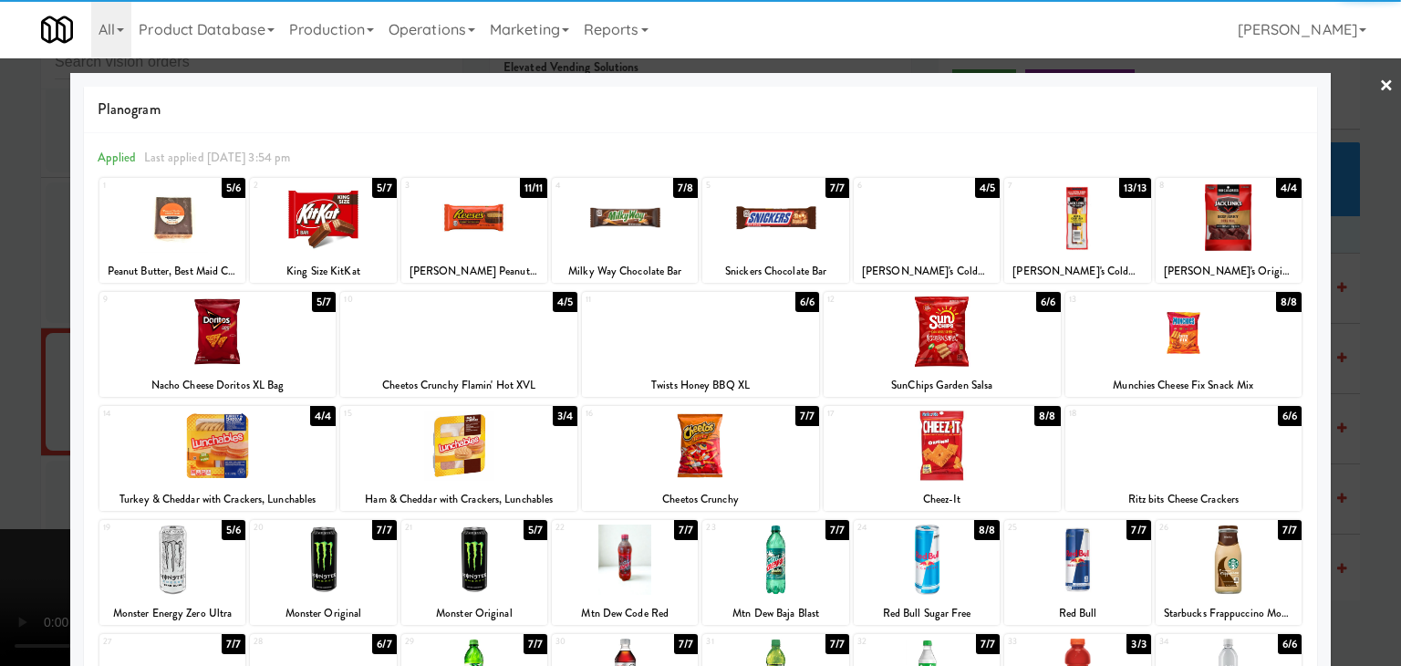
drag, startPoint x: 0, startPoint y: 379, endPoint x: 343, endPoint y: 379, distance: 343.0
click at [12, 379] on div at bounding box center [700, 333] width 1401 height 666
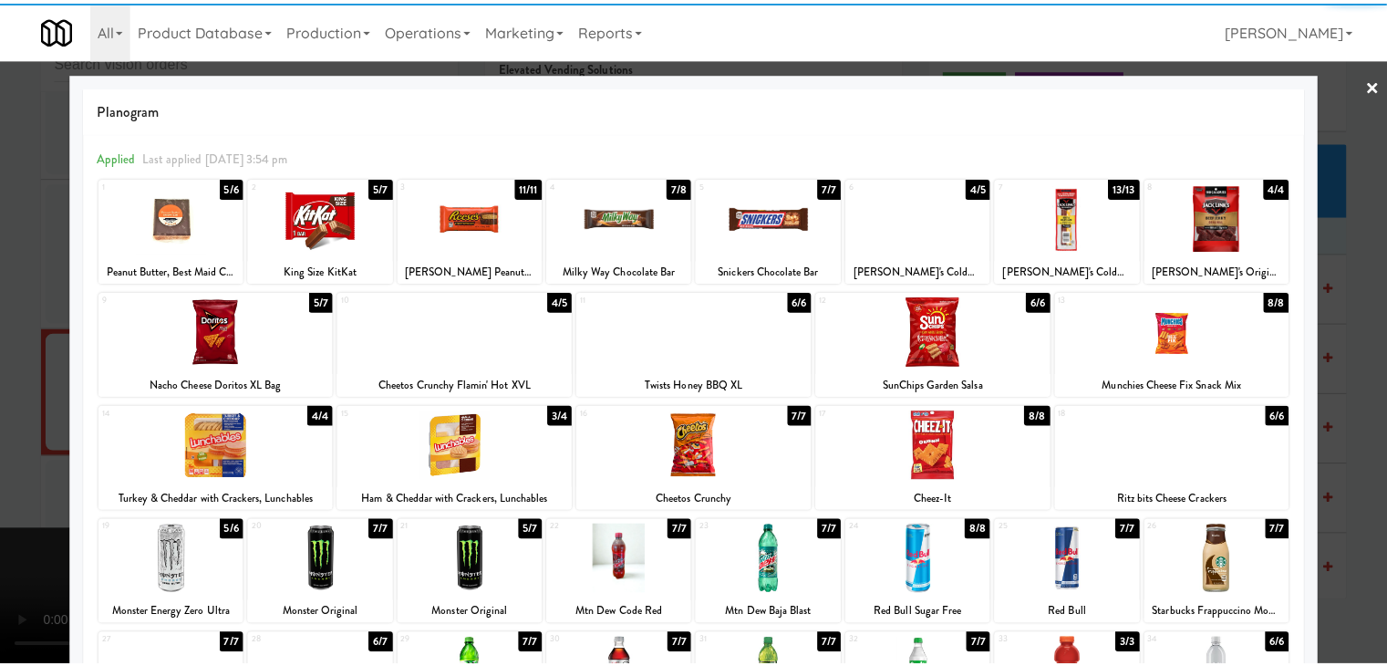
scroll to position [7391, 0]
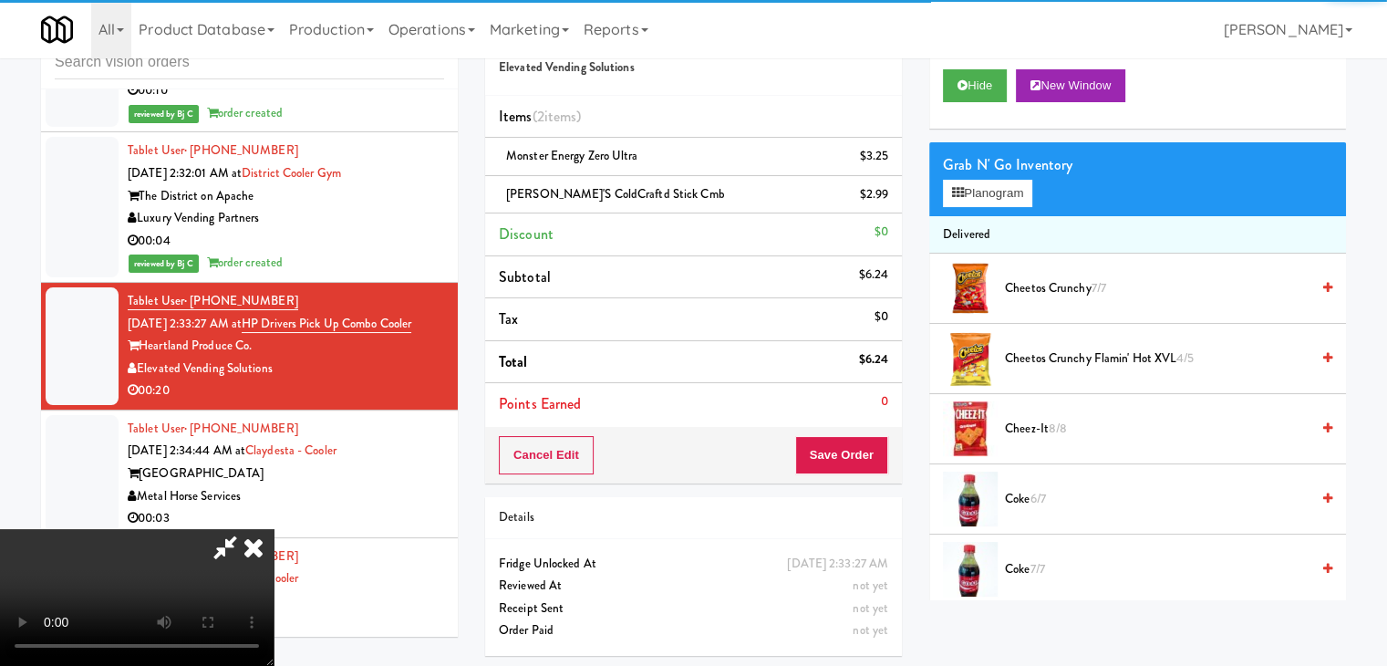
drag, startPoint x: 591, startPoint y: 388, endPoint x: 600, endPoint y: 390, distance: 9.5
click at [274, 529] on video at bounding box center [137, 597] width 274 height 137
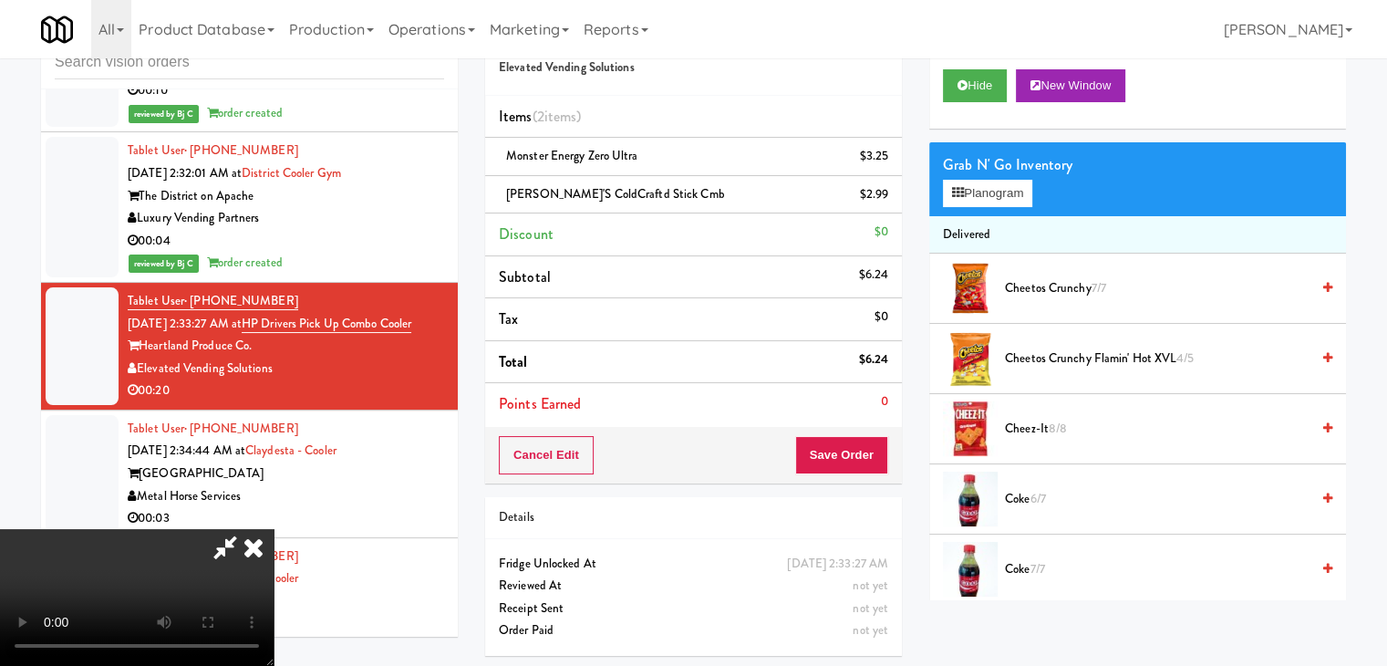
scroll to position [256, 0]
click at [872, 450] on button "Save Order" at bounding box center [841, 455] width 93 height 38
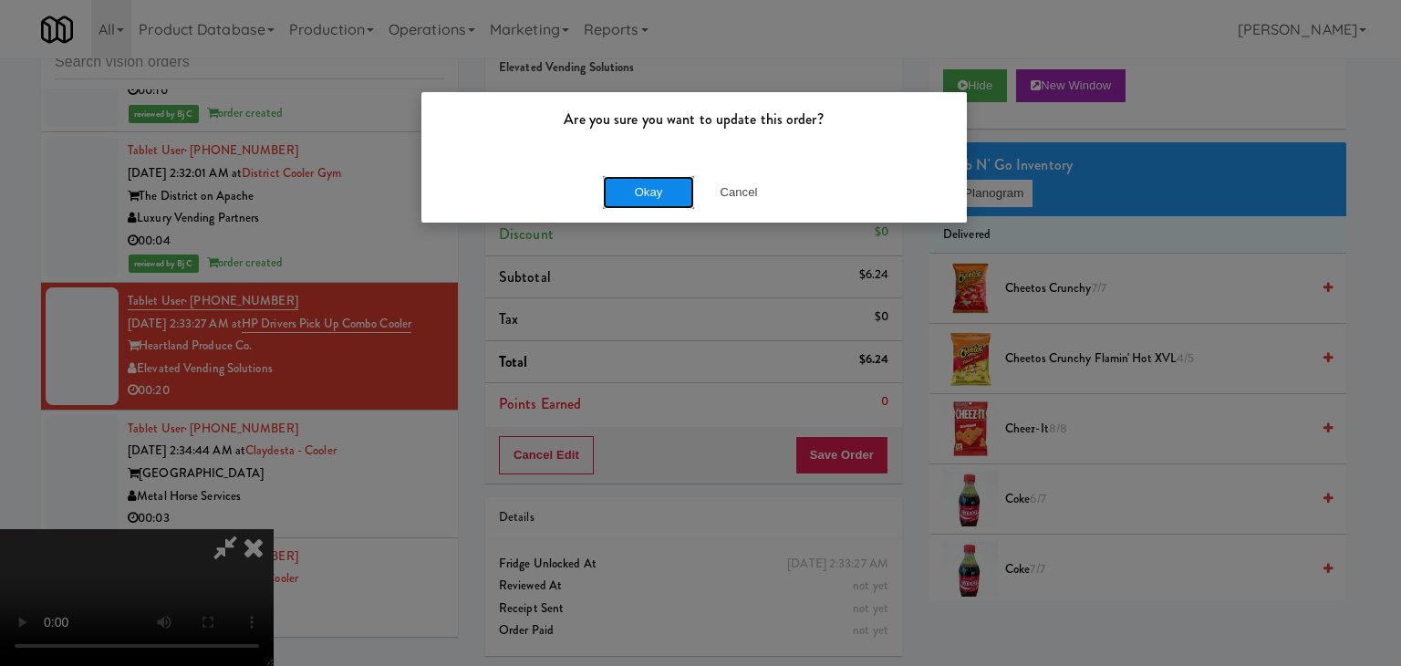
click at [638, 180] on button "Okay" at bounding box center [648, 192] width 91 height 33
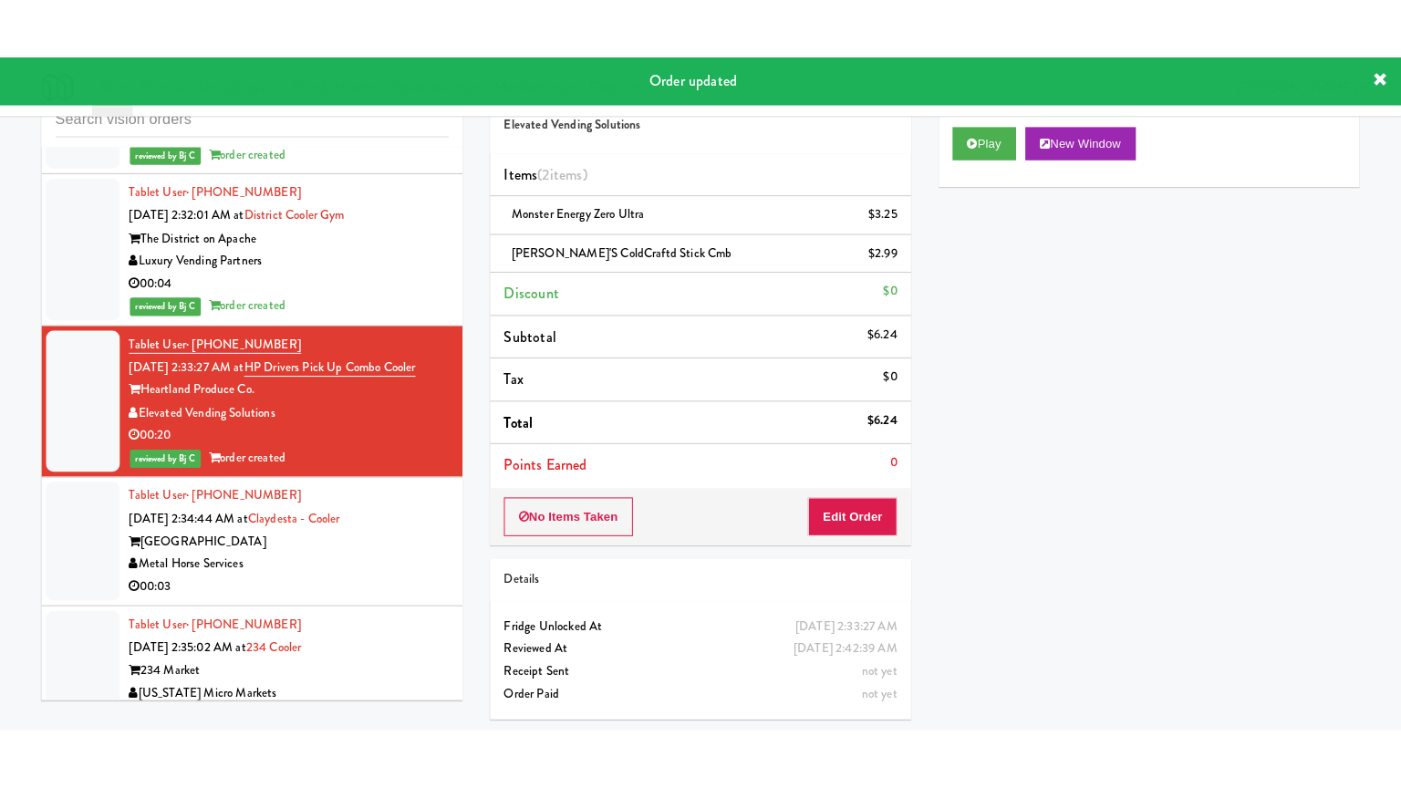
scroll to position [7413, 0]
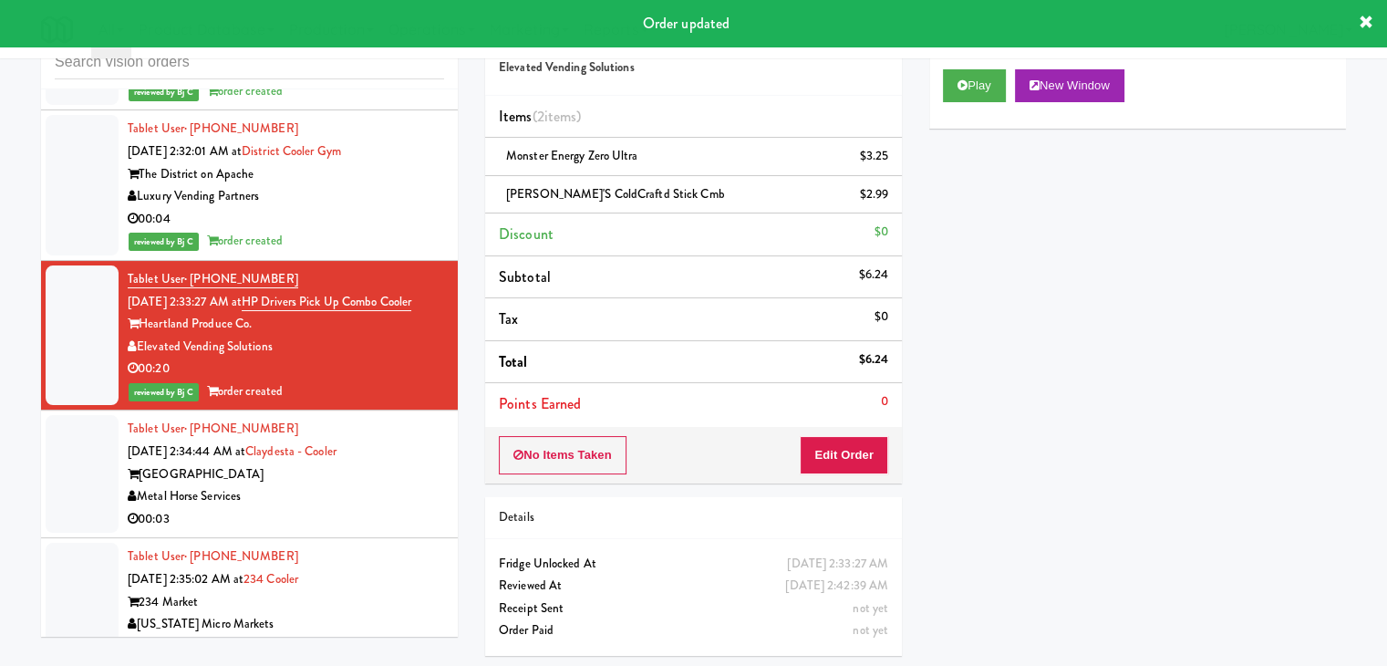
click at [399, 508] on div "00:03" at bounding box center [286, 519] width 317 height 23
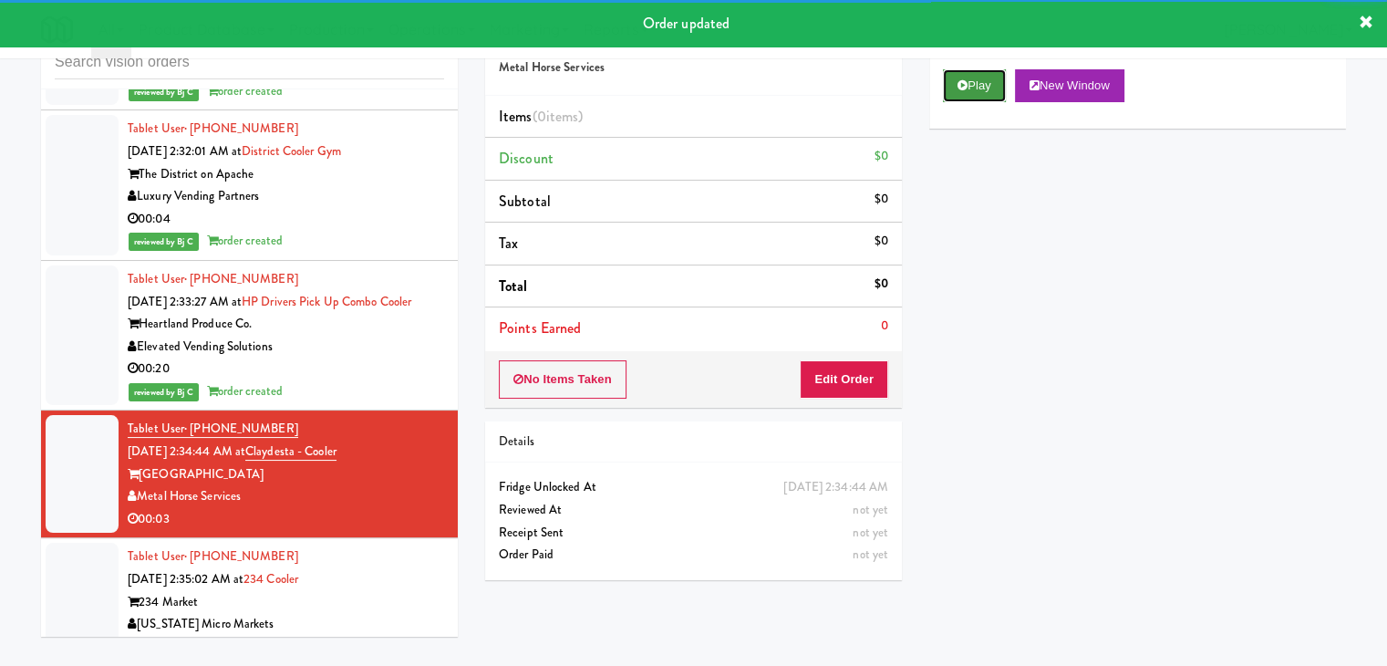
click at [973, 84] on button "Play" at bounding box center [974, 85] width 63 height 33
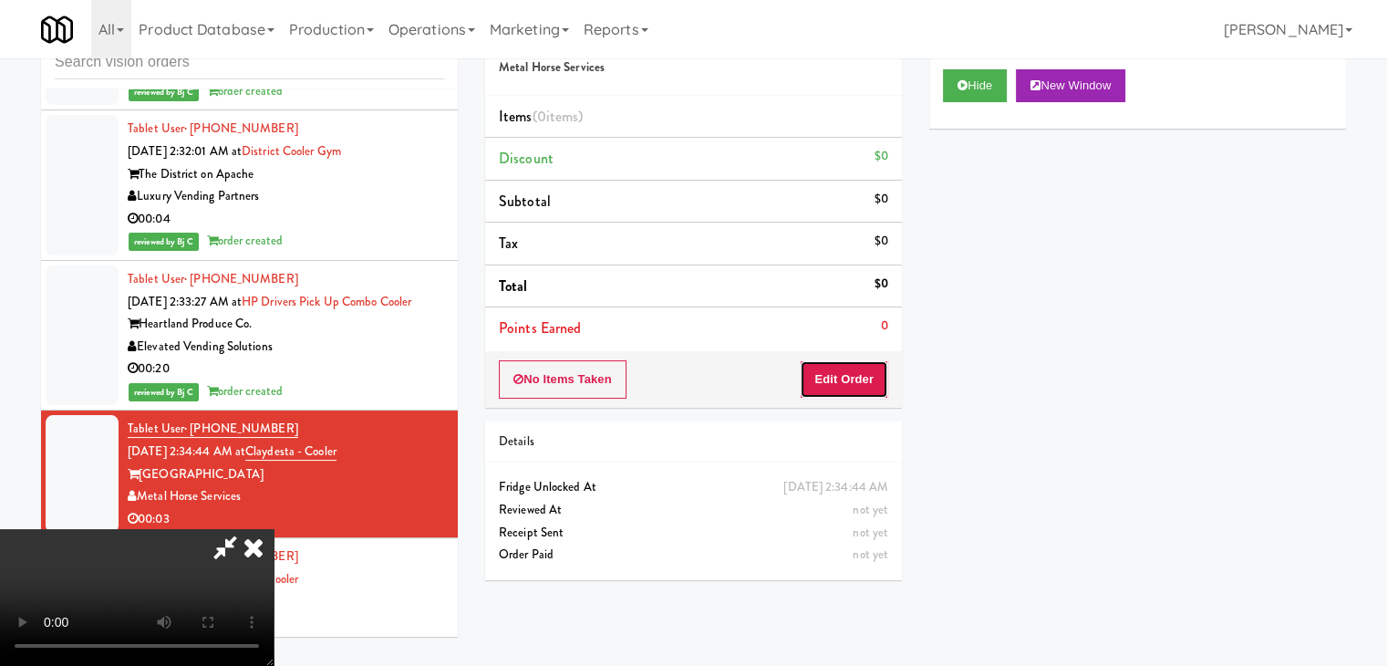
click at [853, 375] on button "Edit Order" at bounding box center [844, 379] width 88 height 38
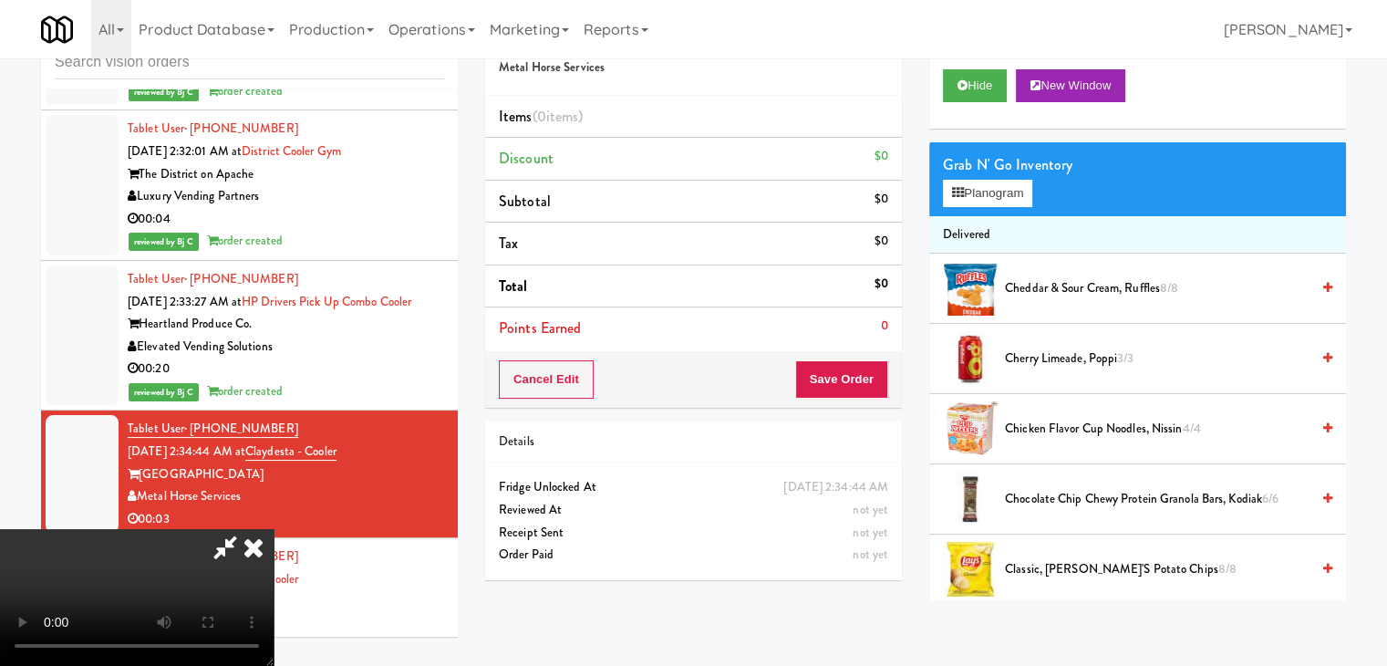
click at [274, 529] on video at bounding box center [137, 597] width 274 height 137
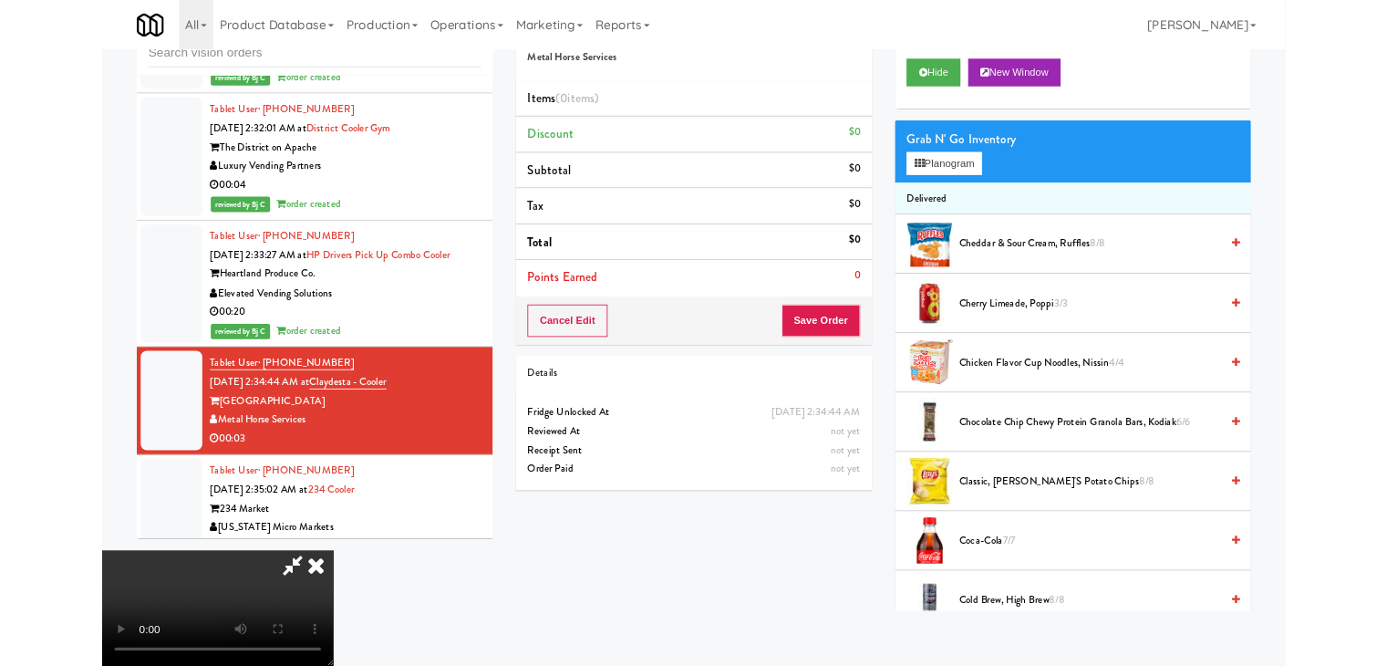
scroll to position [7367, 0]
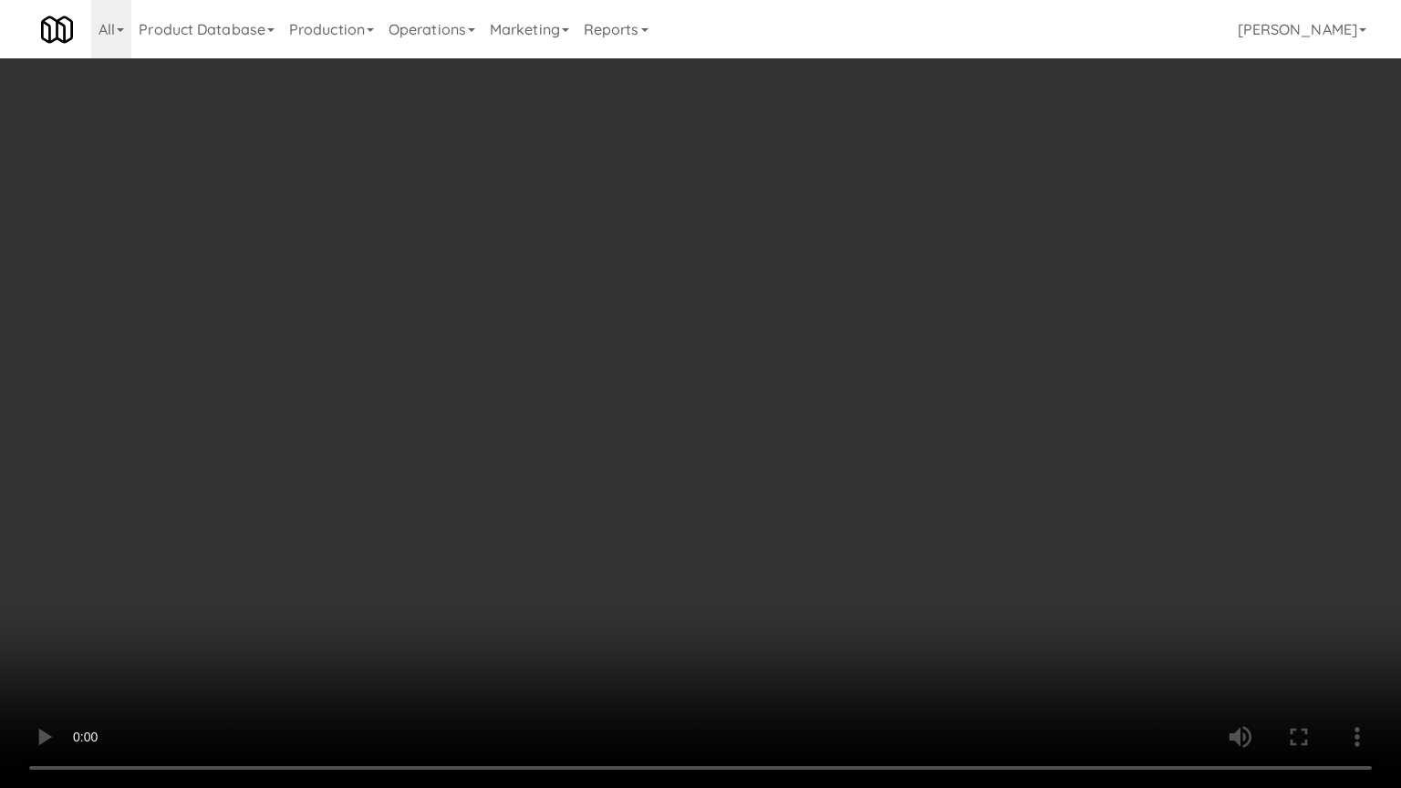
click at [659, 453] on video at bounding box center [700, 394] width 1401 height 788
click at [773, 408] on video at bounding box center [700, 394] width 1401 height 788
click at [704, 503] on video at bounding box center [700, 394] width 1401 height 788
click at [779, 456] on video at bounding box center [700, 394] width 1401 height 788
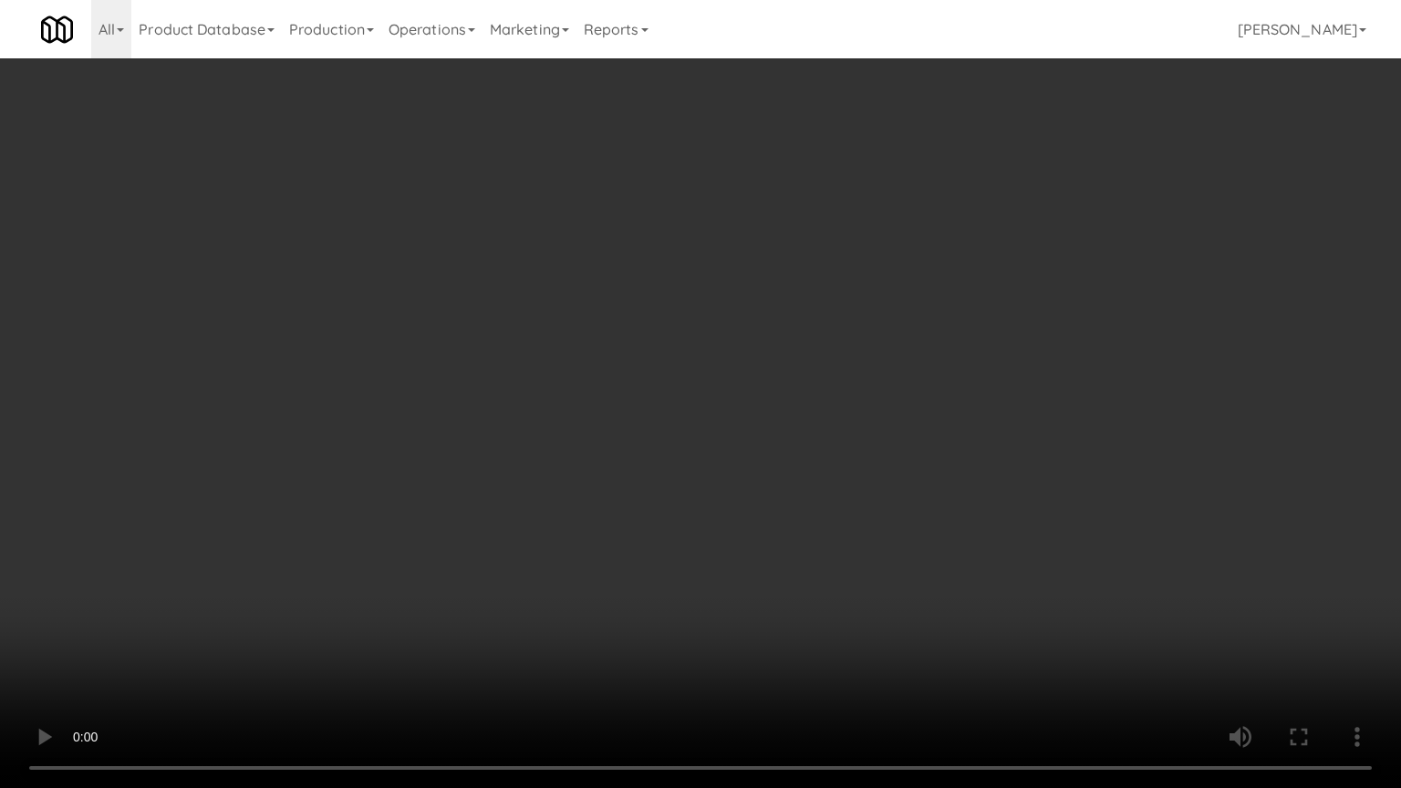
click at [781, 455] on video at bounding box center [700, 394] width 1401 height 788
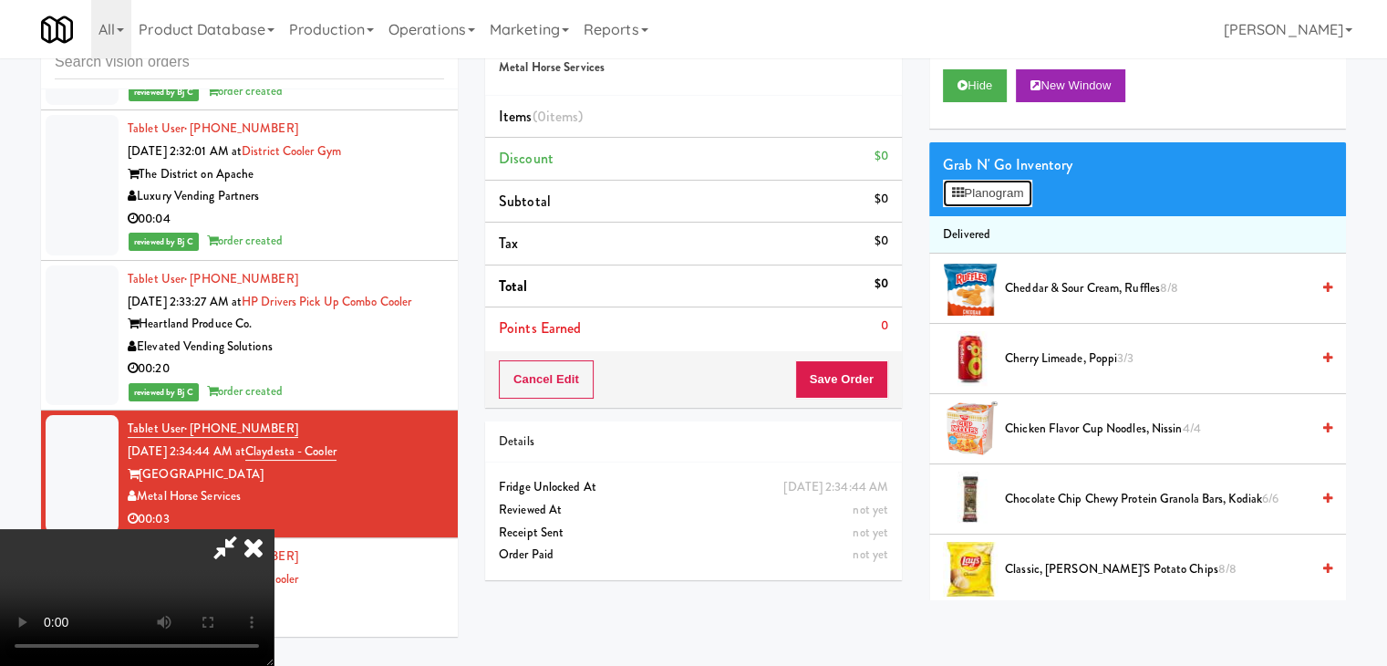
click at [960, 187] on icon at bounding box center [958, 193] width 12 height 12
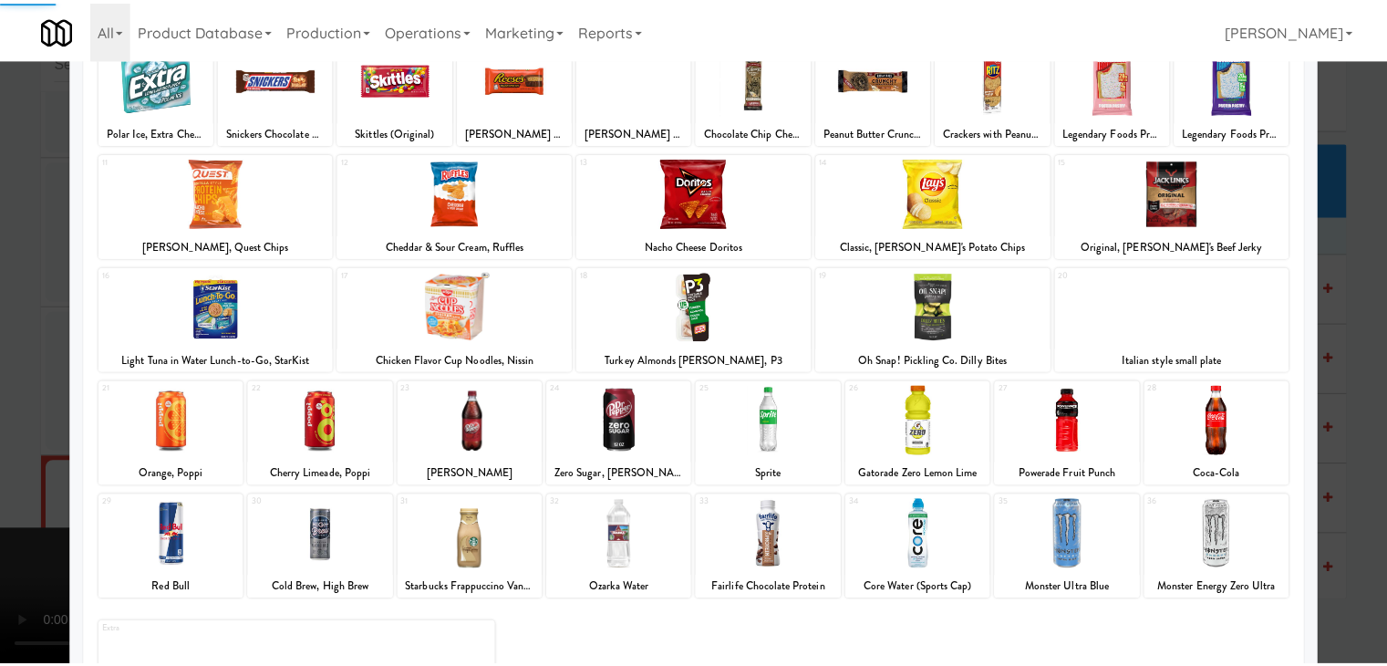
scroll to position [230, 0]
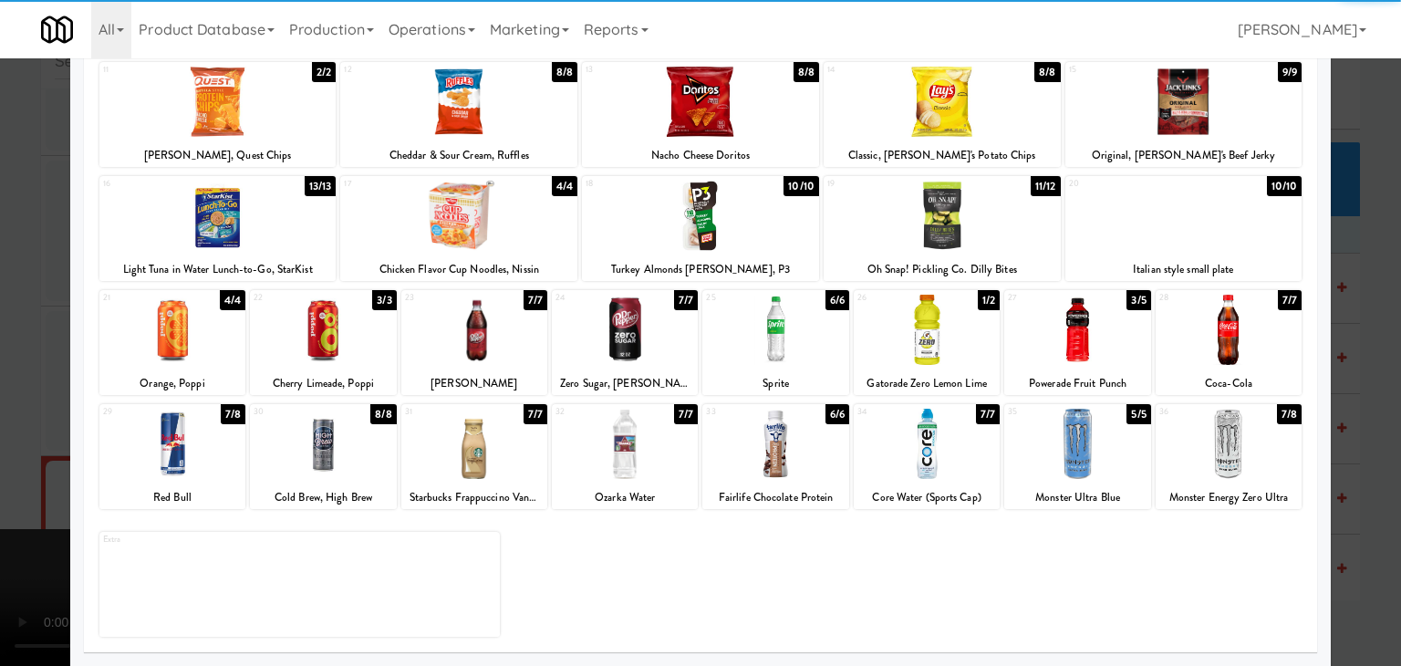
click at [1237, 462] on div at bounding box center [1229, 444] width 146 height 70
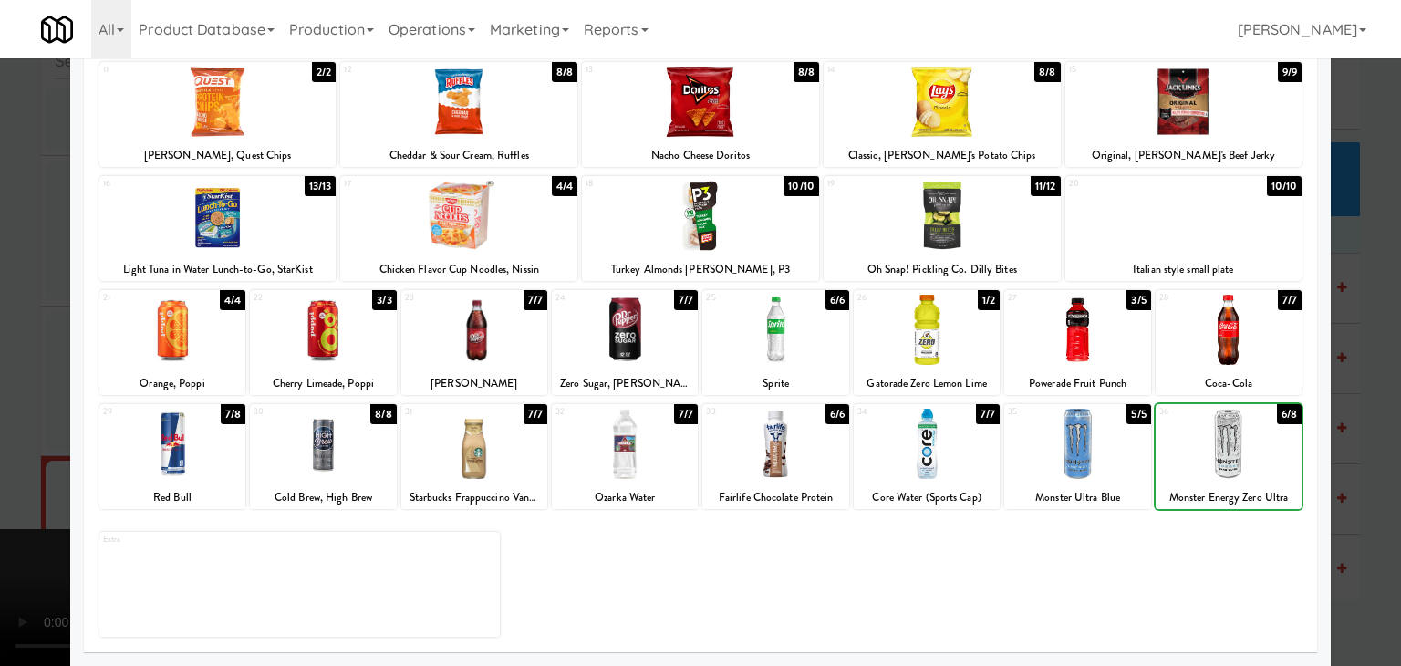
drag, startPoint x: 1357, startPoint y: 462, endPoint x: 1303, endPoint y: 461, distance: 54.7
click at [1356, 462] on div at bounding box center [700, 333] width 1401 height 666
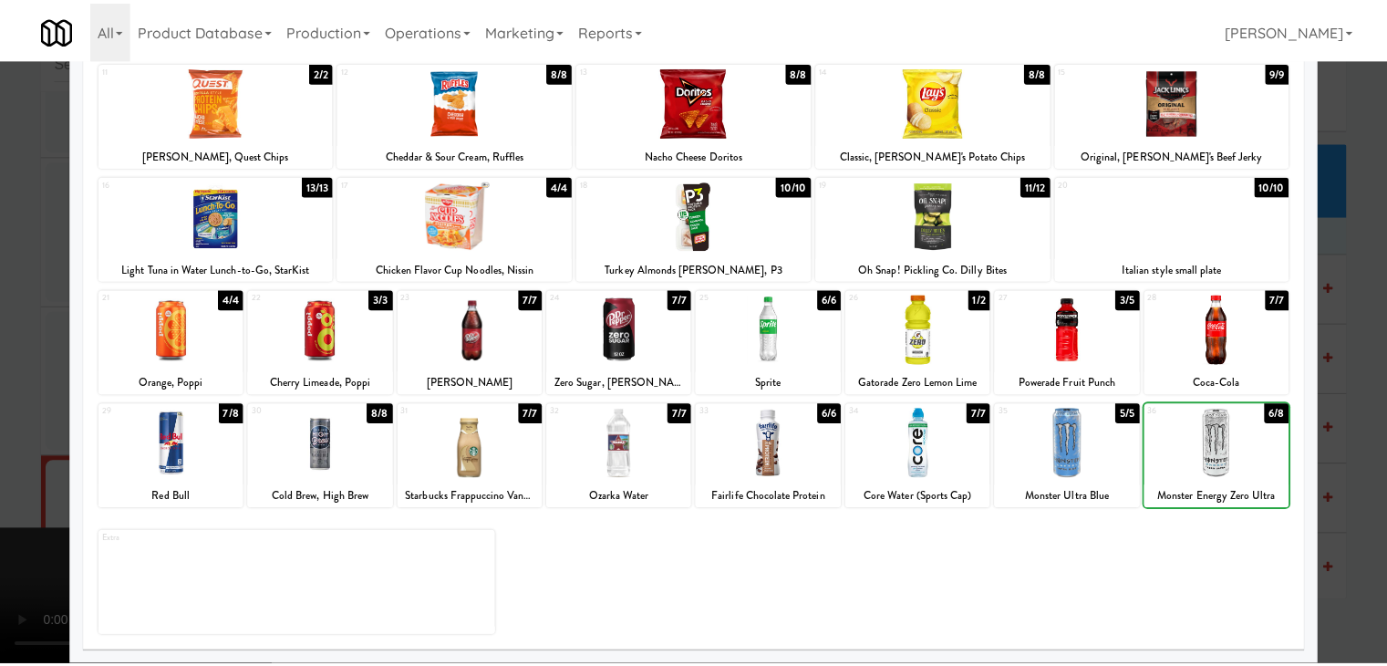
scroll to position [7413, 0]
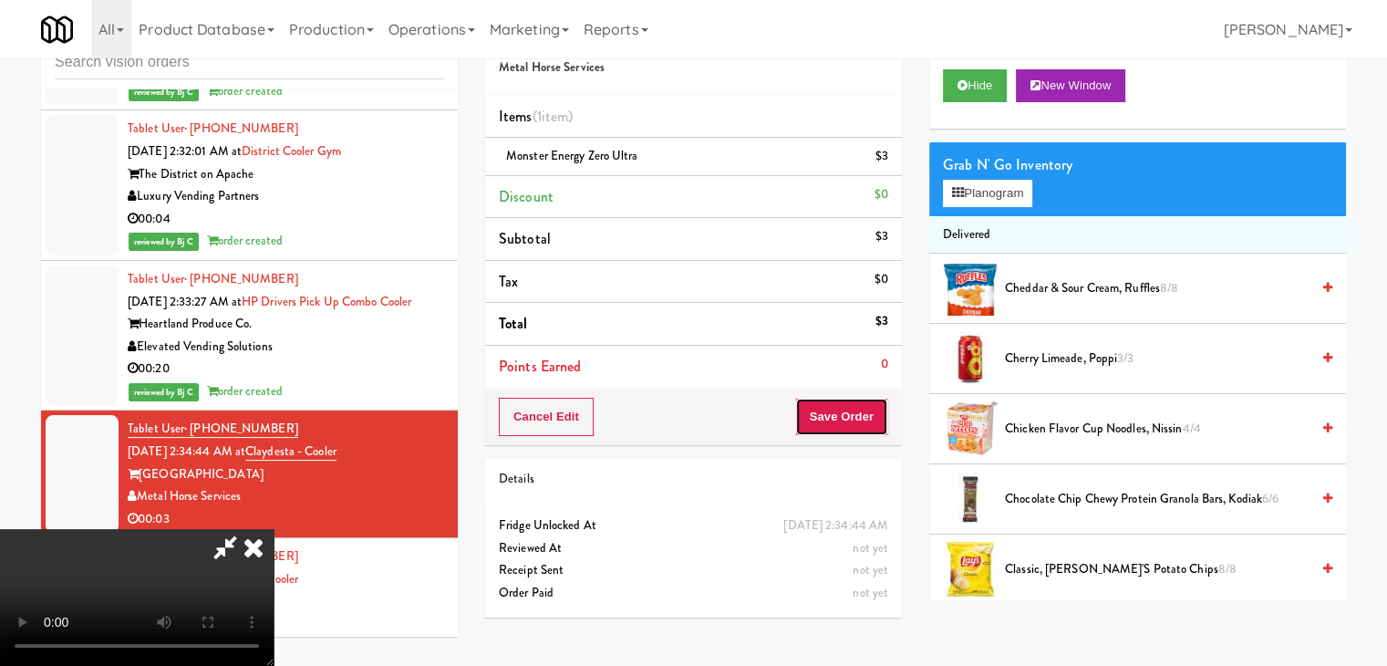
click at [869, 426] on button "Save Order" at bounding box center [841, 417] width 93 height 38
click at [868, 426] on button "Save Order" at bounding box center [841, 417] width 93 height 38
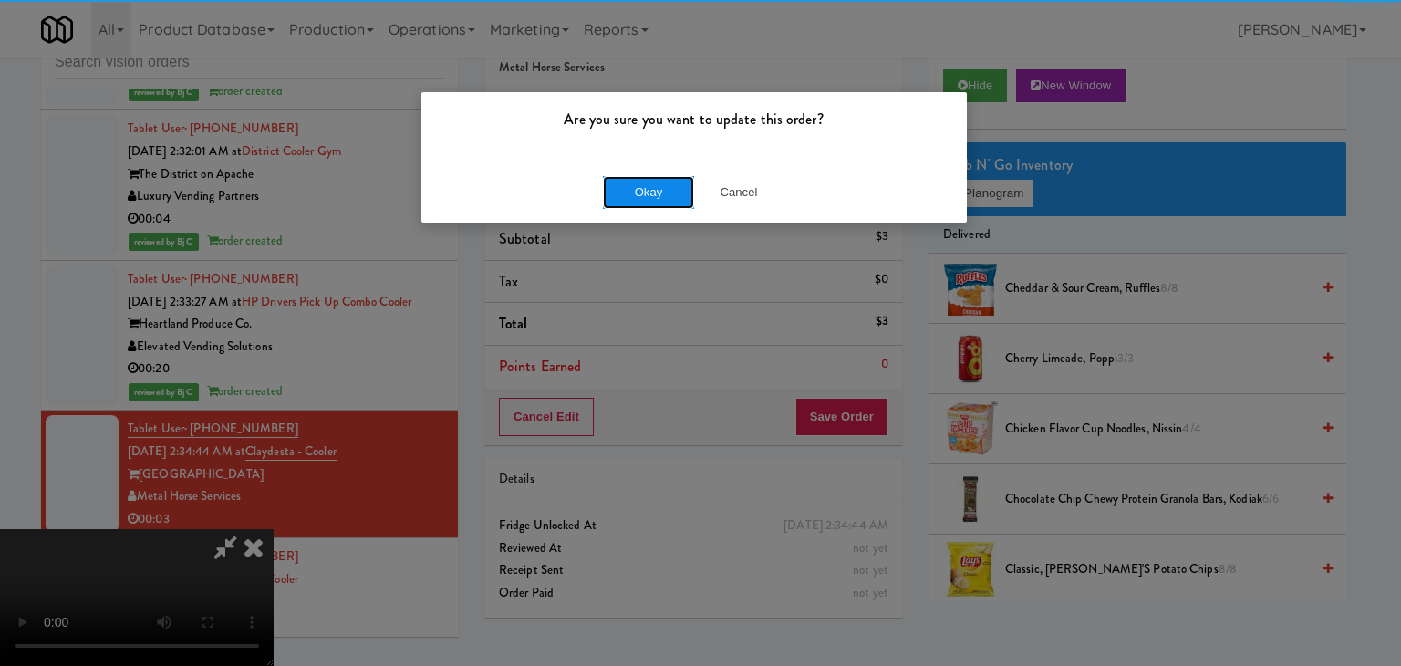
click at [654, 191] on button "Okay" at bounding box center [648, 192] width 91 height 33
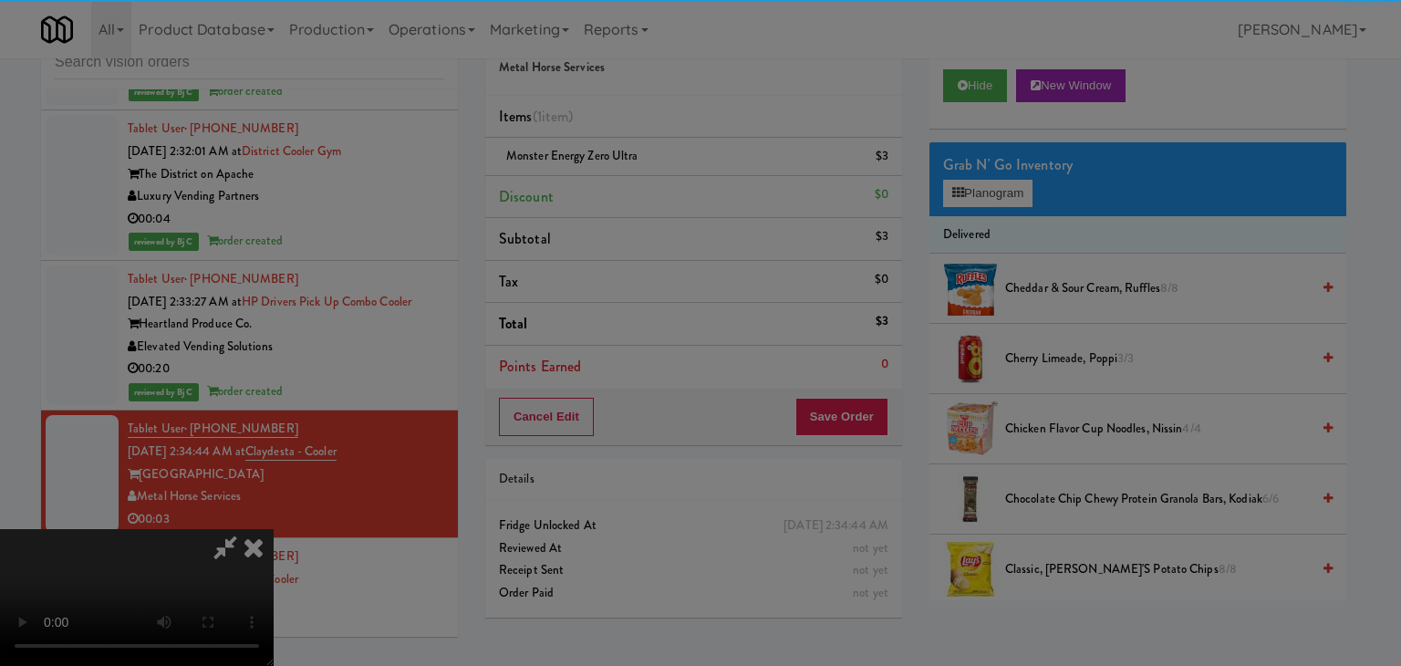
click at [654, 175] on button "Okay" at bounding box center [648, 158] width 91 height 33
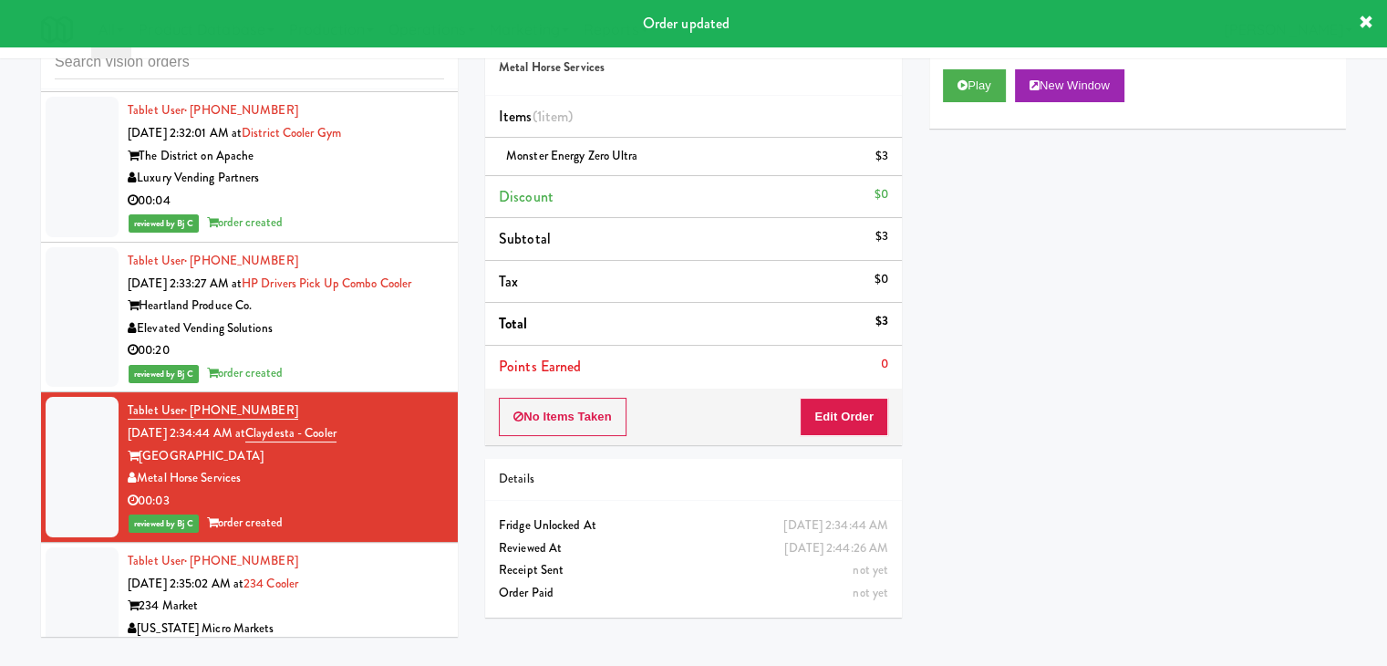
scroll to position [7436, 0]
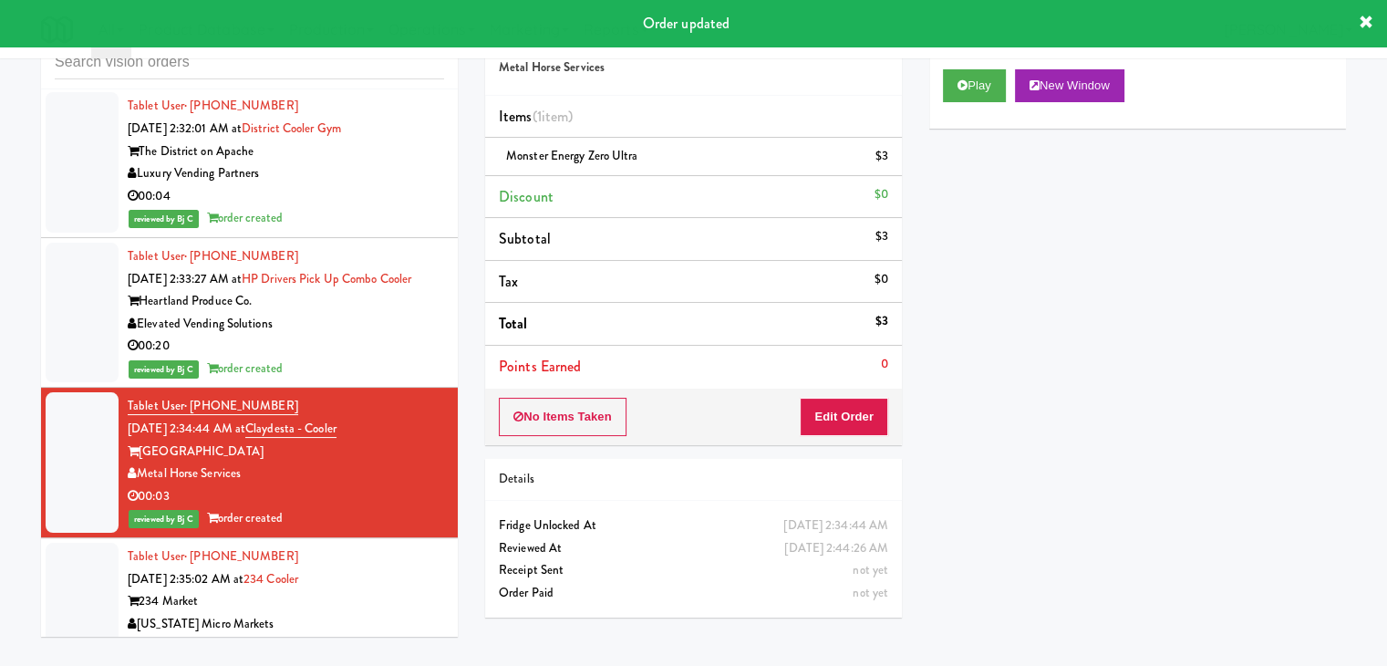
drag, startPoint x: 397, startPoint y: 560, endPoint x: 477, endPoint y: 555, distance: 80.4
click at [395, 590] on div "234 Market" at bounding box center [286, 601] width 317 height 23
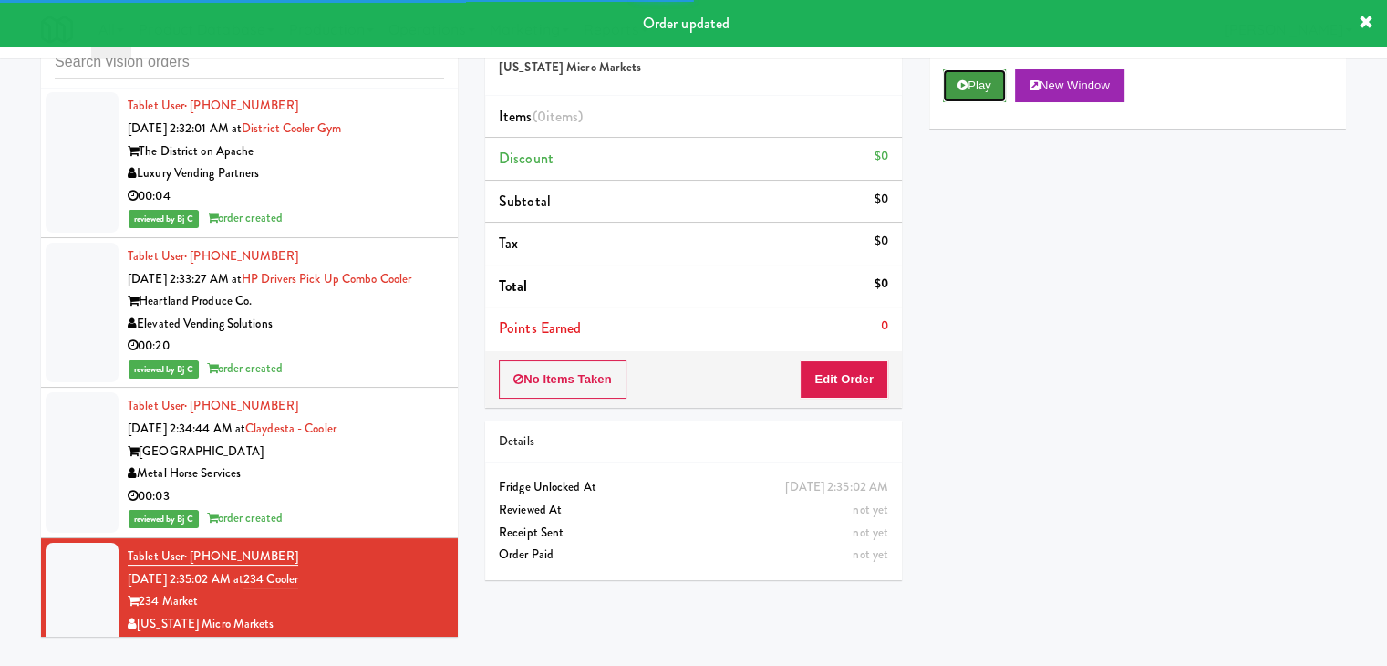
click at [949, 89] on button "Play" at bounding box center [974, 85] width 63 height 33
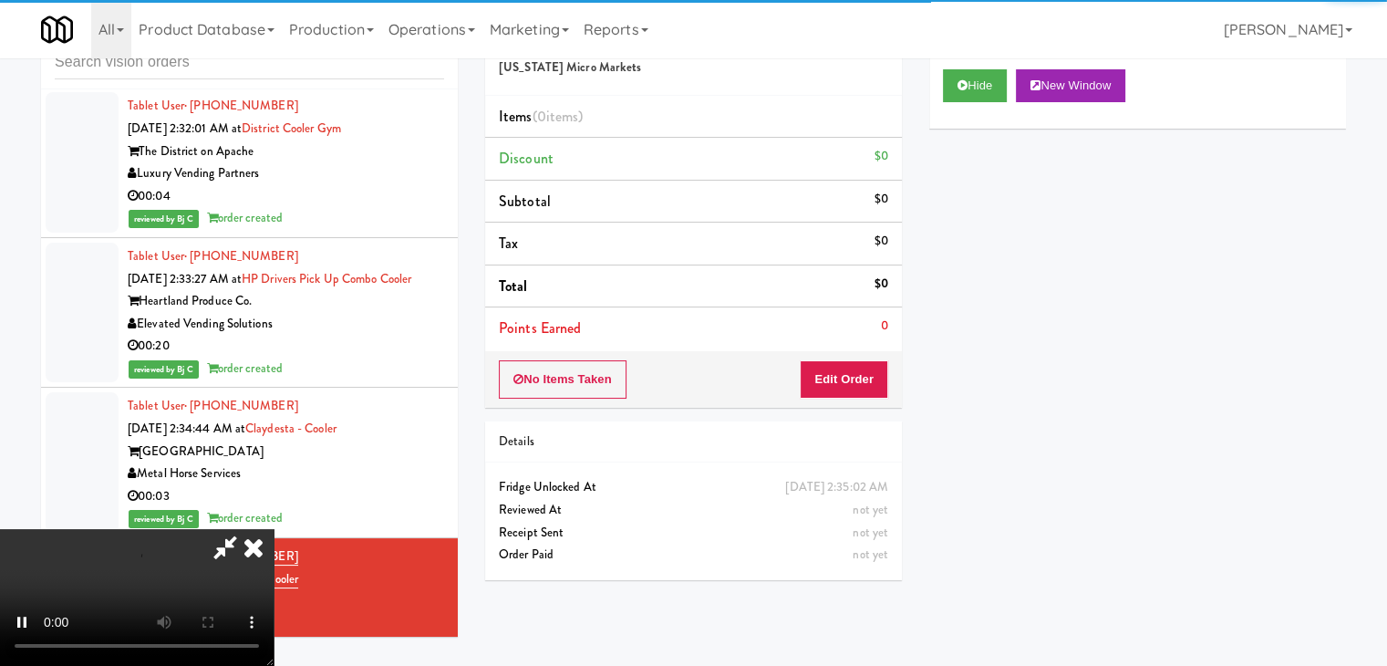
click at [843, 396] on div "No Items Taken Edit Order" at bounding box center [693, 379] width 417 height 57
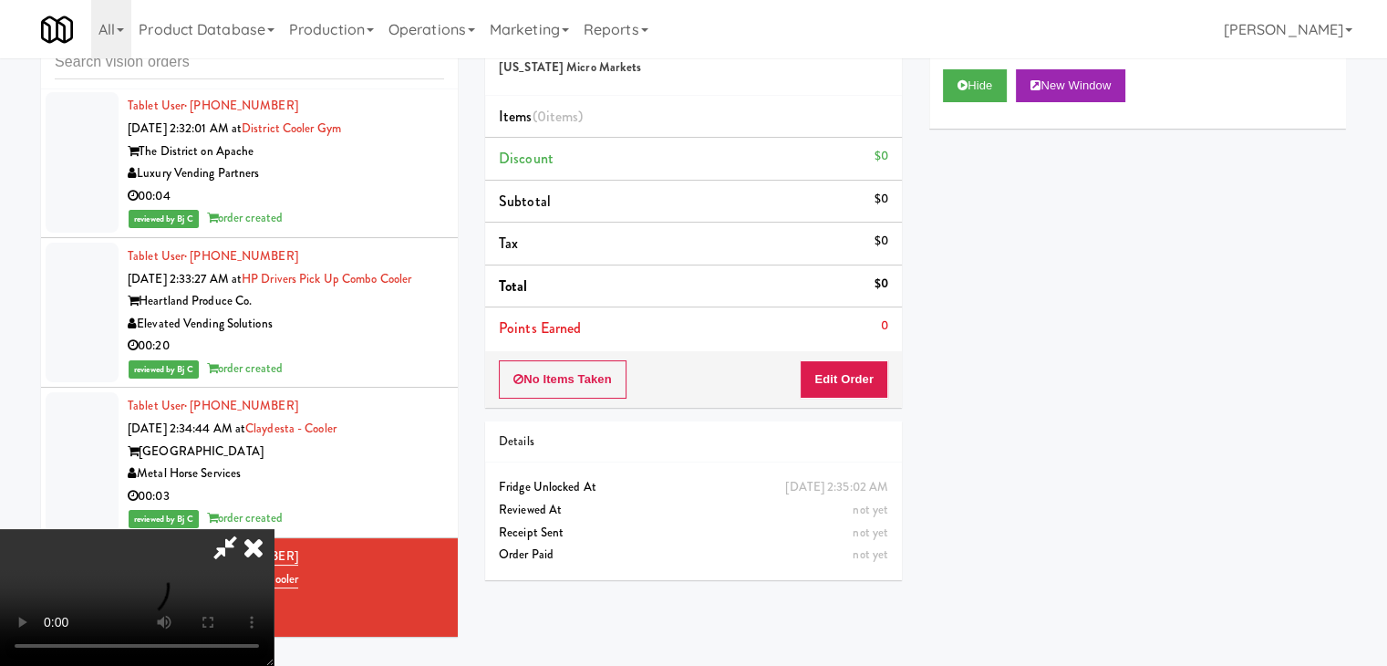
click at [852, 348] on div "Items (0 items ) Discount $0 Subtotal $0 Tax $0 Total $0 Points Earned 0" at bounding box center [693, 223] width 417 height 255
click at [852, 380] on button "Edit Order" at bounding box center [844, 379] width 88 height 38
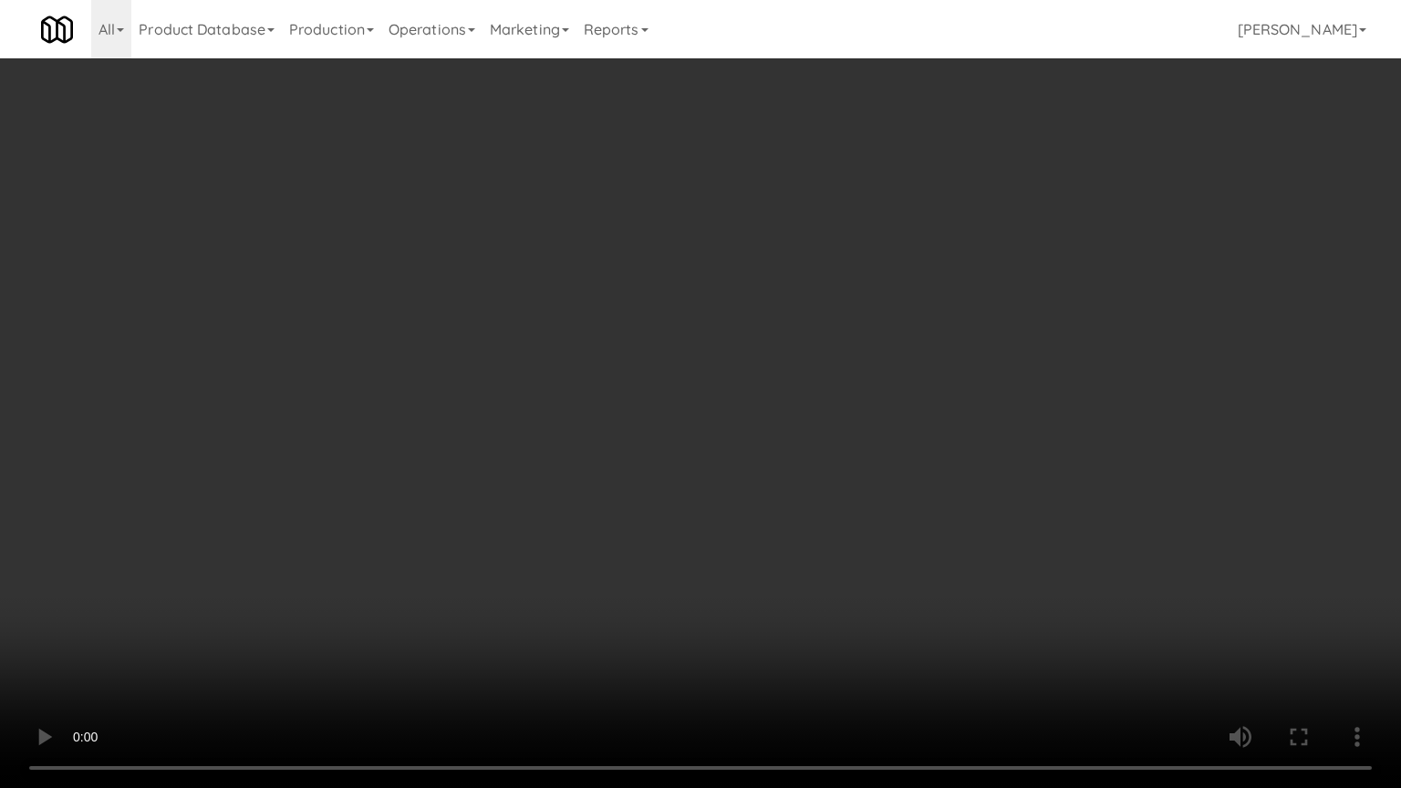
click at [857, 388] on video at bounding box center [700, 394] width 1401 height 788
click at [848, 393] on video at bounding box center [700, 394] width 1401 height 788
click at [926, 339] on video at bounding box center [700, 394] width 1401 height 788
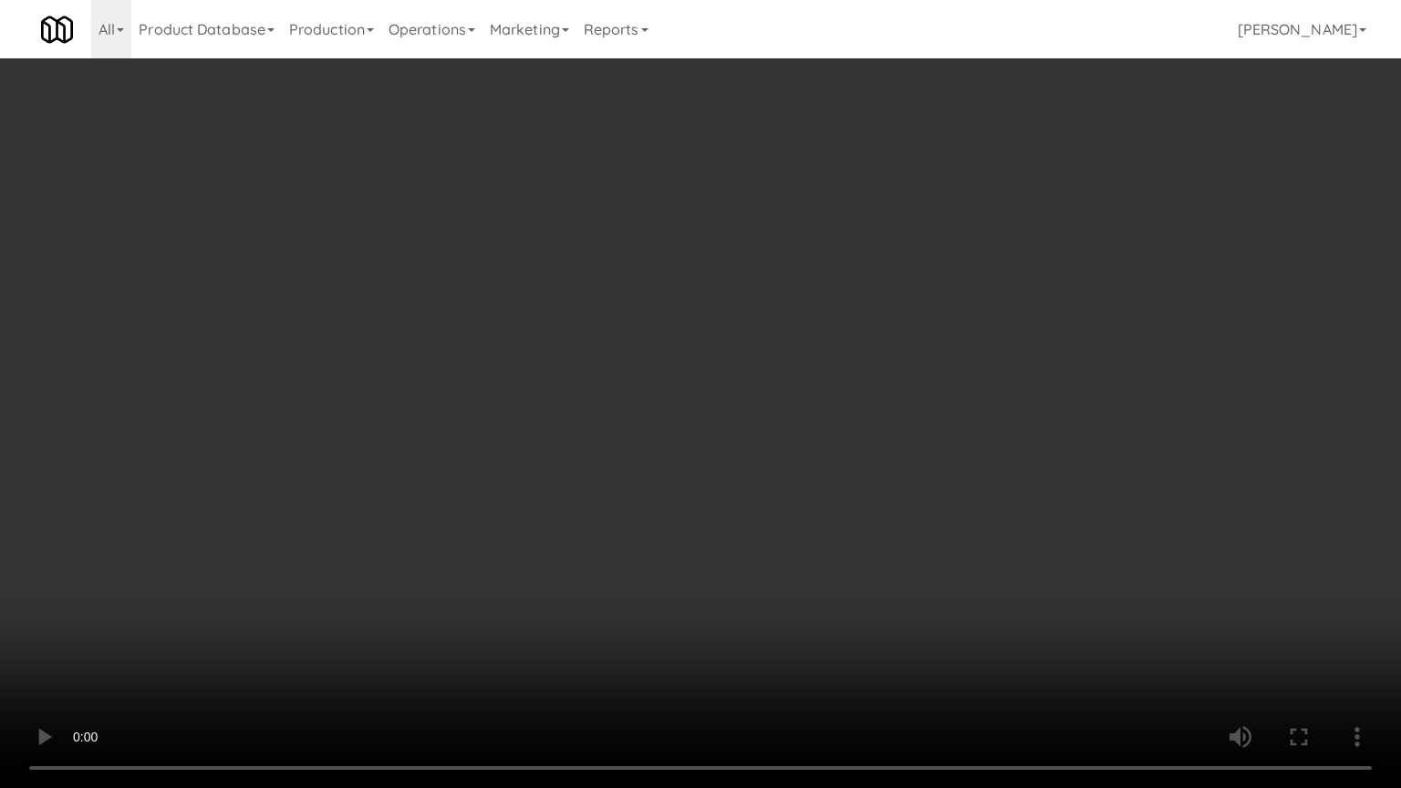
click at [926, 339] on video at bounding box center [700, 394] width 1401 height 788
drag, startPoint x: 926, startPoint y: 339, endPoint x: 971, endPoint y: 206, distance: 140.8
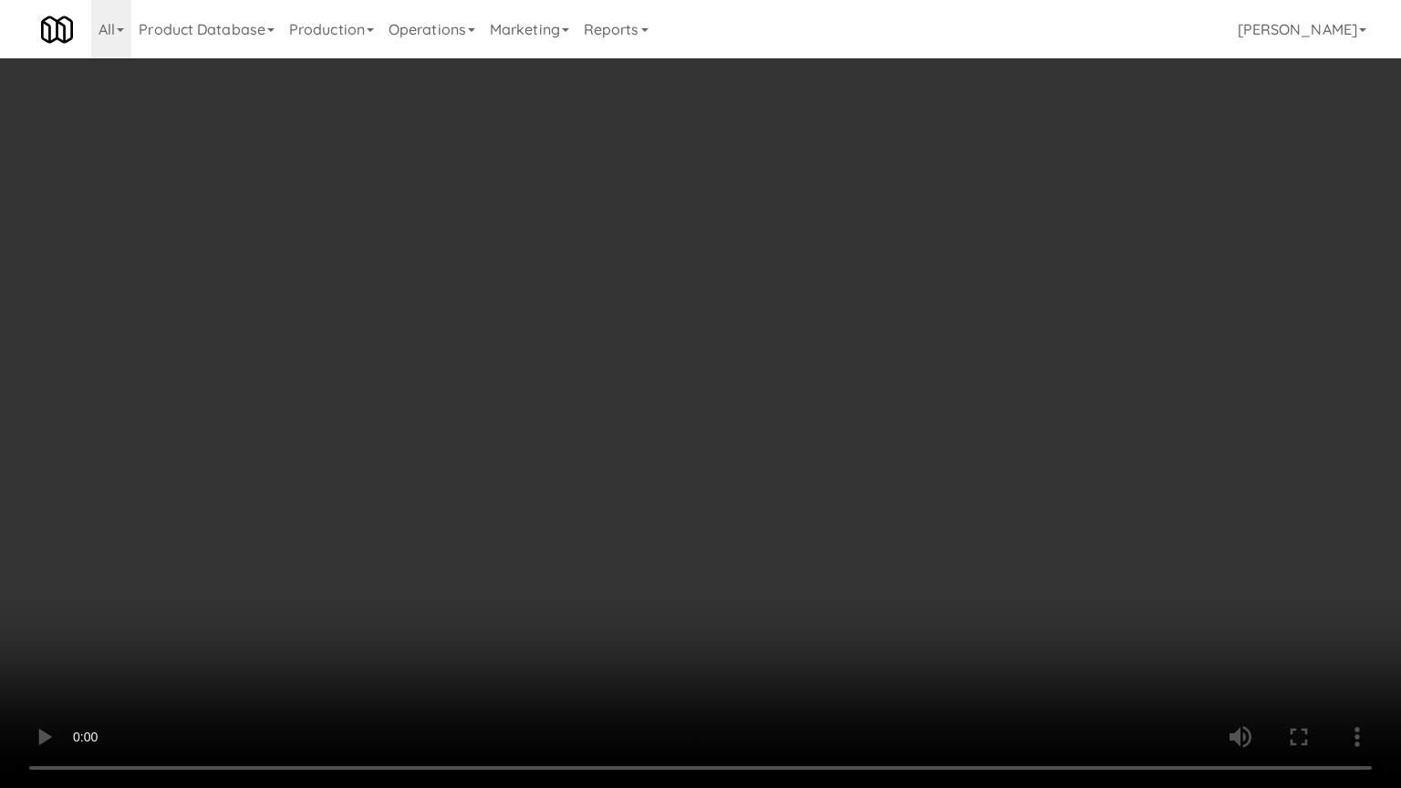
click at [928, 338] on video at bounding box center [700, 394] width 1401 height 788
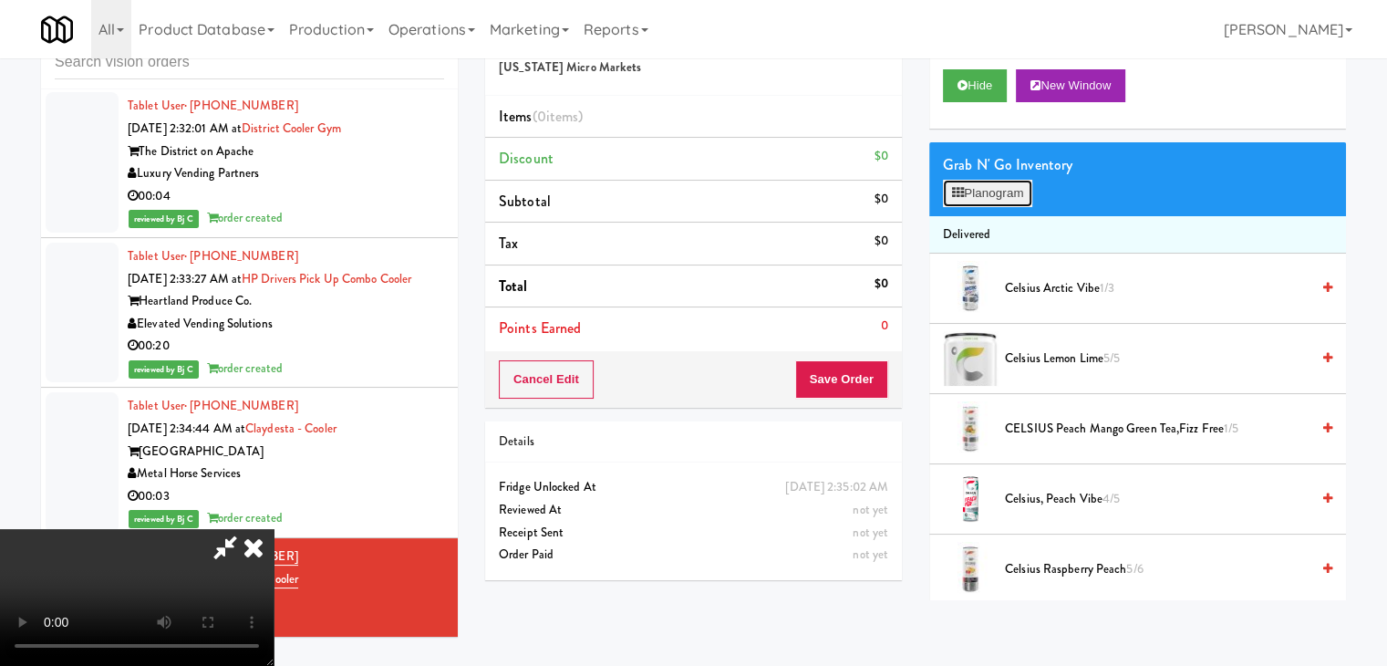
click at [1003, 193] on button "Planogram" at bounding box center [987, 193] width 89 height 27
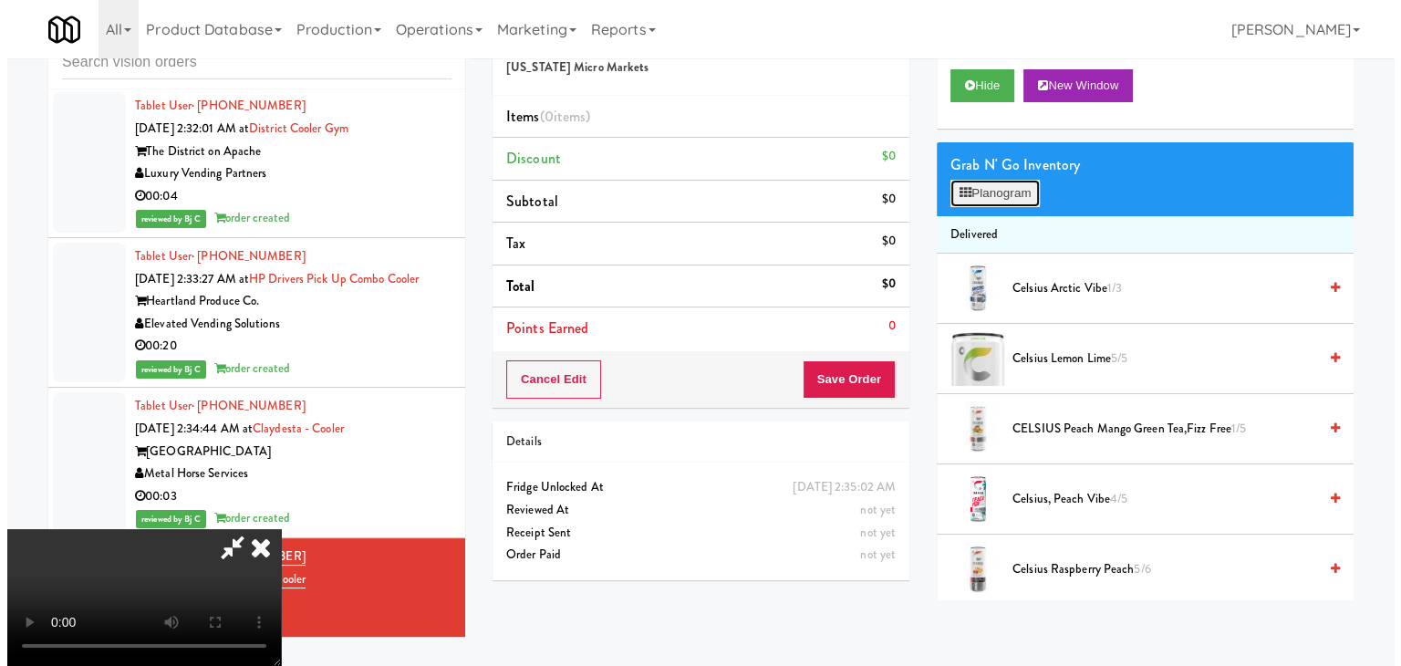
scroll to position [7390, 0]
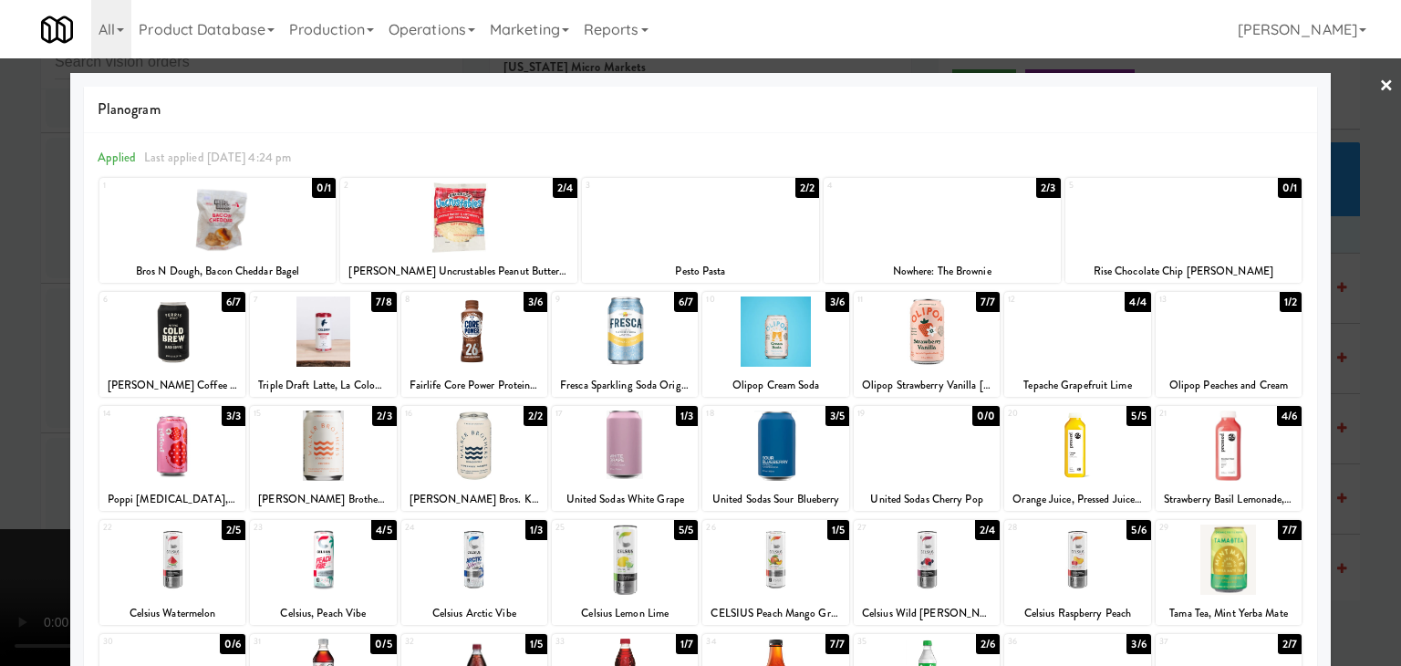
drag, startPoint x: 638, startPoint y: 347, endPoint x: 670, endPoint y: 341, distance: 32.4
click at [645, 344] on div at bounding box center [625, 331] width 146 height 70
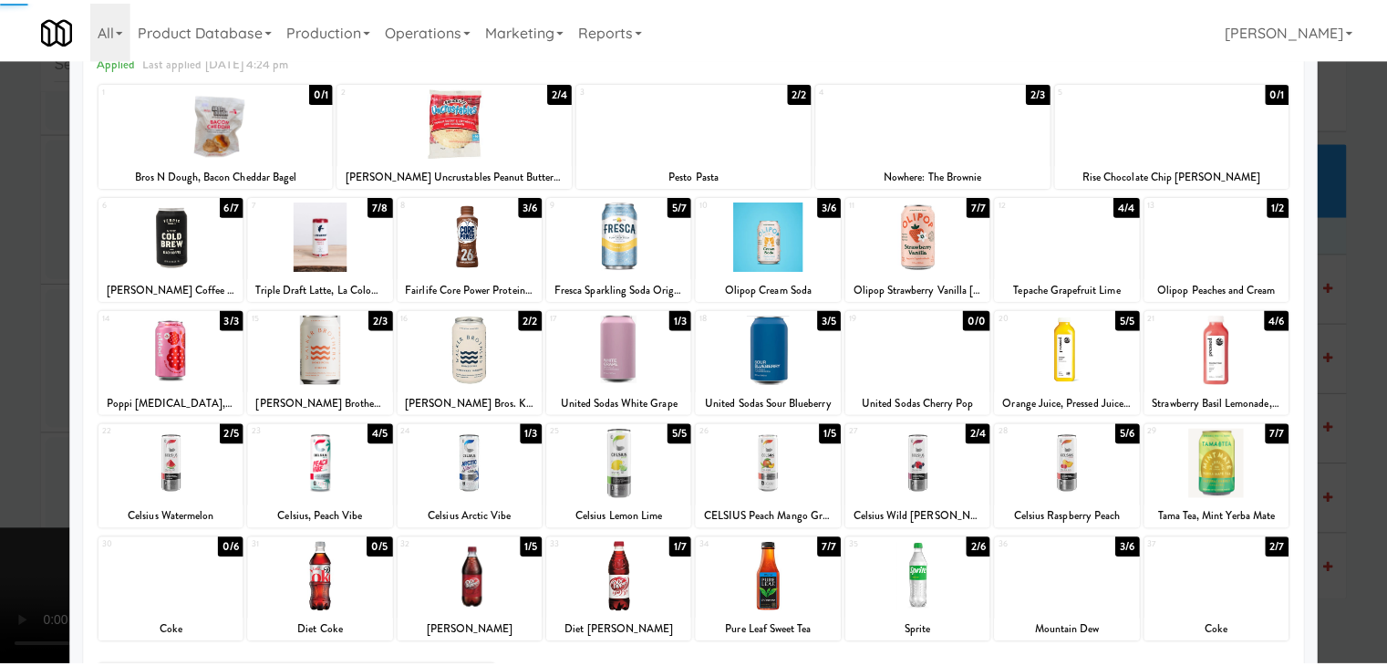
scroll to position [230, 0]
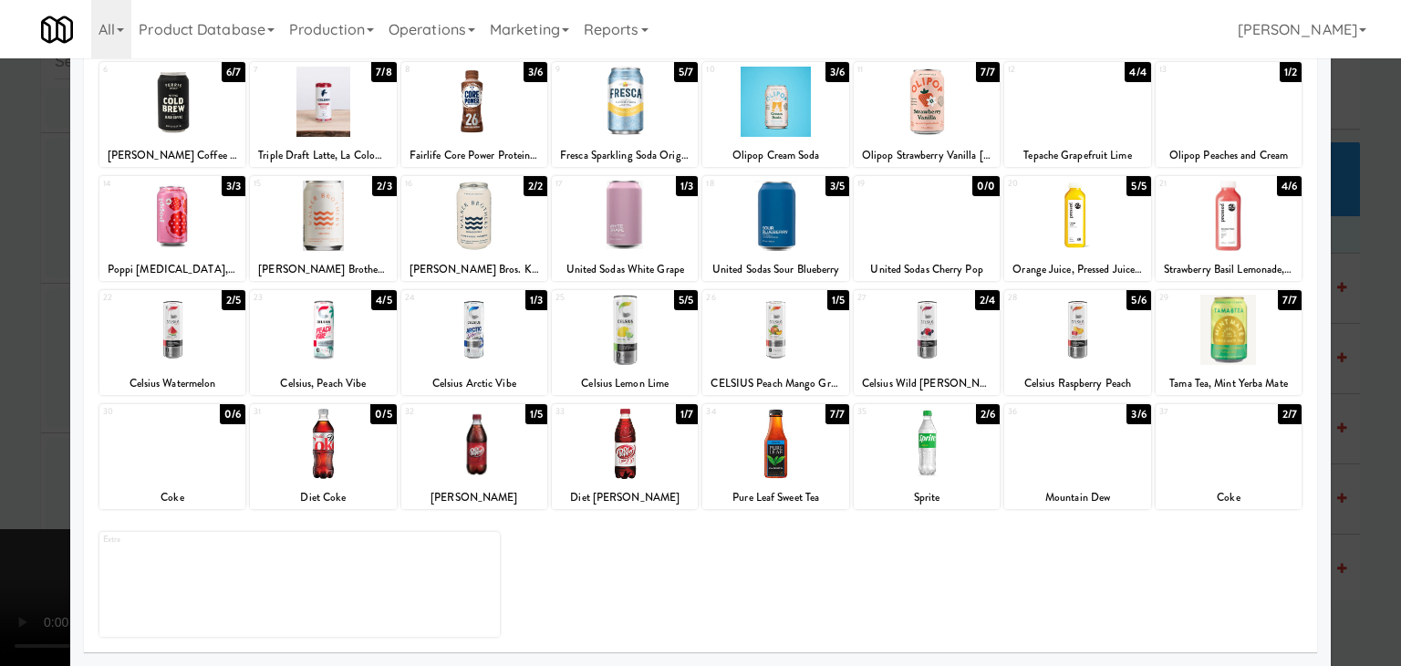
click at [1060, 463] on div at bounding box center [1077, 444] width 146 height 70
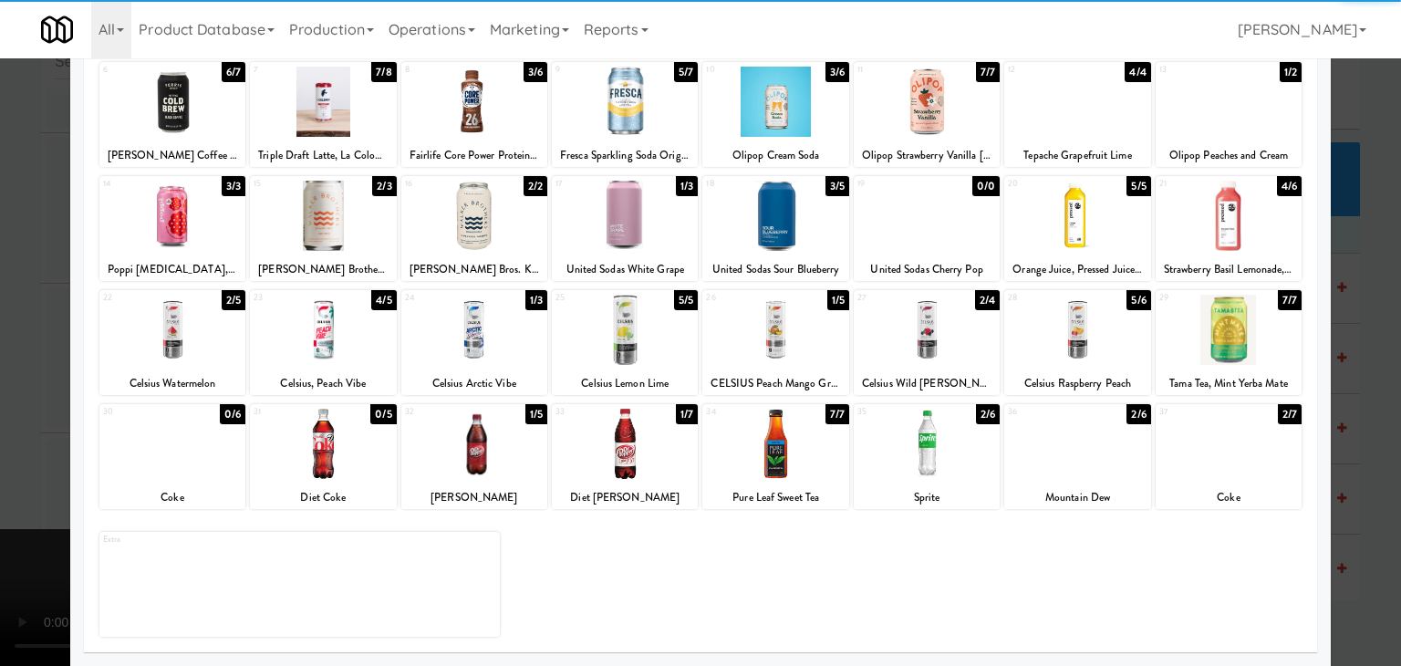
click at [1331, 469] on div at bounding box center [700, 333] width 1401 height 666
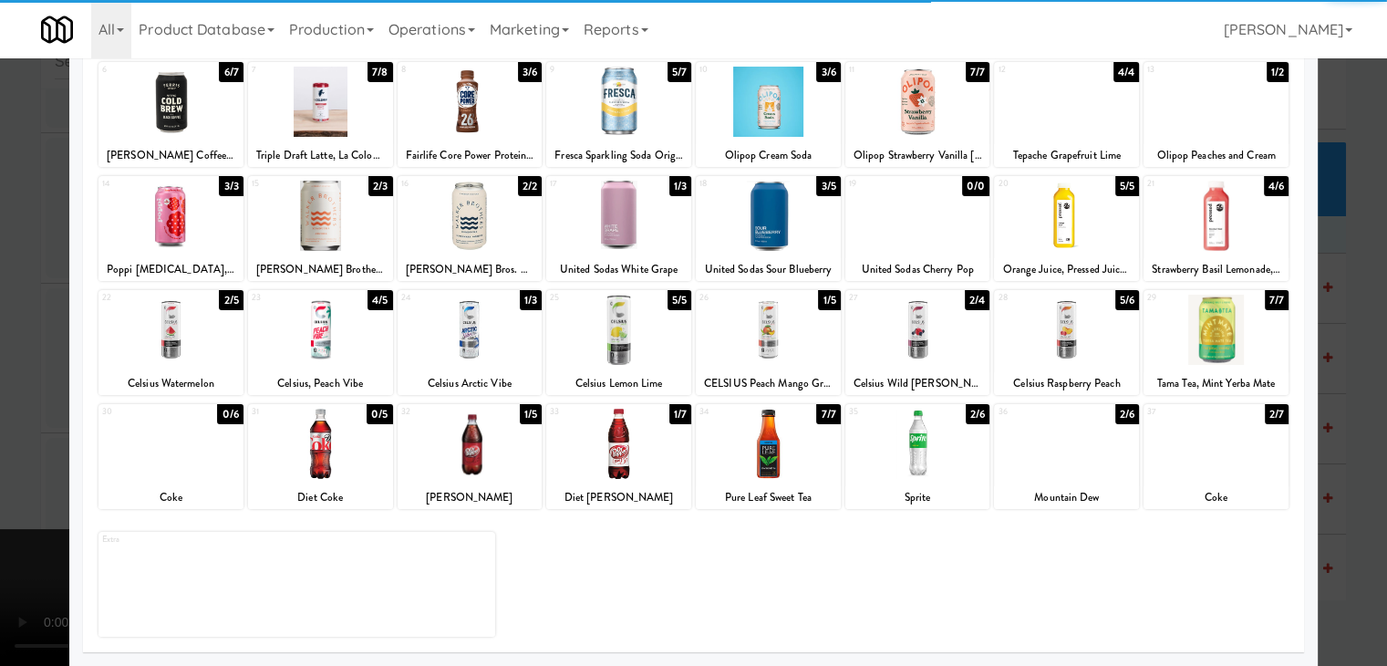
scroll to position [7436, 0]
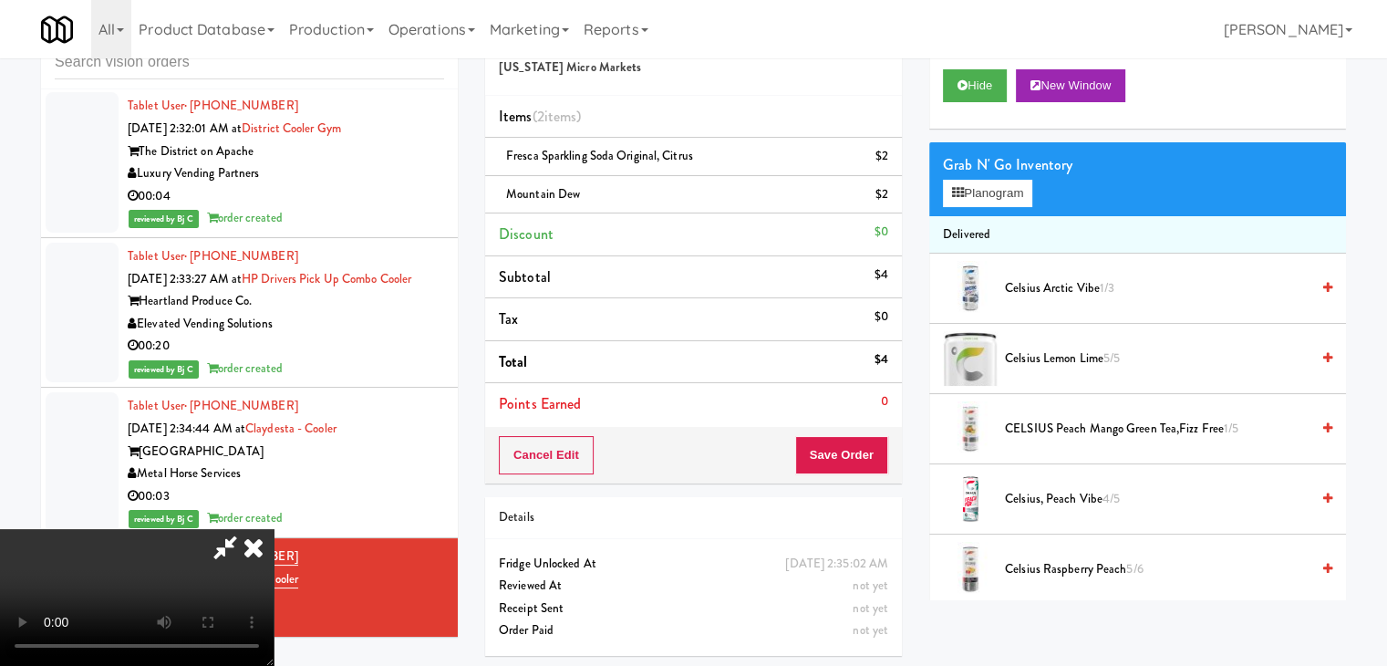
click at [274, 529] on video at bounding box center [137, 597] width 274 height 137
drag, startPoint x: 886, startPoint y: 453, endPoint x: 867, endPoint y: 446, distance: 19.6
click at [887, 452] on button "Save Order" at bounding box center [841, 455] width 93 height 38
click at [854, 444] on button "Save Order" at bounding box center [841, 455] width 93 height 38
click at [848, 437] on body "Are you sure you want to update this order? Okay Cancel Okay Are you sure you w…" at bounding box center [693, 333] width 1387 height 666
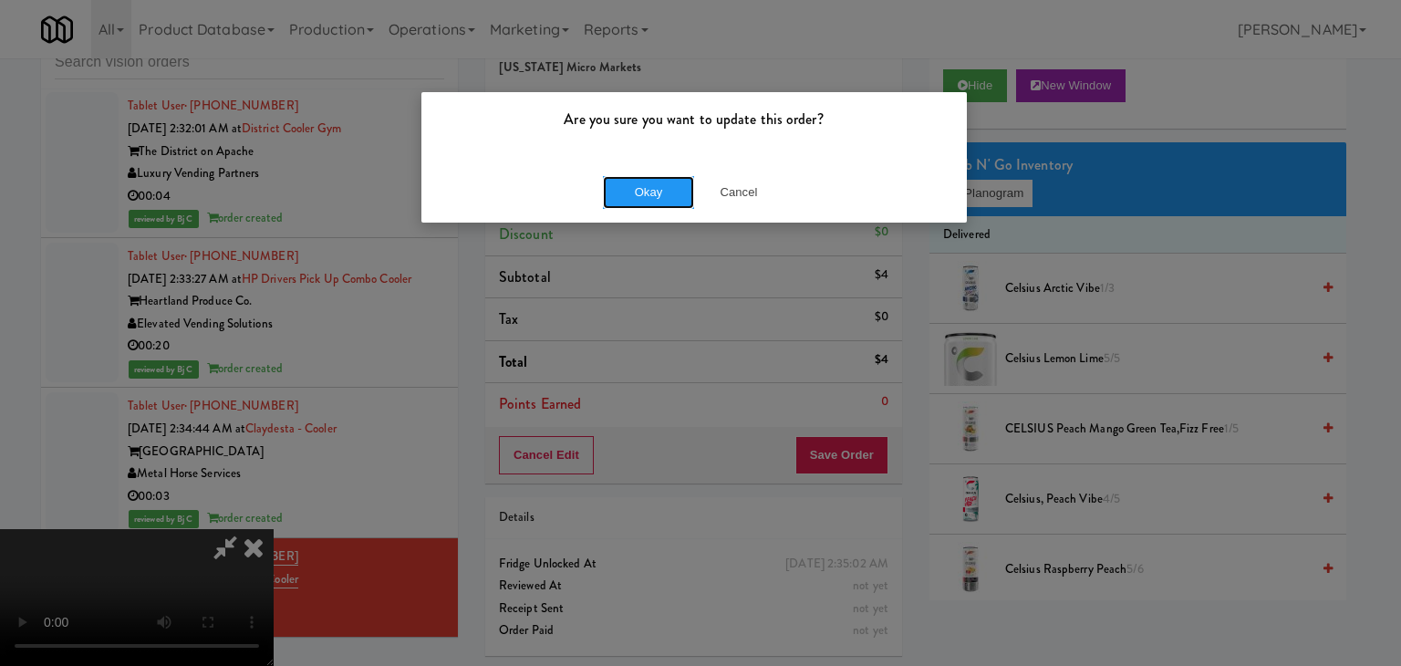
drag, startPoint x: 653, startPoint y: 183, endPoint x: 654, endPoint y: 168, distance: 15.5
click at [654, 168] on div "Okay Cancel" at bounding box center [693, 191] width 545 height 61
click at [653, 185] on button "Okay" at bounding box center [648, 192] width 91 height 33
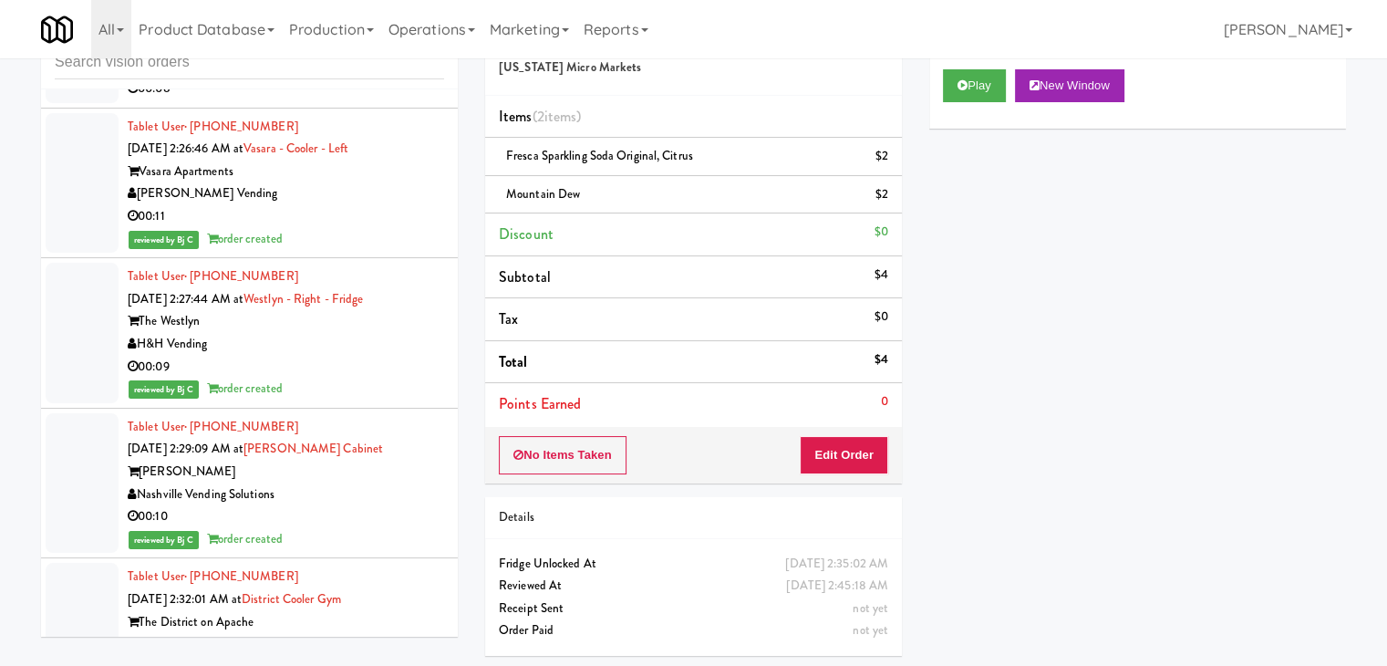
scroll to position [7344, 0]
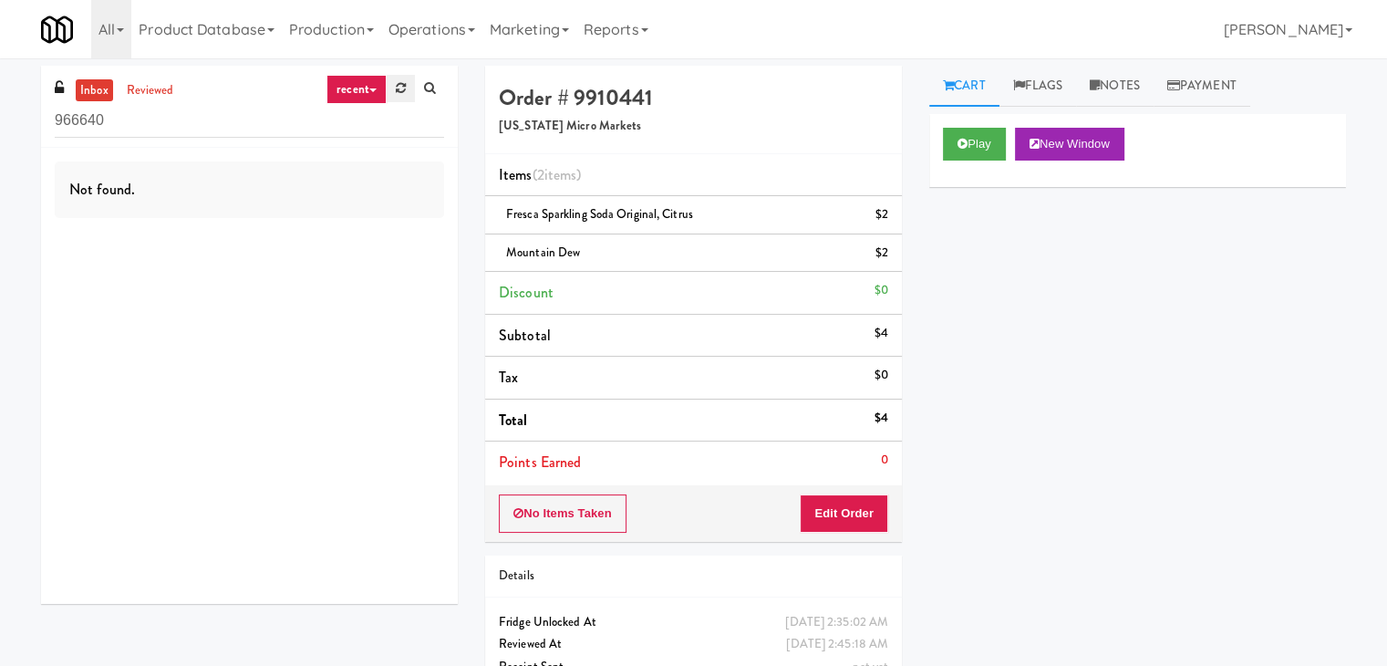
click at [399, 88] on icon at bounding box center [401, 88] width 10 height 12
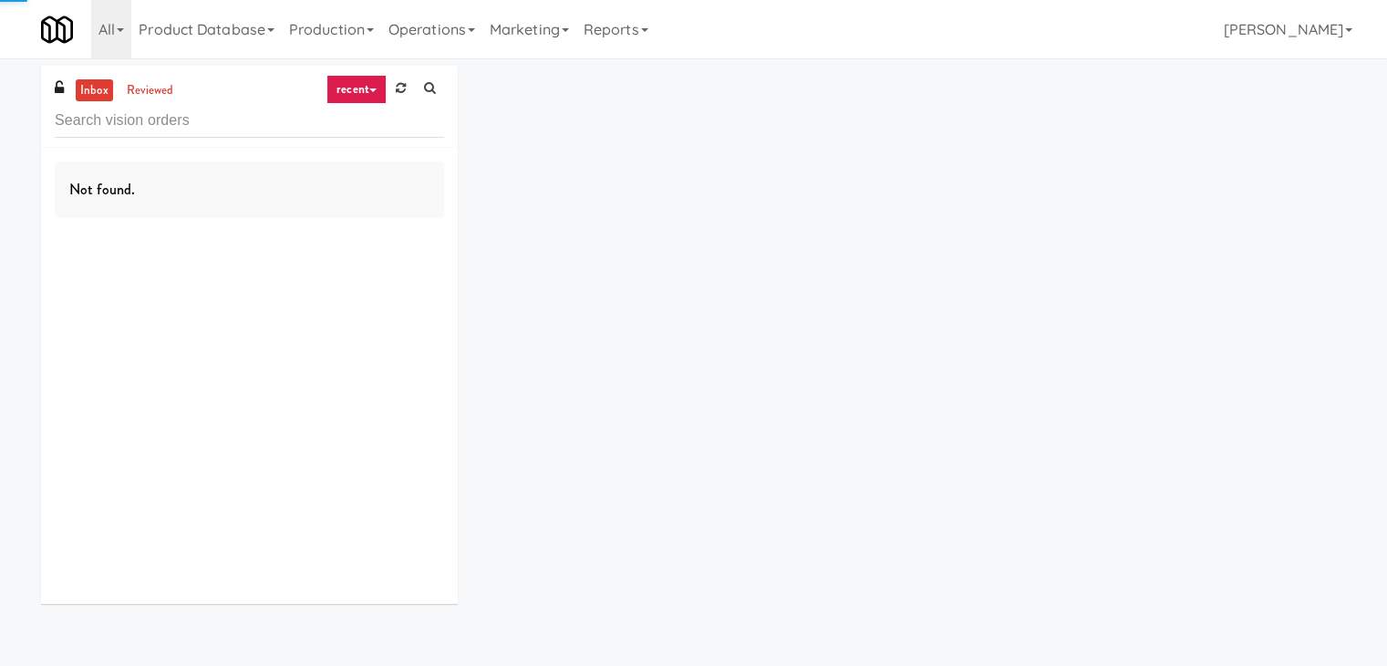
click at [364, 92] on link "recent" at bounding box center [357, 89] width 60 height 29
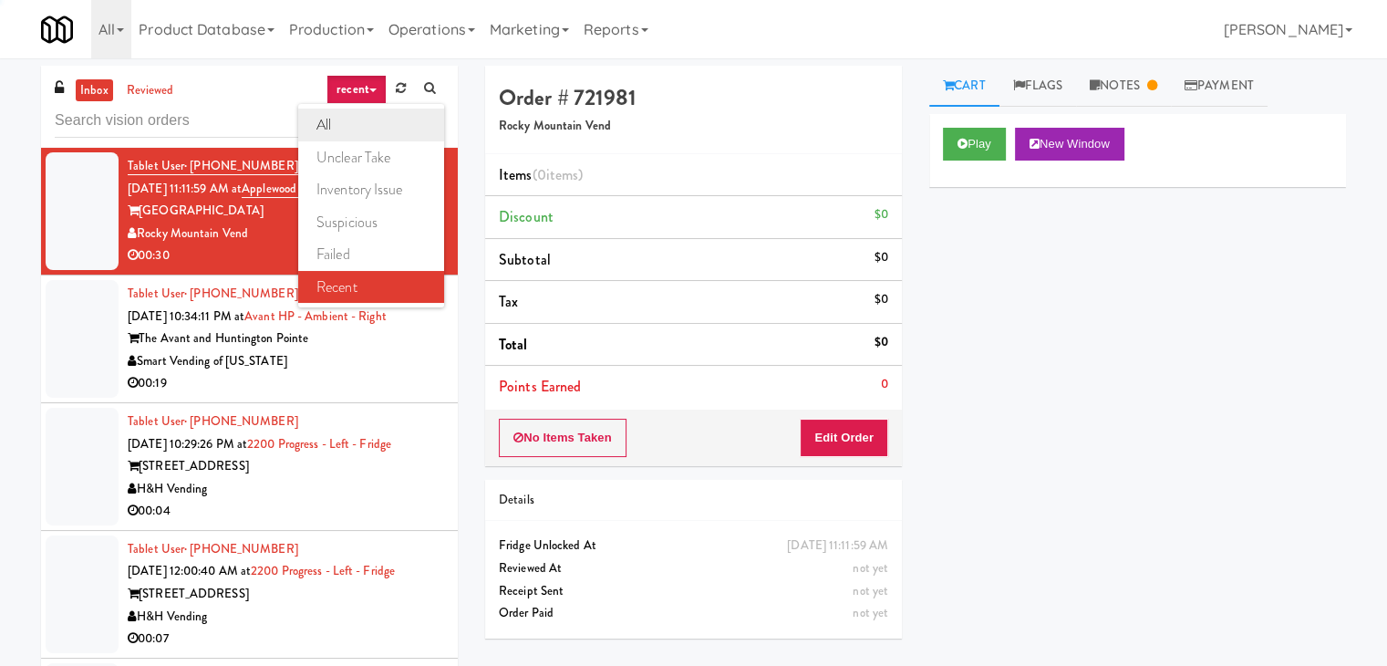
click at [361, 120] on link "all" at bounding box center [371, 125] width 146 height 33
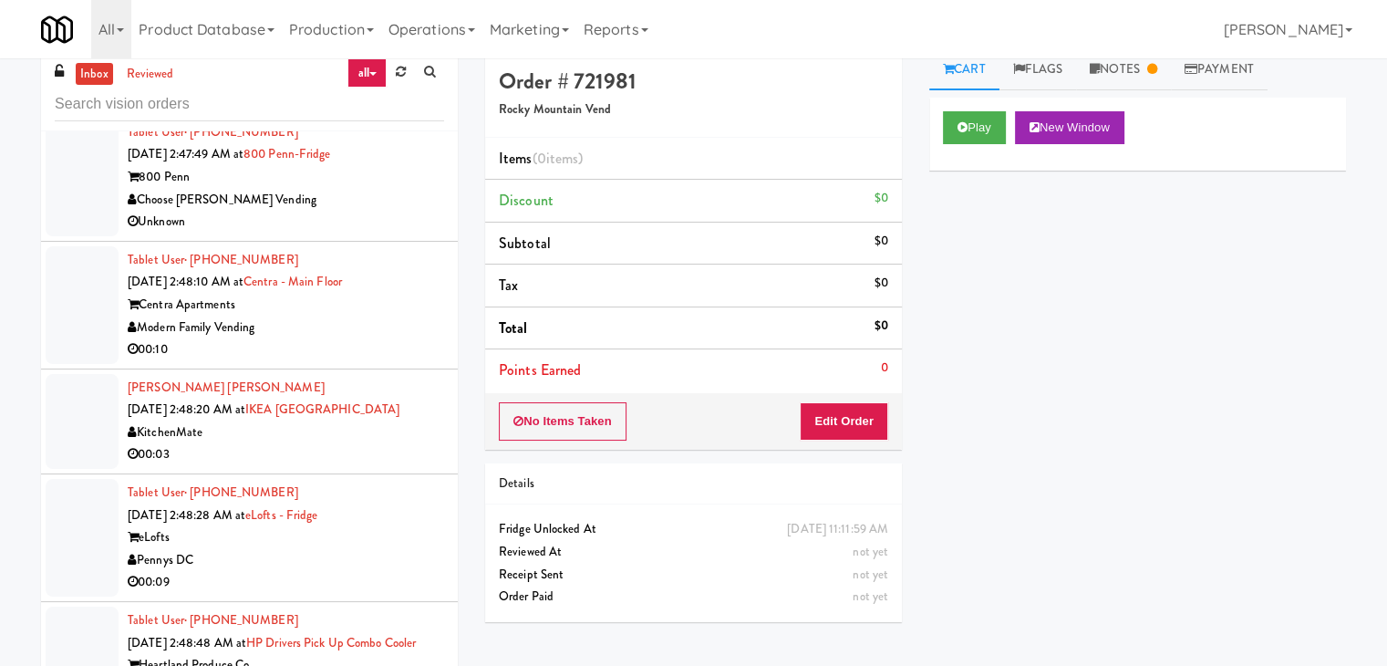
scroll to position [58, 0]
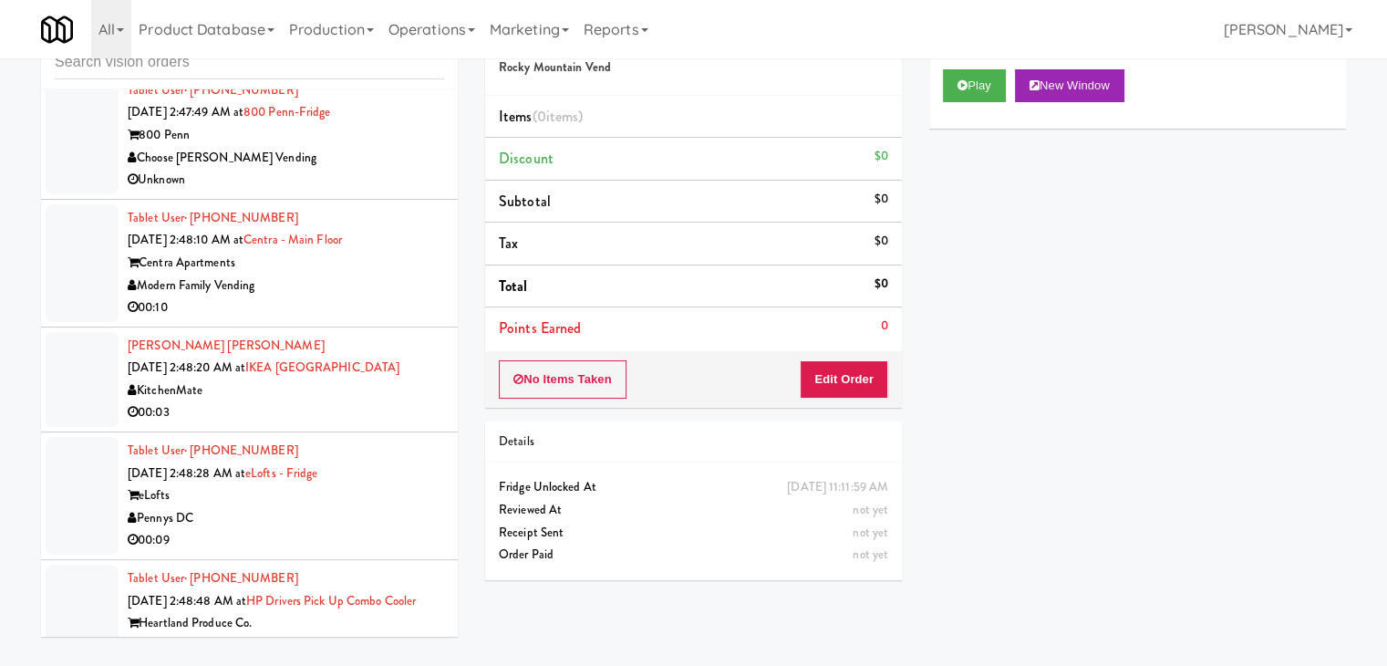
click at [365, 635] on div "Elevated Vending Solutions" at bounding box center [286, 646] width 317 height 23
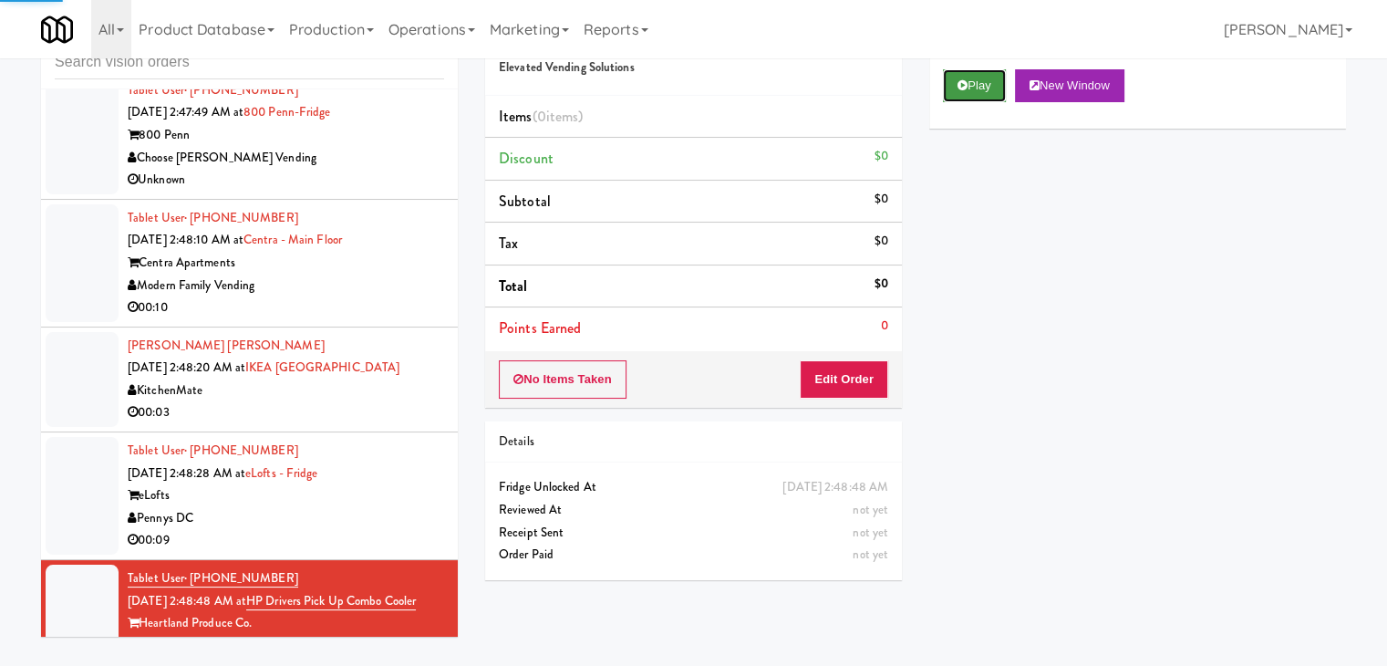
click at [960, 81] on icon at bounding box center [963, 85] width 10 height 12
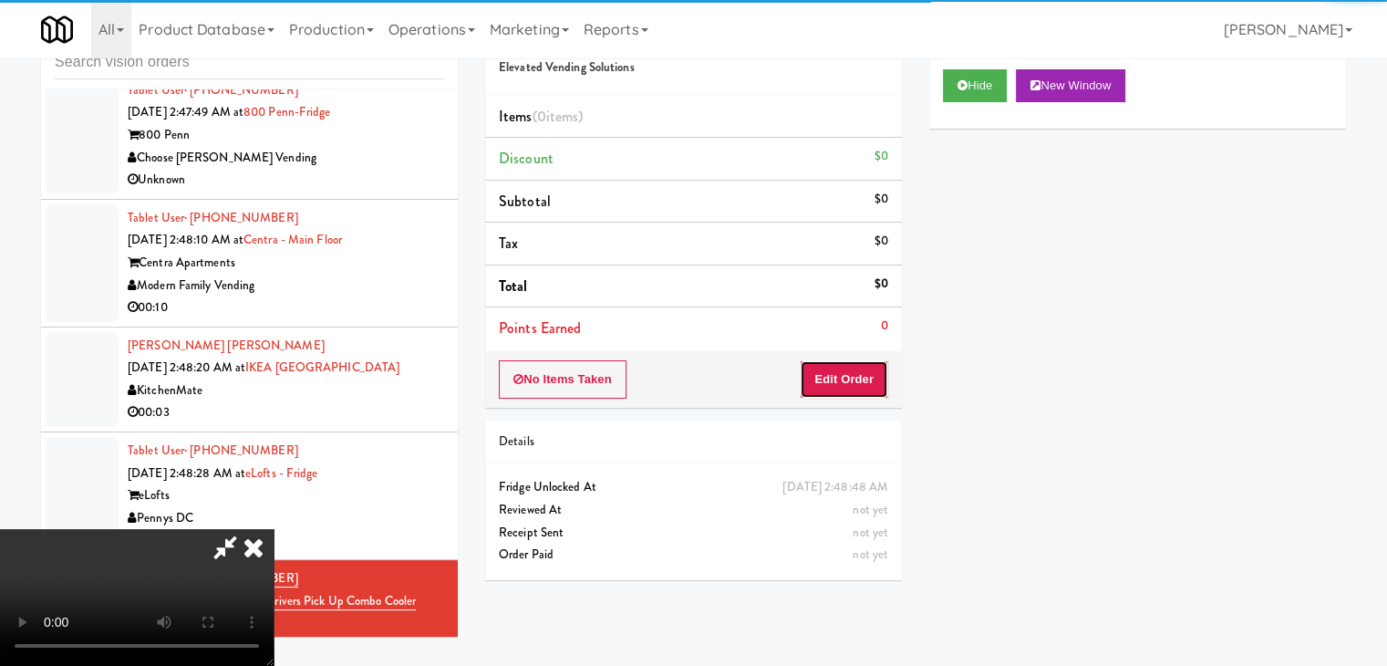
click at [846, 378] on button "Edit Order" at bounding box center [844, 379] width 88 height 38
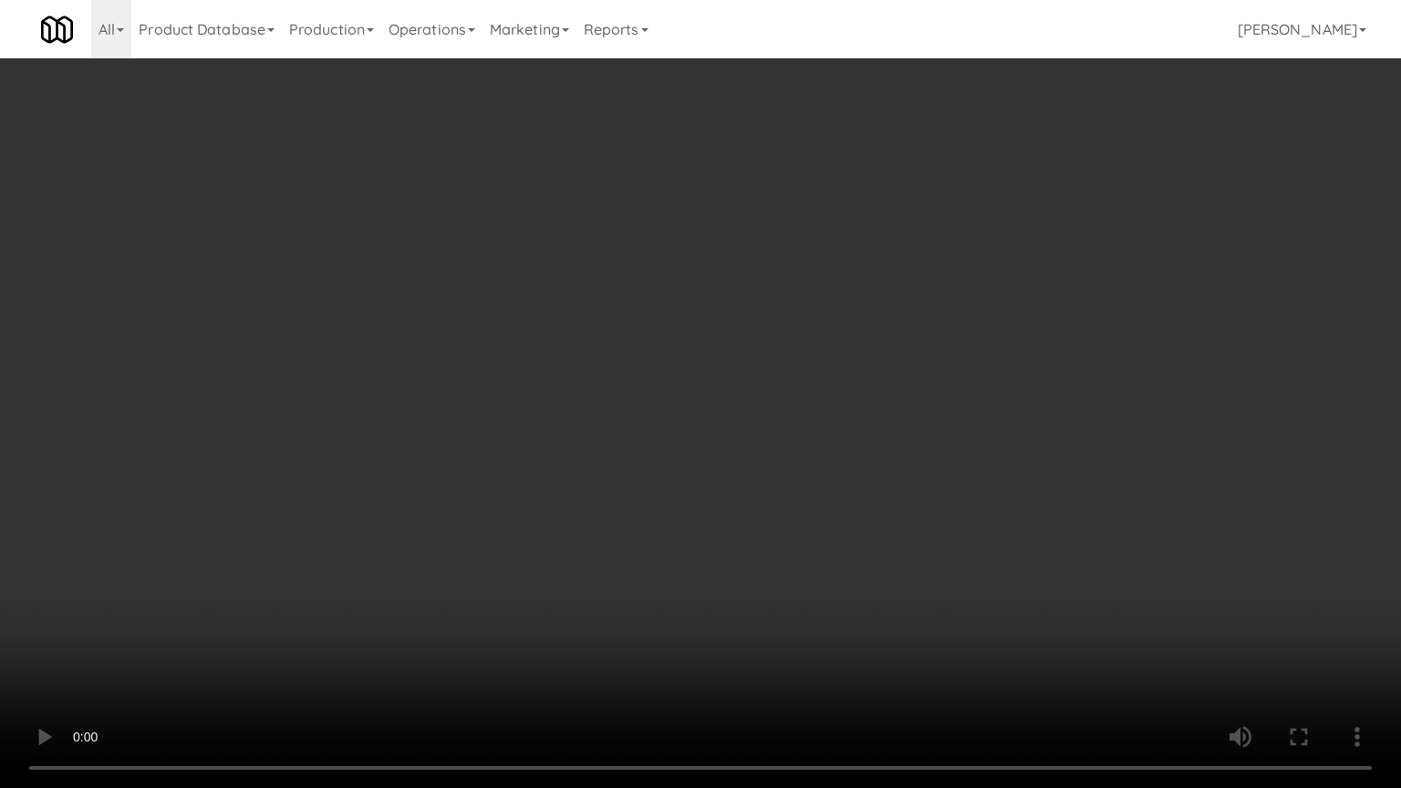
click at [788, 415] on video at bounding box center [700, 394] width 1401 height 788
drag, startPoint x: 788, startPoint y: 415, endPoint x: 861, endPoint y: 255, distance: 175.5
click at [788, 412] on video at bounding box center [700, 394] width 1401 height 788
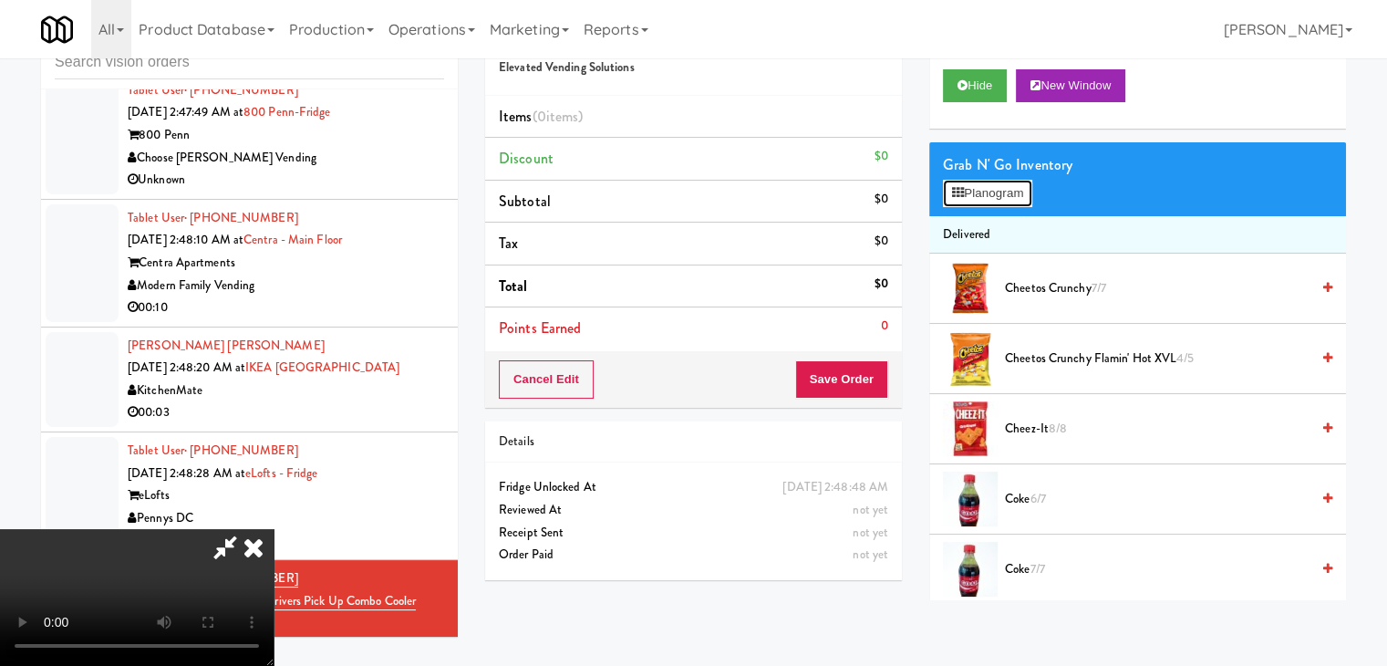
drag, startPoint x: 979, startPoint y: 180, endPoint x: 967, endPoint y: 199, distance: 22.5
click at [980, 180] on button "Planogram" at bounding box center [987, 193] width 89 height 27
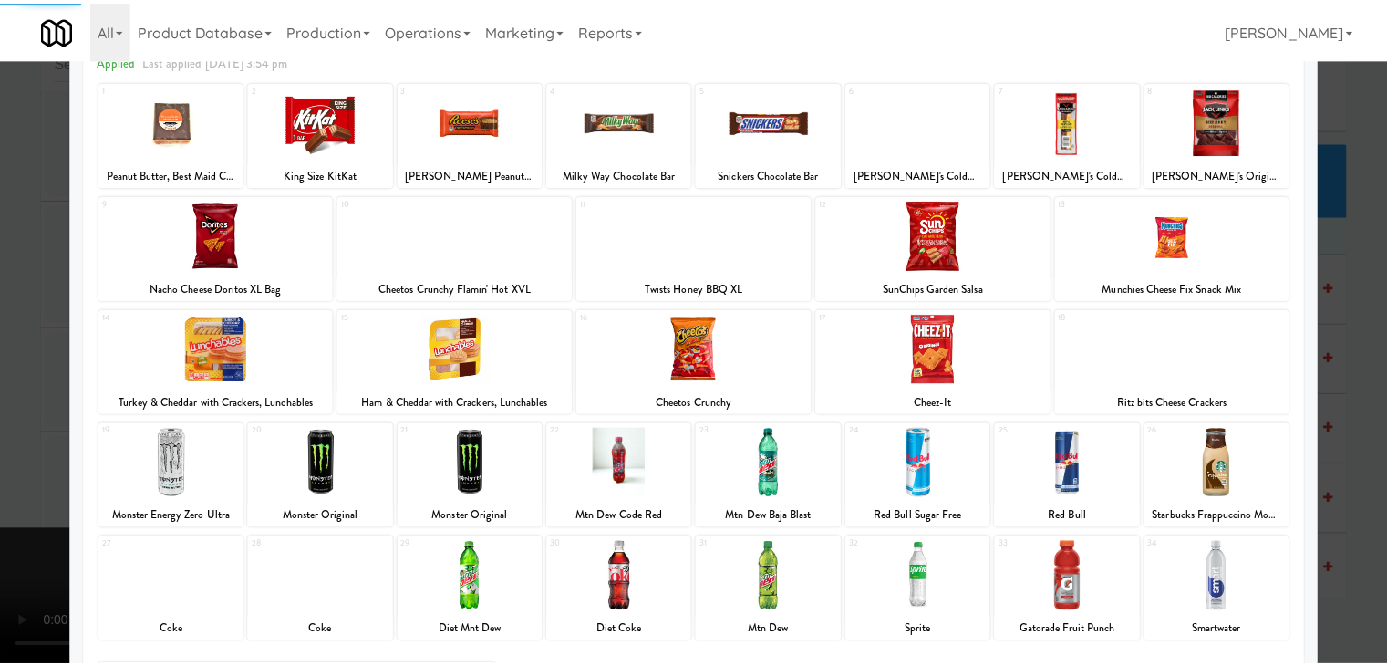
scroll to position [230, 0]
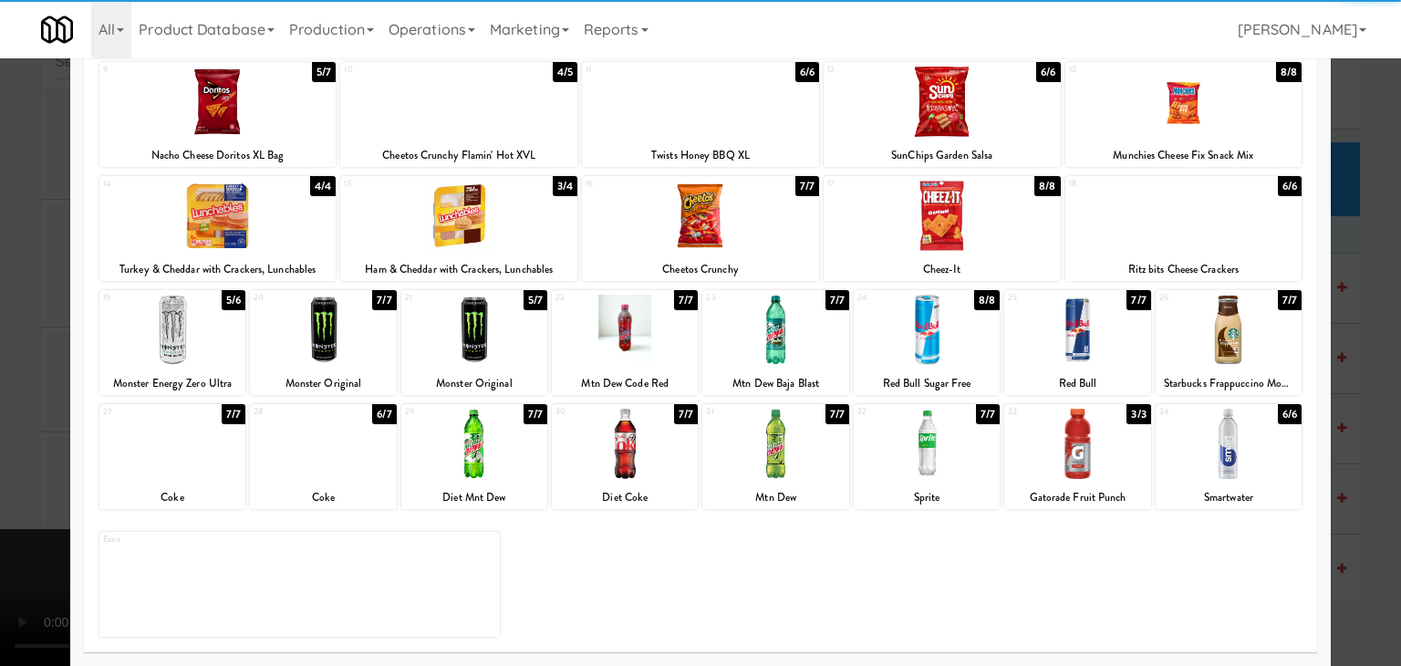
click at [325, 344] on div at bounding box center [323, 330] width 146 height 70
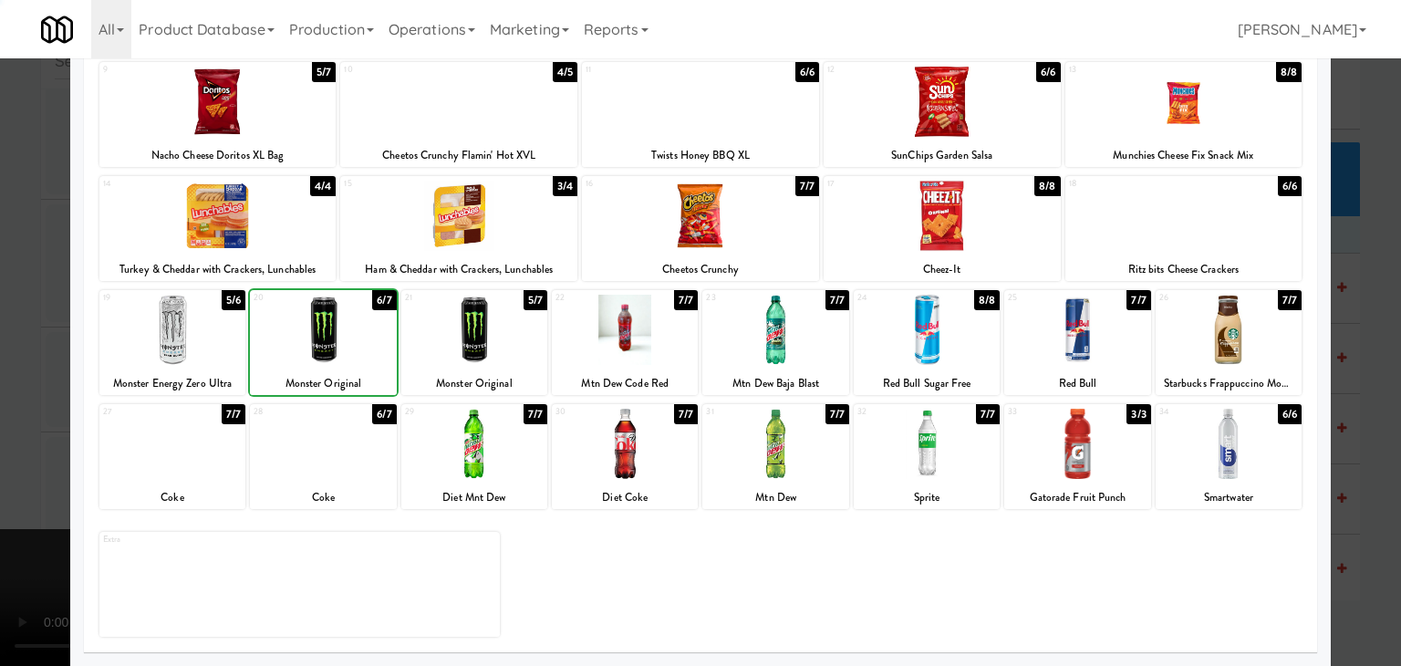
drag, startPoint x: 0, startPoint y: 383, endPoint x: 506, endPoint y: 369, distance: 506.4
click at [42, 373] on div at bounding box center [700, 333] width 1401 height 666
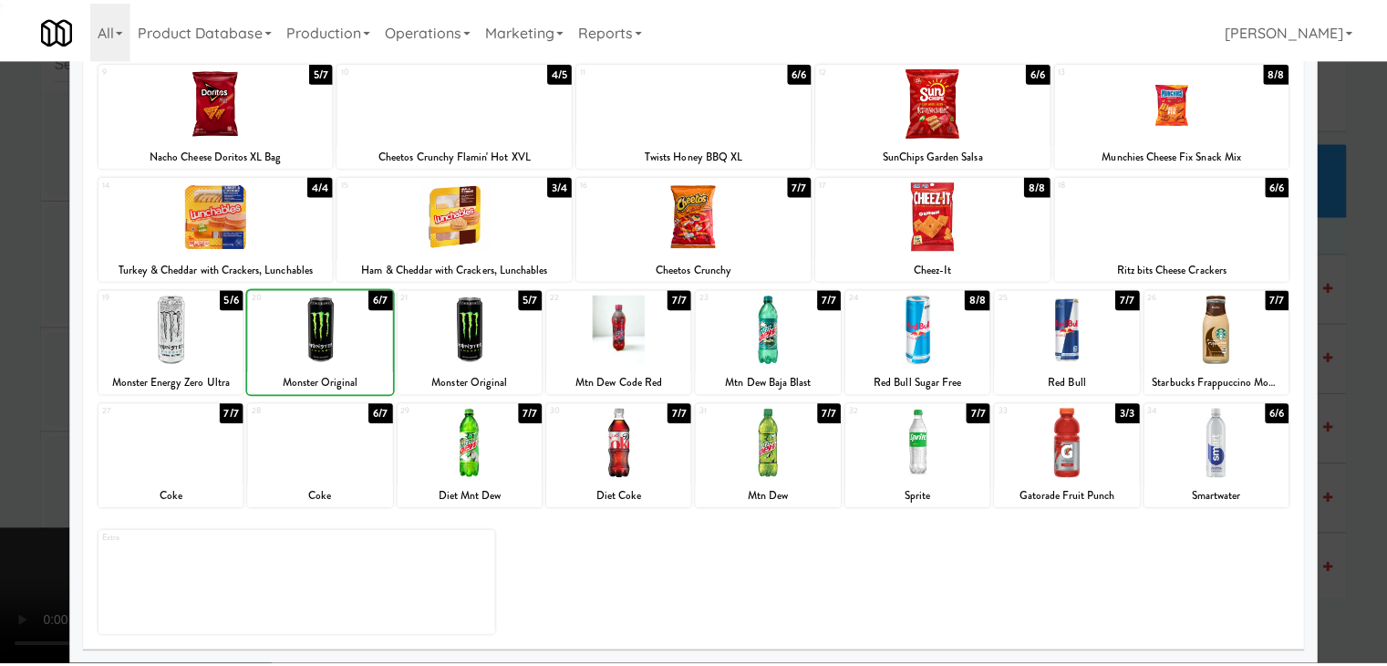
scroll to position [5074, 0]
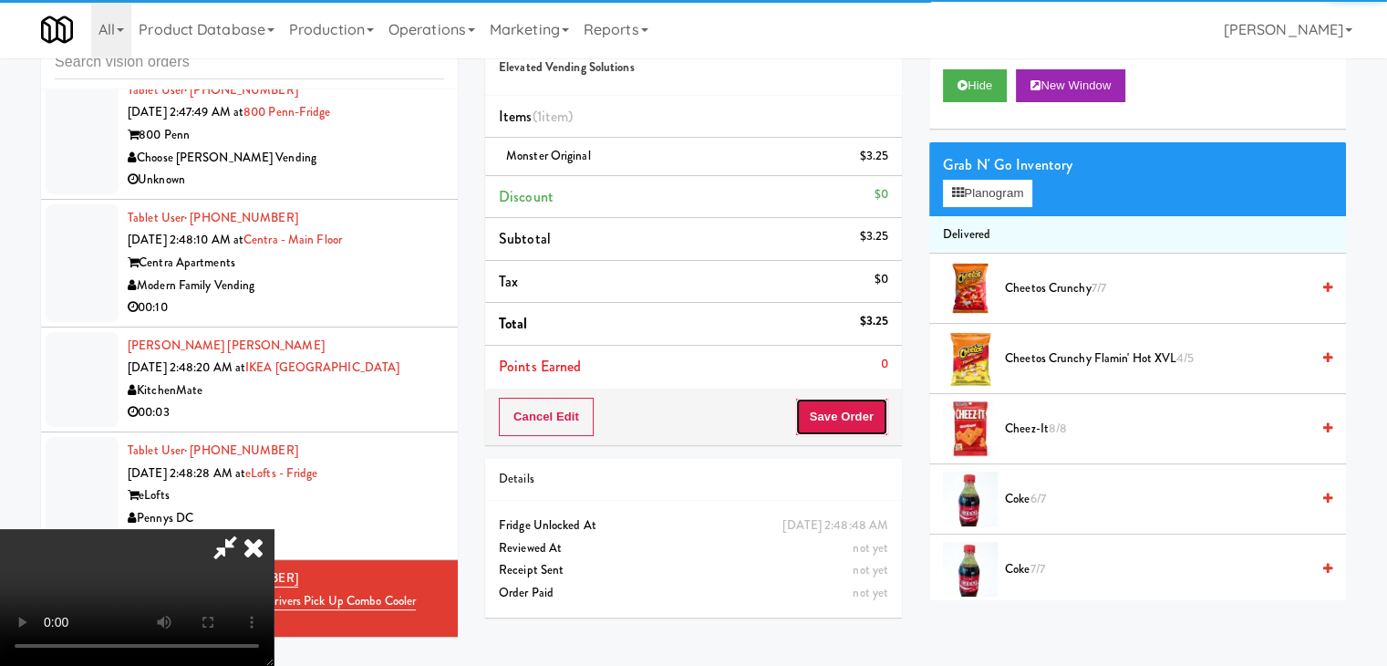
click at [879, 411] on button "Save Order" at bounding box center [841, 417] width 93 height 38
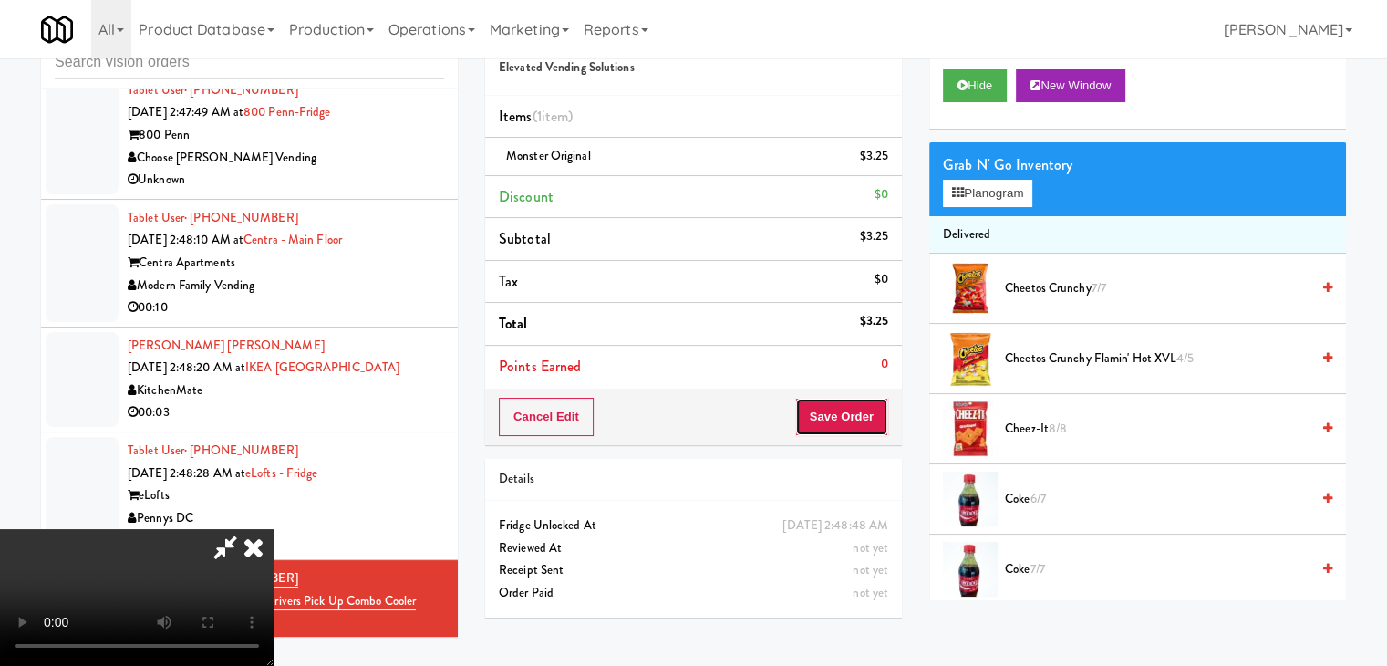
drag, startPoint x: 879, startPoint y: 411, endPoint x: 864, endPoint y: 402, distance: 18.0
click at [876, 410] on button "Save Order" at bounding box center [841, 417] width 93 height 38
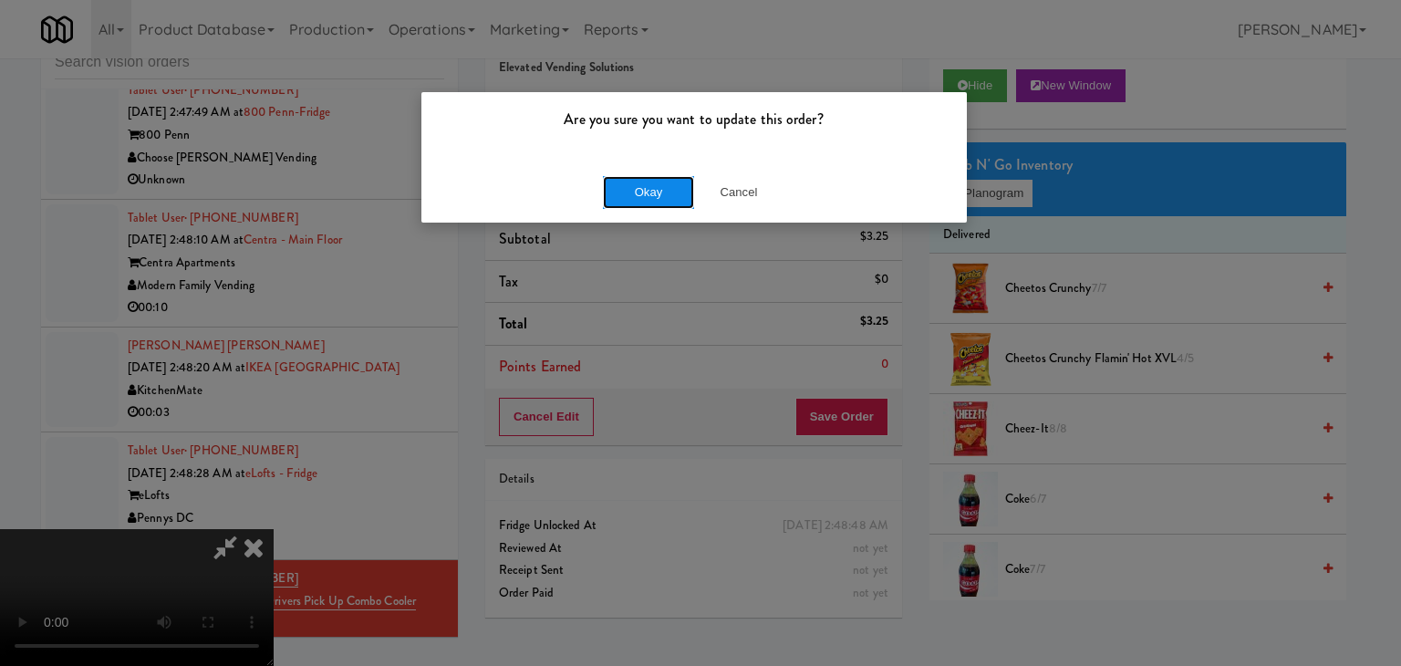
click at [647, 186] on button "Okay" at bounding box center [648, 192] width 91 height 33
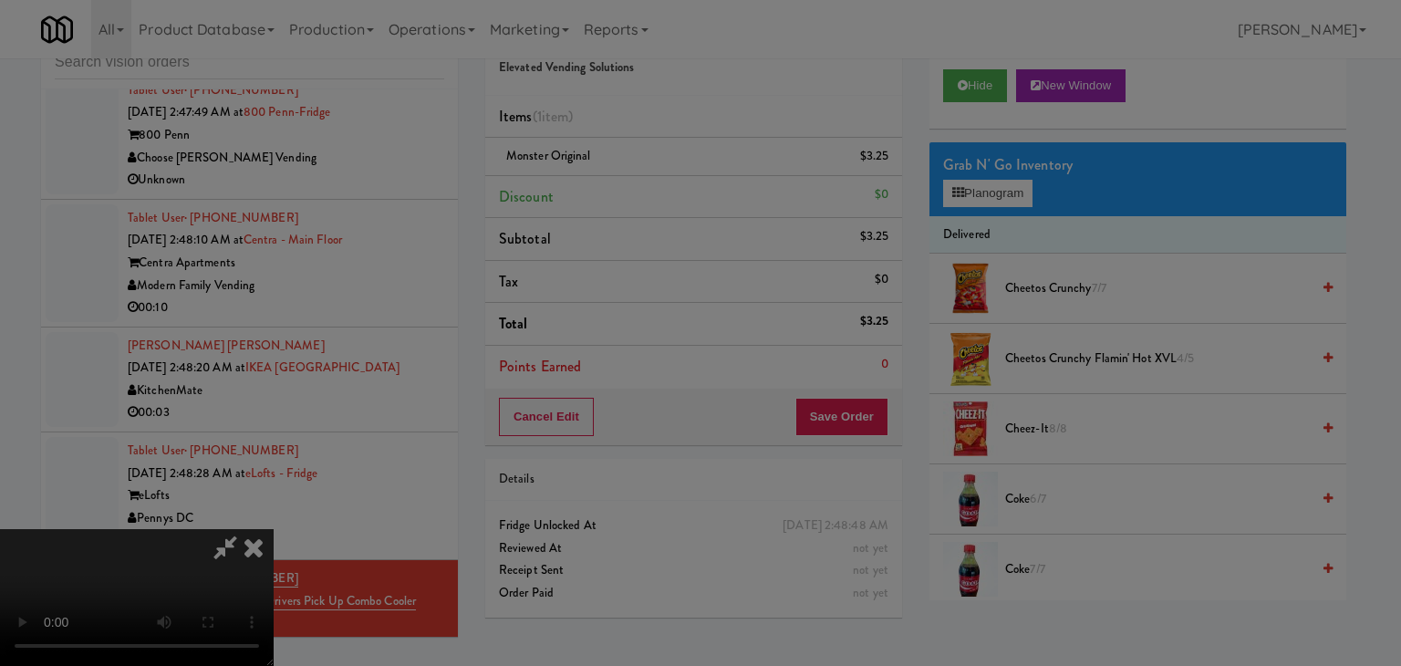
click at [647, 175] on button "Okay" at bounding box center [648, 158] width 91 height 33
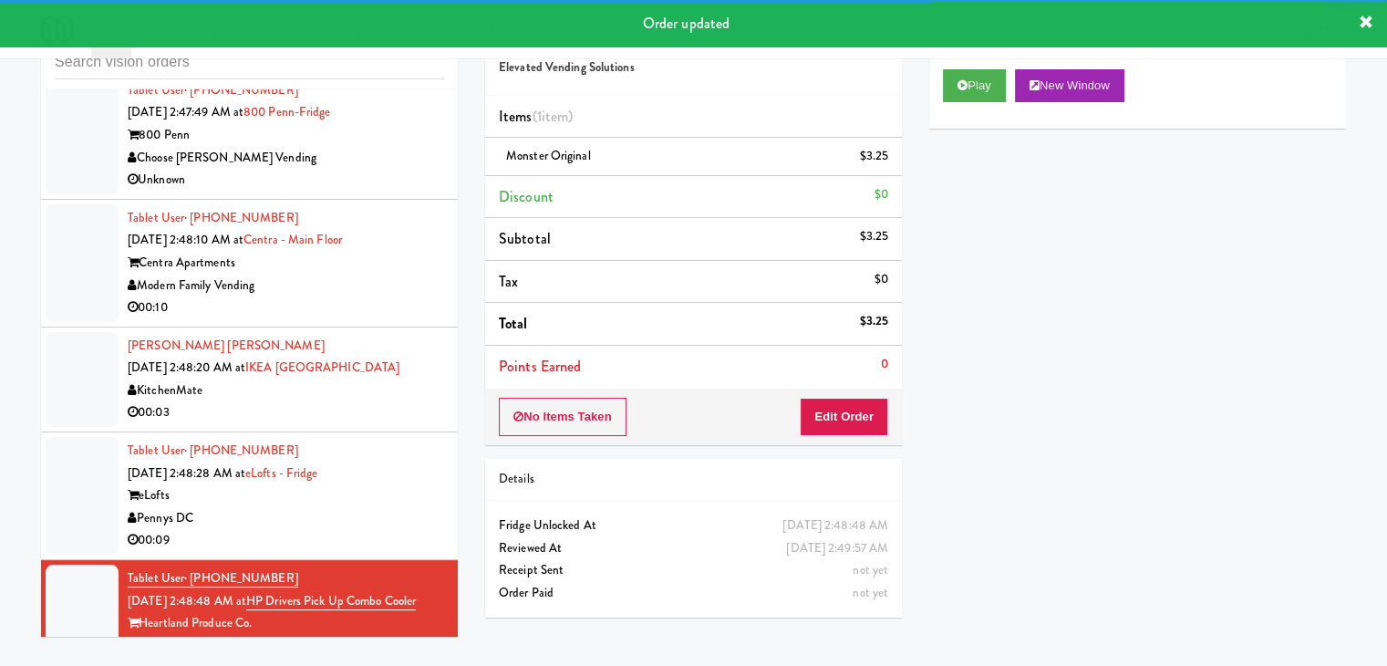
click at [357, 507] on div "Pennys DC" at bounding box center [286, 518] width 317 height 23
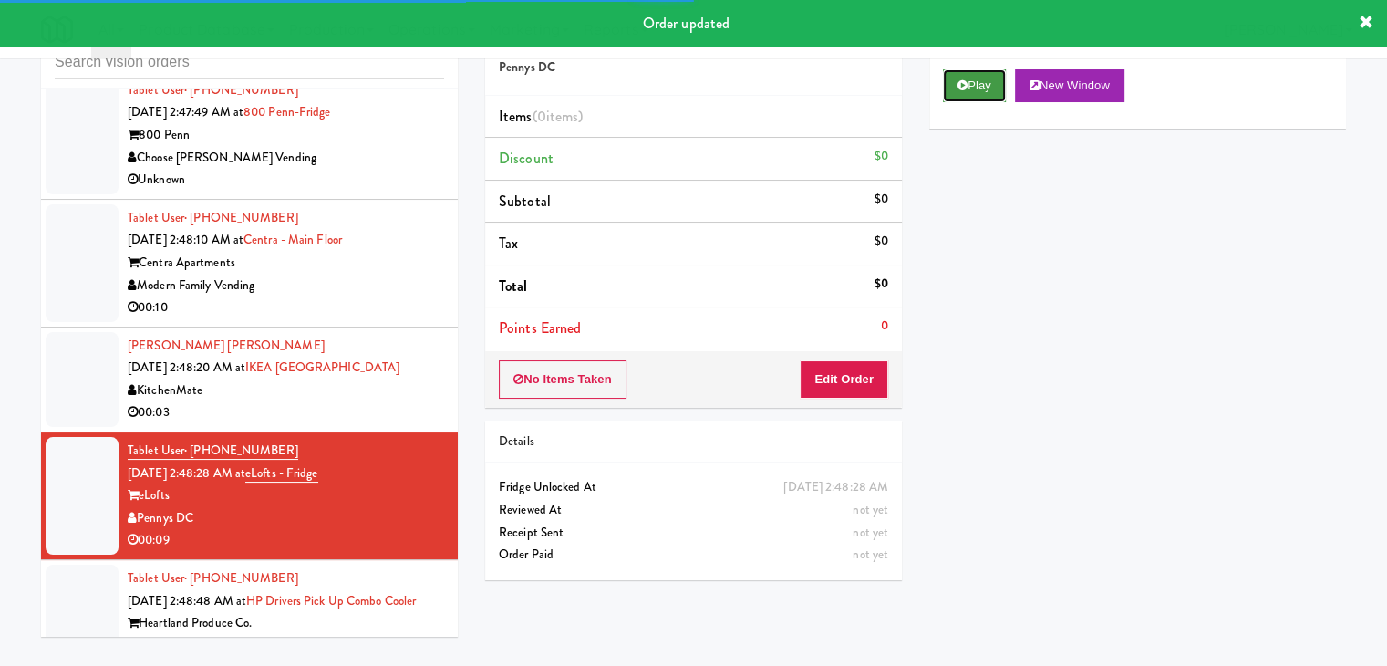
drag, startPoint x: 989, startPoint y: 75, endPoint x: 981, endPoint y: 96, distance: 22.5
click at [989, 74] on button "Play" at bounding box center [974, 85] width 63 height 33
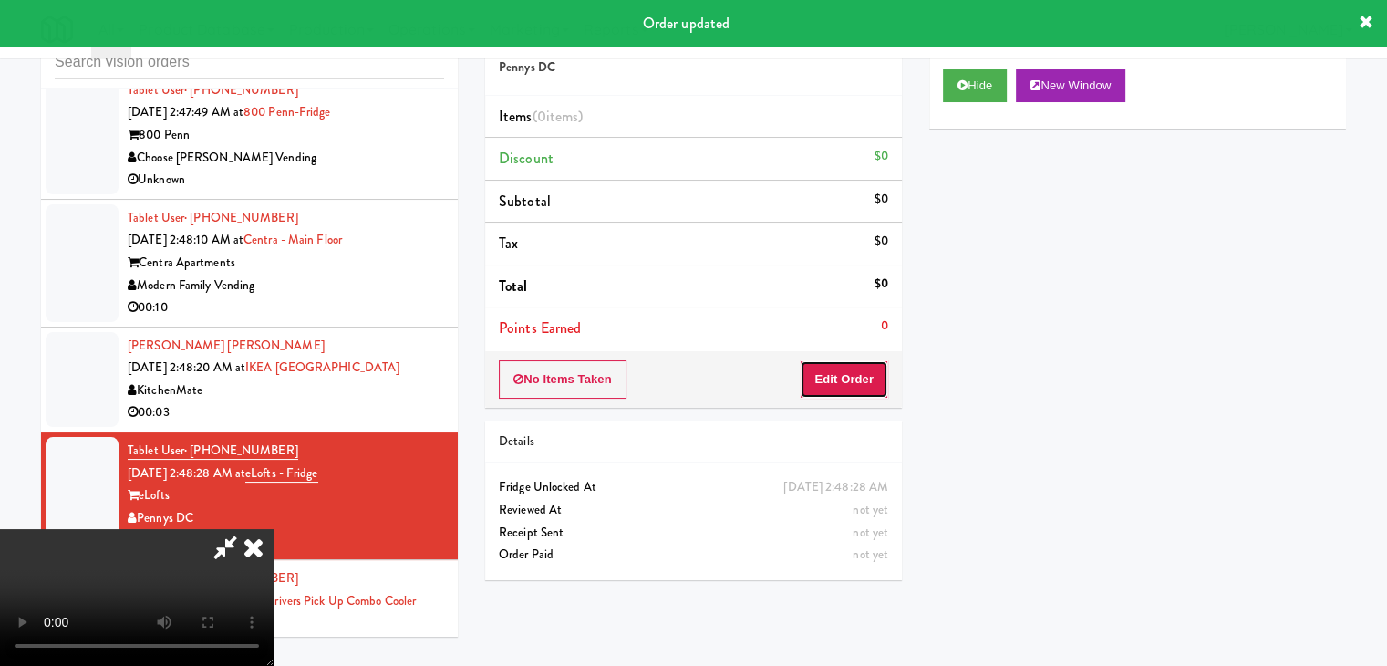
click at [861, 367] on button "Edit Order" at bounding box center [844, 379] width 88 height 38
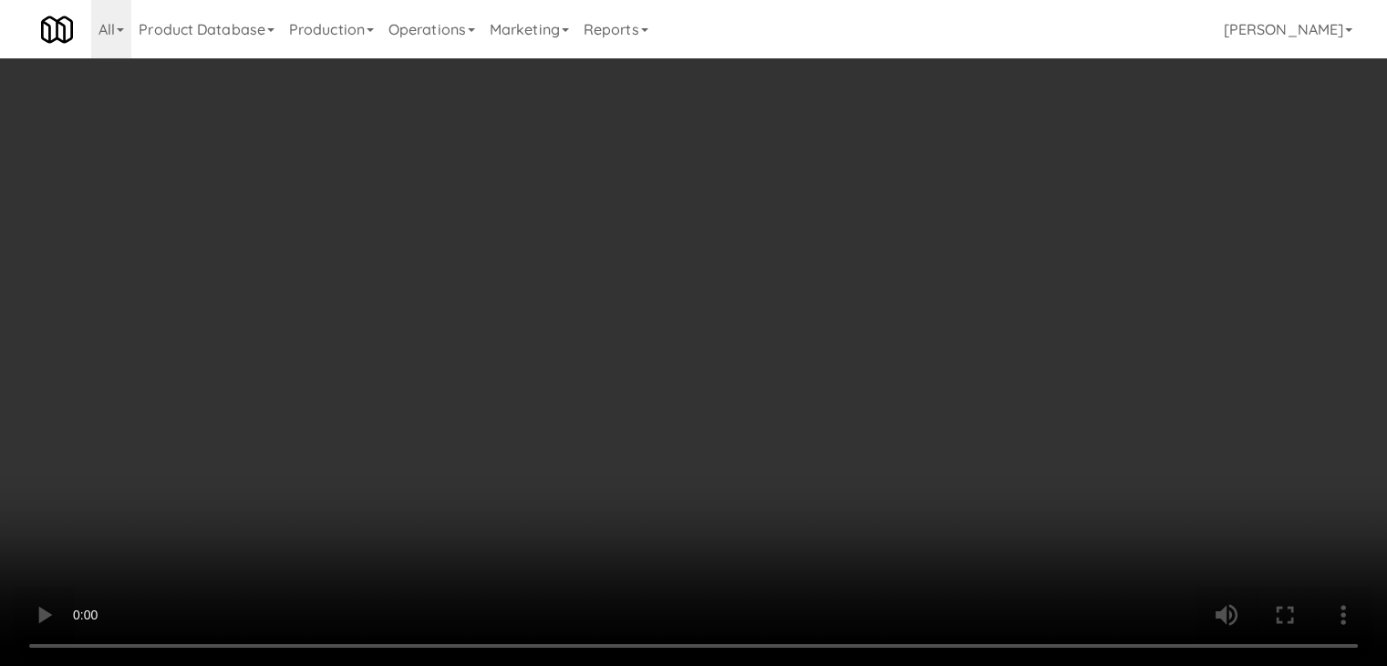
scroll to position [5052, 0]
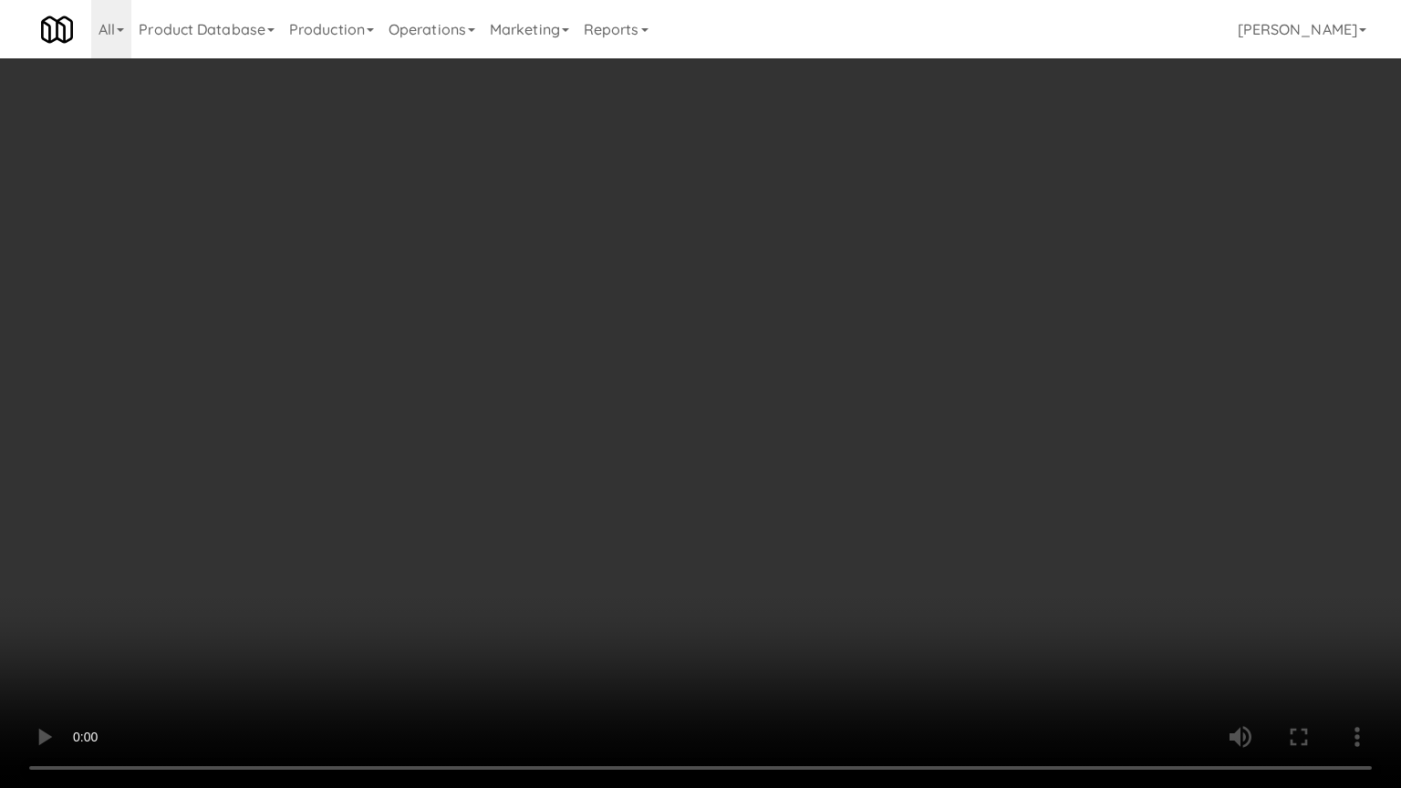
click at [789, 383] on video at bounding box center [700, 394] width 1401 height 788
drag, startPoint x: 779, startPoint y: 391, endPoint x: 763, endPoint y: 399, distance: 18.0
click at [777, 393] on video at bounding box center [700, 394] width 1401 height 788
click at [771, 385] on video at bounding box center [700, 394] width 1401 height 788
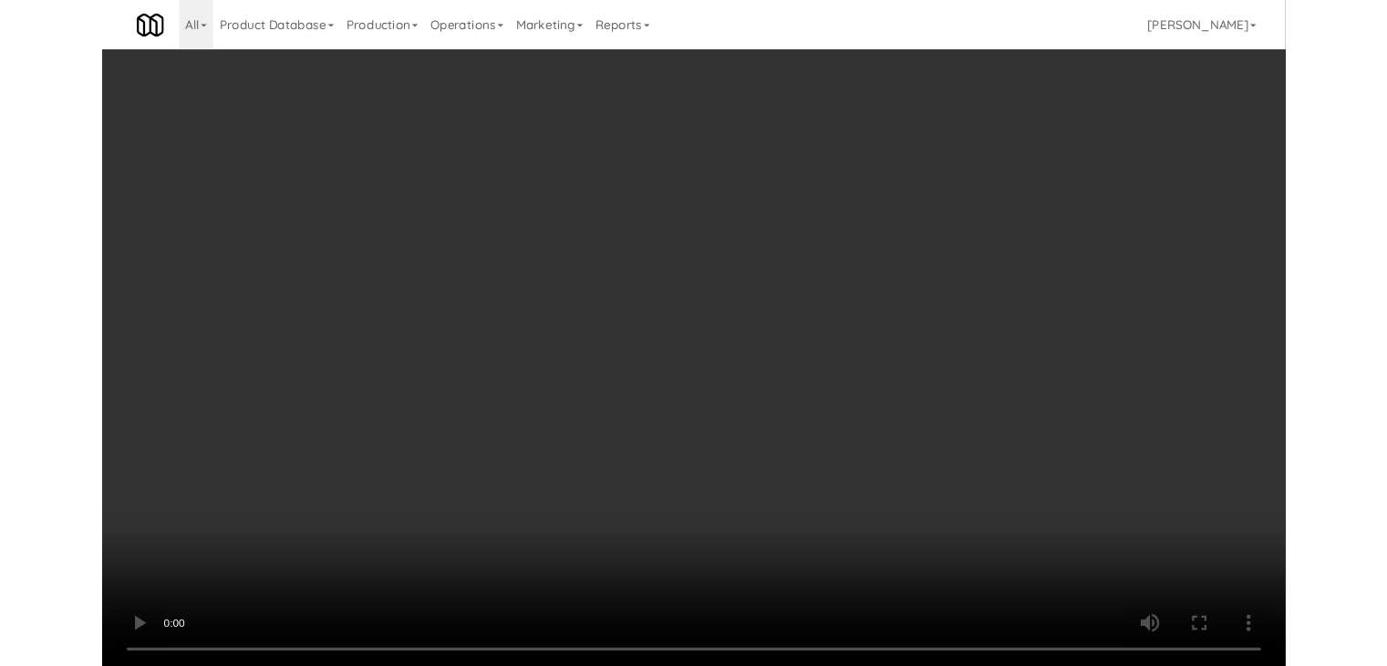
scroll to position [5074, 0]
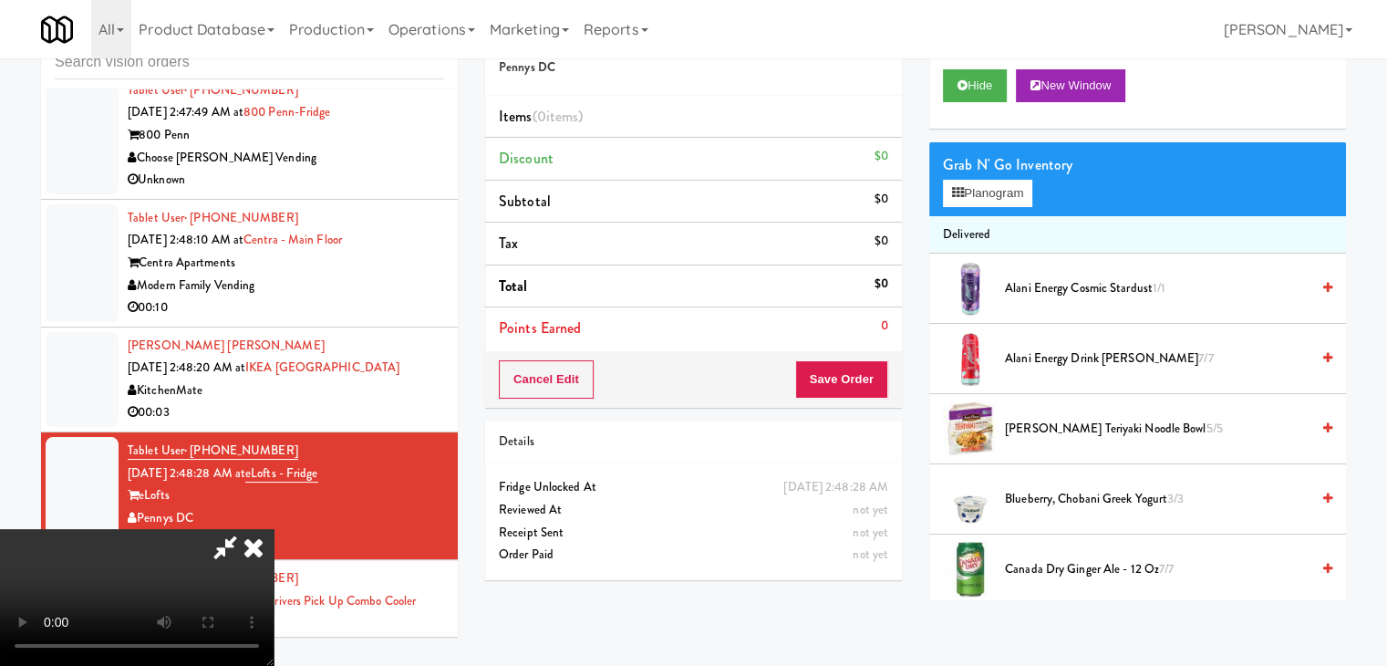
click at [274, 529] on video at bounding box center [137, 597] width 274 height 137
drag, startPoint x: 569, startPoint y: 306, endPoint x: 609, endPoint y: 300, distance: 40.6
click at [274, 529] on video at bounding box center [137, 597] width 274 height 137
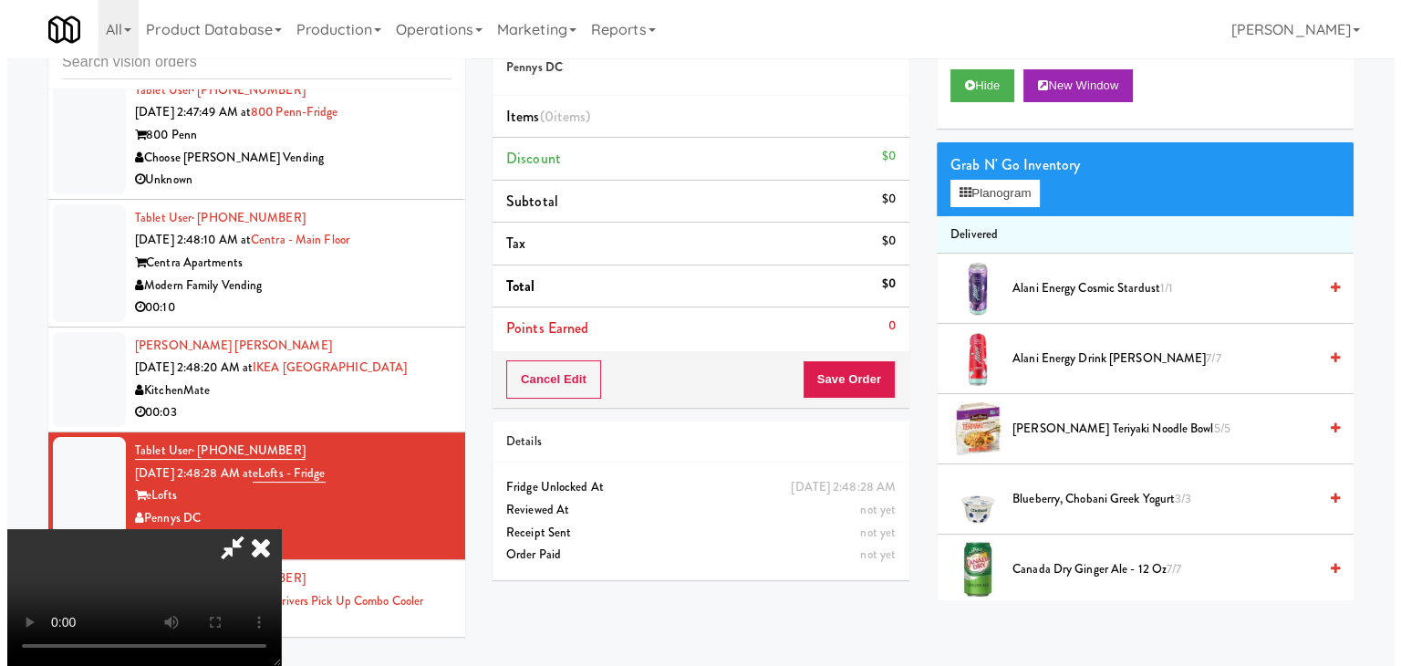
scroll to position [256, 0]
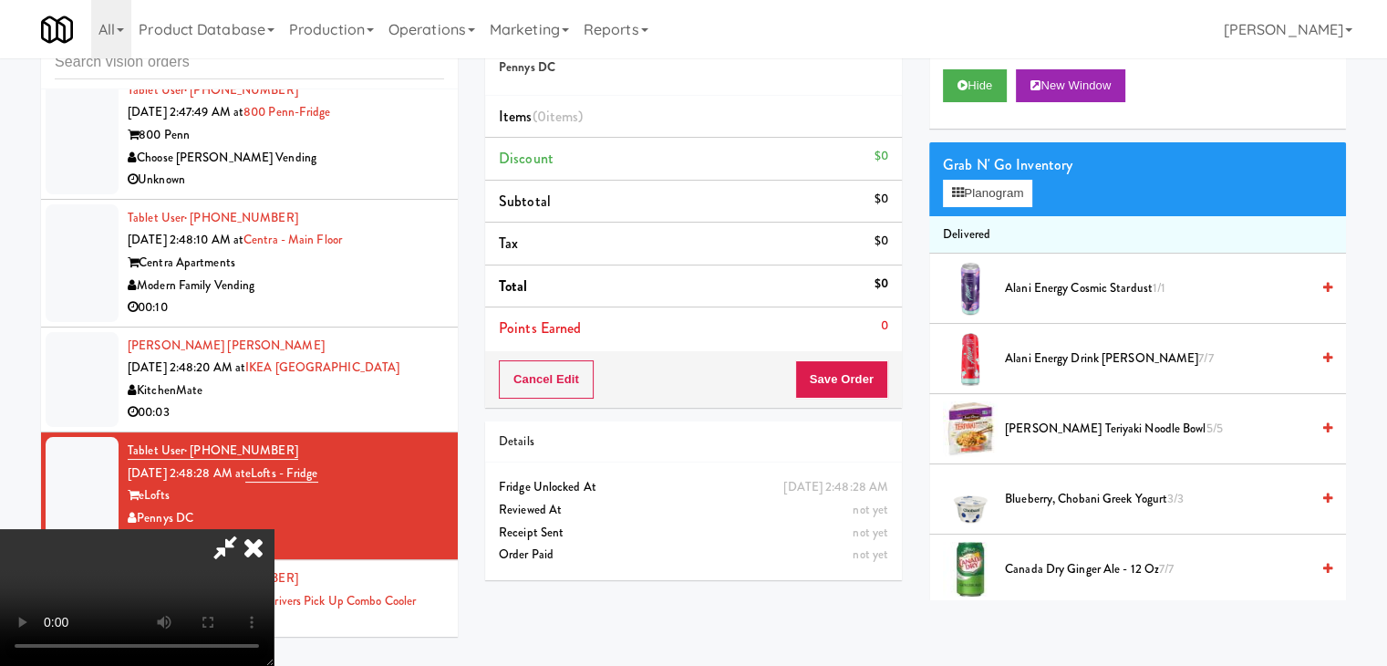
click at [274, 529] on video at bounding box center [137, 597] width 274 height 137
click at [1003, 182] on button "Planogram" at bounding box center [987, 193] width 89 height 27
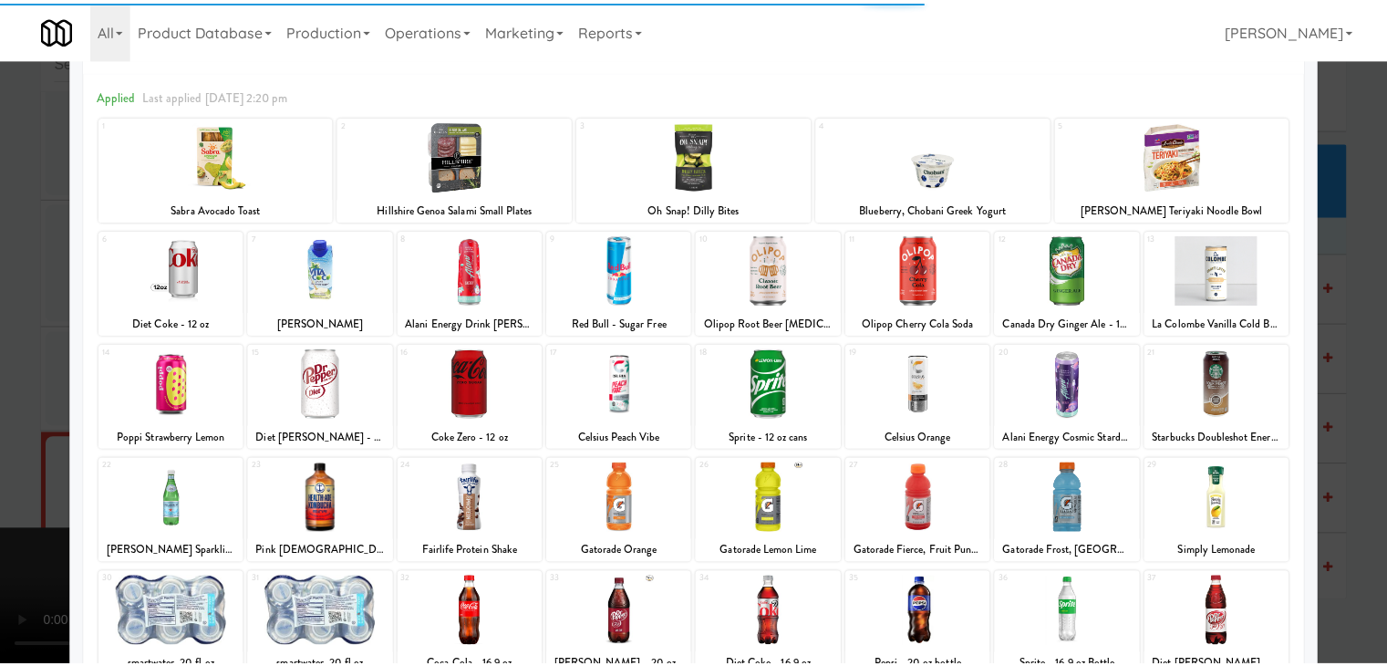
scroll to position [182, 0]
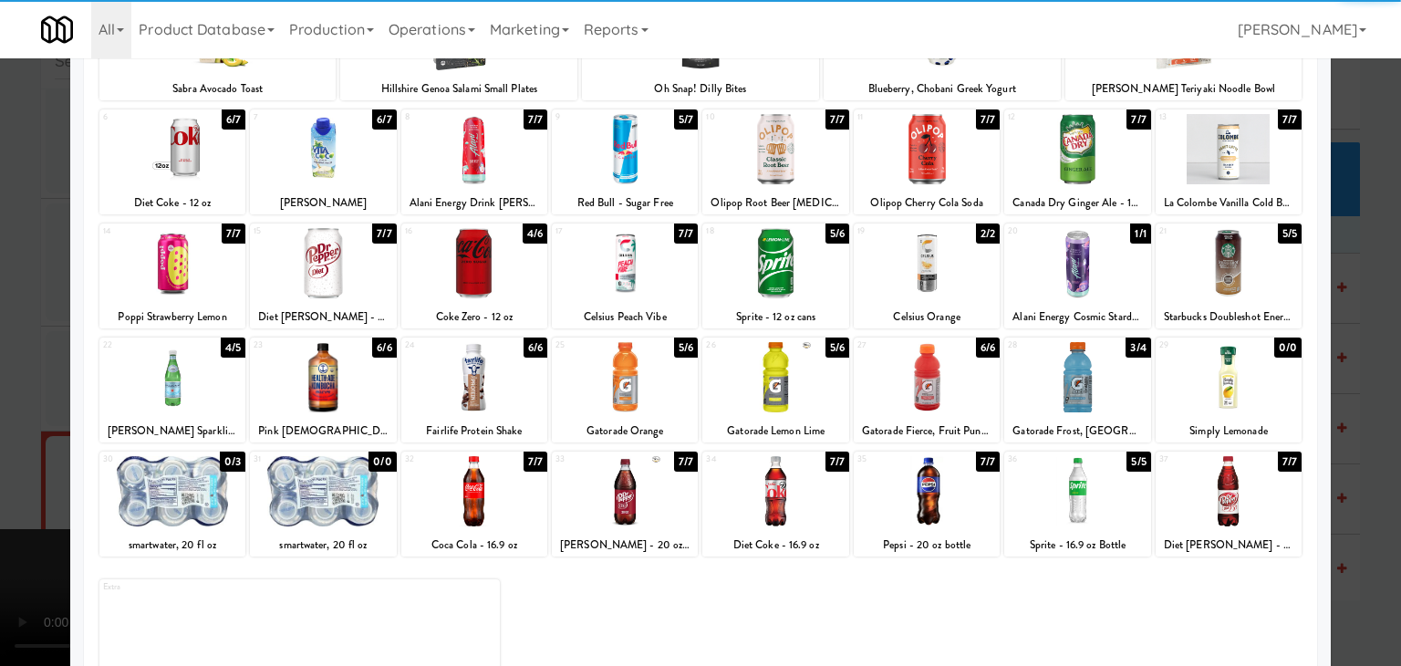
click at [191, 392] on div at bounding box center [172, 377] width 146 height 70
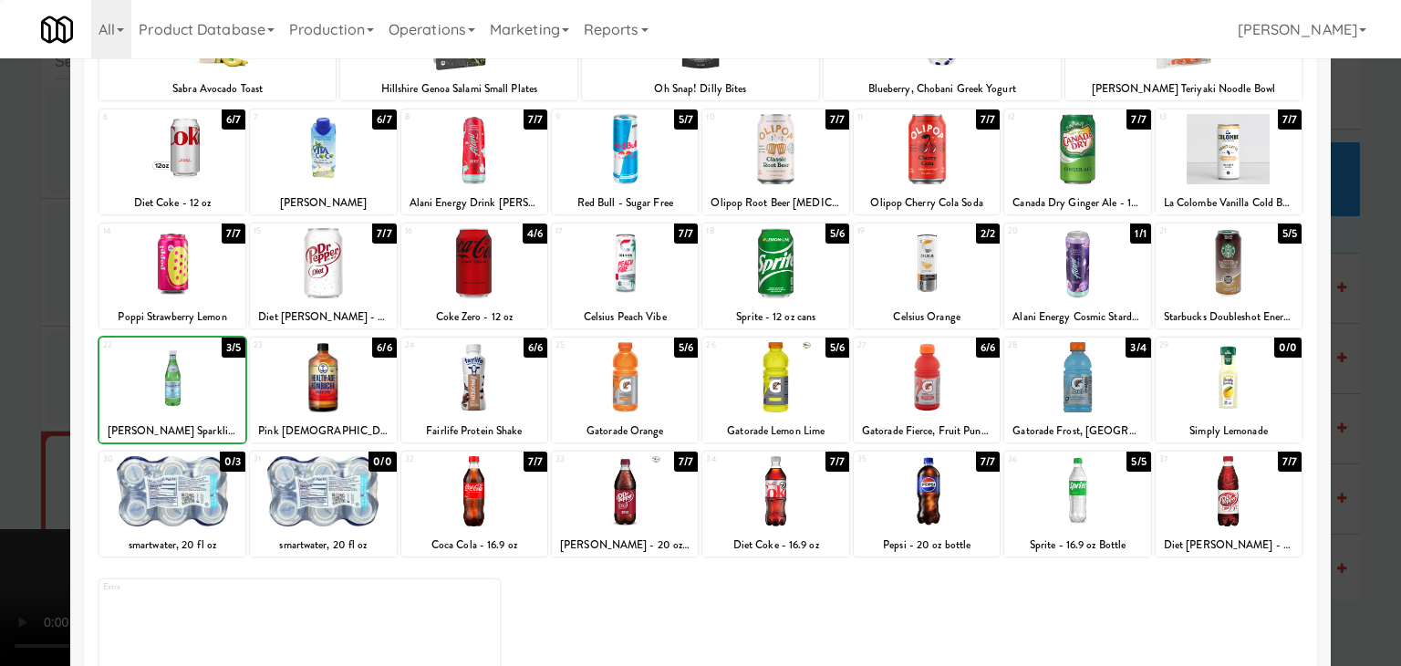
click at [191, 392] on div at bounding box center [172, 377] width 146 height 70
click at [482, 512] on div at bounding box center [474, 491] width 146 height 70
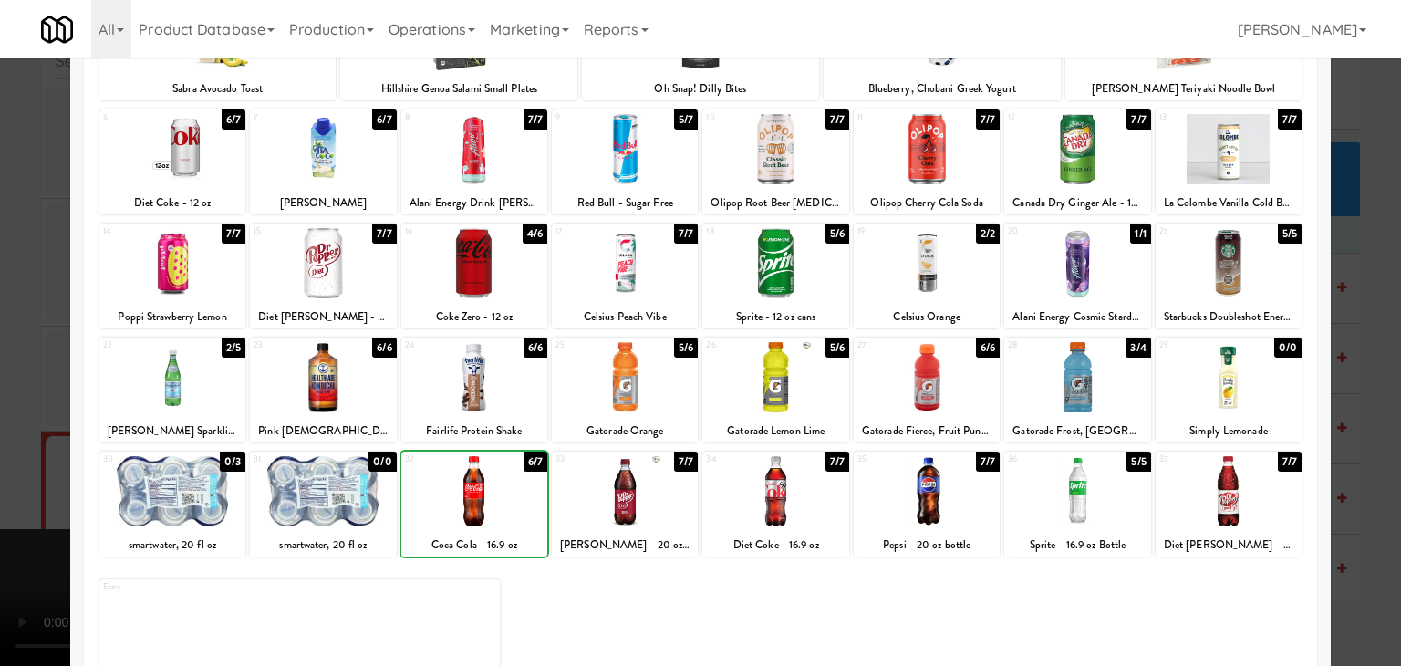
drag, startPoint x: 0, startPoint y: 492, endPoint x: 40, endPoint y: 484, distance: 40.8
click at [4, 490] on div at bounding box center [700, 333] width 1401 height 666
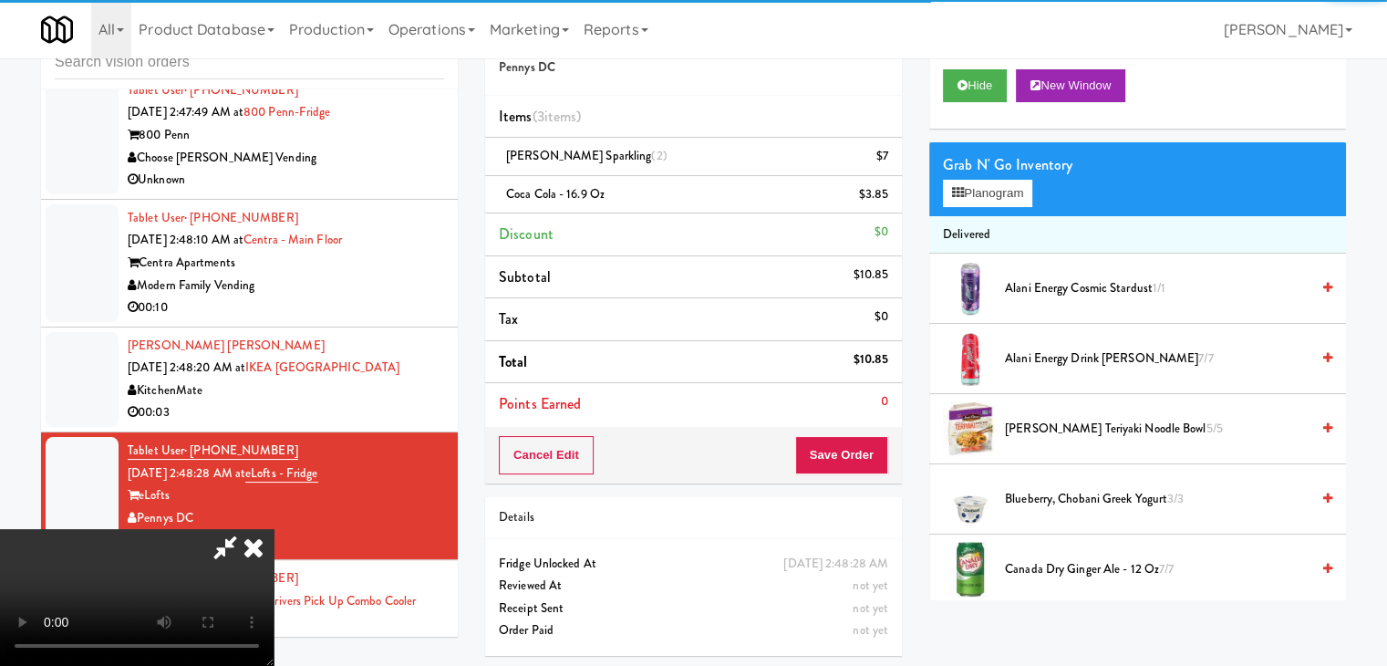
scroll to position [60, 0]
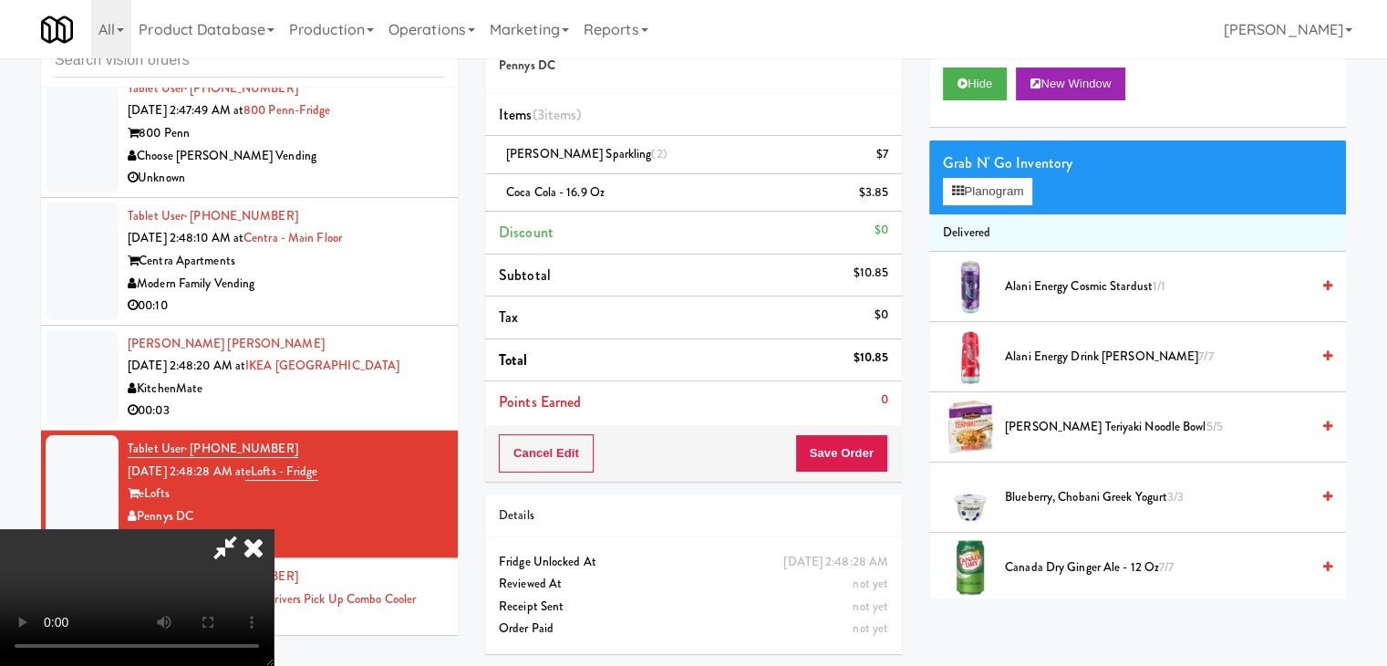
drag, startPoint x: 621, startPoint y: 426, endPoint x: 746, endPoint y: 452, distance: 127.7
click at [274, 529] on video at bounding box center [137, 597] width 274 height 137
click at [855, 457] on button "Save Order" at bounding box center [841, 453] width 93 height 38
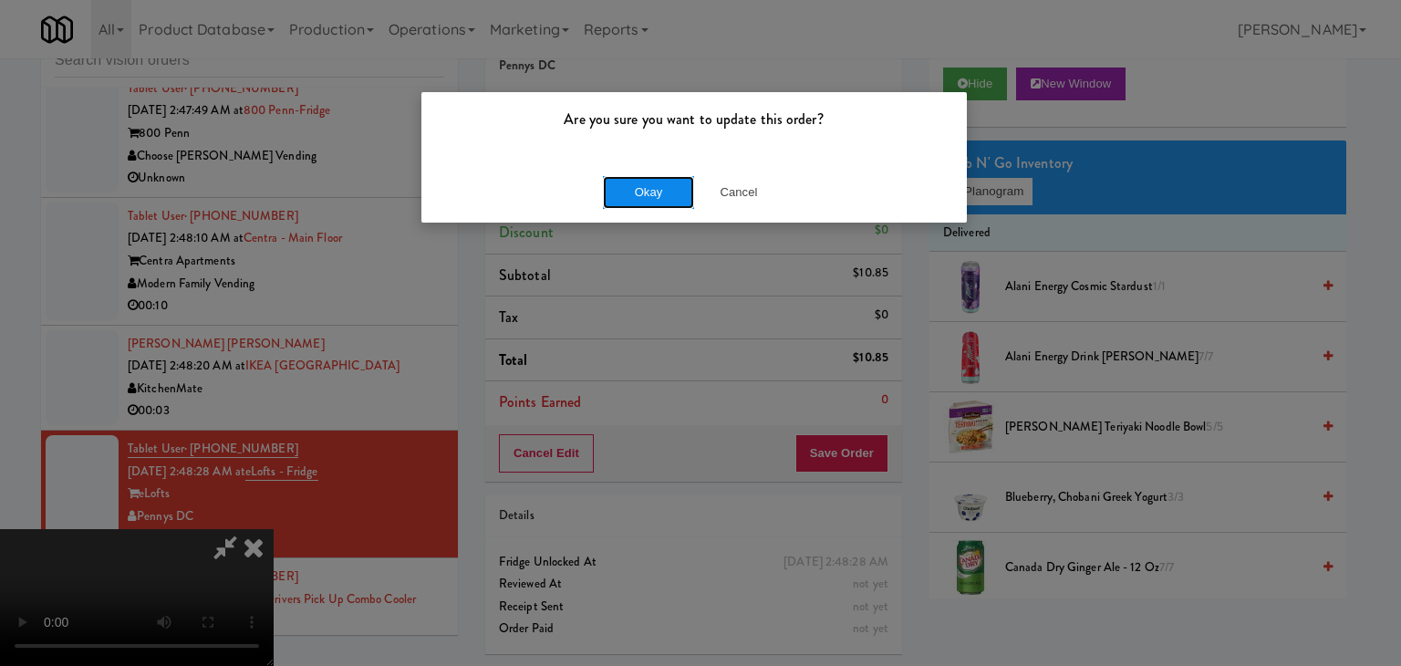
click at [660, 190] on button "Okay" at bounding box center [648, 192] width 91 height 33
click at [660, 188] on div "Okay Cancel" at bounding box center [693, 191] width 545 height 61
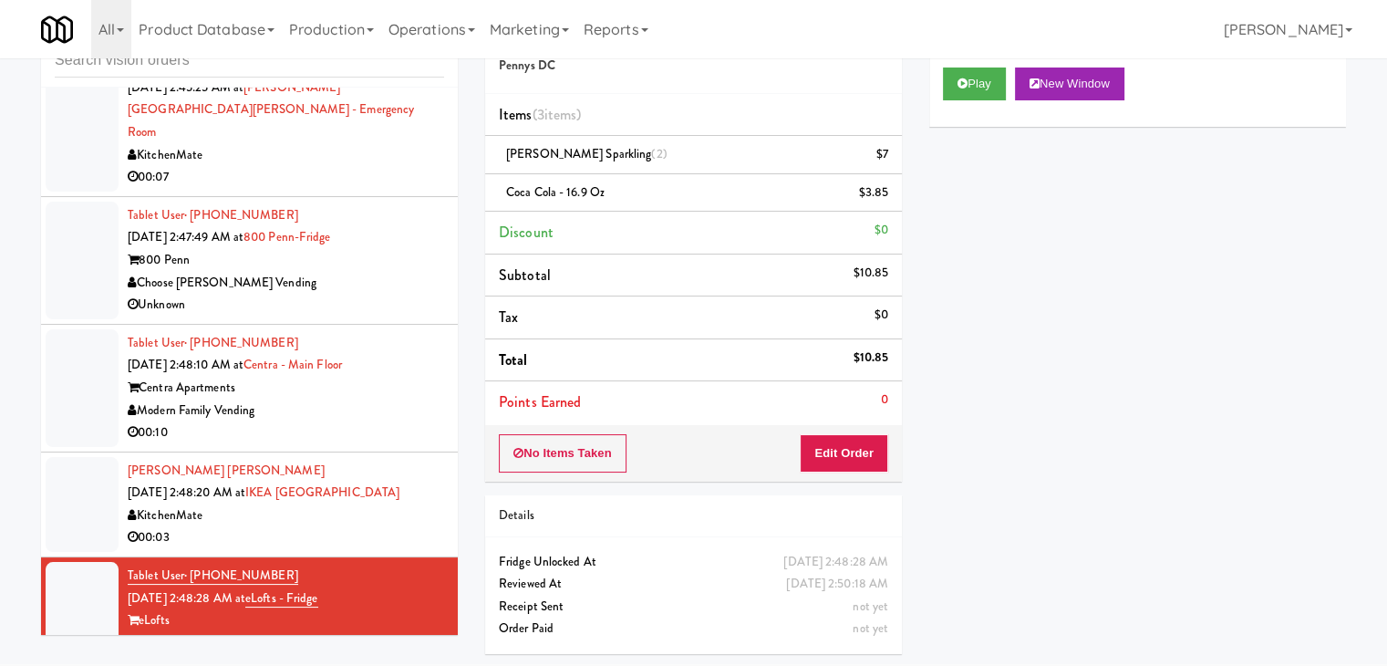
scroll to position [4936, 0]
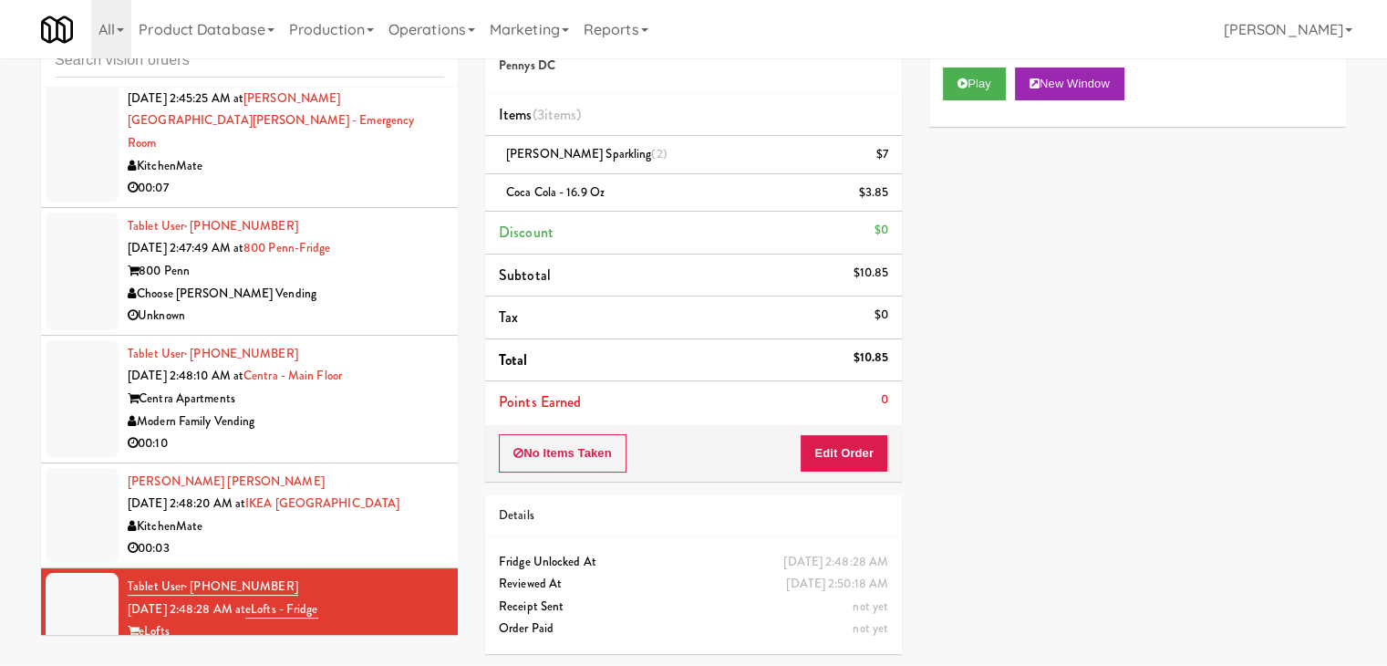
drag, startPoint x: 432, startPoint y: 428, endPoint x: 422, endPoint y: 419, distance: 13.6
click at [429, 463] on li "[PERSON_NAME] [PERSON_NAME] [DATE] 2:48:20 AM at [GEOGRAPHIC_DATA] KitchenMate …" at bounding box center [249, 515] width 417 height 105
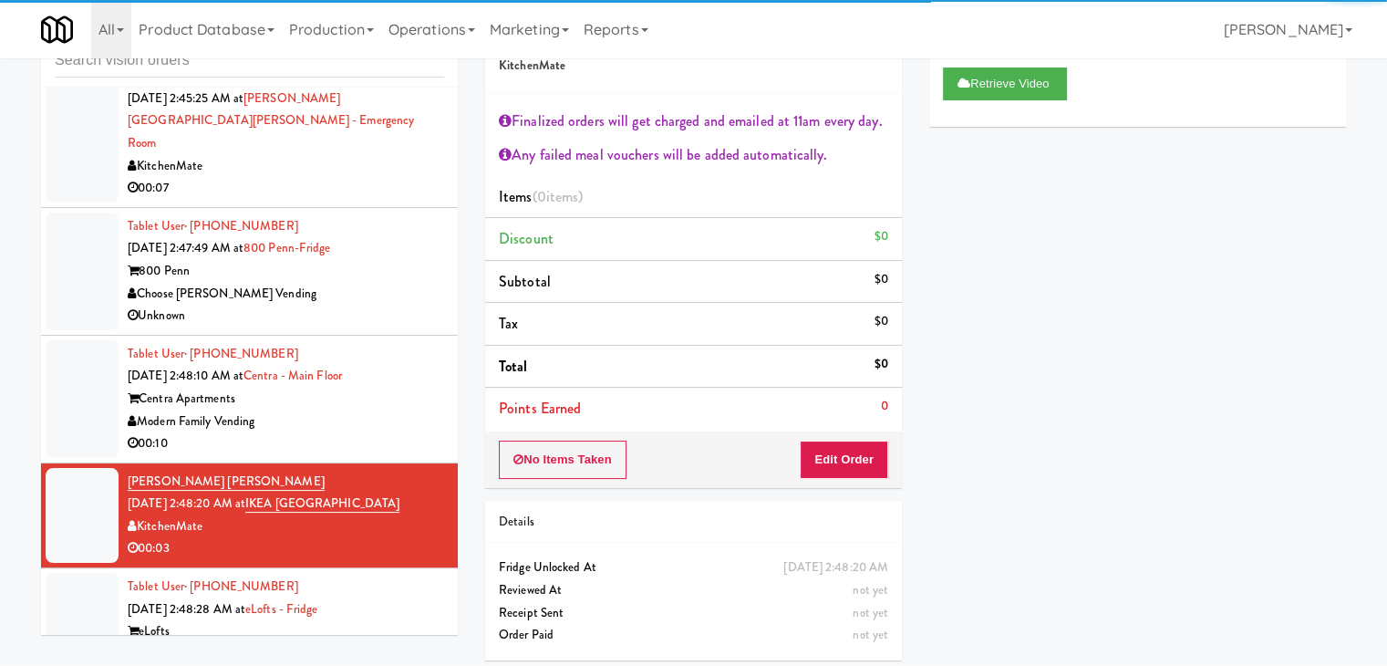
click at [407, 388] on div "Centra Apartments" at bounding box center [286, 399] width 317 height 23
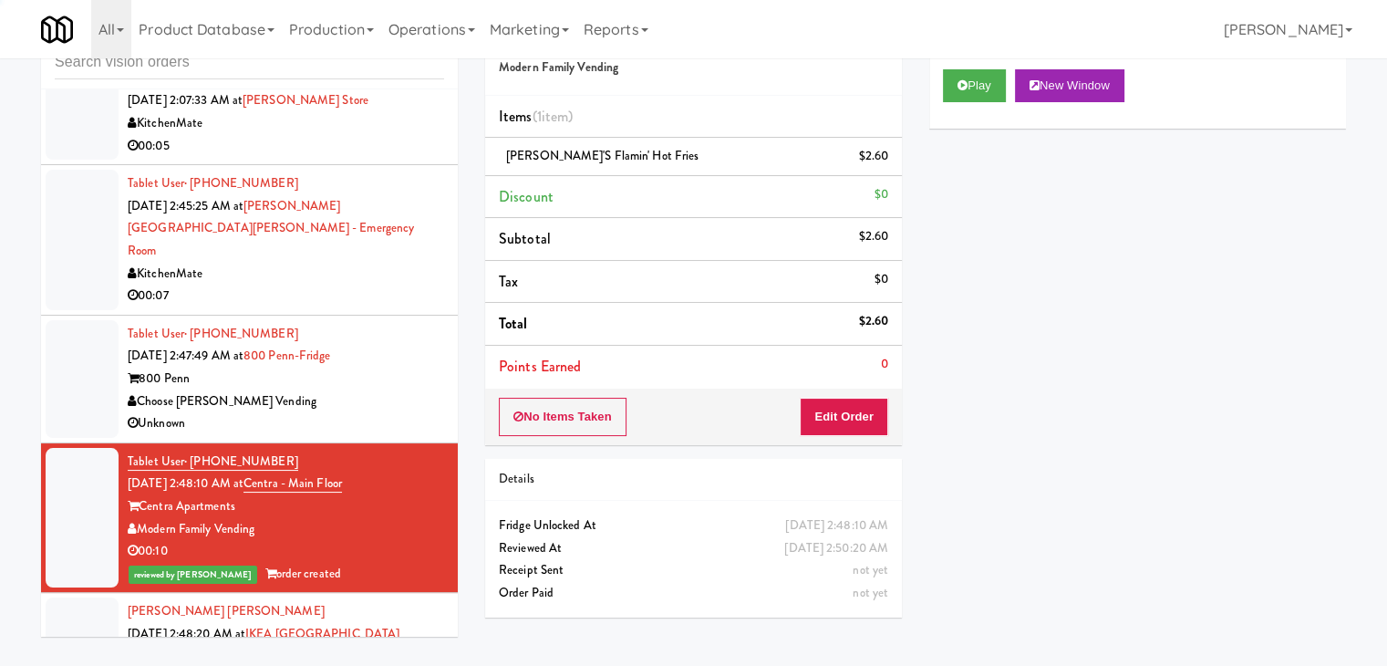
scroll to position [4663, 0]
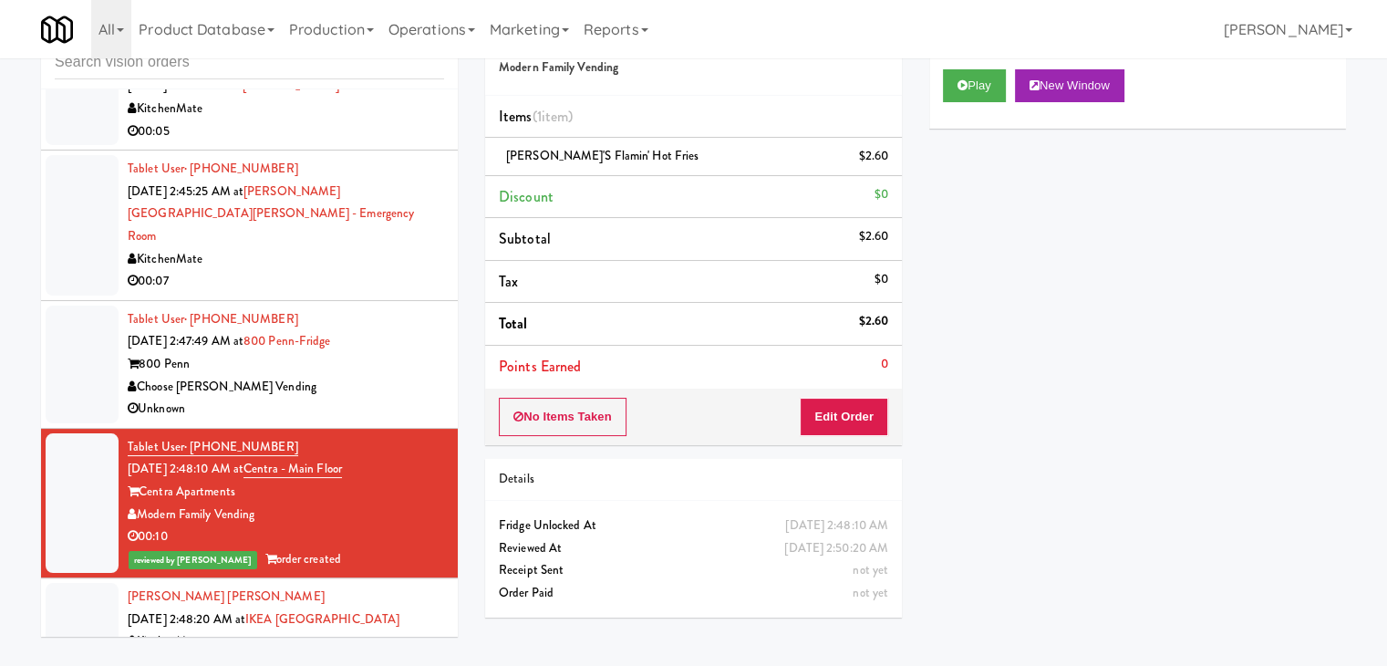
click at [384, 376] on div "Choose [PERSON_NAME] Vending" at bounding box center [286, 387] width 317 height 23
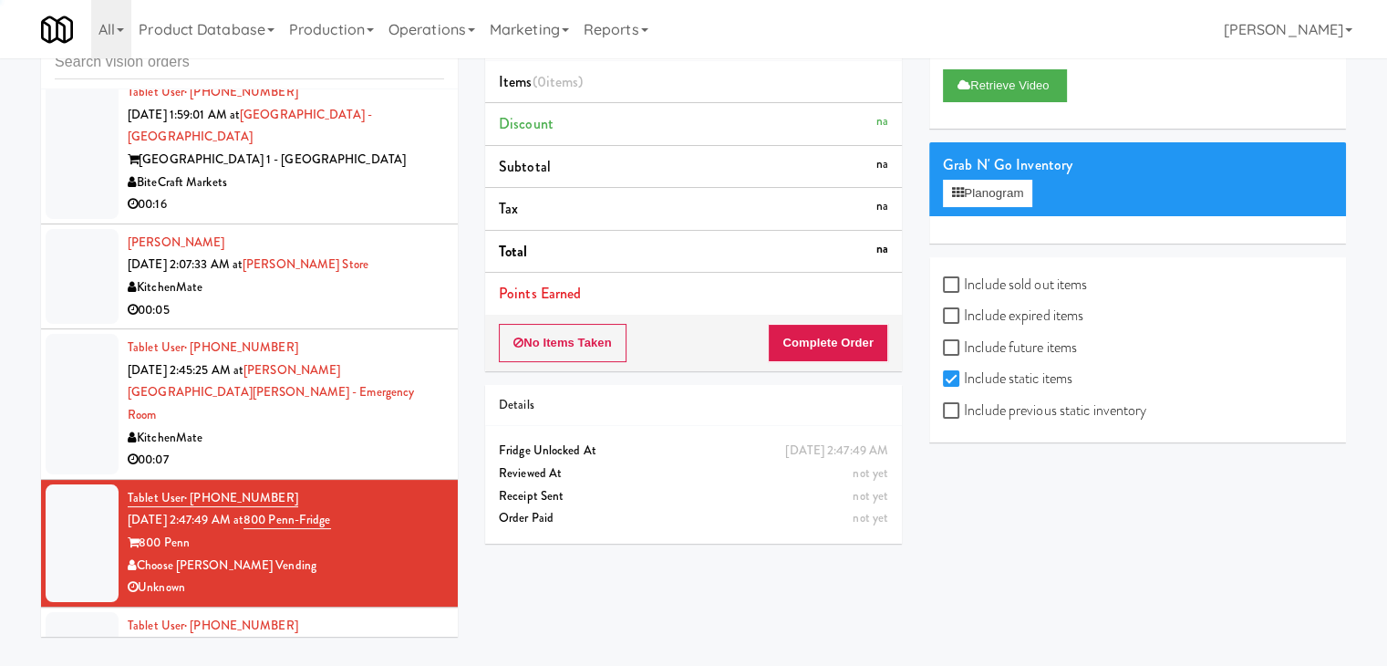
scroll to position [4663, 0]
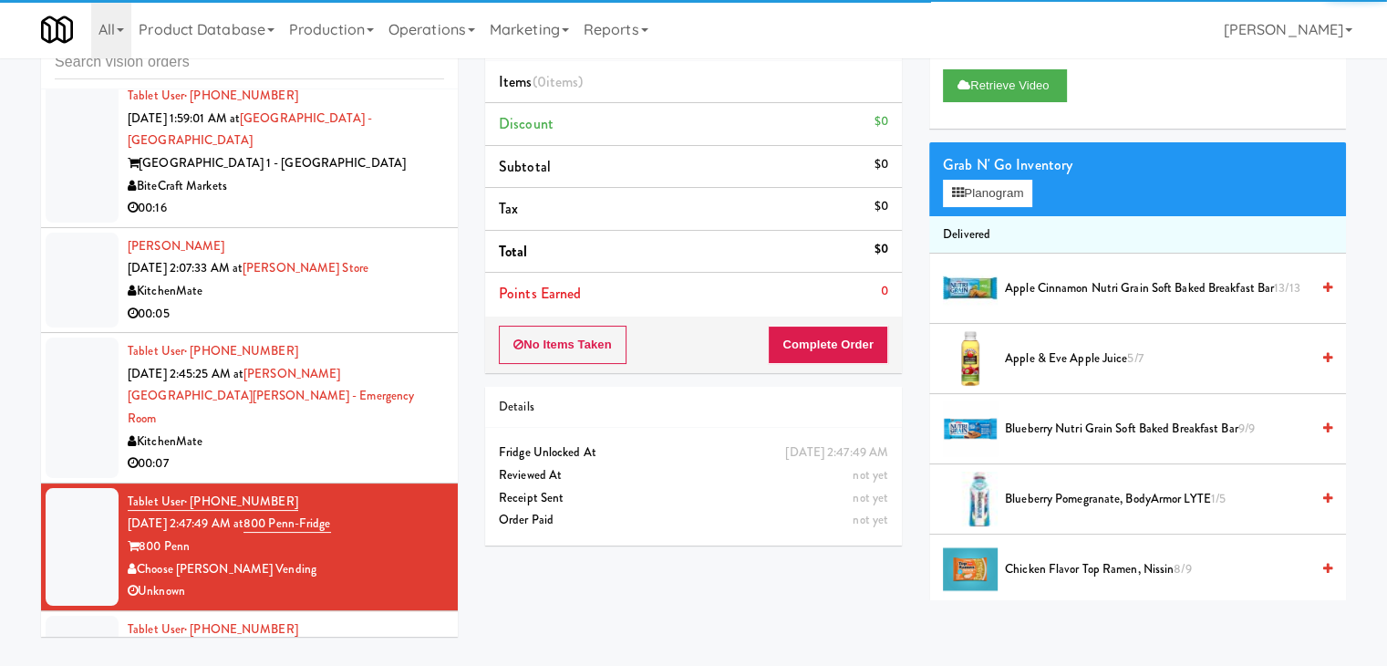
click at [420, 348] on div "Tablet User · (647) 537-8563 [DATE] 2:45:25 AM at [PERSON_NAME][GEOGRAPHIC_DATA…" at bounding box center [286, 407] width 317 height 135
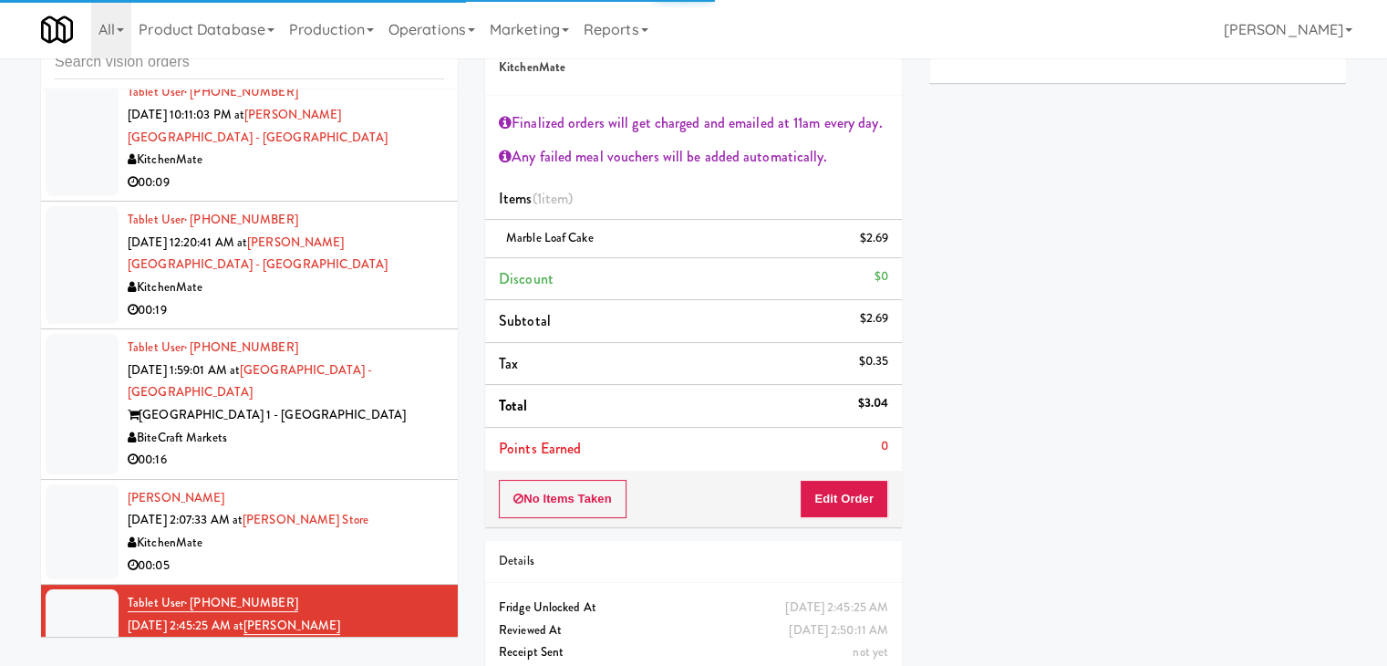
scroll to position [4389, 0]
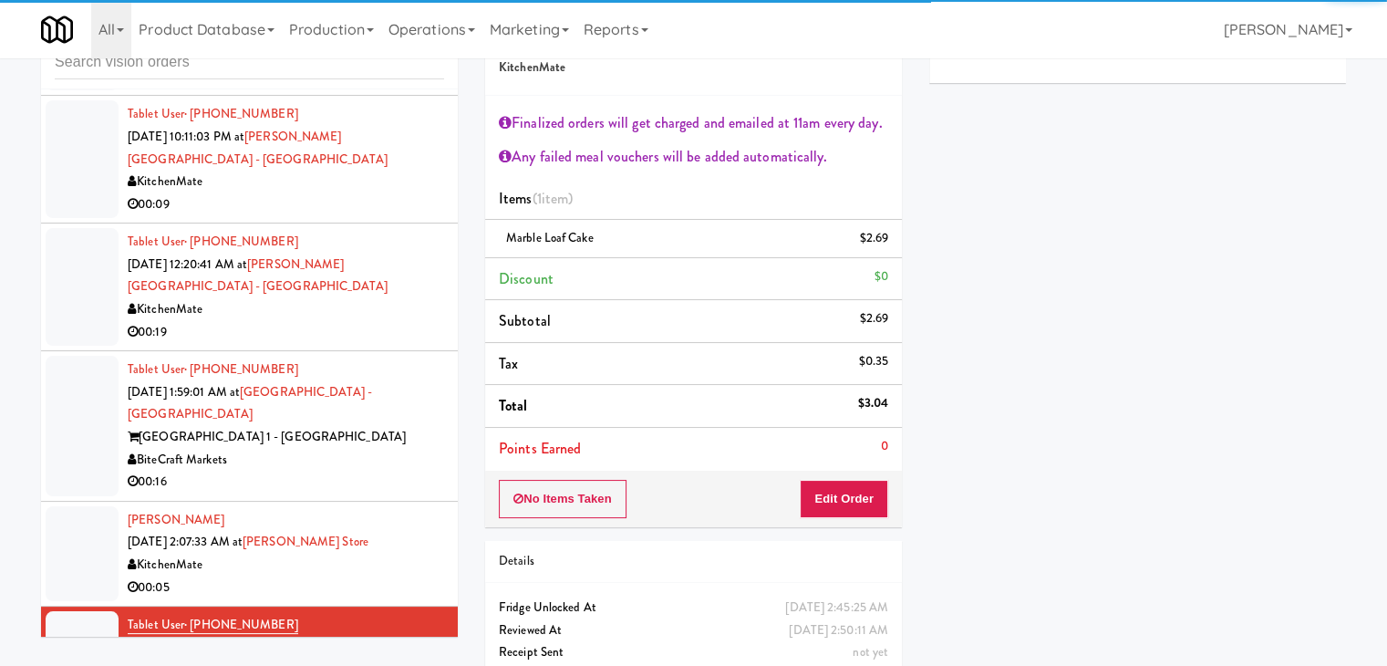
click at [389, 298] on div "KitchenMate" at bounding box center [286, 309] width 317 height 23
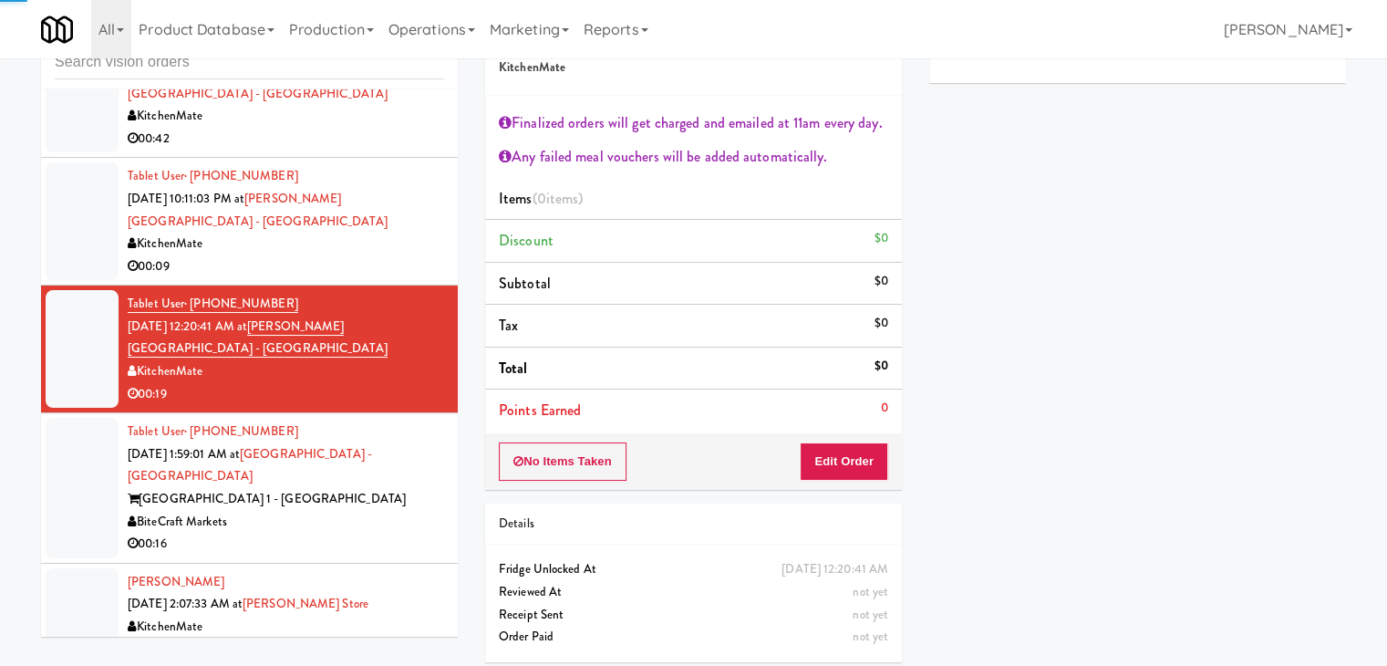
scroll to position [4298, 0]
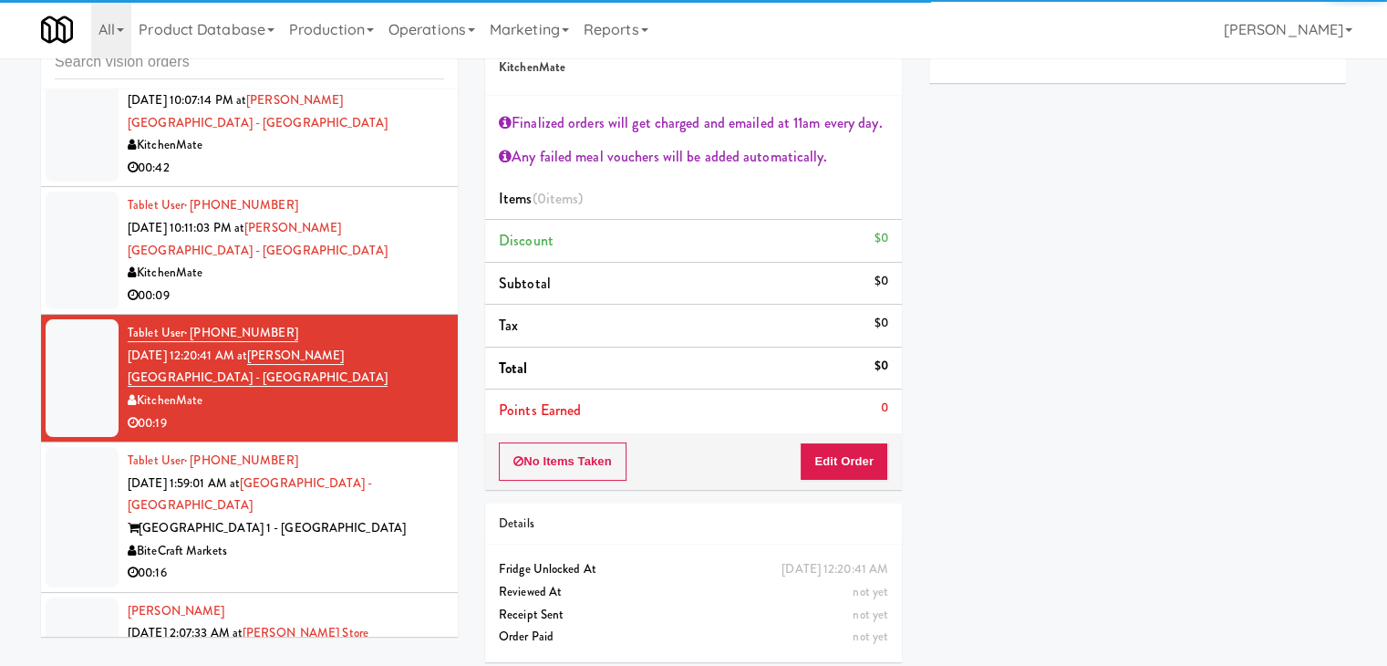
click at [375, 540] on div "BiteCraft Markets" at bounding box center [286, 551] width 317 height 23
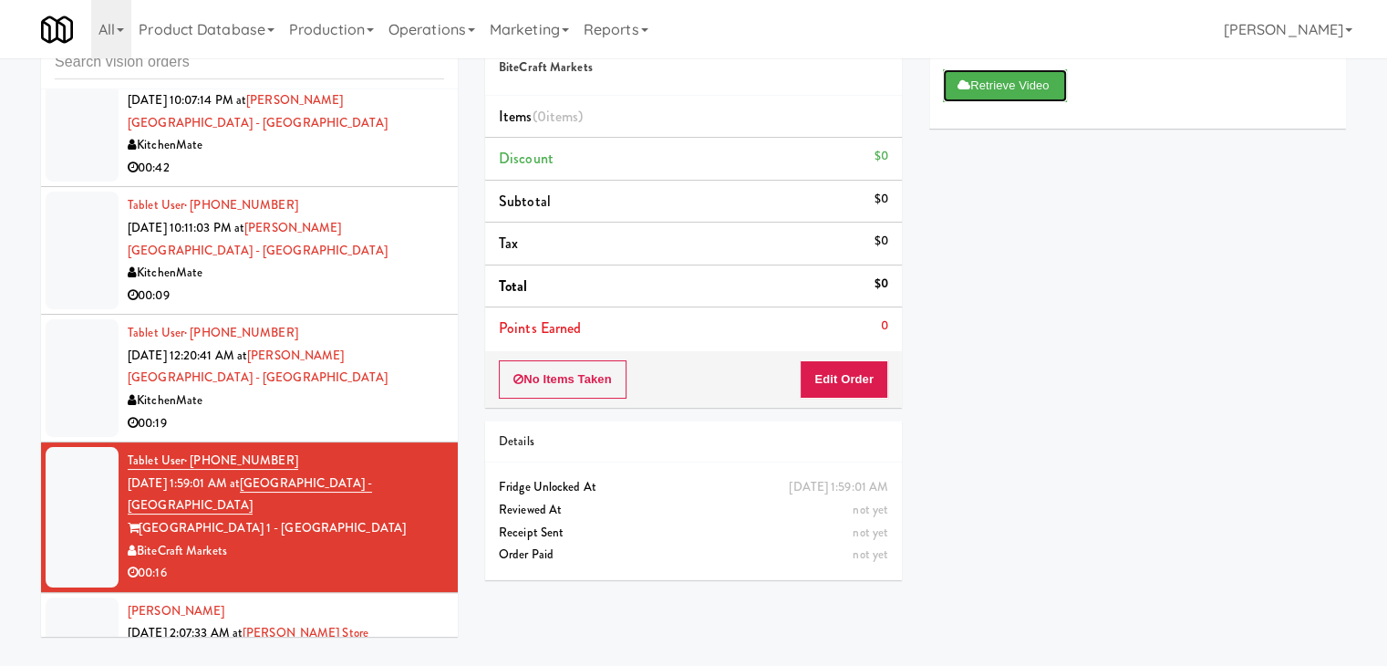
drag, startPoint x: 989, startPoint y: 81, endPoint x: 266, endPoint y: 293, distance: 752.8
click at [266, 293] on div "inbox reviewed all all unclear take inventory issue suspicious failed recent Ta…" at bounding box center [693, 328] width 1333 height 643
click at [354, 285] on div "00:09" at bounding box center [286, 296] width 317 height 23
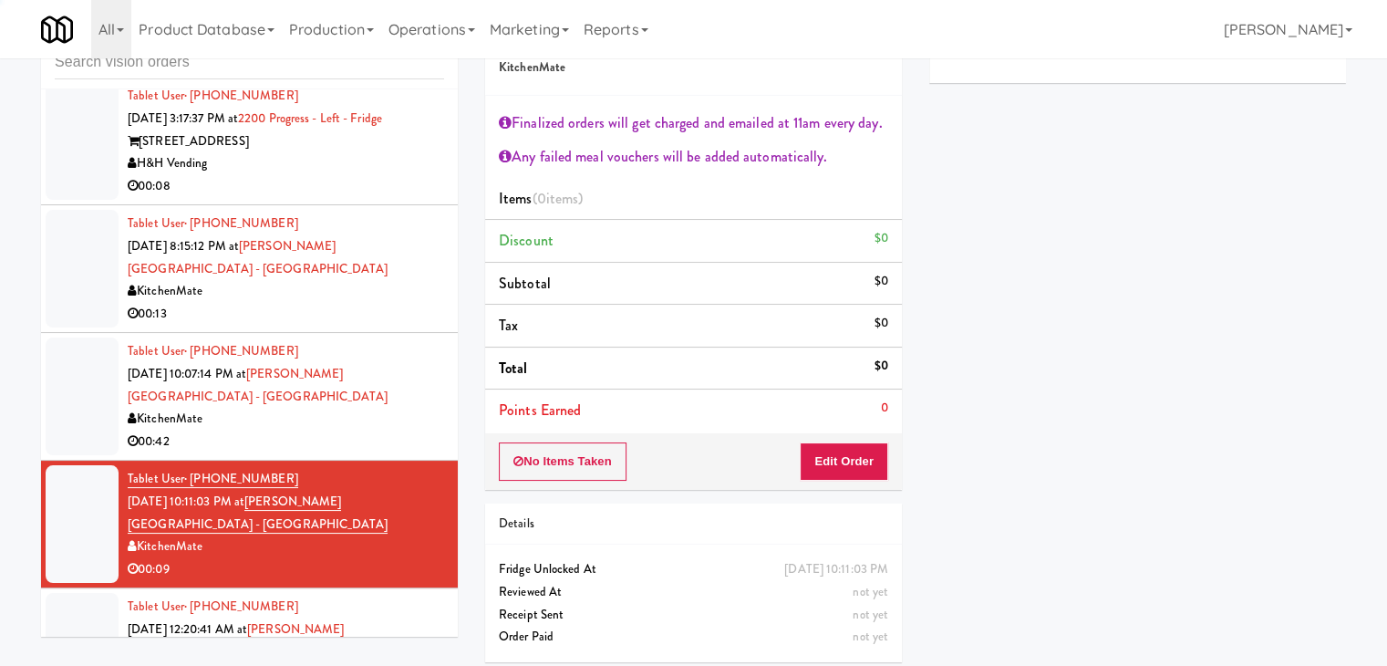
scroll to position [3751, 0]
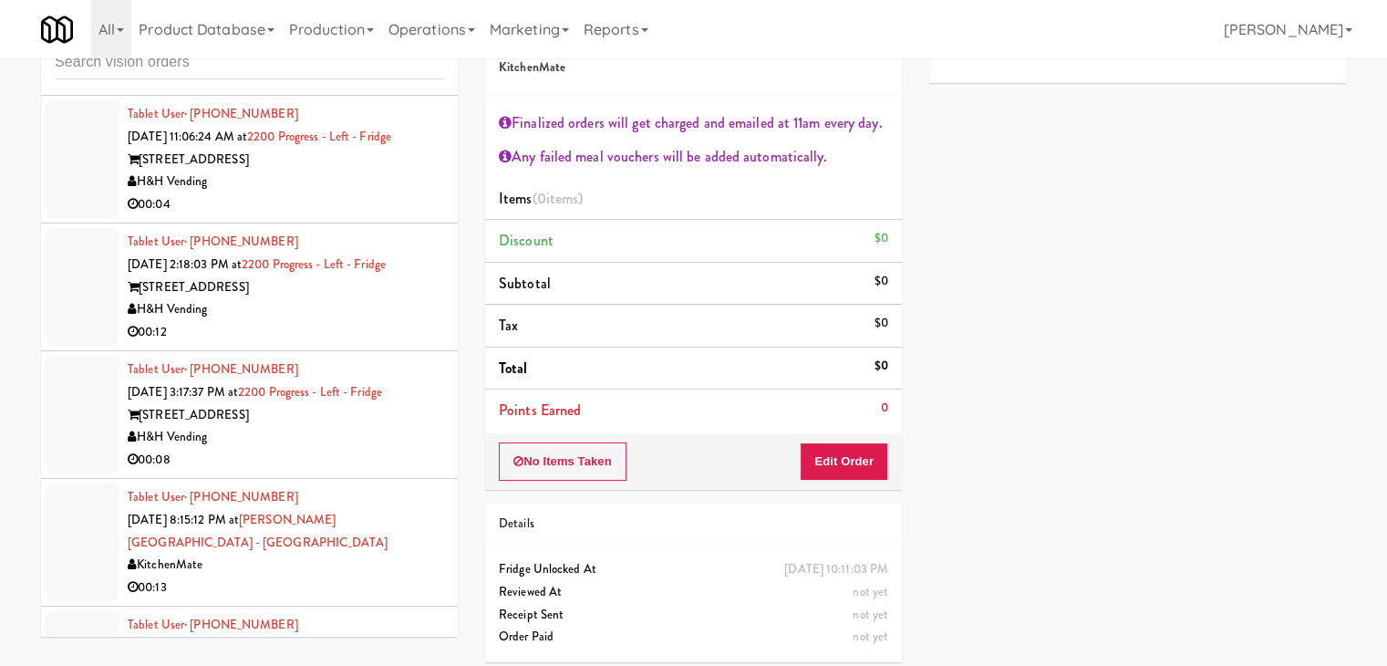
click at [381, 183] on div "H&H Vending" at bounding box center [286, 182] width 317 height 23
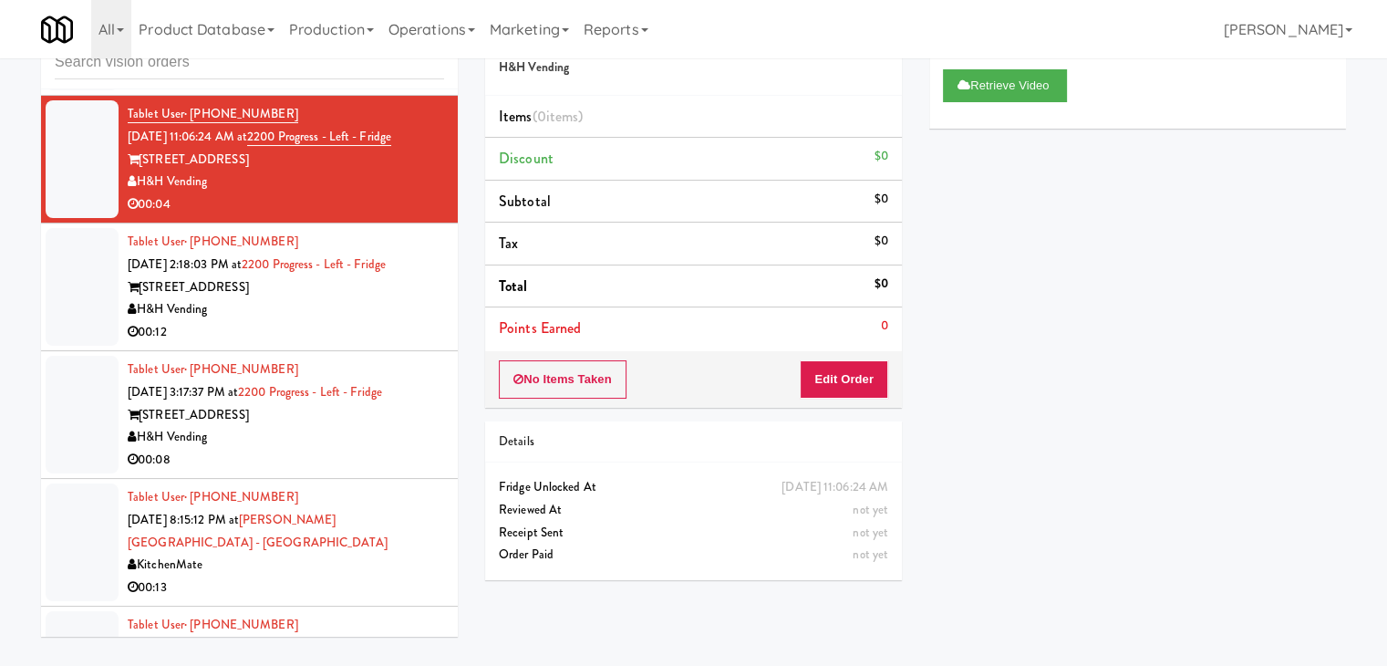
click at [324, 307] on div "H&H Vending" at bounding box center [286, 309] width 317 height 23
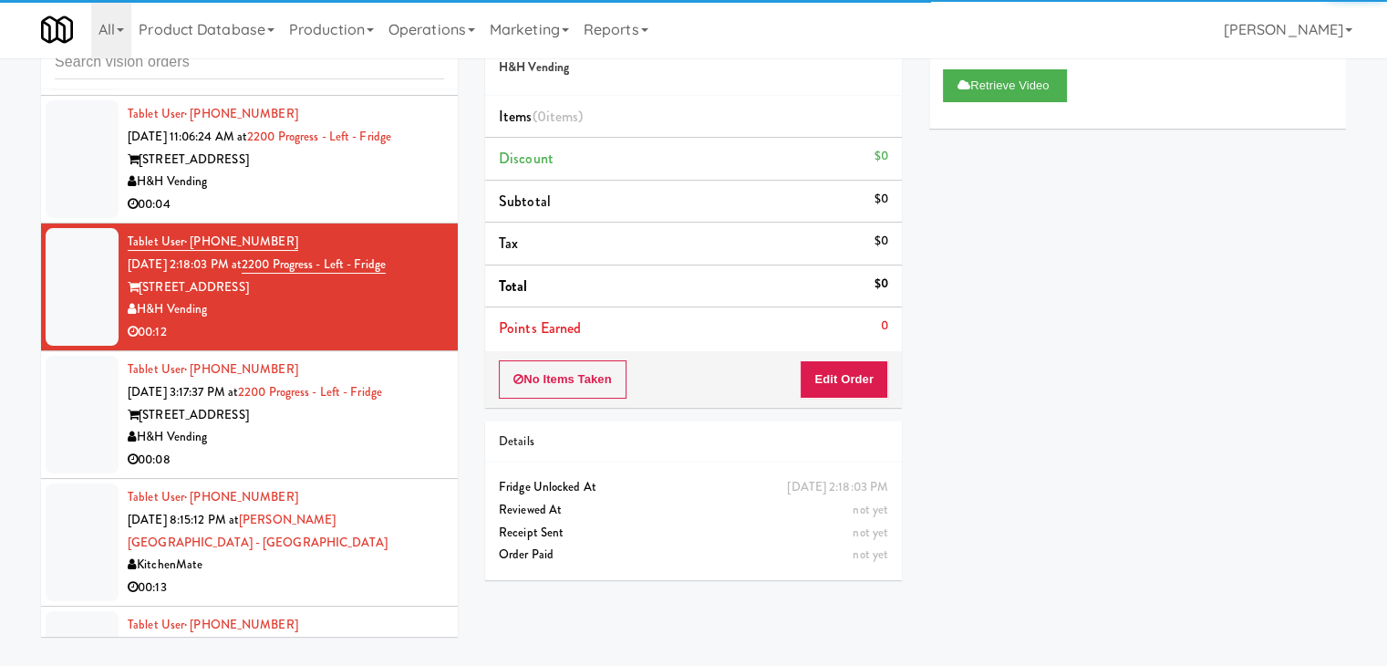
click at [346, 426] on div "H&H Vending" at bounding box center [286, 437] width 317 height 23
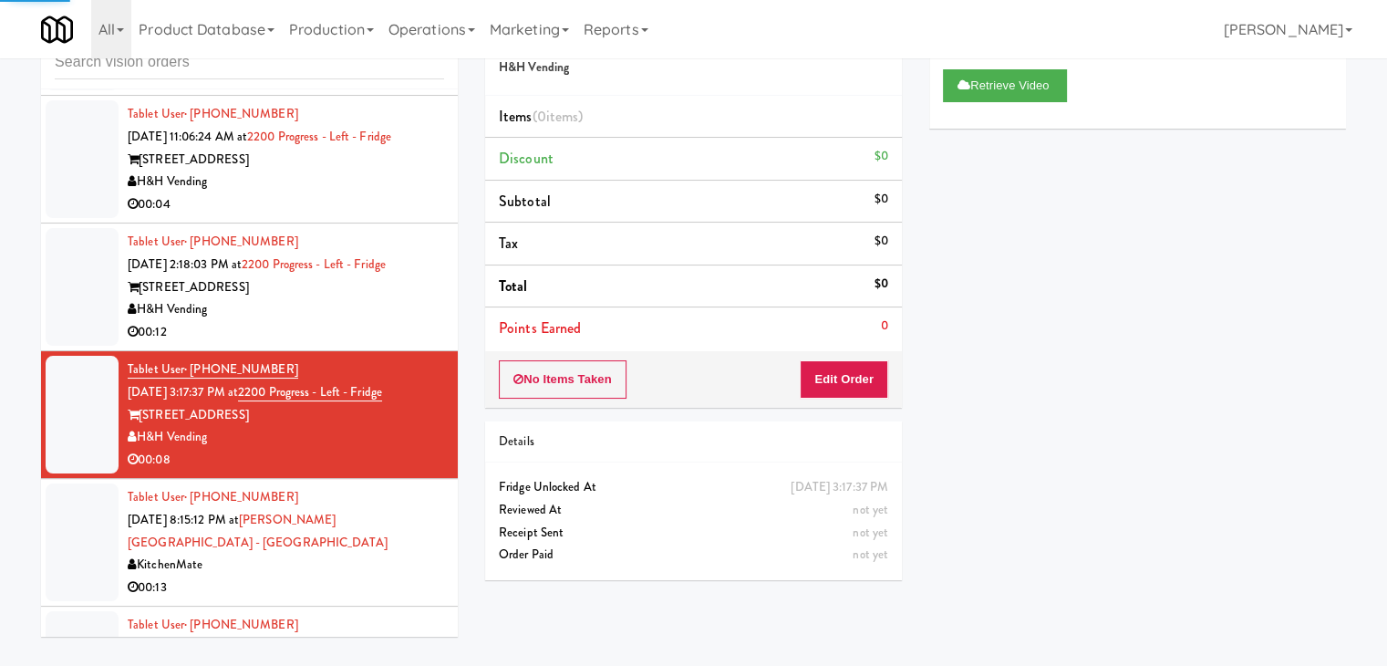
click at [335, 576] on div "00:13" at bounding box center [286, 587] width 317 height 23
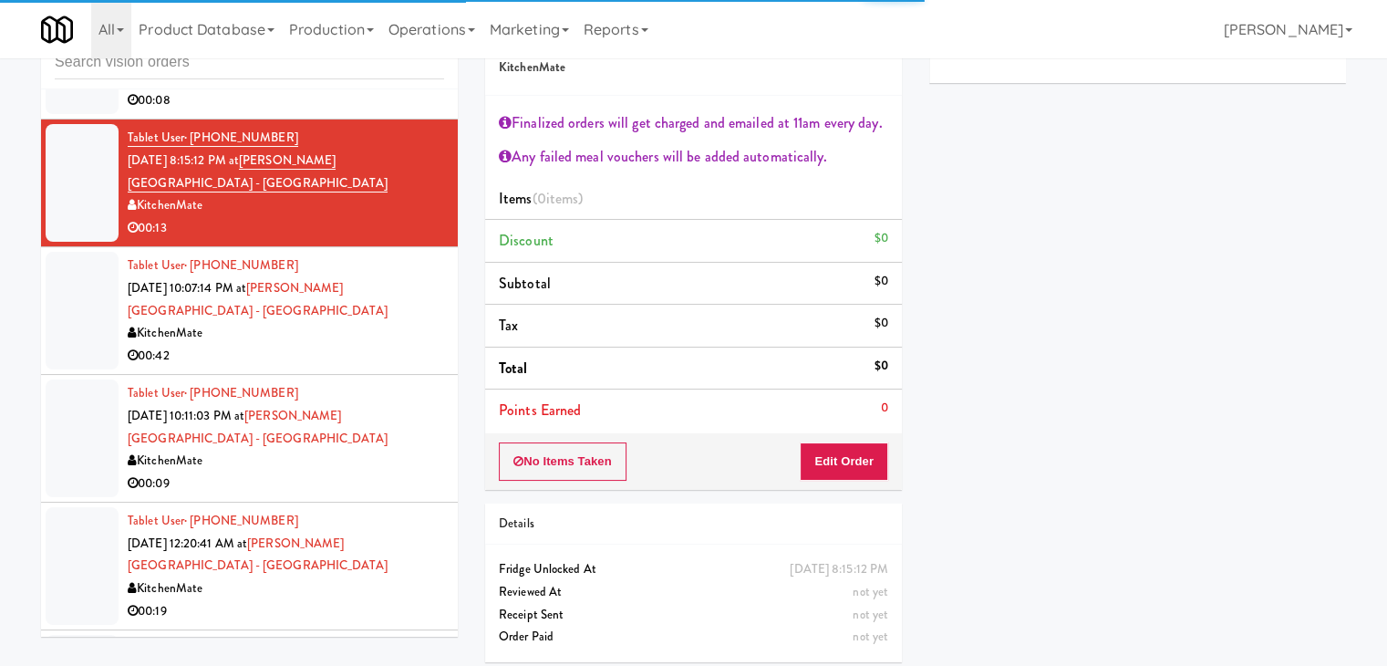
scroll to position [4116, 0]
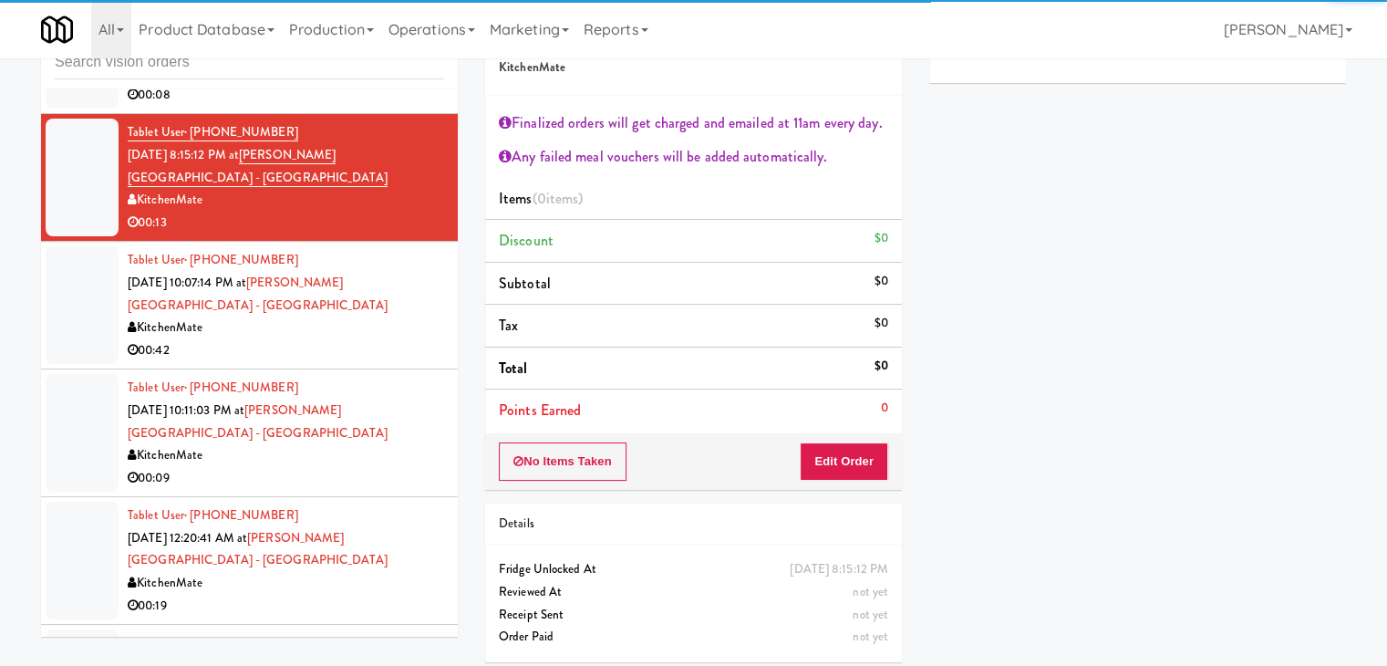
click at [389, 317] on div "KitchenMate" at bounding box center [286, 328] width 317 height 23
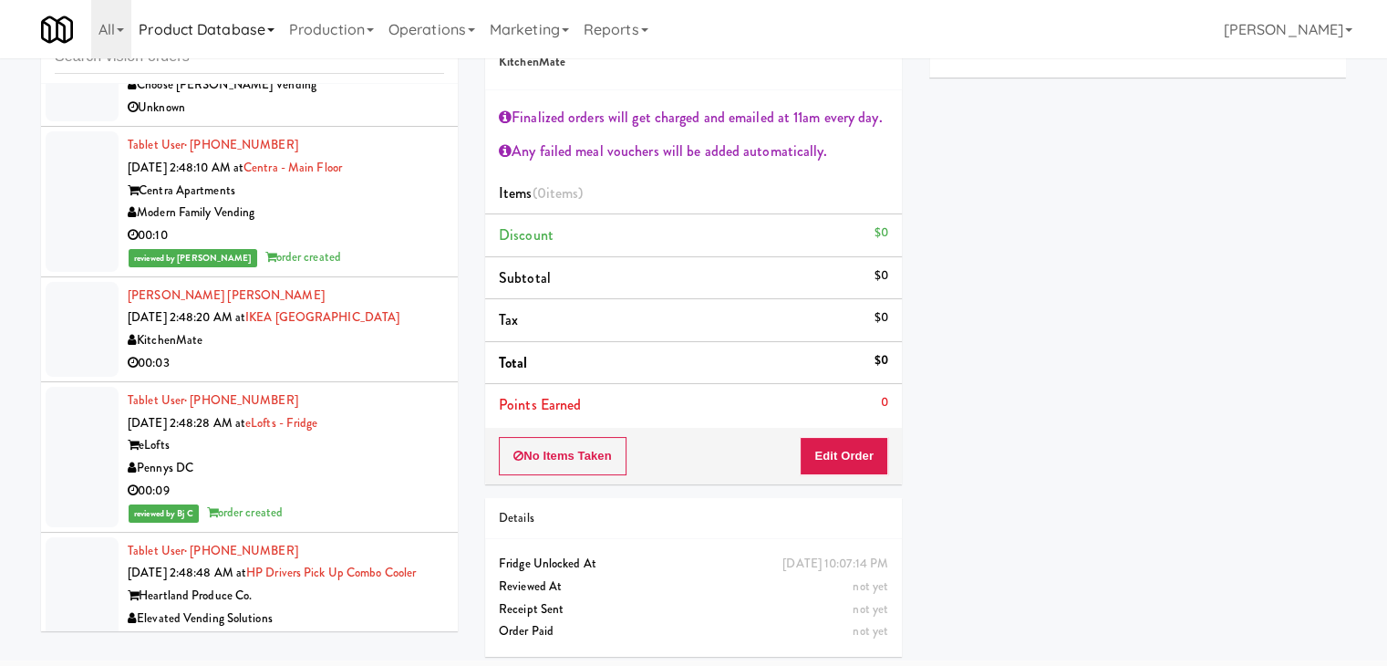
scroll to position [67, 0]
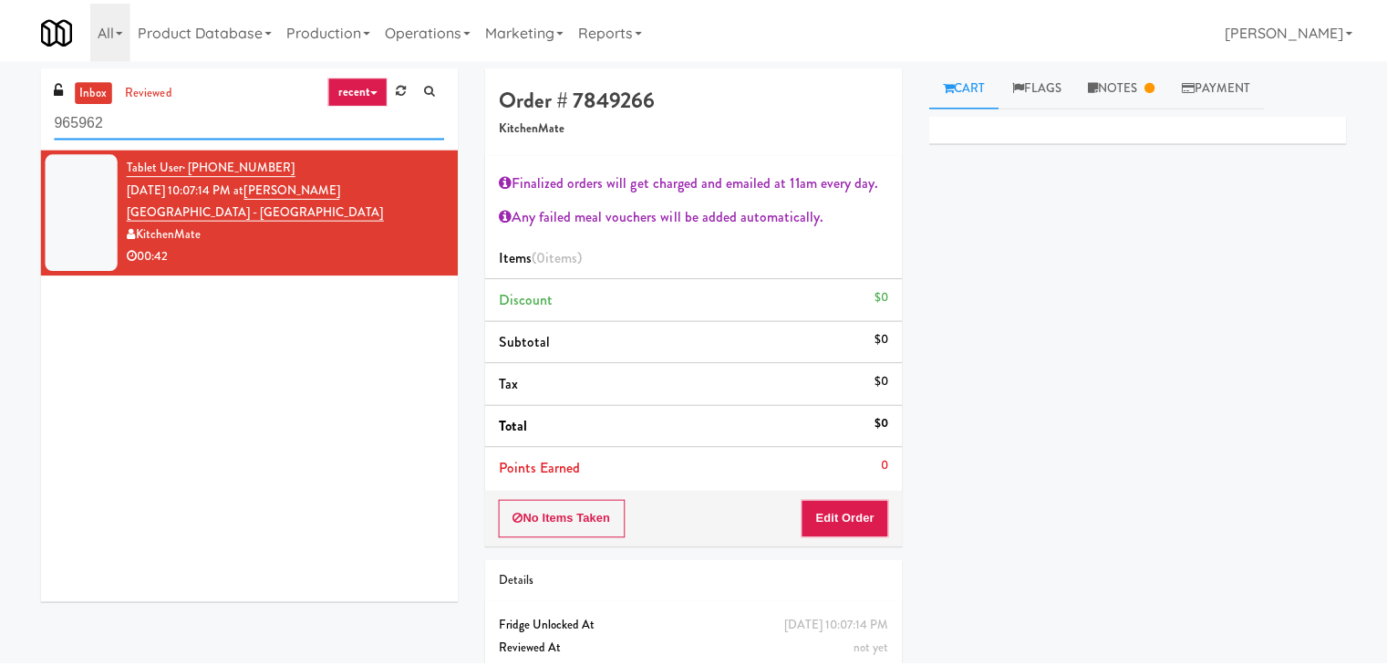
scroll to position [58, 0]
